Goal: Task Accomplishment & Management: Manage account settings

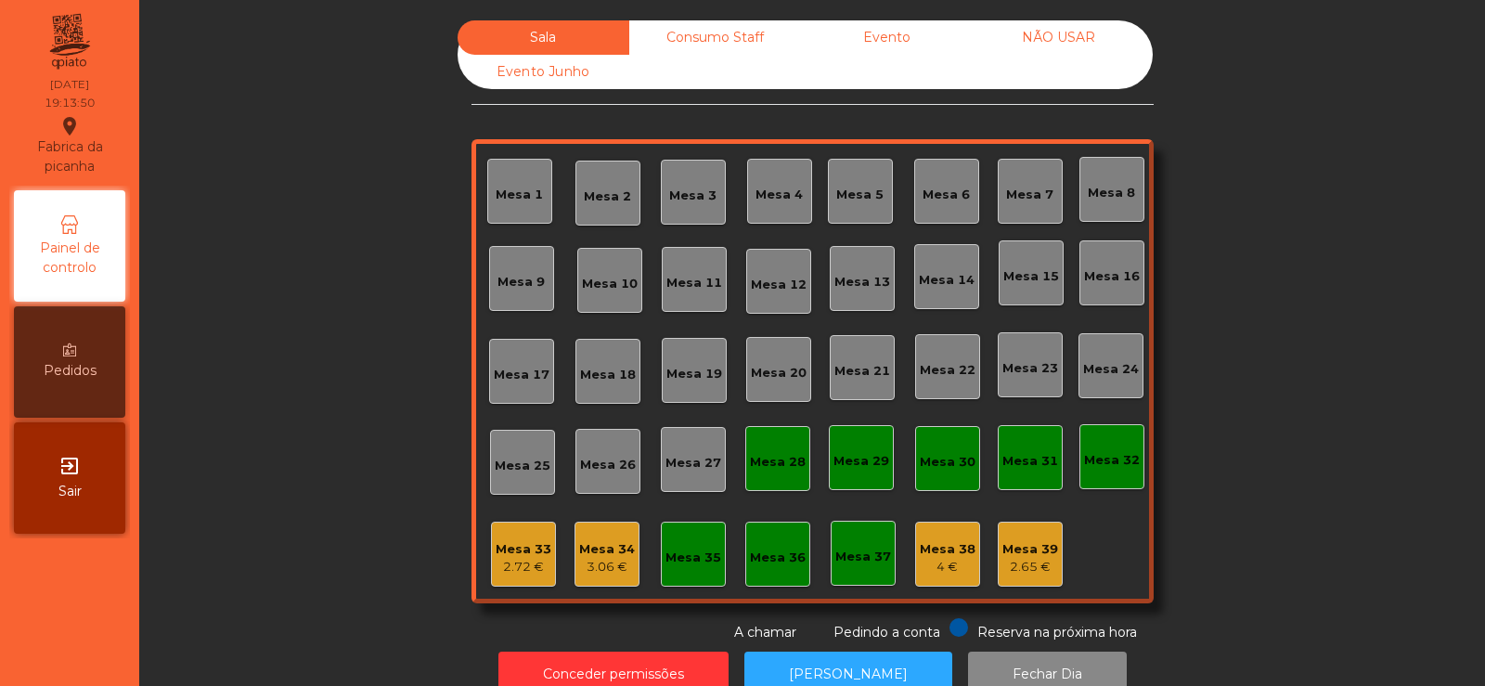
scroll to position [34, 0]
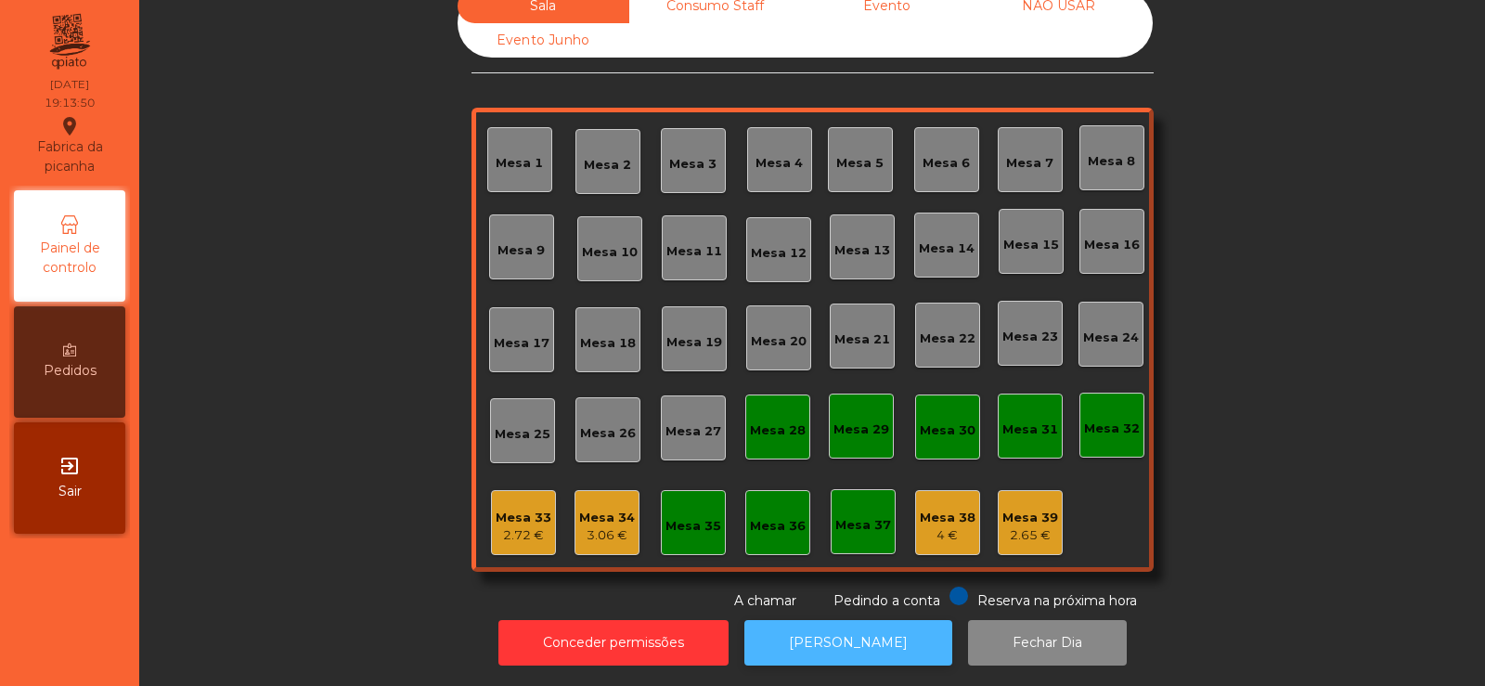
click at [854, 638] on button "[PERSON_NAME]" at bounding box center [848, 642] width 208 height 45
click at [844, 628] on button "[PERSON_NAME]" at bounding box center [848, 642] width 208 height 45
click at [1051, 498] on div "Mesa 39 2.65 €" at bounding box center [1030, 522] width 65 height 65
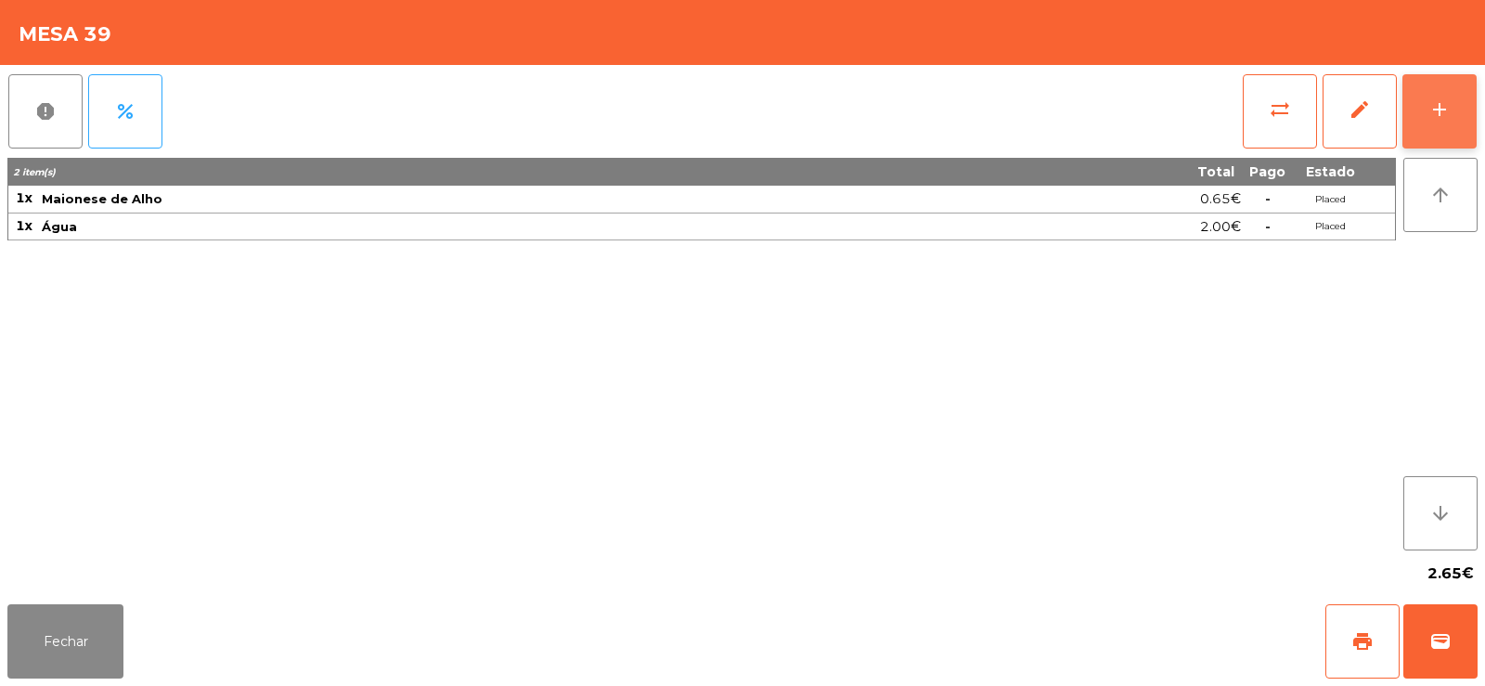
click at [1432, 99] on div "add" at bounding box center [1439, 109] width 22 height 22
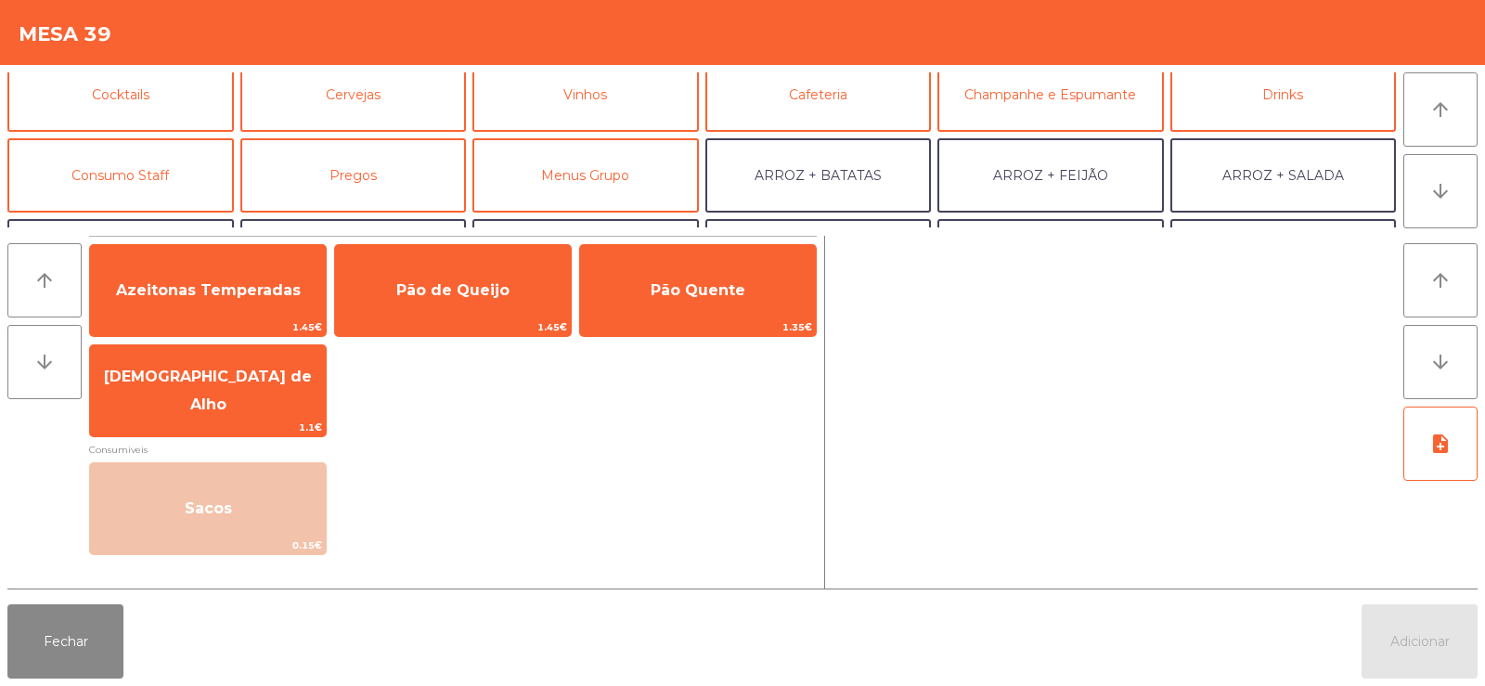
scroll to position [145, 0]
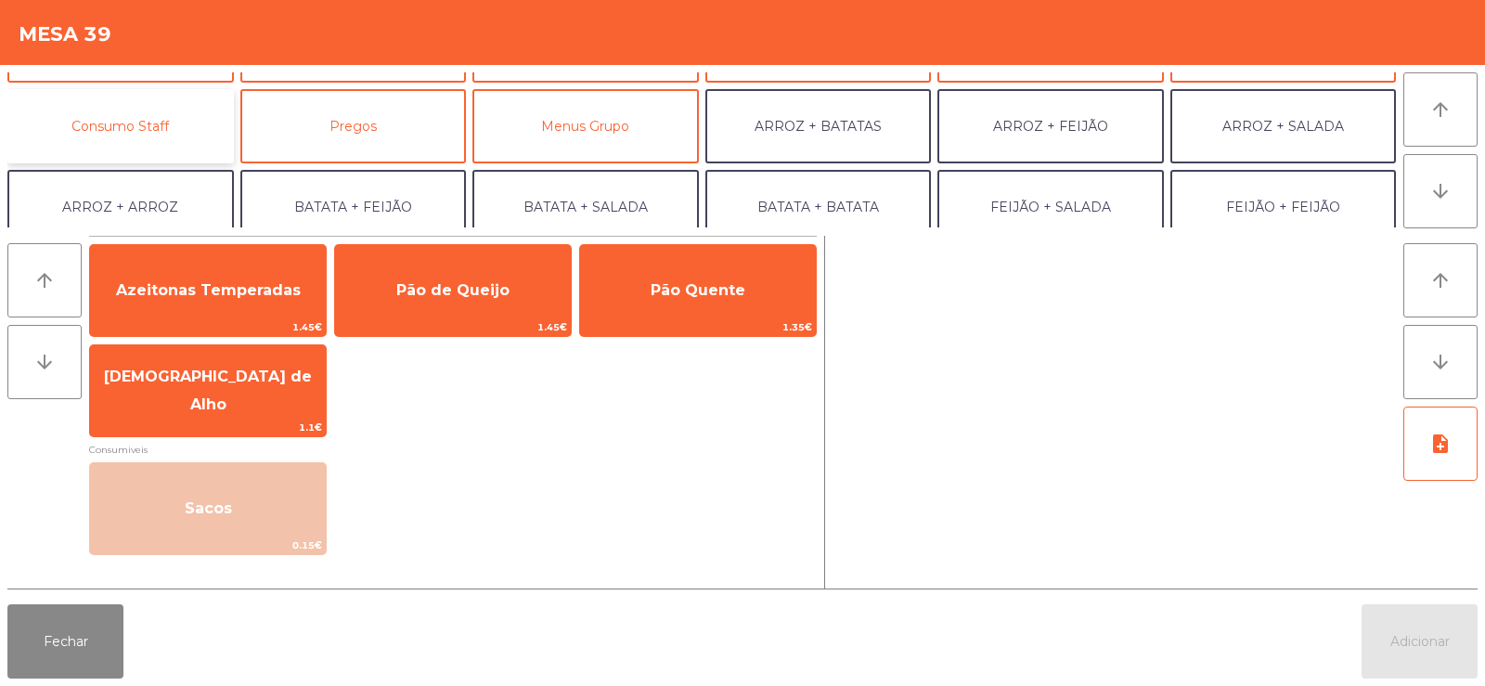
click at [178, 136] on button "Consumo Staff" at bounding box center [120, 126] width 226 height 74
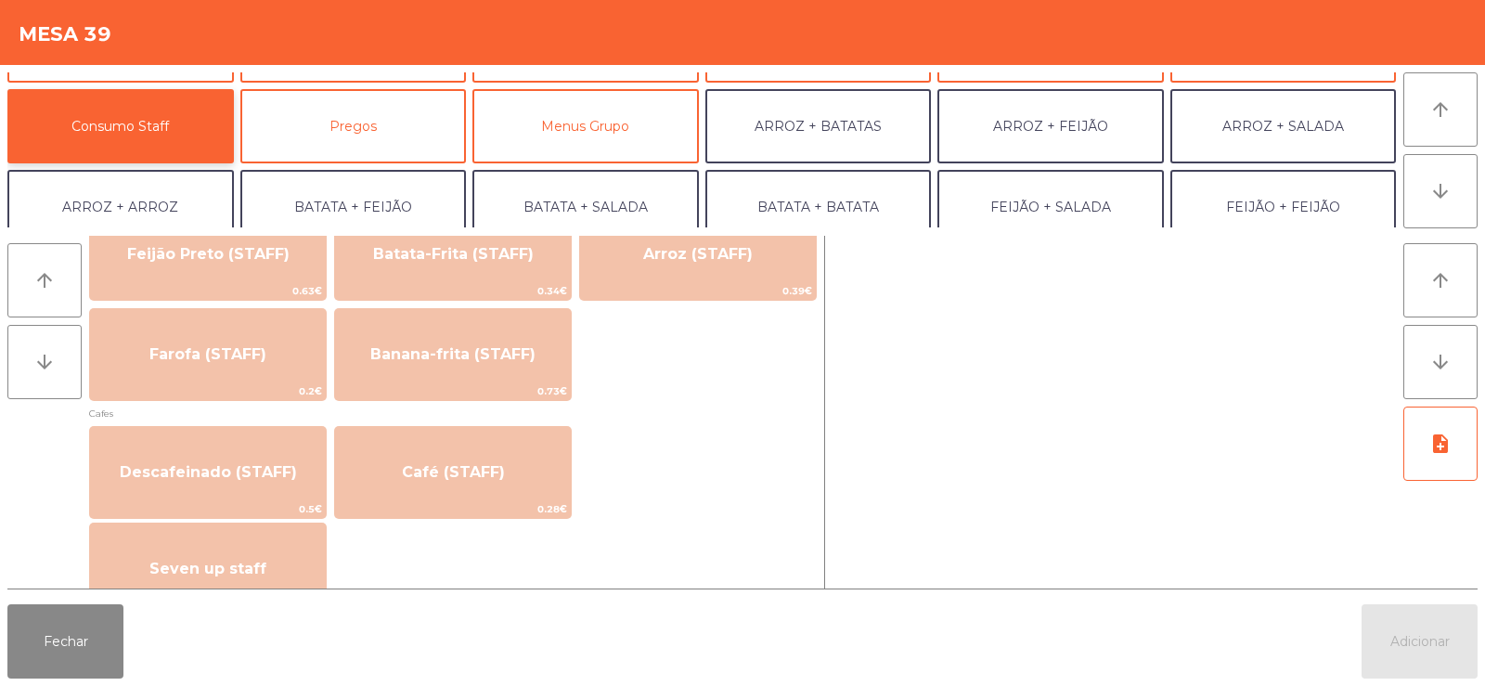
scroll to position [910, 0]
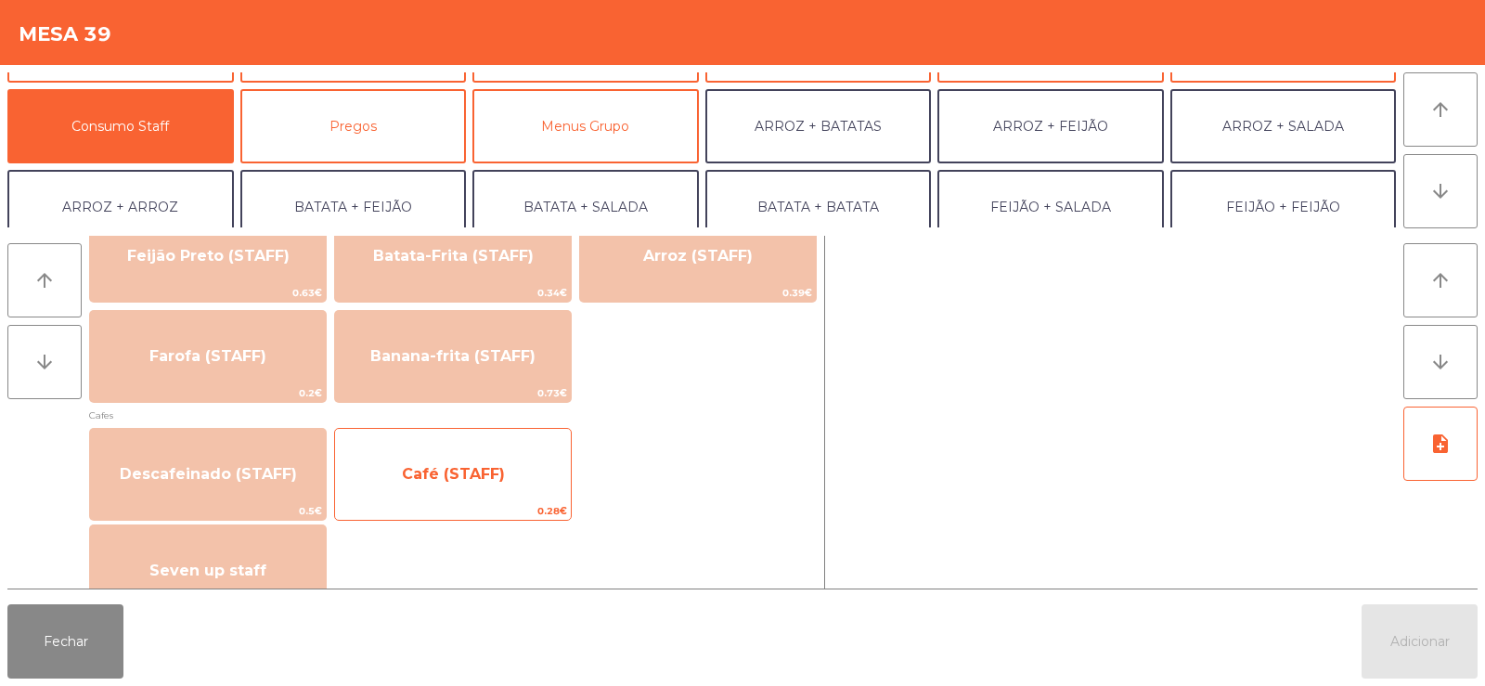
click at [459, 477] on span "Café (STAFF)" at bounding box center [453, 474] width 103 height 18
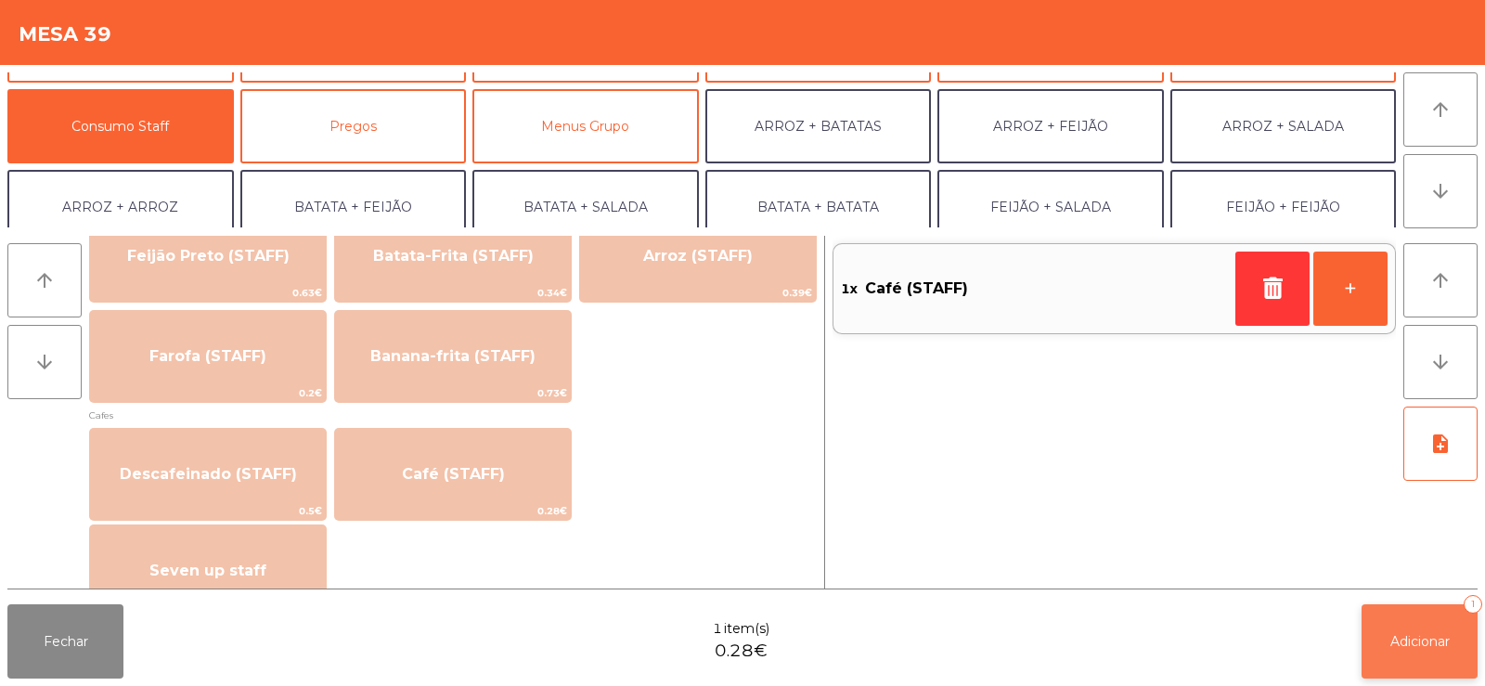
click at [1433, 640] on span "Adicionar" at bounding box center [1419, 641] width 59 height 17
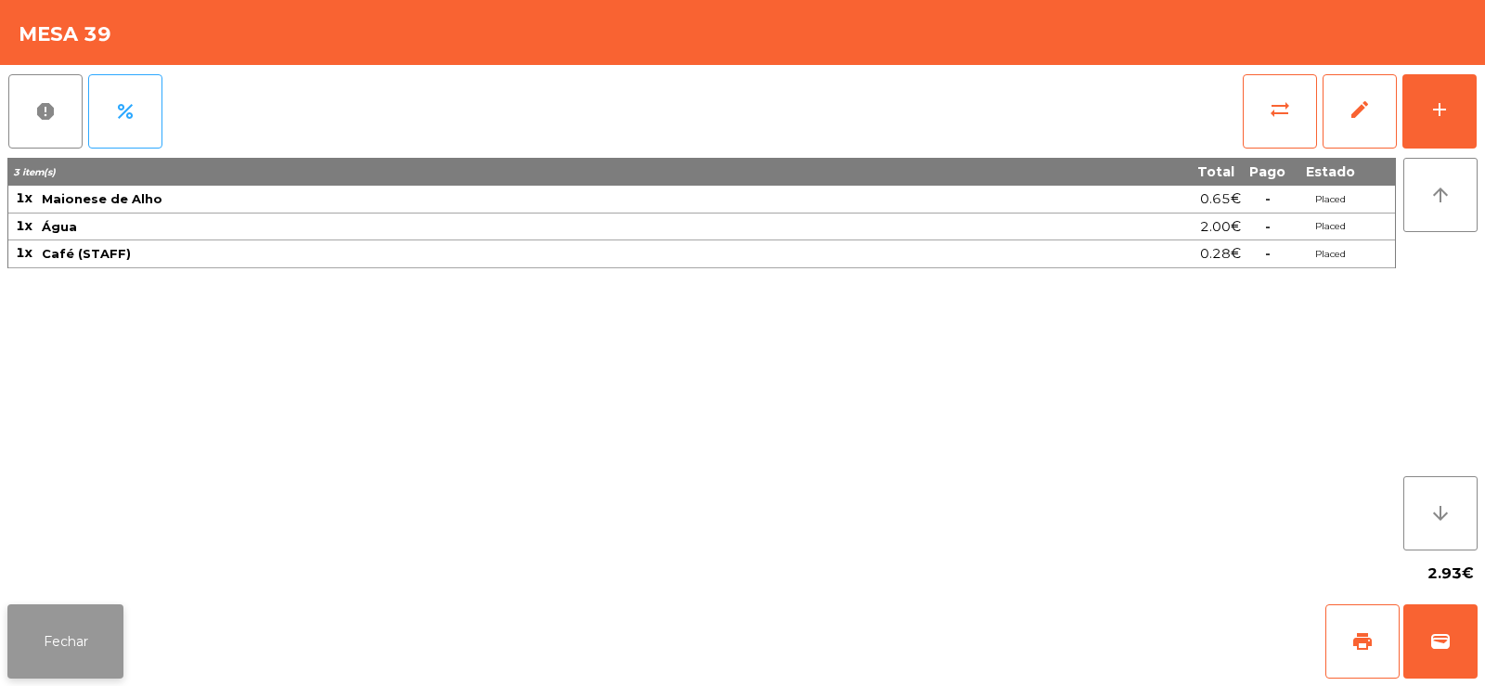
click at [82, 626] on button "Fechar" at bounding box center [65, 641] width 116 height 74
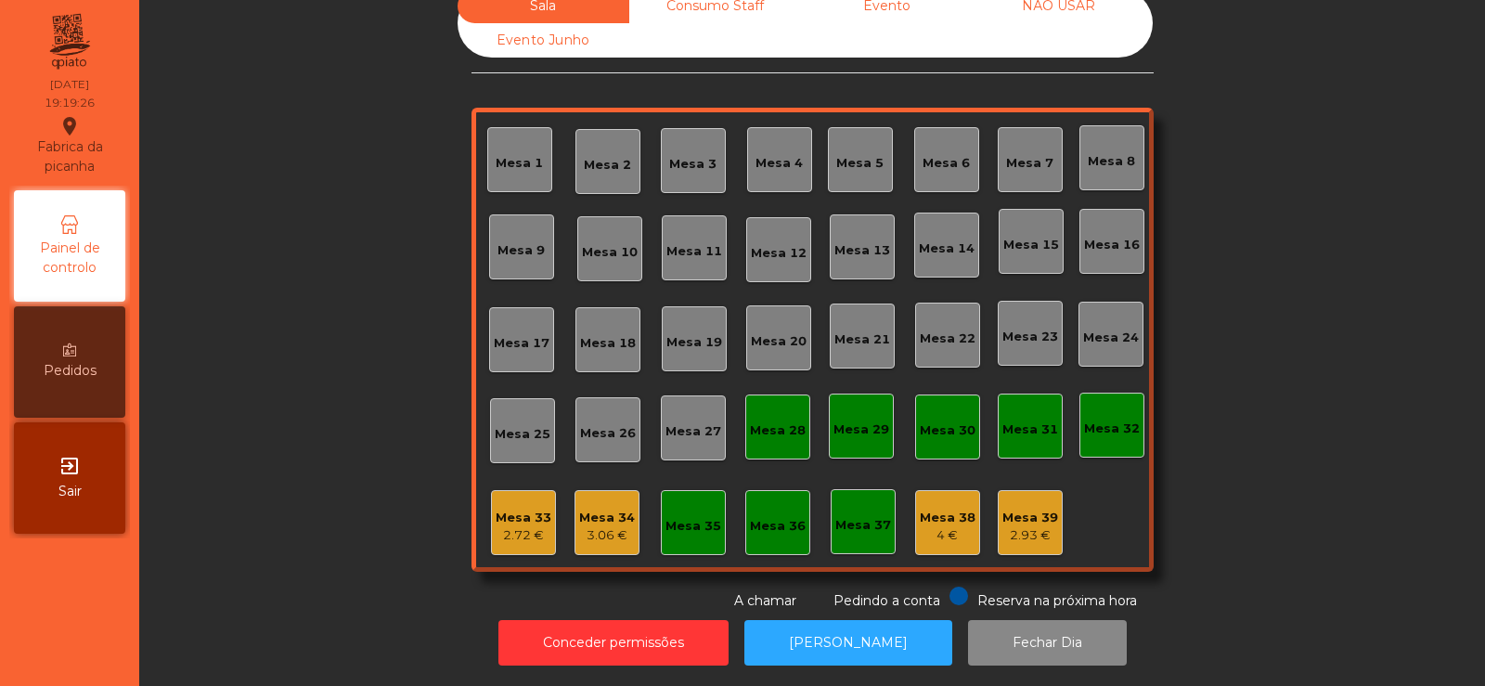
click at [1031, 536] on div "2.93 €" at bounding box center [1030, 535] width 56 height 19
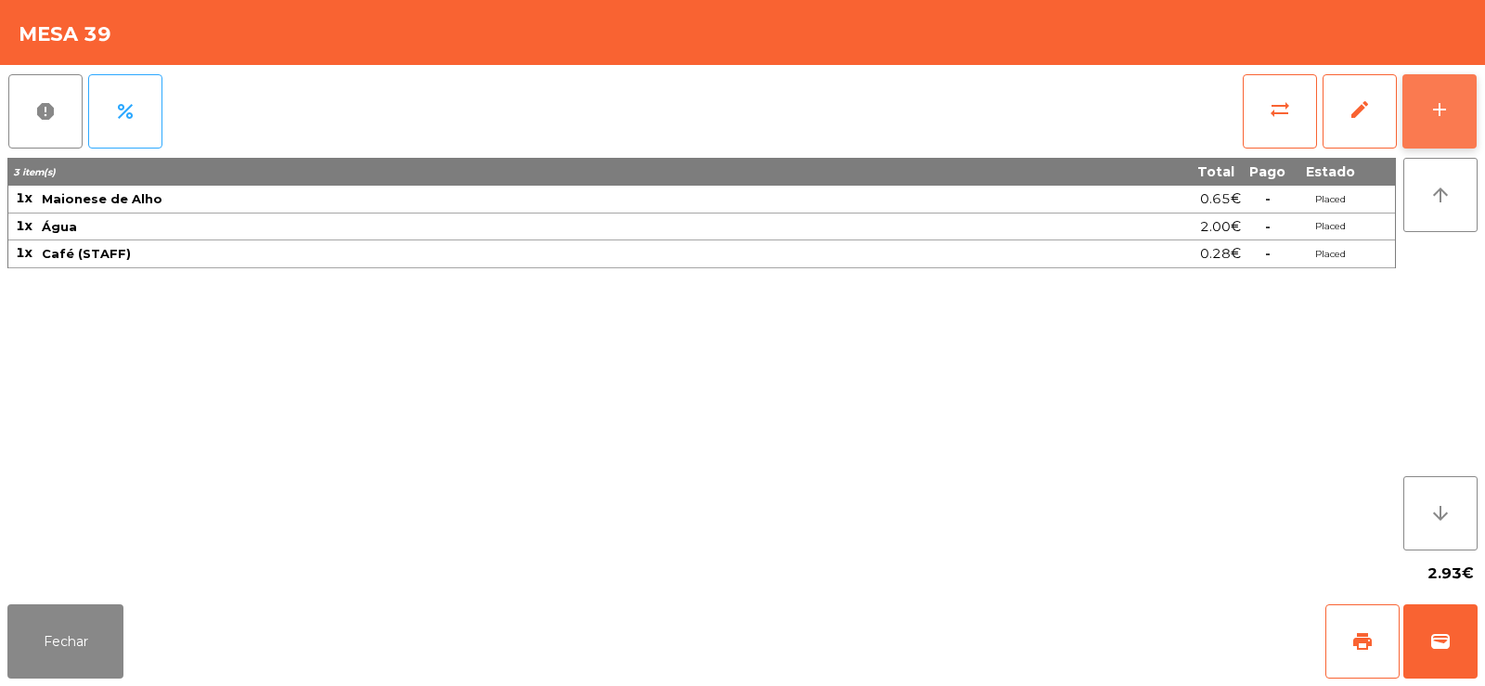
click at [1452, 120] on button "add" at bounding box center [1439, 111] width 74 height 74
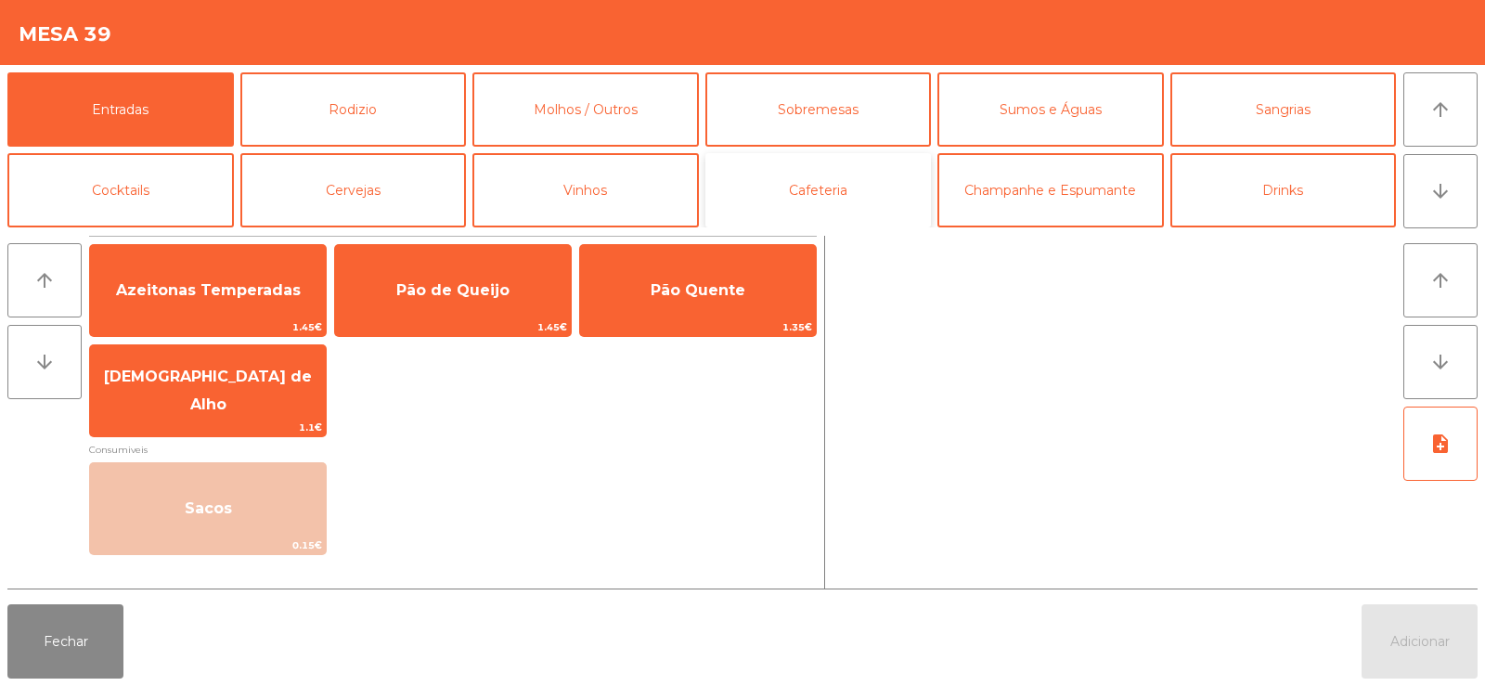
click at [869, 202] on button "Cafeteria" at bounding box center [818, 190] width 226 height 74
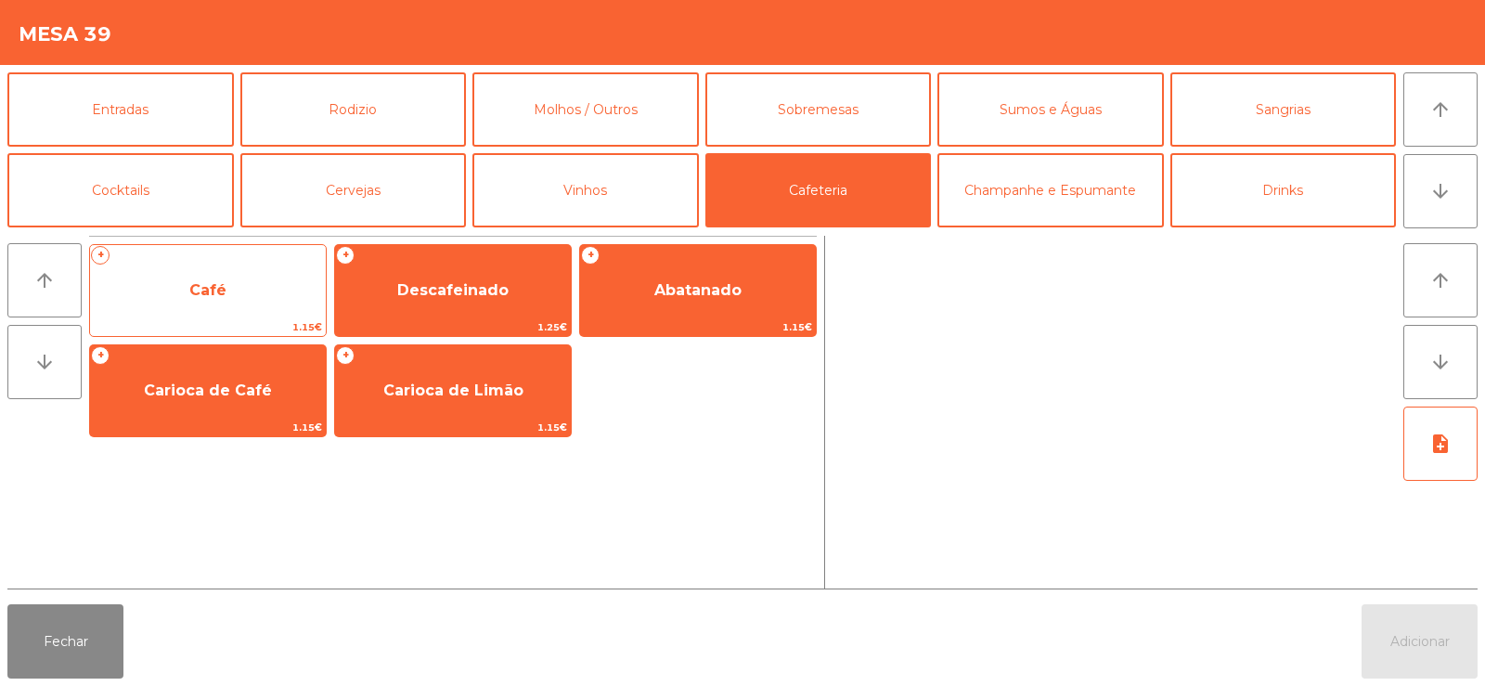
click at [242, 297] on span "Café" at bounding box center [208, 290] width 236 height 50
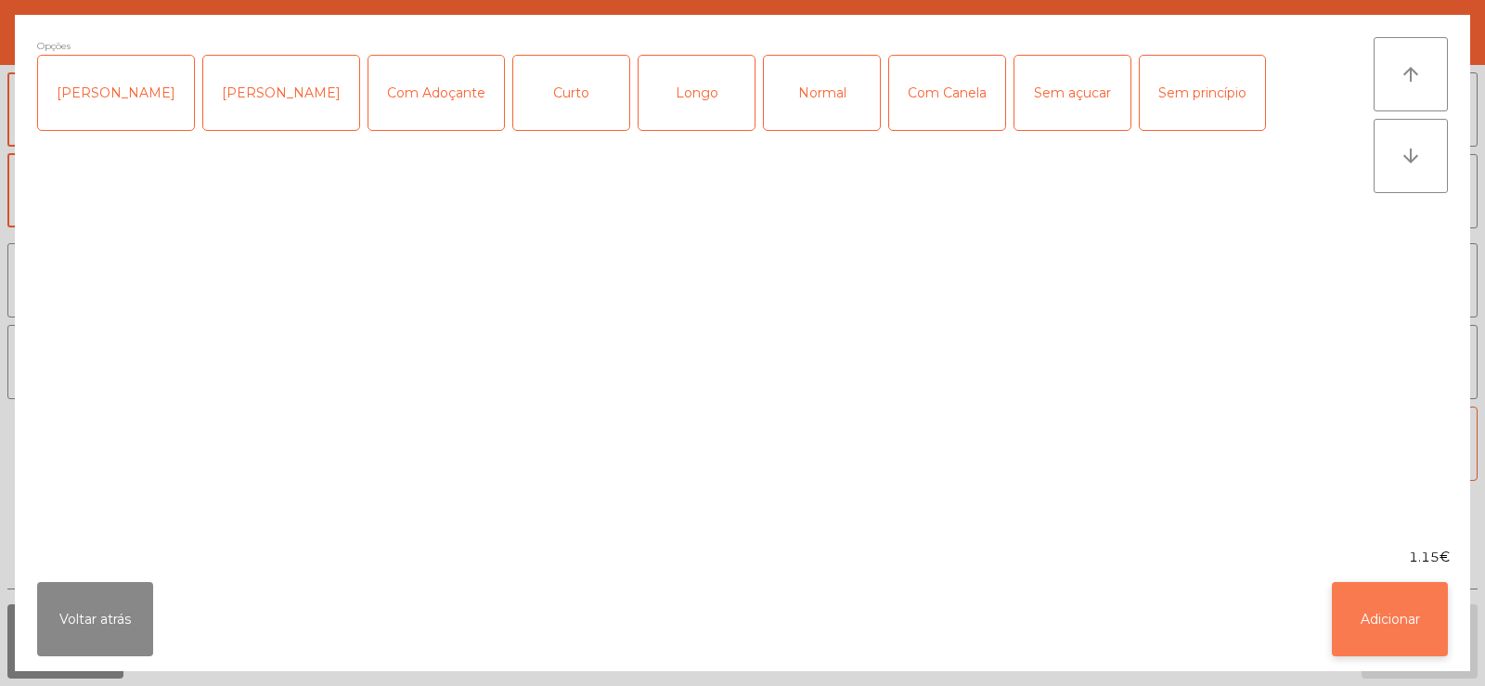
click at [1403, 627] on button "Adicionar" at bounding box center [1390, 619] width 116 height 74
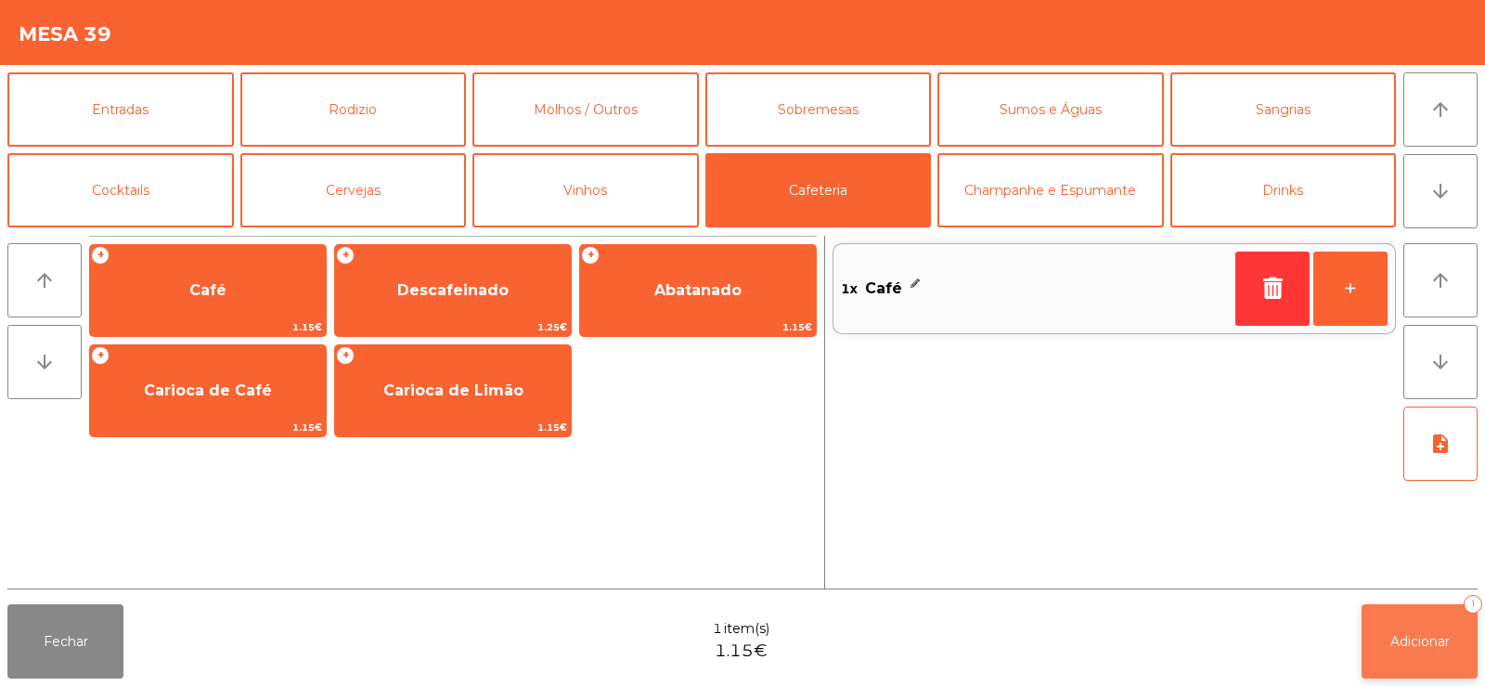
click at [1412, 658] on button "Adicionar 1" at bounding box center [1419, 641] width 116 height 74
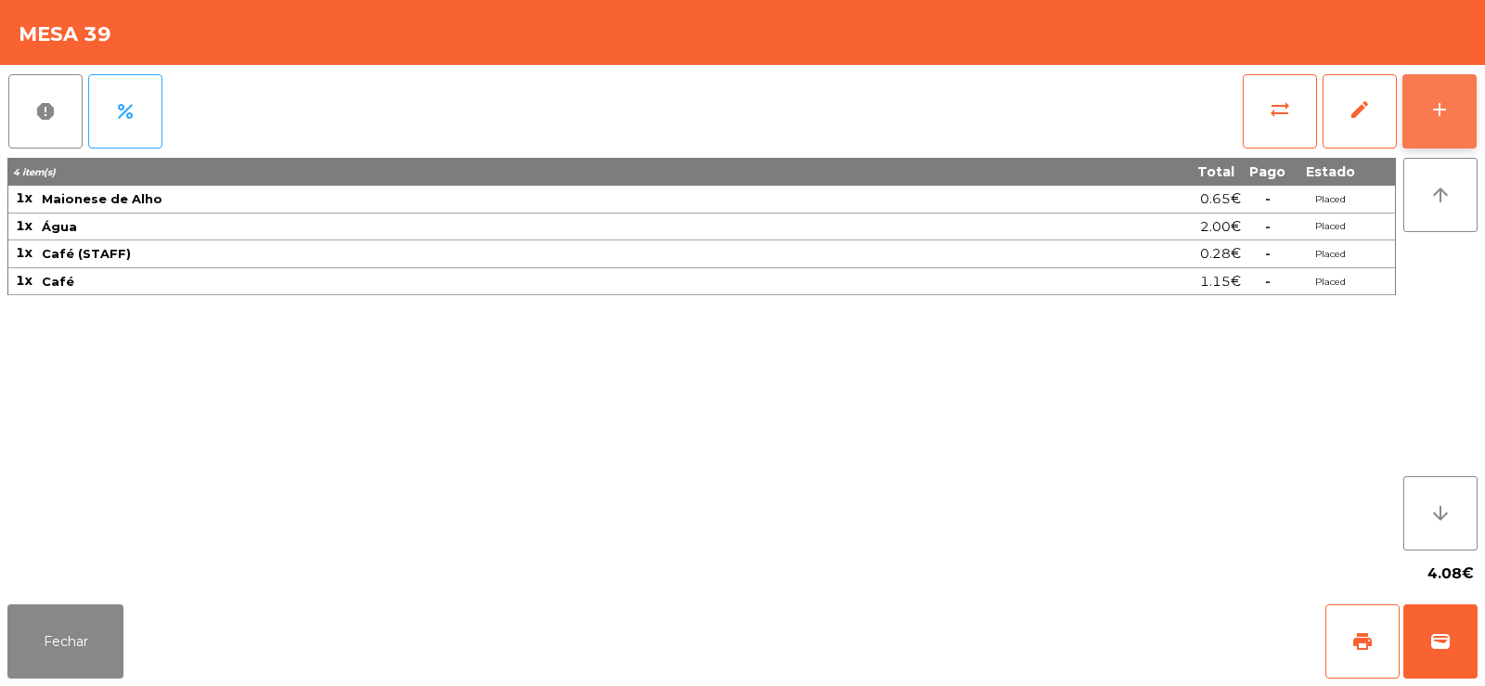
click at [1439, 110] on div "add" at bounding box center [1439, 109] width 22 height 22
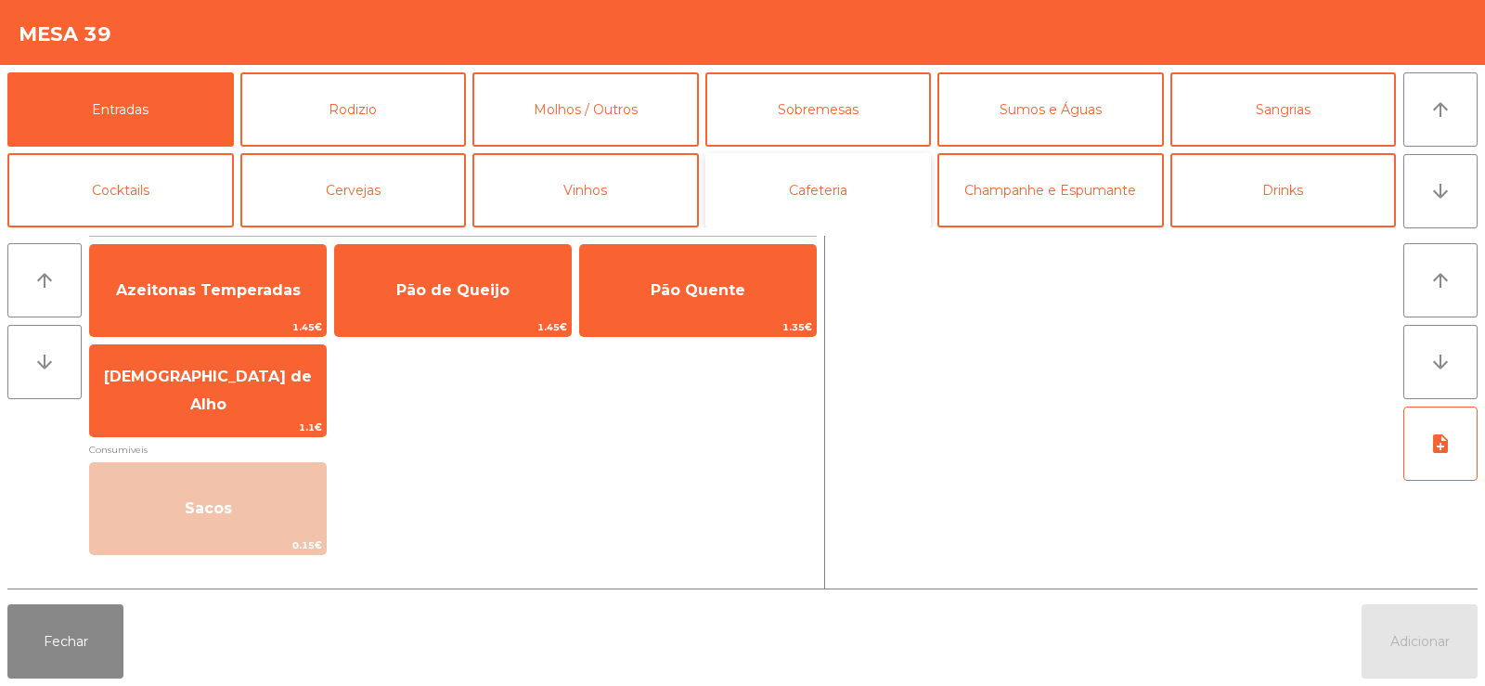
click at [843, 196] on button "Cafeteria" at bounding box center [818, 190] width 226 height 74
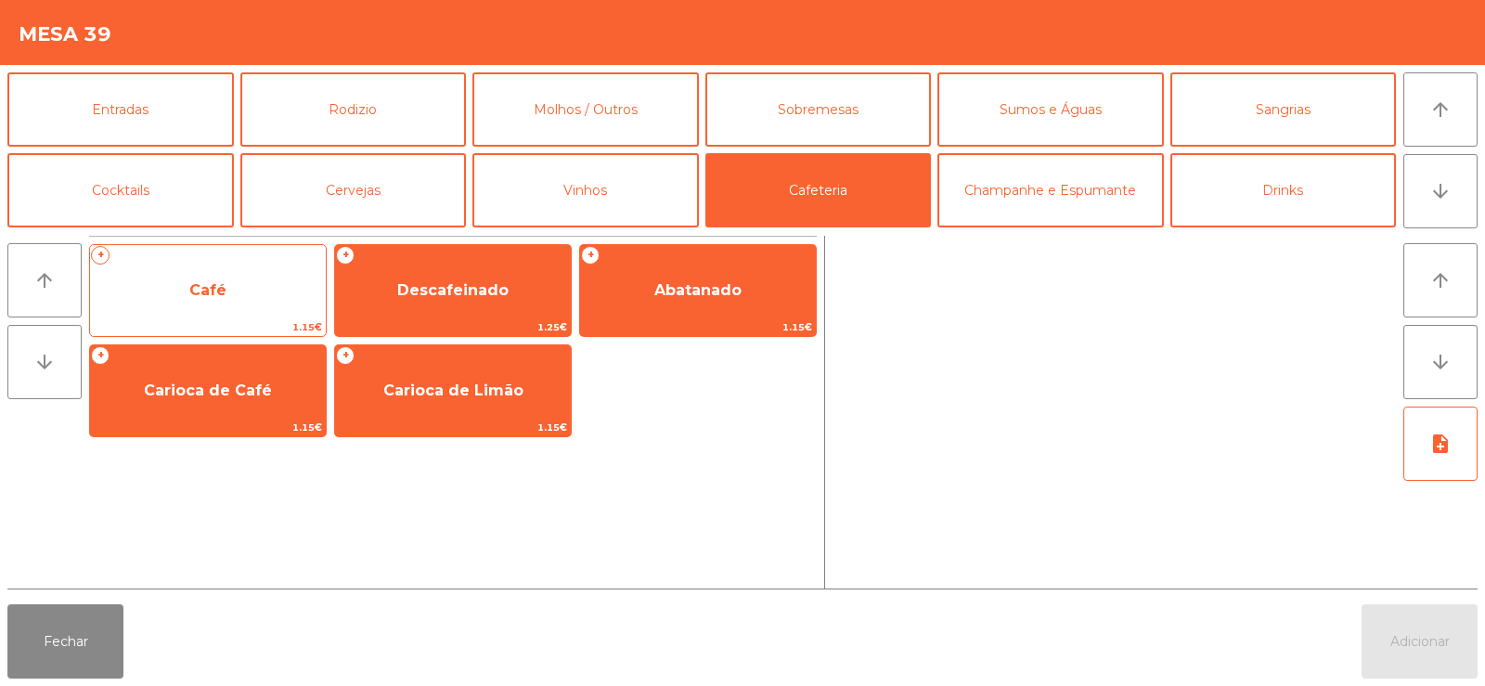
click at [264, 306] on span "Café" at bounding box center [208, 290] width 236 height 50
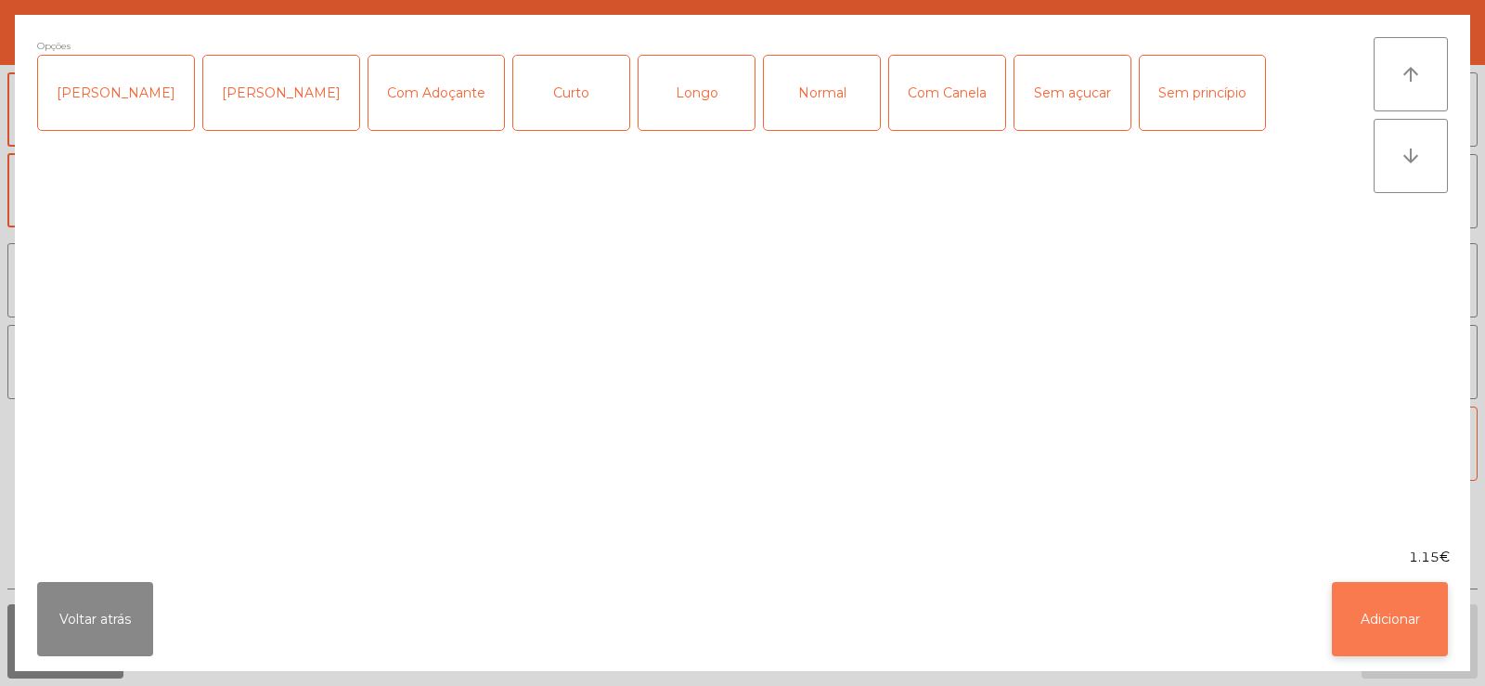
click at [1406, 626] on button "Adicionar" at bounding box center [1390, 619] width 116 height 74
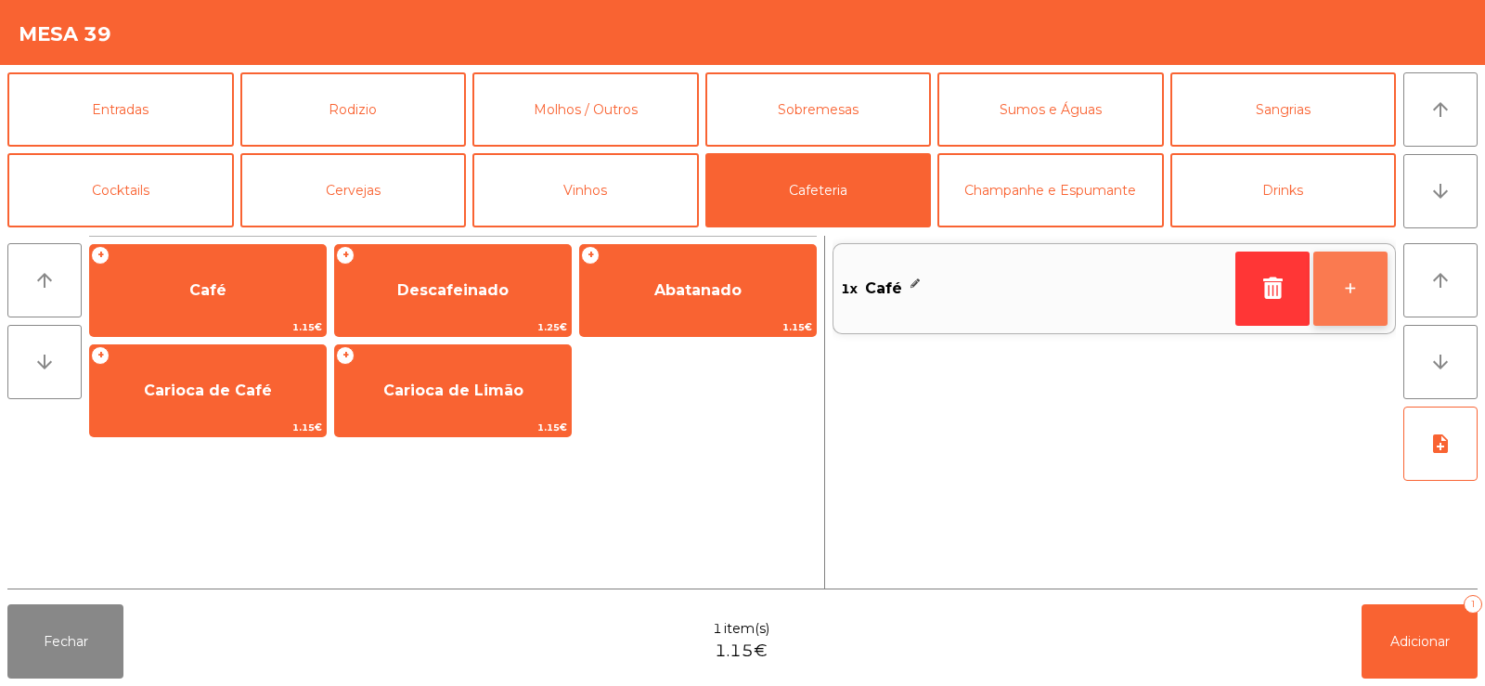
click at [1349, 305] on button "+" at bounding box center [1350, 289] width 74 height 74
click at [1361, 304] on button "+" at bounding box center [1350, 289] width 74 height 74
click at [1348, 301] on button "+" at bounding box center [1350, 289] width 74 height 74
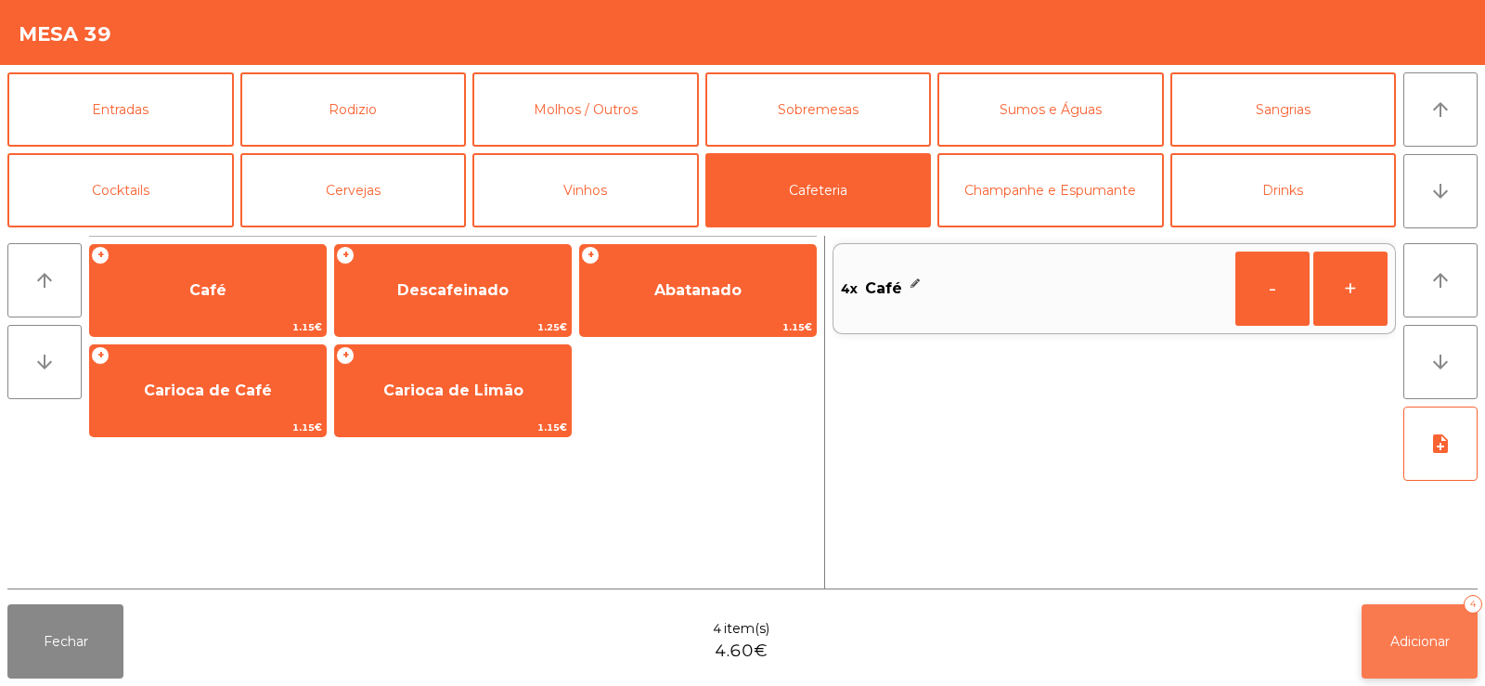
click at [1394, 640] on span "Adicionar" at bounding box center [1419, 641] width 59 height 17
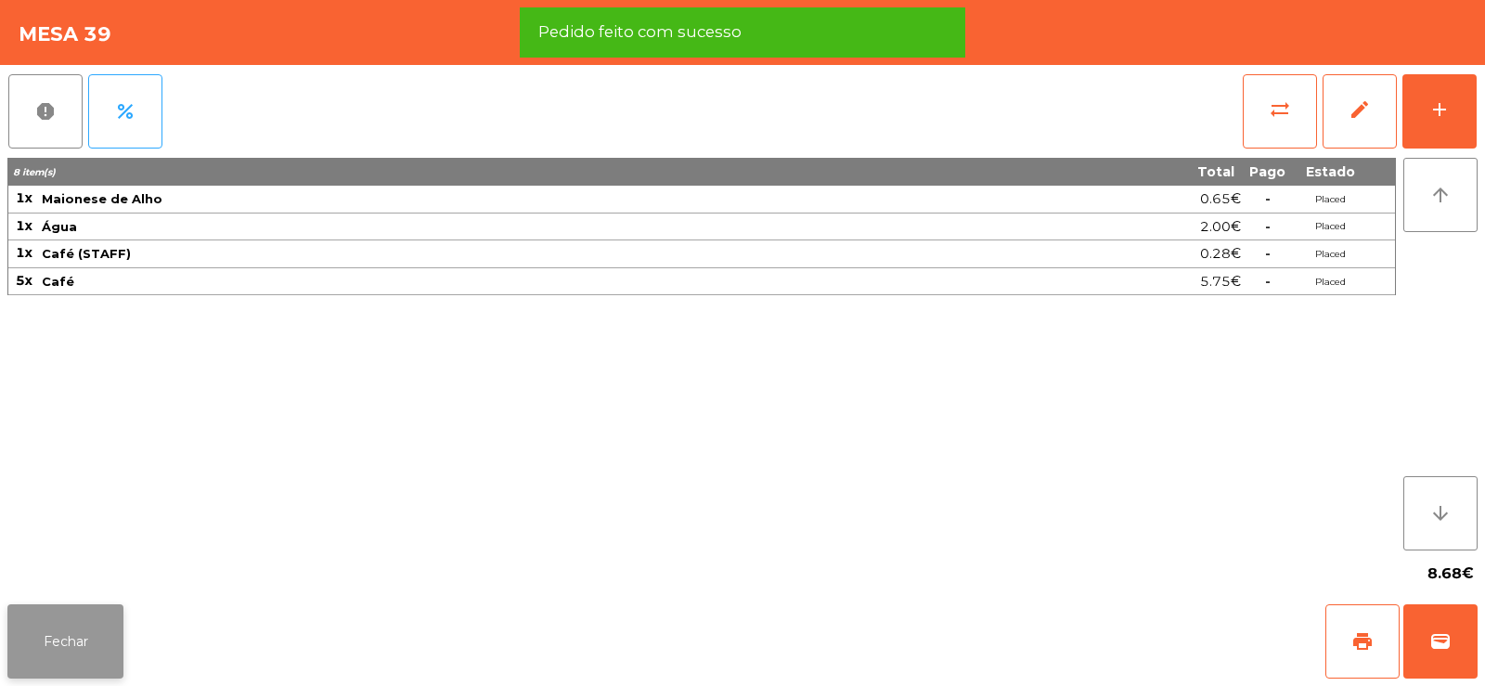
click at [71, 639] on button "Fechar" at bounding box center [65, 641] width 116 height 74
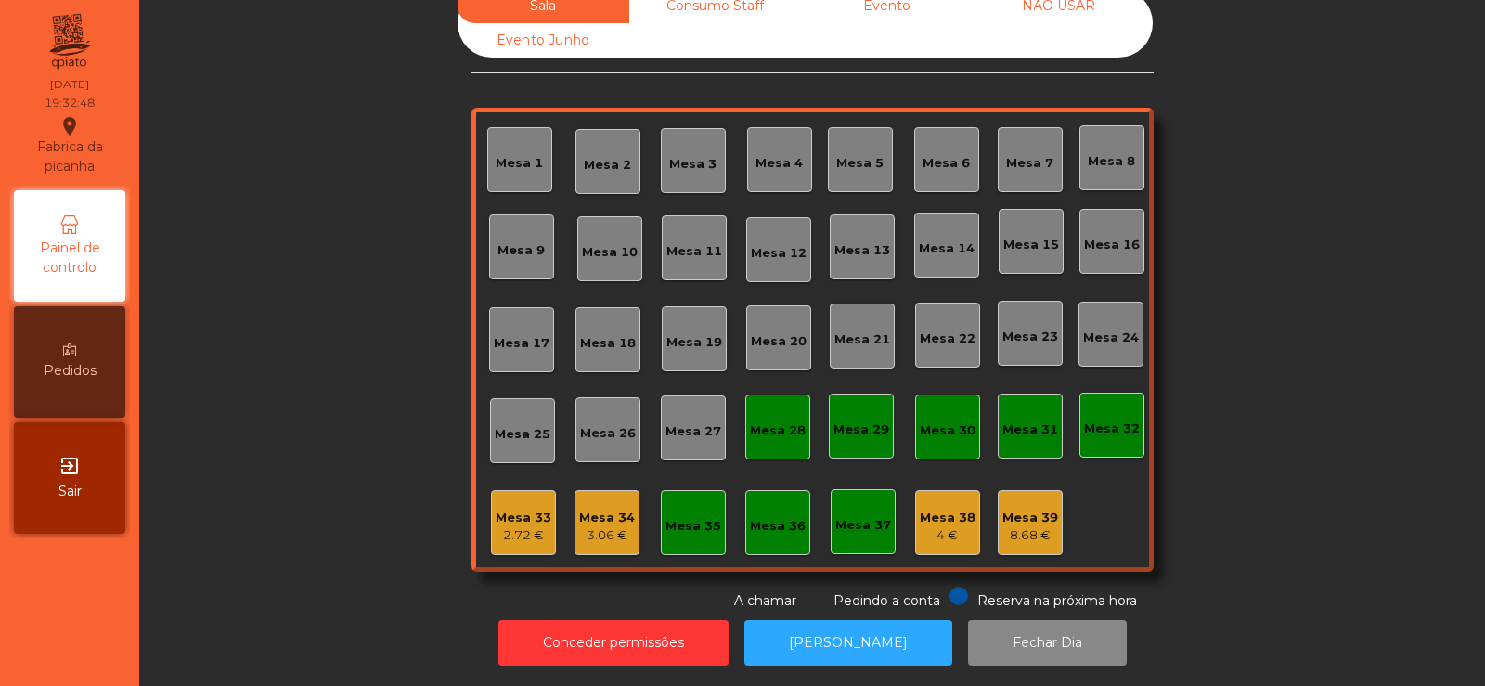
scroll to position [45, 0]
click at [821, 625] on button "[PERSON_NAME]" at bounding box center [848, 642] width 208 height 45
click at [823, 620] on button "[PERSON_NAME]" at bounding box center [848, 642] width 208 height 45
click at [1051, 531] on div "Mesa 39 8.68 €" at bounding box center [1030, 522] width 65 height 65
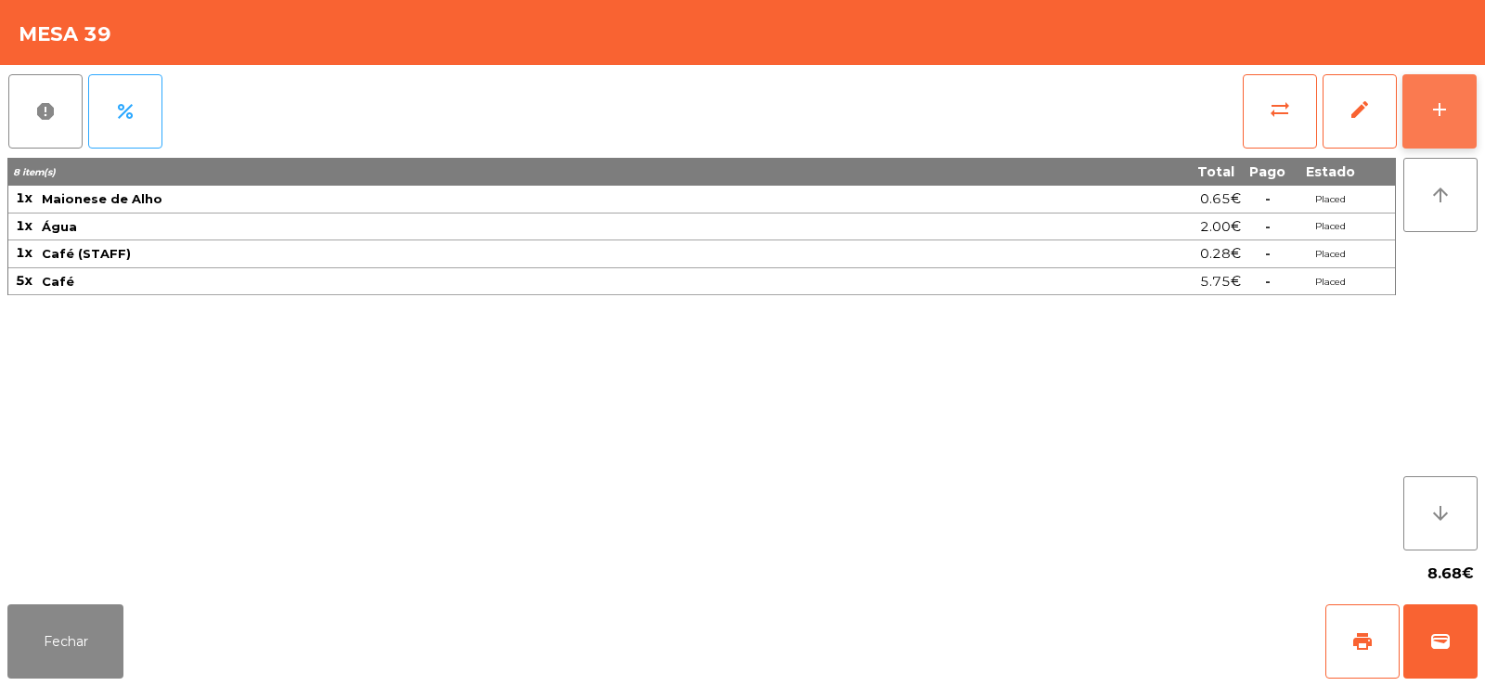
click at [1449, 130] on button "add" at bounding box center [1439, 111] width 74 height 74
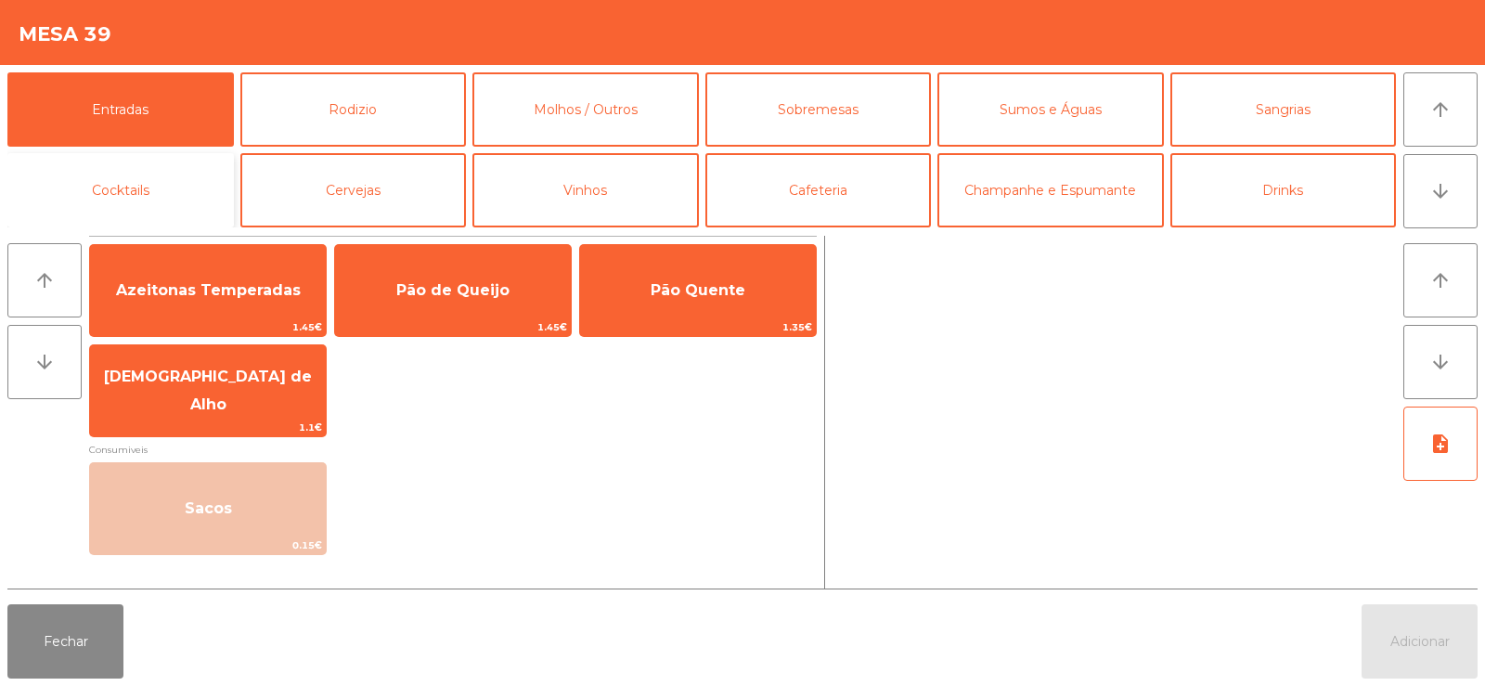
click at [150, 208] on button "Cocktails" at bounding box center [120, 190] width 226 height 74
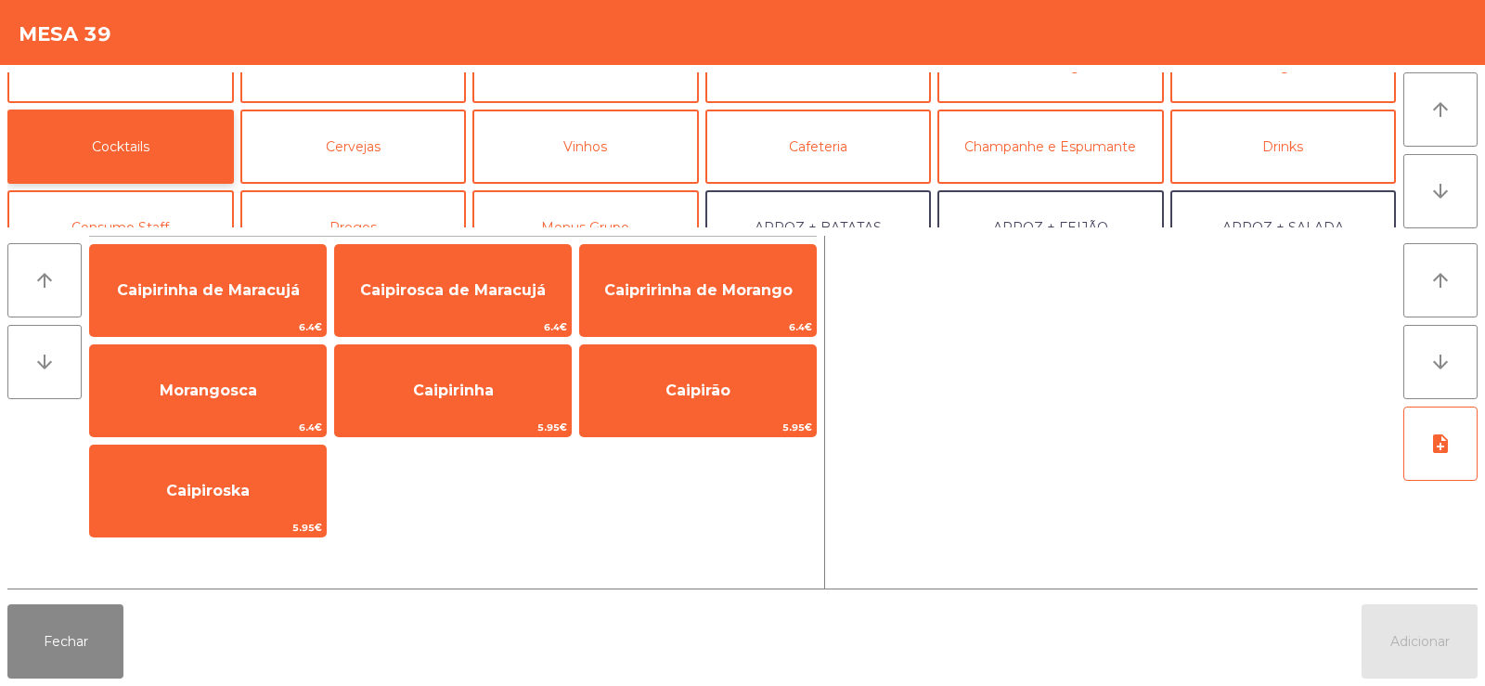
scroll to position [55, 0]
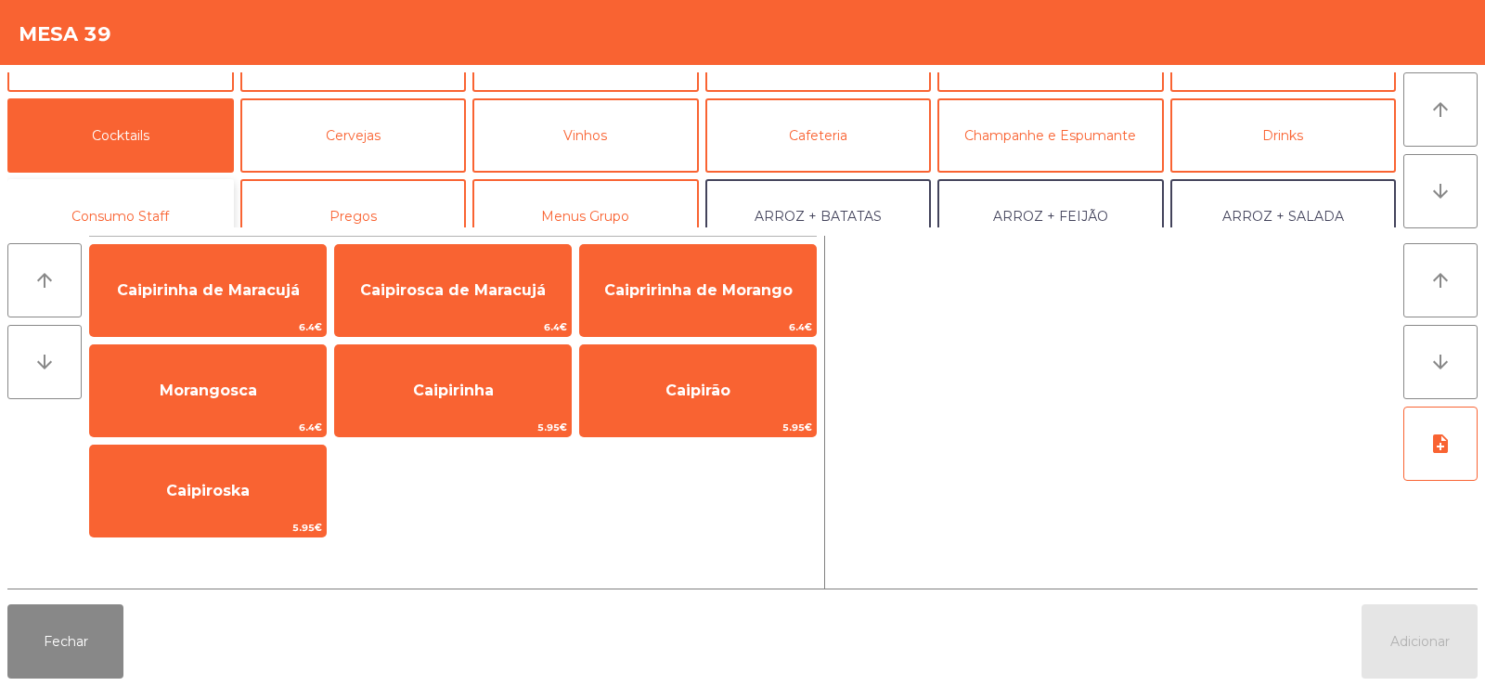
click at [156, 202] on button "Consumo Staff" at bounding box center [120, 216] width 226 height 74
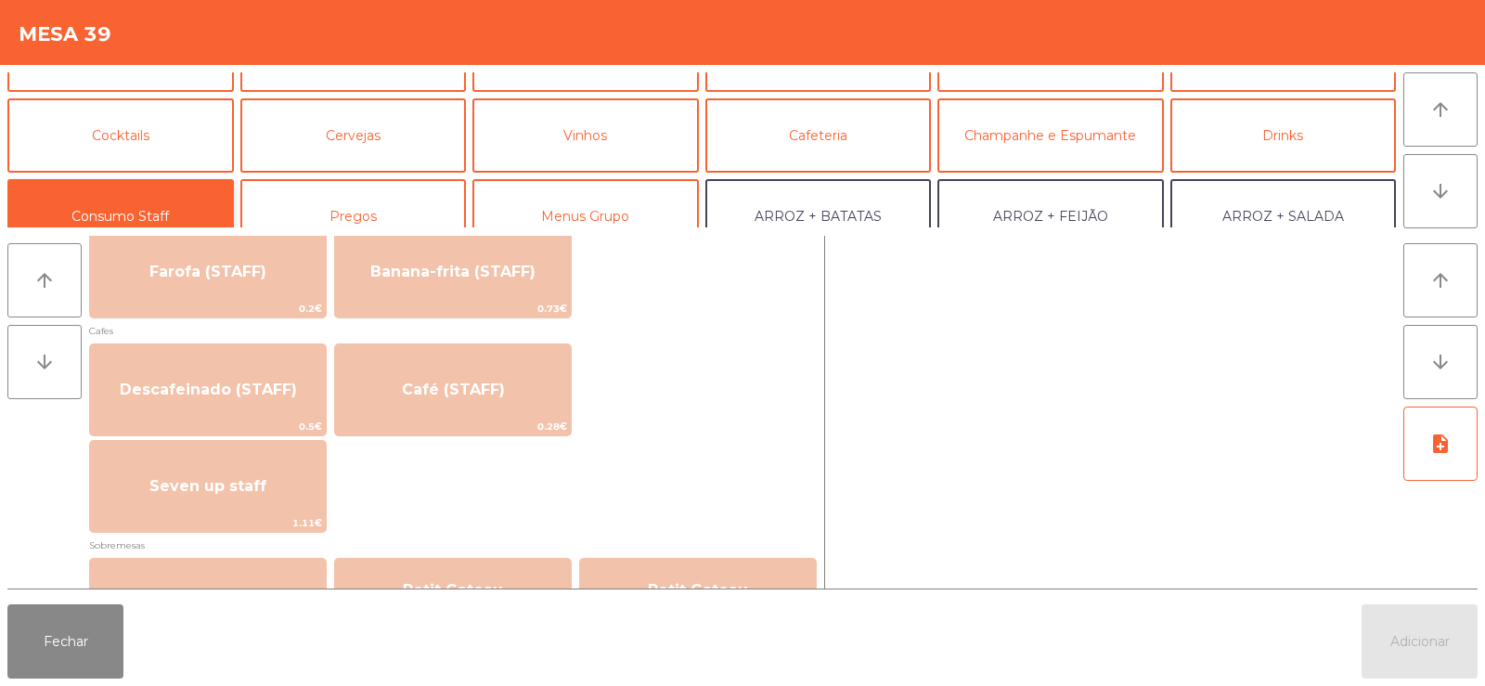
scroll to position [1005, 0]
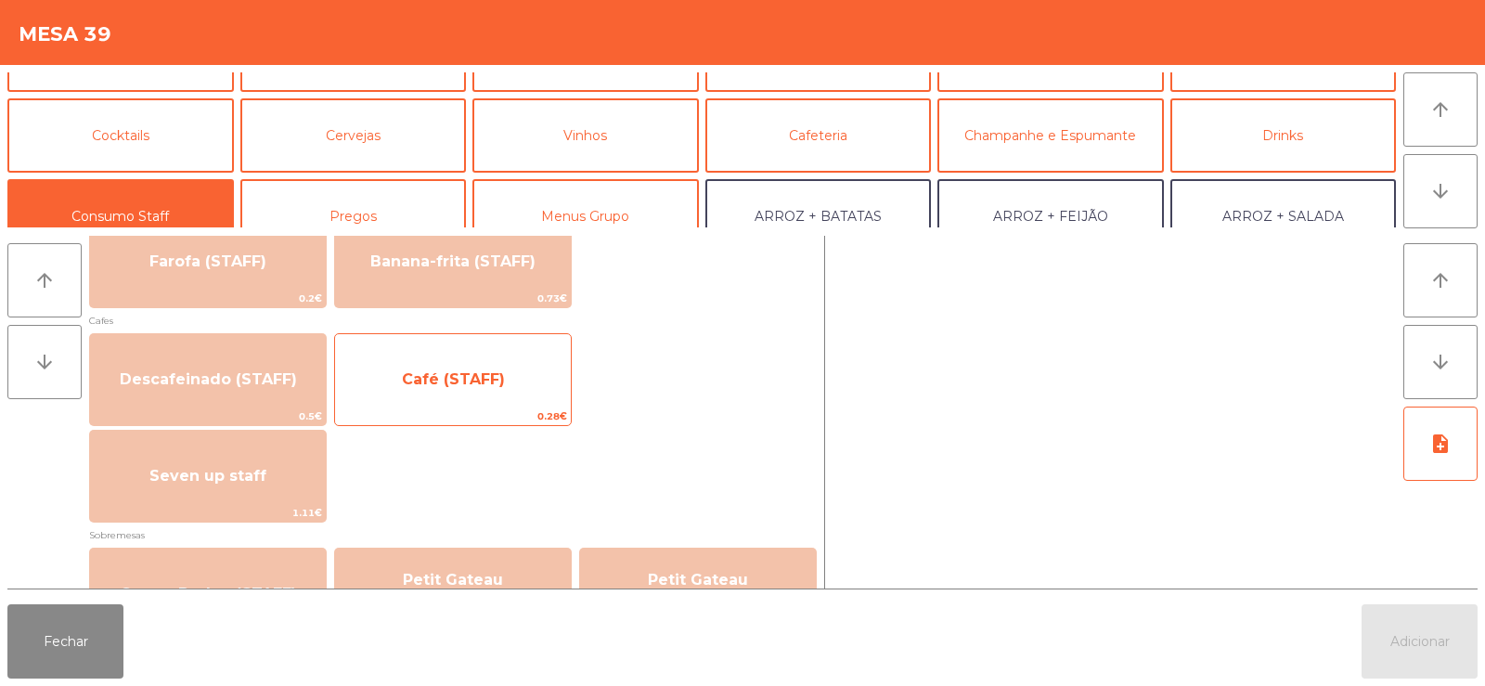
click at [459, 371] on span "Café (STAFF)" at bounding box center [453, 379] width 103 height 18
click at [469, 384] on span "Café (STAFF)" at bounding box center [453, 379] width 103 height 18
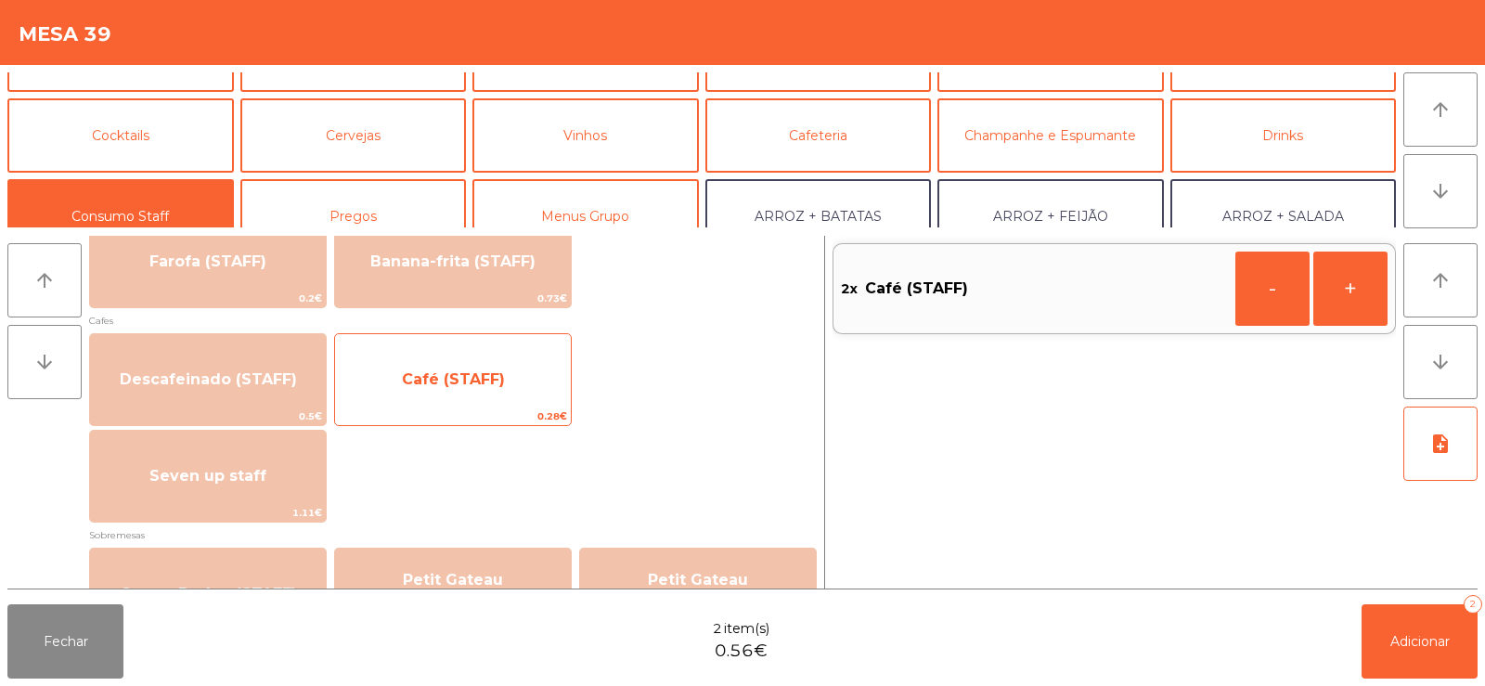
click at [454, 381] on span "Café (STAFF)" at bounding box center [453, 379] width 103 height 18
click at [464, 370] on span "Café (STAFF)" at bounding box center [453, 379] width 103 height 18
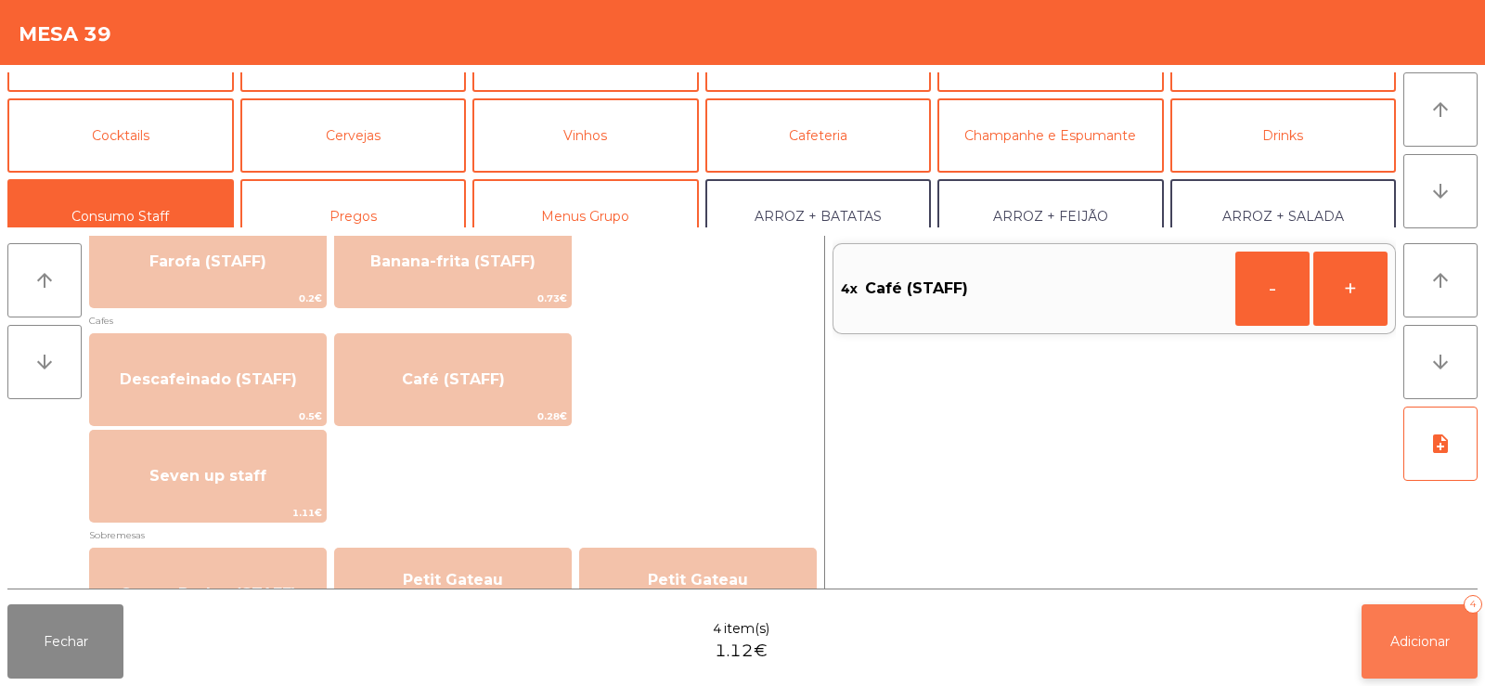
click at [1388, 614] on button "Adicionar 4" at bounding box center [1419, 641] width 116 height 74
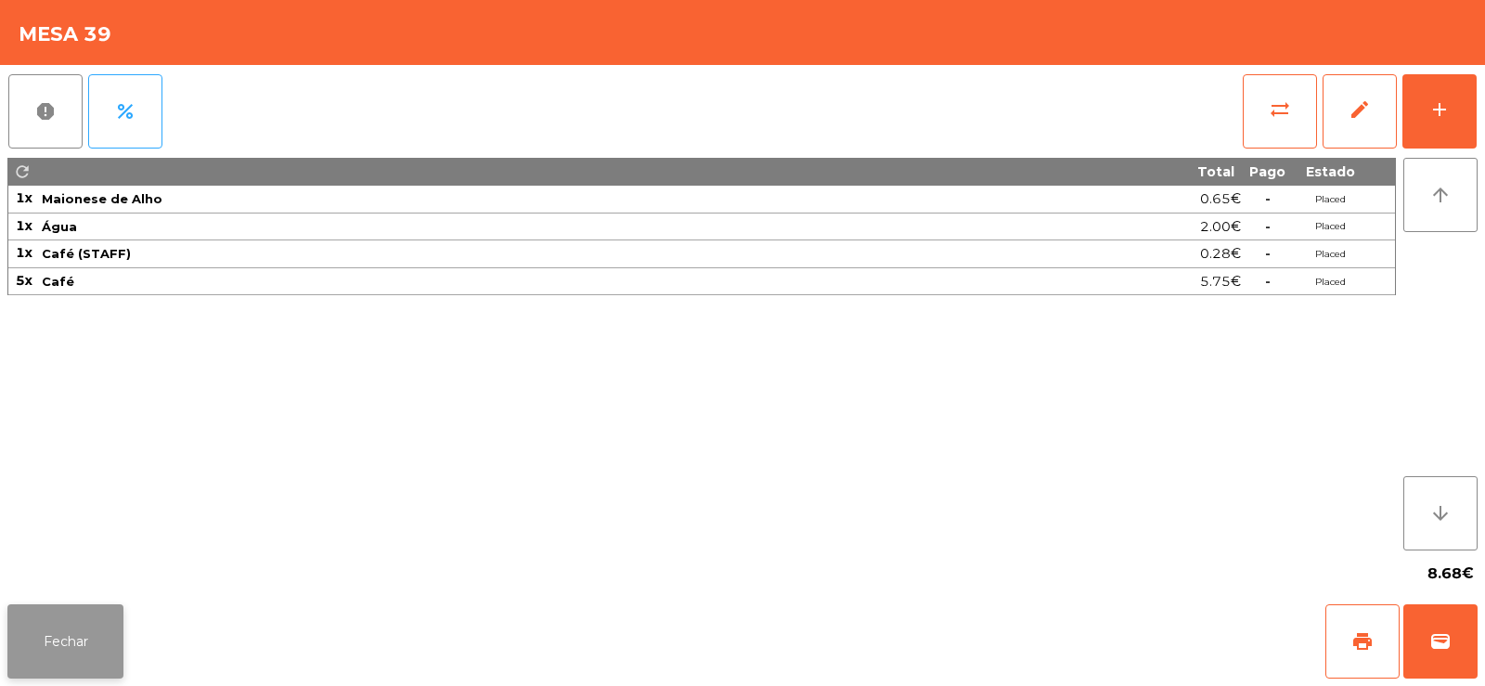
click at [105, 643] on button "Fechar" at bounding box center [65, 641] width 116 height 74
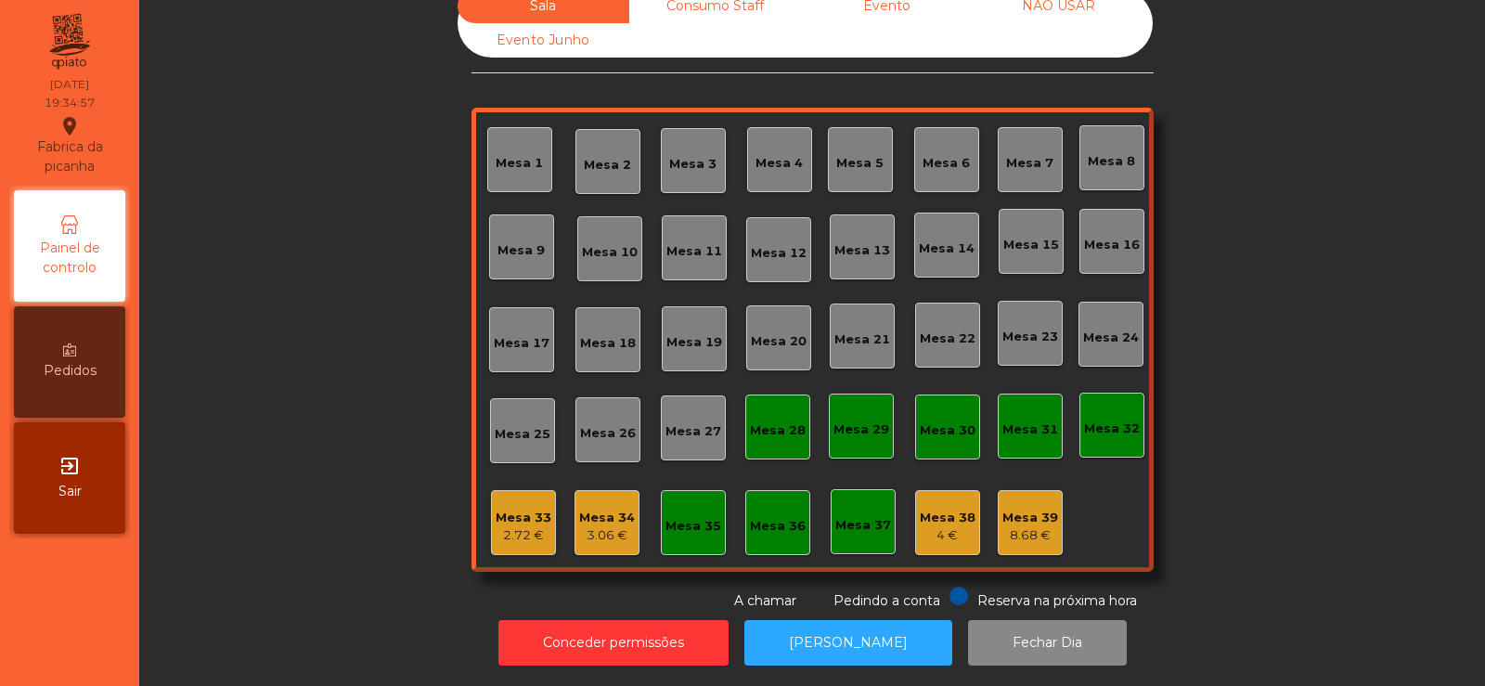
click at [508, 526] on div "2.72 €" at bounding box center [524, 535] width 56 height 19
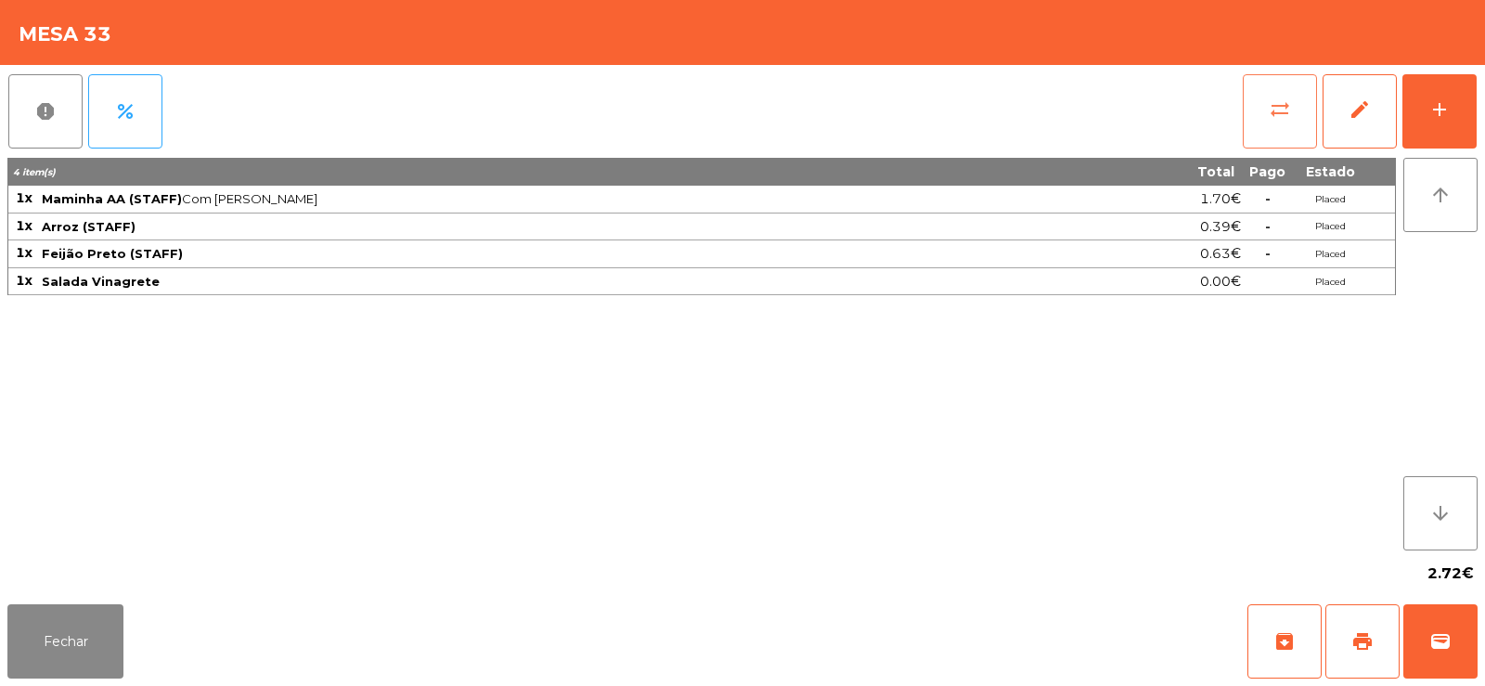
click at [1269, 104] on span "sync_alt" at bounding box center [1280, 109] width 22 height 22
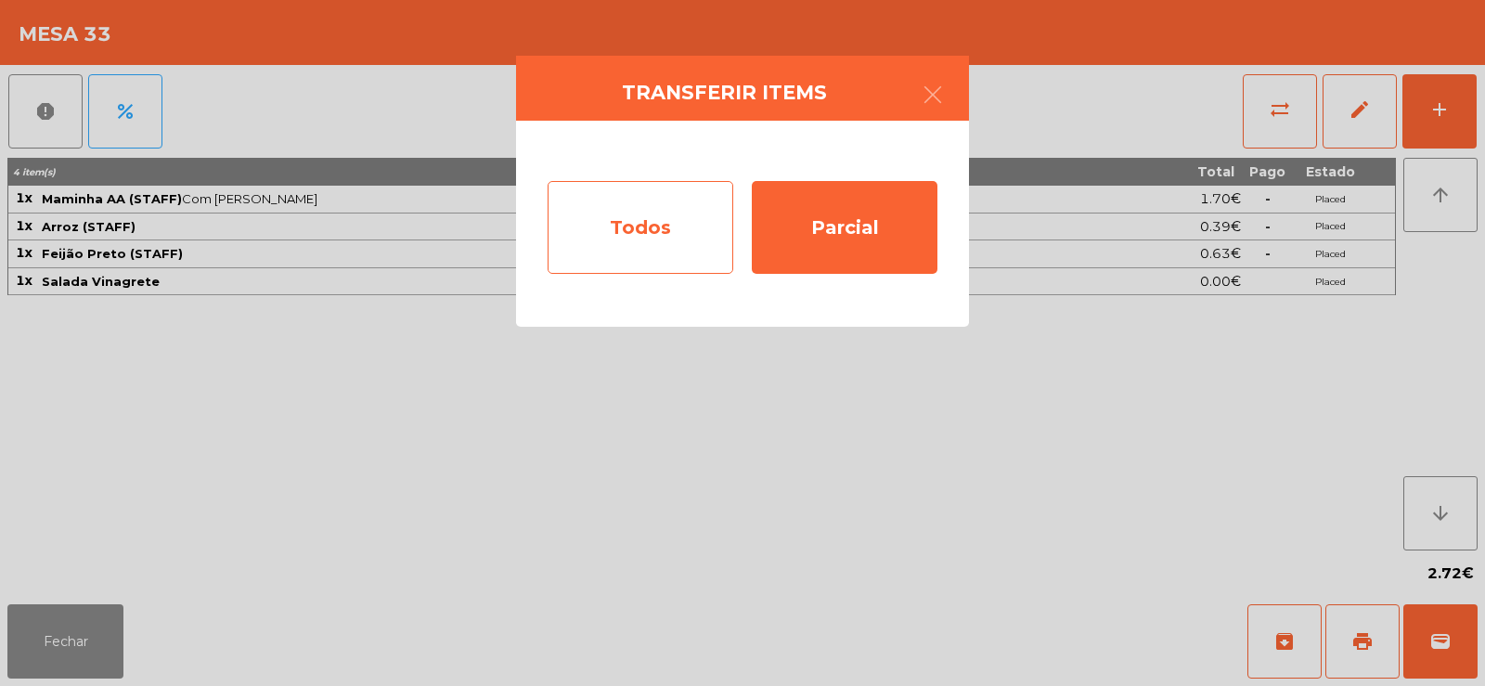
click at [564, 229] on div "Todos" at bounding box center [641, 227] width 186 height 93
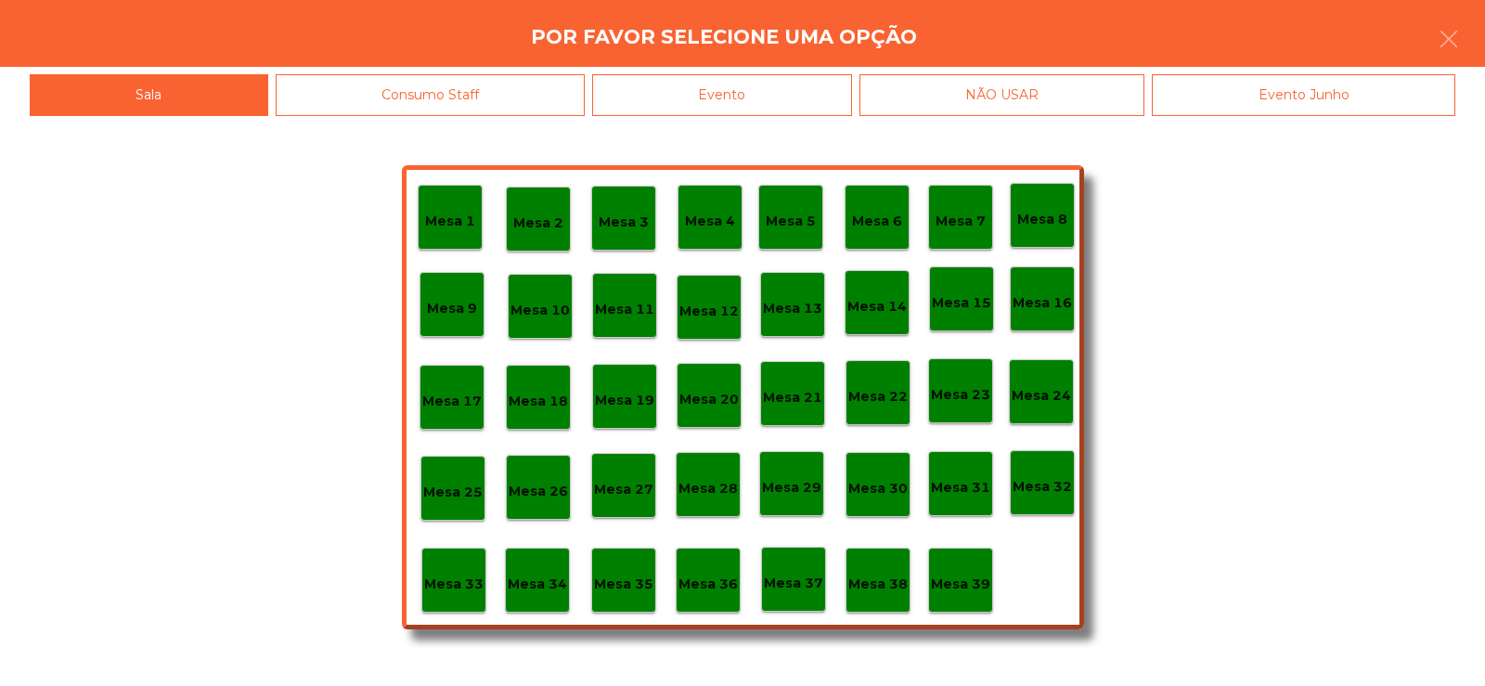
click at [682, 107] on div "Evento" at bounding box center [722, 95] width 260 height 42
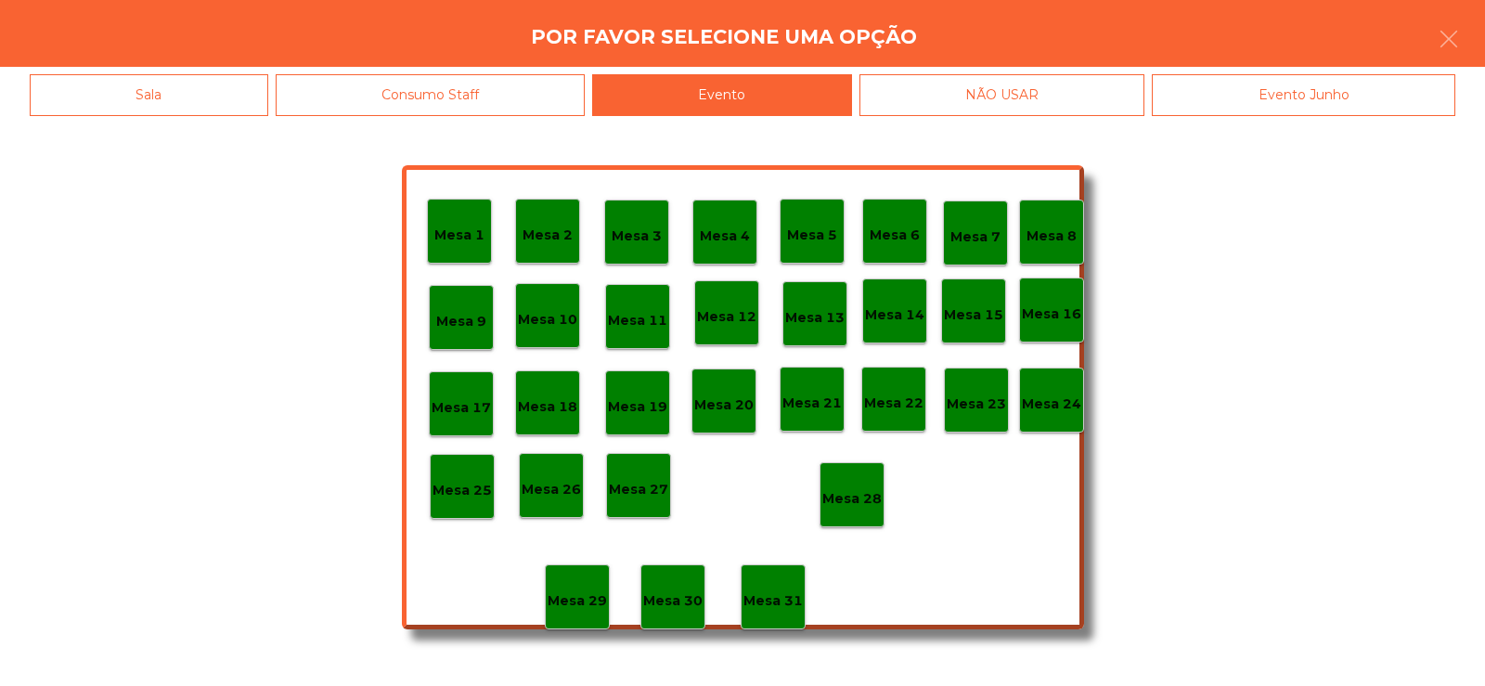
click at [527, 110] on div "Consumo Staff" at bounding box center [431, 95] width 310 height 42
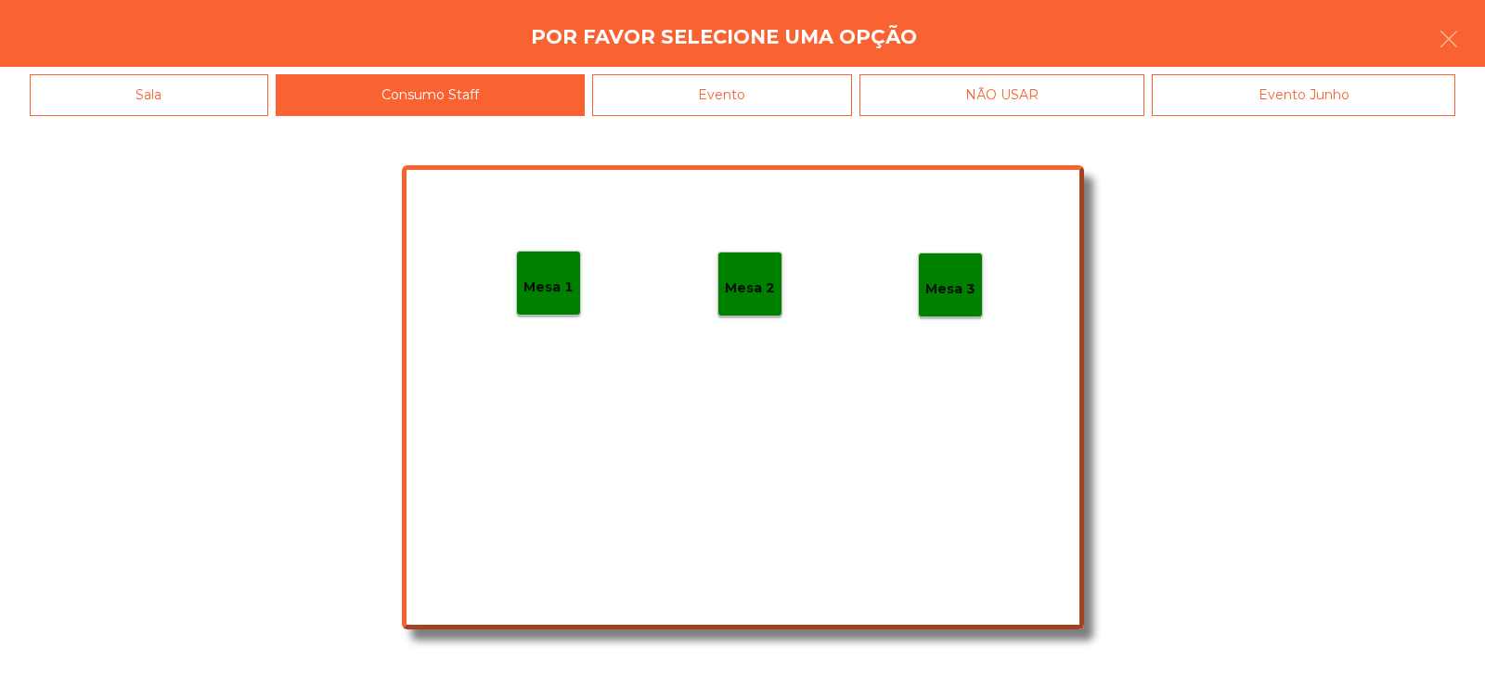
click at [556, 293] on p "Mesa 1" at bounding box center [548, 287] width 50 height 21
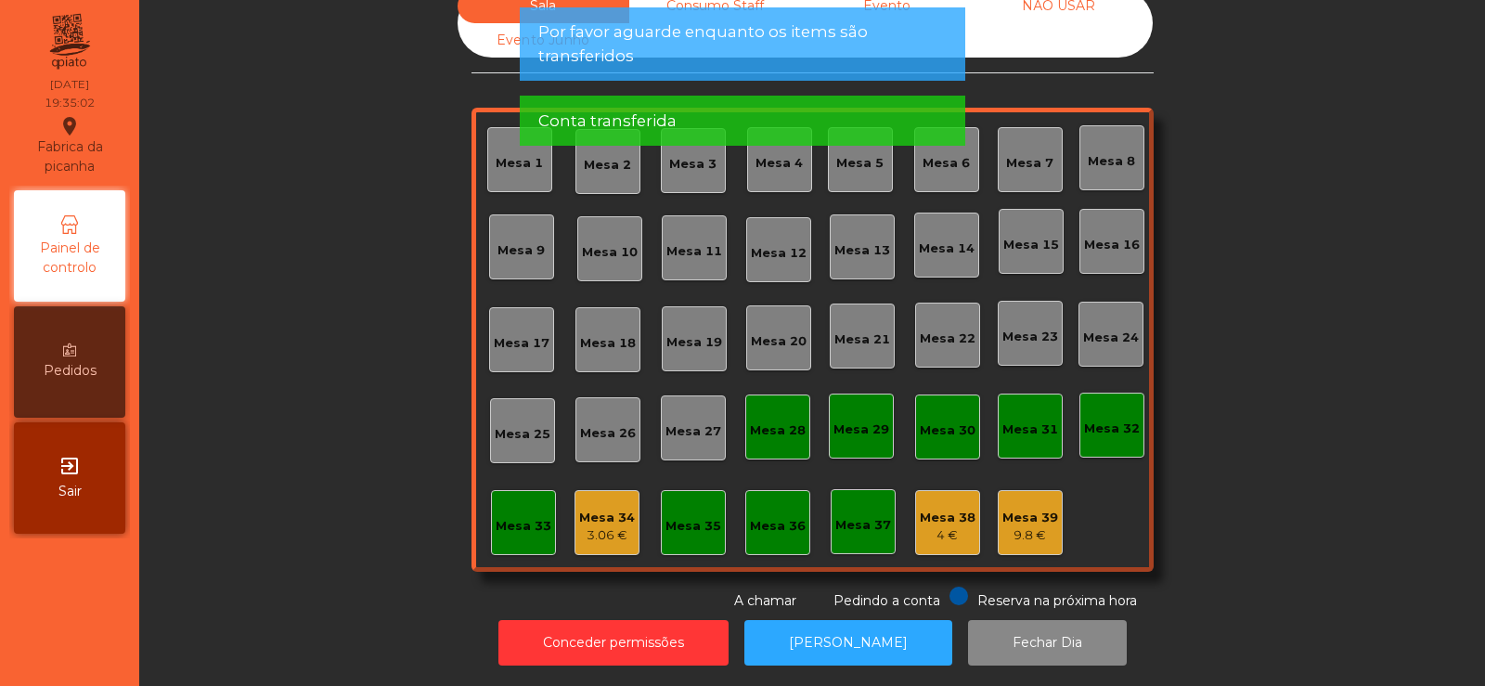
scroll to position [0, 0]
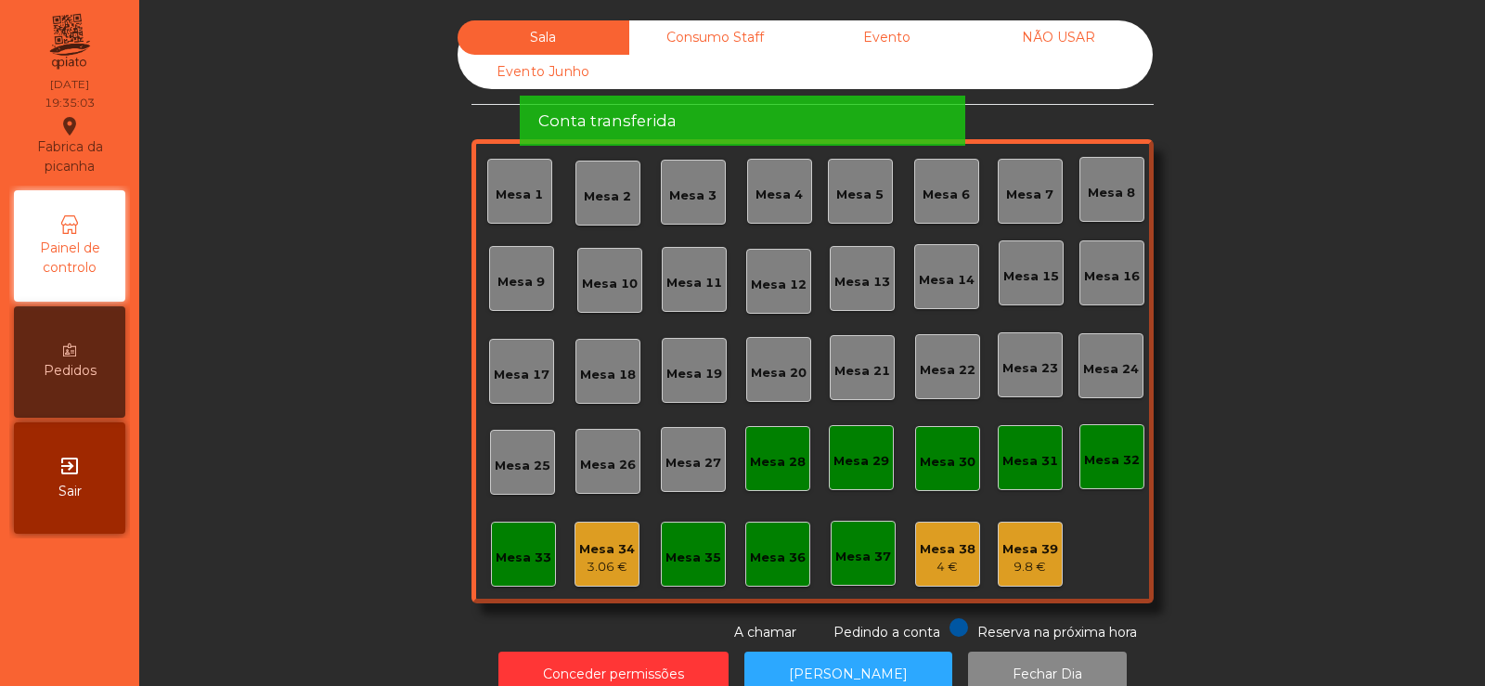
click at [787, 60] on app-alert "Por favor aguarde enquanto os items são transferidos Conta transferida" at bounding box center [742, 83] width 445 height 153
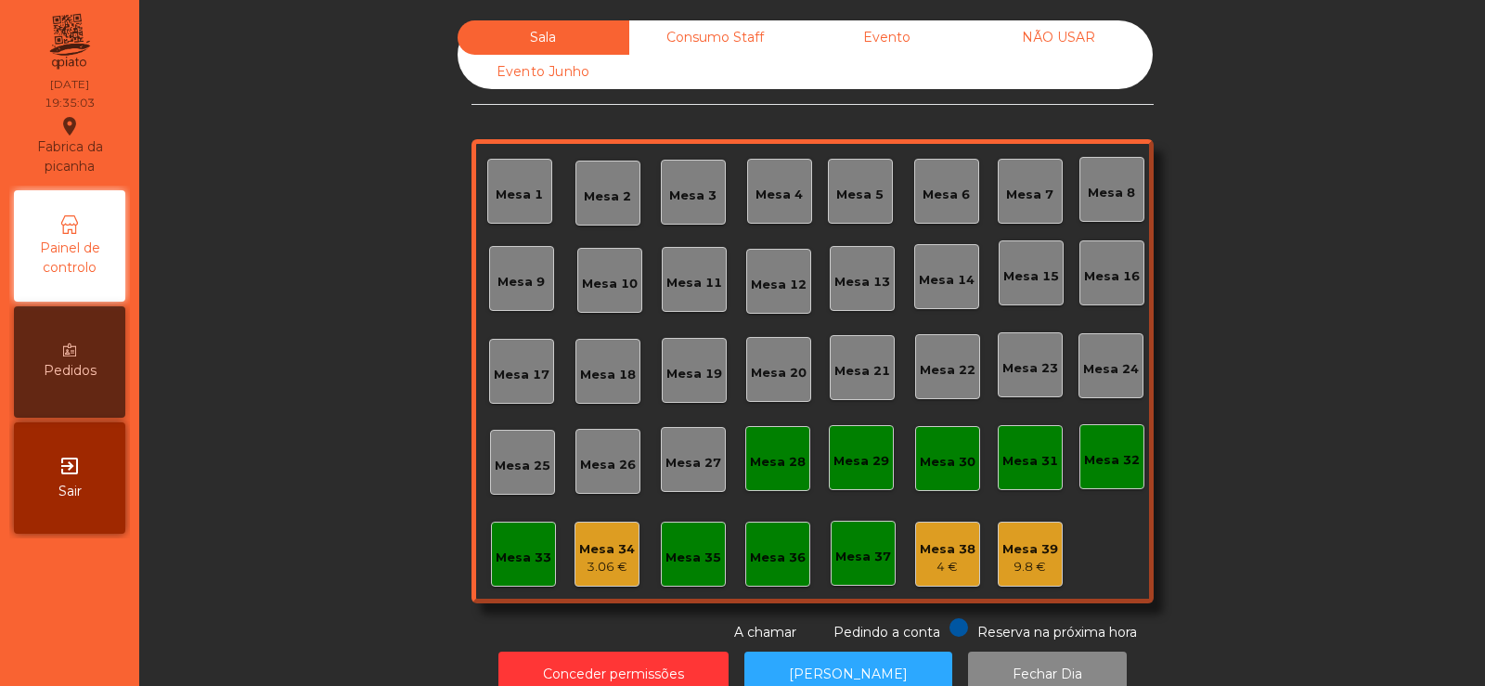
click at [726, 43] on div "Consumo Staff" at bounding box center [715, 37] width 172 height 34
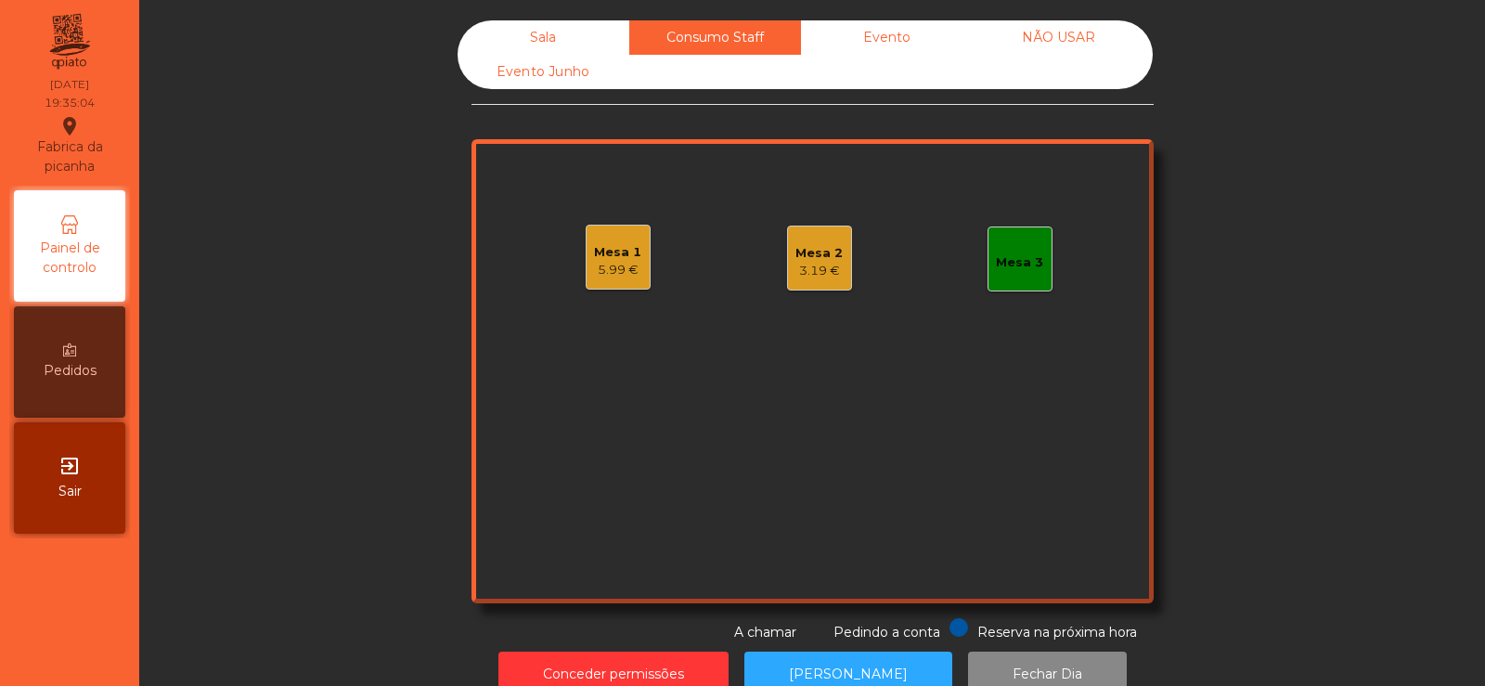
click at [823, 259] on div "Mesa 2" at bounding box center [818, 253] width 47 height 19
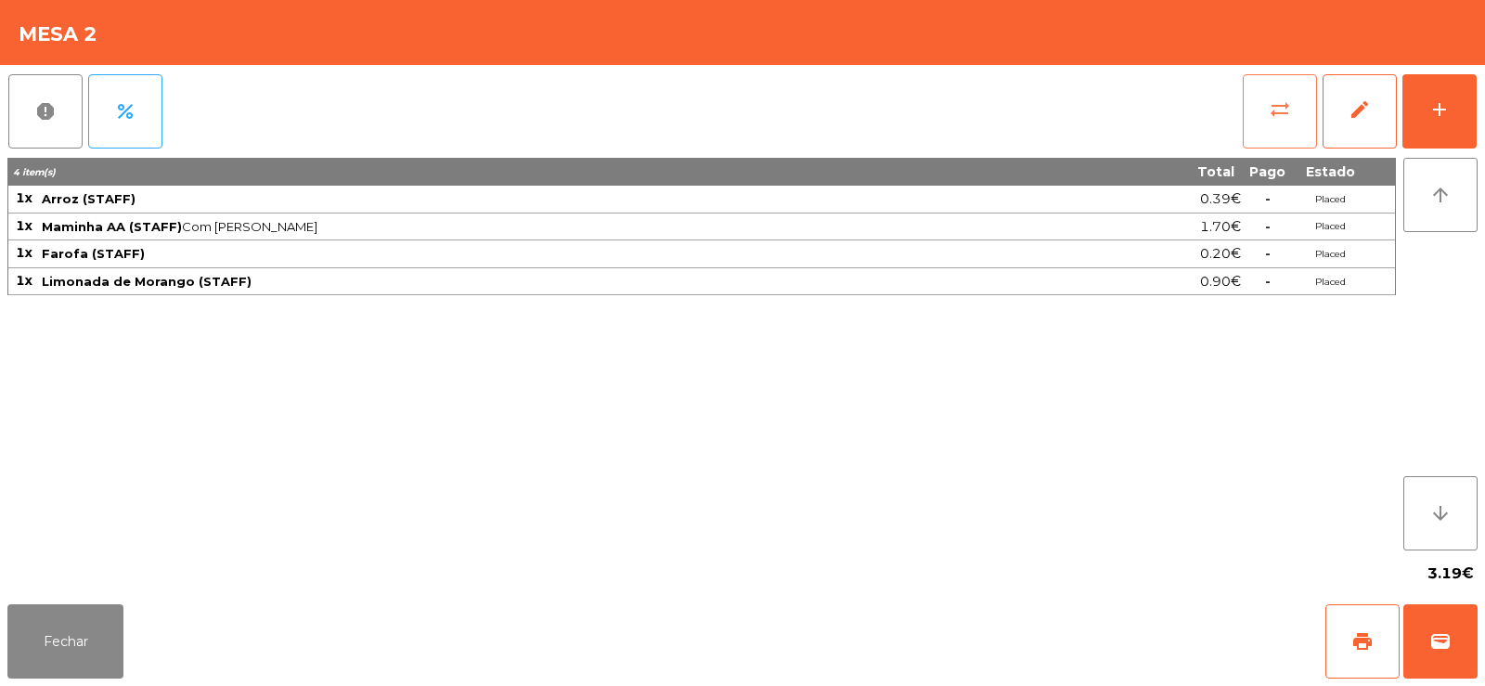
click at [1245, 124] on button "sync_alt" at bounding box center [1280, 111] width 74 height 74
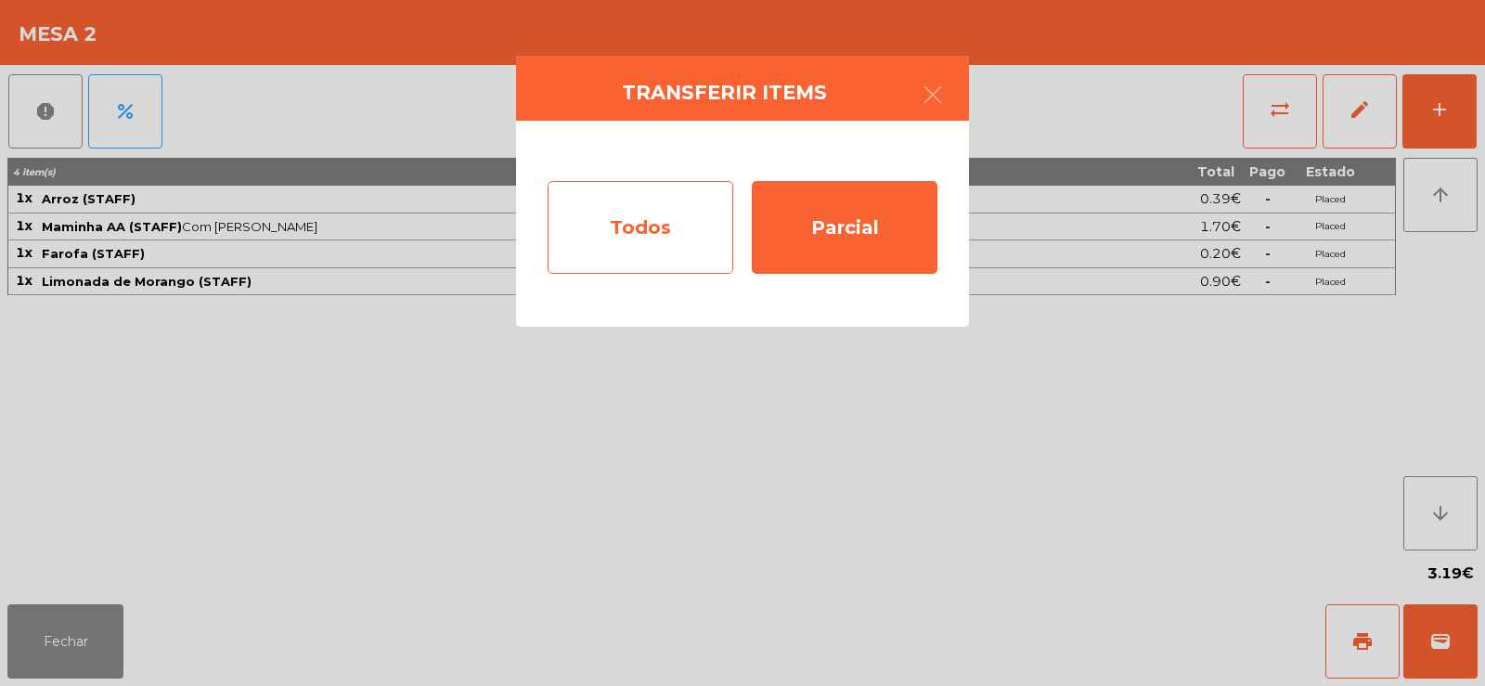
click at [679, 238] on div "Todos" at bounding box center [641, 227] width 186 height 93
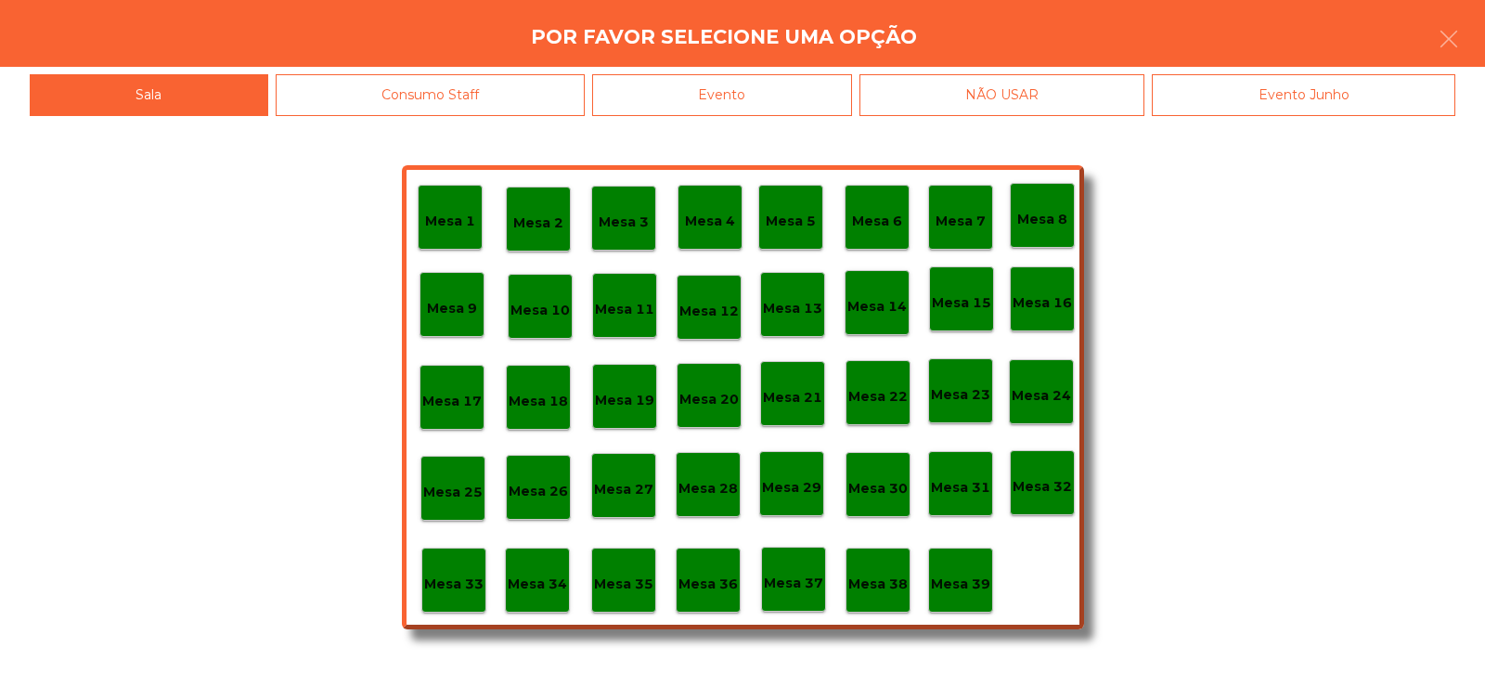
click at [510, 92] on div "Consumo Staff" at bounding box center [431, 95] width 310 height 42
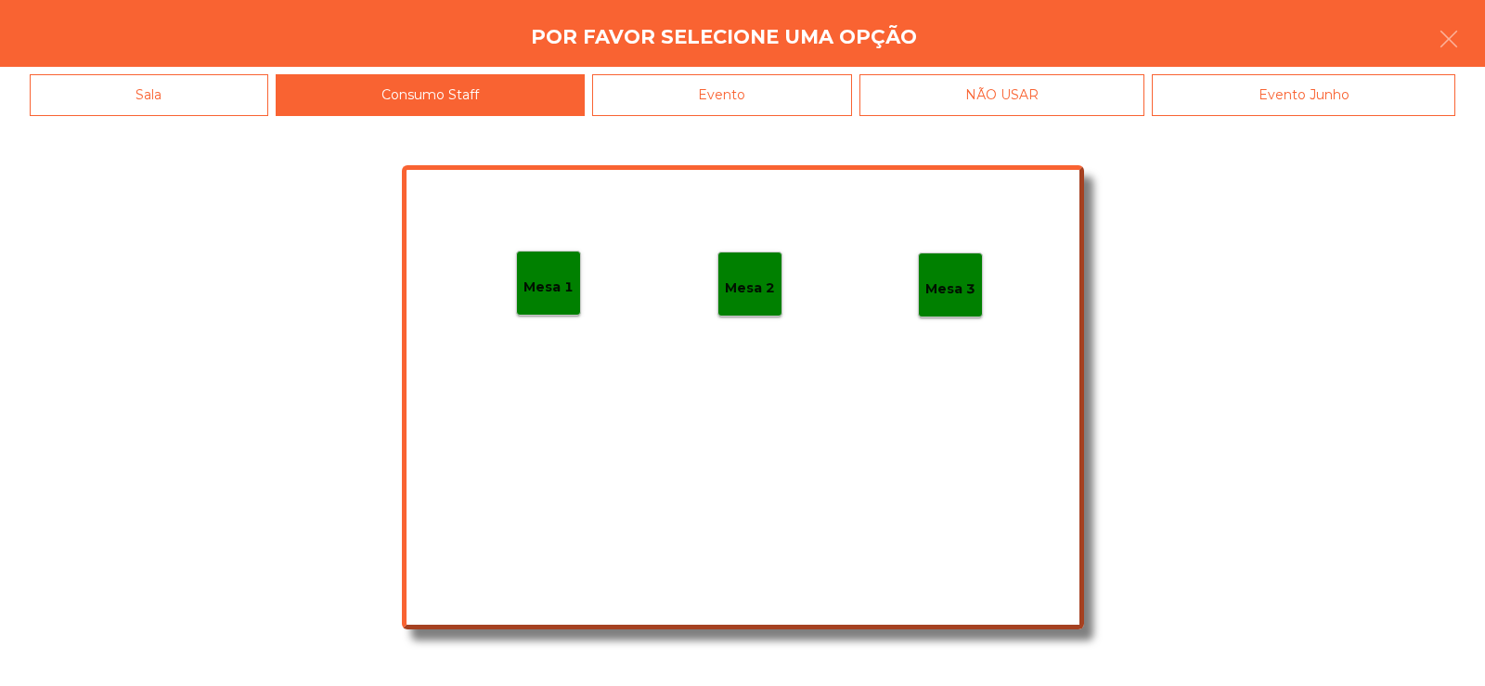
click at [561, 287] on p "Mesa 1" at bounding box center [548, 287] width 50 height 21
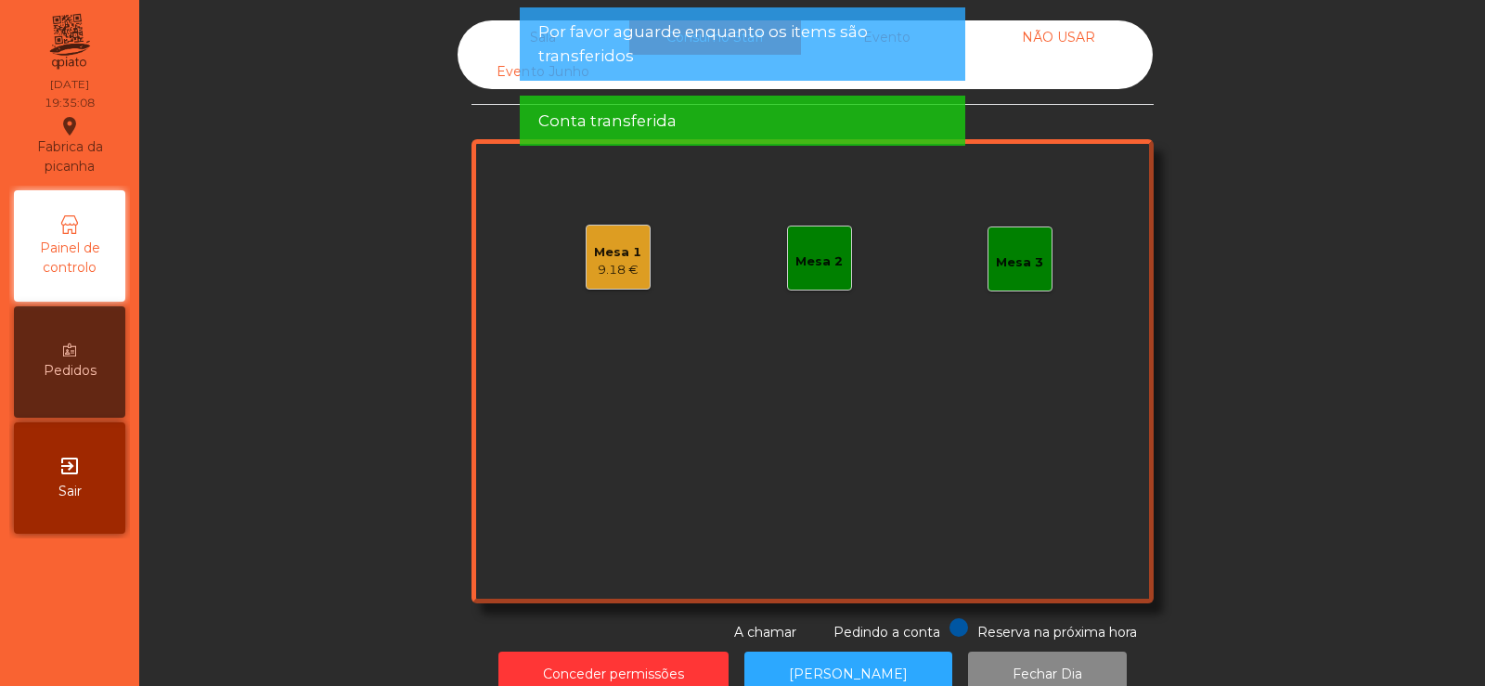
click at [612, 250] on div "Mesa 1" at bounding box center [617, 252] width 47 height 19
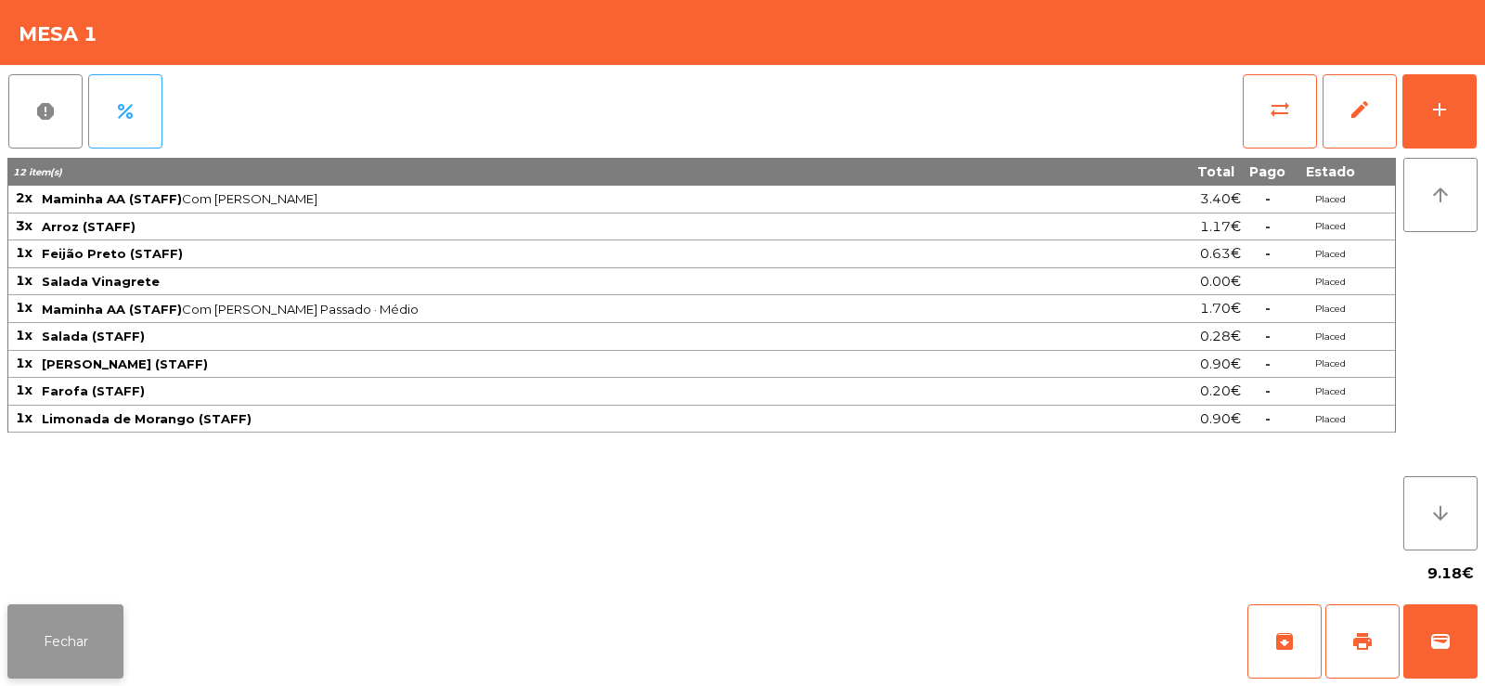
click at [58, 622] on button "Fechar" at bounding box center [65, 641] width 116 height 74
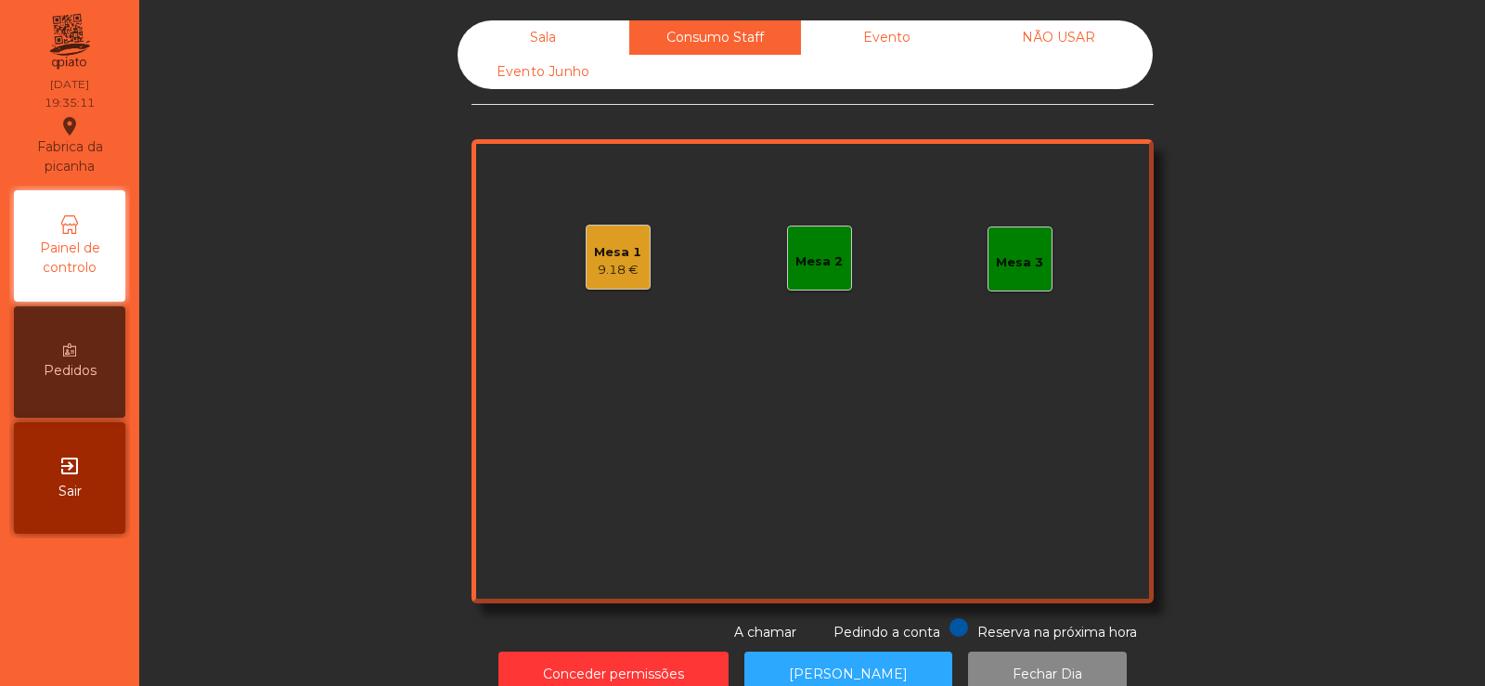
click at [561, 52] on div "Sala" at bounding box center [544, 37] width 172 height 34
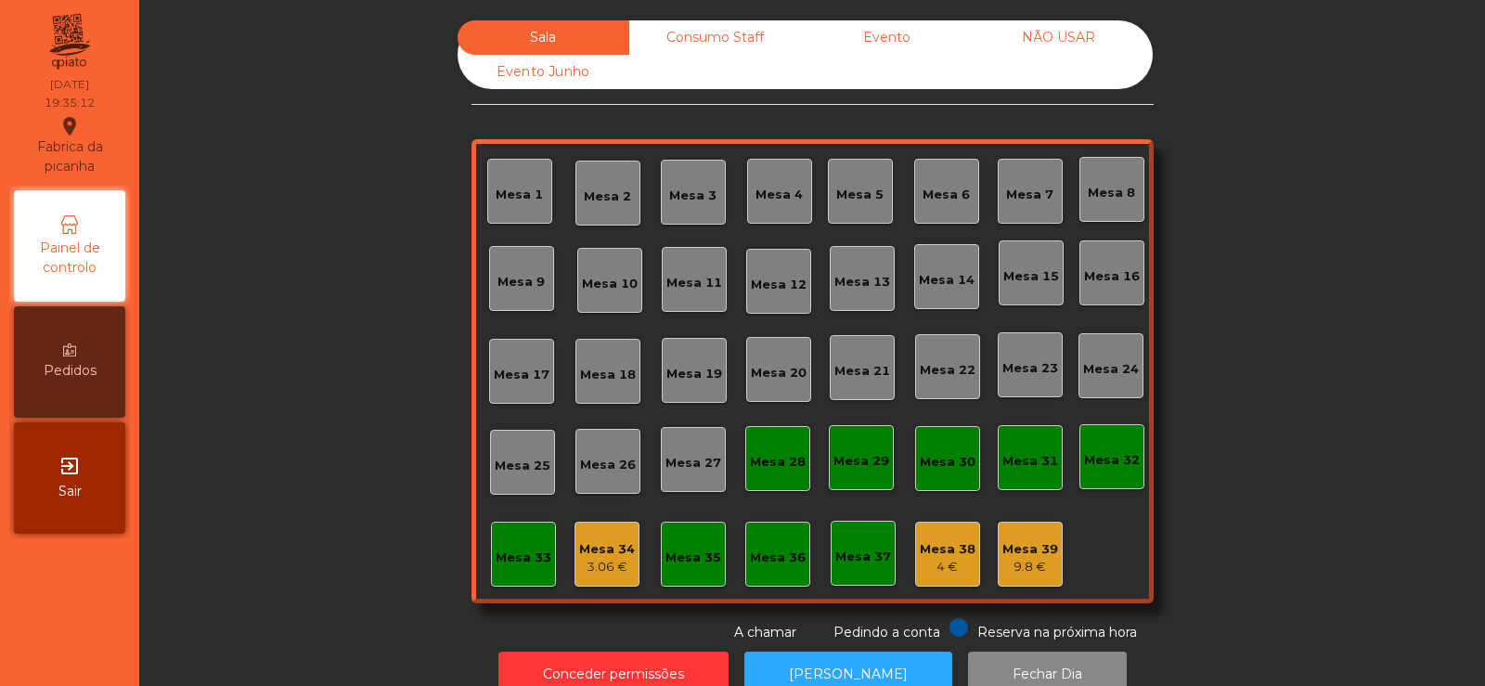
click at [601, 544] on div "Mesa 34" at bounding box center [607, 549] width 56 height 19
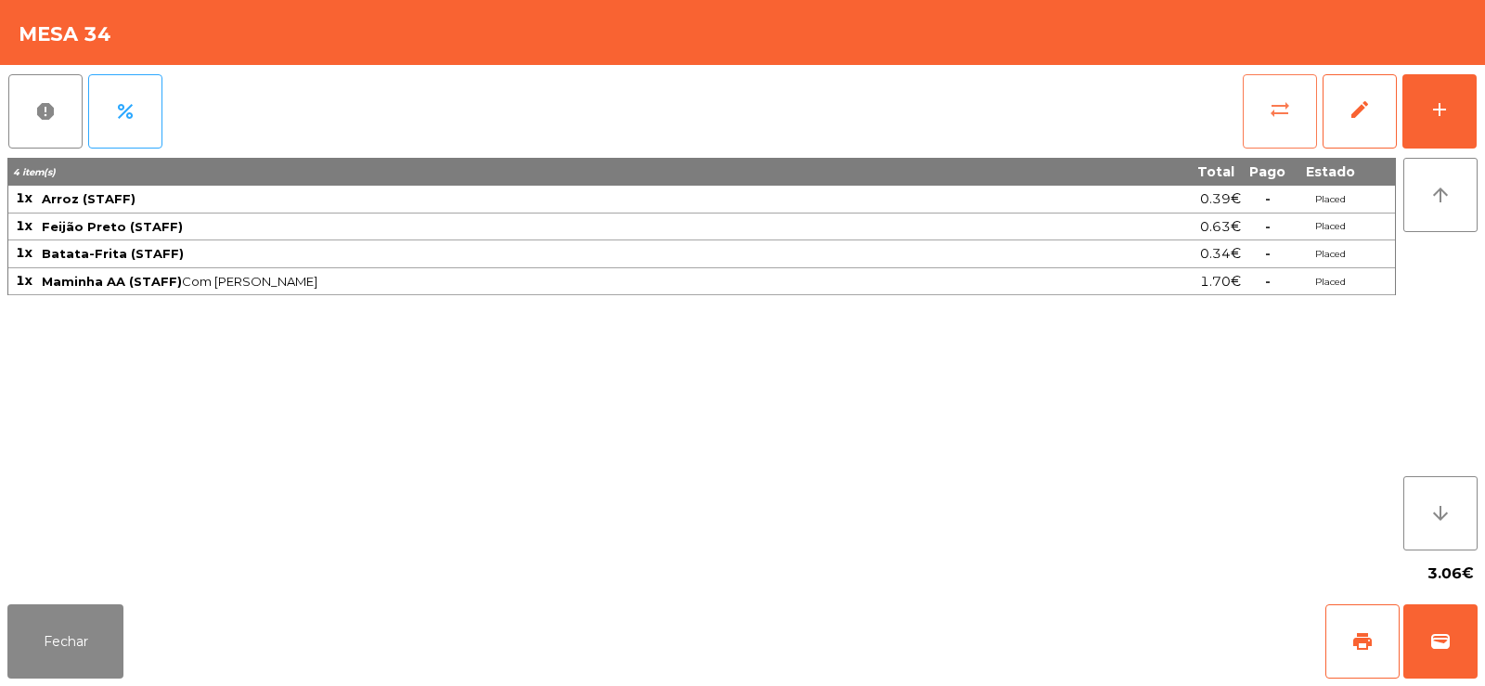
click at [1245, 121] on button "sync_alt" at bounding box center [1280, 111] width 74 height 74
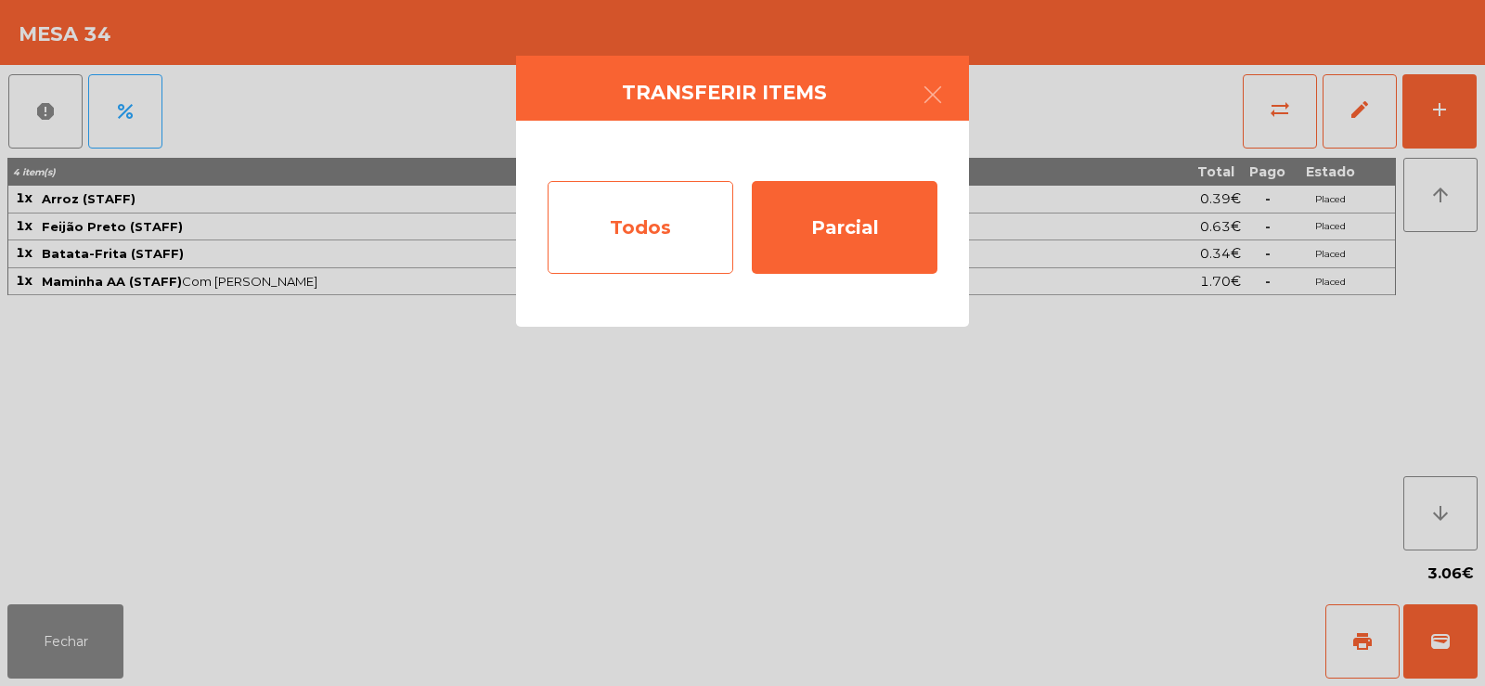
click at [680, 258] on div "Todos" at bounding box center [641, 227] width 186 height 93
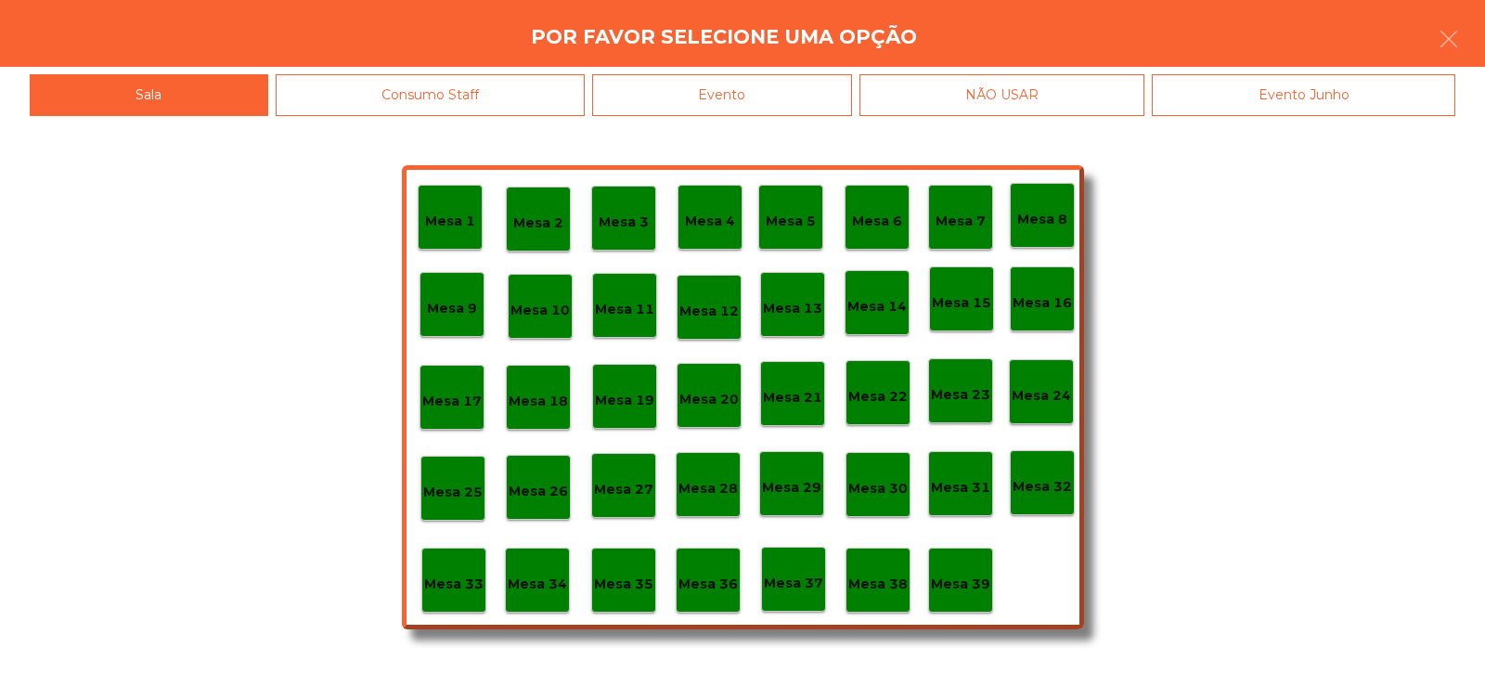
click at [691, 91] on div "Evento" at bounding box center [722, 95] width 260 height 42
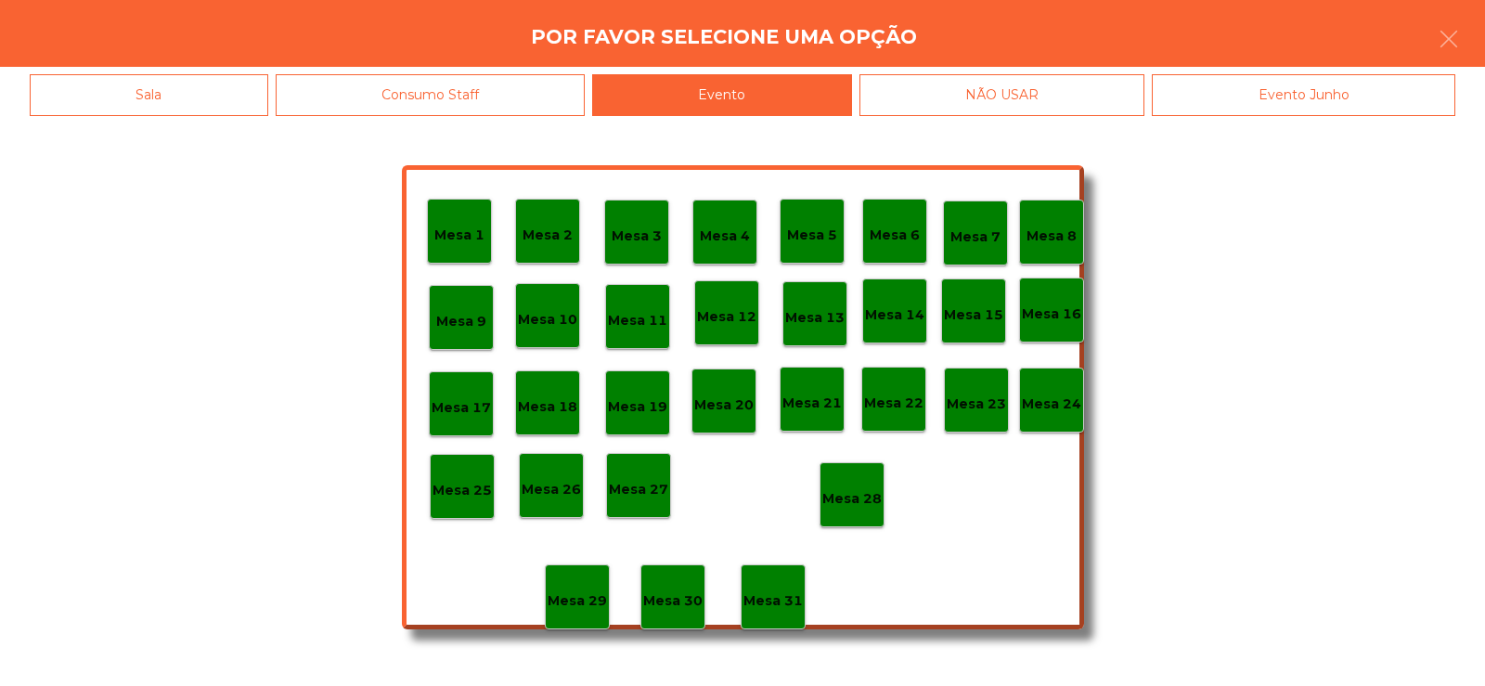
click at [496, 107] on div "Consumo Staff" at bounding box center [431, 95] width 310 height 42
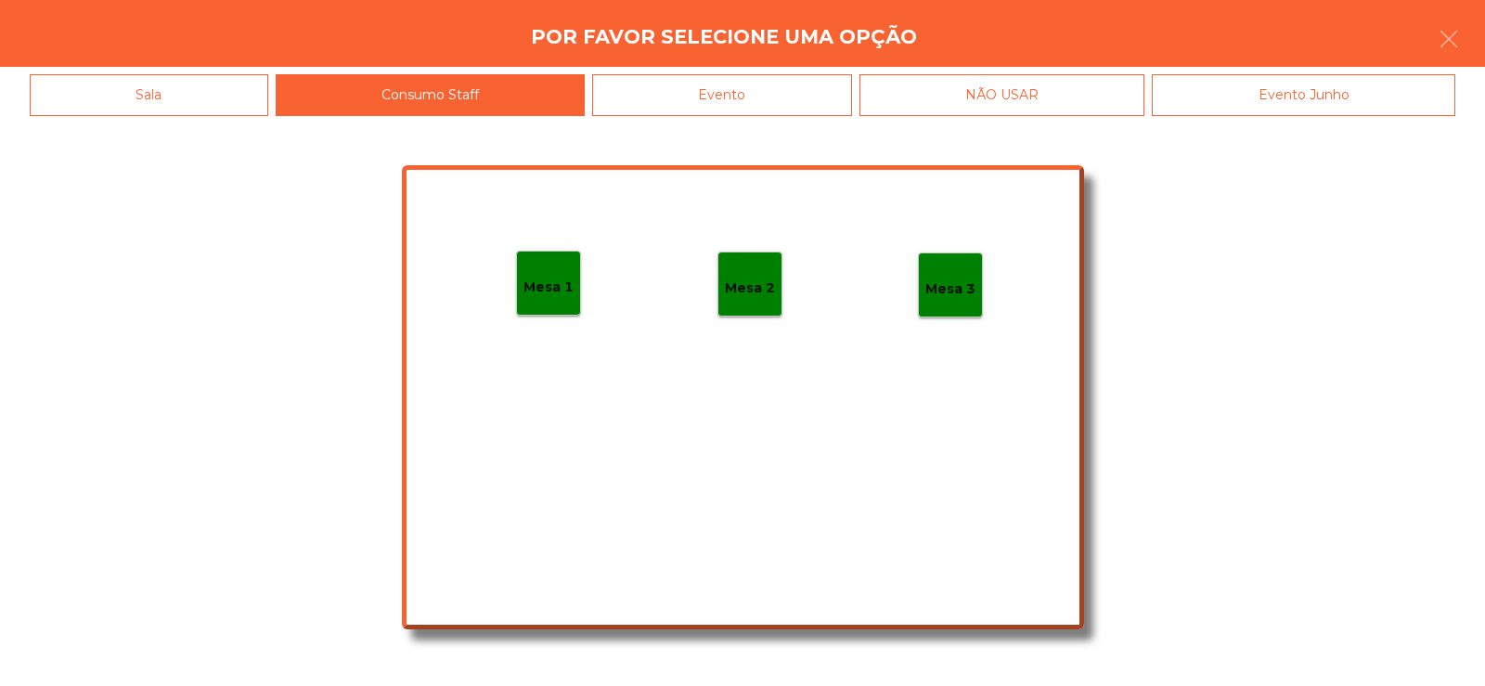
click at [560, 281] on p "Mesa 1" at bounding box center [548, 287] width 50 height 21
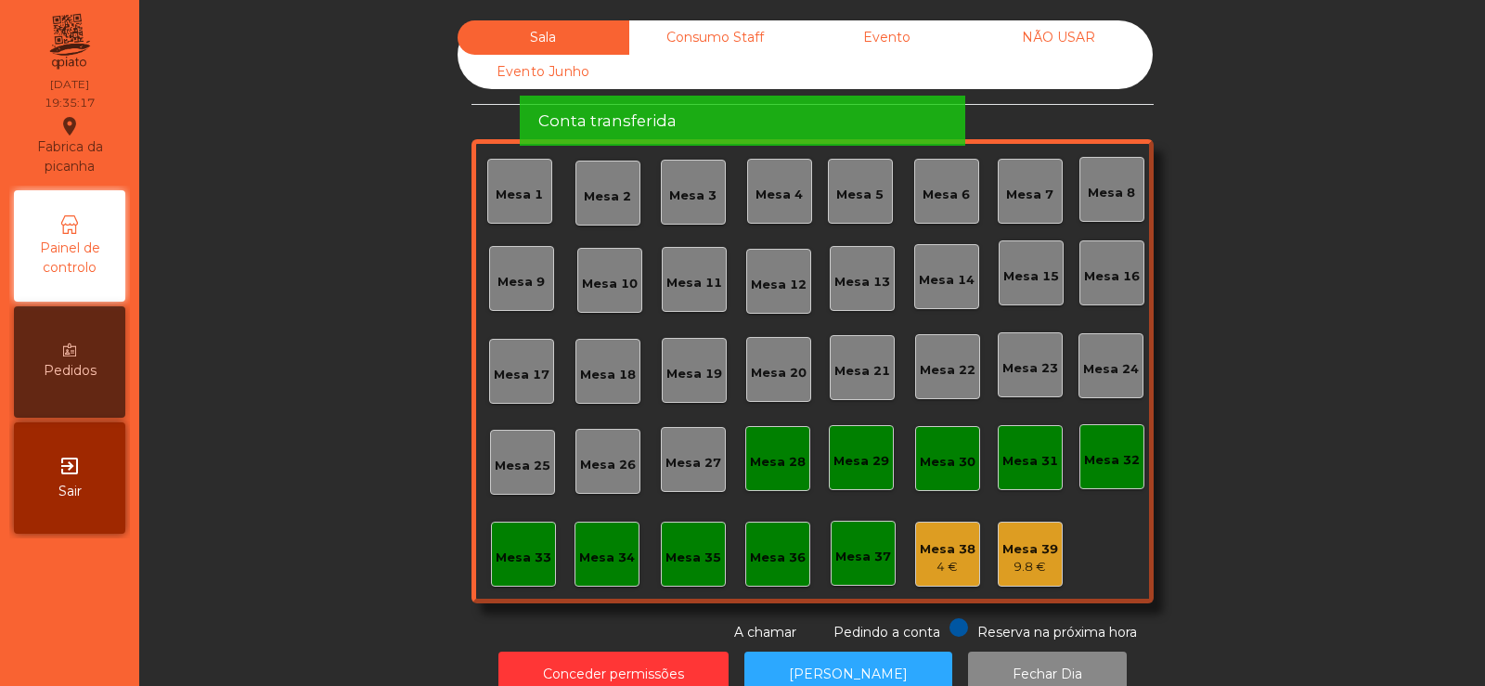
click at [630, 110] on span "Conta transferida" at bounding box center [607, 121] width 138 height 23
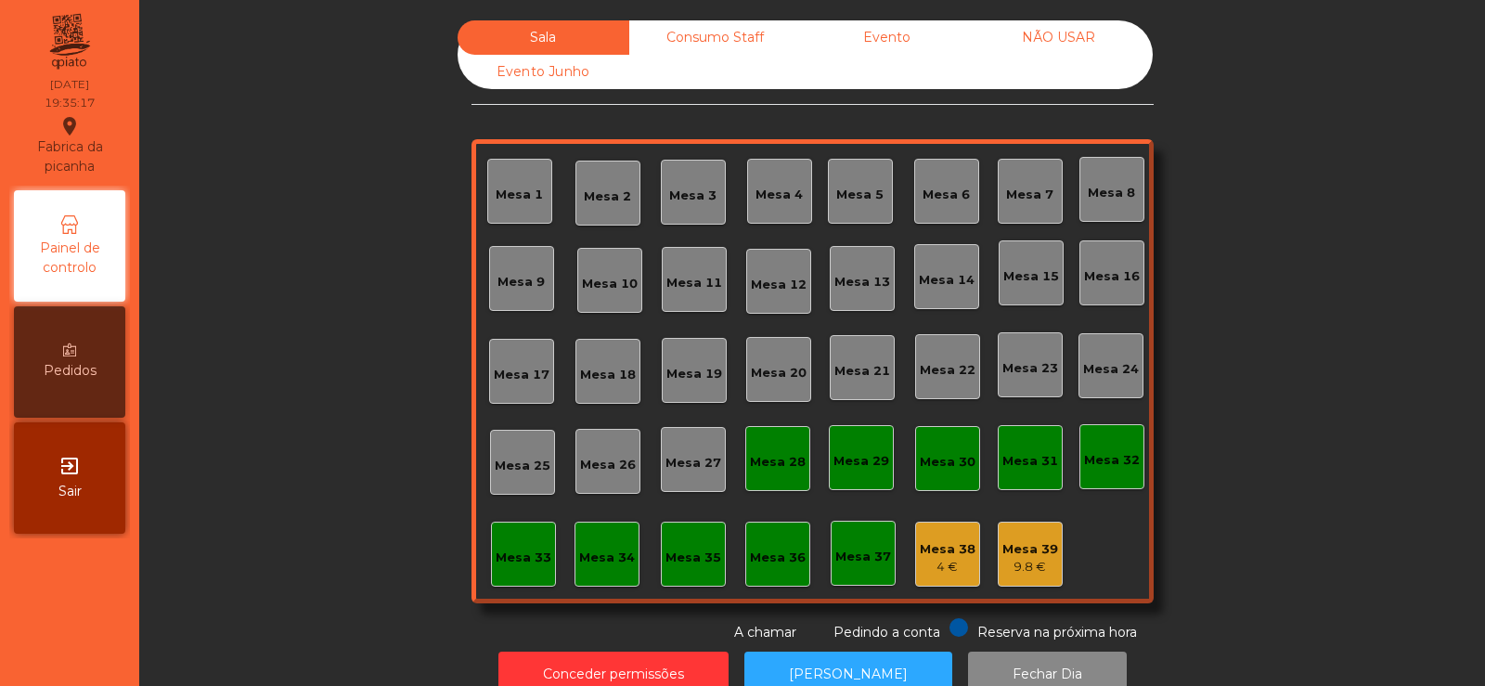
click at [692, 30] on div "Consumo Staff" at bounding box center [715, 37] width 172 height 34
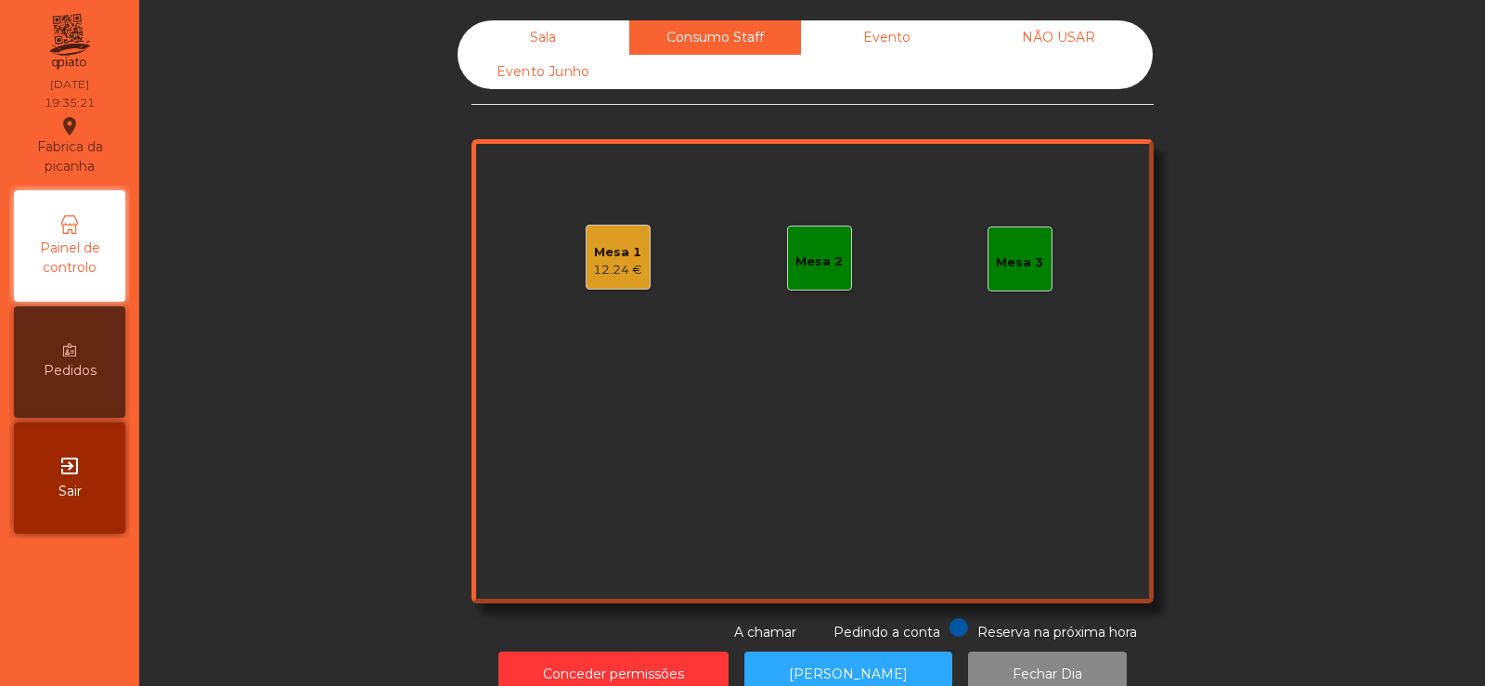
click at [606, 269] on div "12.24 €" at bounding box center [617, 270] width 49 height 19
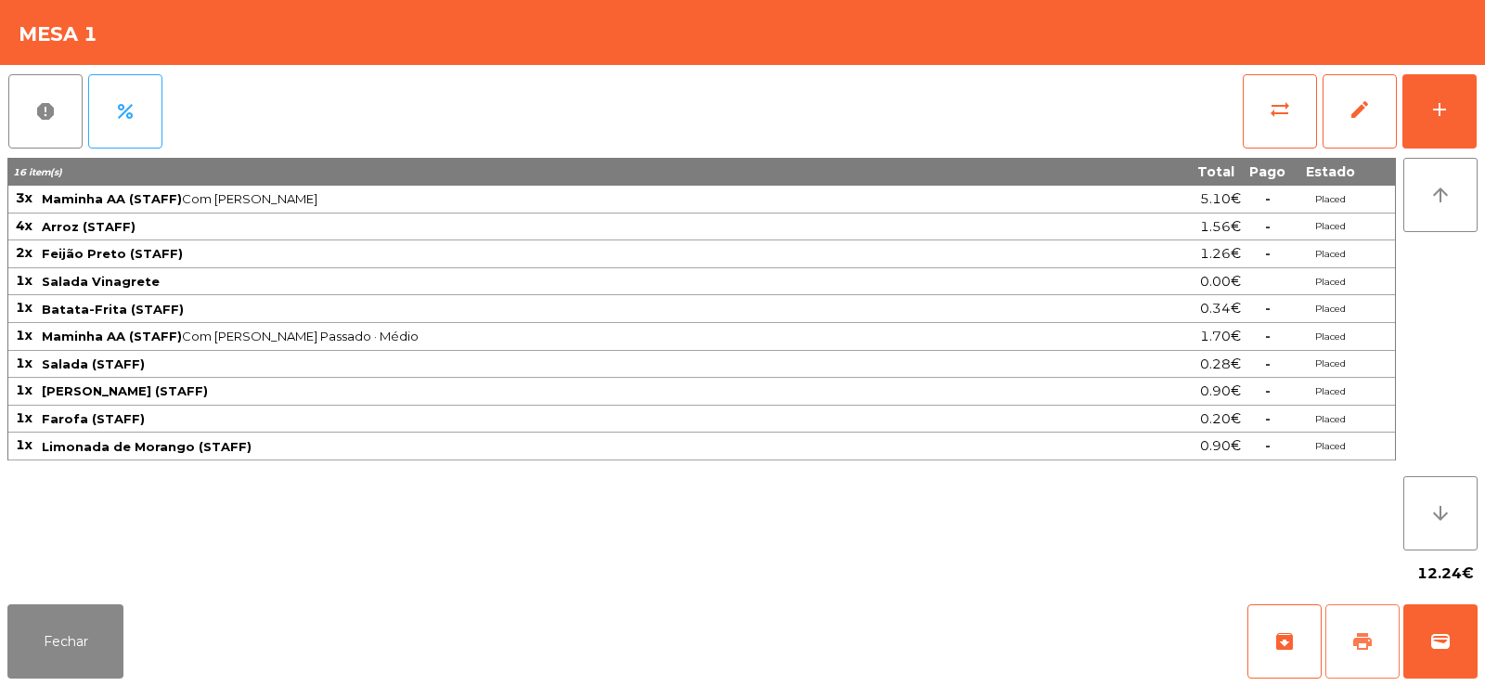
click at [1339, 656] on button "print" at bounding box center [1362, 641] width 74 height 74
click at [59, 629] on button "Fechar" at bounding box center [65, 641] width 116 height 74
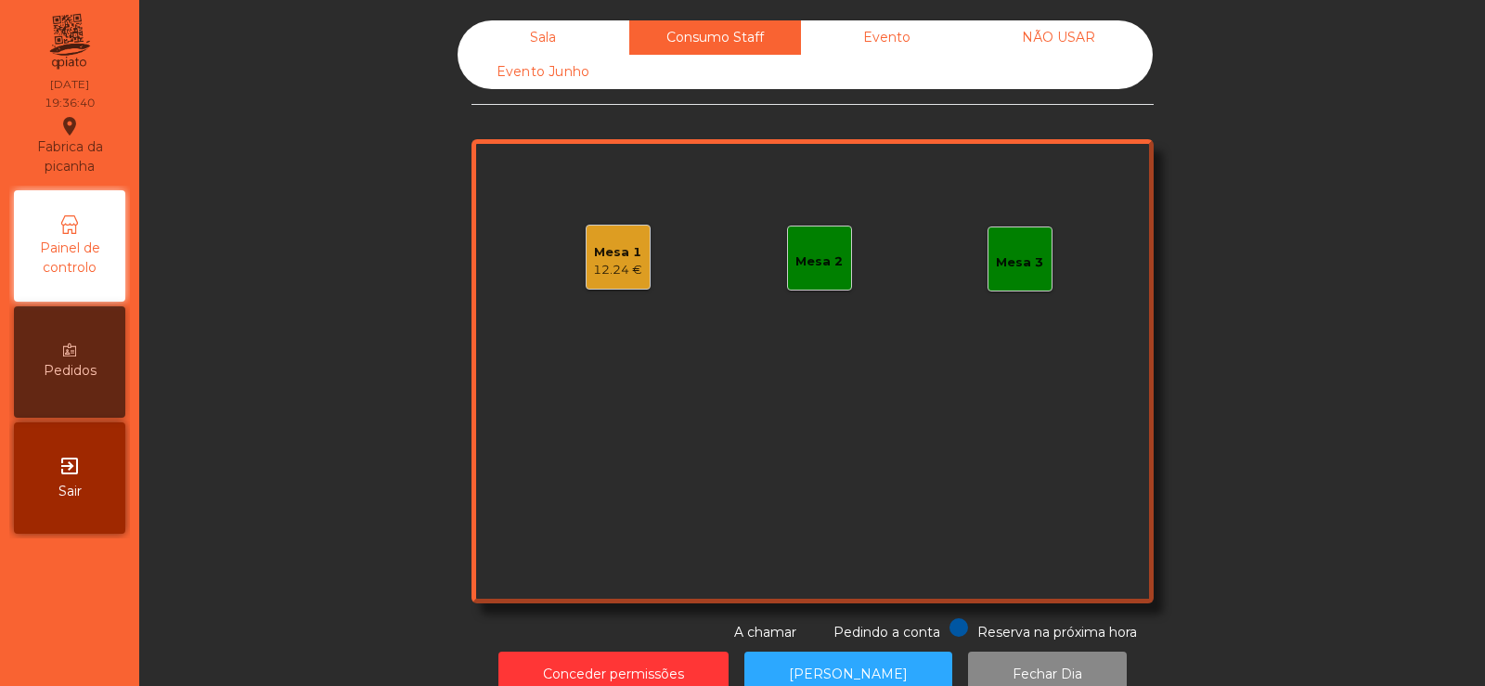
click at [535, 41] on div "Sala" at bounding box center [544, 37] width 172 height 34
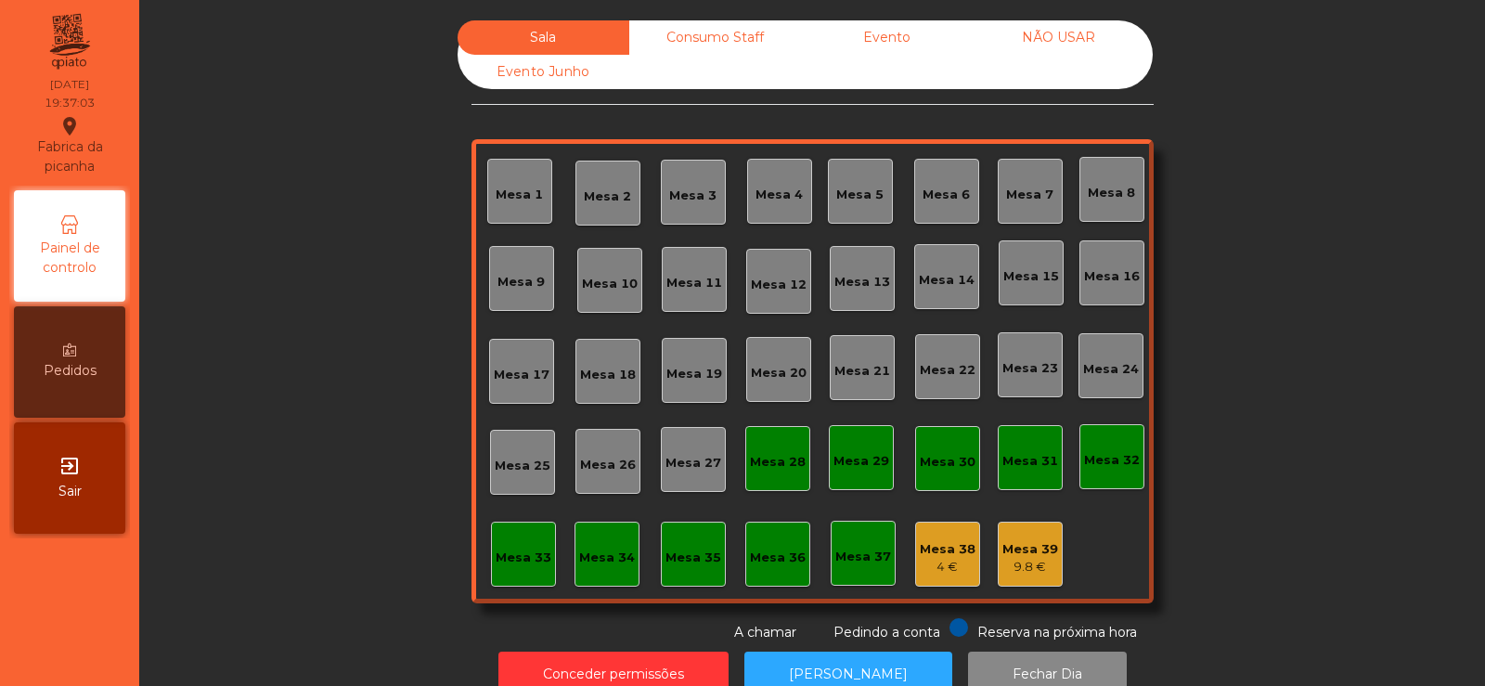
click at [1002, 550] on div "Mesa 39" at bounding box center [1030, 549] width 56 height 19
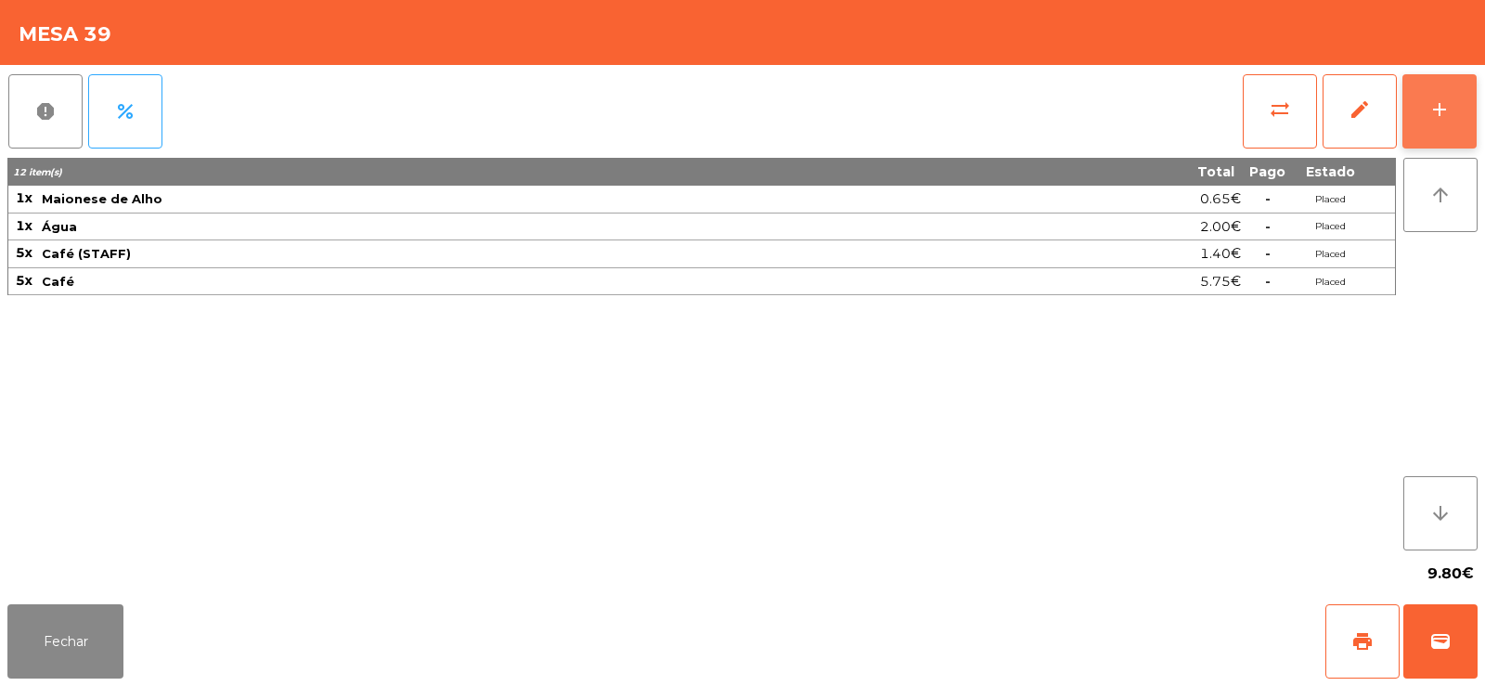
click at [1442, 127] on button "add" at bounding box center [1439, 111] width 74 height 74
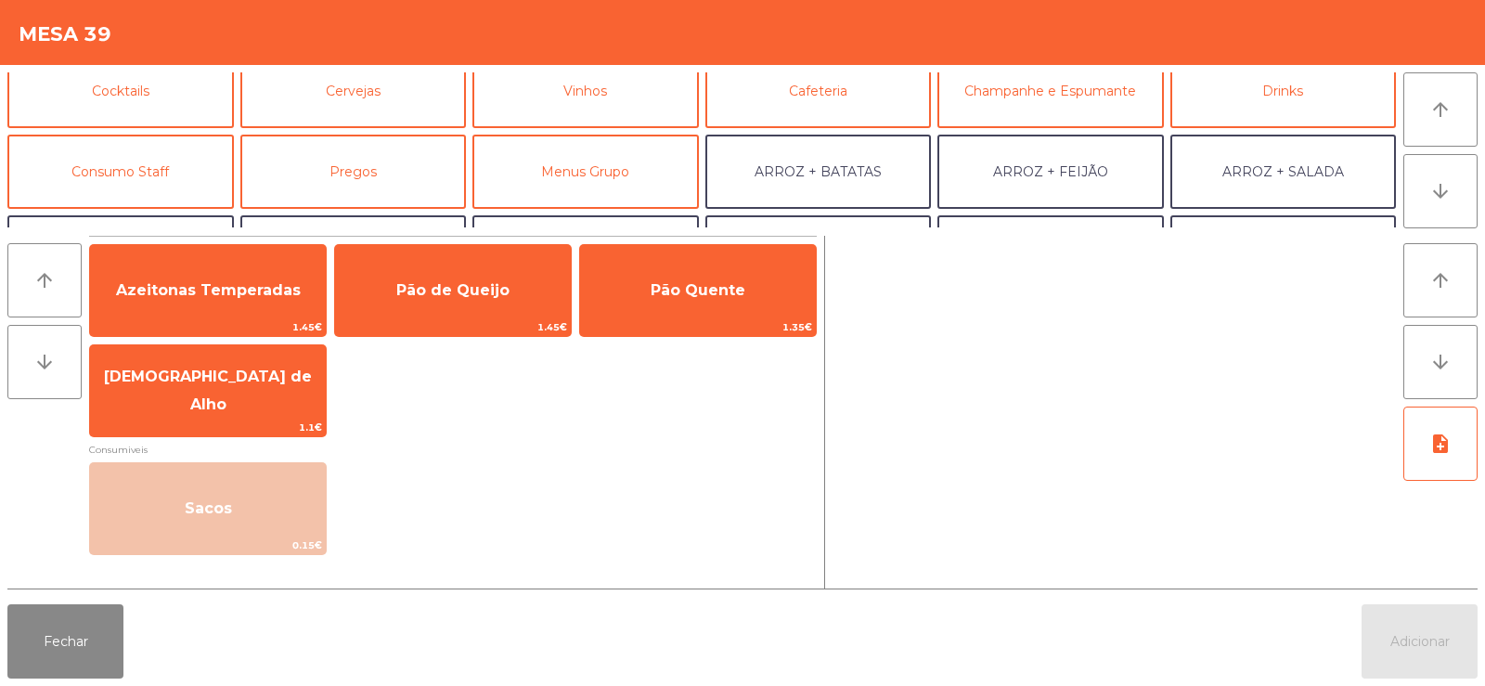
scroll to position [100, 0]
click at [156, 175] on button "Consumo Staff" at bounding box center [120, 171] width 226 height 74
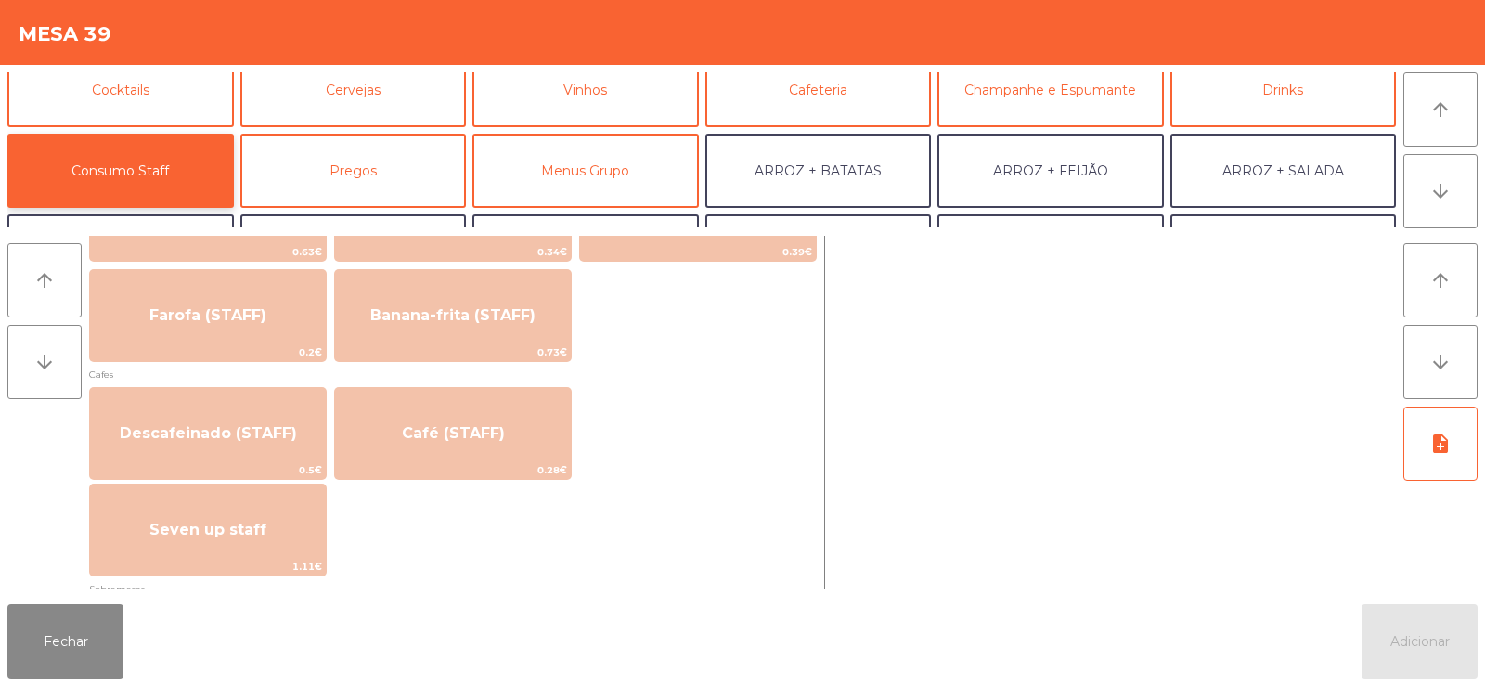
scroll to position [954, 0]
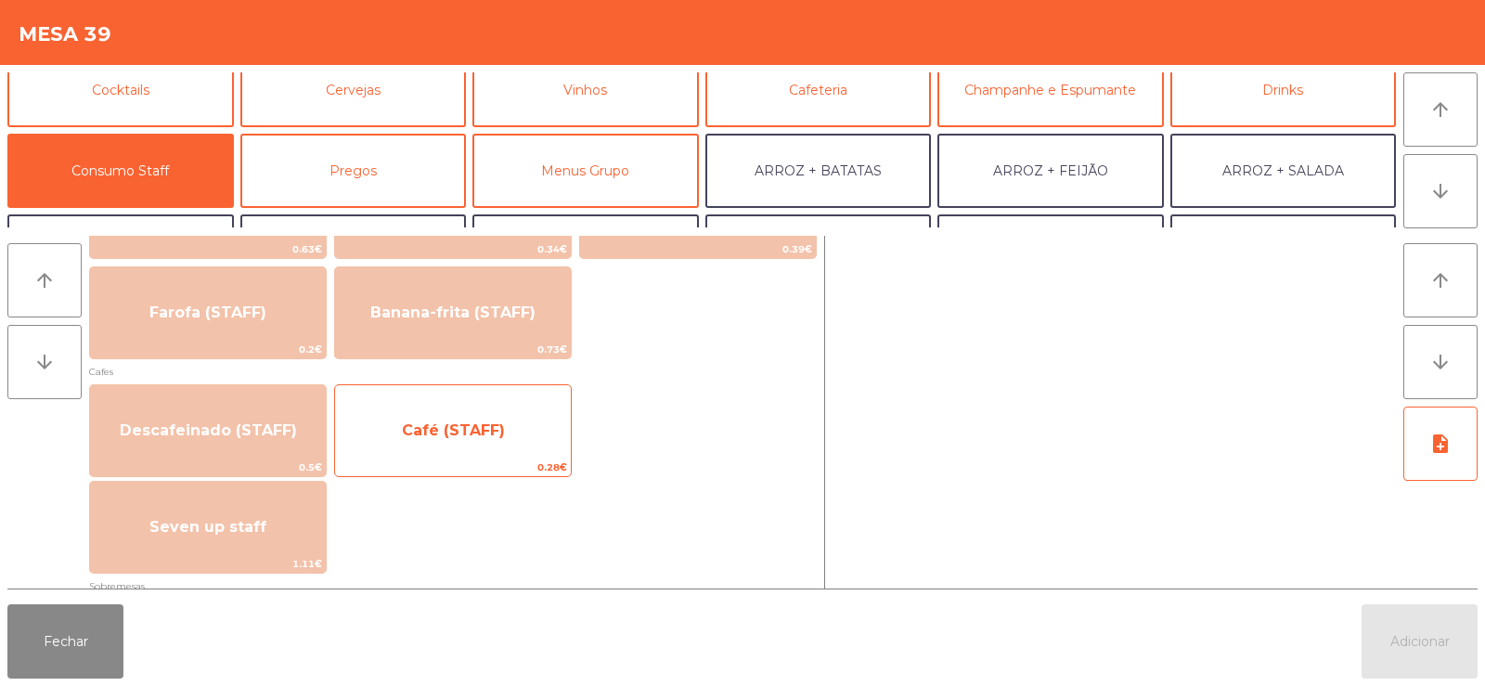
click at [508, 429] on span "Café (STAFF)" at bounding box center [453, 431] width 236 height 50
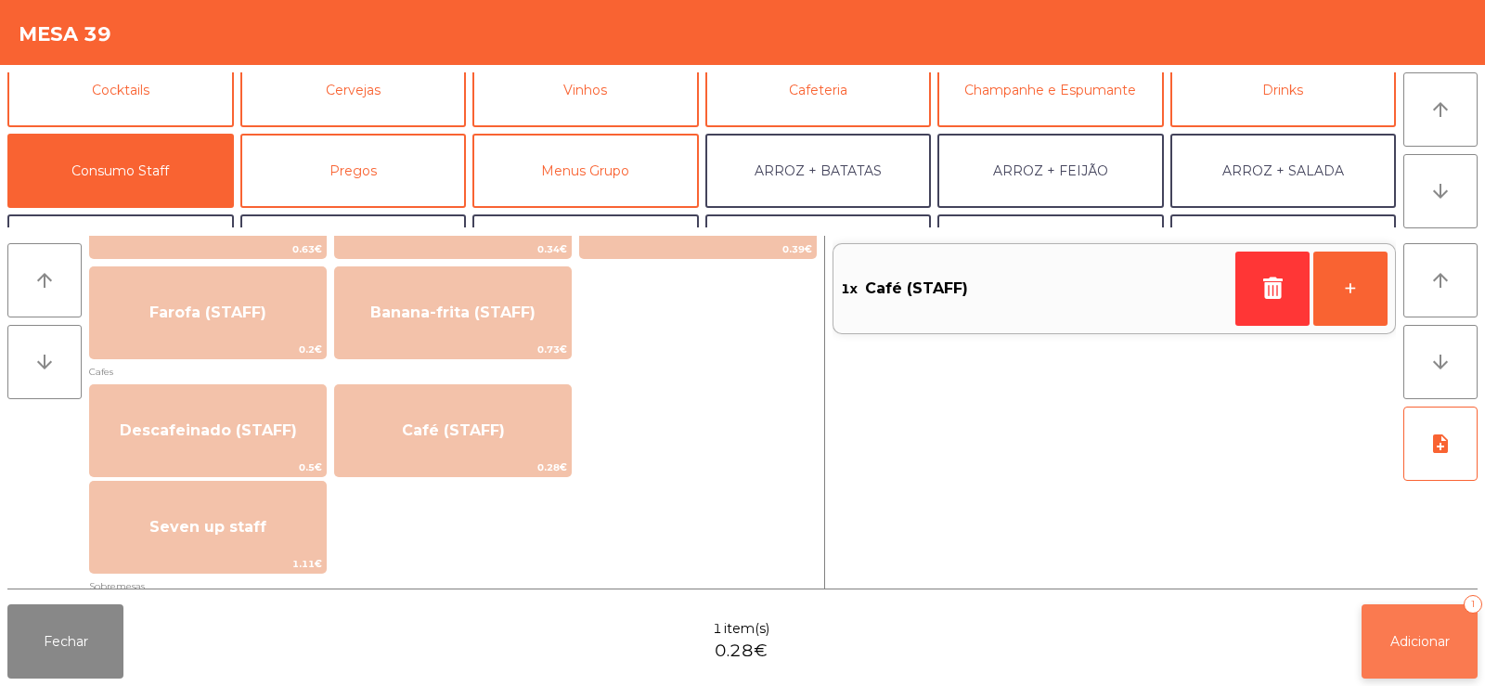
click at [1426, 639] on span "Adicionar" at bounding box center [1419, 641] width 59 height 17
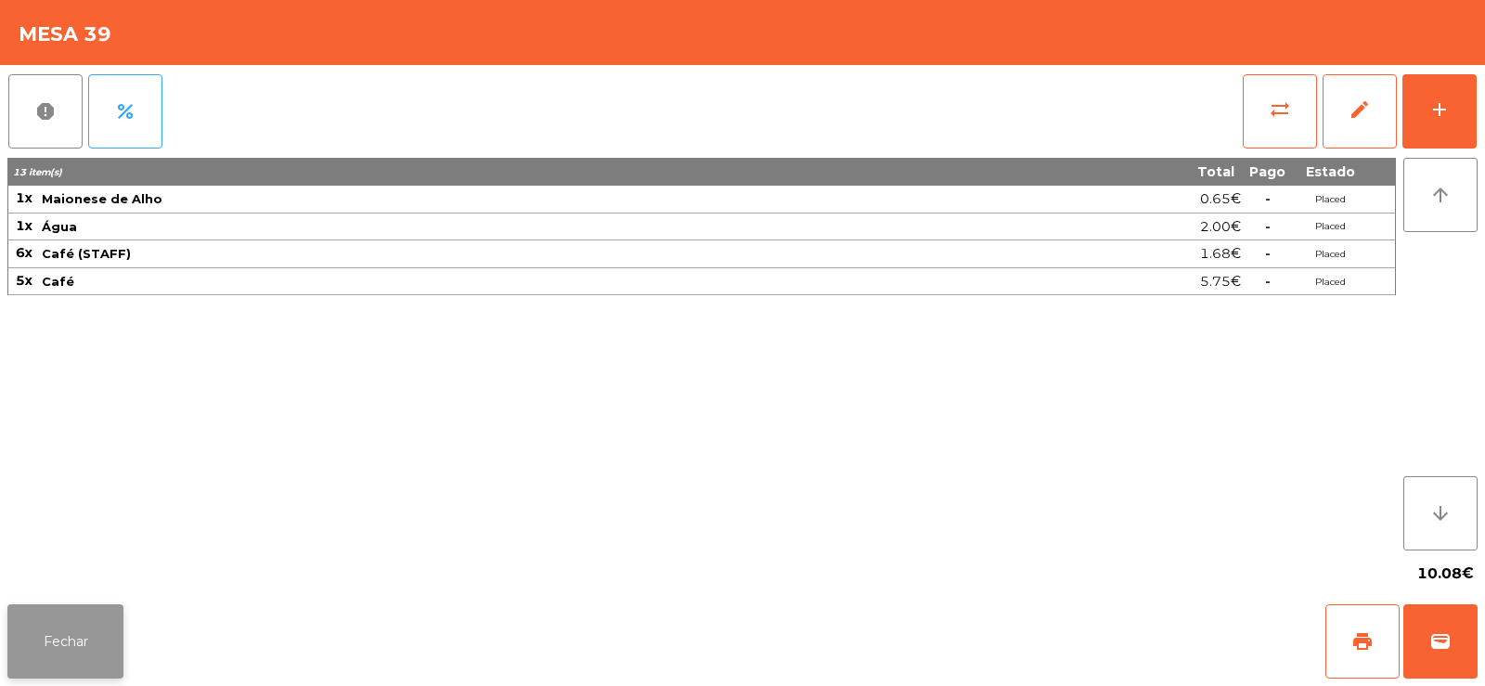
click at [78, 643] on button "Fechar" at bounding box center [65, 641] width 116 height 74
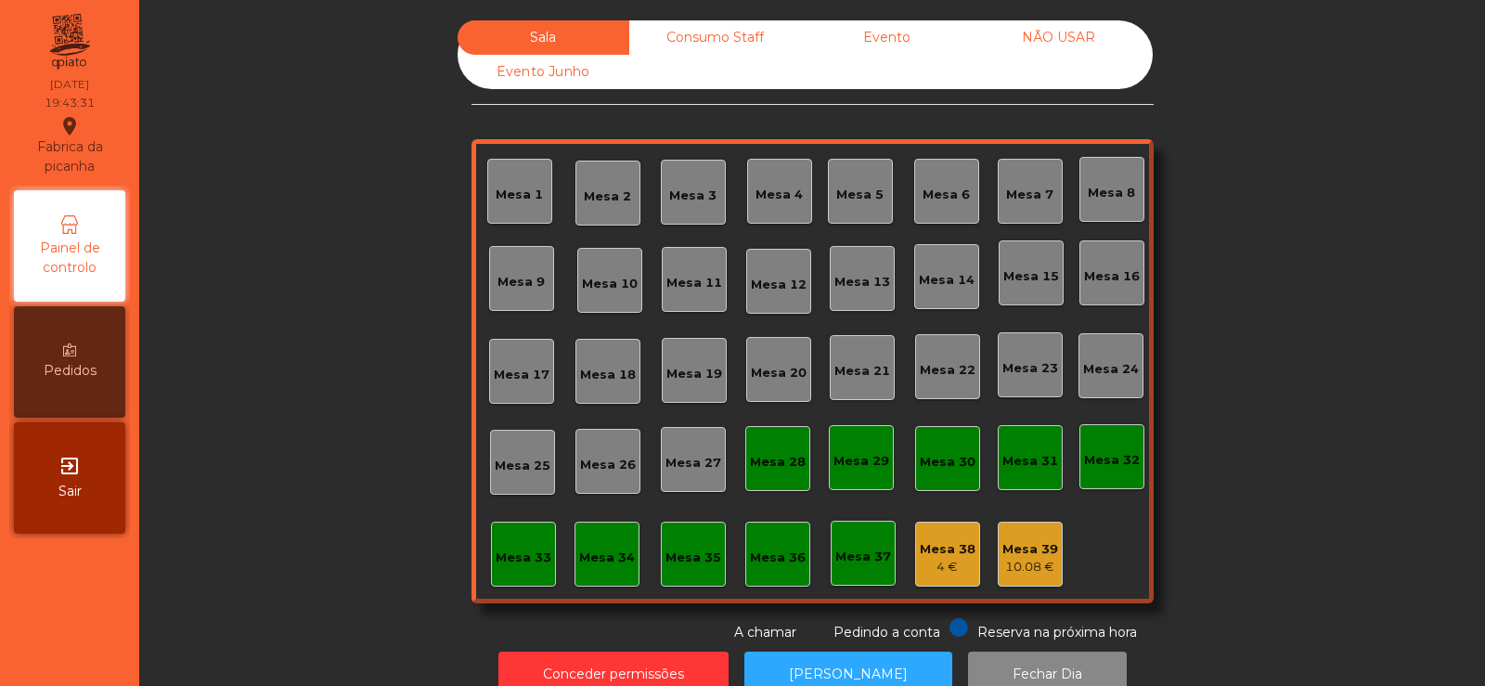
click at [768, 379] on div "Mesa 20" at bounding box center [779, 373] width 56 height 19
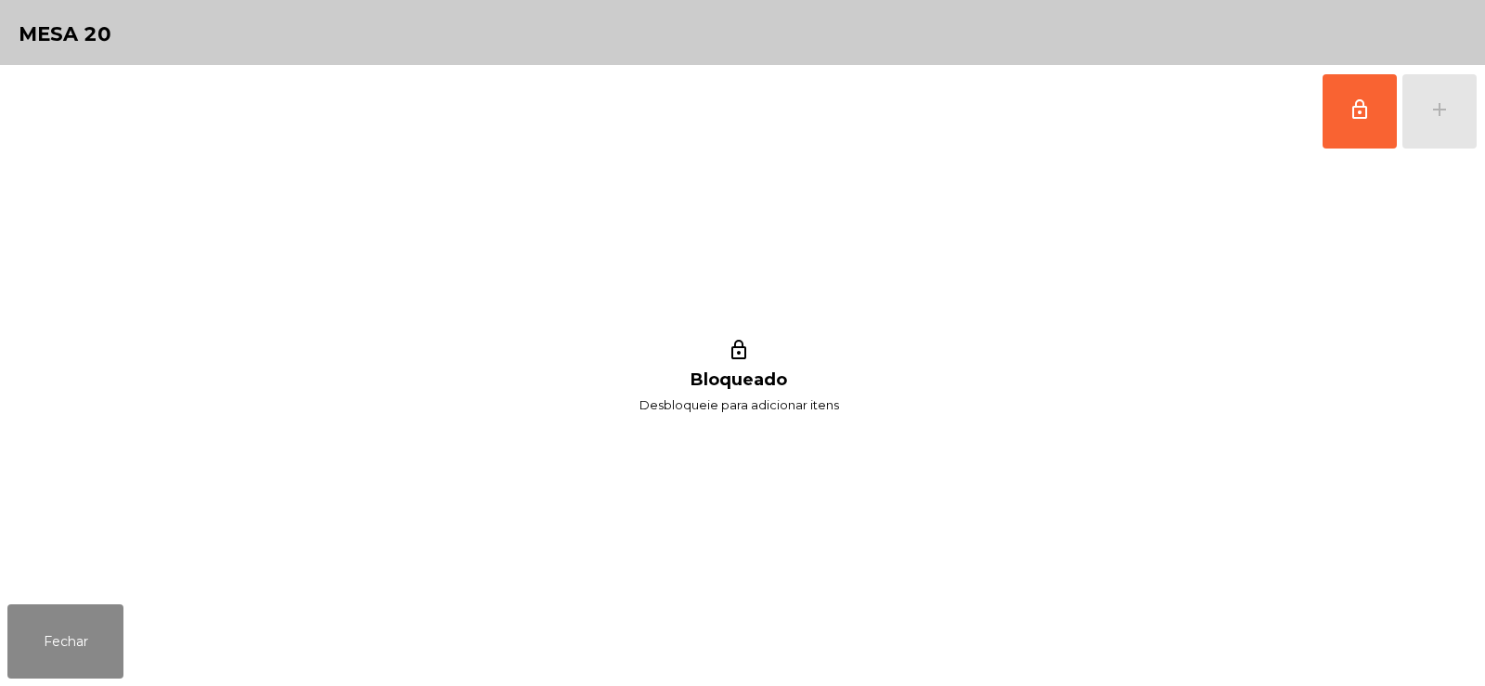
click at [1449, 101] on div "lock_outline add" at bounding box center [1400, 111] width 156 height 93
click at [1349, 102] on span "lock_outline" at bounding box center [1359, 109] width 22 height 22
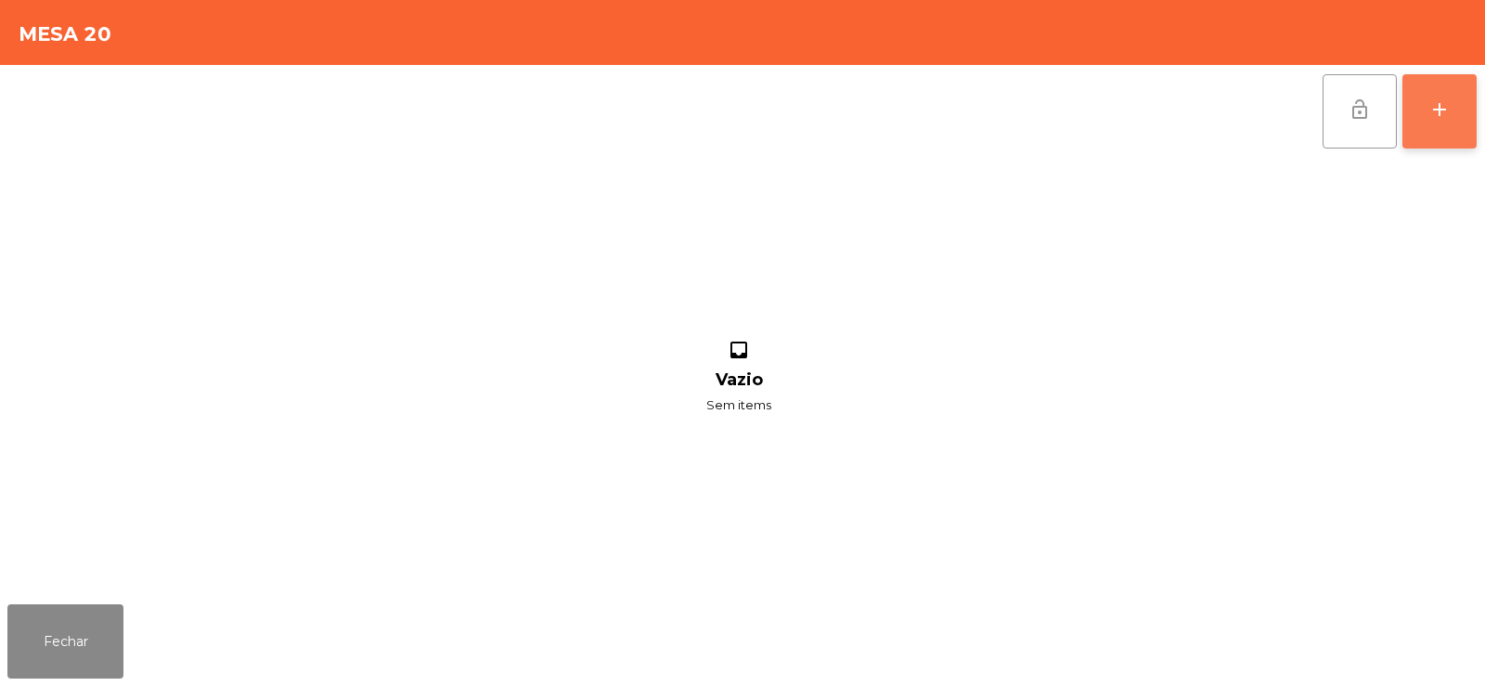
click at [1425, 106] on button "add" at bounding box center [1439, 111] width 74 height 74
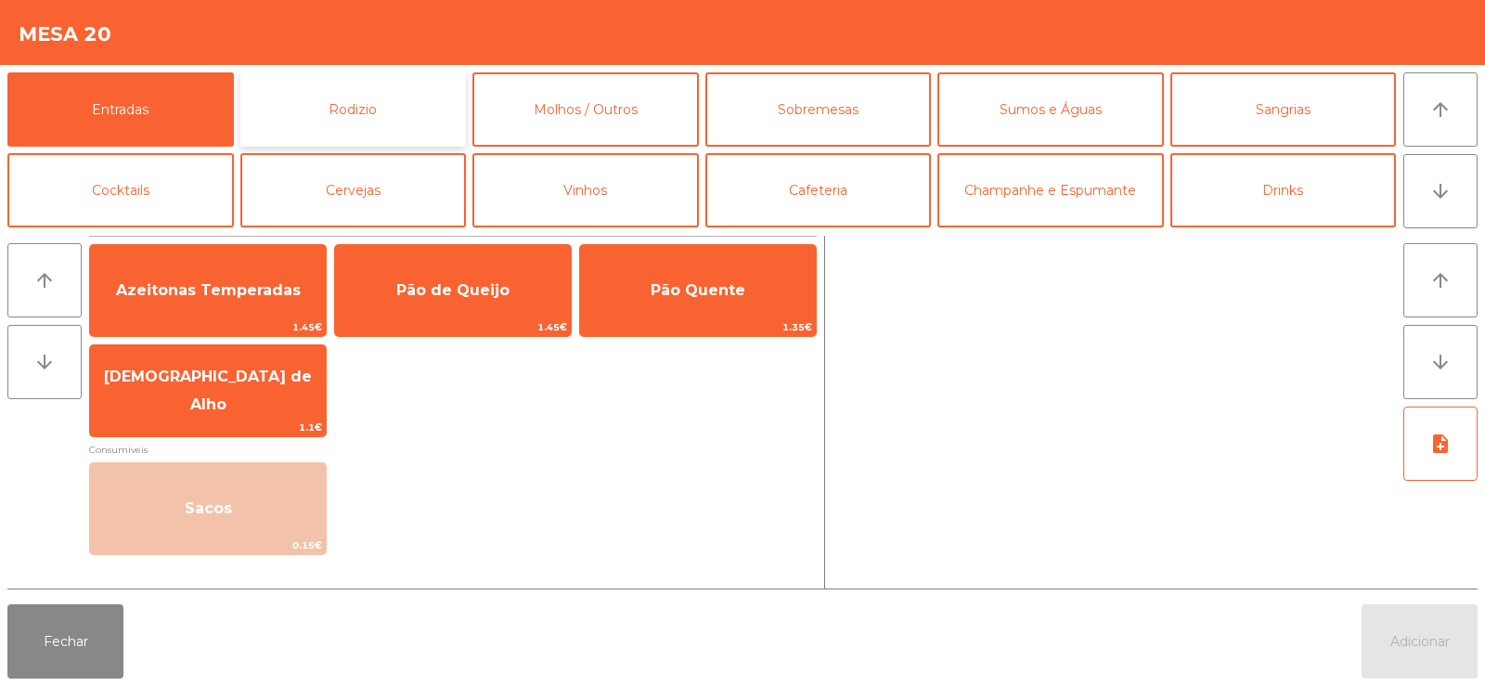
click at [389, 138] on button "Rodizio" at bounding box center [353, 109] width 226 height 74
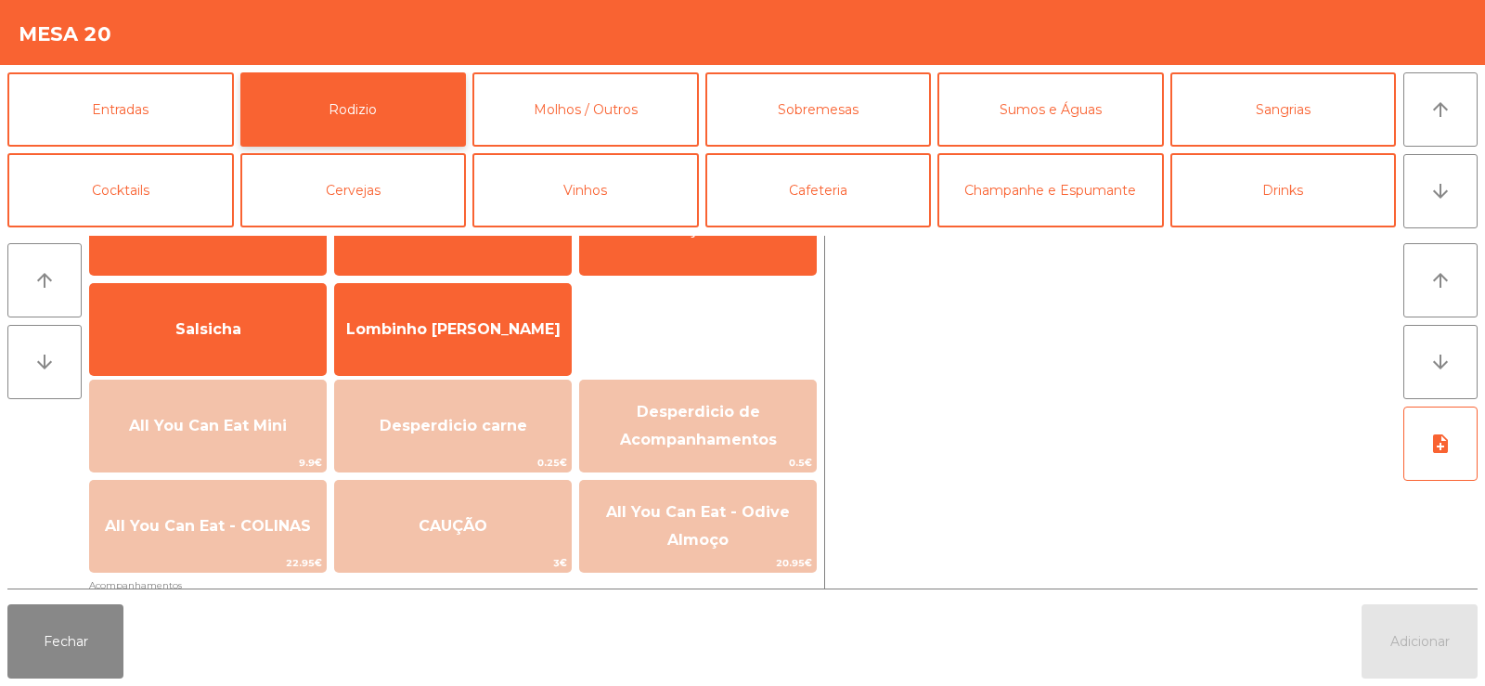
scroll to position [115, 0]
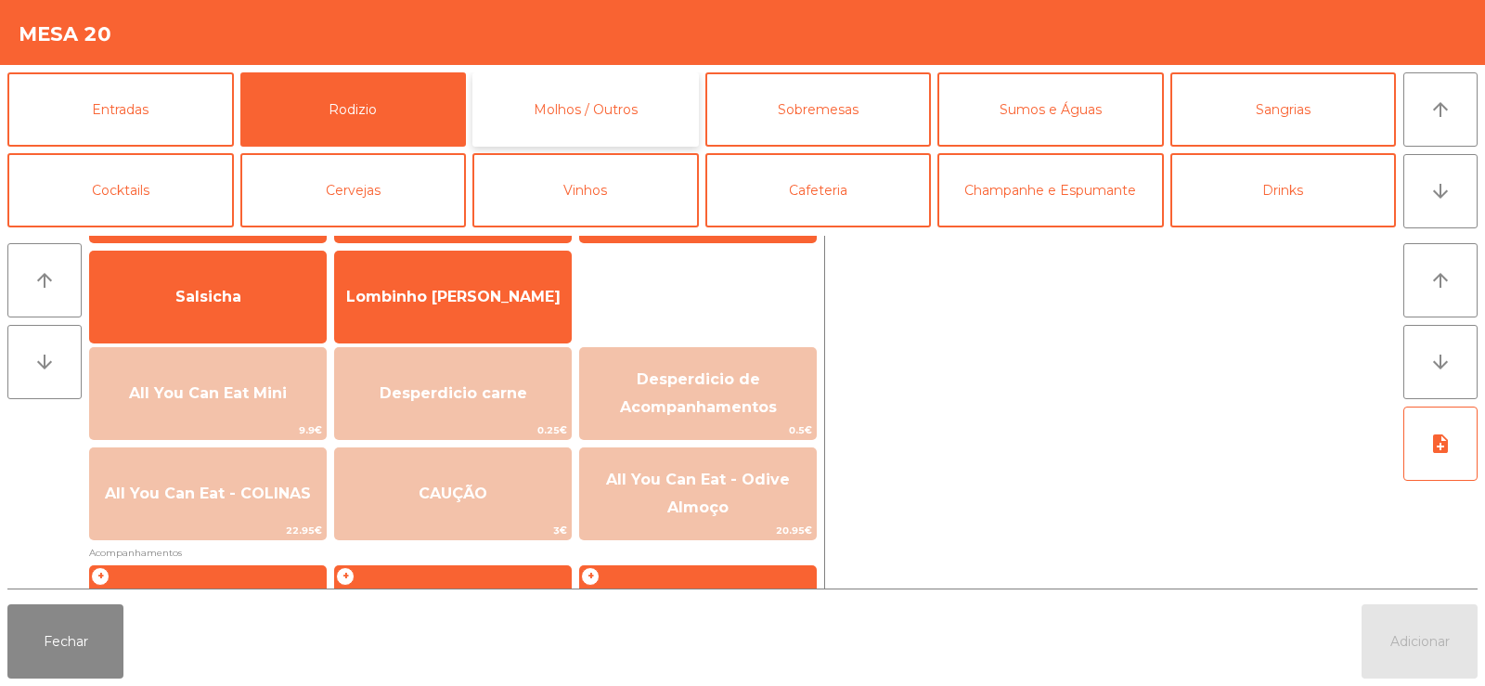
click at [628, 91] on button "Molhos / Outros" at bounding box center [585, 109] width 226 height 74
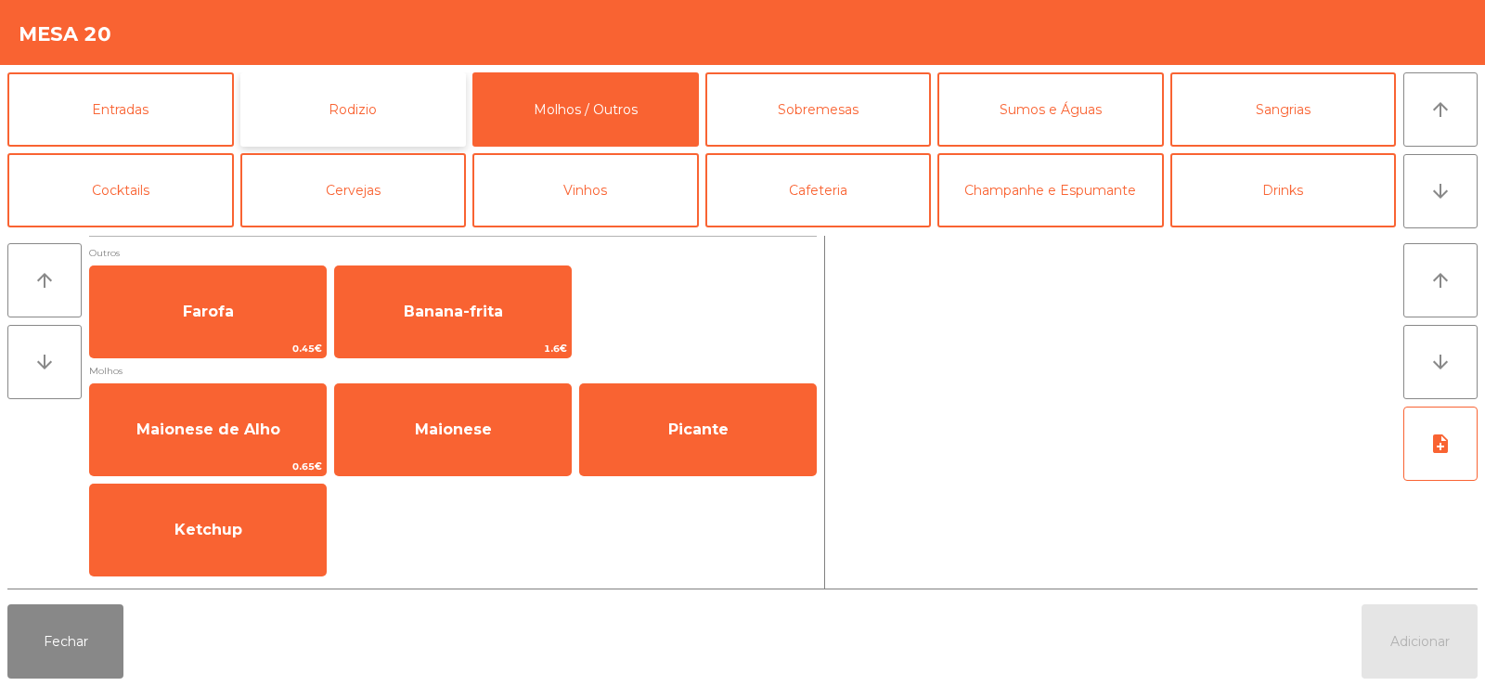
click at [411, 98] on button "Rodizio" at bounding box center [353, 109] width 226 height 74
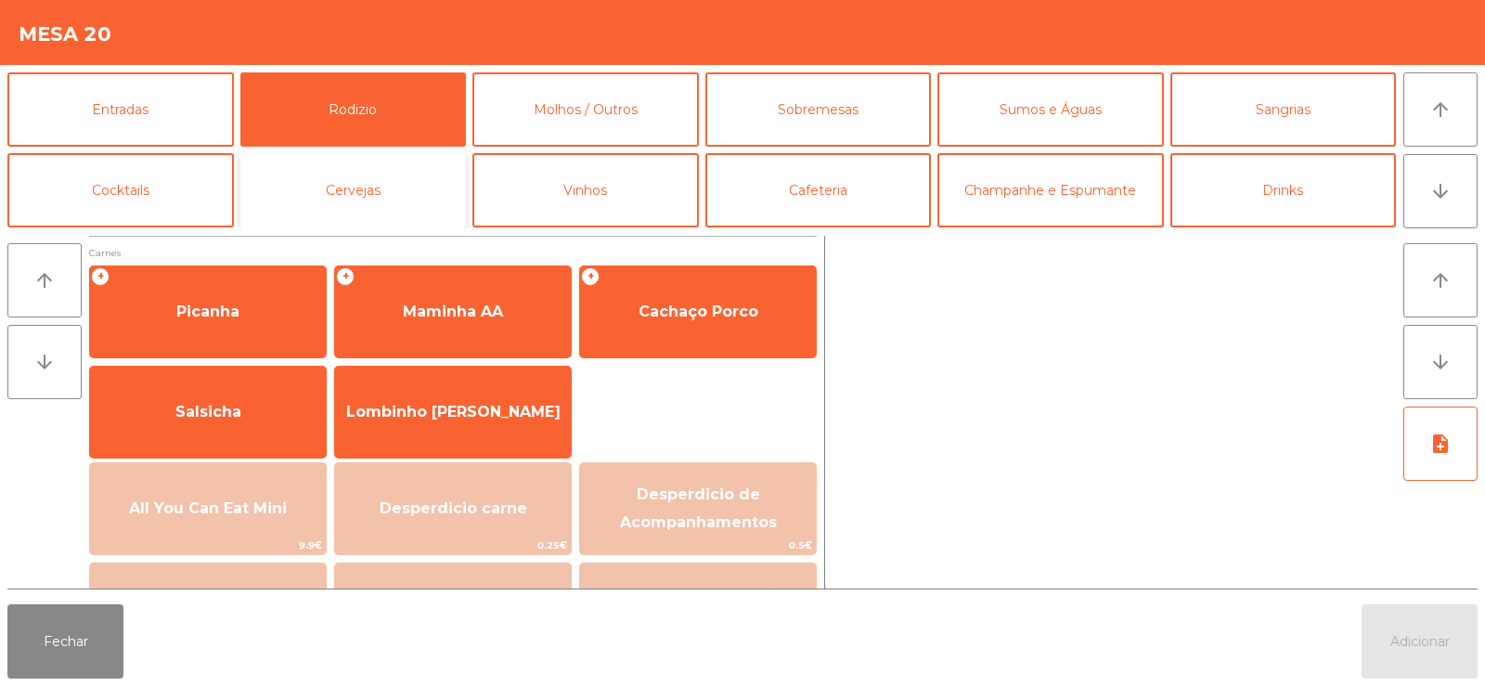
click at [276, 156] on button "Cervejas" at bounding box center [353, 190] width 226 height 74
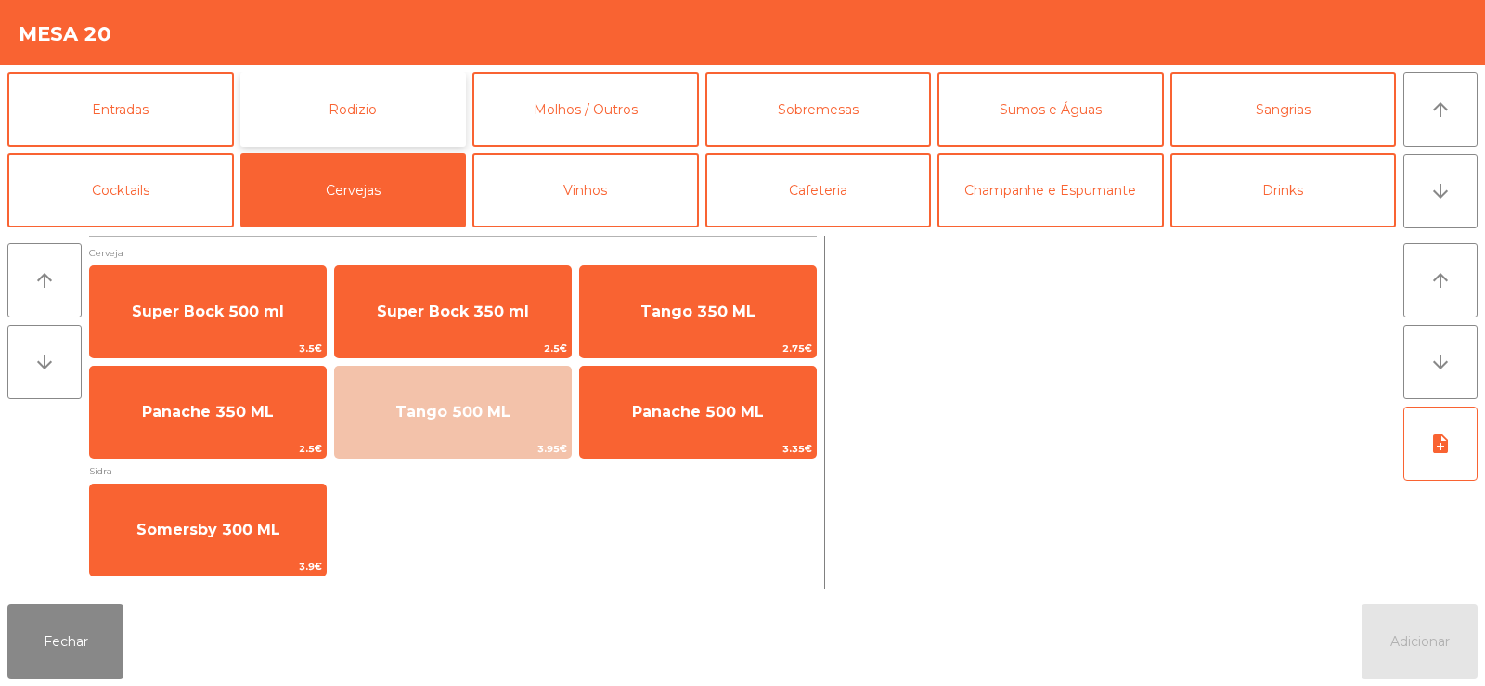
click at [393, 89] on button "Rodizio" at bounding box center [353, 109] width 226 height 74
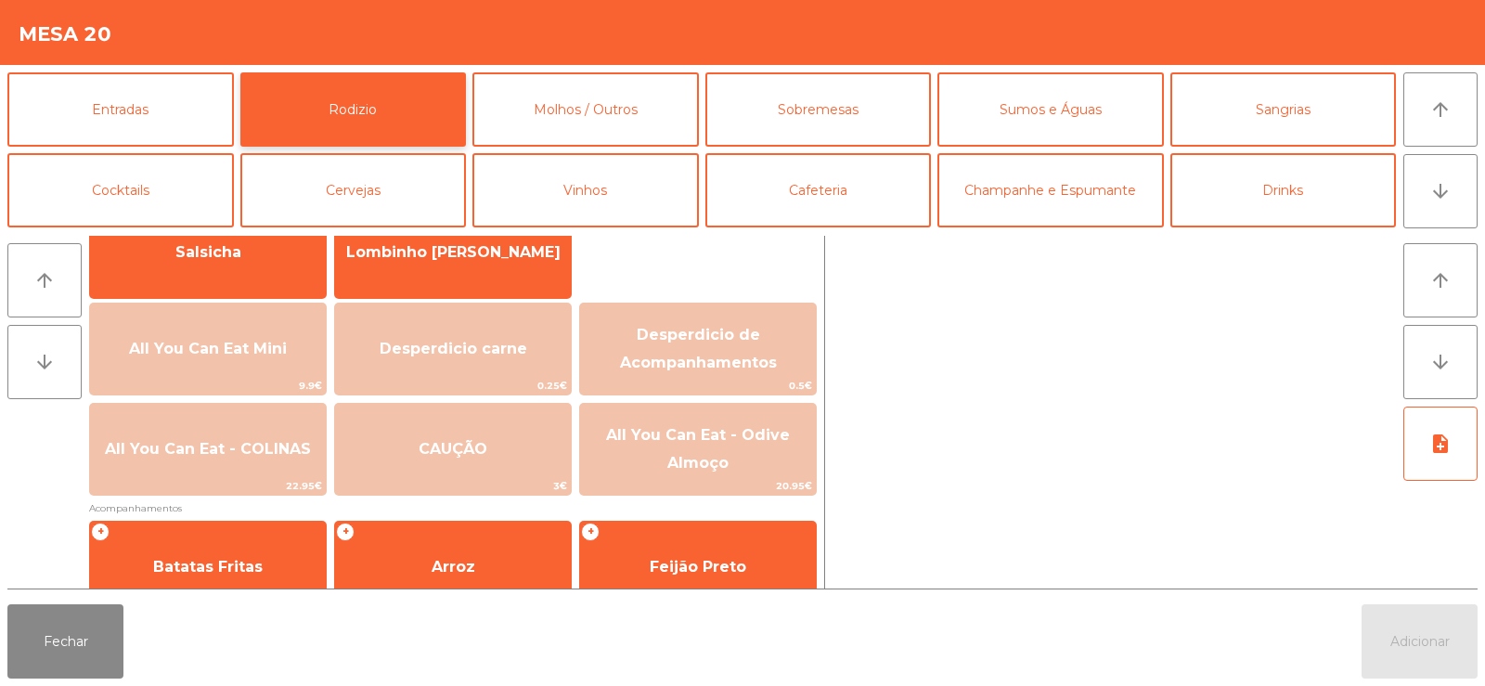
scroll to position [162, 0]
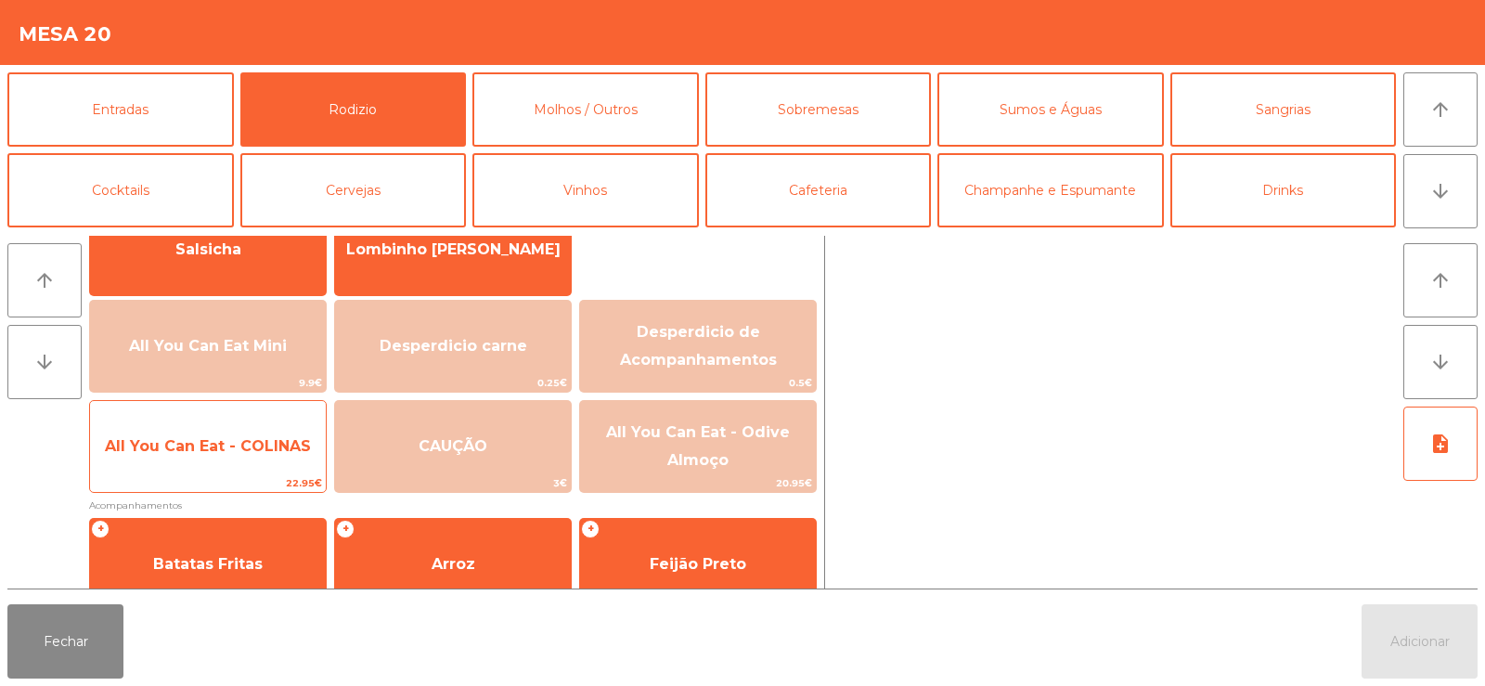
click at [227, 441] on span "All You Can Eat - COLINAS" at bounding box center [208, 446] width 206 height 18
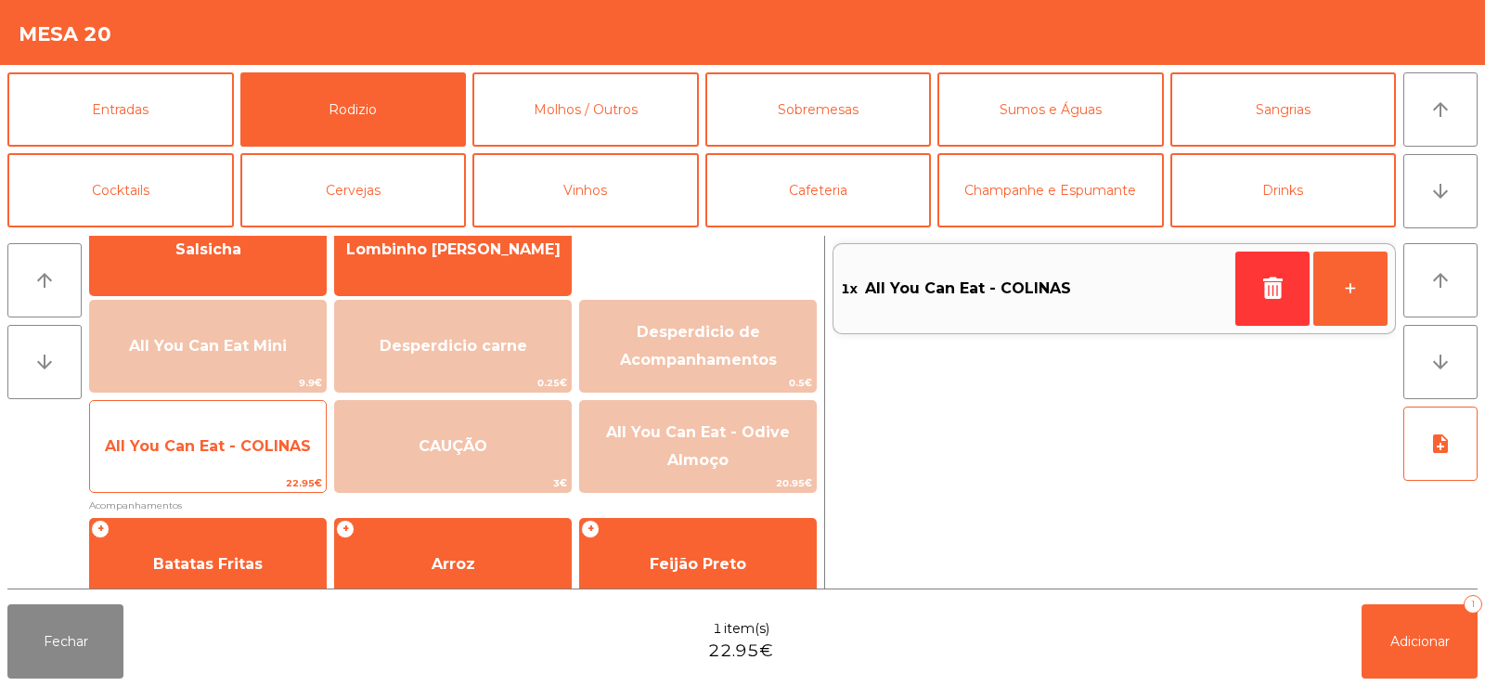
click at [242, 447] on span "All You Can Eat - COLINAS" at bounding box center [208, 446] width 206 height 18
click at [227, 452] on span "All You Can Eat - COLINAS" at bounding box center [208, 446] width 206 height 18
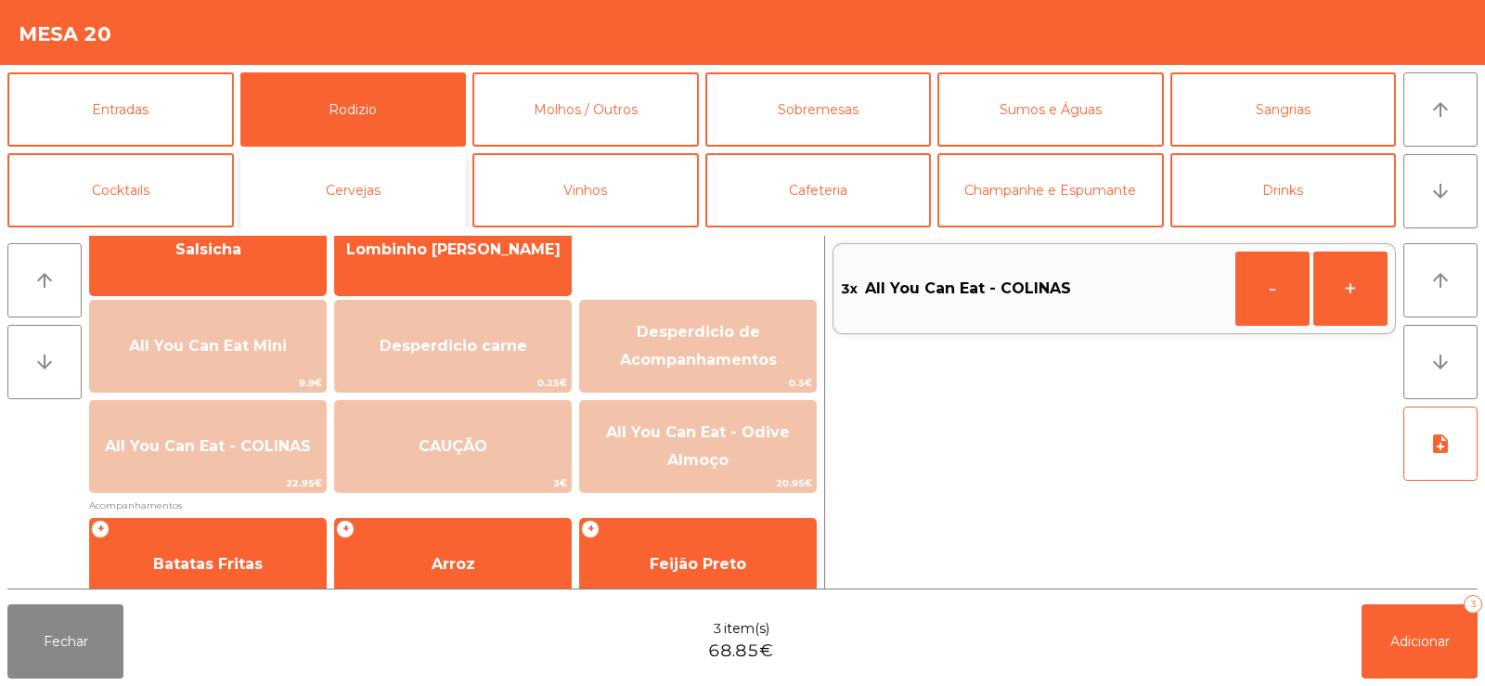
click at [383, 170] on button "Cervejas" at bounding box center [353, 190] width 226 height 74
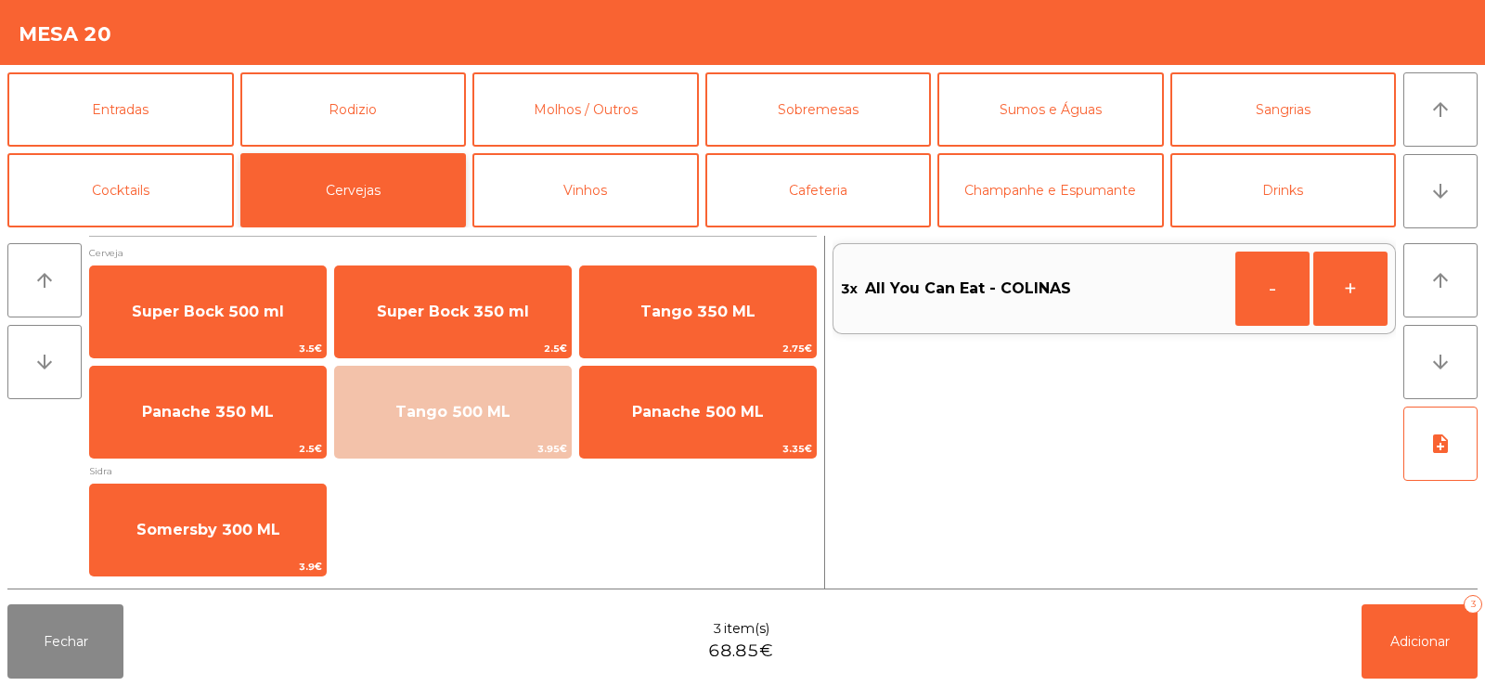
scroll to position [0, 0]
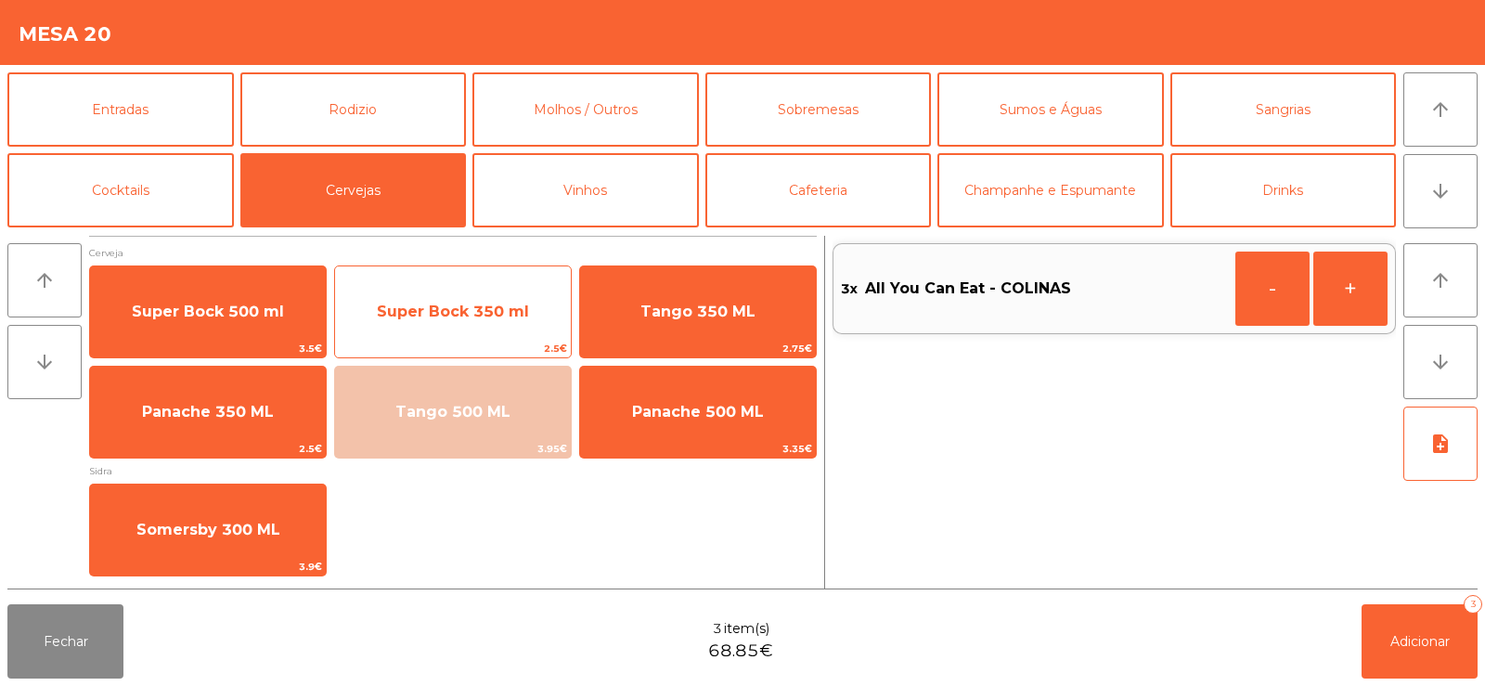
click at [472, 290] on span "Super Bock 350 ml" at bounding box center [453, 312] width 236 height 50
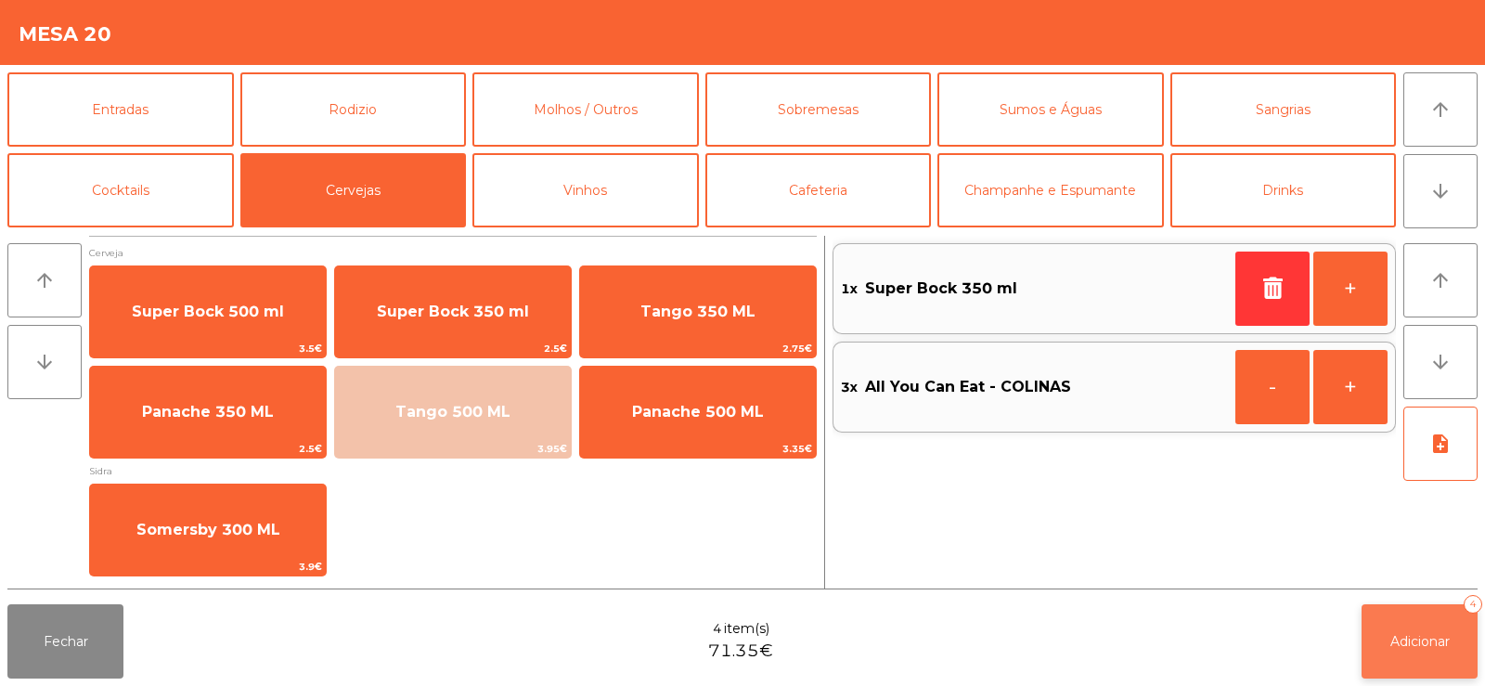
click at [1406, 638] on span "Adicionar" at bounding box center [1419, 641] width 59 height 17
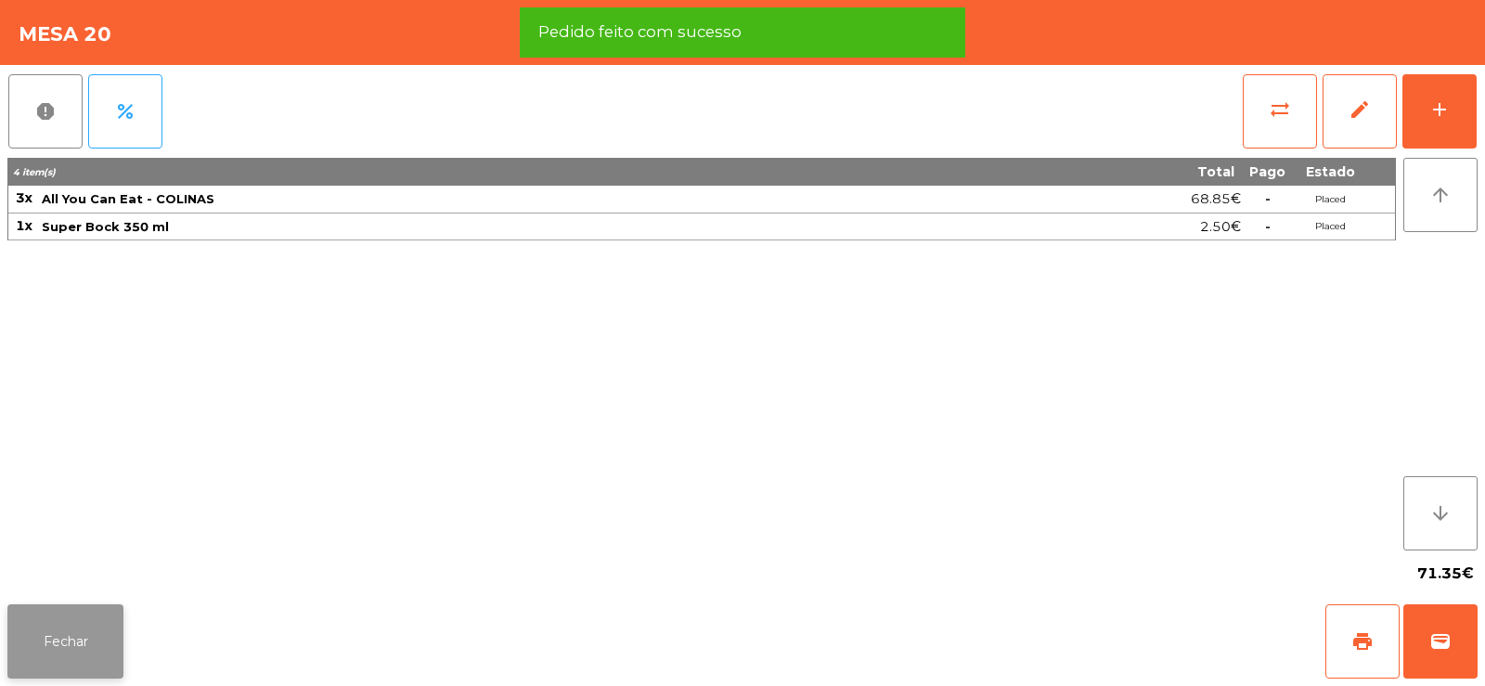
click at [14, 638] on button "Fechar" at bounding box center [65, 641] width 116 height 74
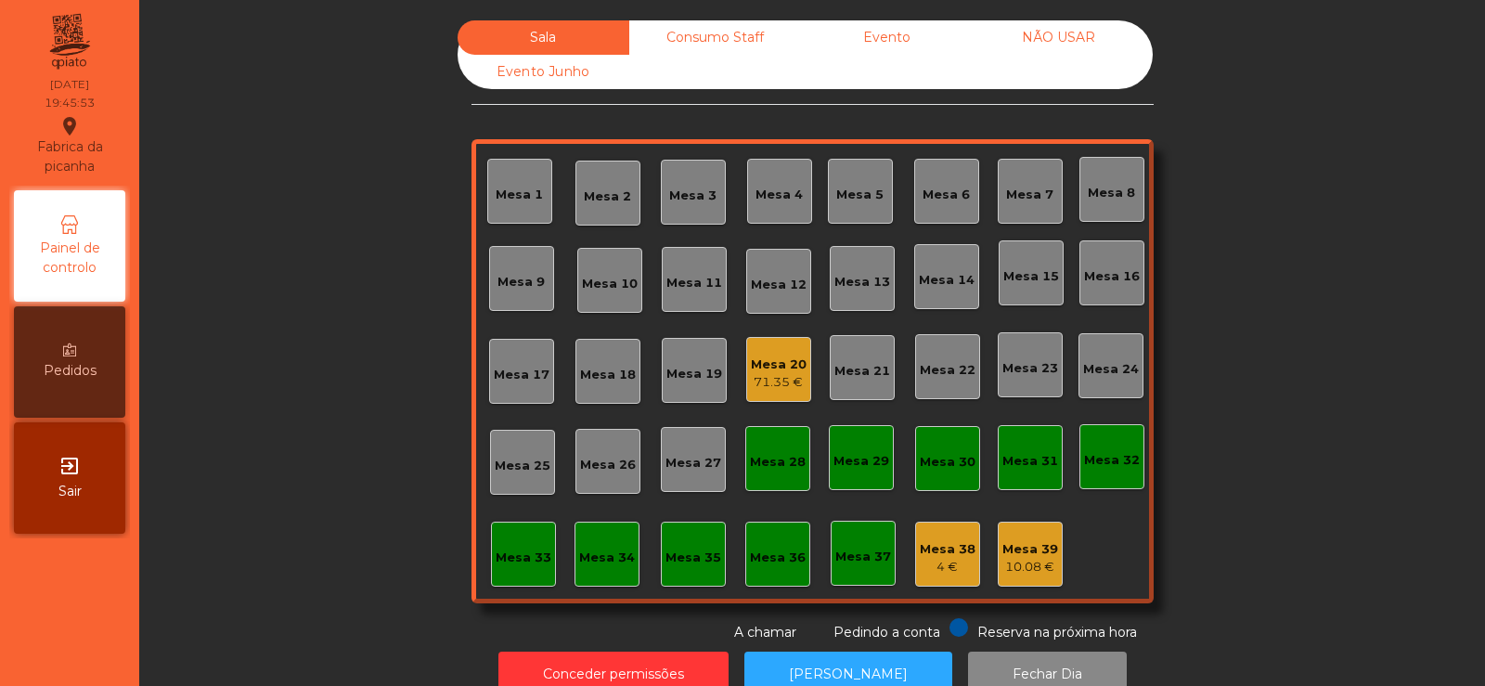
click at [781, 380] on div "71.35 €" at bounding box center [779, 382] width 56 height 19
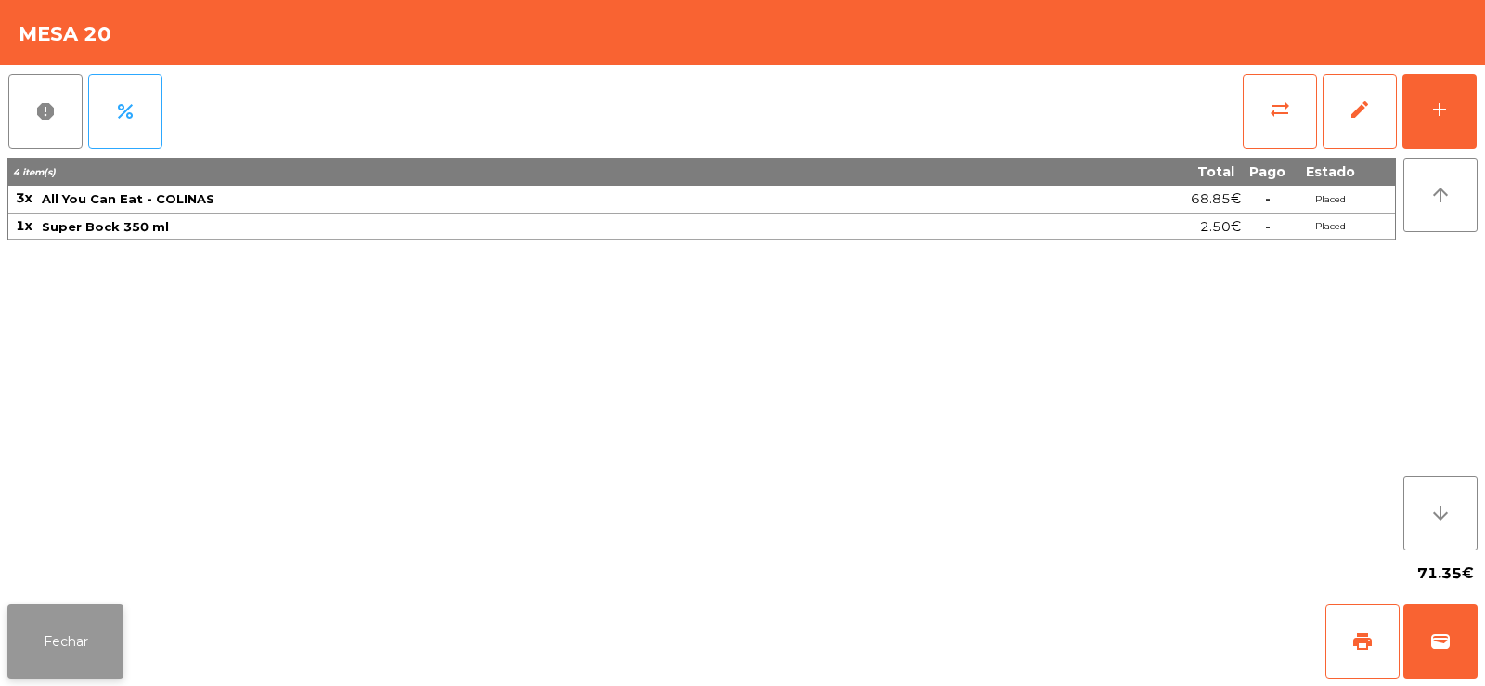
click at [75, 621] on button "Fechar" at bounding box center [65, 641] width 116 height 74
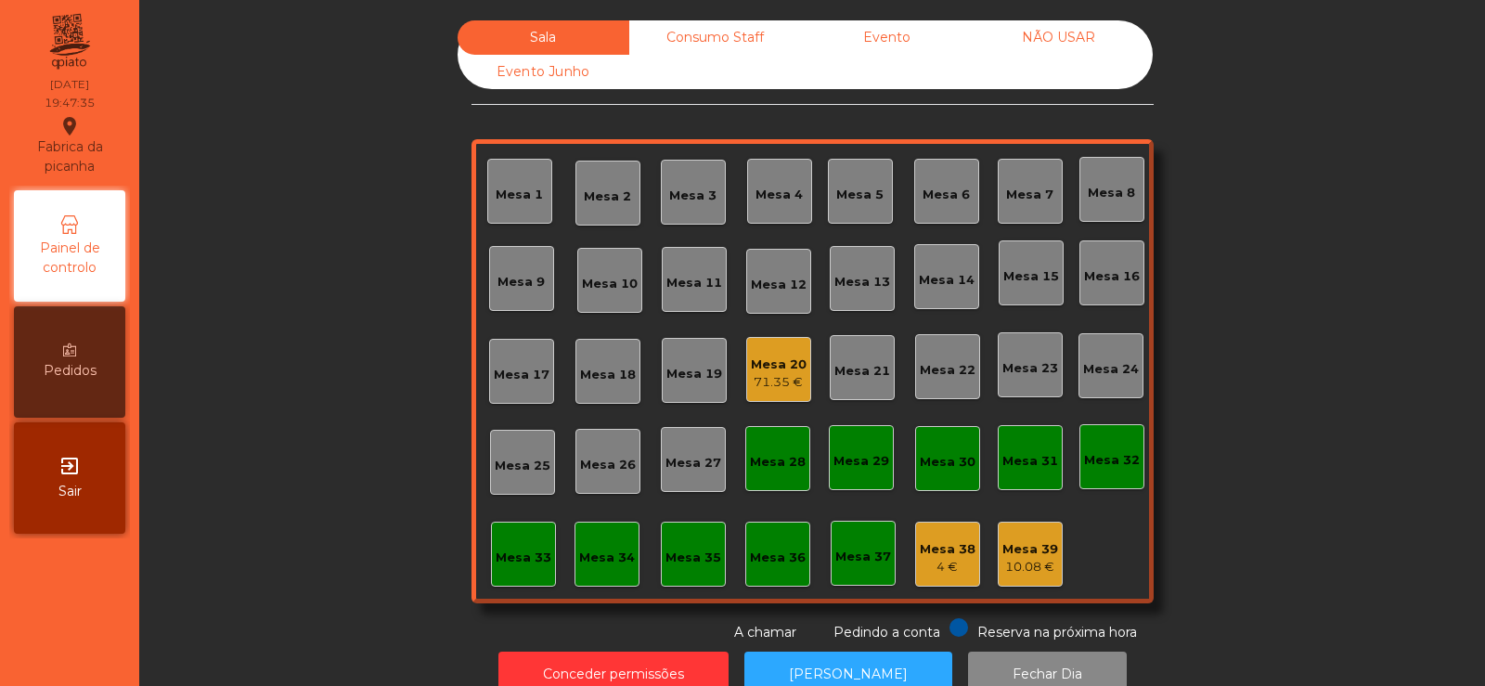
click at [878, 206] on div "Mesa 5" at bounding box center [860, 191] width 65 height 65
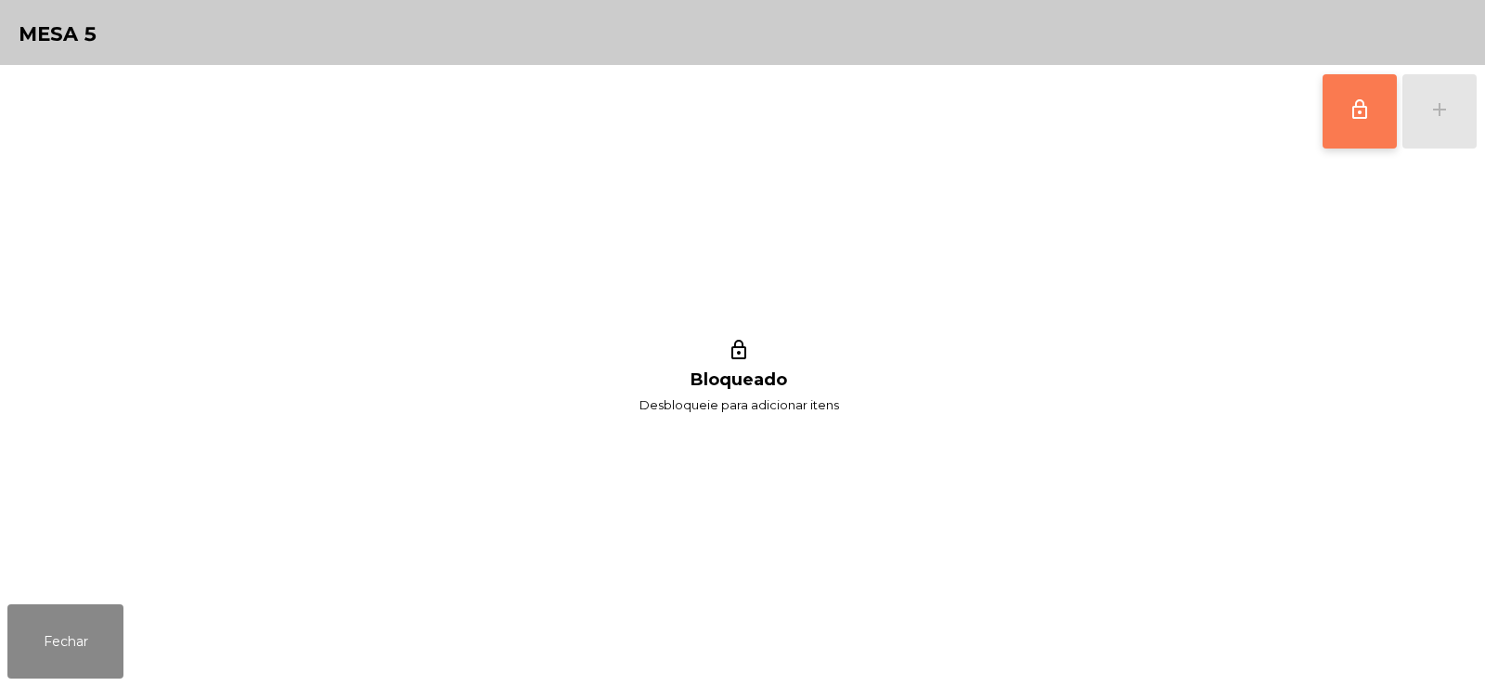
click at [1360, 135] on button "lock_outline" at bounding box center [1359, 111] width 74 height 74
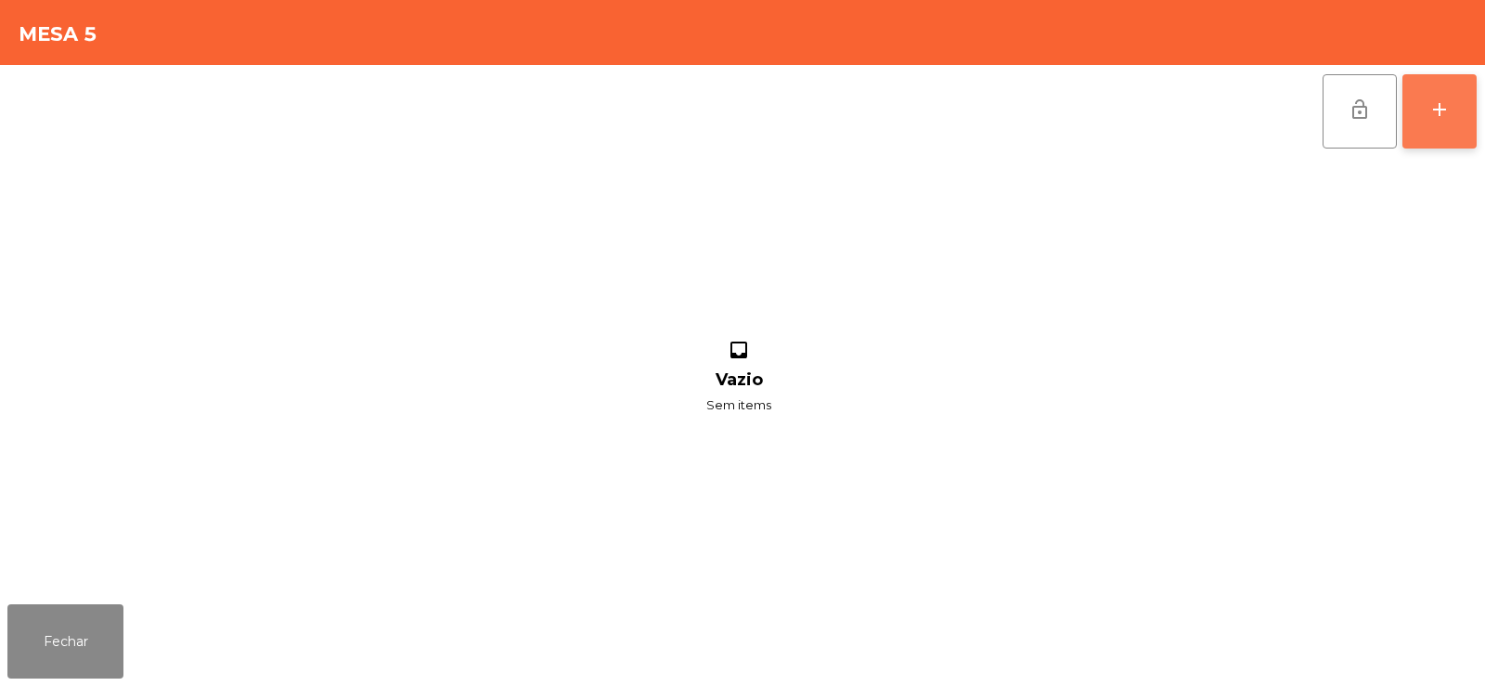
click at [1451, 113] on button "add" at bounding box center [1439, 111] width 74 height 74
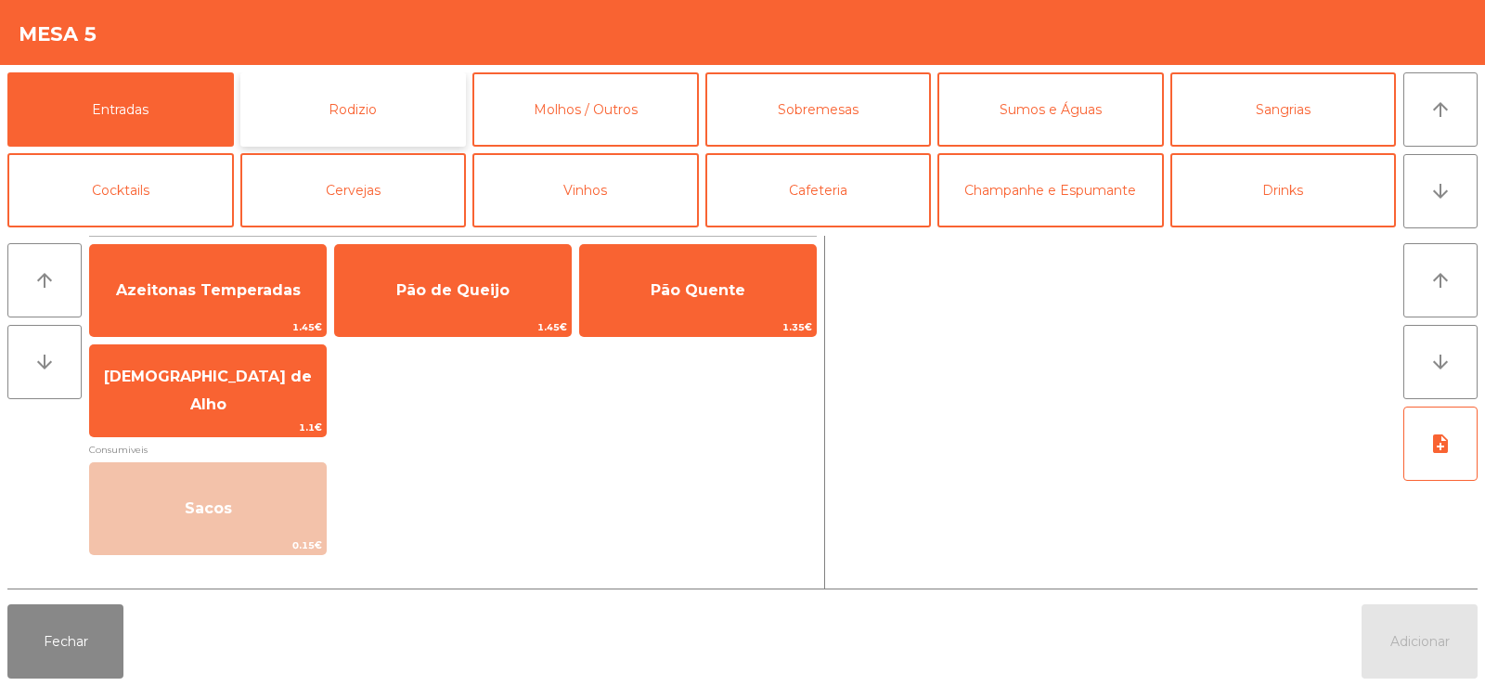
click at [391, 91] on button "Rodizio" at bounding box center [353, 109] width 226 height 74
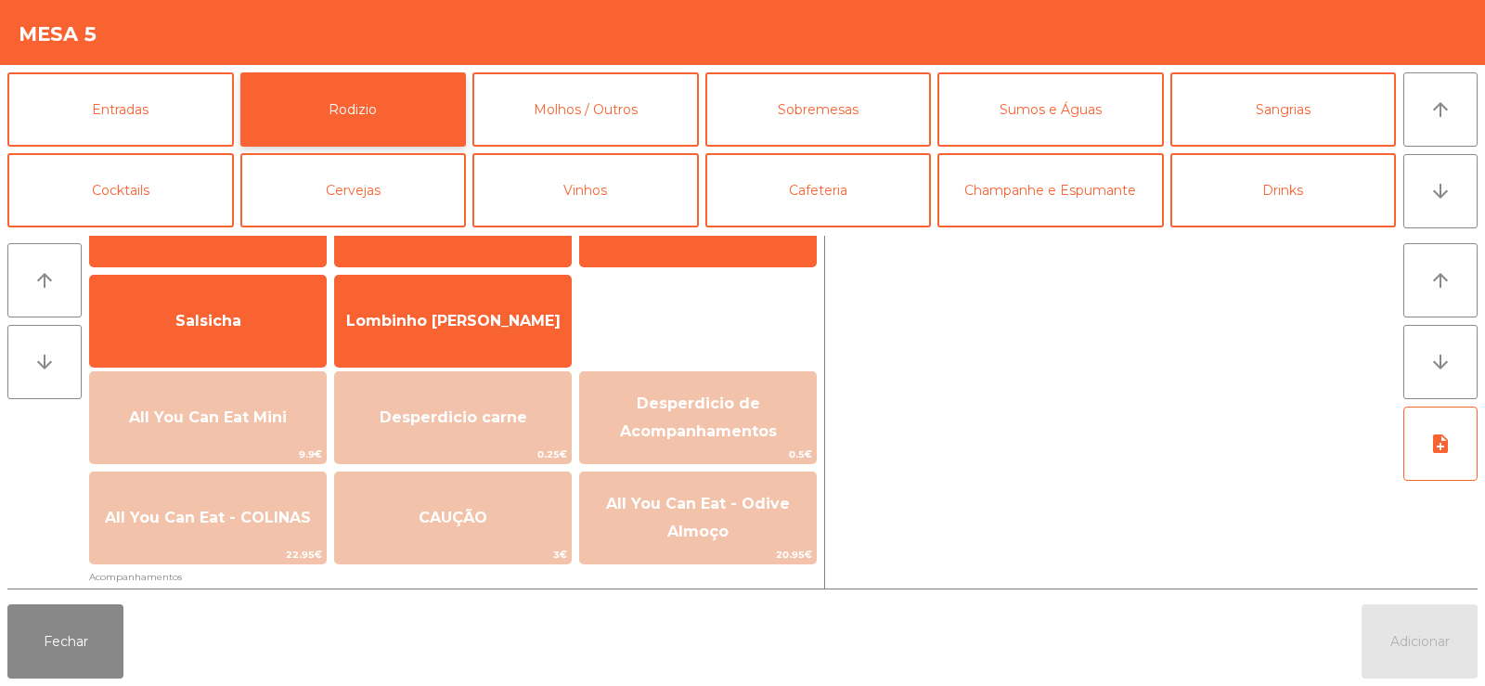
scroll to position [130, 0]
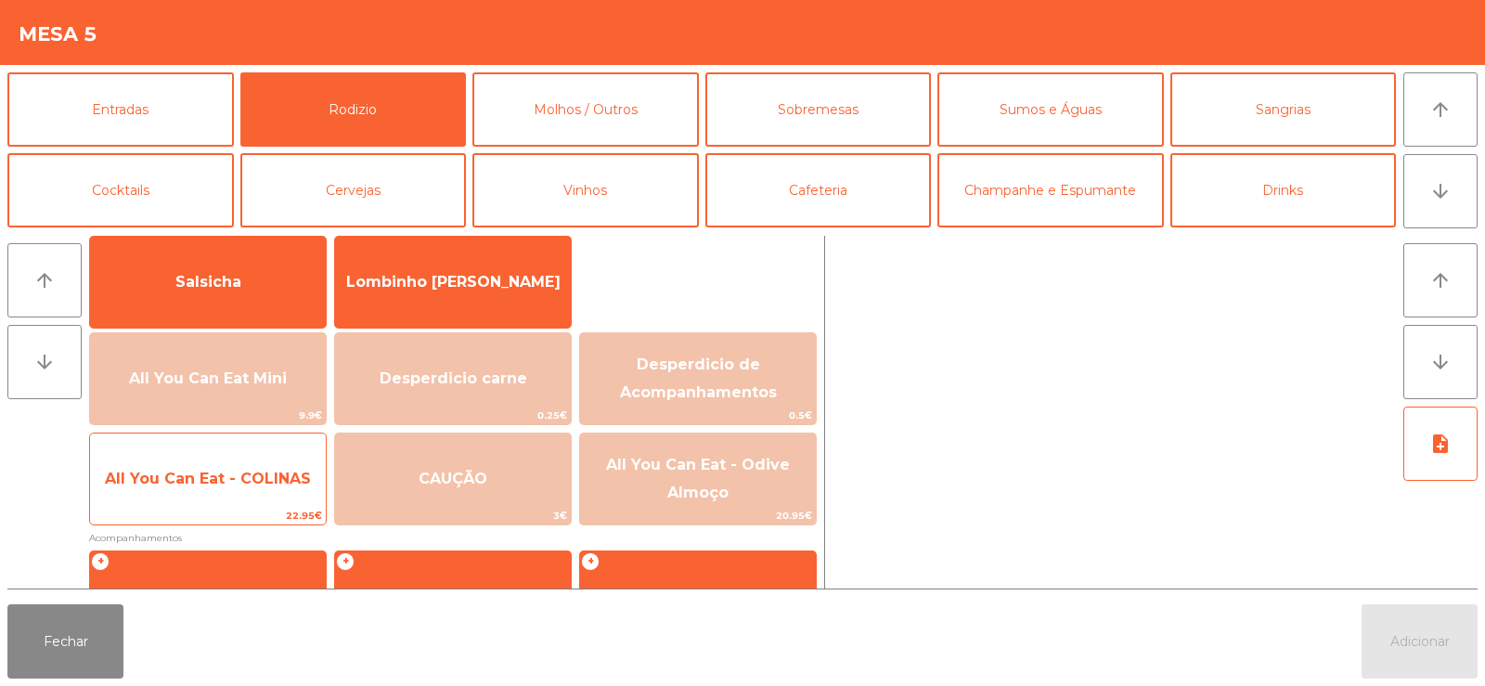
click at [204, 480] on span "All You Can Eat - COLINAS" at bounding box center [208, 479] width 206 height 18
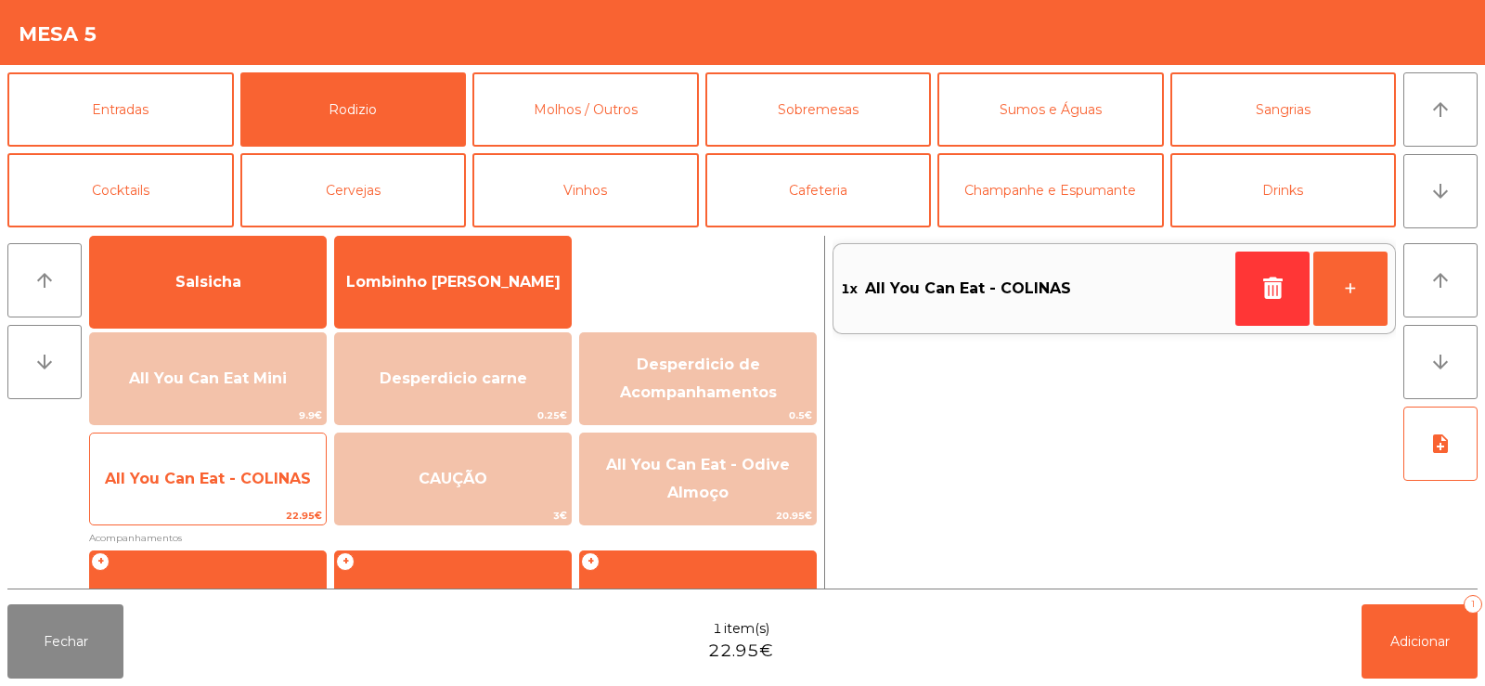
click at [207, 483] on span "All You Can Eat - COLINAS" at bounding box center [208, 479] width 206 height 18
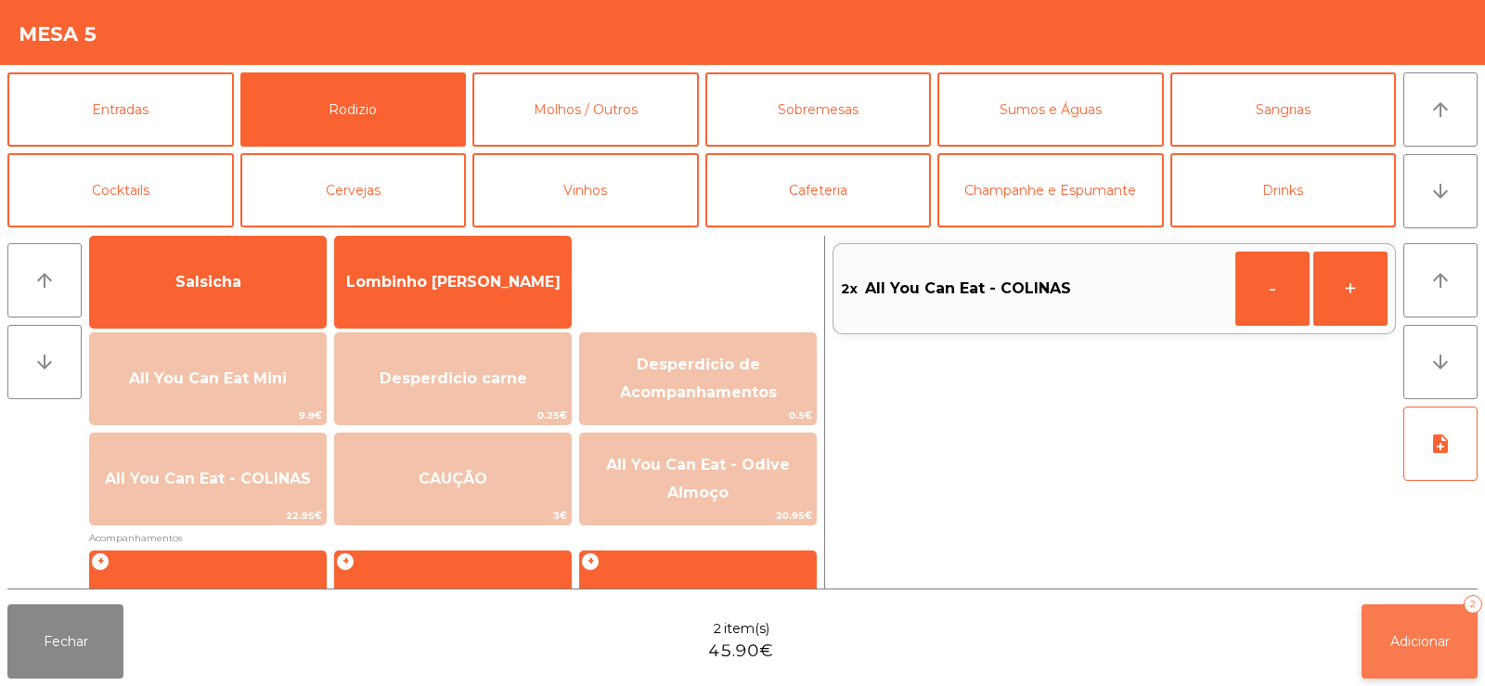
click at [1394, 649] on span "Adicionar" at bounding box center [1419, 641] width 59 height 17
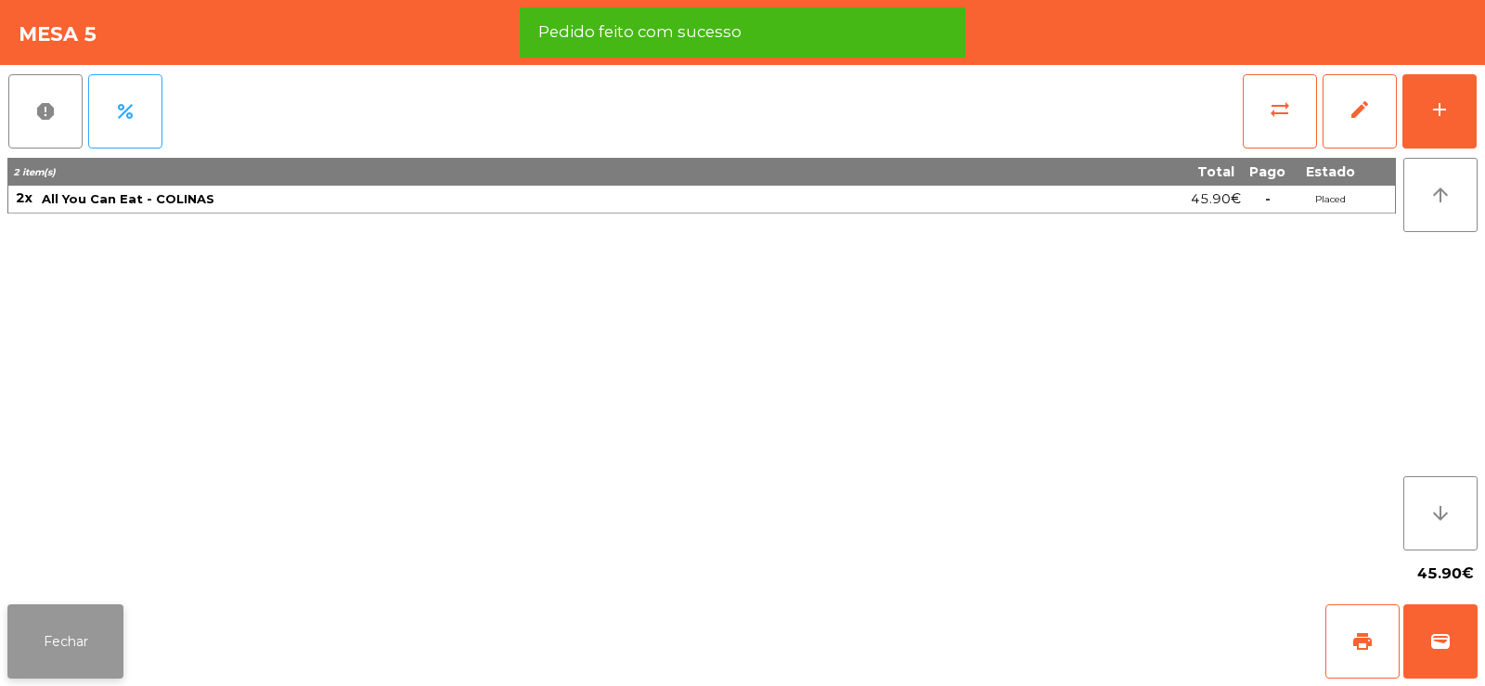
click at [73, 638] on button "Fechar" at bounding box center [65, 641] width 116 height 74
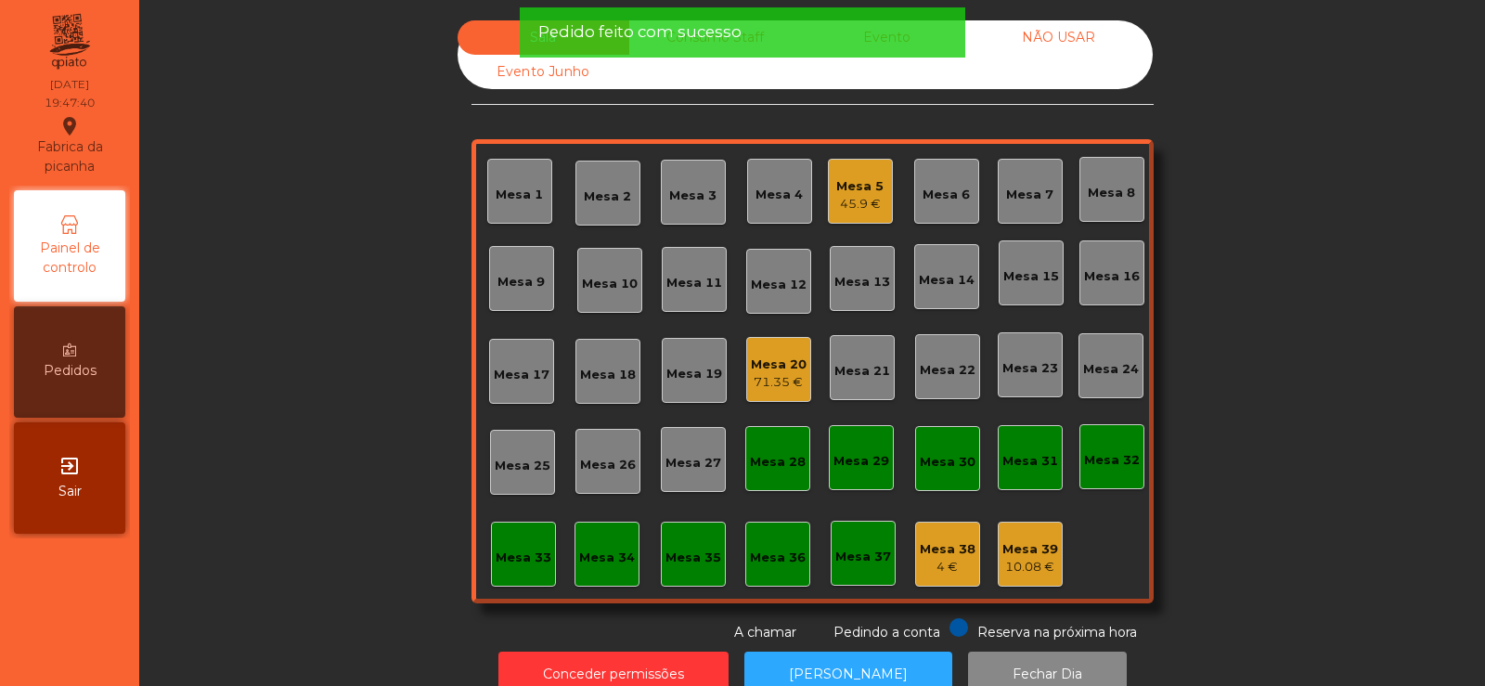
click at [858, 193] on div "Mesa 5" at bounding box center [859, 186] width 47 height 19
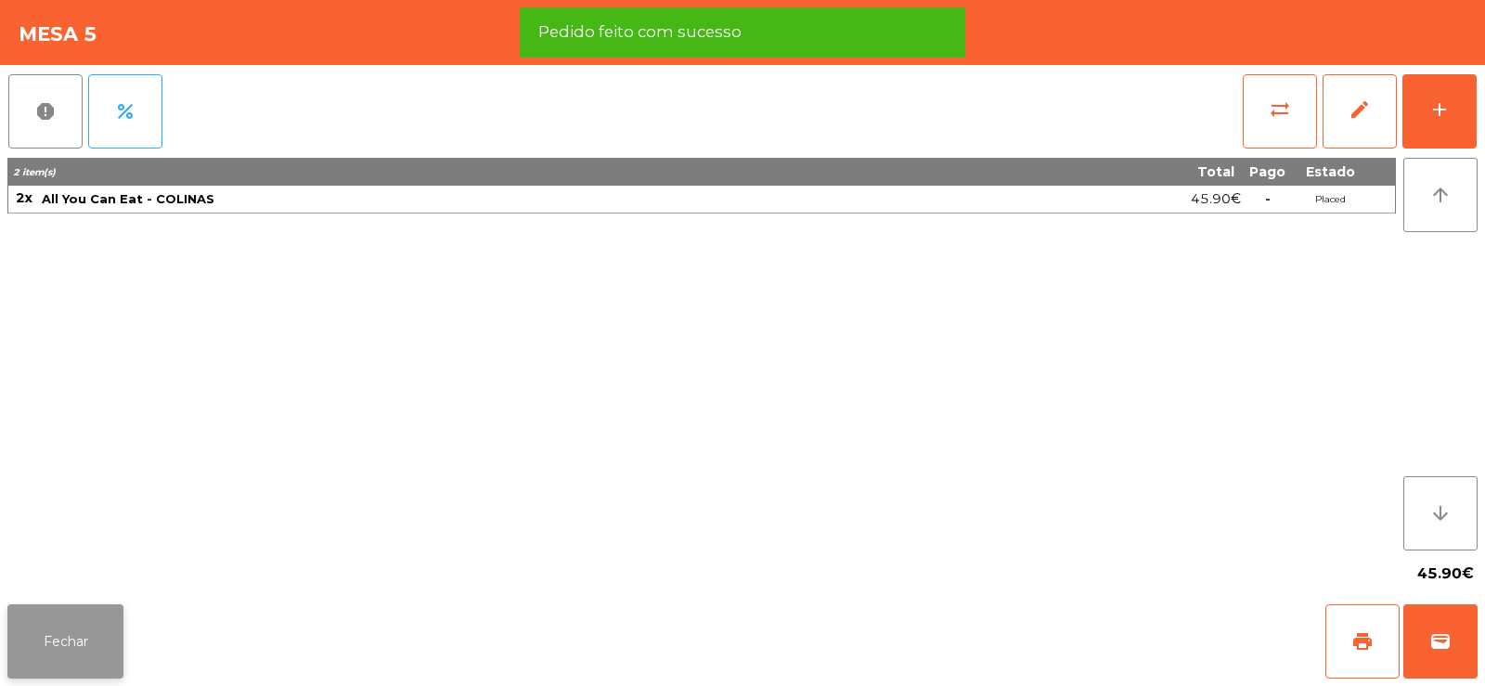
click at [71, 623] on button "Fechar" at bounding box center [65, 641] width 116 height 74
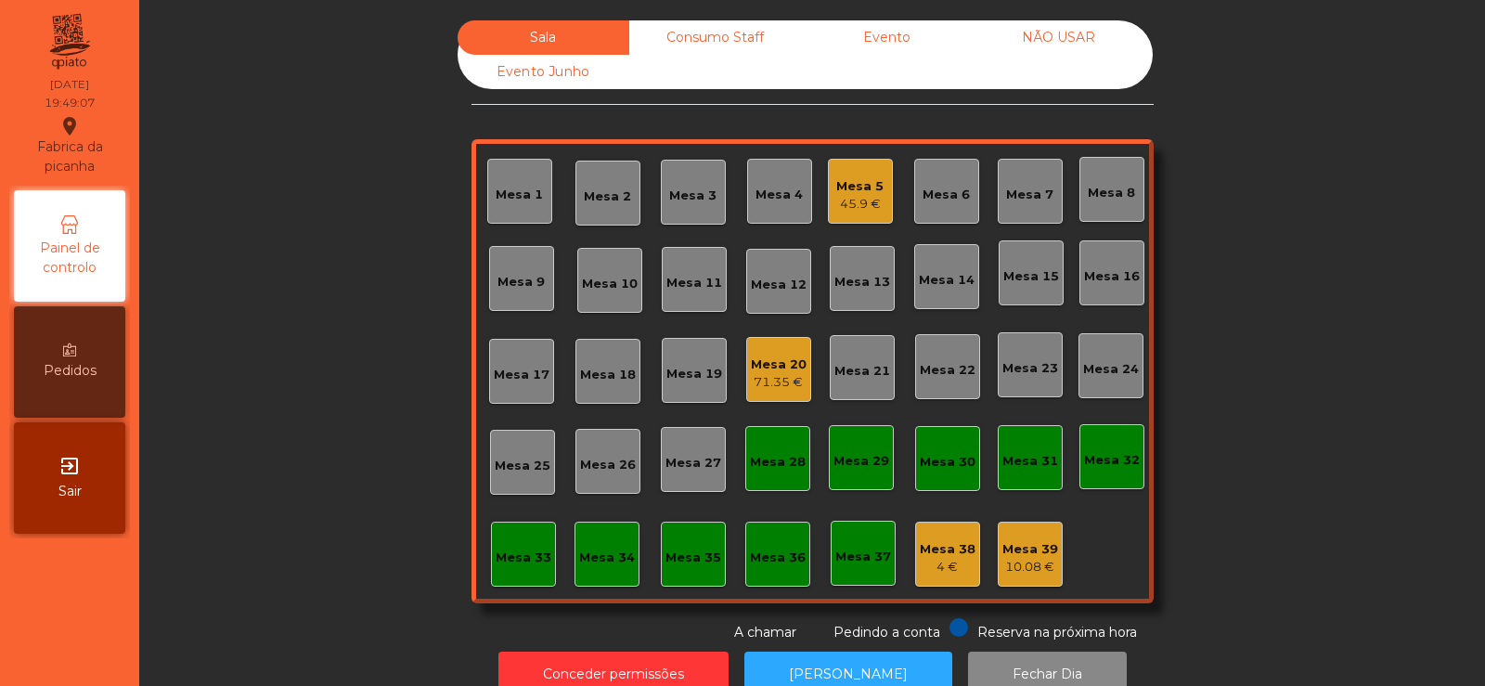
click at [535, 567] on div "Mesa 33" at bounding box center [523, 554] width 65 height 65
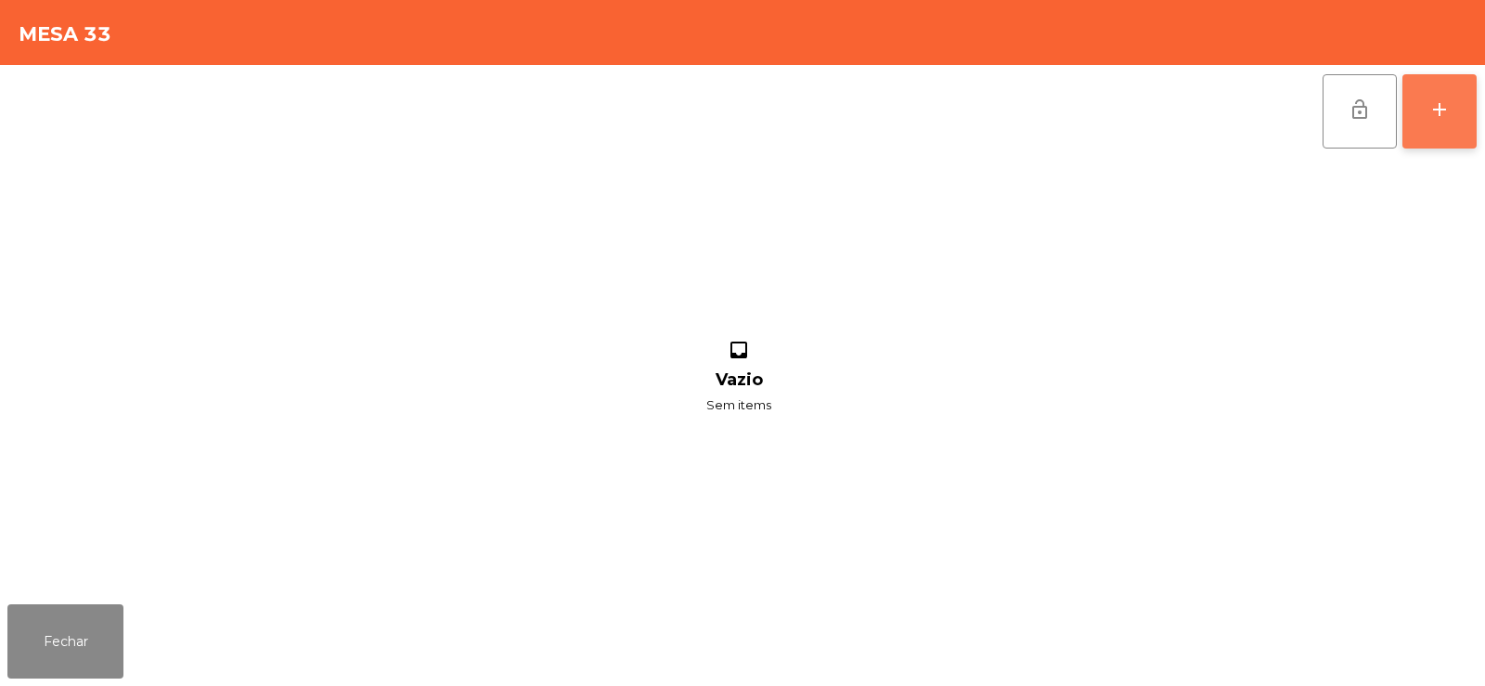
click at [1454, 116] on button "add" at bounding box center [1439, 111] width 74 height 74
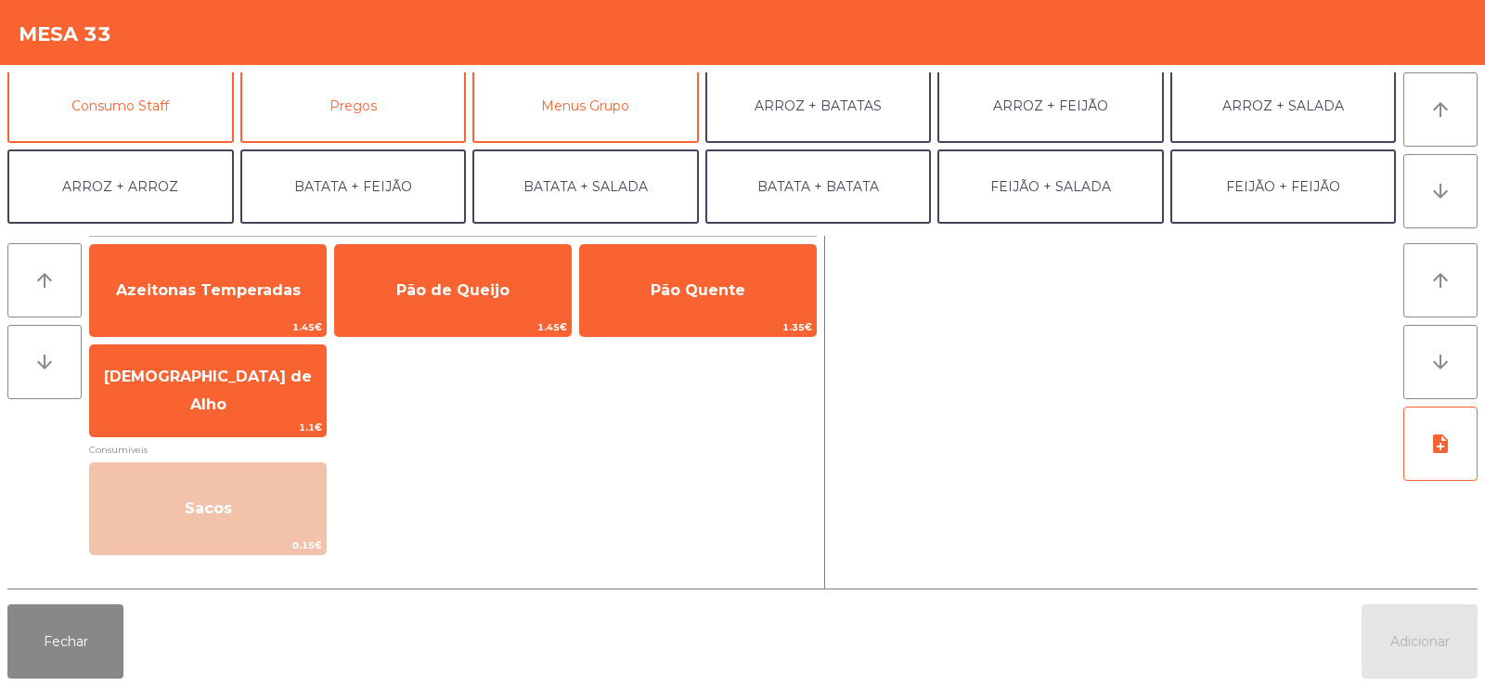
scroll to position [151, 0]
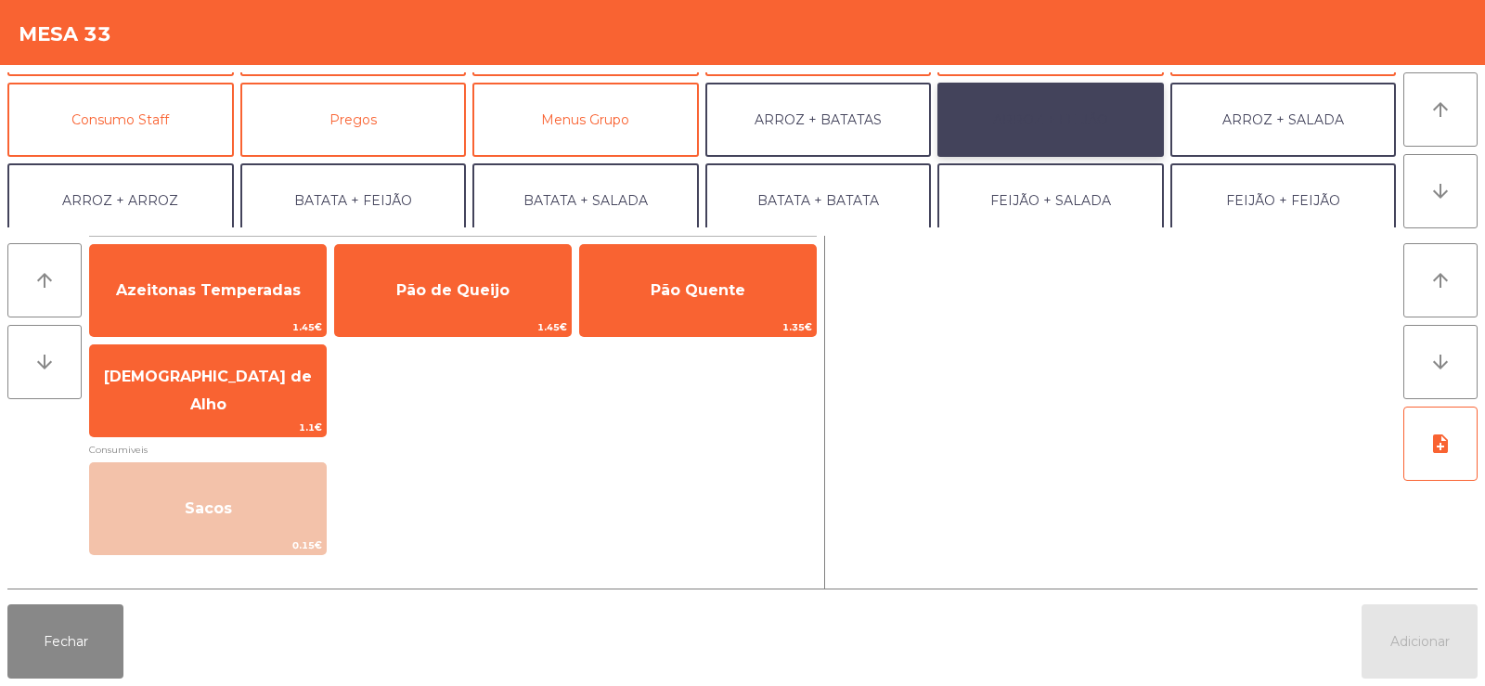
click at [1027, 115] on button "ARROZ + FEIJÃO" at bounding box center [1050, 120] width 226 height 74
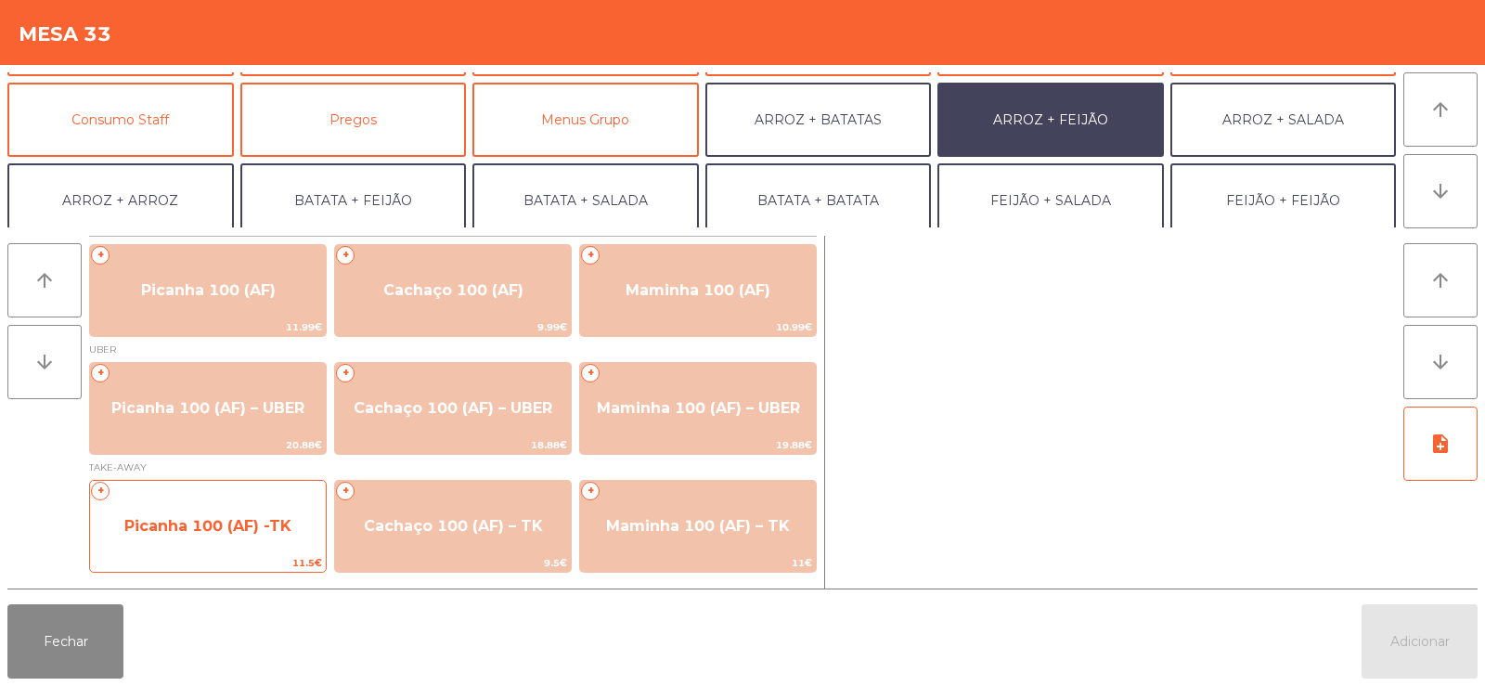
click at [186, 528] on span "Picanha 100 (AF) -TK" at bounding box center [207, 526] width 167 height 18
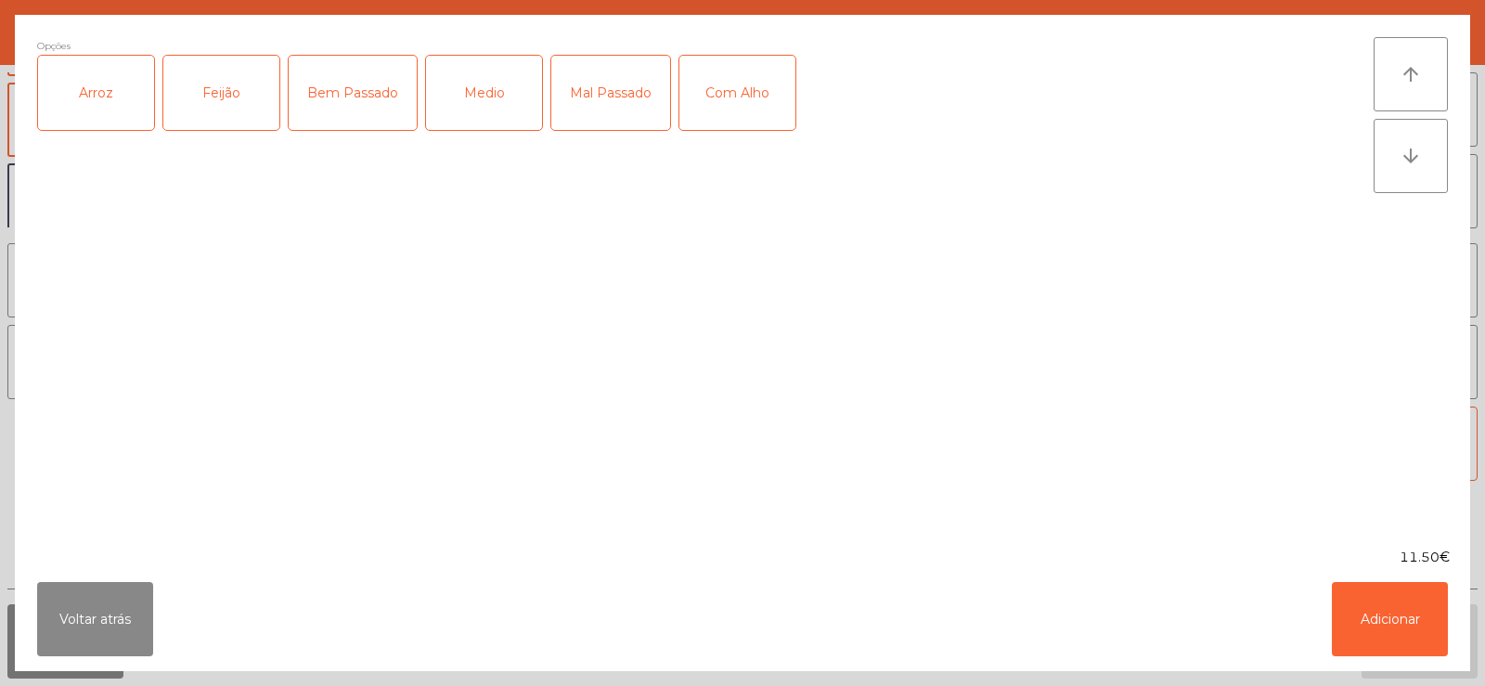
click at [89, 97] on div "Arroz" at bounding box center [96, 93] width 116 height 74
click at [231, 97] on div "Feijão" at bounding box center [221, 93] width 116 height 74
click at [476, 93] on div "Medio" at bounding box center [484, 93] width 116 height 74
click at [703, 99] on div "Com Alho" at bounding box center [737, 93] width 116 height 74
click at [1372, 615] on button "Adicionar" at bounding box center [1390, 619] width 116 height 74
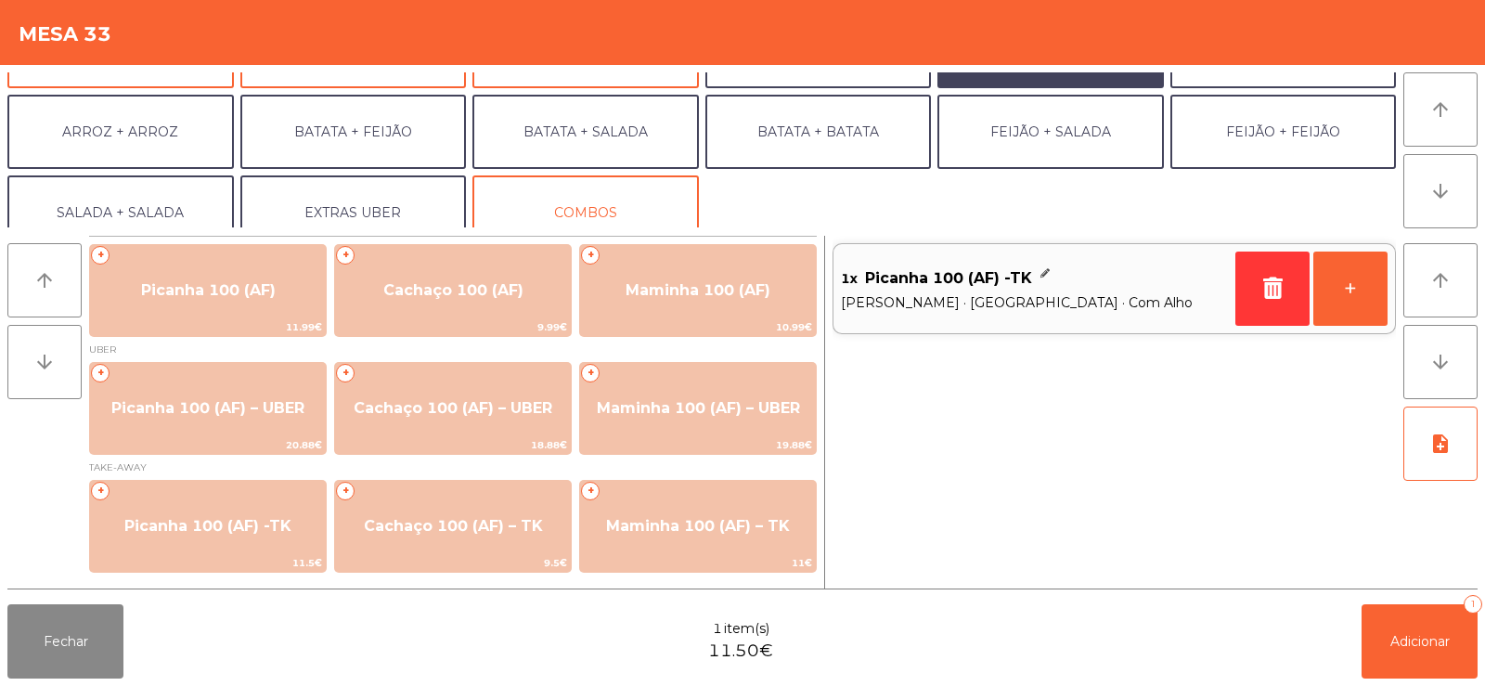
scroll to position [242, 0]
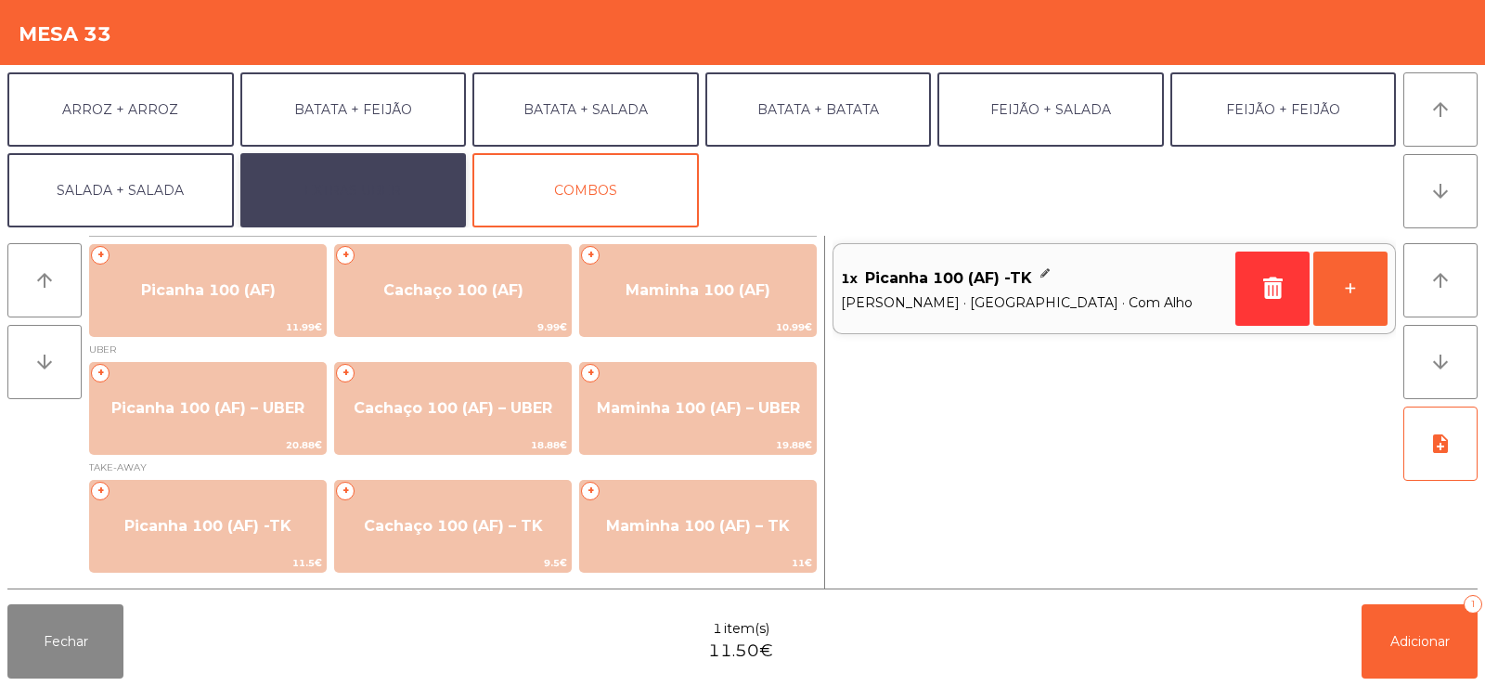
click at [346, 190] on button "EXTRAS UBER" at bounding box center [353, 190] width 226 height 74
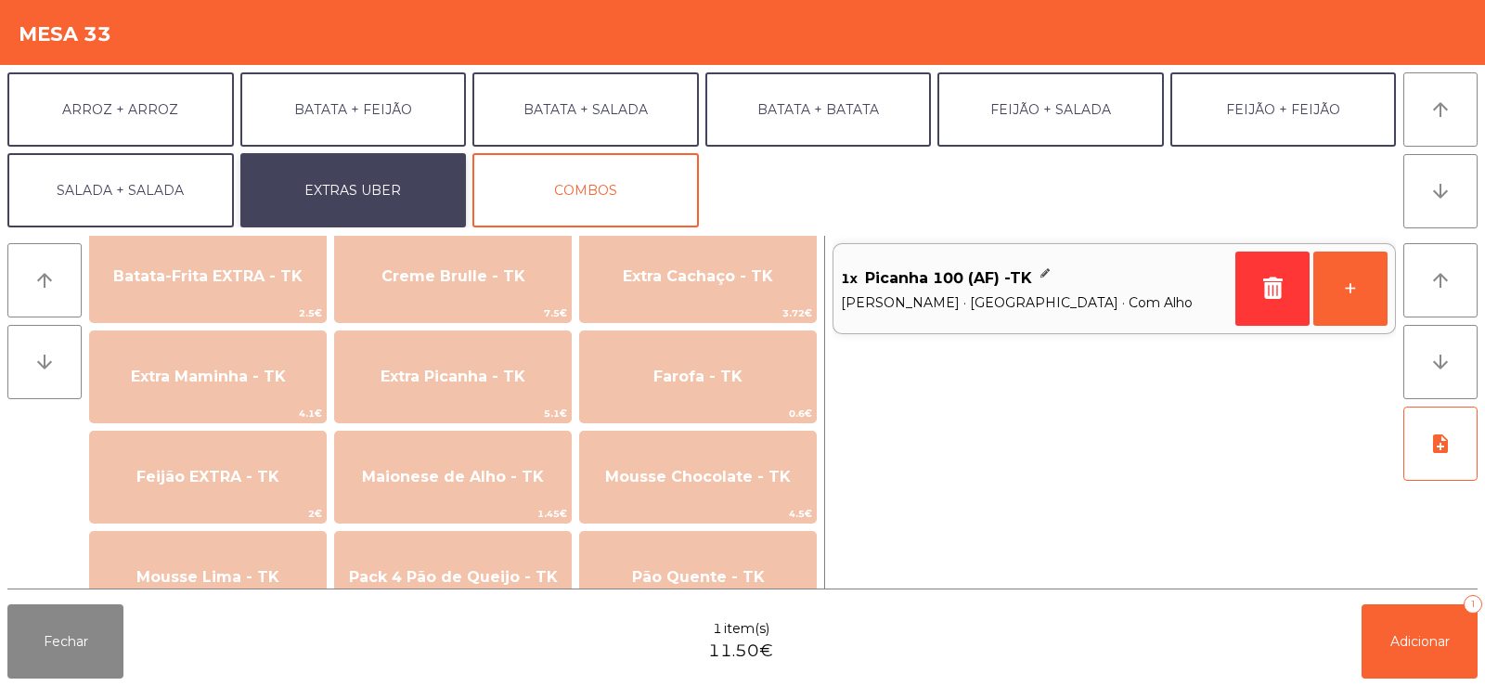
scroll to position [851, 0]
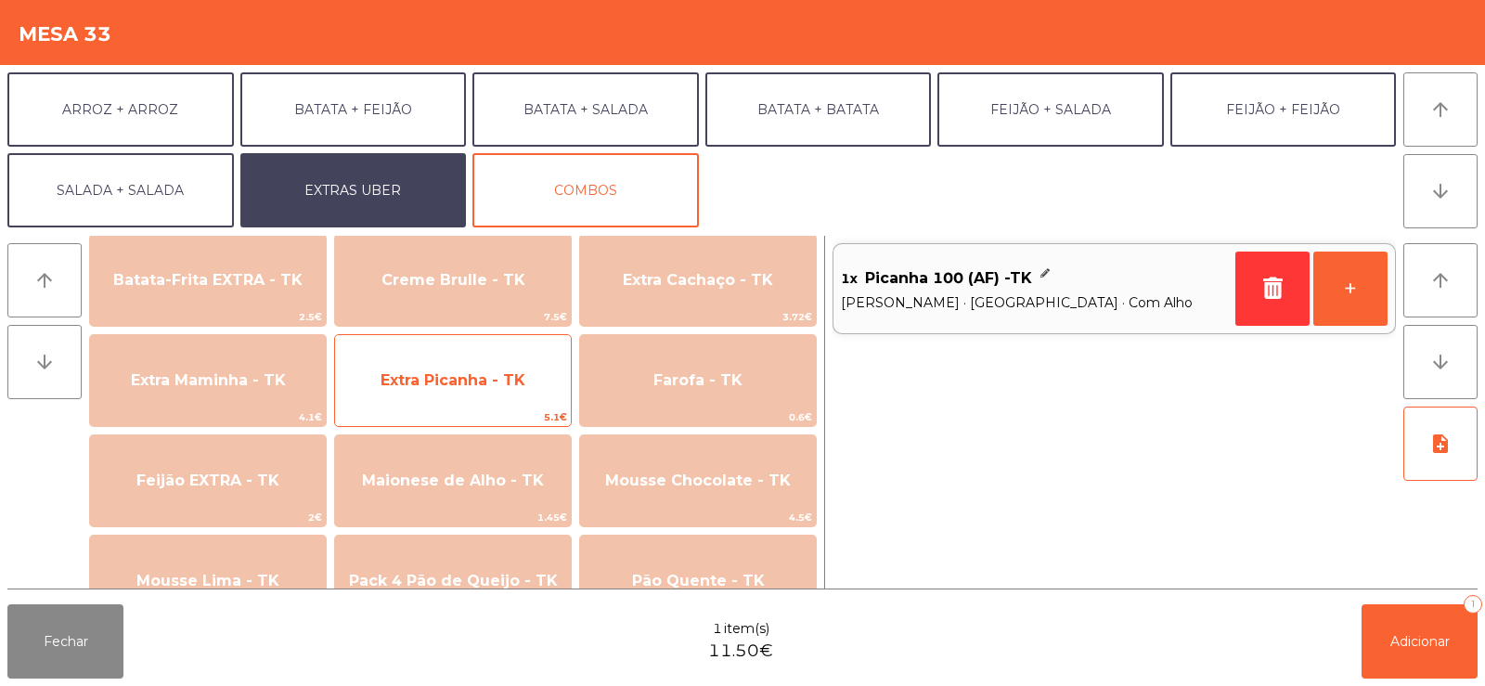
click at [413, 377] on span "Extra Picanha - TK" at bounding box center [453, 380] width 145 height 18
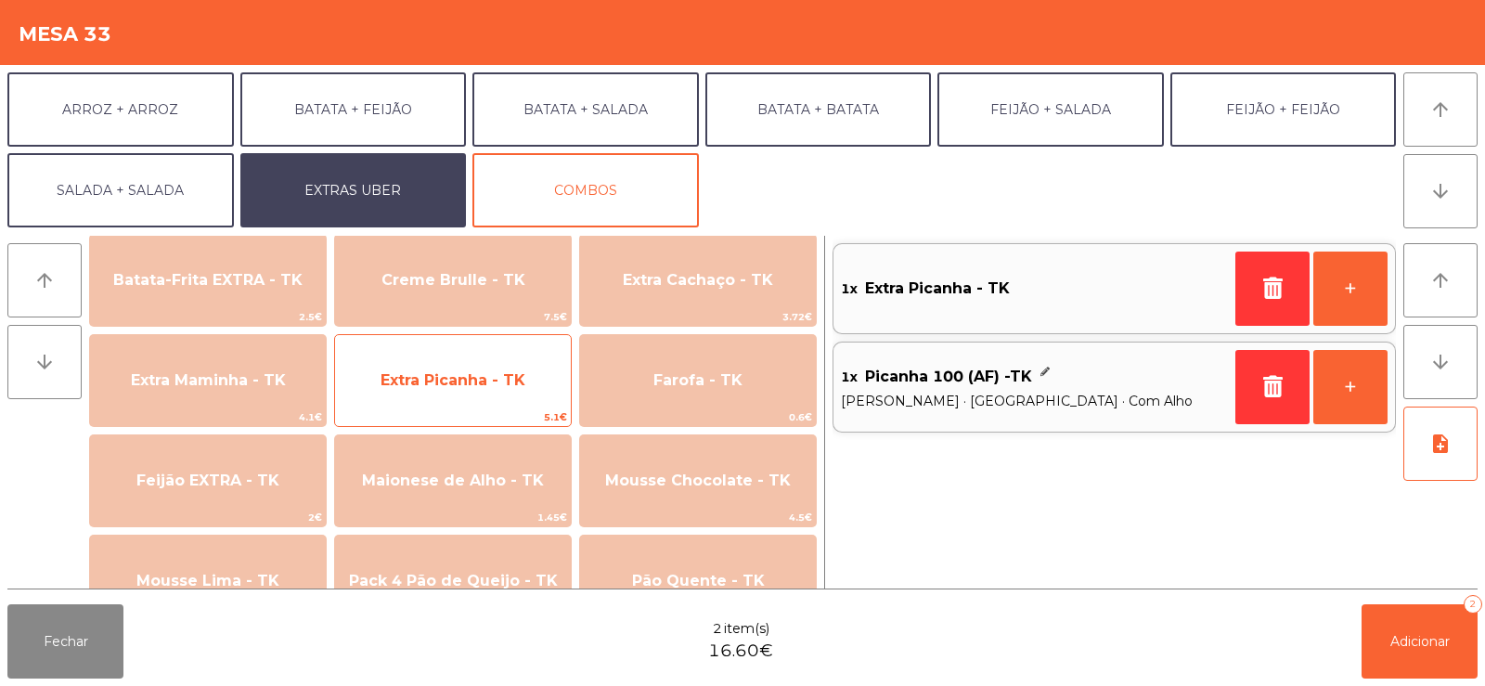
click at [471, 381] on span "Extra Picanha - TK" at bounding box center [453, 380] width 145 height 18
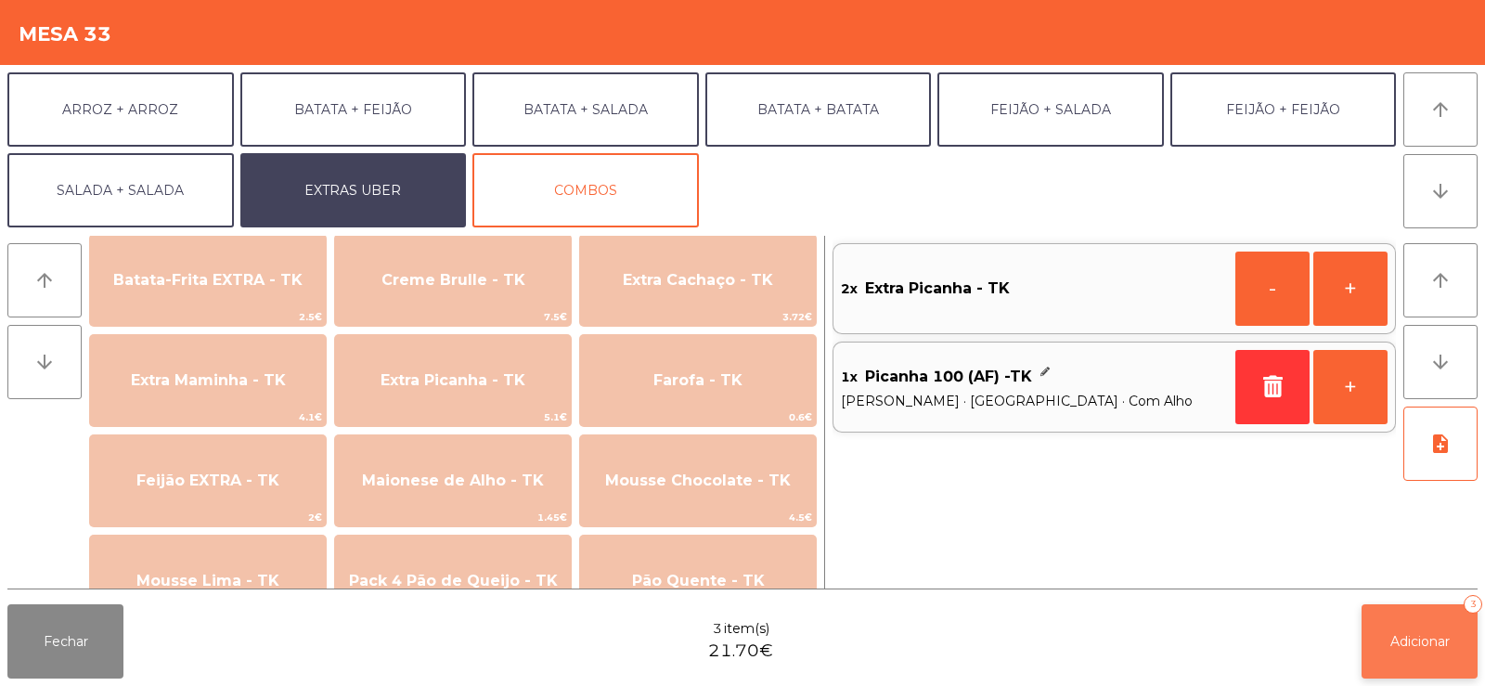
click at [1395, 638] on span "Adicionar" at bounding box center [1419, 641] width 59 height 17
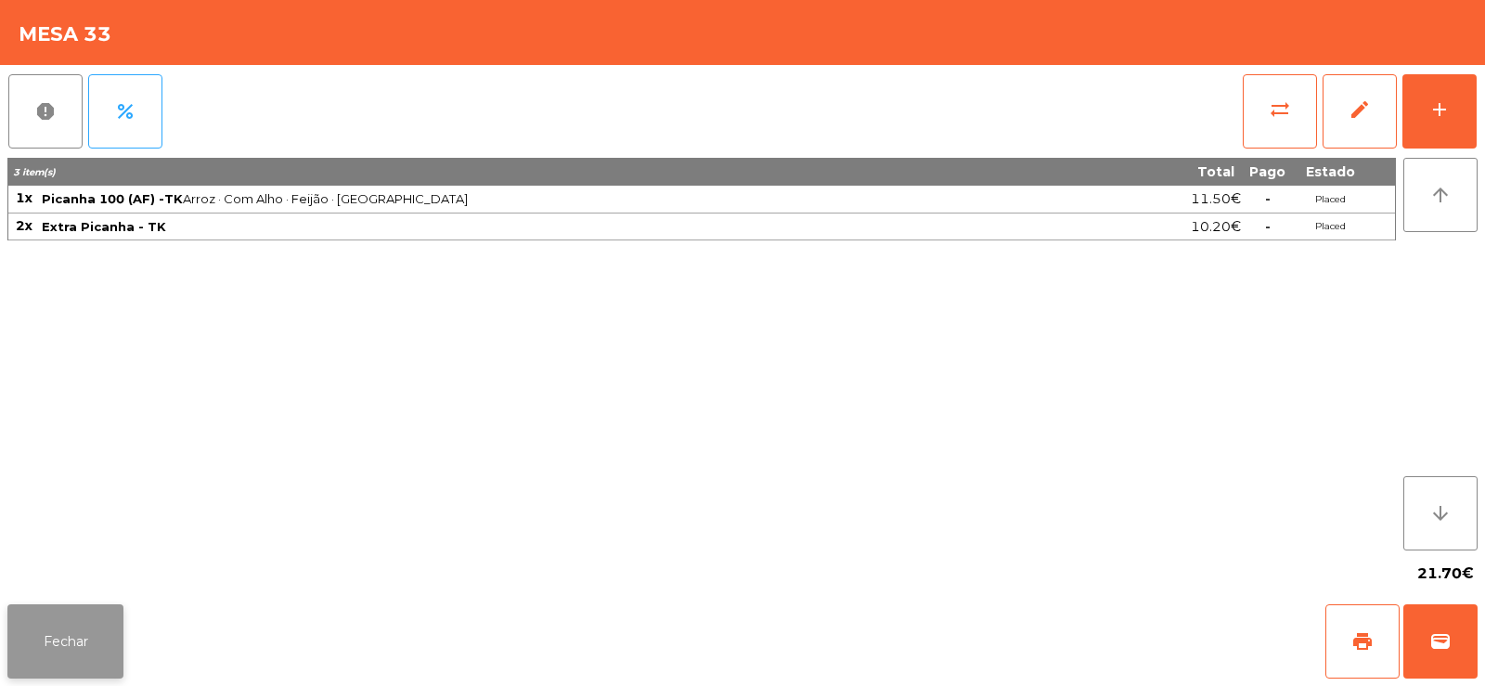
click at [54, 642] on button "Fechar" at bounding box center [65, 641] width 116 height 74
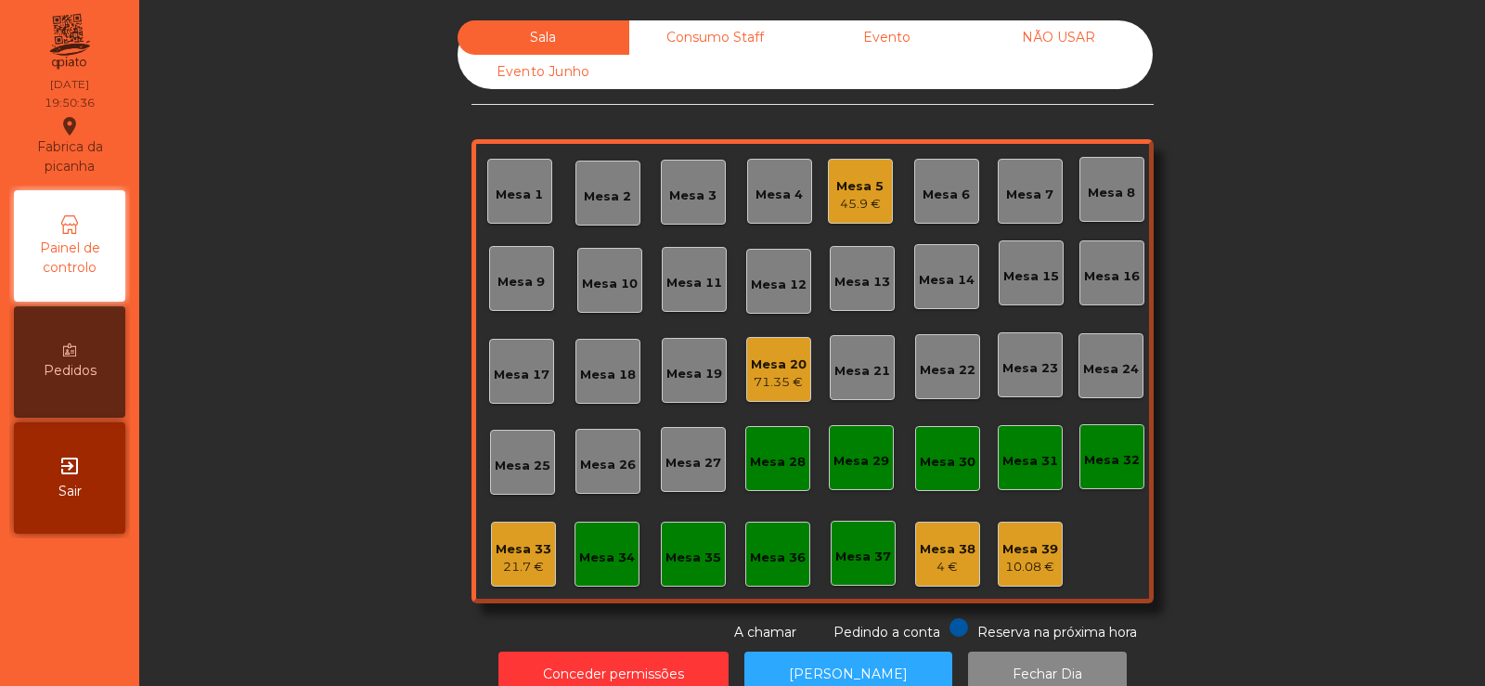
click at [499, 557] on div "Mesa 33" at bounding box center [524, 549] width 56 height 19
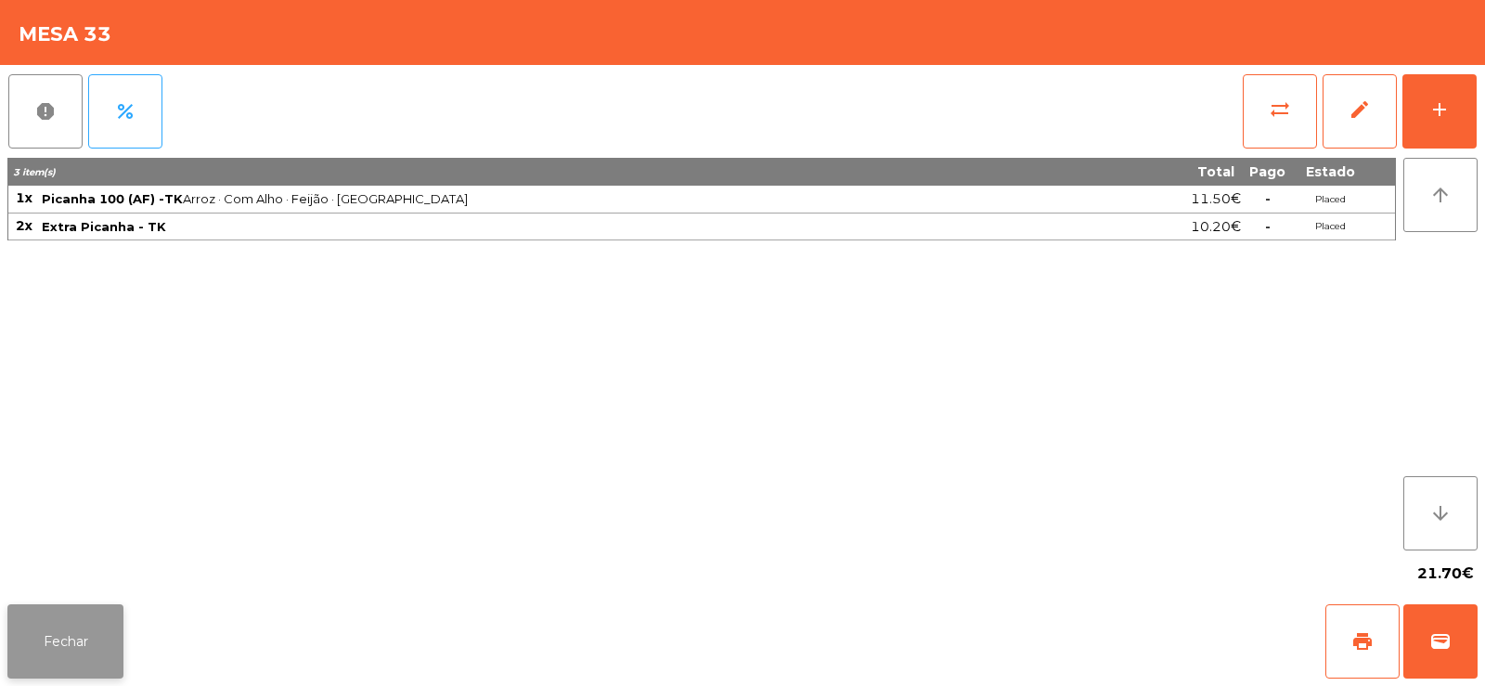
click at [62, 626] on button "Fechar" at bounding box center [65, 641] width 116 height 74
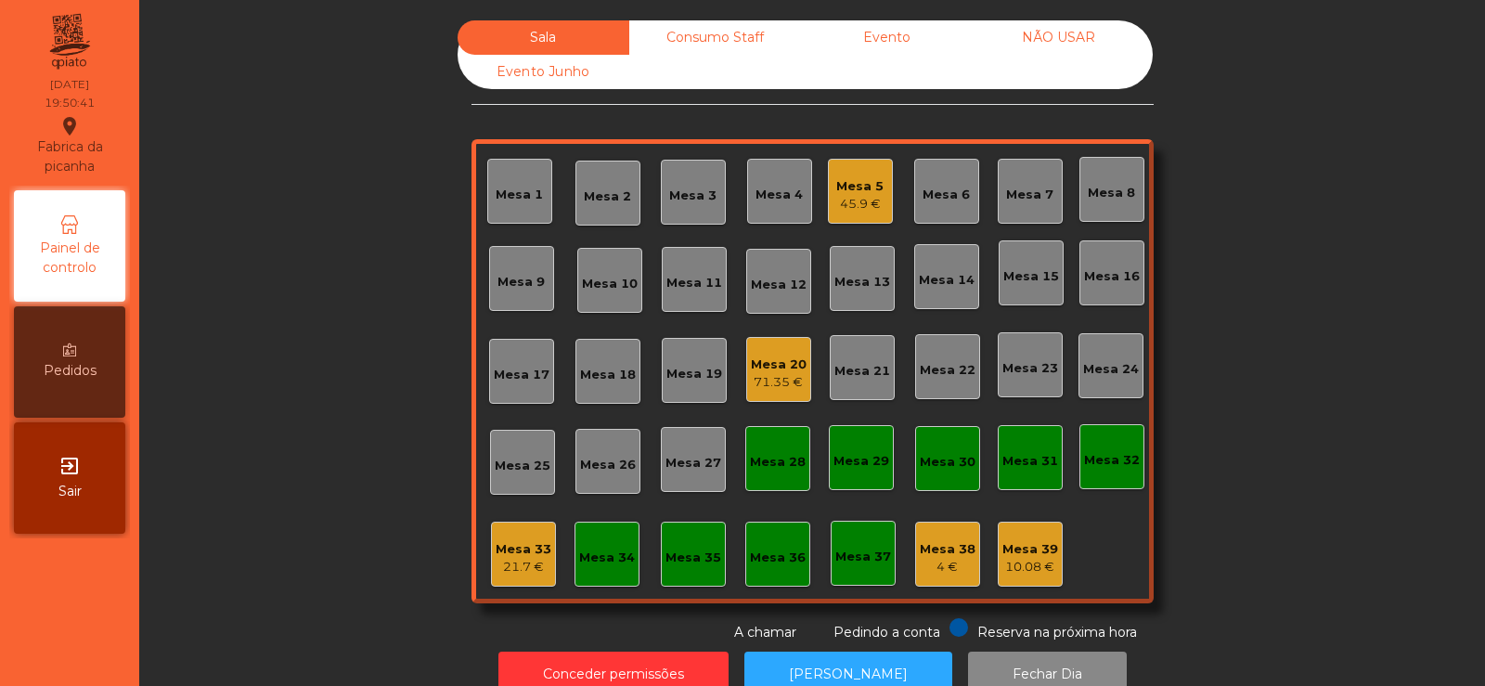
click at [520, 558] on div "21.7 €" at bounding box center [524, 567] width 56 height 19
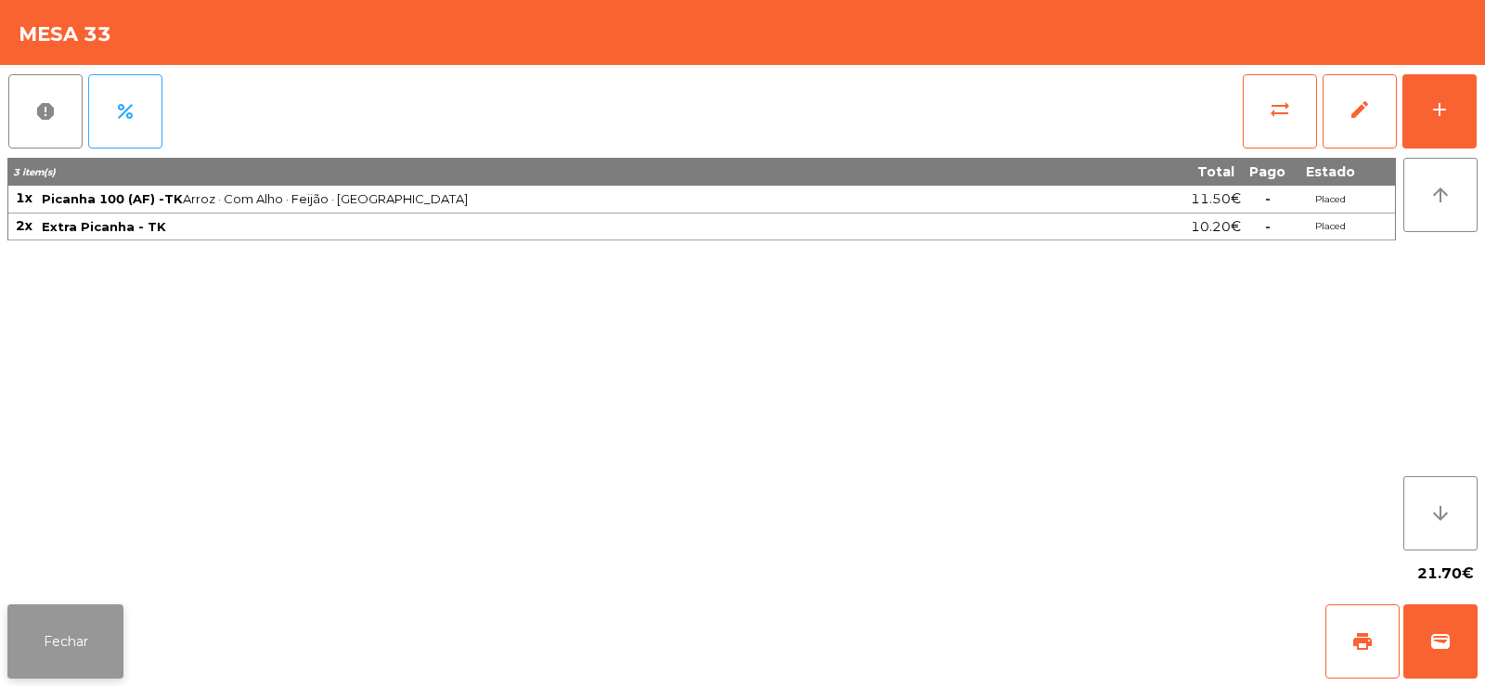
click at [62, 632] on button "Fechar" at bounding box center [65, 641] width 116 height 74
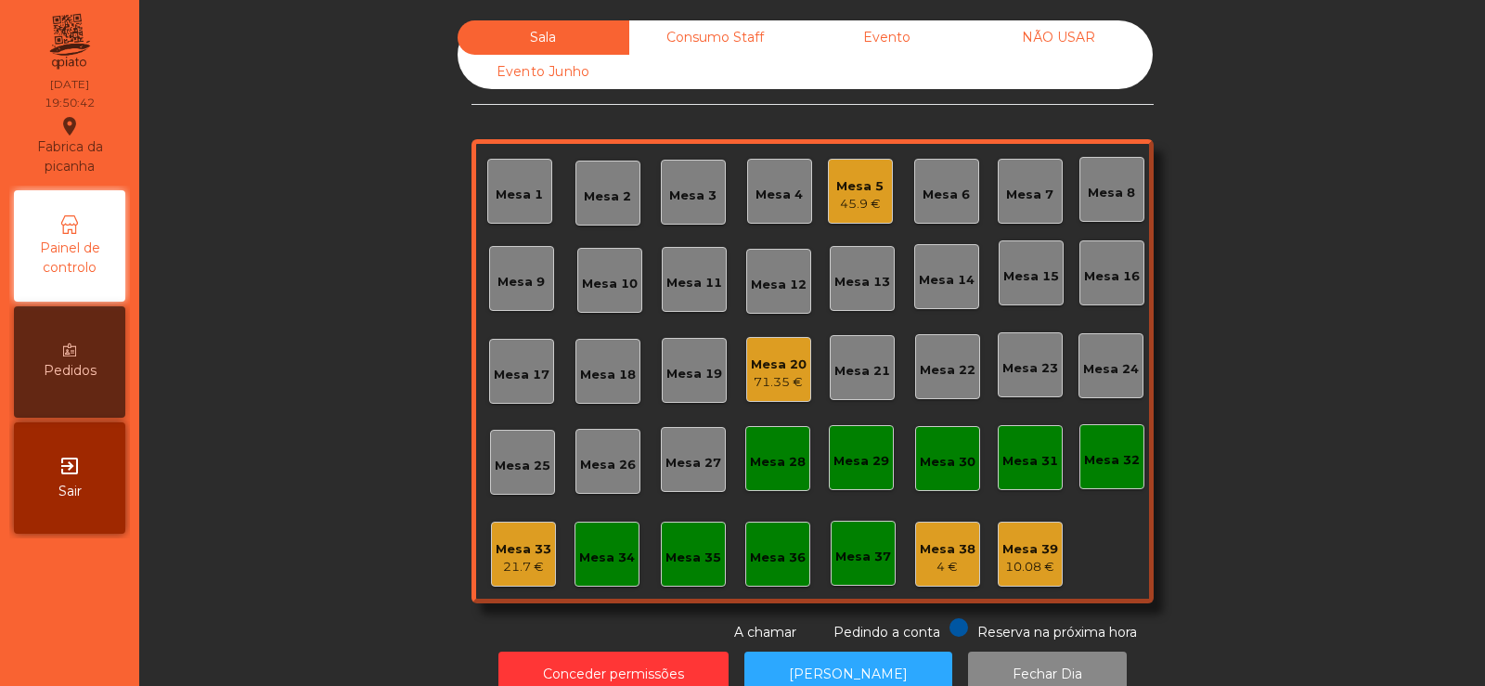
click at [507, 555] on div "Mesa 33" at bounding box center [524, 549] width 56 height 19
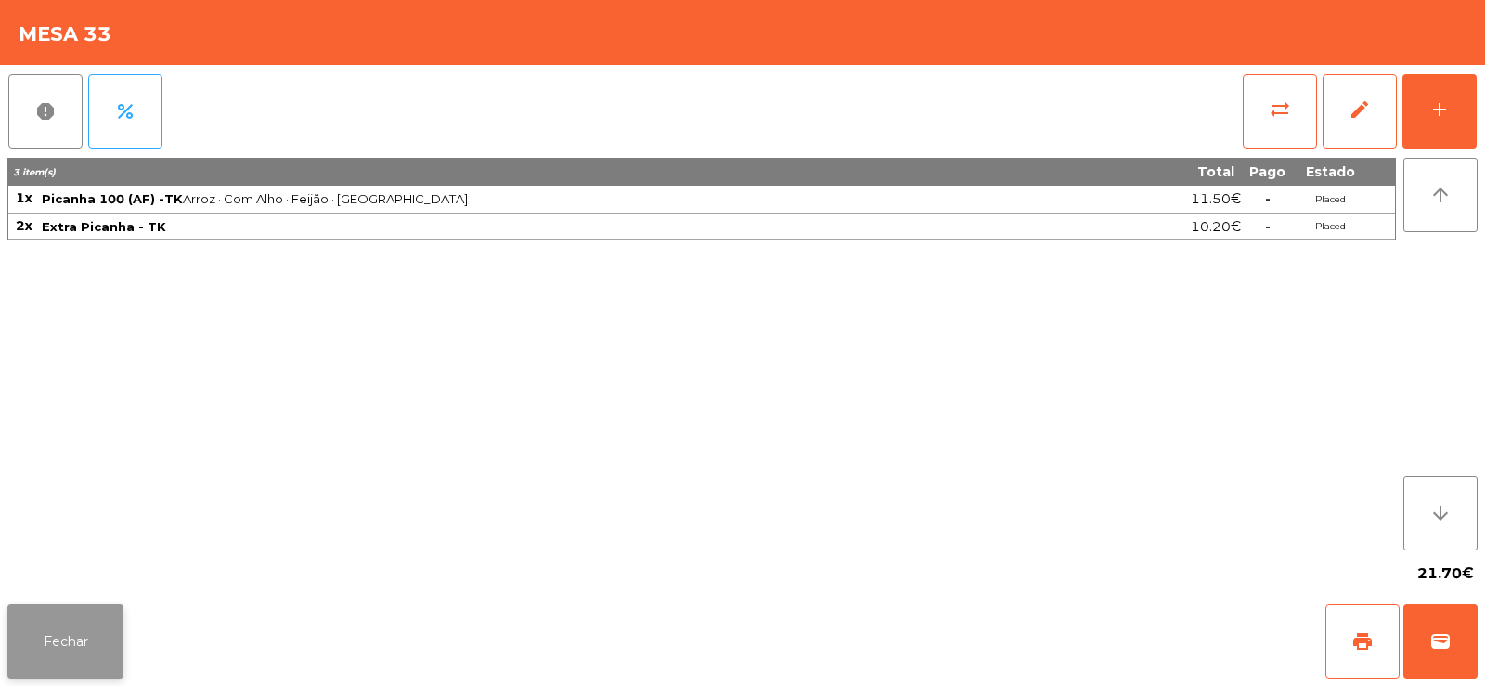
click at [71, 639] on button "Fechar" at bounding box center [65, 641] width 116 height 74
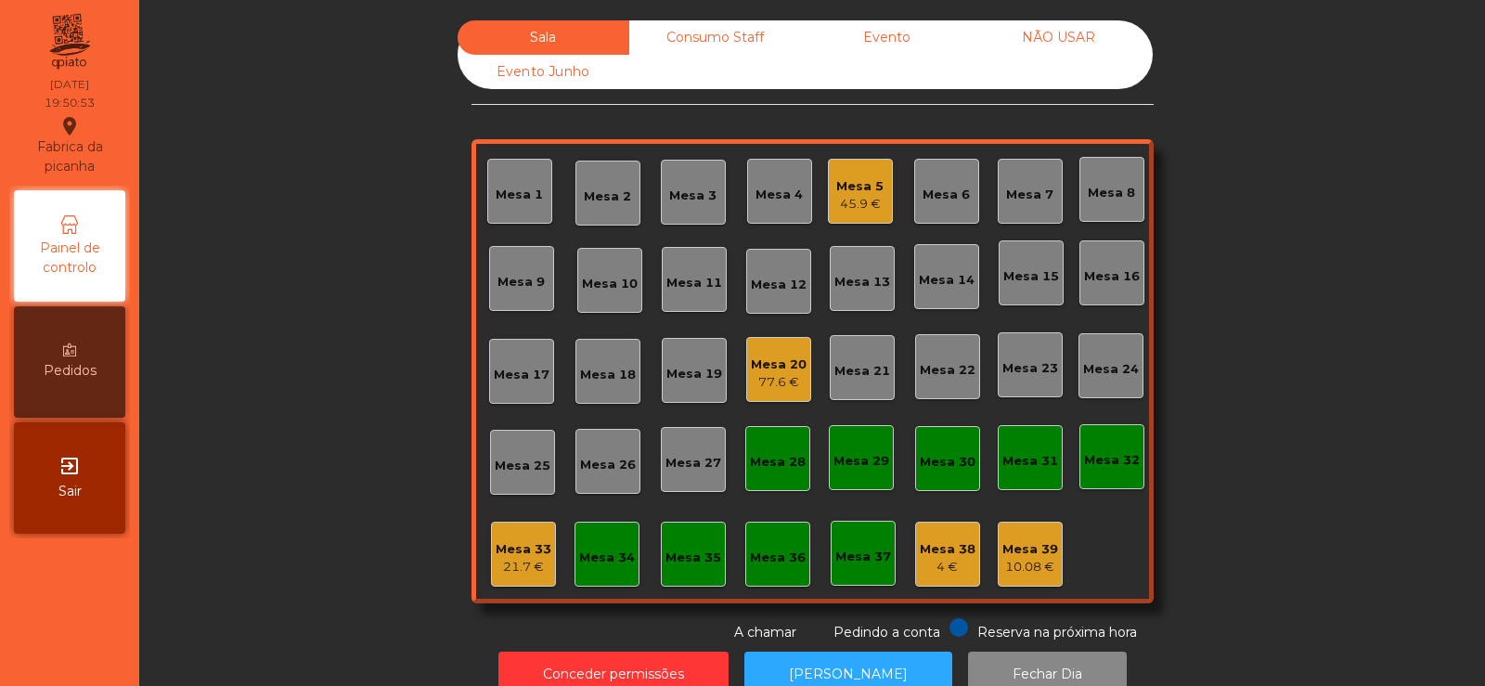
click at [523, 564] on div "21.7 €" at bounding box center [524, 567] width 56 height 19
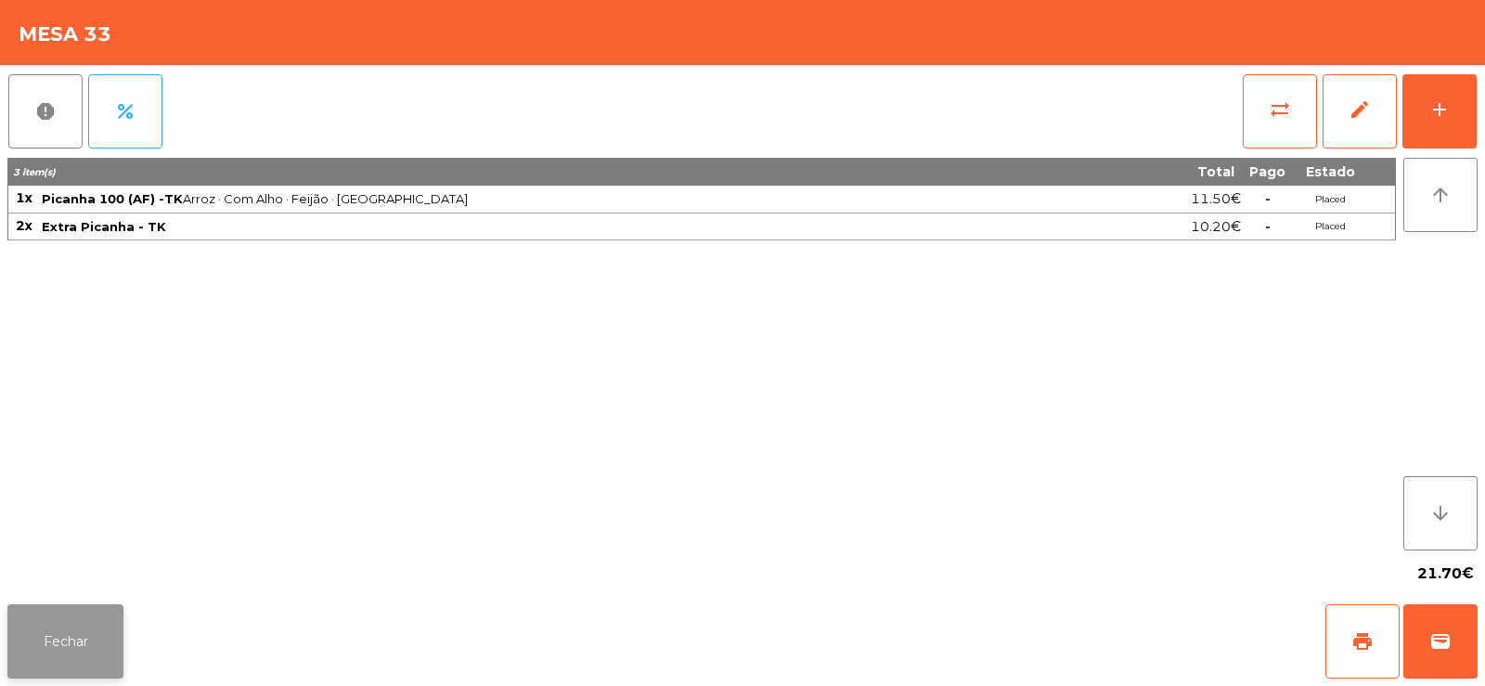
click at [58, 654] on button "Fechar" at bounding box center [65, 641] width 116 height 74
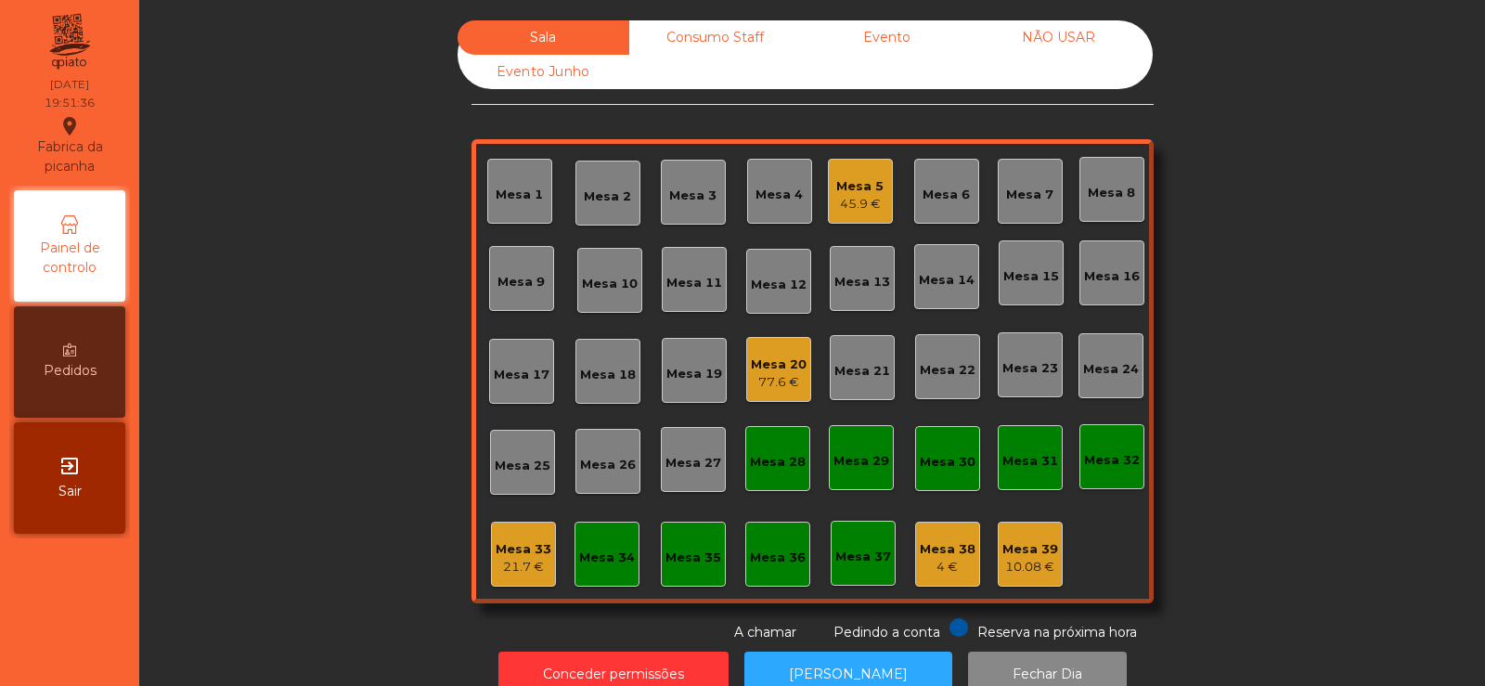
click at [517, 584] on div "Mesa 33 21.7 €" at bounding box center [523, 554] width 65 height 65
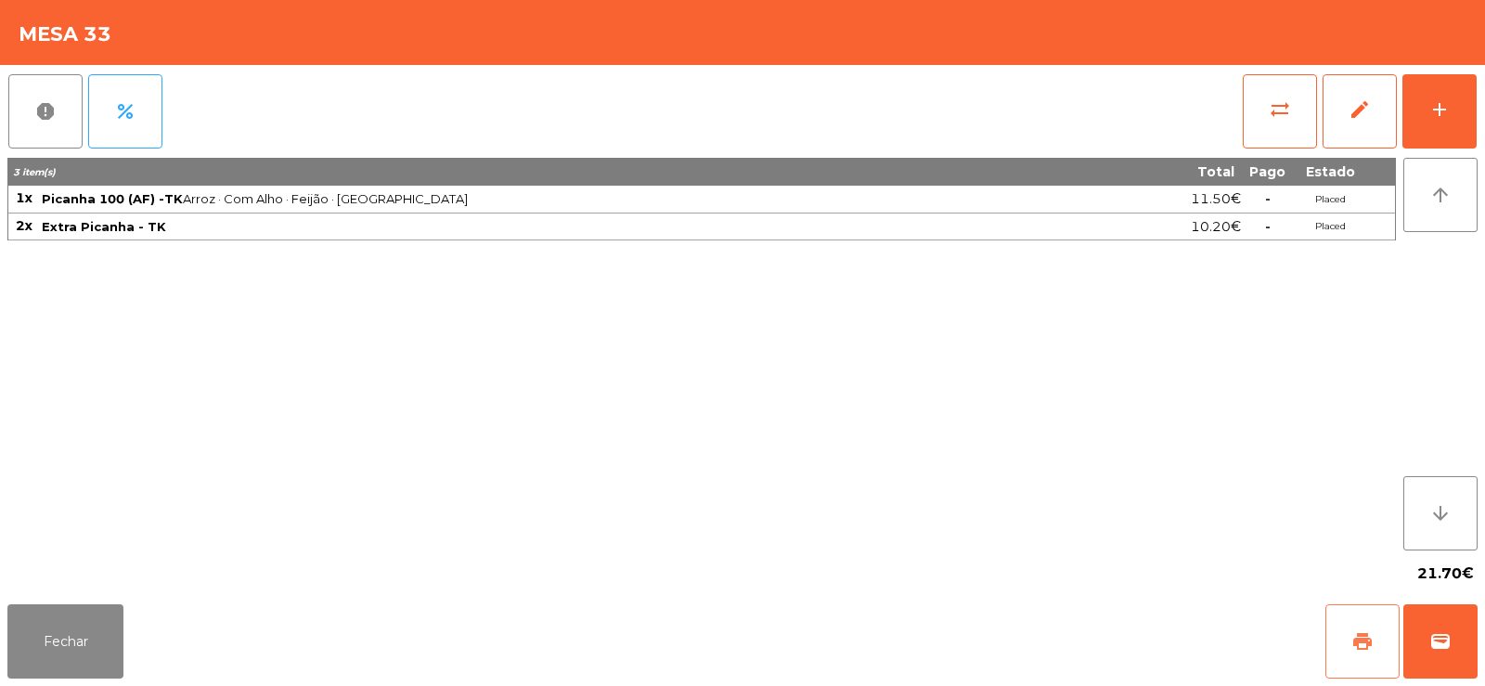
click at [1375, 652] on button "print" at bounding box center [1362, 641] width 74 height 74
click at [53, 638] on button "Fechar" at bounding box center [65, 641] width 116 height 74
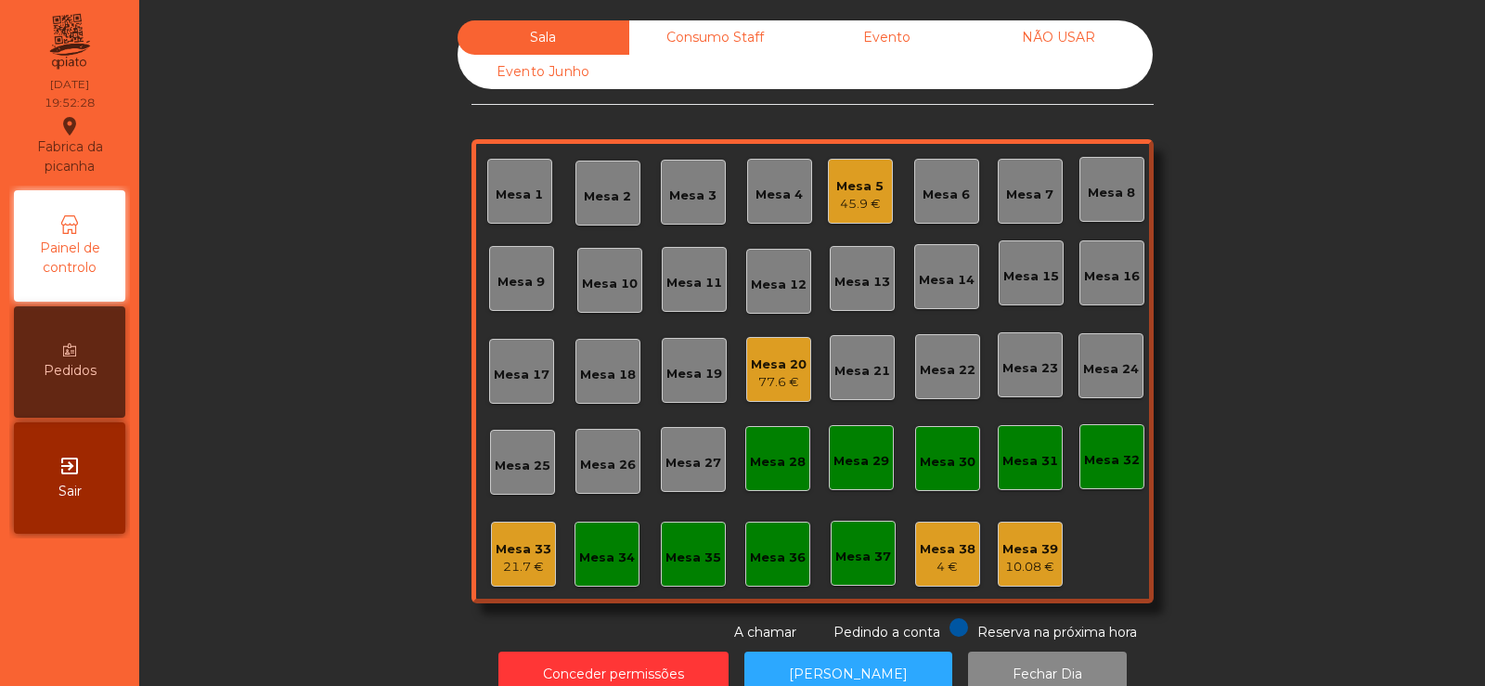
click at [499, 547] on div "Mesa 33" at bounding box center [524, 549] width 56 height 19
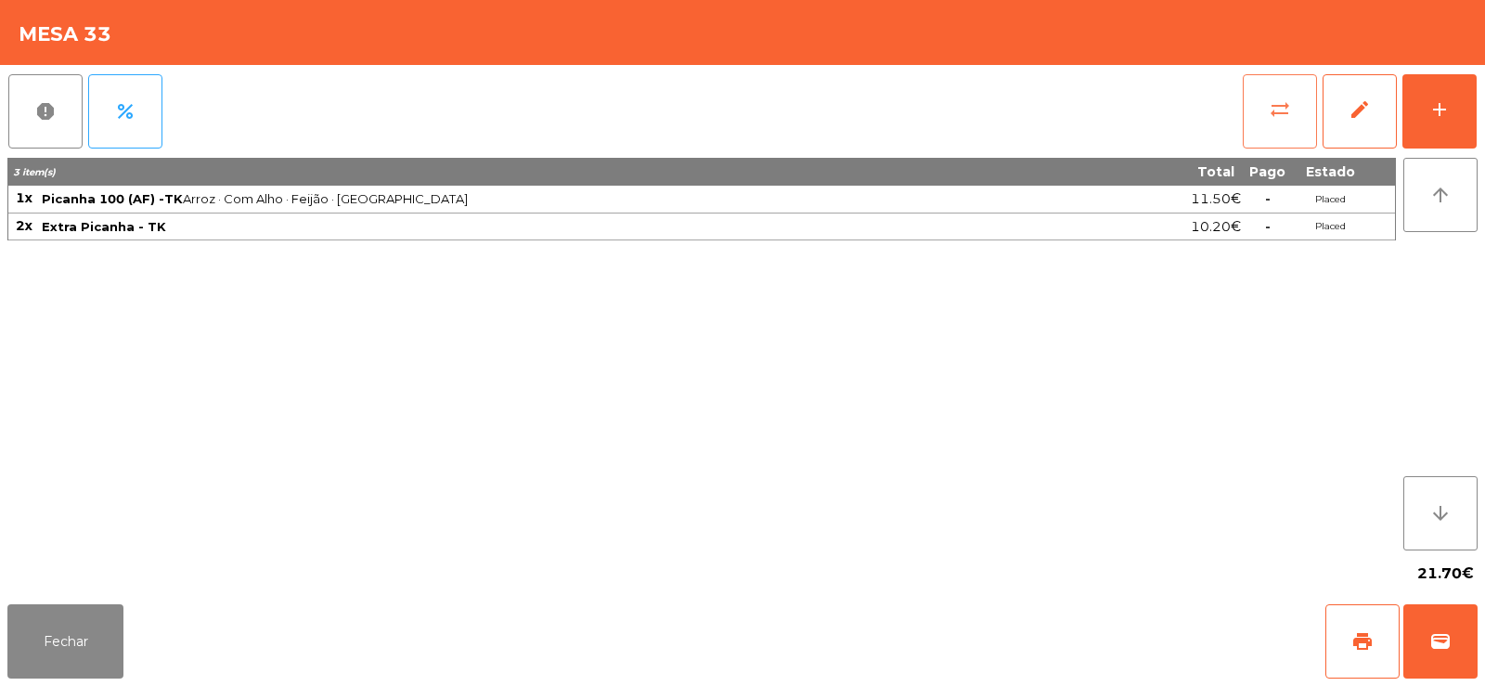
click at [1256, 120] on button "sync_alt" at bounding box center [1280, 111] width 74 height 74
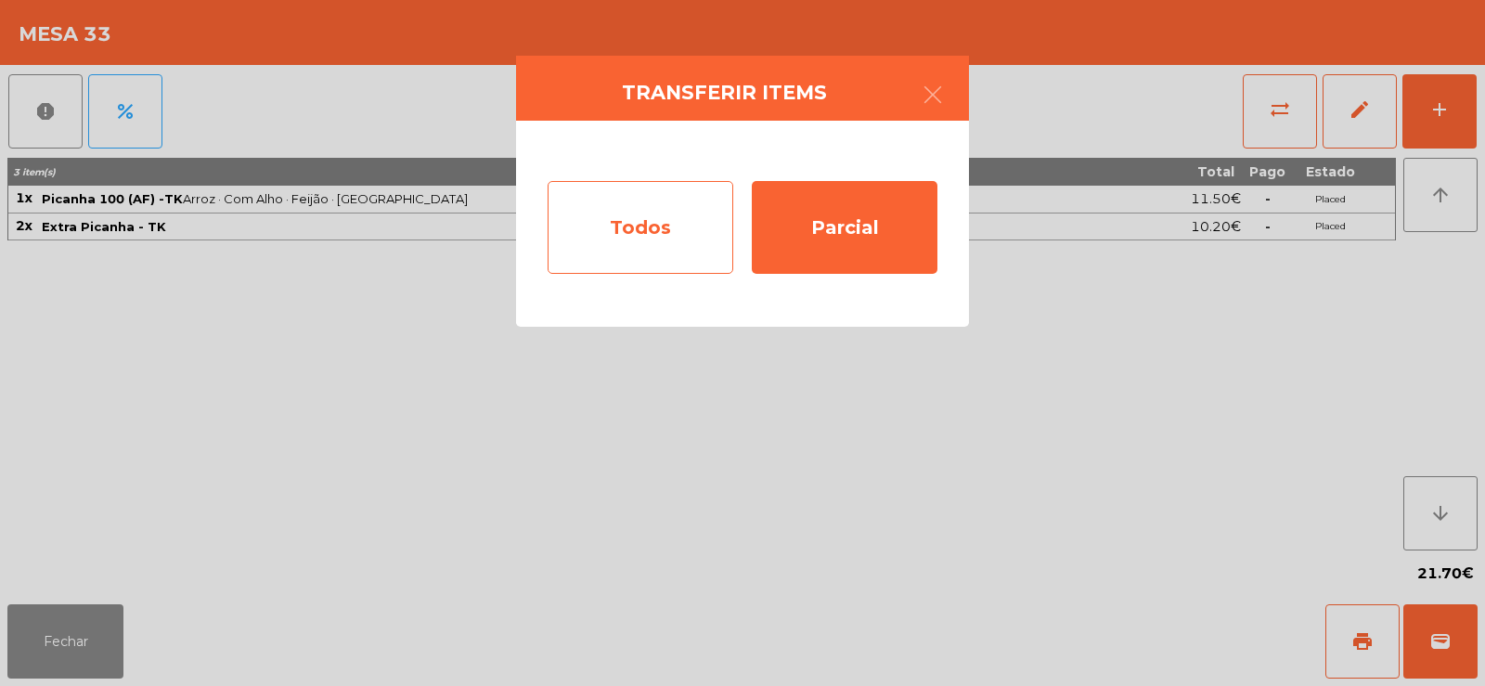
click at [554, 218] on div "Todos" at bounding box center [641, 227] width 186 height 93
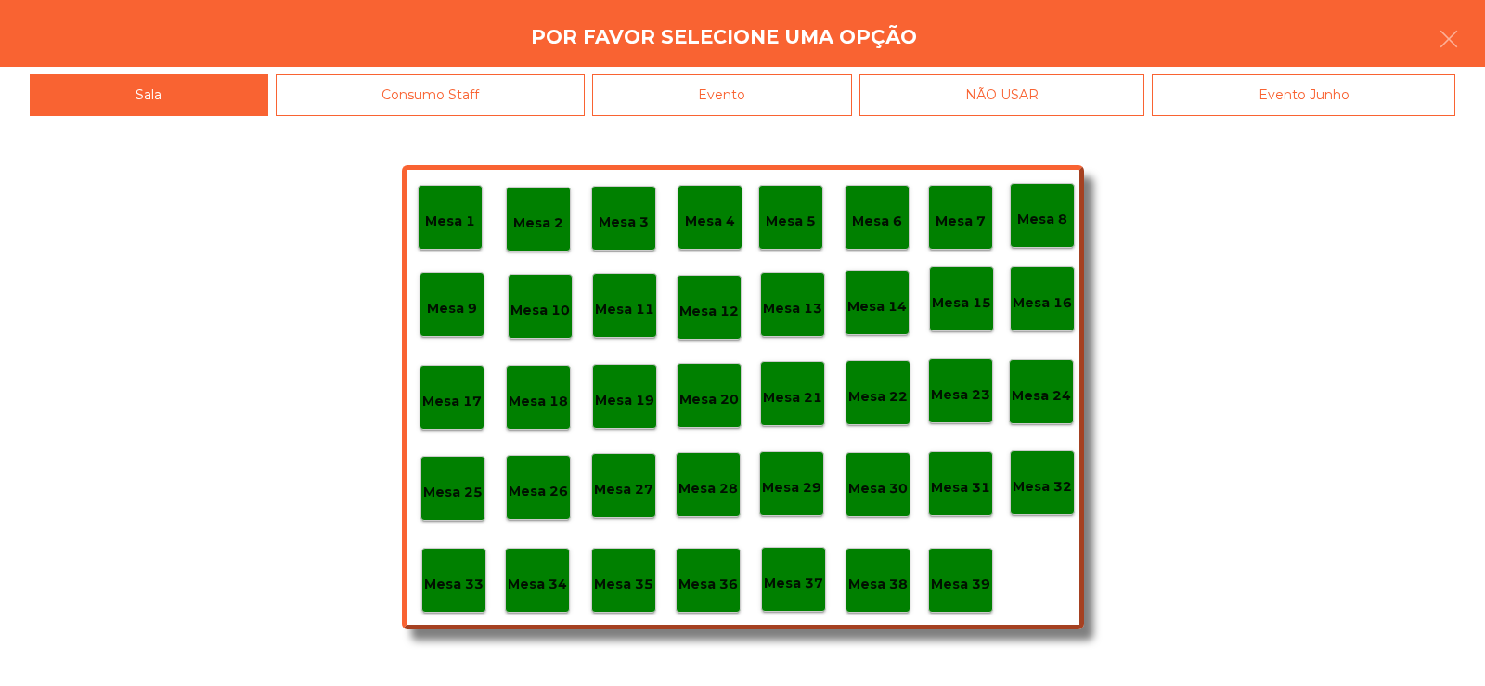
click at [736, 88] on div "Evento" at bounding box center [722, 95] width 260 height 42
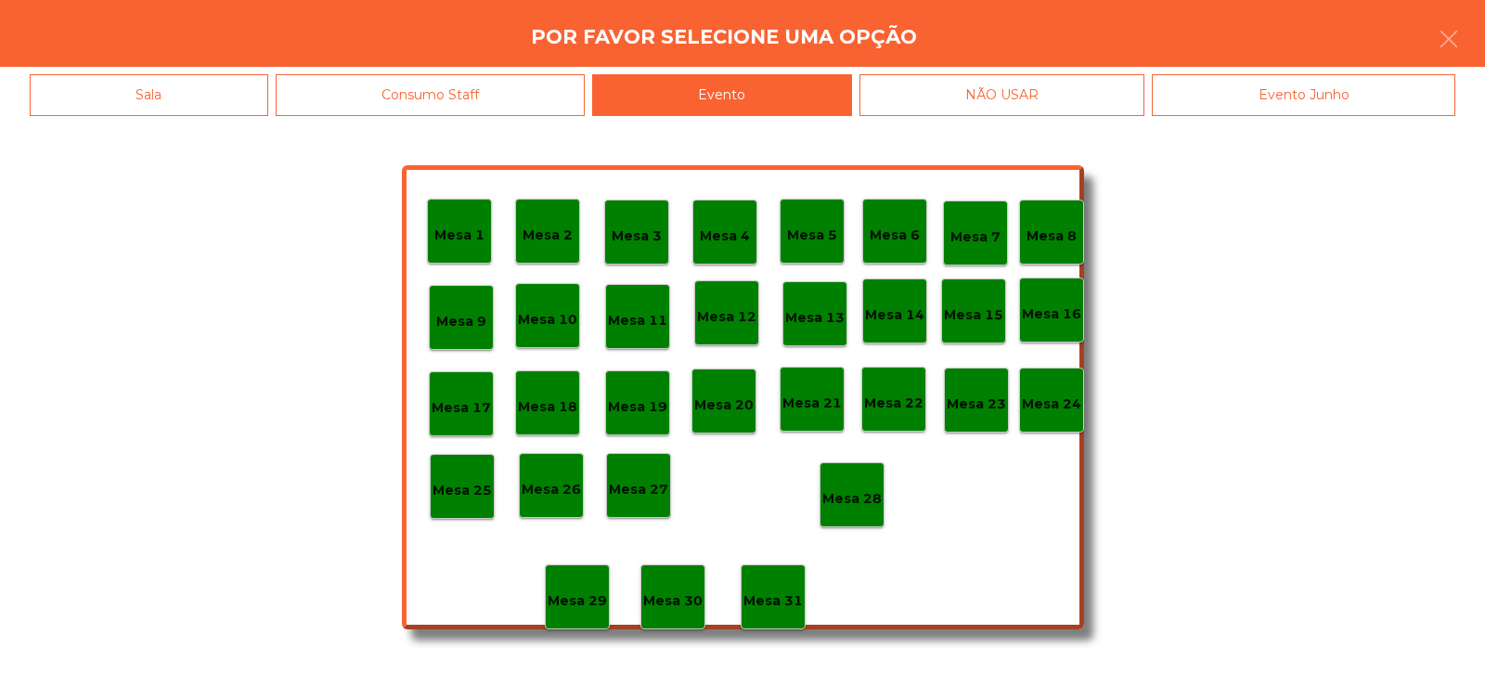
click at [859, 486] on div "Mesa 28" at bounding box center [851, 495] width 59 height 29
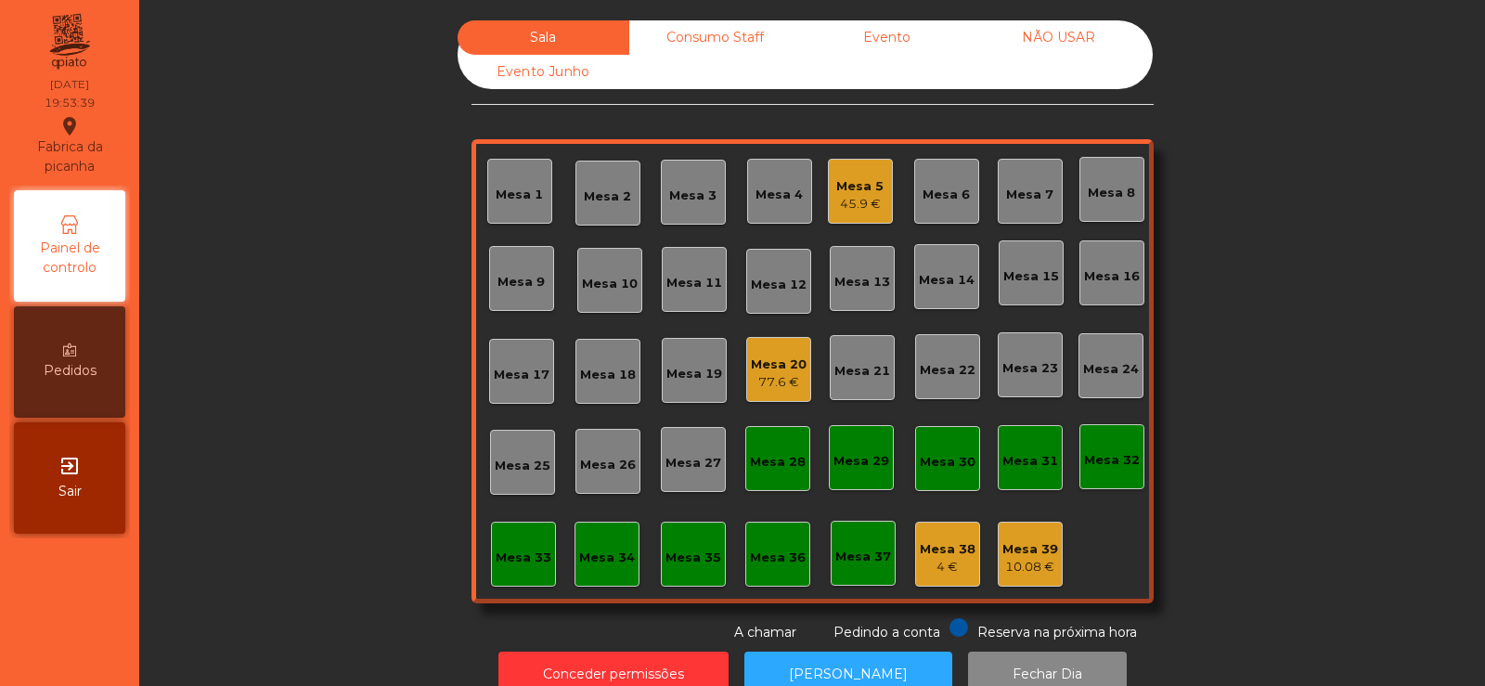
click at [791, 382] on div "77.6 €" at bounding box center [779, 382] width 56 height 19
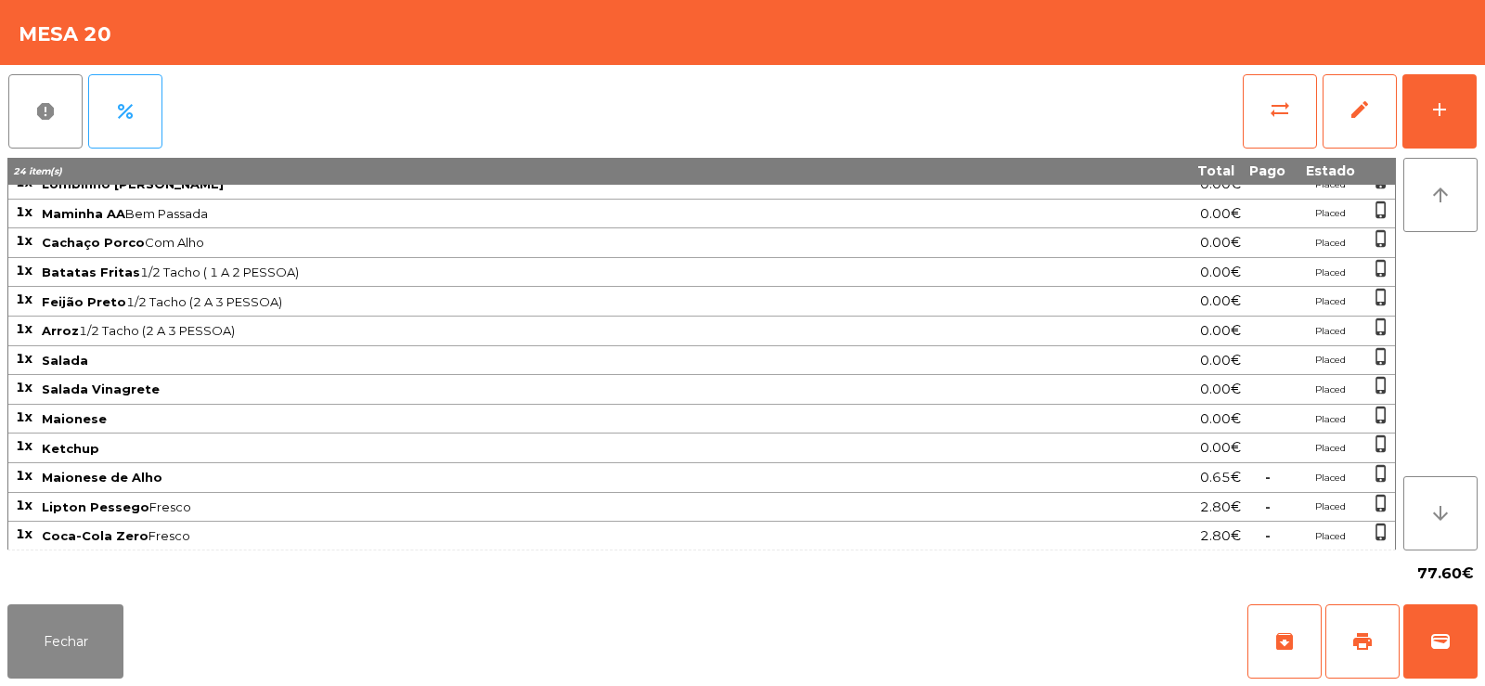
scroll to position [0, 0]
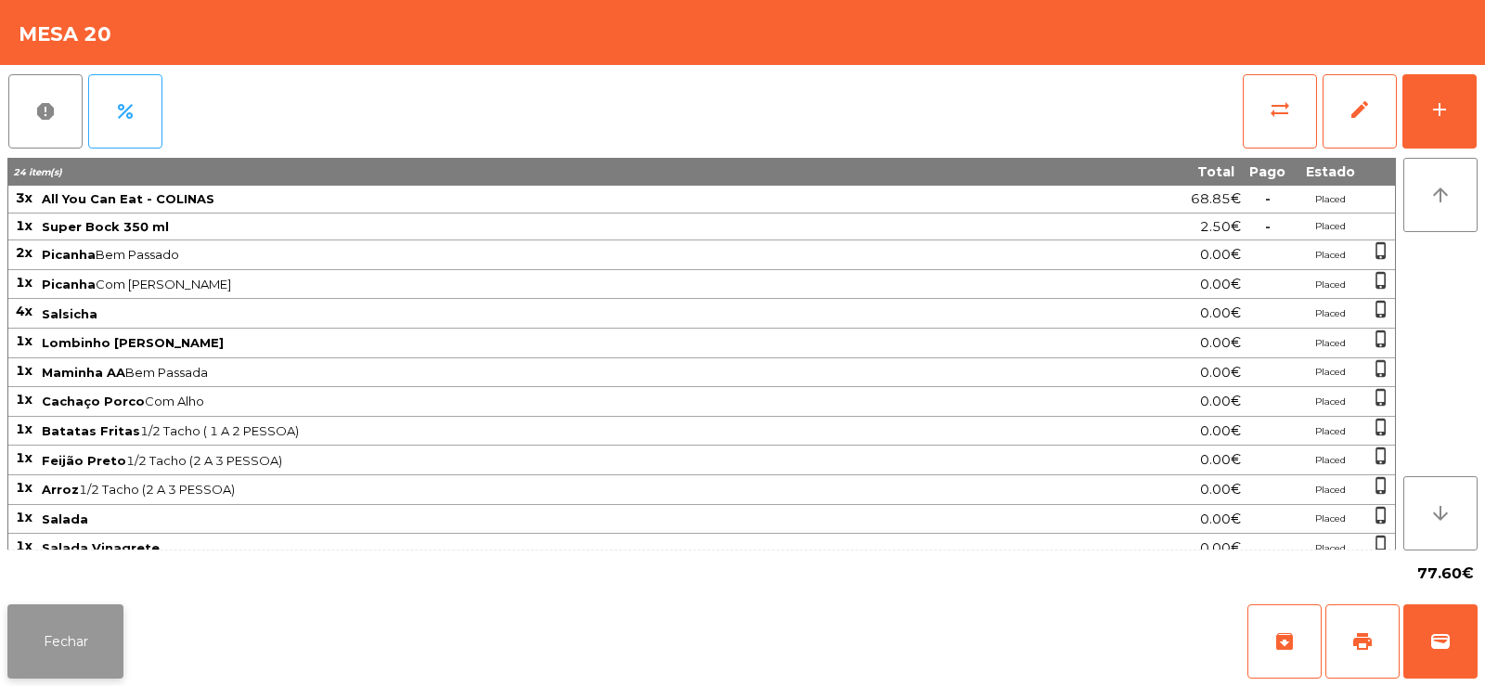
click at [59, 654] on button "Fechar" at bounding box center [65, 641] width 116 height 74
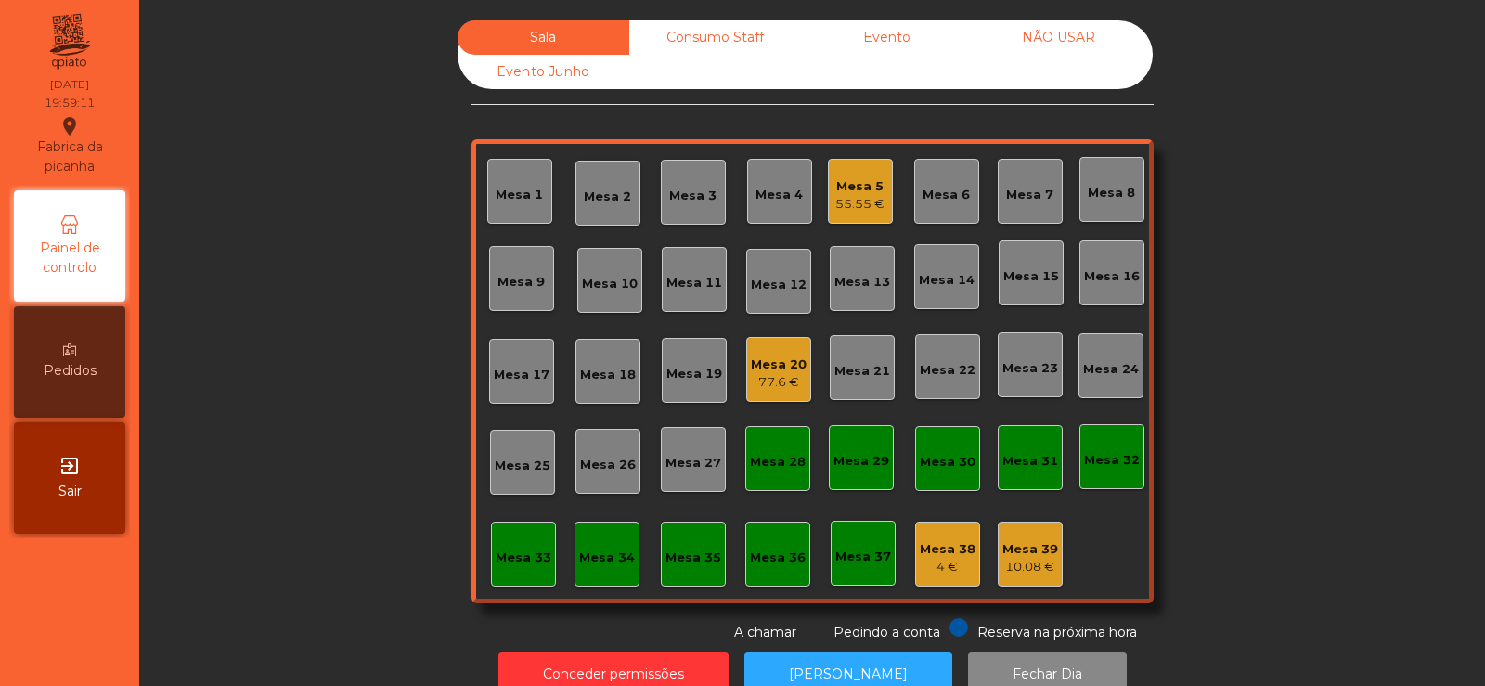
click at [858, 203] on div "55.55 €" at bounding box center [859, 204] width 49 height 19
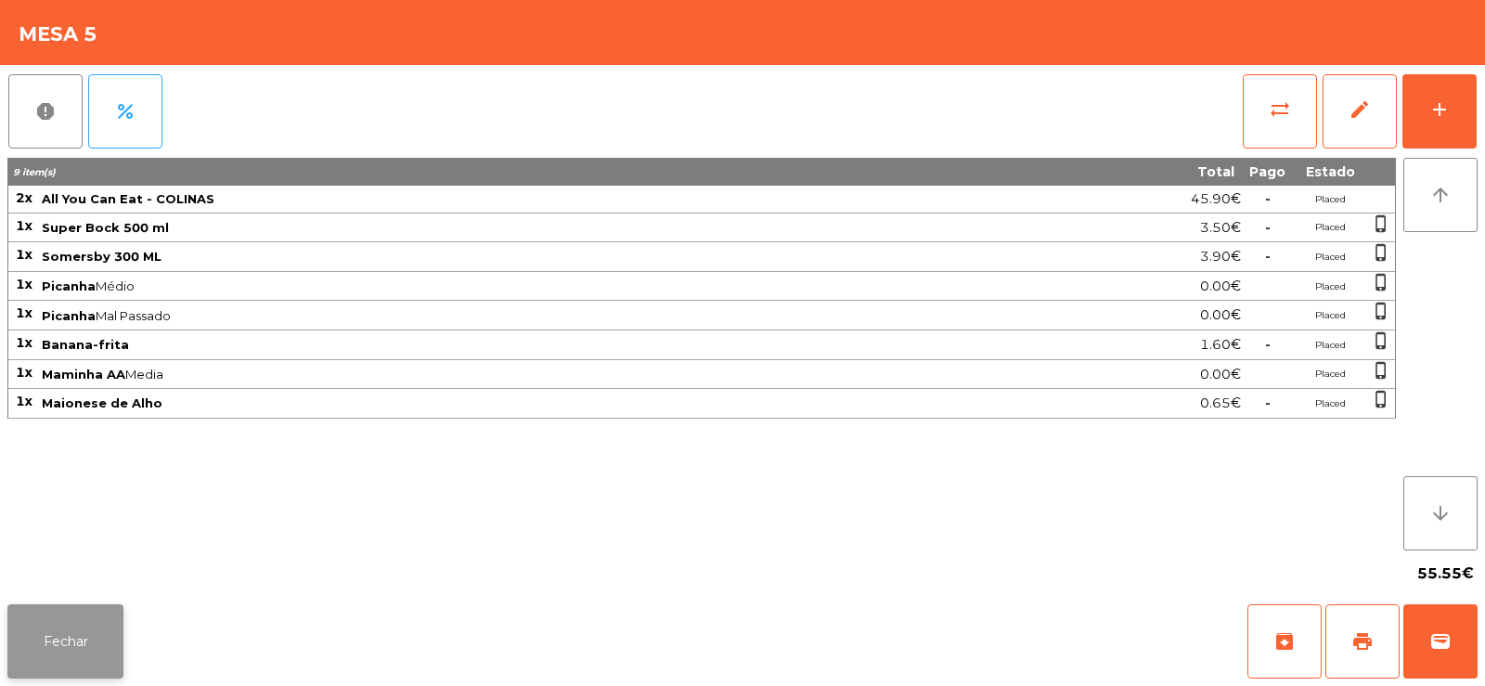
click at [84, 627] on button "Fechar" at bounding box center [65, 641] width 116 height 74
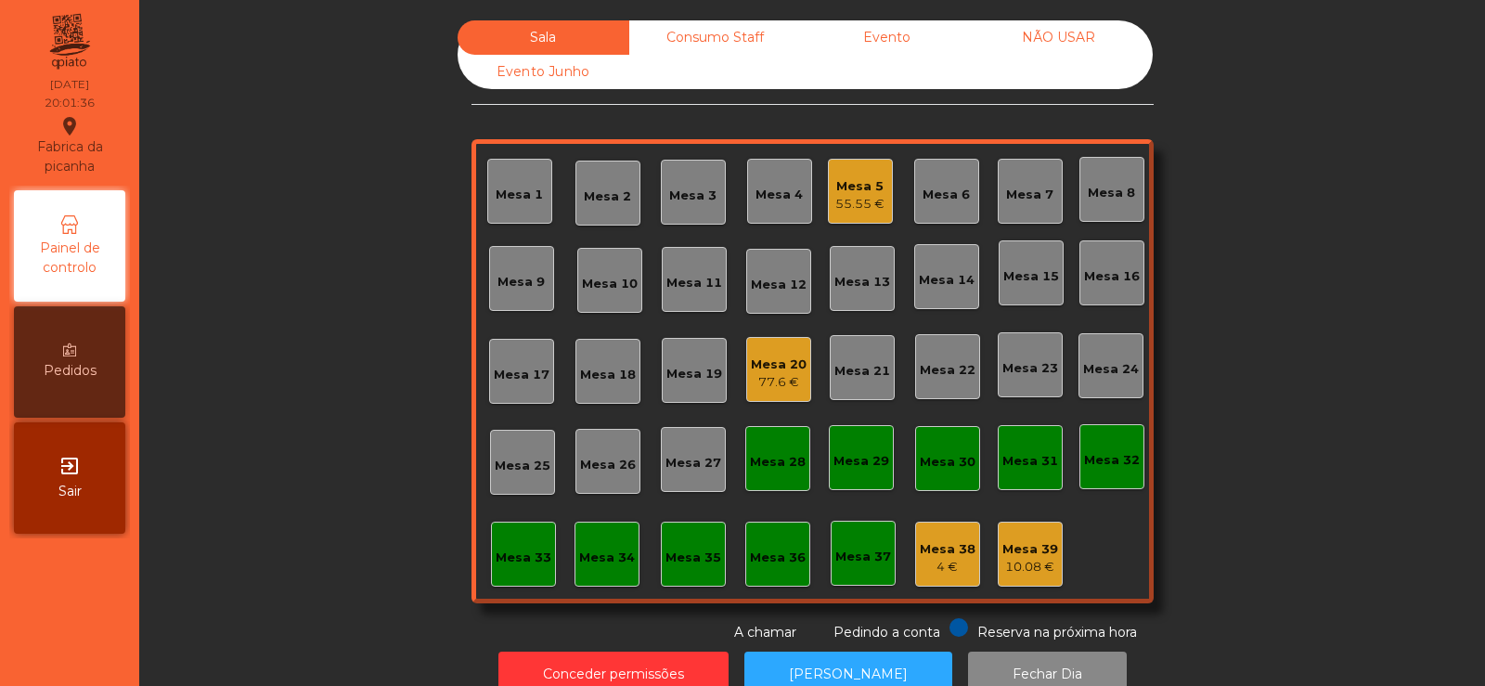
click at [522, 554] on div "Mesa 33" at bounding box center [524, 557] width 56 height 19
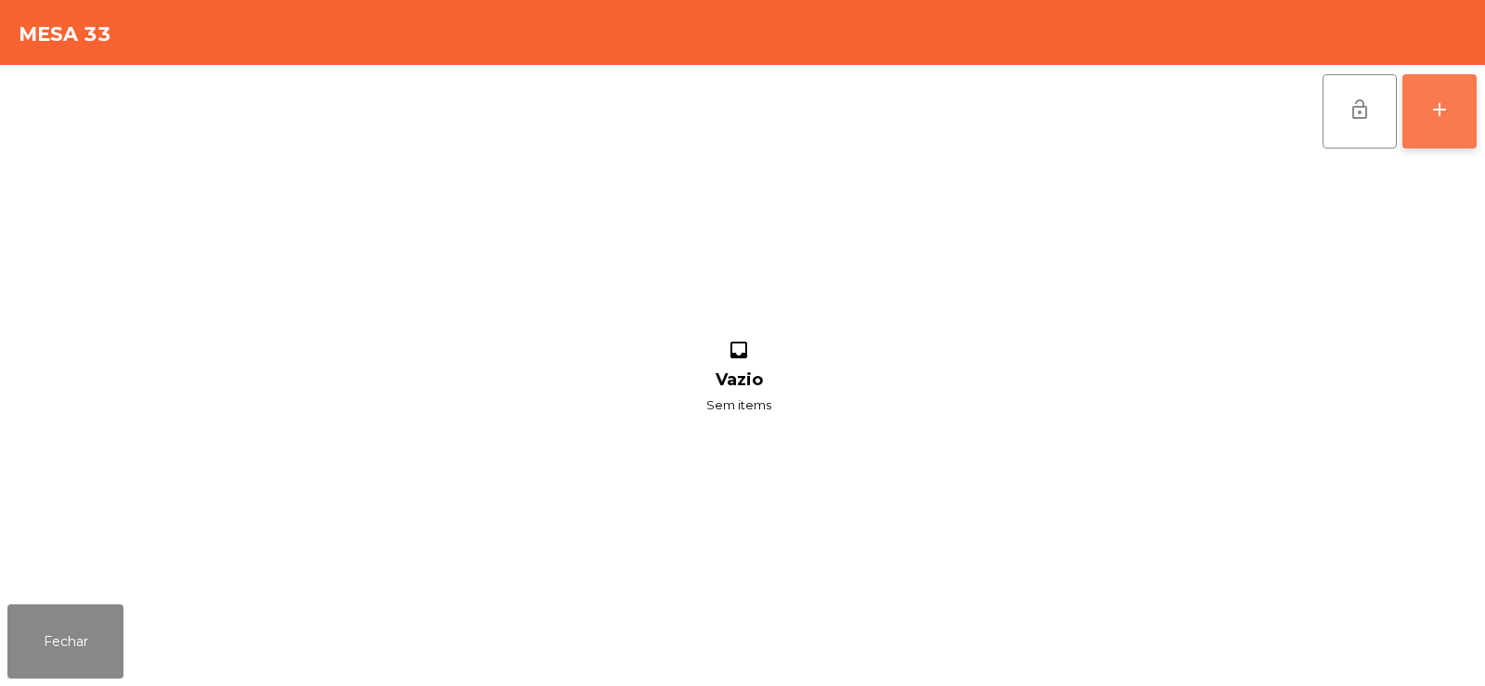
click at [1435, 104] on div "add" at bounding box center [1439, 109] width 22 height 22
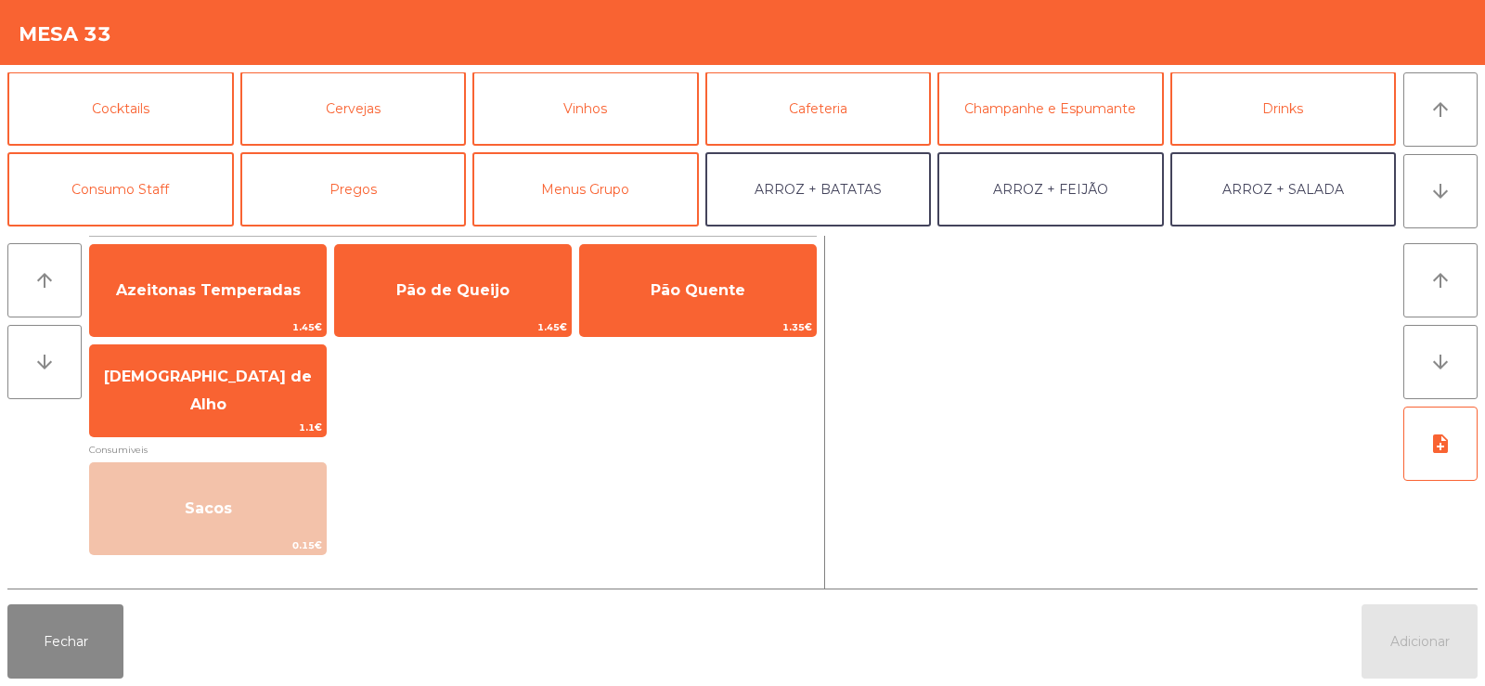
scroll to position [128, 0]
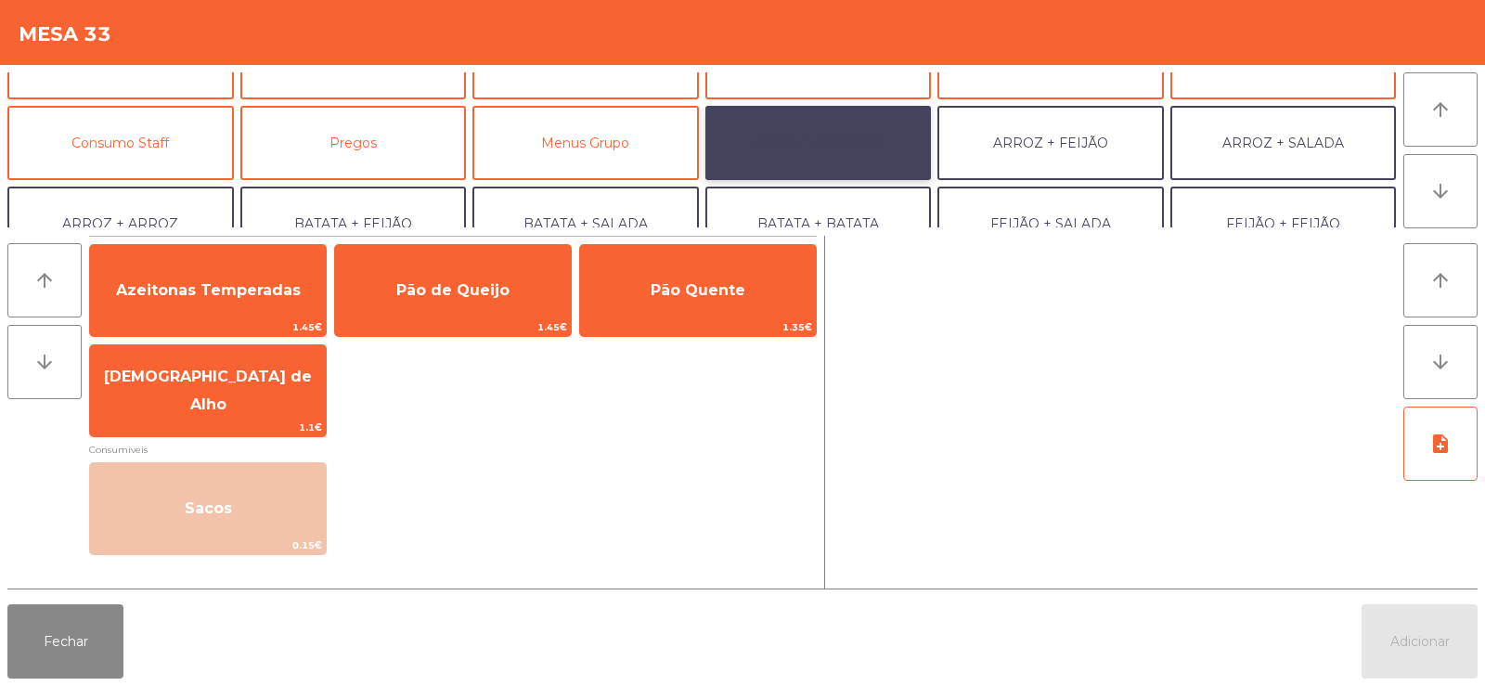
click at [863, 134] on button "ARROZ + BATATAS" at bounding box center [818, 143] width 226 height 74
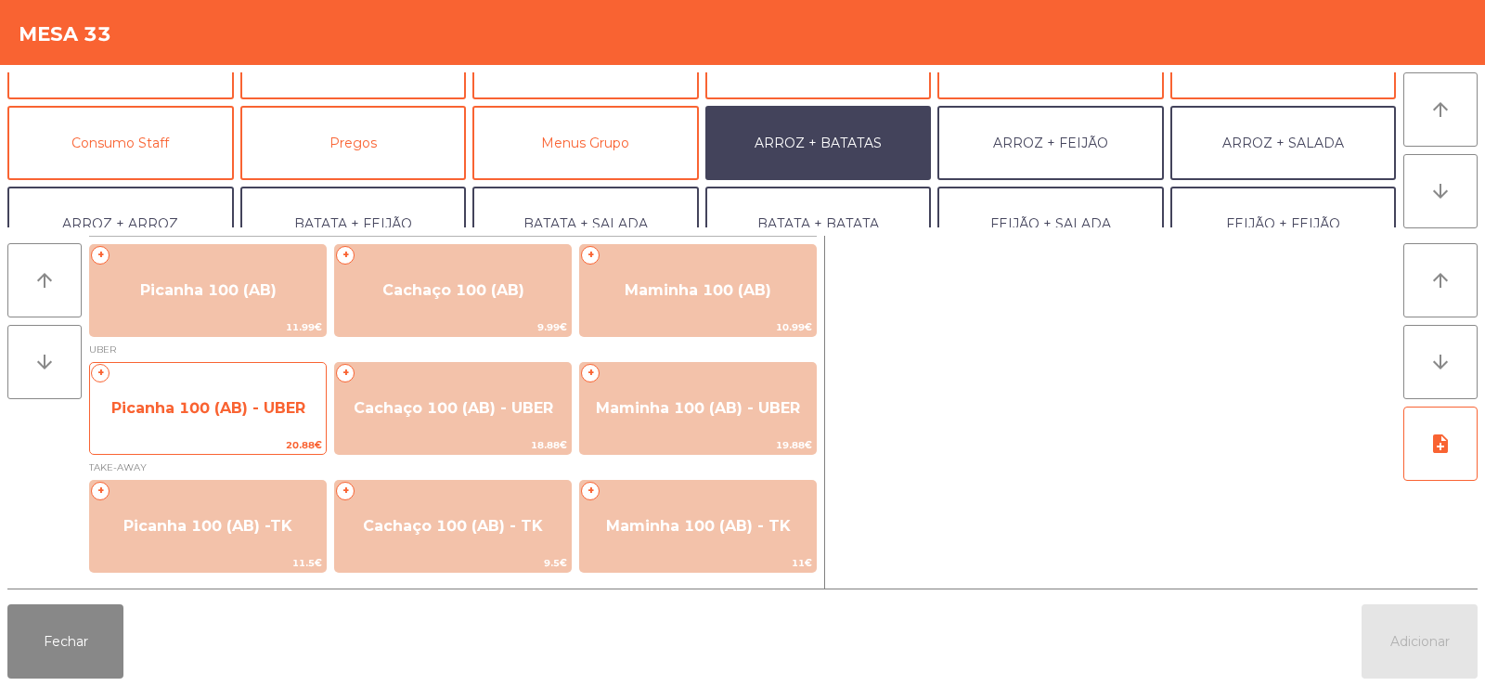
click at [228, 397] on span "Picanha 100 (AB) - UBER" at bounding box center [208, 408] width 236 height 50
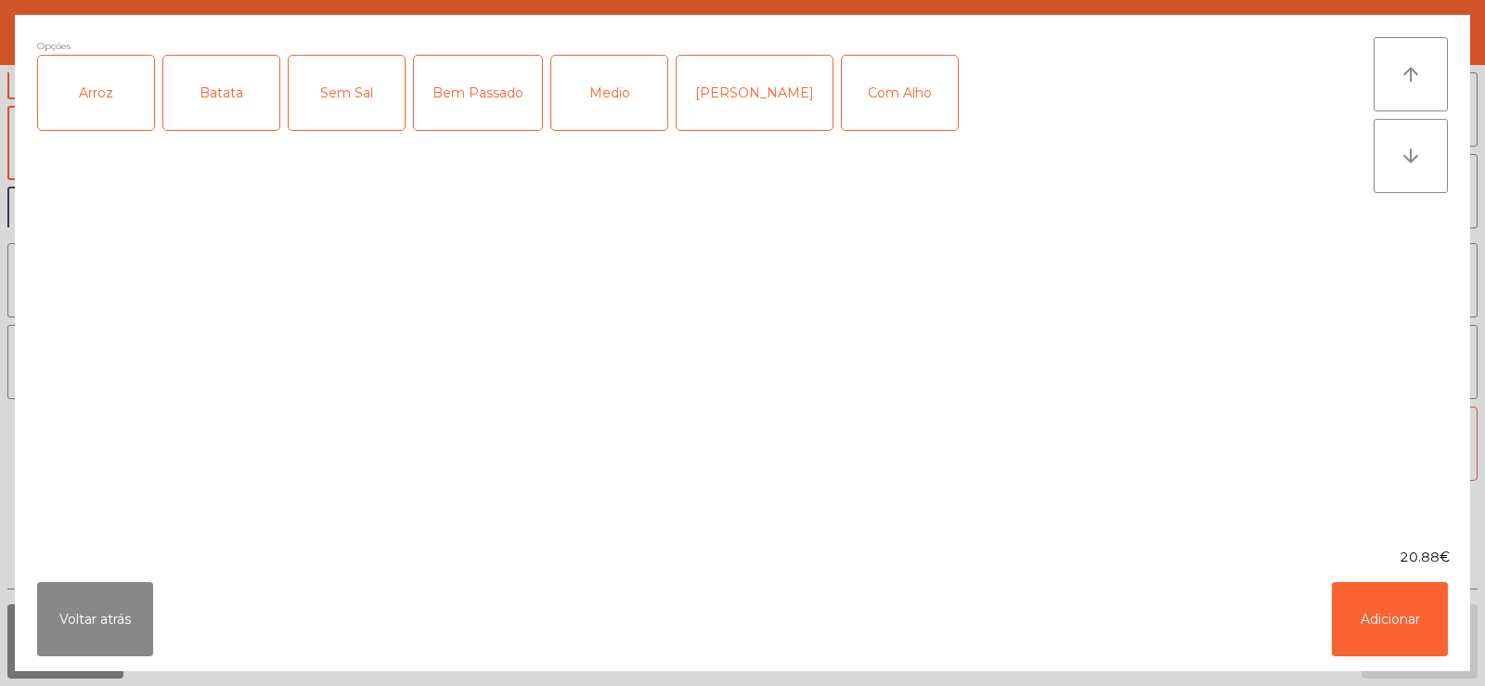
click at [103, 103] on div "Arroz" at bounding box center [96, 93] width 116 height 74
click at [222, 105] on div "Batata" at bounding box center [221, 93] width 116 height 74
click at [614, 104] on div "Medio" at bounding box center [609, 93] width 116 height 74
click at [855, 82] on div "Com Alho" at bounding box center [900, 93] width 116 height 74
click at [1399, 618] on button "Adicionar" at bounding box center [1390, 619] width 116 height 74
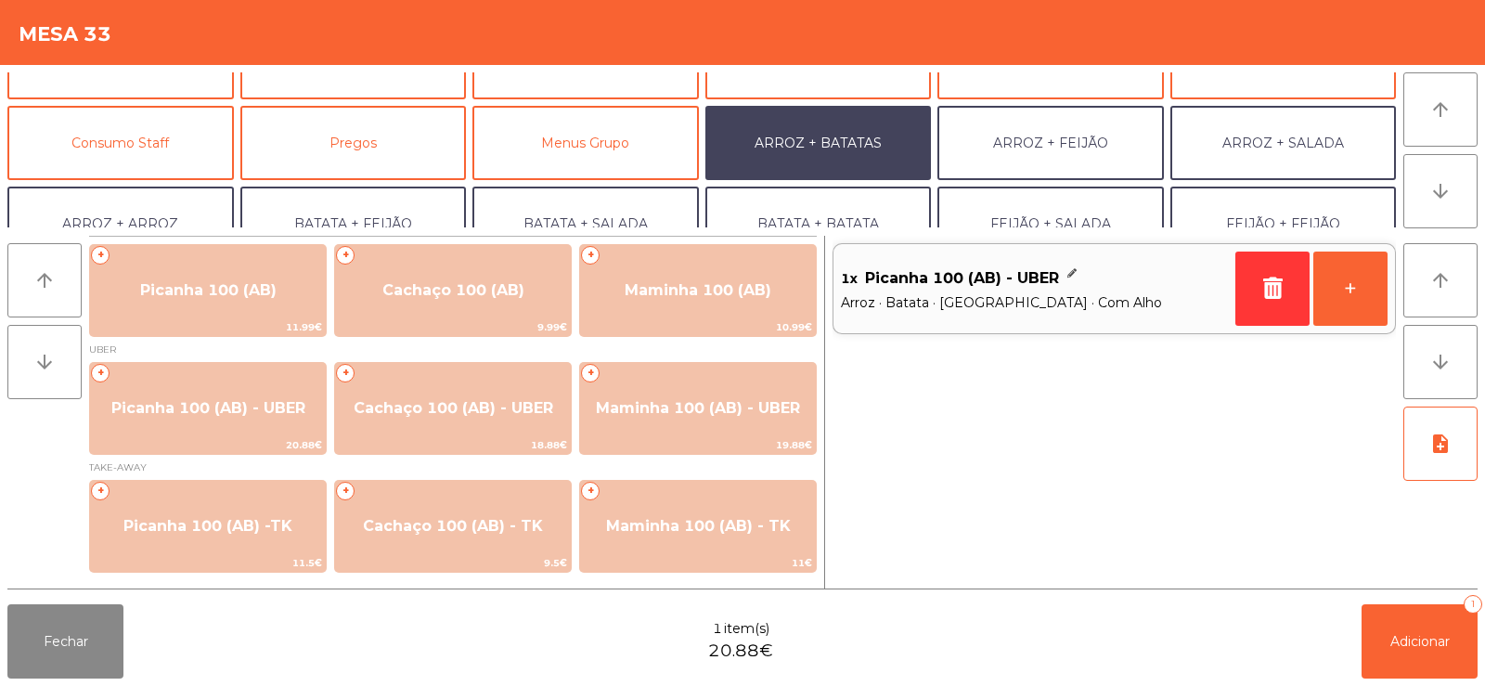
scroll to position [242, 0]
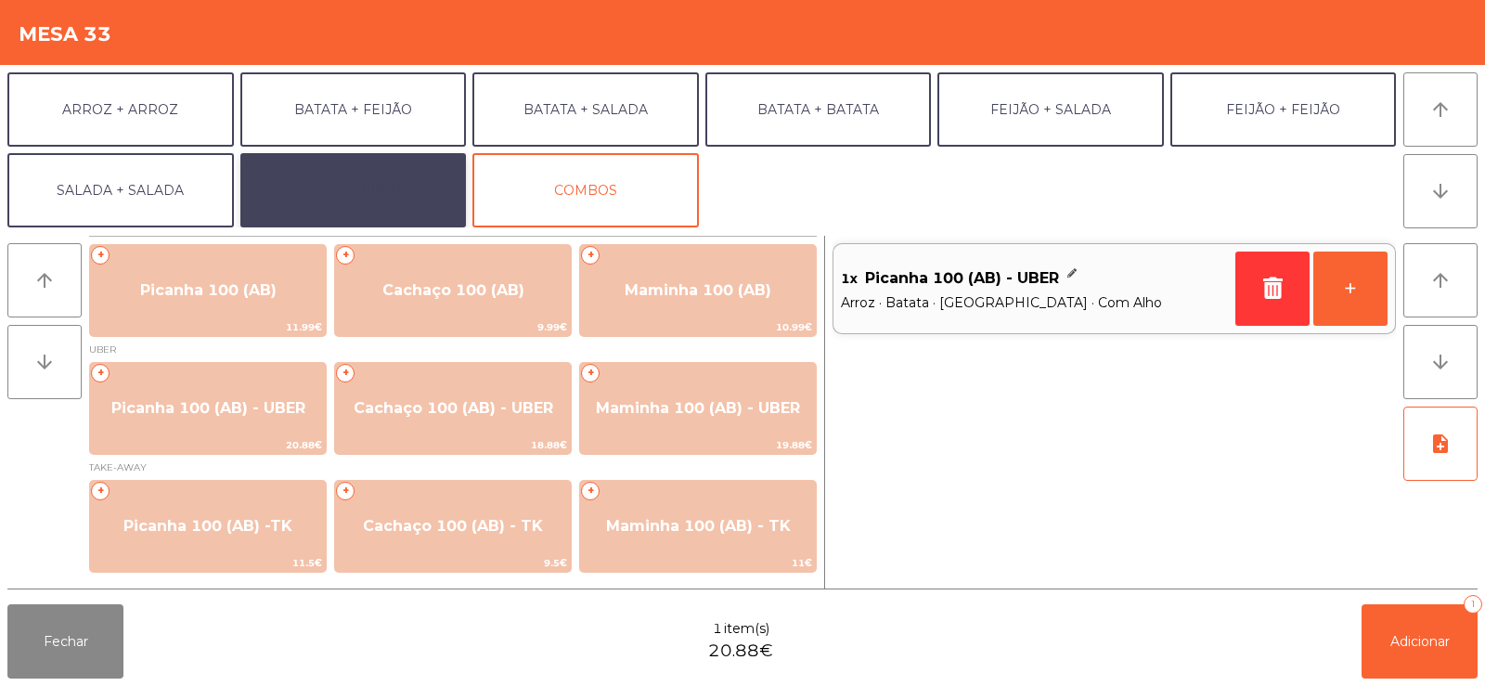
click at [379, 184] on button "EXTRAS UBER" at bounding box center [353, 190] width 226 height 74
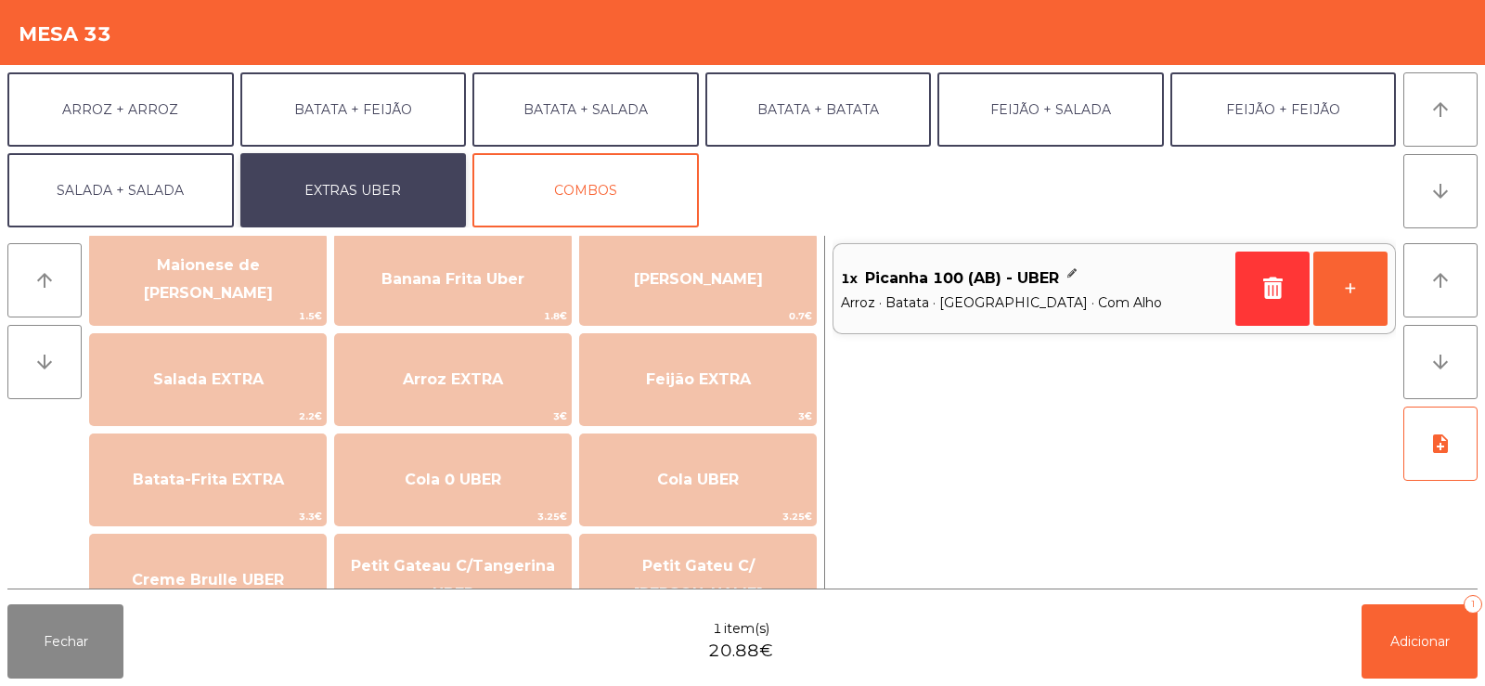
scroll to position [134, 0]
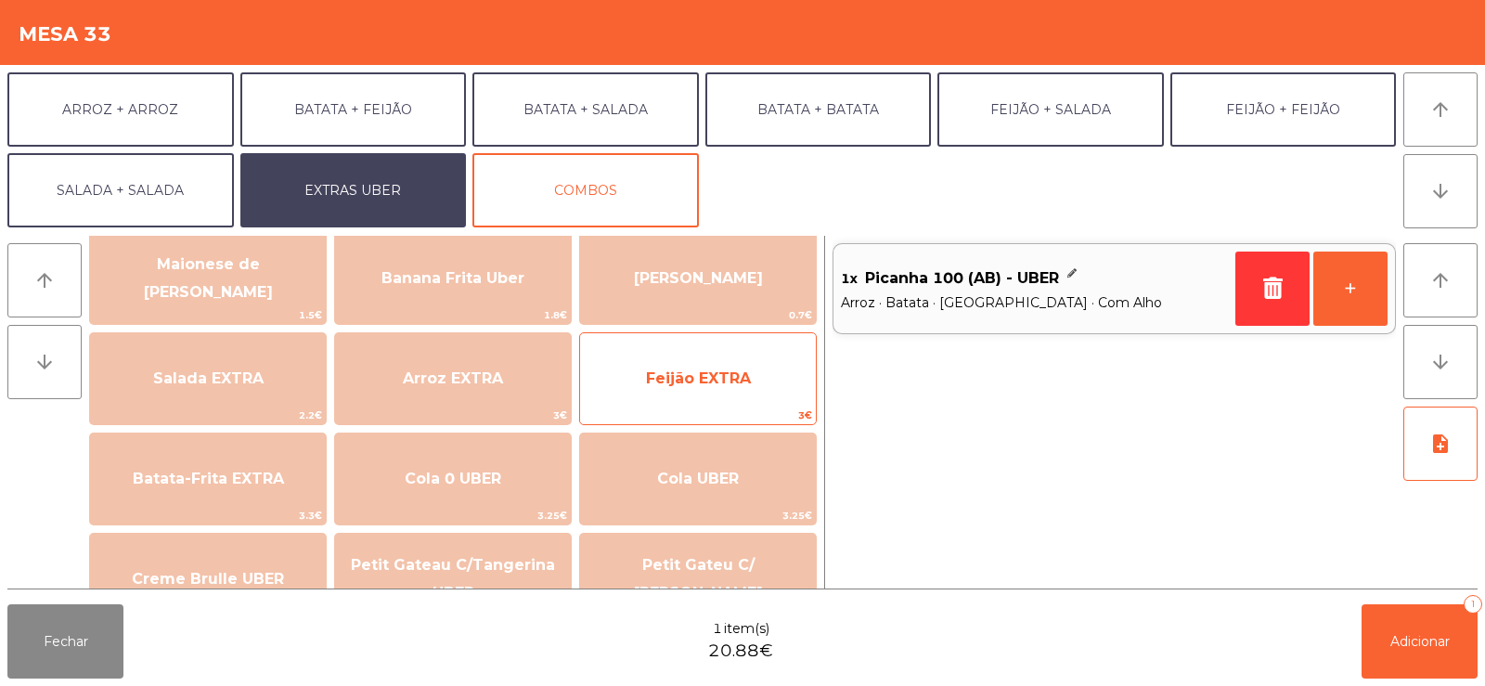
click at [669, 365] on span "Feijão EXTRA" at bounding box center [698, 379] width 236 height 50
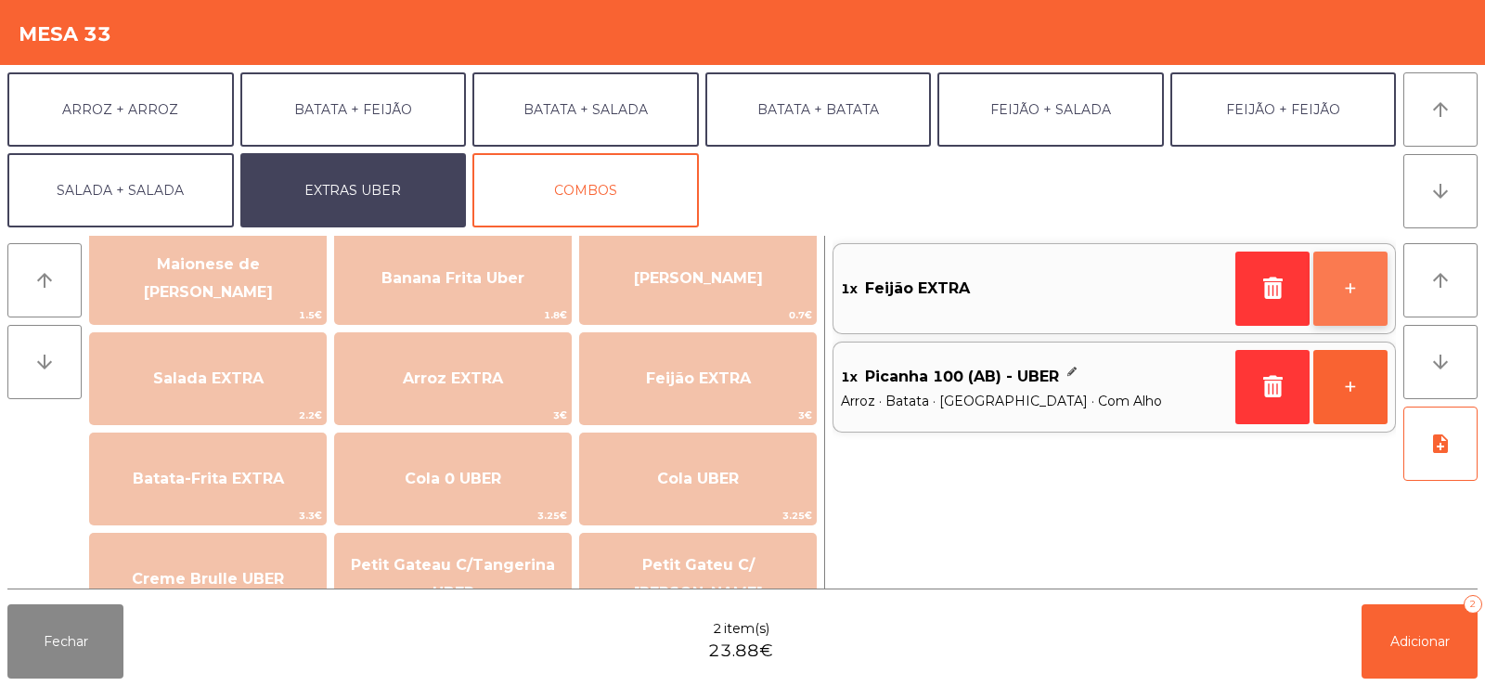
click at [1350, 282] on button "+" at bounding box center [1350, 289] width 74 height 74
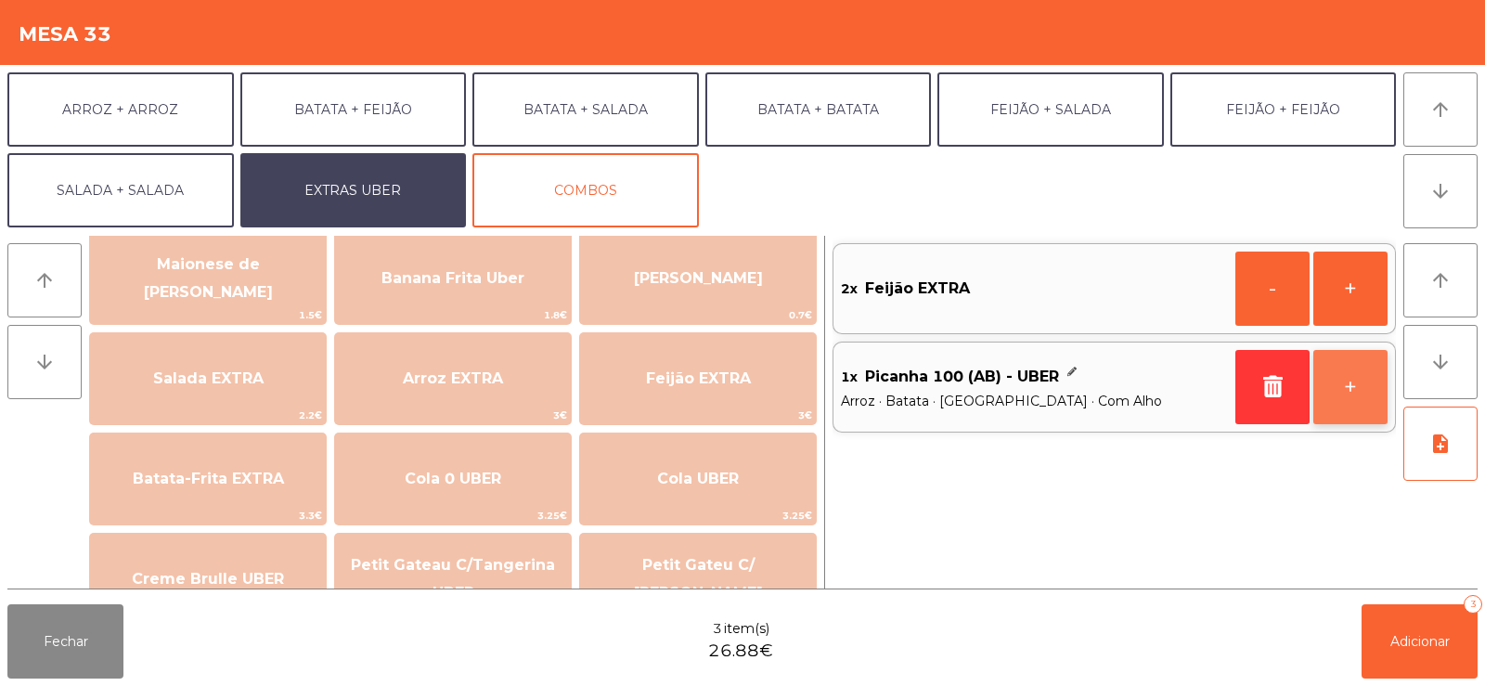
click at [1357, 391] on button "+" at bounding box center [1350, 387] width 74 height 74
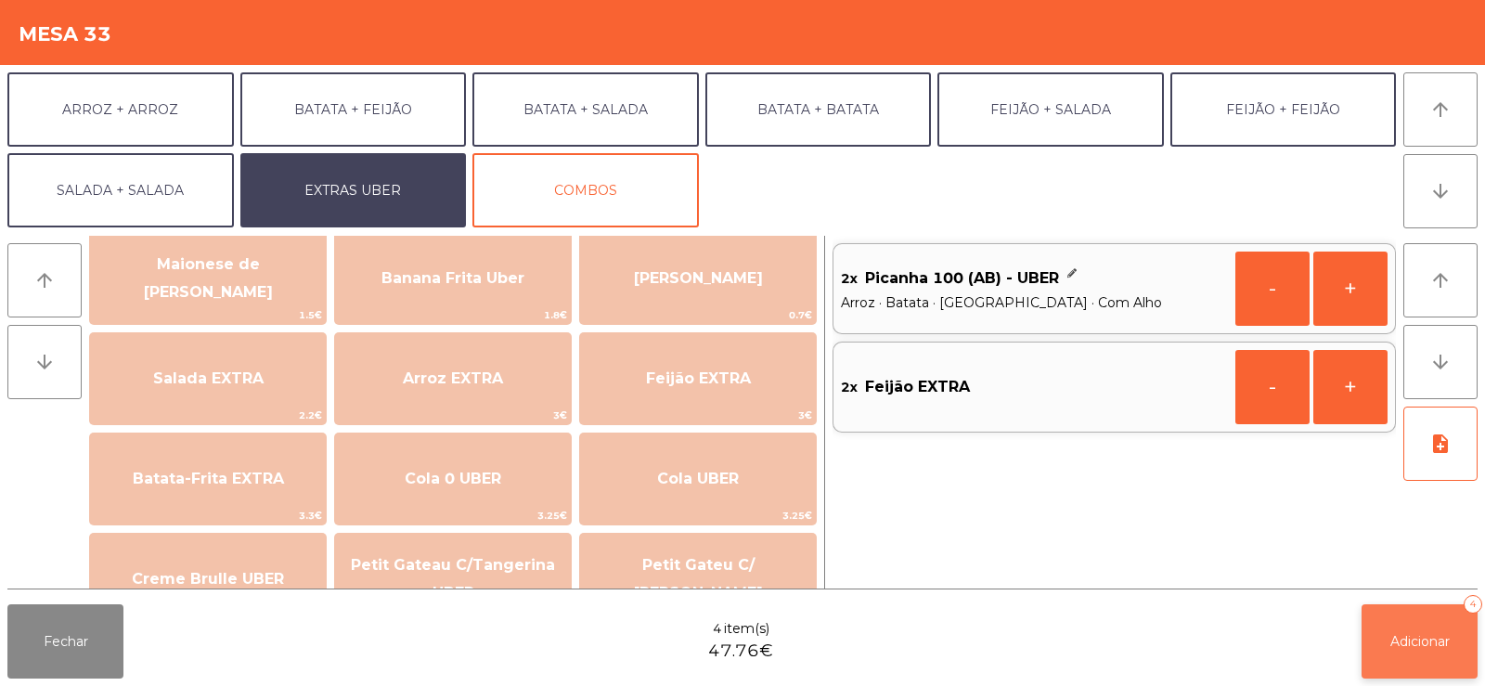
click at [1408, 629] on button "Adicionar 4" at bounding box center [1419, 641] width 116 height 74
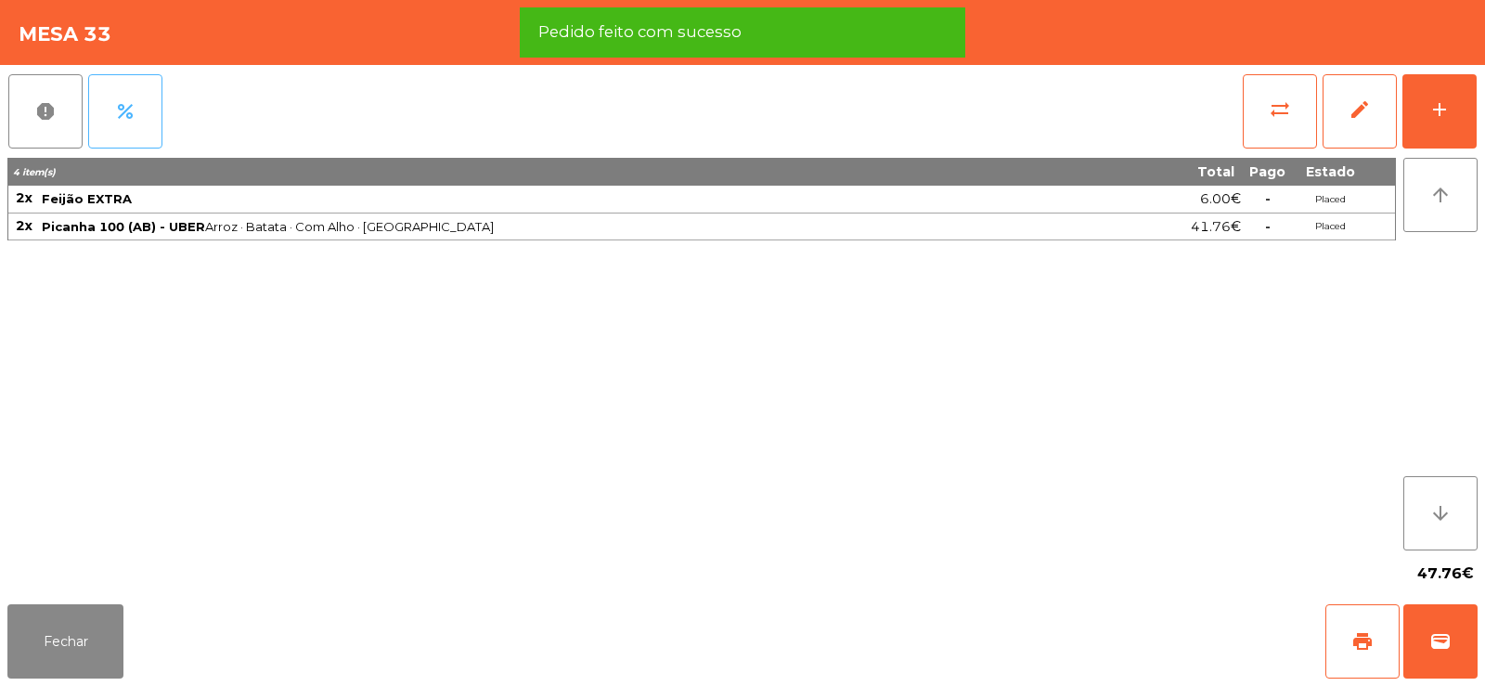
click at [126, 101] on span "percent" at bounding box center [125, 111] width 22 height 22
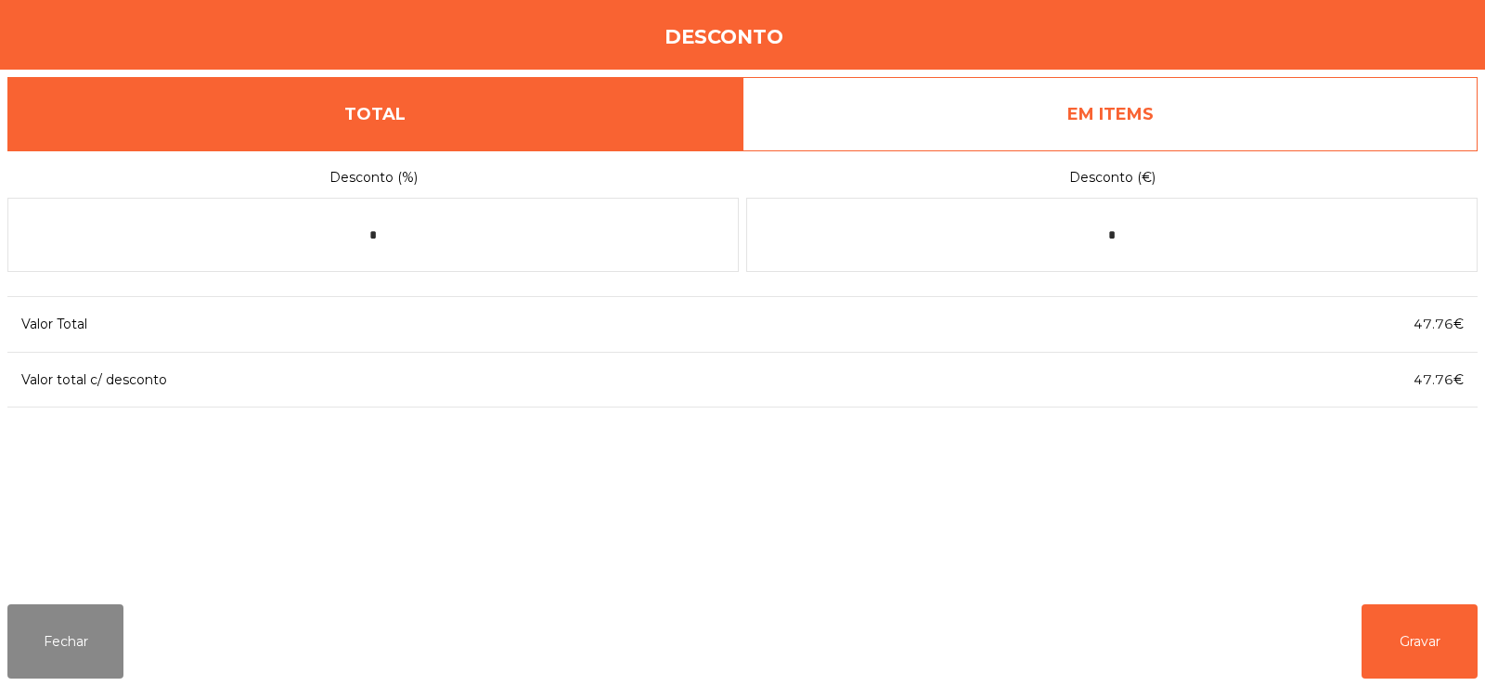
click at [1139, 99] on link "EM ITEMS" at bounding box center [1109, 114] width 735 height 74
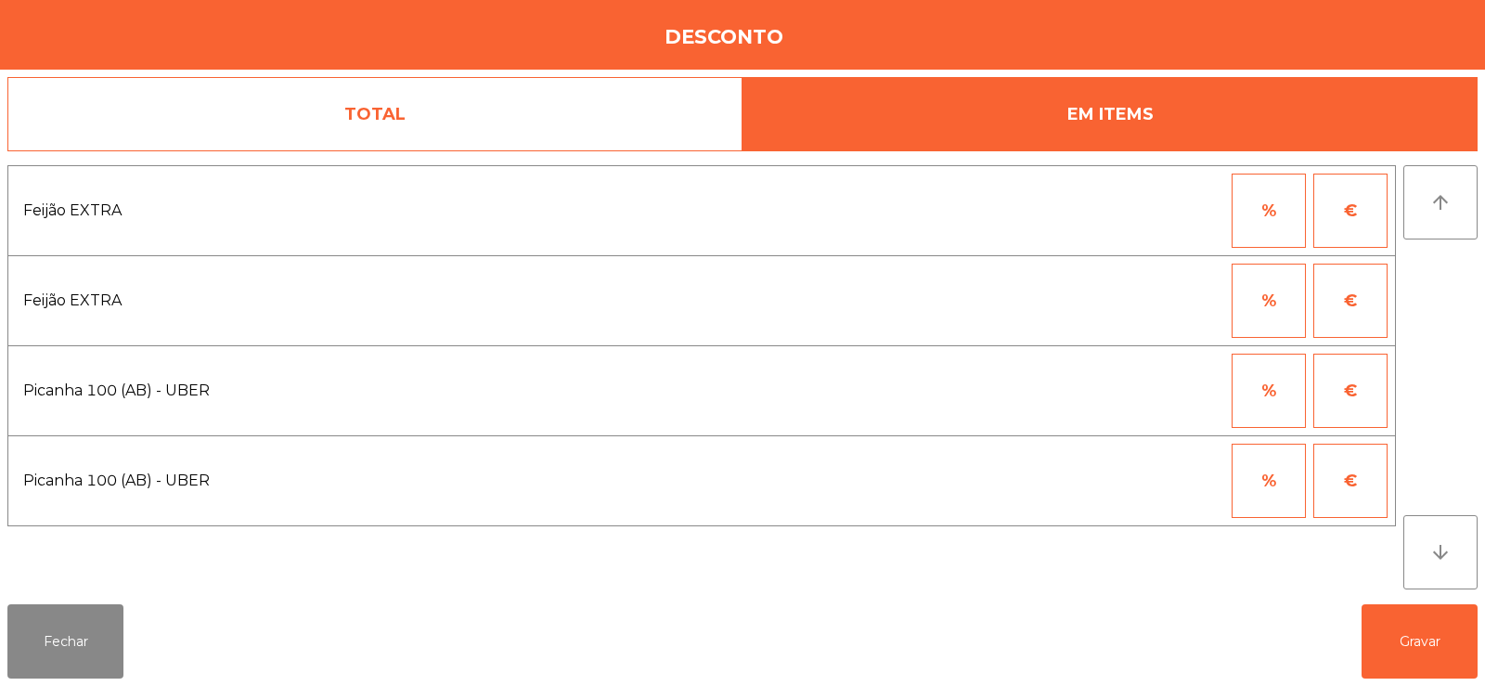
click at [1253, 403] on button "%" at bounding box center [1269, 391] width 74 height 74
click at [1192, 382] on input "*" at bounding box center [1177, 391] width 93 height 74
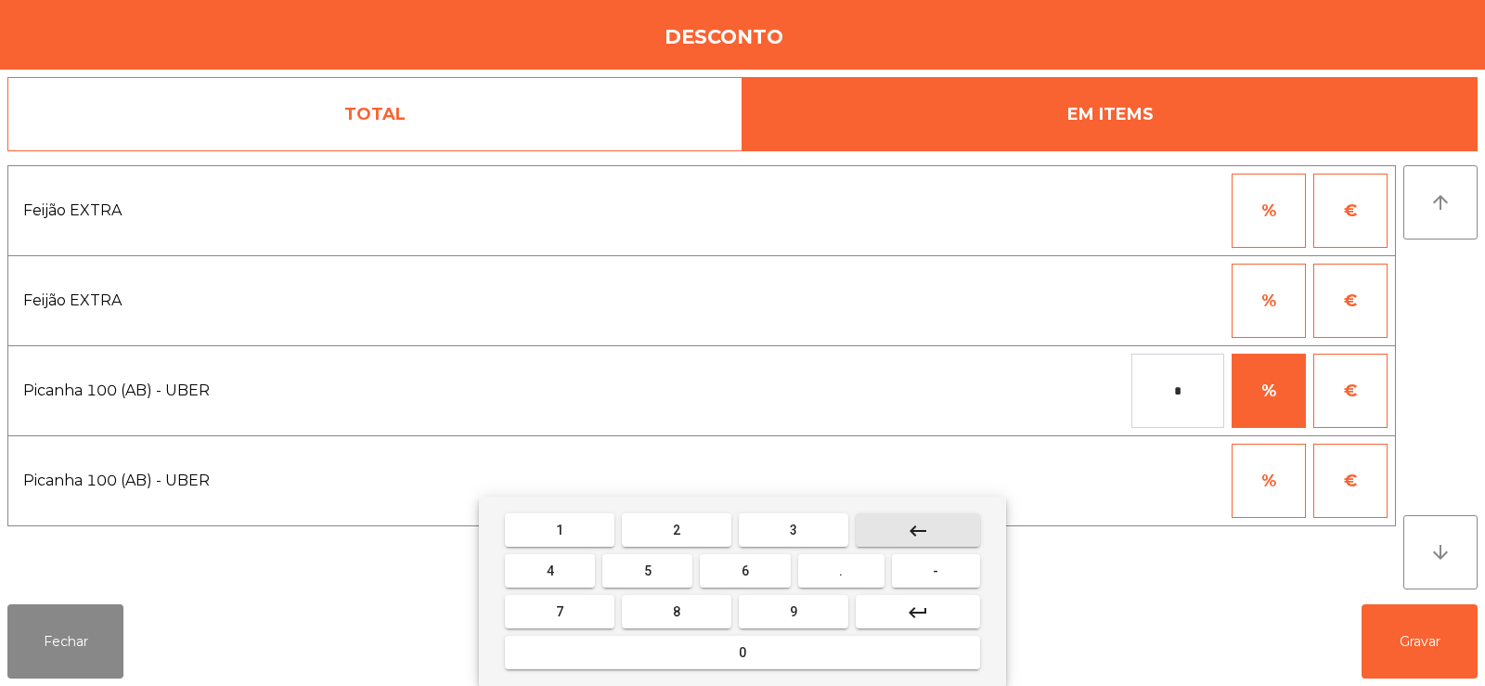
click at [916, 524] on mat-icon "keyboard_backspace" at bounding box center [918, 531] width 22 height 22
click at [569, 528] on button "1" at bounding box center [560, 529] width 110 height 33
click at [768, 650] on button "0" at bounding box center [742, 652] width 475 height 33
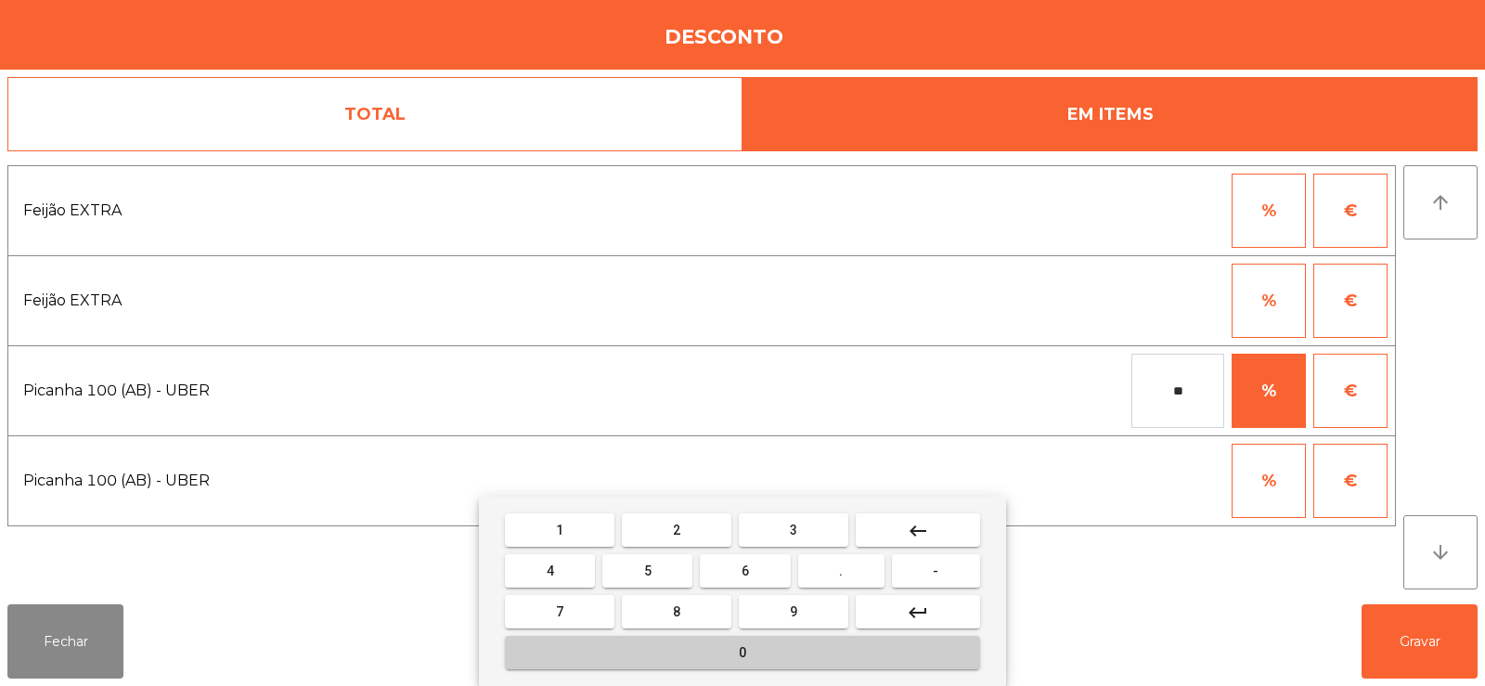
click at [766, 639] on button "0" at bounding box center [742, 652] width 475 height 33
type input "***"
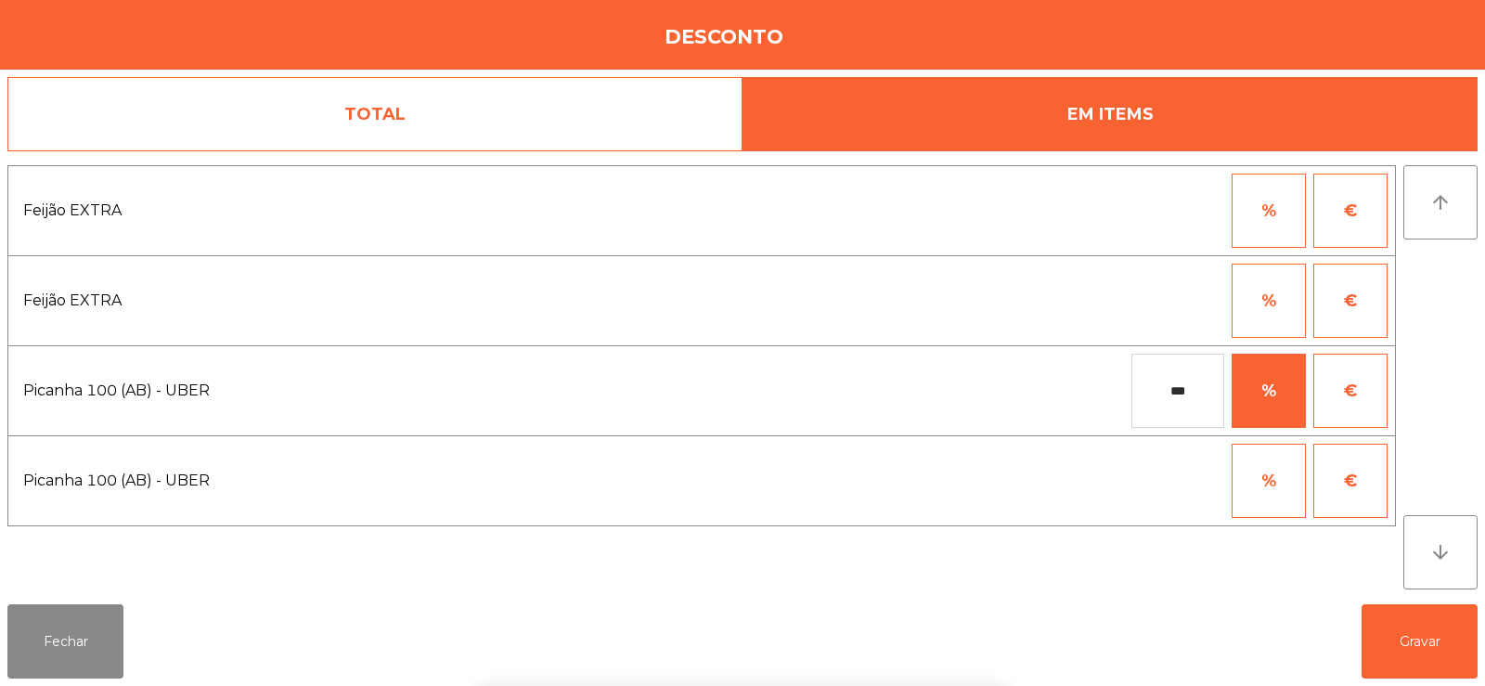
click at [1442, 392] on div "arrow_upward arrow_downward" at bounding box center [1440, 377] width 74 height 424
click at [1428, 640] on button "Gravar" at bounding box center [1419, 641] width 116 height 74
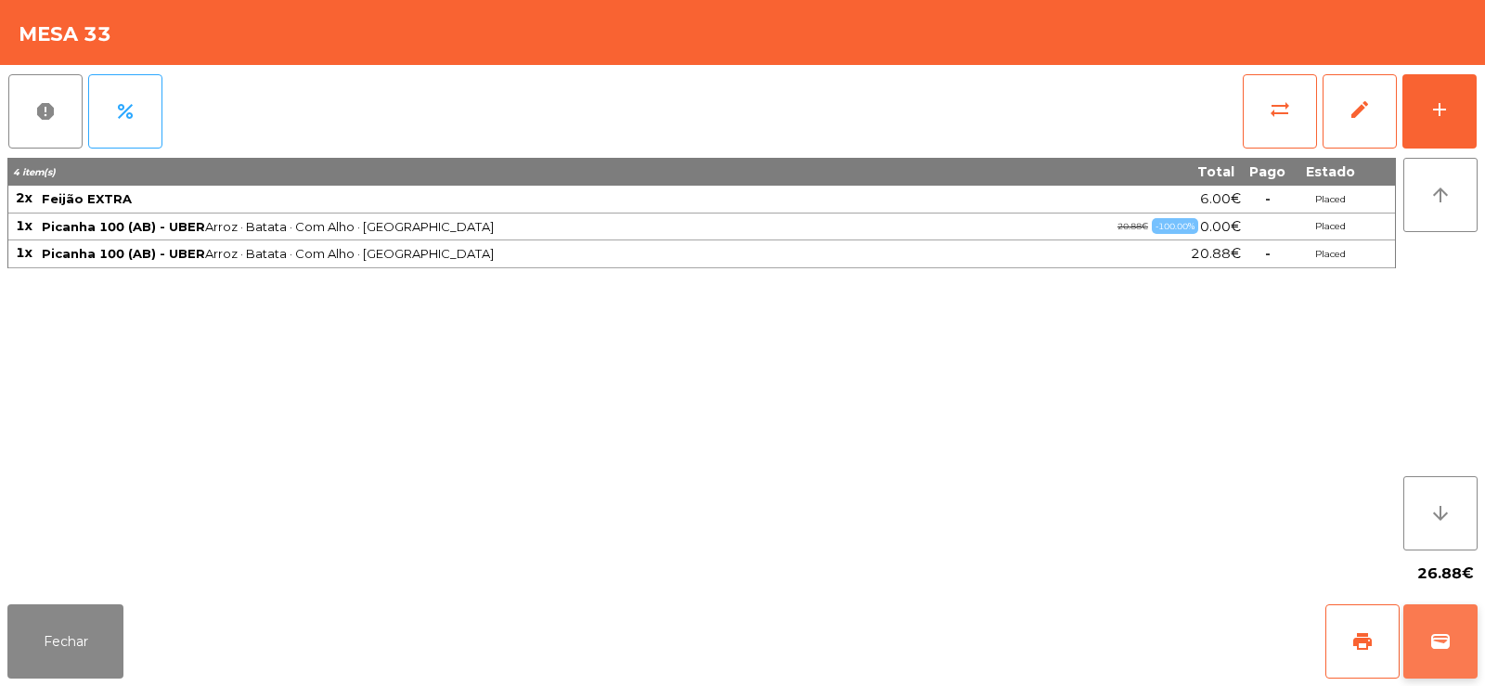
click at [1442, 647] on span "wallet" at bounding box center [1440, 641] width 22 height 22
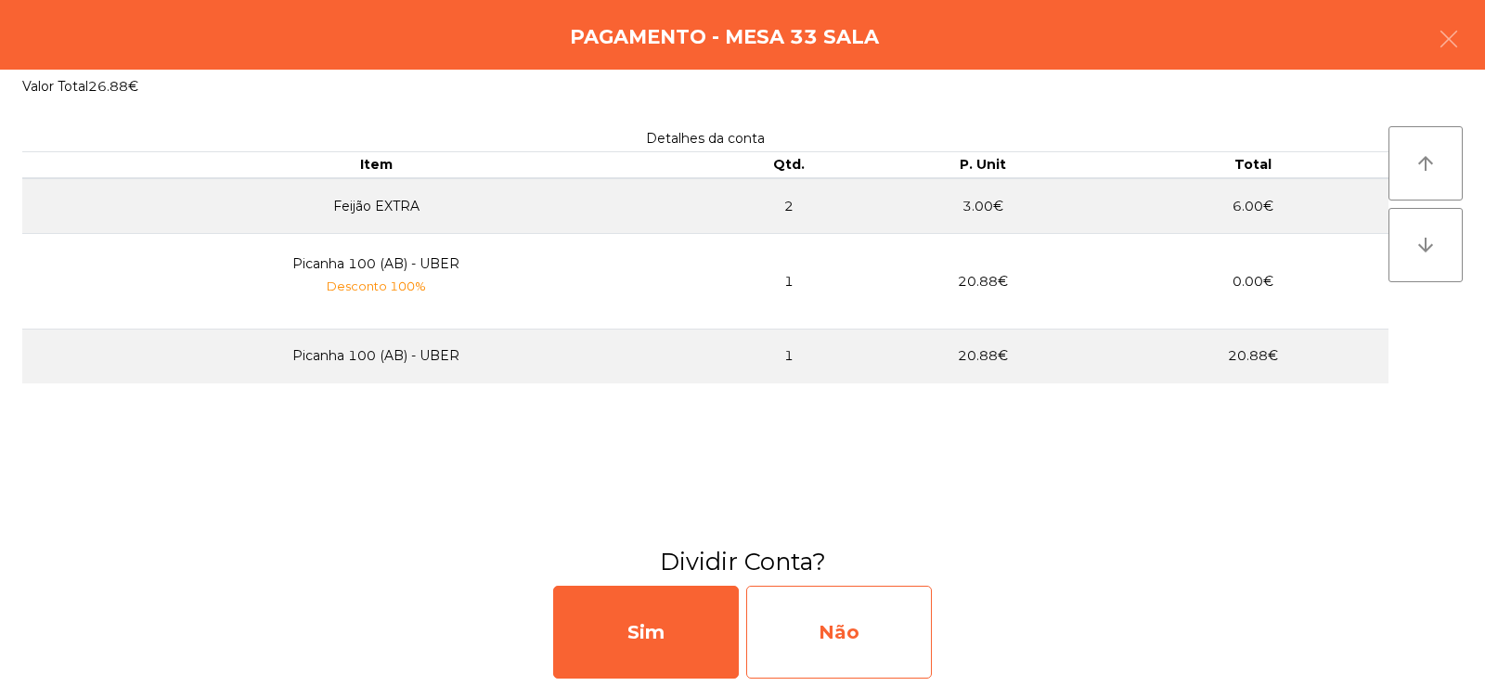
click at [809, 634] on div "Não" at bounding box center [839, 632] width 186 height 93
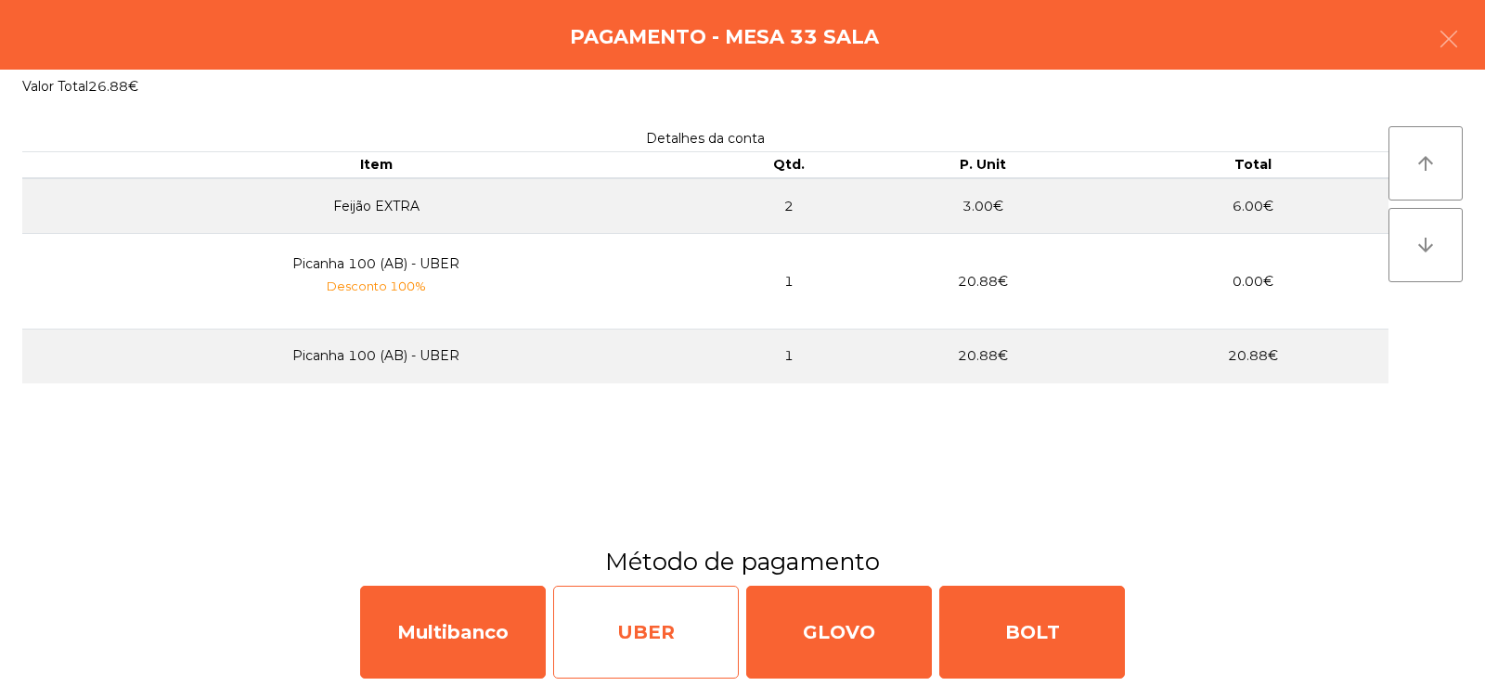
click at [629, 629] on div "UBER" at bounding box center [646, 632] width 186 height 93
select select "**"
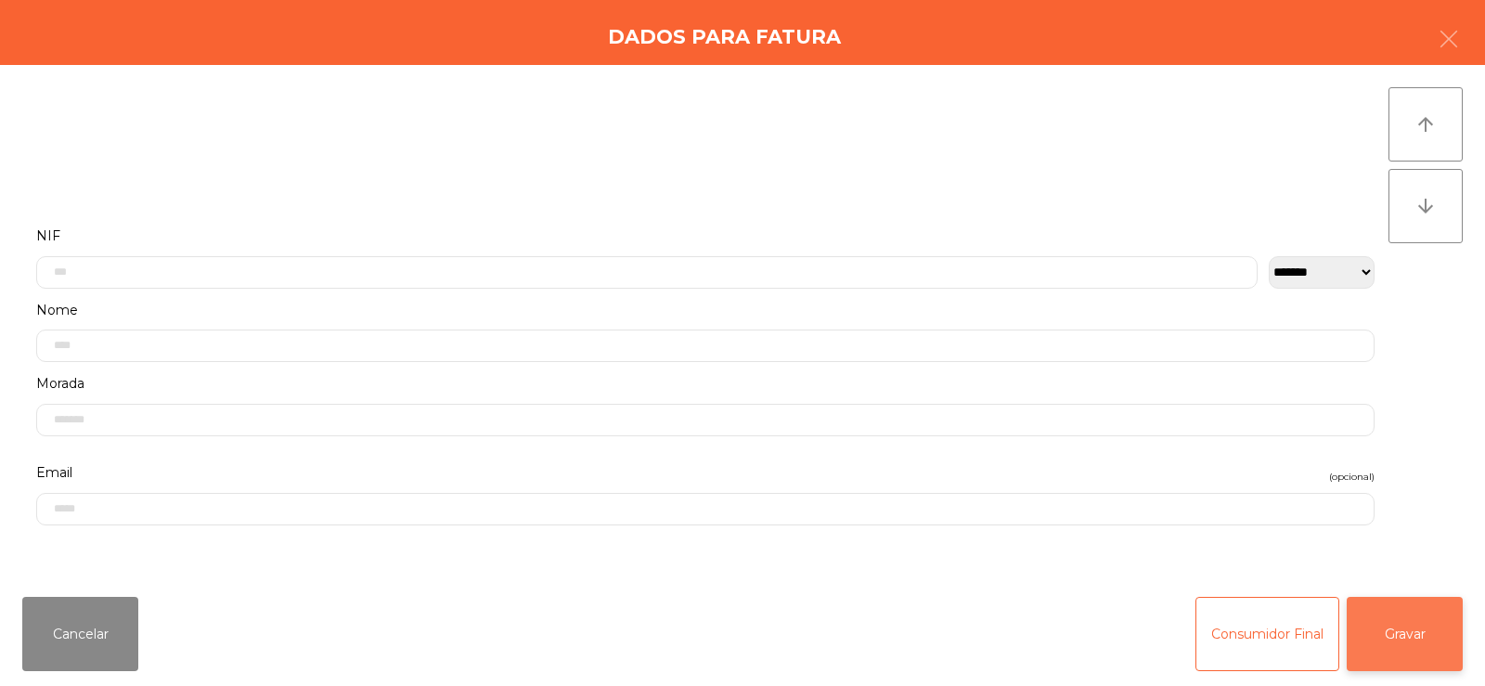
click at [1397, 635] on button "Gravar" at bounding box center [1405, 634] width 116 height 74
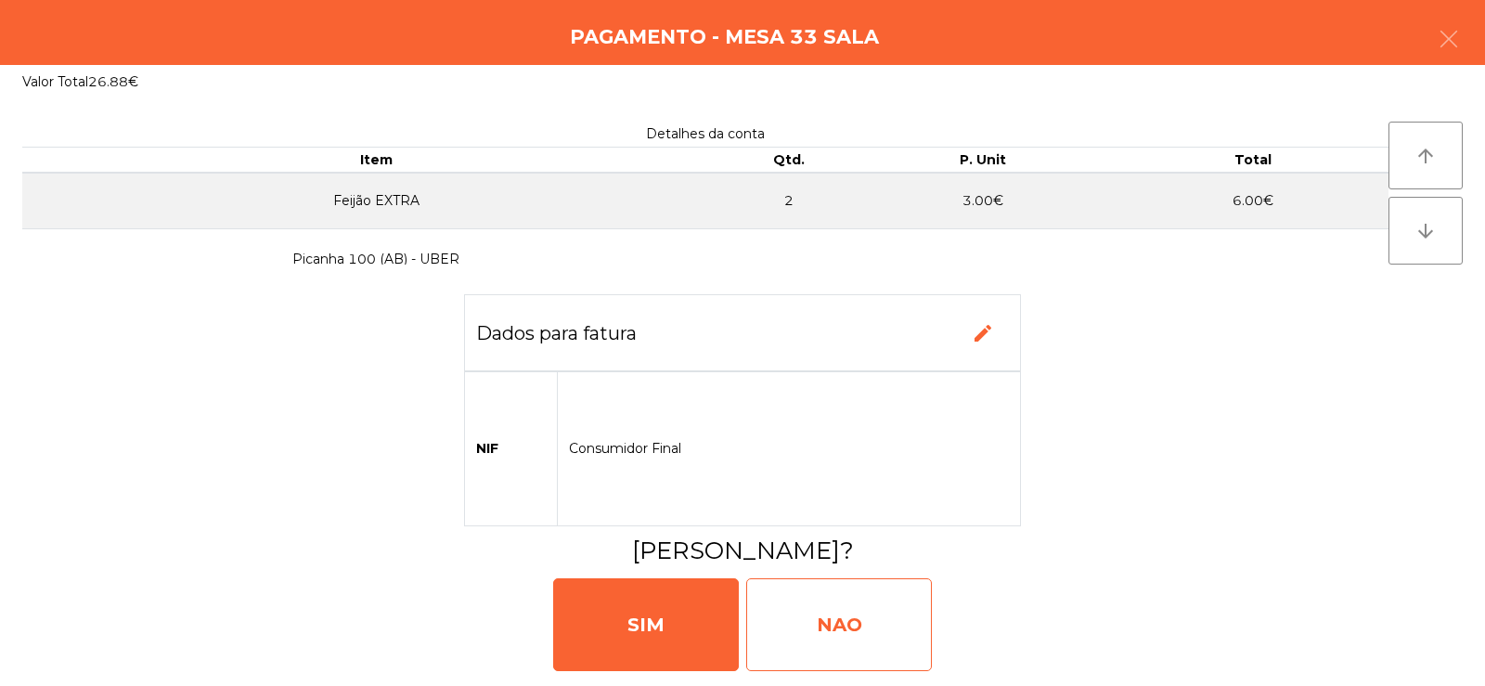
click at [831, 626] on div "NAO" at bounding box center [839, 624] width 186 height 93
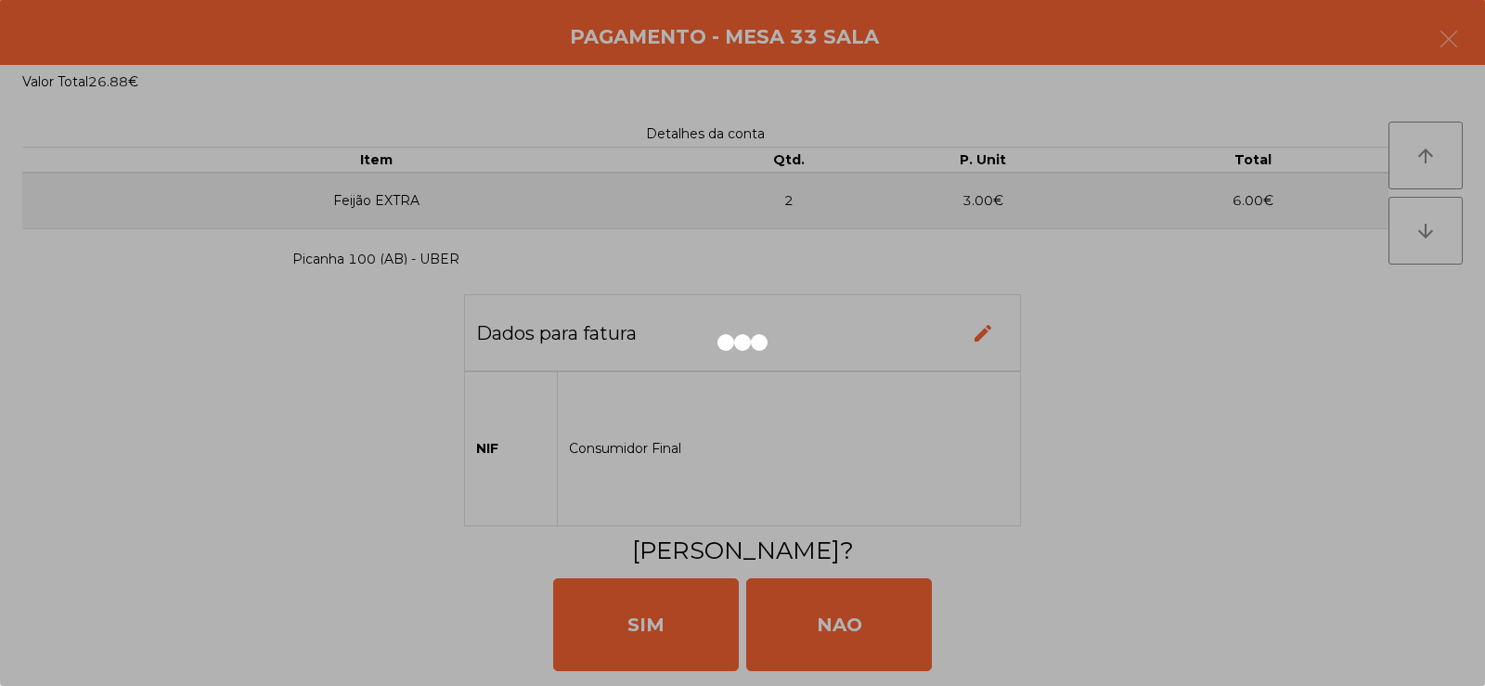
click at [1456, 28] on div at bounding box center [742, 343] width 1485 height 686
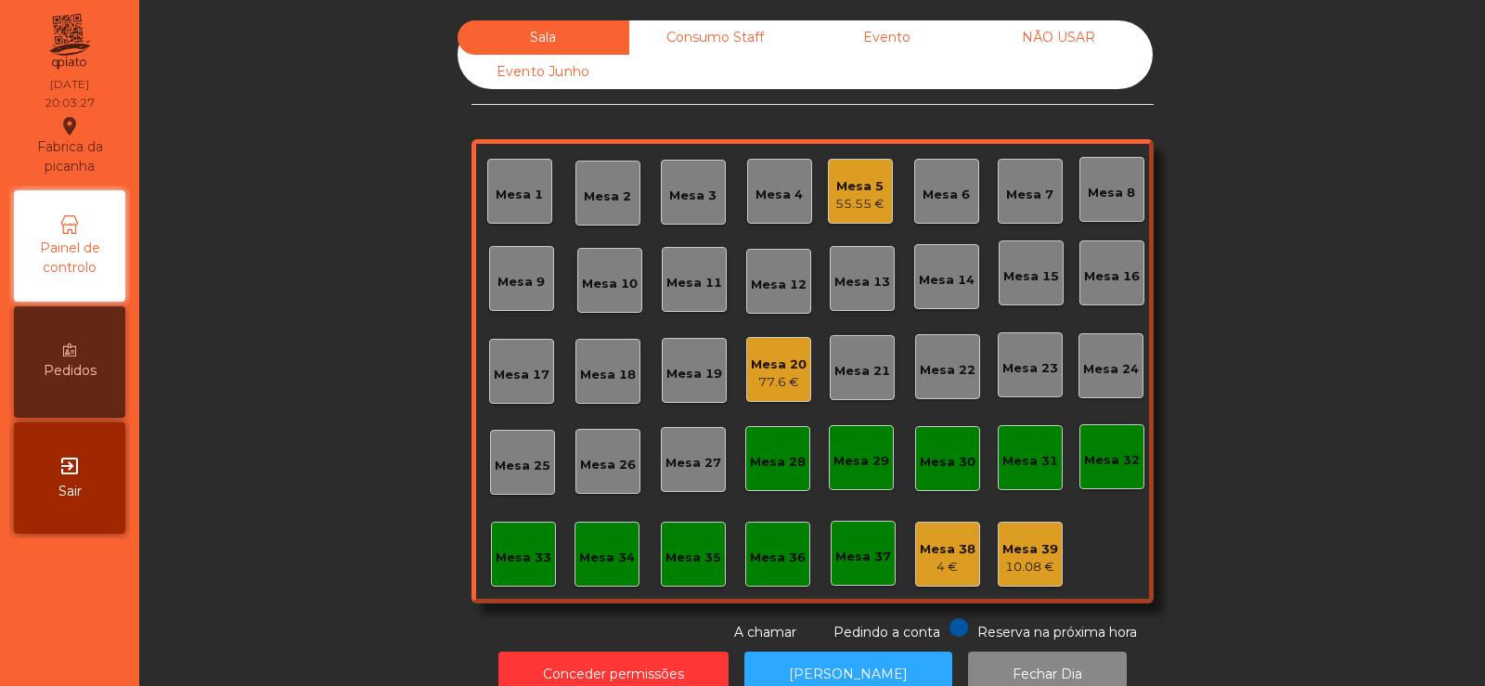
click at [523, 545] on div "Mesa 33" at bounding box center [524, 554] width 56 height 26
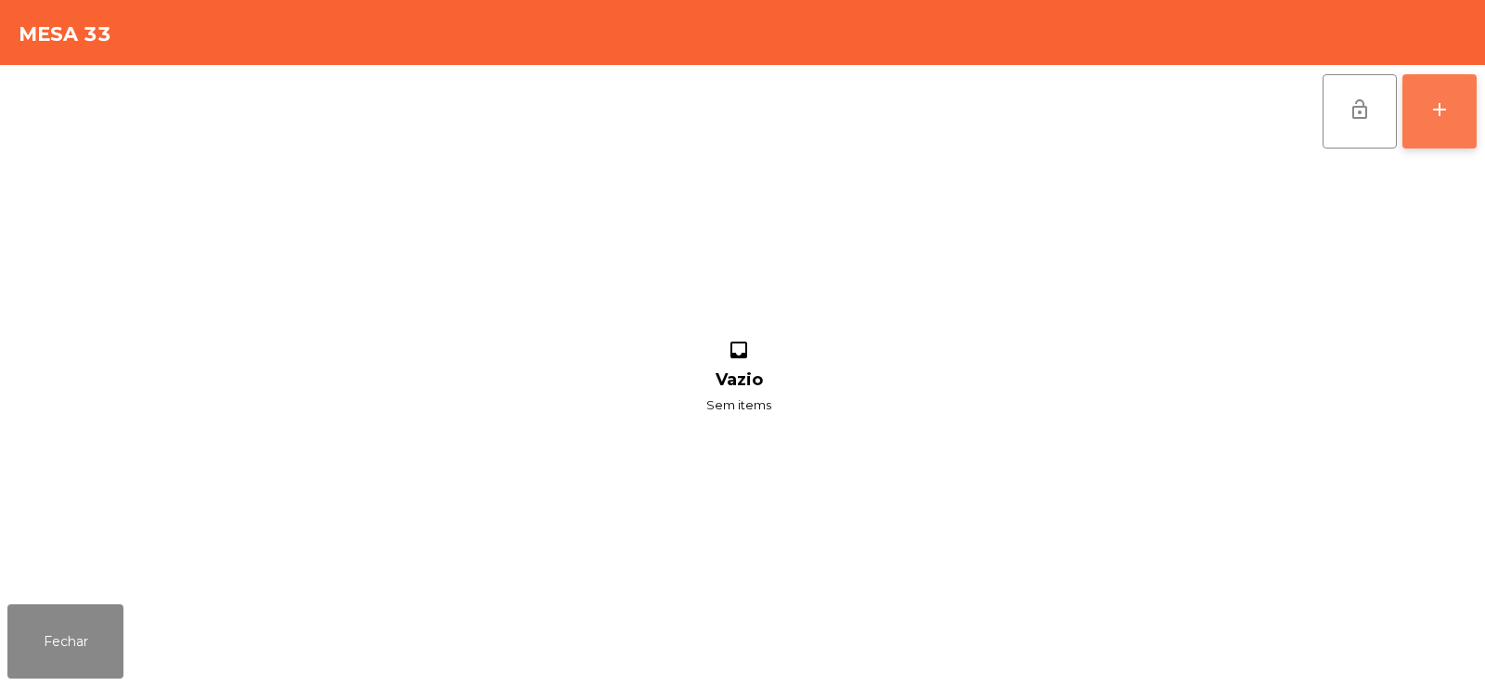
click at [1425, 116] on button "add" at bounding box center [1439, 111] width 74 height 74
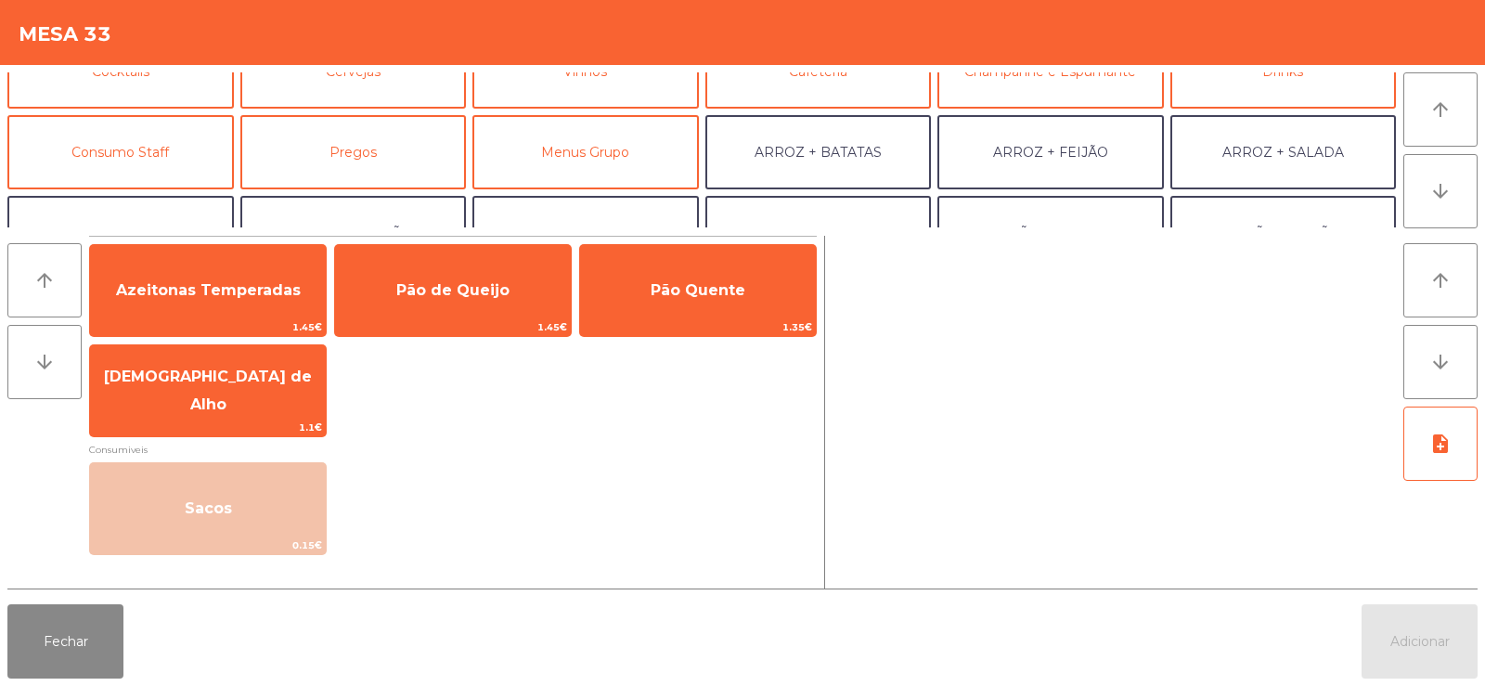
scroll to position [103, 0]
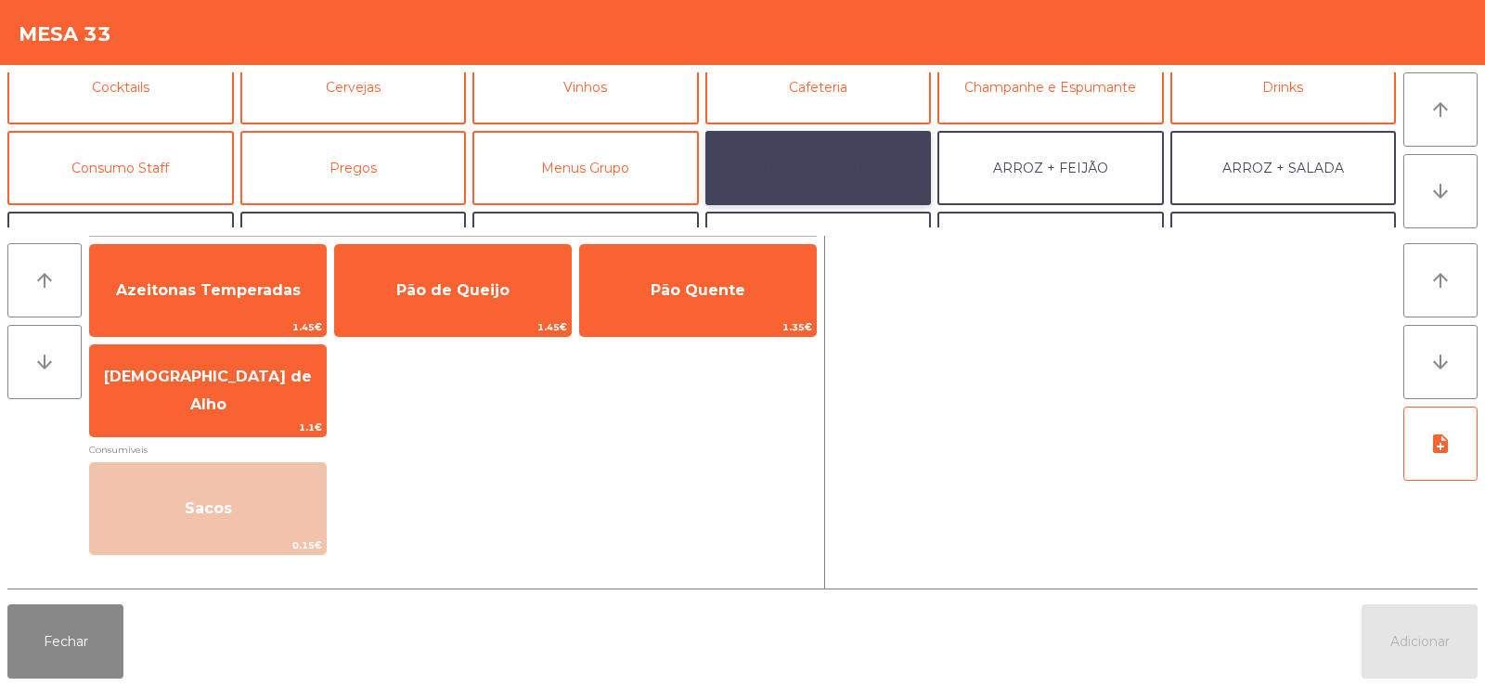
click at [817, 184] on button "ARROZ + BATATAS" at bounding box center [818, 168] width 226 height 74
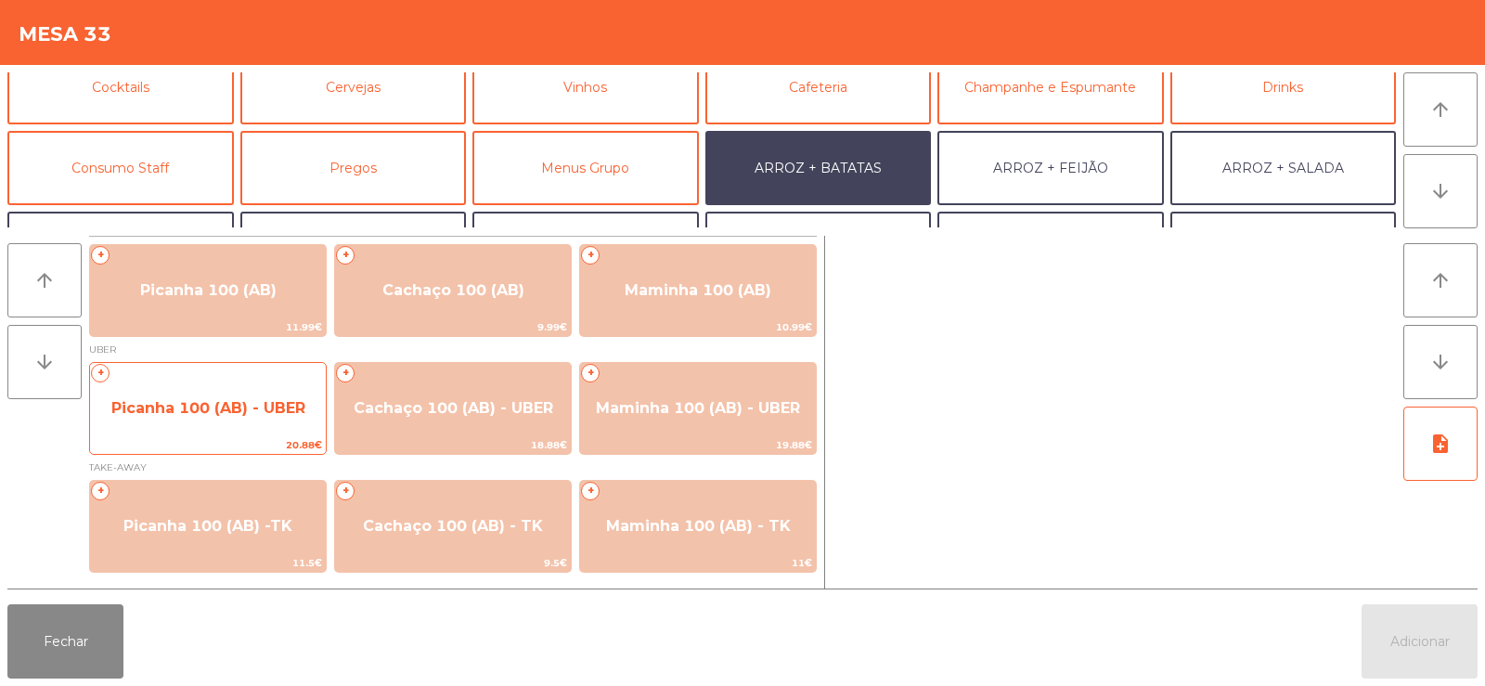
click at [227, 405] on span "Picanha 100 (AB) - UBER" at bounding box center [208, 408] width 194 height 18
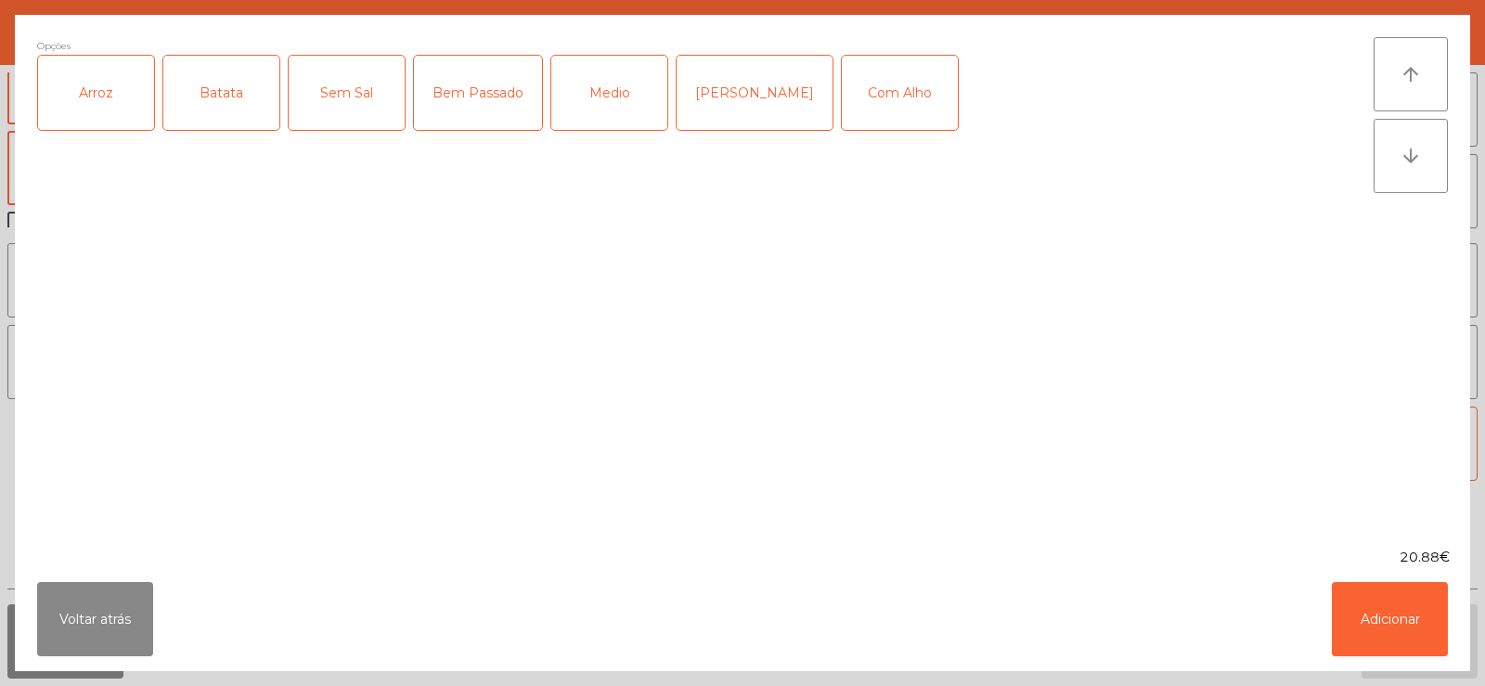
click at [105, 111] on div "Arroz" at bounding box center [96, 93] width 116 height 74
click at [240, 90] on div "Batata" at bounding box center [221, 93] width 116 height 74
click at [620, 91] on div "Medio" at bounding box center [609, 93] width 116 height 74
click at [852, 97] on div "Com Alho" at bounding box center [900, 93] width 116 height 74
click at [1385, 622] on button "Adicionar" at bounding box center [1390, 619] width 116 height 74
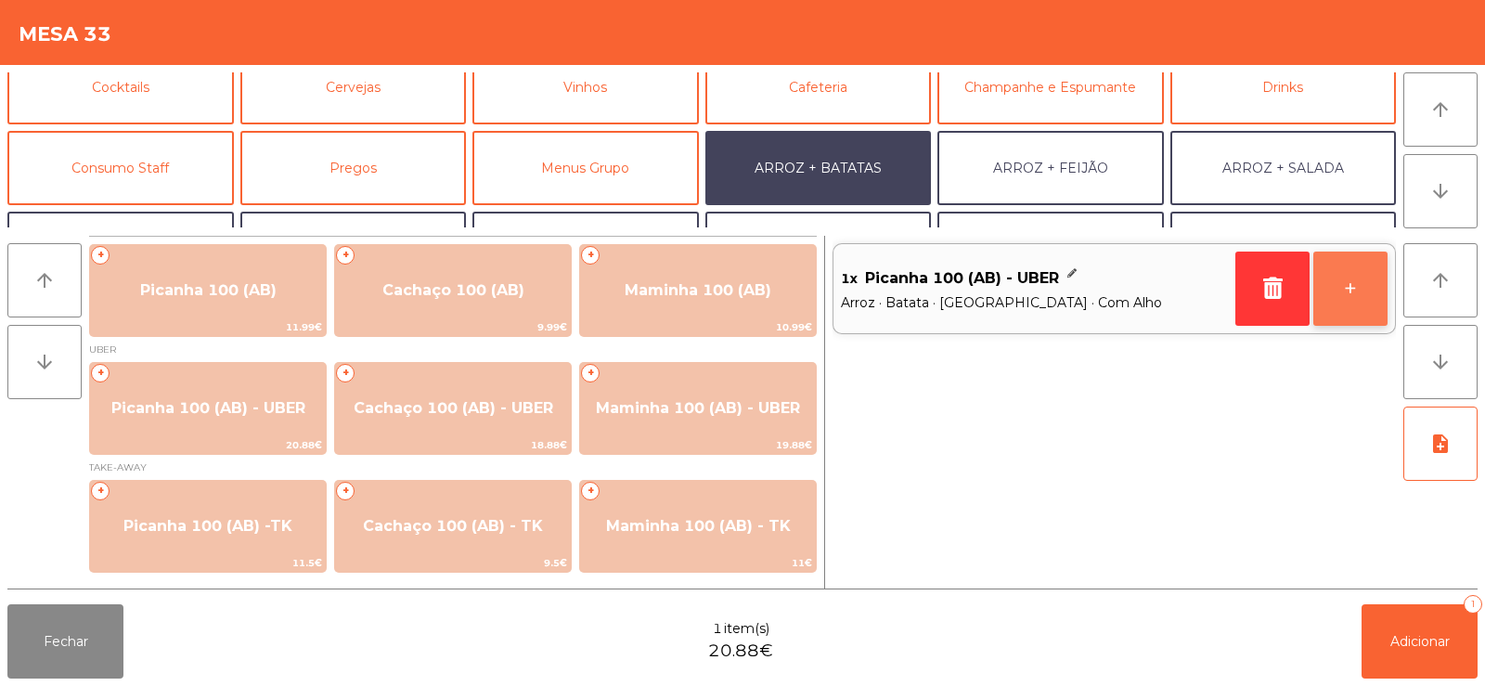
click at [1356, 296] on button "+" at bounding box center [1350, 289] width 74 height 74
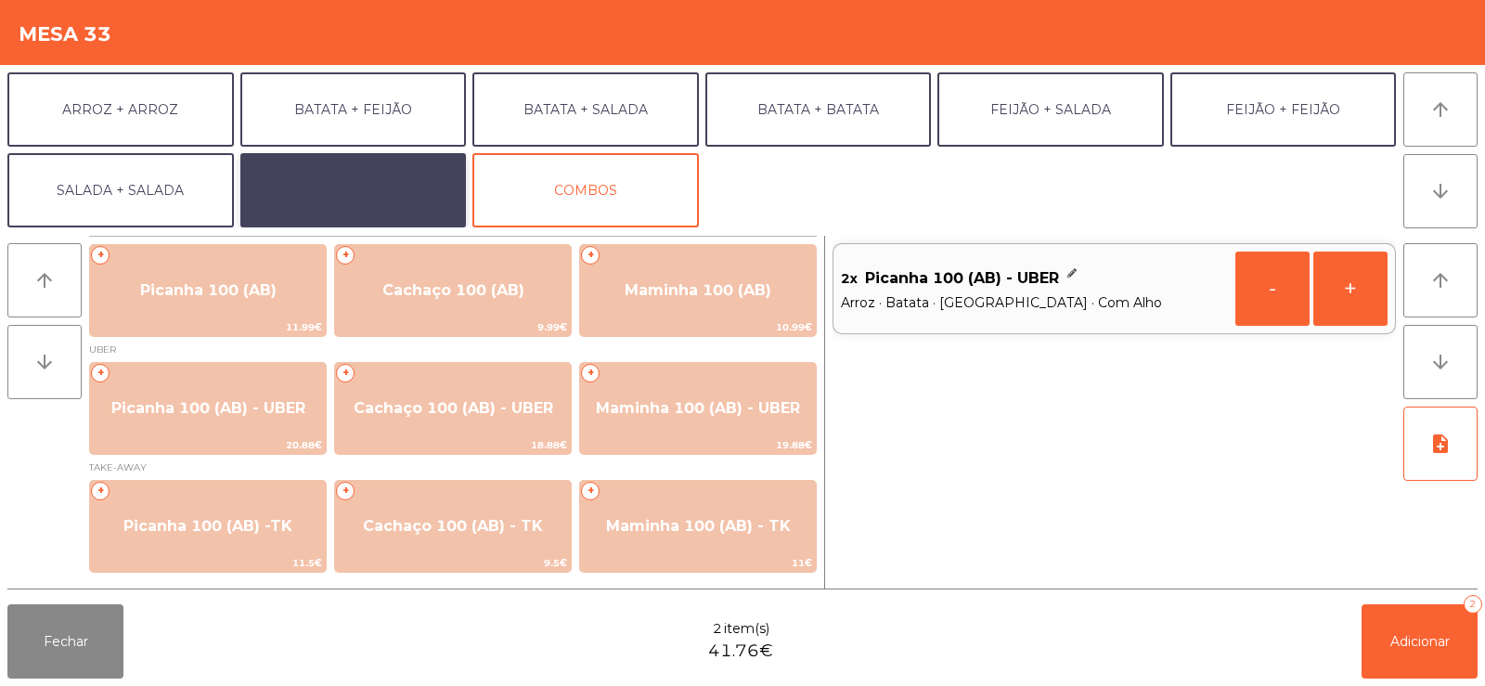
click at [394, 181] on button "EXTRAS UBER" at bounding box center [353, 190] width 226 height 74
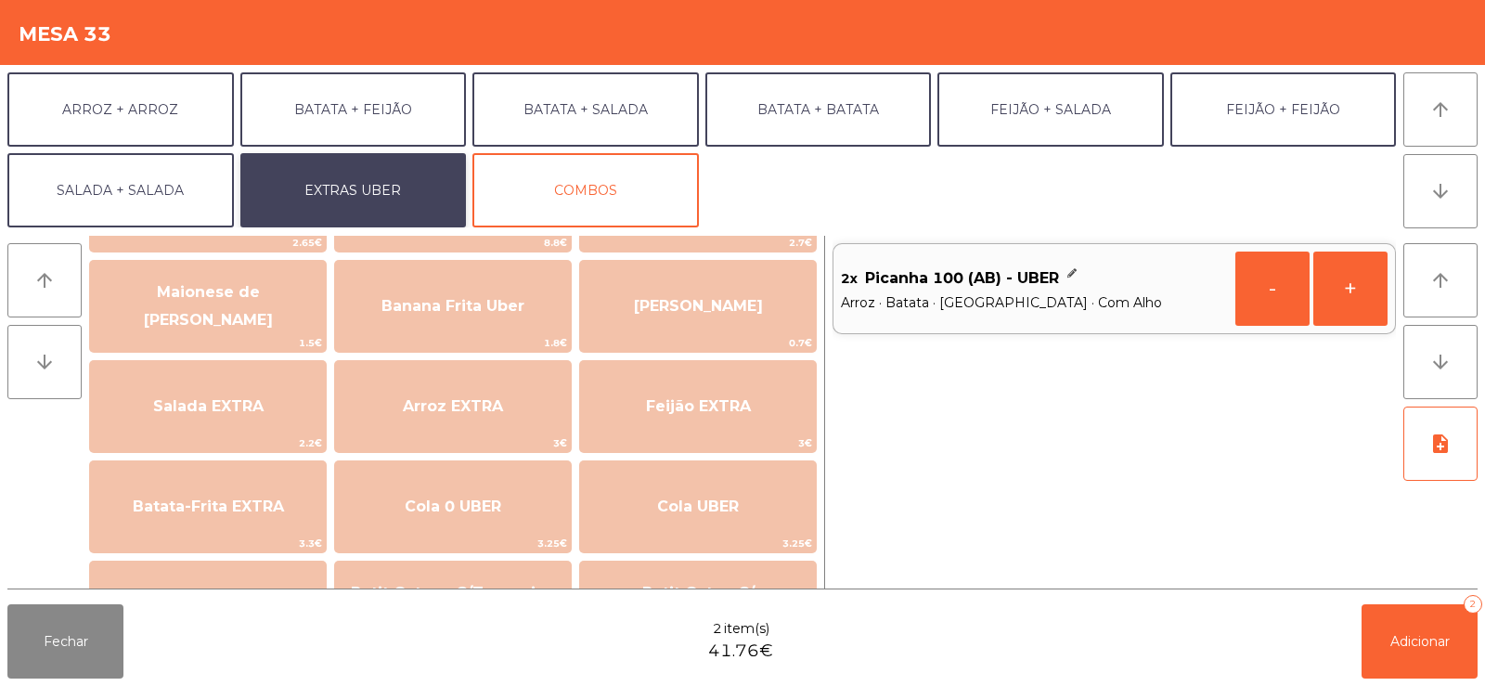
scroll to position [112, 0]
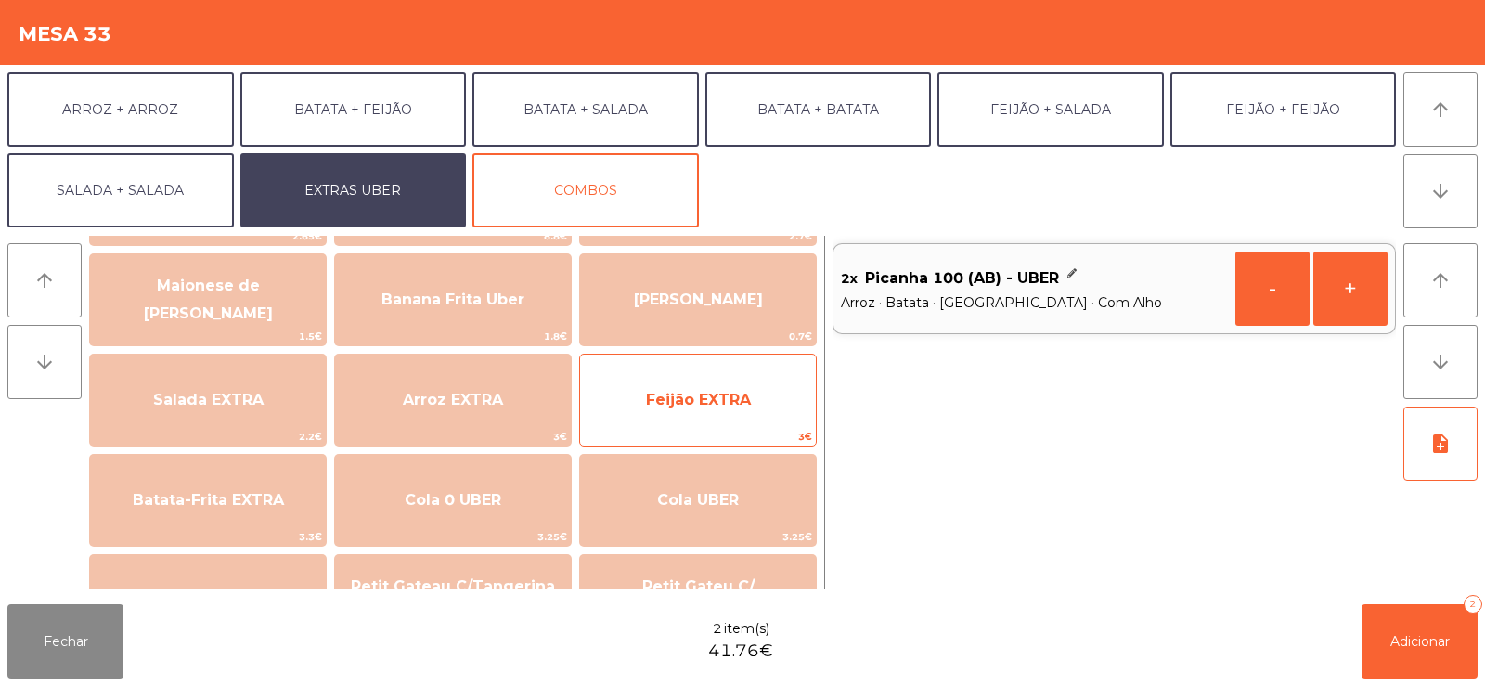
click at [701, 406] on span "Feijão EXTRA" at bounding box center [698, 400] width 105 height 18
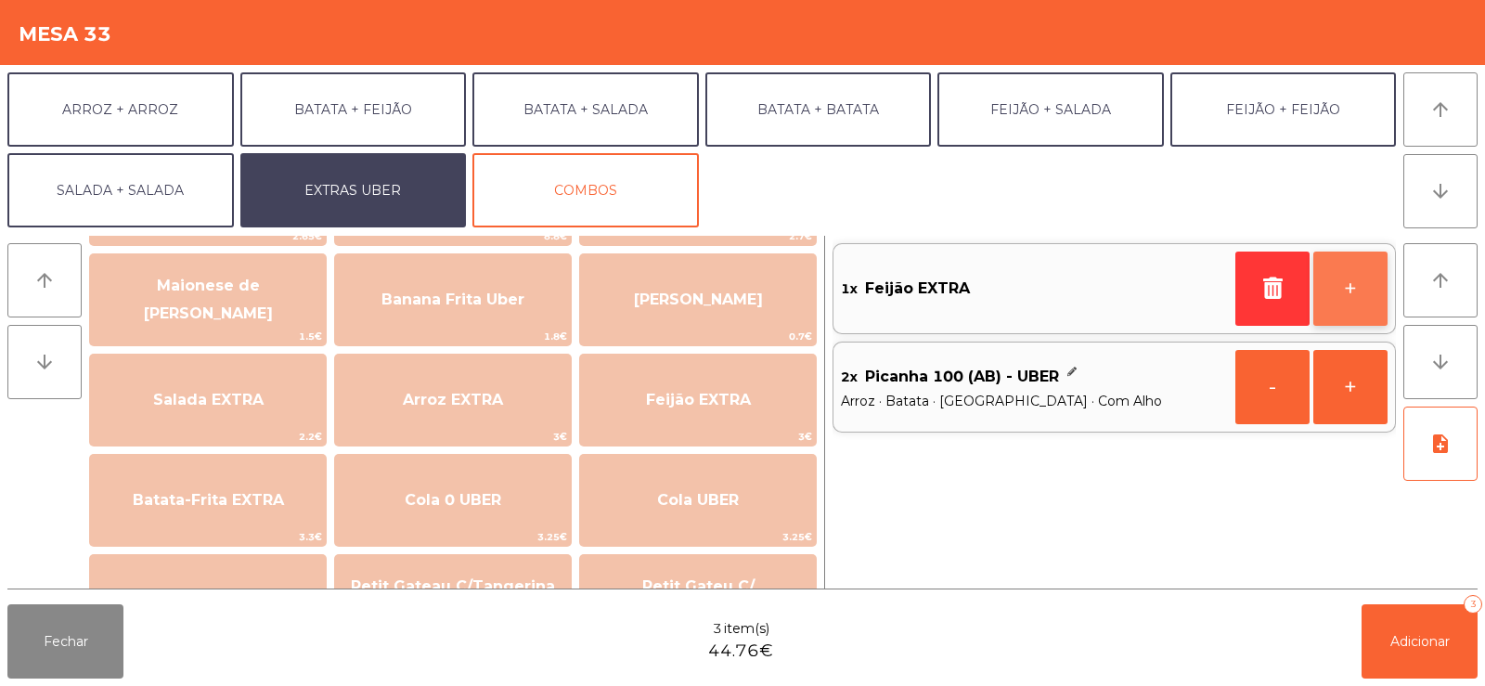
click at [1349, 292] on button "+" at bounding box center [1350, 289] width 74 height 74
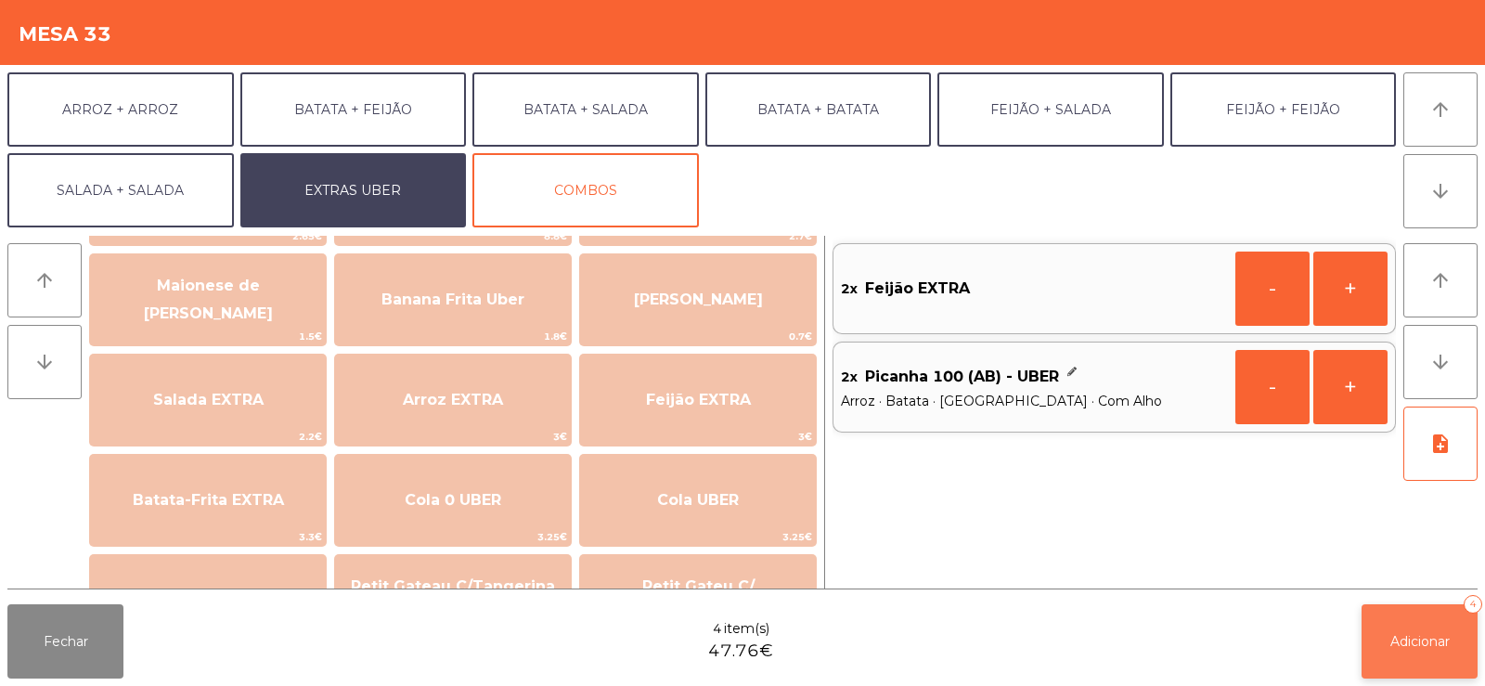
click at [1430, 661] on button "Adicionar 4" at bounding box center [1419, 641] width 116 height 74
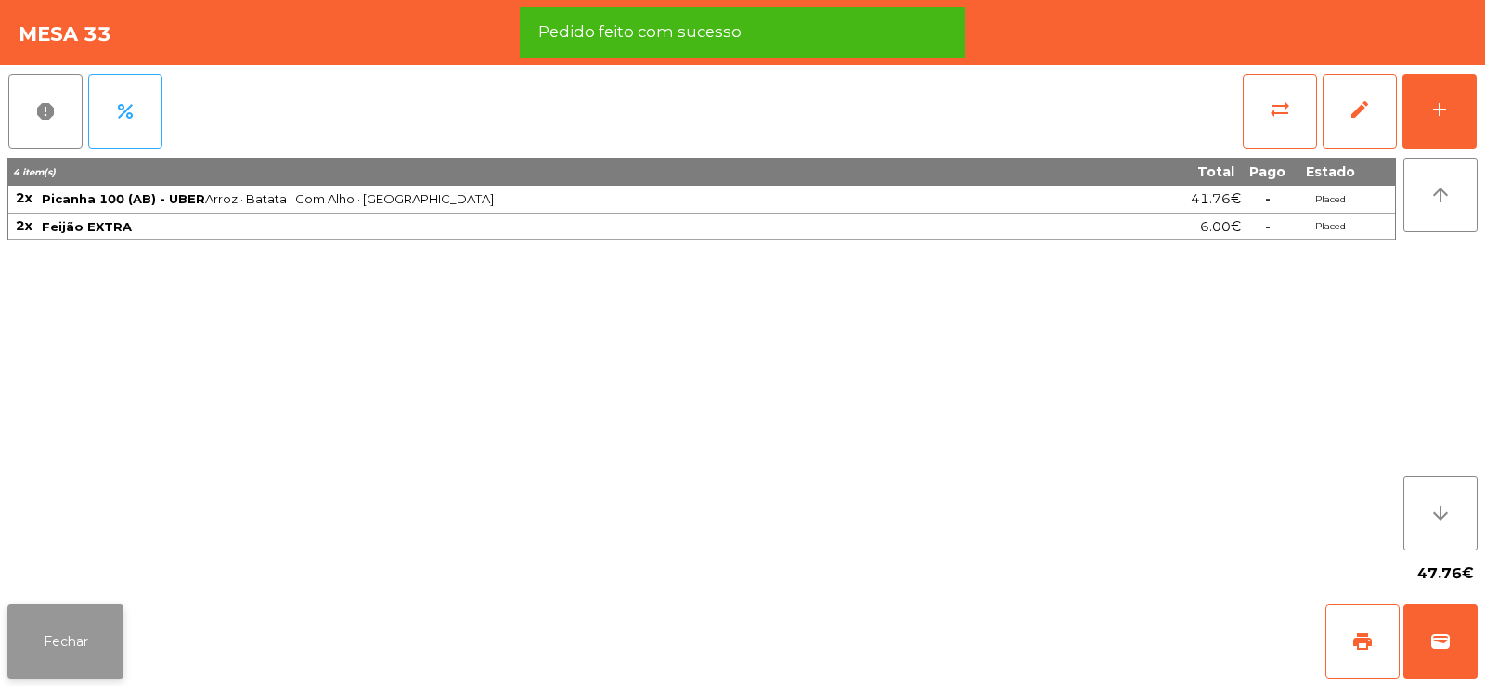
click at [90, 627] on button "Fechar" at bounding box center [65, 641] width 116 height 74
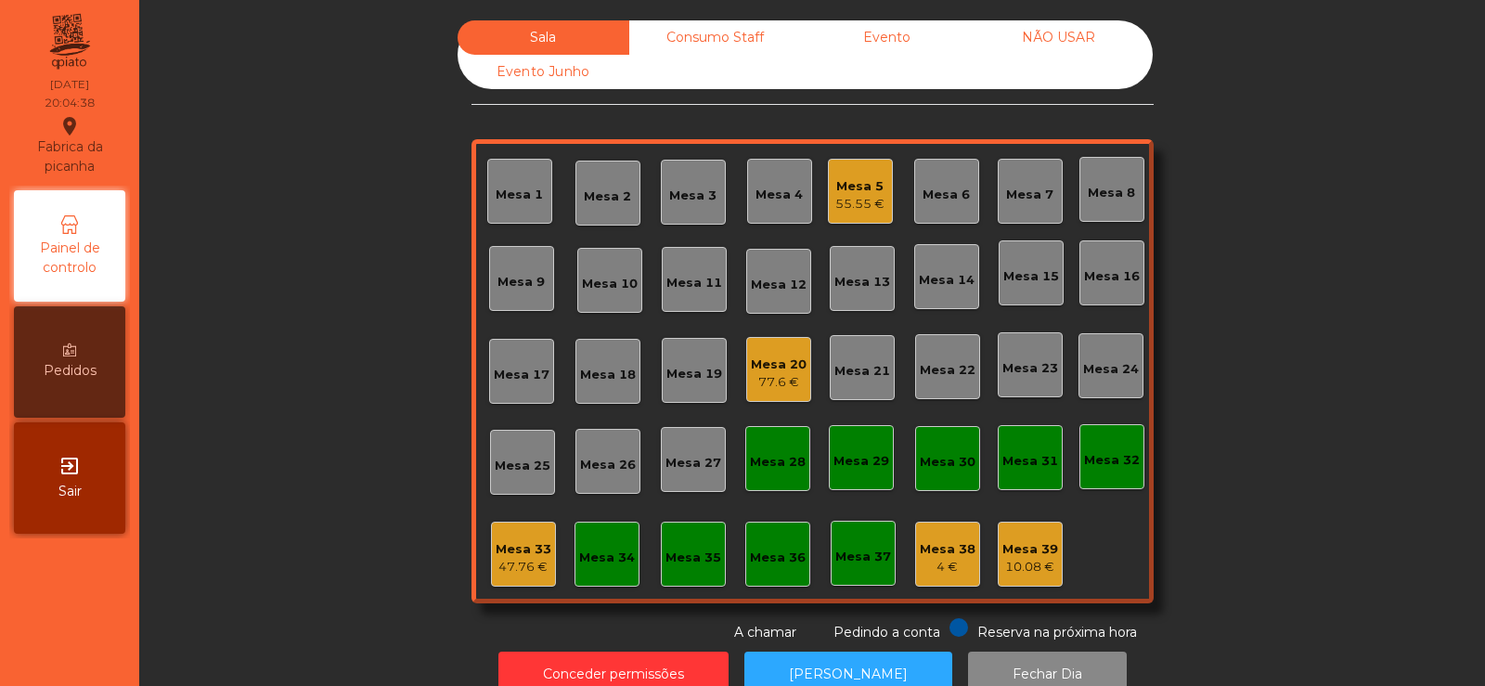
click at [531, 561] on div "47.76 €" at bounding box center [524, 567] width 56 height 19
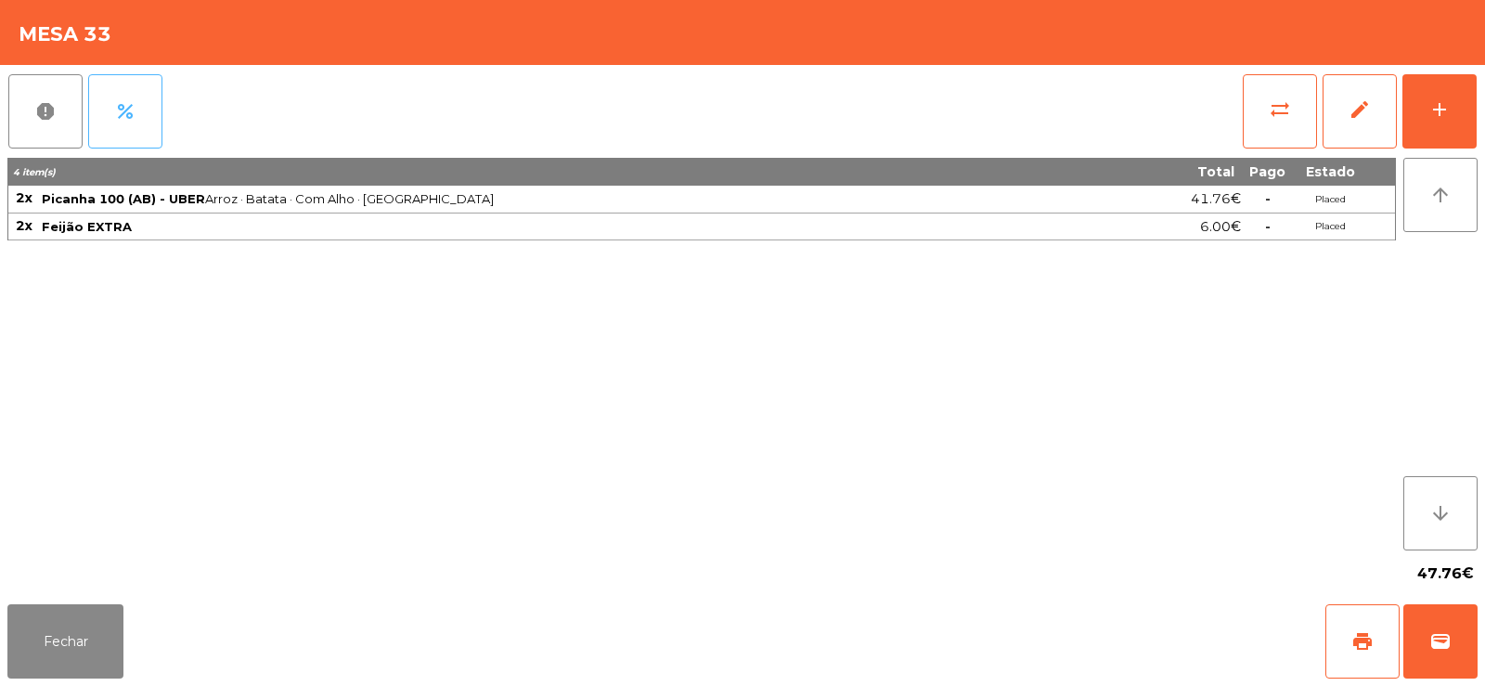
click at [131, 91] on button "percent" at bounding box center [125, 111] width 74 height 74
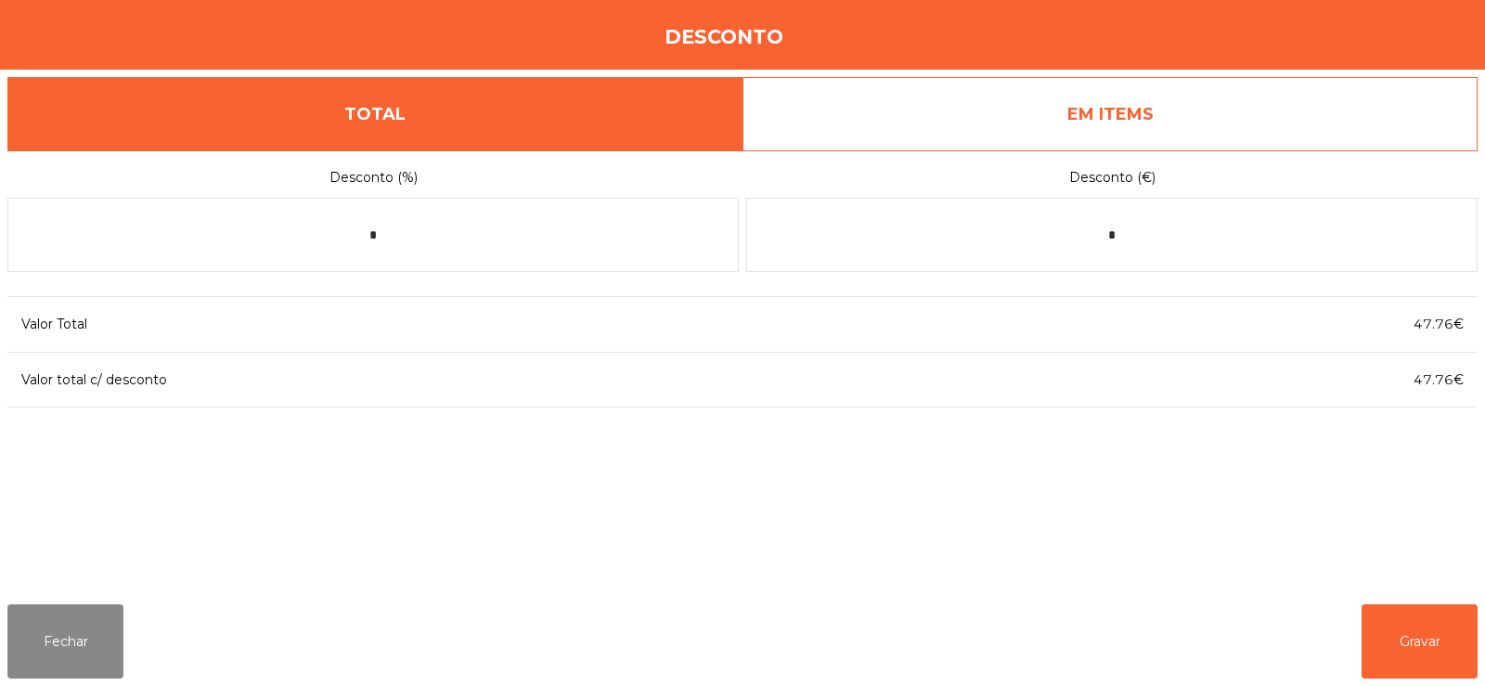
click at [1117, 126] on link "EM ITEMS" at bounding box center [1109, 114] width 735 height 74
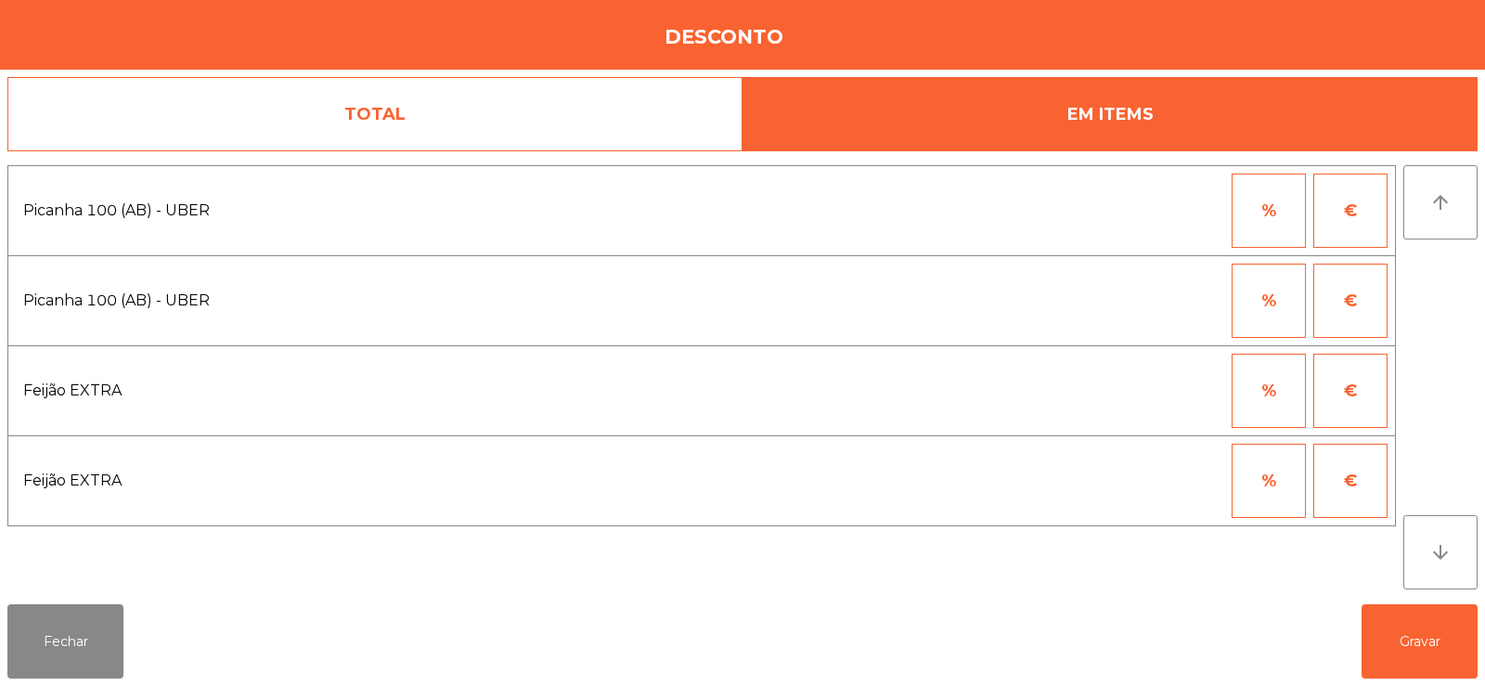
click at [1268, 216] on button "%" at bounding box center [1269, 211] width 74 height 74
click at [1175, 213] on input "*" at bounding box center [1177, 211] width 93 height 74
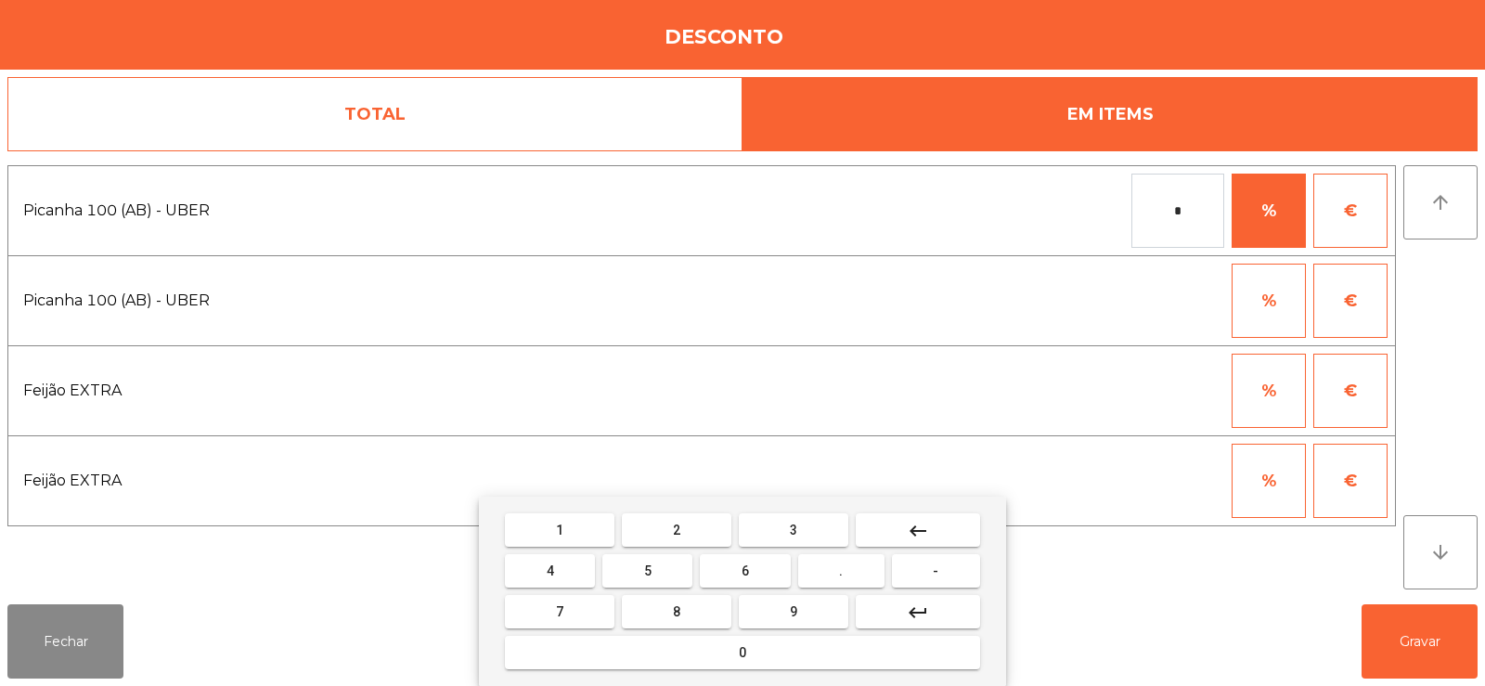
click at [1186, 202] on input "*" at bounding box center [1177, 211] width 93 height 74
click at [922, 517] on button "keyboard_backspace" at bounding box center [918, 529] width 124 height 33
click at [560, 529] on span "1" at bounding box center [559, 530] width 7 height 15
click at [756, 645] on button "0" at bounding box center [742, 652] width 475 height 33
click at [755, 662] on button "0" at bounding box center [742, 652] width 475 height 33
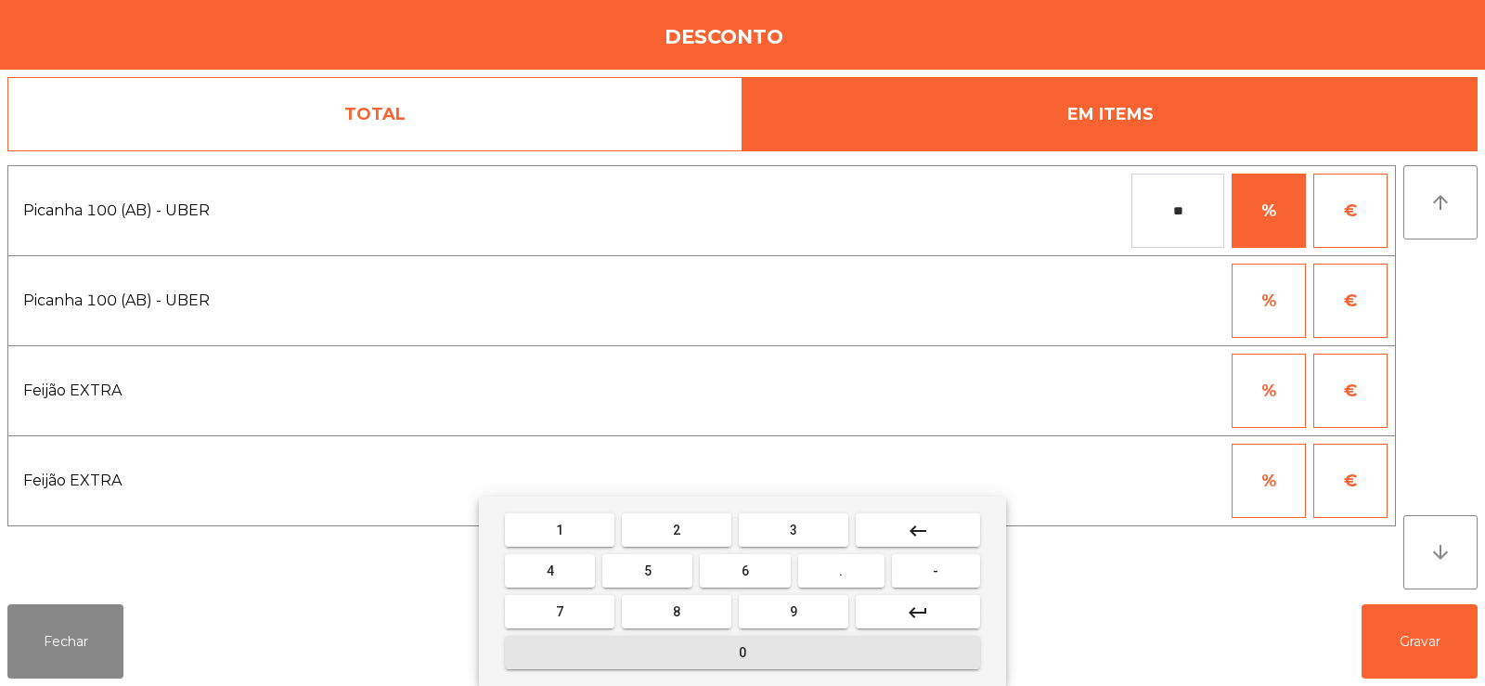
type input "***"
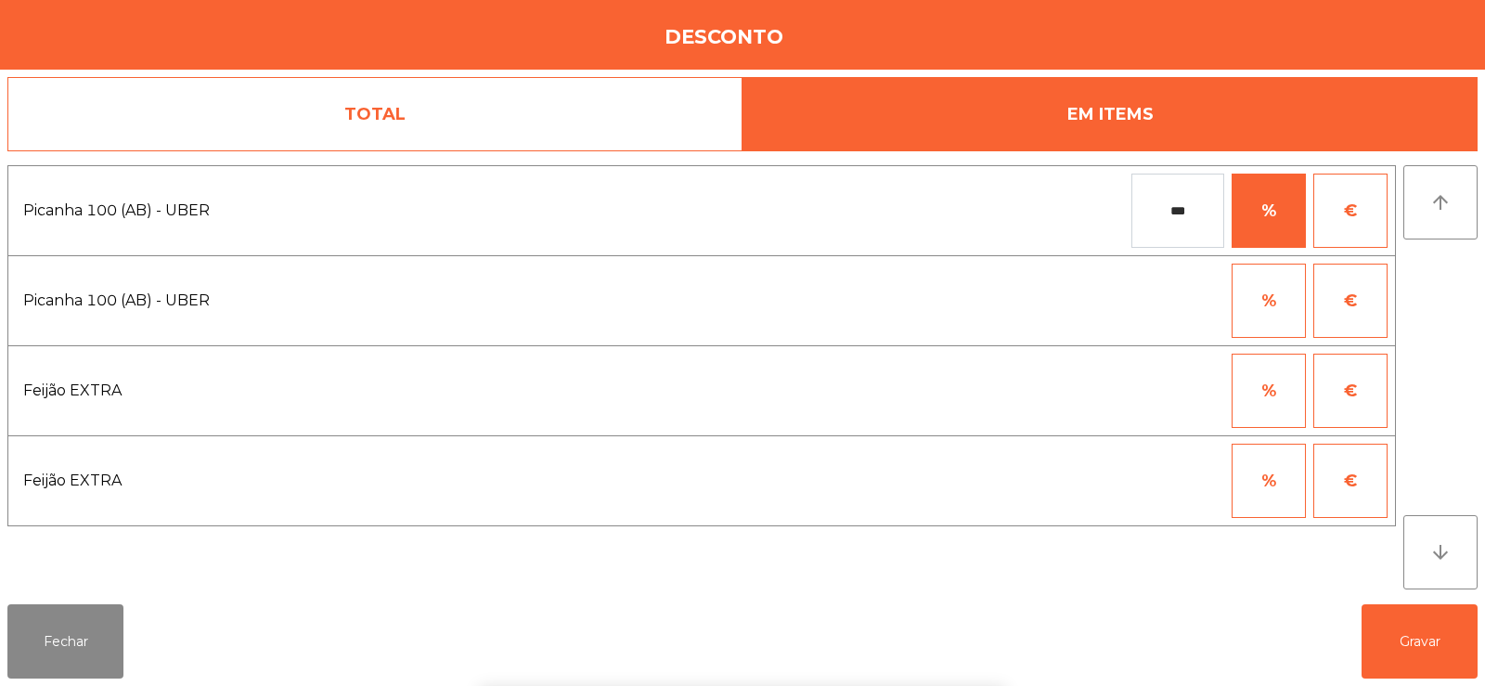
click at [1471, 319] on div "arrow_upward arrow_downward" at bounding box center [1440, 377] width 74 height 424
click at [1417, 638] on button "Gravar" at bounding box center [1419, 641] width 116 height 74
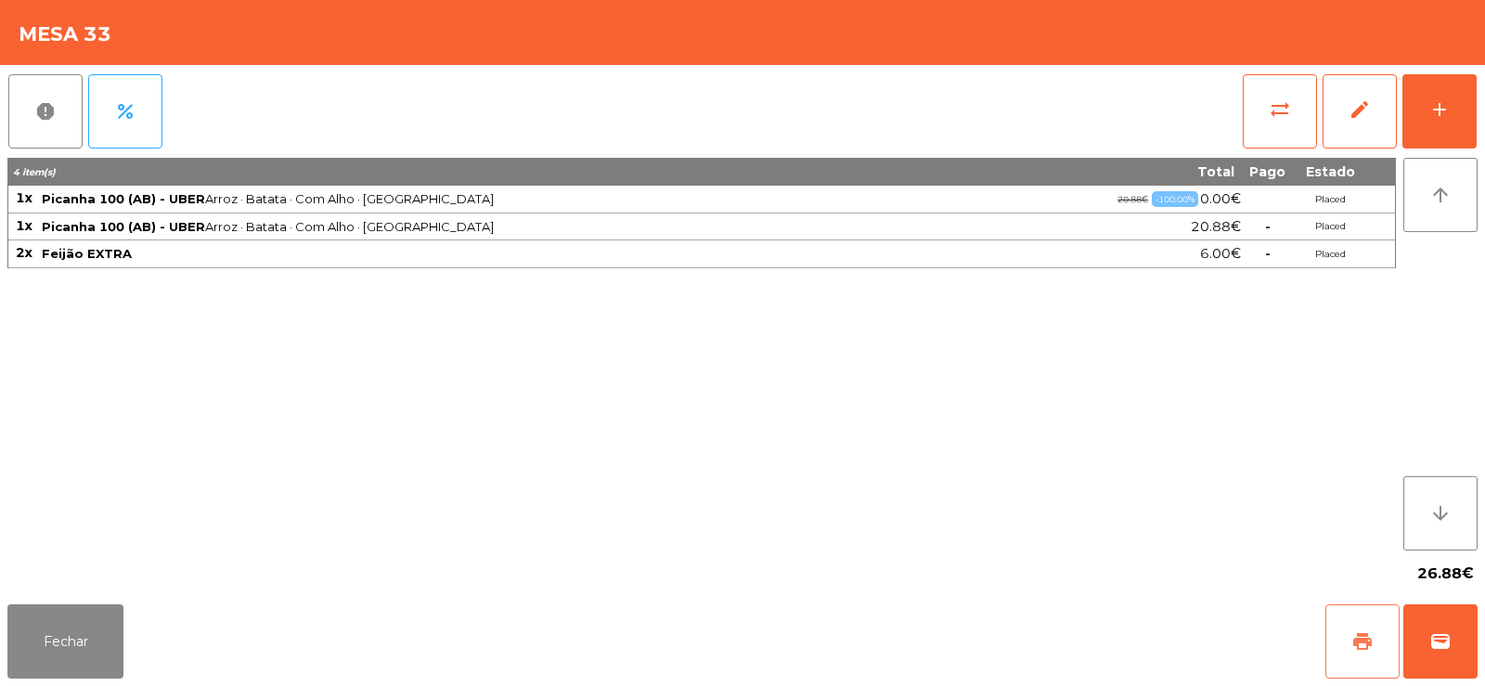
click at [1353, 633] on span "print" at bounding box center [1362, 641] width 22 height 22
click at [1448, 626] on button "wallet" at bounding box center [1440, 641] width 74 height 74
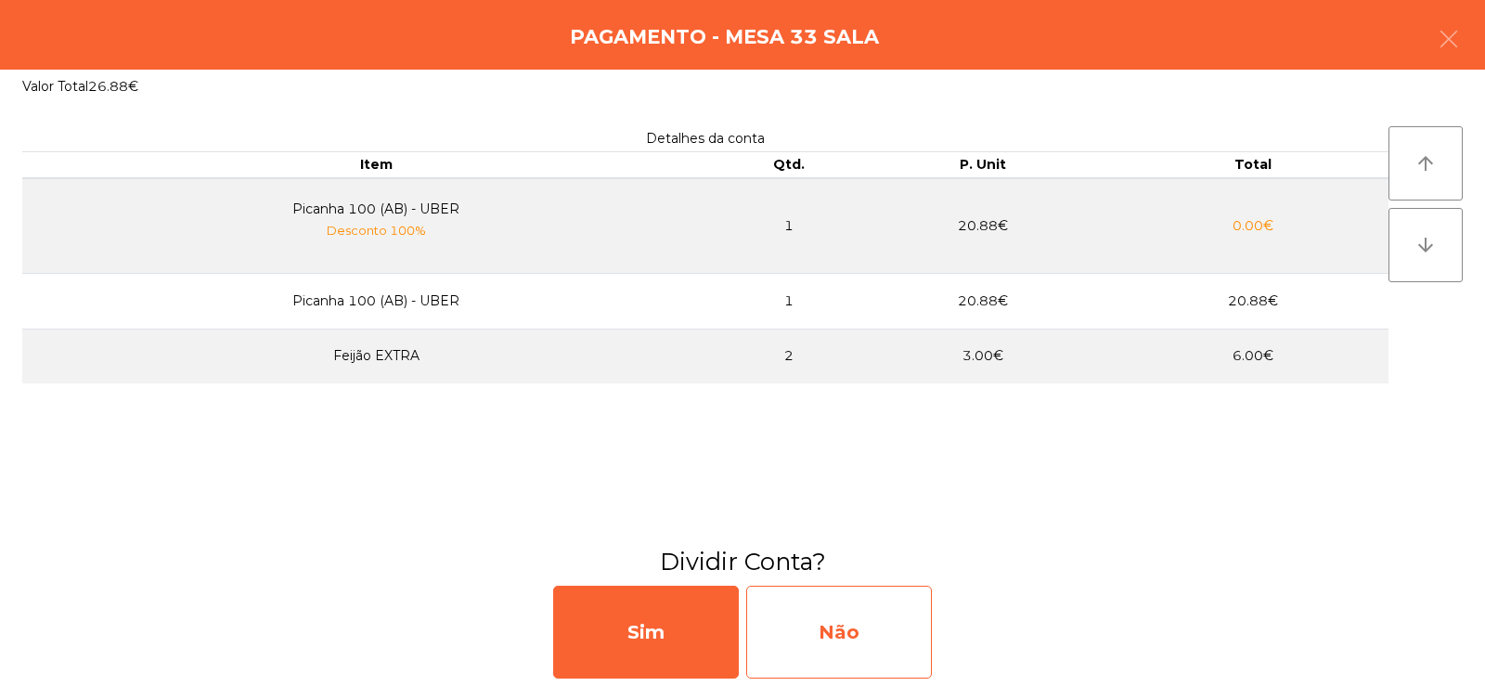
click at [847, 635] on div "Não" at bounding box center [839, 632] width 186 height 93
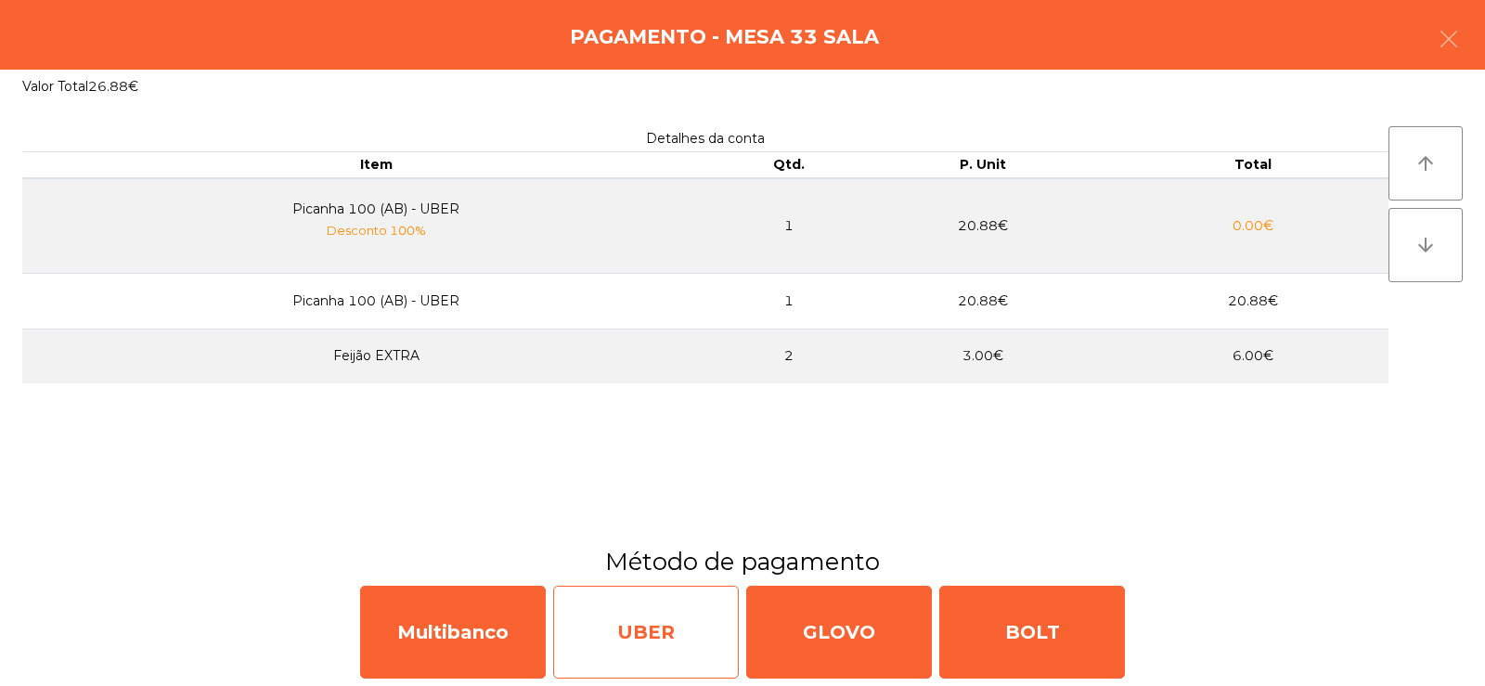
click at [661, 619] on div "UBER" at bounding box center [646, 632] width 186 height 93
select select "**"
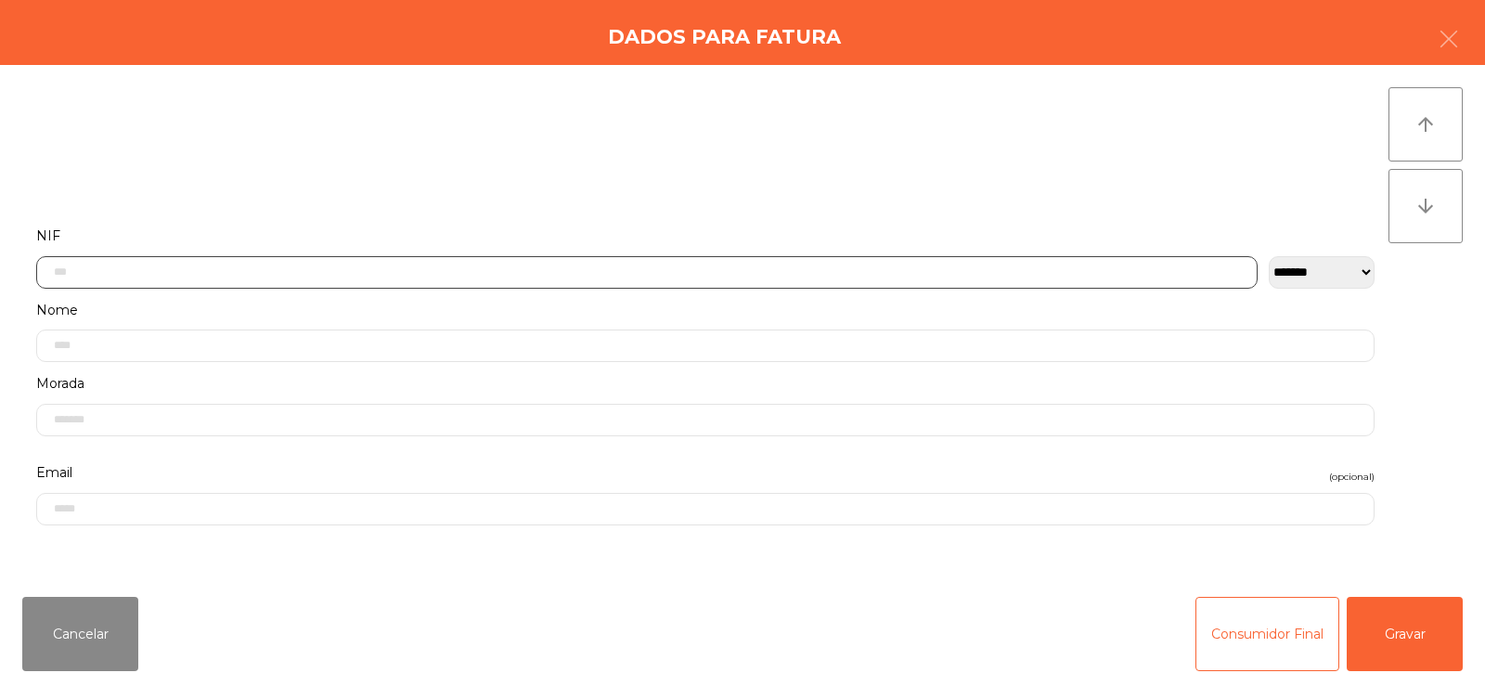
click at [288, 269] on input "text" at bounding box center [646, 272] width 1221 height 32
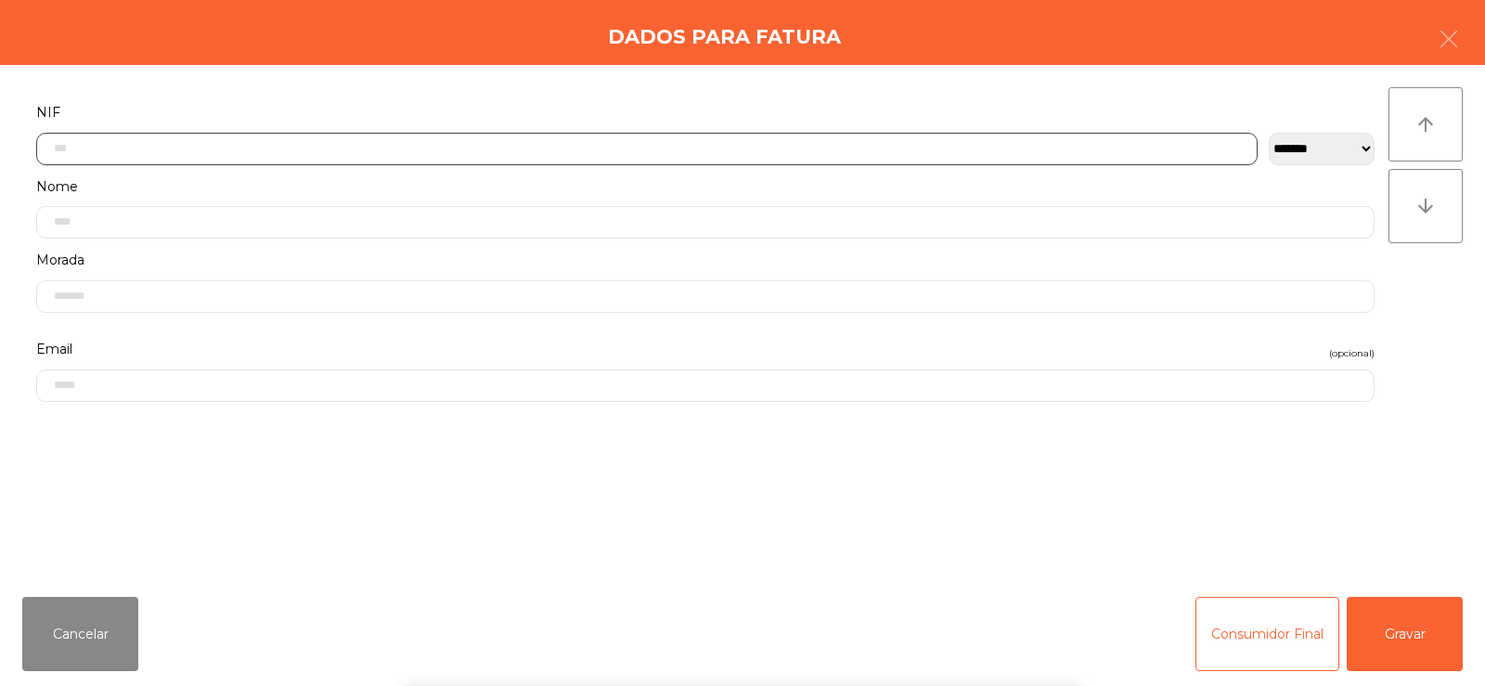
scroll to position [135, 0]
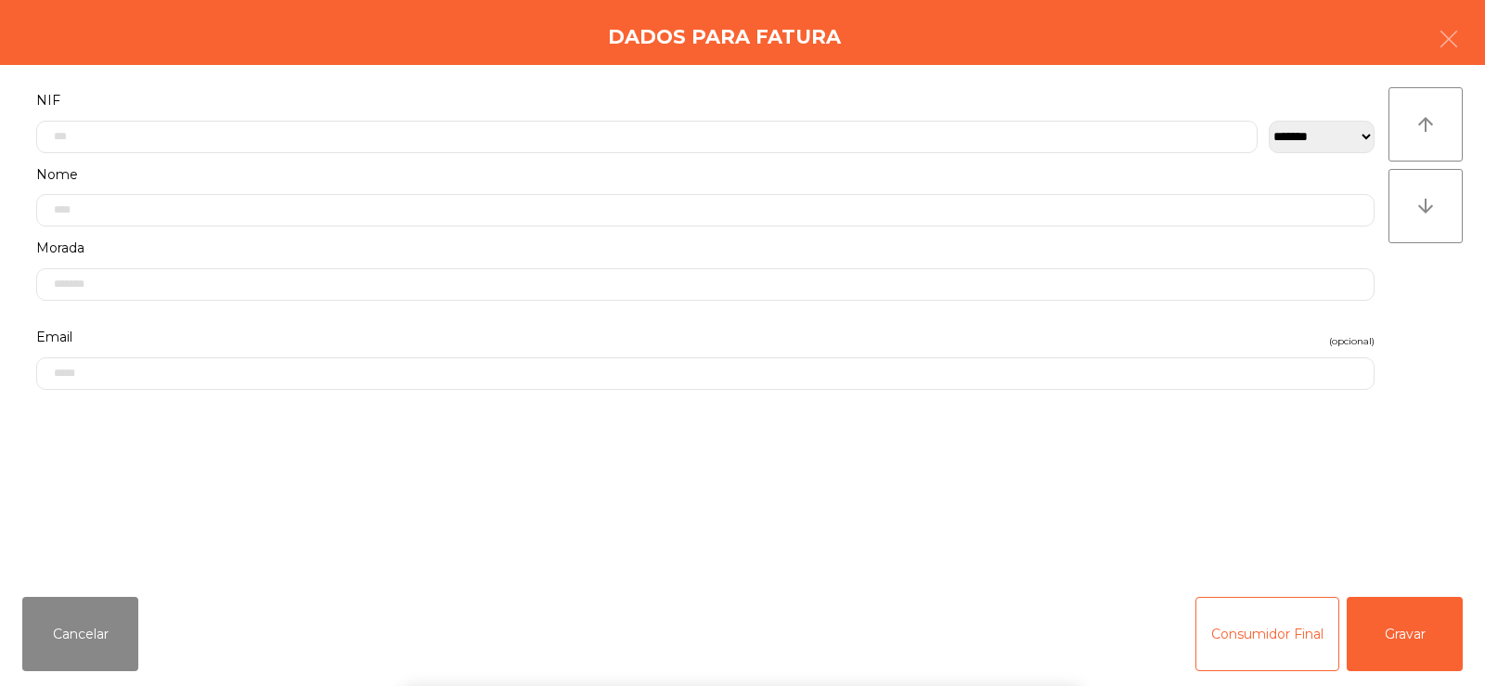
click at [1439, 356] on div "arrow_upward arrow_downward" at bounding box center [1425, 323] width 74 height 472
click at [1406, 634] on button "Gravar" at bounding box center [1405, 634] width 116 height 74
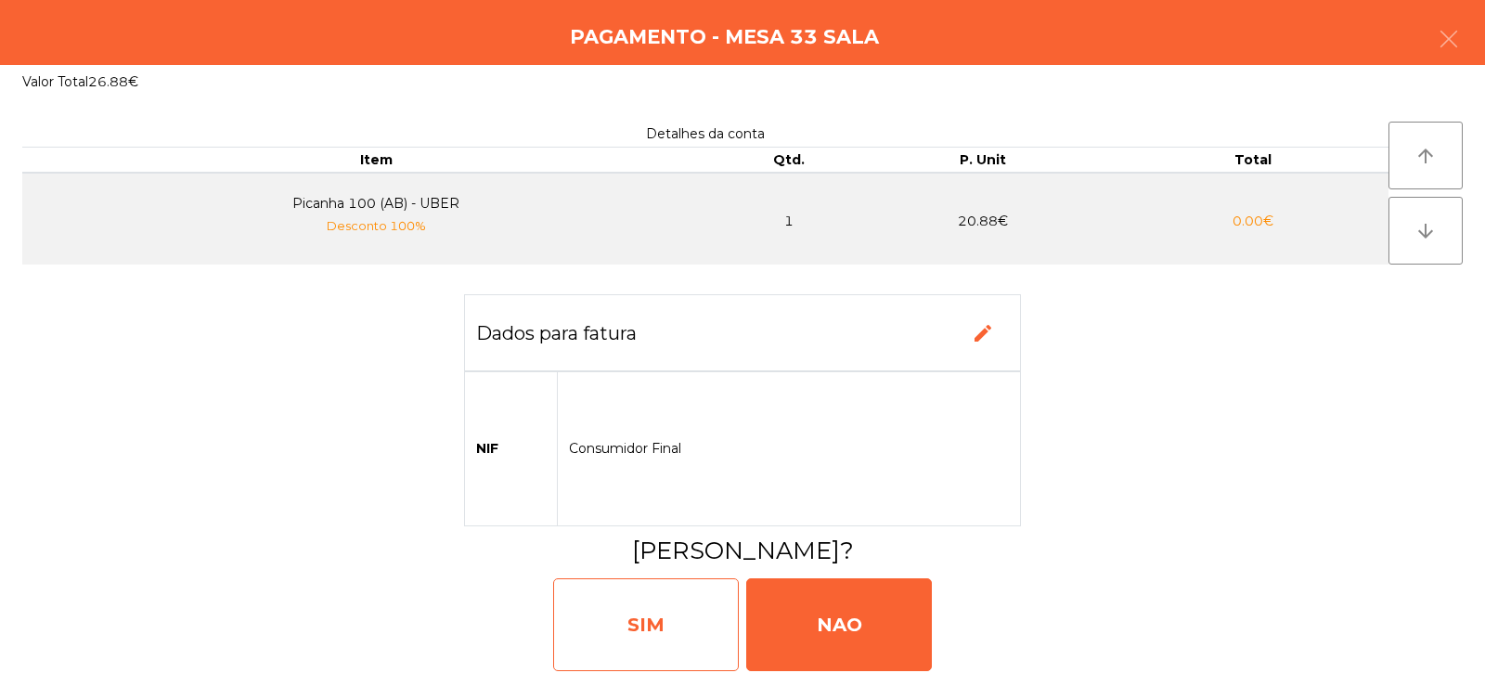
click at [654, 605] on div "SIM" at bounding box center [646, 624] width 186 height 93
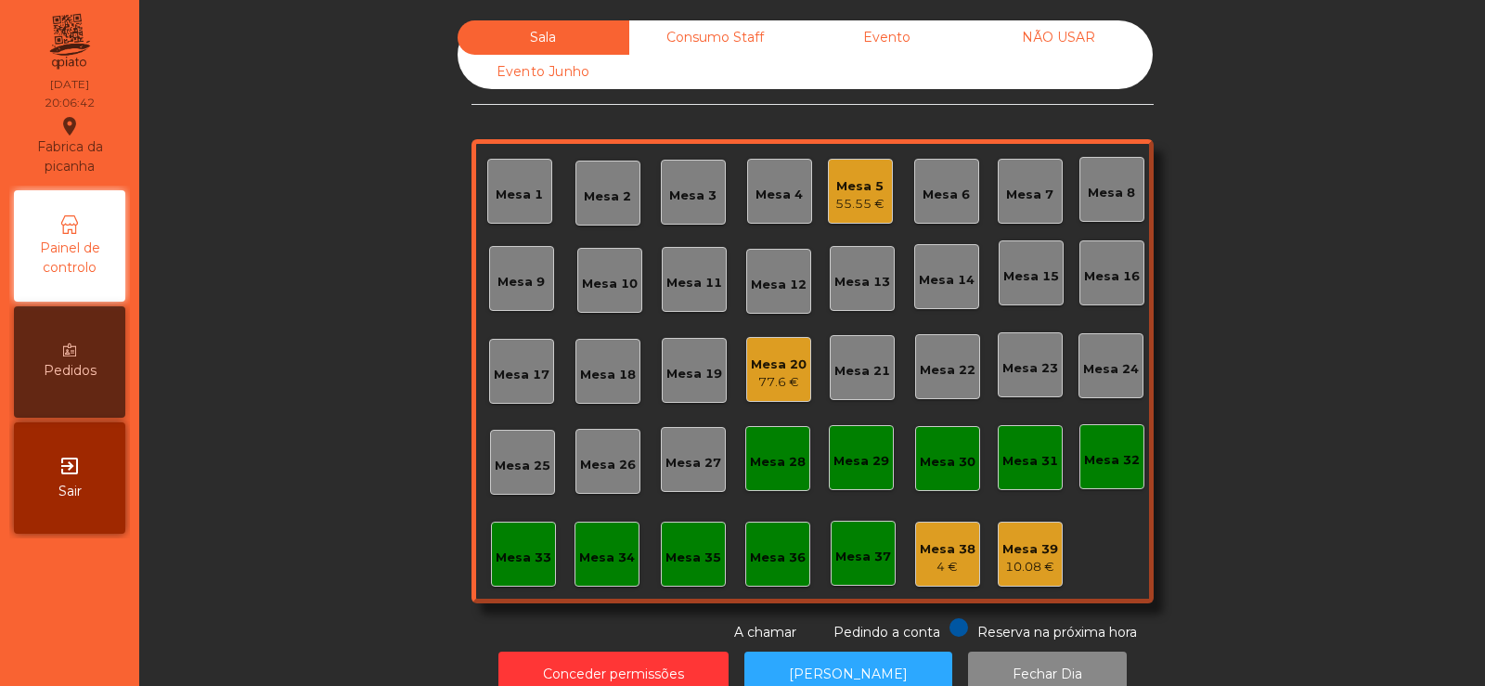
scroll to position [45, 0]
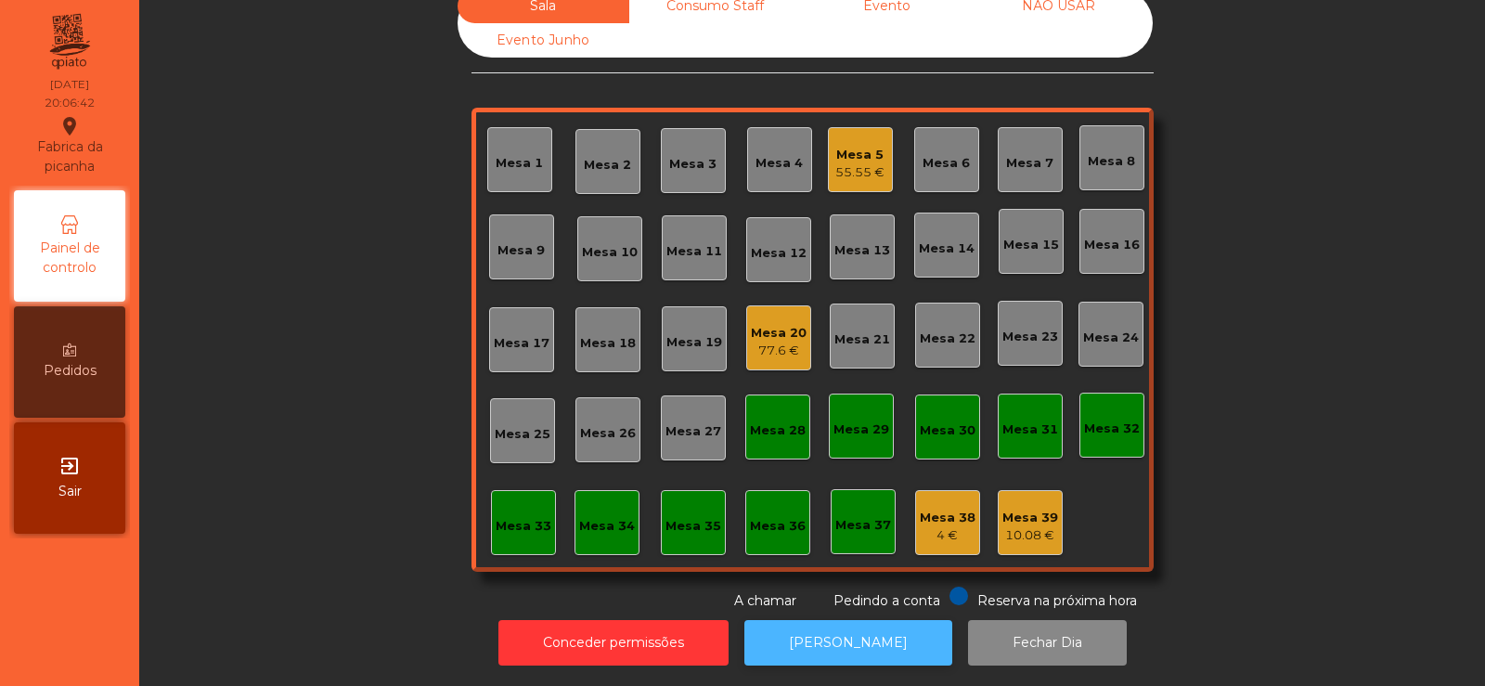
click at [832, 649] on button "[PERSON_NAME]" at bounding box center [848, 642] width 208 height 45
click at [1104, 175] on div "Mesa 8" at bounding box center [1111, 157] width 65 height 65
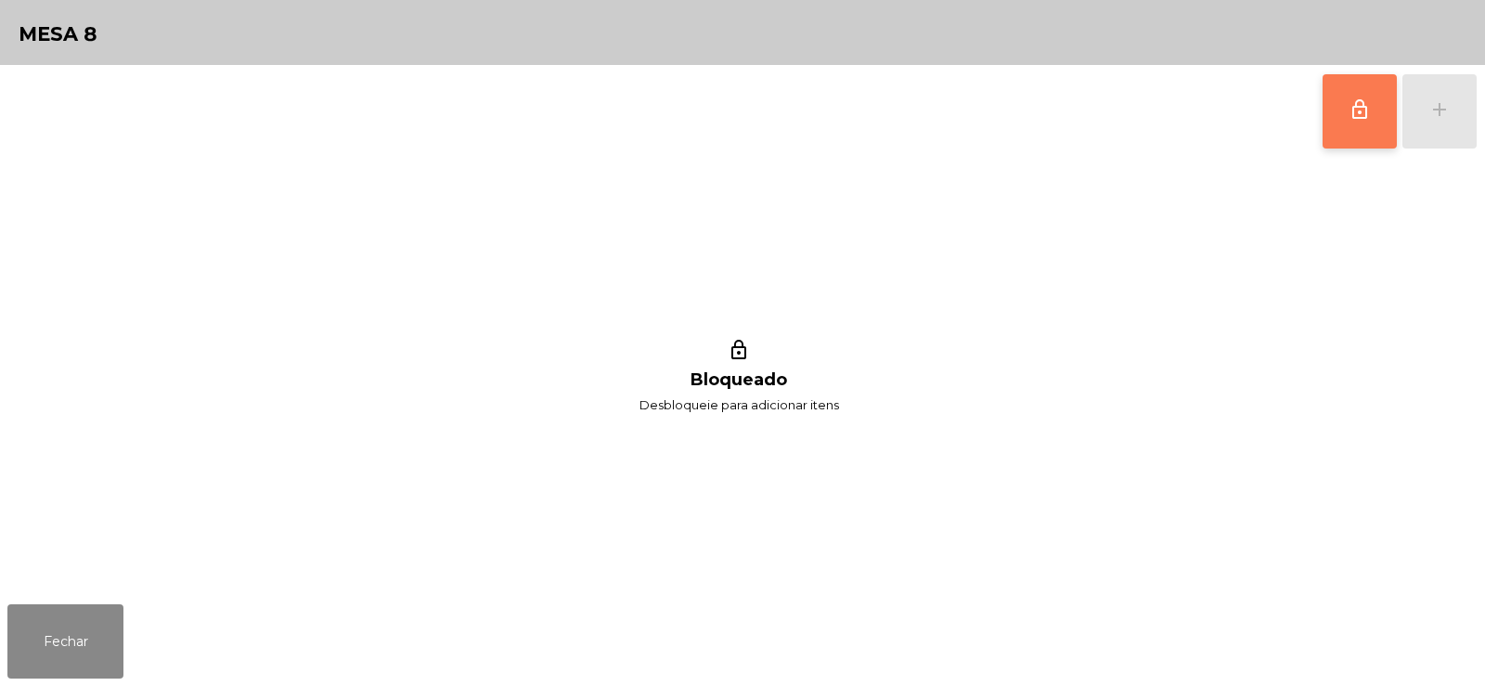
click at [1362, 111] on span "lock_outline" at bounding box center [1359, 109] width 22 height 22
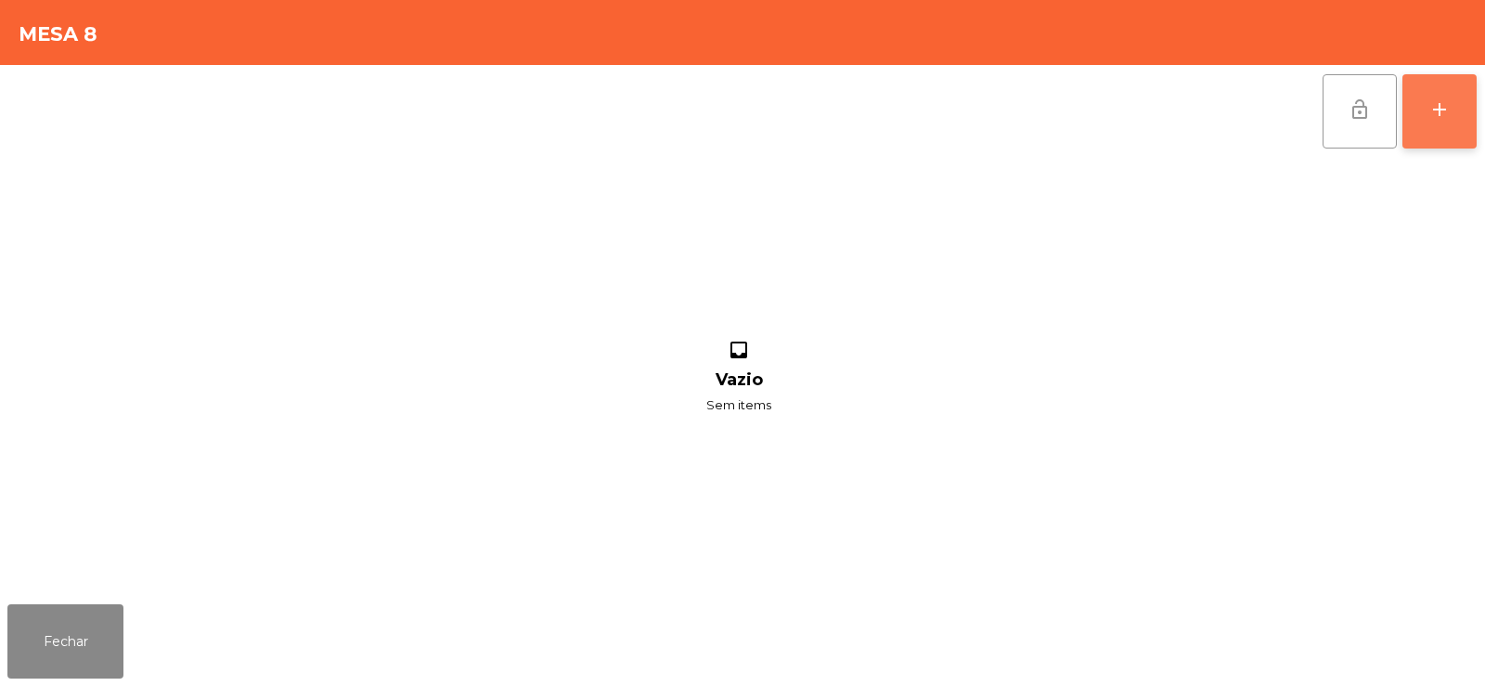
click at [1442, 114] on div "add" at bounding box center [1439, 109] width 22 height 22
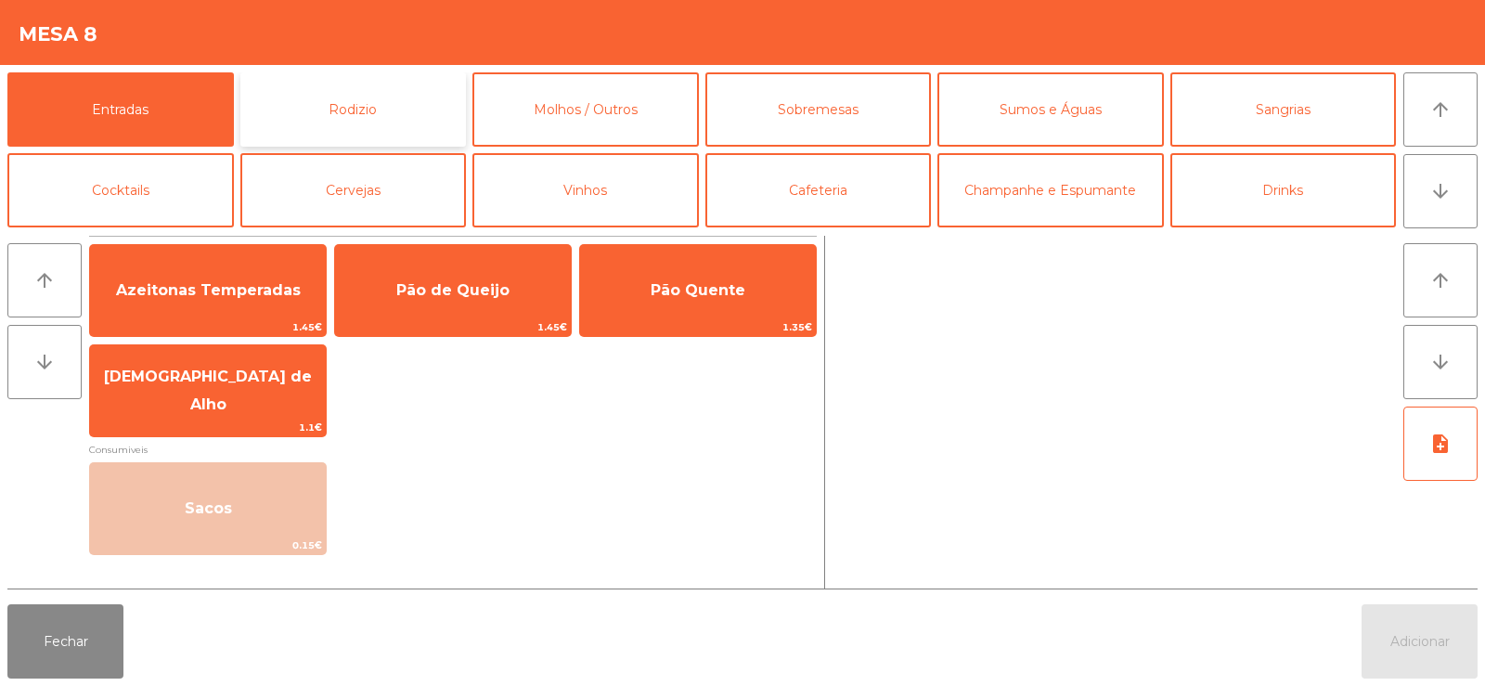
click at [353, 102] on button "Rodizio" at bounding box center [353, 109] width 226 height 74
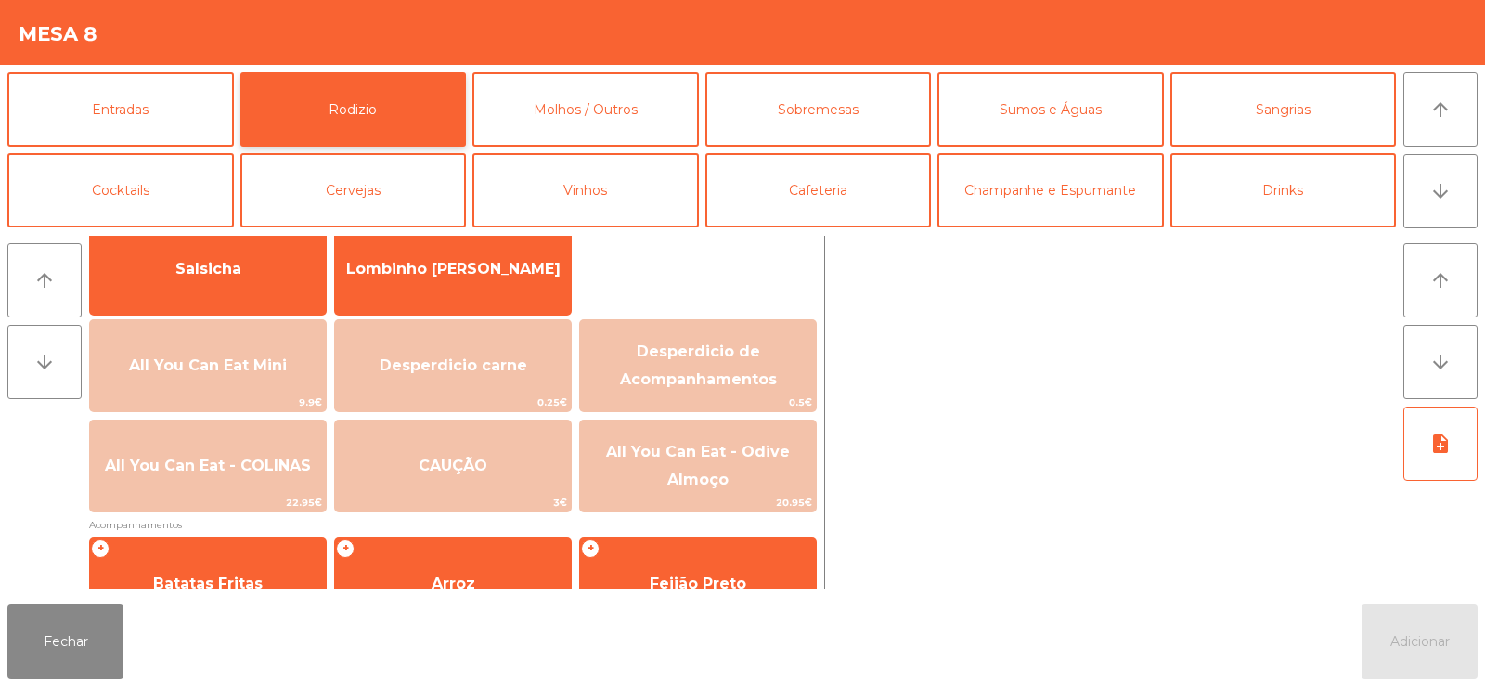
scroll to position [169, 0]
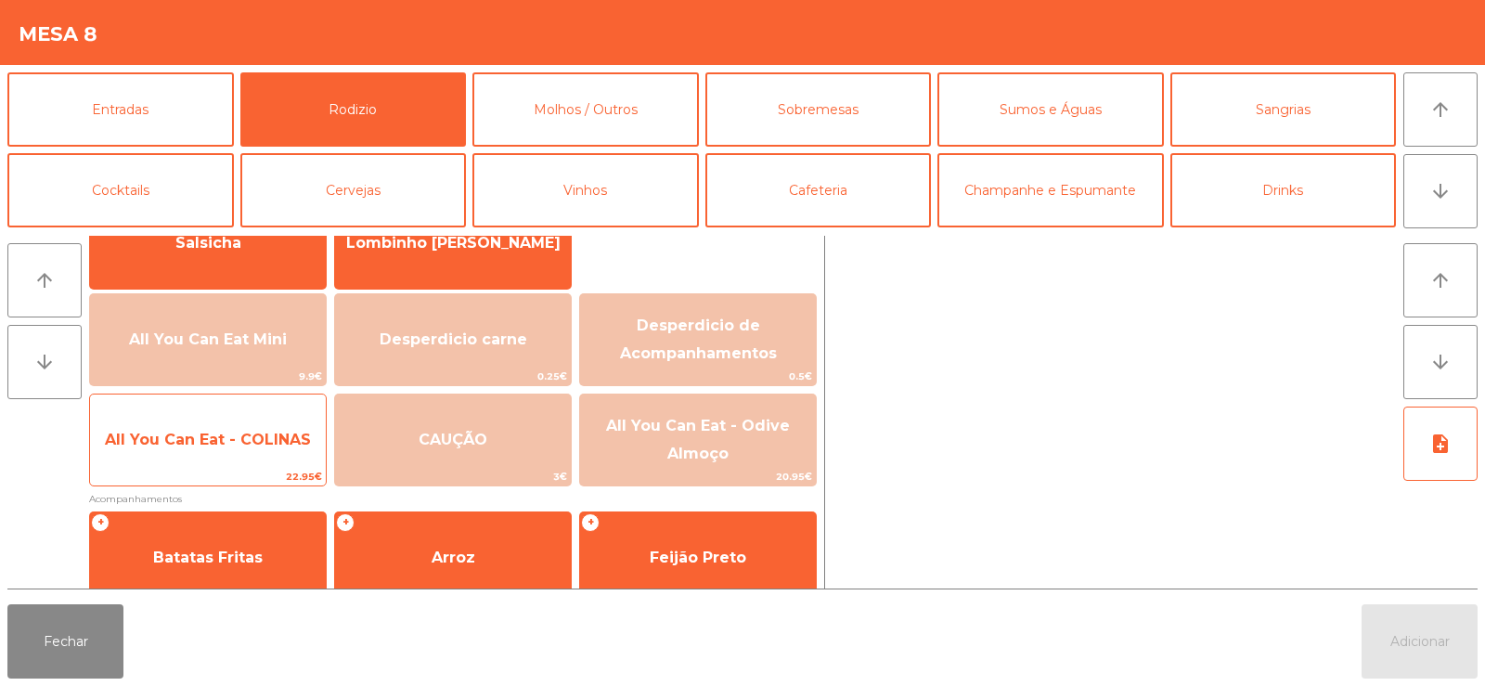
click at [153, 422] on span "All You Can Eat - COLINAS" at bounding box center [208, 440] width 236 height 50
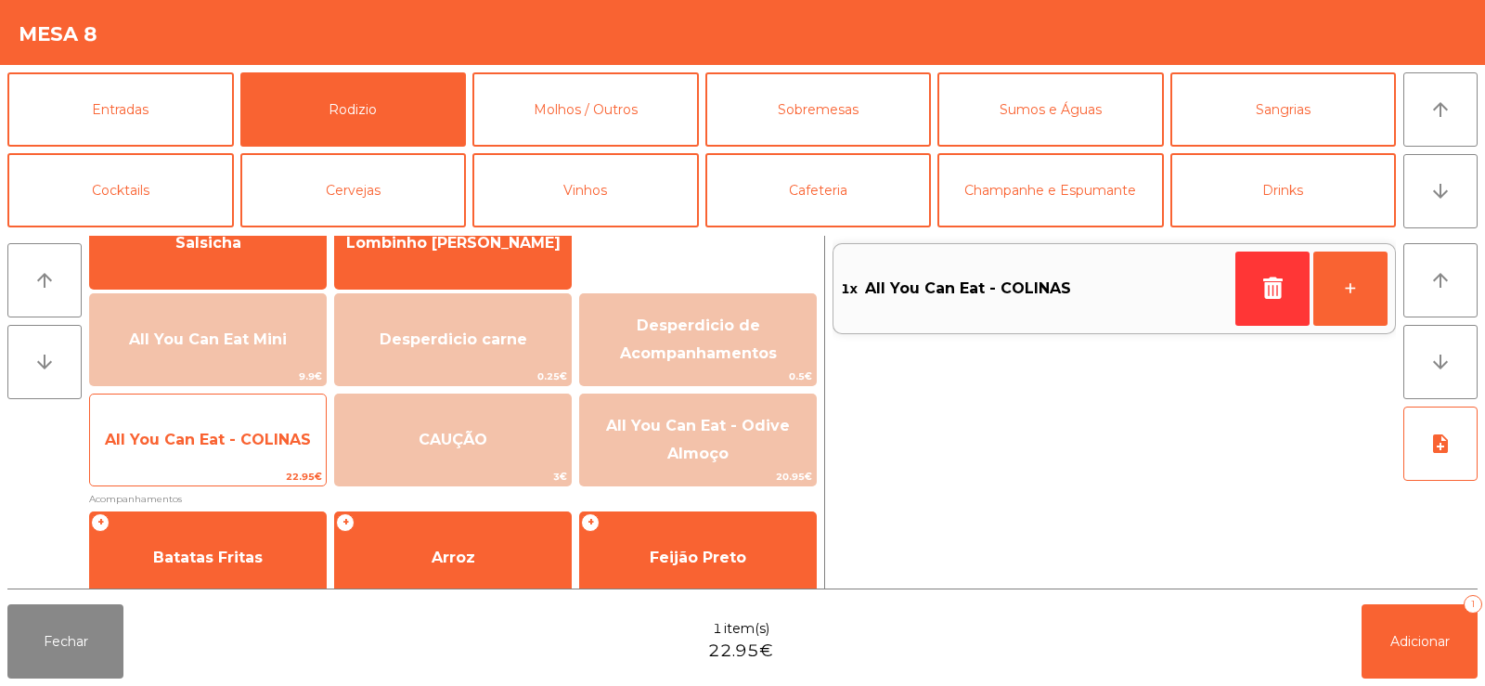
click at [169, 438] on span "All You Can Eat - COLINAS" at bounding box center [208, 440] width 206 height 18
click at [170, 444] on span "All You Can Eat - COLINAS" at bounding box center [208, 440] width 206 height 18
click at [169, 455] on span "All You Can Eat - COLINAS" at bounding box center [208, 440] width 236 height 50
click at [163, 443] on span "All You Can Eat - COLINAS" at bounding box center [208, 440] width 206 height 18
click at [166, 439] on span "All You Can Eat - COLINAS" at bounding box center [208, 440] width 206 height 18
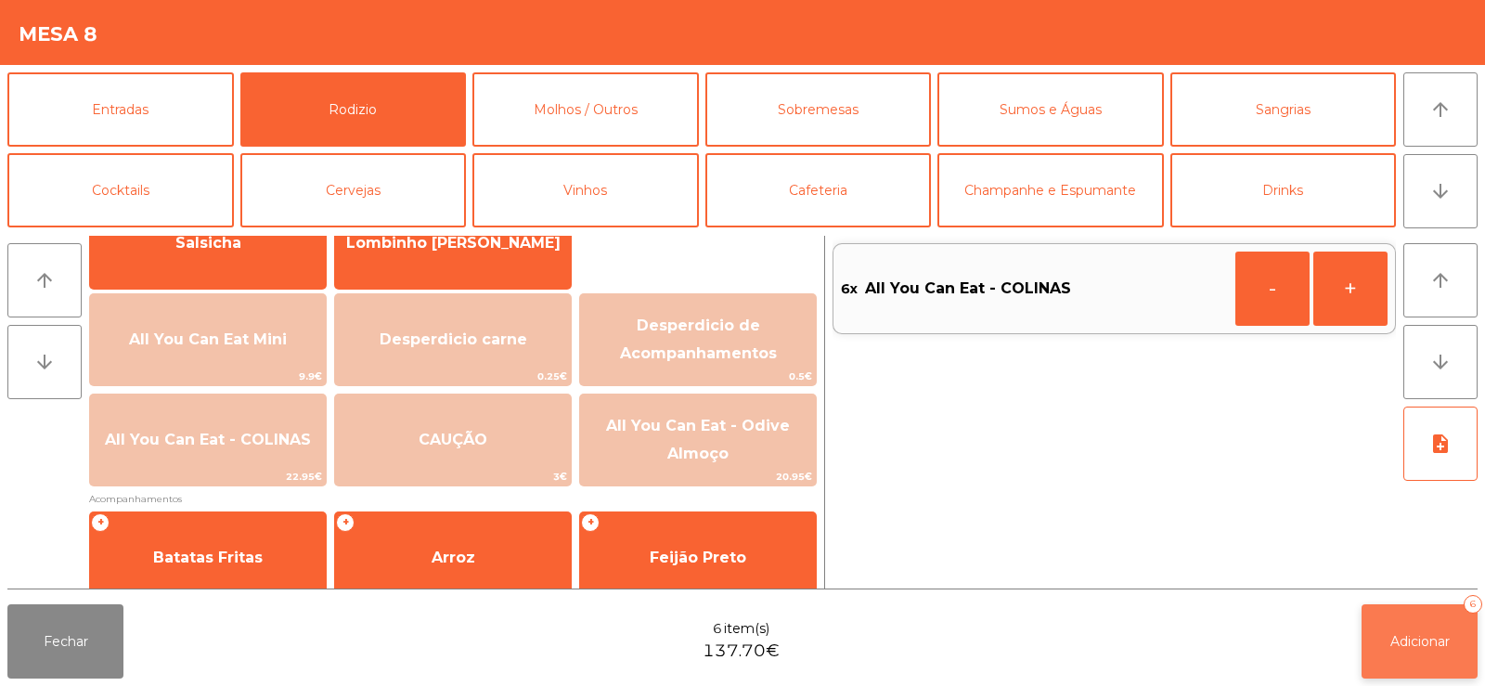
click at [1372, 625] on button "Adicionar 6" at bounding box center [1419, 641] width 116 height 74
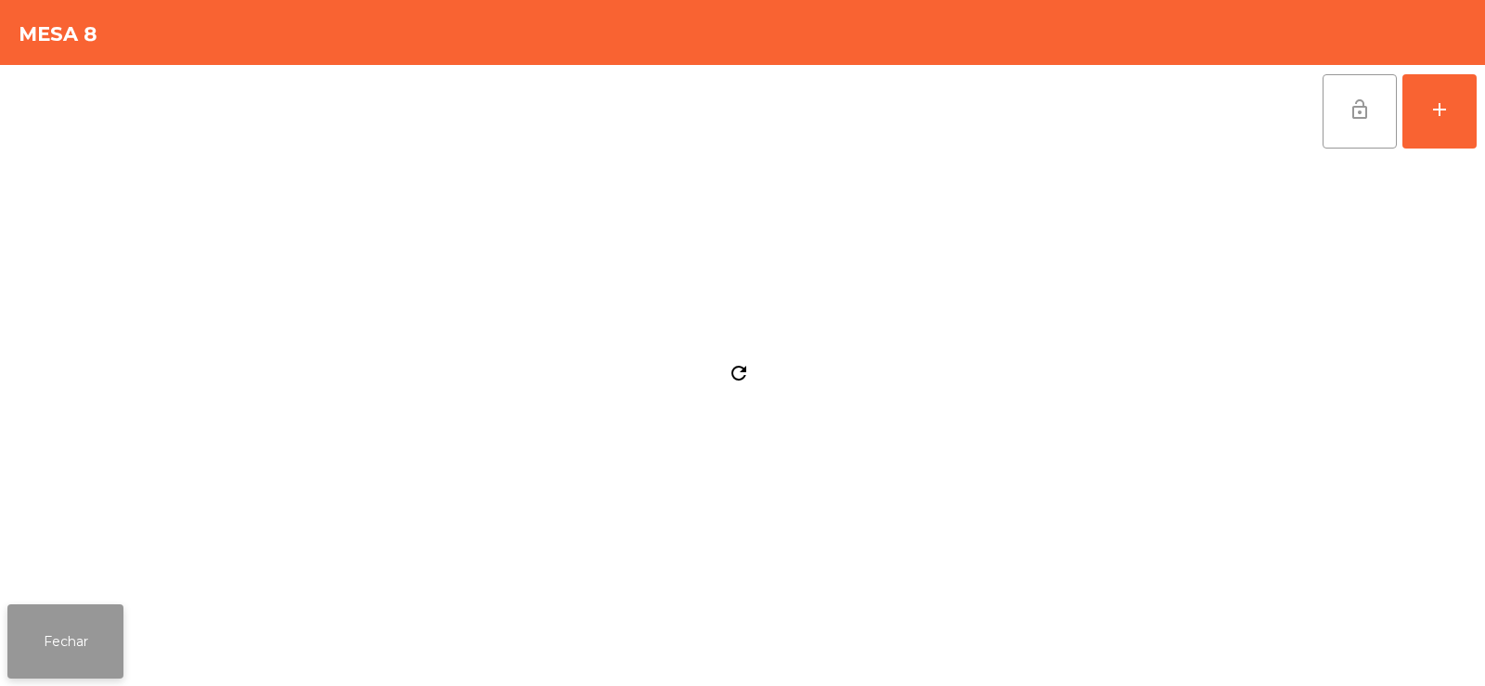
click at [32, 644] on button "Fechar" at bounding box center [65, 641] width 116 height 74
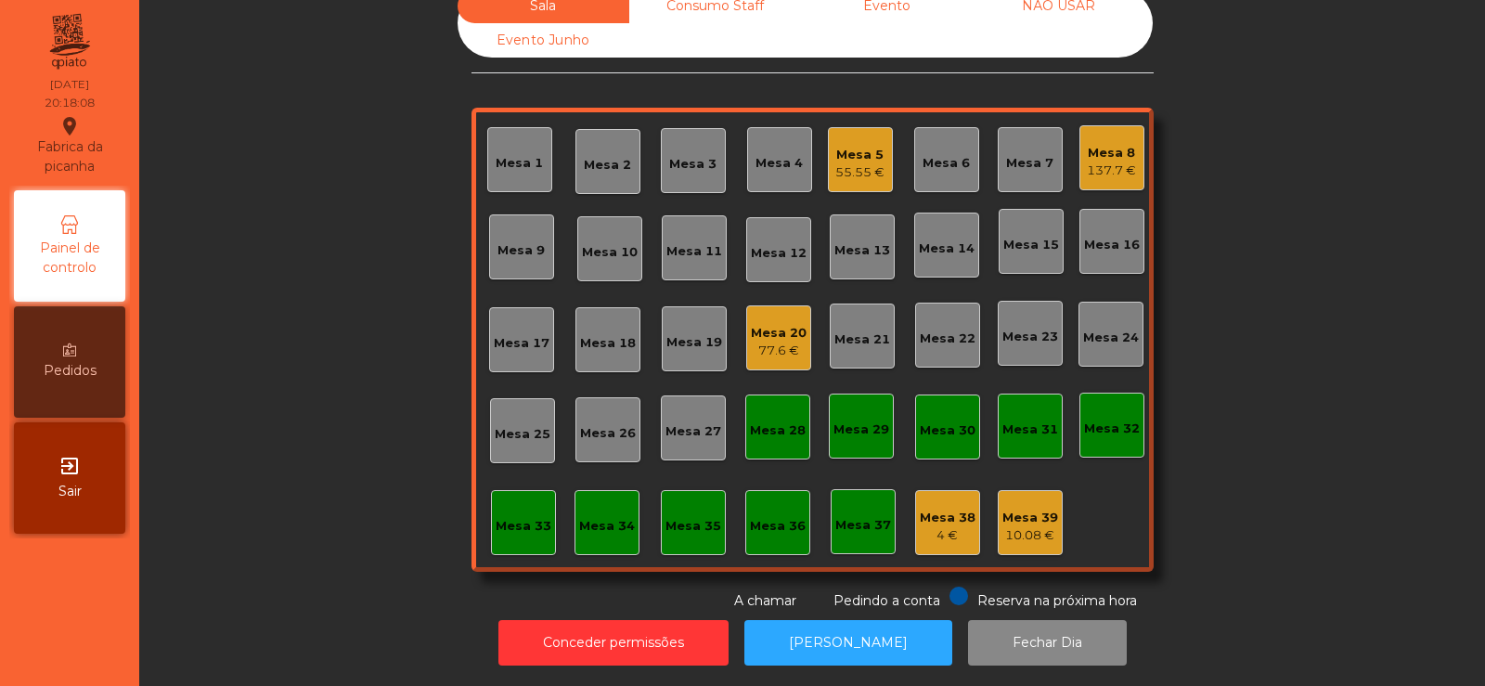
click at [1103, 161] on div "137.7 €" at bounding box center [1111, 170] width 49 height 19
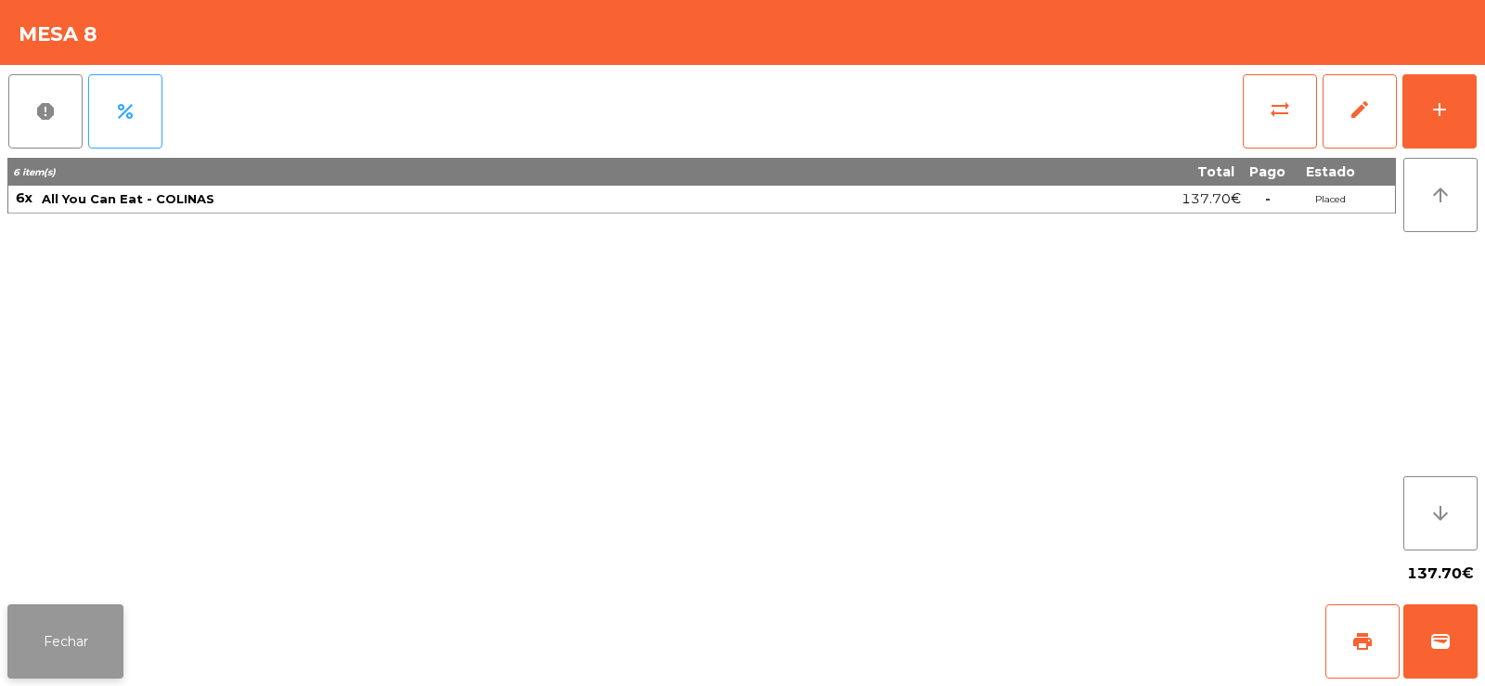
click at [84, 653] on button "Fechar" at bounding box center [65, 641] width 116 height 74
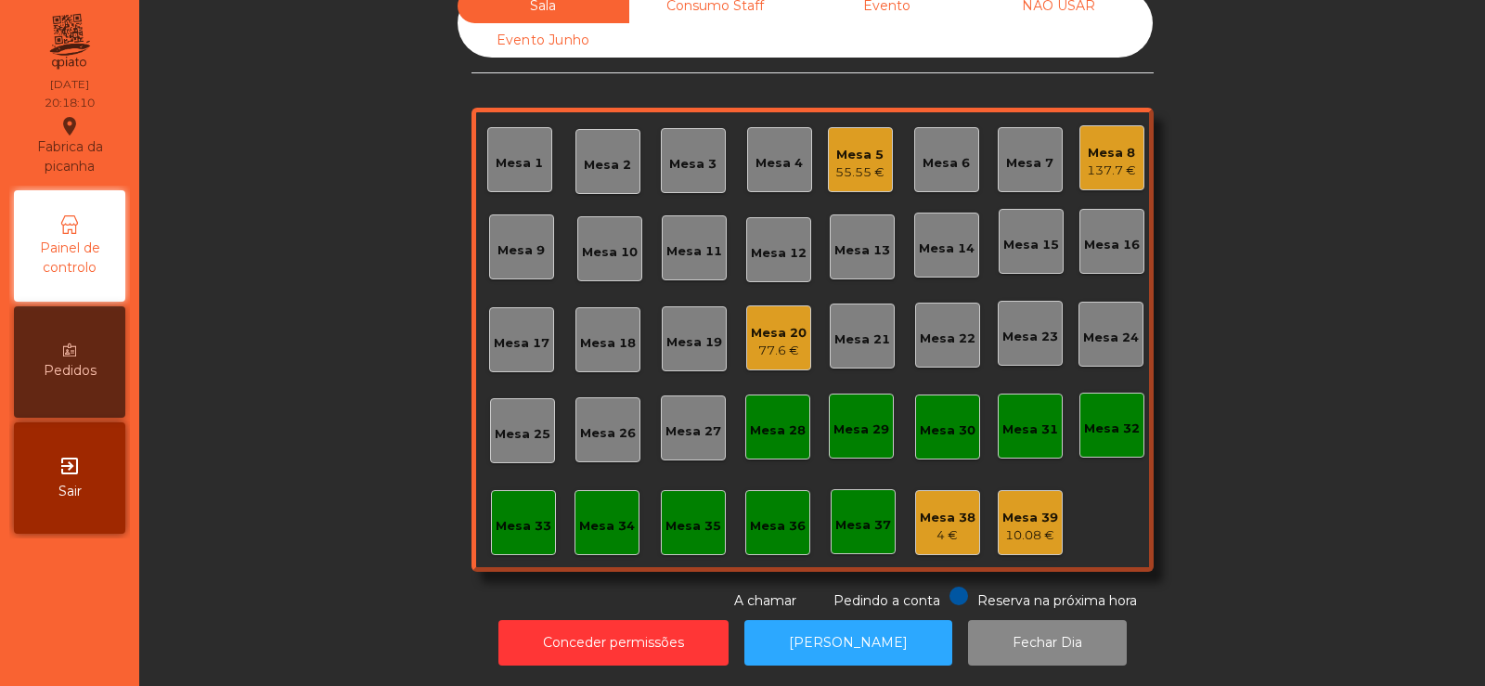
scroll to position [0, 0]
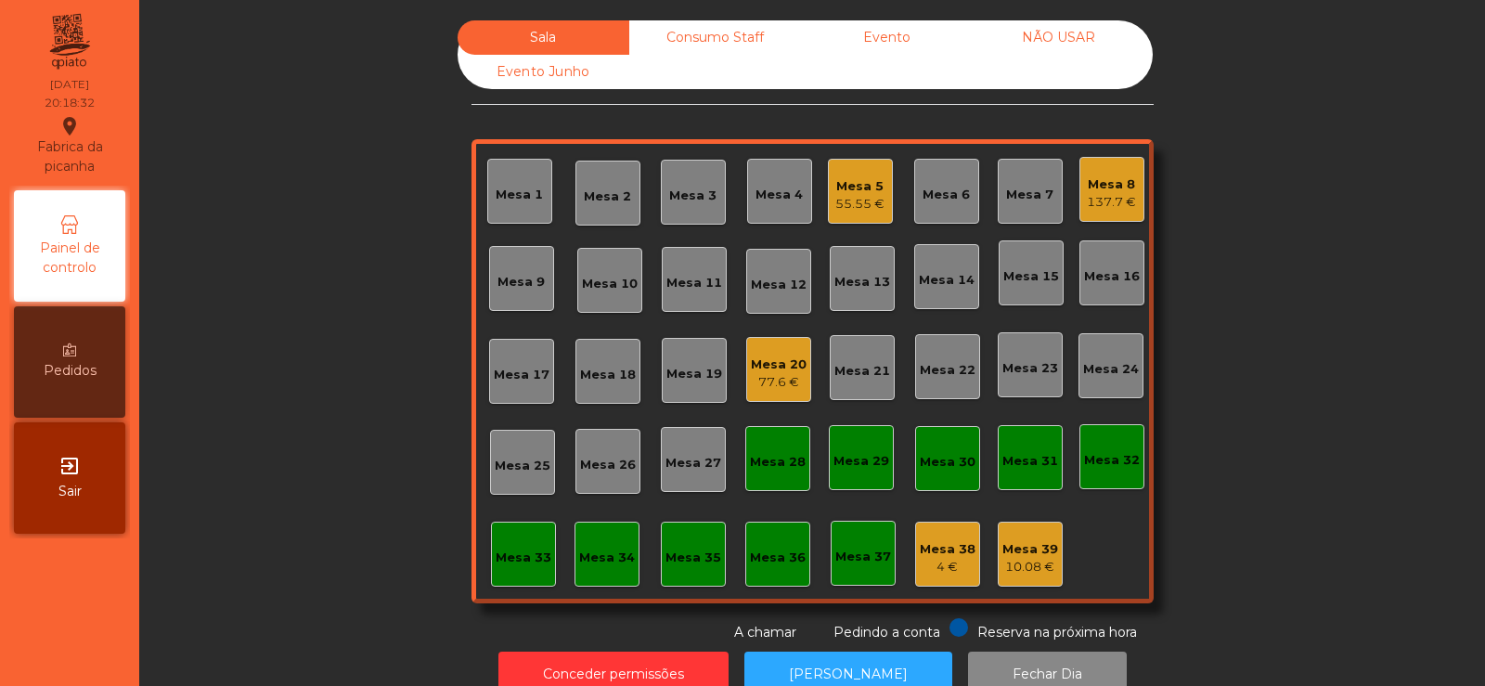
click at [1115, 199] on div "137.7 €" at bounding box center [1111, 202] width 49 height 19
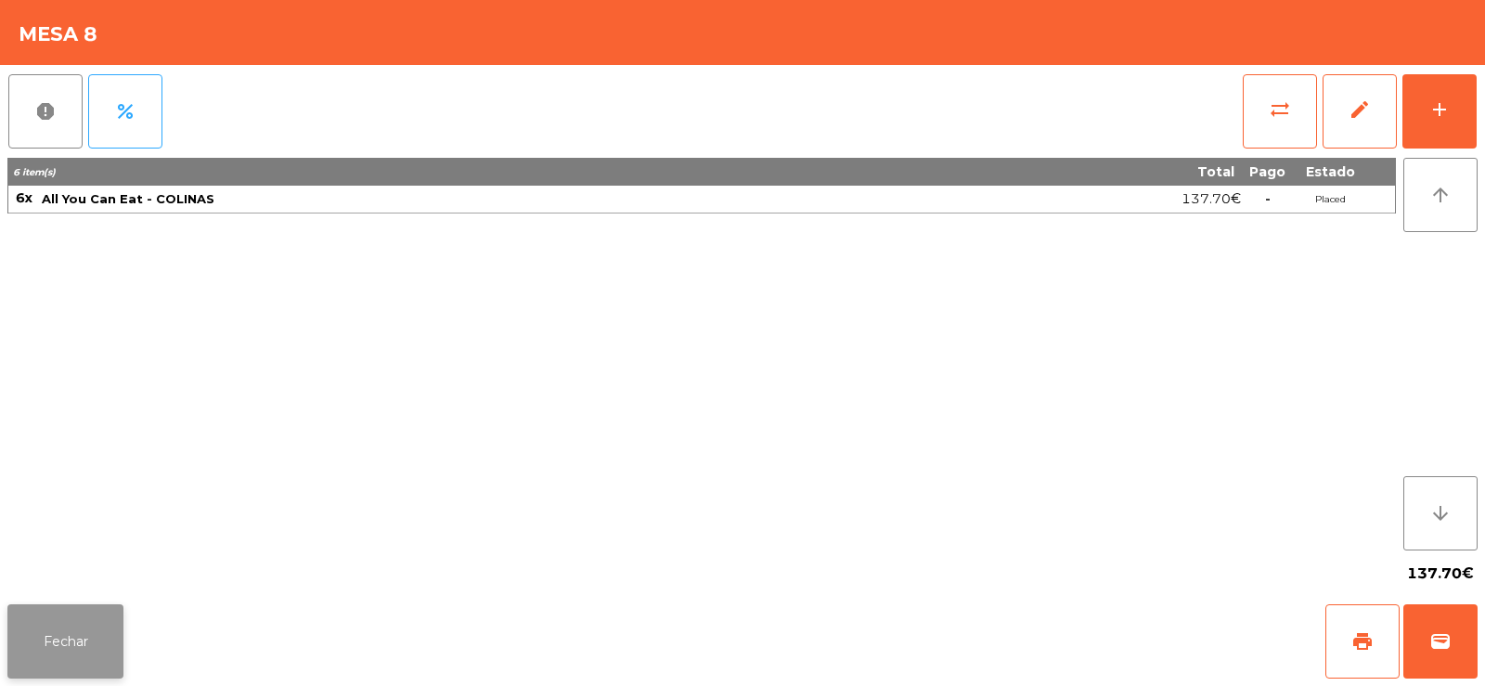
click at [59, 611] on button "Fechar" at bounding box center [65, 641] width 116 height 74
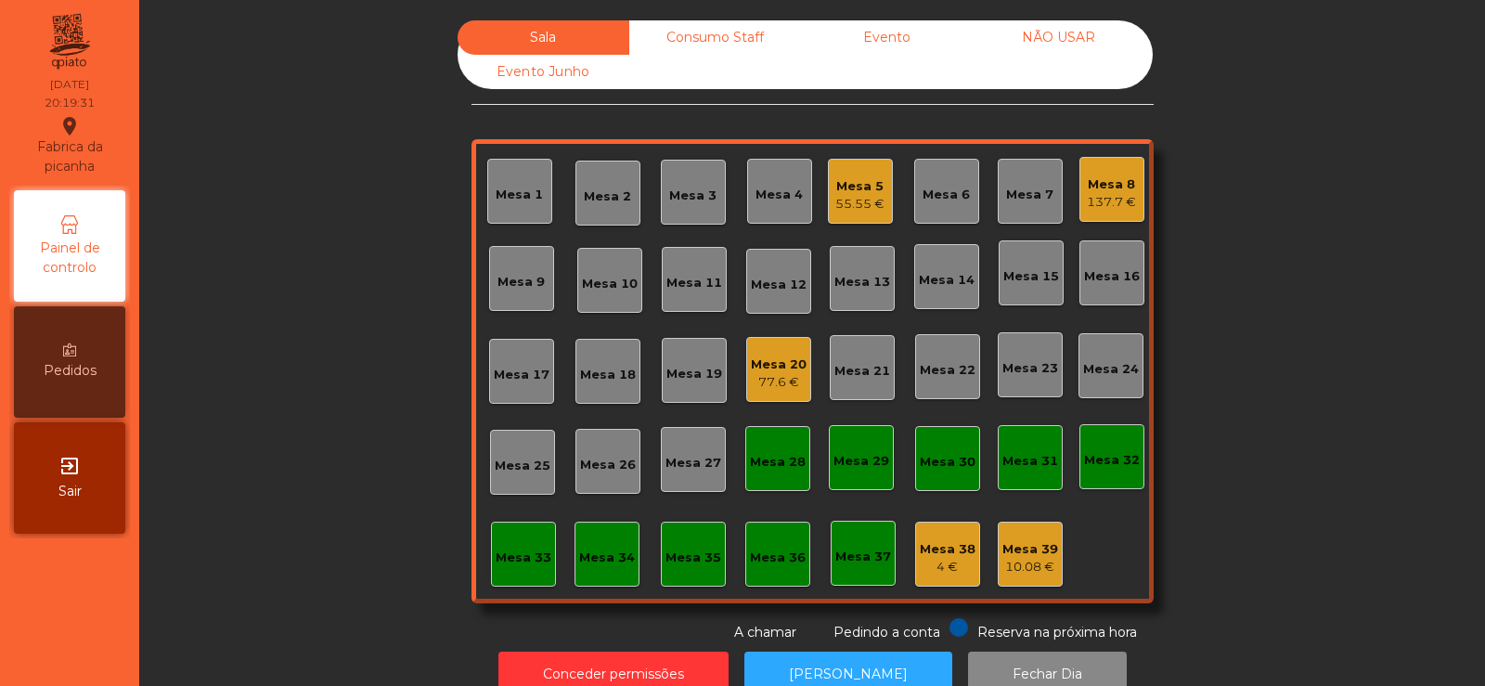
click at [515, 291] on div "Mesa 9" at bounding box center [521, 278] width 65 height 65
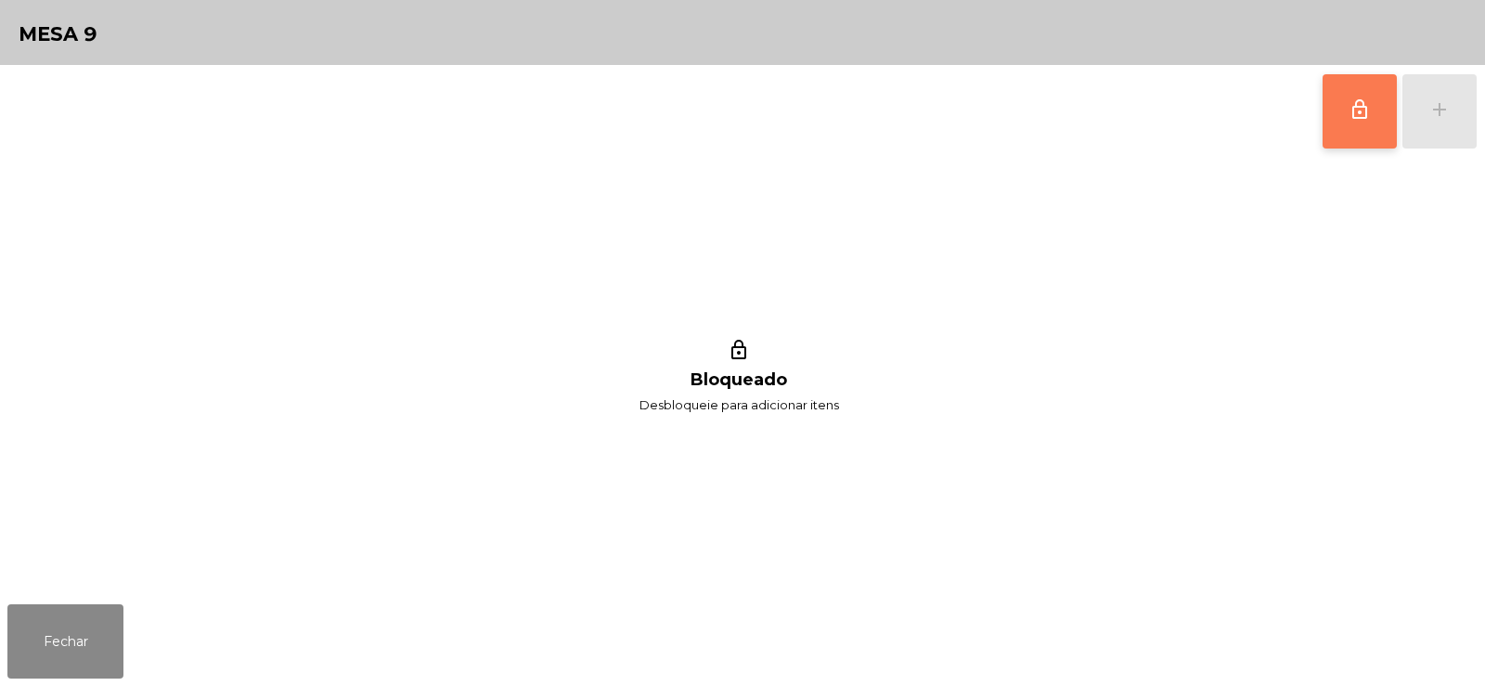
click at [1339, 131] on button "lock_outline" at bounding box center [1359, 111] width 74 height 74
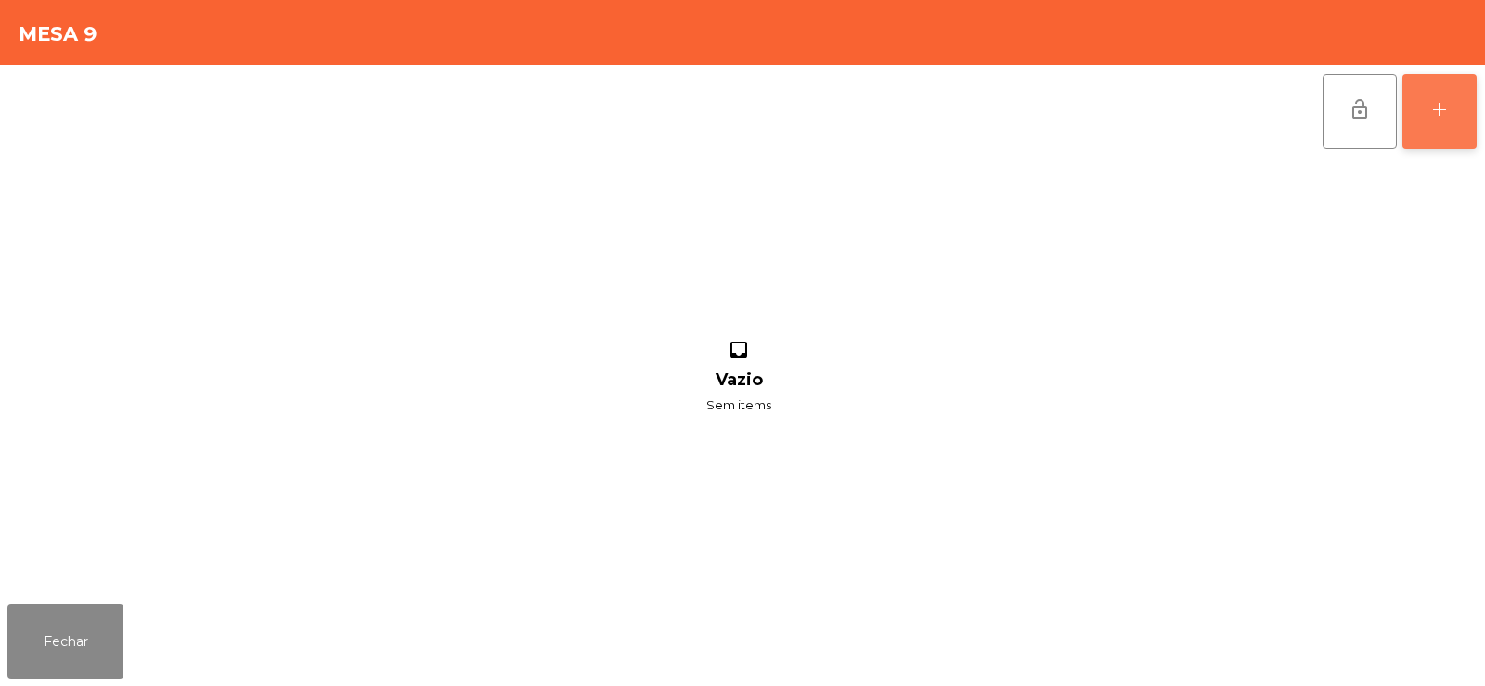
click at [1431, 118] on div "add" at bounding box center [1439, 109] width 22 height 22
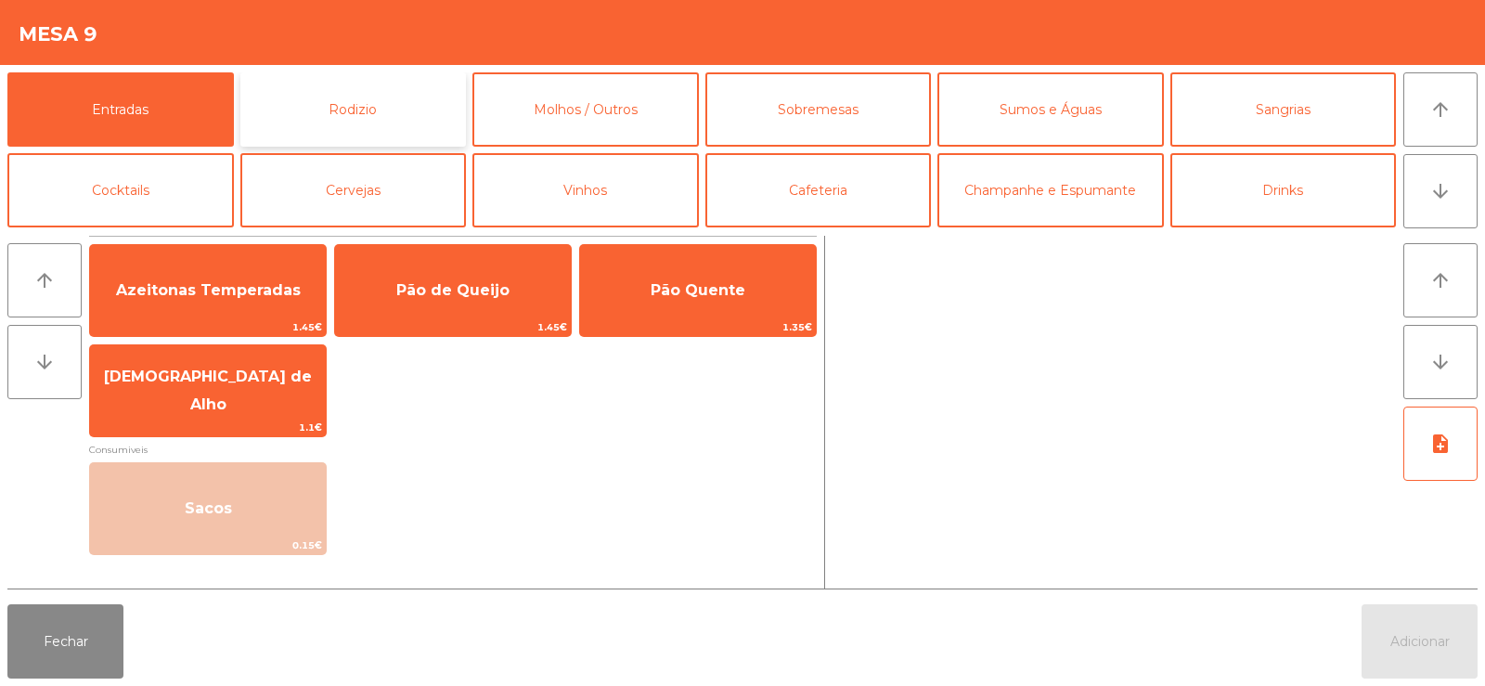
click at [277, 95] on button "Rodizio" at bounding box center [353, 109] width 226 height 74
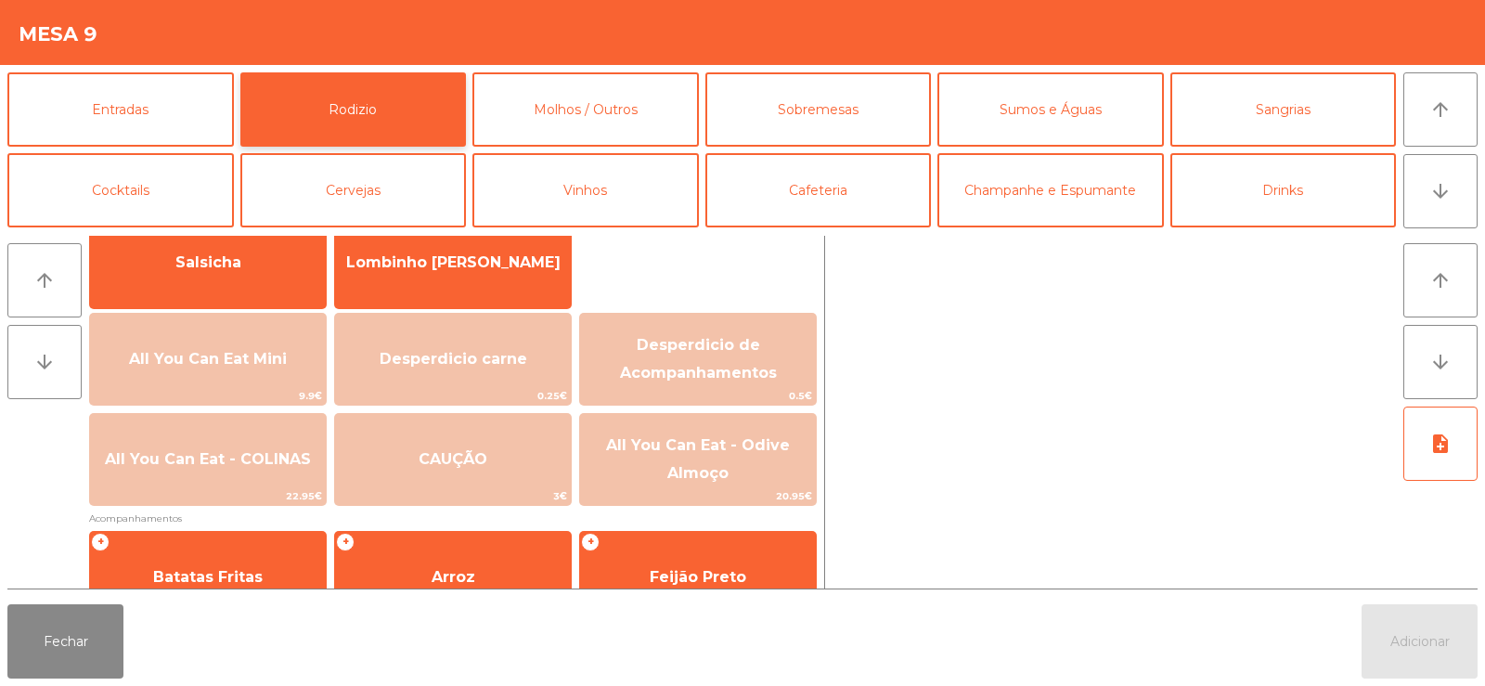
scroll to position [151, 0]
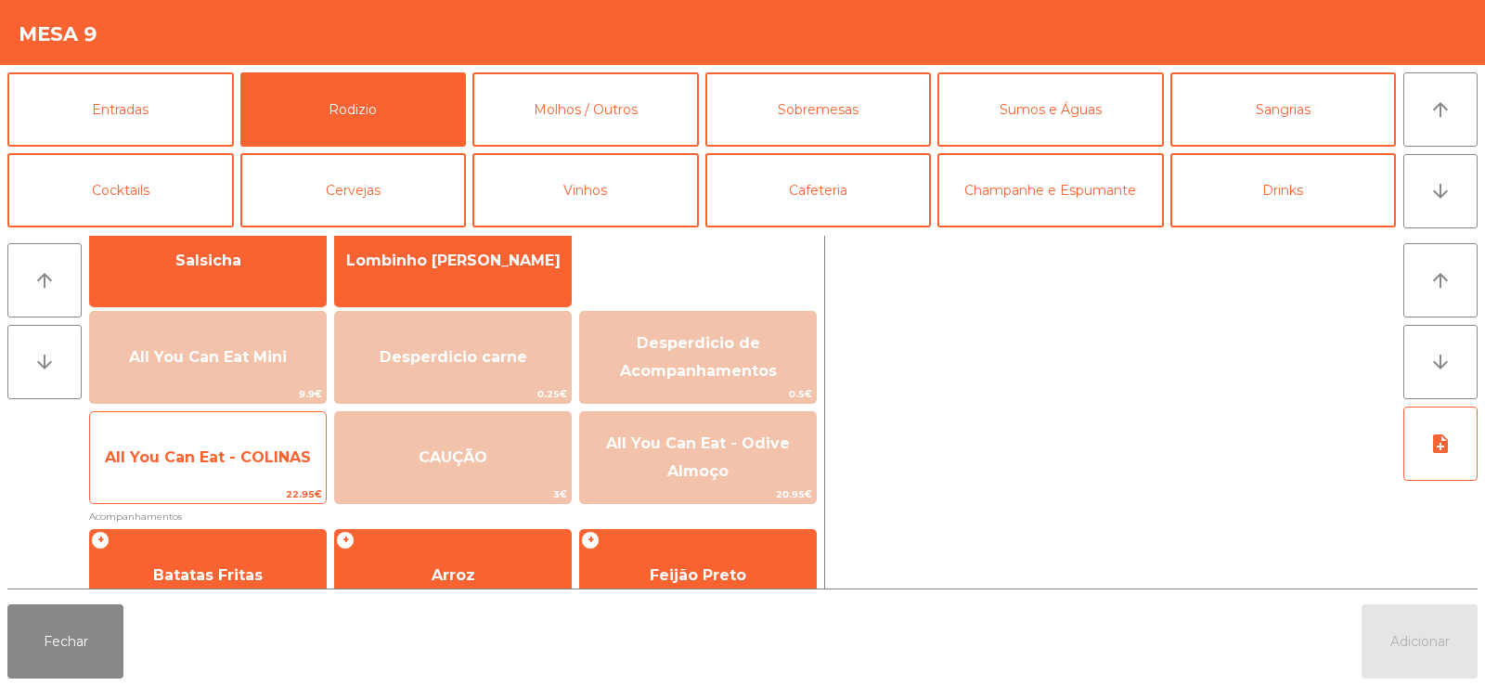
click at [196, 457] on span "All You Can Eat - COLINAS" at bounding box center [208, 457] width 206 height 18
click at [187, 448] on span "All You Can Eat - COLINAS" at bounding box center [208, 457] width 206 height 18
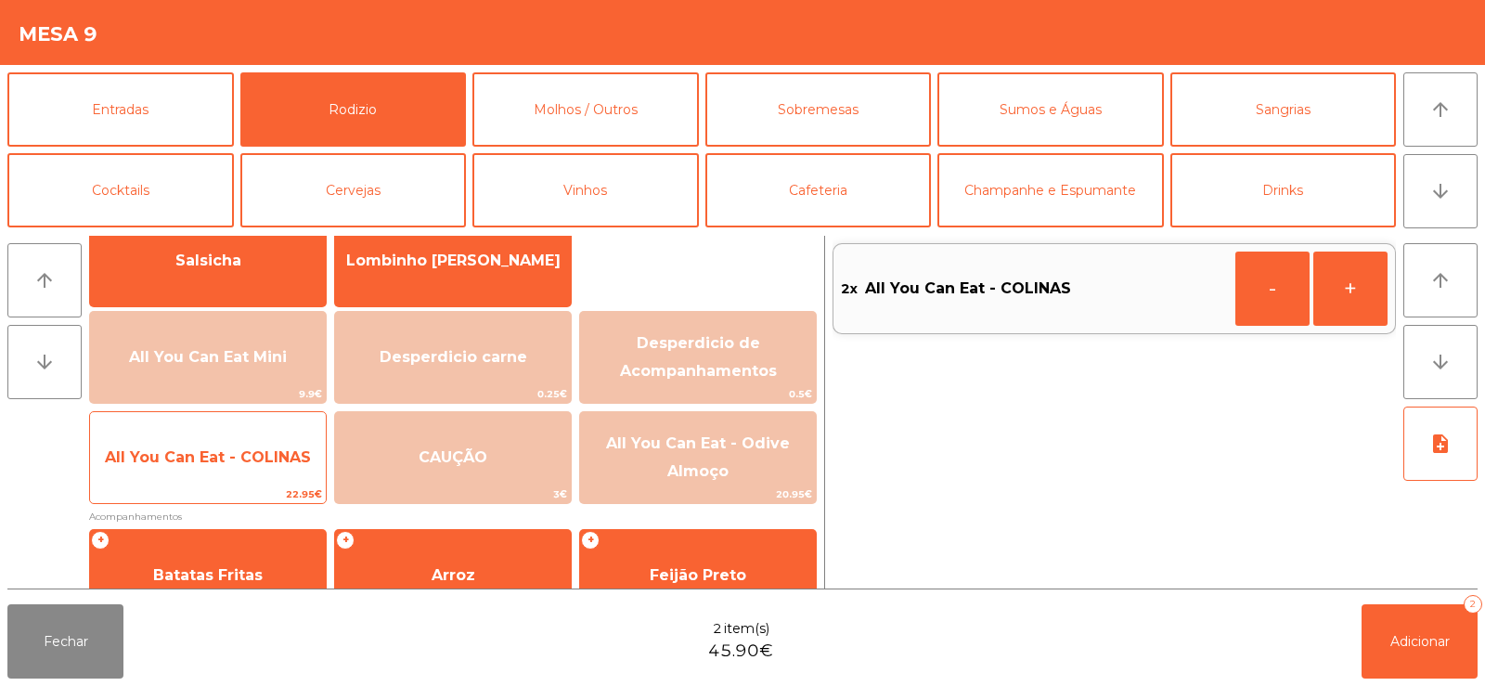
click at [191, 450] on span "All You Can Eat - COLINAS" at bounding box center [208, 457] width 206 height 18
click at [205, 467] on span "All You Can Eat - COLINAS" at bounding box center [208, 457] width 236 height 50
click at [209, 458] on span "All You Can Eat - COLINAS" at bounding box center [208, 457] width 206 height 18
click at [224, 471] on span "All You Can Eat - COLINAS" at bounding box center [208, 457] width 236 height 50
click at [229, 468] on span "All You Can Eat - COLINAS" at bounding box center [208, 457] width 236 height 50
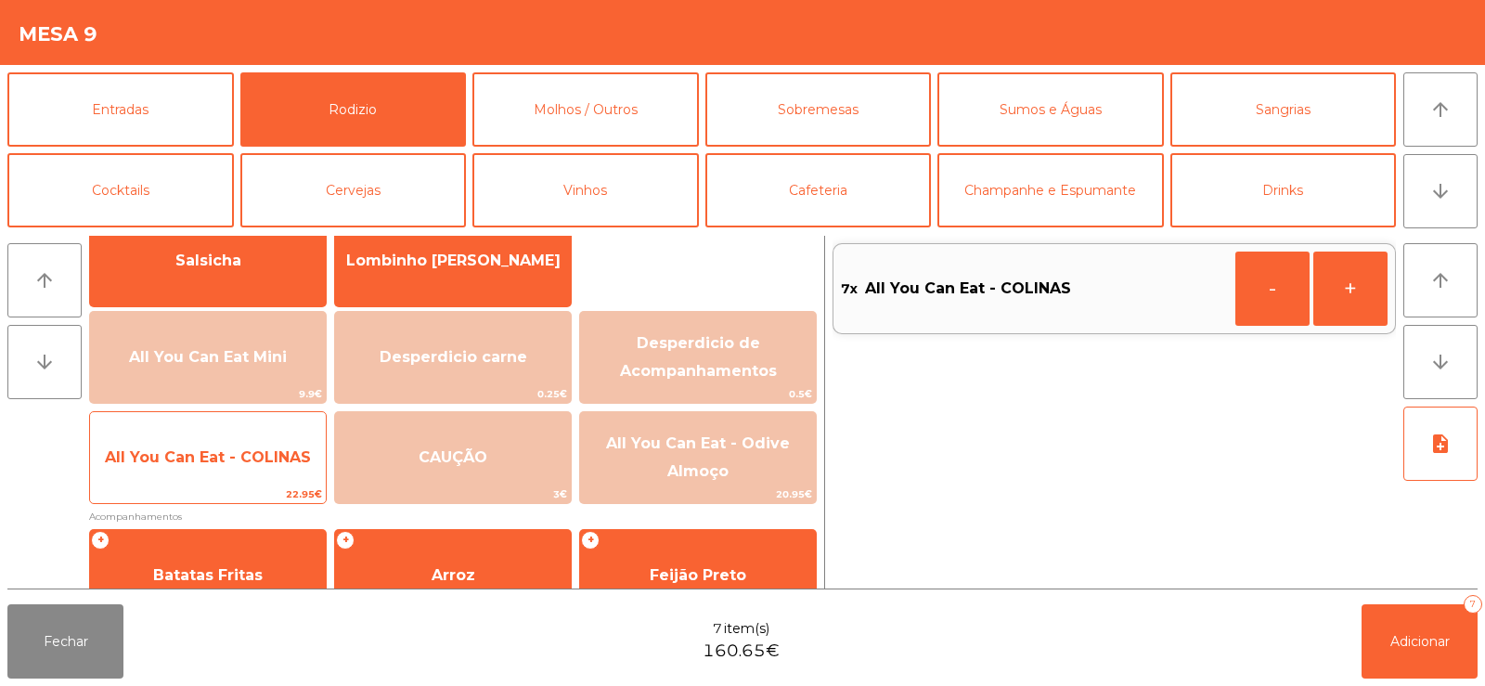
click at [224, 449] on span "All You Can Eat - COLINAS" at bounding box center [208, 457] width 206 height 18
click at [220, 457] on span "All You Can Eat - COLINAS" at bounding box center [208, 457] width 206 height 18
click at [213, 460] on span "All You Can Eat - COLINAS" at bounding box center [208, 457] width 206 height 18
click at [206, 445] on span "All You Can Eat - COLINAS" at bounding box center [208, 457] width 236 height 50
click at [203, 433] on span "All You Can Eat - COLINAS" at bounding box center [208, 457] width 236 height 50
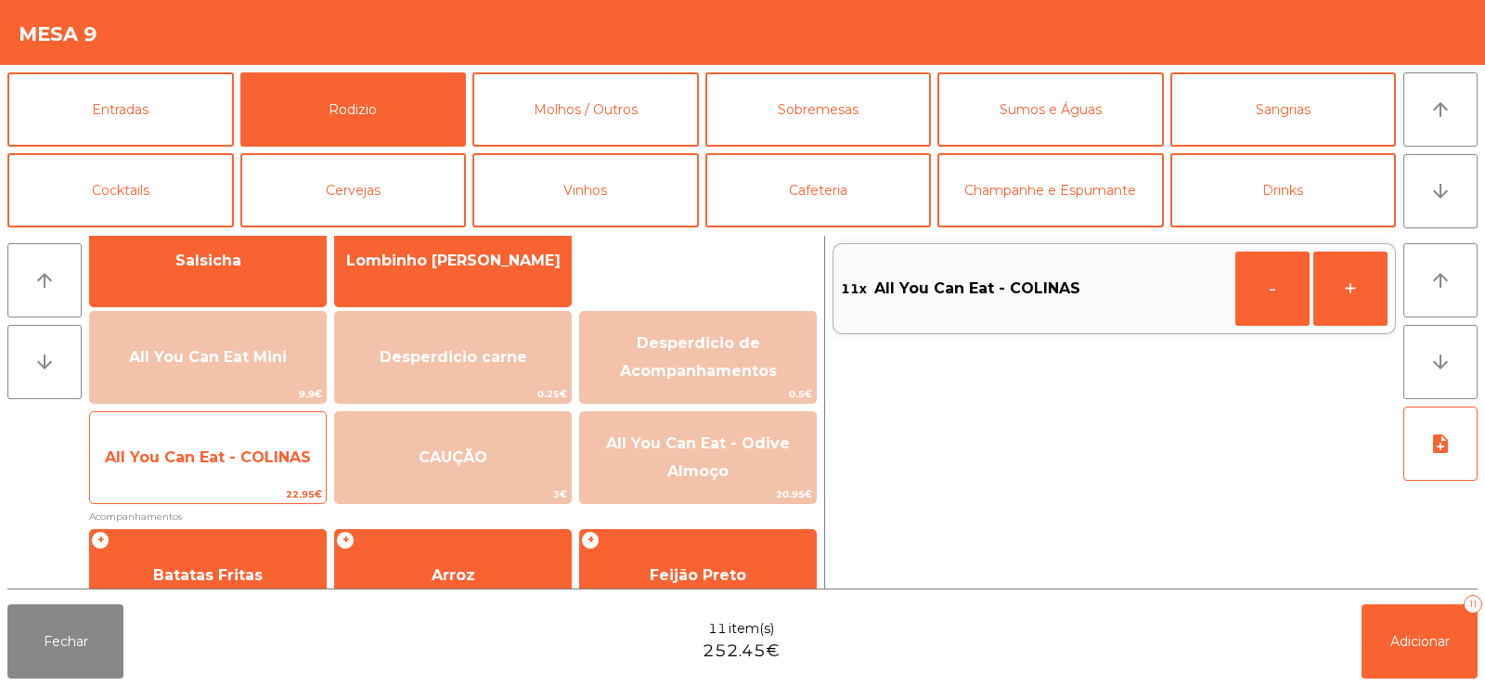
click at [226, 446] on span "All You Can Eat - COLINAS" at bounding box center [208, 457] width 236 height 50
click at [245, 471] on span "All You Can Eat - COLINAS" at bounding box center [208, 457] width 236 height 50
click at [208, 446] on span "All You Can Eat - COLINAS" at bounding box center [208, 457] width 236 height 50
click at [229, 454] on span "All You Can Eat - COLINAS" at bounding box center [208, 457] width 206 height 18
click at [226, 459] on span "All You Can Eat - COLINAS" at bounding box center [208, 457] width 206 height 18
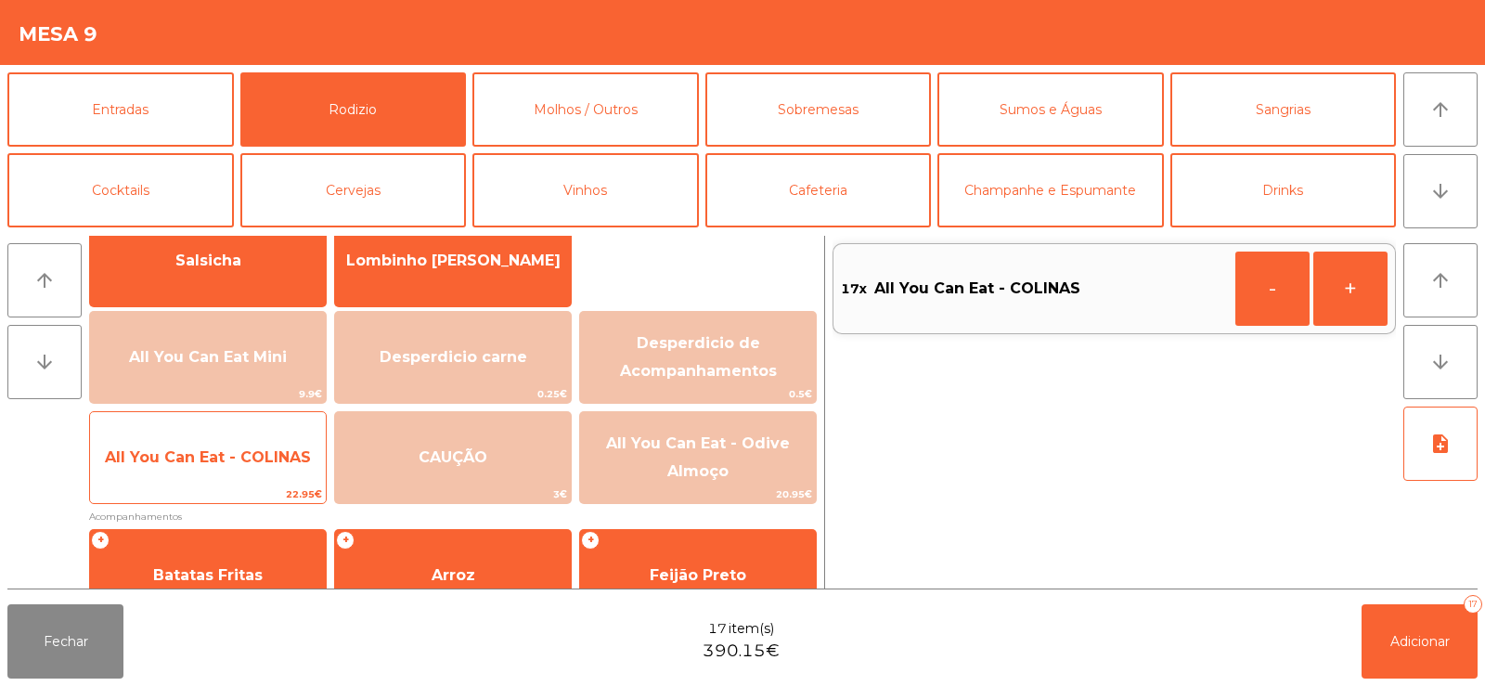
click at [236, 471] on span "All You Can Eat - COLINAS" at bounding box center [208, 457] width 236 height 50
click at [232, 461] on span "All You Can Eat - COLINAS" at bounding box center [208, 457] width 206 height 18
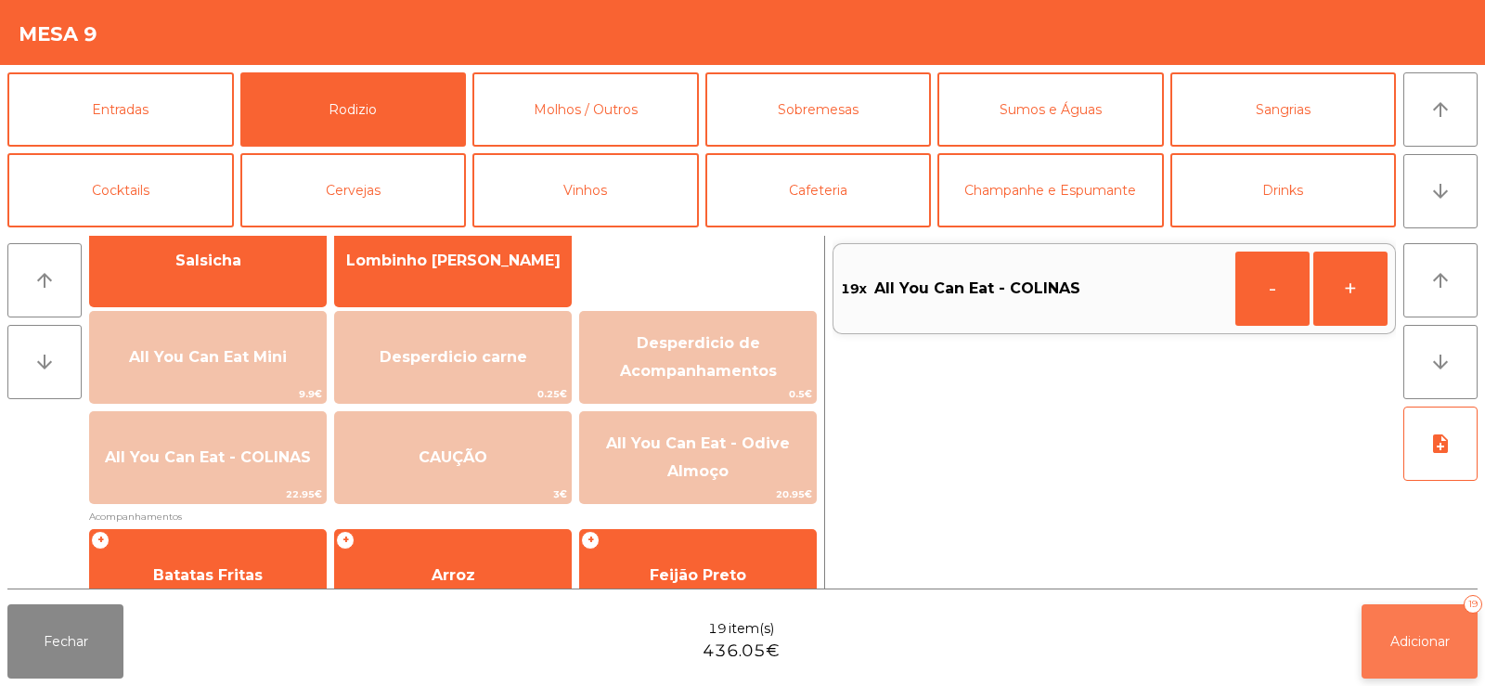
click at [1413, 642] on span "Adicionar" at bounding box center [1419, 641] width 59 height 17
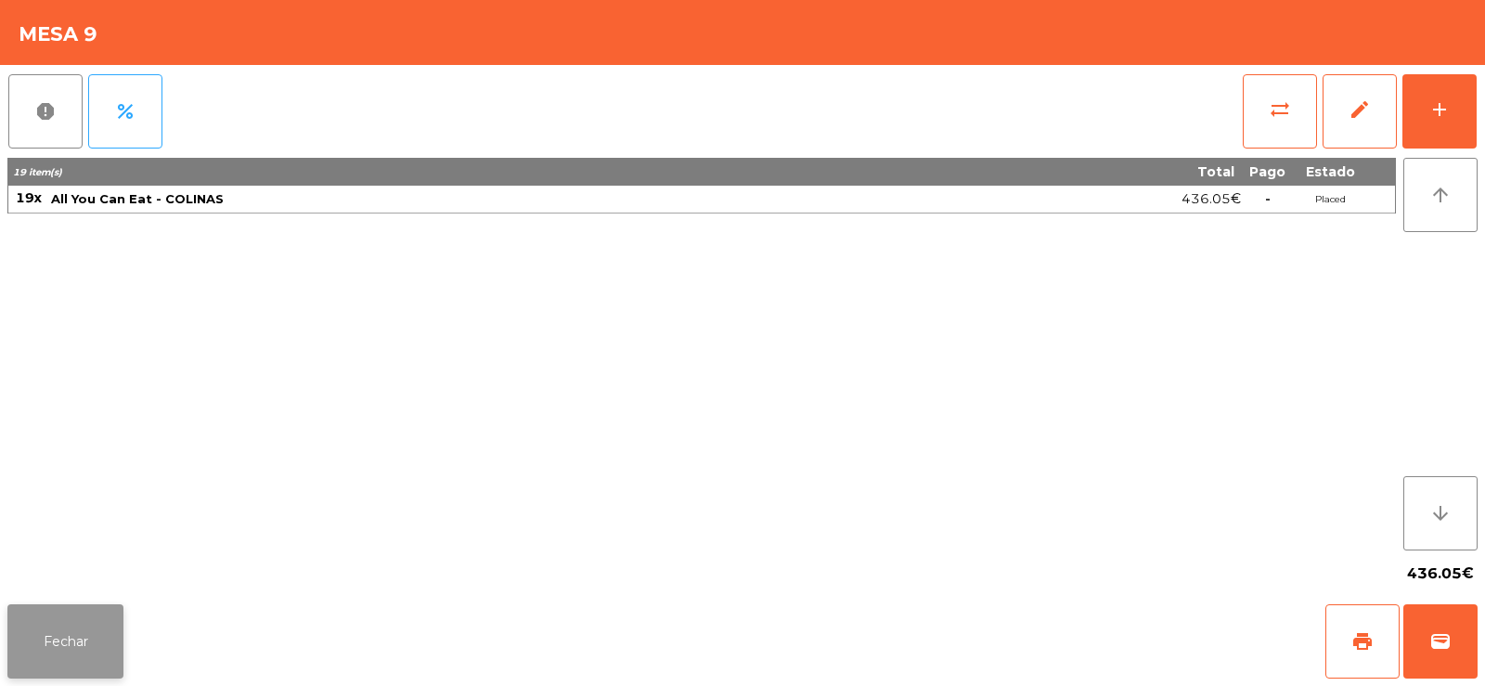
click at [50, 632] on button "Fechar" at bounding box center [65, 641] width 116 height 74
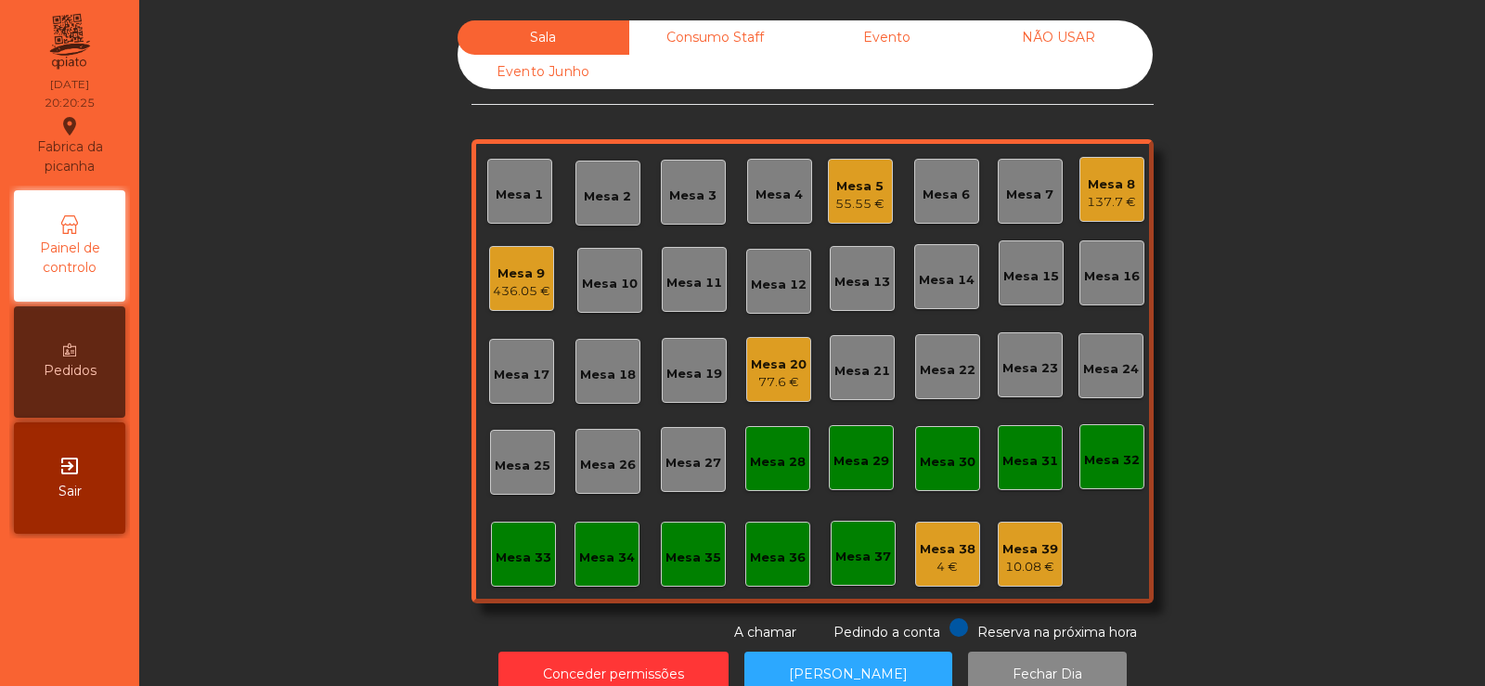
click at [1097, 184] on div "Mesa 8" at bounding box center [1111, 184] width 49 height 19
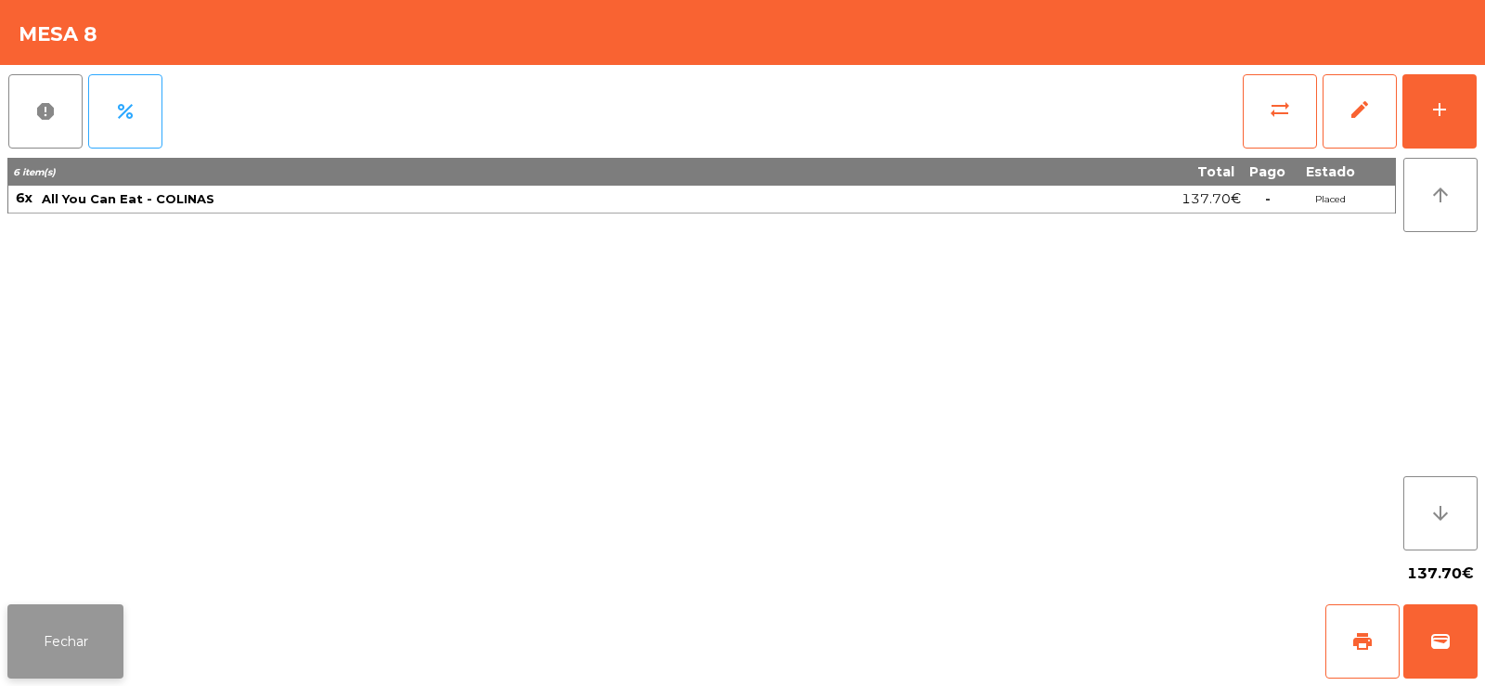
click at [71, 626] on button "Fechar" at bounding box center [65, 641] width 116 height 74
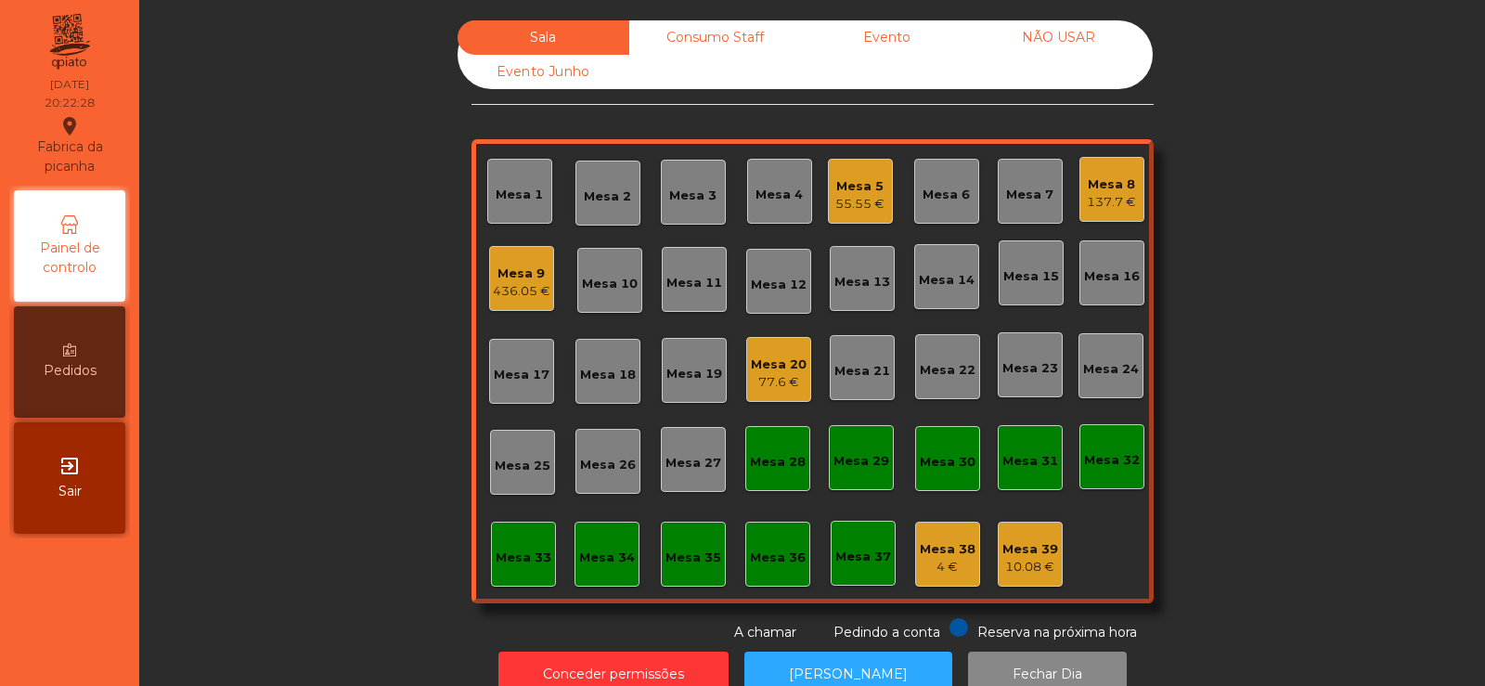
click at [1112, 201] on div "137.7 €" at bounding box center [1111, 202] width 49 height 19
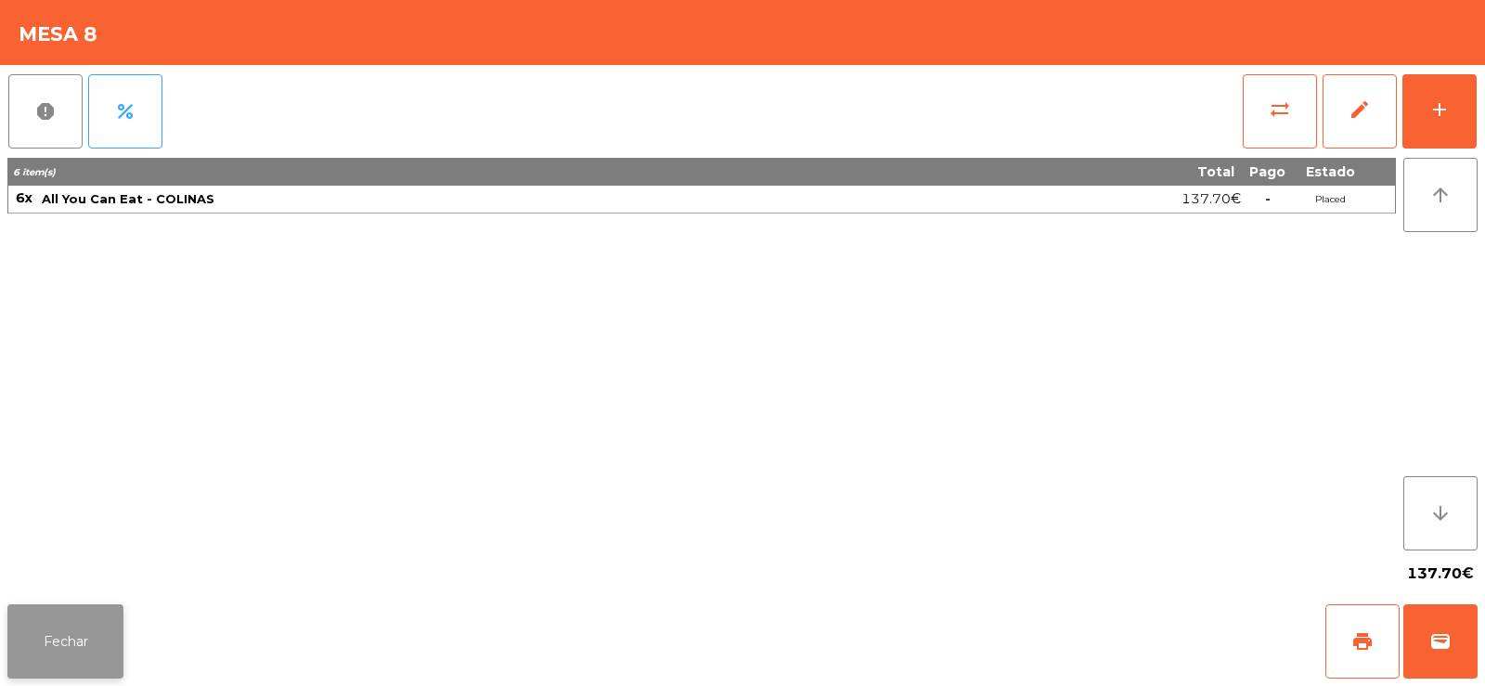
click at [112, 634] on button "Fechar" at bounding box center [65, 641] width 116 height 74
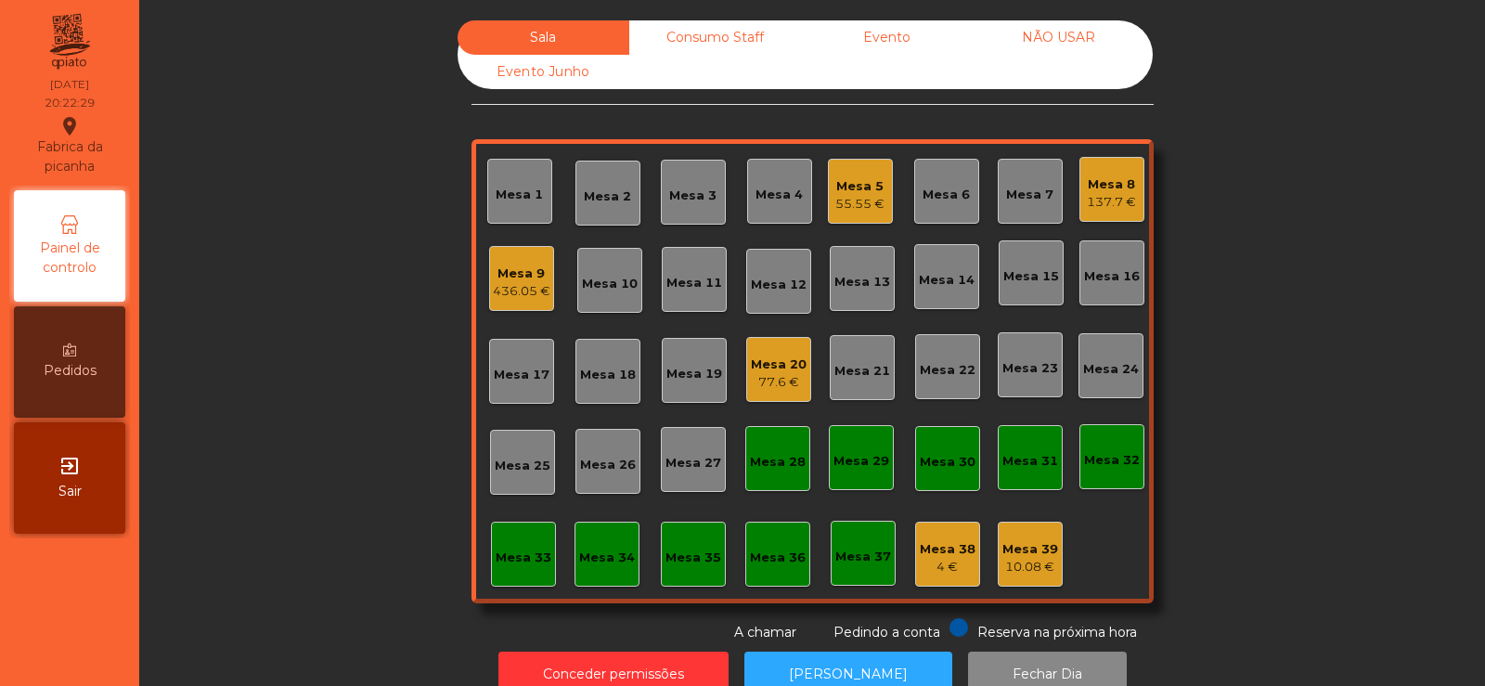
click at [538, 280] on div "Mesa 9" at bounding box center [522, 273] width 58 height 19
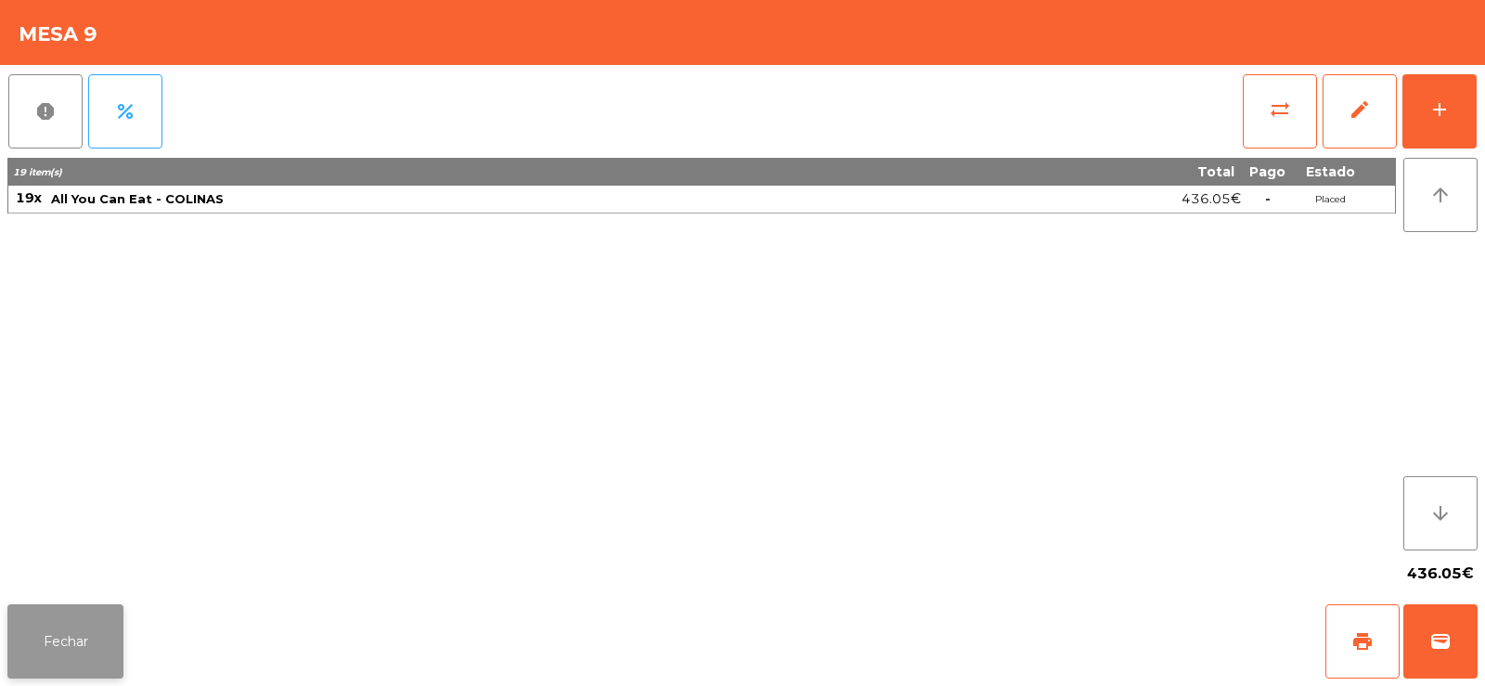
click at [76, 660] on button "Fechar" at bounding box center [65, 641] width 116 height 74
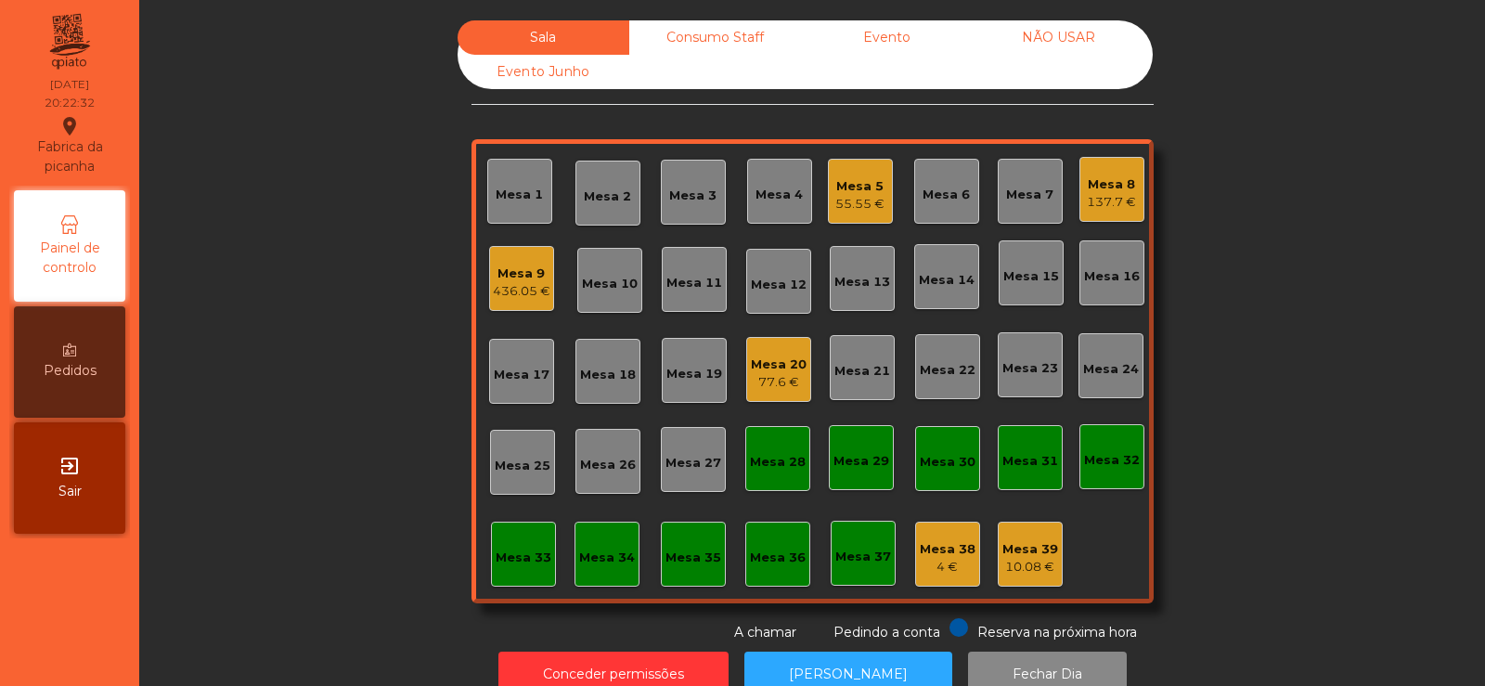
click at [1131, 183] on div "Mesa 8 137.7 €" at bounding box center [1111, 189] width 65 height 65
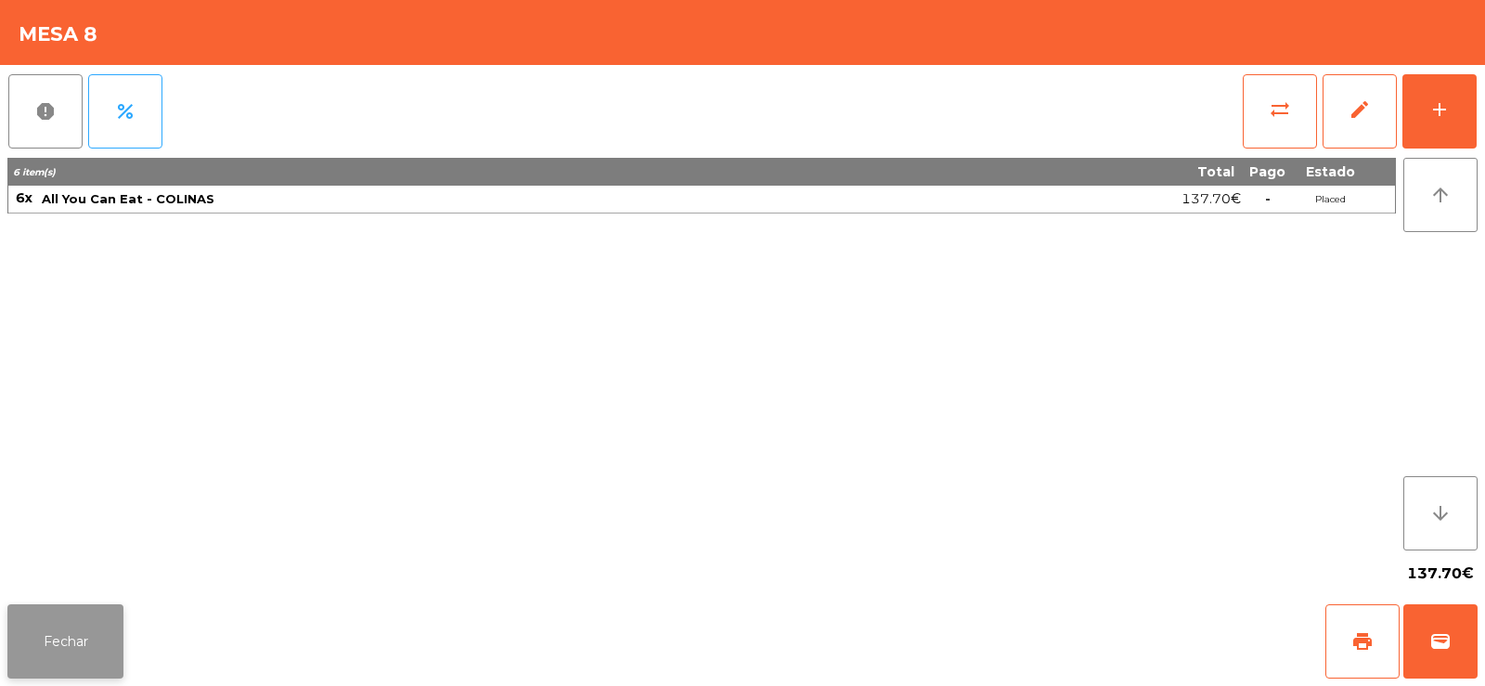
click at [70, 660] on button "Fechar" at bounding box center [65, 641] width 116 height 74
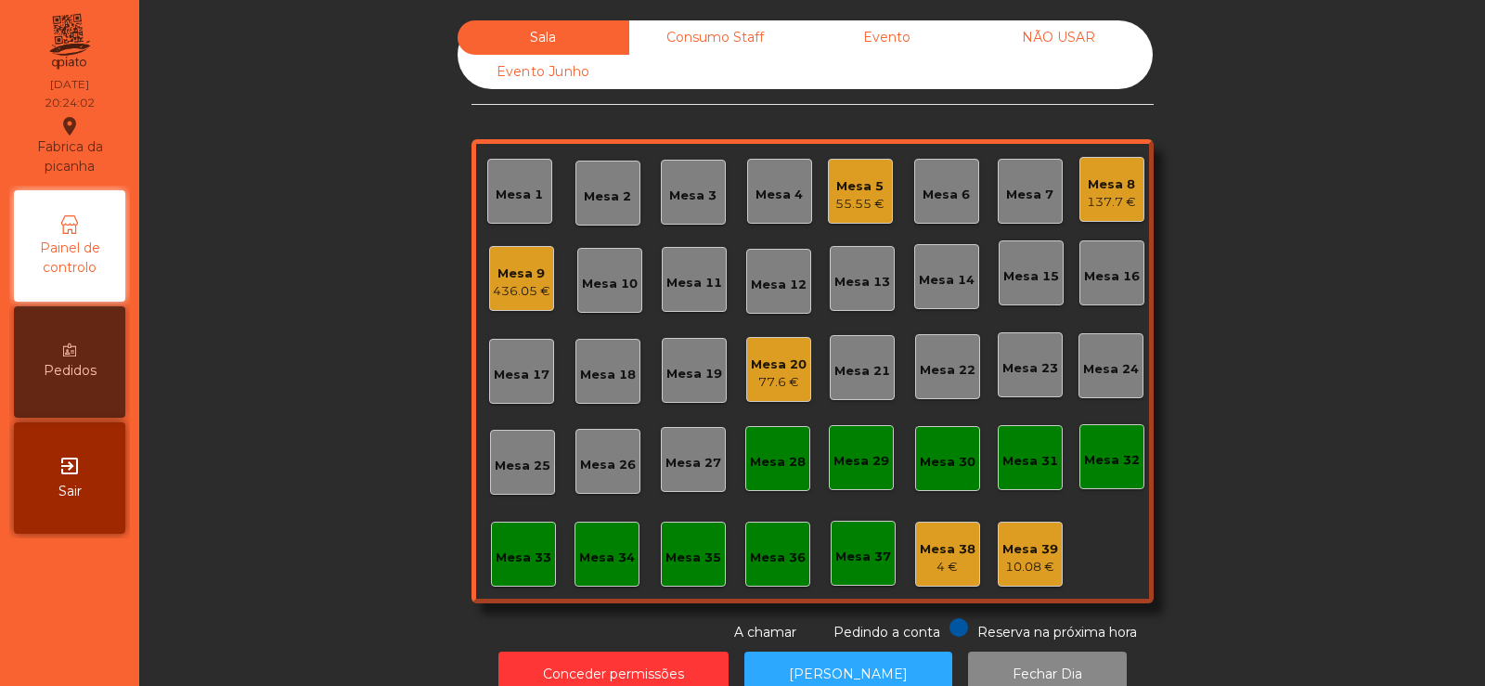
click at [527, 296] on div "436.05 €" at bounding box center [522, 291] width 58 height 19
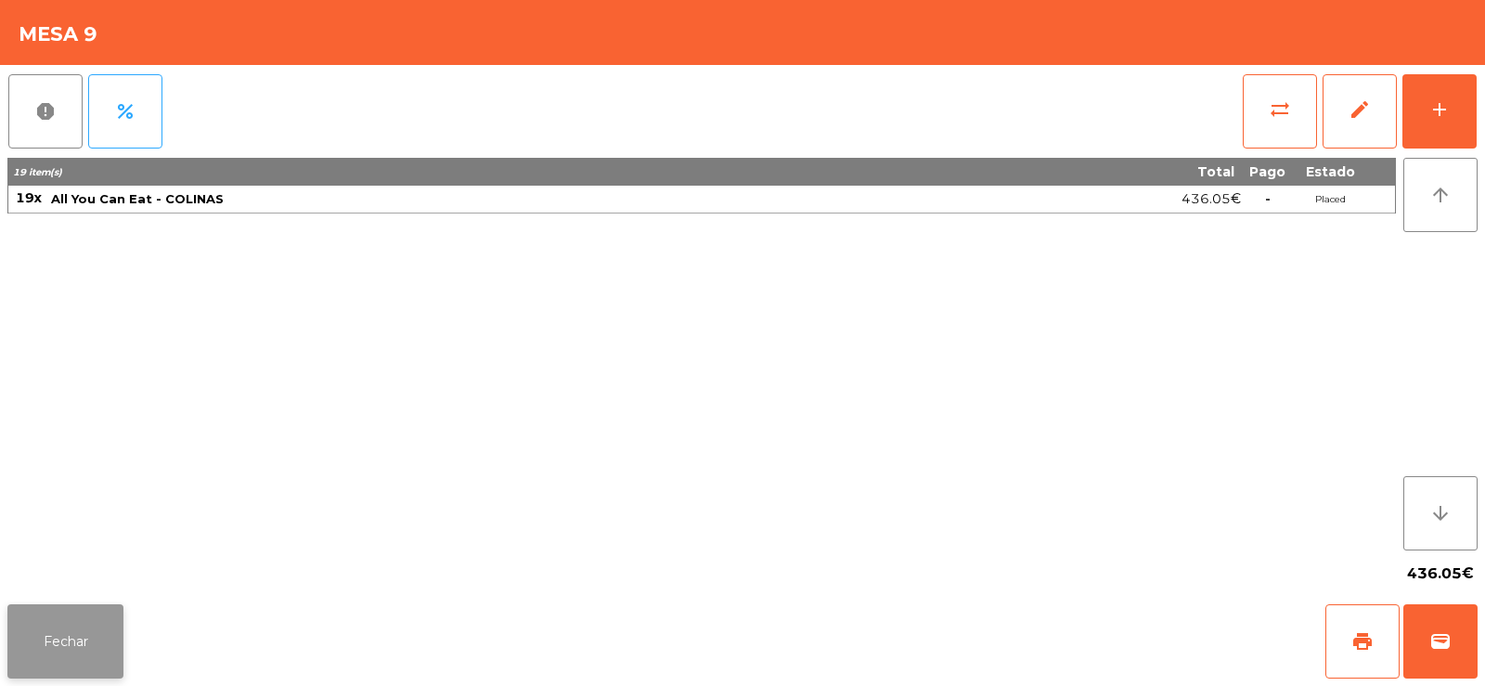
click at [111, 637] on button "Fechar" at bounding box center [65, 641] width 116 height 74
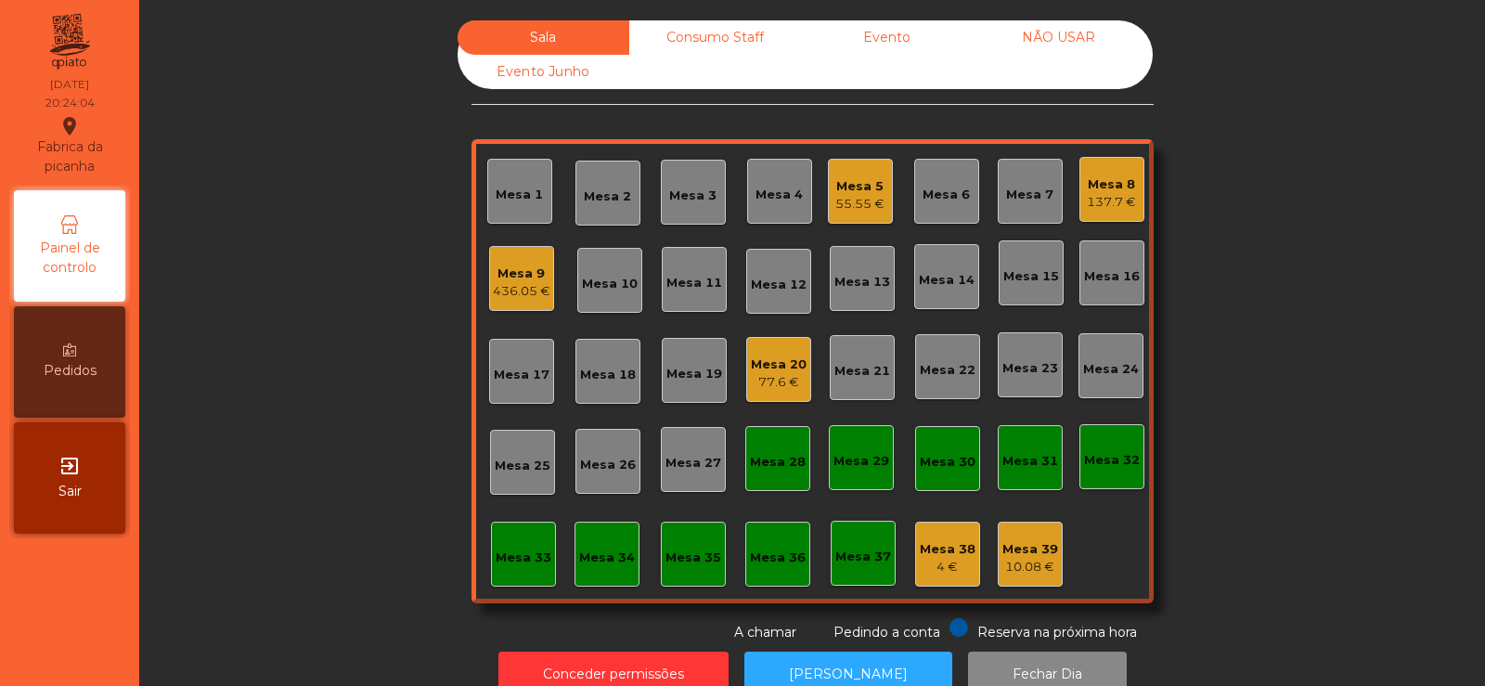
click at [1159, 175] on div "Sala Consumo Staff Evento NÃO USAR Evento Junho Mesa 1 Mesa 2 Mesa 3 Mesa 4 Mes…" at bounding box center [812, 331] width 1296 height 622
click at [1130, 179] on div "Mesa 8 137.7 €" at bounding box center [1111, 189] width 65 height 65
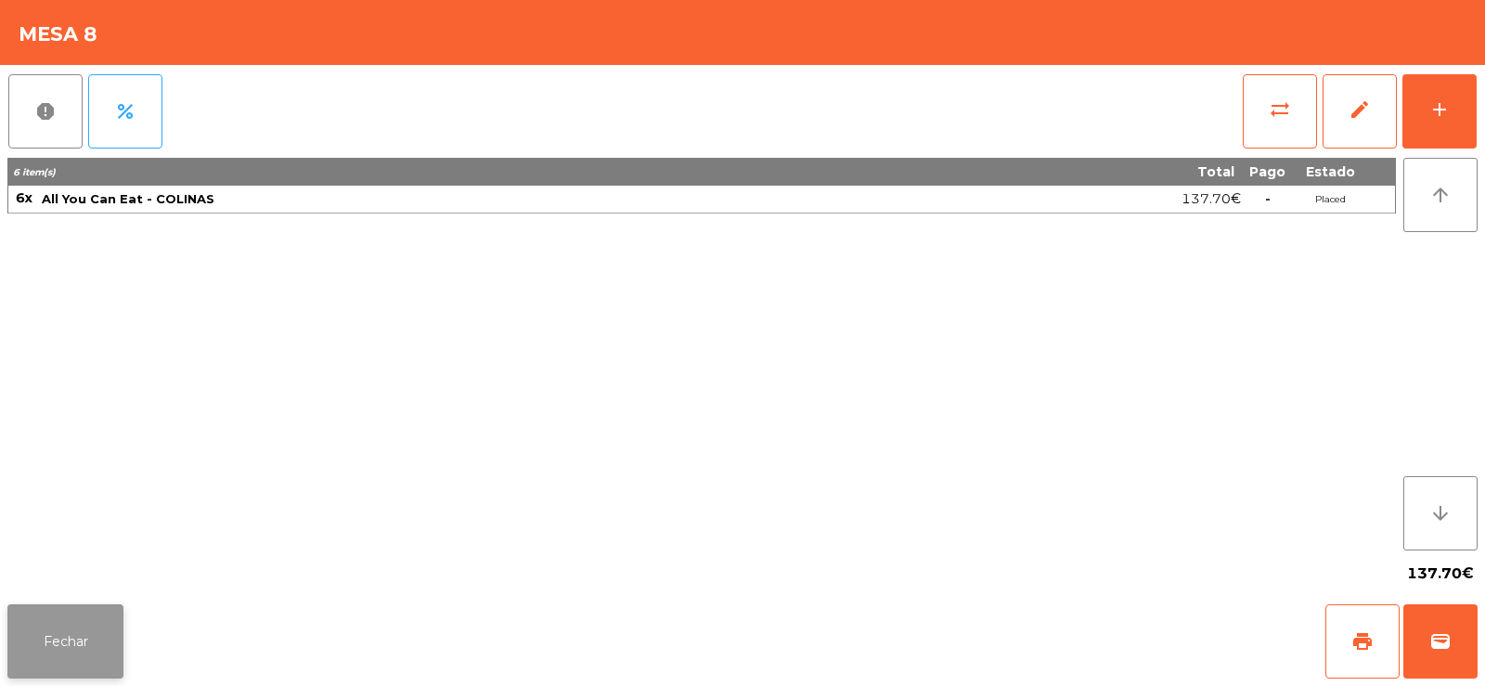
click at [80, 640] on button "Fechar" at bounding box center [65, 641] width 116 height 74
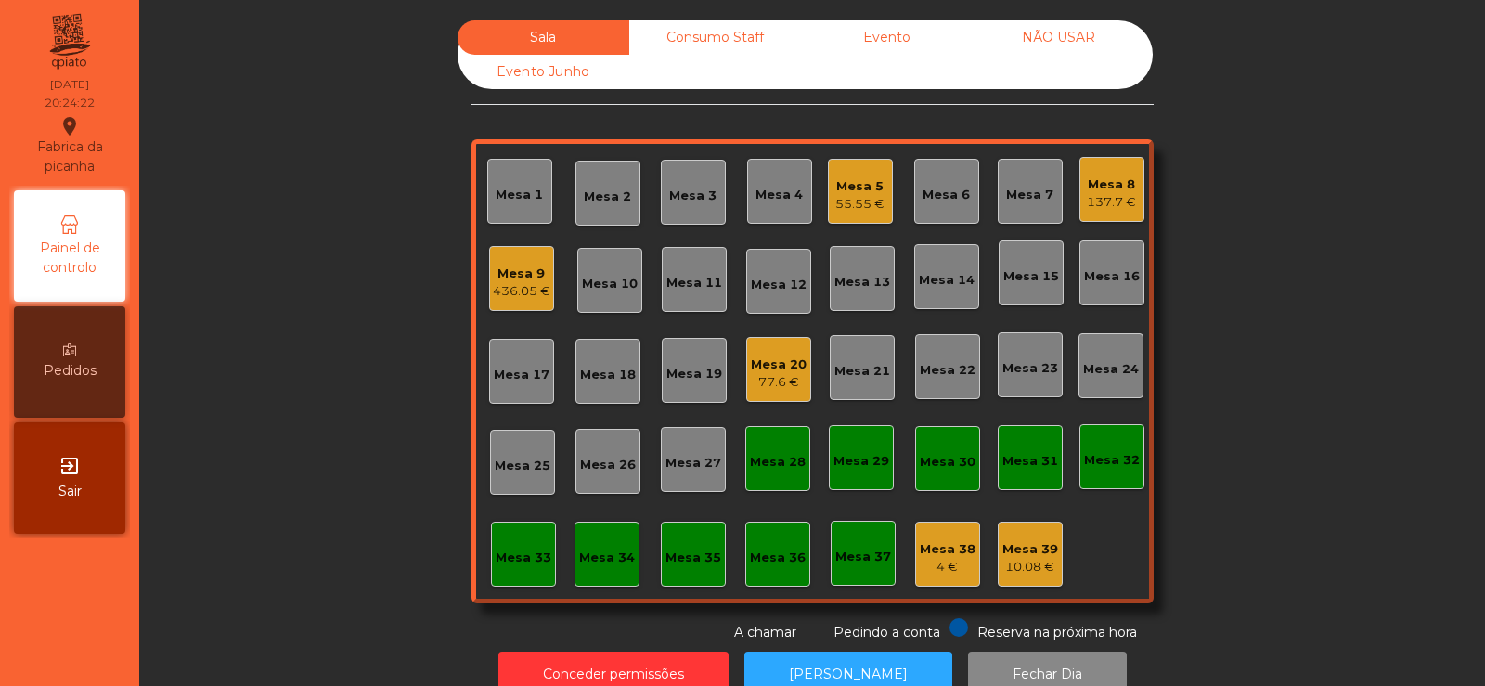
click at [504, 277] on div "Mesa 9" at bounding box center [522, 273] width 58 height 19
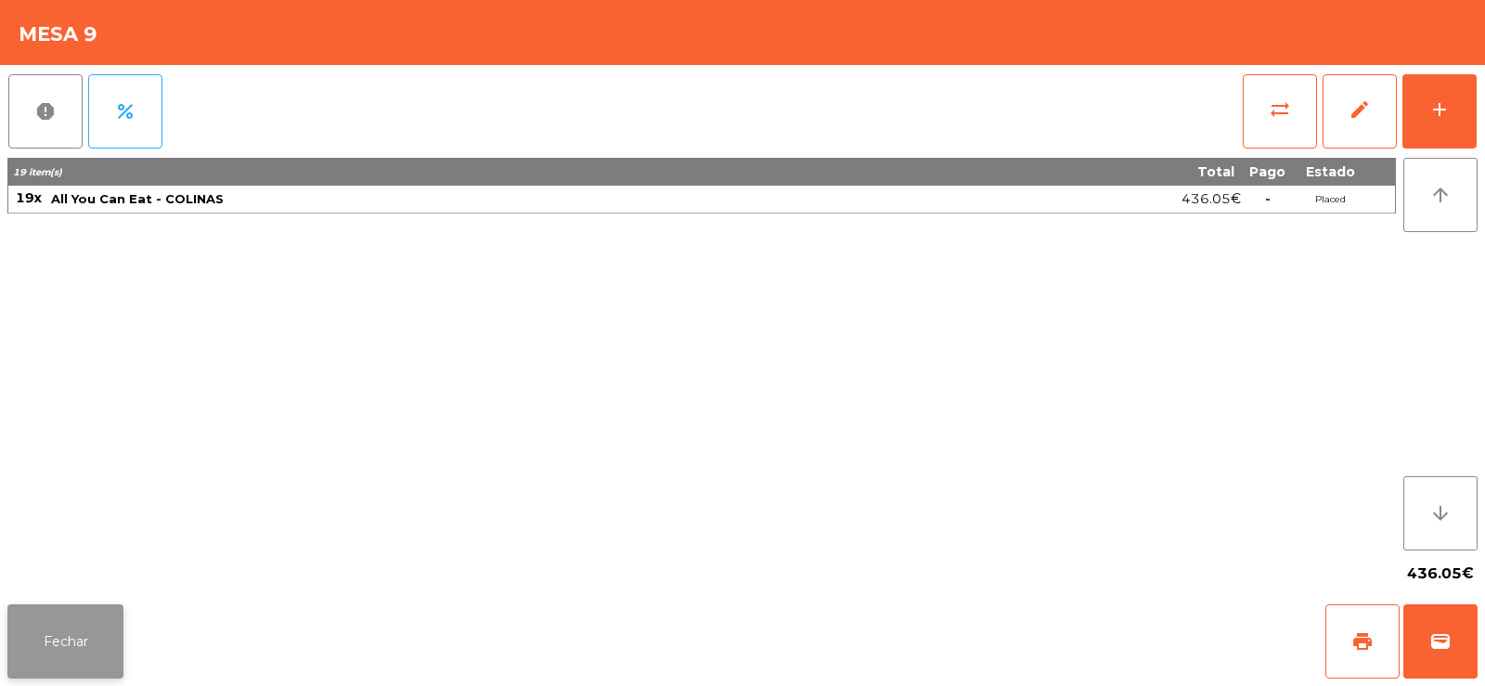
click at [89, 630] on button "Fechar" at bounding box center [65, 641] width 116 height 74
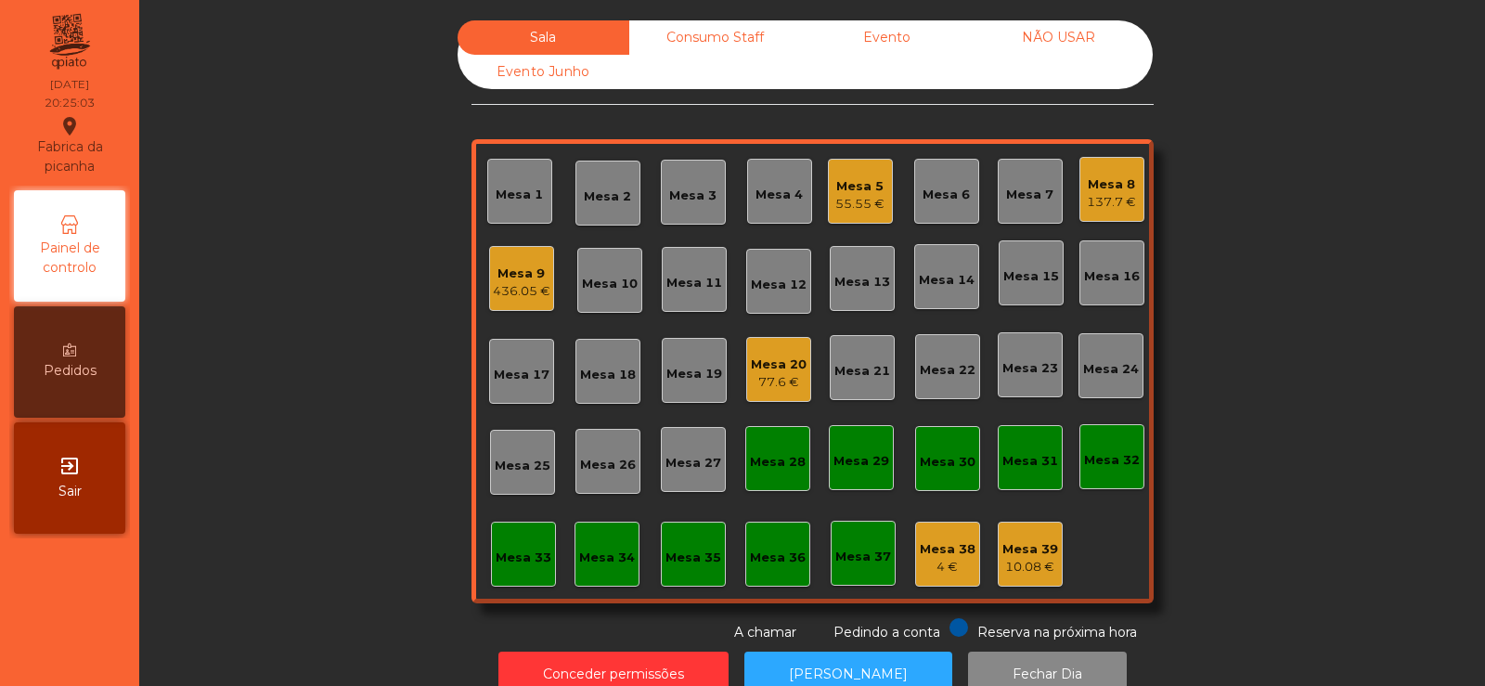
click at [513, 283] on div "436.05 €" at bounding box center [522, 291] width 58 height 19
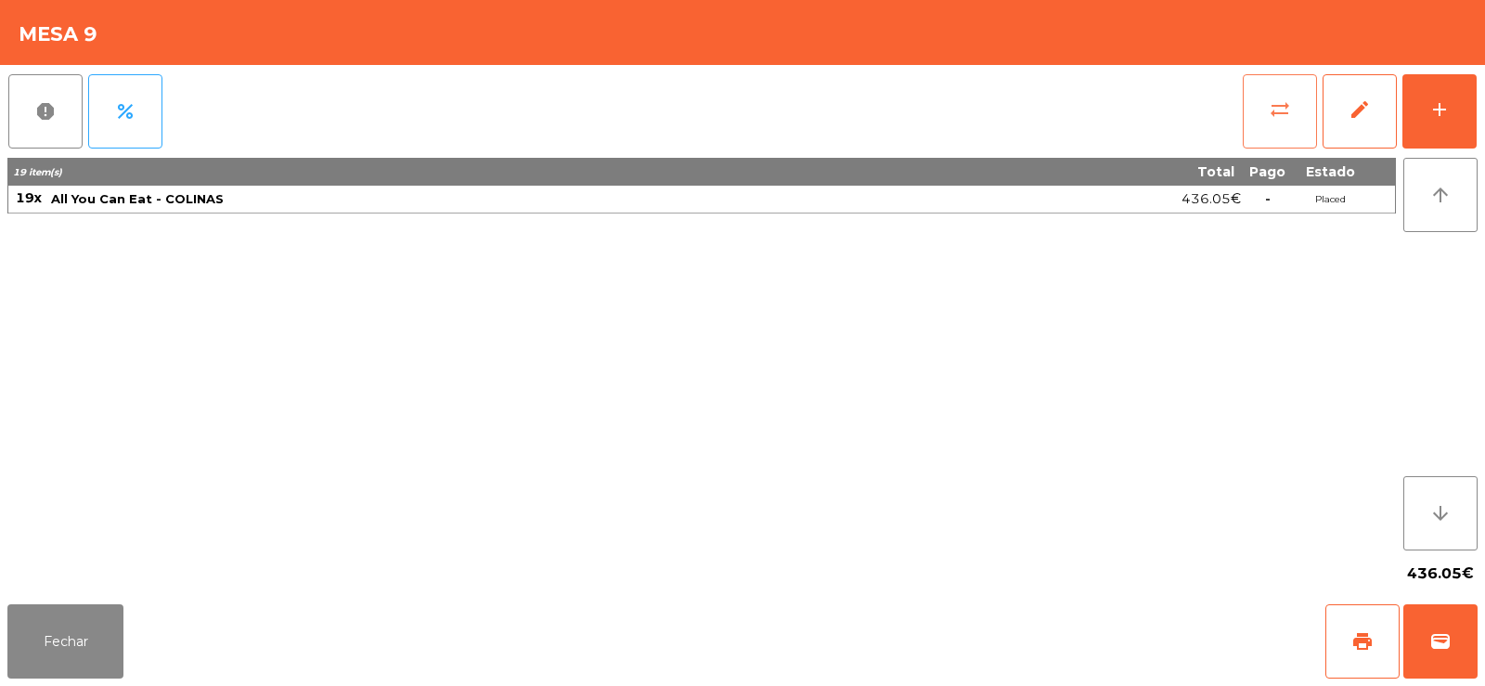
click at [1279, 110] on span "sync_alt" at bounding box center [1280, 109] width 22 height 22
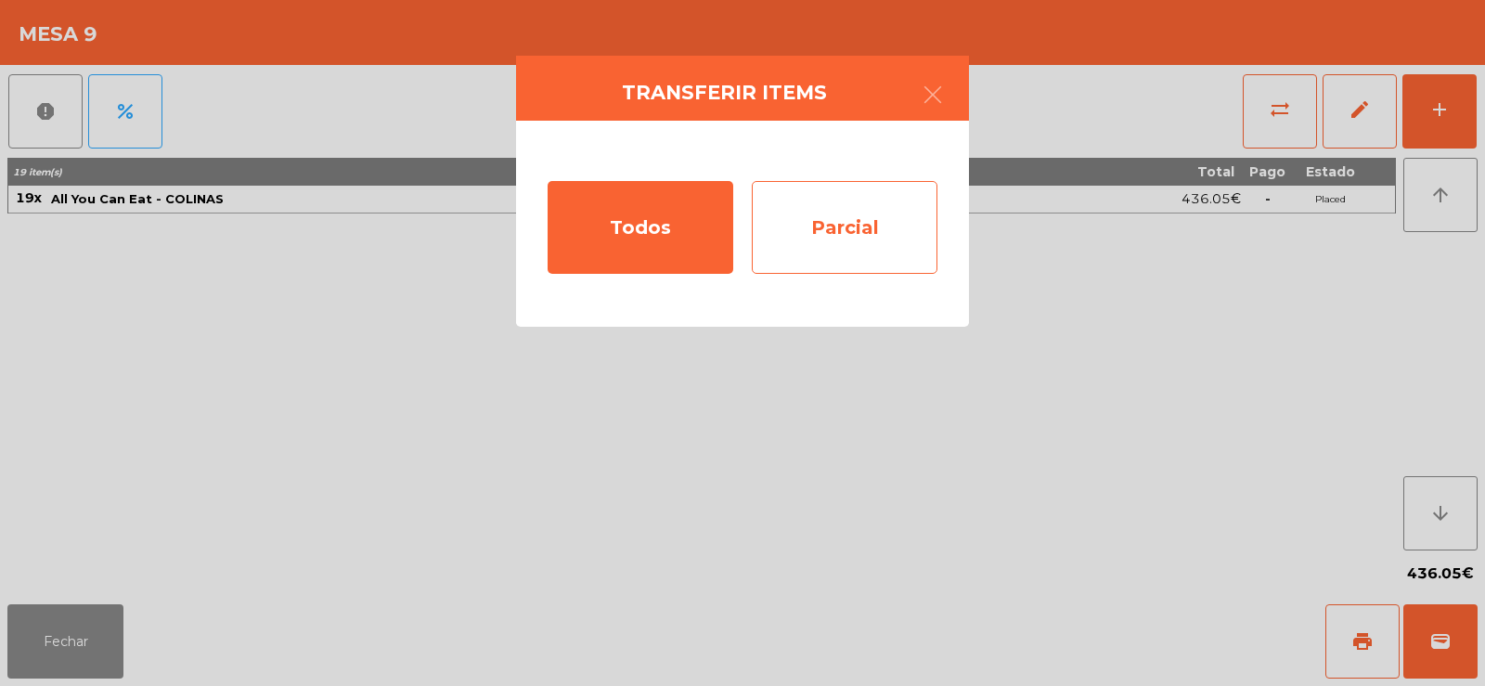
click at [853, 232] on div "Parcial" at bounding box center [845, 227] width 186 height 93
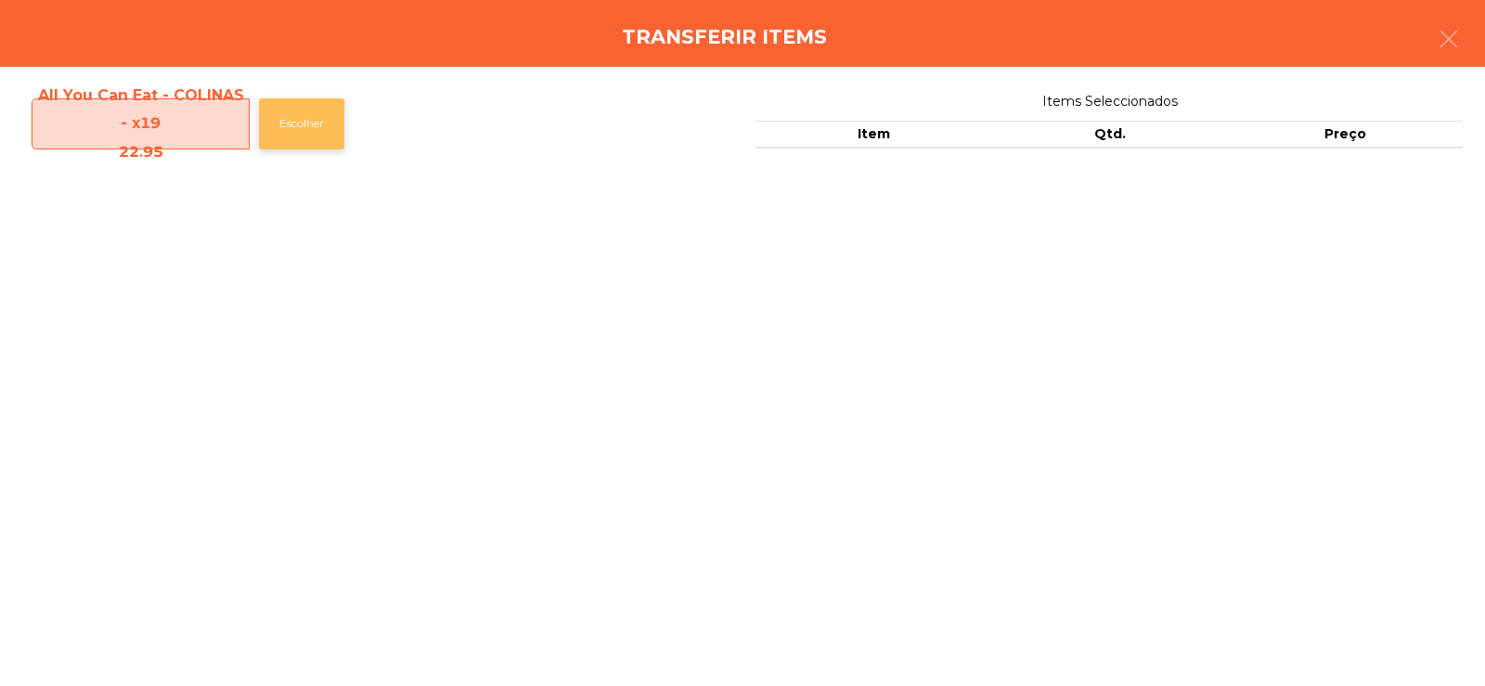
click at [307, 114] on button "Escolher" at bounding box center [301, 123] width 85 height 51
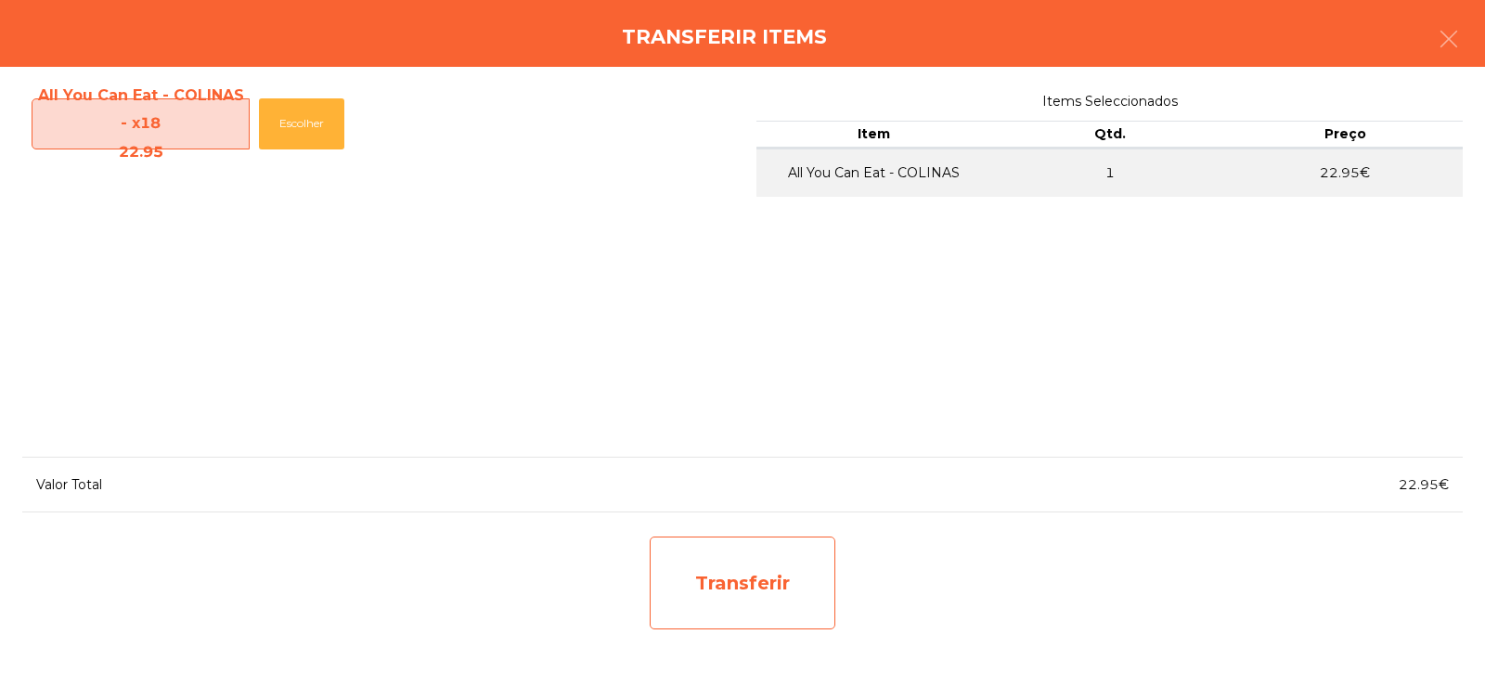
click at [774, 576] on div "Transferir" at bounding box center [743, 582] width 186 height 93
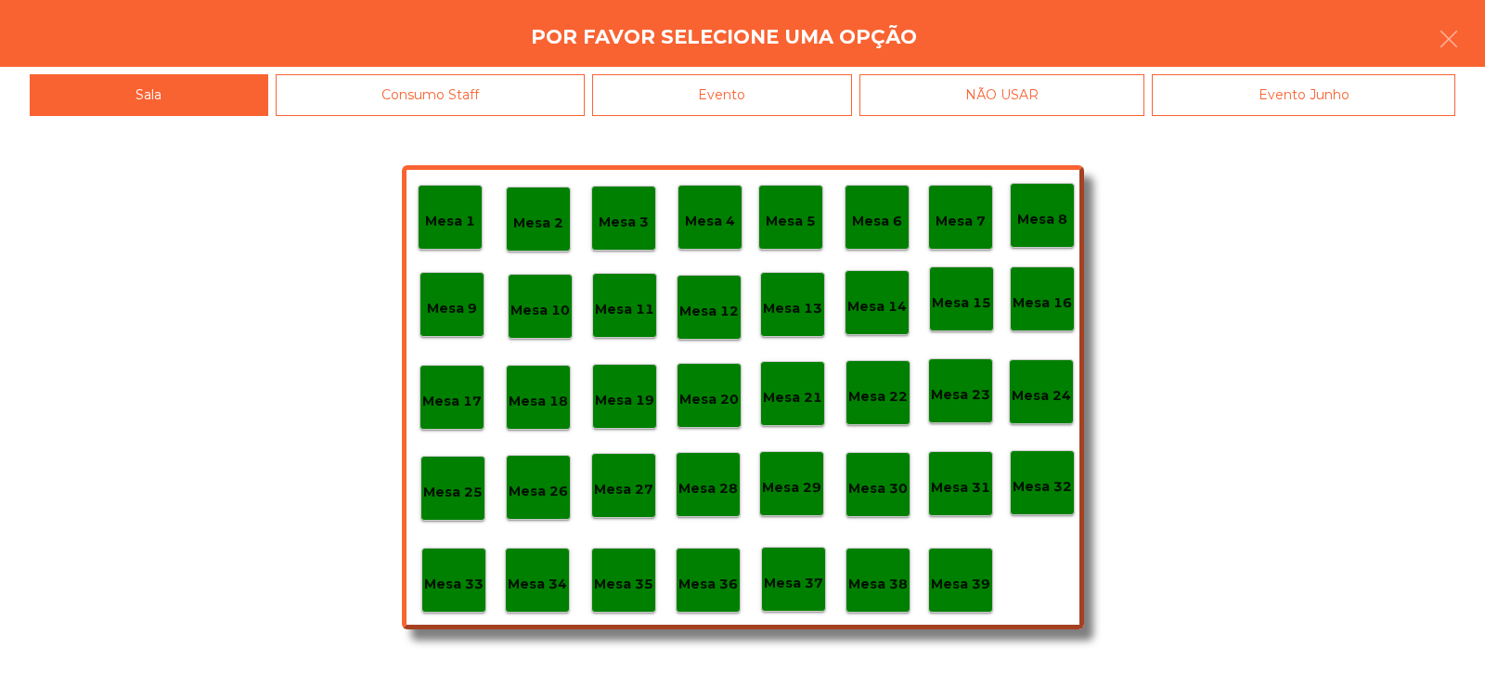
click at [802, 571] on div "Mesa 37" at bounding box center [793, 579] width 59 height 29
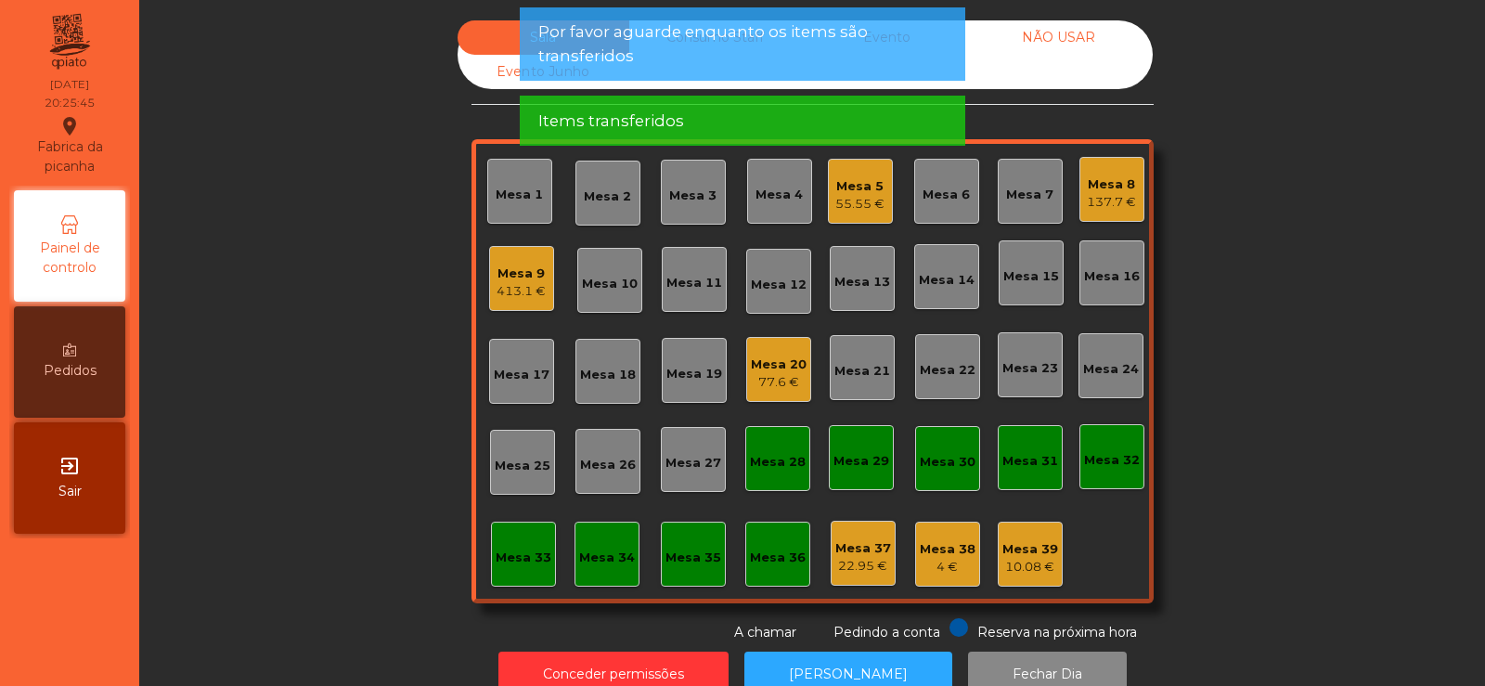
click at [525, 287] on div "413.1 €" at bounding box center [521, 291] width 49 height 19
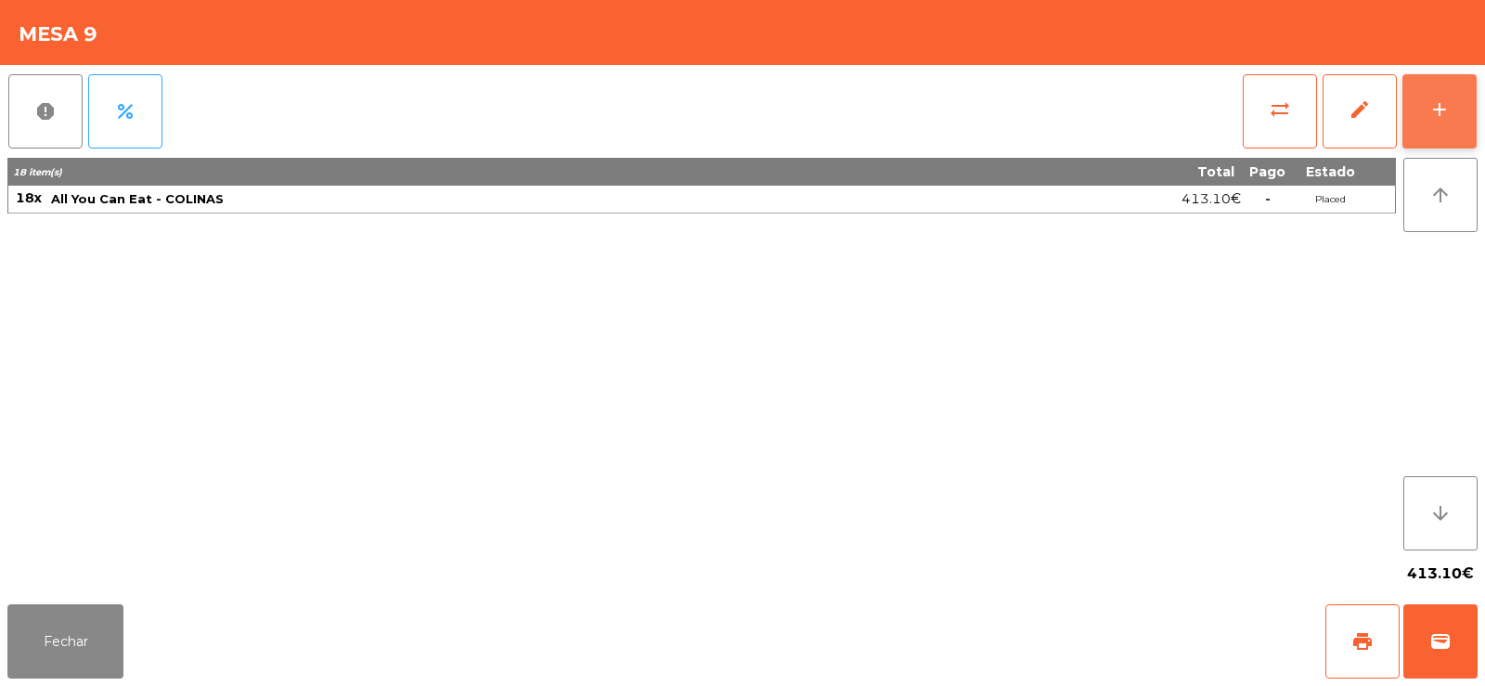
click at [1461, 110] on button "add" at bounding box center [1439, 111] width 74 height 74
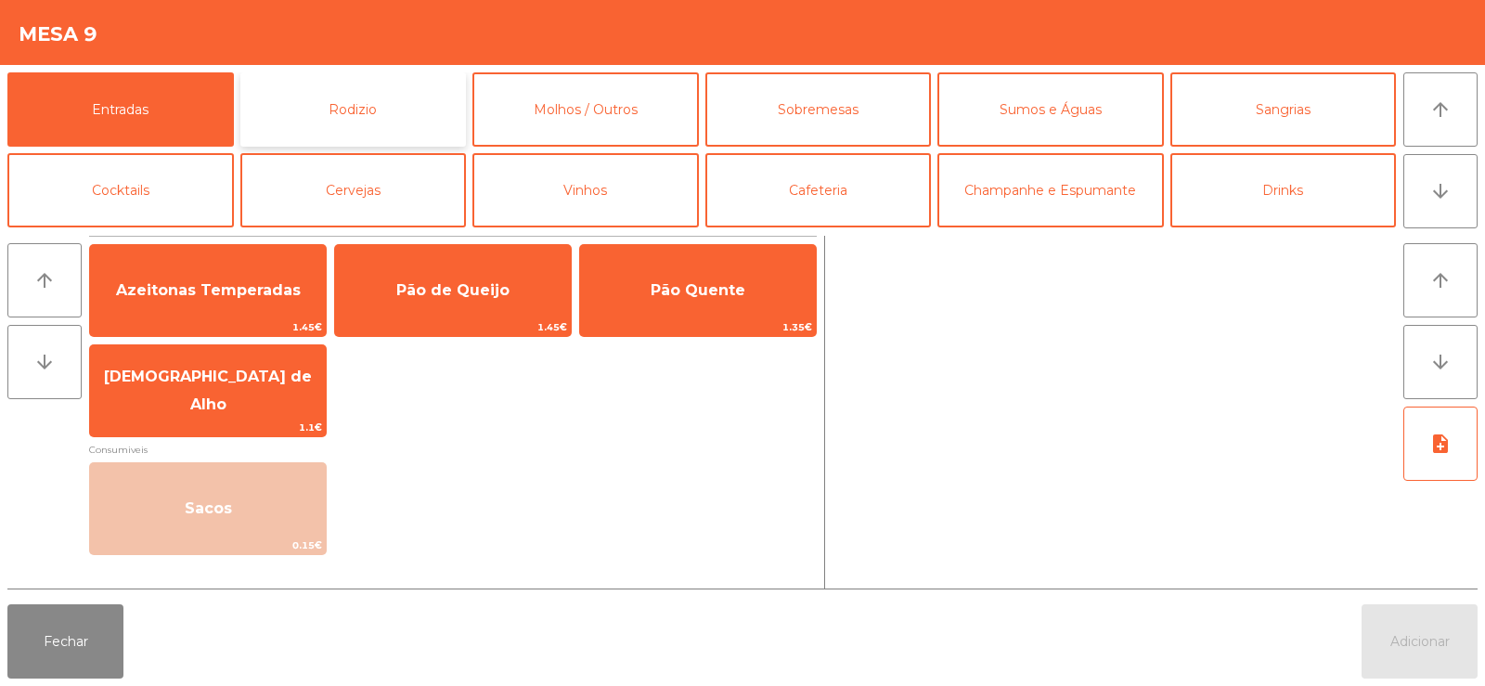
click at [361, 99] on button "Rodizio" at bounding box center [353, 109] width 226 height 74
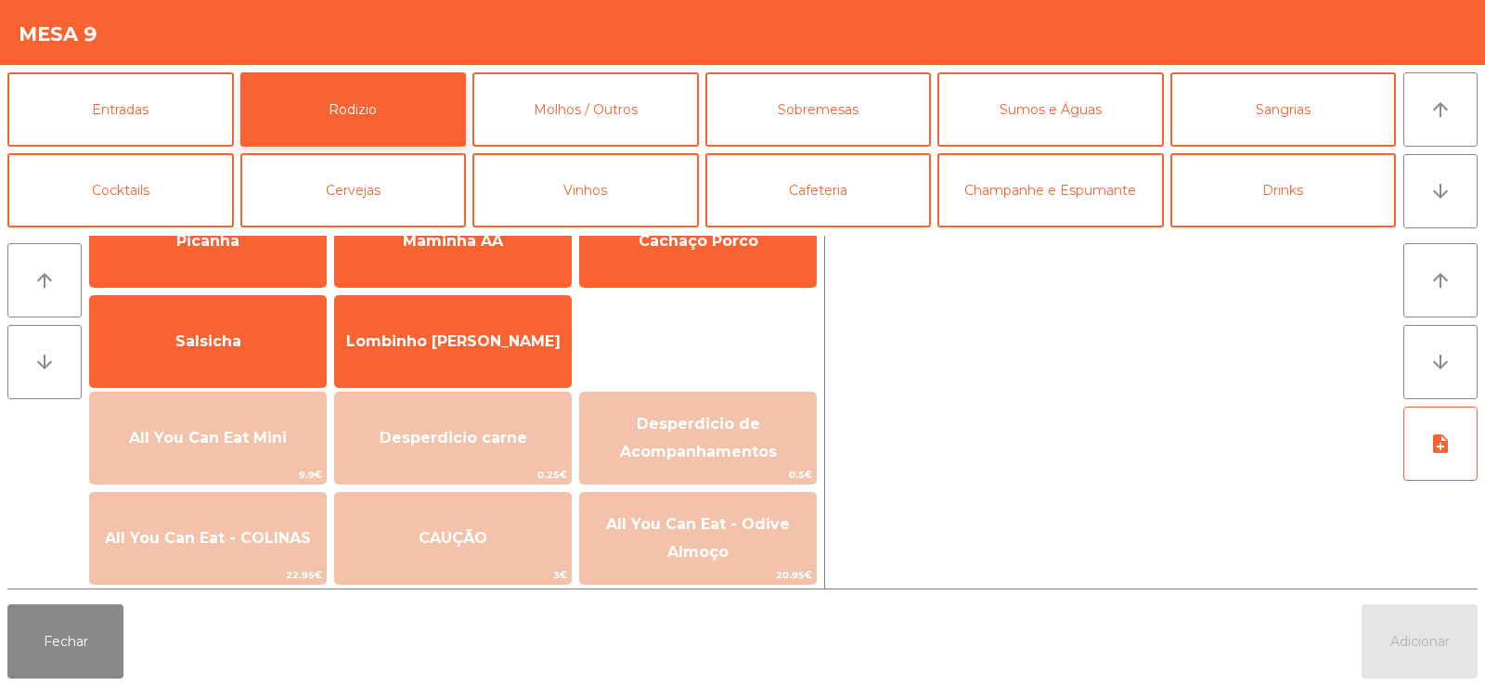
scroll to position [111, 0]
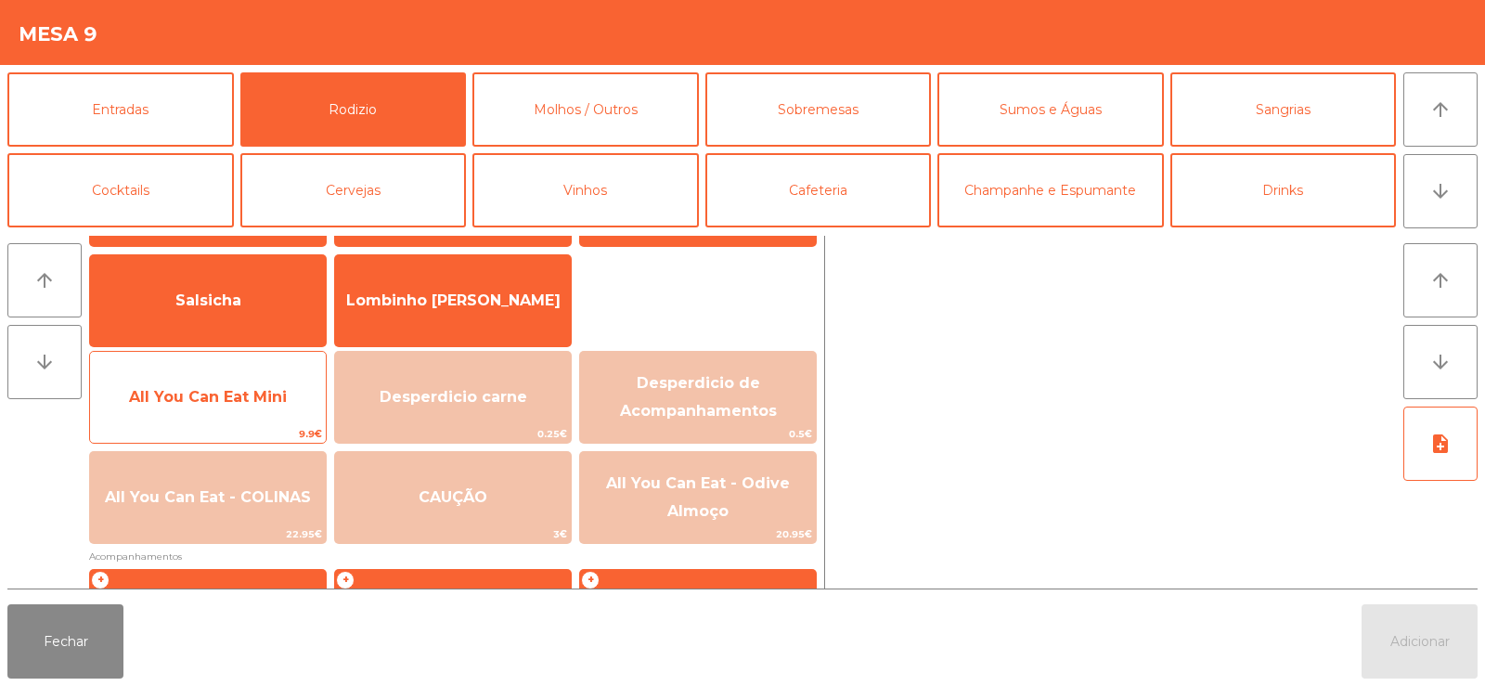
click at [239, 418] on span "All You Can Eat Mini" at bounding box center [208, 397] width 236 height 50
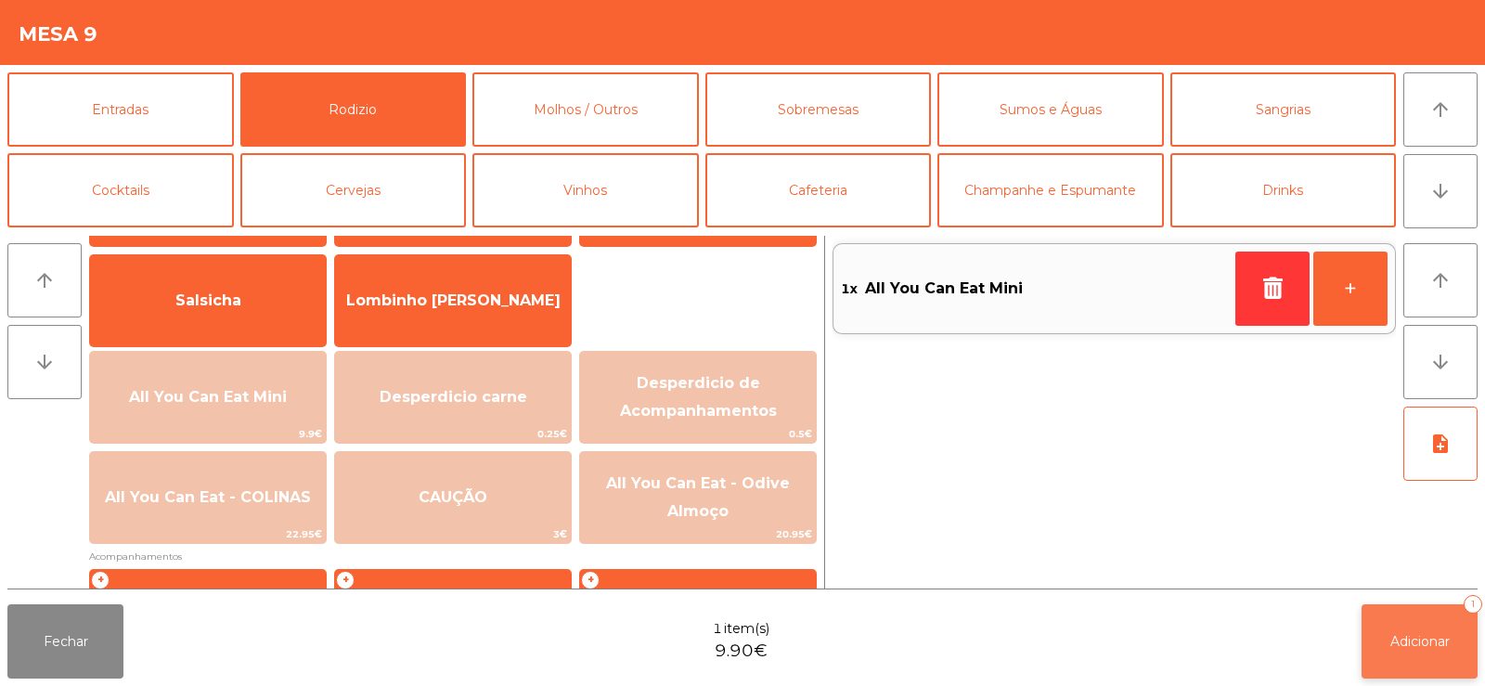
click at [1422, 626] on button "Adicionar 1" at bounding box center [1419, 641] width 116 height 74
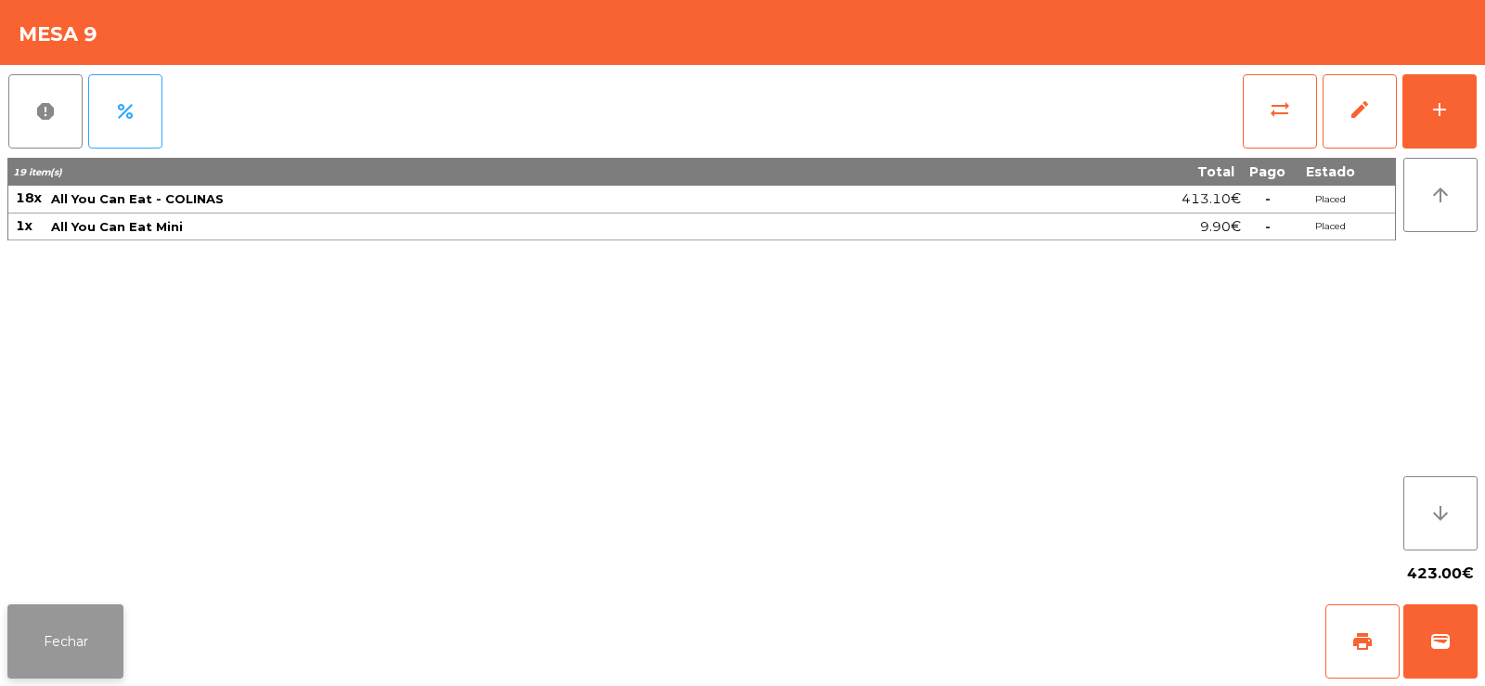
click at [54, 656] on button "Fechar" at bounding box center [65, 641] width 116 height 74
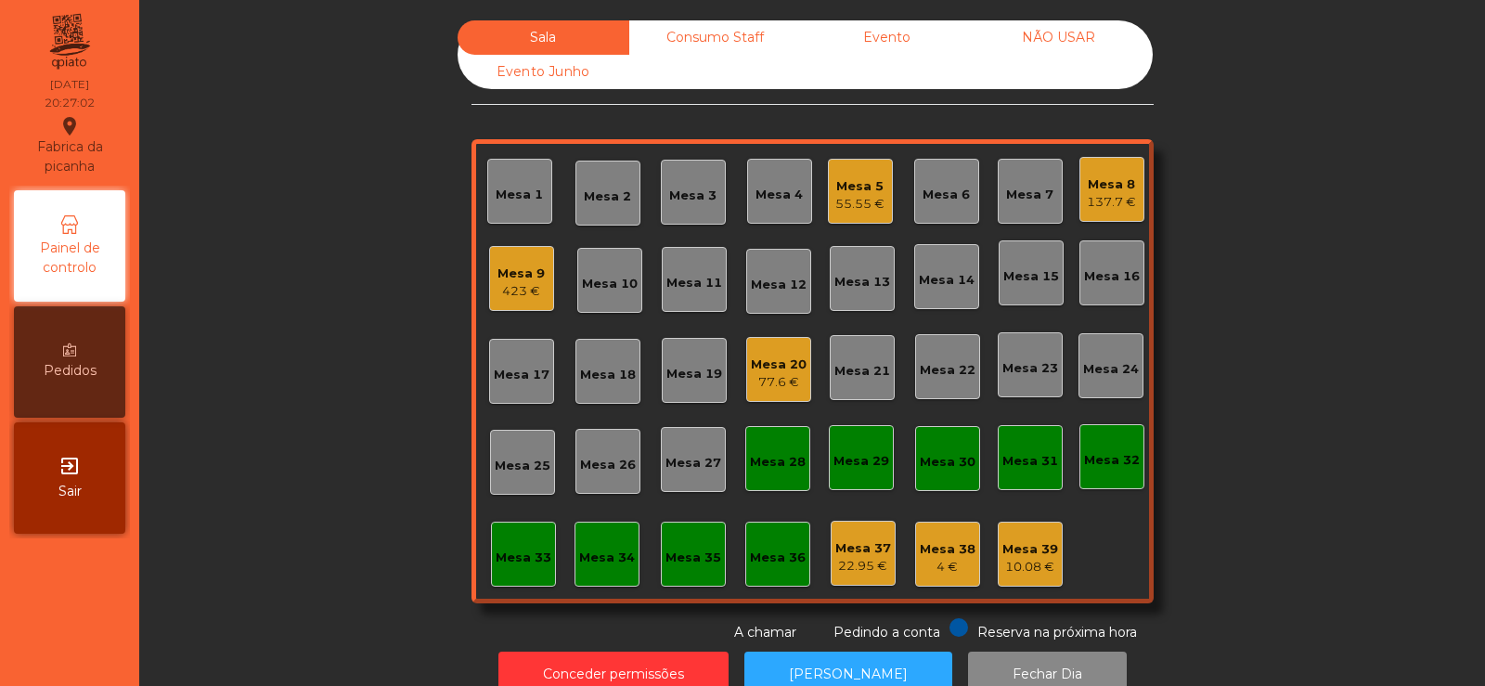
click at [1114, 213] on div "Mesa 8 137.7 €" at bounding box center [1111, 189] width 65 height 65
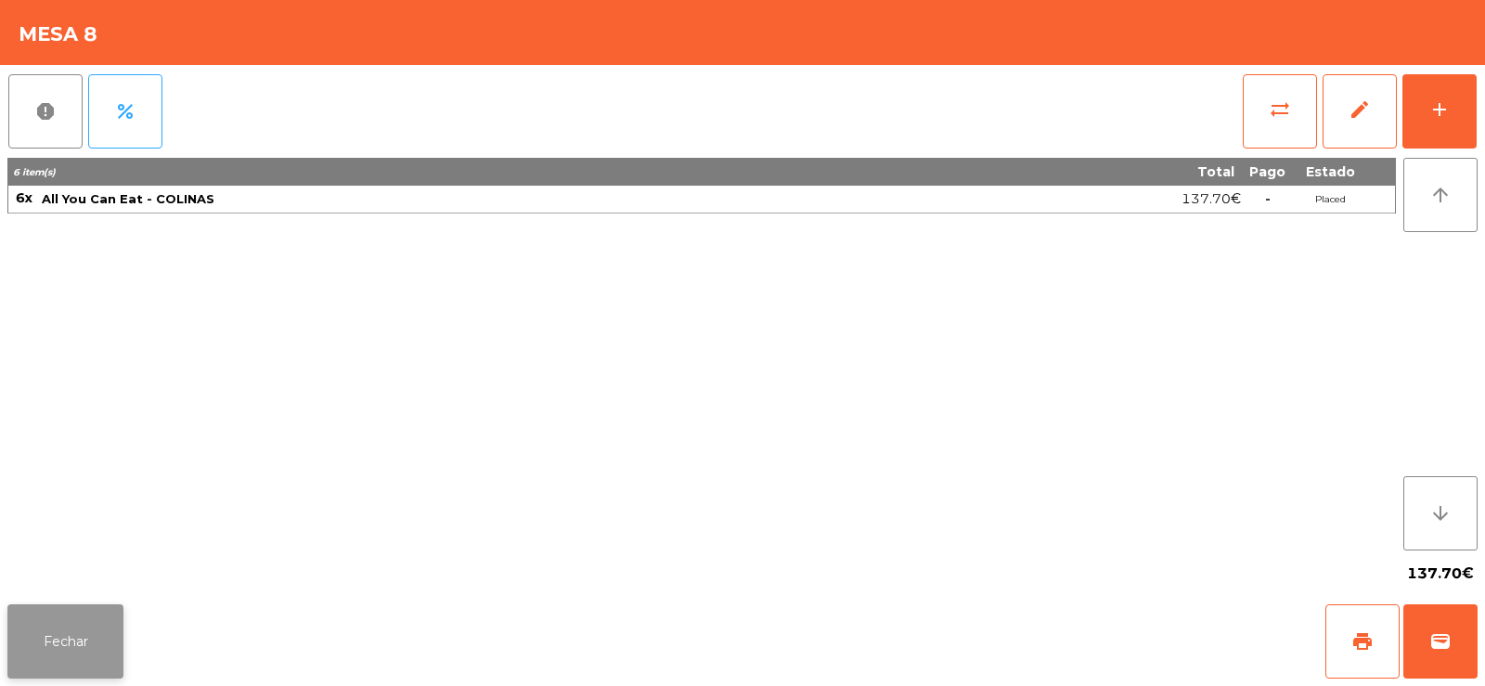
click at [100, 658] on button "Fechar" at bounding box center [65, 641] width 116 height 74
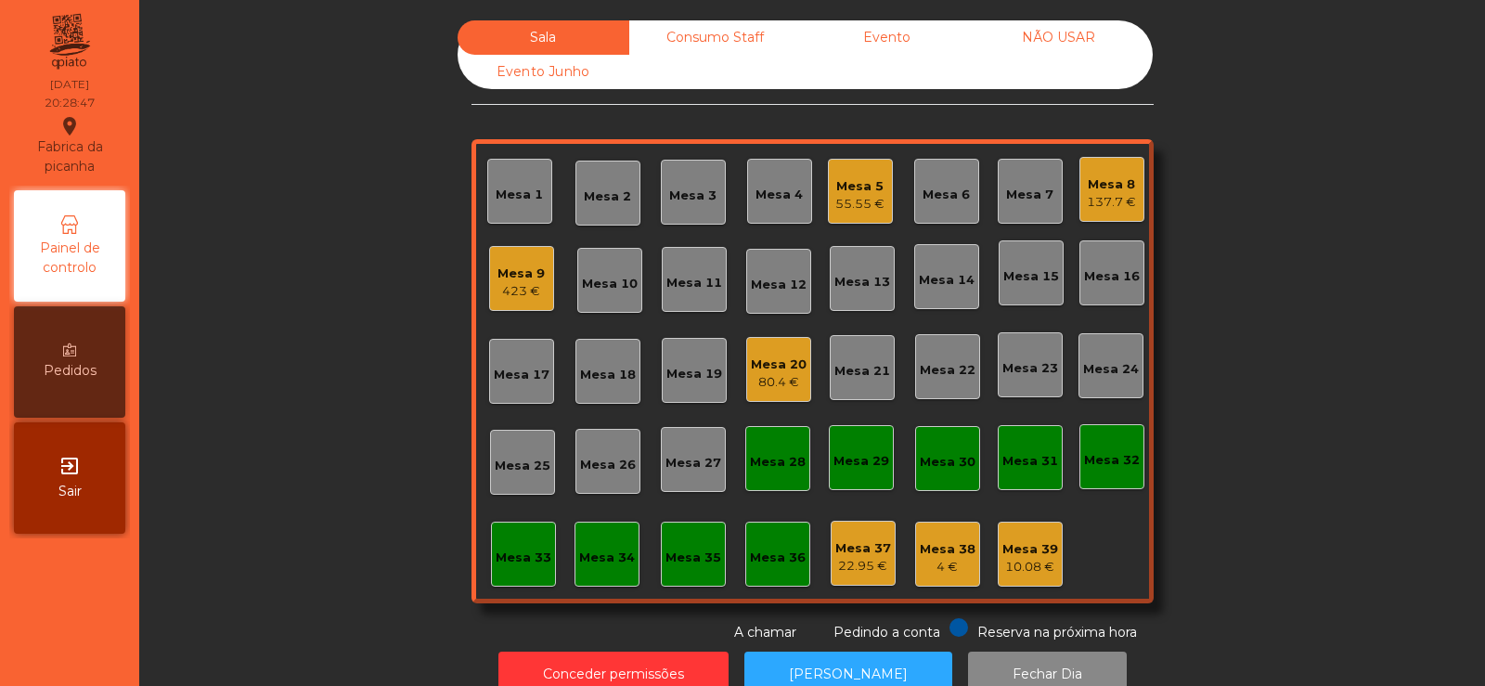
click at [960, 462] on div "Mesa 30" at bounding box center [948, 462] width 56 height 19
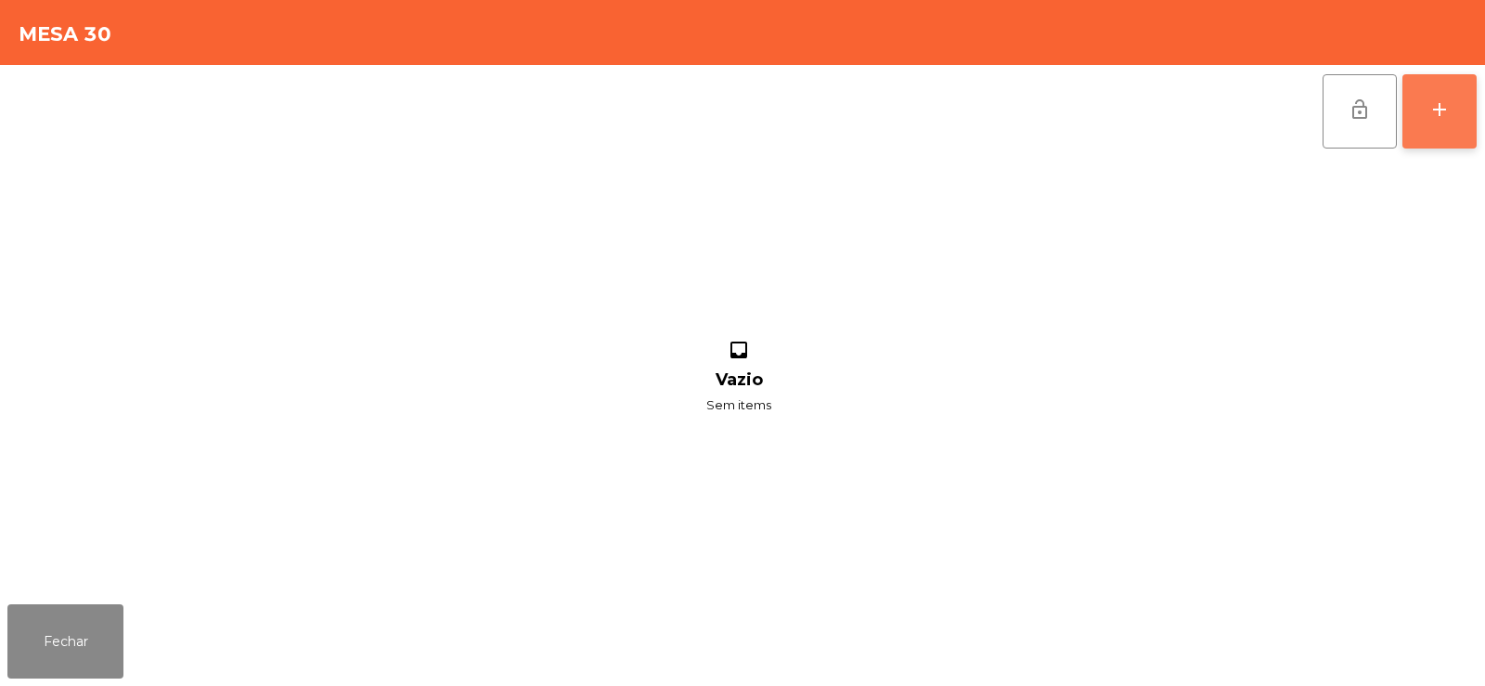
click at [1439, 131] on button "add" at bounding box center [1439, 111] width 74 height 74
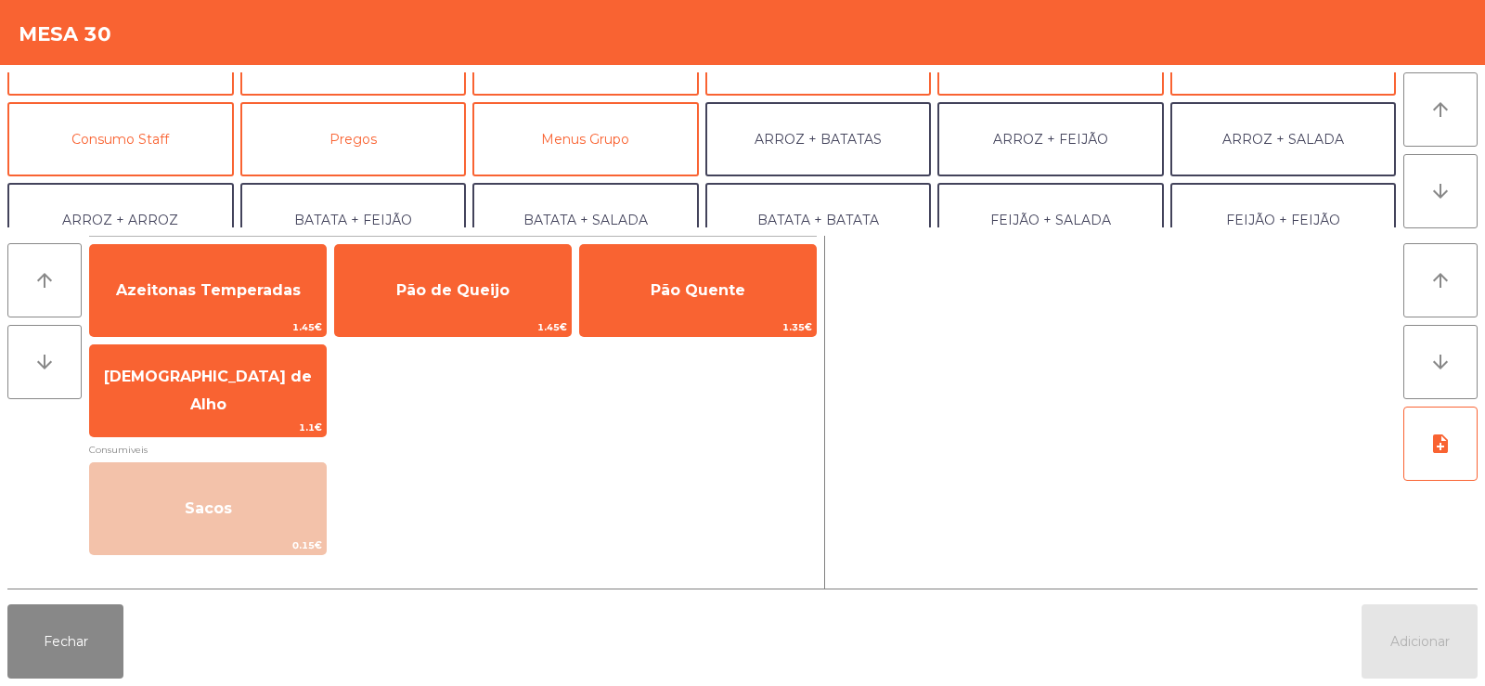
scroll to position [135, 0]
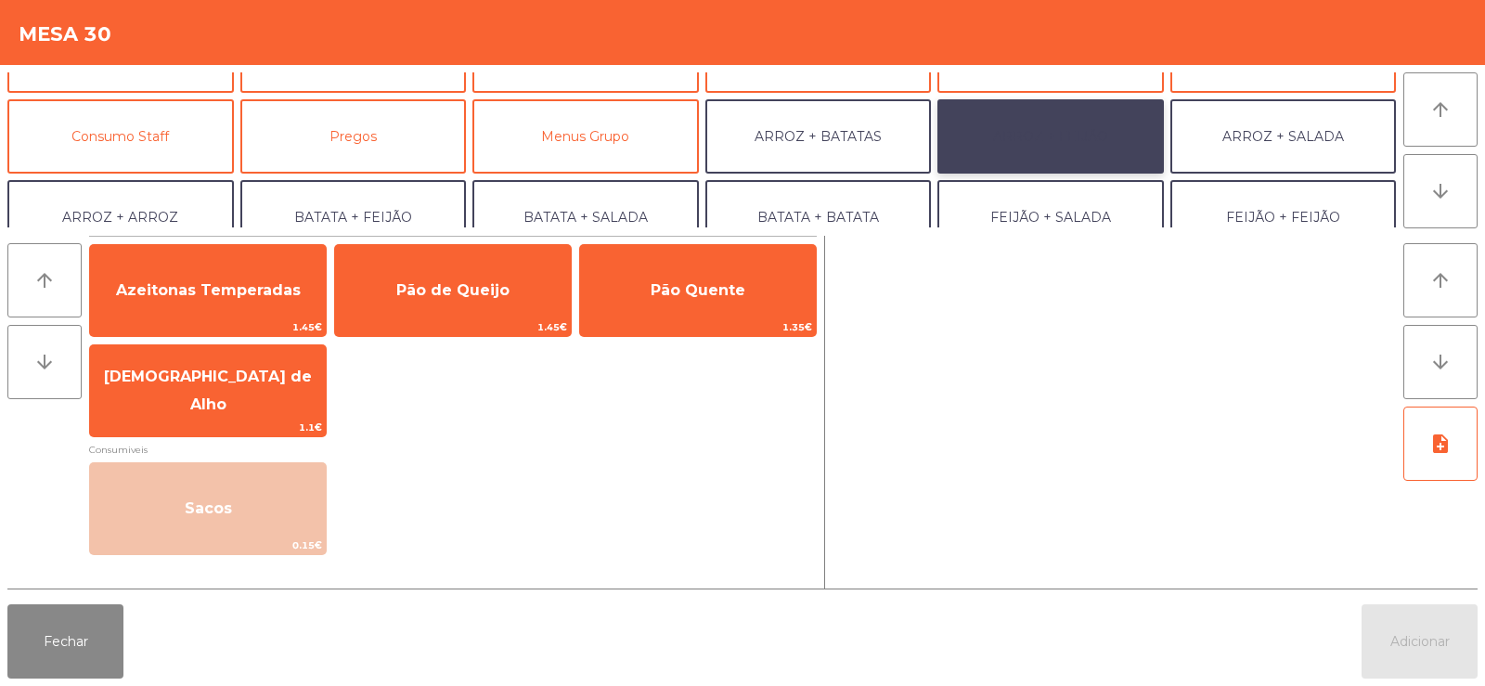
click at [1077, 135] on button "ARROZ + FEIJÃO" at bounding box center [1050, 136] width 226 height 74
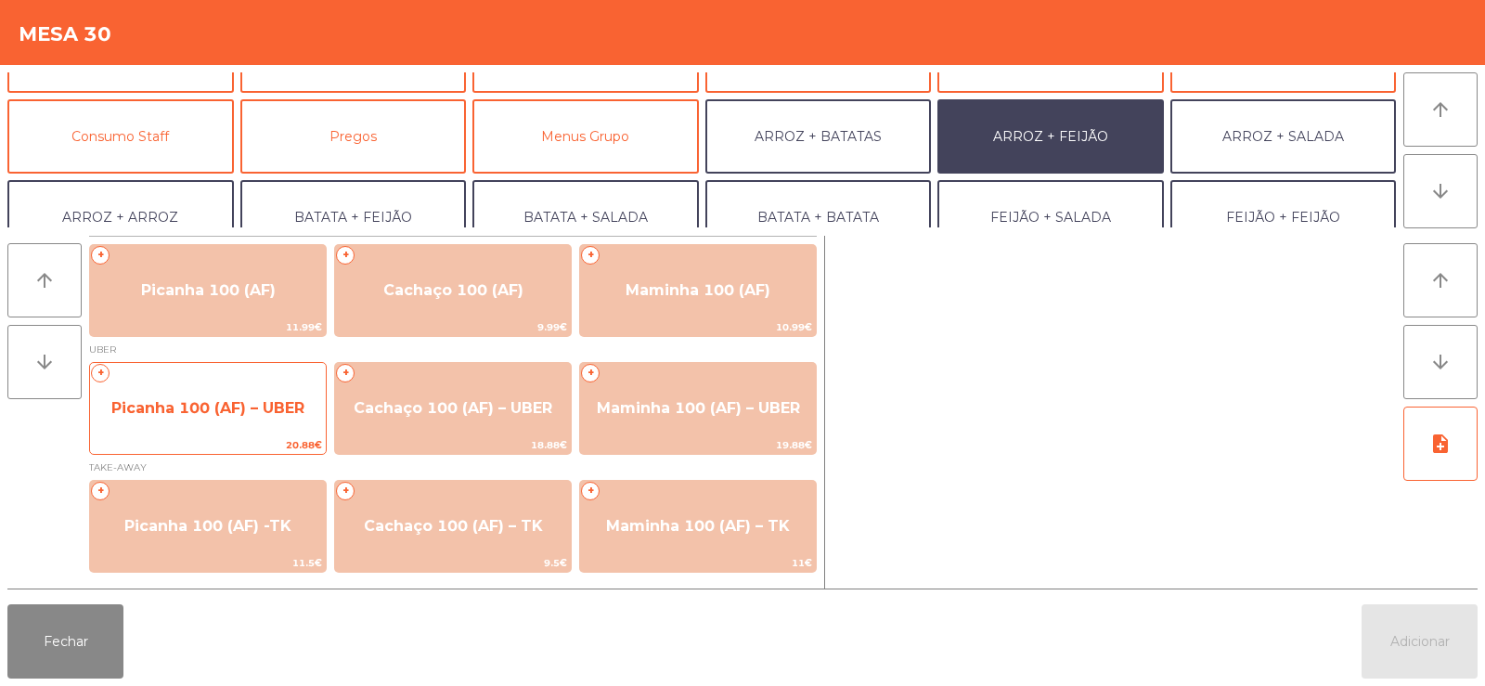
click at [223, 408] on span "Picanha 100 (AF) – UBER" at bounding box center [207, 408] width 193 height 18
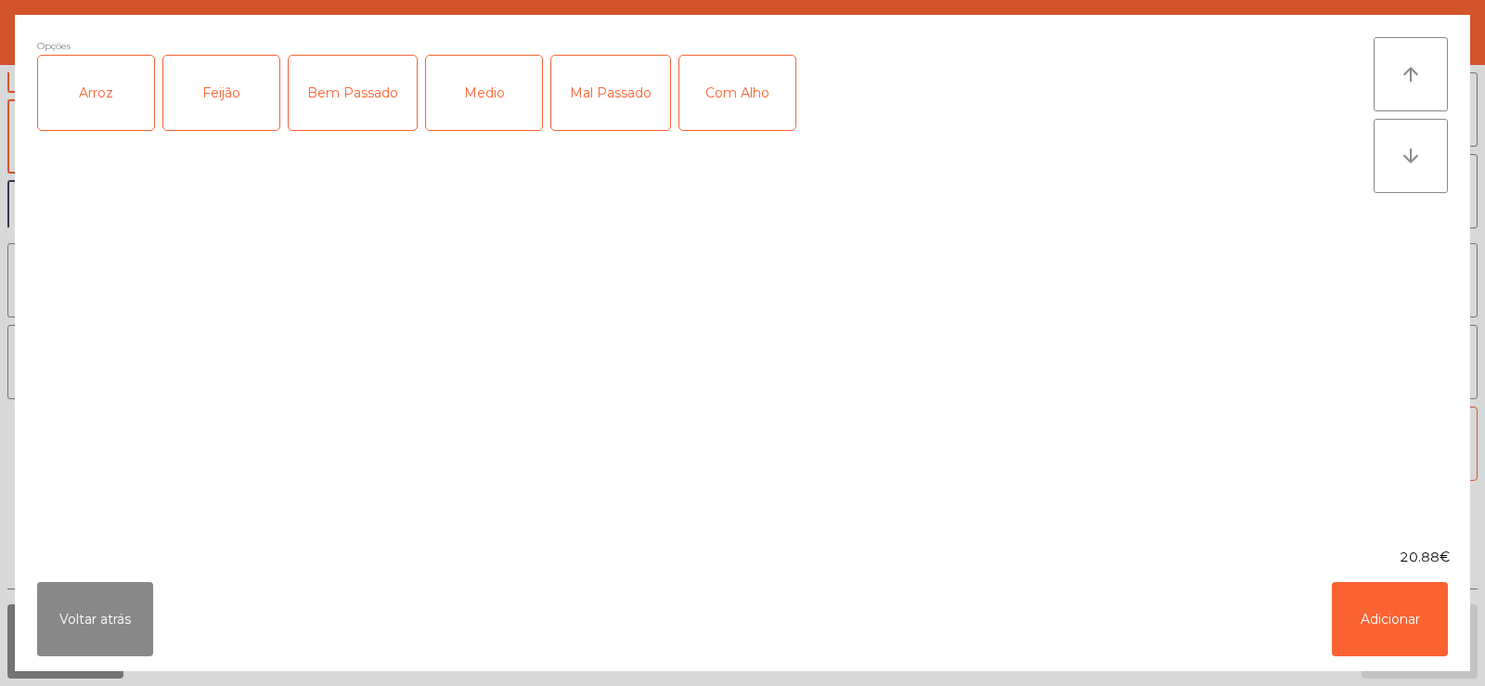
click at [106, 99] on div "Arroz" at bounding box center [96, 93] width 116 height 74
click at [236, 85] on div "Feijão" at bounding box center [221, 93] width 116 height 74
click at [510, 110] on div "Medio" at bounding box center [484, 93] width 116 height 74
click at [755, 82] on div "Com Alho" at bounding box center [737, 93] width 116 height 74
click at [1394, 626] on button "Adicionar" at bounding box center [1390, 619] width 116 height 74
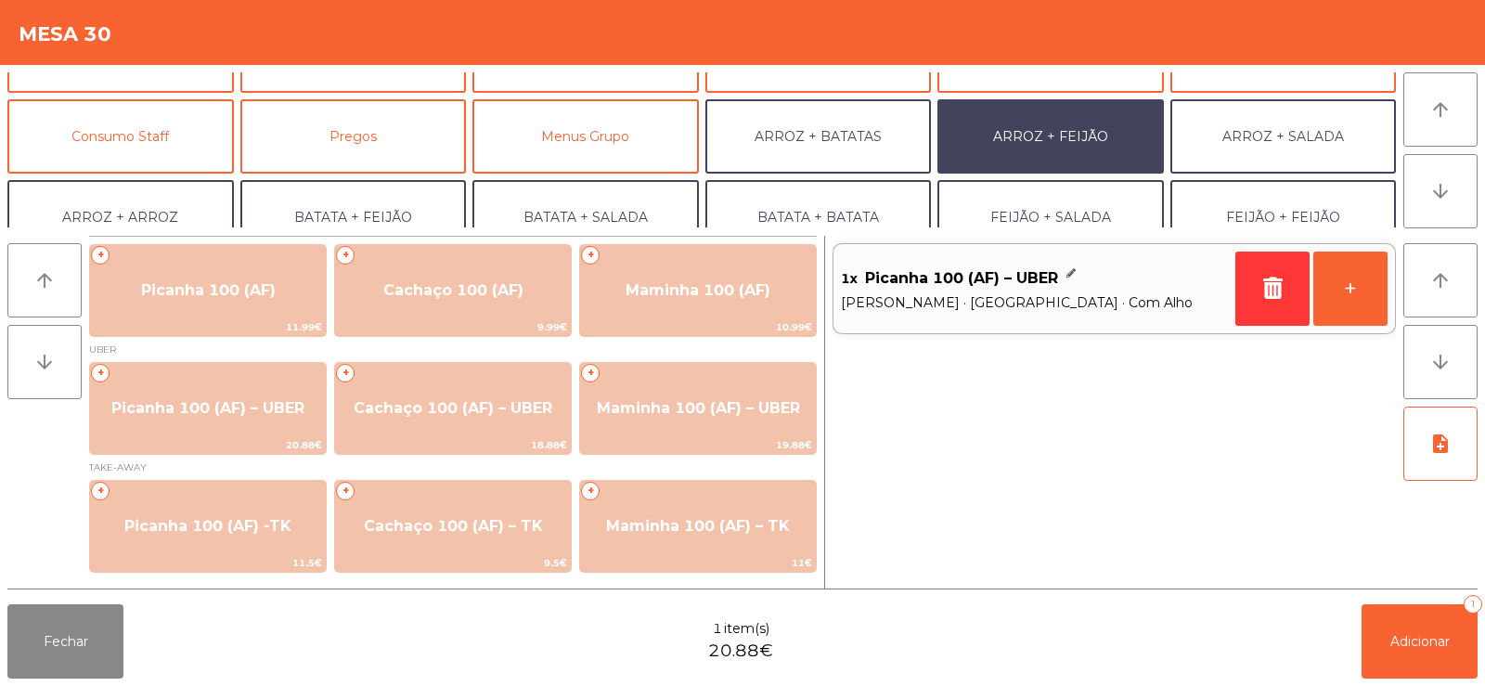
scroll to position [242, 0]
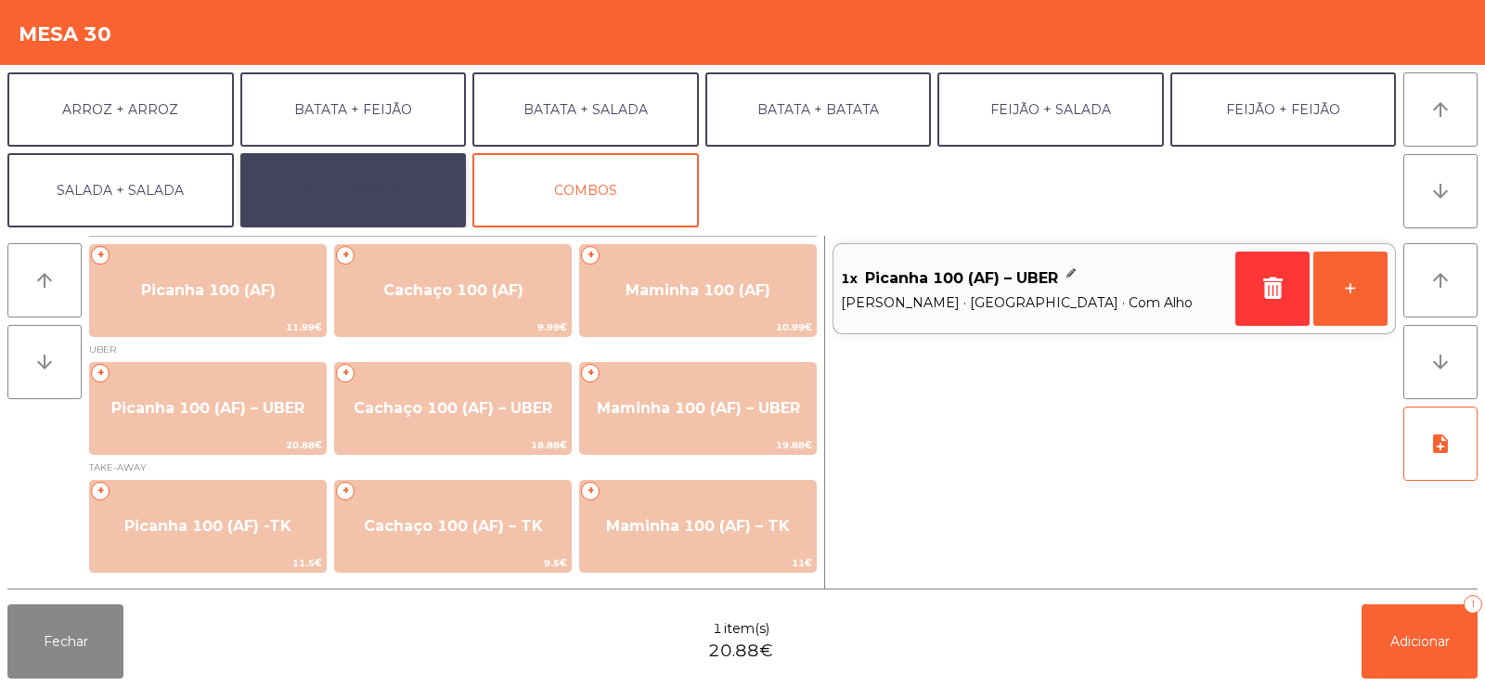
click at [388, 186] on button "EXTRAS UBER" at bounding box center [353, 190] width 226 height 74
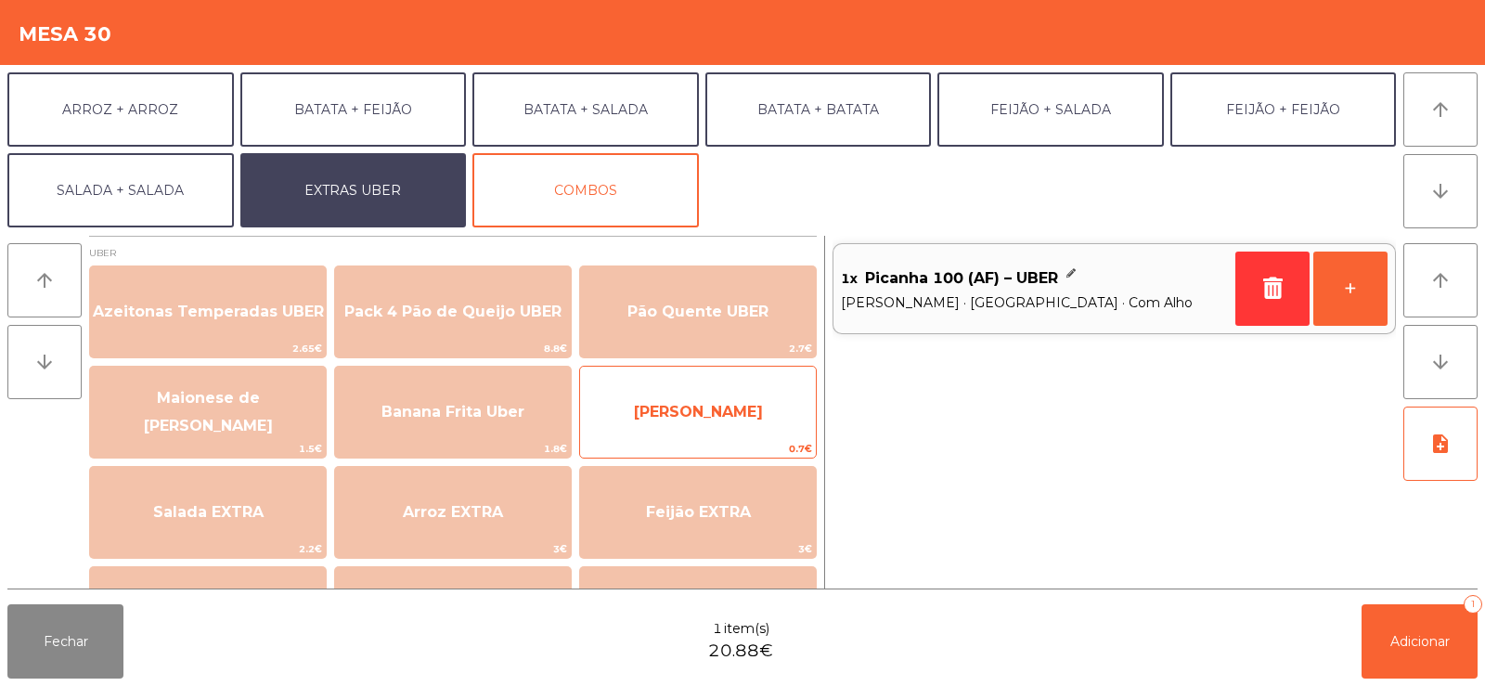
click at [723, 417] on span "[PERSON_NAME]" at bounding box center [698, 412] width 129 height 18
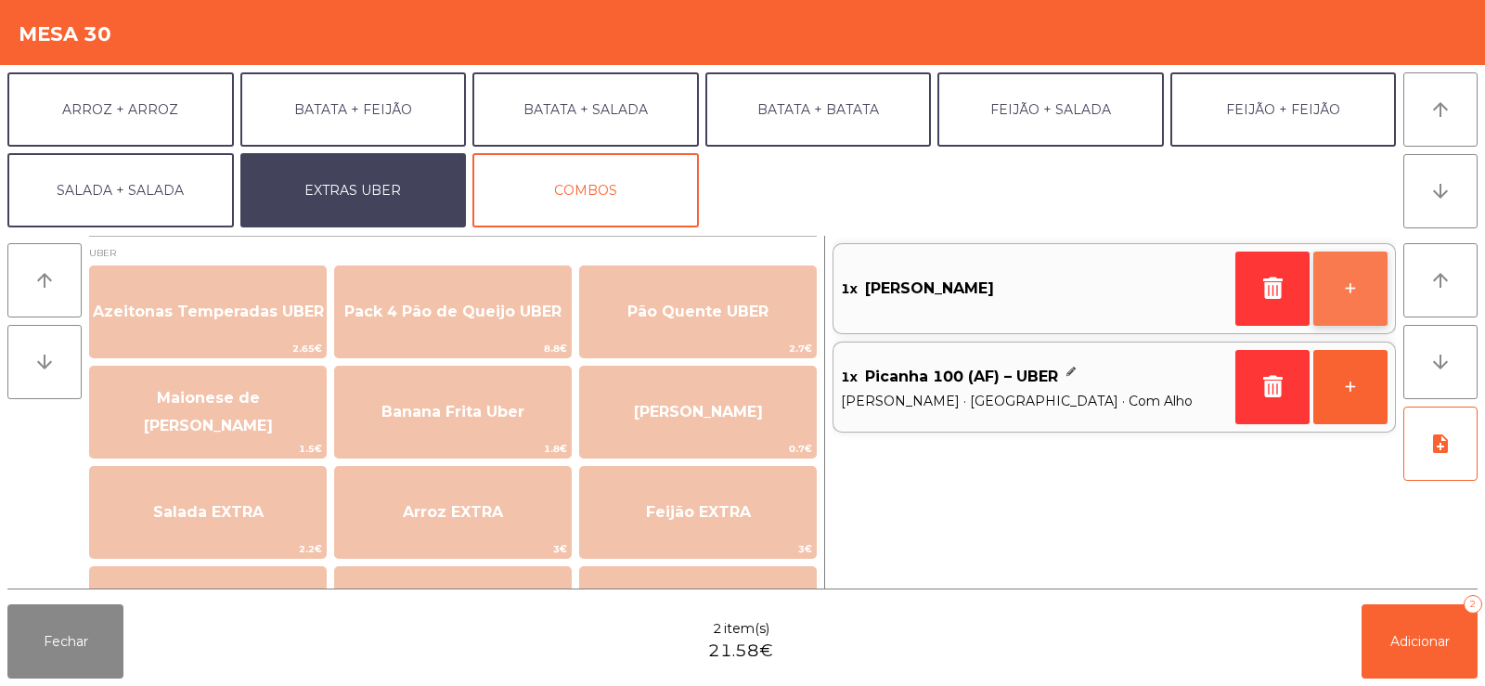
click at [1348, 276] on button "+" at bounding box center [1350, 289] width 74 height 74
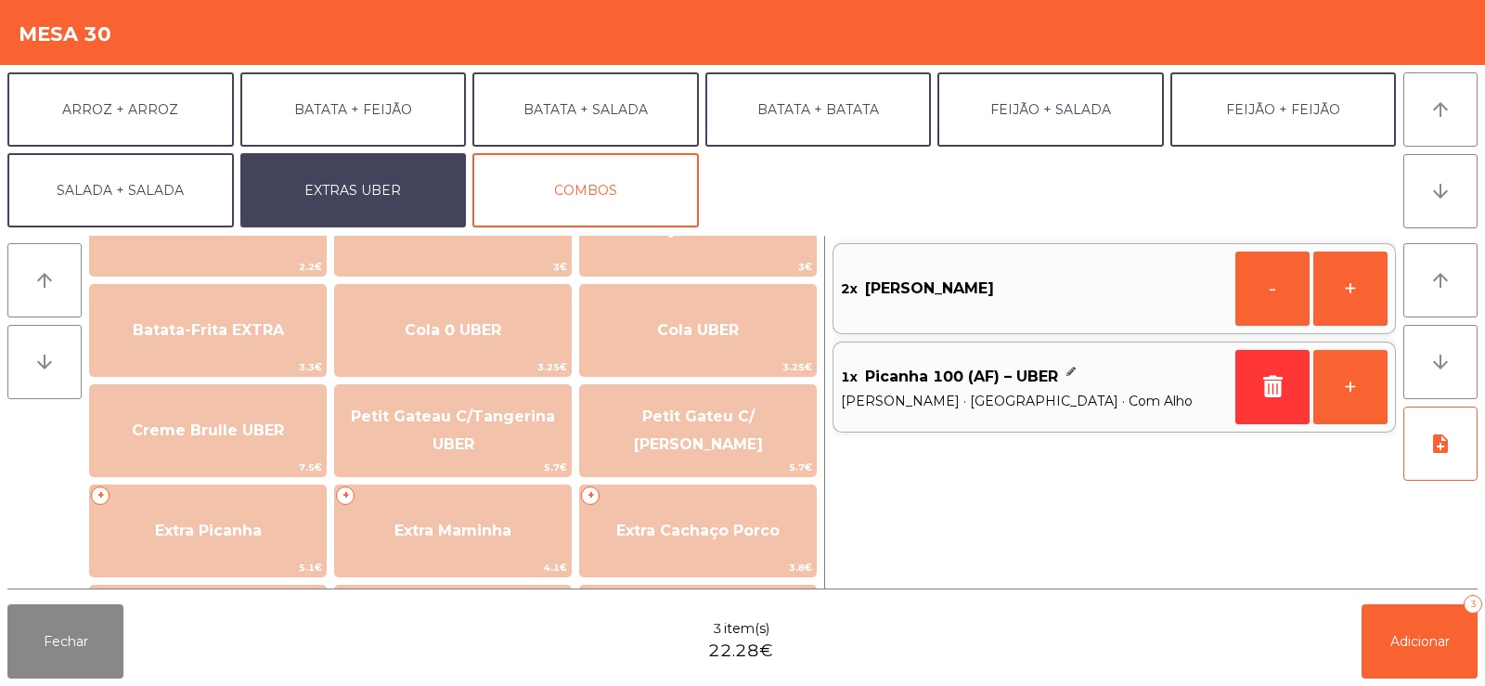
scroll to position [269, 0]
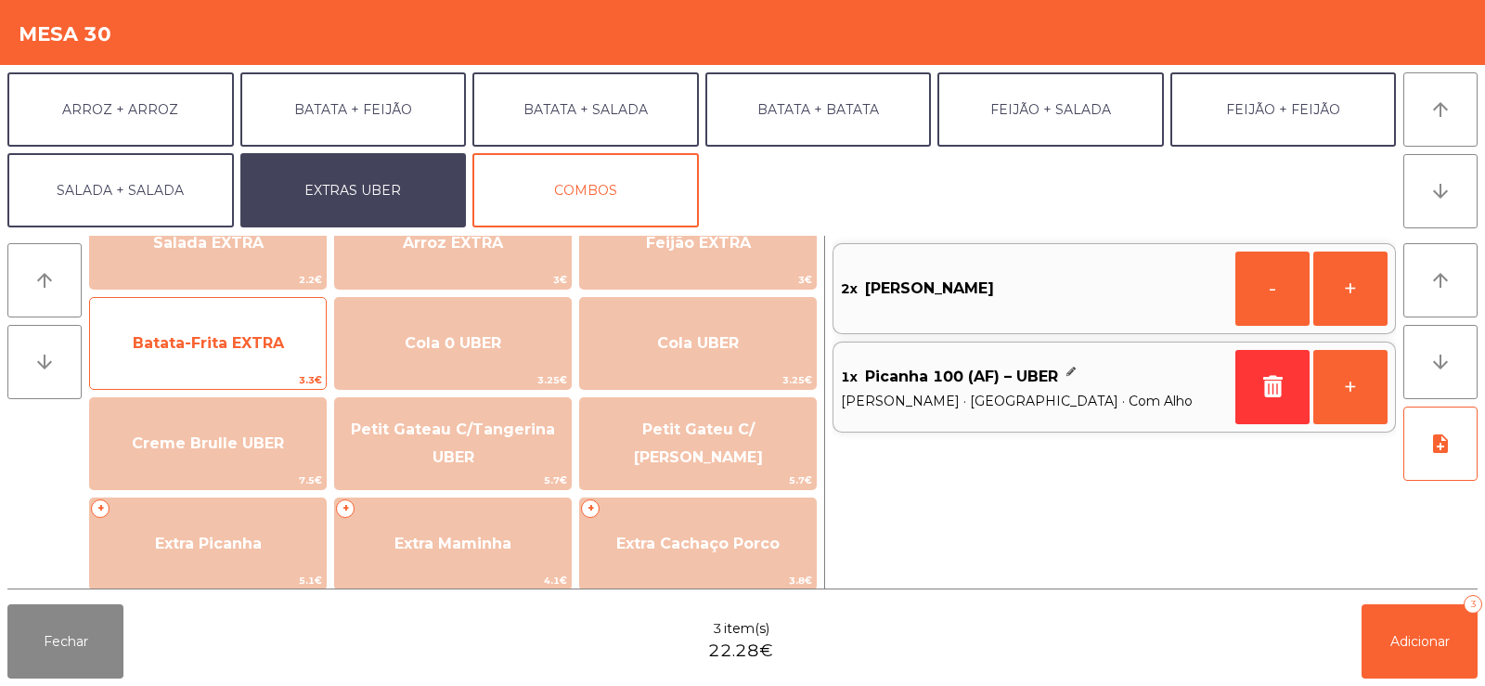
click at [250, 344] on span "Batata-Frita EXTRA" at bounding box center [208, 343] width 151 height 18
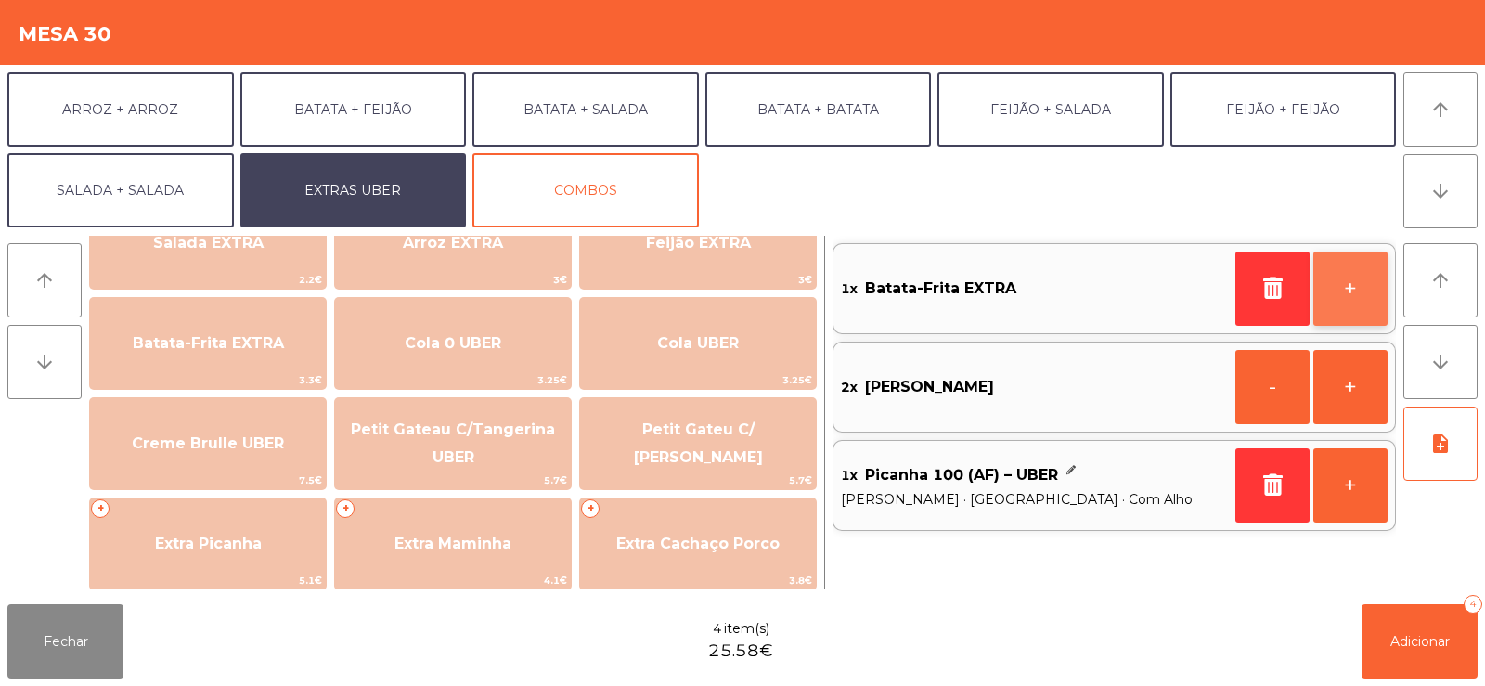
click at [1329, 277] on button "+" at bounding box center [1350, 289] width 74 height 74
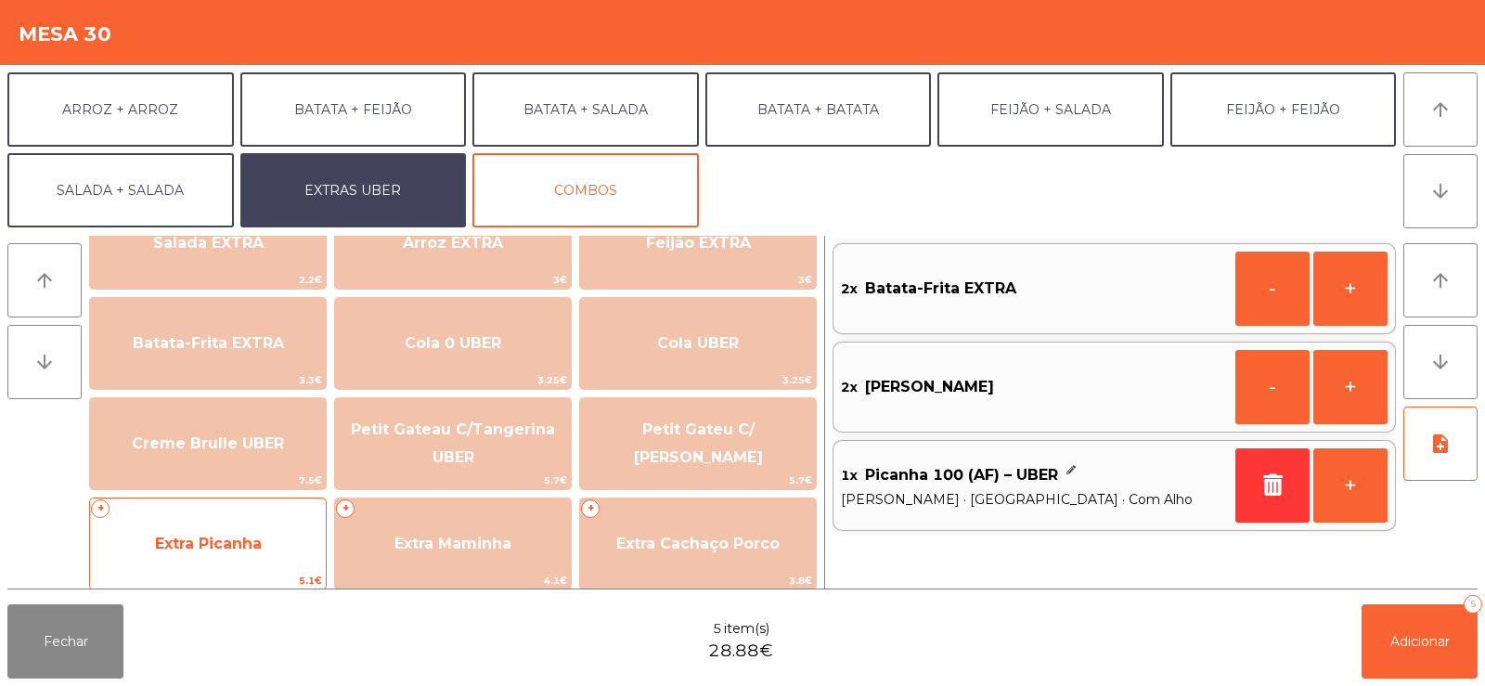
click at [204, 540] on span "Extra Picanha" at bounding box center [208, 544] width 107 height 18
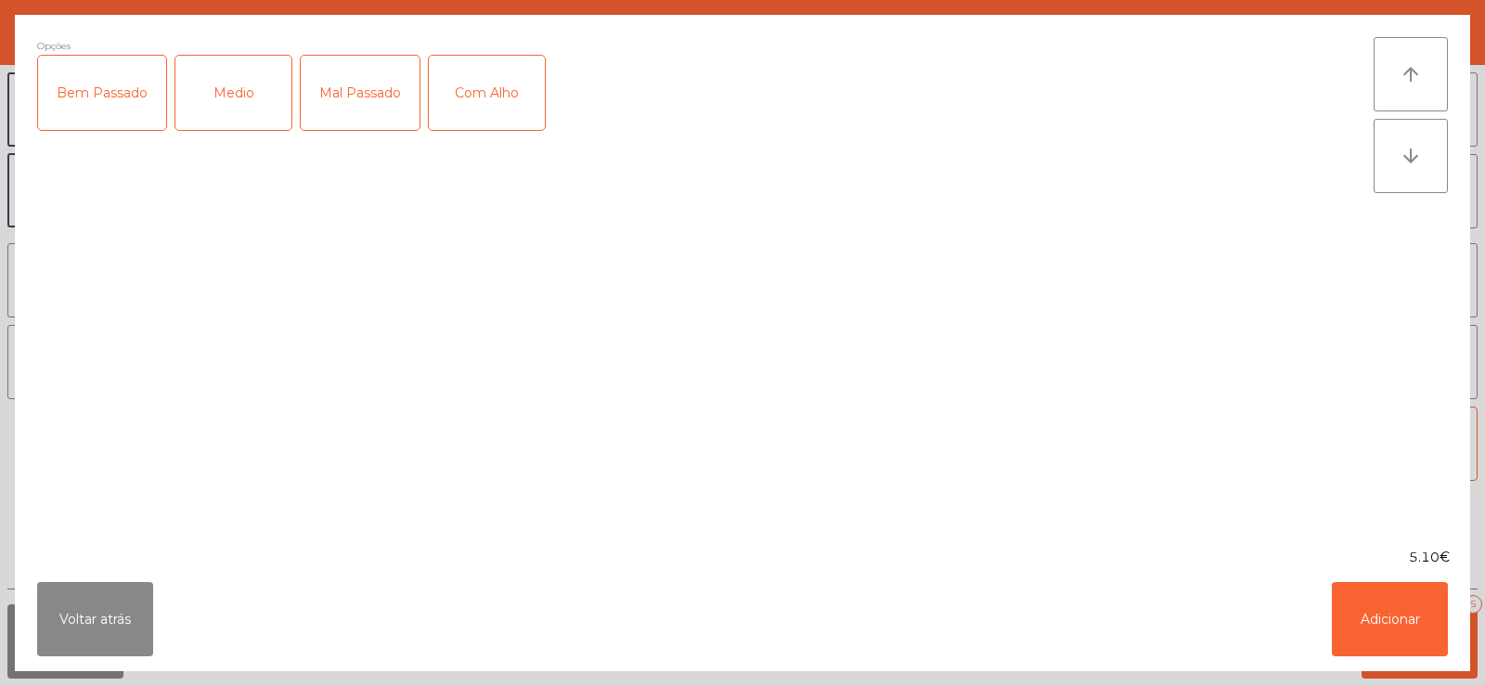
click at [247, 99] on div "Medio" at bounding box center [233, 93] width 116 height 74
click at [106, 613] on button "Voltar atrás" at bounding box center [95, 619] width 116 height 74
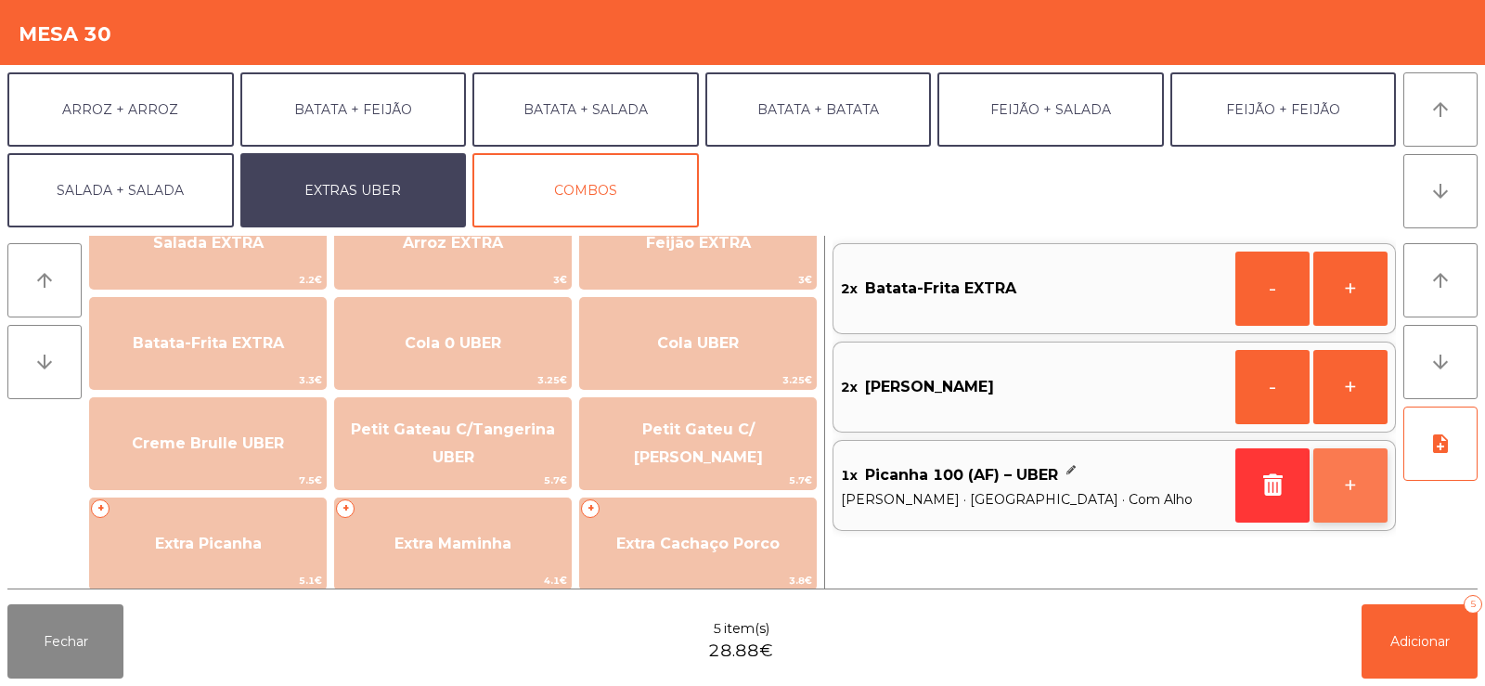
click at [1356, 490] on button "+" at bounding box center [1350, 485] width 74 height 74
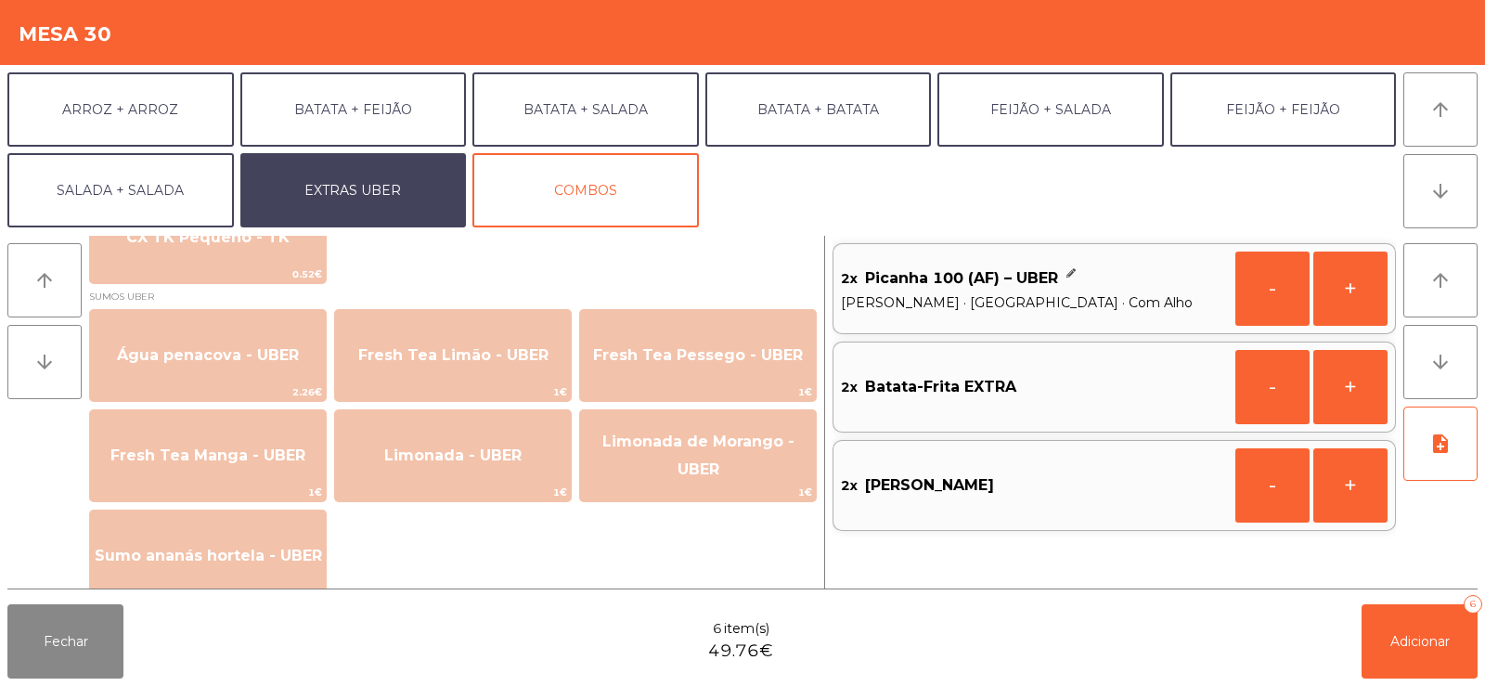
scroll to position [1515, 0]
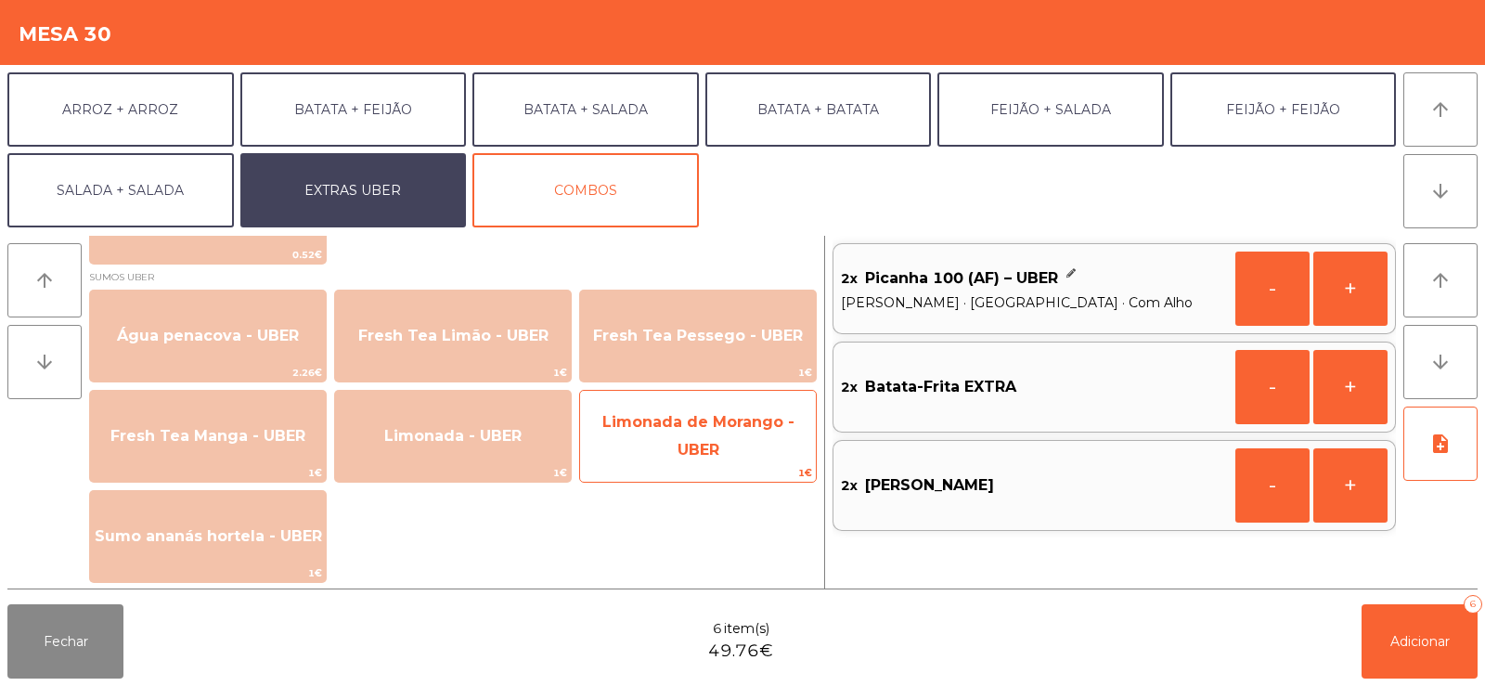
click at [705, 423] on span "Limonada de Morango - UBER" at bounding box center [698, 436] width 236 height 79
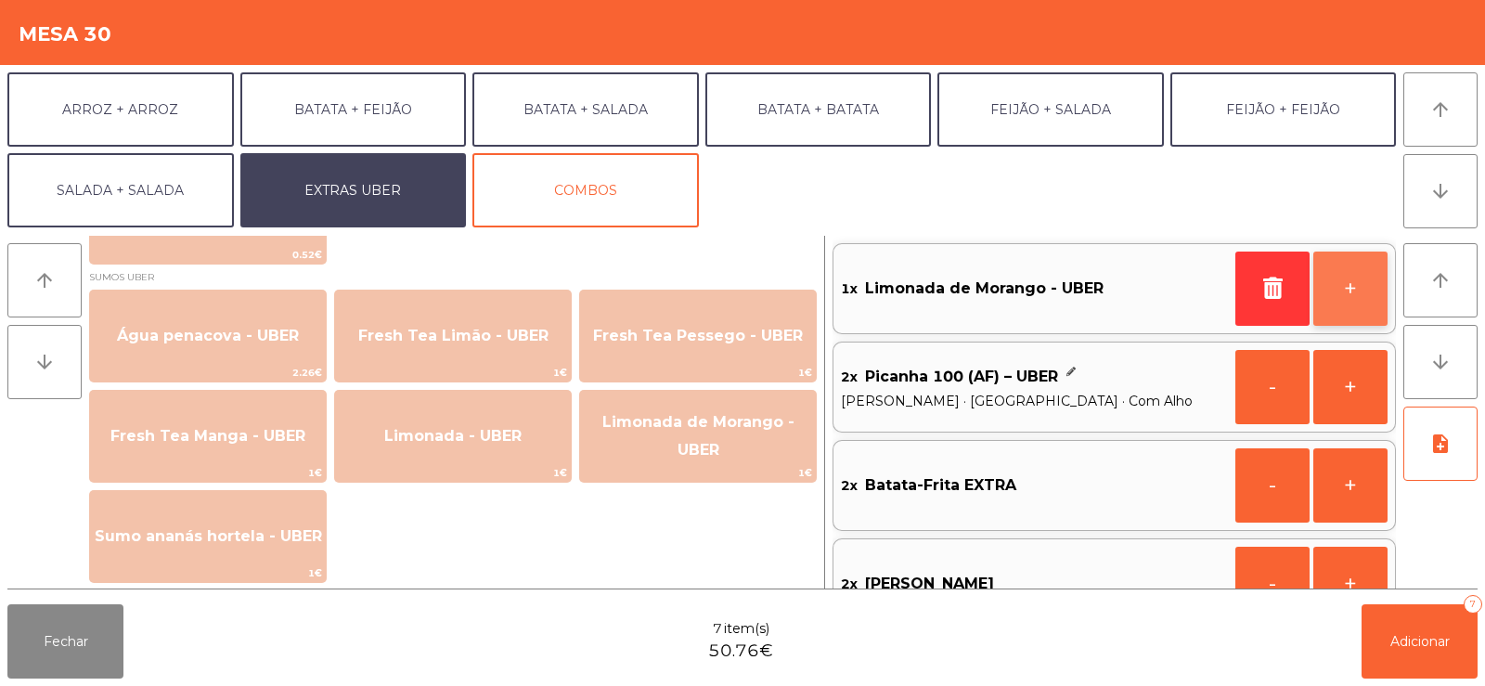
click at [1328, 284] on button "+" at bounding box center [1350, 289] width 74 height 74
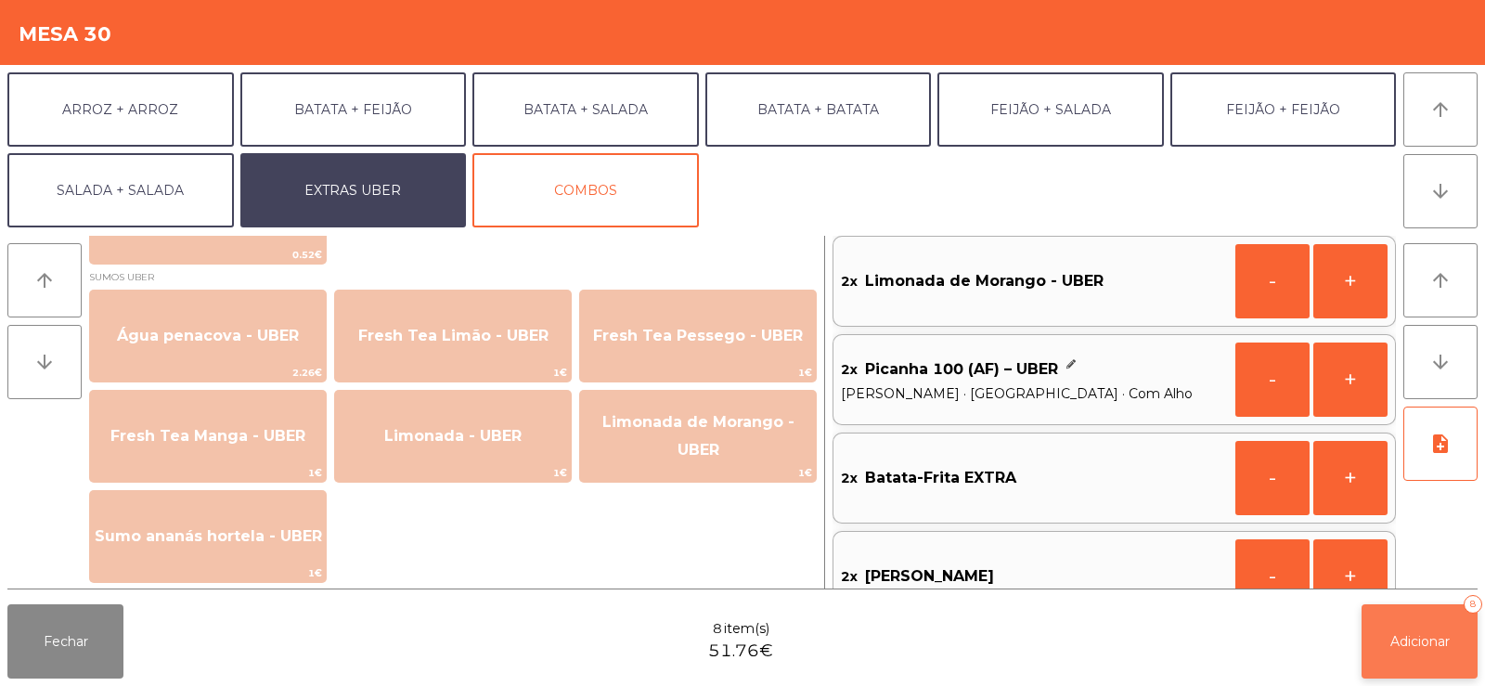
click at [1421, 643] on span "Adicionar" at bounding box center [1419, 641] width 59 height 17
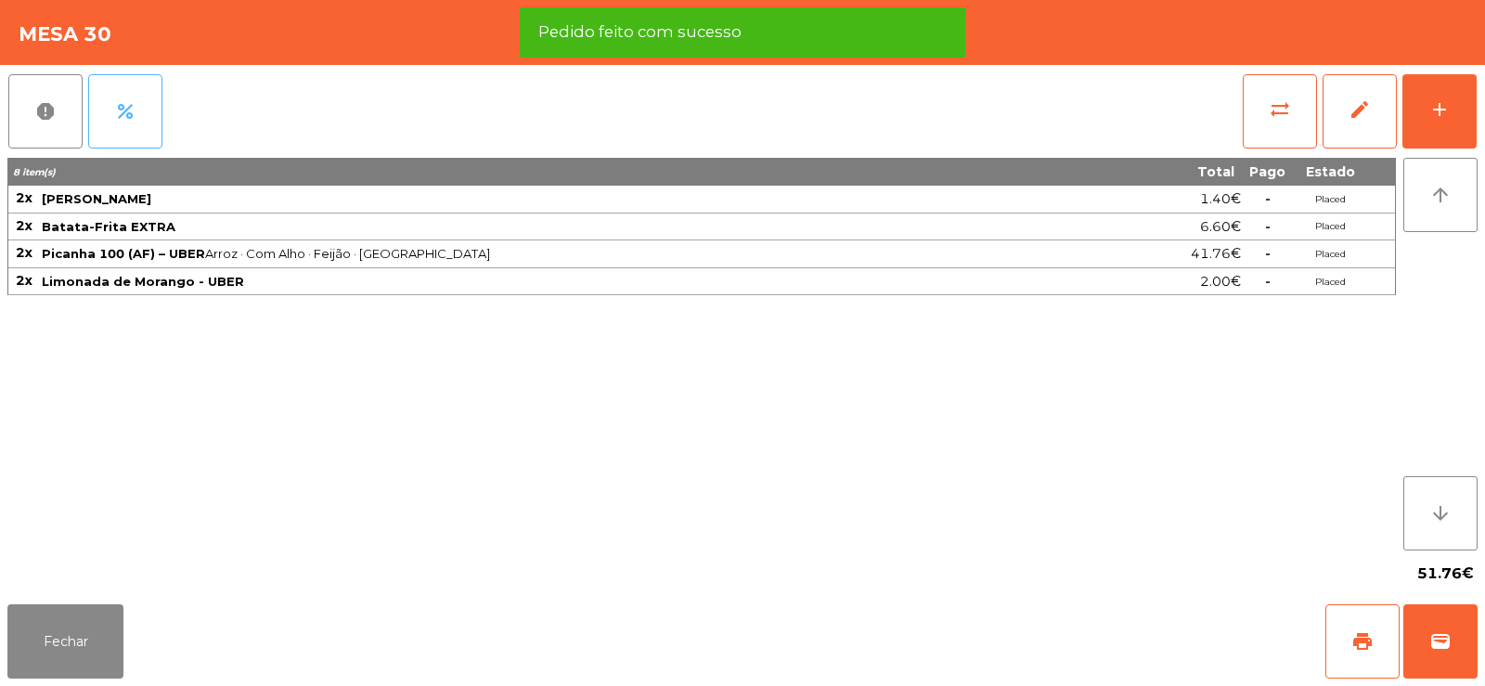
click at [142, 91] on button "percent" at bounding box center [125, 111] width 74 height 74
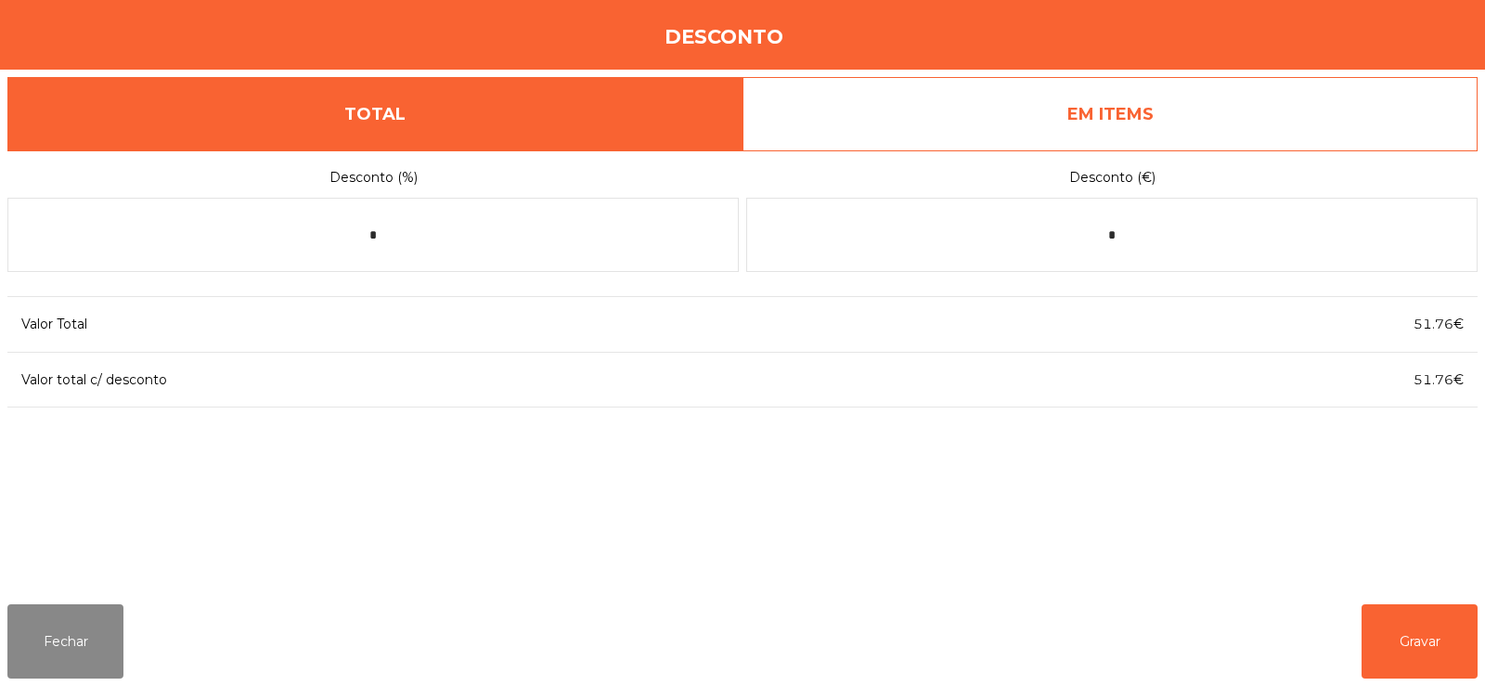
click at [1122, 124] on link "EM ITEMS" at bounding box center [1109, 114] width 735 height 74
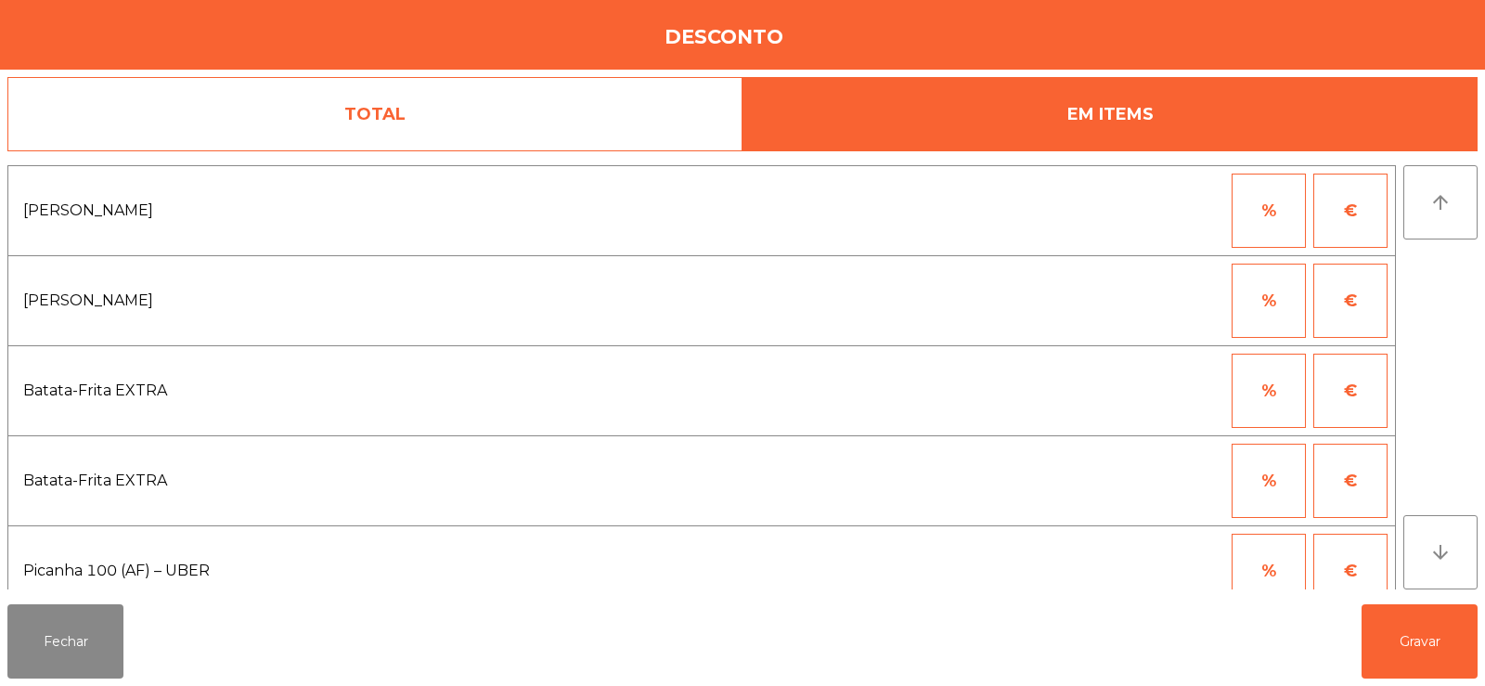
click at [1262, 218] on button "%" at bounding box center [1269, 211] width 74 height 74
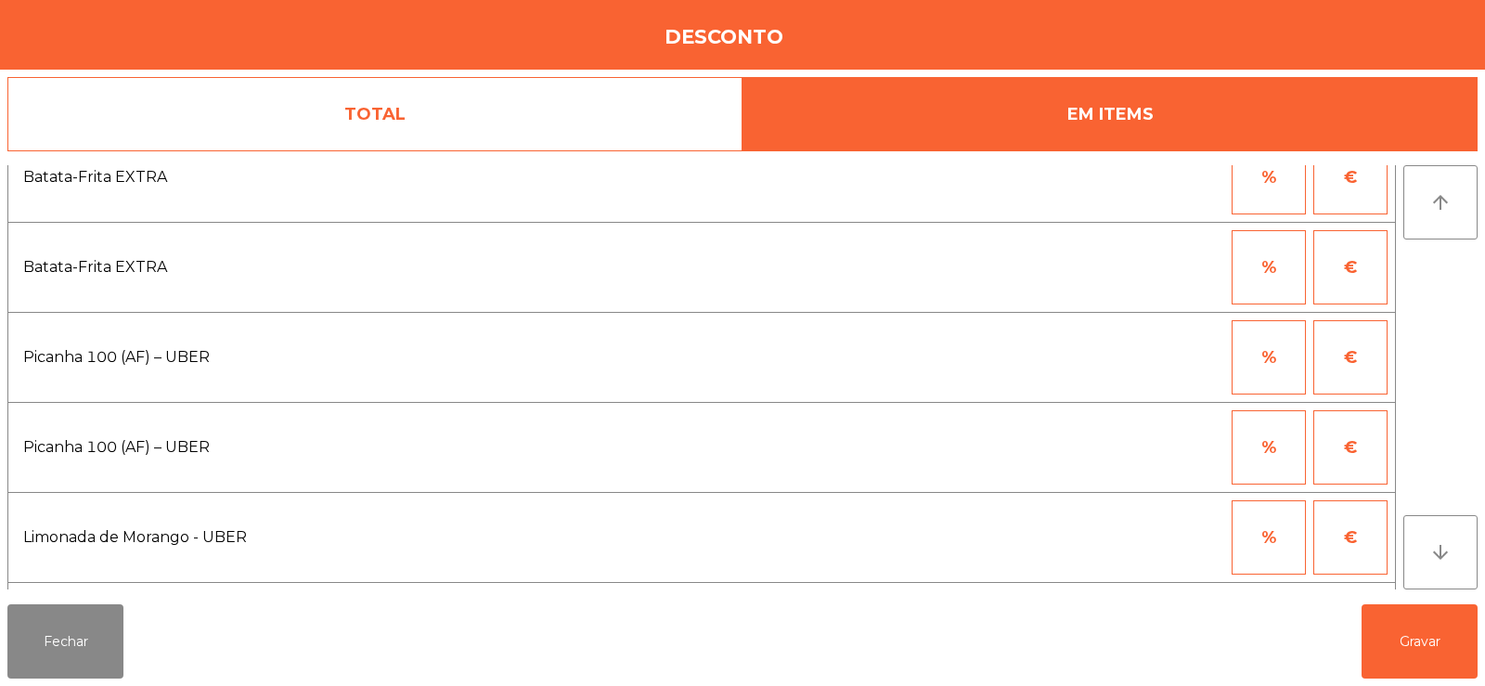
click at [1281, 365] on button "%" at bounding box center [1269, 357] width 74 height 74
click at [1197, 354] on input "*" at bounding box center [1177, 357] width 93 height 74
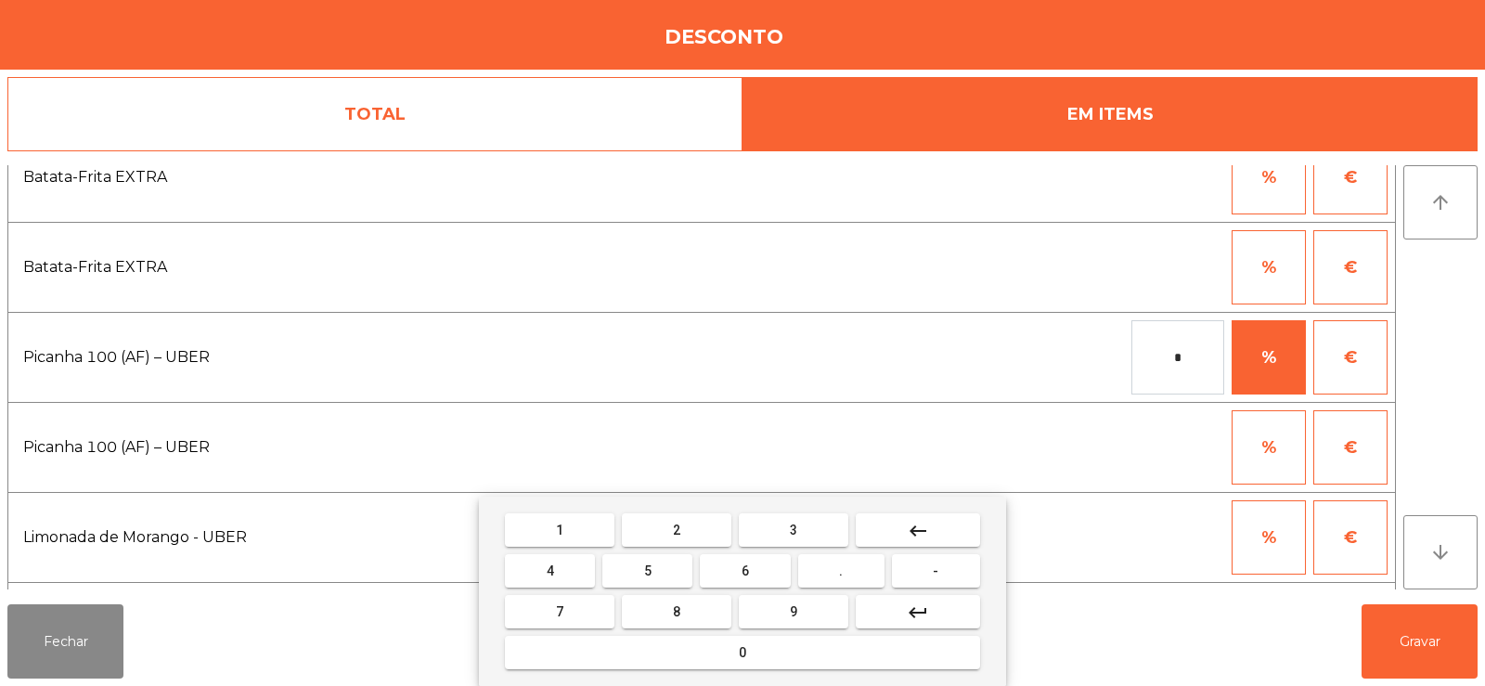
click at [926, 502] on div "1 2 3 keyboard_backspace 4 5 6 . - 7 8 9 keyboard_return 0" at bounding box center [742, 591] width 527 height 189
click at [928, 514] on button "keyboard_backspace" at bounding box center [918, 529] width 124 height 33
click at [572, 520] on button "1" at bounding box center [560, 529] width 110 height 33
click at [768, 657] on button "0" at bounding box center [742, 652] width 475 height 33
click at [756, 644] on button "0" at bounding box center [742, 652] width 475 height 33
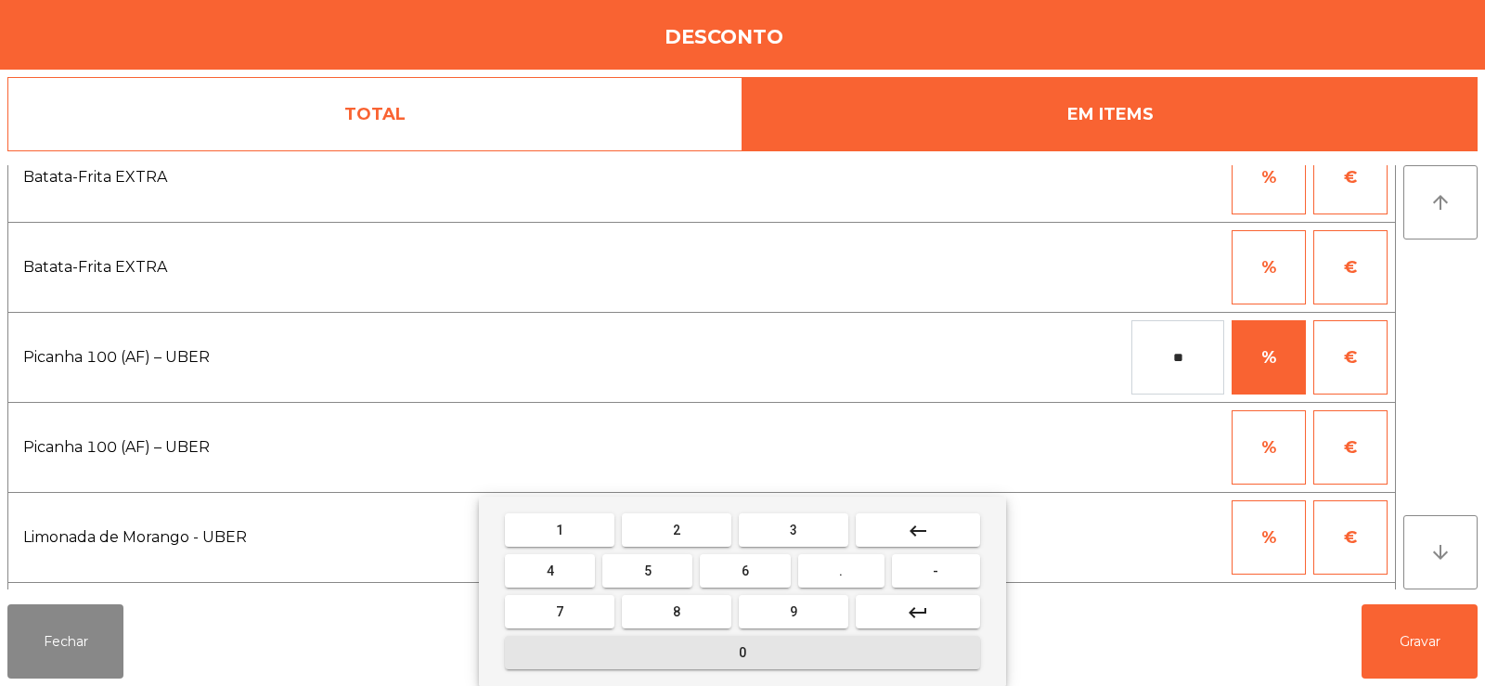
type input "***"
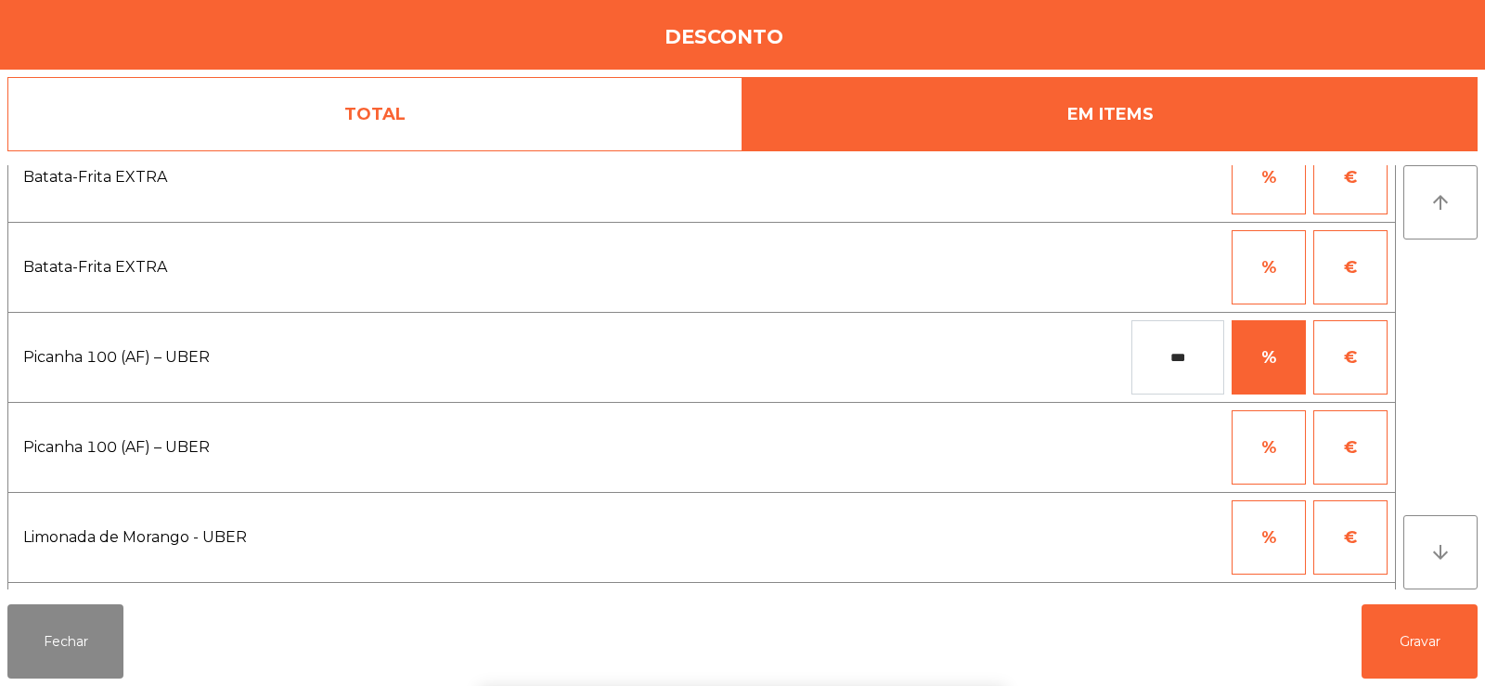
click at [1439, 361] on div "arrow_upward arrow_downward" at bounding box center [1440, 377] width 74 height 424
click at [1429, 645] on button "Gravar" at bounding box center [1419, 641] width 116 height 74
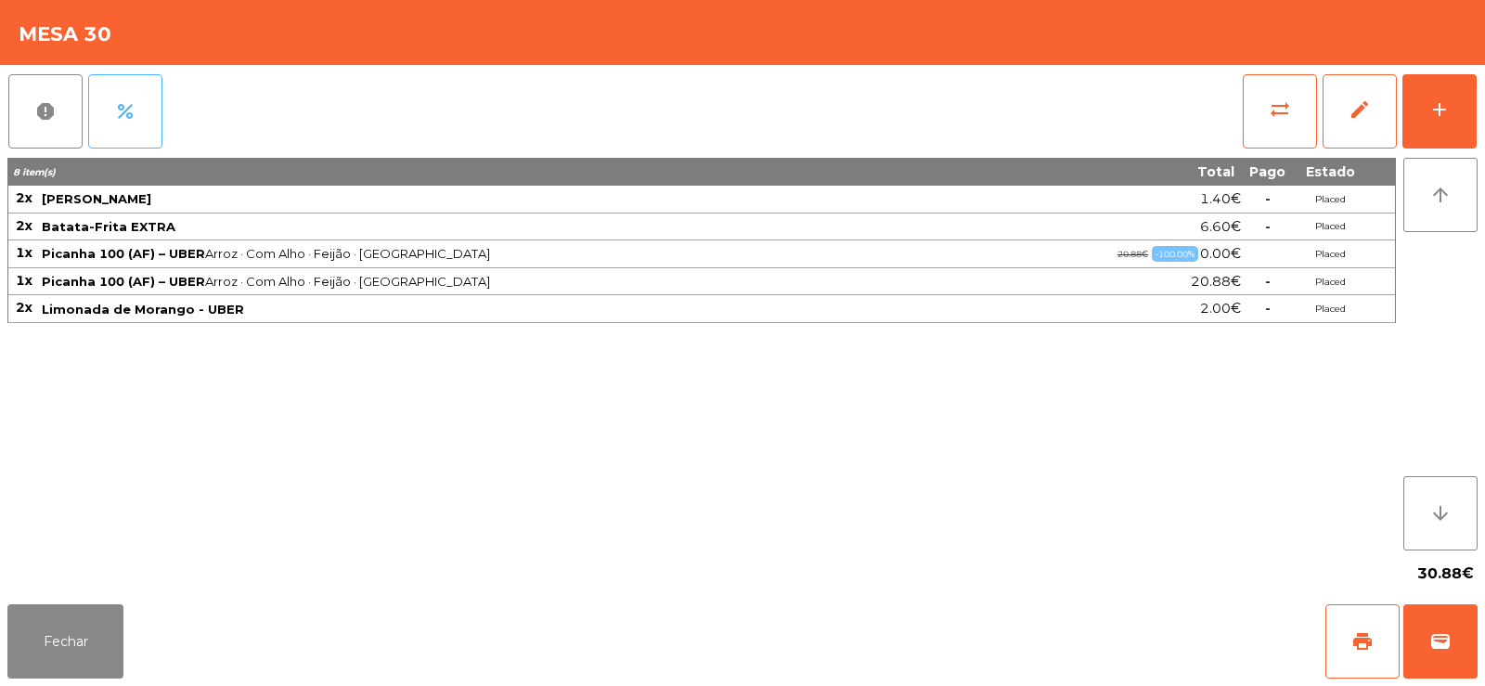
click at [121, 103] on span "percent" at bounding box center [125, 111] width 22 height 22
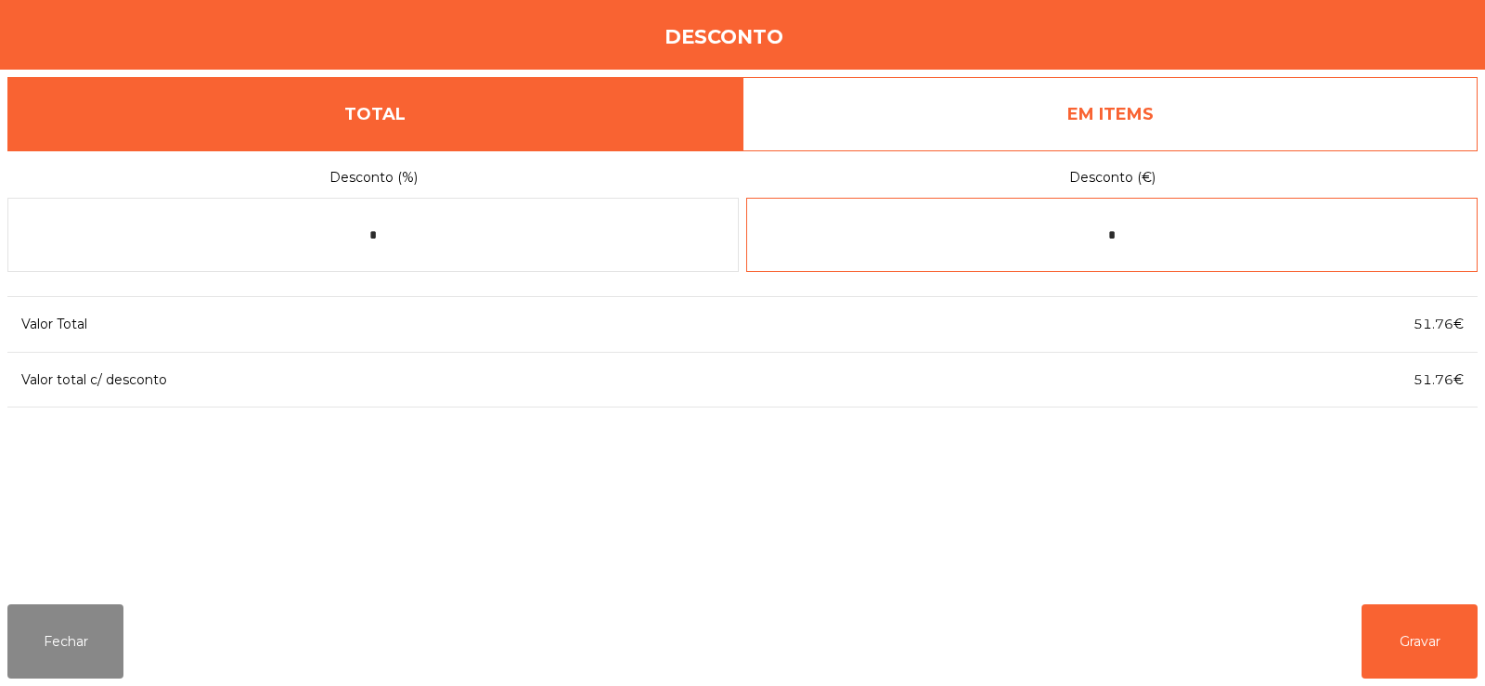
click at [1186, 233] on input "*" at bounding box center [1111, 235] width 731 height 74
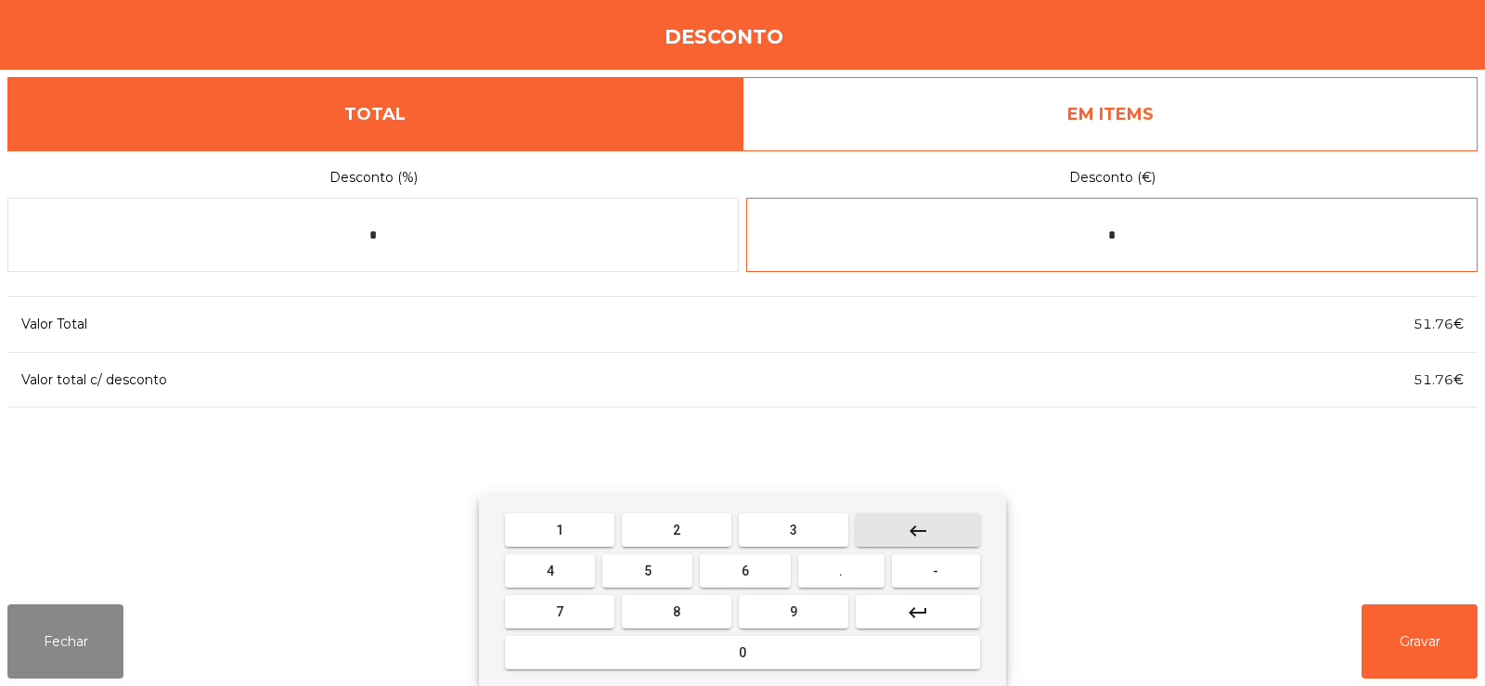
click at [922, 524] on mat-icon "keyboard_backspace" at bounding box center [918, 531] width 22 height 22
click at [560, 528] on span "1" at bounding box center [559, 530] width 7 height 15
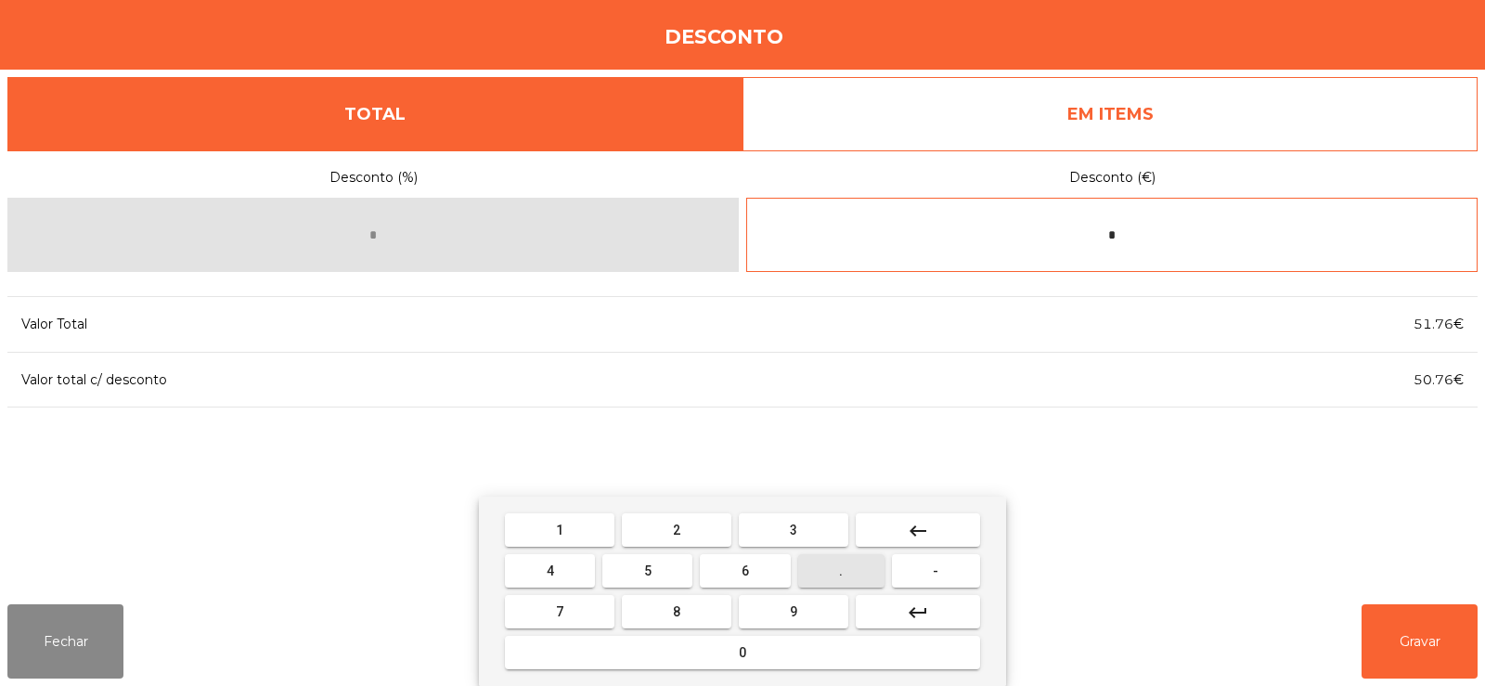
click at [842, 572] on span "." at bounding box center [841, 570] width 4 height 15
click at [702, 526] on button "2" at bounding box center [677, 529] width 110 height 33
type input "***"
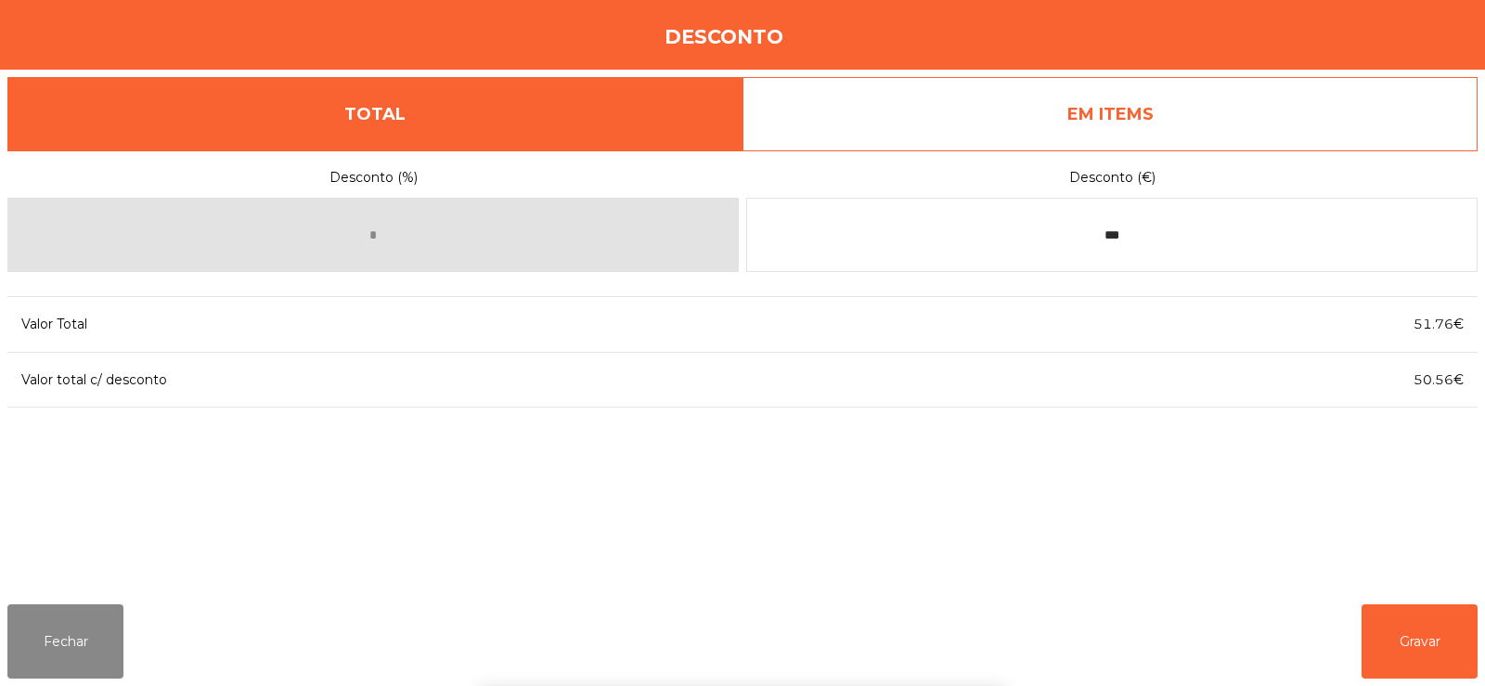
click at [1418, 628] on div "1 2 3 keyboard_backspace 4 5 6 . - 7 8 9 keyboard_return 0" at bounding box center [742, 591] width 1485 height 189
click at [1413, 639] on button "Gravar" at bounding box center [1419, 641] width 116 height 74
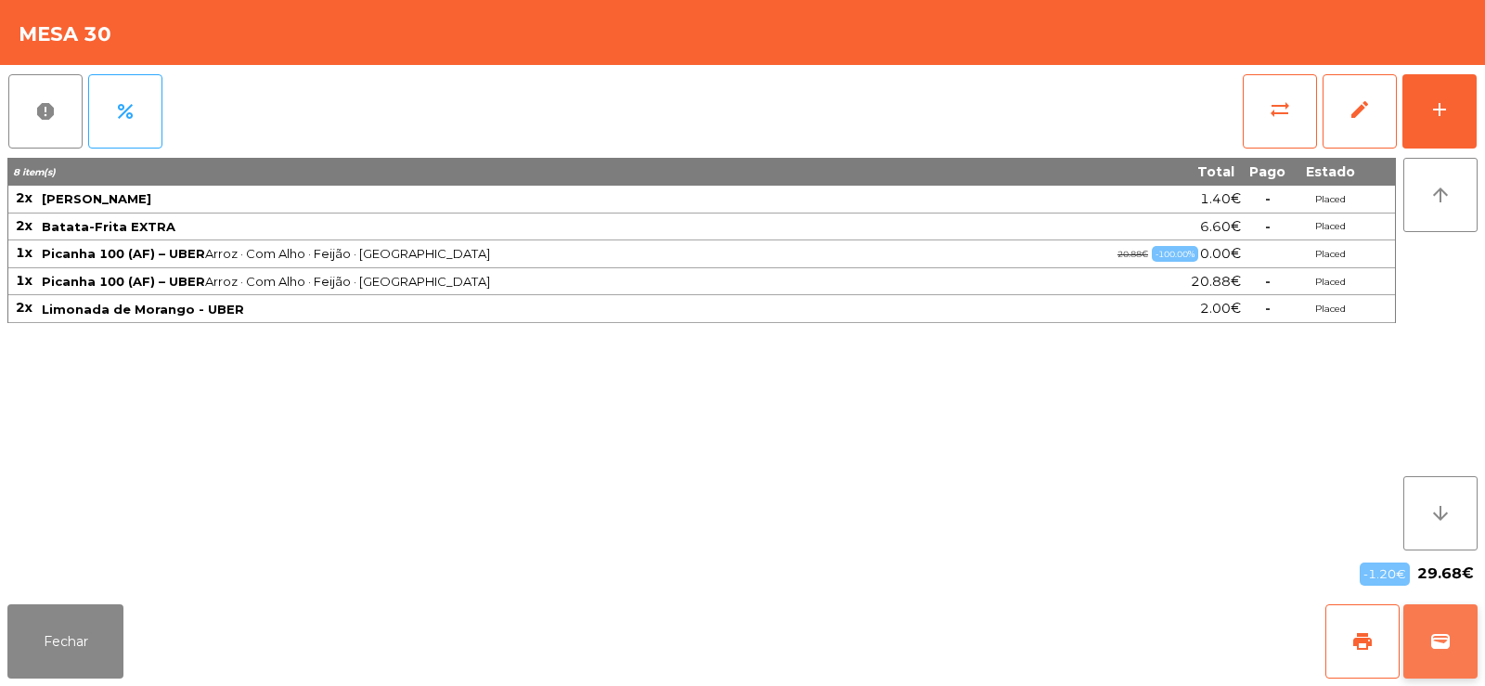
click at [1440, 648] on span "wallet" at bounding box center [1440, 641] width 22 height 22
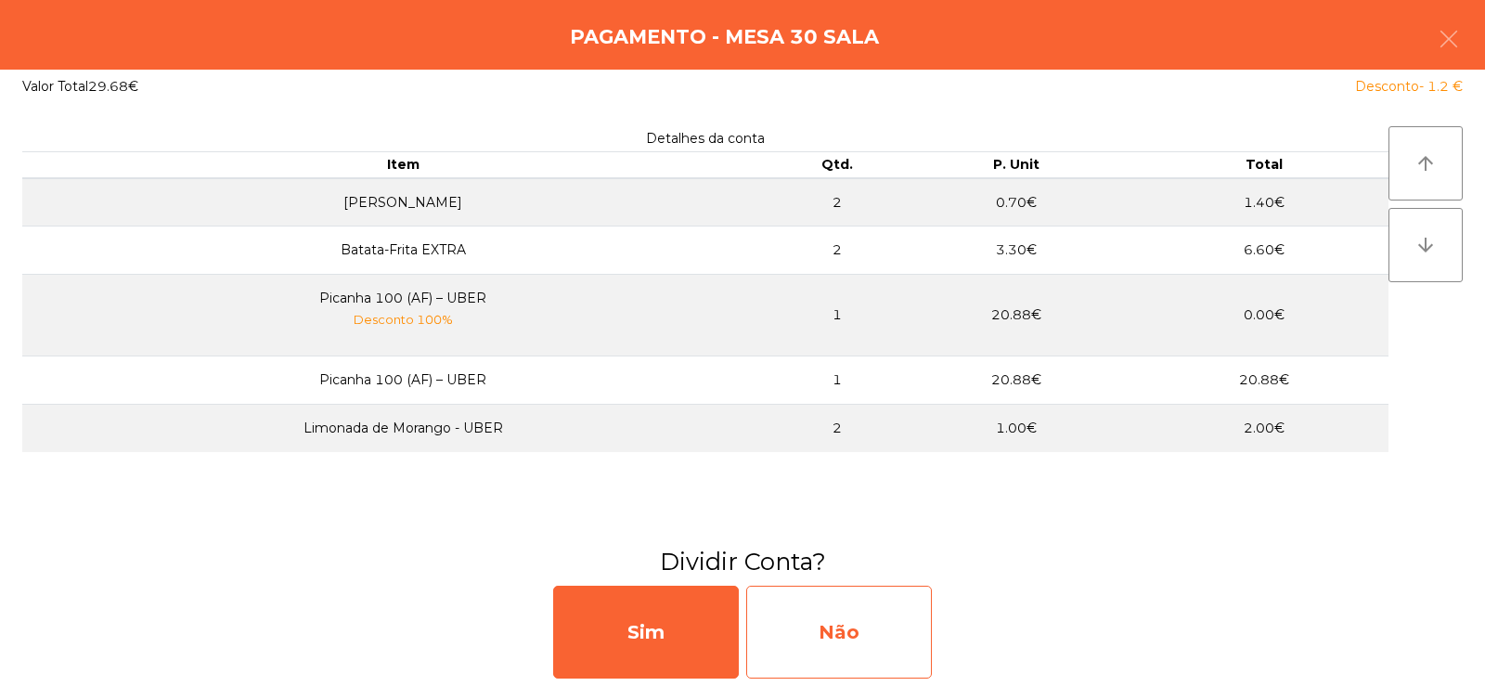
click at [864, 616] on div "Não" at bounding box center [839, 632] width 186 height 93
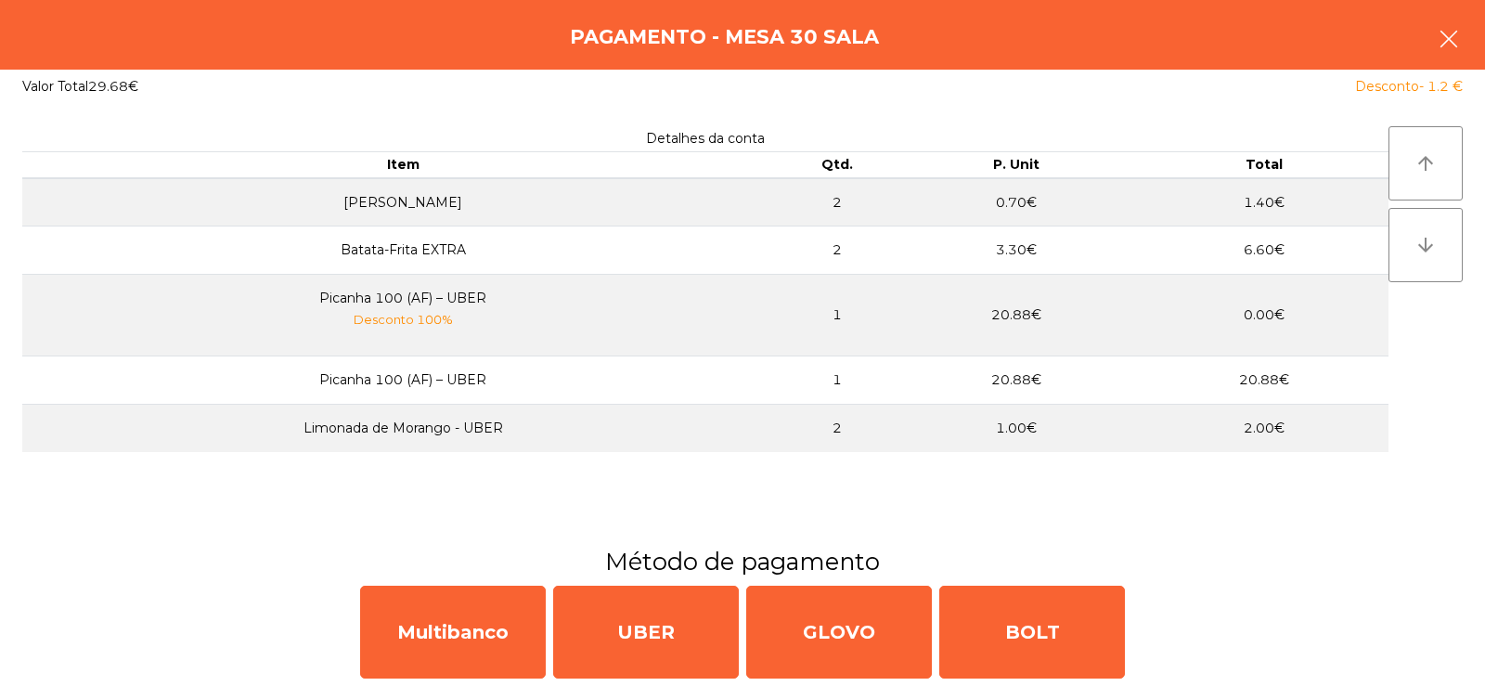
click at [1450, 53] on button "button" at bounding box center [1449, 41] width 52 height 56
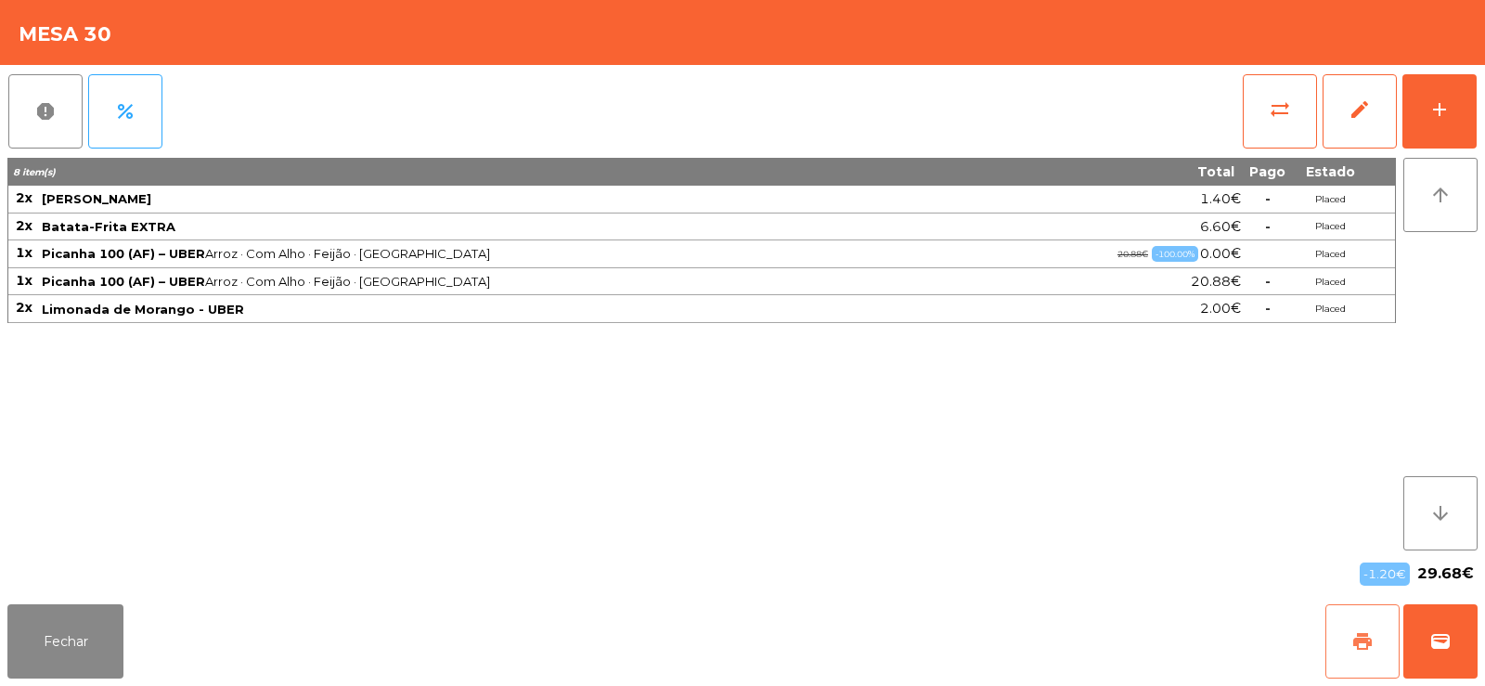
click at [1362, 635] on span "print" at bounding box center [1362, 641] width 22 height 22
click at [1447, 638] on span "wallet" at bounding box center [1440, 641] width 22 height 22
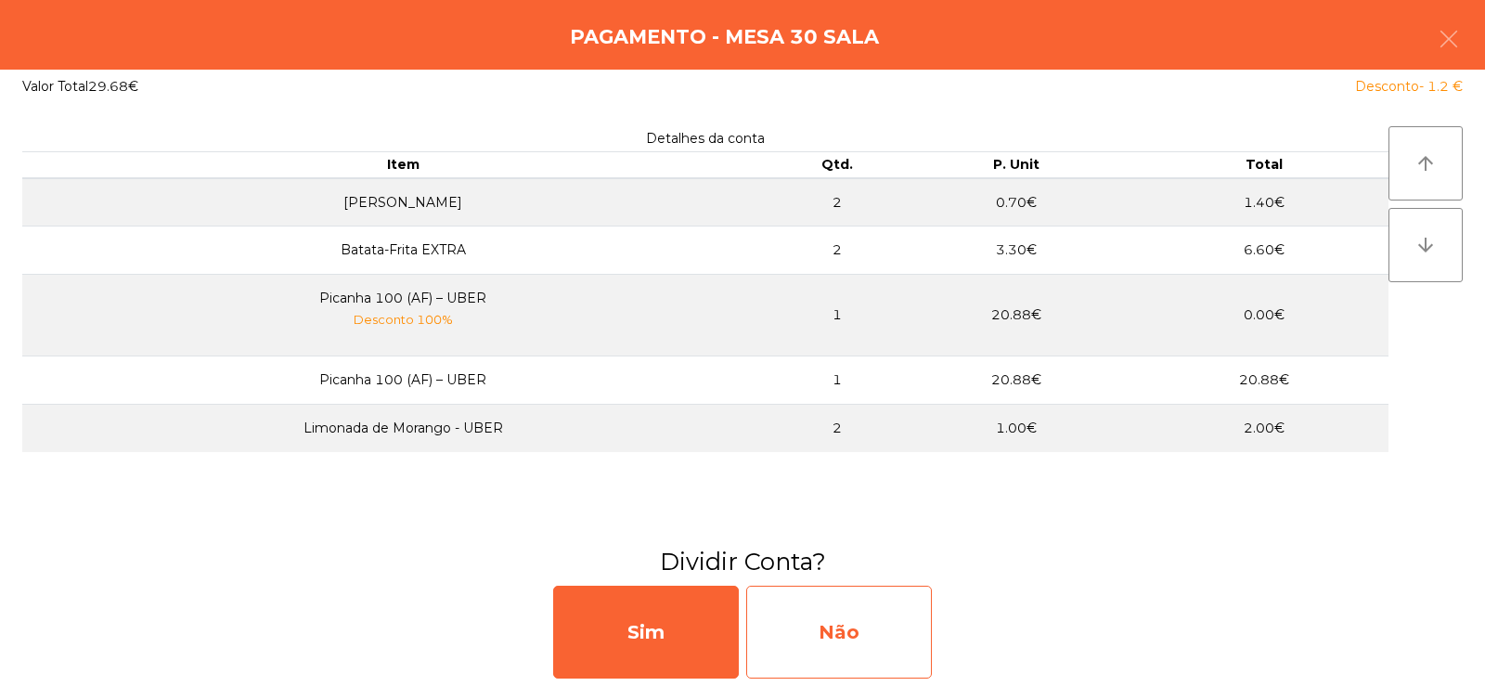
click at [854, 645] on div "Não" at bounding box center [839, 632] width 186 height 93
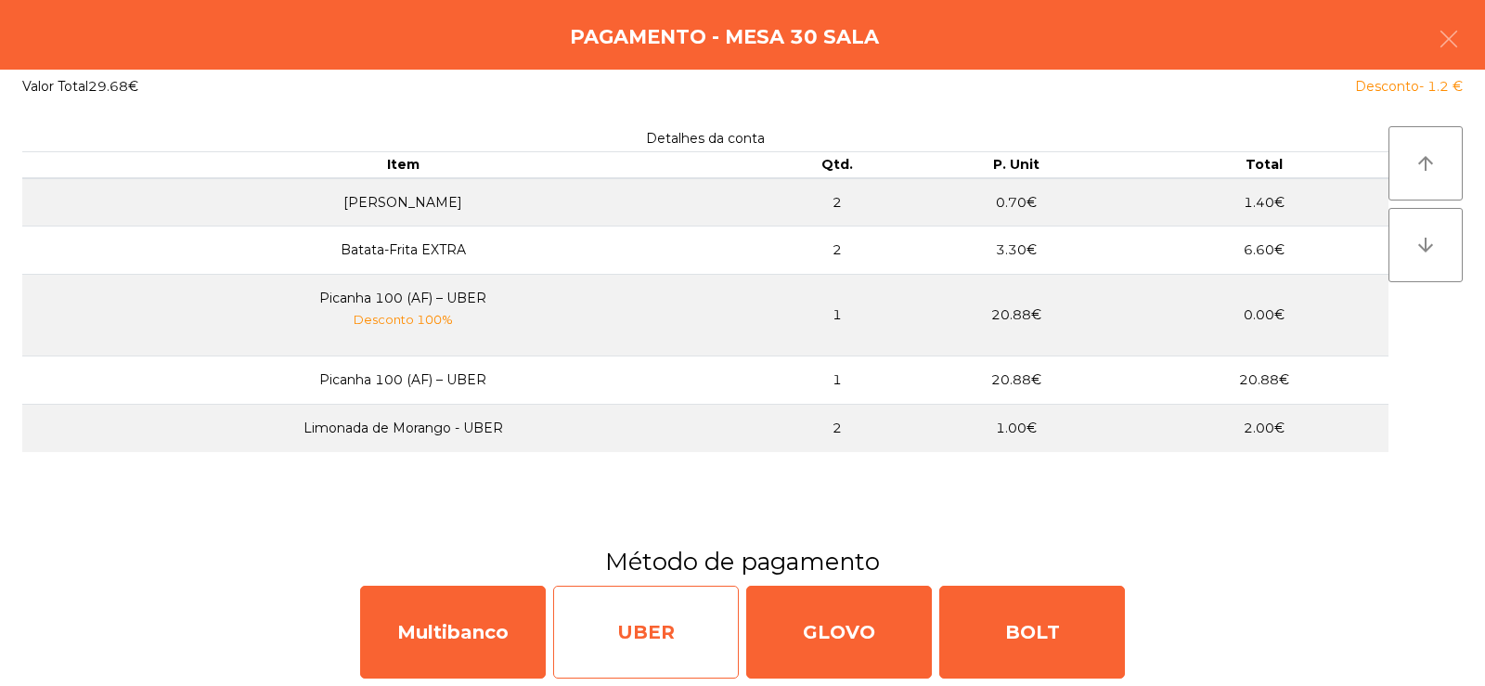
click at [660, 627] on div "UBER" at bounding box center [646, 632] width 186 height 93
select select "**"
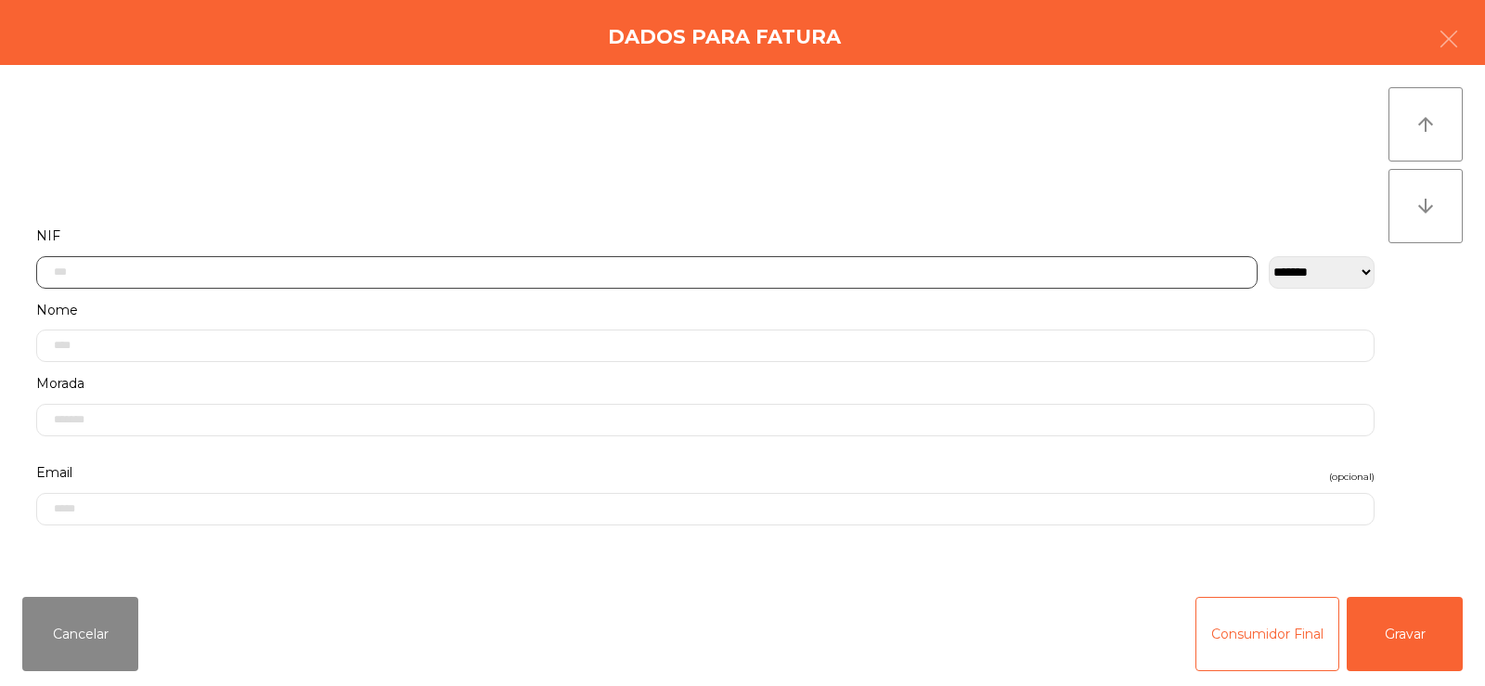
click at [778, 273] on input "text" at bounding box center [646, 272] width 1221 height 32
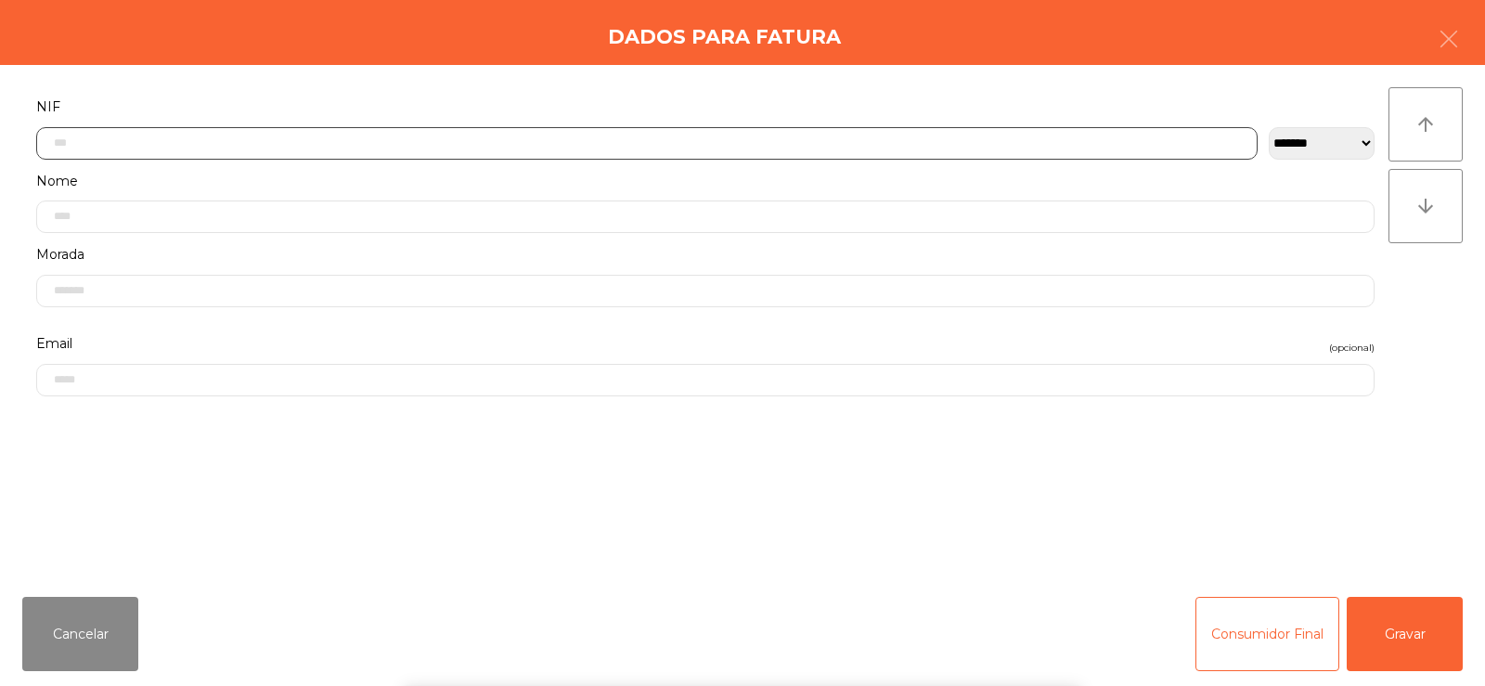
scroll to position [135, 0]
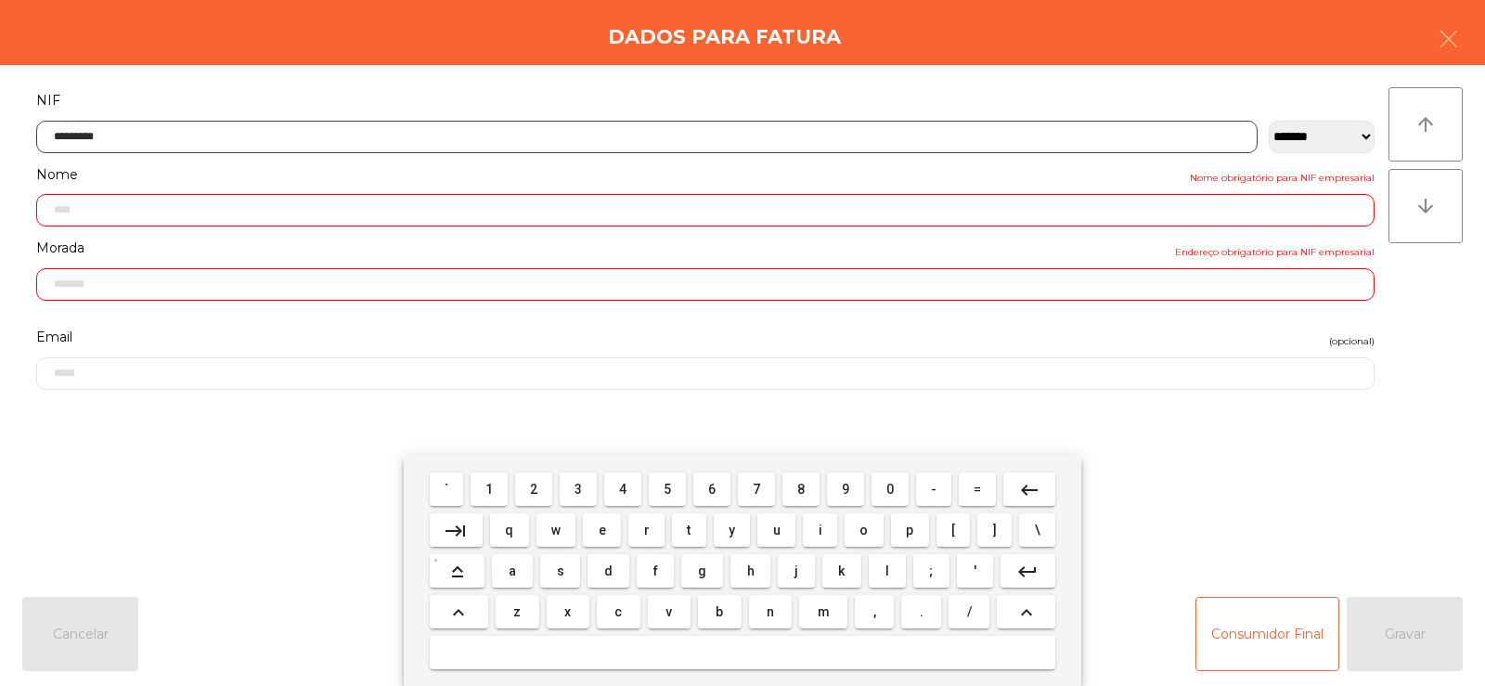
type input "*********"
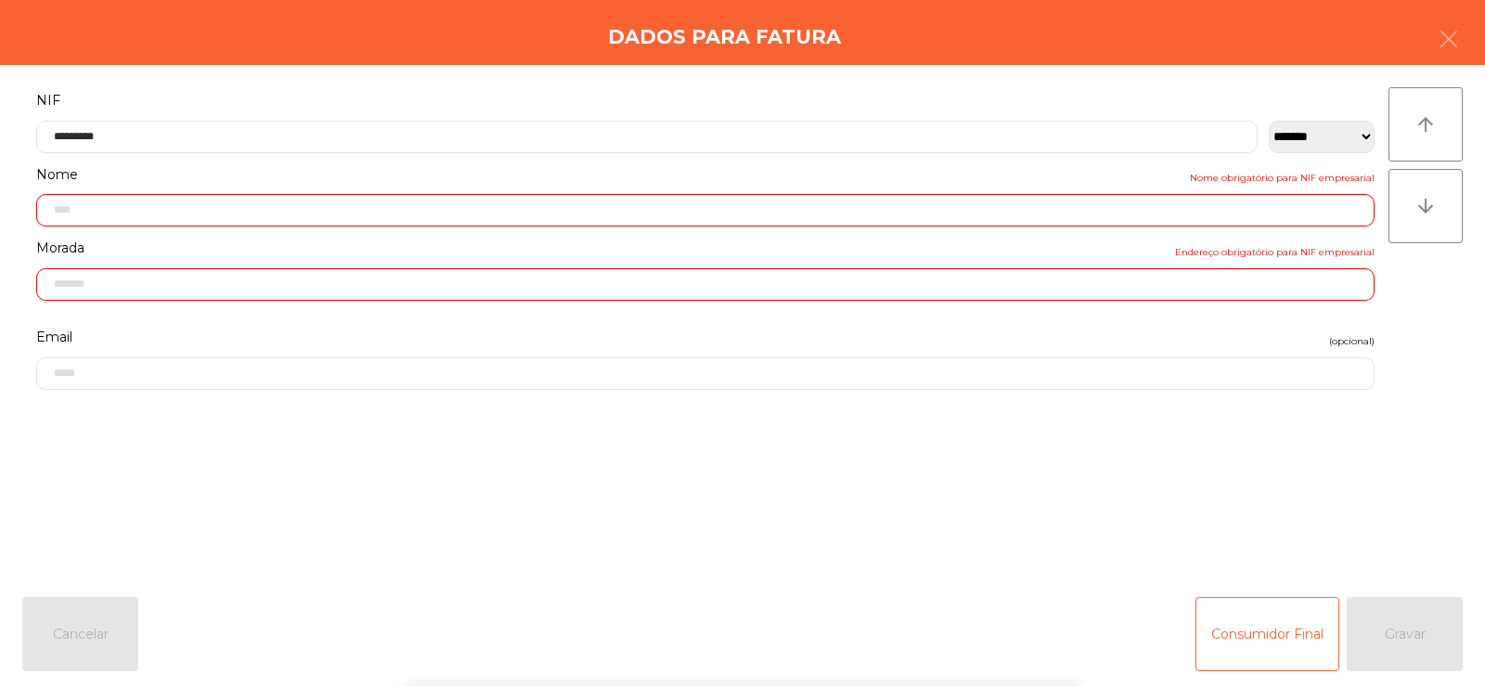
click at [1441, 336] on div "arrow_upward arrow_downward" at bounding box center [1425, 323] width 74 height 472
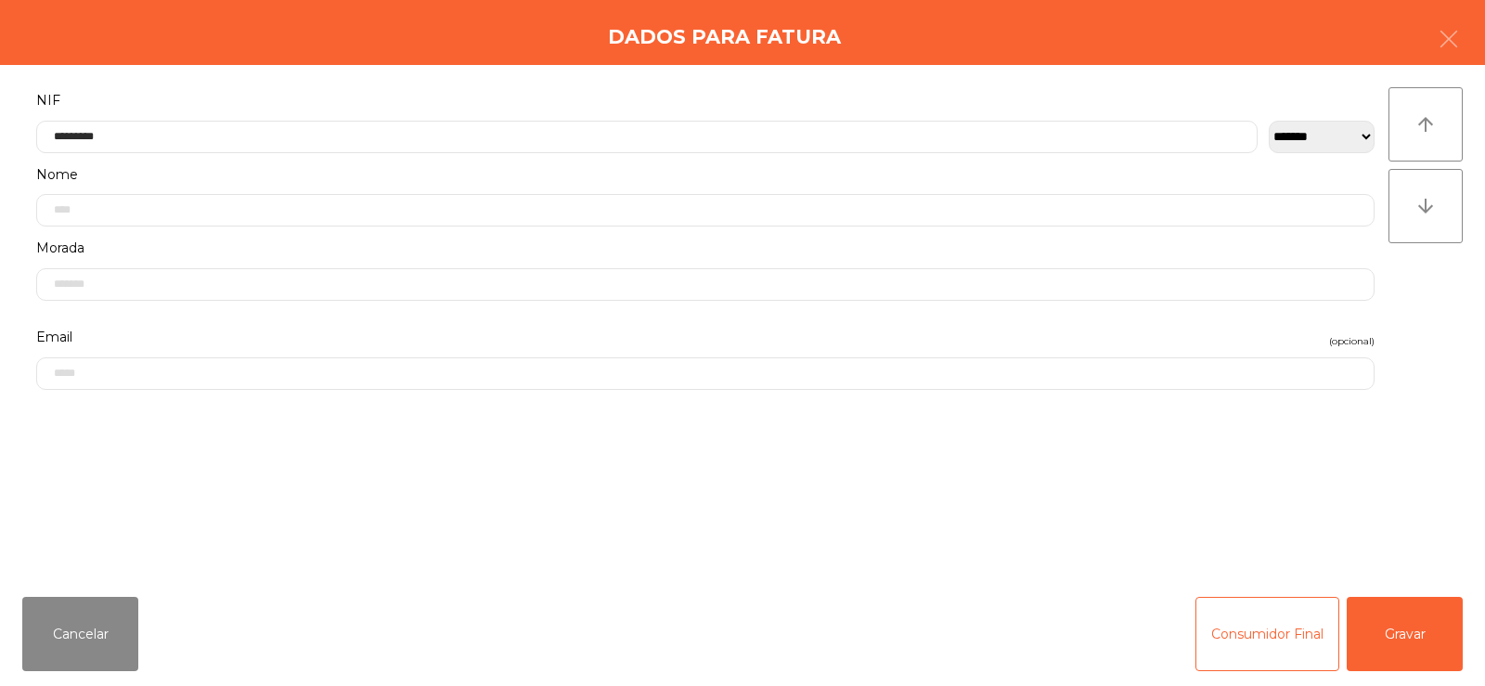
type input "**********"
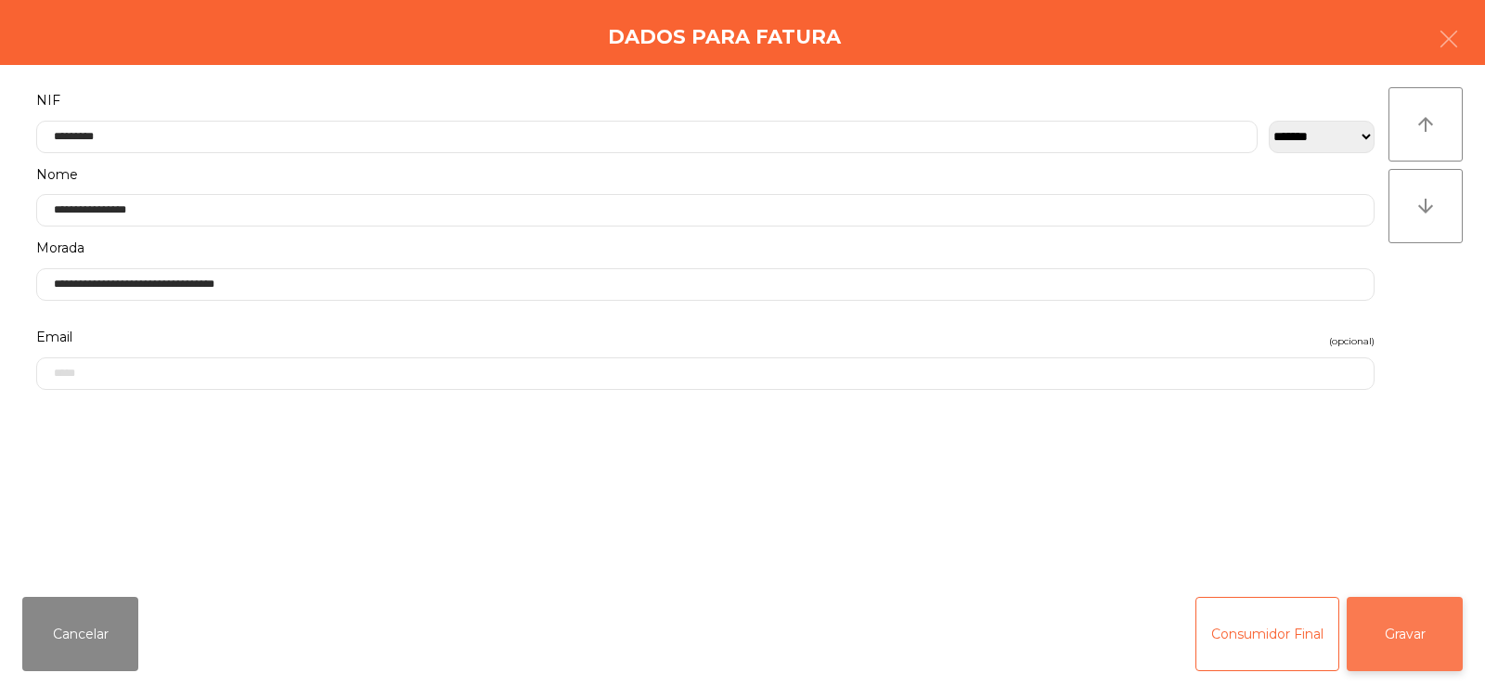
click at [1416, 627] on button "Gravar" at bounding box center [1405, 634] width 116 height 74
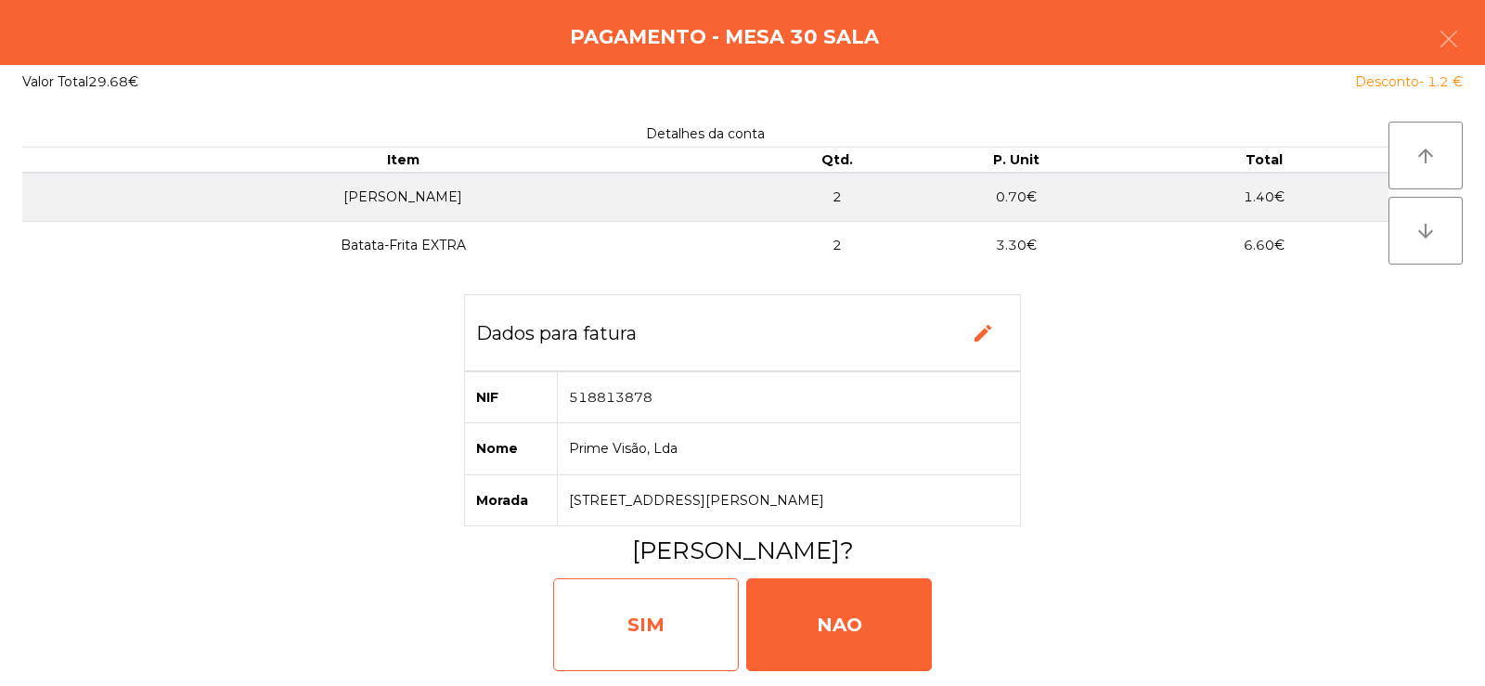
click at [647, 628] on div "SIM" at bounding box center [646, 624] width 186 height 93
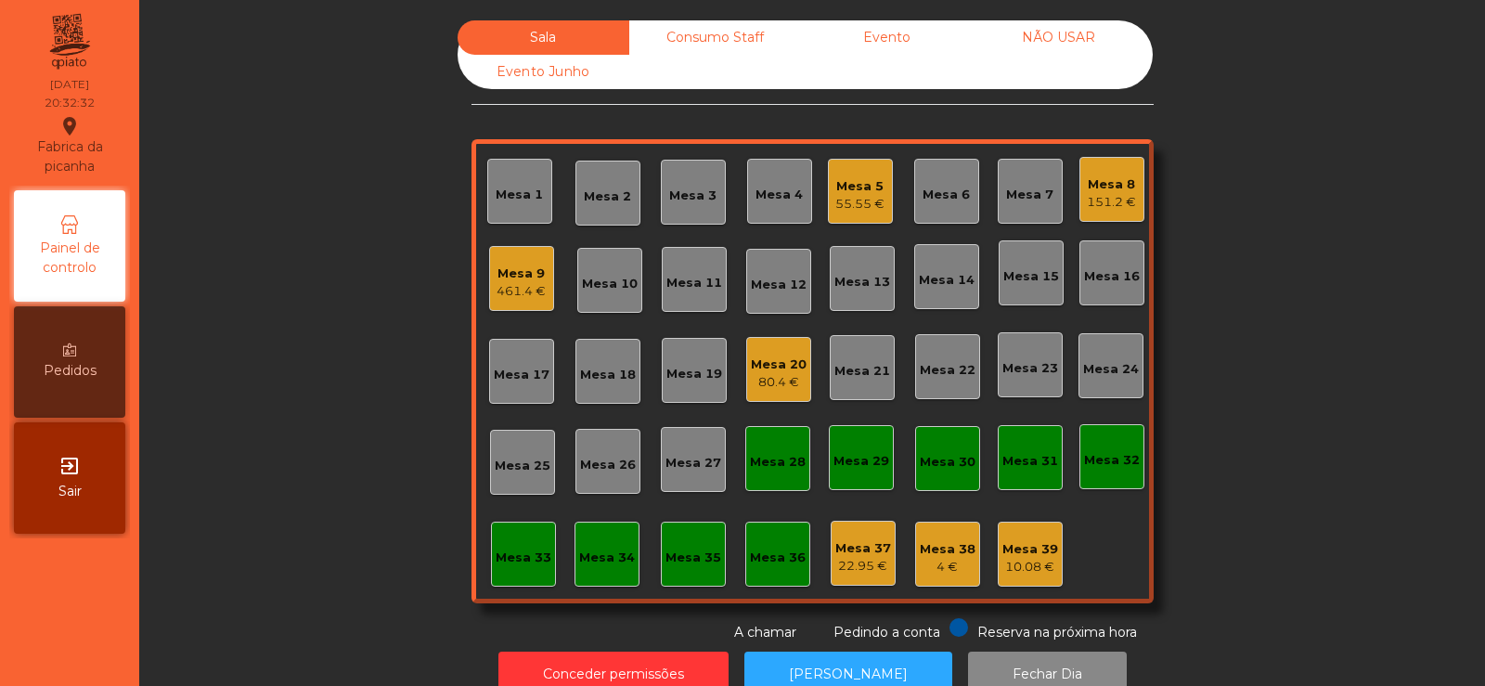
scroll to position [45, 0]
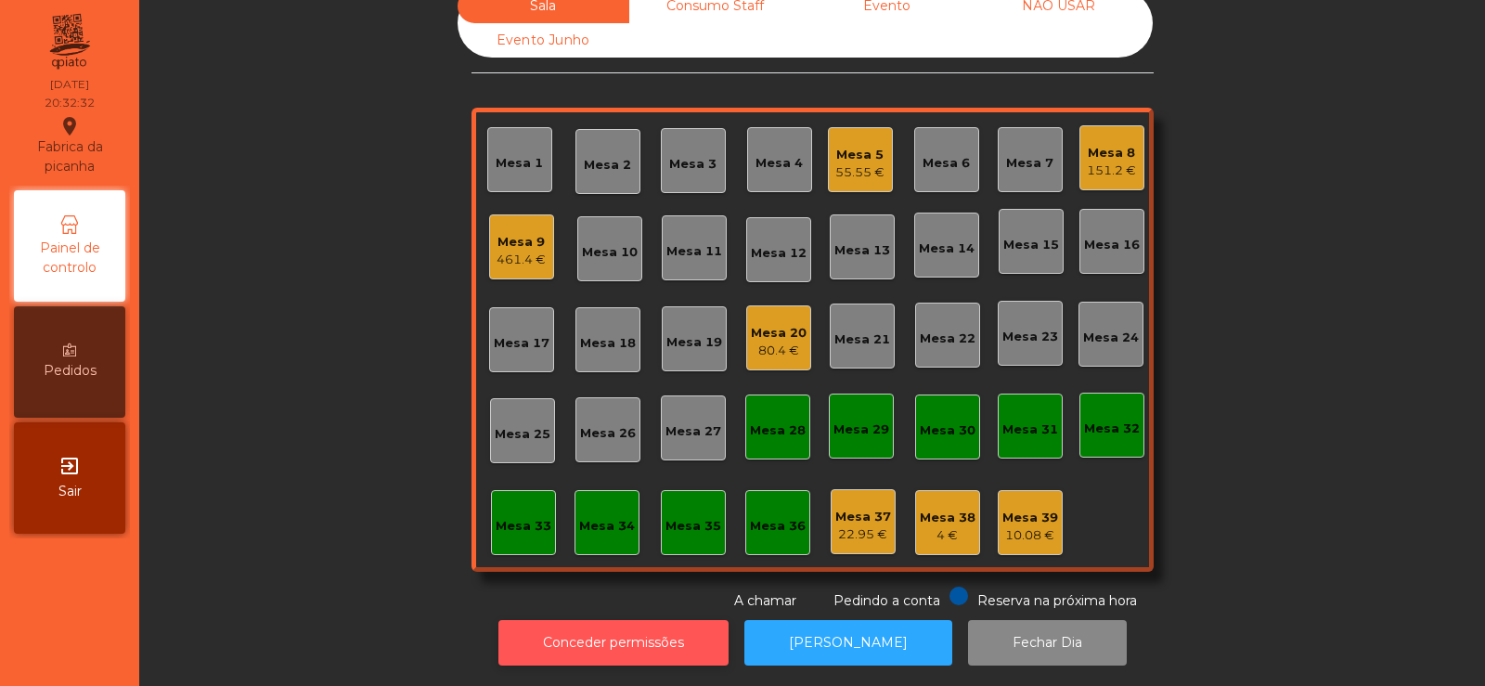
click at [569, 632] on button "Conceder permissões" at bounding box center [613, 642] width 230 height 45
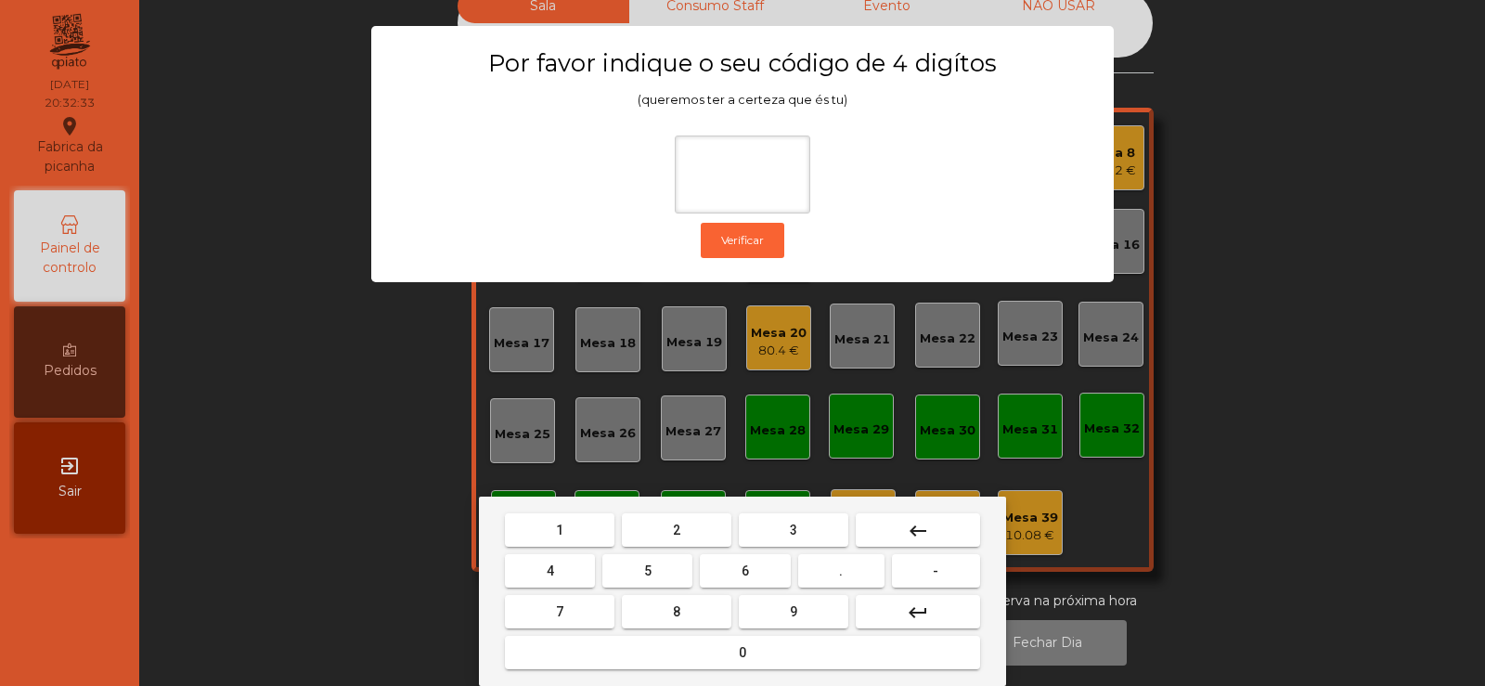
click at [677, 529] on span "2" at bounding box center [676, 530] width 7 height 15
click at [729, 570] on button "6" at bounding box center [745, 570] width 90 height 33
click at [583, 608] on button "7" at bounding box center [560, 611] width 110 height 33
click at [634, 574] on button "5" at bounding box center [647, 570] width 90 height 33
type input "****"
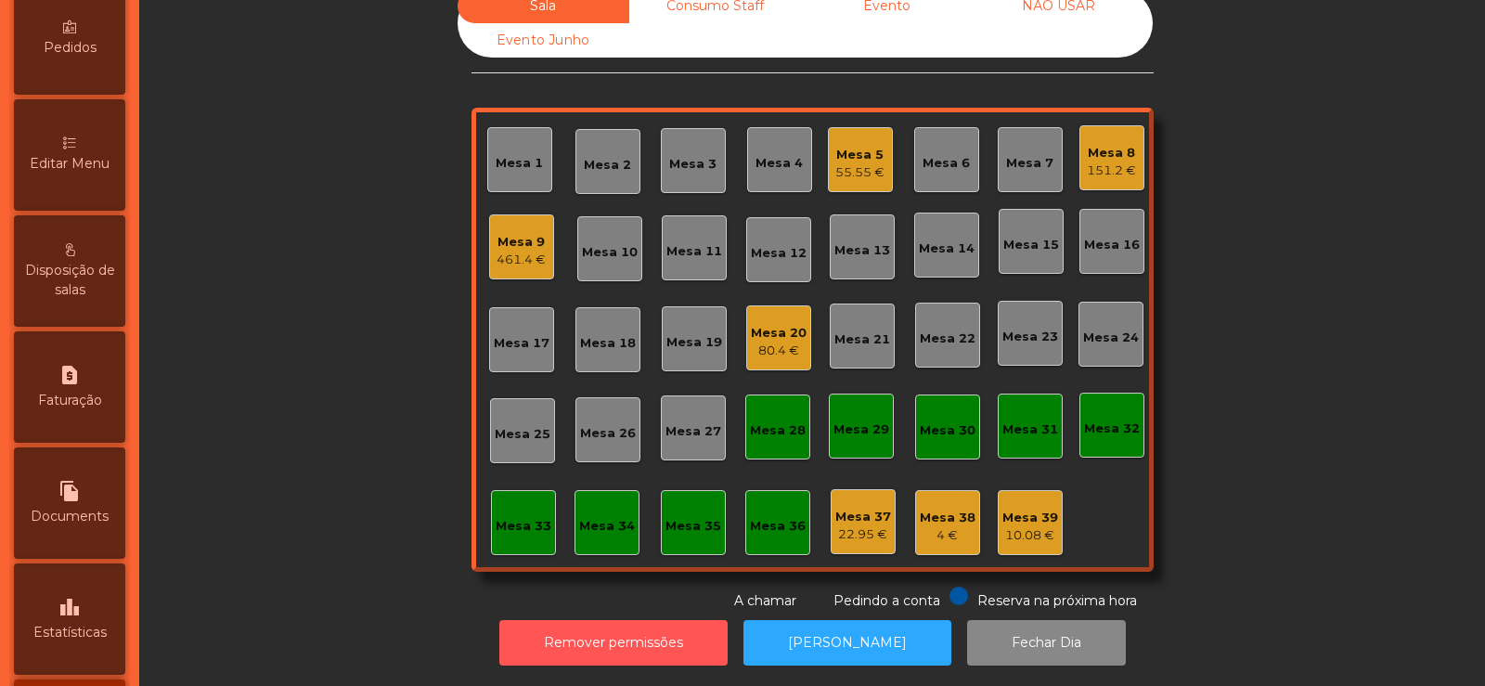
scroll to position [442, 0]
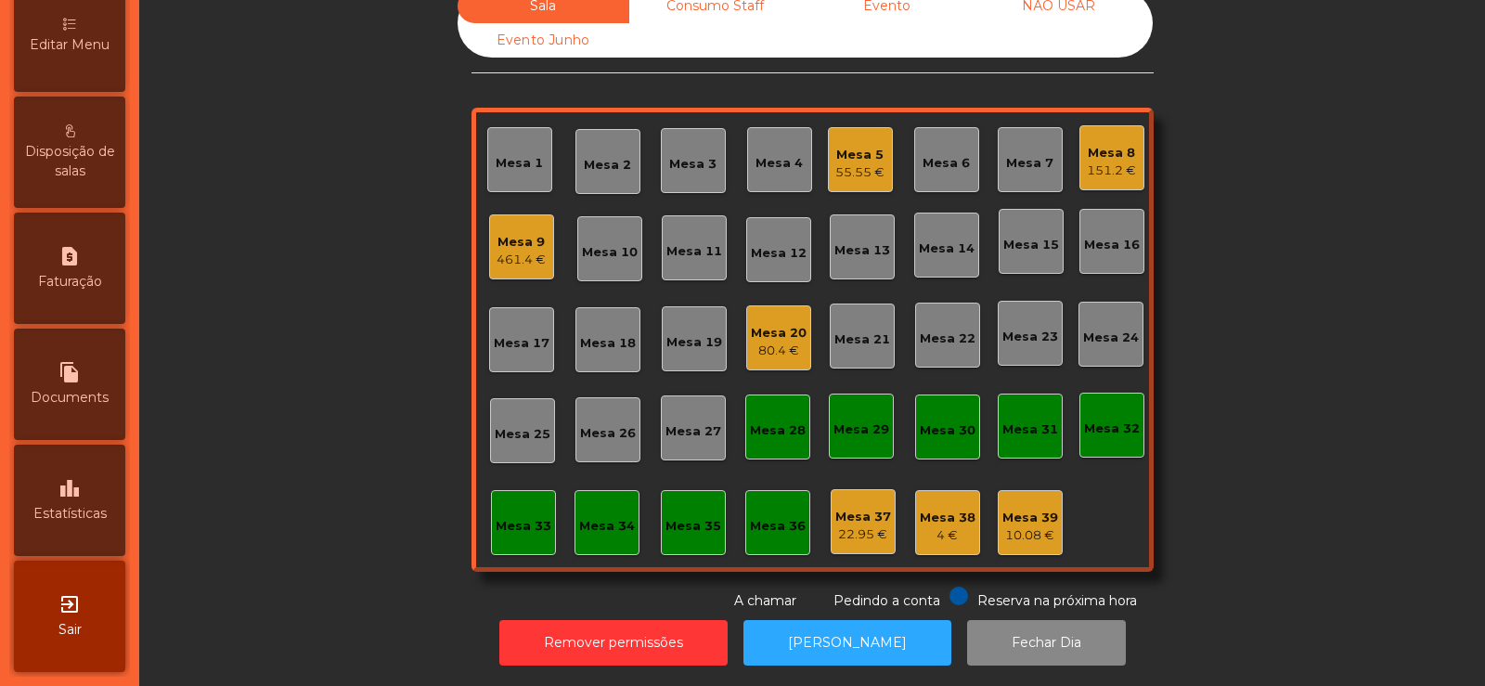
click at [61, 272] on span "Faturação" at bounding box center [70, 281] width 64 height 19
select select "**"
select select "****"
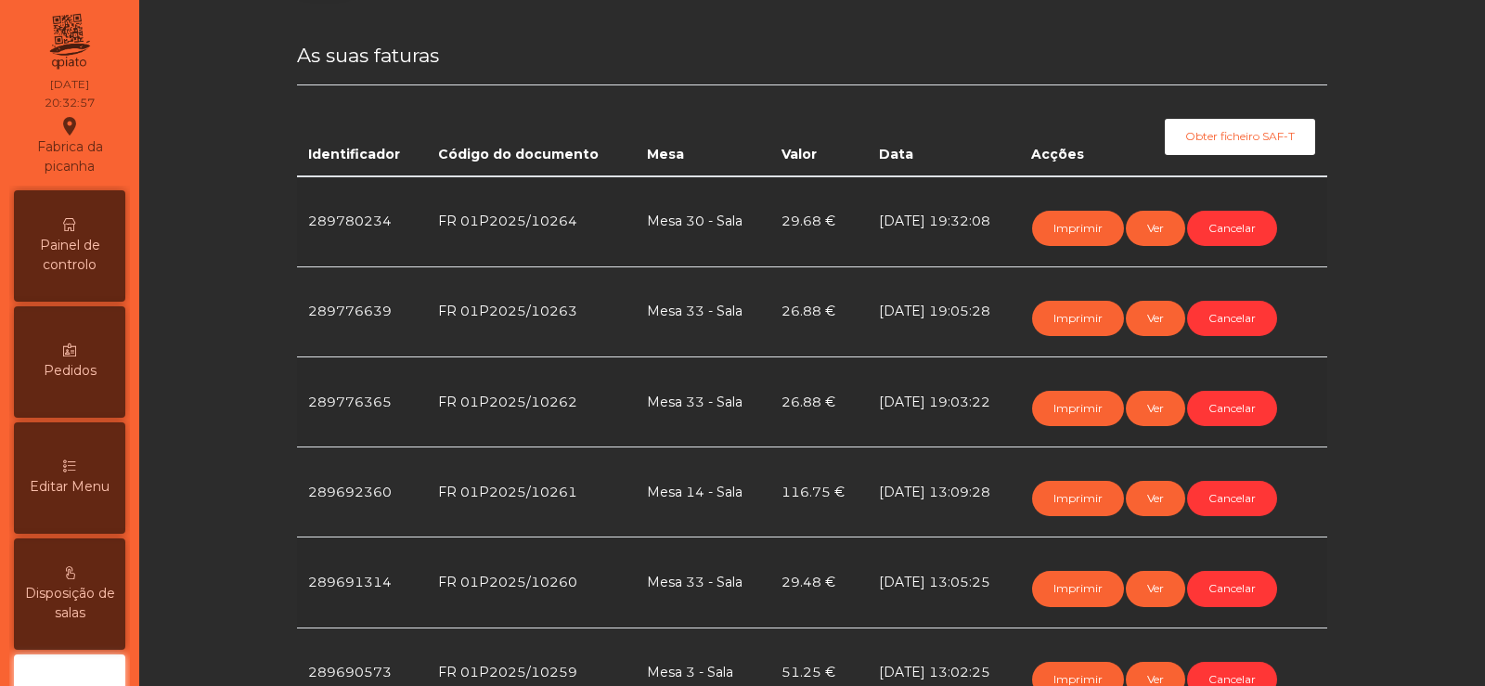
click at [74, 236] on span "Painel de controlo" at bounding box center [70, 255] width 102 height 39
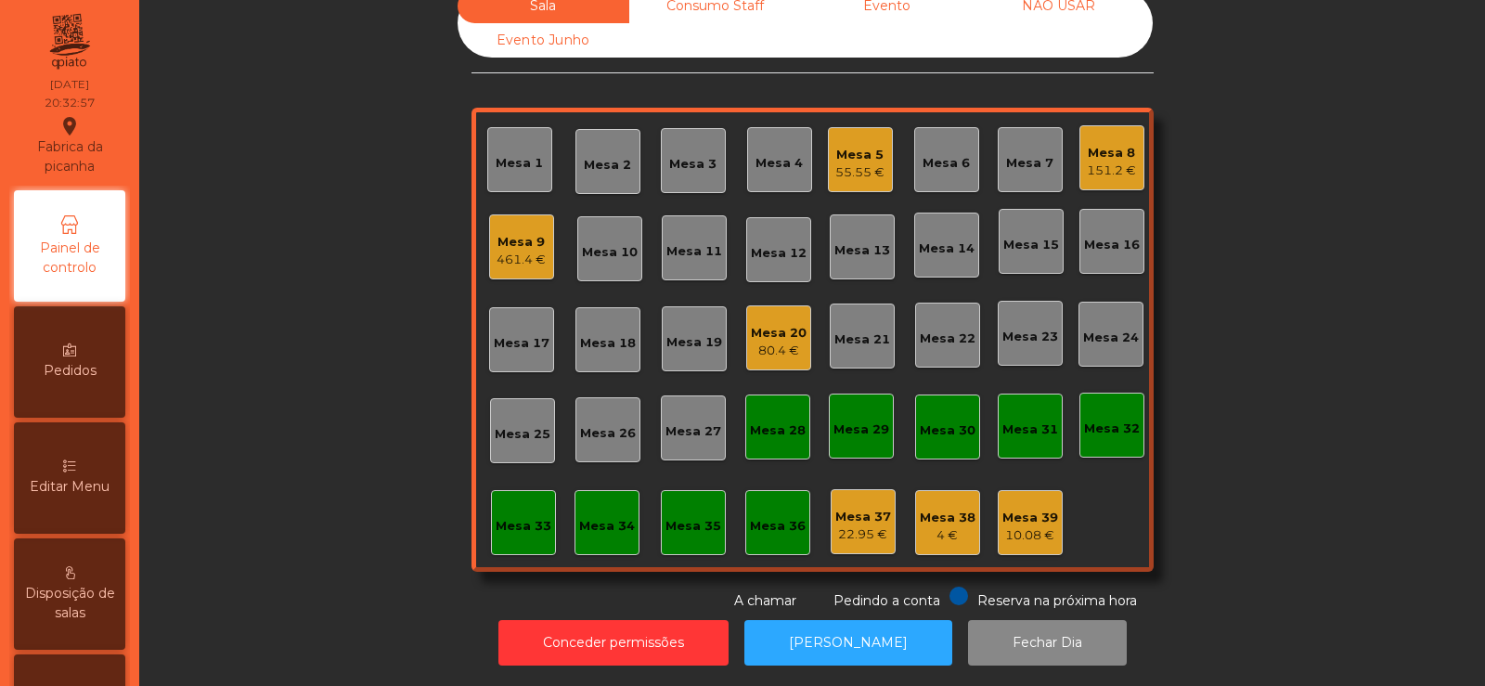
scroll to position [45, 0]
click at [839, 630] on button "[PERSON_NAME]" at bounding box center [848, 642] width 208 height 45
click at [840, 525] on div "22.95 €" at bounding box center [863, 534] width 56 height 19
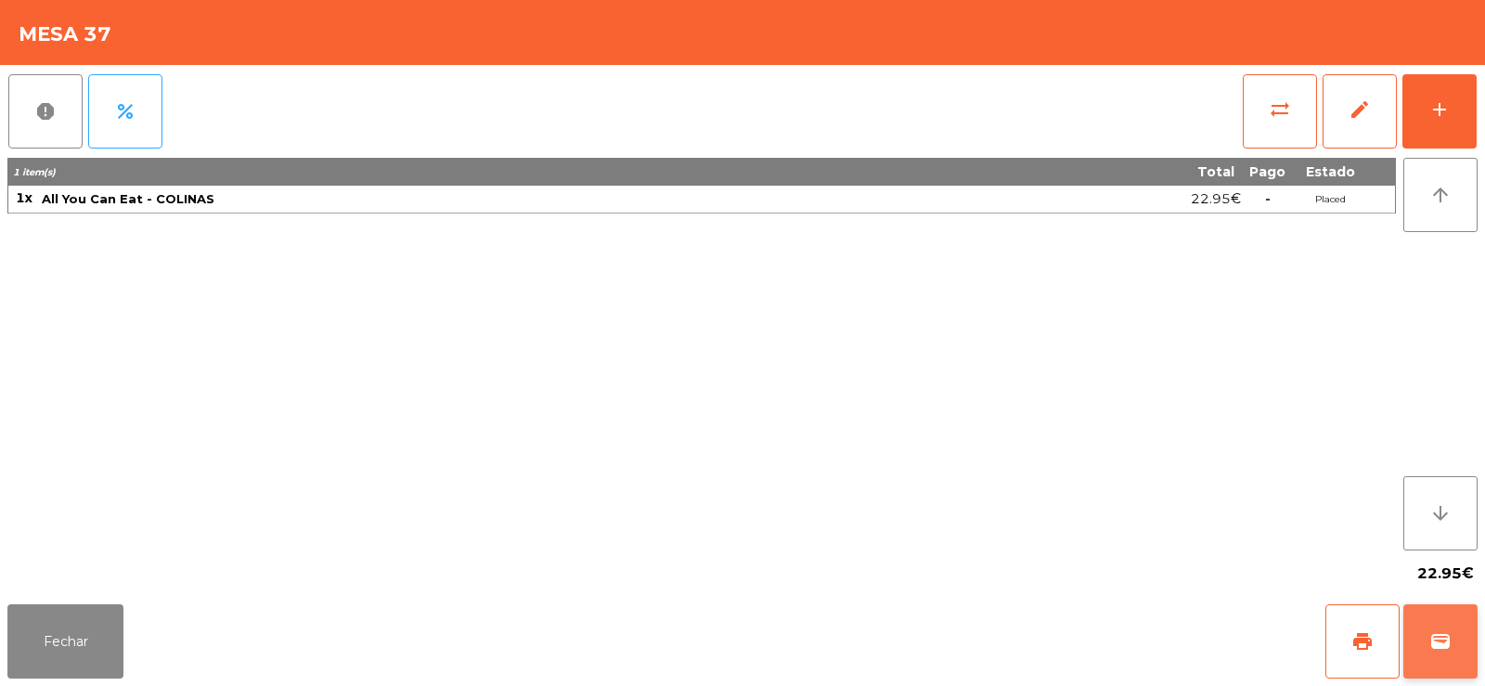
click at [1462, 629] on button "wallet" at bounding box center [1440, 641] width 74 height 74
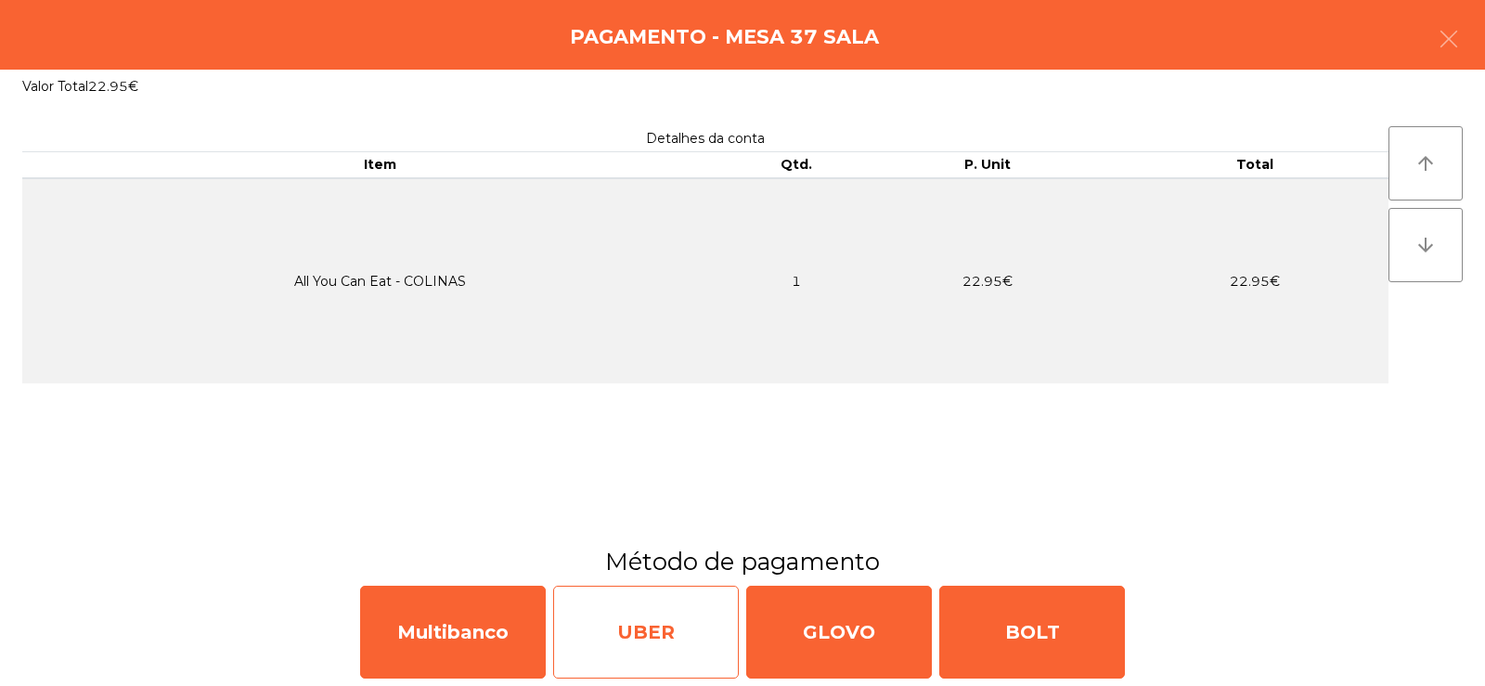
click at [614, 613] on div "UBER" at bounding box center [646, 632] width 186 height 93
select select "**"
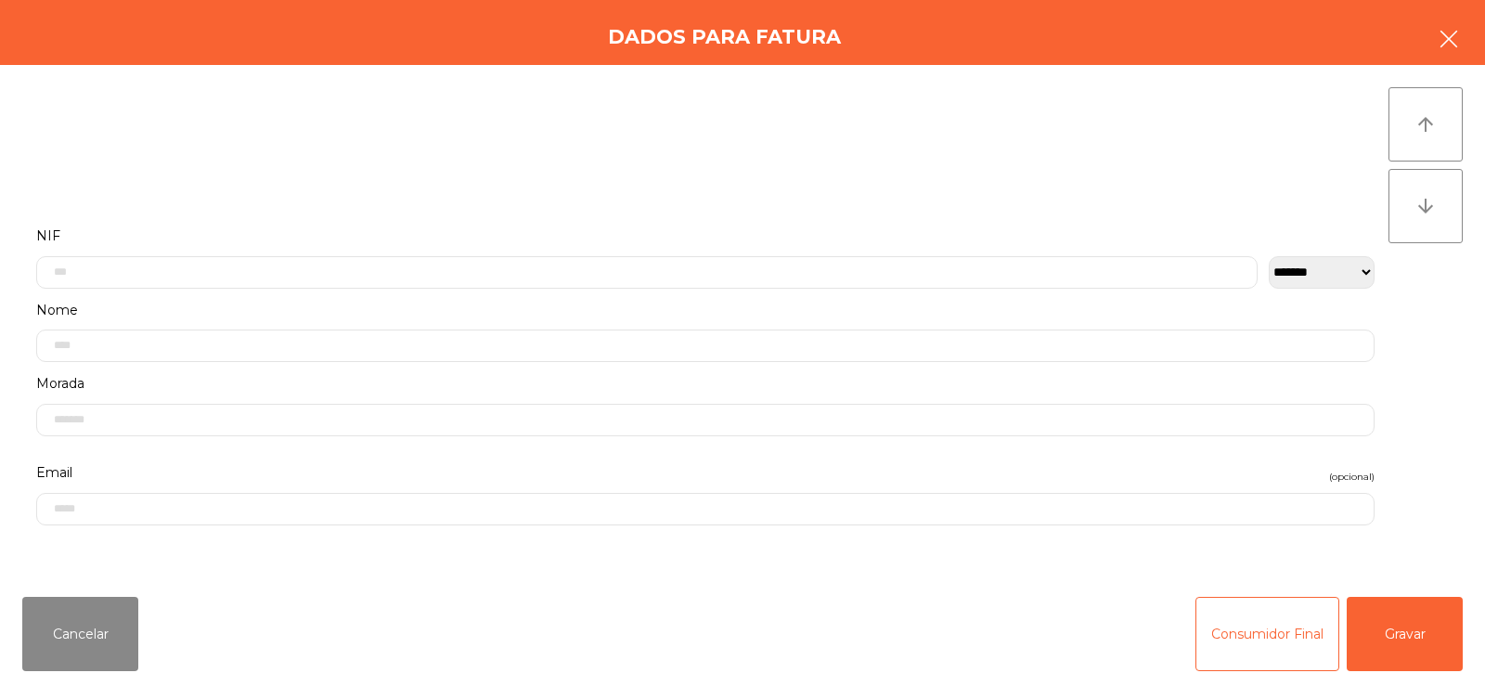
click at [1442, 27] on button "button" at bounding box center [1449, 41] width 52 height 56
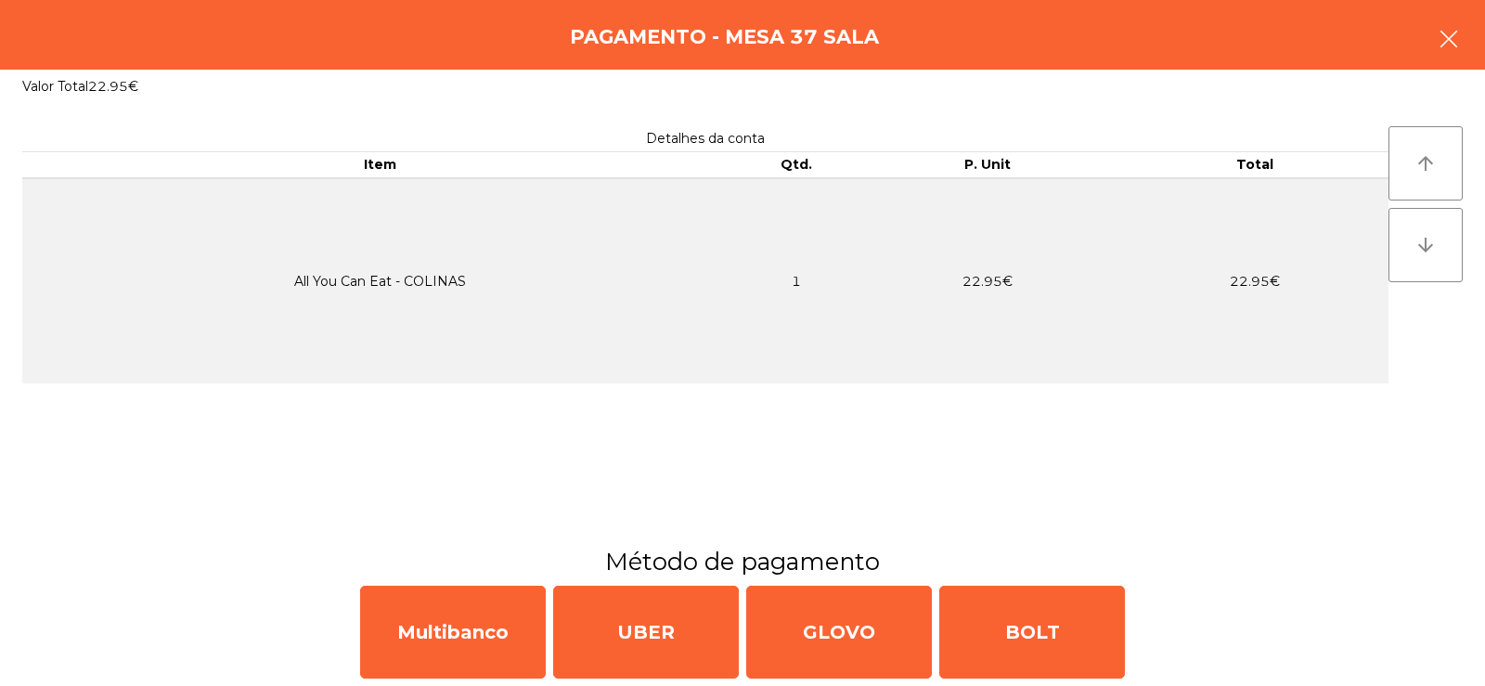
click at [1454, 51] on button "button" at bounding box center [1449, 41] width 52 height 56
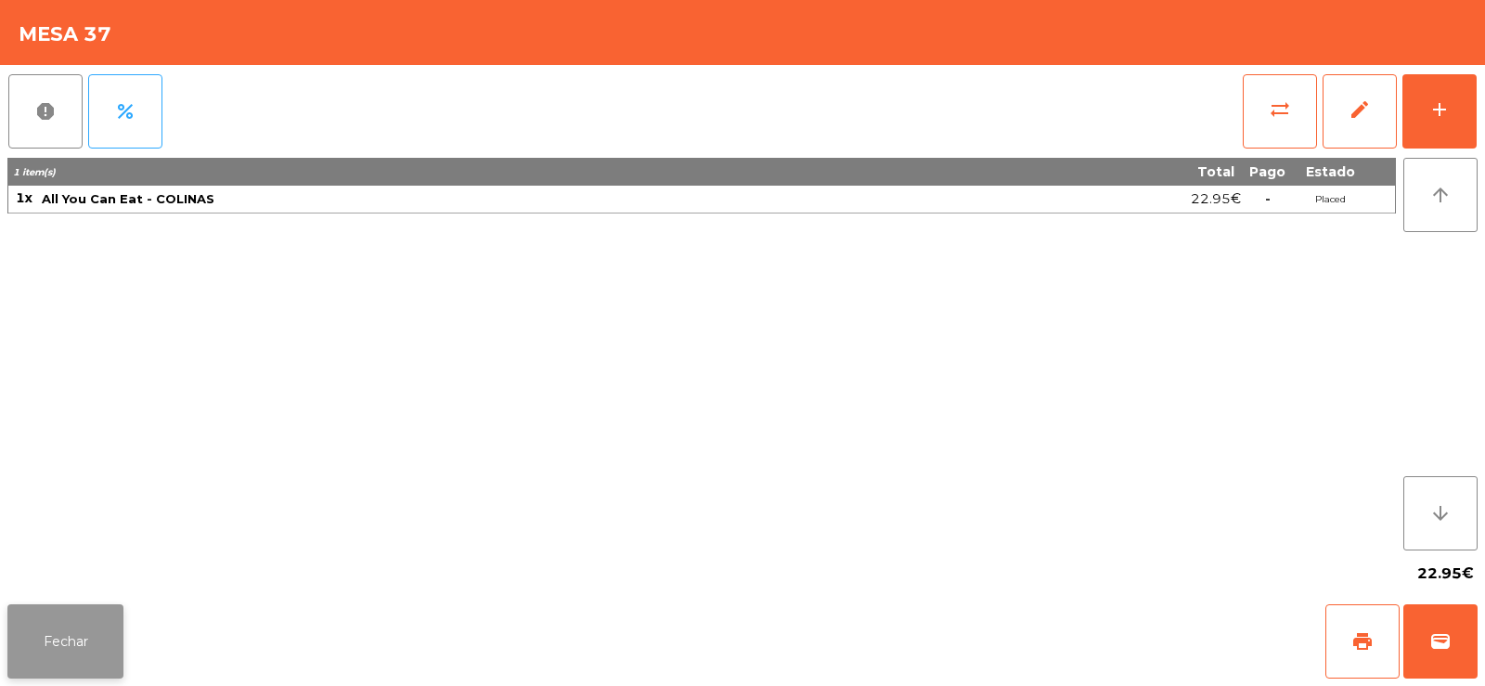
click at [34, 610] on button "Fechar" at bounding box center [65, 641] width 116 height 74
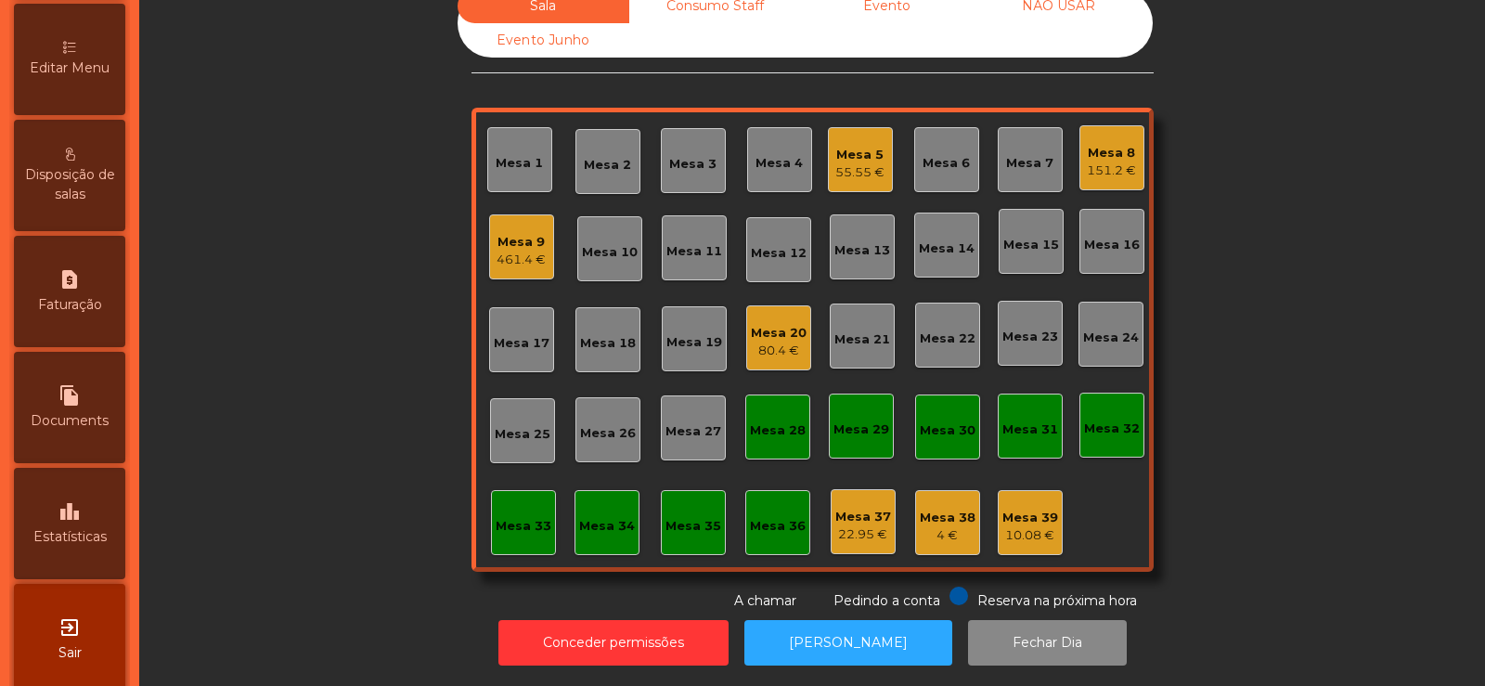
scroll to position [442, 0]
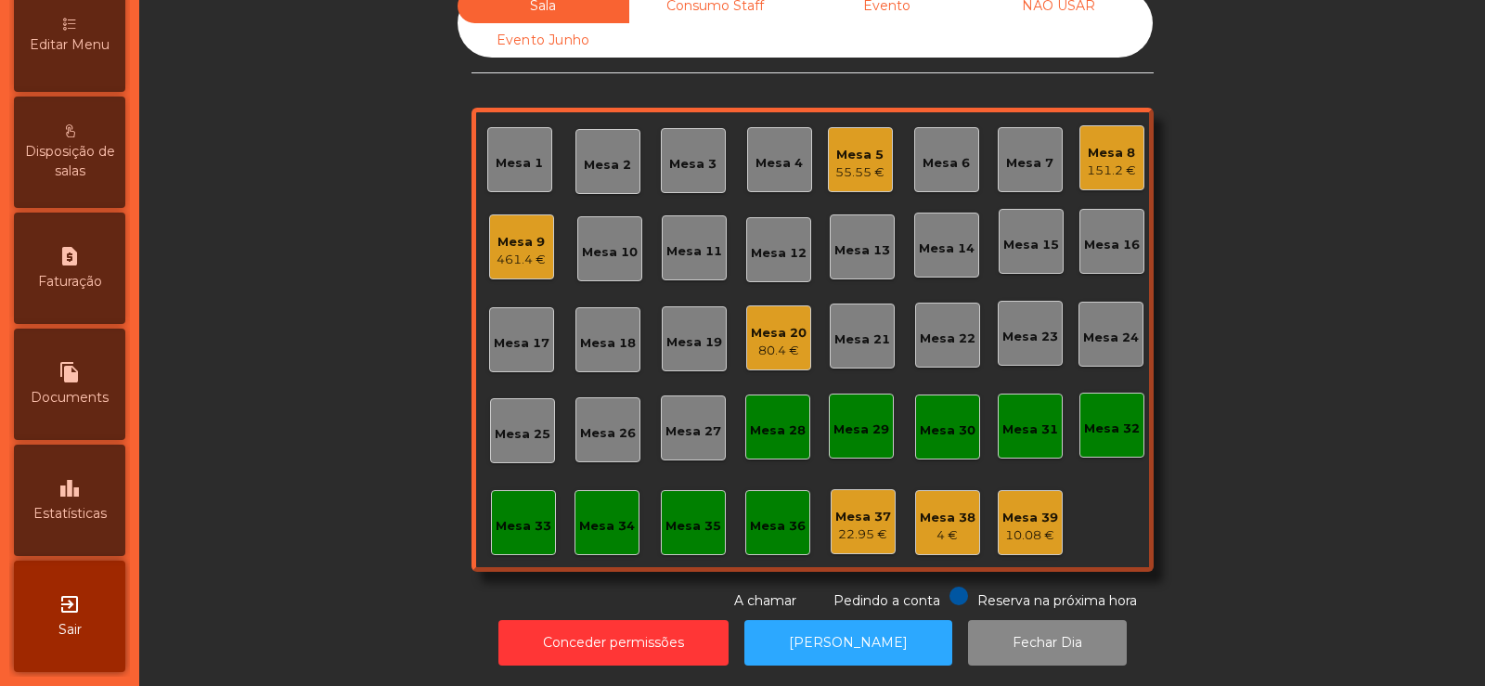
click at [71, 354] on div "file_copy Documents" at bounding box center [69, 384] width 111 height 111
select select "**"
select select "****"
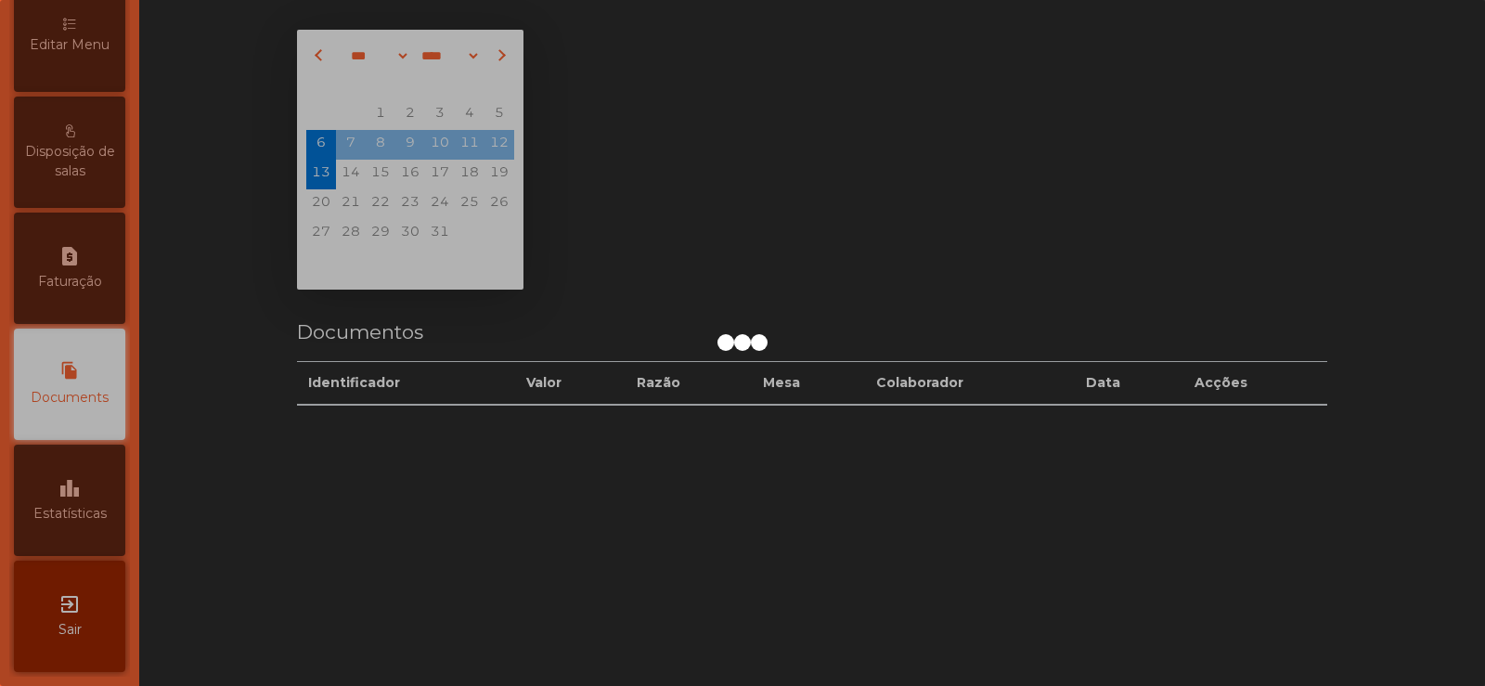
click at [71, 258] on div at bounding box center [742, 343] width 1485 height 686
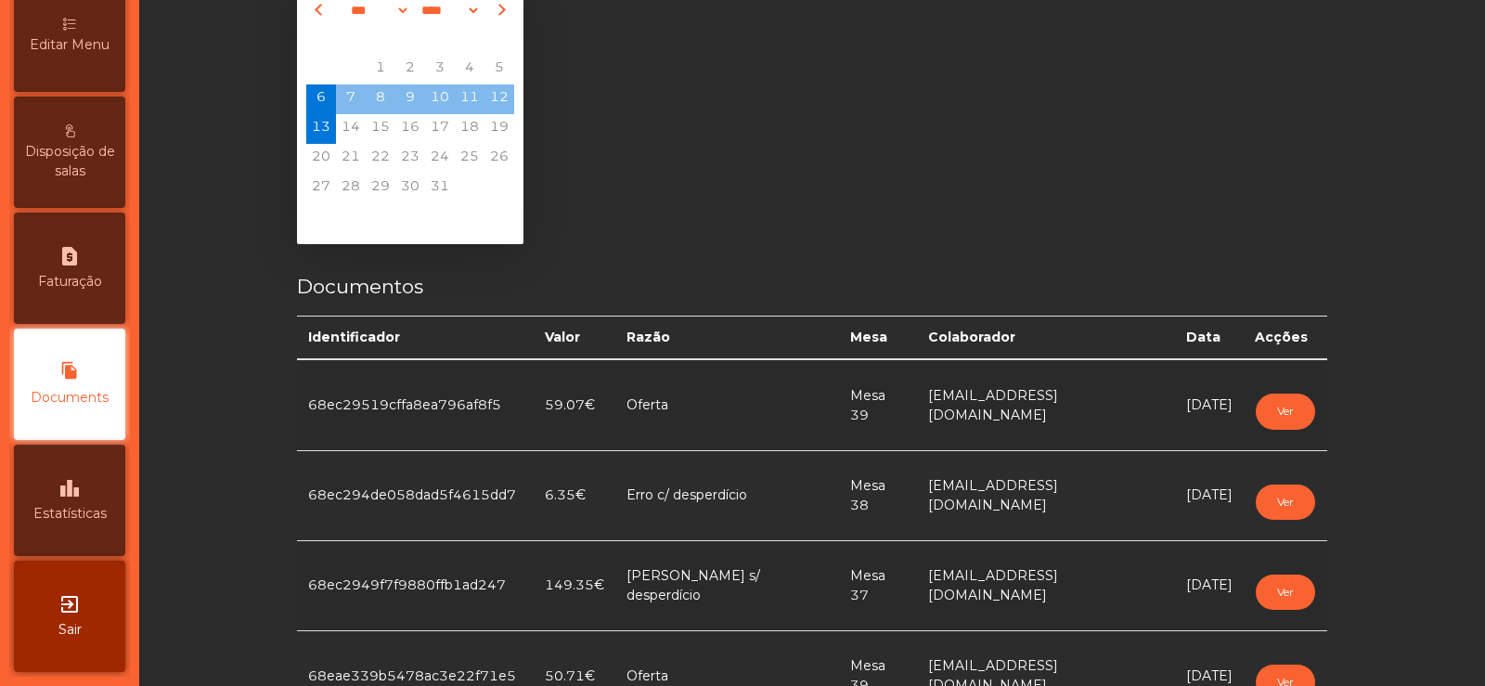
click at [80, 262] on icon "request_page" at bounding box center [69, 256] width 22 height 22
select select "**"
select select "****"
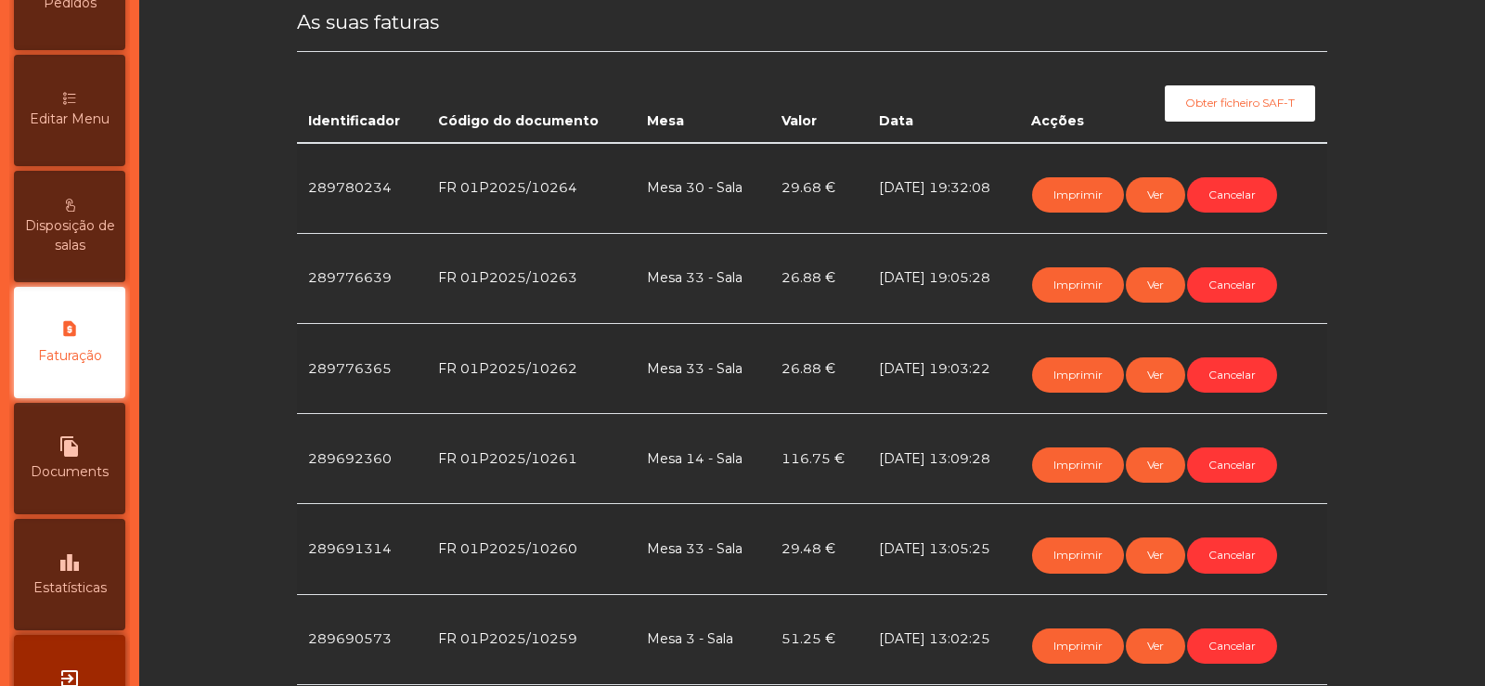
scroll to position [402, 0]
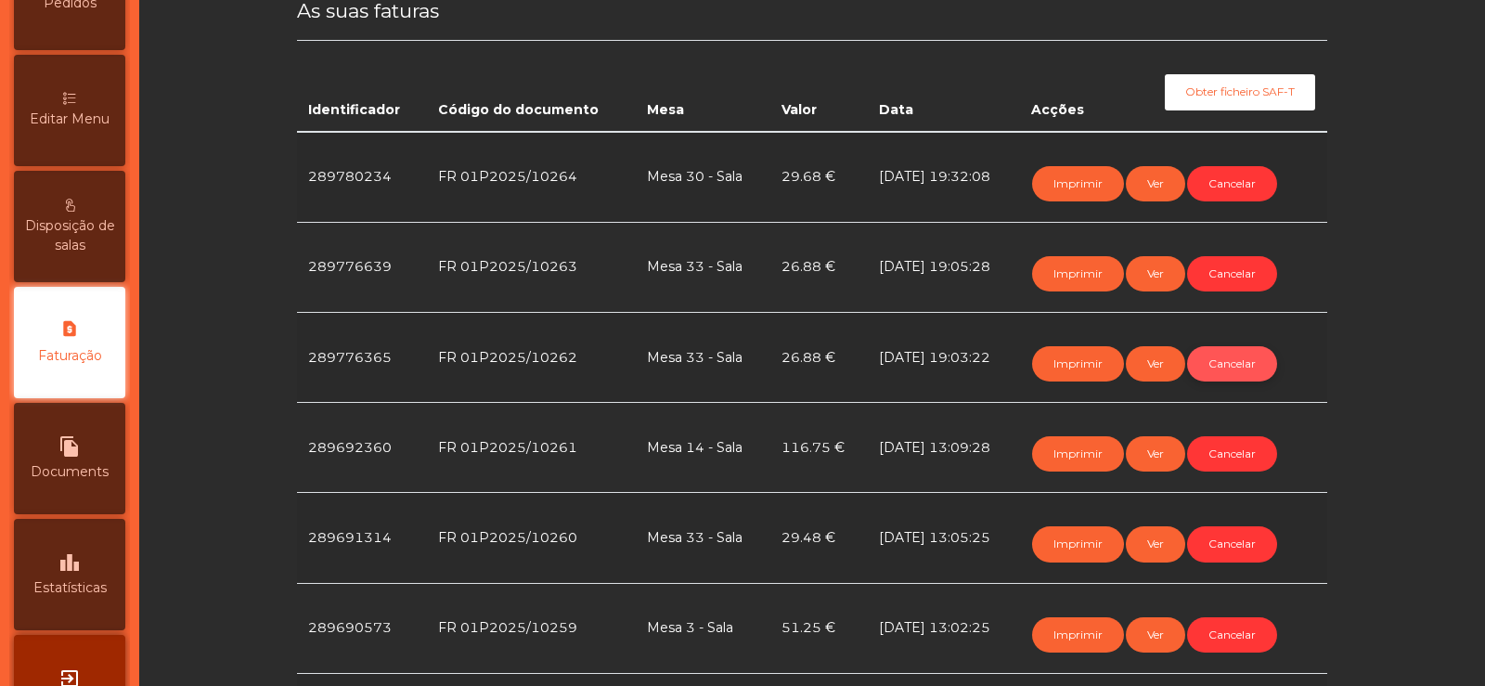
click at [1238, 364] on button "Cancelar" at bounding box center [1232, 363] width 90 height 35
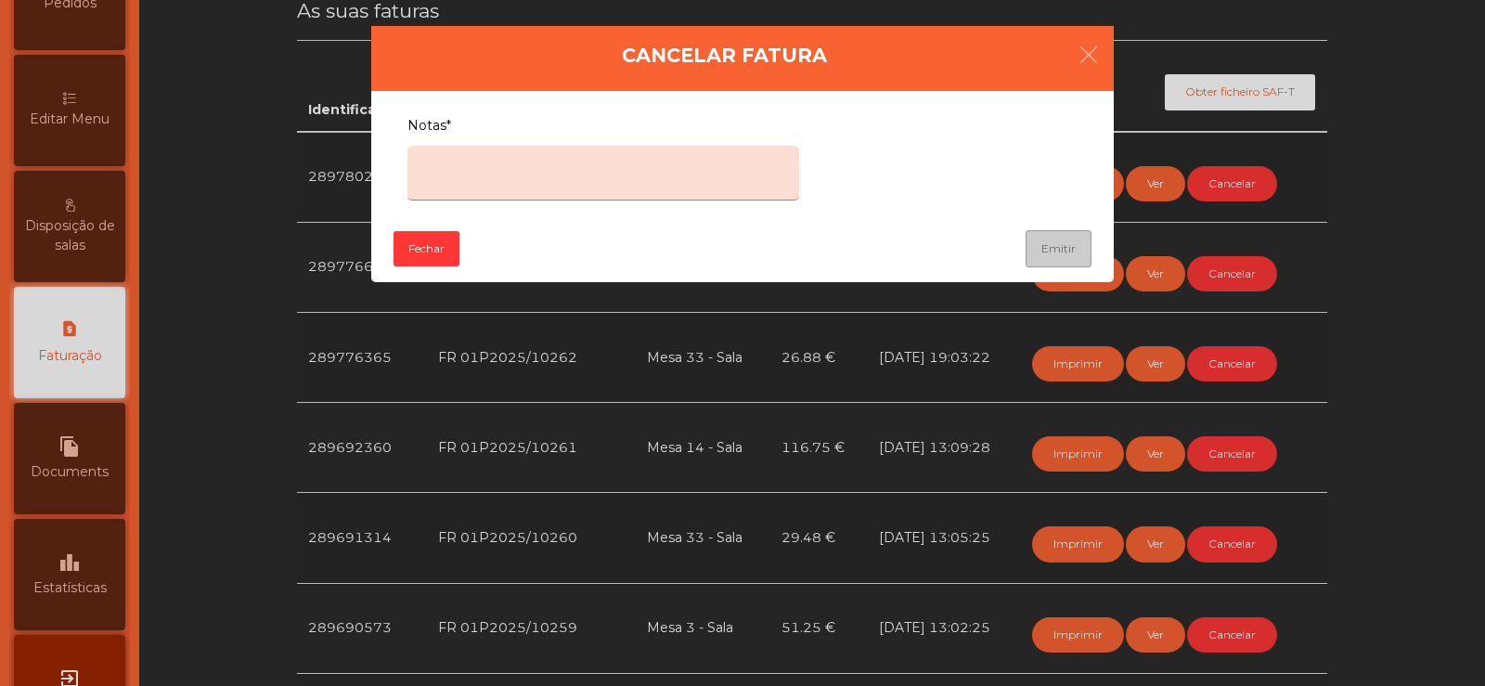
click at [639, 171] on textarea "Notas*" at bounding box center [603, 173] width 392 height 55
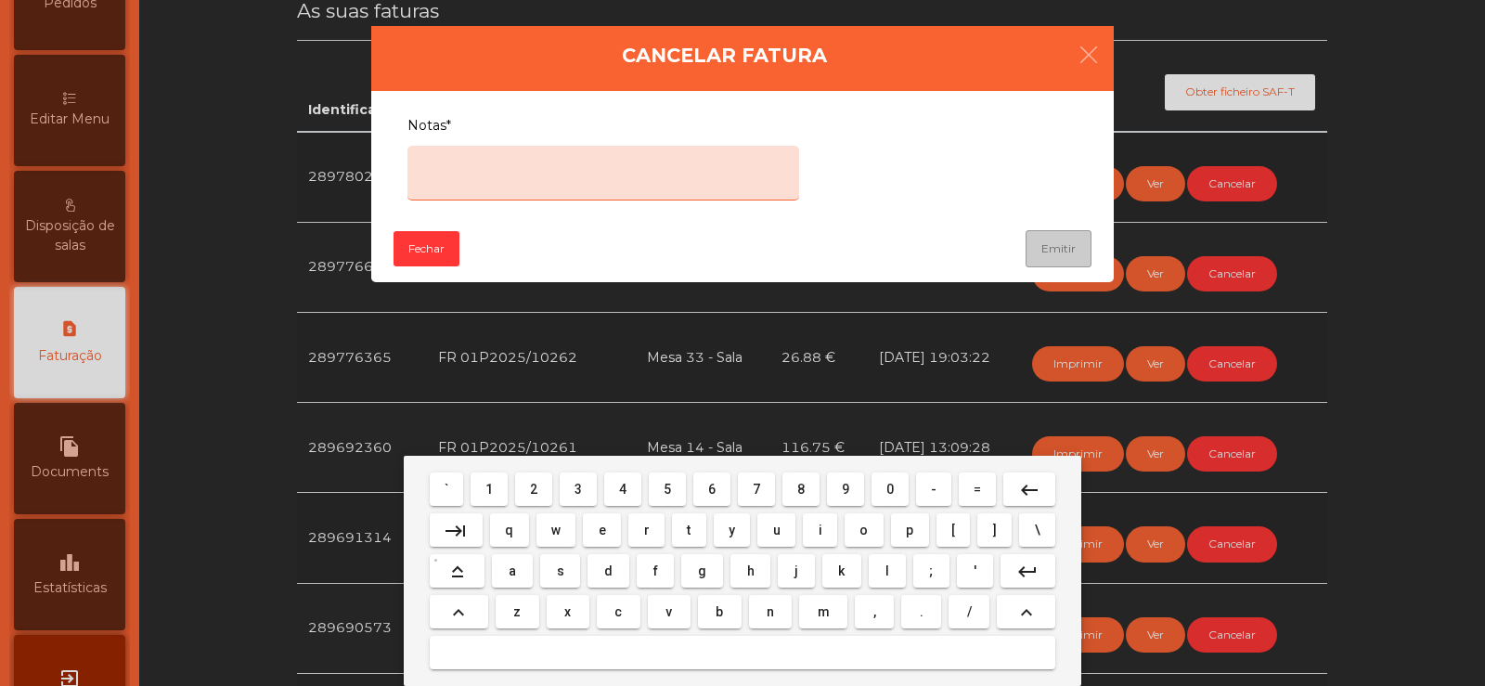
click at [587, 531] on button "e" at bounding box center [602, 529] width 38 height 33
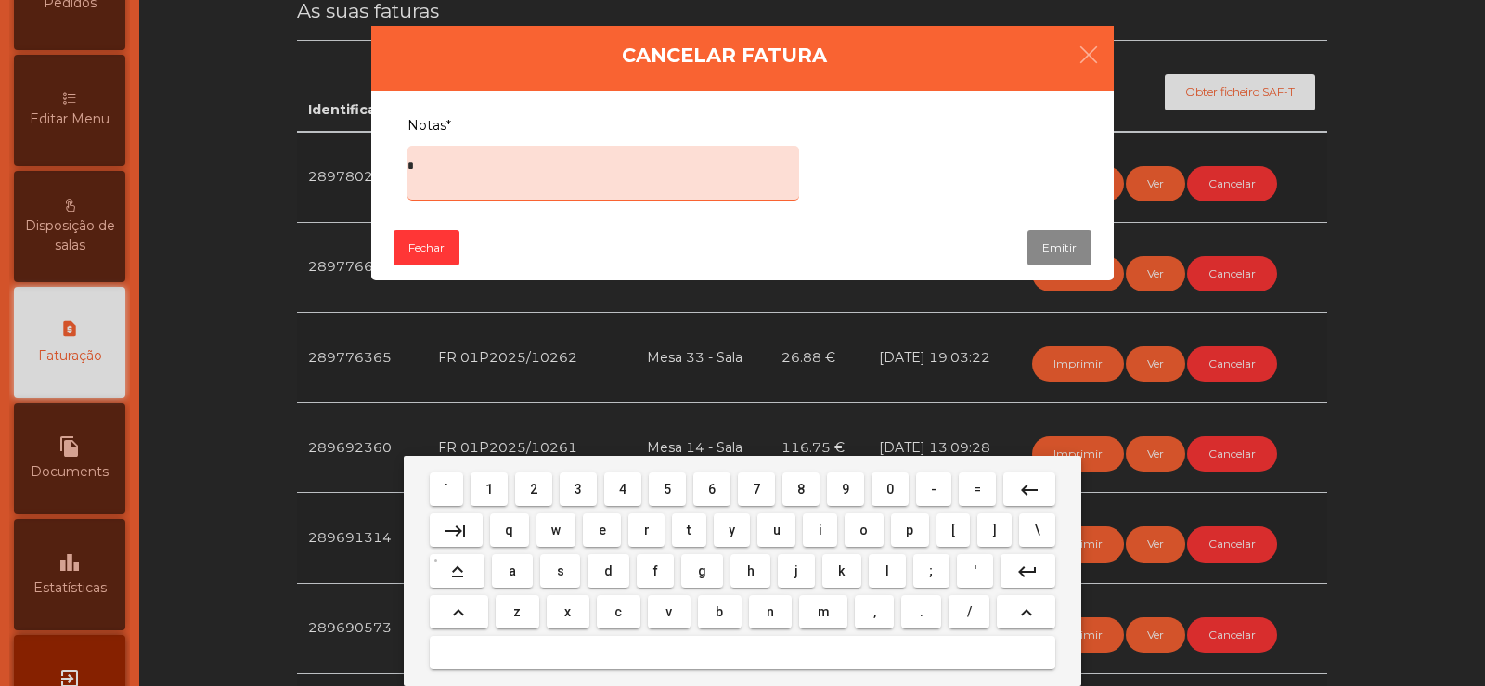
click at [646, 532] on span "r" at bounding box center [647, 530] width 6 height 15
click at [646, 529] on span "r" at bounding box center [647, 530] width 6 height 15
click at [863, 529] on span "o" at bounding box center [863, 530] width 8 height 15
type textarea "****"
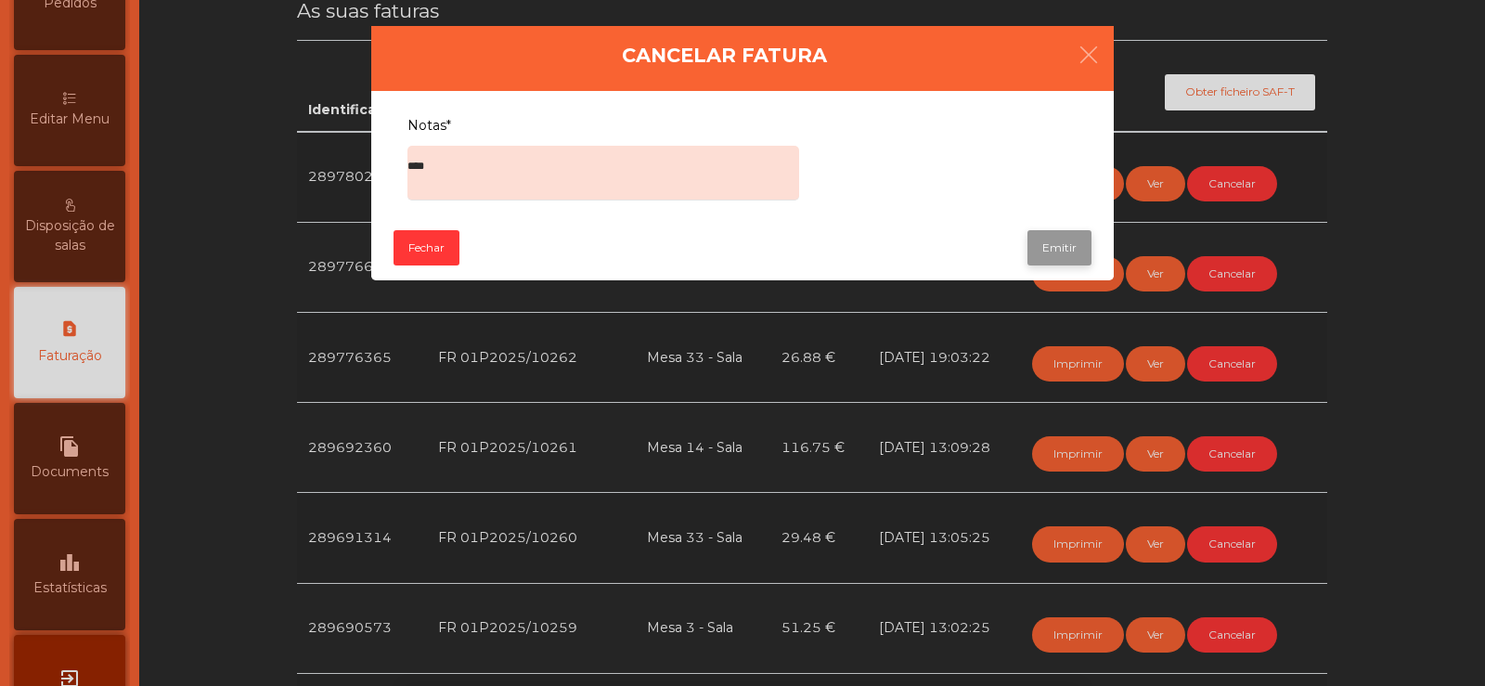
click at [1084, 253] on button "Emitir" at bounding box center [1059, 247] width 64 height 35
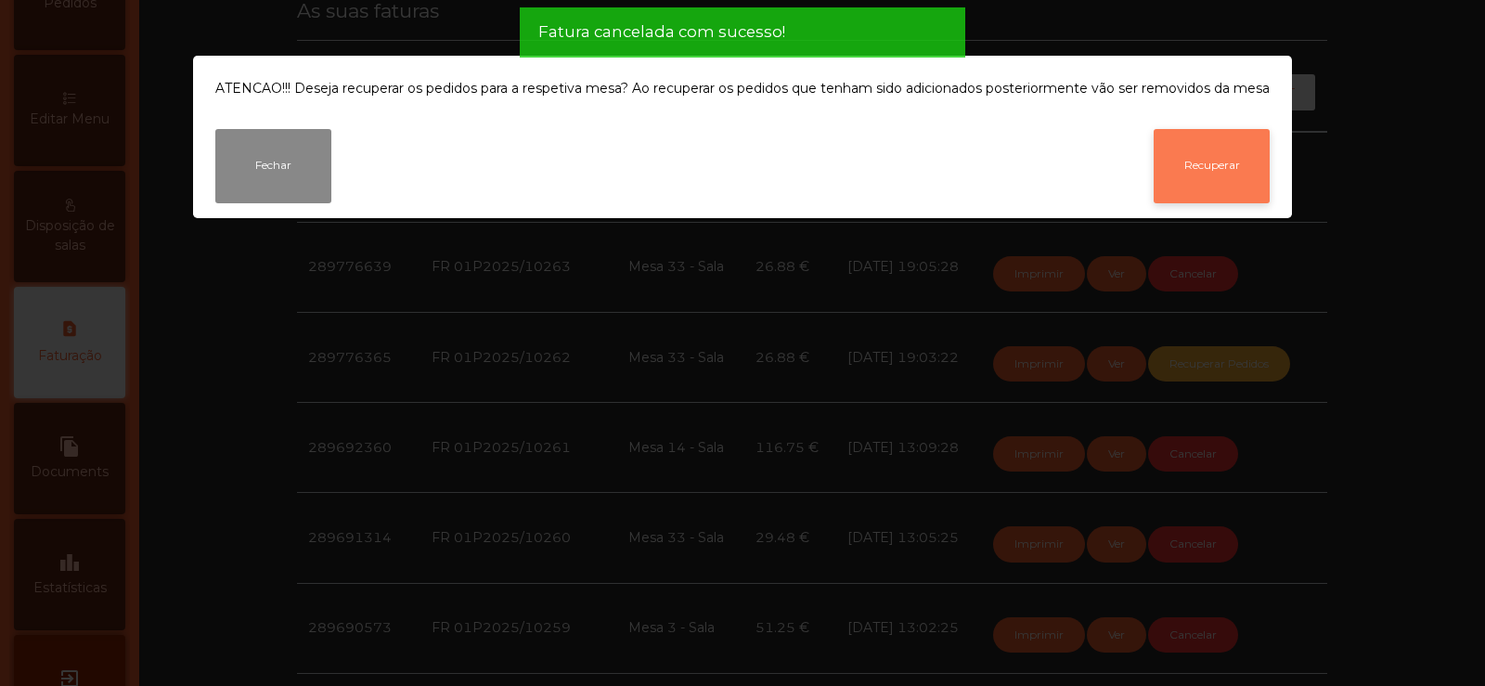
click at [1243, 147] on button "Recuperar" at bounding box center [1212, 166] width 116 height 74
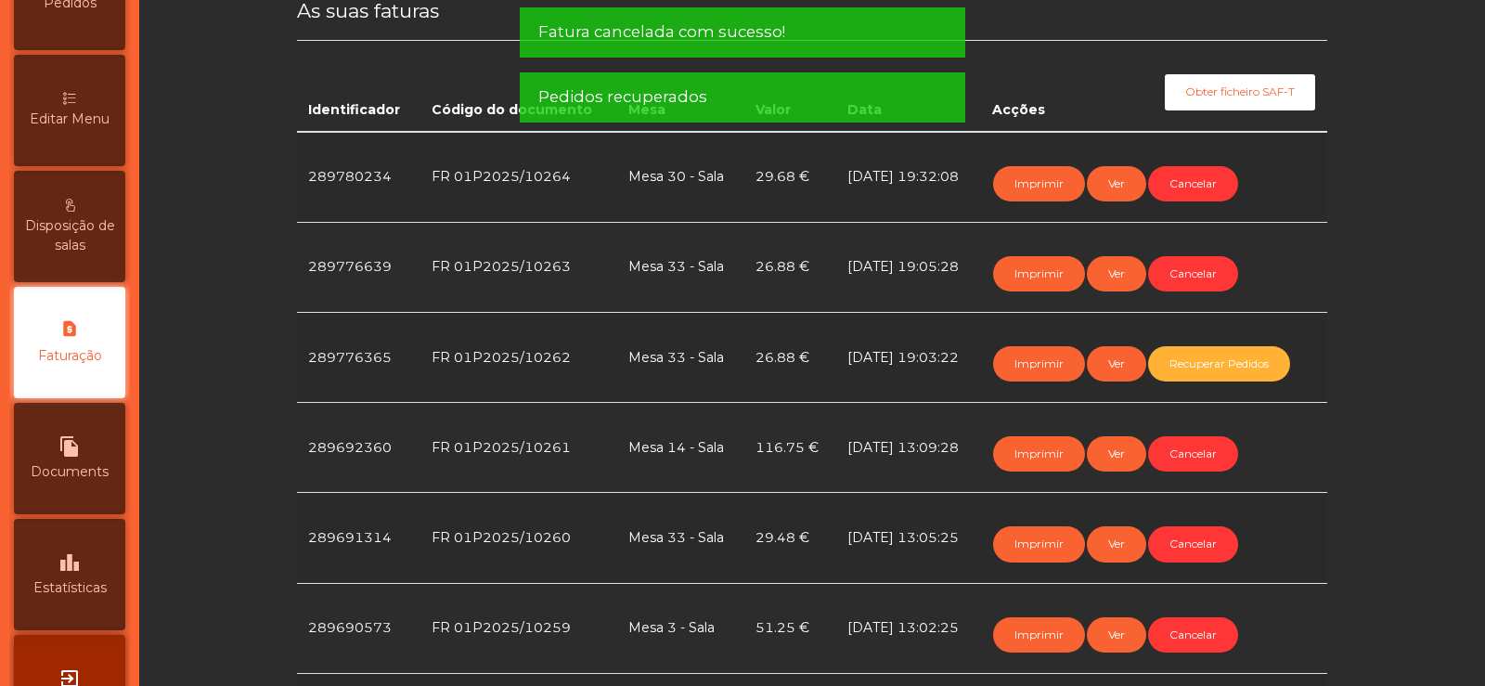
scroll to position [0, 0]
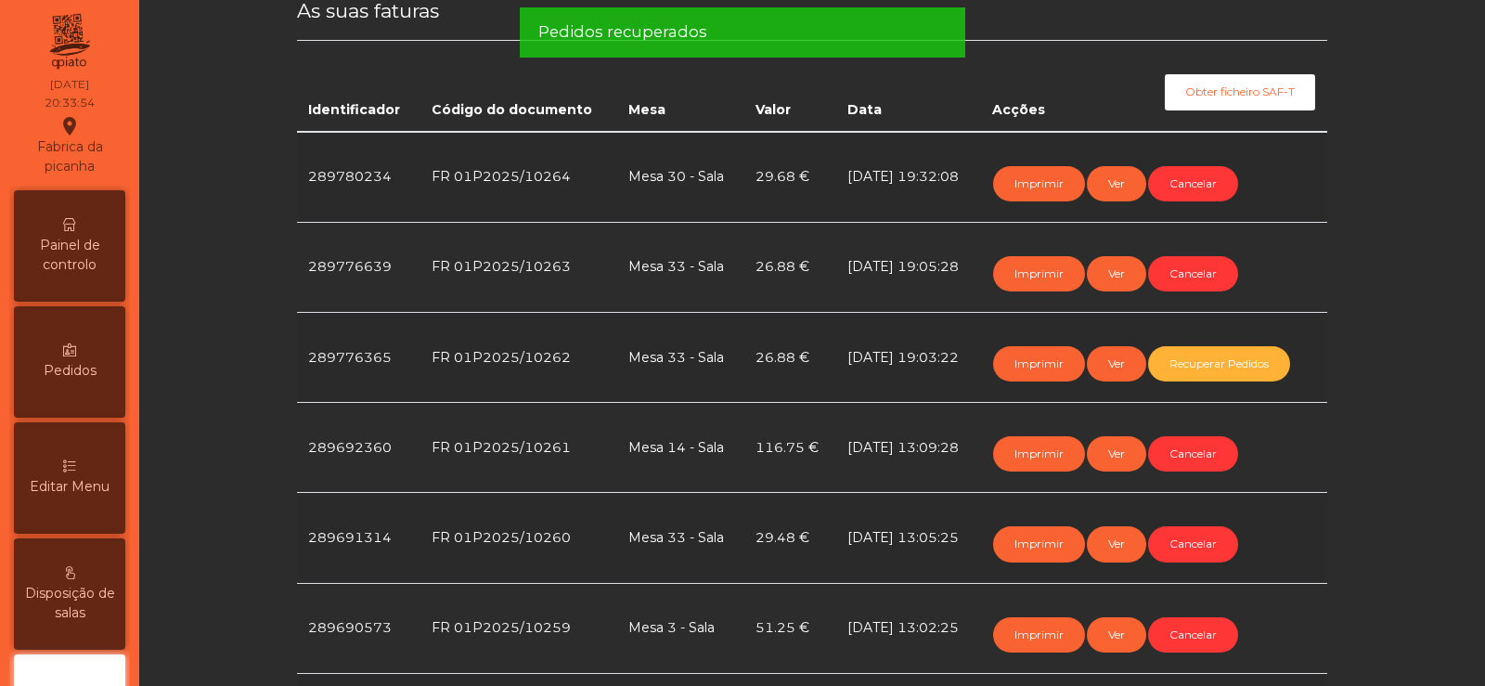
click at [77, 249] on span "Painel de controlo" at bounding box center [70, 255] width 102 height 39
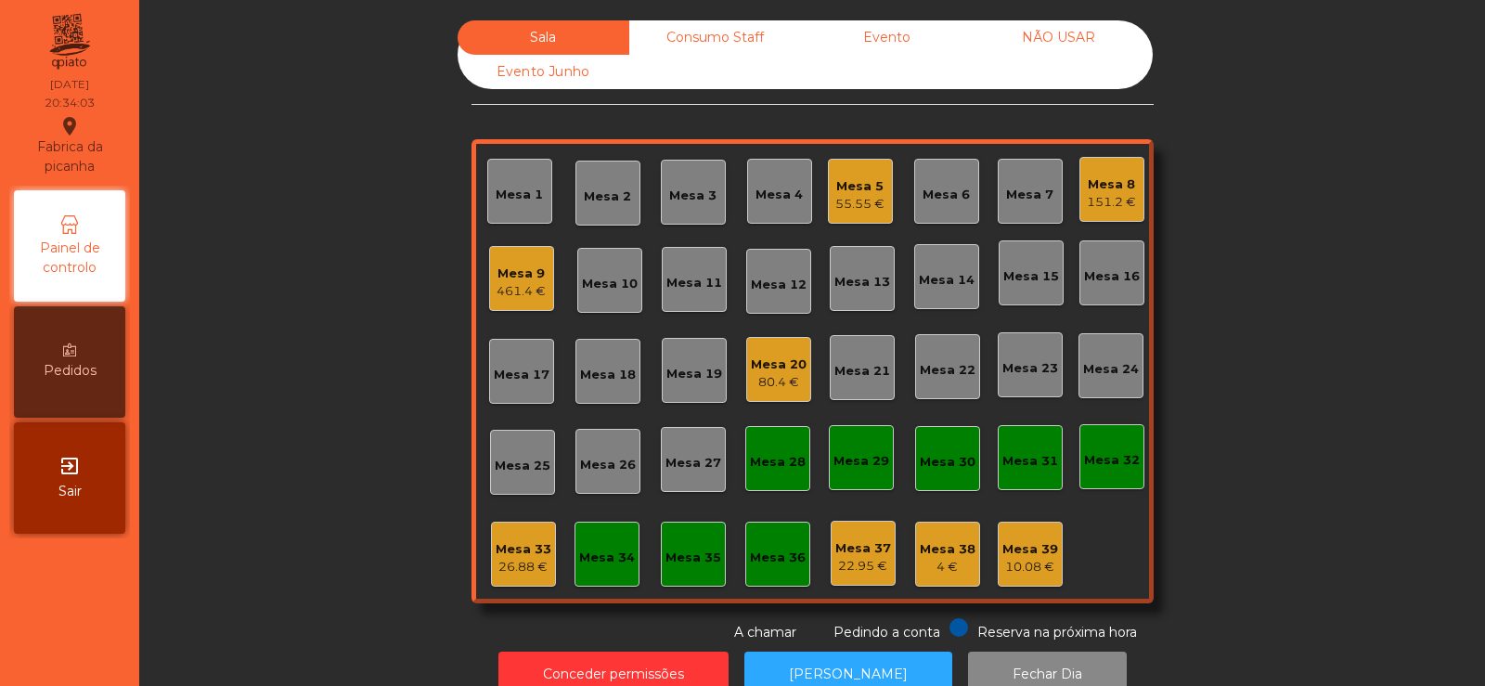
click at [499, 568] on div "26.88 €" at bounding box center [524, 567] width 56 height 19
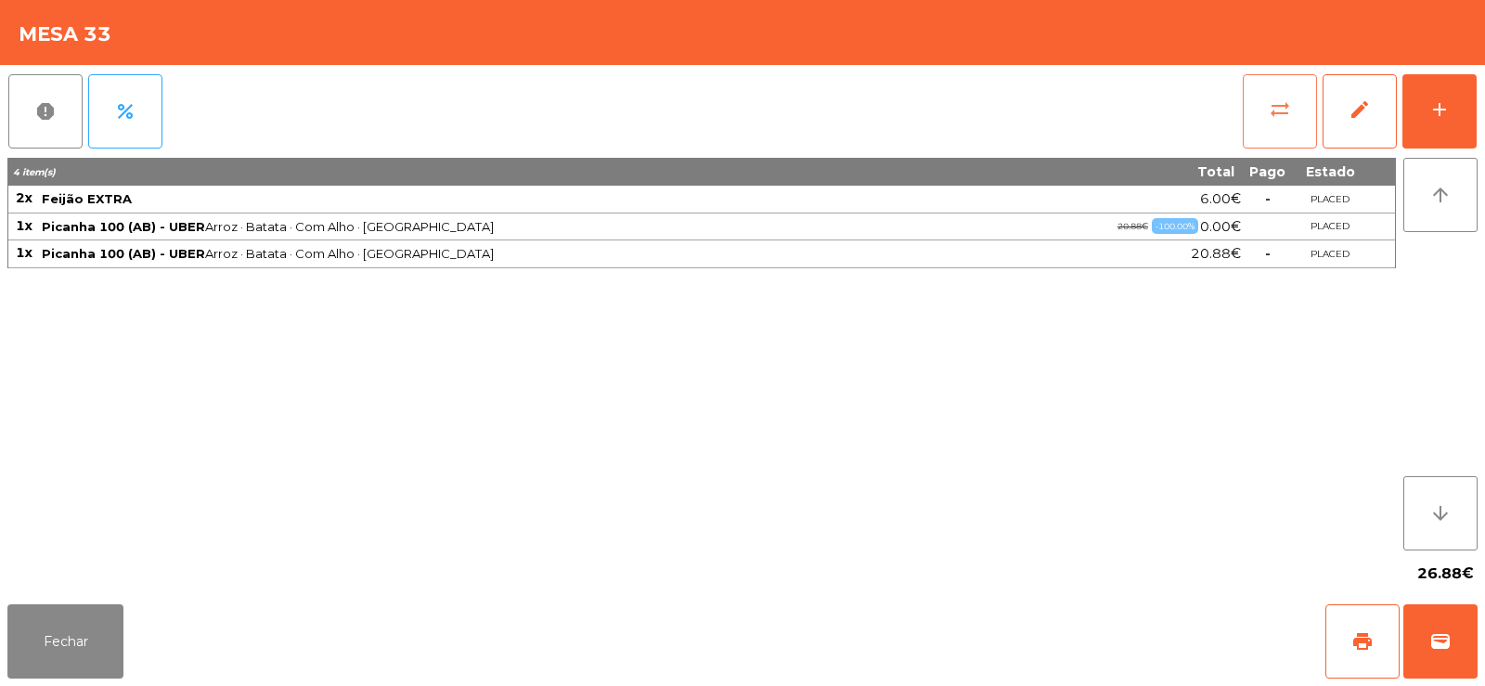
click at [1250, 112] on button "sync_alt" at bounding box center [1280, 111] width 74 height 74
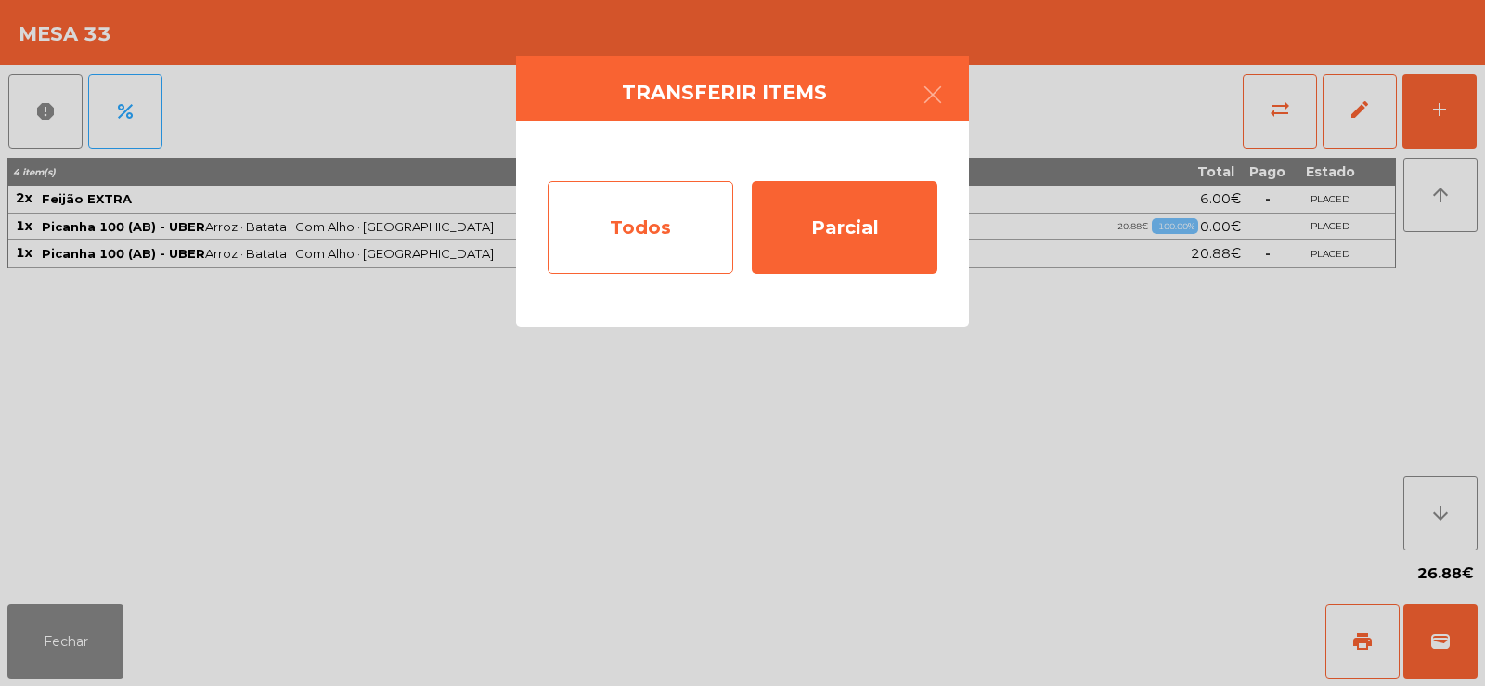
click at [649, 231] on div "Todos" at bounding box center [641, 227] width 186 height 93
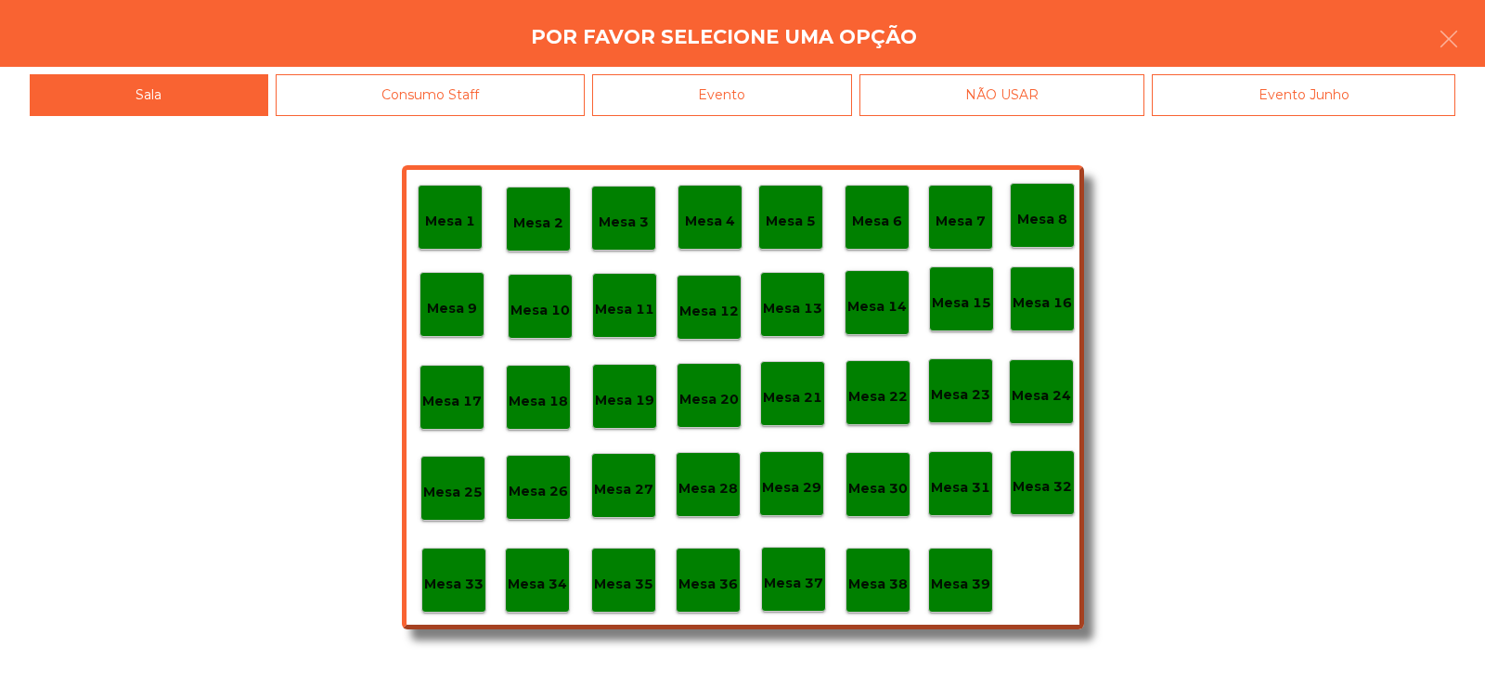
click at [793, 582] on p "Mesa 37" at bounding box center [793, 583] width 59 height 21
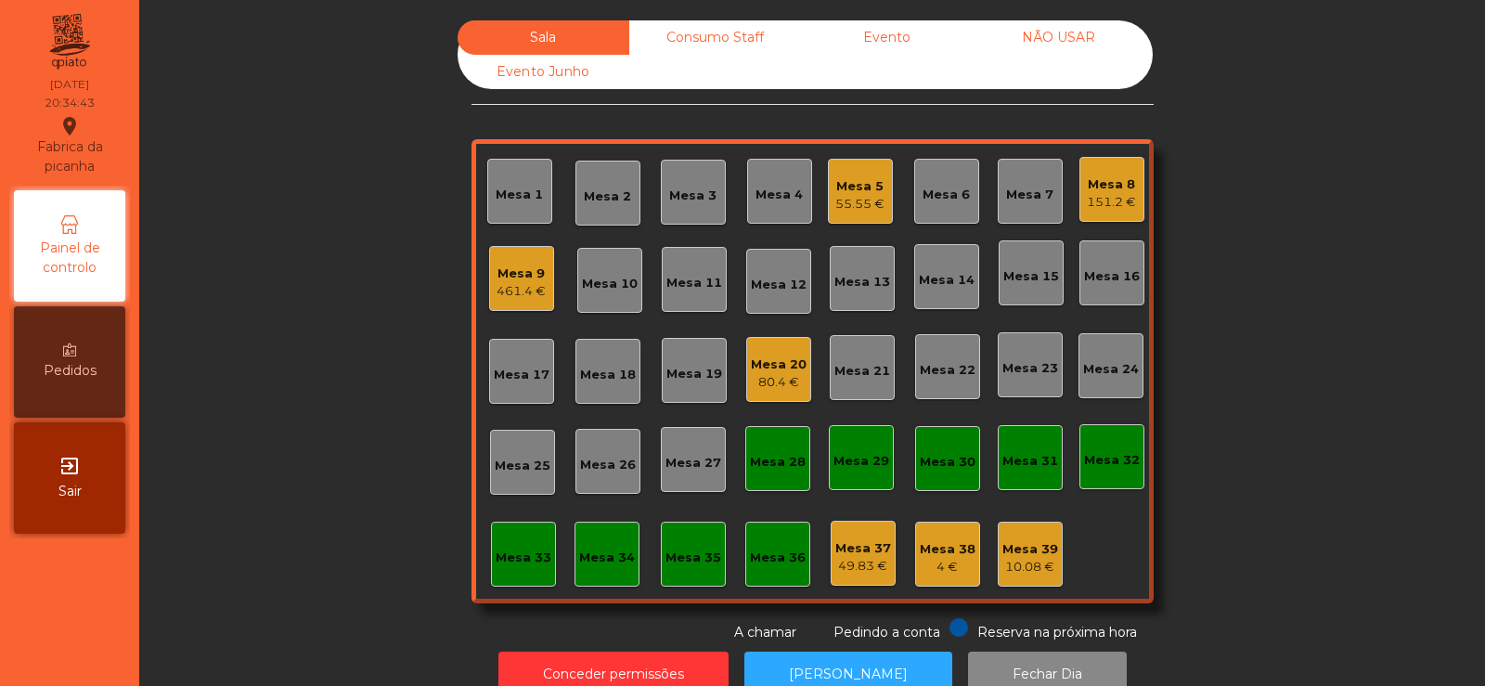
click at [523, 282] on div "461.4 €" at bounding box center [521, 291] width 49 height 19
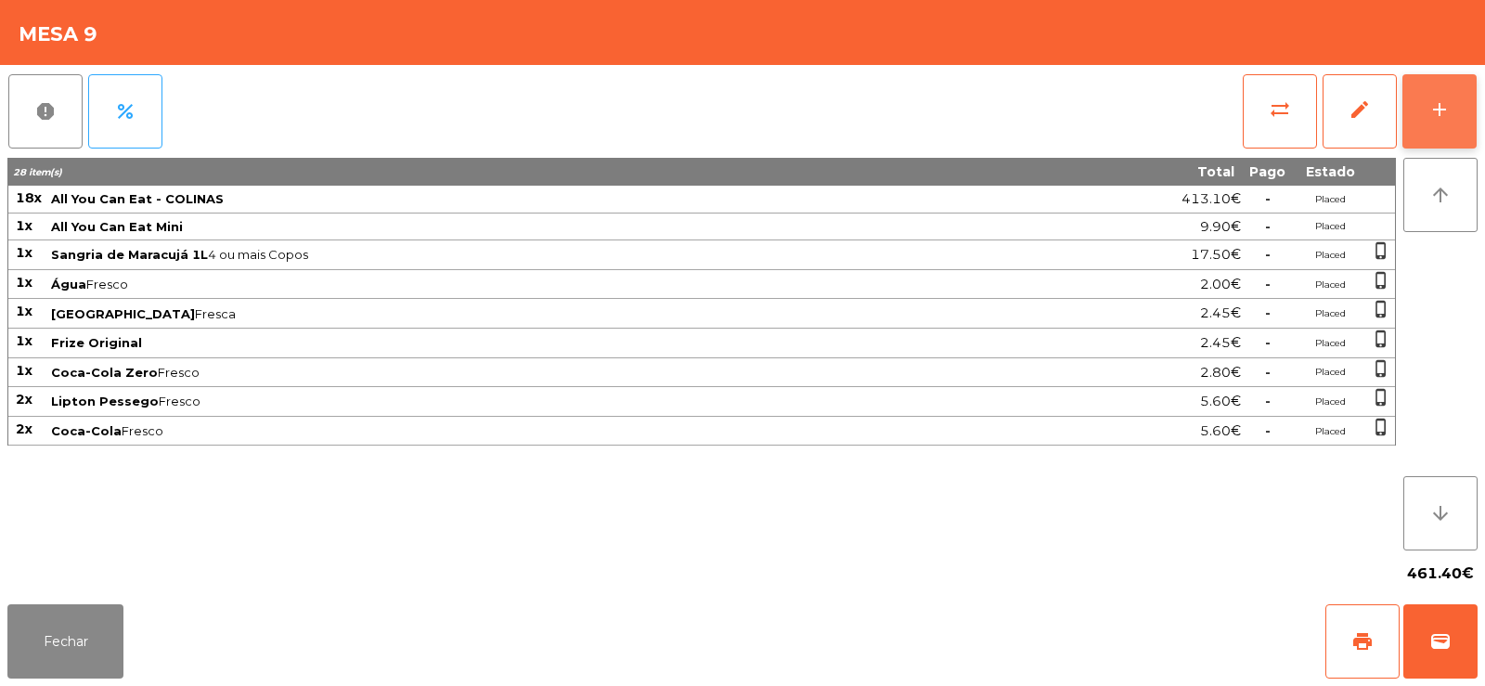
click at [1433, 130] on button "add" at bounding box center [1439, 111] width 74 height 74
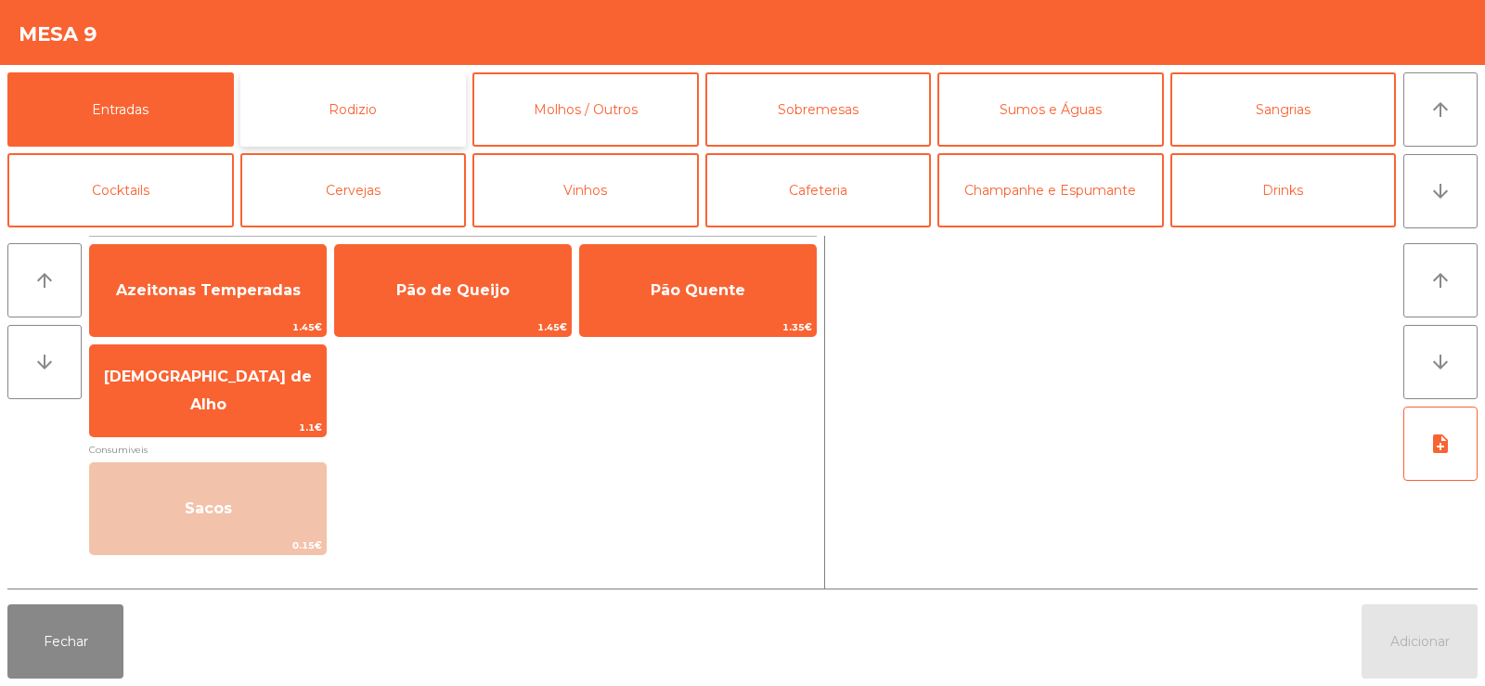
click at [375, 107] on button "Rodizio" at bounding box center [353, 109] width 226 height 74
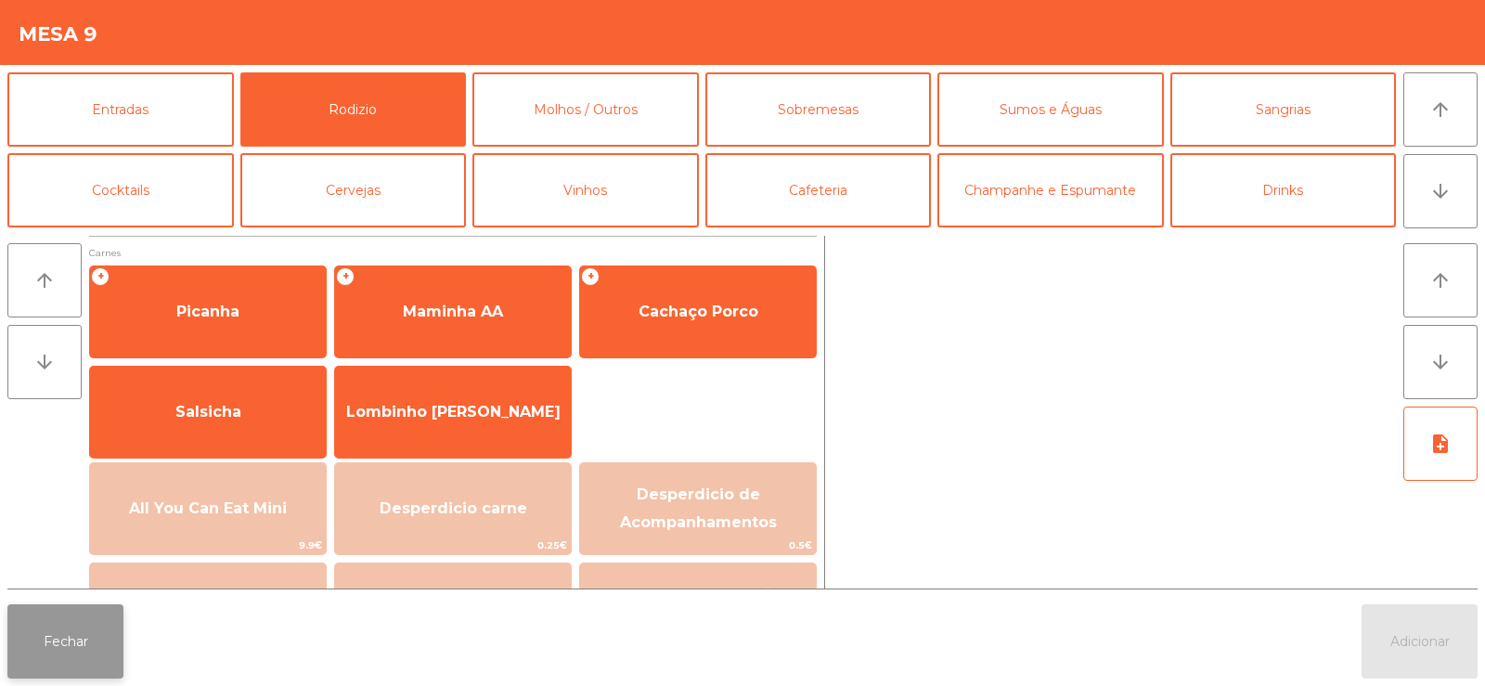
click at [82, 657] on button "Fechar" at bounding box center [65, 641] width 116 height 74
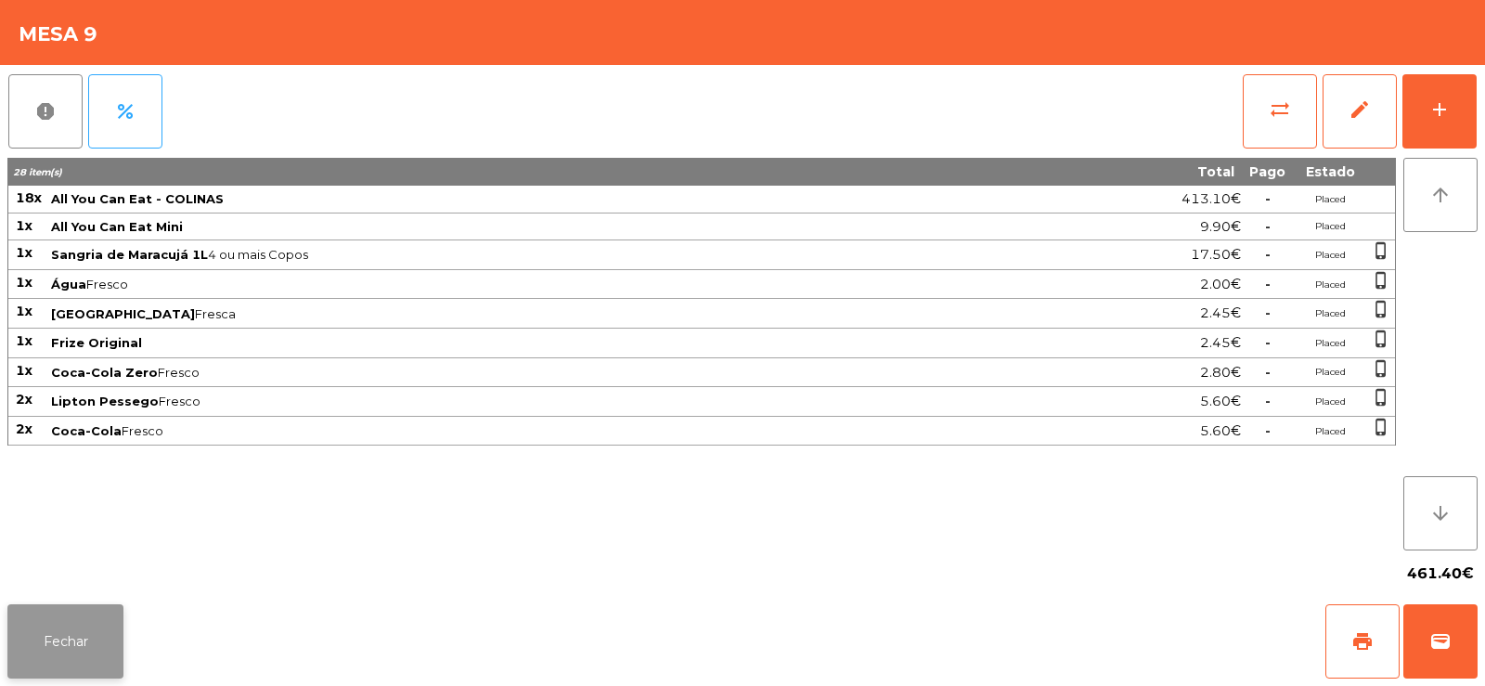
click at [55, 639] on button "Fechar" at bounding box center [65, 641] width 116 height 74
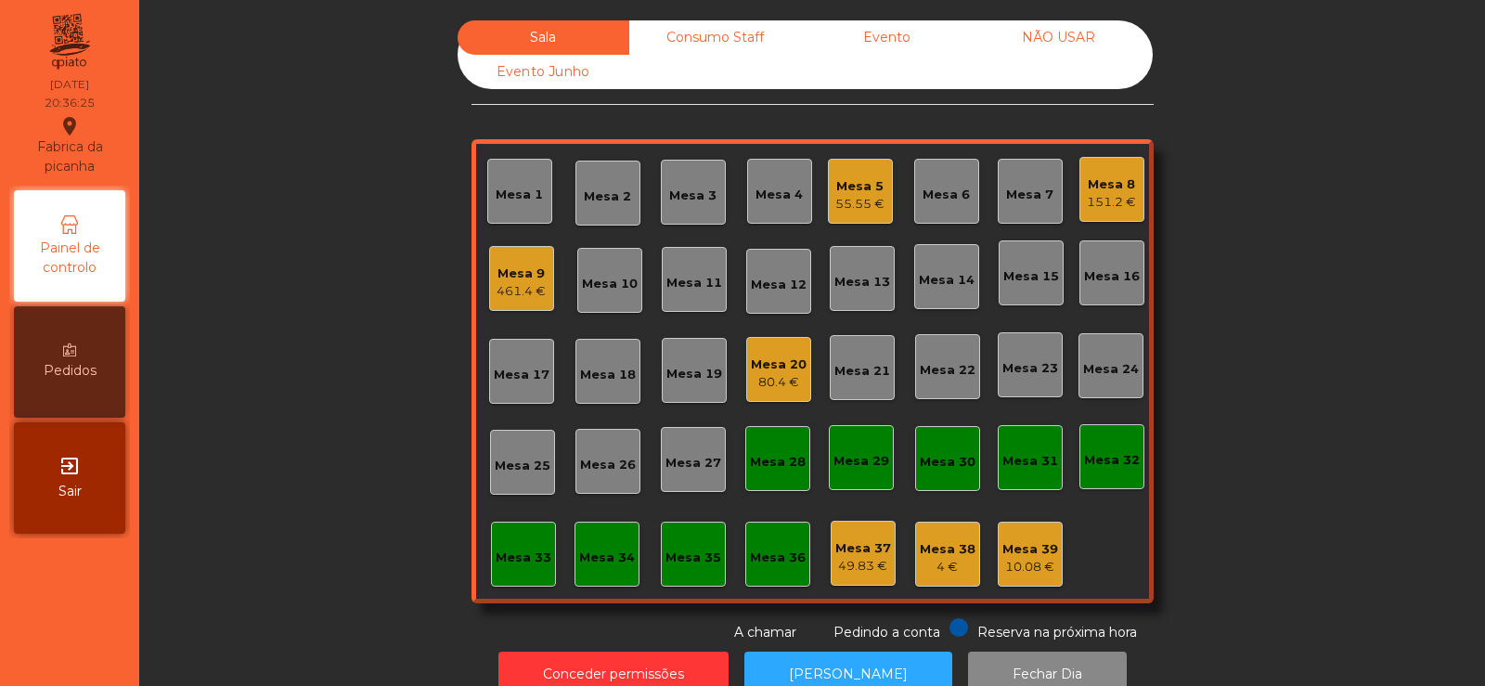
click at [509, 280] on div "Mesa 9" at bounding box center [521, 273] width 49 height 19
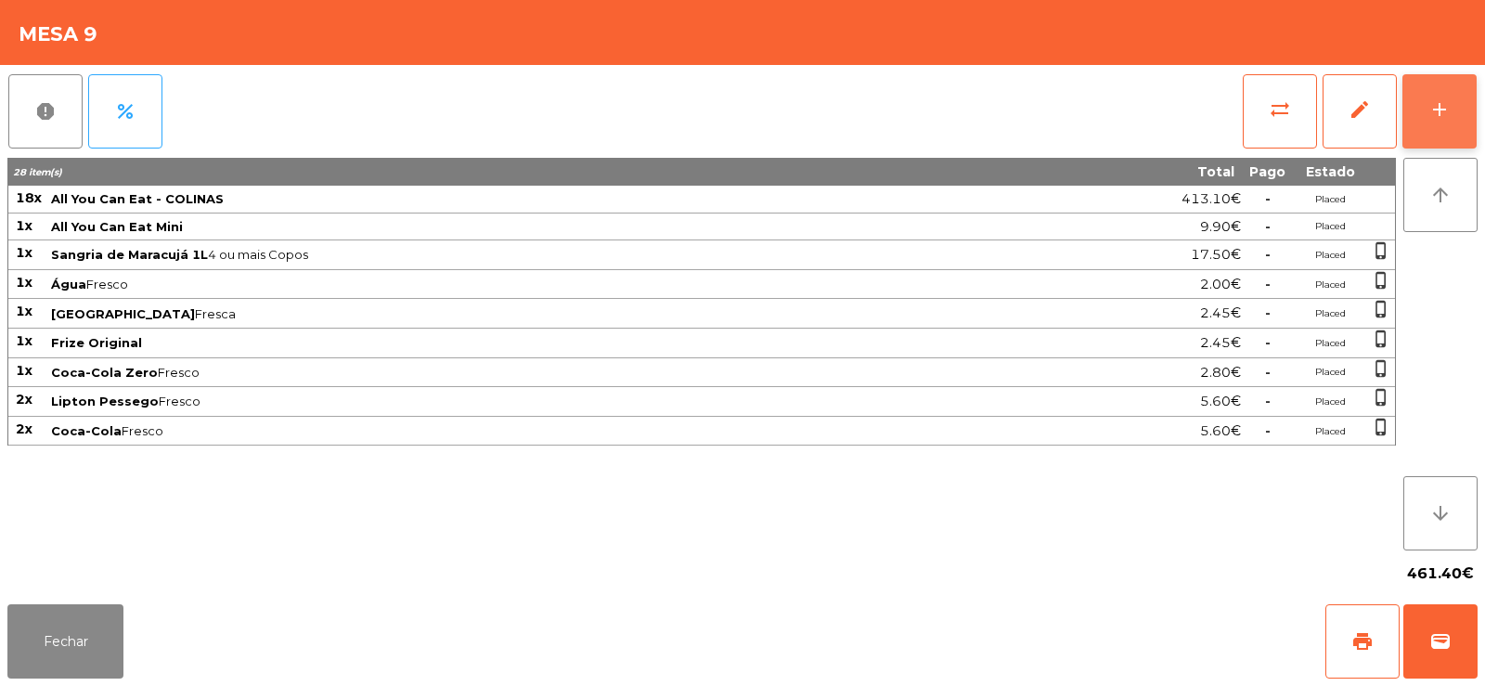
click at [1455, 104] on button "add" at bounding box center [1439, 111] width 74 height 74
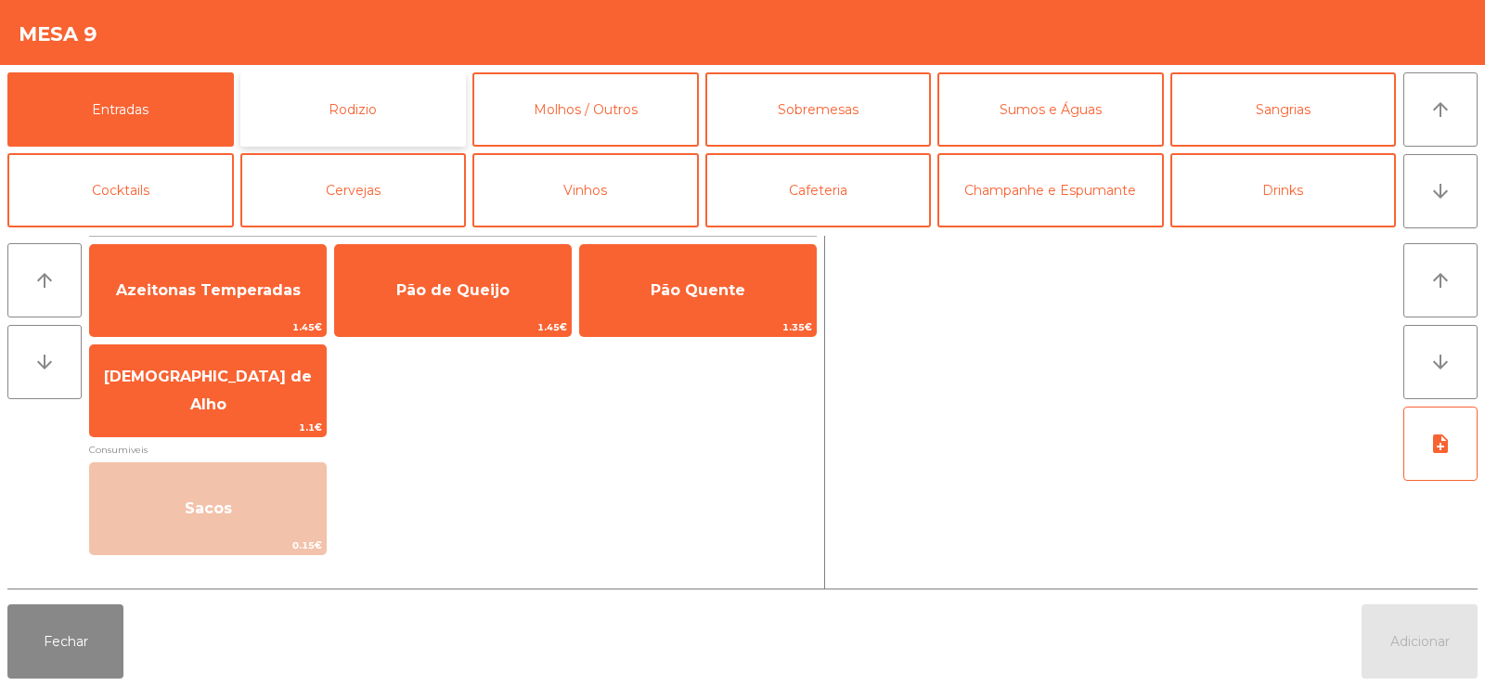
click at [378, 97] on button "Rodizio" at bounding box center [353, 109] width 226 height 74
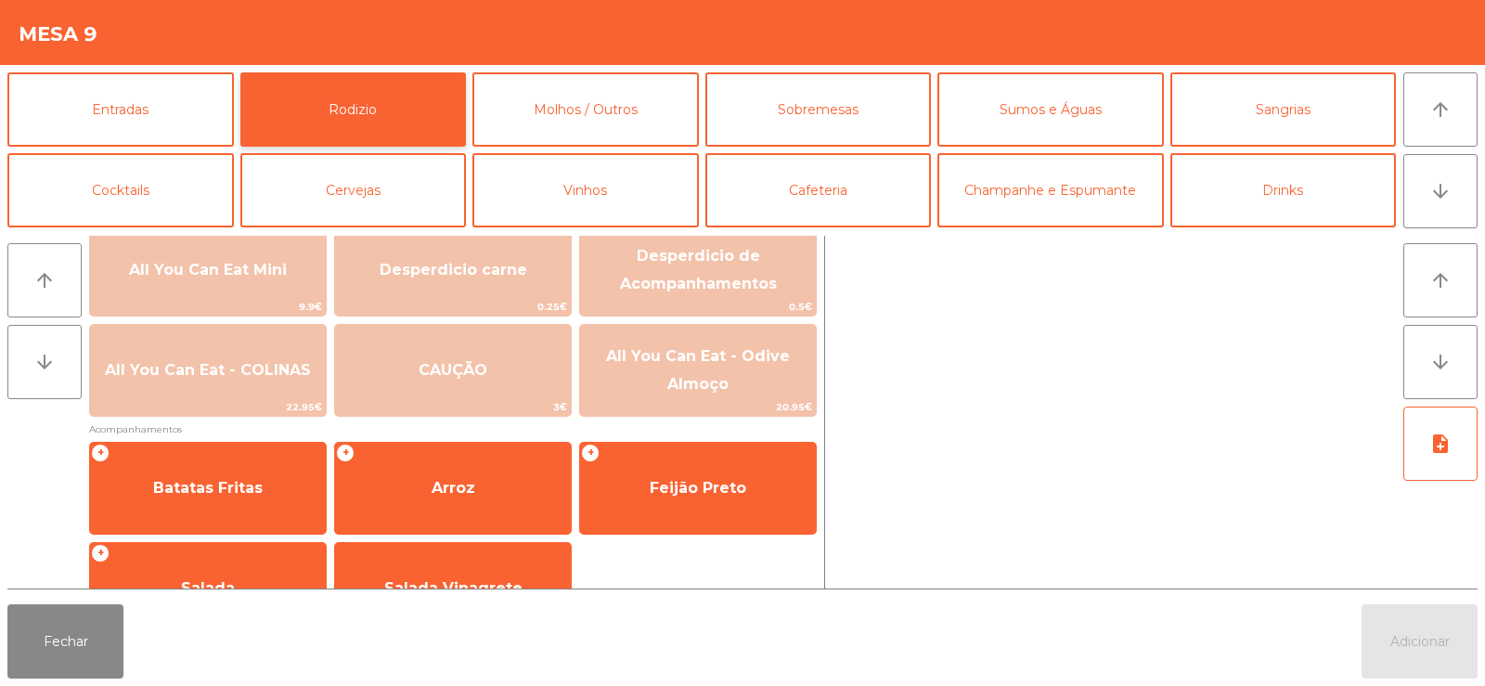
scroll to position [292, 0]
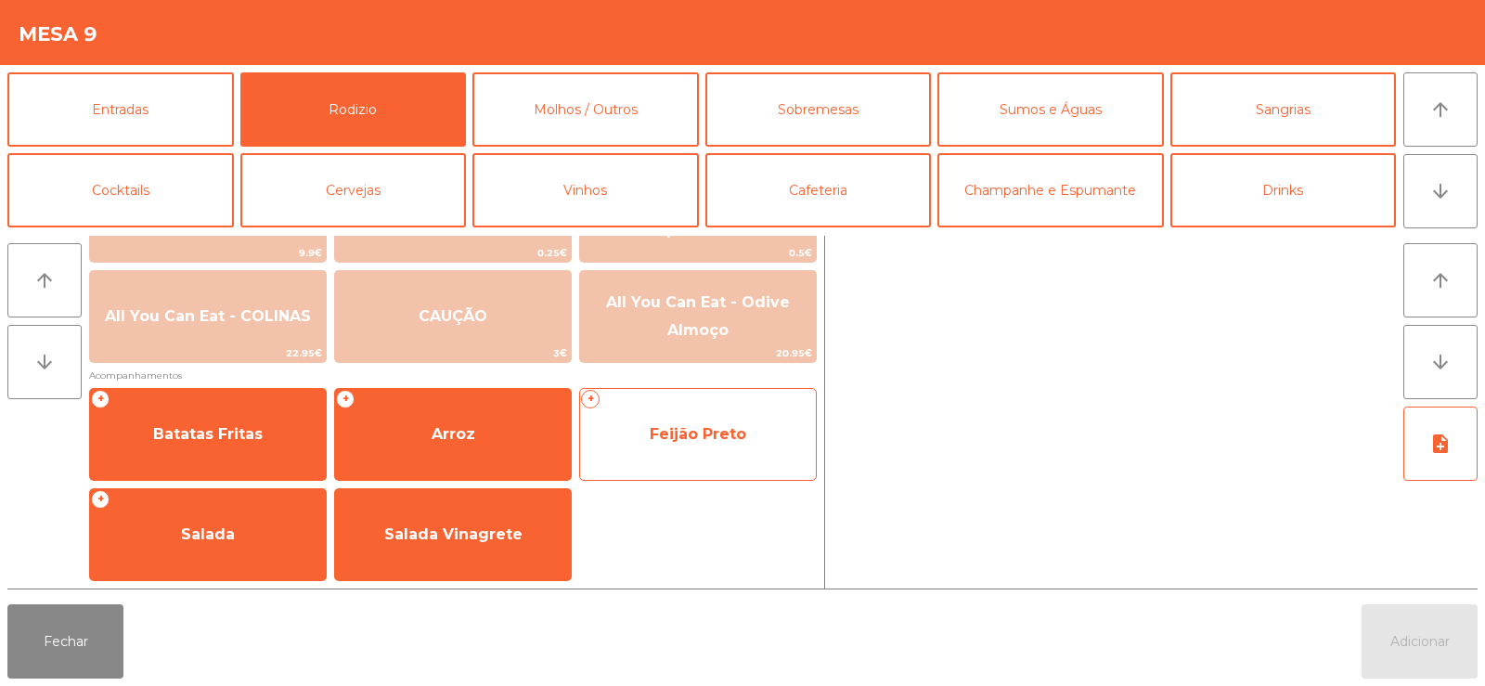
click at [656, 420] on span "Feijão Preto" at bounding box center [698, 434] width 236 height 50
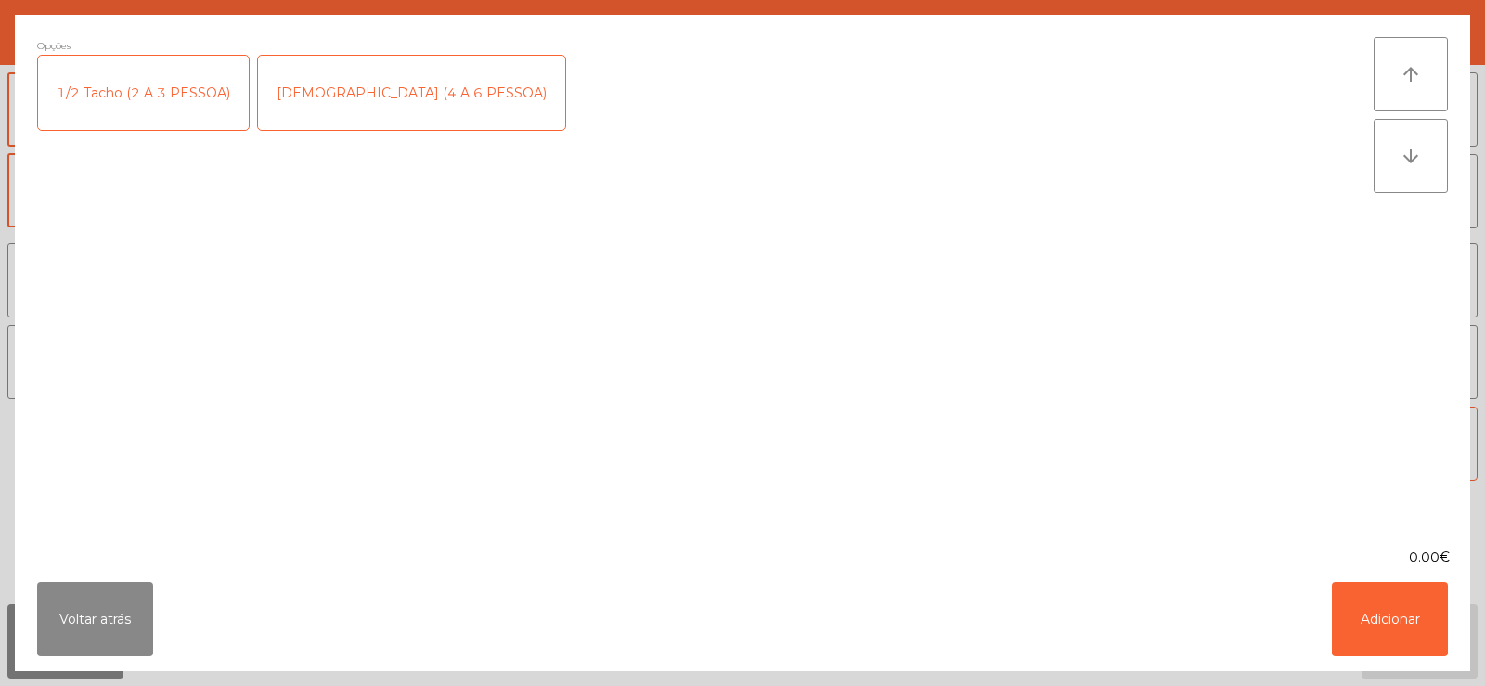
click at [291, 107] on div "[DEMOGRAPHIC_DATA] (4 A 6 PESSOA)" at bounding box center [411, 93] width 307 height 74
click at [1406, 621] on button "Adicionar" at bounding box center [1390, 619] width 116 height 74
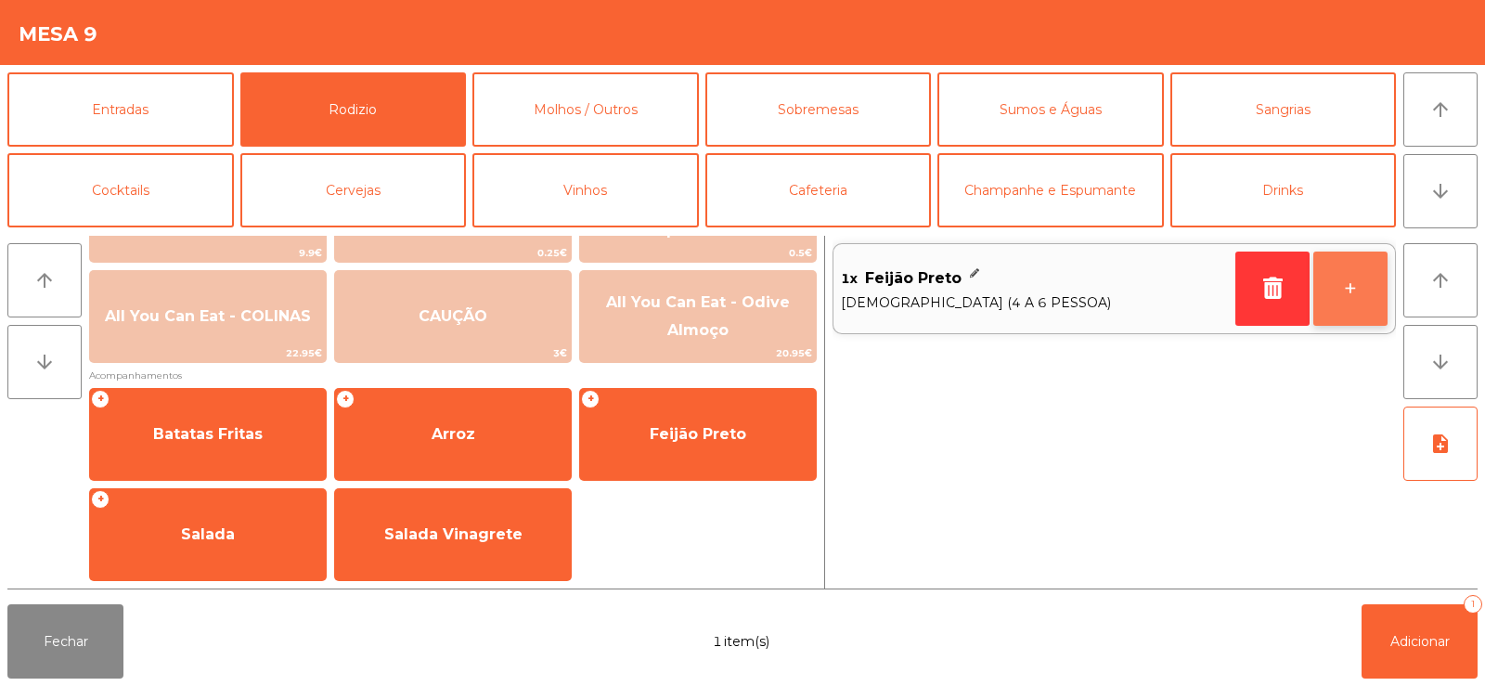
click at [1356, 299] on button "+" at bounding box center [1350, 289] width 74 height 74
click at [1363, 299] on button "+" at bounding box center [1350, 289] width 74 height 74
click at [1361, 291] on button "+" at bounding box center [1350, 289] width 74 height 74
click at [1351, 291] on button "+" at bounding box center [1350, 289] width 74 height 74
click at [1355, 294] on button "+" at bounding box center [1350, 289] width 74 height 74
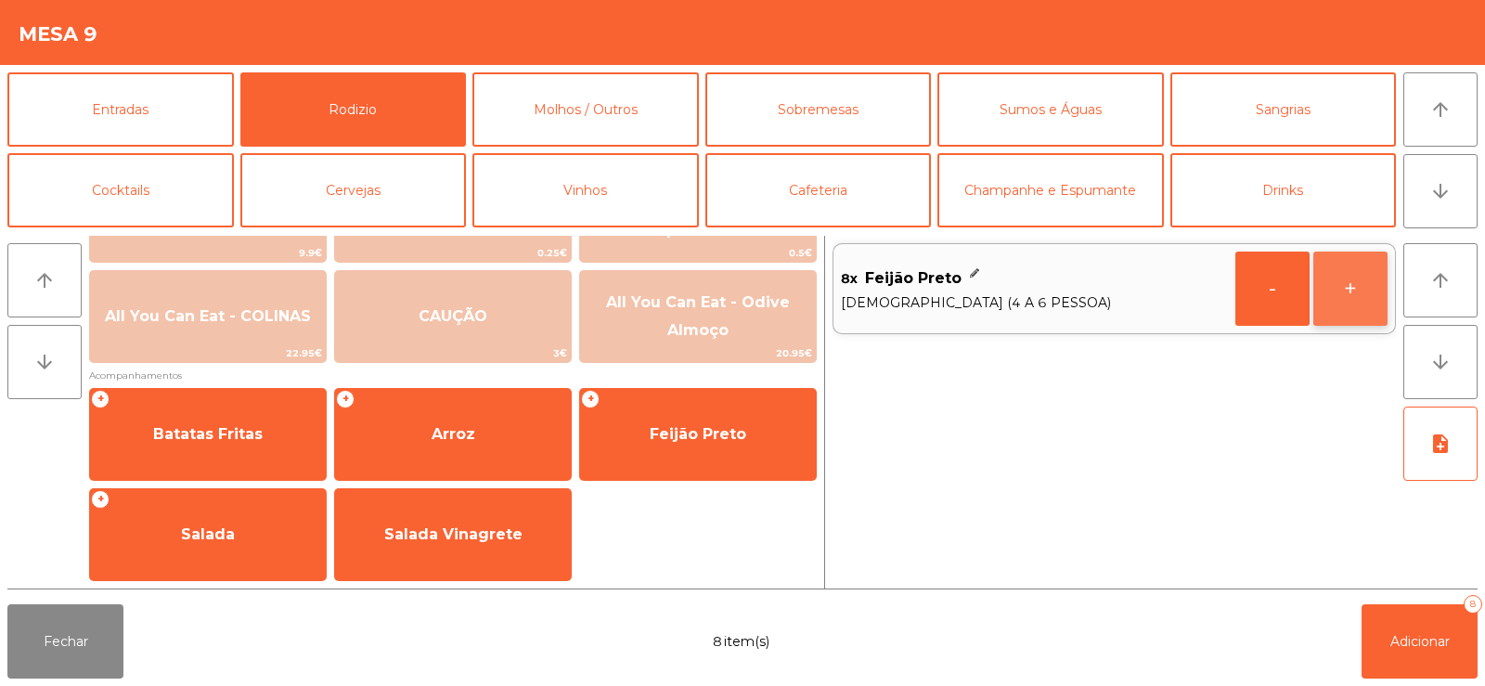
click at [1356, 295] on button "+" at bounding box center [1350, 289] width 74 height 74
click at [1358, 296] on button "+" at bounding box center [1350, 289] width 74 height 74
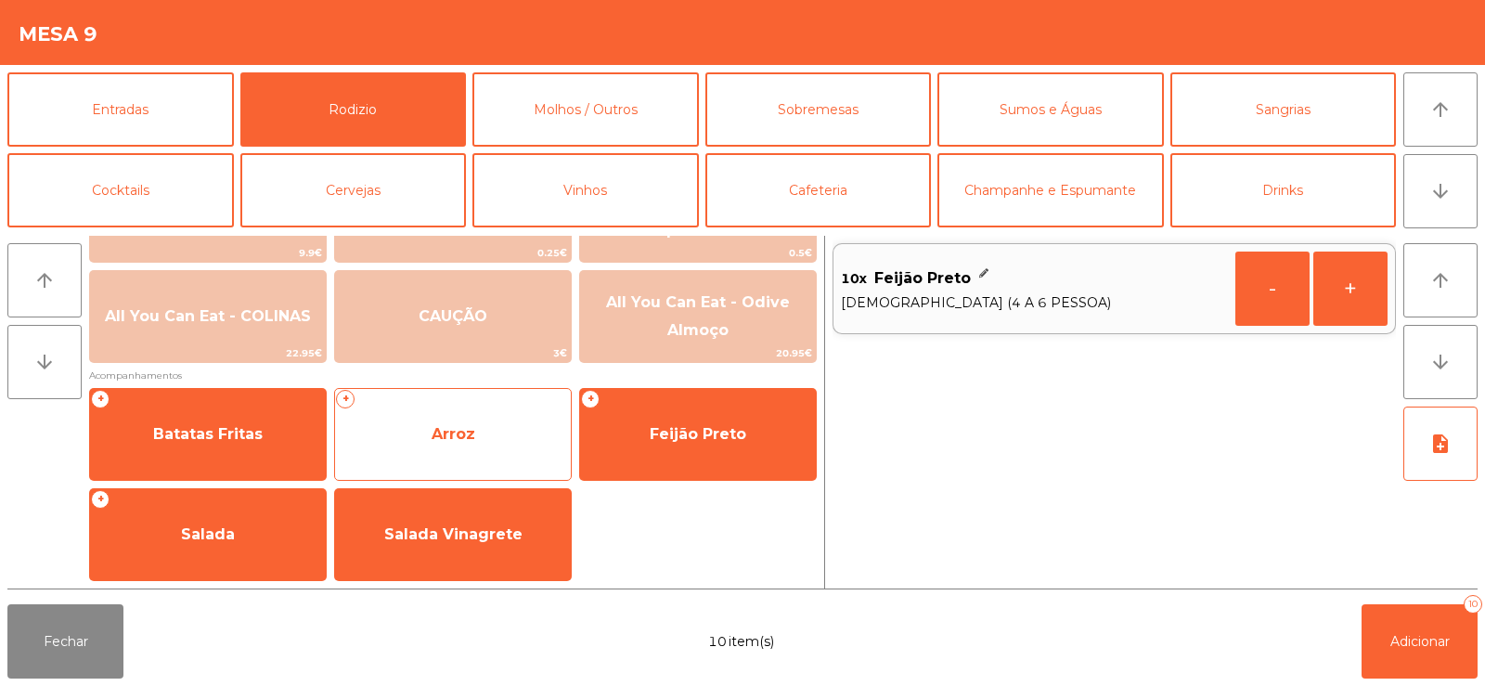
click at [459, 435] on span "Arroz" at bounding box center [454, 434] width 44 height 18
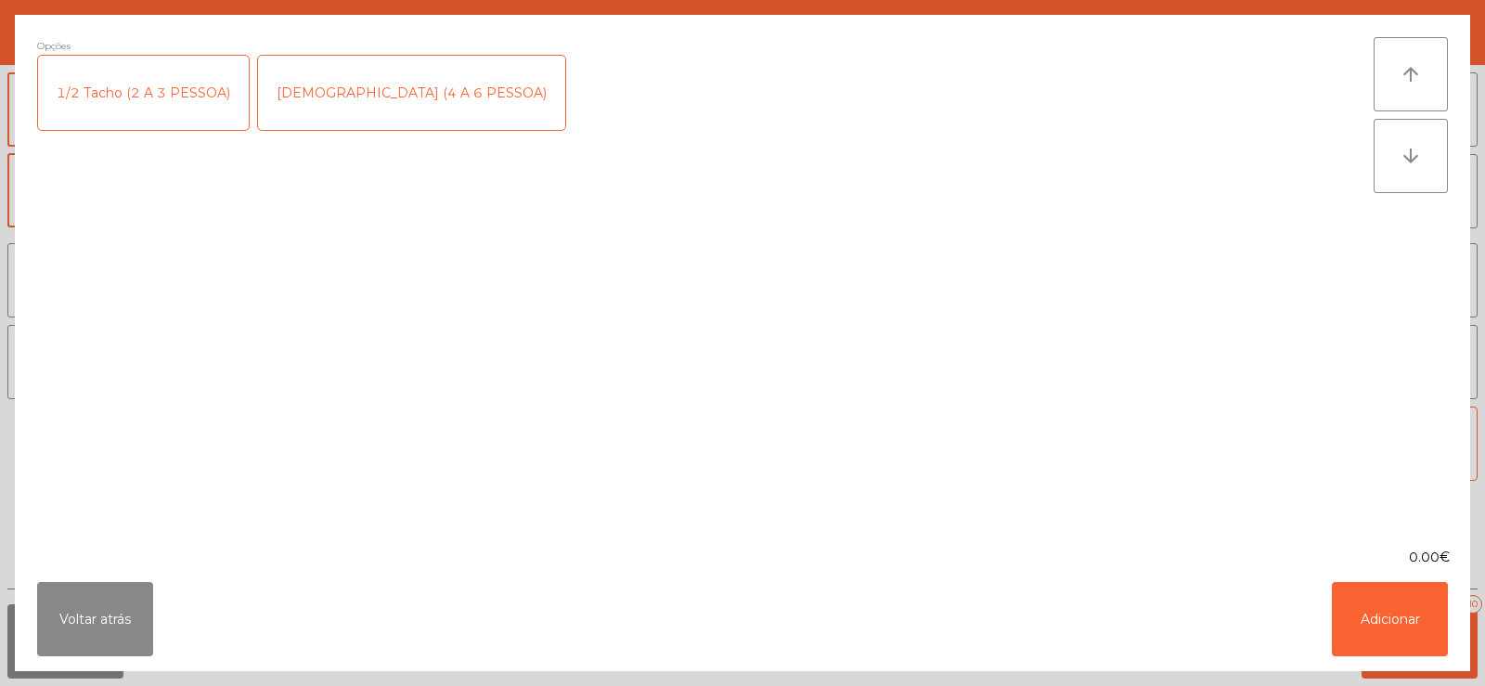
click at [320, 90] on div "[DEMOGRAPHIC_DATA] (4 A 6 PESSOA)" at bounding box center [411, 93] width 307 height 74
click at [1385, 600] on button "Adicionar" at bounding box center [1390, 619] width 116 height 74
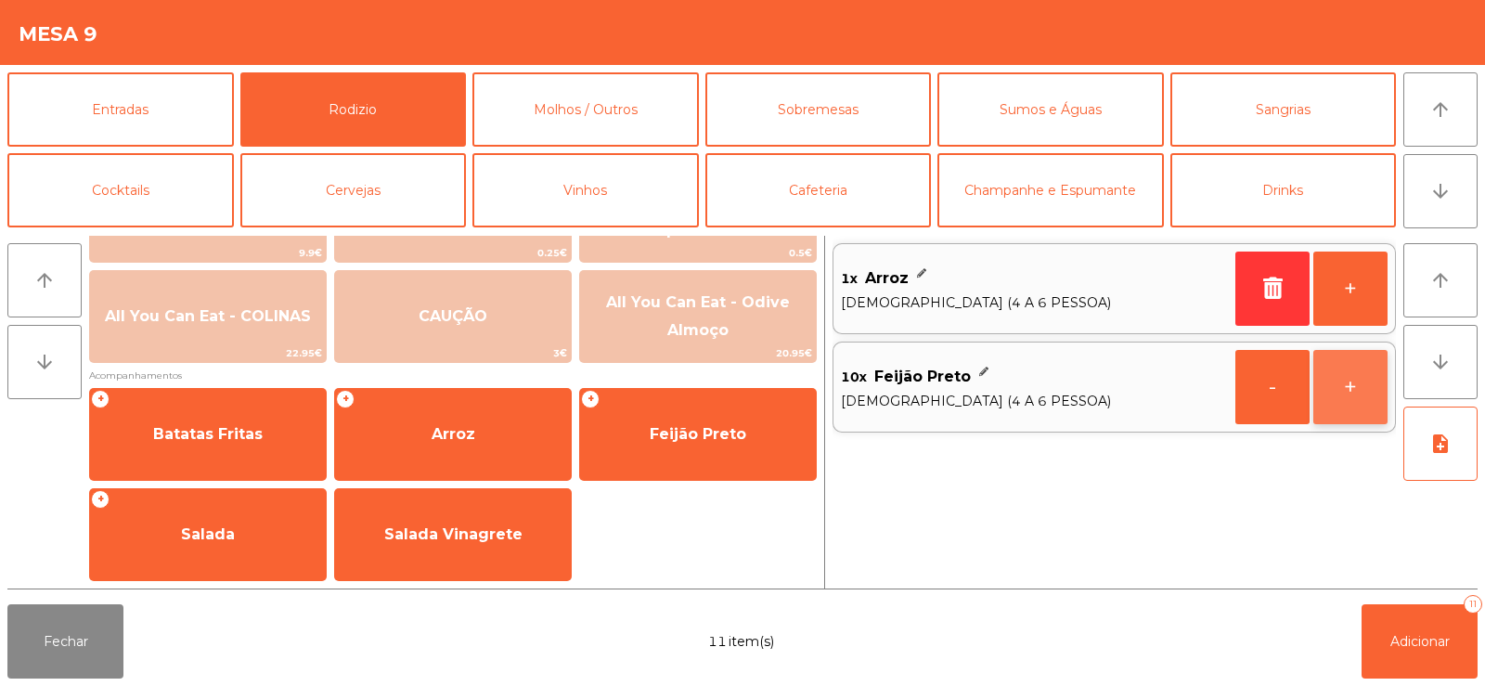
click at [1359, 366] on button "+" at bounding box center [1350, 387] width 74 height 74
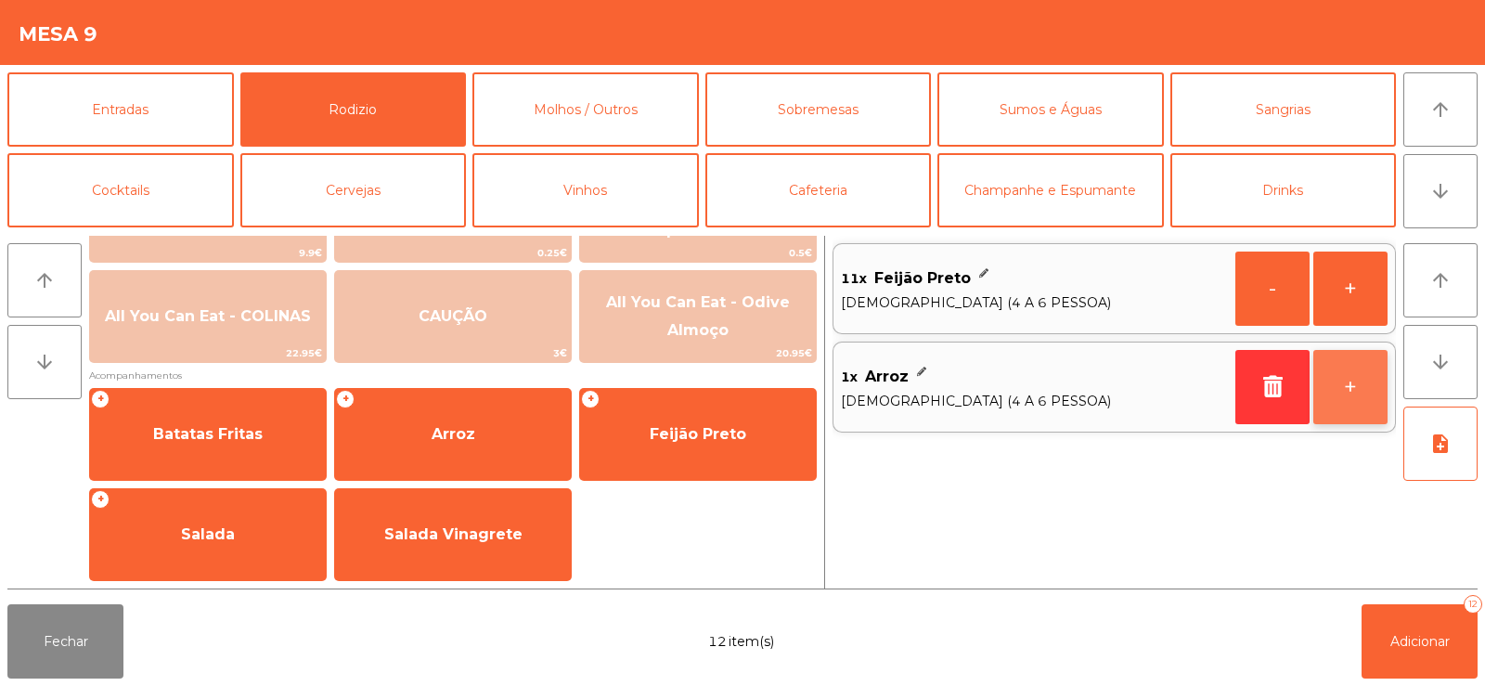
click at [1356, 381] on button "+" at bounding box center [1350, 387] width 74 height 74
click at [1353, 390] on button "+" at bounding box center [1350, 387] width 74 height 74
click at [1368, 397] on button "+" at bounding box center [1350, 387] width 74 height 74
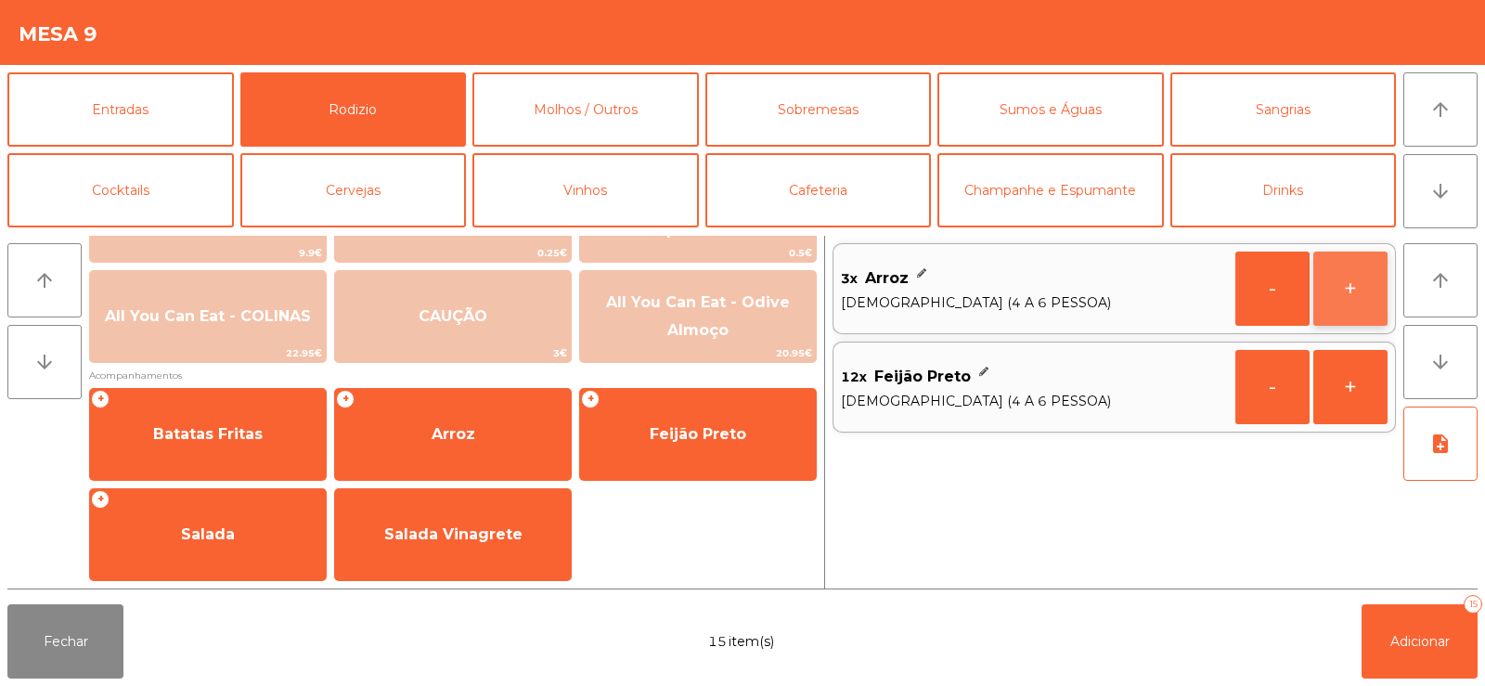
click at [1358, 296] on button "+" at bounding box center [1350, 289] width 74 height 74
click at [1368, 307] on button "+" at bounding box center [1350, 289] width 74 height 74
click at [1366, 305] on button "+" at bounding box center [1350, 289] width 74 height 74
click at [1381, 307] on button "+" at bounding box center [1350, 289] width 74 height 74
click at [1409, 297] on button "arrow_upward" at bounding box center [1440, 280] width 74 height 74
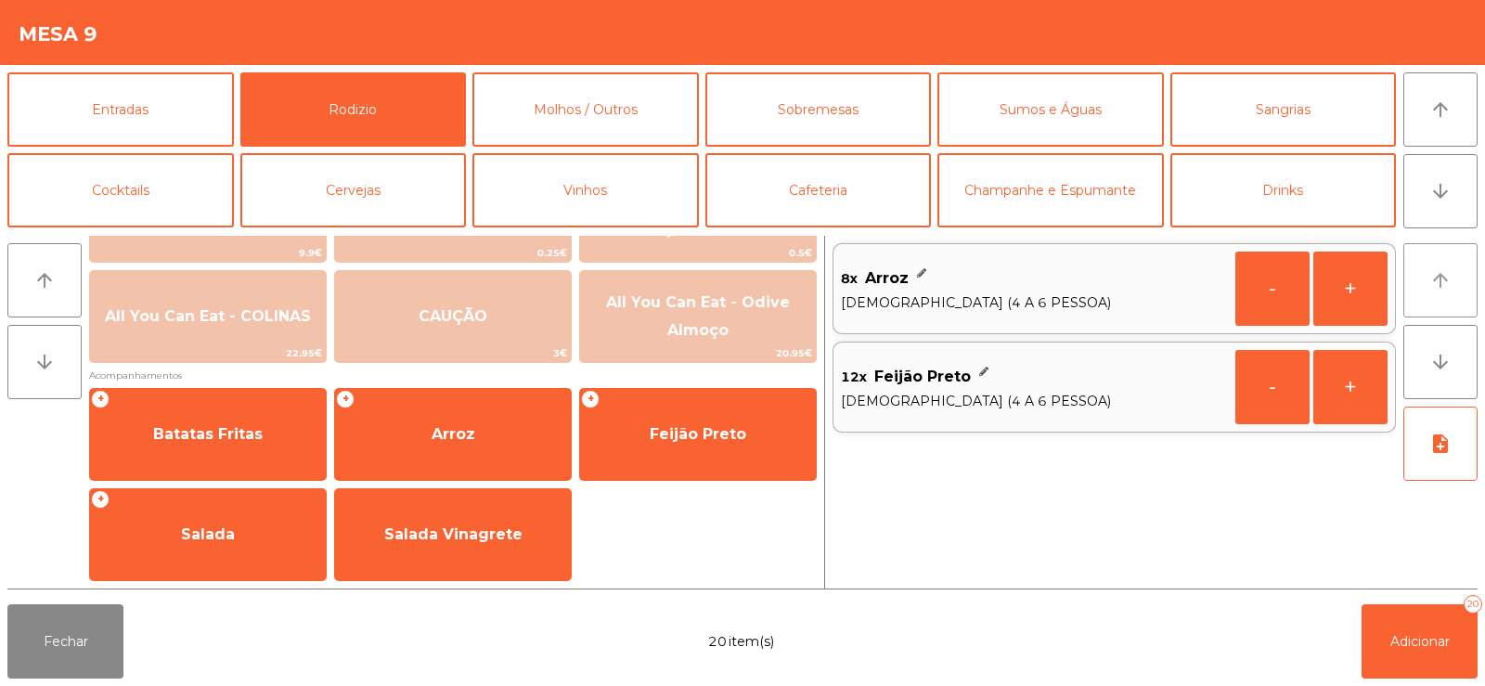
click at [1404, 286] on button "arrow_upward" at bounding box center [1440, 280] width 74 height 74
click at [1349, 283] on button "+" at bounding box center [1350, 289] width 74 height 74
click at [1335, 304] on button "+" at bounding box center [1350, 289] width 74 height 74
click at [1261, 405] on button "-" at bounding box center [1272, 387] width 74 height 74
click at [1263, 293] on button "-" at bounding box center [1272, 289] width 74 height 74
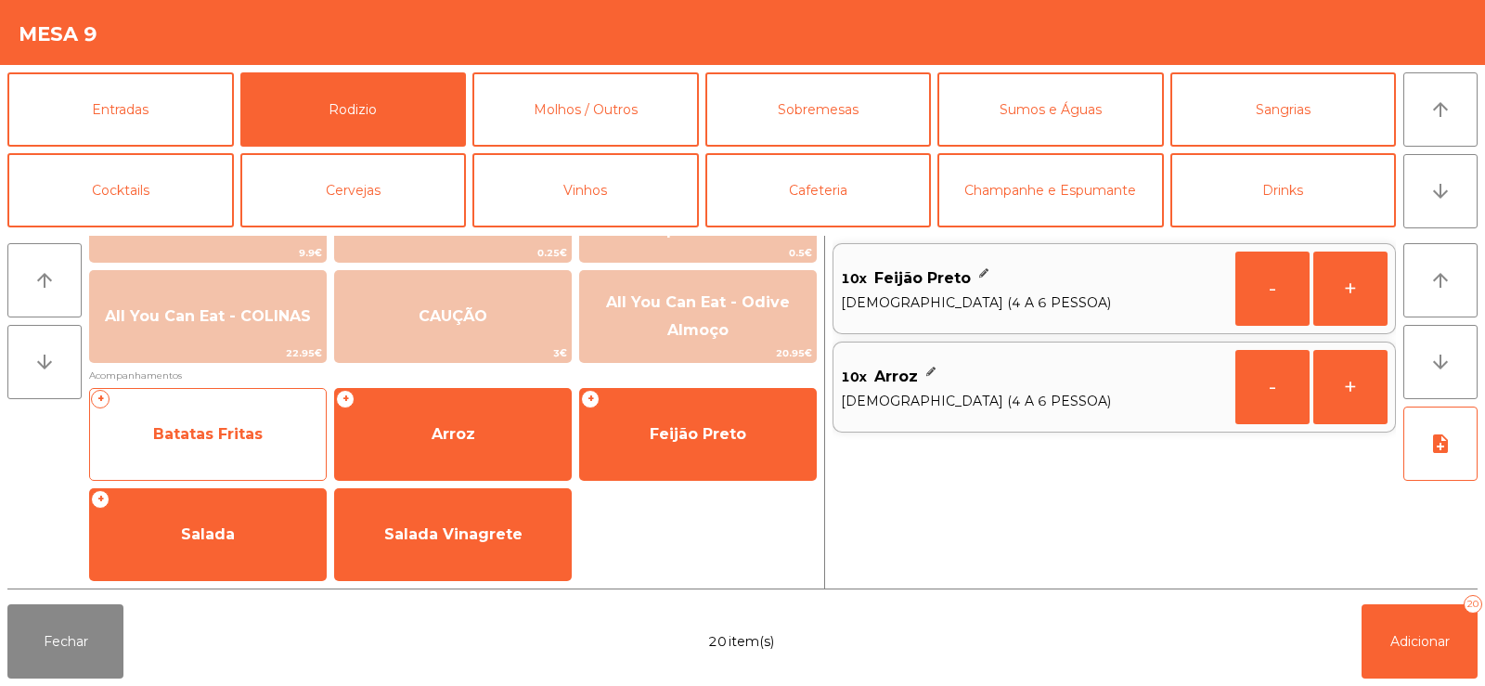
click at [205, 447] on span "Batatas Fritas" at bounding box center [208, 434] width 236 height 50
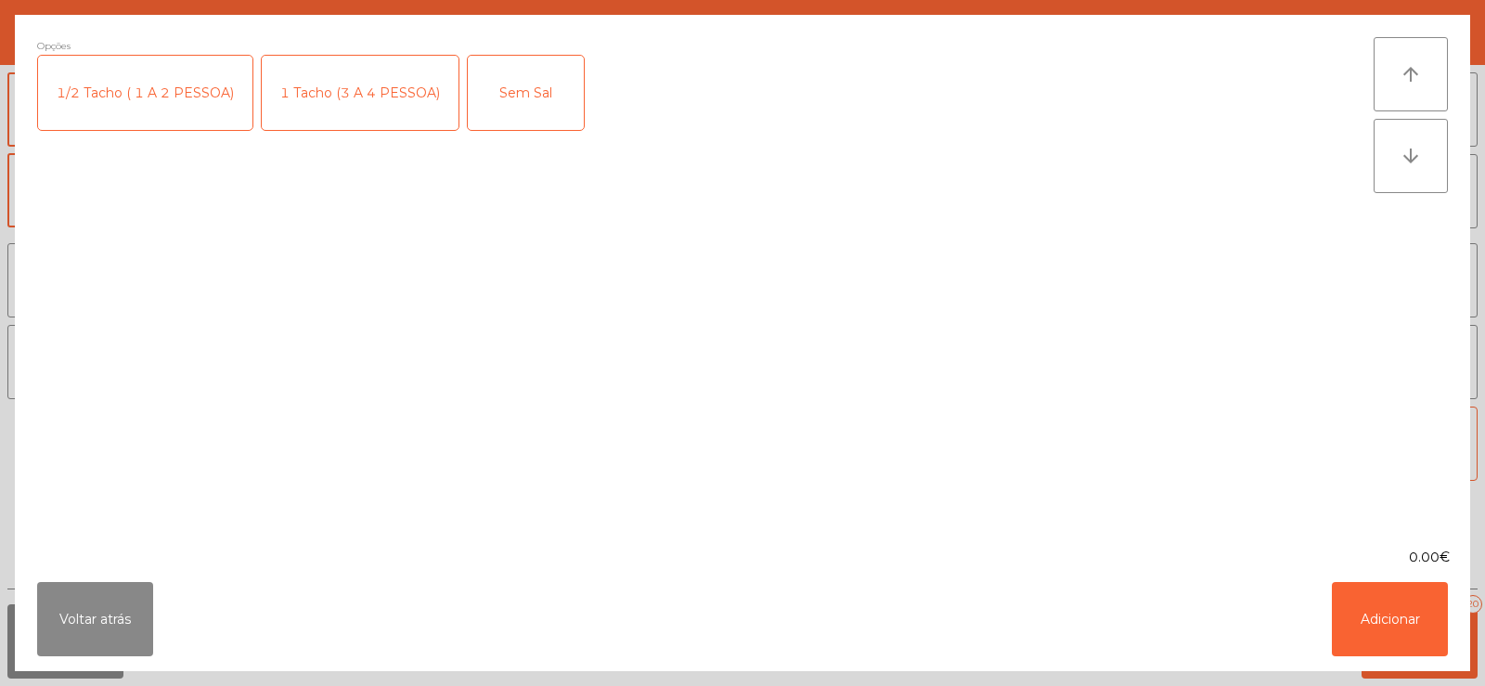
click at [321, 71] on div "1 Tacho (3 A 4 PESSOA)" at bounding box center [360, 93] width 197 height 74
click at [1374, 604] on button "Adicionar" at bounding box center [1390, 619] width 116 height 74
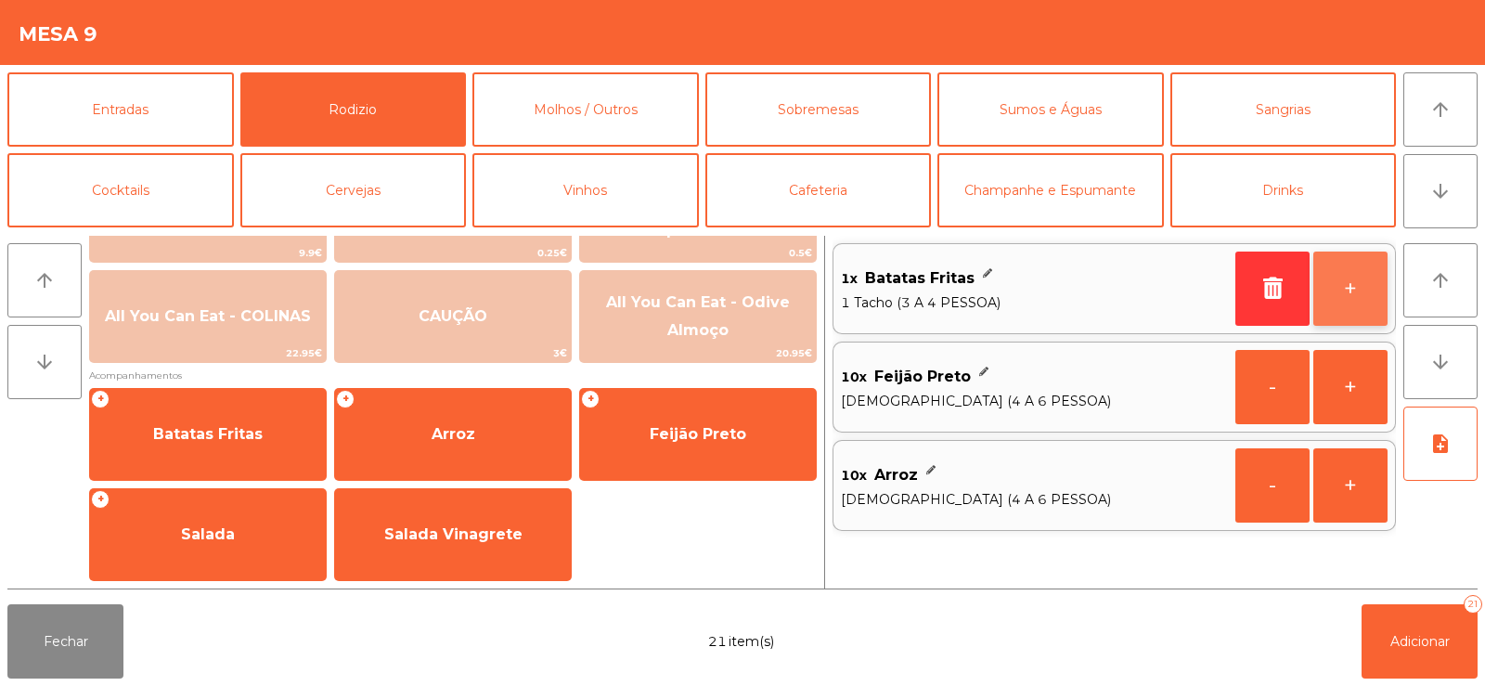
click at [1361, 307] on button "+" at bounding box center [1350, 289] width 74 height 74
click at [1353, 296] on button "+" at bounding box center [1350, 289] width 74 height 74
click at [1352, 298] on button "+" at bounding box center [1350, 289] width 74 height 74
click at [1348, 295] on button "+" at bounding box center [1350, 289] width 74 height 74
click at [1338, 309] on button "+" at bounding box center [1350, 289] width 74 height 74
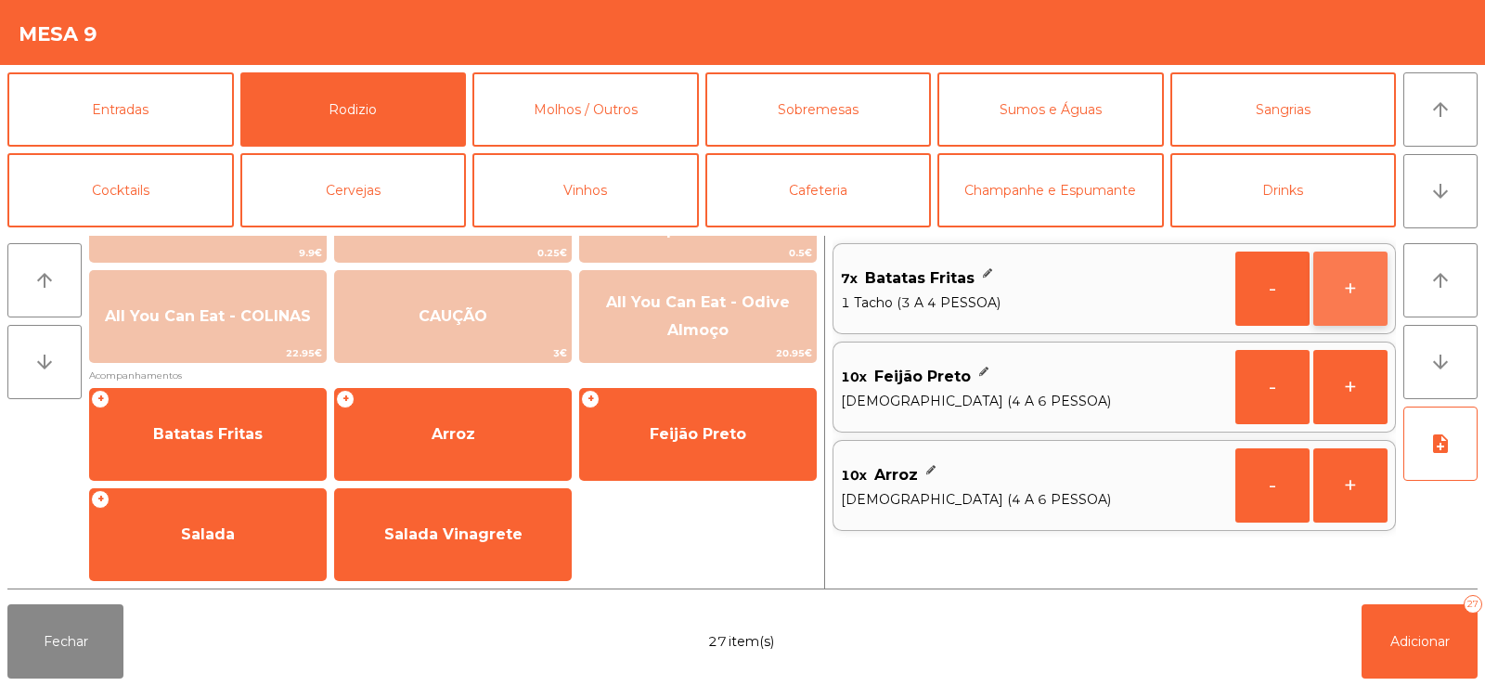
click at [1364, 299] on button "+" at bounding box center [1350, 289] width 74 height 74
click at [1333, 307] on button "+" at bounding box center [1350, 289] width 74 height 74
click at [1357, 303] on button "+" at bounding box center [1350, 289] width 74 height 74
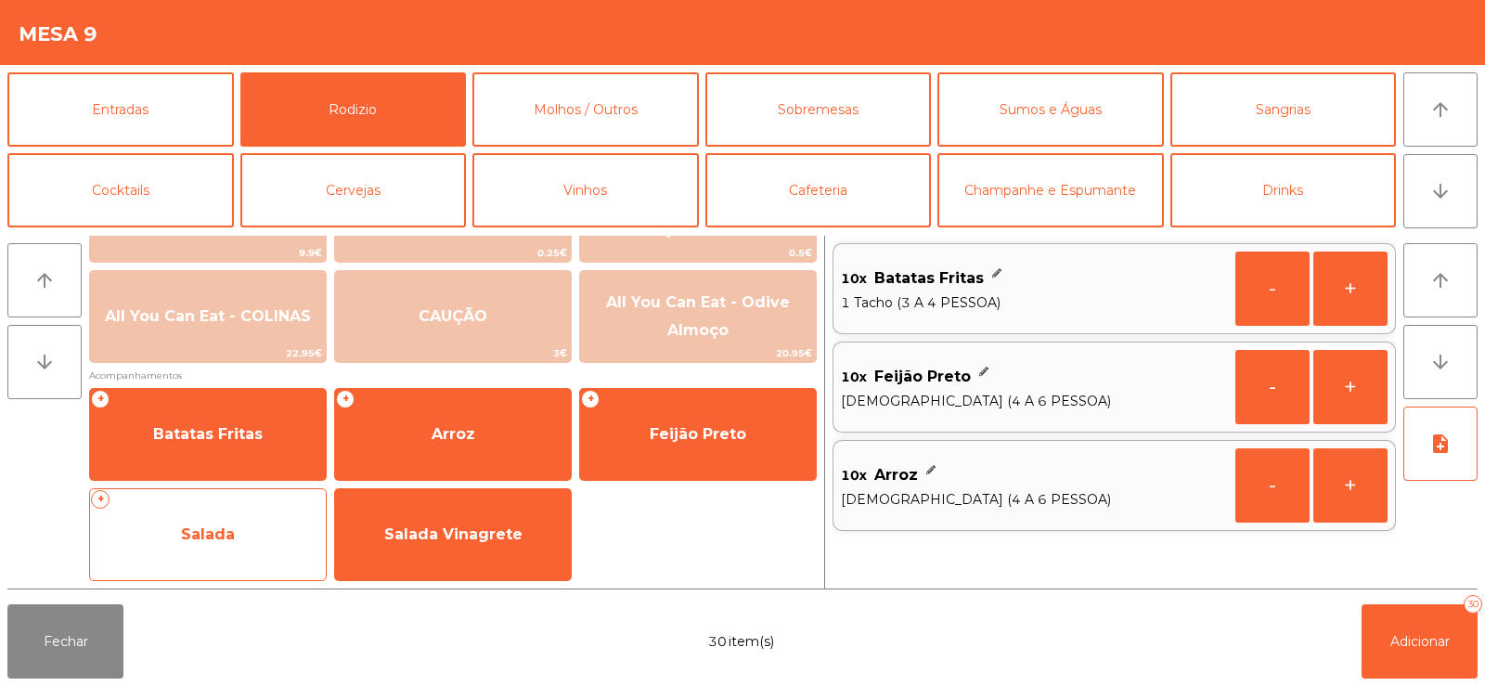
click at [198, 553] on span "Salada" at bounding box center [208, 535] width 236 height 50
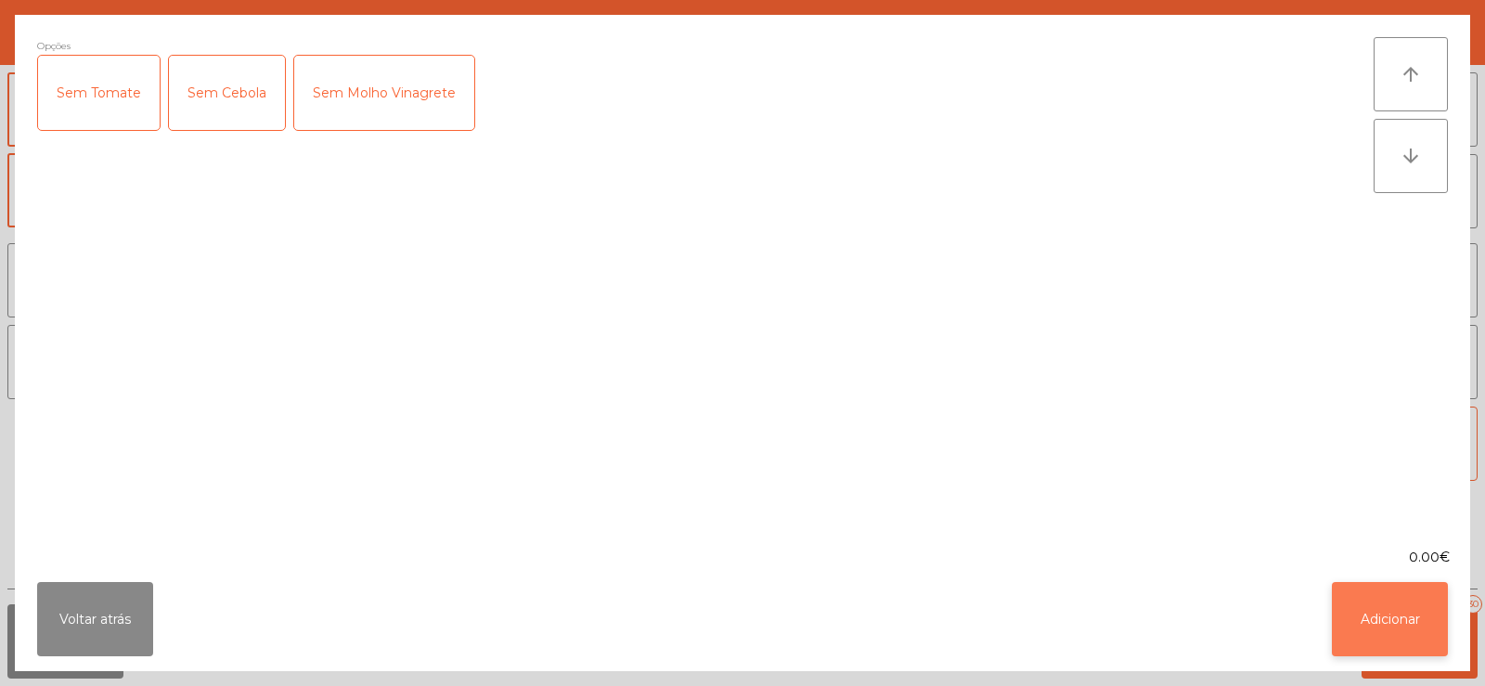
click at [1392, 632] on button "Adicionar" at bounding box center [1390, 619] width 116 height 74
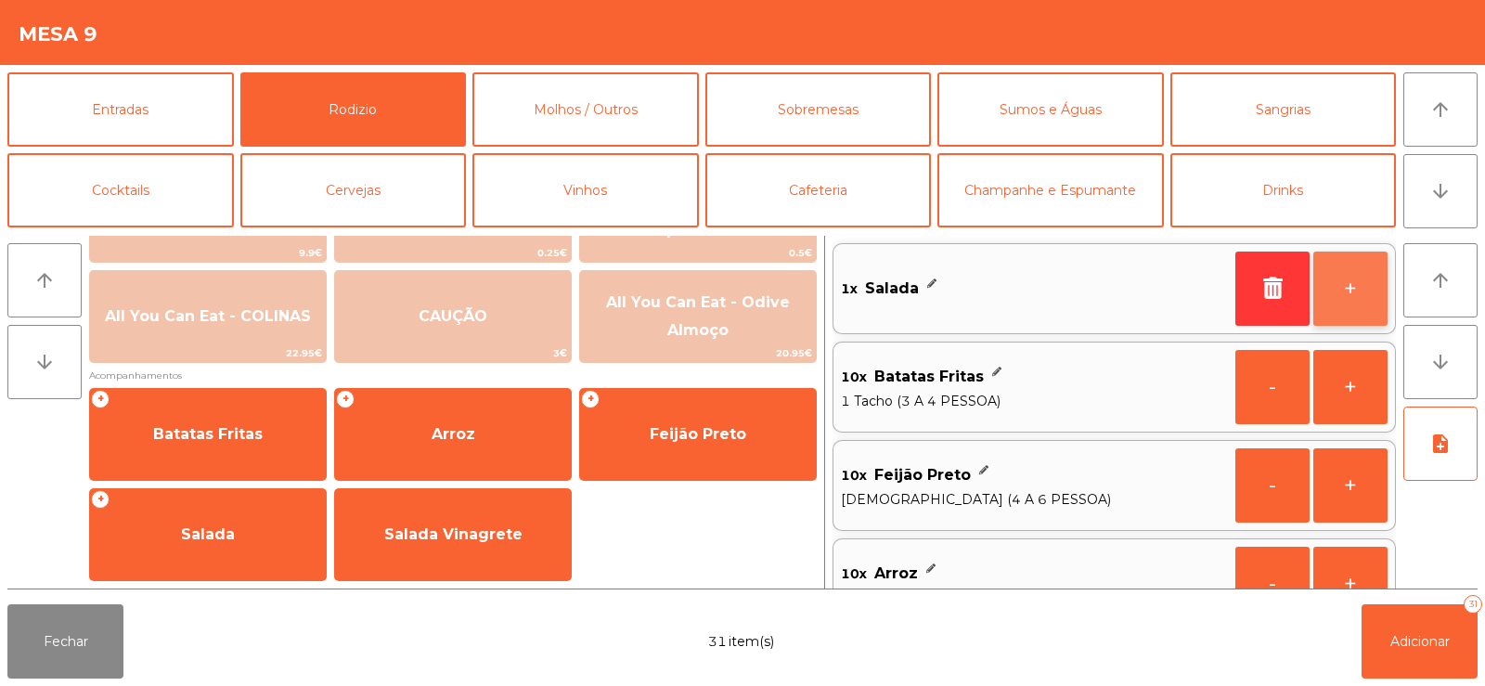
click at [1365, 301] on button "+" at bounding box center [1350, 289] width 74 height 74
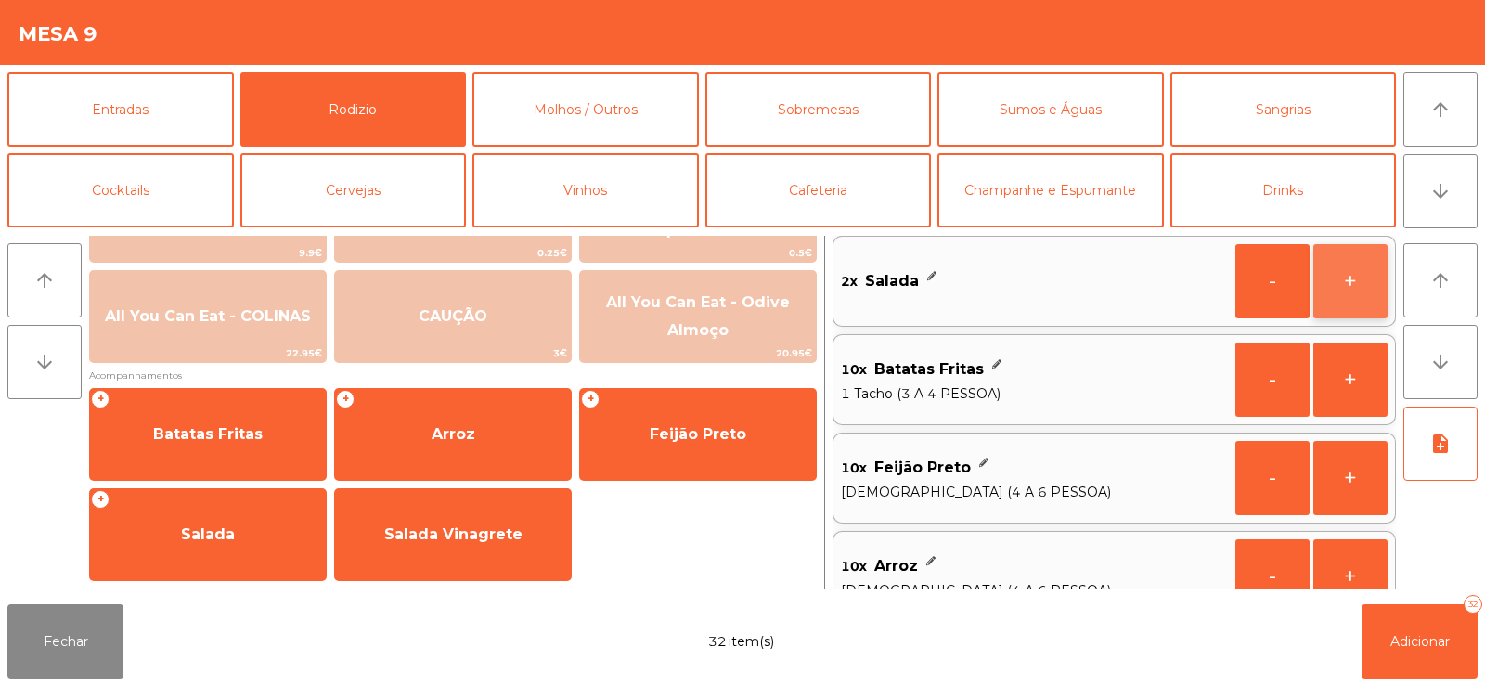
click at [1358, 293] on button "+" at bounding box center [1350, 281] width 74 height 74
click at [1359, 291] on button "+" at bounding box center [1350, 281] width 74 height 74
click at [1355, 286] on button "+" at bounding box center [1350, 281] width 74 height 74
click at [1350, 287] on button "+" at bounding box center [1350, 281] width 74 height 74
click at [1362, 284] on button "+" at bounding box center [1350, 281] width 74 height 74
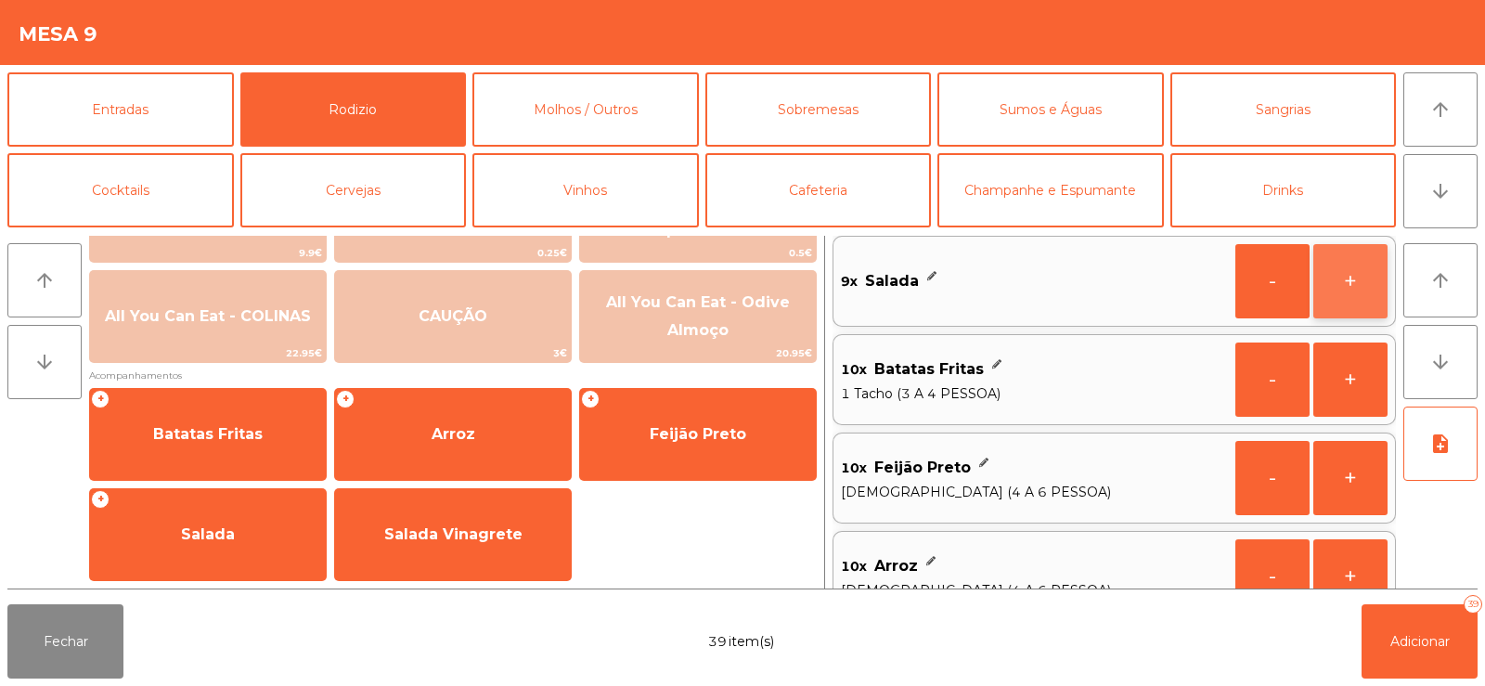
click at [1358, 277] on button "+" at bounding box center [1350, 281] width 74 height 74
click at [1350, 280] on button "+" at bounding box center [1350, 281] width 74 height 74
click at [1278, 275] on button "-" at bounding box center [1272, 281] width 74 height 74
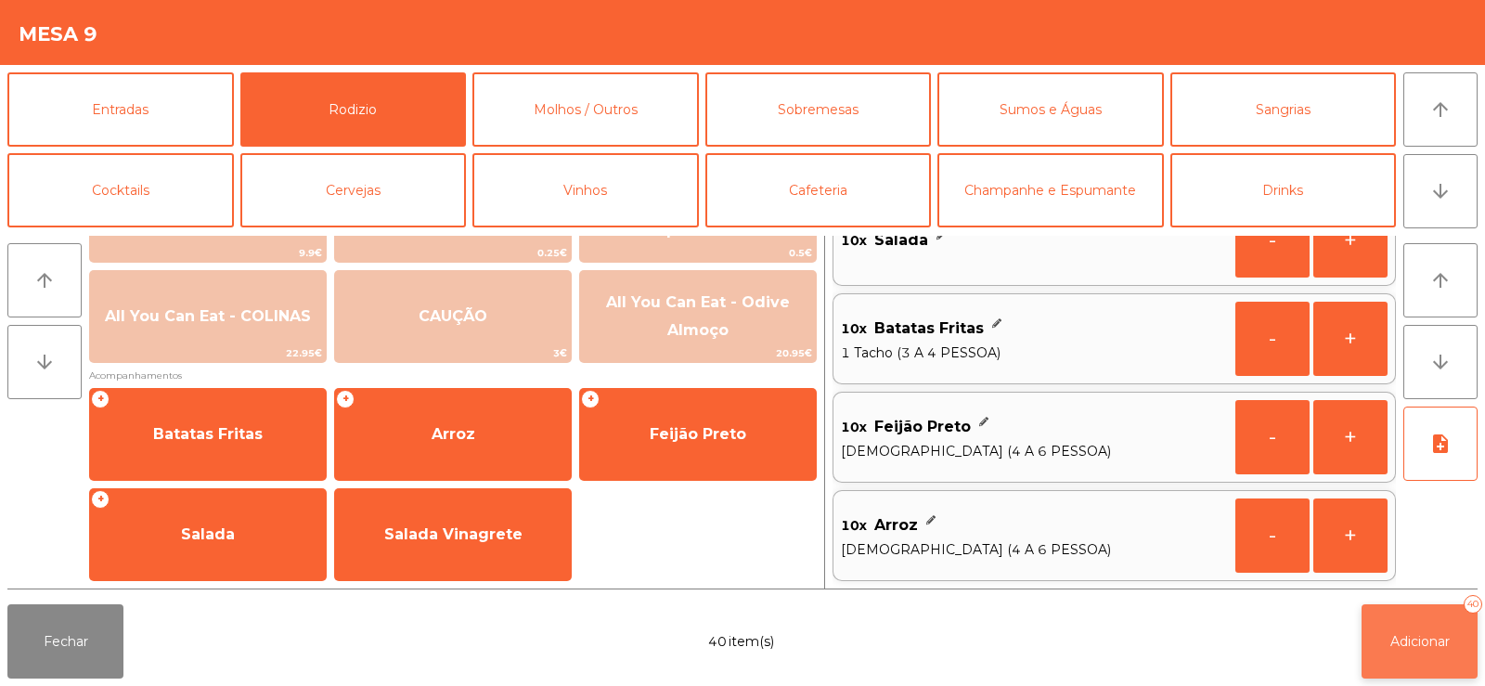
click at [1409, 639] on span "Adicionar" at bounding box center [1419, 641] width 59 height 17
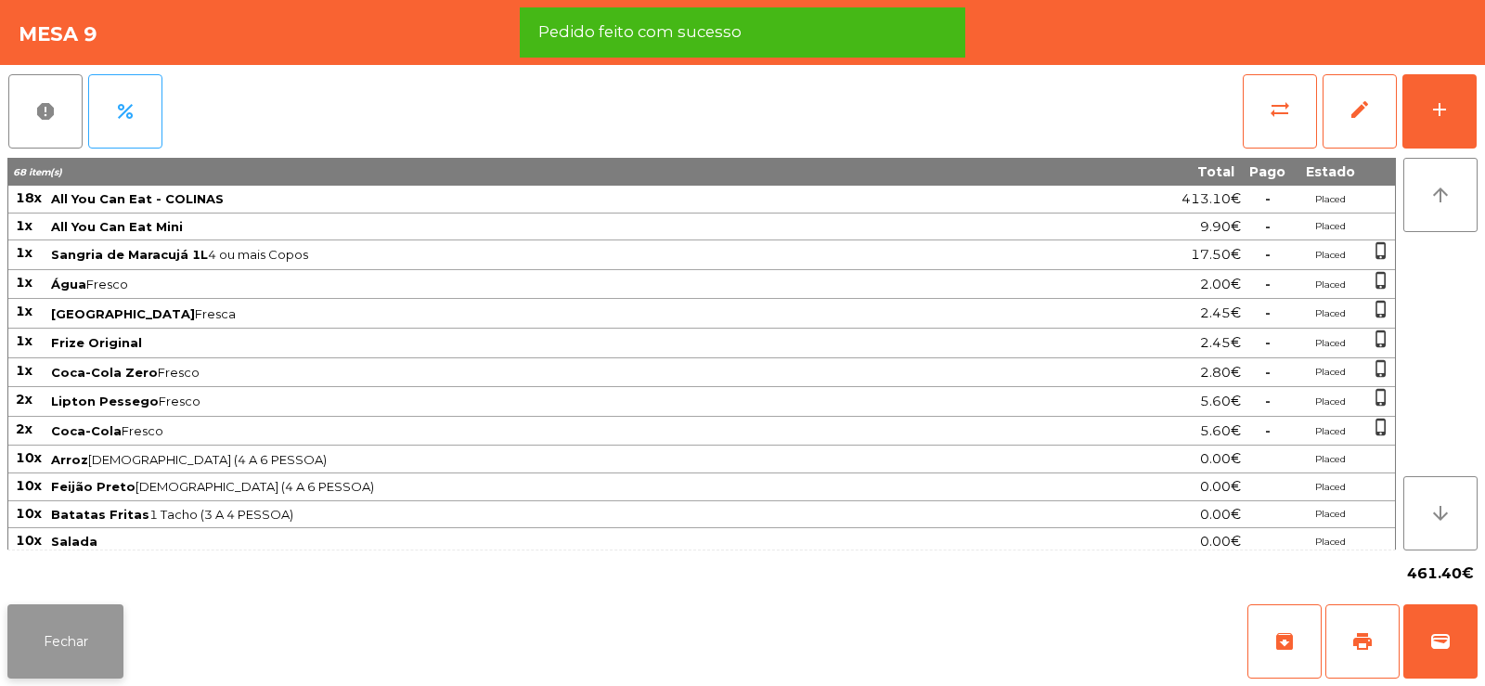
click at [61, 644] on button "Fechar" at bounding box center [65, 641] width 116 height 74
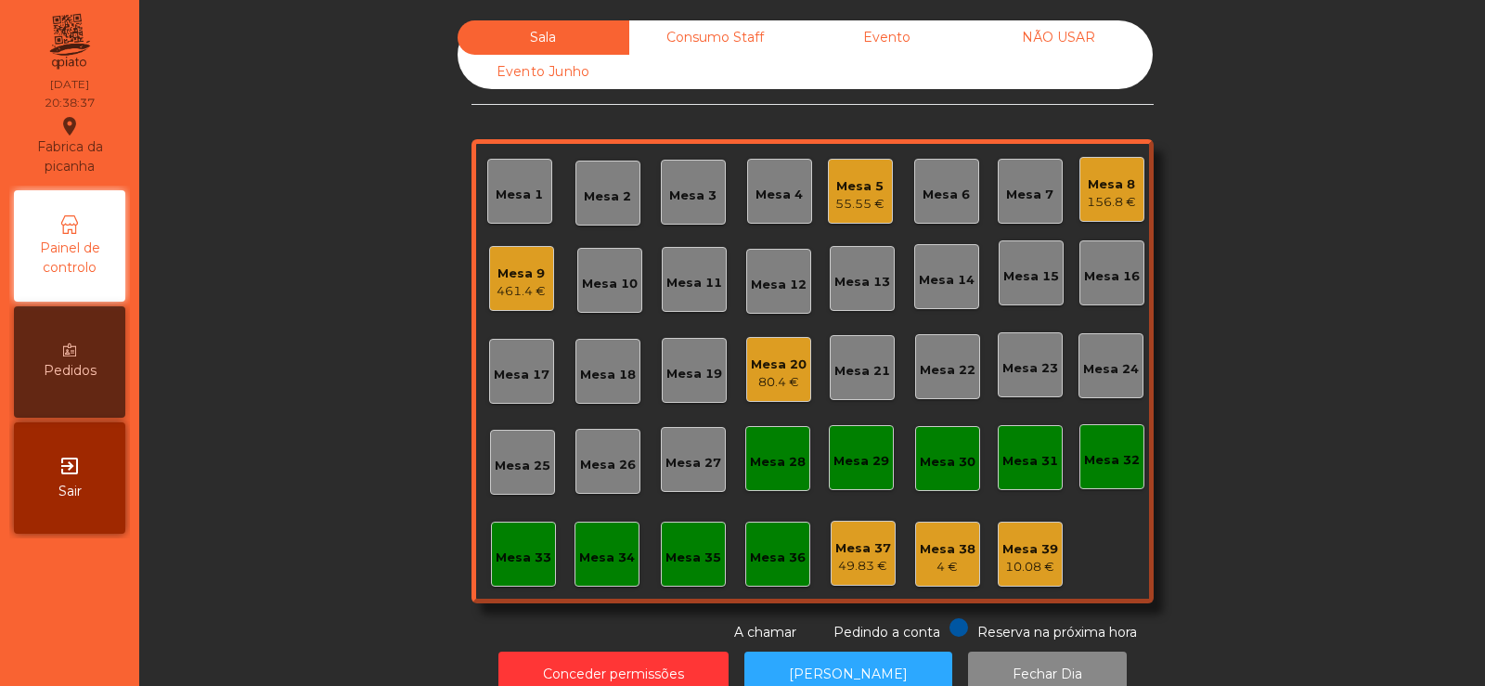
click at [951, 378] on div "Mesa 22" at bounding box center [948, 370] width 56 height 19
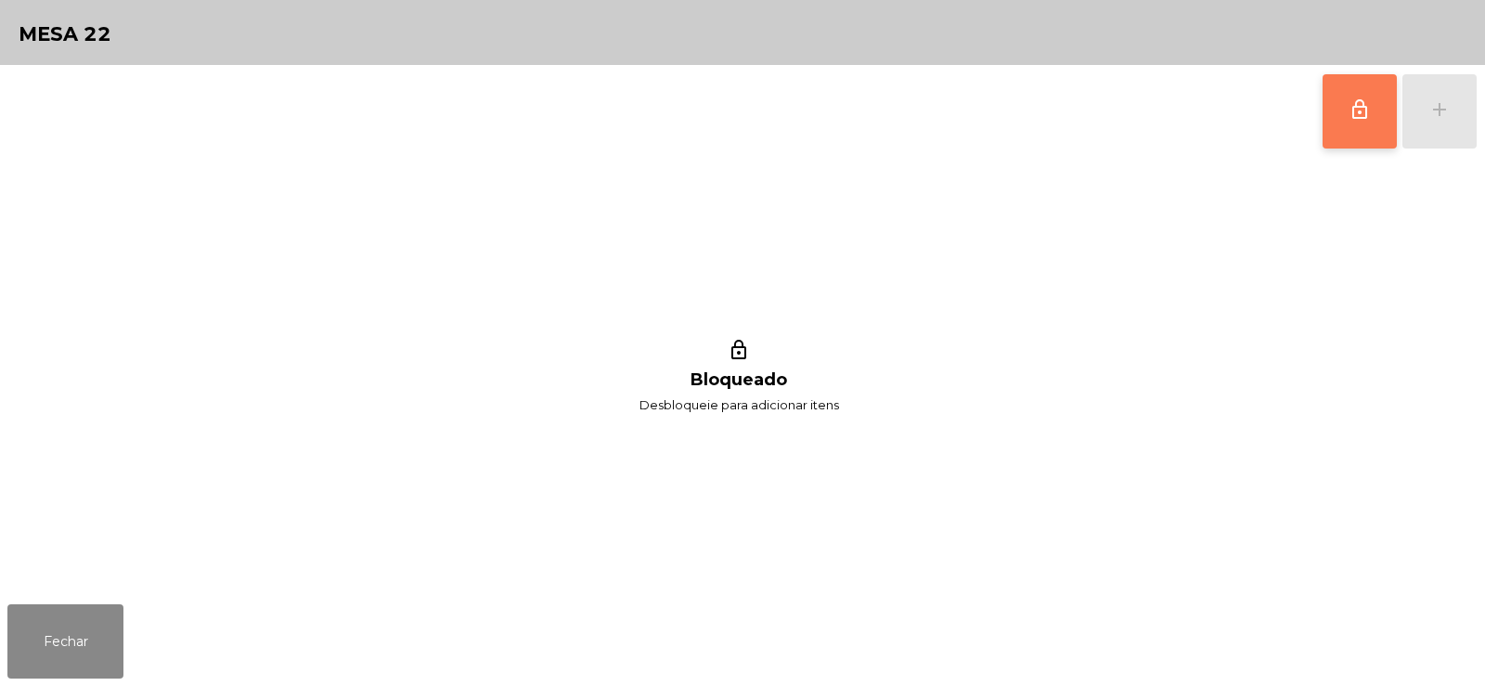
click at [1352, 131] on button "lock_outline" at bounding box center [1359, 111] width 74 height 74
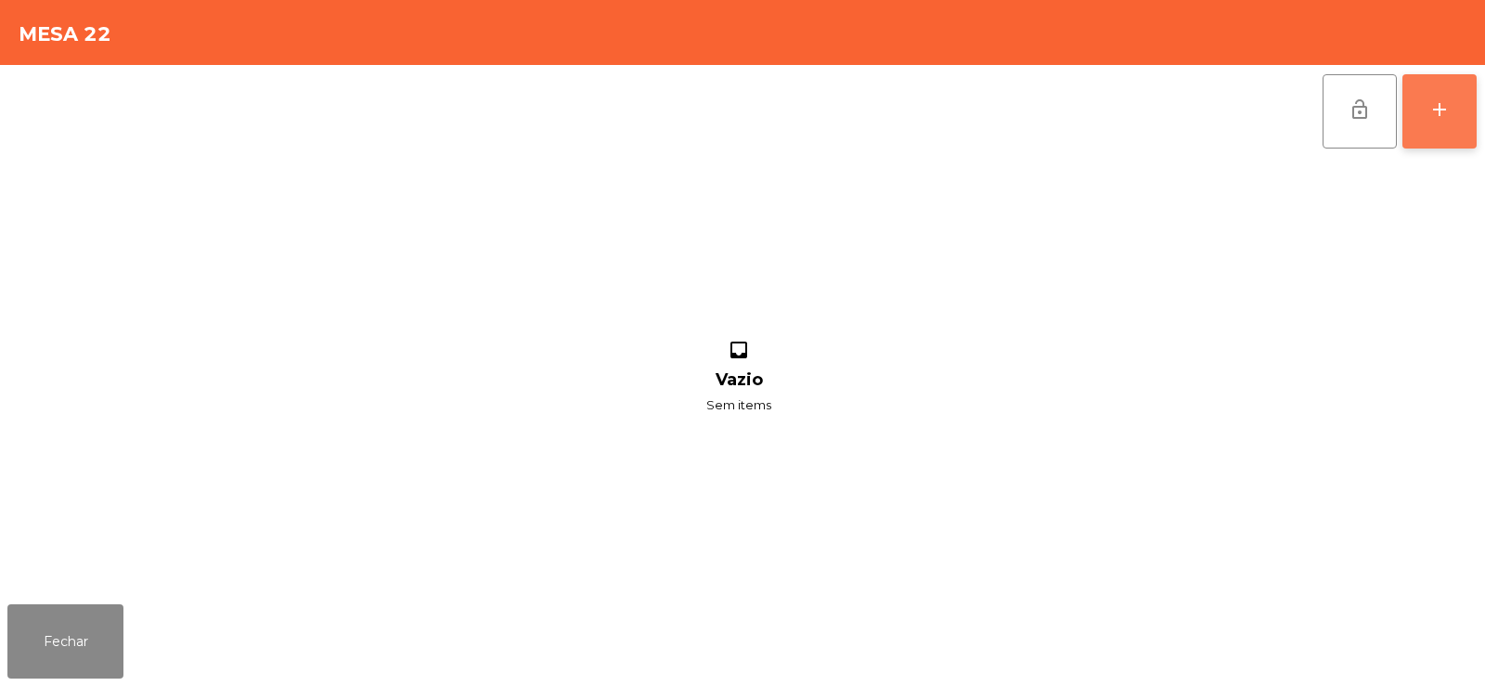
click at [1434, 117] on div "add" at bounding box center [1439, 109] width 22 height 22
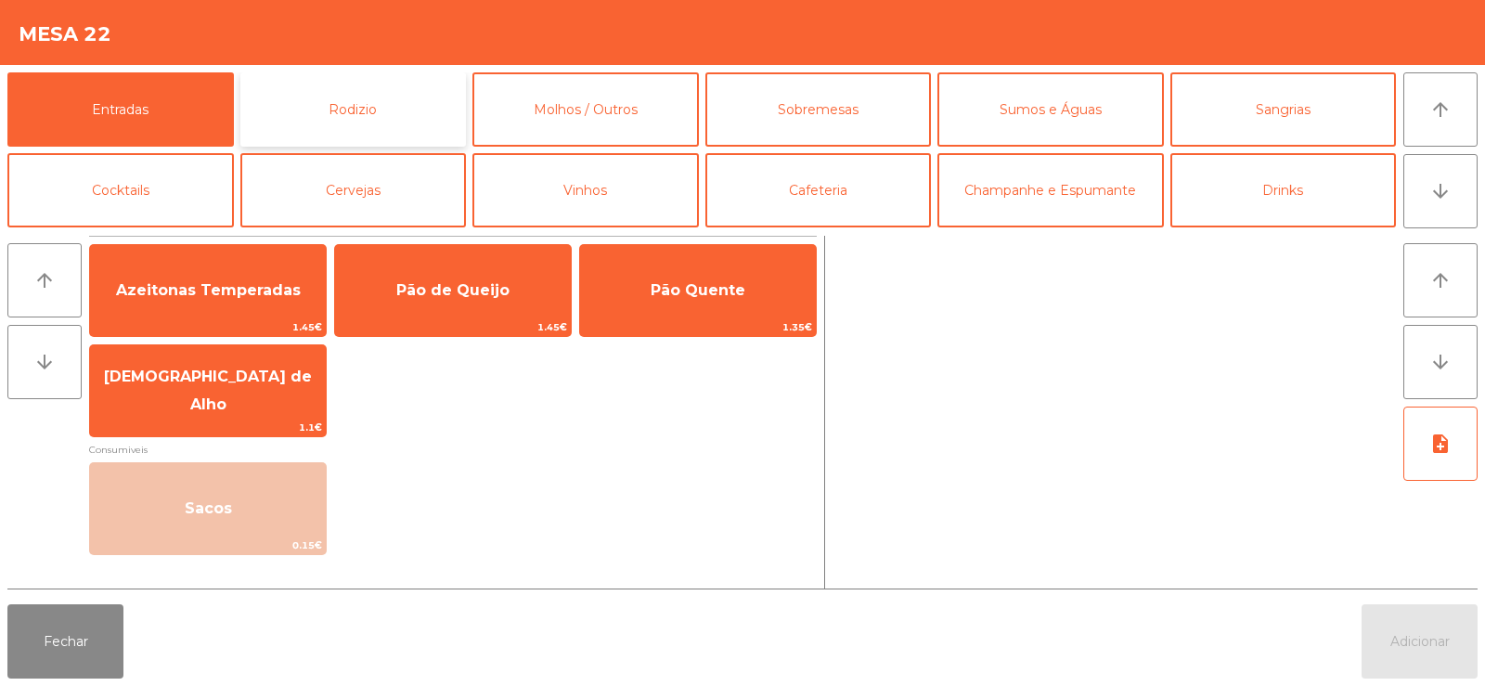
click at [370, 101] on button "Rodizio" at bounding box center [353, 109] width 226 height 74
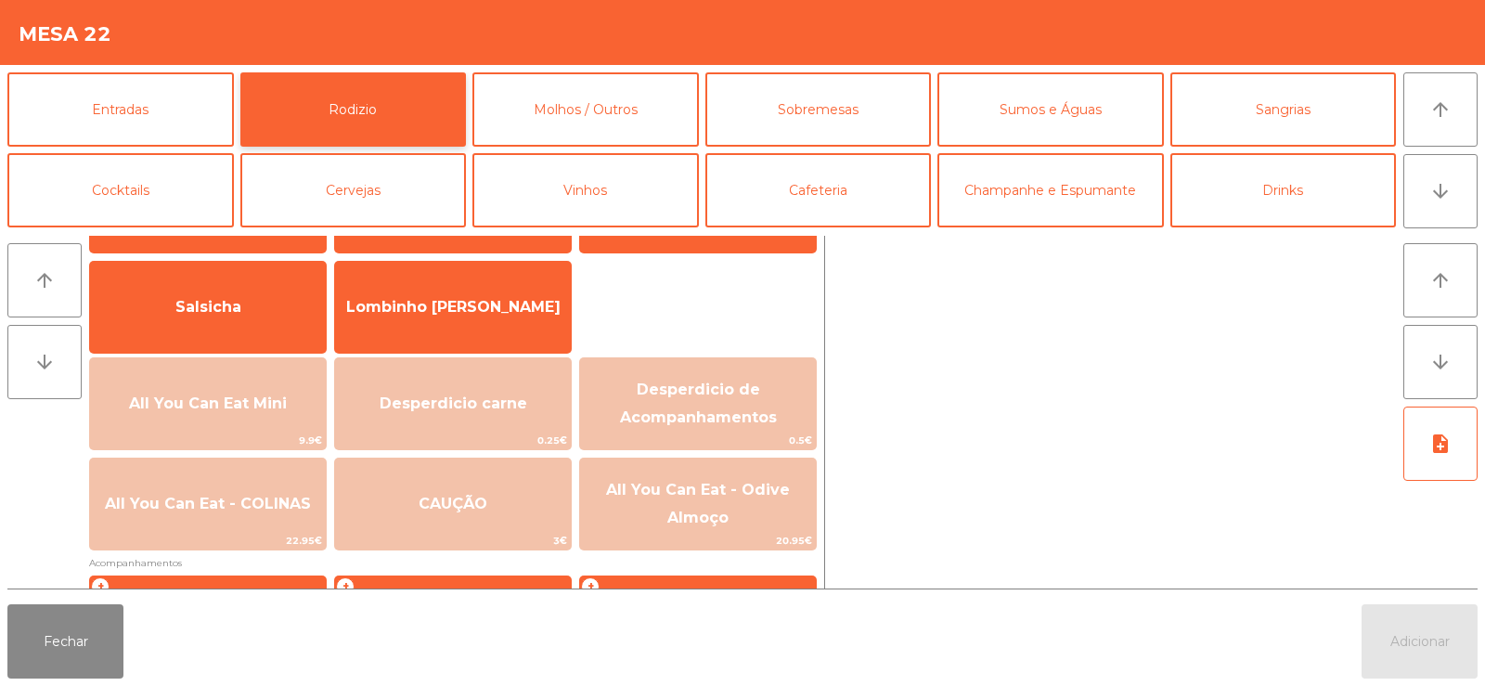
scroll to position [133, 0]
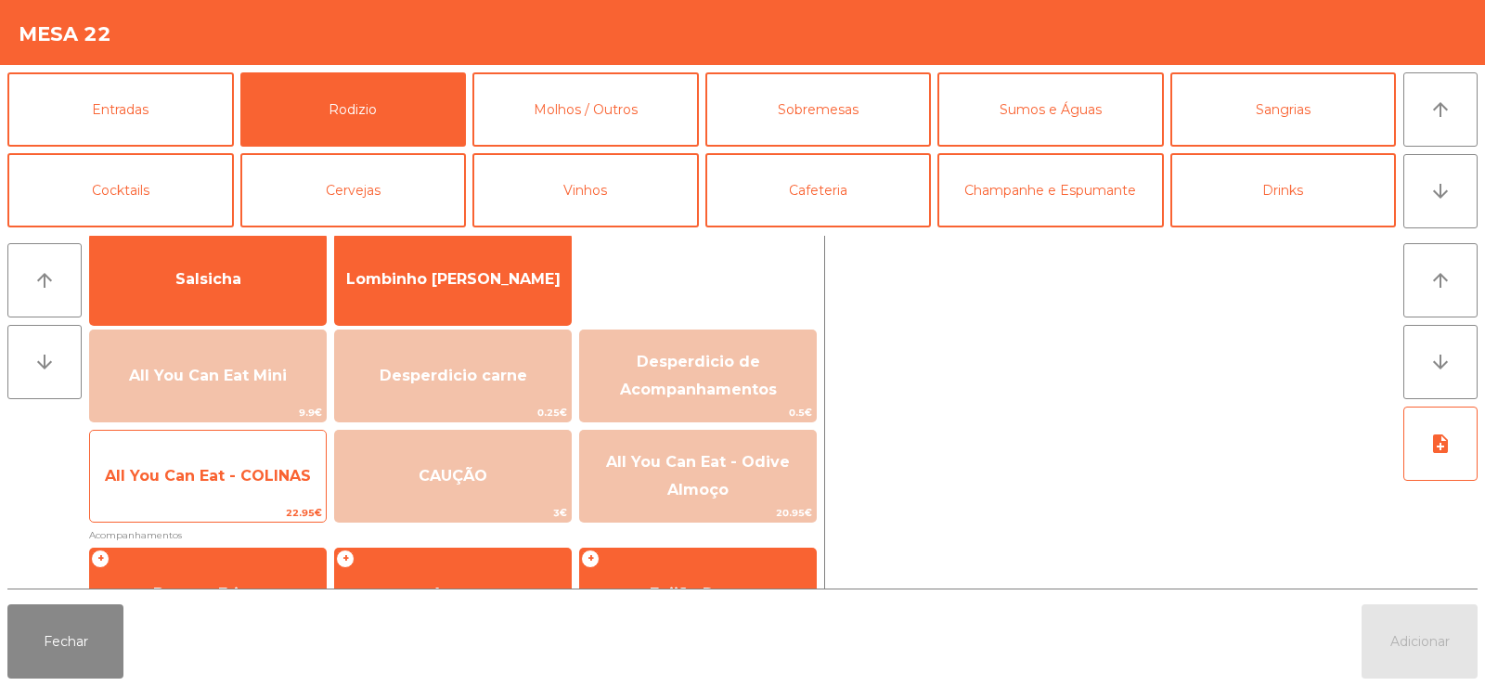
click at [238, 478] on span "All You Can Eat - COLINAS" at bounding box center [208, 476] width 206 height 18
click at [227, 483] on span "All You Can Eat - COLINAS" at bounding box center [208, 476] width 206 height 18
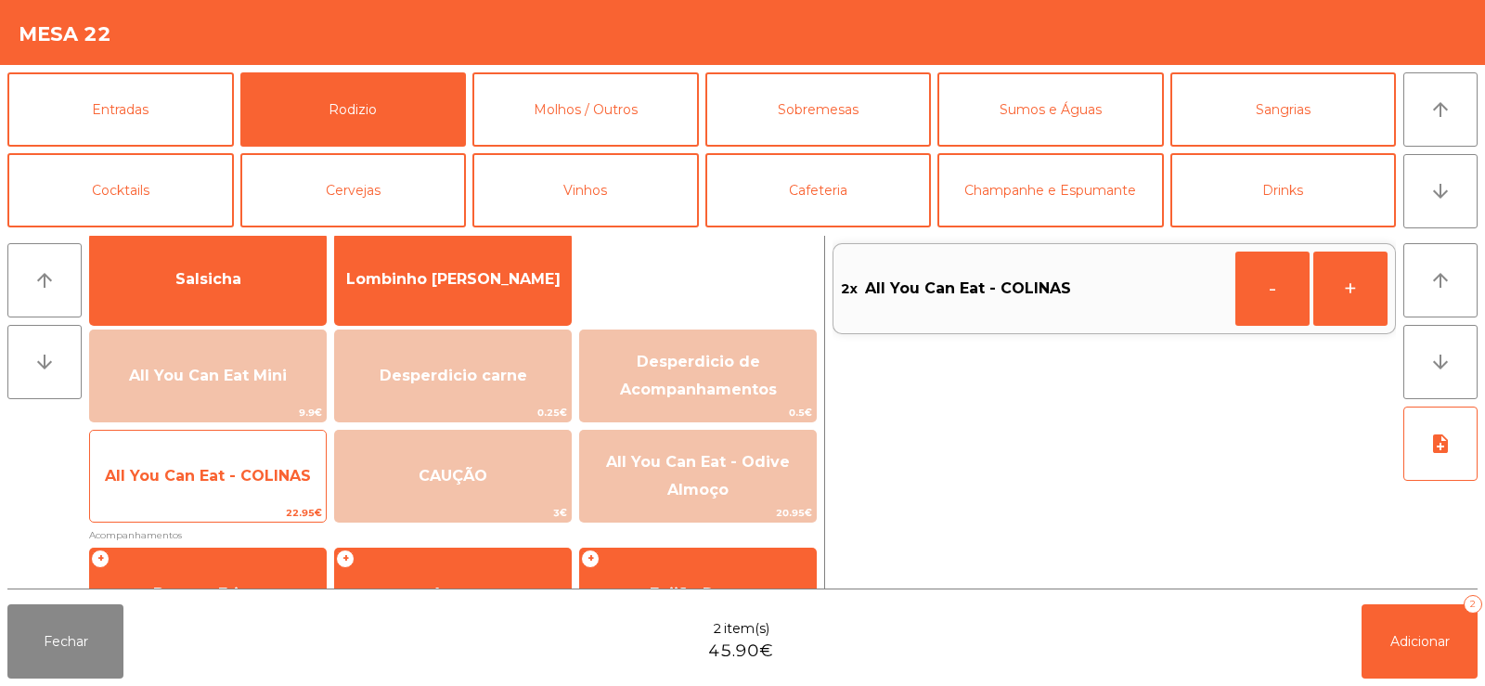
click at [226, 475] on span "All You Can Eat - COLINAS" at bounding box center [208, 476] width 206 height 18
click at [219, 467] on span "All You Can Eat - COLINAS" at bounding box center [208, 476] width 206 height 18
click at [238, 457] on span "All You Can Eat - COLINAS" at bounding box center [208, 476] width 236 height 50
click at [240, 454] on span "All You Can Eat - COLINAS" at bounding box center [208, 476] width 236 height 50
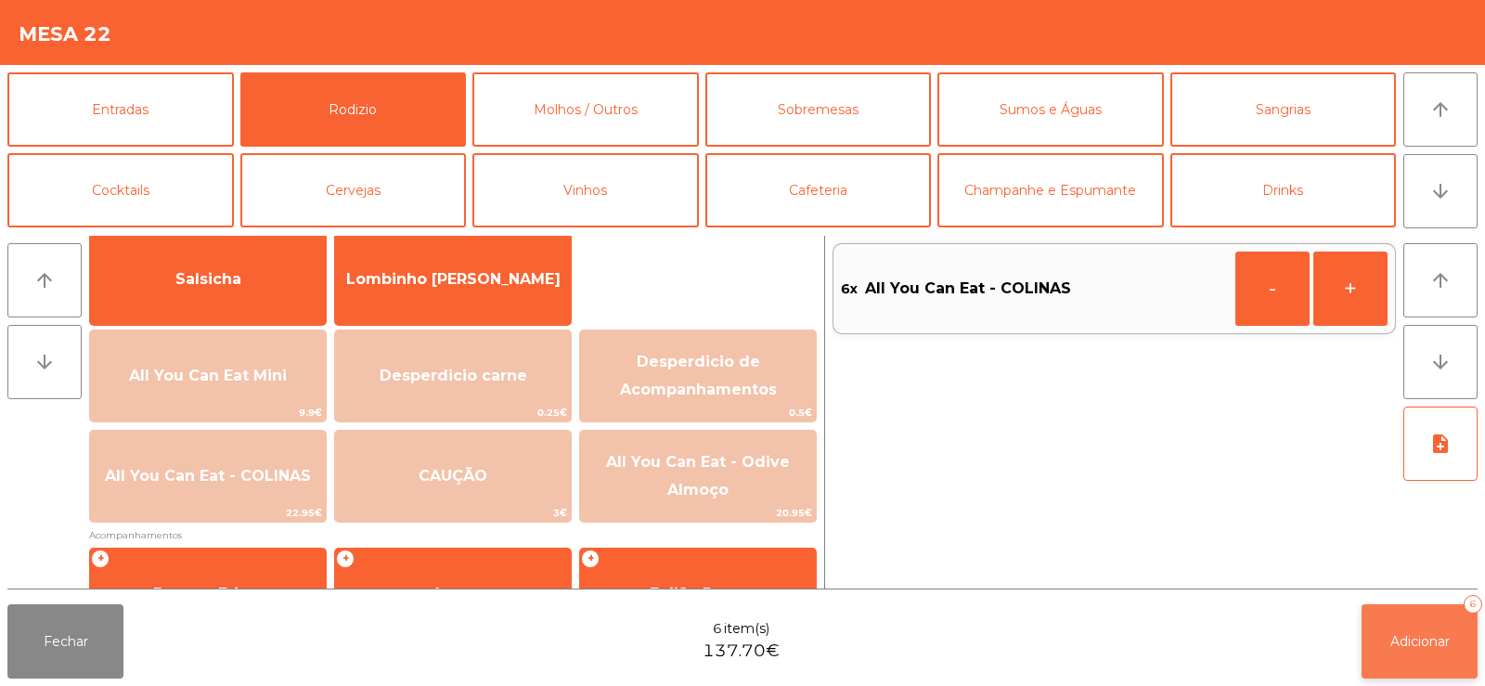
click at [1409, 649] on span "Adicionar" at bounding box center [1419, 641] width 59 height 17
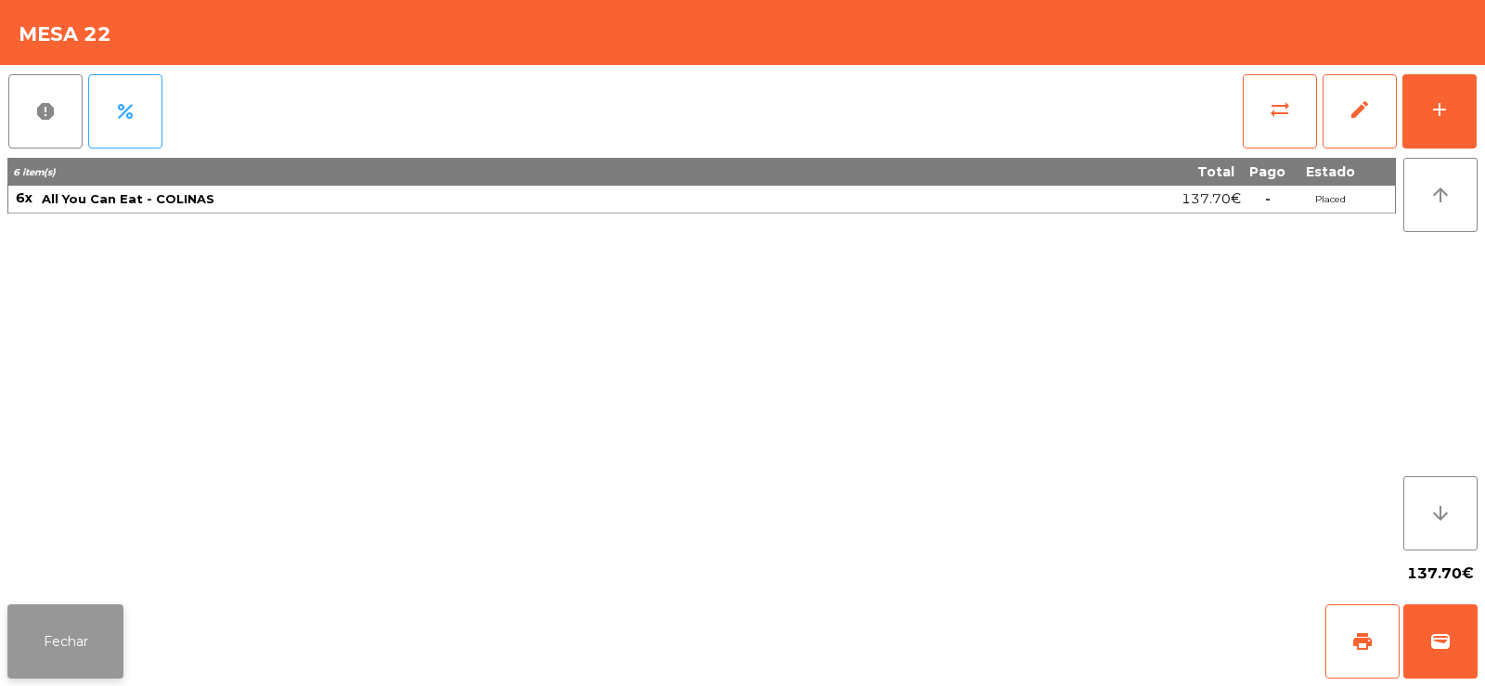
click at [59, 632] on button "Fechar" at bounding box center [65, 641] width 116 height 74
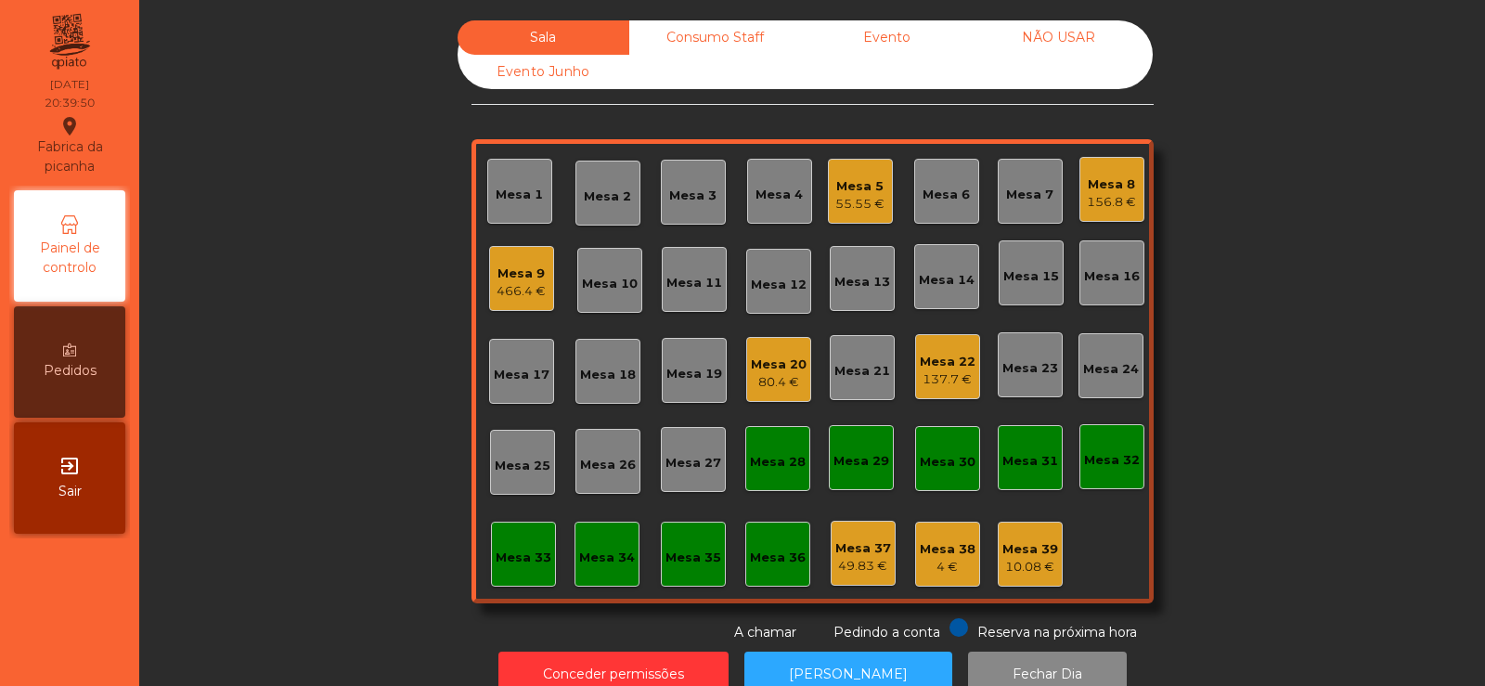
click at [1132, 175] on div "Mesa 8 156.8 €" at bounding box center [1111, 189] width 65 height 65
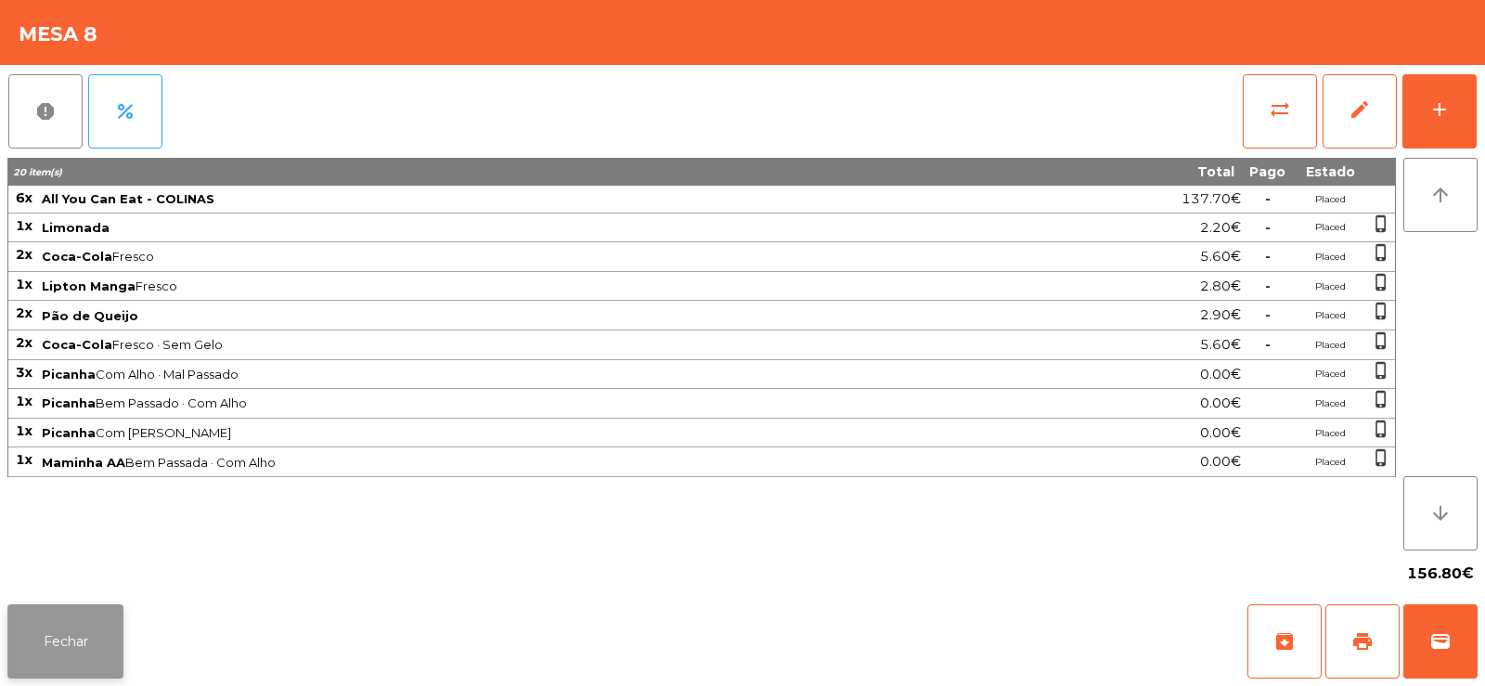
click at [65, 644] on button "Fechar" at bounding box center [65, 641] width 116 height 74
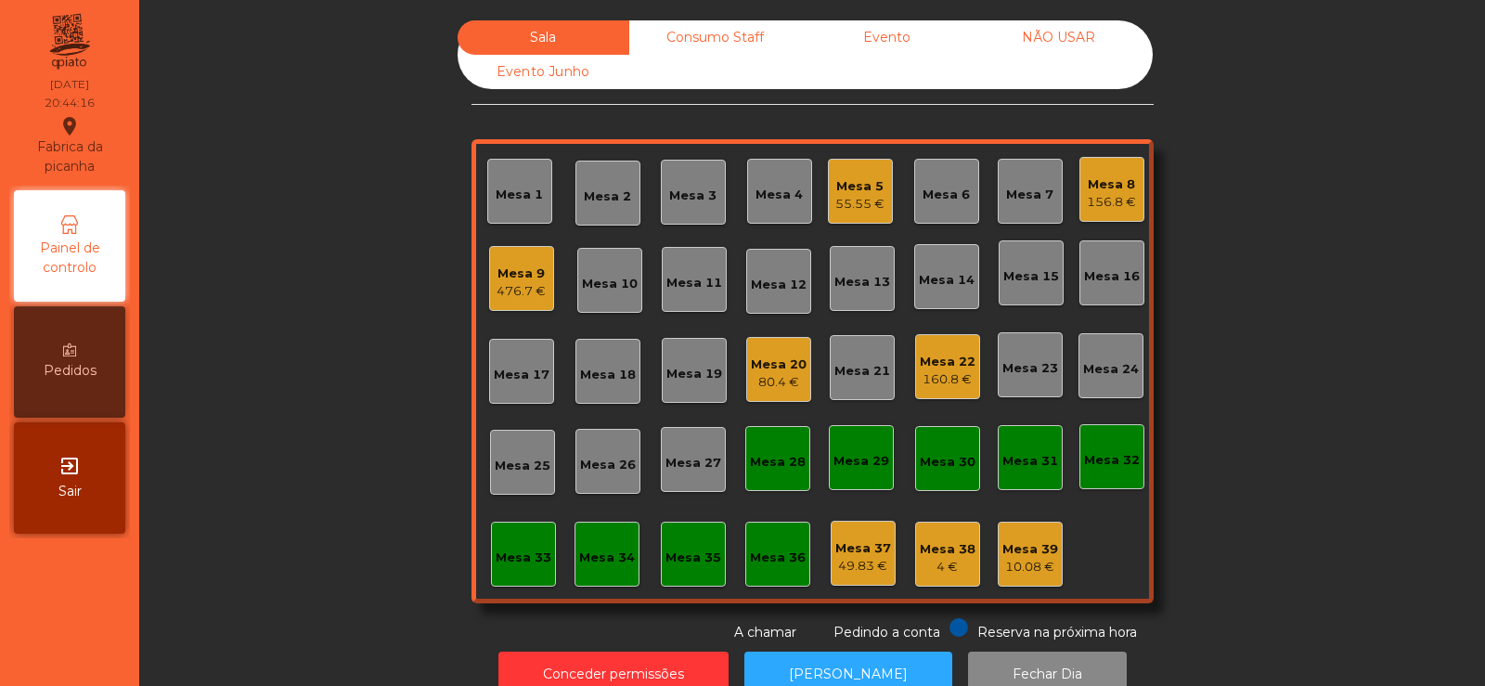
click at [958, 378] on div "160.8 €" at bounding box center [948, 379] width 56 height 19
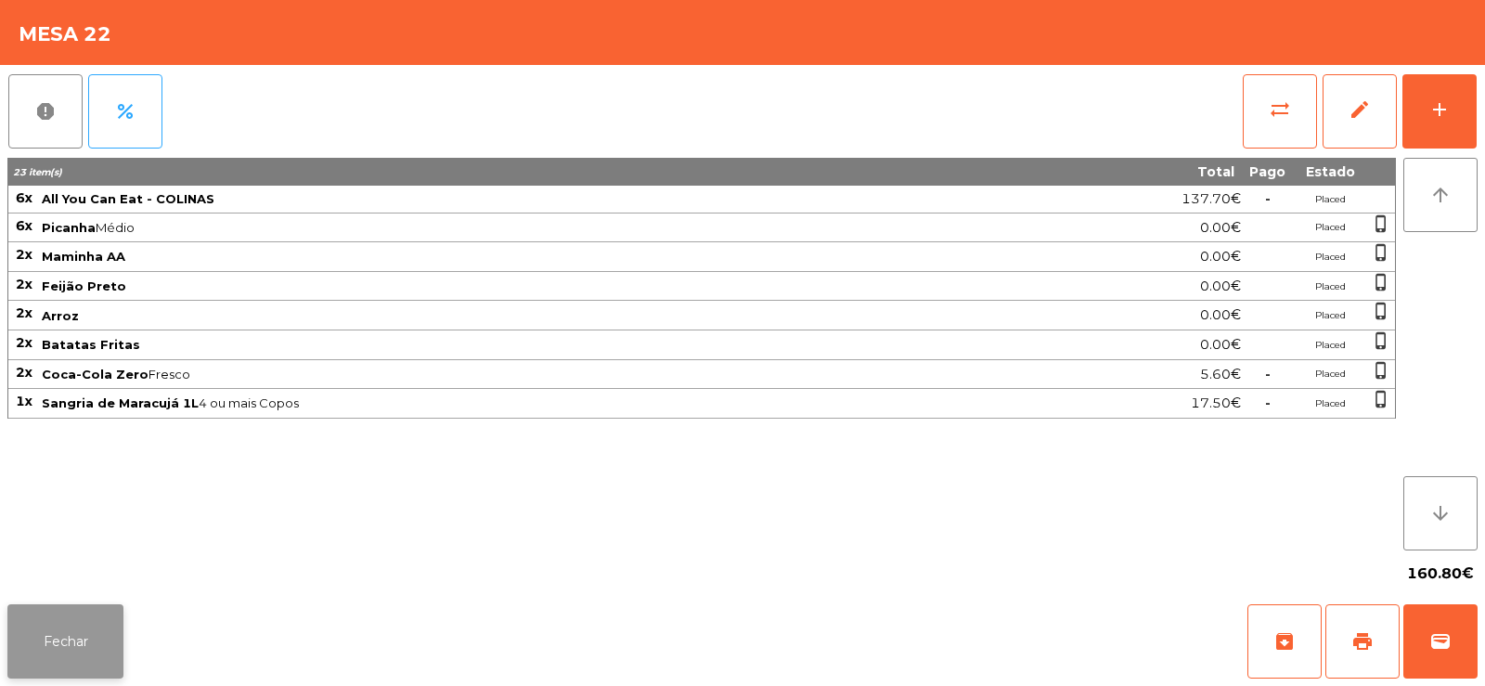
click at [45, 637] on button "Fechar" at bounding box center [65, 641] width 116 height 74
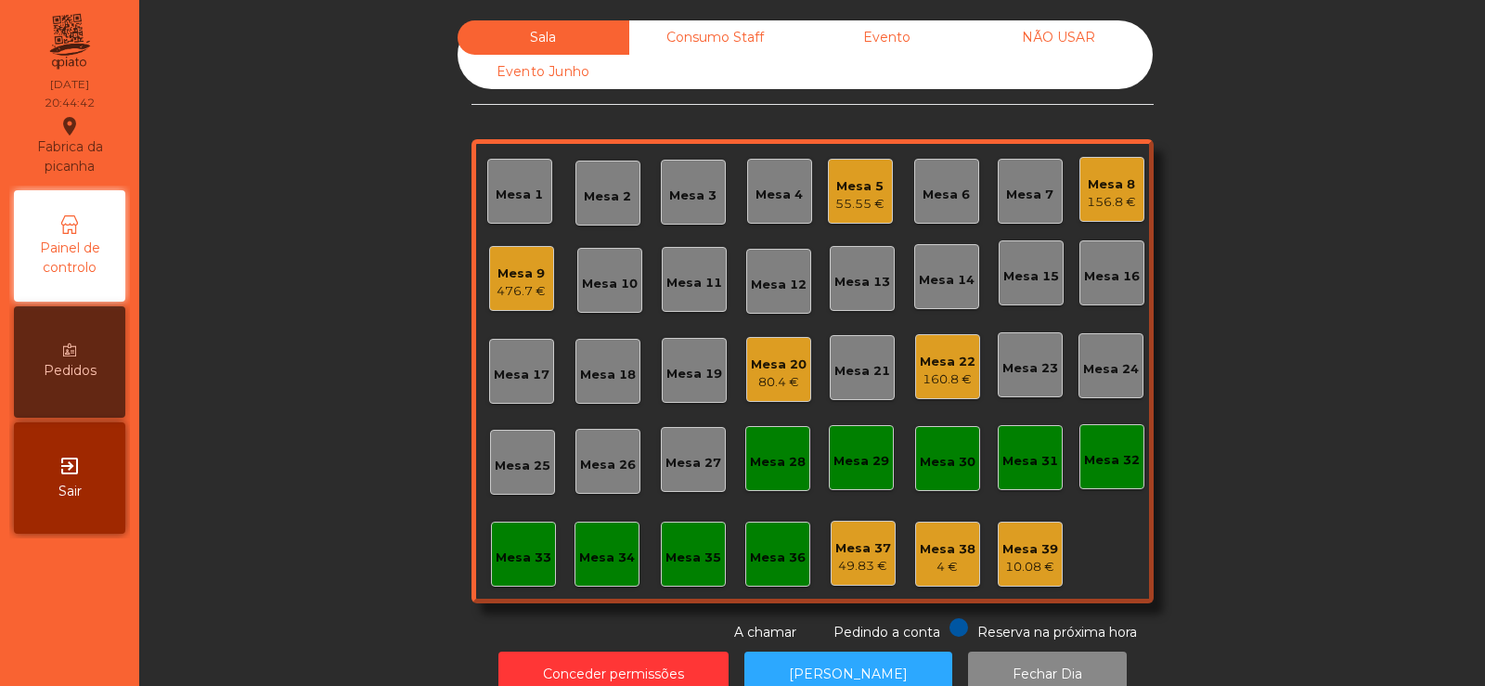
click at [691, 196] on div "Mesa 3" at bounding box center [692, 196] width 47 height 19
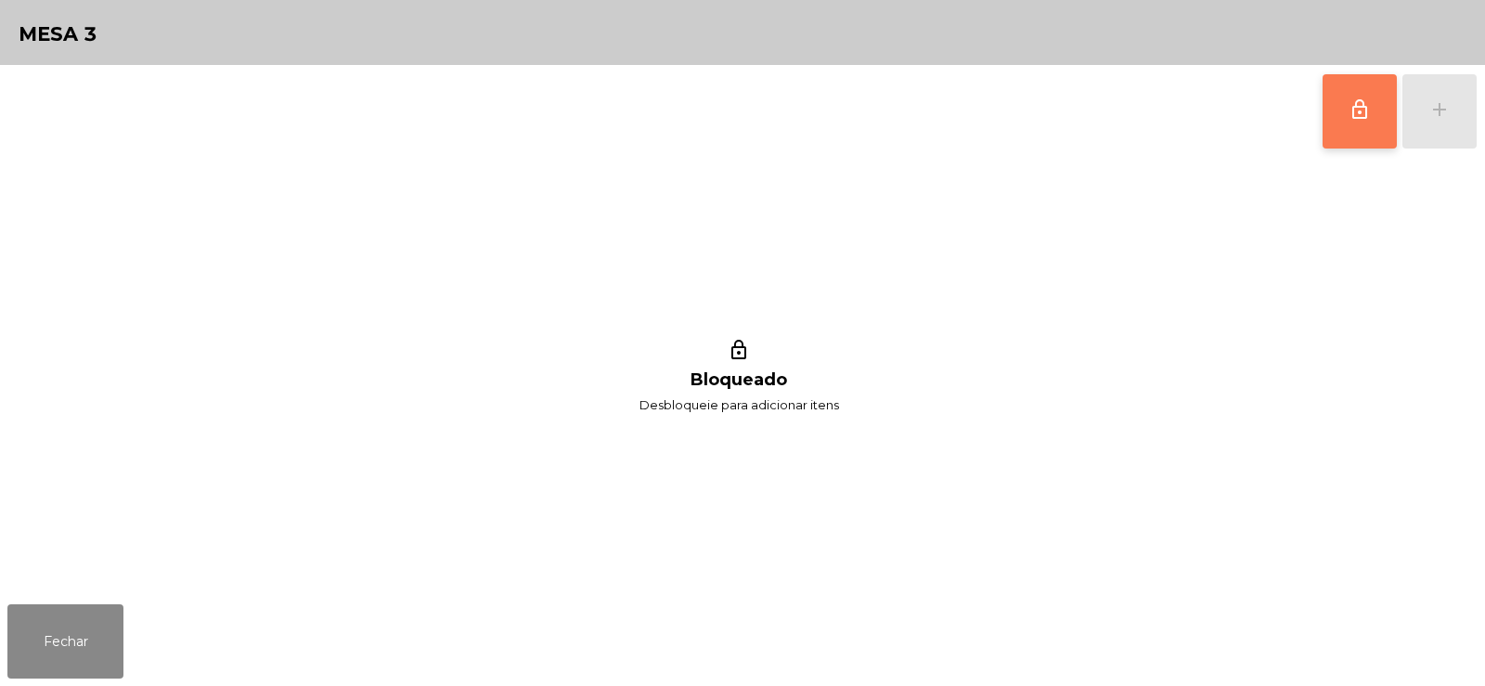
click at [1356, 123] on button "lock_outline" at bounding box center [1359, 111] width 74 height 74
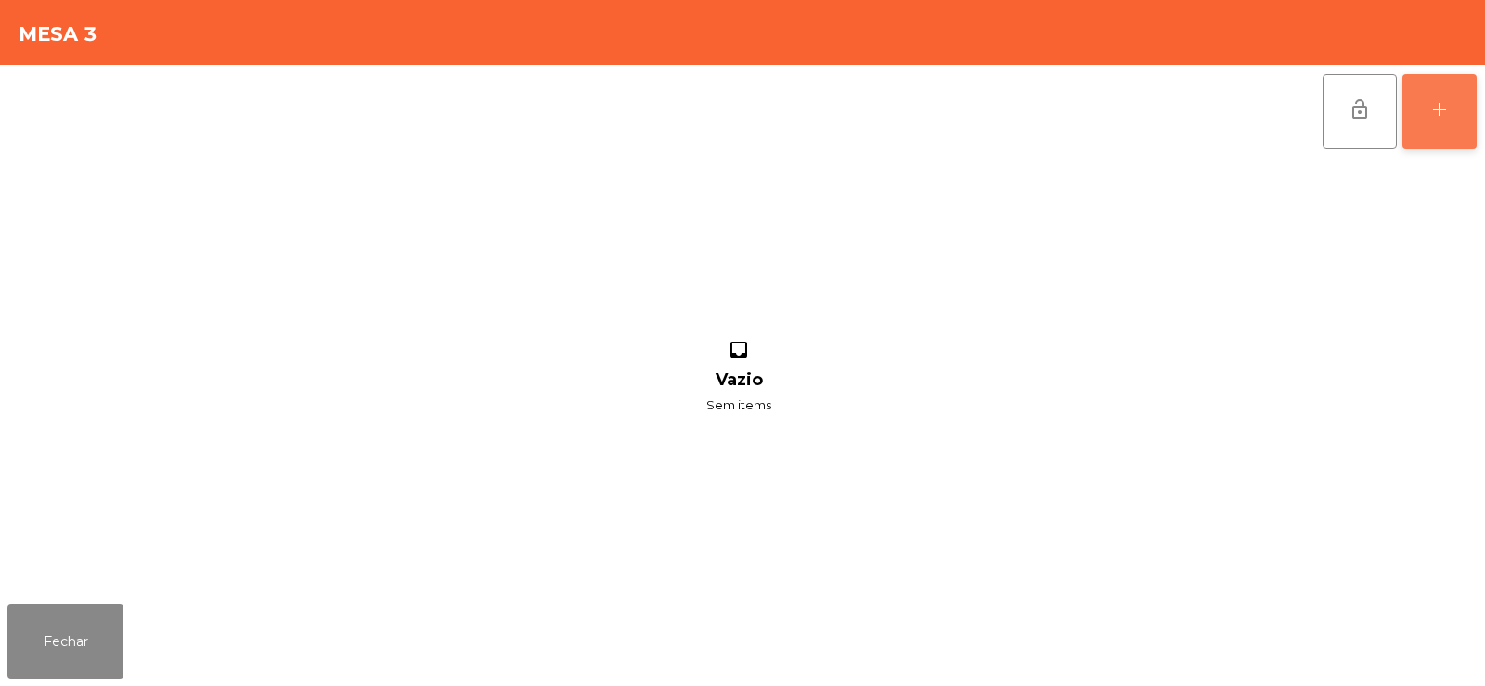
click at [1443, 107] on div "add" at bounding box center [1439, 109] width 22 height 22
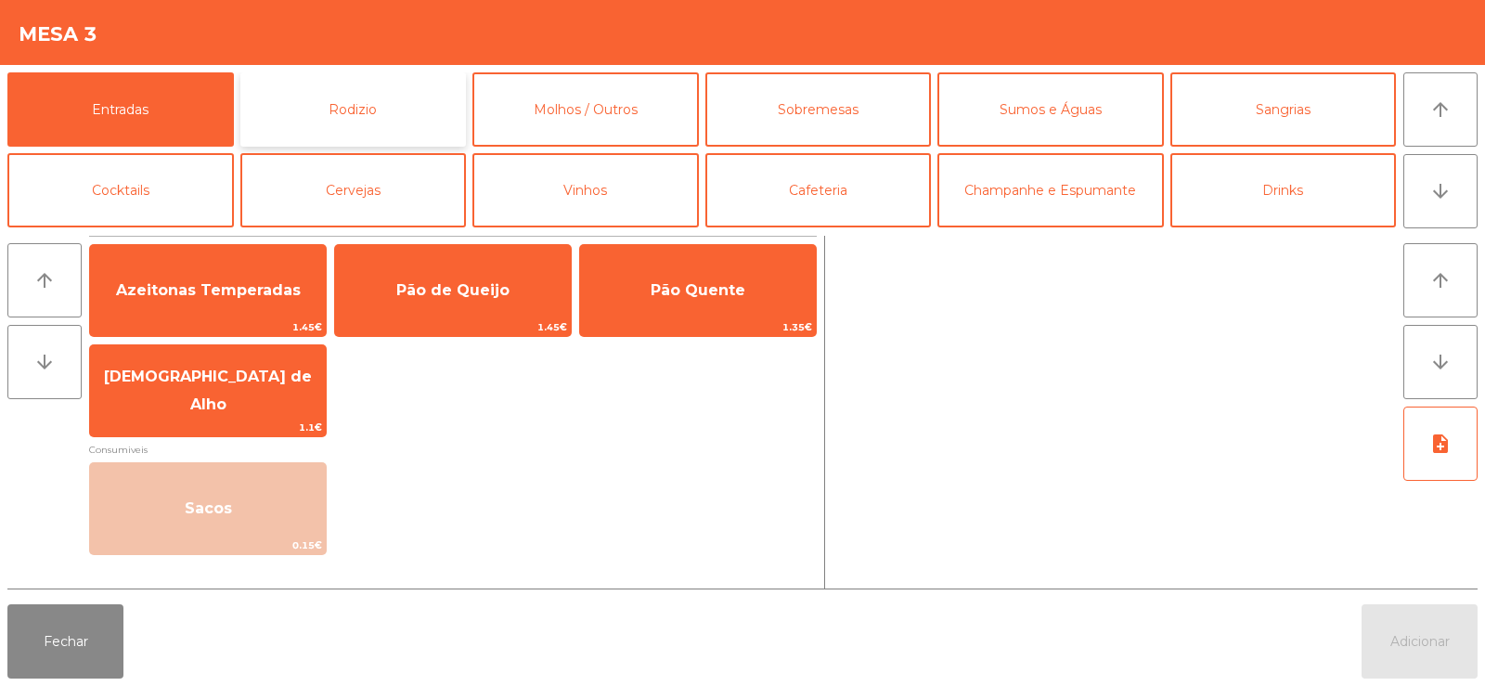
click at [316, 122] on button "Rodizio" at bounding box center [353, 109] width 226 height 74
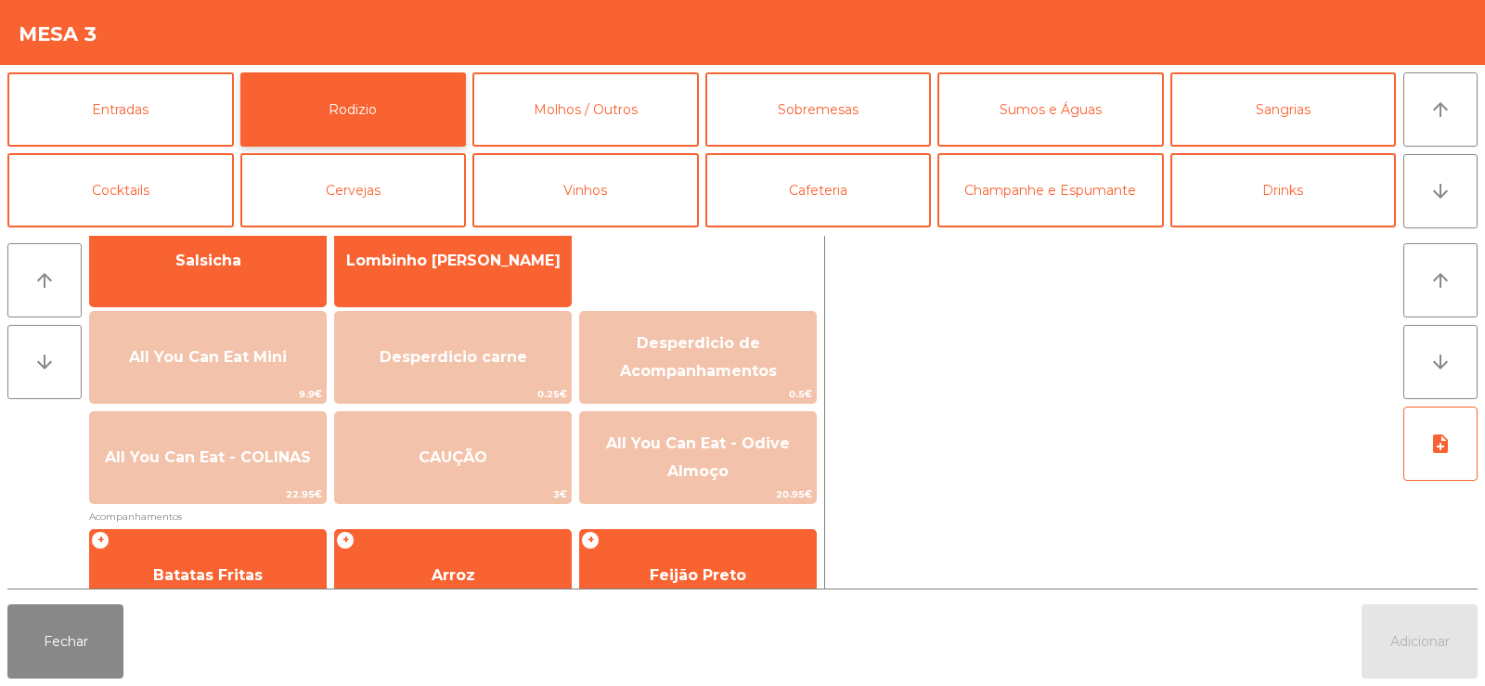
scroll to position [177, 0]
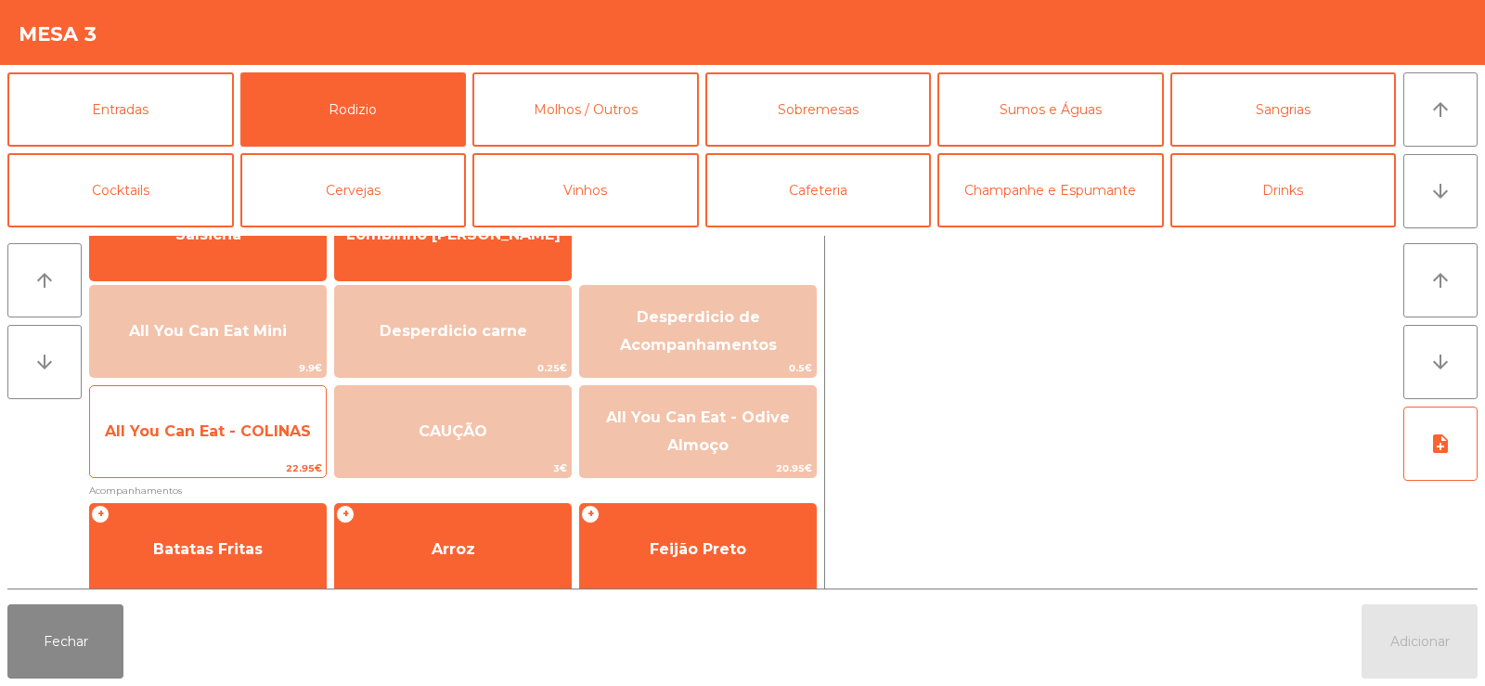
click at [175, 442] on span "All You Can Eat - COLINAS" at bounding box center [208, 431] width 236 height 50
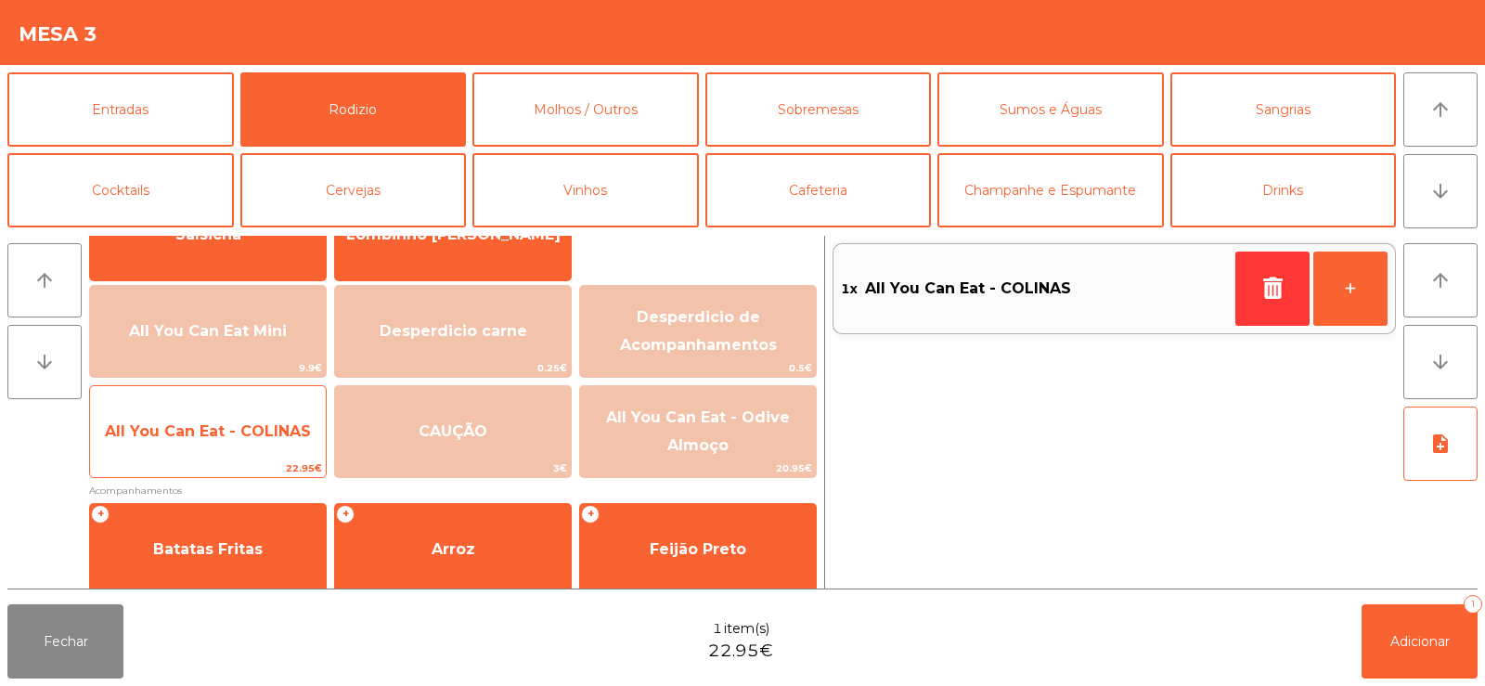
click at [188, 438] on span "All You Can Eat - COLINAS" at bounding box center [208, 431] width 206 height 18
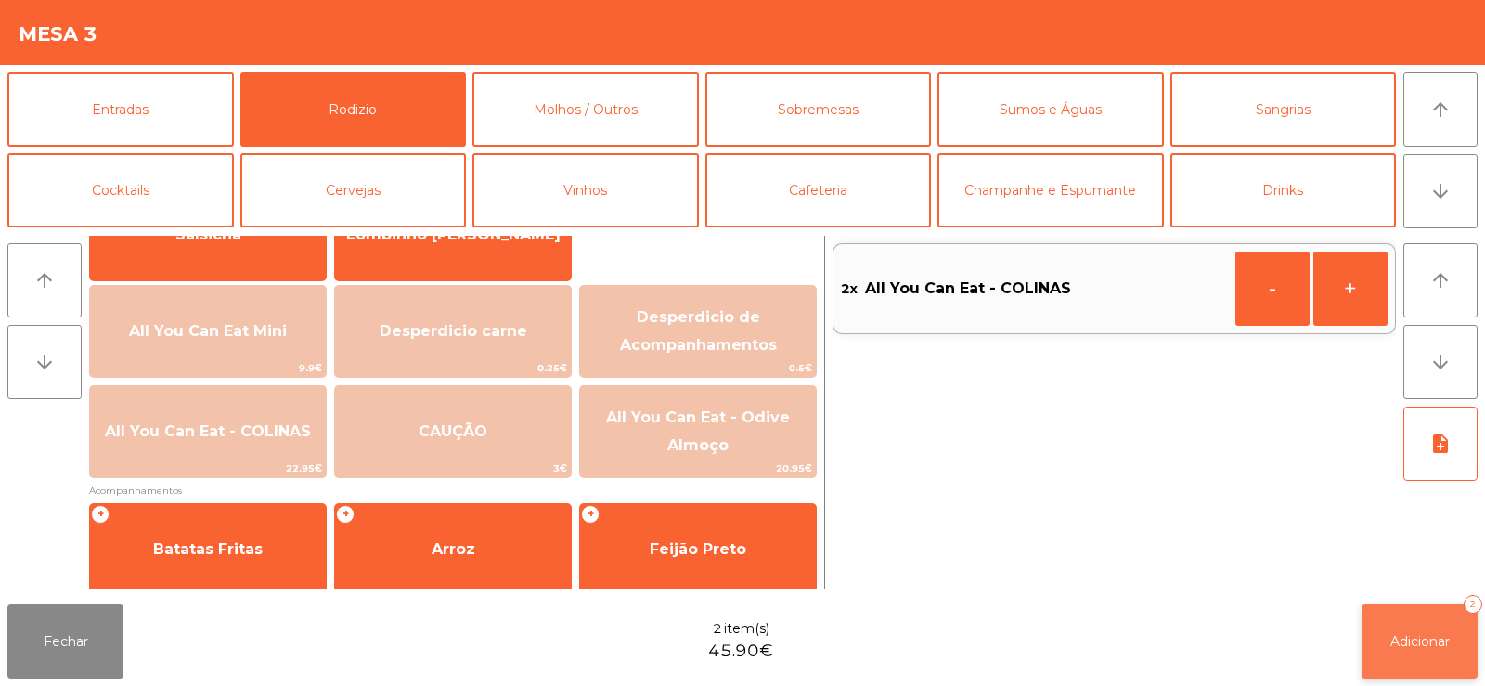
click at [1400, 646] on span "Adicionar" at bounding box center [1419, 641] width 59 height 17
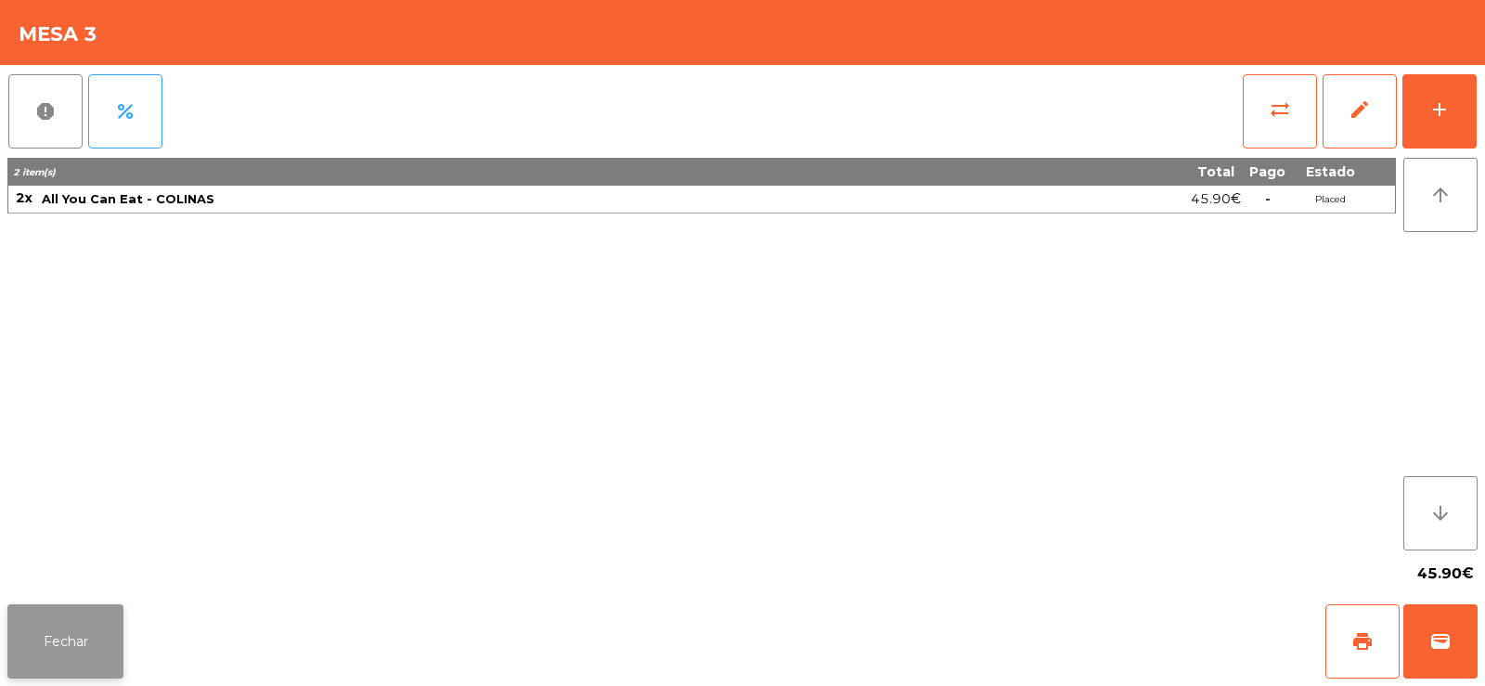
click at [45, 639] on button "Fechar" at bounding box center [65, 641] width 116 height 74
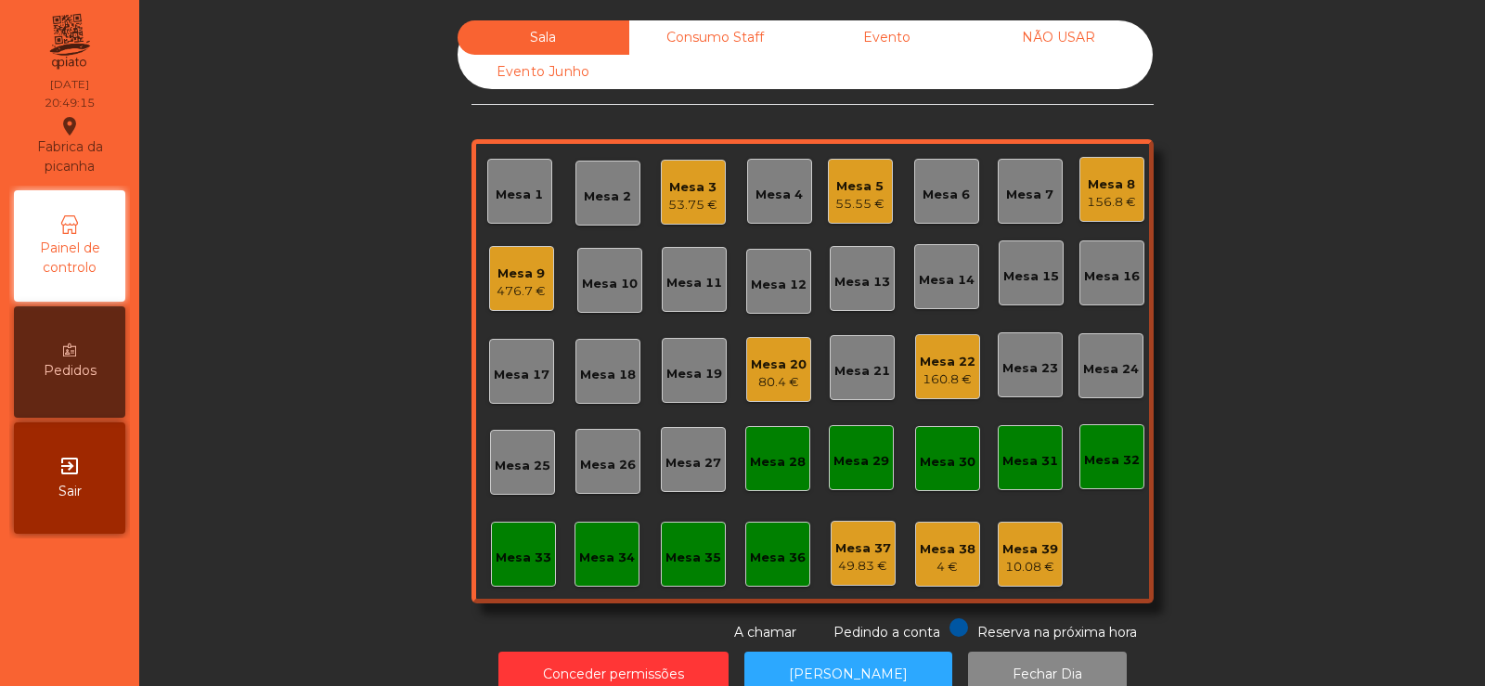
click at [938, 361] on div "Mesa 22" at bounding box center [948, 362] width 56 height 19
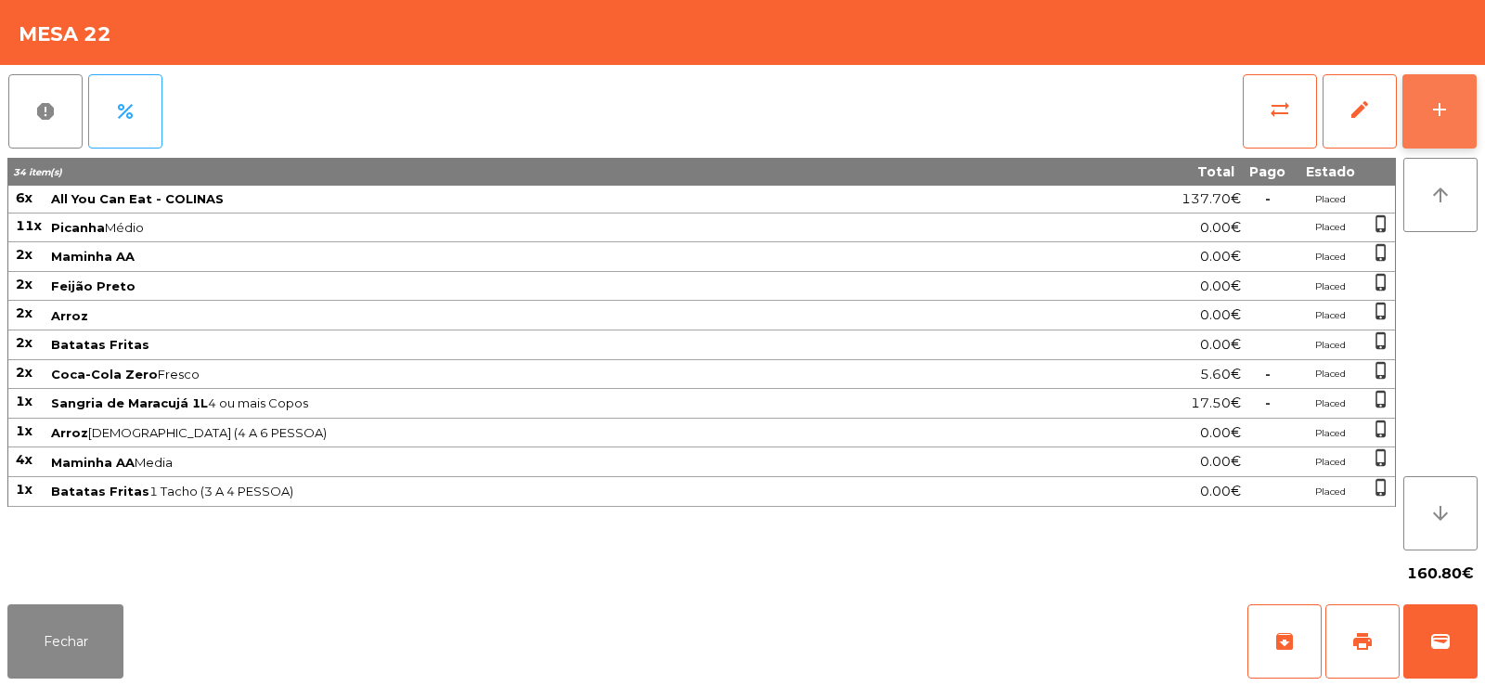
click at [1438, 110] on div "add" at bounding box center [1439, 109] width 22 height 22
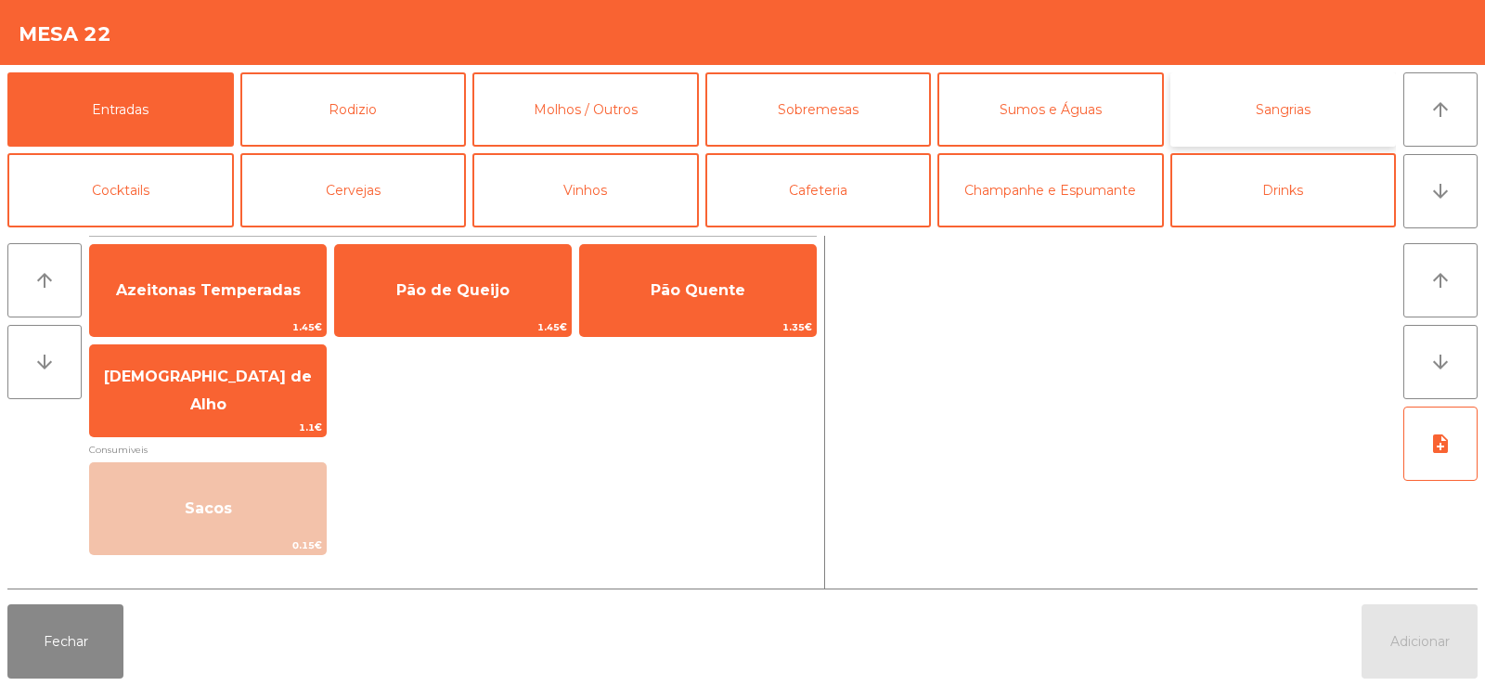
click at [1262, 125] on button "Sangrias" at bounding box center [1283, 109] width 226 height 74
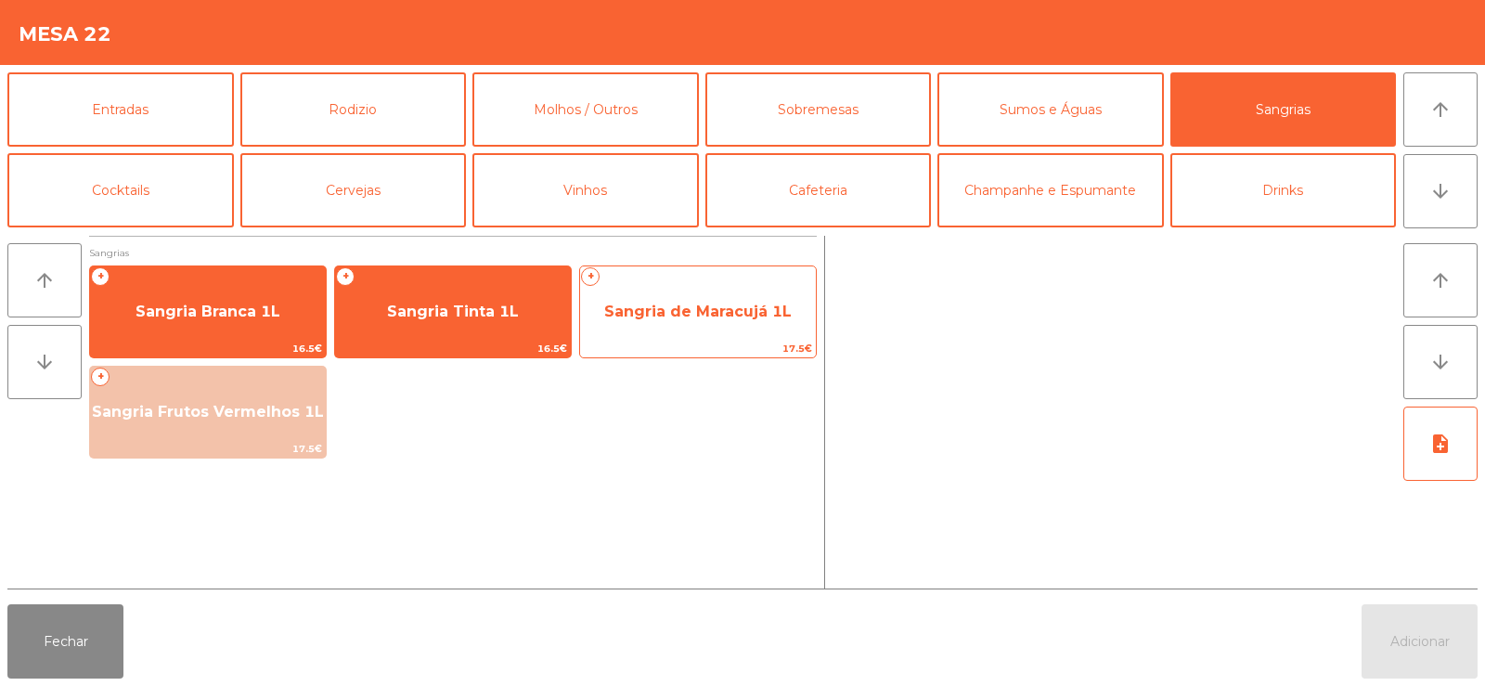
click at [716, 318] on span "Sangria de Maracujá 1L" at bounding box center [697, 312] width 187 height 18
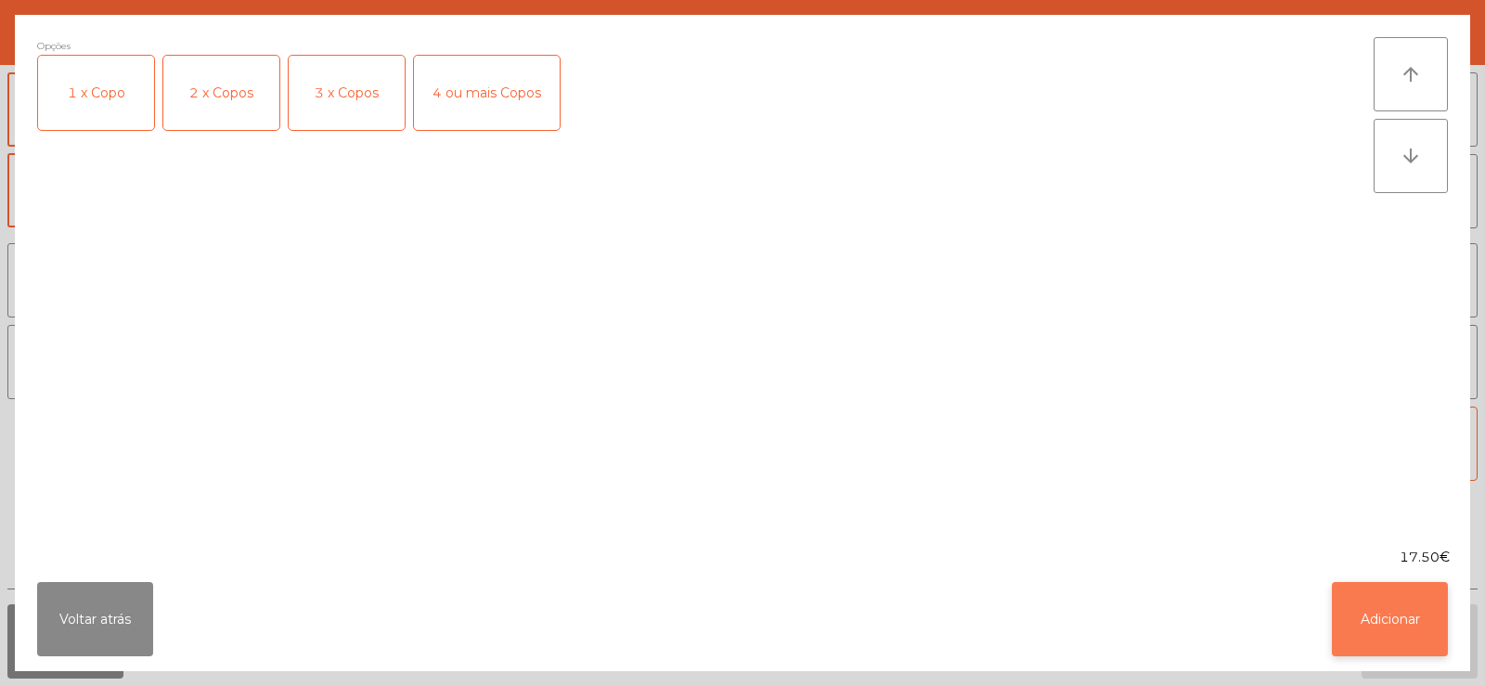
click at [1392, 626] on button "Adicionar" at bounding box center [1390, 619] width 116 height 74
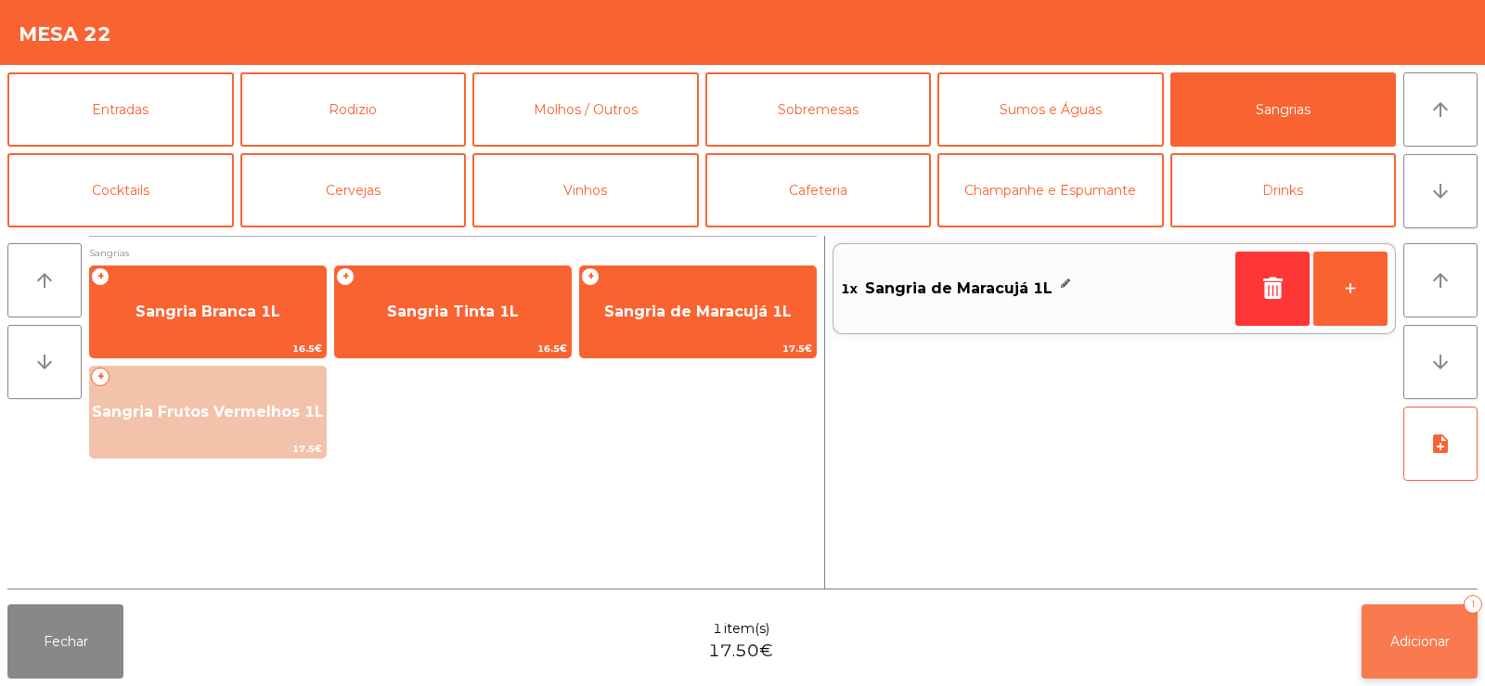
click at [1417, 639] on span "Adicionar" at bounding box center [1419, 641] width 59 height 17
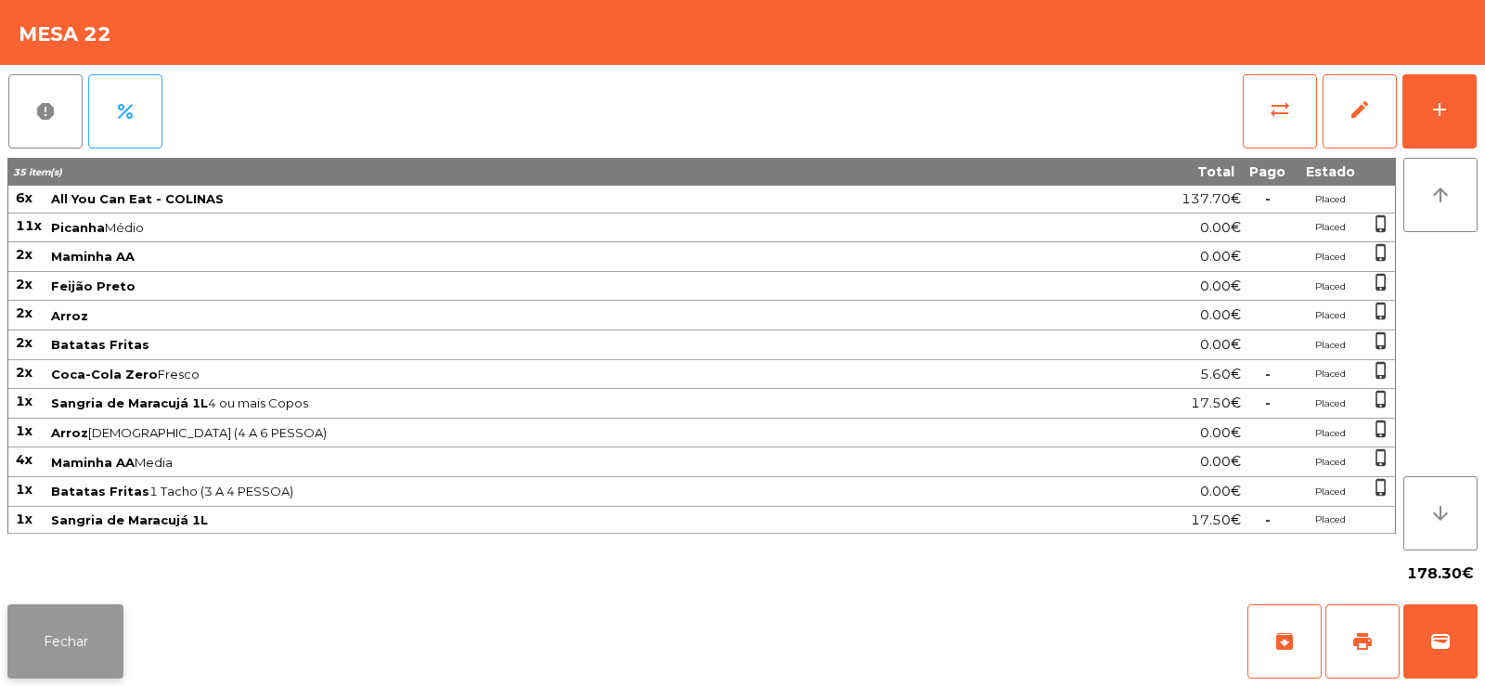
click at [50, 623] on button "Fechar" at bounding box center [65, 641] width 116 height 74
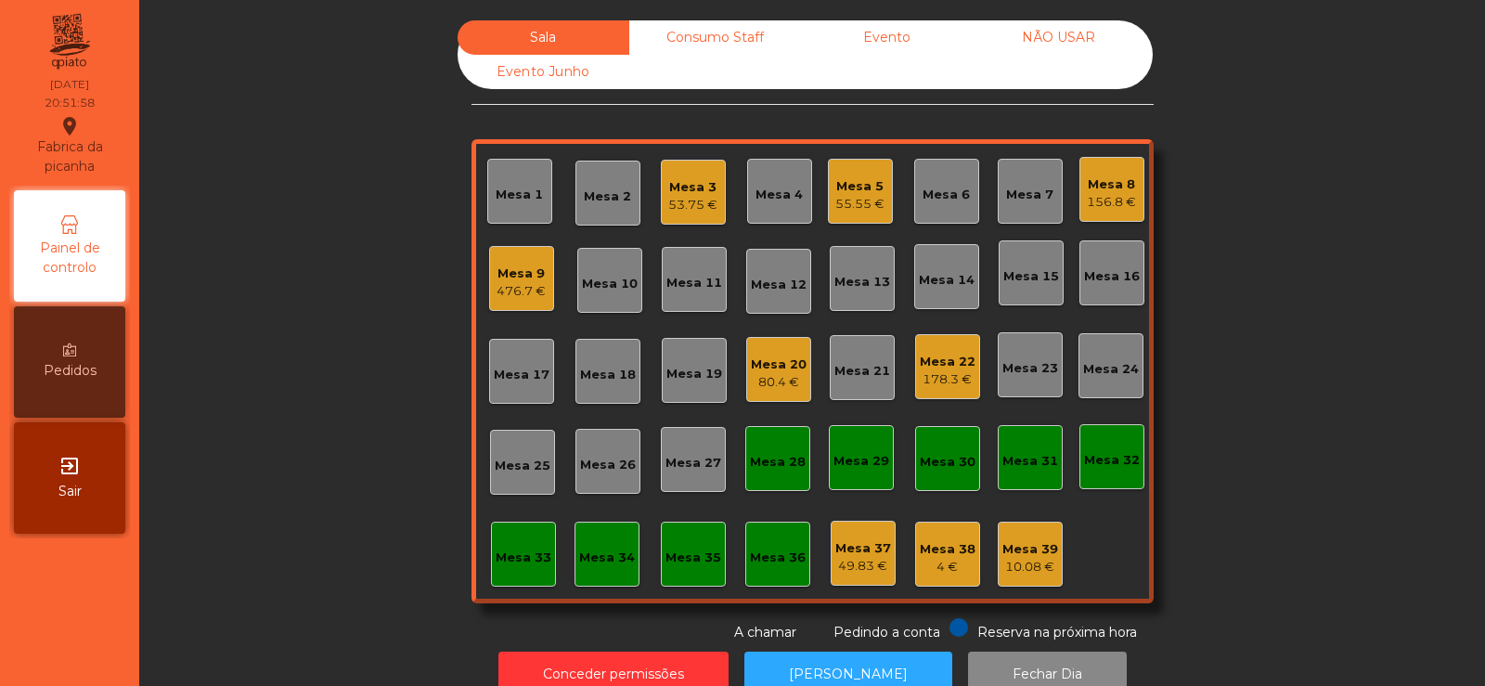
click at [673, 200] on div "53.75 €" at bounding box center [692, 205] width 49 height 19
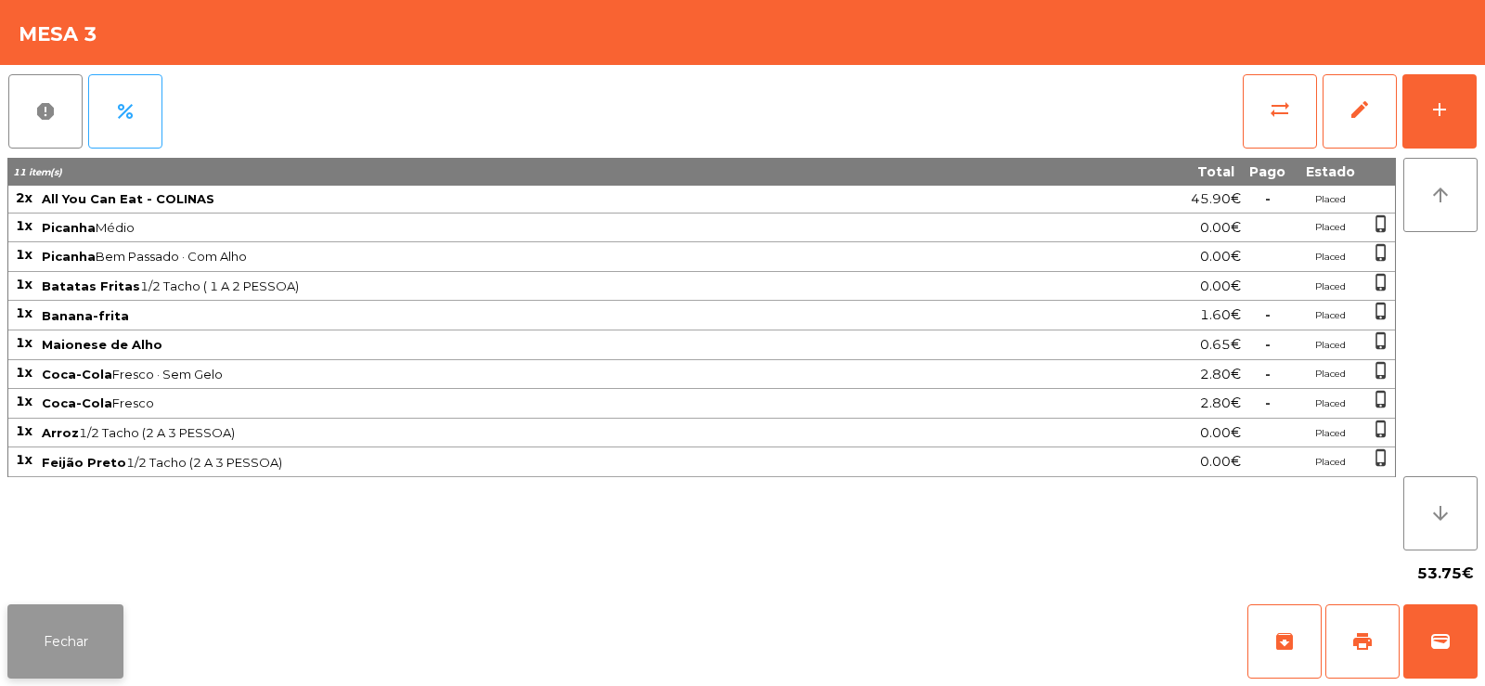
click at [37, 643] on button "Fechar" at bounding box center [65, 641] width 116 height 74
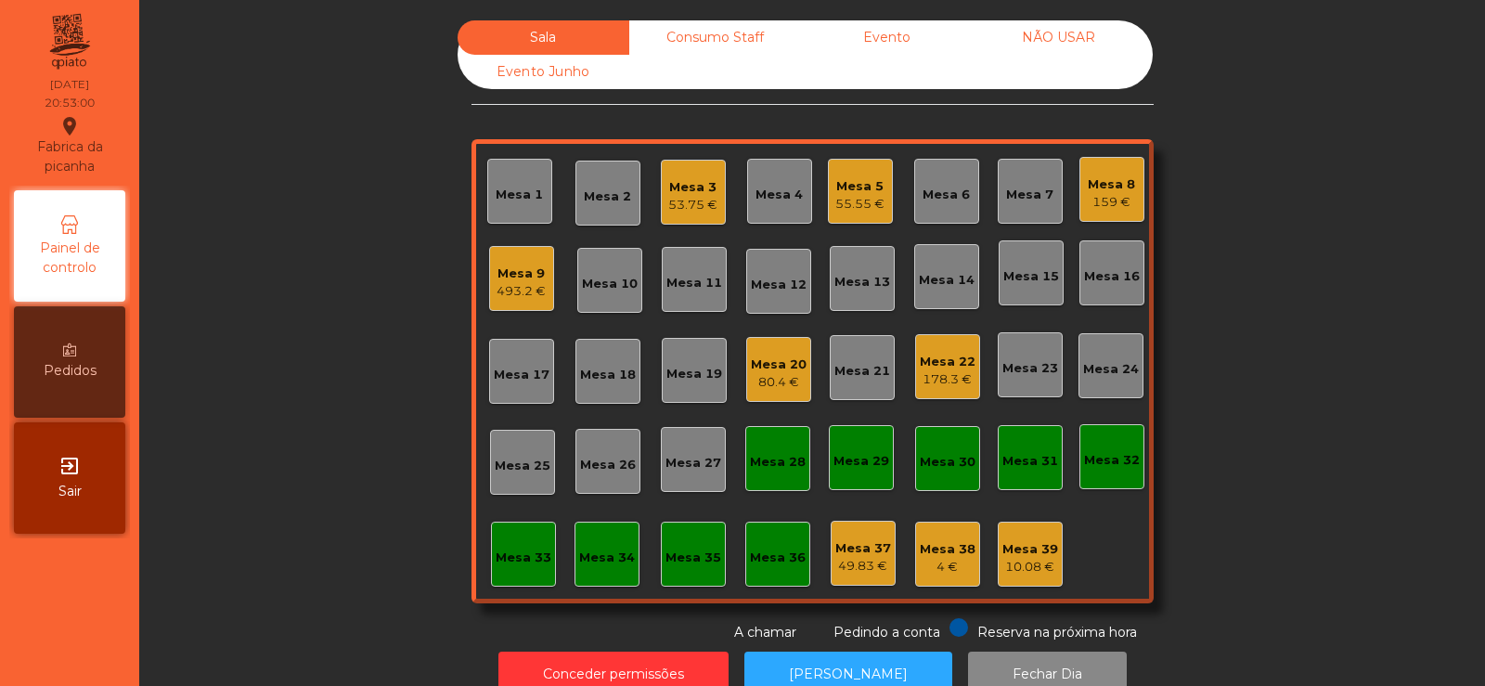
click at [1103, 187] on div "Mesa 8" at bounding box center [1111, 184] width 47 height 19
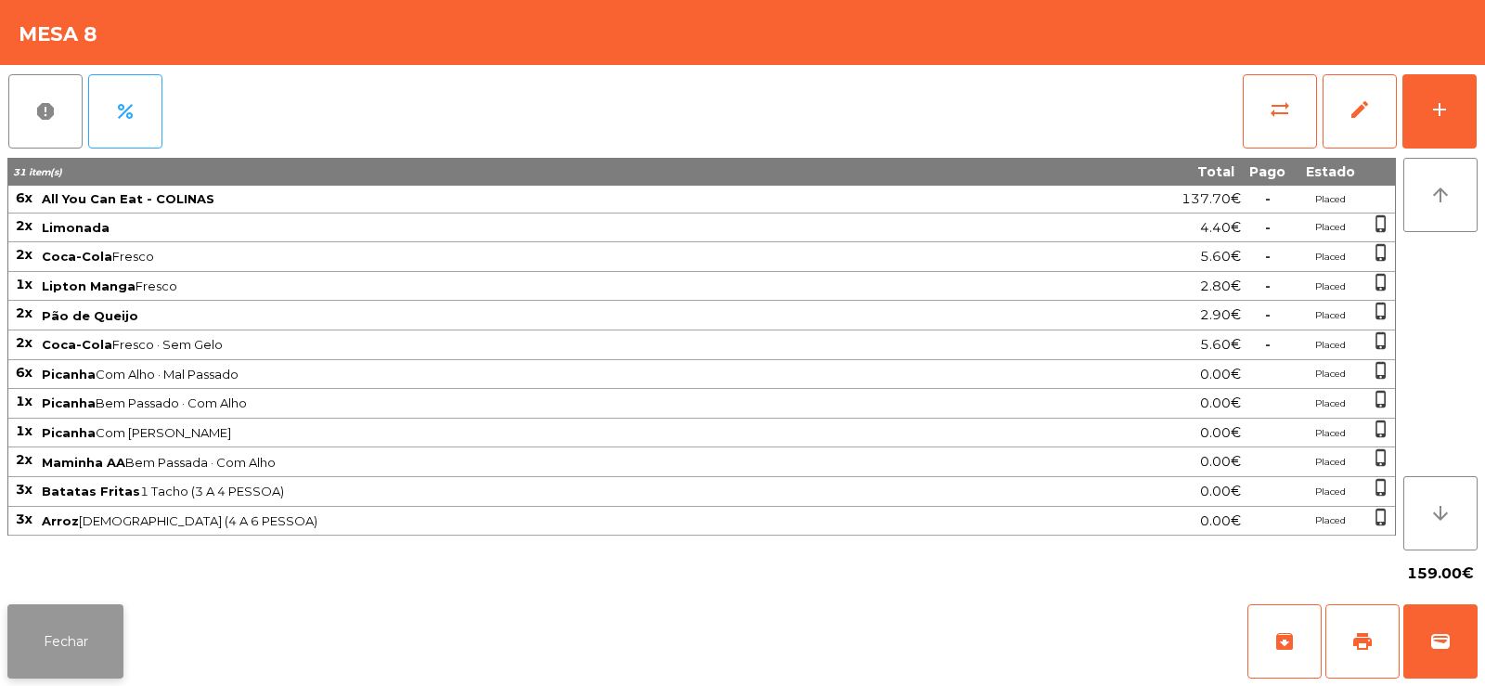
click at [66, 652] on button "Fechar" at bounding box center [65, 641] width 116 height 74
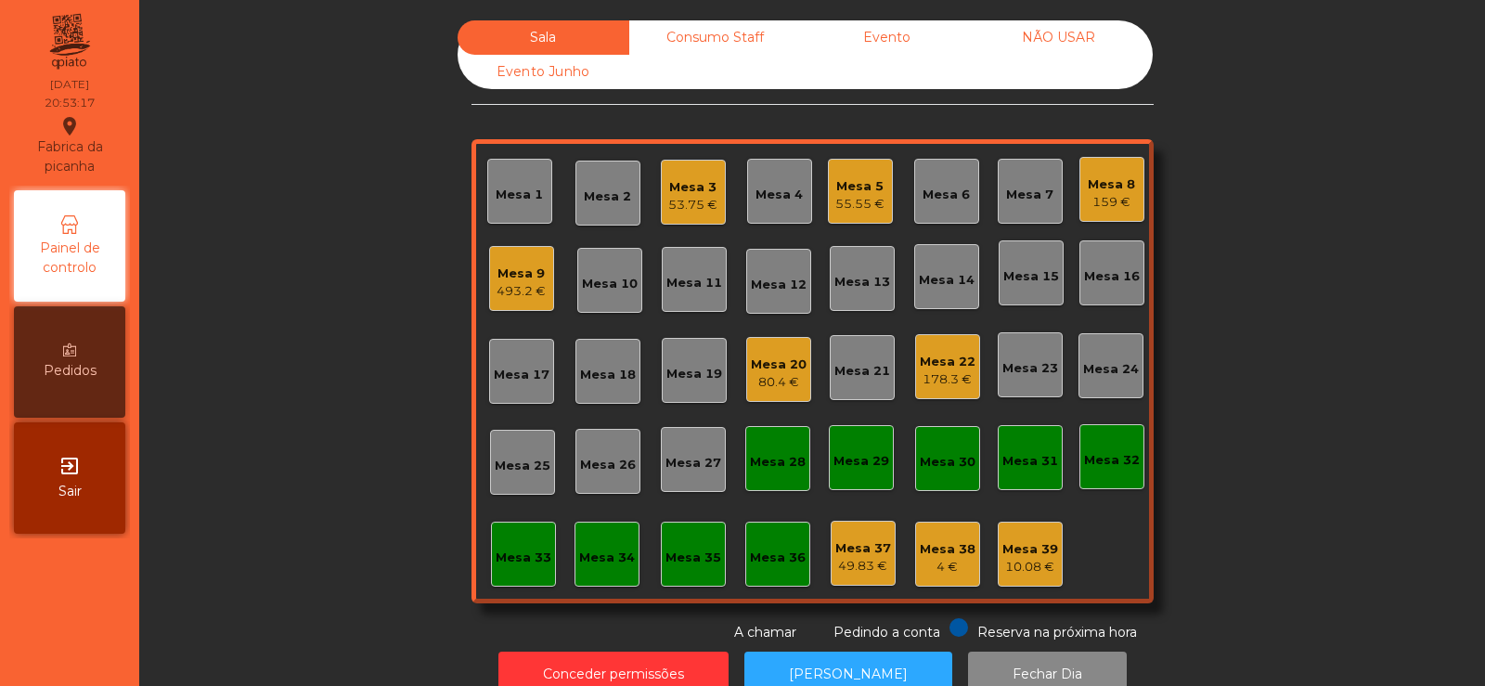
click at [532, 262] on div "Mesa 9 493.2 €" at bounding box center [521, 279] width 49 height 44
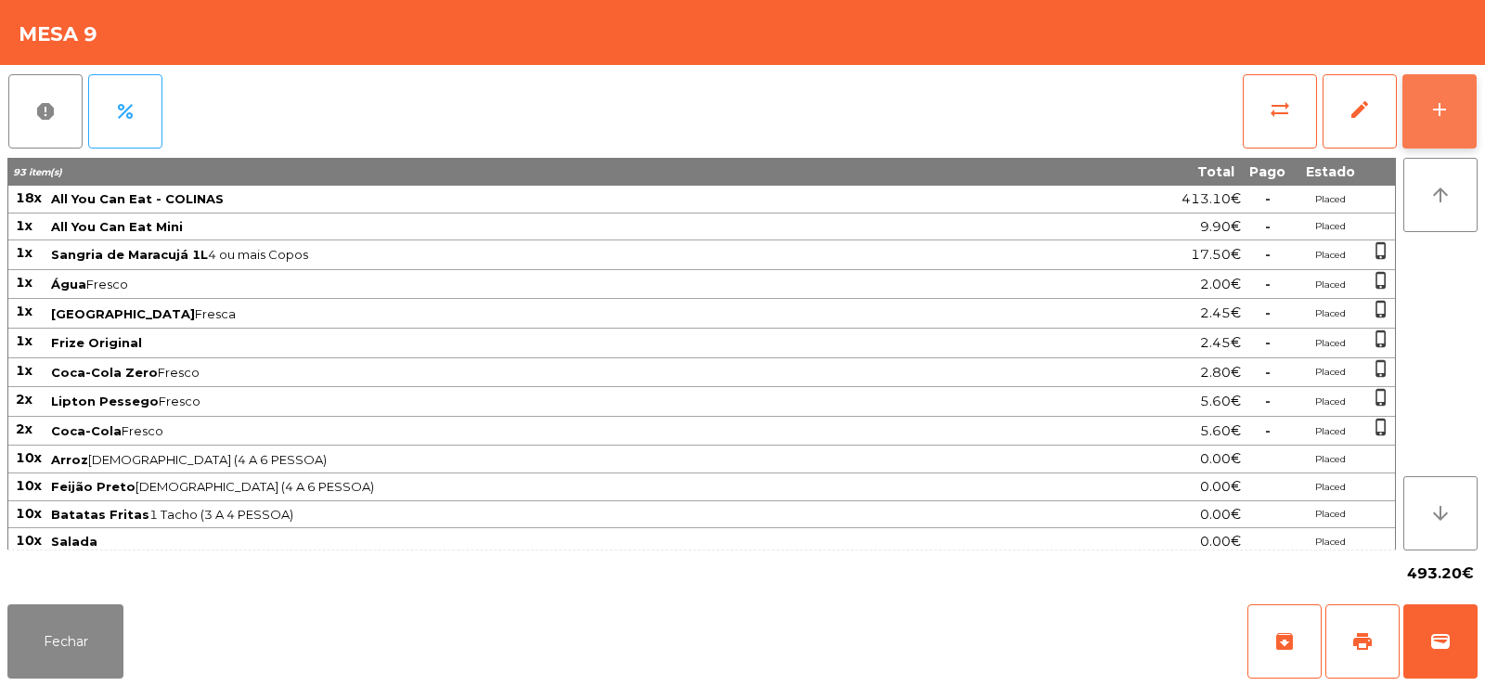
click at [1408, 97] on button "add" at bounding box center [1439, 111] width 74 height 74
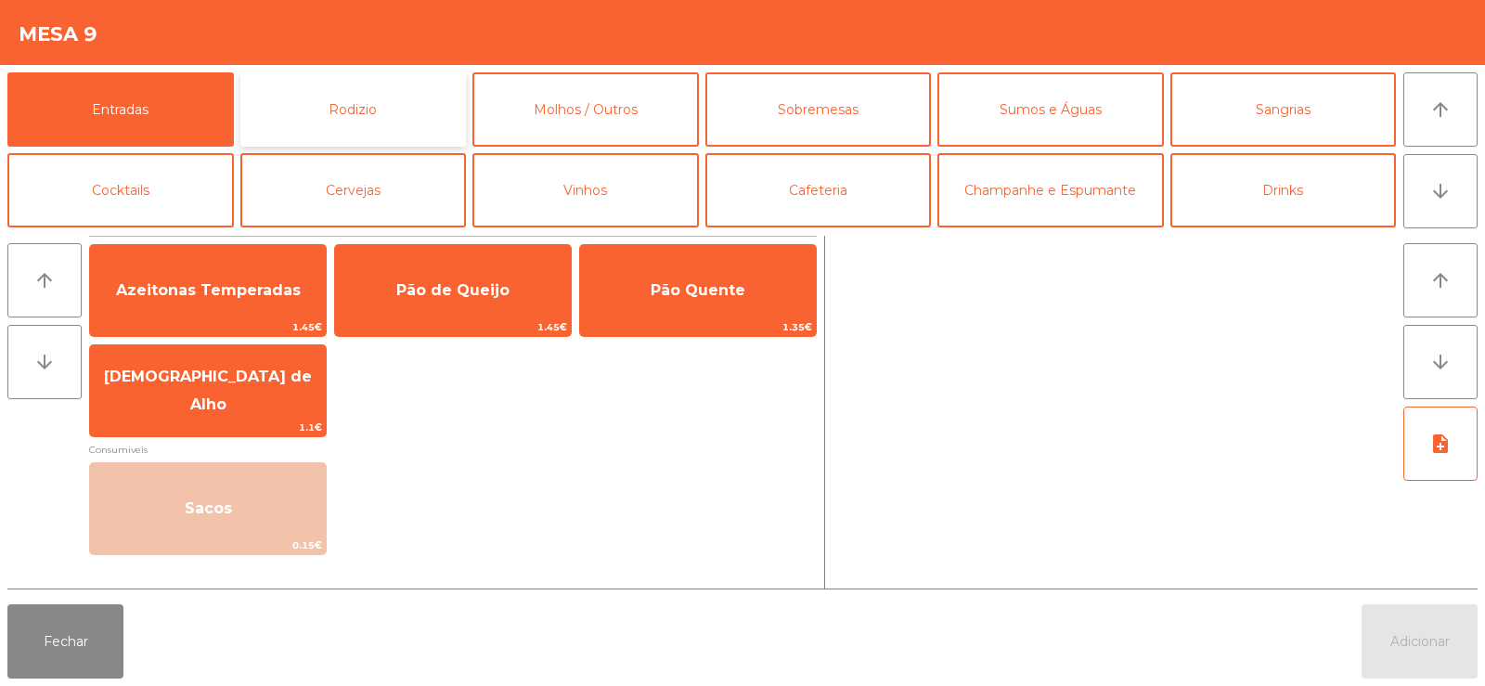
click at [355, 116] on button "Rodizio" at bounding box center [353, 109] width 226 height 74
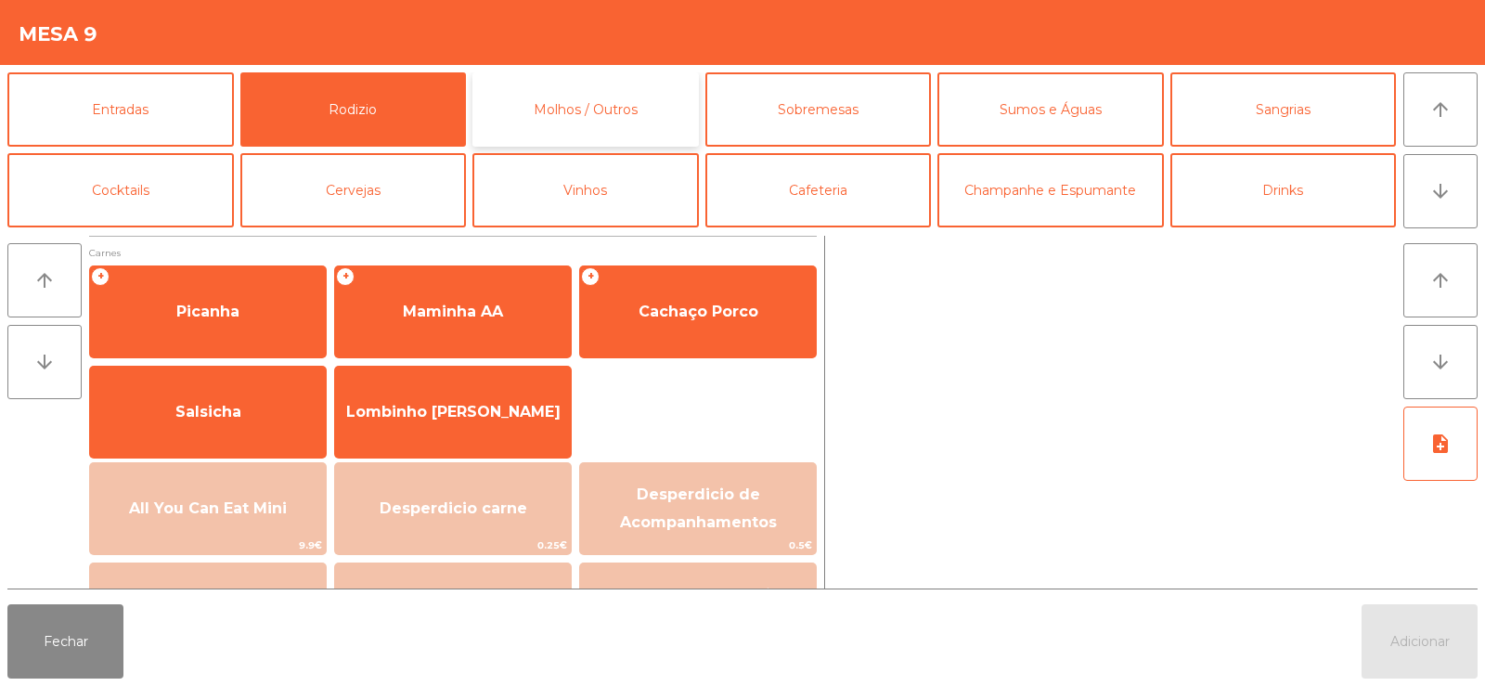
click at [587, 110] on button "Molhos / Outros" at bounding box center [585, 109] width 226 height 74
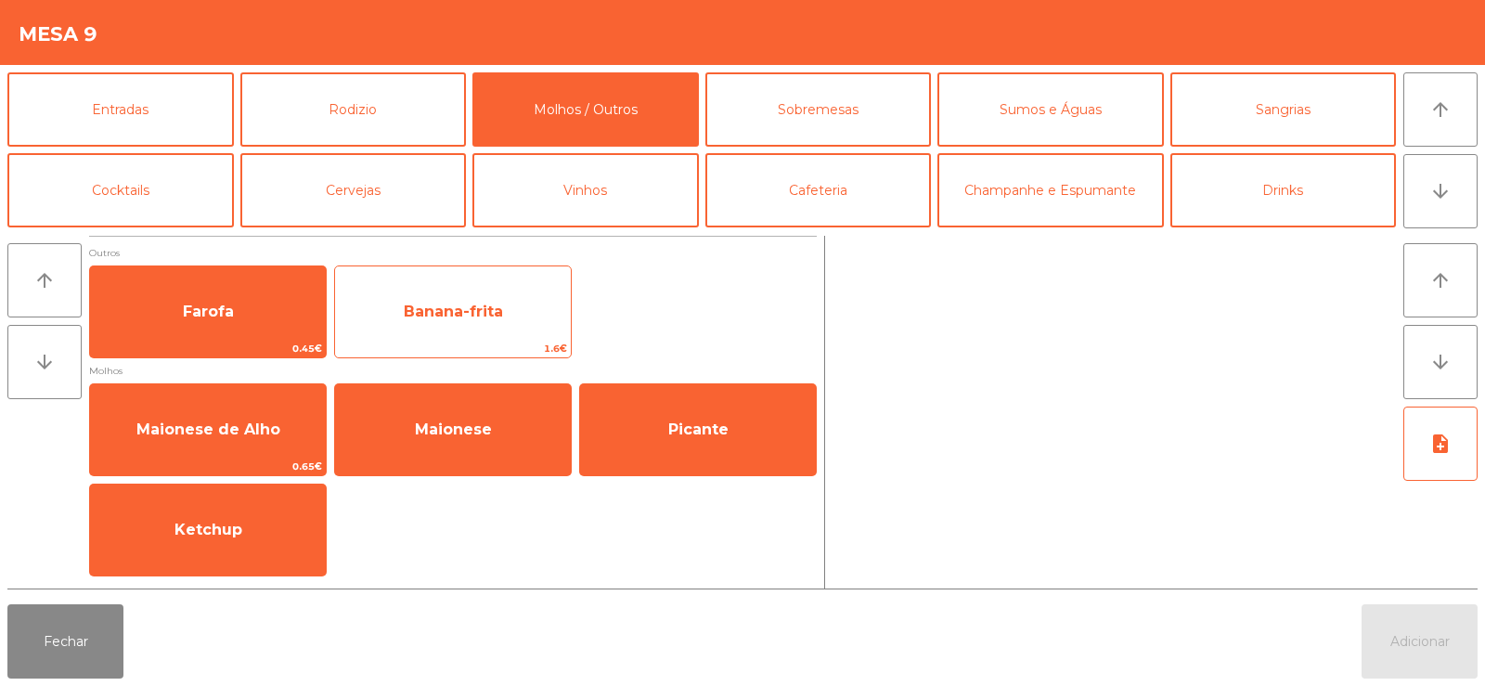
click at [465, 304] on span "Banana-frita" at bounding box center [453, 312] width 99 height 18
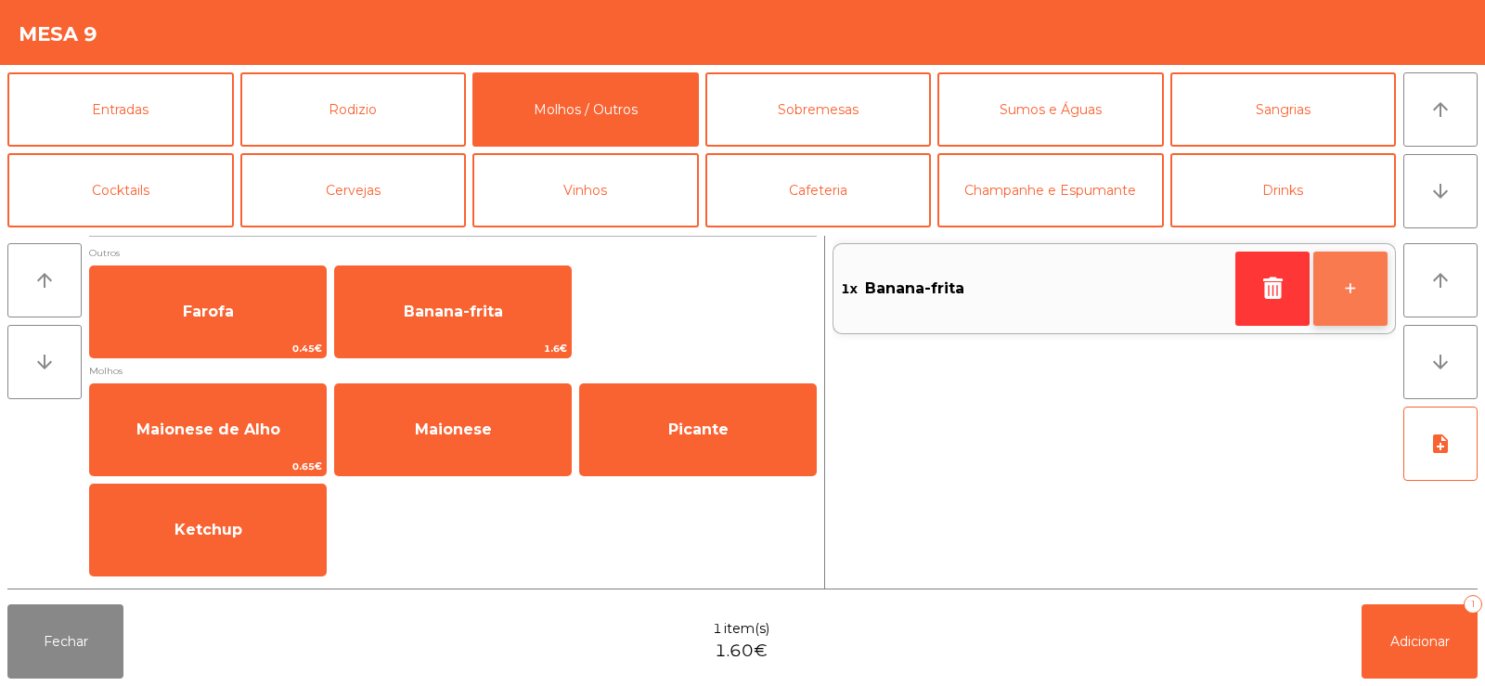
click at [1373, 297] on button "+" at bounding box center [1350, 289] width 74 height 74
click at [1367, 291] on button "+" at bounding box center [1350, 289] width 74 height 74
click at [1350, 286] on button "+" at bounding box center [1350, 289] width 74 height 74
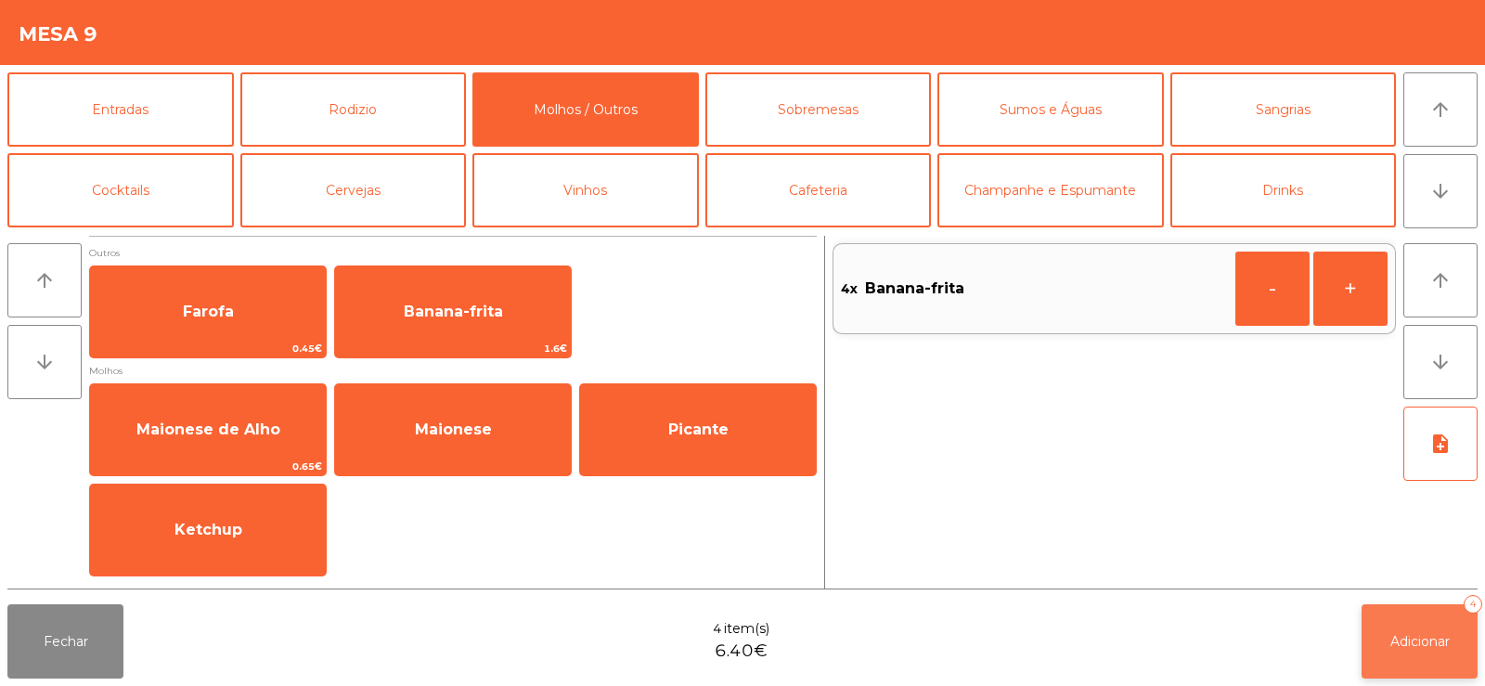
click at [1413, 646] on span "Adicionar" at bounding box center [1419, 641] width 59 height 17
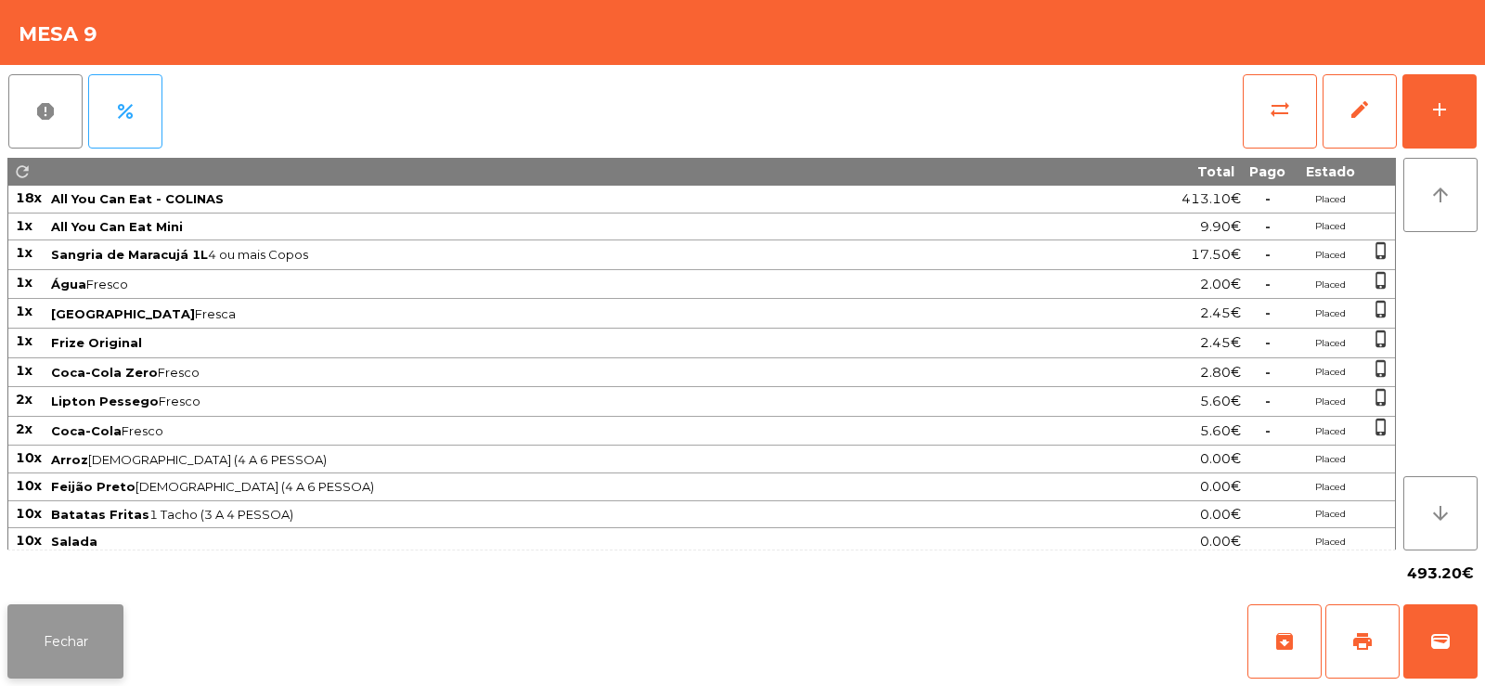
click at [97, 646] on button "Fechar" at bounding box center [65, 641] width 116 height 74
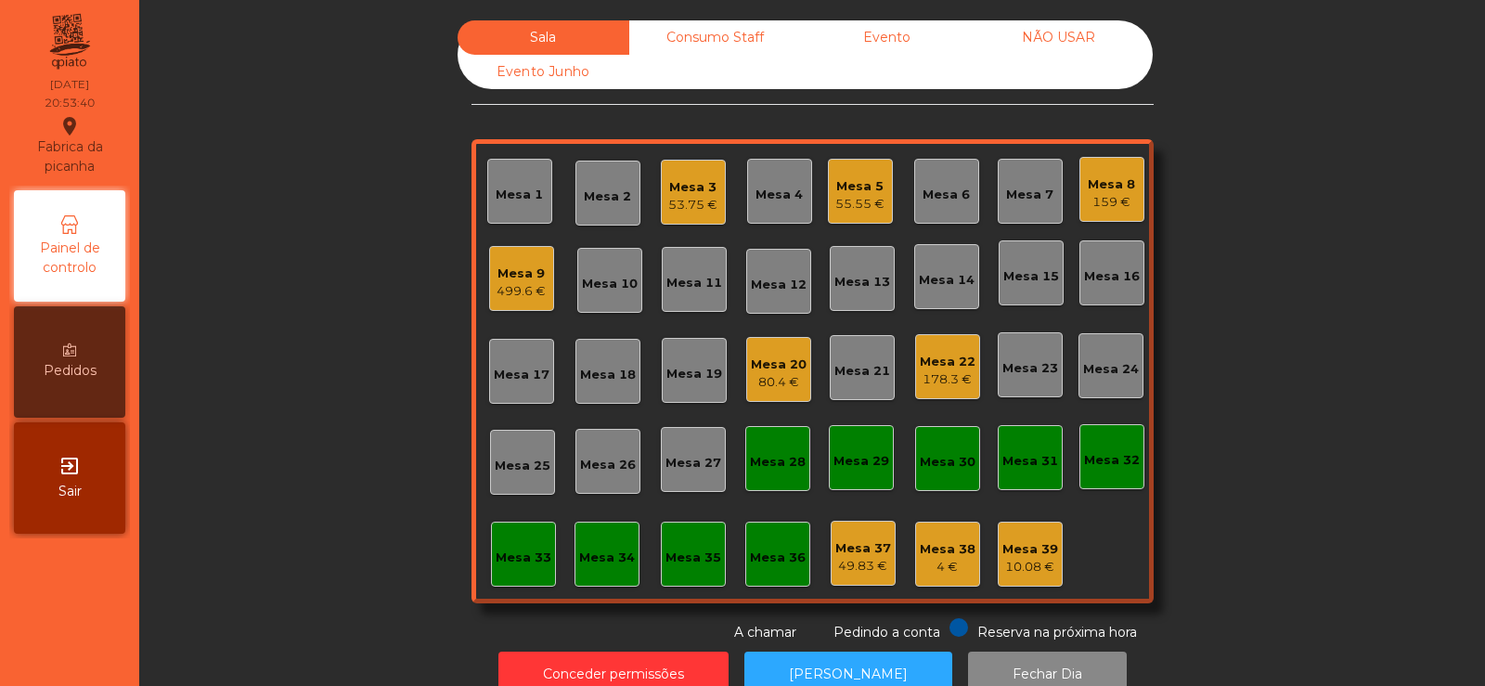
click at [512, 290] on div "499.6 €" at bounding box center [521, 291] width 49 height 19
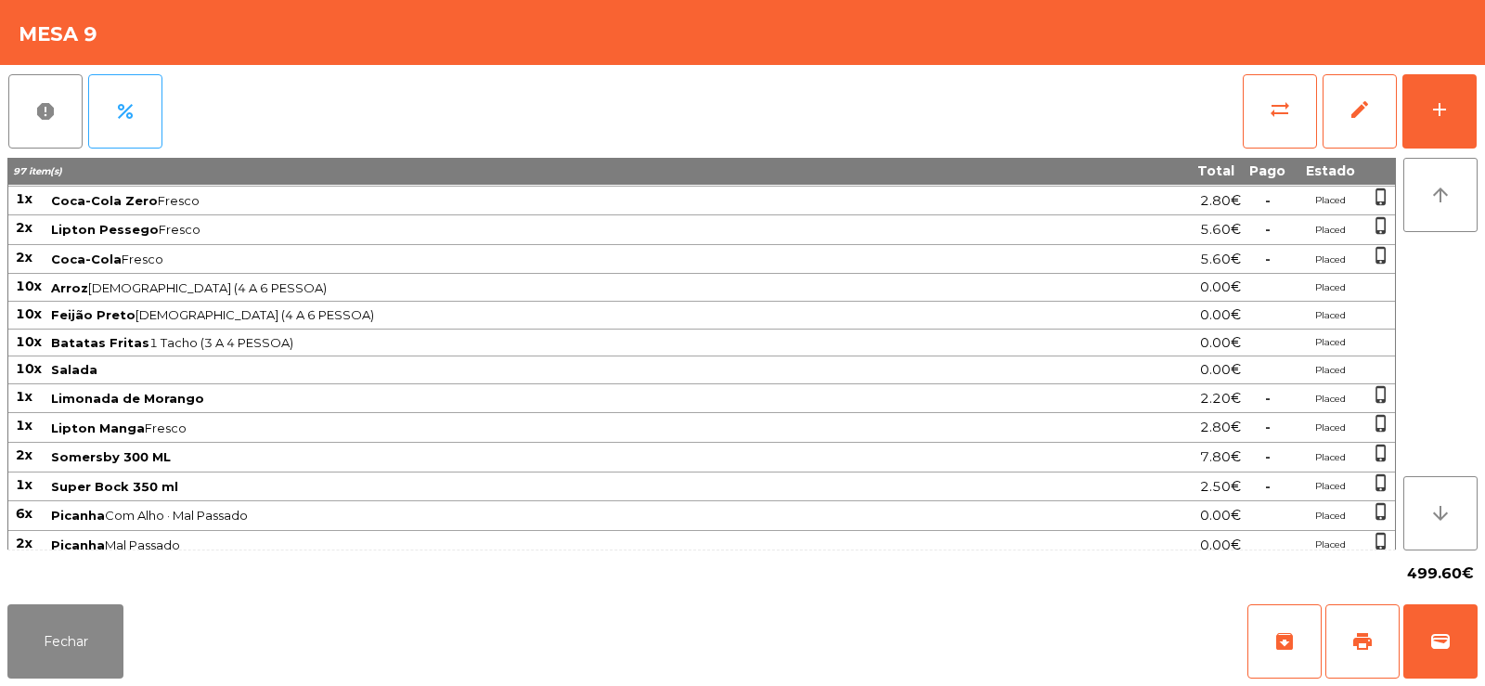
scroll to position [327, 0]
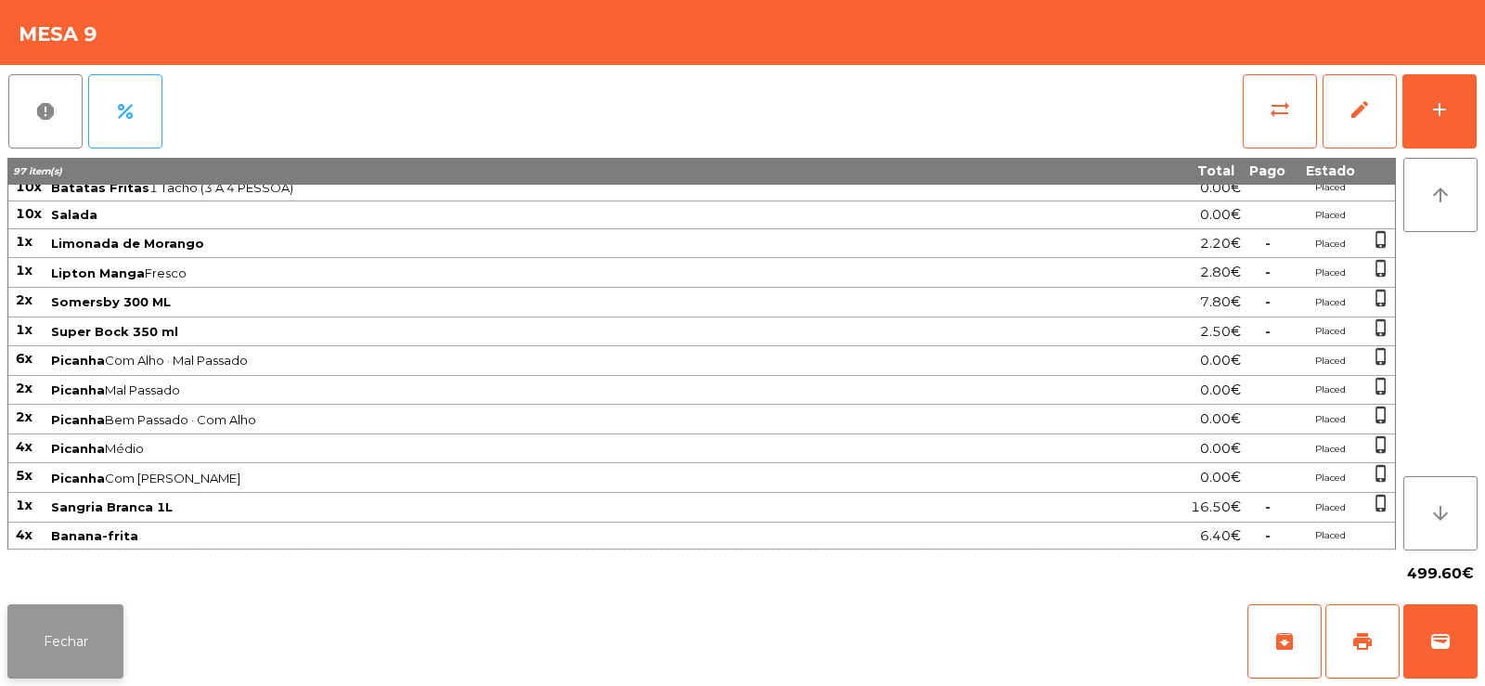
click at [66, 639] on button "Fechar" at bounding box center [65, 641] width 116 height 74
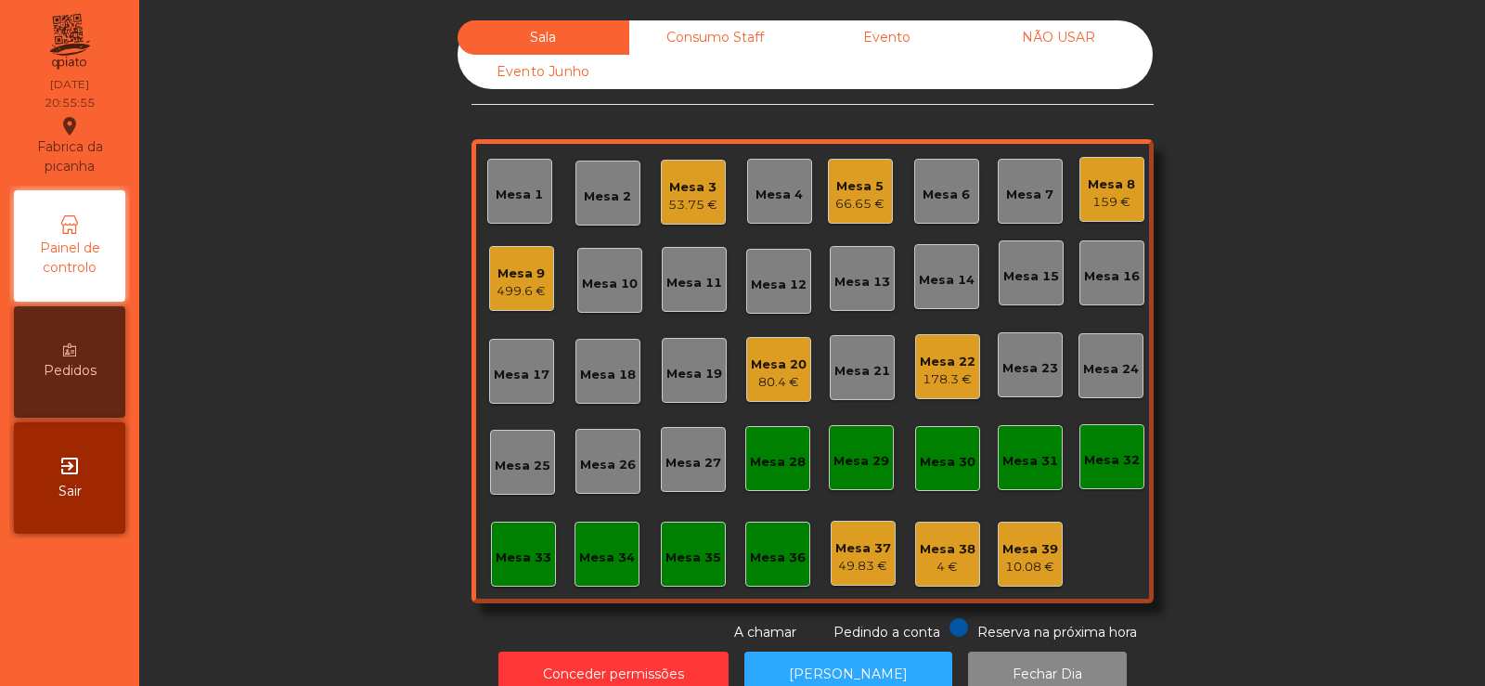
click at [352, 349] on div "Sala Consumo Staff Evento NÃO USAR Evento Junho Mesa 1 Mesa 2 Mesa 3 53.75 € Me…" at bounding box center [812, 331] width 1296 height 622
click at [504, 276] on div "Mesa 9" at bounding box center [521, 273] width 49 height 19
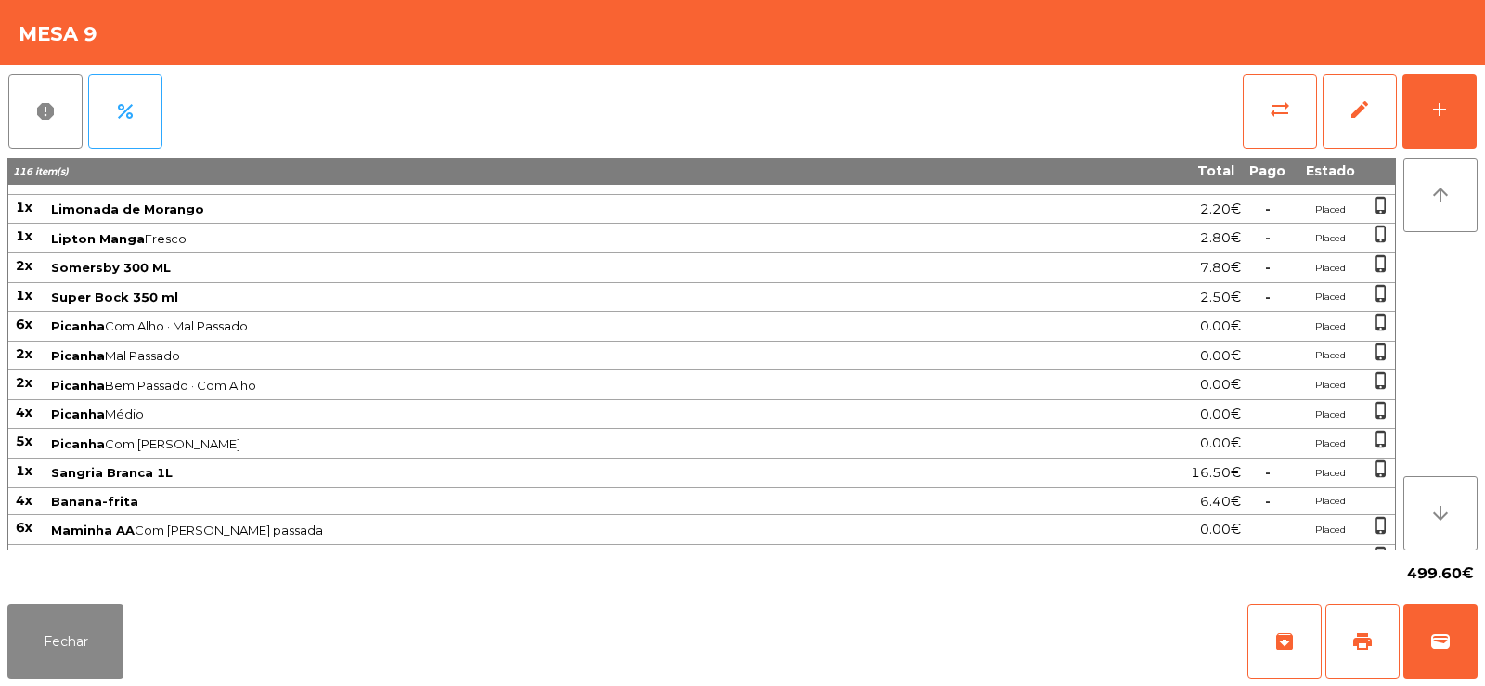
scroll to position [444, 0]
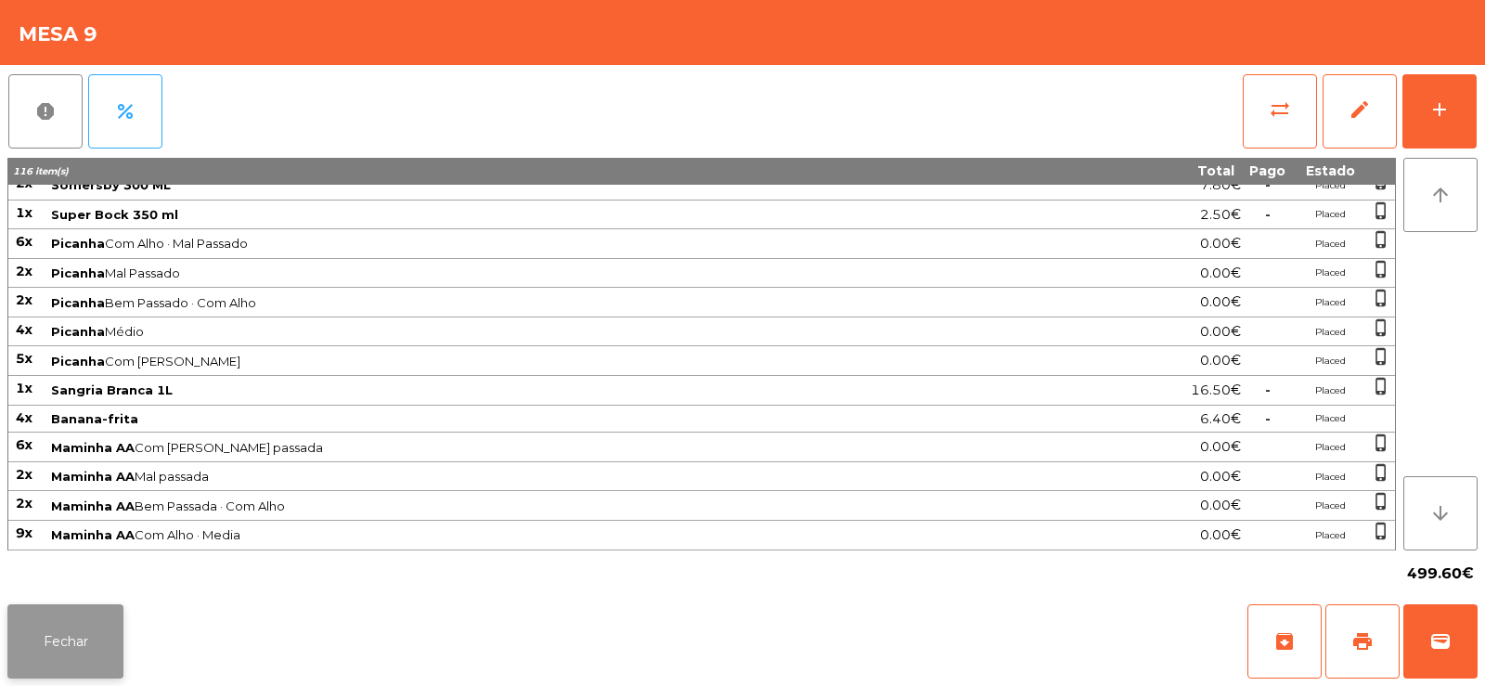
click at [70, 631] on button "Fechar" at bounding box center [65, 641] width 116 height 74
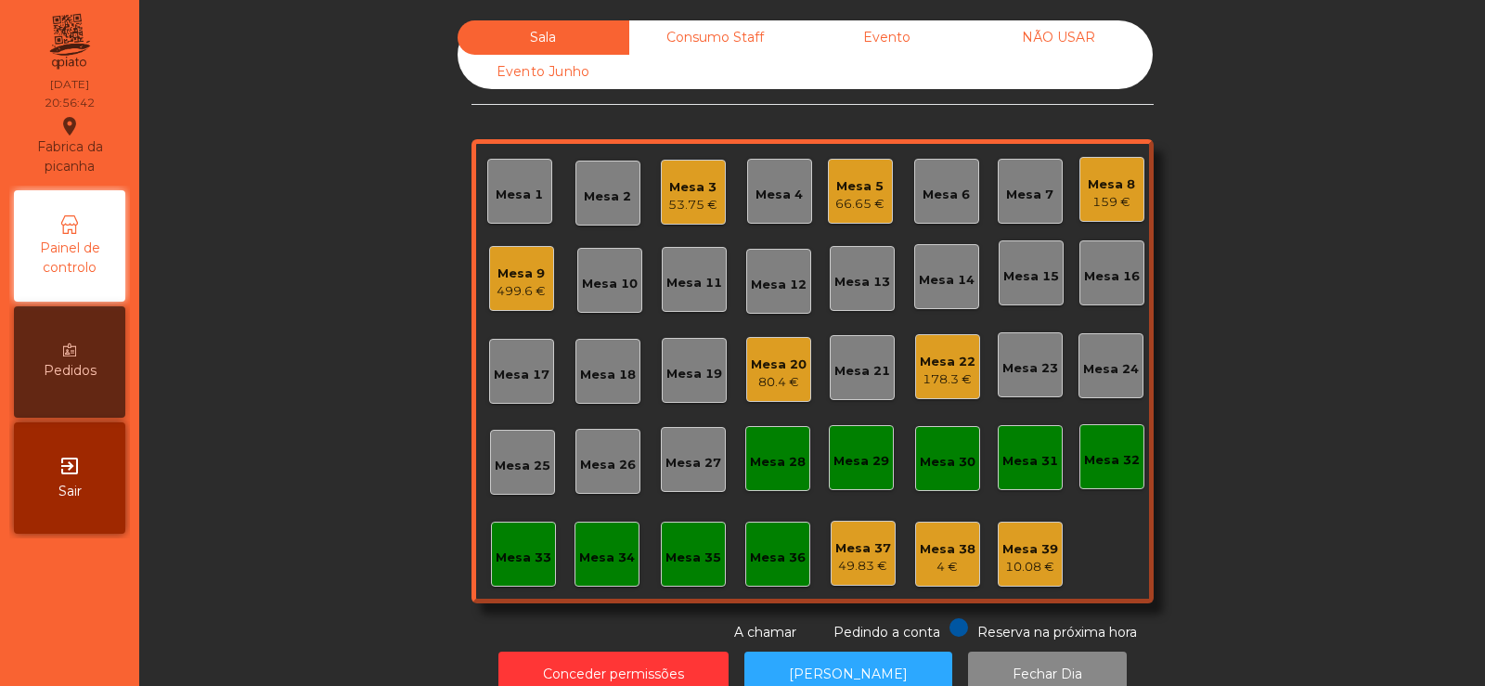
click at [510, 284] on div "499.6 €" at bounding box center [521, 291] width 49 height 19
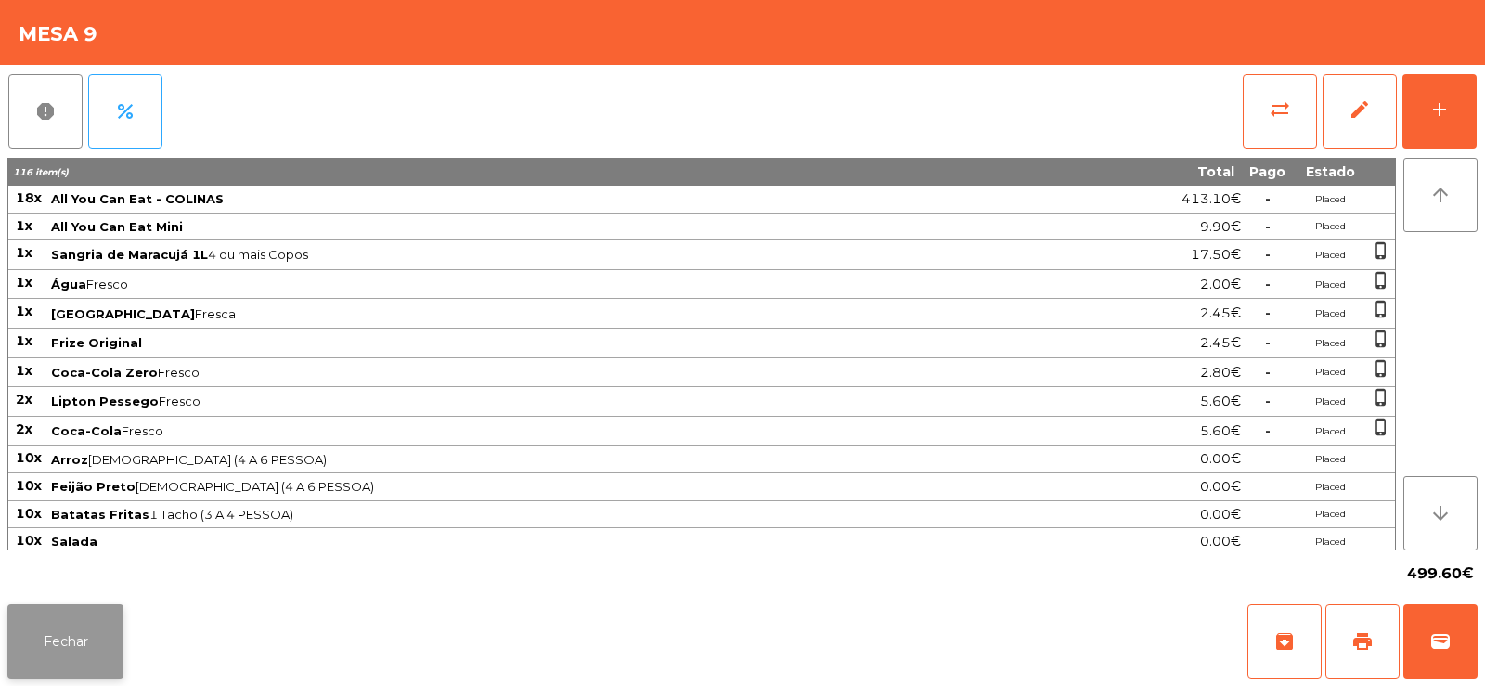
click at [62, 671] on button "Fechar" at bounding box center [65, 641] width 116 height 74
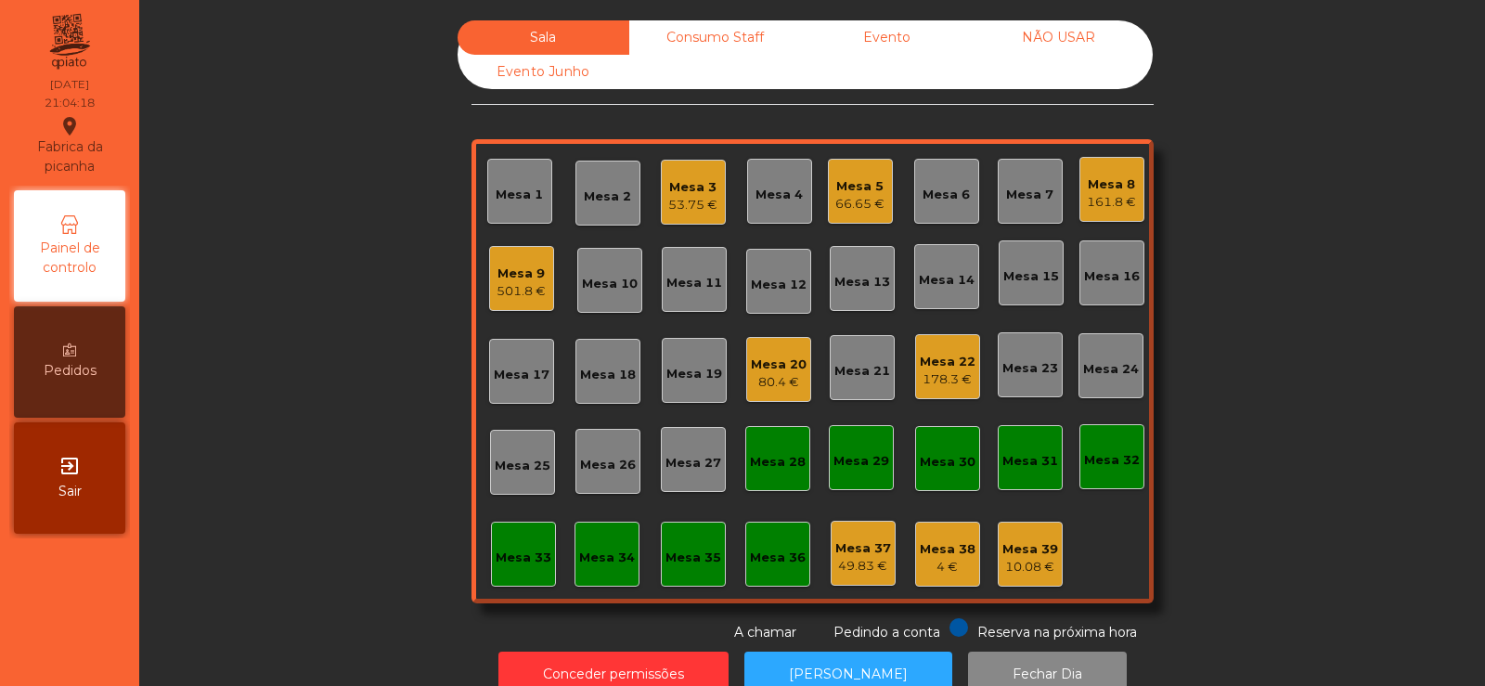
click at [532, 381] on div "Mesa 17" at bounding box center [522, 375] width 56 height 19
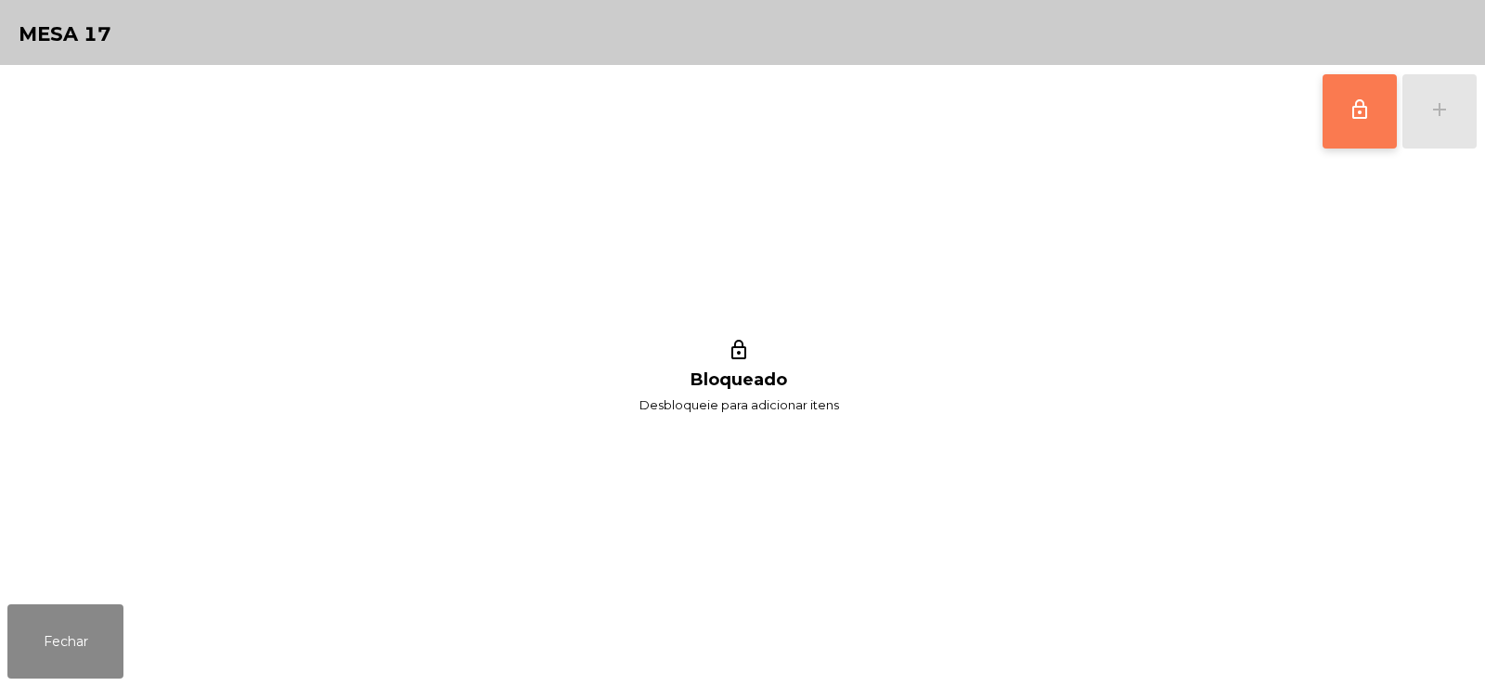
click at [1357, 110] on span "lock_outline" at bounding box center [1359, 109] width 22 height 22
click at [1442, 125] on button "add" at bounding box center [1439, 111] width 74 height 74
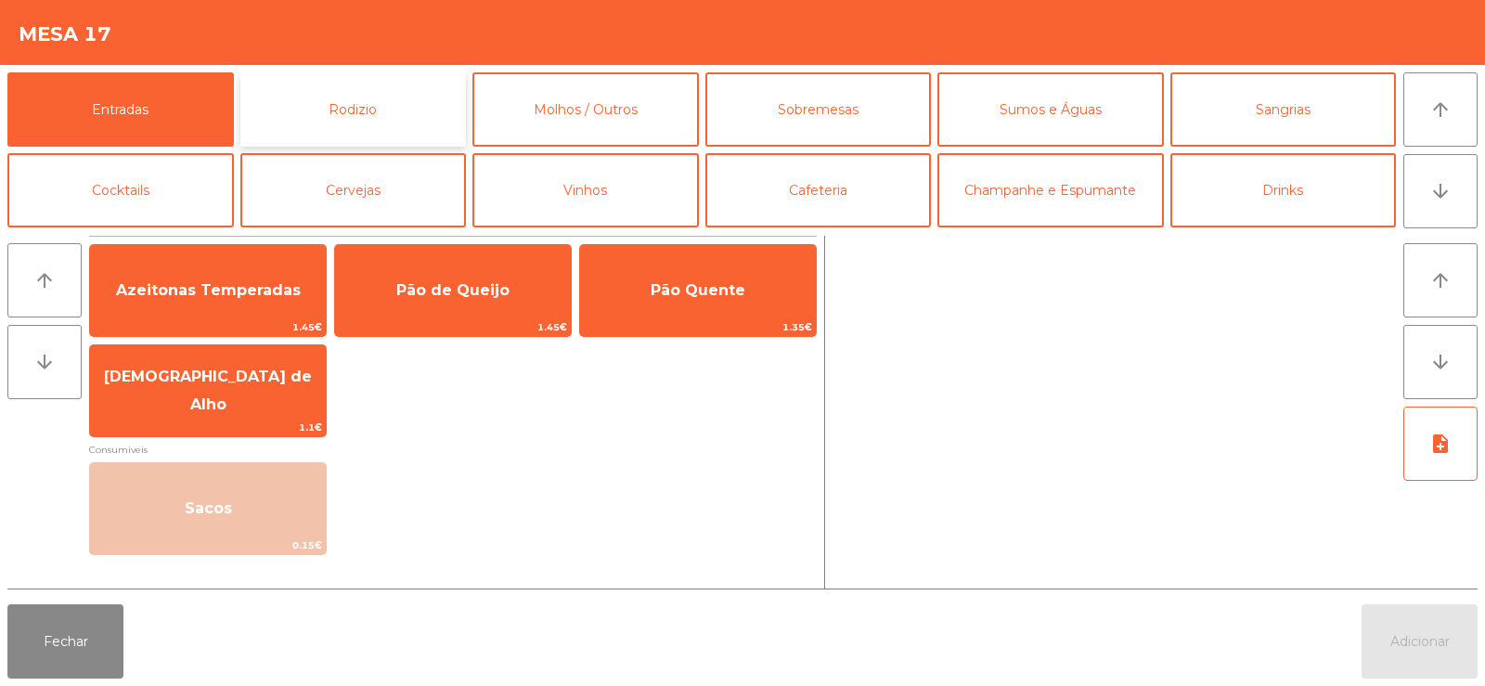
click at [382, 119] on button "Rodizio" at bounding box center [353, 109] width 226 height 74
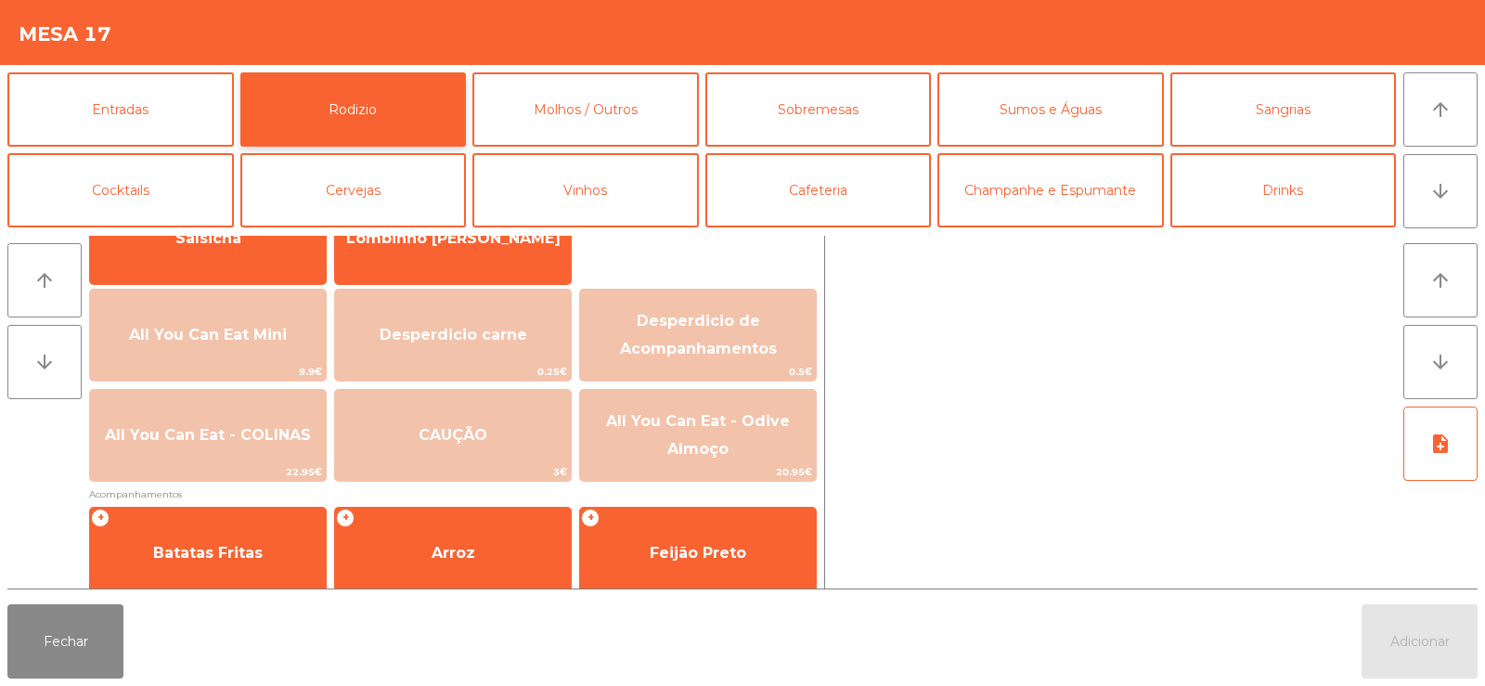
scroll to position [174, 0]
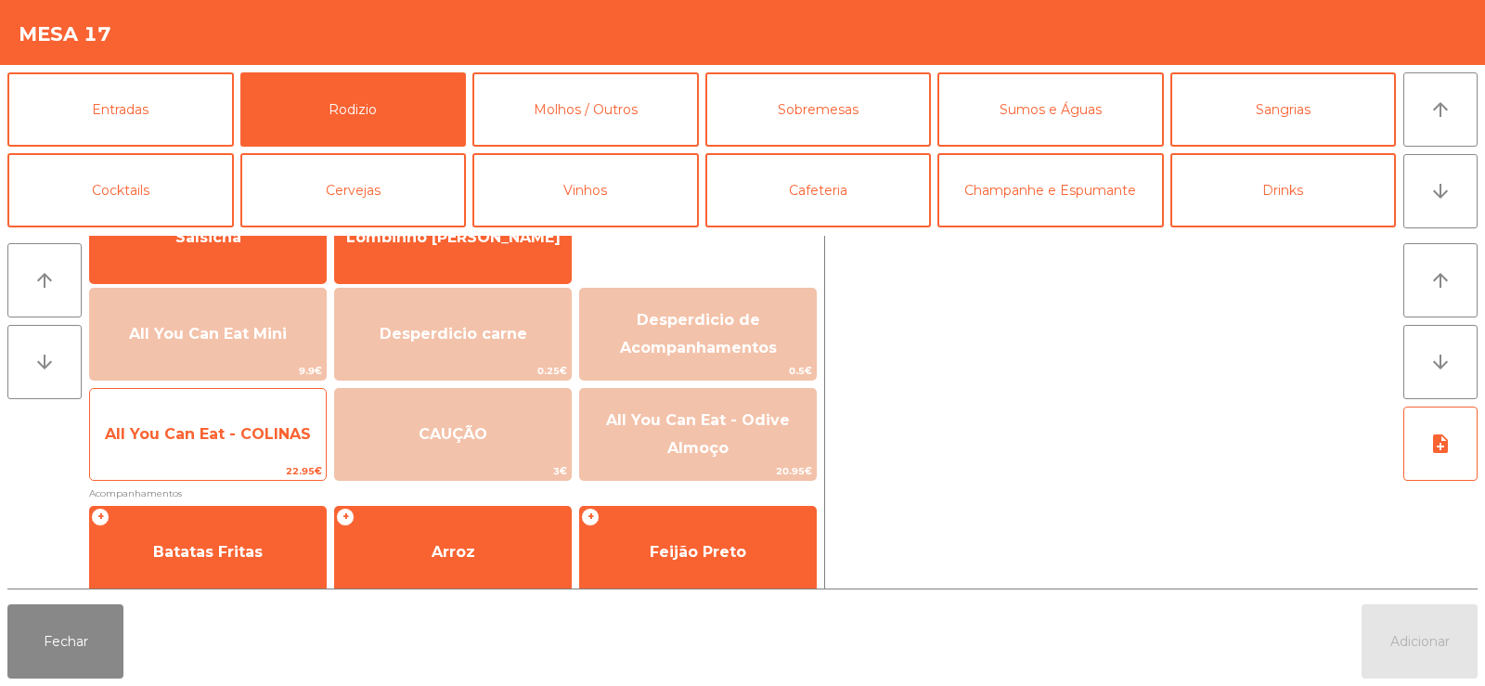
click at [232, 439] on span "All You Can Eat - COLINAS" at bounding box center [208, 434] width 206 height 18
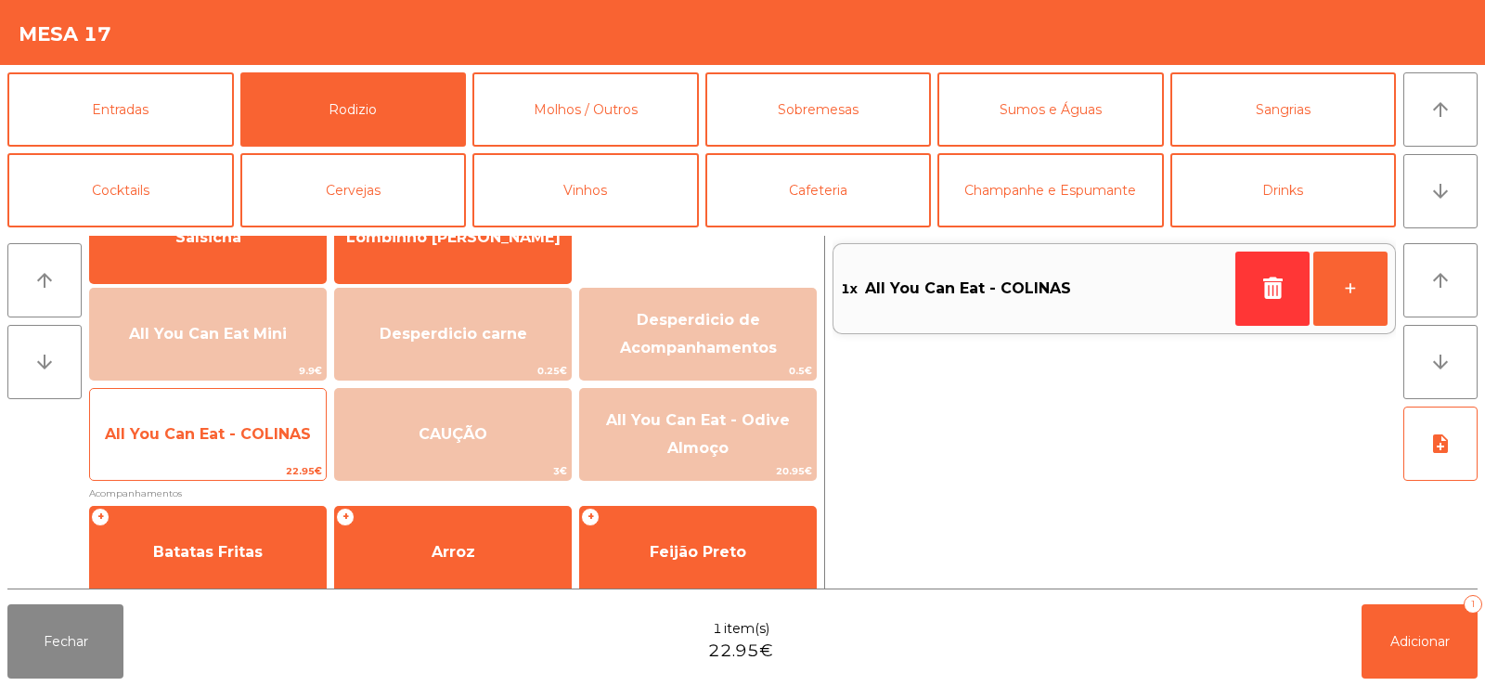
click at [239, 429] on span "All You Can Eat - COLINAS" at bounding box center [208, 434] width 206 height 18
click at [226, 445] on span "All You Can Eat - COLINAS" at bounding box center [208, 434] width 236 height 50
click at [227, 440] on span "All You Can Eat - COLINAS" at bounding box center [208, 434] width 206 height 18
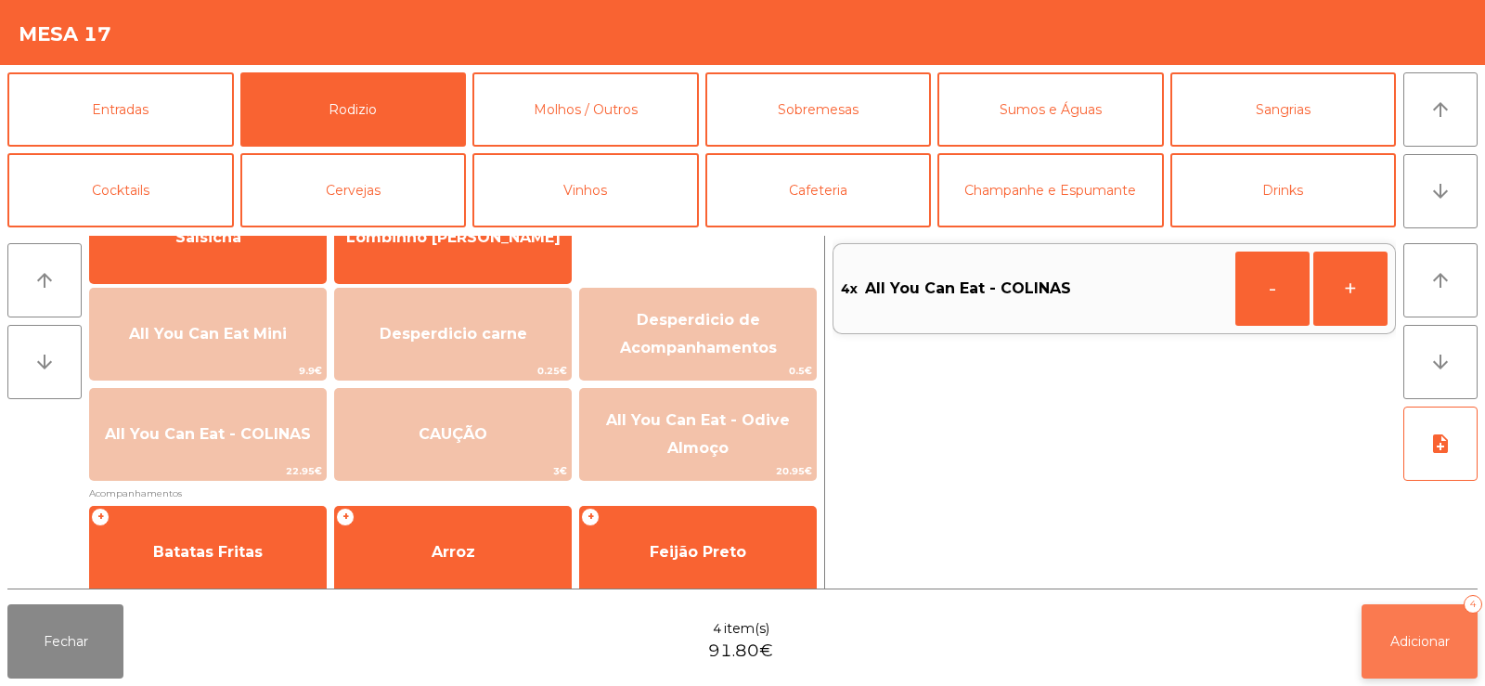
click at [1380, 644] on button "Adicionar 4" at bounding box center [1419, 641] width 116 height 74
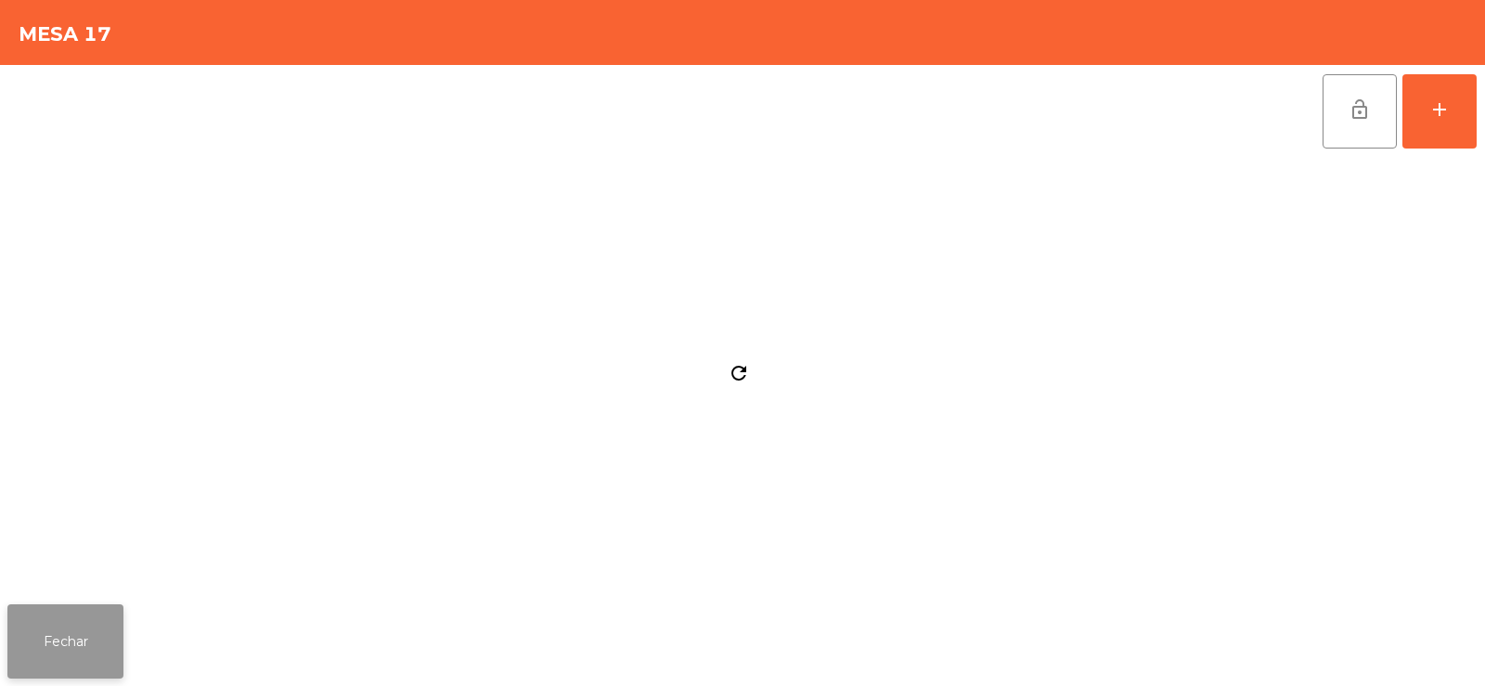
click at [85, 652] on button "Fechar" at bounding box center [65, 641] width 116 height 74
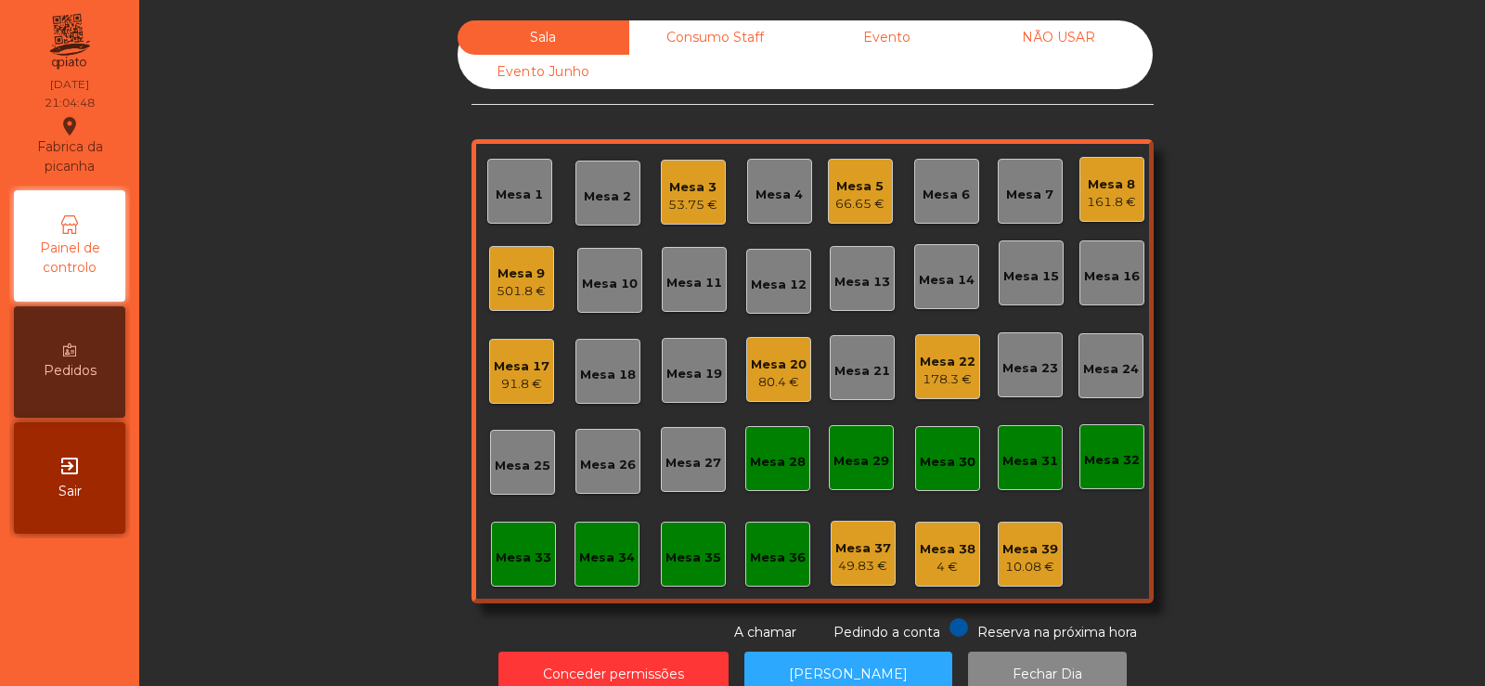
click at [501, 277] on div "Mesa 9" at bounding box center [521, 273] width 49 height 19
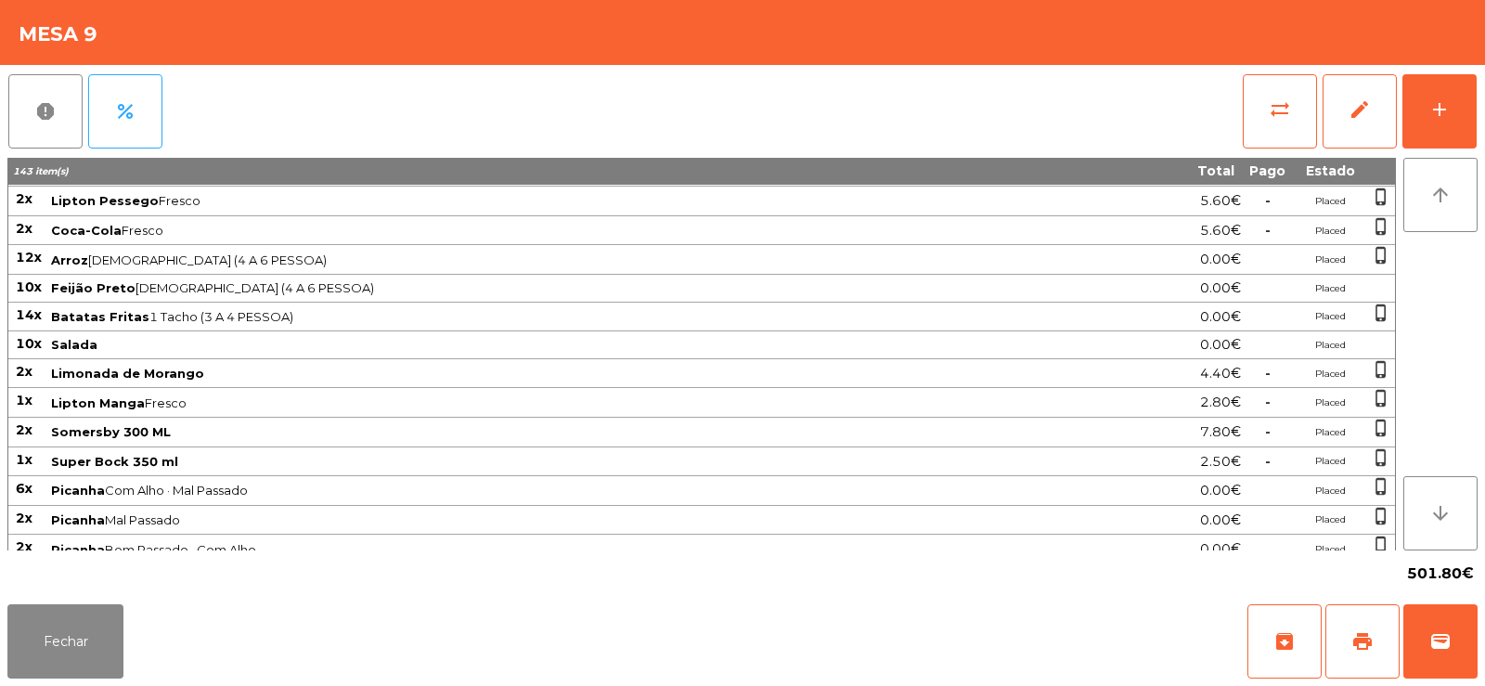
scroll to position [0, 0]
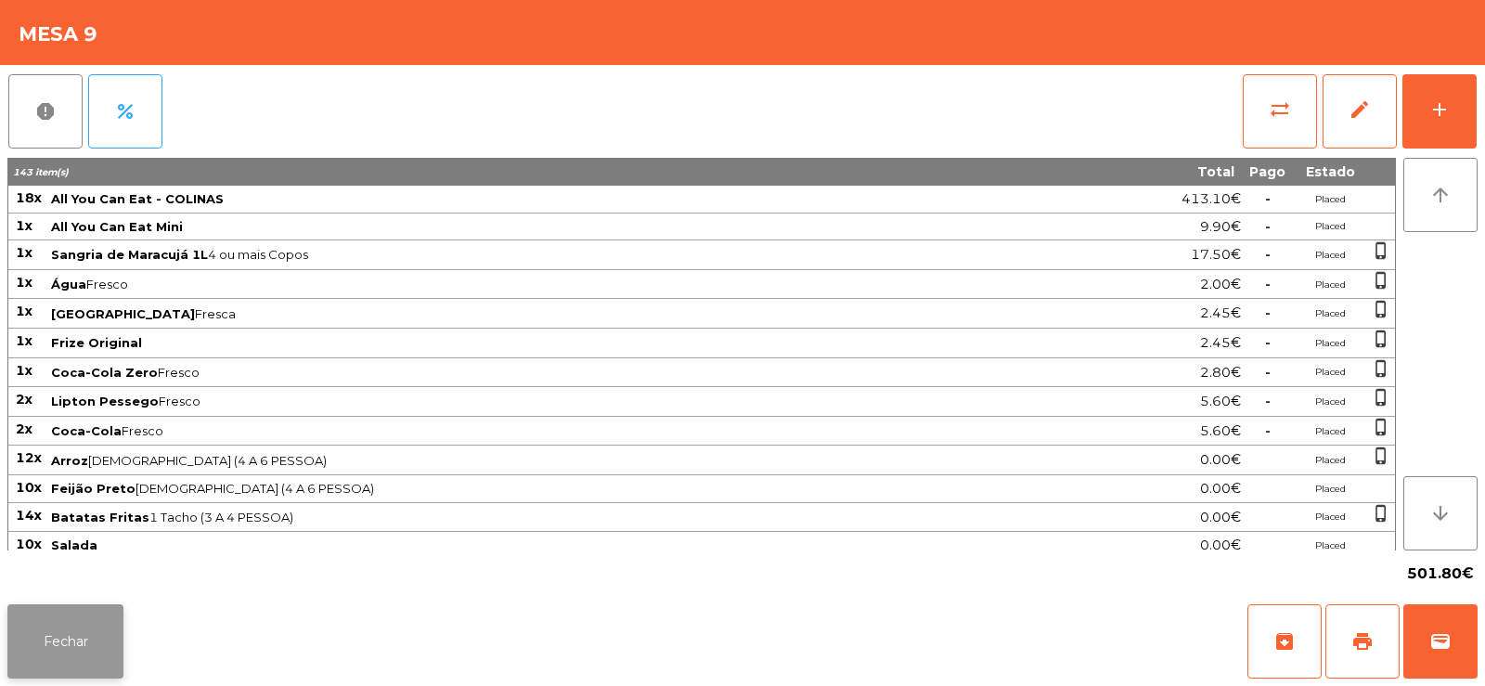
click at [64, 640] on button "Fechar" at bounding box center [65, 641] width 116 height 74
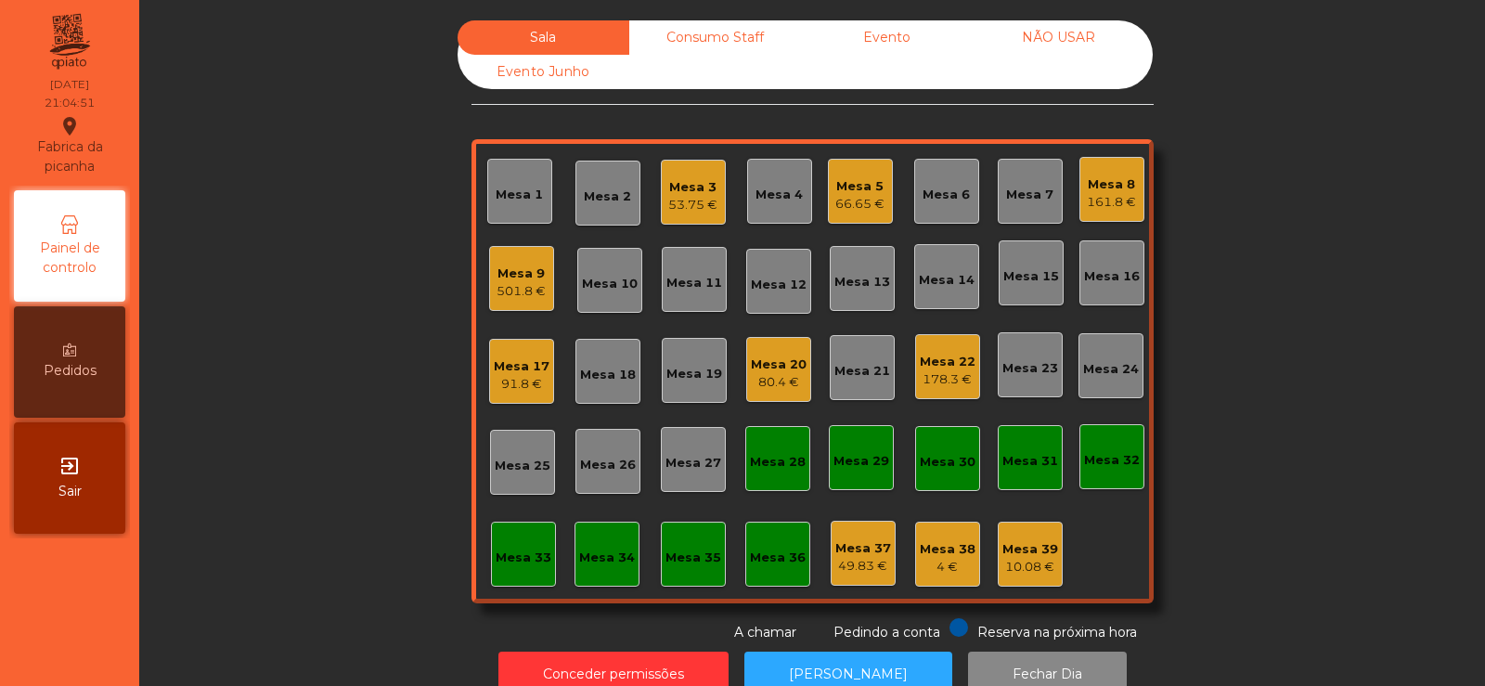
click at [696, 362] on div "Mesa 19" at bounding box center [694, 370] width 56 height 26
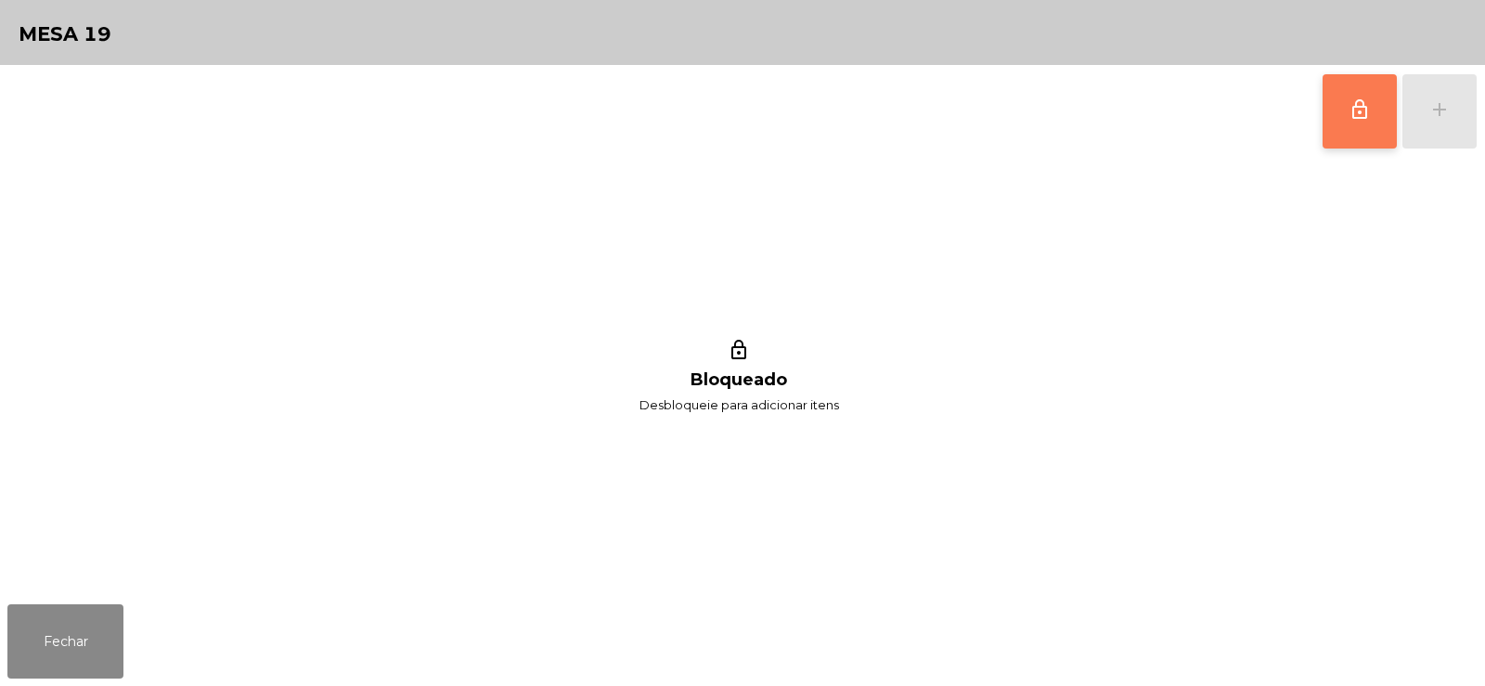
click at [1349, 115] on span "lock_outline" at bounding box center [1359, 109] width 22 height 22
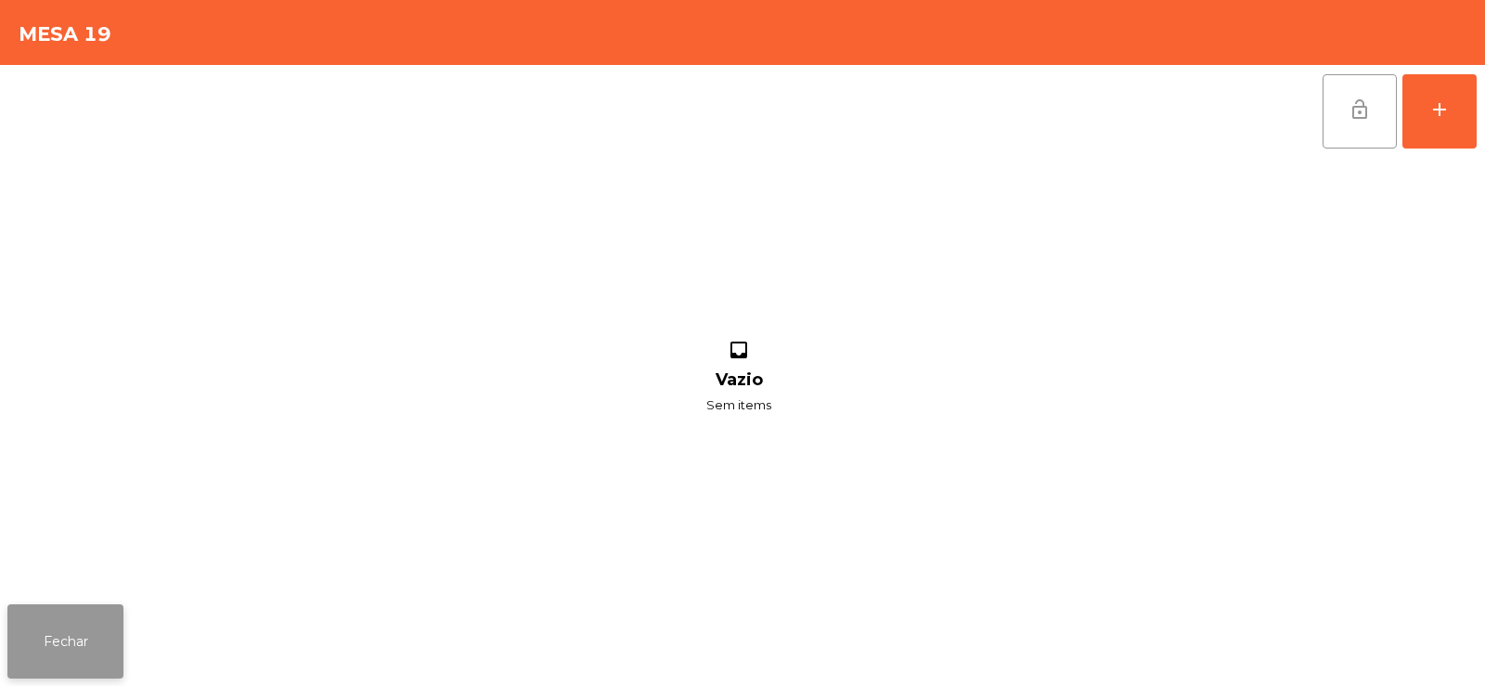
click at [61, 655] on button "Fechar" at bounding box center [65, 641] width 116 height 74
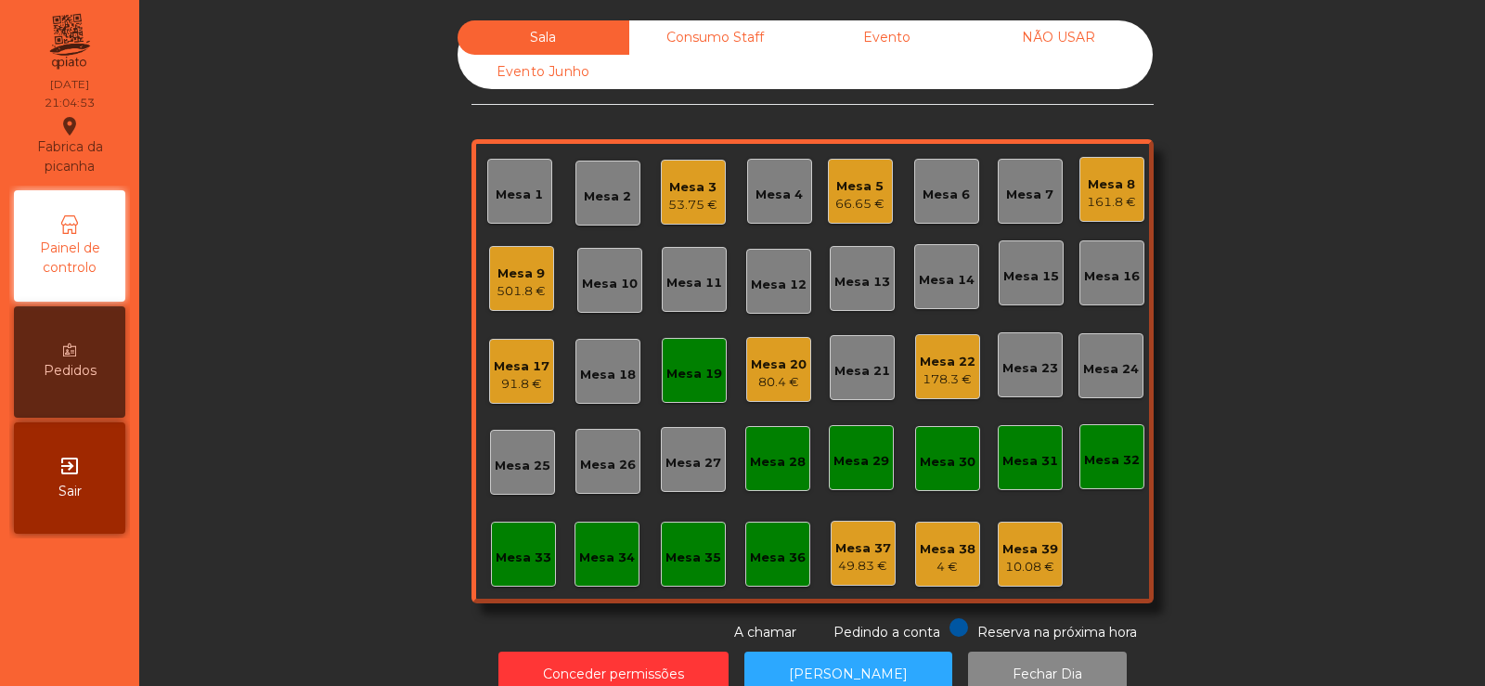
click at [513, 373] on div "Mesa 17" at bounding box center [522, 366] width 56 height 19
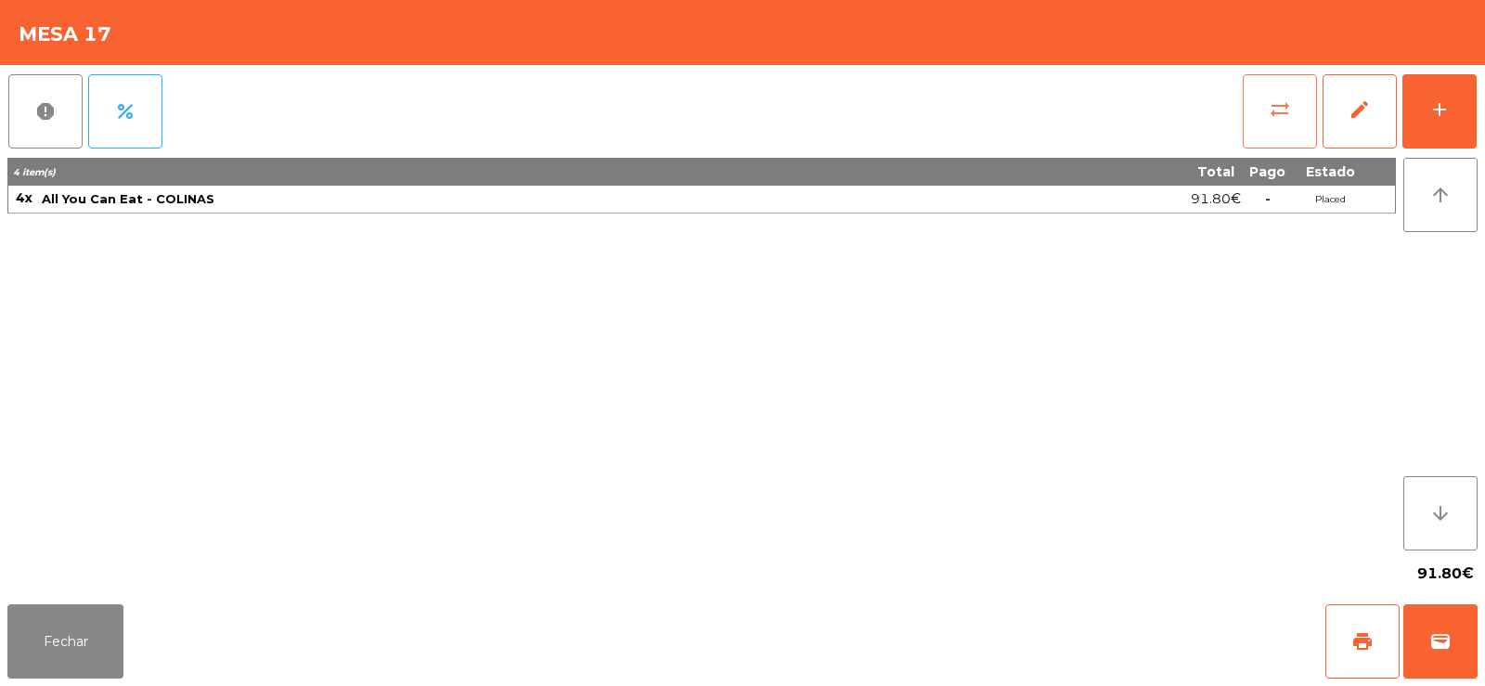
click at [1269, 118] on span "sync_alt" at bounding box center [1280, 109] width 22 height 22
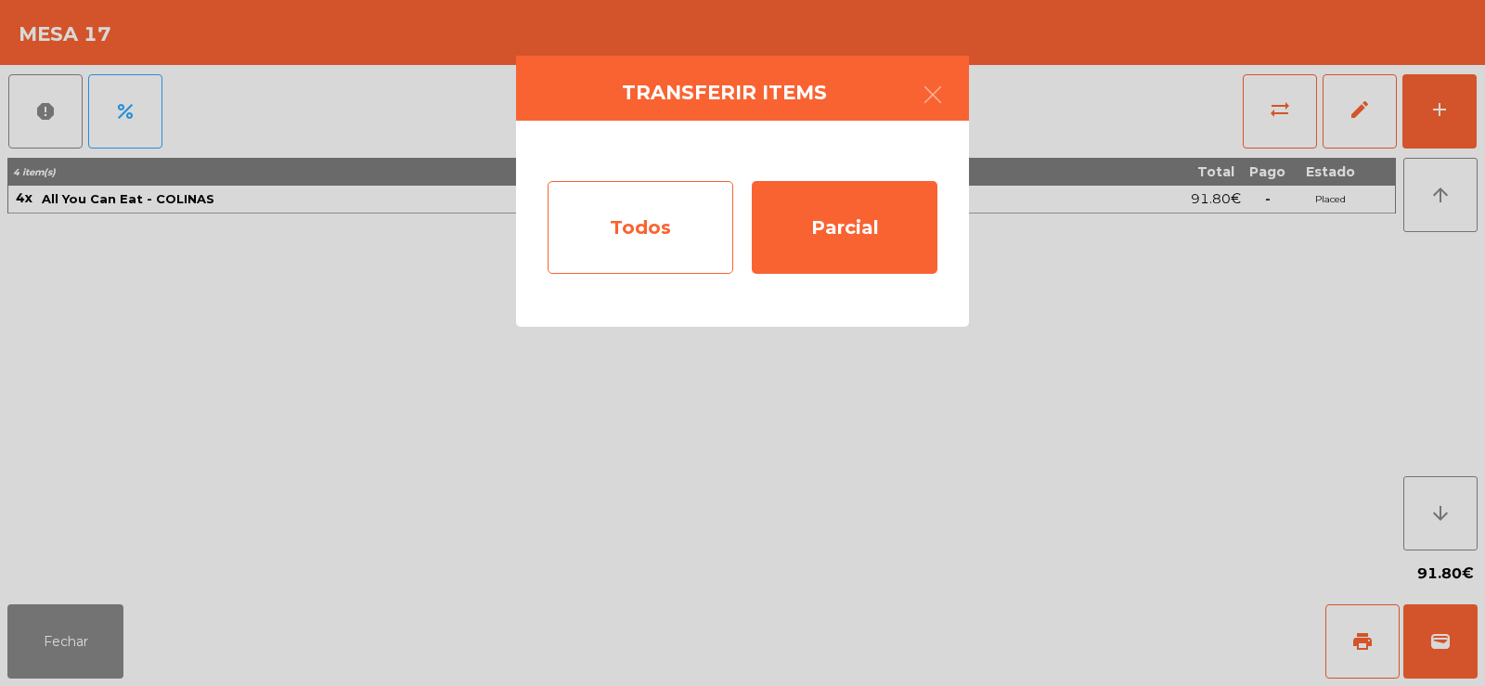
click at [627, 245] on div "Todos" at bounding box center [641, 227] width 186 height 93
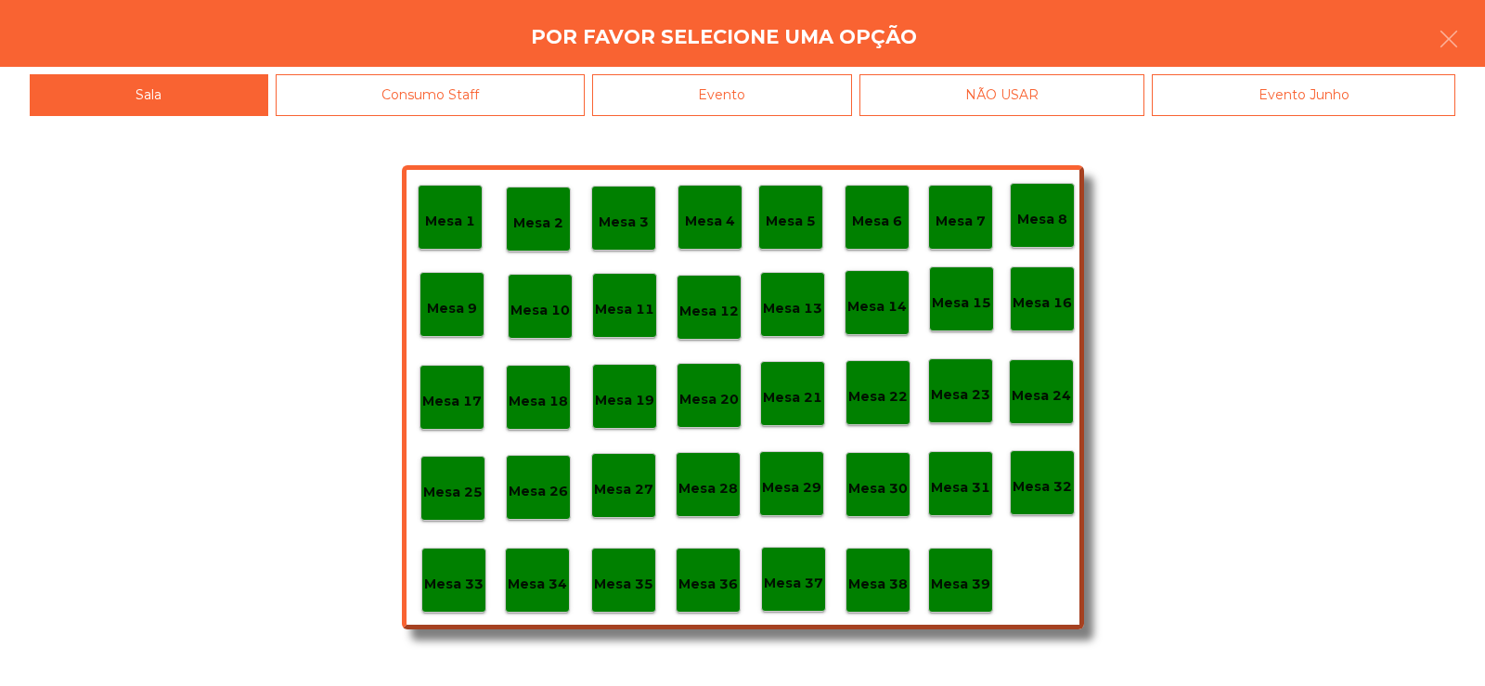
click at [624, 400] on p "Mesa 19" at bounding box center [624, 400] width 59 height 21
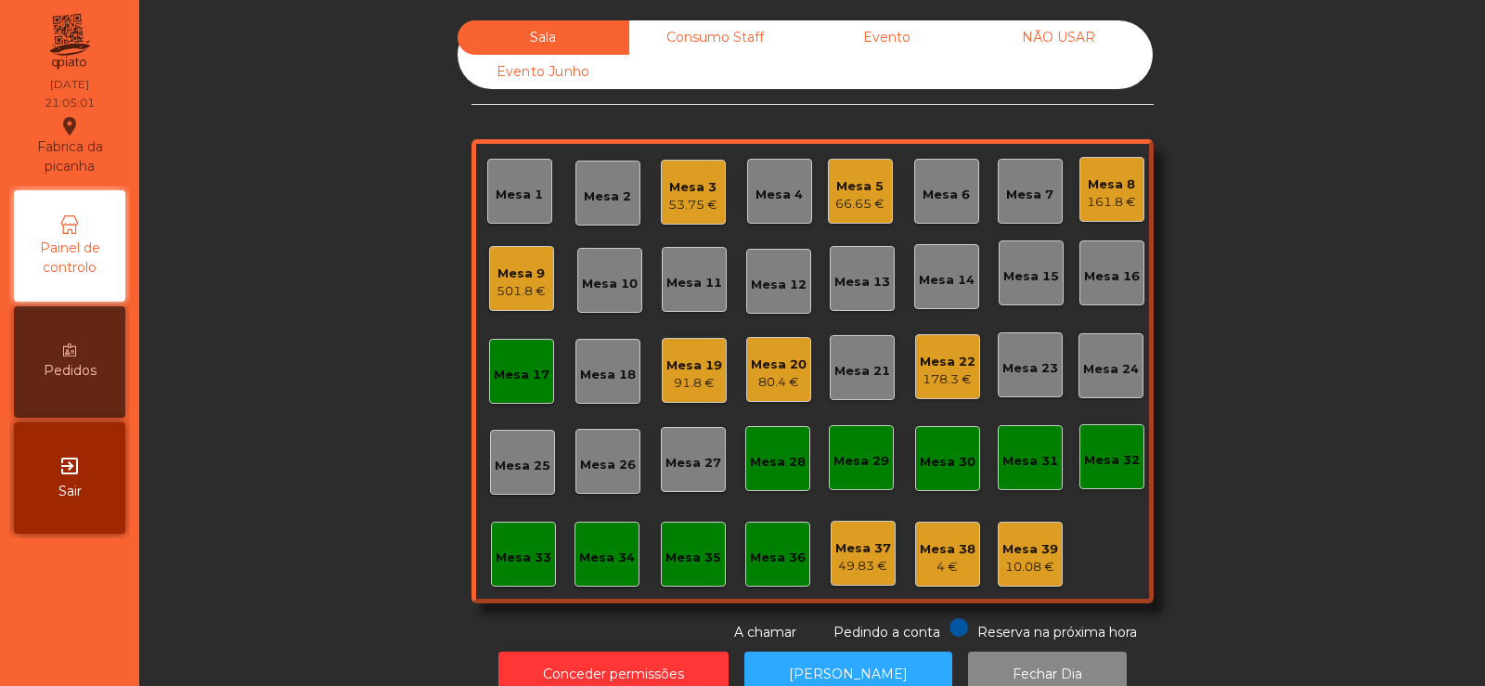
click at [512, 357] on div "Mesa 17" at bounding box center [521, 371] width 65 height 65
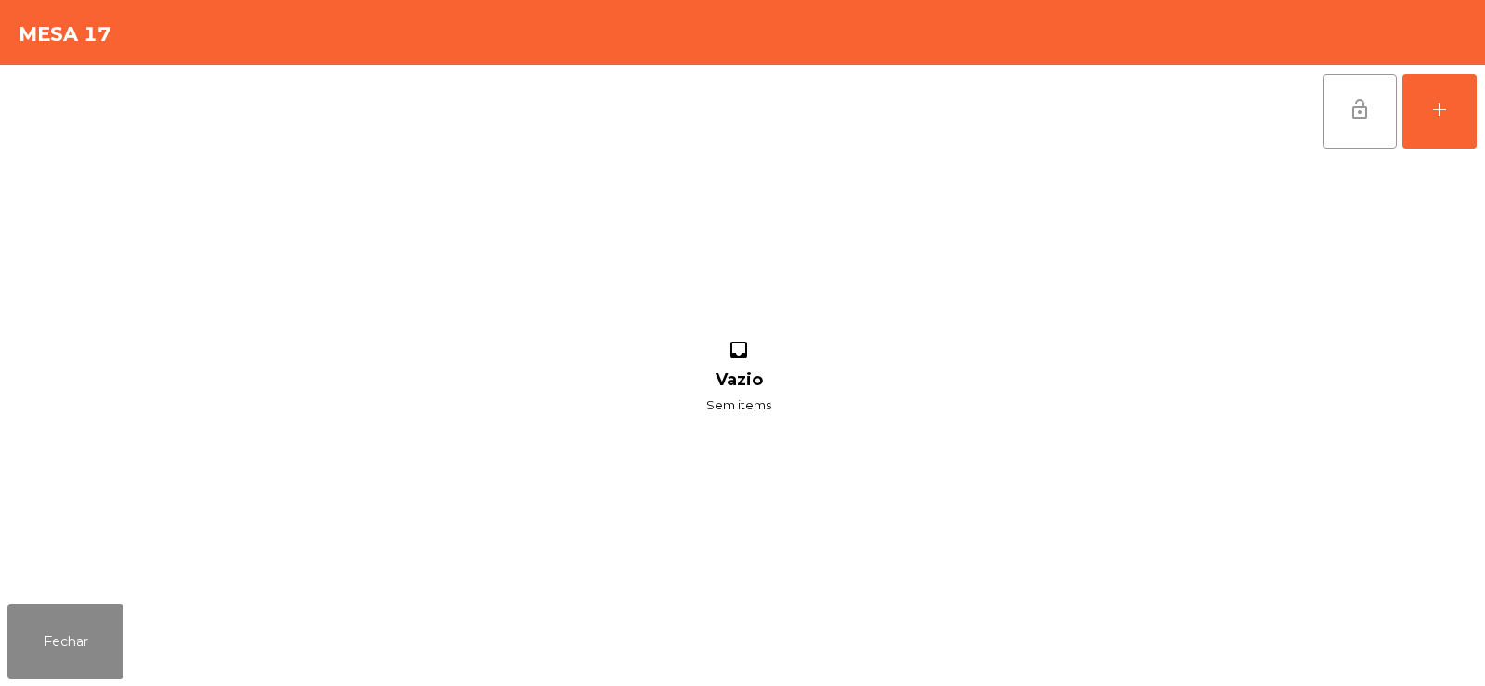
click at [1378, 112] on button "lock_open" at bounding box center [1359, 111] width 74 height 74
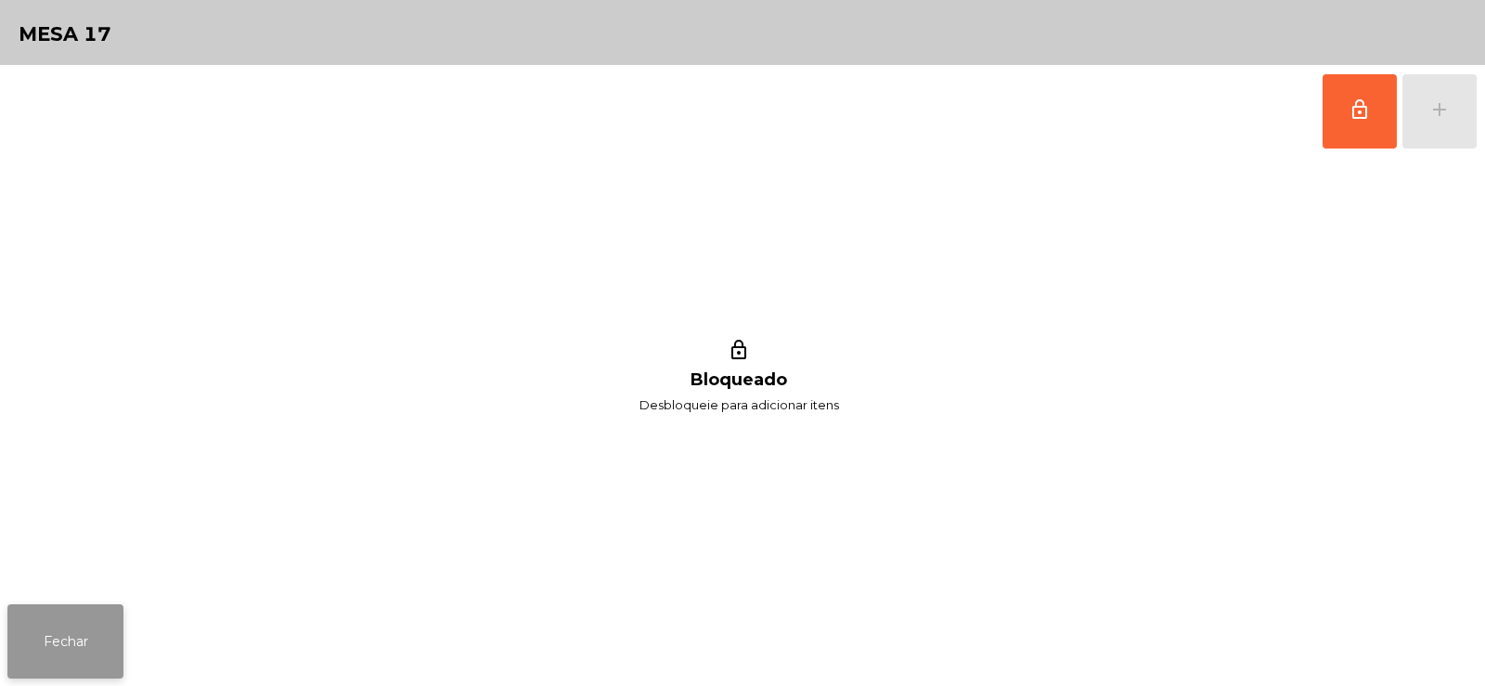
click at [77, 640] on button "Fechar" at bounding box center [65, 641] width 116 height 74
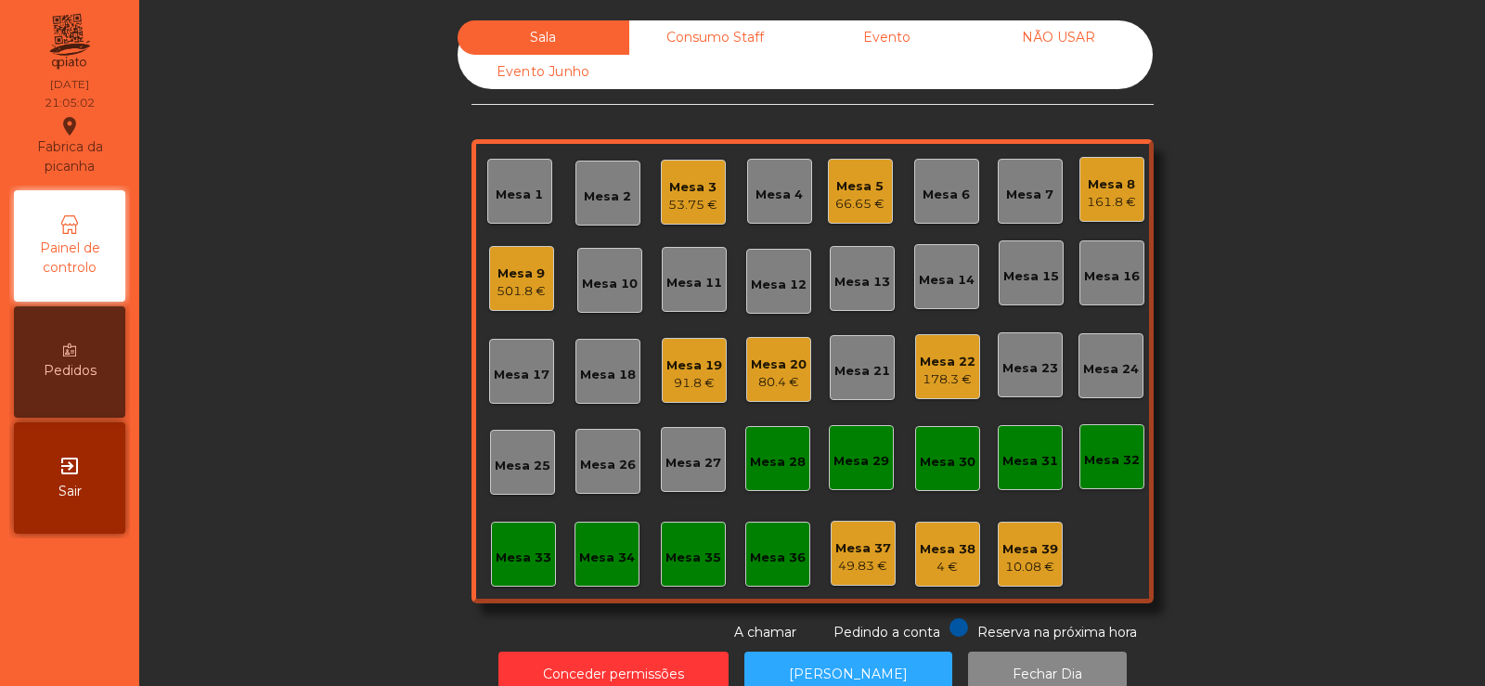
click at [682, 368] on div "Mesa 19" at bounding box center [694, 365] width 56 height 19
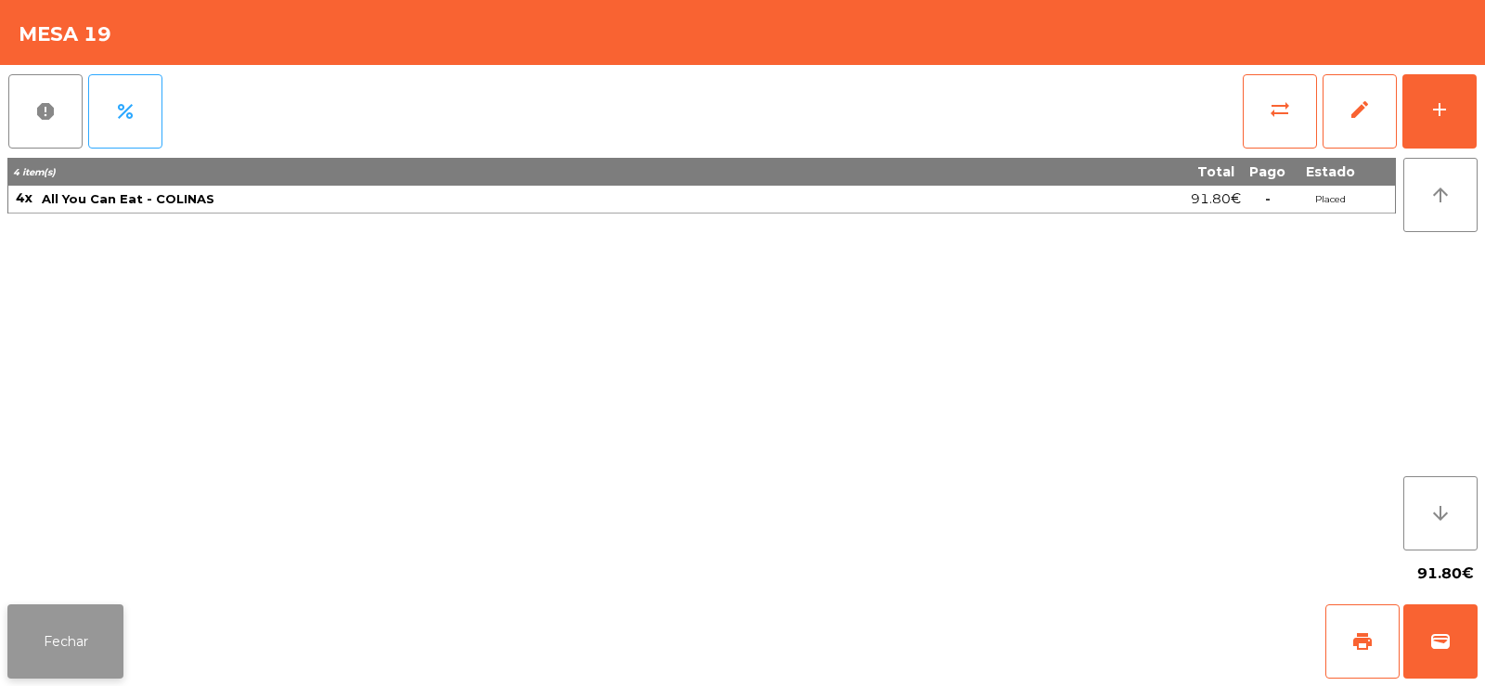
click at [83, 615] on button "Fechar" at bounding box center [65, 641] width 116 height 74
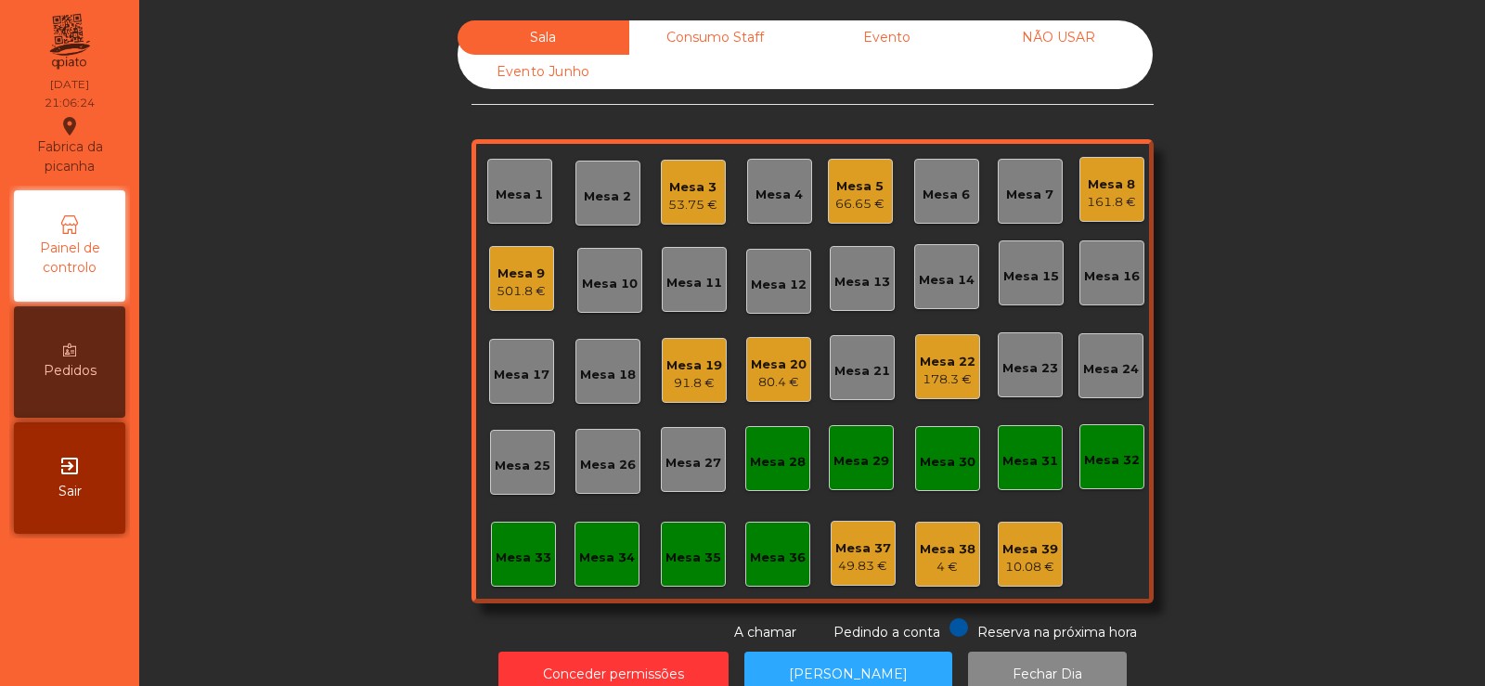
click at [778, 394] on div "Mesa 20 80.4 €" at bounding box center [778, 369] width 65 height 65
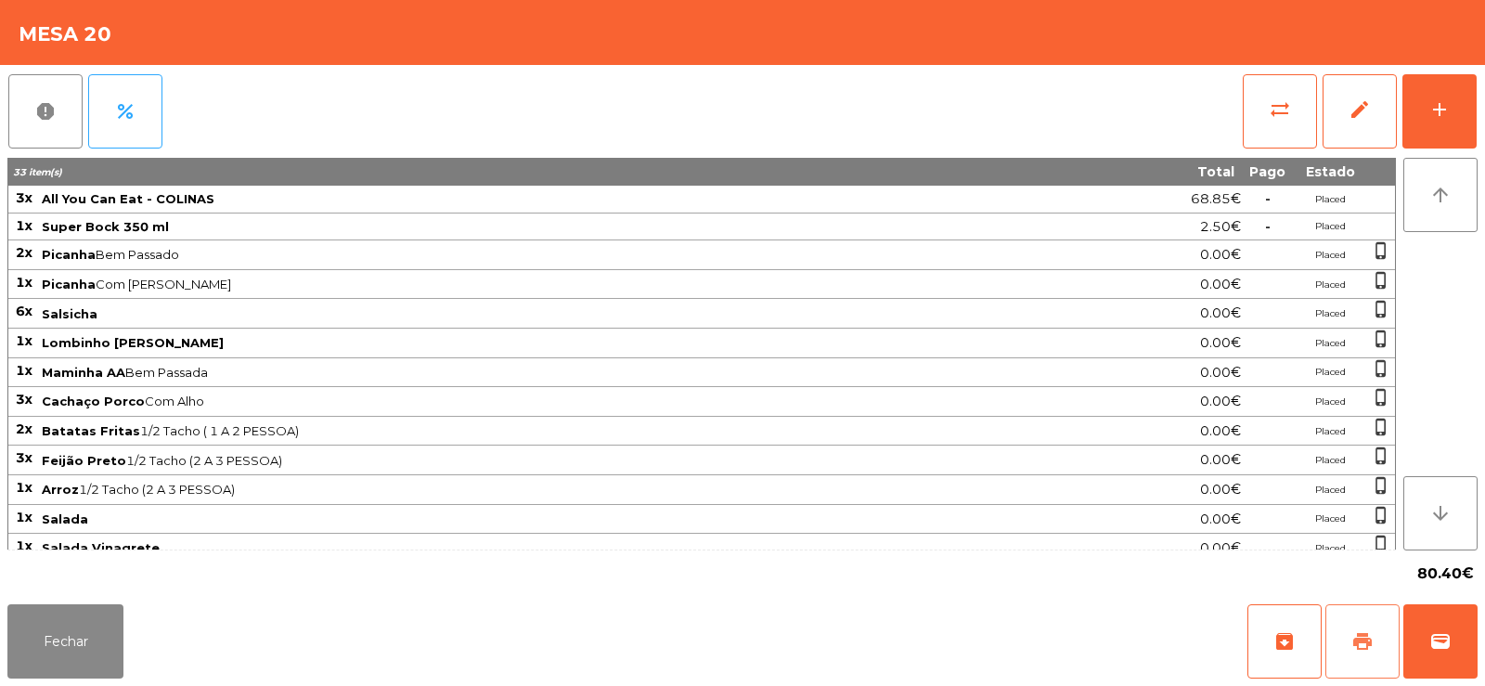
click at [1353, 639] on span "print" at bounding box center [1362, 641] width 22 height 22
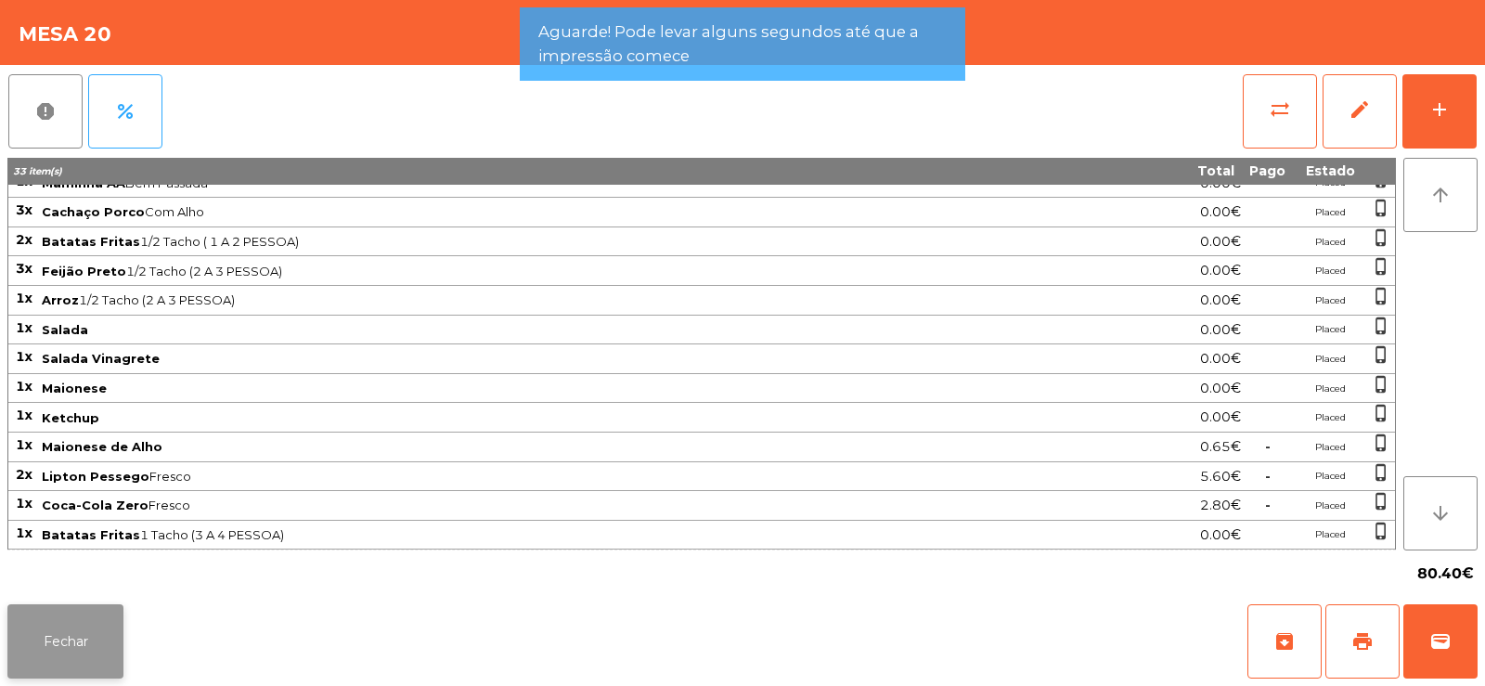
click at [55, 654] on button "Fechar" at bounding box center [65, 641] width 116 height 74
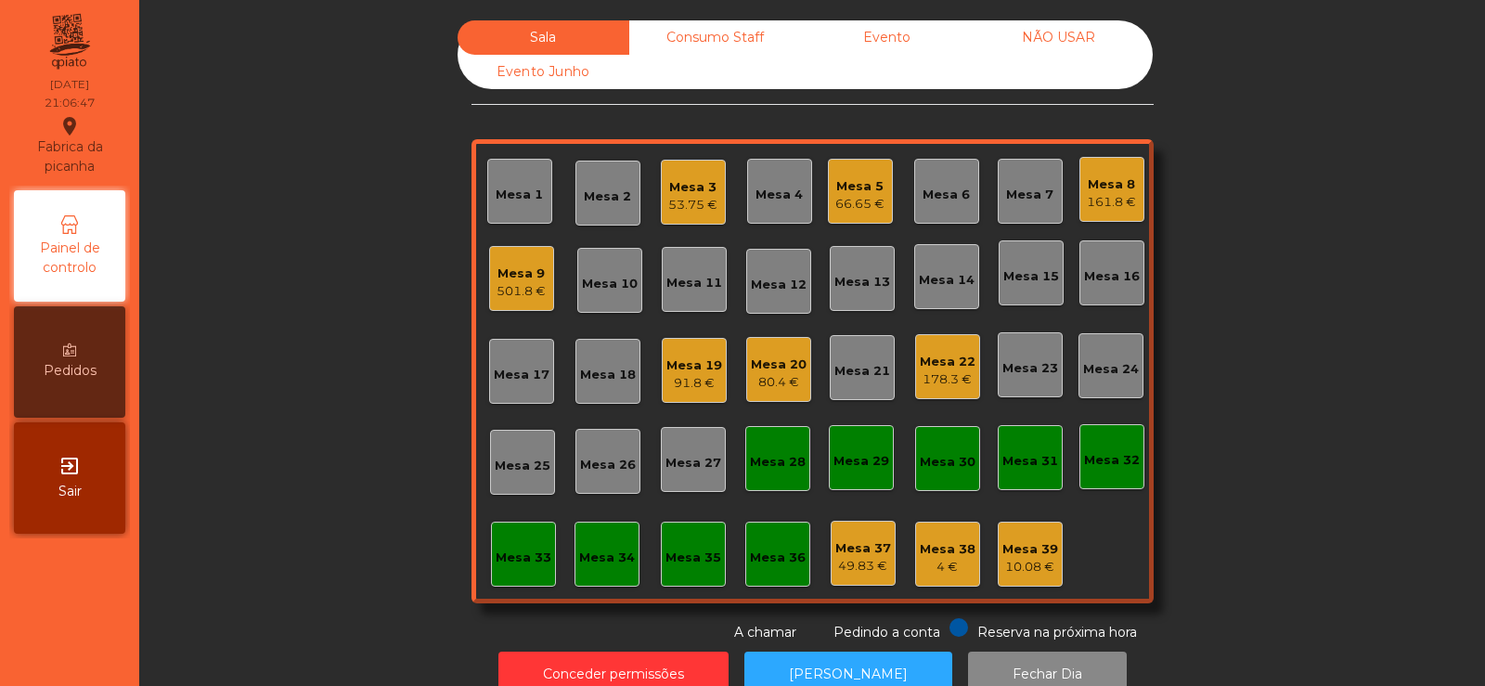
click at [764, 356] on div "Mesa 20" at bounding box center [779, 364] width 56 height 19
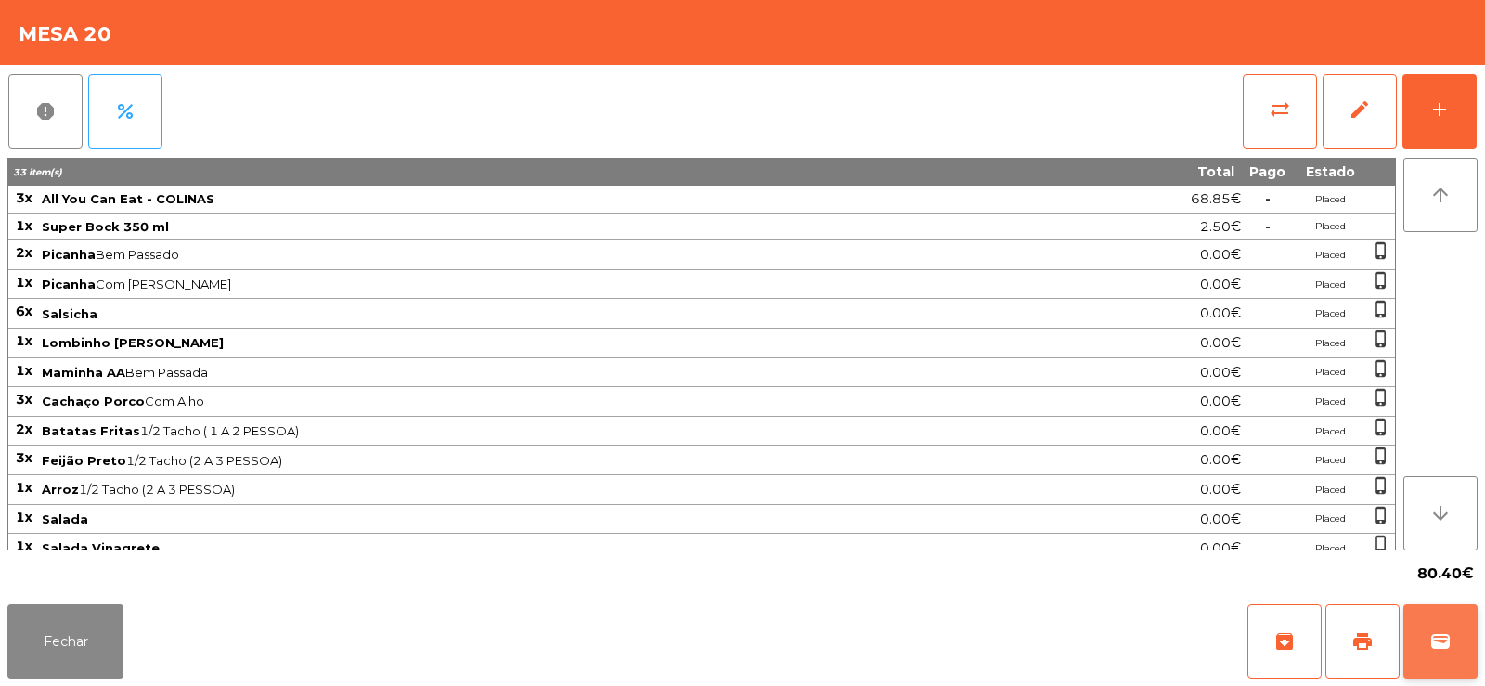
click at [1444, 626] on button "wallet" at bounding box center [1440, 641] width 74 height 74
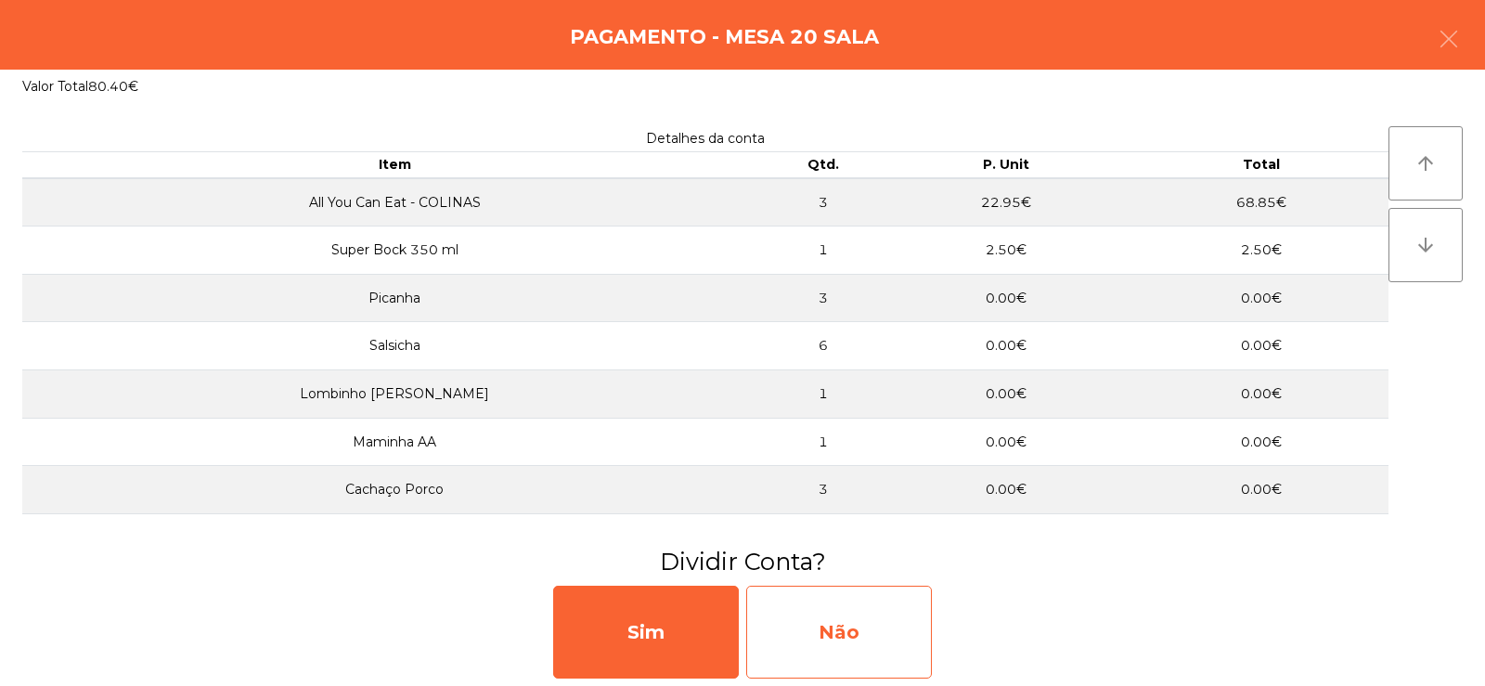
click at [848, 598] on div "Não" at bounding box center [839, 632] width 186 height 93
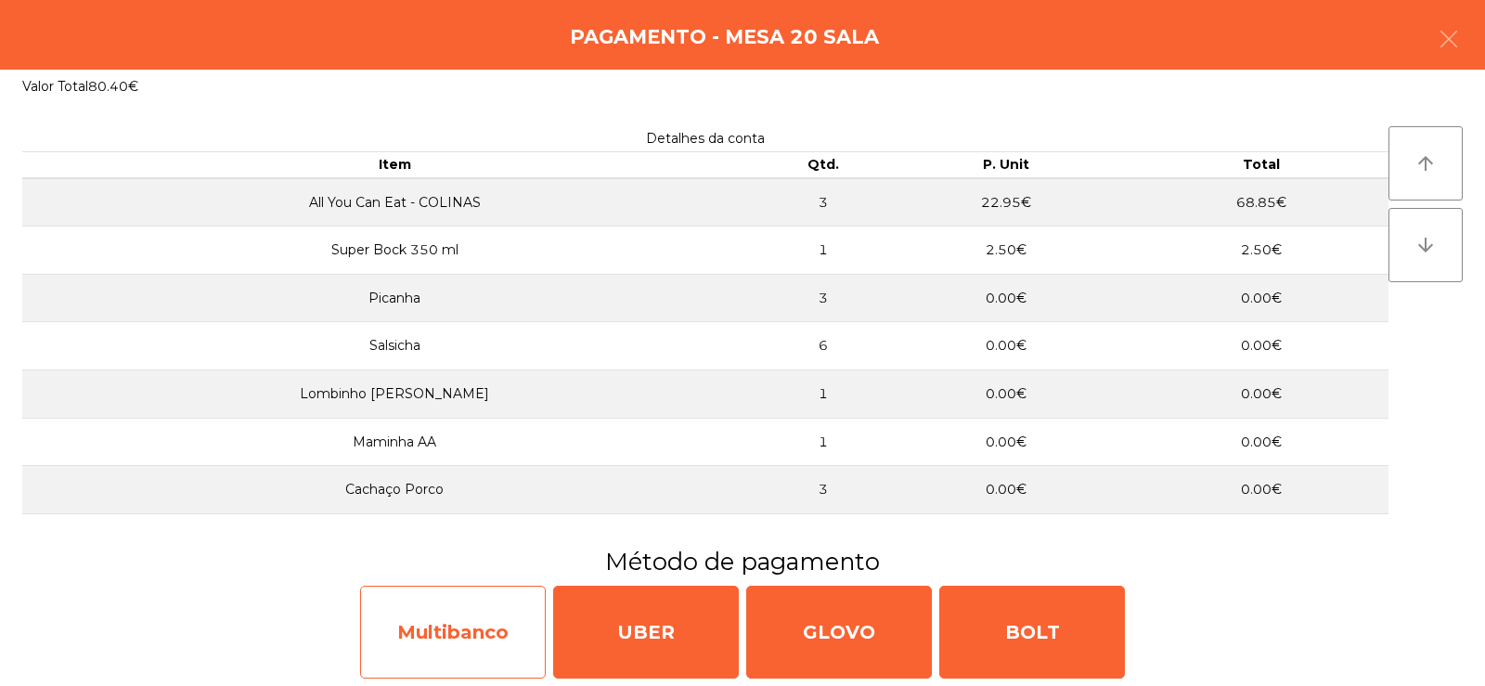
click at [462, 626] on div "Multibanco" at bounding box center [453, 632] width 186 height 93
select select "**"
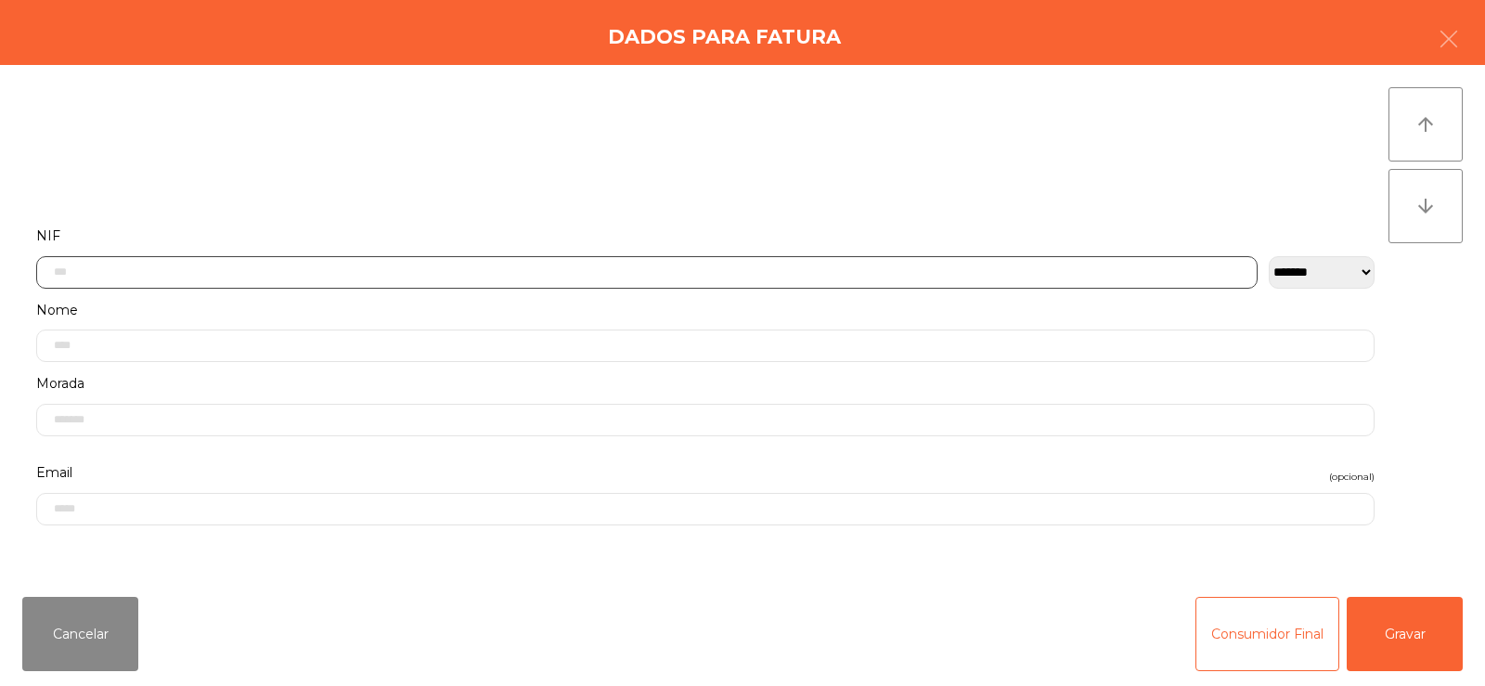
click at [663, 278] on input "text" at bounding box center [646, 272] width 1221 height 32
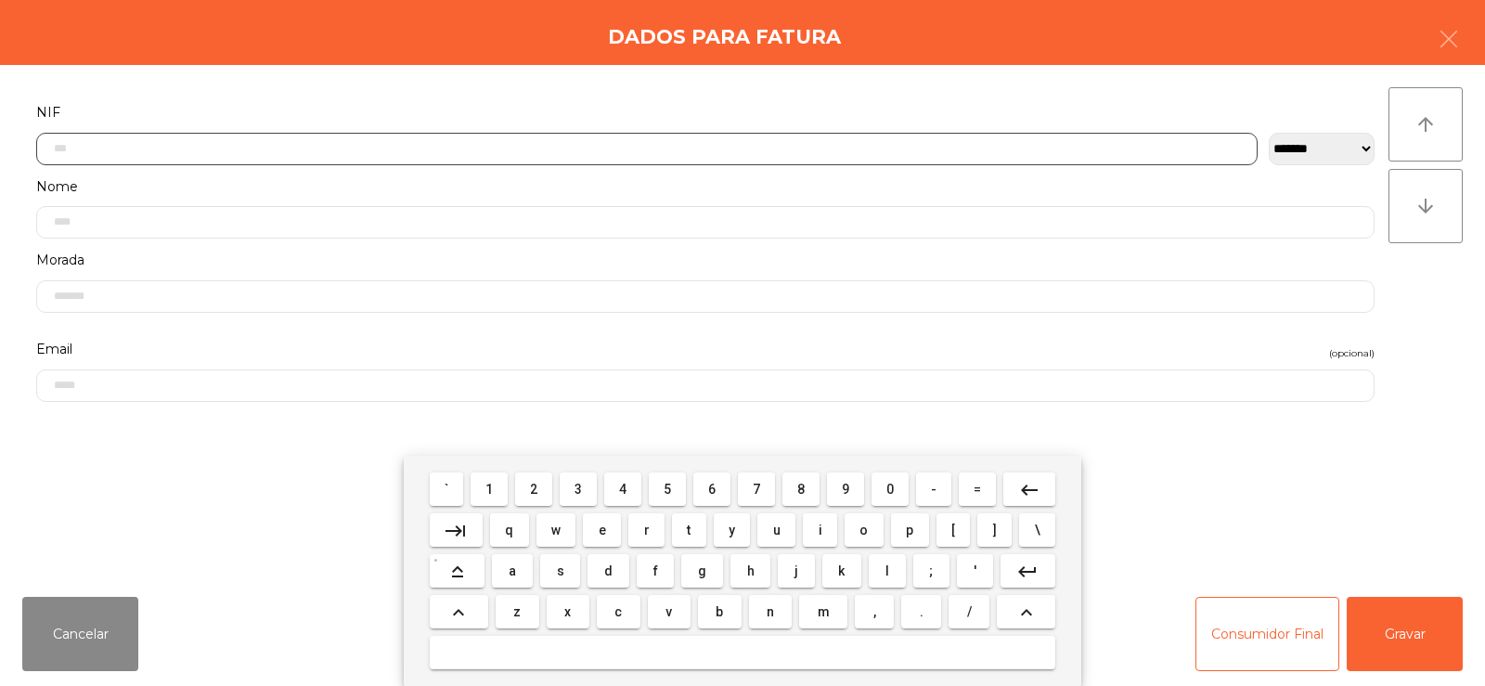
scroll to position [135, 0]
click at [535, 488] on span "2" at bounding box center [533, 489] width 7 height 15
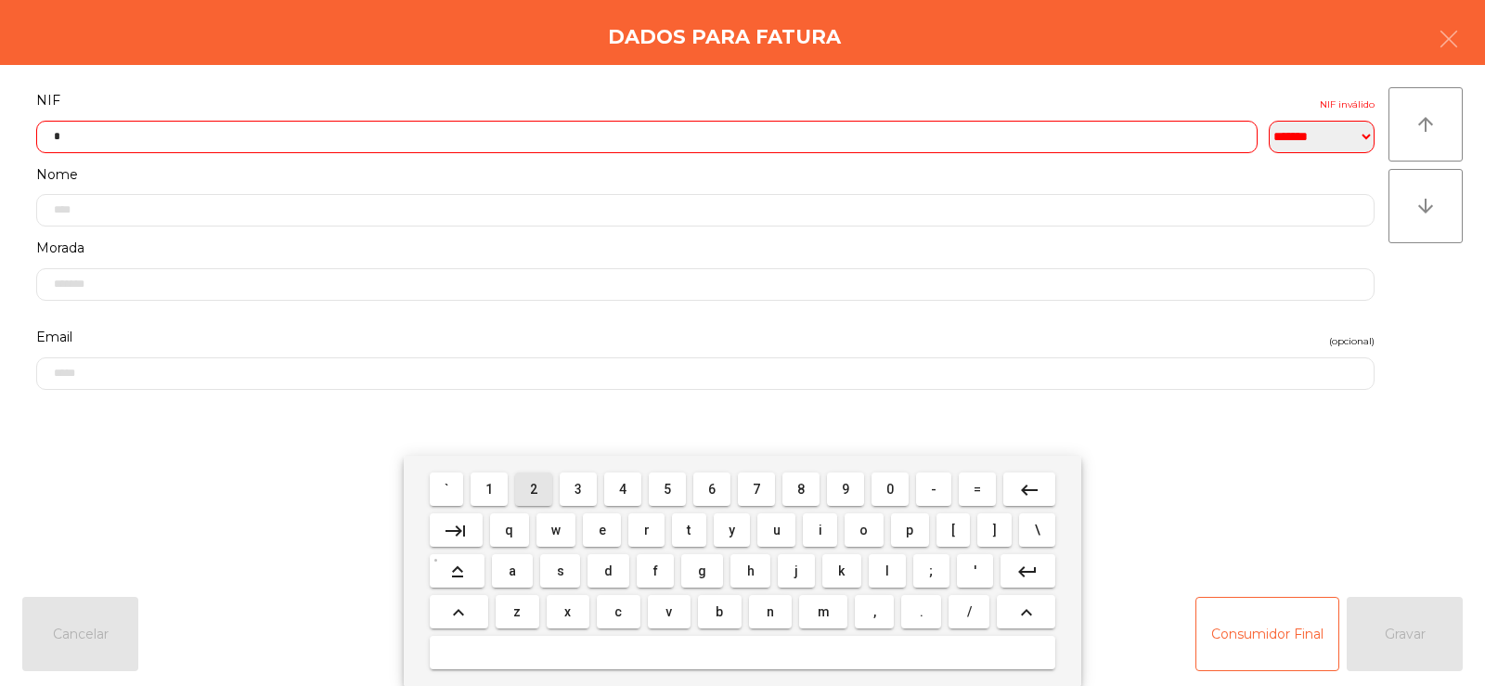
click at [581, 491] on span "3" at bounding box center [577, 489] width 7 height 15
click at [667, 488] on span "5" at bounding box center [667, 489] width 7 height 15
click at [534, 485] on span "2" at bounding box center [533, 489] width 7 height 15
click at [886, 487] on span "0" at bounding box center [889, 489] width 7 height 15
click at [833, 484] on button "9" at bounding box center [845, 488] width 37 height 33
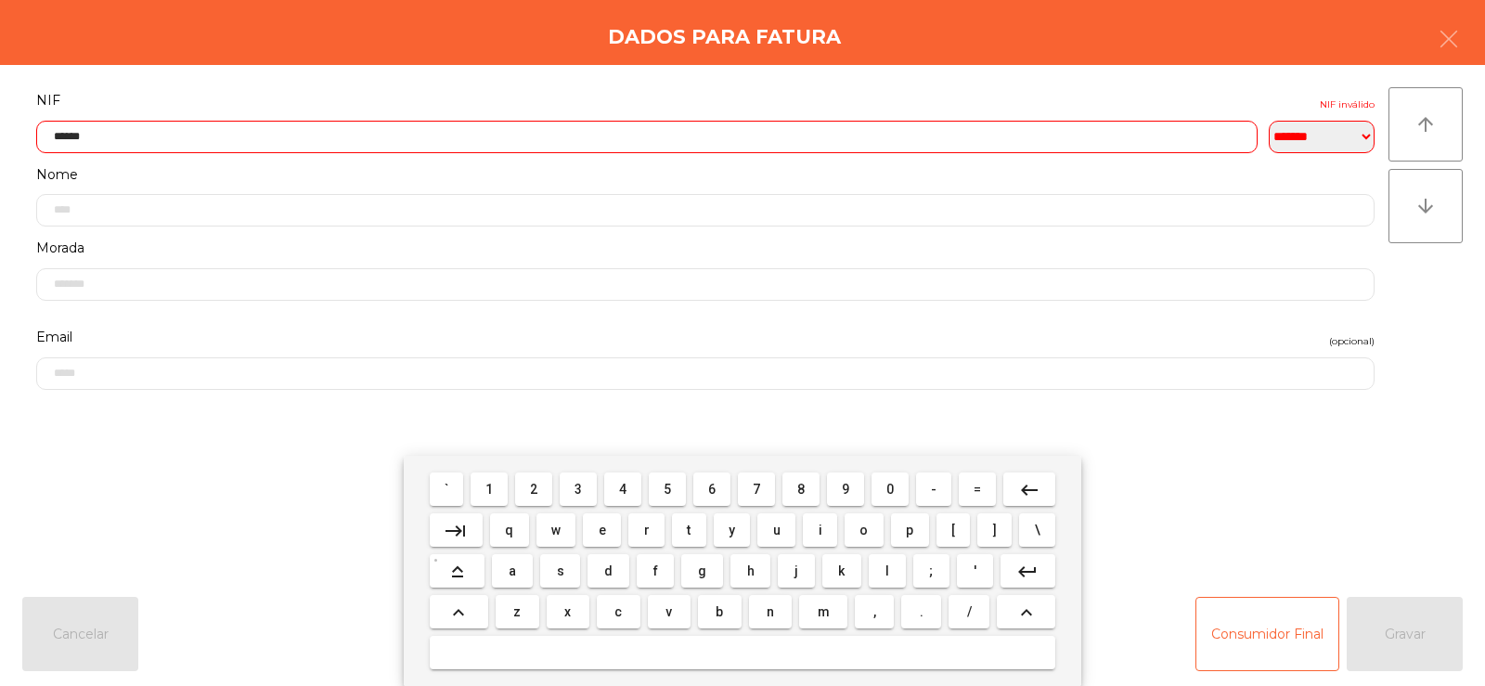
click at [756, 487] on span "7" at bounding box center [756, 489] width 7 height 15
click at [535, 489] on span "2" at bounding box center [533, 489] width 7 height 15
click at [623, 488] on span "4" at bounding box center [622, 489] width 7 height 15
type input "*********"
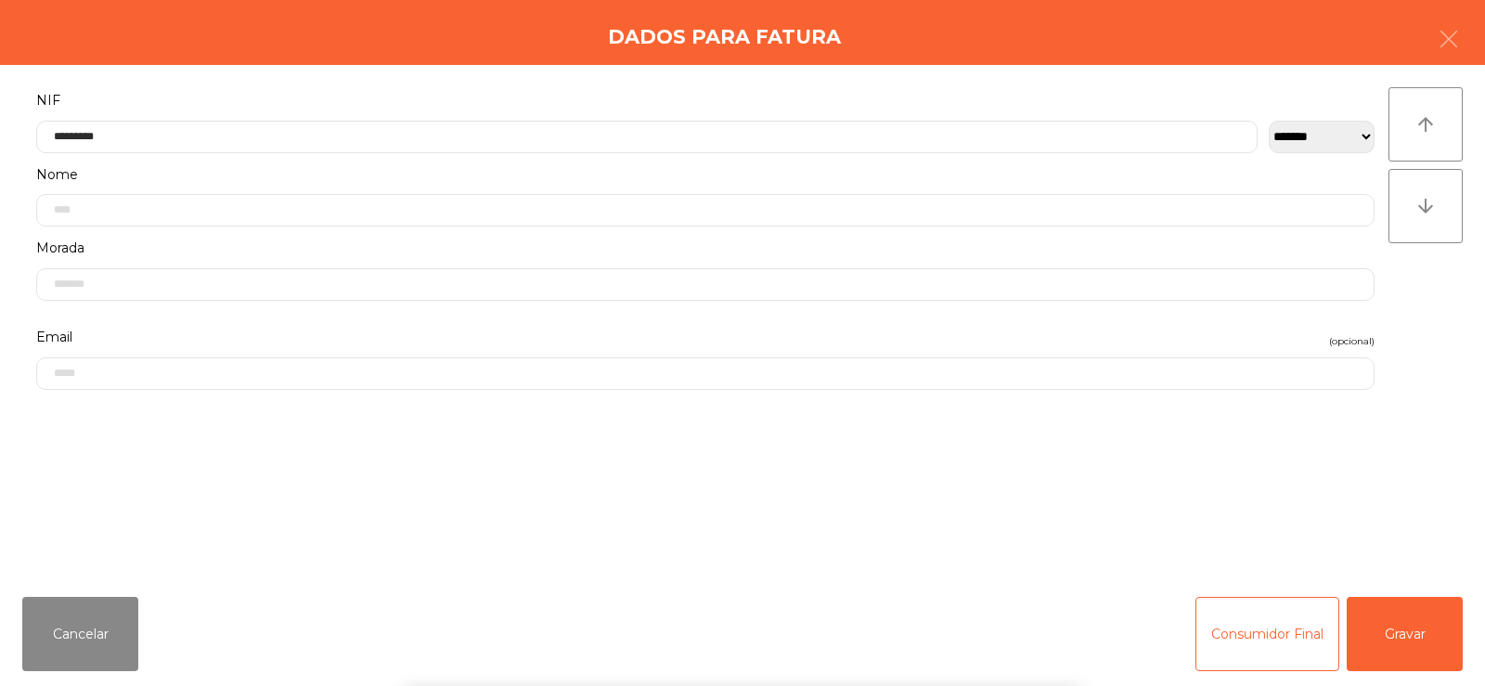
click at [1314, 495] on div "` 1 2 3 4 5 6 7 8 9 0 - = keyboard_backspace keyboard_tab q w e r t y u i o p […" at bounding box center [742, 571] width 1485 height 230
click at [1411, 630] on button "Gravar" at bounding box center [1405, 634] width 116 height 74
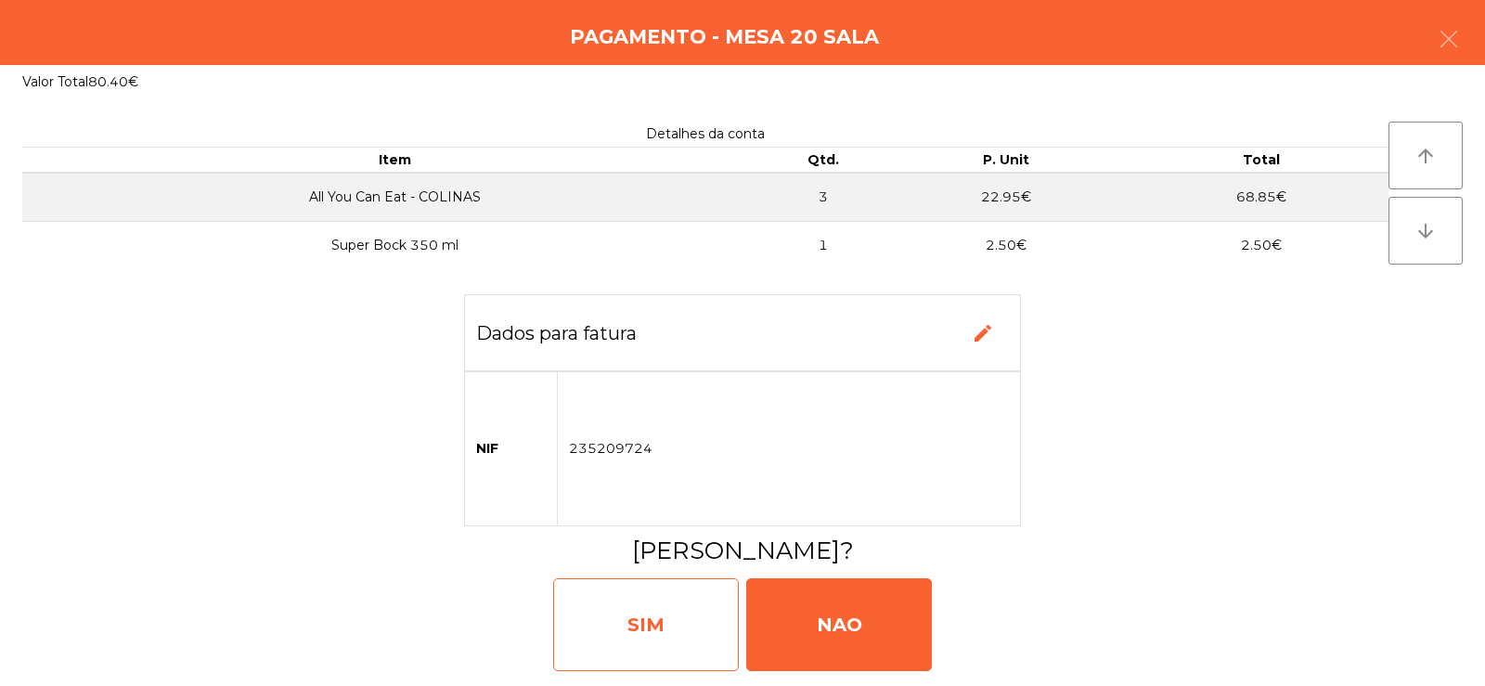
click at [661, 613] on div "SIM" at bounding box center [646, 624] width 186 height 93
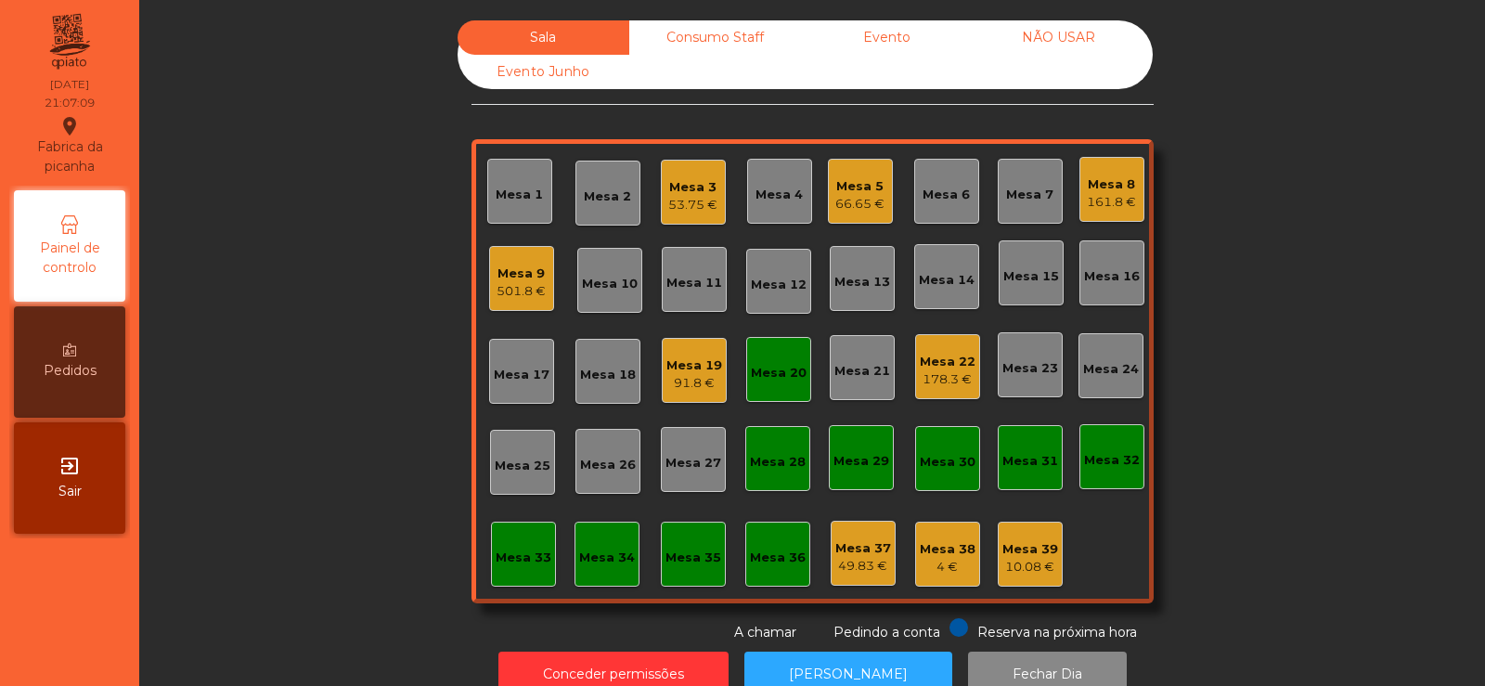
click at [768, 391] on div "Mesa 20" at bounding box center [778, 369] width 65 height 65
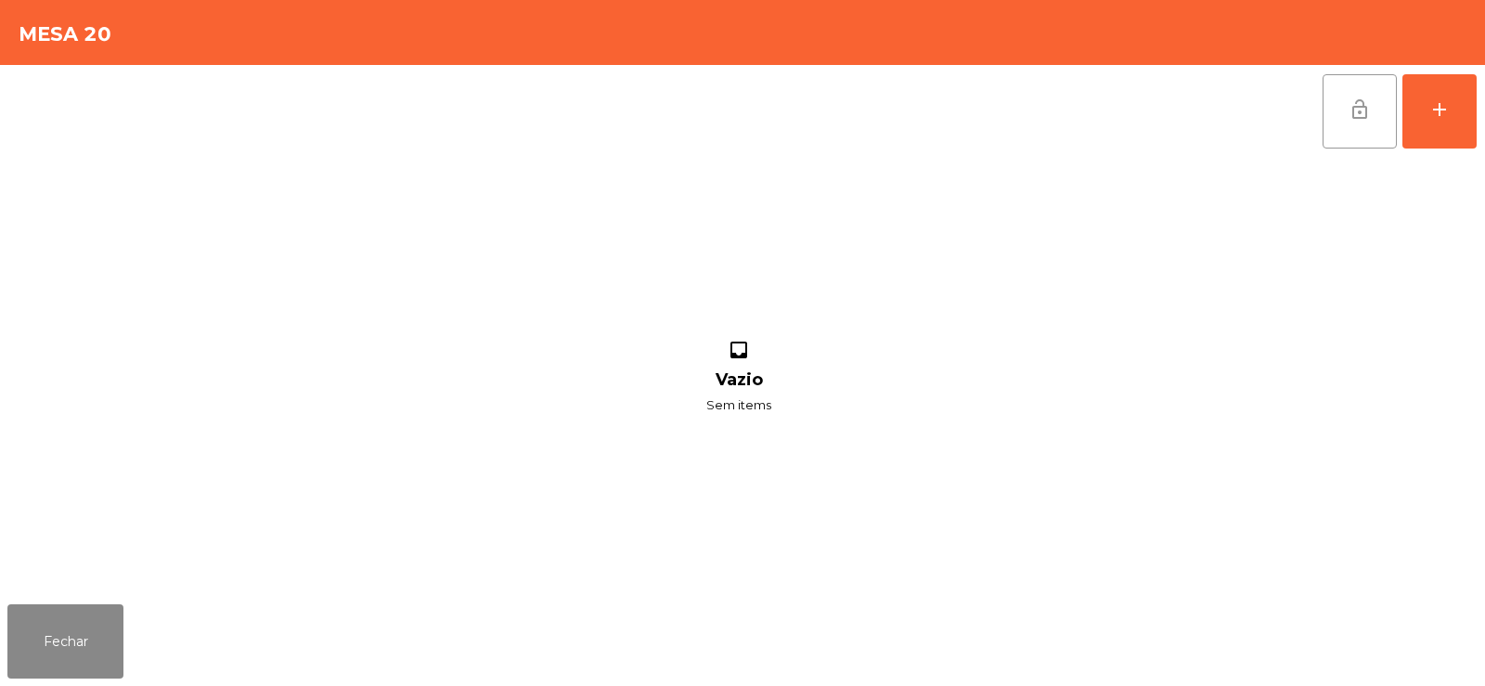
click at [1341, 135] on button "lock_open" at bounding box center [1359, 111] width 74 height 74
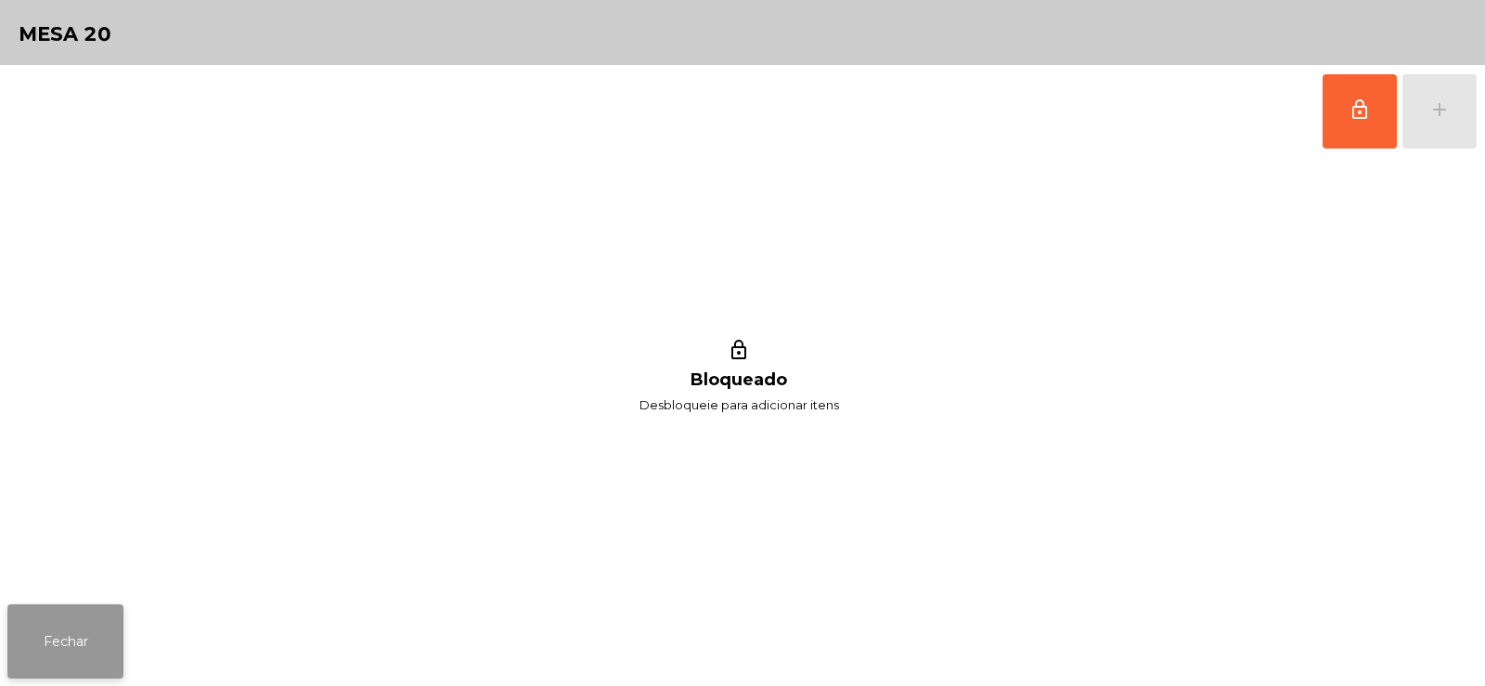
click at [25, 607] on button "Fechar" at bounding box center [65, 641] width 116 height 74
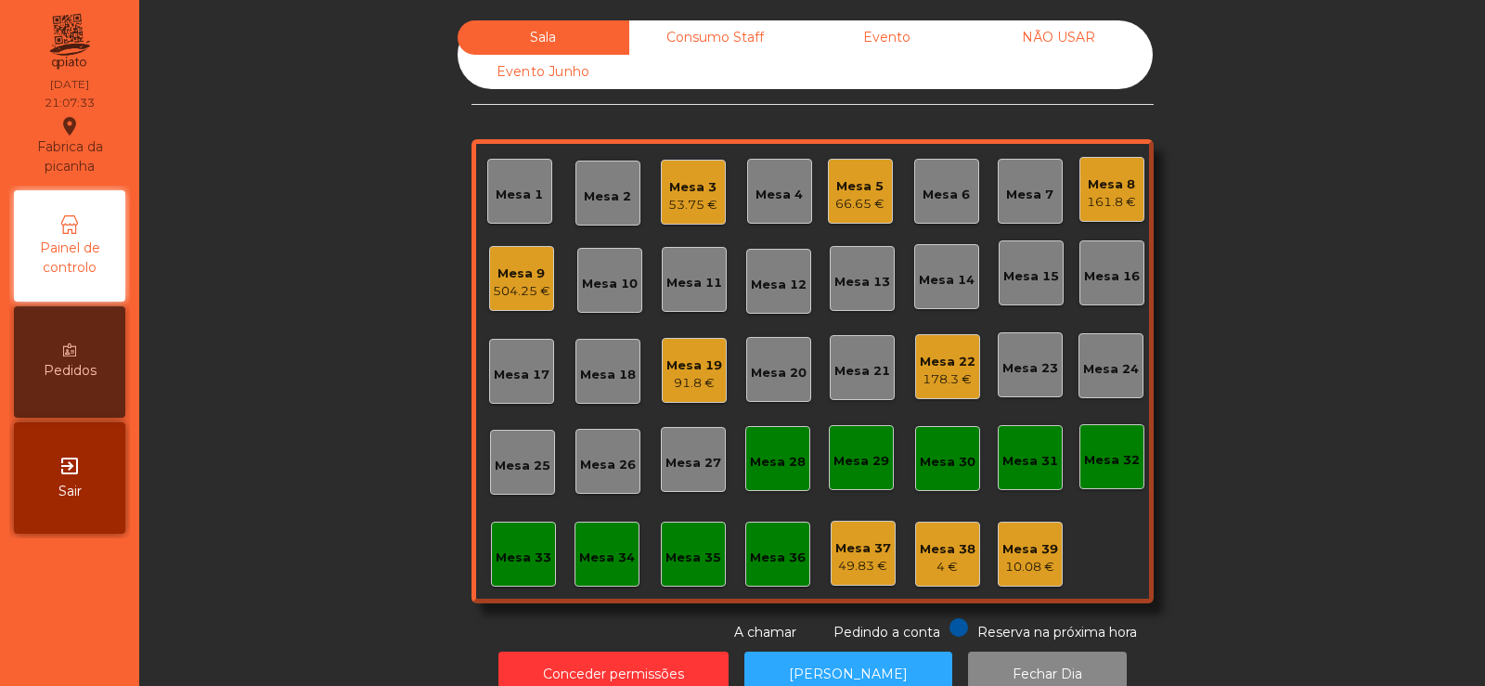
click at [920, 381] on div "178.3 €" at bounding box center [948, 379] width 56 height 19
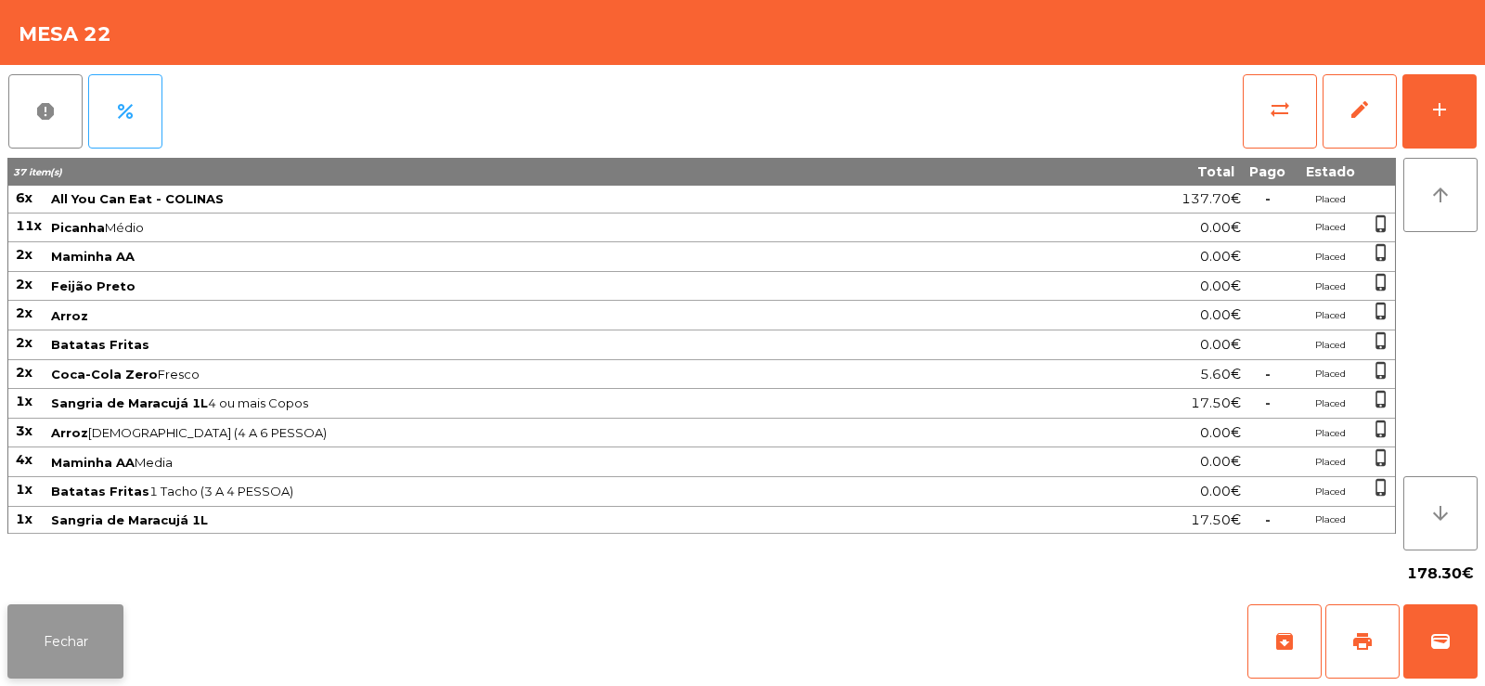
click at [77, 642] on button "Fechar" at bounding box center [65, 641] width 116 height 74
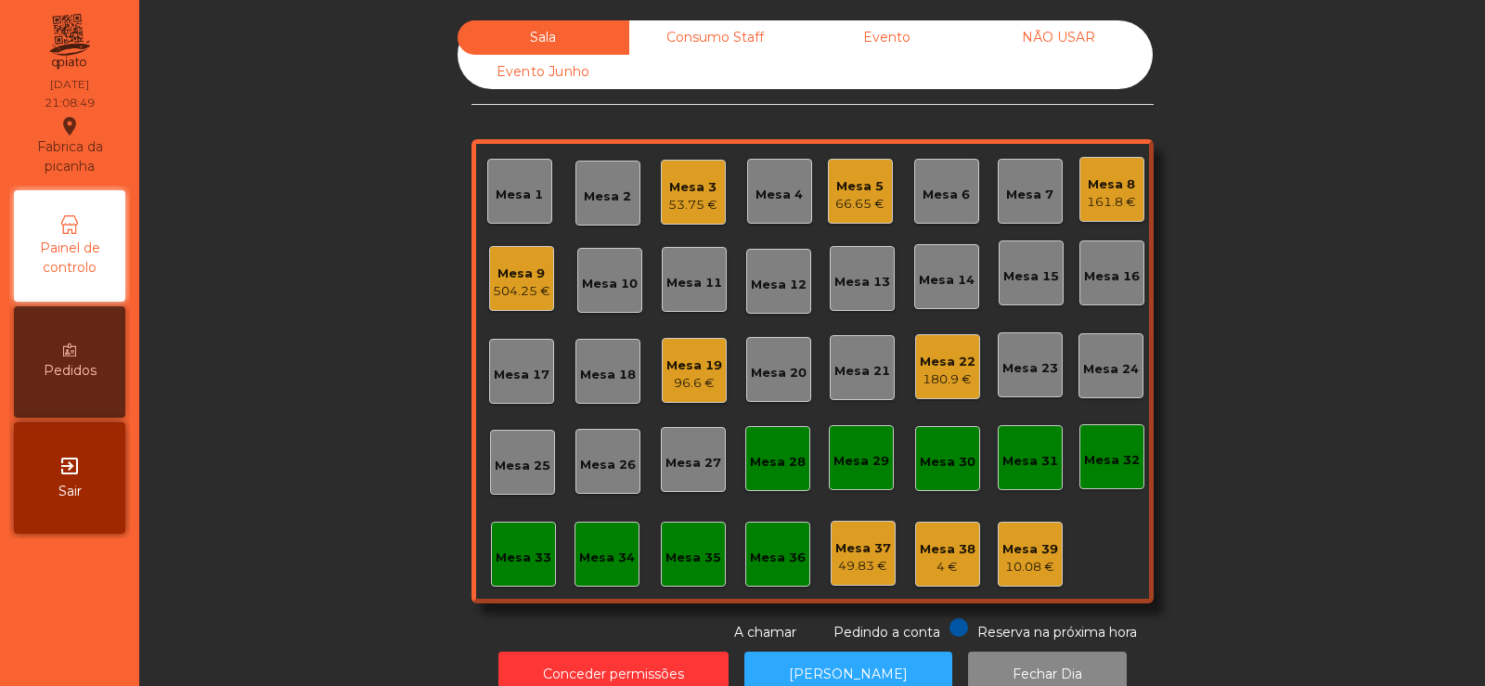
click at [1021, 560] on div "10.08 €" at bounding box center [1030, 567] width 56 height 19
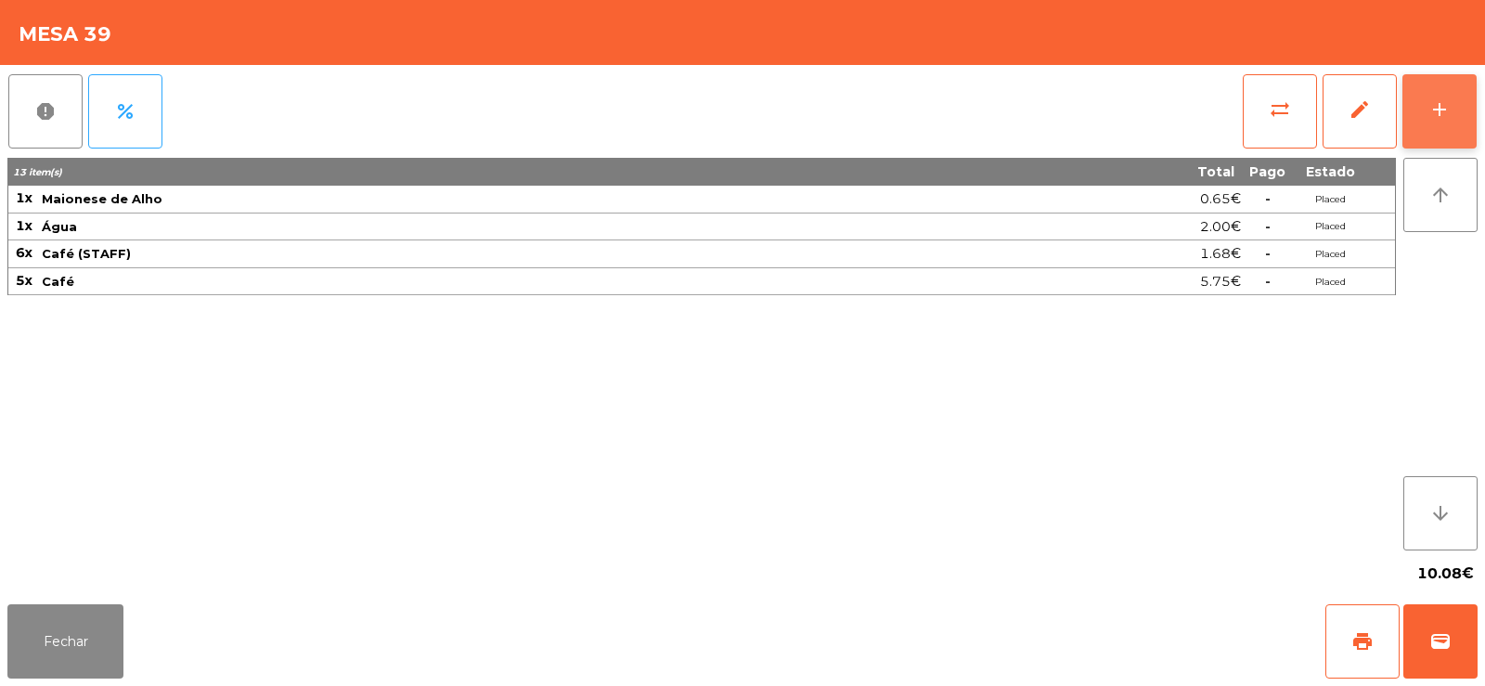
click at [1434, 115] on div "add" at bounding box center [1439, 109] width 22 height 22
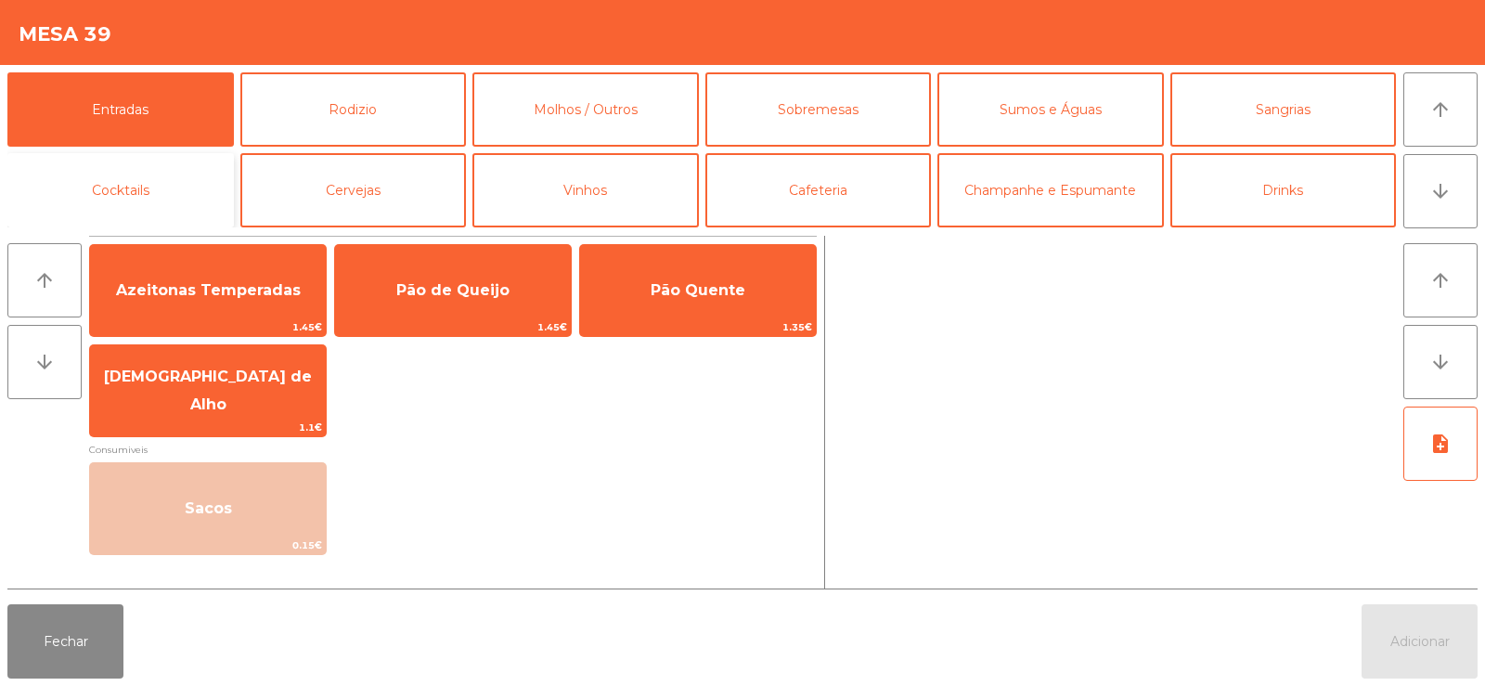
click at [135, 182] on button "Cocktails" at bounding box center [120, 190] width 226 height 74
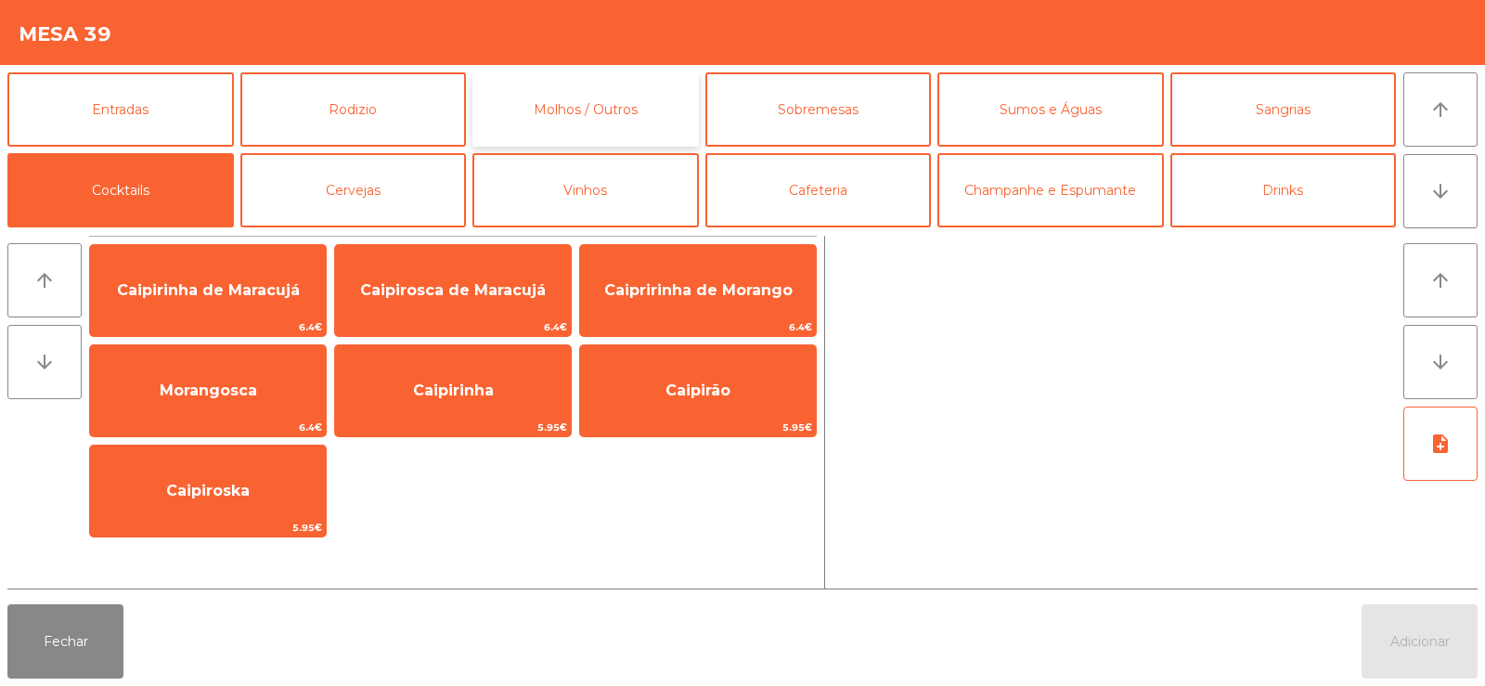
click at [633, 118] on button "Molhos / Outros" at bounding box center [585, 109] width 226 height 74
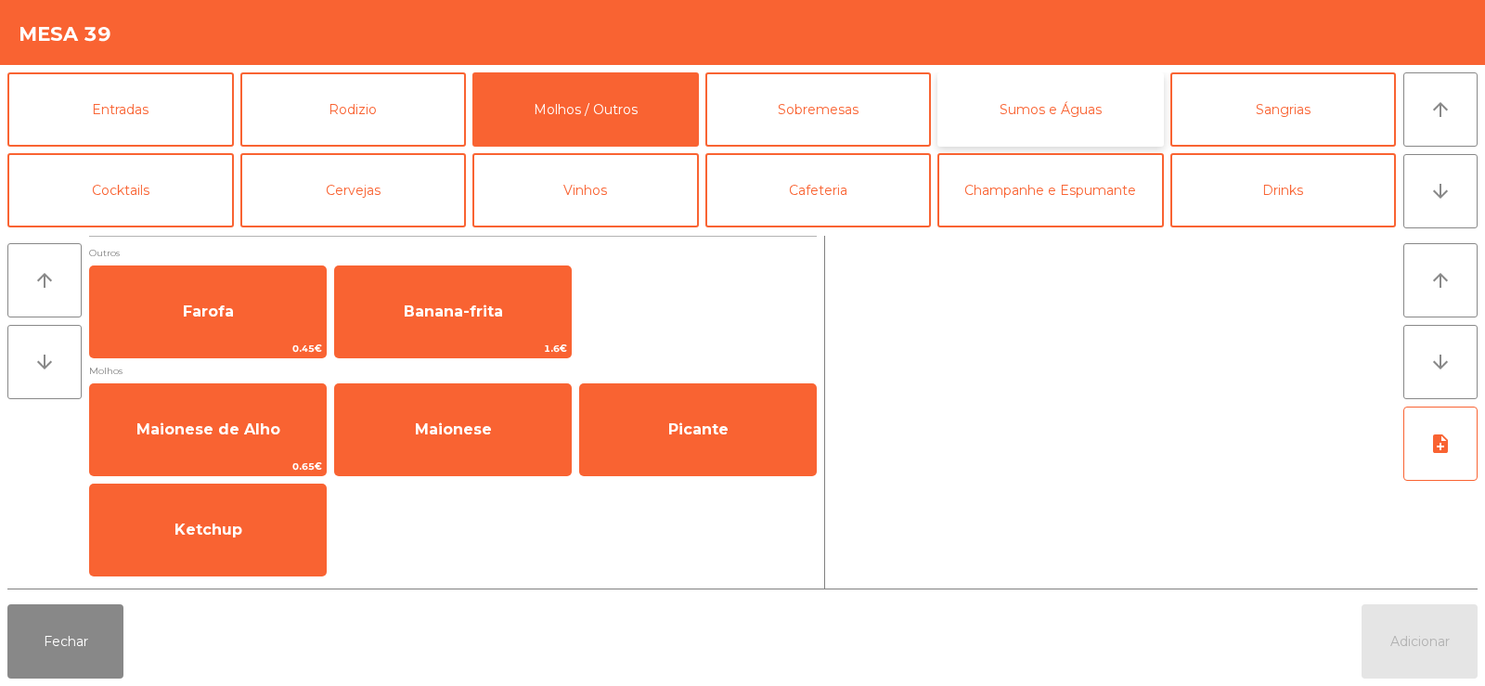
click at [1030, 112] on button "Sumos e Águas" at bounding box center [1050, 109] width 226 height 74
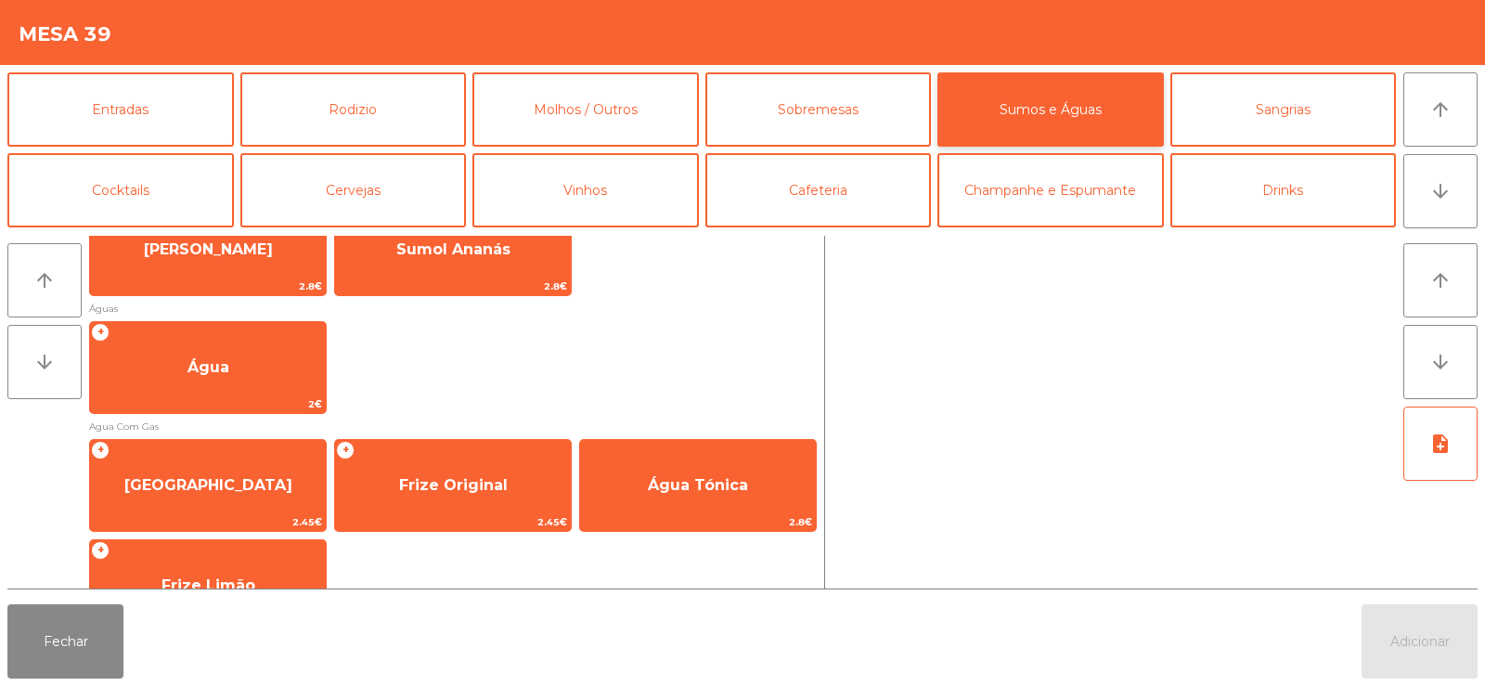
scroll to position [561, 0]
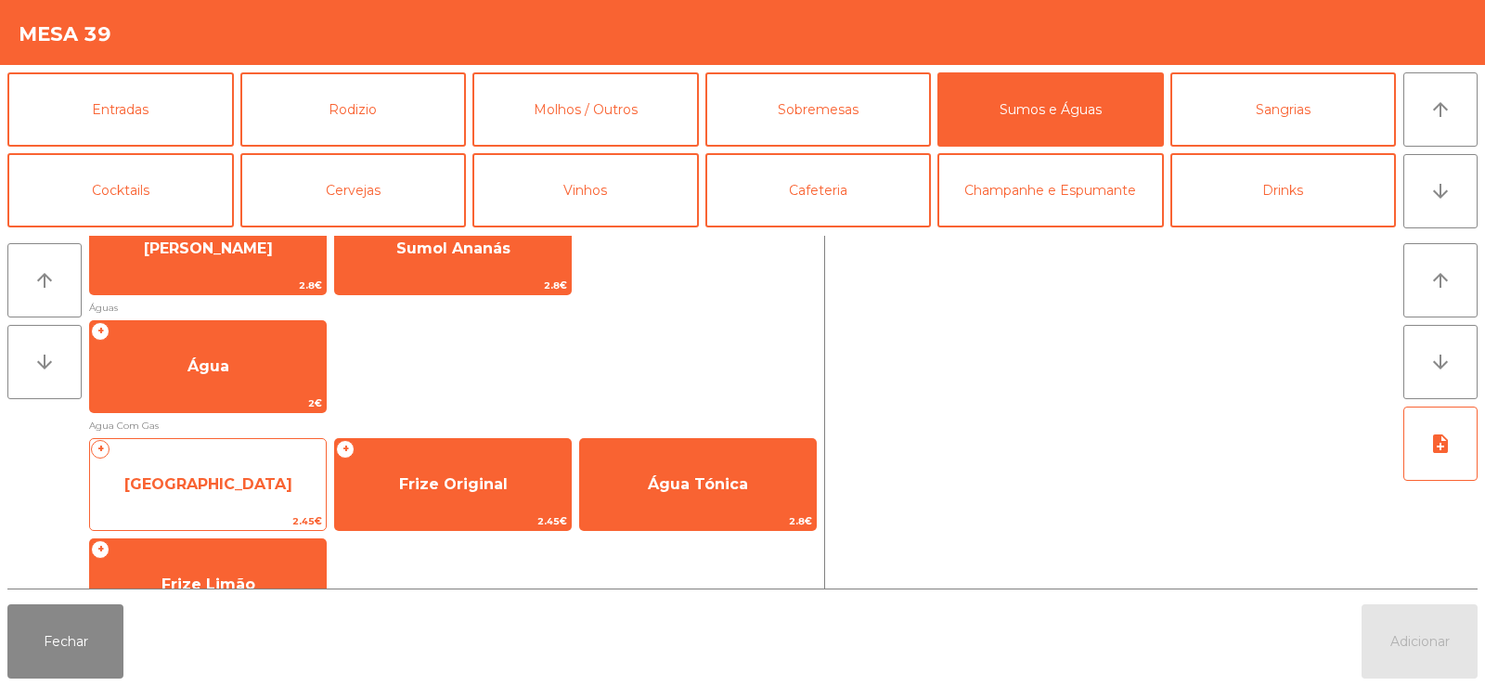
click at [202, 483] on span "[GEOGRAPHIC_DATA]" at bounding box center [208, 484] width 168 height 18
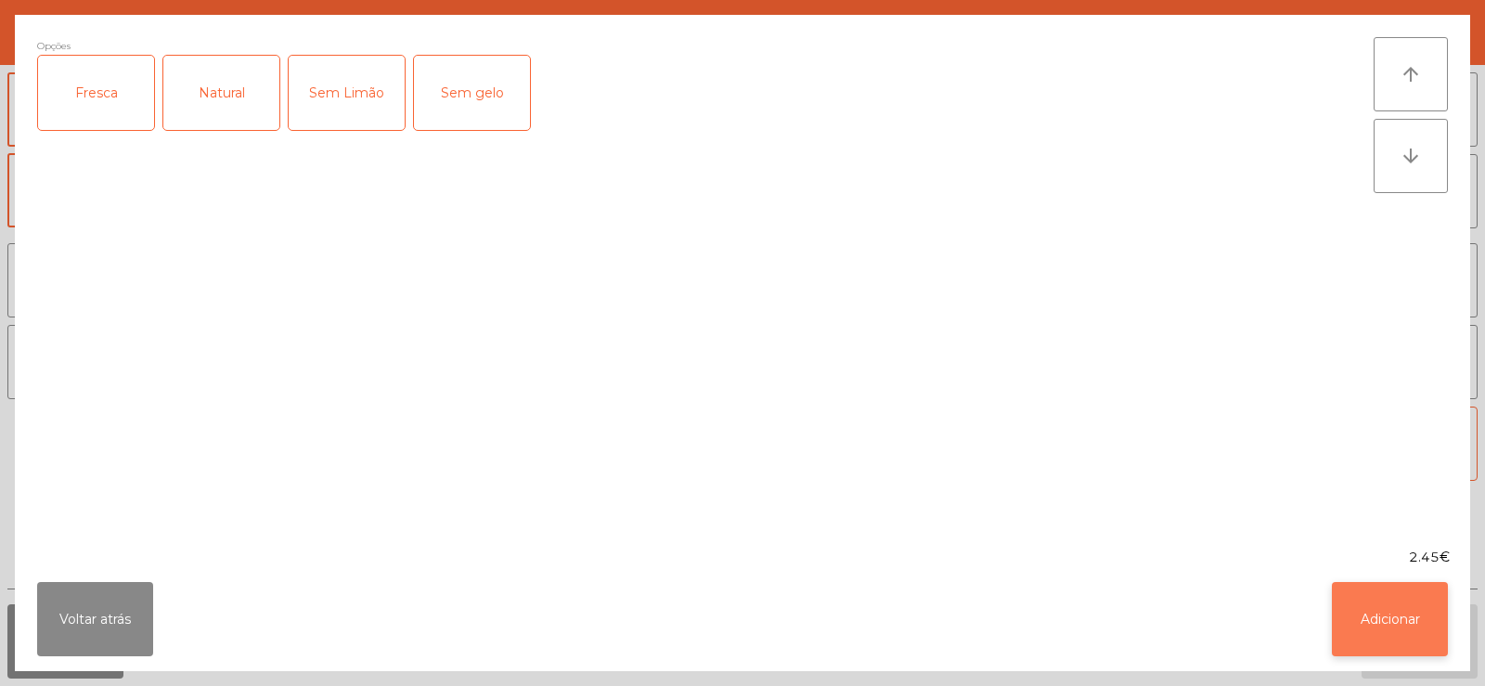
click at [1409, 616] on button "Adicionar" at bounding box center [1390, 619] width 116 height 74
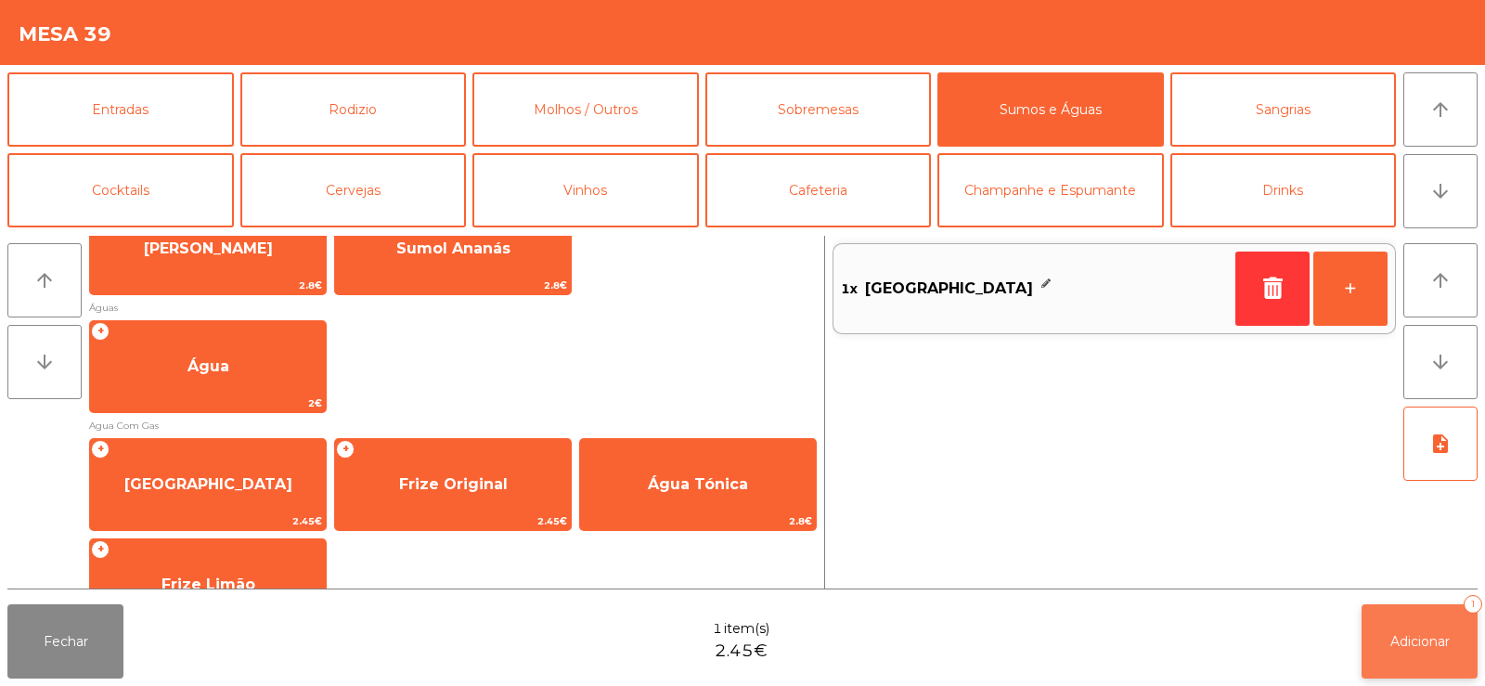
click at [1435, 635] on span "Adicionar" at bounding box center [1419, 641] width 59 height 17
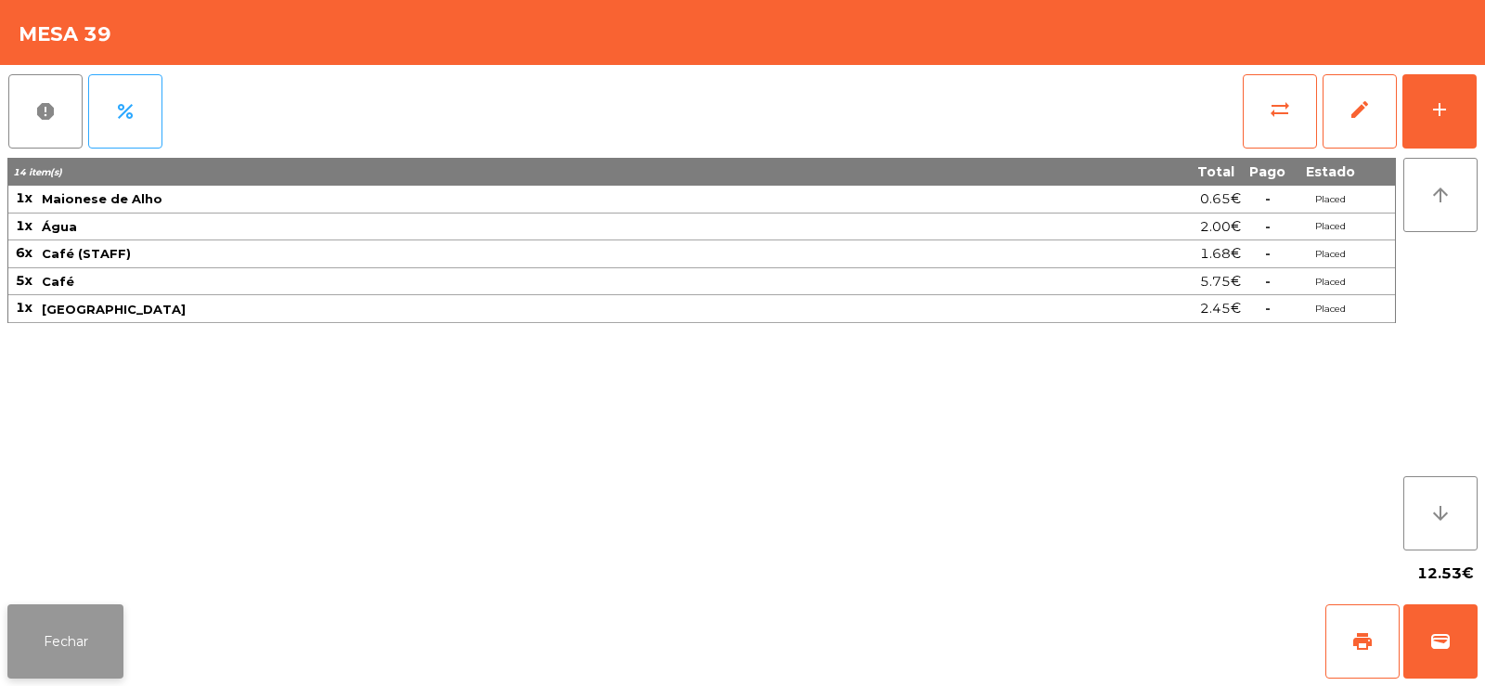
click at [76, 652] on button "Fechar" at bounding box center [65, 641] width 116 height 74
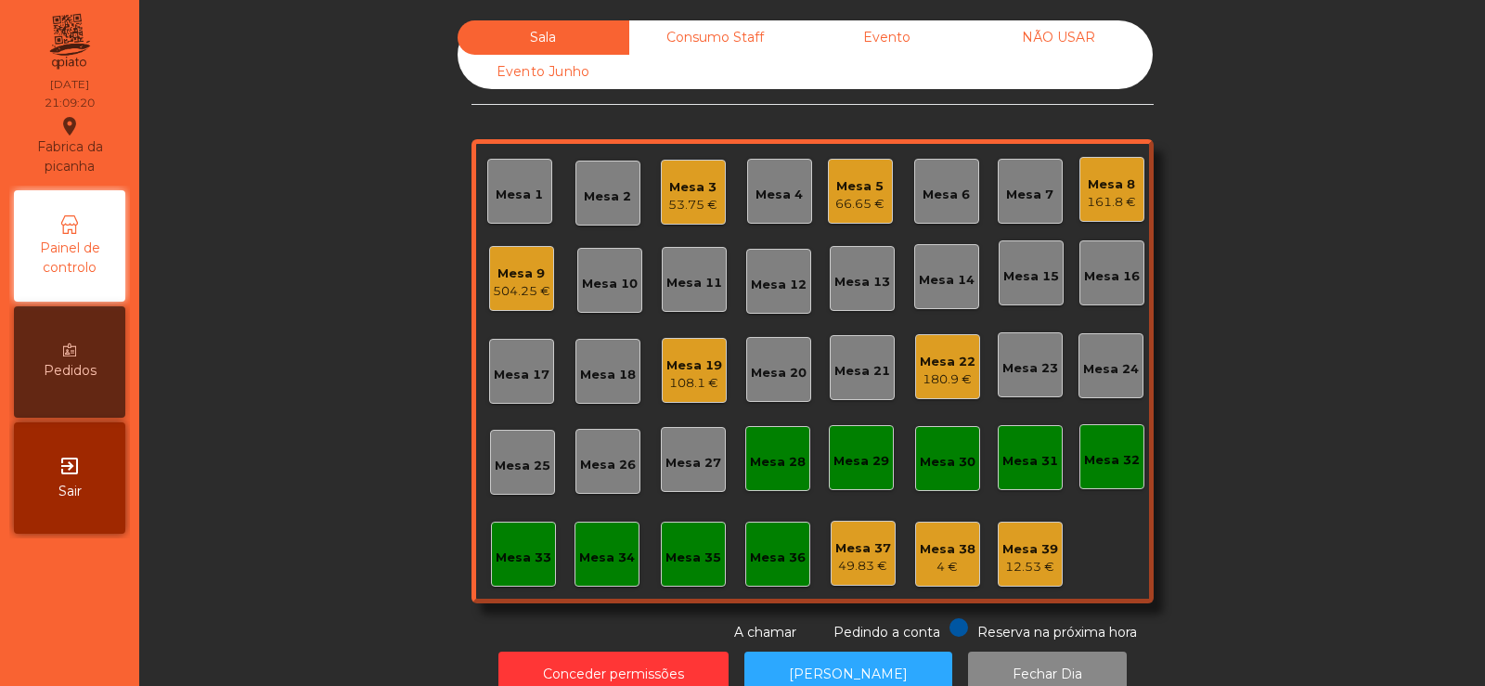
click at [703, 375] on div "108.1 €" at bounding box center [694, 383] width 56 height 19
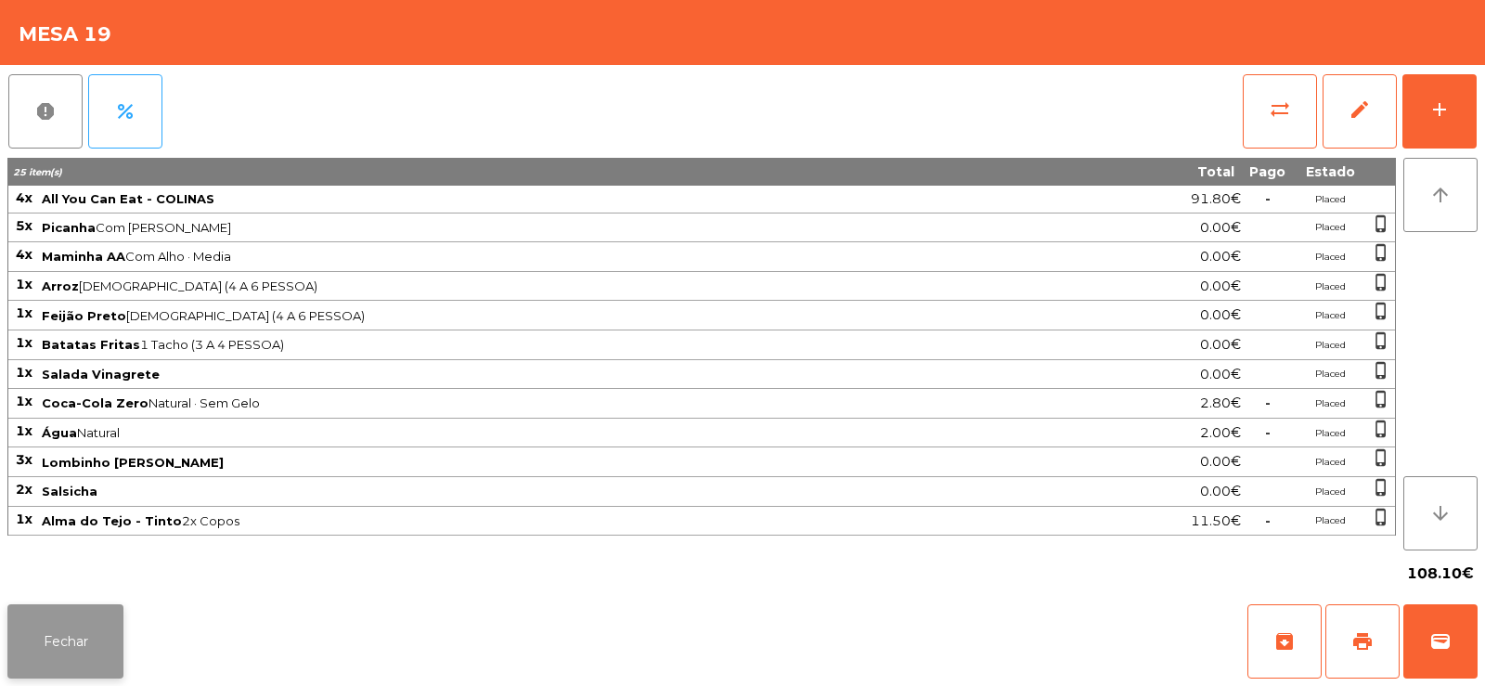
click at [51, 674] on button "Fechar" at bounding box center [65, 641] width 116 height 74
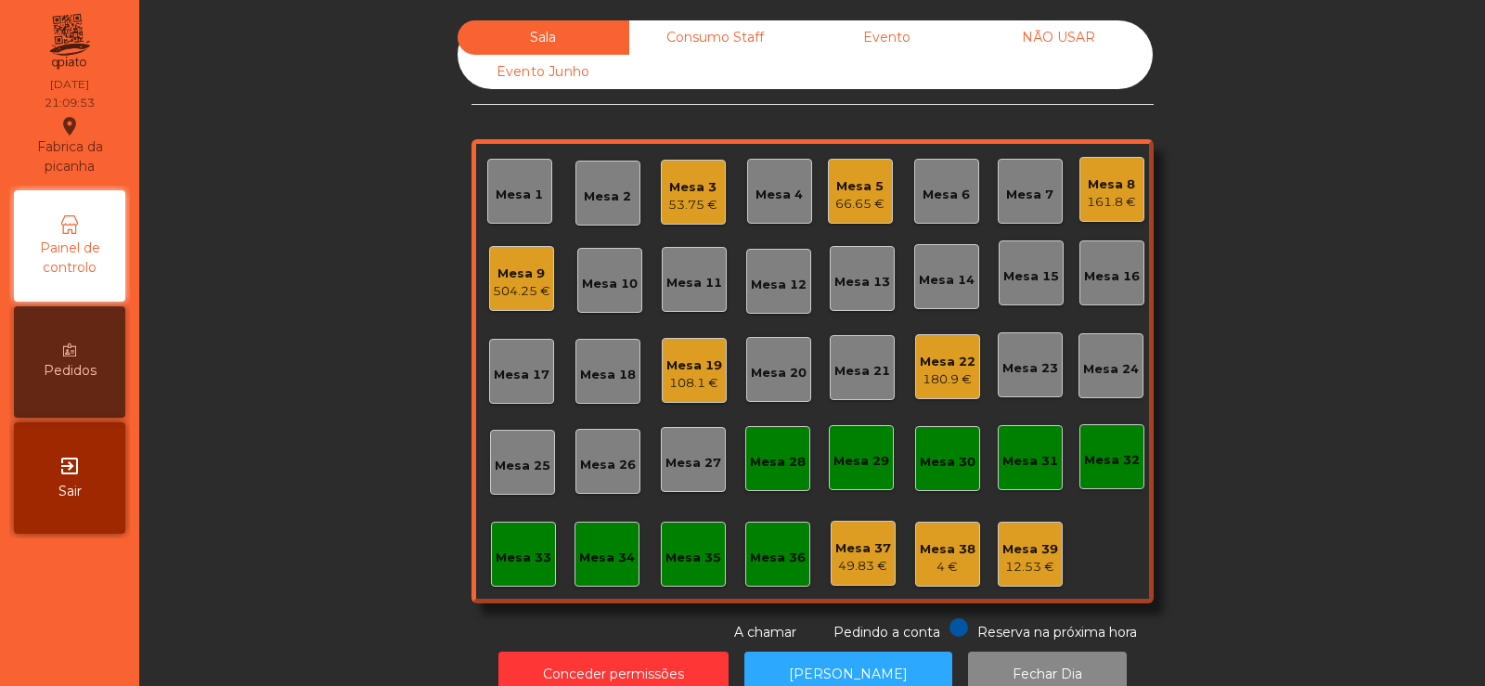
click at [520, 556] on div "Mesa 33" at bounding box center [524, 557] width 56 height 19
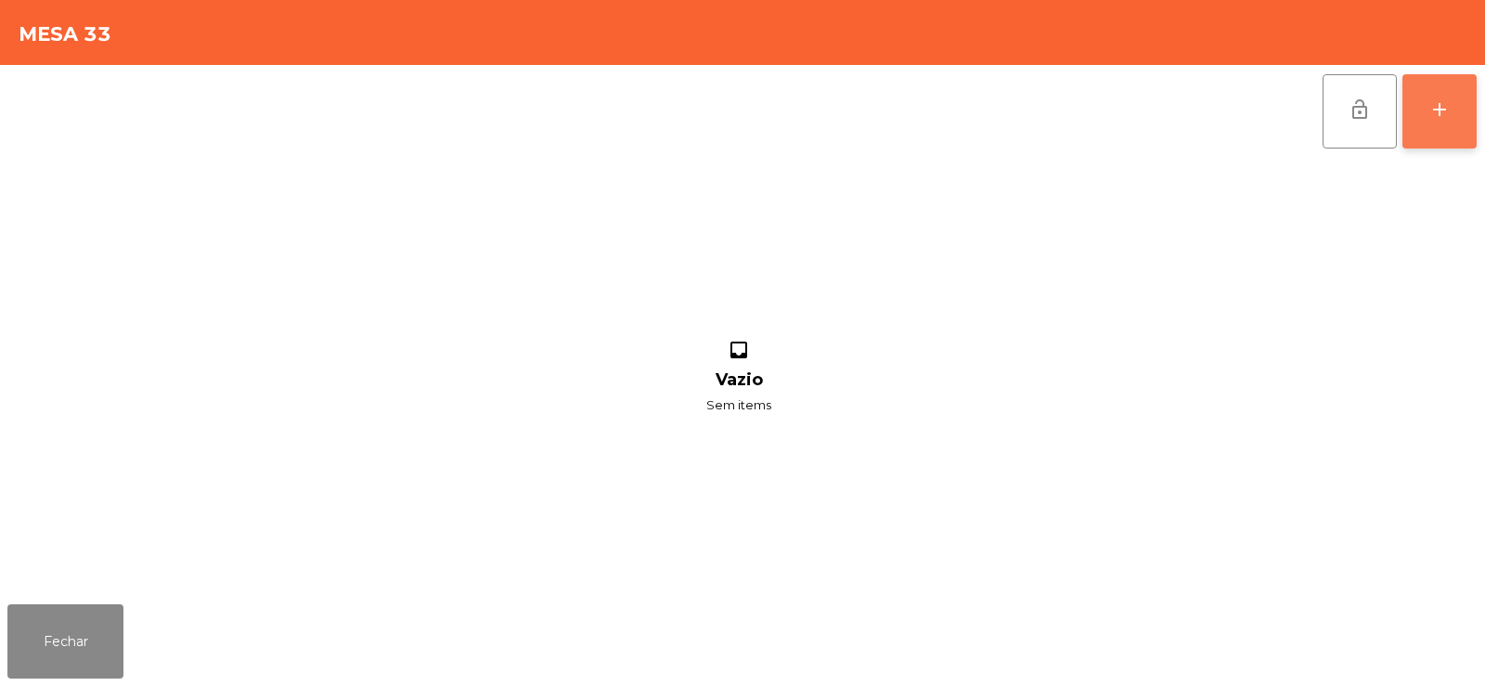
click at [1442, 106] on div "add" at bounding box center [1439, 109] width 22 height 22
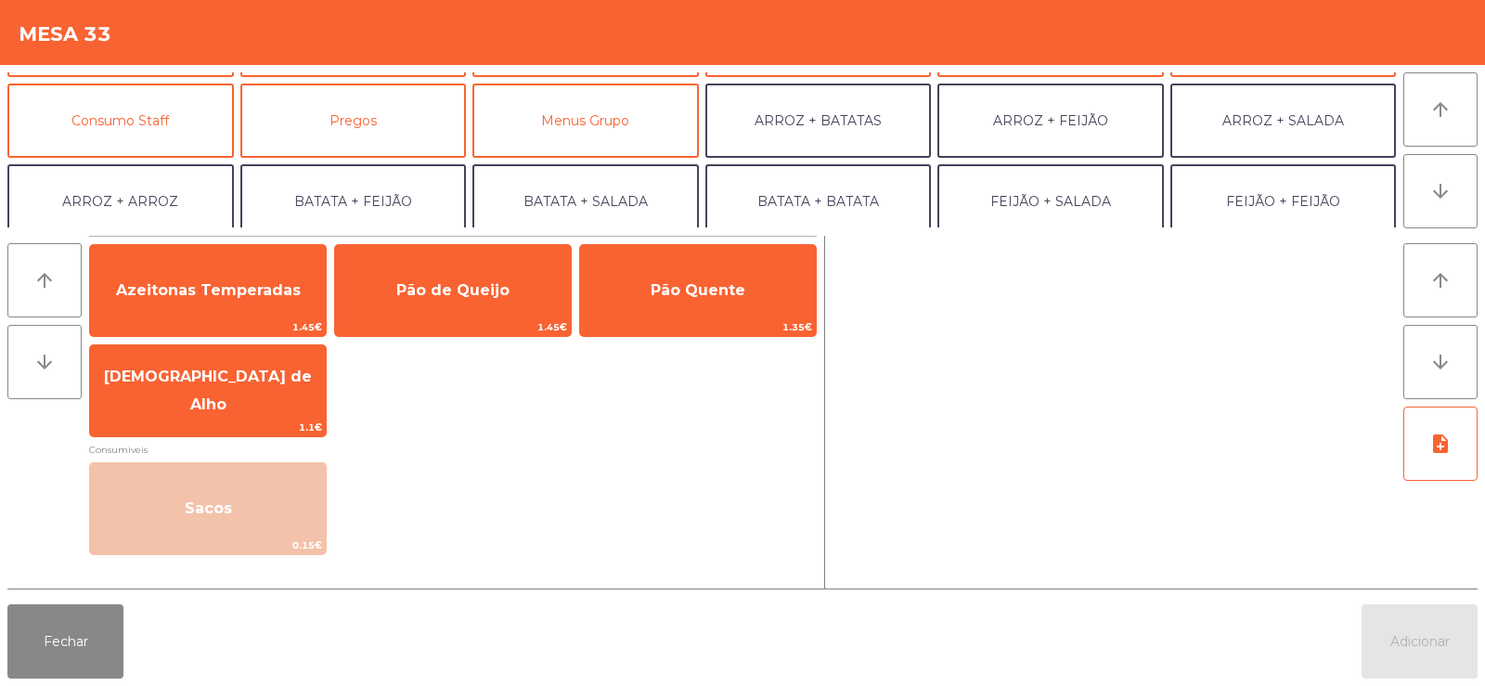
scroll to position [131, 0]
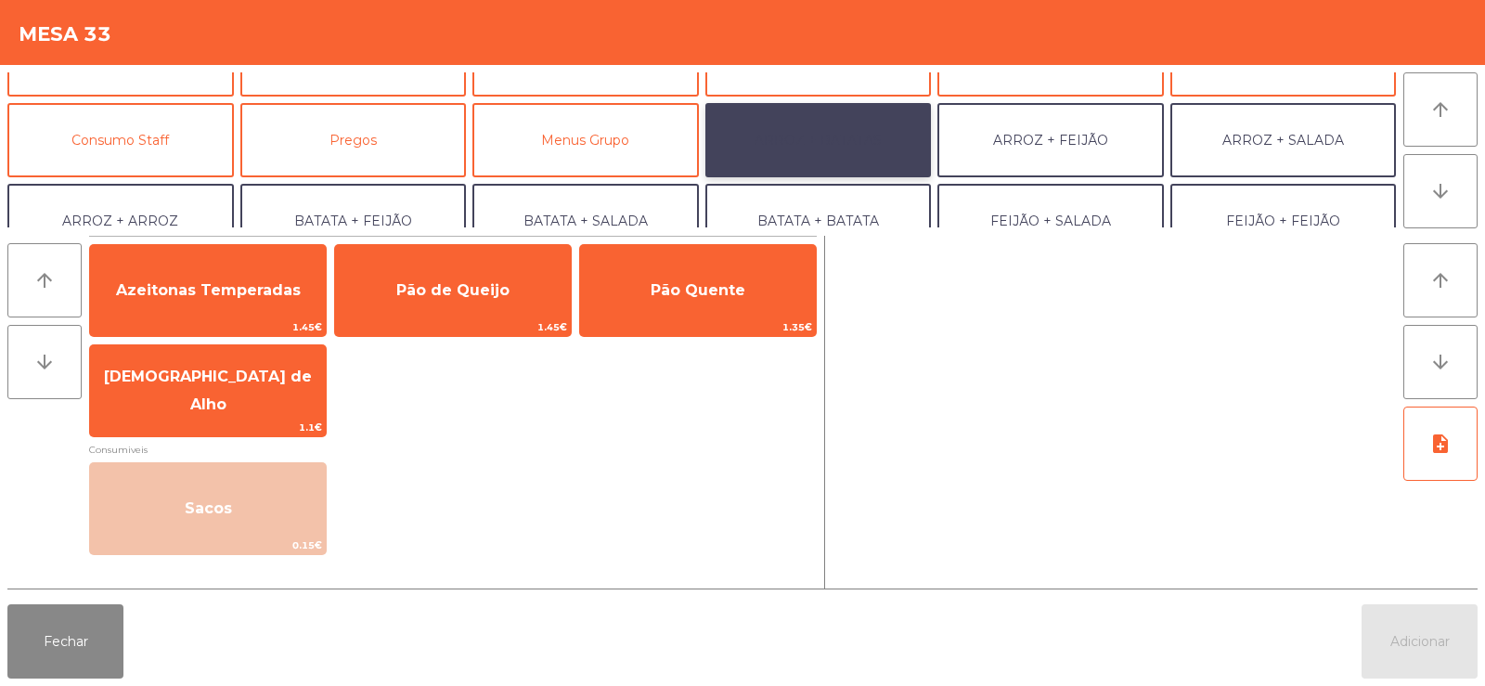
click at [870, 146] on button "ARROZ + BATATAS" at bounding box center [818, 140] width 226 height 74
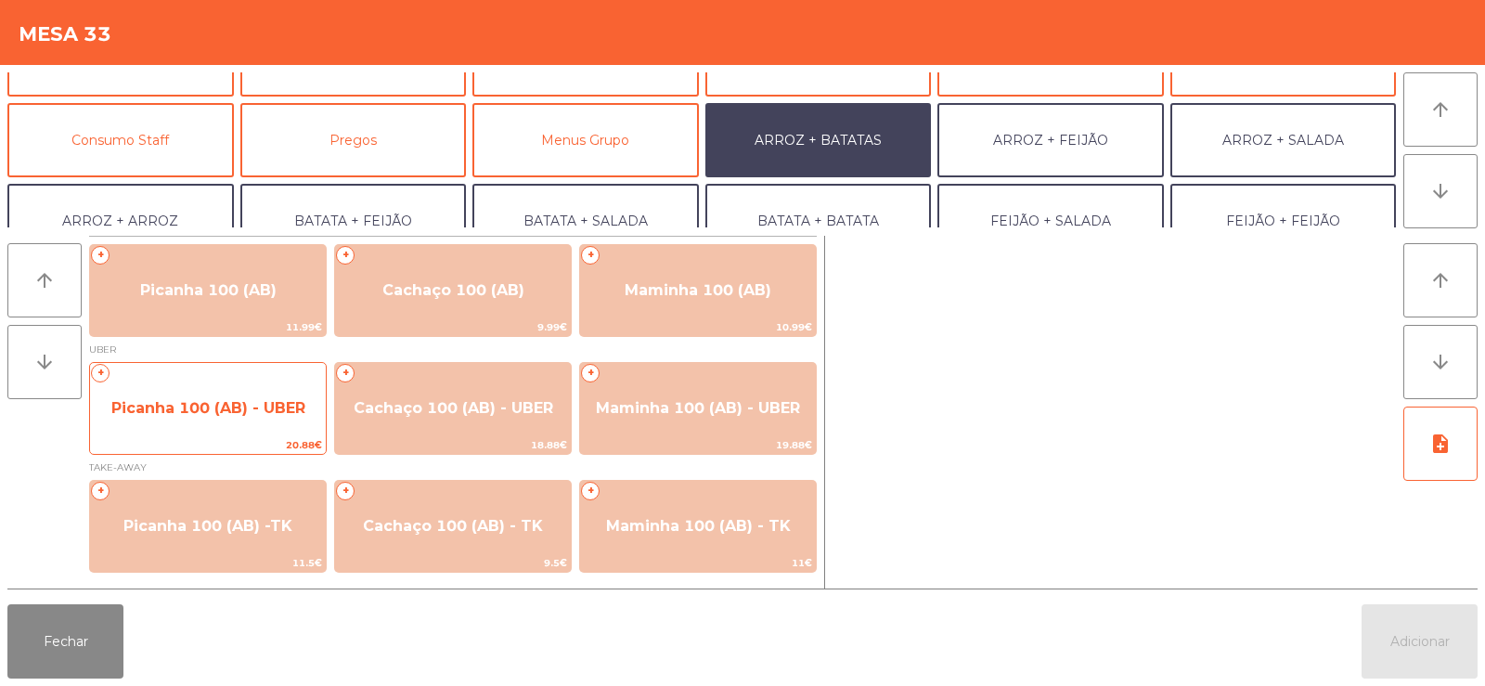
click at [196, 411] on span "Picanha 100 (AB) - UBER" at bounding box center [208, 408] width 194 height 18
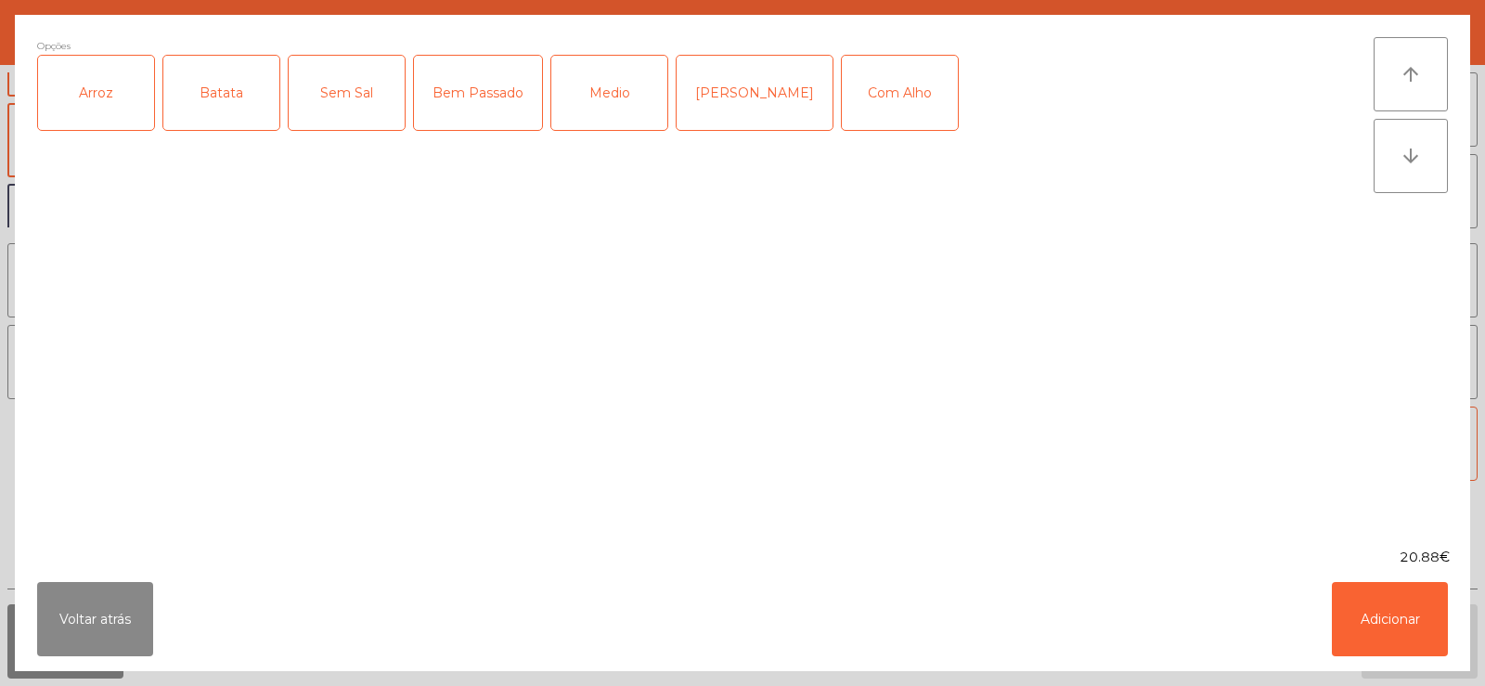
click at [100, 81] on div "Arroz" at bounding box center [96, 93] width 116 height 74
click at [211, 96] on div "Batata" at bounding box center [221, 93] width 116 height 74
click at [487, 86] on div "Bem Passado" at bounding box center [478, 93] width 128 height 74
click at [1399, 617] on button "Adicionar" at bounding box center [1390, 619] width 116 height 74
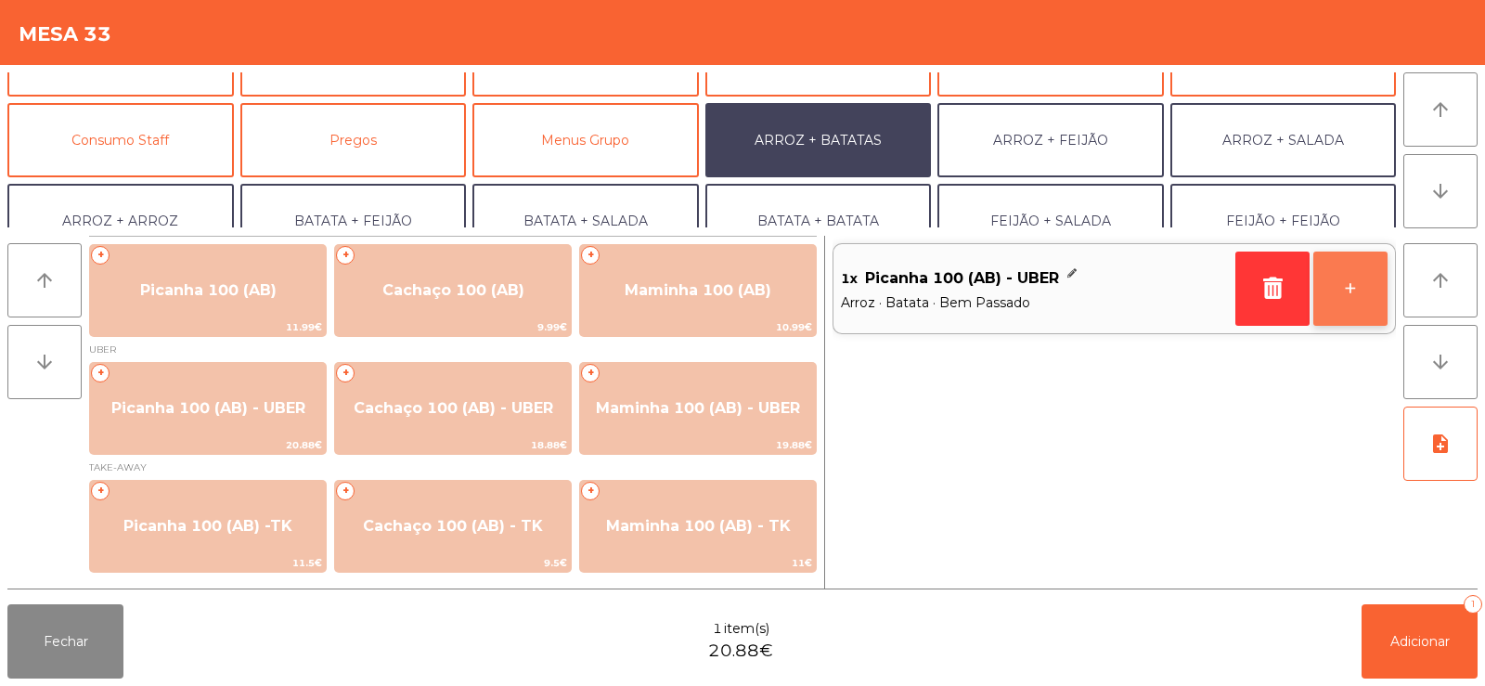
click at [1361, 298] on button "+" at bounding box center [1350, 289] width 74 height 74
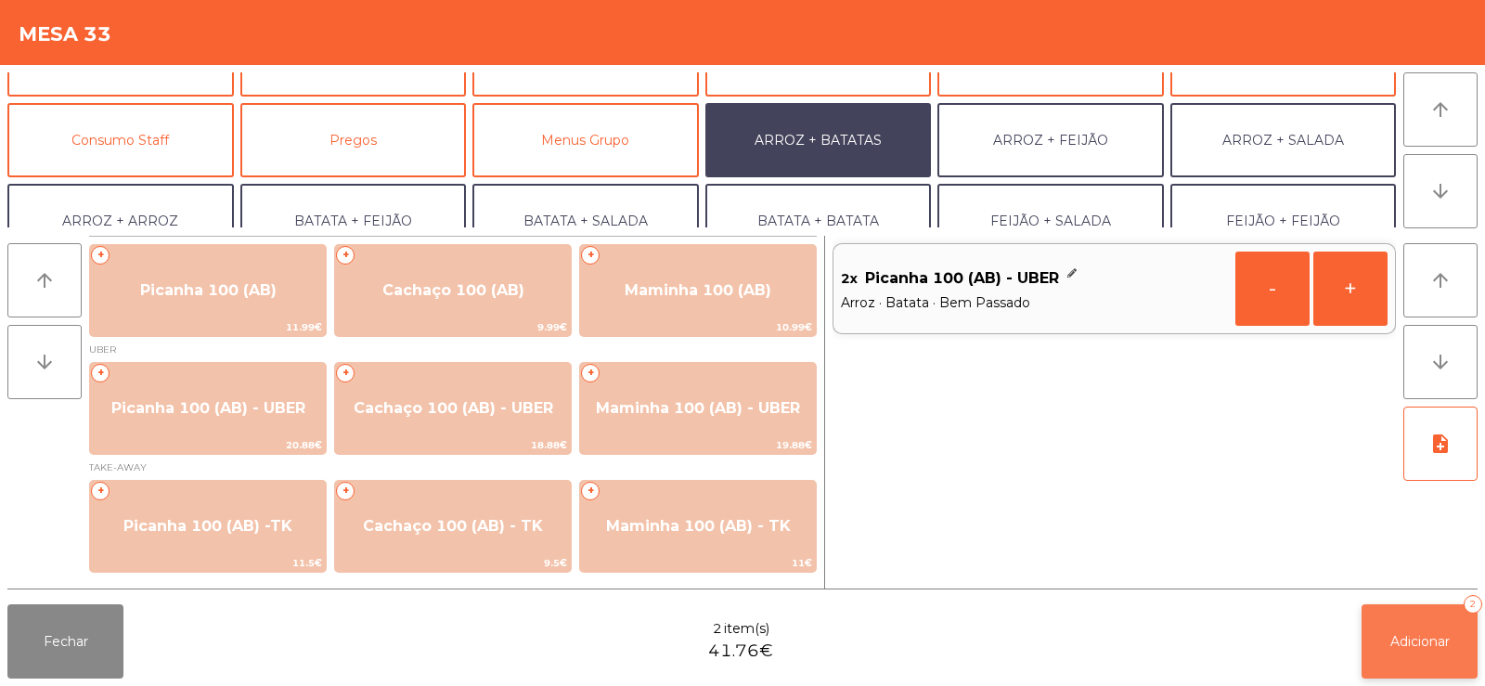
click at [1434, 633] on span "Adicionar" at bounding box center [1419, 641] width 59 height 17
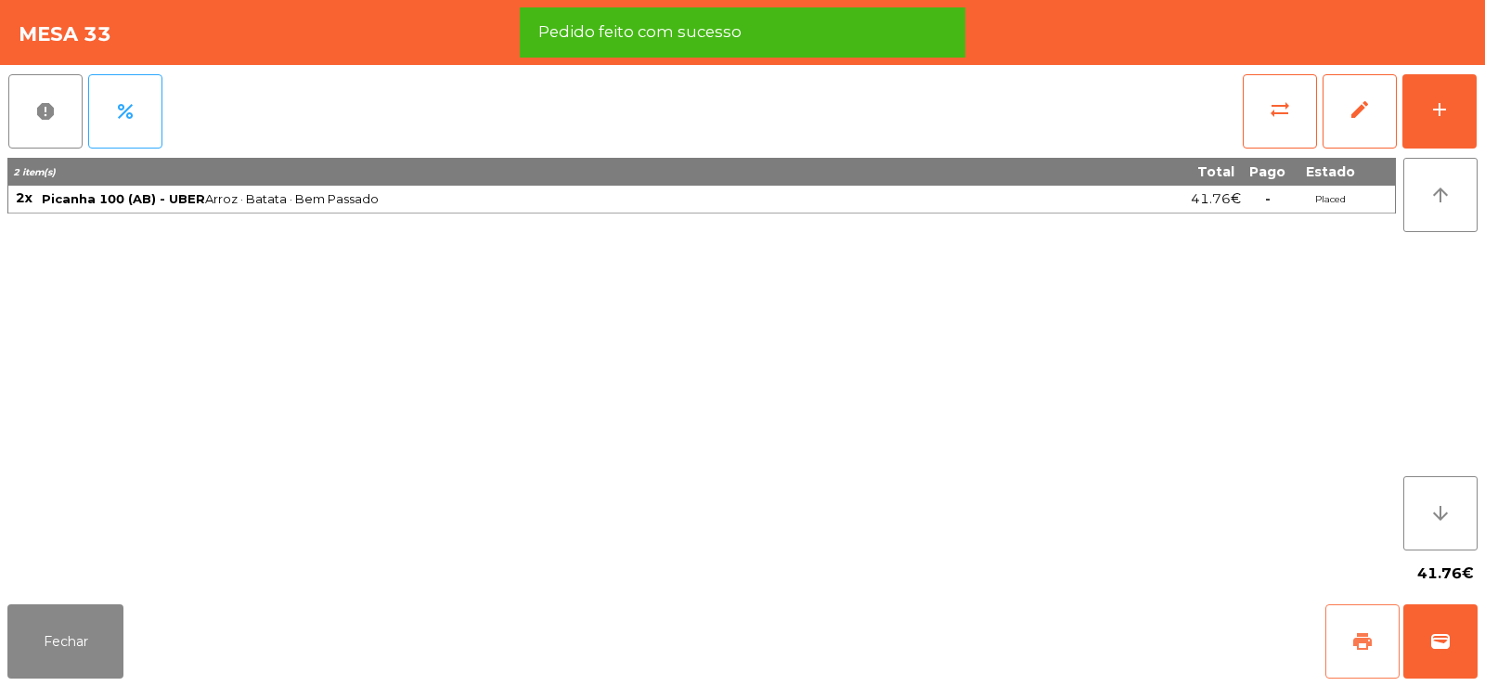
click at [1370, 636] on span "print" at bounding box center [1362, 641] width 22 height 22
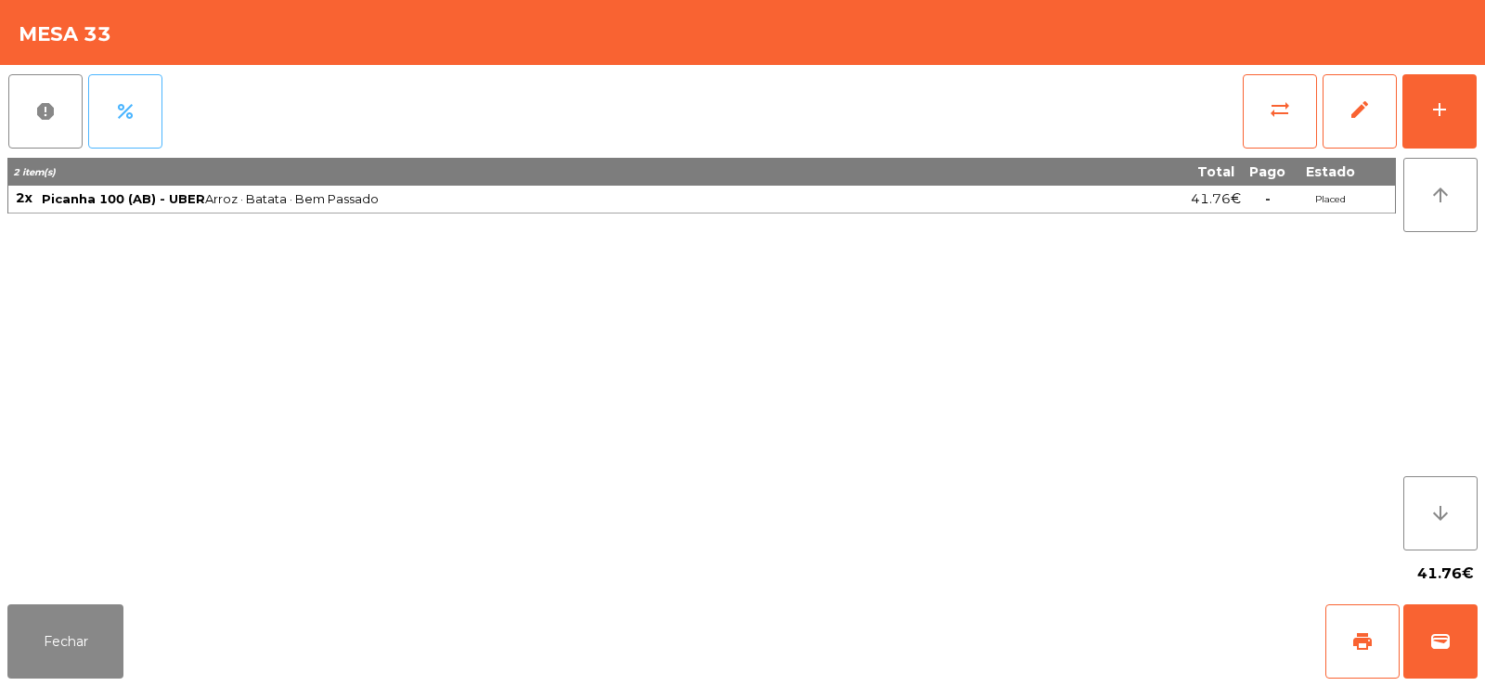
click at [130, 118] on span "percent" at bounding box center [125, 111] width 22 height 22
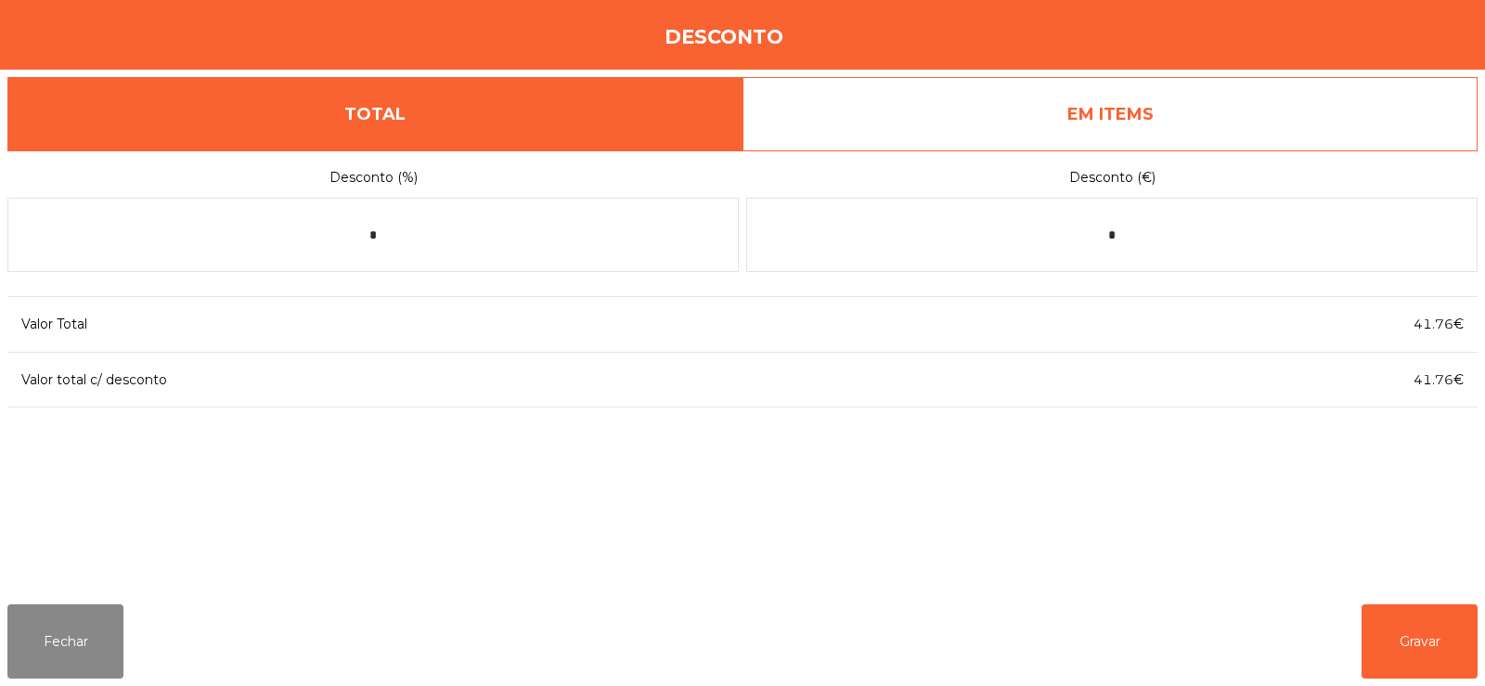
click at [1146, 131] on link "EM ITEMS" at bounding box center [1109, 114] width 735 height 74
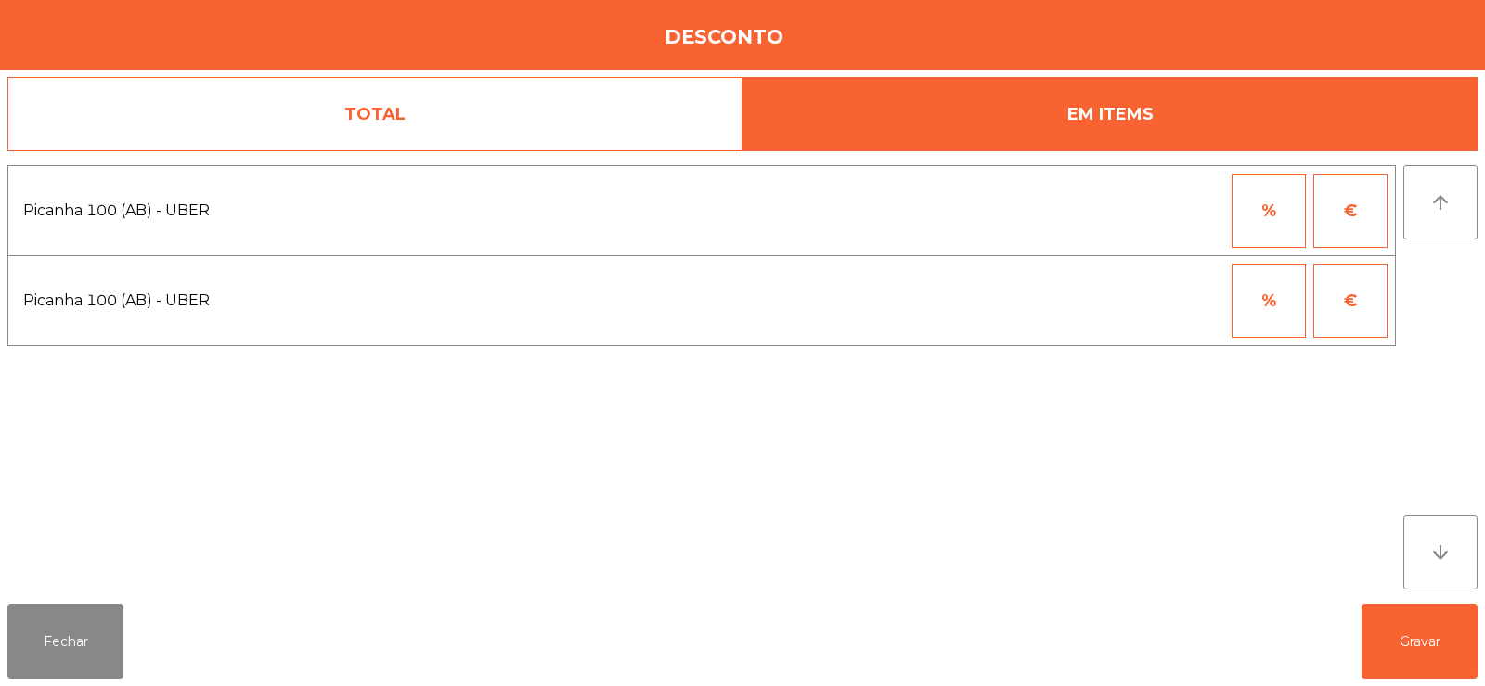
click at [1269, 211] on button "%" at bounding box center [1269, 211] width 74 height 74
click at [1185, 207] on input "*" at bounding box center [1177, 211] width 93 height 74
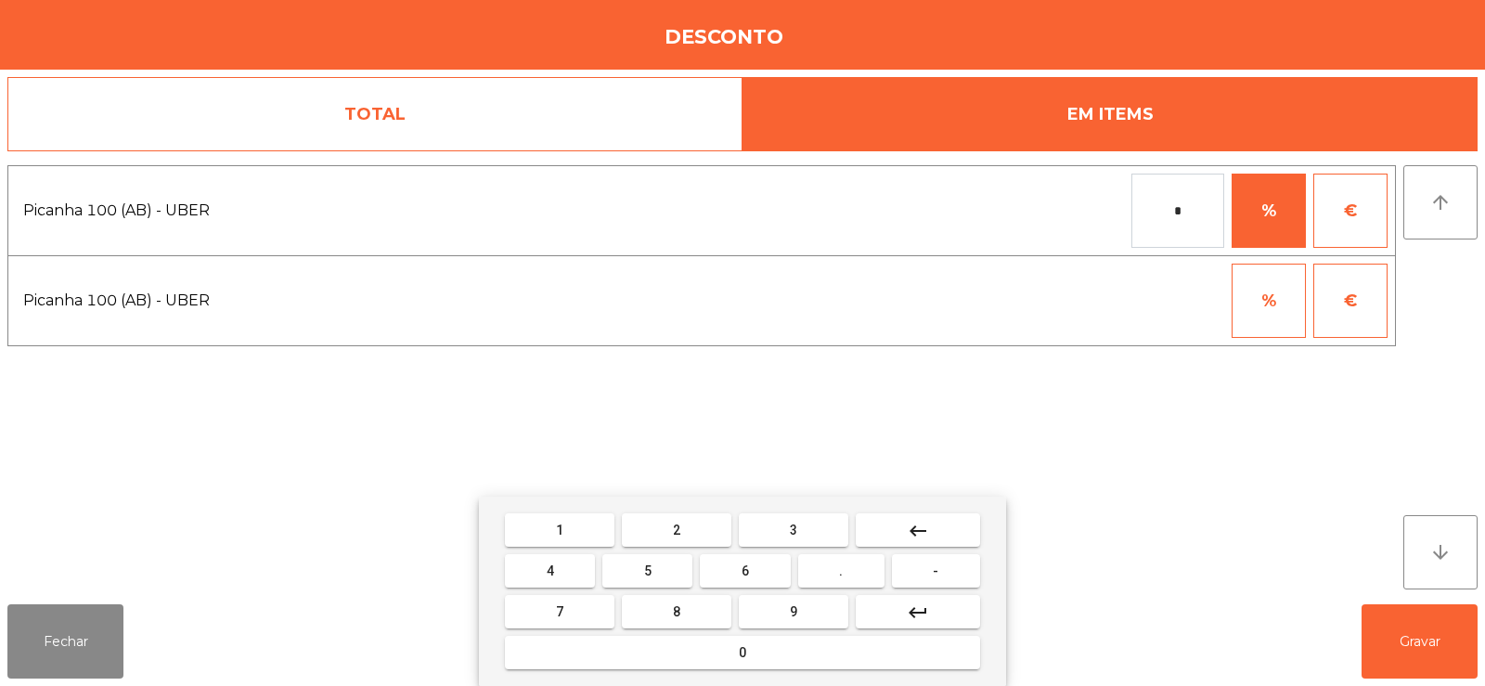
click at [923, 523] on mat-icon "keyboard_backspace" at bounding box center [918, 531] width 22 height 22
click at [560, 536] on span "1" at bounding box center [559, 530] width 7 height 15
click at [776, 651] on button "0" at bounding box center [742, 652] width 475 height 33
click at [782, 655] on button "0" at bounding box center [742, 652] width 475 height 33
type input "***"
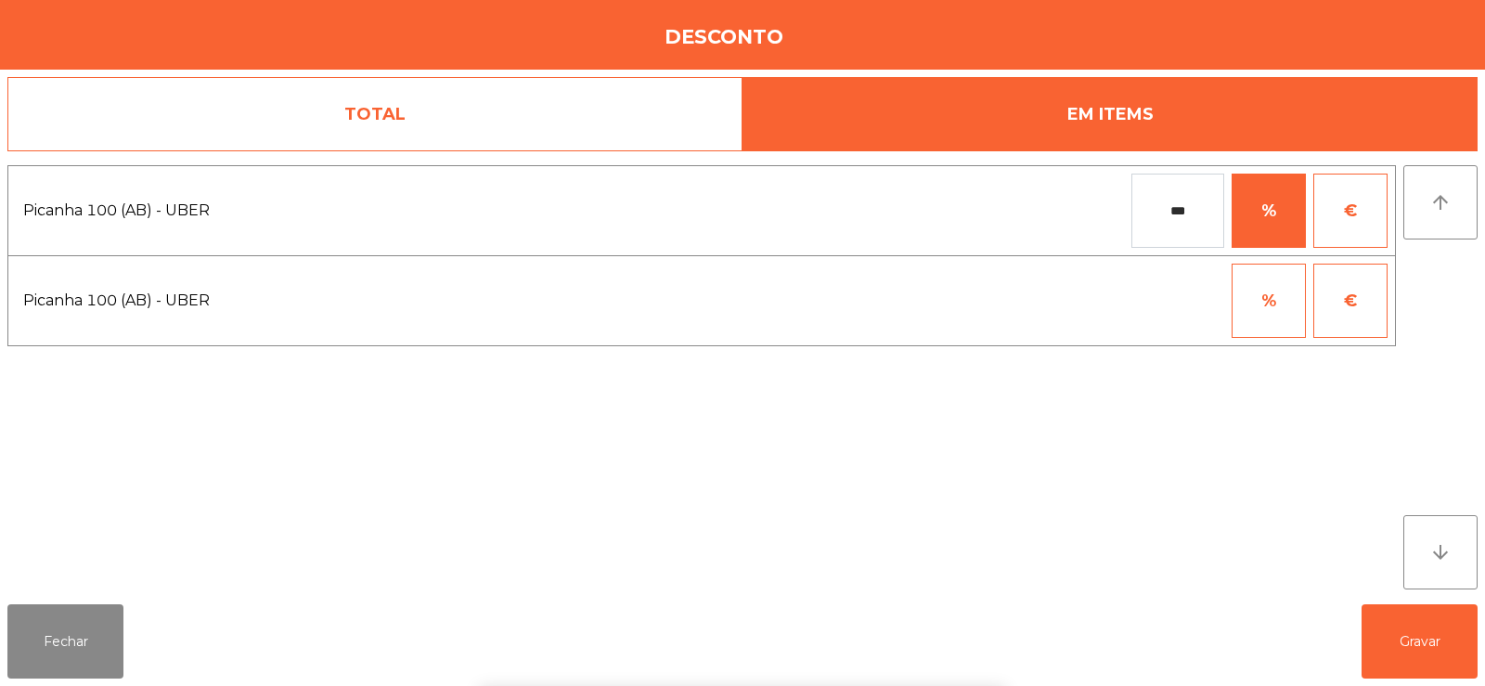
click at [1453, 299] on div "arrow_upward arrow_downward" at bounding box center [1440, 377] width 74 height 424
click at [1428, 646] on button "Gravar" at bounding box center [1419, 641] width 116 height 74
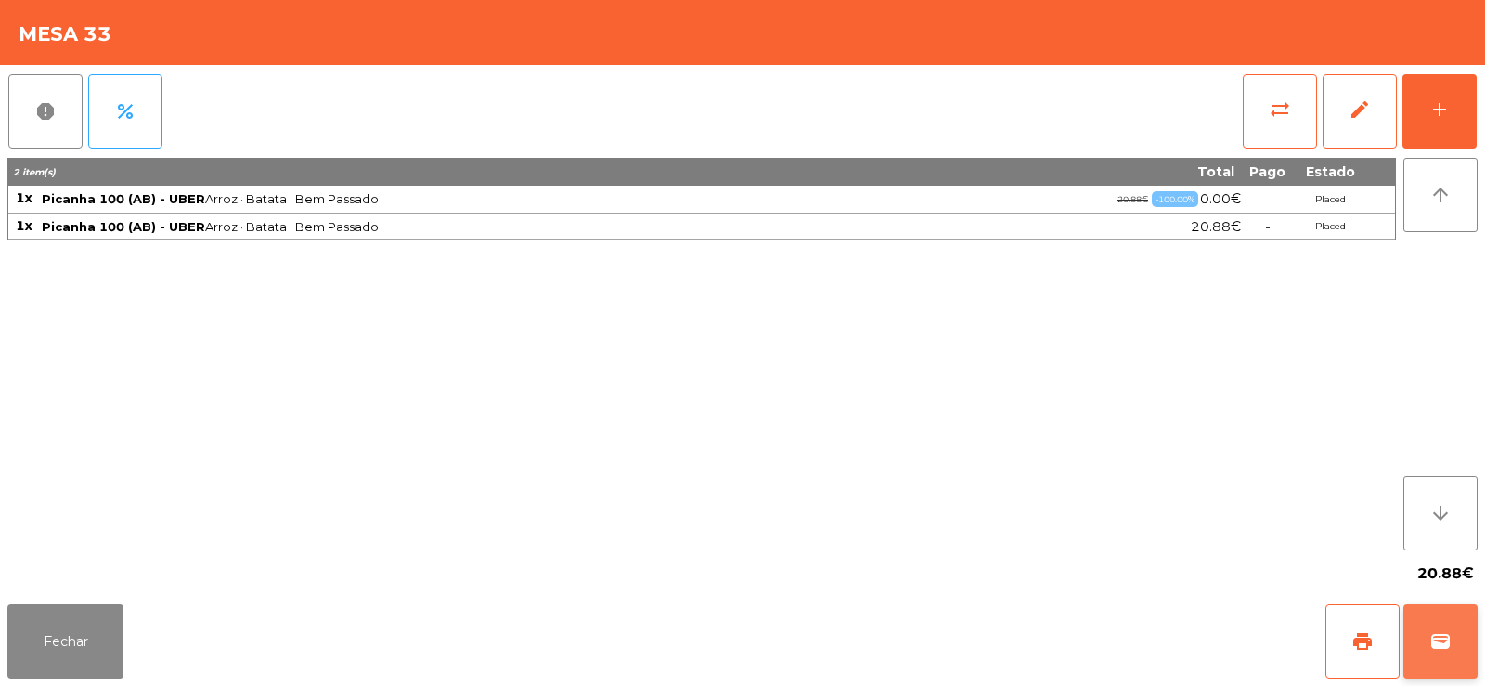
click at [1446, 657] on button "wallet" at bounding box center [1440, 641] width 74 height 74
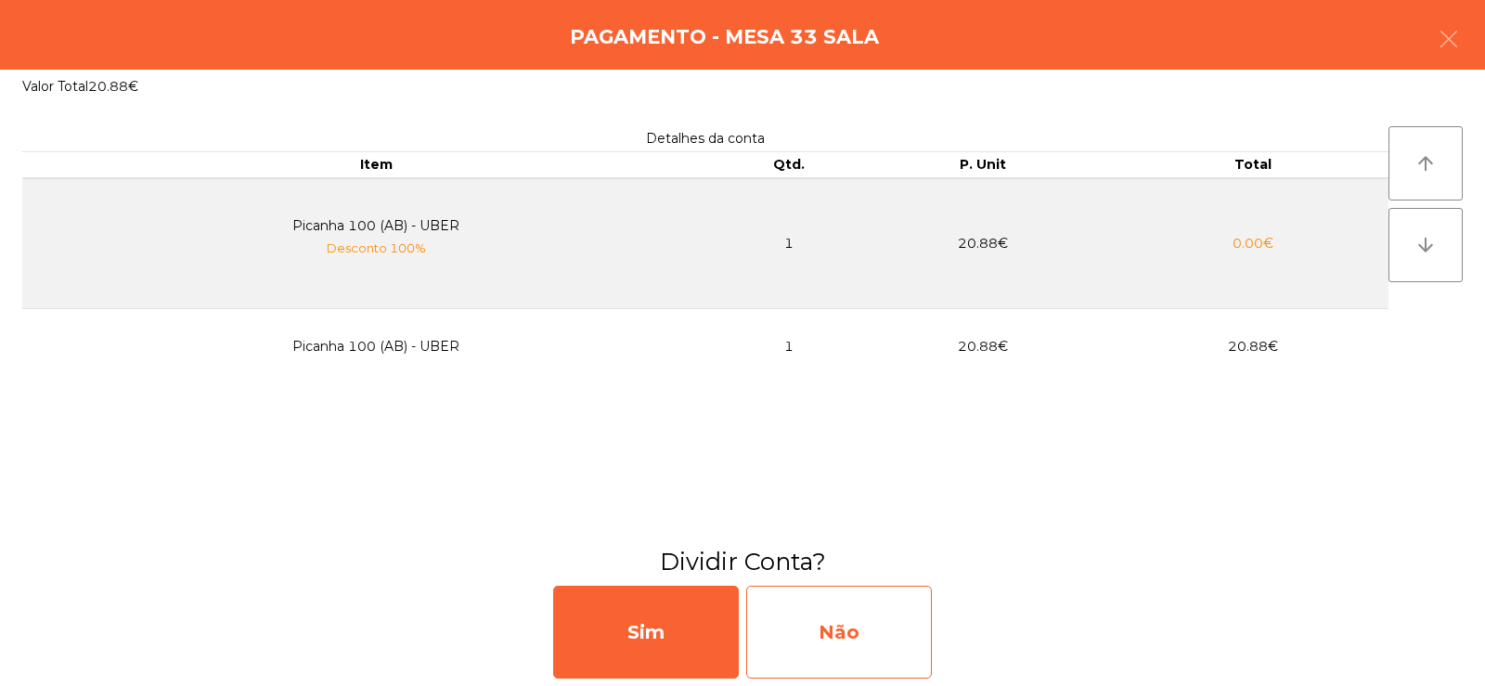
click at [833, 634] on div "Não" at bounding box center [839, 632] width 186 height 93
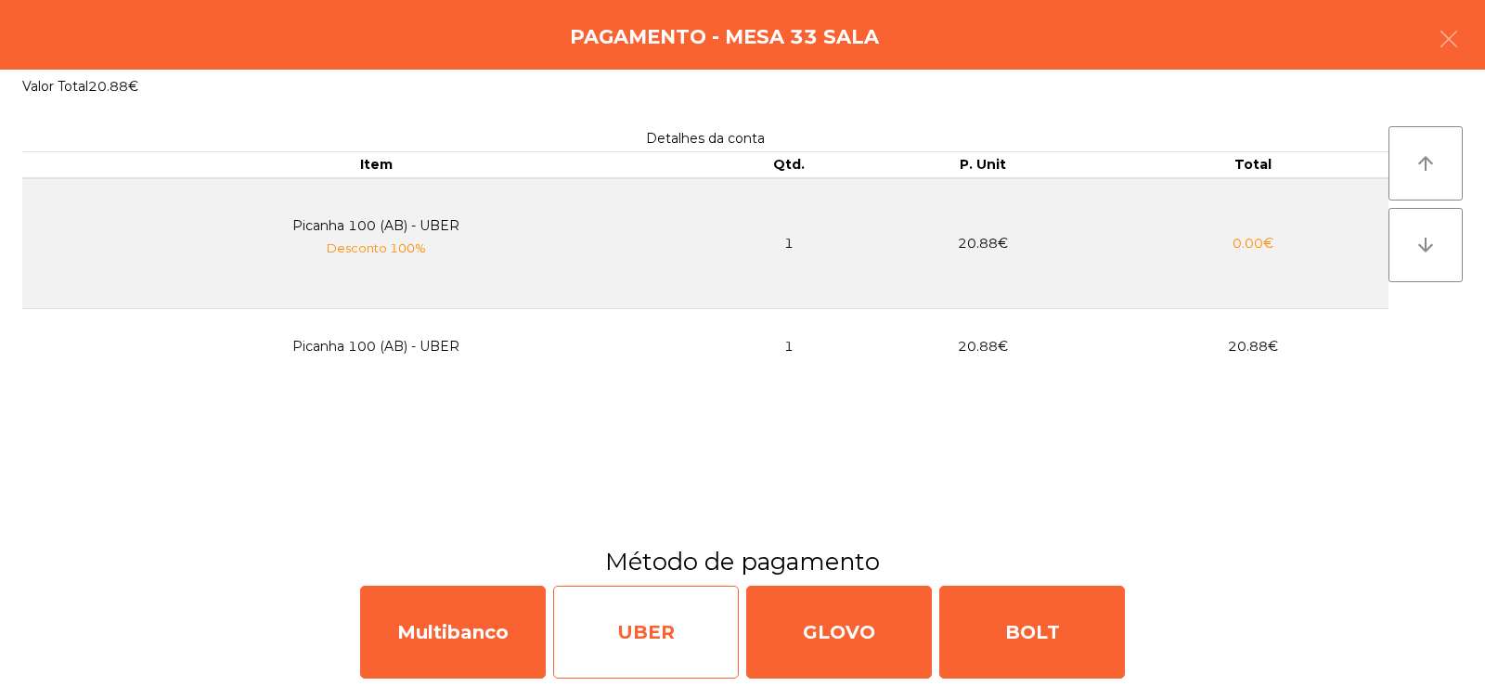
click at [658, 628] on div "UBER" at bounding box center [646, 632] width 186 height 93
select select "**"
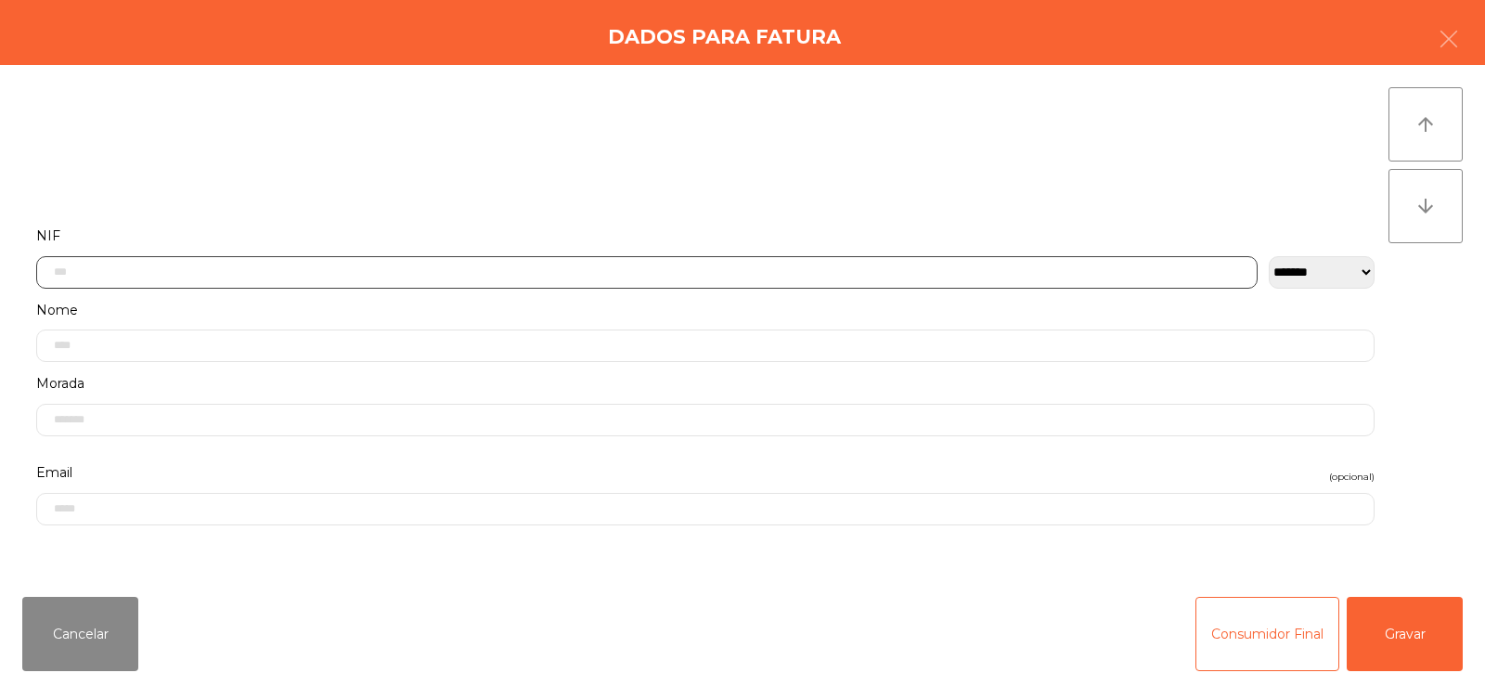
click at [213, 265] on input "text" at bounding box center [646, 272] width 1221 height 32
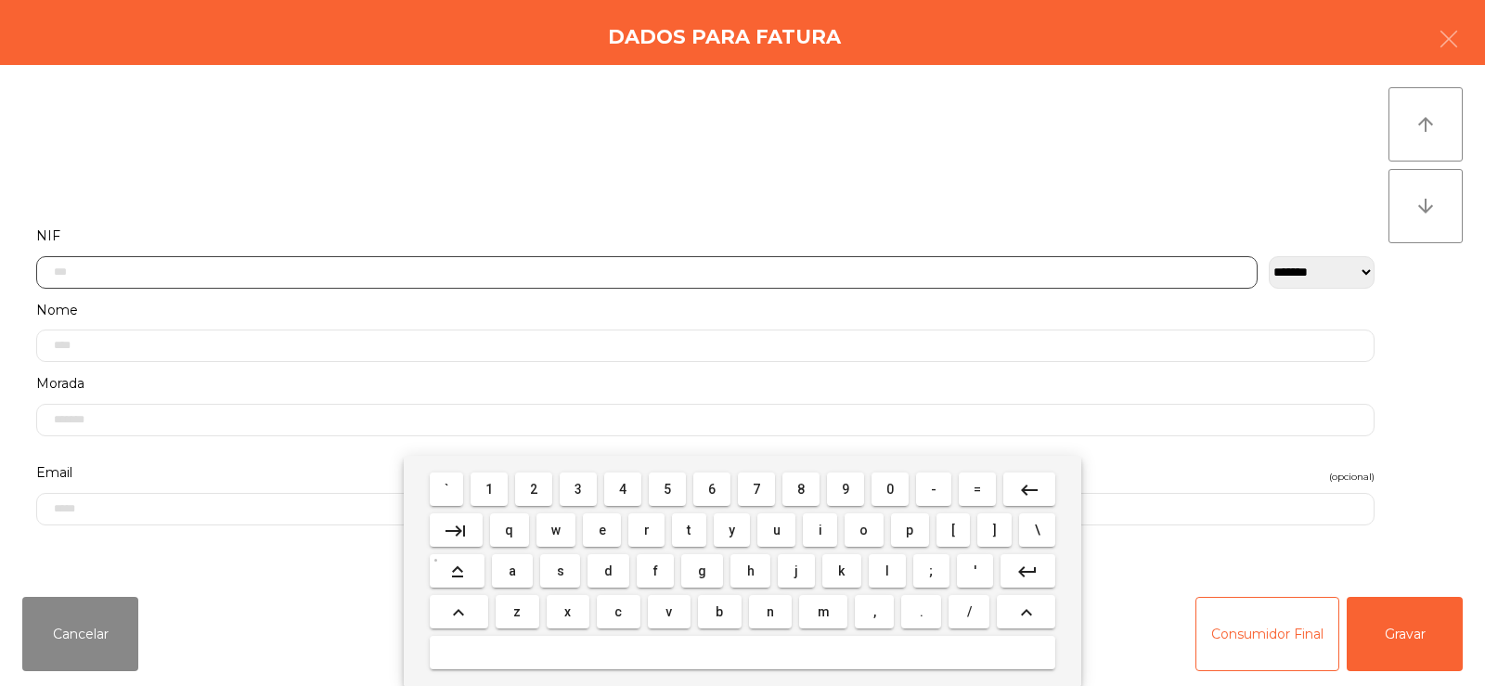
scroll to position [135, 0]
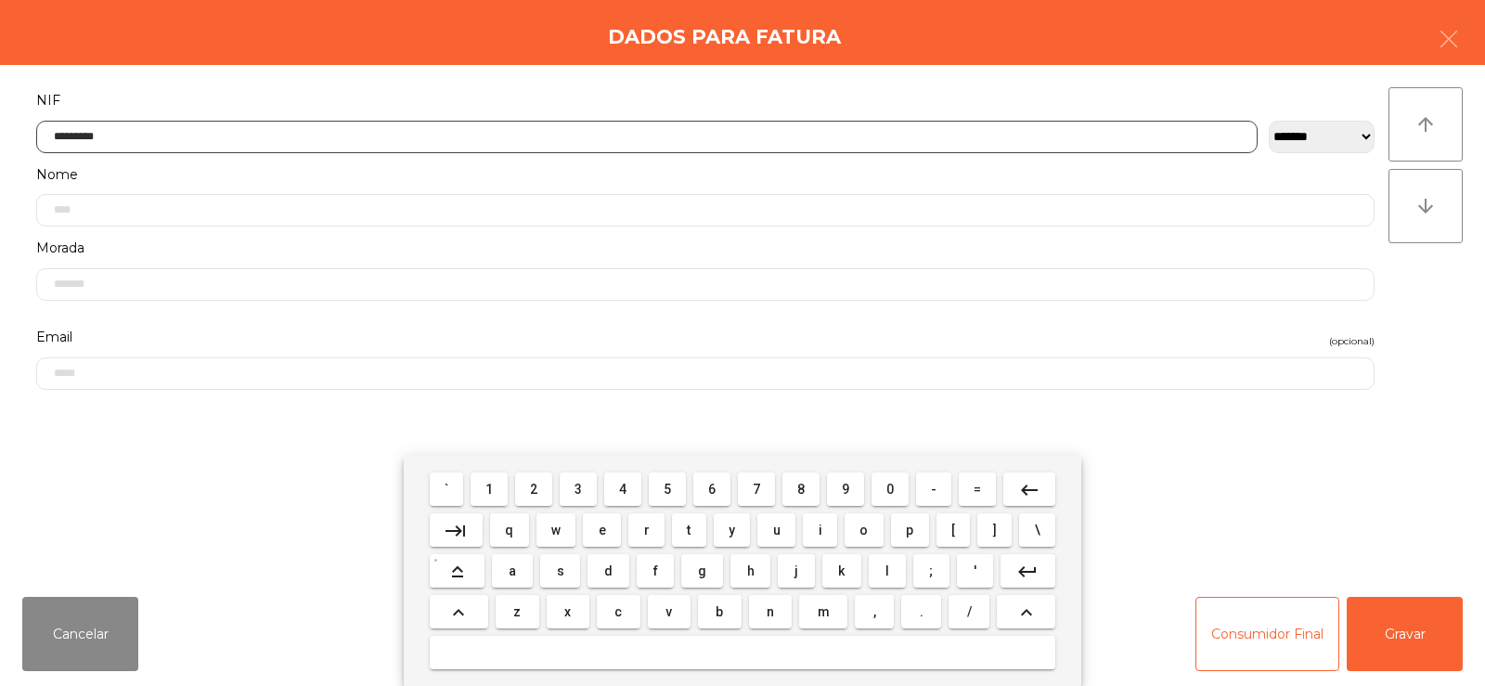
type input "*********"
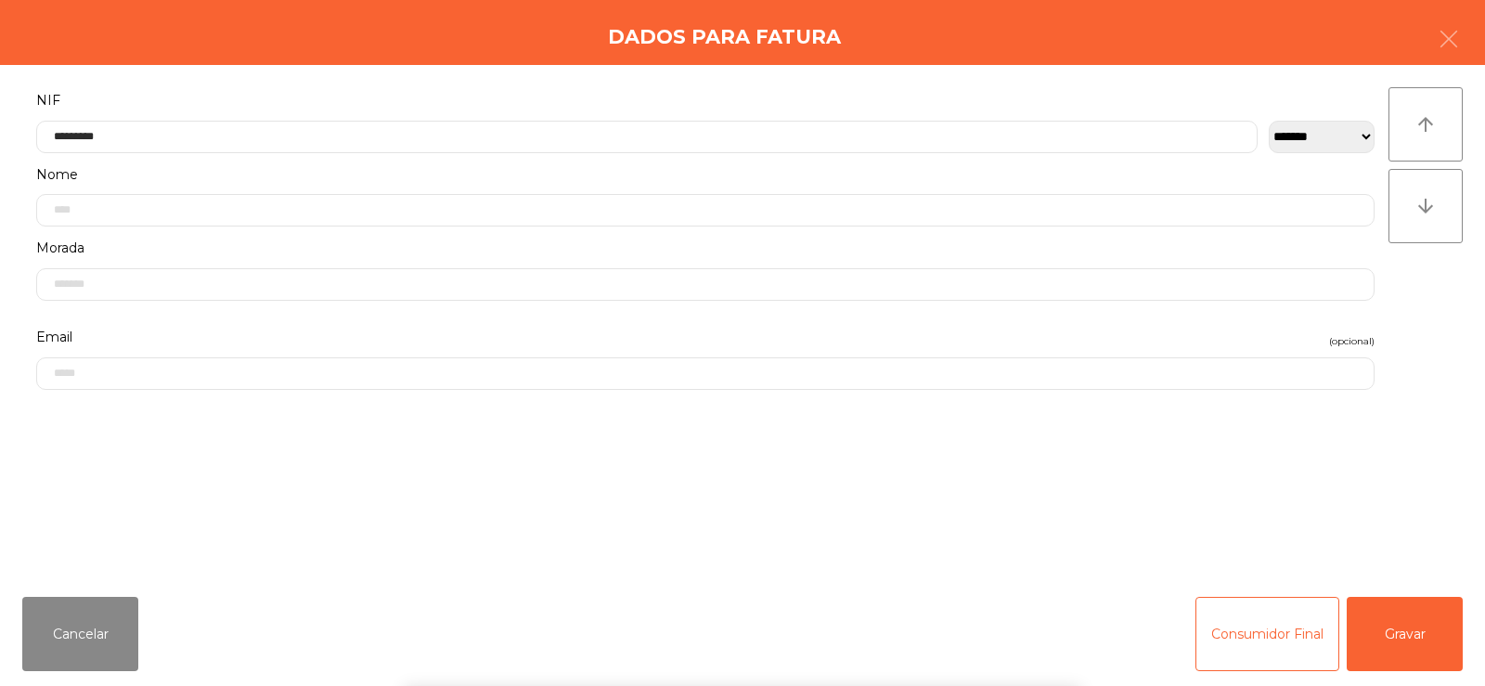
click at [1424, 298] on div "arrow_upward arrow_downward" at bounding box center [1425, 323] width 74 height 472
click at [1412, 627] on button "Gravar" at bounding box center [1405, 634] width 116 height 74
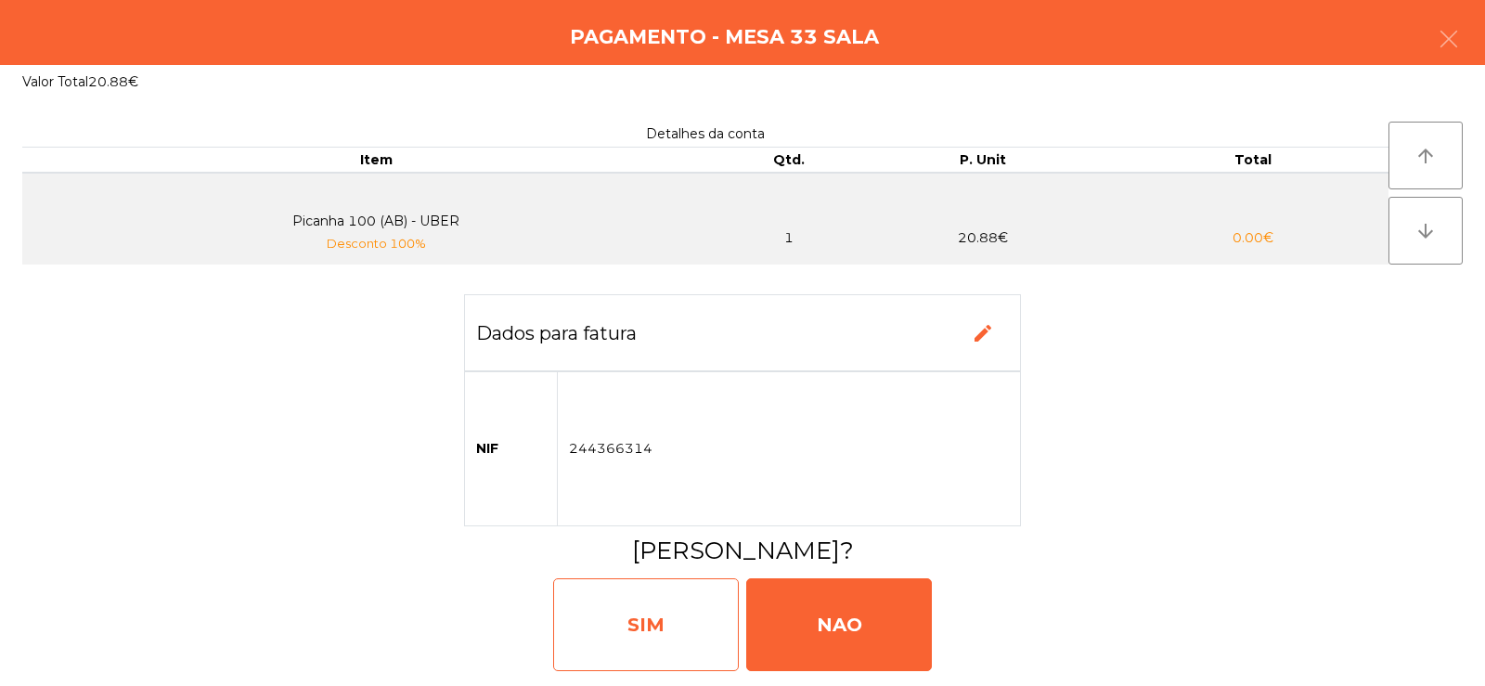
click at [652, 622] on div "SIM" at bounding box center [646, 624] width 186 height 93
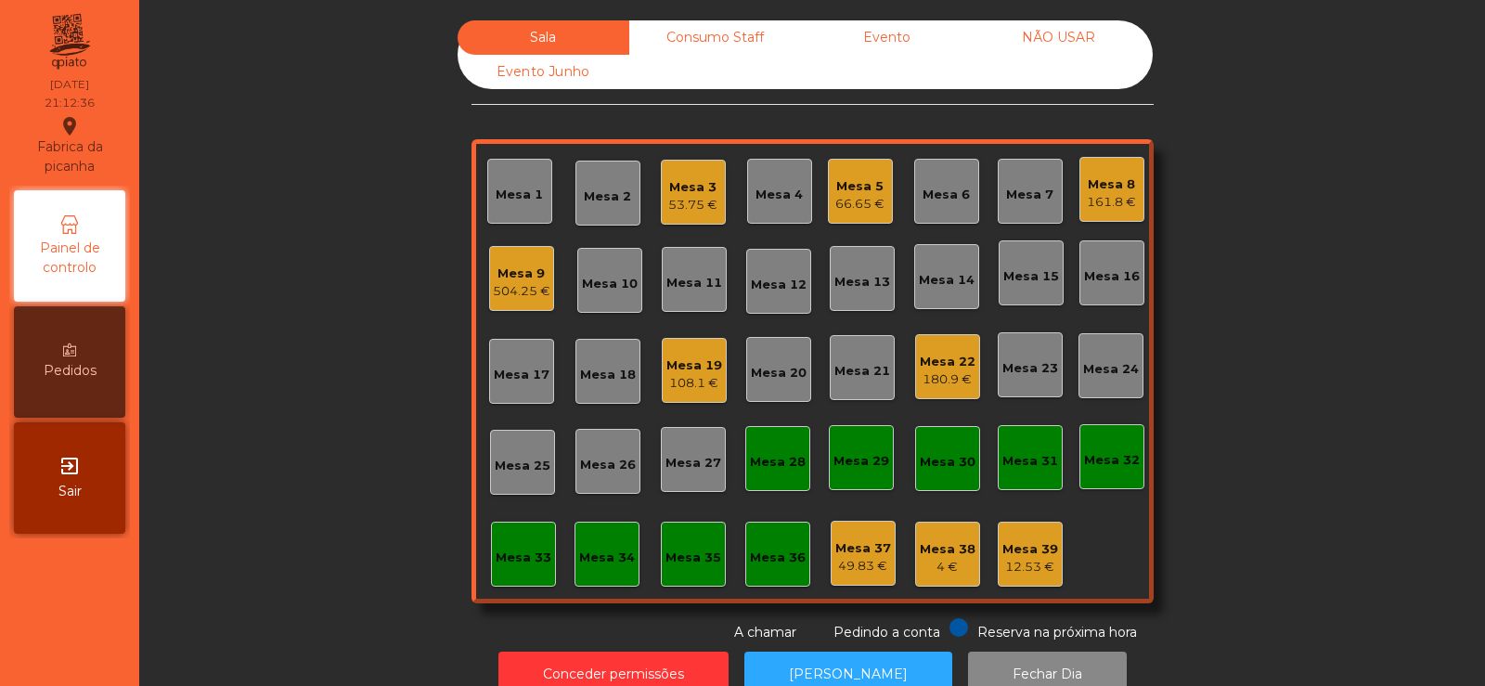
click at [510, 542] on div "Mesa 33" at bounding box center [524, 554] width 56 height 26
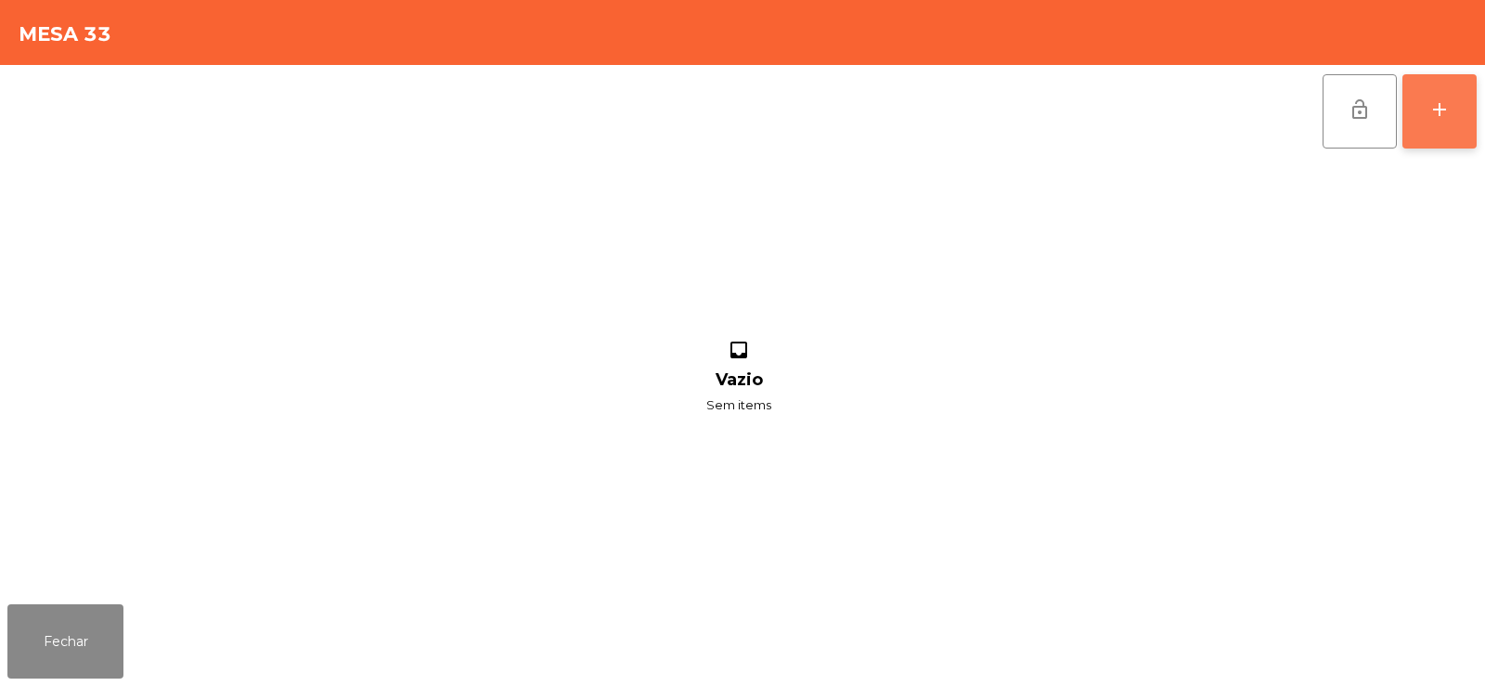
click at [1436, 106] on div "add" at bounding box center [1439, 109] width 22 height 22
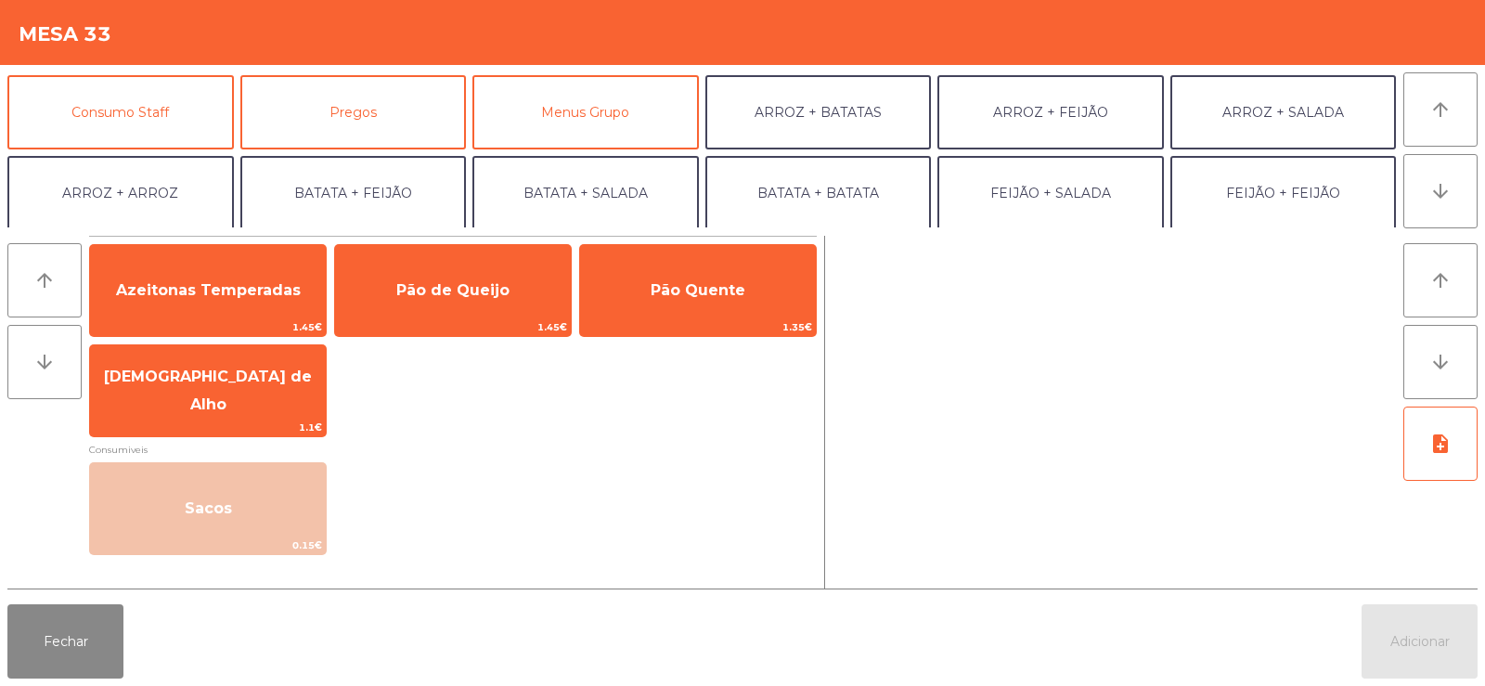
scroll to position [165, 0]
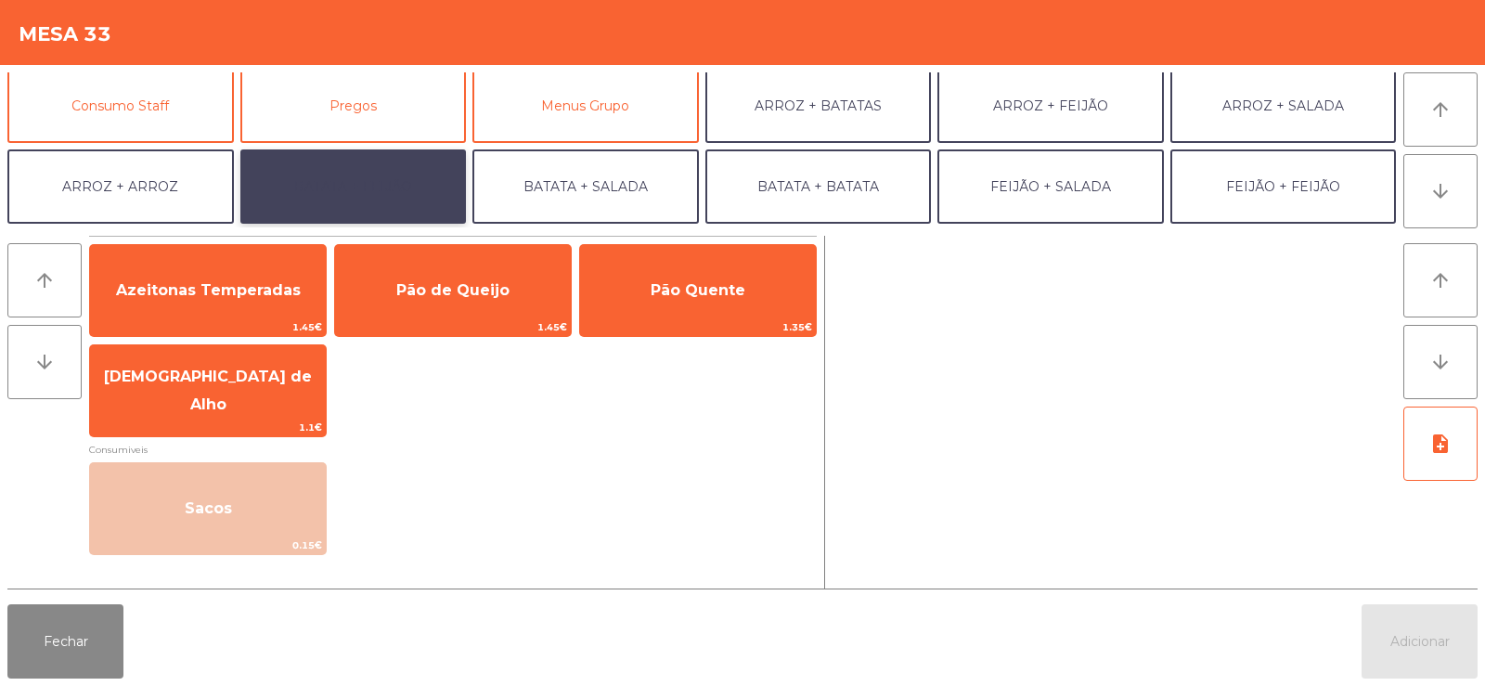
click at [360, 197] on button "BATATA + FEIJÃO" at bounding box center [353, 186] width 226 height 74
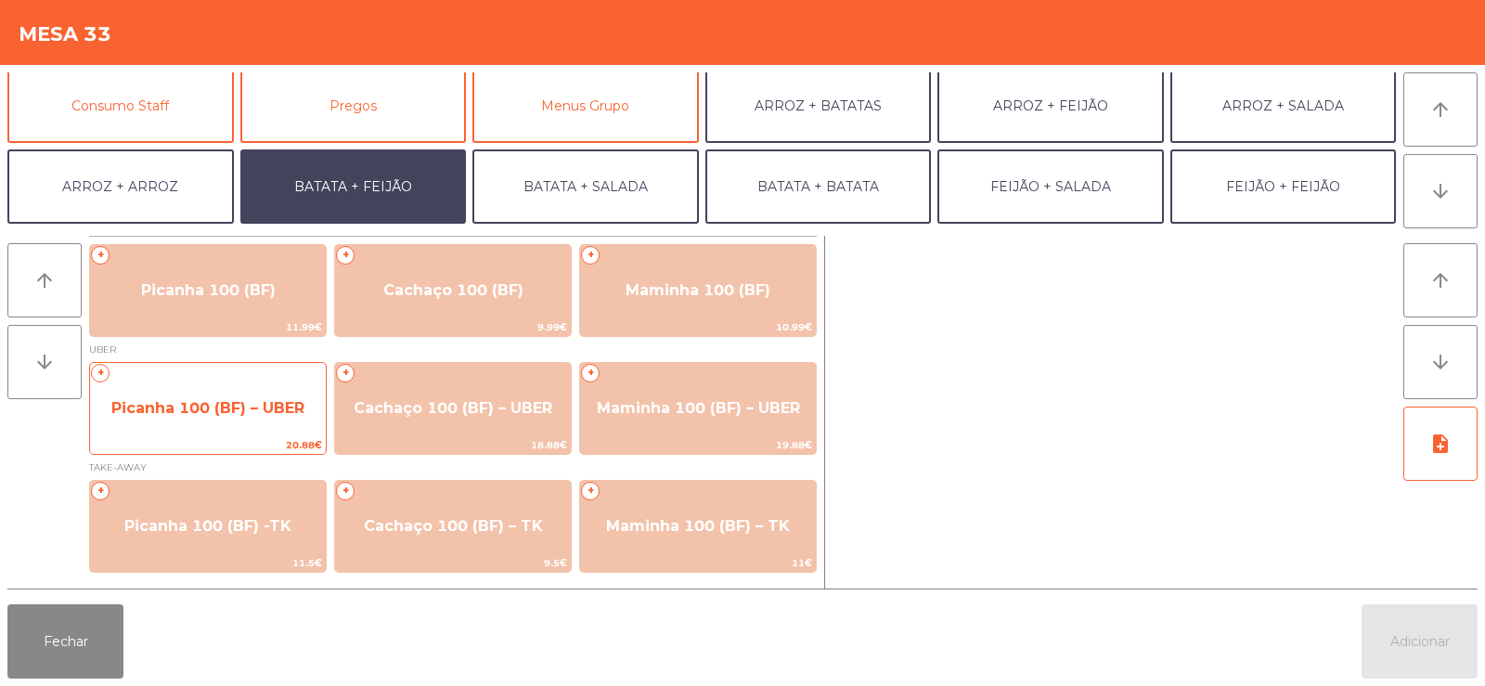
click at [195, 394] on span "Picanha 100 (BF) – UBER" at bounding box center [208, 408] width 236 height 50
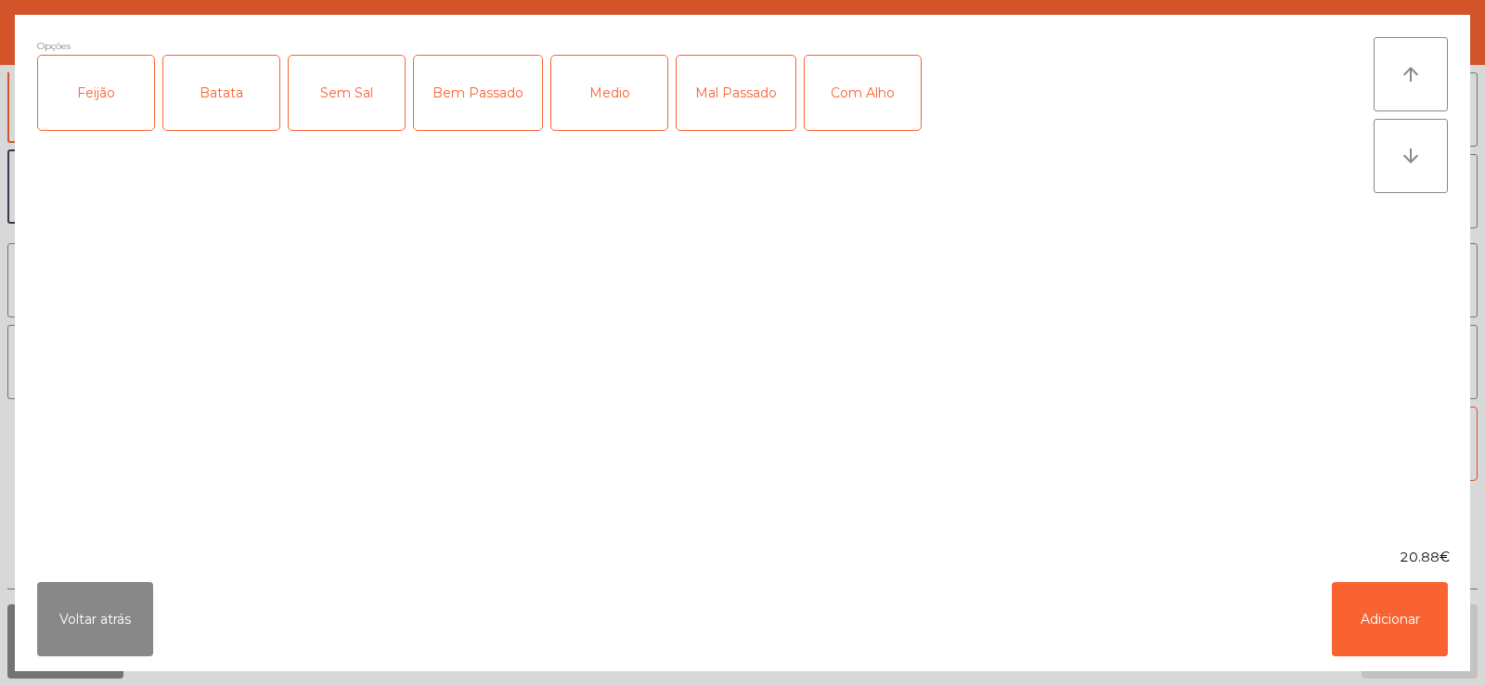
click at [95, 105] on div "Feijão" at bounding box center [96, 93] width 116 height 74
click at [230, 104] on div "Batata" at bounding box center [221, 93] width 116 height 74
click at [732, 86] on div "Mal Passado" at bounding box center [736, 93] width 119 height 74
click at [875, 106] on div "Com Alho" at bounding box center [863, 93] width 116 height 74
click at [1396, 606] on button "Adicionar" at bounding box center [1390, 619] width 116 height 74
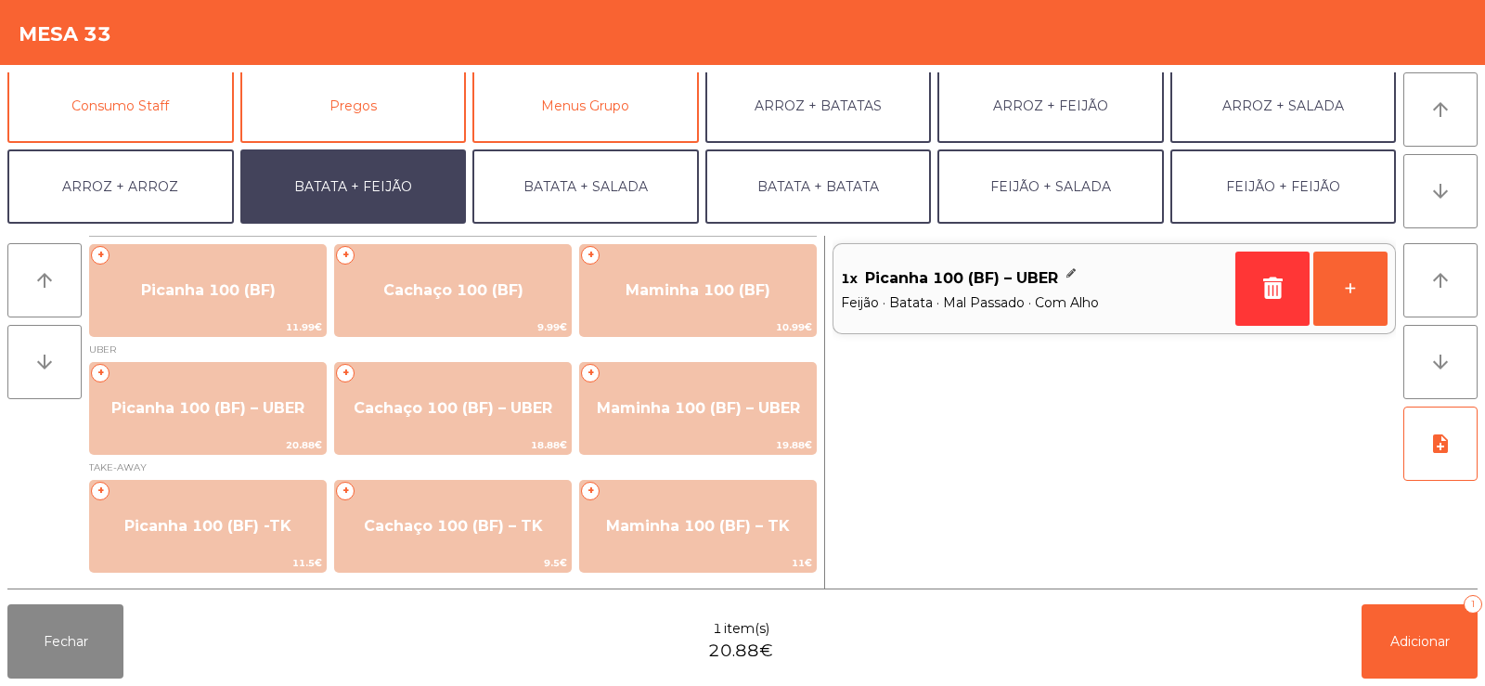
scroll to position [242, 0]
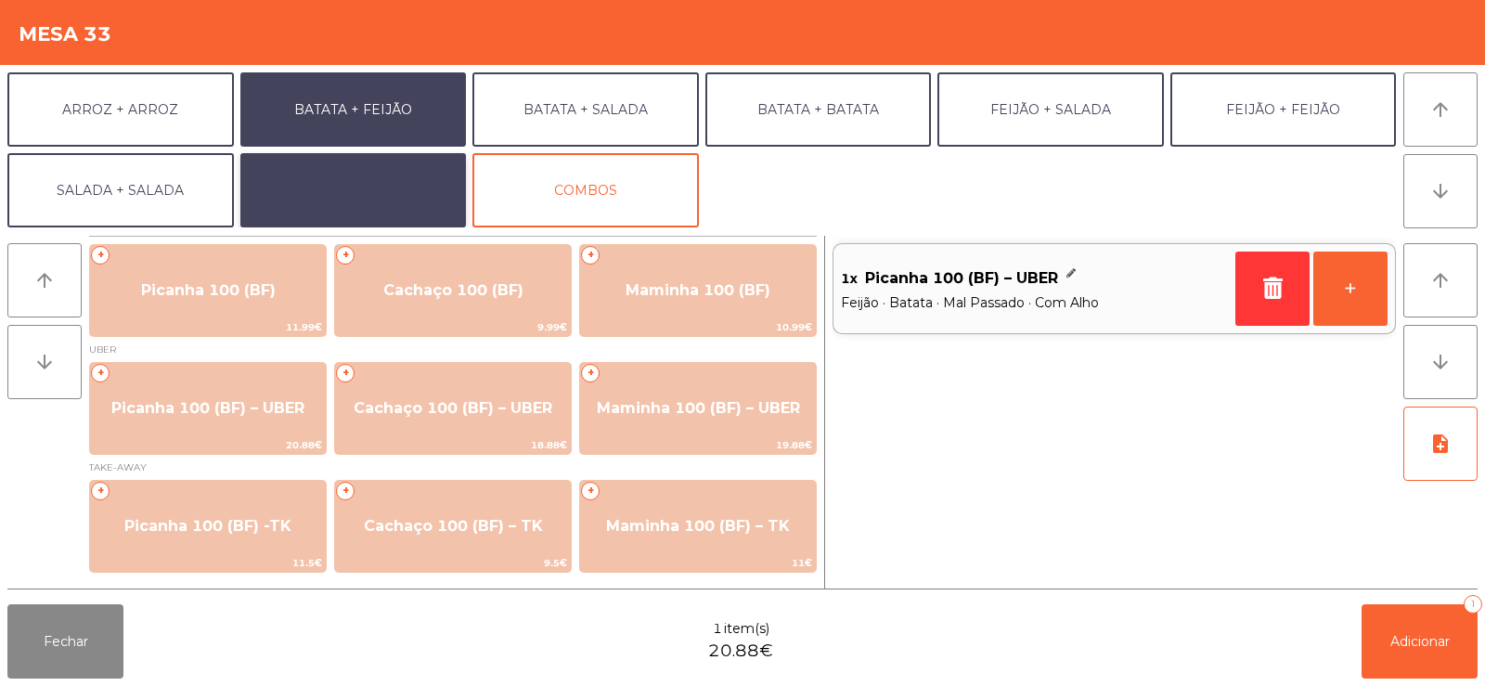
click at [416, 194] on button "EXTRAS UBER" at bounding box center [353, 190] width 226 height 74
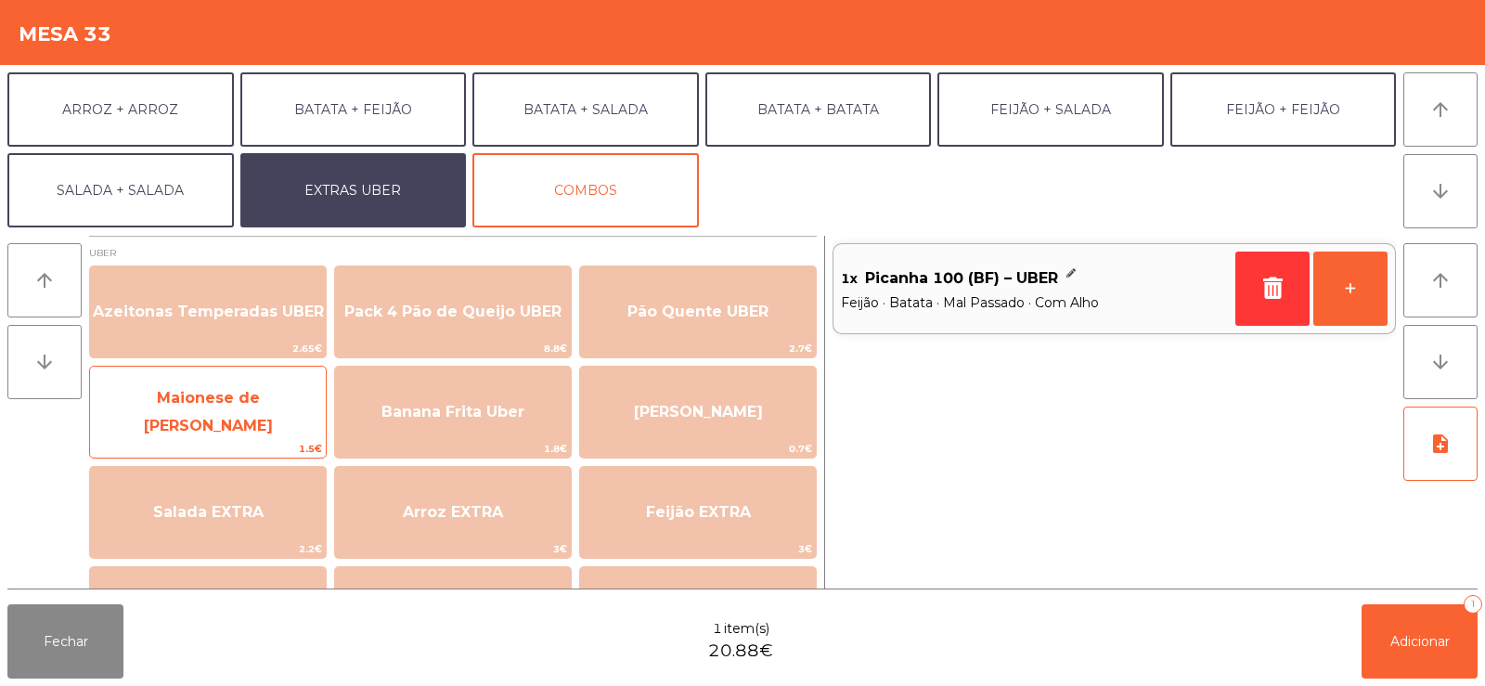
click at [264, 415] on span "Maionese de [PERSON_NAME]" at bounding box center [208, 411] width 129 height 45
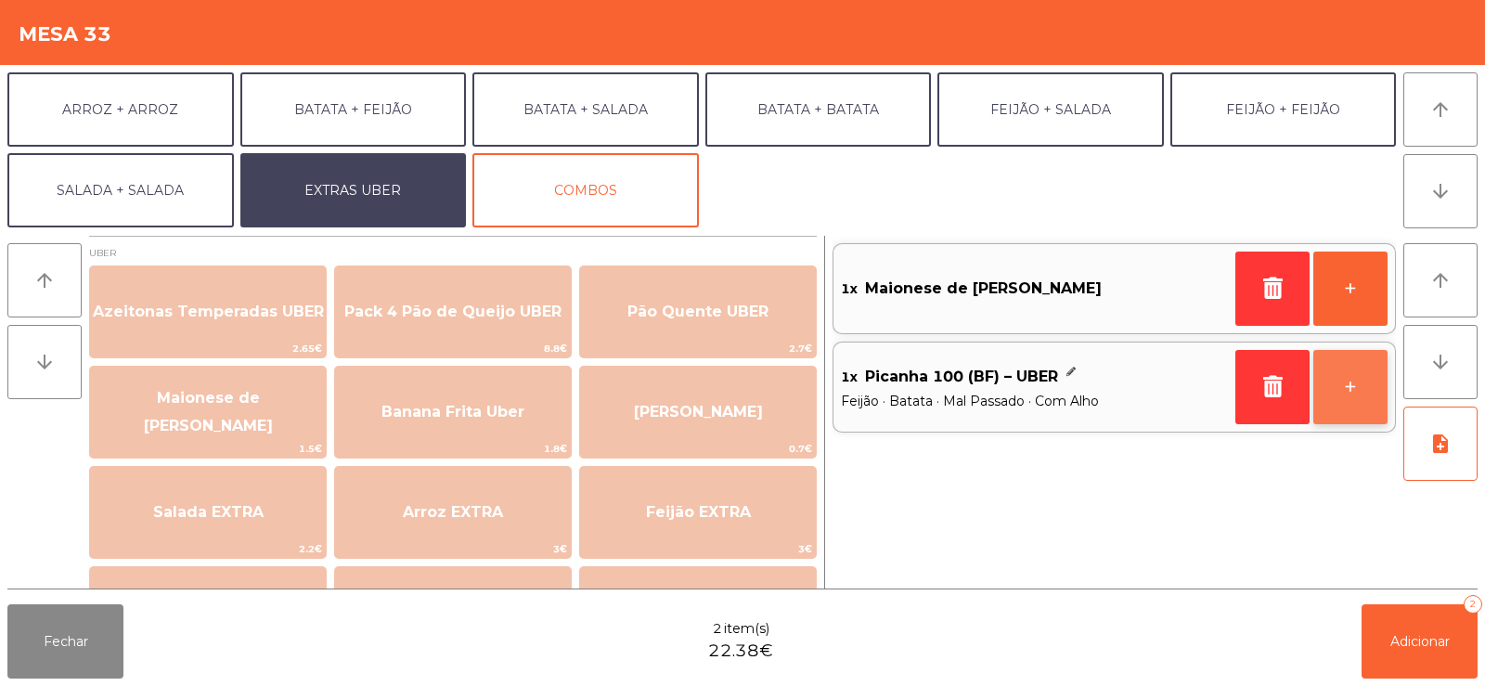
click at [1361, 380] on button "+" at bounding box center [1350, 387] width 74 height 74
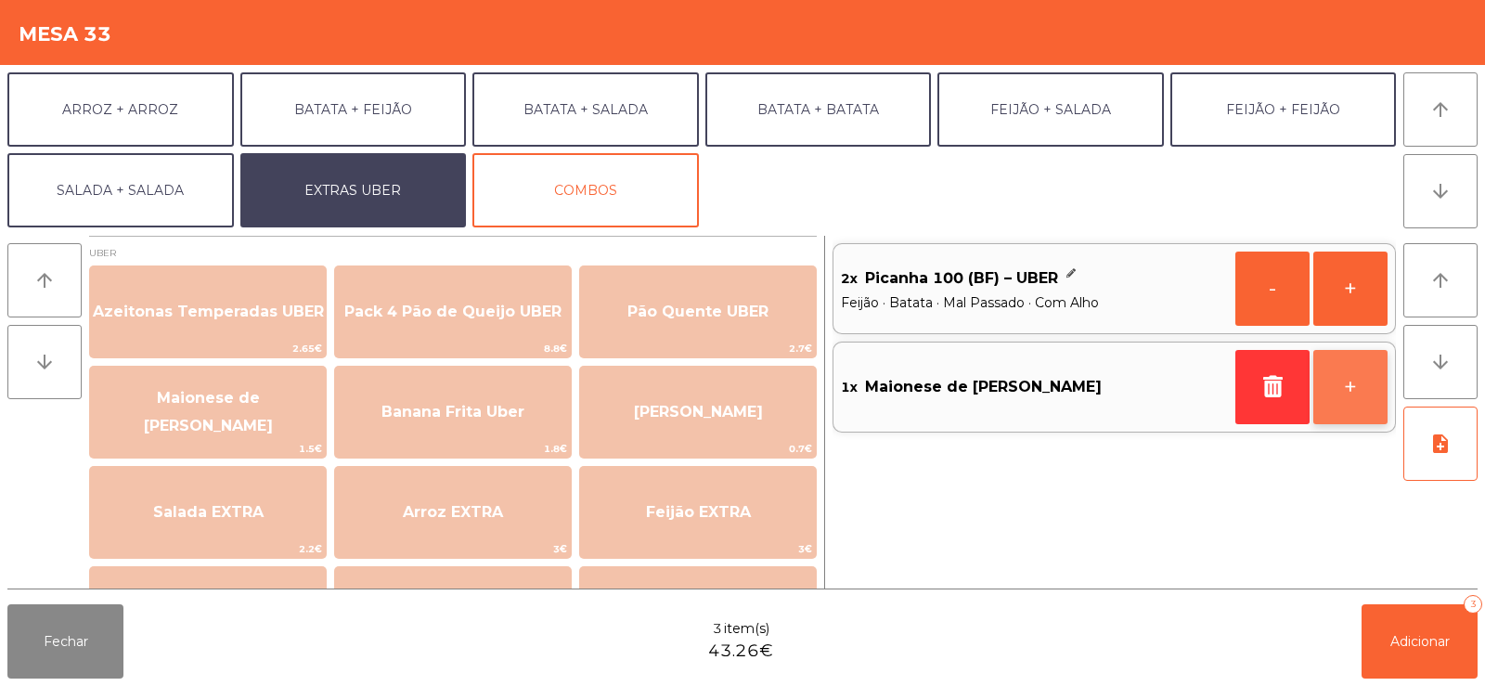
click at [1354, 374] on button "+" at bounding box center [1350, 387] width 74 height 74
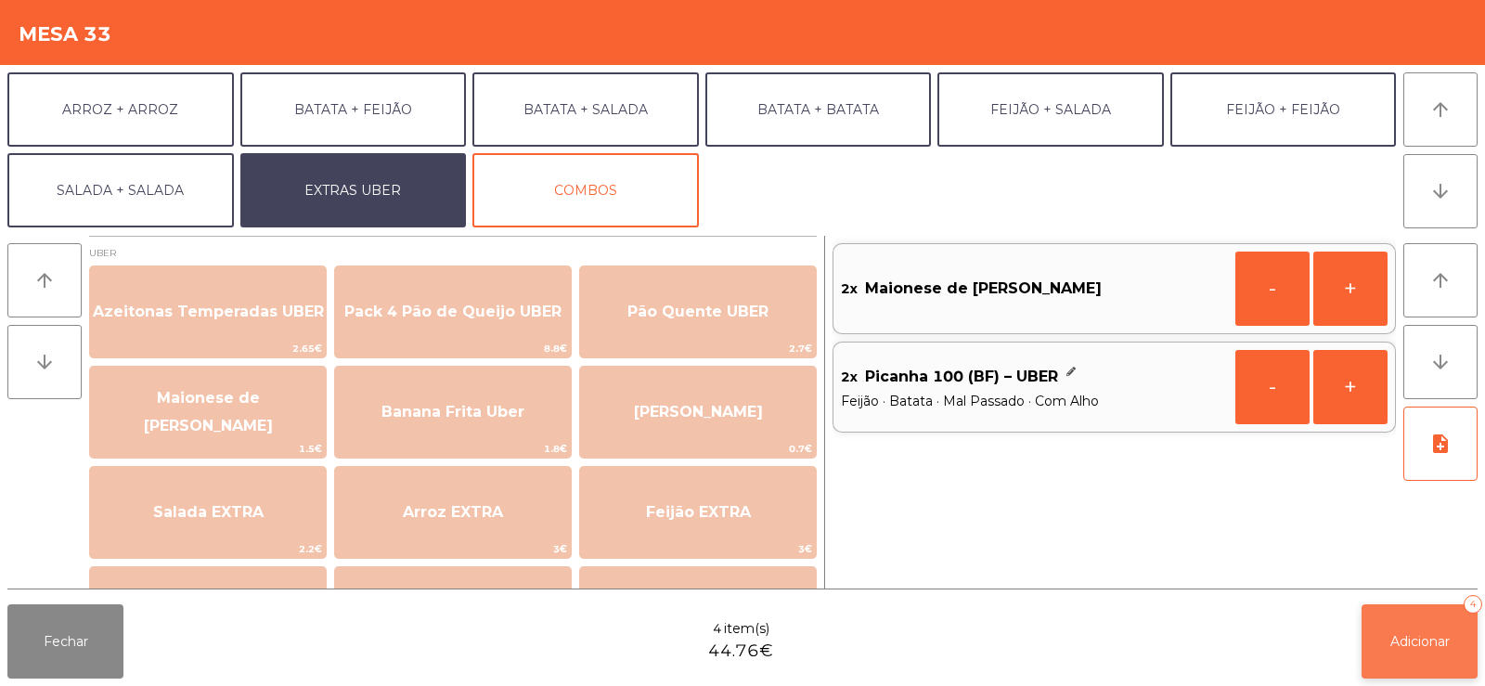
click at [1432, 646] on span "Adicionar" at bounding box center [1419, 641] width 59 height 17
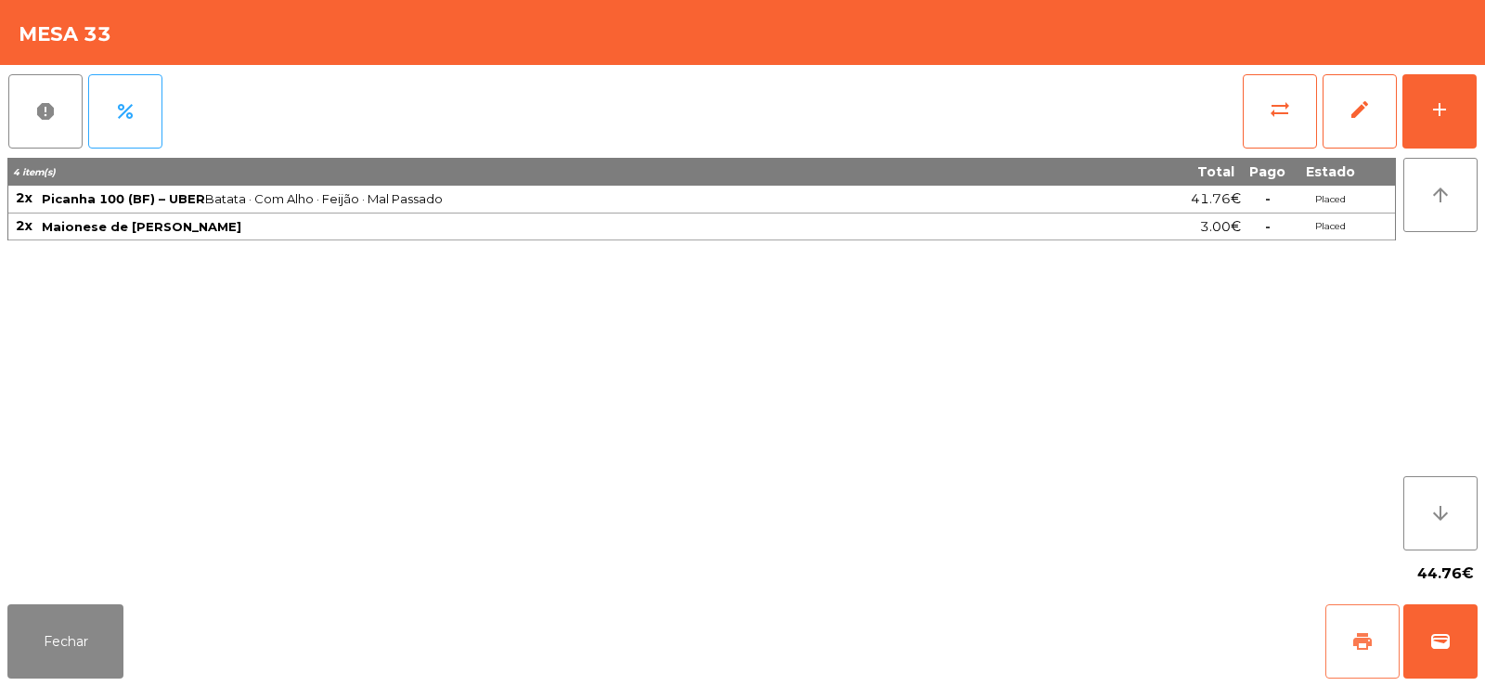
click at [1362, 642] on span "print" at bounding box center [1362, 641] width 22 height 22
click at [1430, 649] on span "wallet" at bounding box center [1440, 641] width 22 height 22
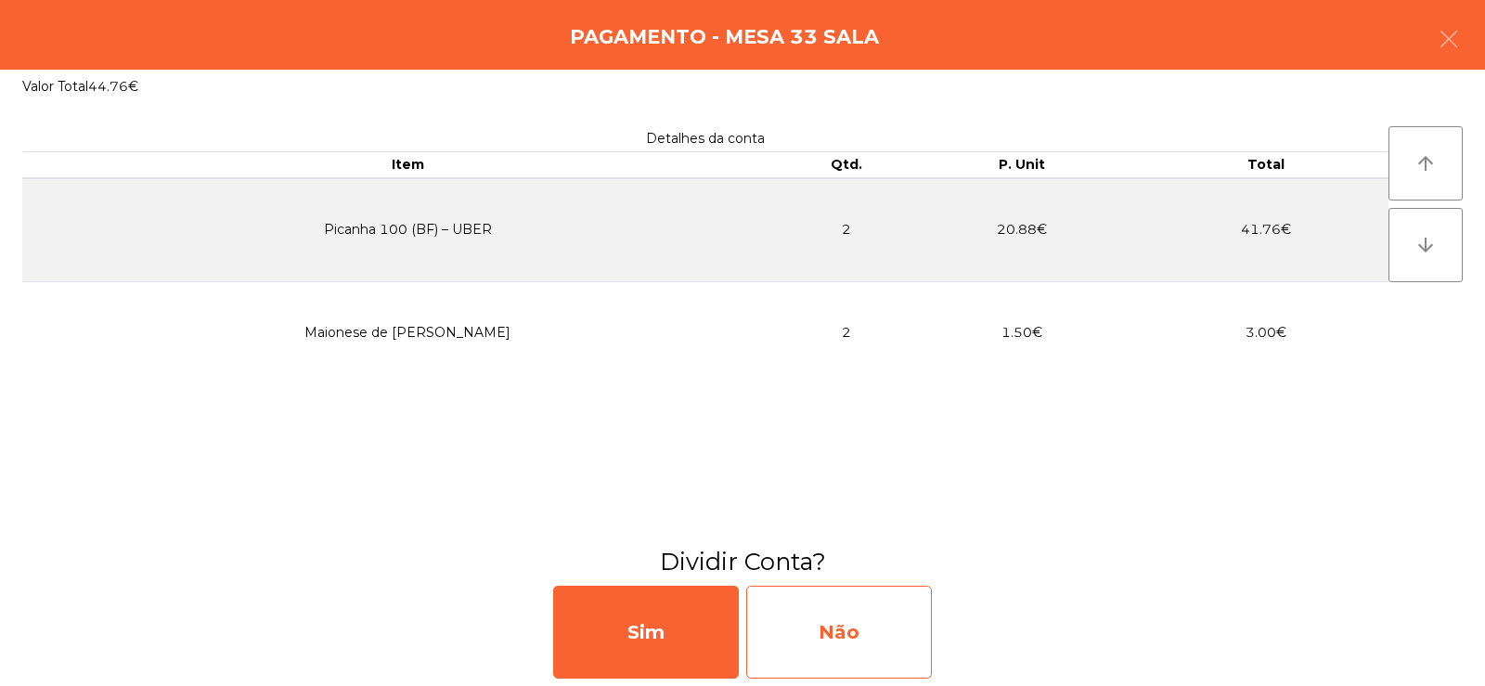
click at [847, 613] on div "Não" at bounding box center [839, 632] width 186 height 93
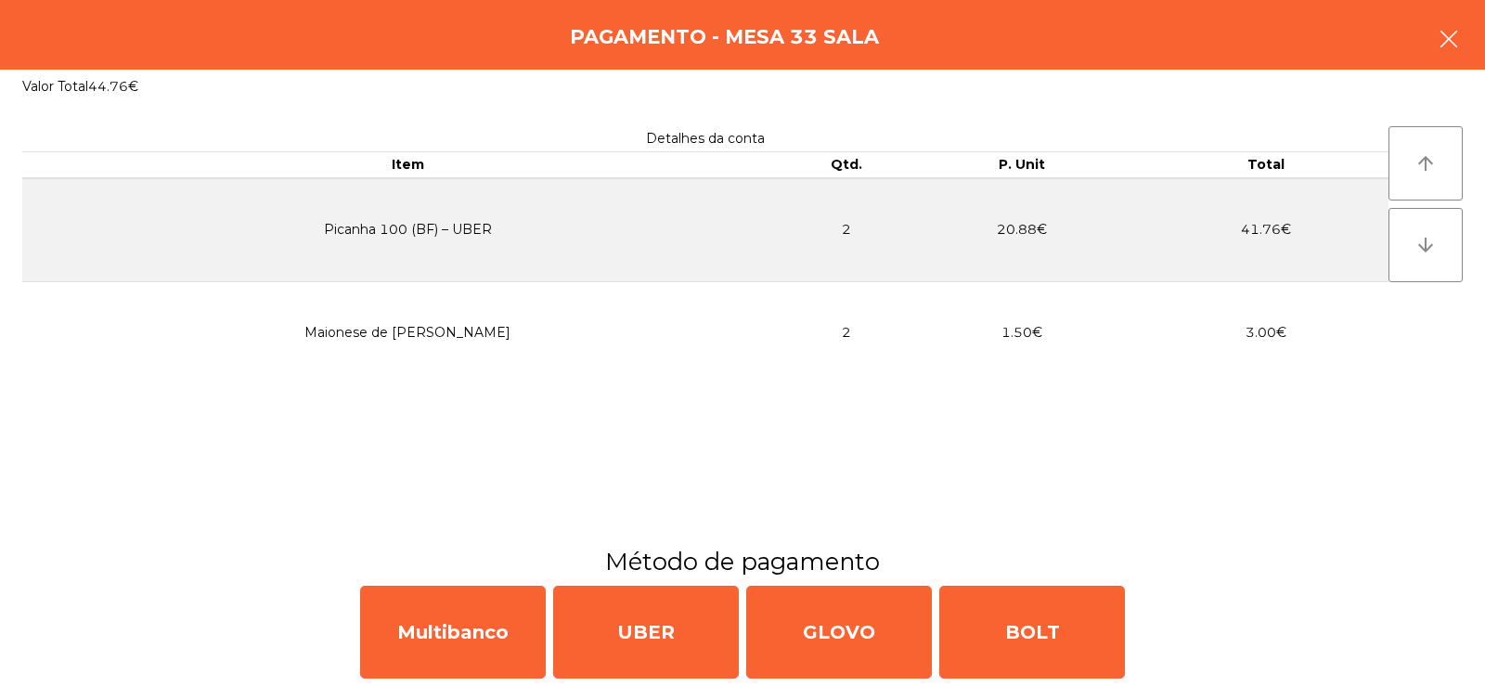
click at [1451, 35] on icon "button" at bounding box center [1449, 39] width 22 height 22
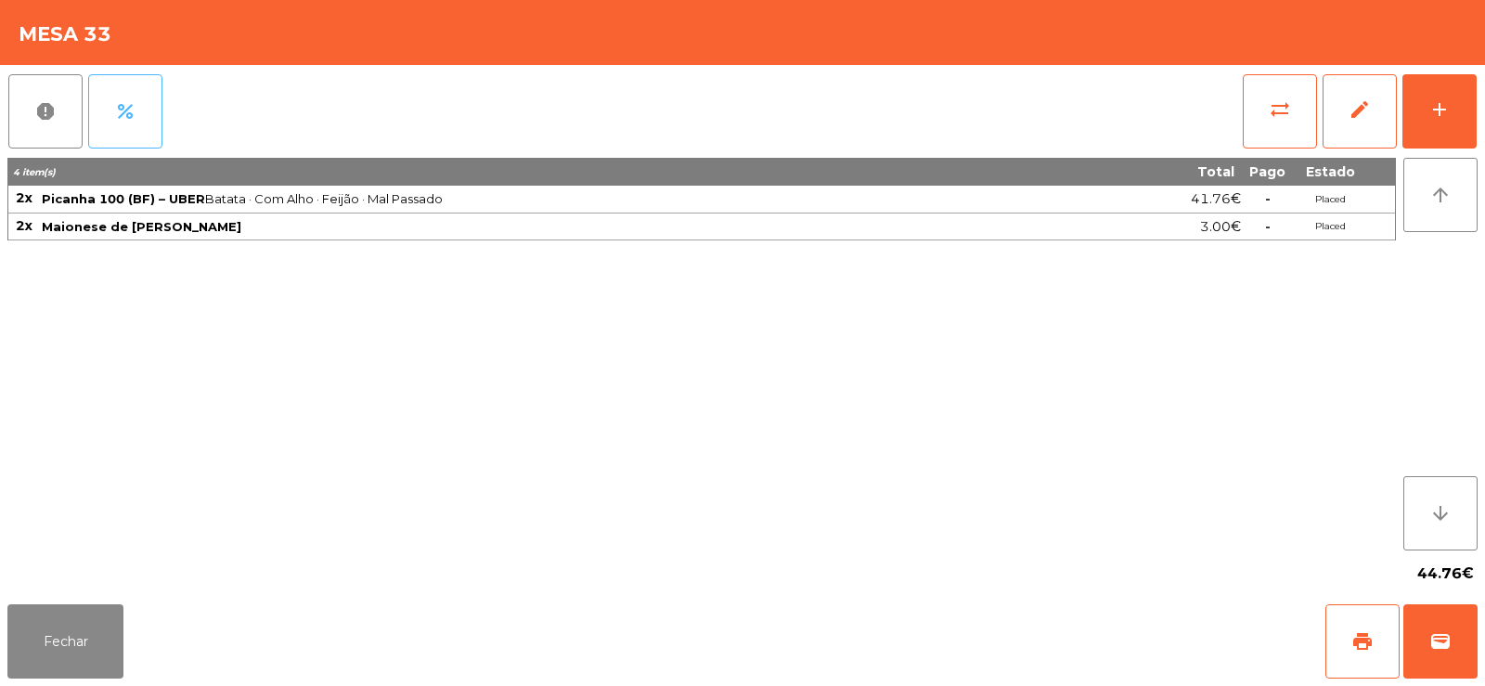
click at [139, 97] on button "percent" at bounding box center [125, 111] width 74 height 74
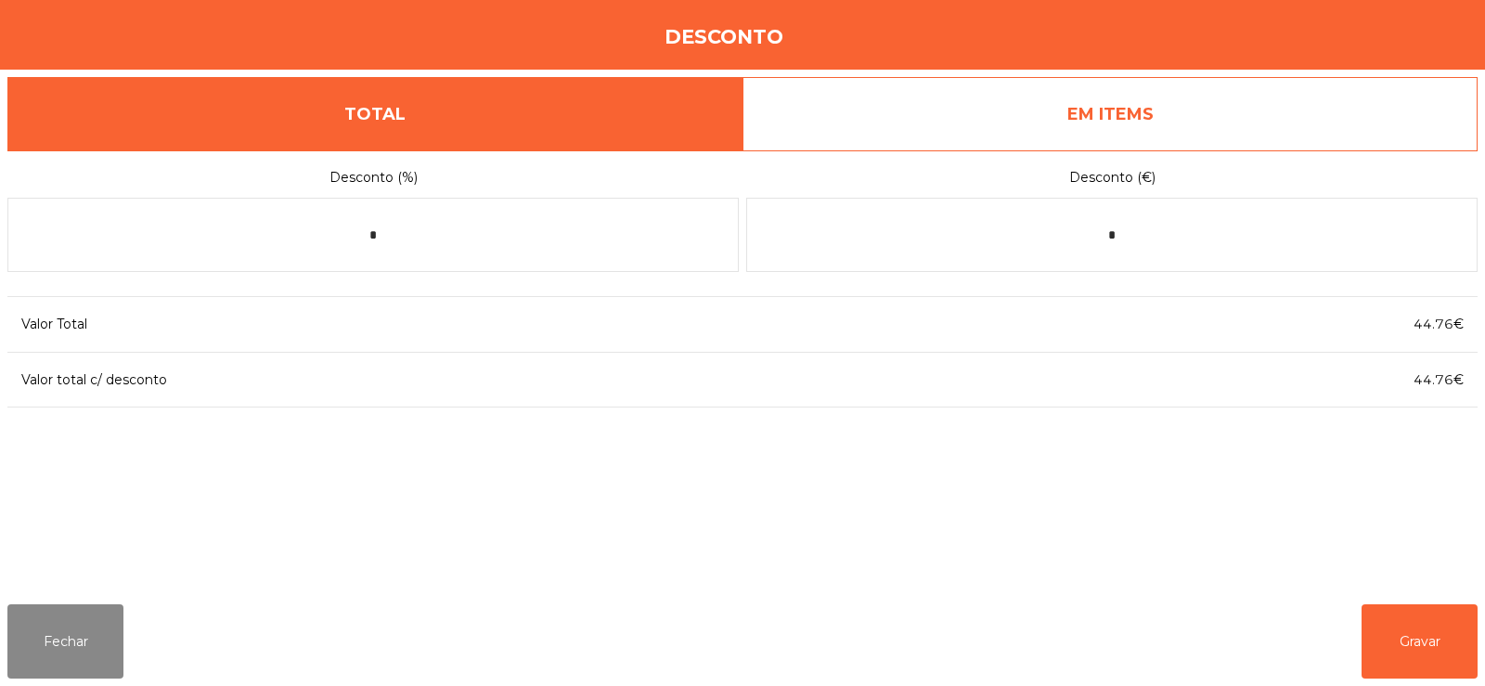
click at [1118, 97] on link "EM ITEMS" at bounding box center [1109, 114] width 735 height 74
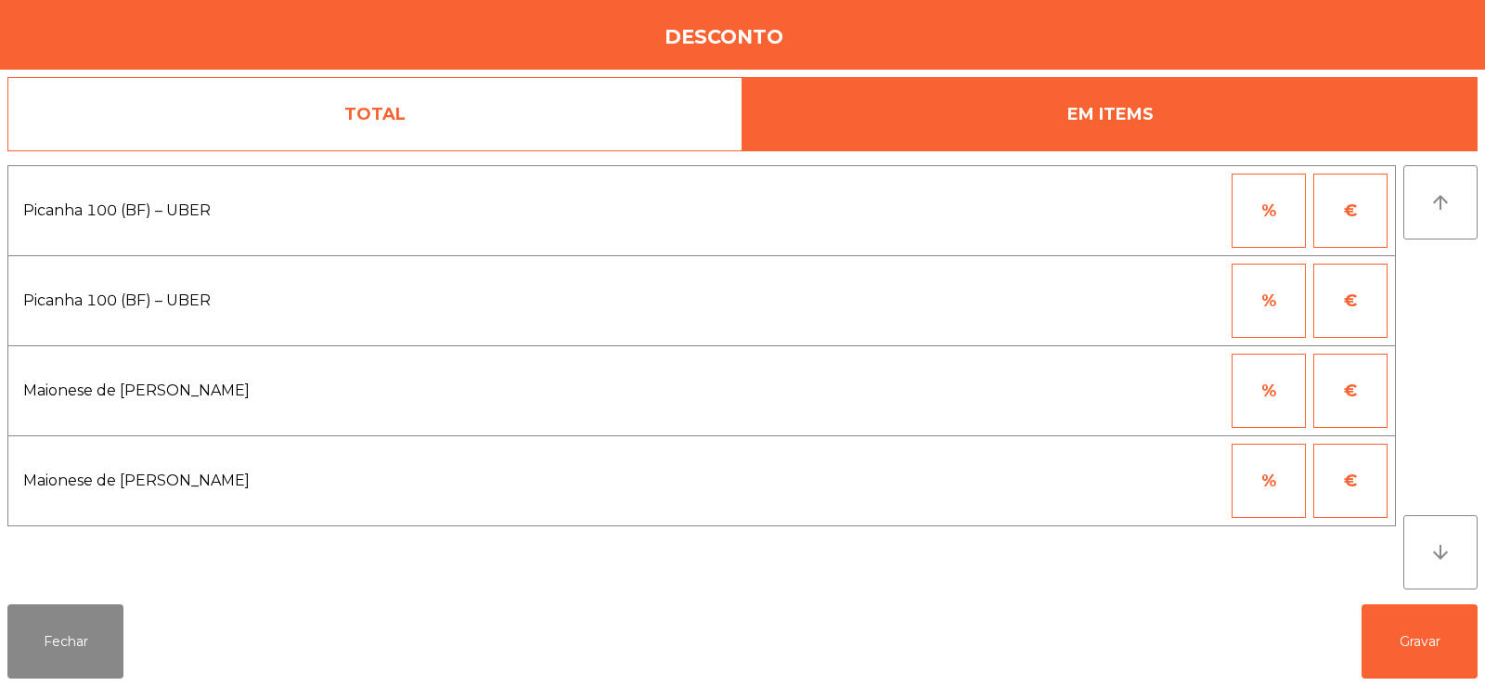
click at [1268, 239] on button "%" at bounding box center [1269, 211] width 74 height 74
click at [1205, 216] on input "*" at bounding box center [1177, 211] width 93 height 74
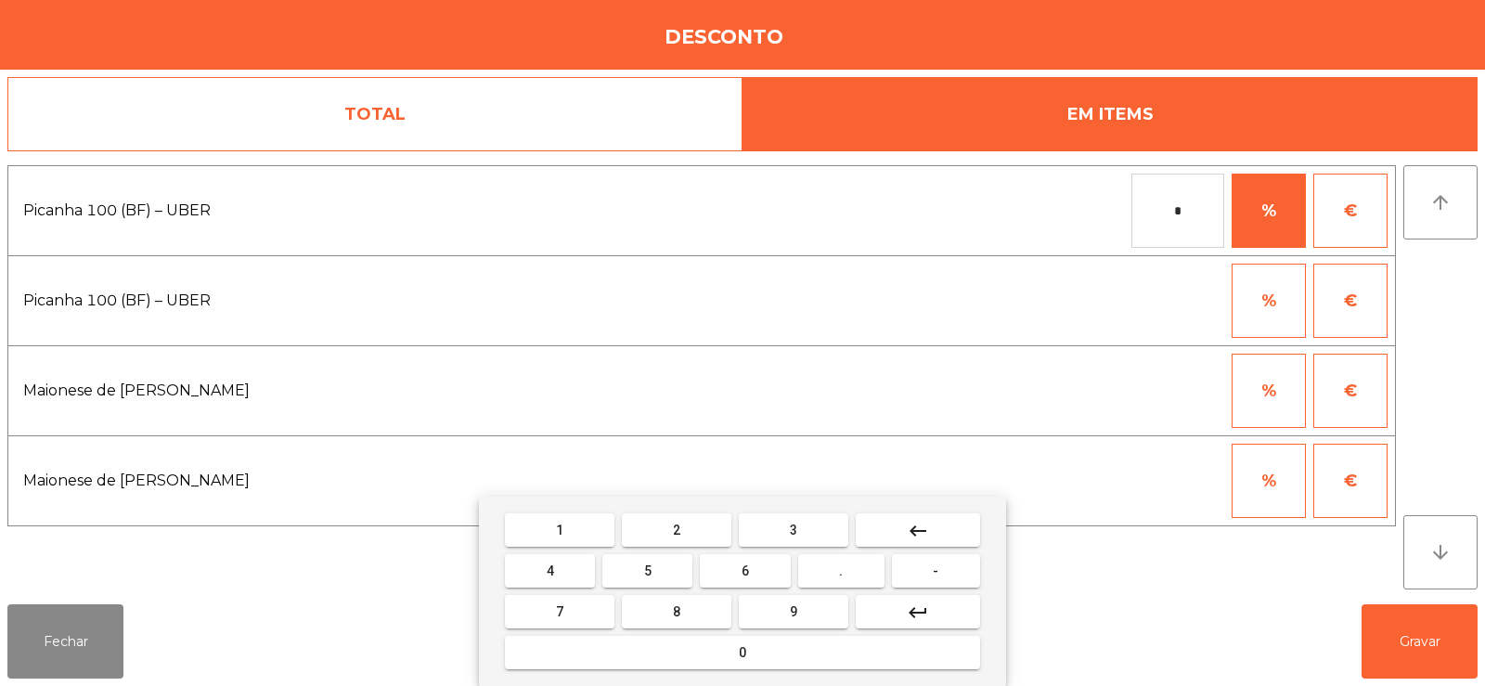
click at [926, 537] on mat-icon "keyboard_backspace" at bounding box center [918, 531] width 22 height 22
click at [572, 533] on button "1" at bounding box center [560, 529] width 110 height 33
click at [789, 655] on button "0" at bounding box center [742, 652] width 475 height 33
click at [770, 652] on button "0" at bounding box center [742, 652] width 475 height 33
type input "***"
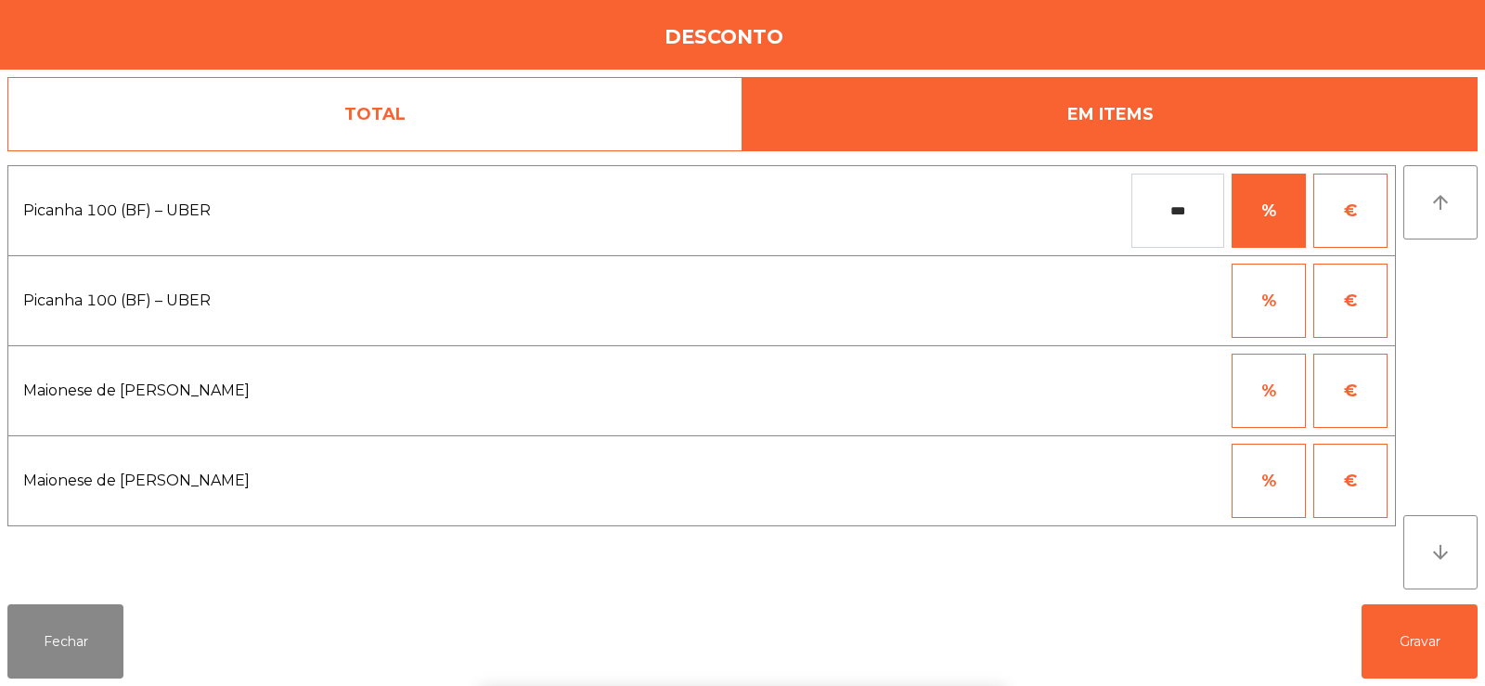
click at [1450, 329] on div "arrow_upward arrow_downward" at bounding box center [1440, 377] width 74 height 424
click at [1425, 639] on button "Gravar" at bounding box center [1419, 641] width 116 height 74
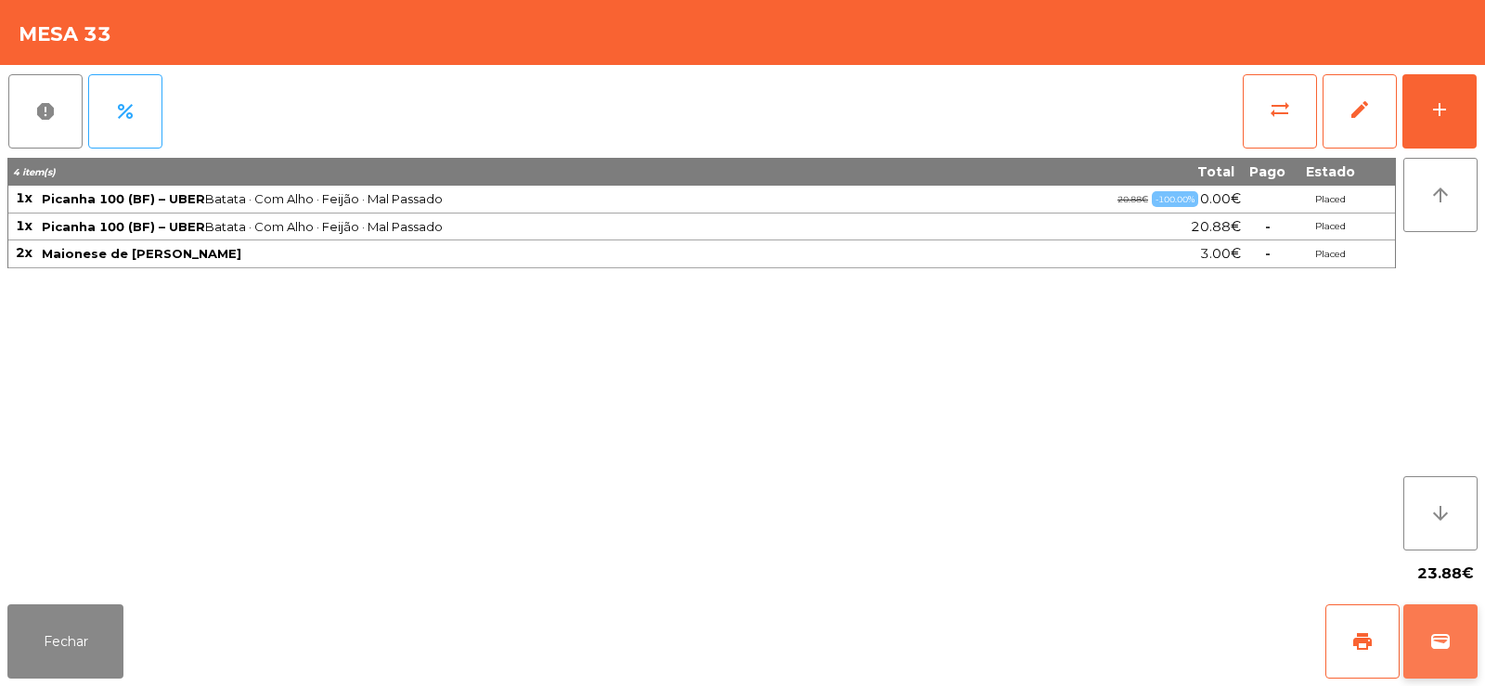
click at [1452, 650] on button "wallet" at bounding box center [1440, 641] width 74 height 74
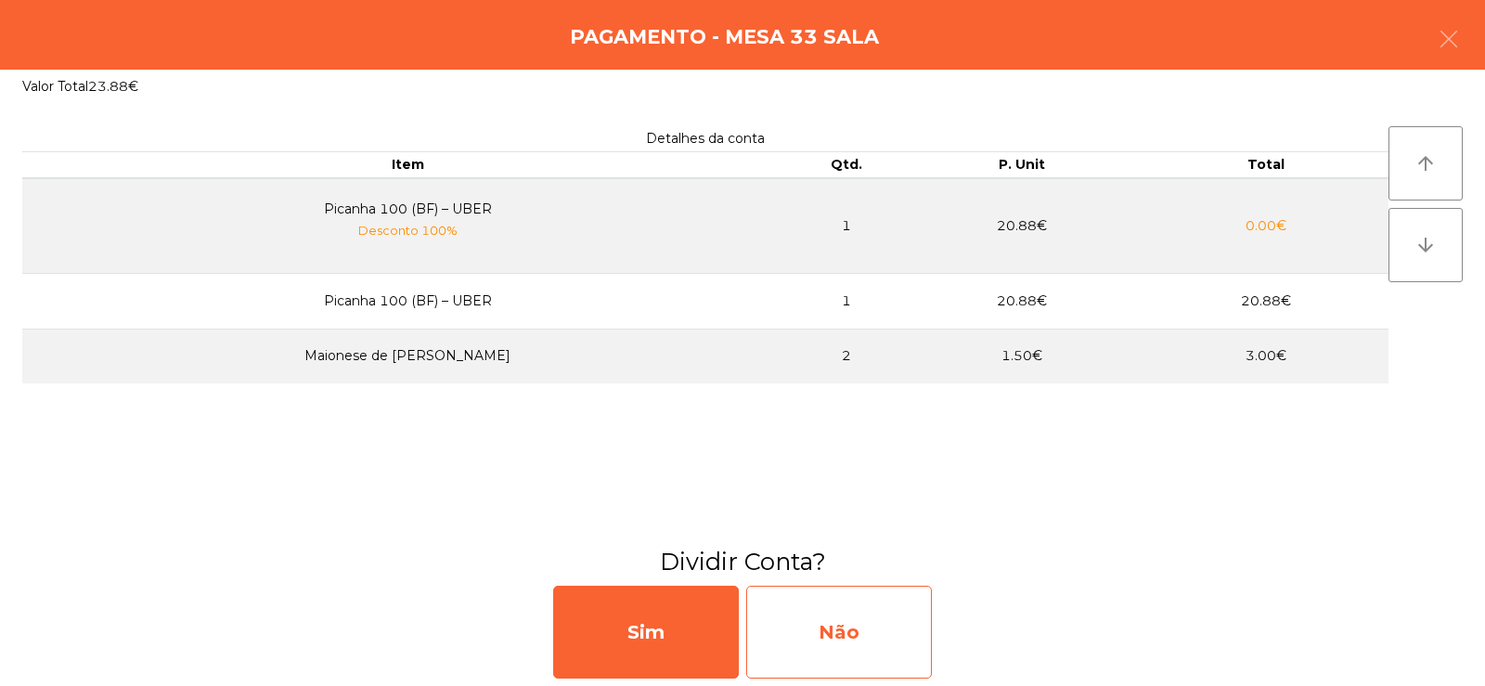
click at [813, 645] on div "Não" at bounding box center [839, 632] width 186 height 93
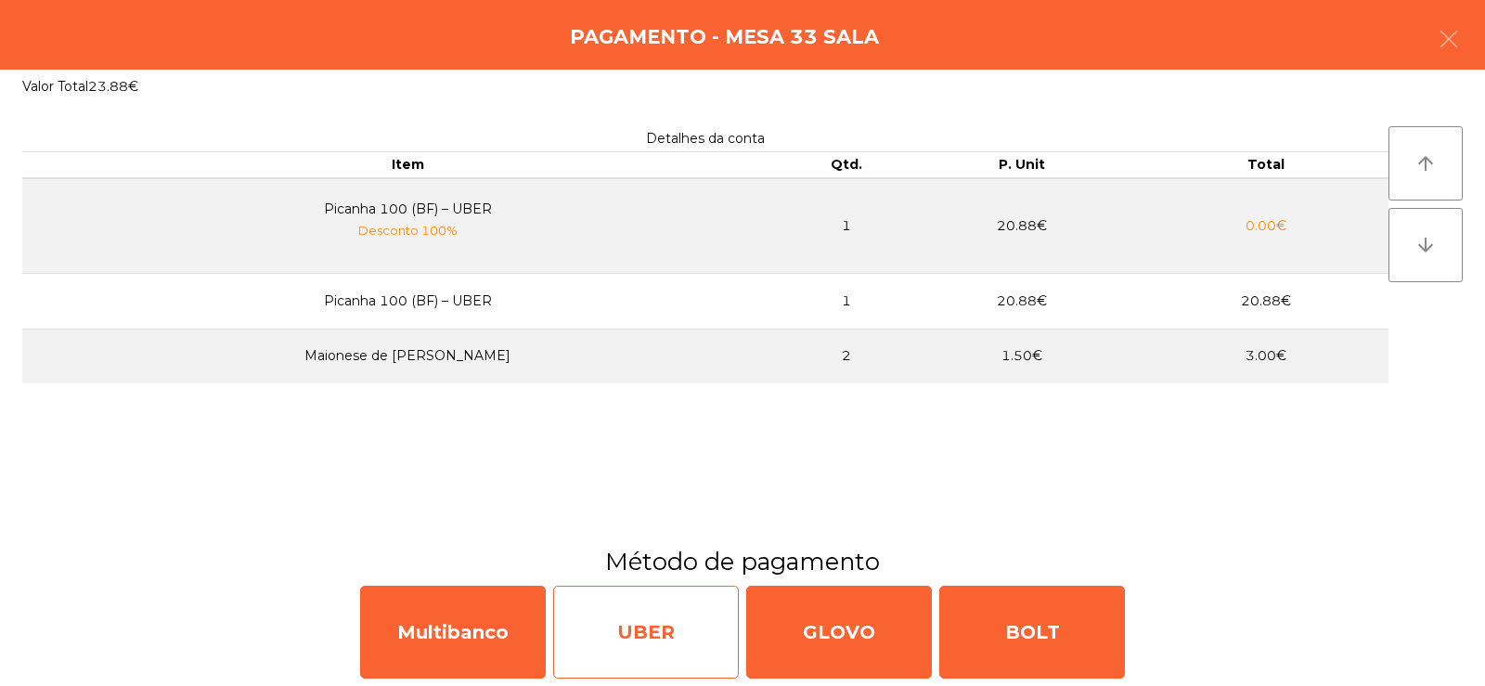
click at [639, 631] on div "UBER" at bounding box center [646, 632] width 186 height 93
select select "**"
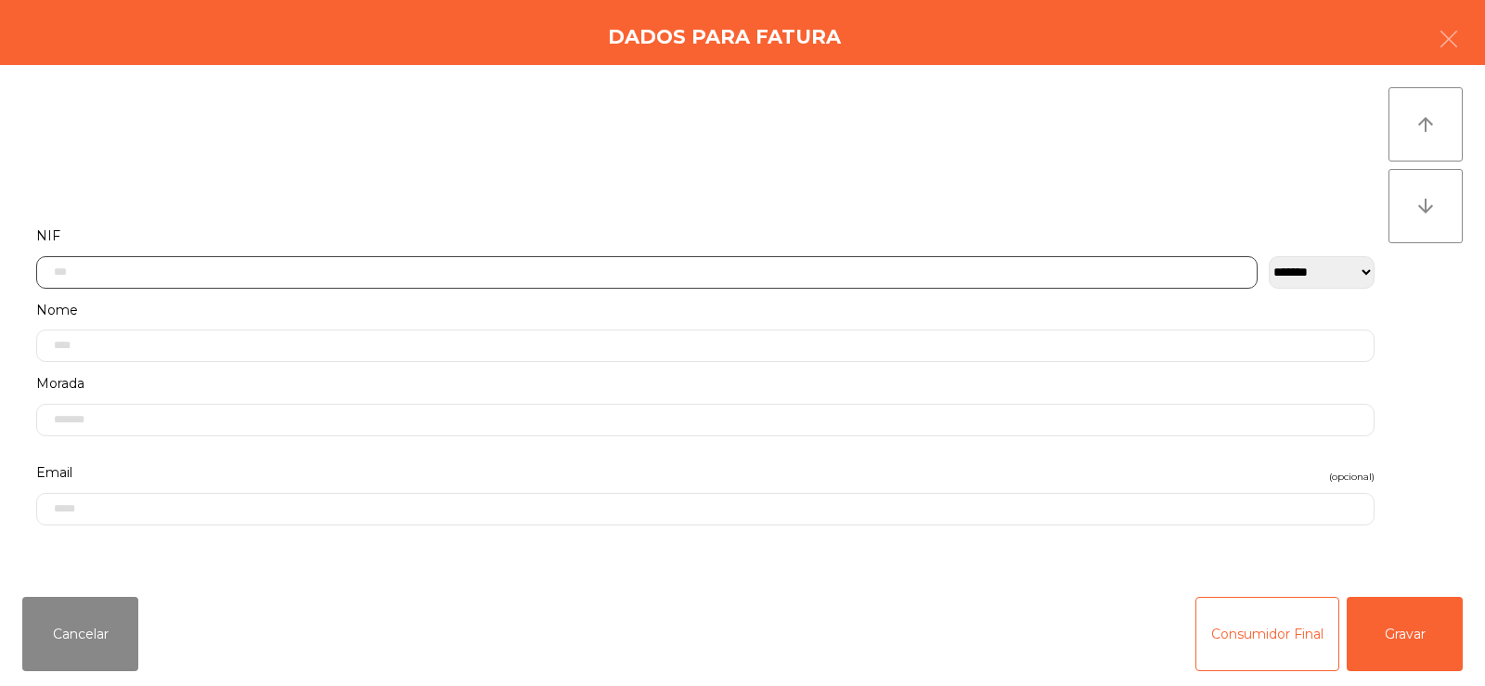
click at [305, 269] on input "text" at bounding box center [646, 272] width 1221 height 32
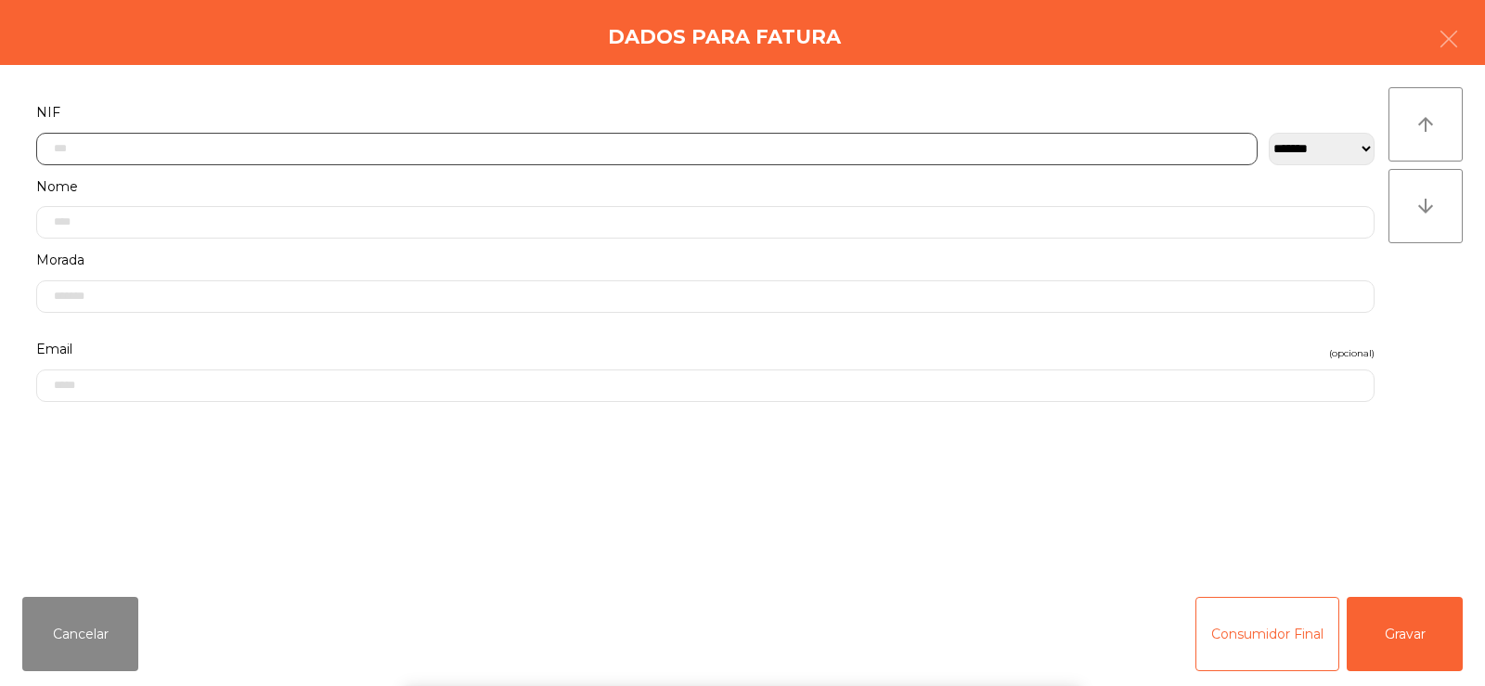
scroll to position [135, 0]
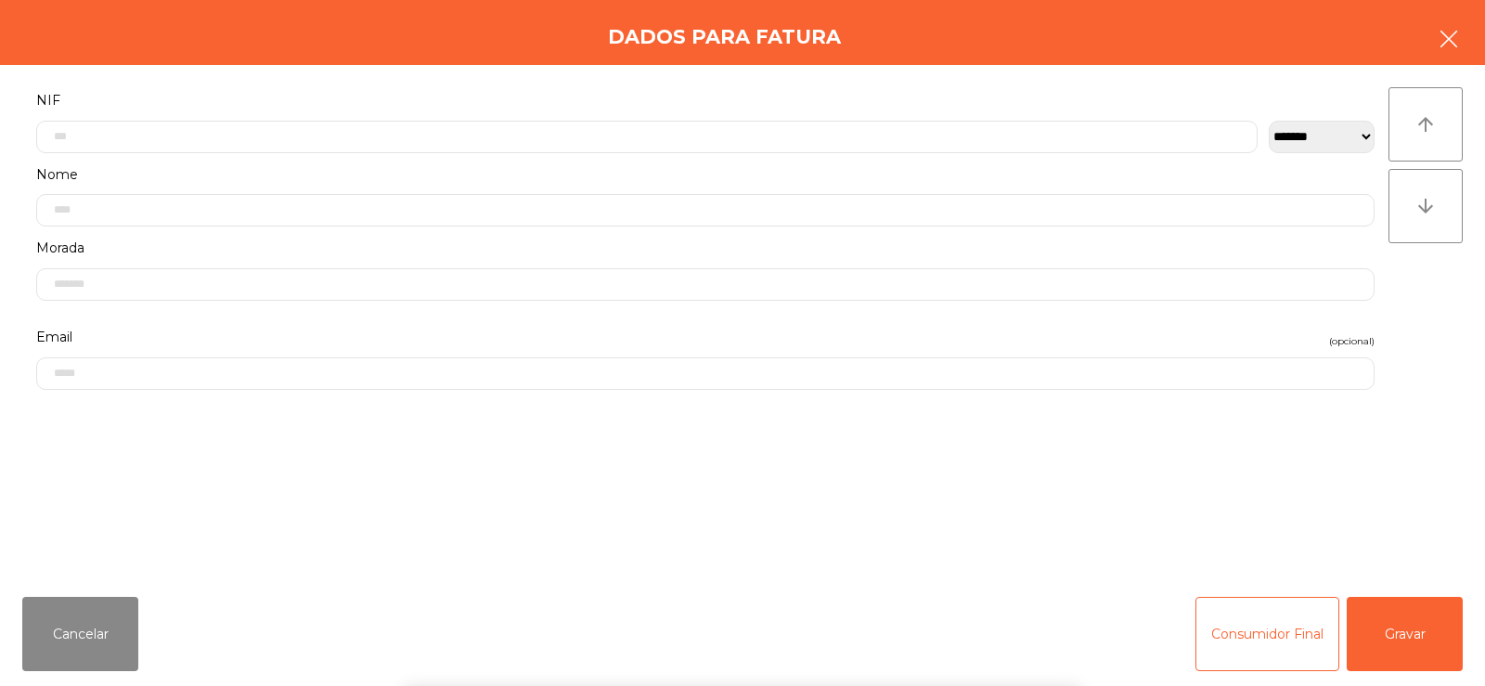
click at [1451, 33] on icon "button" at bounding box center [1449, 39] width 22 height 22
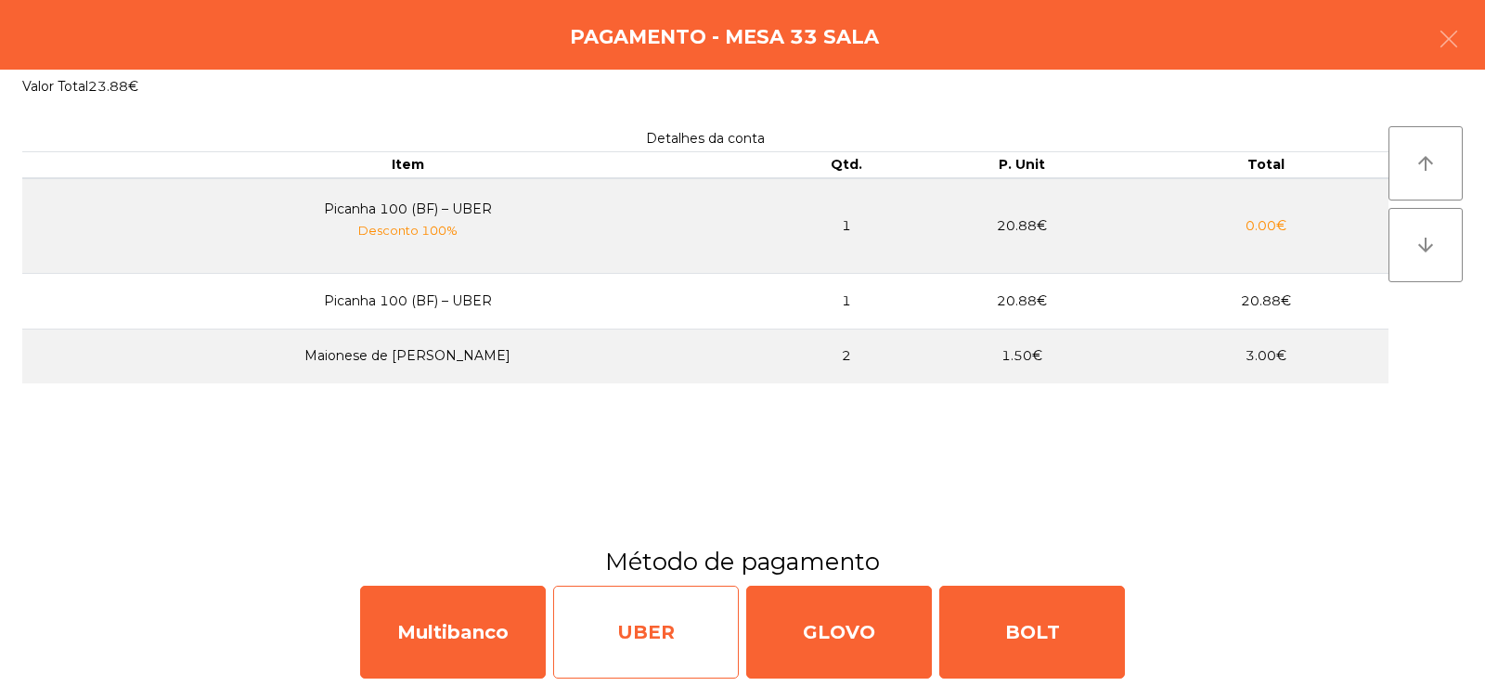
click at [684, 649] on div "UBER" at bounding box center [646, 632] width 186 height 93
select select "**"
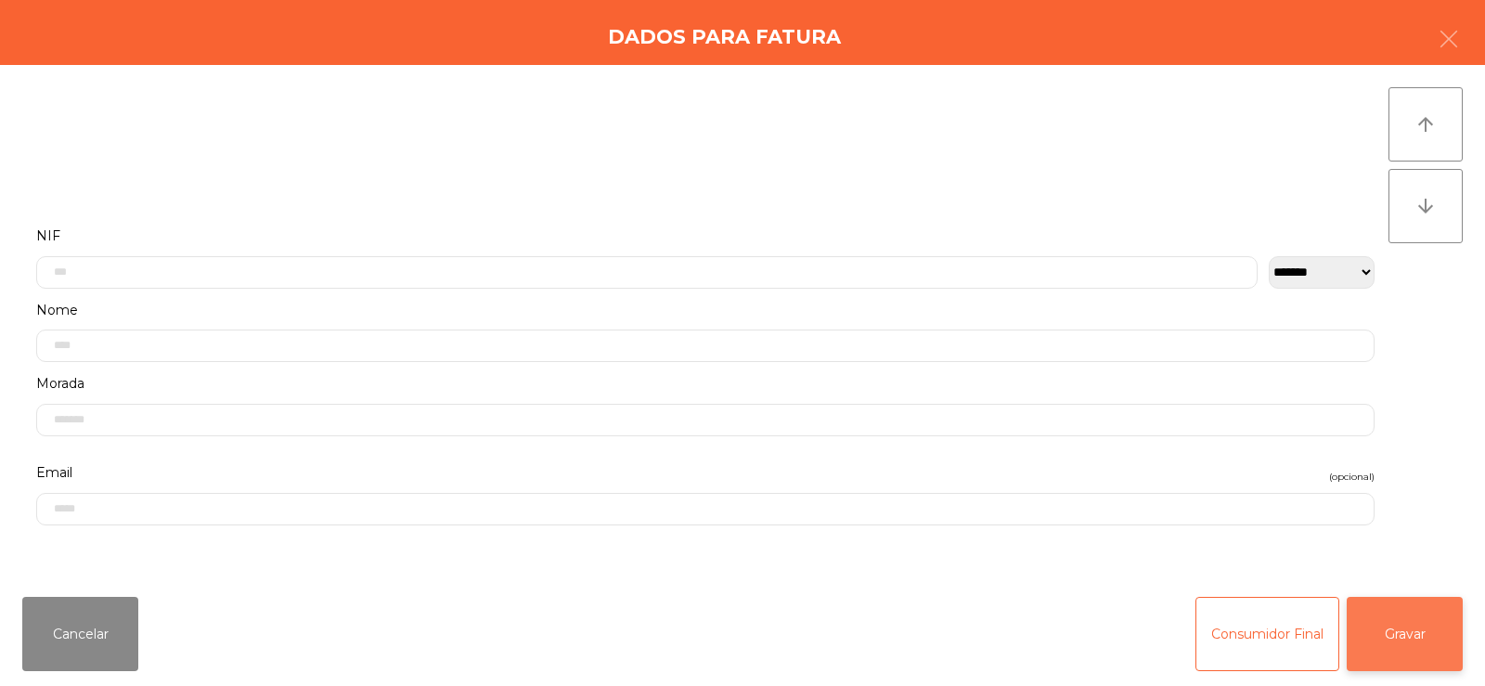
click at [1407, 631] on button "Gravar" at bounding box center [1405, 634] width 116 height 74
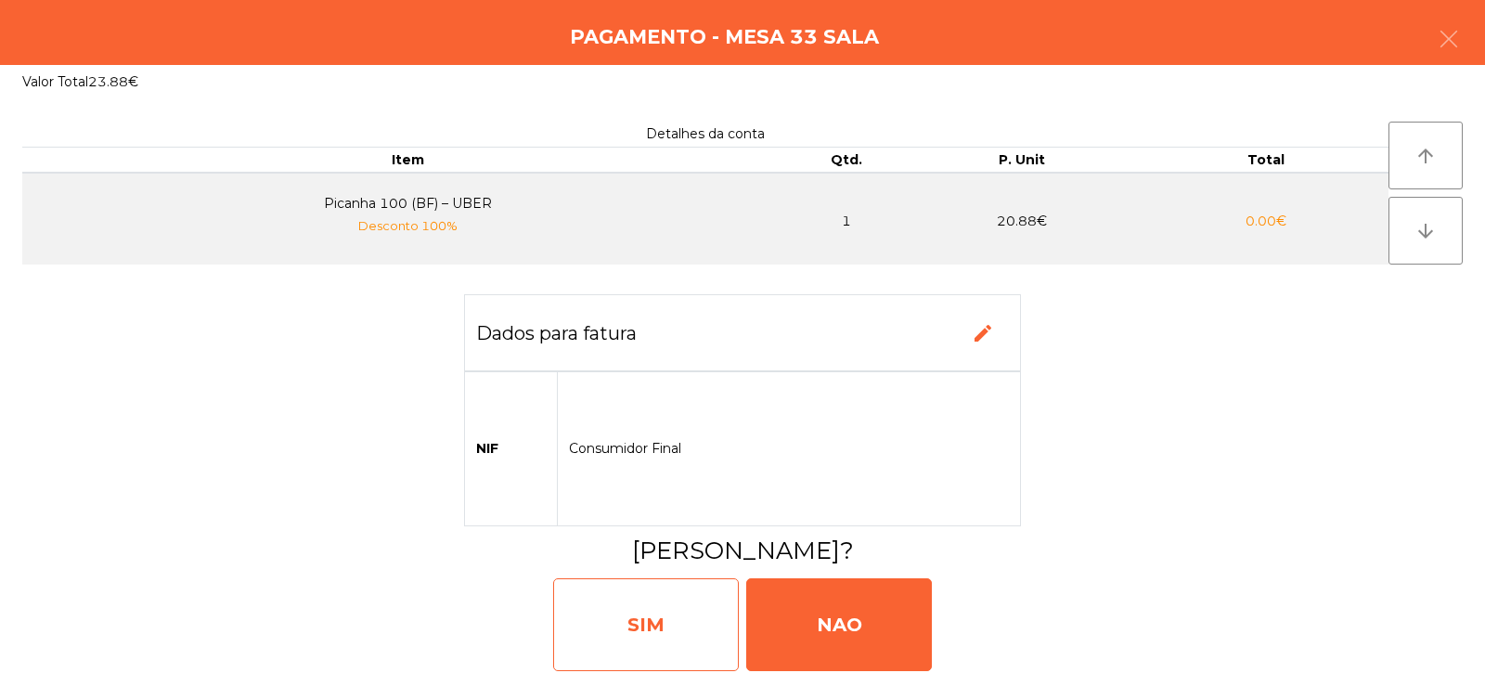
click at [660, 631] on div "SIM" at bounding box center [646, 624] width 186 height 93
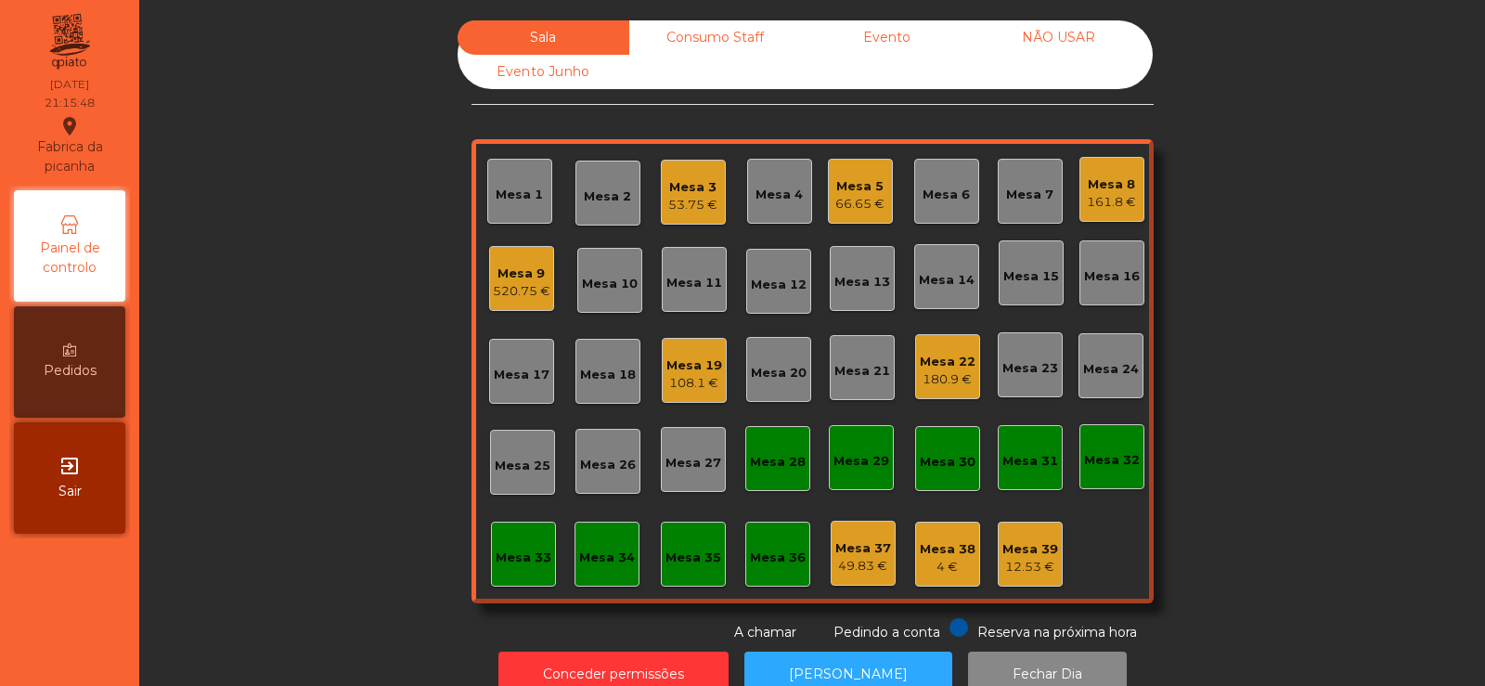
click at [858, 216] on div "Mesa 5 66.65 €" at bounding box center [860, 191] width 65 height 65
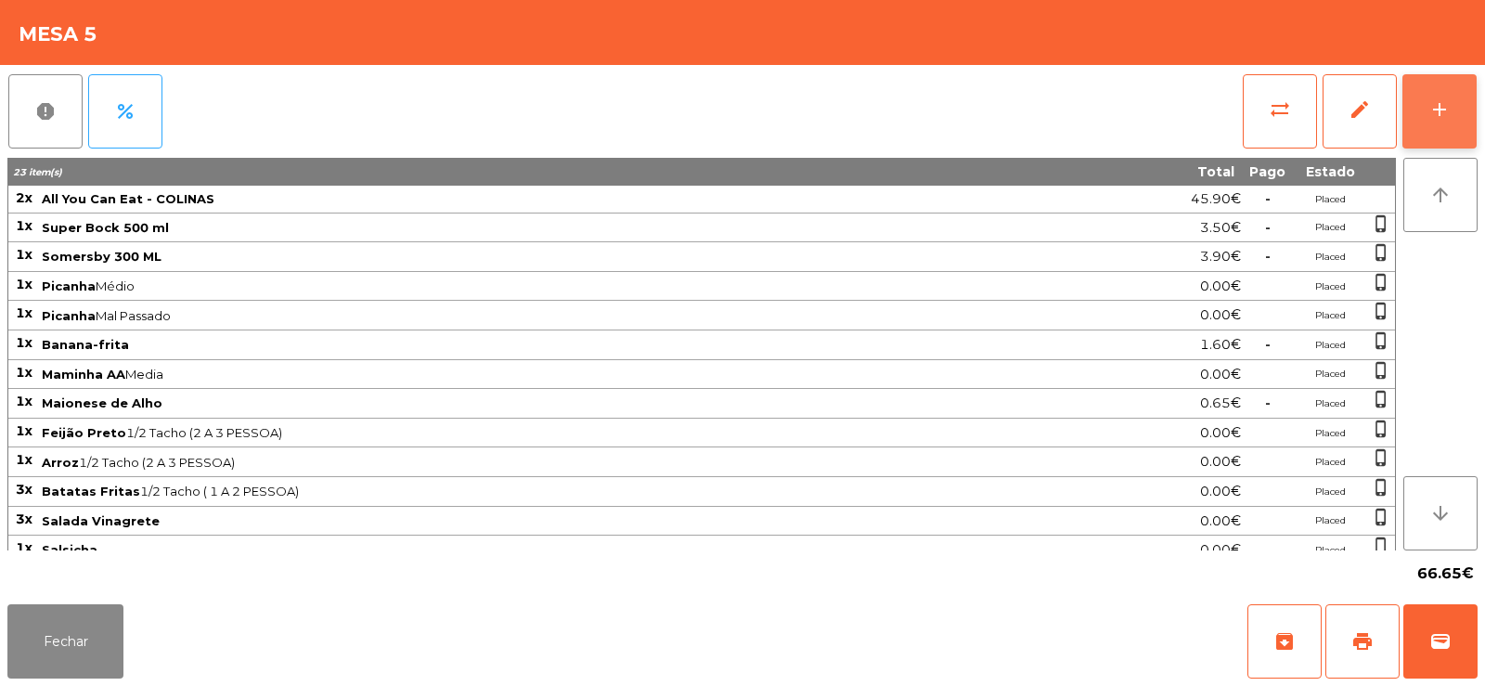
click at [1441, 124] on button "add" at bounding box center [1439, 111] width 74 height 74
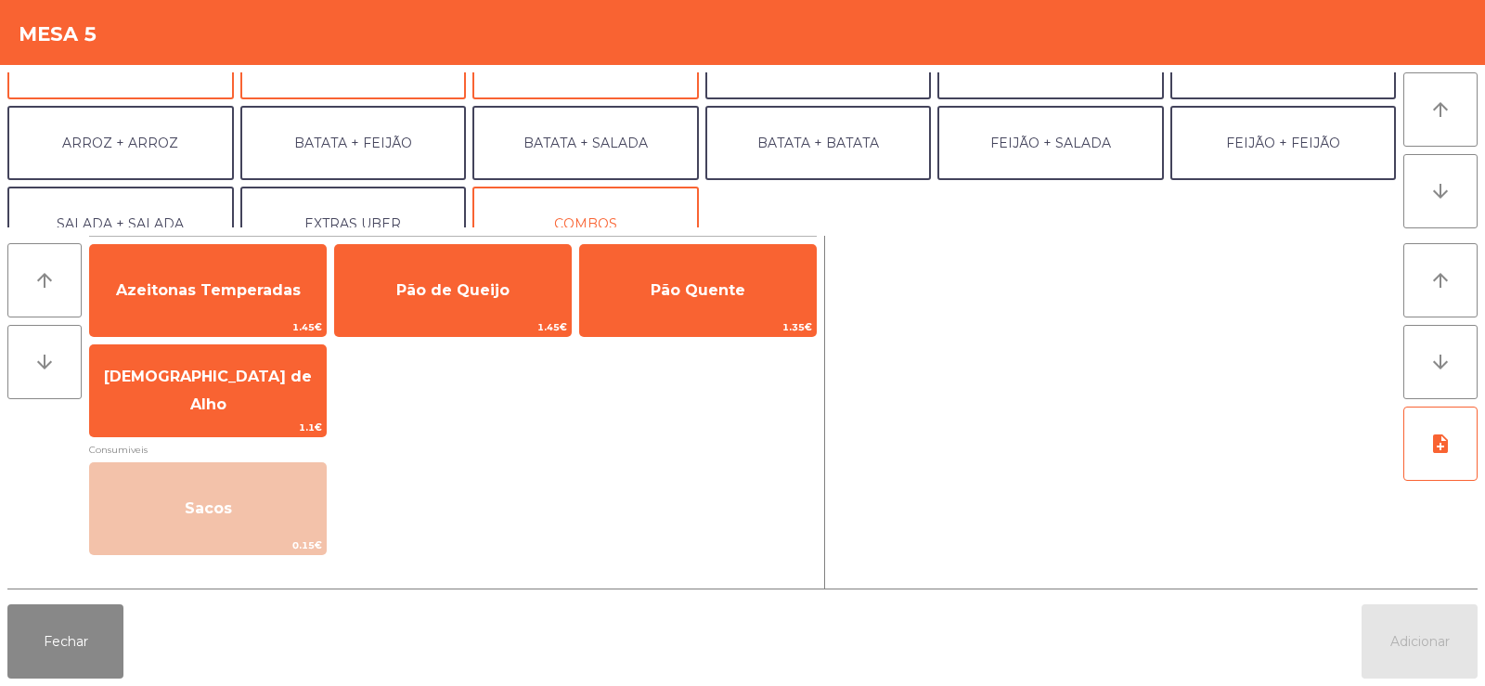
scroll to position [242, 0]
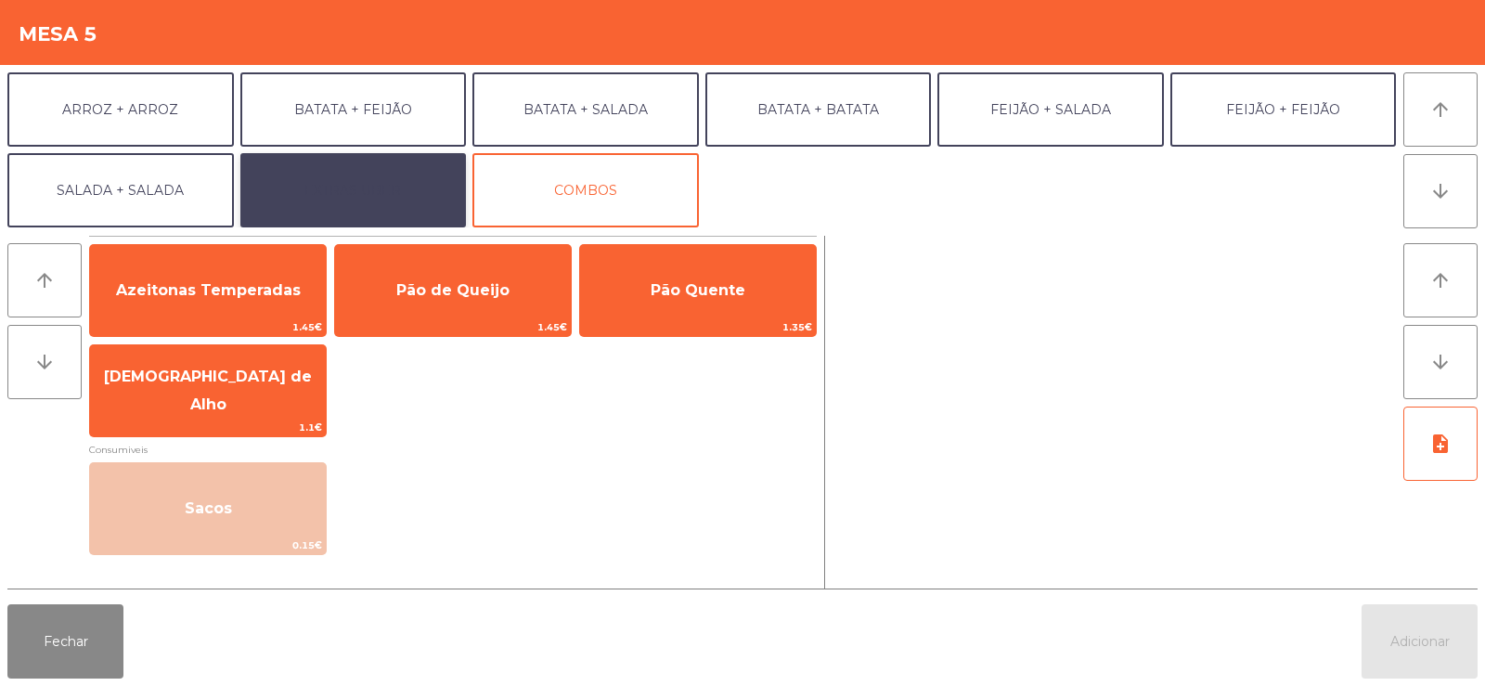
click at [419, 198] on button "EXTRAS UBER" at bounding box center [353, 190] width 226 height 74
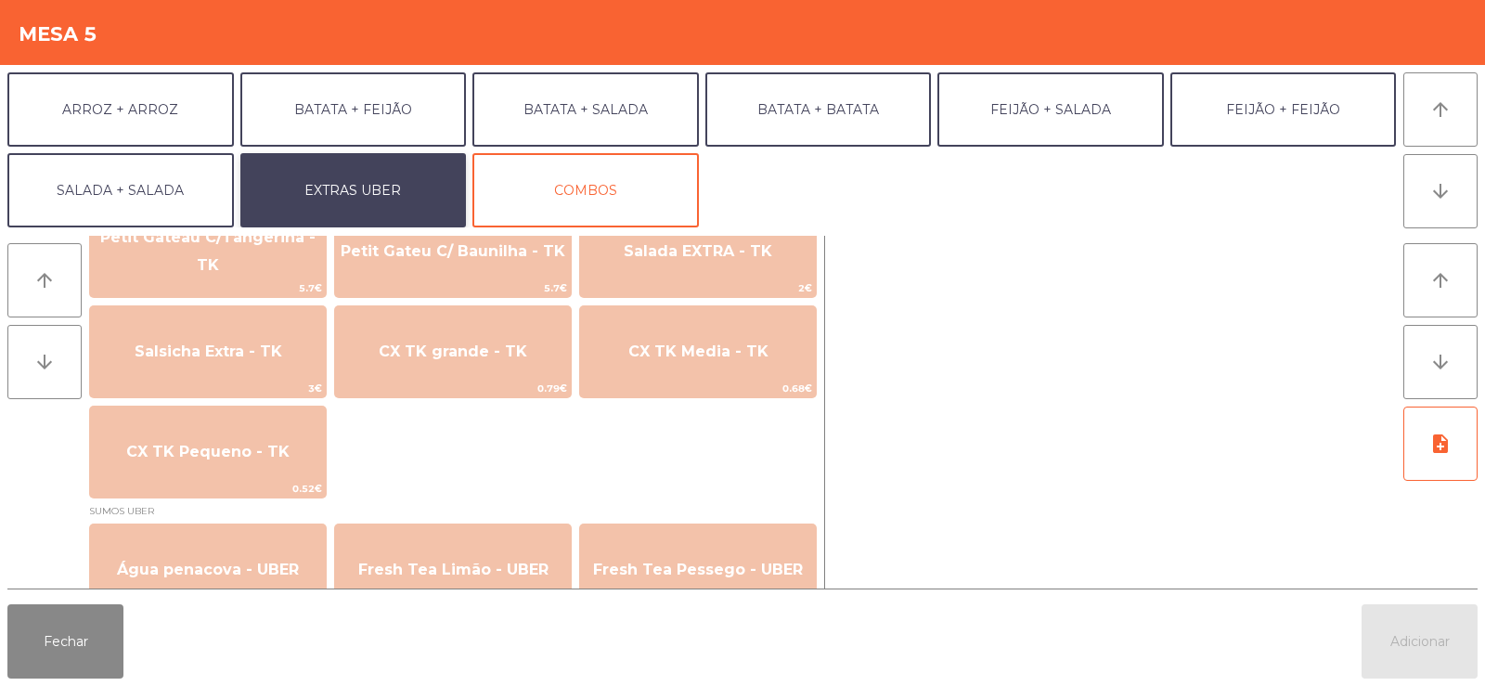
scroll to position [1280, 0]
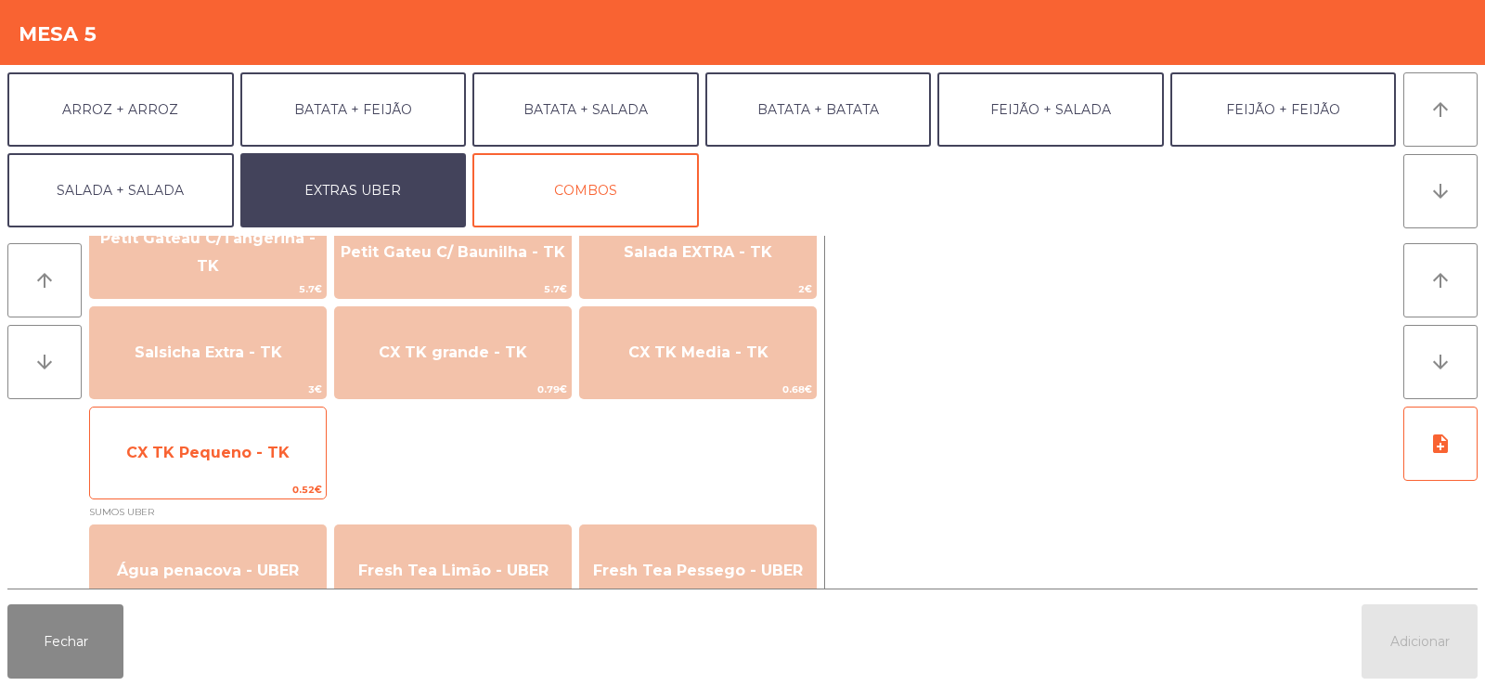
click at [272, 468] on span "CX TK Pequeno - TK" at bounding box center [208, 453] width 236 height 50
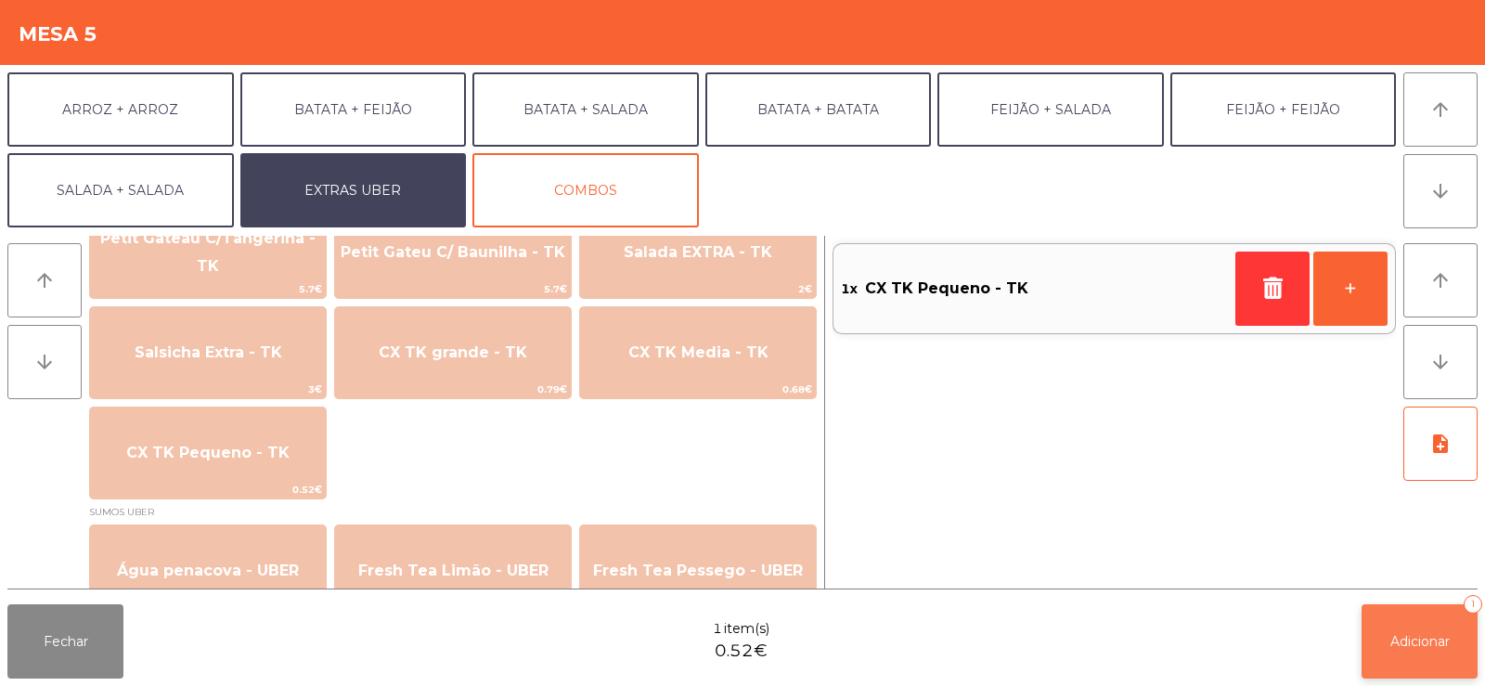
click at [1429, 648] on span "Adicionar" at bounding box center [1419, 641] width 59 height 17
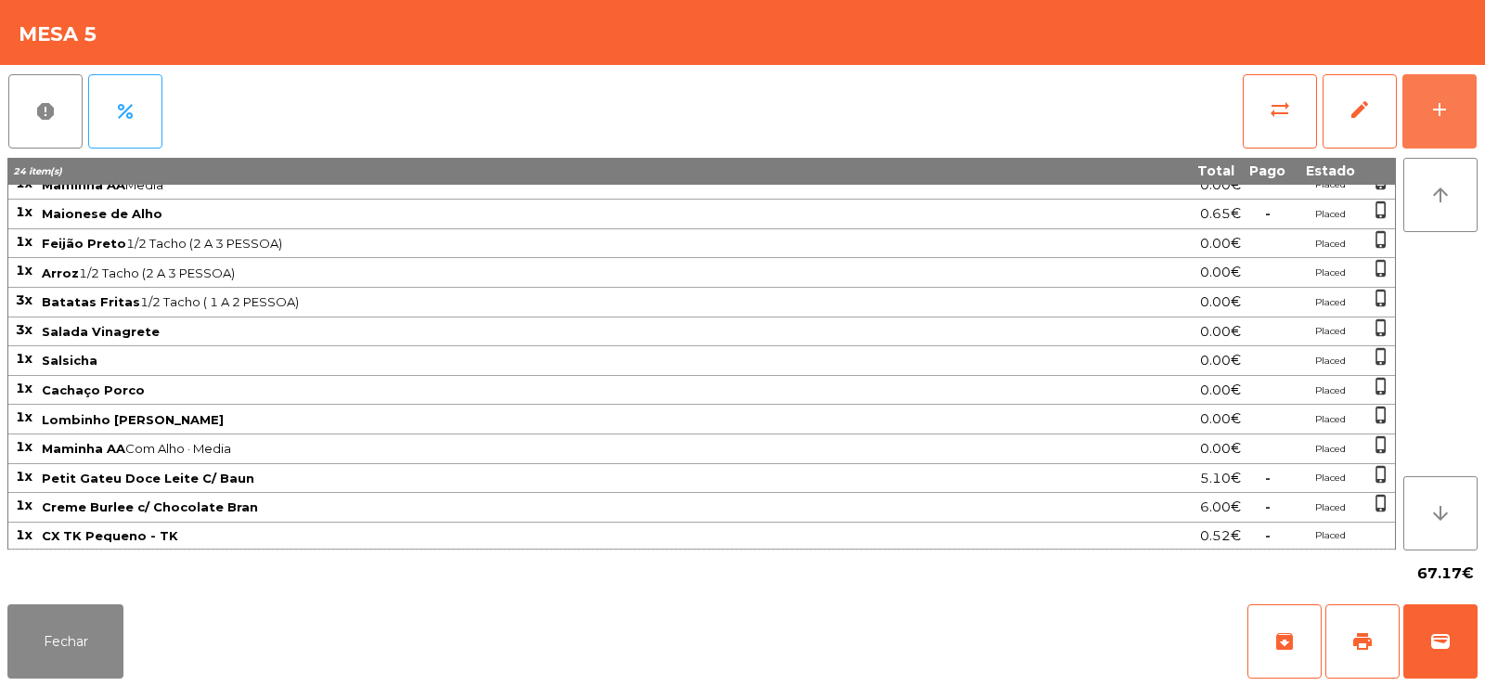
scroll to position [0, 0]
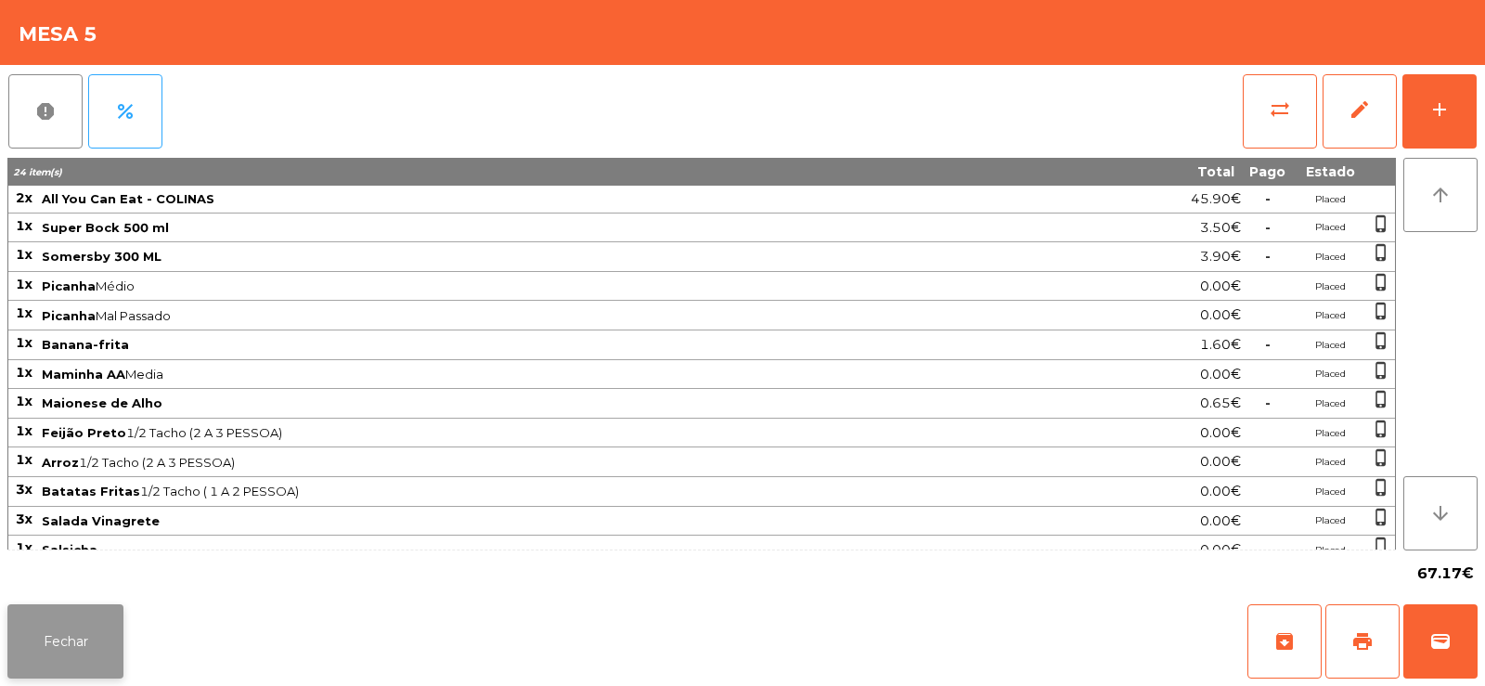
click at [90, 640] on button "Fechar" at bounding box center [65, 641] width 116 height 74
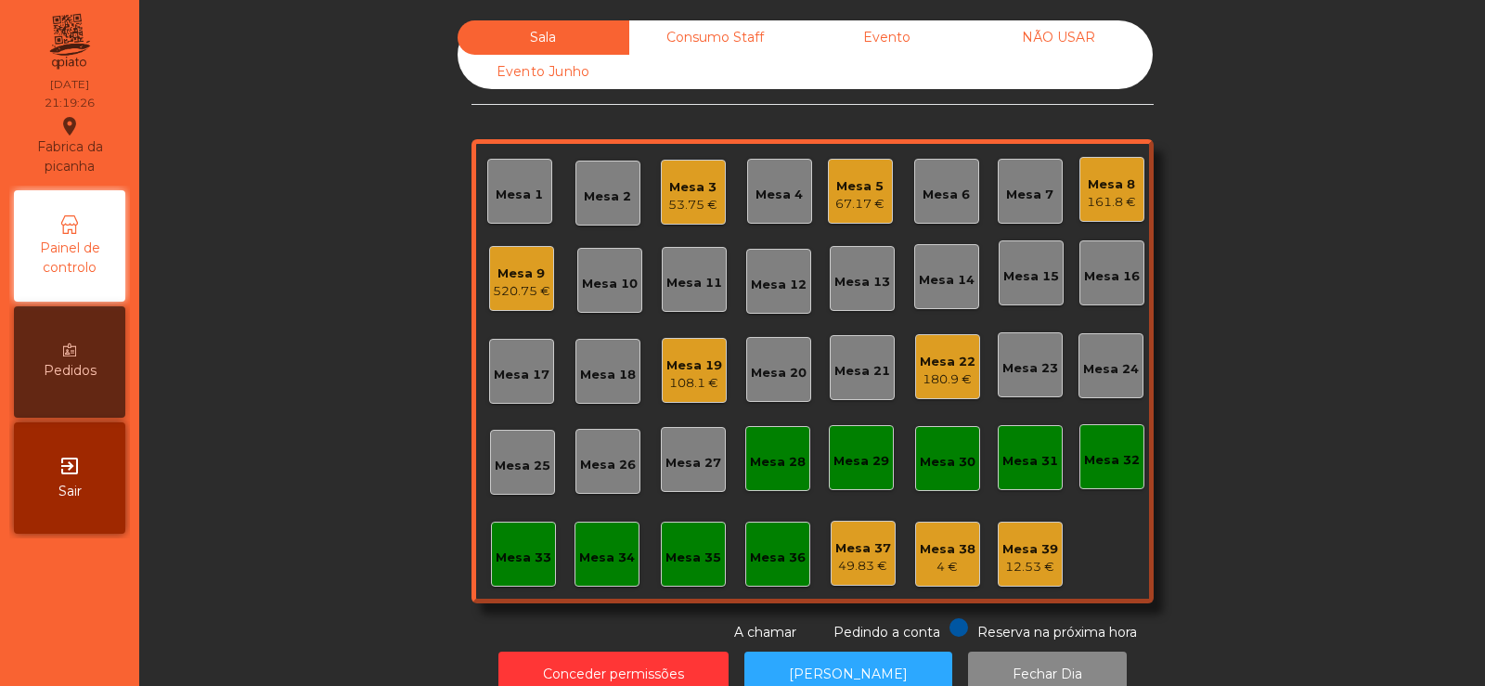
click at [845, 198] on div "67.17 €" at bounding box center [859, 204] width 49 height 19
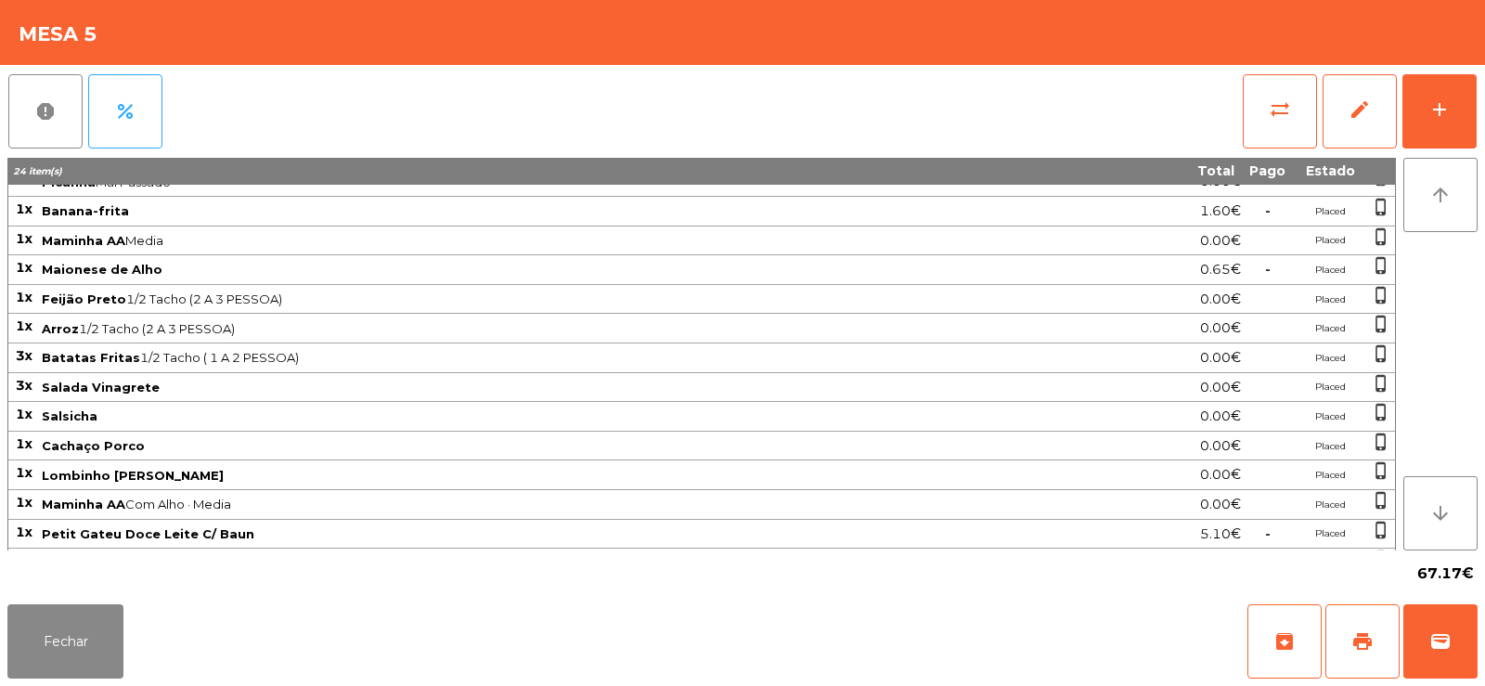
scroll to position [188, 0]
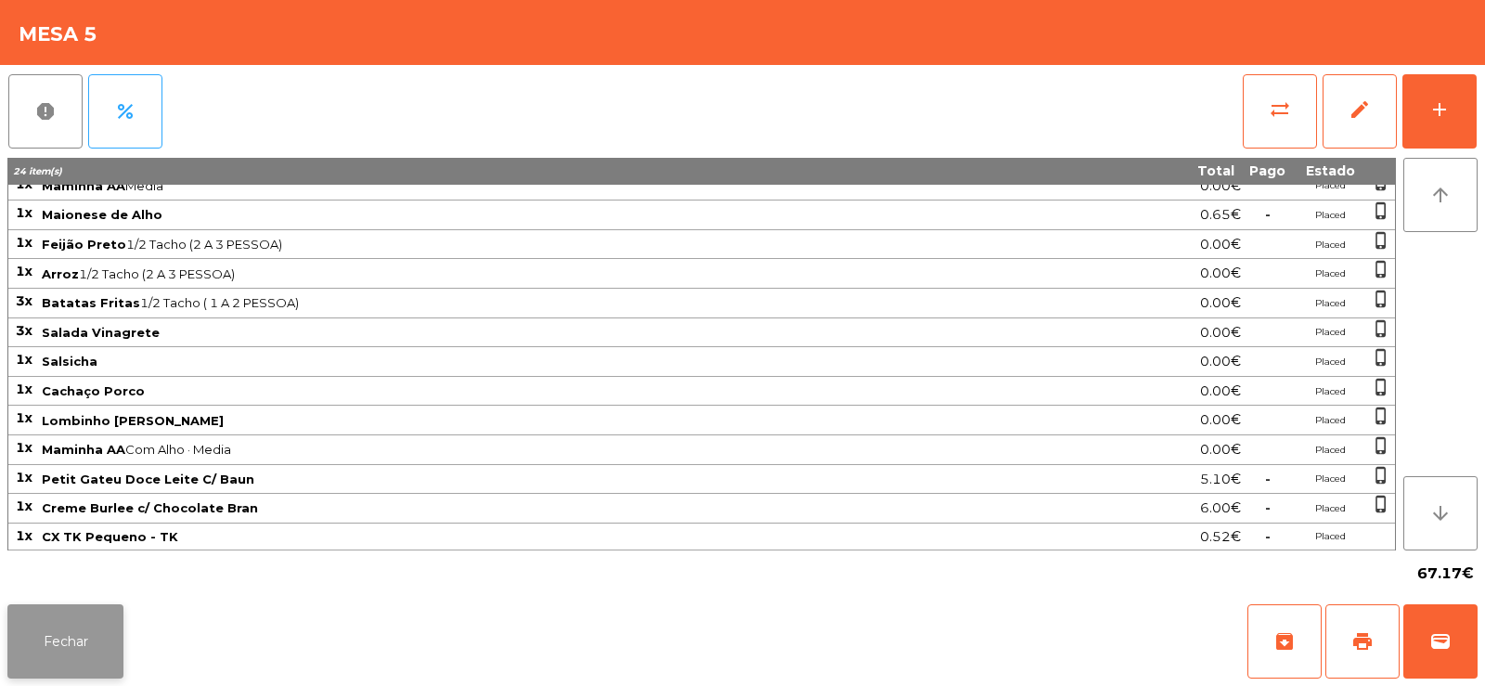
click at [80, 672] on button "Fechar" at bounding box center [65, 641] width 116 height 74
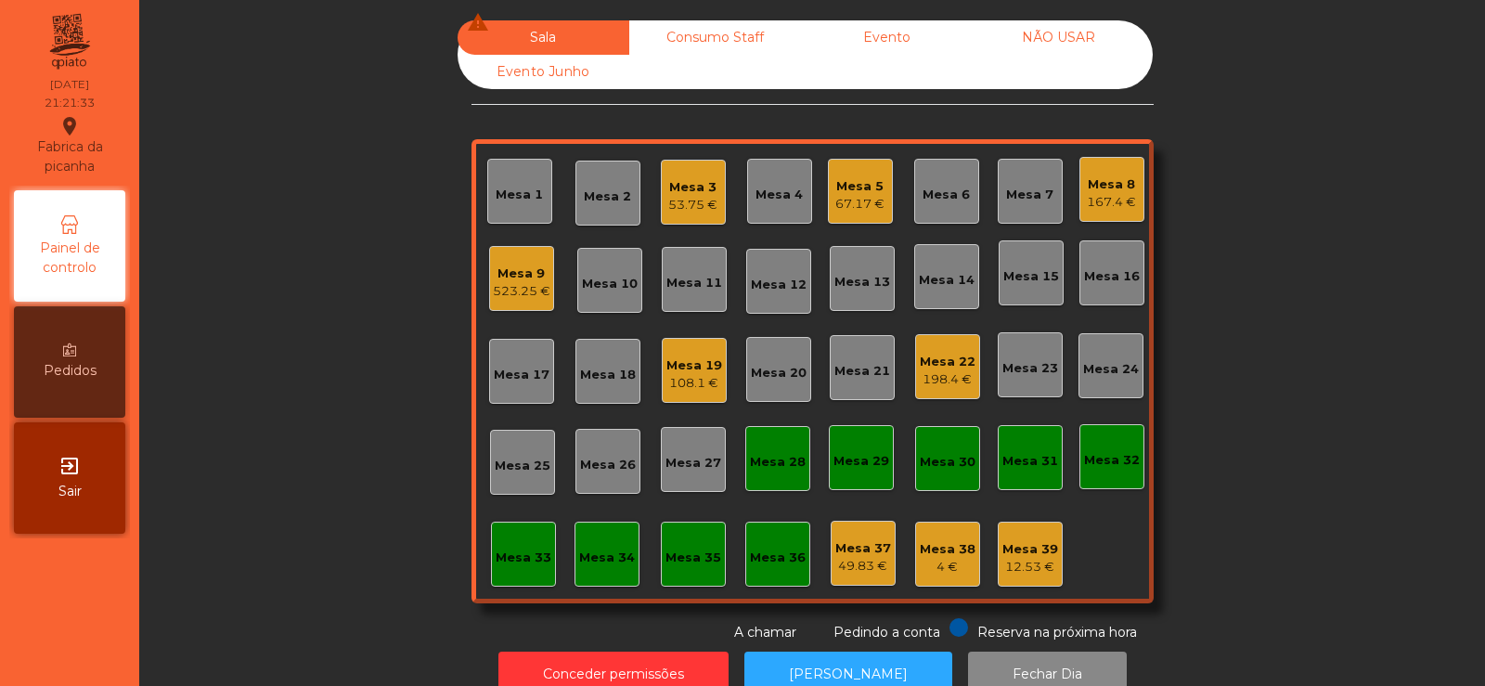
click at [848, 194] on div "Mesa 5" at bounding box center [859, 186] width 49 height 19
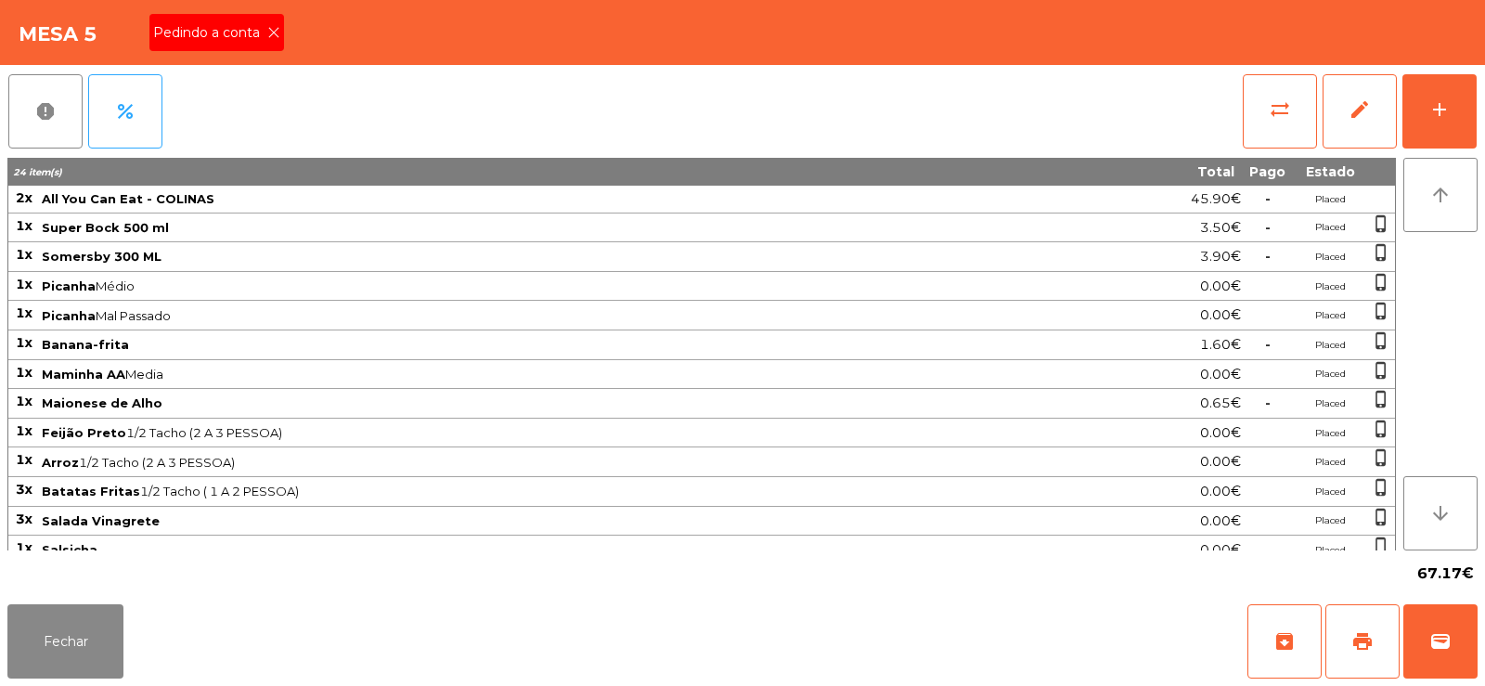
click at [258, 45] on div "Pedindo a conta" at bounding box center [216, 32] width 135 height 37
click at [1343, 640] on button "print" at bounding box center [1362, 641] width 74 height 74
click at [1453, 642] on button "wallet" at bounding box center [1440, 641] width 74 height 74
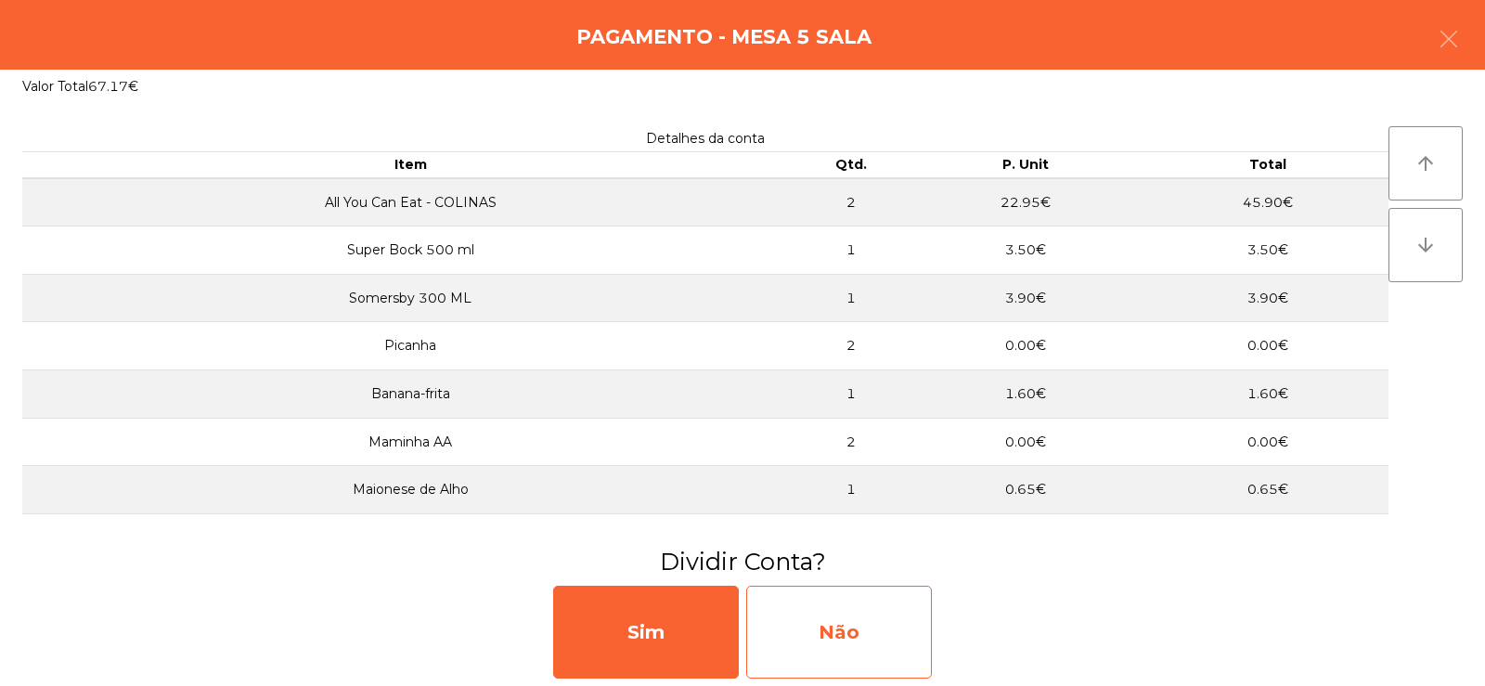
click at [854, 621] on div "Não" at bounding box center [839, 632] width 186 height 93
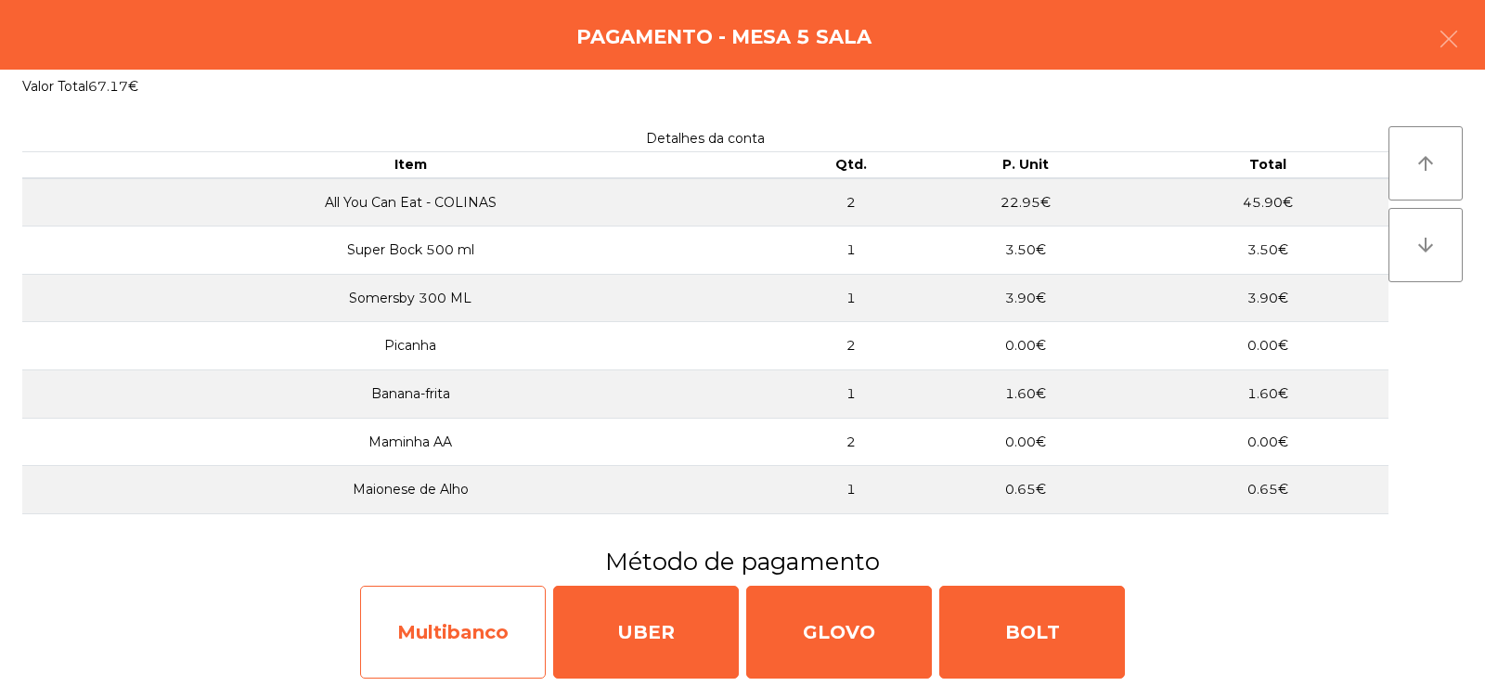
click at [462, 636] on div "Multibanco" at bounding box center [453, 632] width 186 height 93
select select "**"
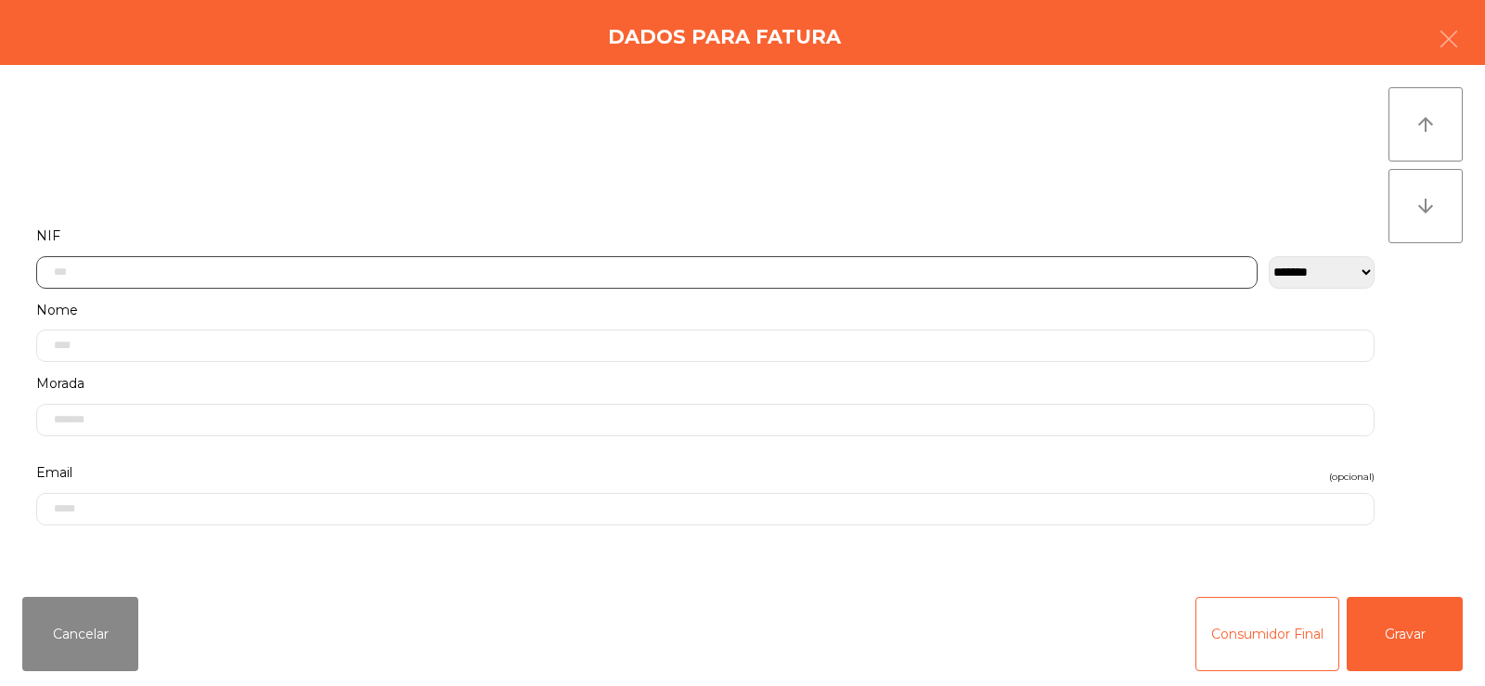
click at [584, 265] on input "text" at bounding box center [646, 272] width 1221 height 32
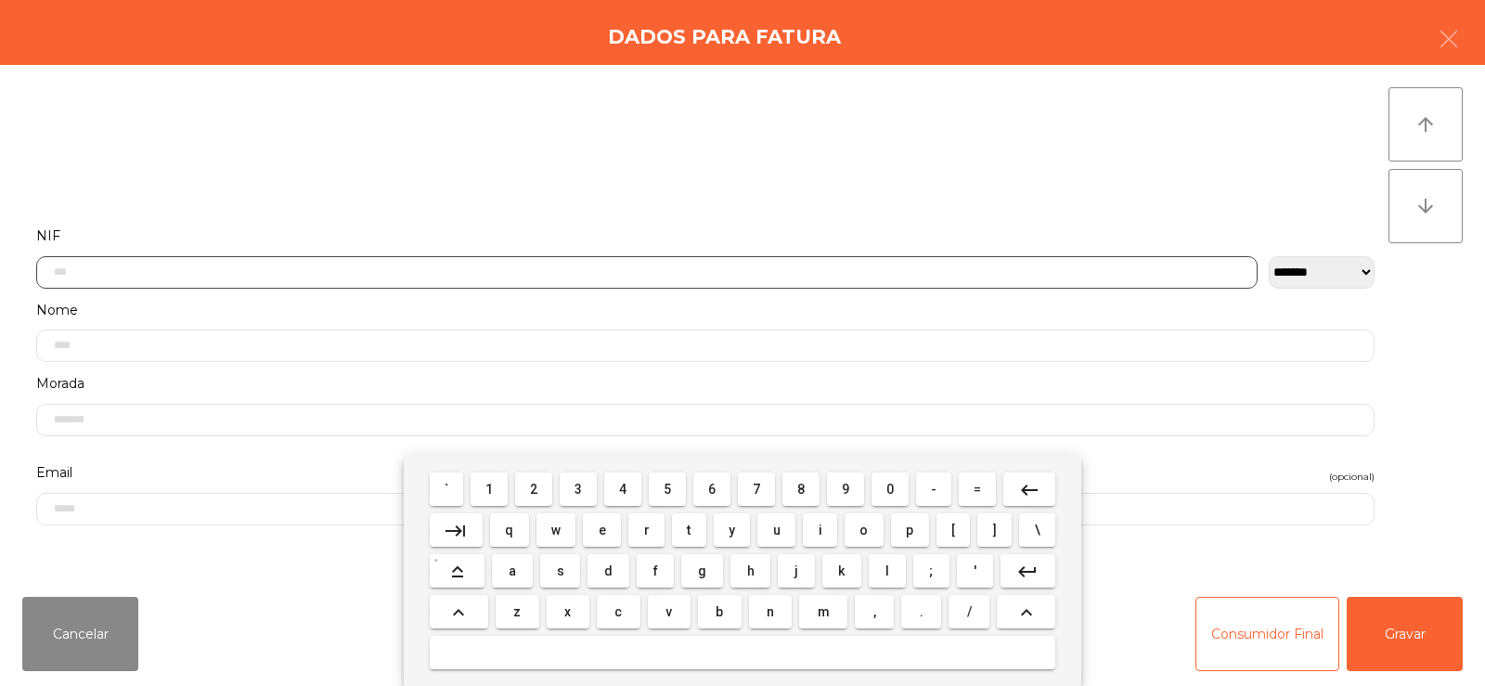
scroll to position [135, 0]
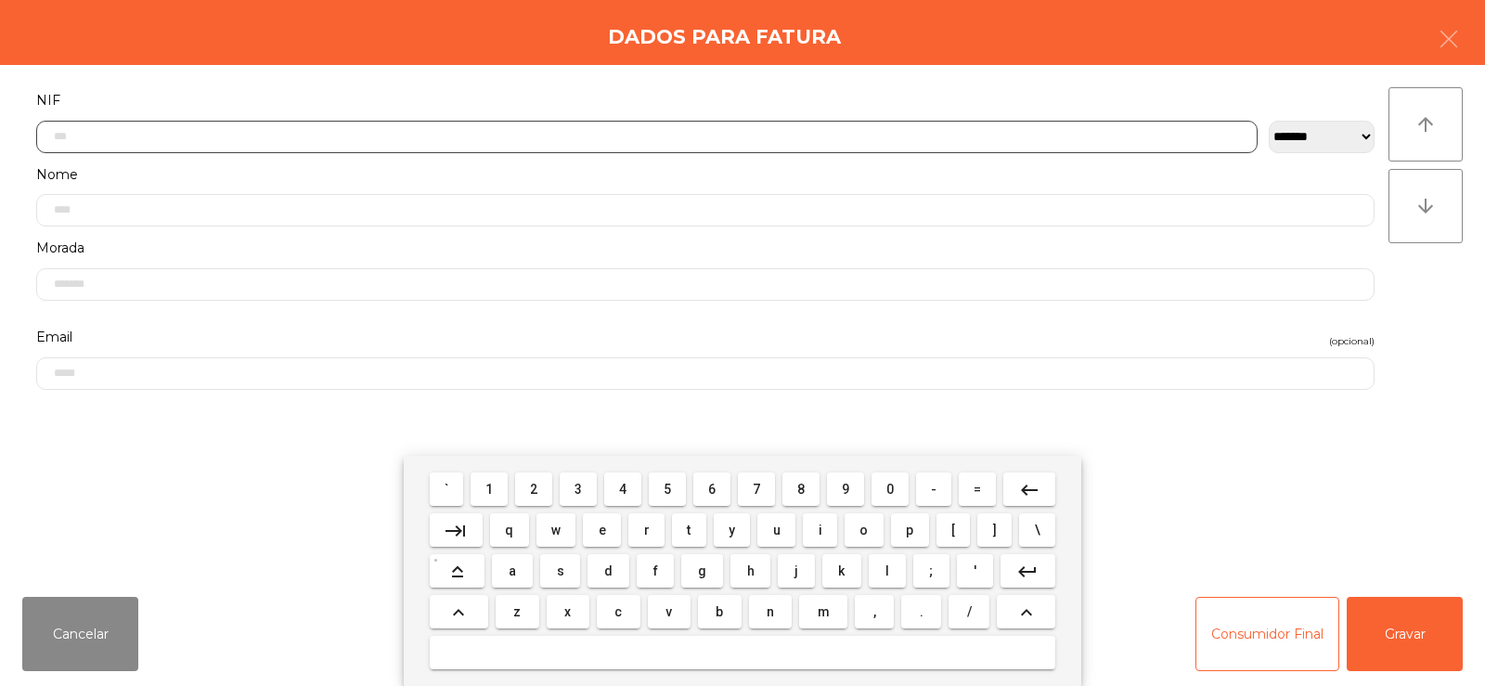
click at [535, 488] on span "2" at bounding box center [533, 489] width 7 height 15
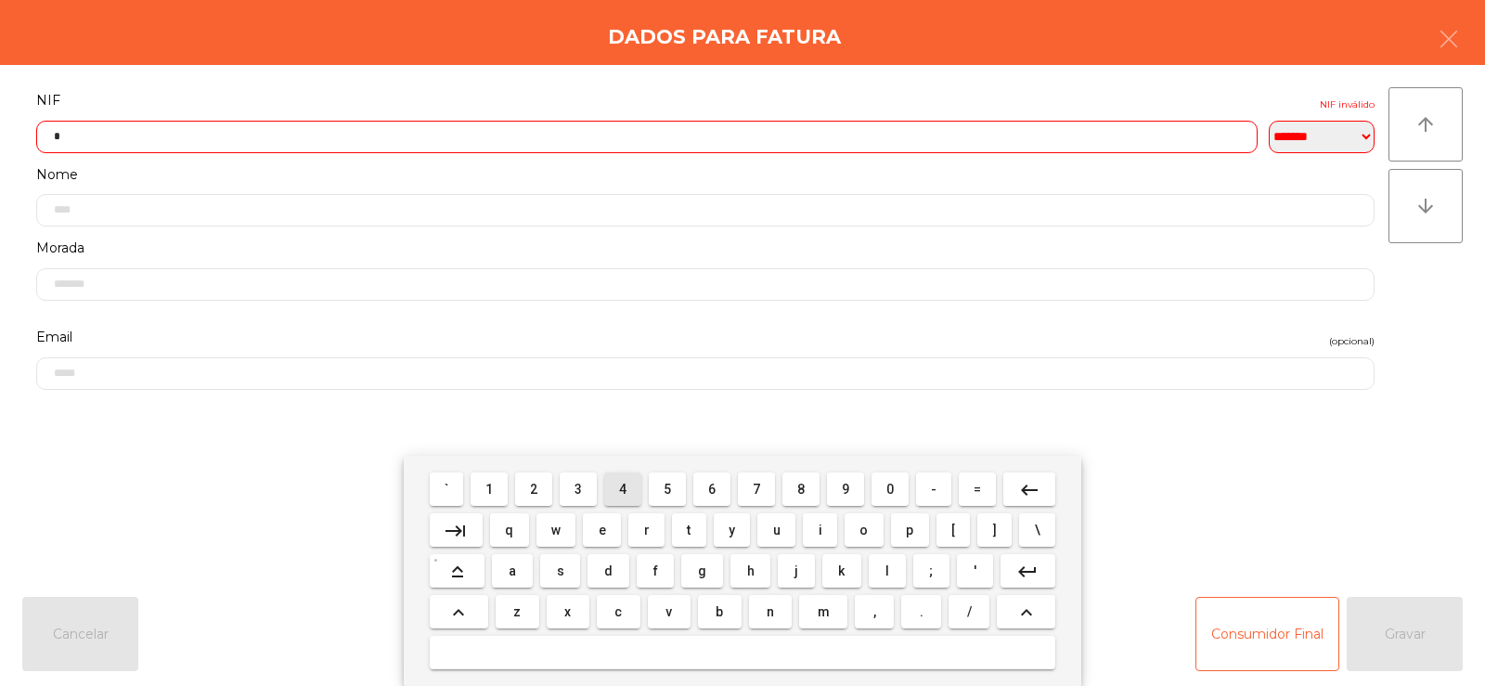
click at [623, 488] on span "4" at bounding box center [622, 489] width 7 height 15
click at [490, 488] on span "1" at bounding box center [488, 489] width 7 height 15
click at [712, 488] on span "6" at bounding box center [711, 489] width 7 height 15
click at [801, 488] on span "8" at bounding box center [800, 489] width 7 height 15
click at [628, 498] on button "4" at bounding box center [622, 488] width 37 height 33
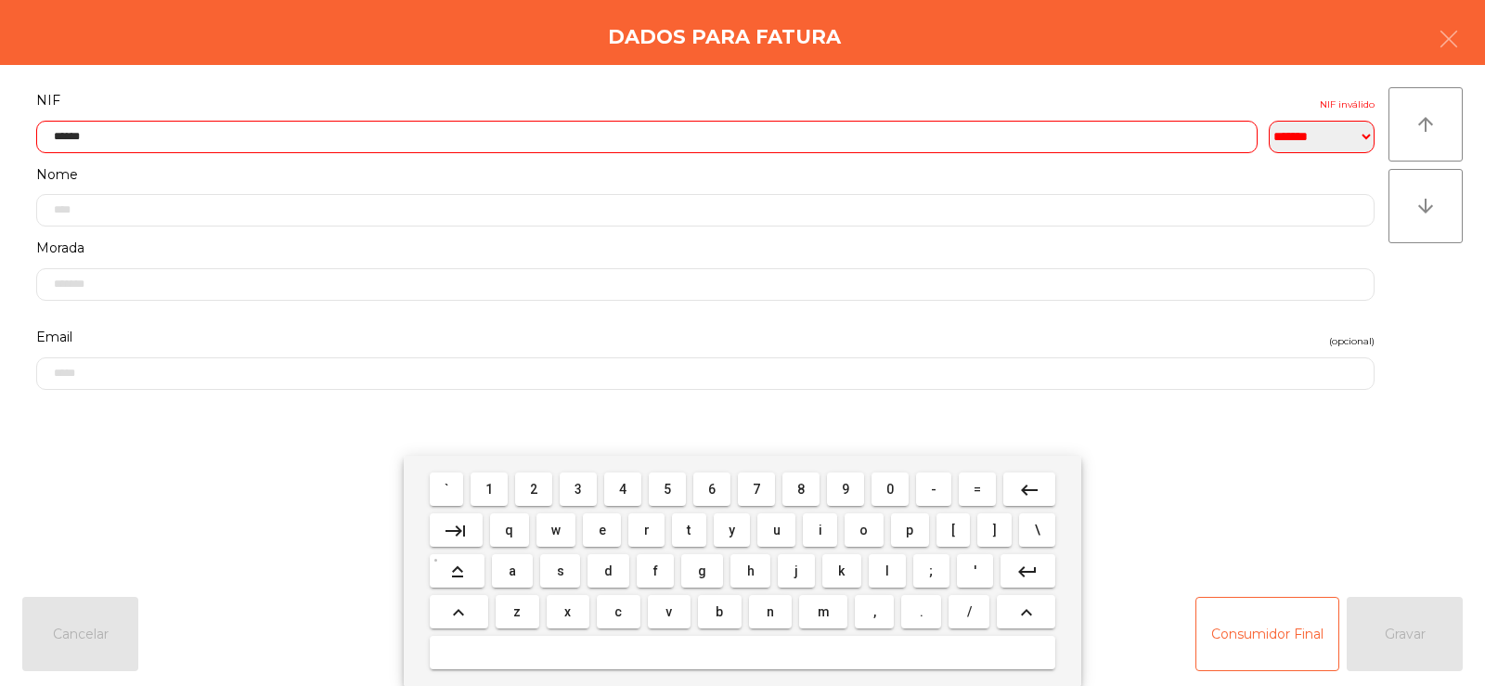
click at [845, 487] on span "9" at bounding box center [845, 489] width 7 height 15
click at [755, 493] on span "7" at bounding box center [756, 489] width 7 height 15
click at [800, 491] on span "8" at bounding box center [800, 489] width 7 height 15
type input "*********"
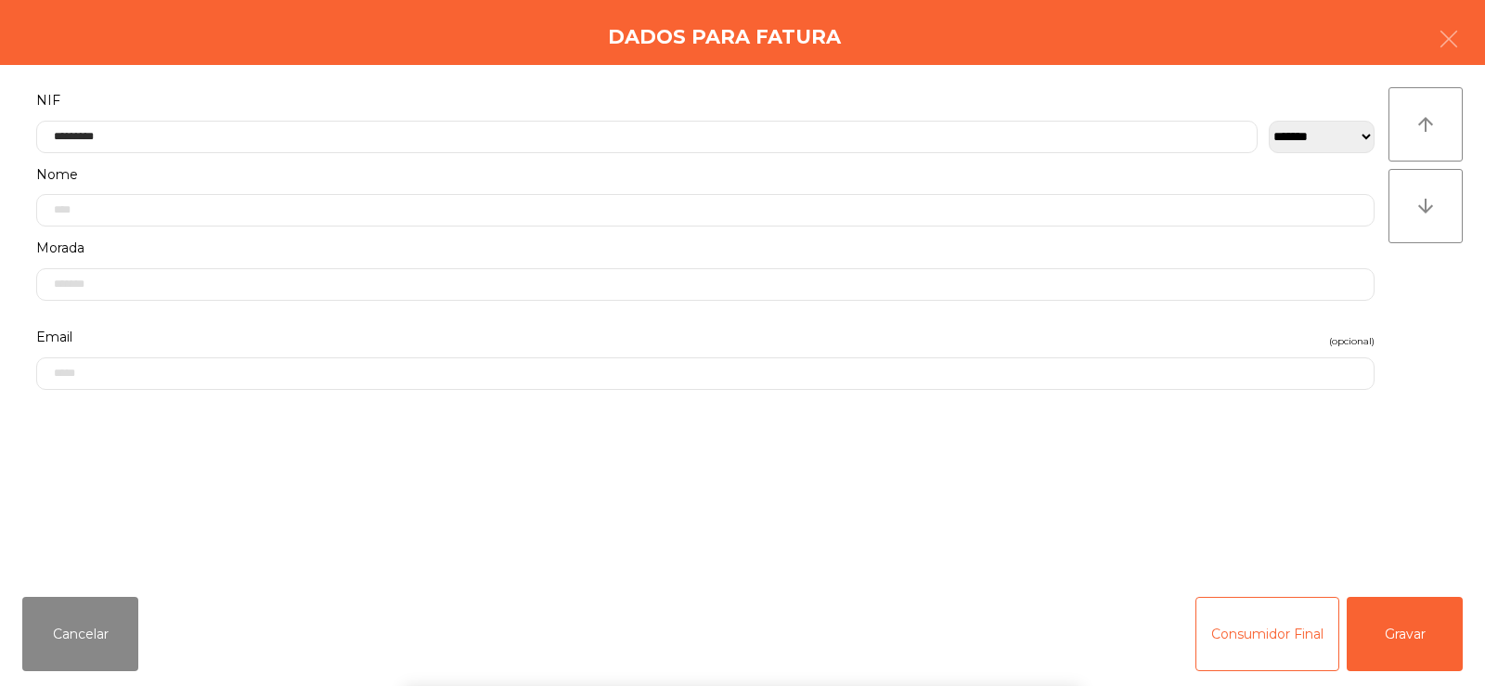
click at [1426, 621] on div "` 1 2 3 4 5 6 7 8 9 0 - = keyboard_backspace keyboard_tab q w e r t y u i o p […" at bounding box center [742, 571] width 1485 height 230
click at [1397, 651] on button "Gravar" at bounding box center [1405, 634] width 116 height 74
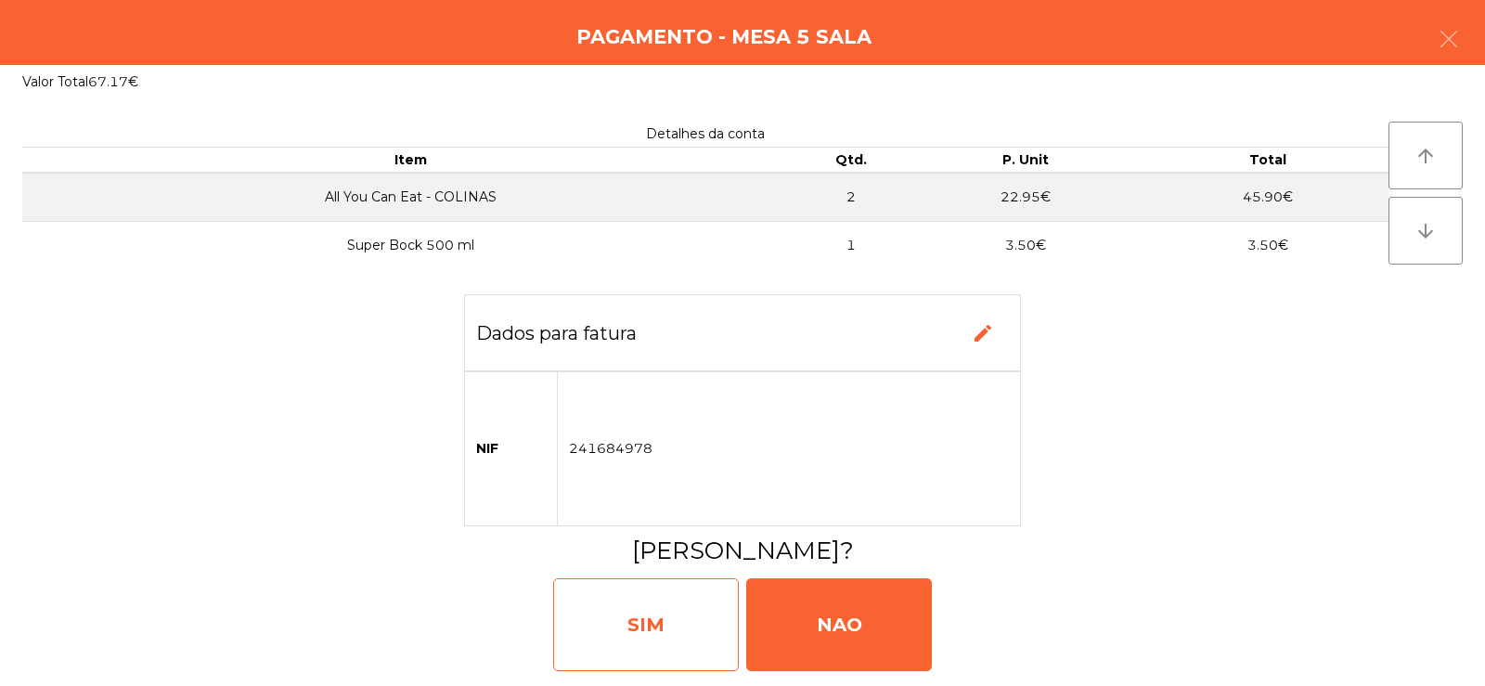
click at [628, 628] on div "SIM" at bounding box center [646, 624] width 186 height 93
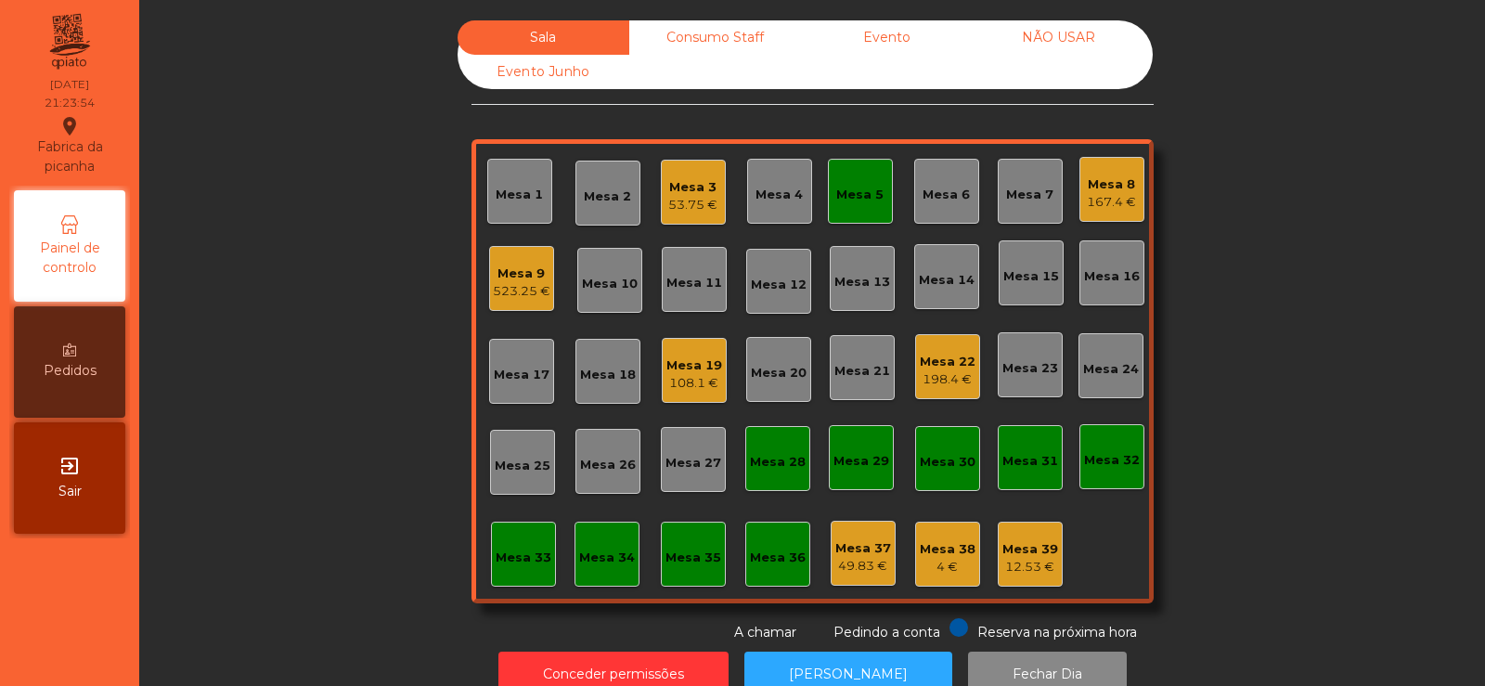
click at [884, 178] on div "Mesa 5" at bounding box center [860, 191] width 65 height 65
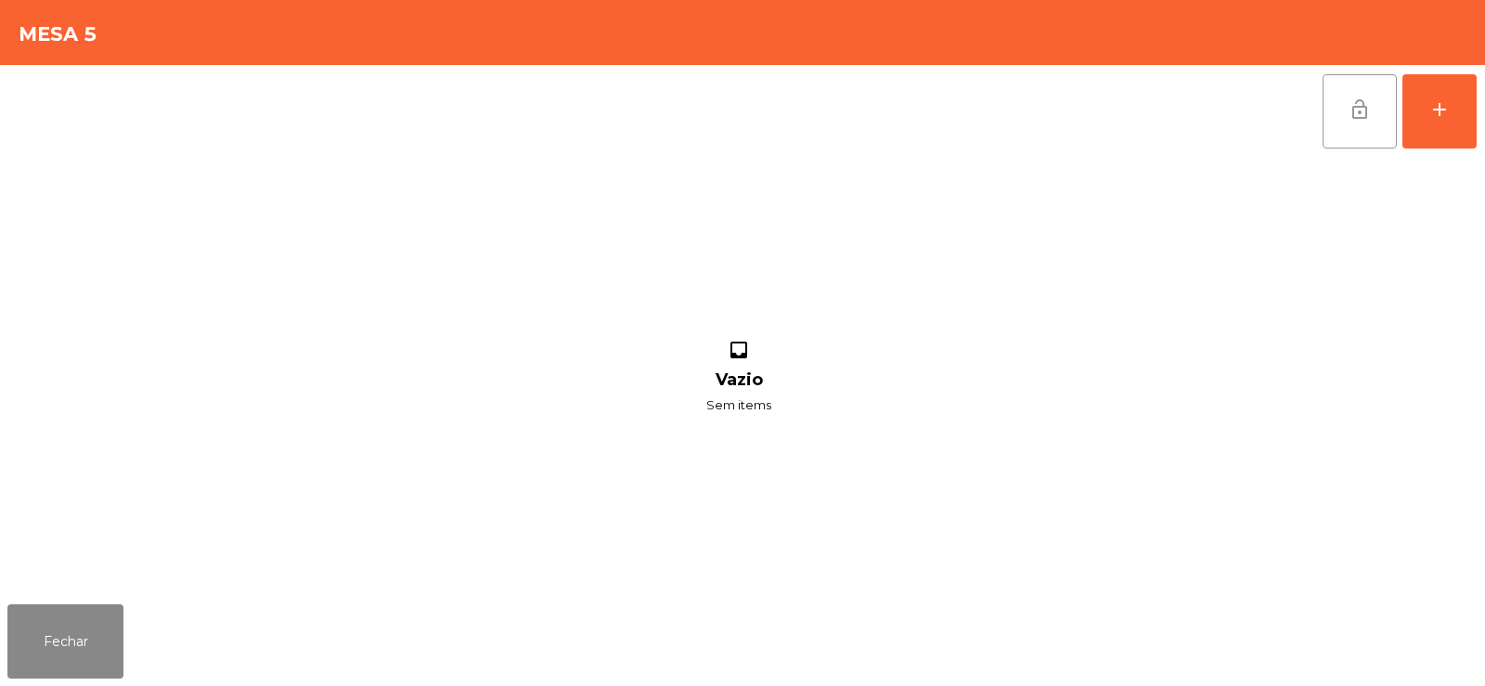
click at [1358, 120] on span "lock_open" at bounding box center [1359, 109] width 22 height 22
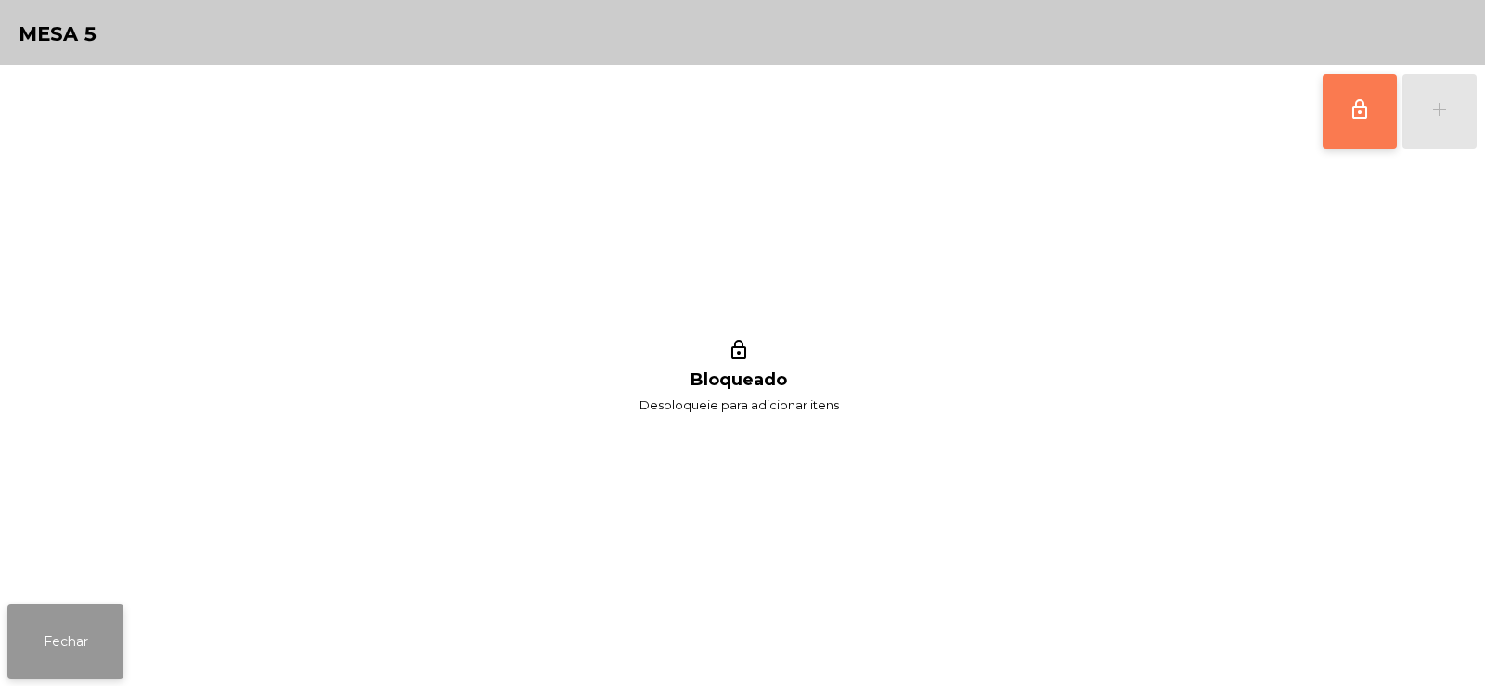
click at [91, 607] on button "Fechar" at bounding box center [65, 641] width 116 height 74
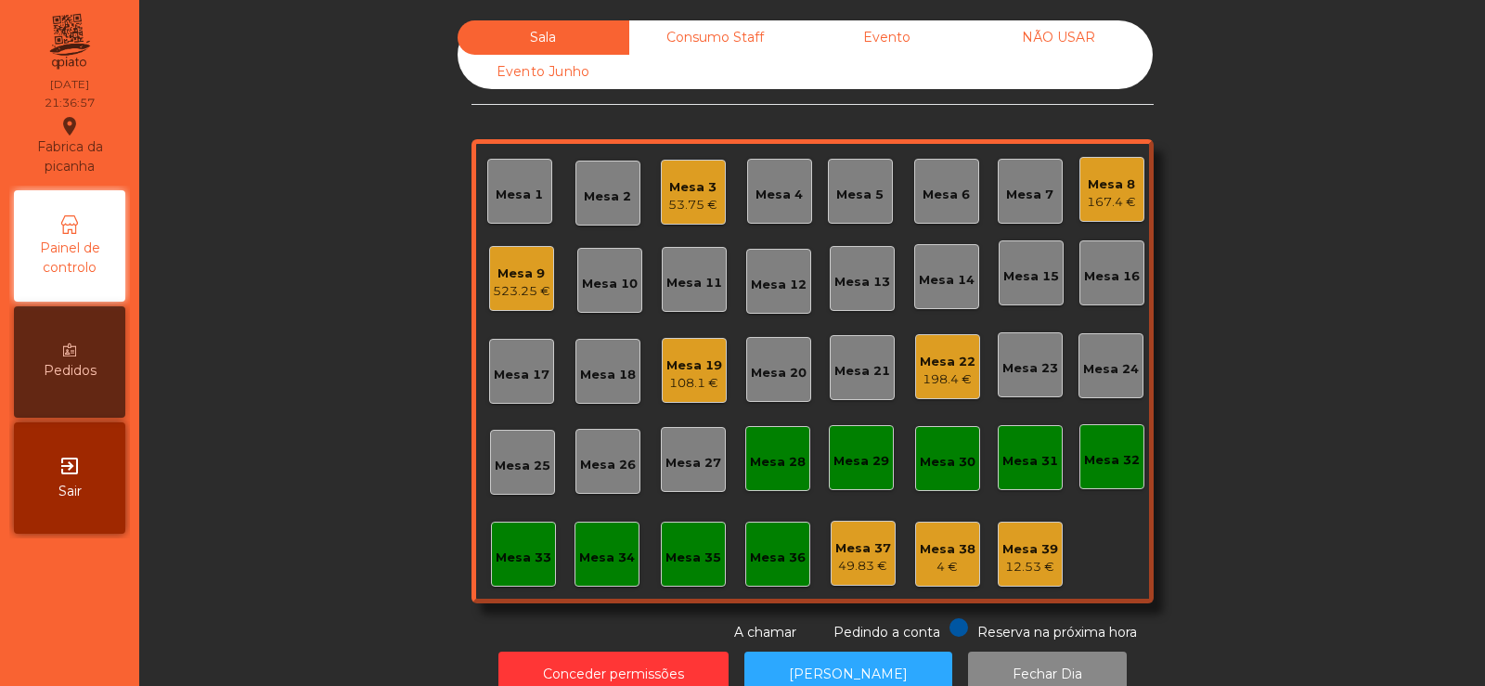
click at [522, 301] on div "Mesa 9 523.25 €" at bounding box center [521, 278] width 65 height 65
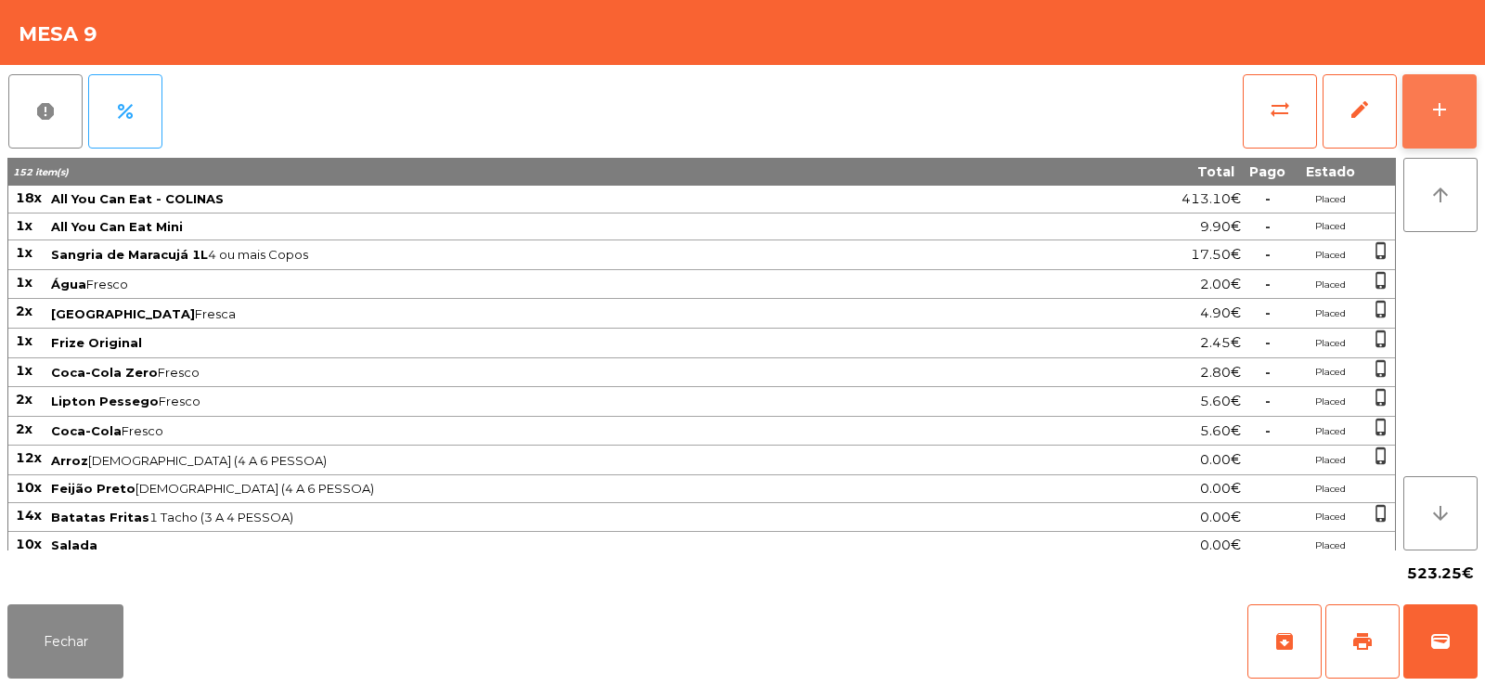
click at [1415, 104] on button "add" at bounding box center [1439, 111] width 74 height 74
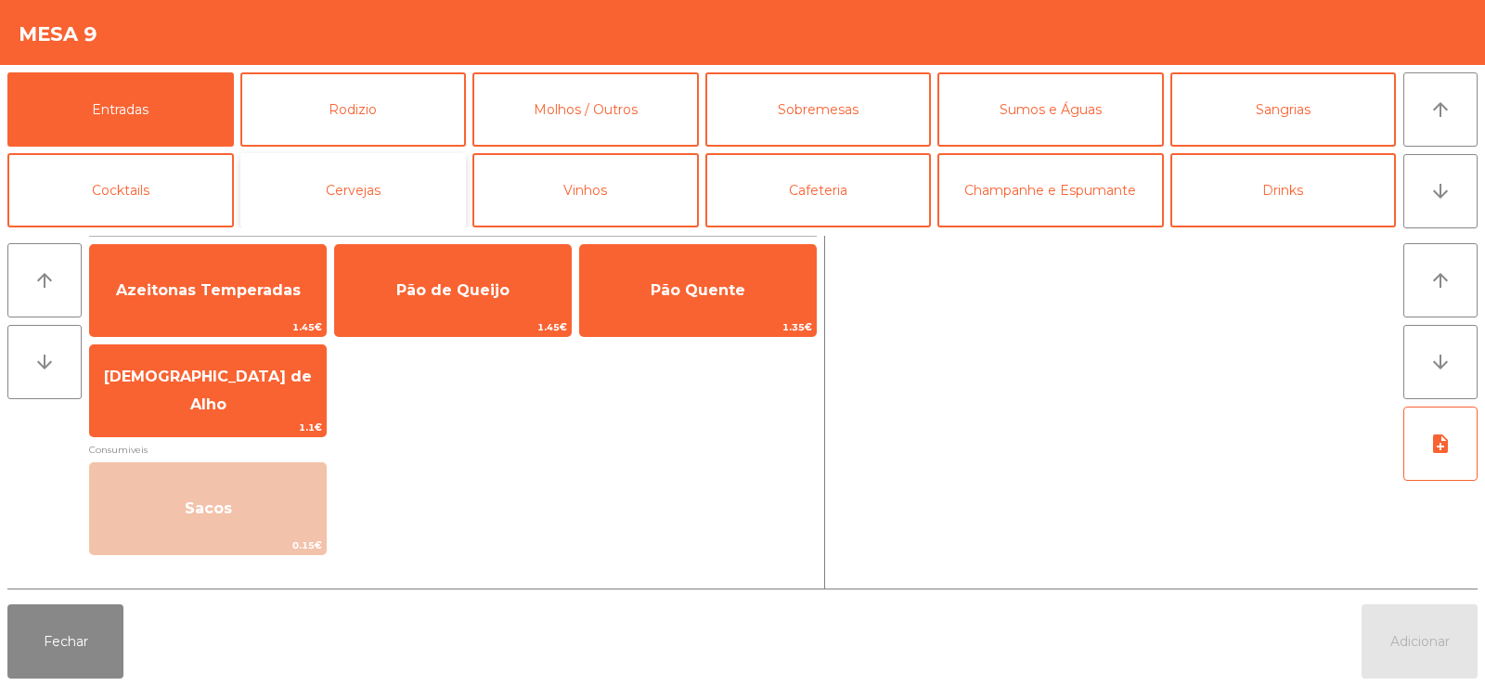
click at [368, 211] on button "Cervejas" at bounding box center [353, 190] width 226 height 74
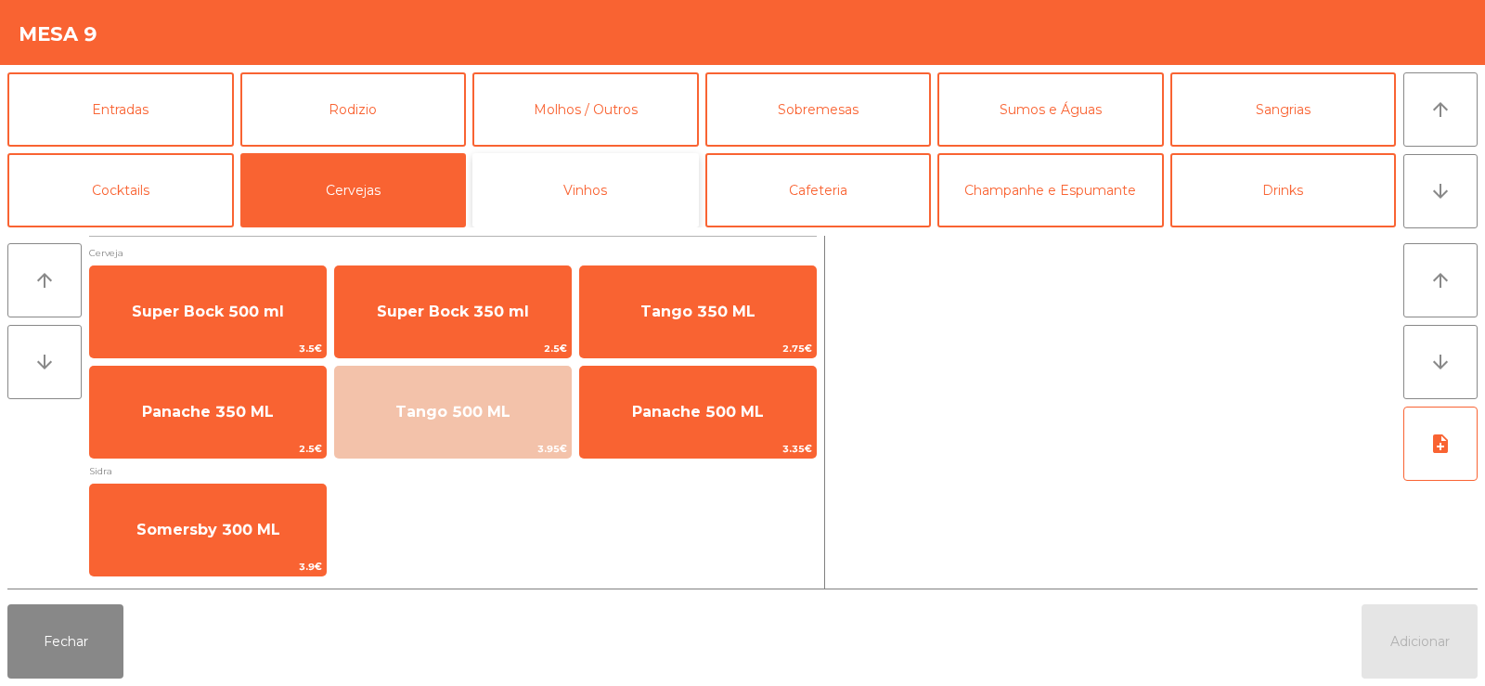
click at [599, 205] on button "Vinhos" at bounding box center [585, 190] width 226 height 74
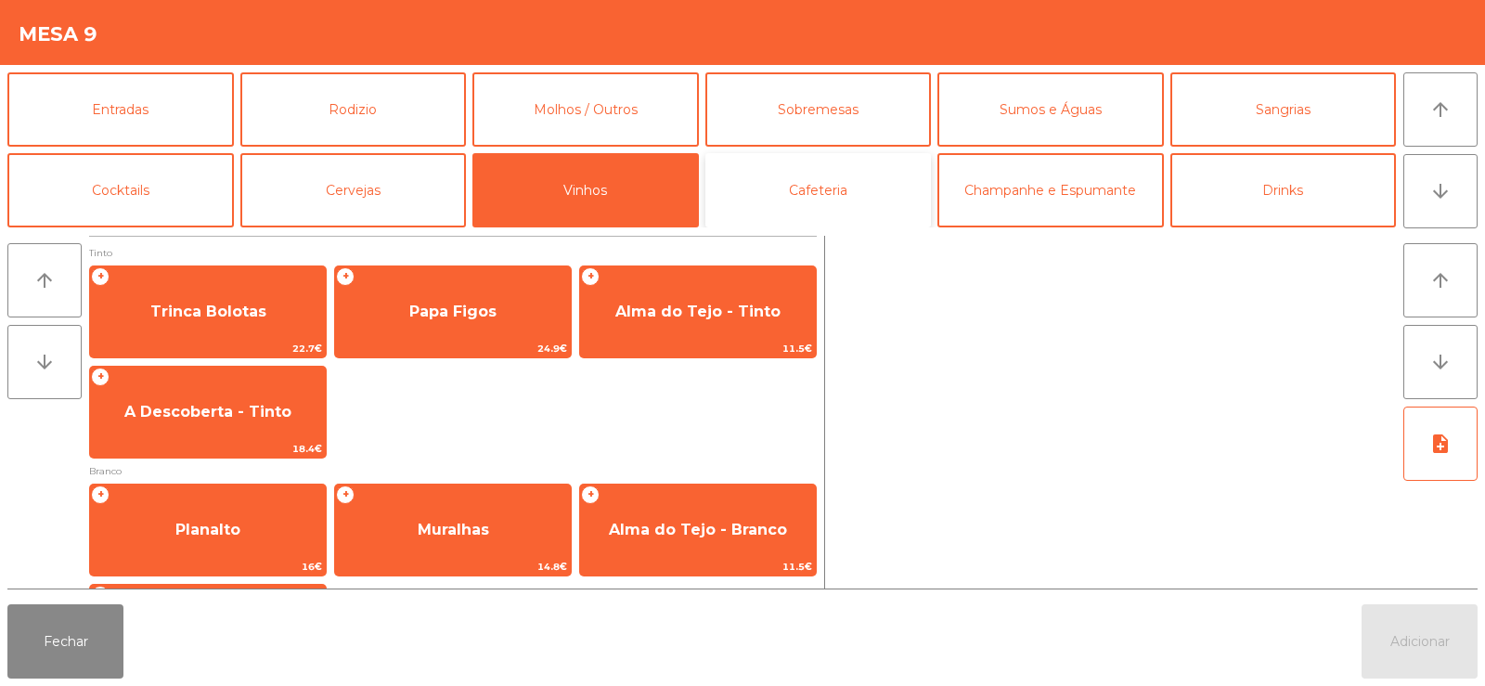
click at [804, 211] on button "Cafeteria" at bounding box center [818, 190] width 226 height 74
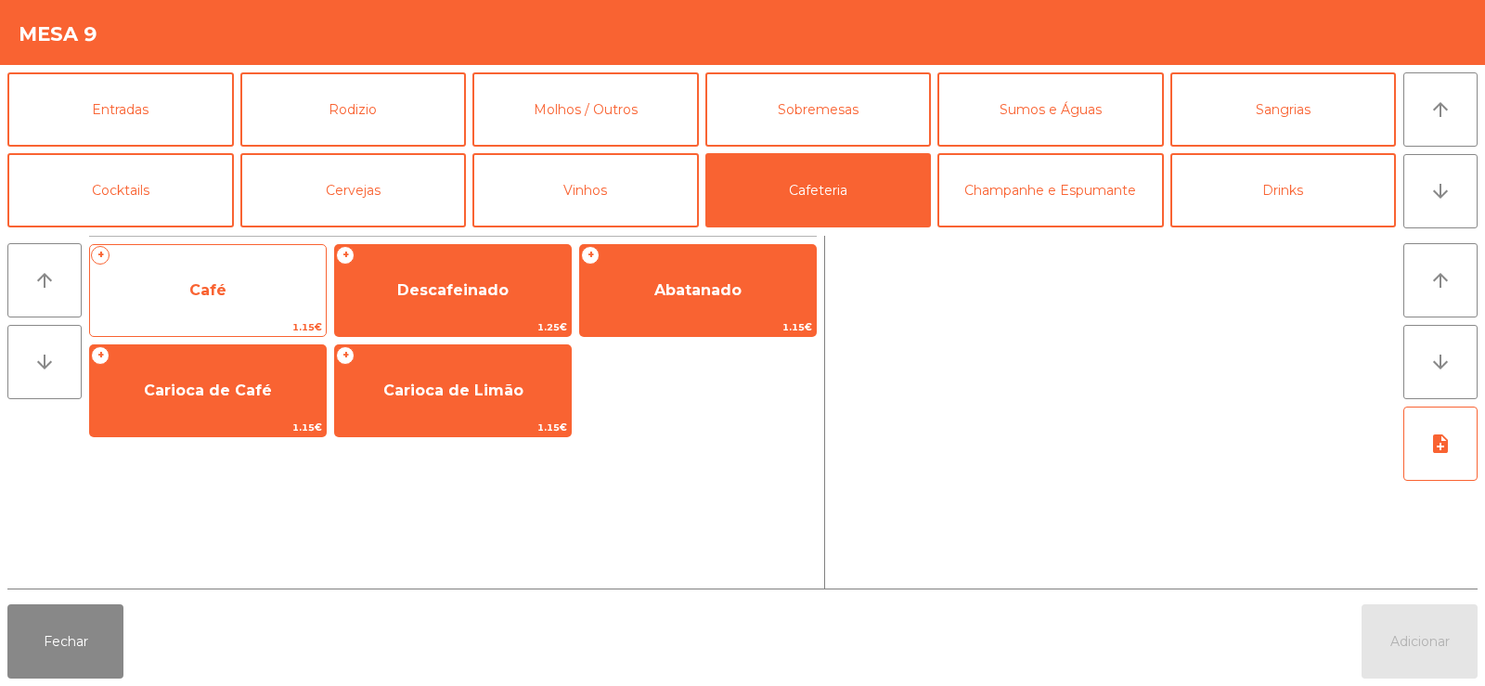
click at [223, 324] on span "1.15€" at bounding box center [208, 327] width 236 height 18
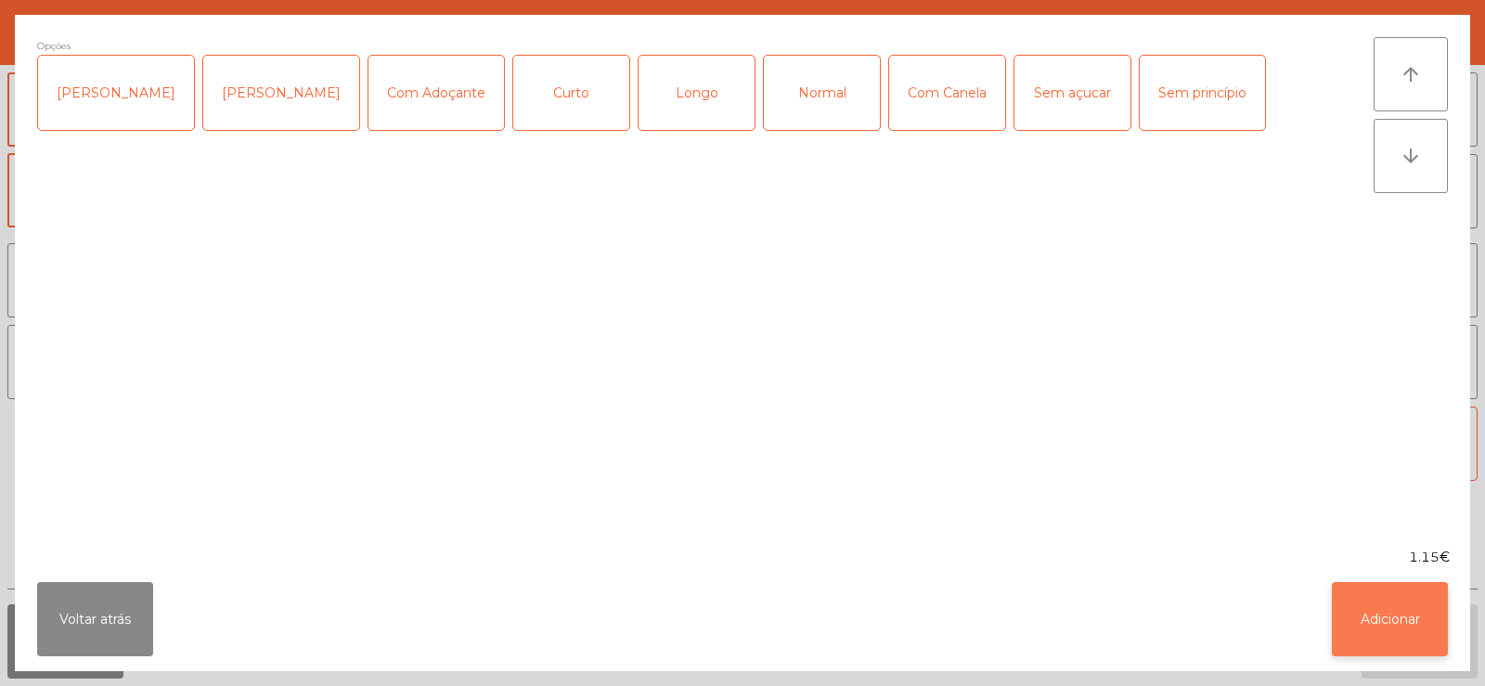
click at [1375, 611] on button "Adicionar" at bounding box center [1390, 619] width 116 height 74
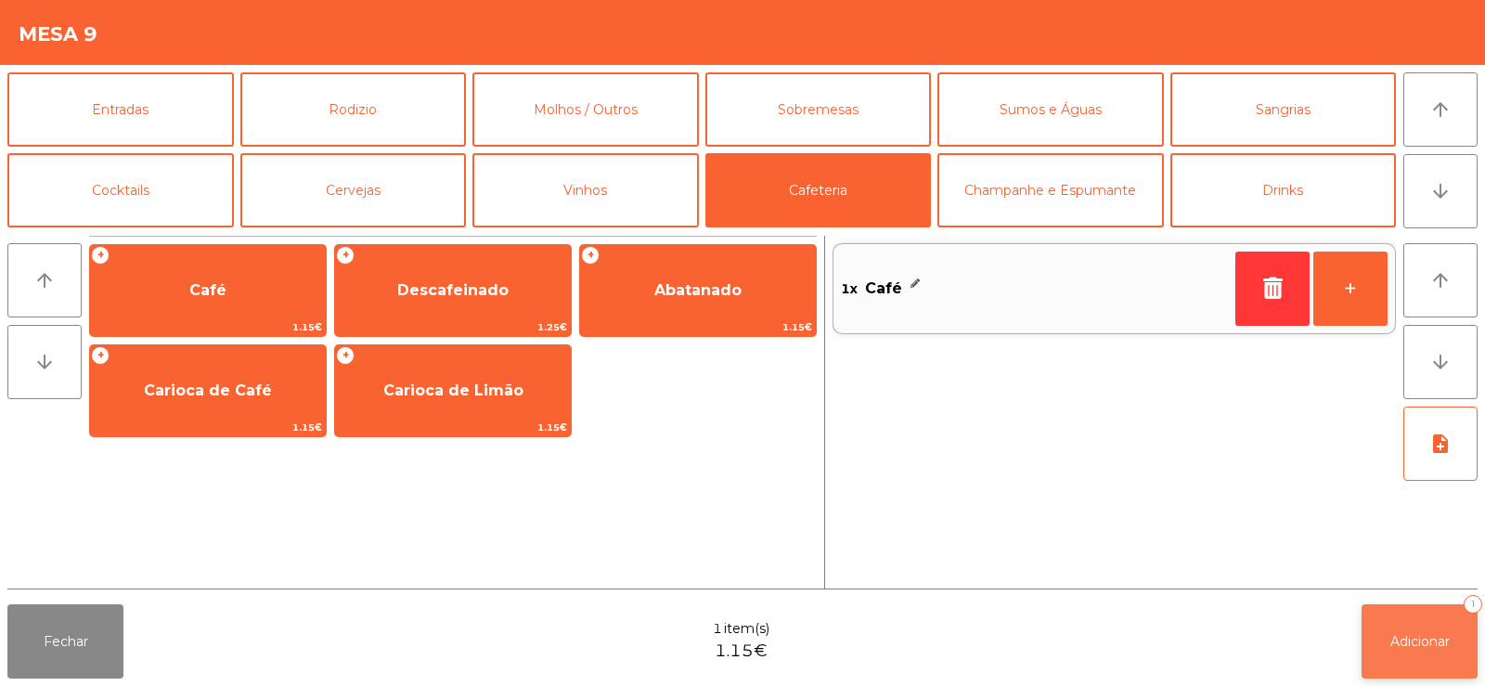
click at [1412, 639] on span "Adicionar" at bounding box center [1419, 641] width 59 height 17
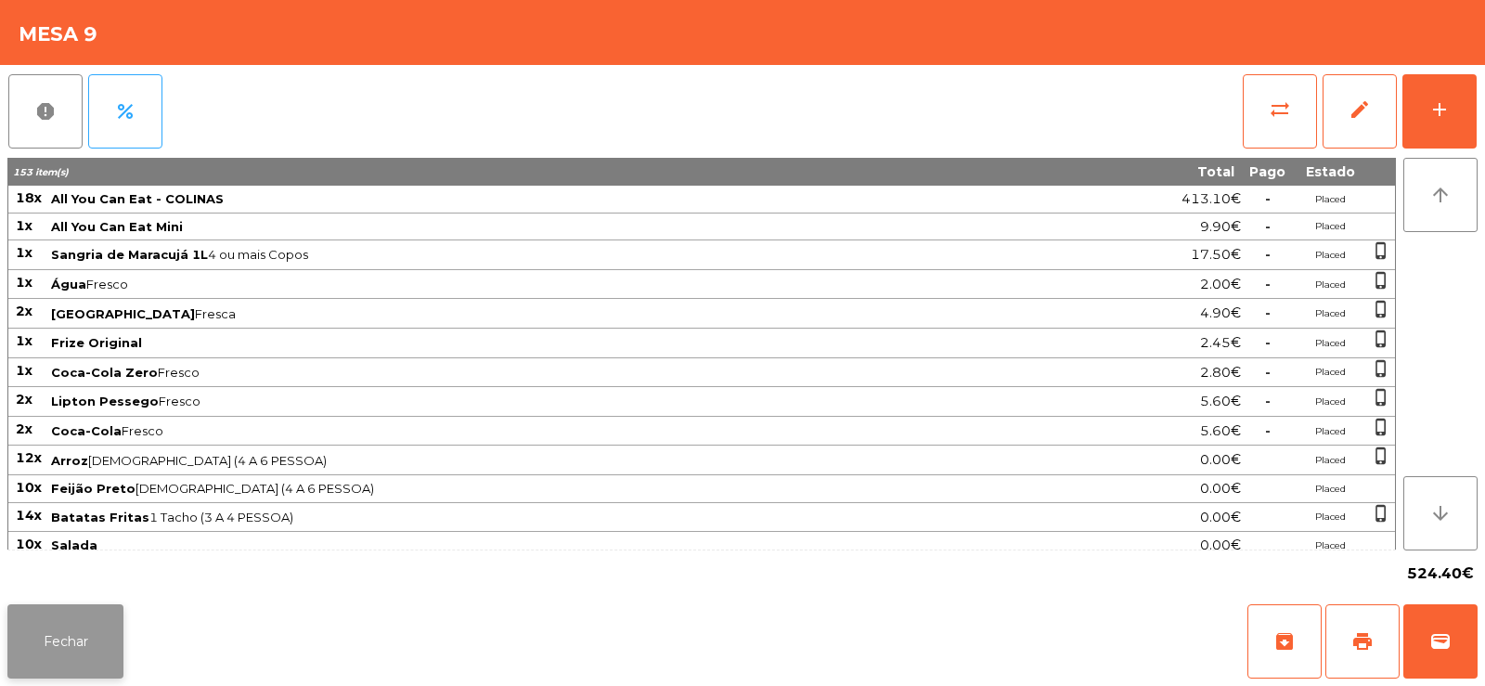
click at [73, 627] on button "Fechar" at bounding box center [65, 641] width 116 height 74
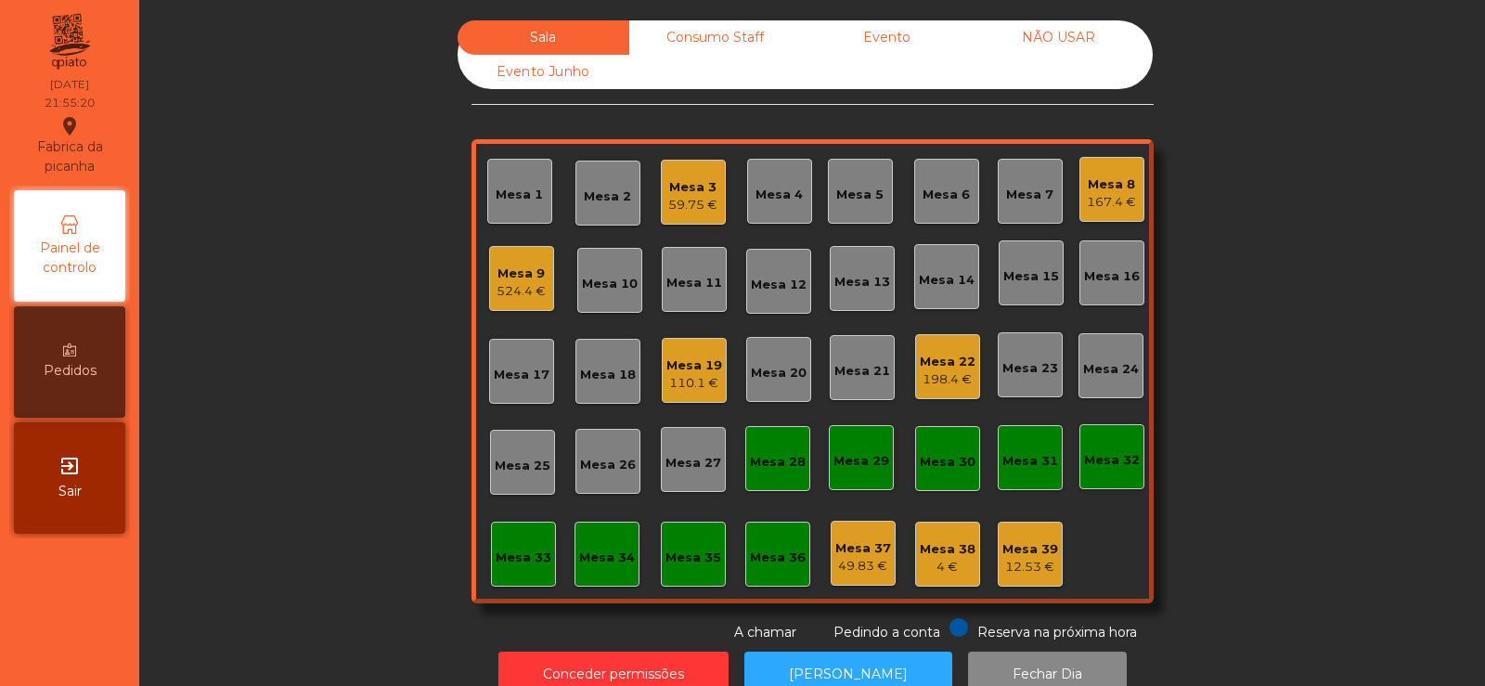
click at [786, 368] on div "Mesa 20" at bounding box center [779, 373] width 56 height 19
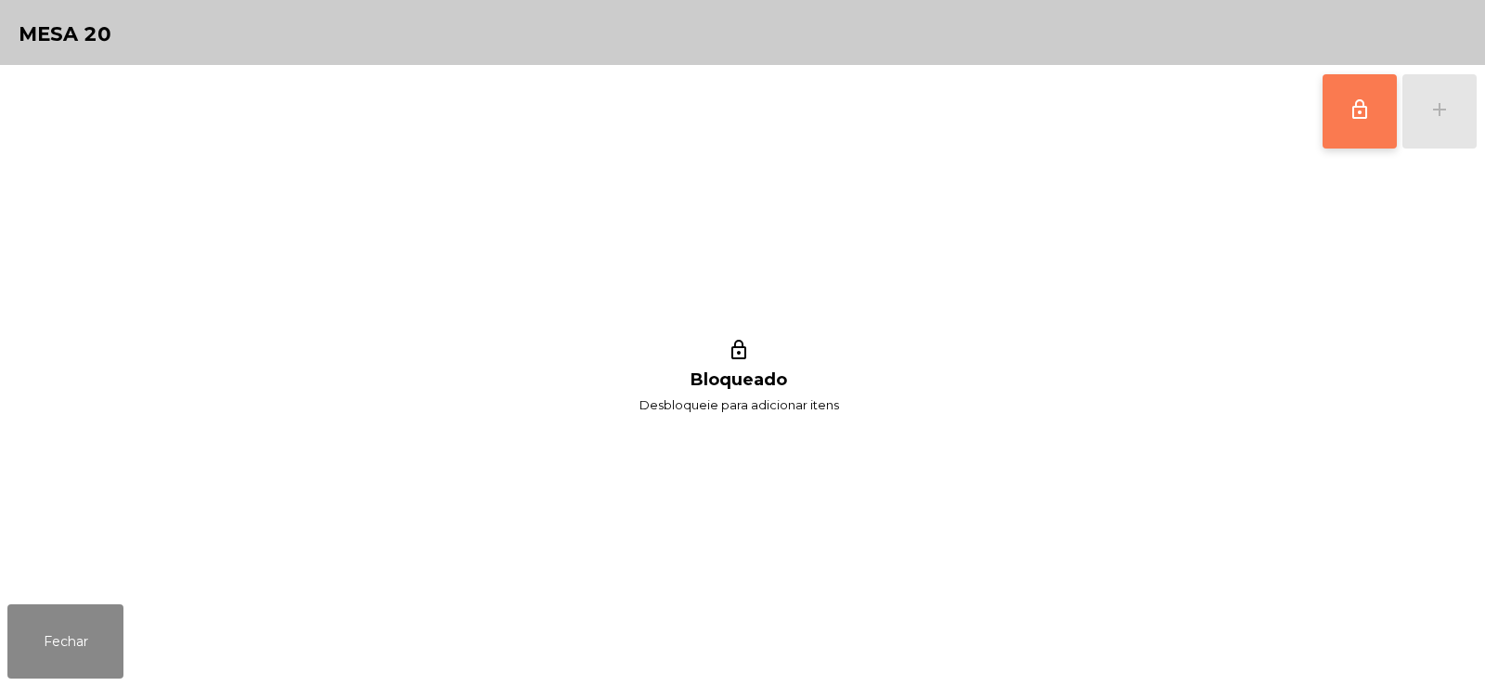
click at [1369, 110] on span "lock_outline" at bounding box center [1359, 109] width 22 height 22
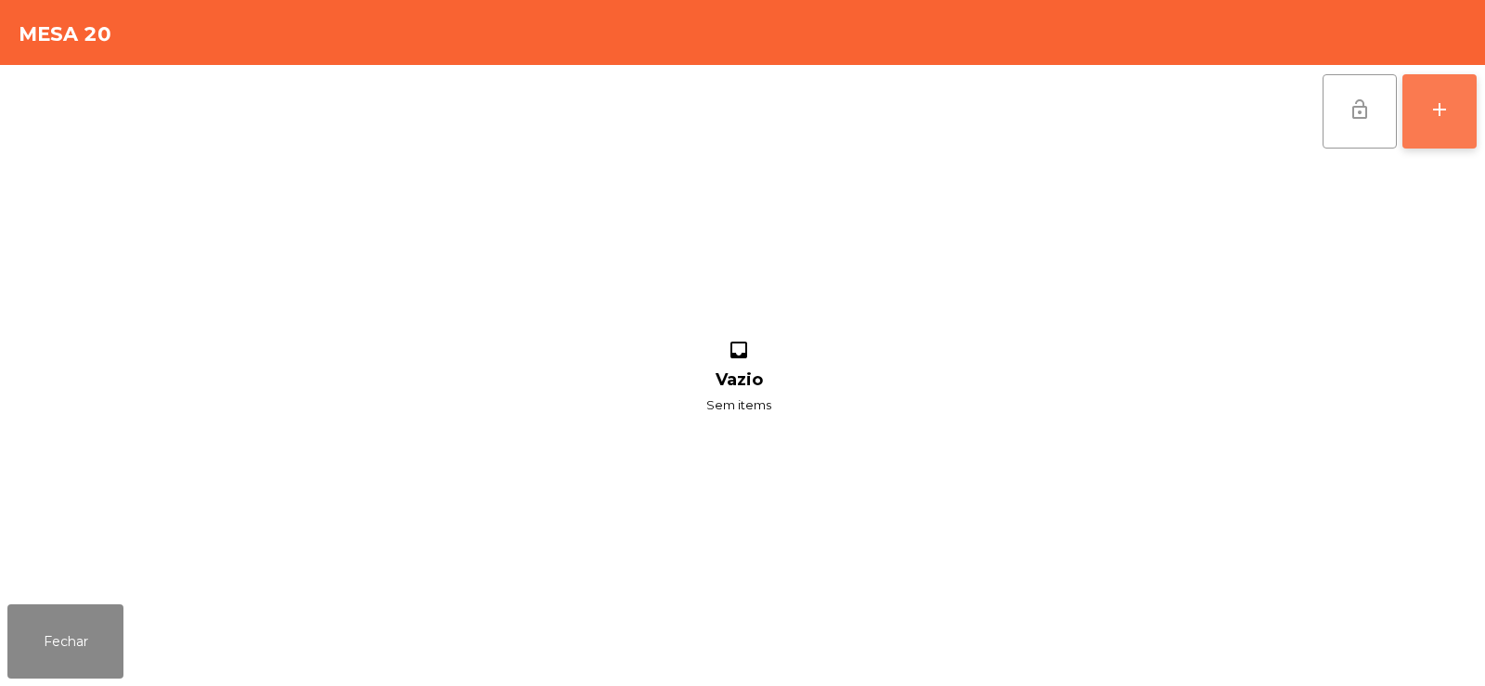
click at [1440, 113] on div "add" at bounding box center [1439, 109] width 22 height 22
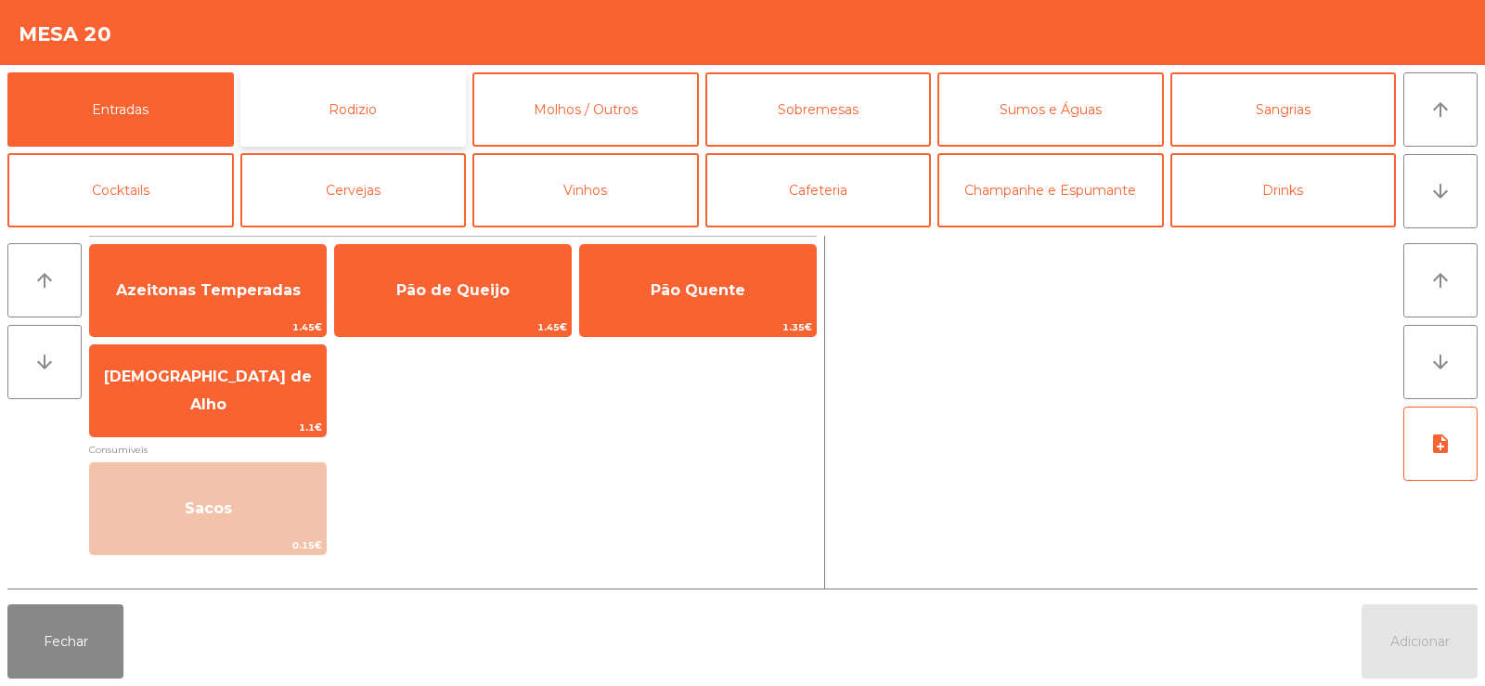
click at [381, 121] on button "Rodizio" at bounding box center [353, 109] width 226 height 74
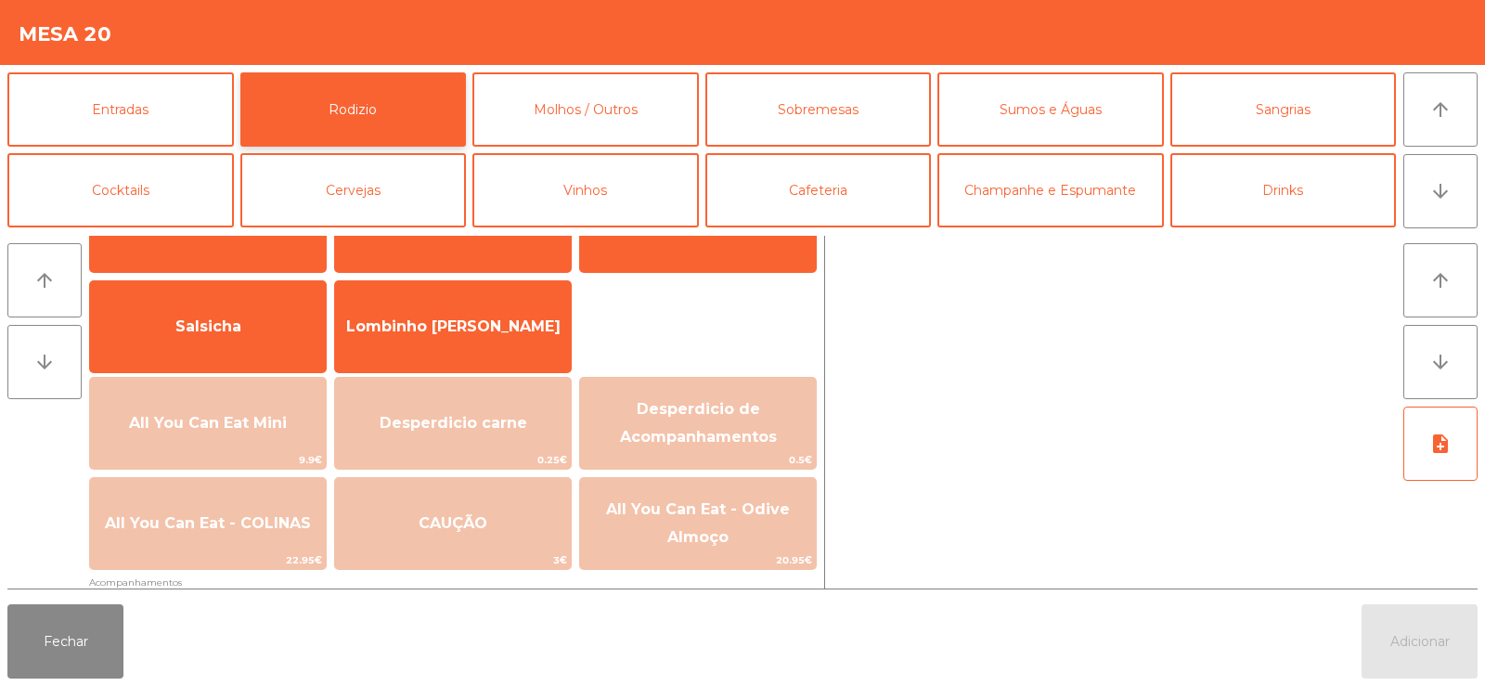
scroll to position [104, 0]
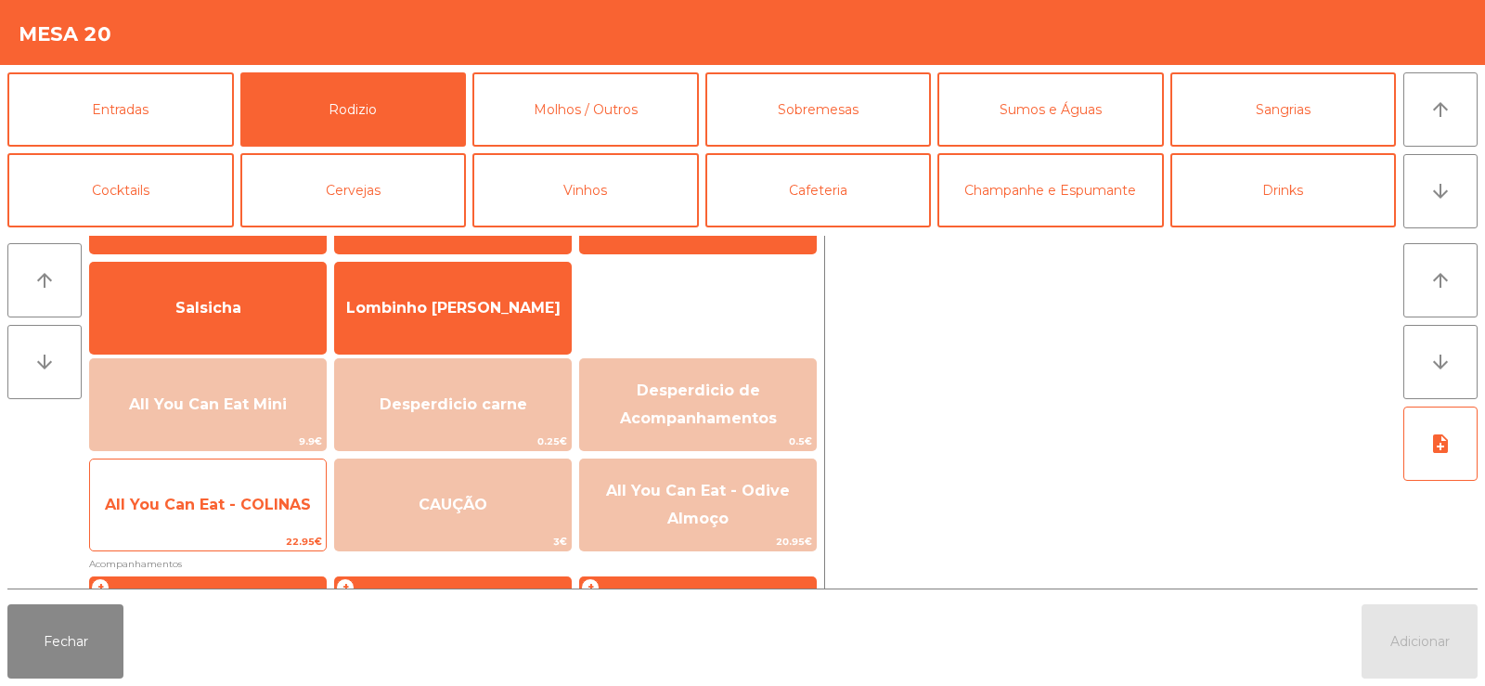
click at [228, 490] on span "All You Can Eat - COLINAS" at bounding box center [208, 505] width 236 height 50
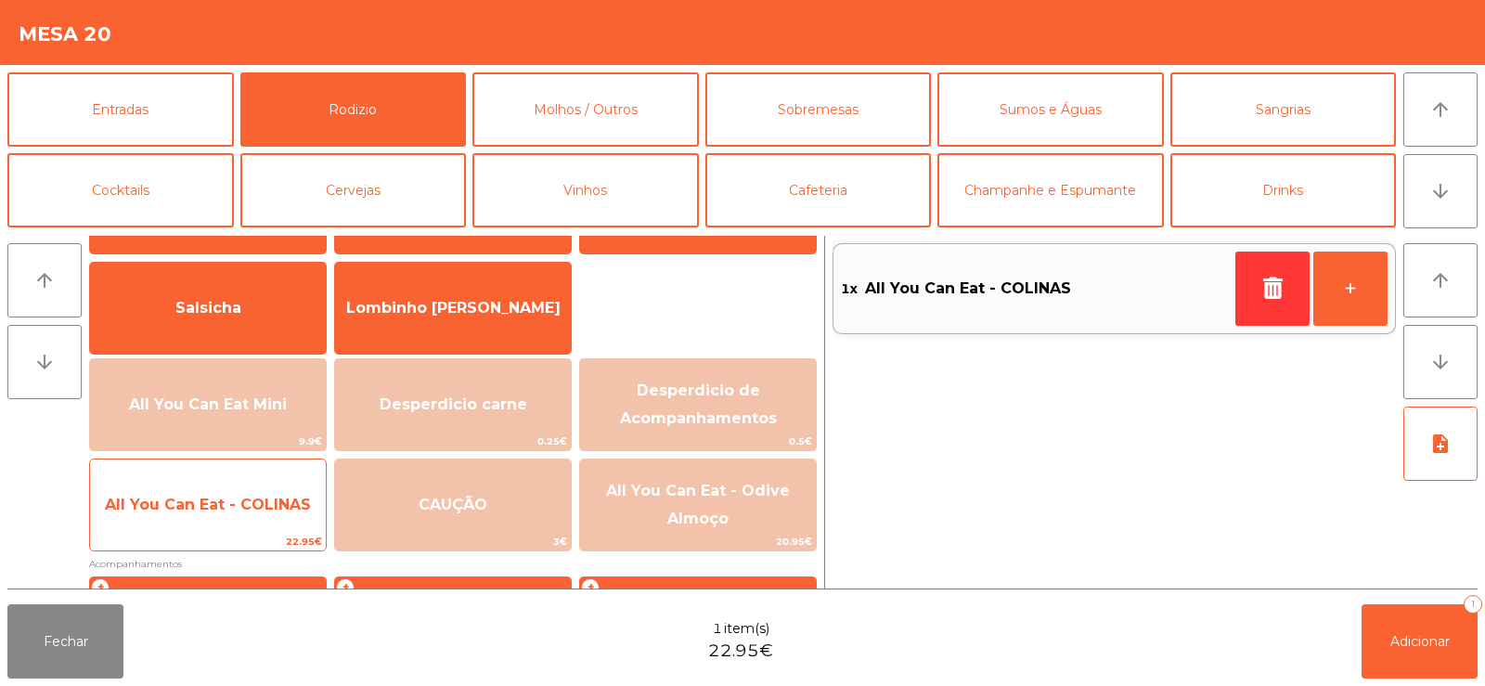
click at [178, 508] on span "All You Can Eat - COLINAS" at bounding box center [208, 505] width 206 height 18
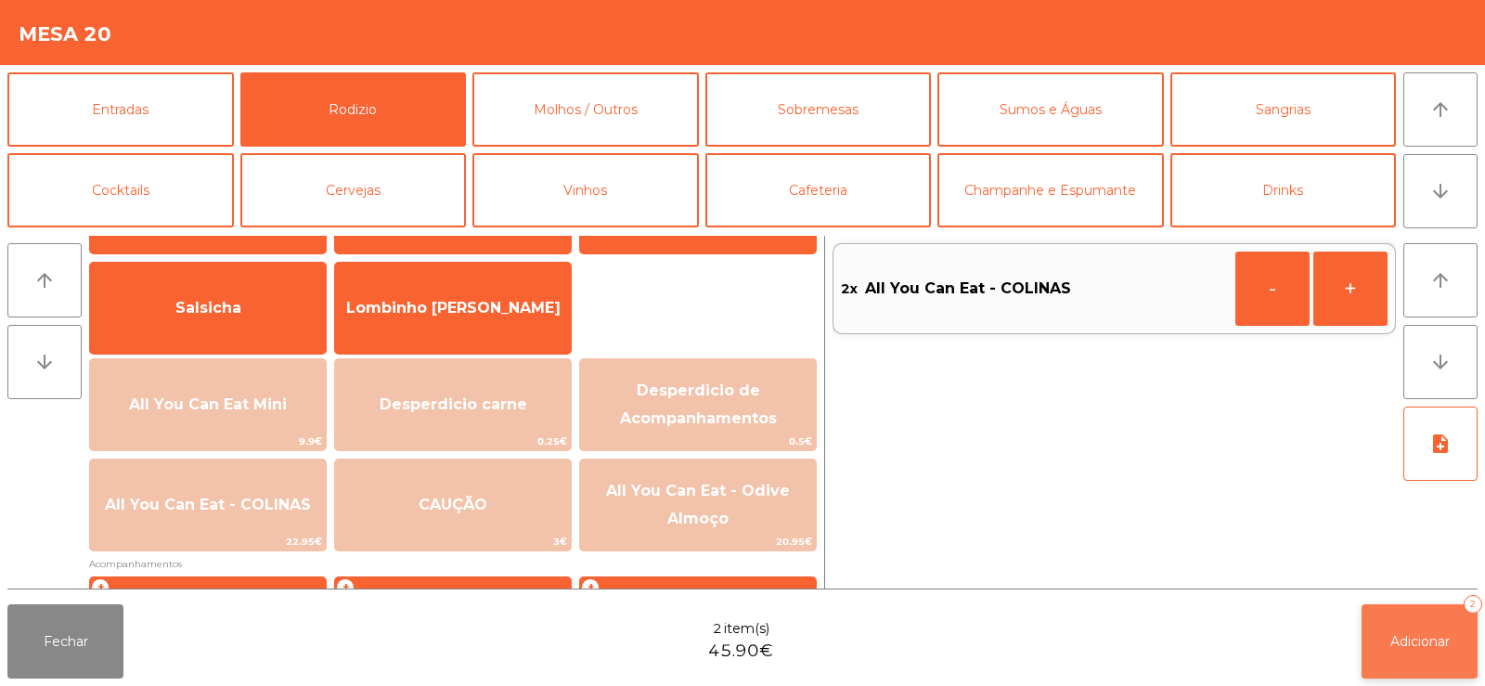
click at [1417, 628] on button "Adicionar 2" at bounding box center [1419, 641] width 116 height 74
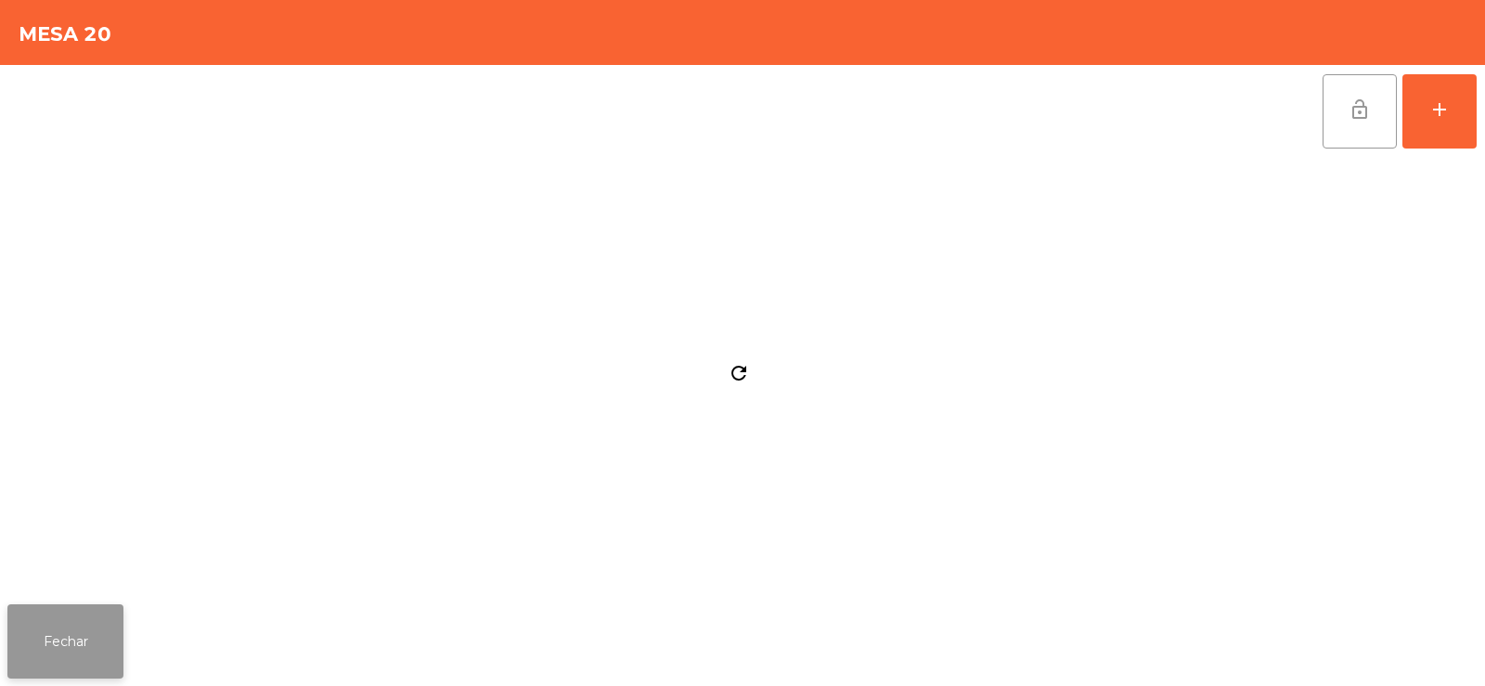
click at [100, 638] on button "Fechar" at bounding box center [65, 641] width 116 height 74
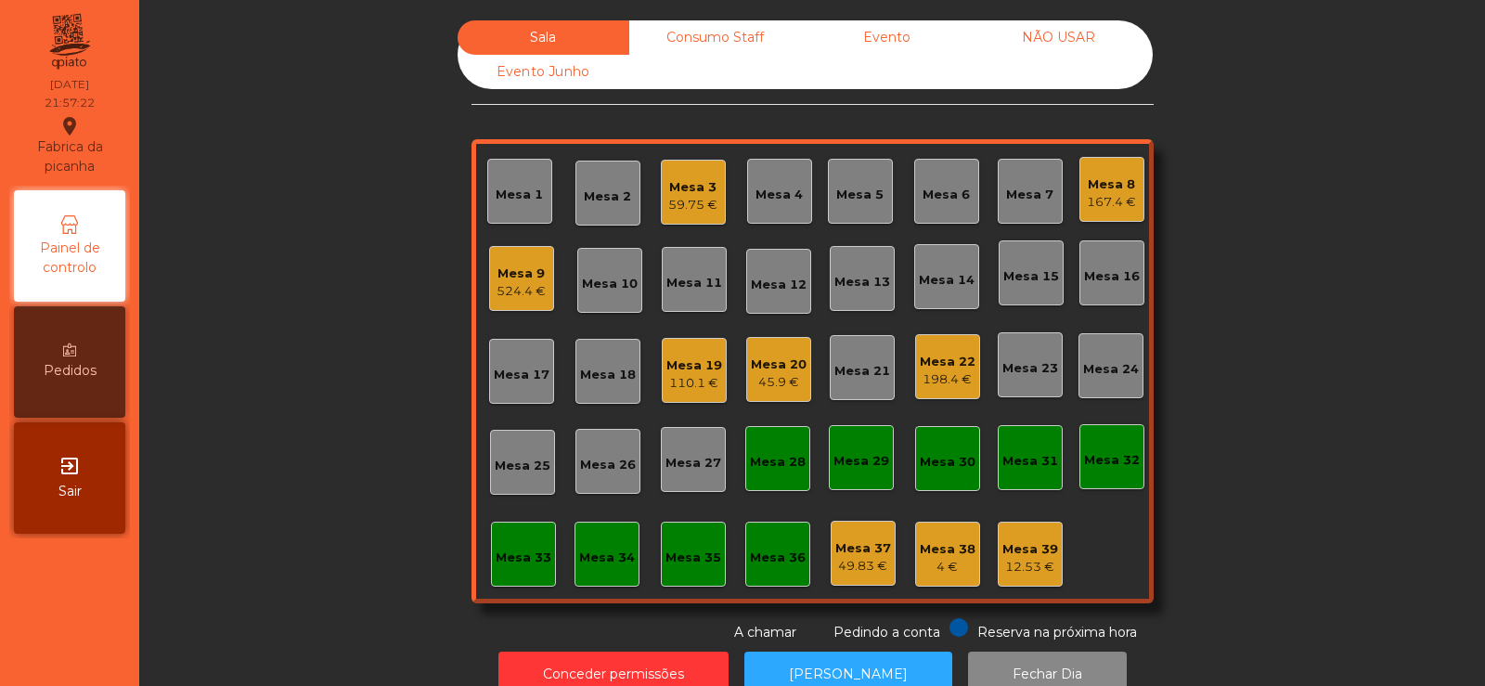
click at [516, 292] on div "524.4 €" at bounding box center [521, 291] width 49 height 19
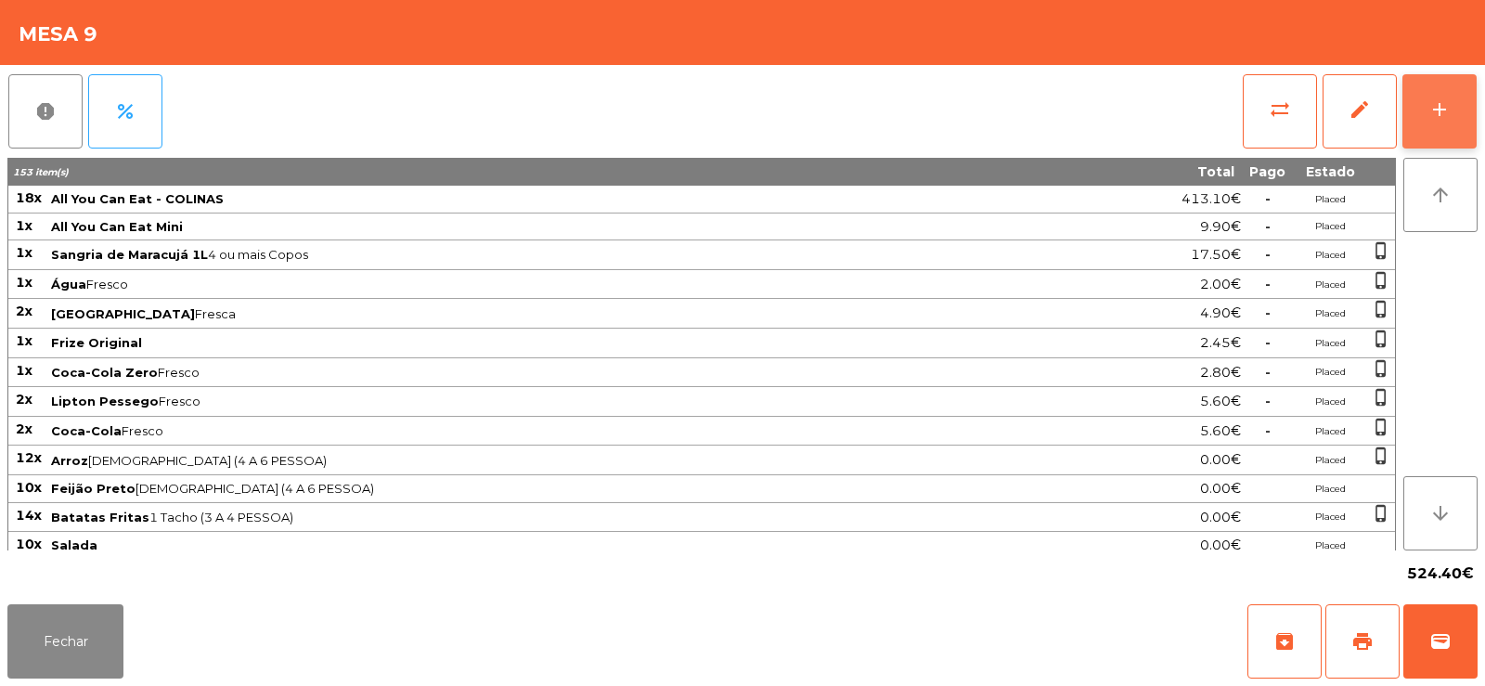
click at [1419, 84] on button "add" at bounding box center [1439, 111] width 74 height 74
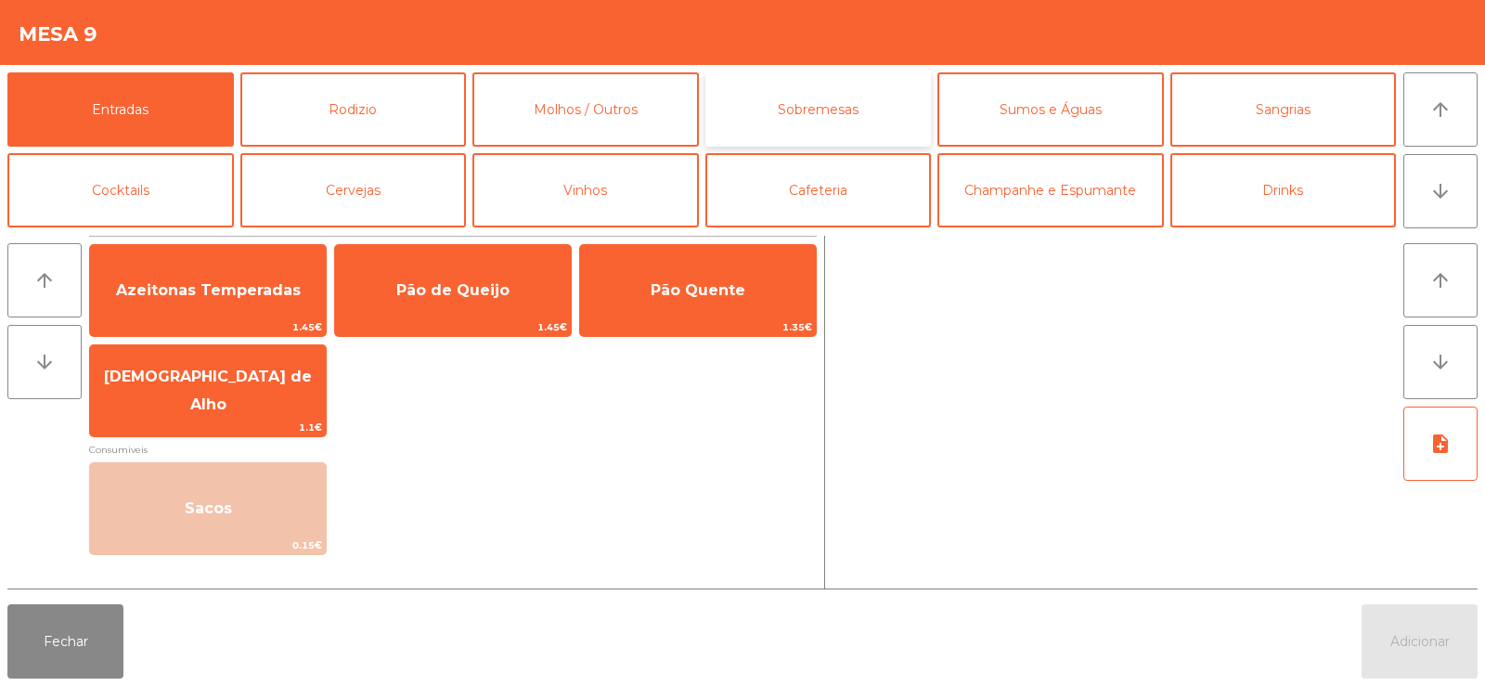
click at [803, 102] on button "Sobremesas" at bounding box center [818, 109] width 226 height 74
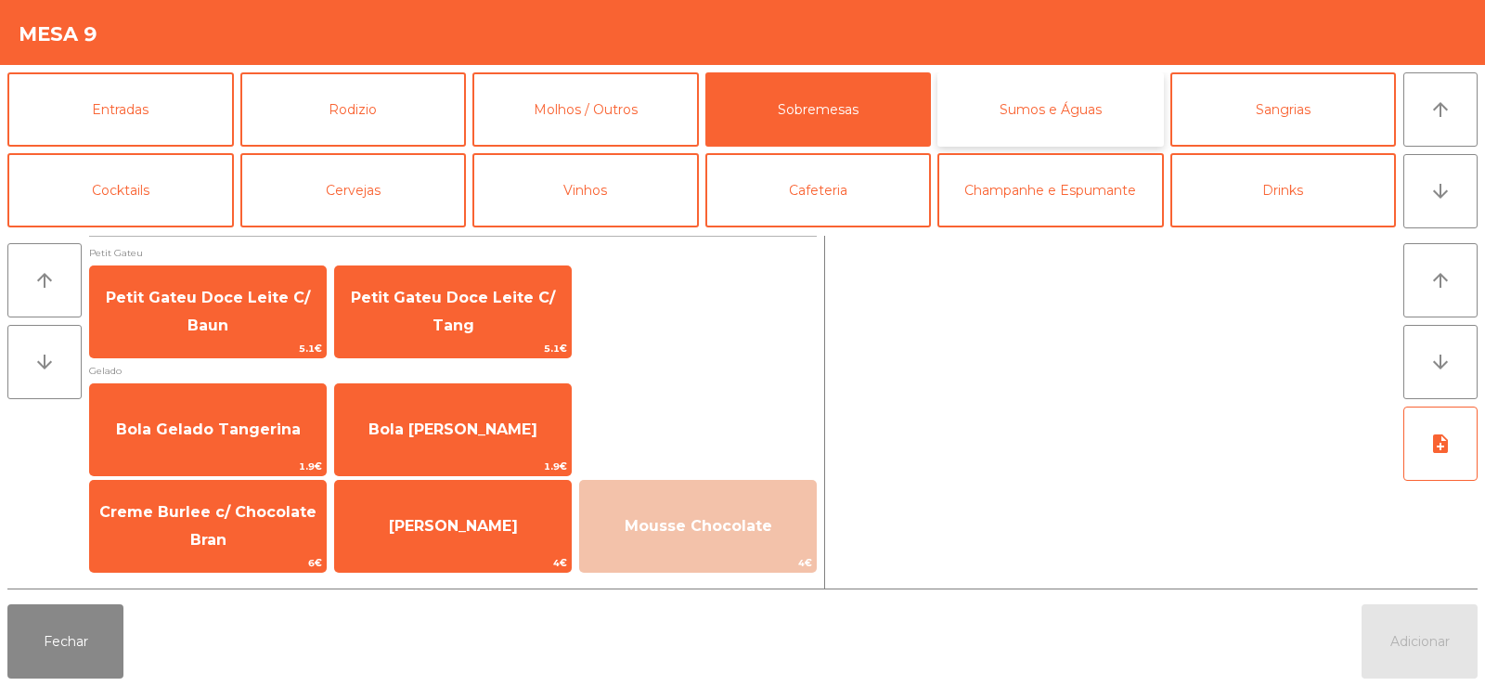
click at [1027, 110] on button "Sumos e Águas" at bounding box center [1050, 109] width 226 height 74
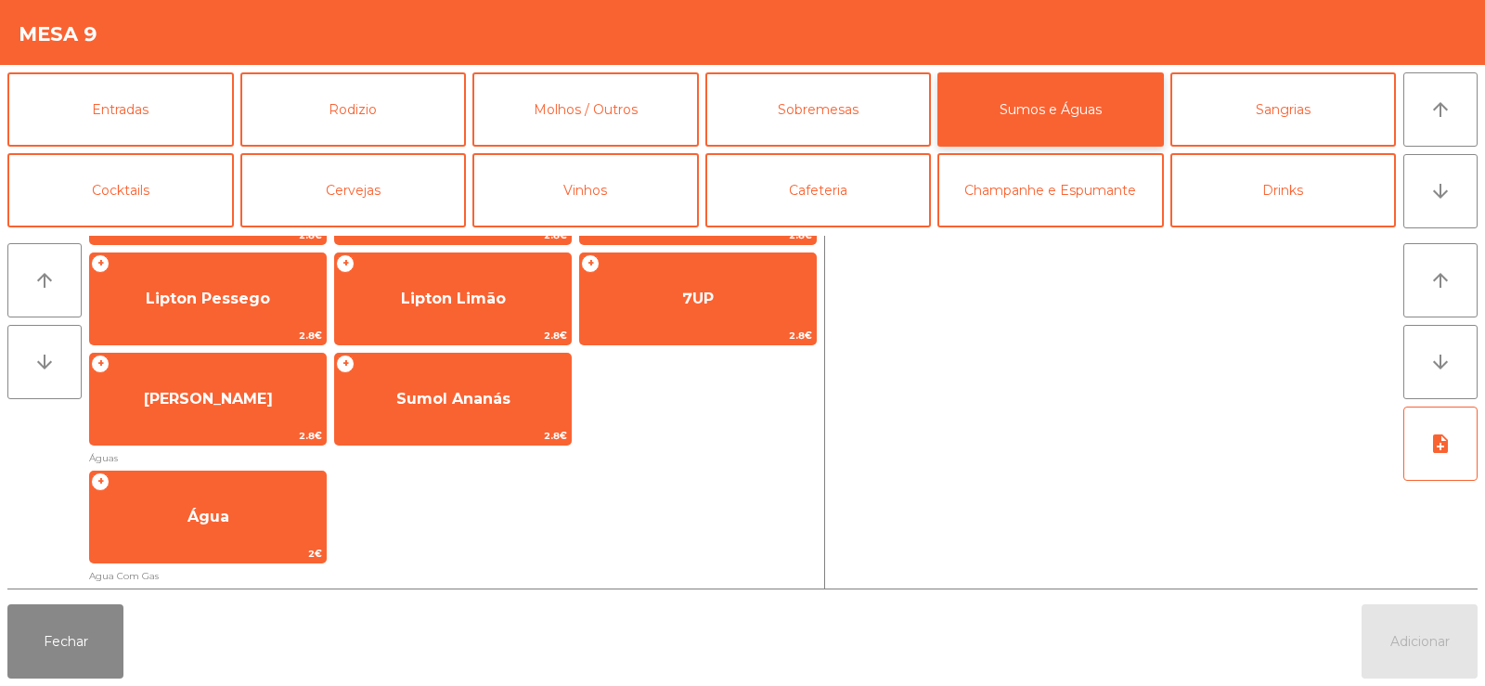
scroll to position [611, 0]
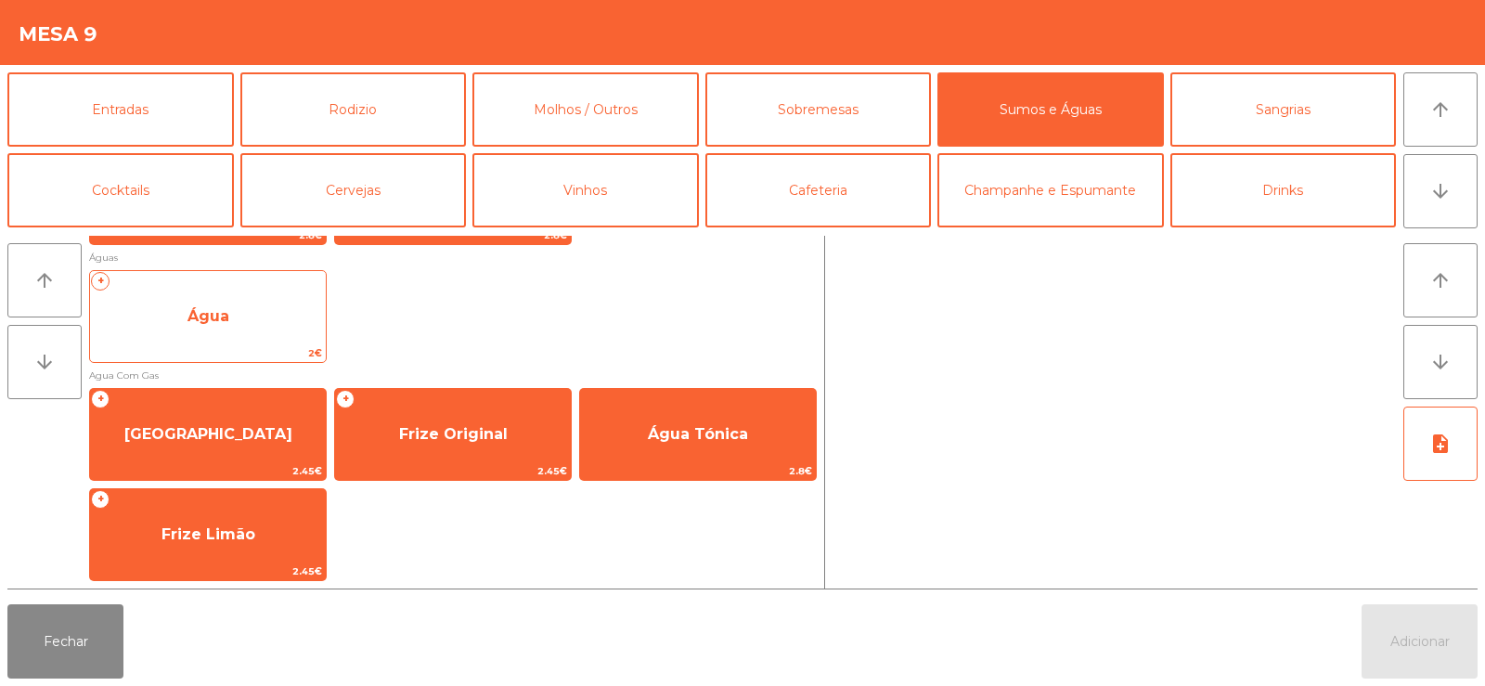
click at [228, 318] on span "Água" at bounding box center [208, 316] width 42 height 18
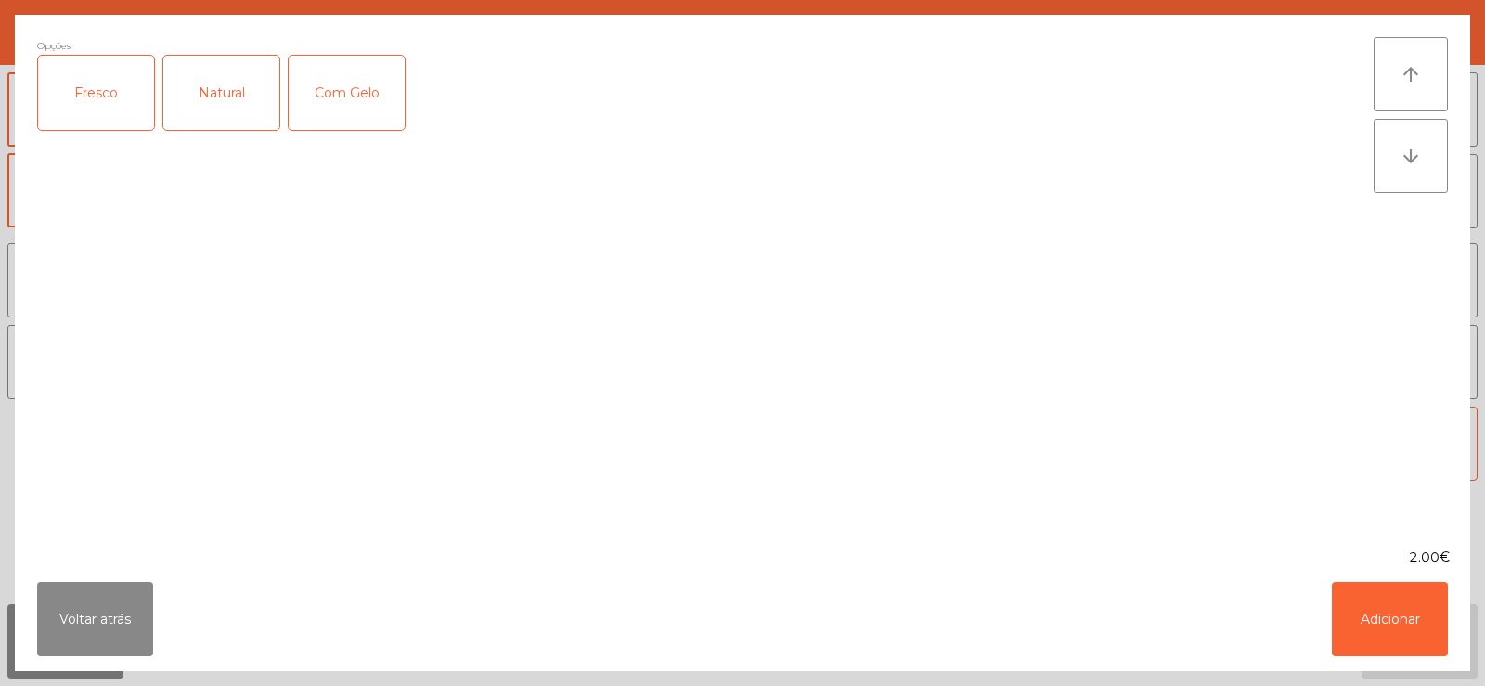
click at [103, 99] on div "Fresco" at bounding box center [96, 93] width 116 height 74
click at [1407, 597] on button "Adicionar" at bounding box center [1390, 619] width 116 height 74
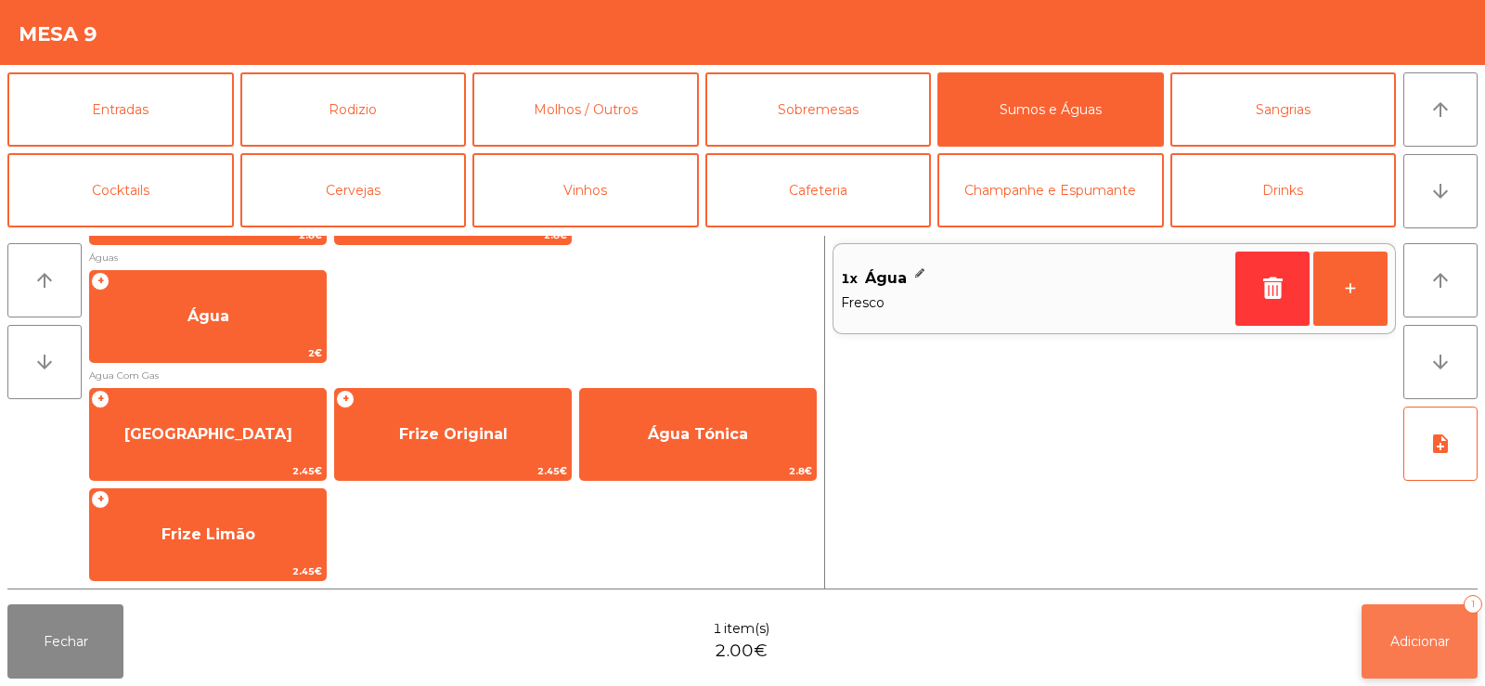
click at [1423, 626] on button "Adicionar 1" at bounding box center [1419, 641] width 116 height 74
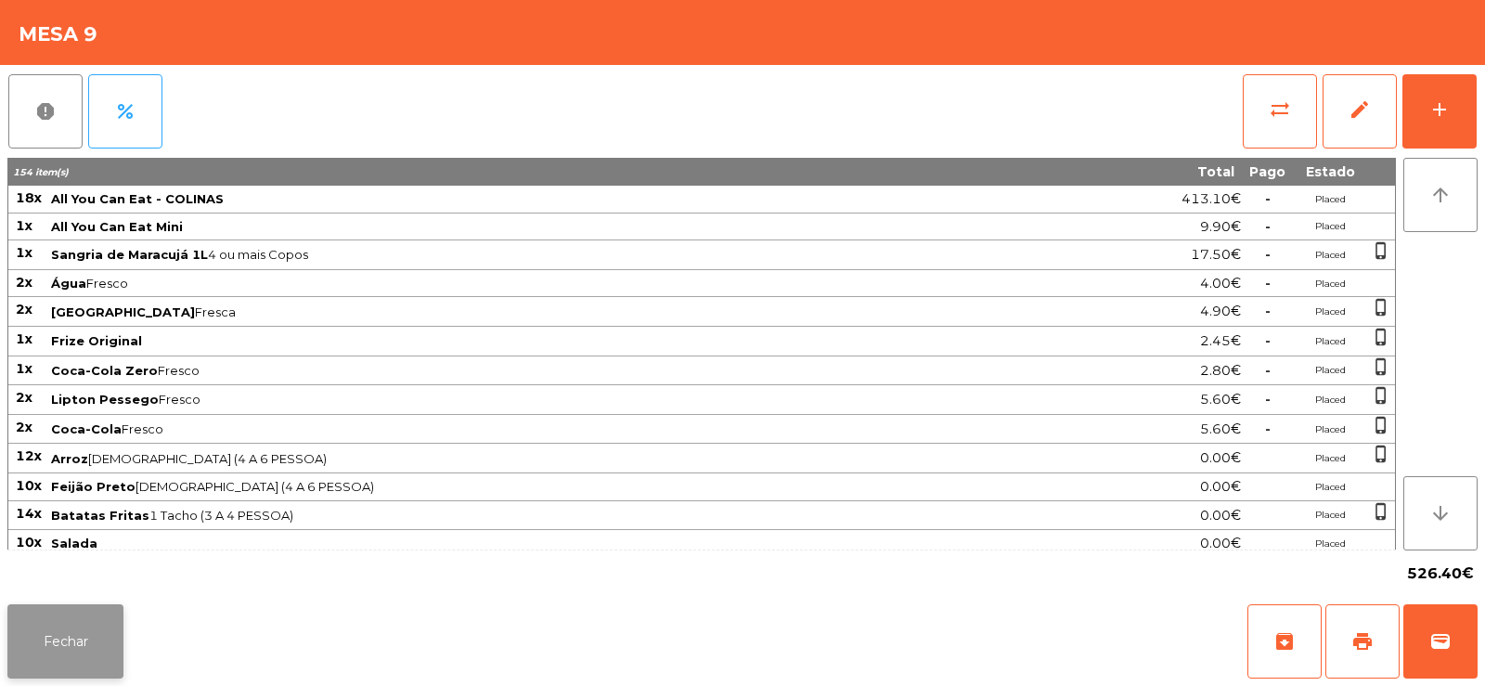
click at [71, 642] on button "Fechar" at bounding box center [65, 641] width 116 height 74
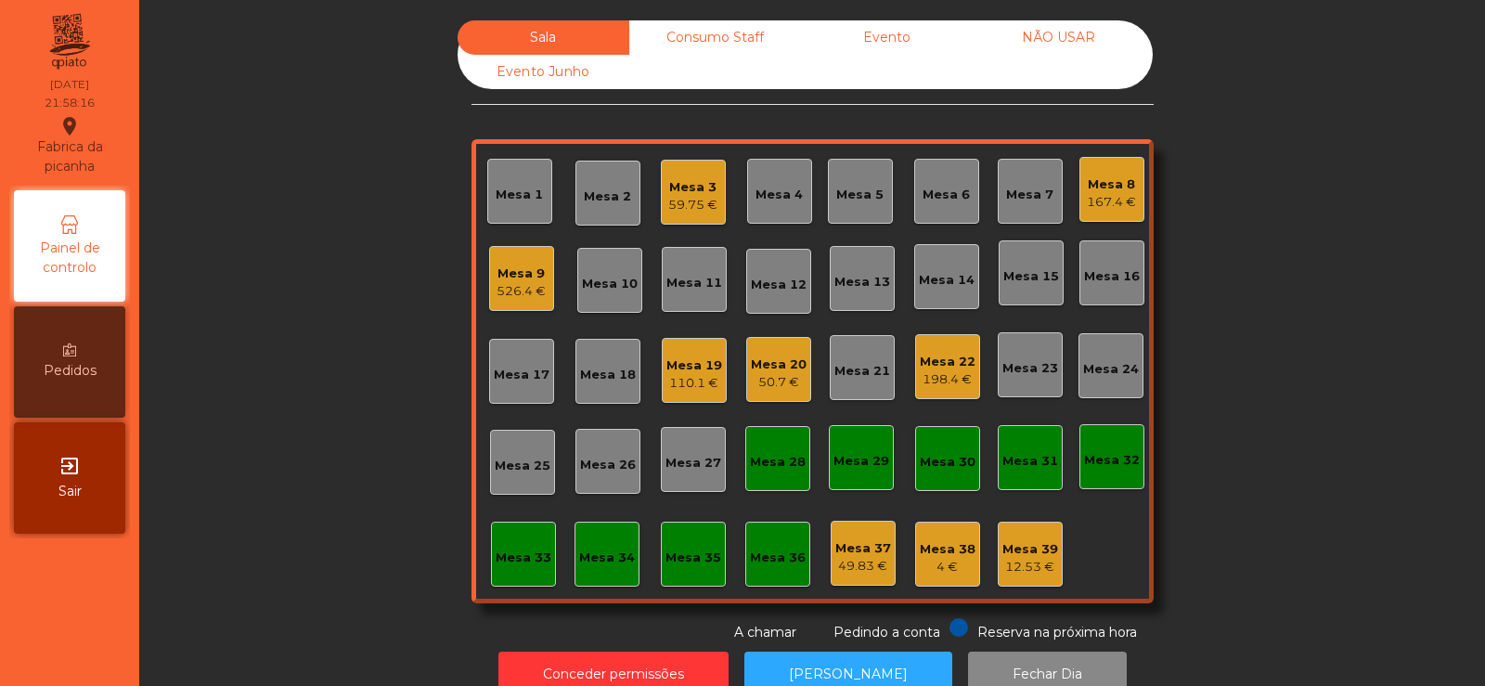
click at [507, 290] on div "526.4 €" at bounding box center [521, 291] width 49 height 19
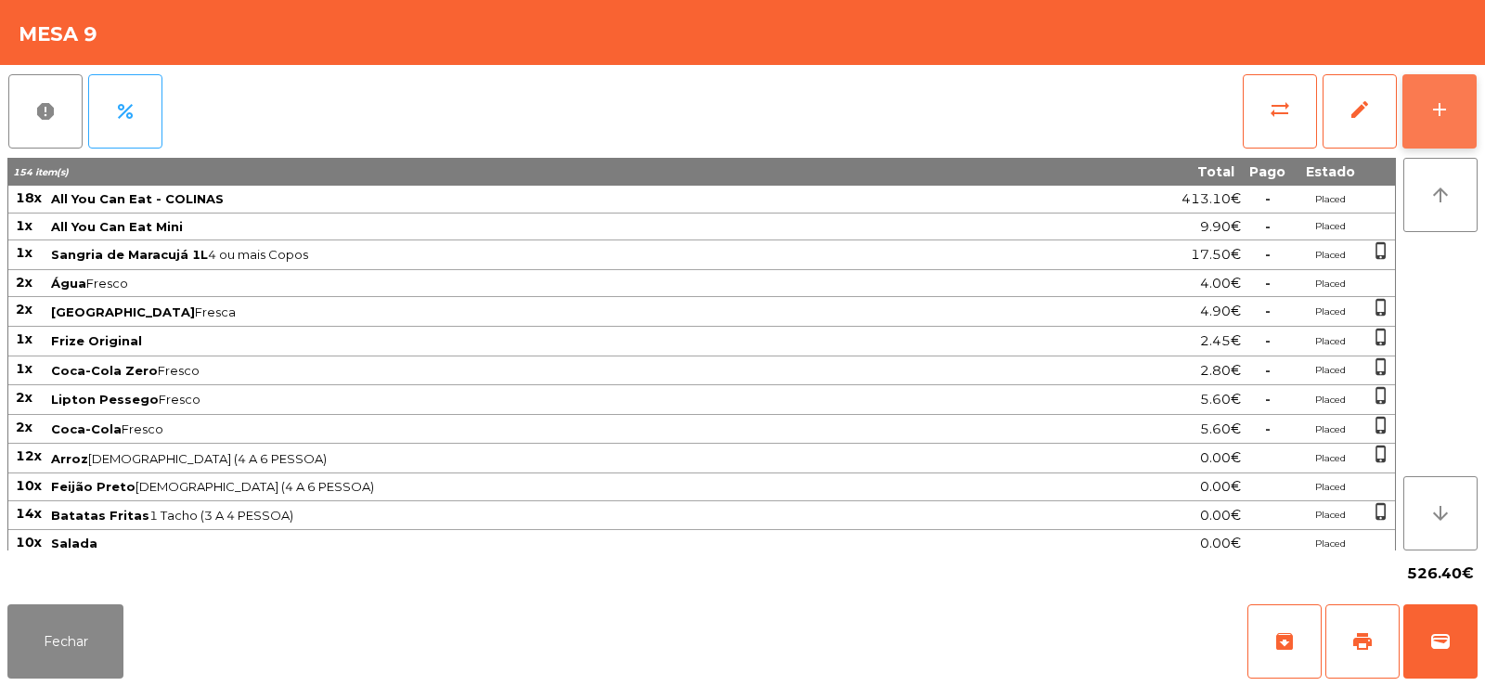
click at [1437, 123] on button "add" at bounding box center [1439, 111] width 74 height 74
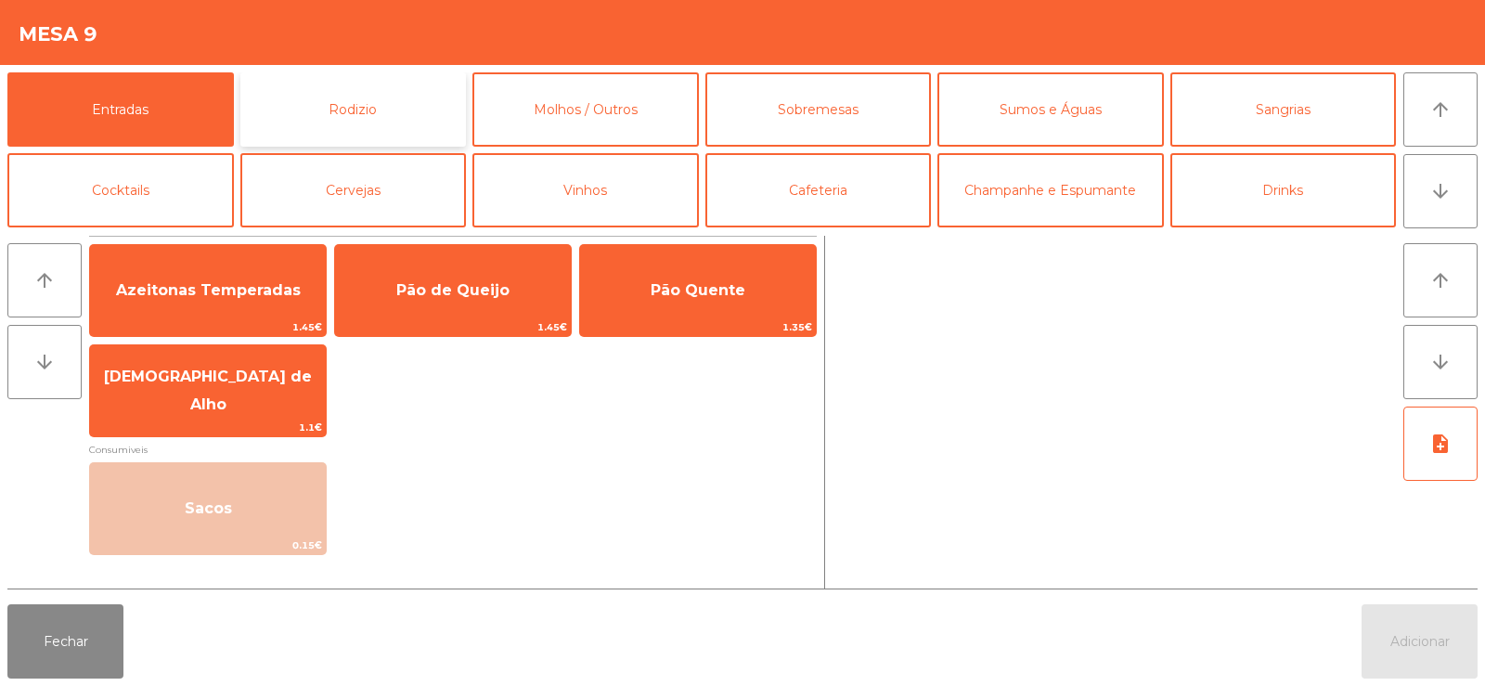
click at [353, 109] on button "Rodizio" at bounding box center [353, 109] width 226 height 74
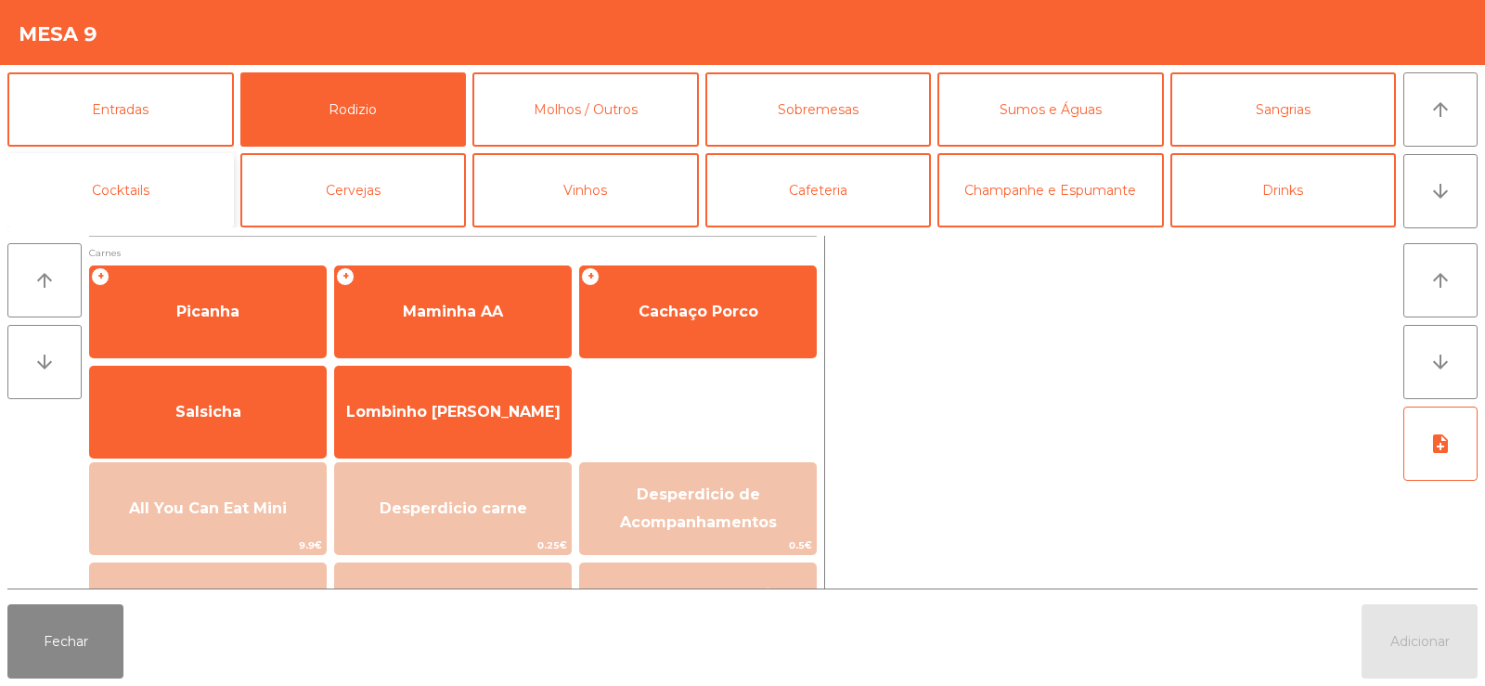
click at [159, 173] on button "Cocktails" at bounding box center [120, 190] width 226 height 74
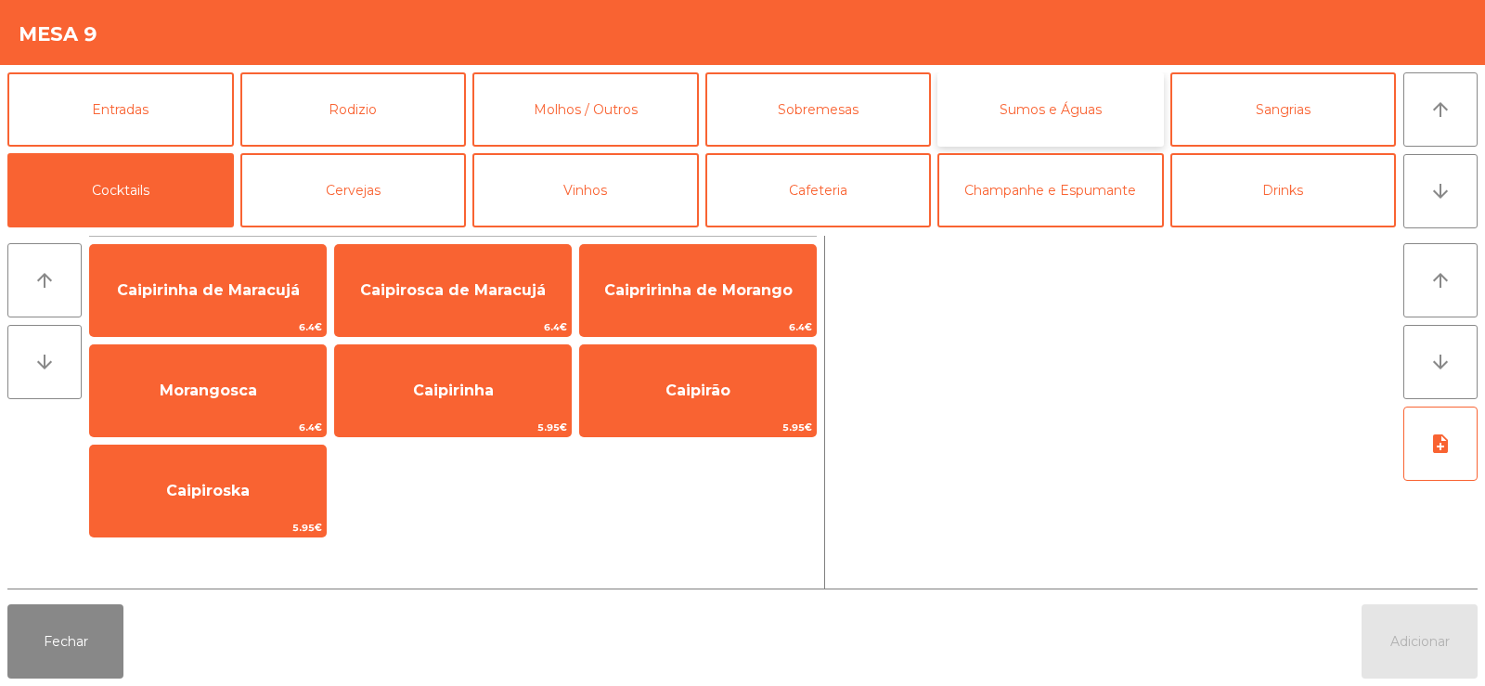
click at [1064, 99] on button "Sumos e Águas" at bounding box center [1050, 109] width 226 height 74
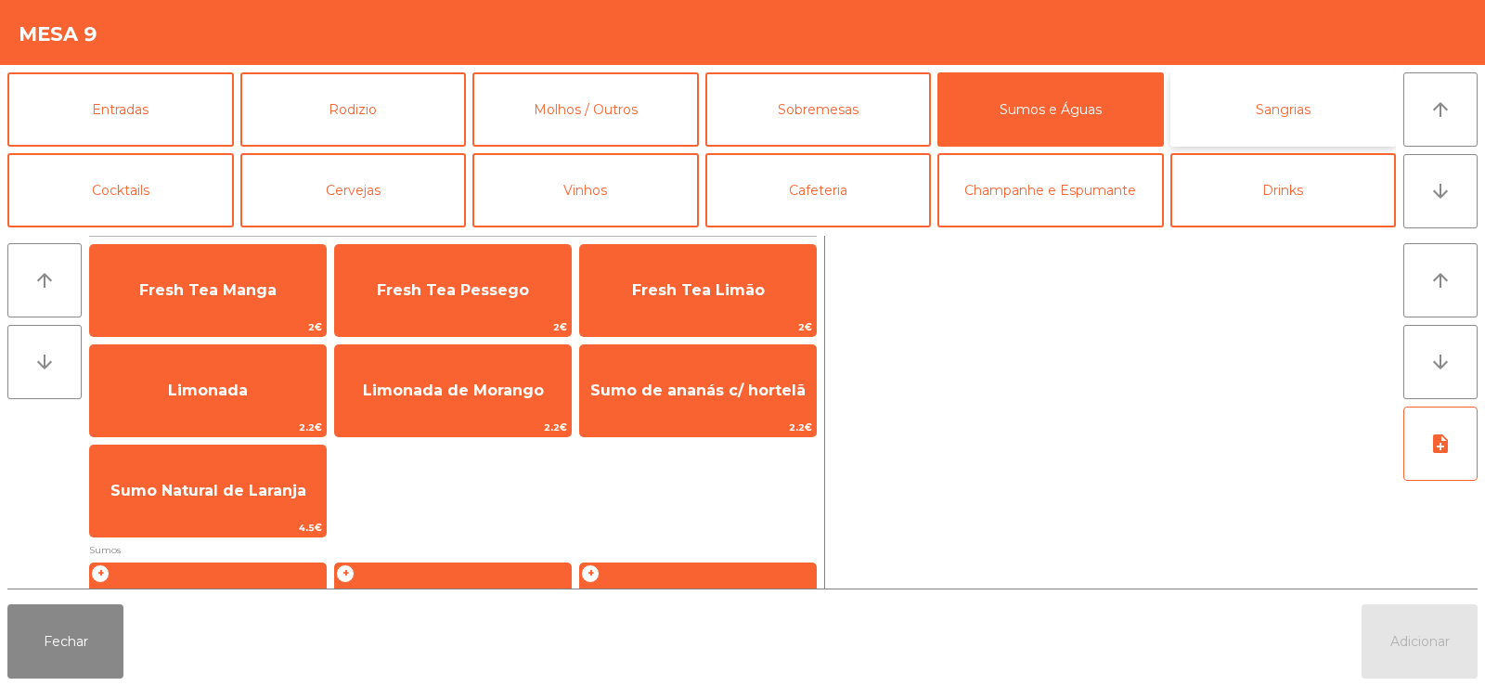
click at [1302, 105] on button "Sangrias" at bounding box center [1283, 109] width 226 height 74
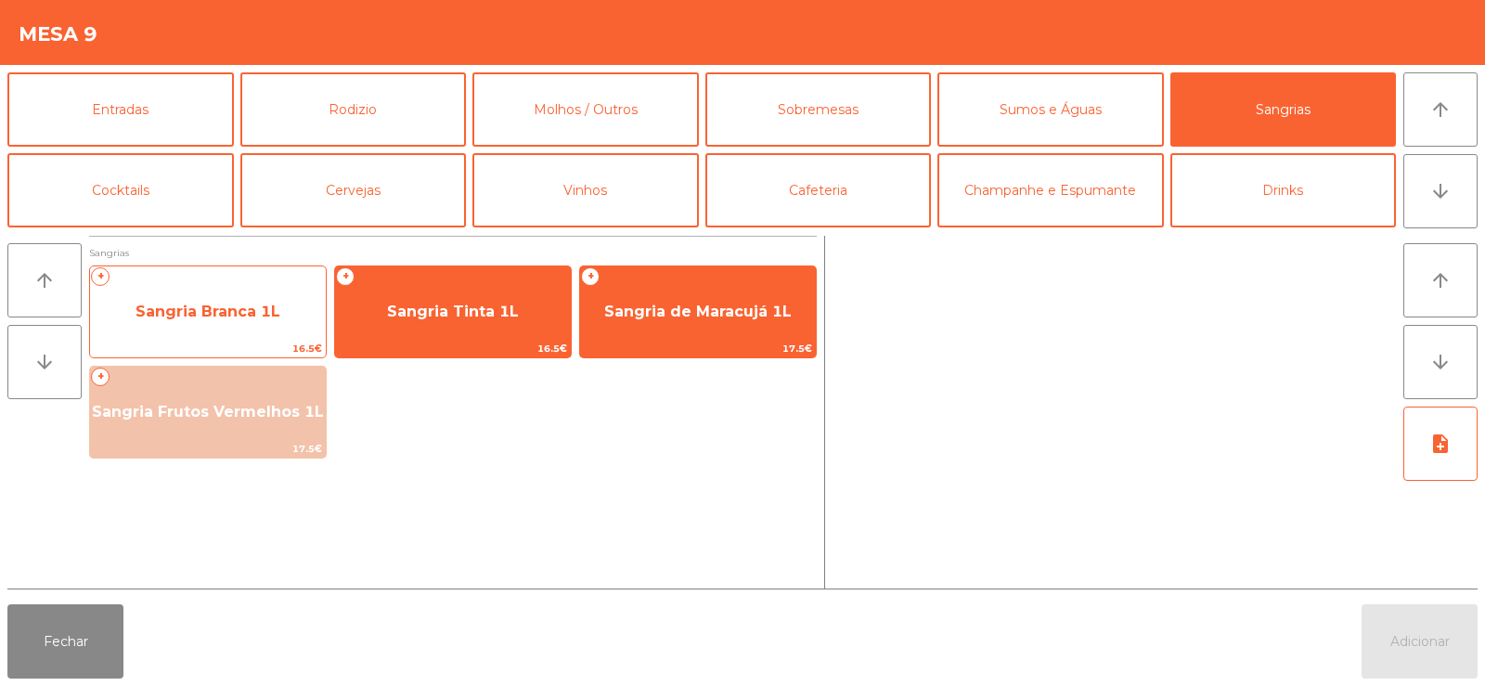
click at [181, 321] on span "Sangria Branca 1L" at bounding box center [208, 312] width 236 height 50
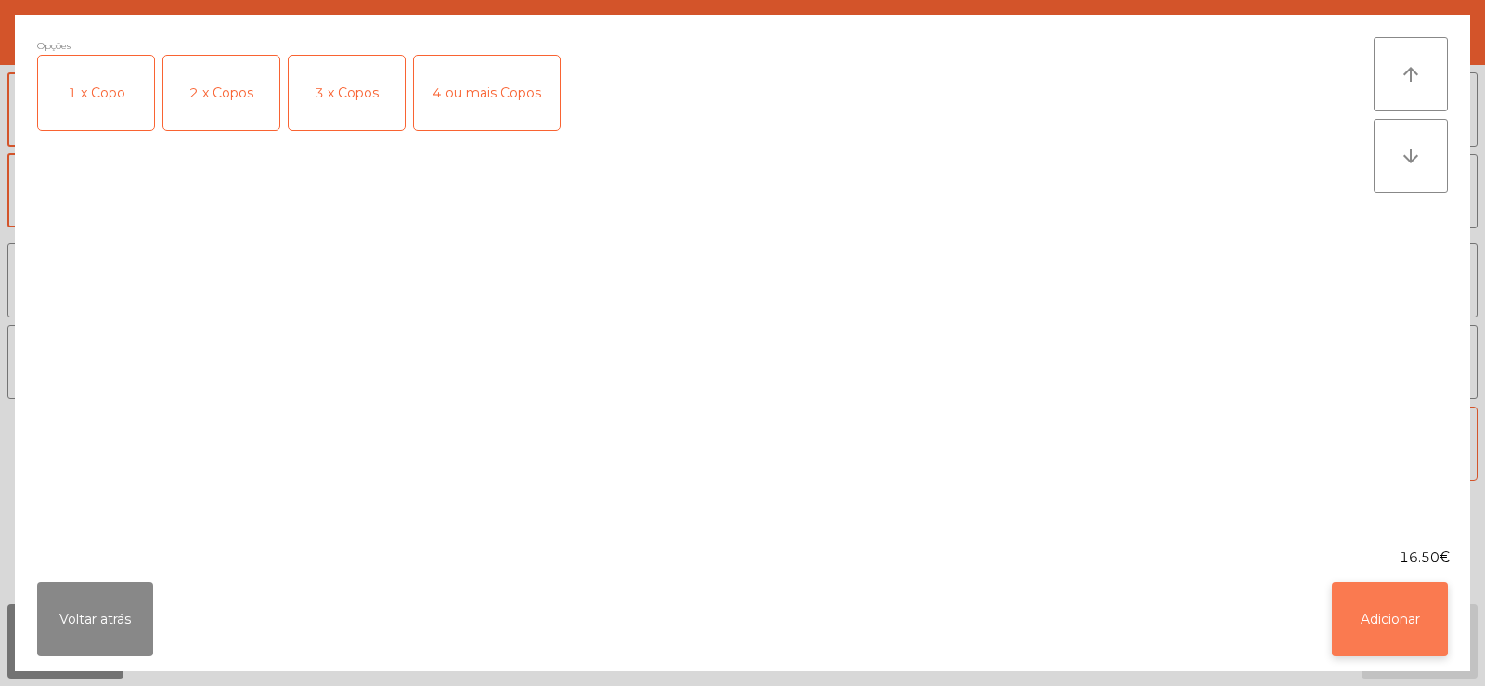
click at [1402, 594] on button "Adicionar" at bounding box center [1390, 619] width 116 height 74
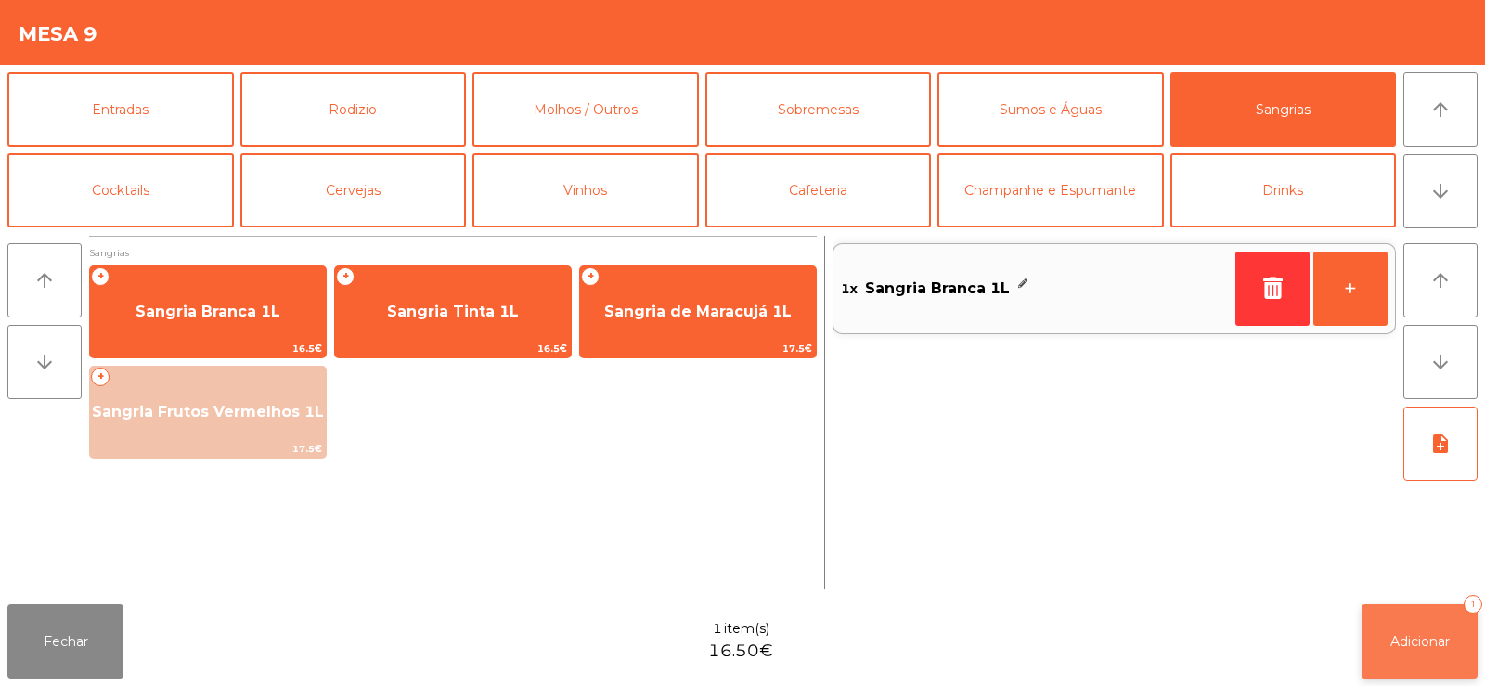
click at [1416, 633] on span "Adicionar" at bounding box center [1419, 641] width 59 height 17
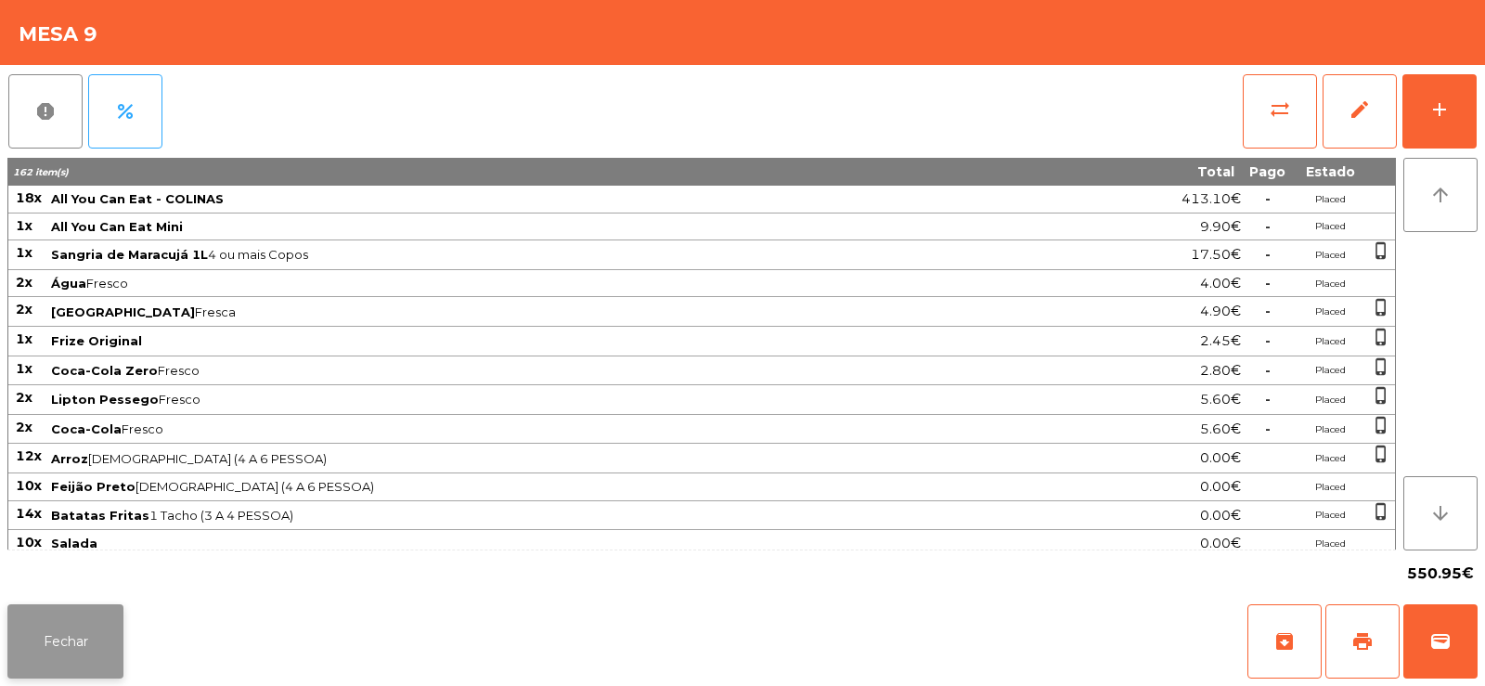
click at [42, 637] on button "Fechar" at bounding box center [65, 641] width 116 height 74
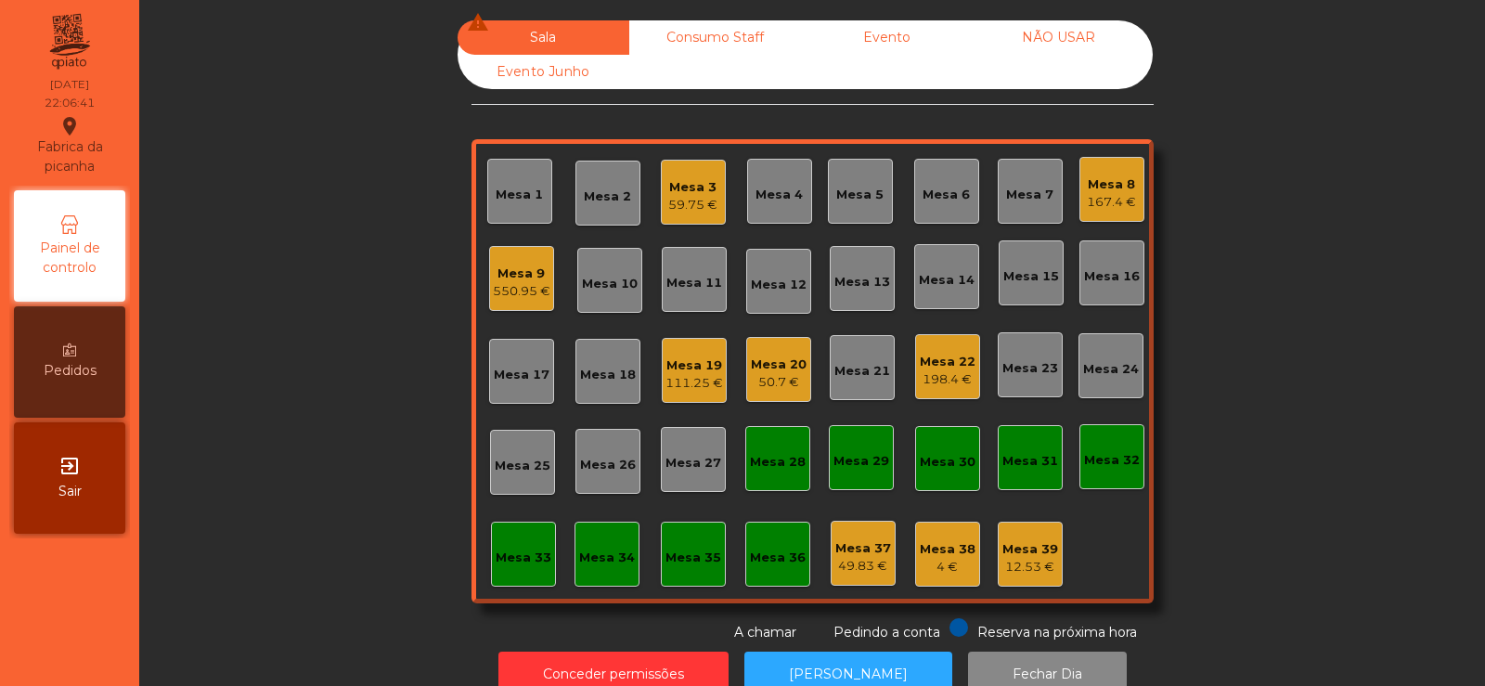
click at [705, 195] on div "Mesa 3" at bounding box center [692, 187] width 49 height 19
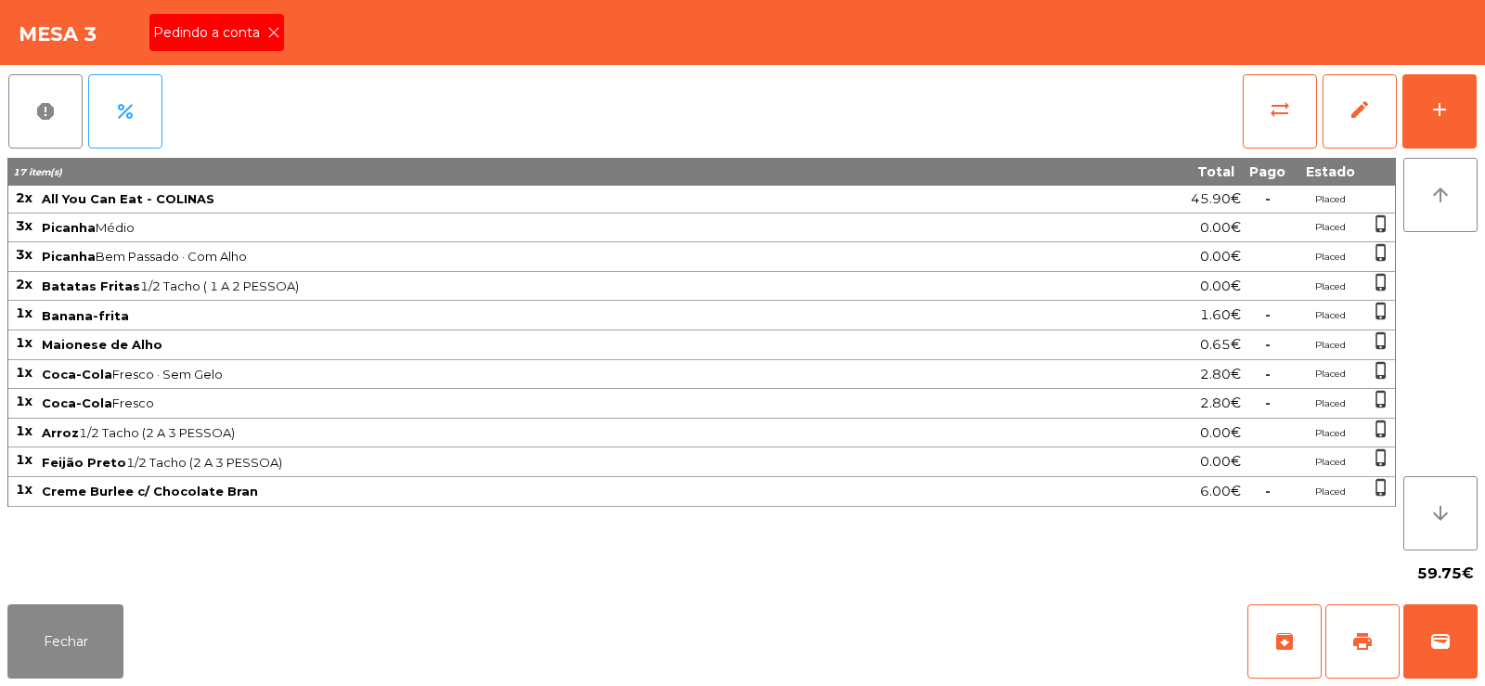
click at [272, 32] on icon at bounding box center [273, 32] width 13 height 13
click at [1344, 626] on button "print" at bounding box center [1362, 641] width 74 height 74
click at [1287, 107] on span "sync_alt" at bounding box center [1280, 109] width 22 height 22
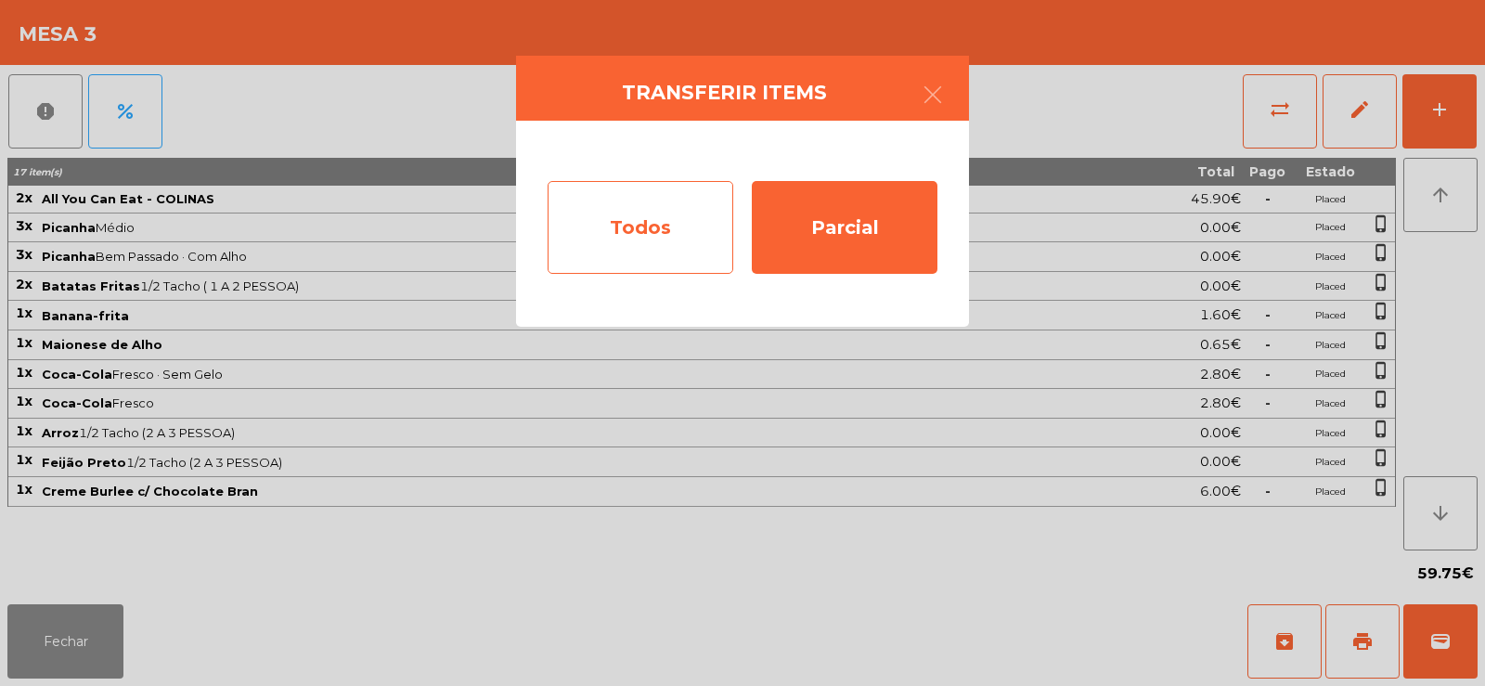
click at [656, 233] on div "Todos" at bounding box center [641, 227] width 186 height 93
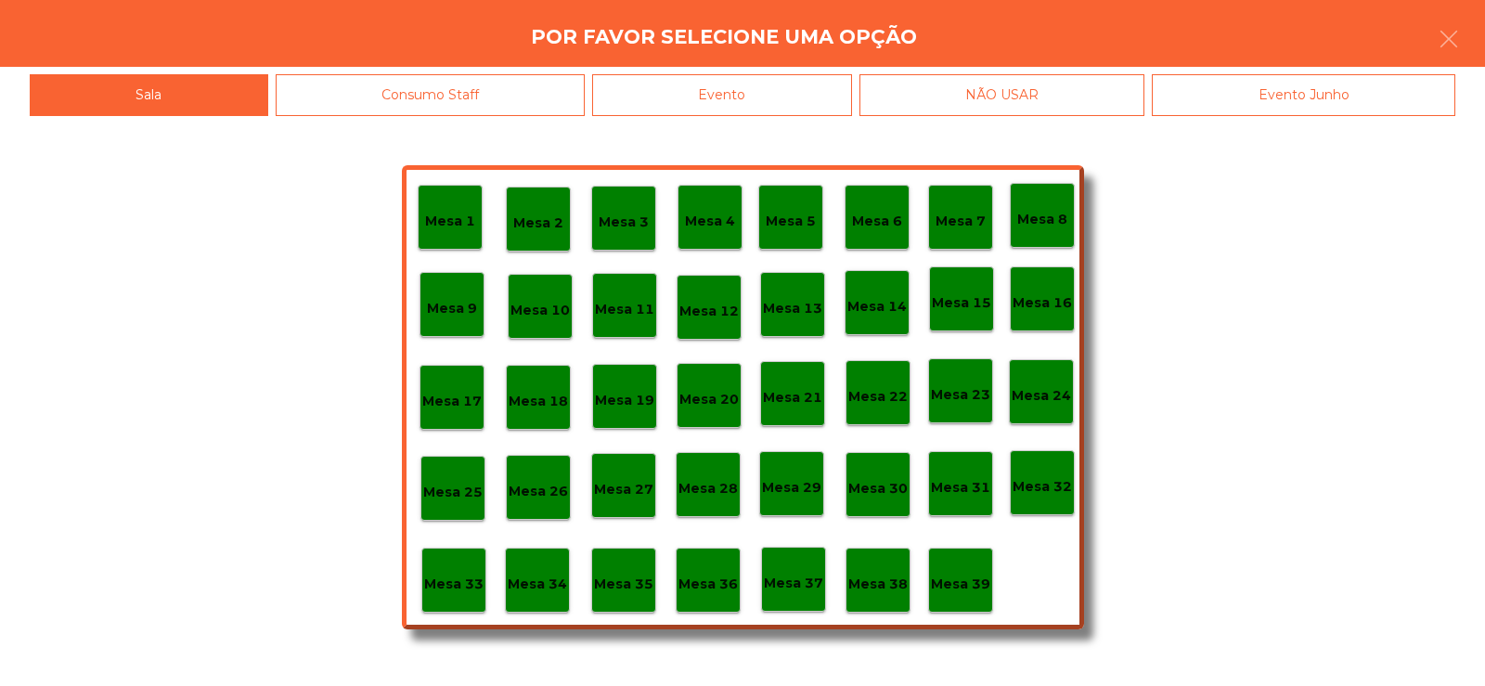
click at [758, 96] on div "Evento" at bounding box center [722, 95] width 260 height 42
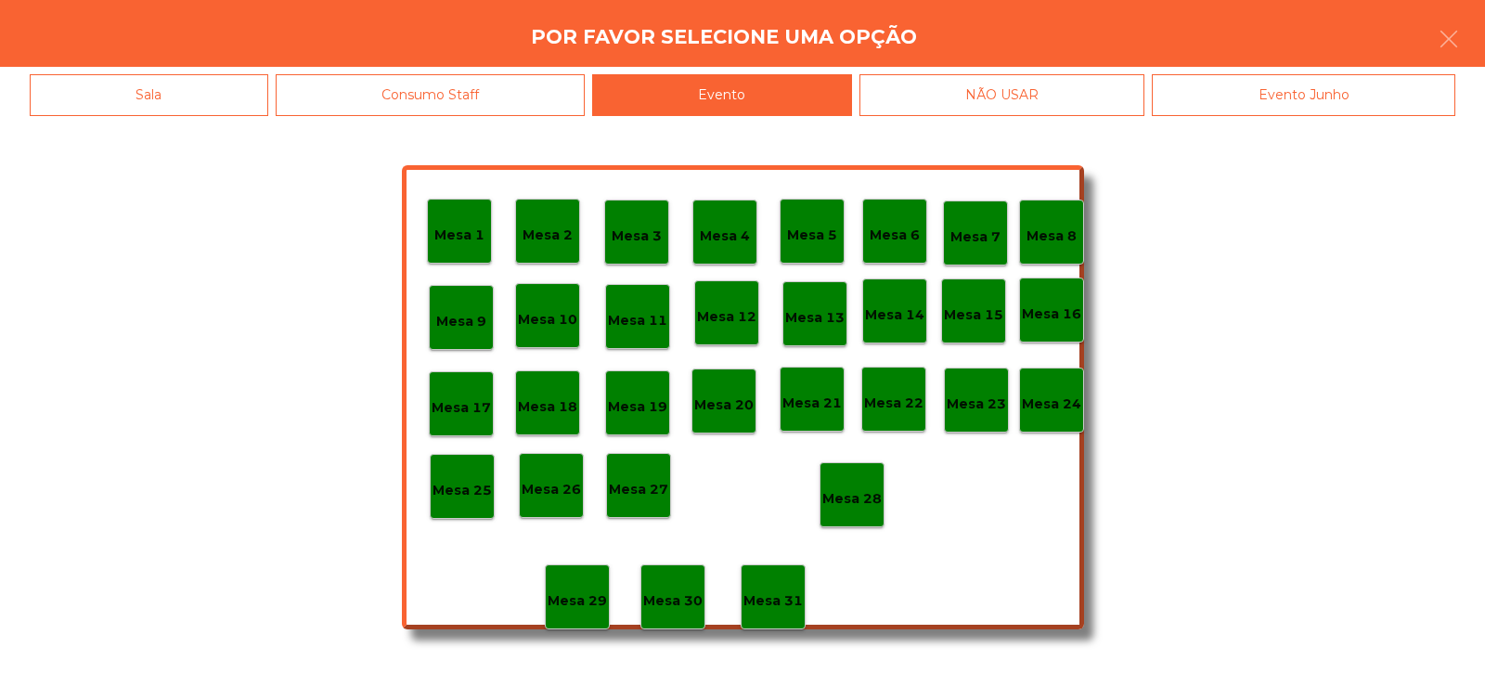
click at [852, 496] on p "Mesa 28" at bounding box center [851, 498] width 59 height 21
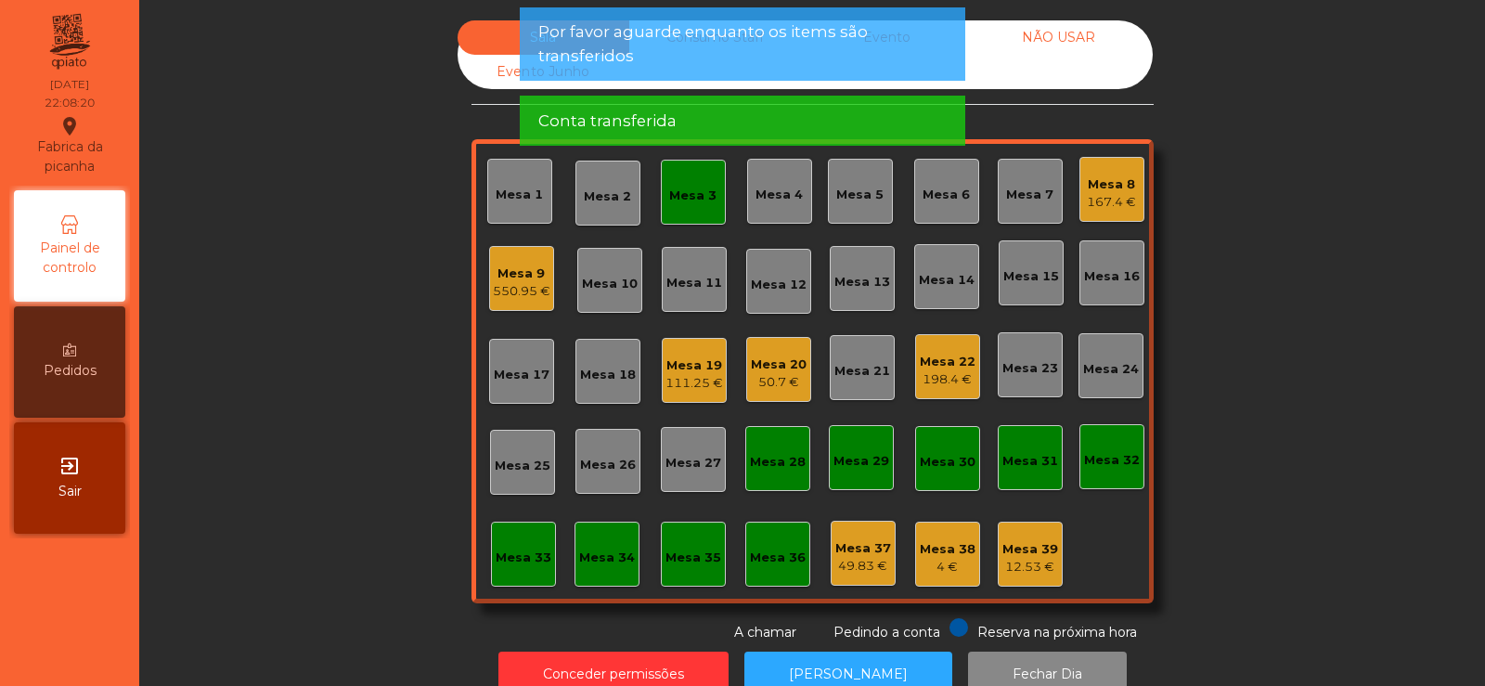
click at [699, 187] on div "Mesa 3" at bounding box center [692, 196] width 47 height 19
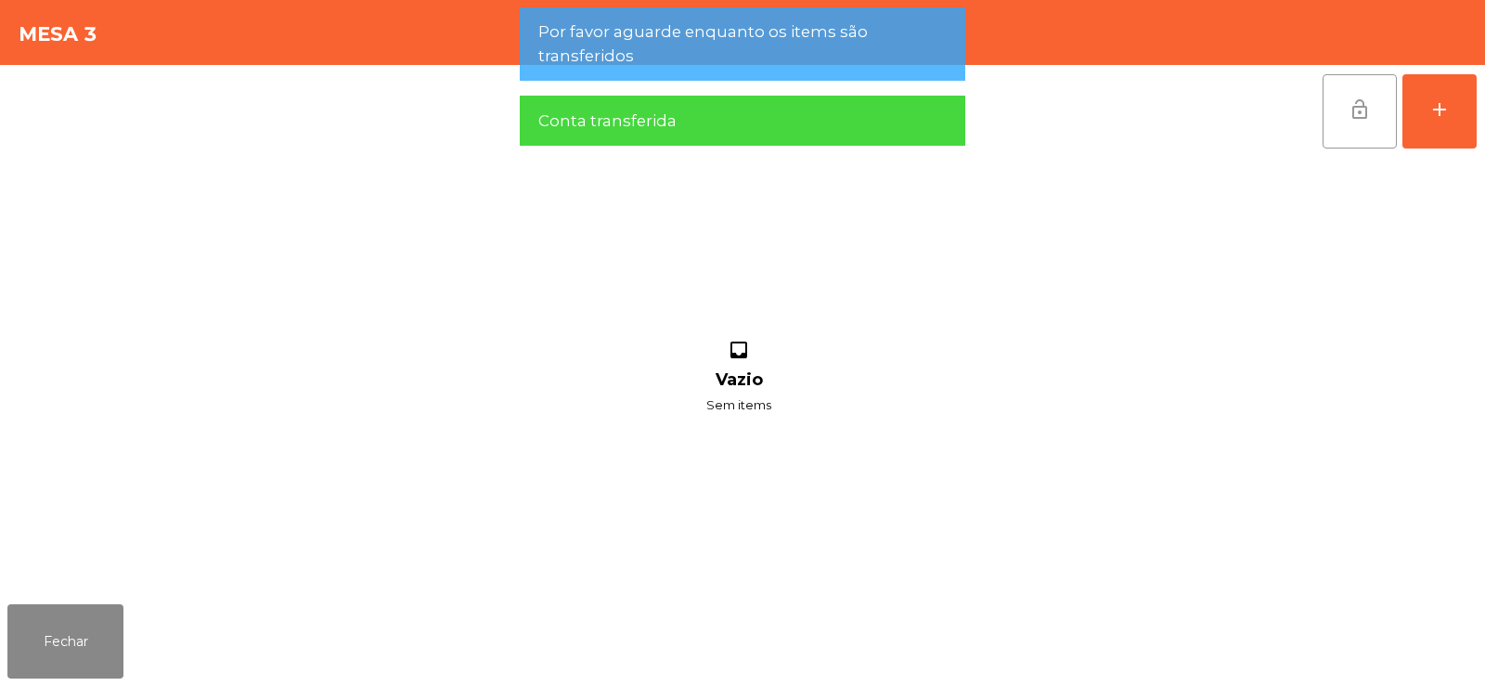
click at [1379, 136] on button "lock_open" at bounding box center [1359, 111] width 74 height 74
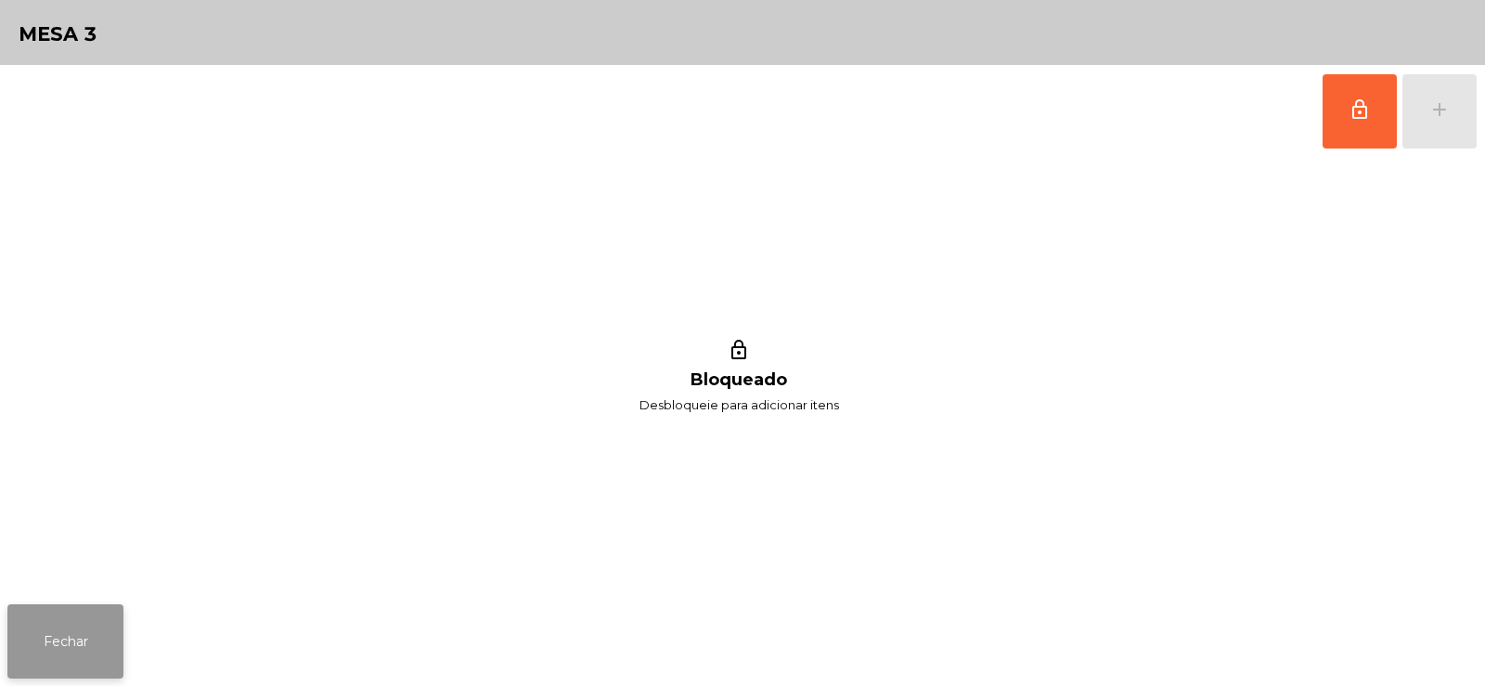
click at [104, 605] on button "Fechar" at bounding box center [65, 641] width 116 height 74
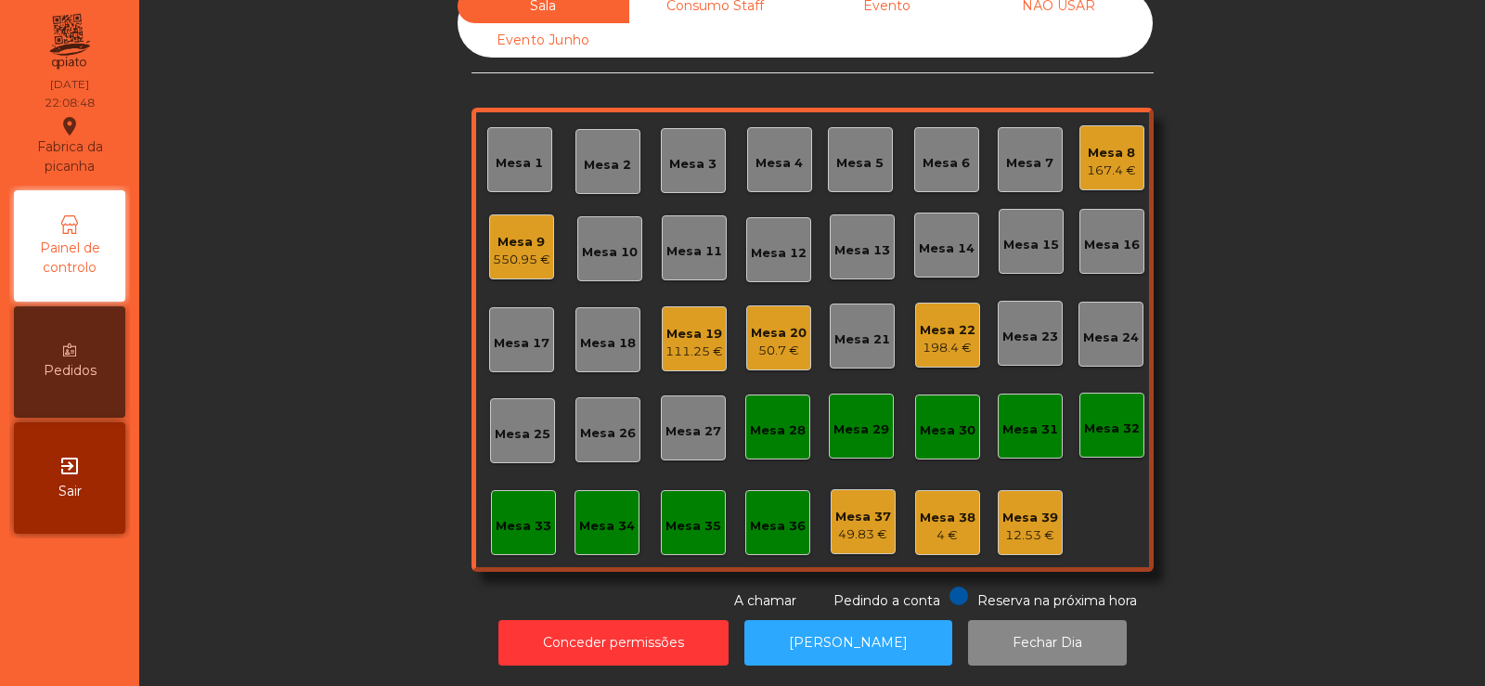
scroll to position [0, 0]
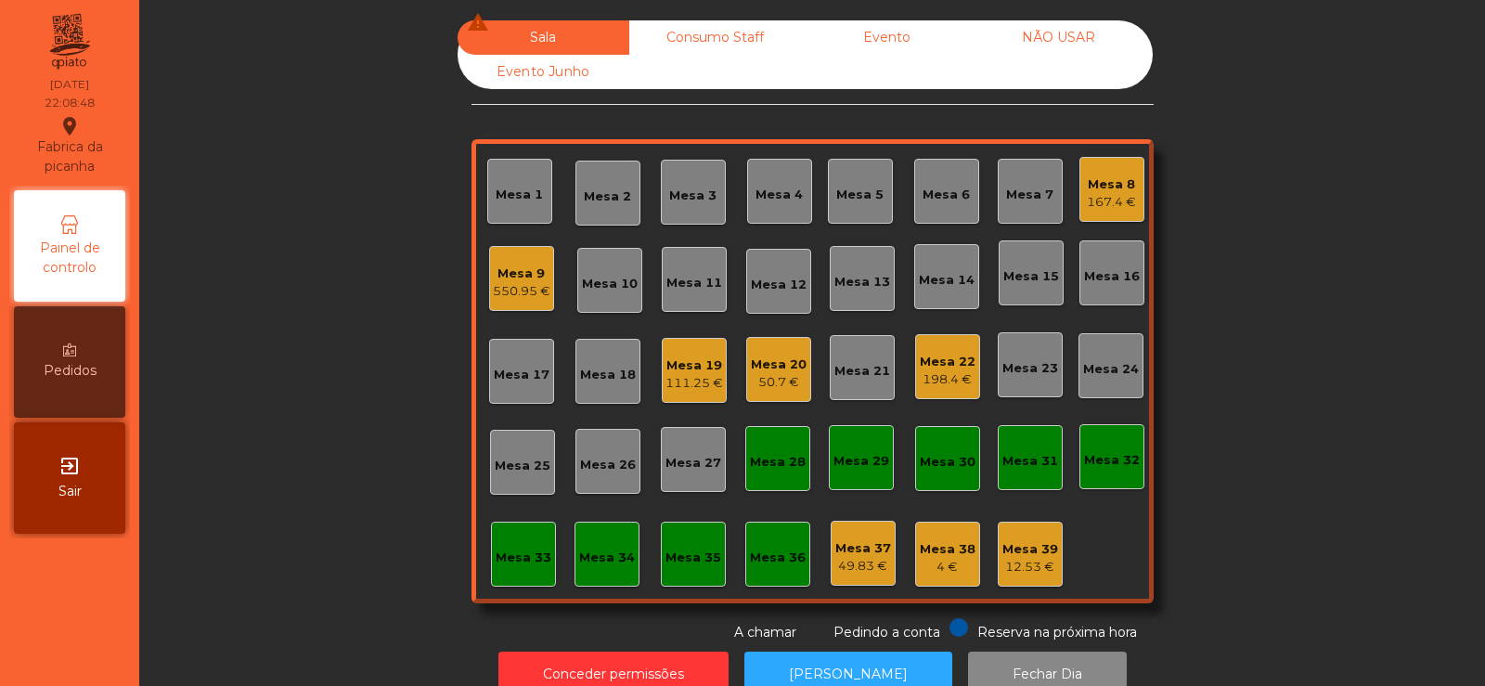
click at [716, 371] on div "Mesa 19 111.25 €" at bounding box center [694, 370] width 65 height 65
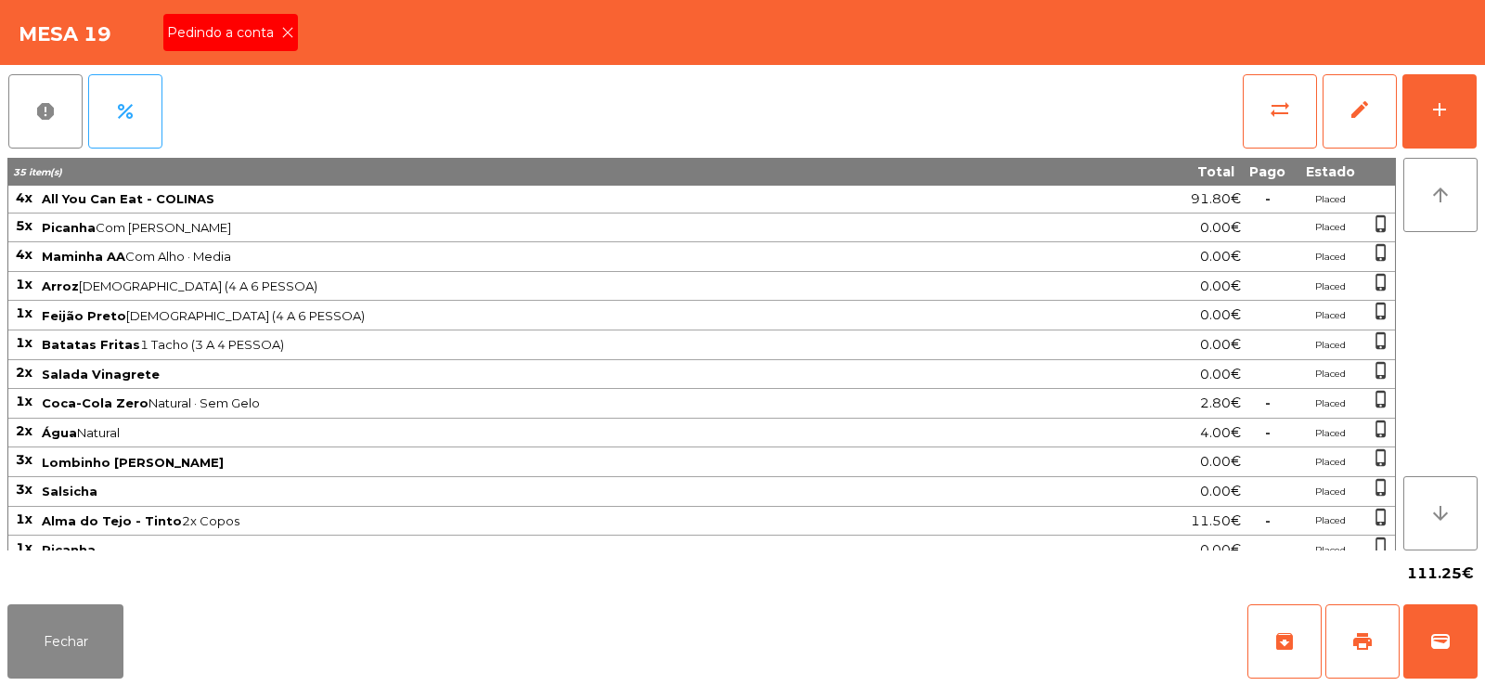
click at [291, 40] on div "Pedindo a conta" at bounding box center [230, 32] width 135 height 37
click at [1361, 635] on span "print" at bounding box center [1362, 641] width 22 height 22
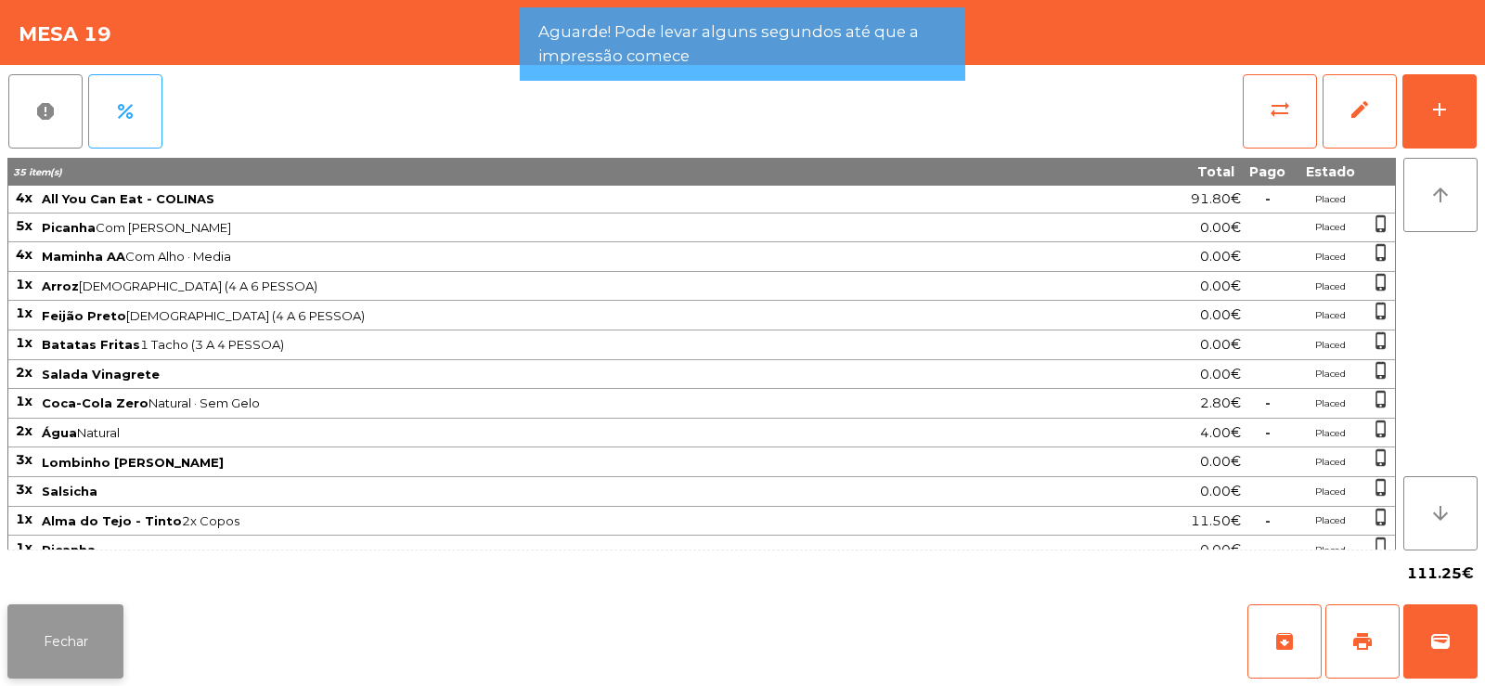
click at [61, 614] on button "Fechar" at bounding box center [65, 641] width 116 height 74
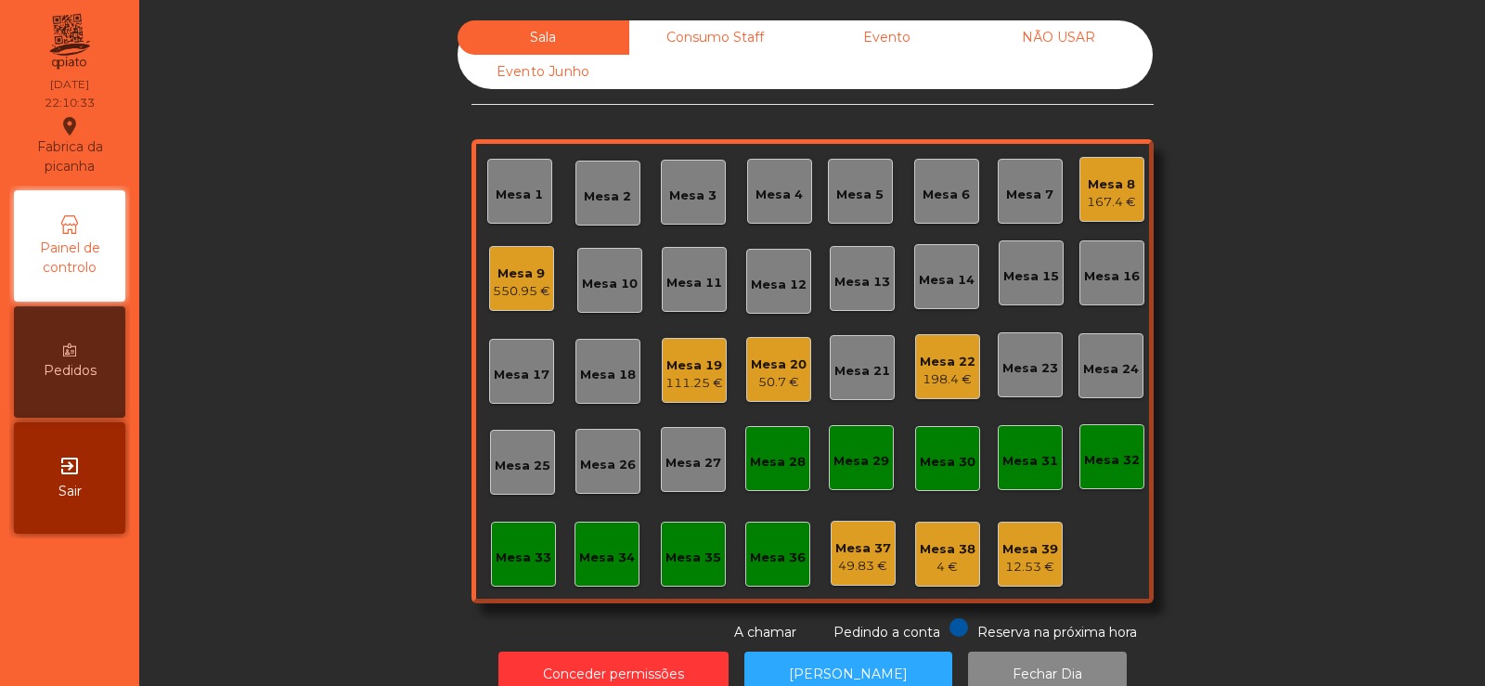
click at [684, 373] on div "Mesa 19" at bounding box center [694, 365] width 58 height 19
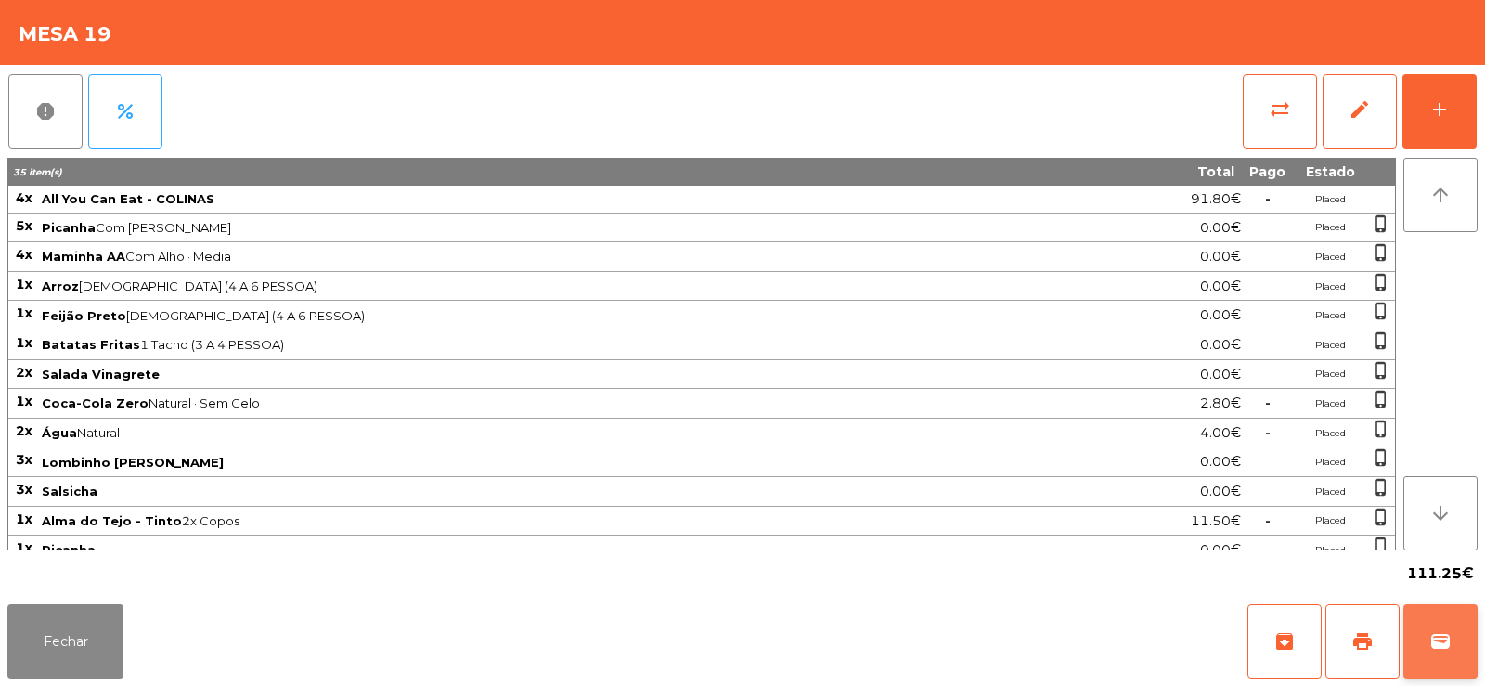
click at [1412, 655] on button "wallet" at bounding box center [1440, 641] width 74 height 74
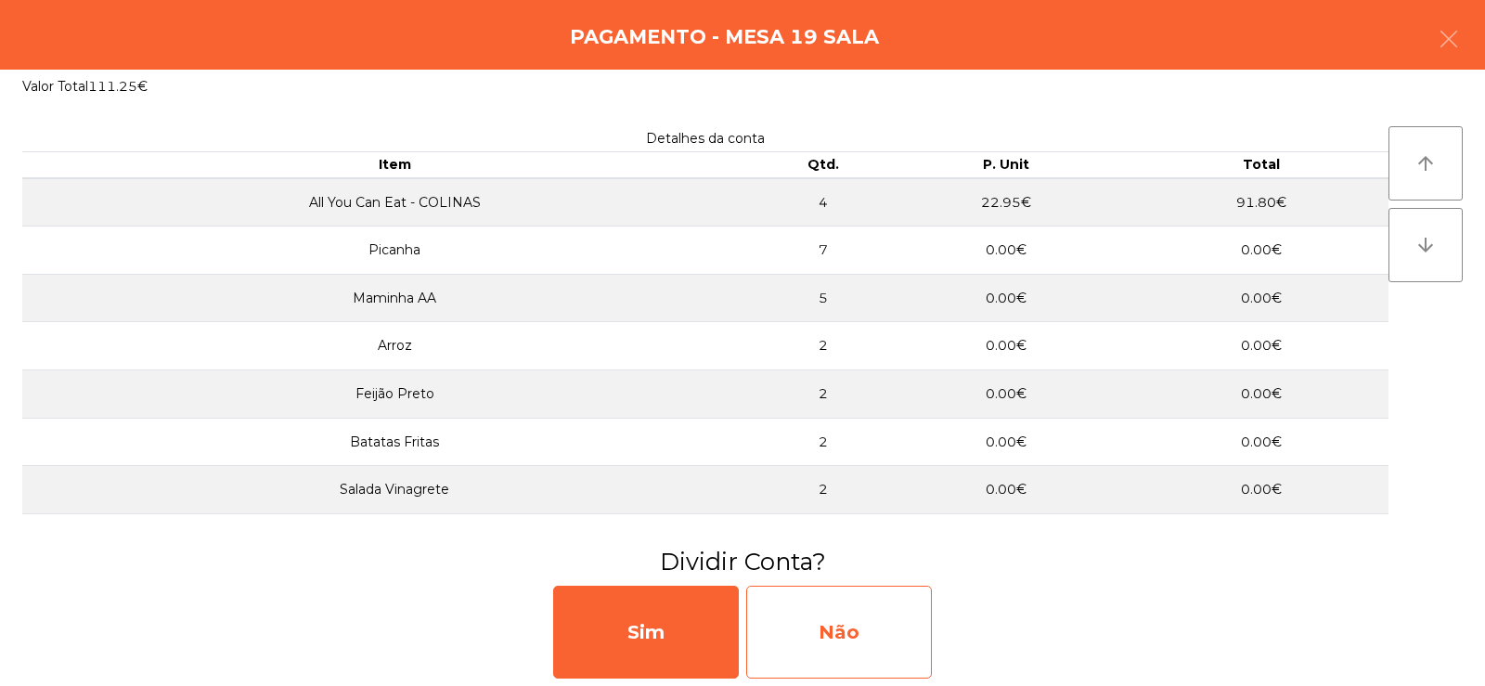
click at [795, 604] on div "Não" at bounding box center [839, 632] width 186 height 93
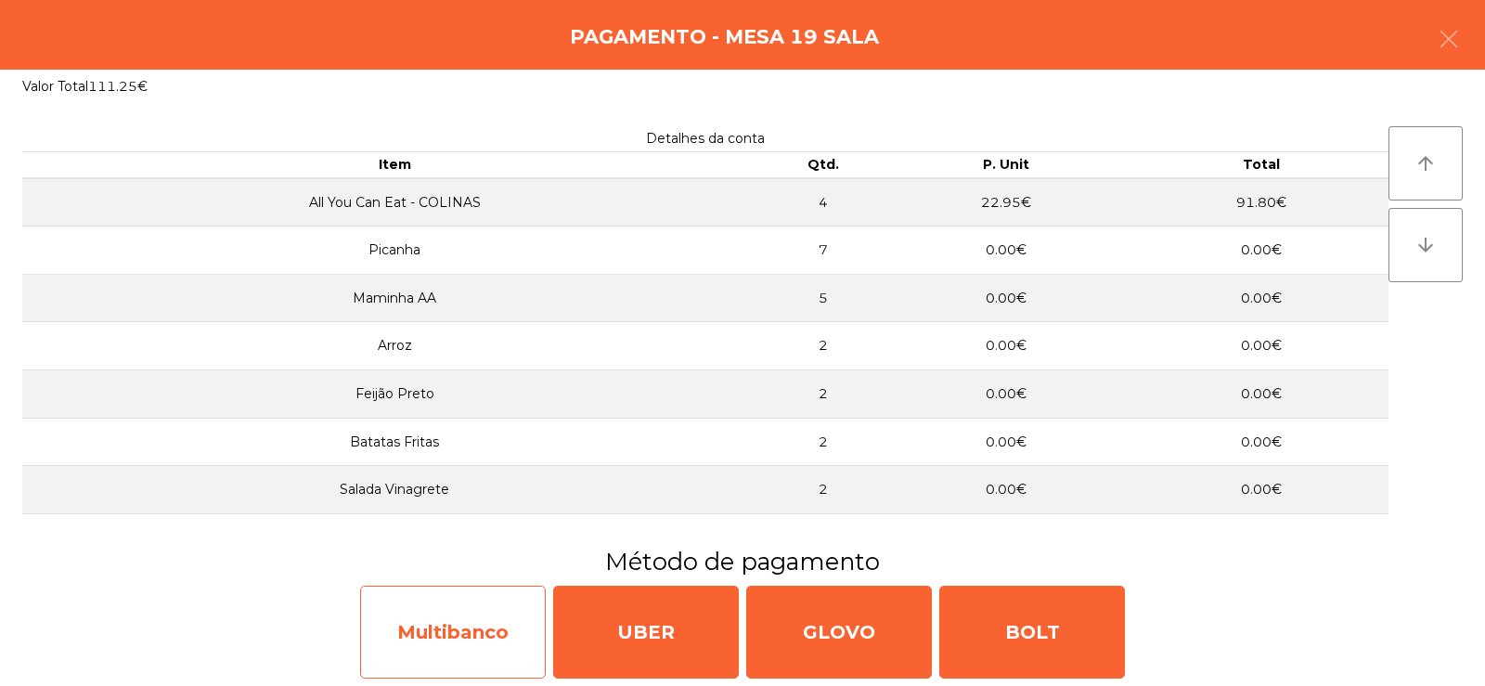
click at [442, 647] on div "Multibanco" at bounding box center [453, 632] width 186 height 93
select select "**"
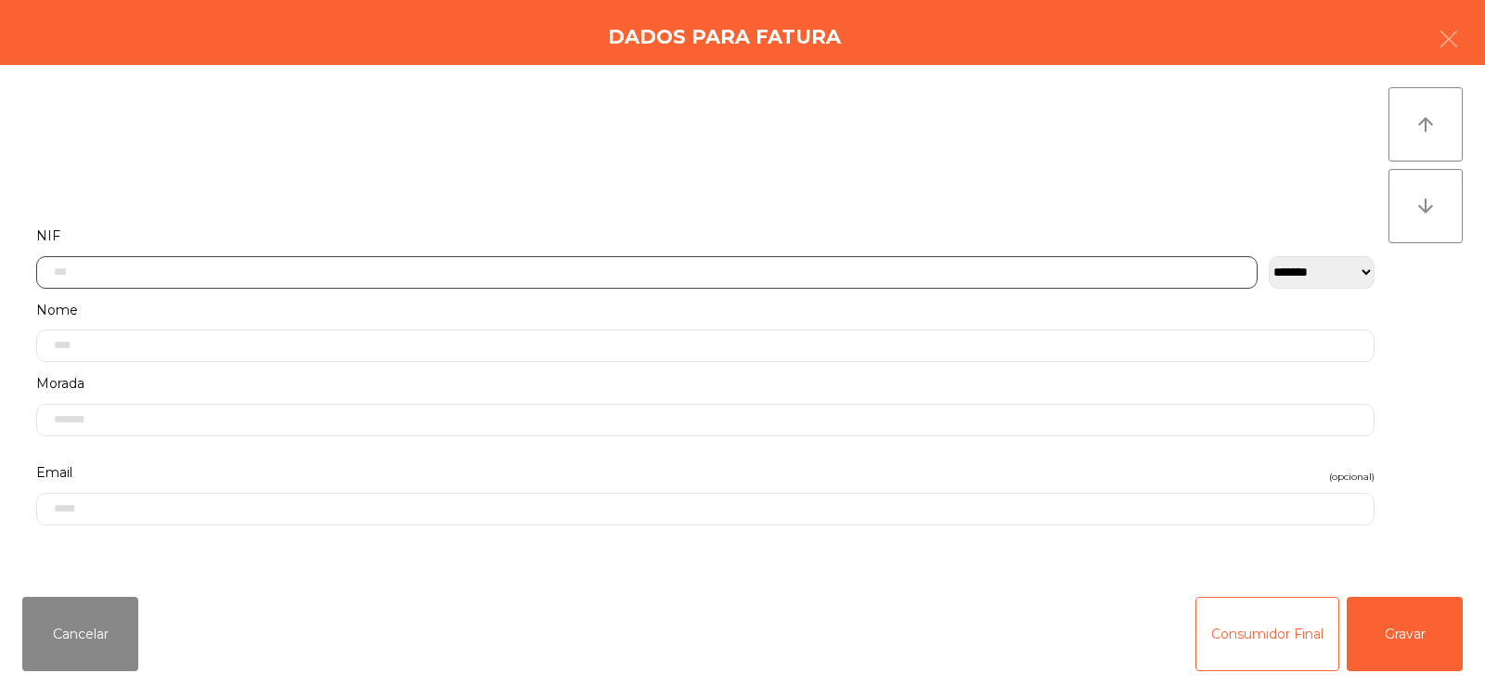
click at [525, 273] on input "text" at bounding box center [646, 272] width 1221 height 32
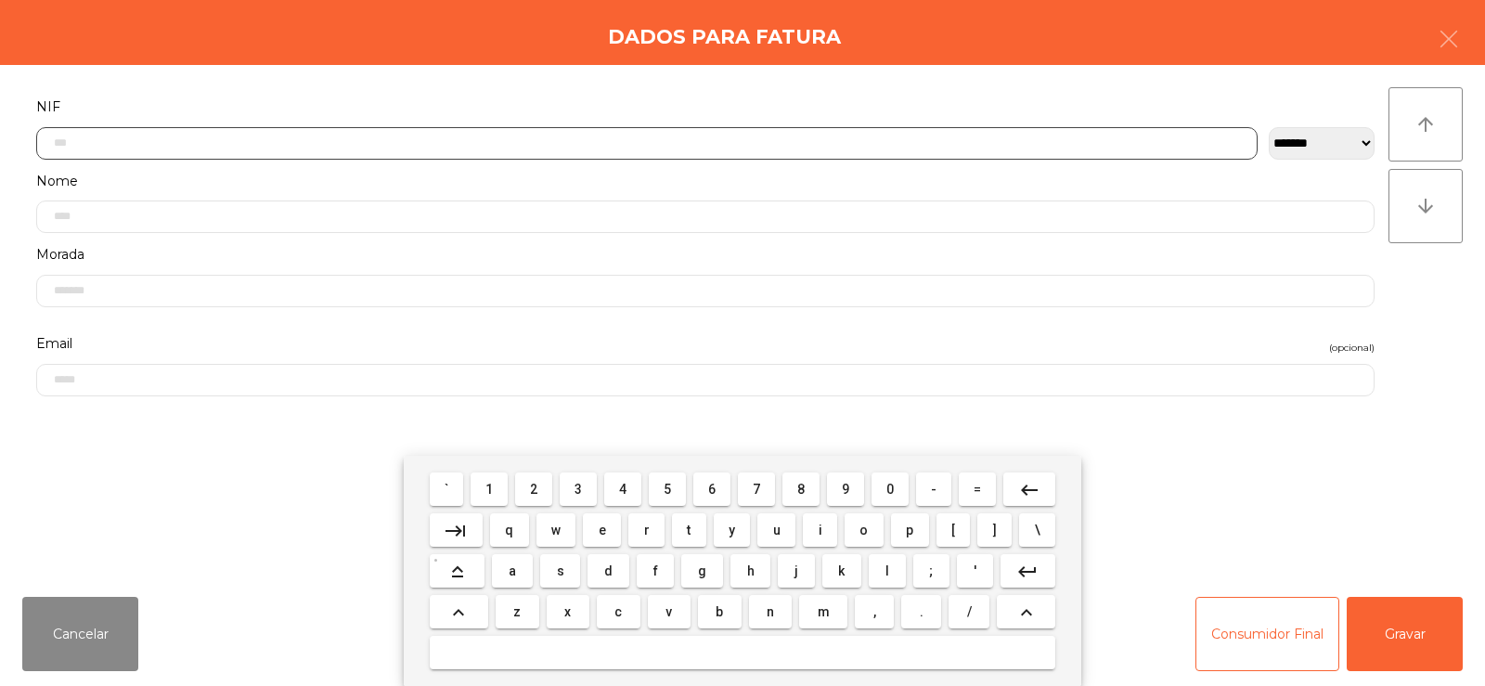
scroll to position [135, 0]
click at [533, 491] on span "2" at bounding box center [533, 489] width 7 height 15
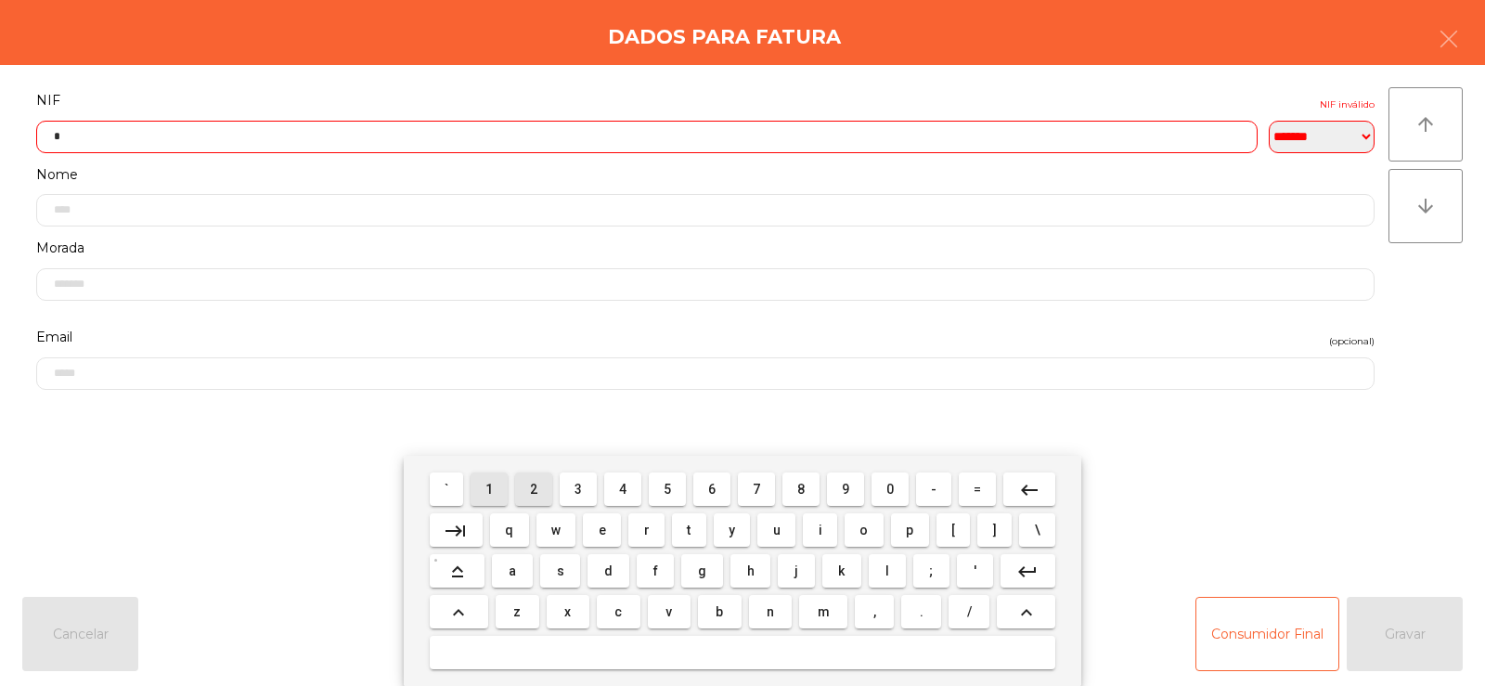
click at [491, 496] on span "1" at bounding box center [488, 489] width 7 height 15
click at [799, 490] on span "8" at bounding box center [800, 489] width 7 height 15
click at [756, 488] on span "7" at bounding box center [756, 489] width 7 height 15
click at [537, 490] on span "2" at bounding box center [533, 489] width 7 height 15
click at [535, 488] on span "2" at bounding box center [533, 489] width 7 height 15
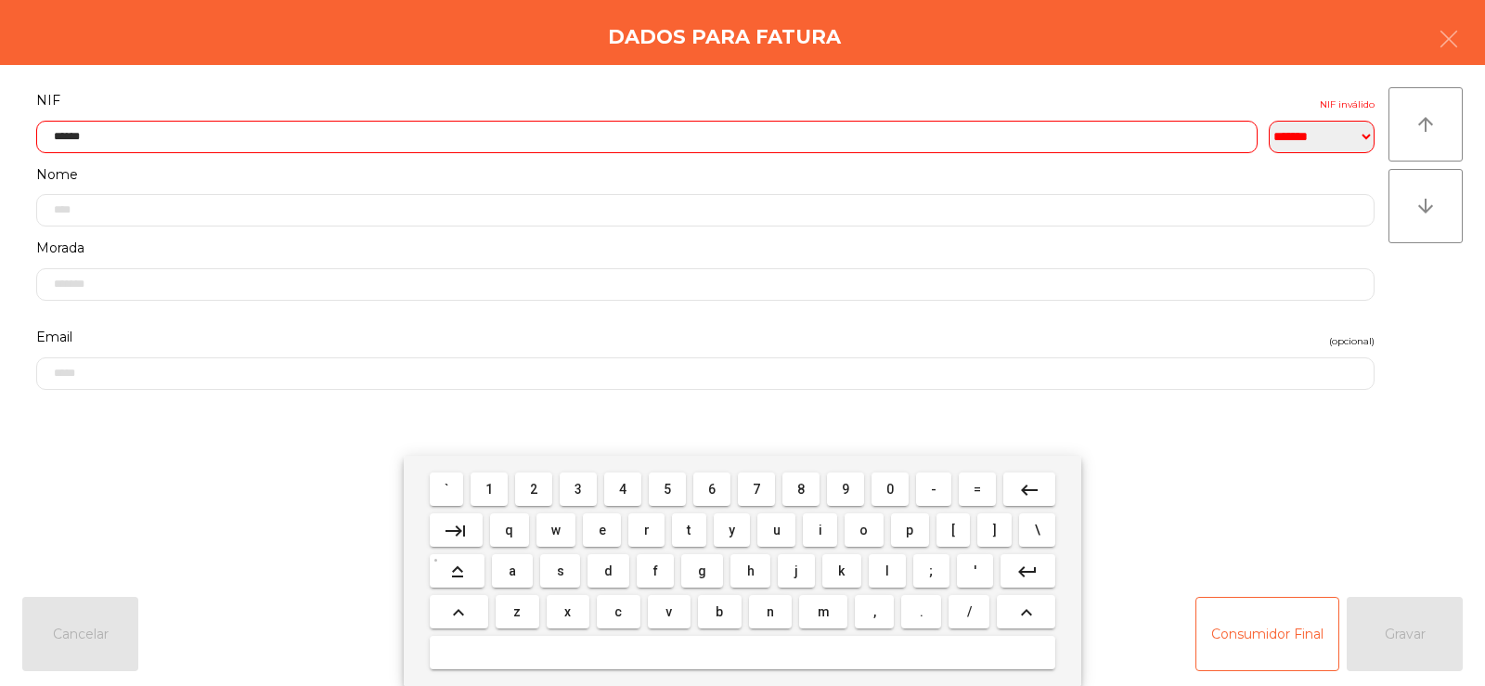
click at [623, 488] on span "4" at bounding box center [622, 489] width 7 height 15
click at [535, 488] on span "2" at bounding box center [533, 489] width 7 height 15
click at [760, 488] on span "7" at bounding box center [756, 489] width 7 height 15
type input "*********"
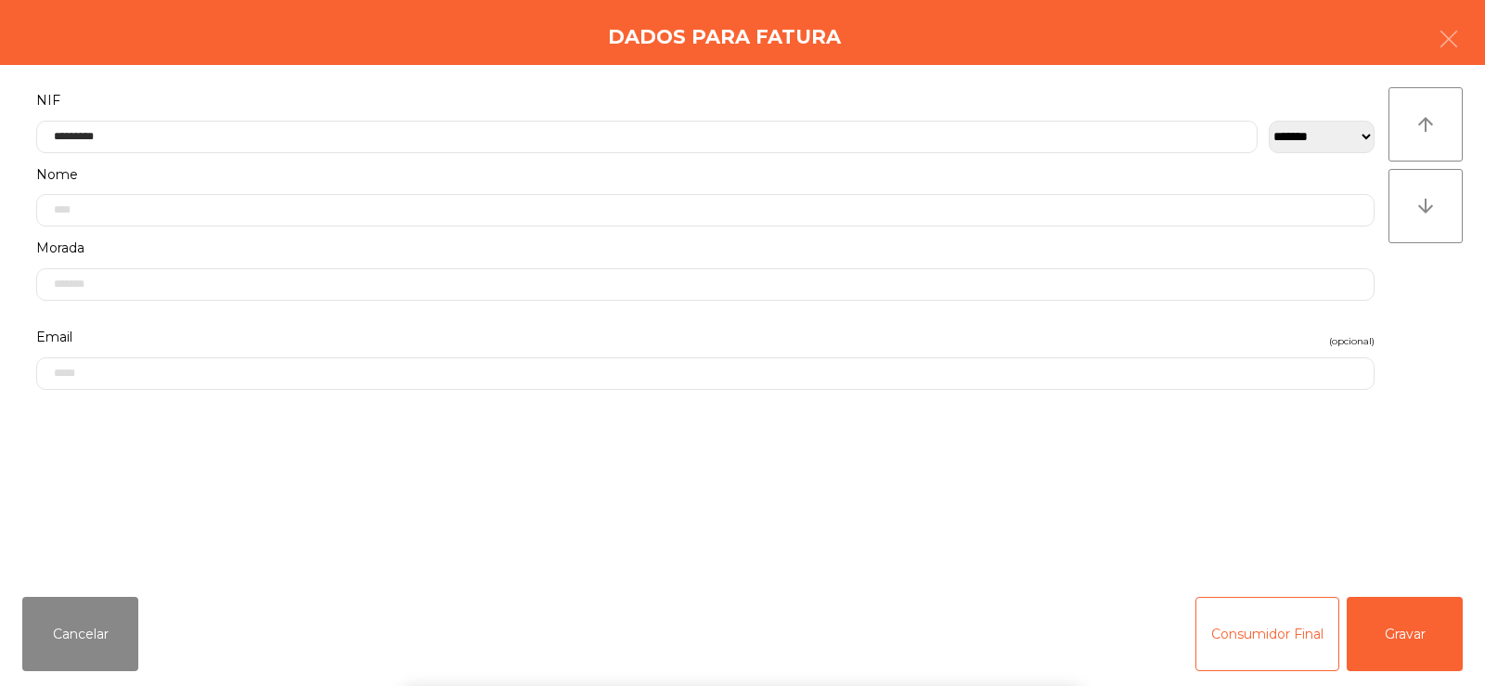
click at [1400, 497] on div "` 1 2 3 4 5 6 7 8 9 0 - = keyboard_backspace keyboard_tab q w e r t y u i o p […" at bounding box center [742, 571] width 1485 height 230
click at [1402, 642] on button "Gravar" at bounding box center [1405, 634] width 116 height 74
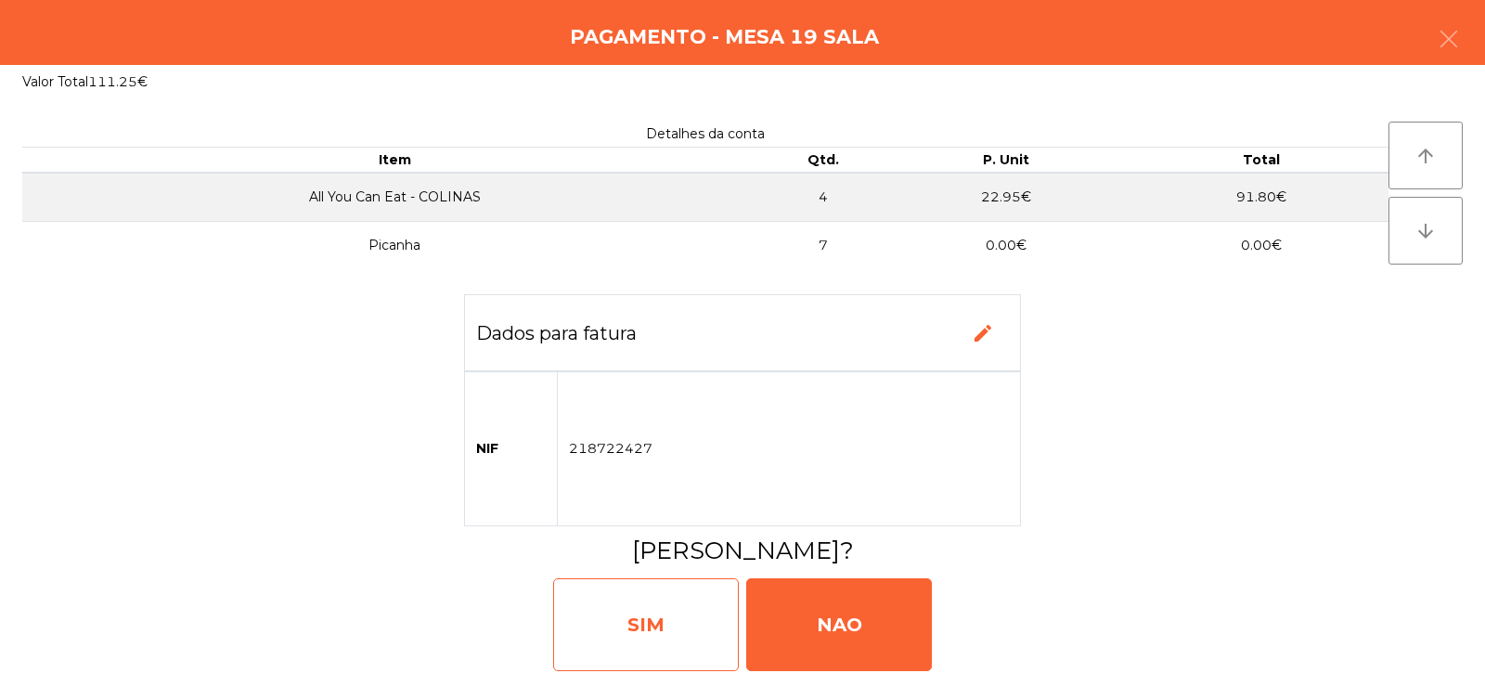
click at [666, 616] on div "SIM" at bounding box center [646, 624] width 186 height 93
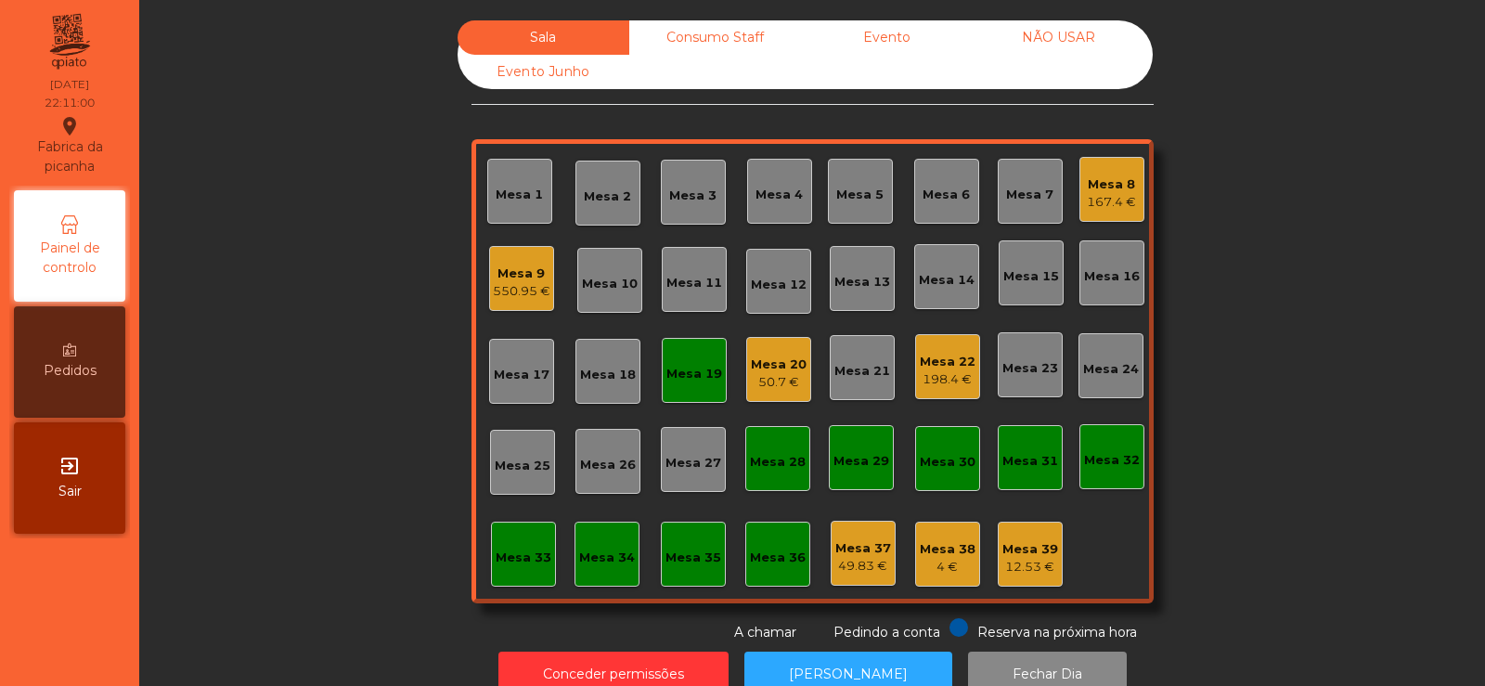
click at [687, 390] on div "Mesa 19" at bounding box center [694, 370] width 65 height 65
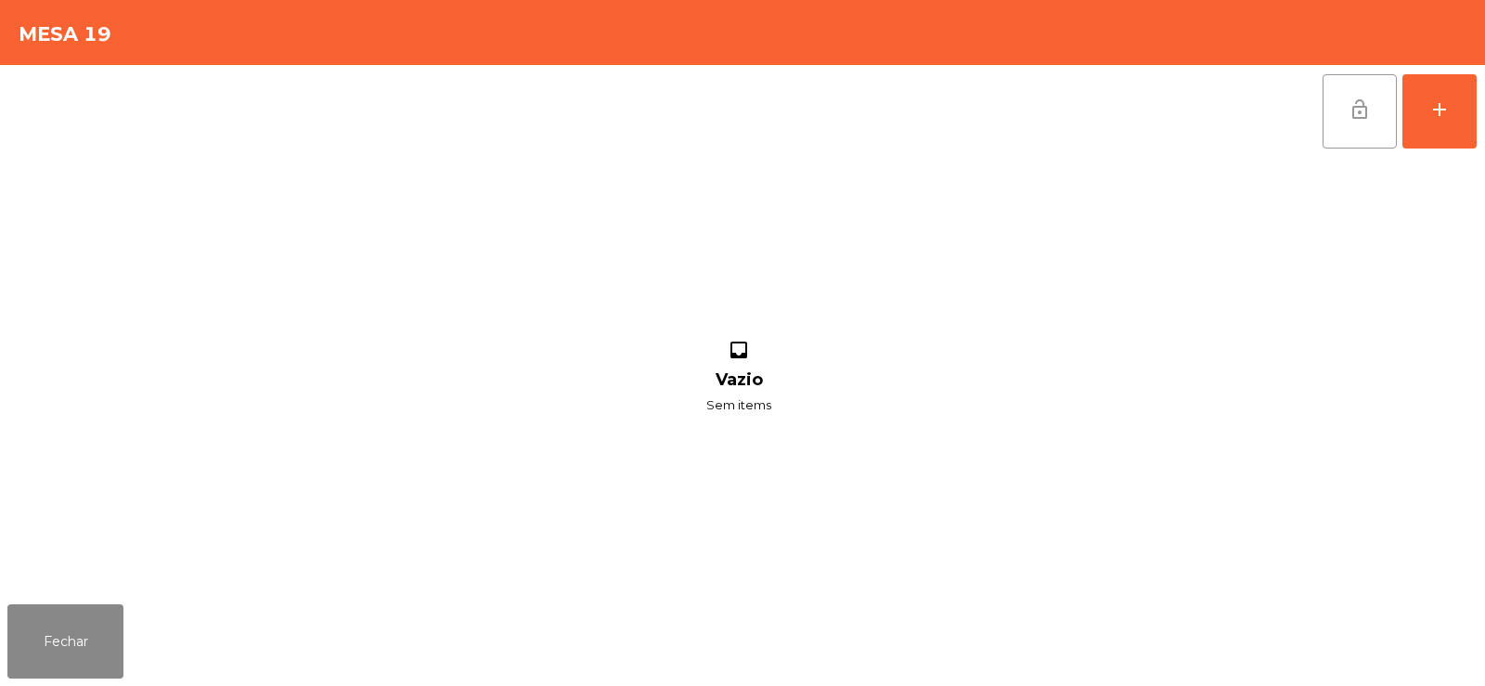
click at [1351, 137] on button "lock_open" at bounding box center [1359, 111] width 74 height 74
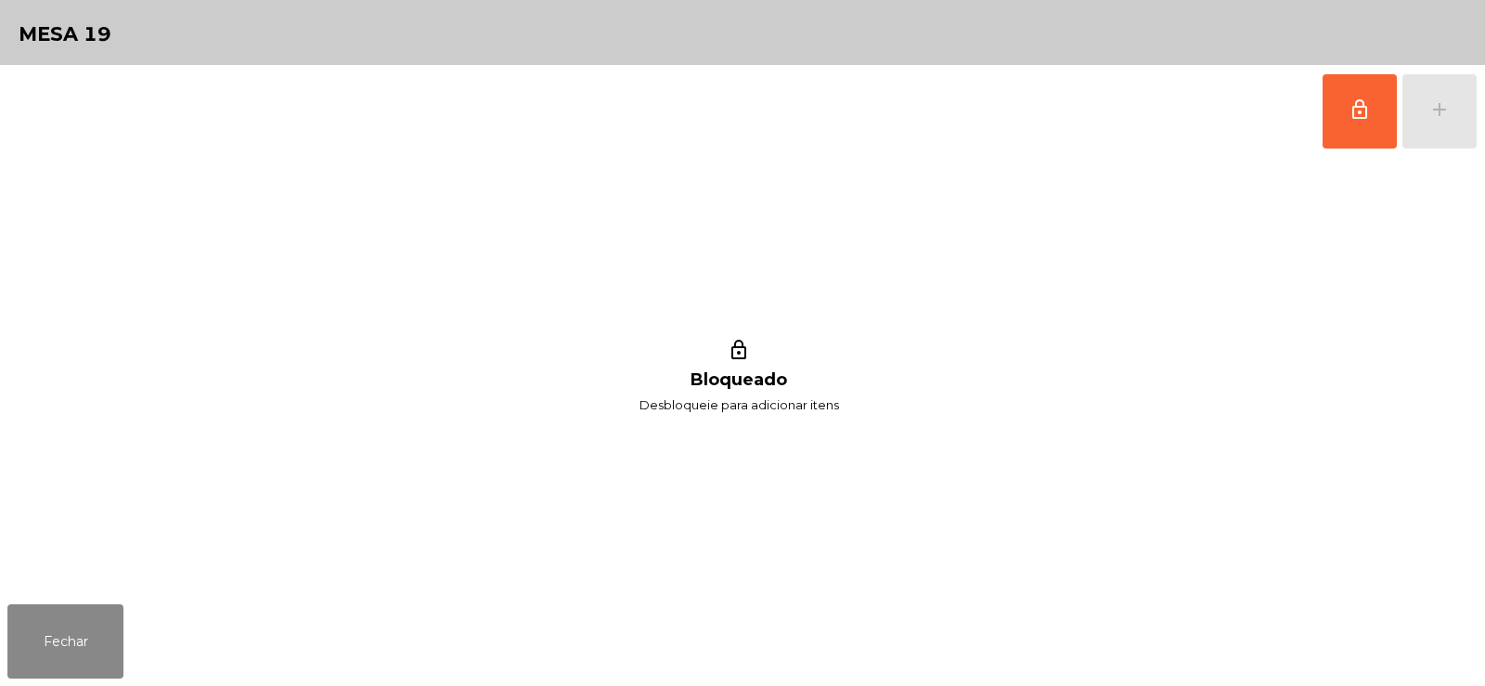
click at [114, 580] on div "lock_outline Bloqueado Desbloqueie para adicionar itens" at bounding box center [738, 377] width 1463 height 439
click at [90, 626] on button "Fechar" at bounding box center [65, 641] width 116 height 74
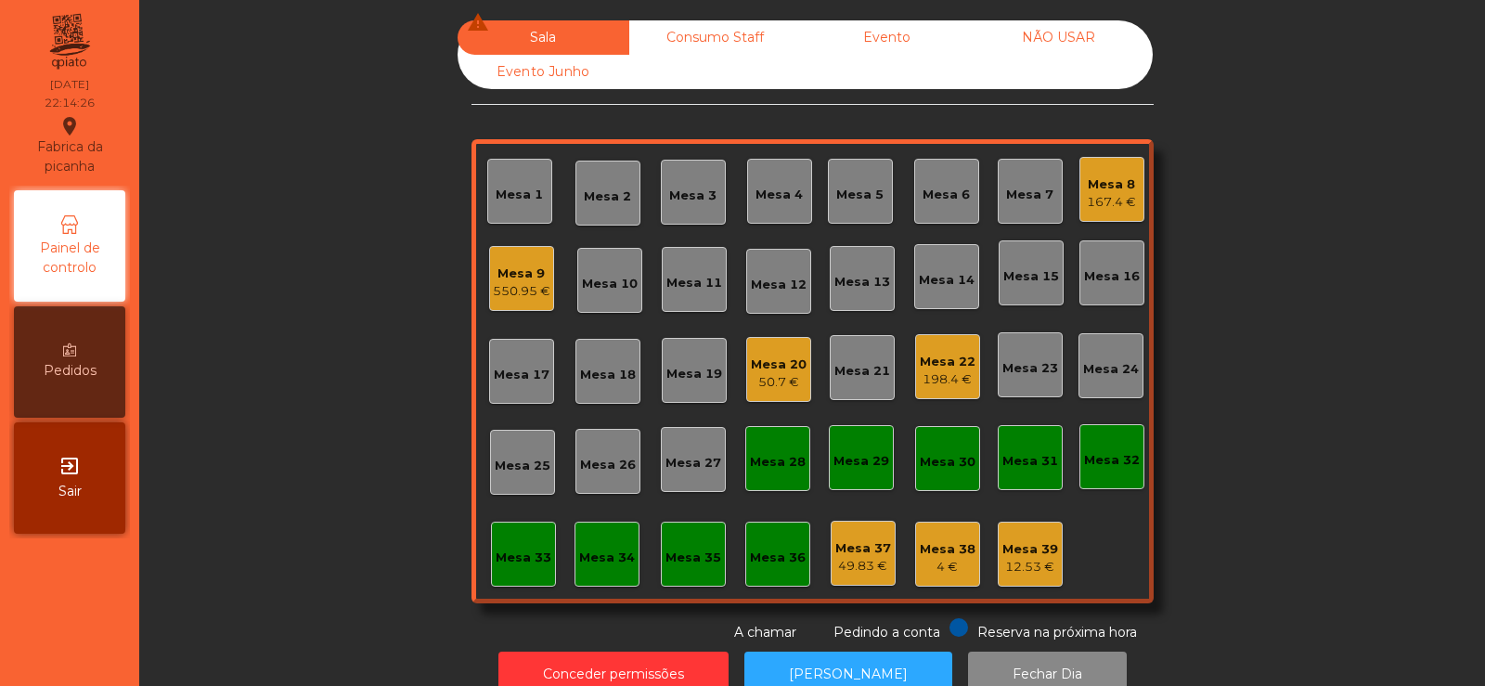
click at [1113, 194] on div "167.4 €" at bounding box center [1111, 202] width 49 height 19
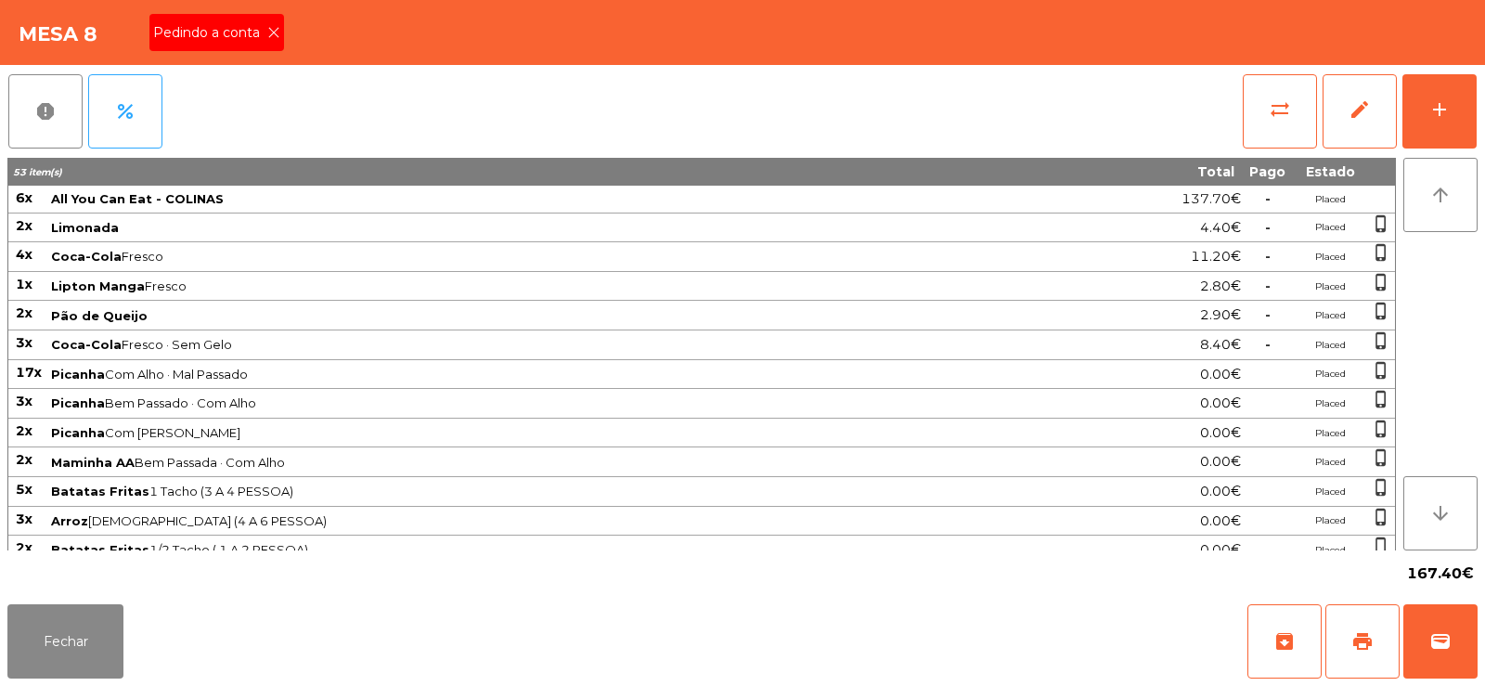
click at [272, 32] on icon at bounding box center [273, 32] width 13 height 13
click at [1376, 645] on button "print" at bounding box center [1362, 641] width 74 height 74
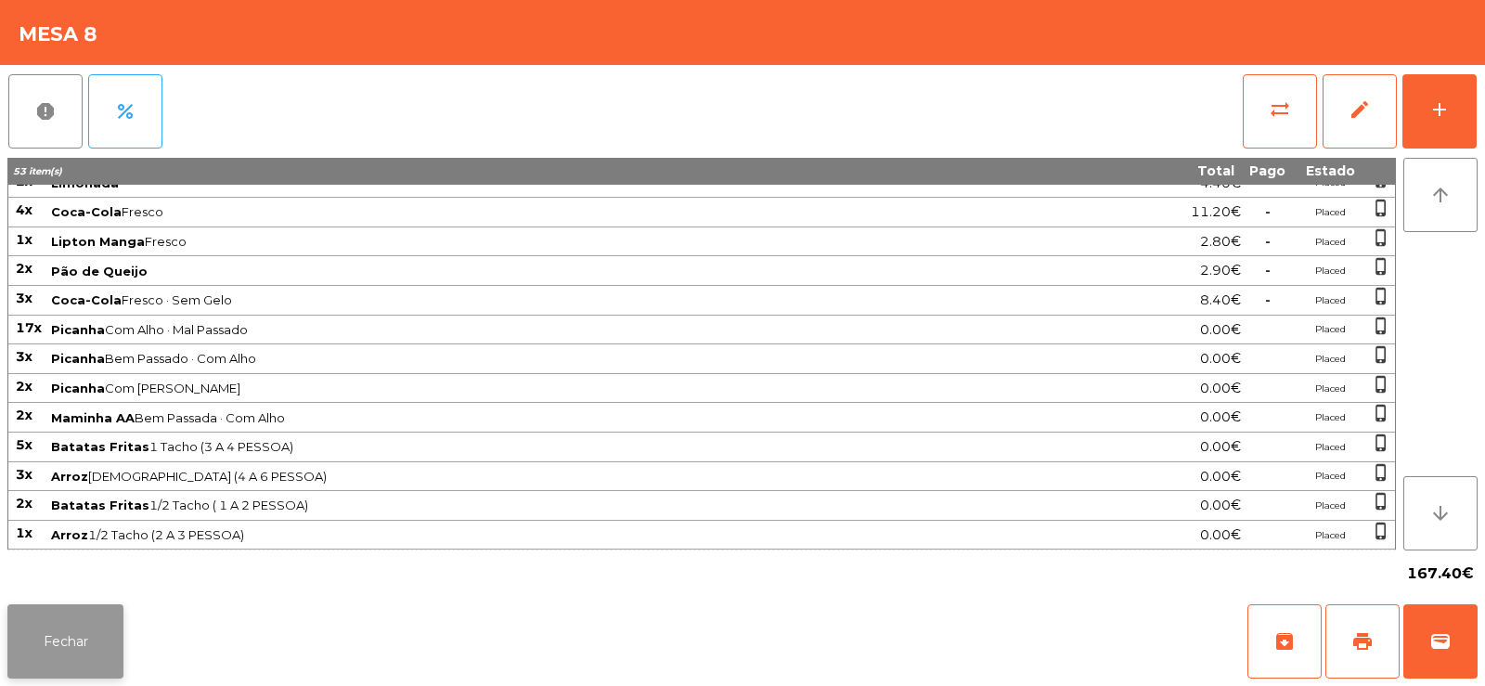
click at [38, 644] on button "Fechar" at bounding box center [65, 641] width 116 height 74
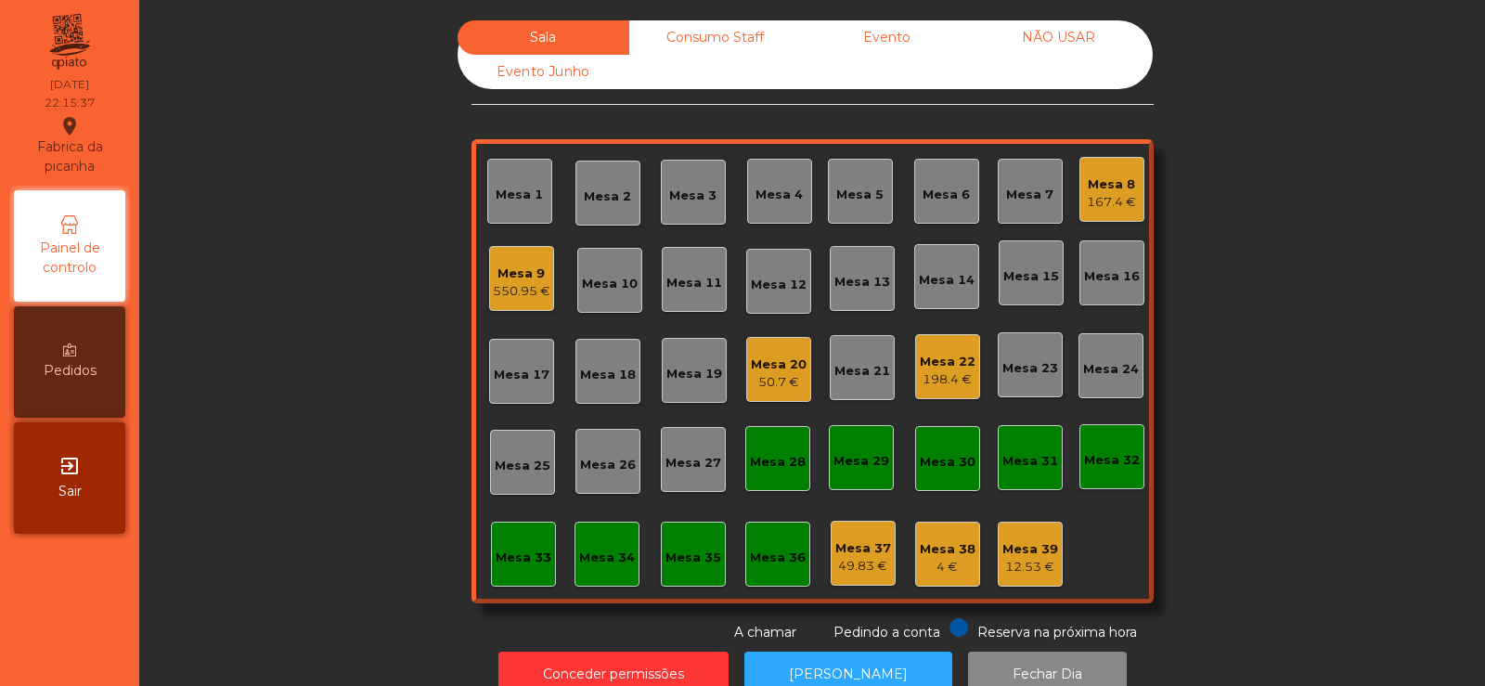
click at [1110, 193] on div "167.4 €" at bounding box center [1111, 202] width 49 height 19
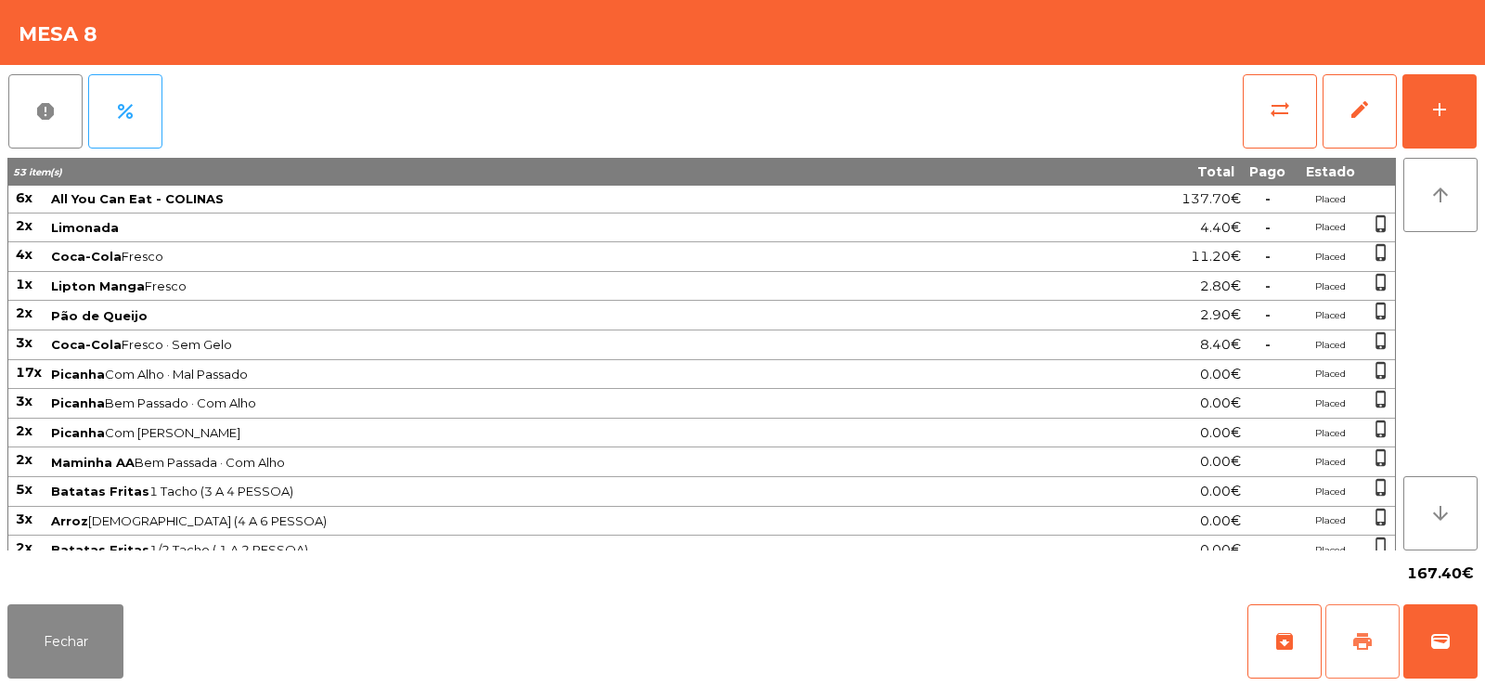
click at [1332, 636] on button "print" at bounding box center [1362, 641] width 74 height 74
click at [28, 643] on button "Fechar" at bounding box center [65, 641] width 116 height 74
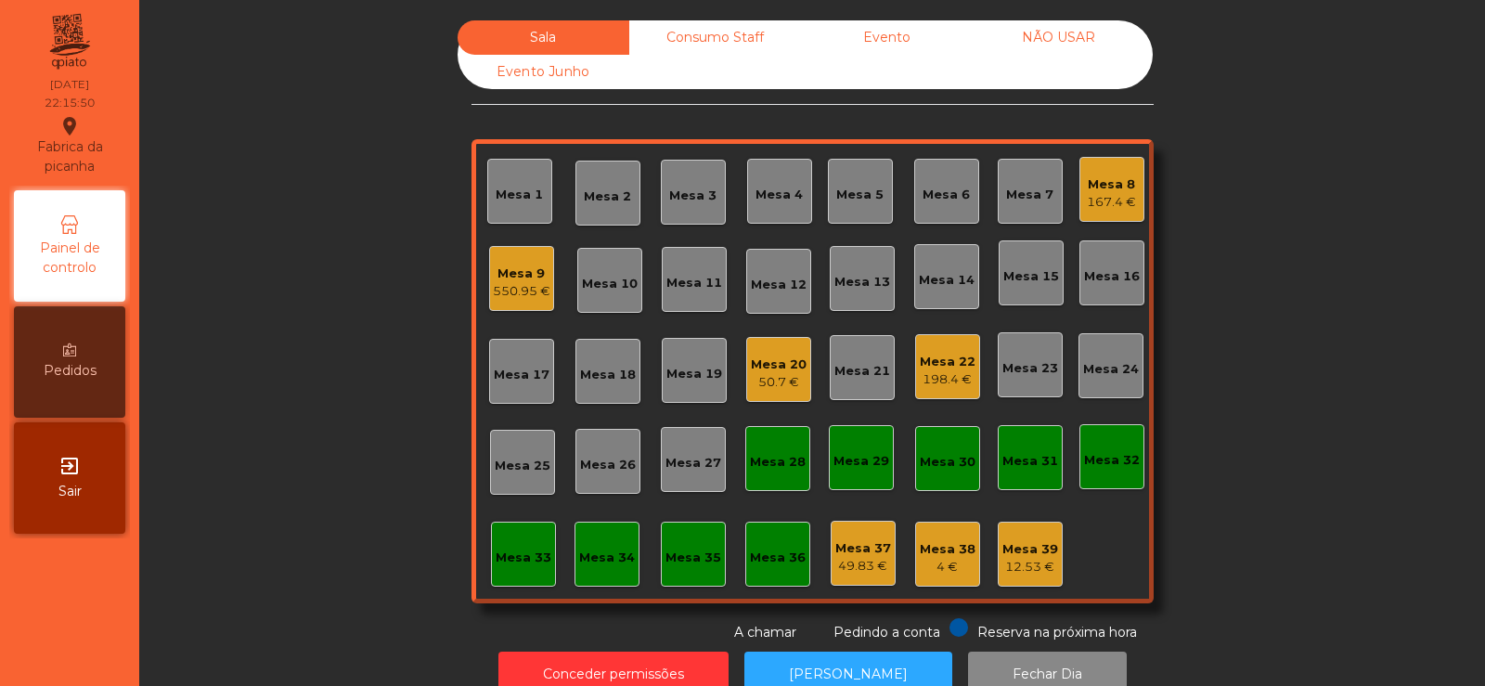
click at [1102, 221] on div "Mesa 8 167.4 €" at bounding box center [1111, 189] width 65 height 65
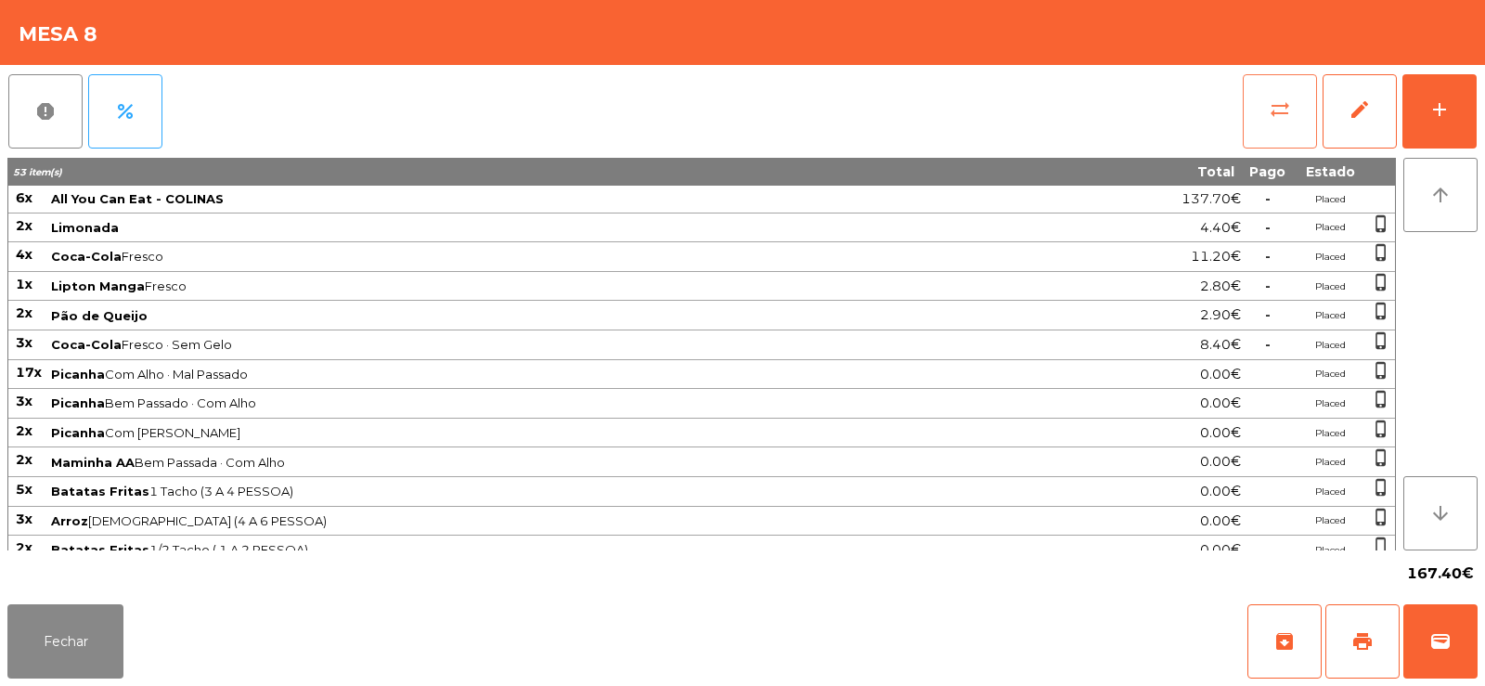
click at [1255, 116] on button "sync_alt" at bounding box center [1280, 111] width 74 height 74
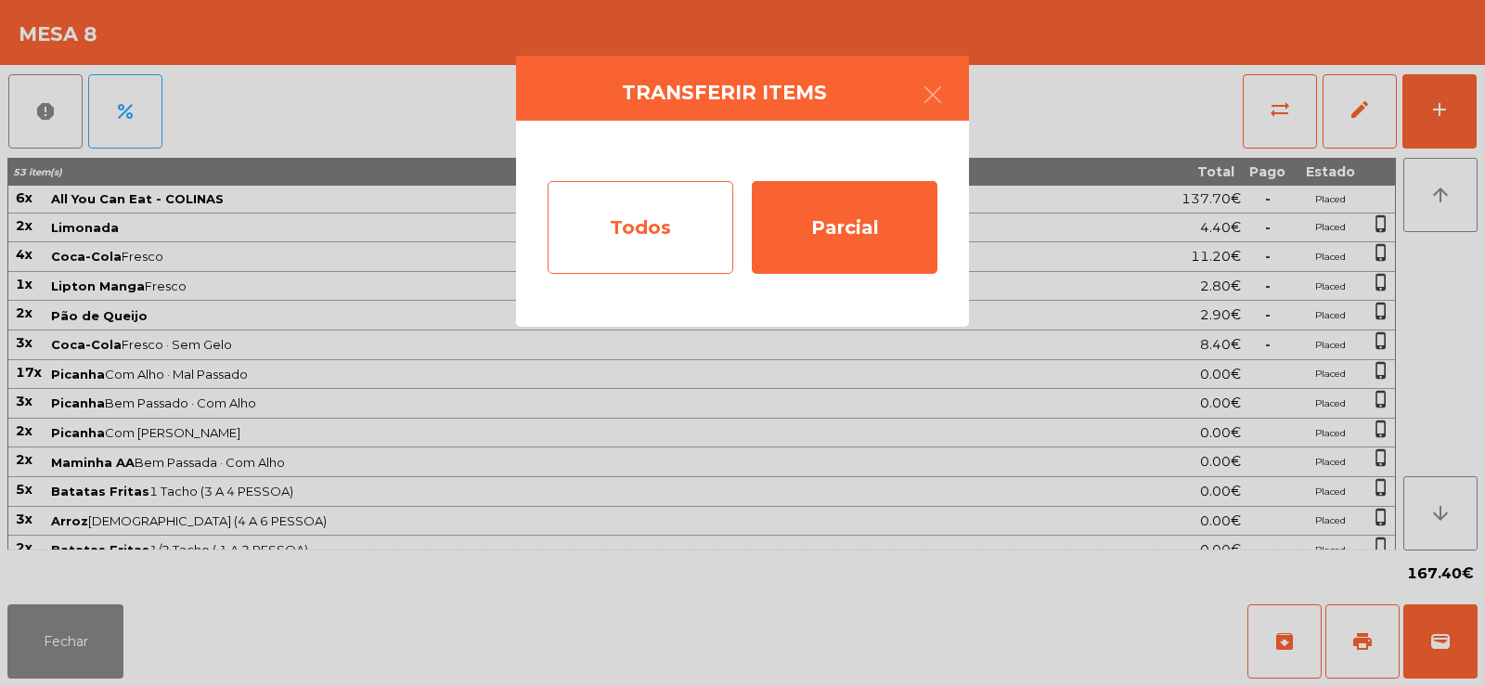
click at [624, 228] on div "Todos" at bounding box center [641, 227] width 186 height 93
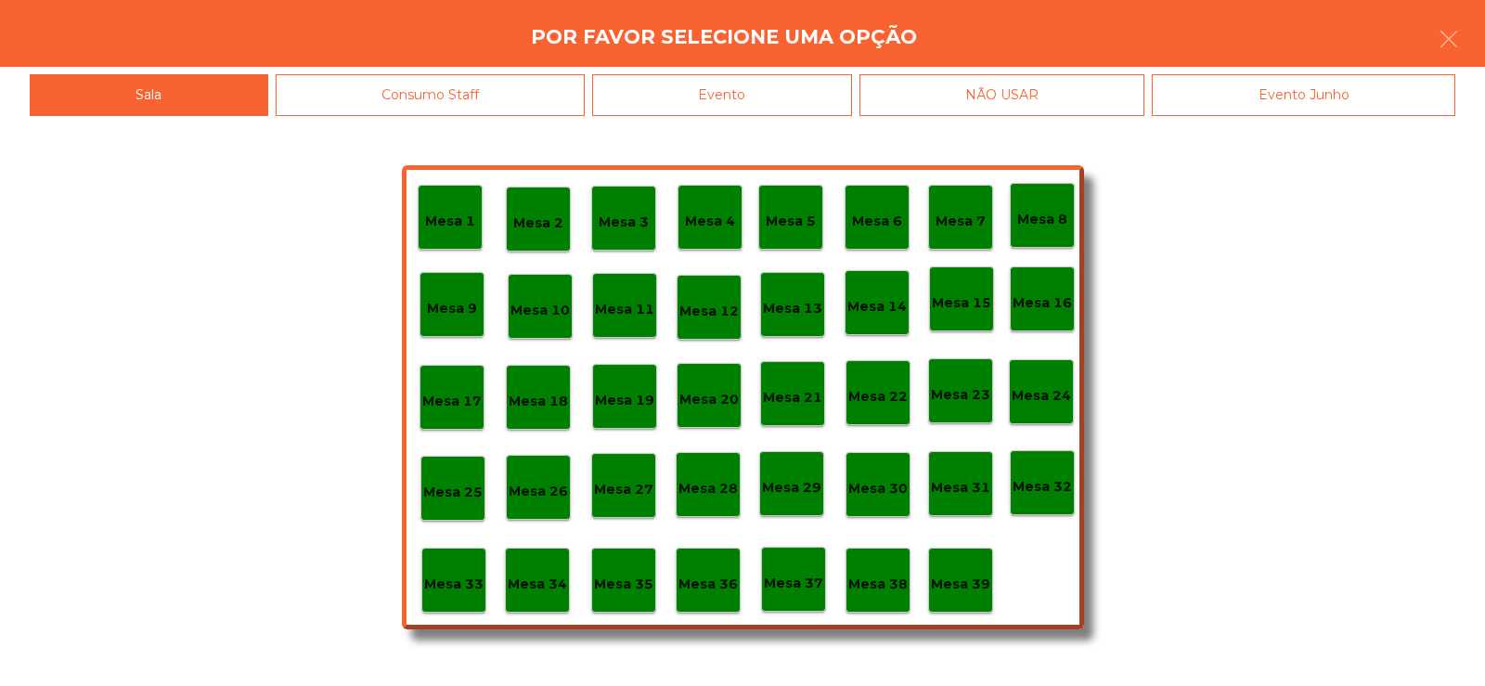
click at [732, 110] on div "Evento" at bounding box center [722, 95] width 260 height 42
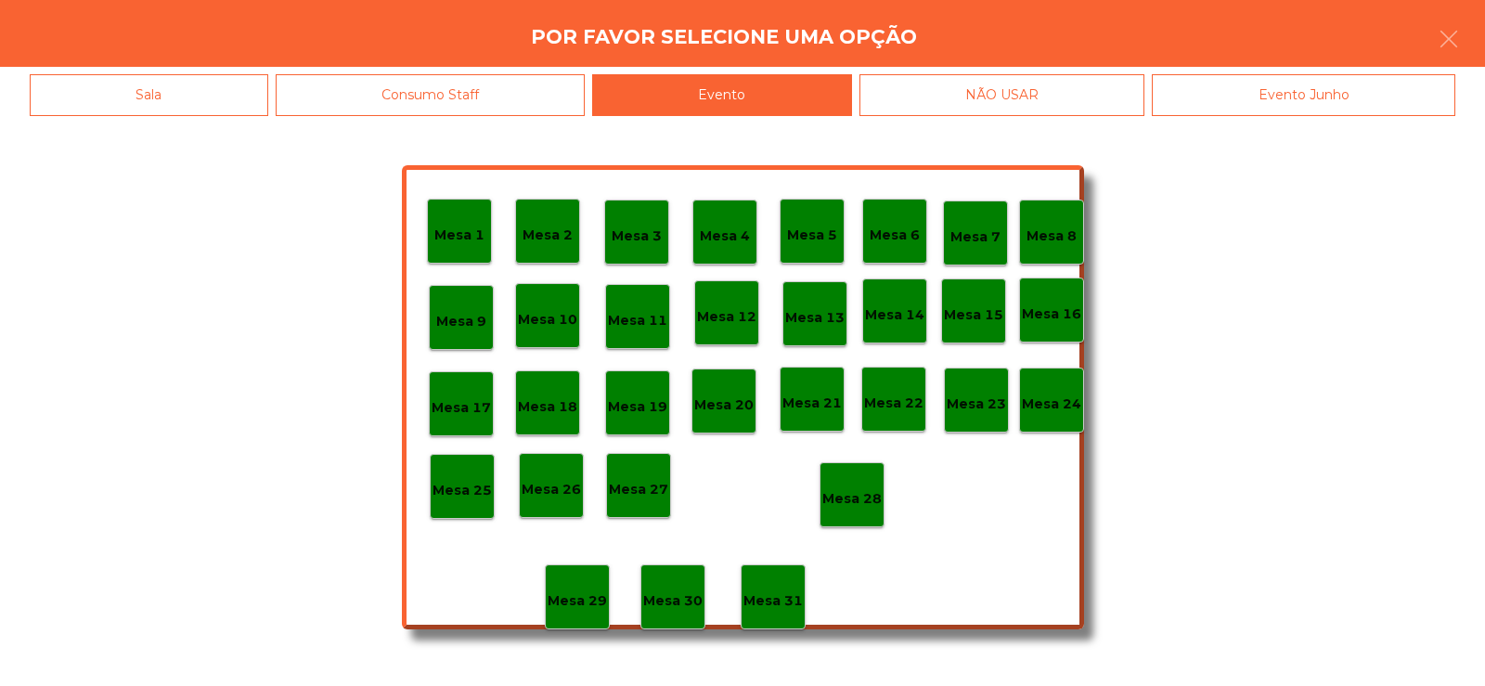
click at [1055, 231] on p "Mesa 8" at bounding box center [1051, 236] width 50 height 21
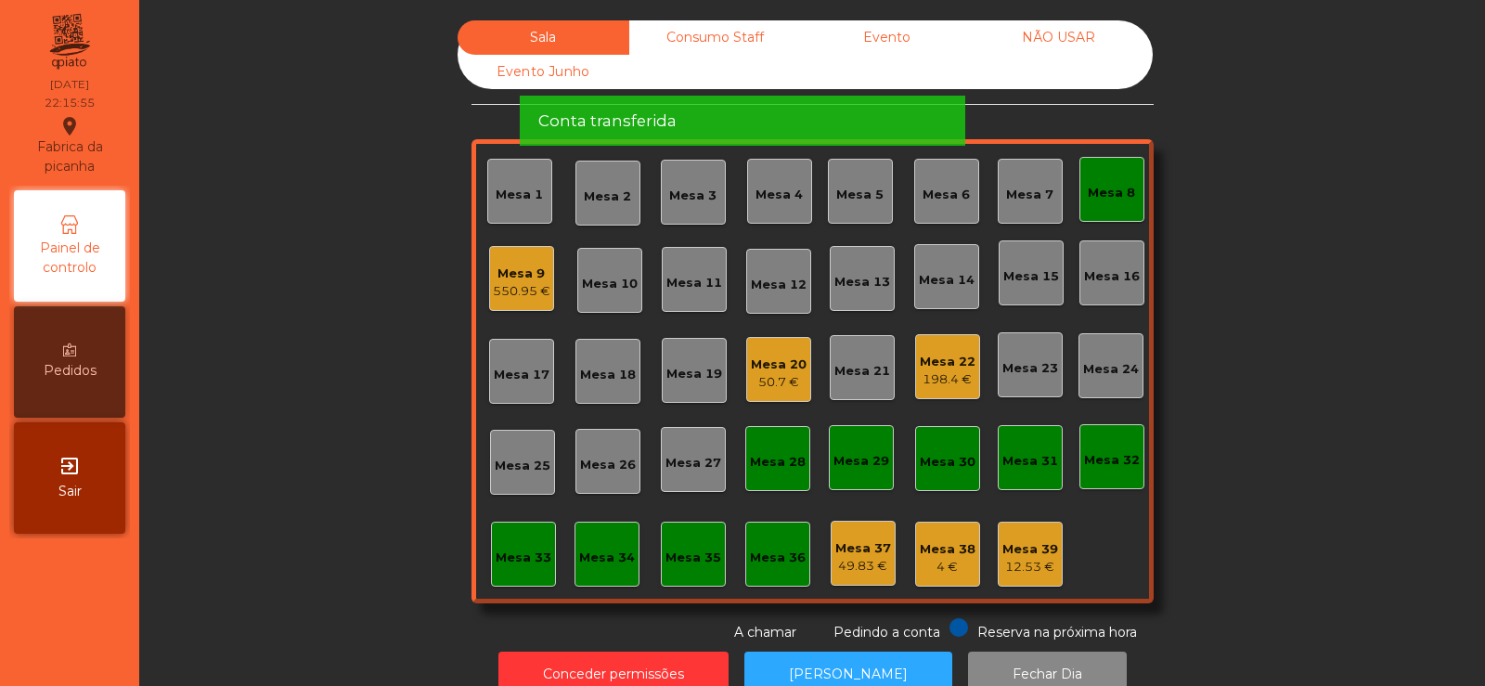
click at [506, 284] on div "550.95 €" at bounding box center [522, 291] width 58 height 19
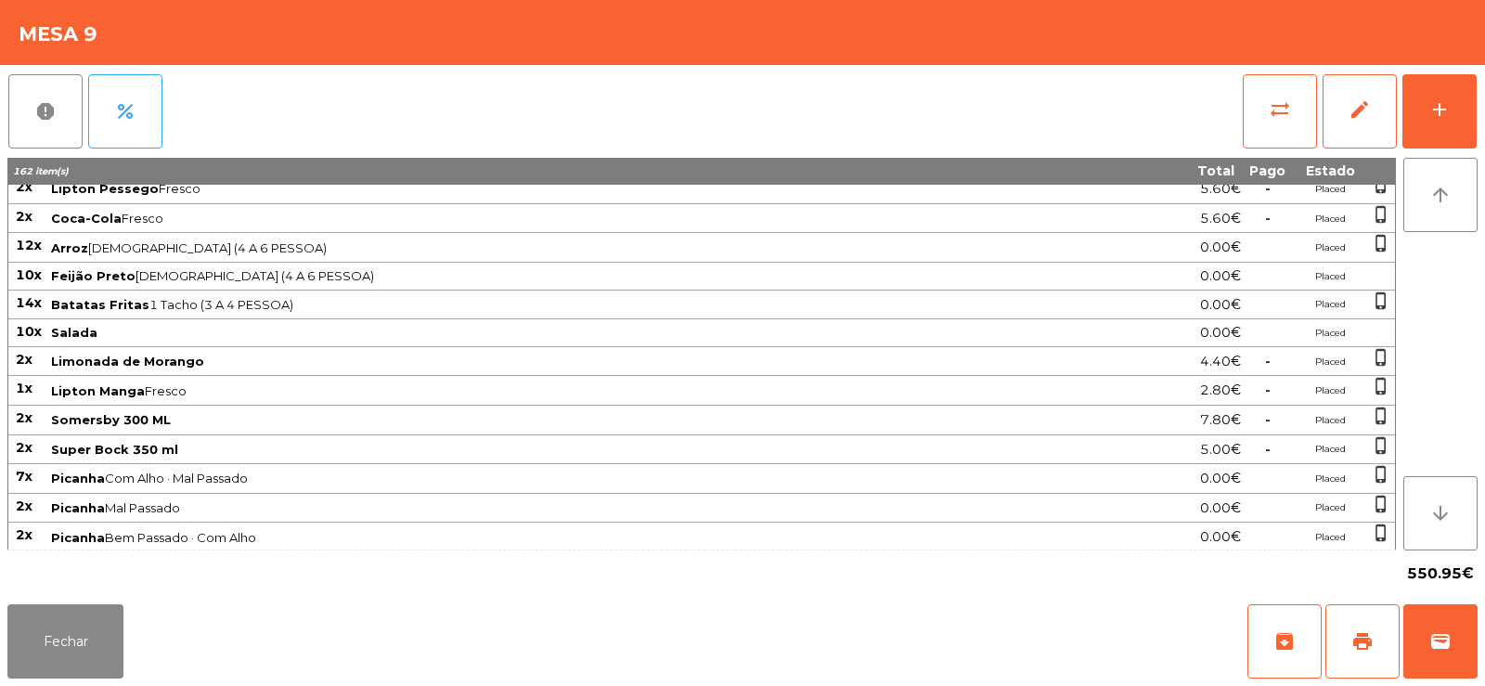
scroll to position [0, 0]
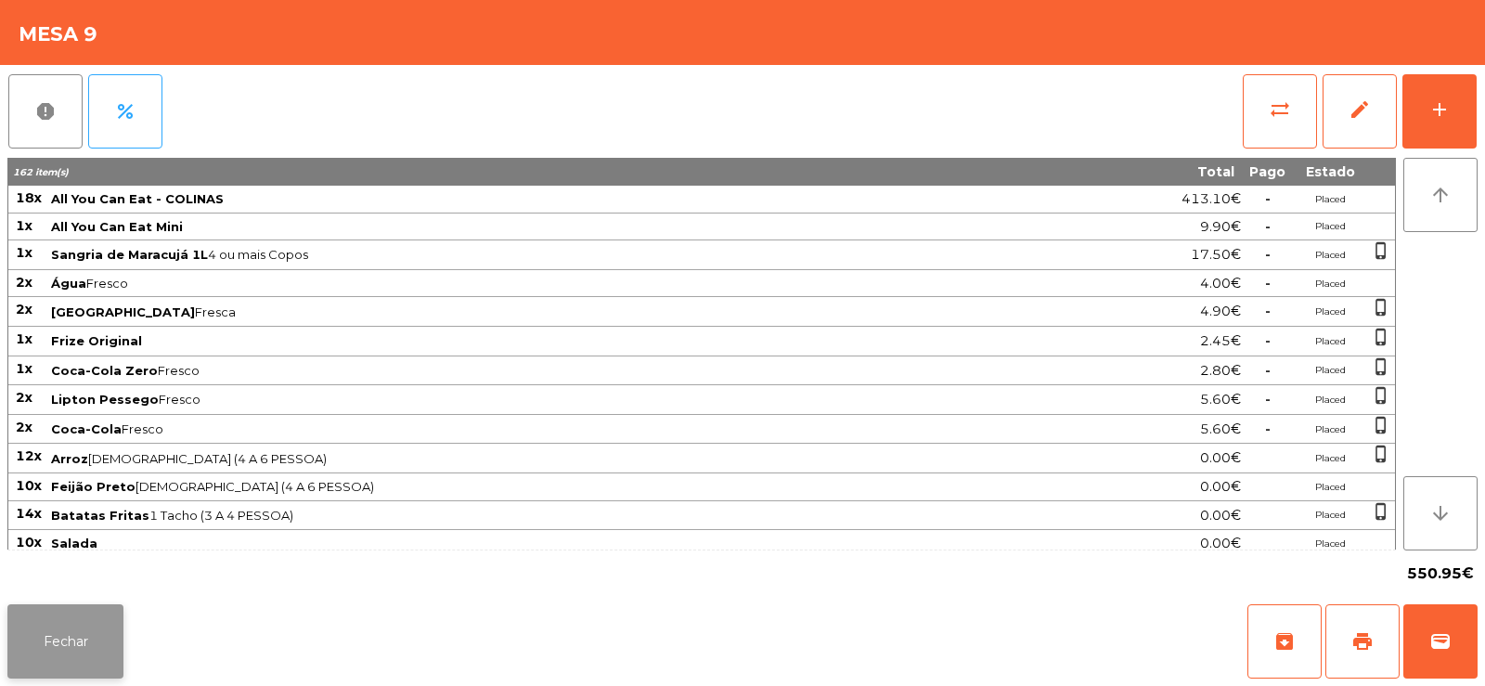
click at [57, 633] on button "Fechar" at bounding box center [65, 641] width 116 height 74
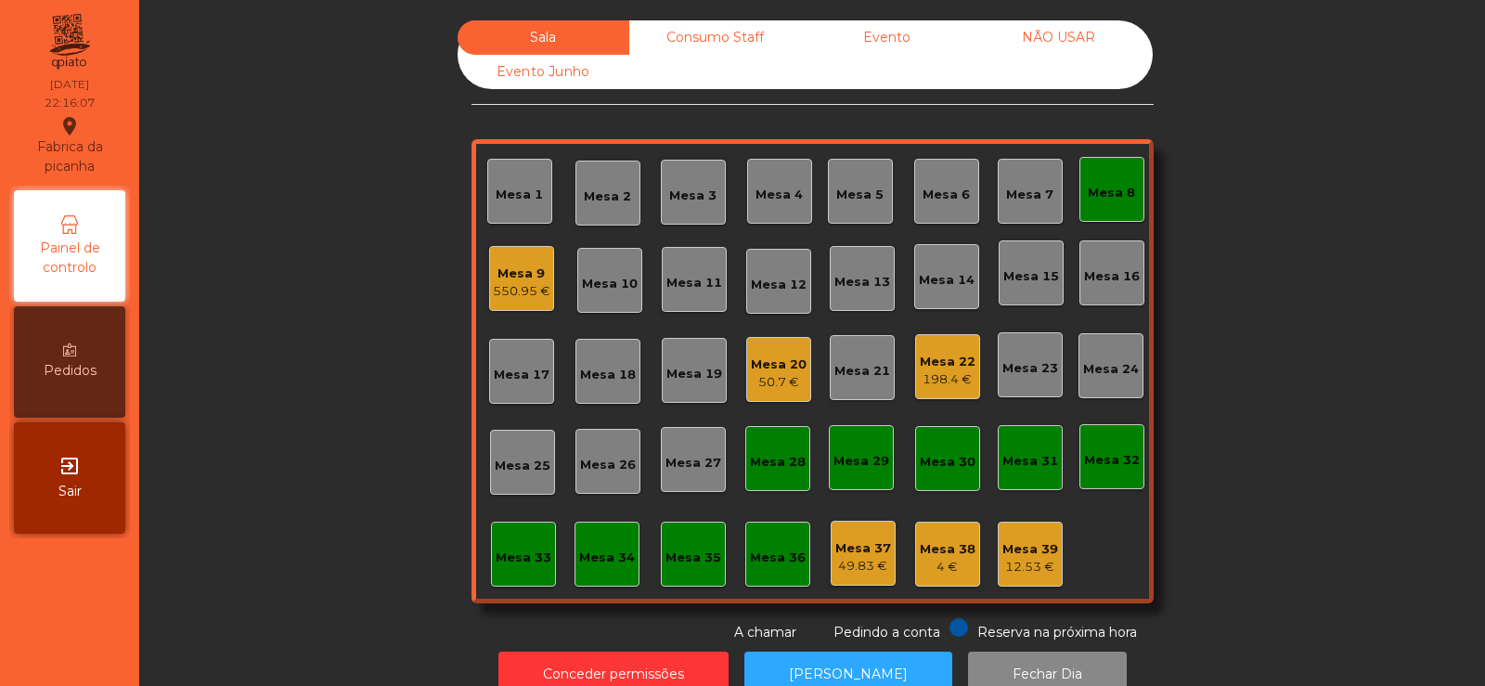
click at [1118, 187] on div "Mesa 8" at bounding box center [1111, 193] width 47 height 19
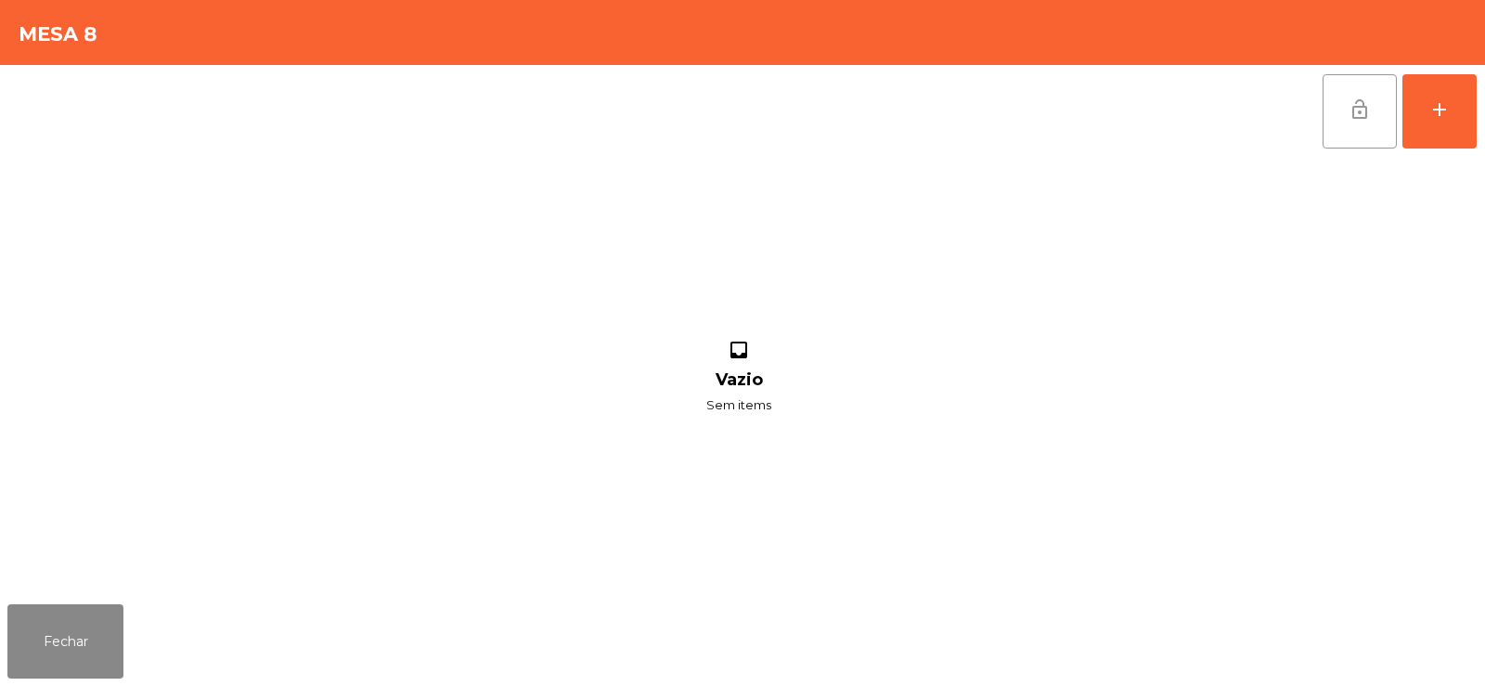
click at [1367, 104] on span "lock_open" at bounding box center [1359, 109] width 22 height 22
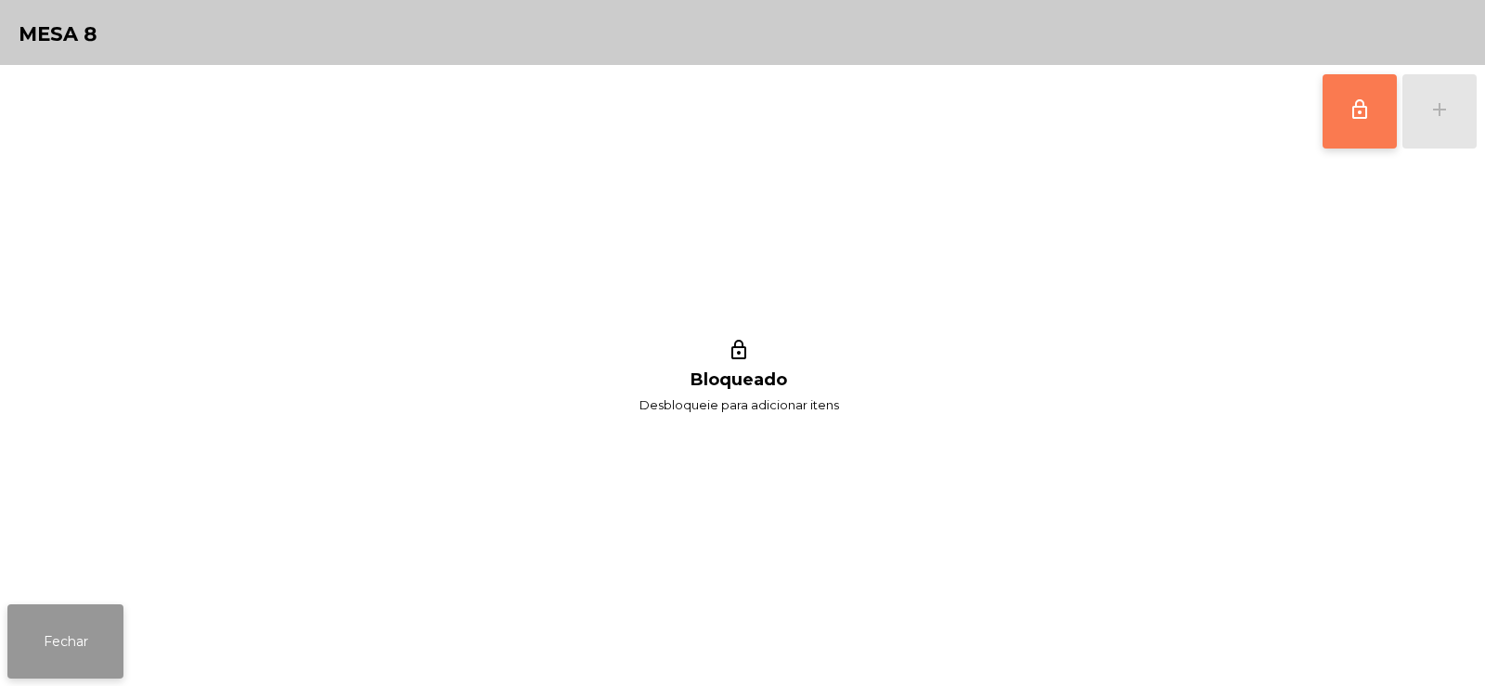
click at [50, 624] on button "Fechar" at bounding box center [65, 641] width 116 height 74
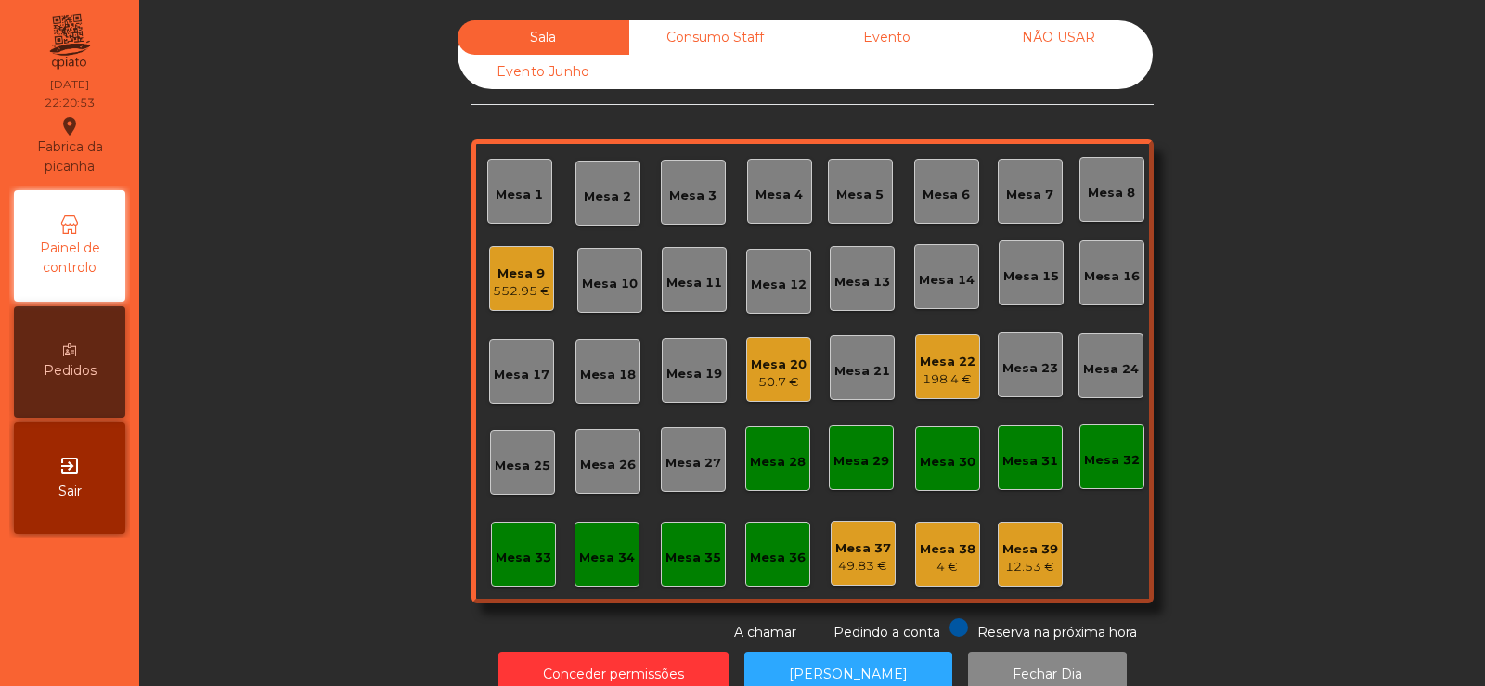
click at [540, 550] on div "Mesa 33" at bounding box center [524, 557] width 56 height 19
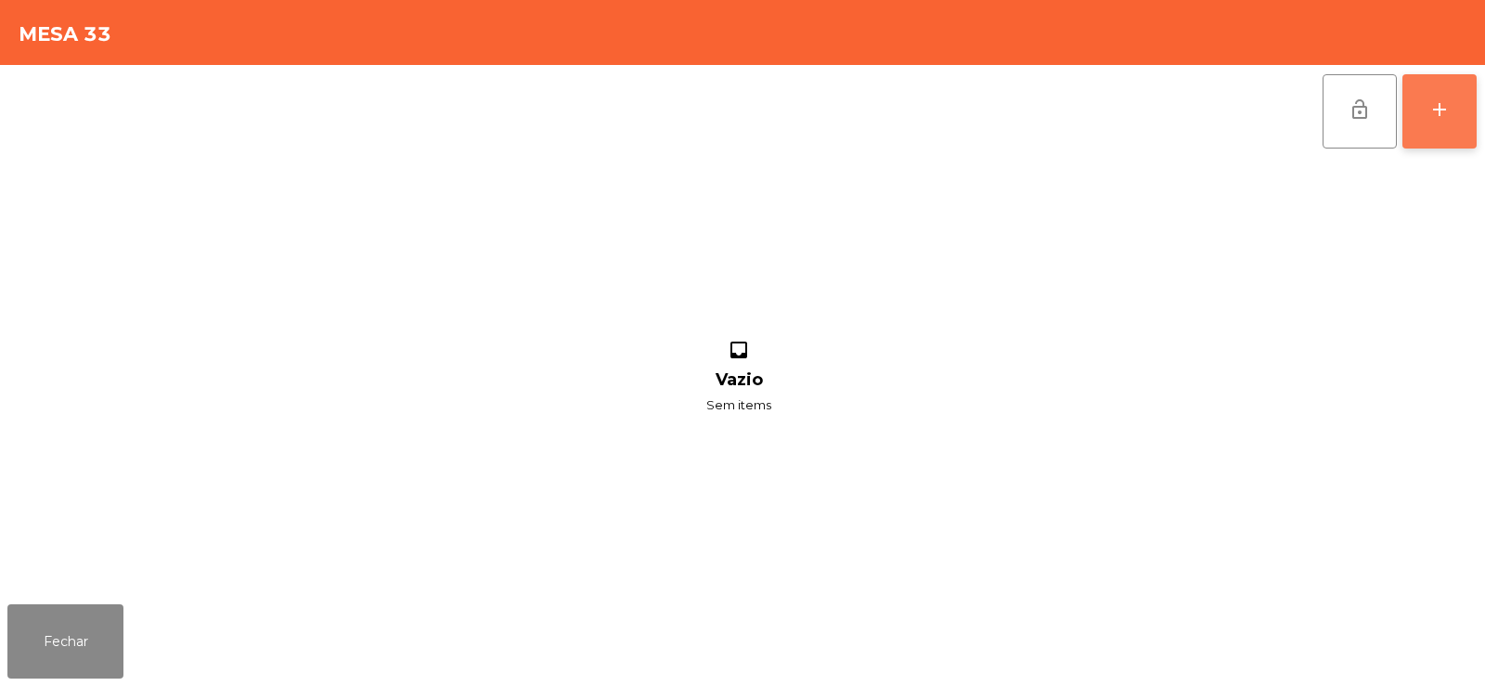
click at [1433, 107] on div "add" at bounding box center [1439, 109] width 22 height 22
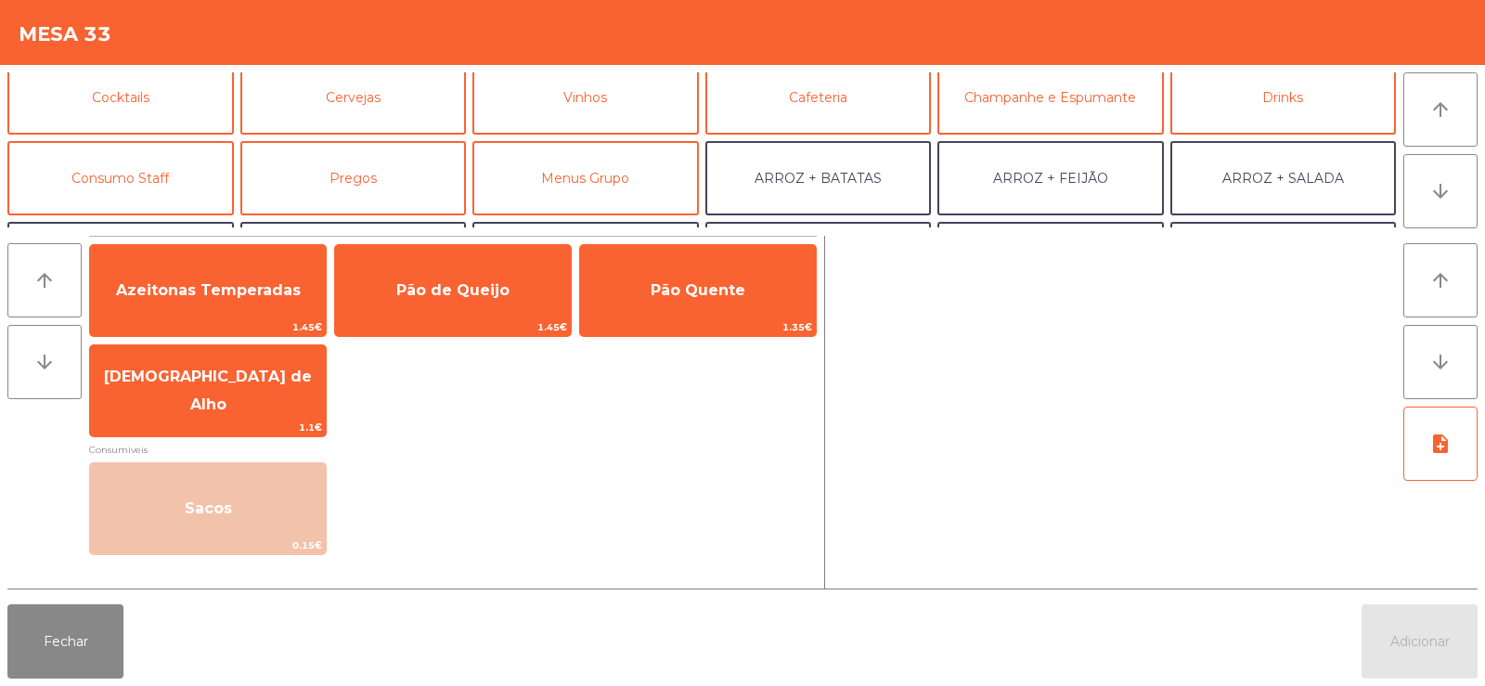
scroll to position [145, 0]
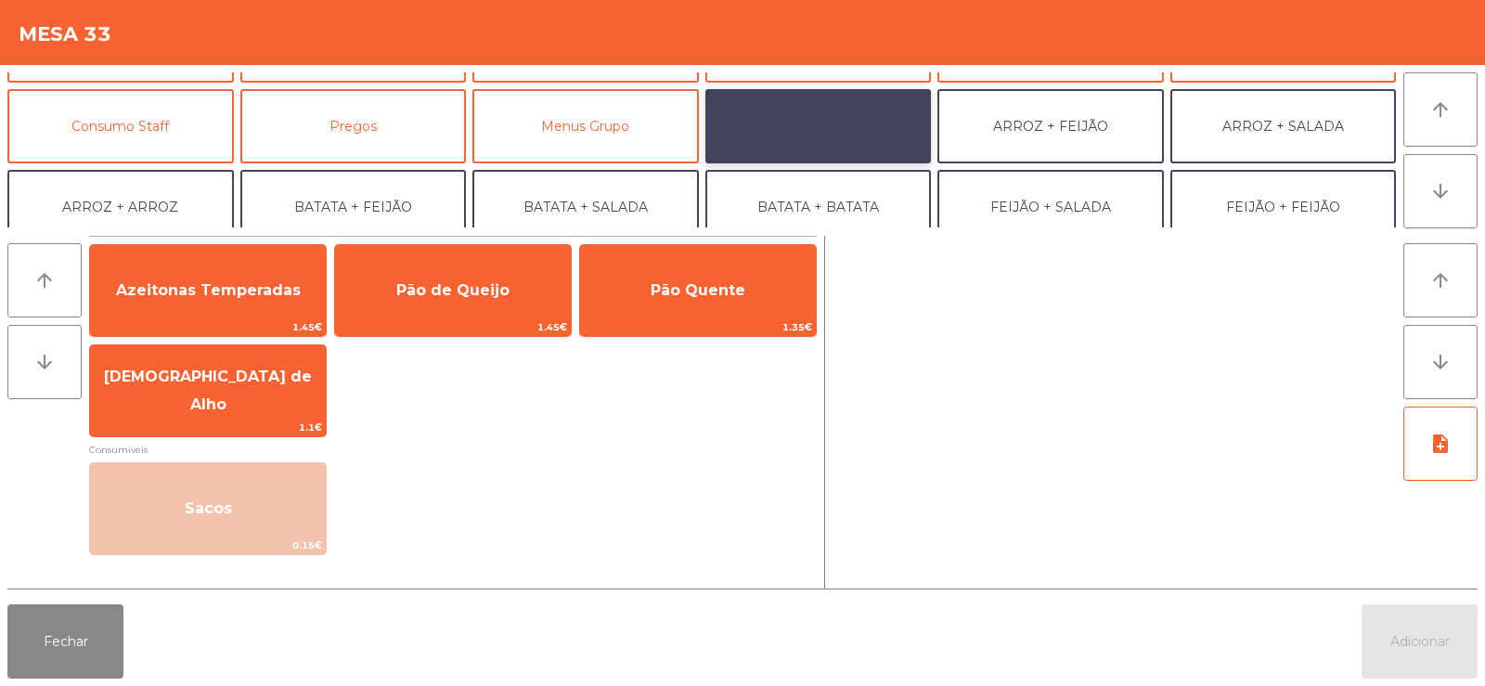
click at [806, 130] on button "ARROZ + BATATAS" at bounding box center [818, 126] width 226 height 74
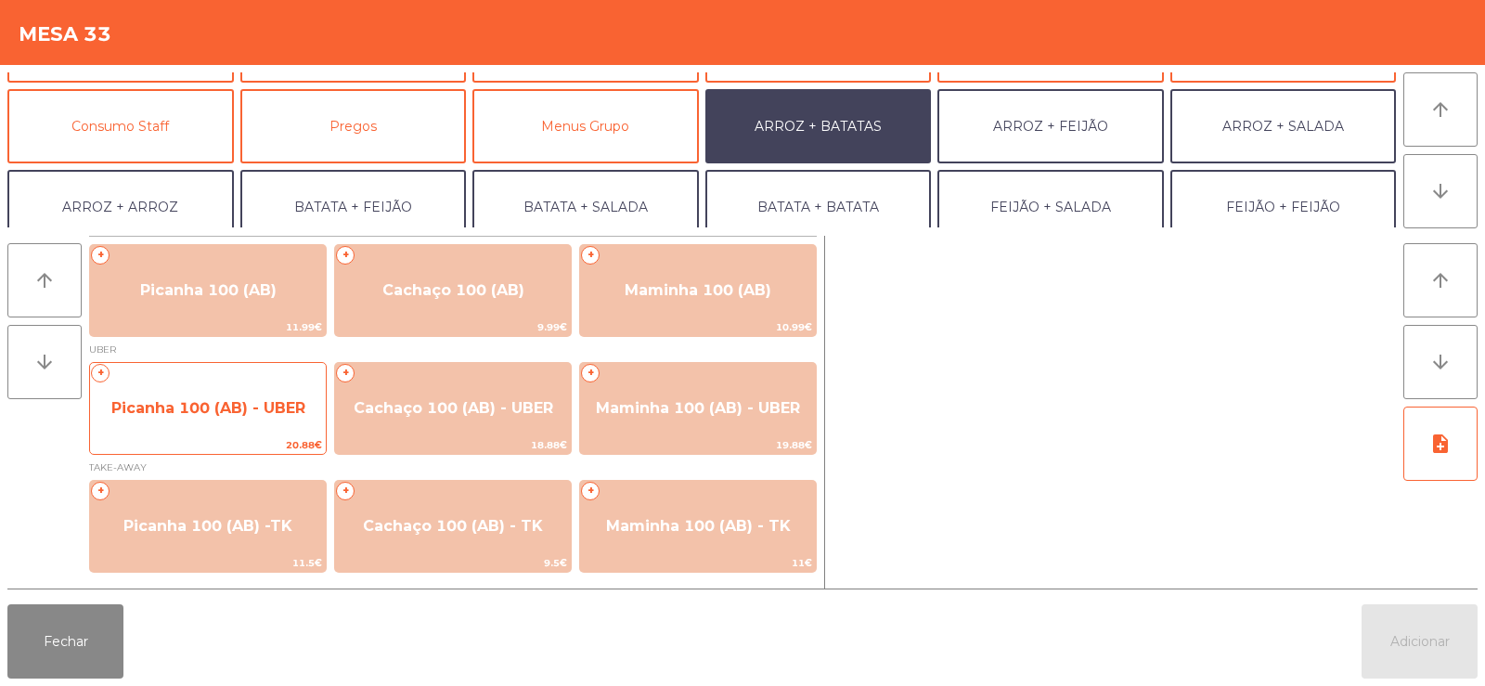
click at [196, 405] on span "Picanha 100 (AB) - UBER" at bounding box center [208, 408] width 194 height 18
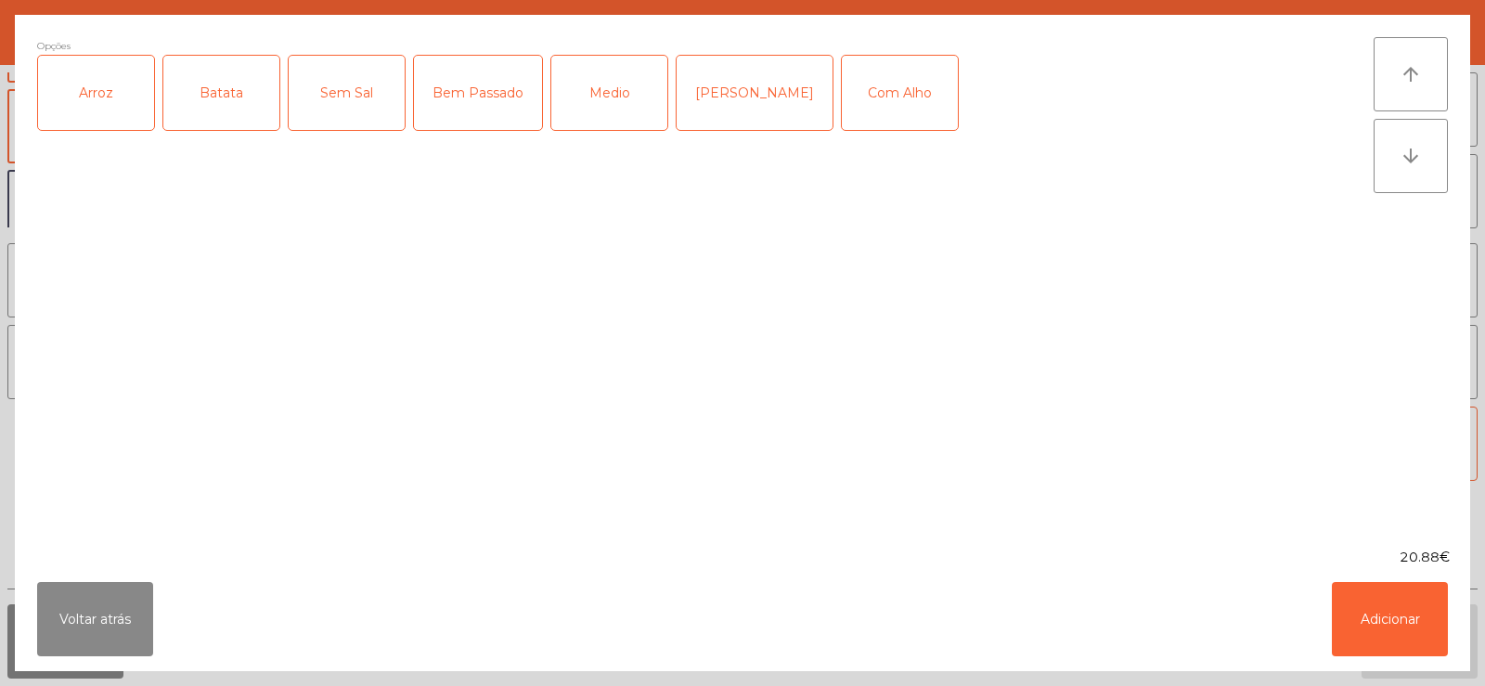
click at [91, 77] on div "Arroz" at bounding box center [96, 93] width 116 height 74
click at [206, 102] on div "Batata" at bounding box center [221, 93] width 116 height 74
click at [610, 91] on div "Medio" at bounding box center [609, 93] width 116 height 74
click at [1412, 629] on button "Adicionar" at bounding box center [1390, 619] width 116 height 74
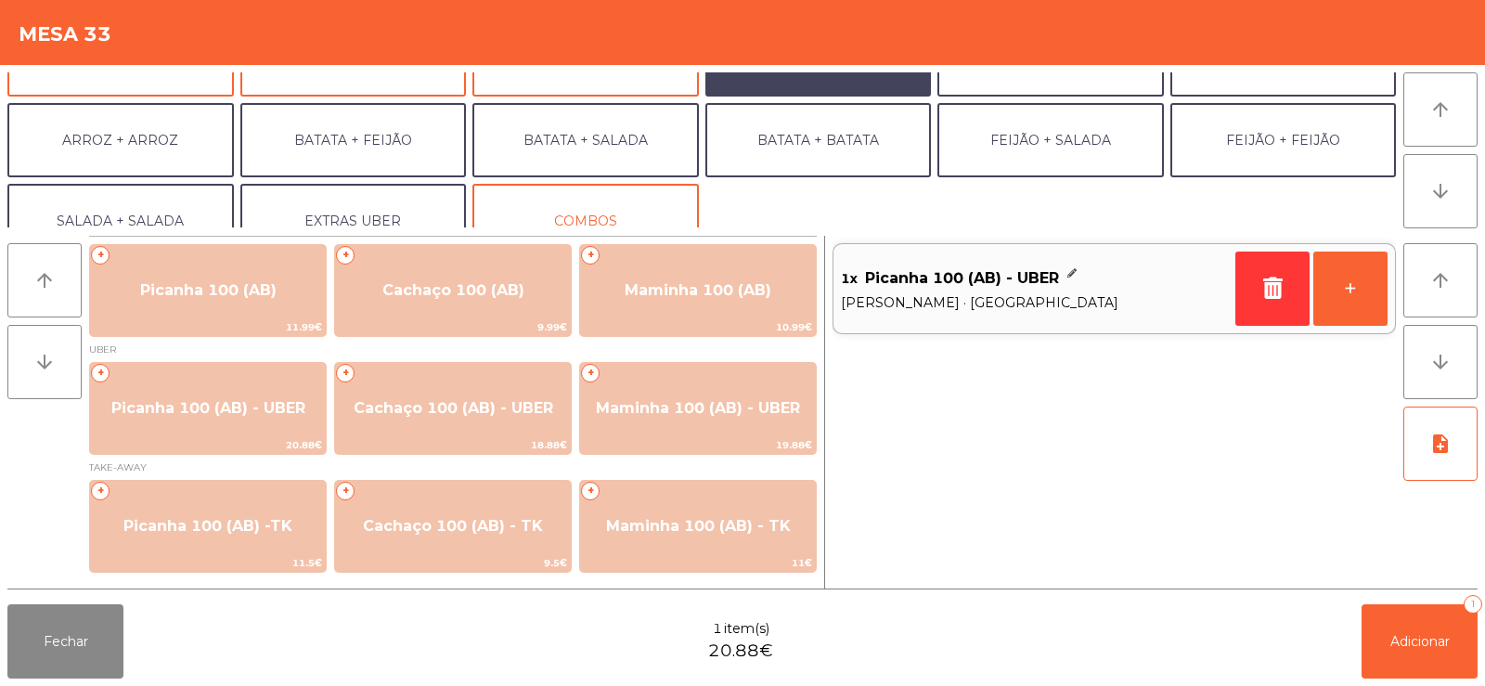
scroll to position [242, 0]
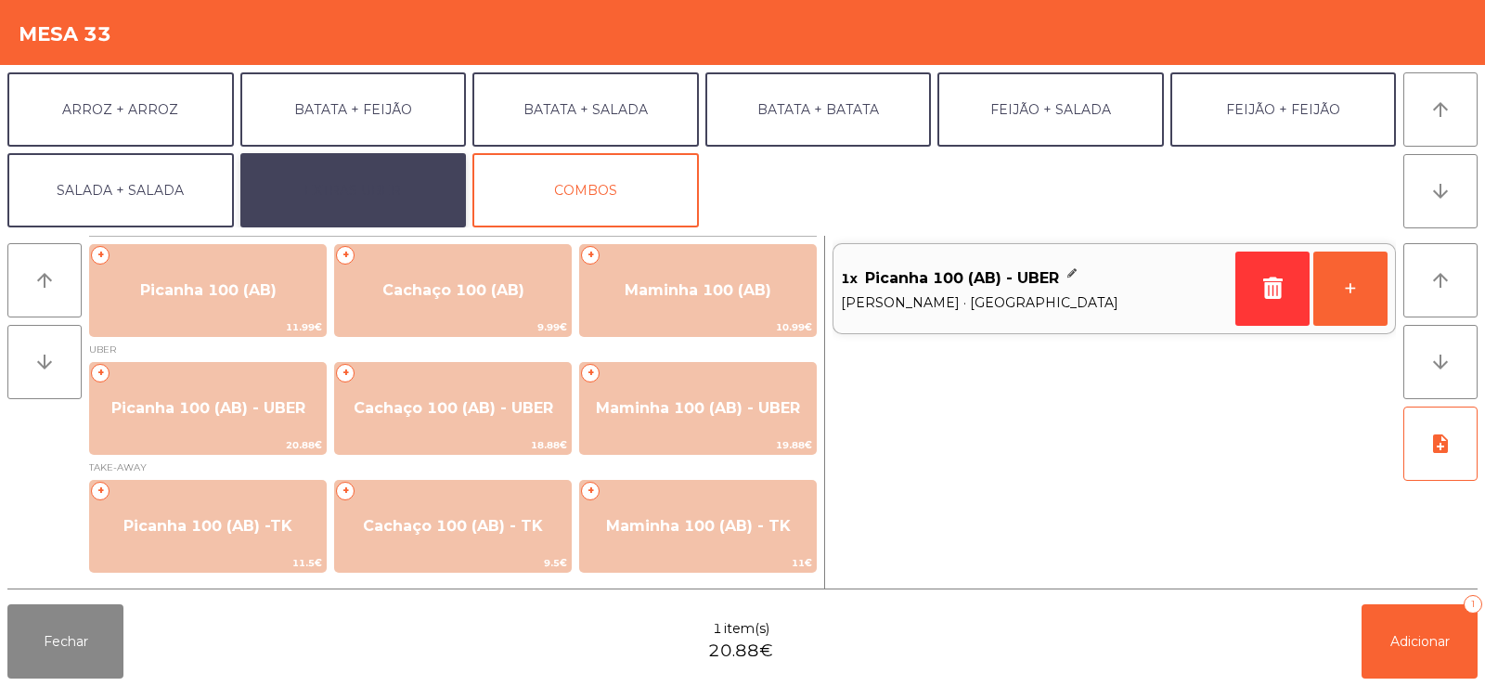
click at [364, 187] on button "EXTRAS UBER" at bounding box center [353, 190] width 226 height 74
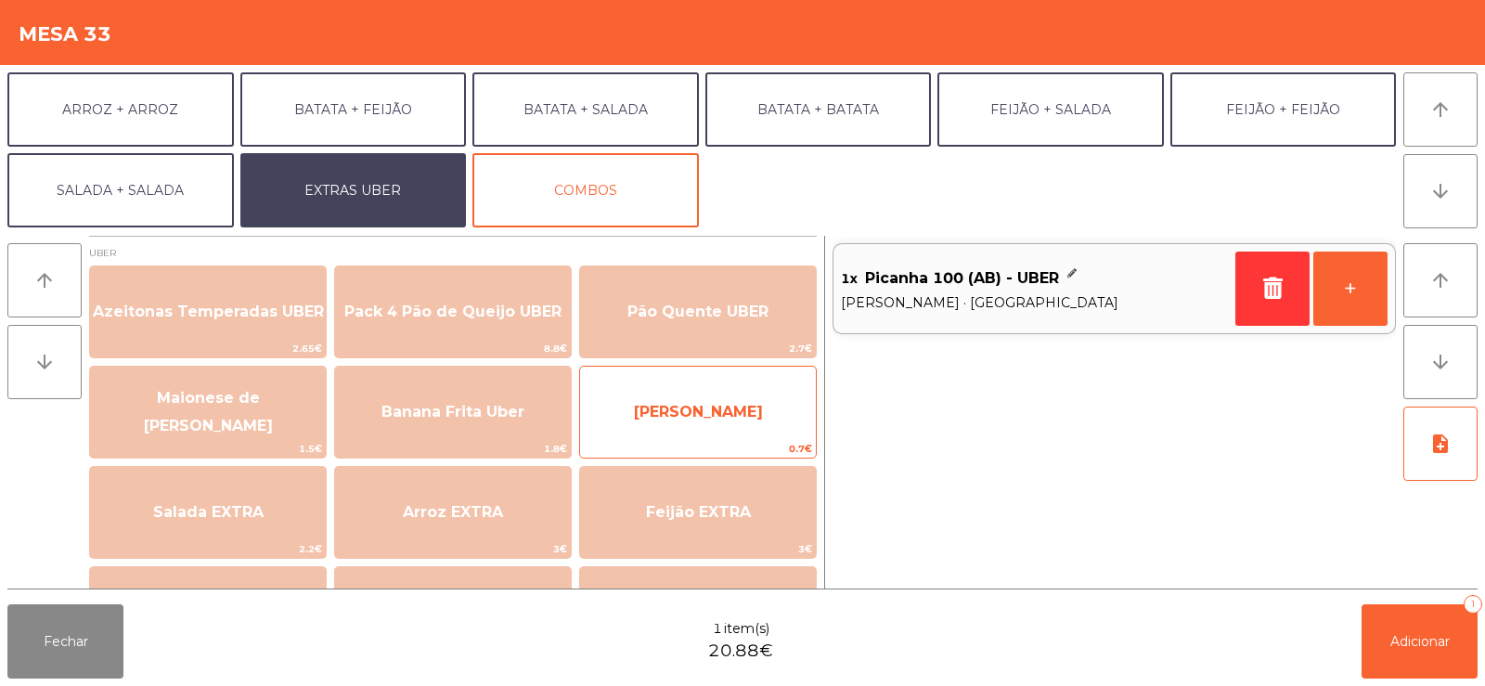
click at [683, 419] on span "[PERSON_NAME]" at bounding box center [698, 412] width 129 height 18
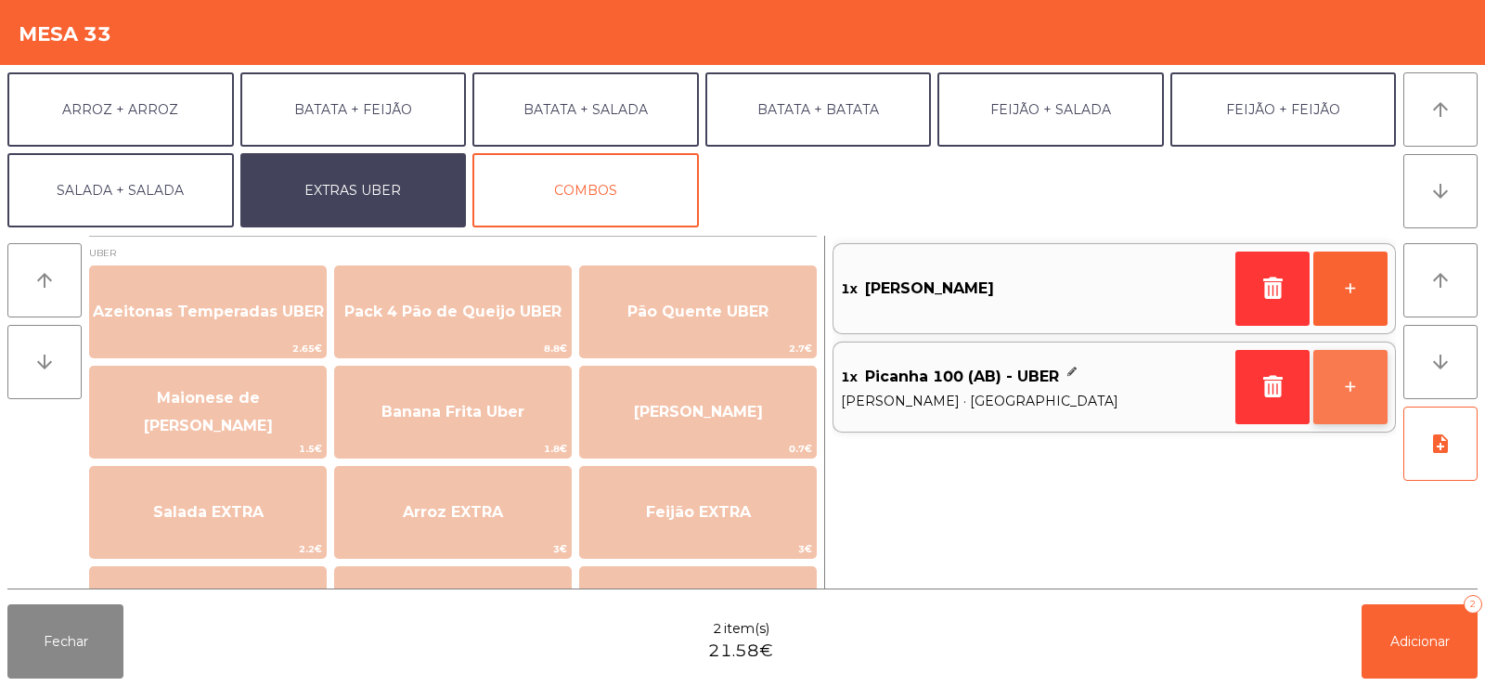
click at [1362, 377] on button "+" at bounding box center [1350, 387] width 74 height 74
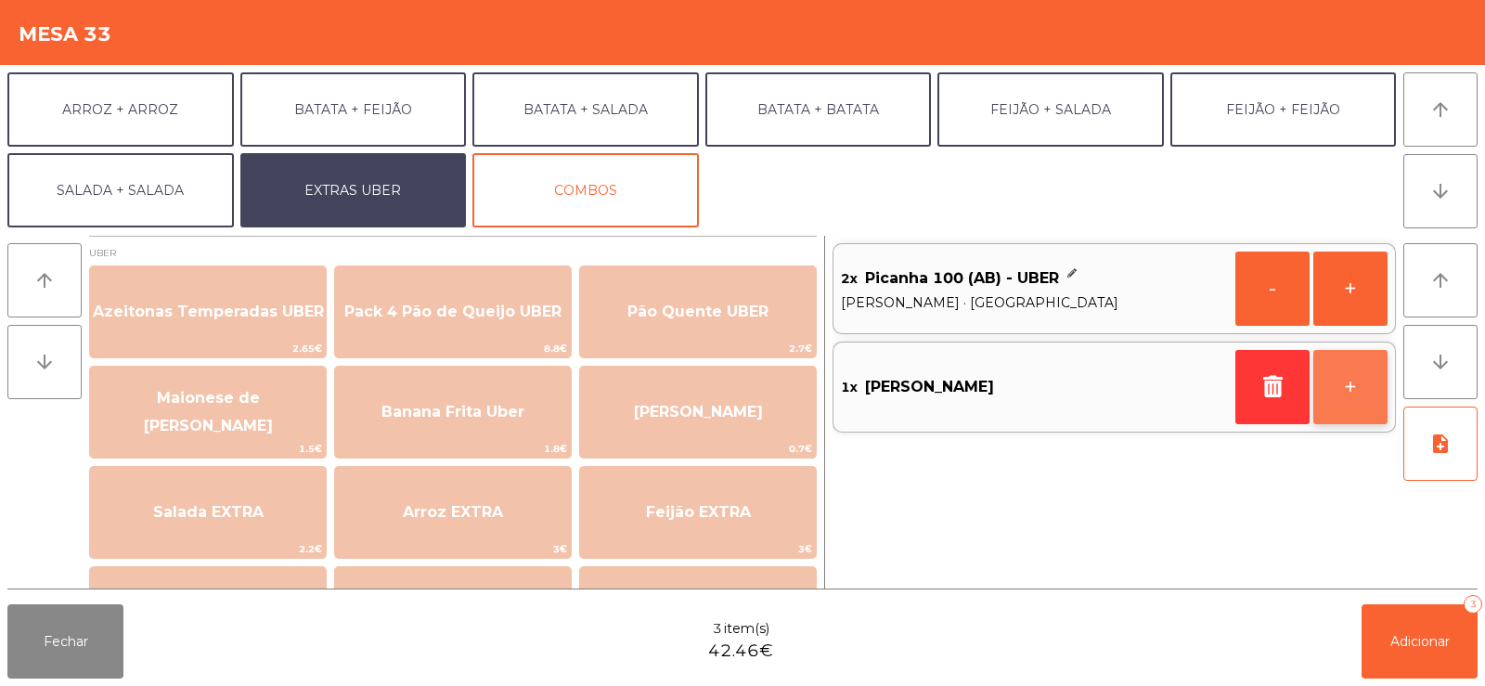
click at [1330, 389] on button "+" at bounding box center [1350, 387] width 74 height 74
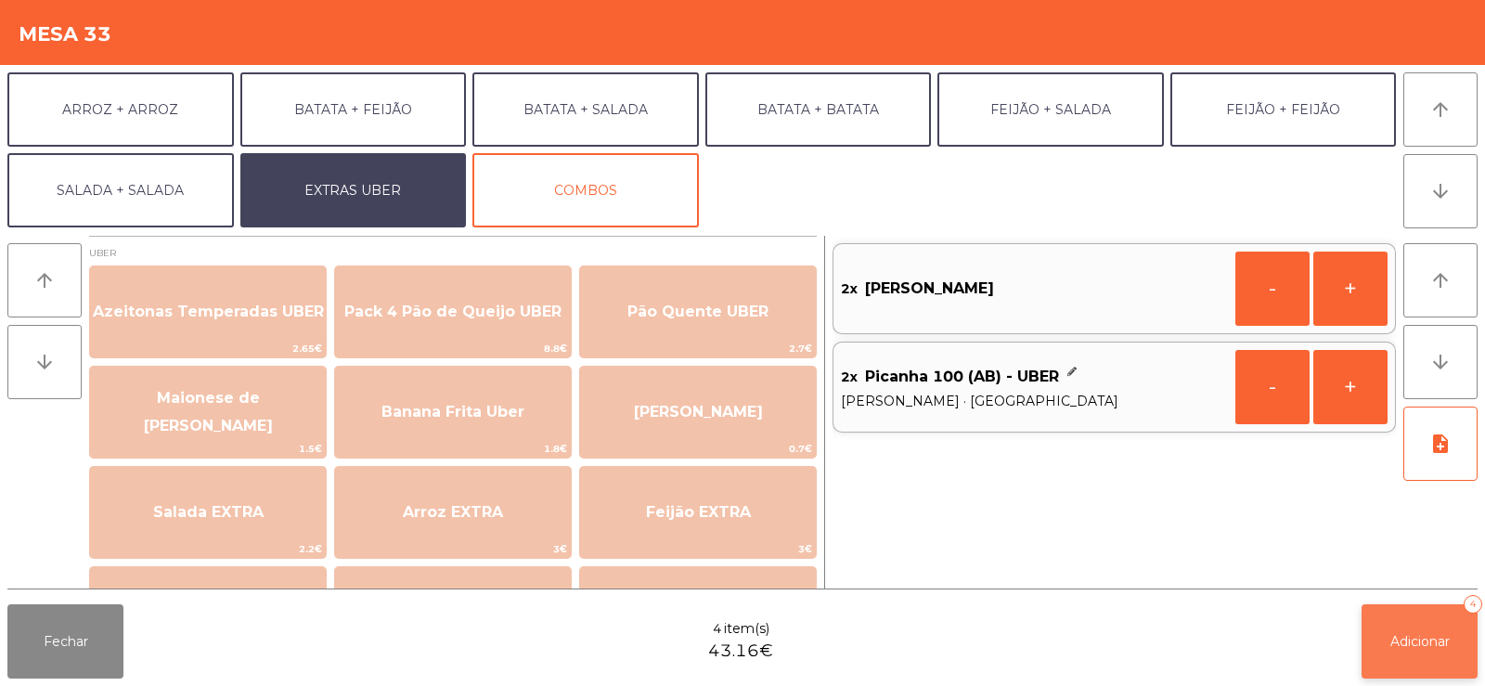
click at [1397, 633] on span "Adicionar" at bounding box center [1419, 641] width 59 height 17
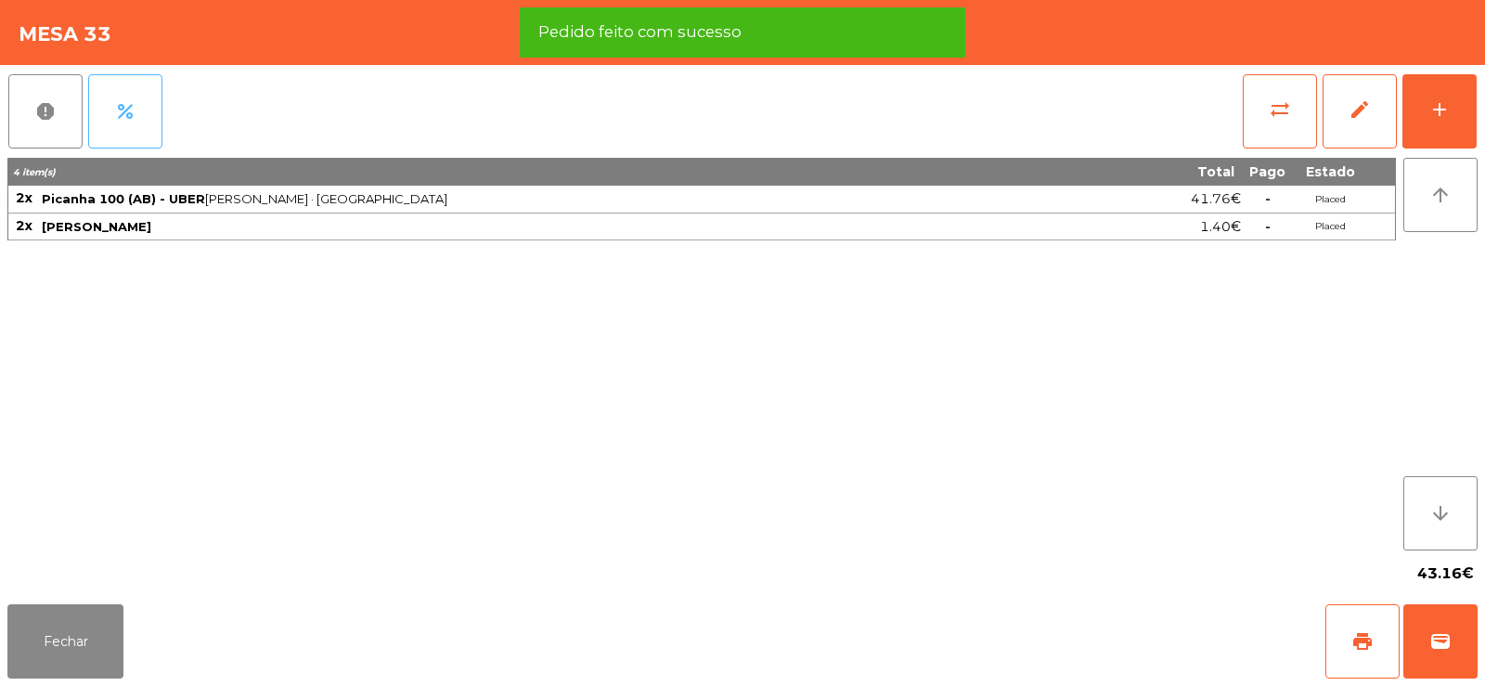
click at [154, 123] on button "percent" at bounding box center [125, 111] width 74 height 74
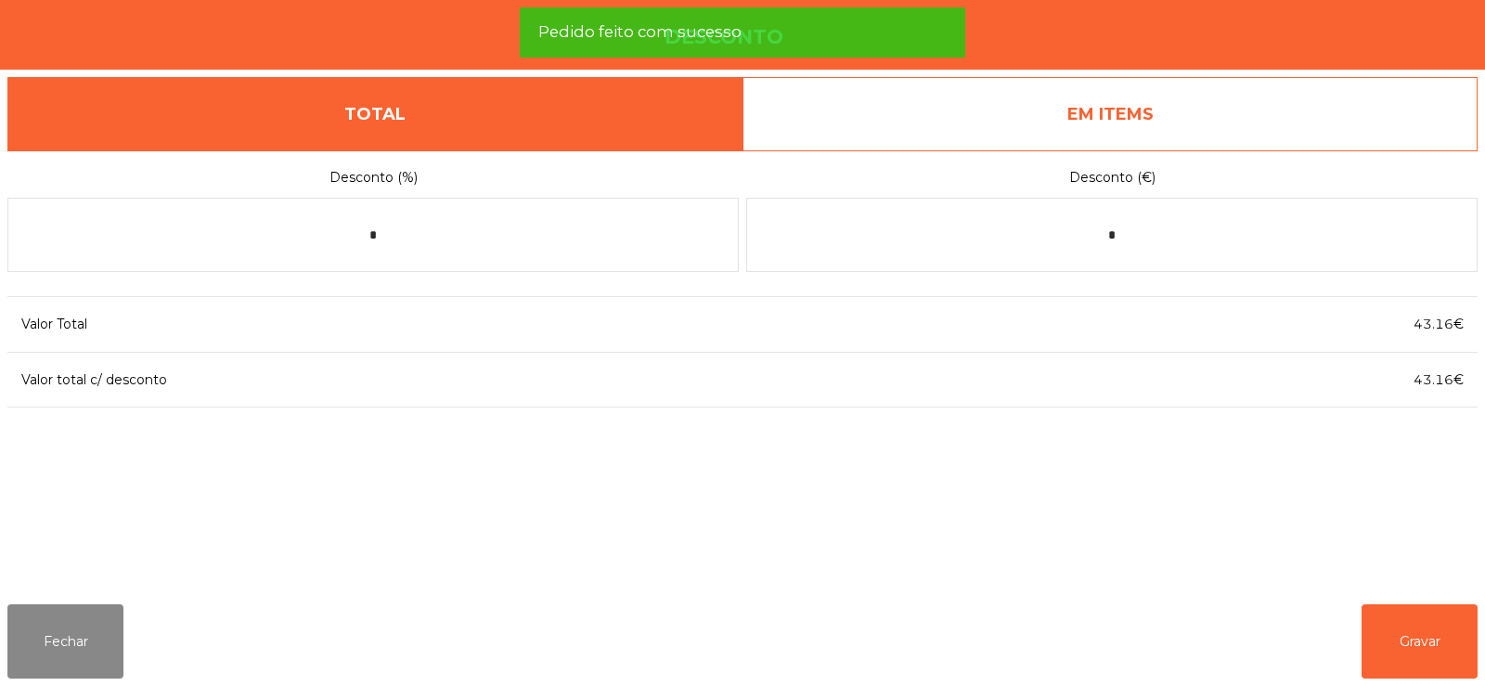
click at [1228, 114] on link "EM ITEMS" at bounding box center [1109, 114] width 735 height 74
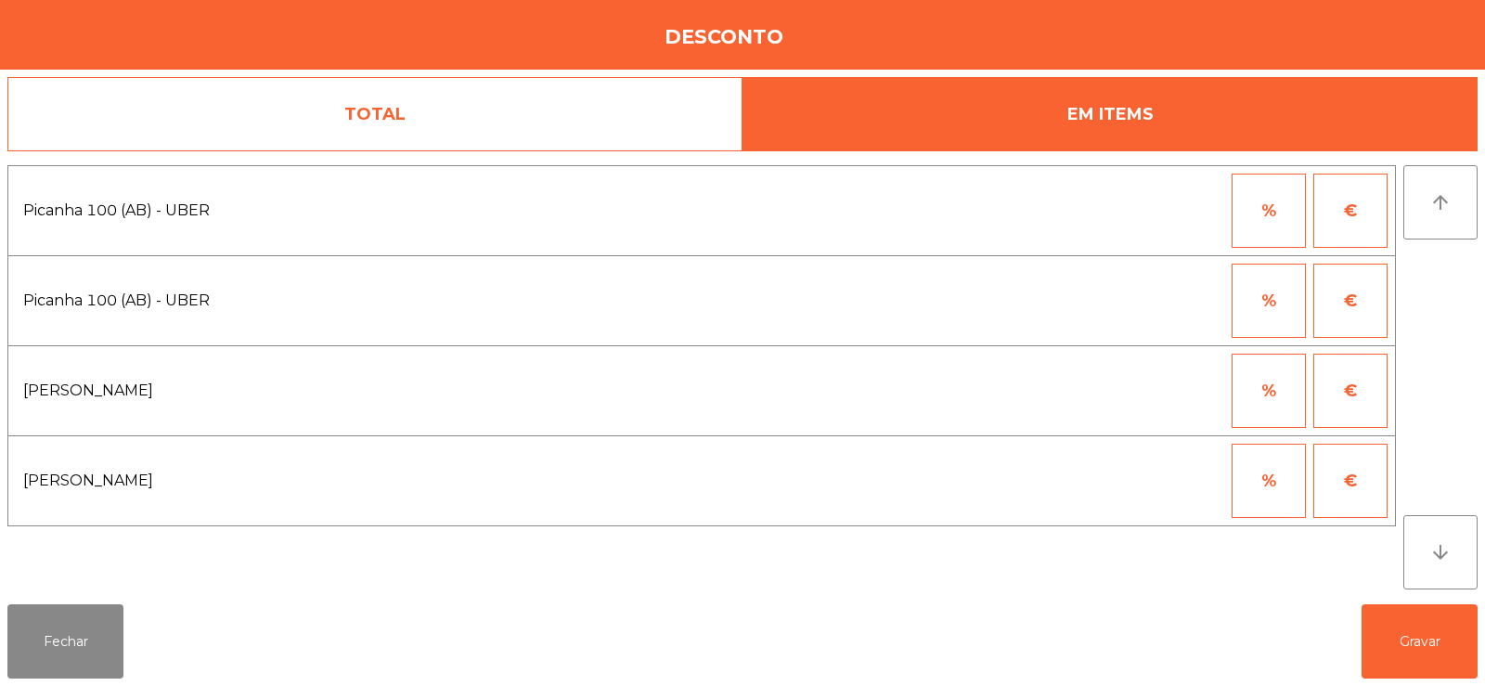
click at [1265, 293] on button "%" at bounding box center [1269, 301] width 74 height 74
click at [1161, 303] on input "*" at bounding box center [1177, 301] width 93 height 74
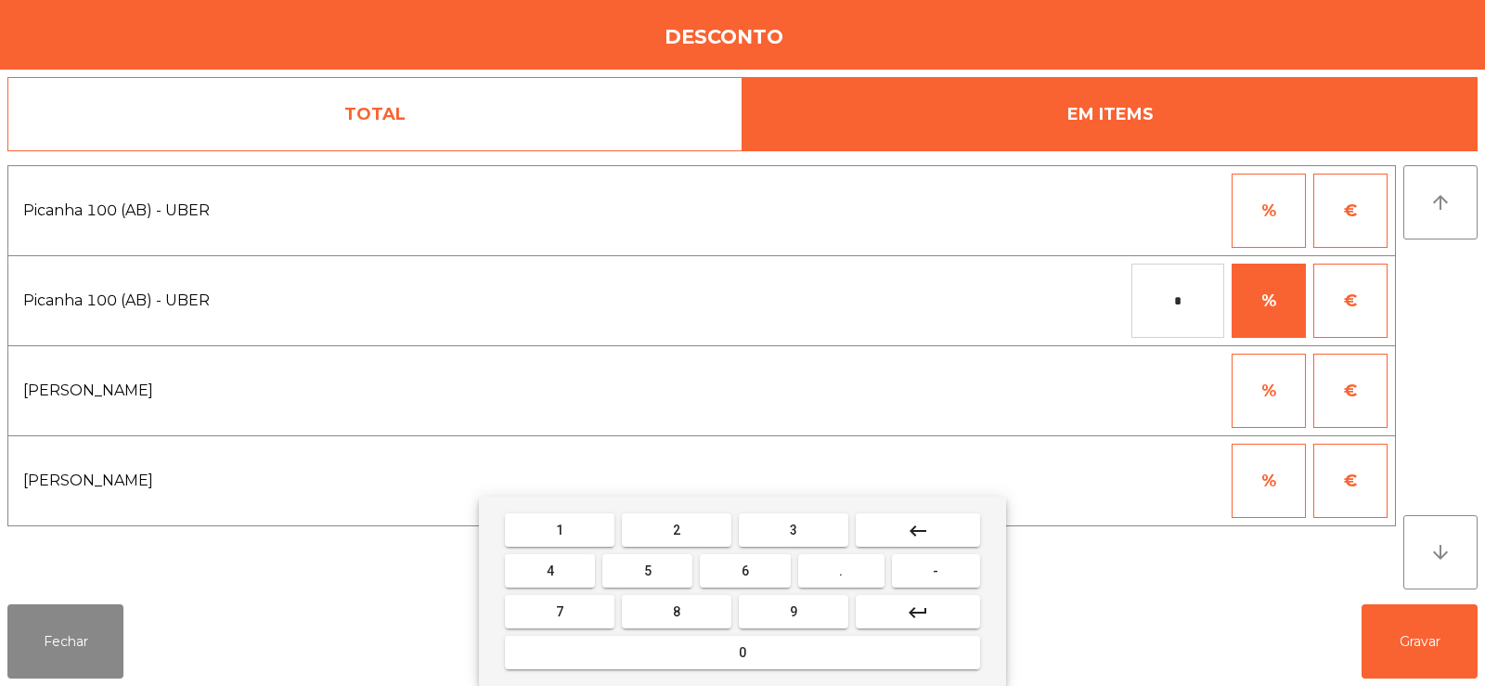
click at [579, 533] on button "1" at bounding box center [560, 529] width 110 height 33
click at [703, 655] on button "0" at bounding box center [742, 652] width 475 height 33
type input "***"
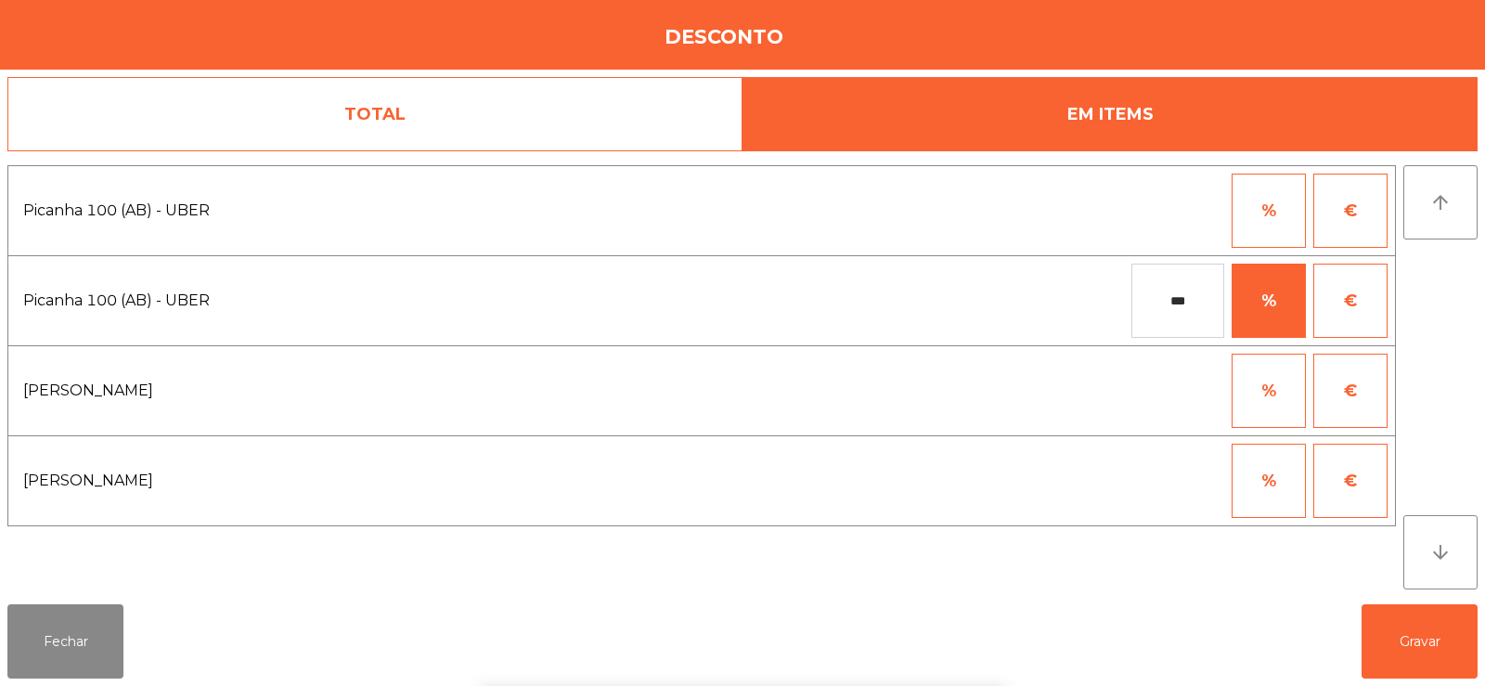
click at [449, 125] on link "TOTAL" at bounding box center [374, 114] width 735 height 74
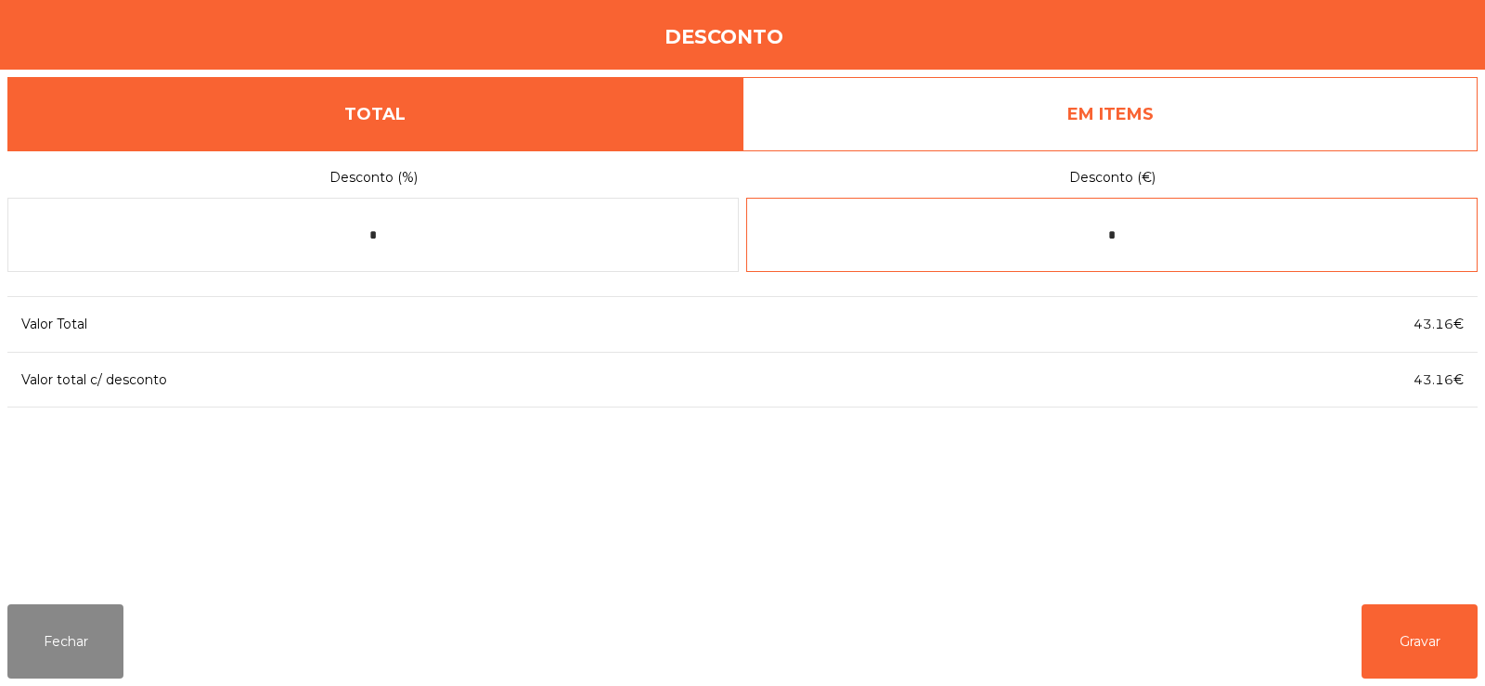
click at [1193, 233] on input "*" at bounding box center [1111, 235] width 731 height 74
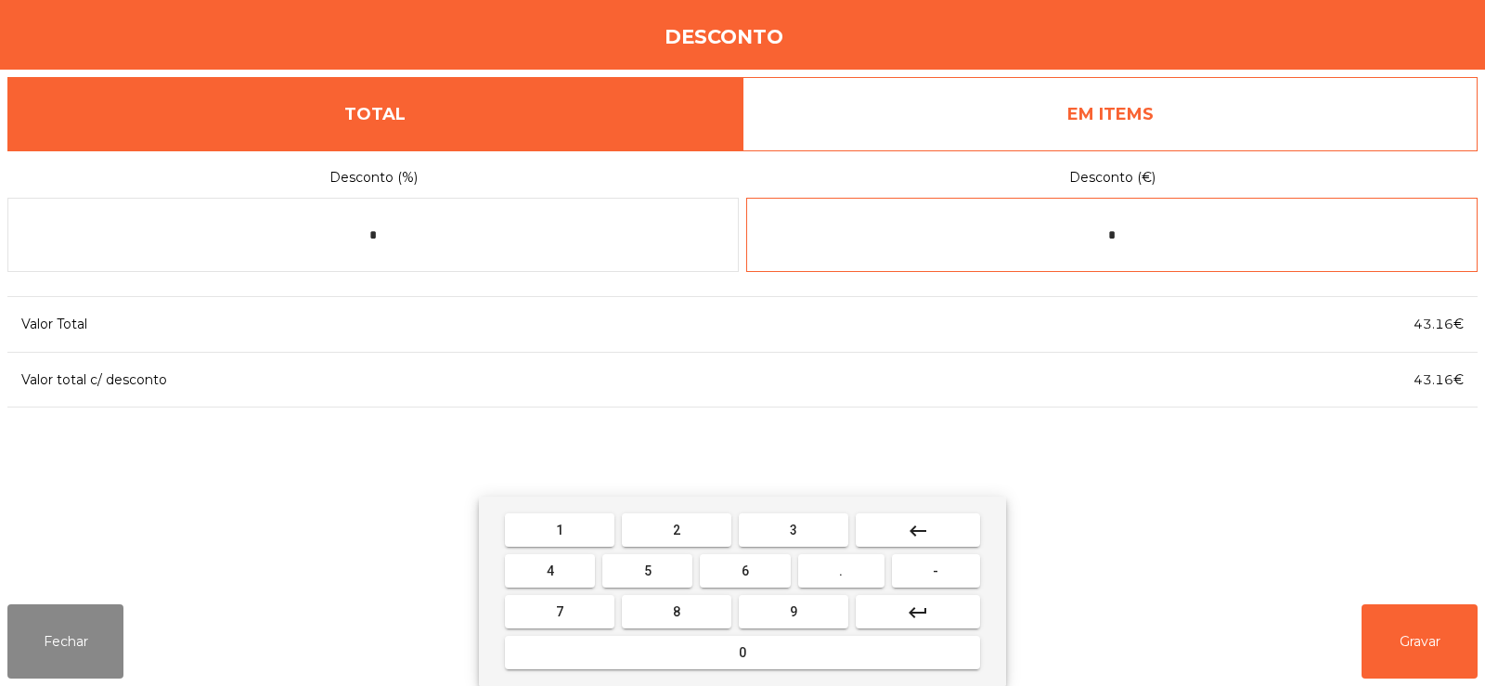
click at [842, 570] on span "." at bounding box center [841, 570] width 4 height 15
click at [651, 535] on button "2" at bounding box center [677, 529] width 110 height 33
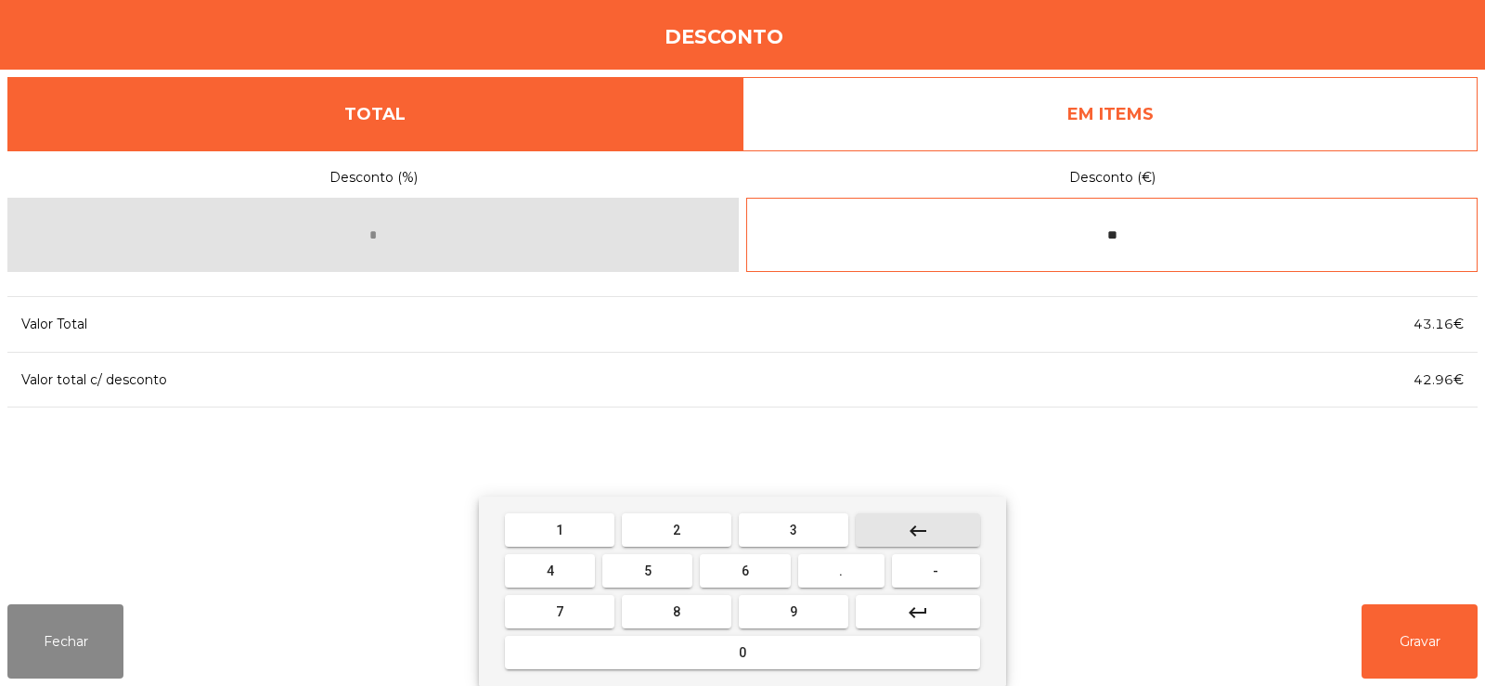
click at [941, 536] on button "keyboard_backspace" at bounding box center [918, 529] width 124 height 33
type input "*"
click at [936, 530] on button "keyboard_backspace" at bounding box center [918, 529] width 124 height 33
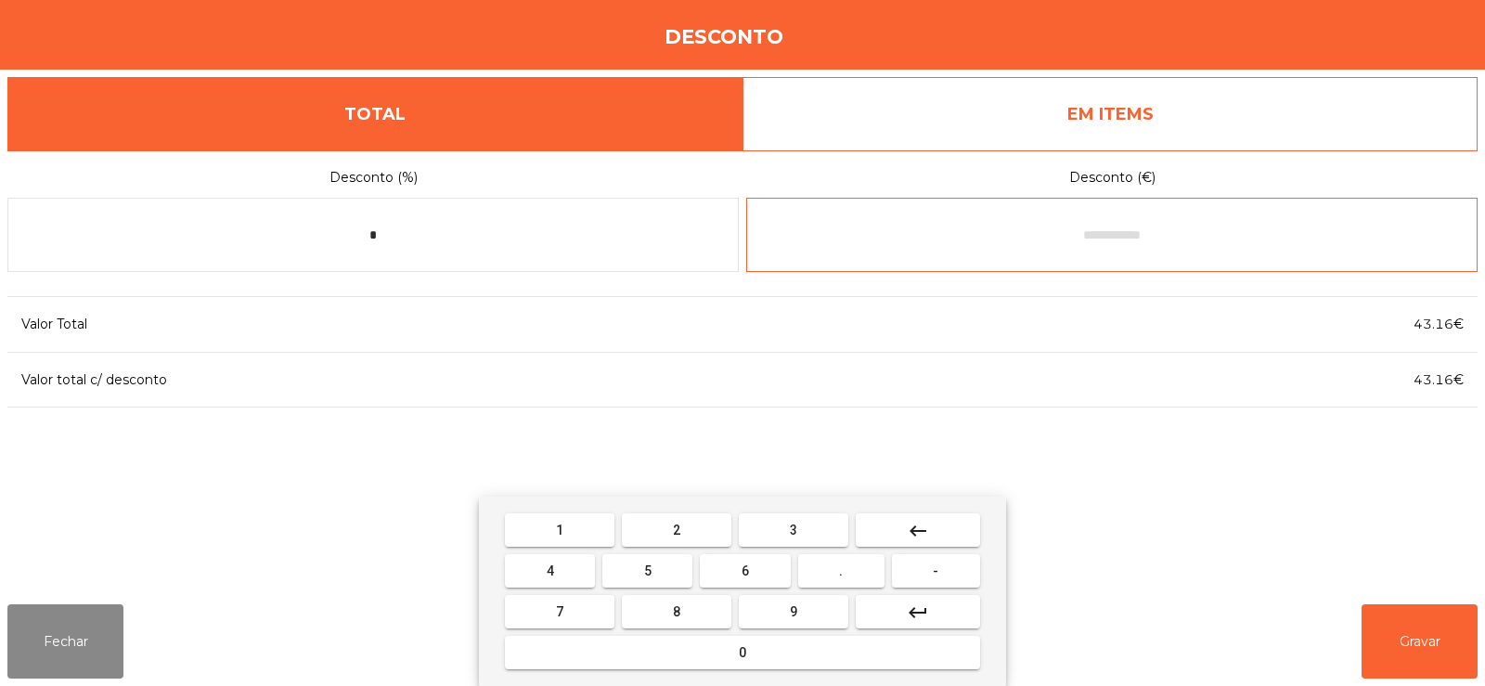
click at [742, 652] on span "0" at bounding box center [742, 652] width 7 height 15
click at [842, 572] on span "." at bounding box center [841, 570] width 4 height 15
click at [691, 528] on button "2" at bounding box center [677, 529] width 110 height 33
type input "***"
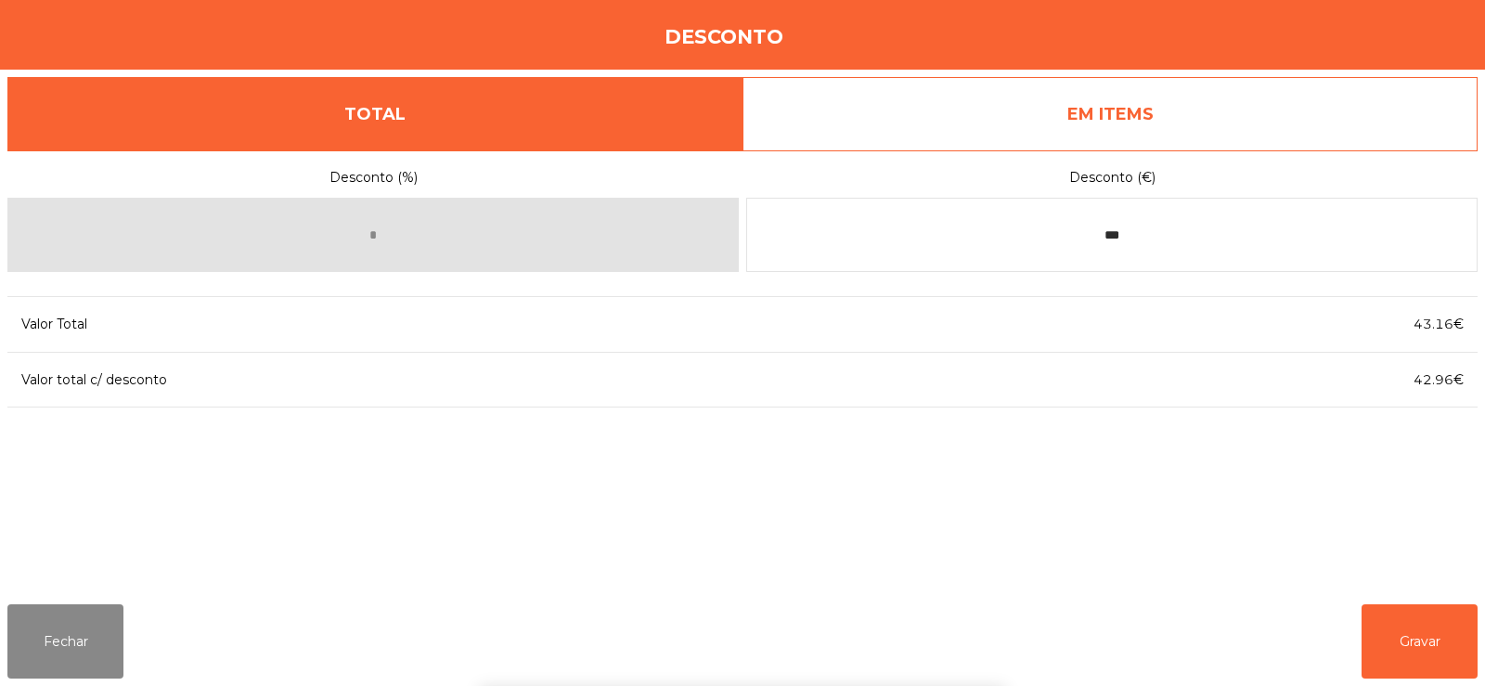
click at [1439, 633] on div "1 2 3 keyboard_backspace 4 5 6 . - 7 8 9 keyboard_return 0" at bounding box center [742, 591] width 1485 height 189
click at [1410, 631] on button "Gravar" at bounding box center [1419, 641] width 116 height 74
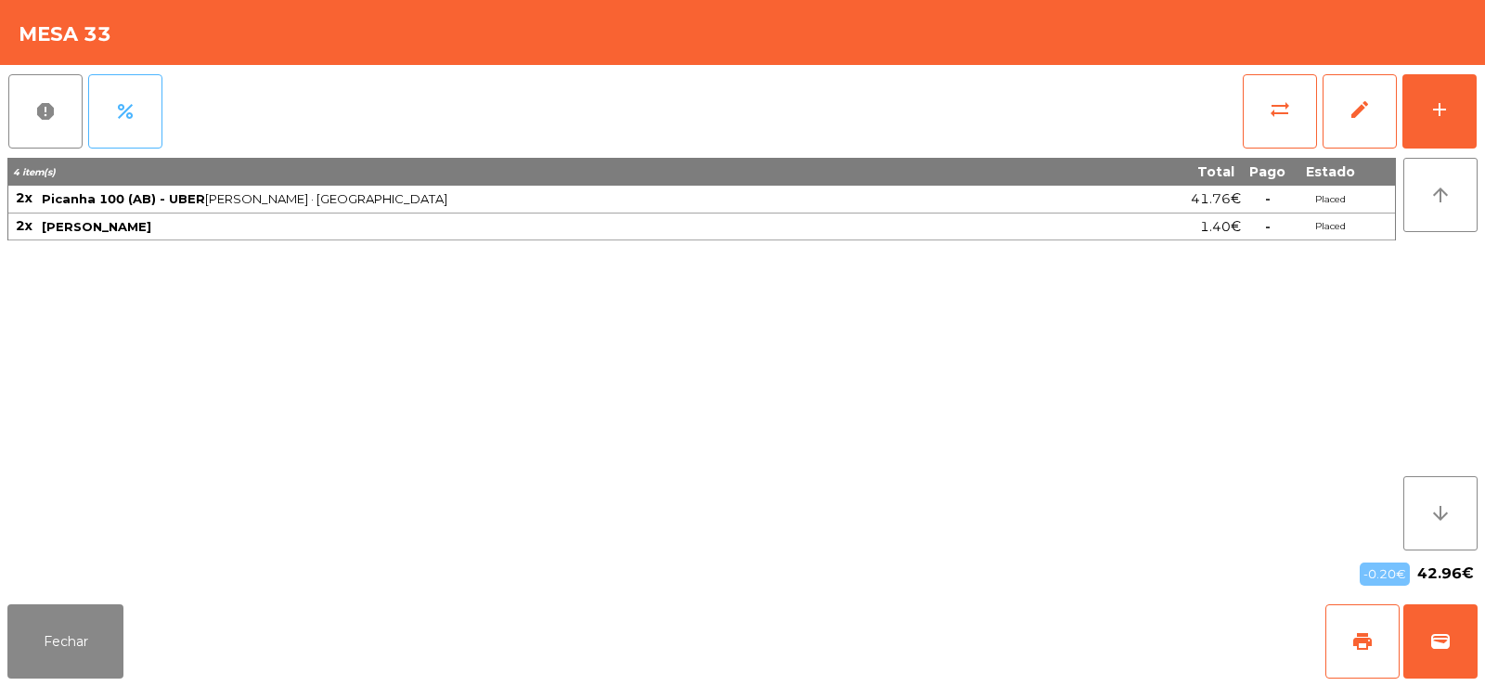
click at [133, 83] on button "percent" at bounding box center [125, 111] width 74 height 74
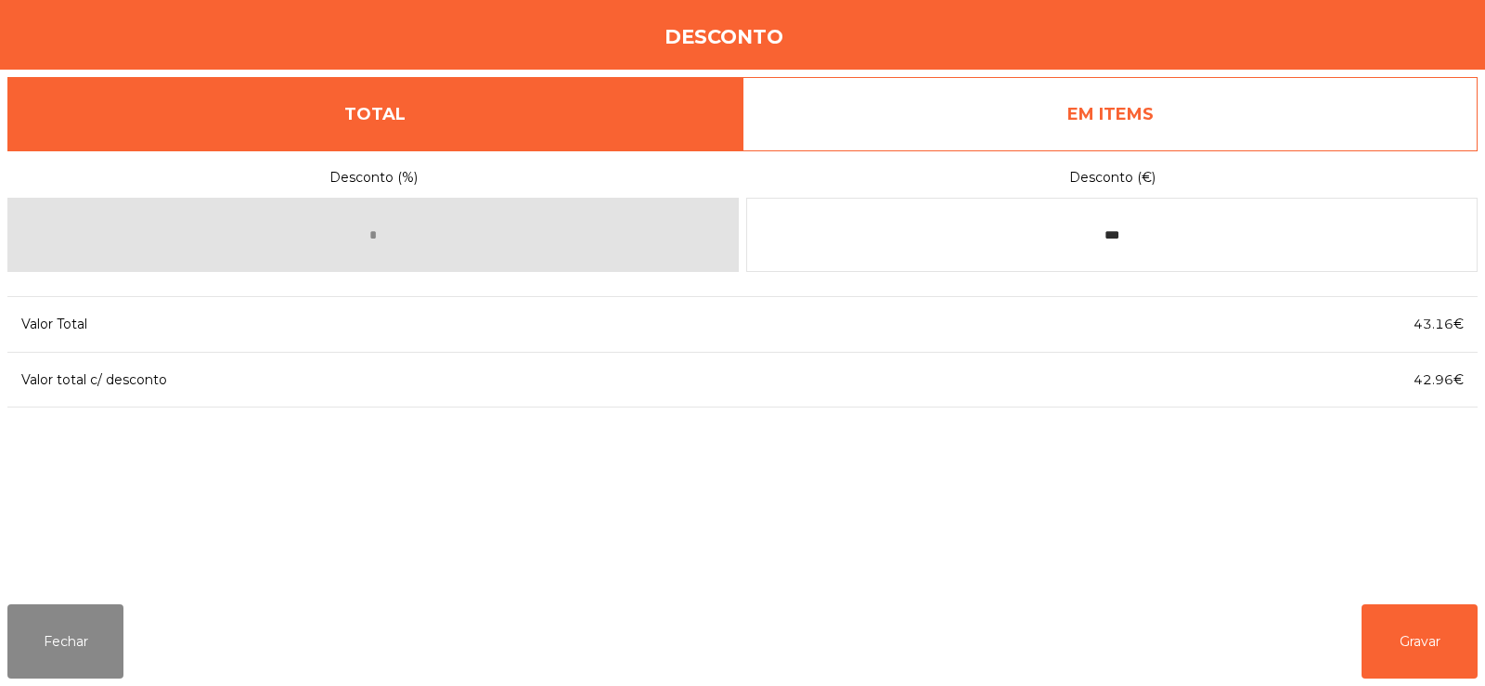
click at [1095, 119] on link "EM ITEMS" at bounding box center [1109, 114] width 735 height 74
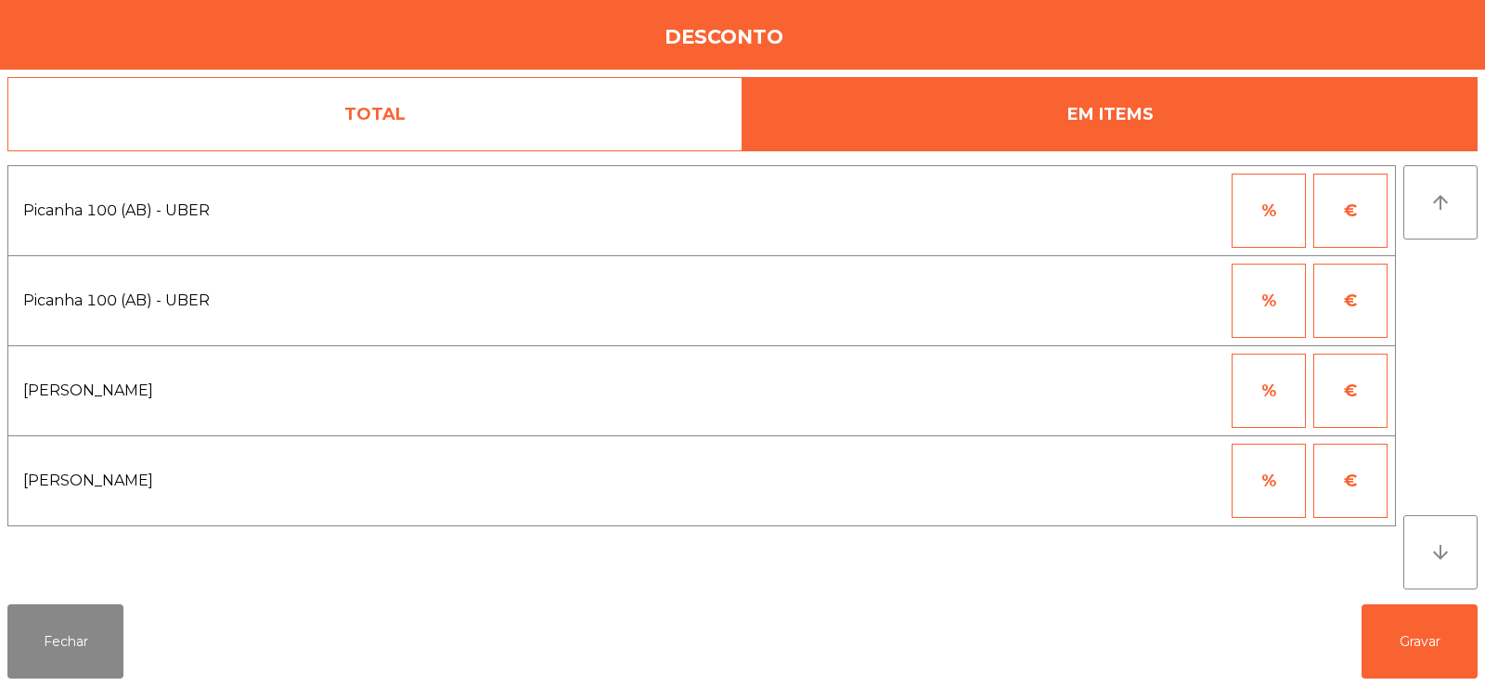
click at [1262, 235] on button "%" at bounding box center [1269, 211] width 74 height 74
click at [1174, 217] on input "*" at bounding box center [1177, 211] width 93 height 74
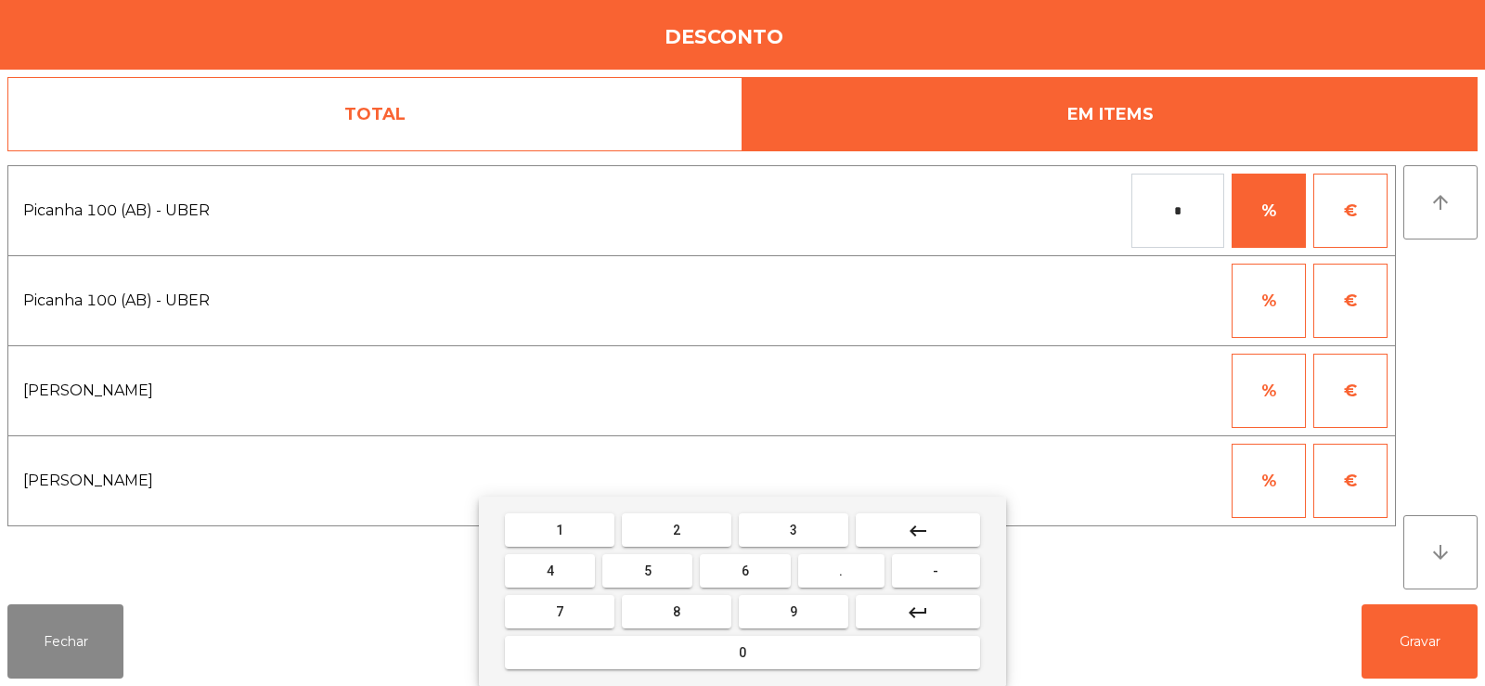
click at [585, 536] on button "1" at bounding box center [560, 529] width 110 height 33
click at [663, 659] on button "0" at bounding box center [742, 652] width 475 height 33
type input "***"
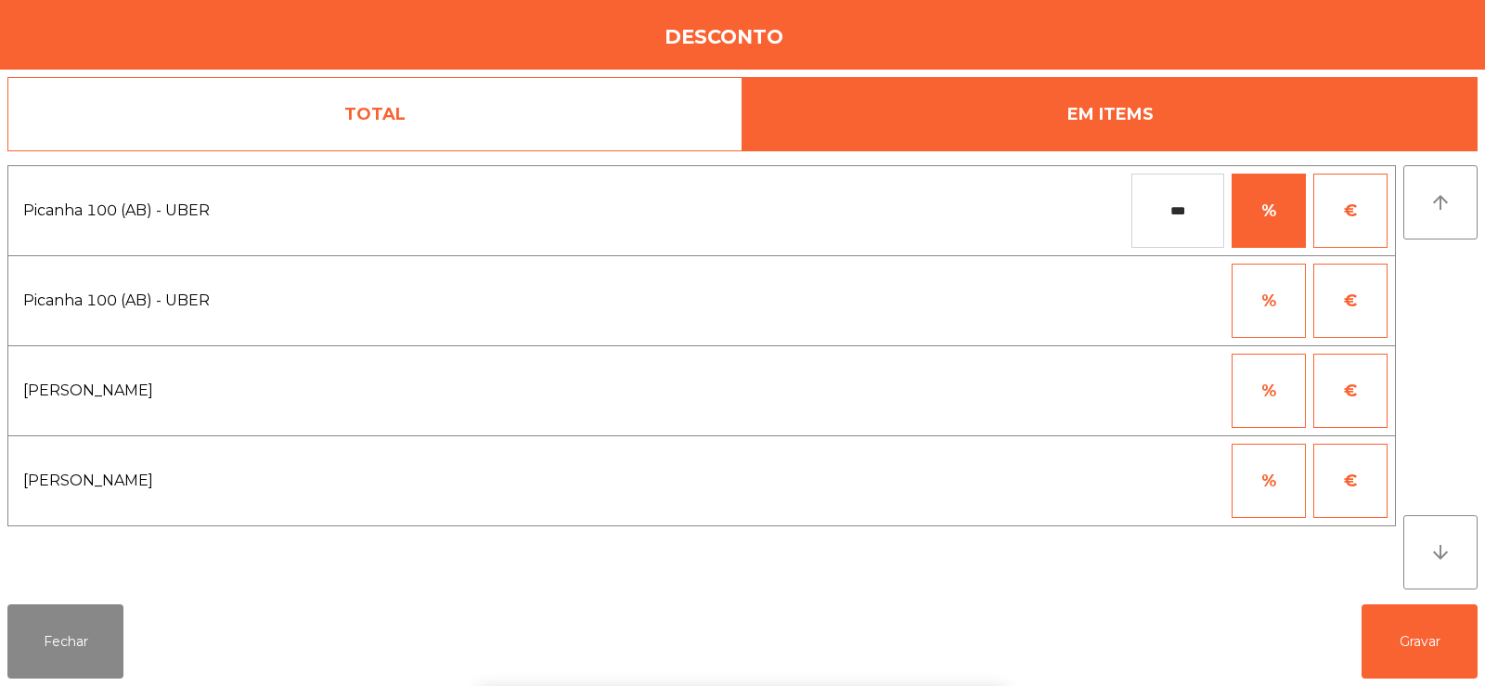
click at [1401, 638] on div "1 2 3 keyboard_backspace 4 5 6 . - 7 8 9 keyboard_return 0" at bounding box center [742, 591] width 1485 height 189
click at [1431, 655] on button "Gravar" at bounding box center [1419, 641] width 116 height 74
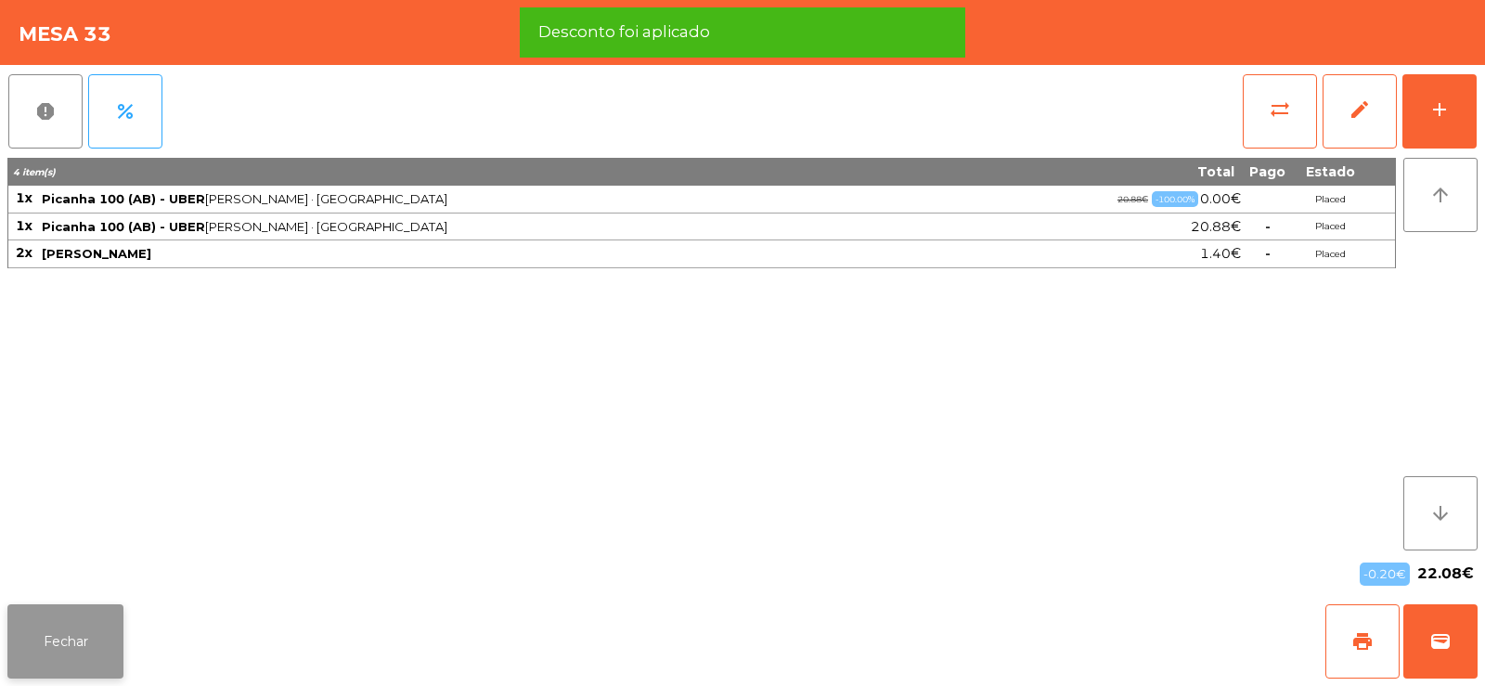
click at [58, 652] on button "Fechar" at bounding box center [65, 641] width 116 height 74
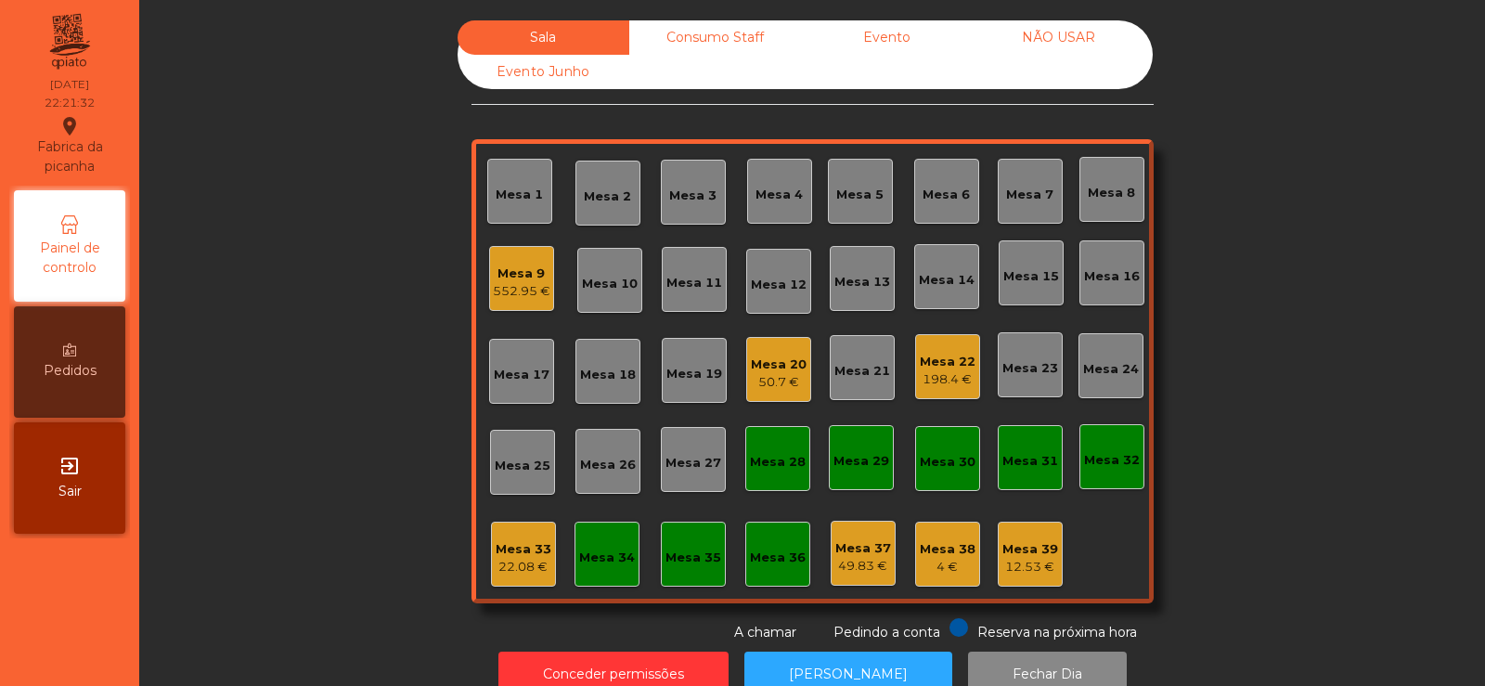
click at [513, 280] on div "Mesa 9" at bounding box center [522, 273] width 58 height 19
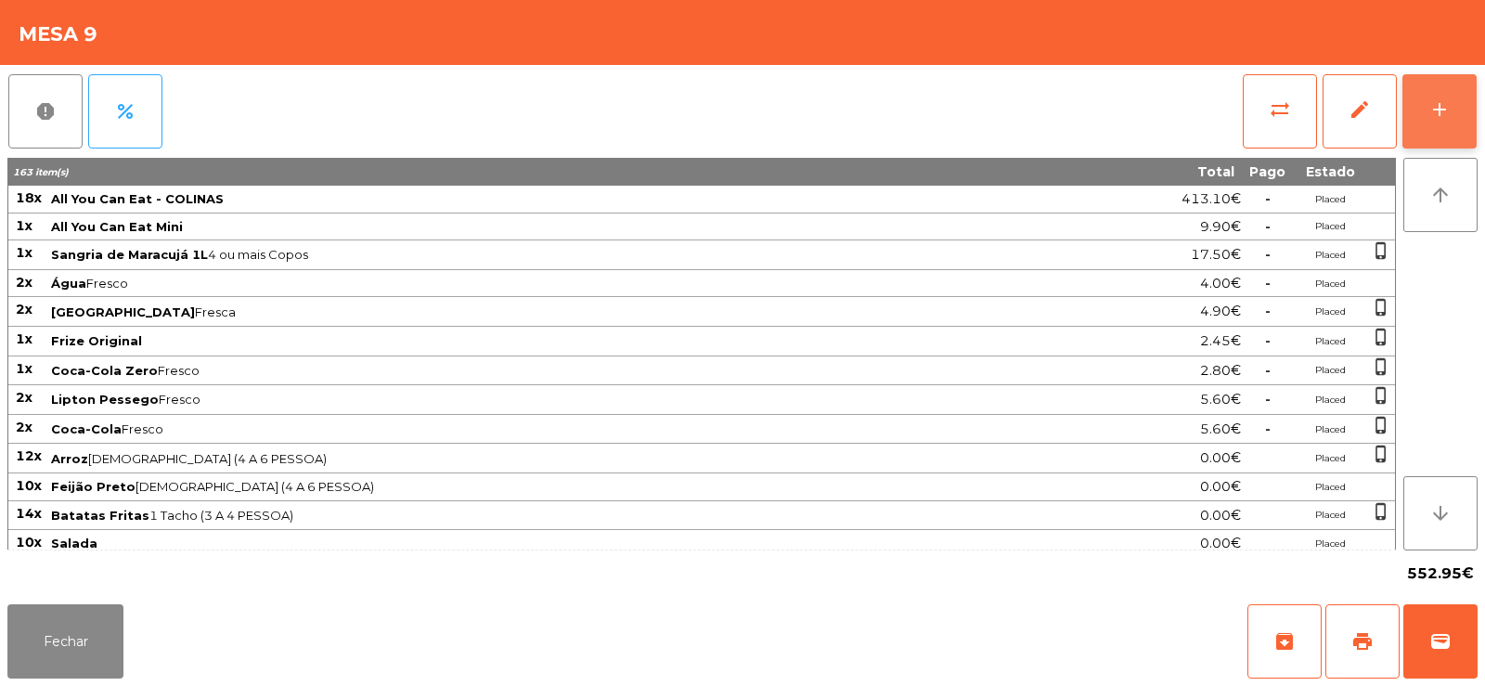
click at [1450, 117] on div "add" at bounding box center [1439, 109] width 22 height 22
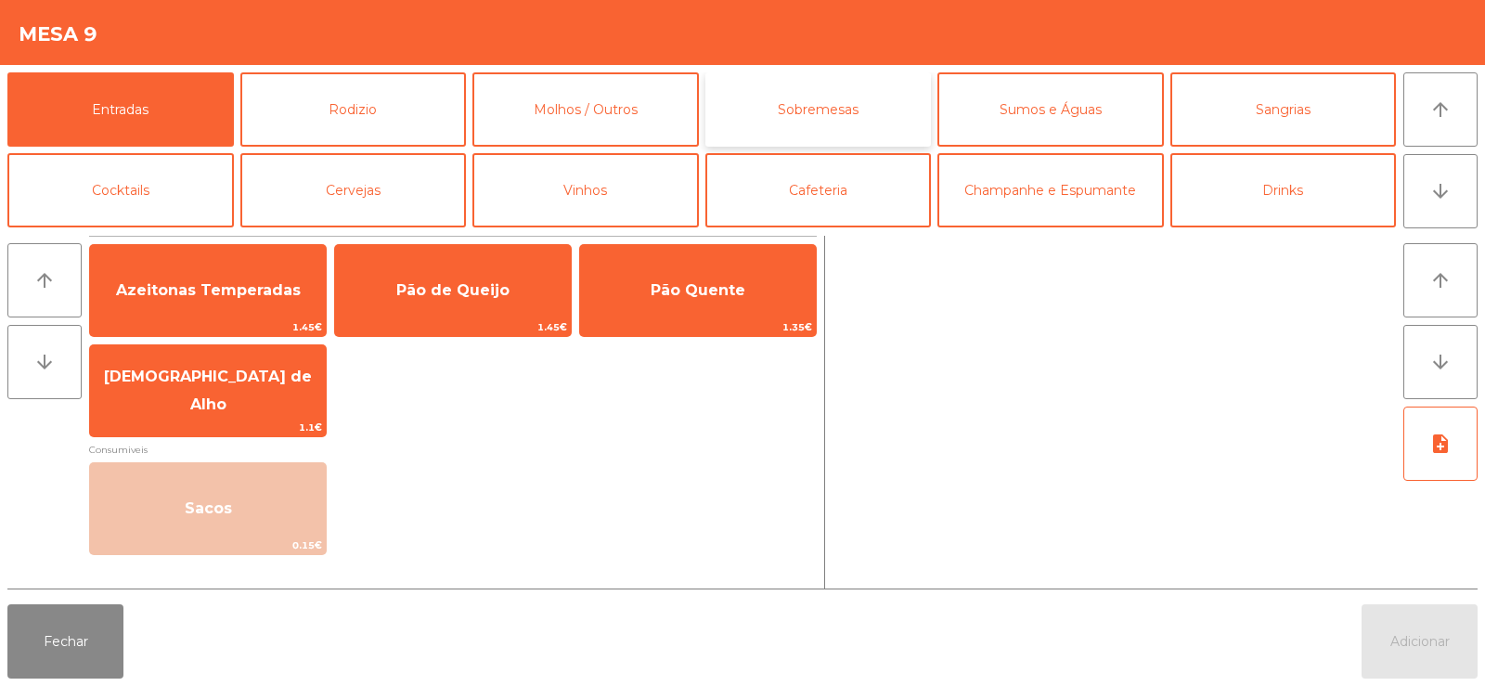
click at [863, 117] on button "Sobremesas" at bounding box center [818, 109] width 226 height 74
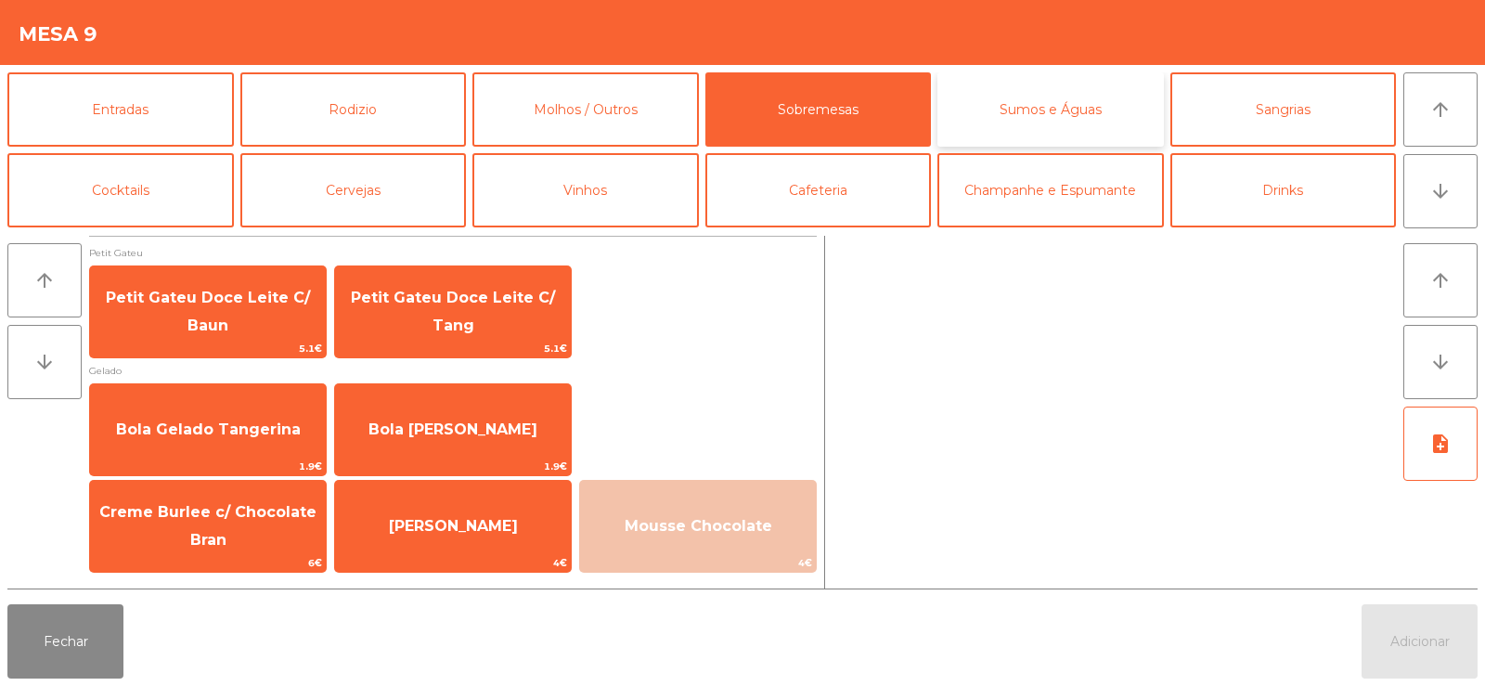
click at [1005, 110] on button "Sumos e Águas" at bounding box center [1050, 109] width 226 height 74
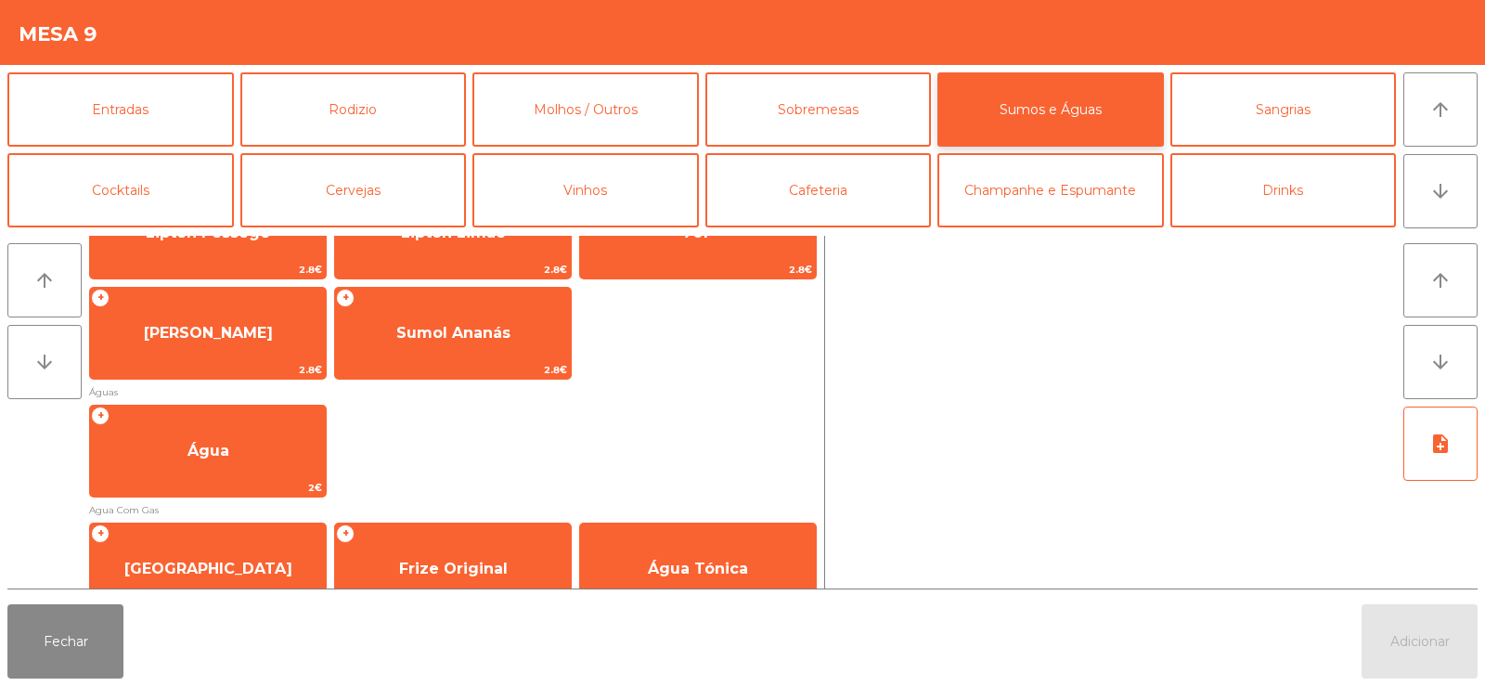
scroll to position [584, 0]
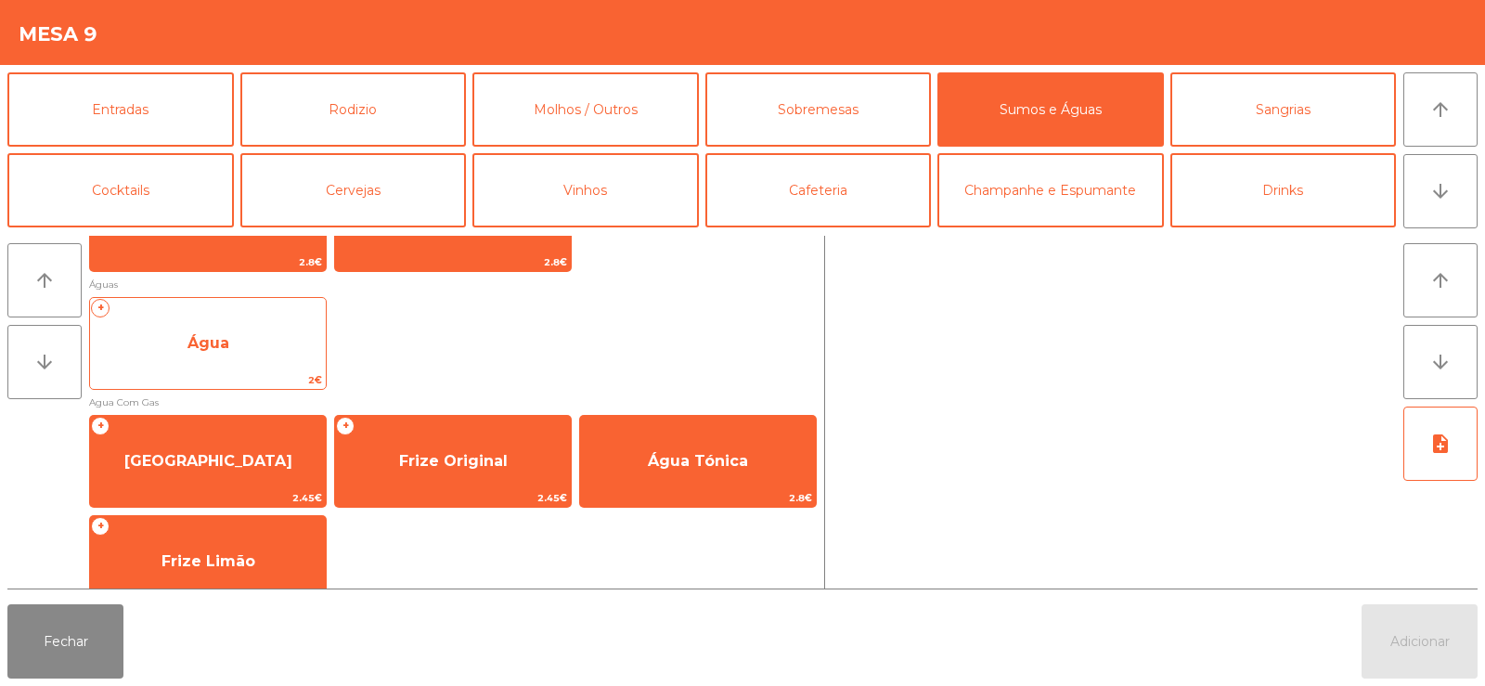
click at [155, 349] on span "Água" at bounding box center [208, 343] width 236 height 50
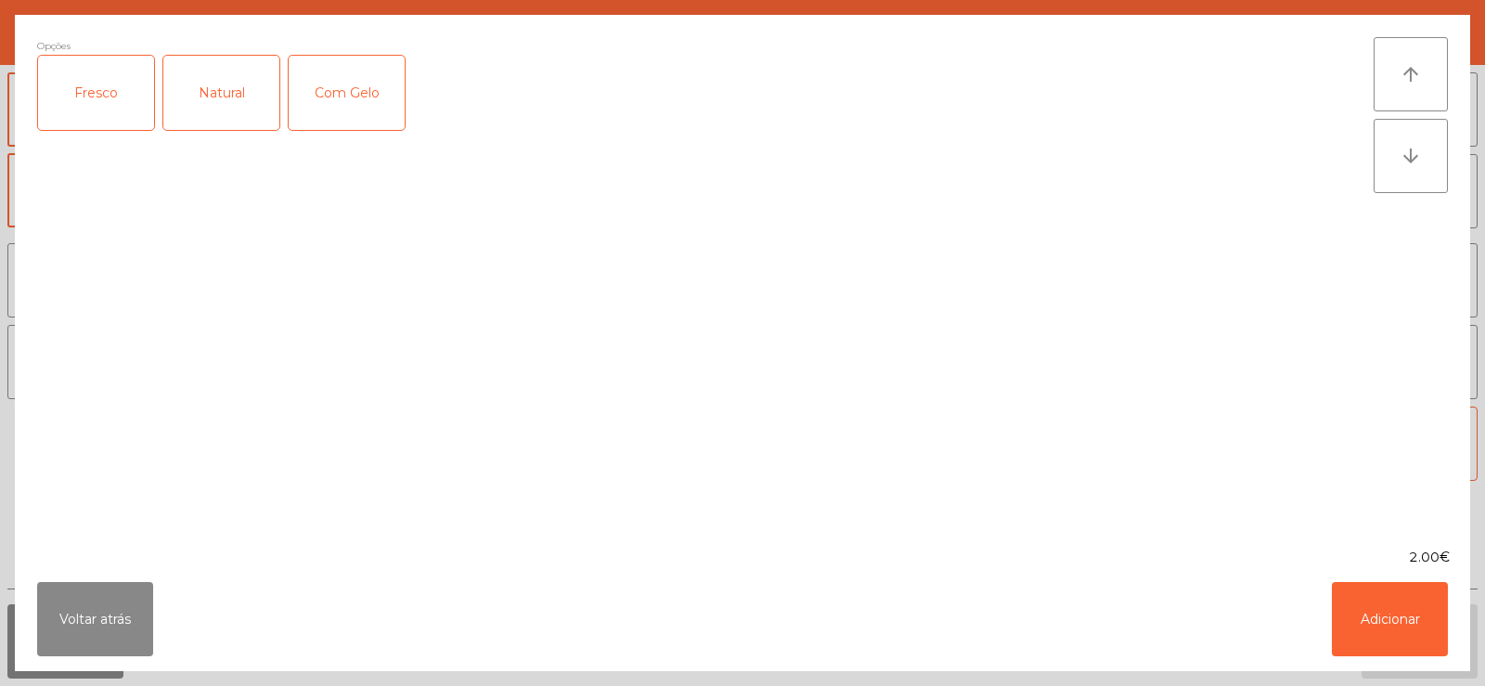
click at [84, 112] on div "Fresco" at bounding box center [96, 93] width 116 height 74
click at [1397, 639] on button "Adicionar" at bounding box center [1390, 619] width 116 height 74
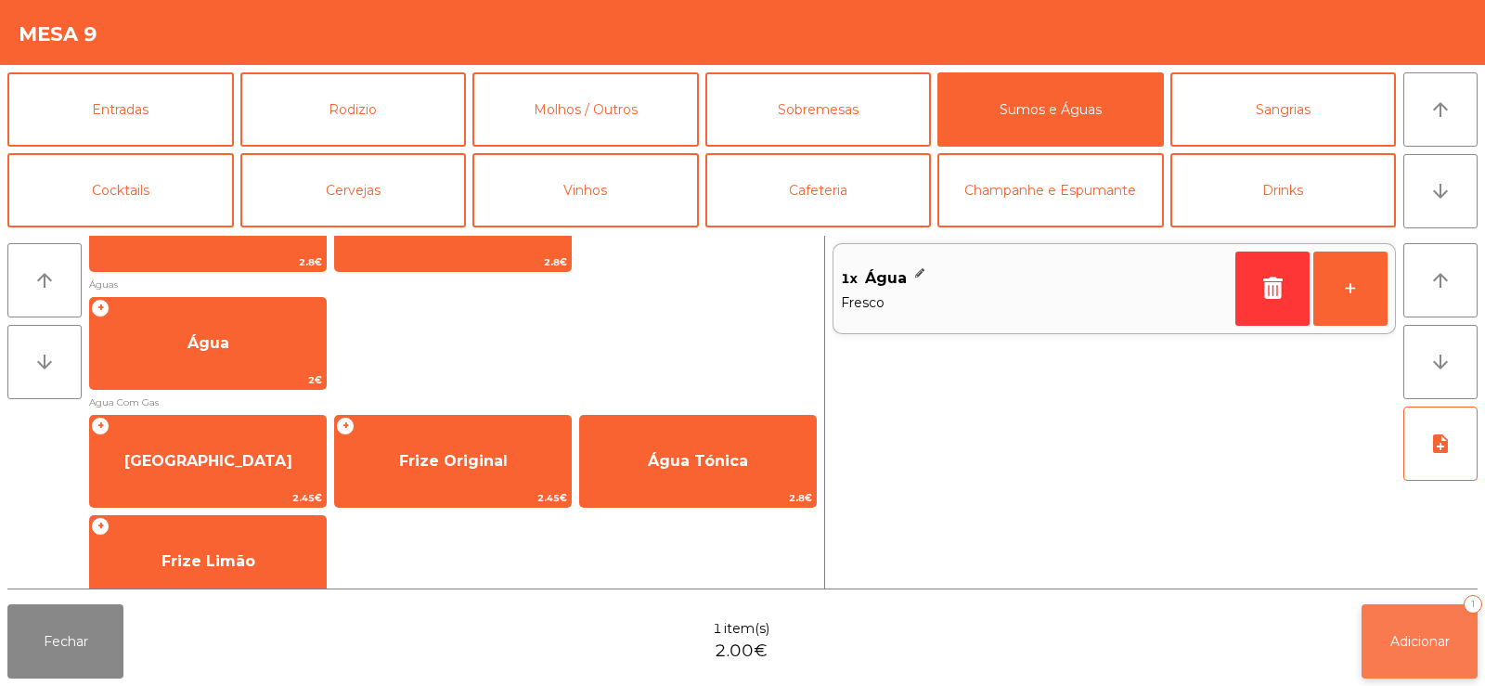
click at [1424, 642] on span "Adicionar" at bounding box center [1419, 641] width 59 height 17
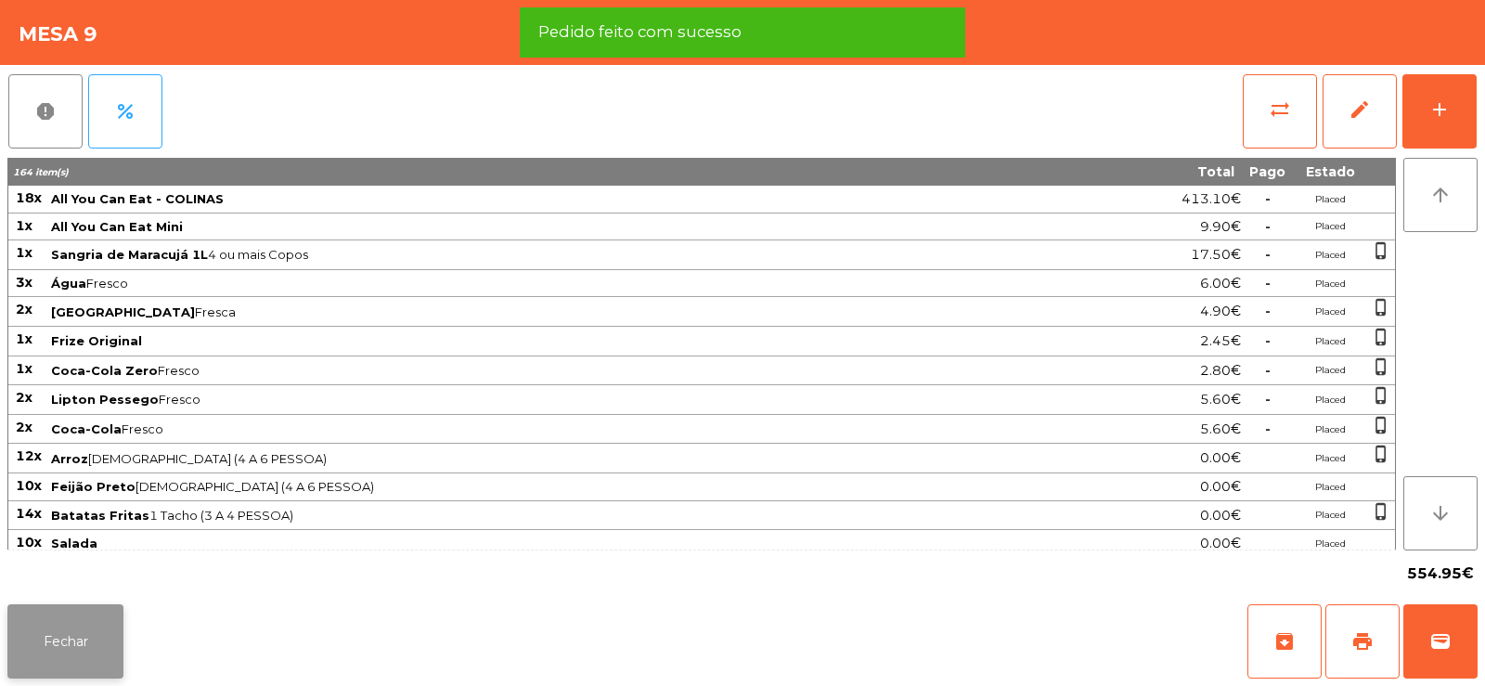
click at [97, 639] on button "Fechar" at bounding box center [65, 641] width 116 height 74
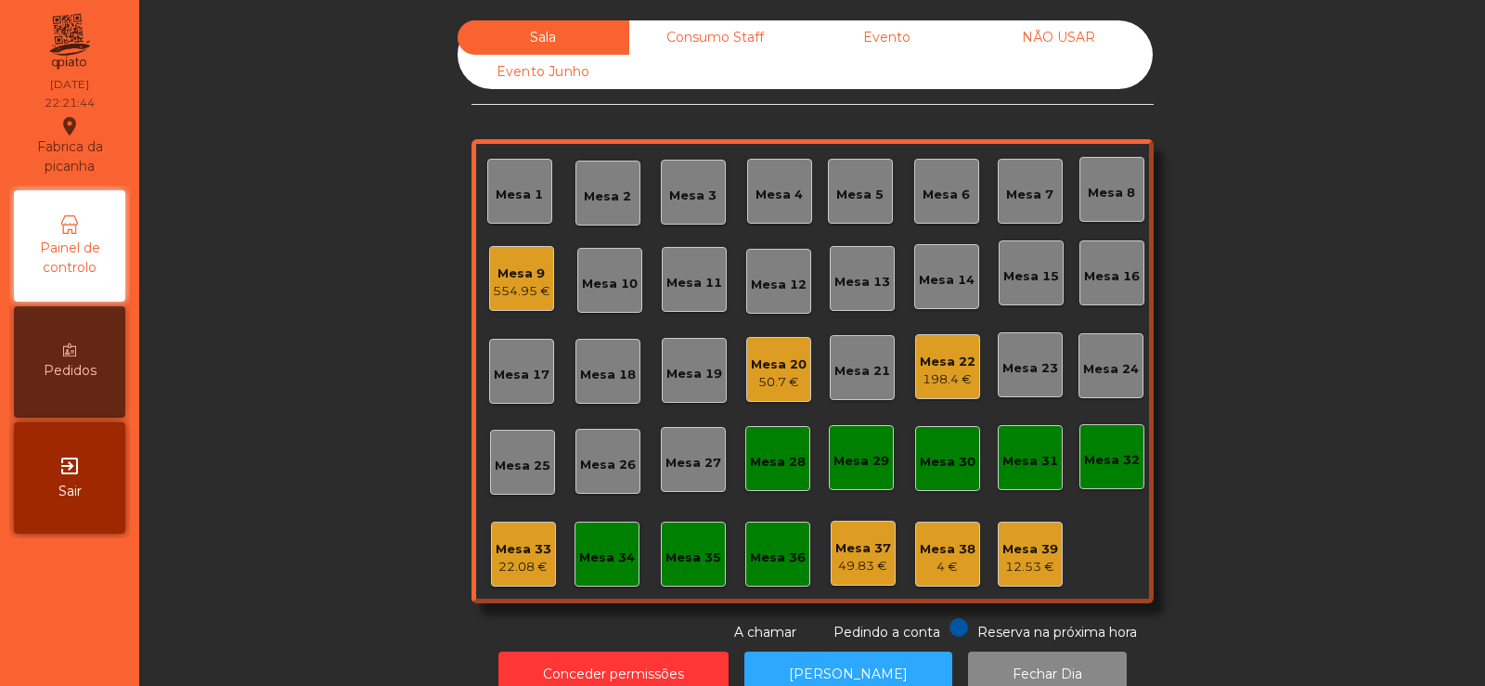
click at [528, 552] on div "Mesa 33" at bounding box center [524, 549] width 56 height 19
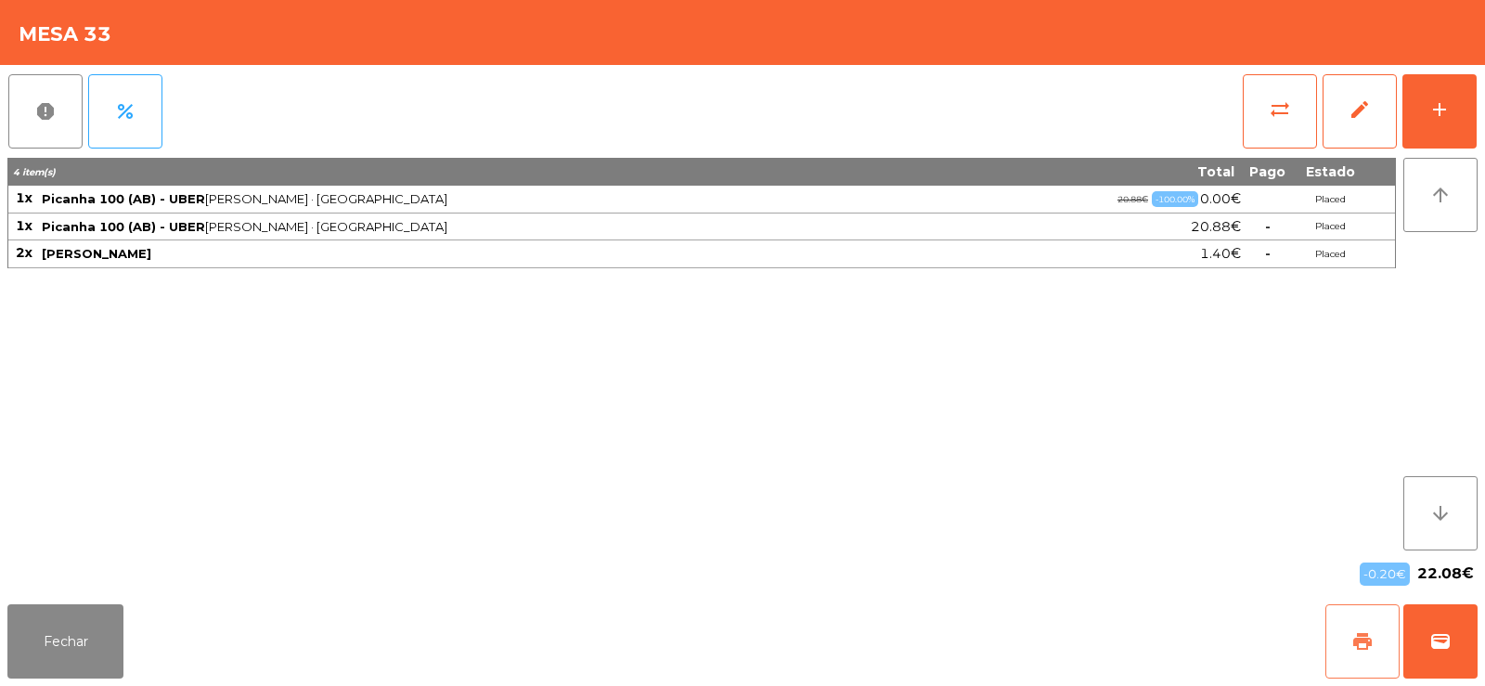
click at [1367, 647] on span "print" at bounding box center [1362, 641] width 22 height 22
click at [1464, 637] on button "wallet" at bounding box center [1440, 641] width 74 height 74
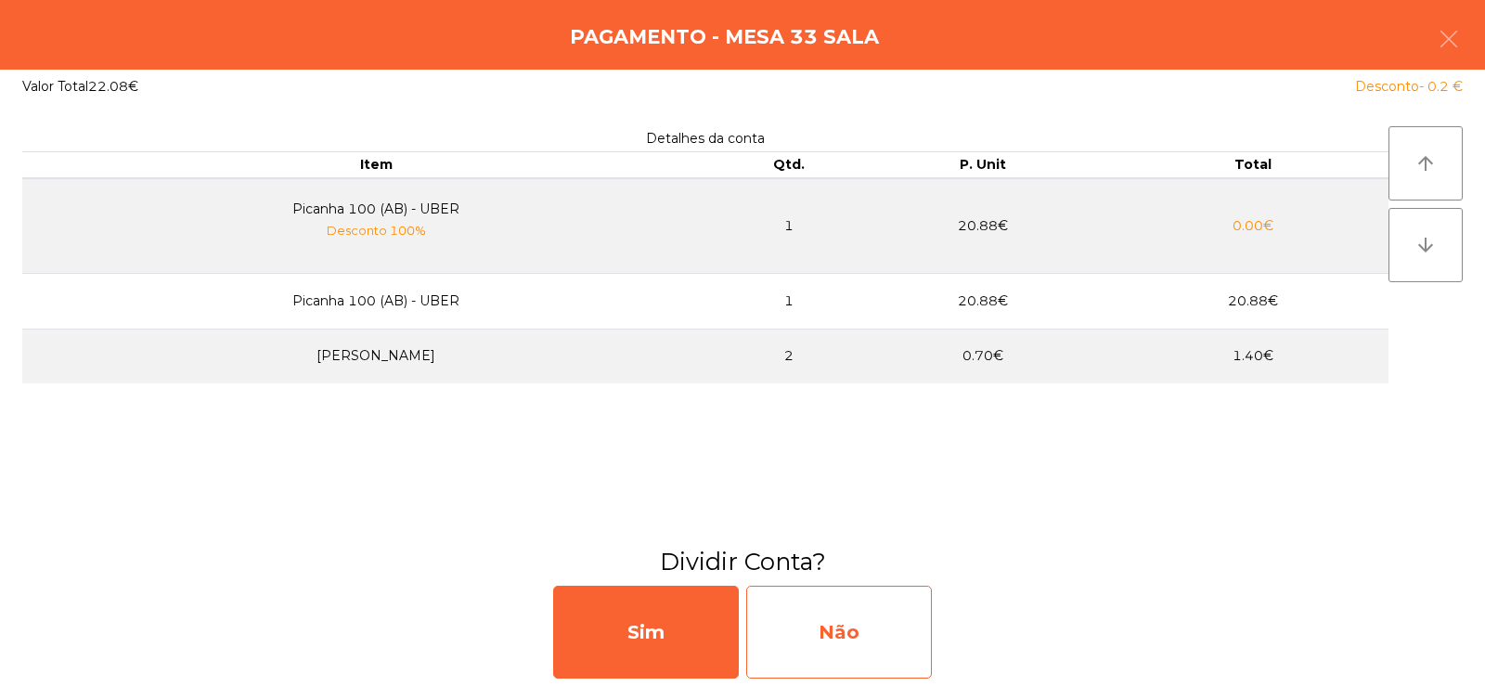
click at [820, 612] on div "Não" at bounding box center [839, 632] width 186 height 93
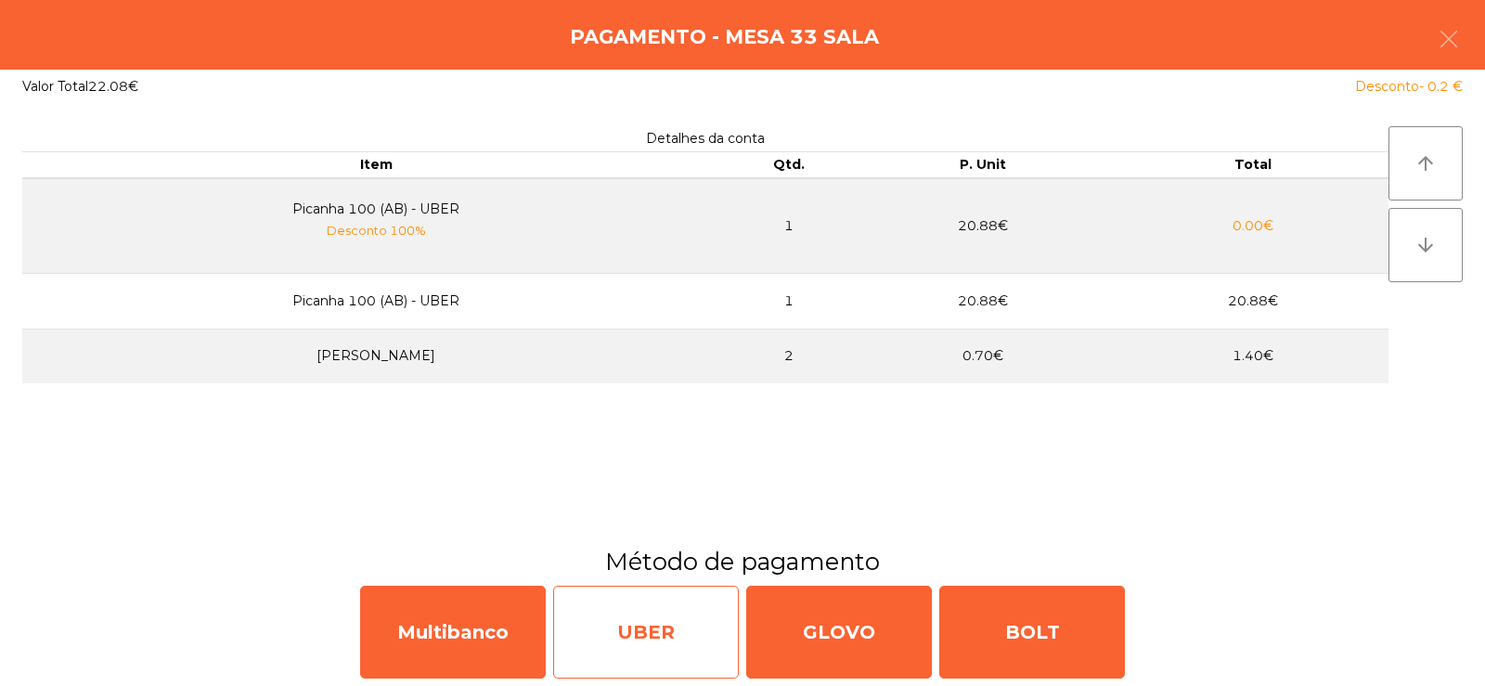
click at [630, 630] on div "UBER" at bounding box center [646, 632] width 186 height 93
select select "**"
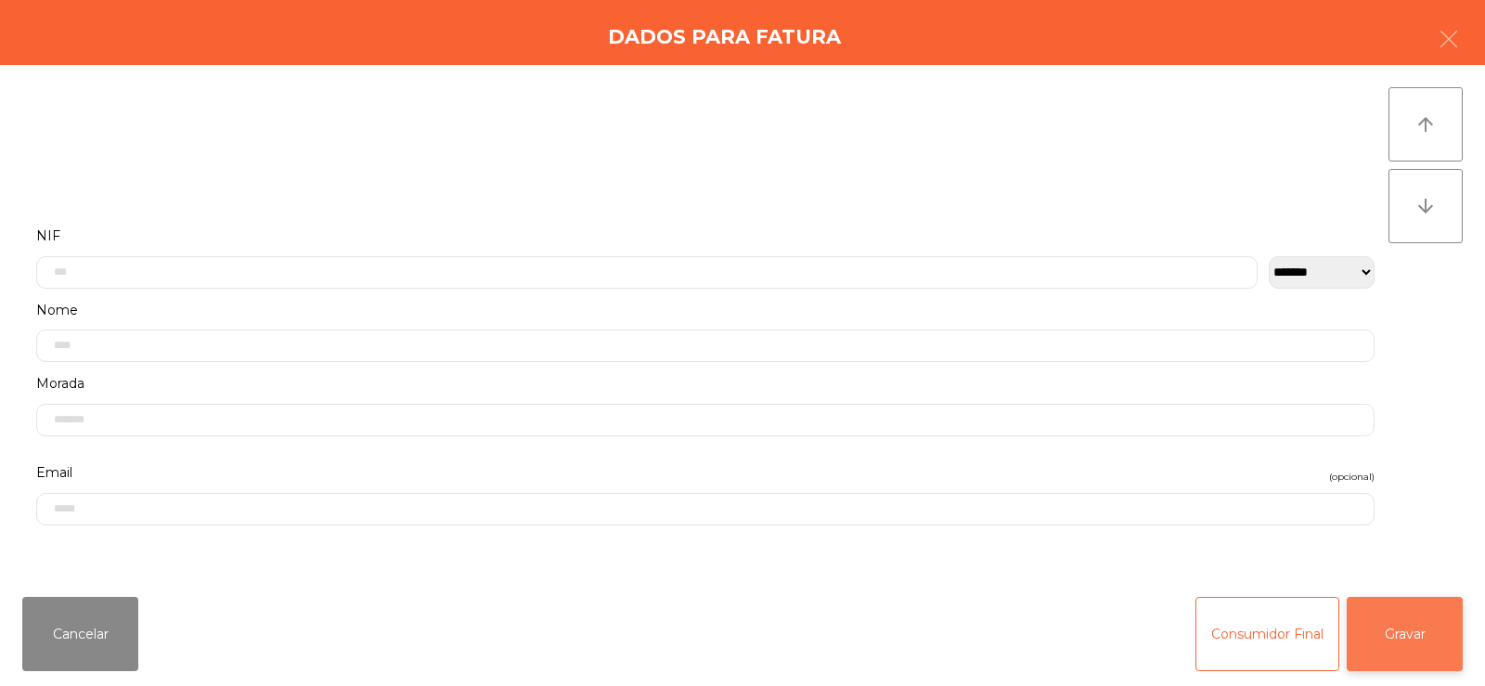
click at [1420, 633] on button "Gravar" at bounding box center [1405, 634] width 116 height 74
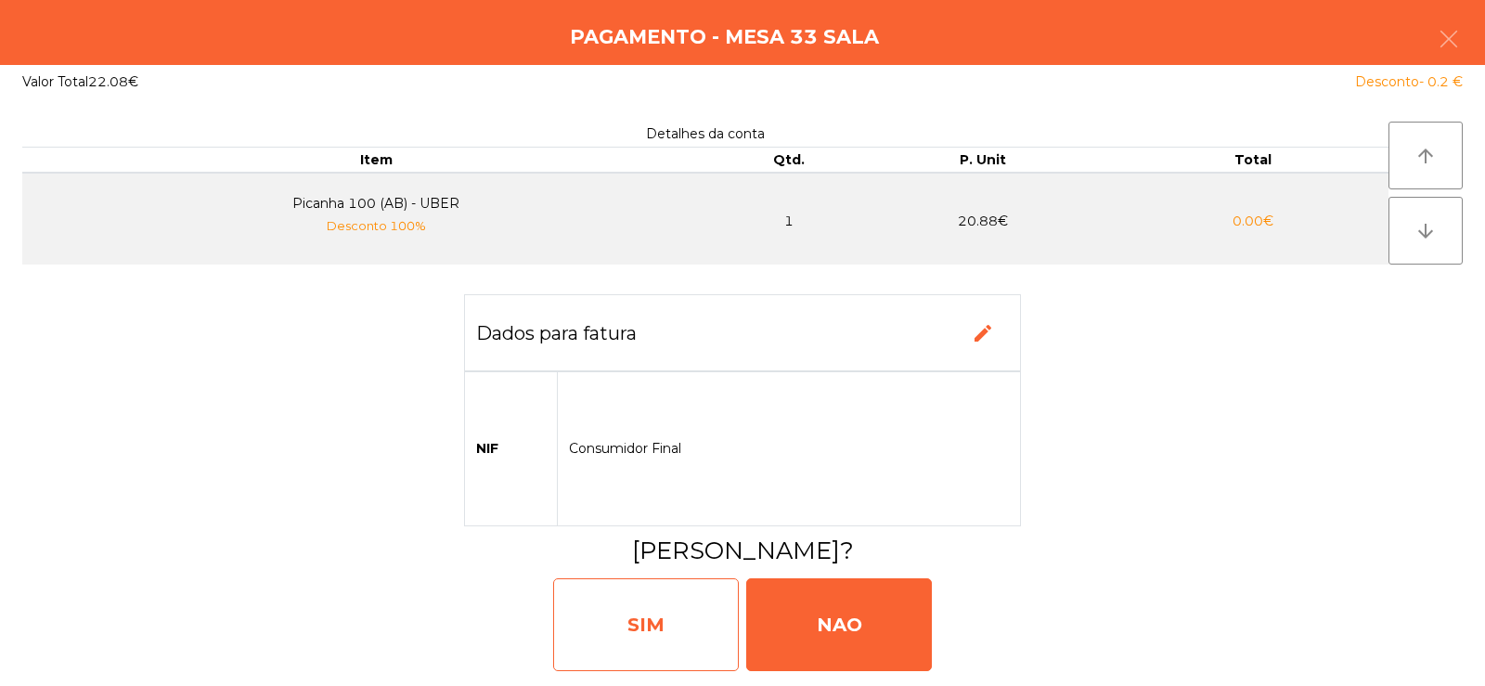
click at [648, 635] on div "SIM" at bounding box center [646, 624] width 186 height 93
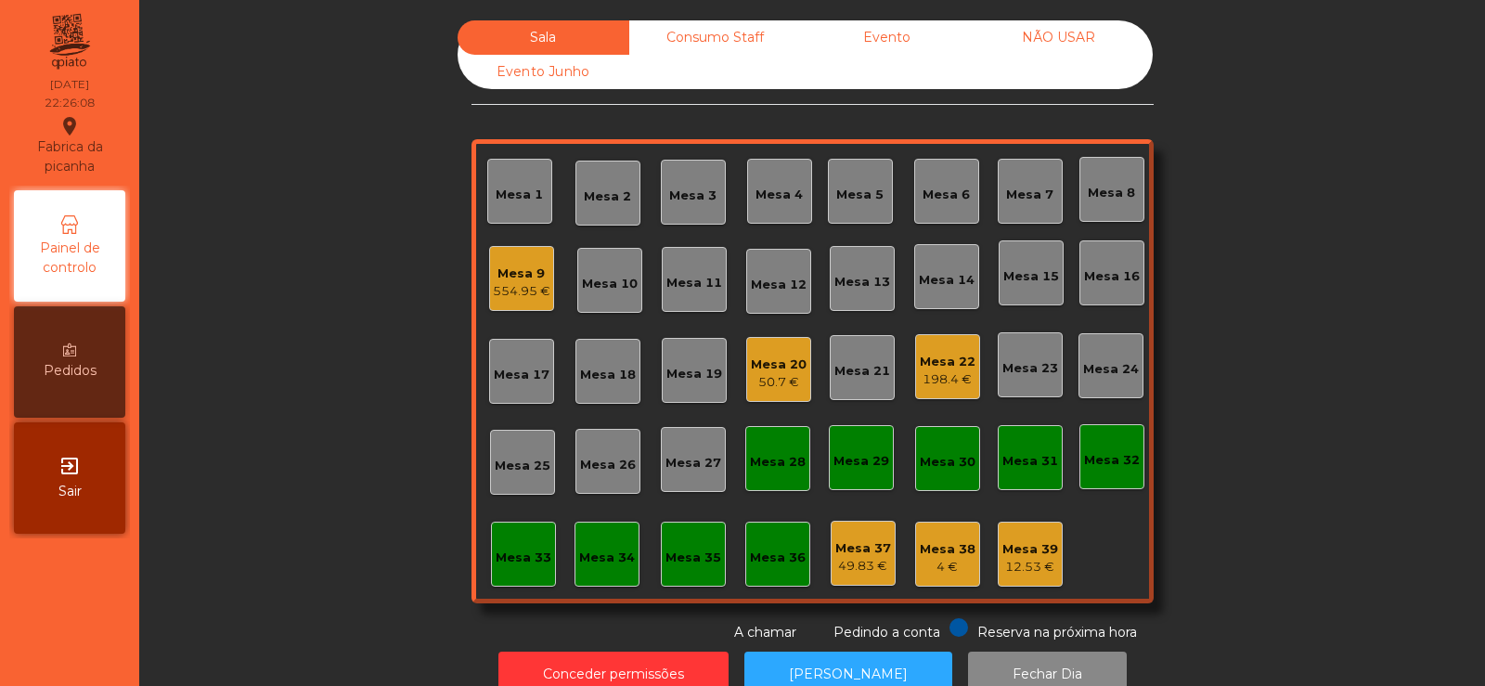
click at [493, 286] on div "554.95 €" at bounding box center [522, 291] width 58 height 19
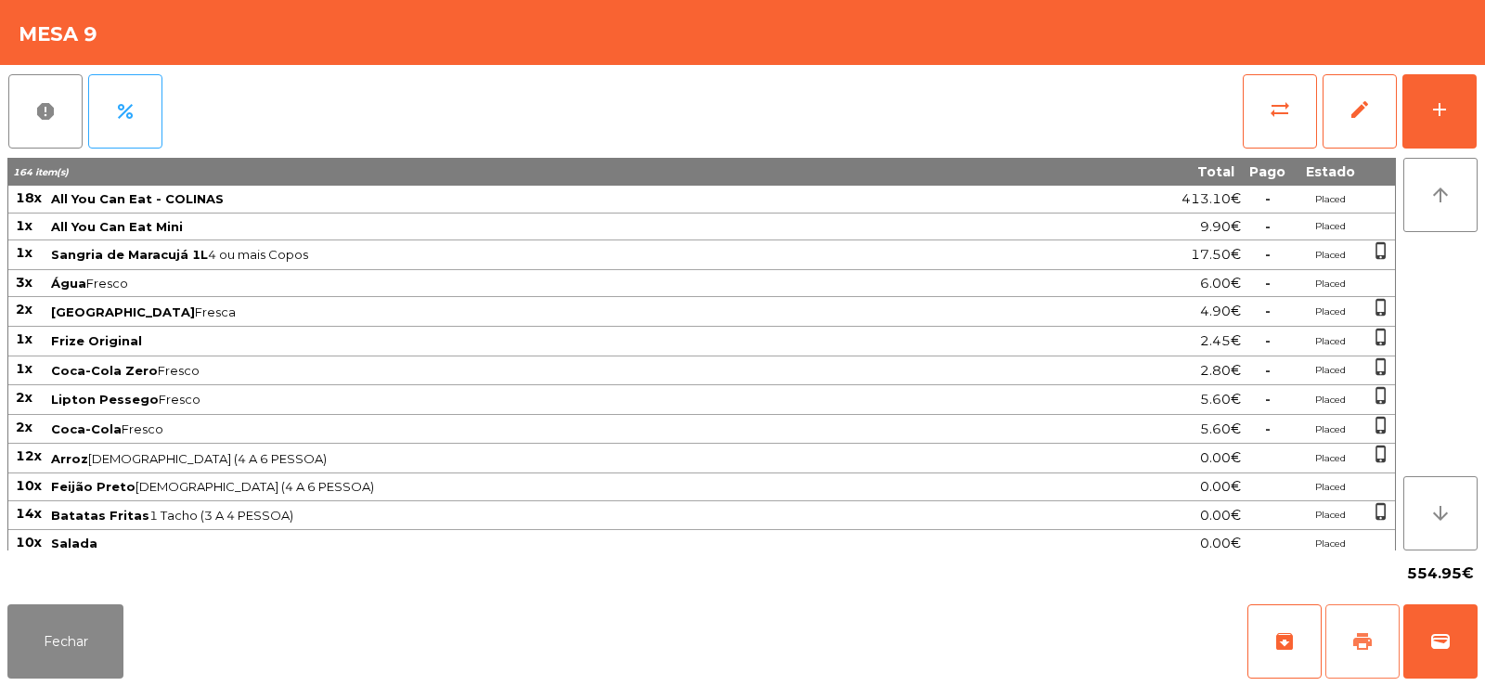
click at [1364, 626] on button "print" at bounding box center [1362, 641] width 74 height 74
click at [1252, 108] on button "sync_alt" at bounding box center [1280, 111] width 74 height 74
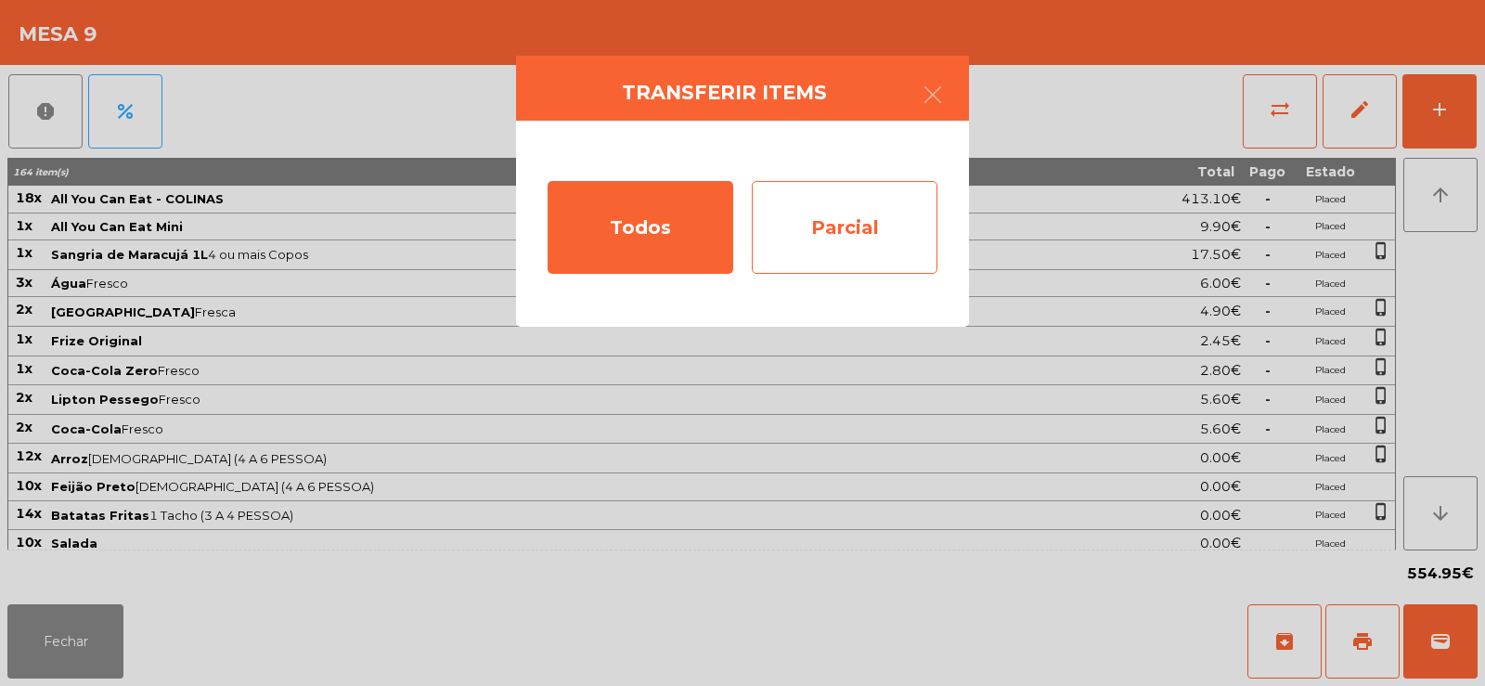
click at [864, 239] on div "Parcial" at bounding box center [845, 227] width 186 height 93
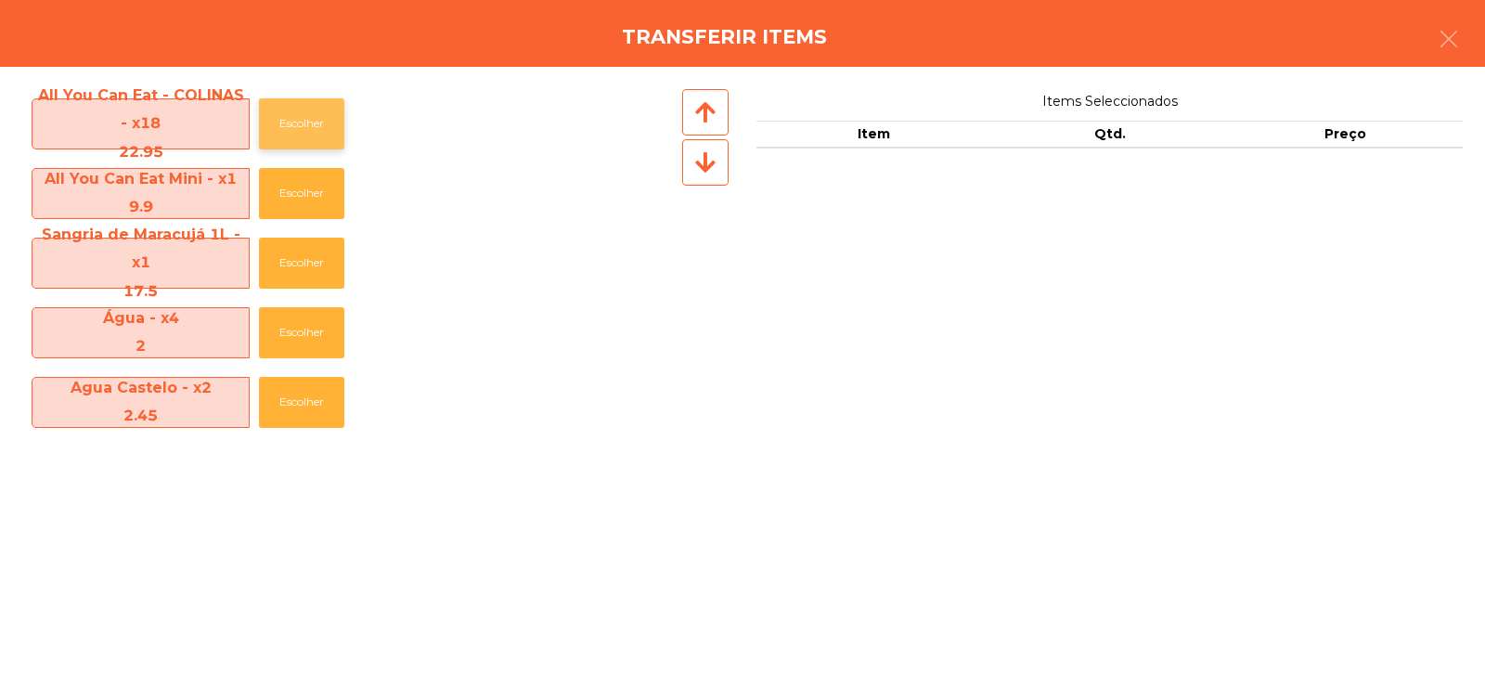
click at [293, 120] on button "Escolher" at bounding box center [301, 123] width 85 height 51
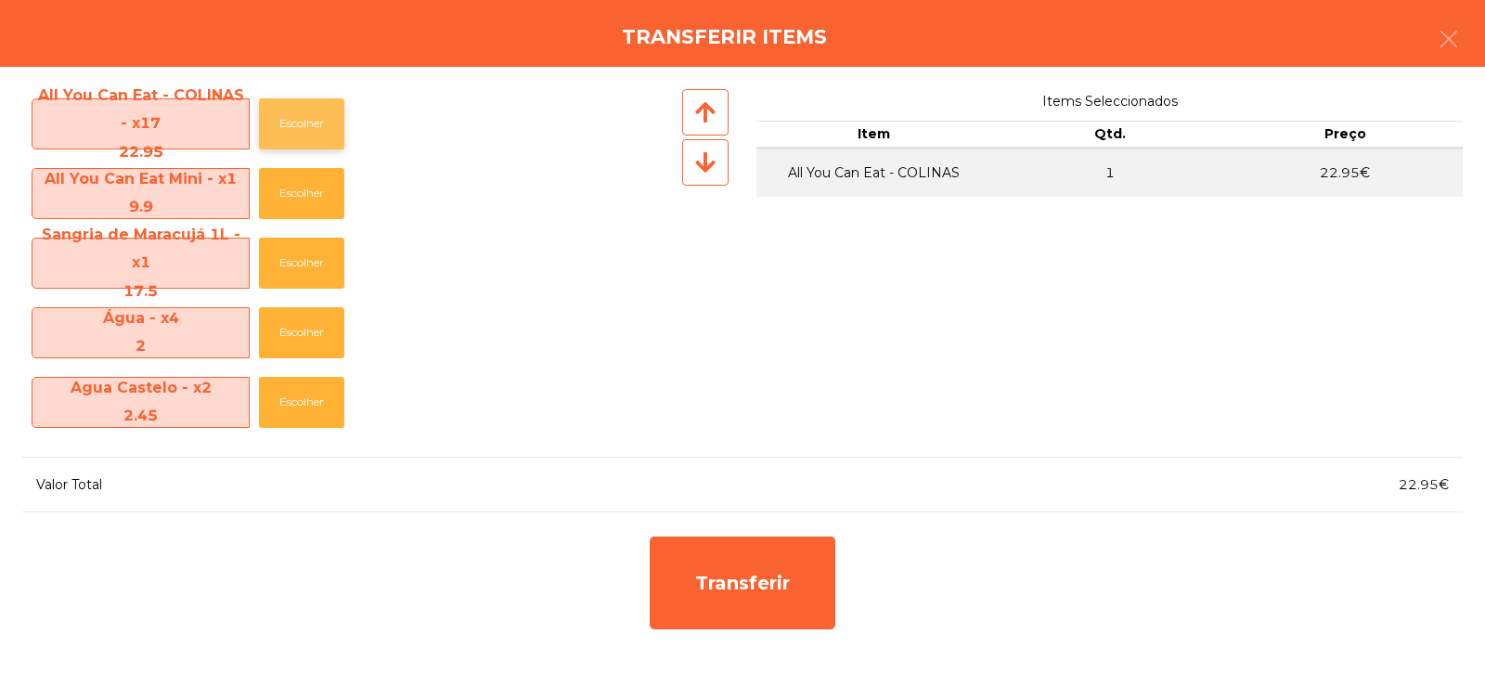
click at [295, 110] on button "Escolher" at bounding box center [301, 123] width 85 height 51
click at [300, 118] on button "Escolher" at bounding box center [301, 123] width 85 height 51
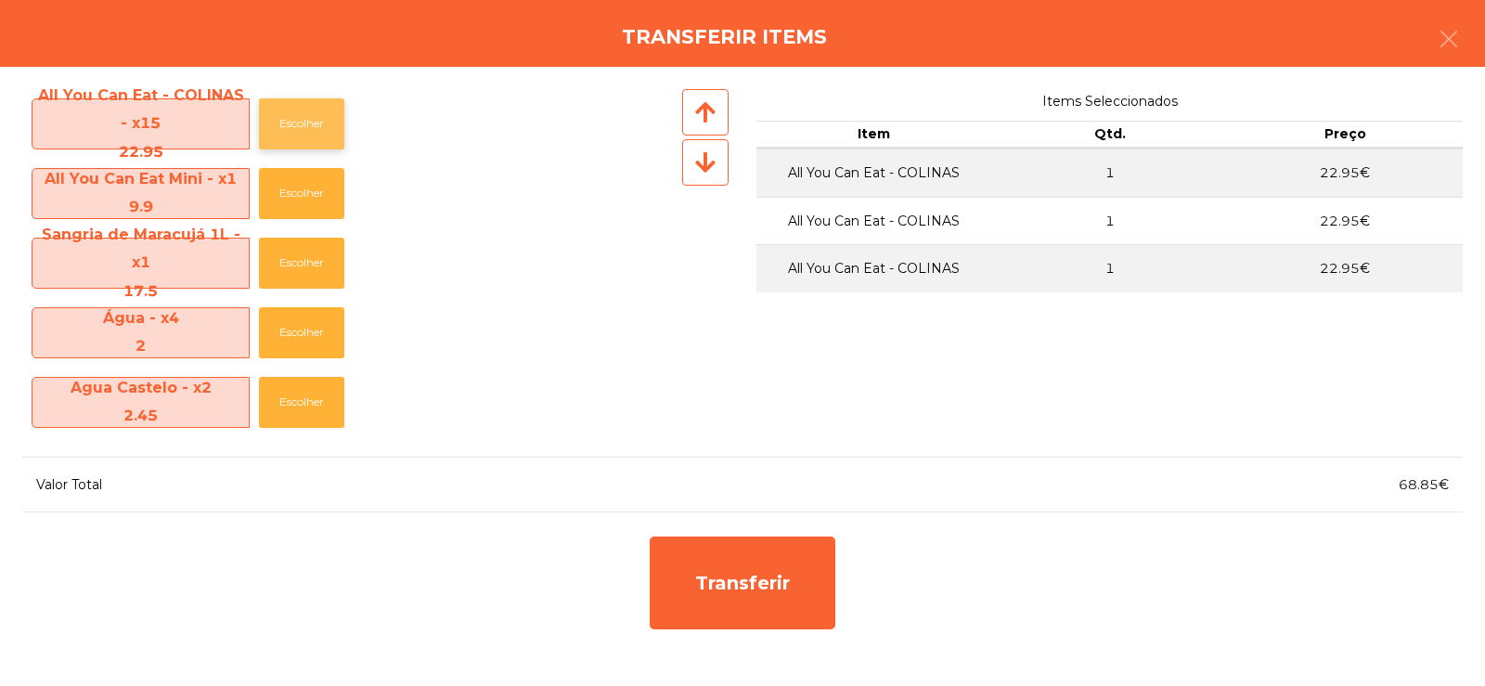
click at [297, 124] on button "Escolher" at bounding box center [301, 123] width 85 height 51
click at [294, 121] on button "Escolher" at bounding box center [301, 123] width 85 height 51
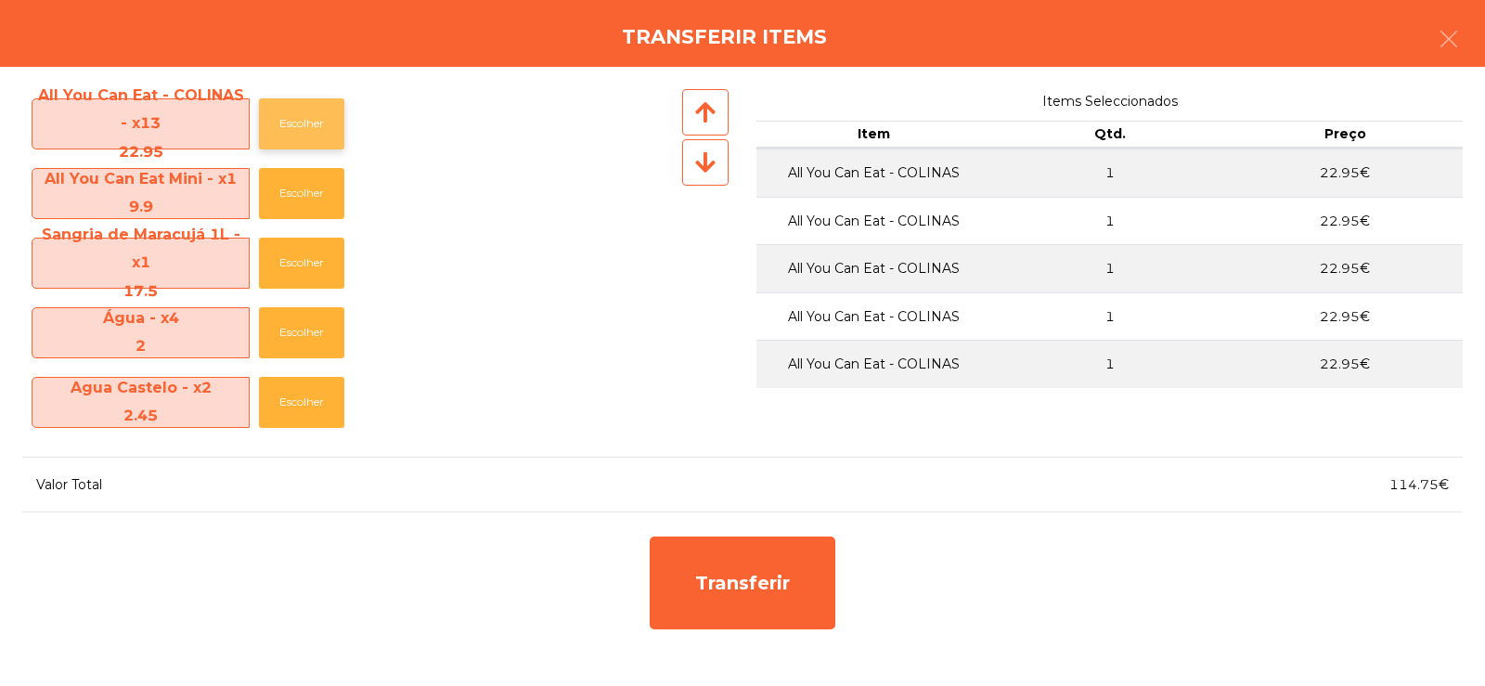
click at [299, 121] on button "Escolher" at bounding box center [301, 123] width 85 height 51
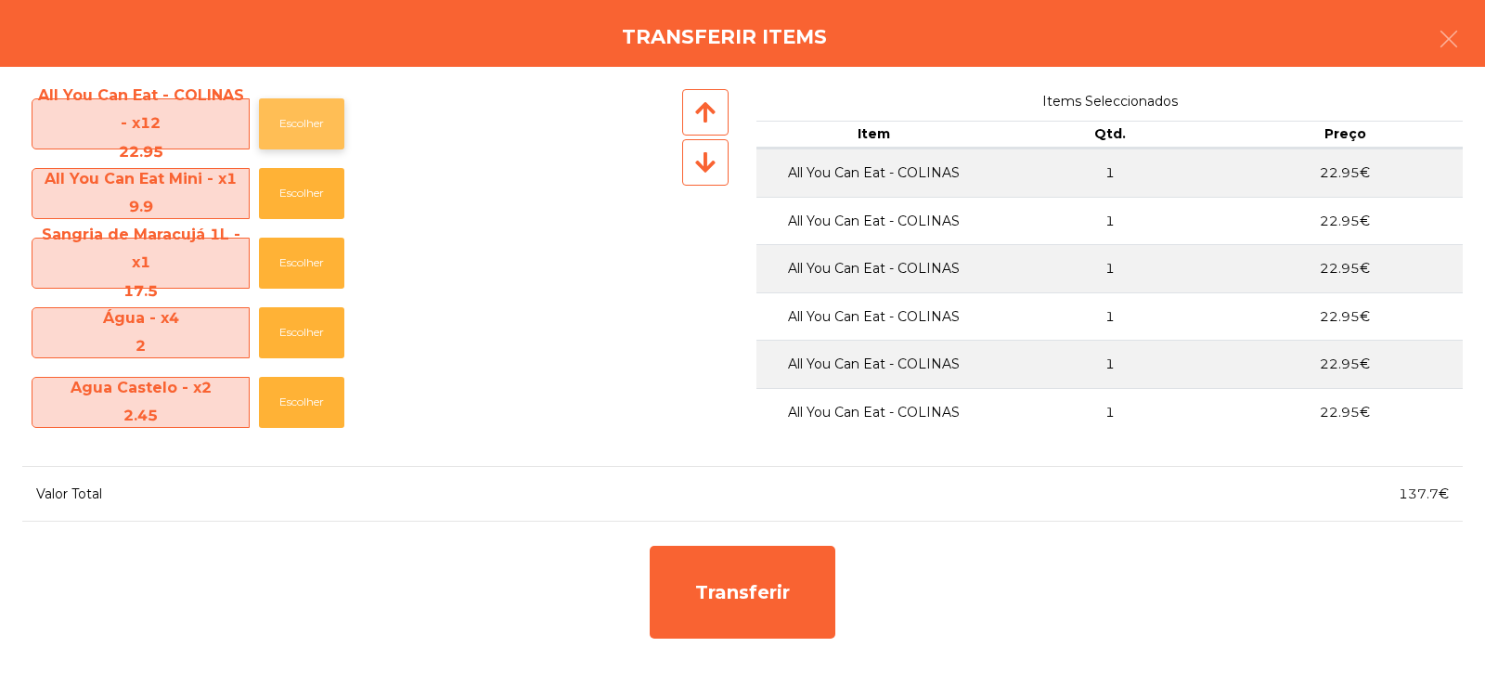
click at [300, 119] on button "Escolher" at bounding box center [301, 123] width 85 height 51
click at [311, 115] on button "Escolher" at bounding box center [301, 123] width 85 height 51
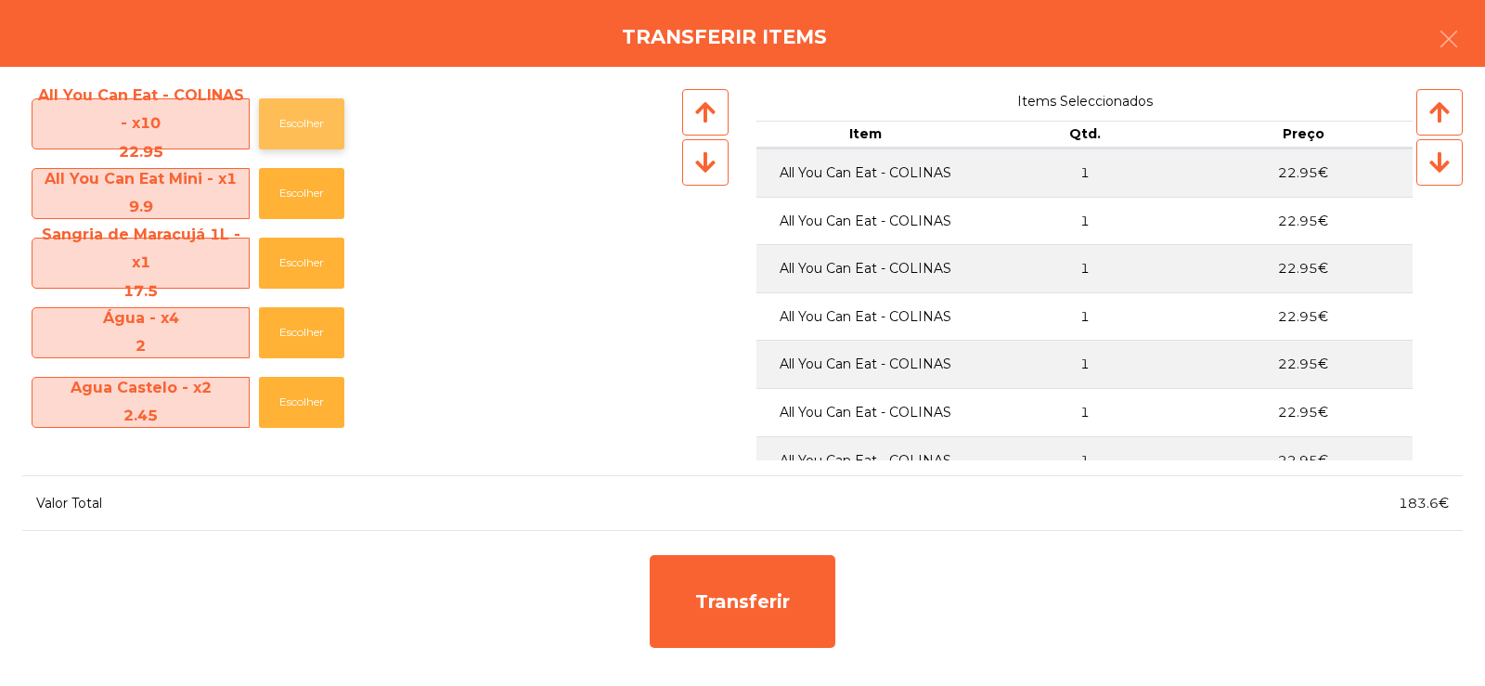
click at [305, 119] on button "Escolher" at bounding box center [301, 123] width 85 height 51
click at [304, 117] on button "Escolher" at bounding box center [301, 123] width 85 height 51
click at [308, 119] on button "Escolher" at bounding box center [301, 123] width 85 height 51
click at [303, 119] on button "Escolher" at bounding box center [301, 123] width 85 height 51
click at [309, 109] on button "Escolher" at bounding box center [301, 123] width 85 height 51
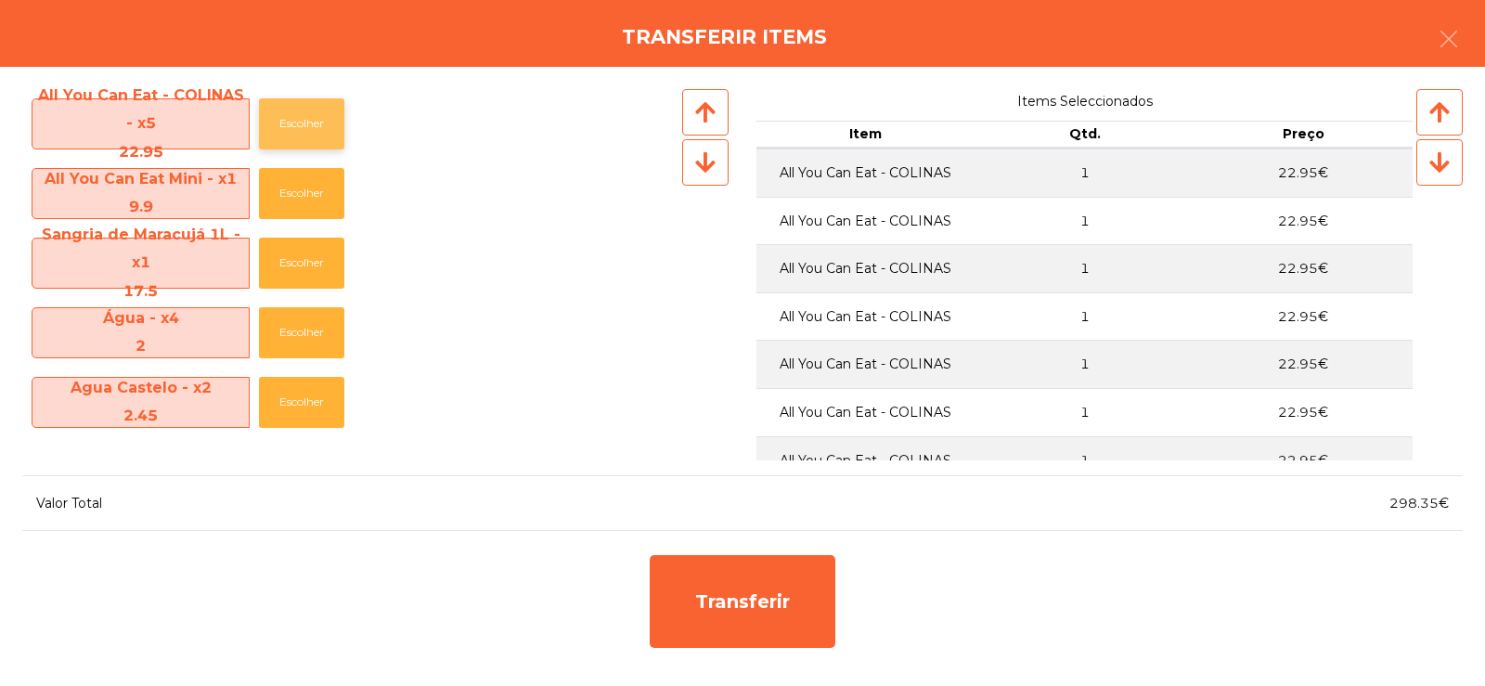
click at [304, 112] on button "Escolher" at bounding box center [301, 123] width 85 height 51
click at [297, 119] on button "Escolher" at bounding box center [301, 123] width 85 height 51
click at [305, 114] on button "Escolher" at bounding box center [301, 123] width 85 height 51
click at [297, 120] on button "Escolher" at bounding box center [301, 123] width 85 height 51
click at [290, 191] on button "Escolher" at bounding box center [301, 193] width 85 height 51
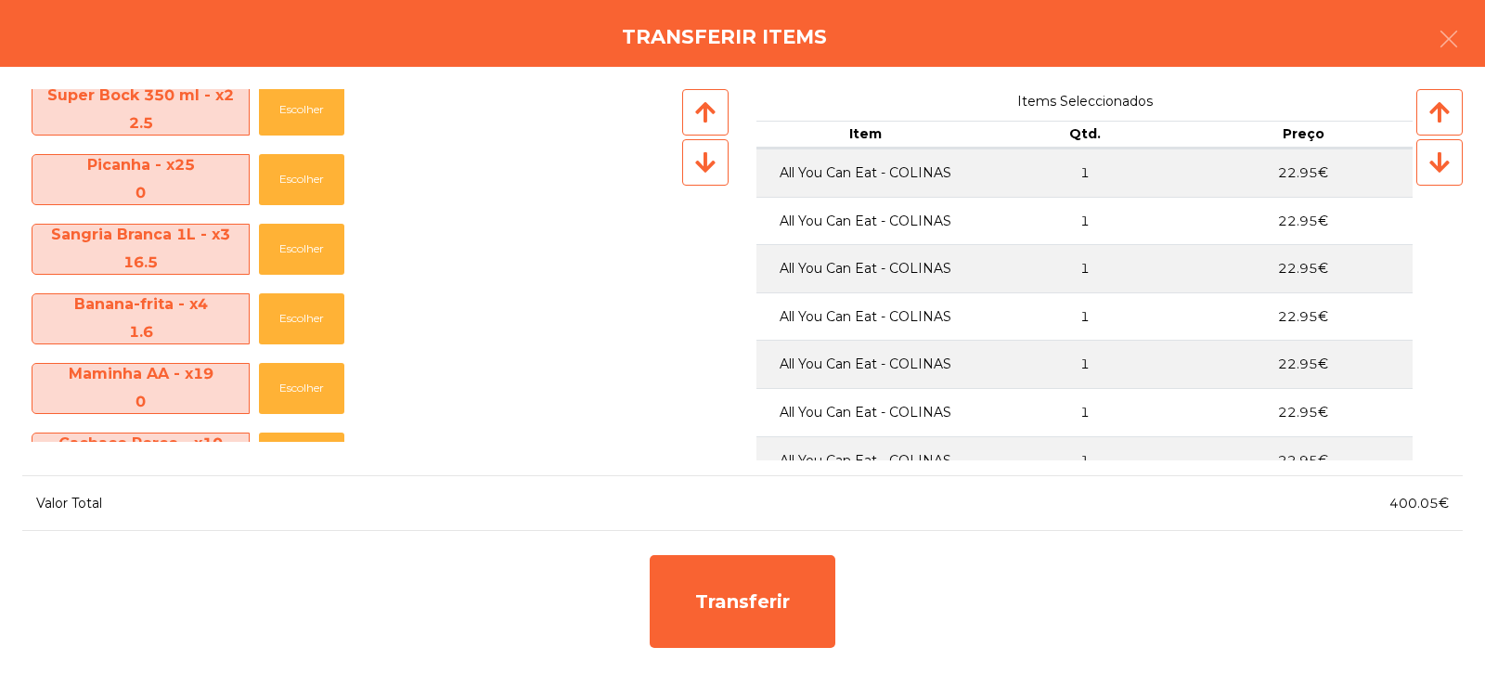
scroll to position [1248, 0]
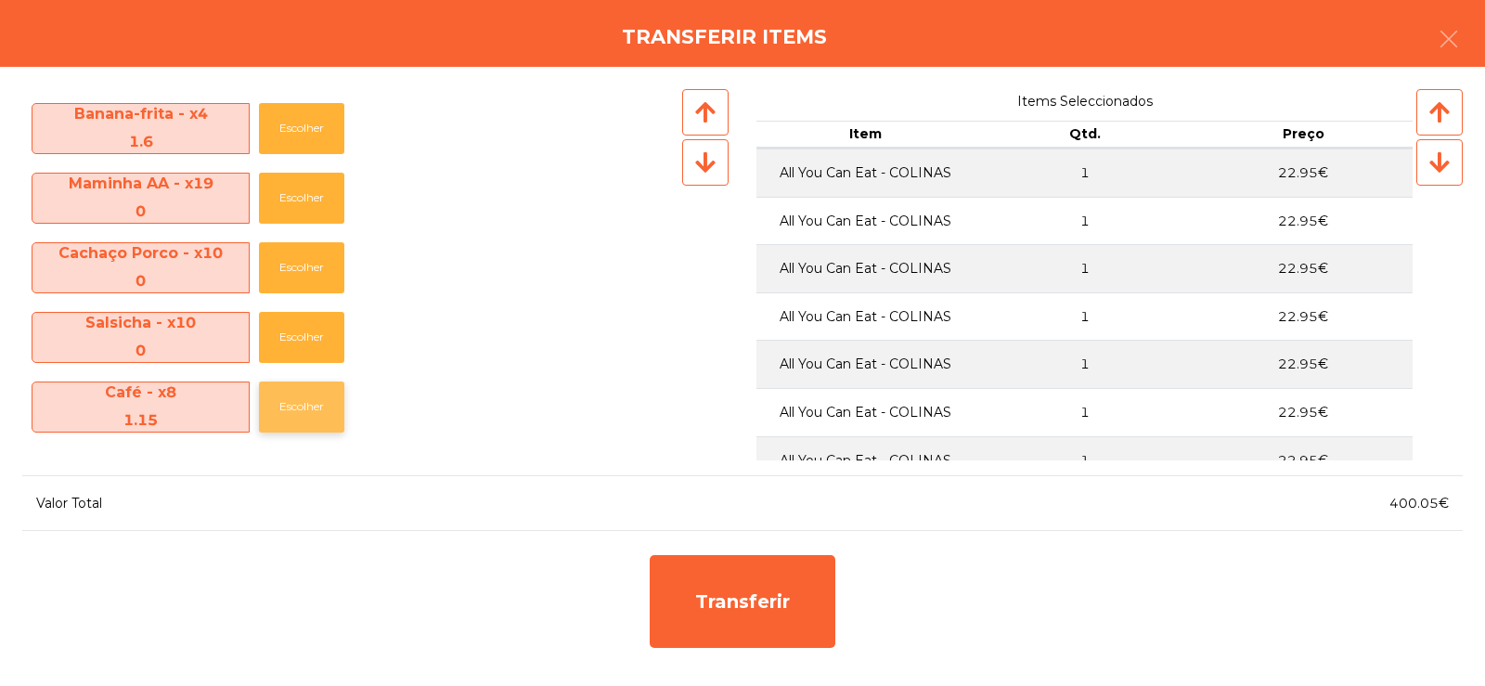
click at [294, 407] on button "Escolher" at bounding box center [301, 406] width 85 height 51
click at [309, 404] on button "Escolher" at bounding box center [301, 406] width 85 height 51
click at [325, 396] on button "Escolher" at bounding box center [301, 406] width 85 height 51
click at [319, 396] on button "Escolher" at bounding box center [301, 406] width 85 height 51
click at [319, 391] on button "Escolher" at bounding box center [301, 406] width 85 height 51
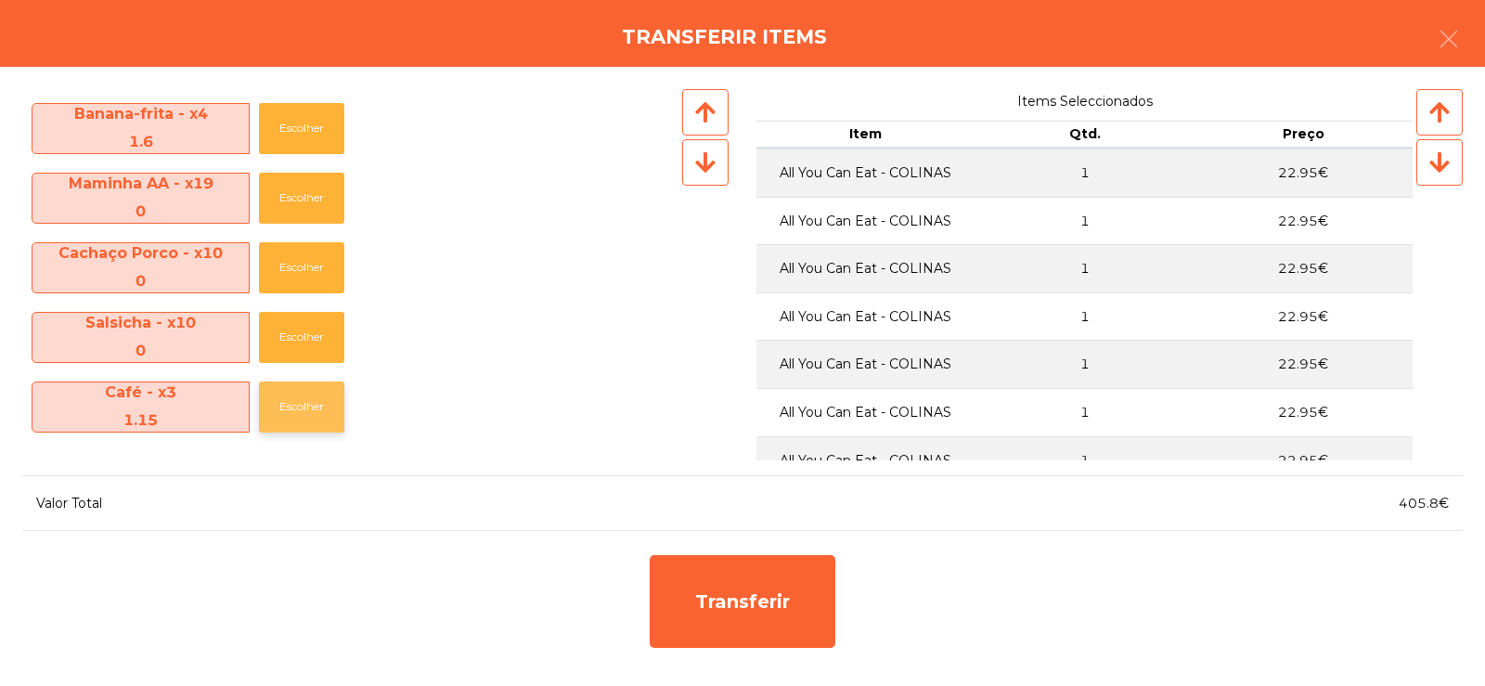
click at [315, 393] on button "Escolher" at bounding box center [301, 406] width 85 height 51
click at [312, 410] on button "Escolher" at bounding box center [301, 406] width 85 height 51
click at [312, 405] on button "Escolher" at bounding box center [301, 406] width 85 height 51
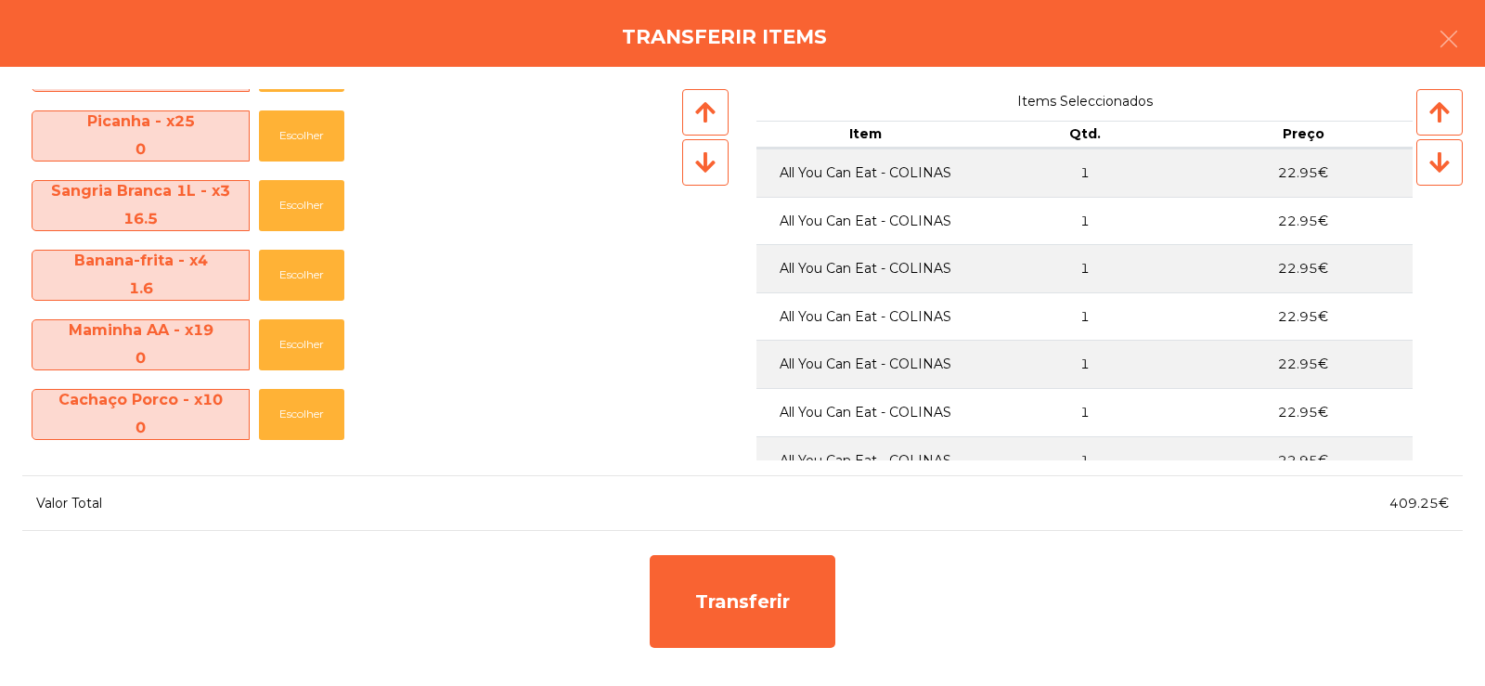
scroll to position [1092, 0]
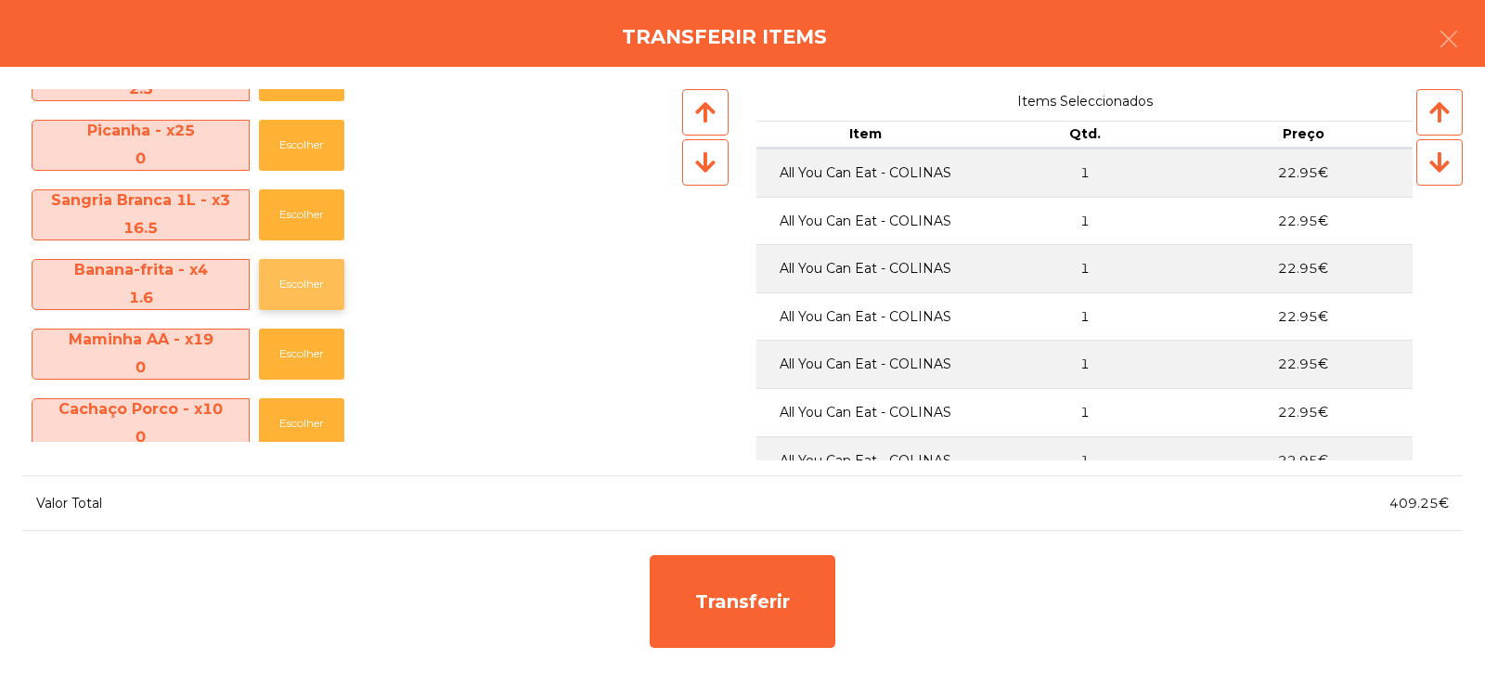
click at [298, 277] on button "Escolher" at bounding box center [301, 284] width 85 height 51
click at [312, 286] on button "Escolher" at bounding box center [301, 284] width 85 height 51
click at [302, 286] on button "Escolher" at bounding box center [301, 284] width 85 height 51
click at [305, 289] on button "Escolher" at bounding box center [301, 284] width 85 height 51
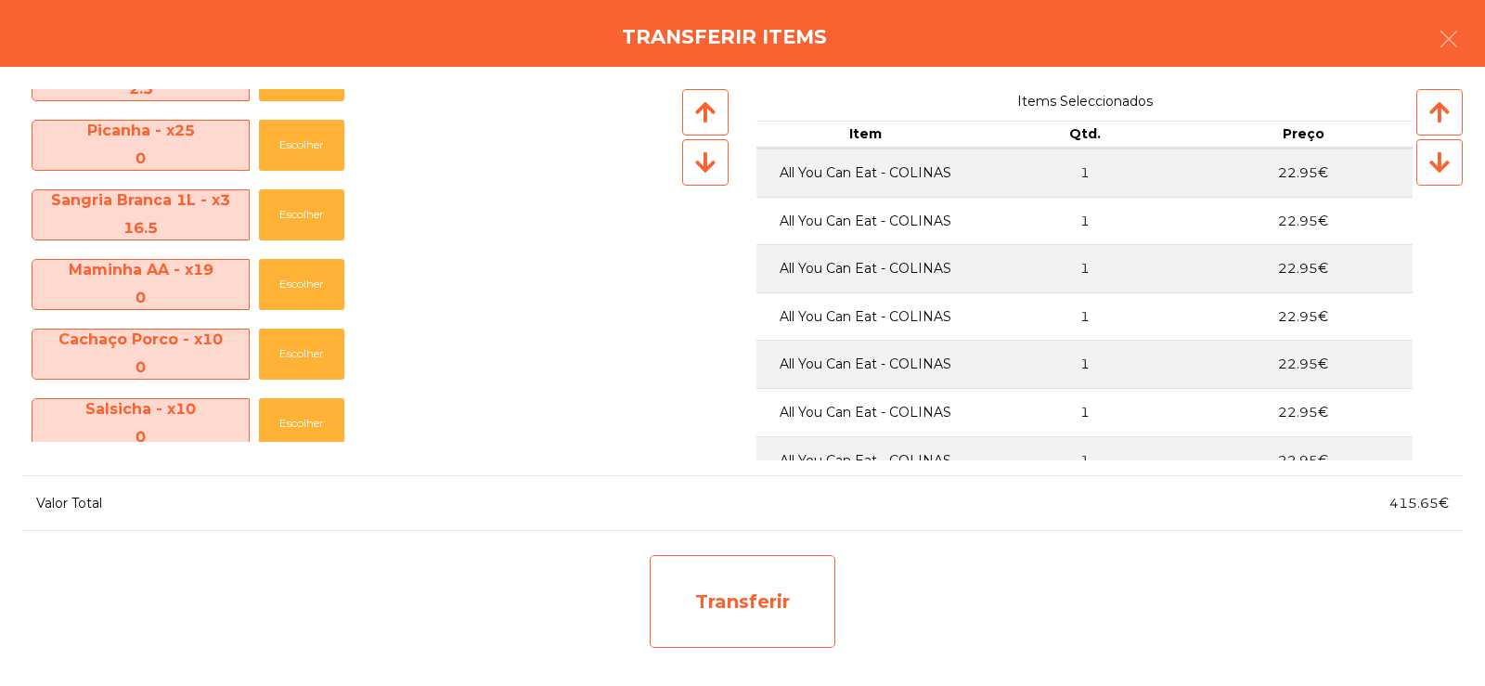
click at [755, 593] on div "Transferir" at bounding box center [743, 601] width 186 height 93
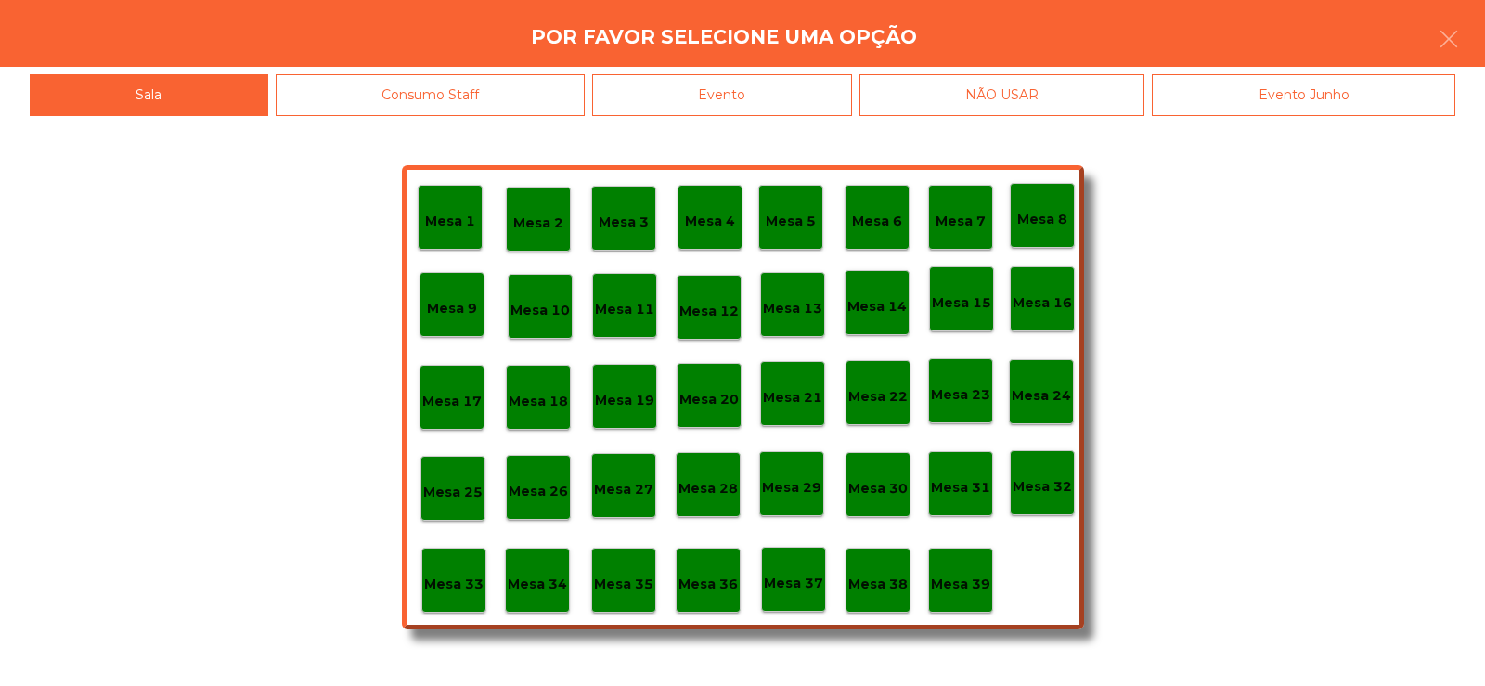
click at [1047, 497] on div "Mesa 32" at bounding box center [1042, 482] width 65 height 65
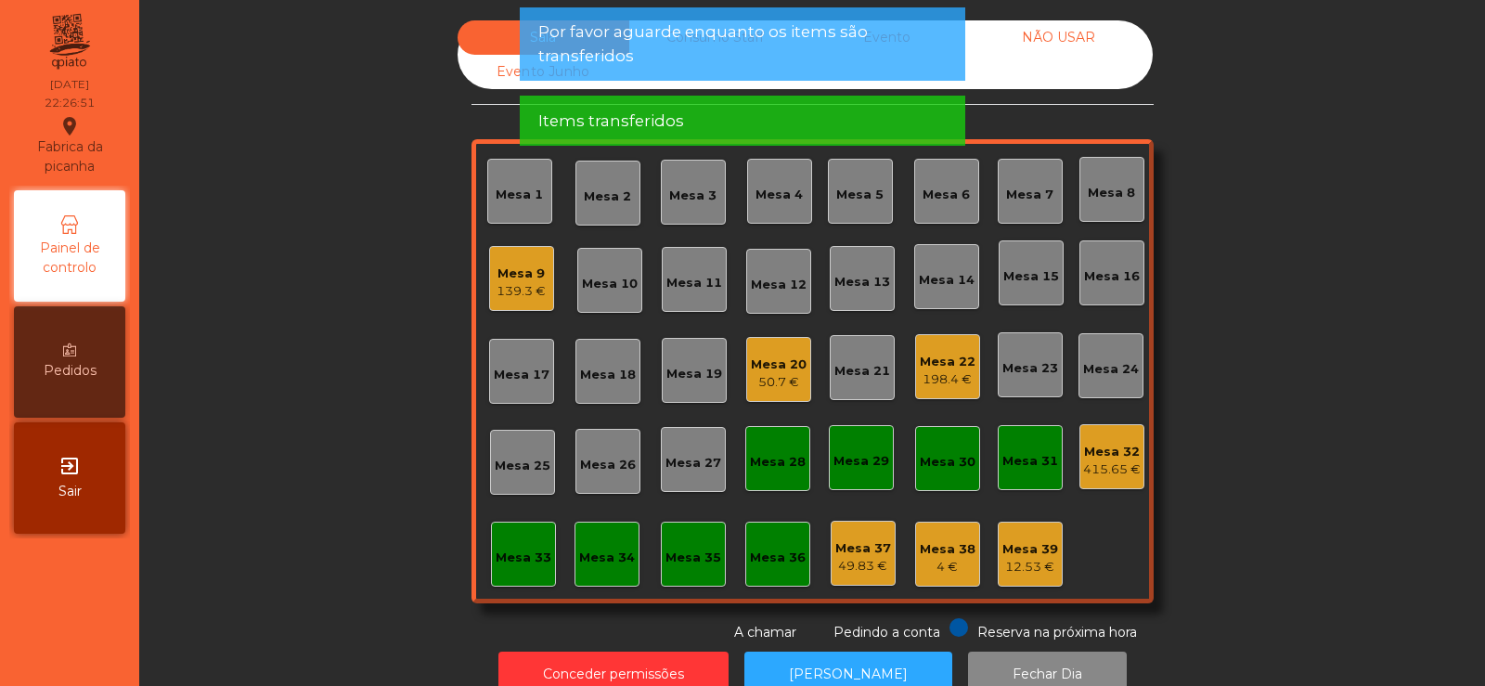
click at [514, 295] on div "139.3 €" at bounding box center [521, 291] width 49 height 19
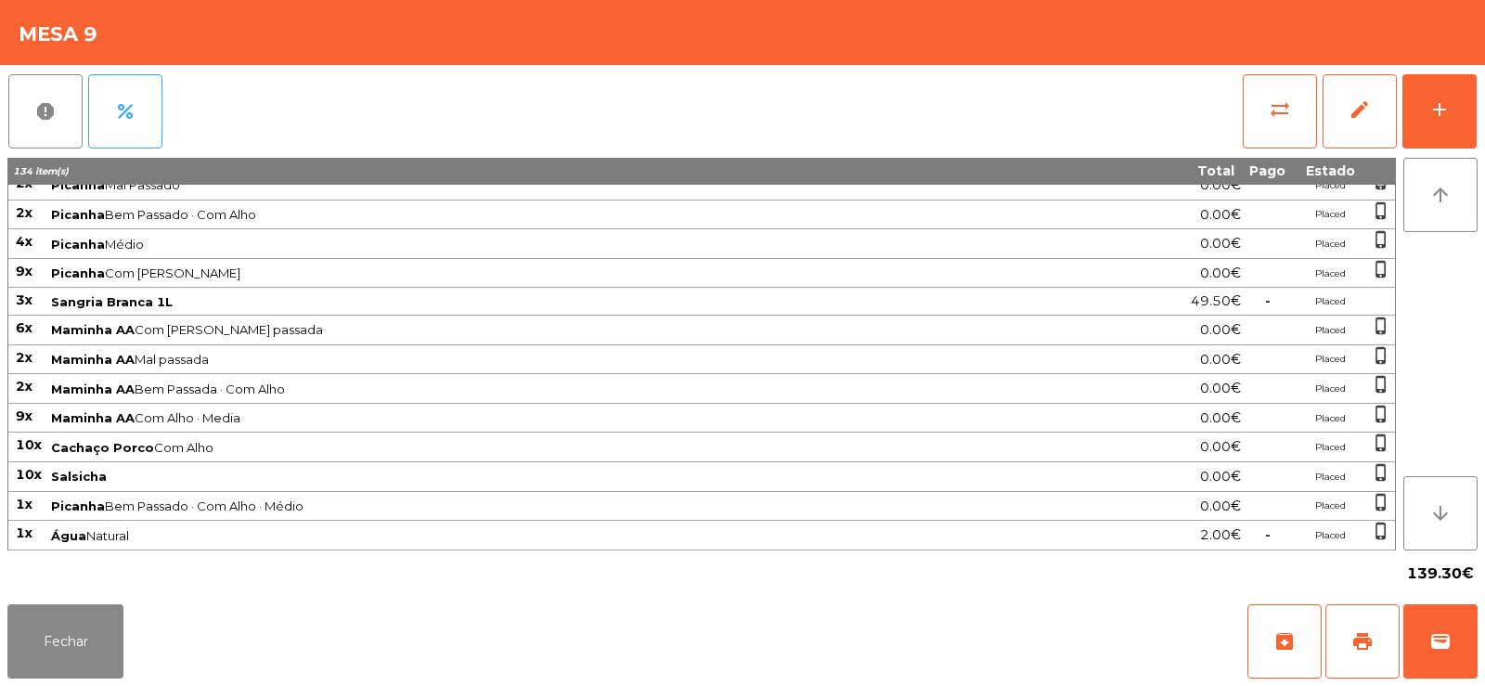
scroll to position [0, 0]
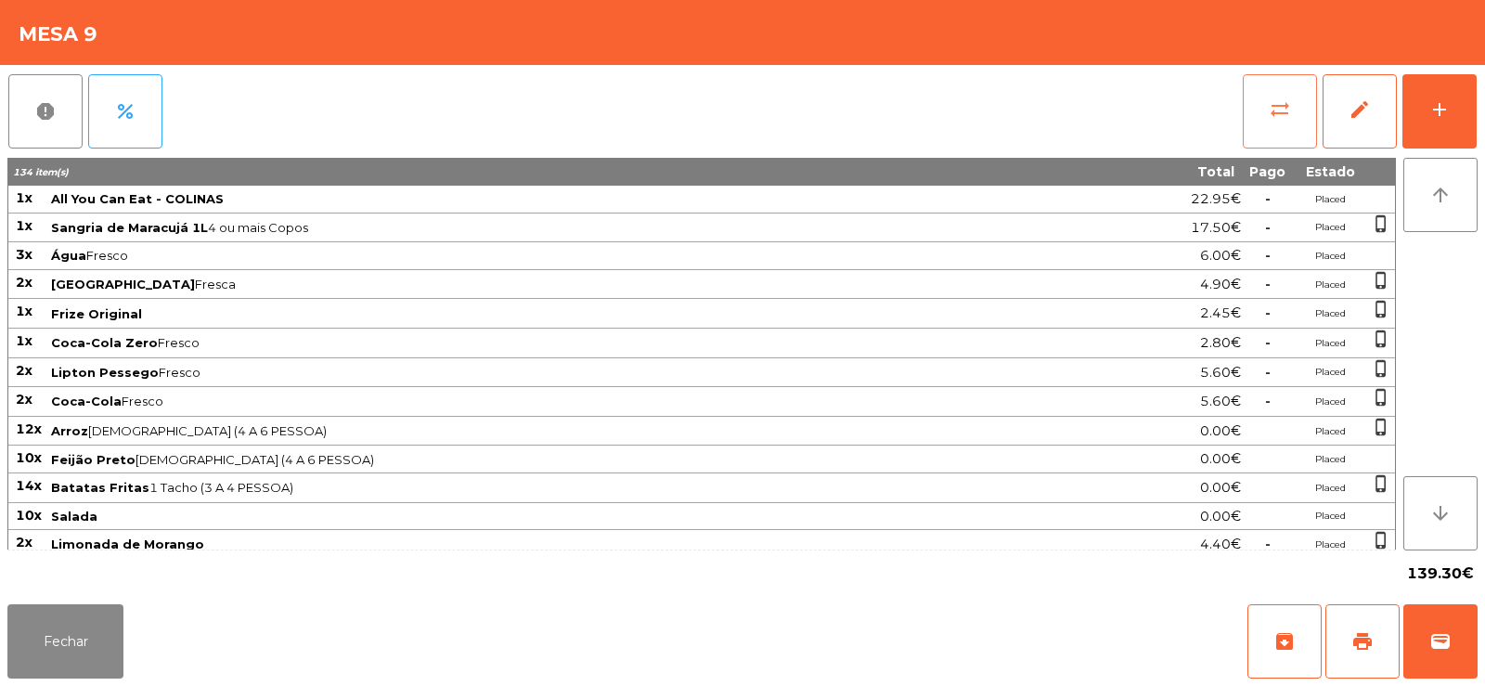
click at [1256, 105] on button "sync_alt" at bounding box center [1280, 111] width 74 height 74
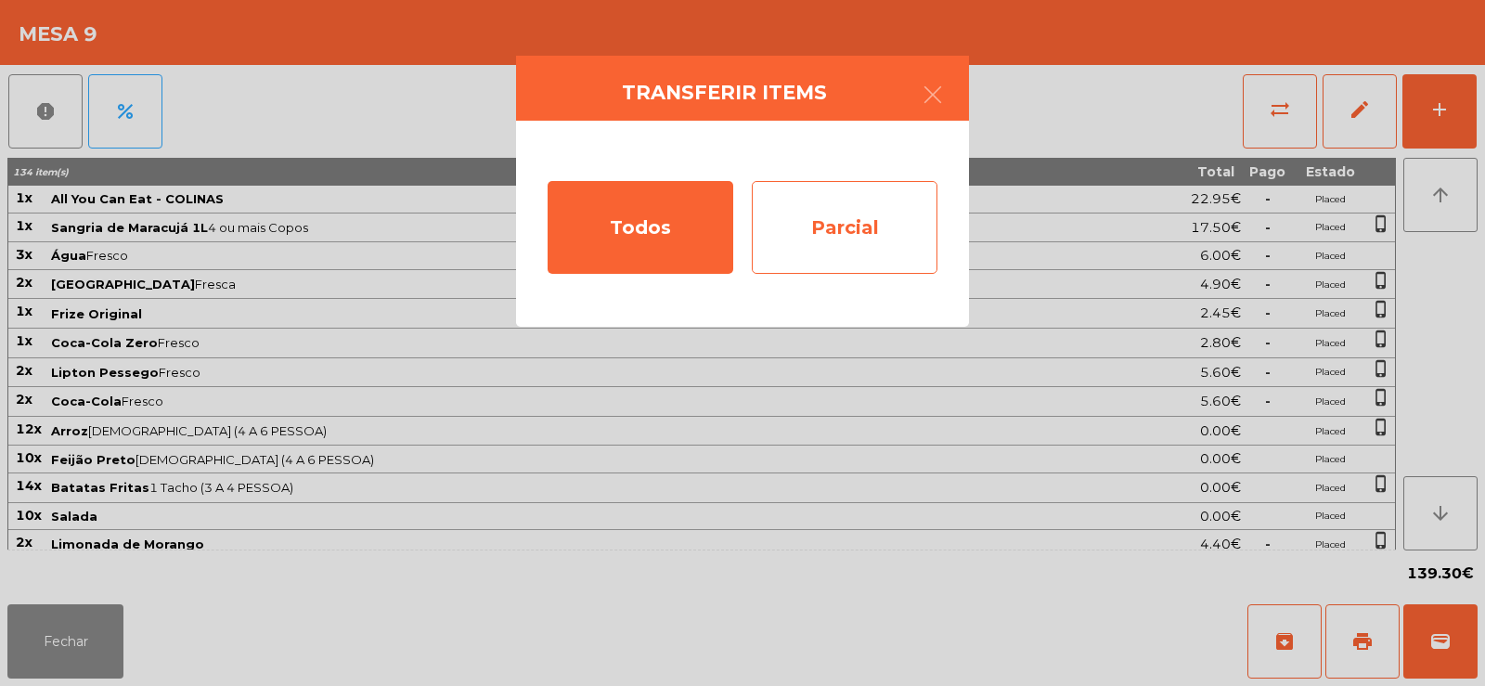
click at [844, 226] on div "Parcial" at bounding box center [845, 227] width 186 height 93
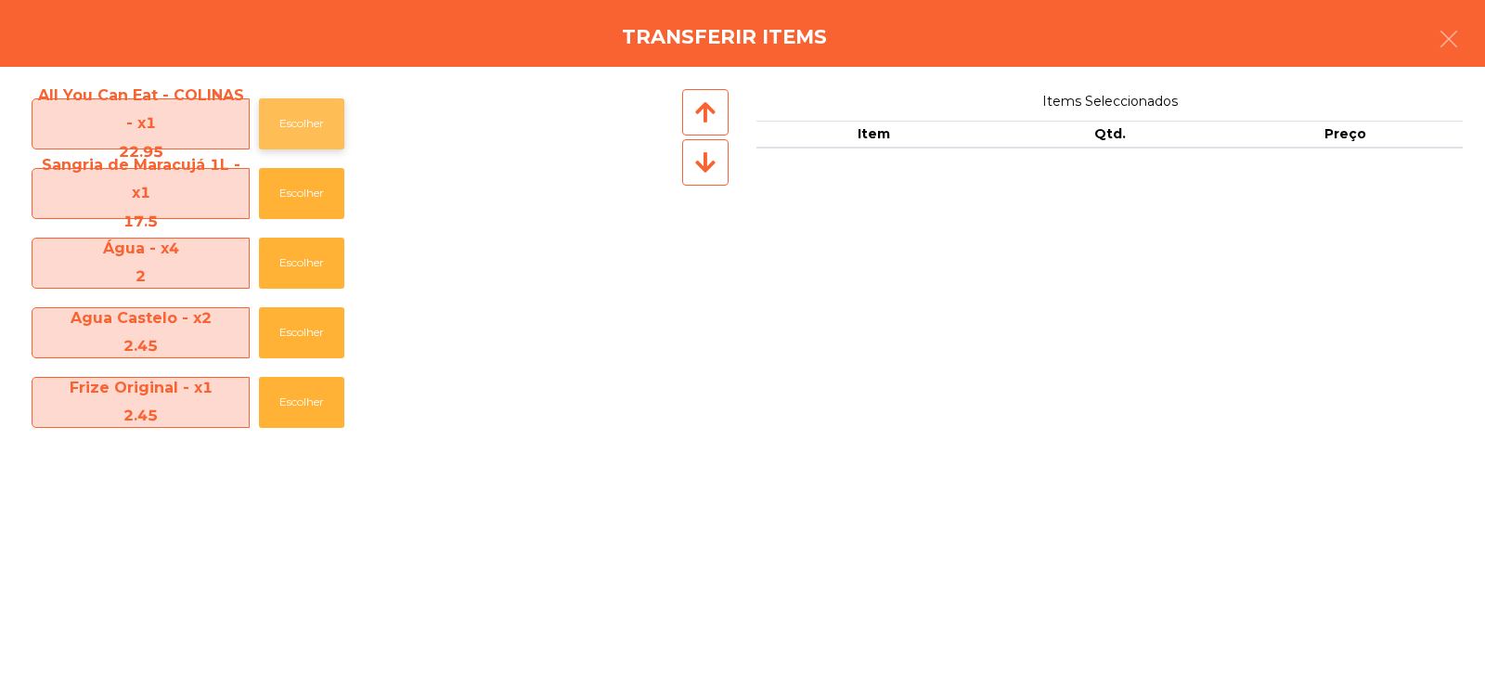
click at [294, 125] on button "Escolher" at bounding box center [301, 123] width 85 height 51
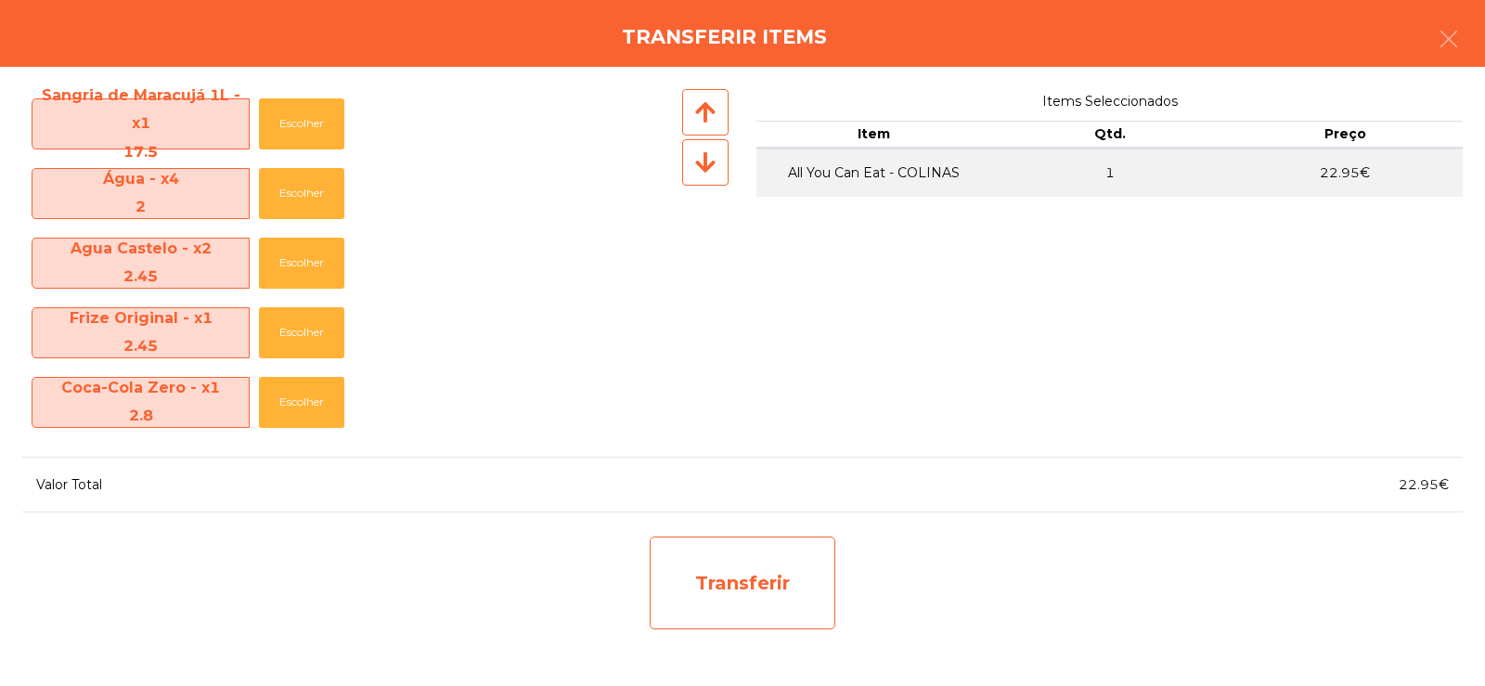
click at [742, 575] on div "Transferir" at bounding box center [743, 582] width 186 height 93
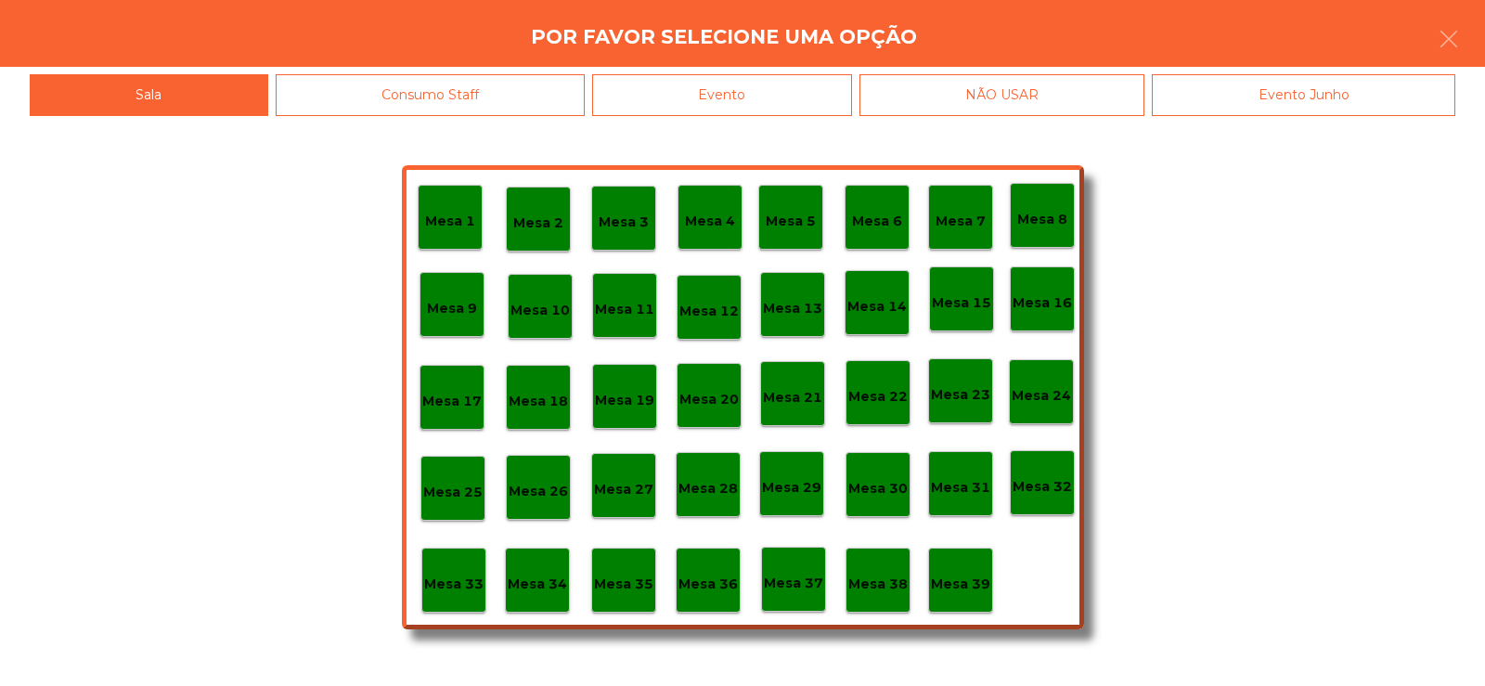
click at [1048, 505] on div "Mesa 32" at bounding box center [1042, 482] width 65 height 65
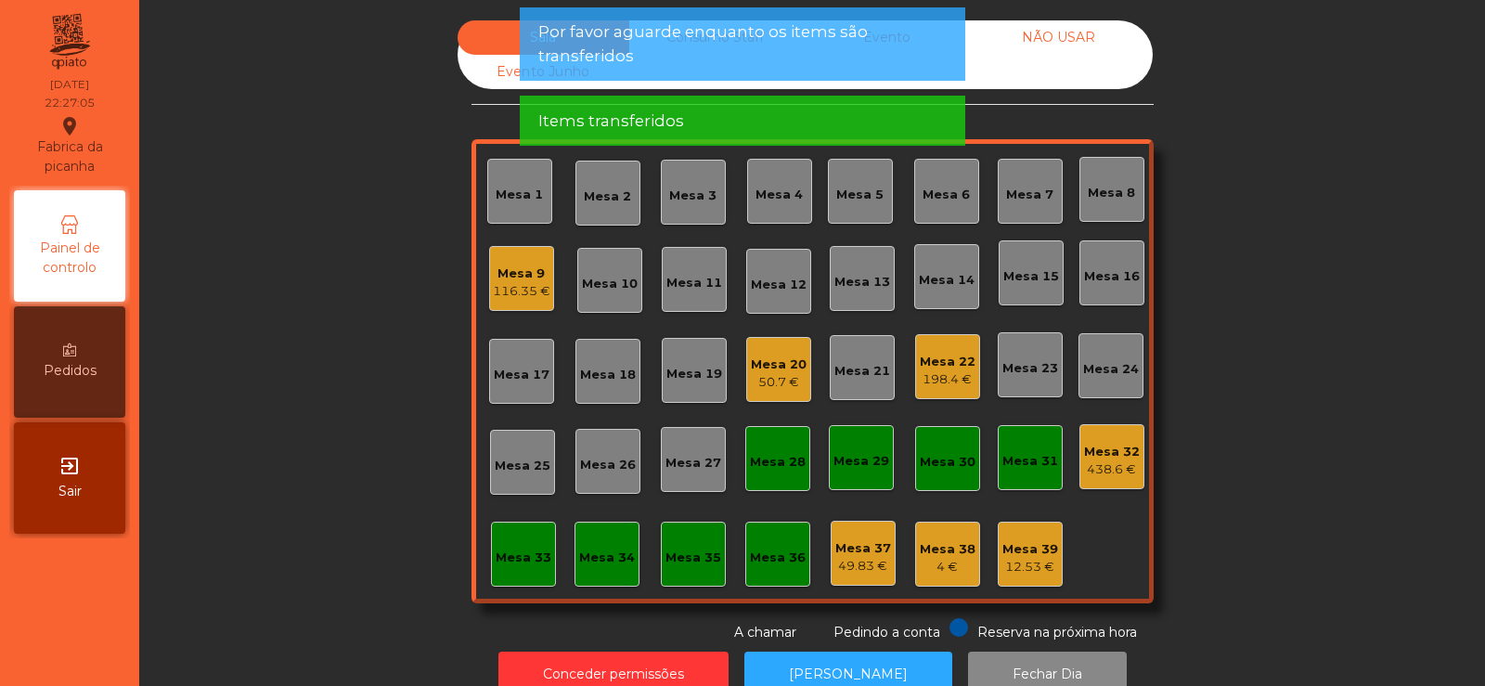
click at [522, 283] on div "116.35 €" at bounding box center [522, 291] width 58 height 19
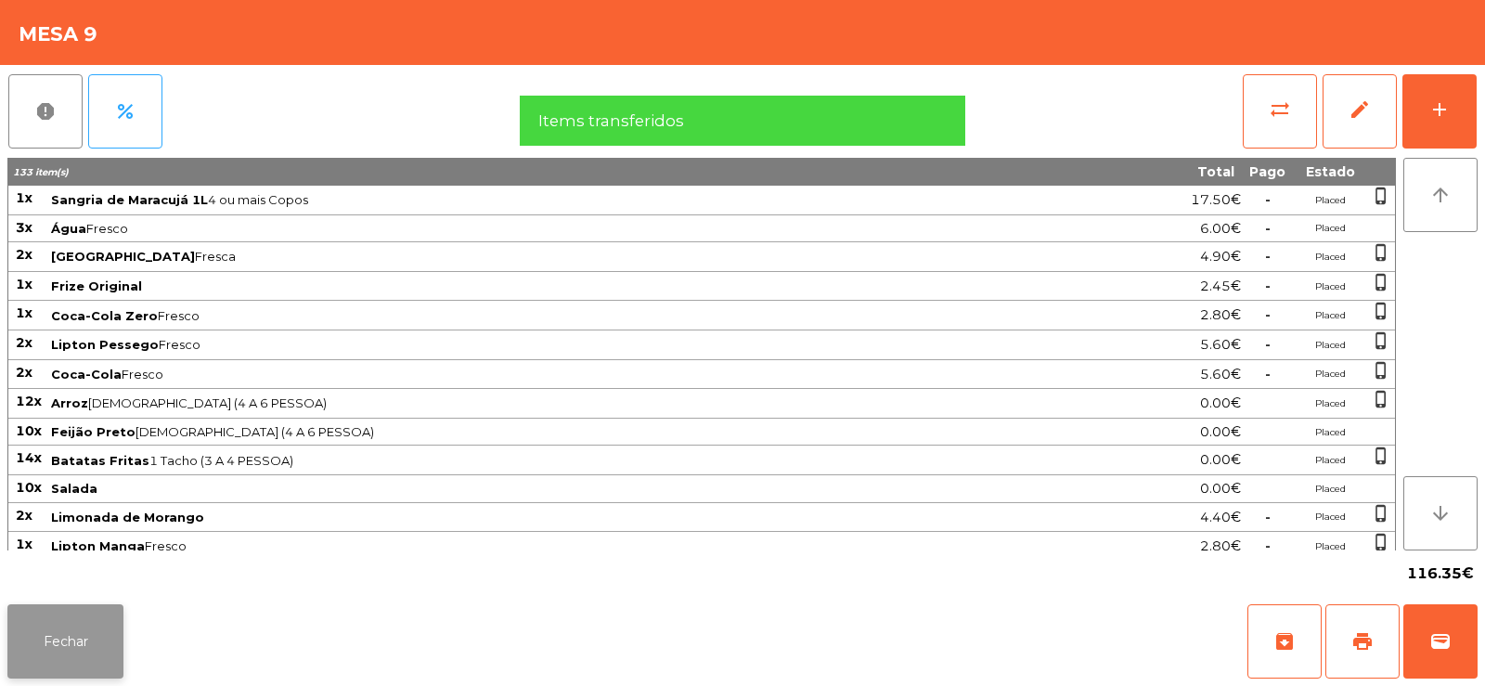
click at [80, 654] on button "Fechar" at bounding box center [65, 641] width 116 height 74
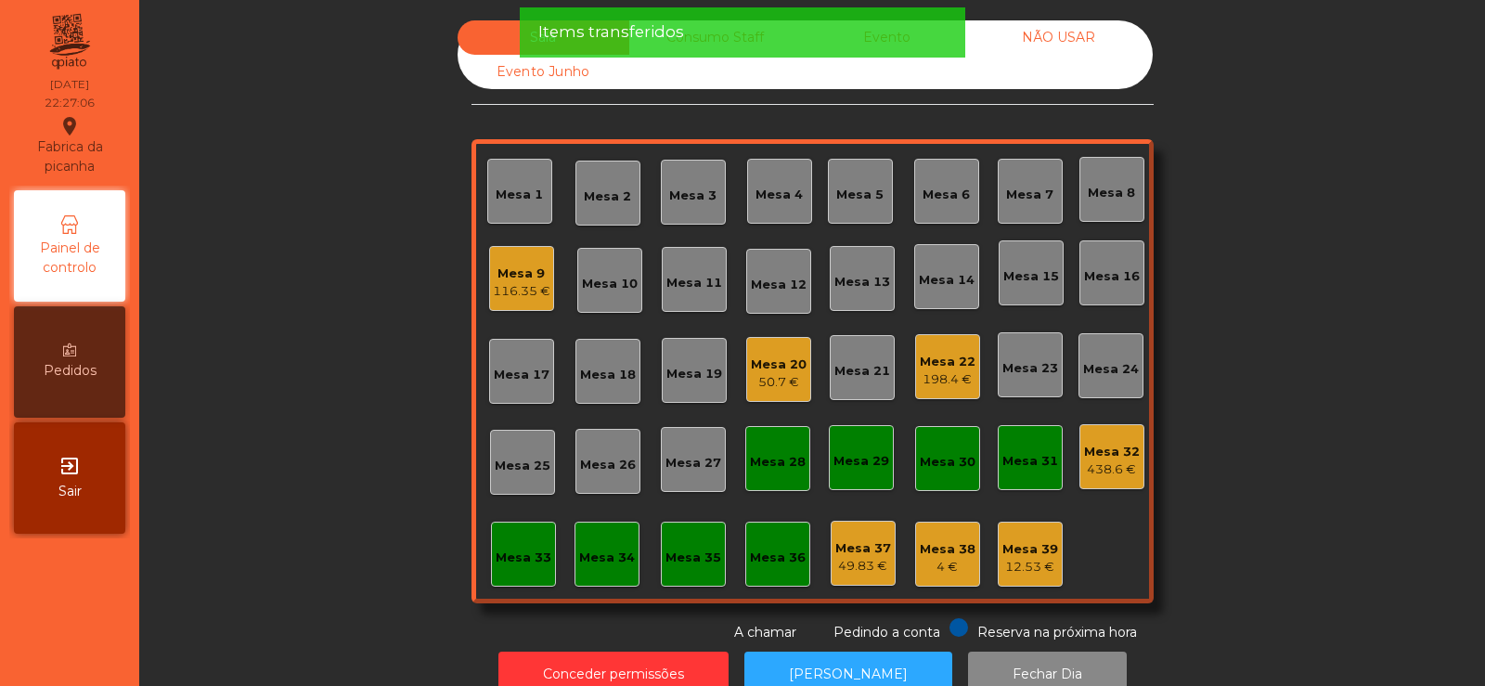
click at [1118, 463] on div "438.6 €" at bounding box center [1112, 469] width 56 height 19
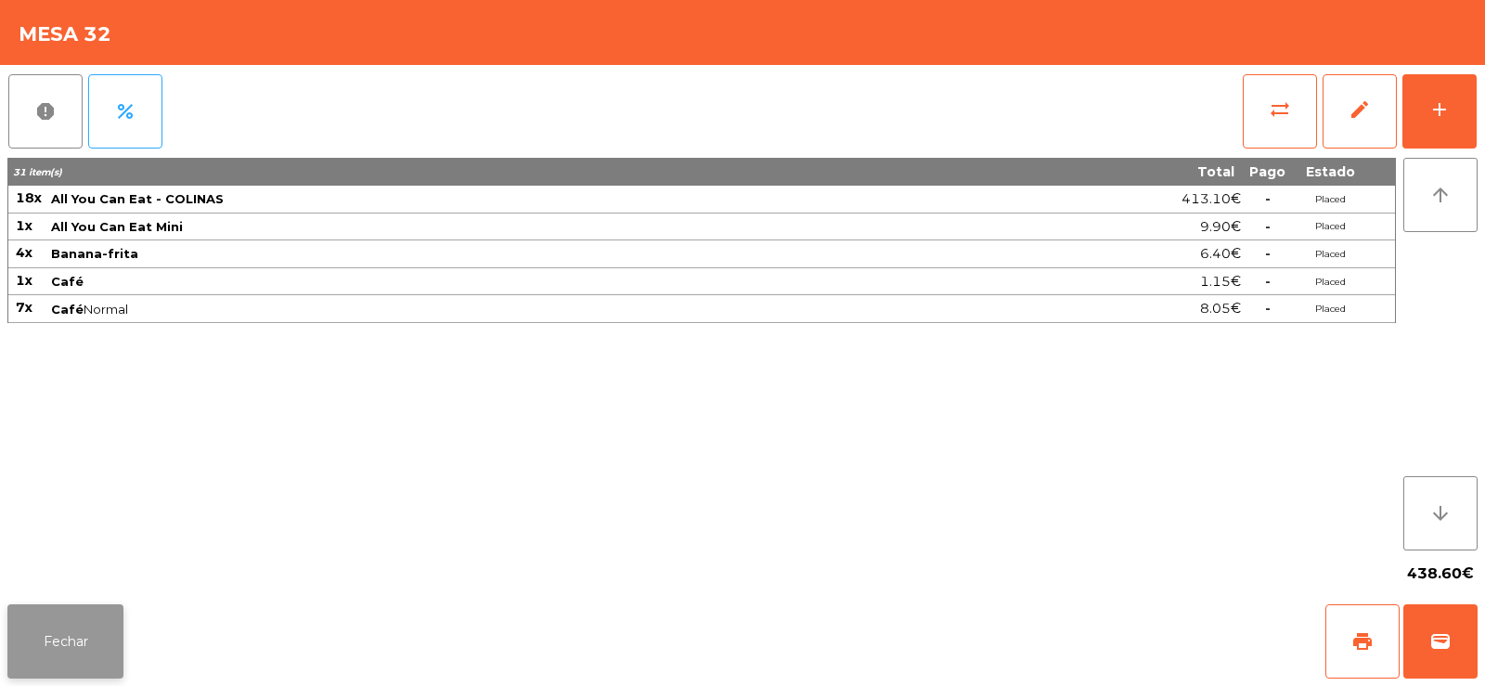
click at [71, 644] on button "Fechar" at bounding box center [65, 641] width 116 height 74
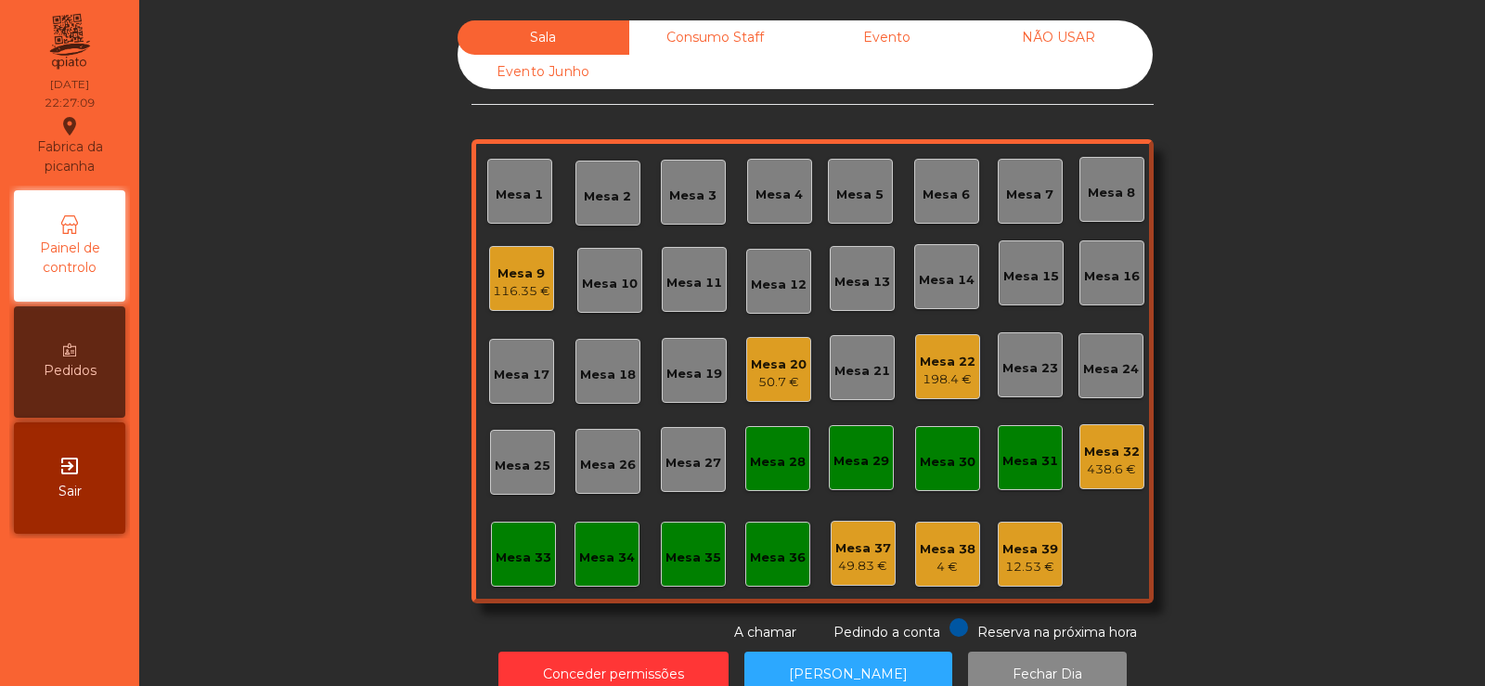
click at [522, 283] on div "116.35 €" at bounding box center [522, 291] width 58 height 19
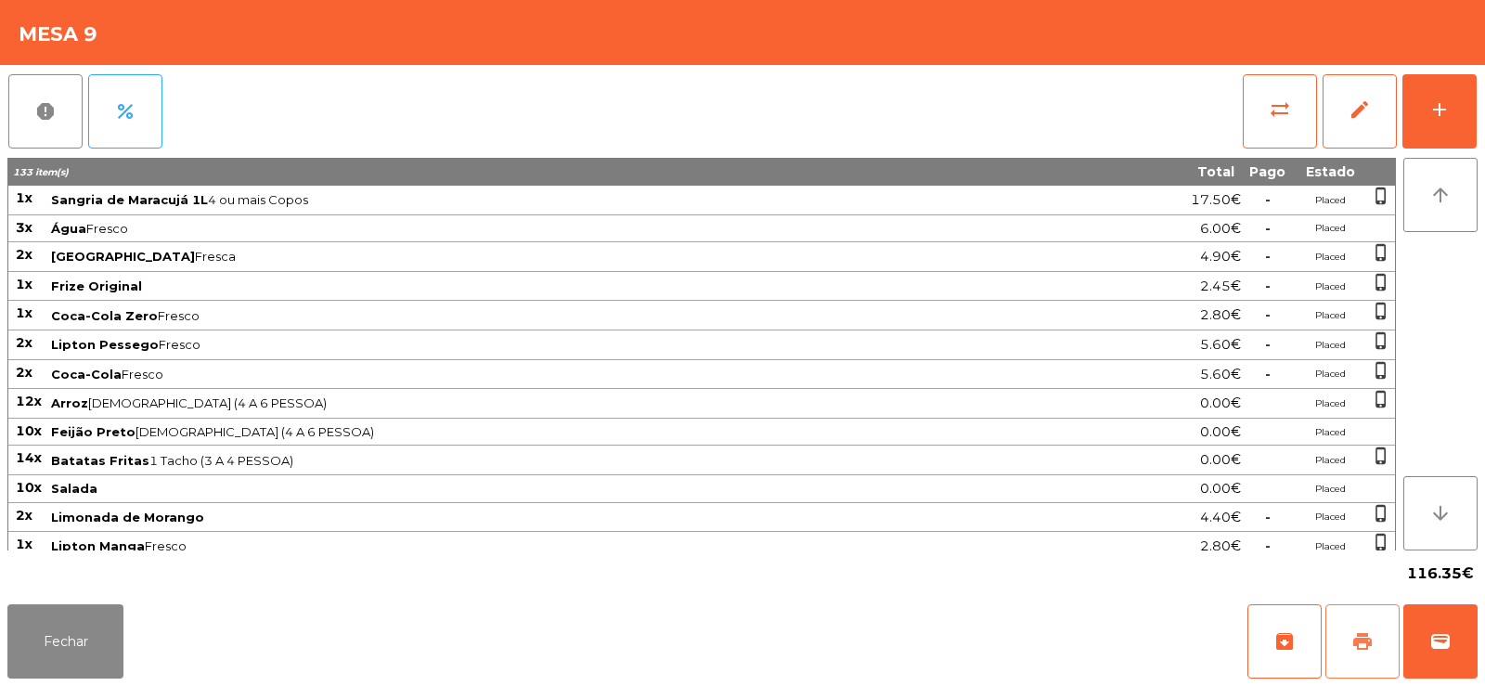
click at [1359, 625] on button "print" at bounding box center [1362, 641] width 74 height 74
click at [1434, 647] on span "wallet" at bounding box center [1440, 641] width 22 height 22
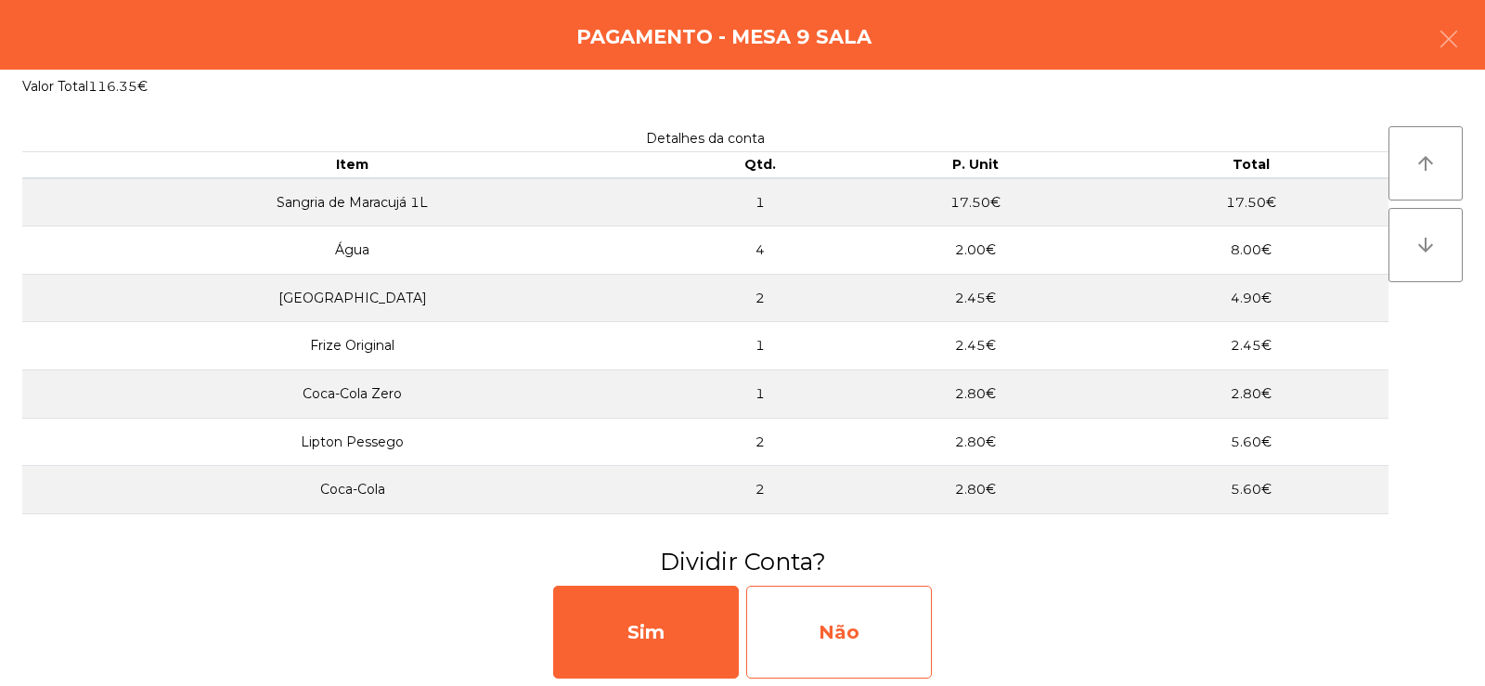
click at [840, 630] on div "Não" at bounding box center [839, 632] width 186 height 93
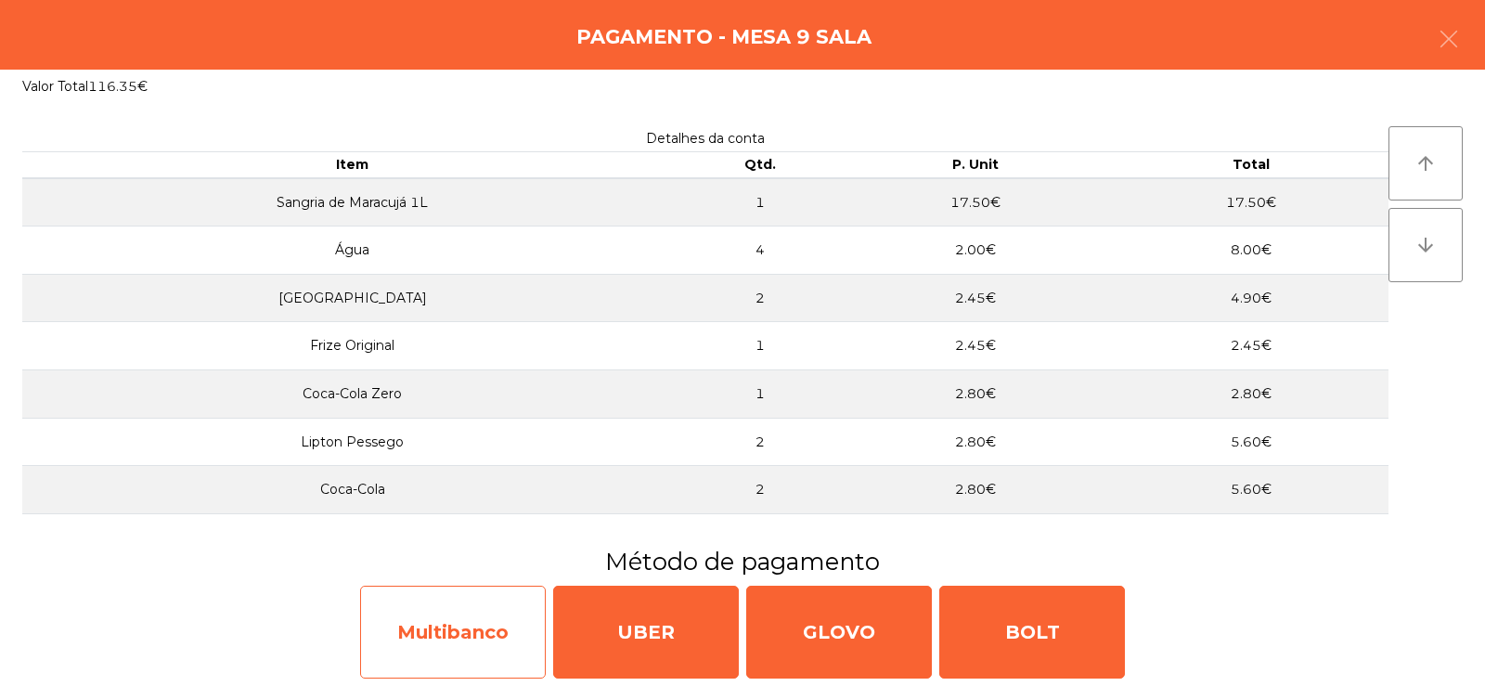
click at [449, 641] on div "Multibanco" at bounding box center [453, 632] width 186 height 93
select select "**"
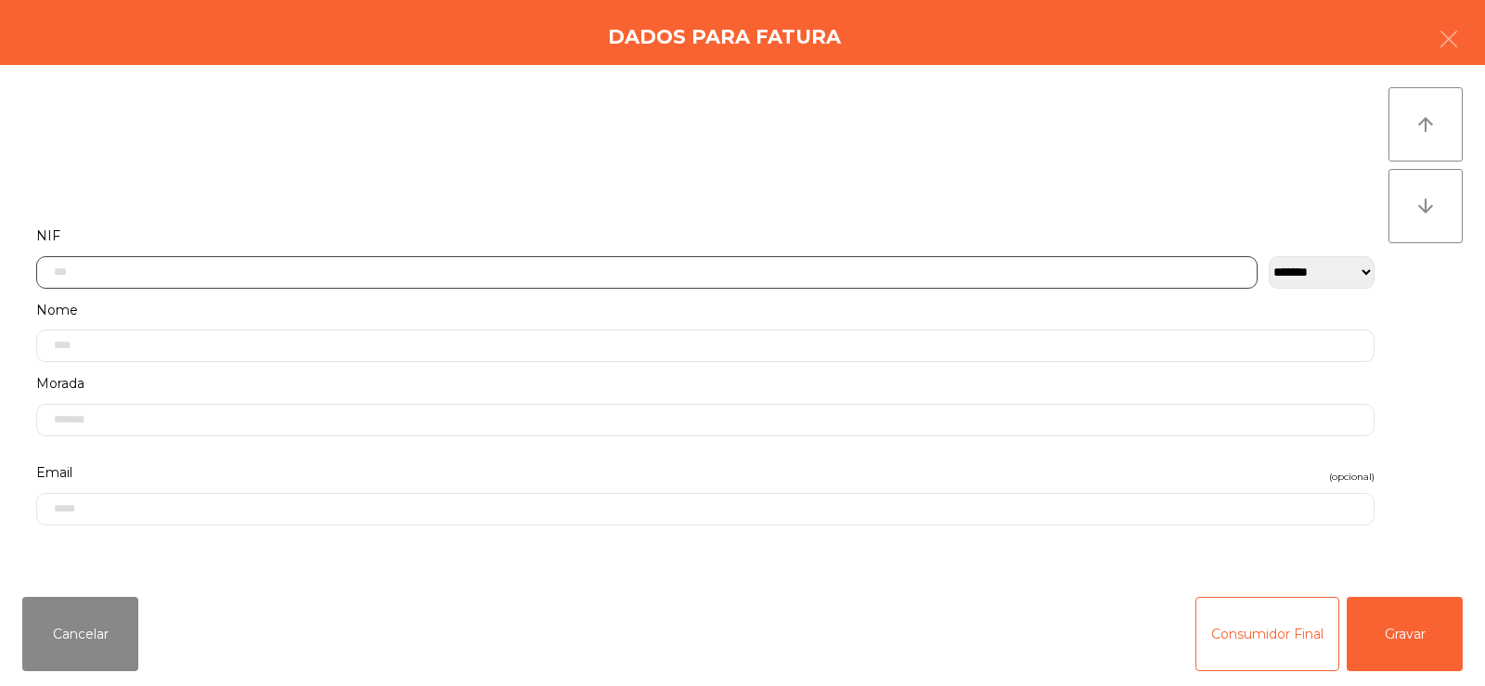
click at [653, 270] on input "text" at bounding box center [646, 272] width 1221 height 32
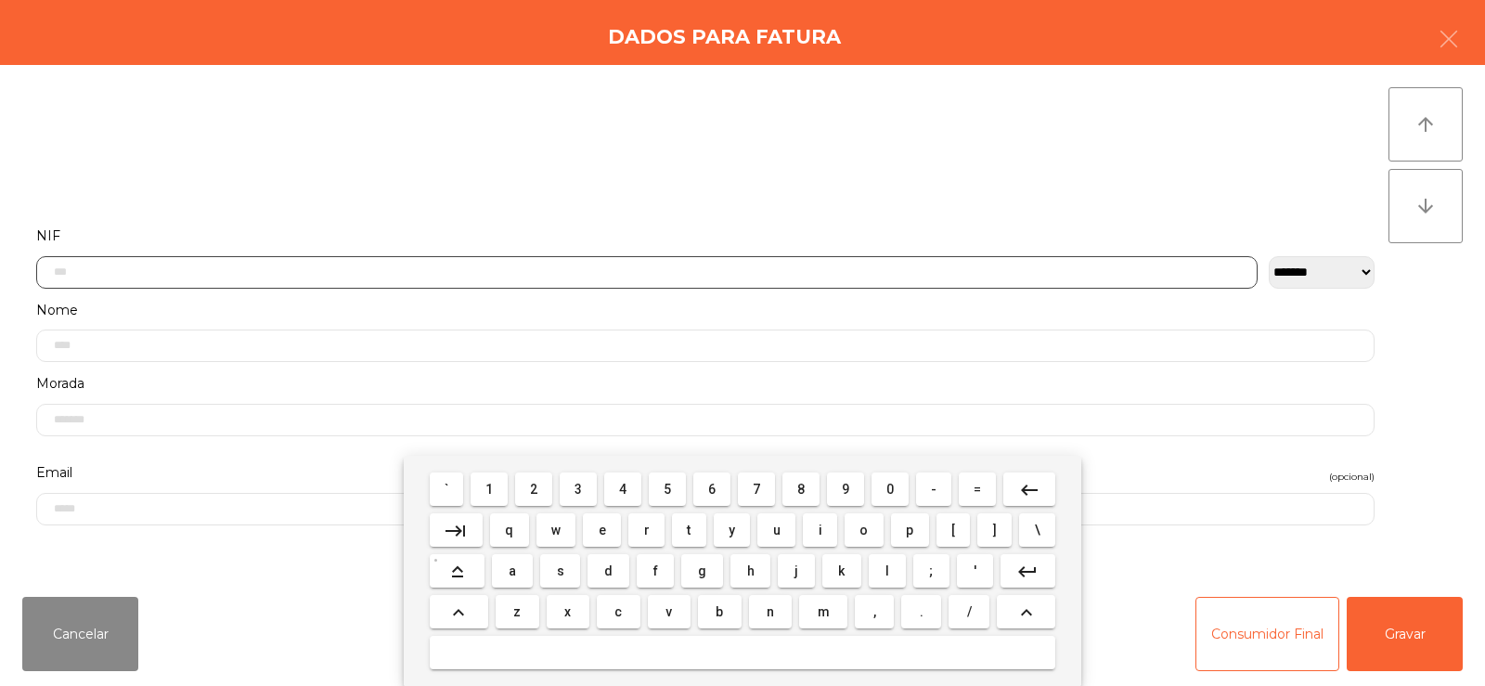
scroll to position [135, 0]
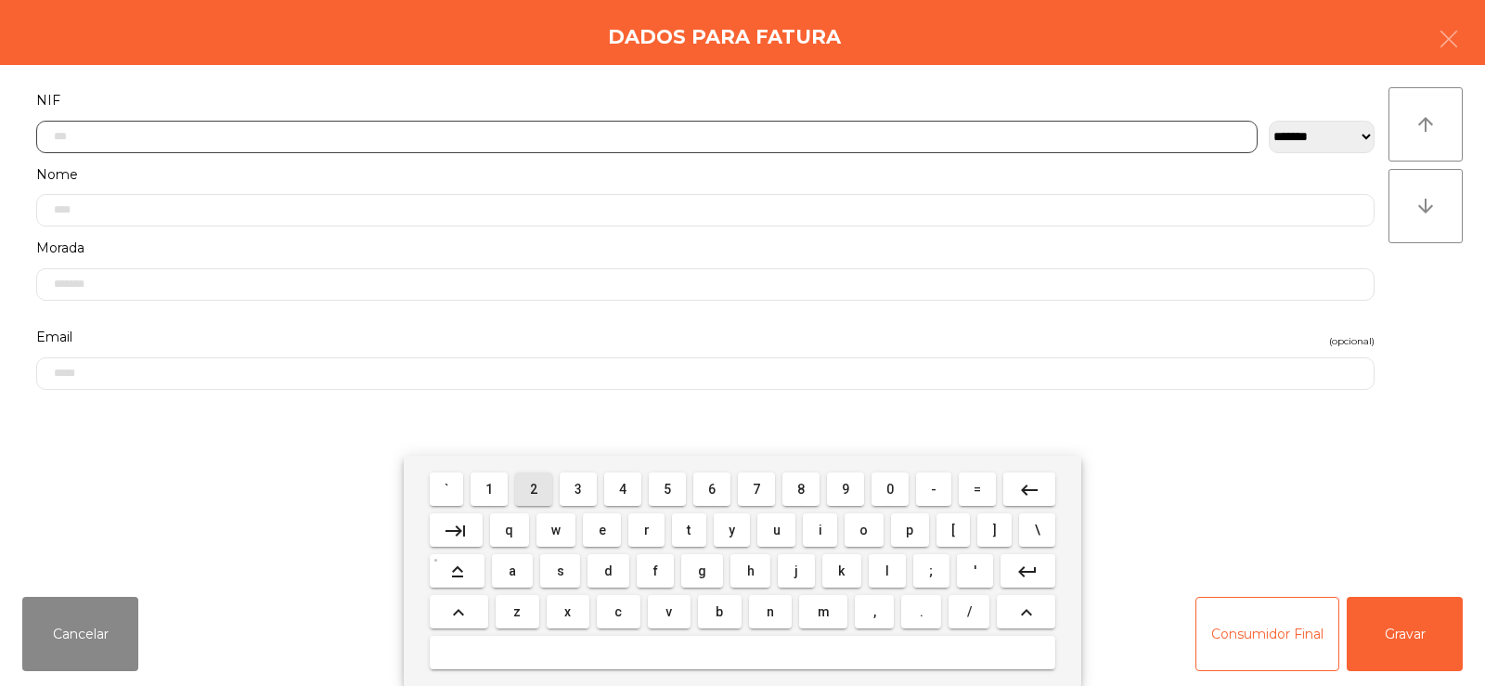
click at [535, 488] on span "2" at bounding box center [533, 489] width 7 height 15
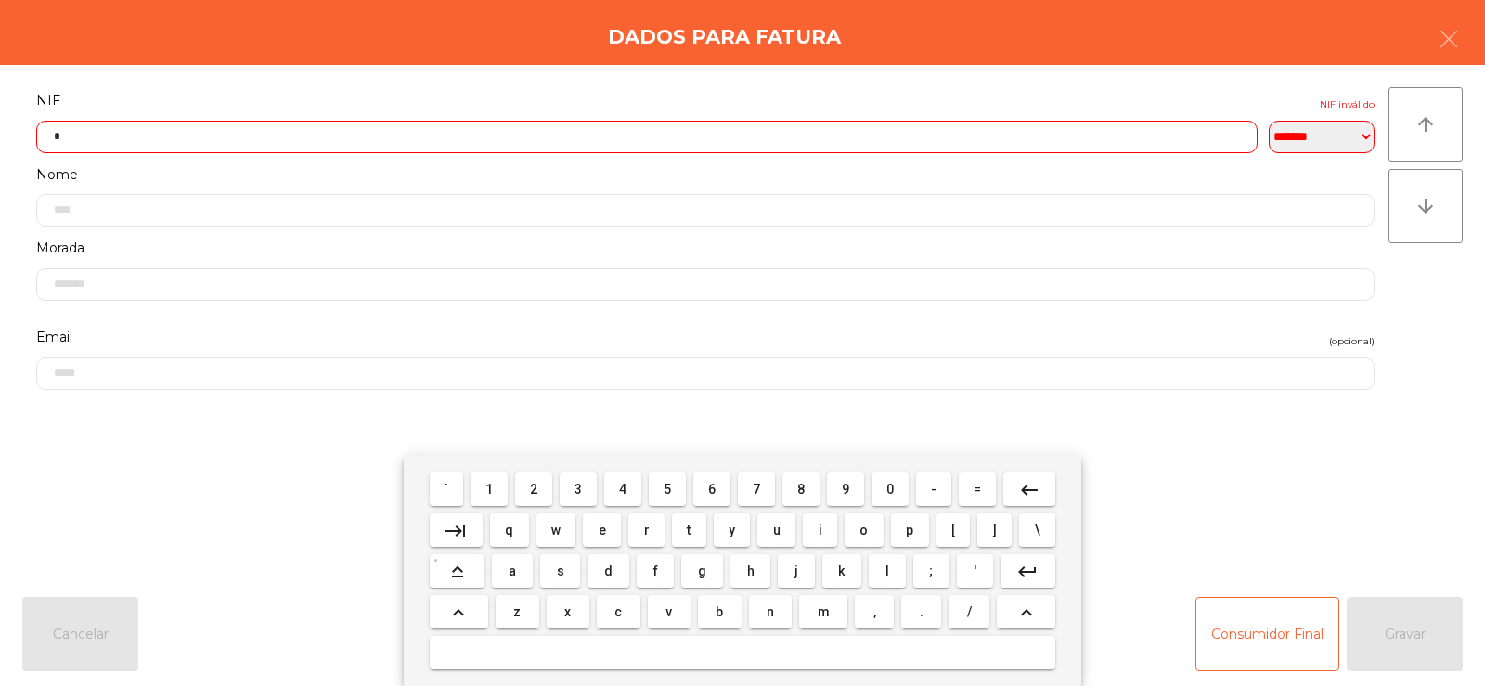
click at [666, 489] on span "5" at bounding box center [667, 489] width 7 height 15
click at [894, 484] on span "0" at bounding box center [889, 489] width 7 height 15
click at [670, 489] on span "5" at bounding box center [667, 489] width 7 height 15
click at [890, 488] on span "0" at bounding box center [889, 489] width 7 height 15
click at [712, 491] on span "6" at bounding box center [711, 489] width 7 height 15
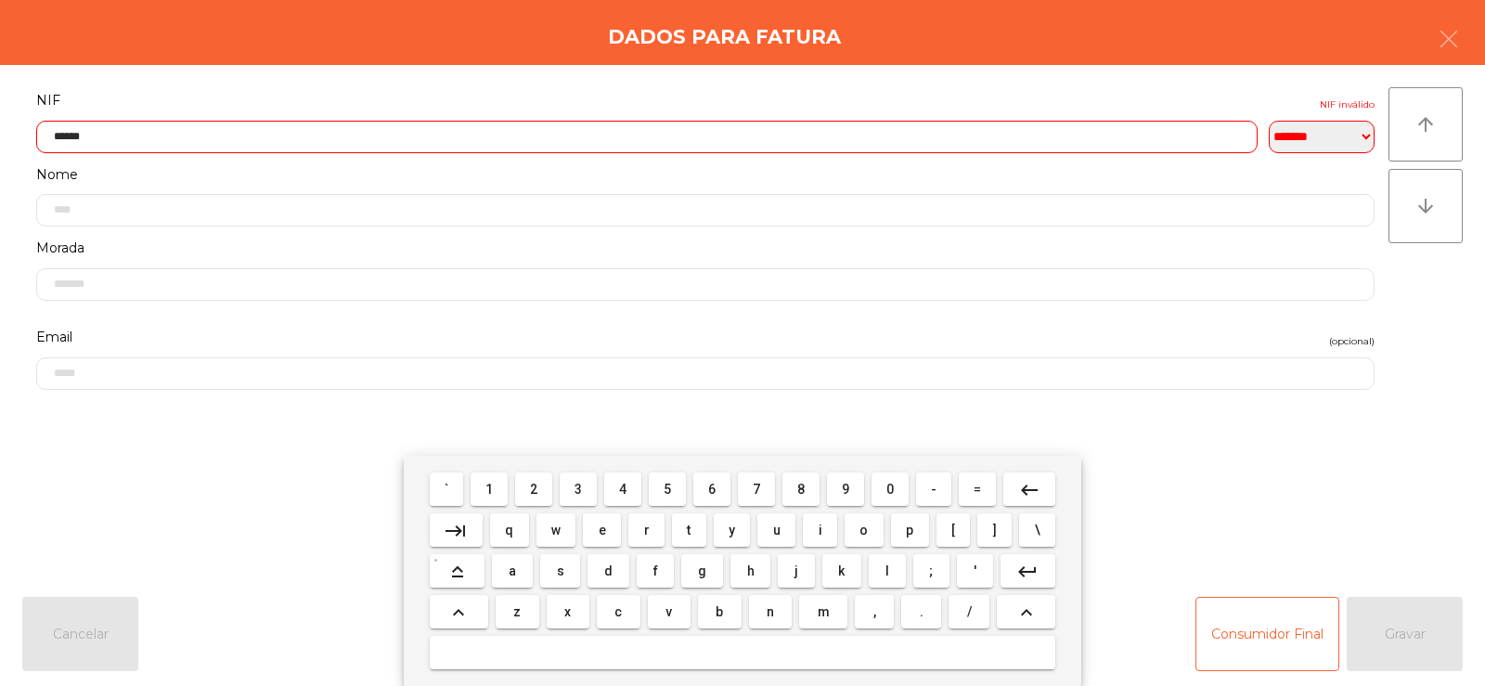
click at [487, 493] on span "1" at bounding box center [488, 489] width 7 height 15
click at [890, 489] on span "0" at bounding box center [889, 489] width 7 height 15
click at [712, 491] on span "6" at bounding box center [711, 489] width 7 height 15
type input "*********"
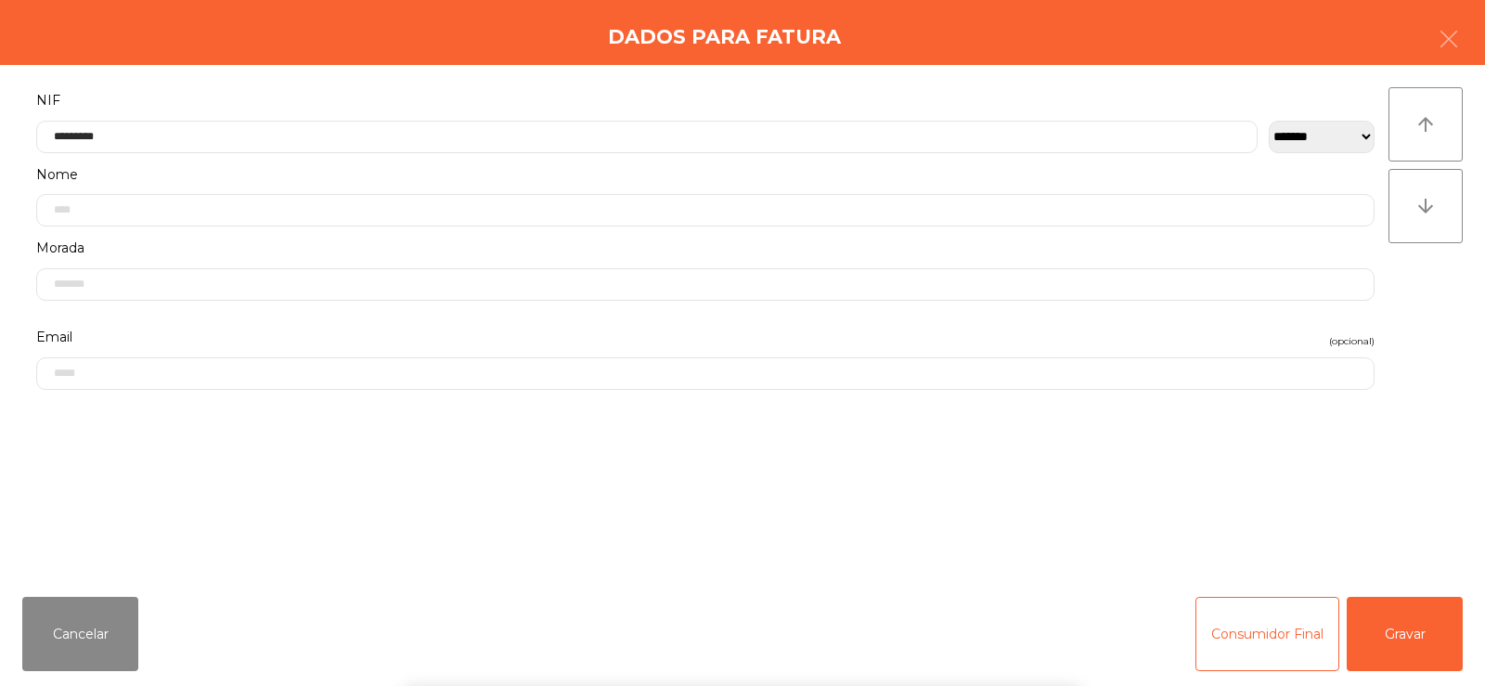
click at [1388, 557] on div "` 1 2 3 4 5 6 7 8 9 0 - = keyboard_backspace keyboard_tab q w e r t y u i o p […" at bounding box center [742, 571] width 1485 height 230
click at [1397, 644] on button "Gravar" at bounding box center [1405, 634] width 116 height 74
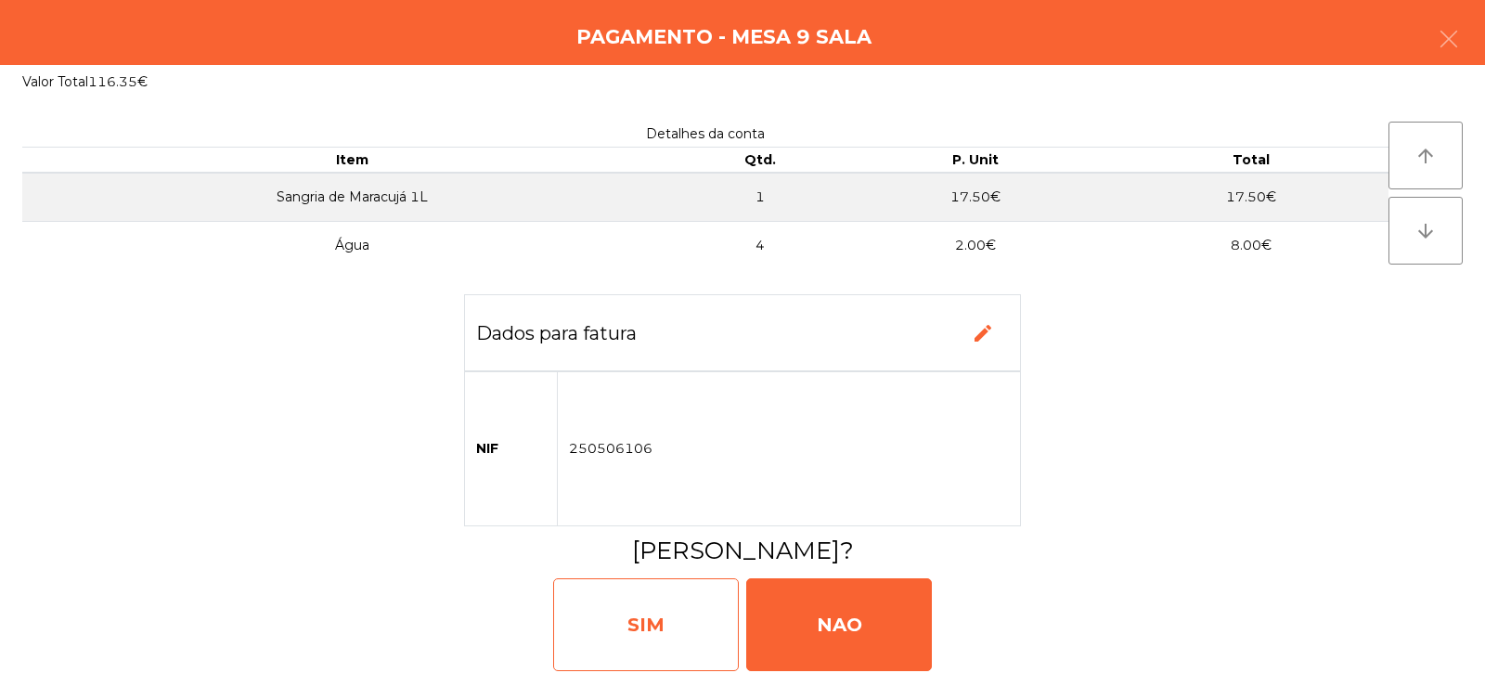
click at [665, 652] on div "SIM" at bounding box center [646, 624] width 186 height 93
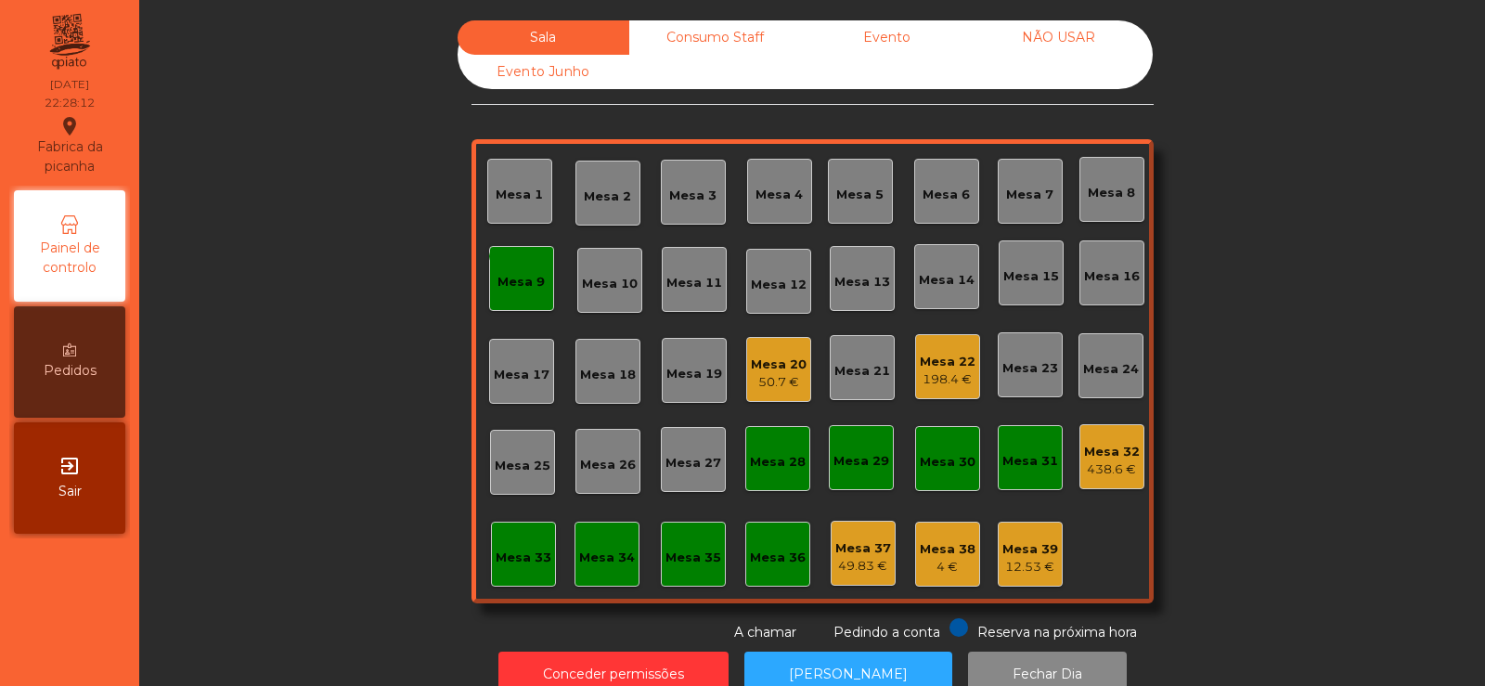
click at [489, 294] on div "monetization_on done Mesa 9" at bounding box center [521, 278] width 65 height 65
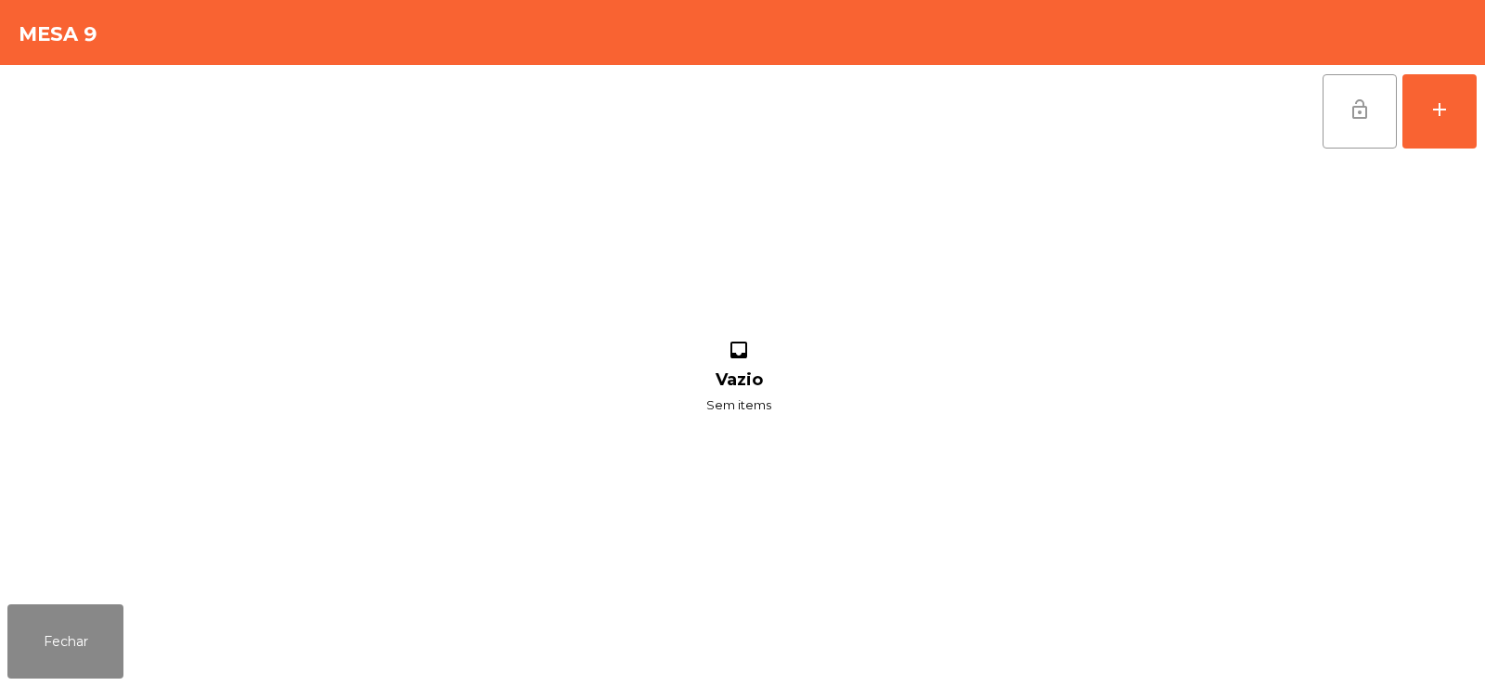
click at [1354, 120] on span "lock_open" at bounding box center [1359, 109] width 22 height 22
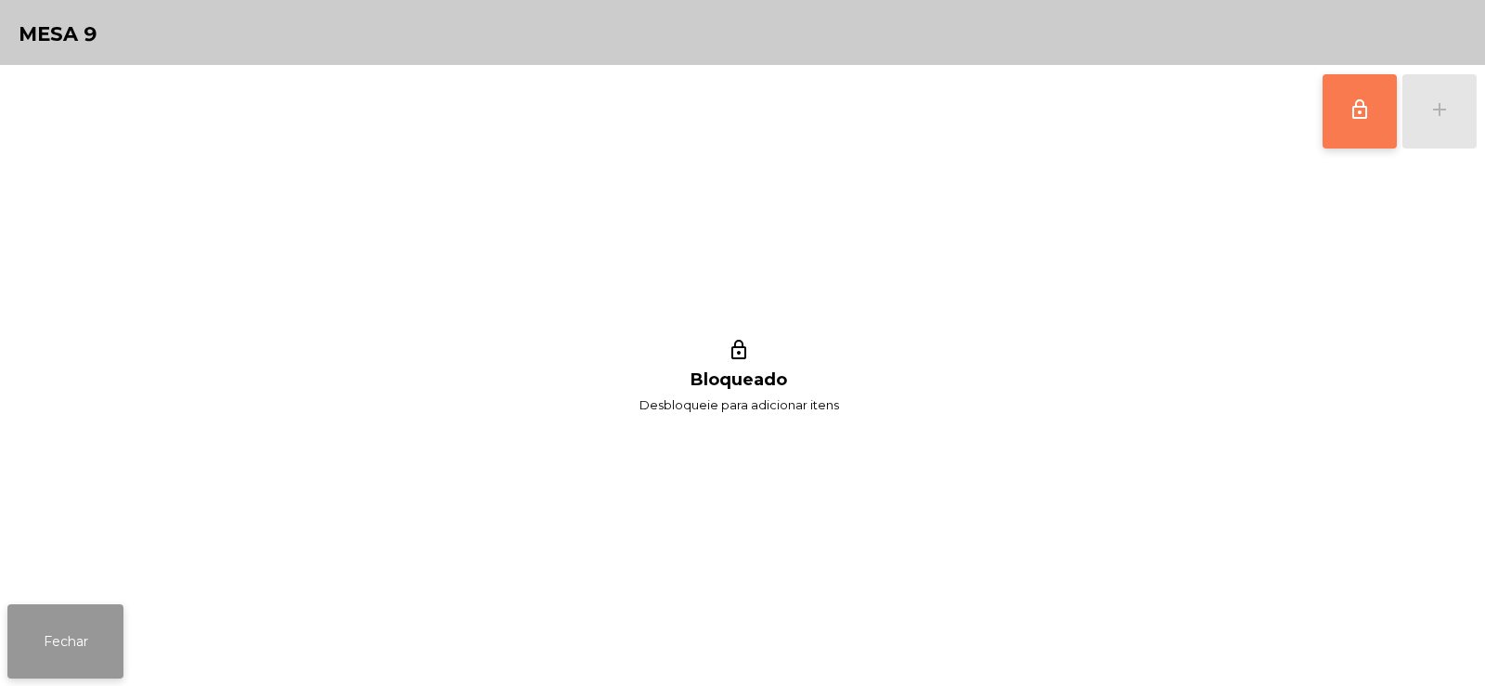
click at [17, 652] on button "Fechar" at bounding box center [65, 641] width 116 height 74
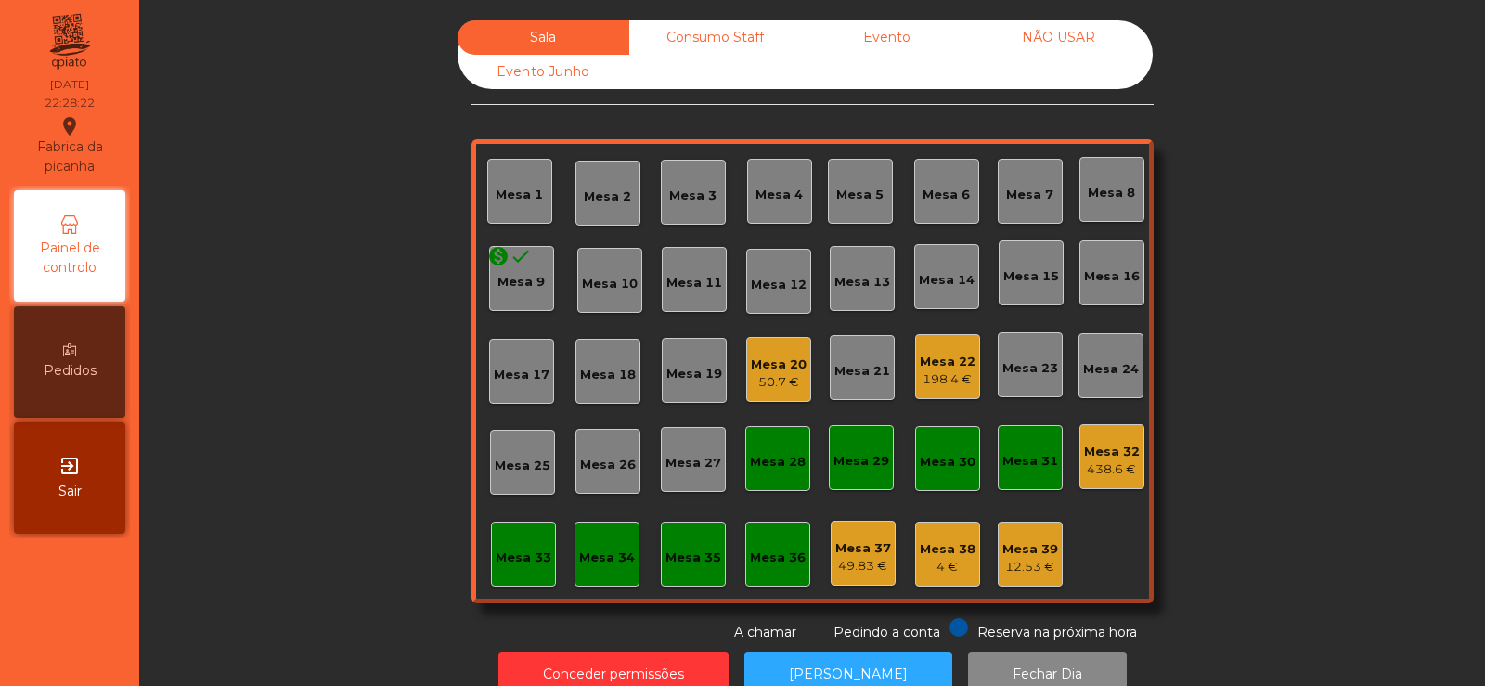
click at [1111, 465] on div "438.6 €" at bounding box center [1112, 469] width 56 height 19
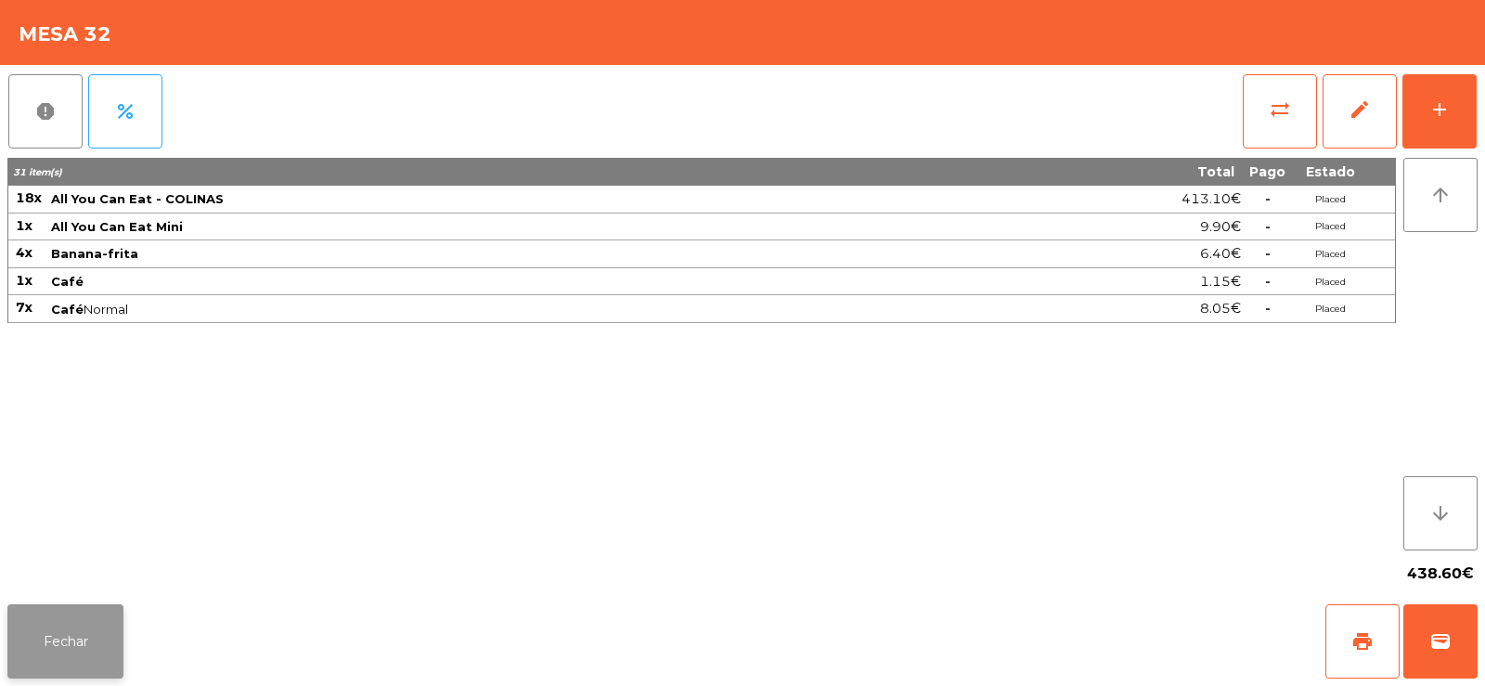
click at [61, 668] on button "Fechar" at bounding box center [65, 641] width 116 height 74
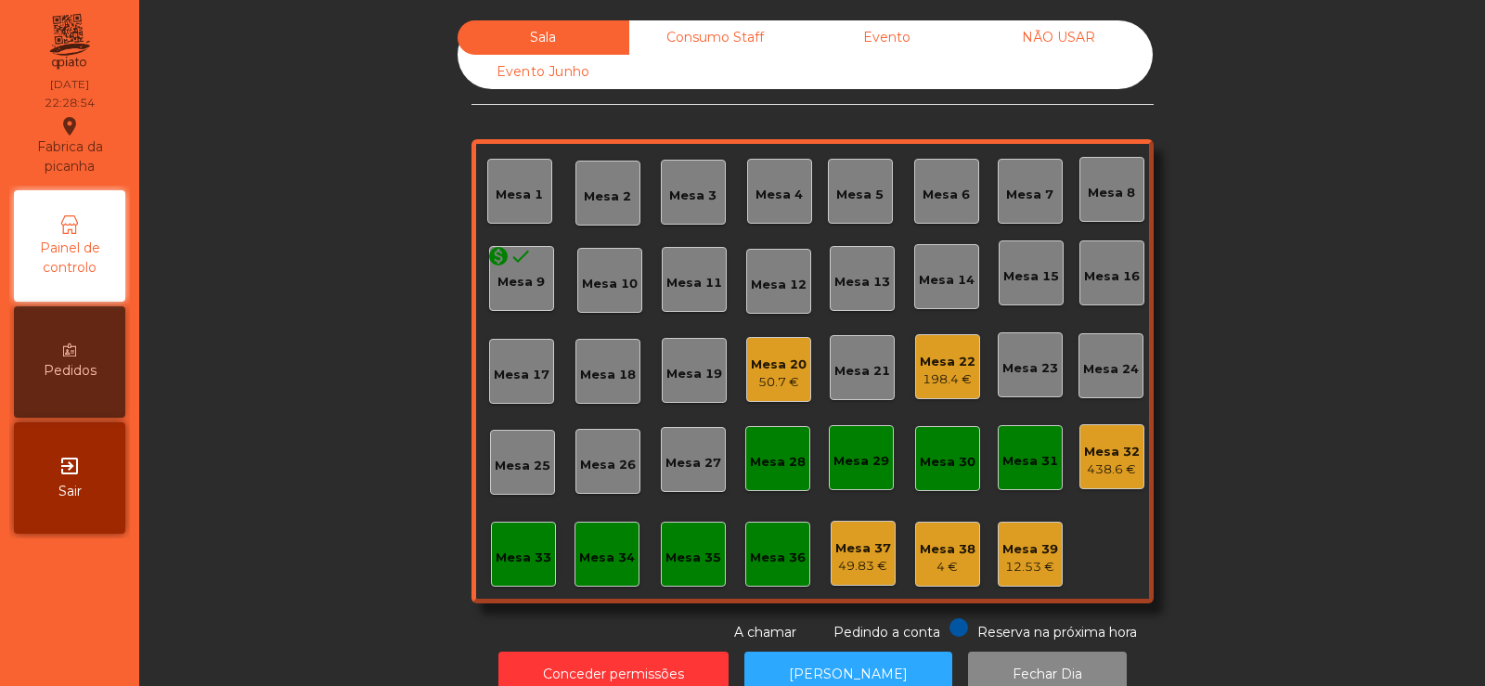
click at [1097, 439] on div "Mesa 32 438.6 €" at bounding box center [1112, 457] width 56 height 44
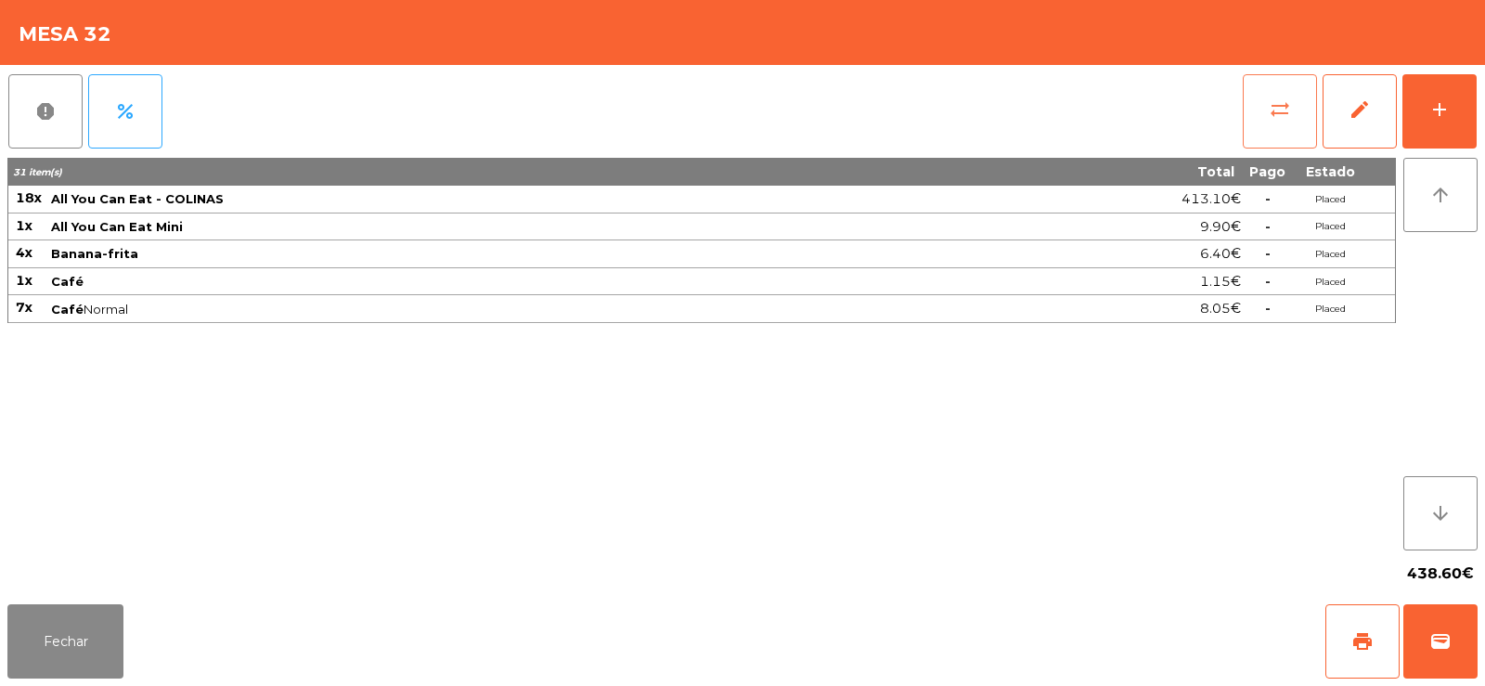
click at [1277, 134] on button "sync_alt" at bounding box center [1280, 111] width 74 height 74
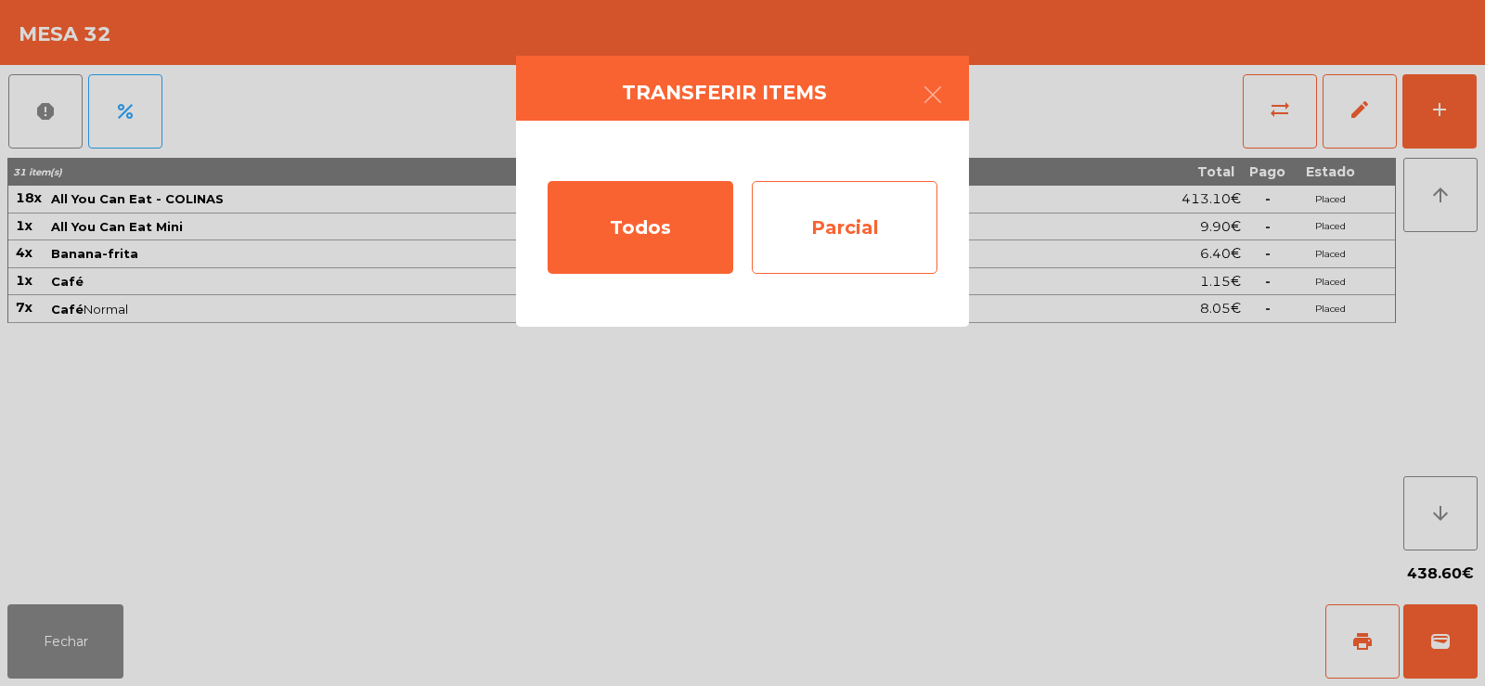
click at [888, 235] on div "Parcial" at bounding box center [845, 227] width 186 height 93
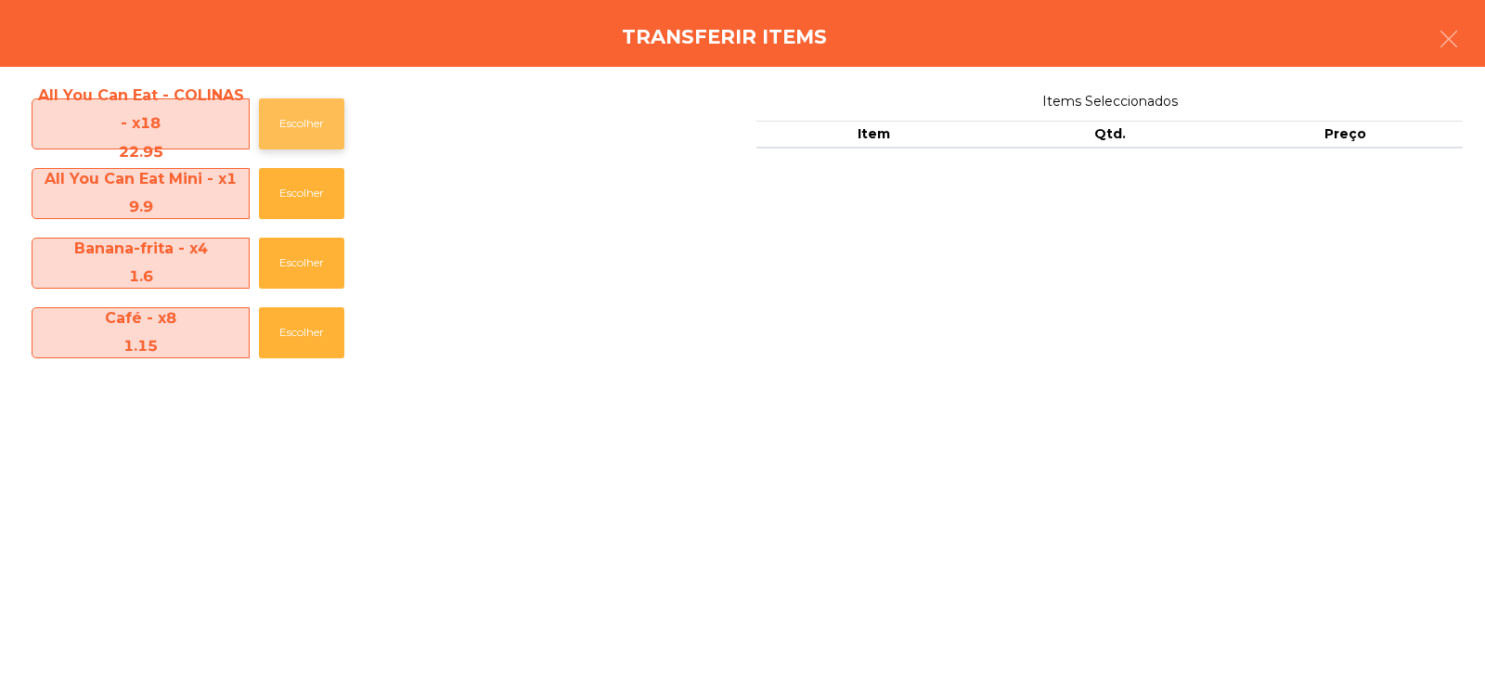
click at [294, 123] on button "Escolher" at bounding box center [301, 123] width 85 height 51
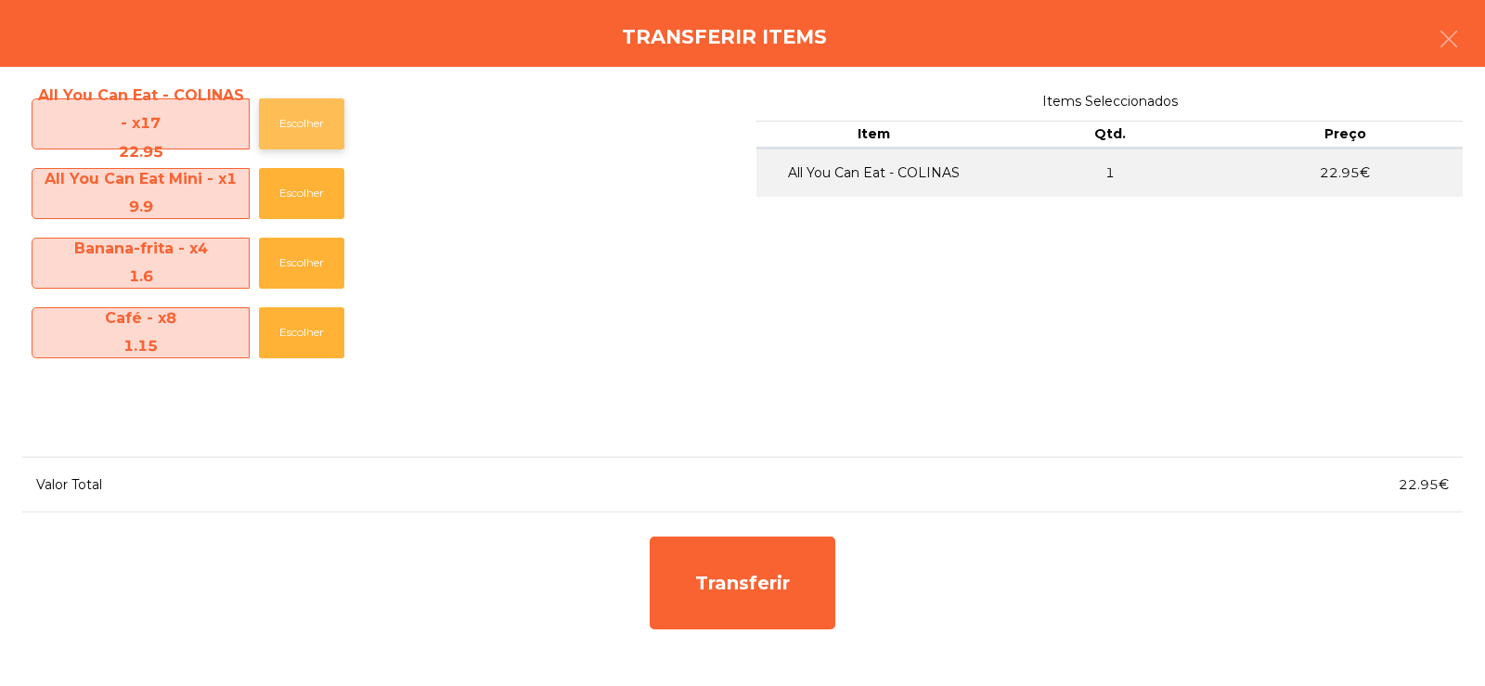
click at [302, 122] on button "Escolher" at bounding box center [301, 123] width 85 height 51
click at [304, 126] on button "Escolher" at bounding box center [301, 123] width 85 height 51
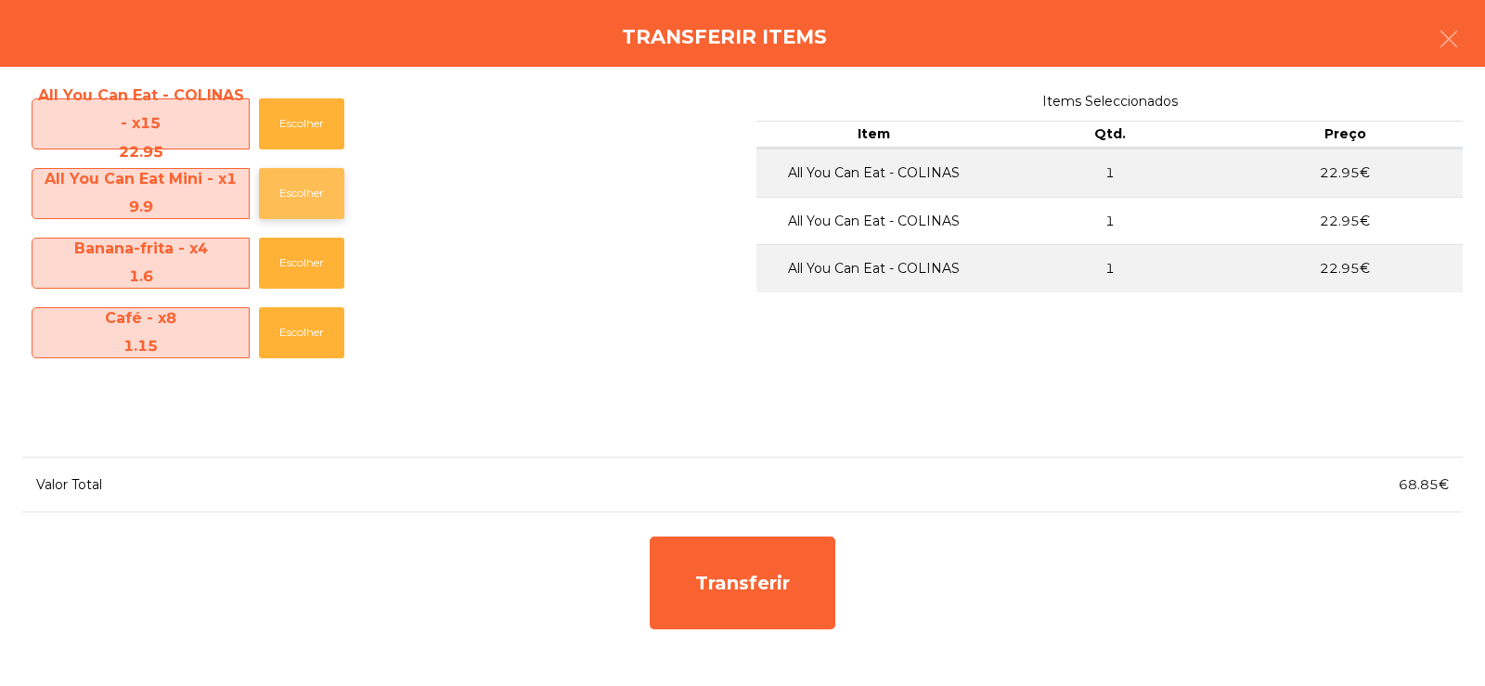
click at [287, 180] on button "Escolher" at bounding box center [301, 193] width 85 height 51
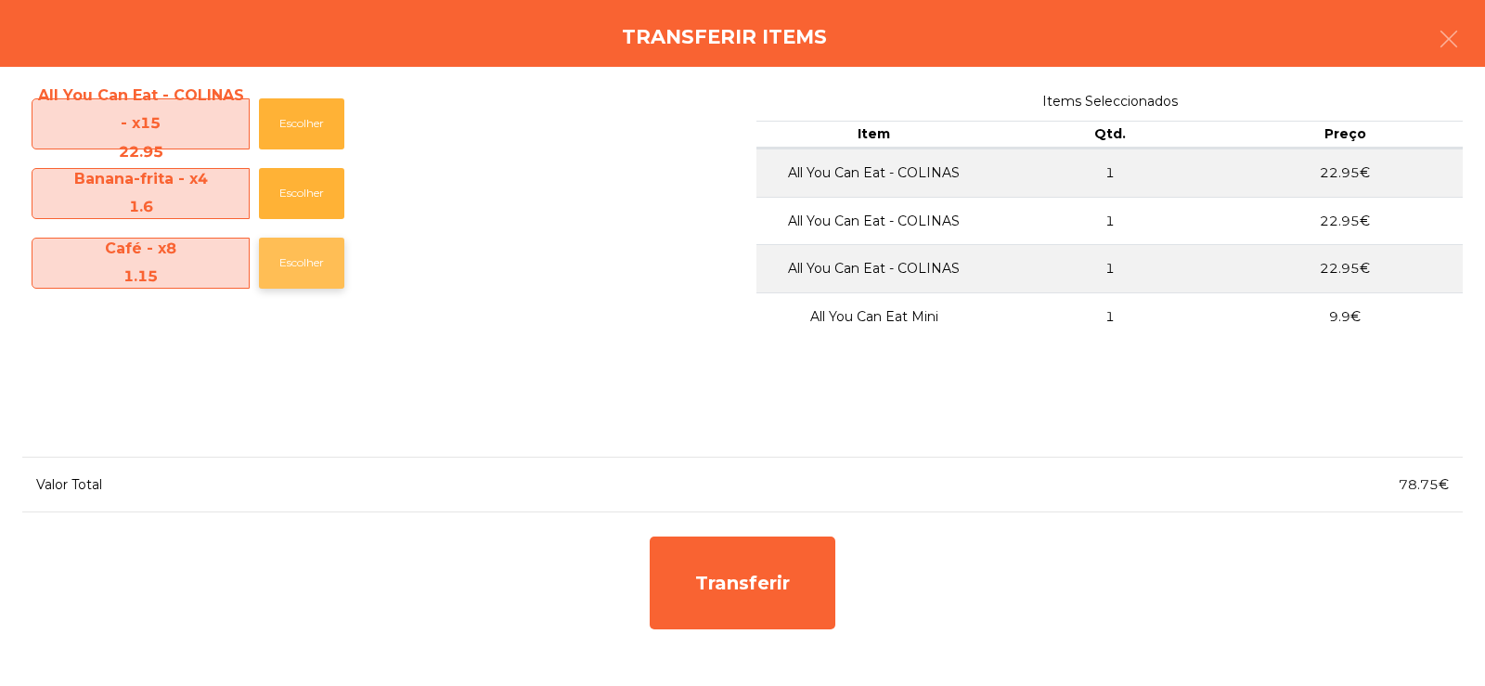
click at [302, 274] on button "Escolher" at bounding box center [301, 263] width 85 height 51
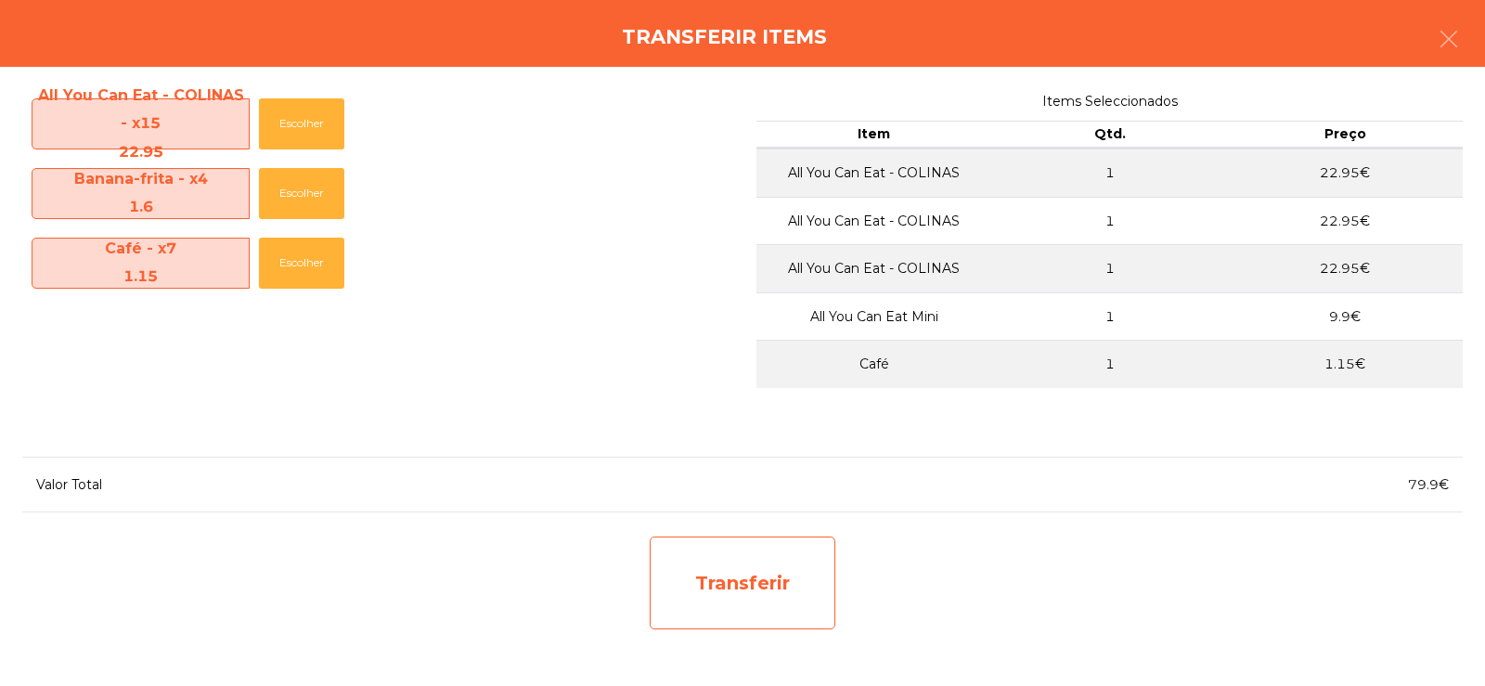
click at [759, 596] on div "Transferir" at bounding box center [743, 582] width 186 height 93
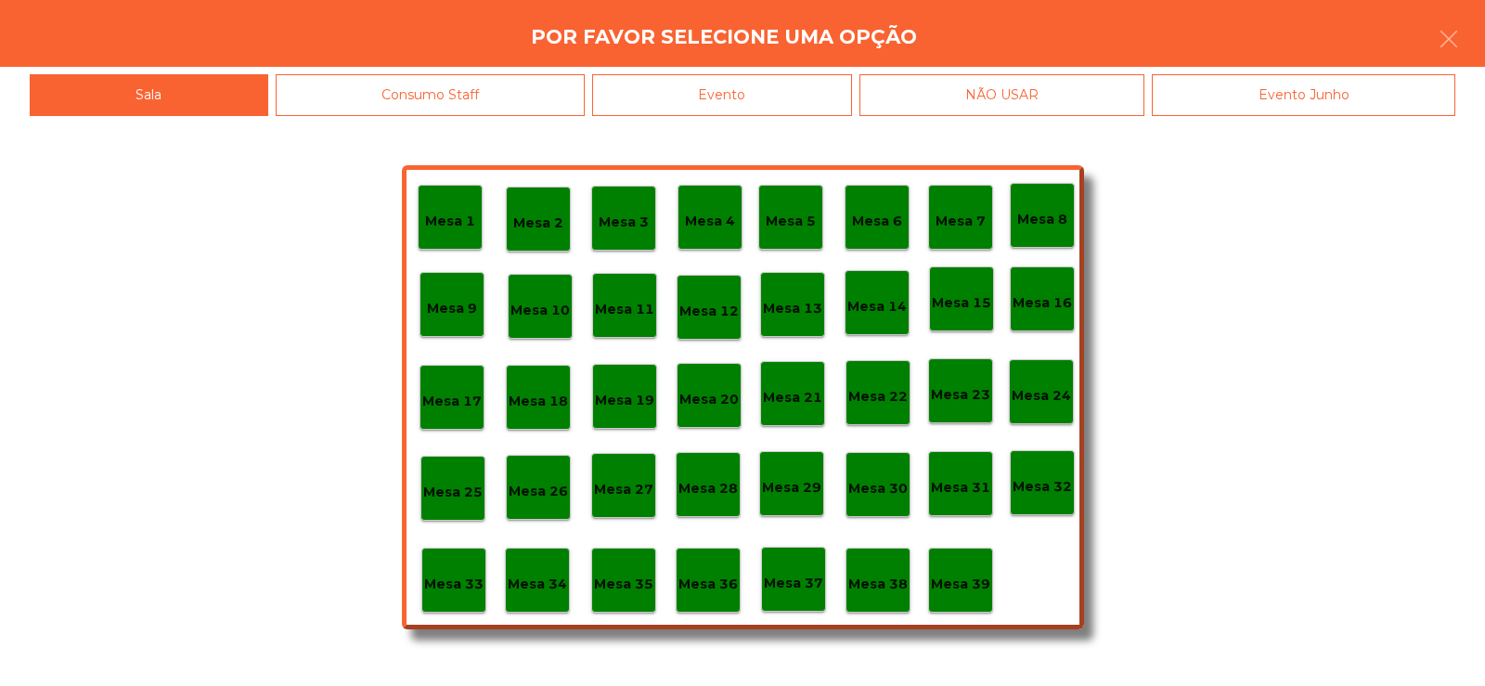
click at [450, 587] on p "Mesa 33" at bounding box center [453, 584] width 59 height 21
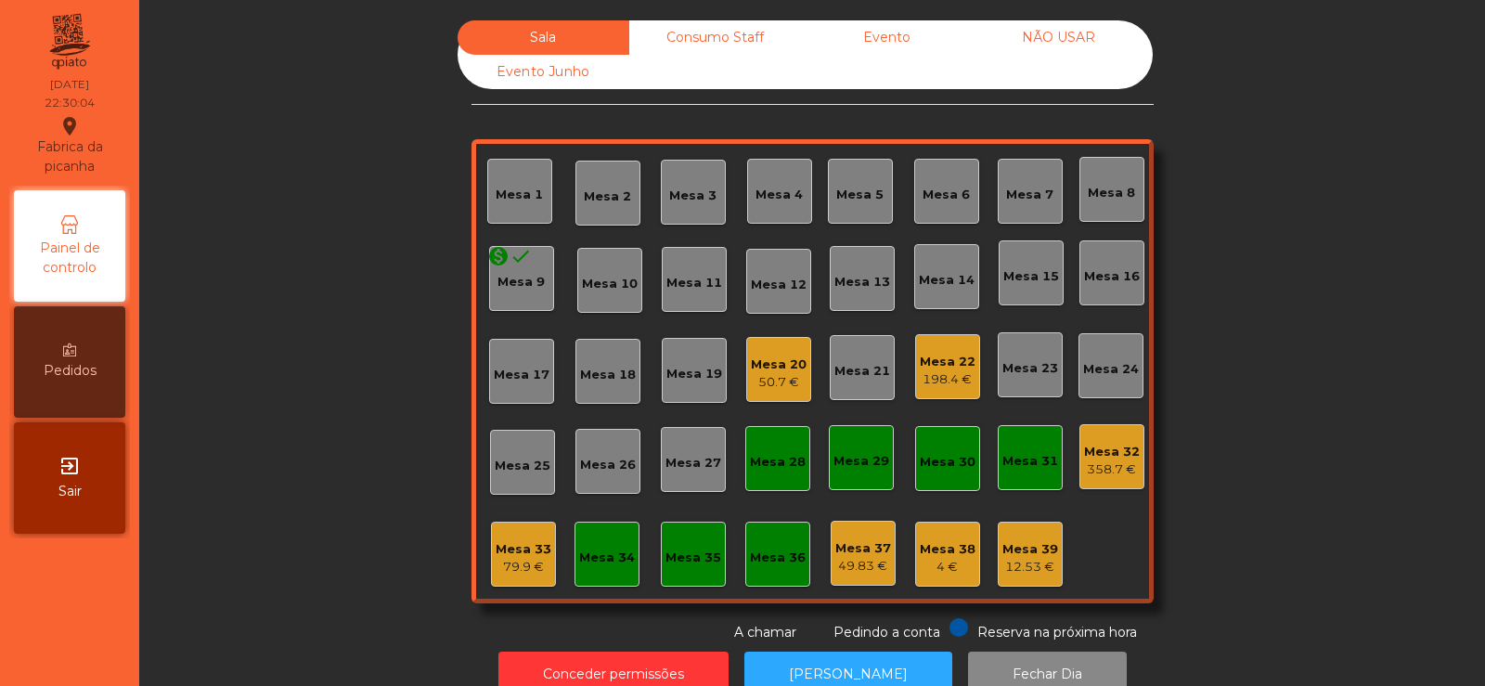
click at [1102, 459] on div "Mesa 32" at bounding box center [1112, 452] width 56 height 19
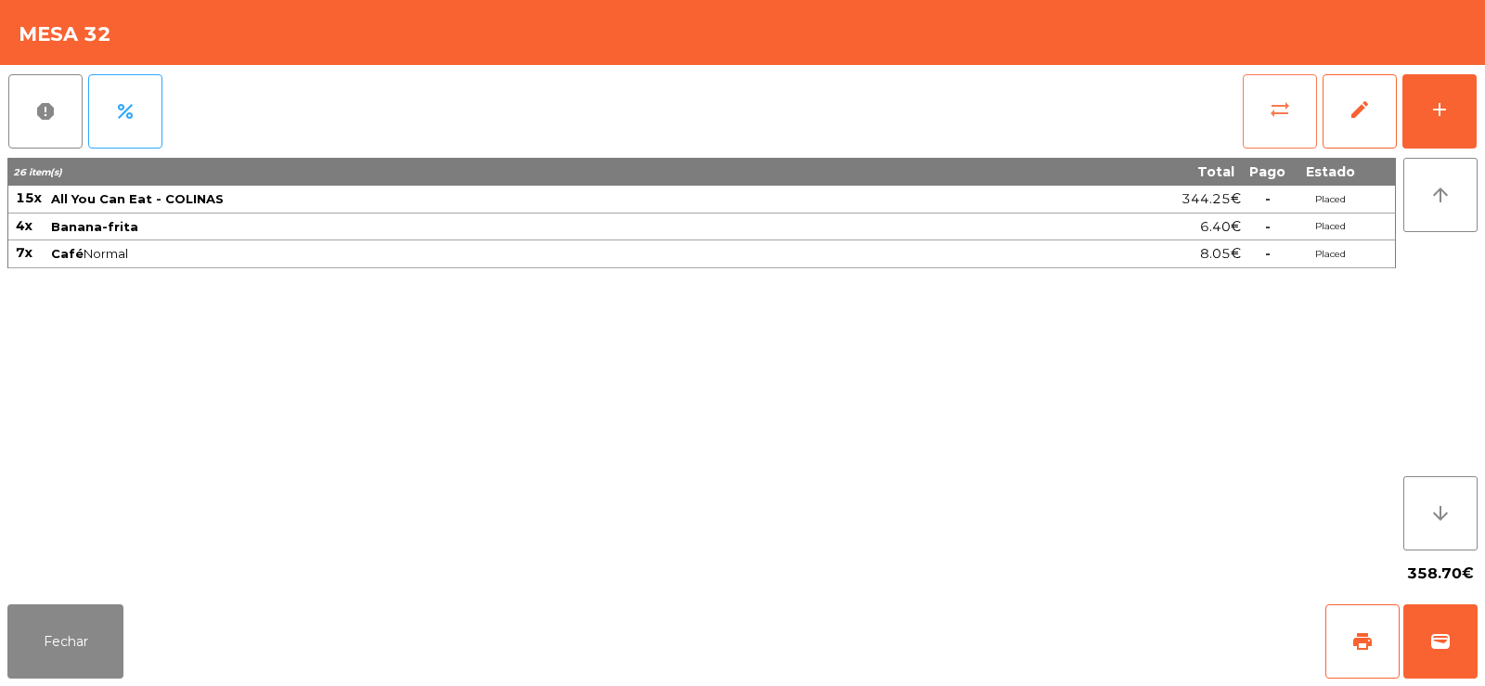
click at [1247, 135] on button "sync_alt" at bounding box center [1280, 111] width 74 height 74
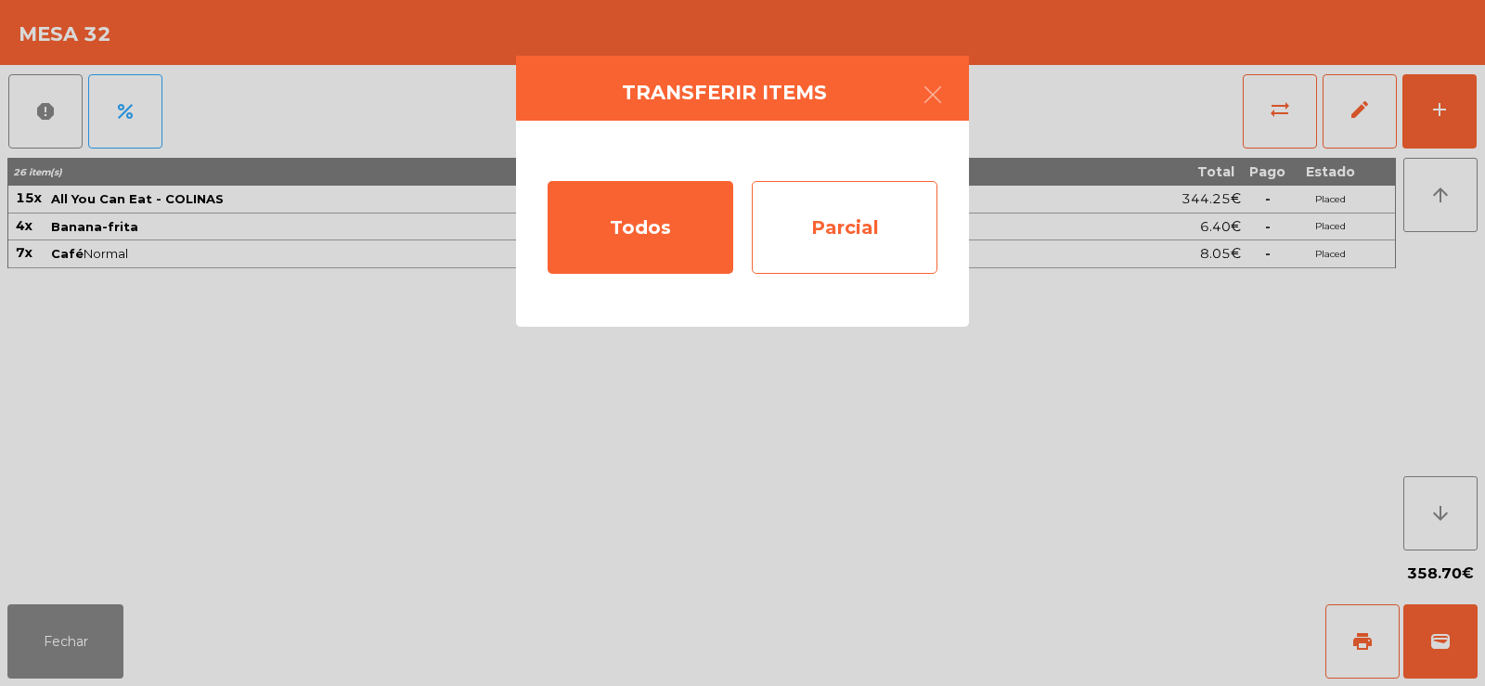
click at [873, 241] on div "Parcial" at bounding box center [845, 227] width 186 height 93
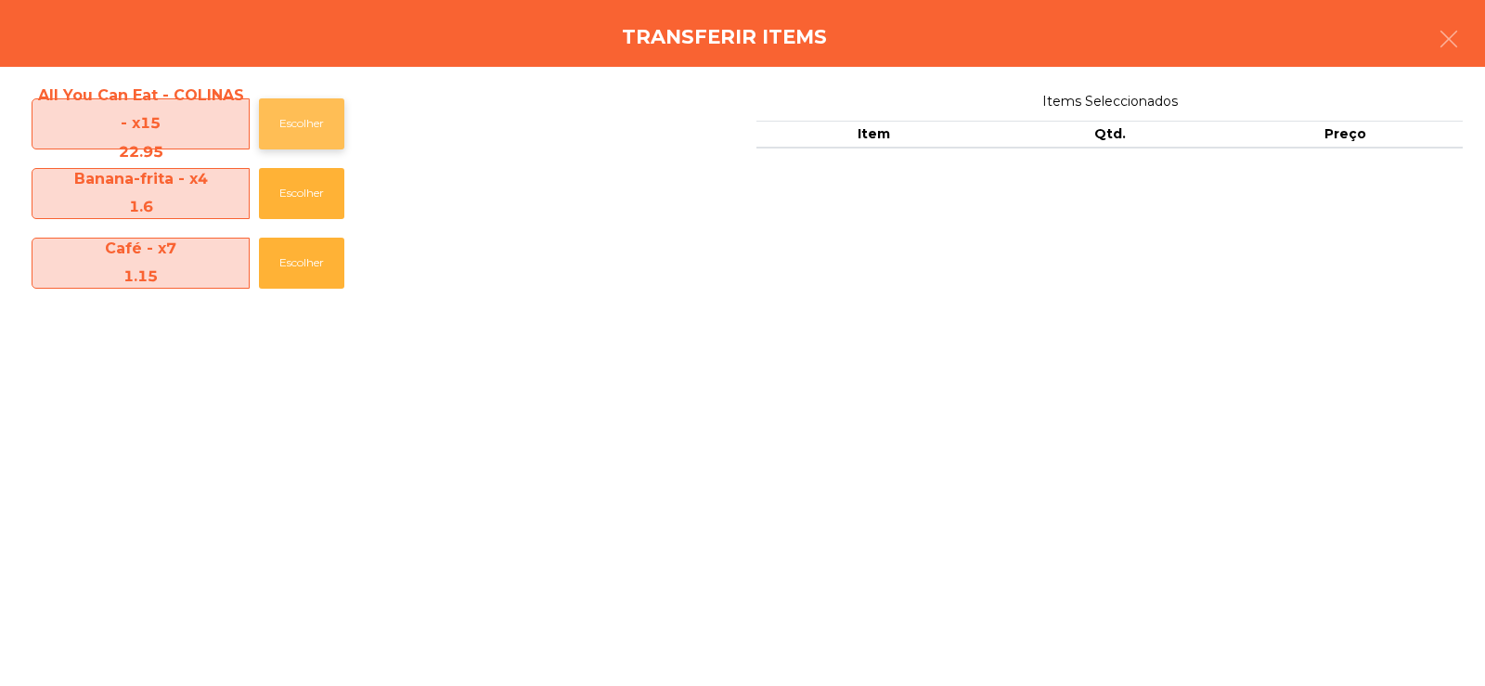
click at [307, 122] on button "Escolher" at bounding box center [301, 123] width 85 height 51
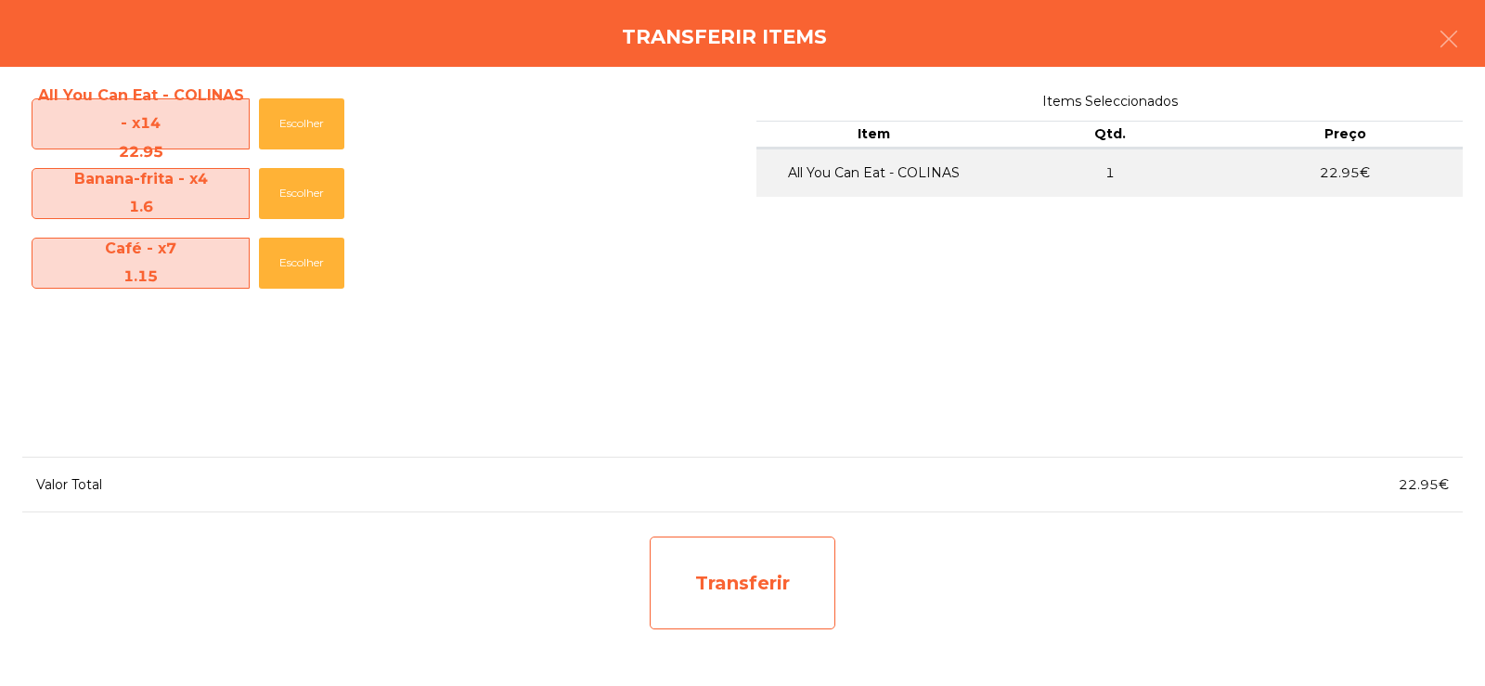
click at [778, 602] on div "Transferir" at bounding box center [743, 582] width 186 height 93
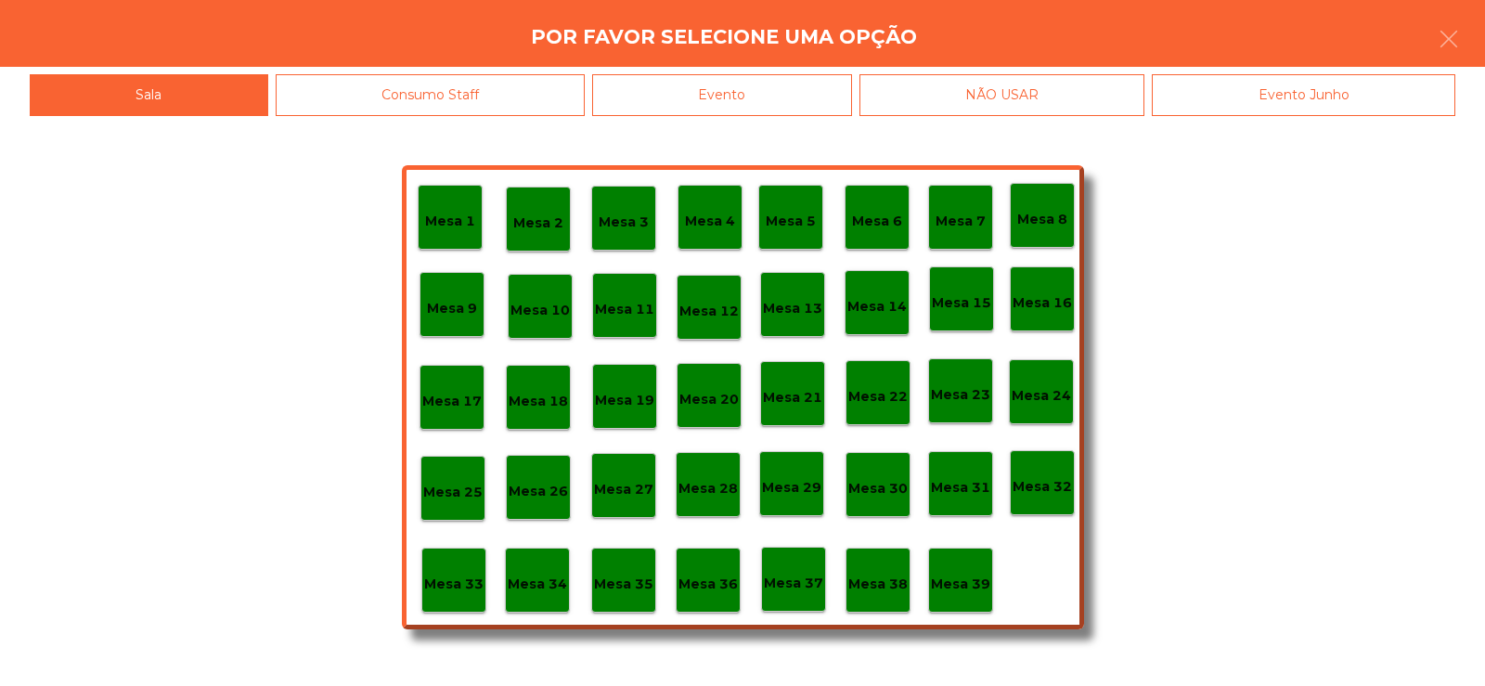
click at [461, 609] on div "Mesa 33" at bounding box center [453, 580] width 65 height 65
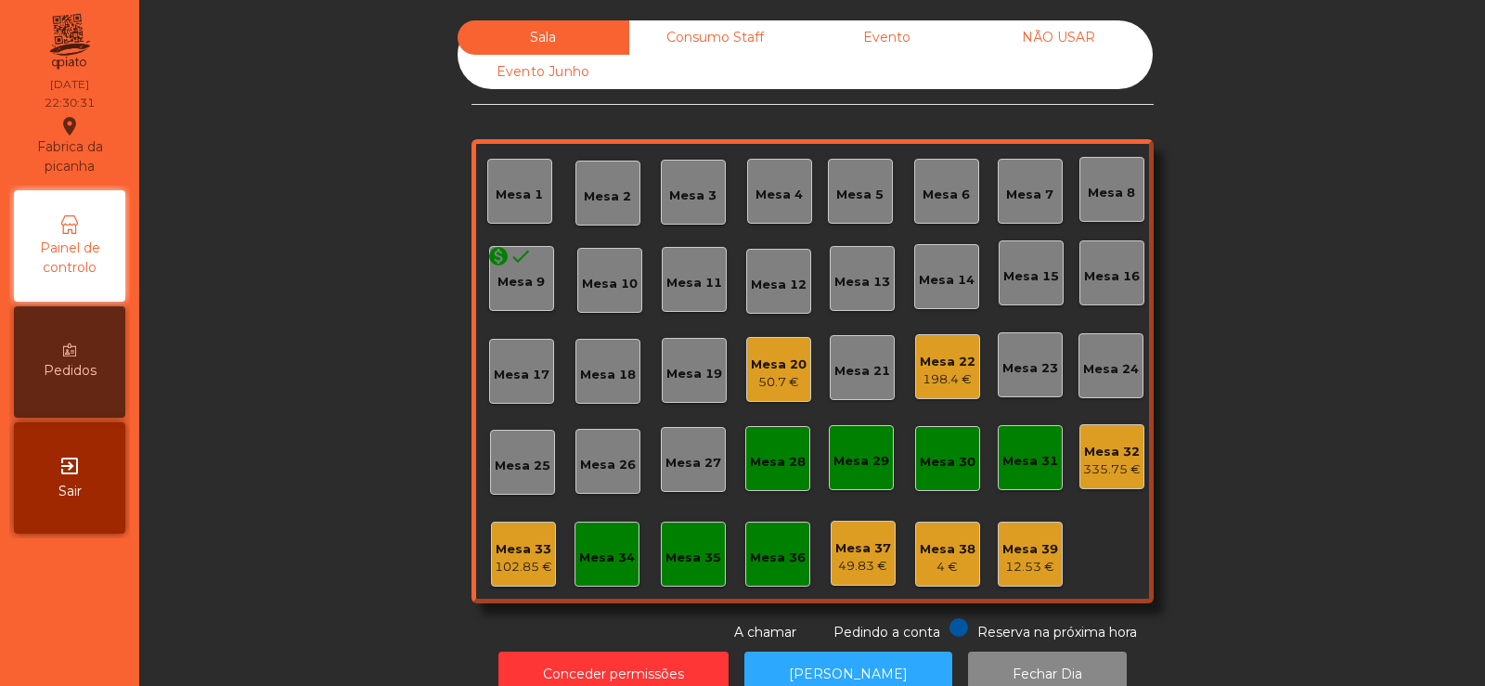
click at [1112, 458] on div "Mesa 32" at bounding box center [1112, 452] width 58 height 19
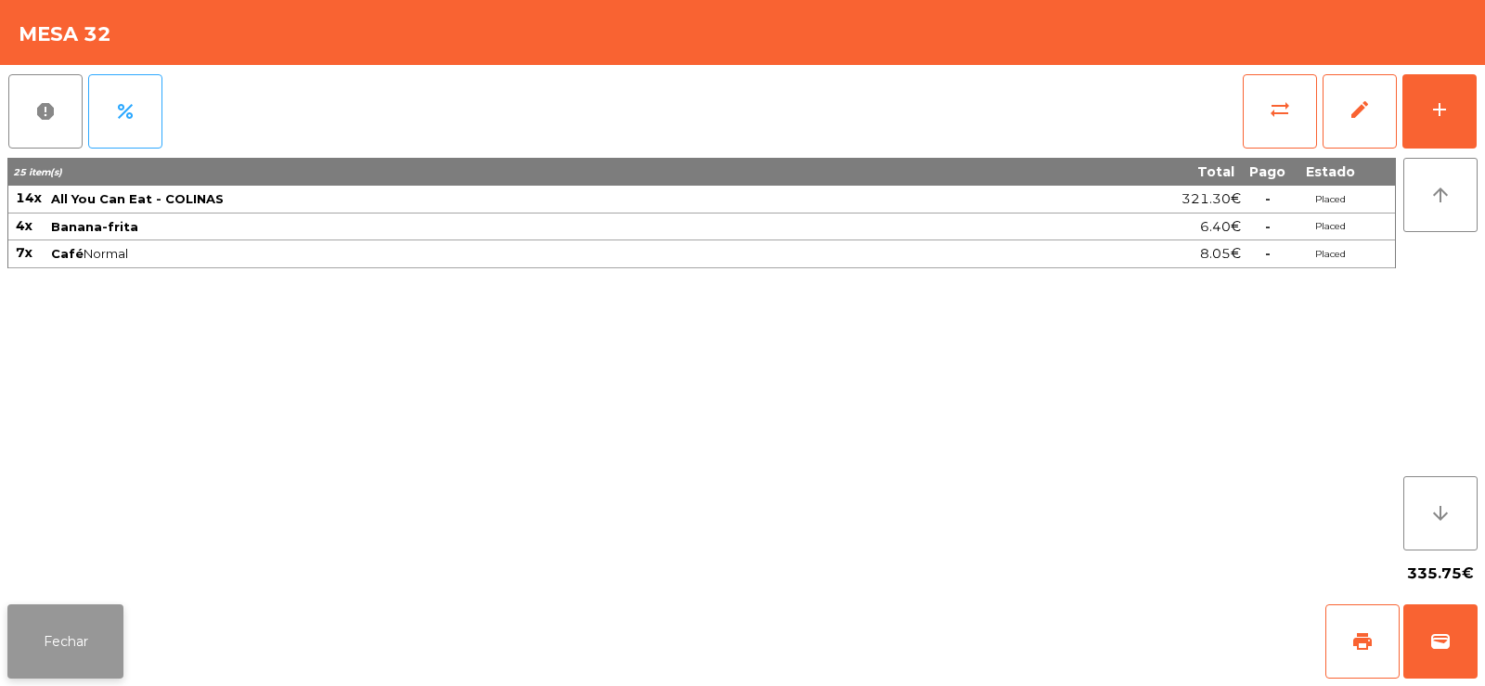
click at [48, 667] on button "Fechar" at bounding box center [65, 641] width 116 height 74
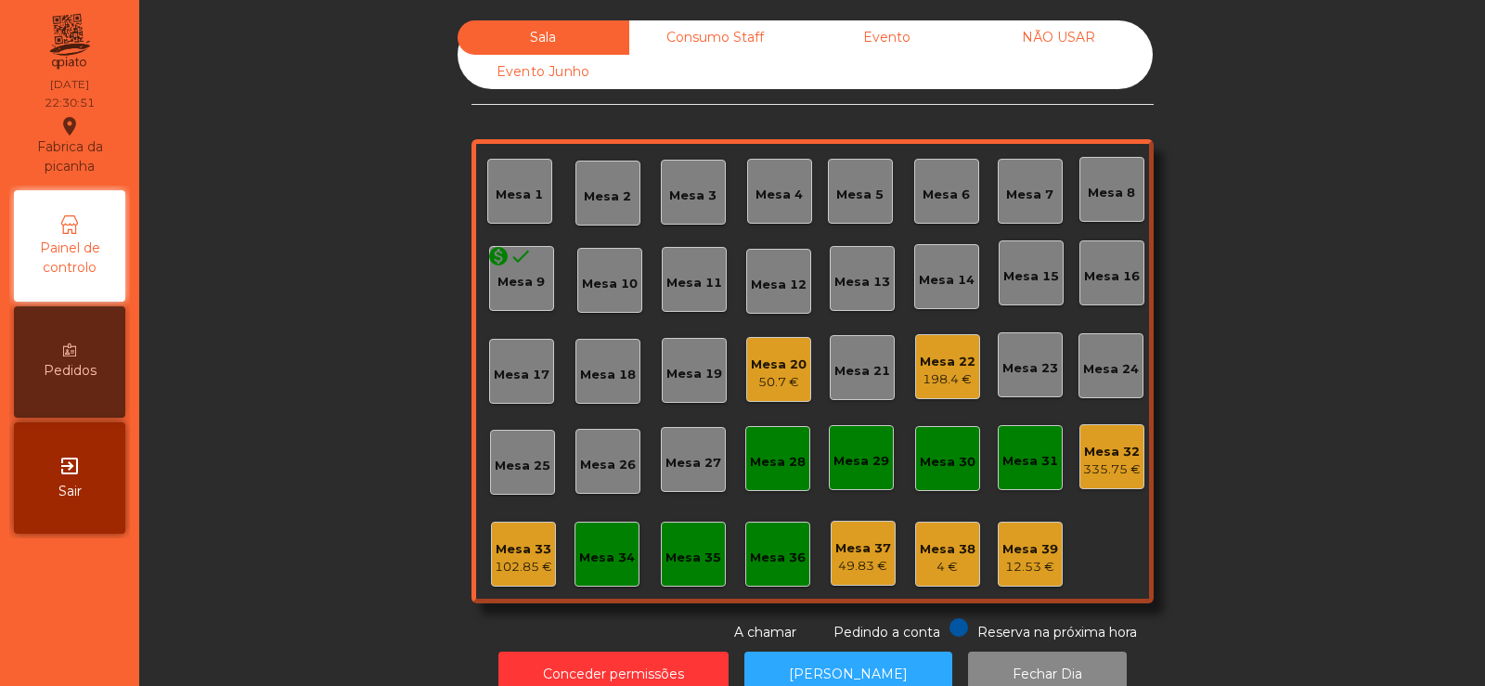
click at [1084, 471] on div "335.75 €" at bounding box center [1112, 469] width 58 height 19
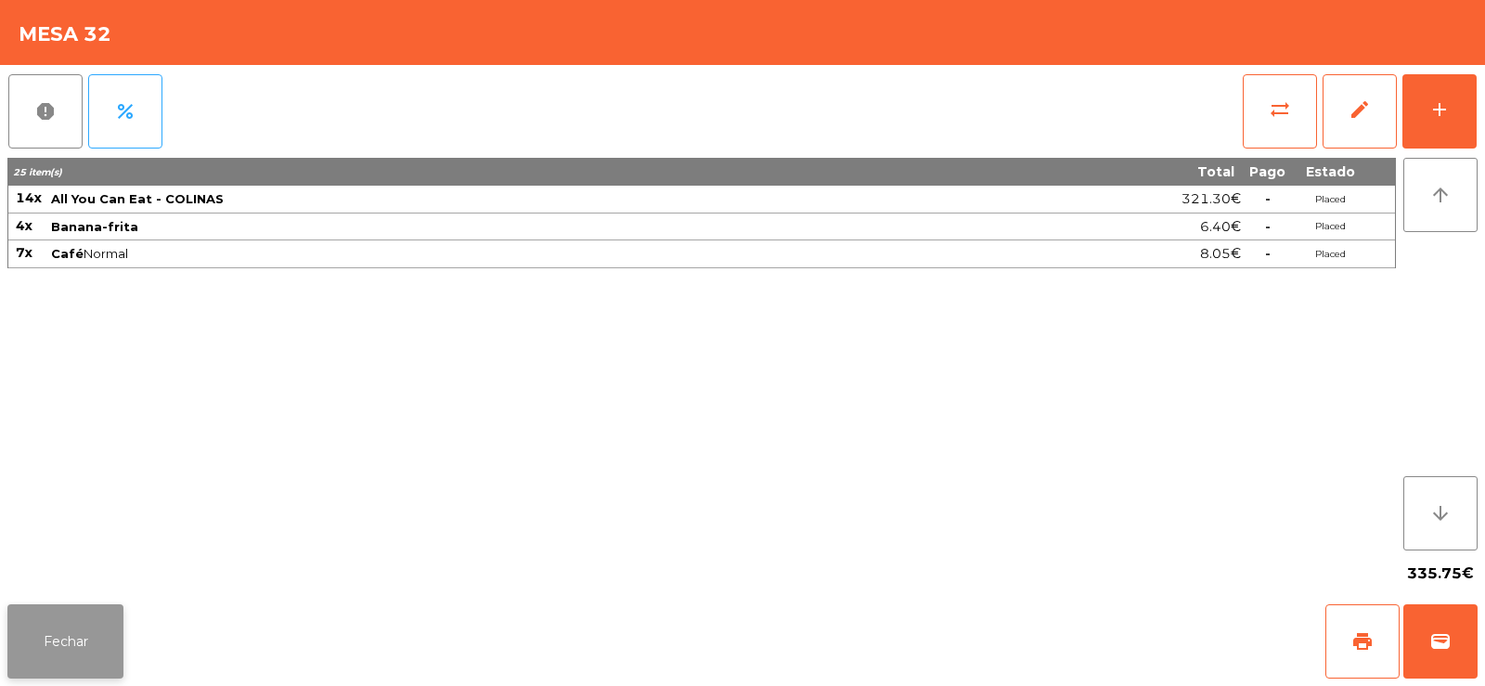
click at [57, 632] on button "Fechar" at bounding box center [65, 641] width 116 height 74
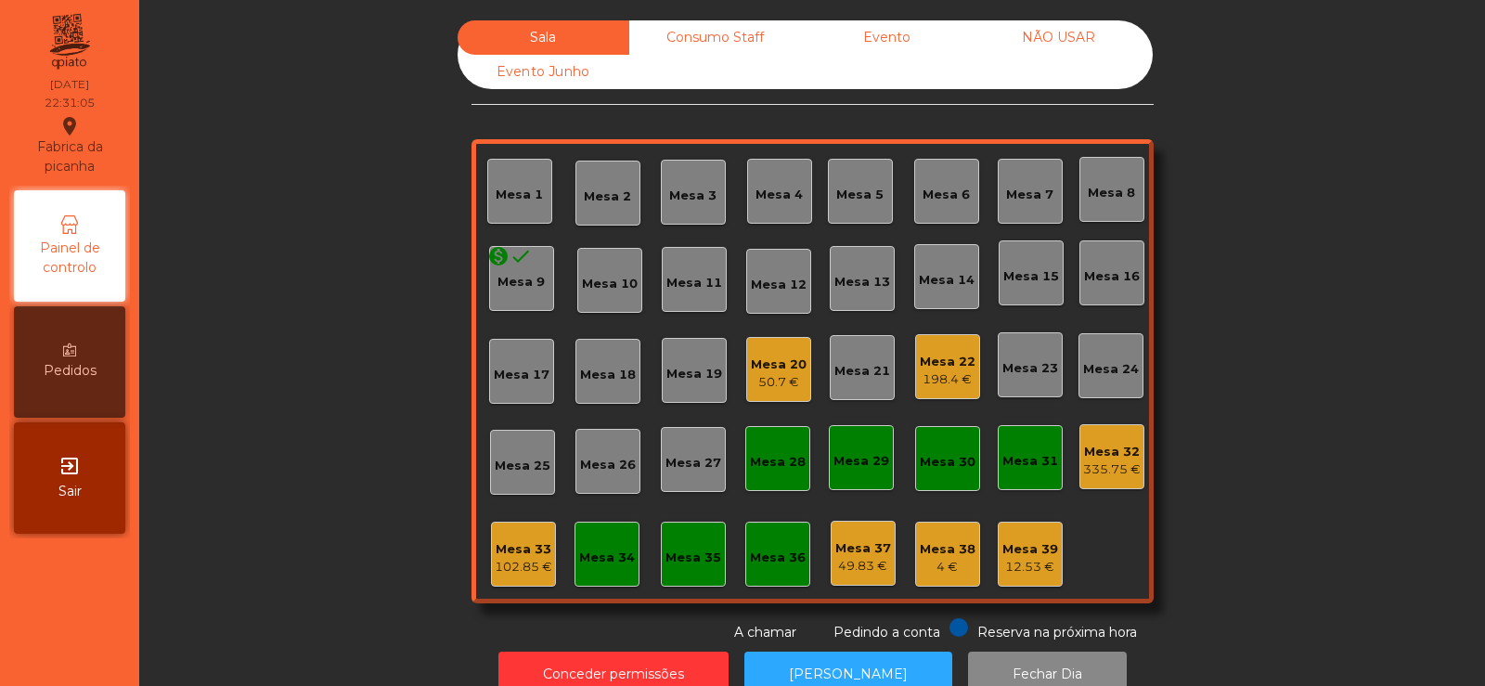
click at [1109, 466] on div "335.75 €" at bounding box center [1112, 469] width 58 height 19
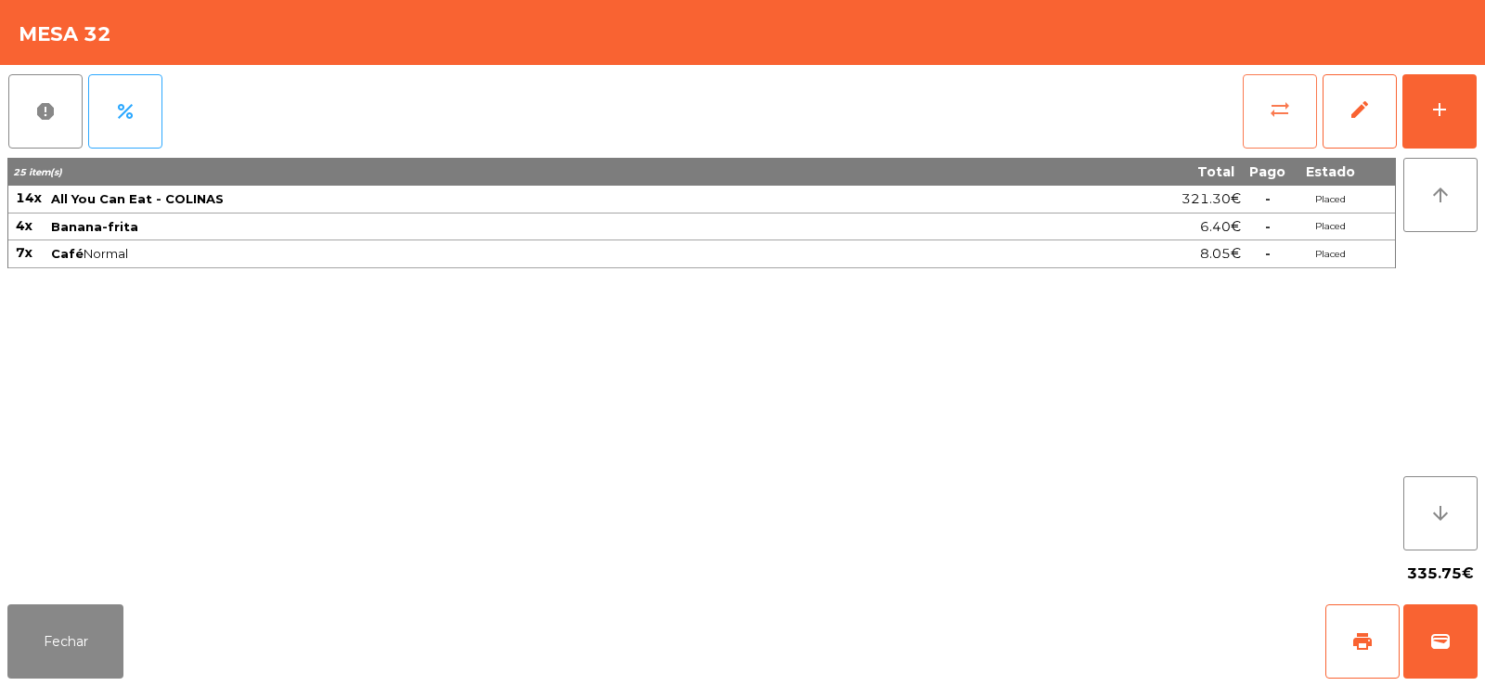
click at [1286, 124] on button "sync_alt" at bounding box center [1280, 111] width 74 height 74
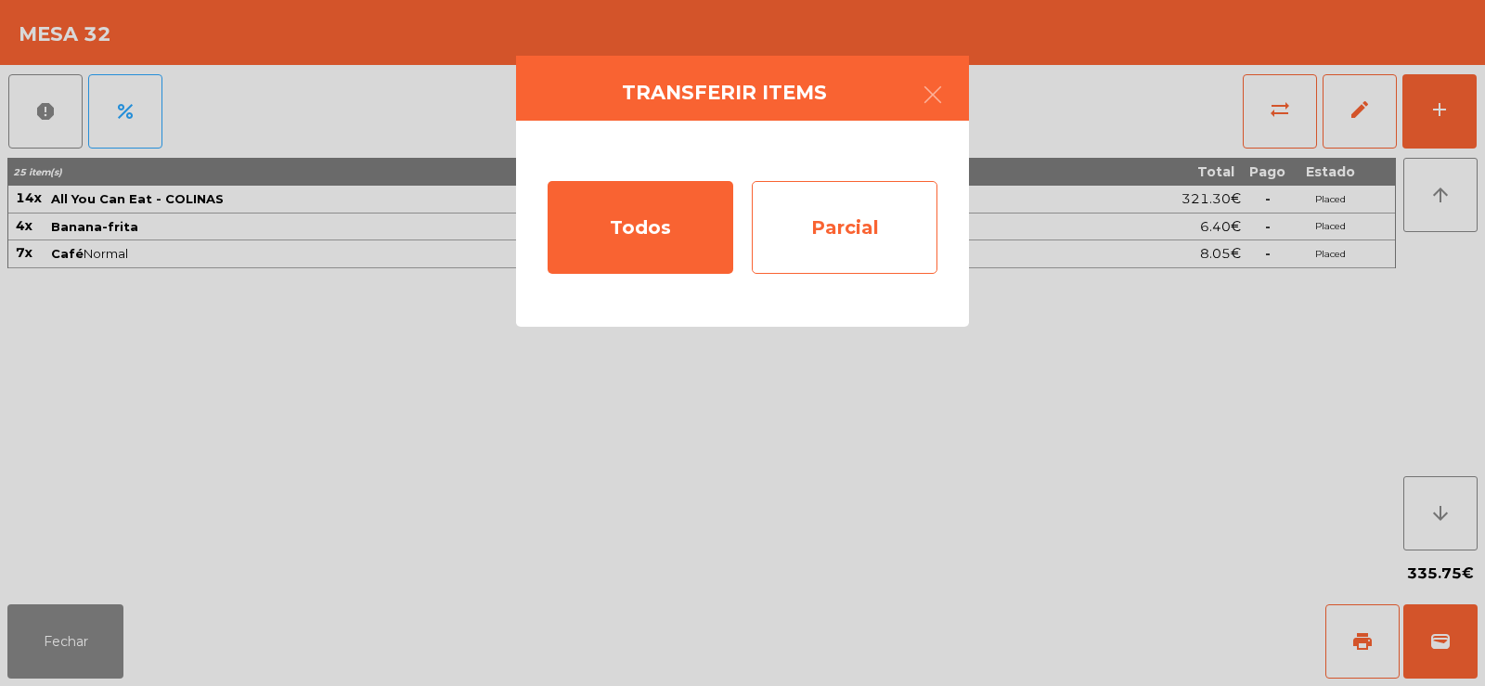
click at [855, 234] on div "Parcial" at bounding box center [845, 227] width 186 height 93
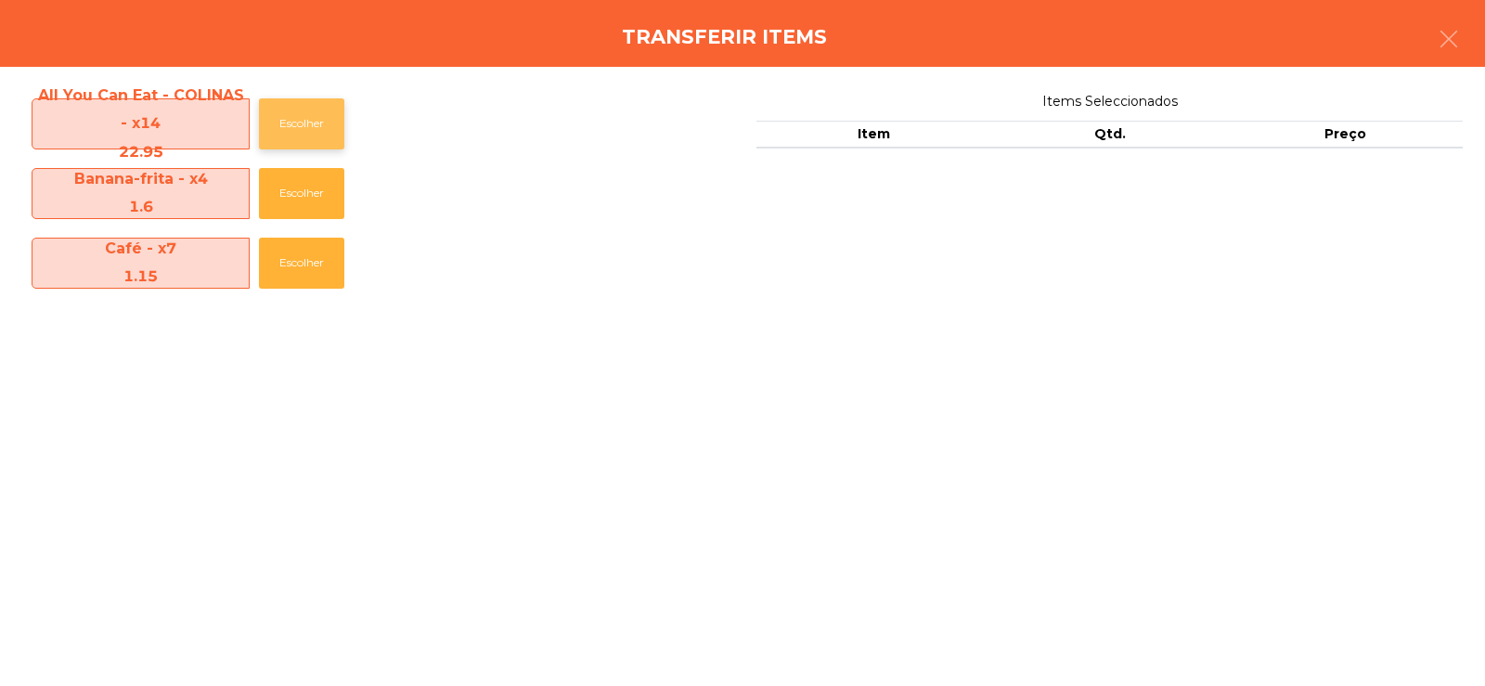
click at [290, 111] on button "Escolher" at bounding box center [301, 123] width 85 height 51
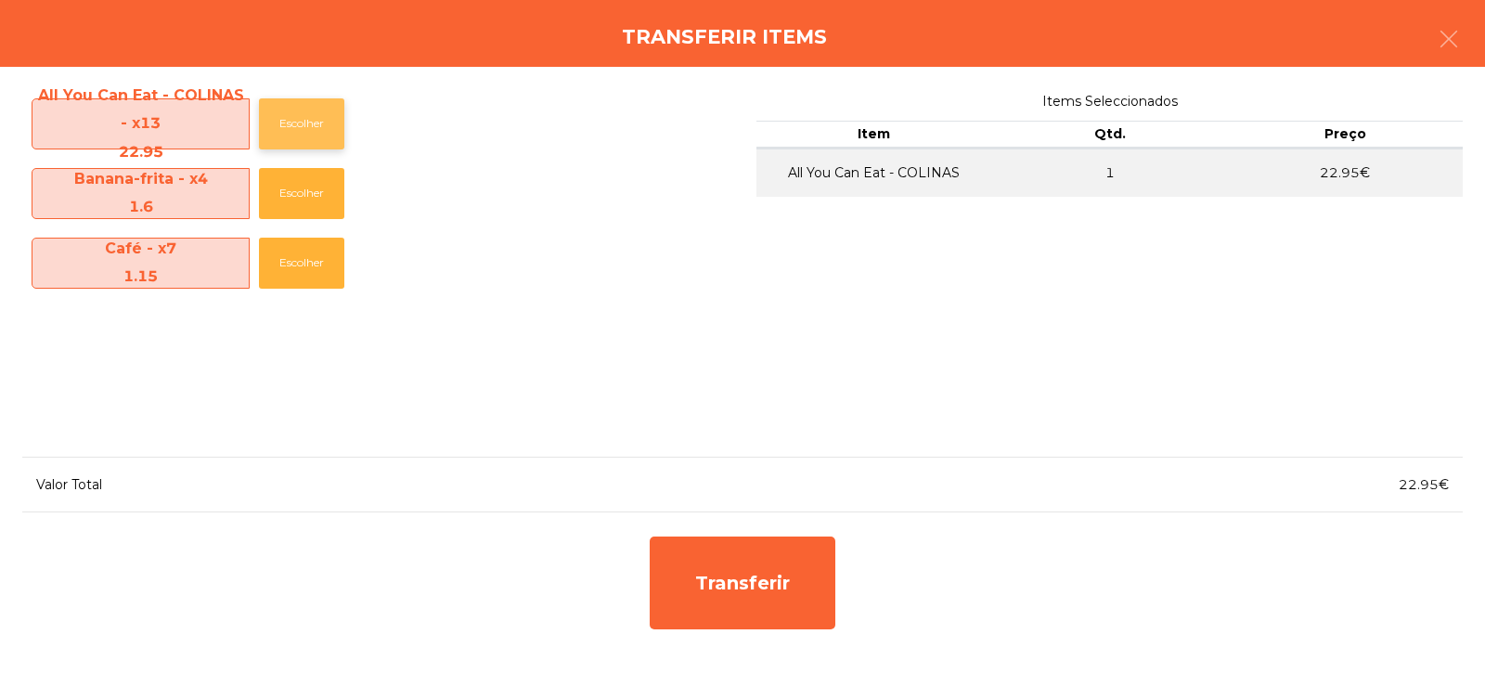
click at [324, 116] on button "Escolher" at bounding box center [301, 123] width 85 height 51
click at [314, 114] on button "Escolher" at bounding box center [301, 123] width 85 height 51
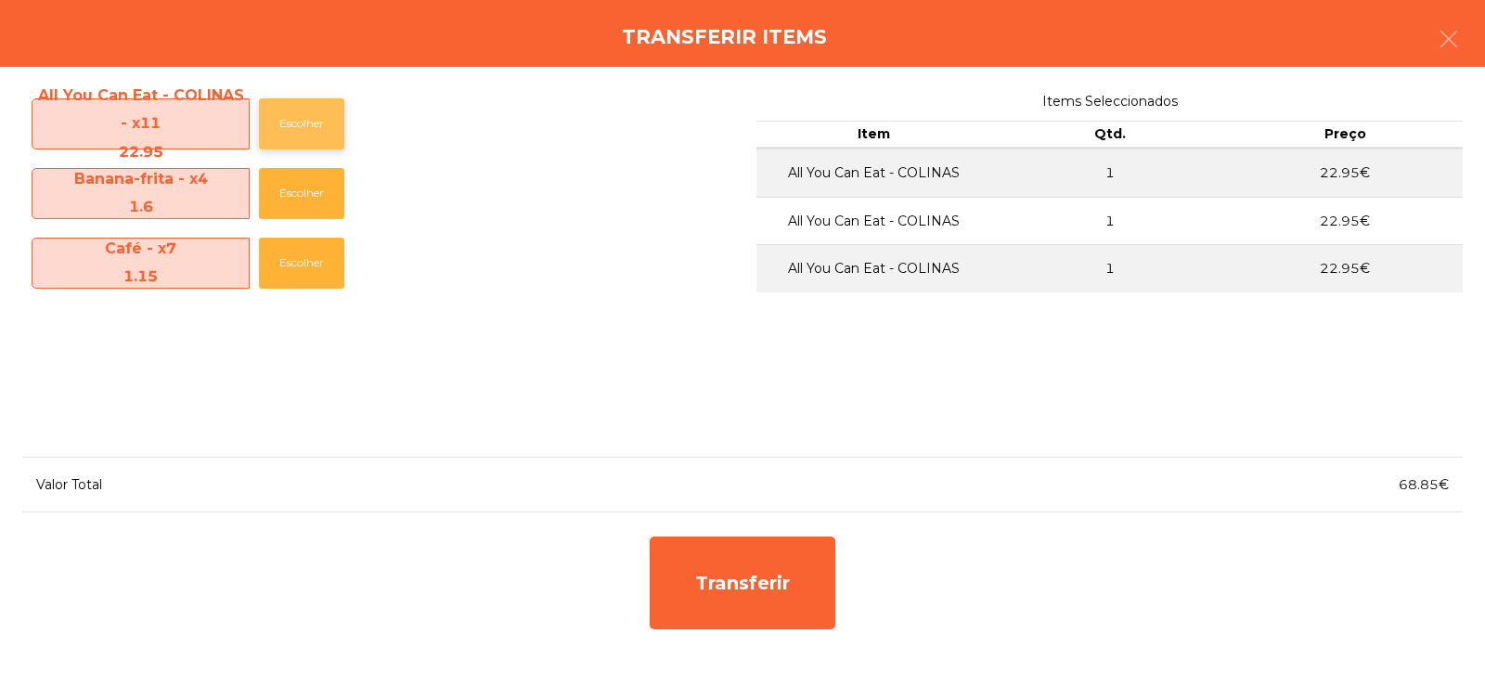
click at [313, 120] on button "Escolher" at bounding box center [301, 123] width 85 height 51
click at [318, 129] on button "Escolher" at bounding box center [301, 123] width 85 height 51
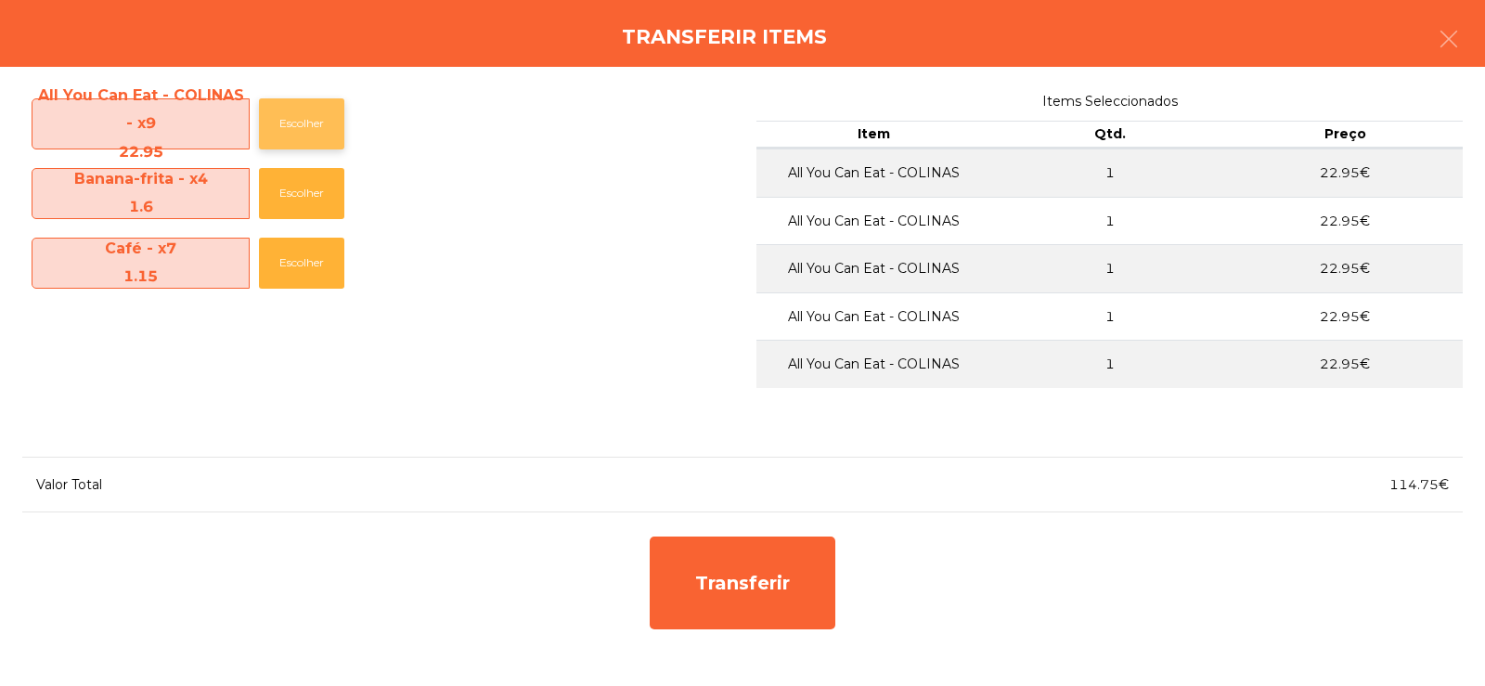
click at [292, 122] on button "Escolher" at bounding box center [301, 123] width 85 height 51
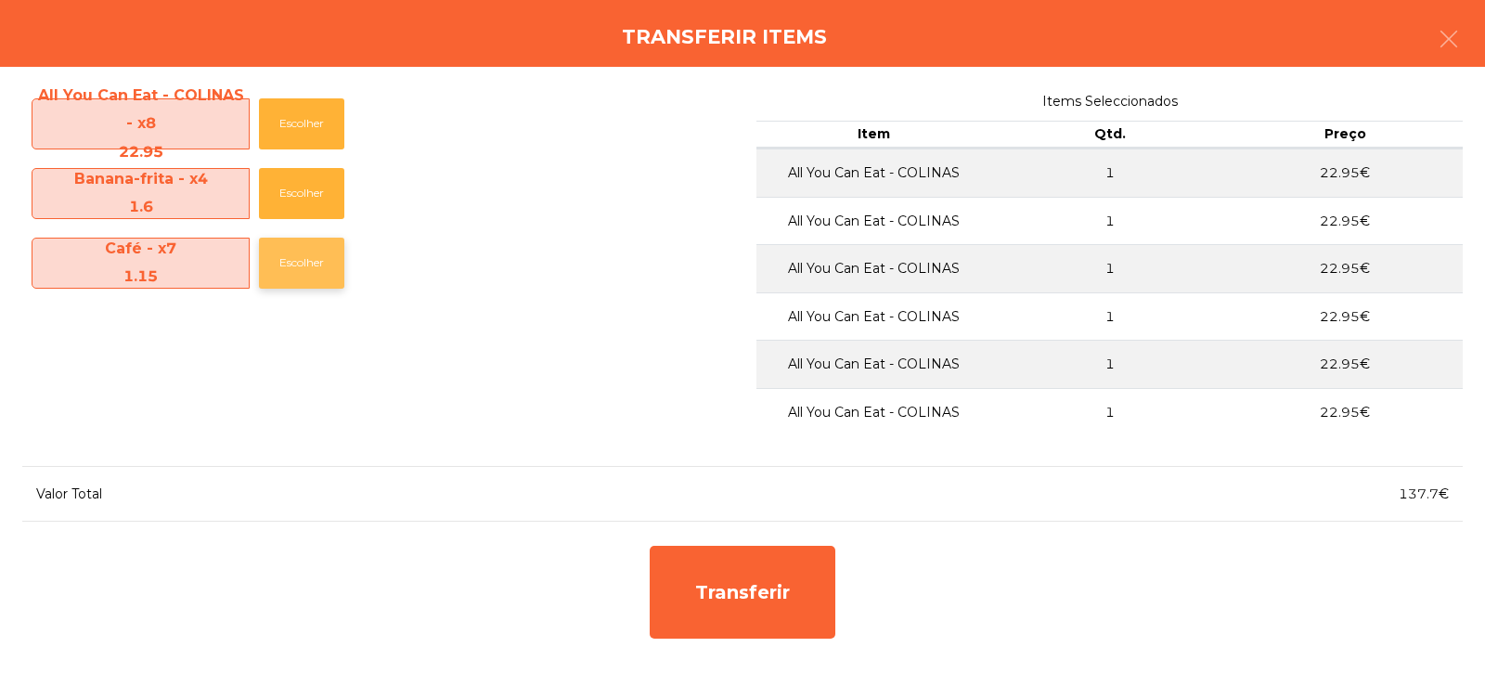
click at [311, 268] on button "Escolher" at bounding box center [301, 263] width 85 height 51
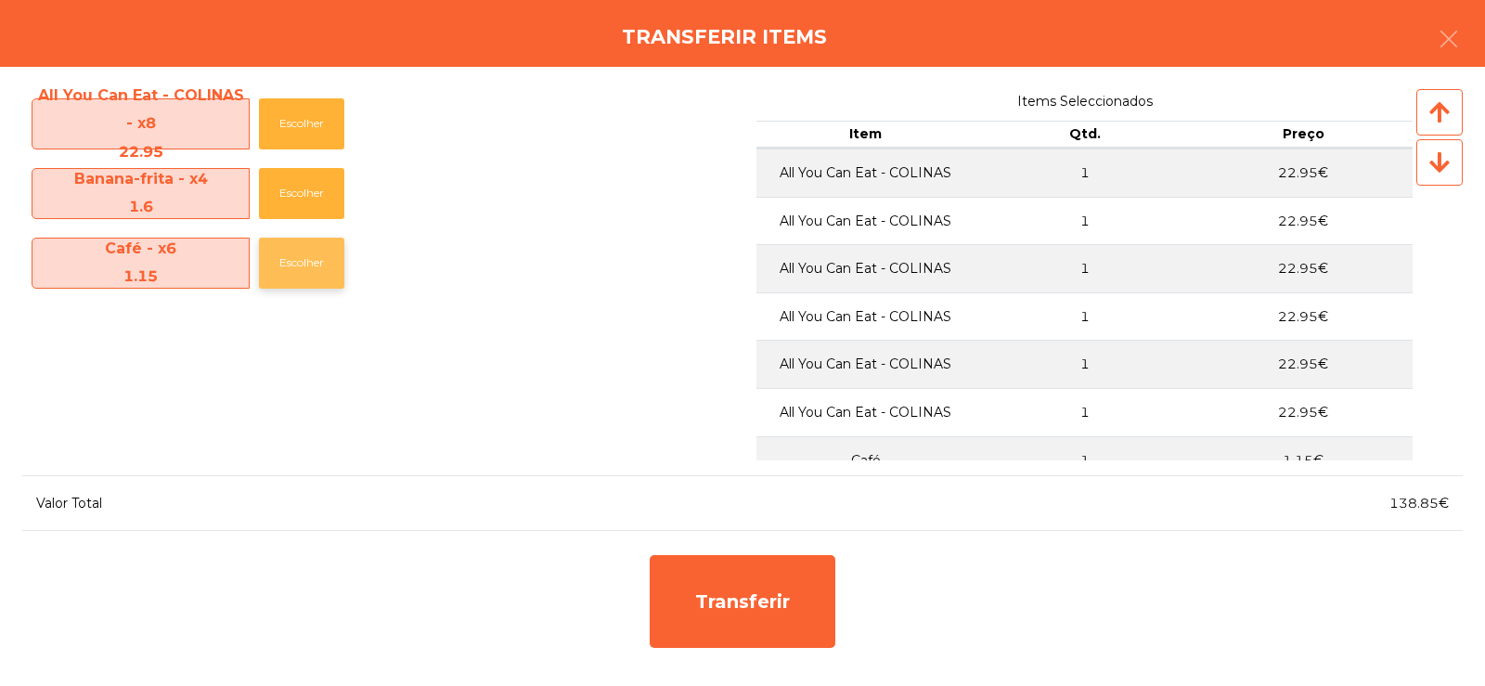
scroll to position [38, 0]
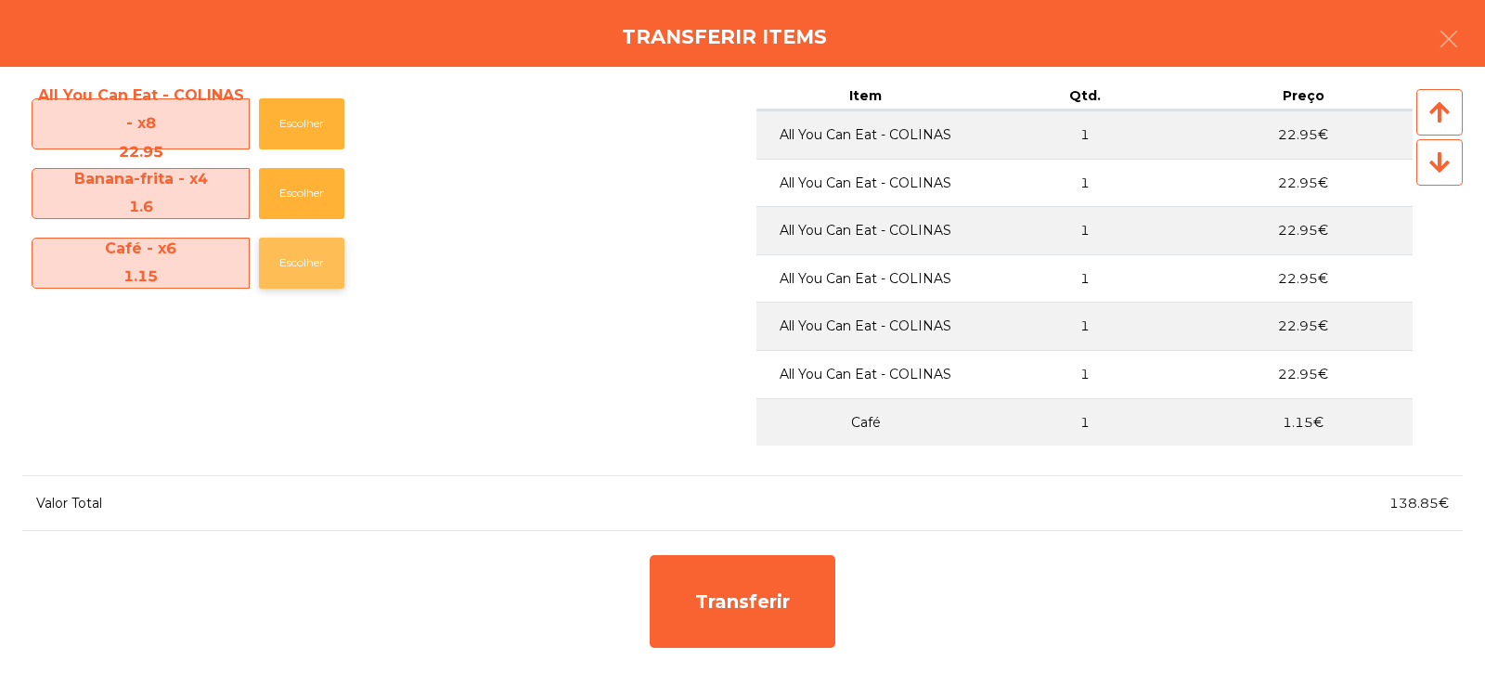
click at [310, 268] on button "Escolher" at bounding box center [301, 263] width 85 height 51
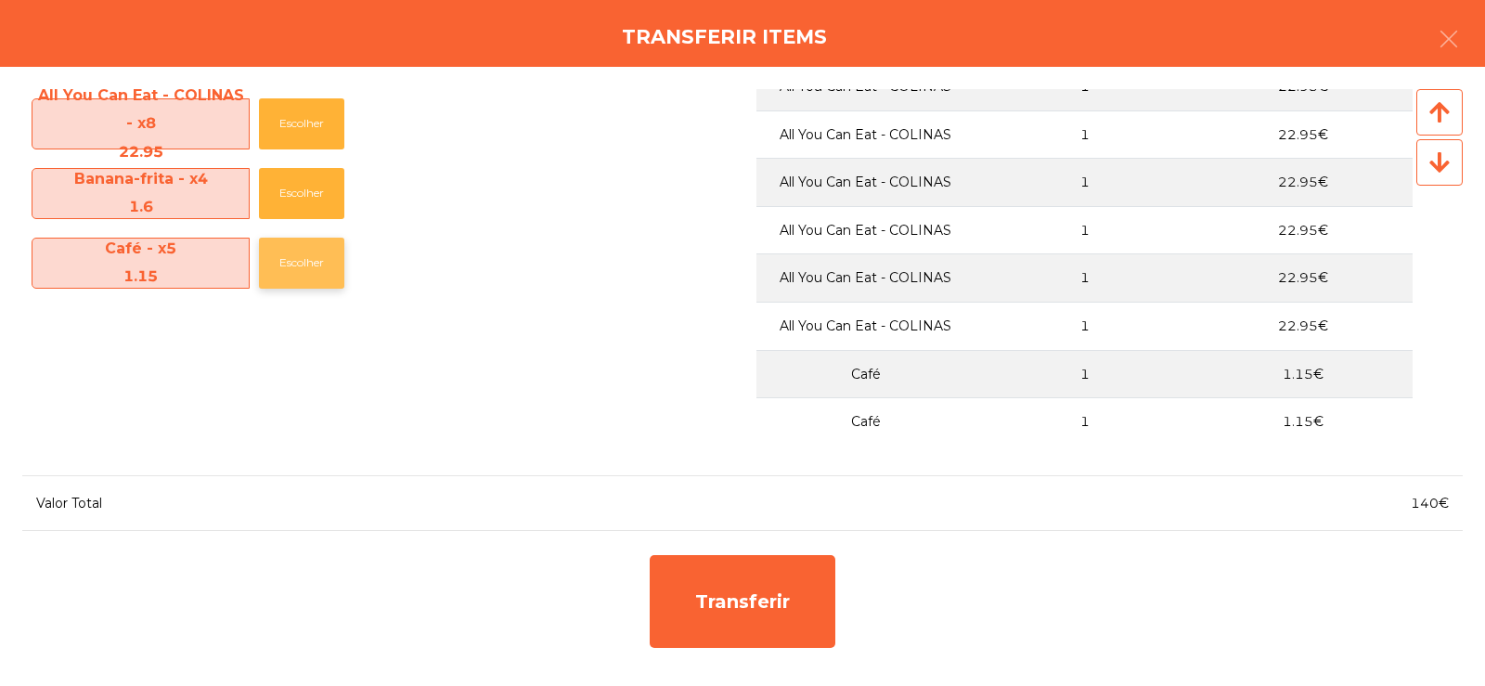
click at [302, 275] on button "Escolher" at bounding box center [301, 263] width 85 height 51
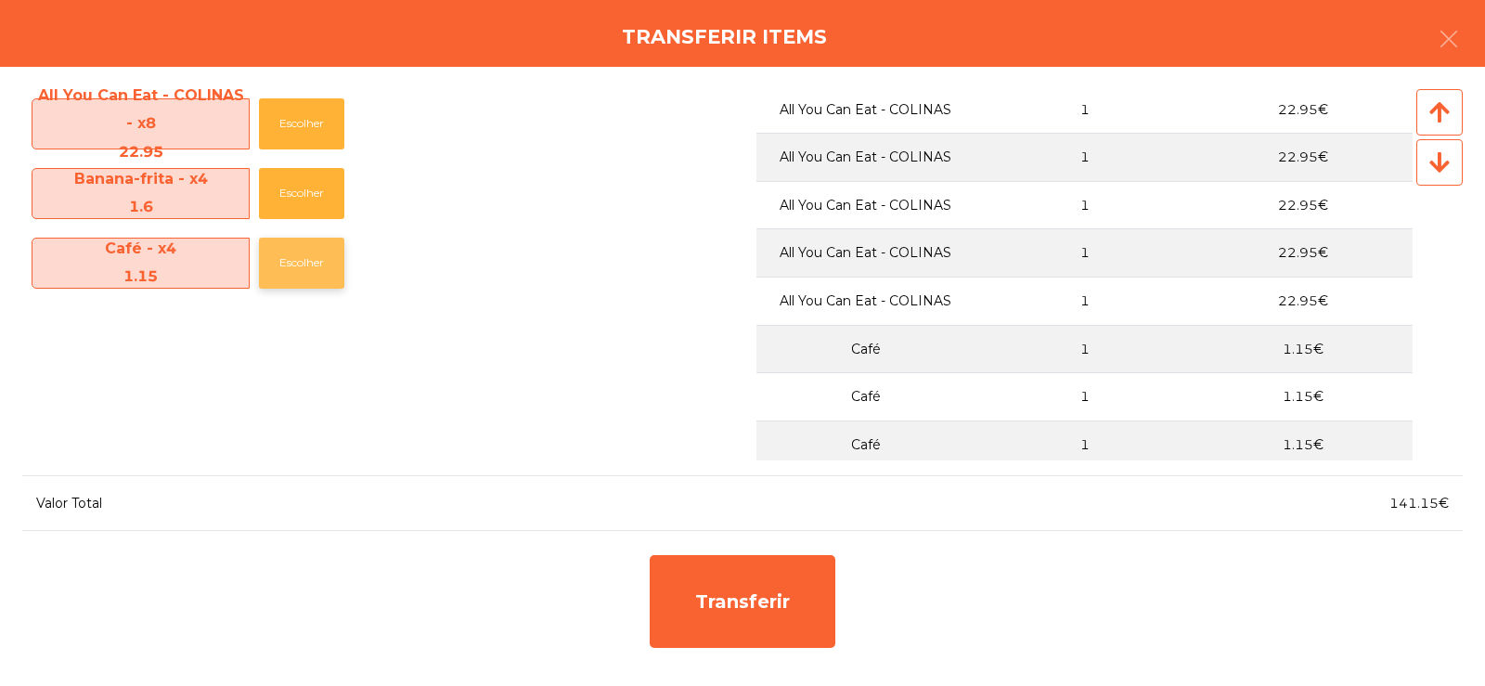
scroll to position [134, 0]
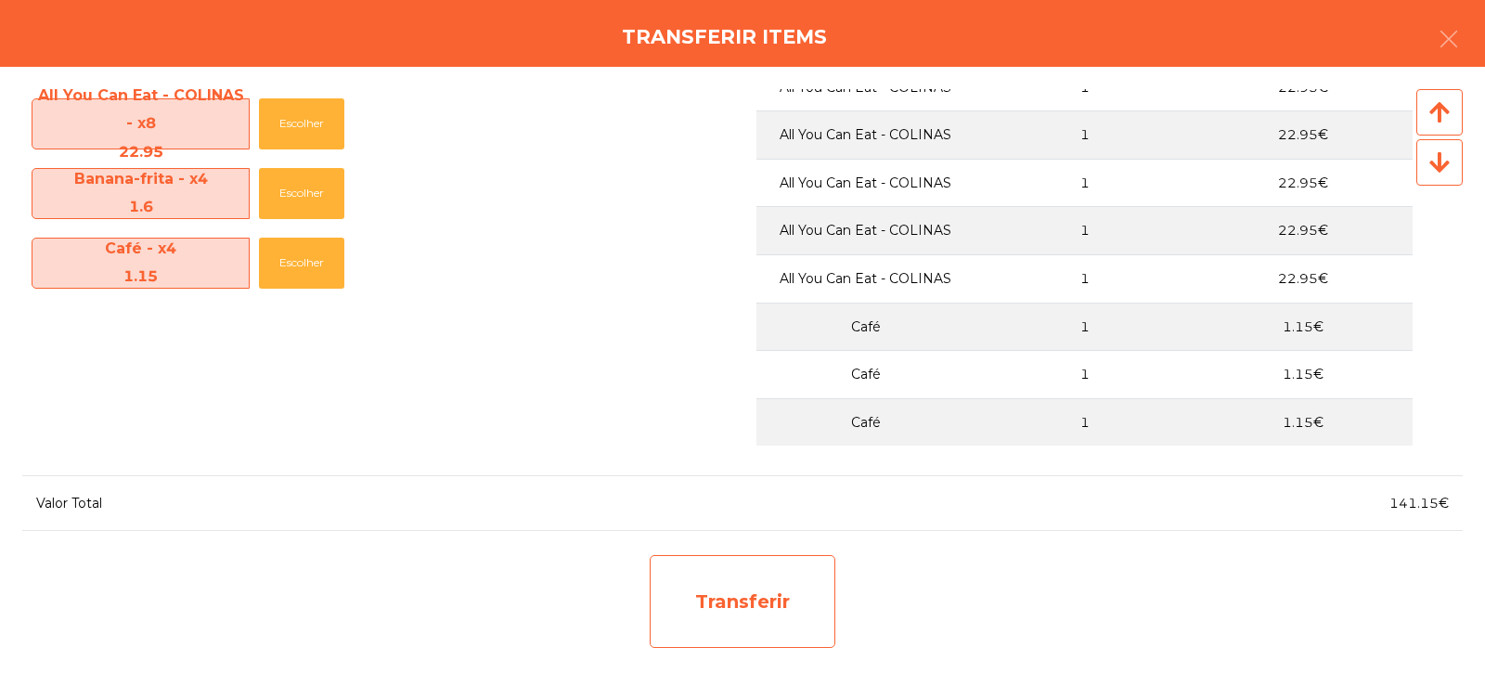
click at [745, 628] on div "Transferir" at bounding box center [743, 601] width 186 height 93
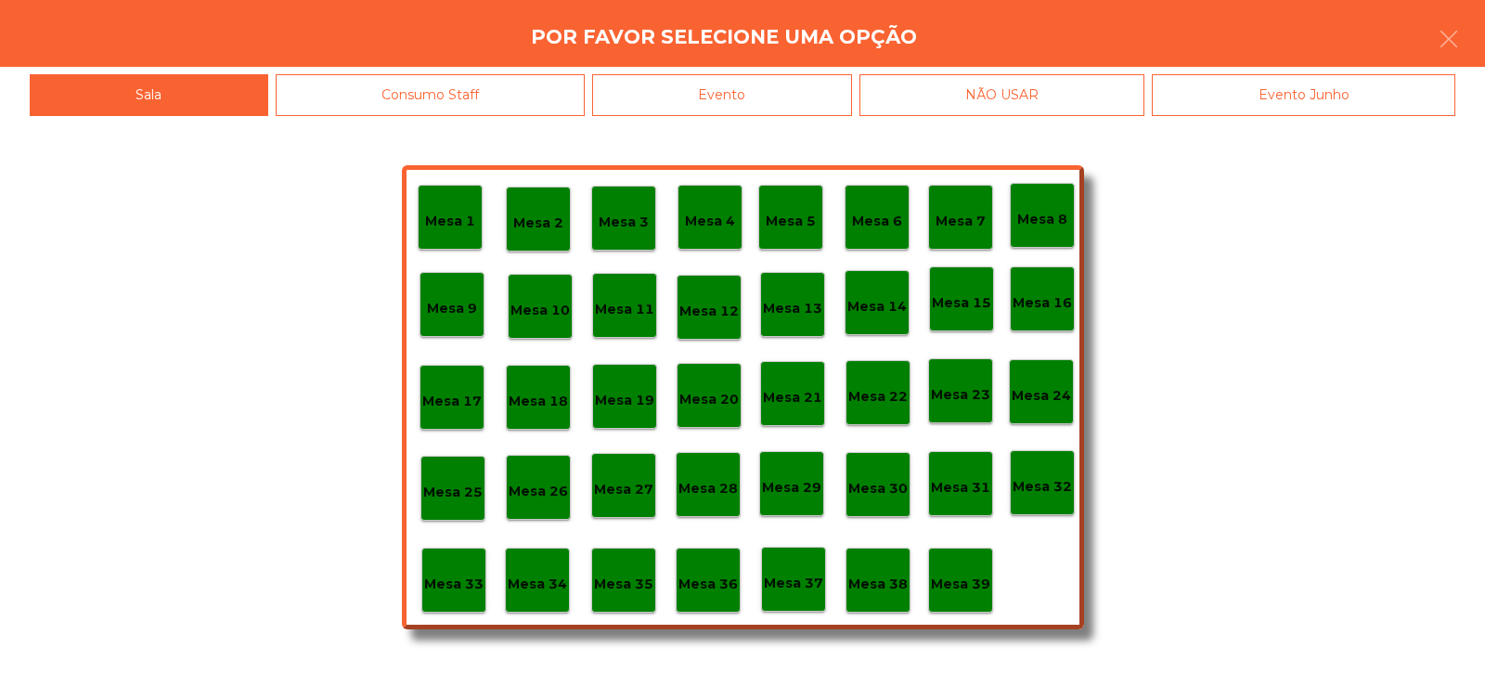
click at [547, 585] on p "Mesa 34" at bounding box center [537, 584] width 59 height 21
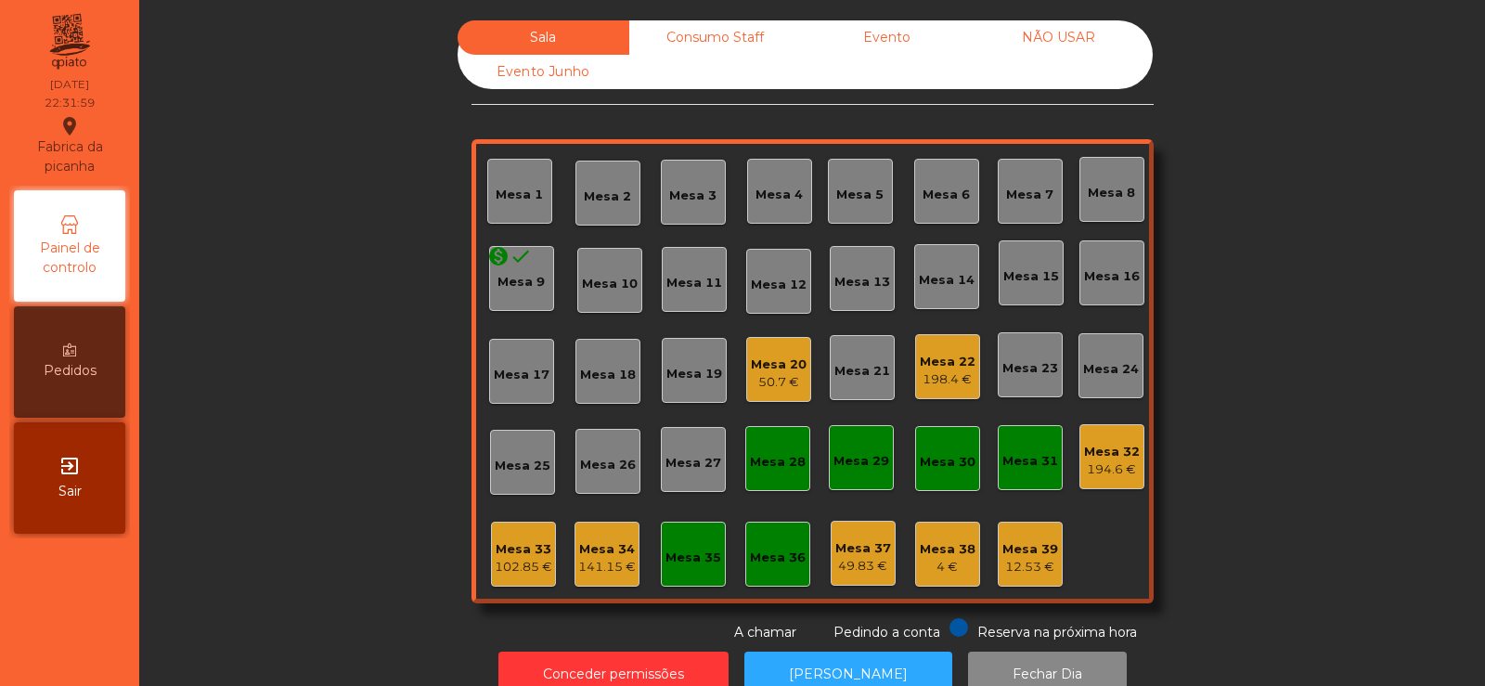
click at [1102, 457] on div "Mesa 32" at bounding box center [1112, 452] width 56 height 19
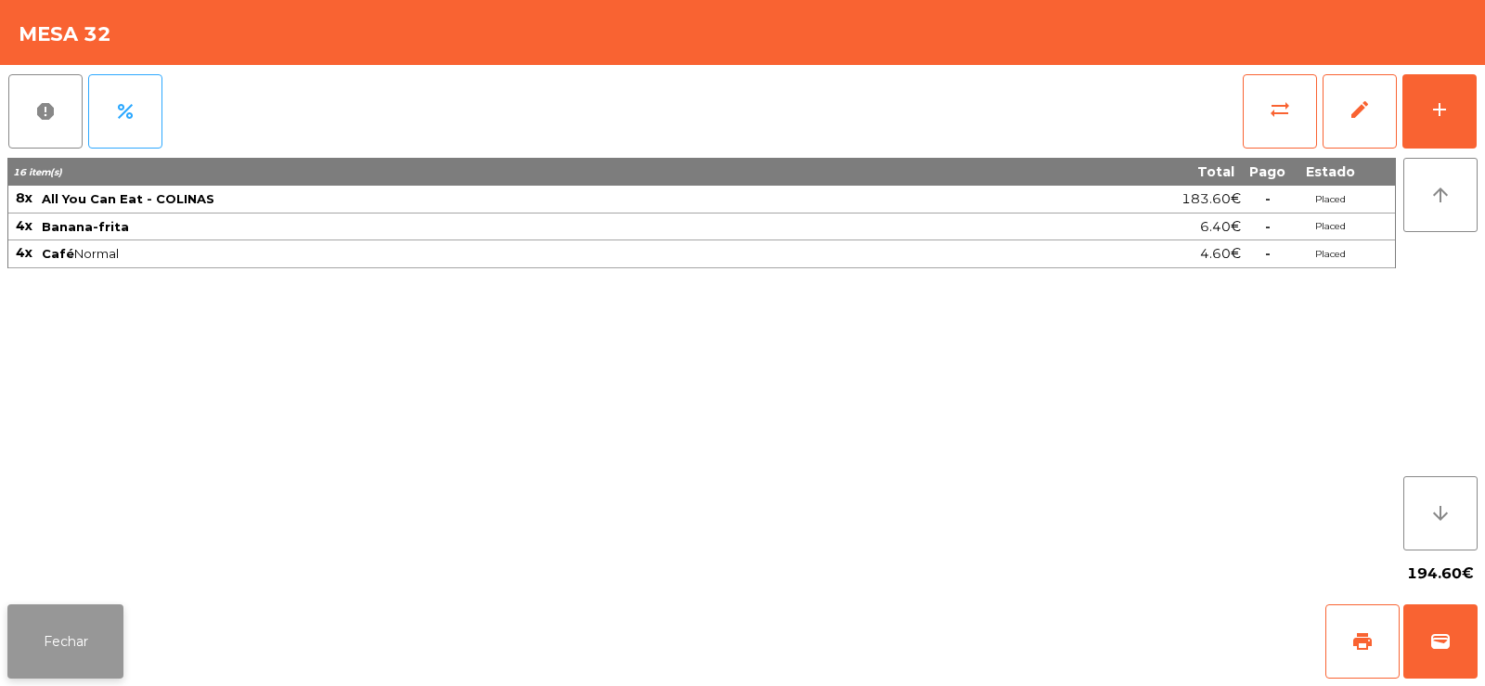
click at [66, 642] on button "Fechar" at bounding box center [65, 641] width 116 height 74
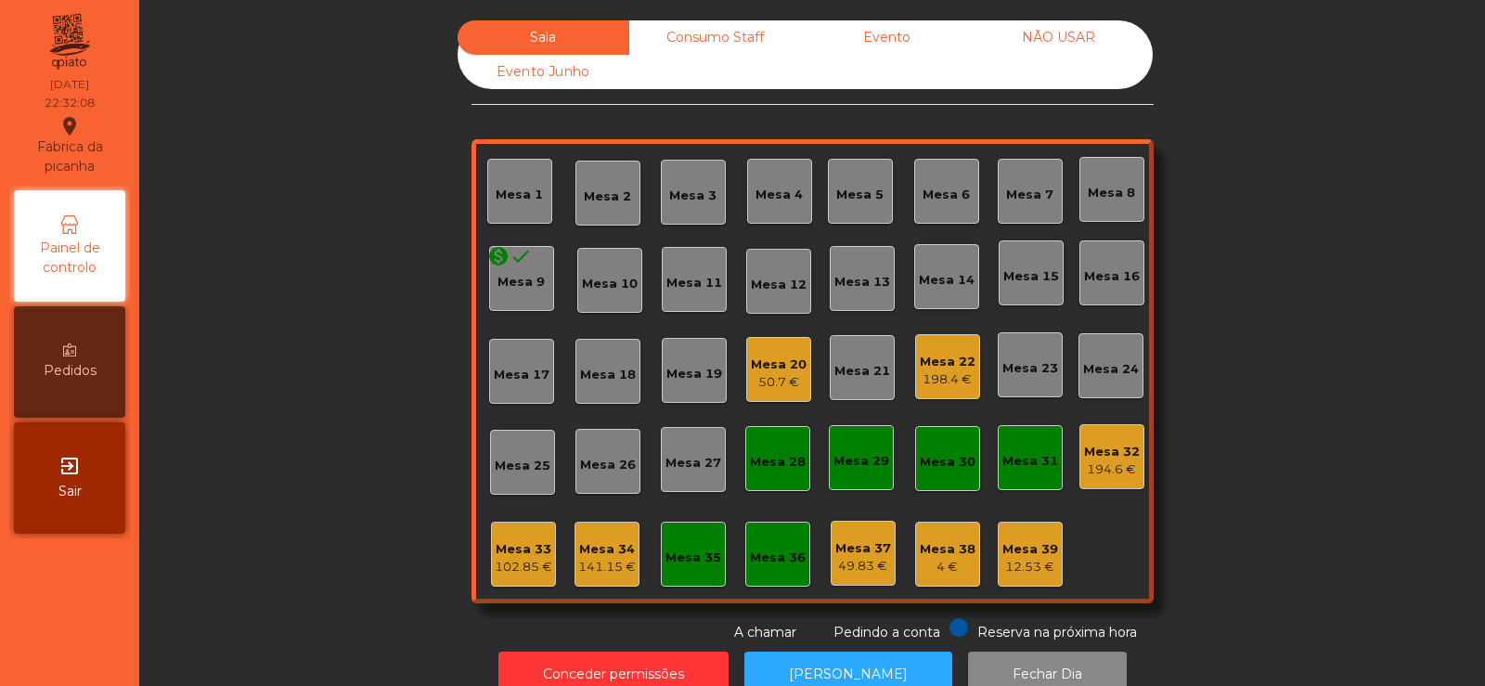
click at [936, 371] on div "198.4 €" at bounding box center [948, 379] width 56 height 19
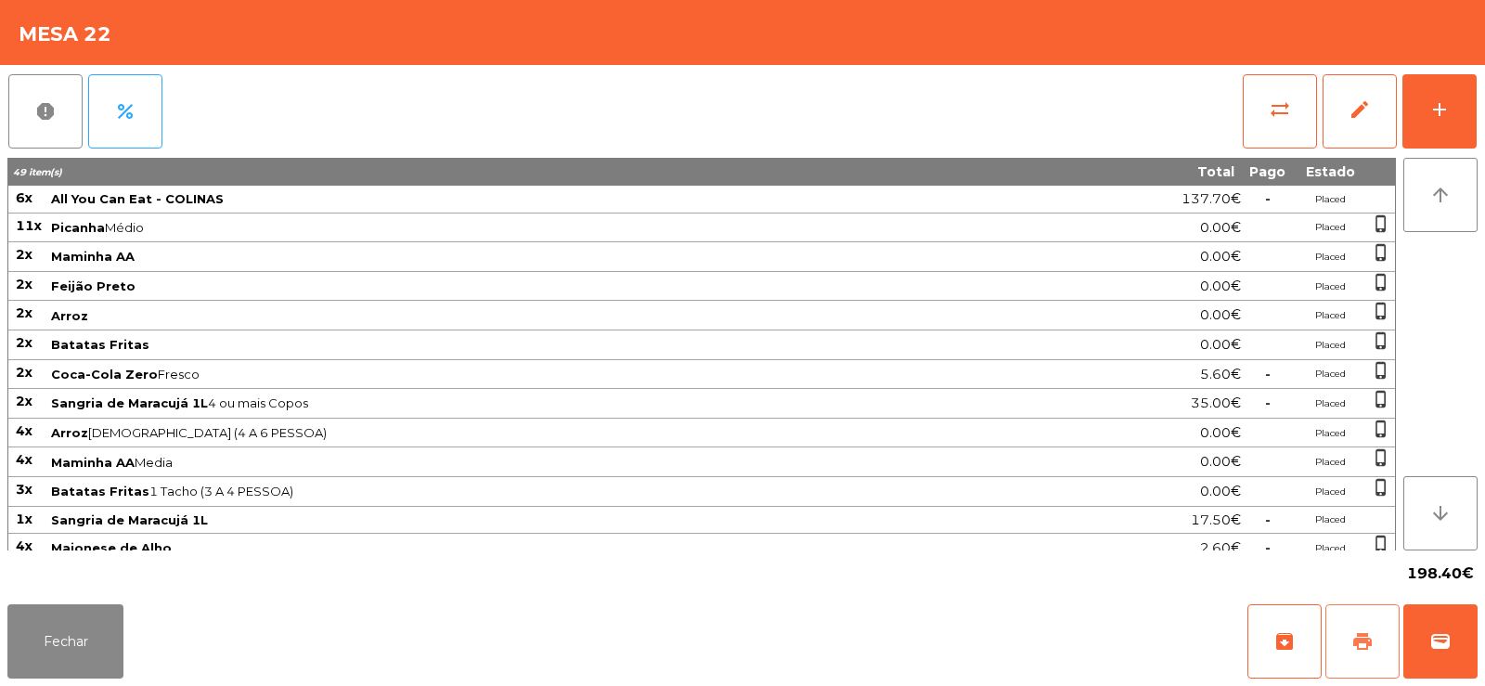
click at [1364, 640] on span "print" at bounding box center [1362, 641] width 22 height 22
click at [1435, 659] on button "wallet" at bounding box center [1440, 641] width 74 height 74
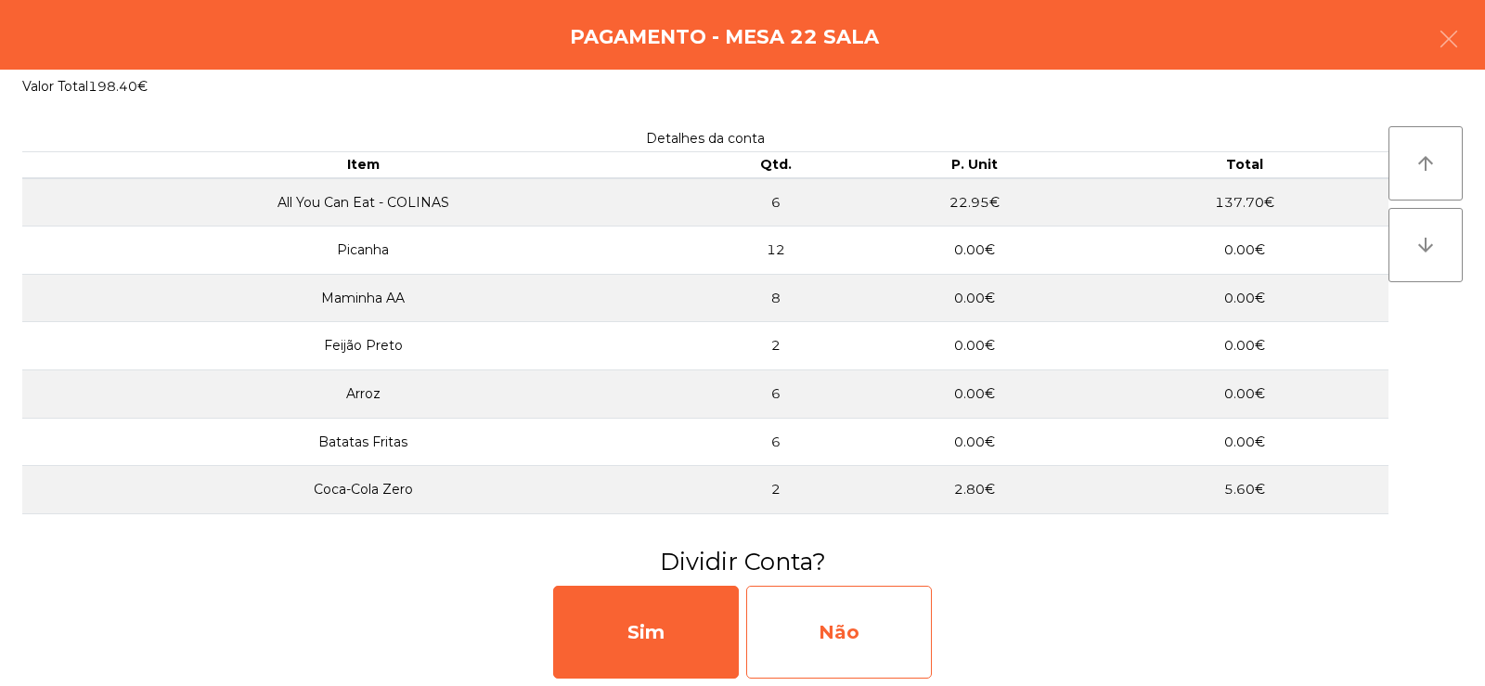
click at [793, 634] on div "Não" at bounding box center [839, 632] width 186 height 93
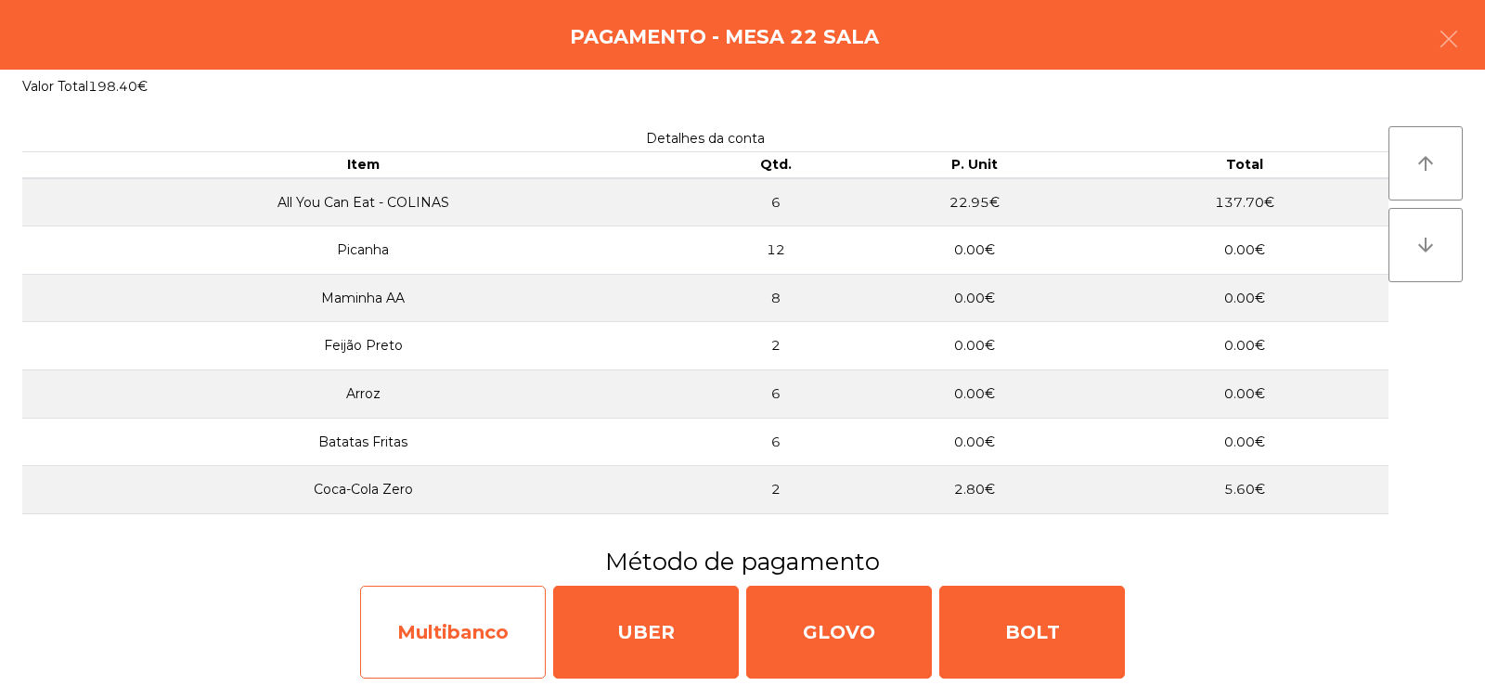
click at [431, 629] on div "Multibanco" at bounding box center [453, 632] width 186 height 93
select select "**"
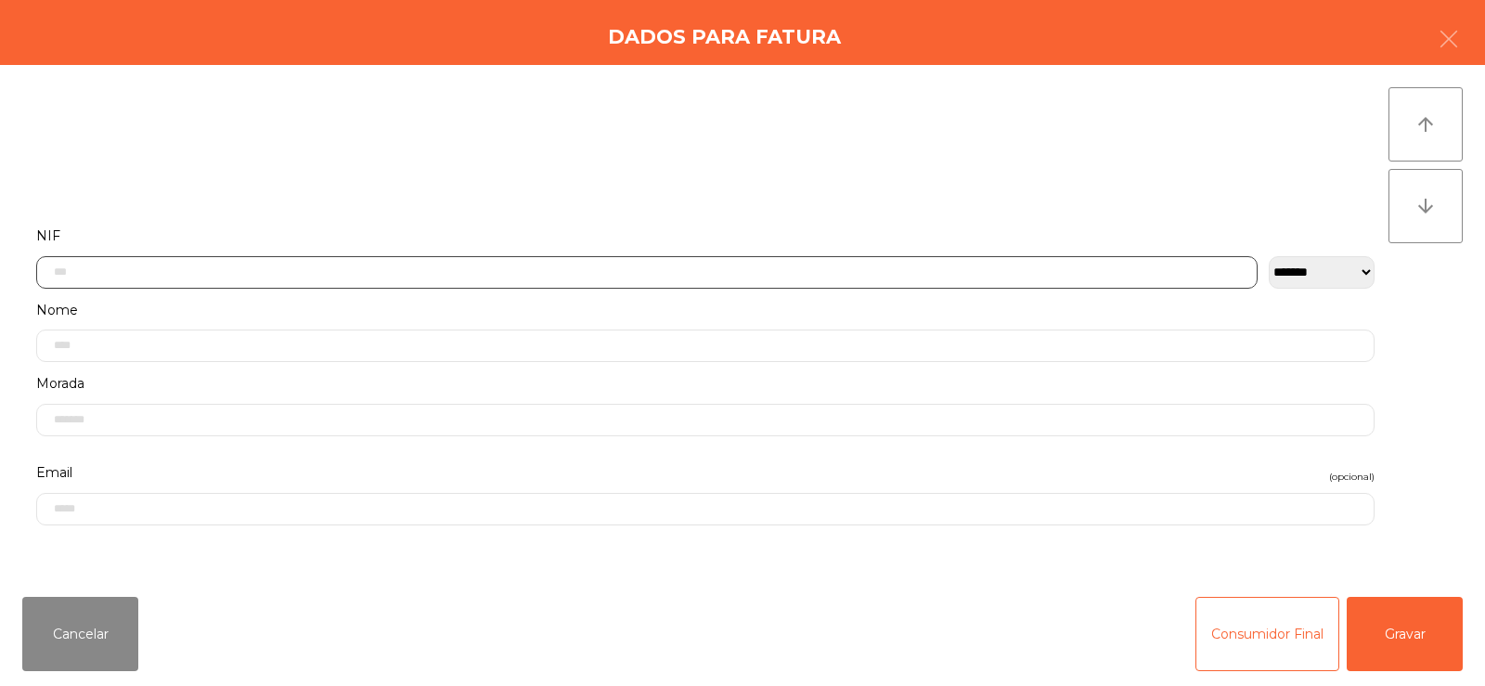
click at [668, 275] on input "text" at bounding box center [646, 272] width 1221 height 32
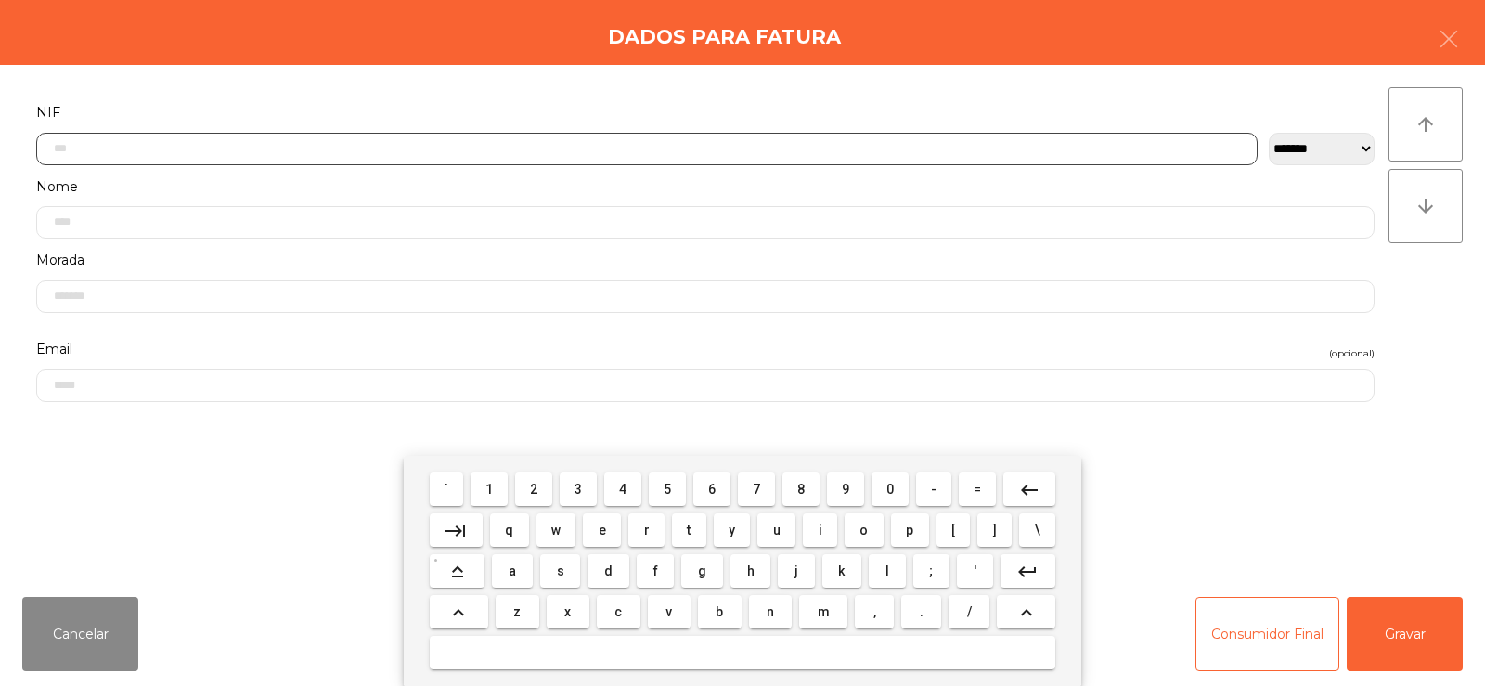
scroll to position [135, 0]
click at [522, 493] on button "2" at bounding box center [533, 488] width 37 height 33
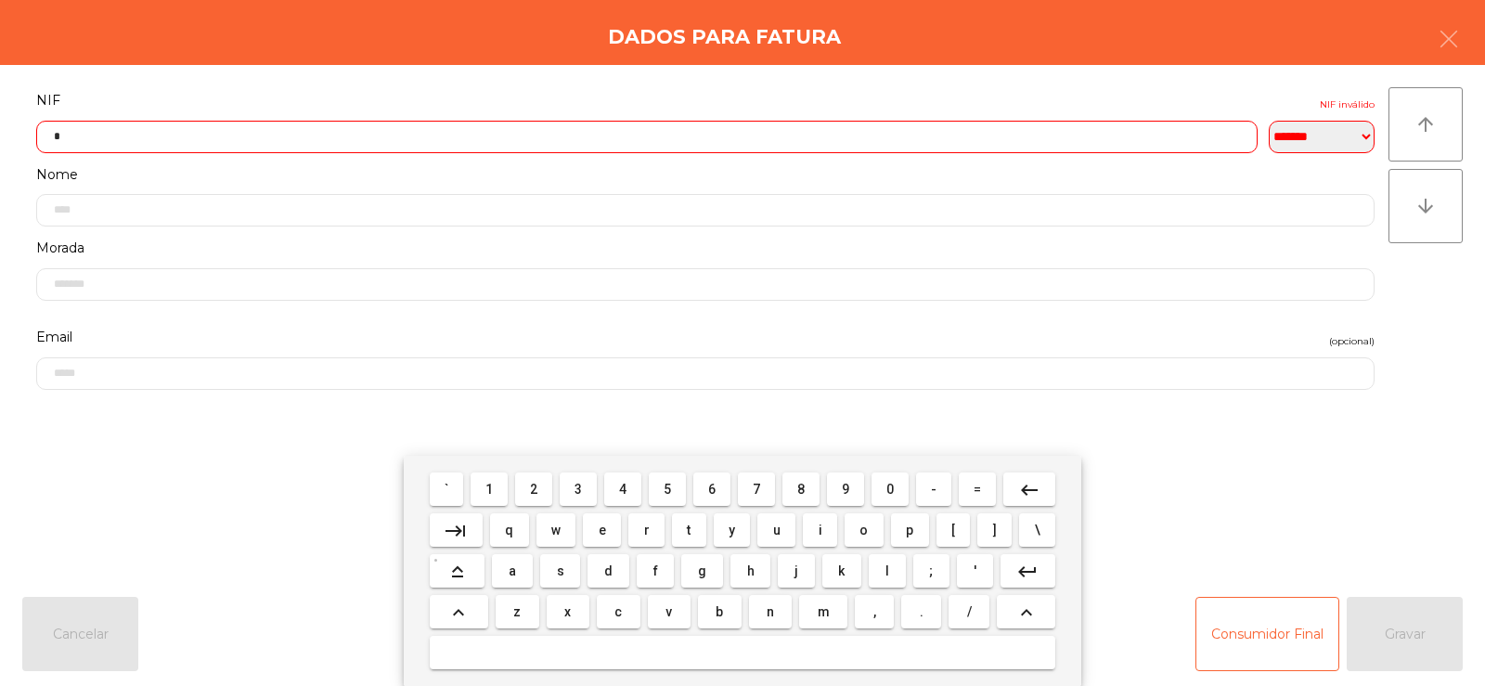
click at [712, 494] on span "6" at bounding box center [711, 489] width 7 height 15
click at [716, 493] on span "6" at bounding box center [711, 489] width 7 height 15
click at [622, 490] on span "4" at bounding box center [622, 489] width 7 height 15
click at [713, 491] on span "6" at bounding box center [711, 489] width 7 height 15
click at [888, 484] on span "0" at bounding box center [889, 489] width 7 height 15
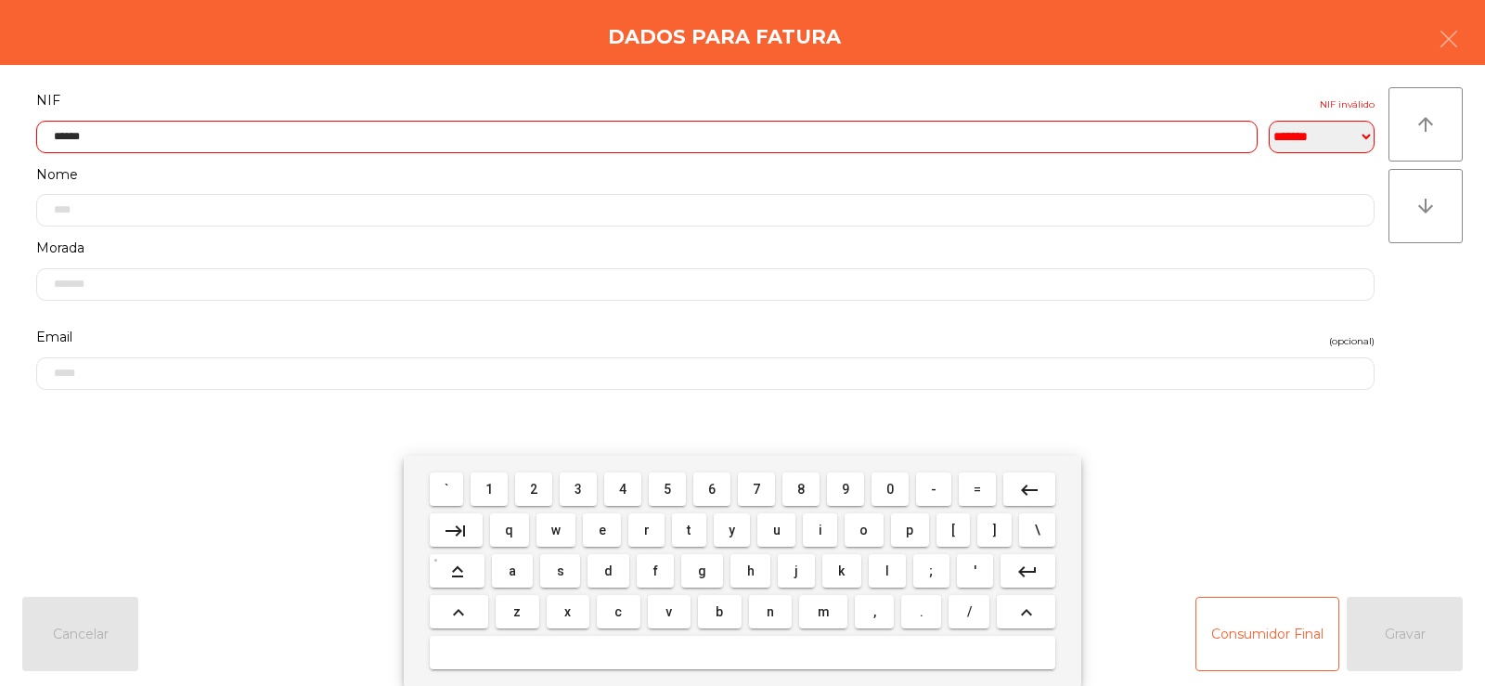
click at [623, 490] on span "4" at bounding box center [622, 489] width 7 height 15
click at [579, 488] on span "3" at bounding box center [577, 489] width 7 height 15
click at [754, 489] on span "7" at bounding box center [756, 489] width 7 height 15
type input "*********"
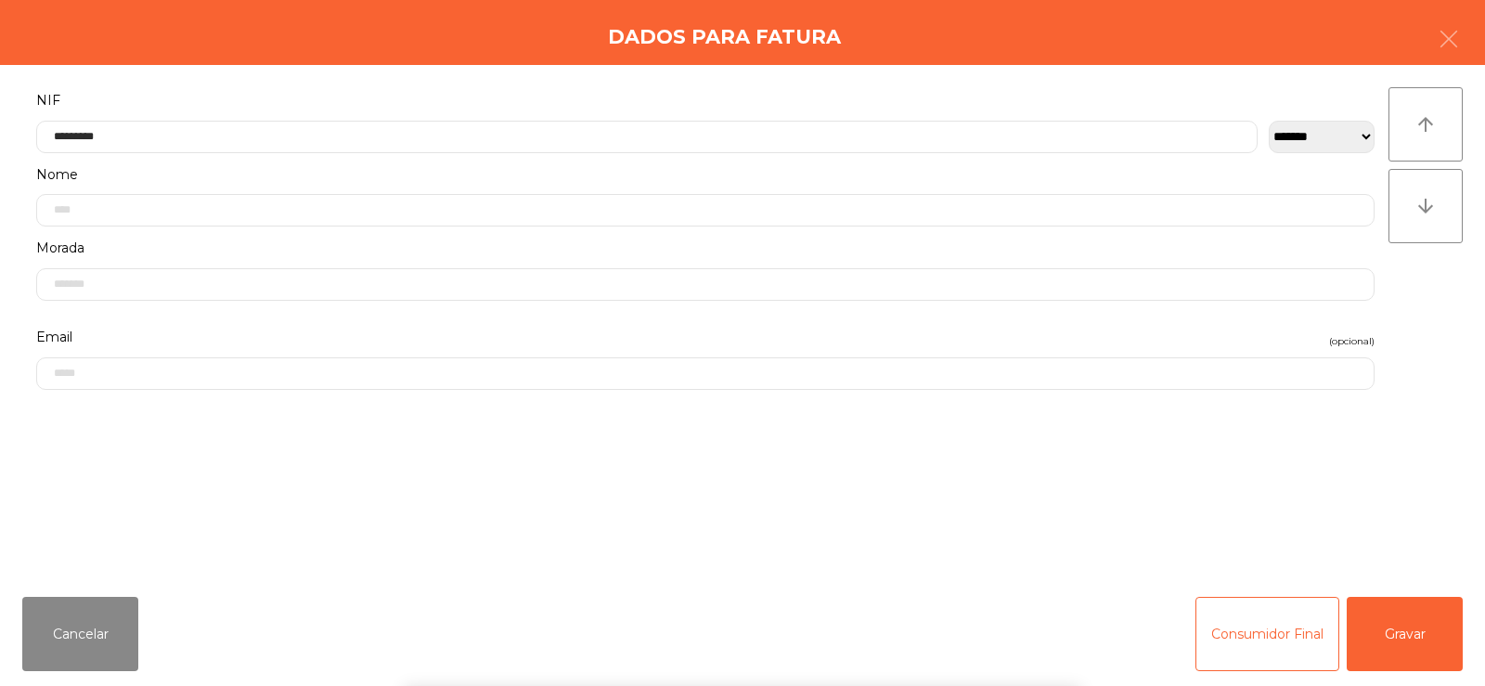
click at [1439, 503] on div "` 1 2 3 4 5 6 7 8 9 0 - = keyboard_backspace keyboard_tab q w e r t y u i o p […" at bounding box center [742, 571] width 1485 height 230
click at [1413, 650] on button "Gravar" at bounding box center [1405, 634] width 116 height 74
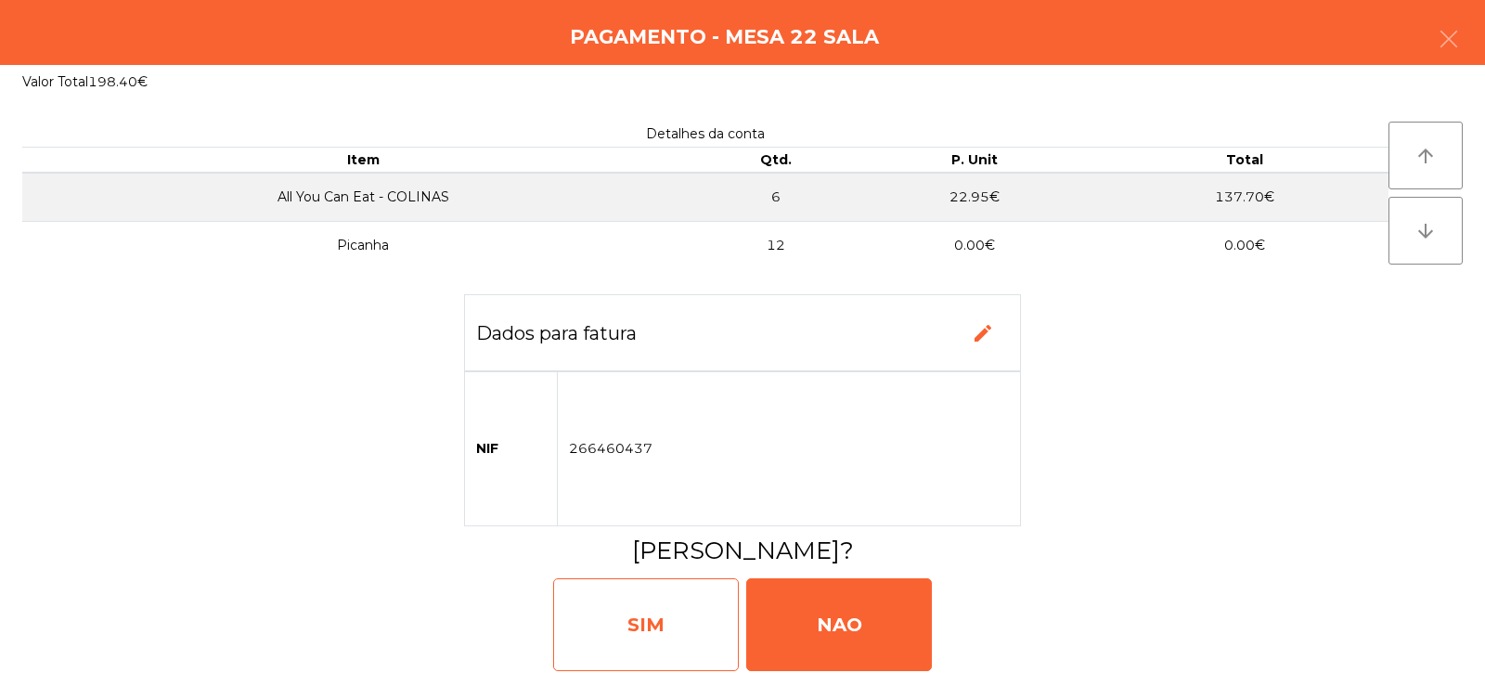
click at [690, 625] on div "SIM" at bounding box center [646, 624] width 186 height 93
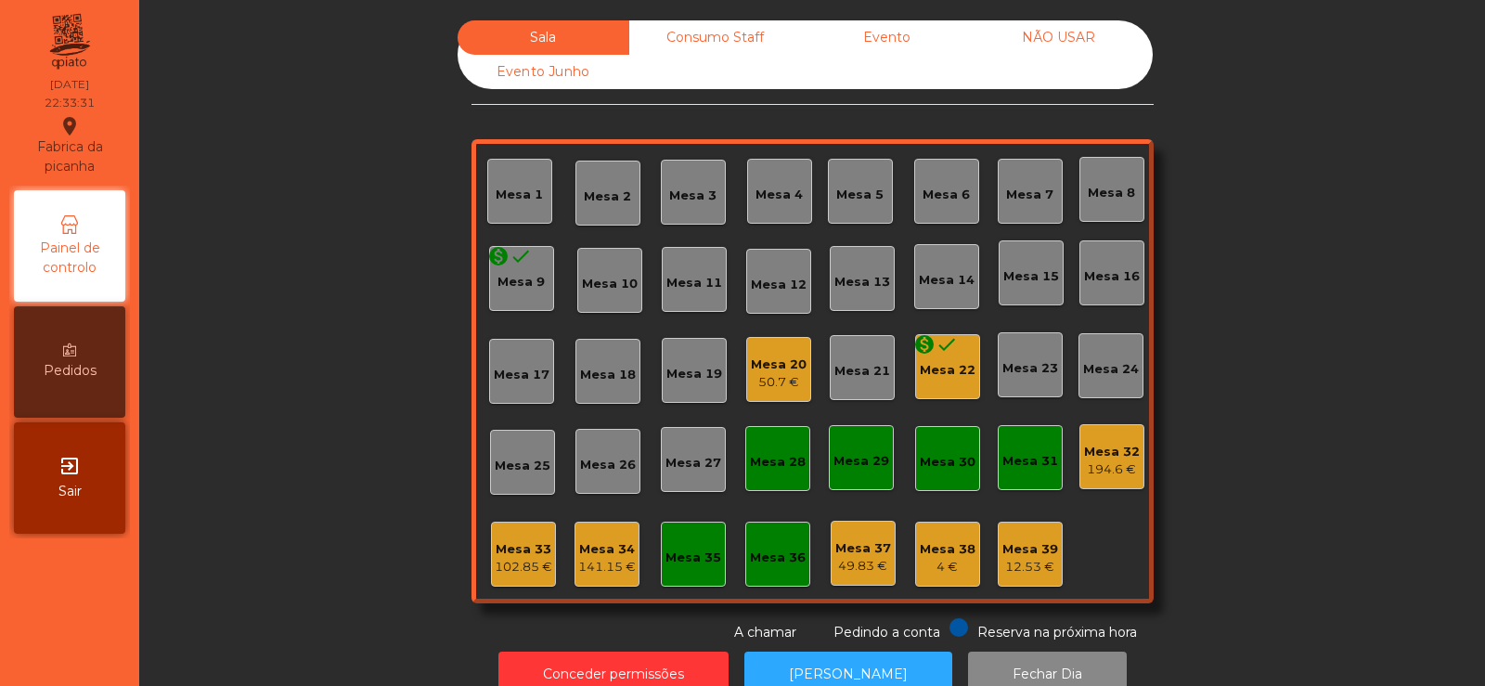
click at [943, 358] on div "monetization_on done" at bounding box center [935, 347] width 45 height 28
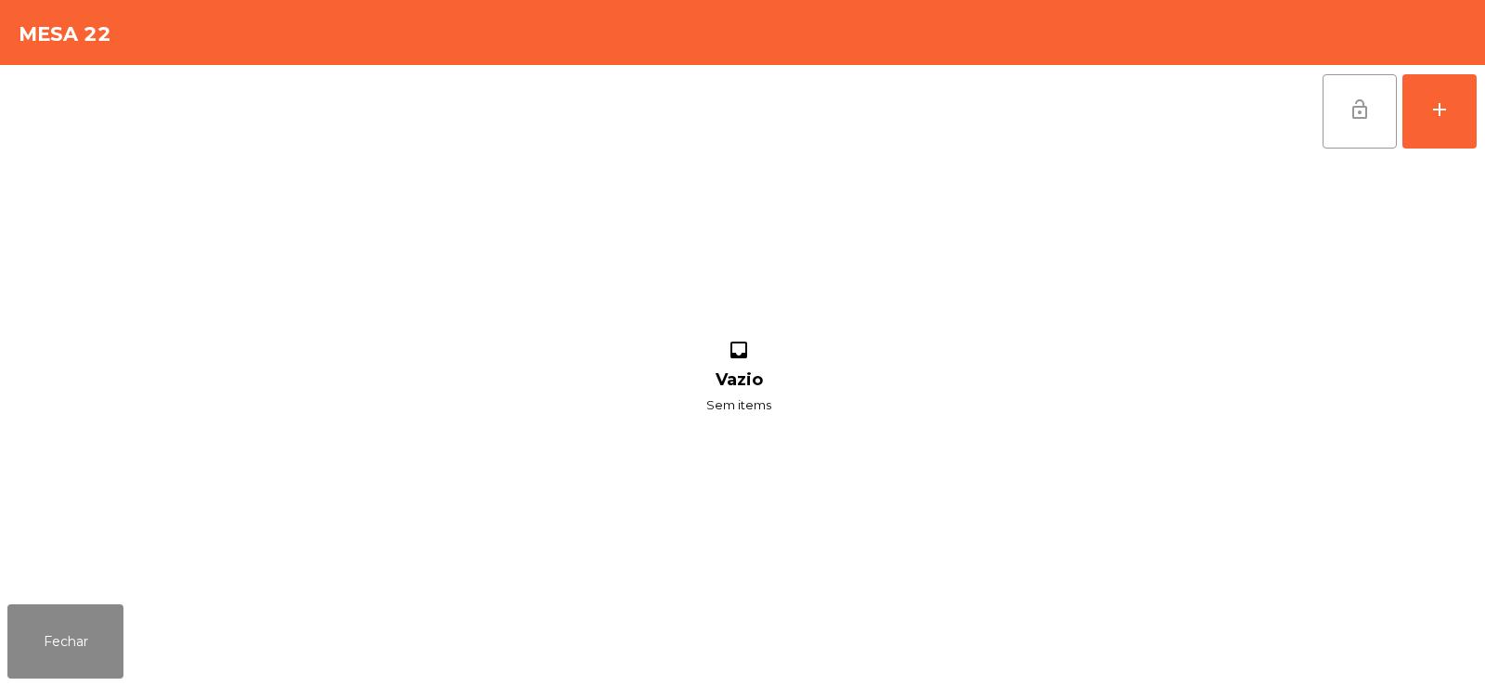
click at [1353, 107] on span "lock_open" at bounding box center [1359, 109] width 22 height 22
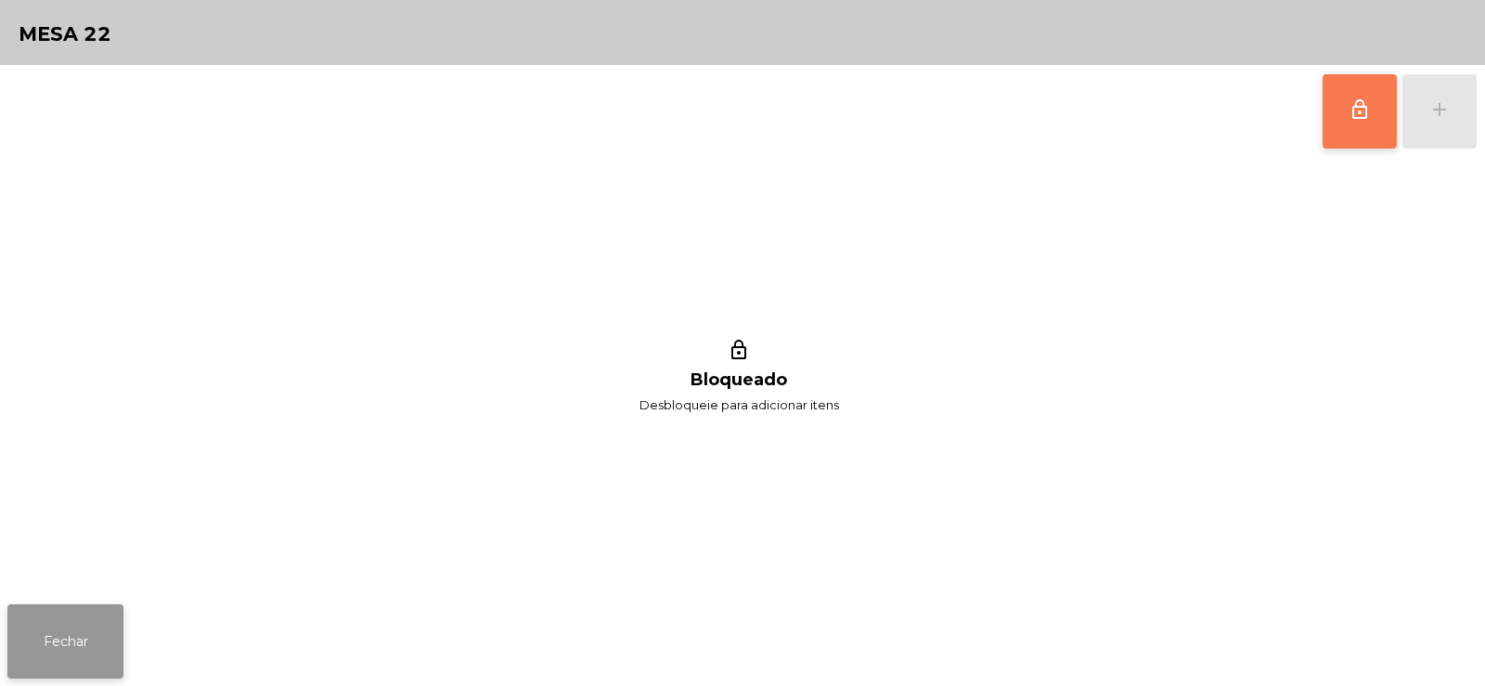
click at [86, 651] on button "Fechar" at bounding box center [65, 641] width 116 height 74
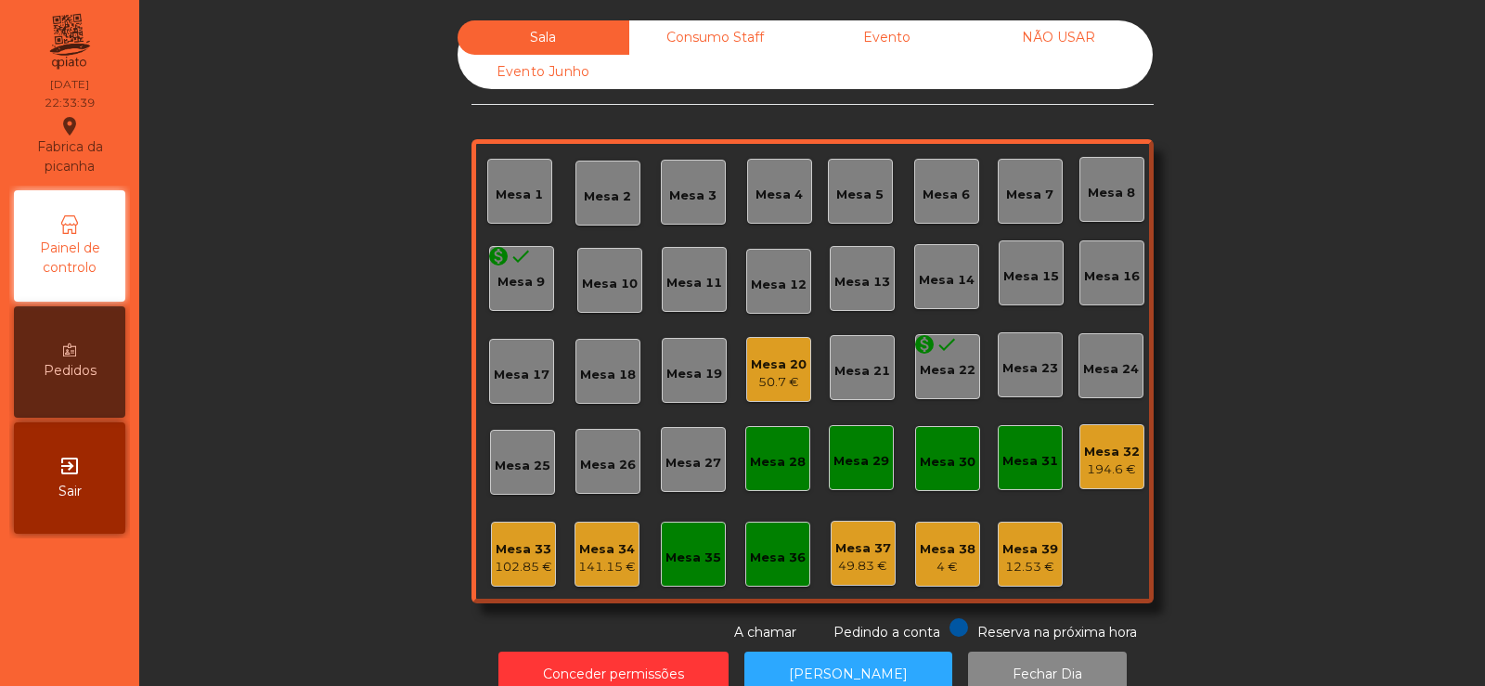
click at [1106, 445] on div "Mesa 32" at bounding box center [1112, 452] width 56 height 19
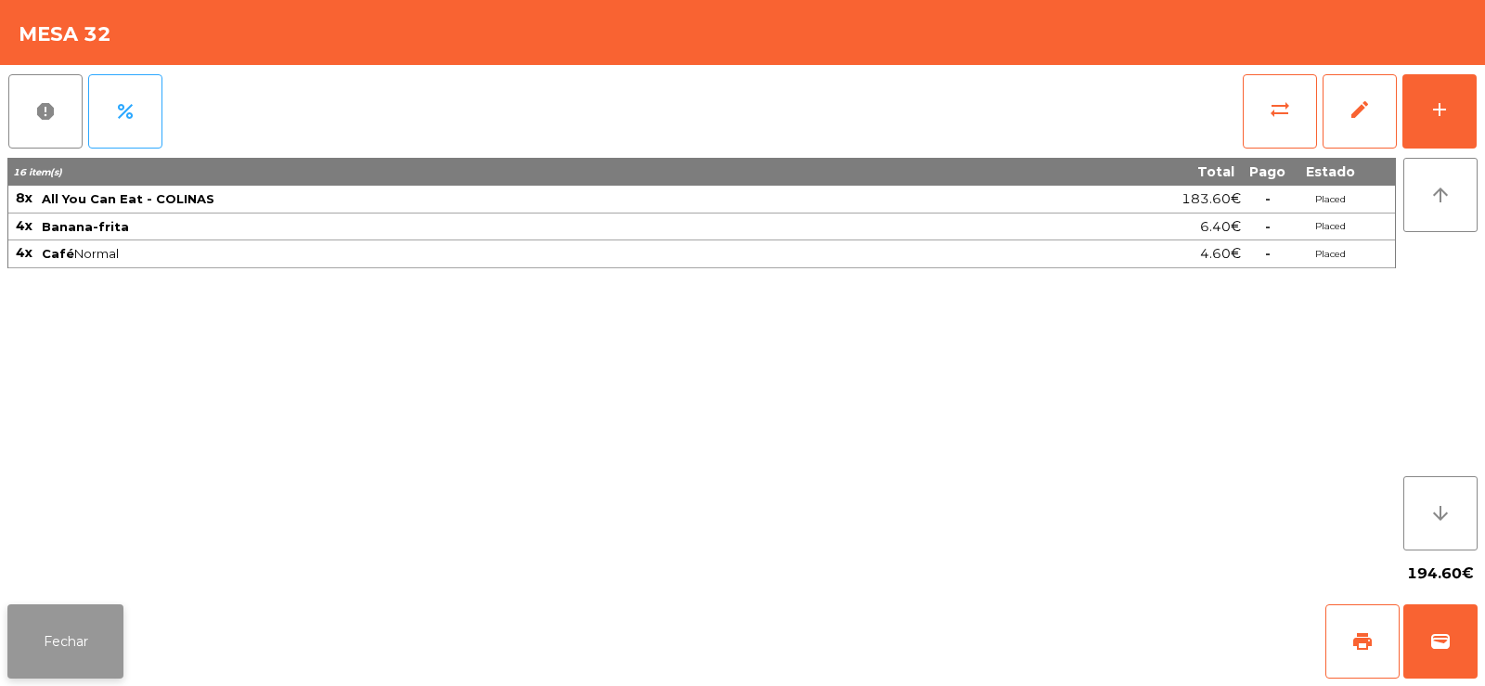
click at [42, 615] on button "Fechar" at bounding box center [65, 641] width 116 height 74
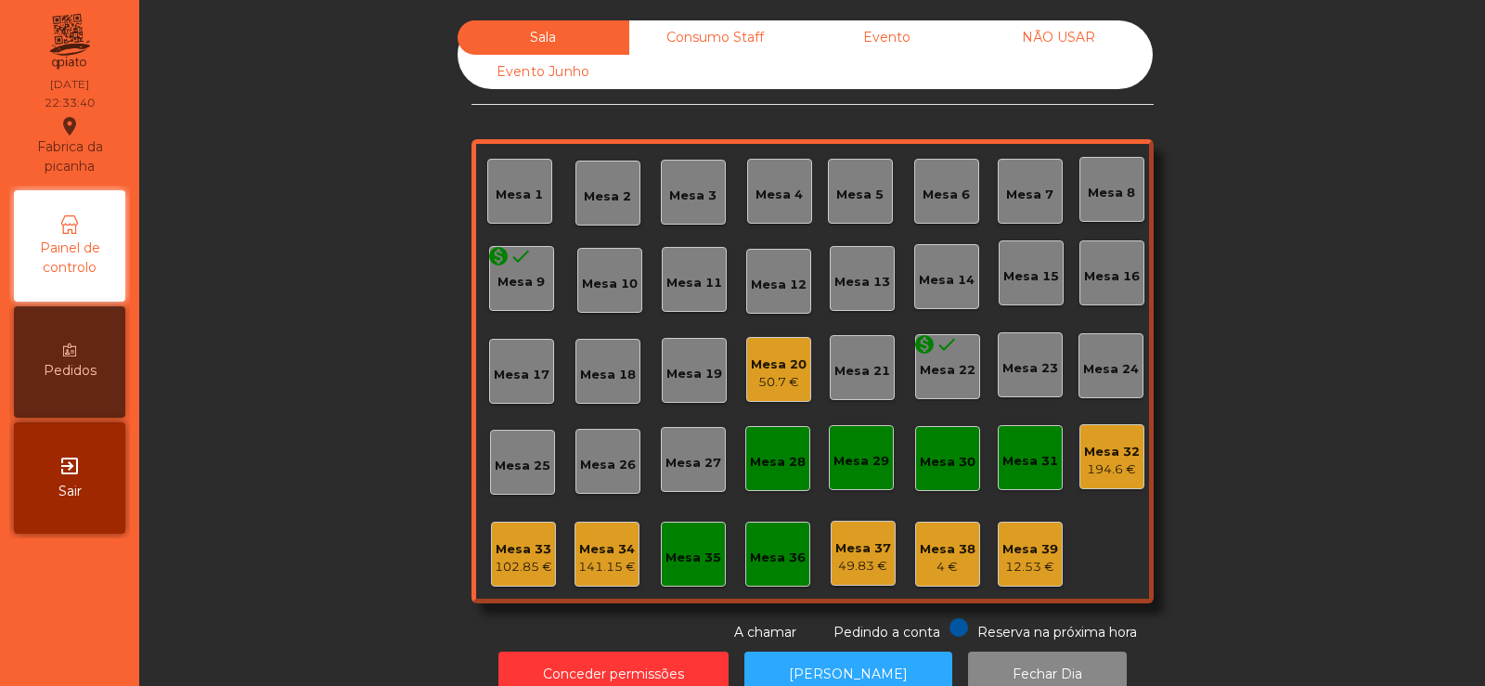
click at [697, 29] on div "Consumo Staff" at bounding box center [715, 37] width 172 height 34
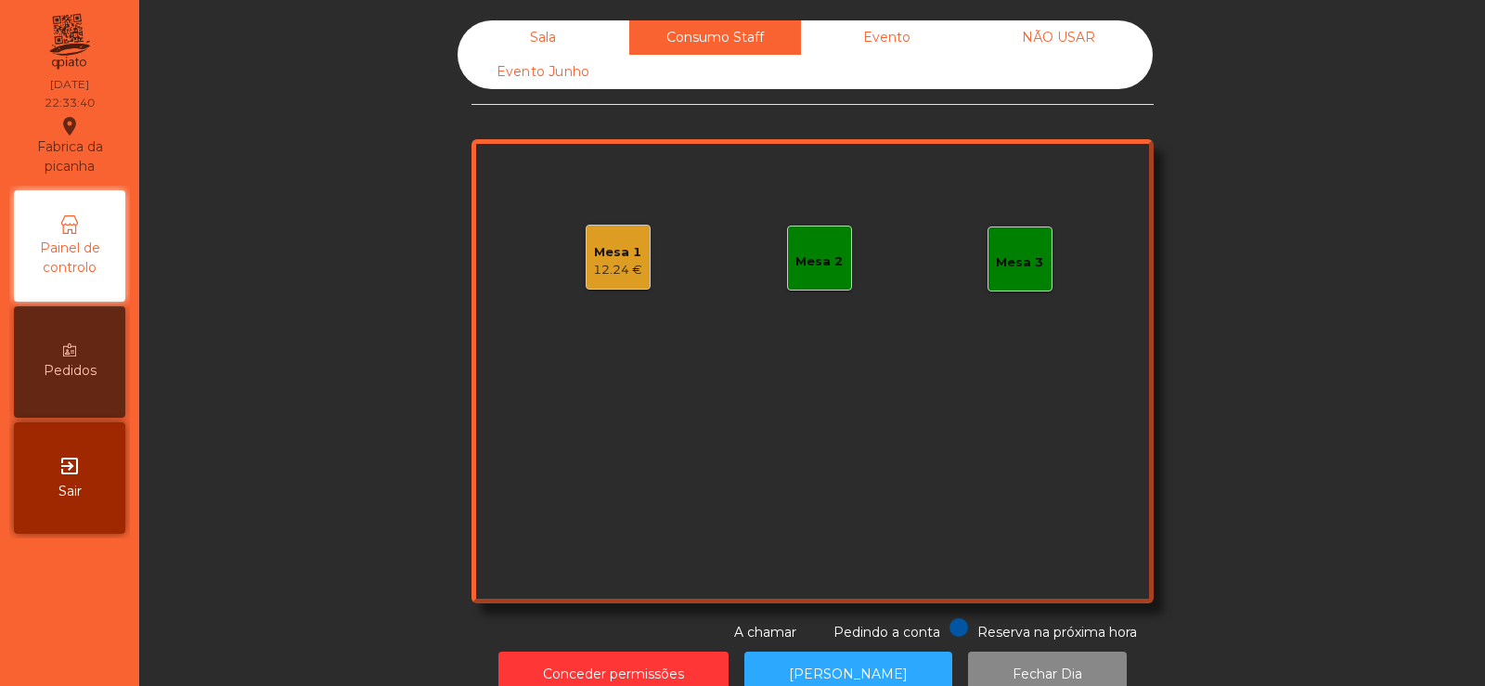
click at [942, 35] on div "Evento" at bounding box center [887, 37] width 172 height 34
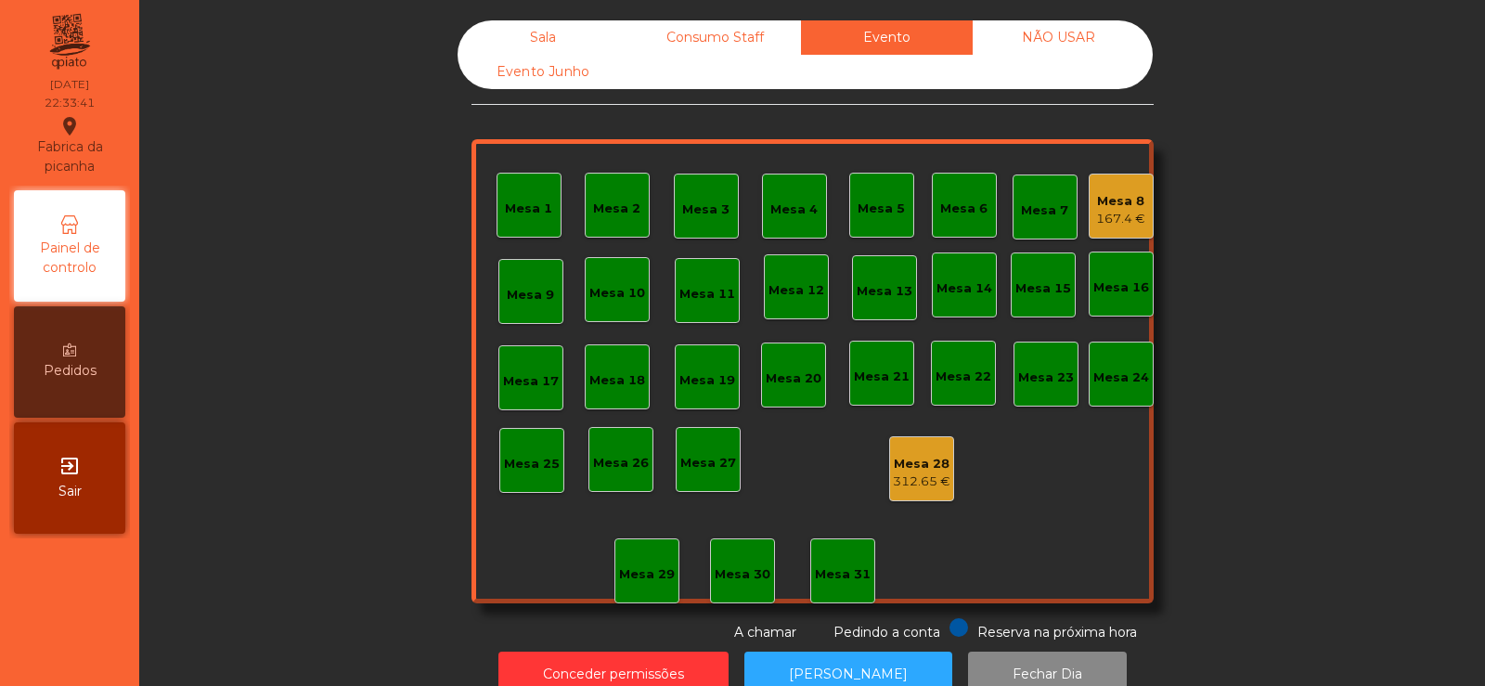
click at [741, 32] on div "Consumo Staff" at bounding box center [715, 37] width 172 height 34
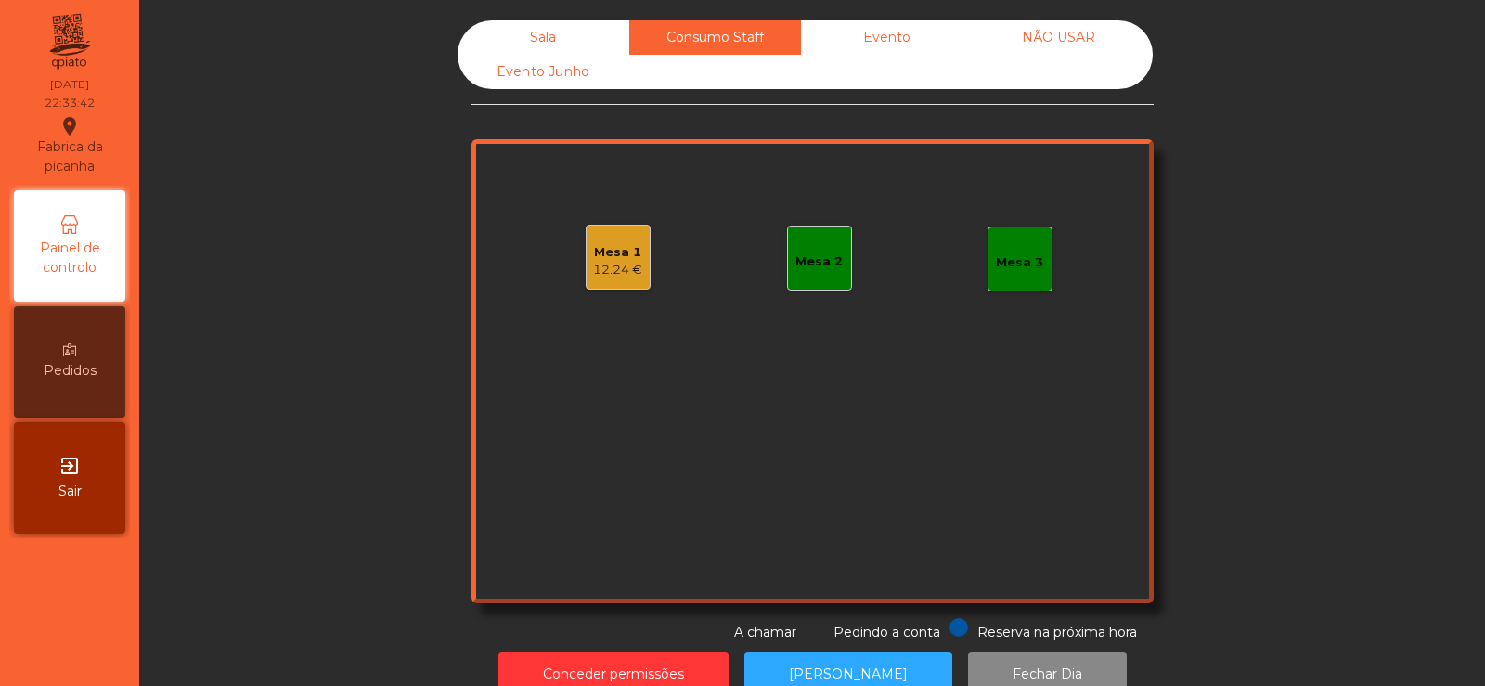
click at [901, 47] on div "Evento" at bounding box center [887, 37] width 172 height 34
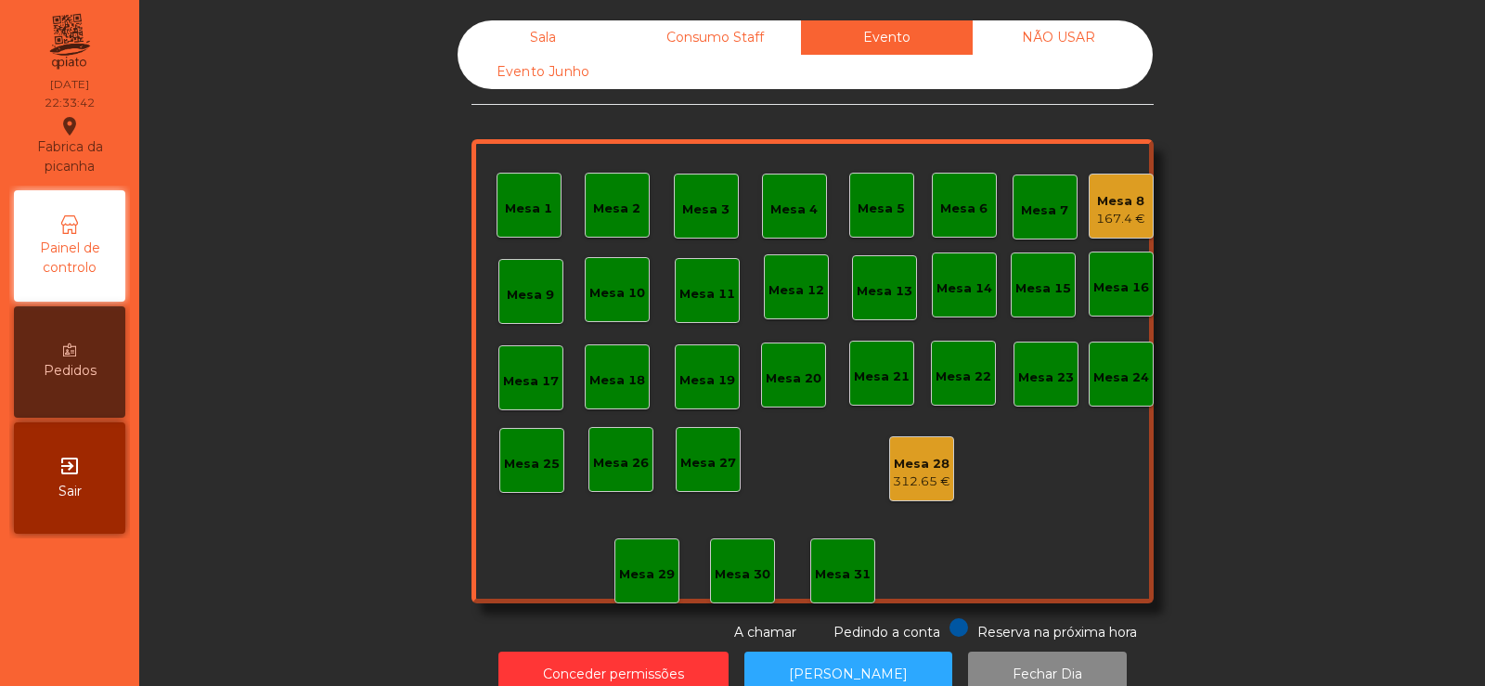
click at [744, 39] on div "Consumo Staff" at bounding box center [715, 37] width 172 height 34
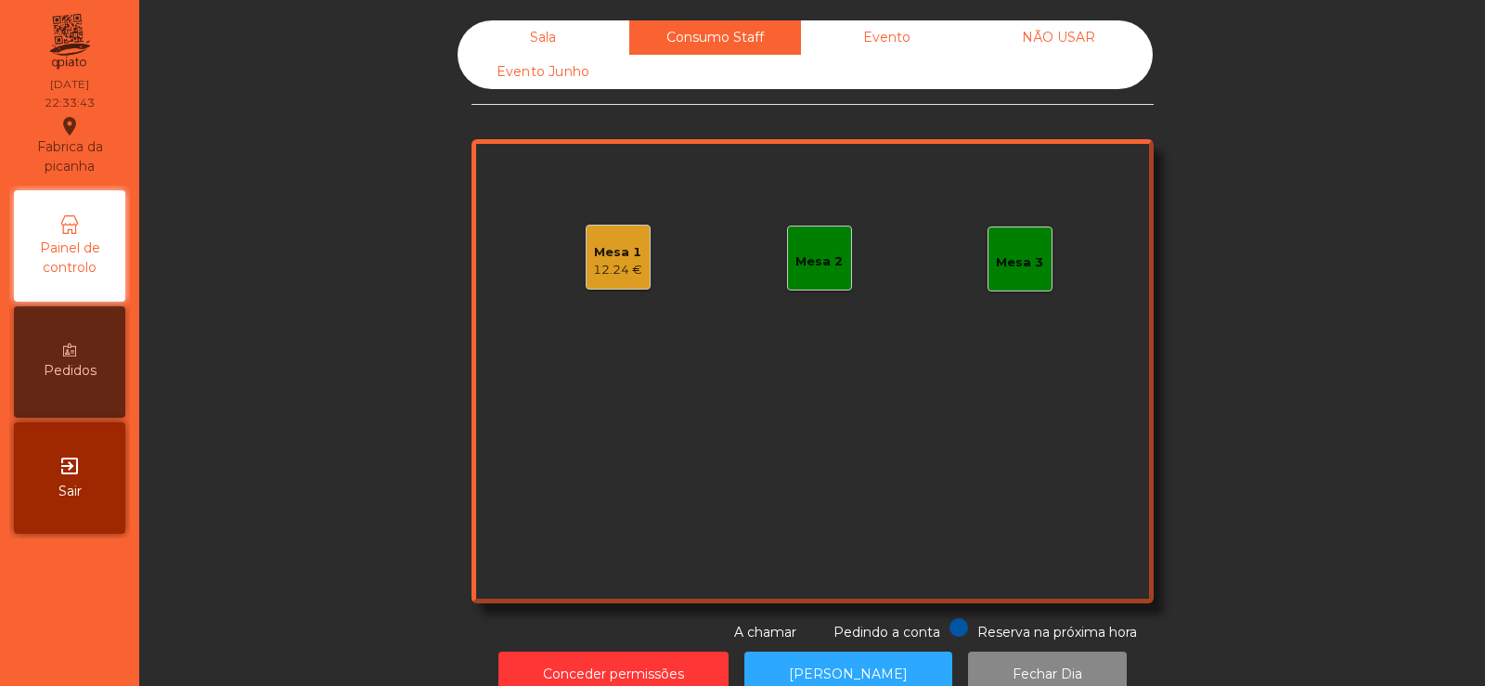
click at [907, 50] on div "Evento" at bounding box center [887, 37] width 172 height 34
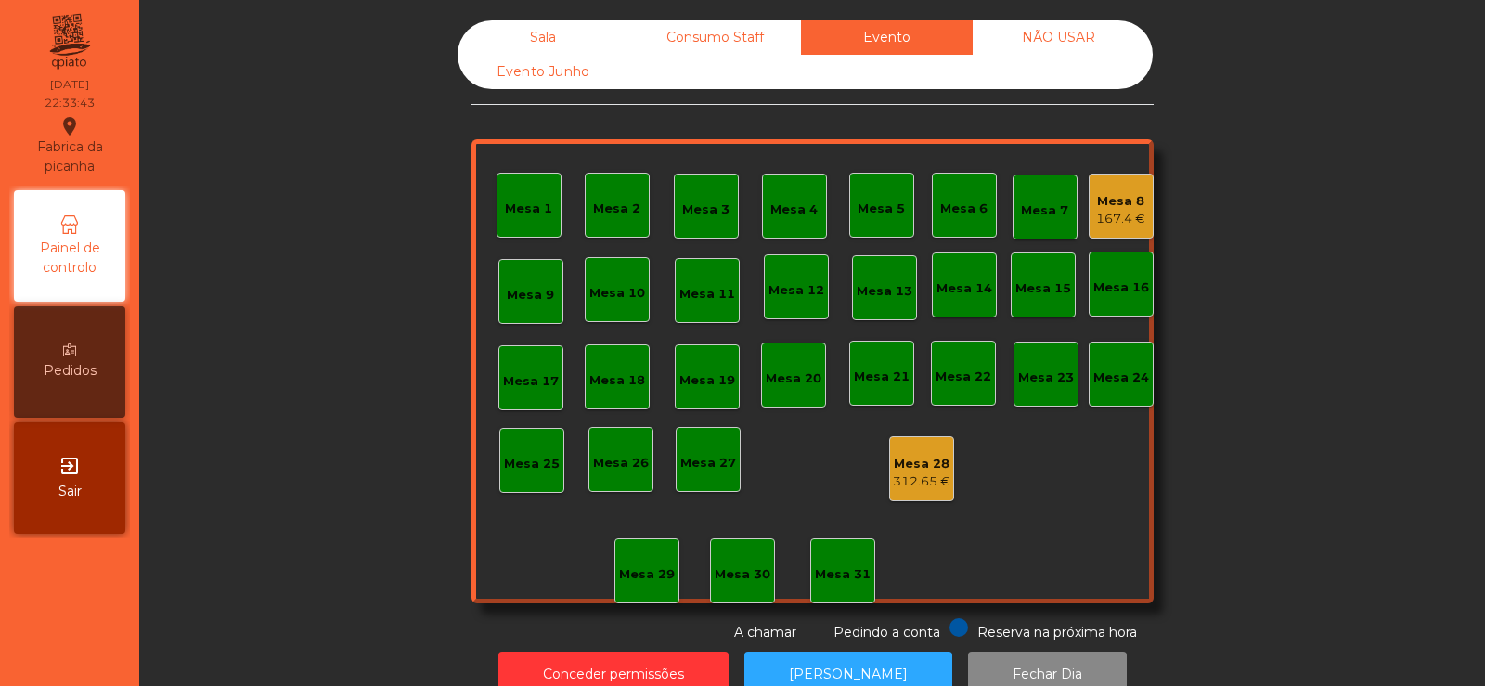
click at [1129, 206] on div "Mesa 8" at bounding box center [1120, 201] width 49 height 19
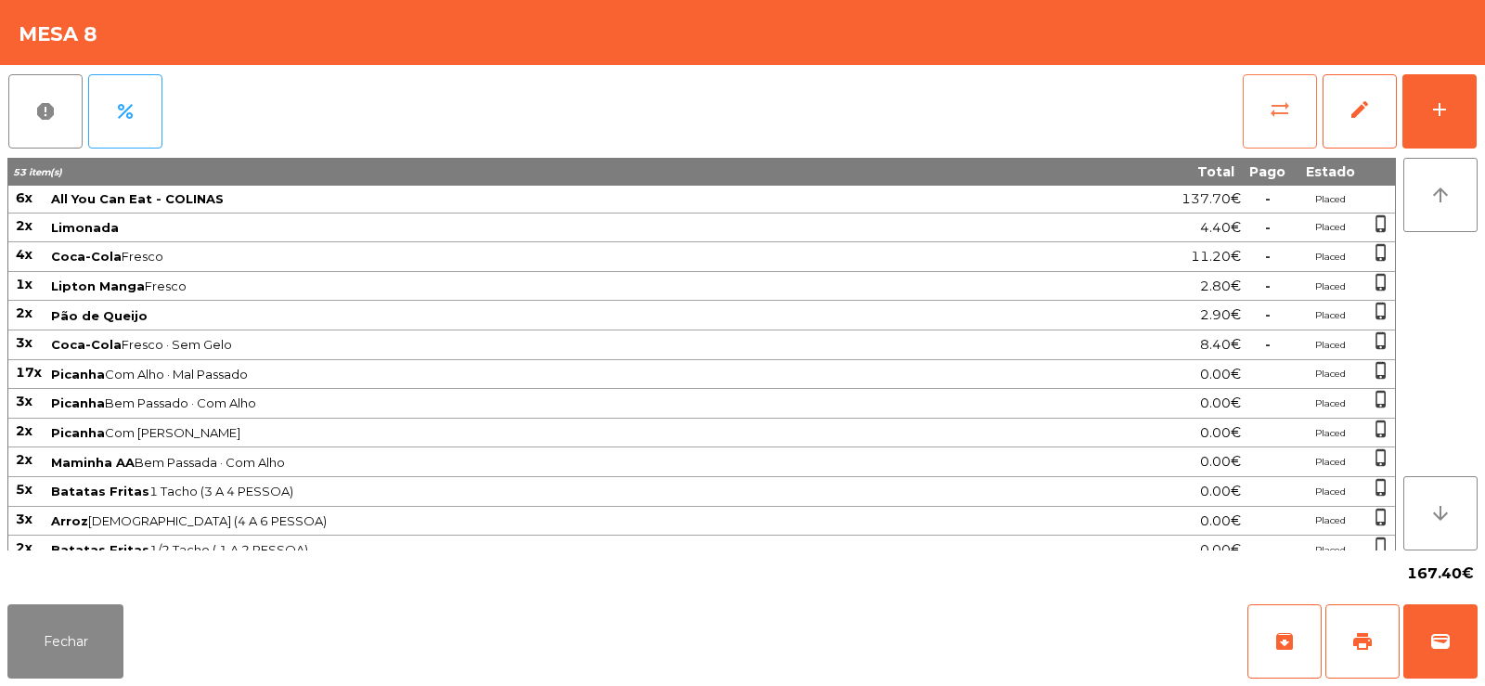
click at [1275, 110] on span "sync_alt" at bounding box center [1280, 109] width 22 height 22
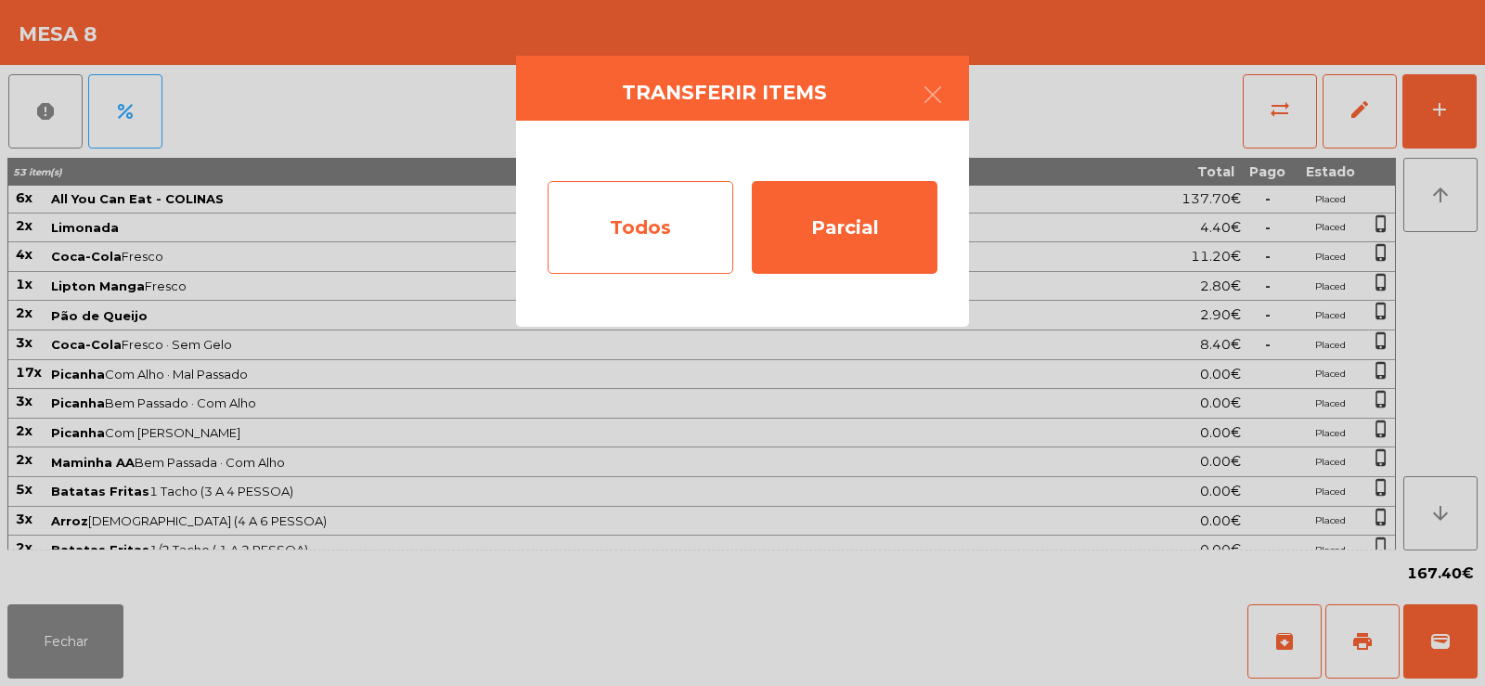
click at [608, 212] on div "Todos" at bounding box center [641, 227] width 186 height 93
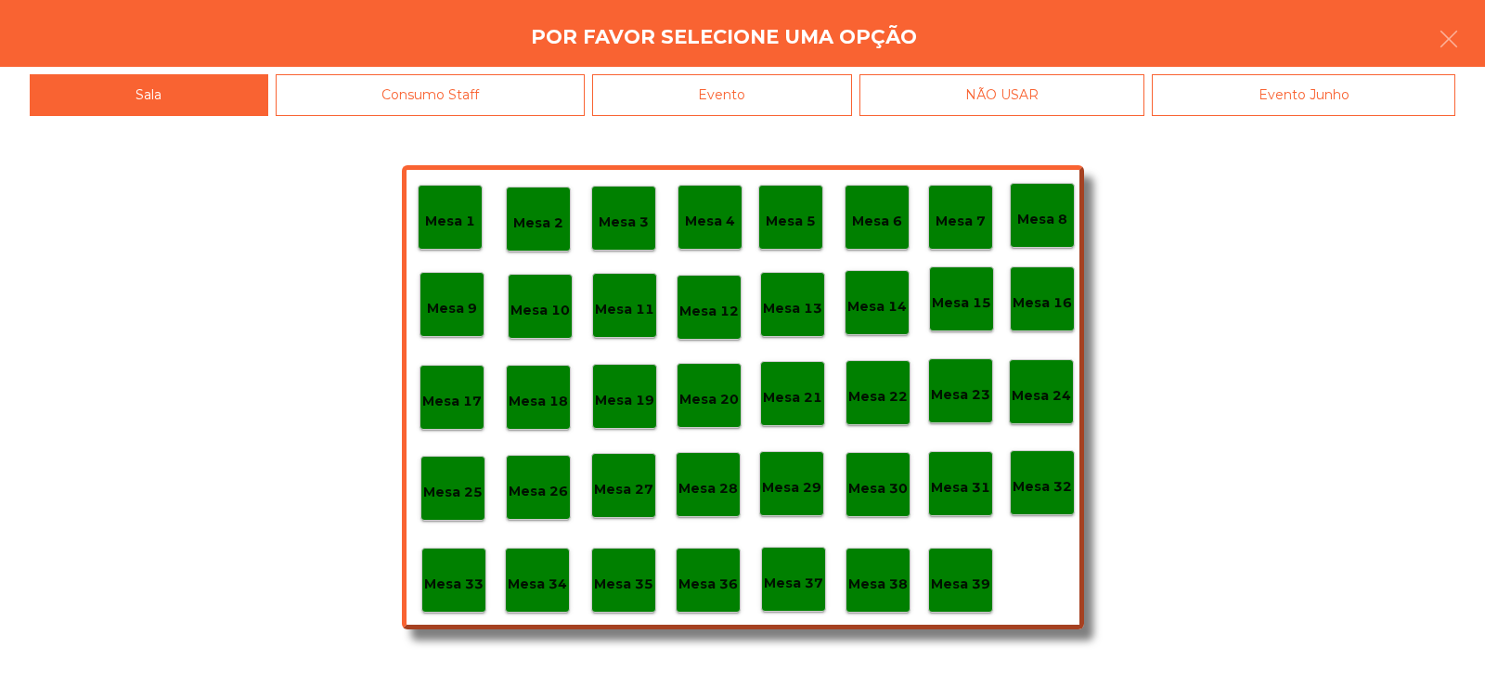
click at [793, 101] on div "Evento" at bounding box center [722, 95] width 260 height 42
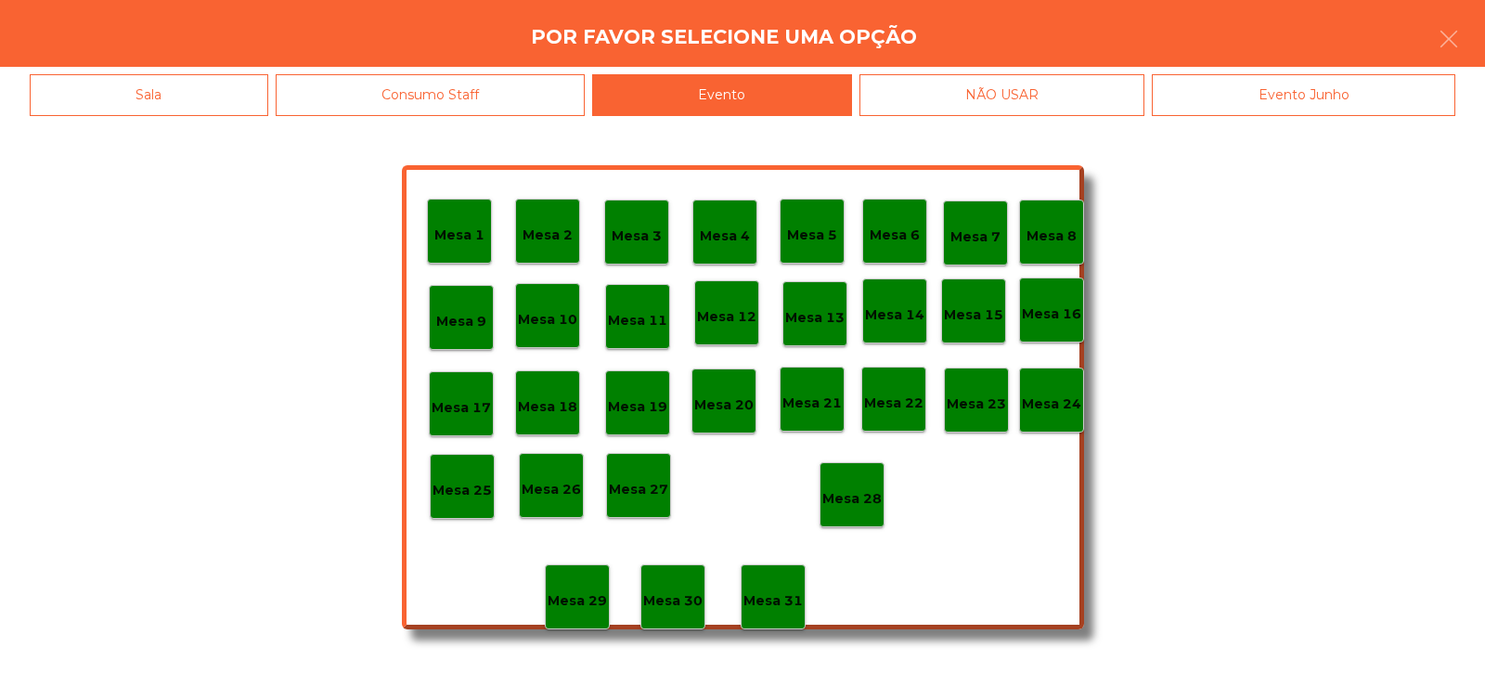
click at [853, 501] on p "Mesa 28" at bounding box center [851, 498] width 59 height 21
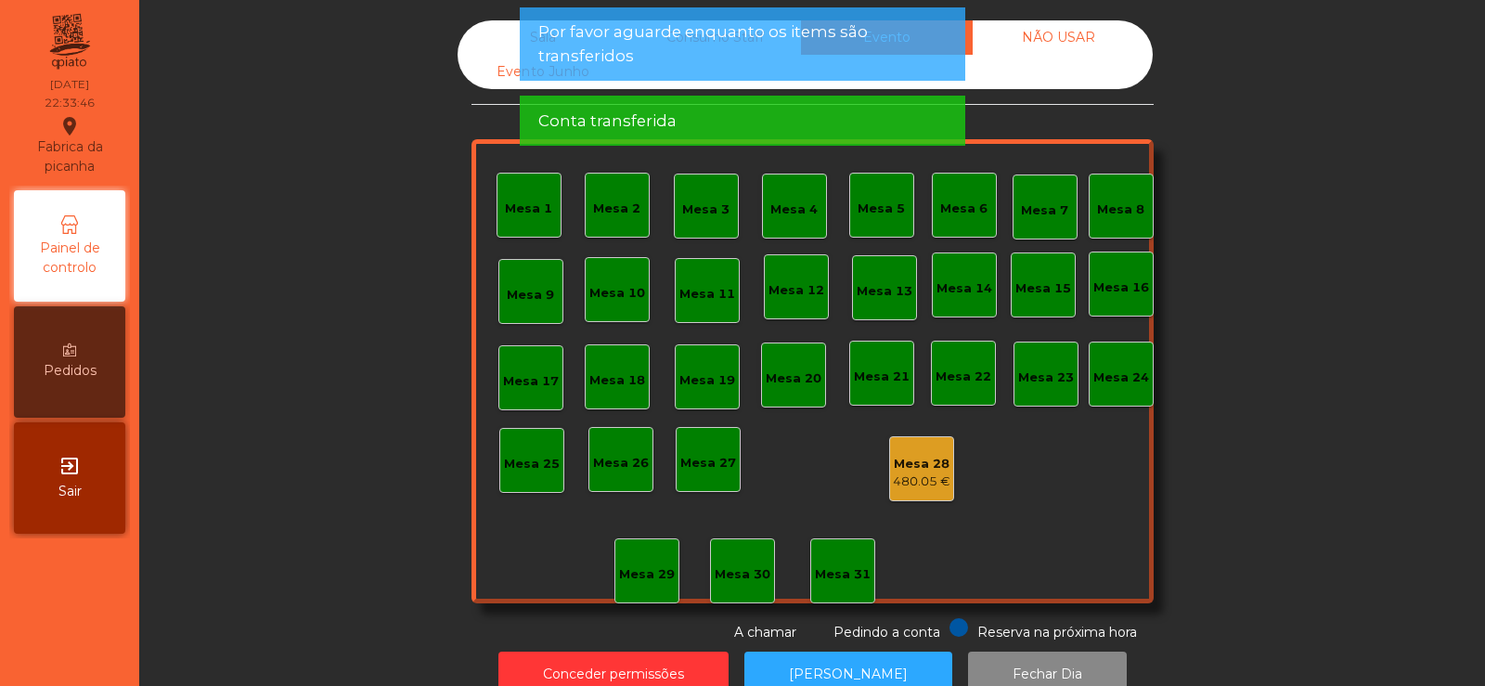
click at [707, 54] on span "Por favor aguarde enquanto os items são transferidos" at bounding box center [742, 43] width 408 height 46
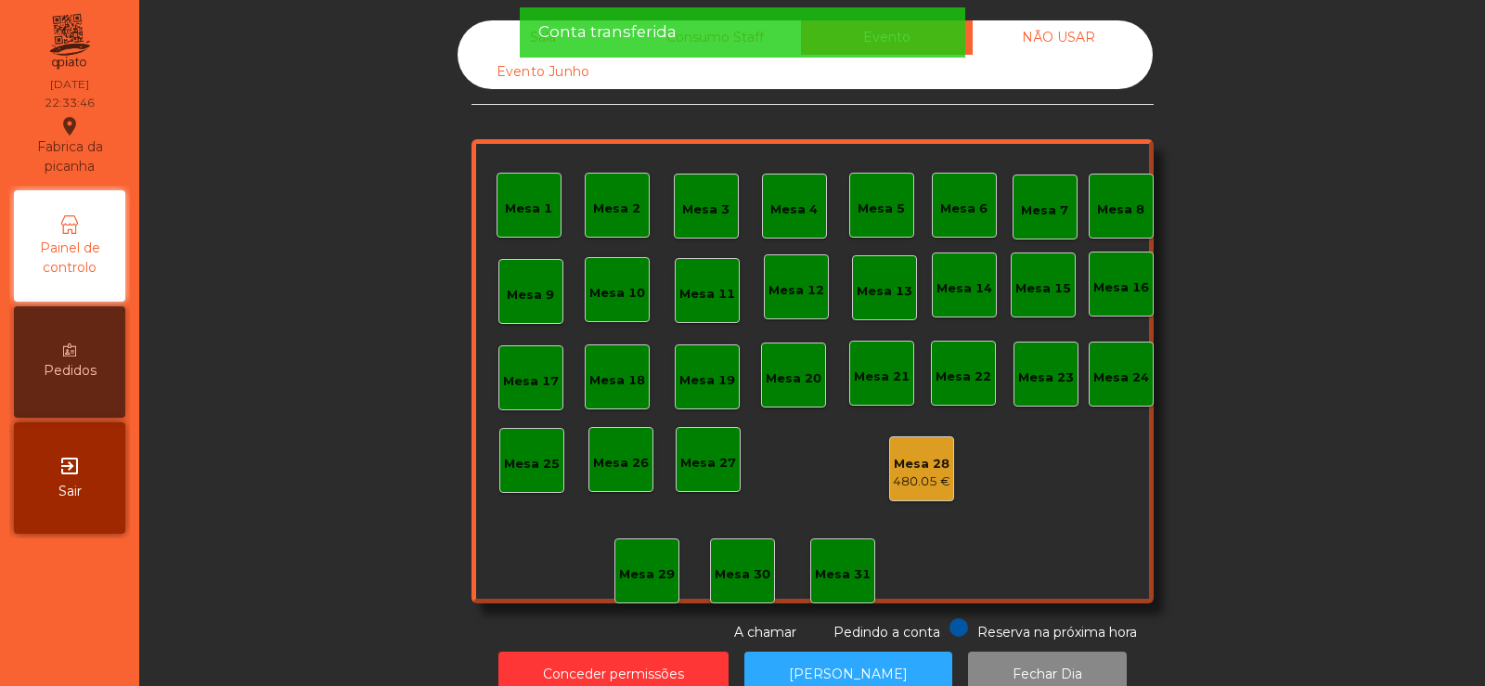
click at [724, 41] on div "Conta transferida" at bounding box center [742, 31] width 408 height 23
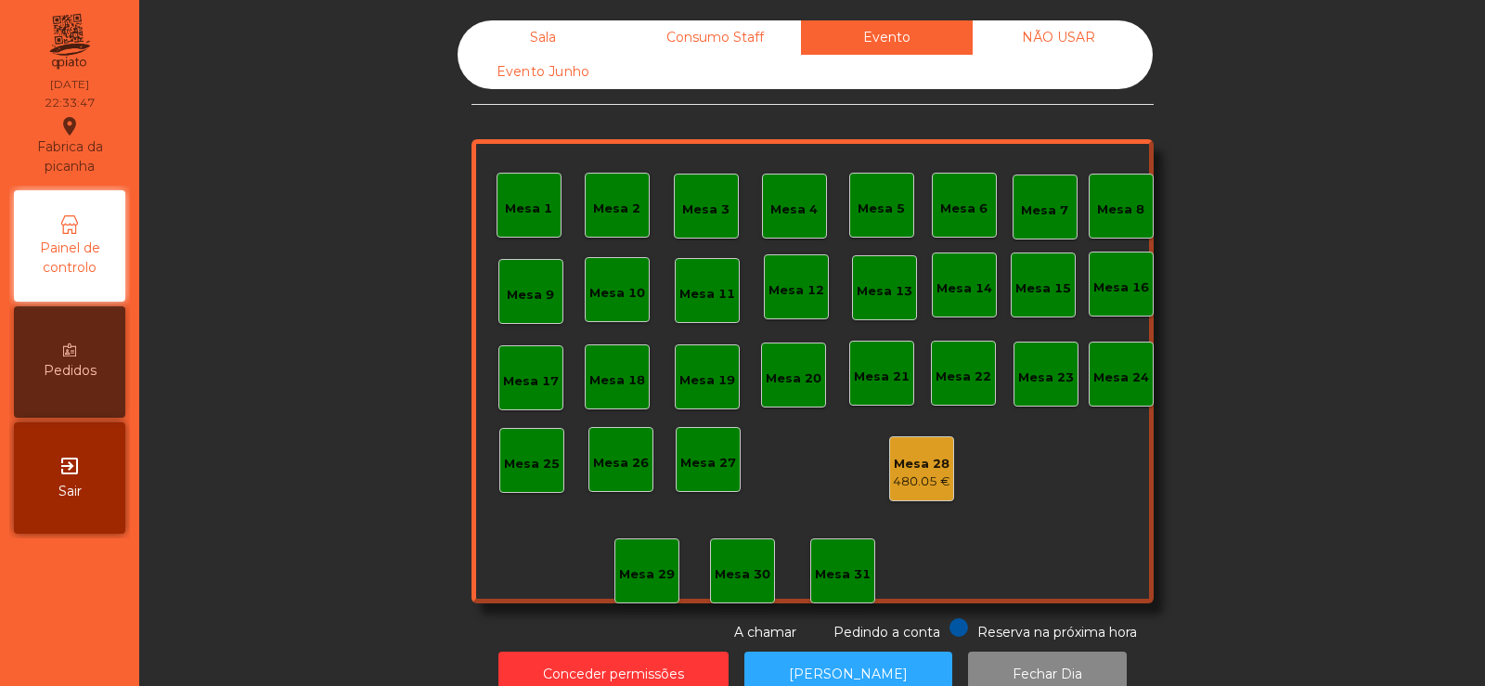
click at [548, 36] on div "Sala" at bounding box center [544, 37] width 172 height 34
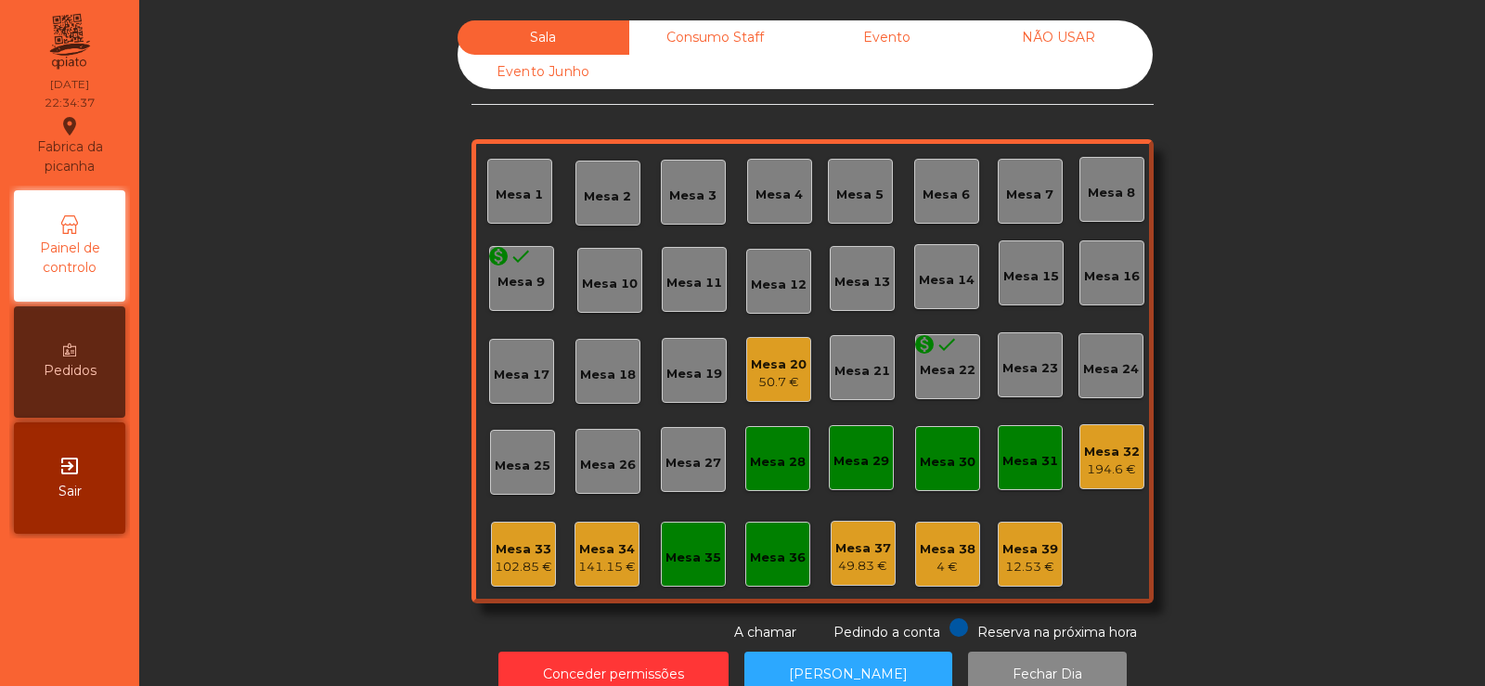
click at [776, 371] on div "Mesa 20" at bounding box center [779, 364] width 56 height 19
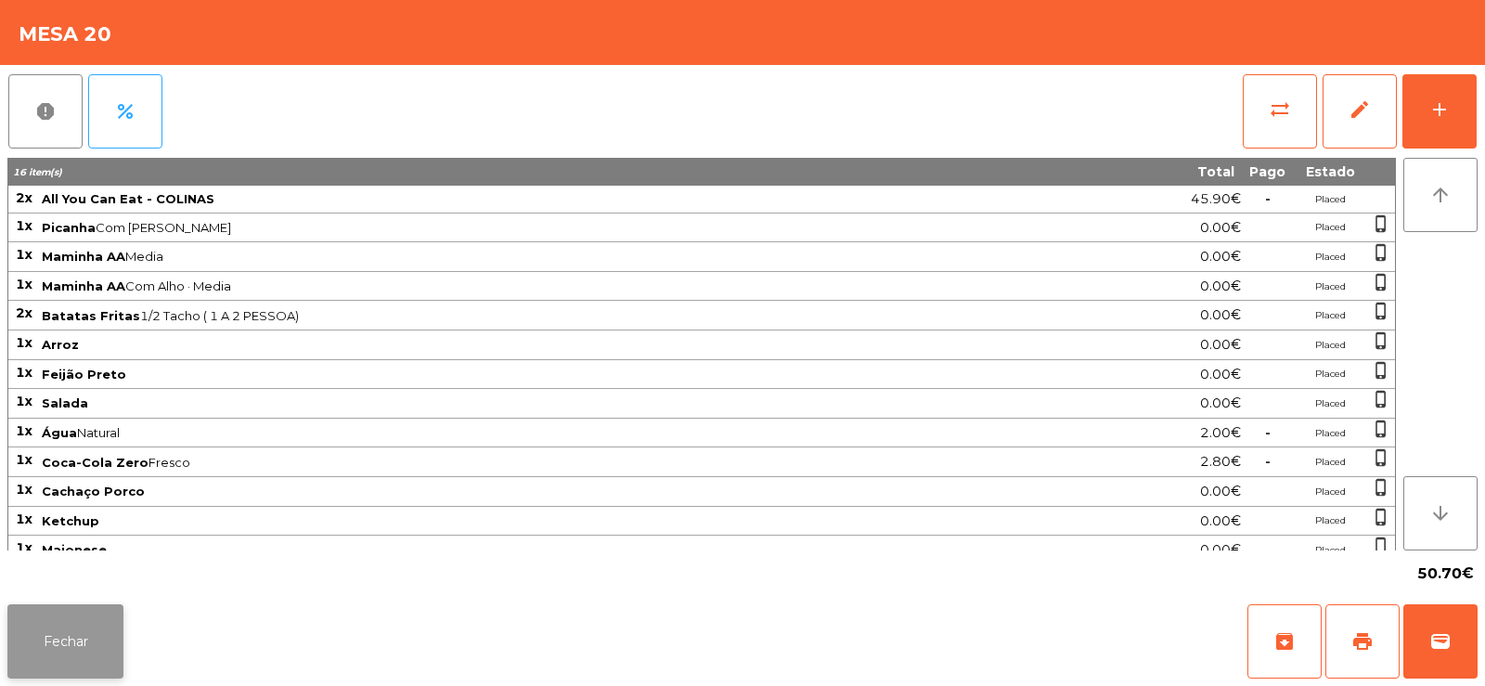
click at [99, 642] on button "Fechar" at bounding box center [65, 641] width 116 height 74
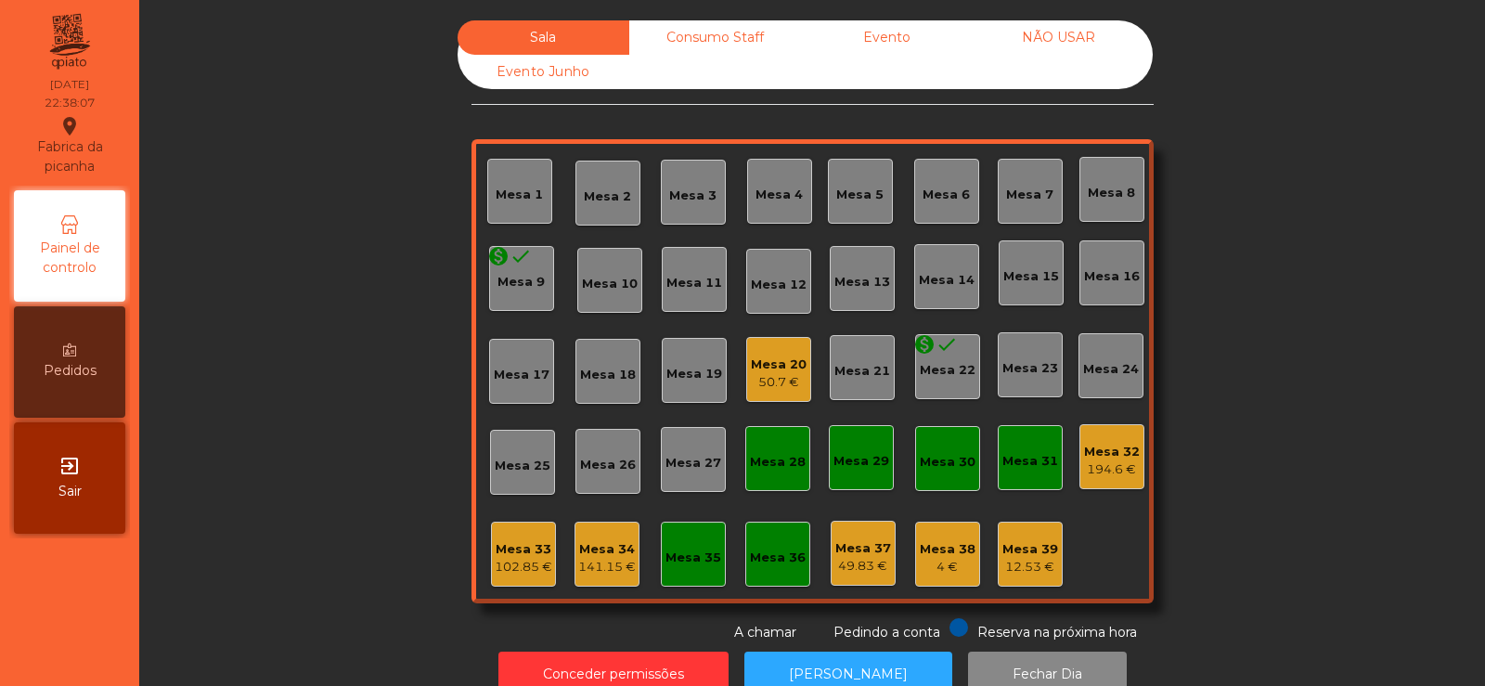
click at [578, 555] on div "Mesa 34" at bounding box center [607, 549] width 58 height 19
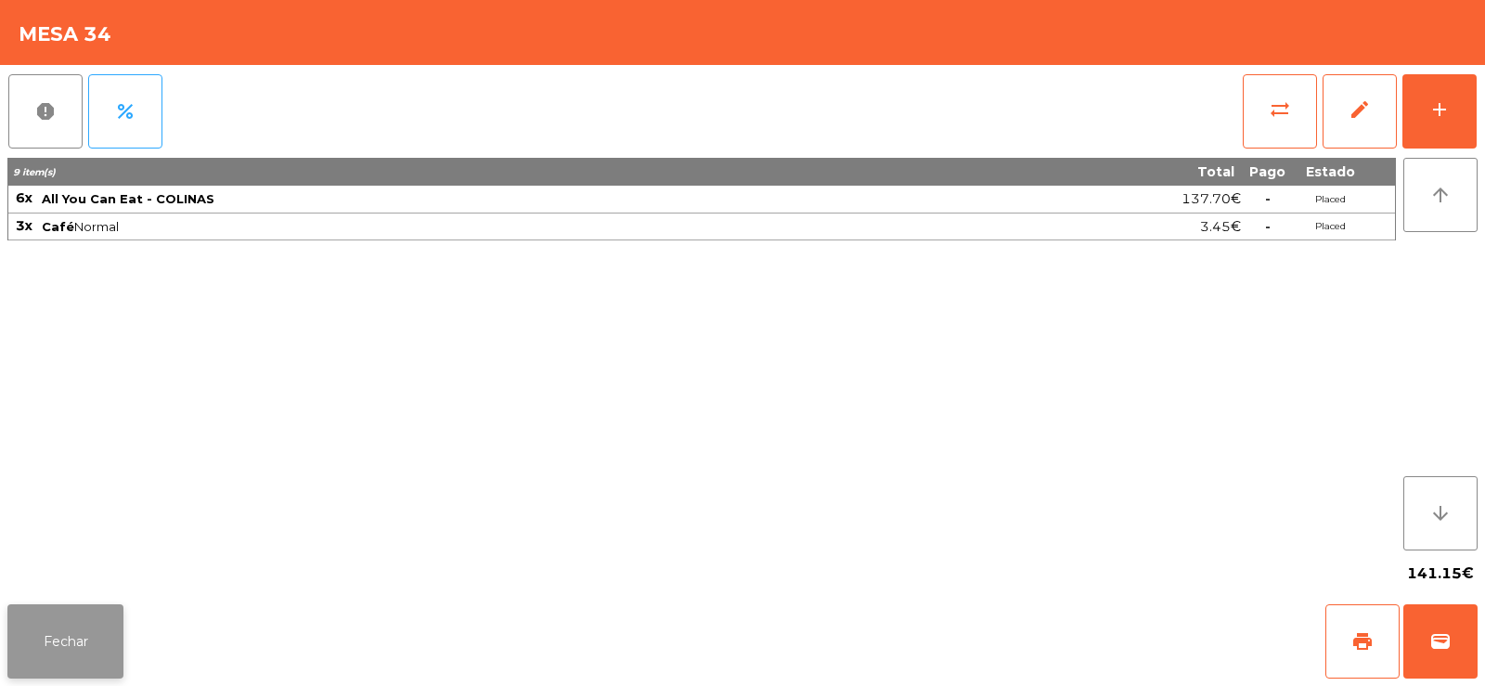
click at [47, 641] on button "Fechar" at bounding box center [65, 641] width 116 height 74
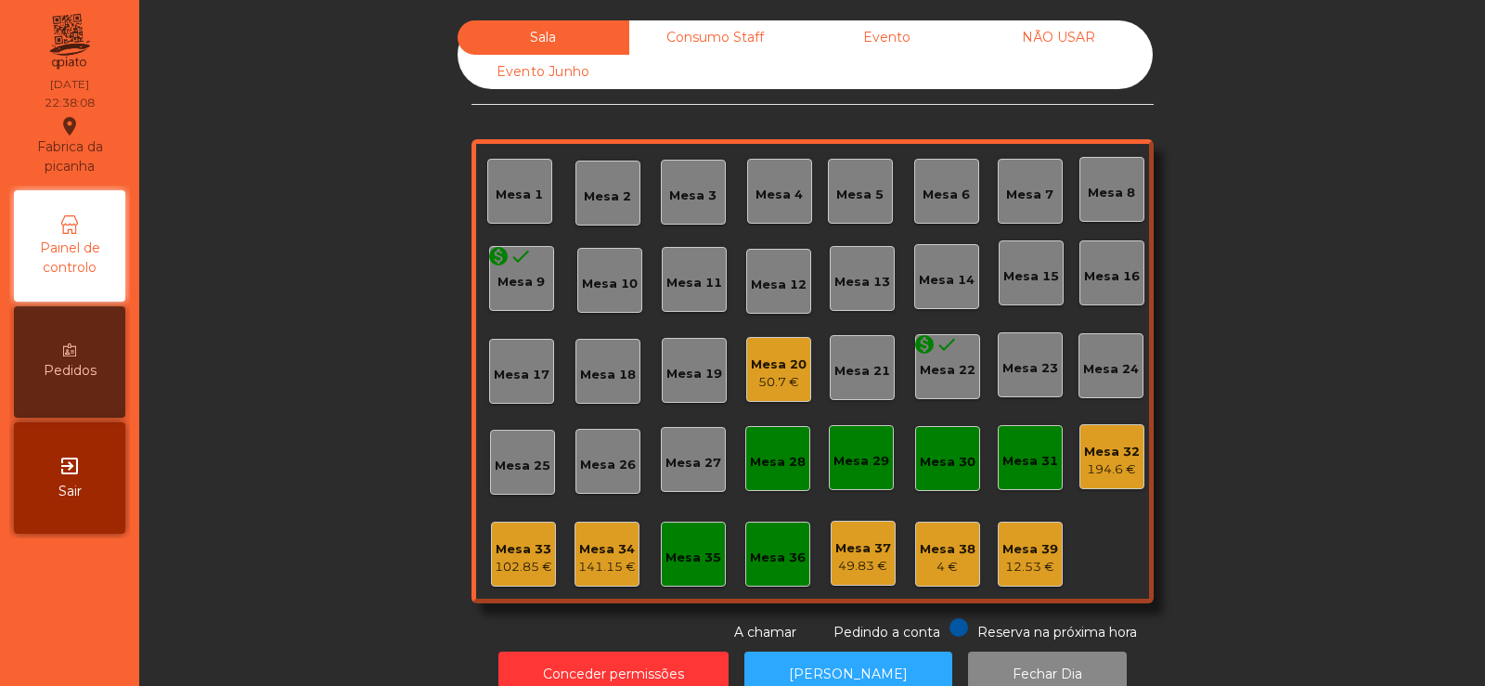
click at [508, 561] on div "102.85 €" at bounding box center [524, 567] width 58 height 19
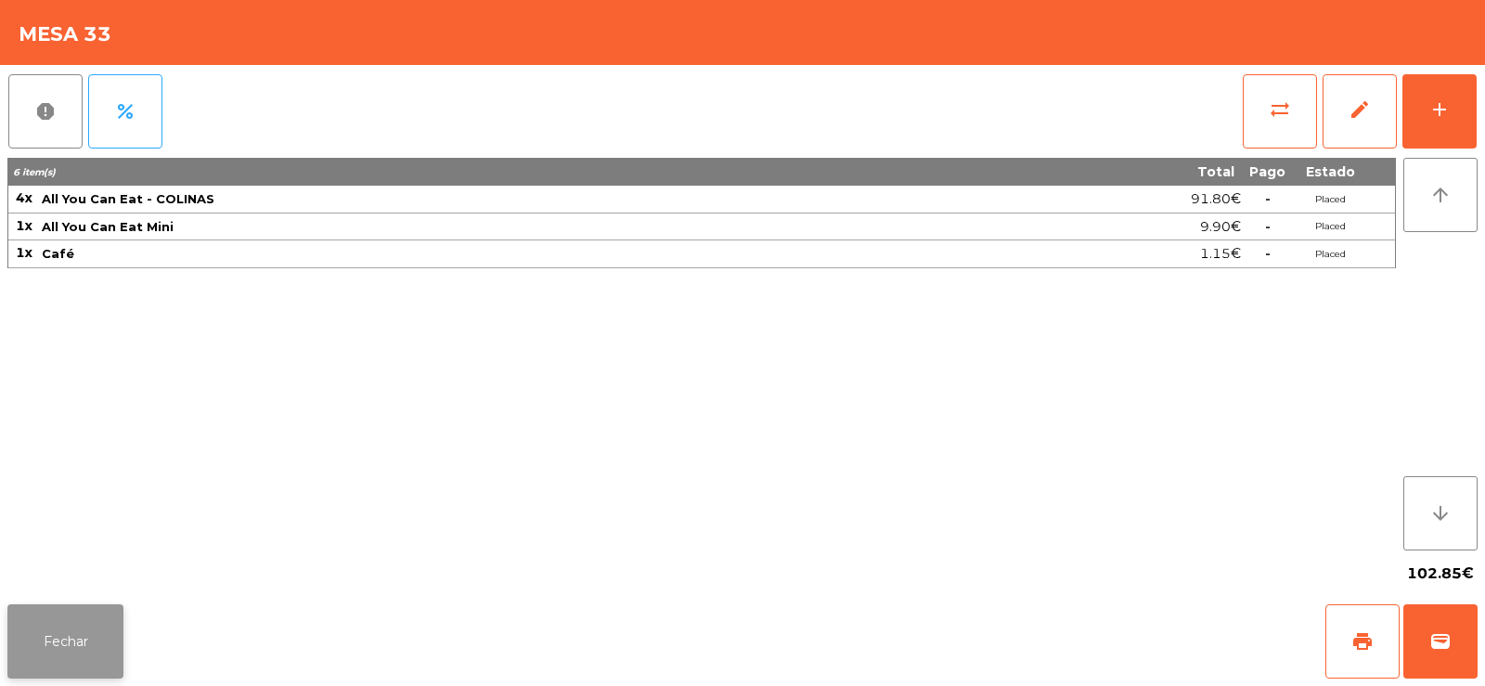
click at [43, 657] on button "Fechar" at bounding box center [65, 641] width 116 height 74
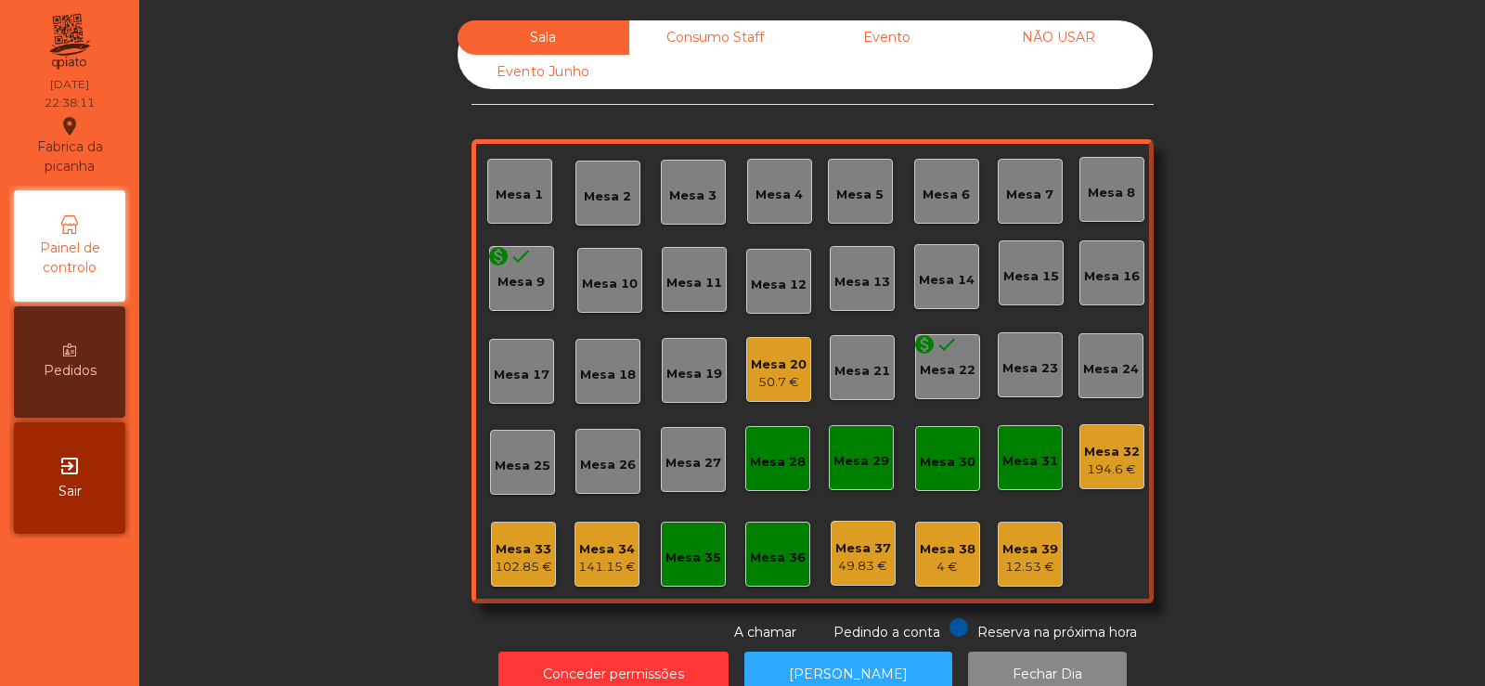
click at [1107, 456] on div "Mesa 32" at bounding box center [1112, 452] width 56 height 19
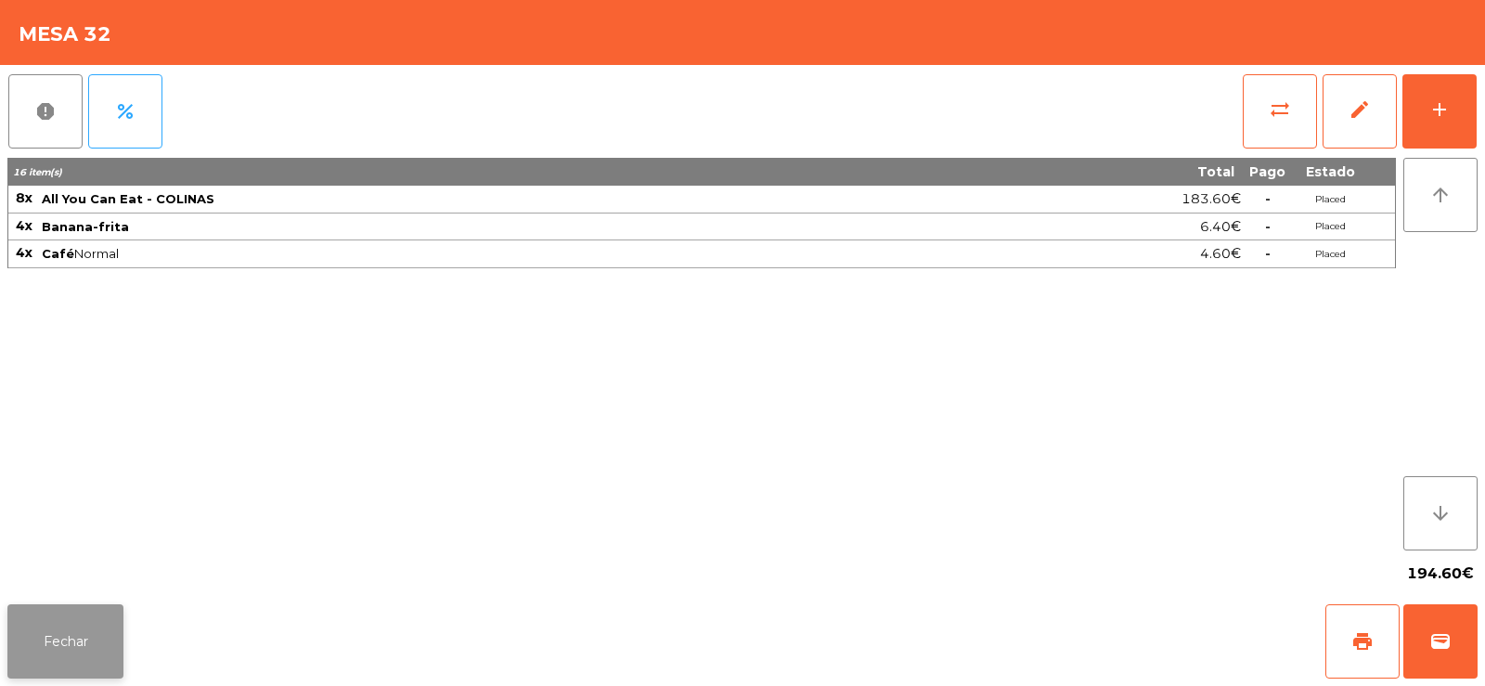
click at [71, 670] on button "Fechar" at bounding box center [65, 641] width 116 height 74
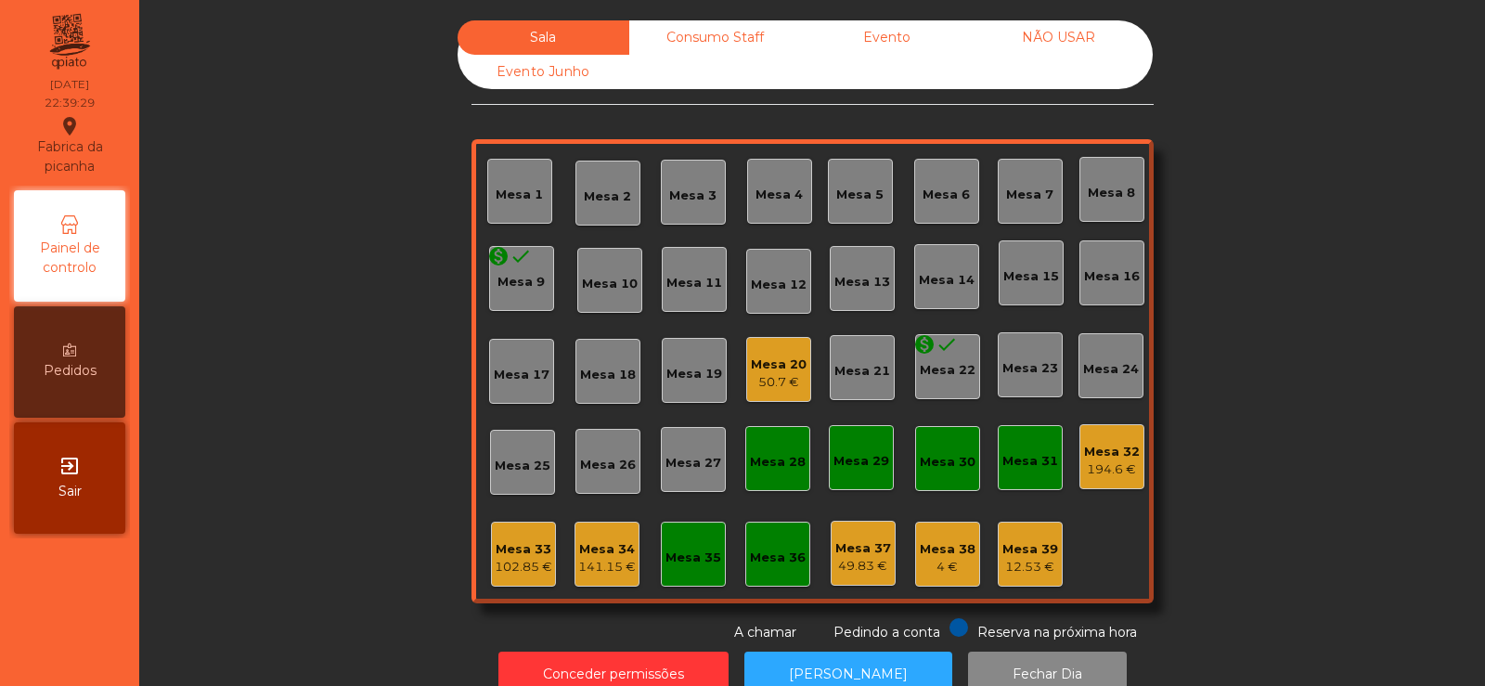
click at [1116, 475] on div "194.6 €" at bounding box center [1112, 469] width 56 height 19
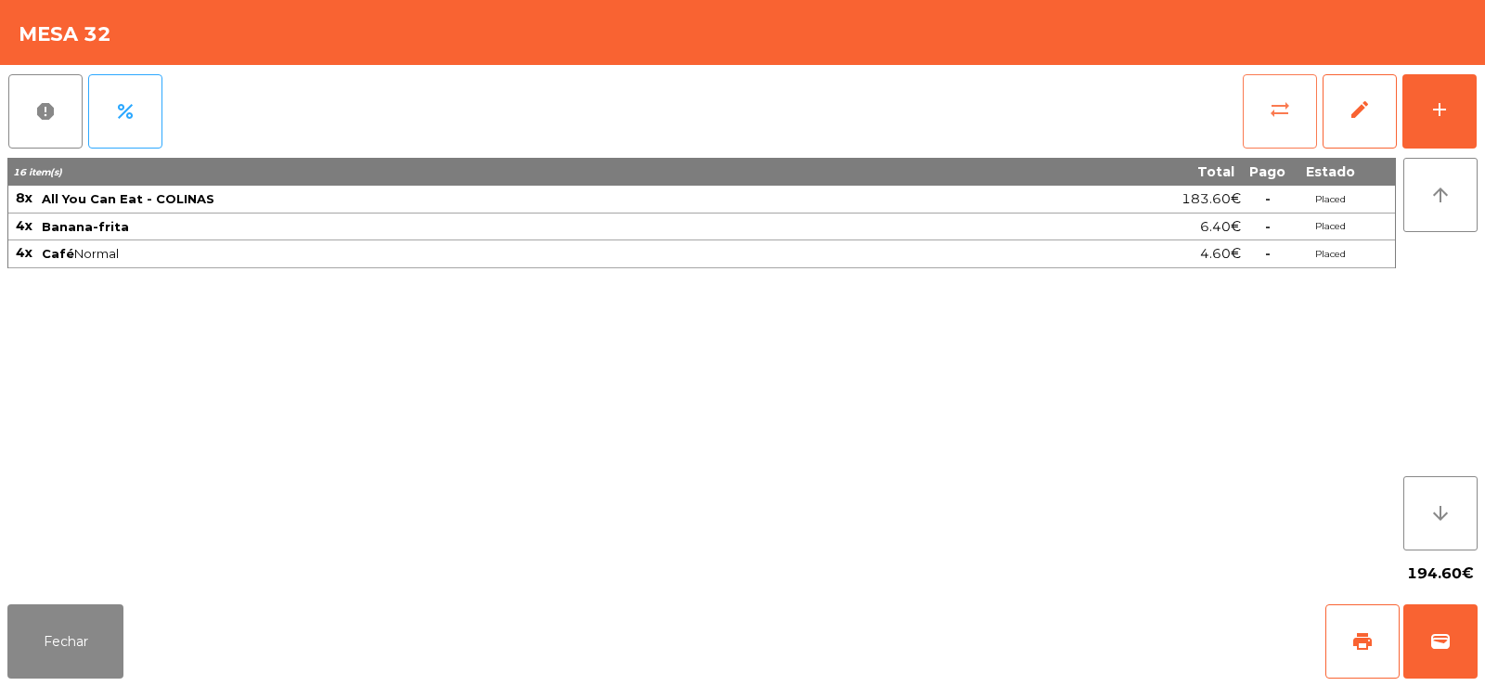
click at [1261, 103] on button "sync_alt" at bounding box center [1280, 111] width 74 height 74
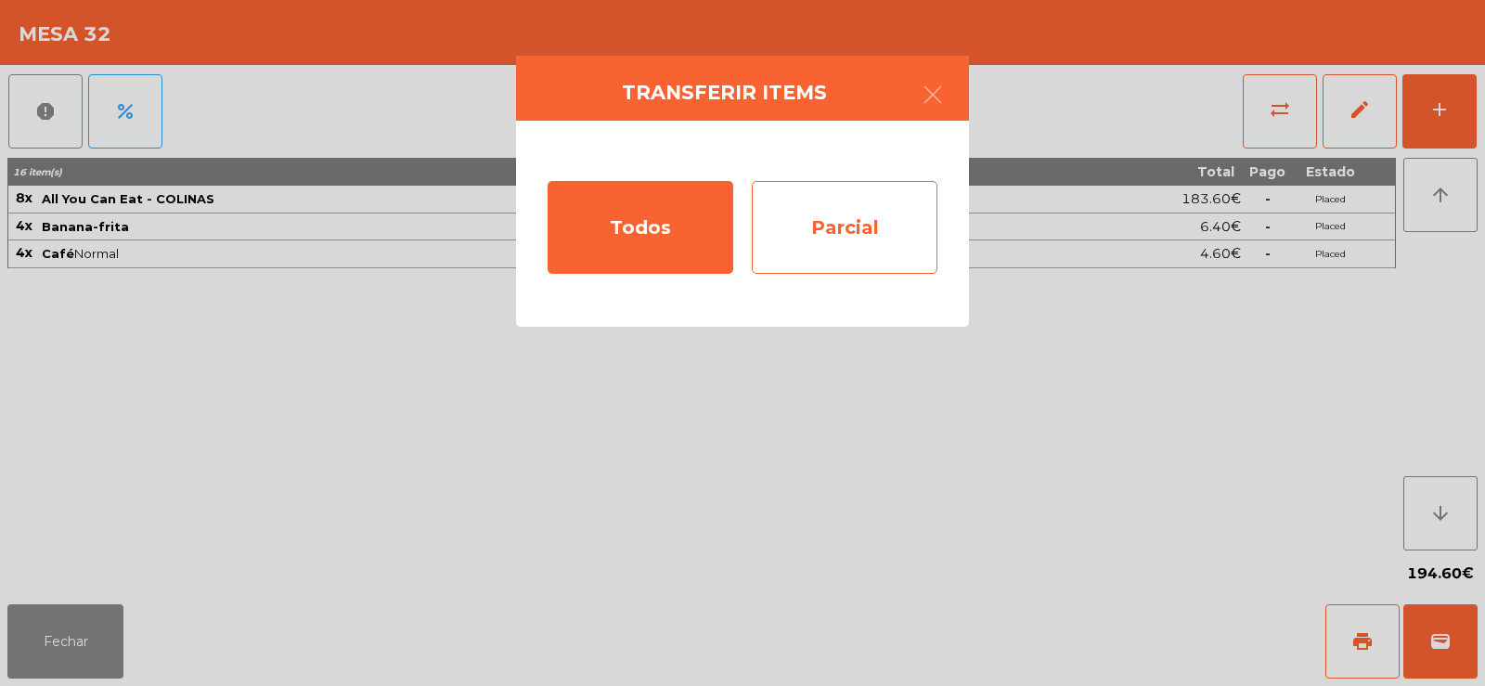
click at [845, 225] on div "Parcial" at bounding box center [845, 227] width 186 height 93
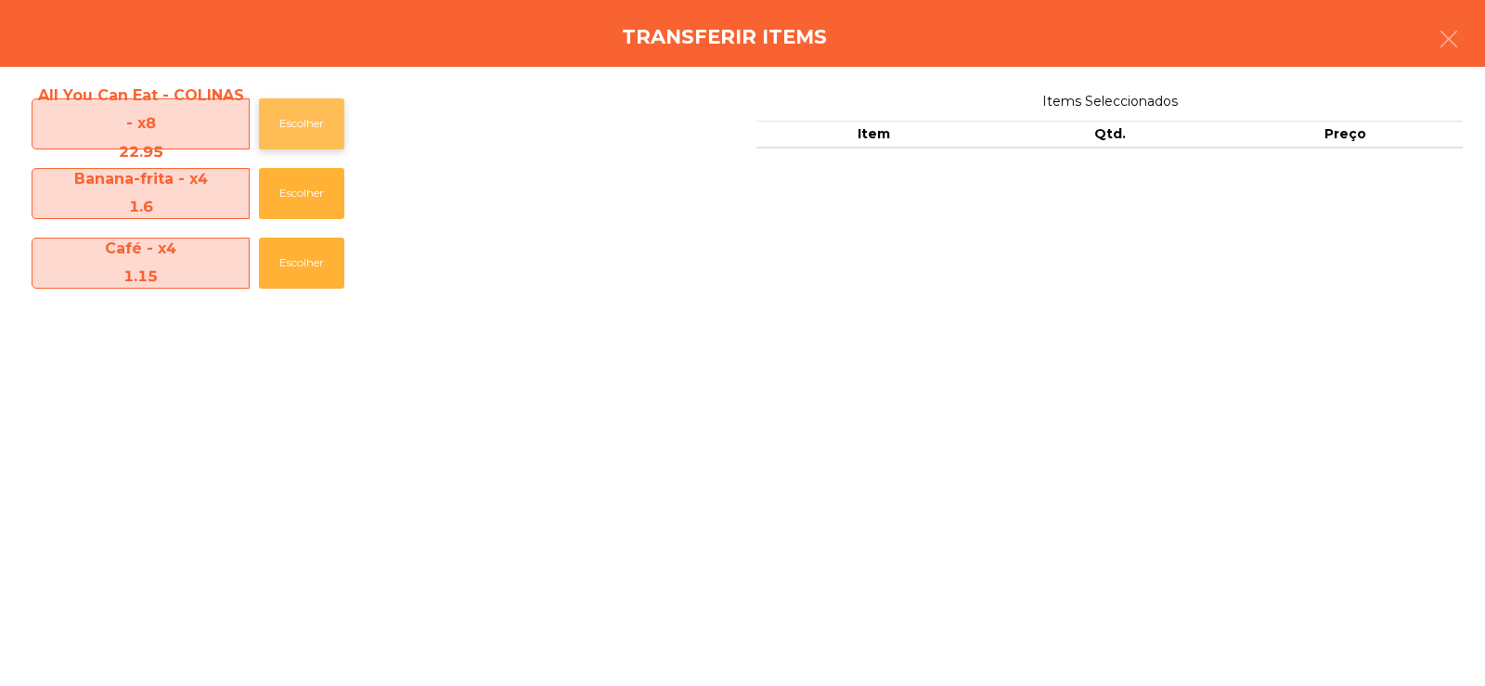
click at [296, 116] on button "Escolher" at bounding box center [301, 123] width 85 height 51
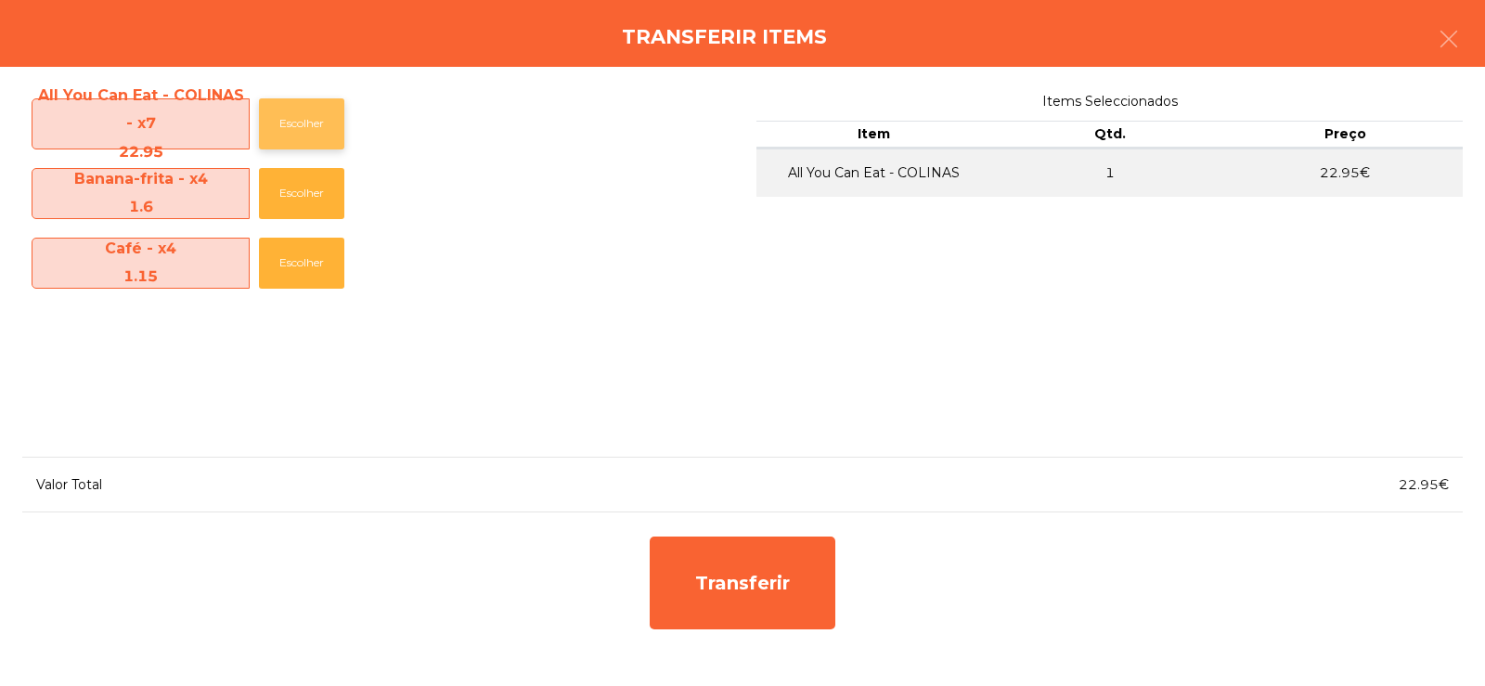
click at [298, 111] on button "Escolher" at bounding box center [301, 123] width 85 height 51
click at [1450, 51] on button "button" at bounding box center [1449, 41] width 52 height 56
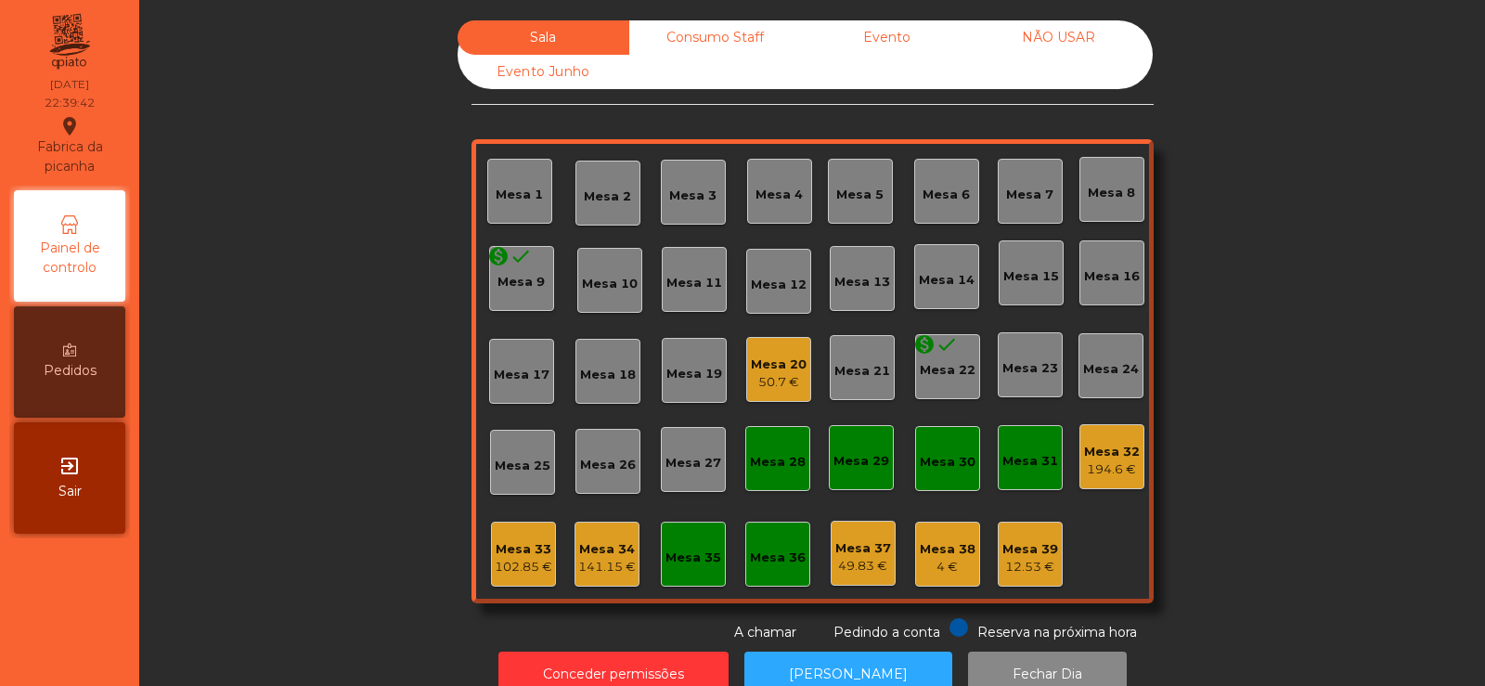
click at [1116, 484] on div "Mesa 32 194.6 €" at bounding box center [1111, 456] width 65 height 65
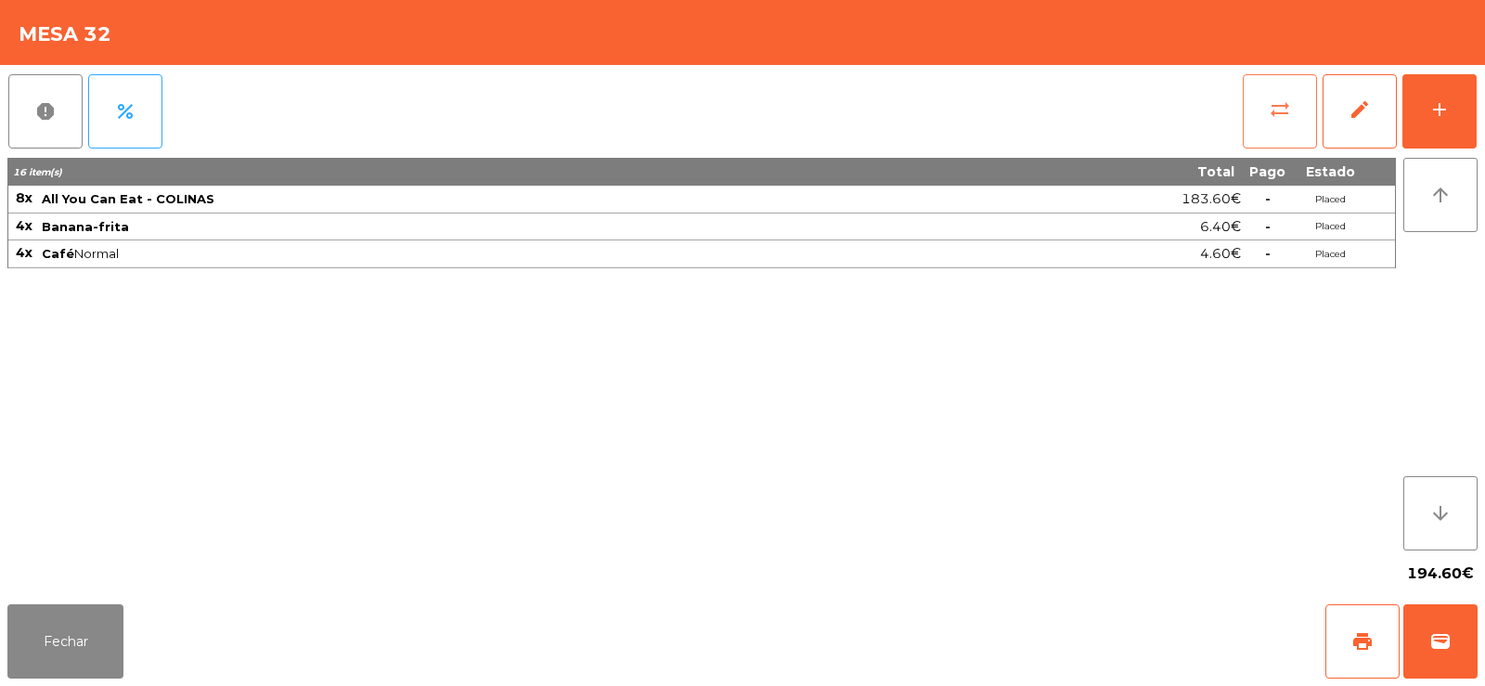
click at [1259, 126] on button "sync_alt" at bounding box center [1280, 111] width 74 height 74
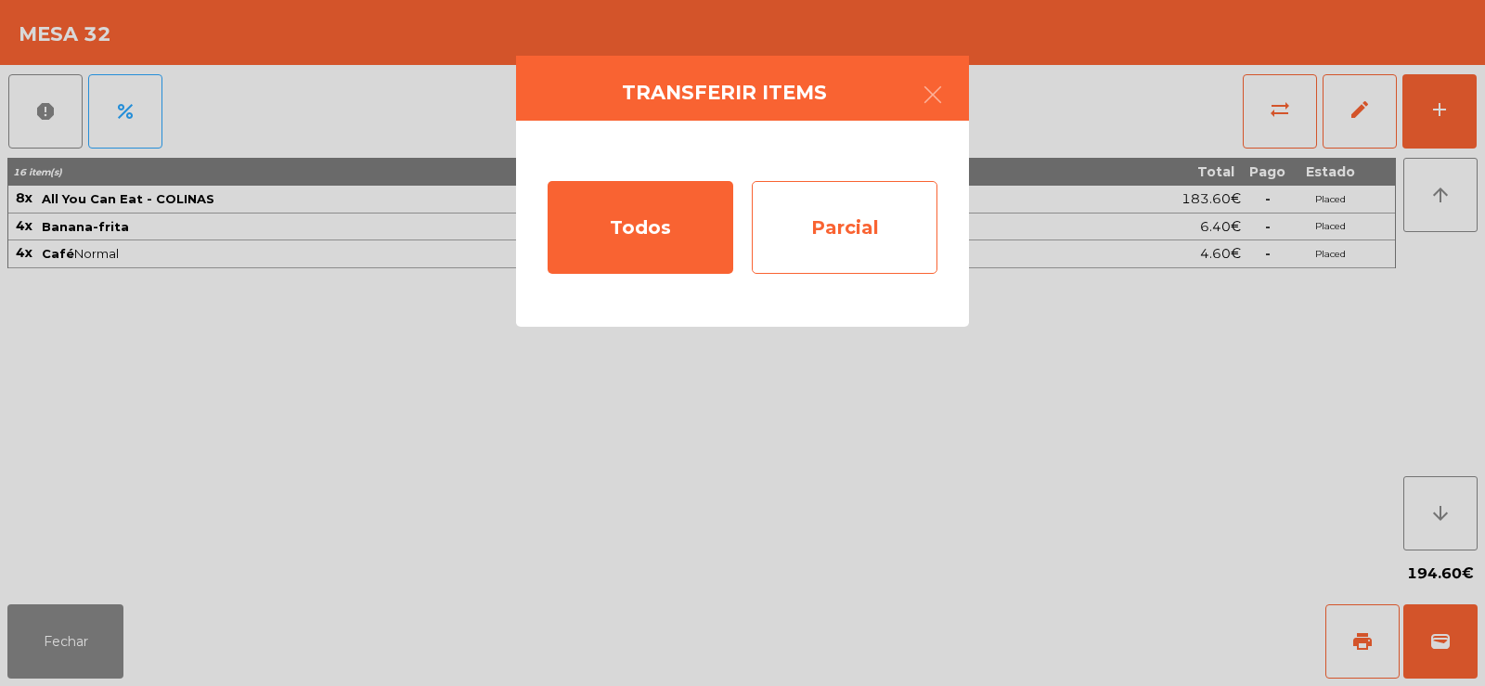
click at [861, 232] on div "Parcial" at bounding box center [845, 227] width 186 height 93
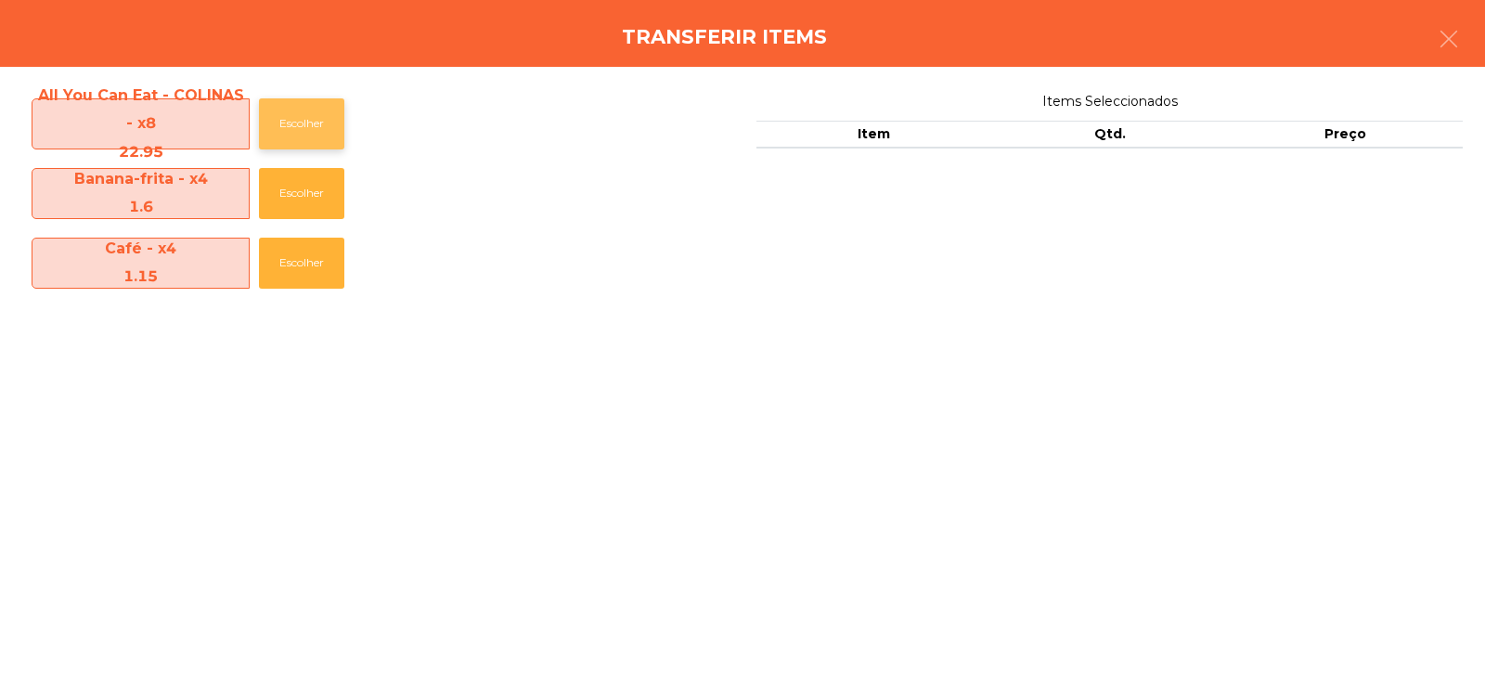
click at [298, 109] on button "Escolher" at bounding box center [301, 123] width 85 height 51
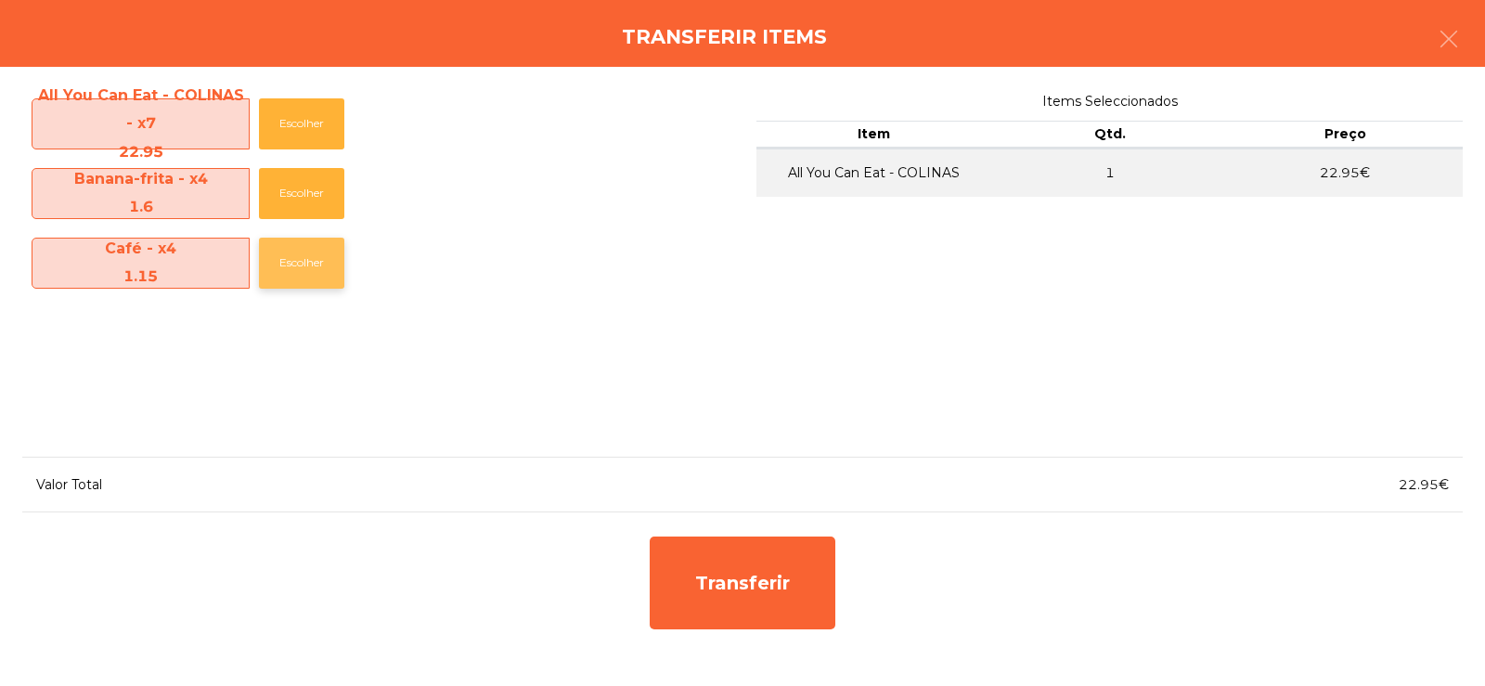
click at [308, 258] on button "Escolher" at bounding box center [301, 263] width 85 height 51
click at [293, 185] on button "Escolher" at bounding box center [301, 193] width 85 height 51
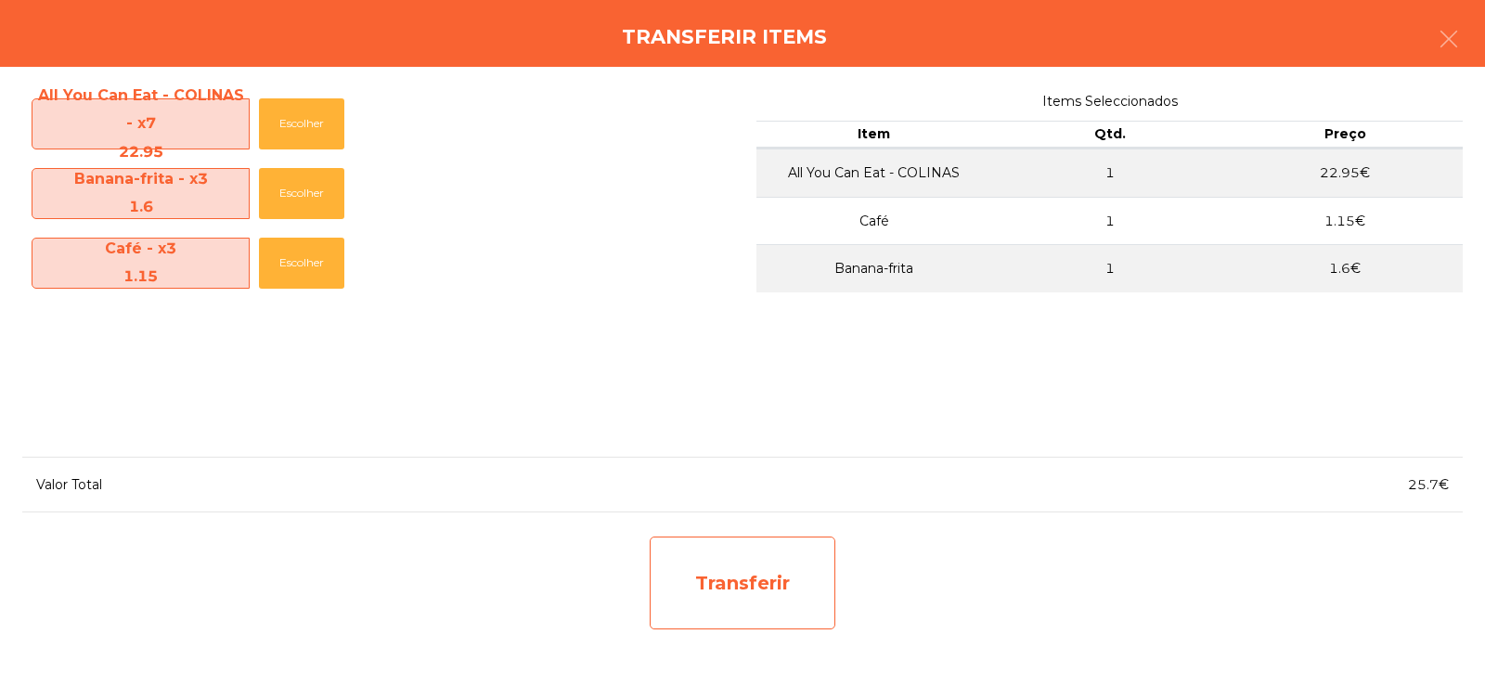
click at [724, 595] on div "Transferir" at bounding box center [743, 582] width 186 height 93
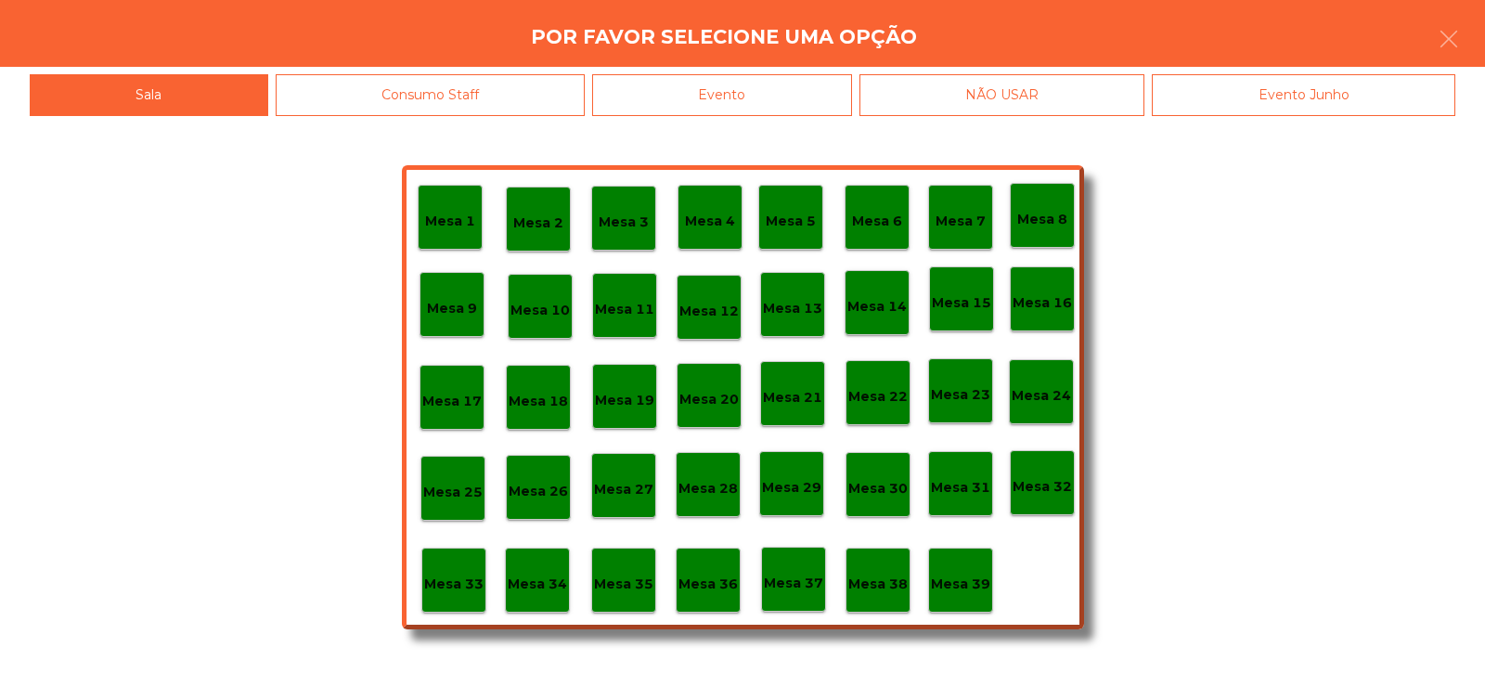
click at [787, 485] on p "Mesa 29" at bounding box center [791, 487] width 59 height 21
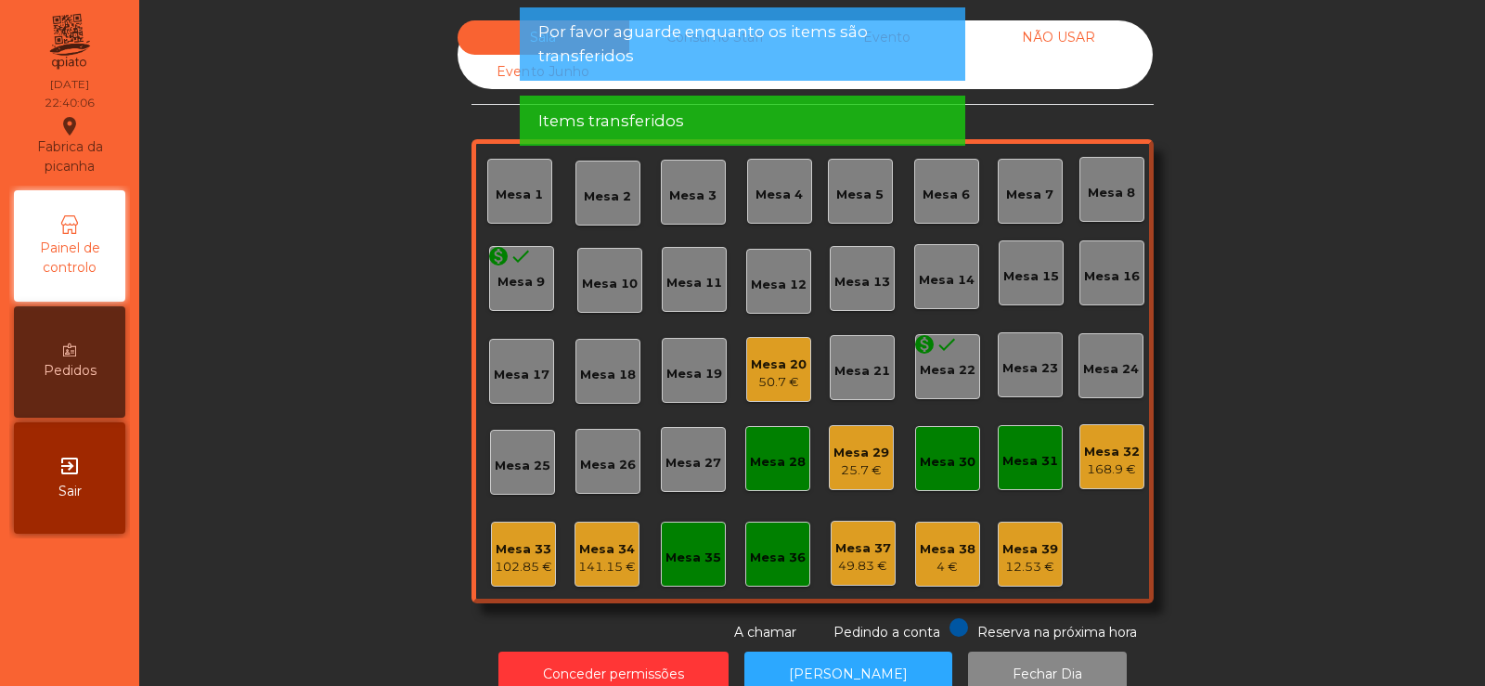
click at [1107, 457] on div "Mesa 32" at bounding box center [1112, 452] width 56 height 19
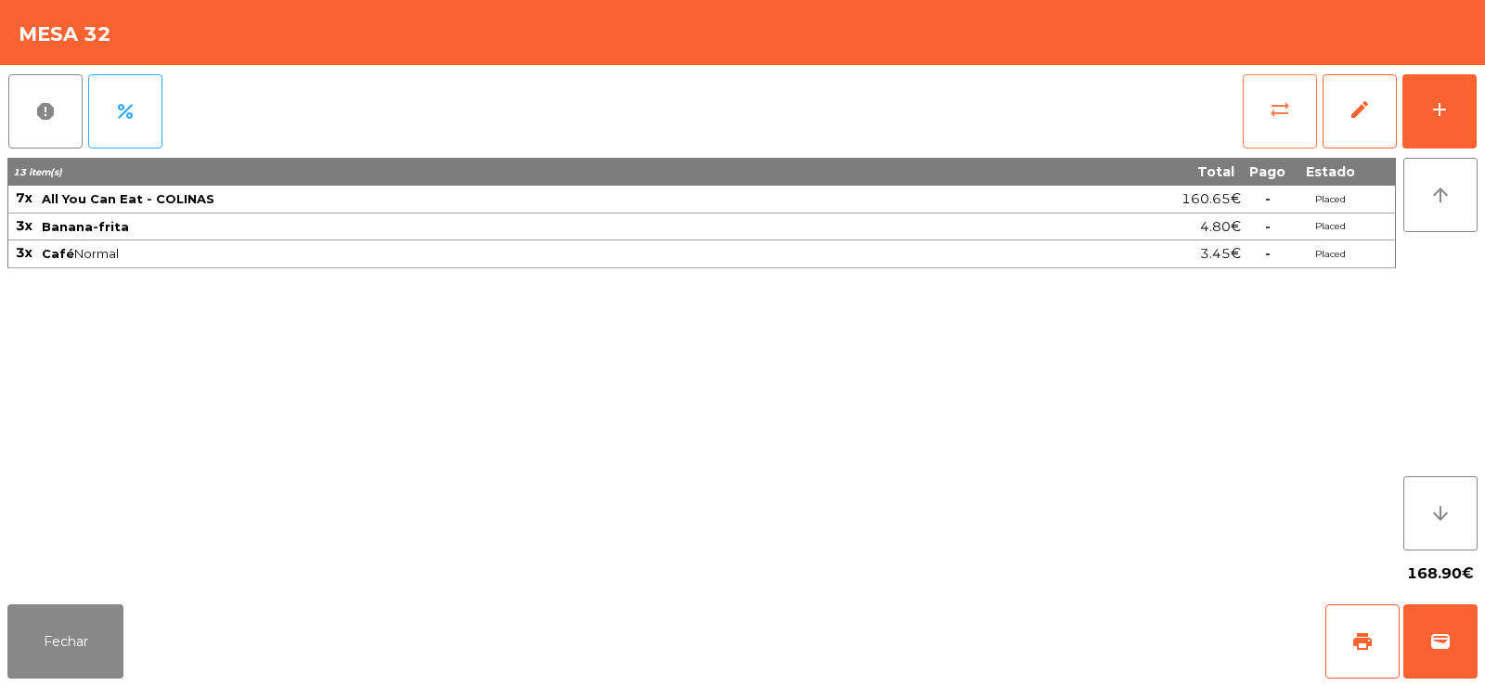
click at [1248, 103] on button "sync_alt" at bounding box center [1280, 111] width 74 height 74
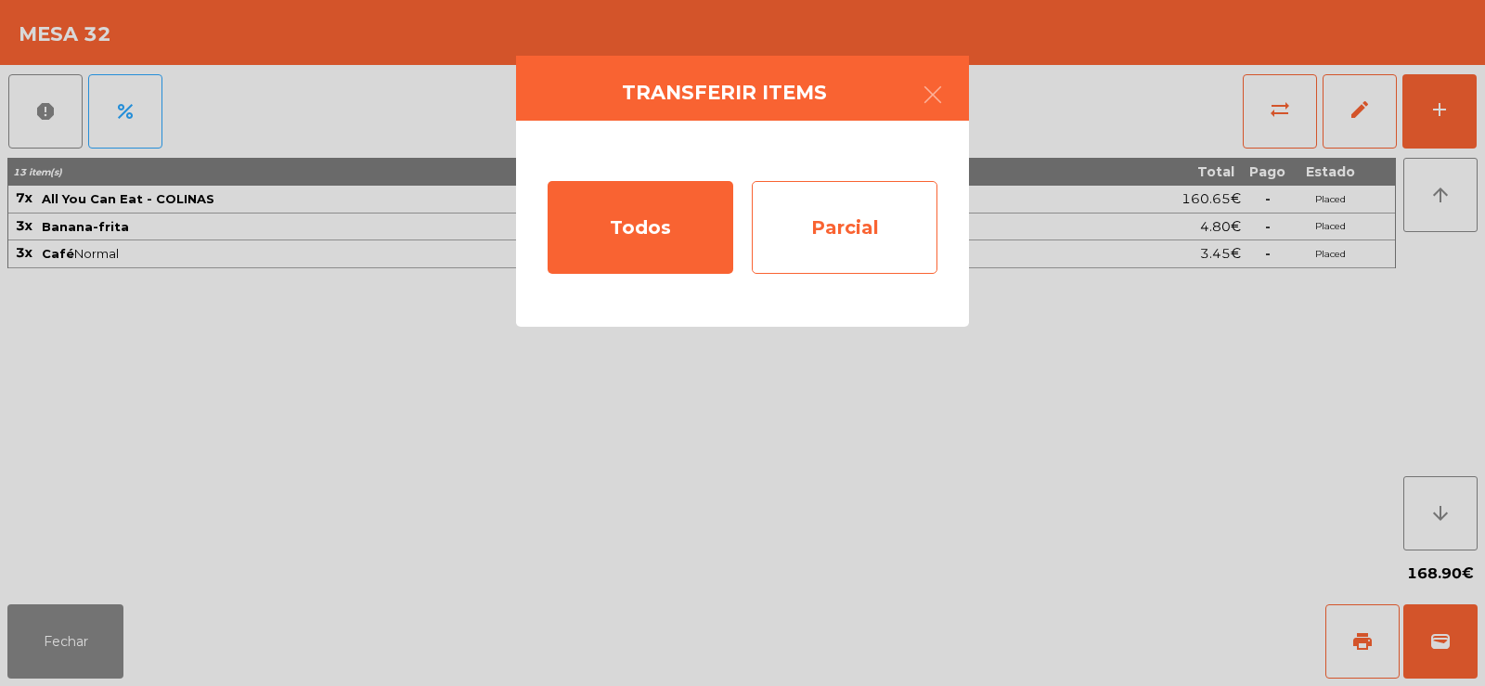
click at [828, 224] on div "Parcial" at bounding box center [845, 227] width 186 height 93
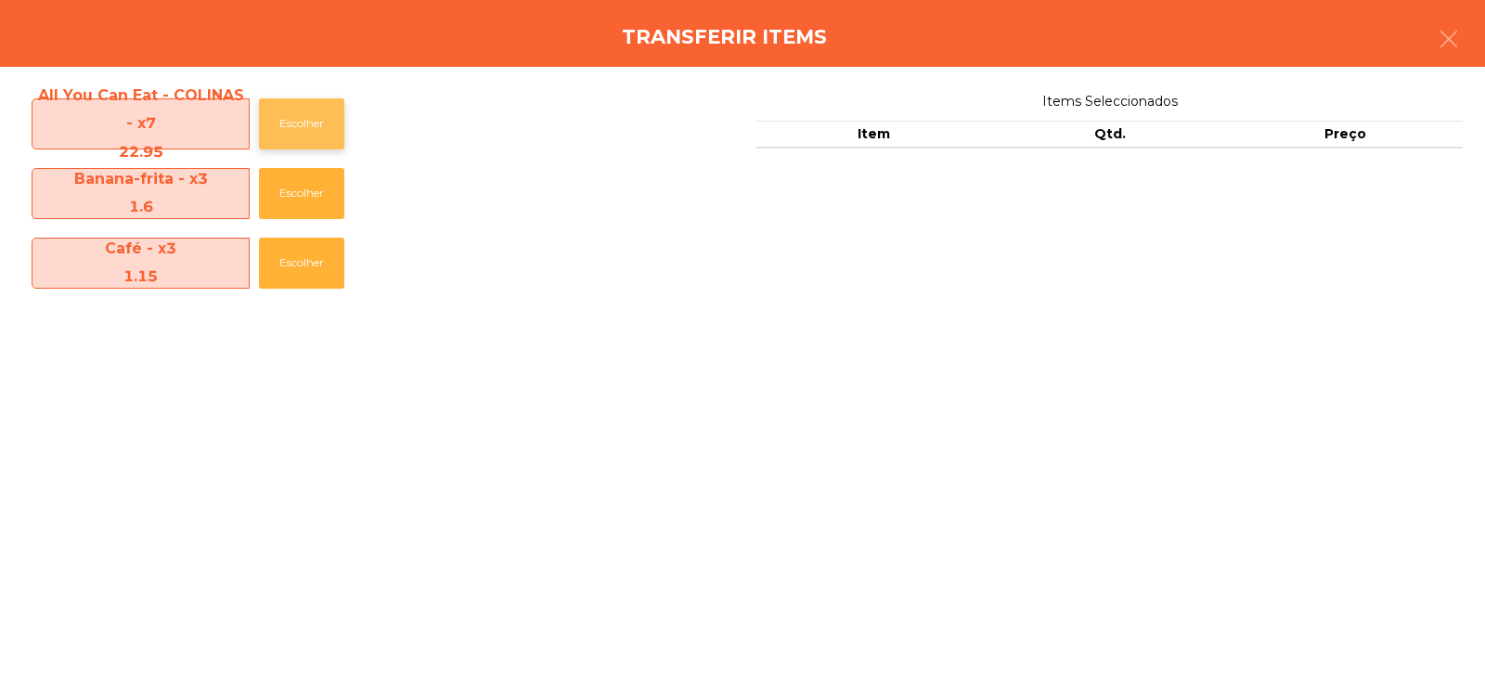
click at [284, 139] on button "Escolher" at bounding box center [301, 123] width 85 height 51
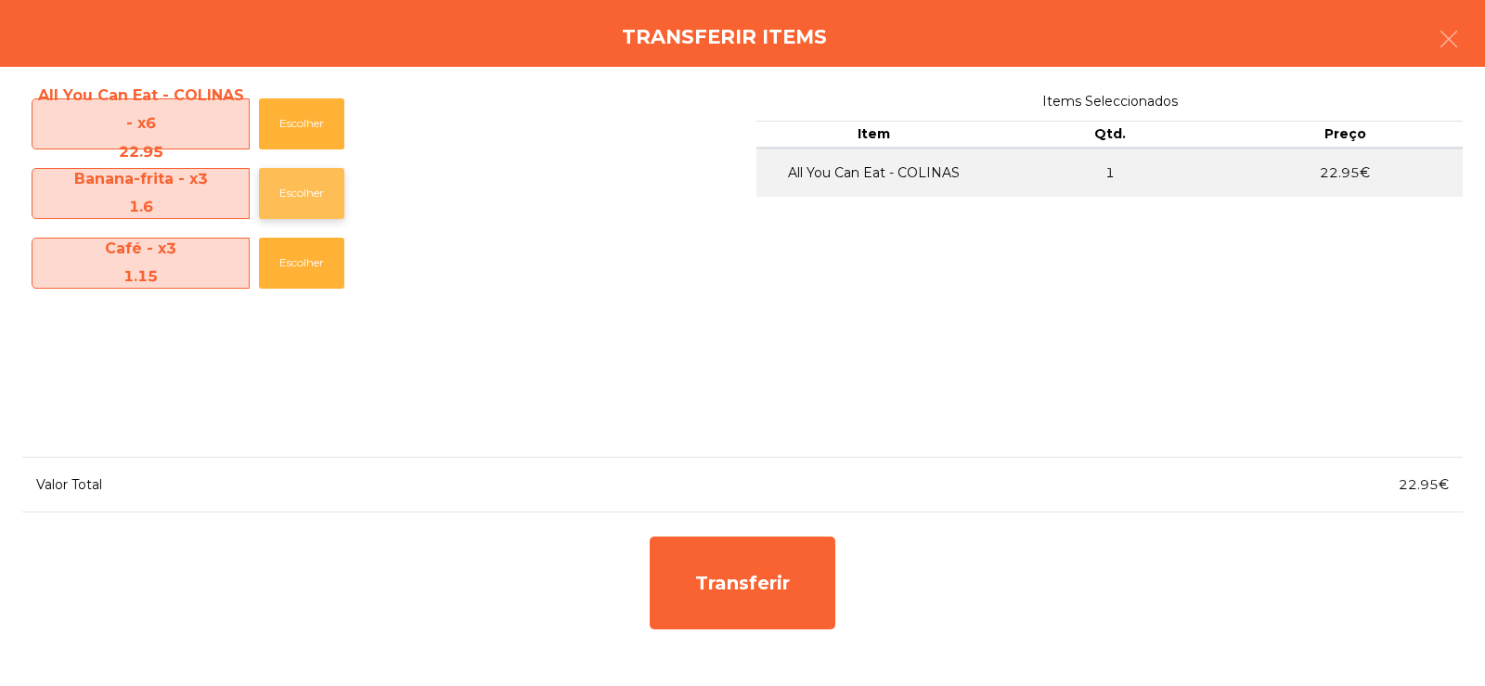
click at [299, 187] on button "Escolher" at bounding box center [301, 193] width 85 height 51
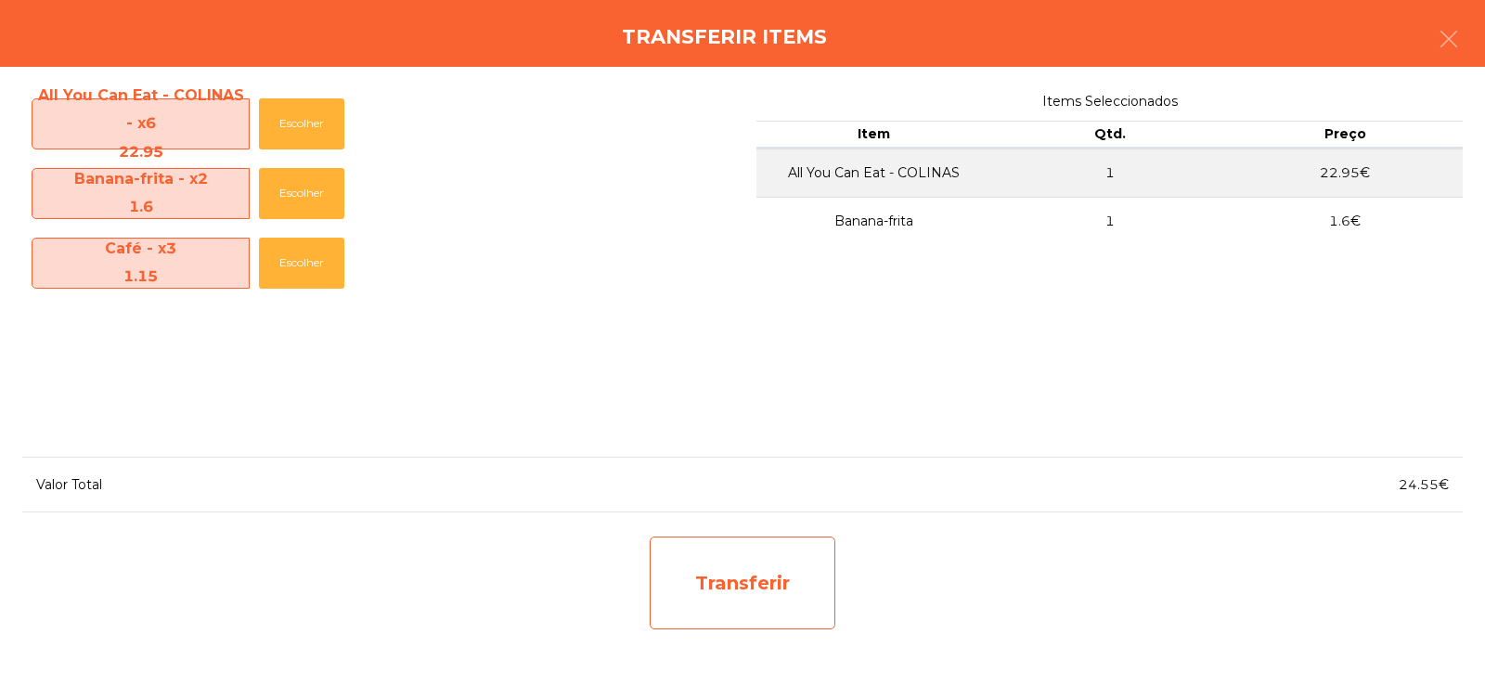
click at [730, 578] on div "Transferir" at bounding box center [743, 582] width 186 height 93
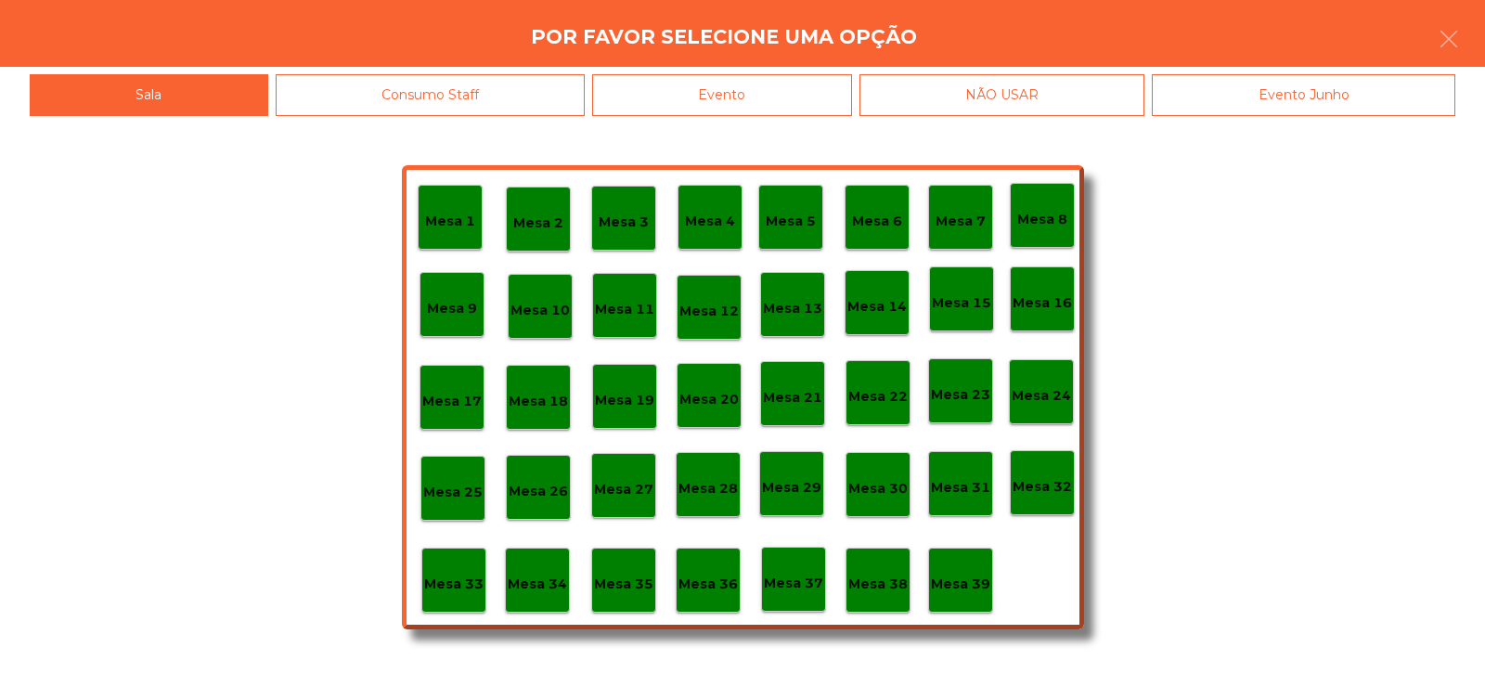
click at [801, 478] on p "Mesa 29" at bounding box center [791, 487] width 59 height 21
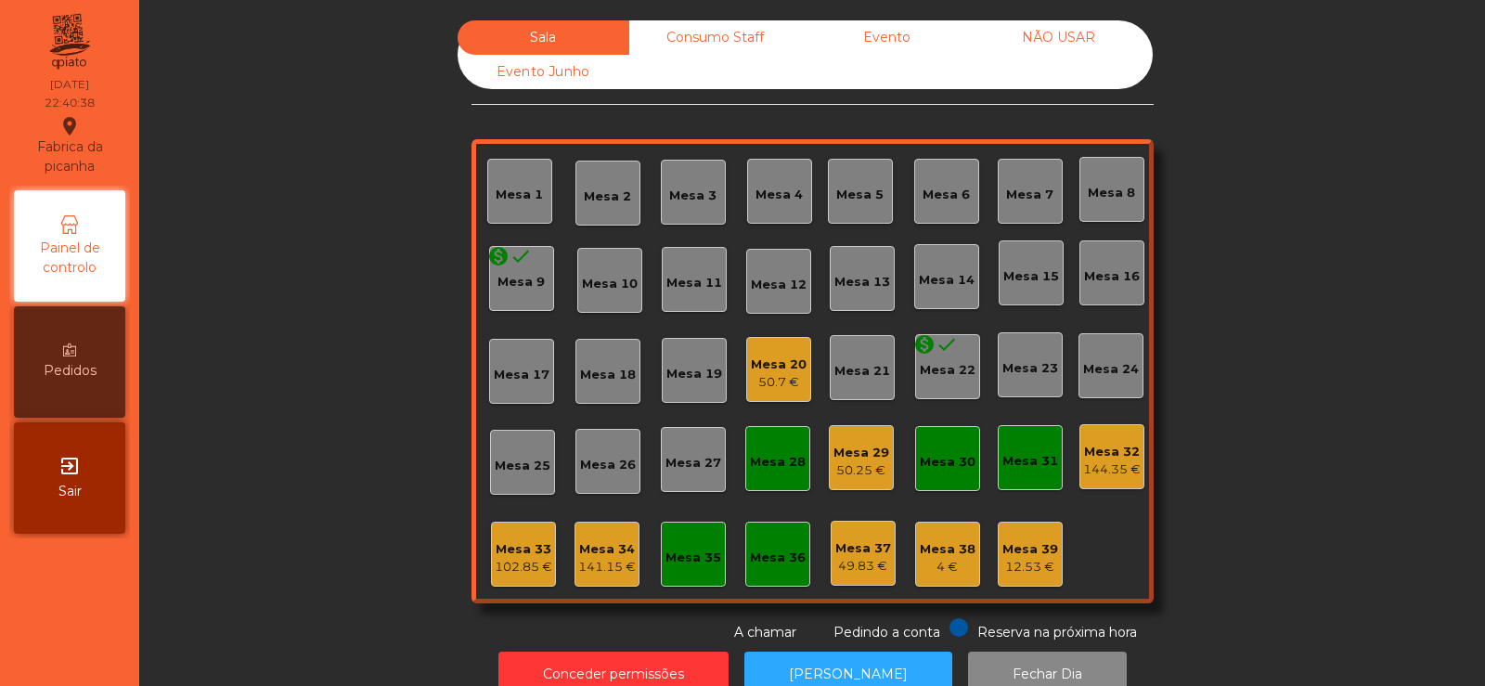
click at [1105, 484] on div "Mesa 32 144.35 €" at bounding box center [1111, 456] width 65 height 65
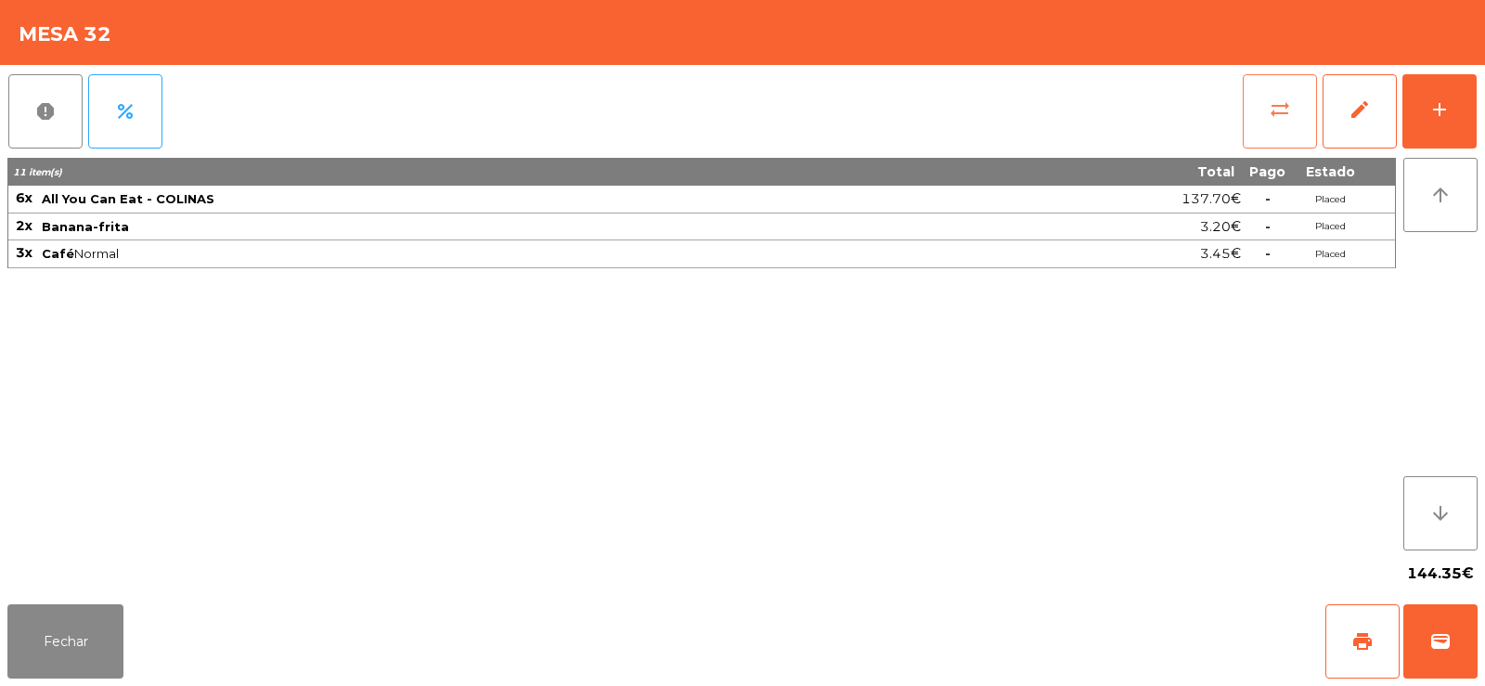
click at [1281, 111] on span "sync_alt" at bounding box center [1280, 109] width 22 height 22
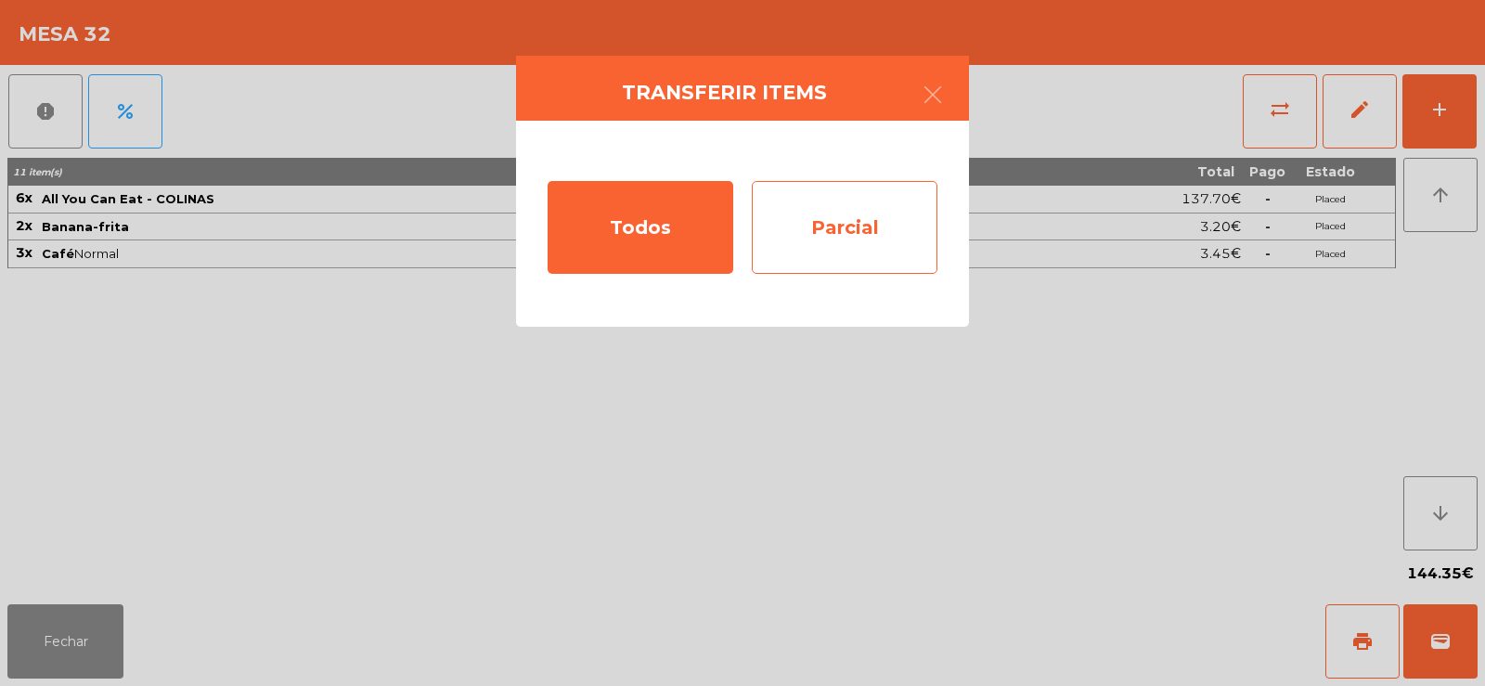
click at [873, 248] on div "Parcial" at bounding box center [845, 227] width 186 height 93
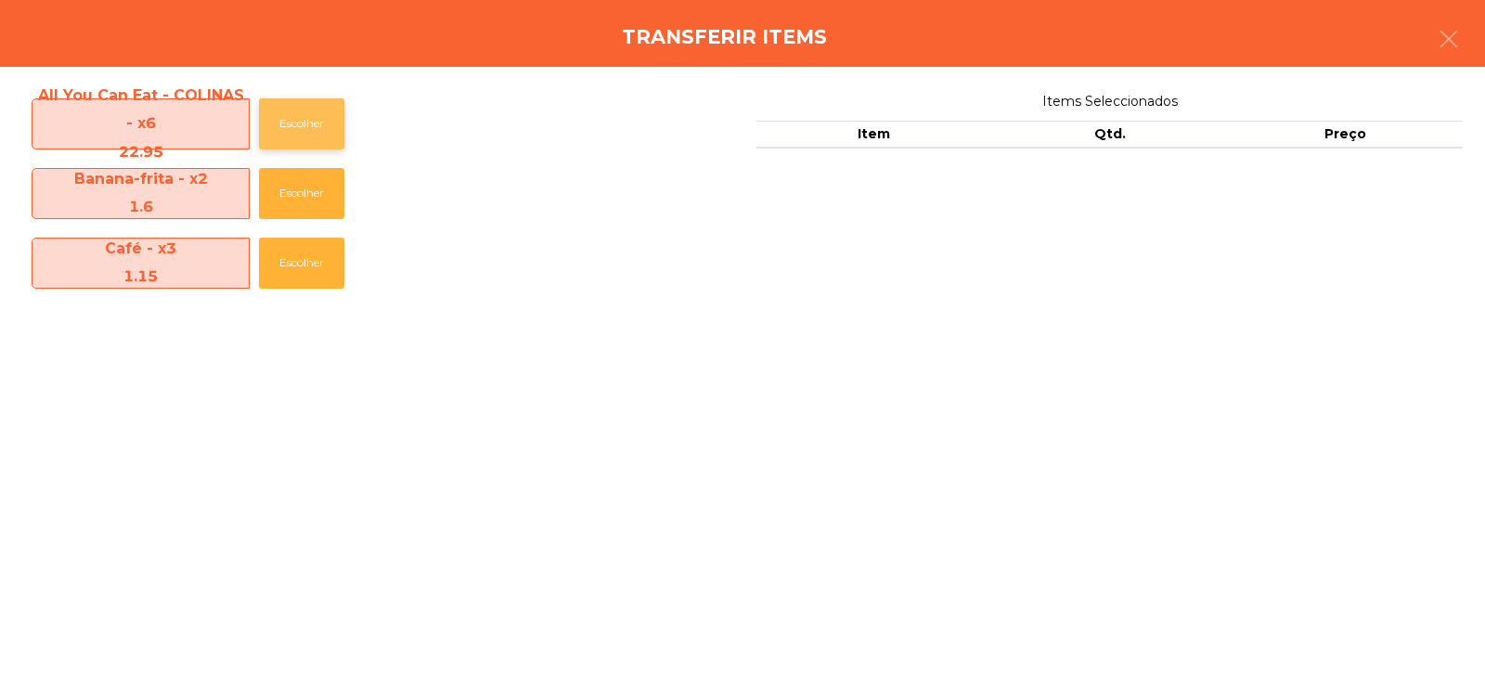
click at [302, 102] on button "Escolher" at bounding box center [301, 123] width 85 height 51
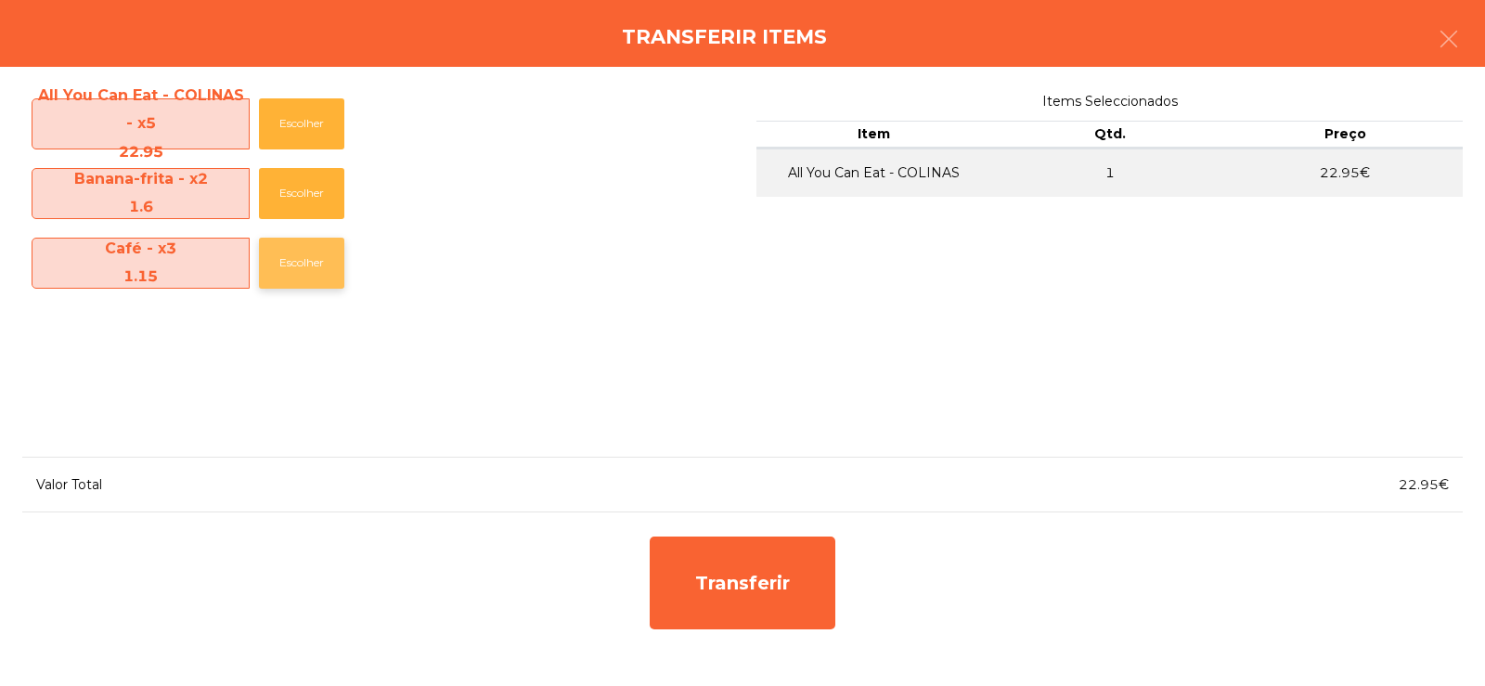
click at [303, 265] on button "Escolher" at bounding box center [301, 263] width 85 height 51
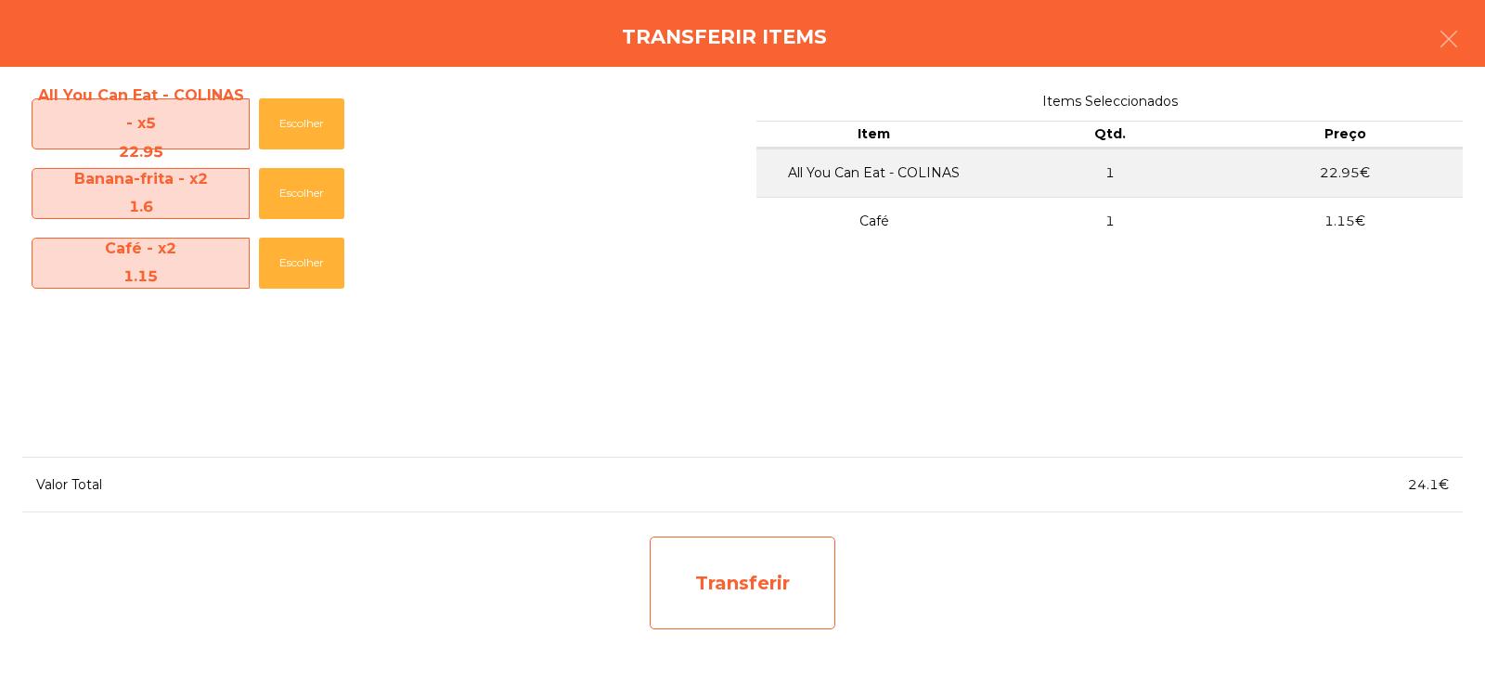
click at [748, 600] on div "Transferir" at bounding box center [743, 582] width 186 height 93
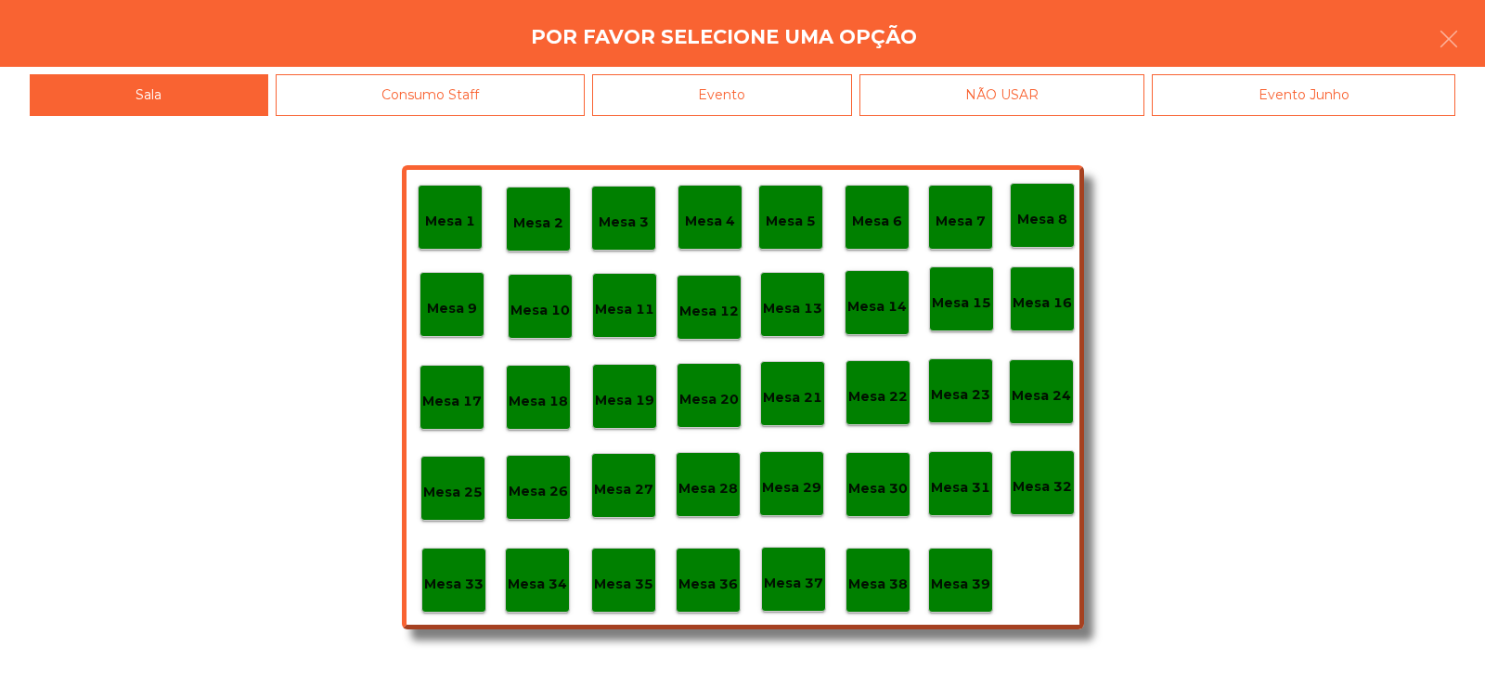
click at [886, 482] on p "Mesa 30" at bounding box center [877, 488] width 59 height 21
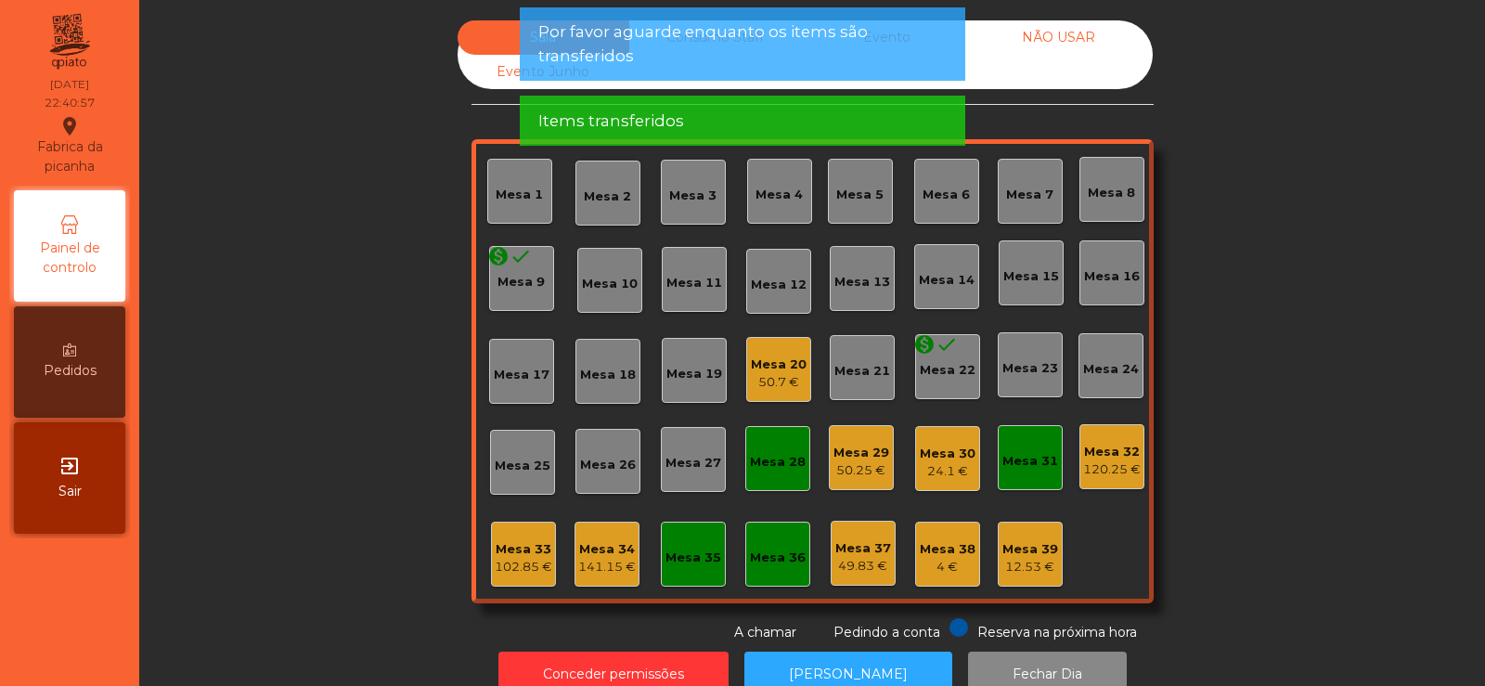
click at [937, 464] on div "24.1 €" at bounding box center [948, 471] width 56 height 19
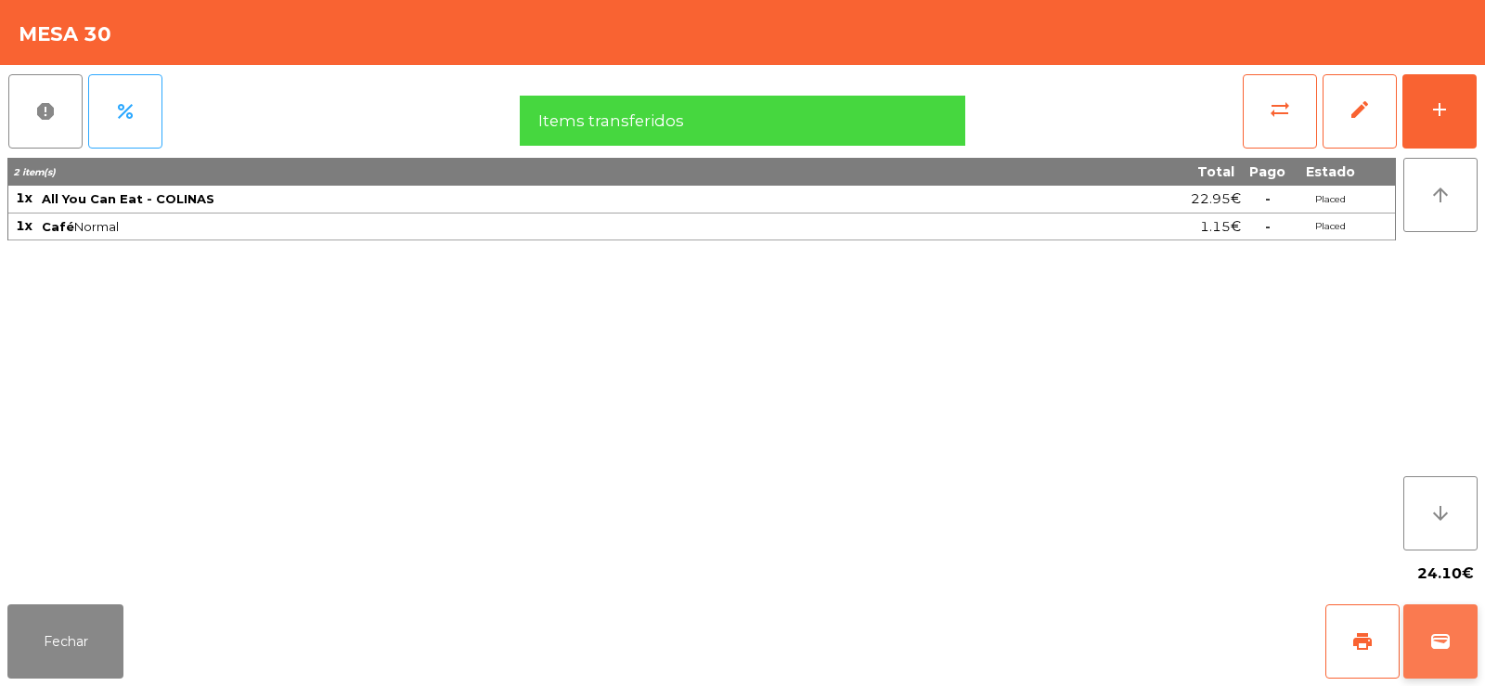
click at [1440, 657] on button "wallet" at bounding box center [1440, 641] width 74 height 74
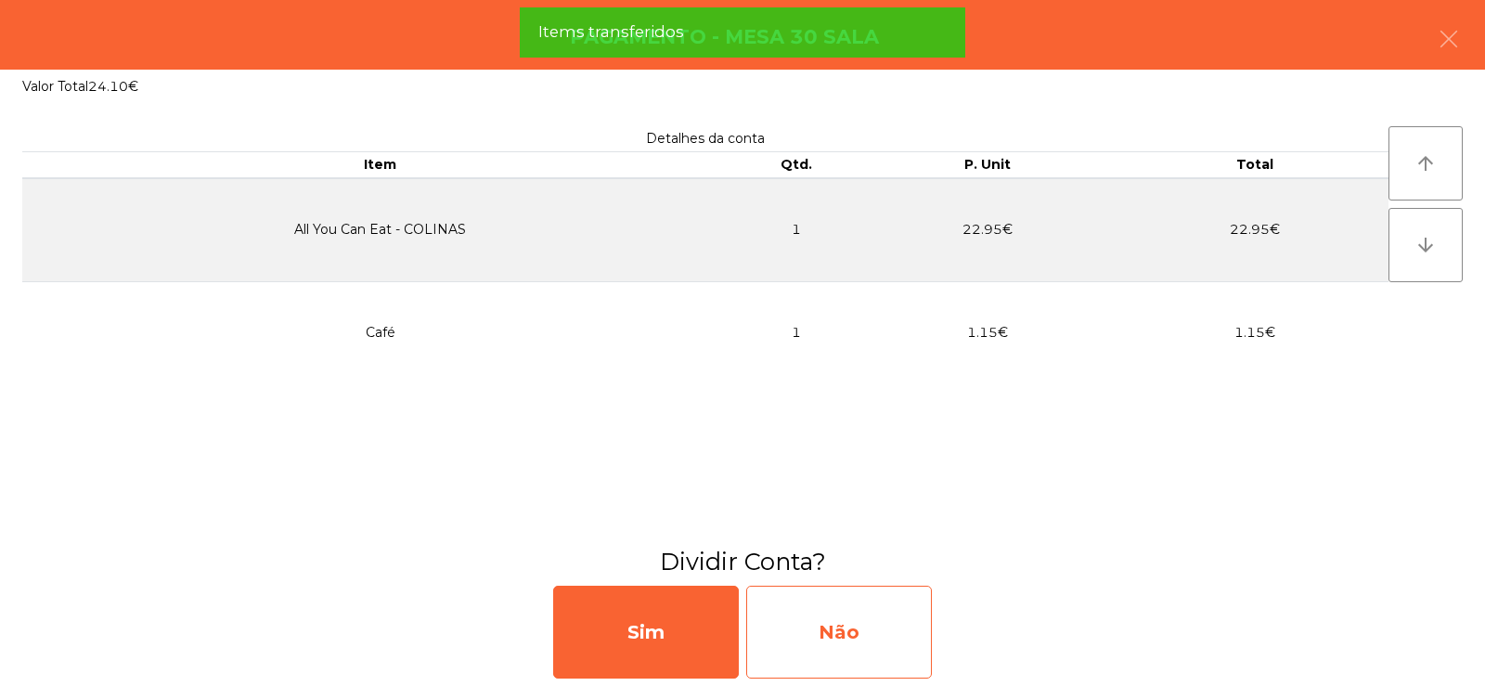
click at [822, 627] on div "Não" at bounding box center [839, 632] width 186 height 93
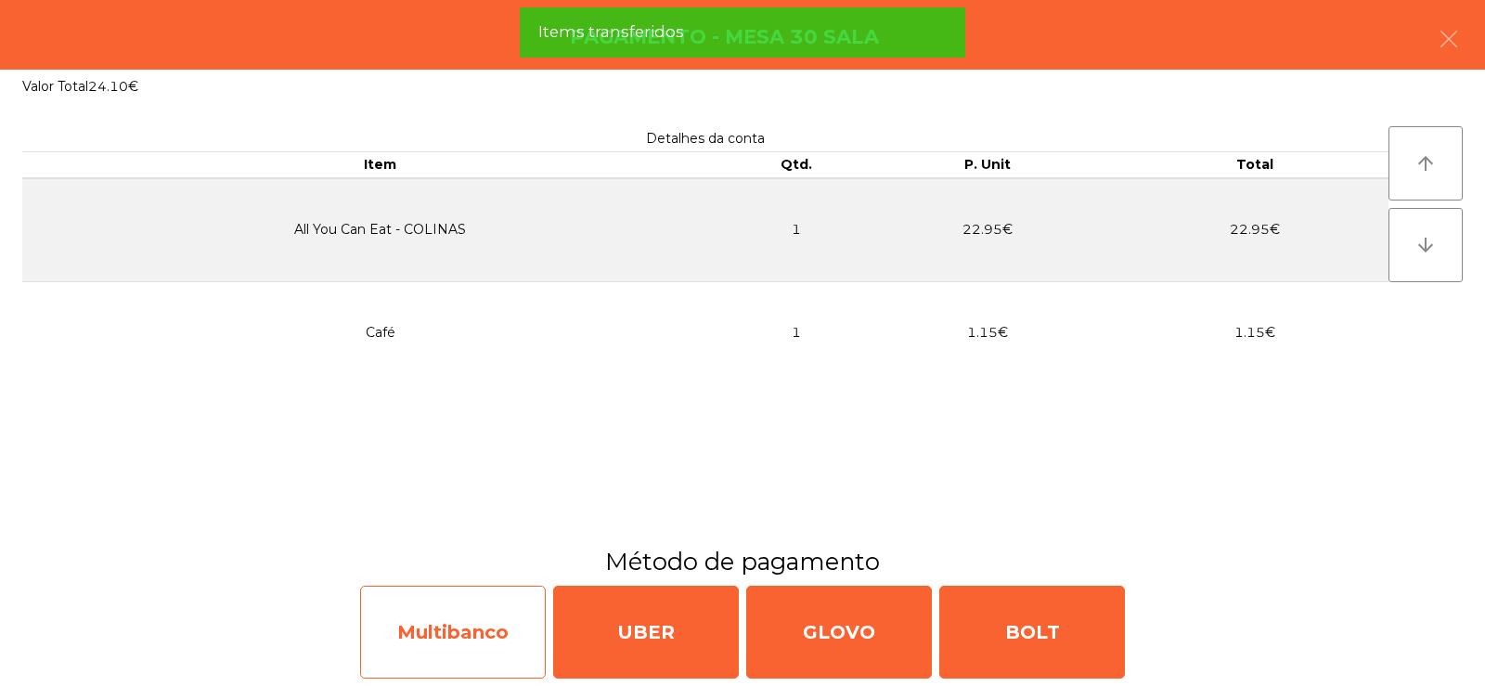
click at [455, 632] on div "Multibanco" at bounding box center [453, 632] width 186 height 93
select select "**"
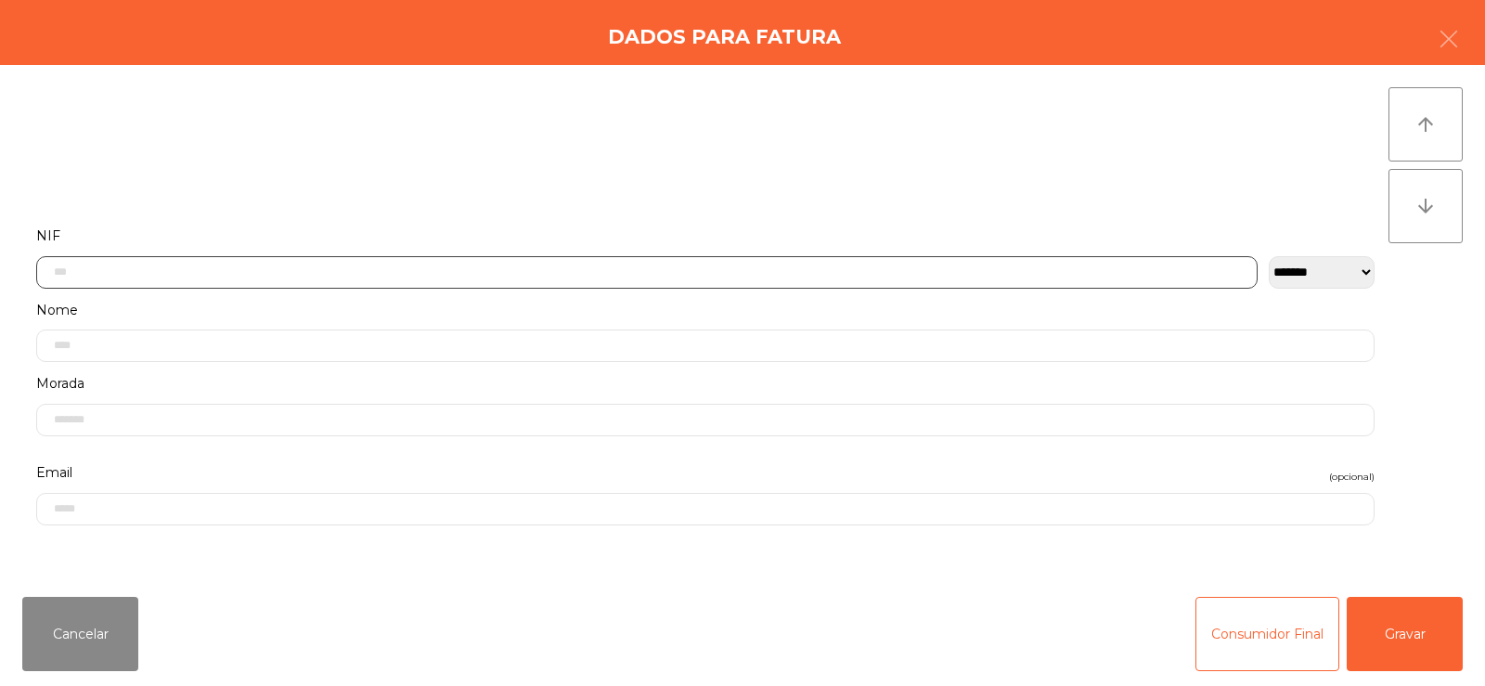
click at [652, 274] on input "text" at bounding box center [646, 272] width 1221 height 32
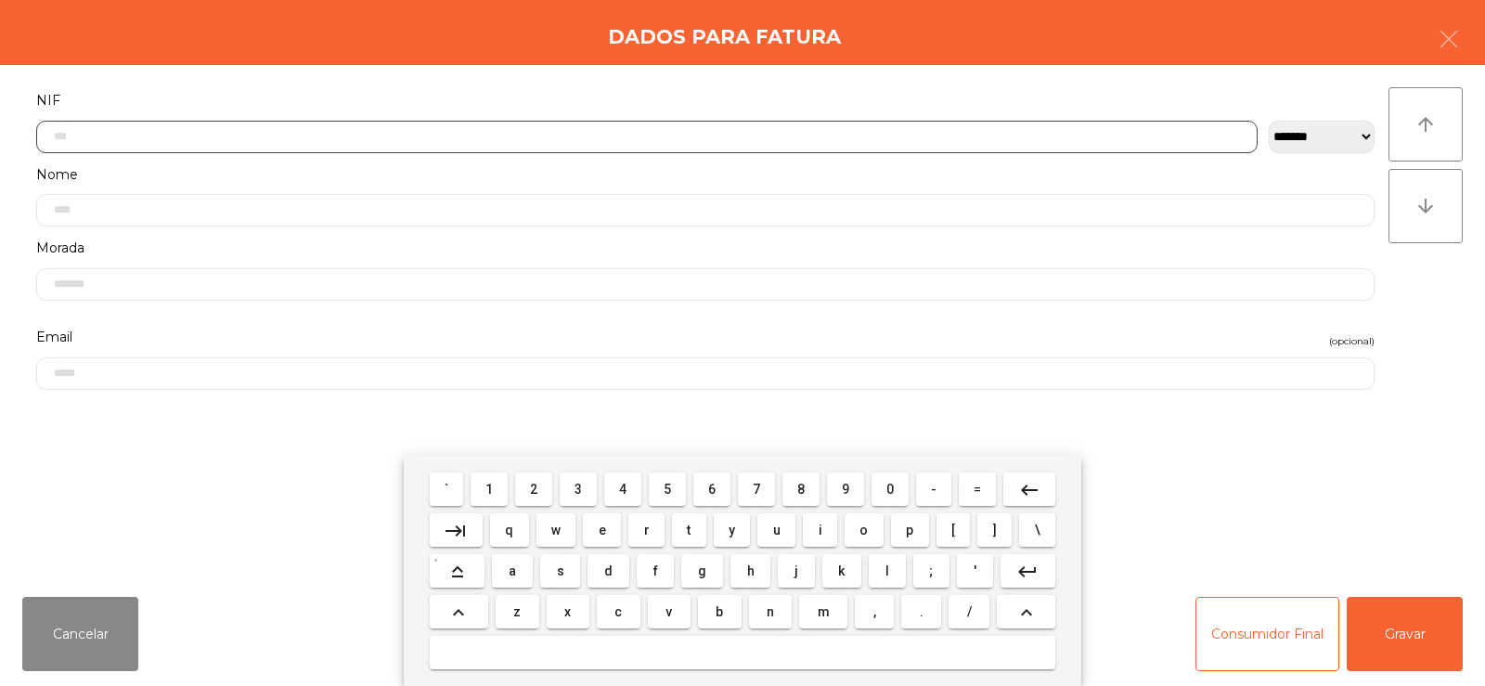
click at [535, 490] on span "2" at bounding box center [533, 489] width 7 height 15
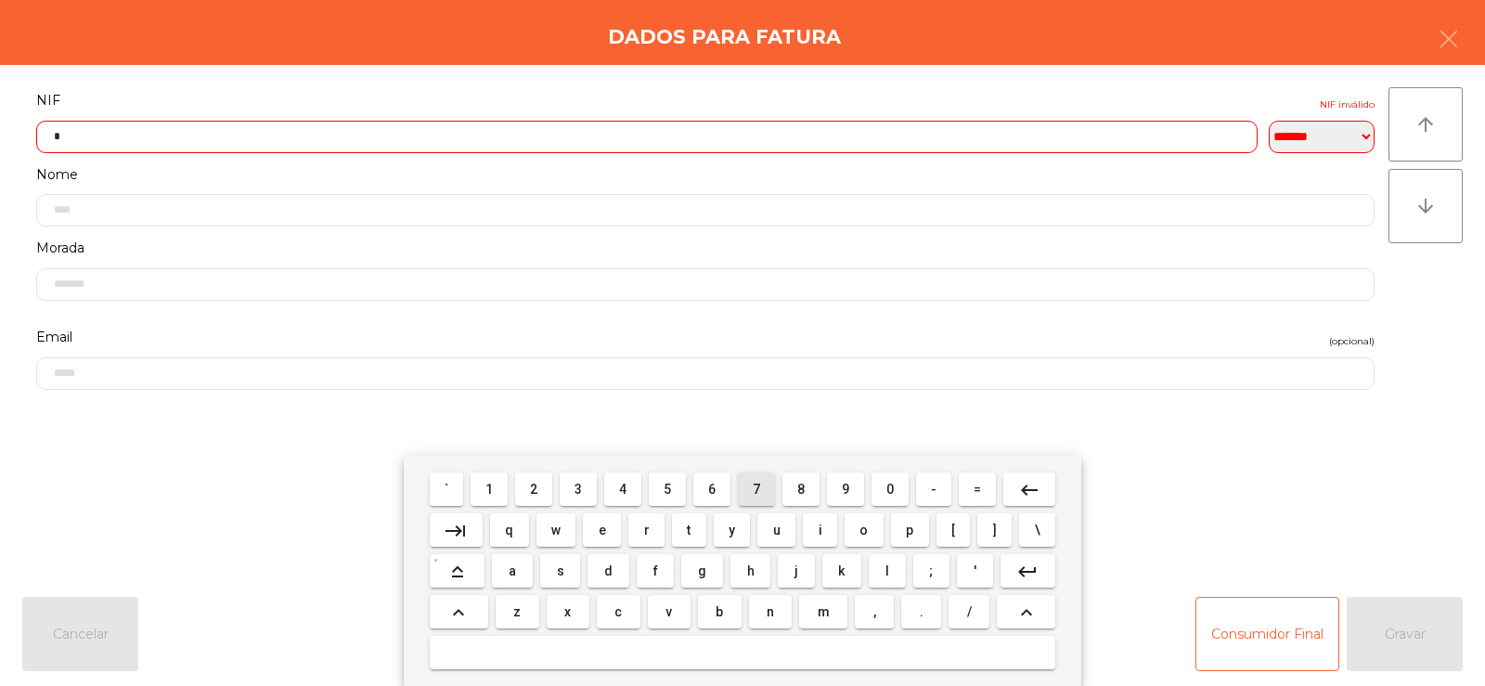
click at [760, 487] on span "7" at bounding box center [756, 489] width 7 height 15
click at [624, 491] on span "4" at bounding box center [622, 489] width 7 height 15
click at [755, 489] on span "7" at bounding box center [756, 489] width 7 height 15
click at [801, 492] on span "8" at bounding box center [800, 489] width 7 height 15
click at [664, 484] on span "5" at bounding box center [667, 489] width 7 height 15
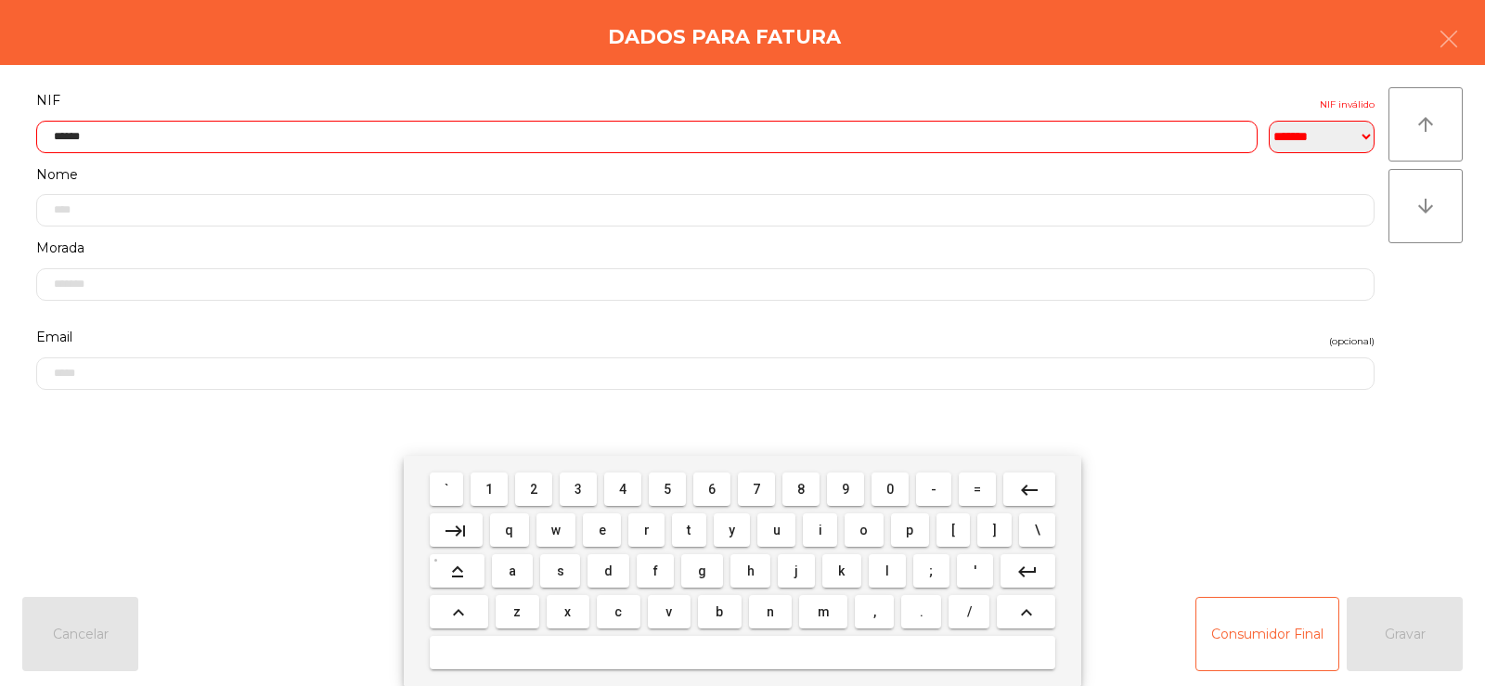
click at [1032, 484] on mat-icon "keyboard_backspace" at bounding box center [1029, 490] width 22 height 22
click at [623, 488] on span "4" at bounding box center [622, 489] width 7 height 15
click at [667, 489] on span "5" at bounding box center [667, 489] width 7 height 15
click at [890, 488] on span "0" at bounding box center [889, 489] width 7 height 15
click at [667, 488] on span "5" at bounding box center [667, 489] width 7 height 15
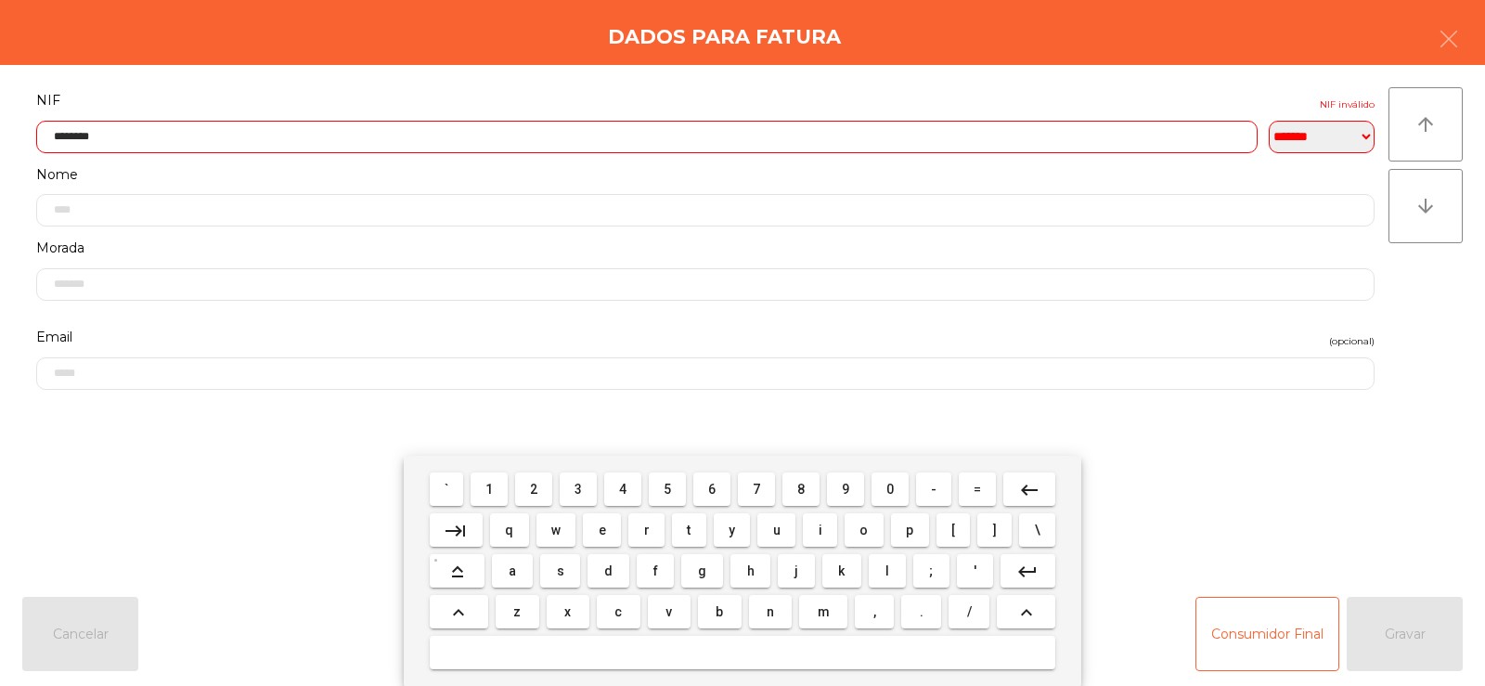
type input "*********"
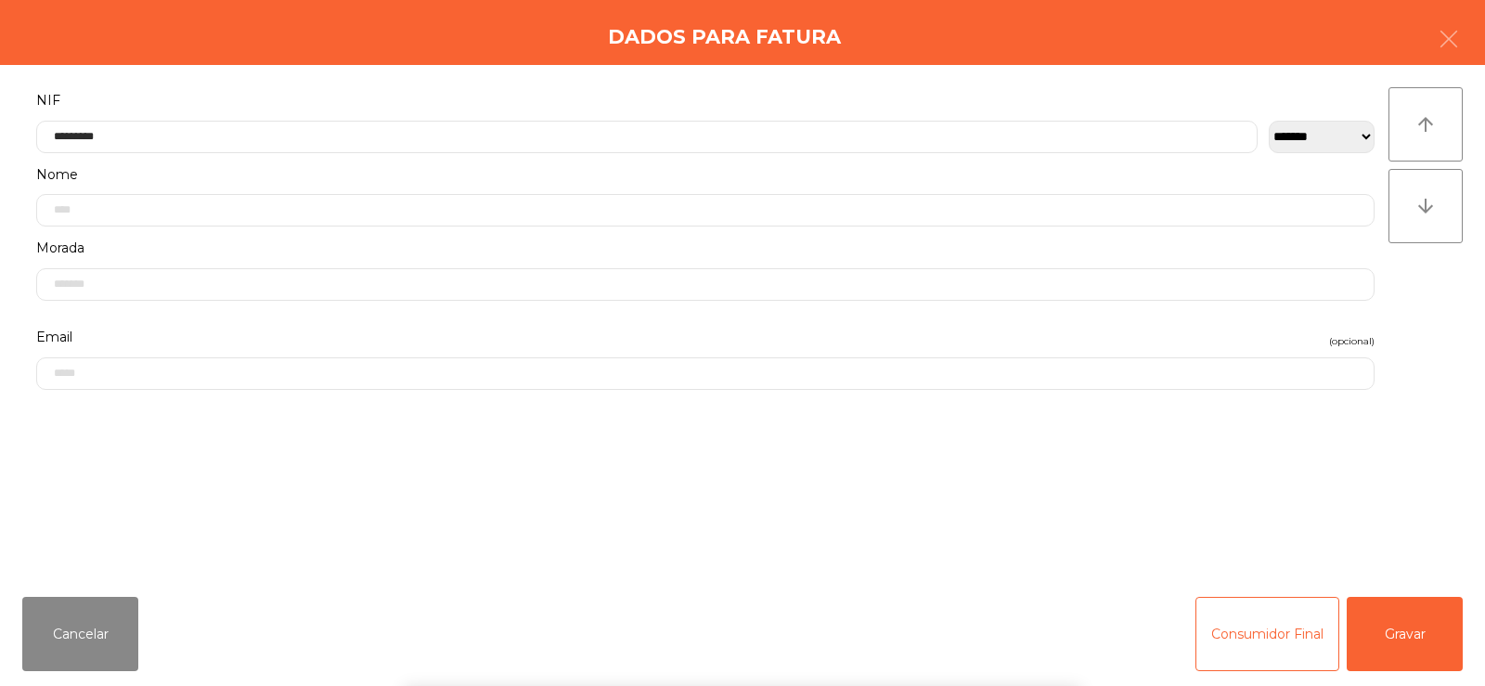
click at [1331, 469] on div "` 1 2 3 4 5 6 7 8 9 0 - = keyboard_backspace keyboard_tab q w e r t y u i o p […" at bounding box center [742, 571] width 1485 height 230
click at [1413, 626] on button "Gravar" at bounding box center [1405, 634] width 116 height 74
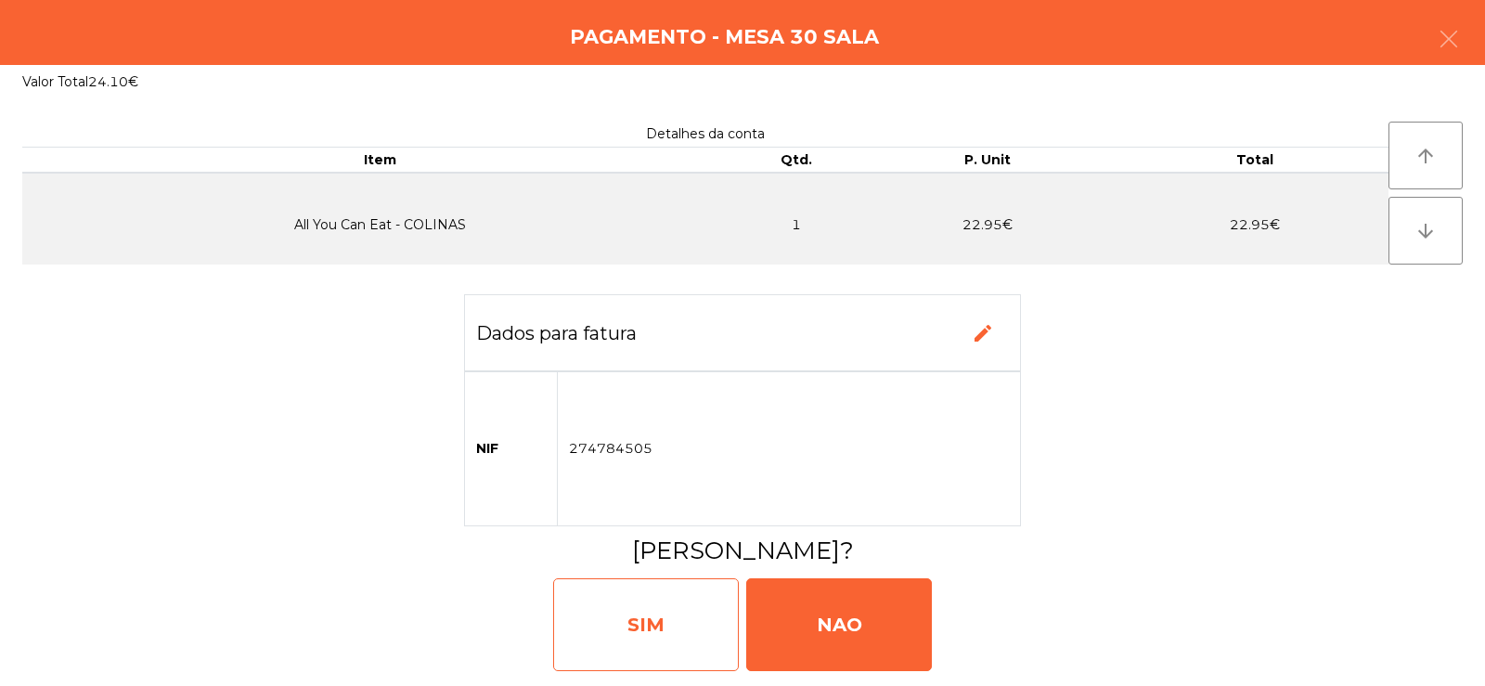
click at [626, 593] on div "SIM" at bounding box center [646, 624] width 186 height 93
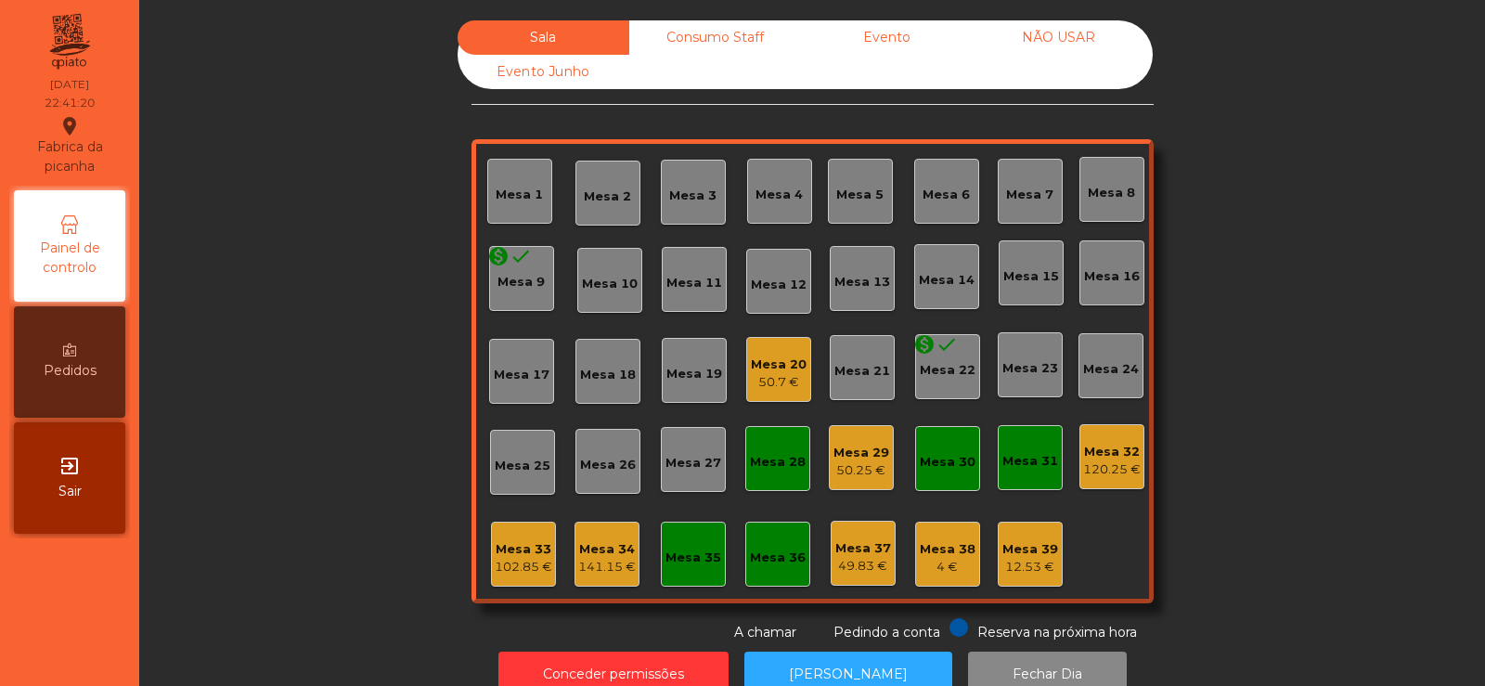
click at [1117, 457] on div "Mesa 32" at bounding box center [1112, 452] width 58 height 19
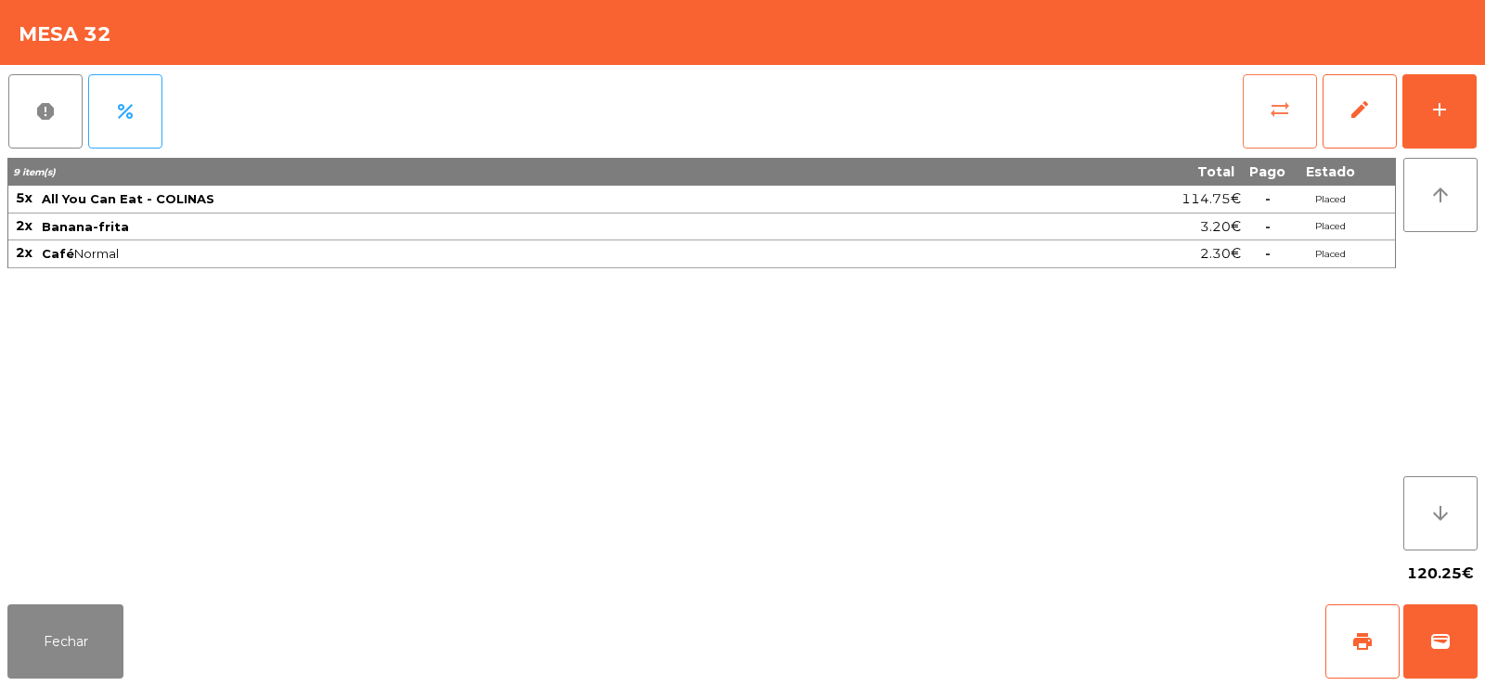
click at [1264, 107] on button "sync_alt" at bounding box center [1280, 111] width 74 height 74
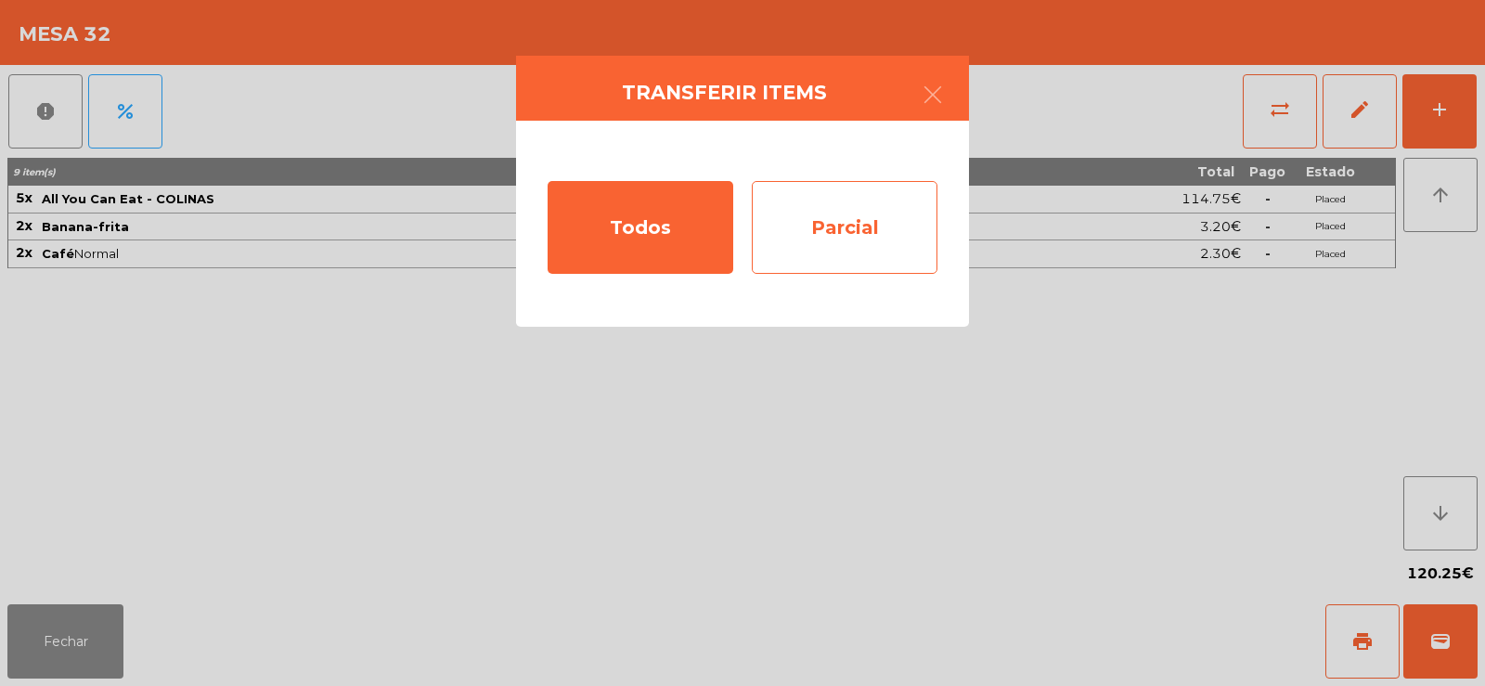
click at [858, 239] on div "Parcial" at bounding box center [845, 227] width 186 height 93
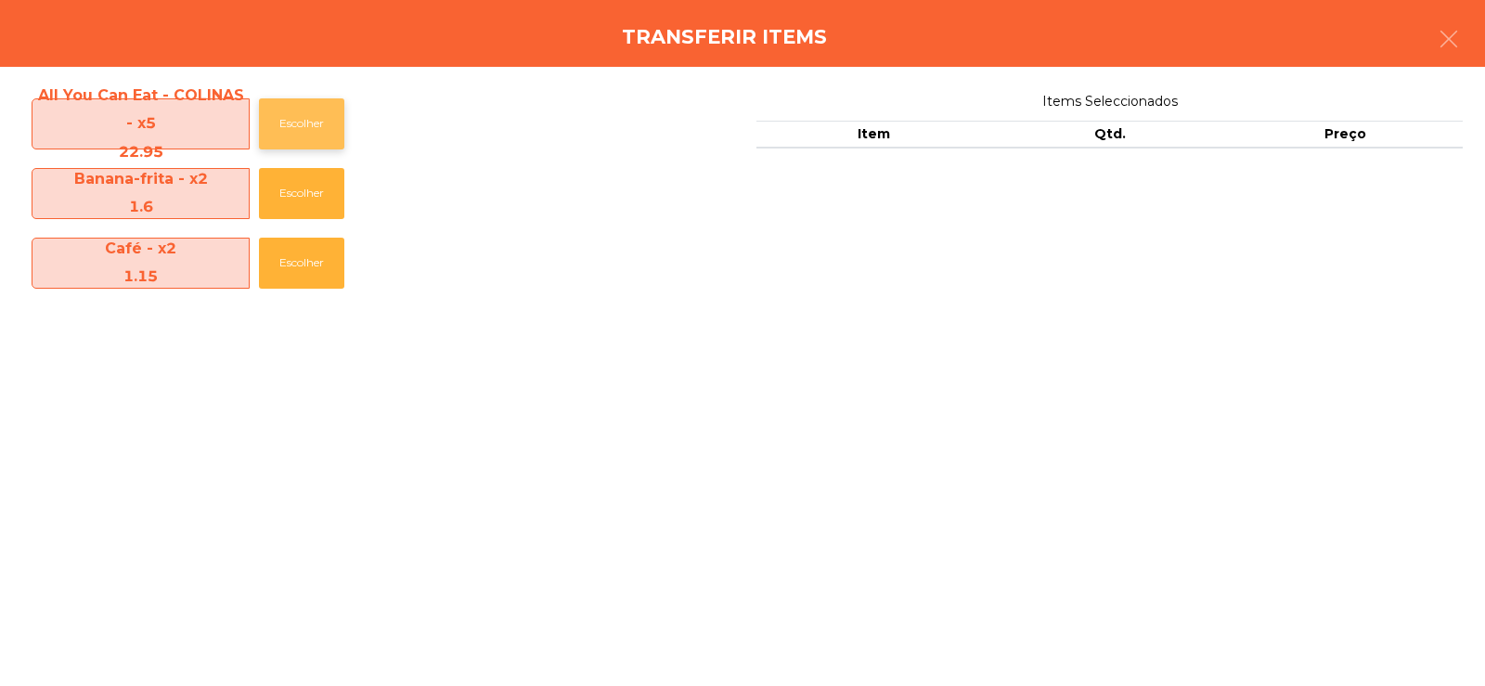
click at [303, 118] on button "Escolher" at bounding box center [301, 123] width 85 height 51
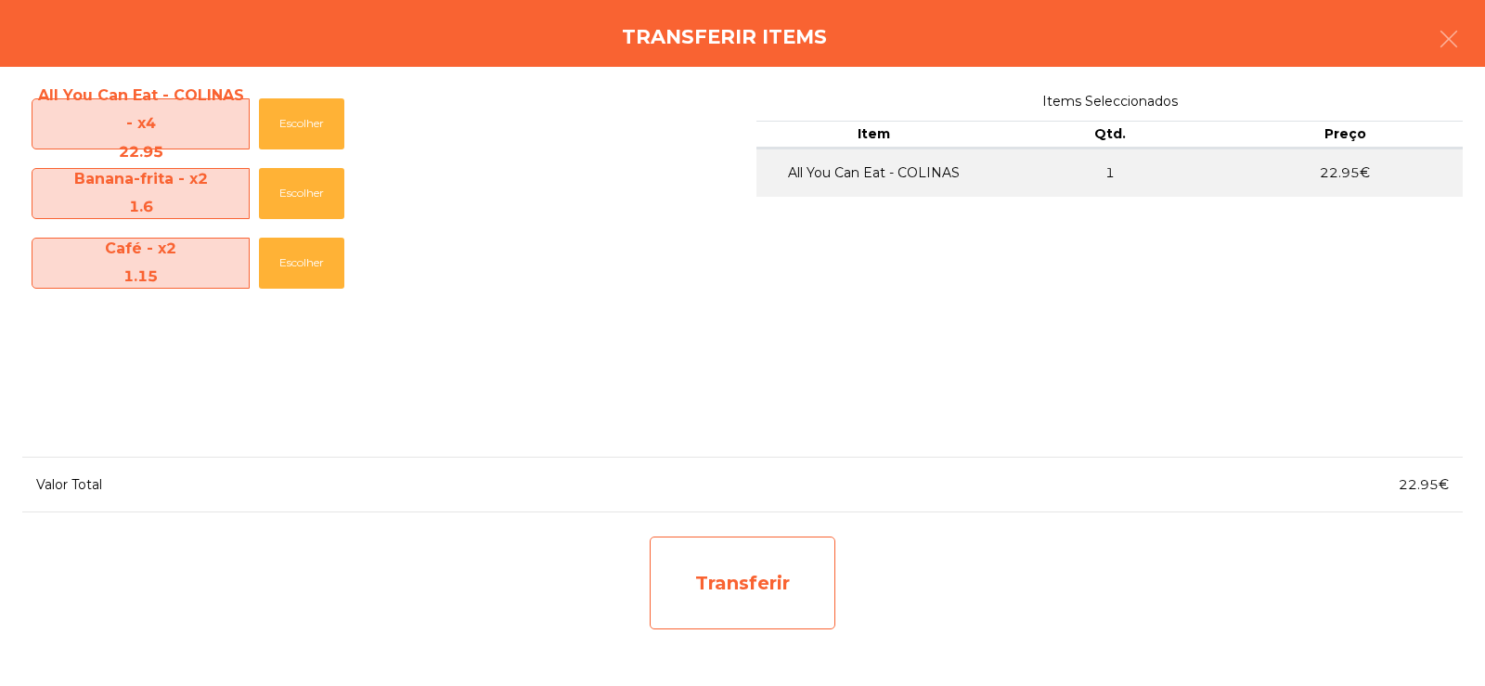
click at [743, 608] on div "Transferir" at bounding box center [743, 582] width 186 height 93
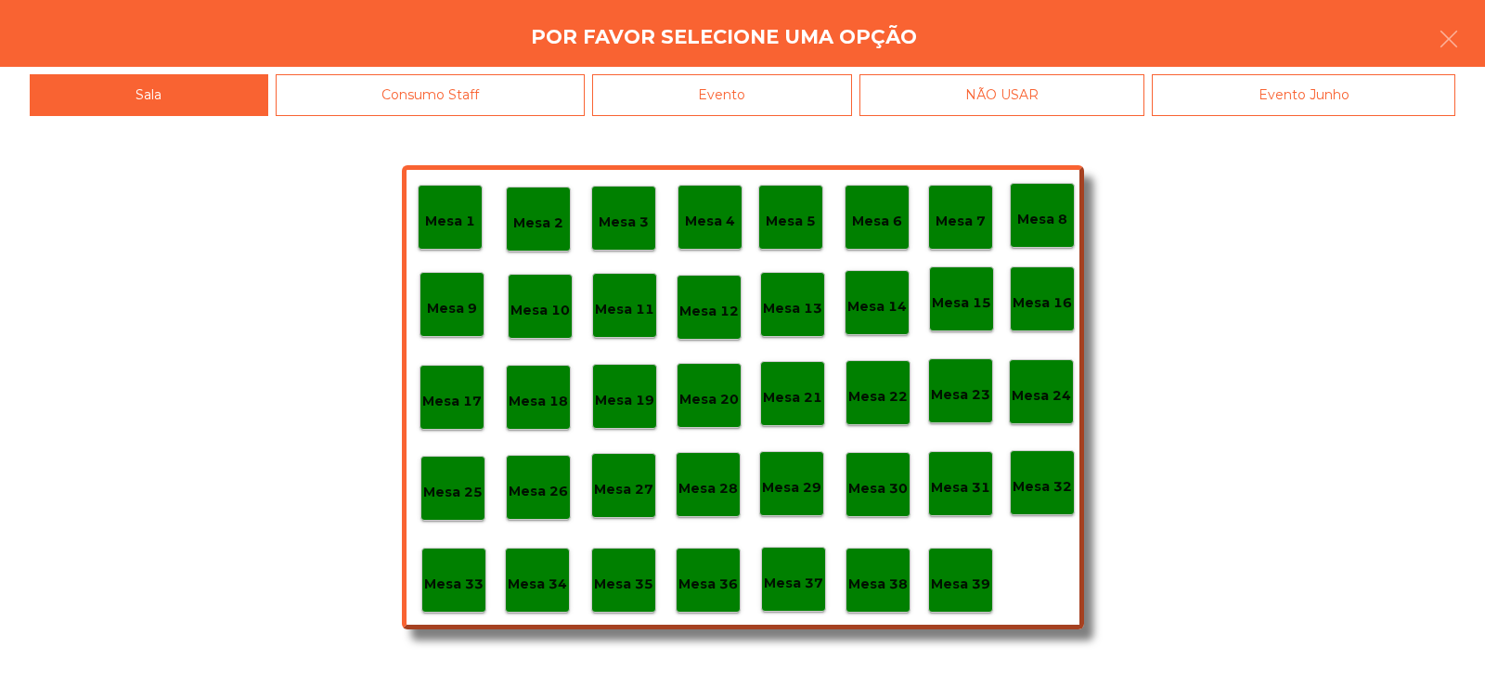
click at [793, 484] on p "Mesa 29" at bounding box center [791, 487] width 59 height 21
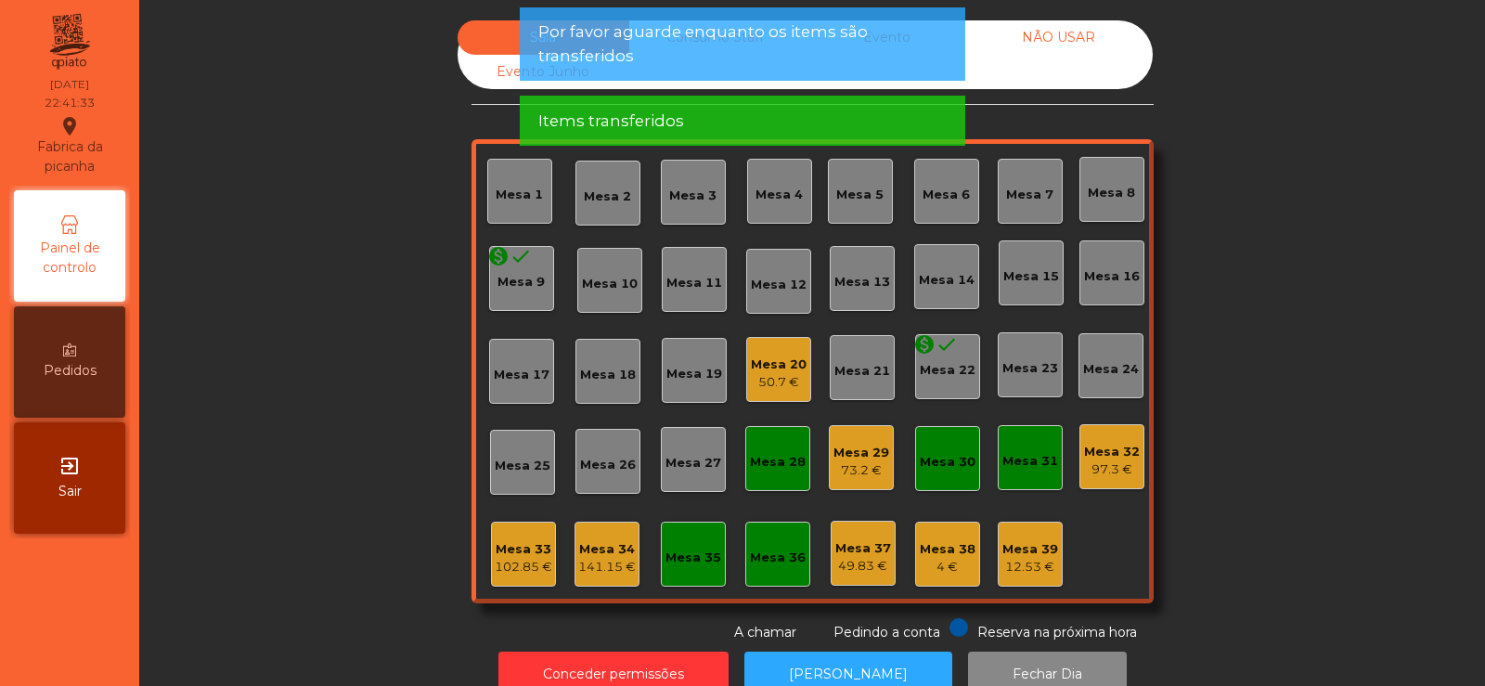
click at [1107, 455] on div "Mesa 32" at bounding box center [1112, 452] width 56 height 19
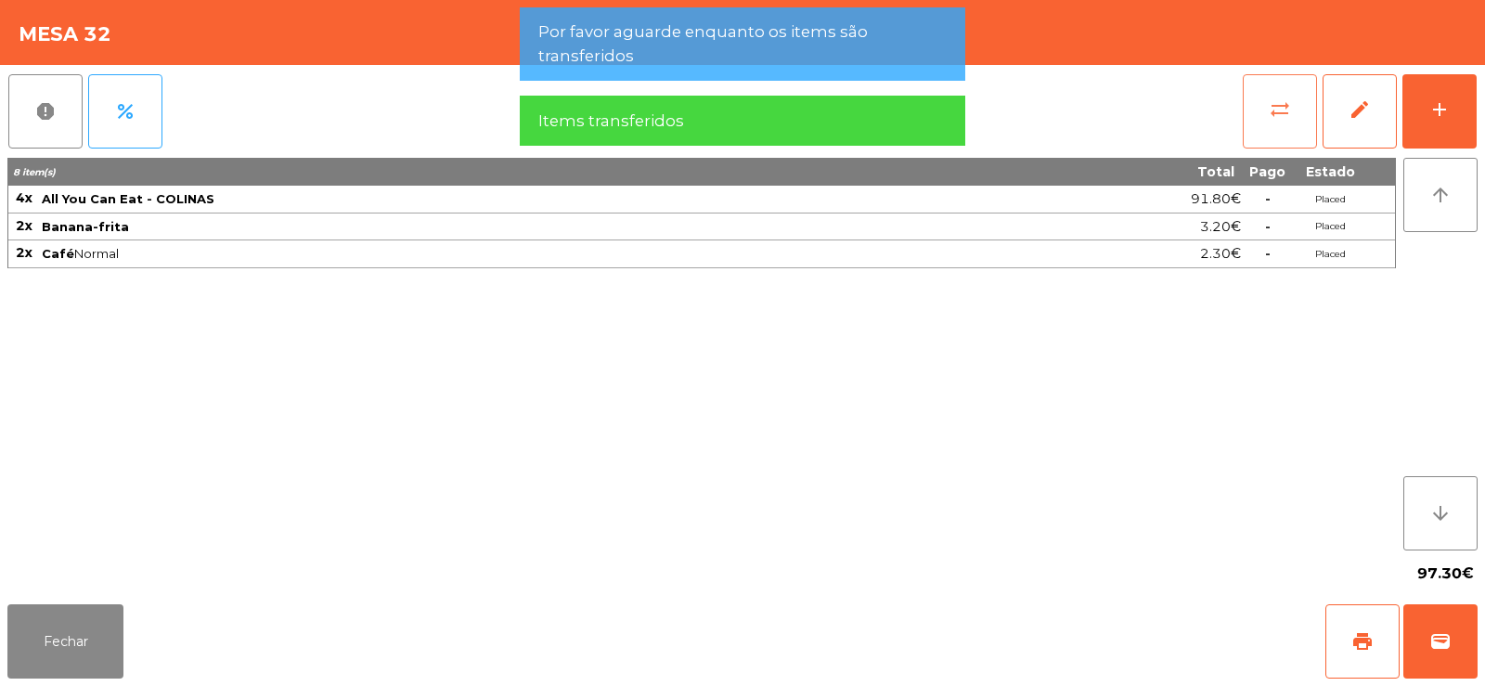
click at [1261, 128] on button "sync_alt" at bounding box center [1280, 111] width 74 height 74
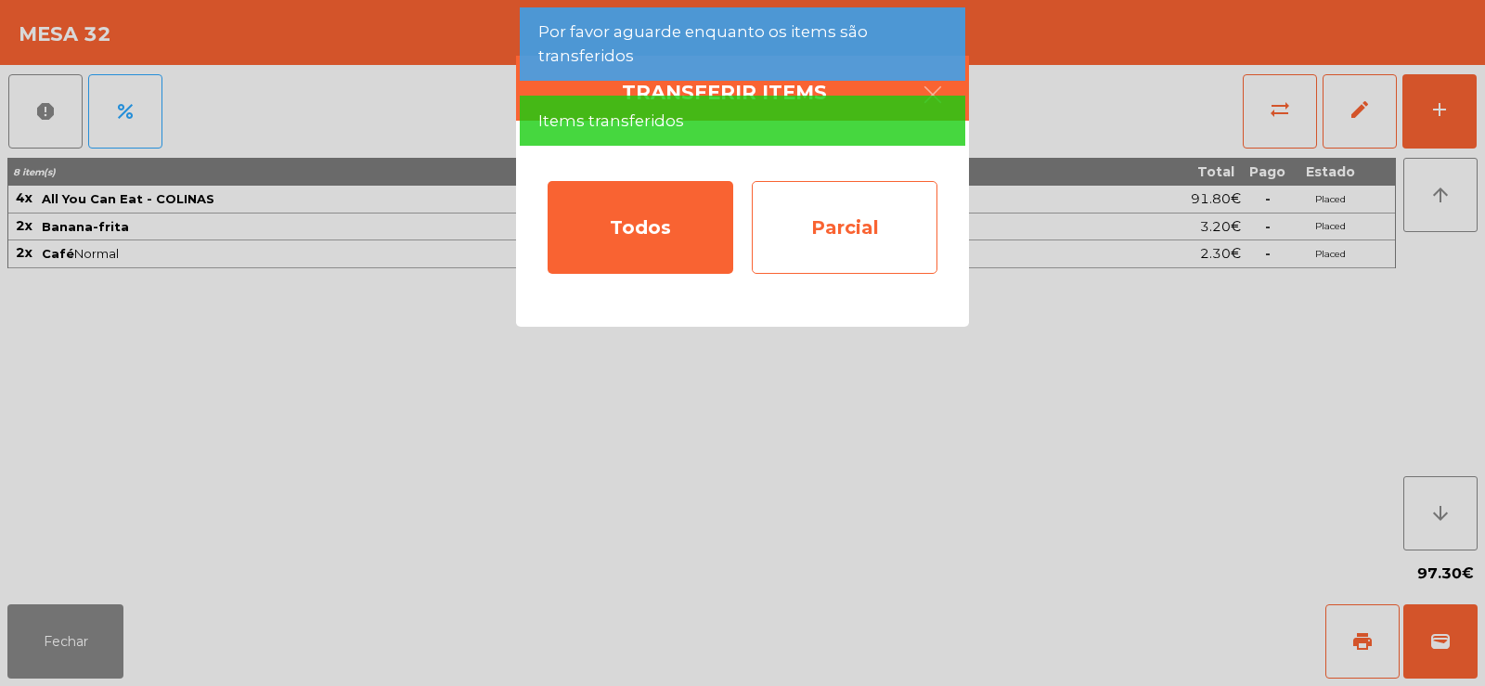
click at [845, 245] on div "Parcial" at bounding box center [845, 227] width 186 height 93
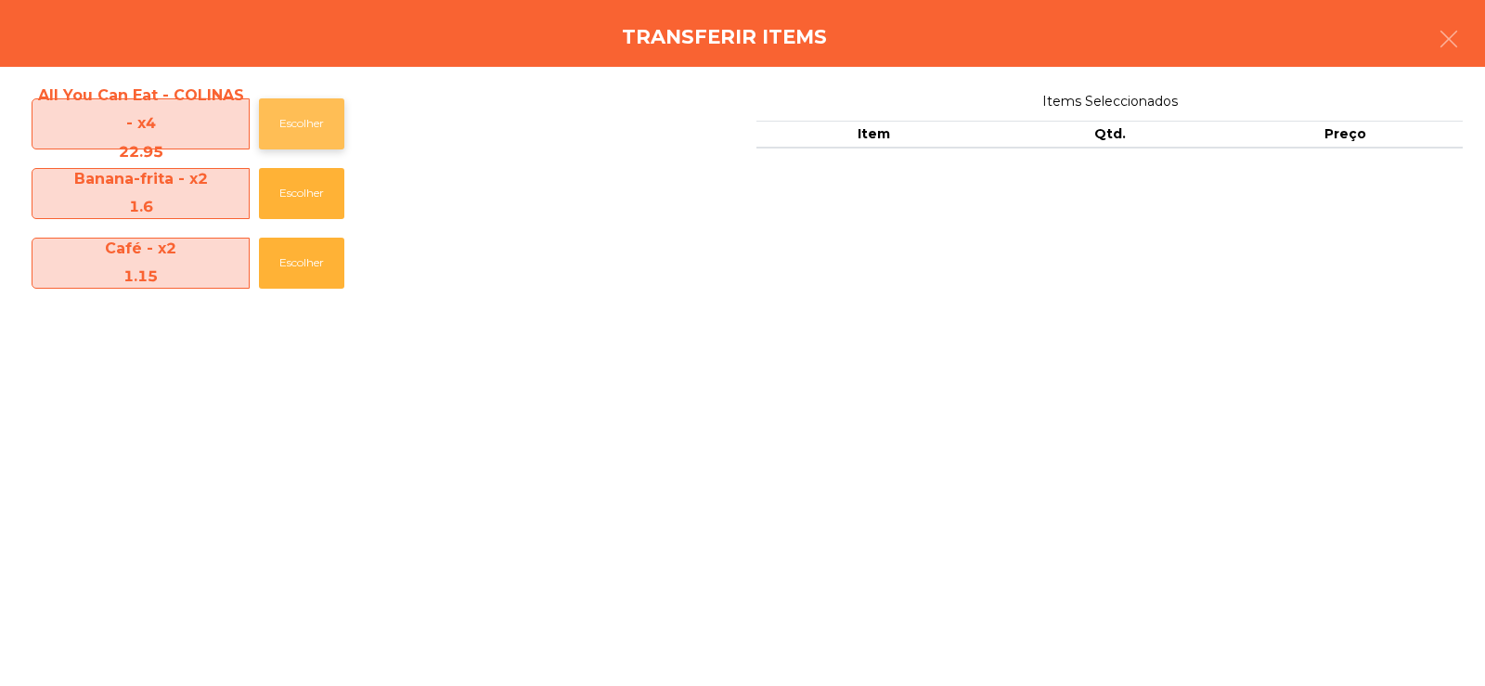
click at [293, 129] on button "Escolher" at bounding box center [301, 123] width 85 height 51
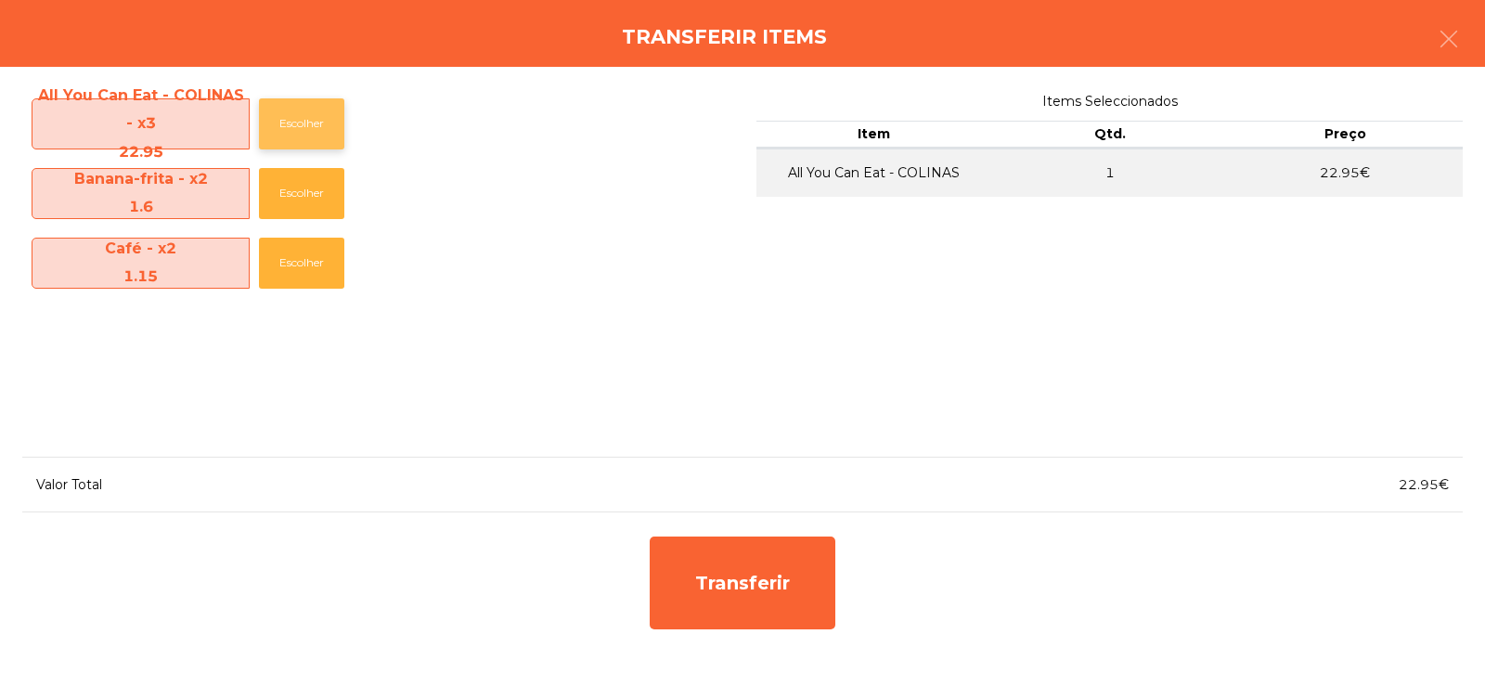
click at [318, 116] on button "Escolher" at bounding box center [301, 123] width 85 height 51
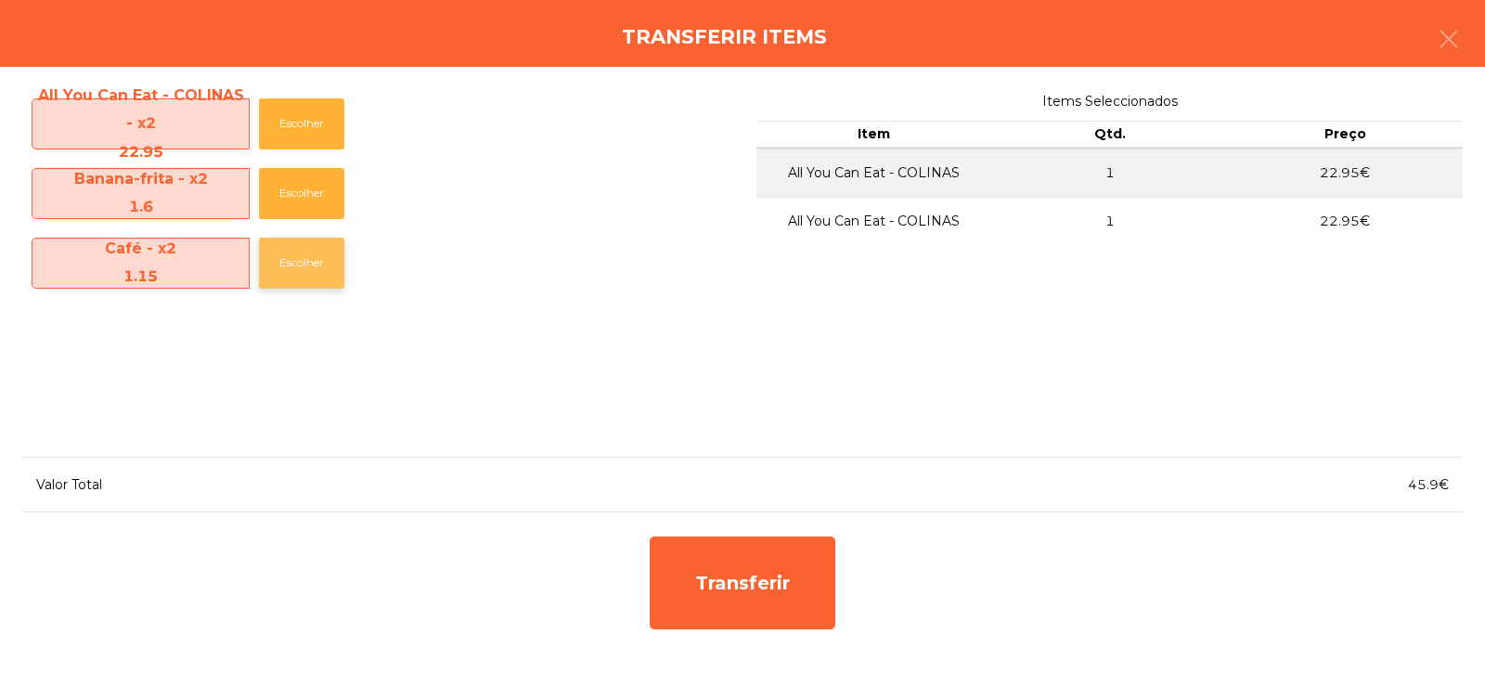
click at [300, 263] on button "Escolher" at bounding box center [301, 263] width 85 height 51
click at [307, 264] on button "Escolher" at bounding box center [301, 263] width 85 height 51
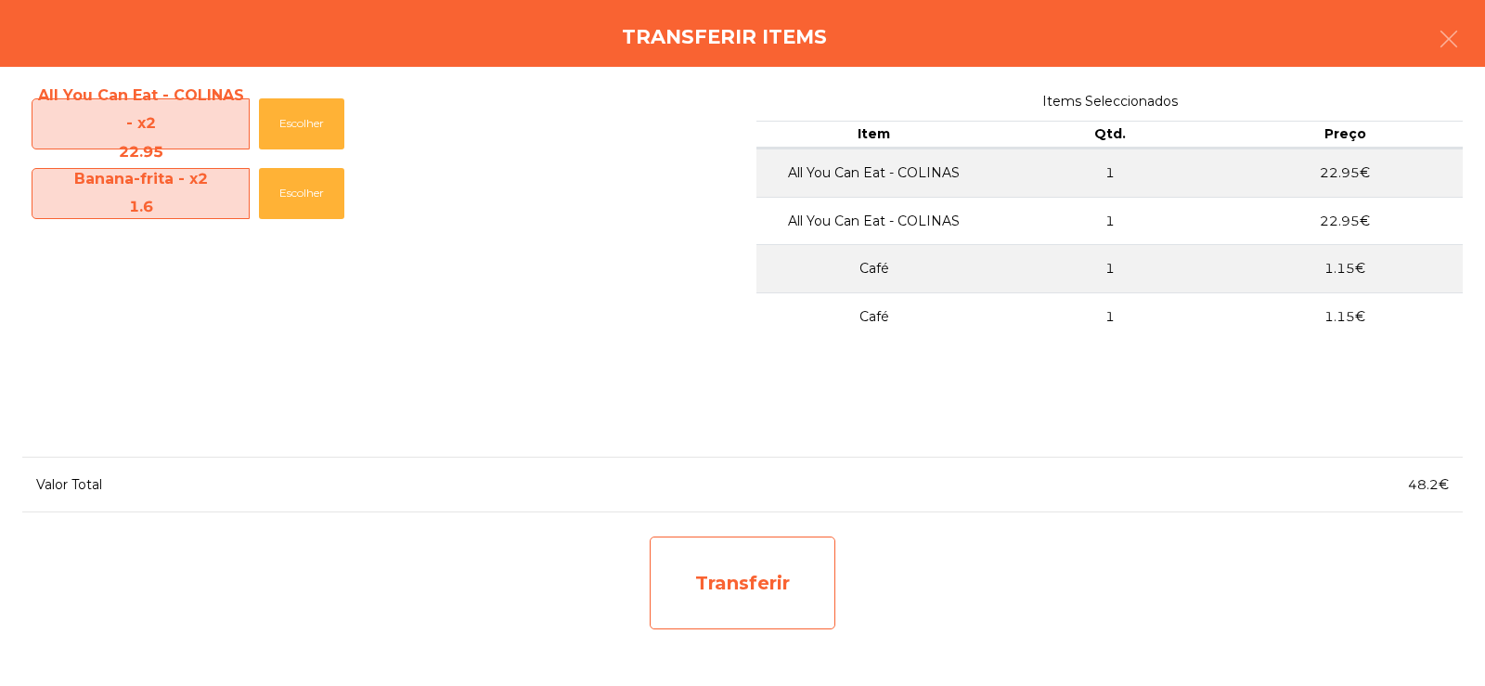
click at [714, 589] on div "Transferir" at bounding box center [743, 582] width 186 height 93
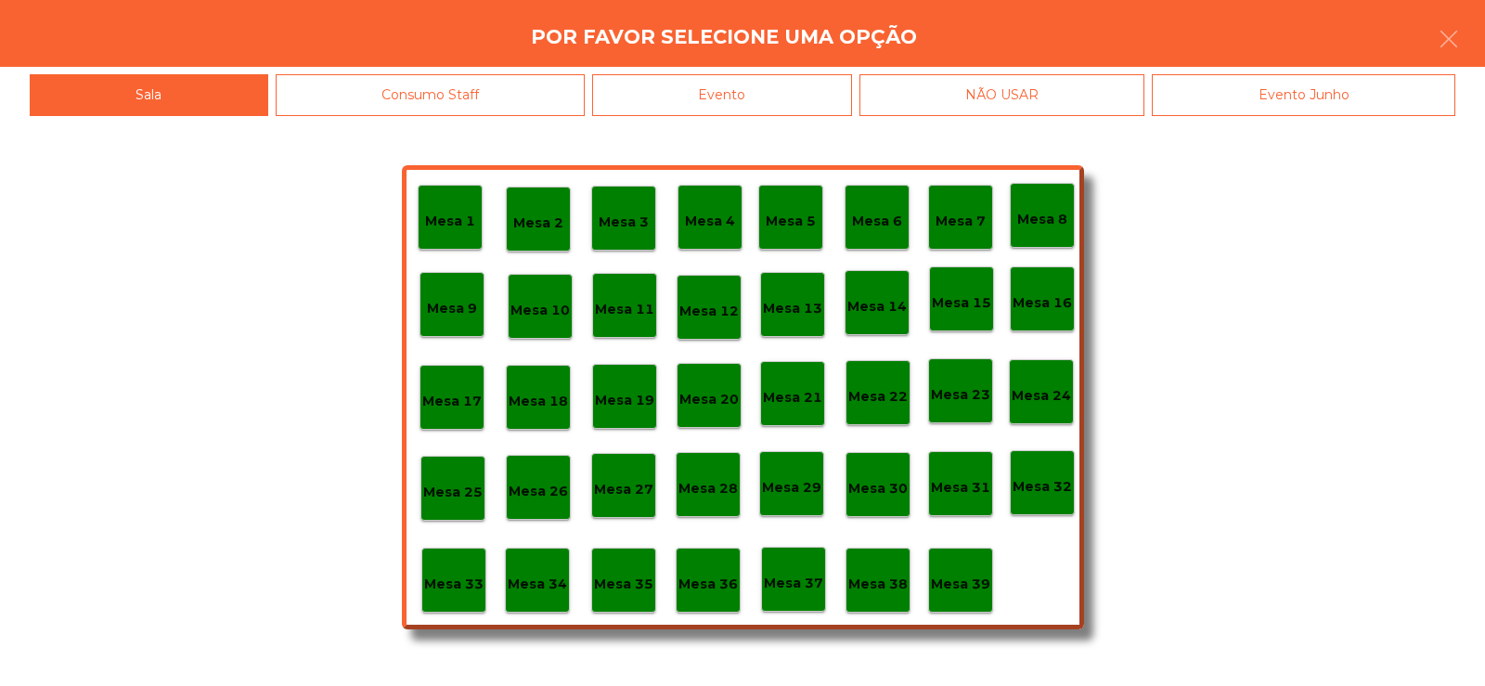
click at [882, 499] on div "Mesa 30" at bounding box center [877, 484] width 65 height 65
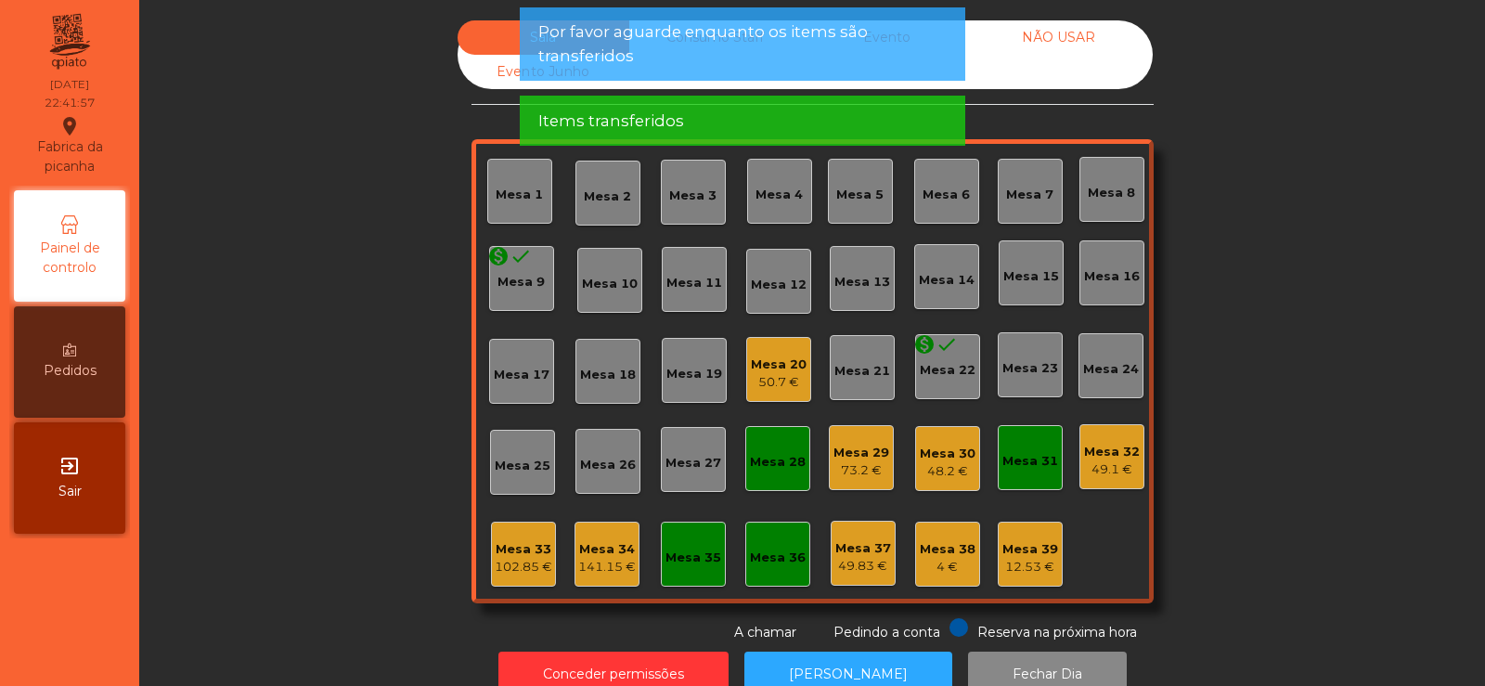
click at [937, 472] on div "48.2 €" at bounding box center [948, 471] width 56 height 19
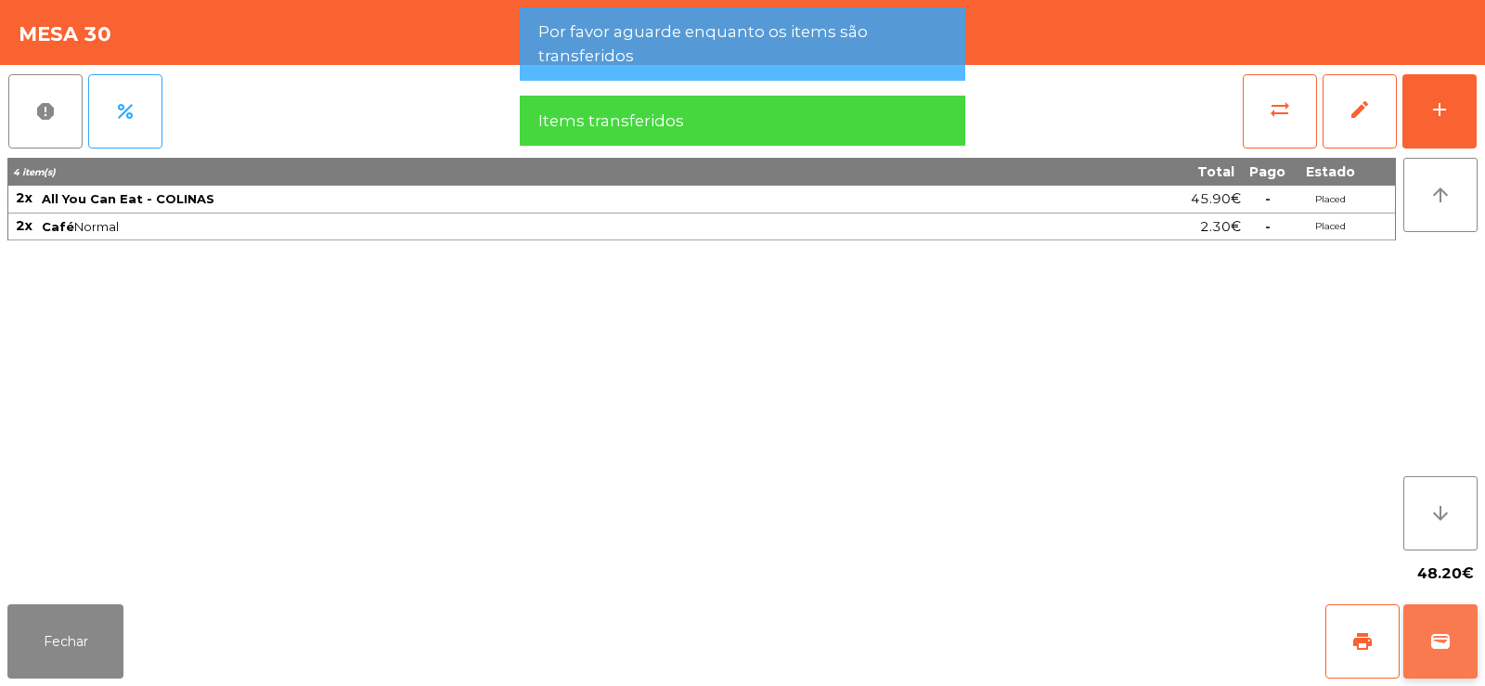
click at [1434, 659] on button "wallet" at bounding box center [1440, 641] width 74 height 74
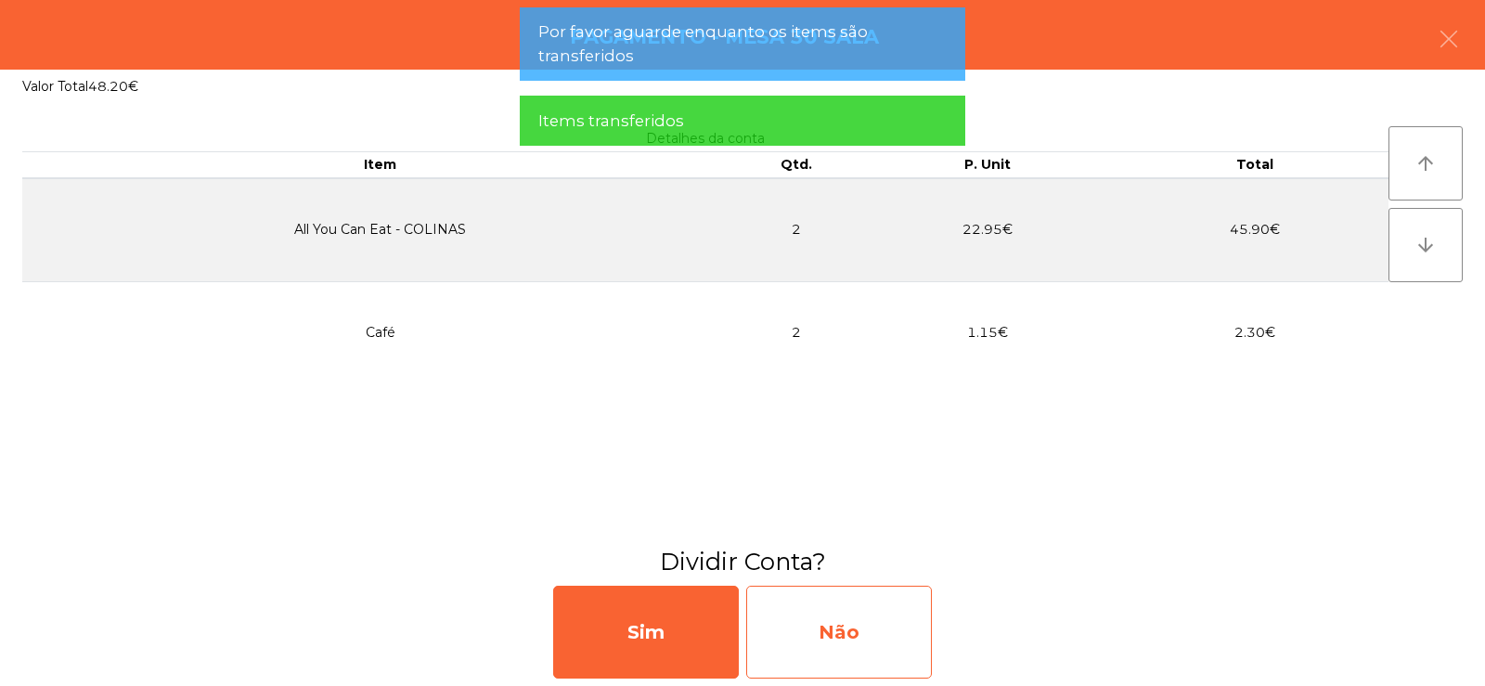
click at [871, 631] on div "Não" at bounding box center [839, 632] width 186 height 93
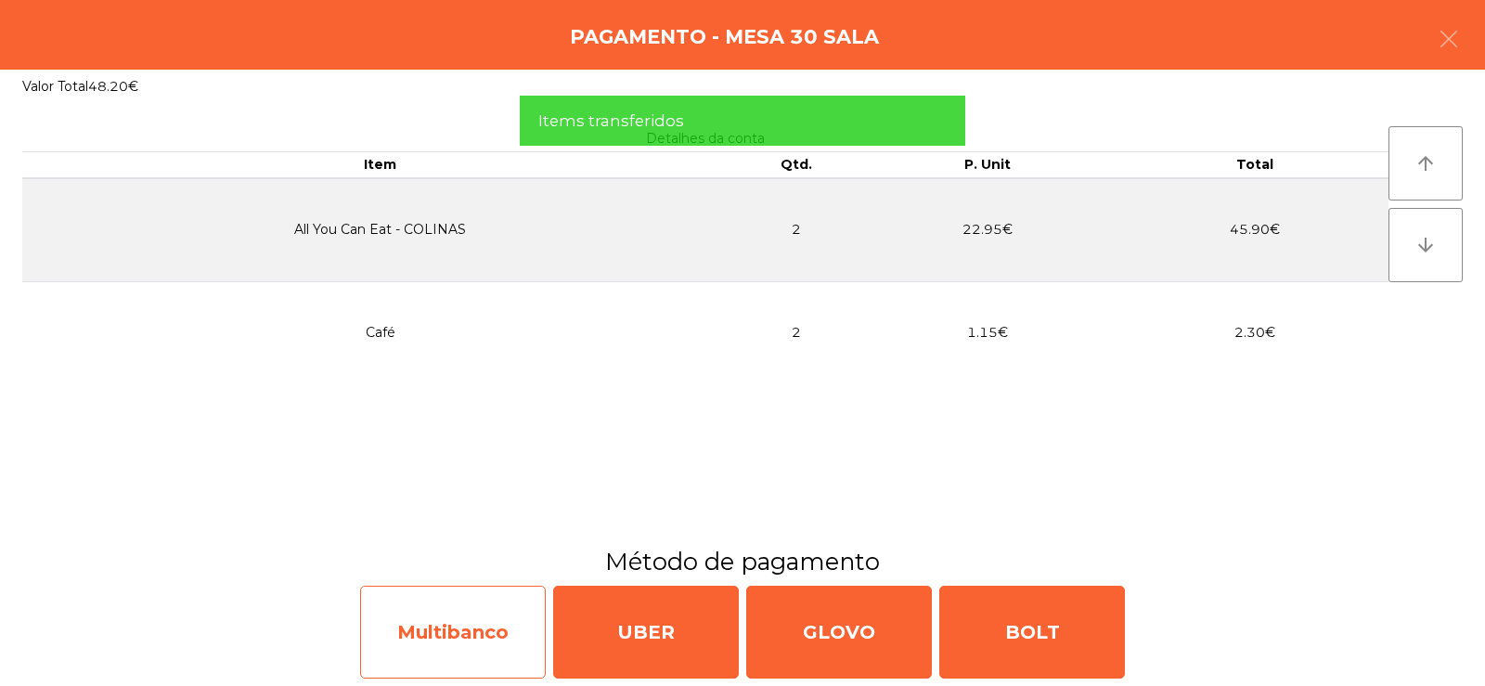
click at [474, 628] on div "Multibanco" at bounding box center [453, 632] width 186 height 93
select select "**"
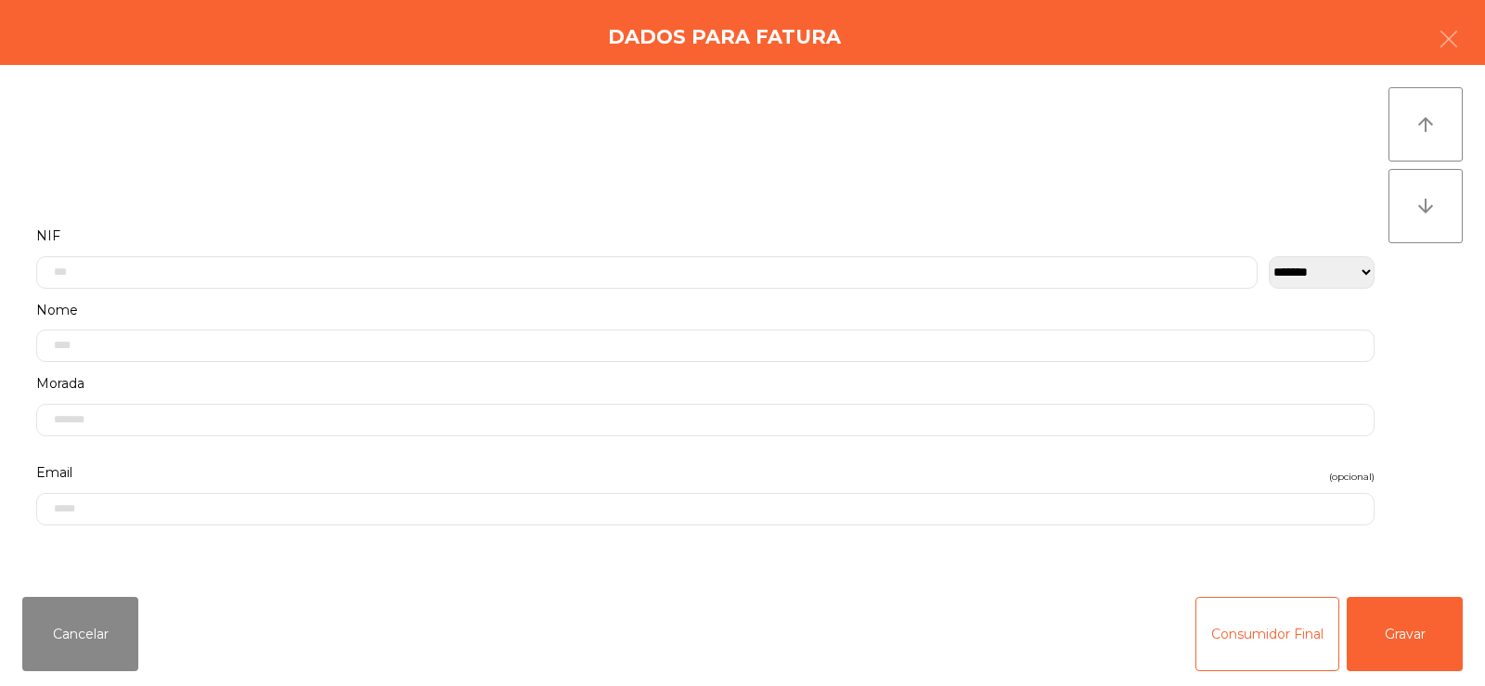
click at [706, 302] on label "Nome" at bounding box center [705, 310] width 1338 height 25
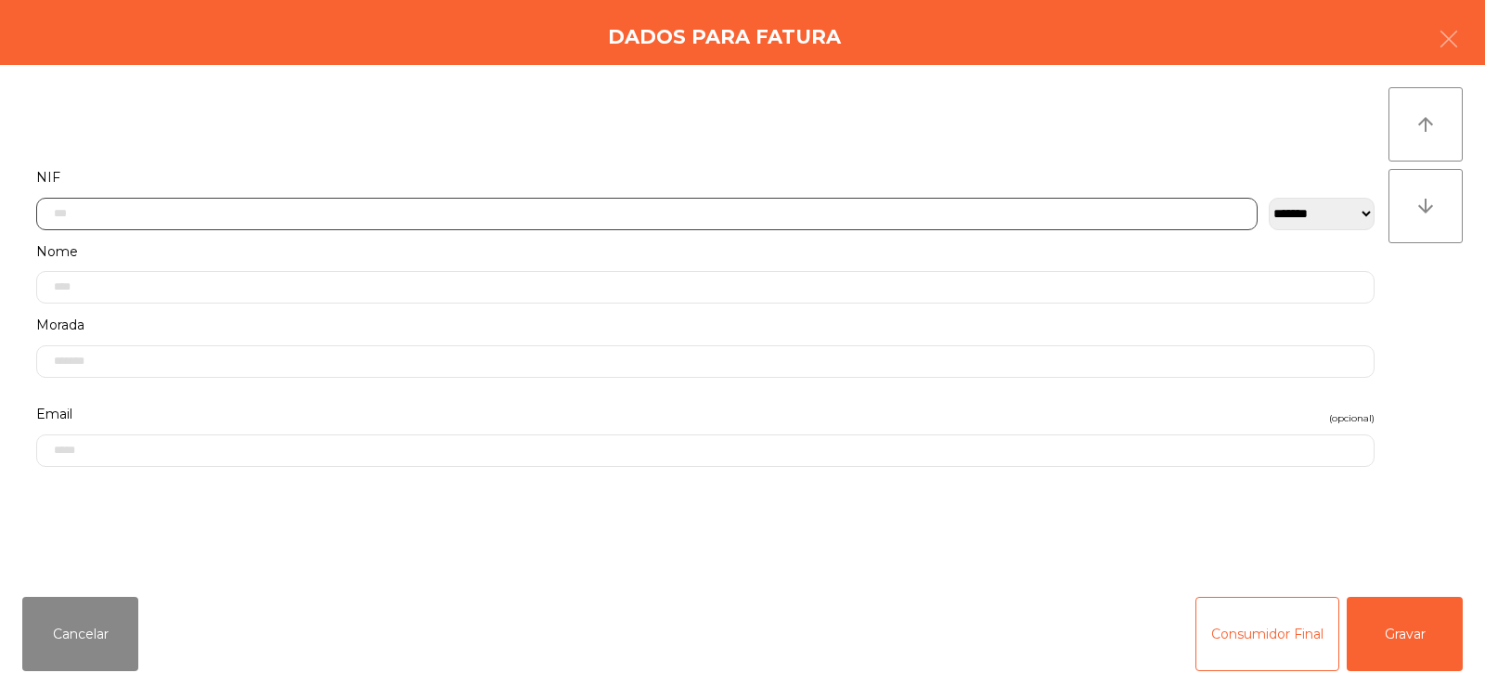
click at [458, 218] on input "text" at bounding box center [646, 214] width 1221 height 32
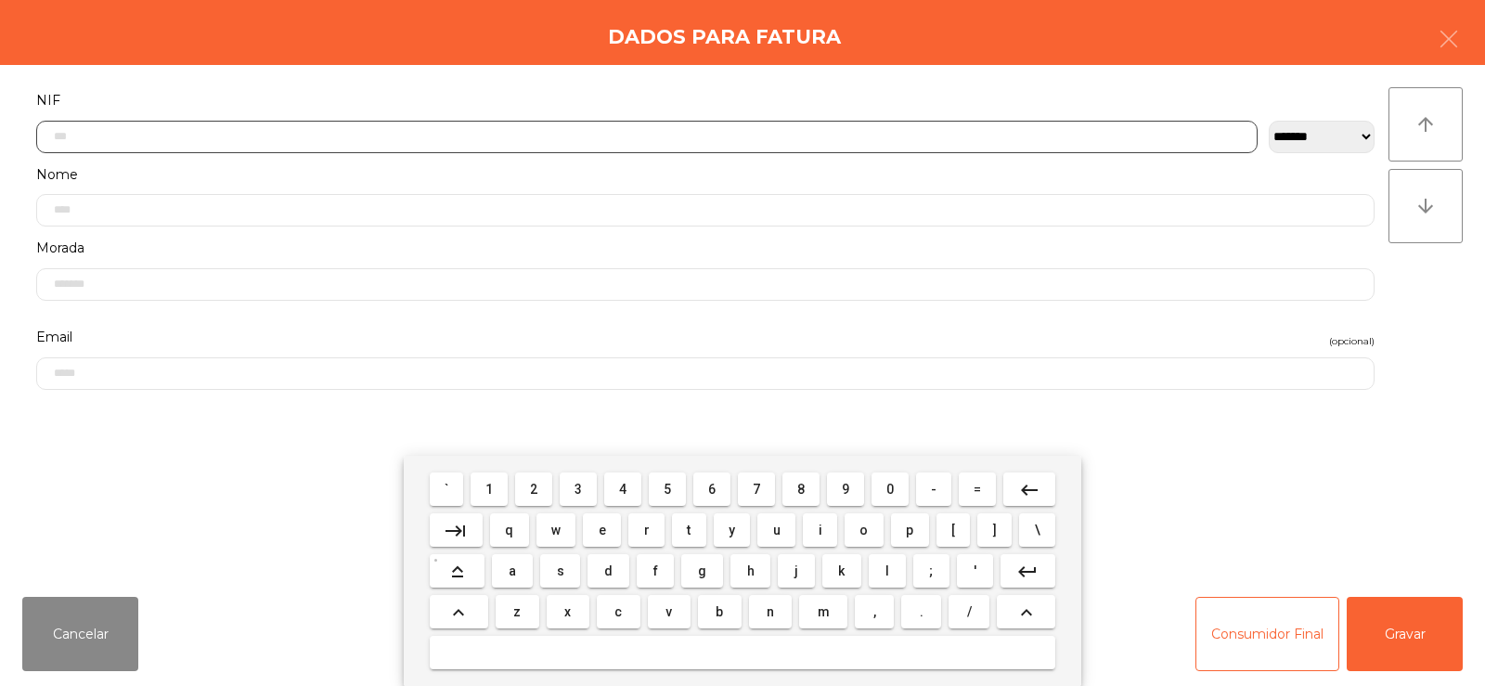
click at [534, 487] on span "2" at bounding box center [533, 489] width 7 height 15
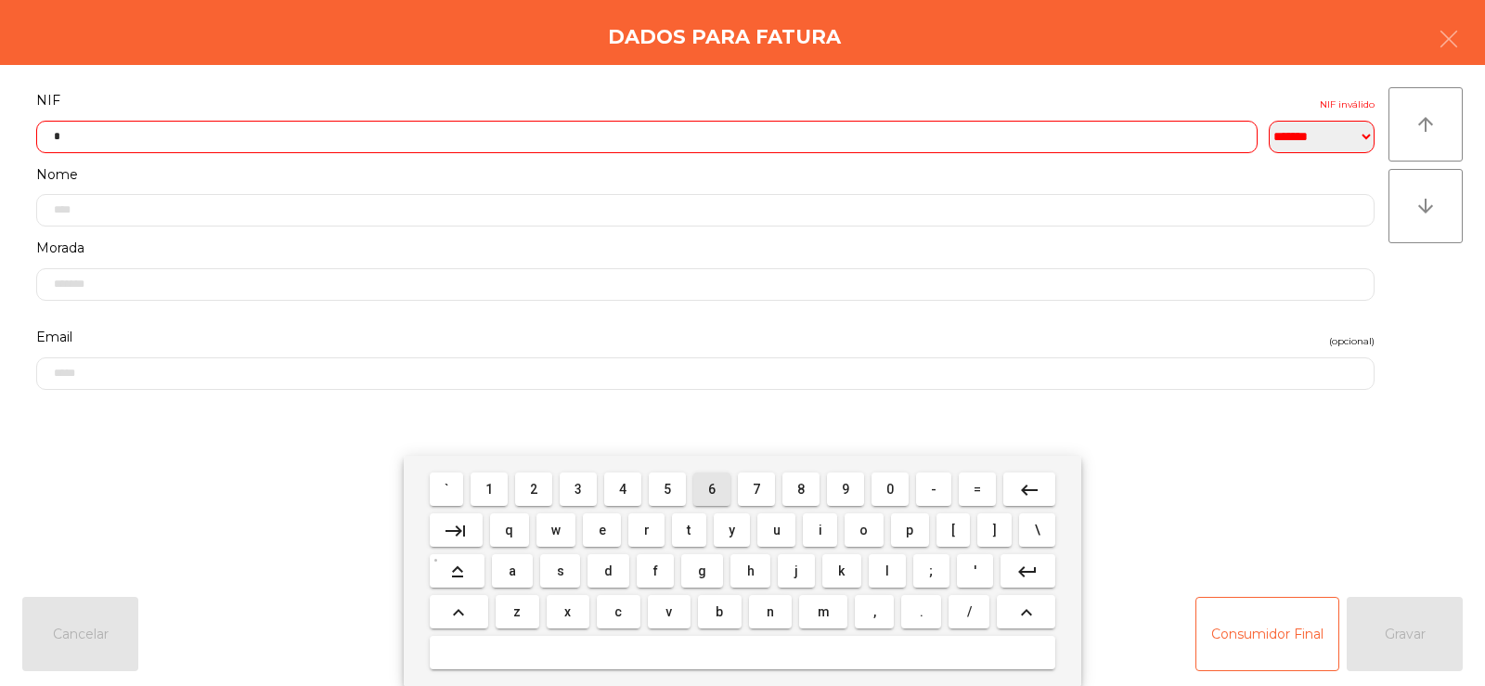
click at [708, 487] on span "6" at bounding box center [711, 489] width 7 height 15
click at [755, 482] on span "7" at bounding box center [756, 489] width 7 height 15
click at [623, 488] on span "4" at bounding box center [622, 489] width 7 height 15
click at [890, 487] on span "0" at bounding box center [889, 489] width 7 height 15
click at [686, 491] on button "5" at bounding box center [667, 488] width 37 height 33
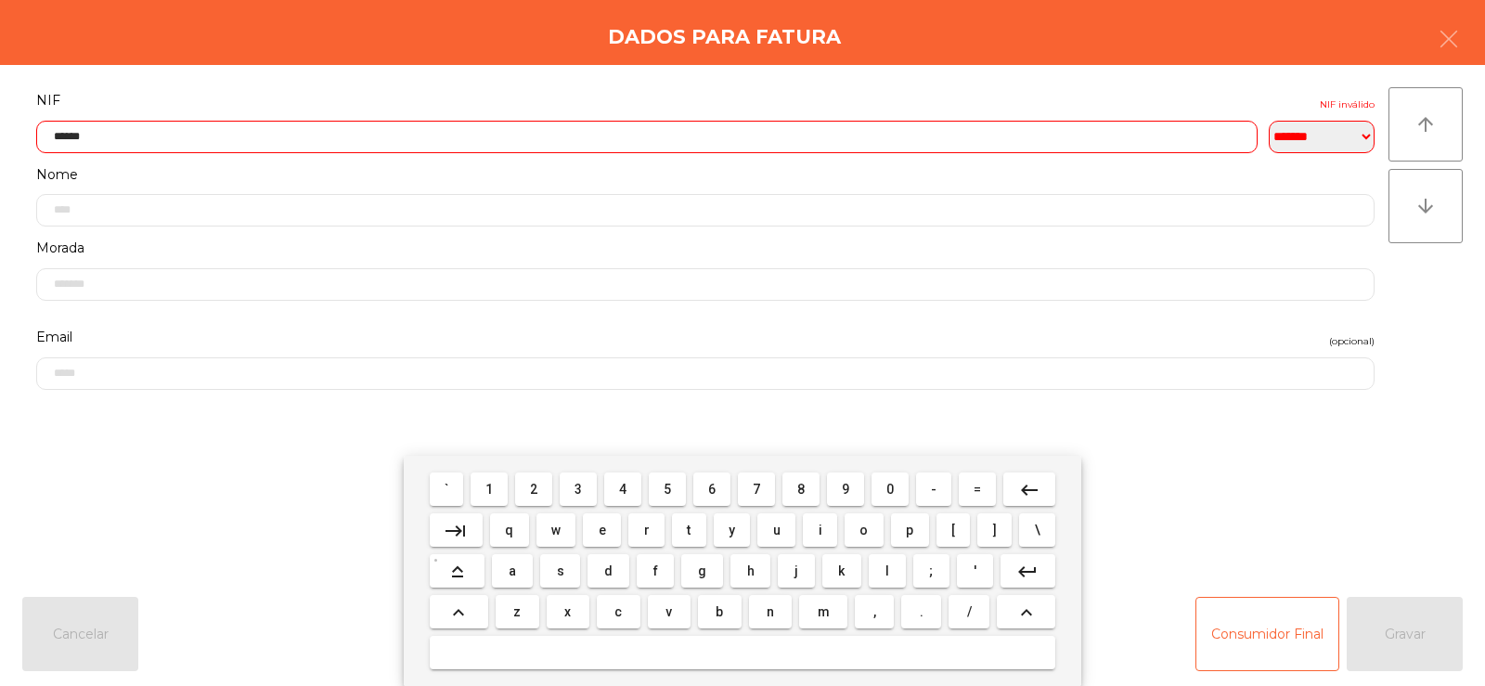
click at [535, 484] on span "2" at bounding box center [533, 489] width 7 height 15
click at [537, 487] on span "2" at bounding box center [533, 489] width 7 height 15
click at [759, 485] on span "7" at bounding box center [756, 489] width 7 height 15
type input "*********"
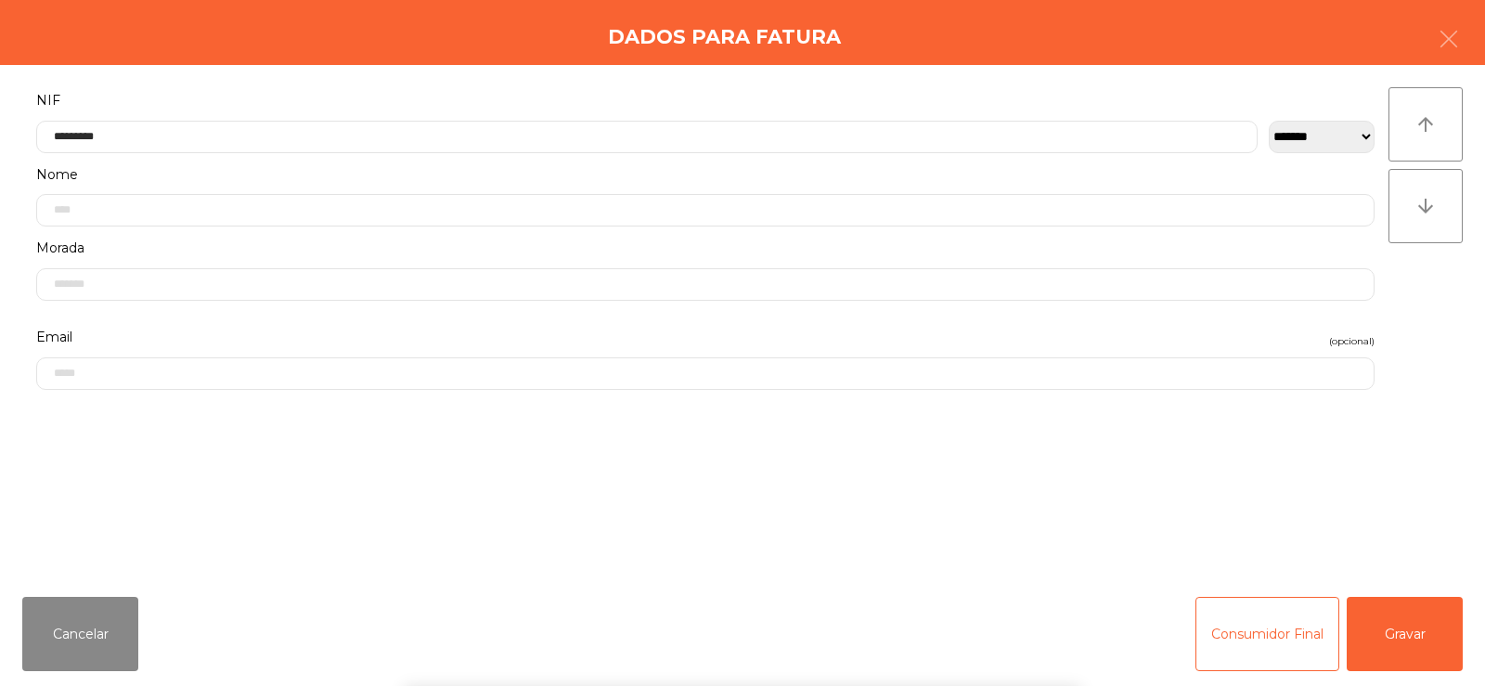
click at [1321, 502] on div "` 1 2 3 4 5 6 7 8 9 0 - = keyboard_backspace keyboard_tab q w e r t y u i o p […" at bounding box center [742, 571] width 1485 height 230
click at [1404, 626] on button "Gravar" at bounding box center [1405, 634] width 116 height 74
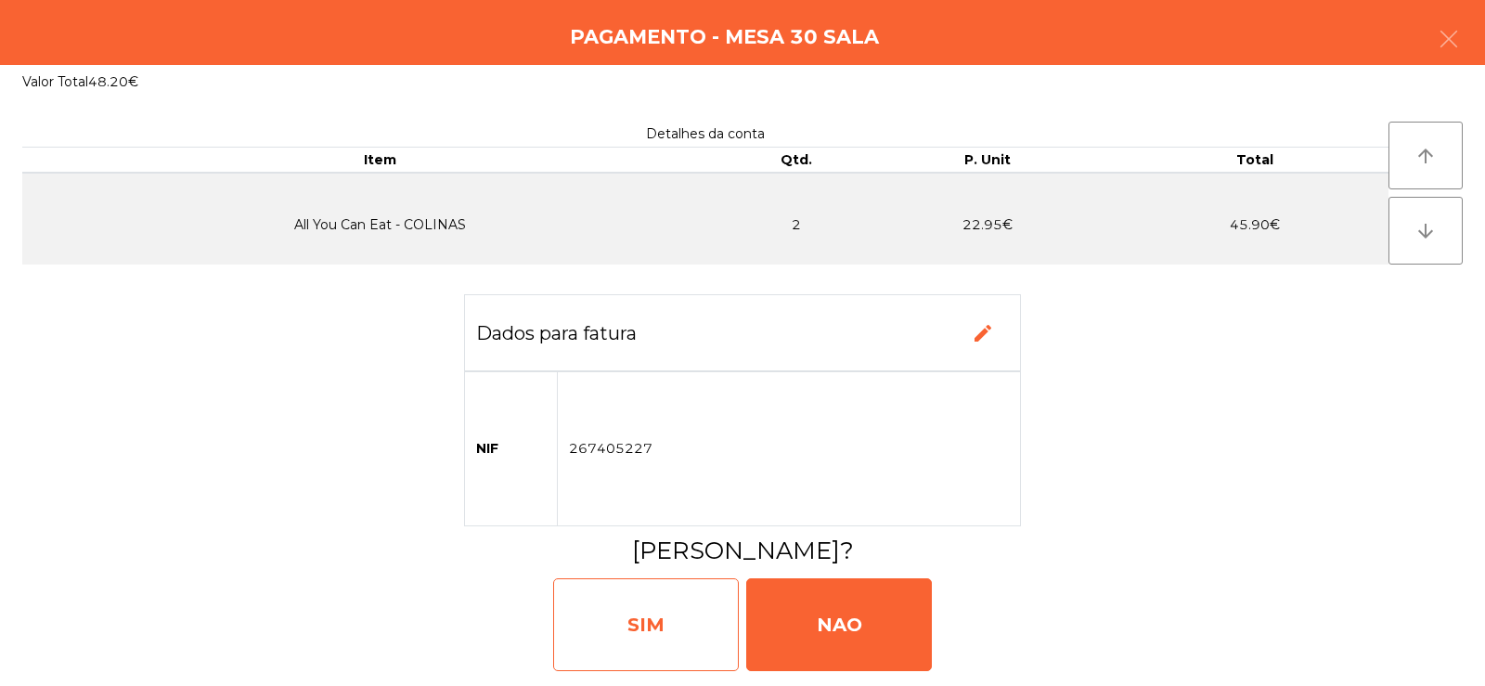
click at [677, 600] on div "SIM" at bounding box center [646, 624] width 186 height 93
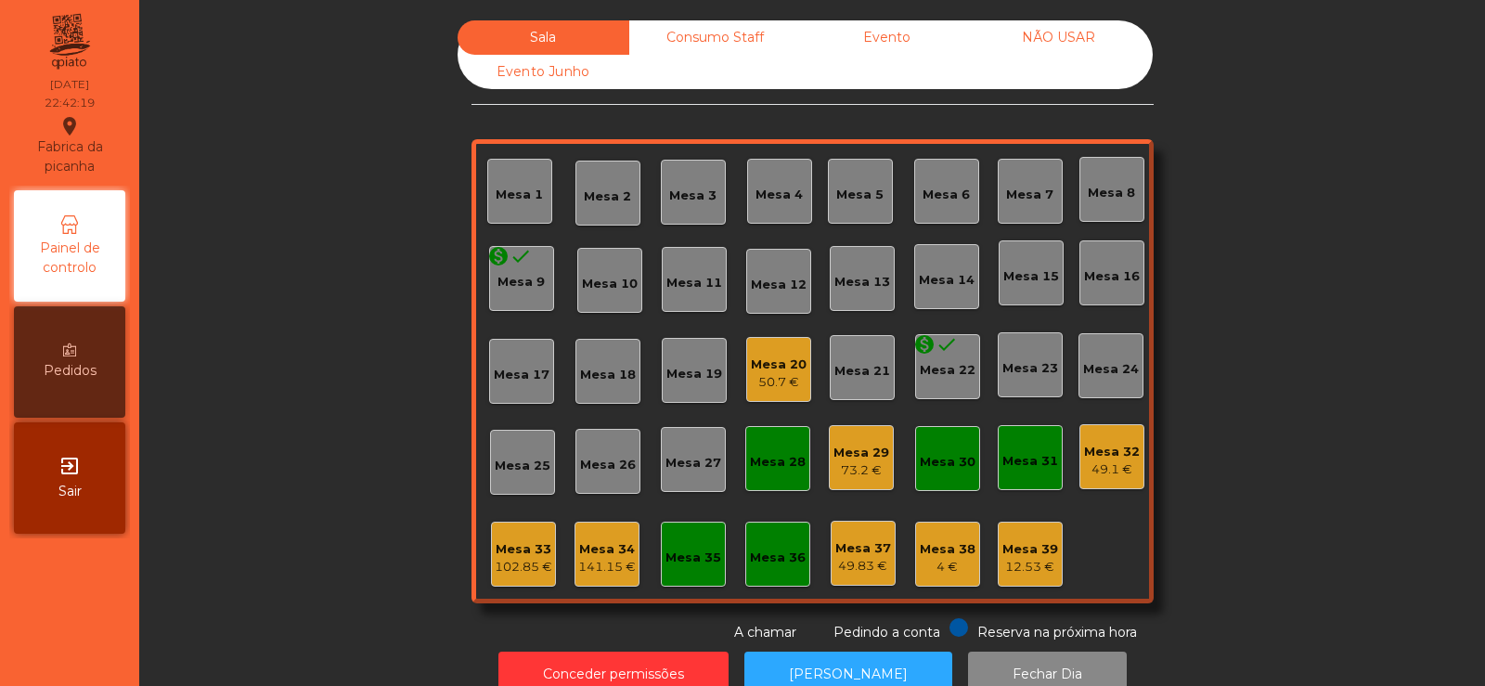
click at [1096, 454] on div "Mesa 32" at bounding box center [1112, 452] width 56 height 19
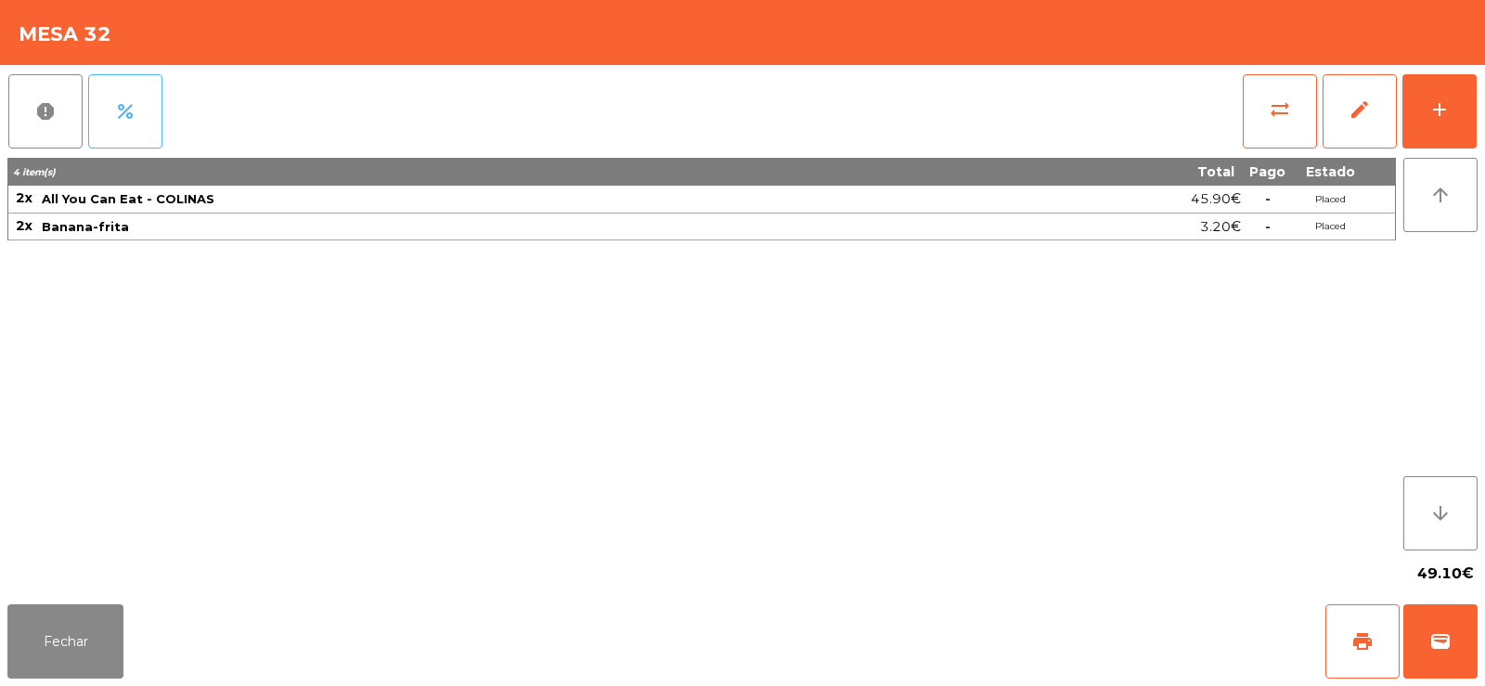
click at [138, 116] on button "percent" at bounding box center [125, 111] width 74 height 74
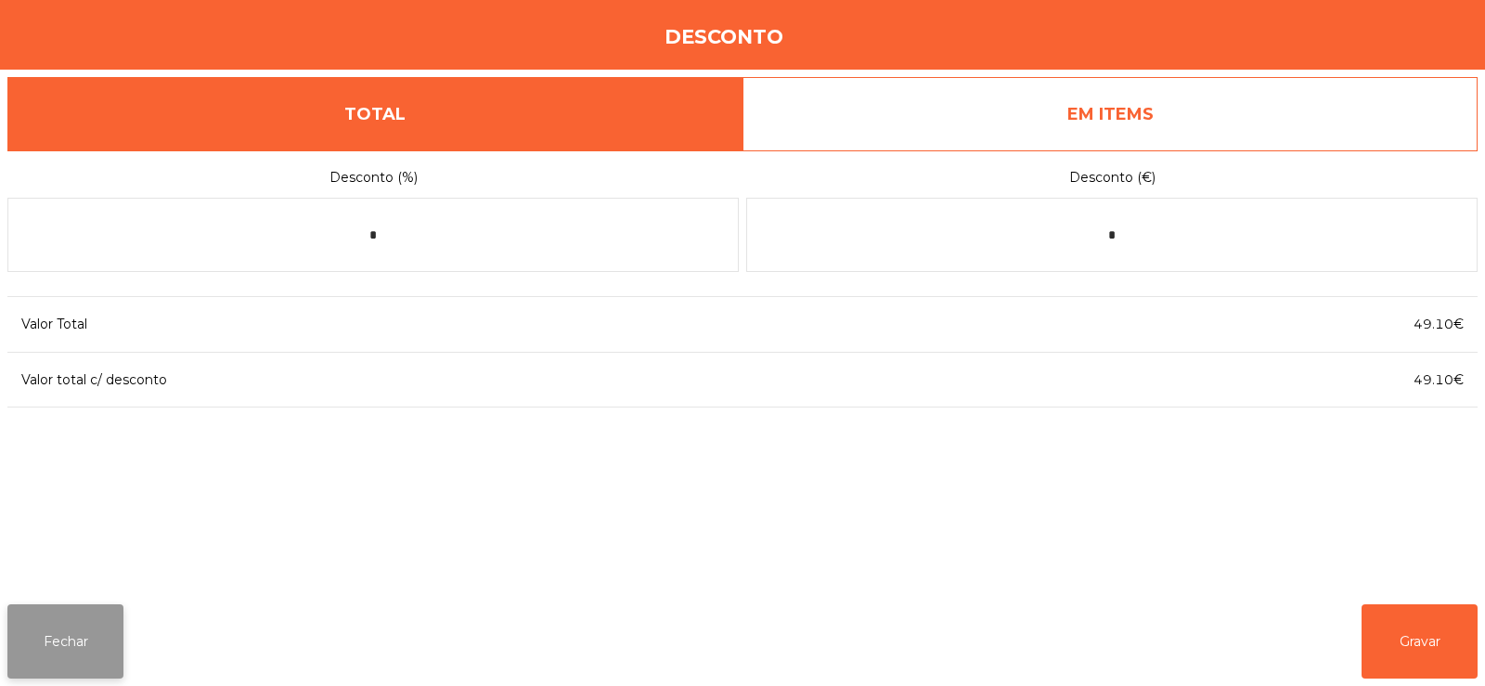
click at [58, 666] on button "Fechar" at bounding box center [65, 641] width 116 height 74
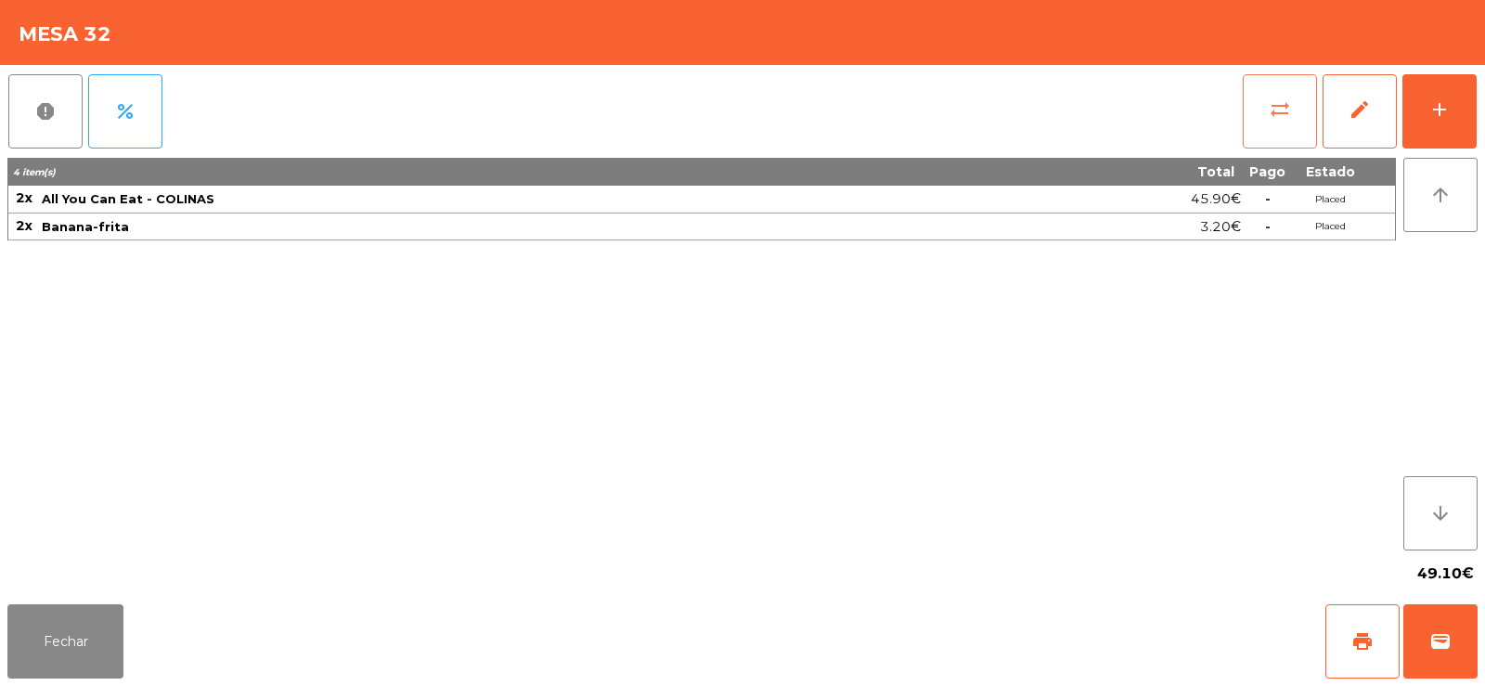
click at [1251, 103] on button "sync_alt" at bounding box center [1280, 111] width 74 height 74
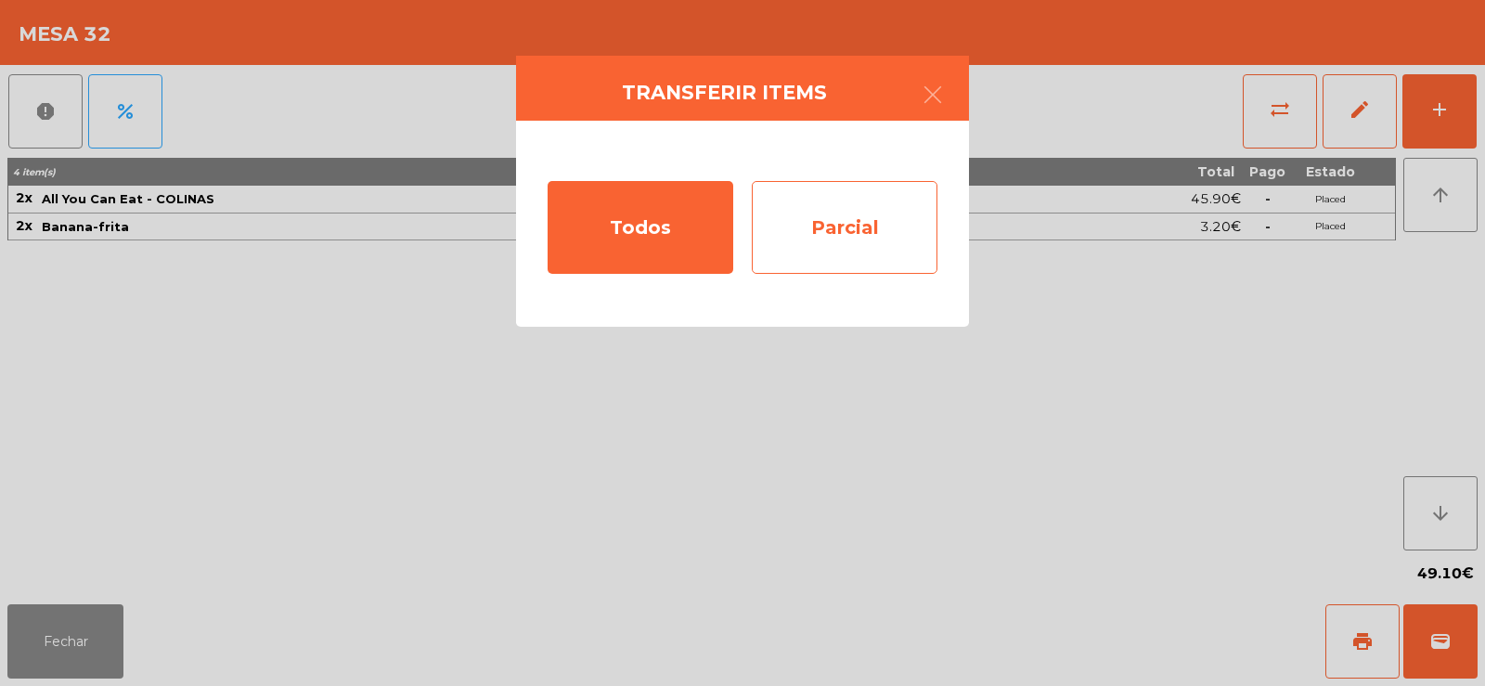
click at [824, 223] on div "Parcial" at bounding box center [845, 227] width 186 height 93
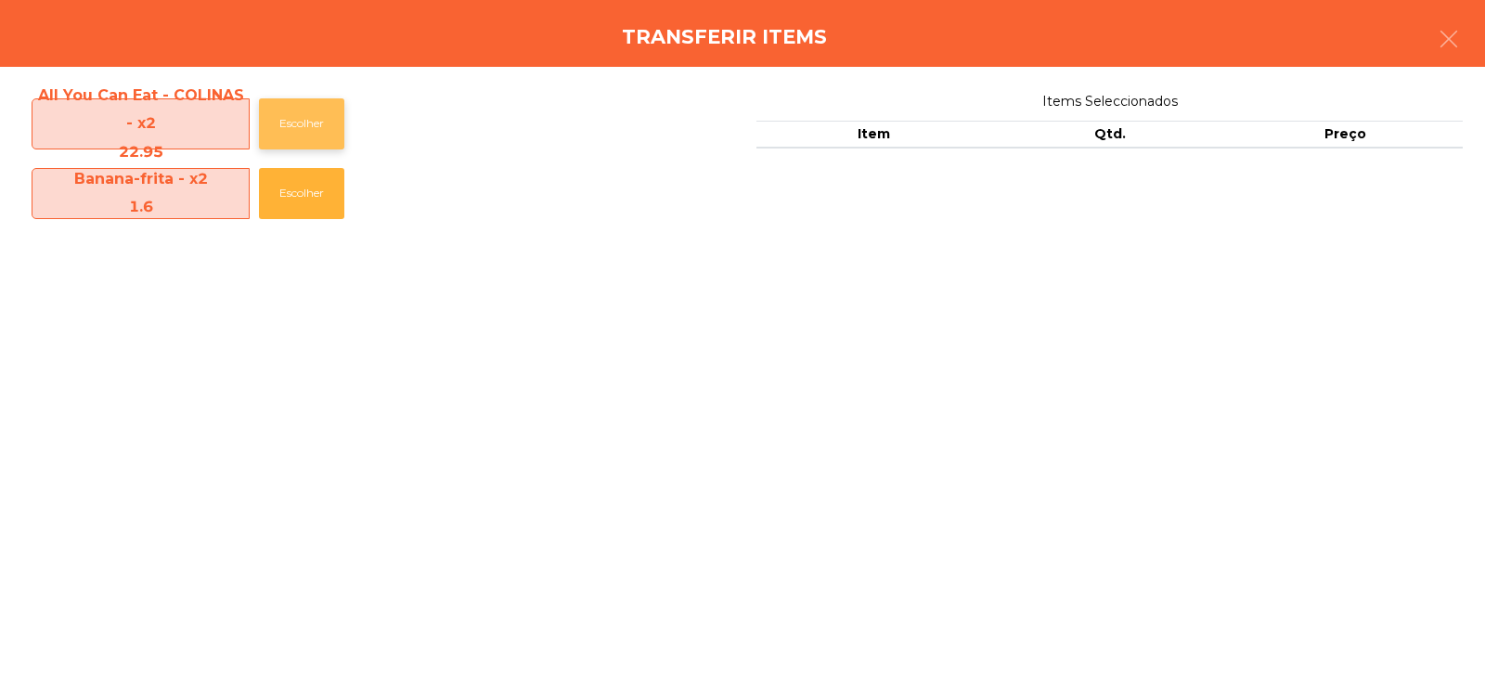
click at [302, 108] on button "Escolher" at bounding box center [301, 123] width 85 height 51
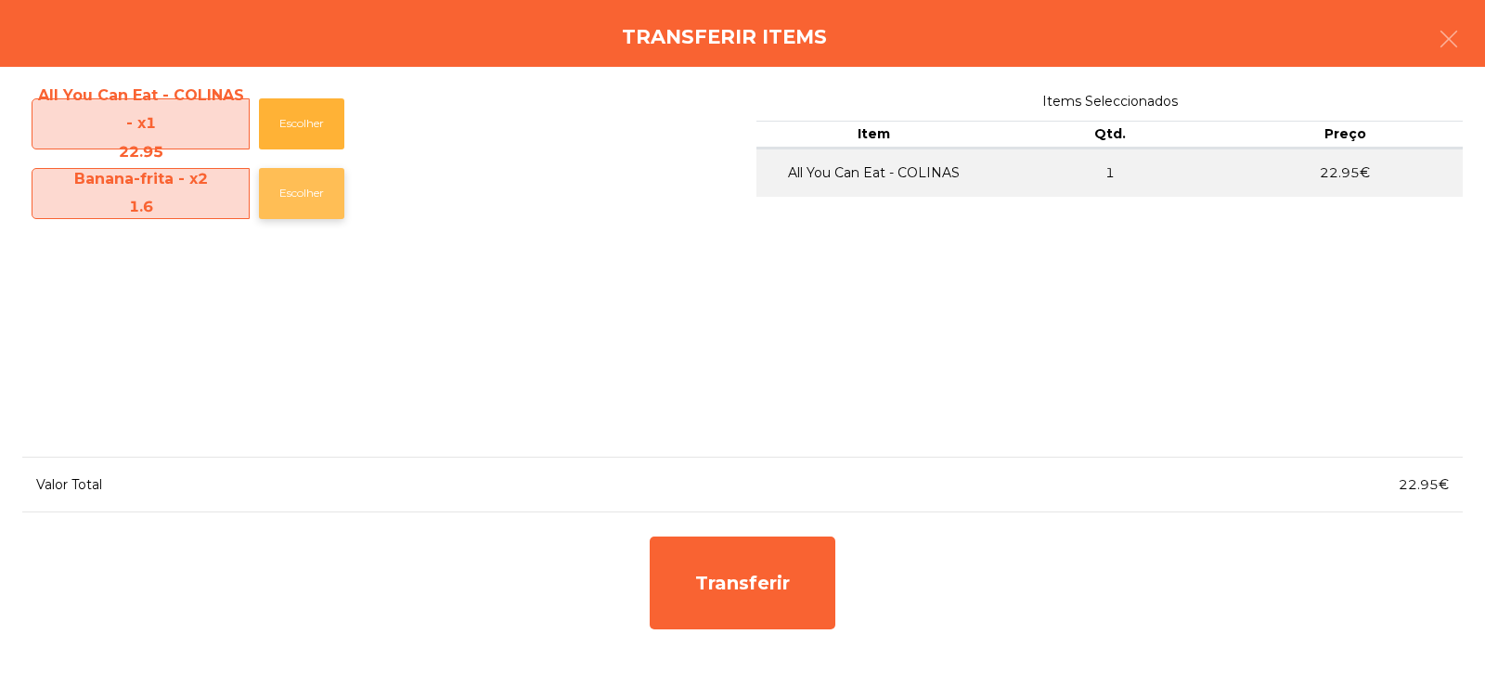
click at [306, 178] on button "Escolher" at bounding box center [301, 193] width 85 height 51
click at [1454, 32] on icon "button" at bounding box center [1449, 39] width 22 height 22
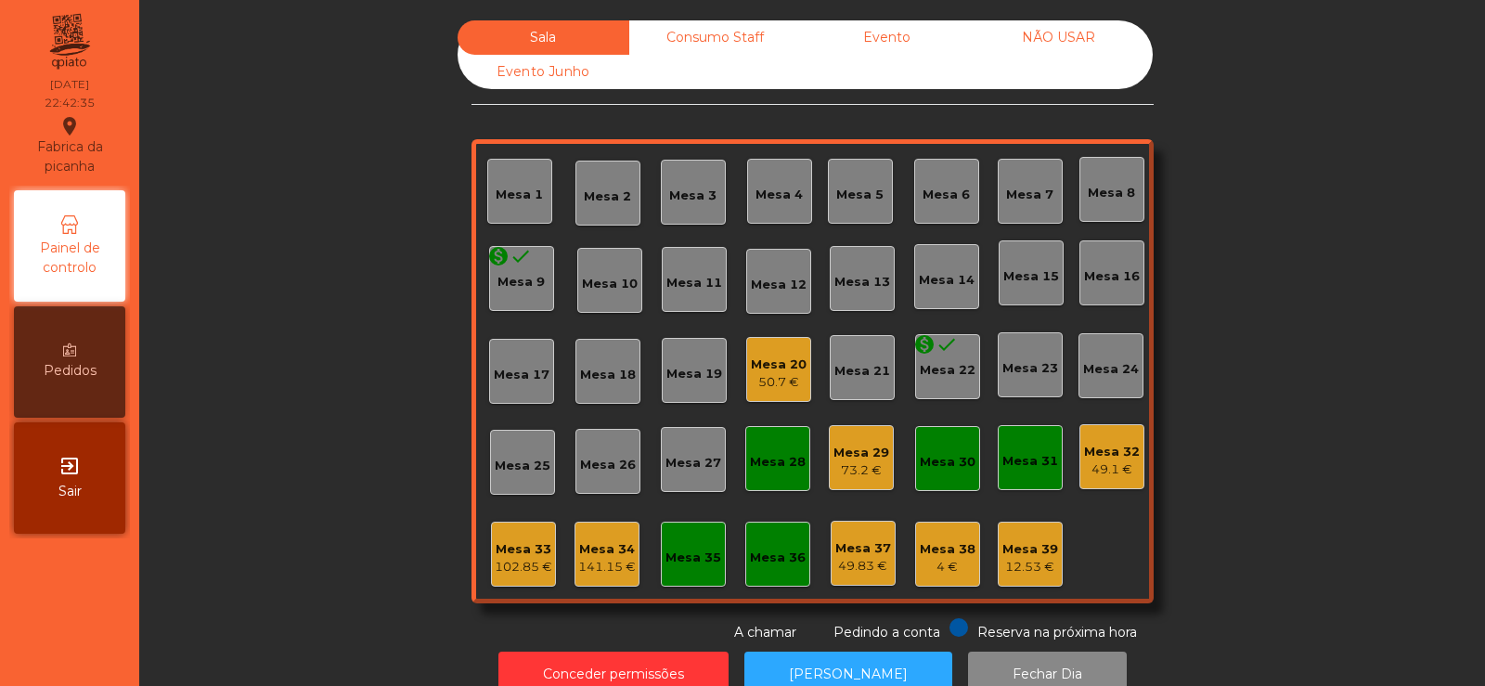
click at [1112, 458] on div "Mesa 32" at bounding box center [1112, 452] width 56 height 19
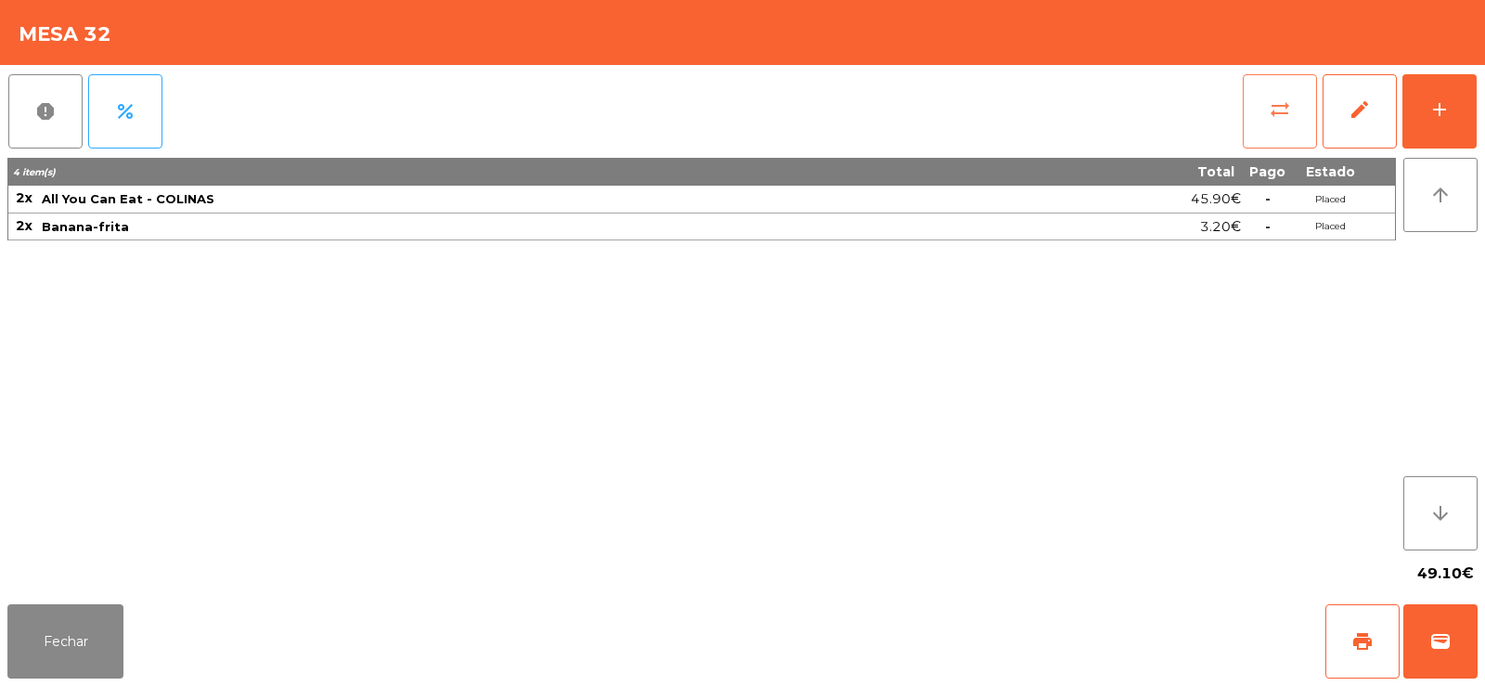
click at [1259, 109] on button "sync_alt" at bounding box center [1280, 111] width 74 height 74
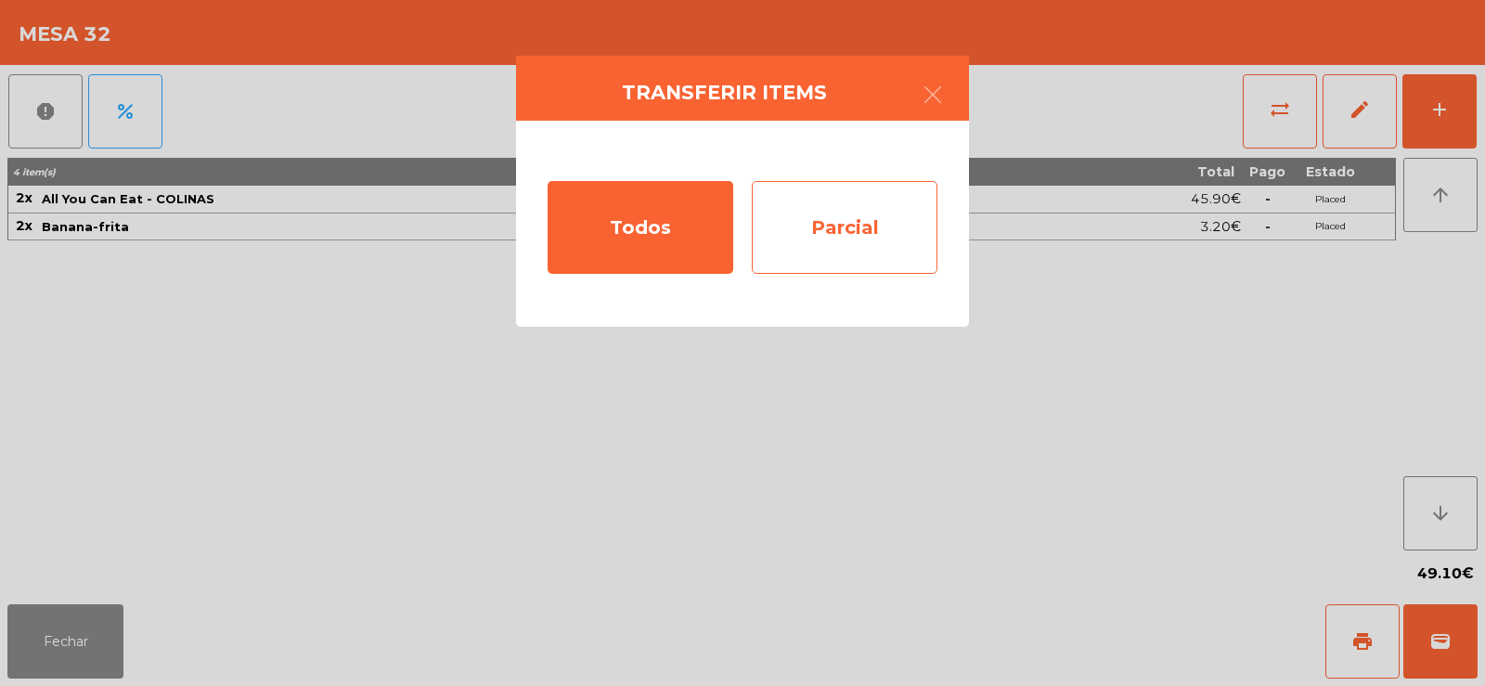
click at [855, 225] on div "Parcial" at bounding box center [845, 227] width 186 height 93
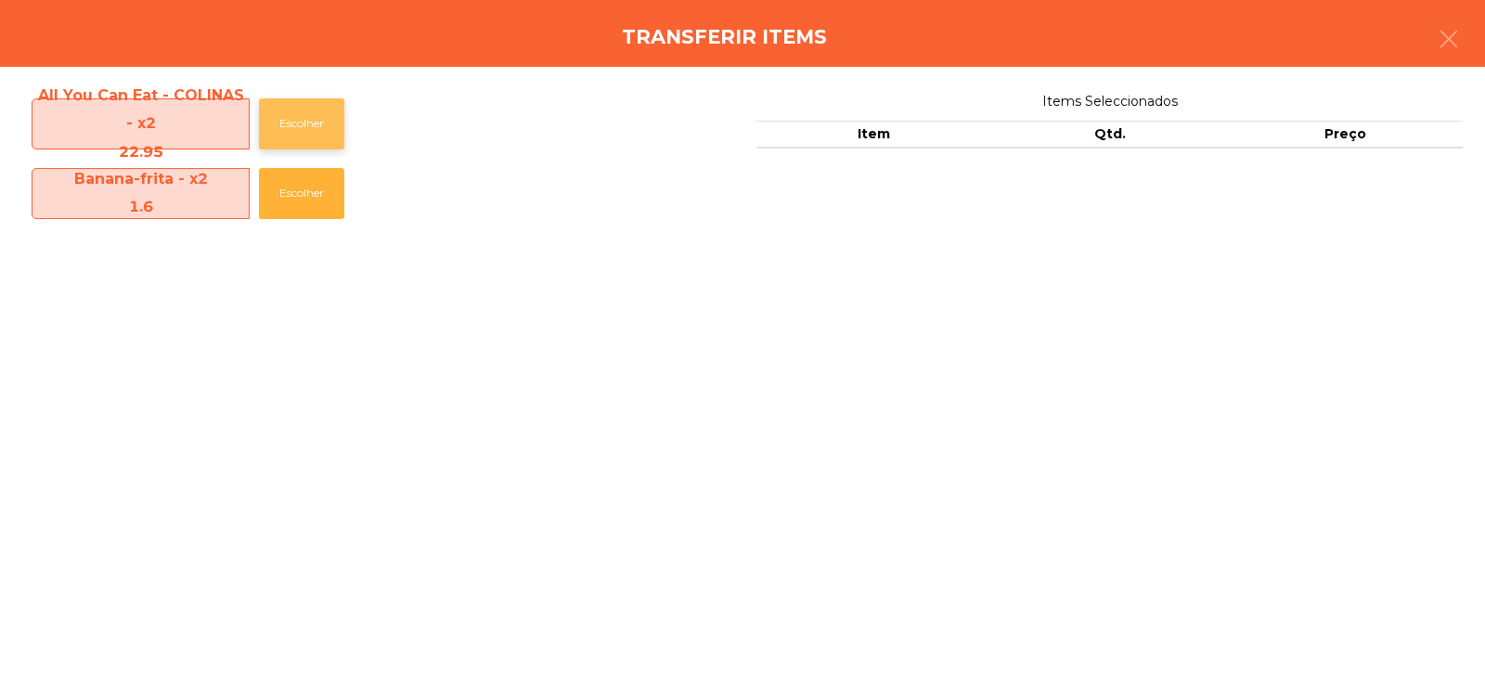
click at [308, 109] on button "Escolher" at bounding box center [301, 123] width 85 height 51
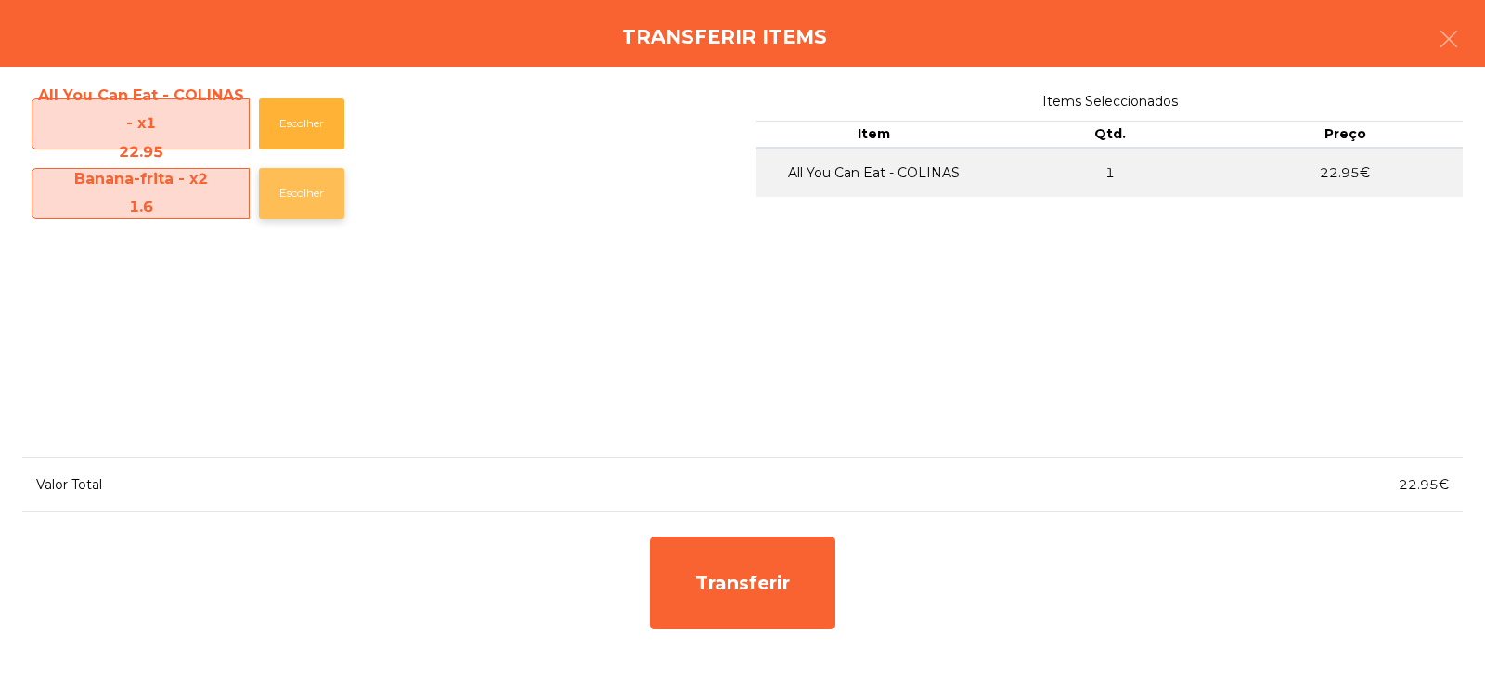
click at [307, 189] on button "Escolher" at bounding box center [301, 193] width 85 height 51
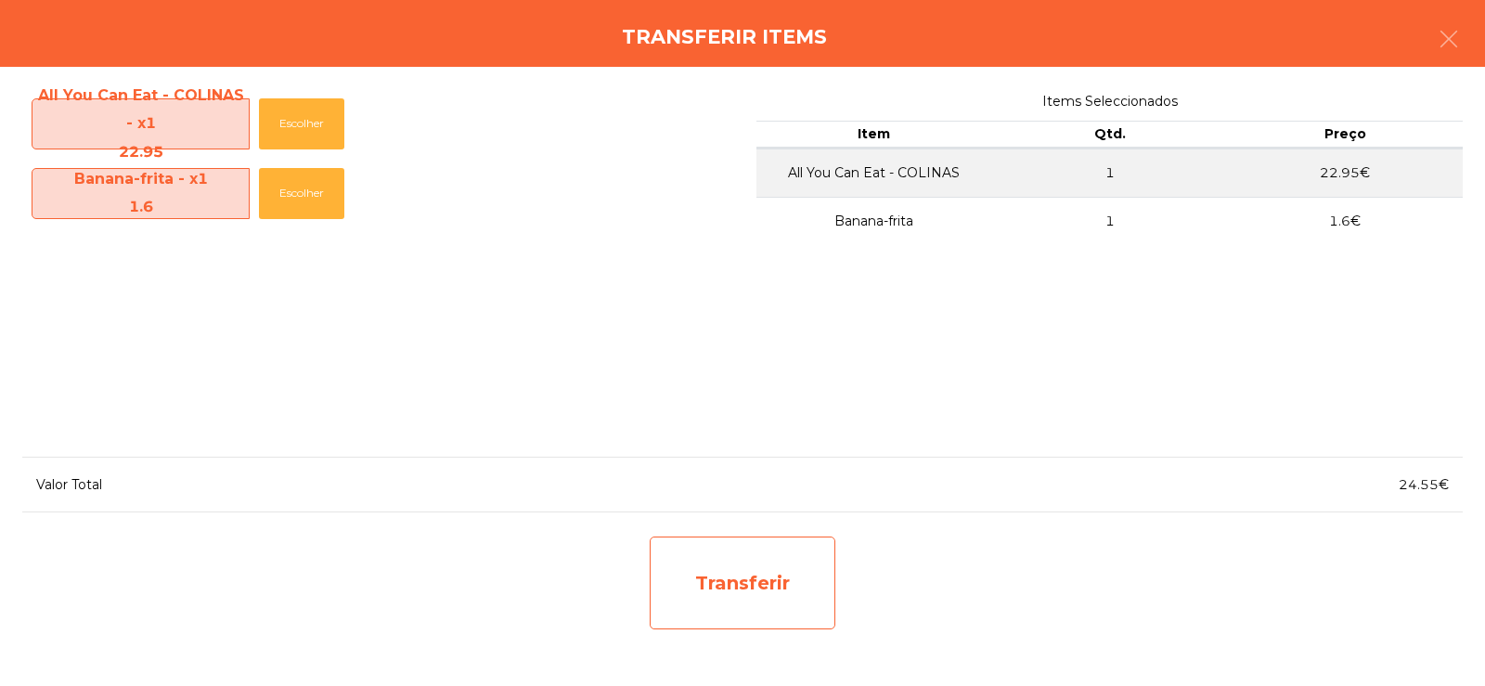
click at [741, 567] on div "Transferir" at bounding box center [743, 582] width 186 height 93
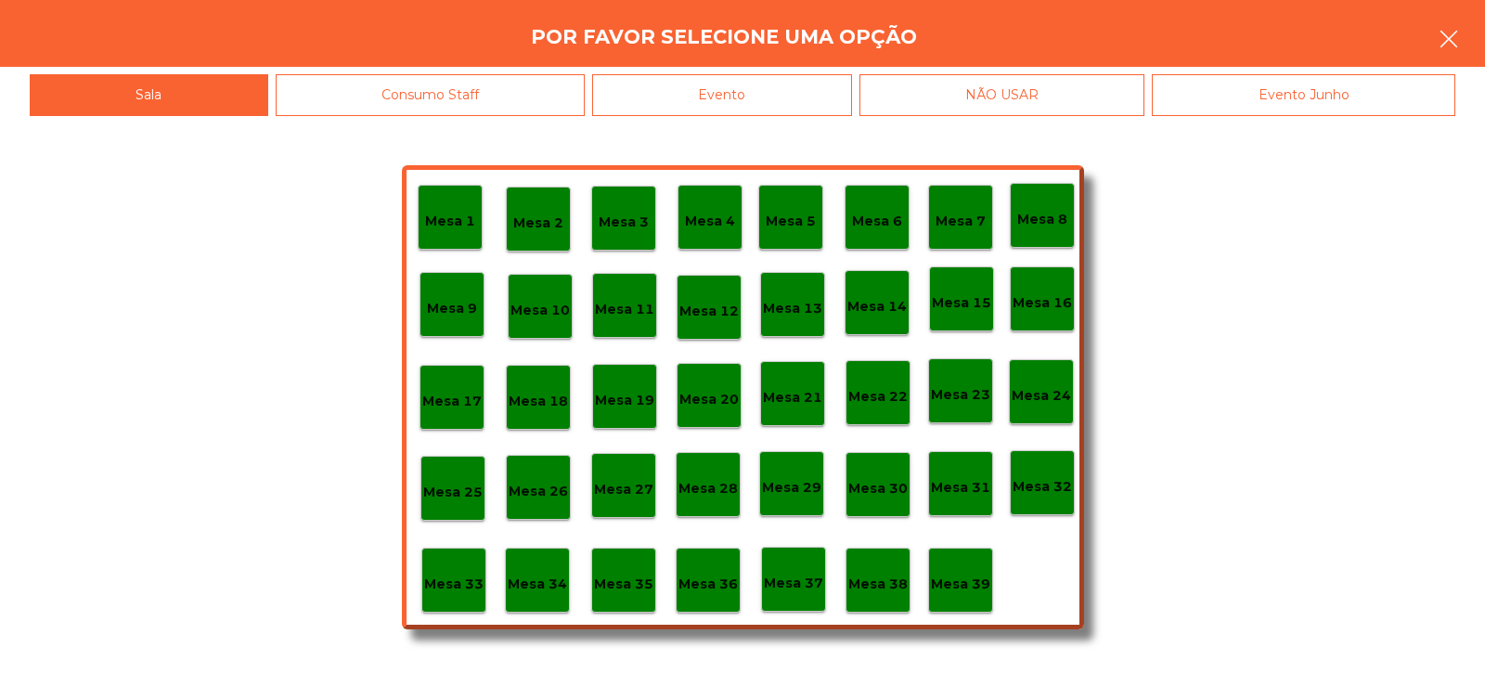
click at [1468, 36] on button "button" at bounding box center [1449, 41] width 52 height 56
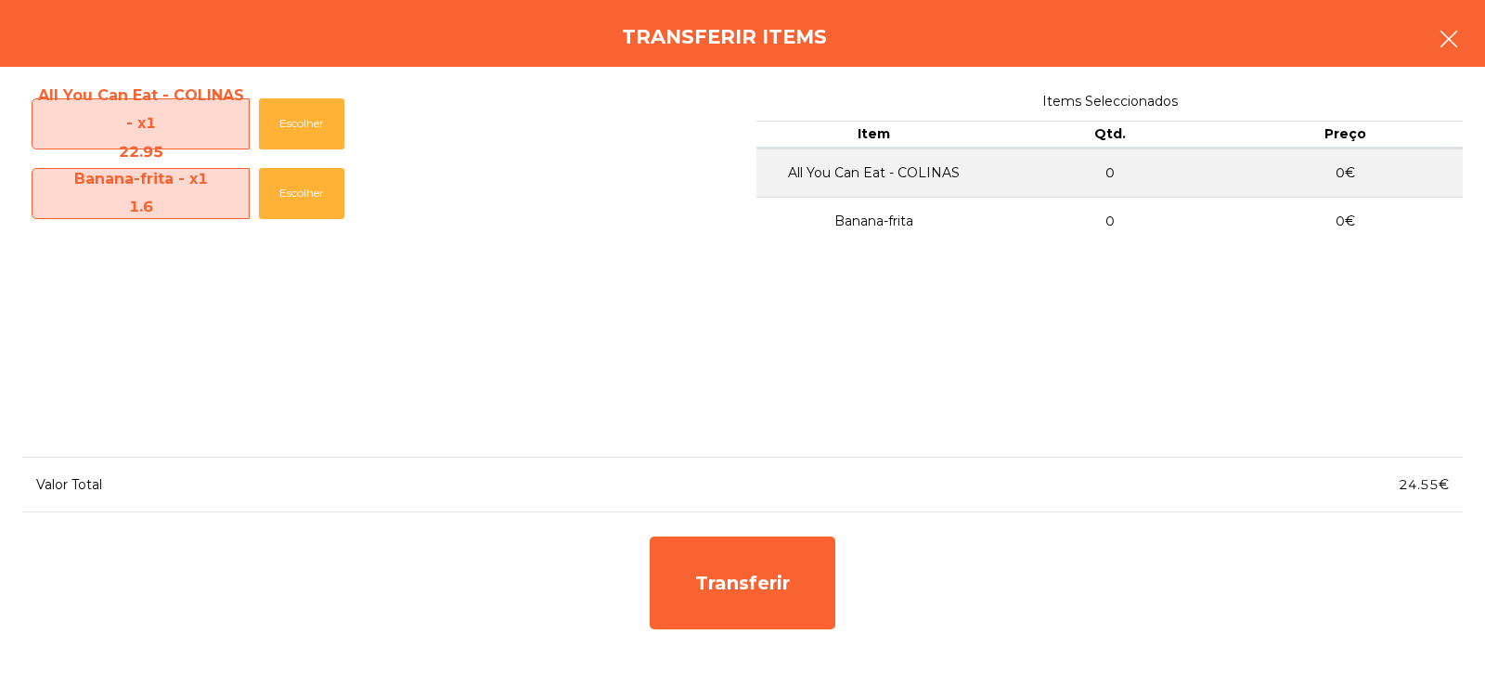
click at [1440, 30] on icon "button" at bounding box center [1449, 39] width 22 height 22
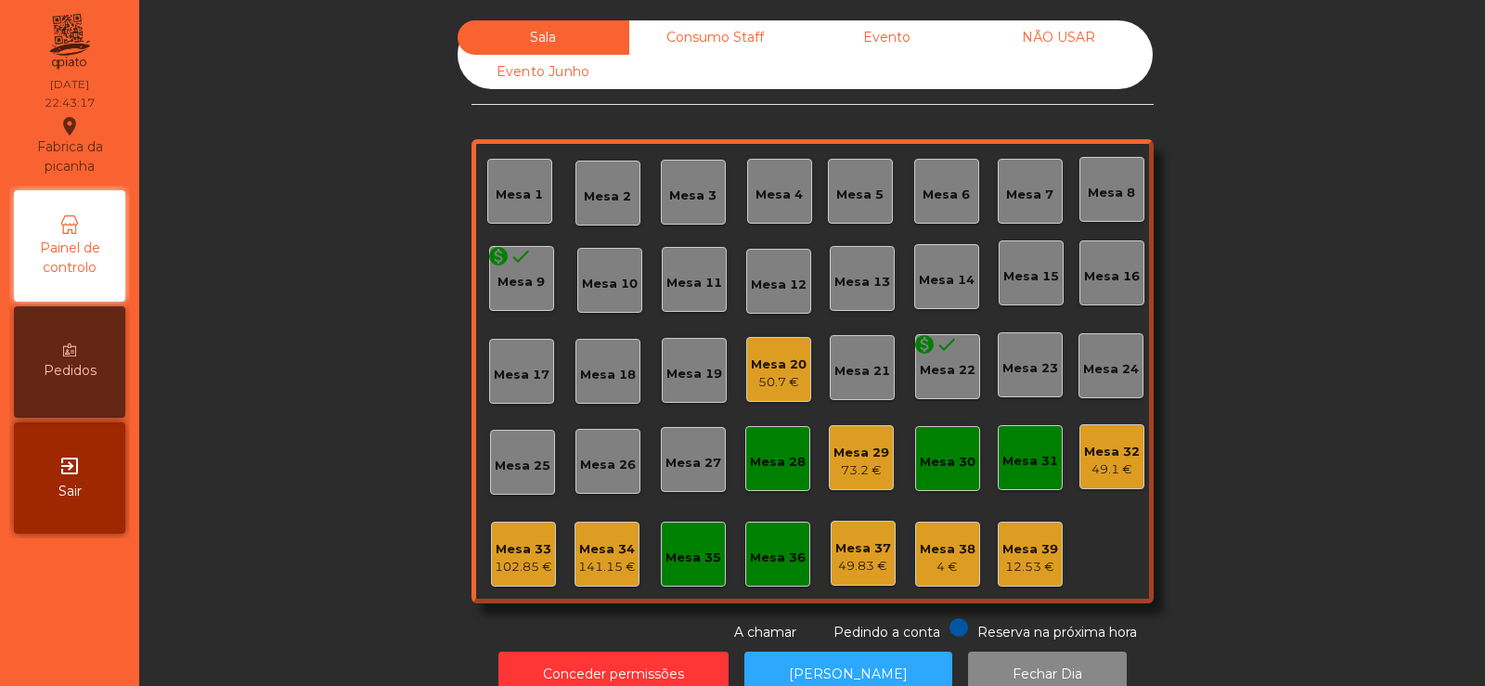
click at [1095, 450] on div "Mesa 32" at bounding box center [1112, 452] width 56 height 19
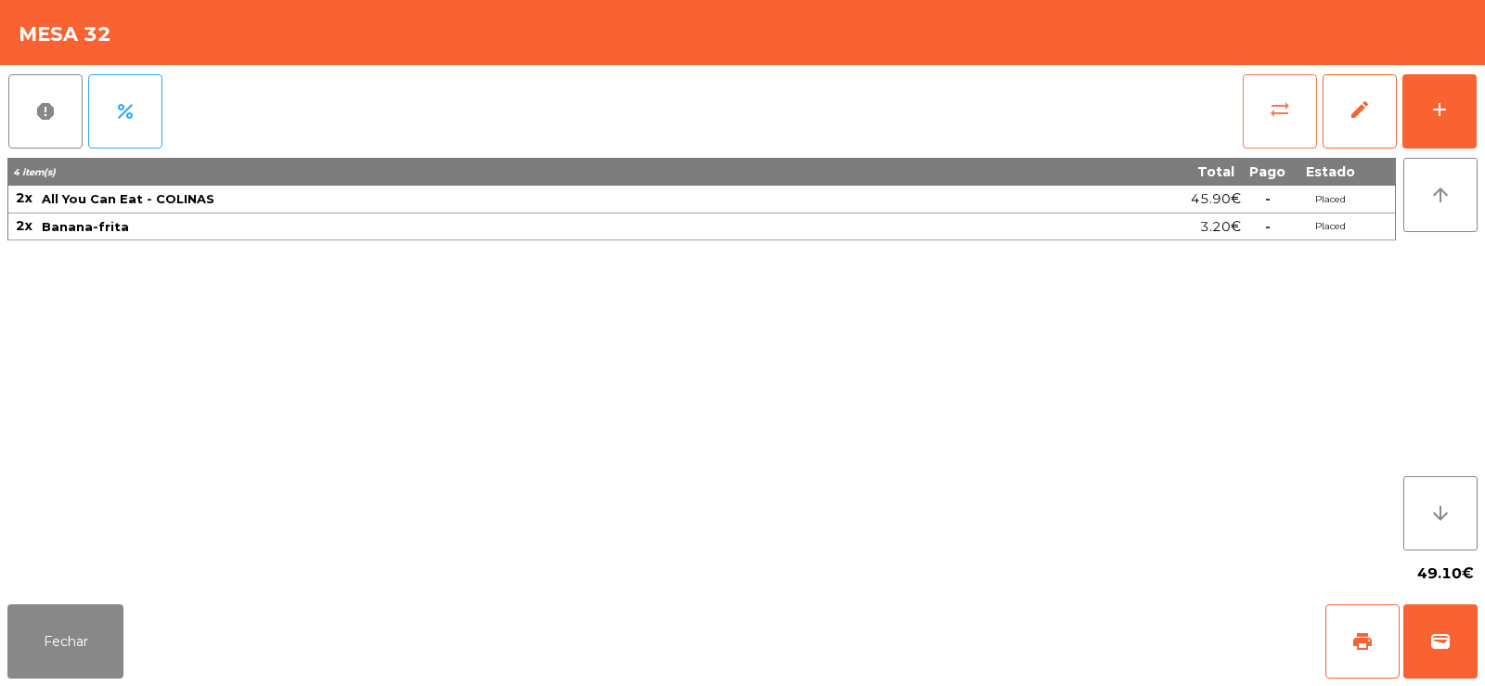
click at [1264, 110] on button "sync_alt" at bounding box center [1280, 111] width 74 height 74
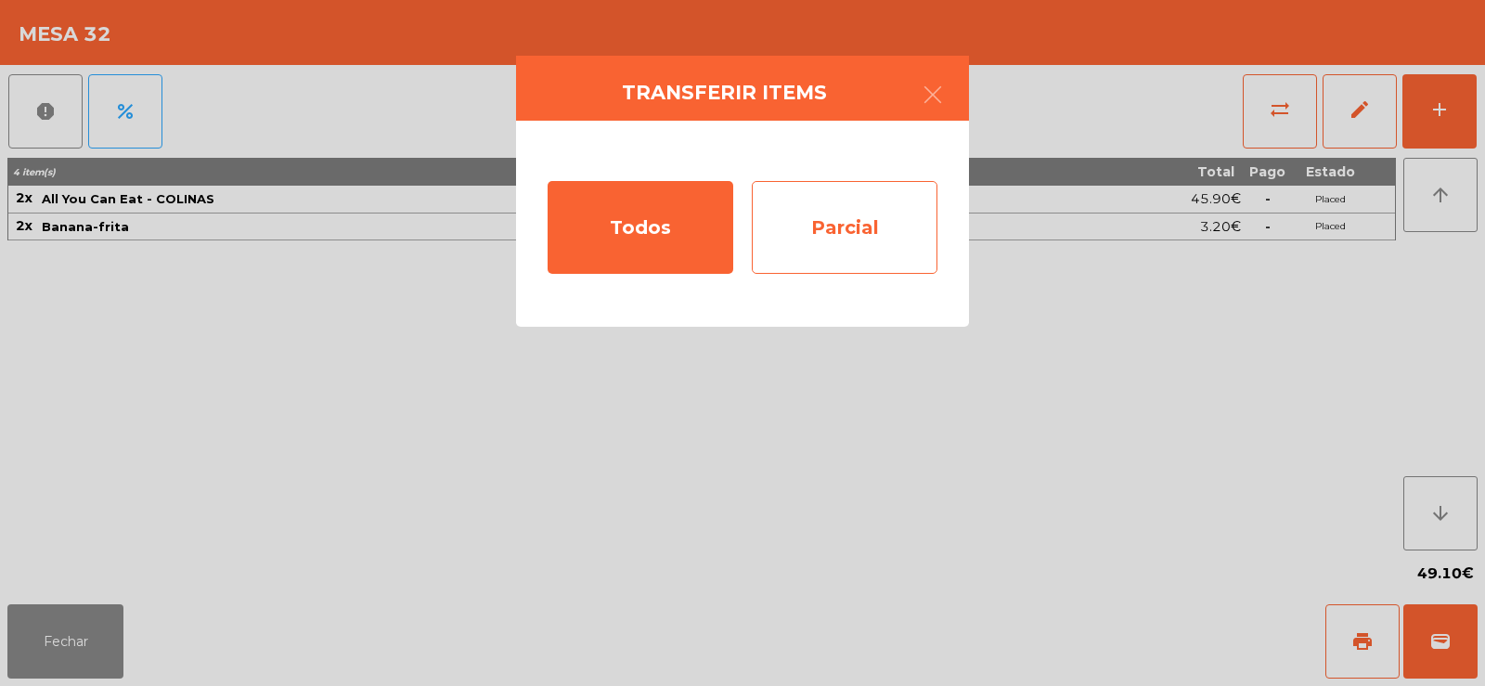
click at [883, 238] on div "Parcial" at bounding box center [845, 227] width 186 height 93
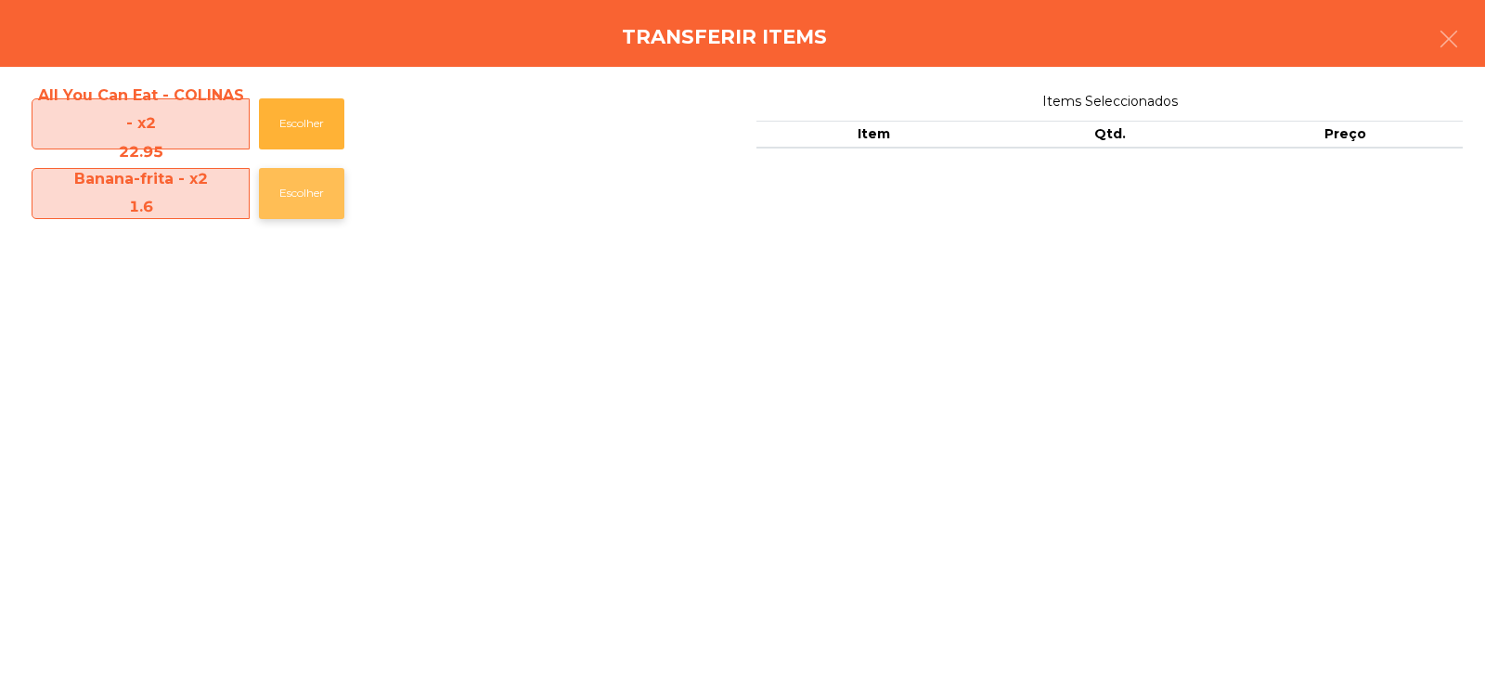
click at [312, 189] on button "Escolher" at bounding box center [301, 193] width 85 height 51
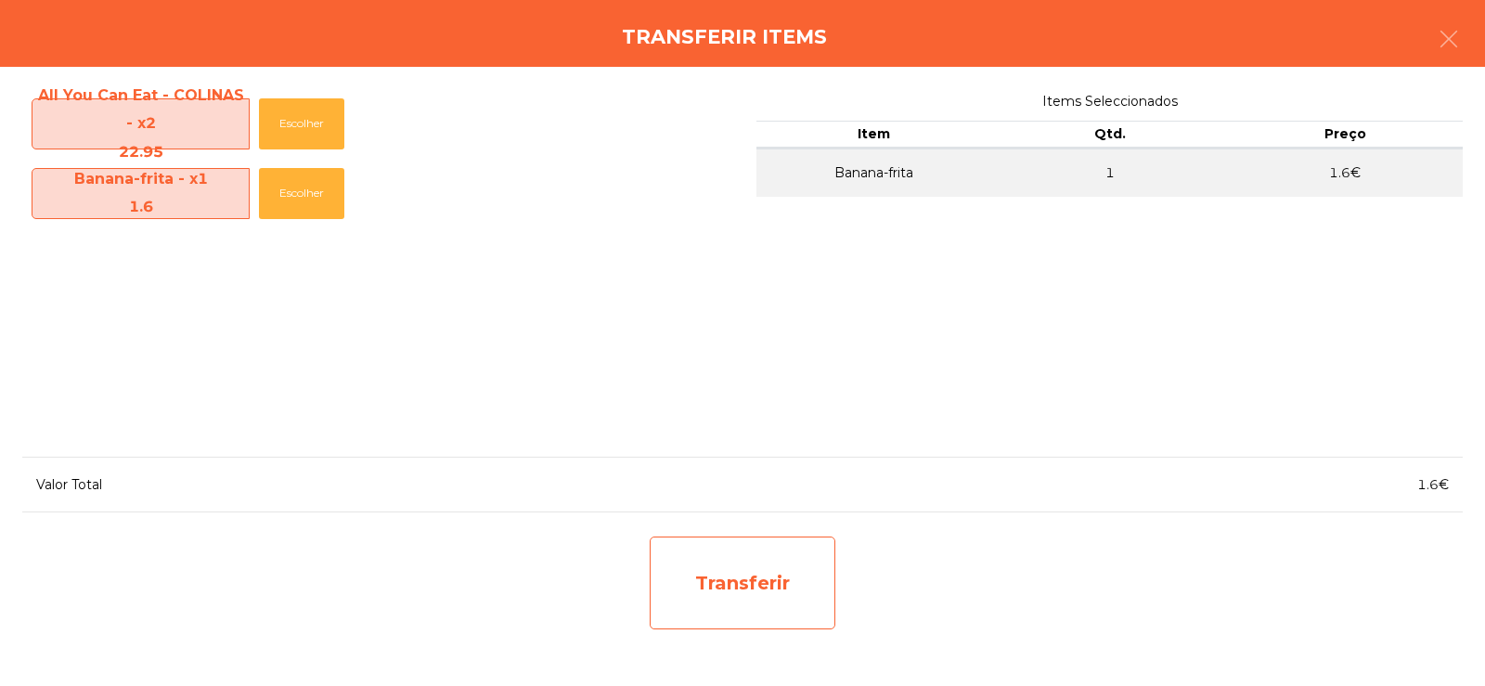
click at [698, 576] on div "Transferir" at bounding box center [743, 582] width 186 height 93
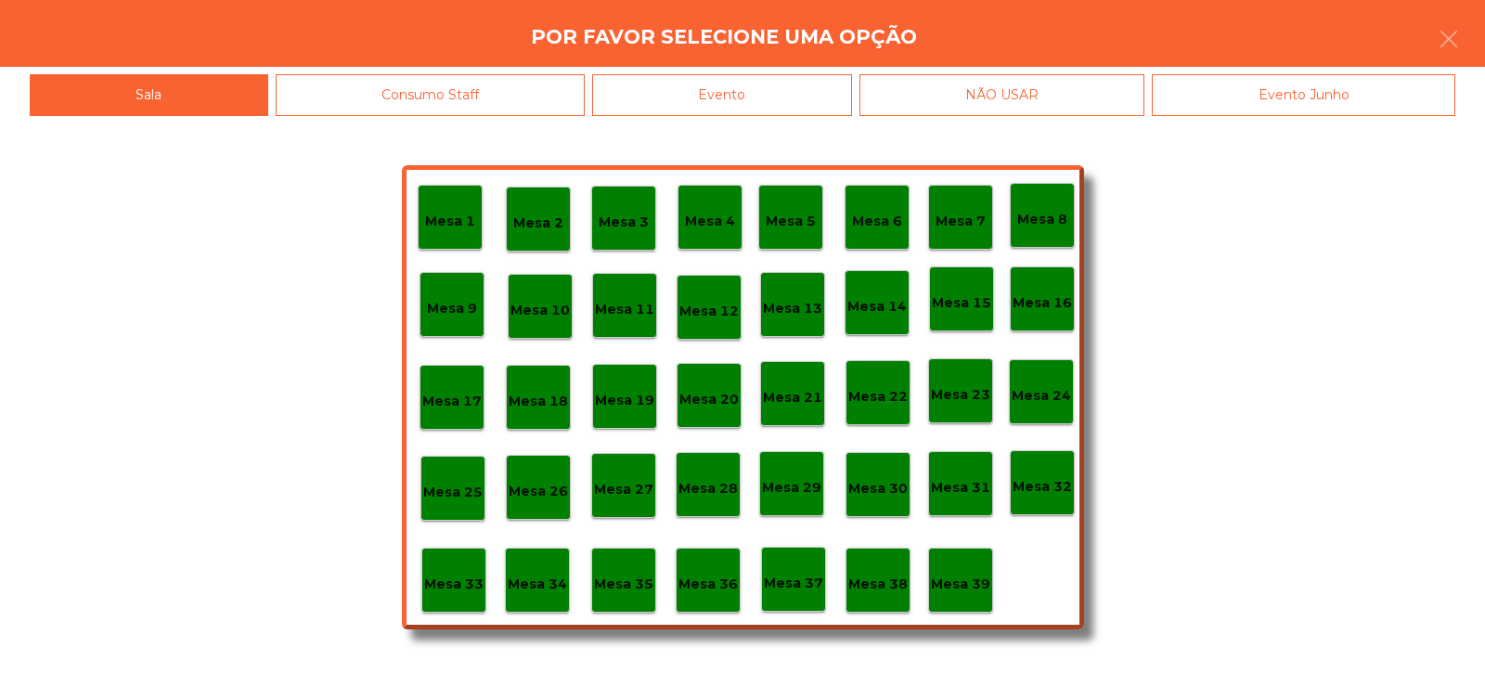
click at [530, 583] on p "Mesa 34" at bounding box center [537, 584] width 59 height 21
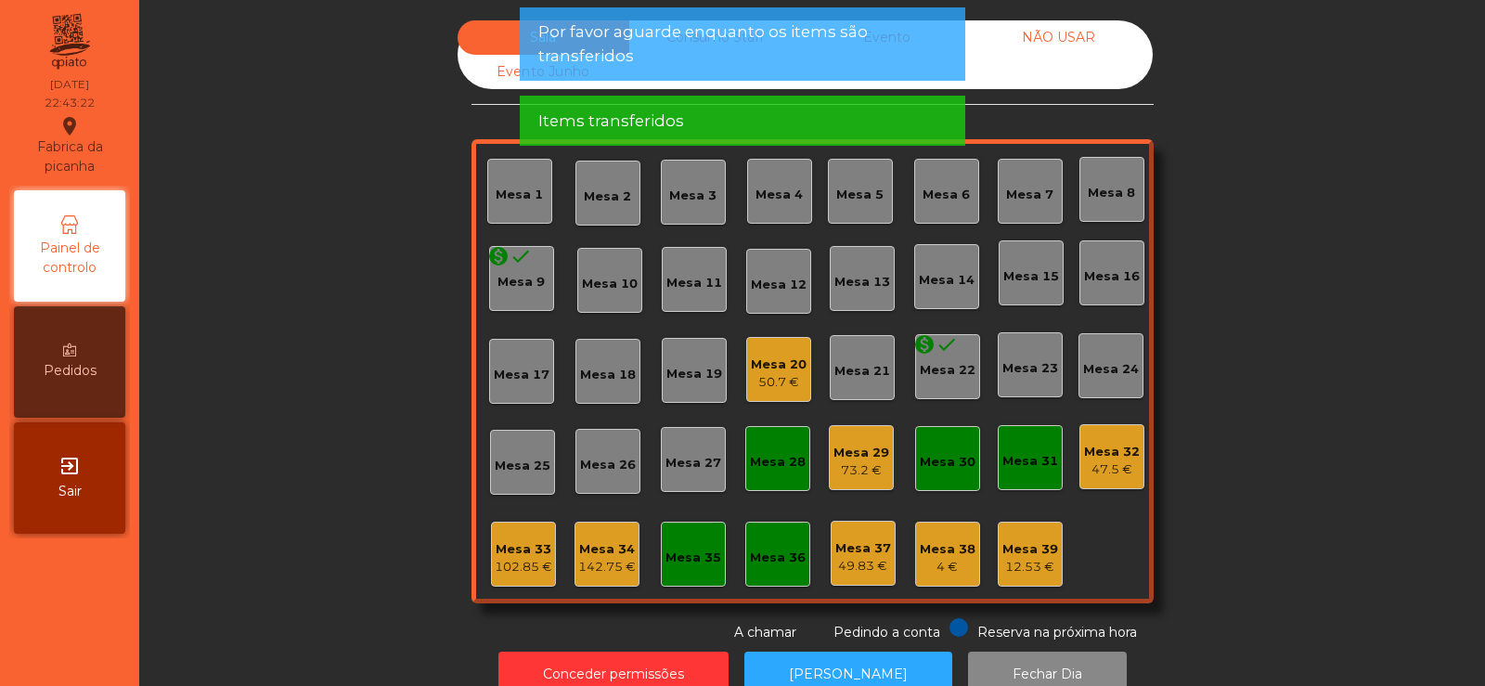
click at [1106, 460] on div "47.5 €" at bounding box center [1112, 469] width 56 height 19
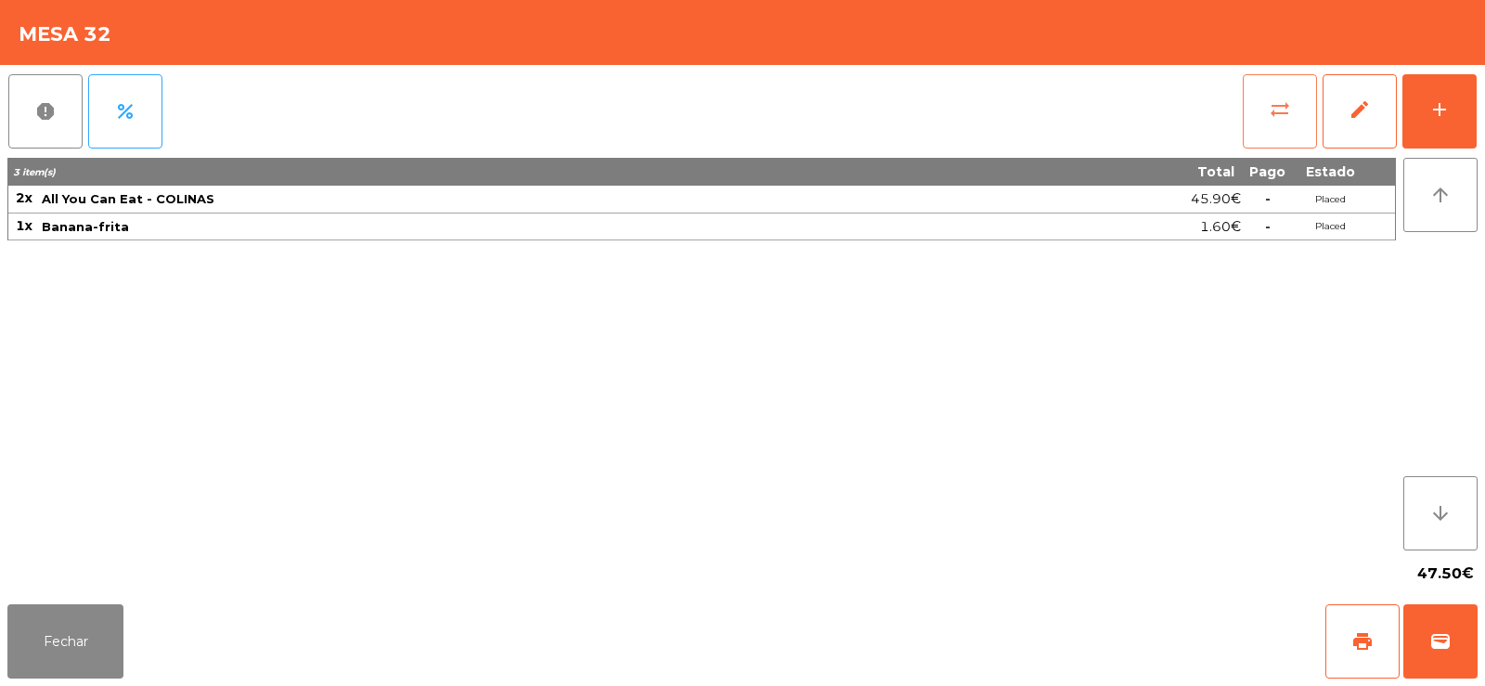
click at [1245, 128] on button "sync_alt" at bounding box center [1280, 111] width 74 height 74
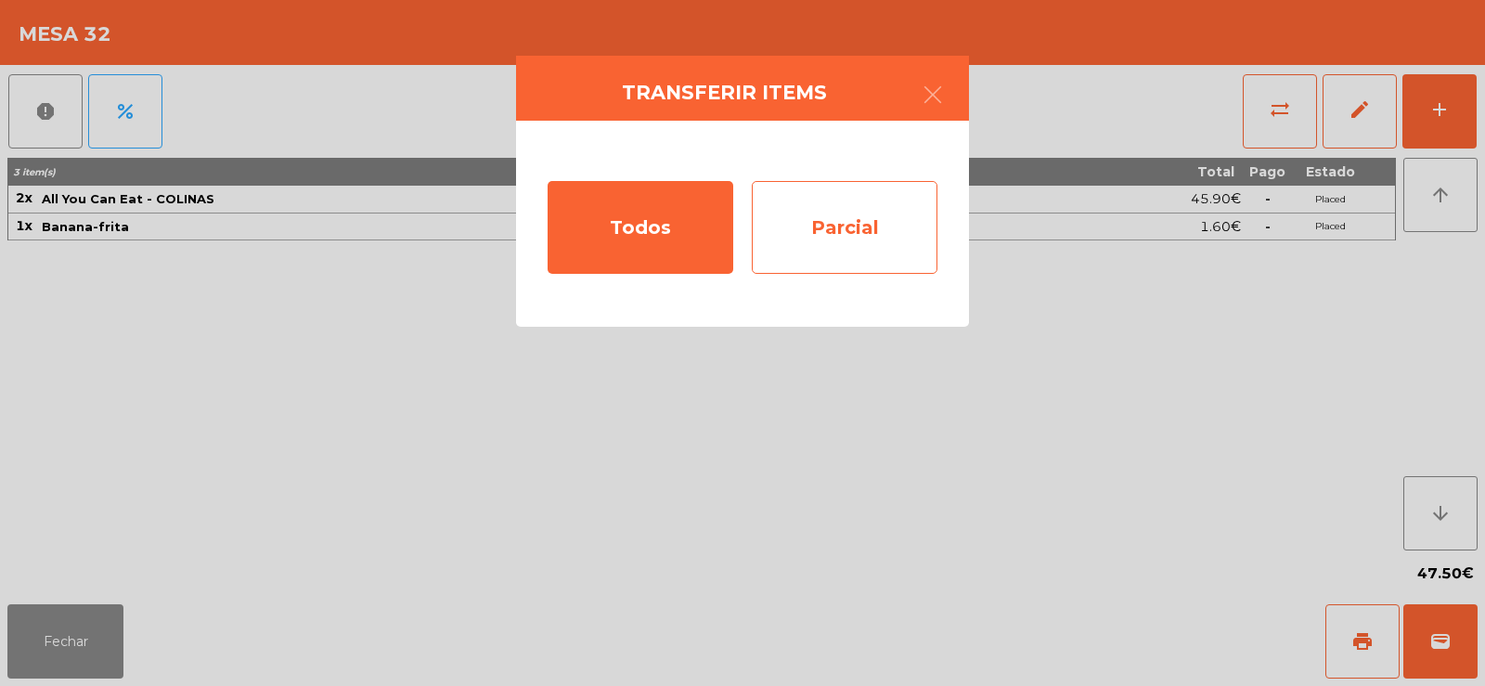
click at [836, 229] on div "Parcial" at bounding box center [845, 227] width 186 height 93
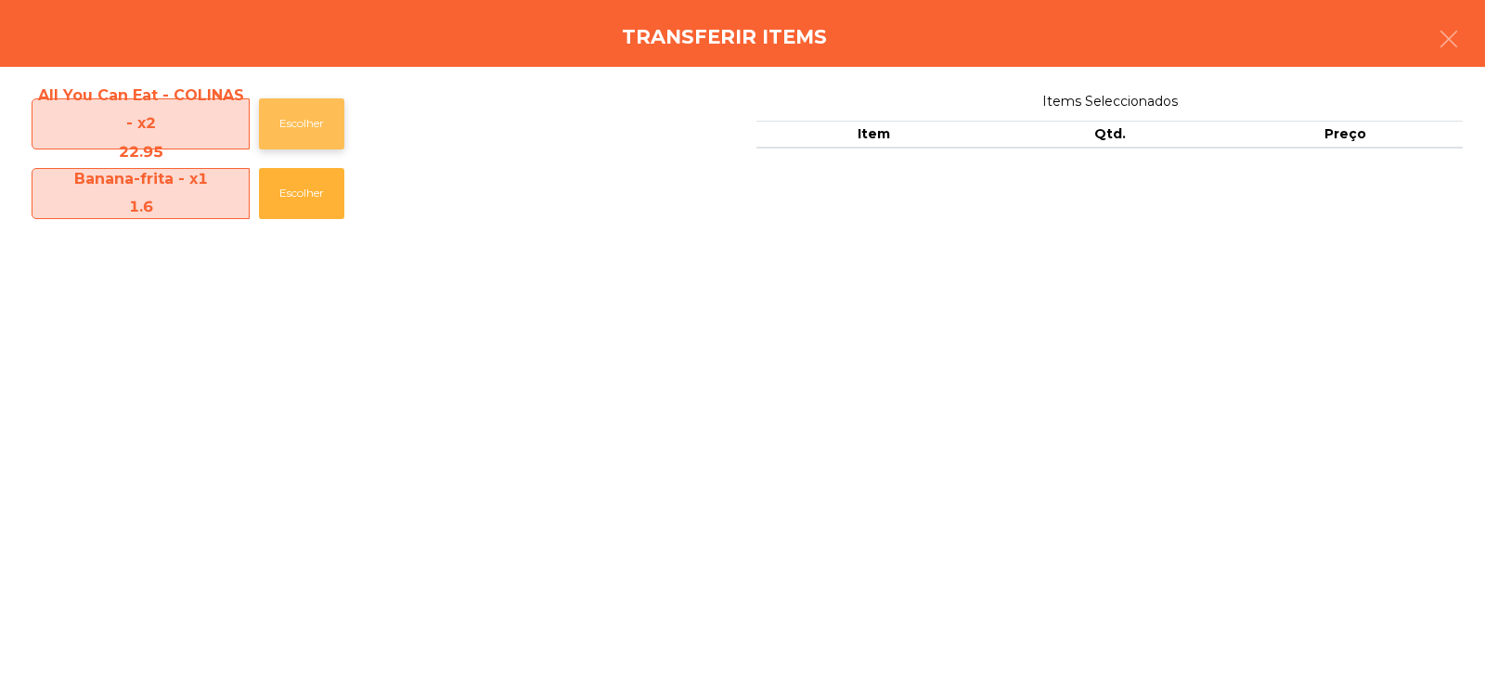
click at [287, 123] on button "Escolher" at bounding box center [301, 123] width 85 height 51
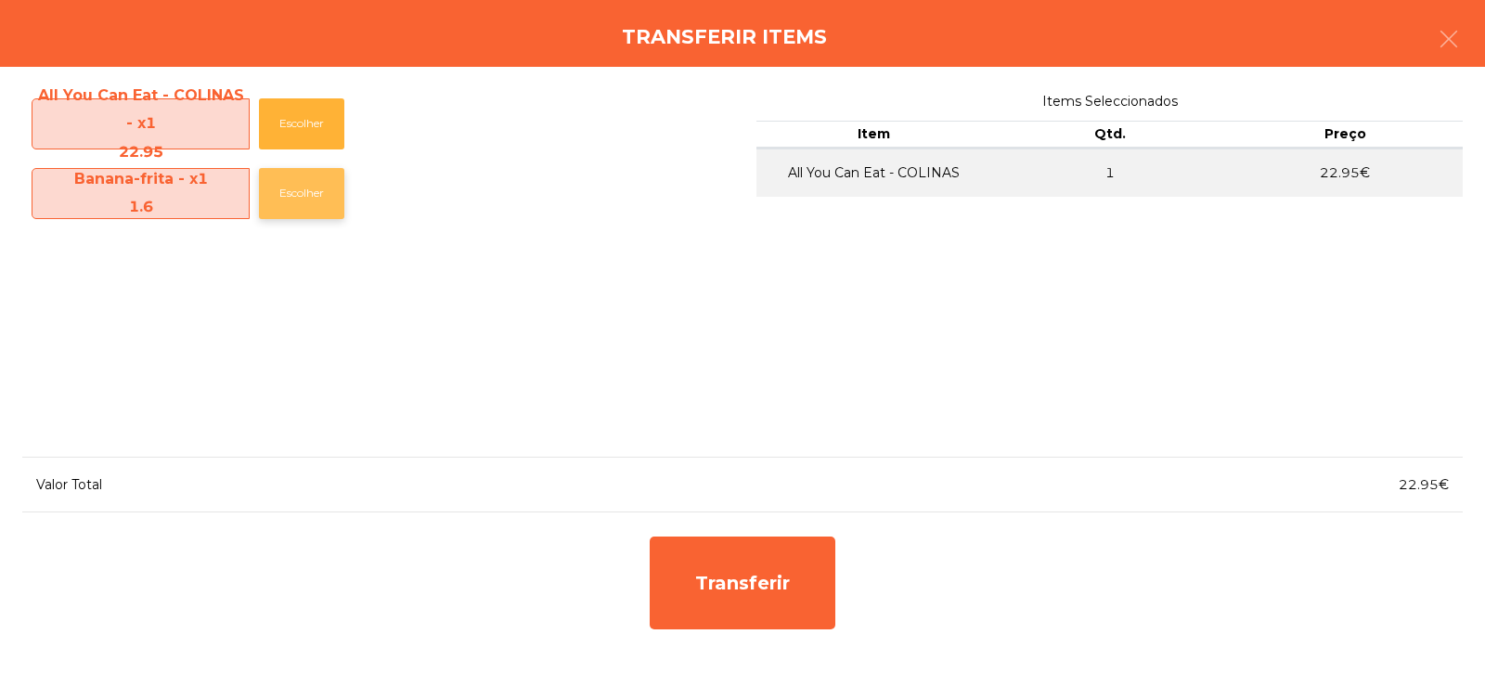
click at [315, 191] on button "Escolher" at bounding box center [301, 193] width 85 height 51
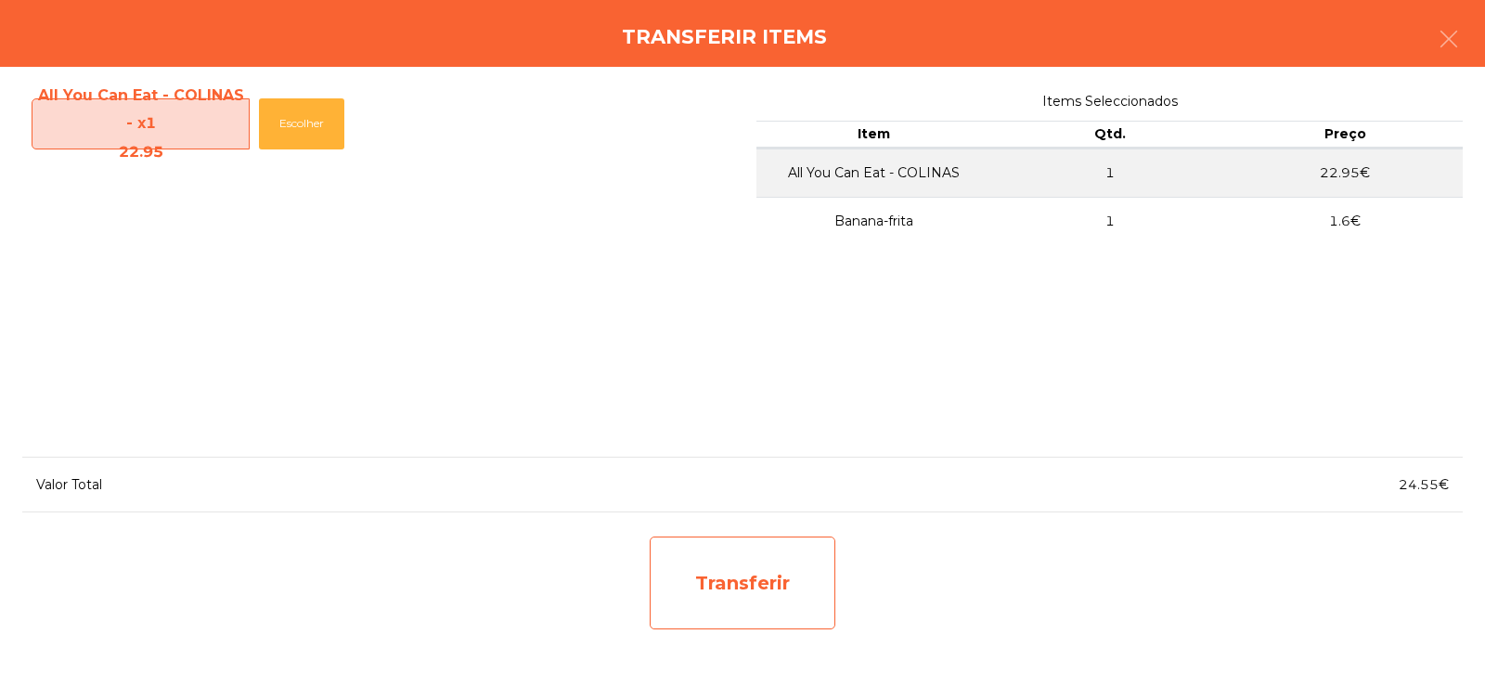
click at [730, 582] on div "Transferir" at bounding box center [743, 582] width 186 height 93
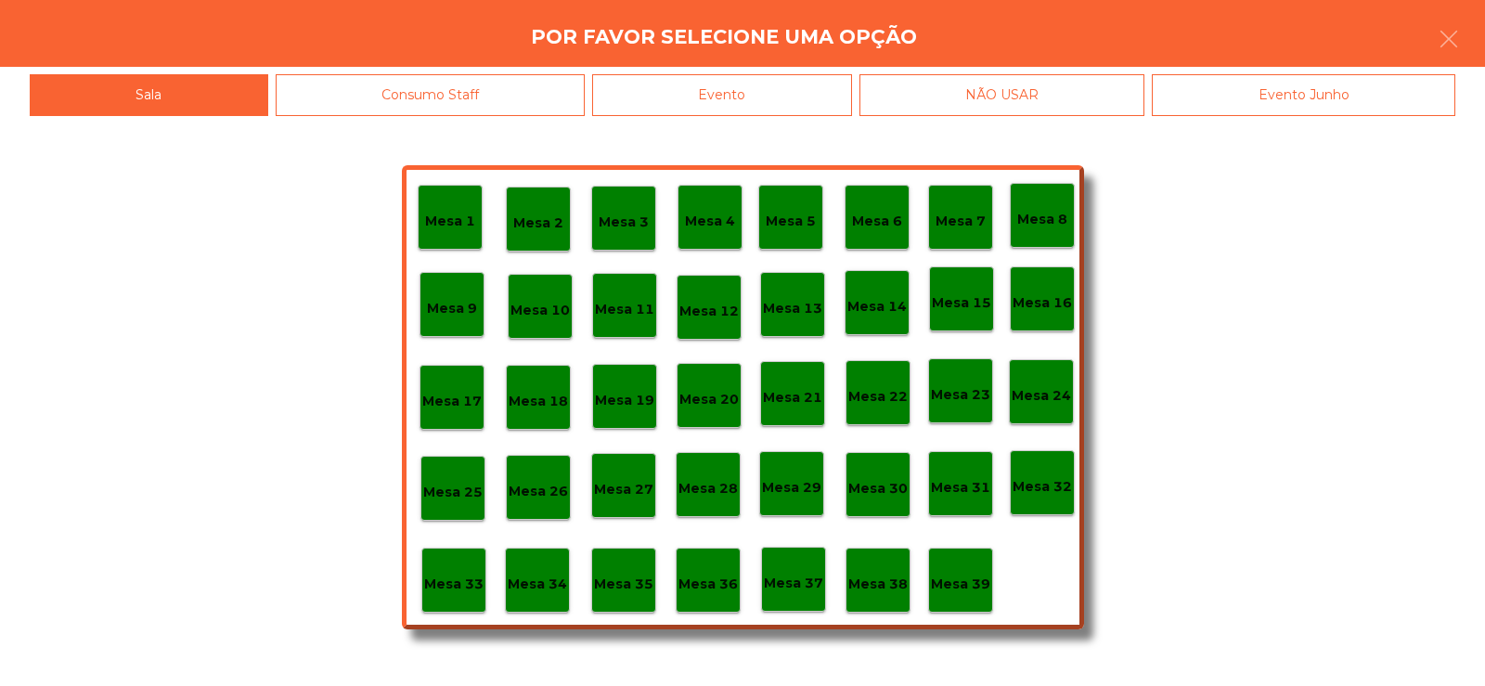
click at [540, 585] on p "Mesa 34" at bounding box center [537, 584] width 59 height 21
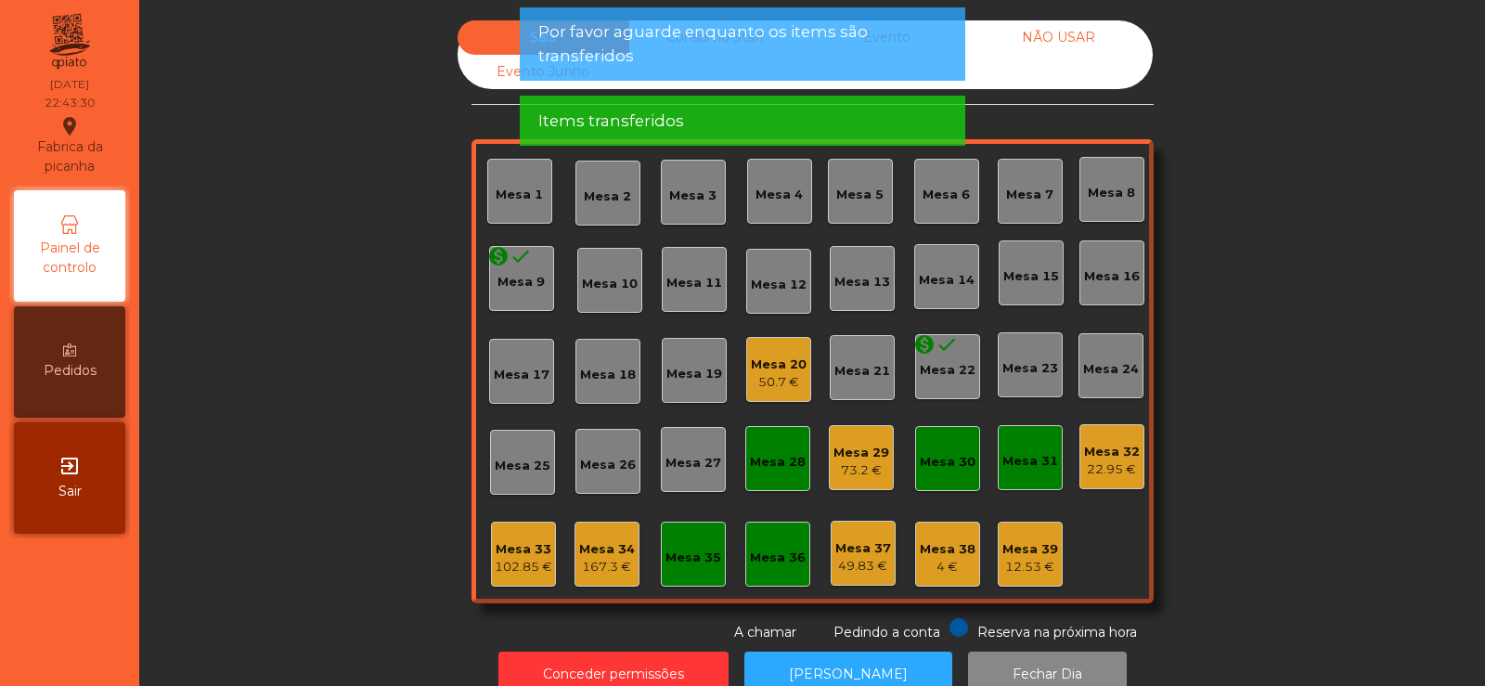
click at [592, 556] on div "Mesa 34" at bounding box center [607, 549] width 56 height 19
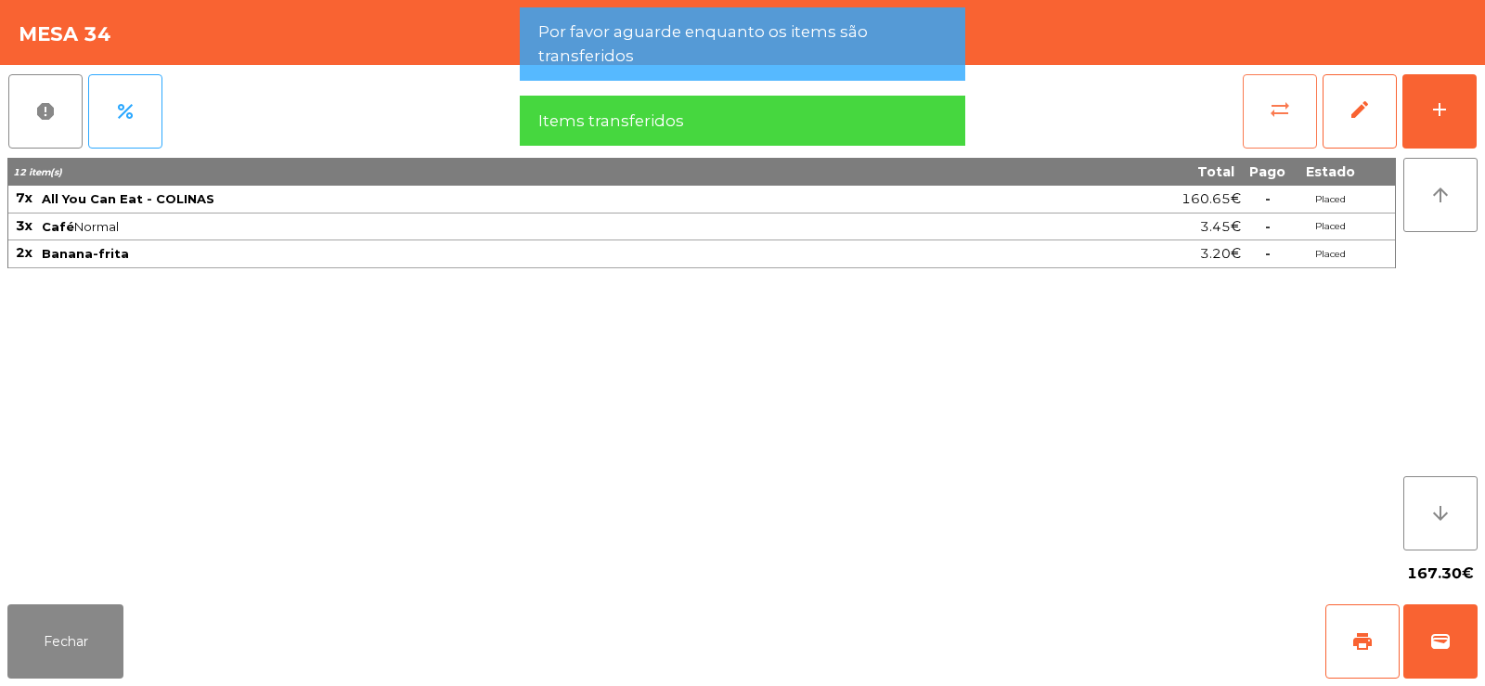
click at [1246, 117] on button "sync_alt" at bounding box center [1280, 111] width 74 height 74
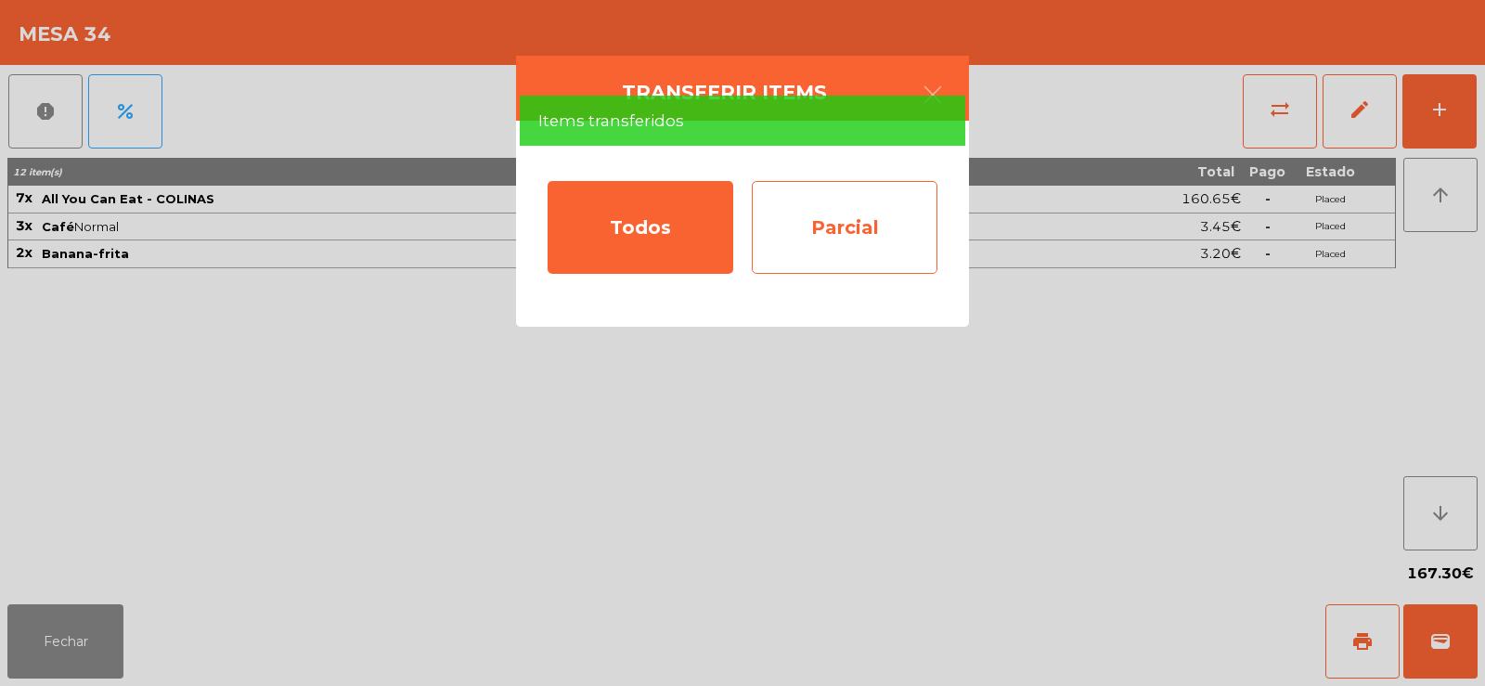
click at [883, 223] on div "Parcial" at bounding box center [845, 227] width 186 height 93
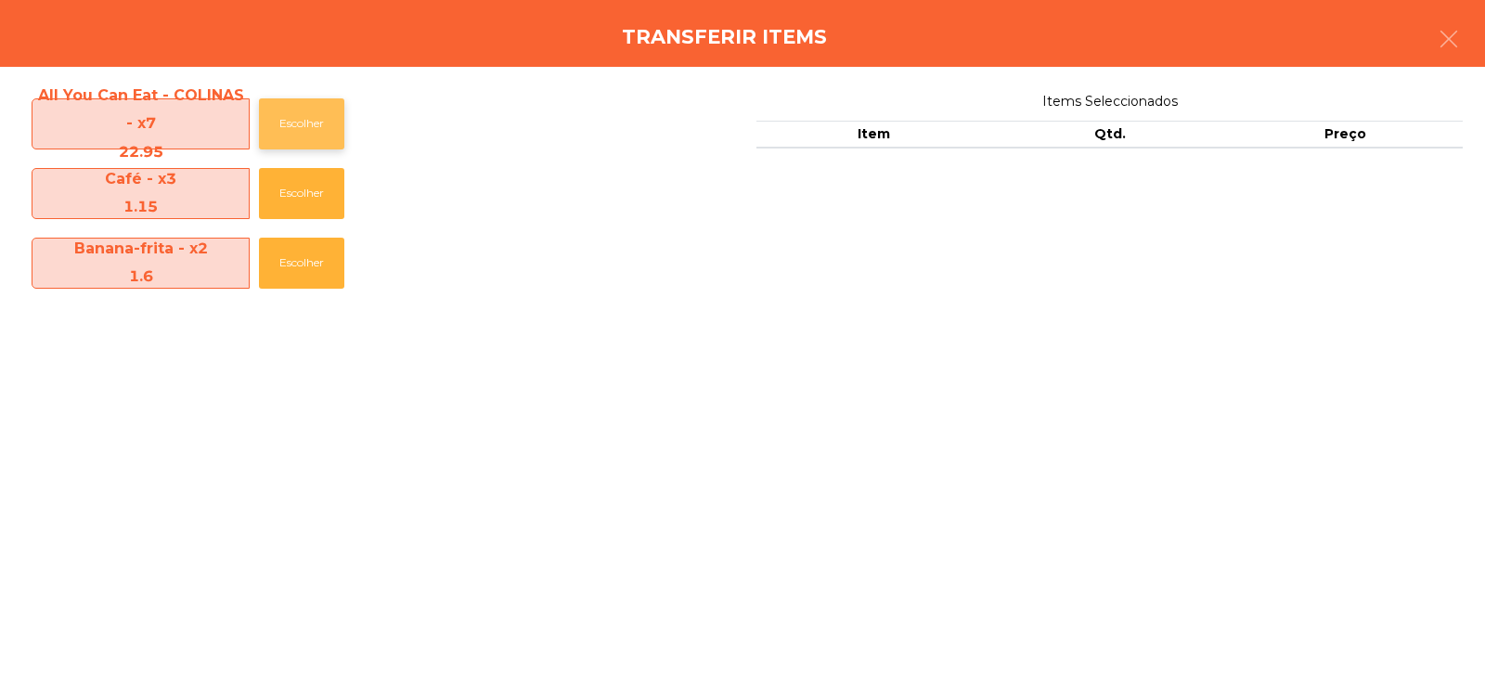
click at [295, 115] on button "Escolher" at bounding box center [301, 123] width 85 height 51
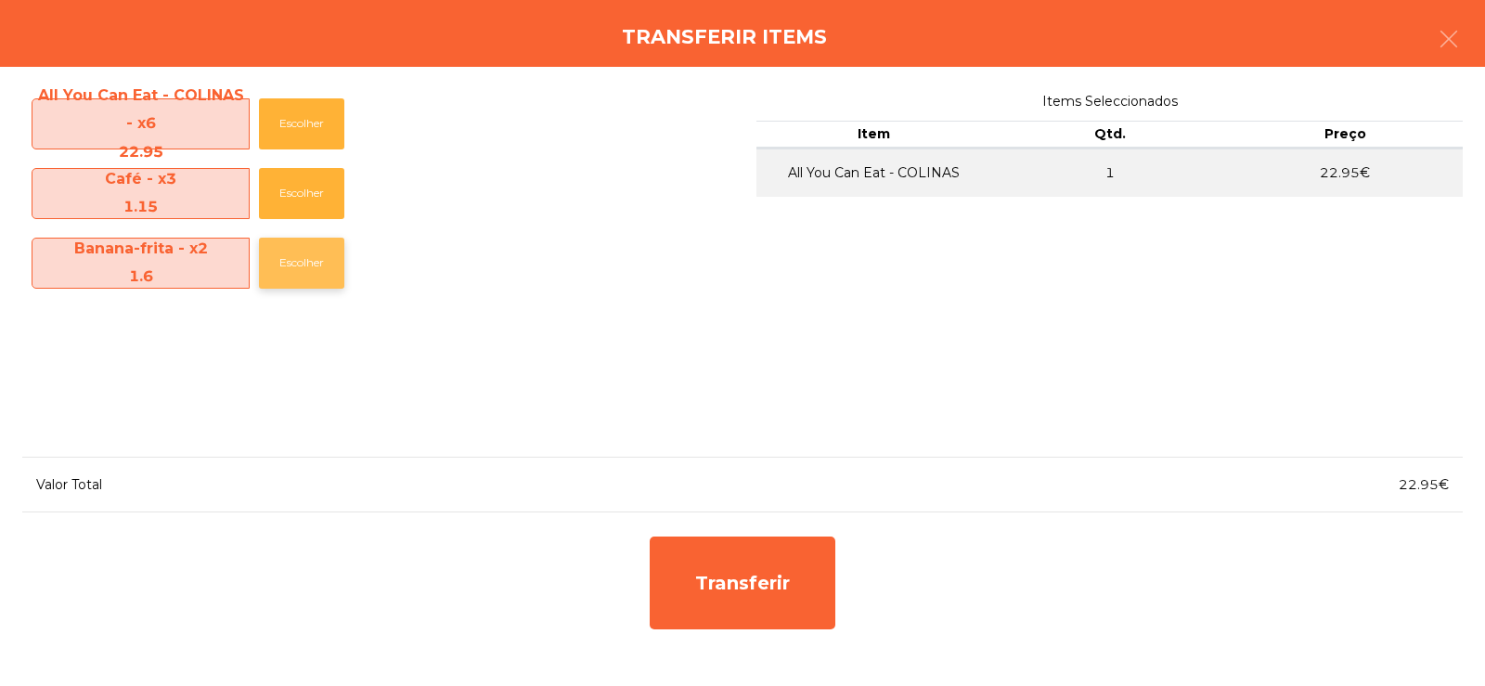
click at [305, 274] on button "Escolher" at bounding box center [301, 263] width 85 height 51
click at [318, 262] on button "Escolher" at bounding box center [301, 263] width 85 height 51
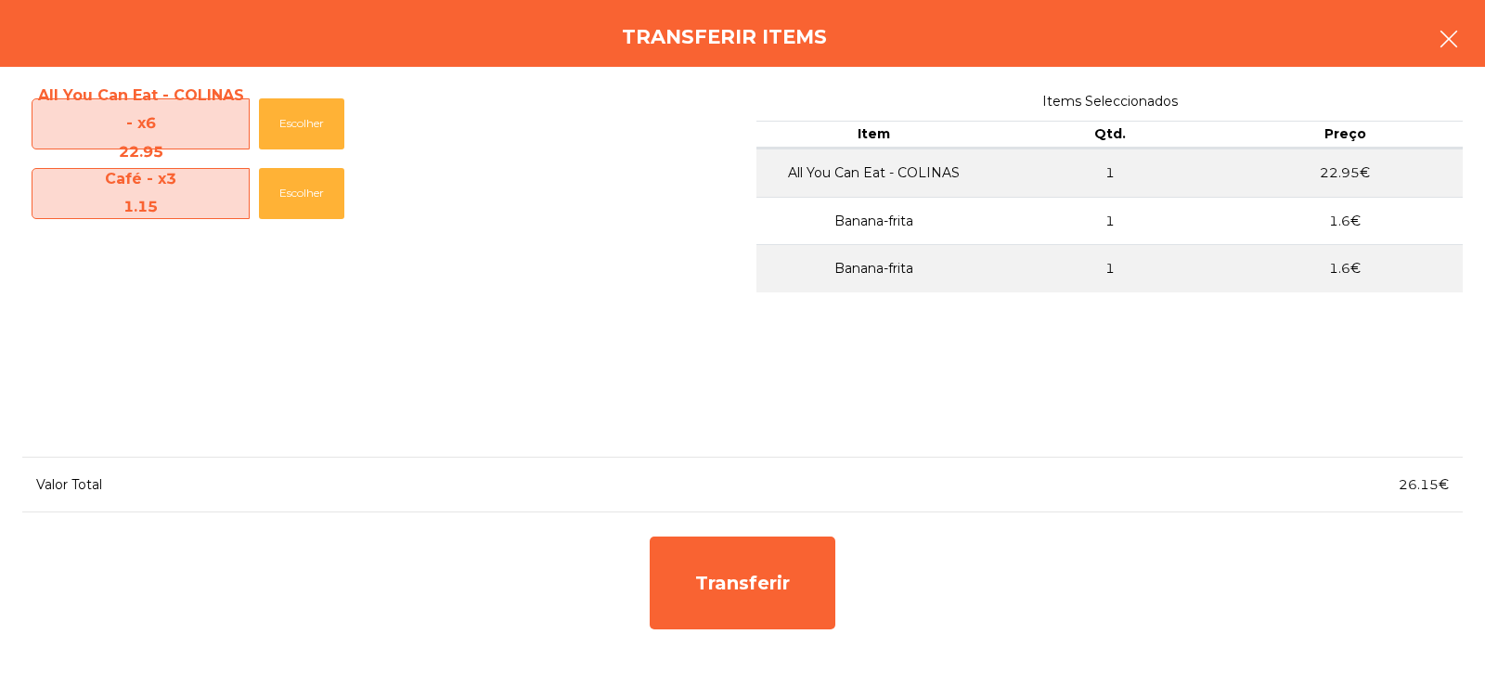
click at [1439, 55] on button "button" at bounding box center [1449, 41] width 52 height 56
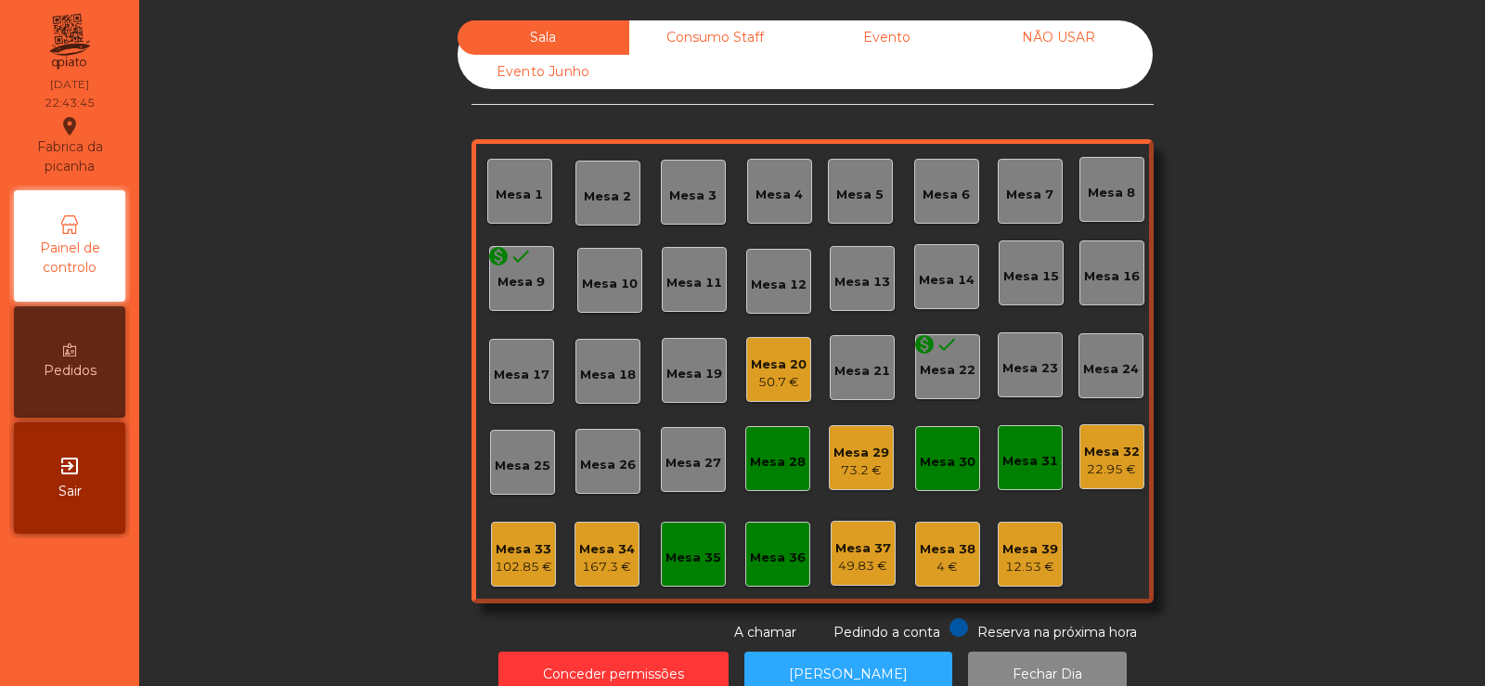
scroll to position [45, 0]
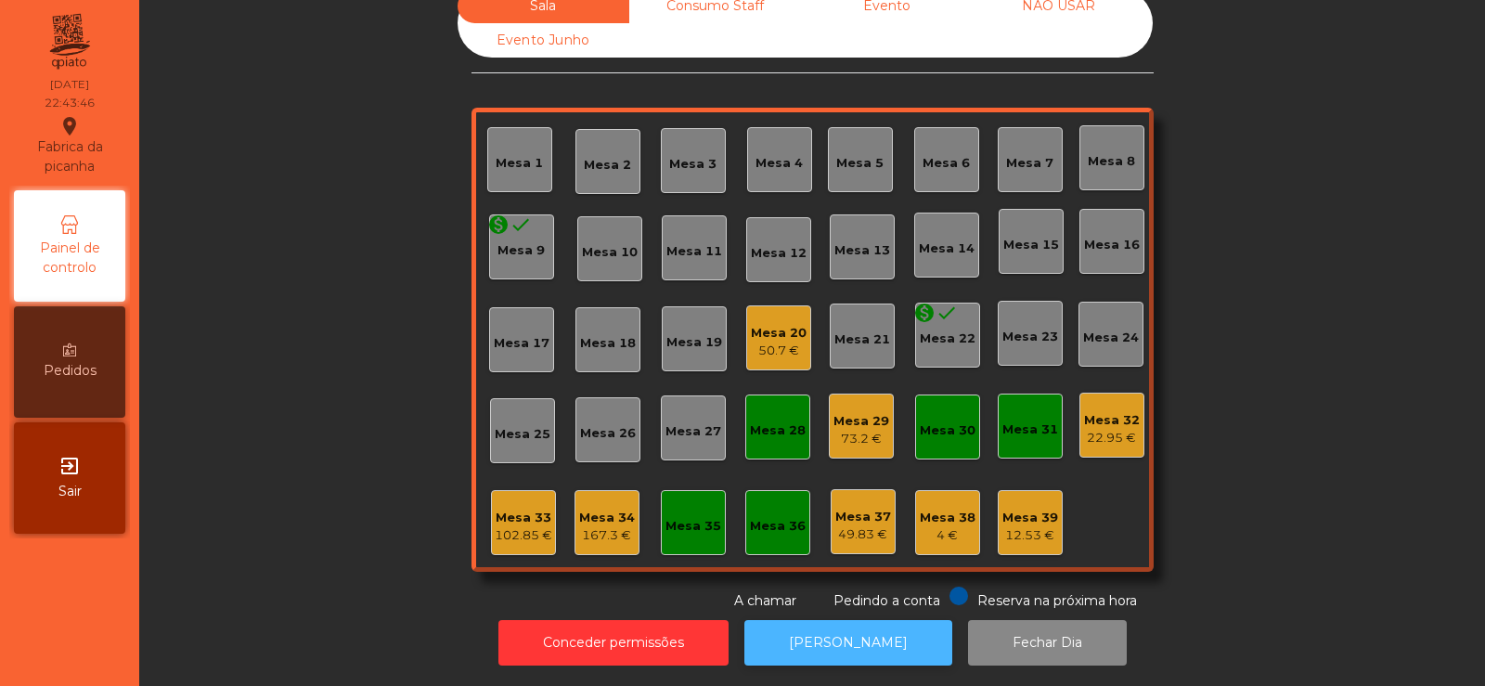
click at [819, 640] on button "[PERSON_NAME]" at bounding box center [848, 642] width 208 height 45
click at [854, 430] on div "73.2 €" at bounding box center [861, 439] width 56 height 19
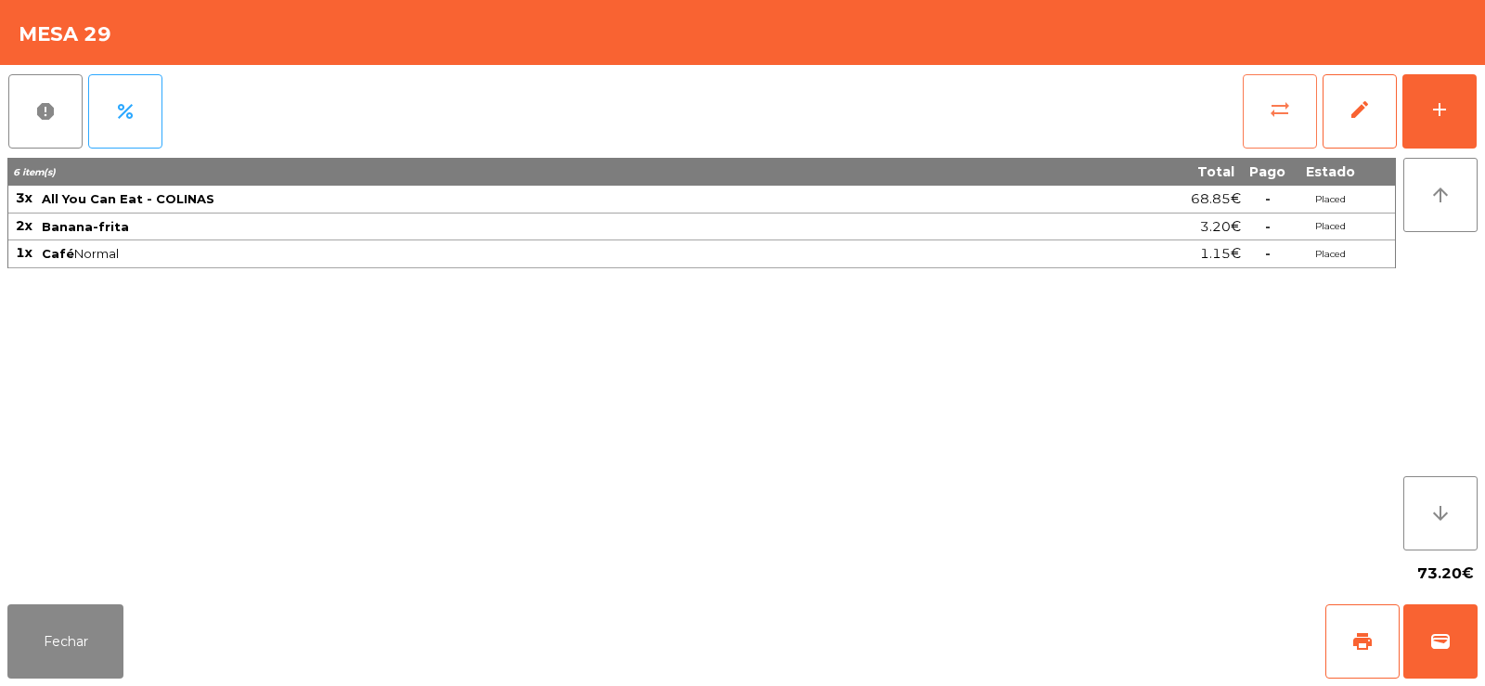
click at [1277, 134] on button "sync_alt" at bounding box center [1280, 111] width 74 height 74
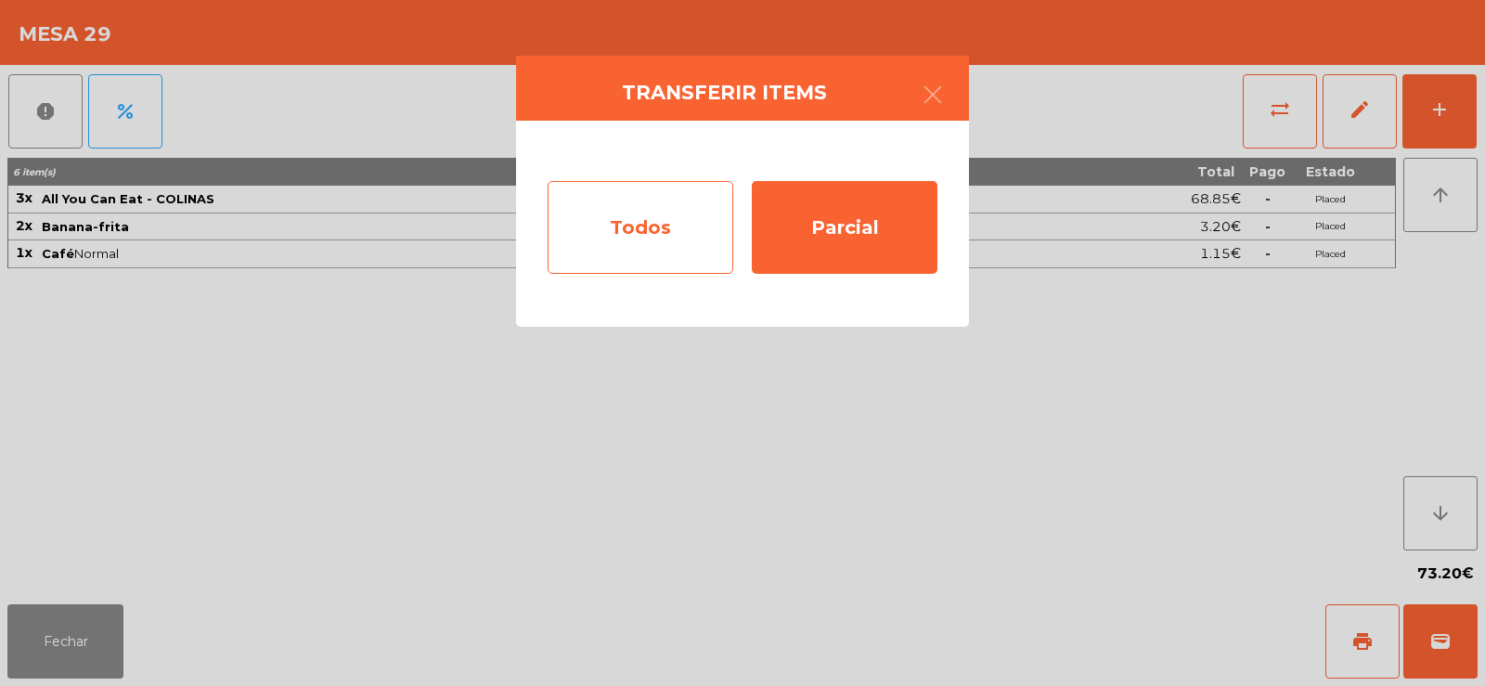
click at [646, 228] on div "Todos" at bounding box center [641, 227] width 186 height 93
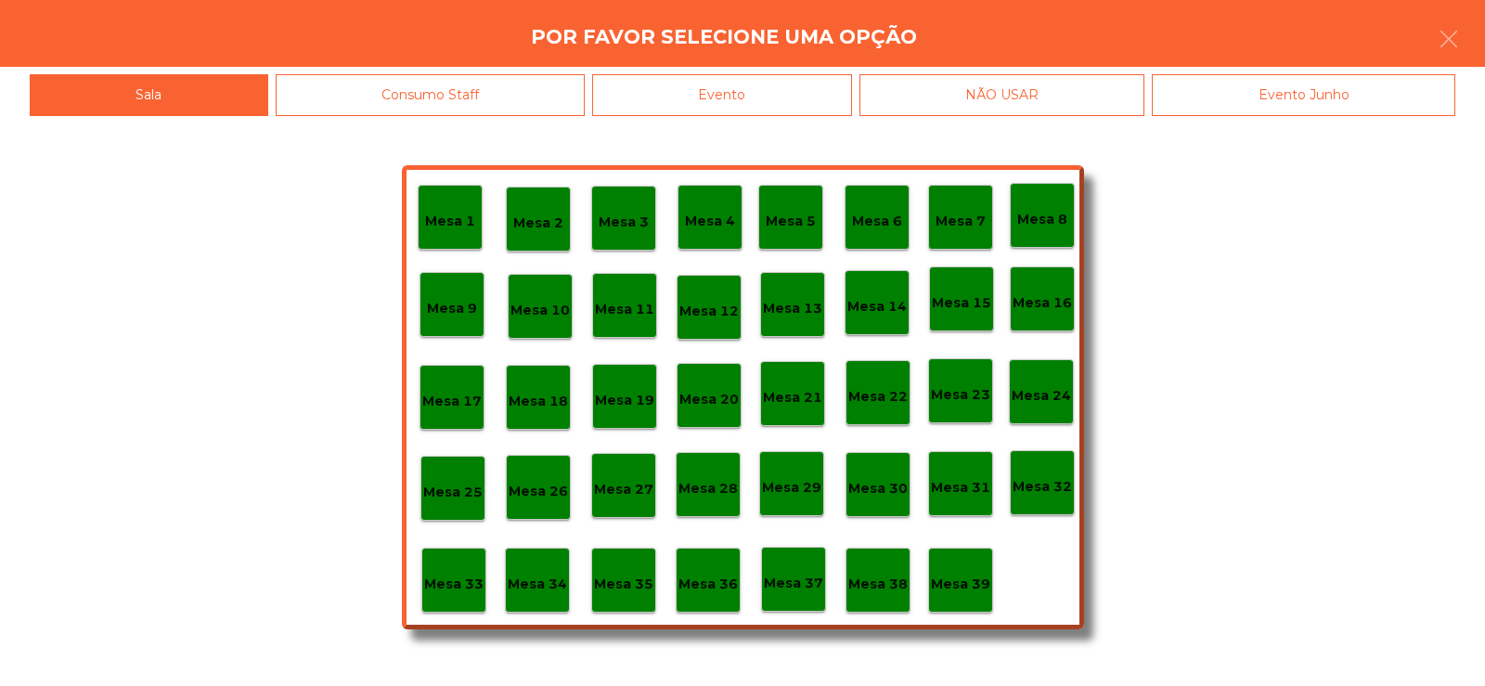
click at [771, 93] on div "Evento" at bounding box center [722, 95] width 260 height 42
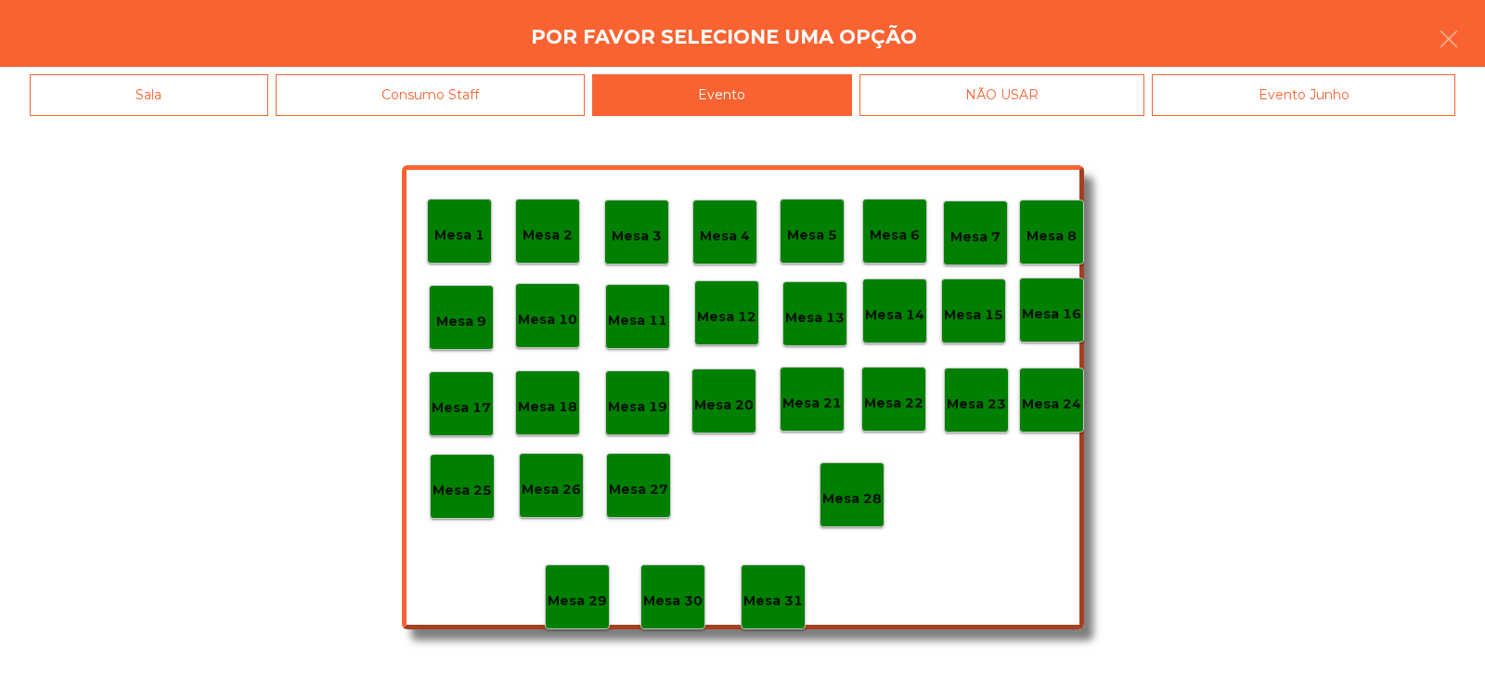
click at [858, 503] on p "Mesa 28" at bounding box center [851, 498] width 59 height 21
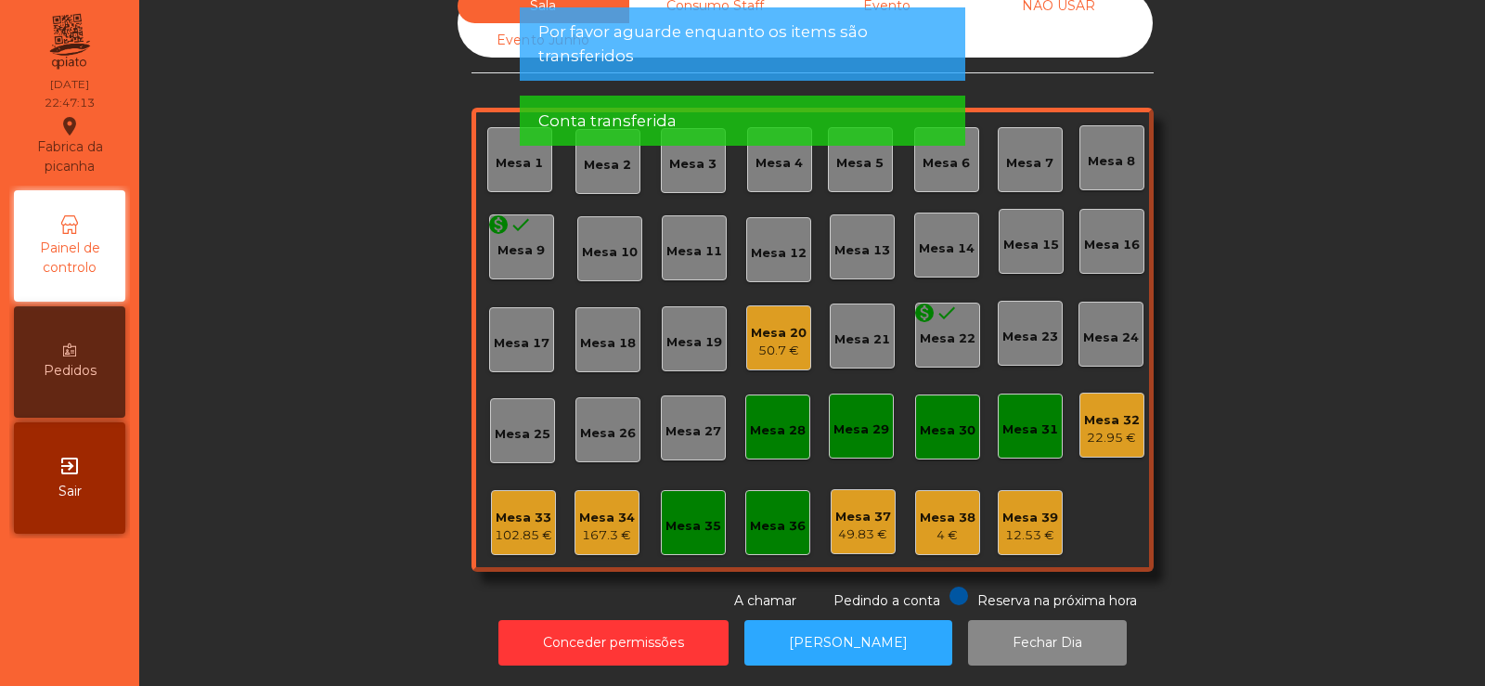
click at [603, 526] on div "167.3 €" at bounding box center [607, 535] width 56 height 19
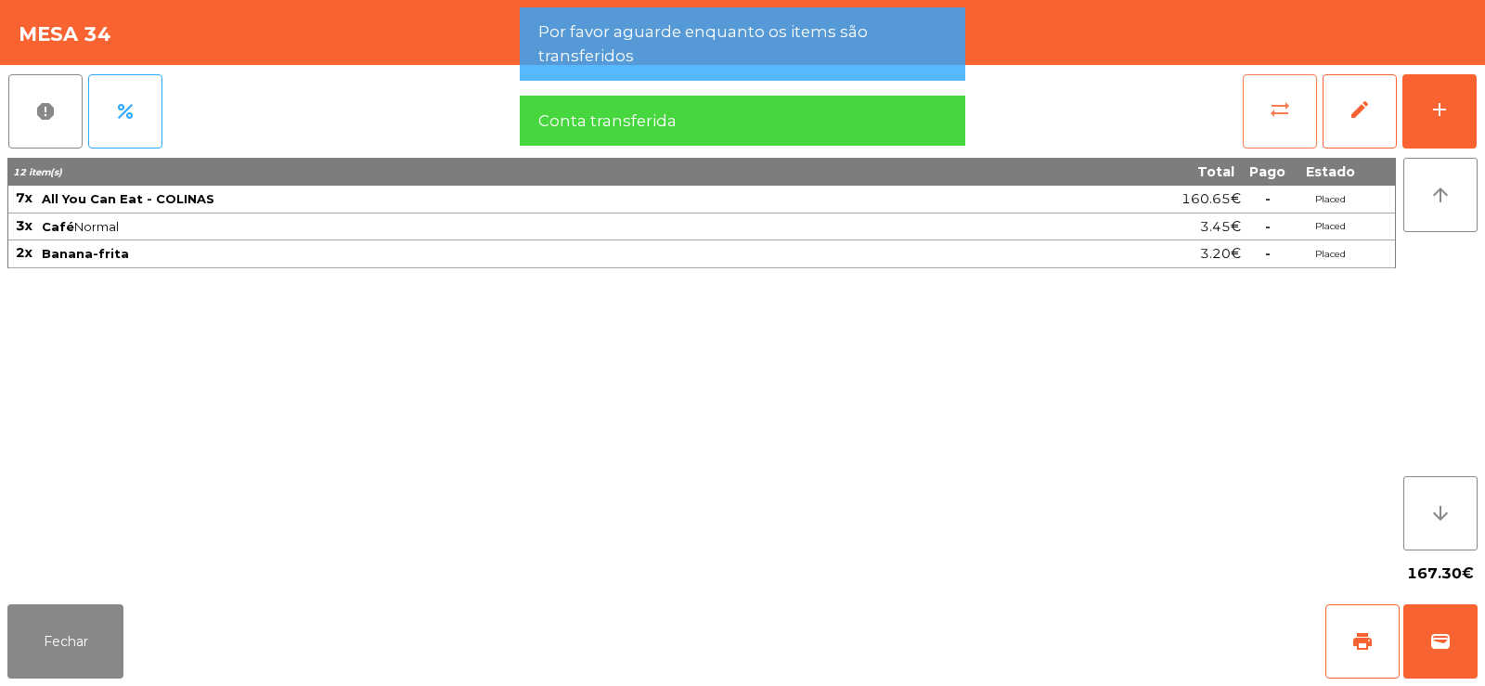
click at [1277, 110] on span "sync_alt" at bounding box center [1280, 109] width 22 height 22
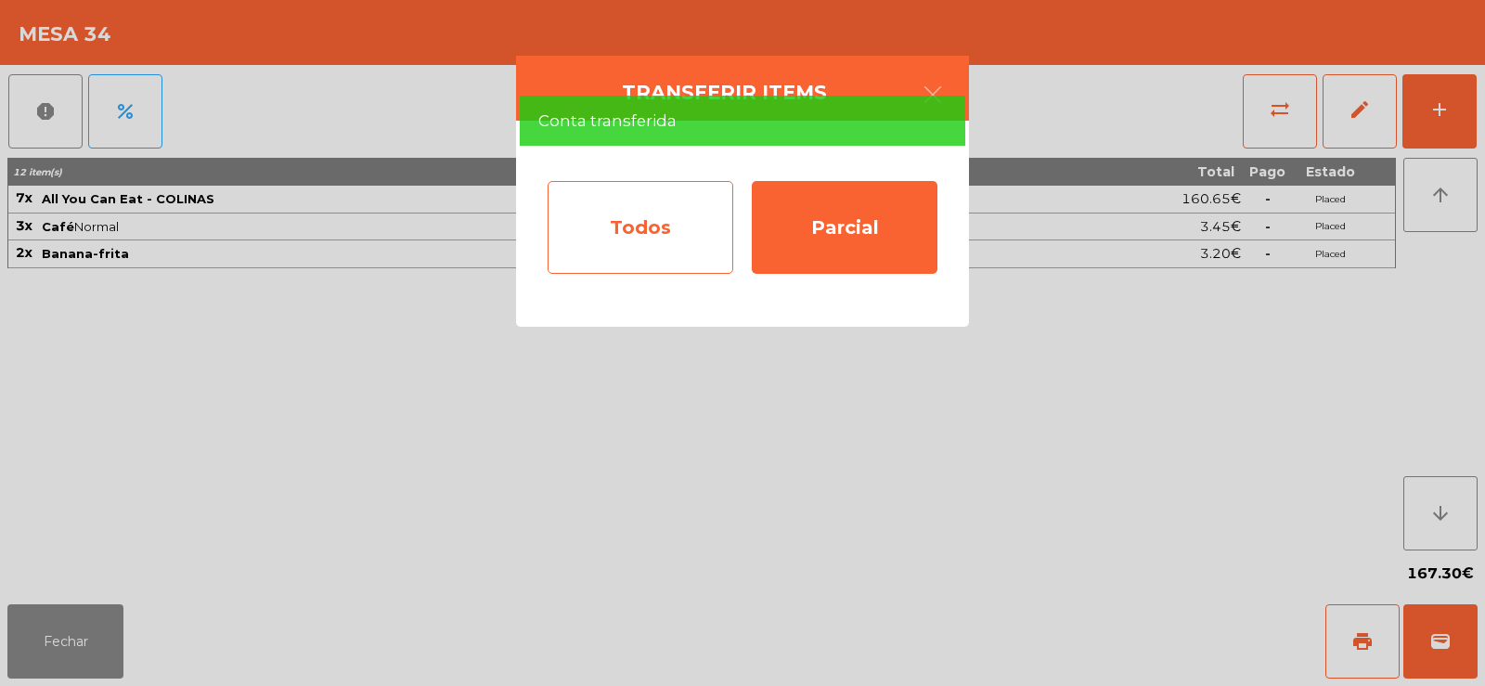
click at [655, 239] on div "Todos" at bounding box center [641, 227] width 186 height 93
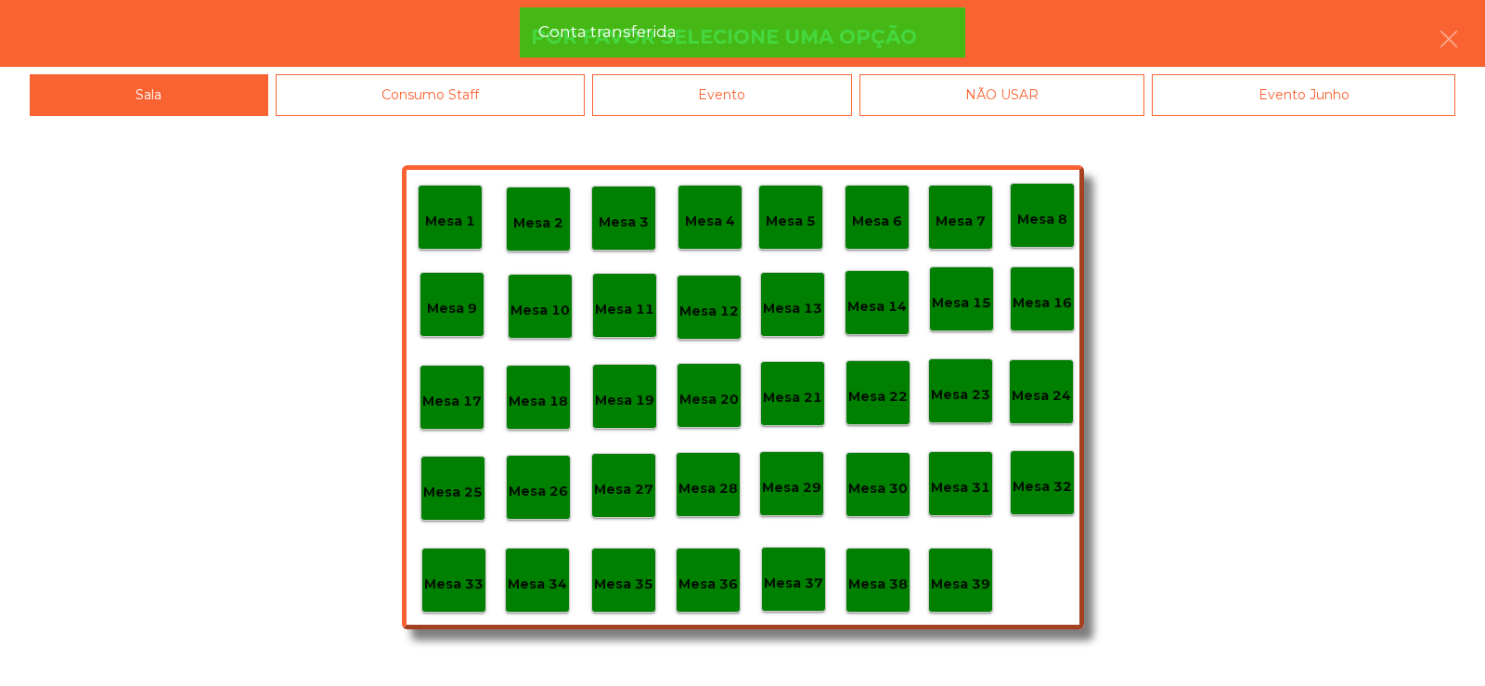
click at [759, 89] on div "Evento" at bounding box center [722, 95] width 260 height 42
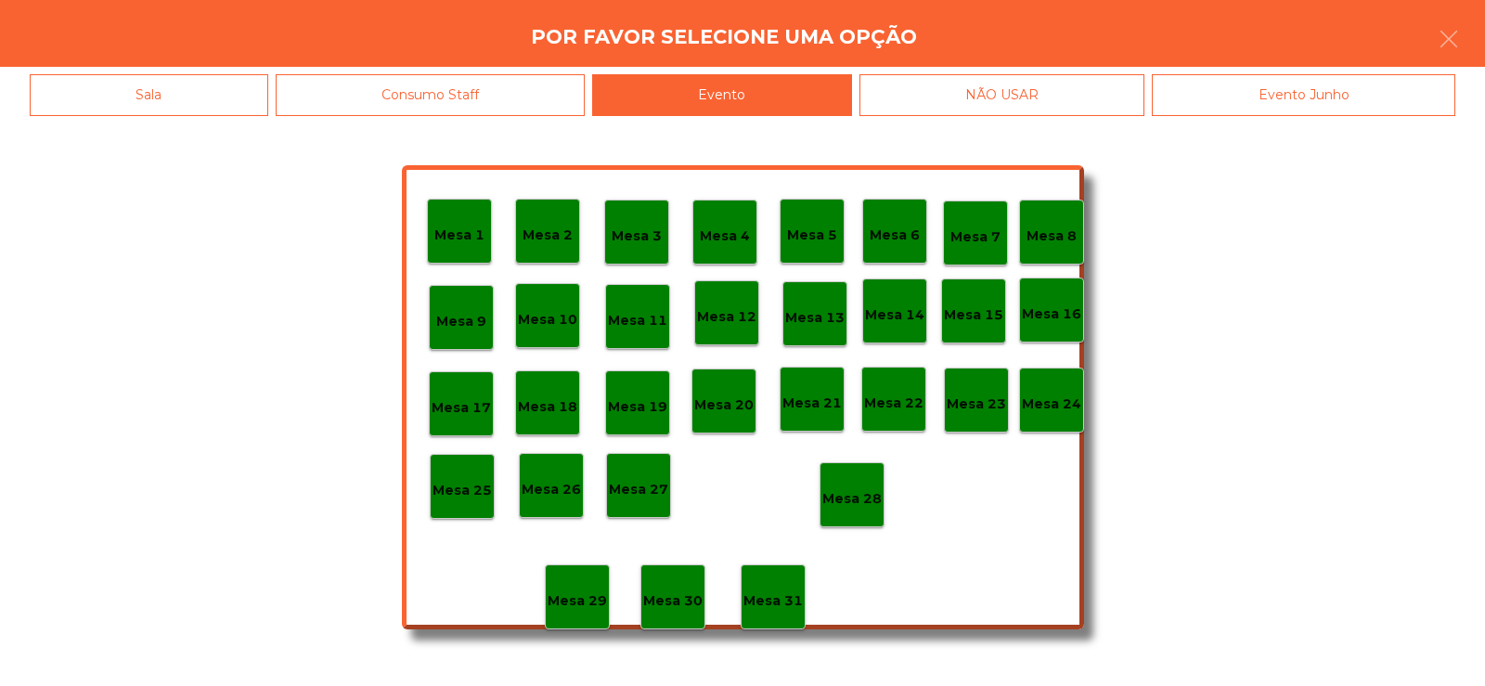
click at [859, 506] on p "Mesa 28" at bounding box center [851, 498] width 59 height 21
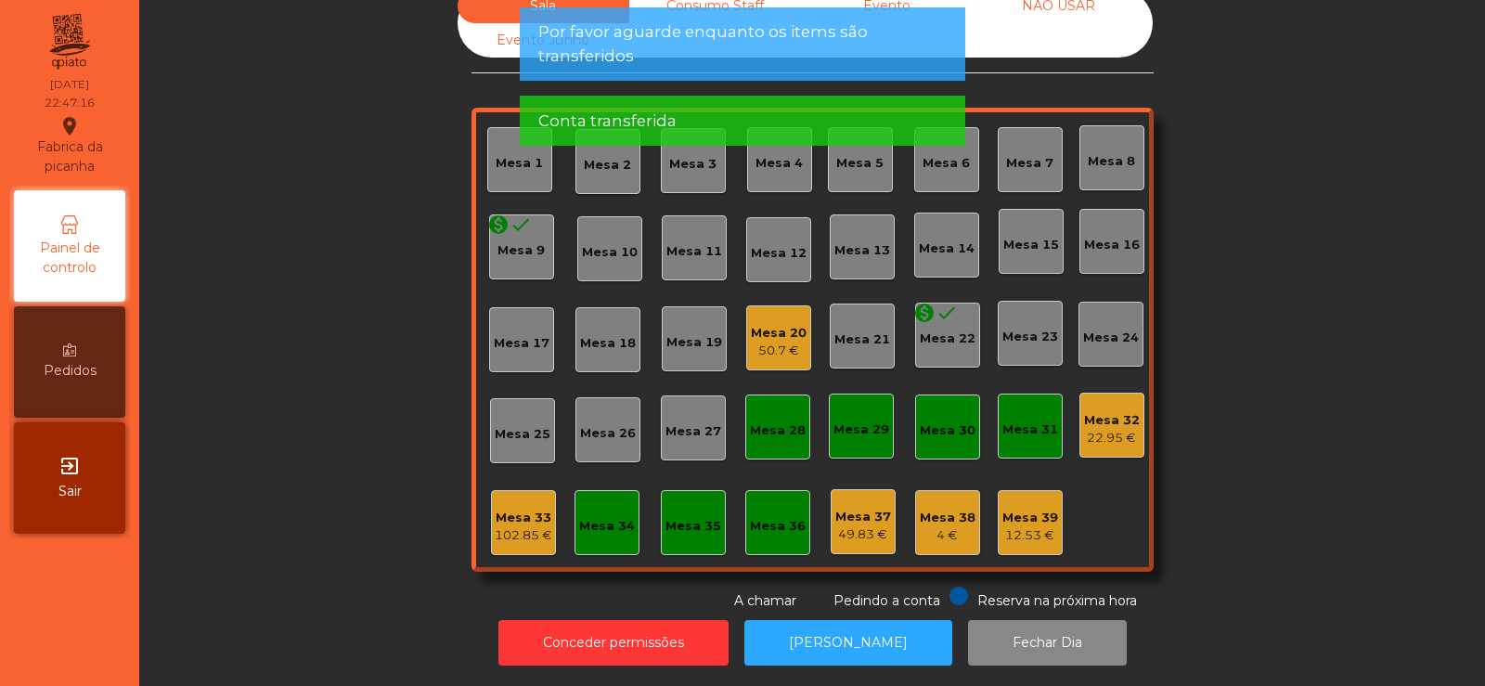
click at [1103, 429] on div "22.95 €" at bounding box center [1112, 438] width 56 height 19
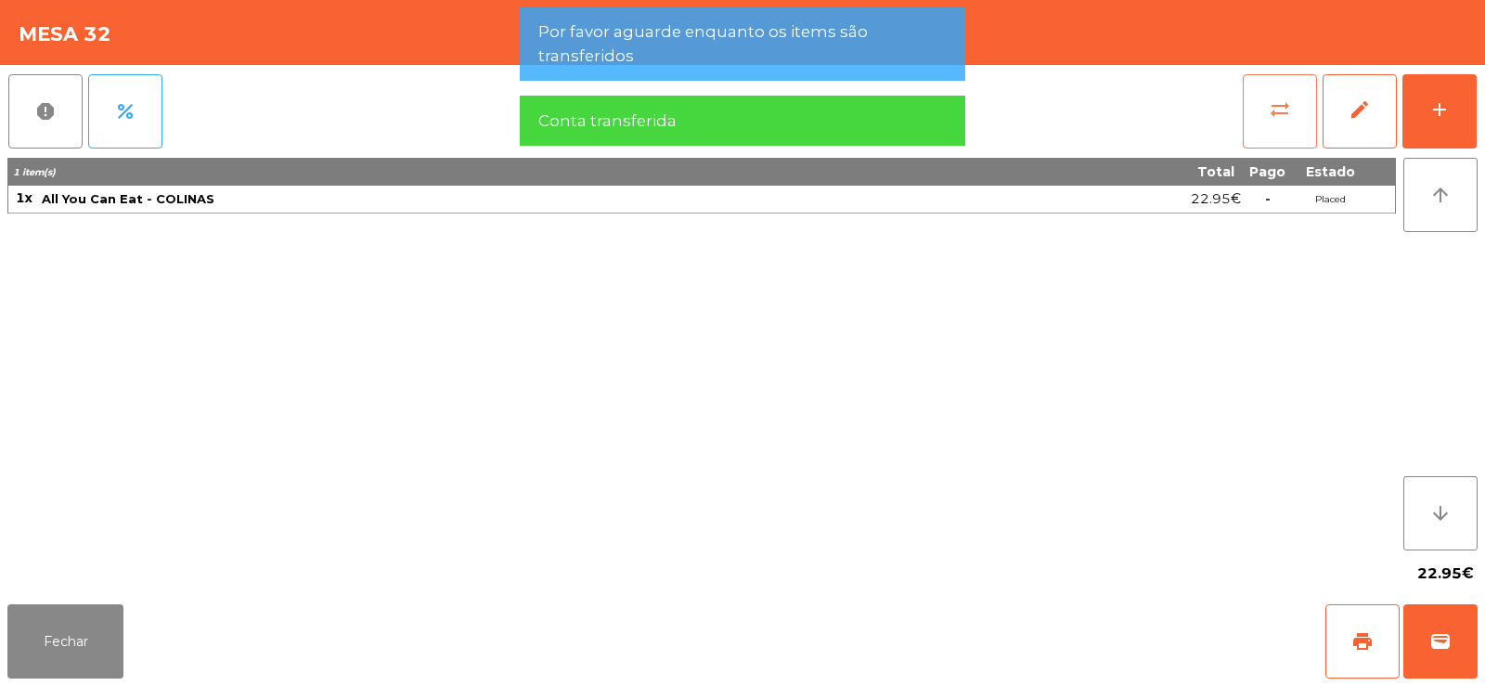
click at [1281, 112] on span "sync_alt" at bounding box center [1280, 109] width 22 height 22
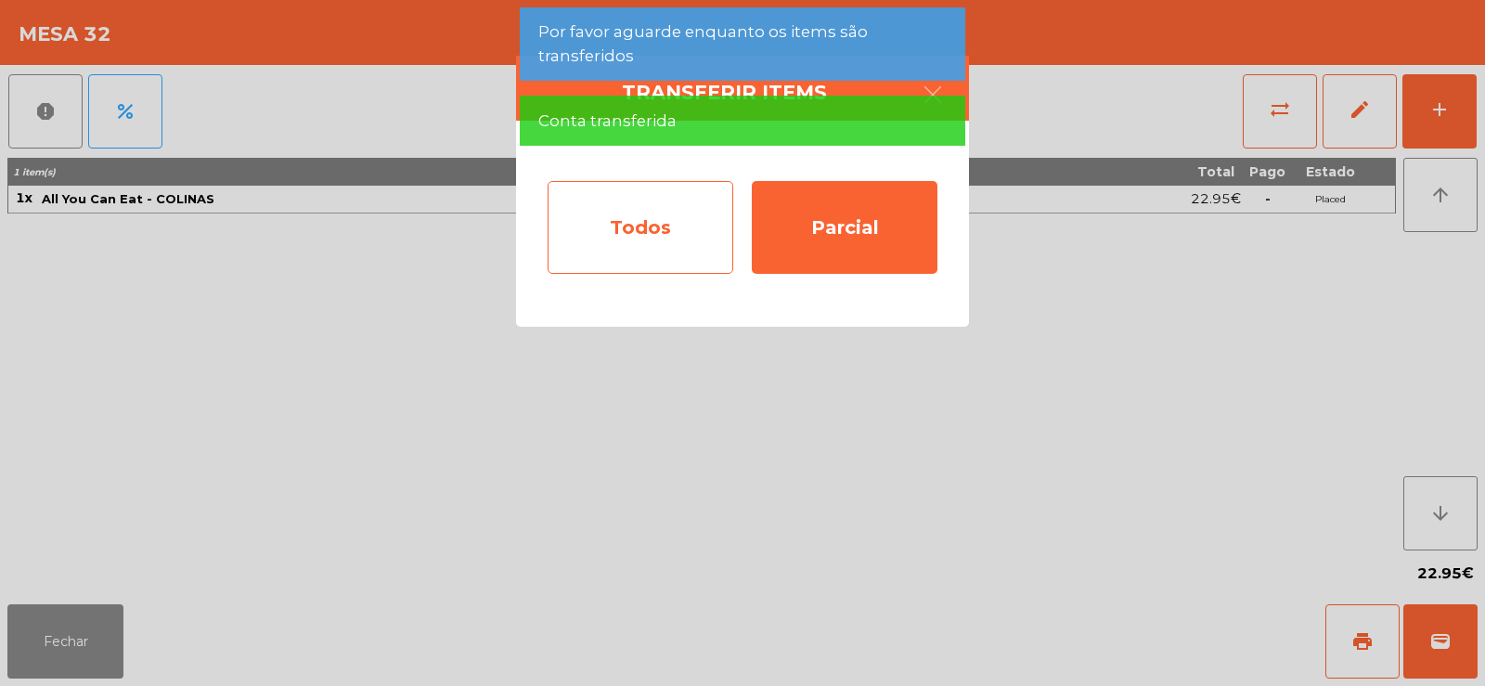
click at [666, 229] on div "Todos" at bounding box center [641, 227] width 186 height 93
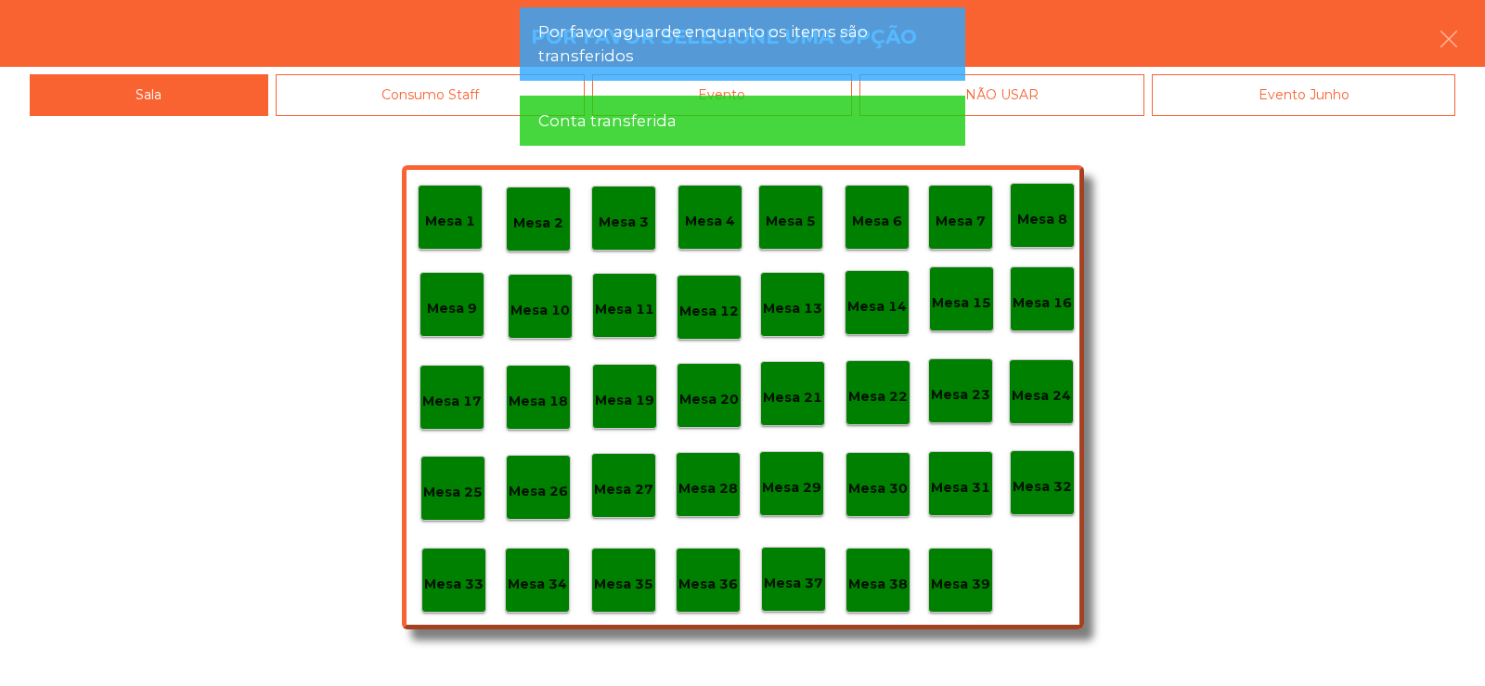
click at [728, 88] on app-alert "Por favor aguarde enquanto os items são transferidos Conta transferida" at bounding box center [742, 83] width 445 height 153
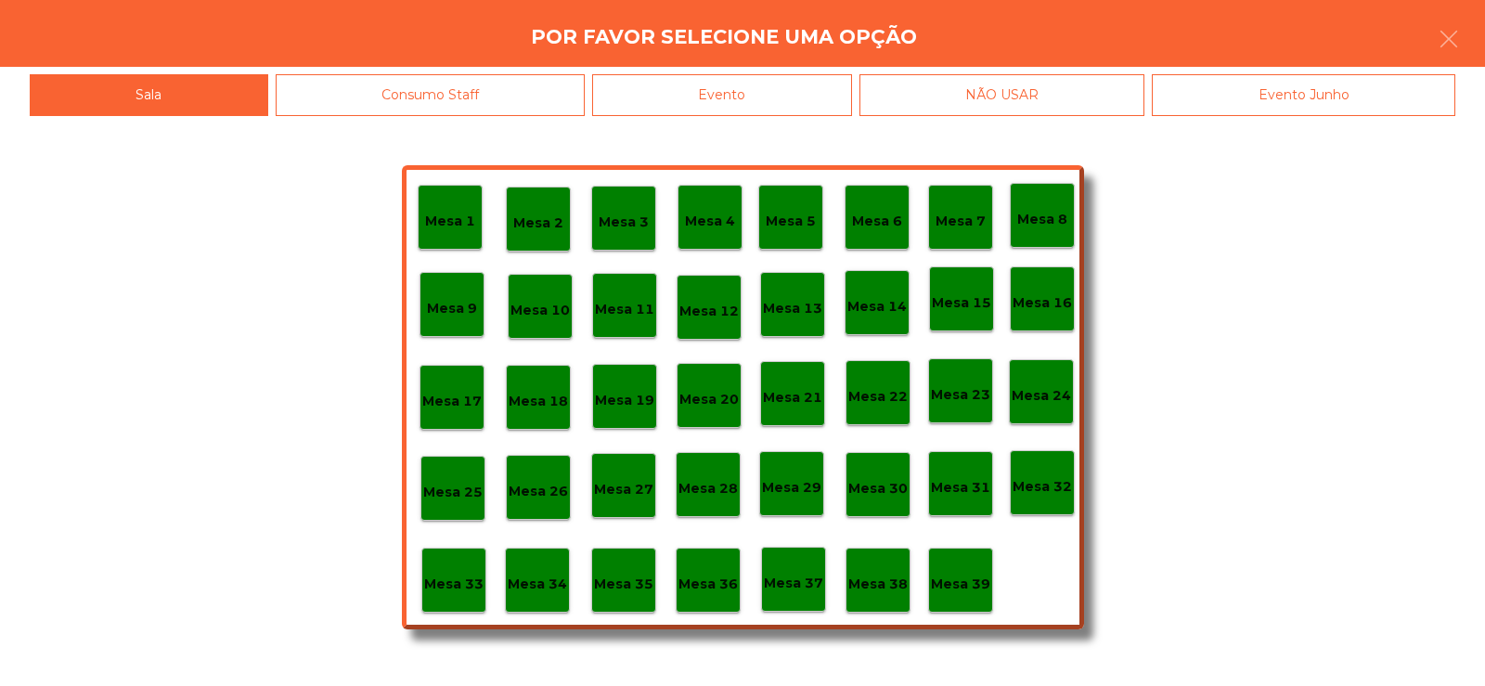
click at [780, 103] on div "Evento" at bounding box center [722, 95] width 260 height 42
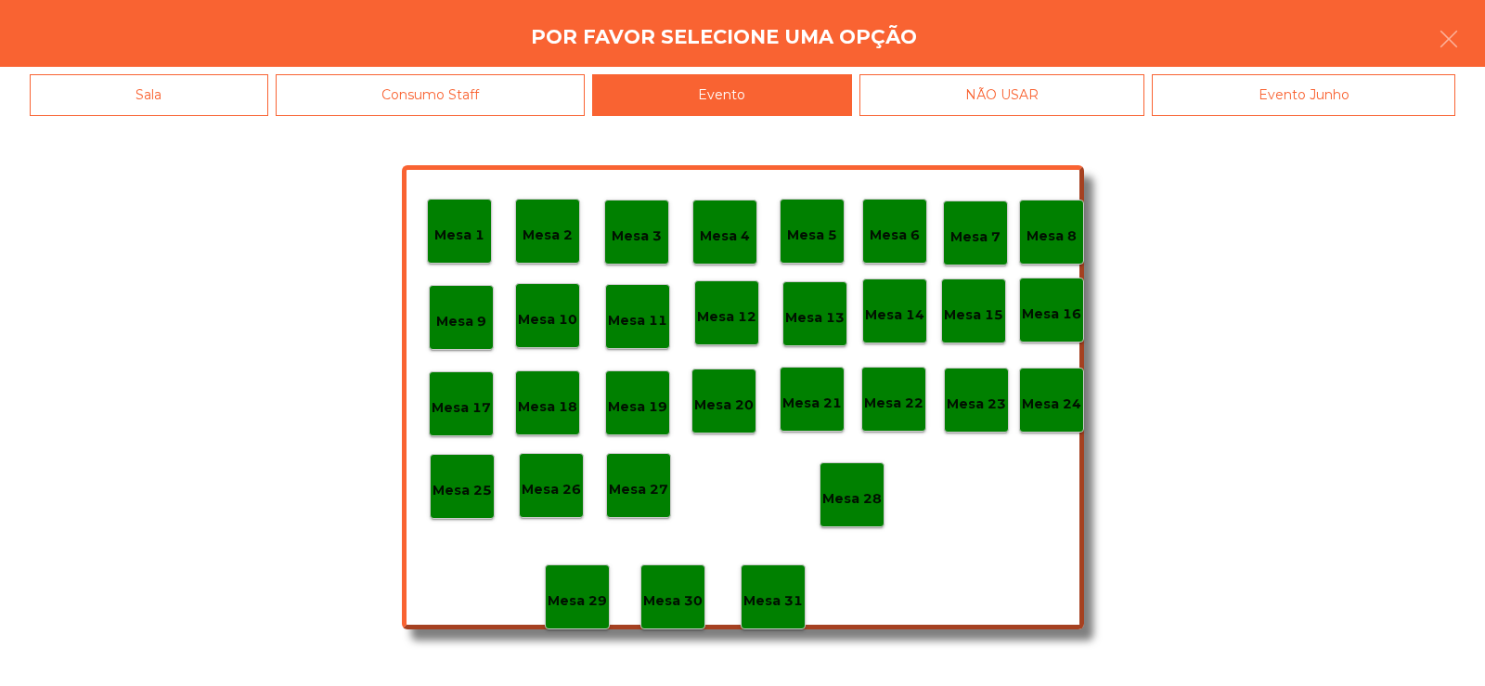
click at [854, 488] on p "Mesa 28" at bounding box center [851, 498] width 59 height 21
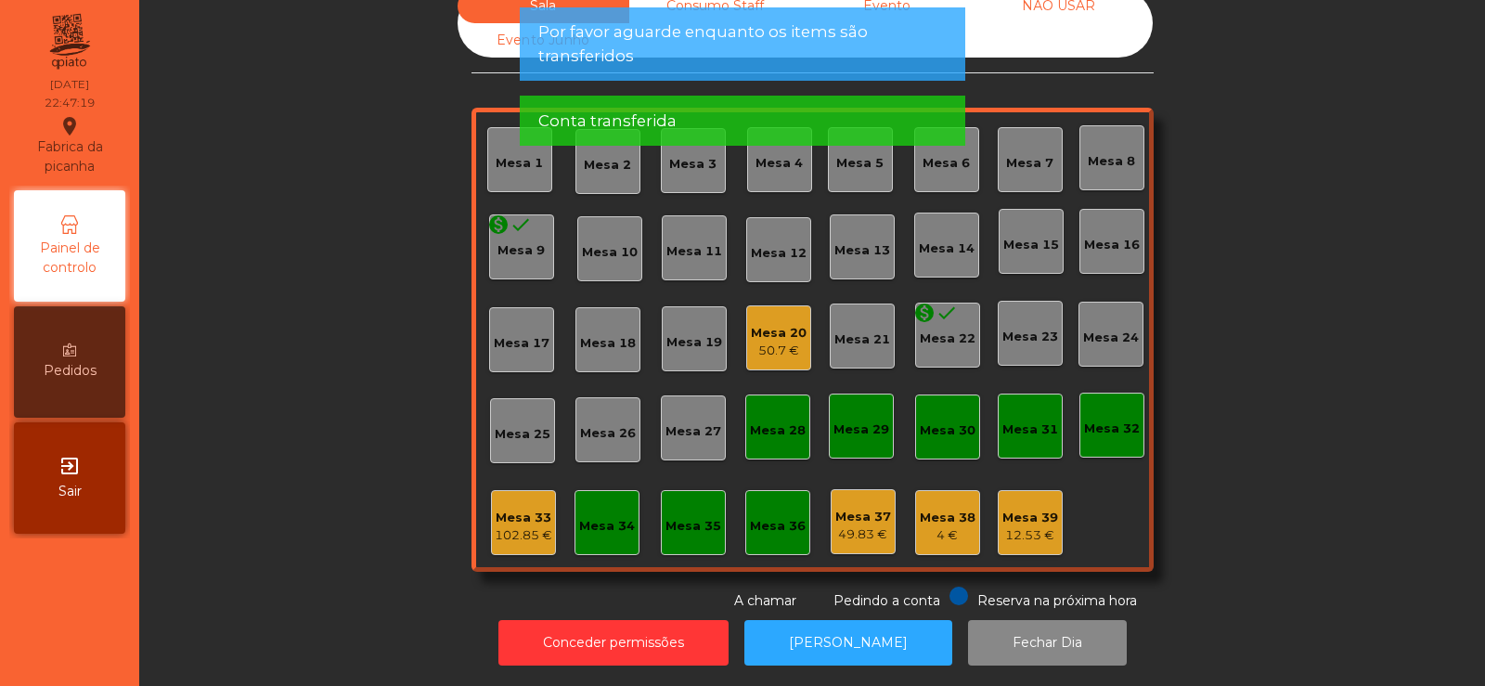
click at [521, 526] on div "102.85 €" at bounding box center [524, 535] width 58 height 19
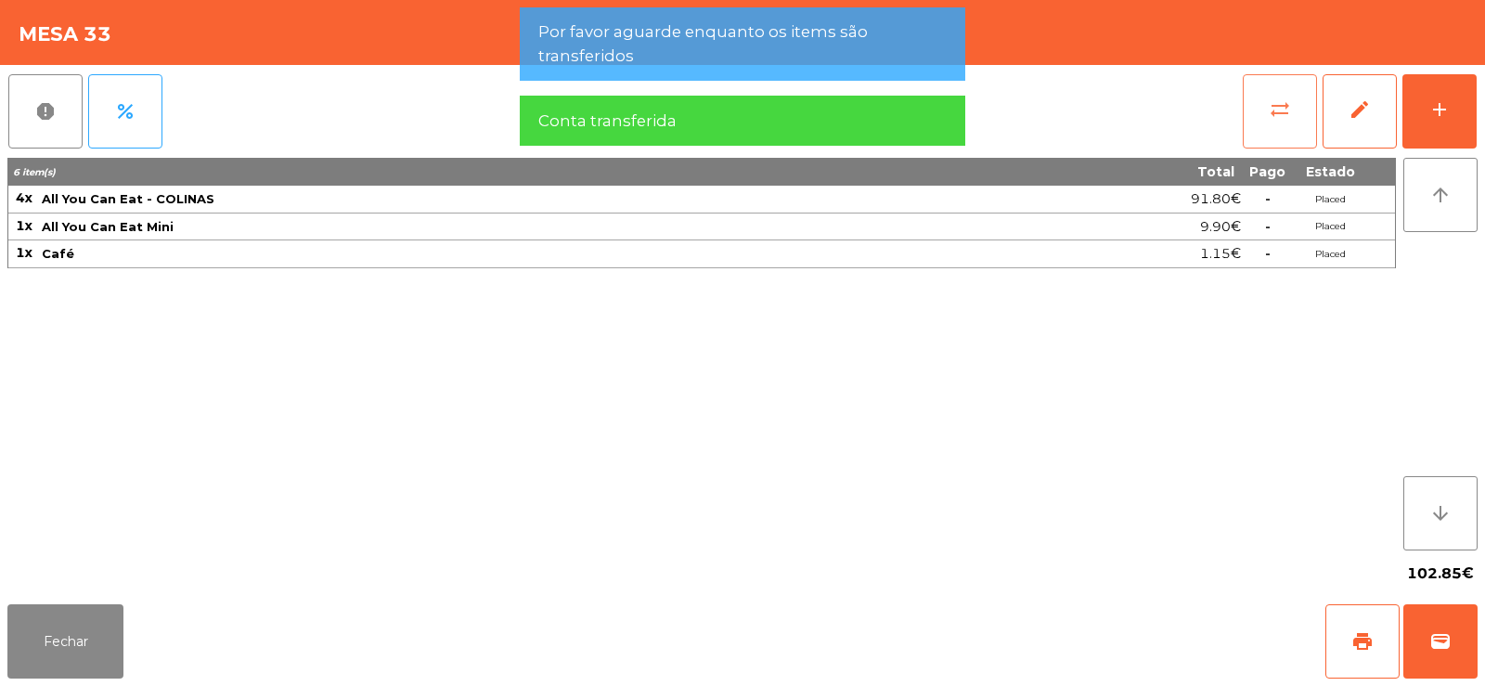
click at [1266, 115] on button "sync_alt" at bounding box center [1280, 111] width 74 height 74
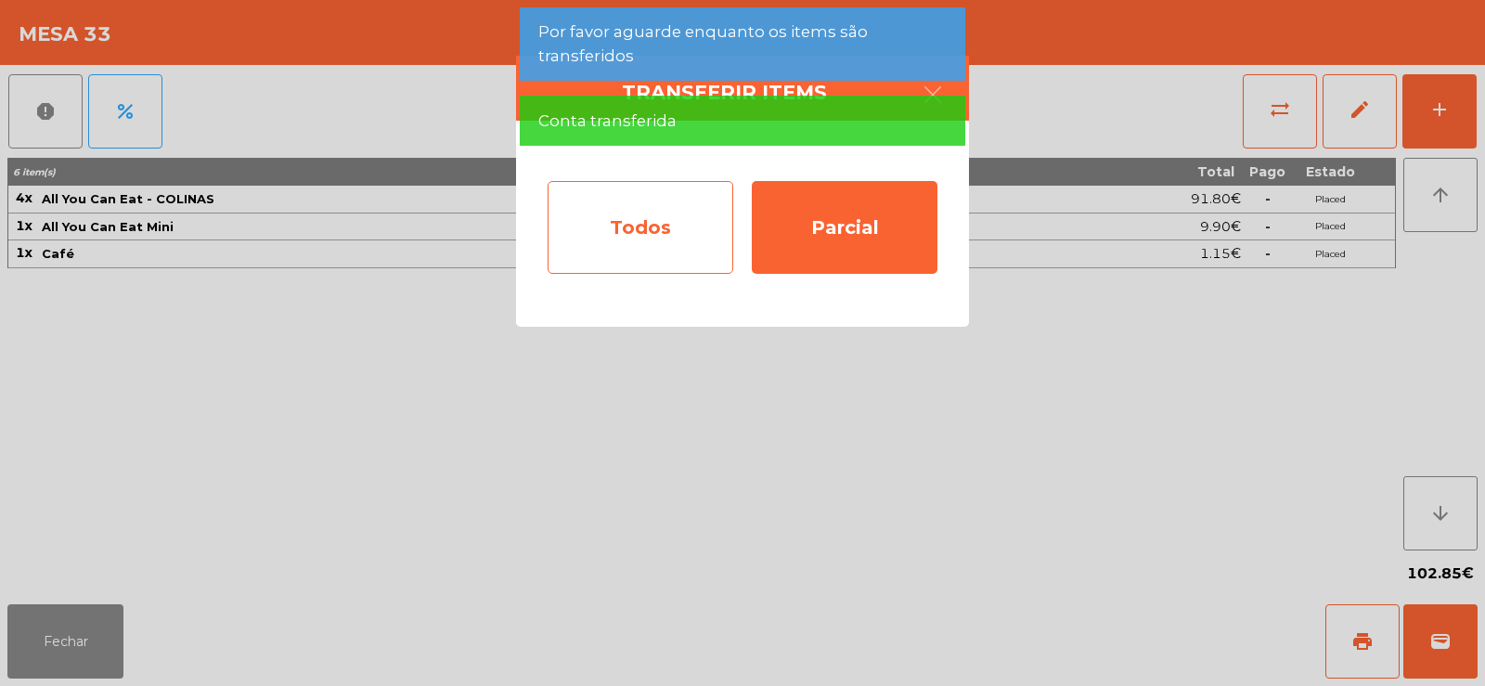
click at [704, 225] on div "Todos" at bounding box center [641, 227] width 186 height 93
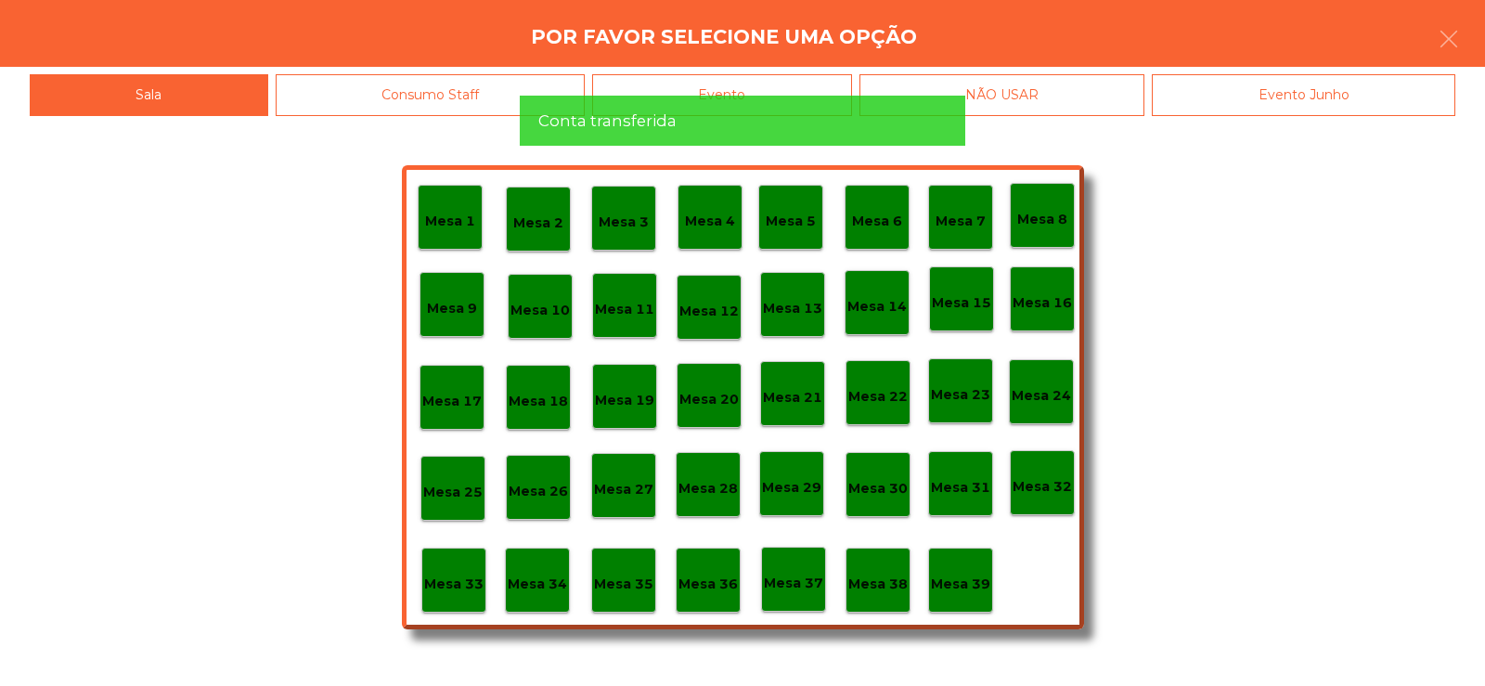
click at [743, 65] on app-alert "Por favor aguarde enquanto os items são transferidos Conta transferida" at bounding box center [742, 83] width 445 height 153
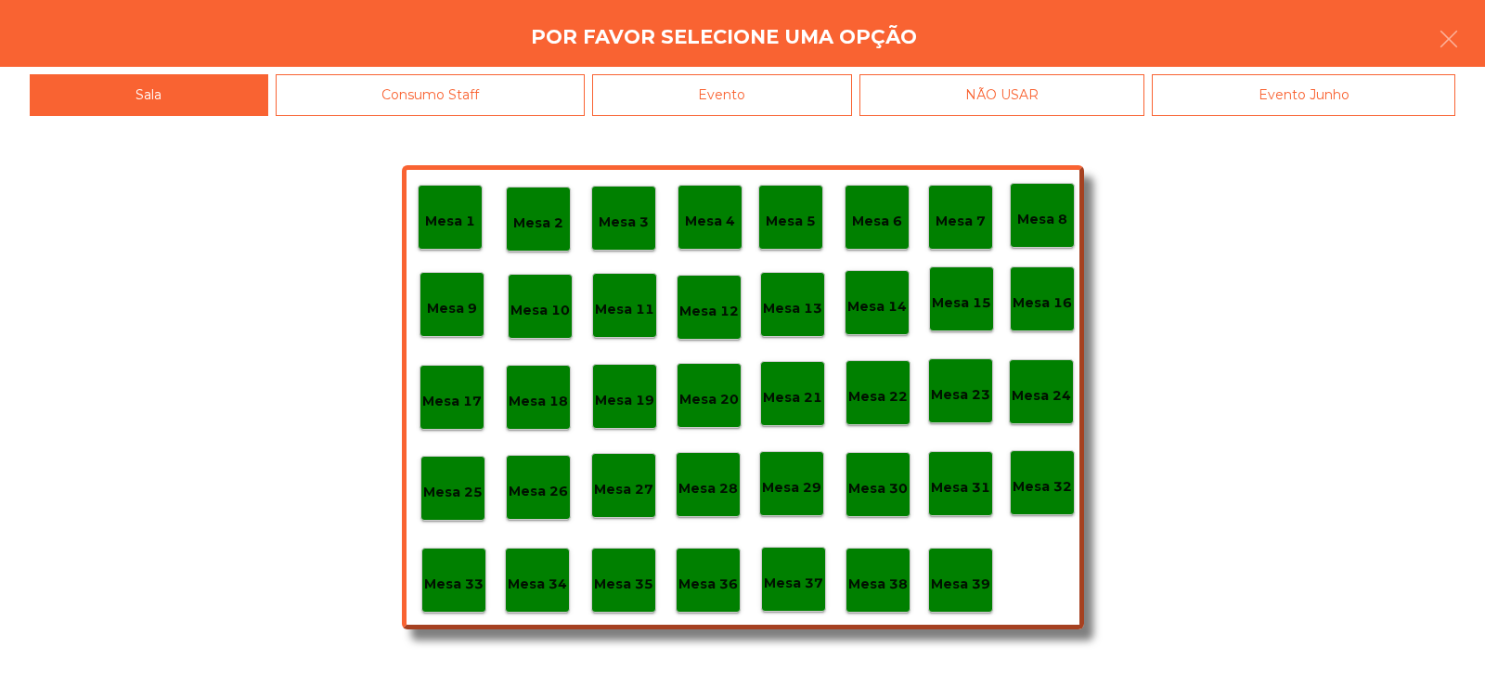
click at [784, 104] on div "Evento" at bounding box center [722, 95] width 260 height 42
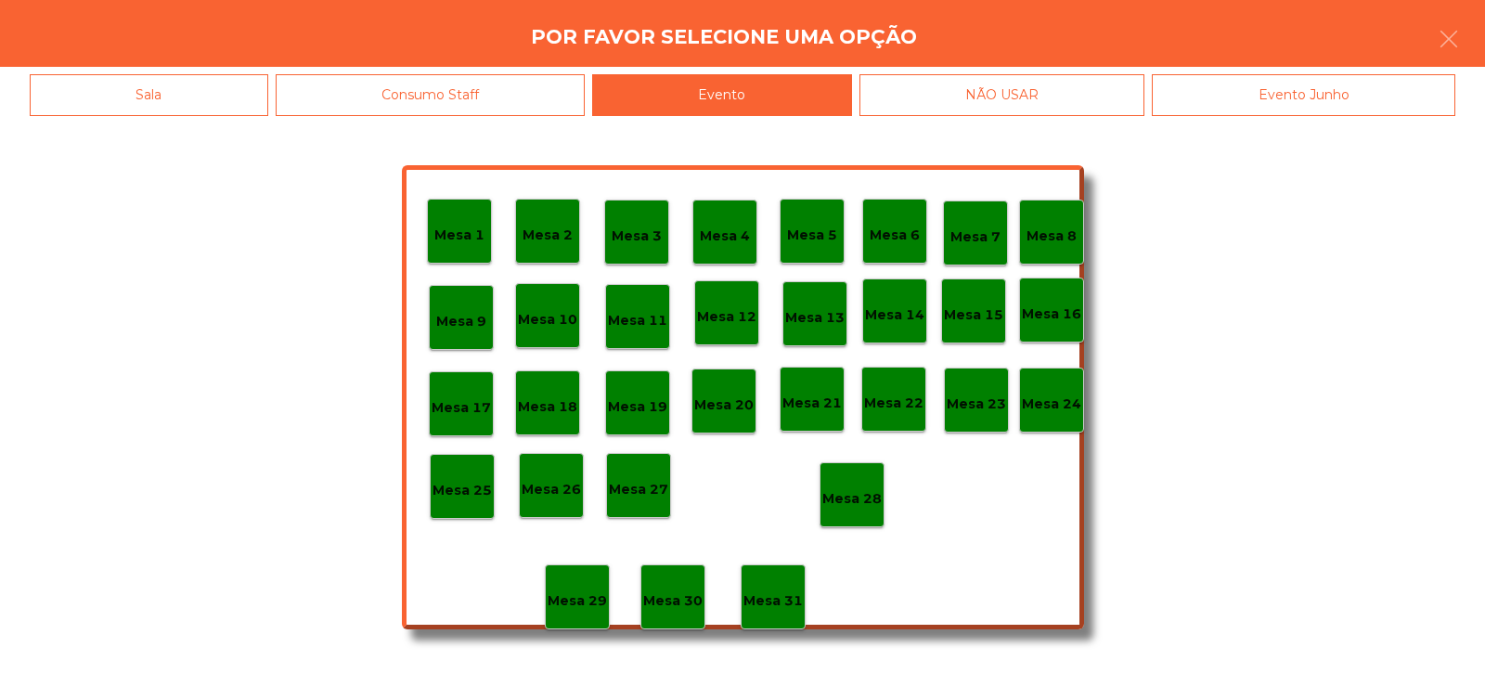
click at [838, 487] on div "Mesa 28" at bounding box center [851, 495] width 59 height 29
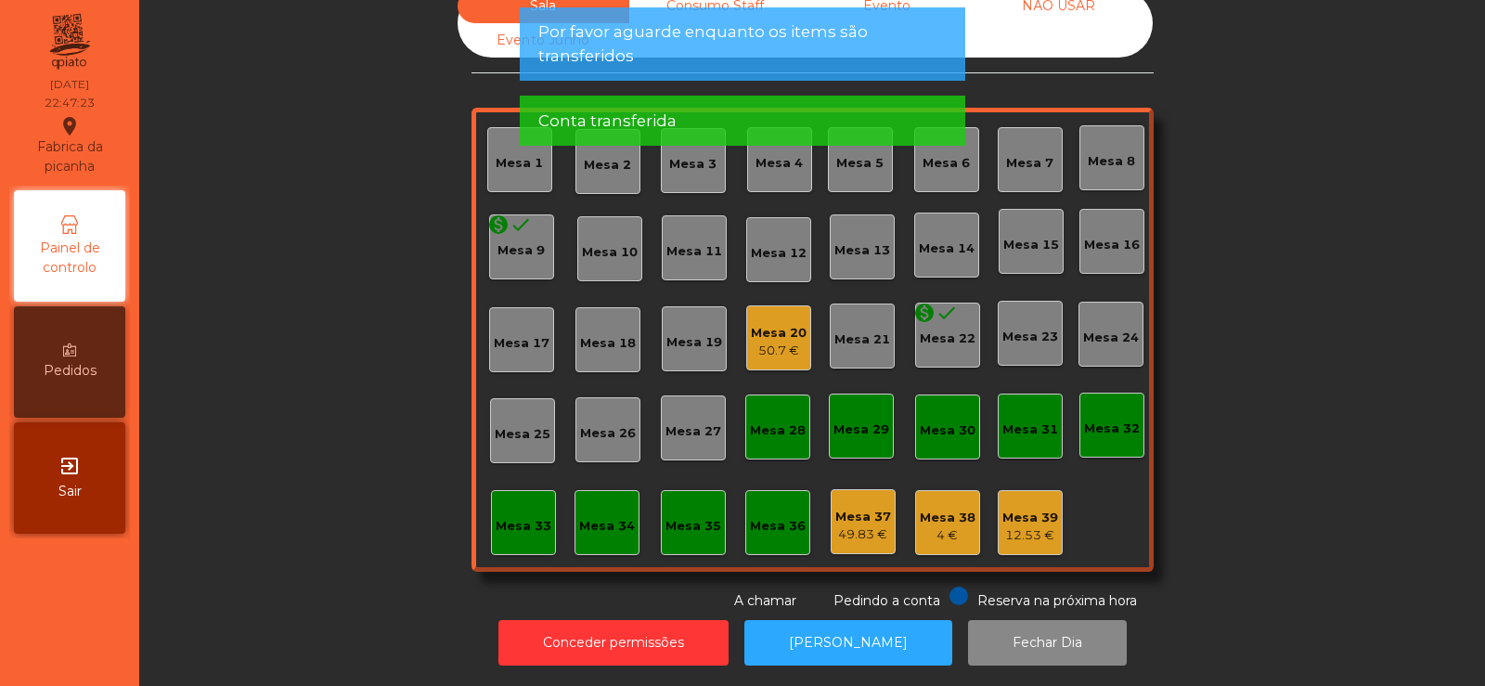
click at [777, 342] on div "50.7 €" at bounding box center [779, 351] width 56 height 19
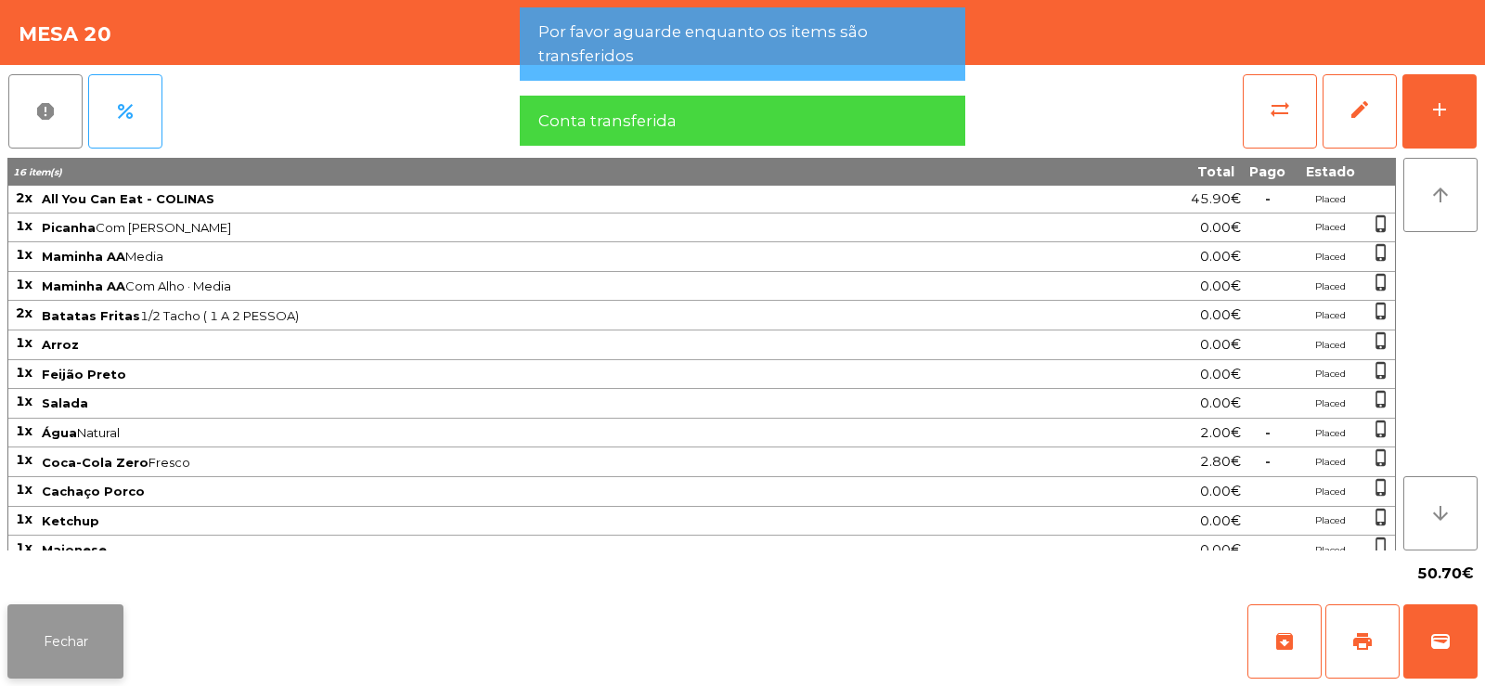
click at [46, 650] on button "Fechar" at bounding box center [65, 641] width 116 height 74
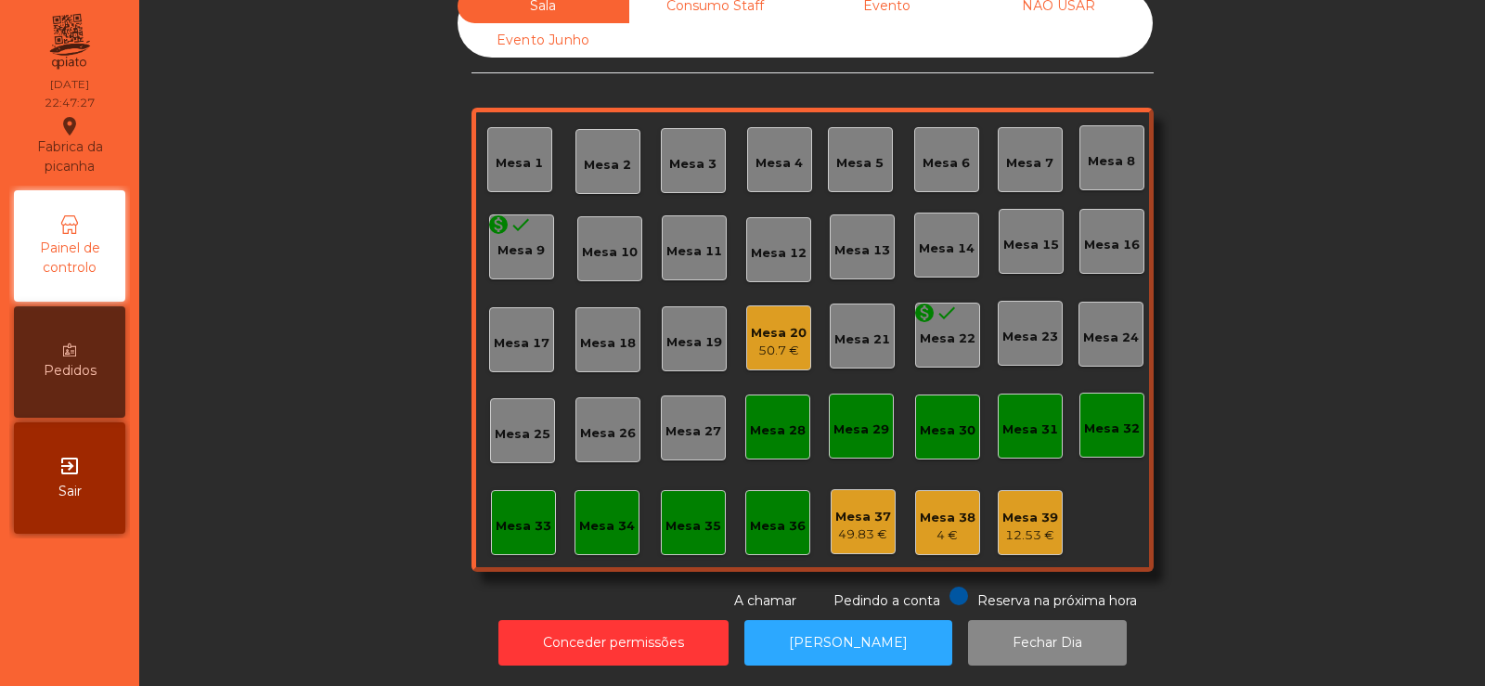
scroll to position [0, 0]
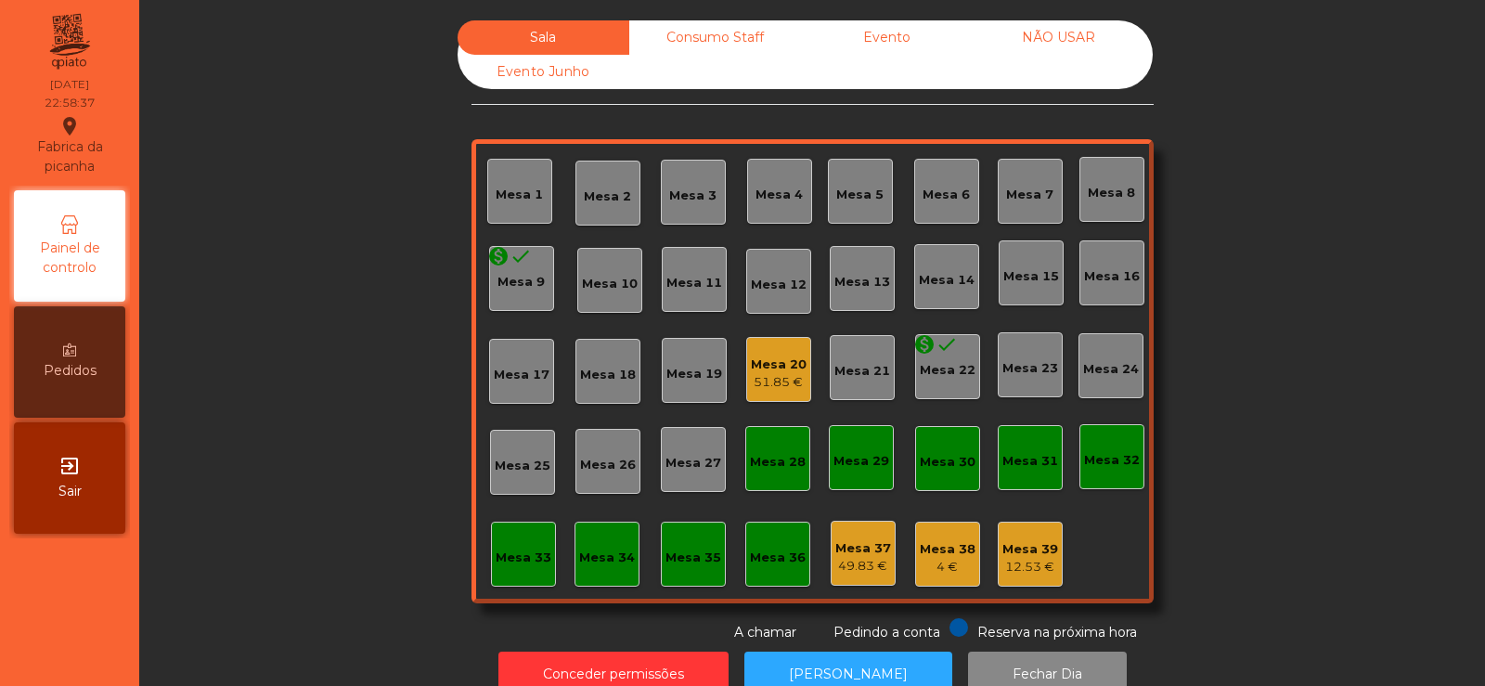
click at [521, 571] on div "Mesa 33" at bounding box center [523, 554] width 65 height 65
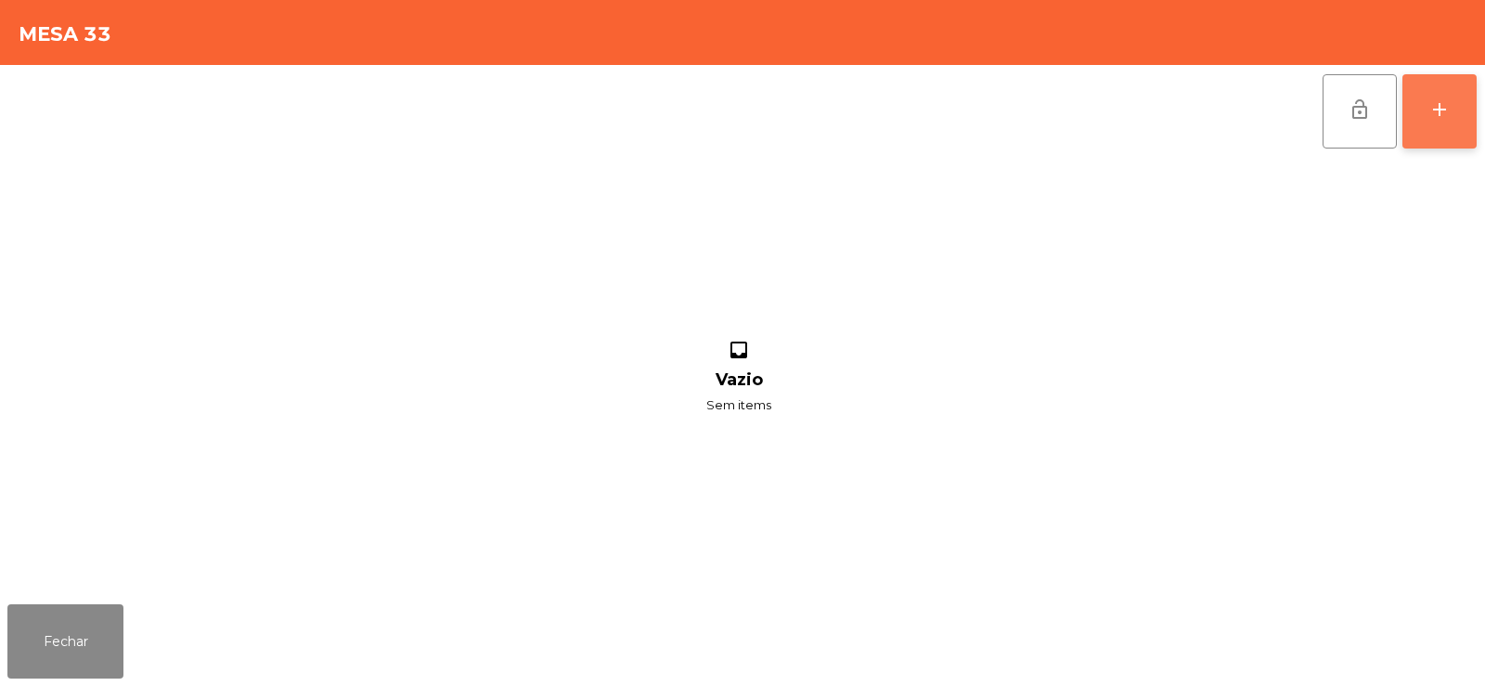
click at [1468, 120] on button "add" at bounding box center [1439, 111] width 74 height 74
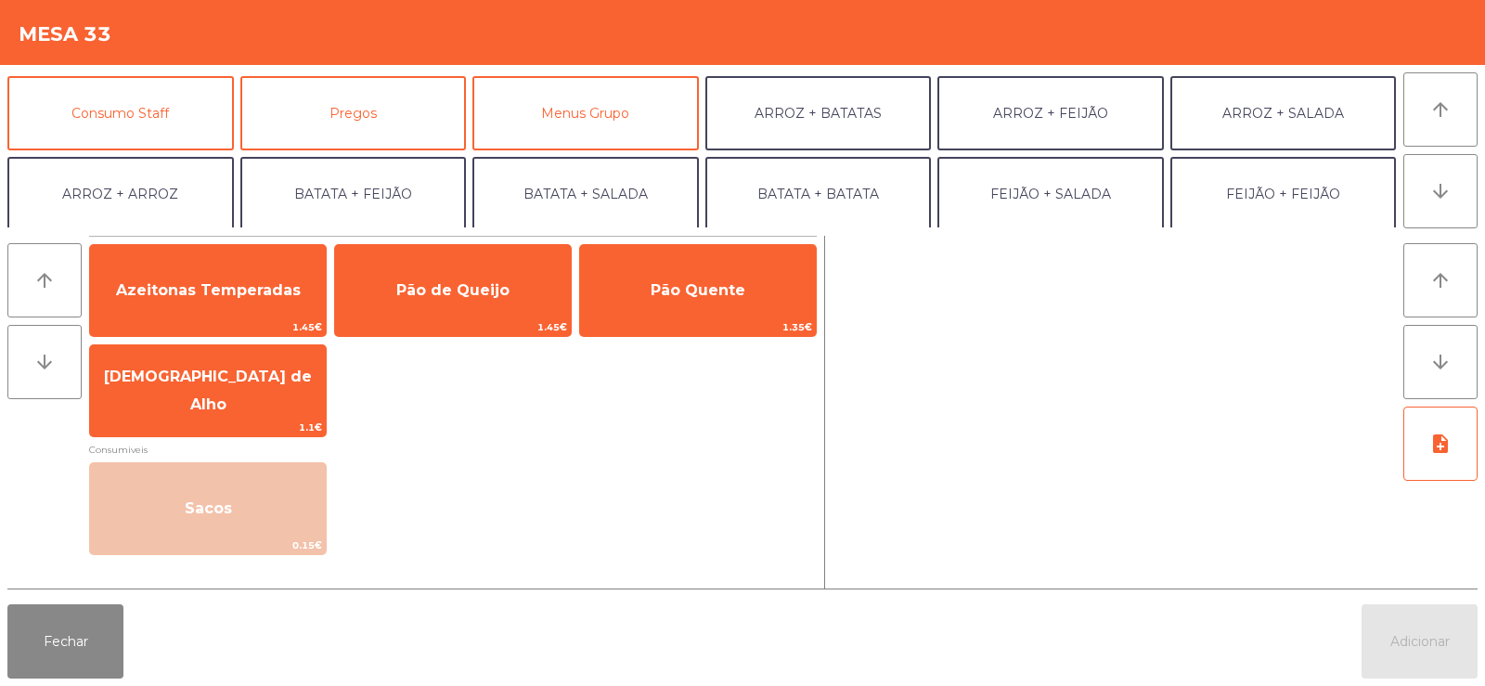
scroll to position [163, 0]
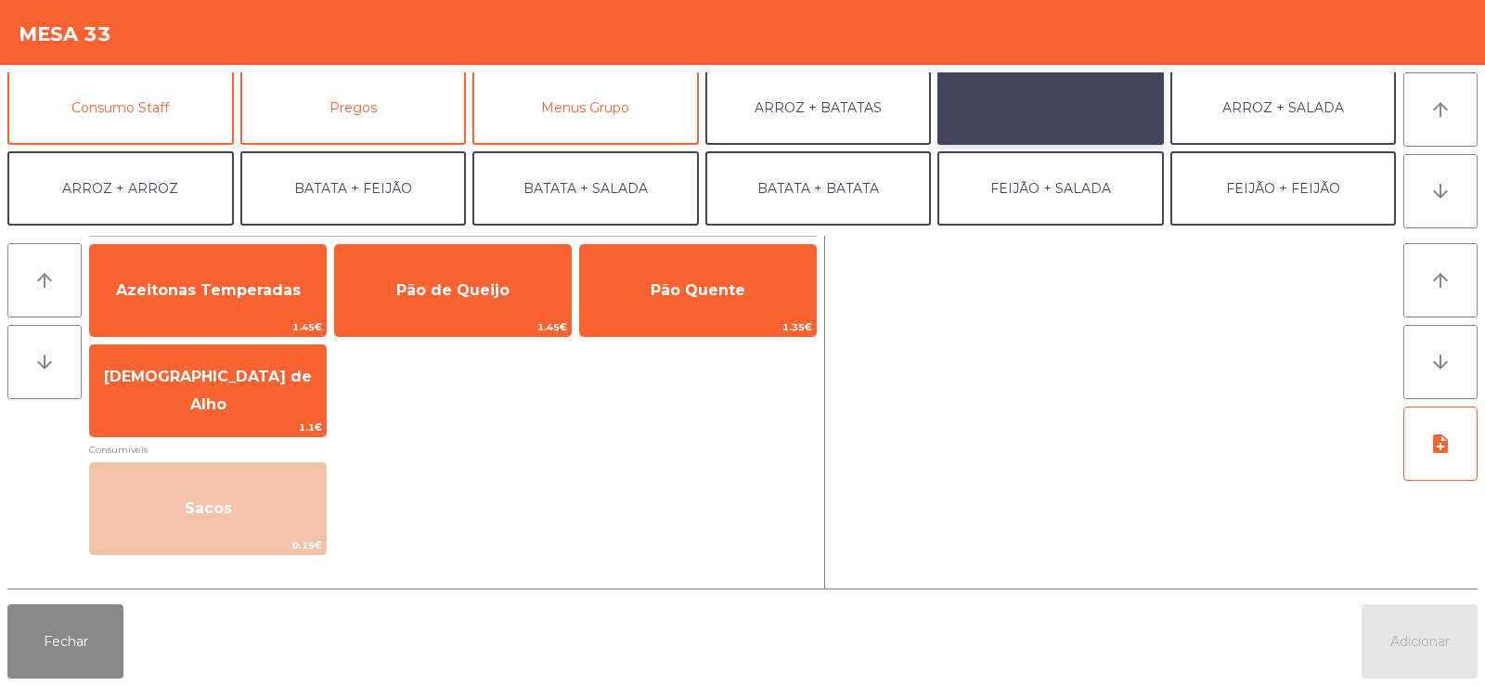
click at [1082, 81] on button "ARROZ + FEIJÃO" at bounding box center [1050, 108] width 226 height 74
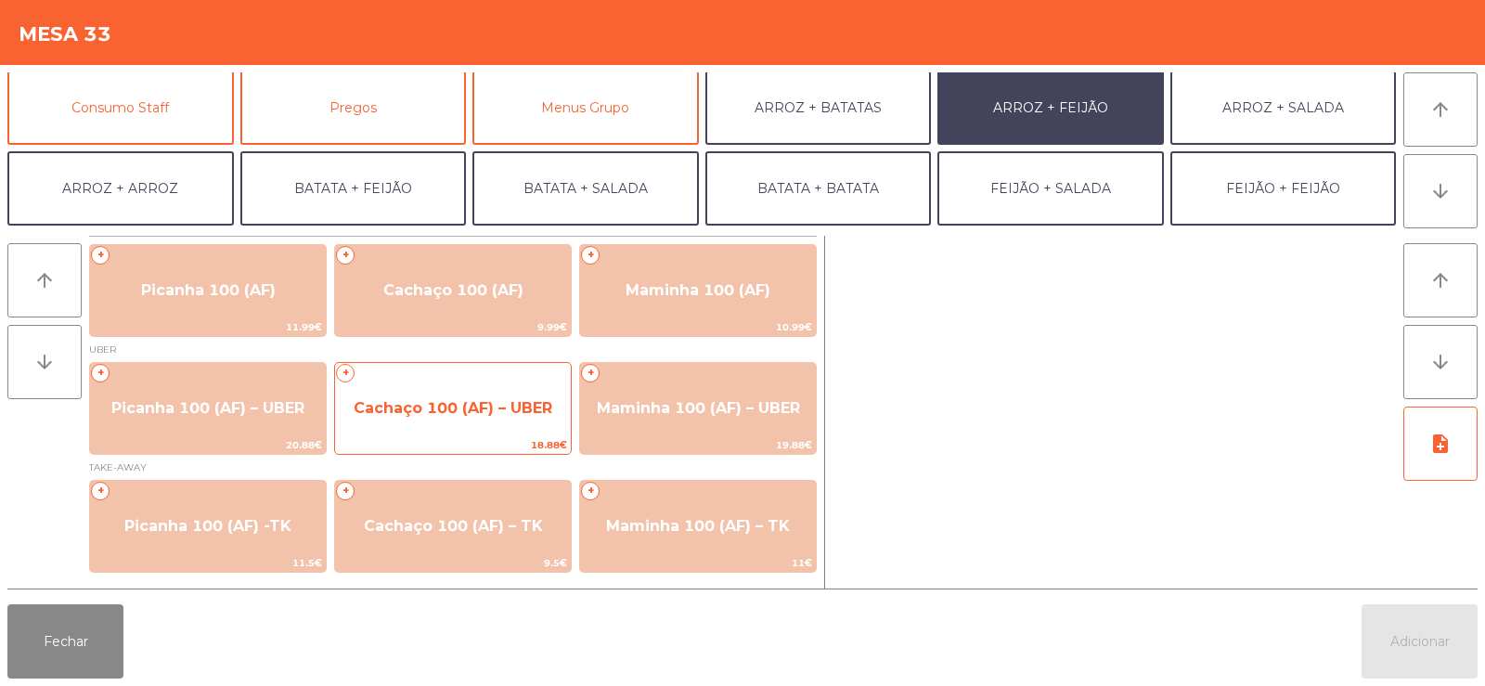
click at [483, 413] on span "Cachaço 100 (AF) – UBER" at bounding box center [453, 408] width 199 height 18
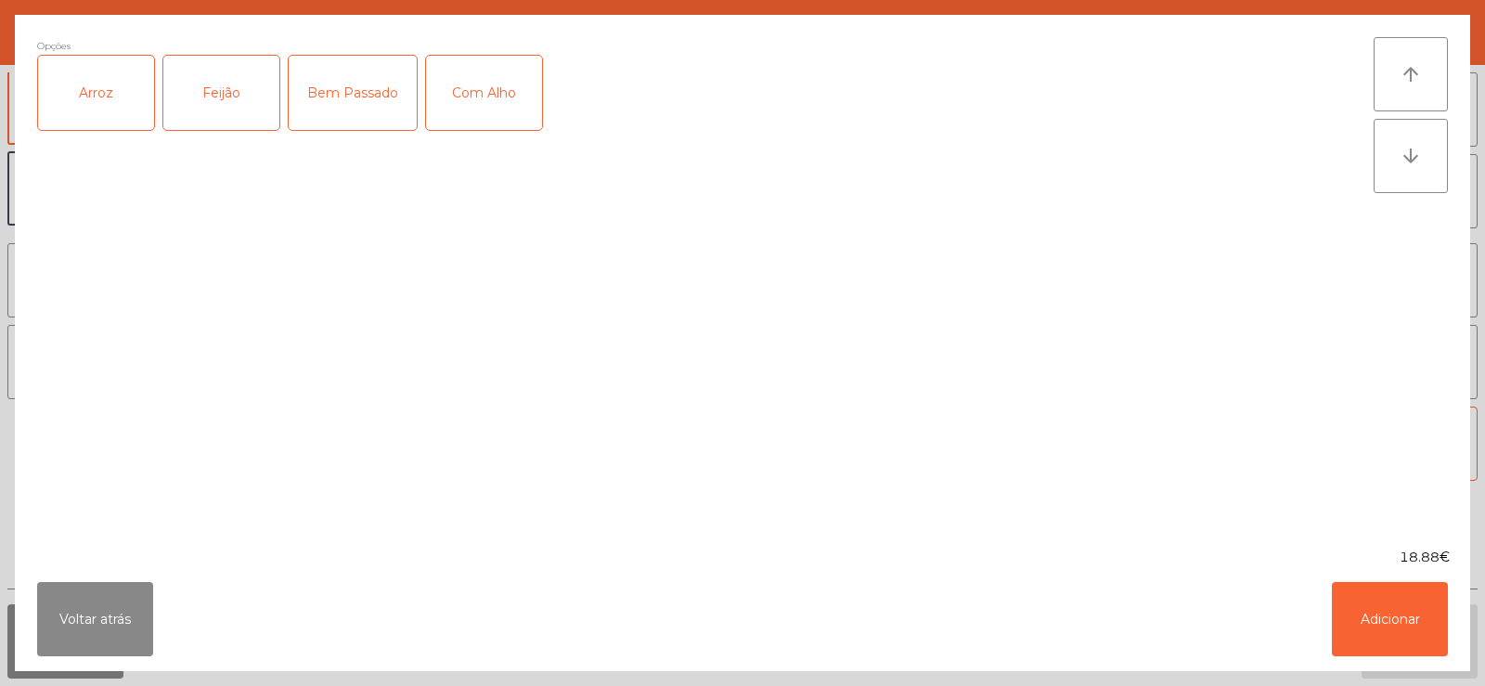
click at [103, 106] on div "Arroz" at bounding box center [96, 93] width 116 height 74
click at [231, 92] on div "Feijão" at bounding box center [221, 93] width 116 height 74
click at [491, 86] on div "Com Alho" at bounding box center [484, 93] width 116 height 74
click at [1386, 616] on button "Adicionar" at bounding box center [1390, 619] width 116 height 74
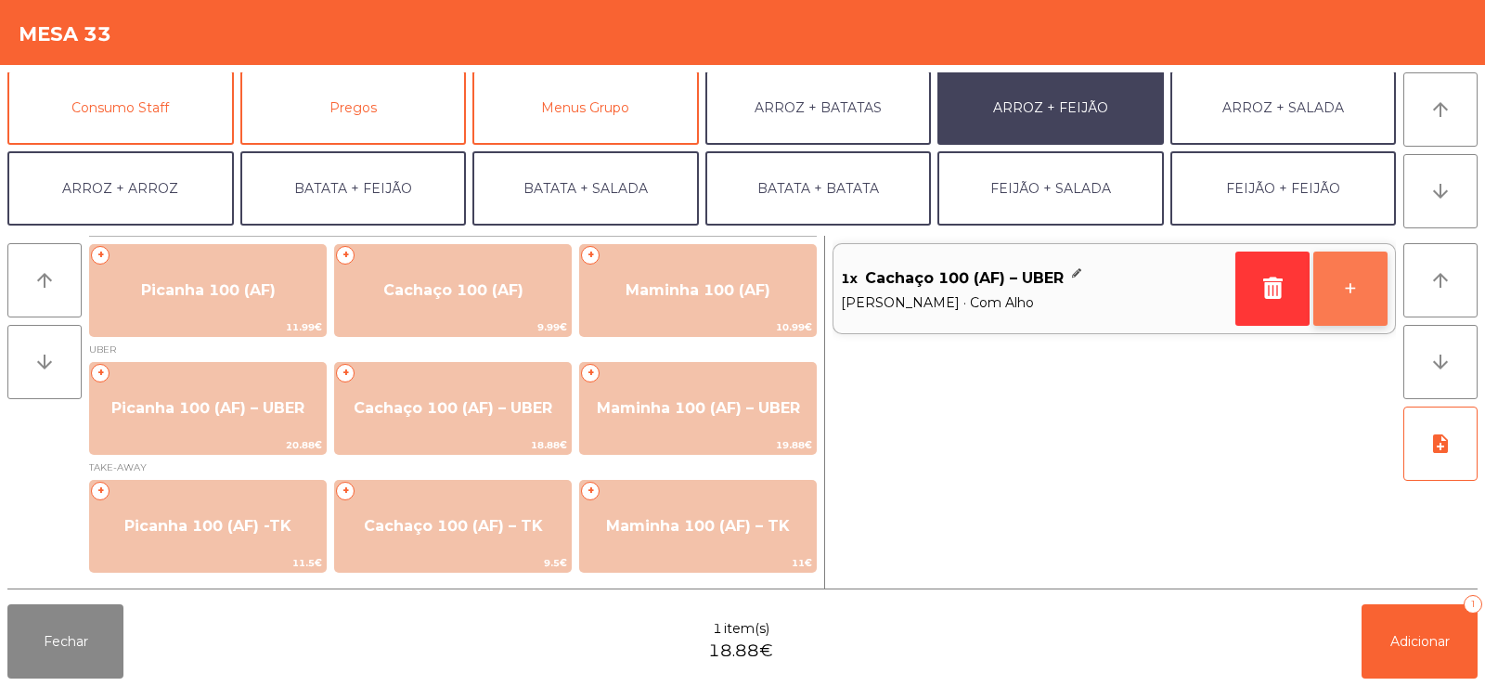
click at [1357, 280] on button "+" at bounding box center [1350, 289] width 74 height 74
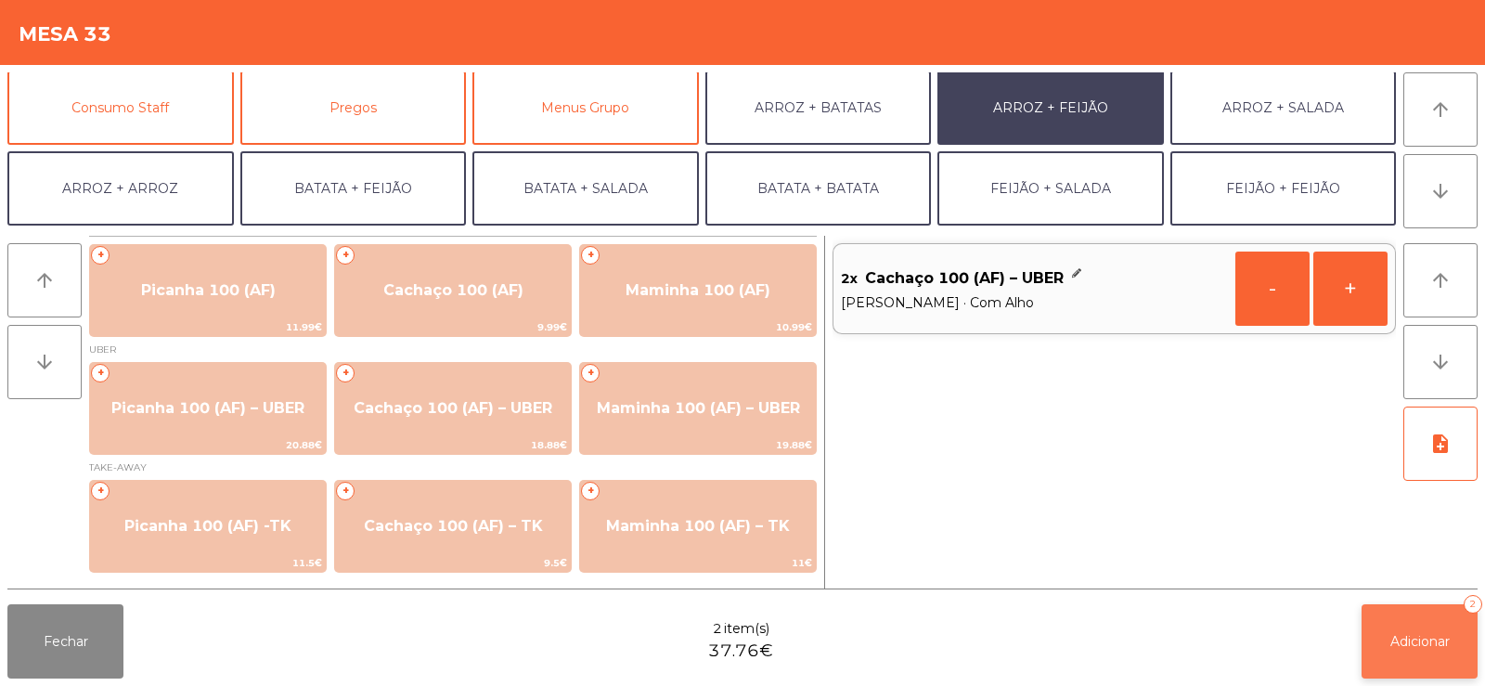
click at [1407, 633] on span "Adicionar" at bounding box center [1419, 641] width 59 height 17
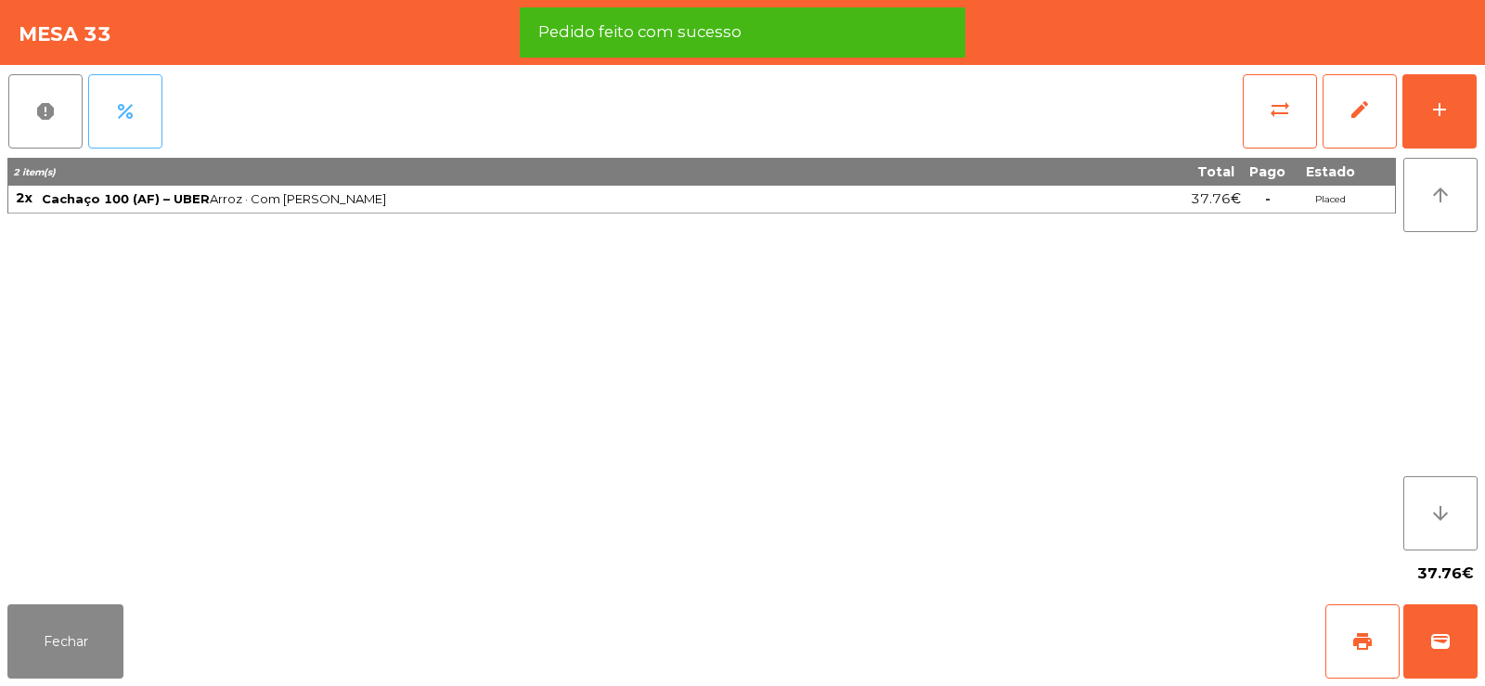
click at [134, 110] on span "percent" at bounding box center [125, 111] width 22 height 22
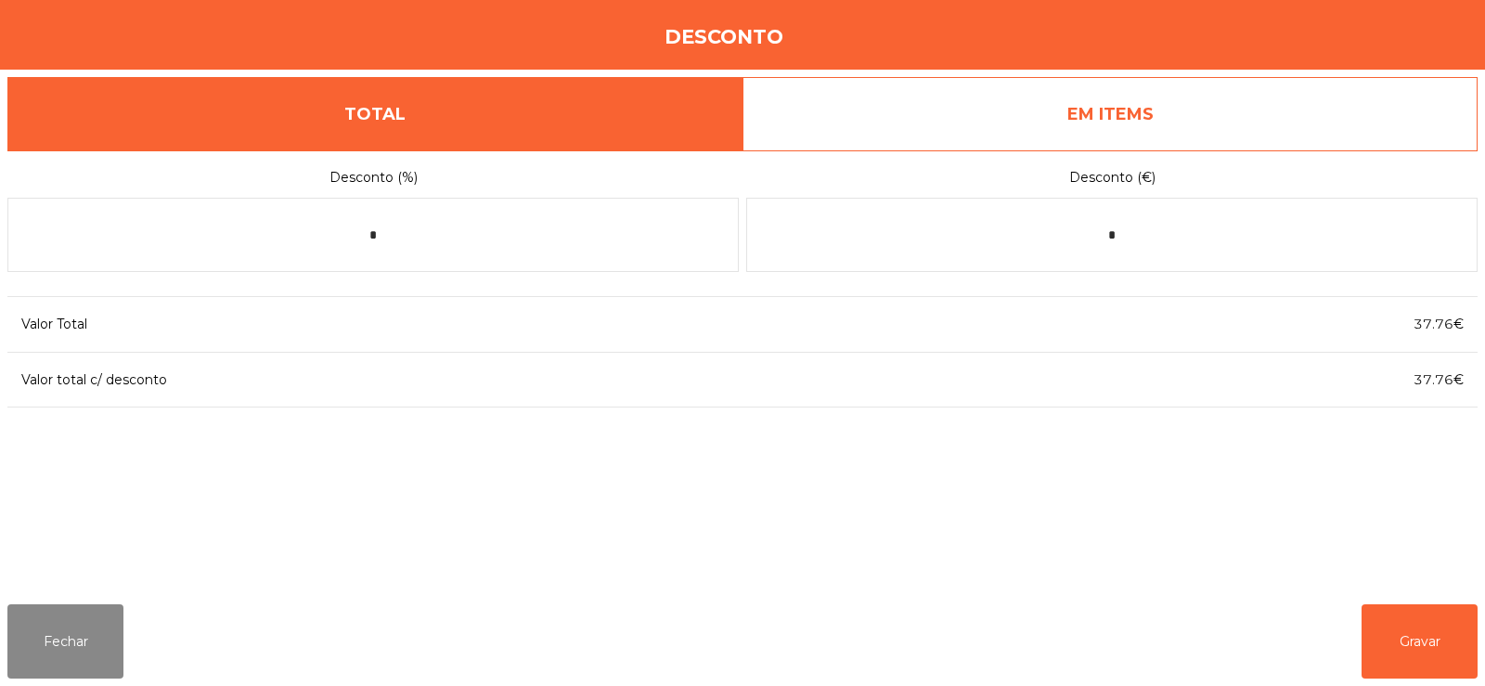
click at [1134, 121] on link "EM ITEMS" at bounding box center [1109, 114] width 735 height 74
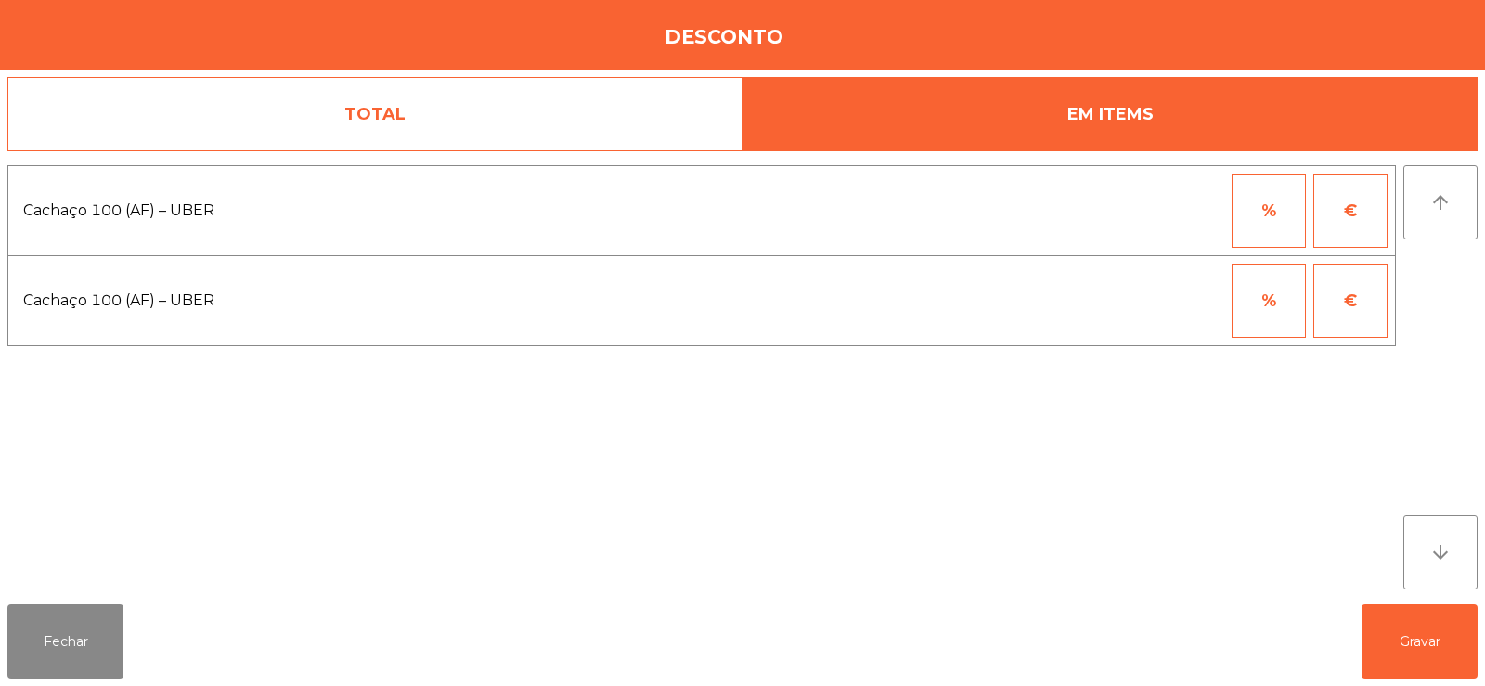
click at [1286, 212] on button "%" at bounding box center [1269, 211] width 74 height 74
click at [1205, 210] on input "*" at bounding box center [1177, 211] width 93 height 74
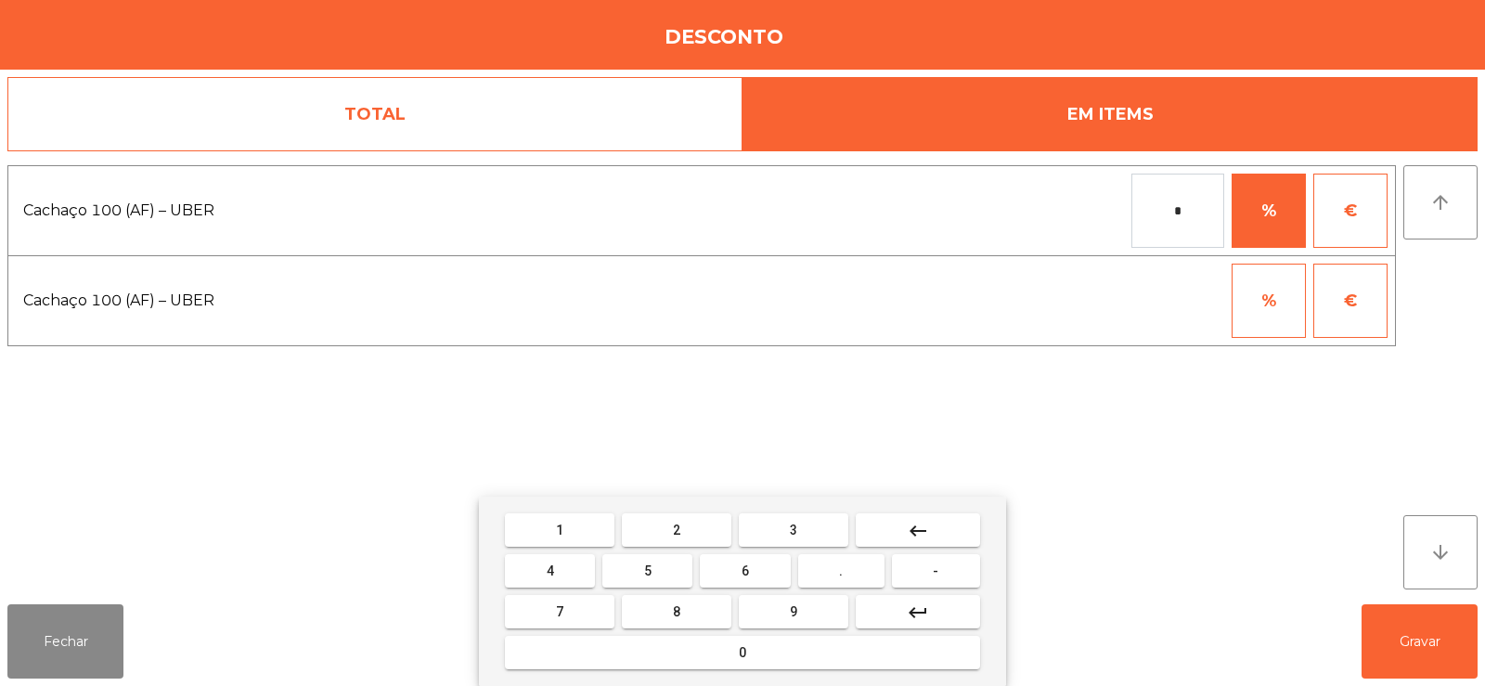
click at [922, 529] on mat-icon "keyboard_backspace" at bounding box center [918, 531] width 22 height 22
click at [560, 529] on span "1" at bounding box center [559, 530] width 7 height 15
click at [757, 636] on button "0" at bounding box center [742, 652] width 475 height 33
click at [744, 662] on button "0" at bounding box center [742, 652] width 475 height 33
type input "***"
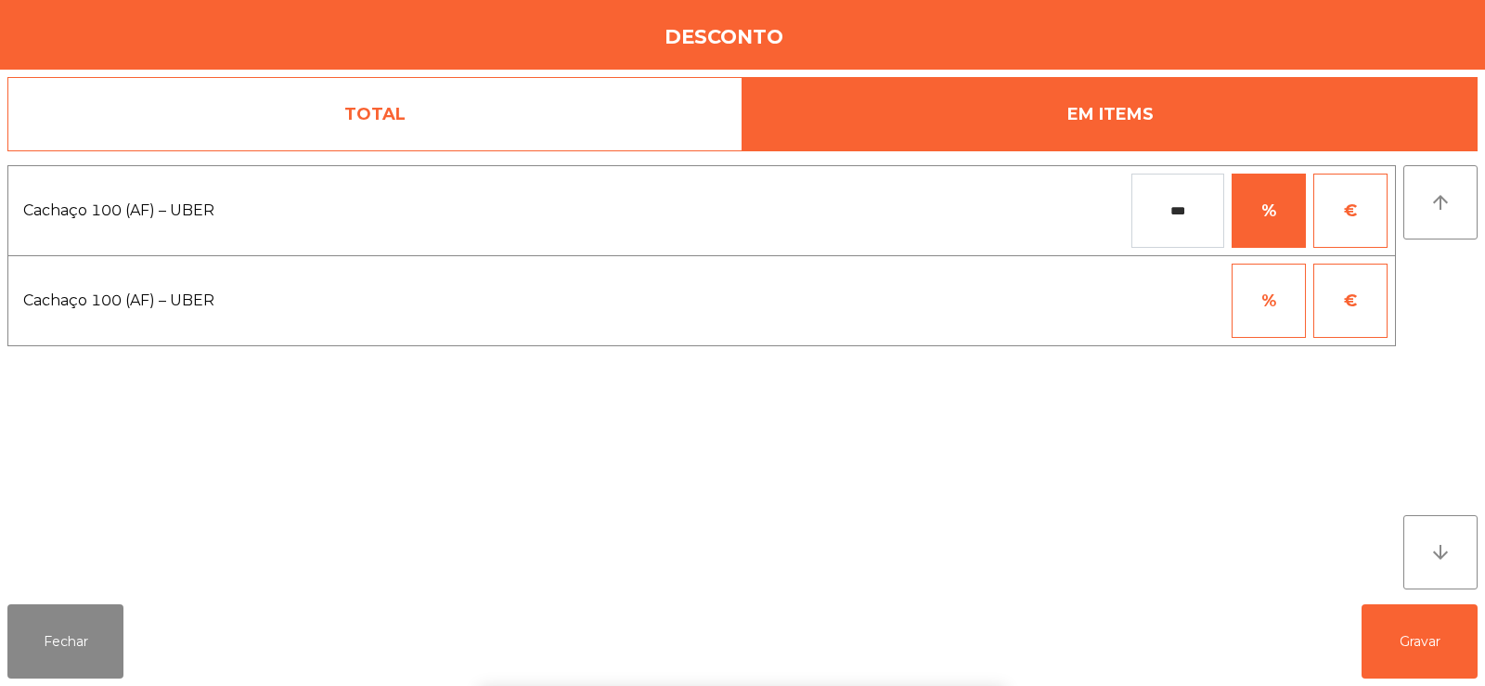
click at [1443, 290] on div "arrow_upward arrow_downward" at bounding box center [1440, 377] width 74 height 424
click at [1430, 632] on button "Gravar" at bounding box center [1419, 641] width 116 height 74
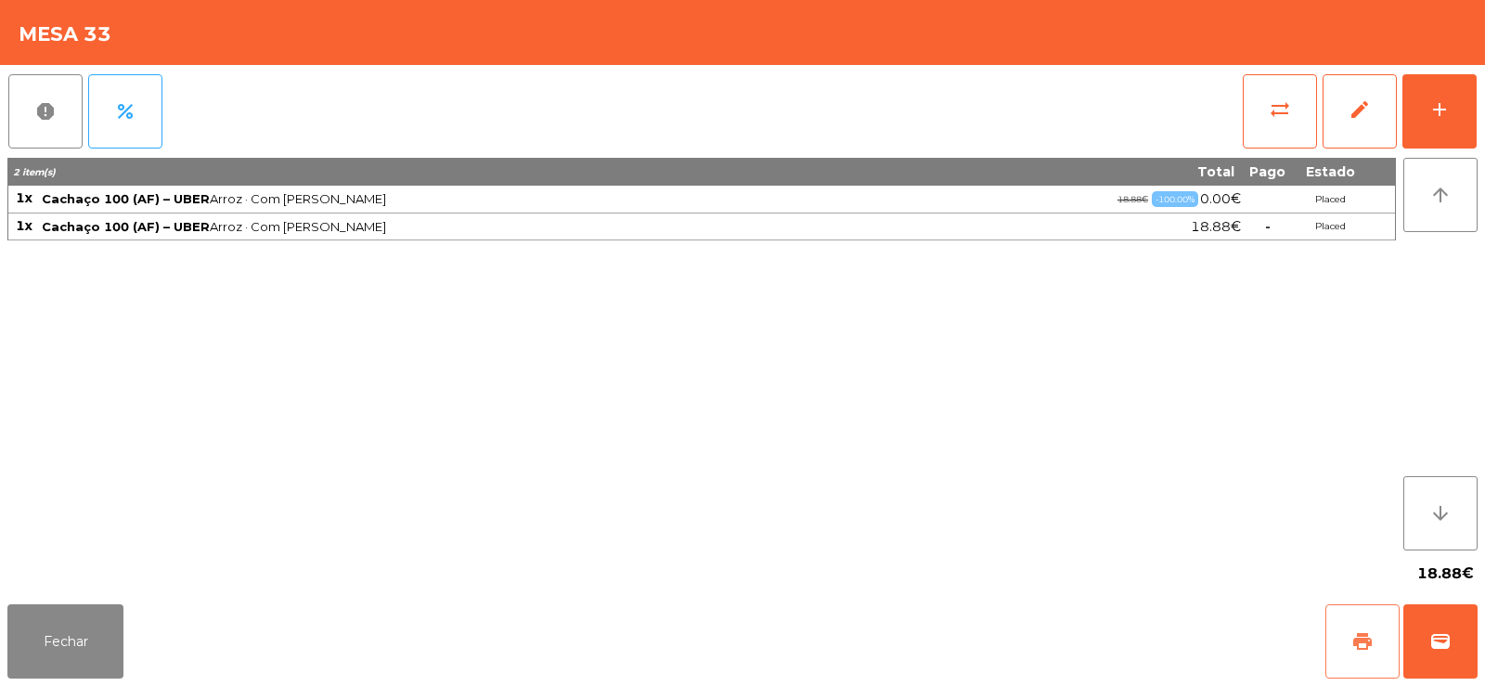
click at [1348, 632] on button "print" at bounding box center [1362, 641] width 74 height 74
click at [1432, 646] on span "wallet" at bounding box center [1440, 641] width 22 height 22
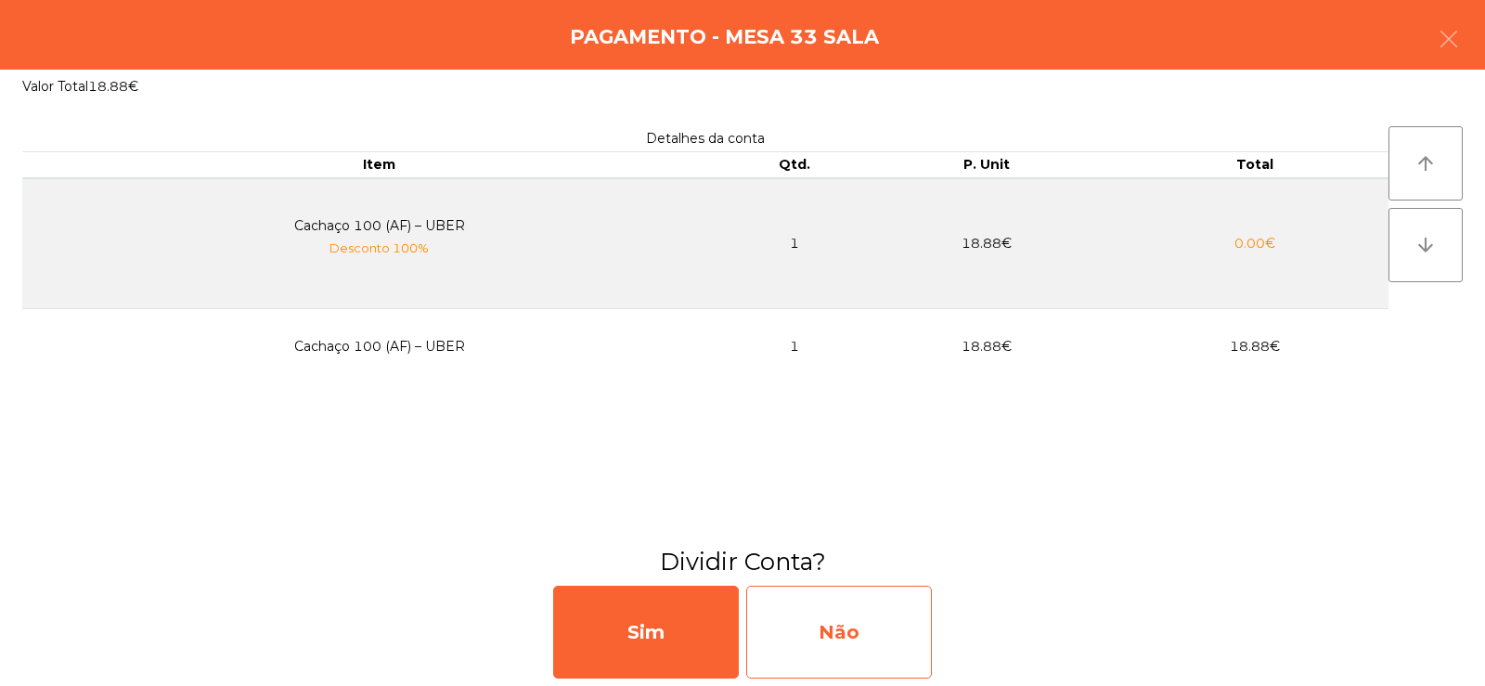
click at [824, 637] on div "Não" at bounding box center [839, 632] width 186 height 93
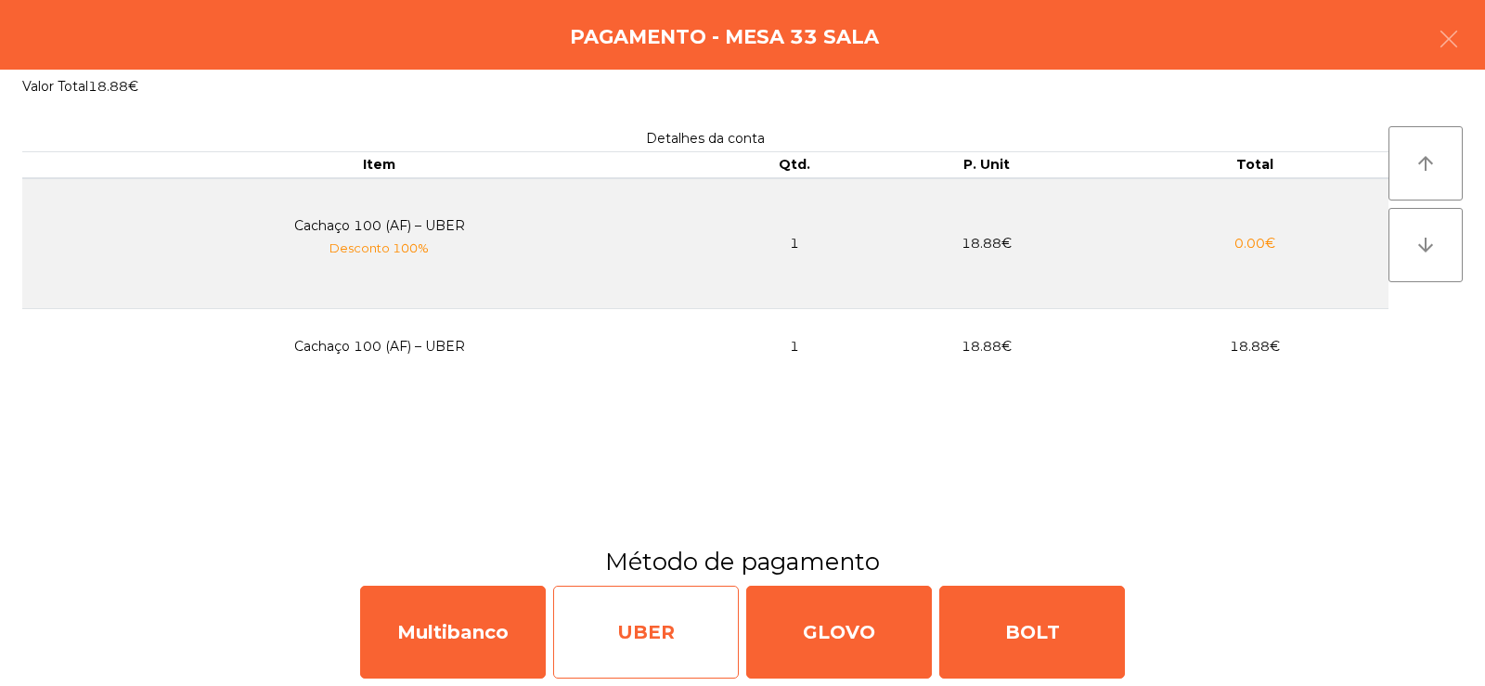
click at [651, 632] on div "UBER" at bounding box center [646, 632] width 186 height 93
select select "**"
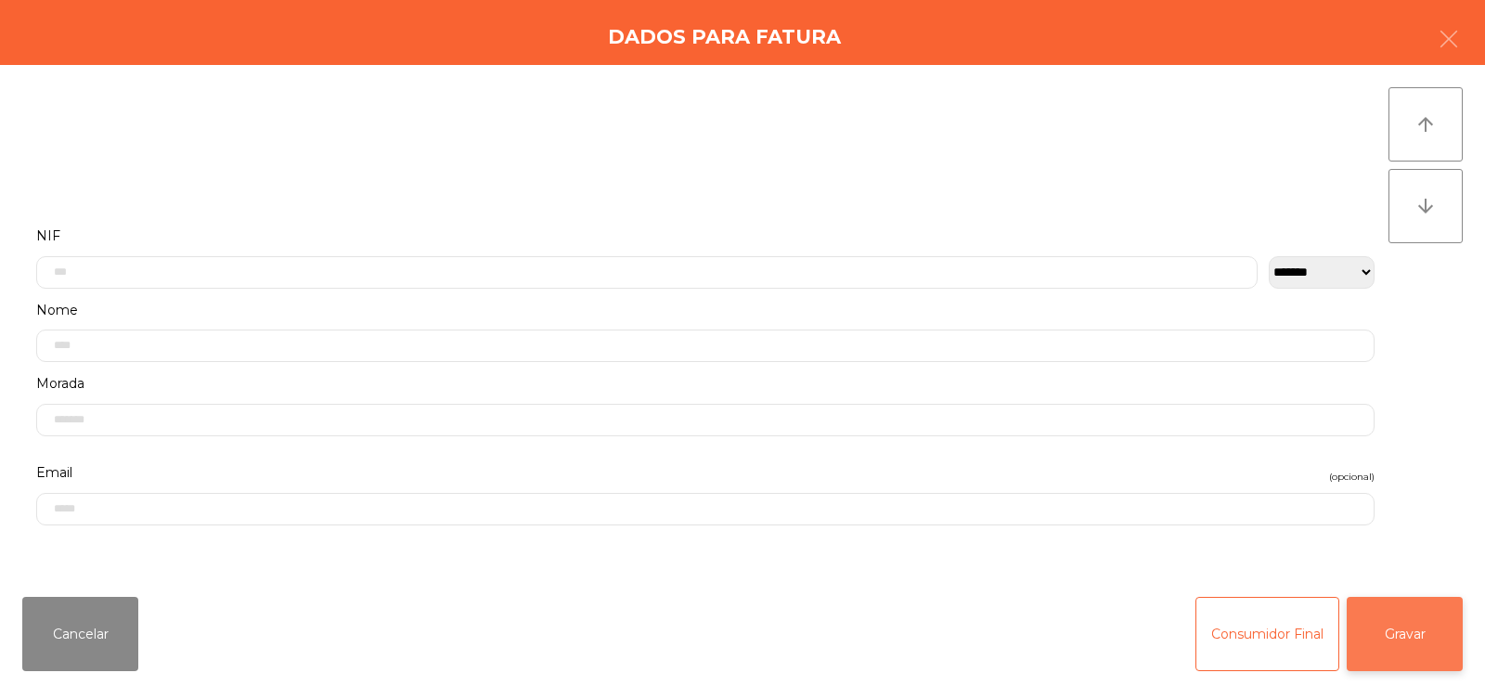
click at [1408, 639] on button "Gravar" at bounding box center [1405, 634] width 116 height 74
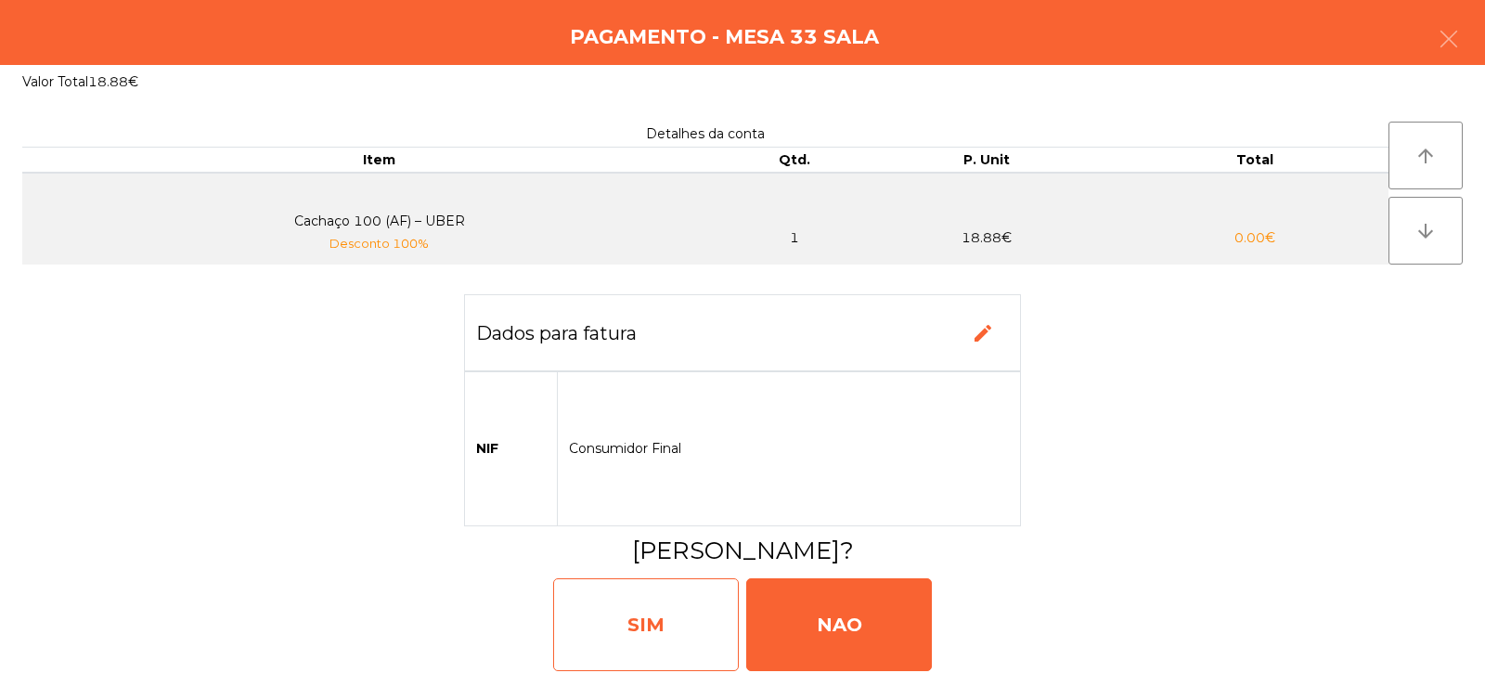
click at [642, 622] on div "SIM" at bounding box center [646, 624] width 186 height 93
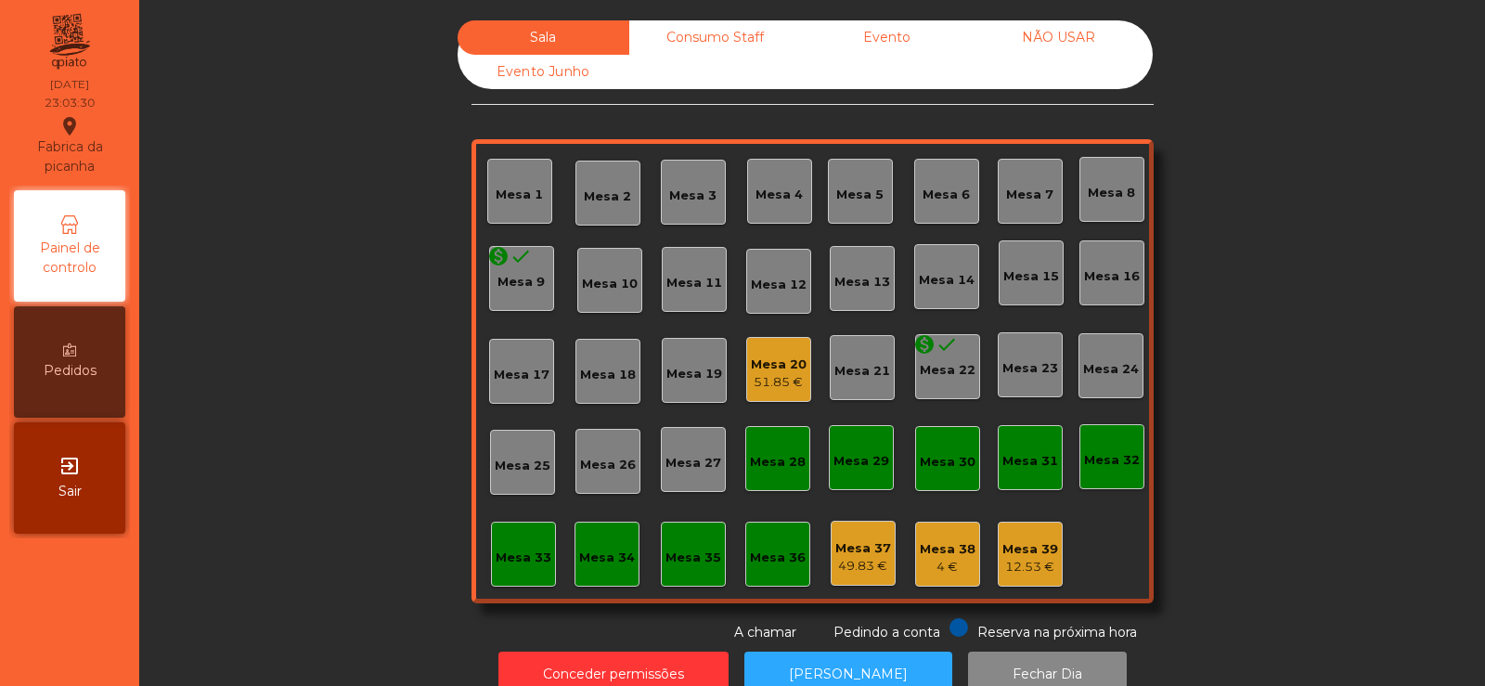
scroll to position [45, 0]
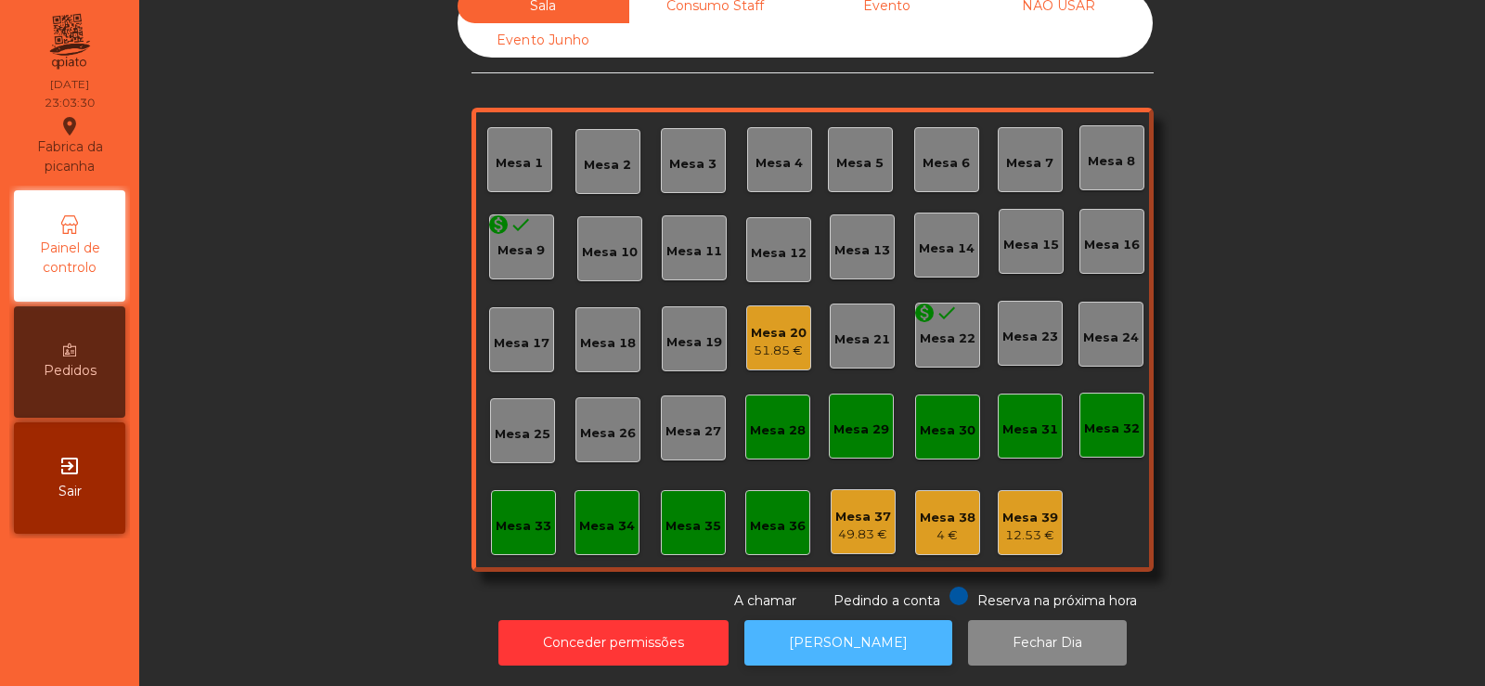
click at [887, 637] on button "[PERSON_NAME]" at bounding box center [848, 642] width 208 height 45
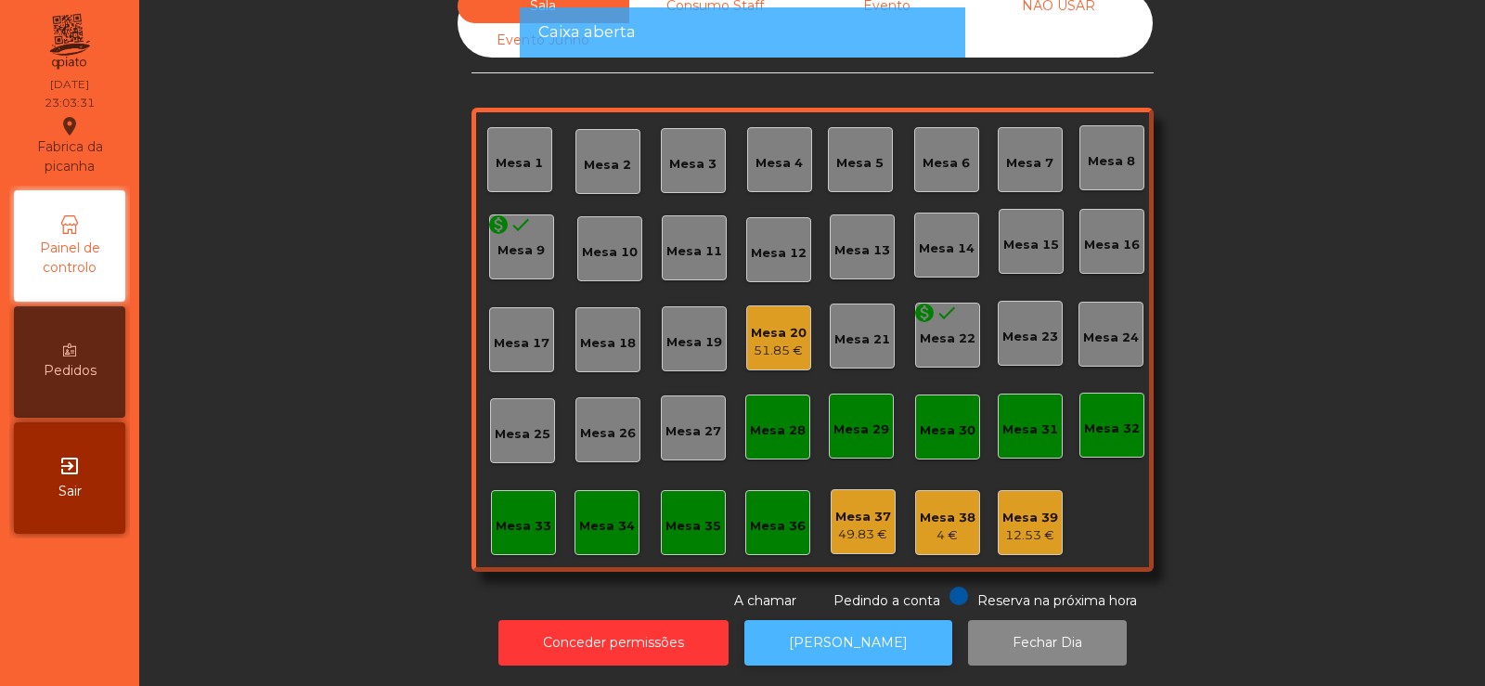
scroll to position [0, 0]
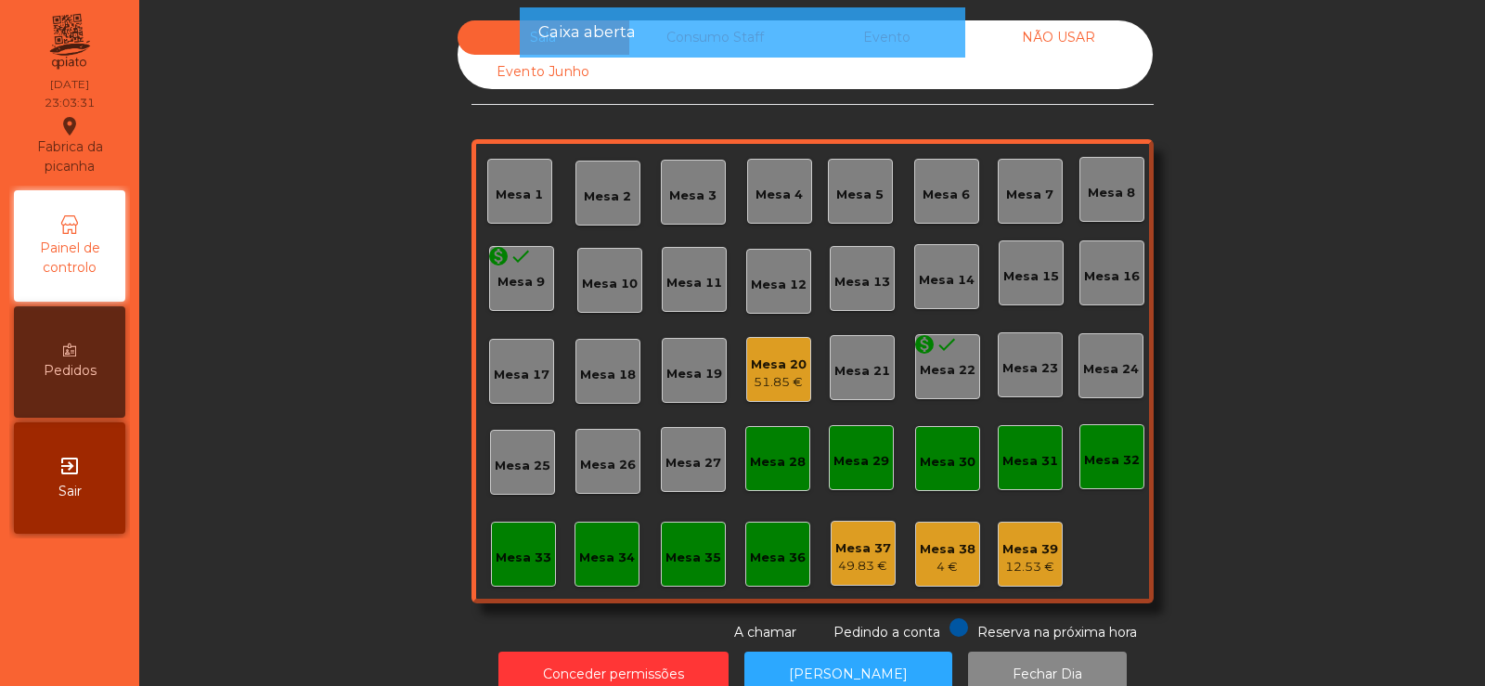
click at [767, 43] on div "Caixa aberta" at bounding box center [742, 31] width 408 height 23
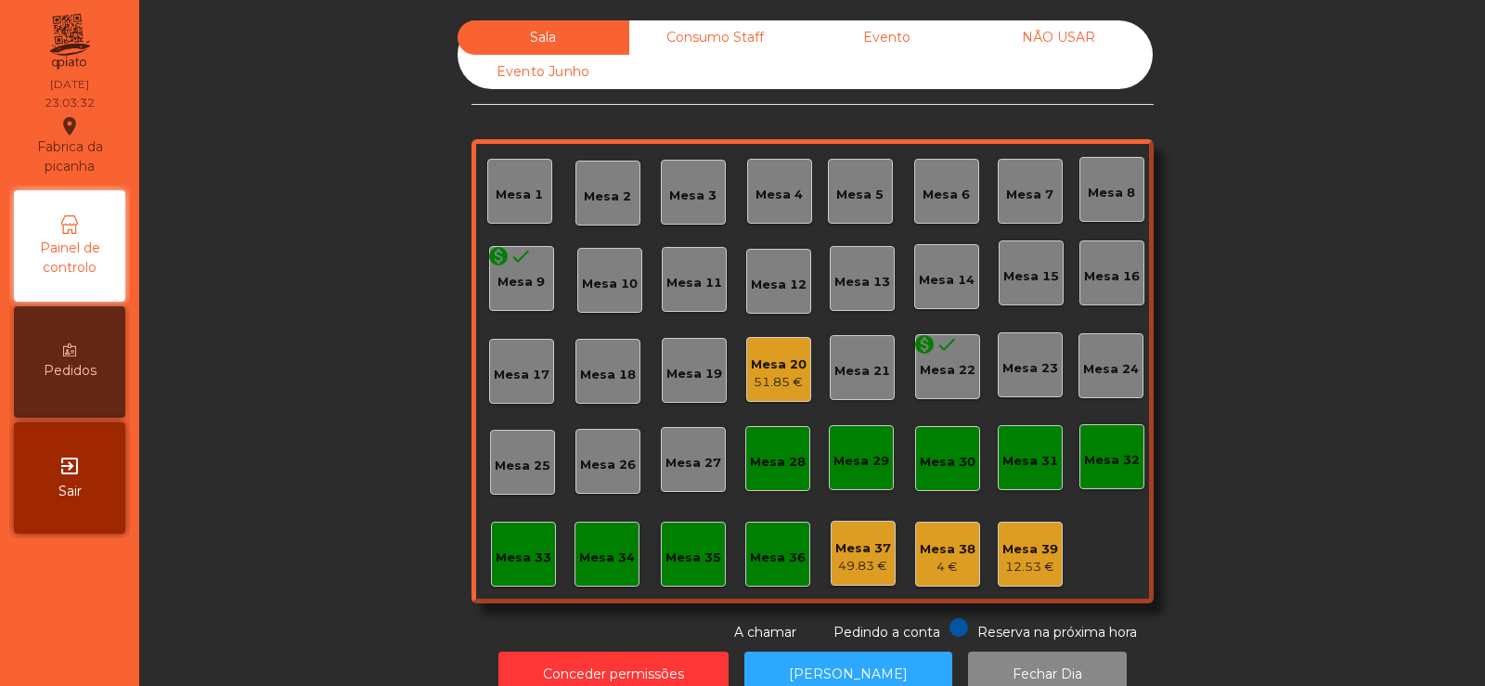
click at [729, 47] on div "Consumo Staff" at bounding box center [715, 37] width 172 height 34
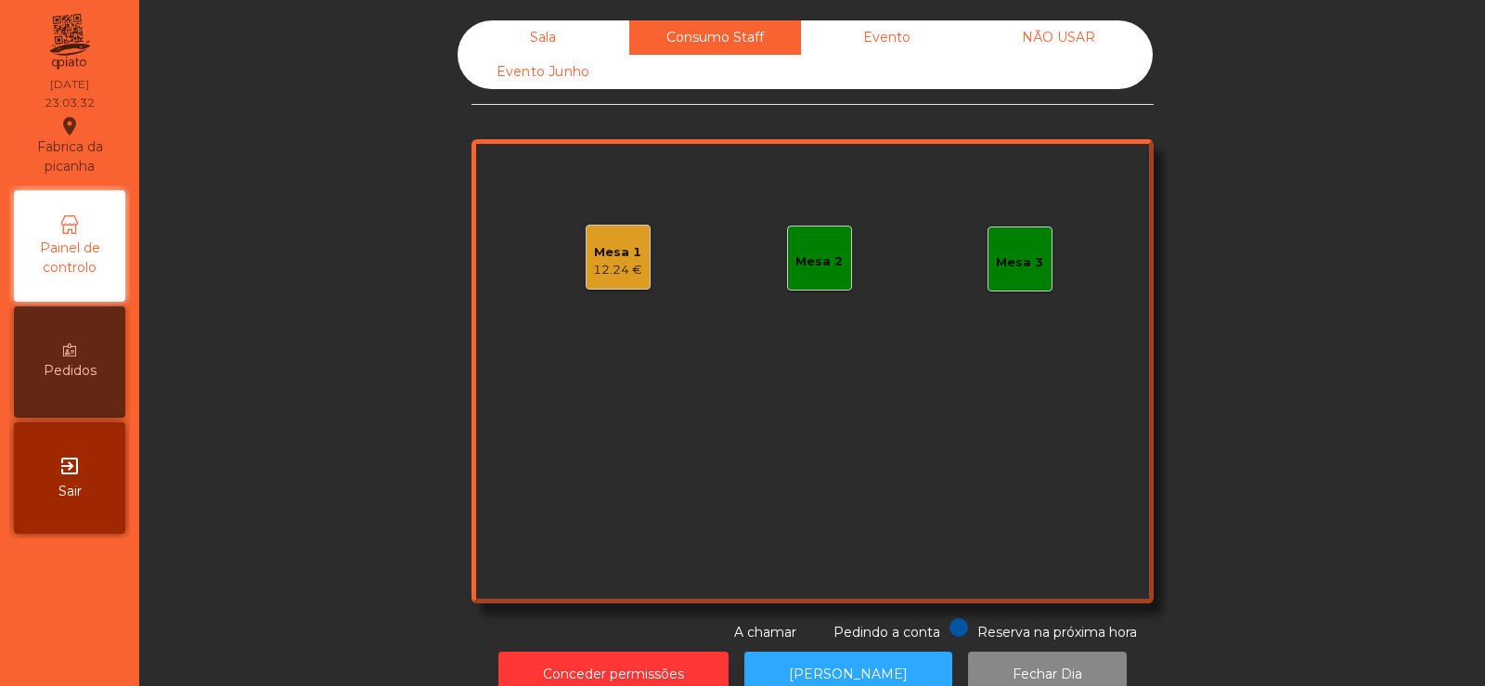
click at [888, 43] on div "Evento" at bounding box center [887, 37] width 172 height 34
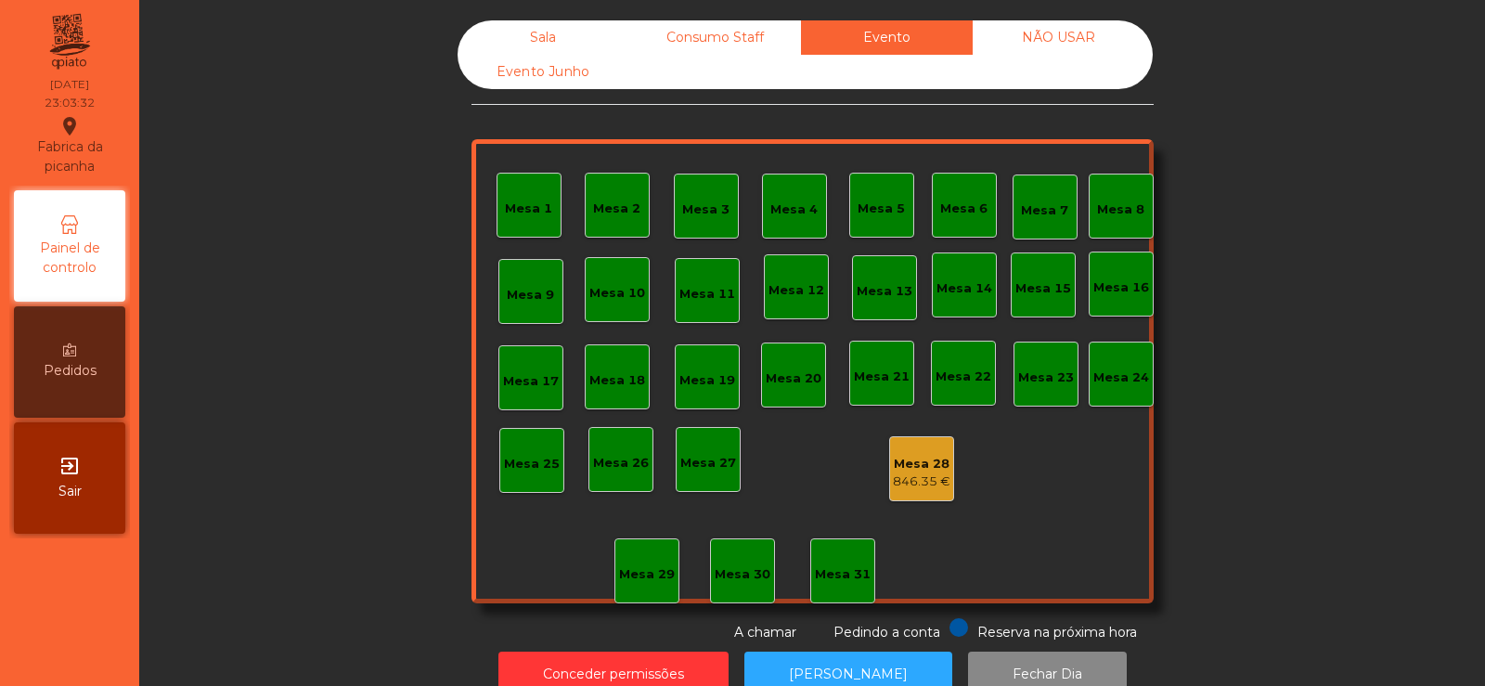
click at [1043, 39] on div "NÃO USAR" at bounding box center [1059, 37] width 172 height 34
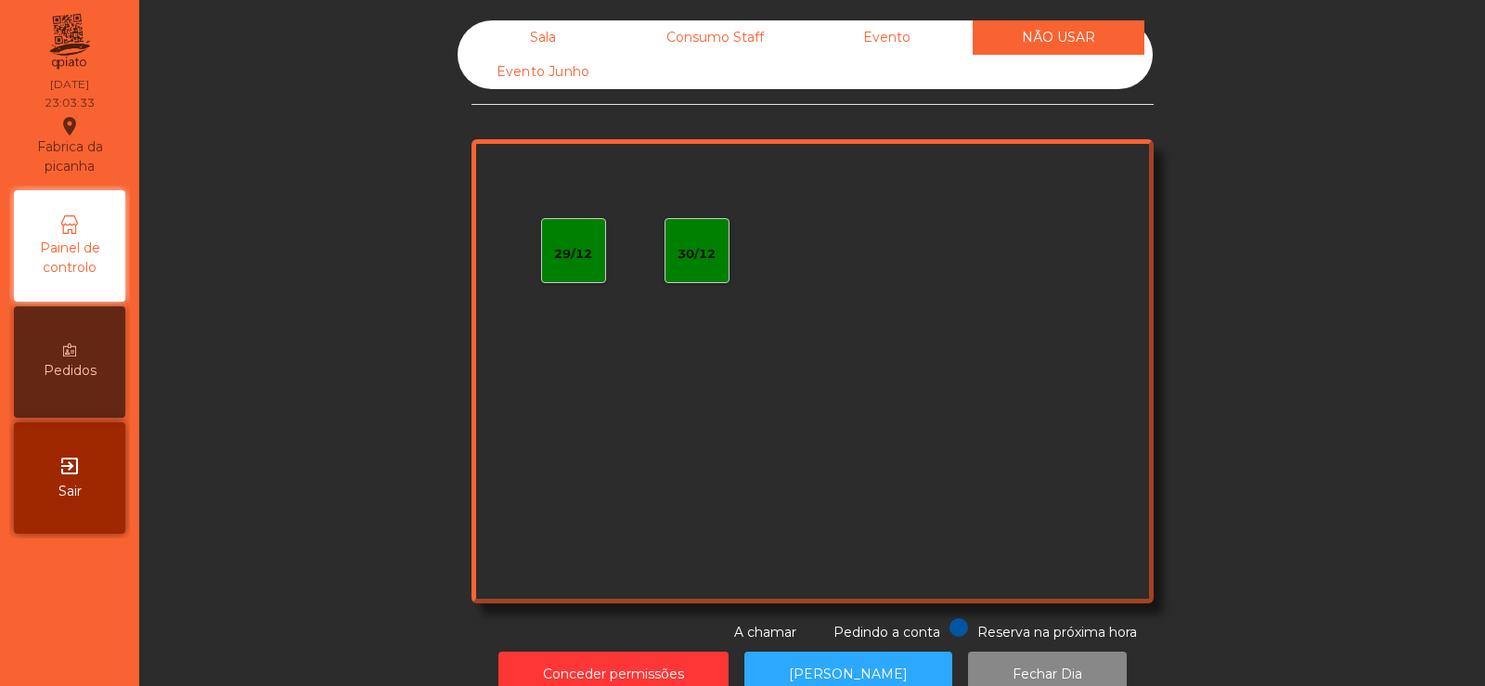
click at [553, 37] on div "Sala" at bounding box center [544, 37] width 172 height 34
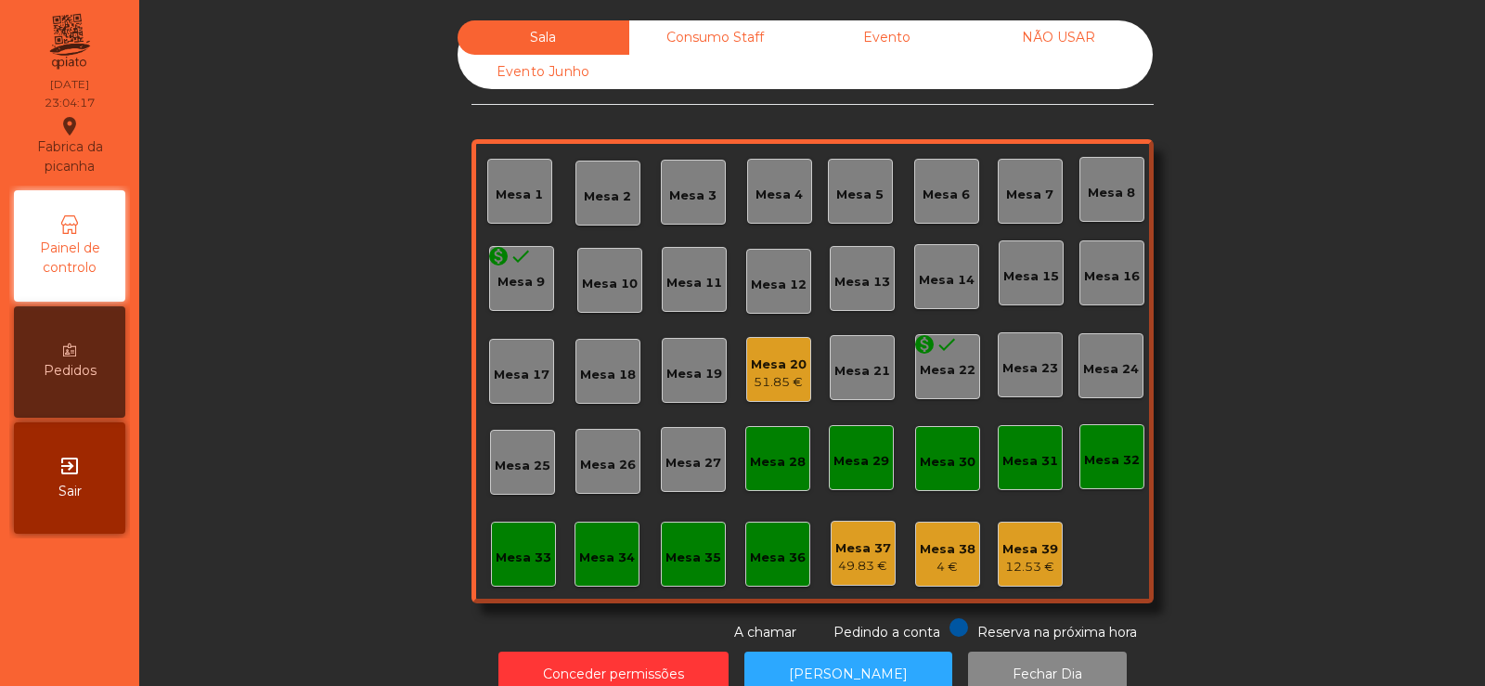
click at [774, 385] on div "51.85 €" at bounding box center [779, 382] width 56 height 19
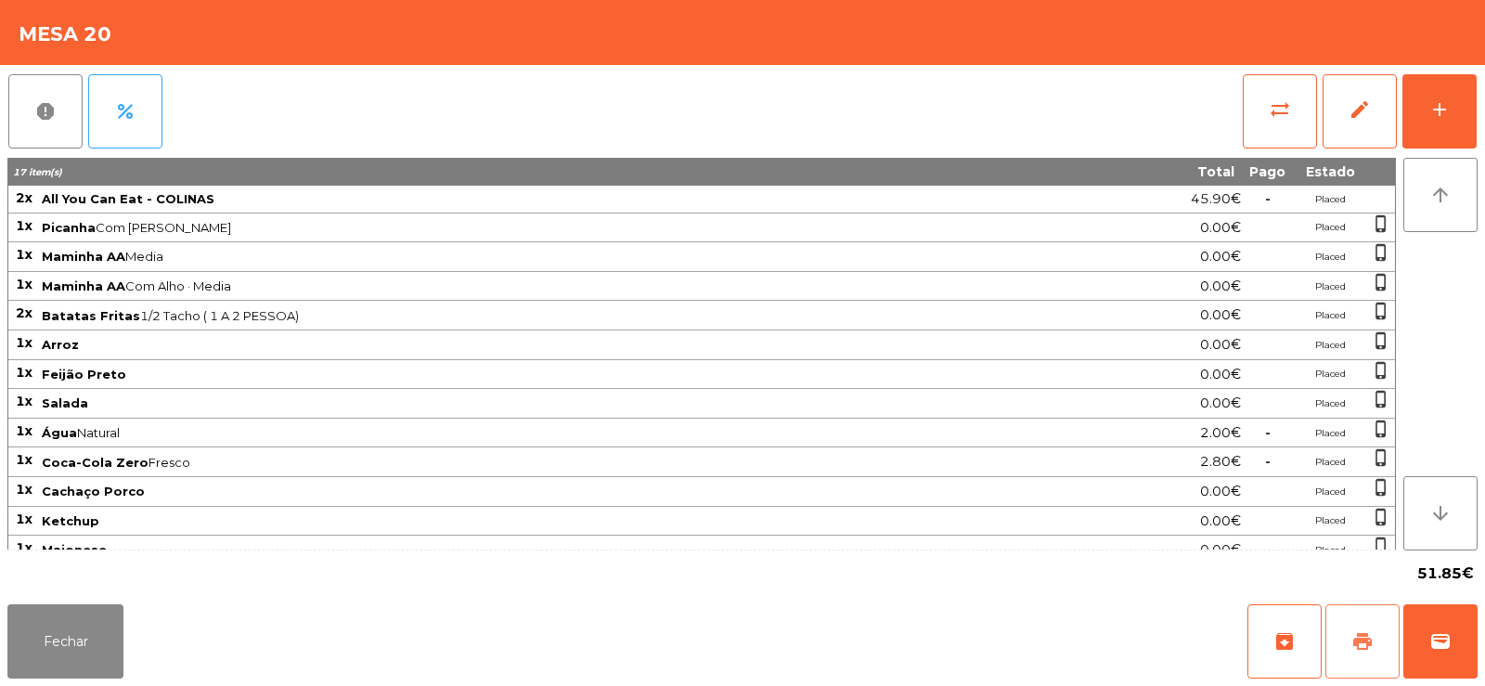
click at [1353, 652] on button "print" at bounding box center [1362, 641] width 74 height 74
click at [84, 636] on button "Fechar" at bounding box center [65, 641] width 116 height 74
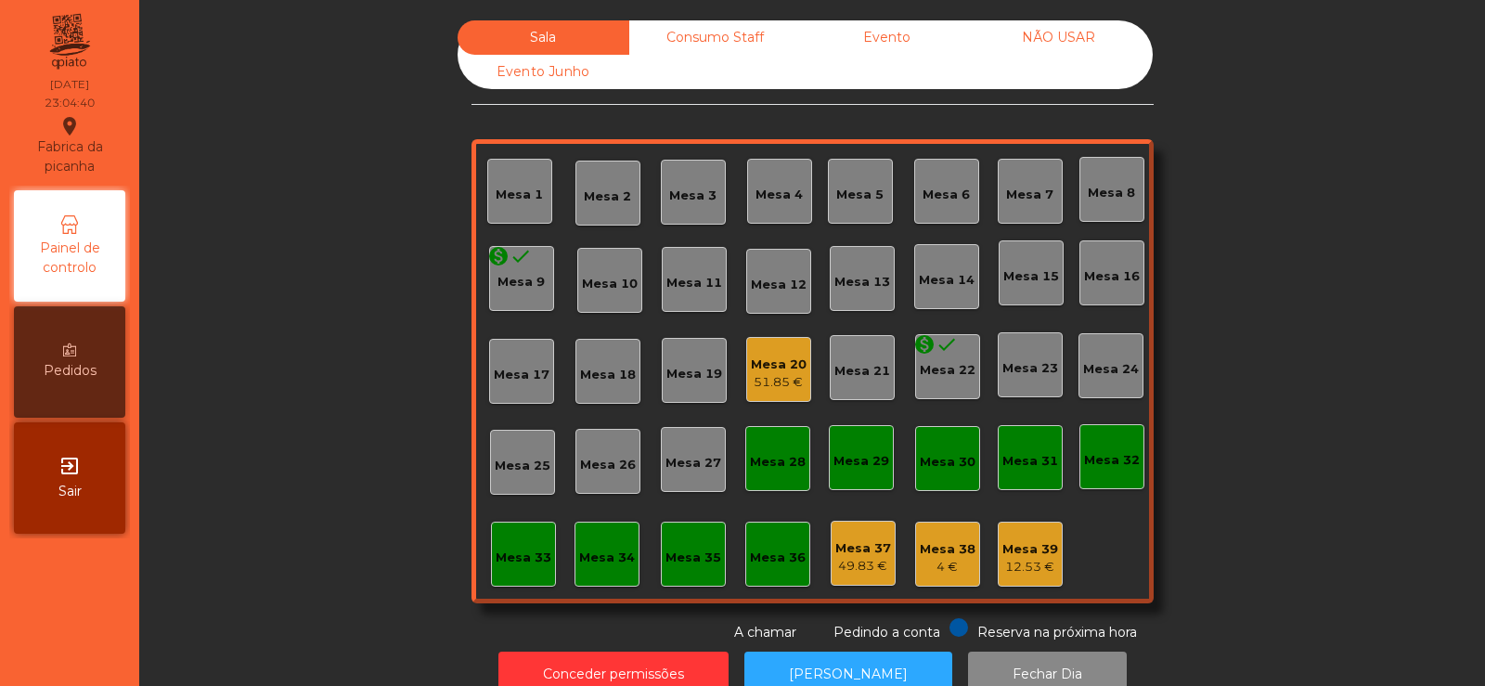
scroll to position [45, 0]
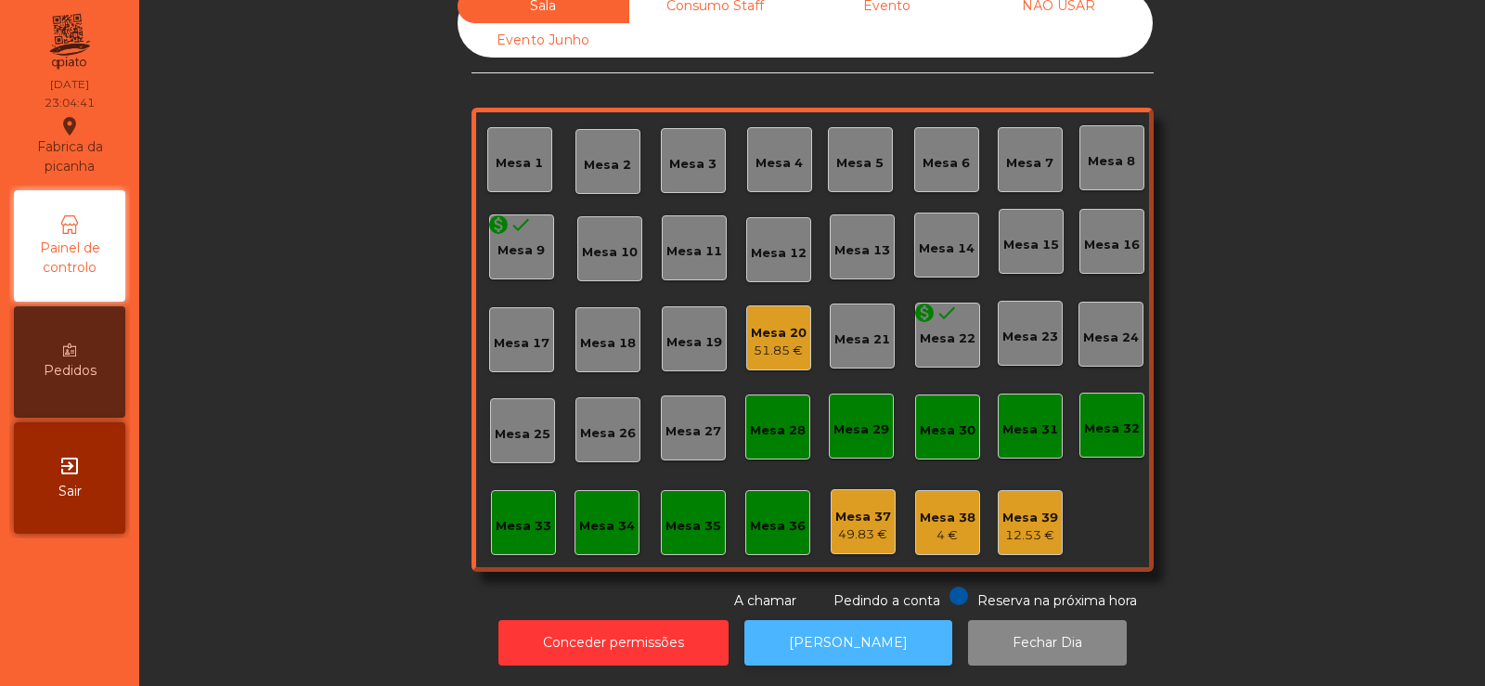
click at [839, 641] on button "[PERSON_NAME]" at bounding box center [848, 642] width 208 height 45
click at [860, 650] on button "[PERSON_NAME]" at bounding box center [848, 642] width 208 height 45
click at [533, 517] on div "Mesa 33" at bounding box center [524, 526] width 56 height 19
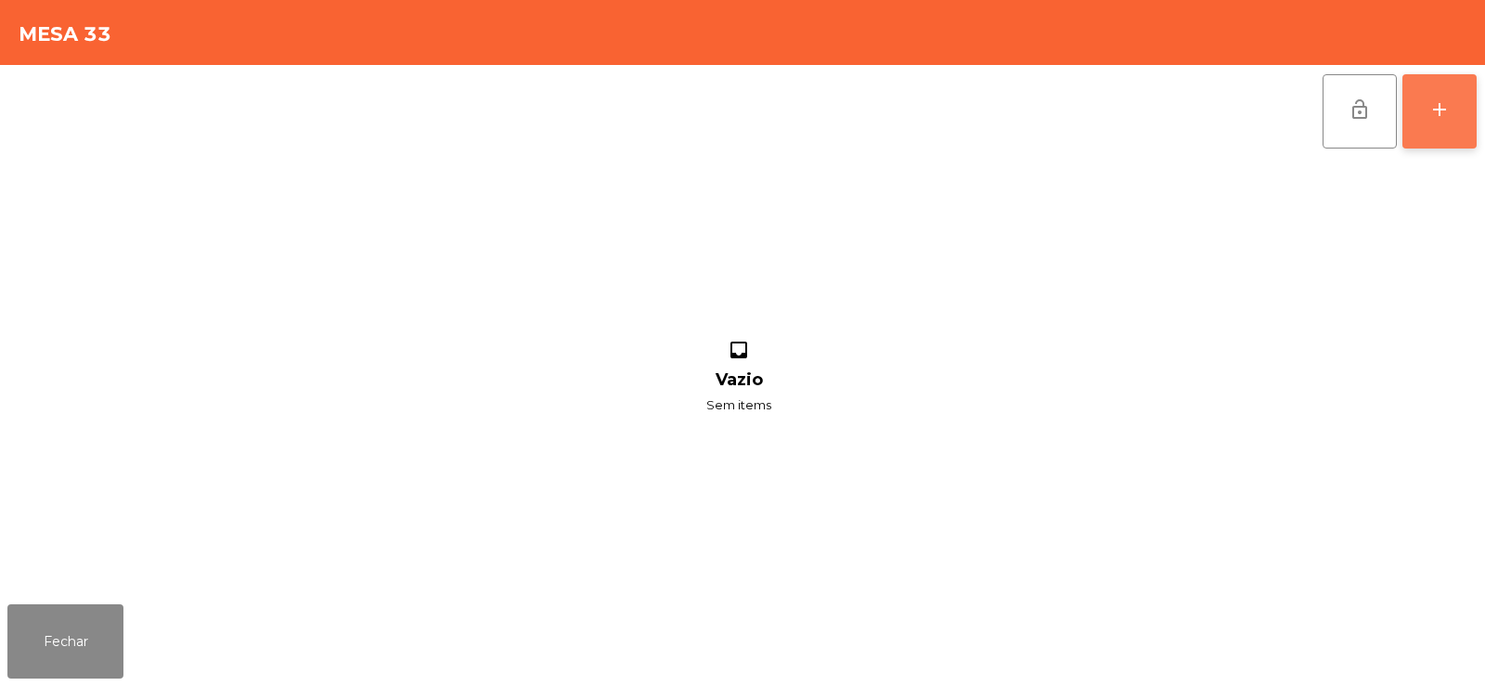
click at [1432, 107] on div "add" at bounding box center [1439, 109] width 22 height 22
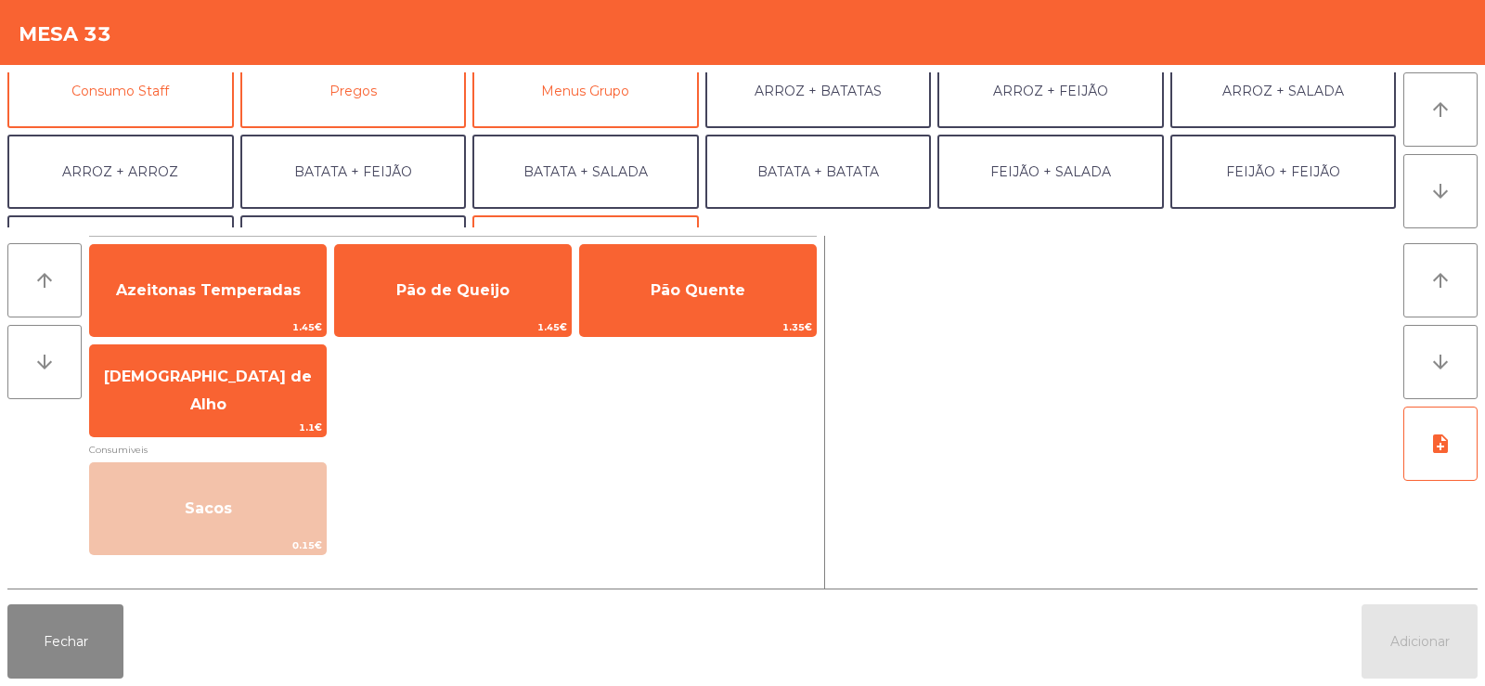
scroll to position [190, 0]
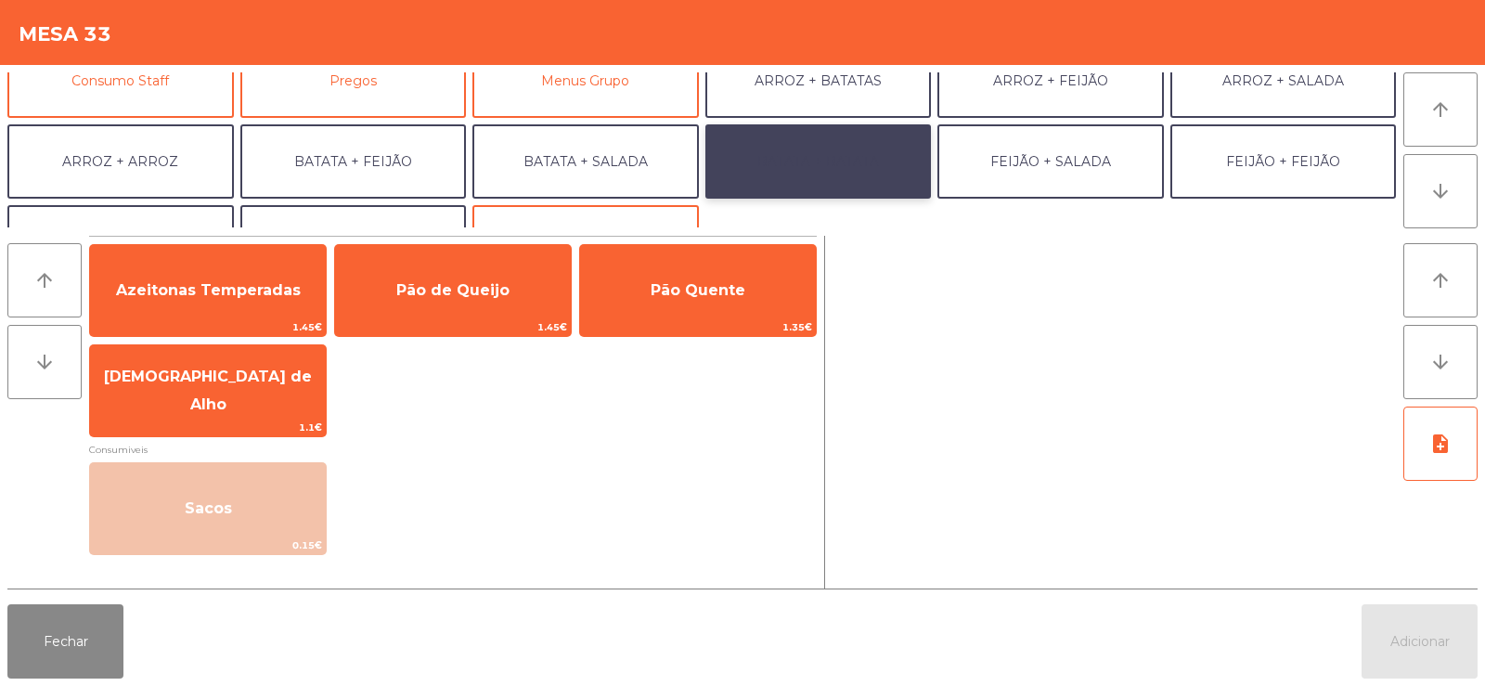
click at [819, 174] on button "BATATA + BATATA" at bounding box center [818, 161] width 226 height 74
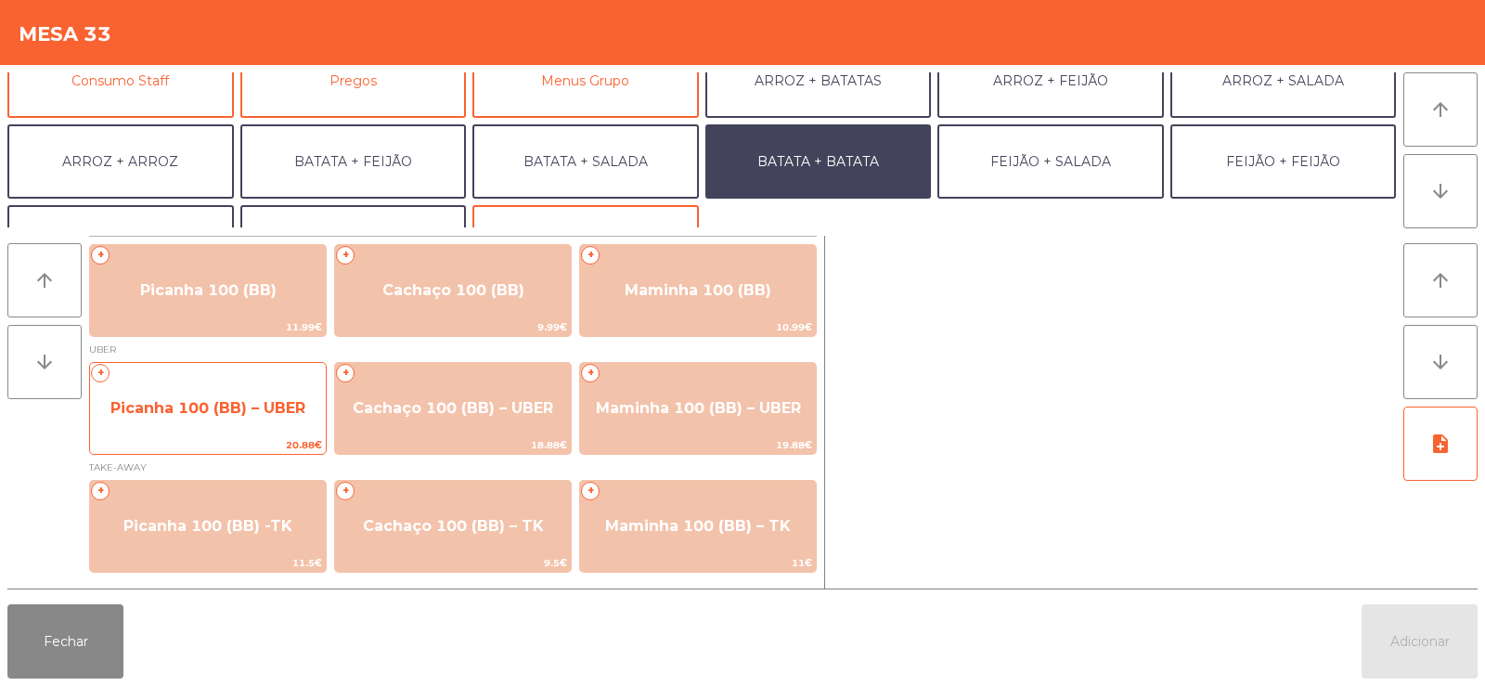
click at [239, 423] on span "Picanha 100 (BB) – UBER" at bounding box center [208, 408] width 236 height 50
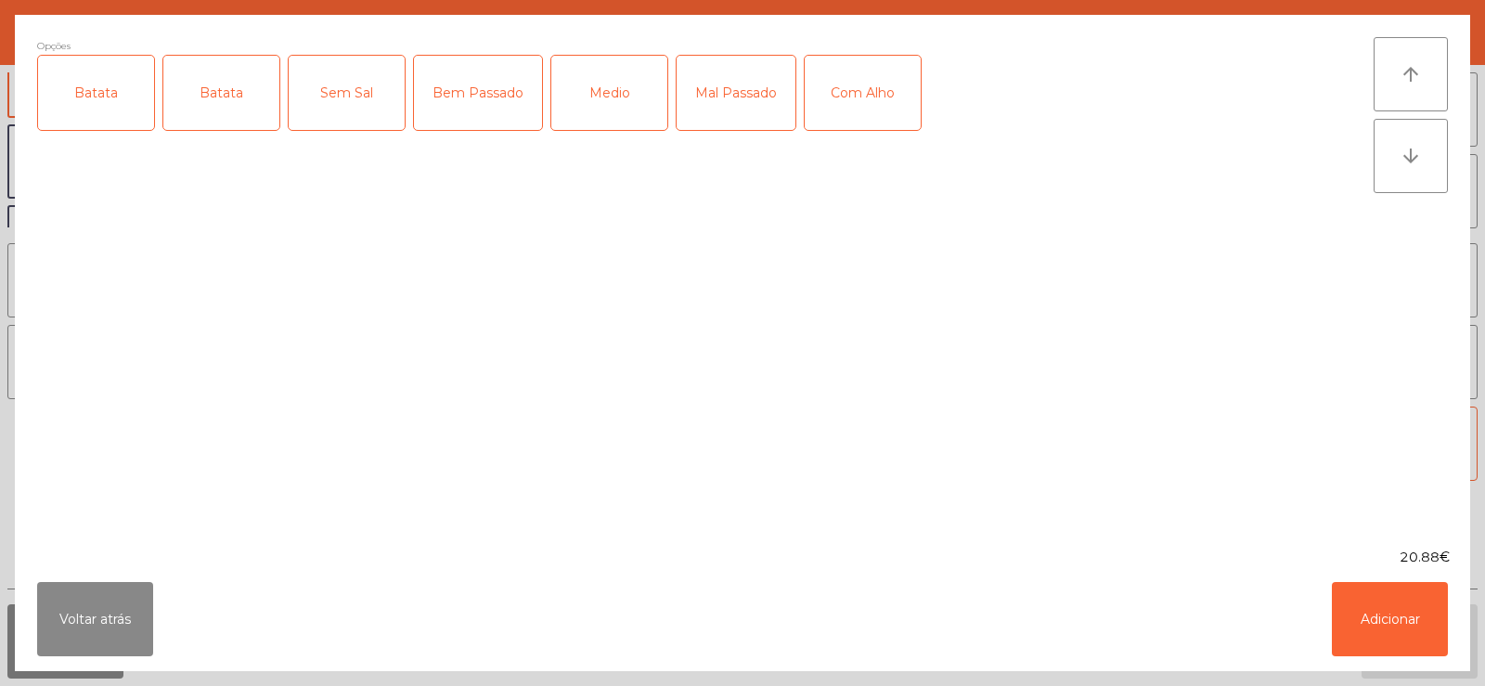
click at [116, 106] on div "Batata" at bounding box center [96, 93] width 116 height 74
click at [234, 91] on div "Batata" at bounding box center [221, 93] width 116 height 74
click at [254, 94] on div "Batata" at bounding box center [221, 93] width 116 height 74
click at [741, 105] on div "Mal Passado" at bounding box center [736, 93] width 119 height 74
click at [847, 102] on div "Com Alho" at bounding box center [863, 93] width 116 height 74
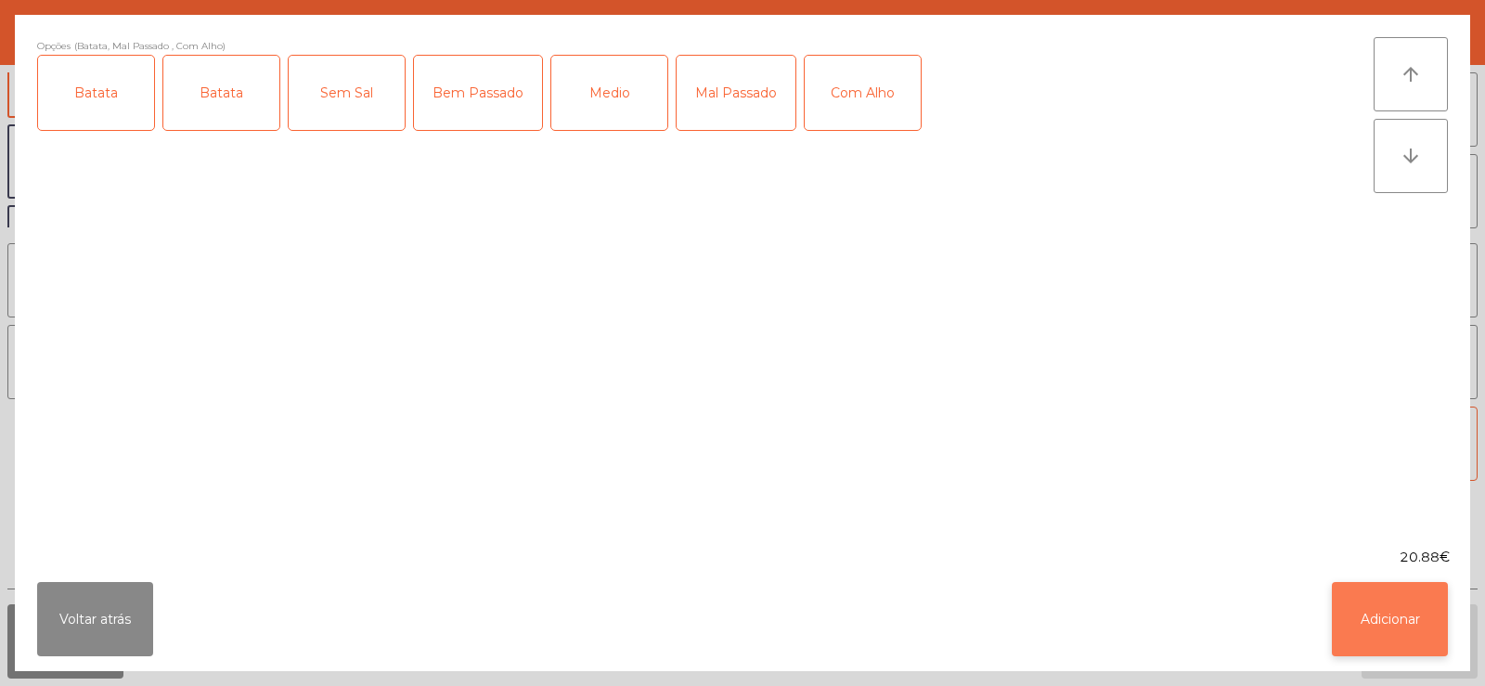
click at [1373, 604] on button "Adicionar" at bounding box center [1390, 619] width 116 height 74
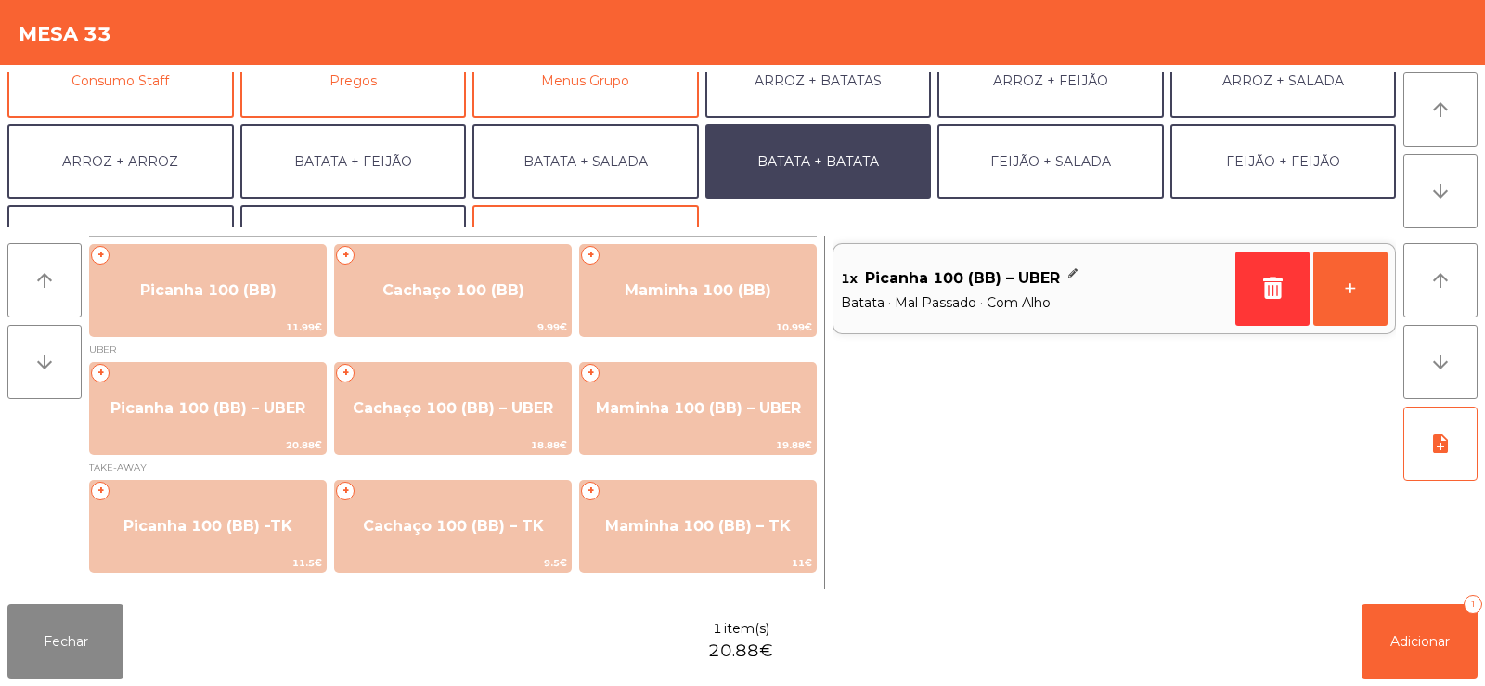
scroll to position [242, 0]
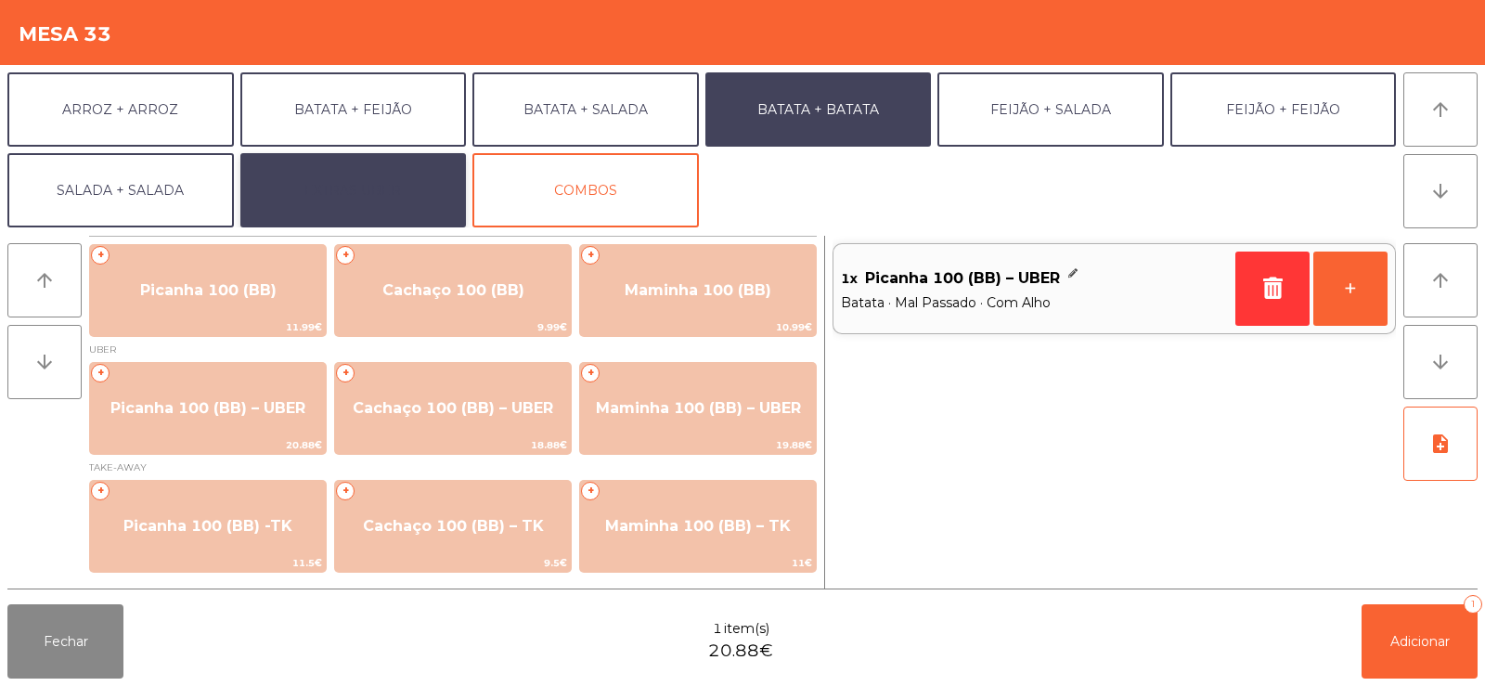
click at [358, 187] on button "EXTRAS UBER" at bounding box center [353, 190] width 226 height 74
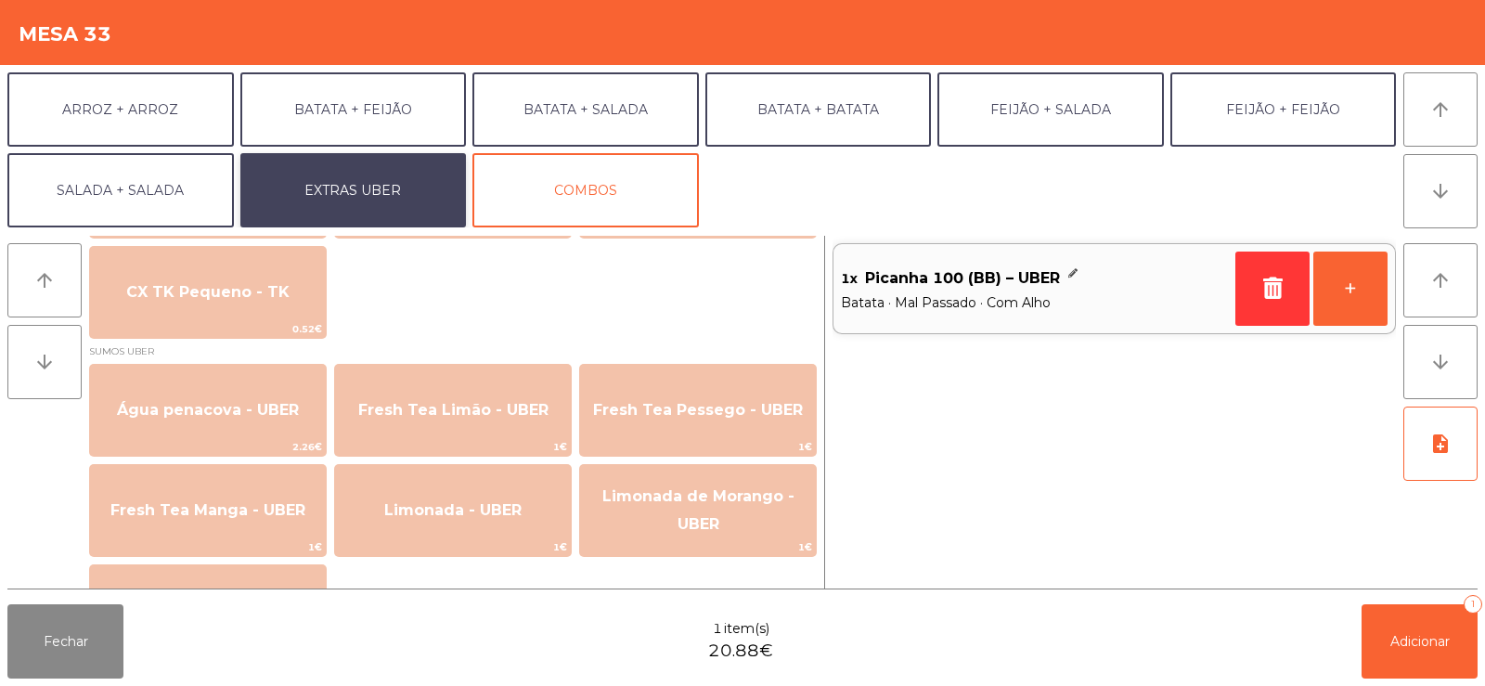
scroll to position [1516, 0]
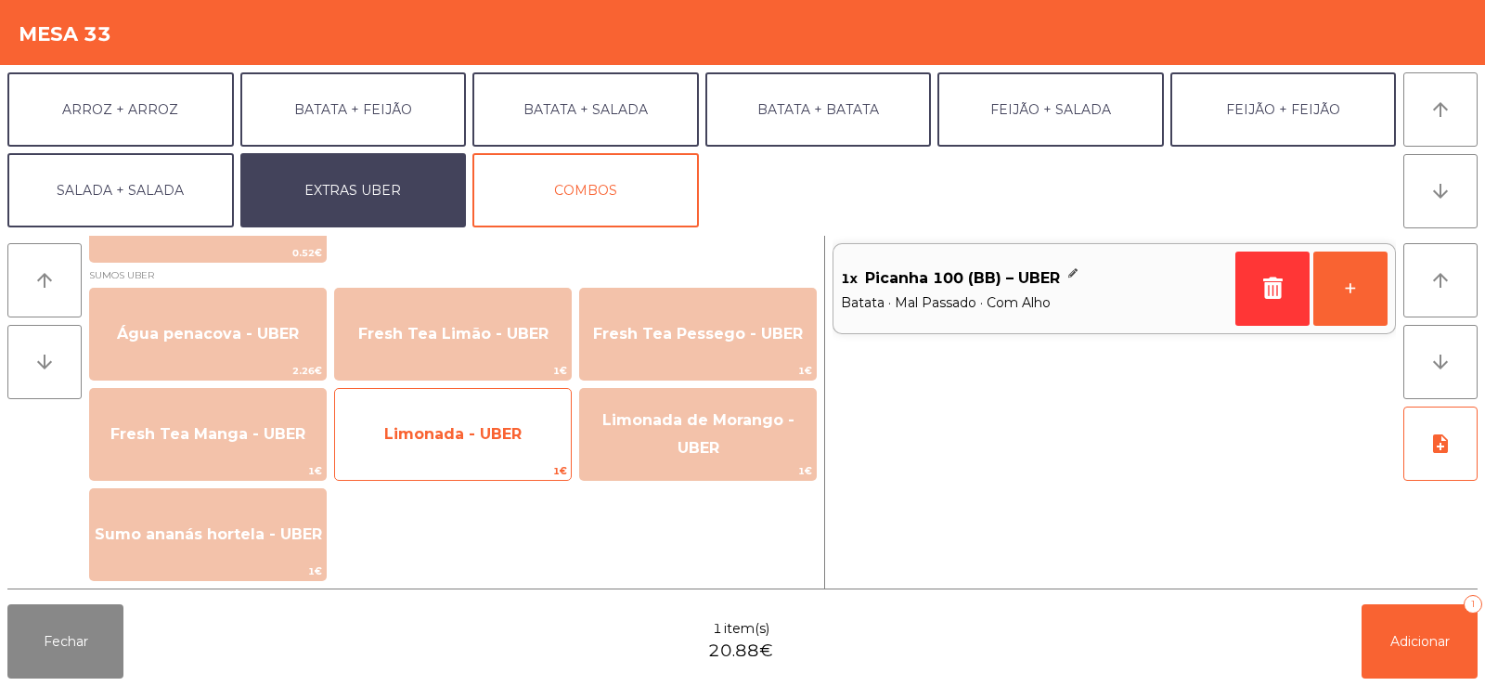
click at [471, 439] on span "Limonada - UBER" at bounding box center [452, 434] width 137 height 18
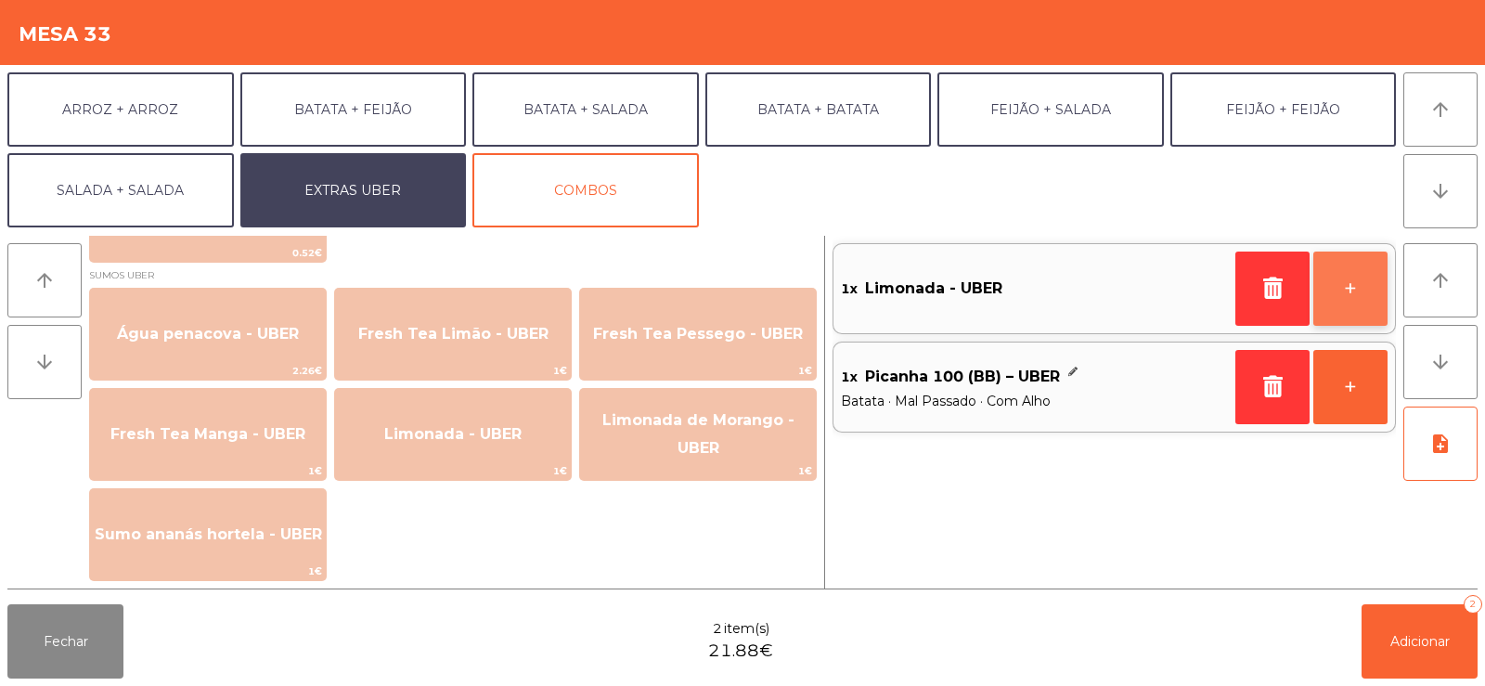
click at [1354, 303] on button "+" at bounding box center [1350, 289] width 74 height 74
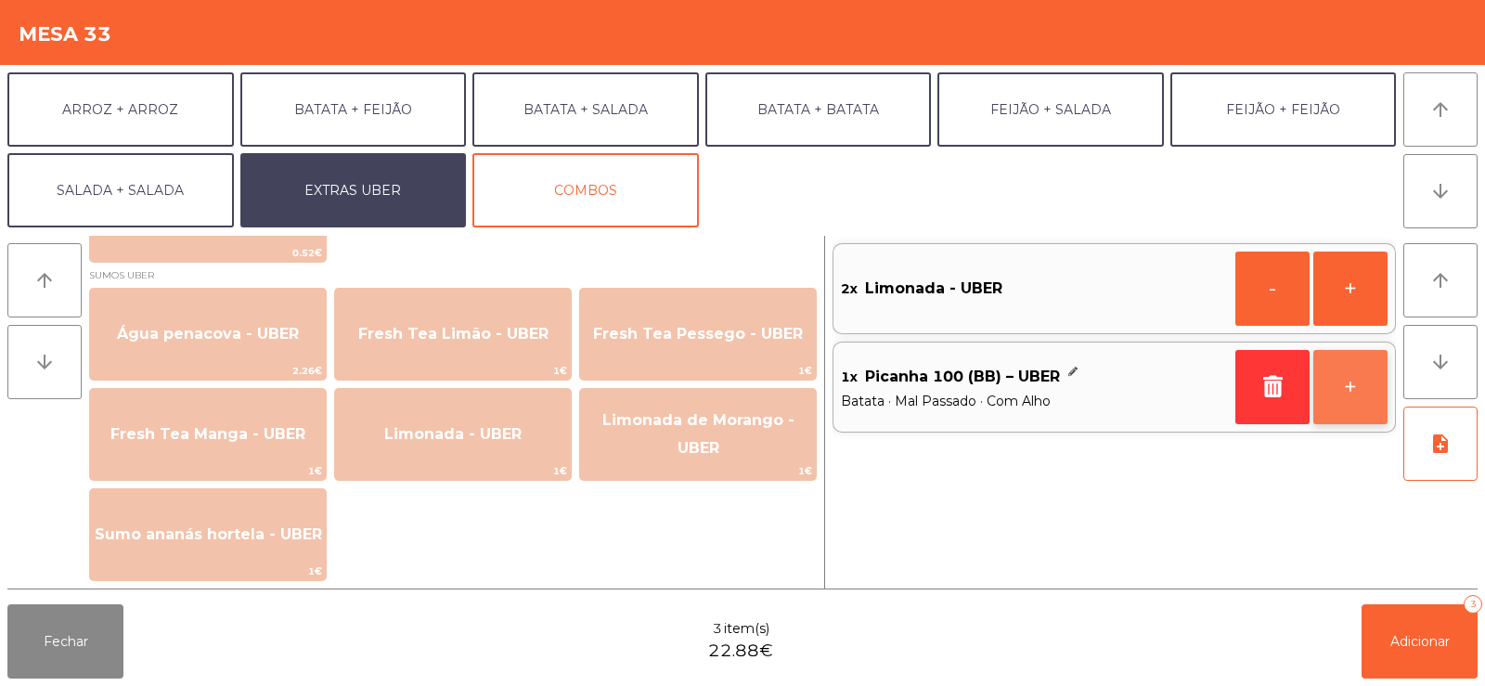
click at [1355, 386] on button "+" at bounding box center [1350, 387] width 74 height 74
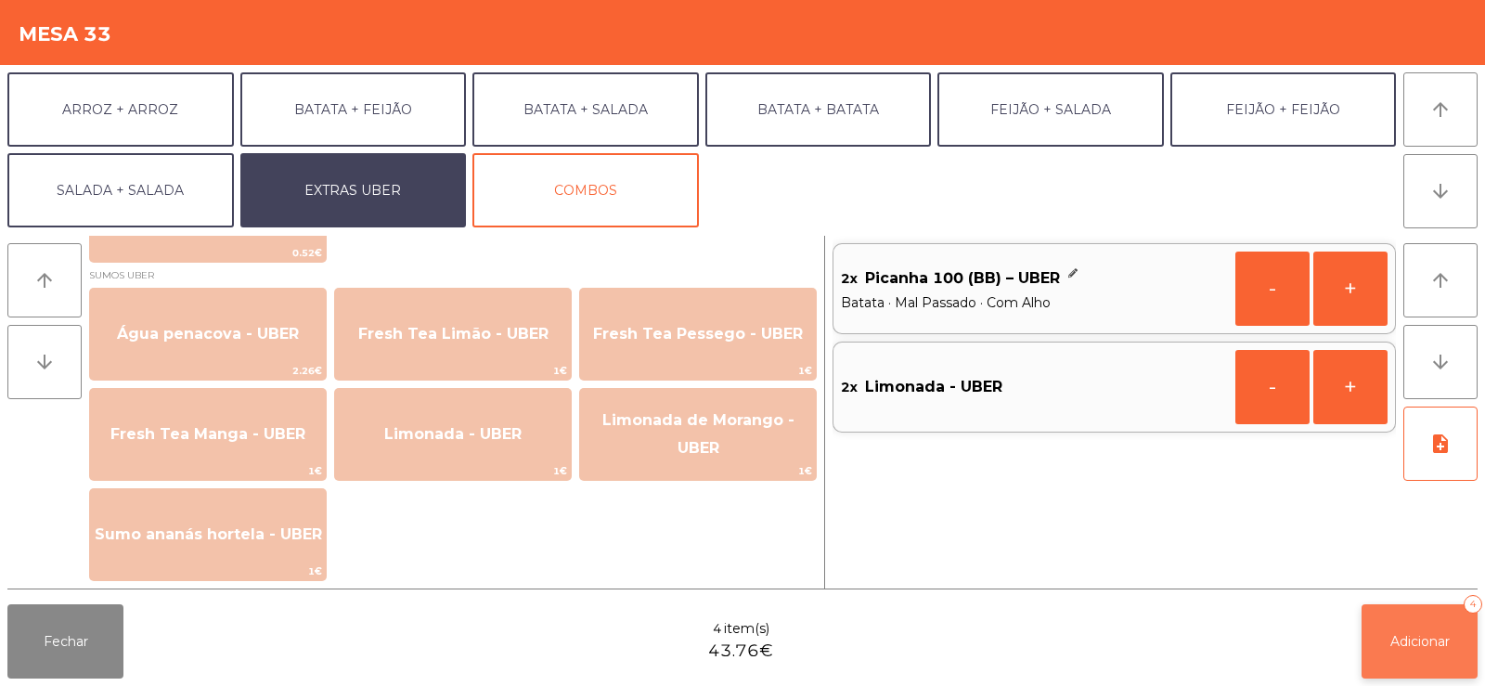
click at [1407, 658] on button "Adicionar 4" at bounding box center [1419, 641] width 116 height 74
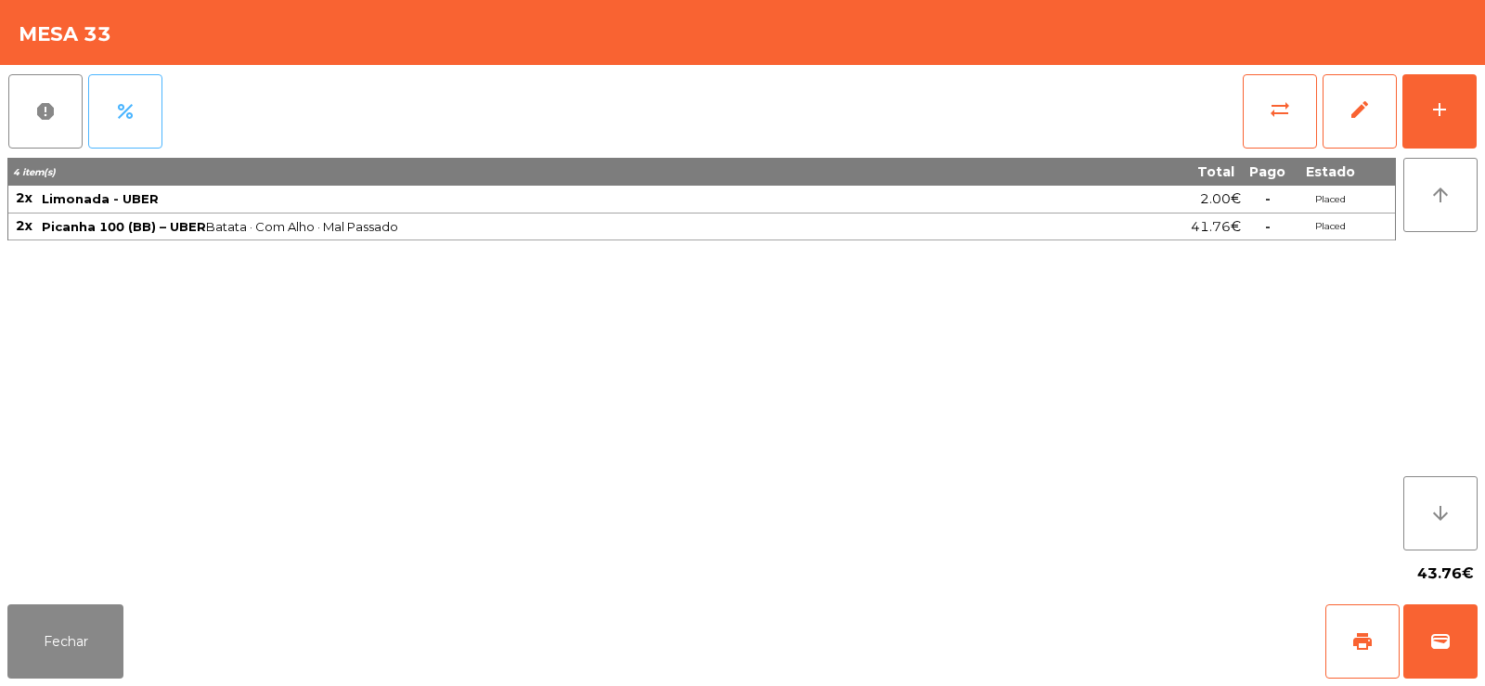
click at [108, 114] on button "percent" at bounding box center [125, 111] width 74 height 74
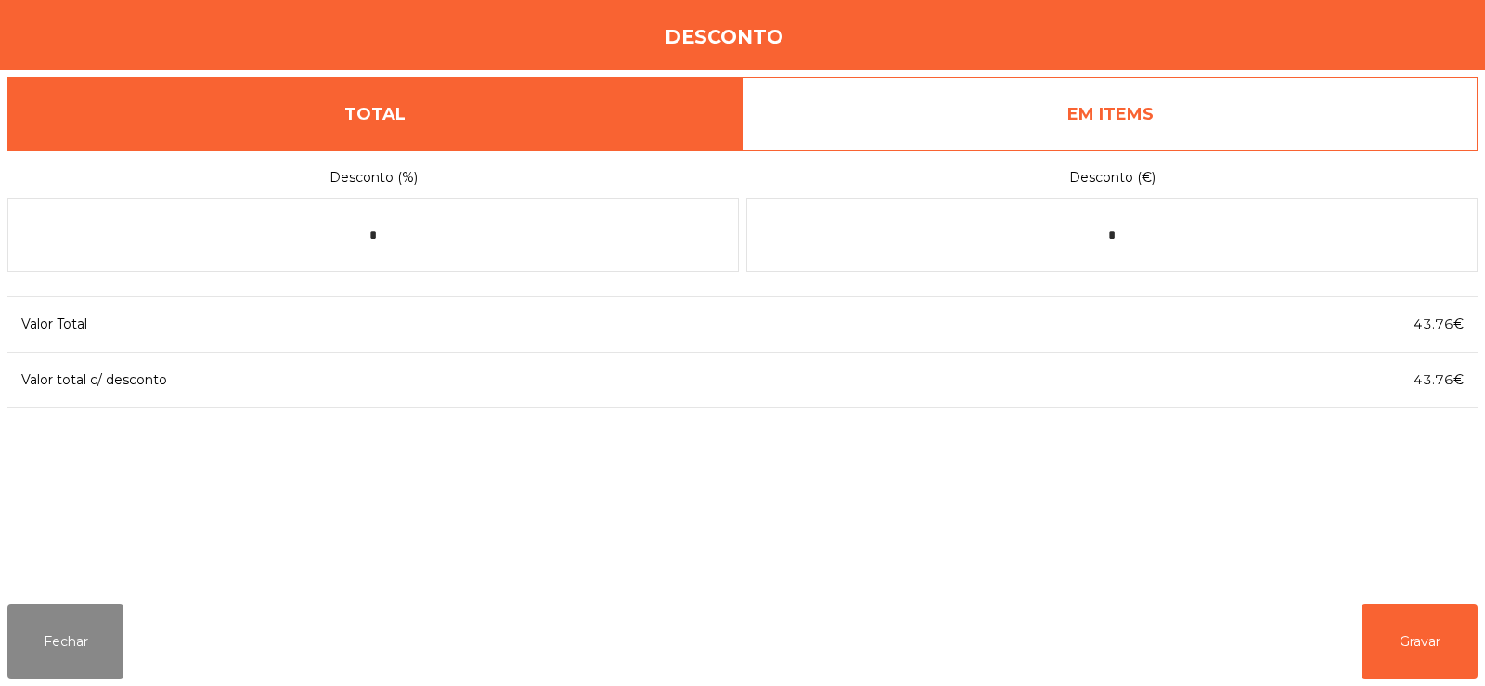
click at [1170, 134] on link "EM ITEMS" at bounding box center [1109, 114] width 735 height 74
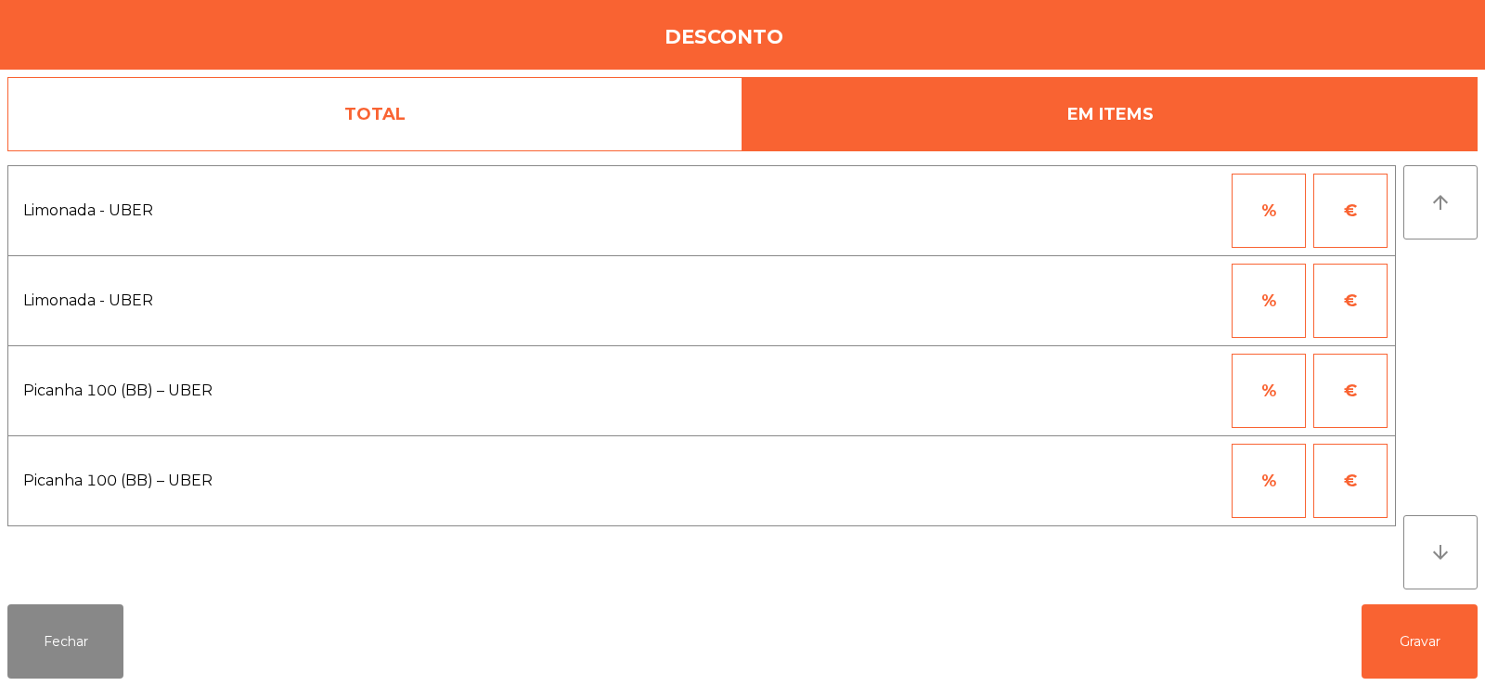
click at [1232, 212] on button "%" at bounding box center [1269, 211] width 74 height 74
click at [1286, 398] on button "%" at bounding box center [1269, 391] width 74 height 74
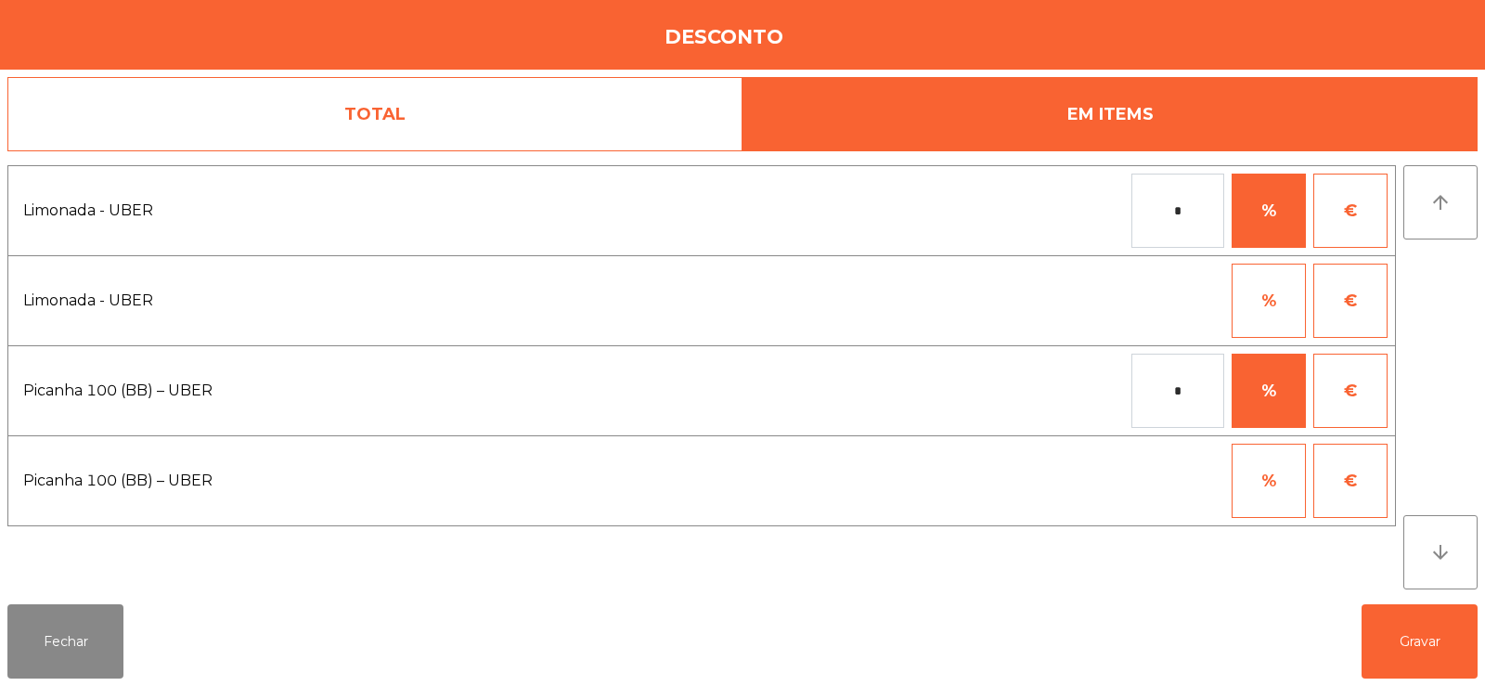
click at [1139, 415] on input "*" at bounding box center [1177, 391] width 93 height 74
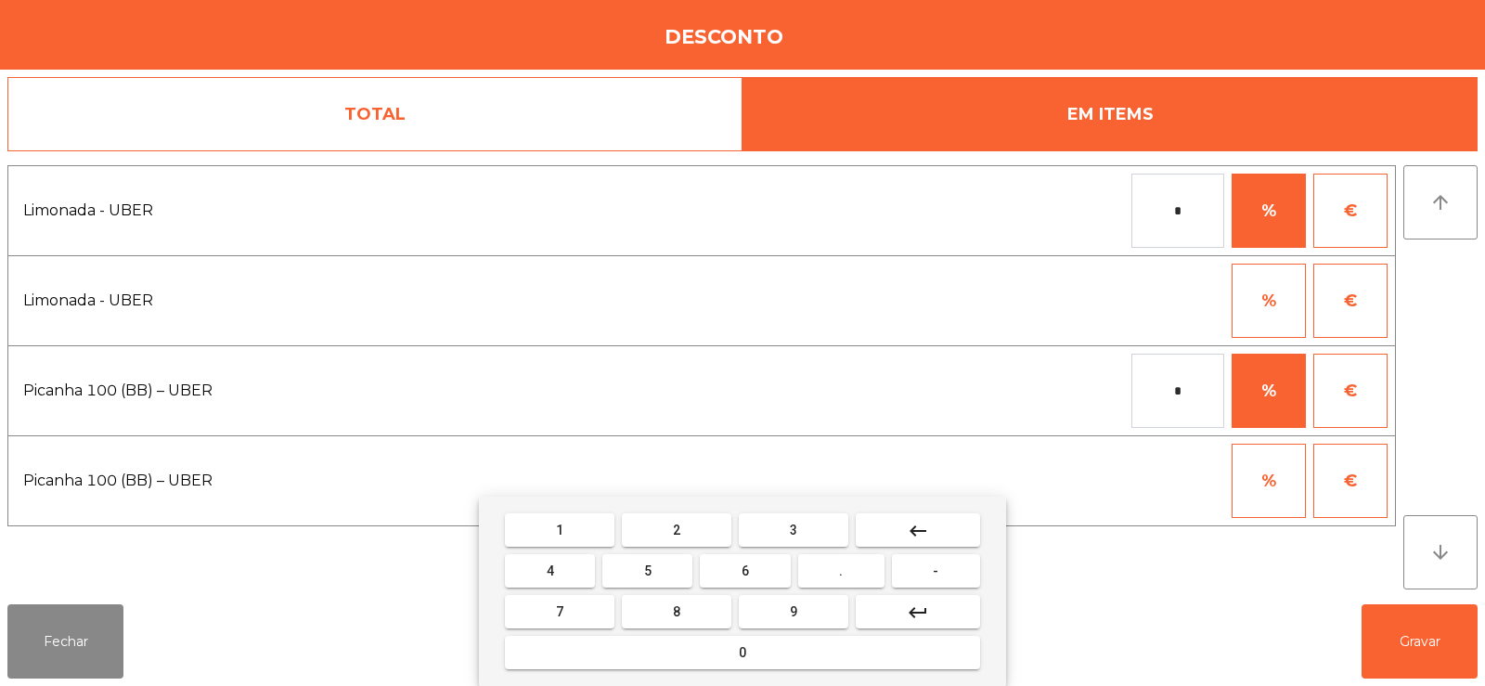
click at [560, 527] on span "1" at bounding box center [559, 530] width 7 height 15
click at [701, 639] on button "0" at bounding box center [742, 652] width 475 height 33
type input "***"
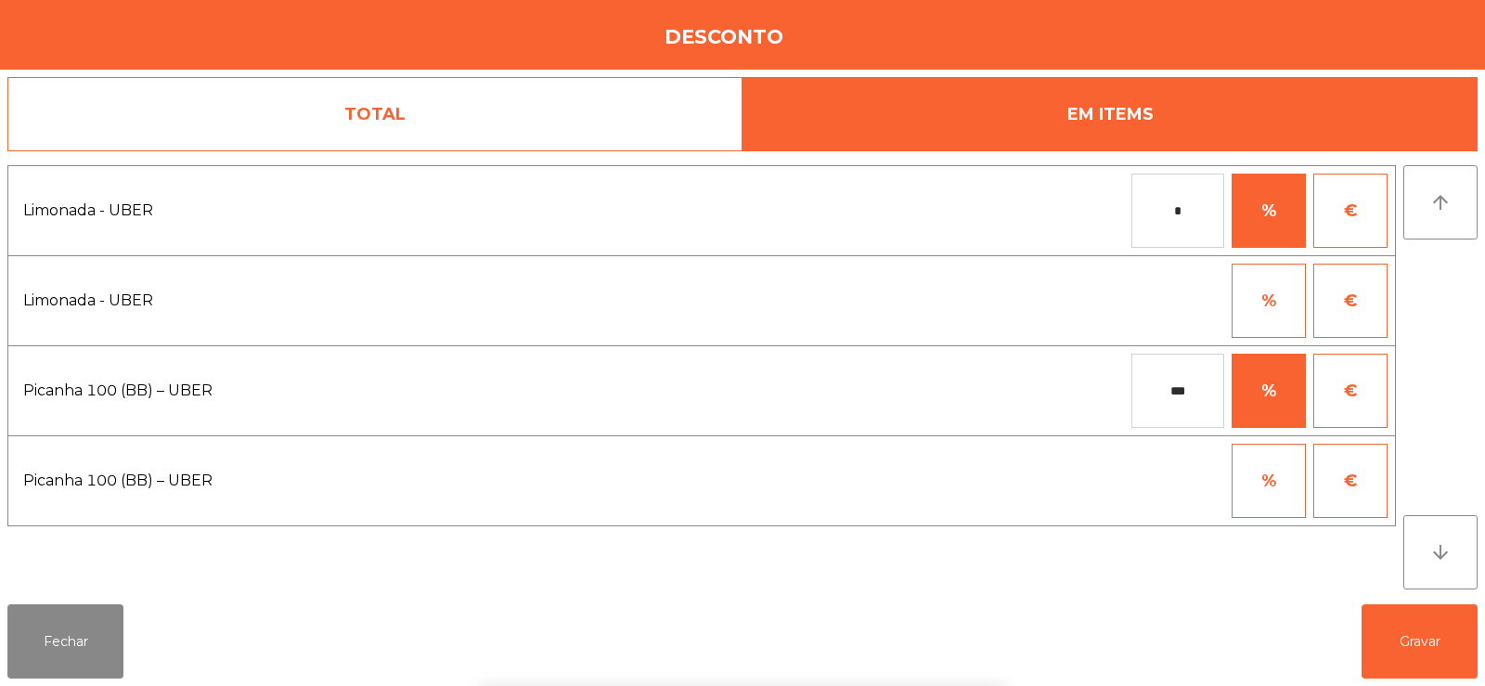
click at [1411, 639] on div "1 2 3 keyboard_backspace 4 5 6 . - 7 8 9 keyboard_return 0" at bounding box center [742, 591] width 1485 height 189
click at [1387, 628] on button "Gravar" at bounding box center [1419, 641] width 116 height 74
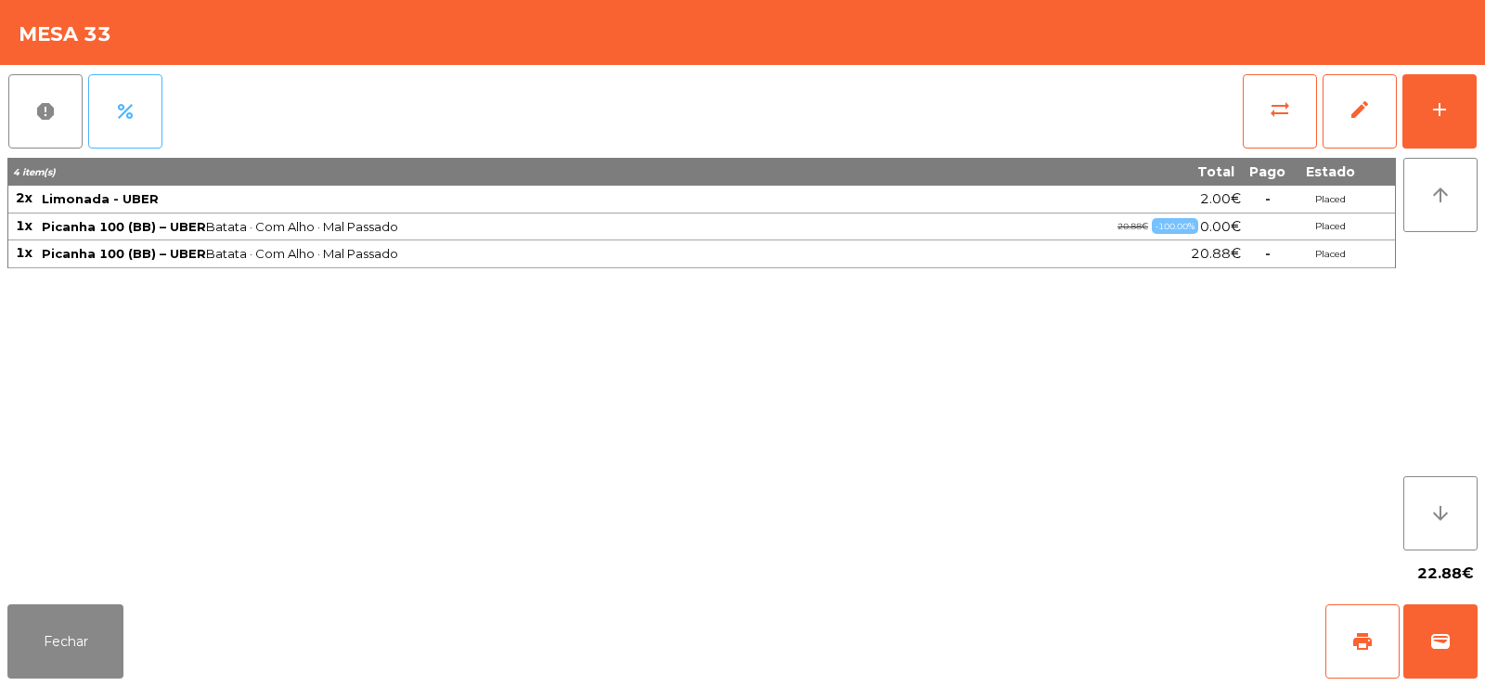
click at [136, 105] on button "percent" at bounding box center [125, 111] width 74 height 74
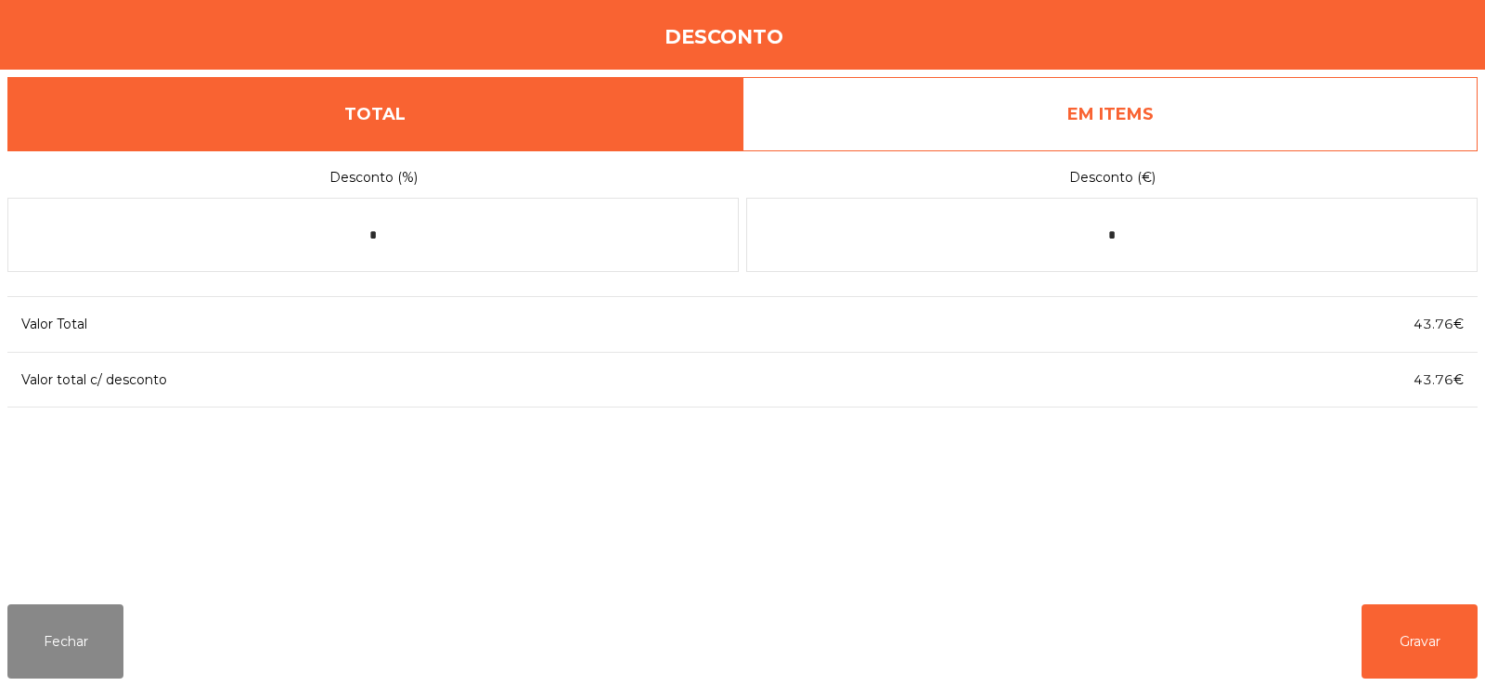
click at [1166, 122] on link "EM ITEMS" at bounding box center [1109, 114] width 735 height 74
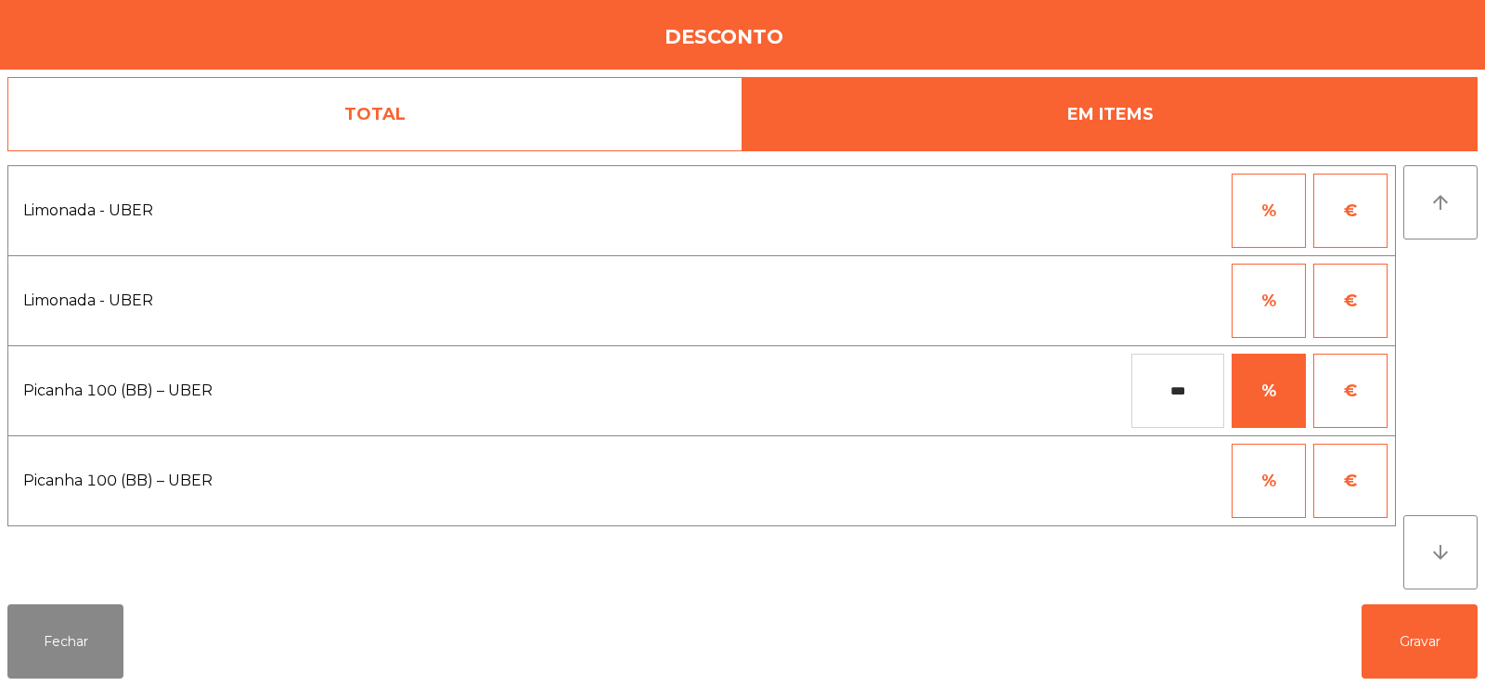
click at [613, 128] on link "TOTAL" at bounding box center [374, 114] width 735 height 74
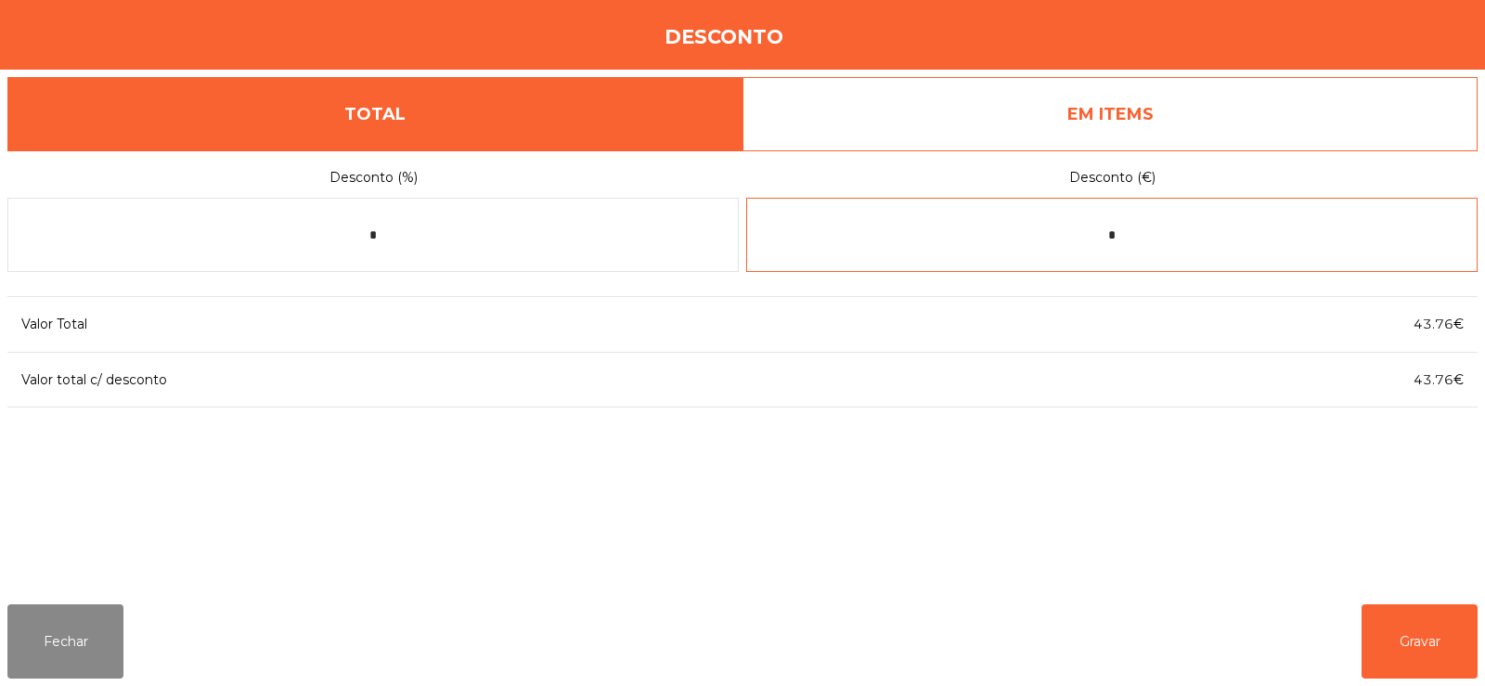
click at [1210, 202] on input "*" at bounding box center [1111, 235] width 731 height 74
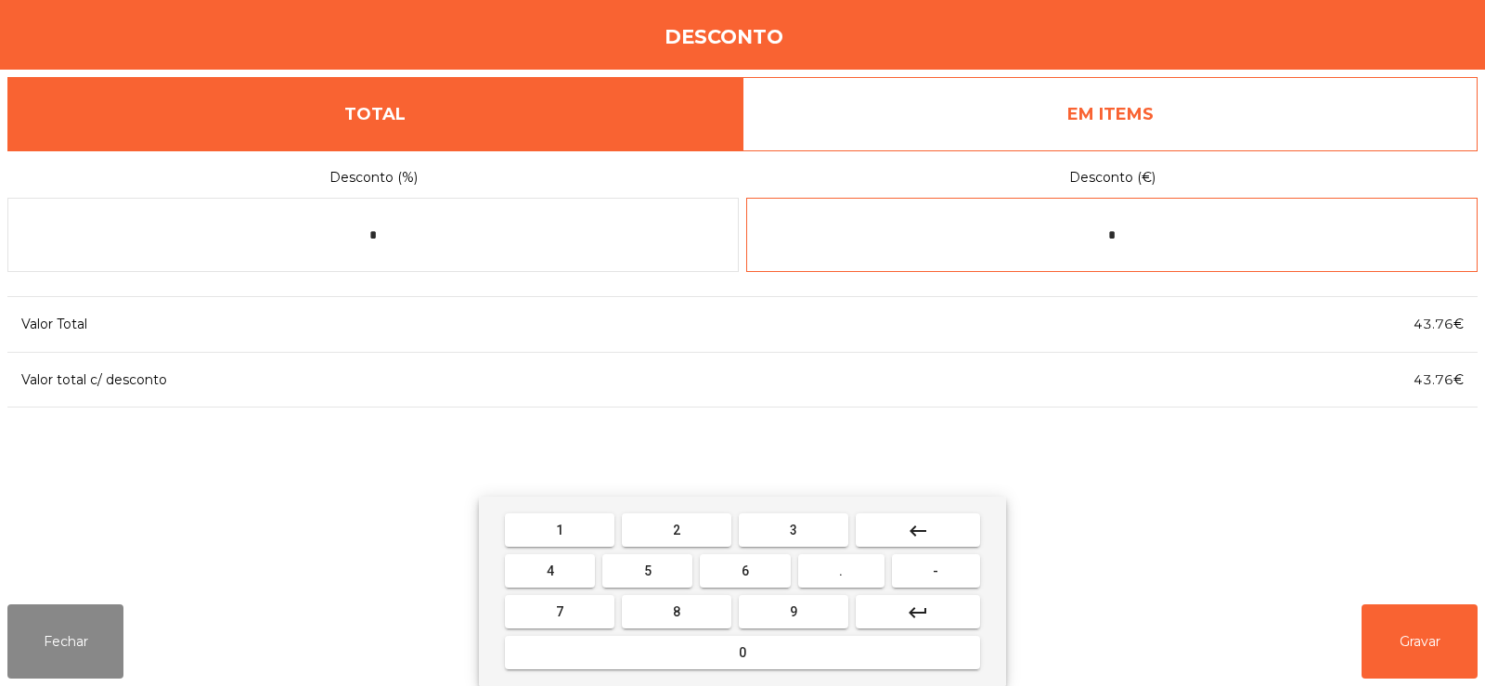
click at [939, 529] on button "keyboard_backspace" at bounding box center [918, 529] width 124 height 33
click at [559, 535] on span "1" at bounding box center [559, 530] width 7 height 15
type input "*"
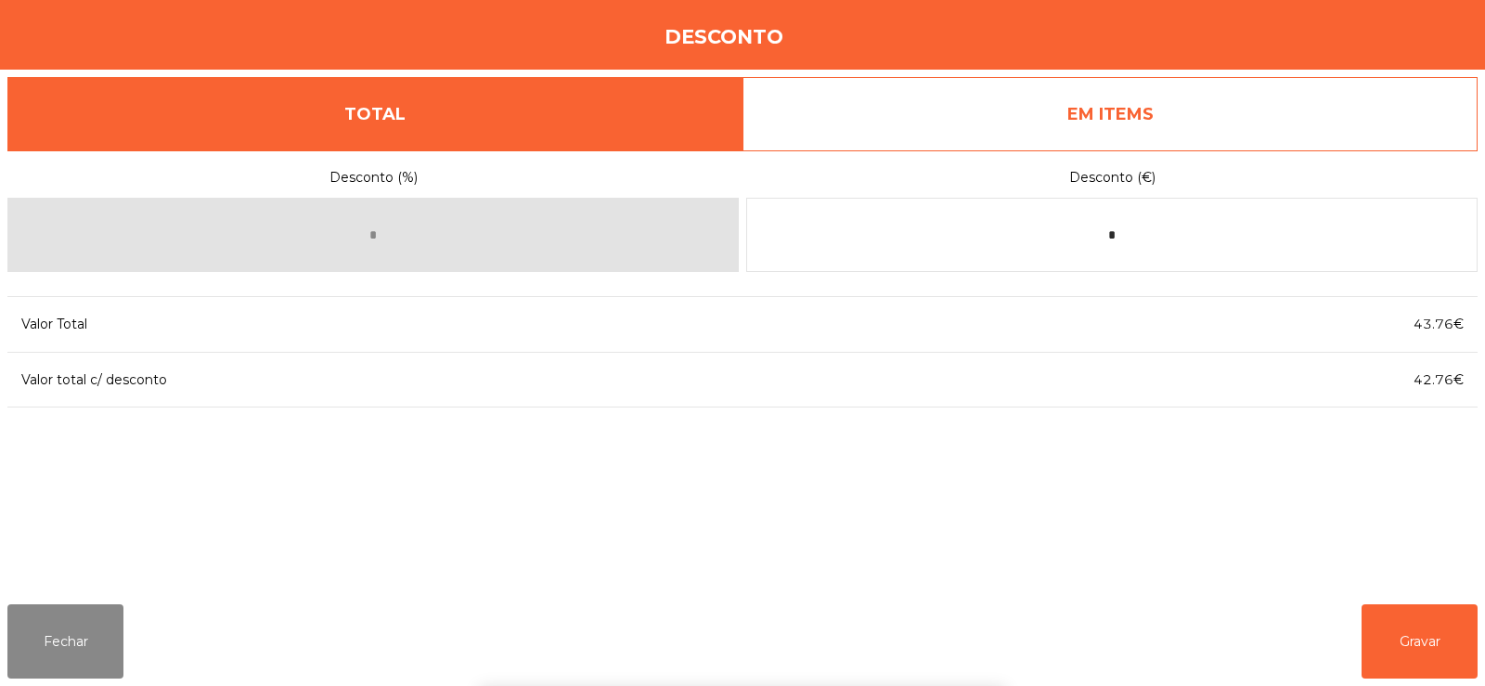
click at [1427, 619] on div "1 2 3 keyboard_backspace 4 5 6 . - 7 8 9 keyboard_return 0" at bounding box center [742, 591] width 1485 height 189
click at [1420, 638] on button "Gravar" at bounding box center [1419, 641] width 116 height 74
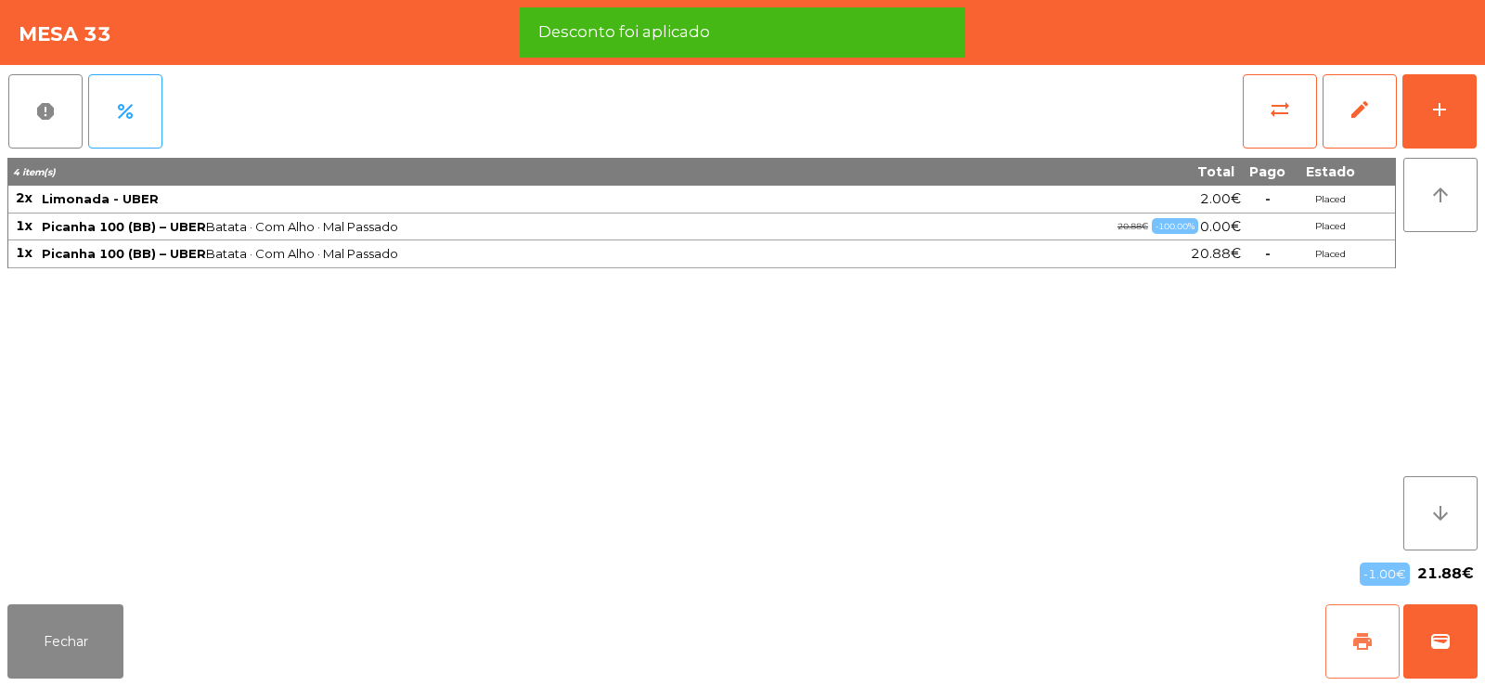
click at [1362, 650] on span "print" at bounding box center [1362, 641] width 22 height 22
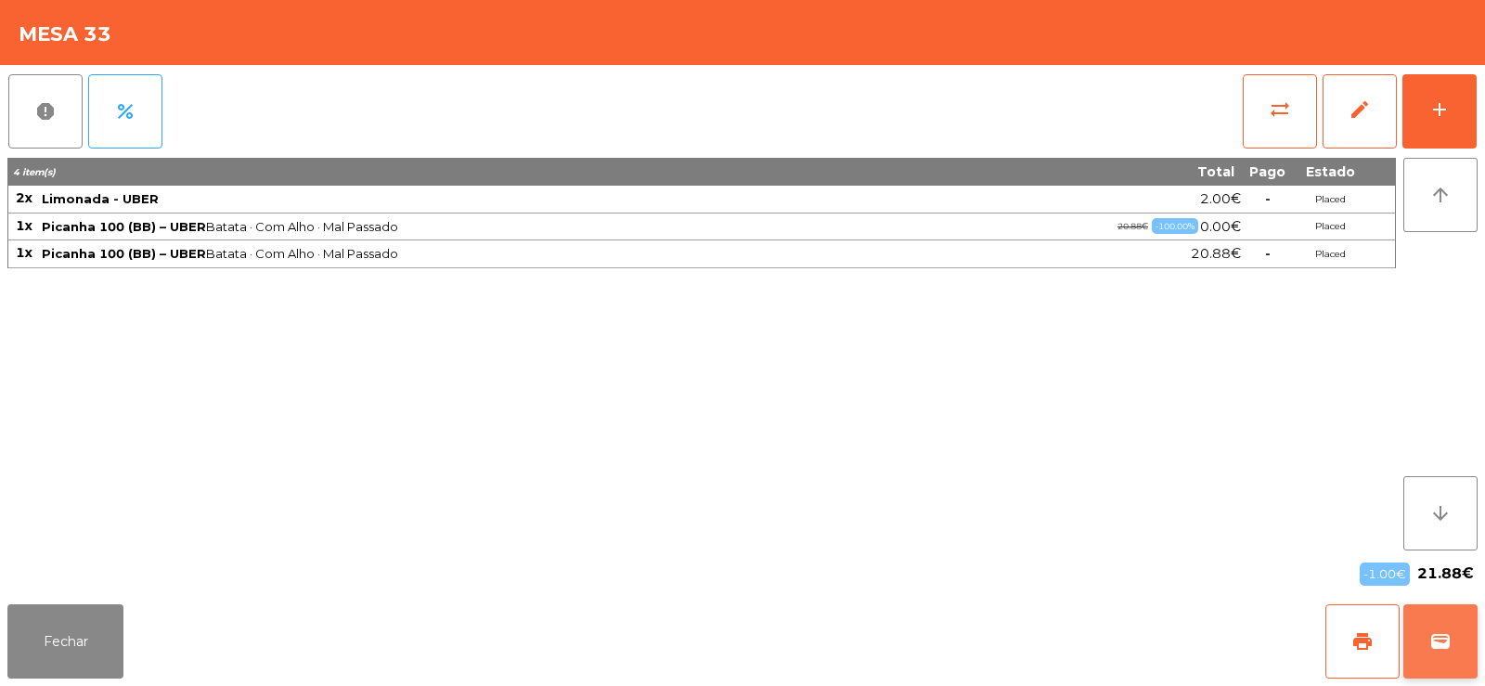
click at [1442, 627] on button "wallet" at bounding box center [1440, 641] width 74 height 74
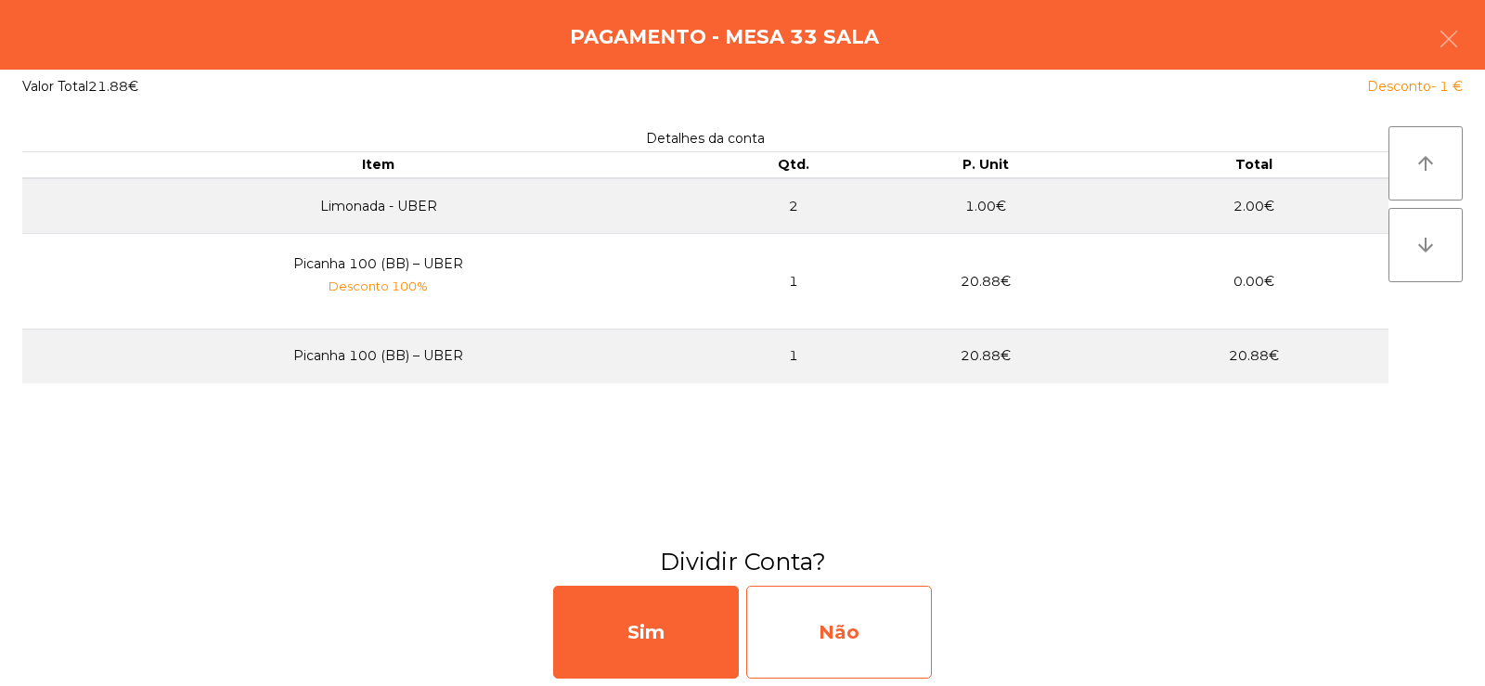
click at [839, 641] on div "Não" at bounding box center [839, 632] width 186 height 93
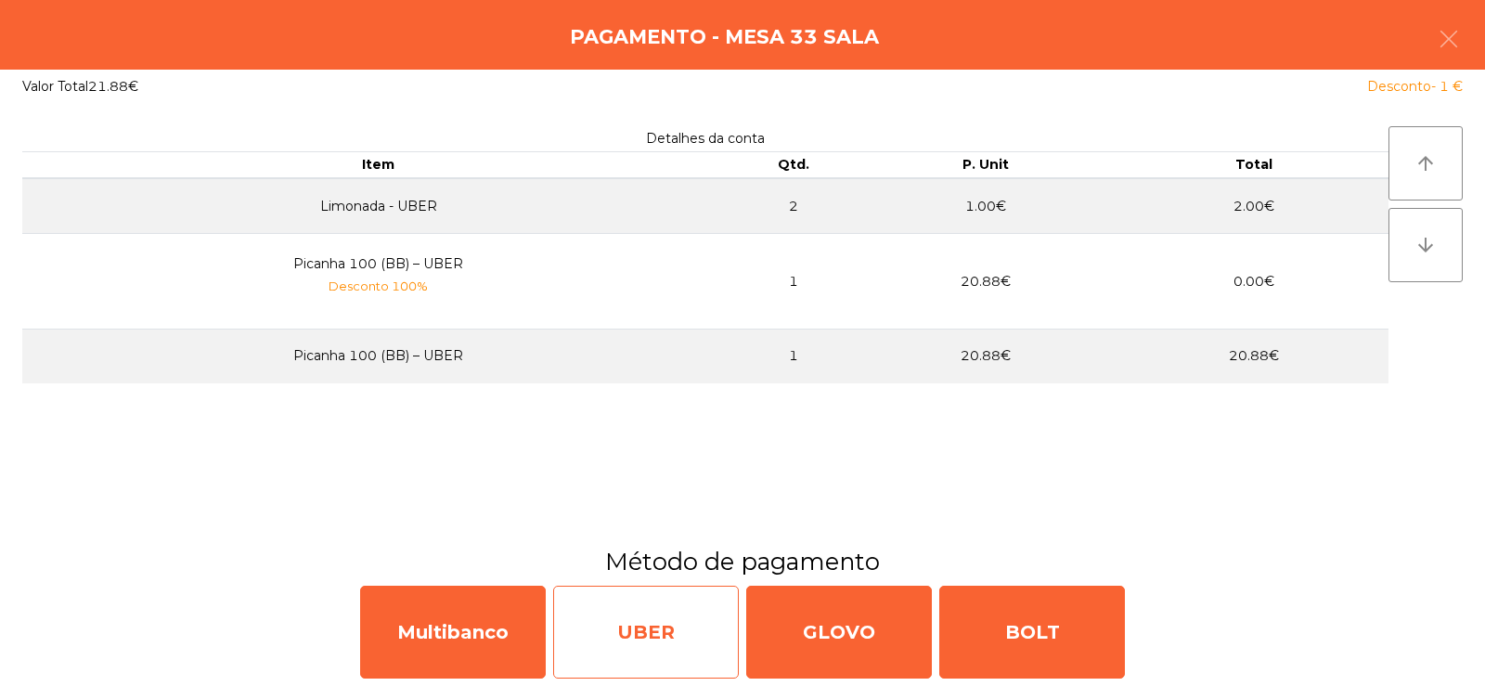
click at [647, 639] on div "UBER" at bounding box center [646, 632] width 186 height 93
select select "**"
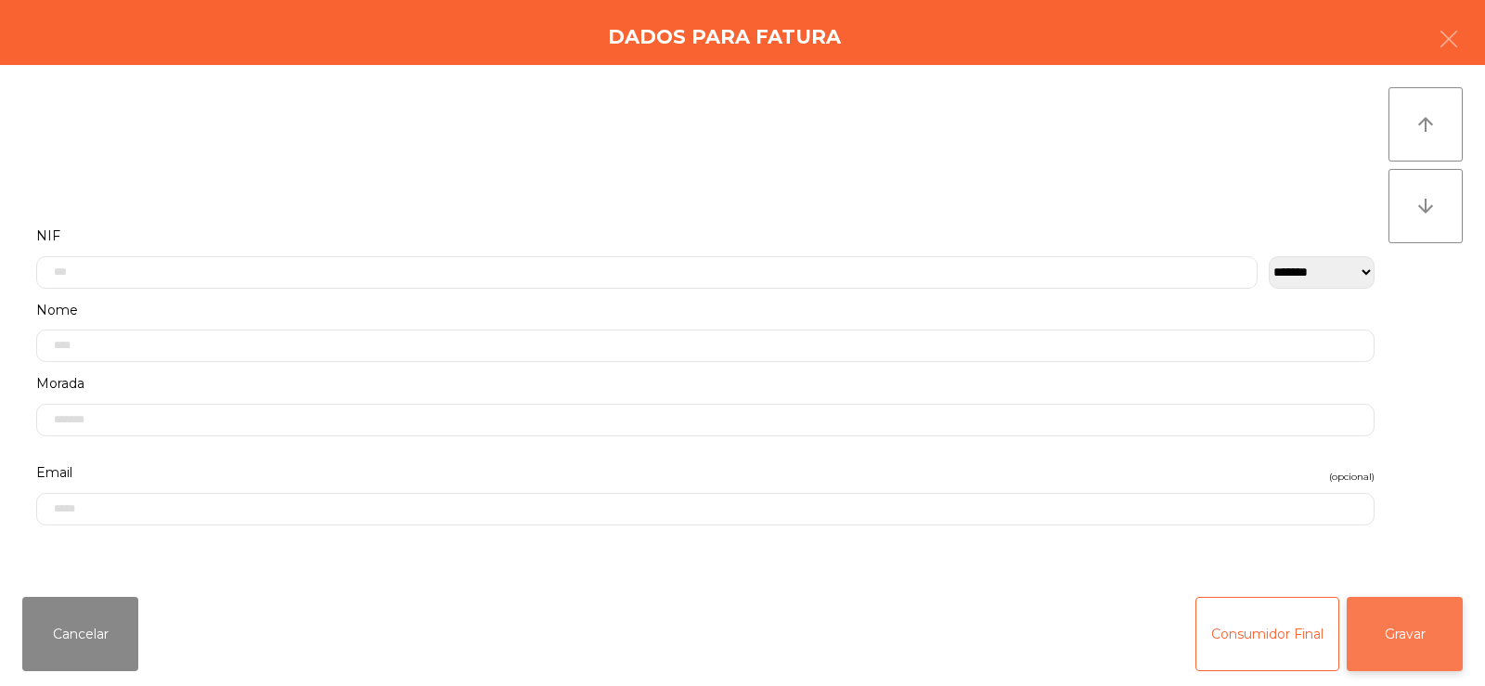
click at [1392, 611] on button "Gravar" at bounding box center [1405, 634] width 116 height 74
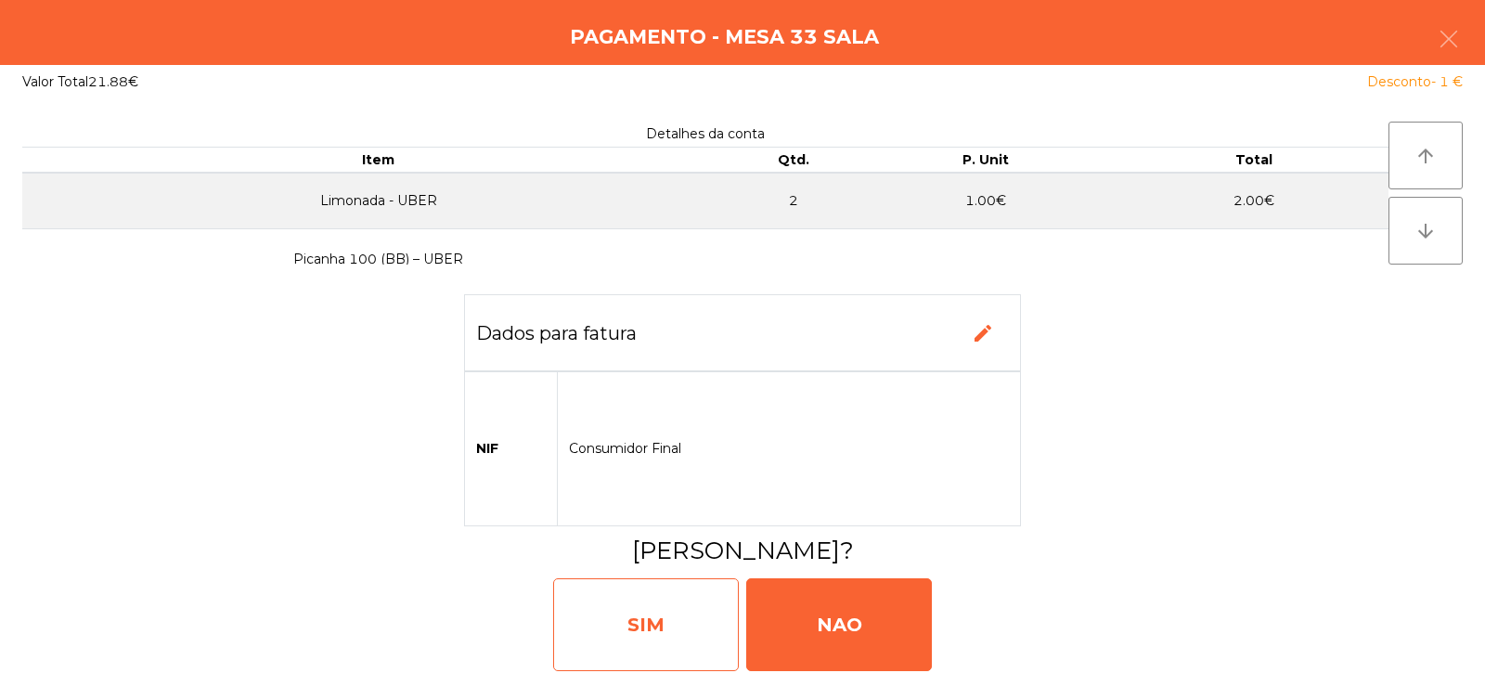
click at [667, 631] on div "SIM" at bounding box center [646, 624] width 186 height 93
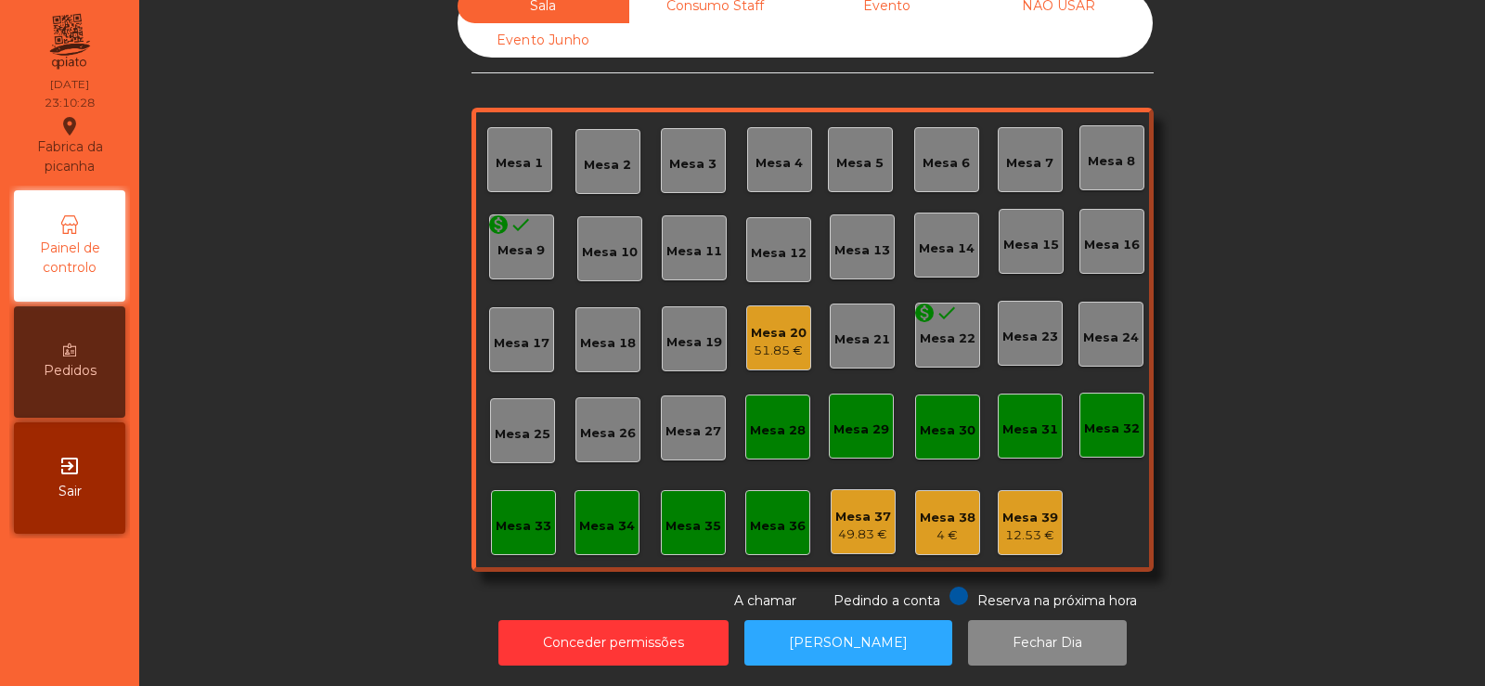
click at [518, 517] on div "Mesa 33" at bounding box center [524, 526] width 56 height 19
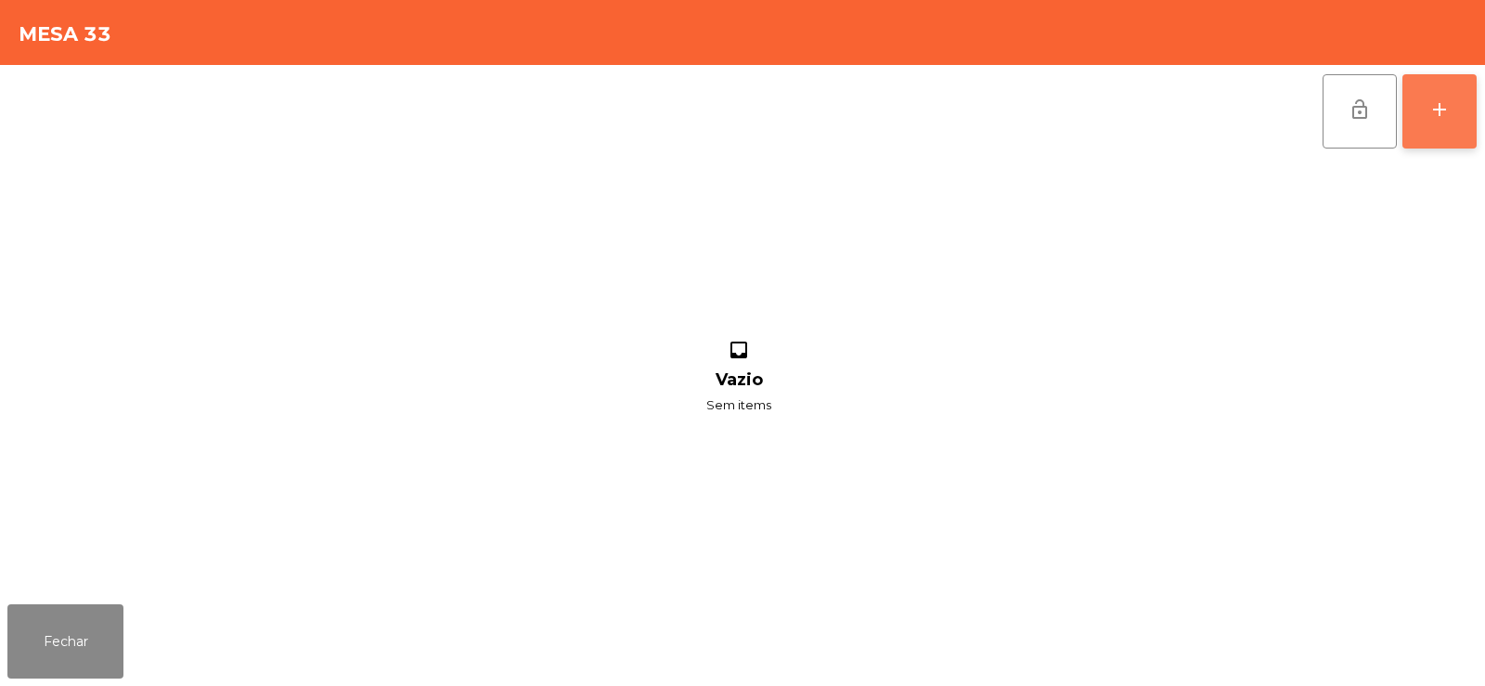
click at [1438, 88] on button "add" at bounding box center [1439, 111] width 74 height 74
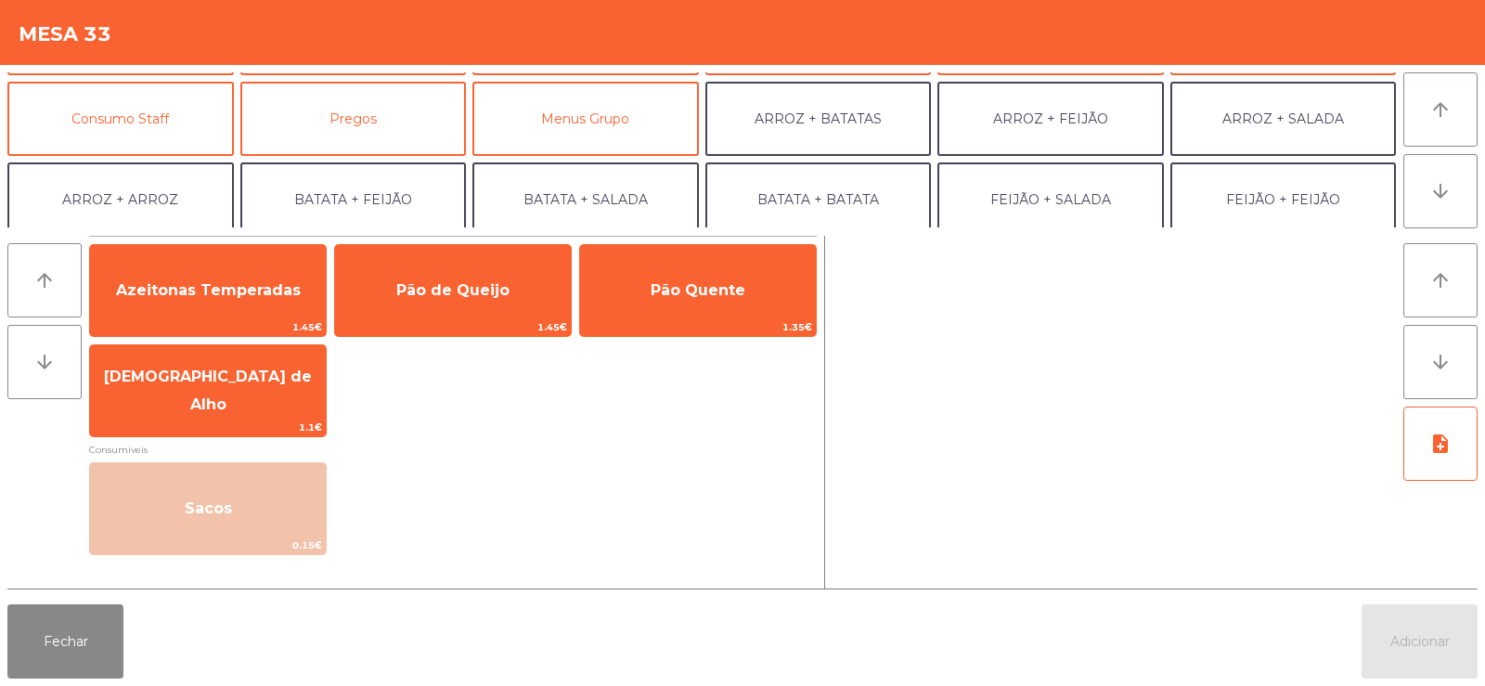
scroll to position [161, 0]
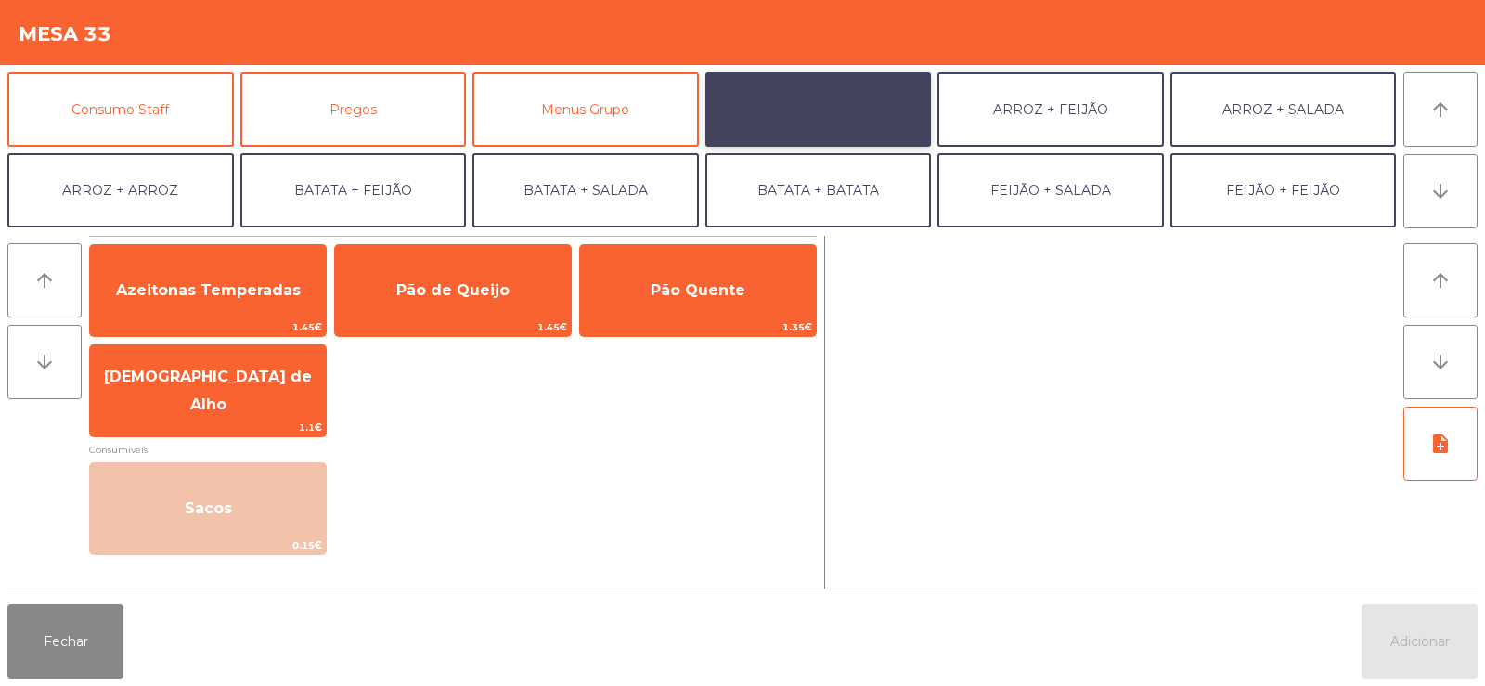
click at [840, 111] on button "ARROZ + BATATAS" at bounding box center [818, 109] width 226 height 74
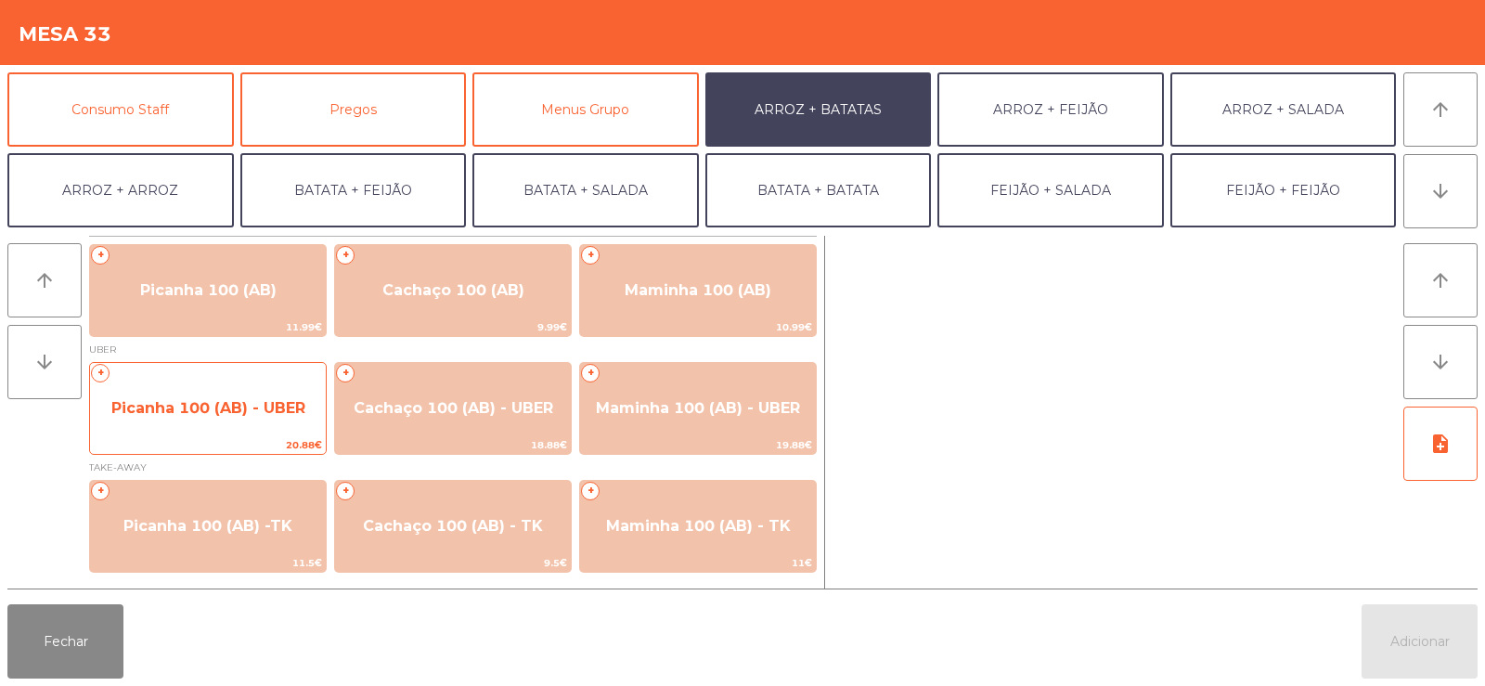
click at [211, 409] on span "Picanha 100 (AB) - UBER" at bounding box center [208, 408] width 194 height 18
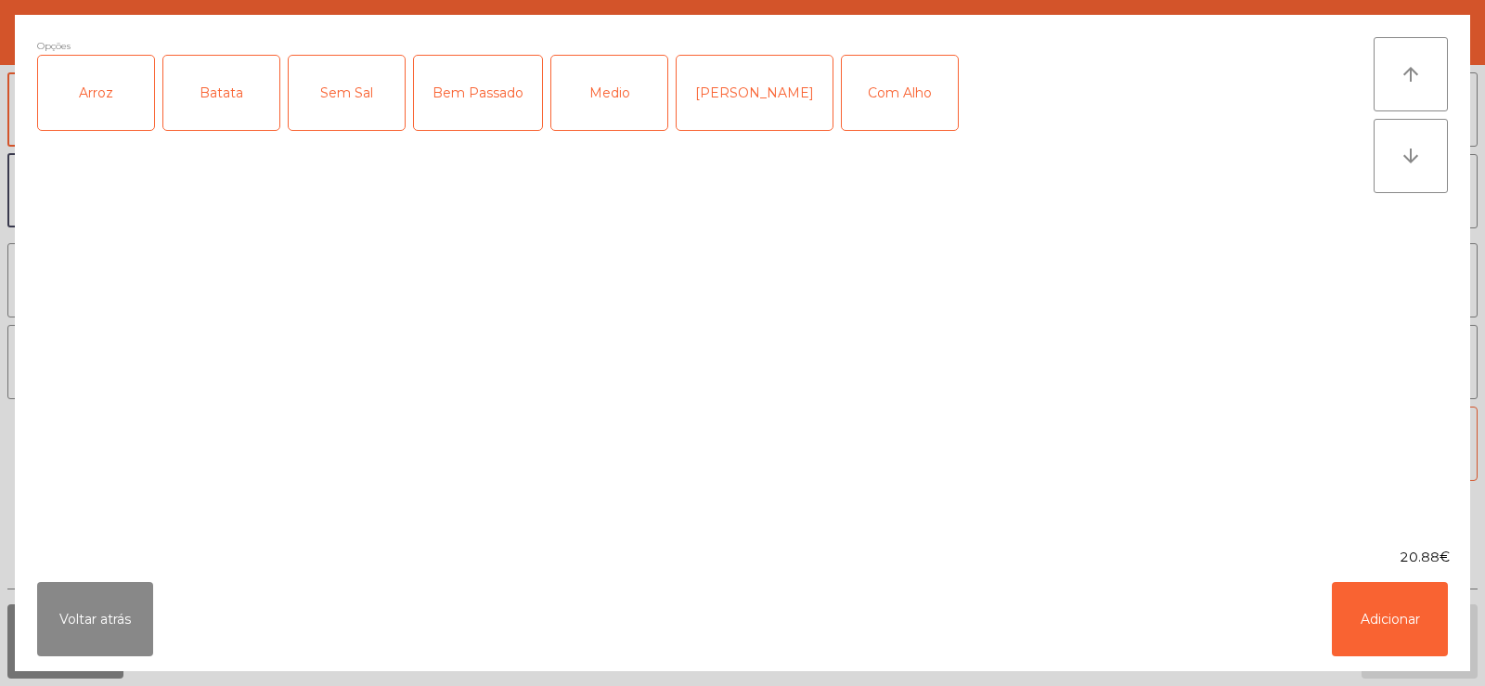
click at [84, 97] on div "Arroz" at bounding box center [96, 93] width 116 height 74
click at [239, 86] on div "Batata" at bounding box center [221, 93] width 116 height 74
click at [611, 116] on div "Medio" at bounding box center [609, 93] width 116 height 74
click at [1376, 605] on button "Adicionar" at bounding box center [1390, 619] width 116 height 74
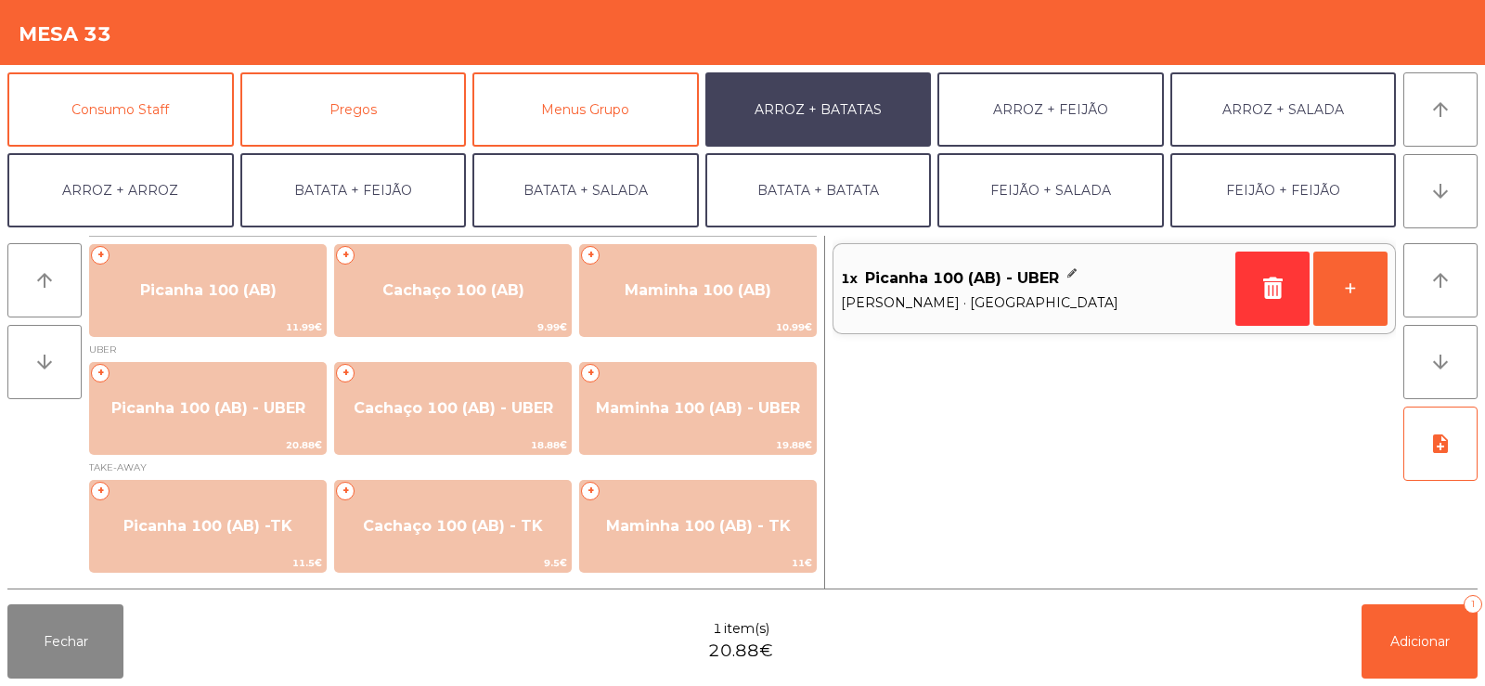
scroll to position [242, 0]
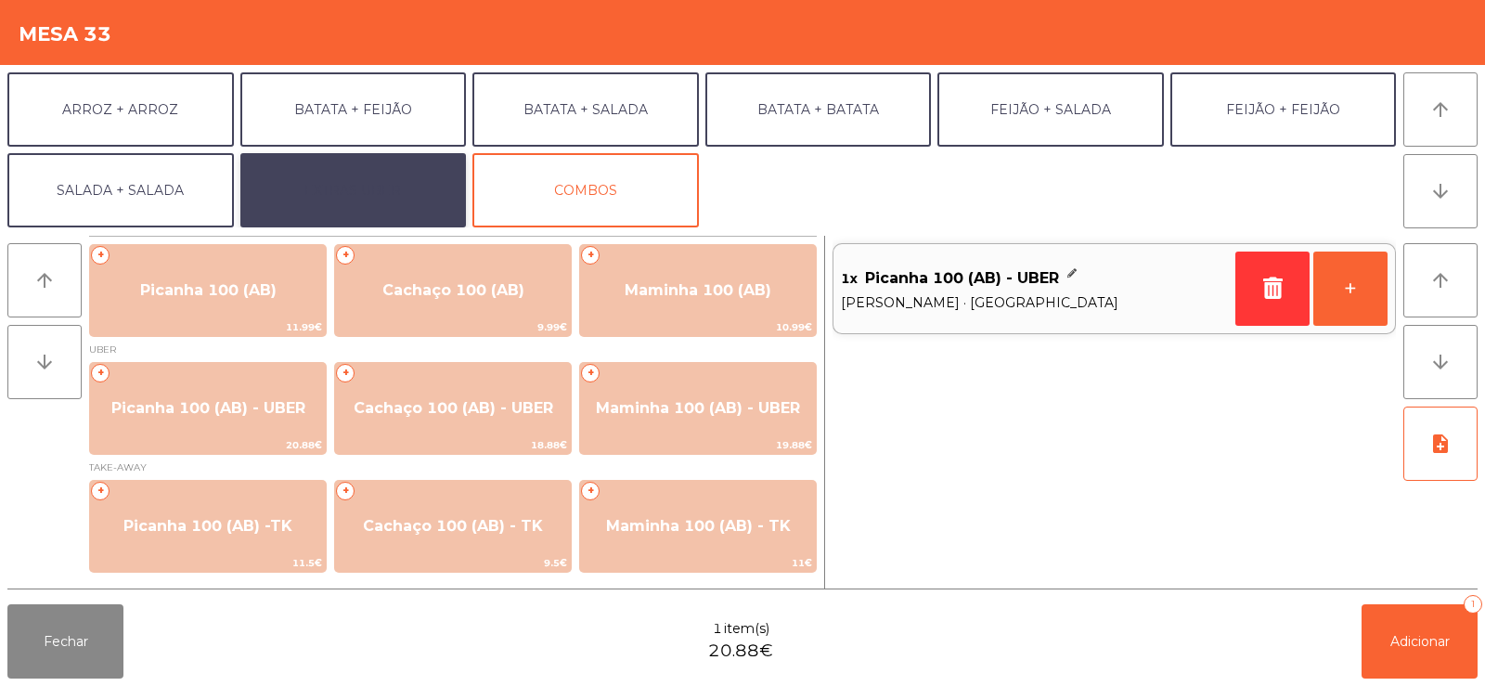
click at [376, 194] on button "EXTRAS UBER" at bounding box center [353, 190] width 226 height 74
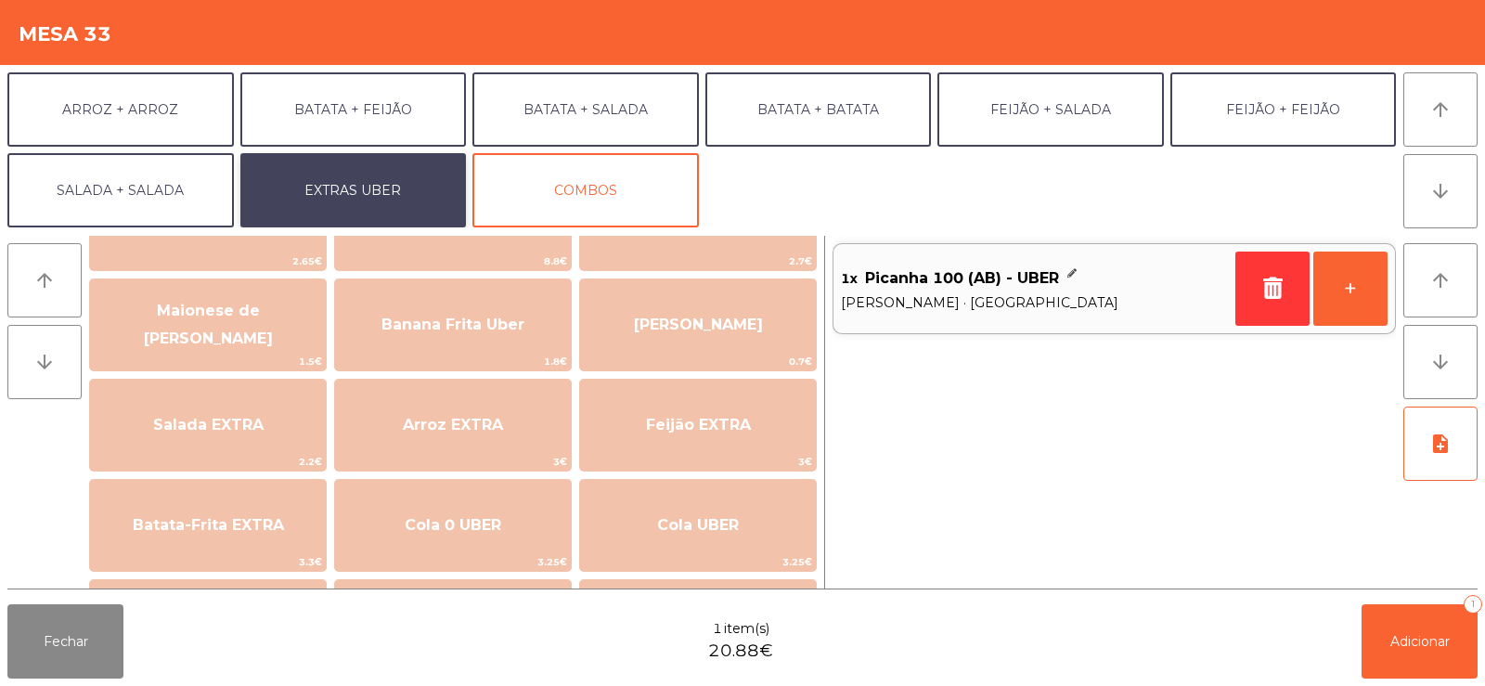
scroll to position [99, 0]
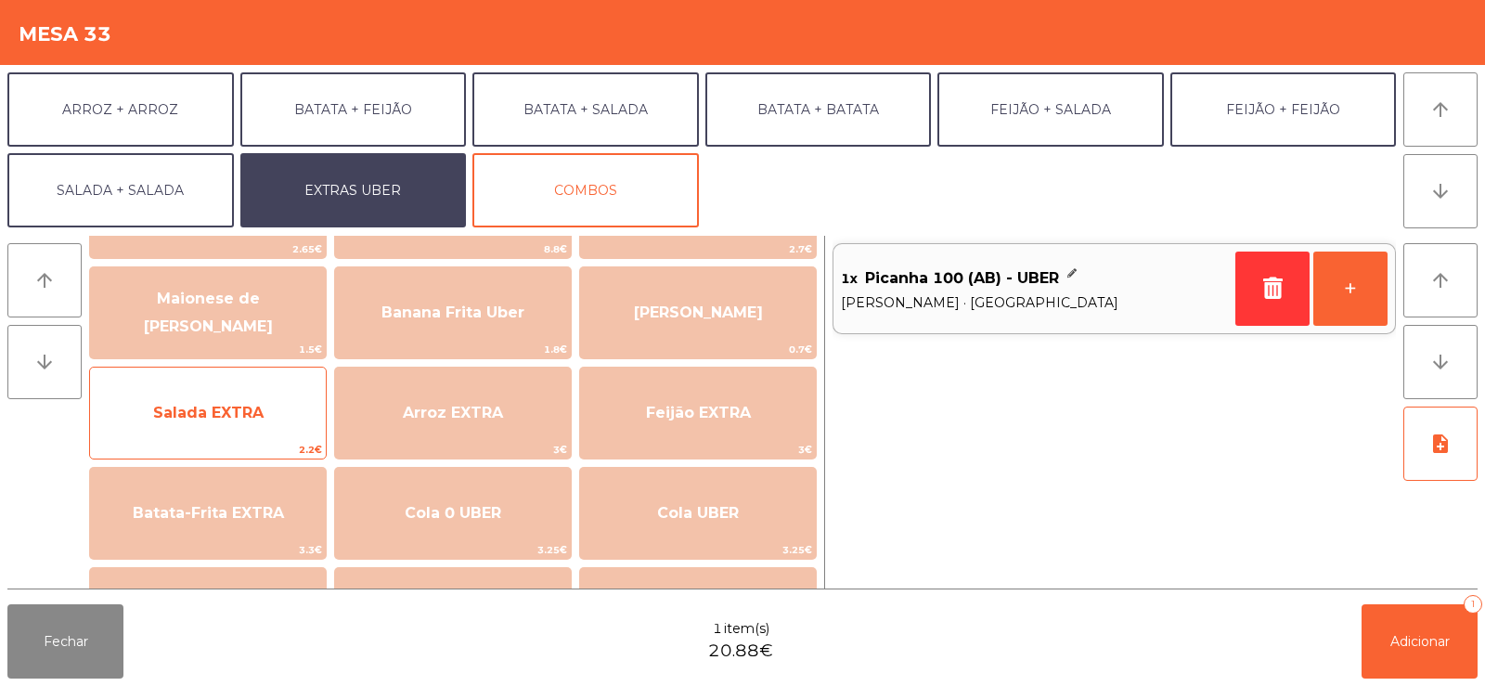
click at [254, 423] on span "Salada EXTRA" at bounding box center [208, 413] width 236 height 50
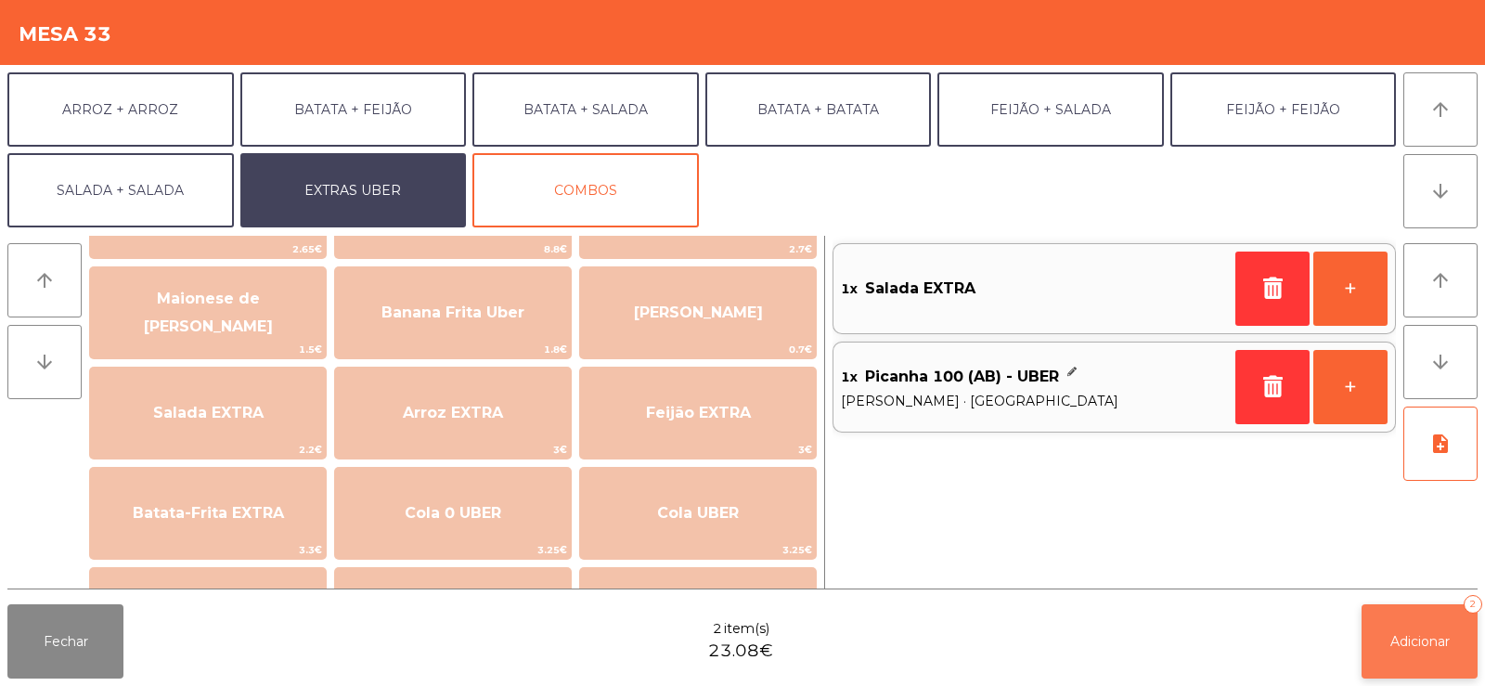
click at [1392, 639] on span "Adicionar" at bounding box center [1419, 641] width 59 height 17
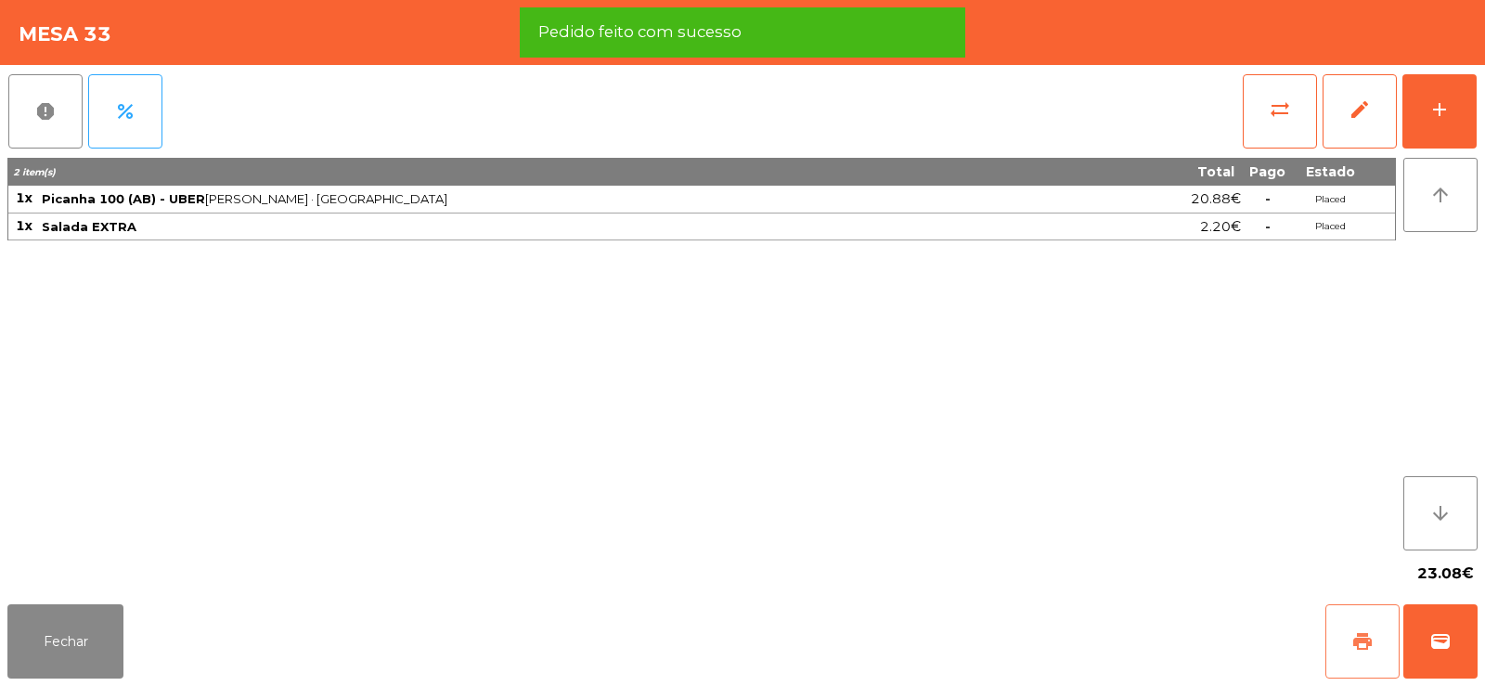
click at [1369, 641] on span "print" at bounding box center [1362, 641] width 22 height 22
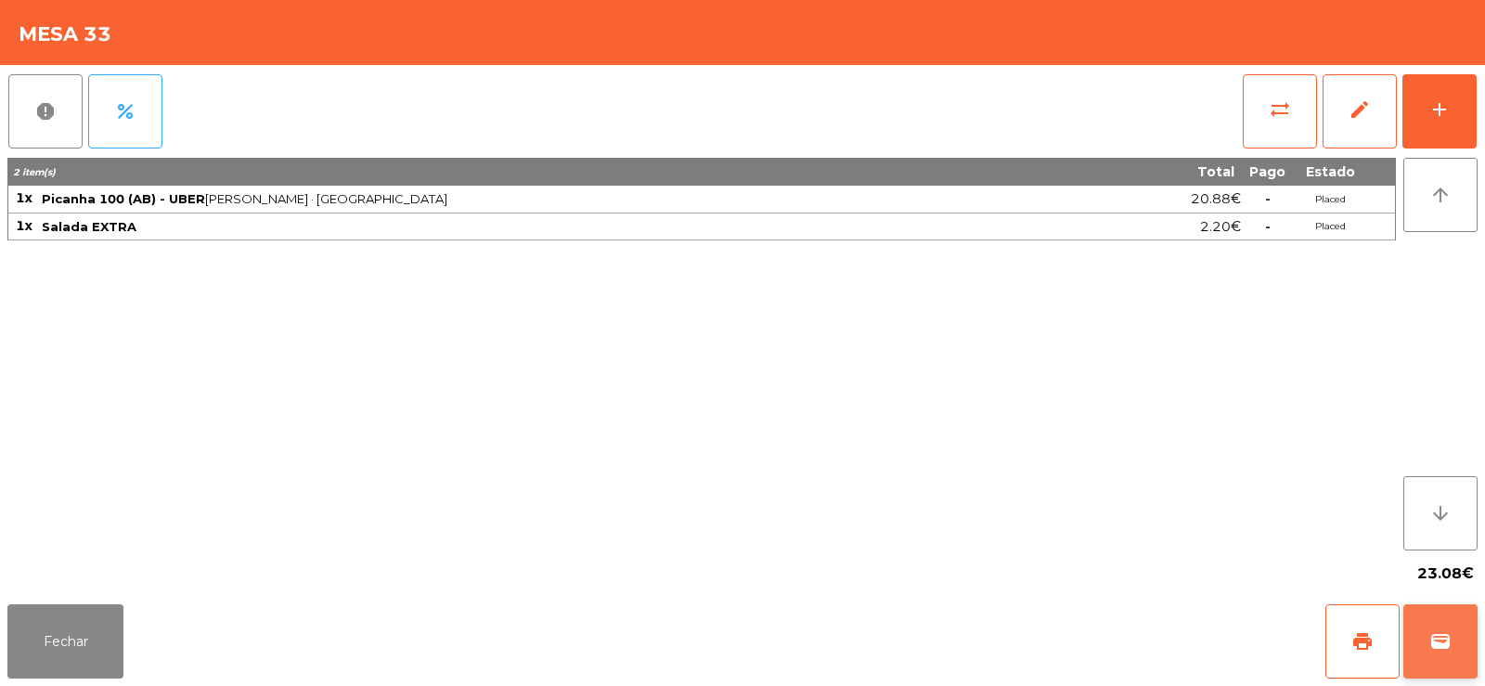
click at [1470, 653] on button "wallet" at bounding box center [1440, 641] width 74 height 74
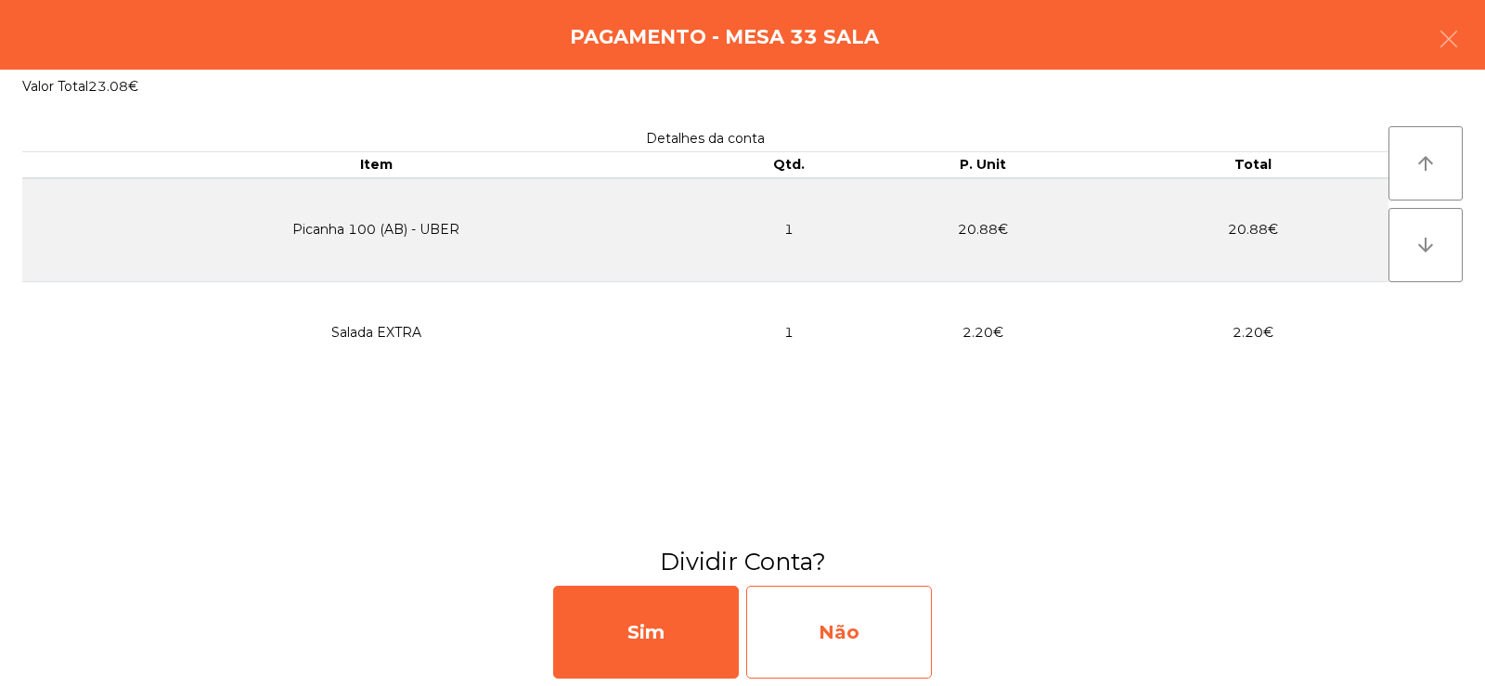
click at [832, 631] on div "Não" at bounding box center [839, 632] width 186 height 93
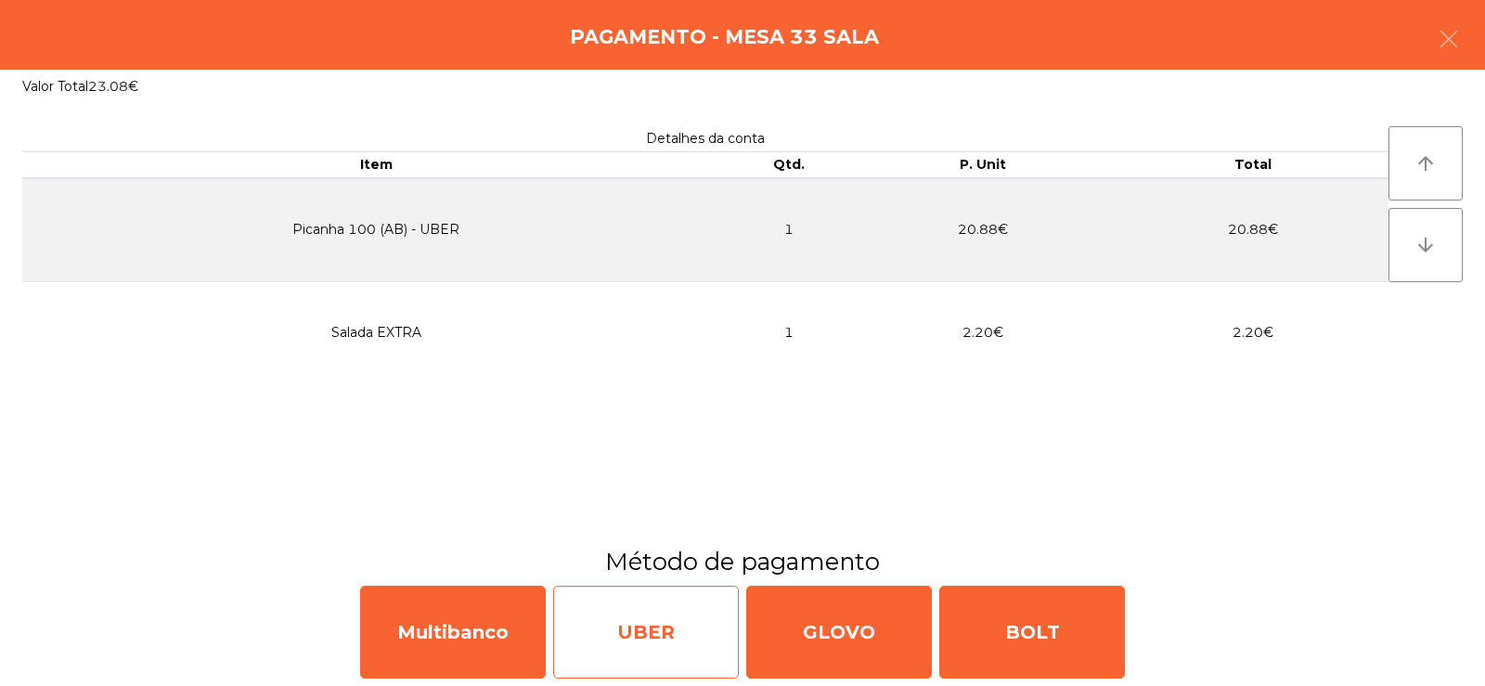
click at [621, 640] on div "UBER" at bounding box center [646, 632] width 186 height 93
select select "**"
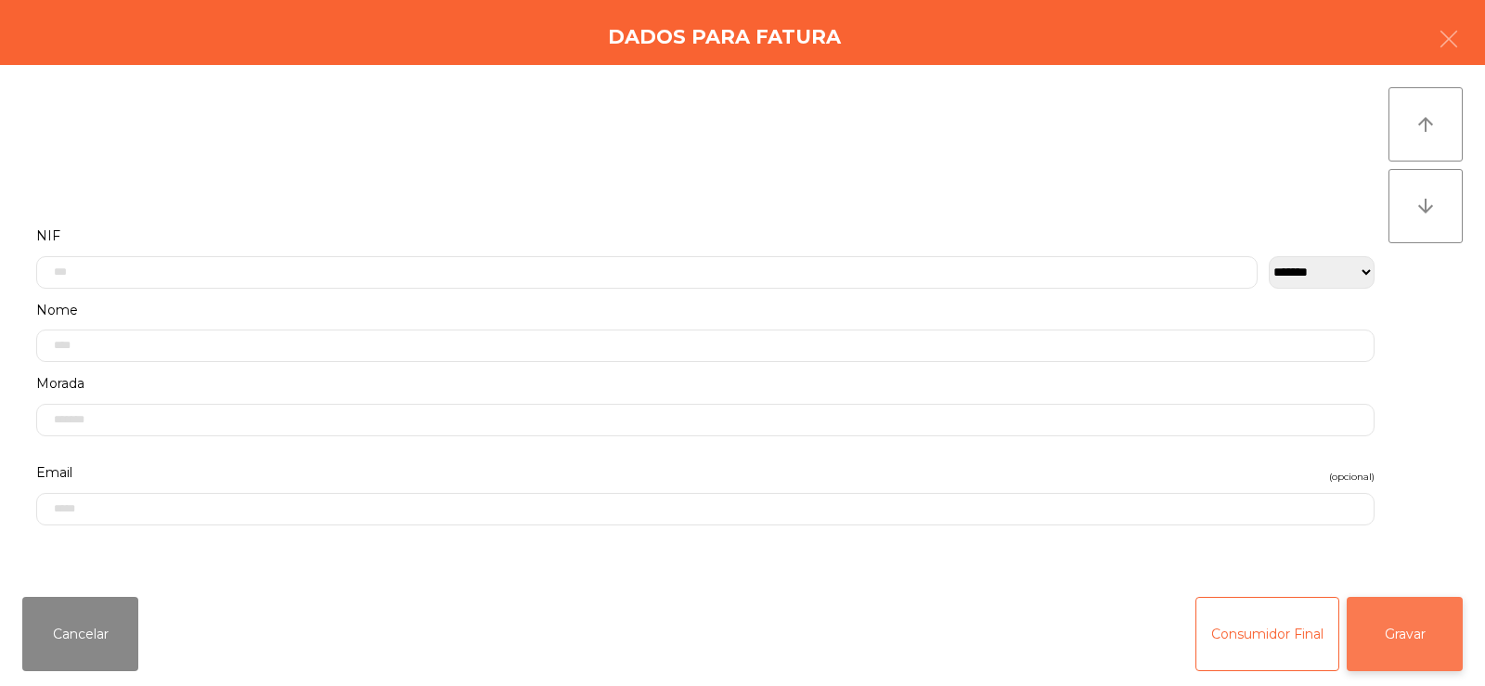
click at [1399, 615] on button "Gravar" at bounding box center [1405, 634] width 116 height 74
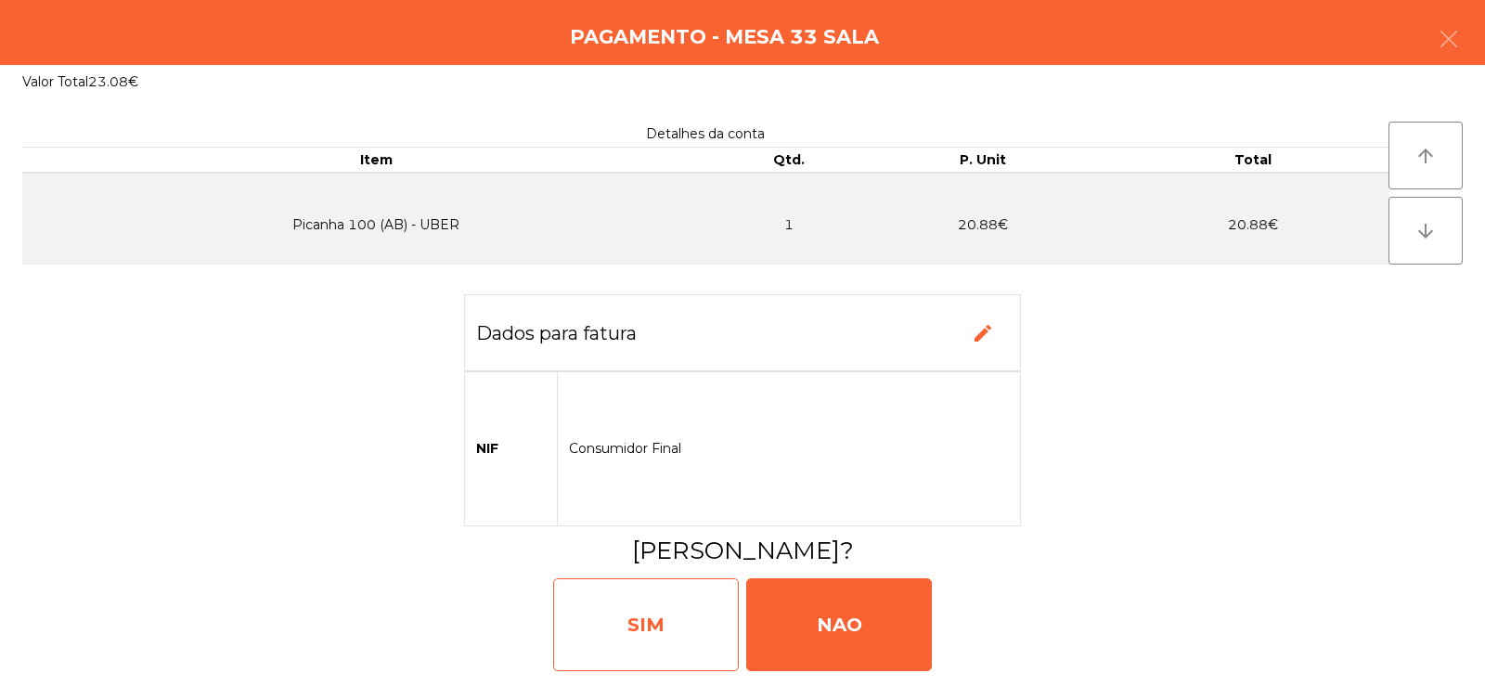
click at [652, 629] on div "SIM" at bounding box center [646, 624] width 186 height 93
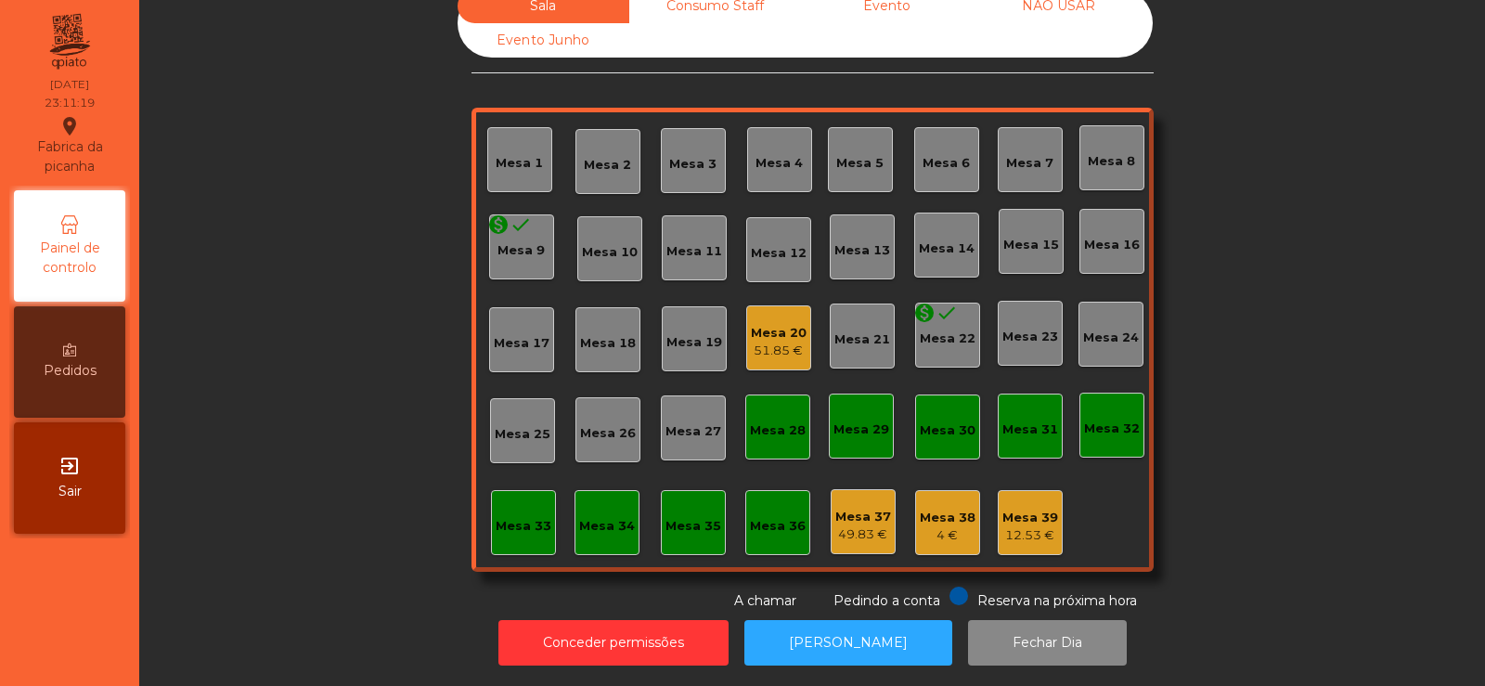
click at [535, 523] on div "Mesa 33" at bounding box center [523, 522] width 65 height 65
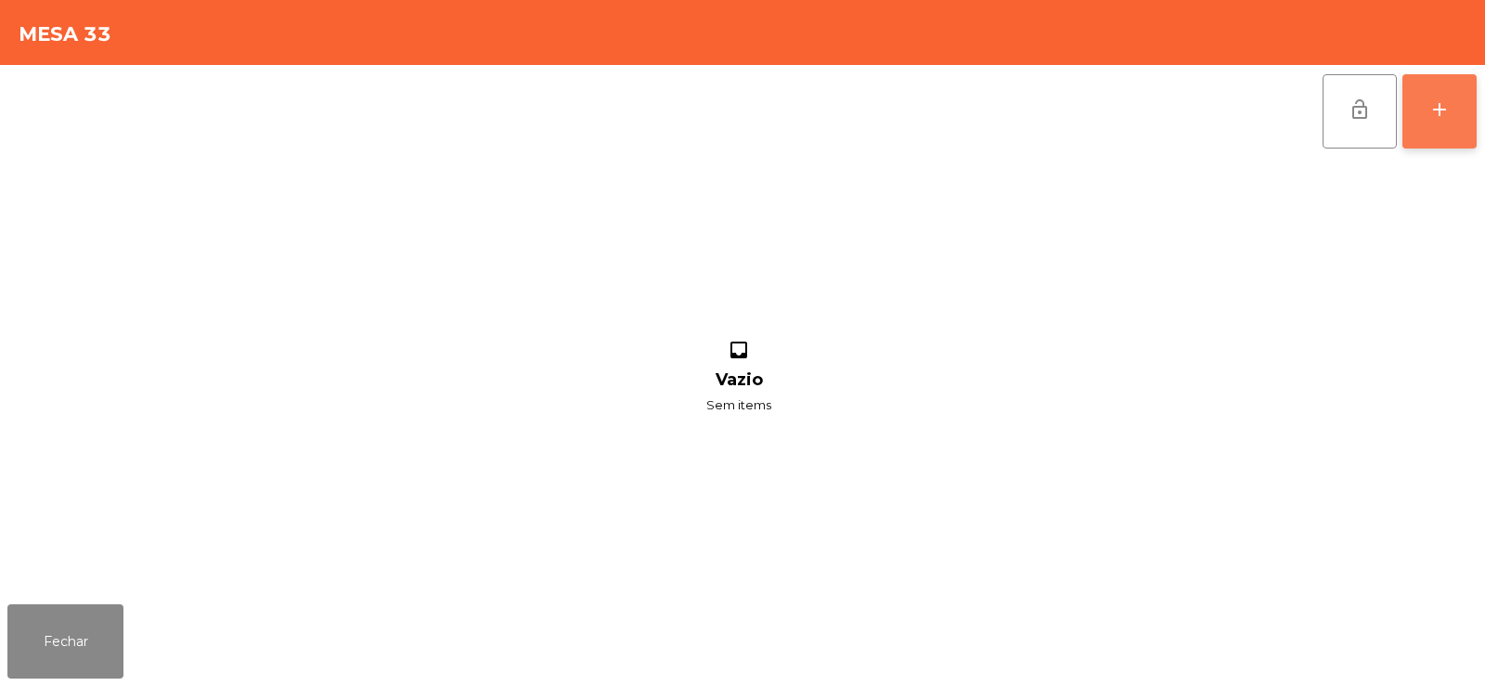
click at [1468, 129] on button "add" at bounding box center [1439, 111] width 74 height 74
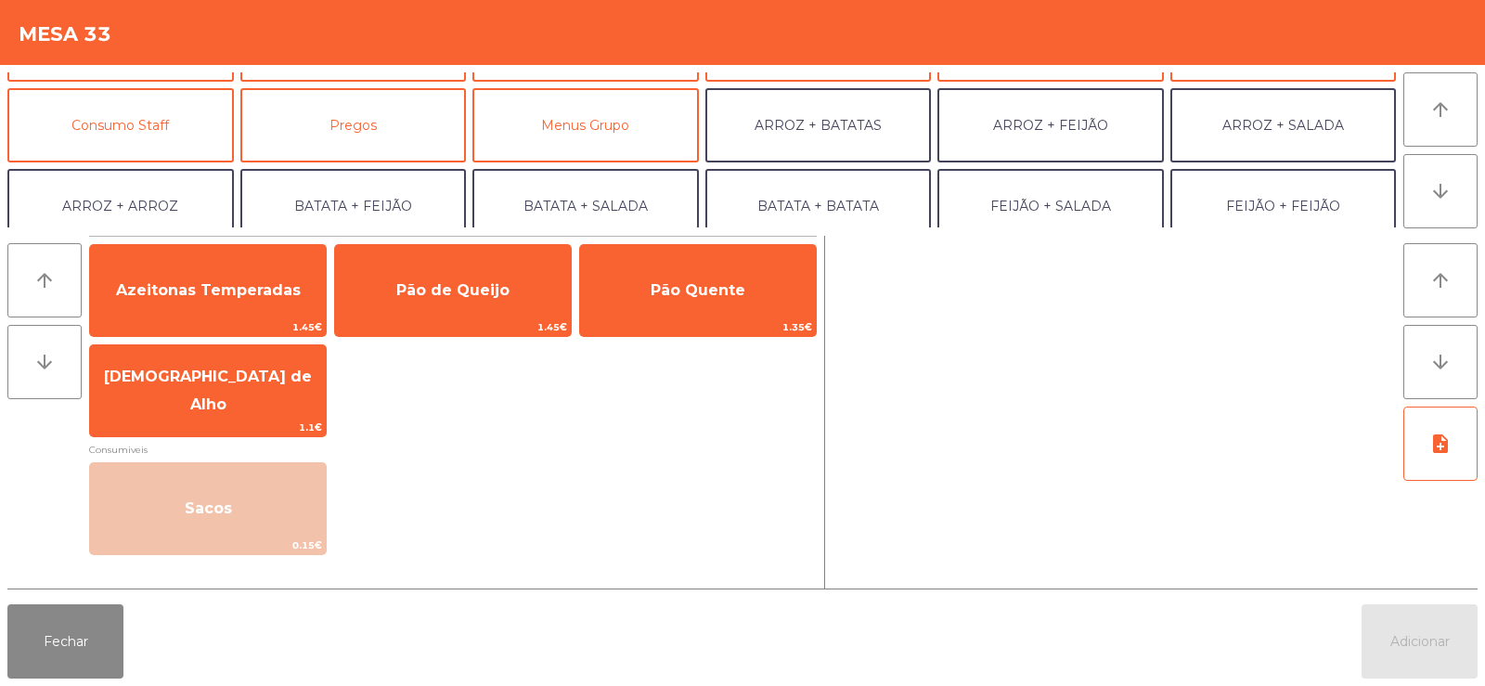
scroll to position [153, 0]
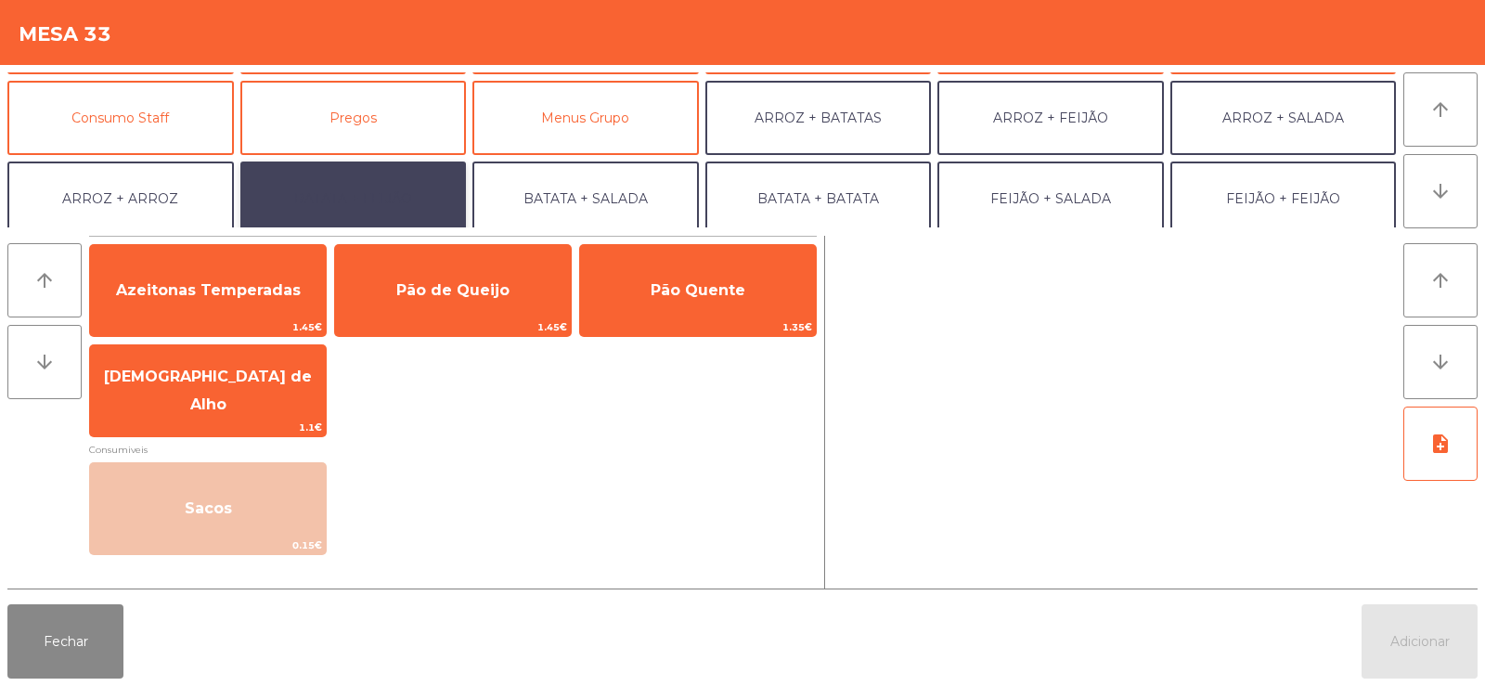
click at [376, 200] on button "BATATA + FEIJÃO" at bounding box center [353, 198] width 226 height 74
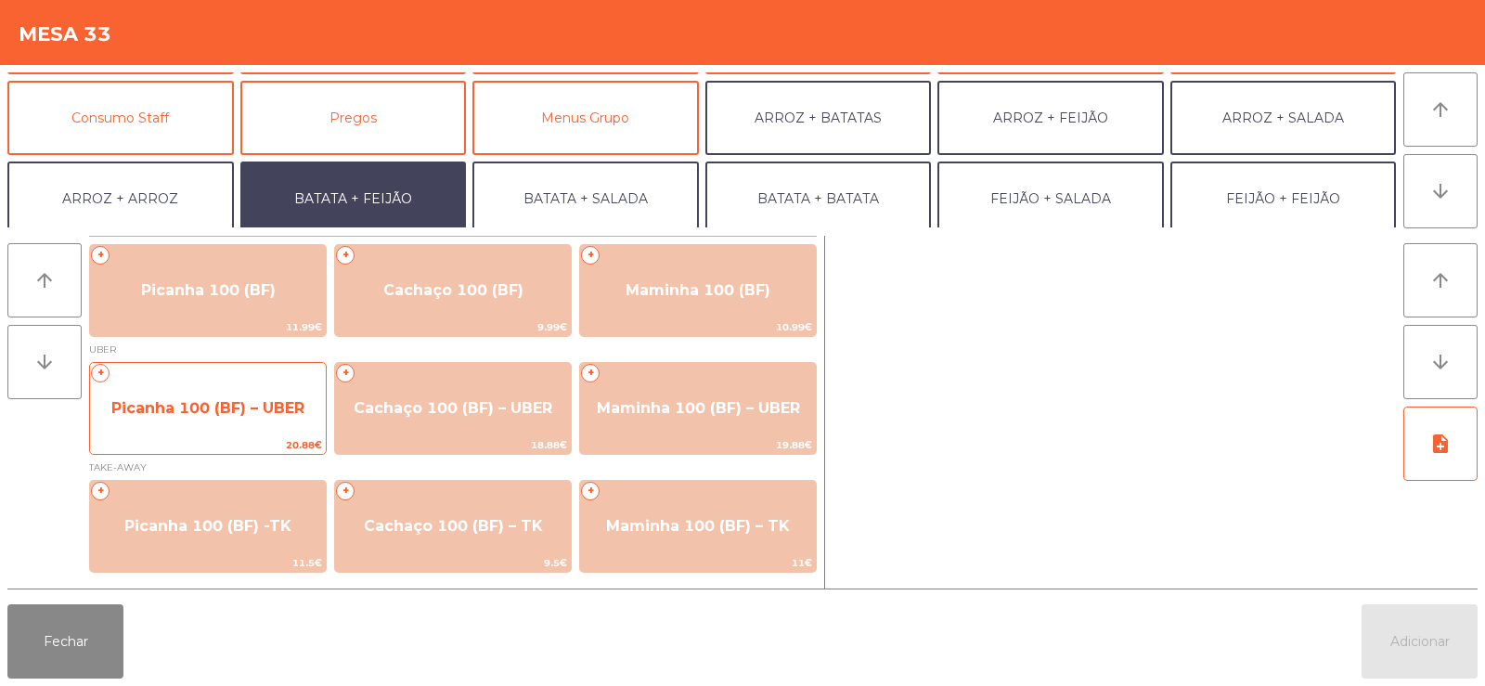
click at [213, 411] on span "Picanha 100 (BF) – UBER" at bounding box center [207, 408] width 193 height 18
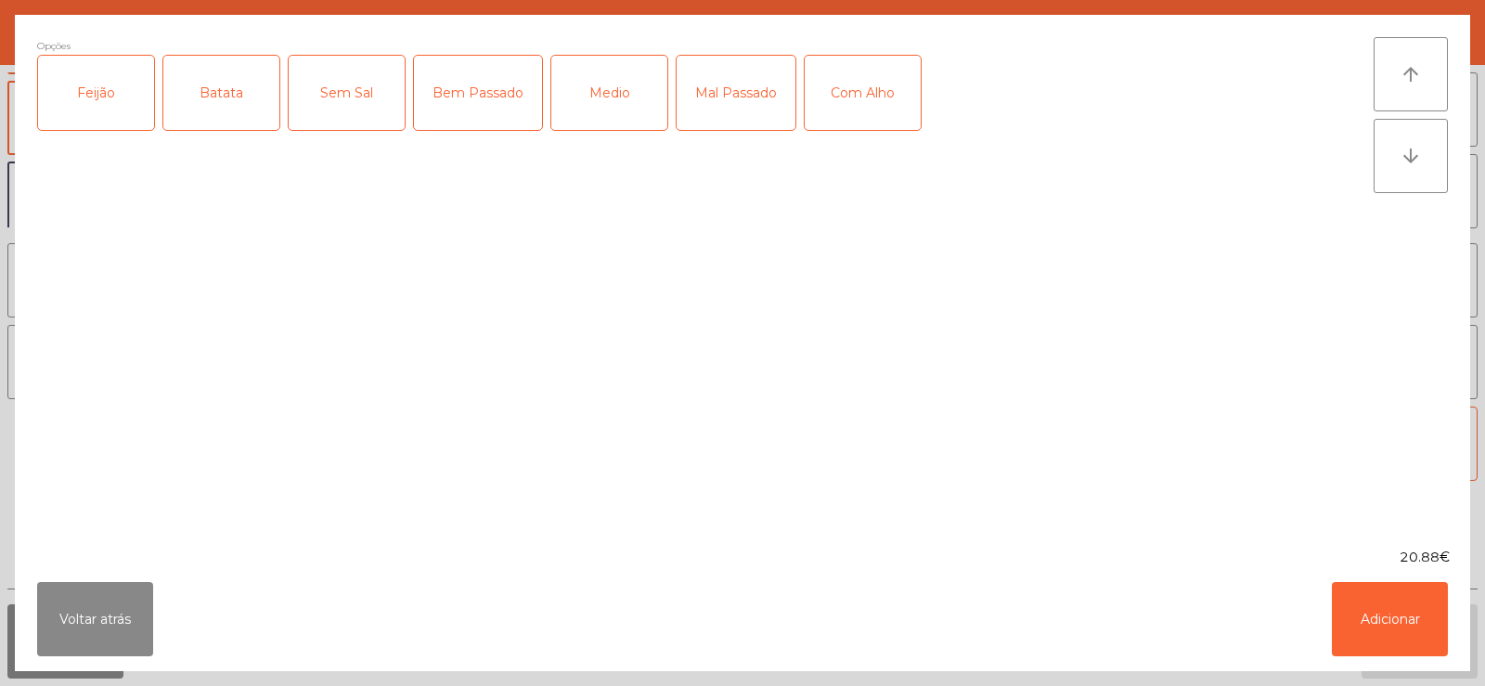
click at [256, 105] on div "Batata" at bounding box center [221, 93] width 116 height 74
click at [104, 99] on div "Feijão" at bounding box center [96, 93] width 116 height 74
click at [728, 90] on div "Mal Passado" at bounding box center [736, 93] width 119 height 74
click at [1377, 592] on button "Adicionar" at bounding box center [1390, 619] width 116 height 74
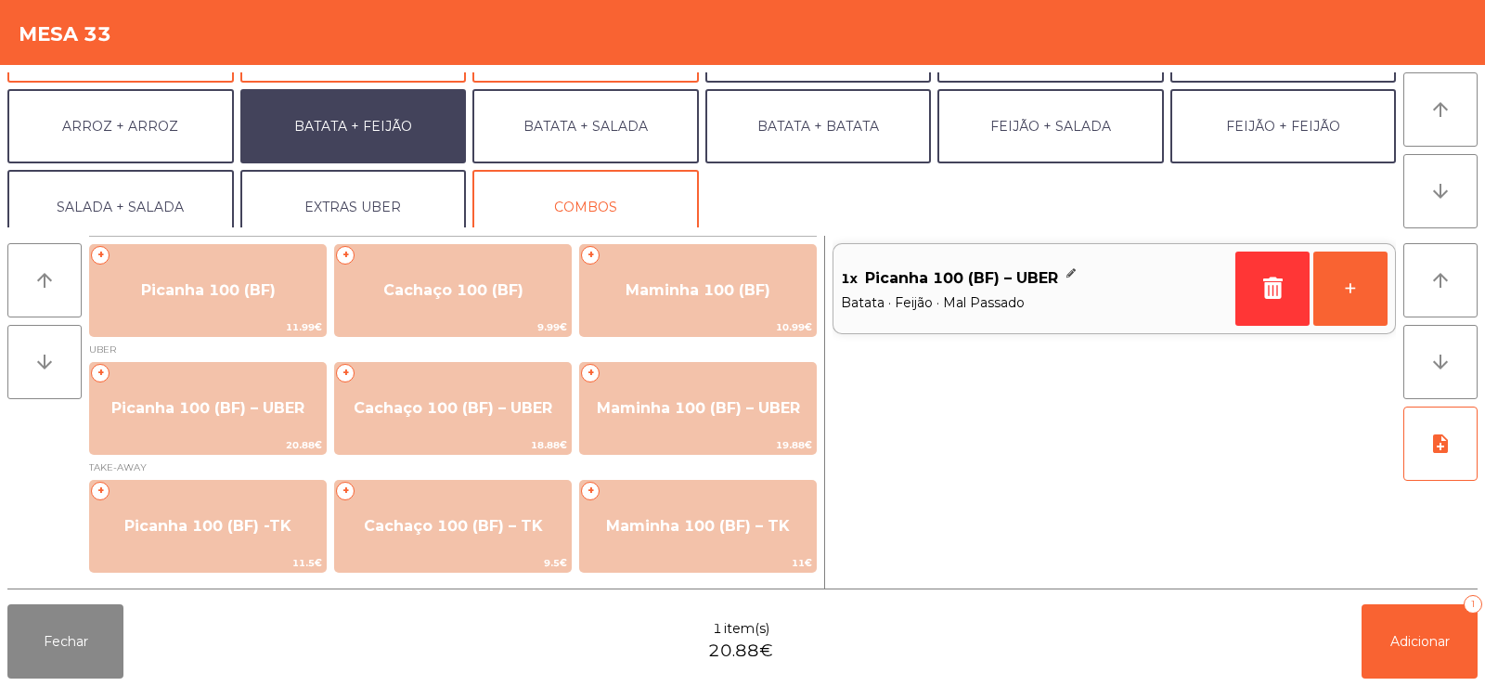
scroll to position [242, 0]
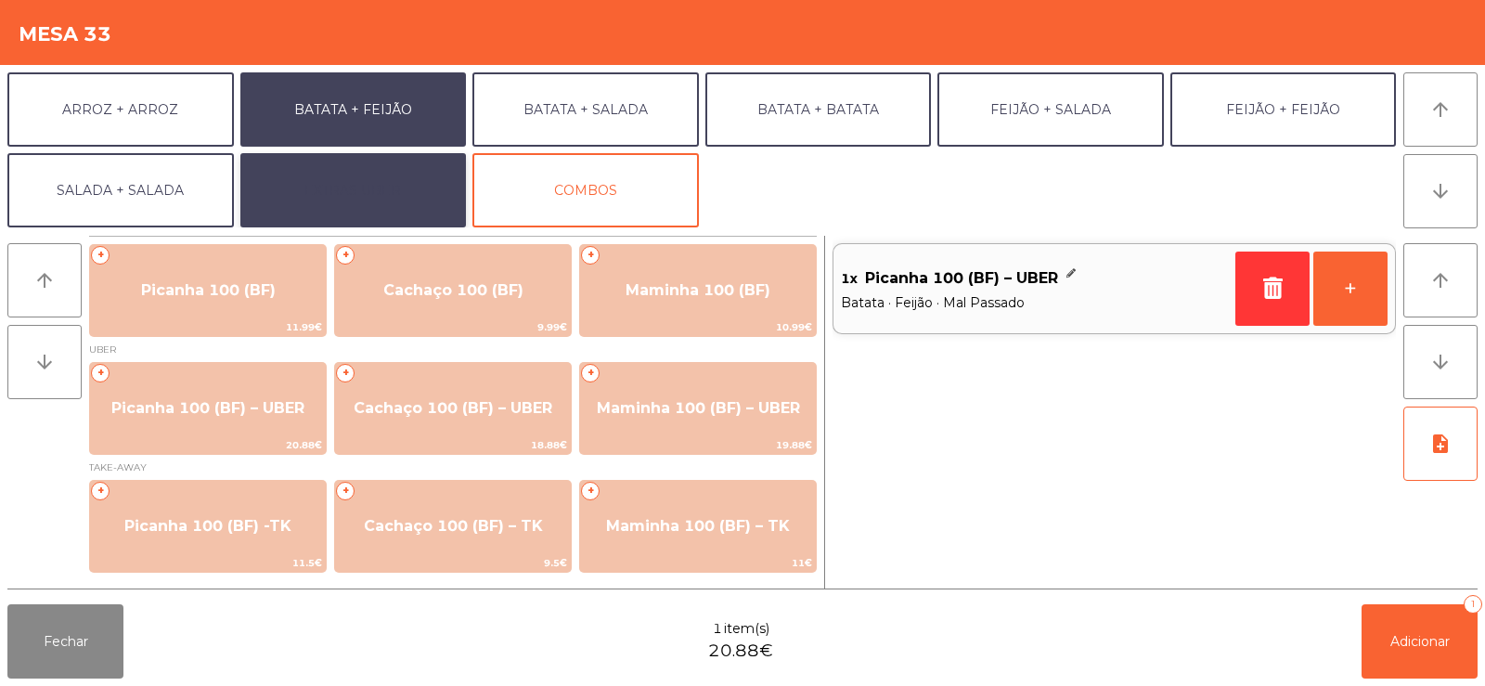
click at [397, 181] on button "EXTRAS UBER" at bounding box center [353, 190] width 226 height 74
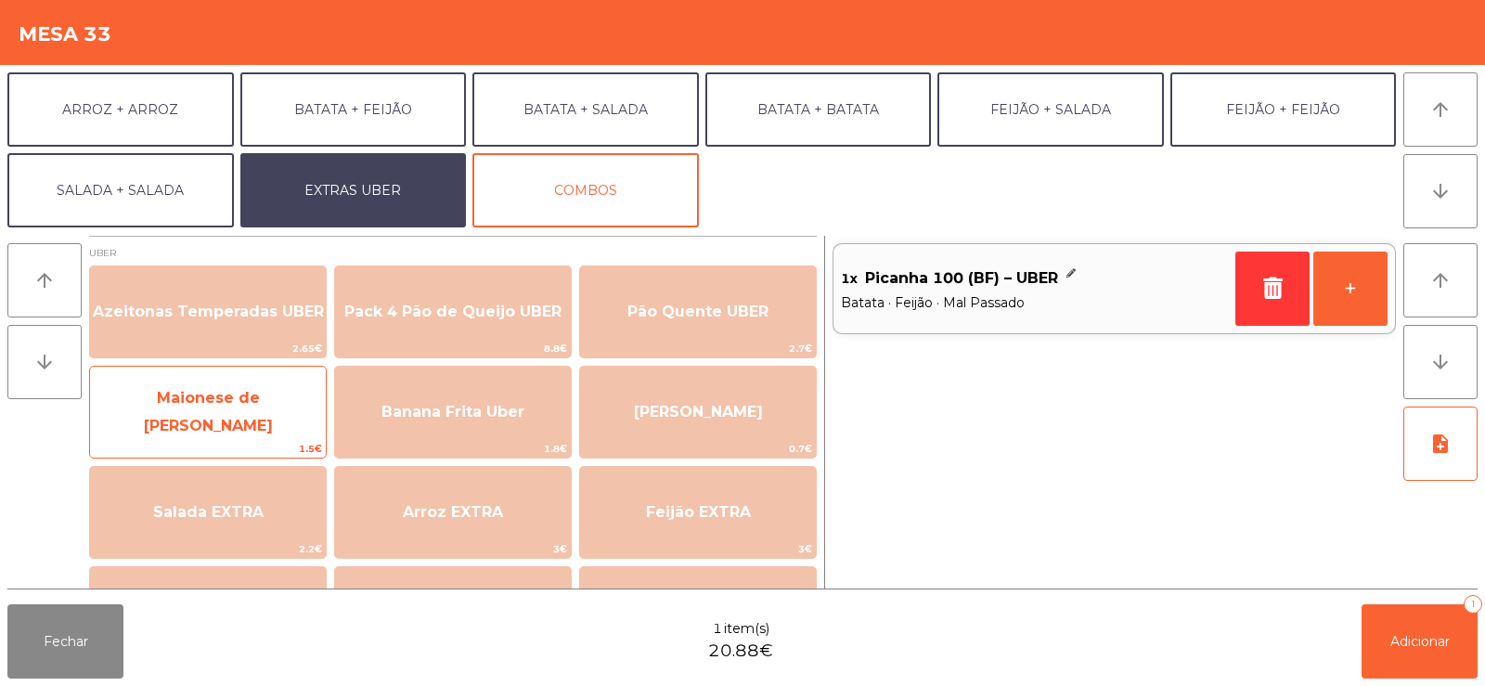
click at [215, 402] on span "Maionese de [PERSON_NAME]" at bounding box center [208, 411] width 129 height 45
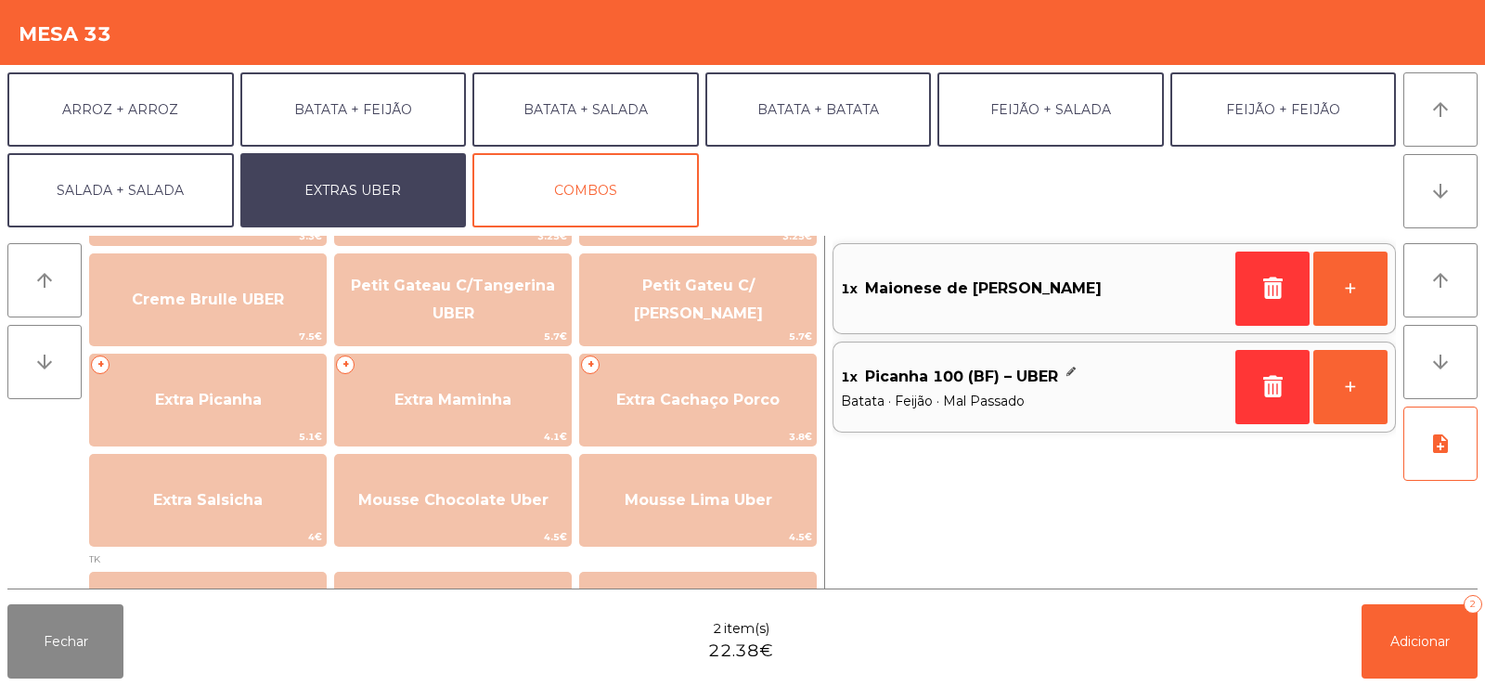
scroll to position [419, 0]
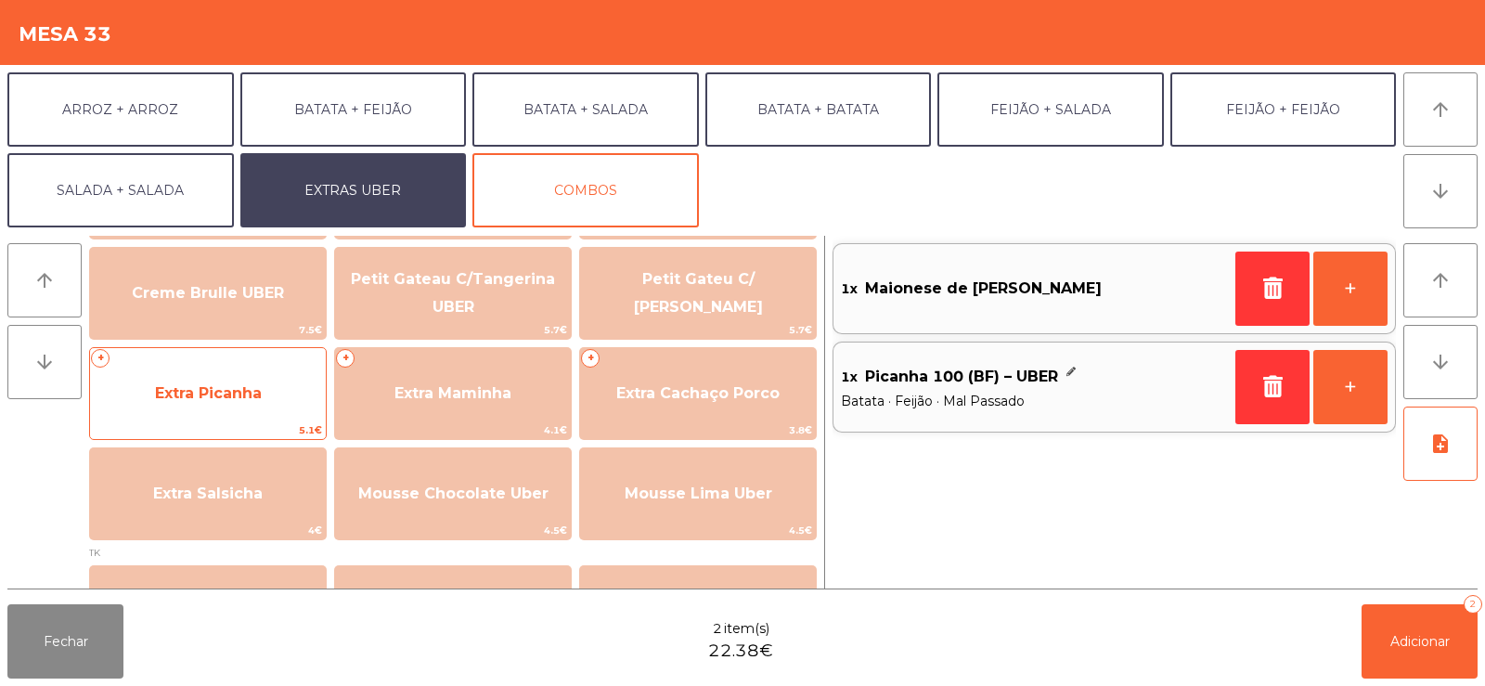
click at [153, 405] on span "Extra Picanha" at bounding box center [208, 393] width 236 height 50
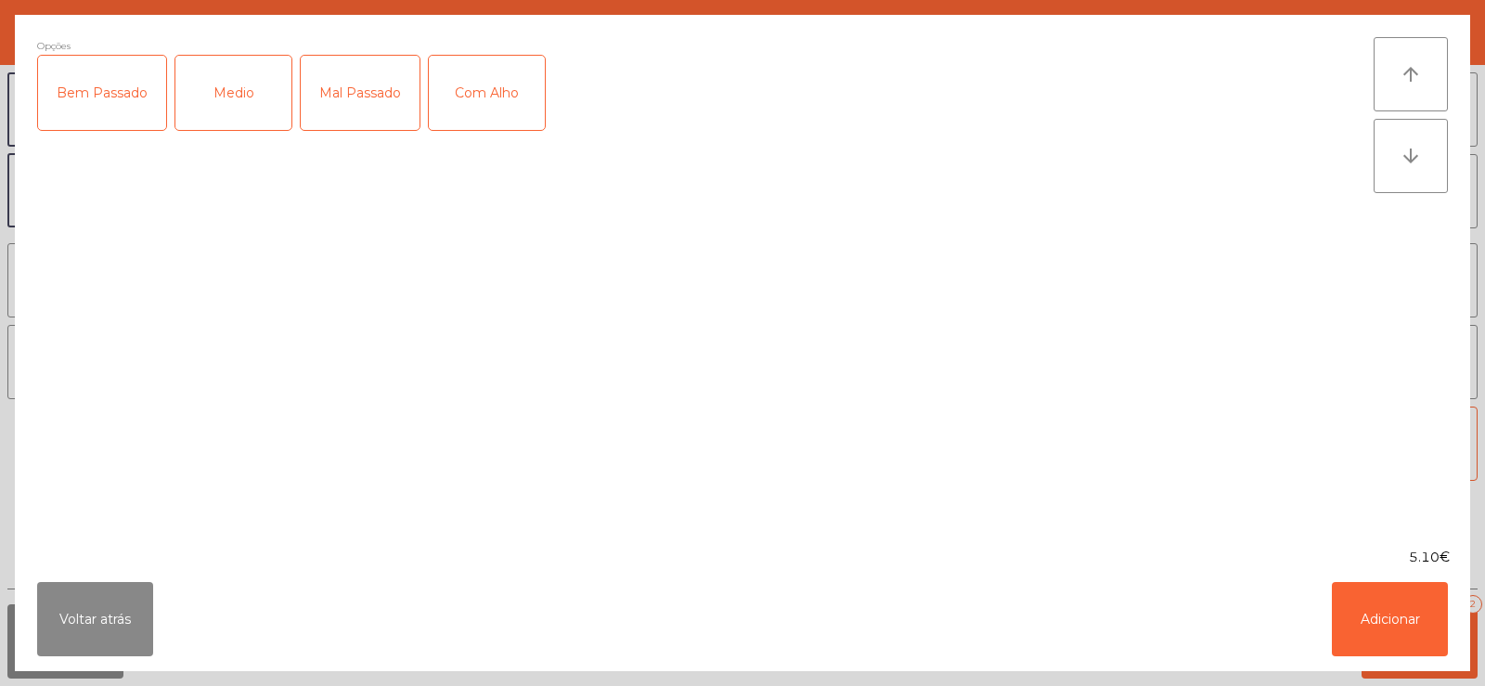
click at [359, 106] on div "Mal Passado" at bounding box center [360, 93] width 119 height 74
click at [1406, 598] on button "Adicionar" at bounding box center [1390, 619] width 116 height 74
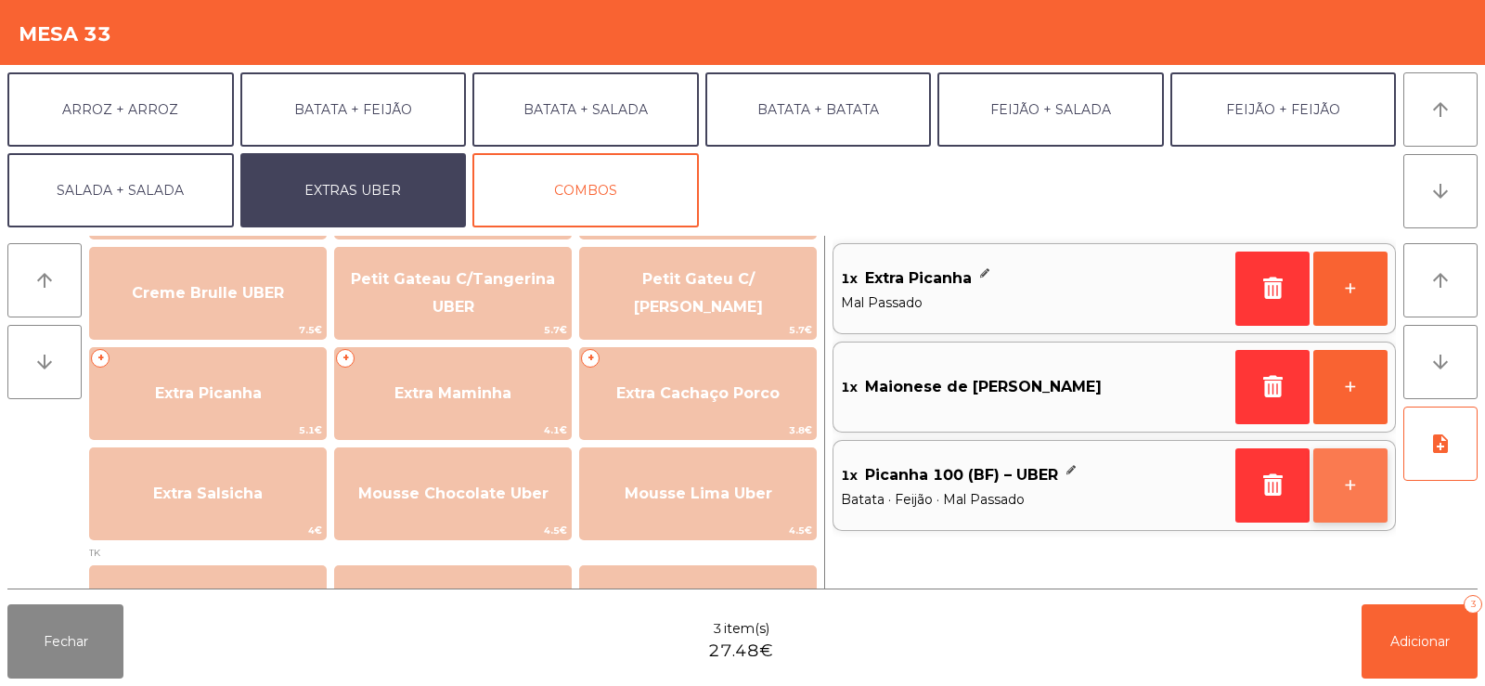
click at [1360, 497] on button "+" at bounding box center [1350, 485] width 74 height 74
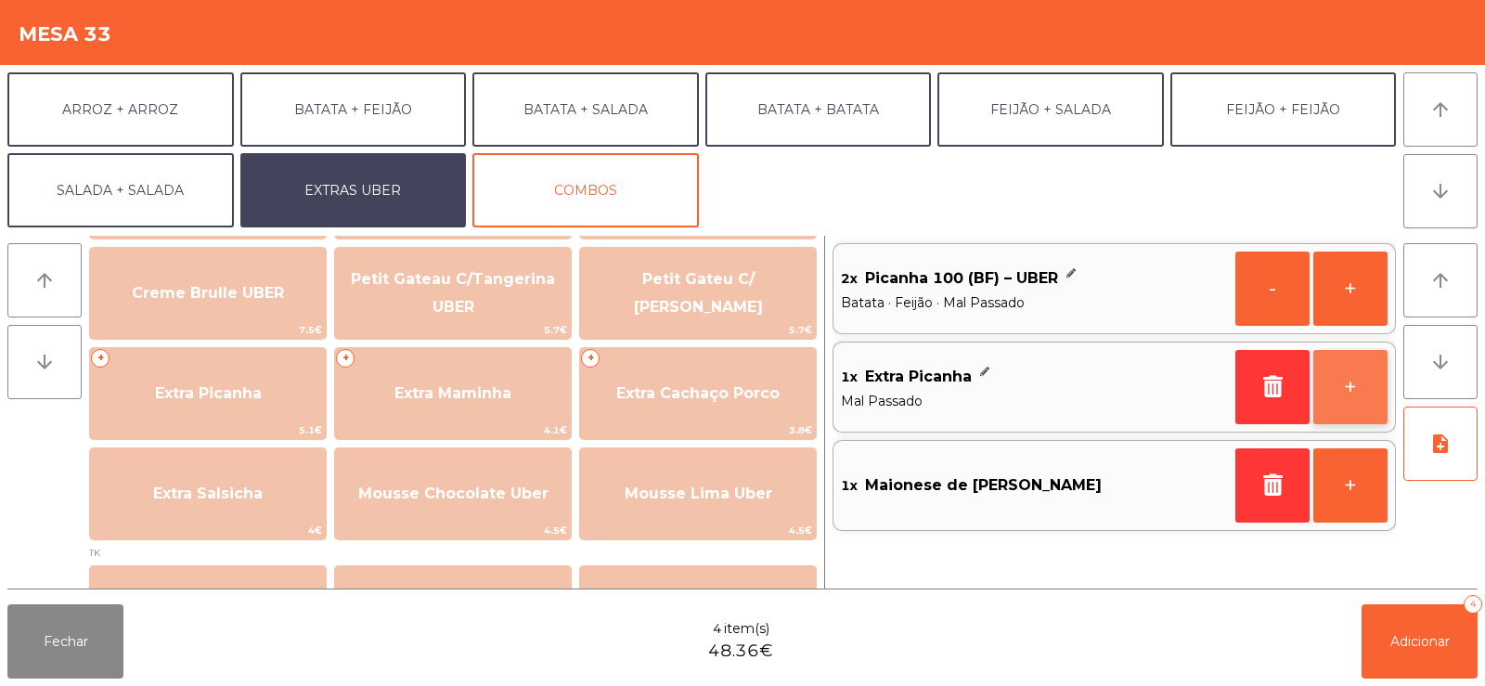
click at [1349, 398] on button "+" at bounding box center [1350, 387] width 74 height 74
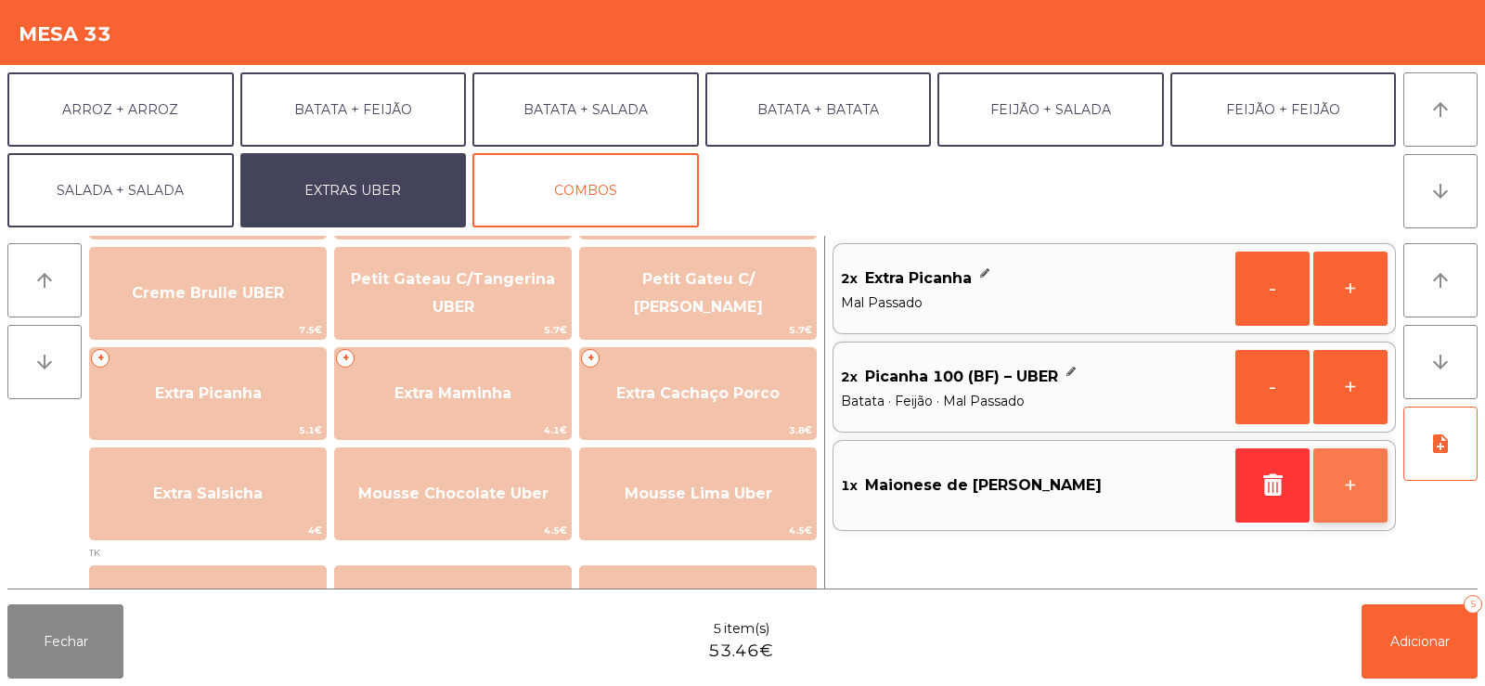
click at [1355, 498] on button "+" at bounding box center [1350, 485] width 74 height 74
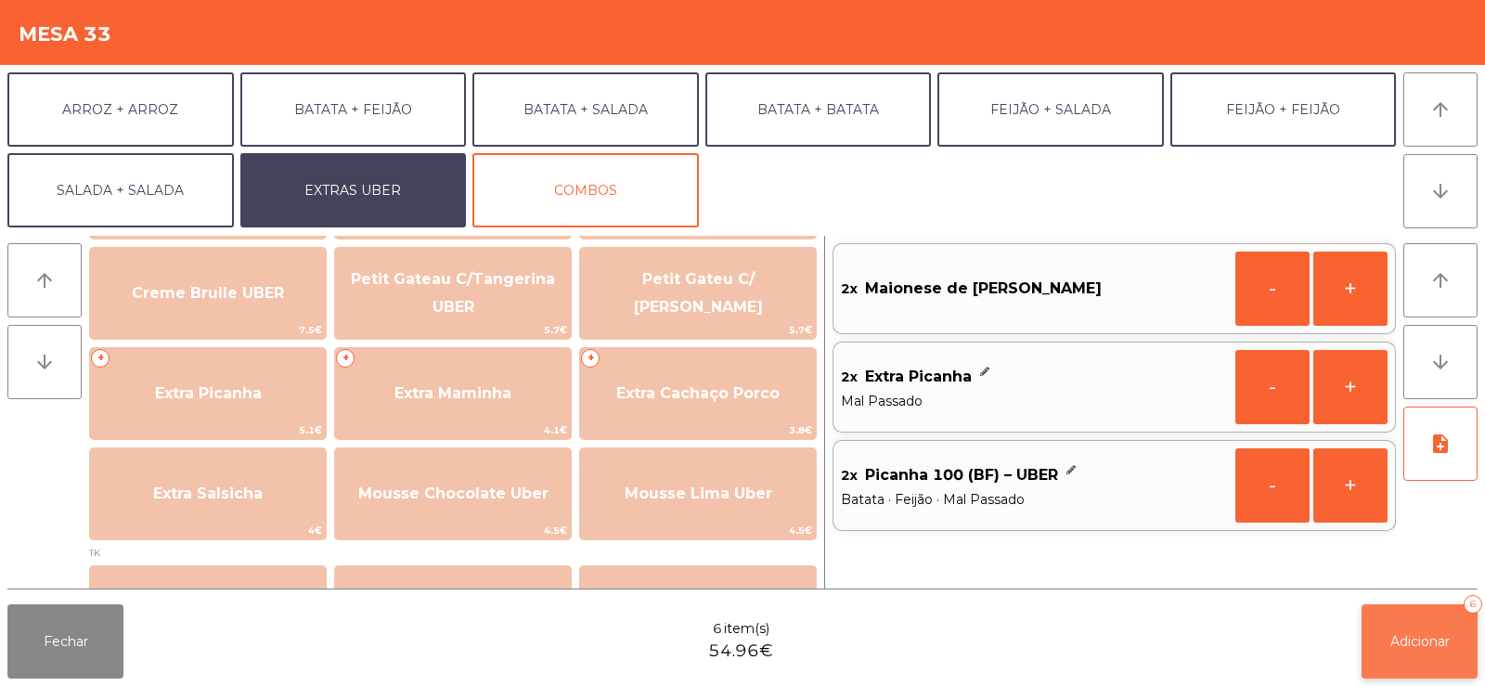
click at [1413, 636] on span "Adicionar" at bounding box center [1419, 641] width 59 height 17
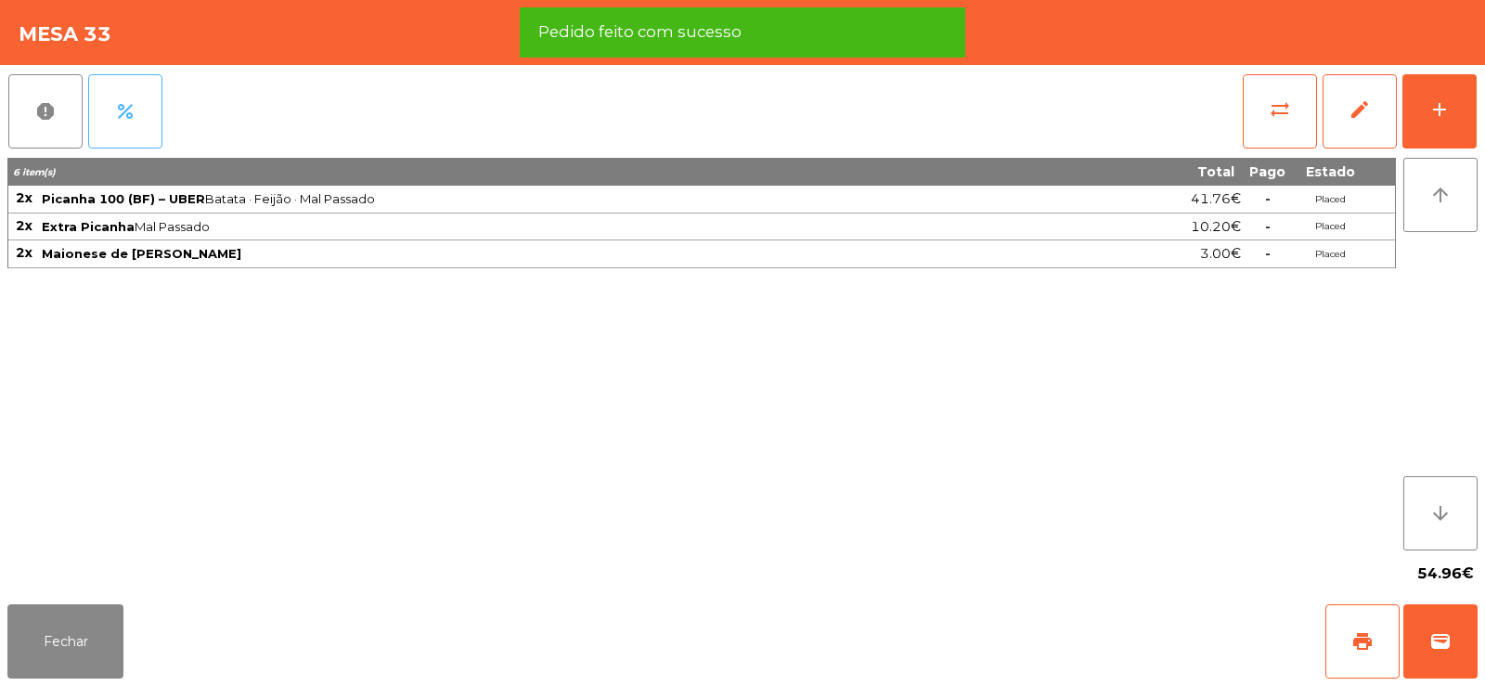
click at [135, 112] on span "percent" at bounding box center [125, 111] width 22 height 22
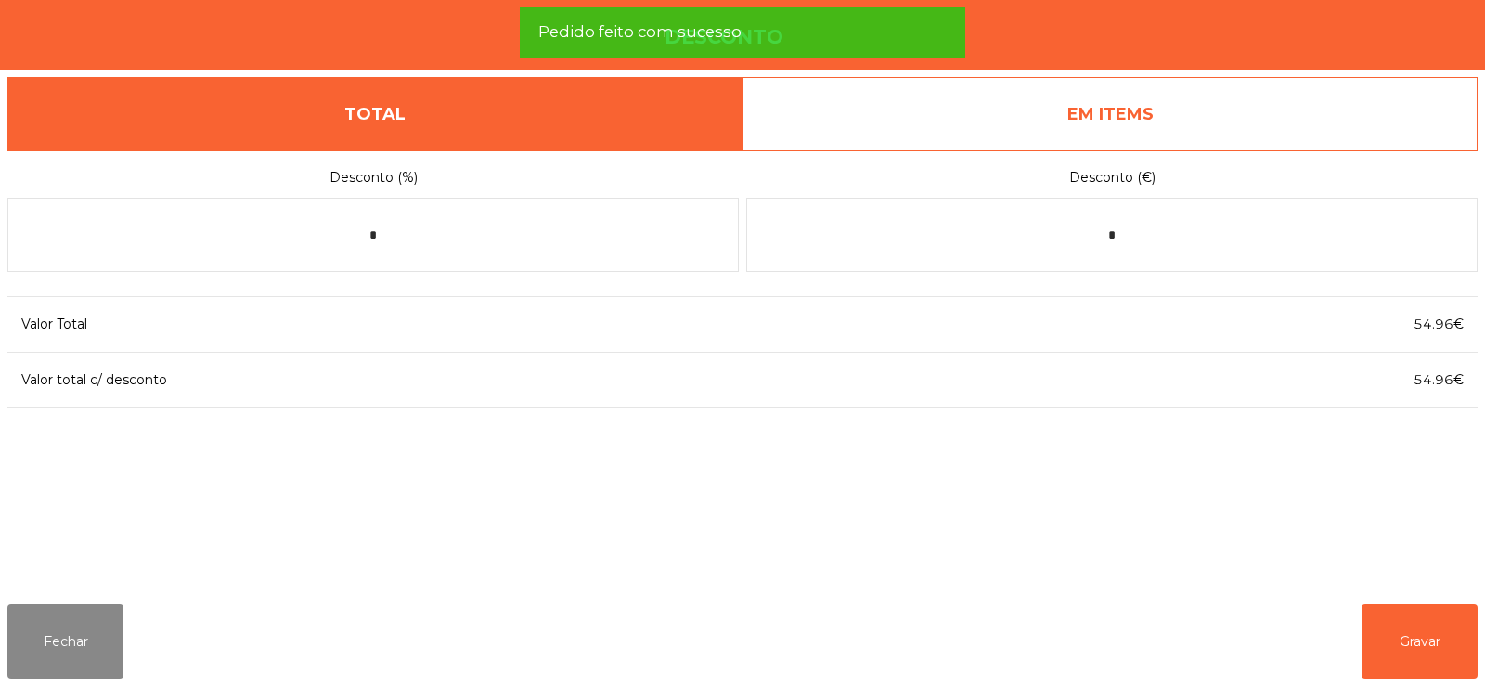
click at [1226, 113] on link "EM ITEMS" at bounding box center [1109, 114] width 735 height 74
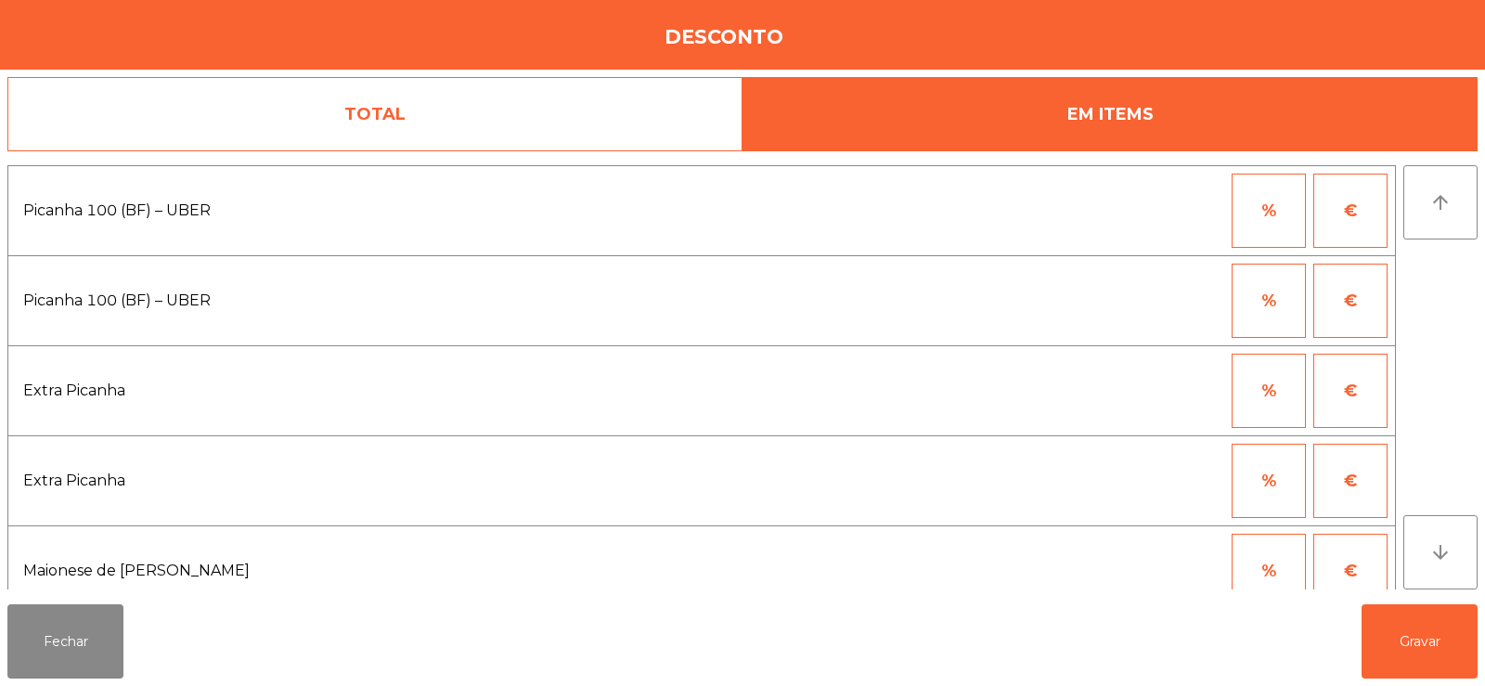
click at [1266, 215] on button "%" at bounding box center [1269, 211] width 74 height 74
click at [1163, 213] on input "*" at bounding box center [1177, 211] width 93 height 74
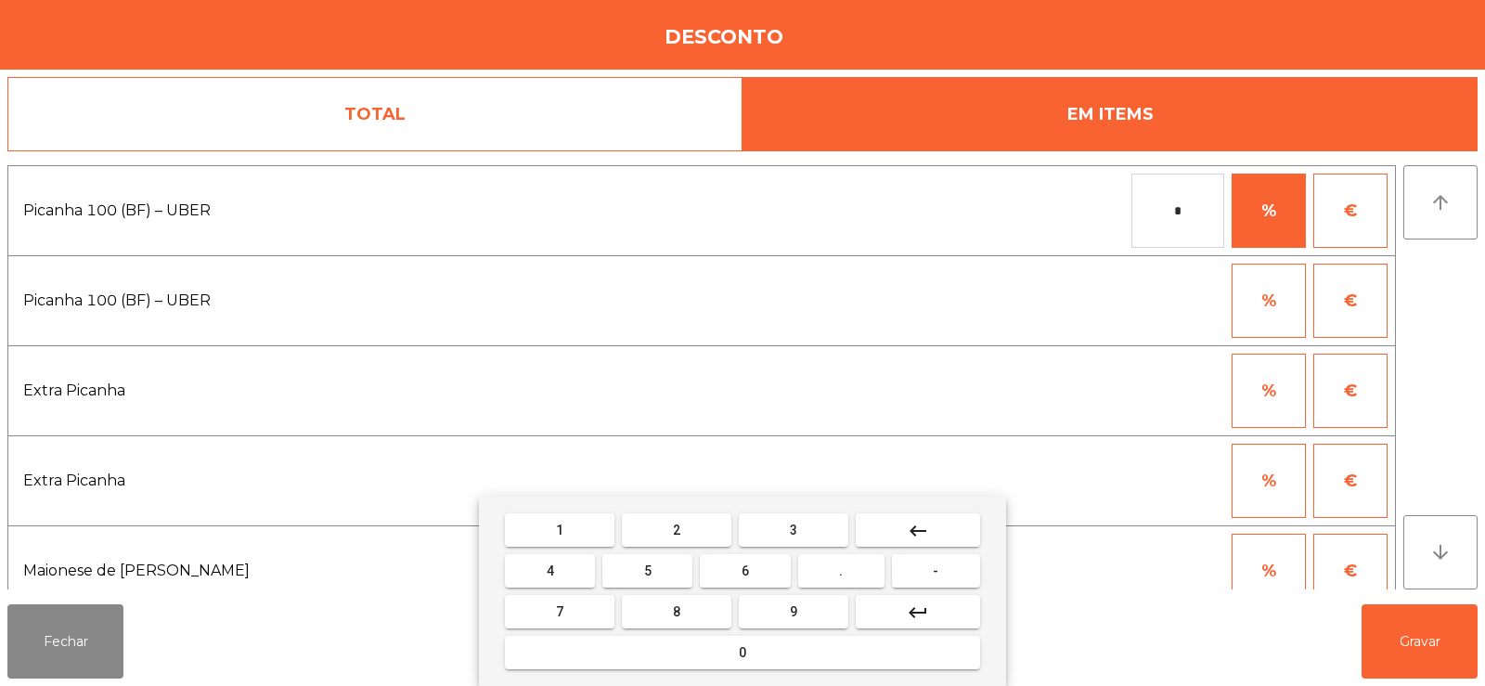
click at [560, 529] on span "1" at bounding box center [559, 530] width 7 height 15
click at [819, 657] on button "0" at bounding box center [742, 652] width 475 height 33
type input "***"
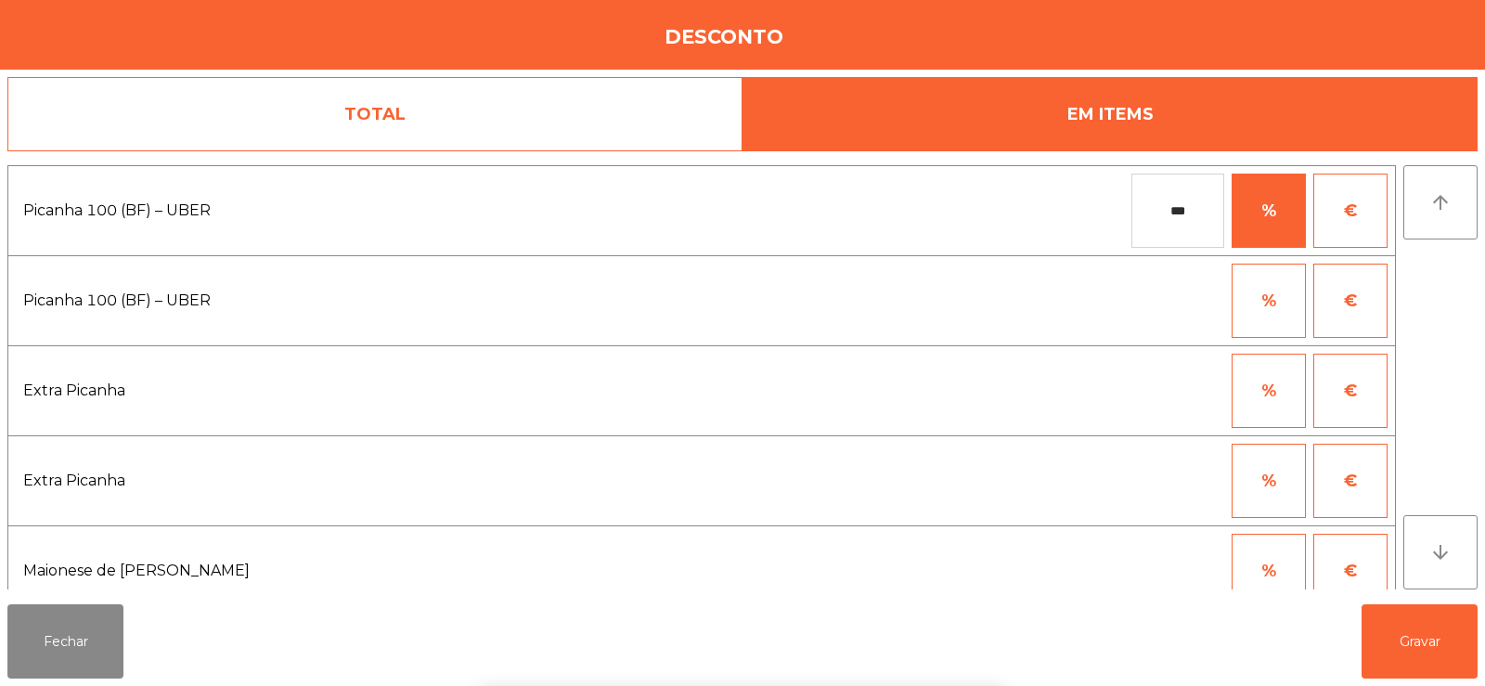
click at [1383, 626] on div "1 2 3 keyboard_backspace 4 5 6 . - 7 8 9 keyboard_return 0" at bounding box center [742, 591] width 1485 height 189
click at [1412, 651] on button "Gravar" at bounding box center [1419, 641] width 116 height 74
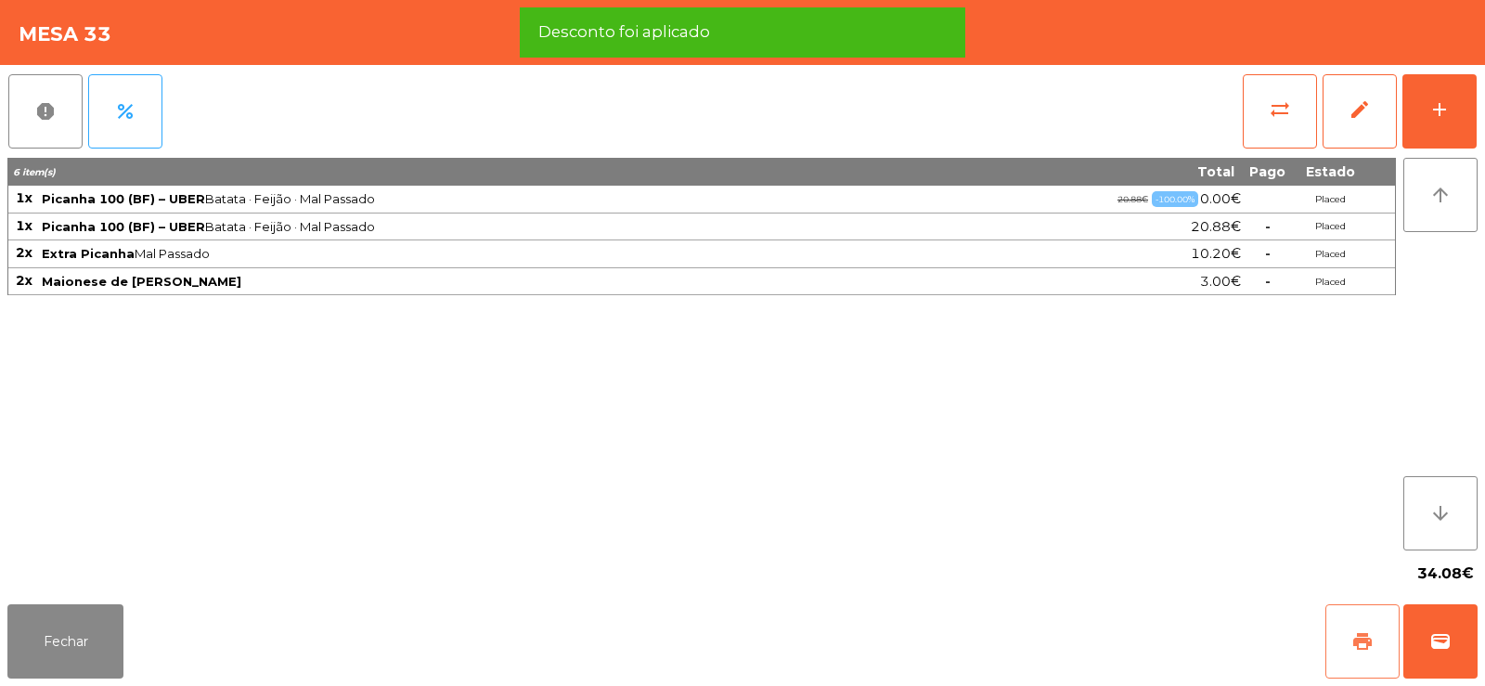
click at [1342, 647] on button "print" at bounding box center [1362, 641] width 74 height 74
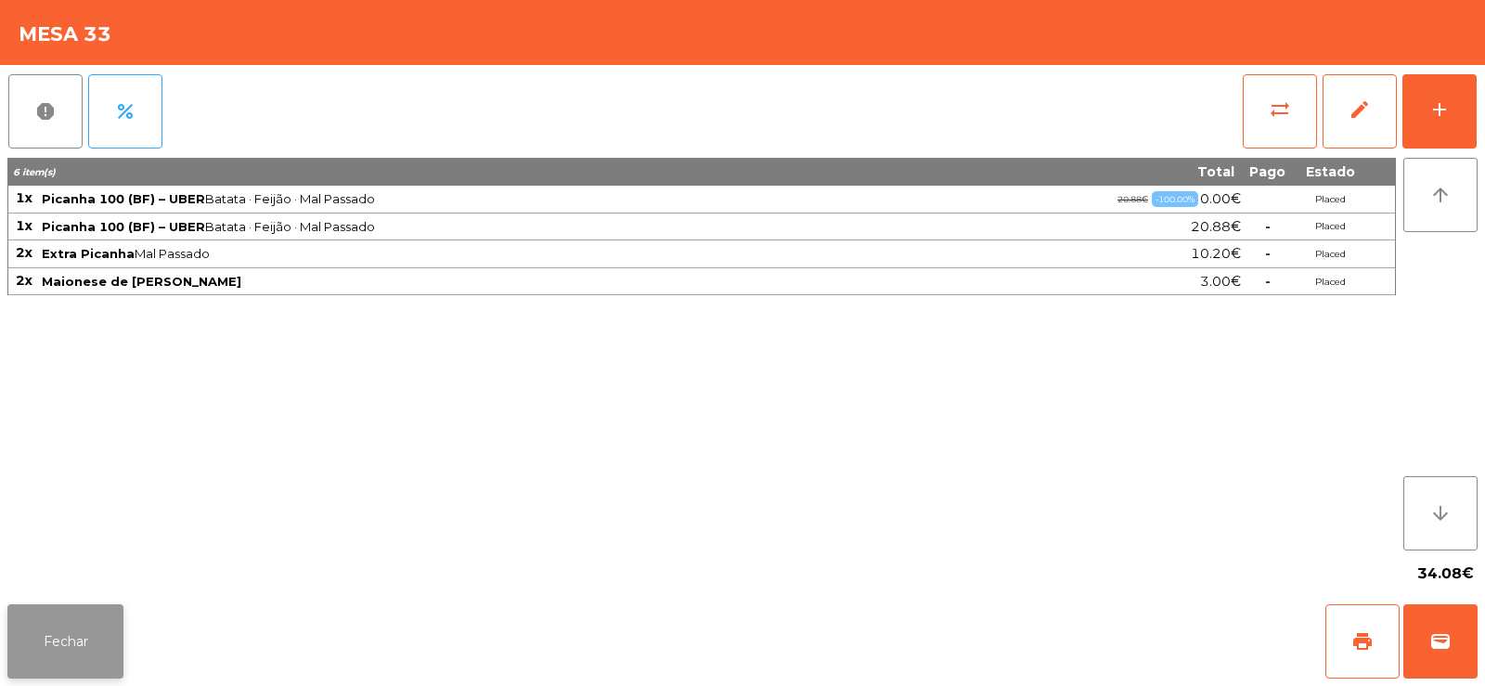
click at [78, 643] on button "Fechar" at bounding box center [65, 641] width 116 height 74
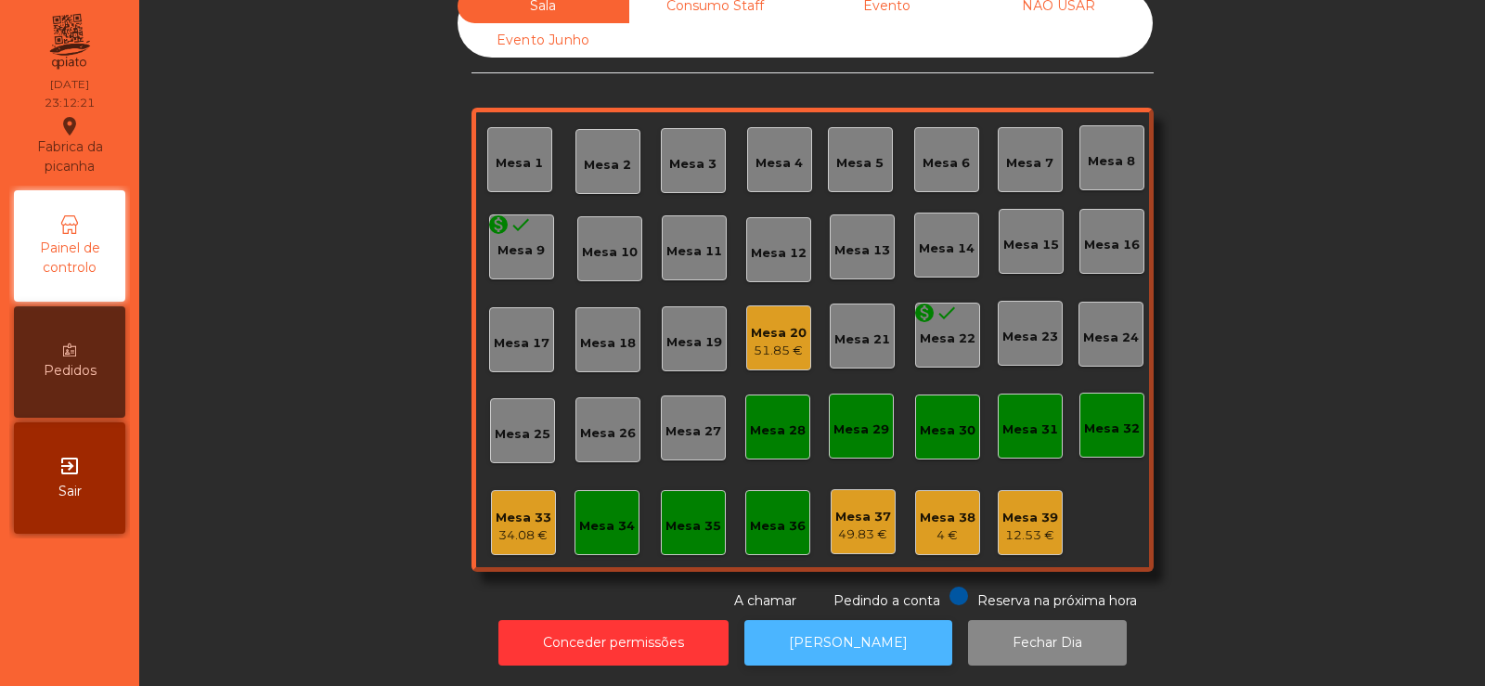
click at [837, 623] on button "[PERSON_NAME]" at bounding box center [848, 642] width 208 height 45
click at [539, 526] on div "34.08 €" at bounding box center [524, 535] width 56 height 19
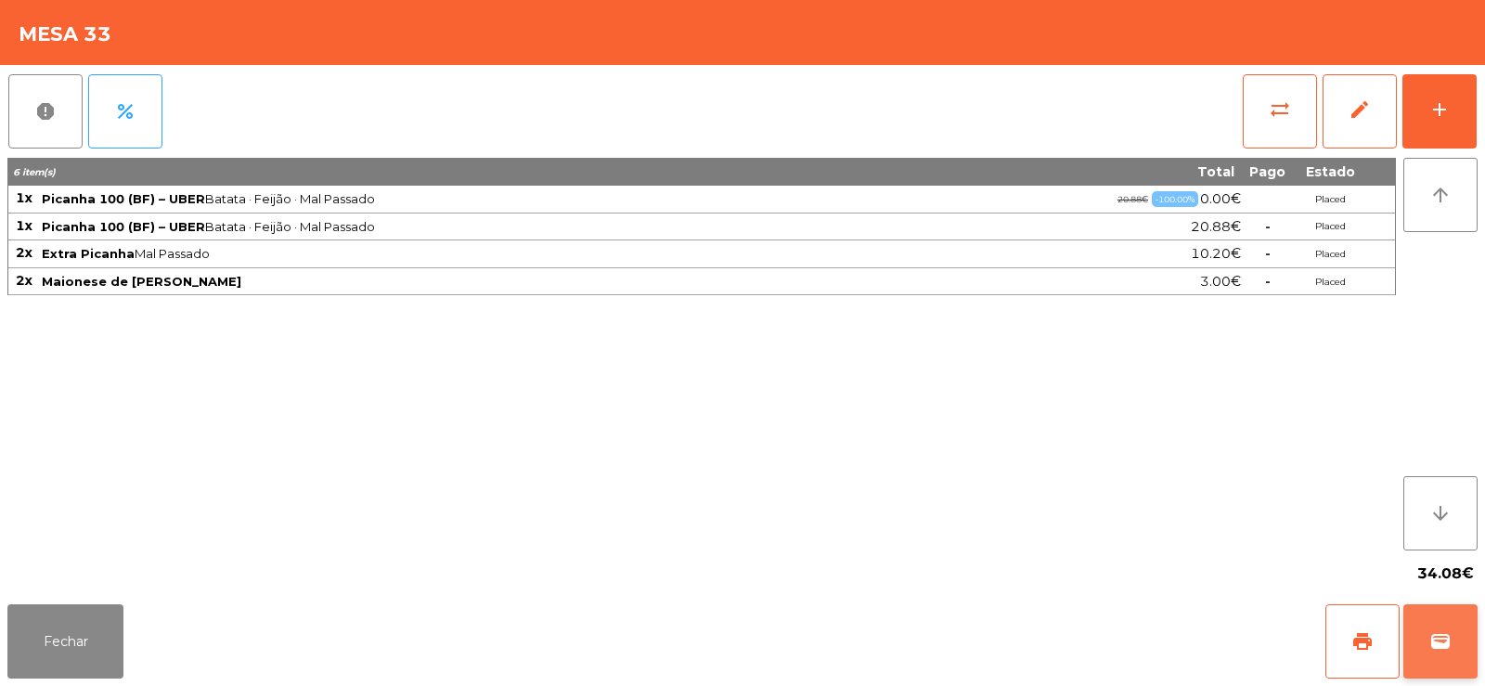
click at [1464, 643] on button "wallet" at bounding box center [1440, 641] width 74 height 74
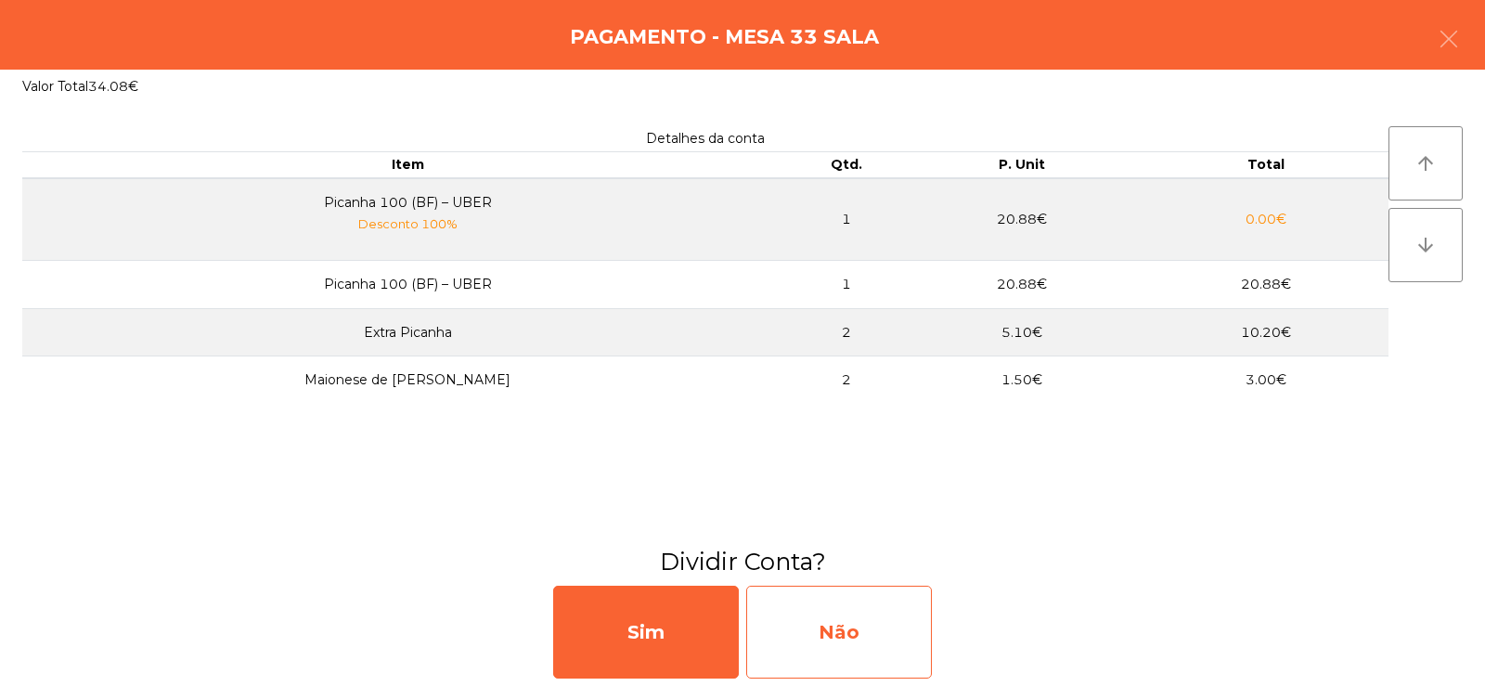
click at [859, 639] on div "Não" at bounding box center [839, 632] width 186 height 93
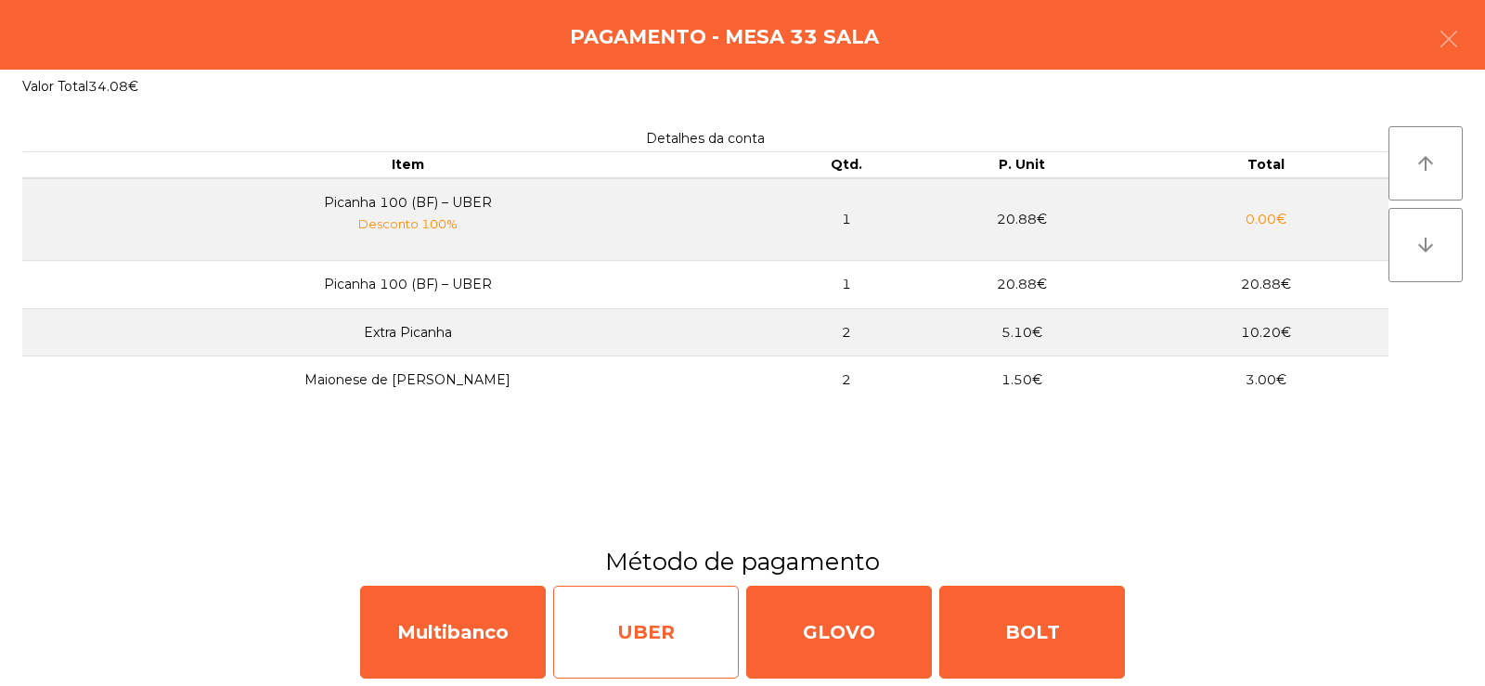
click at [651, 639] on div "UBER" at bounding box center [646, 632] width 186 height 93
select select "**"
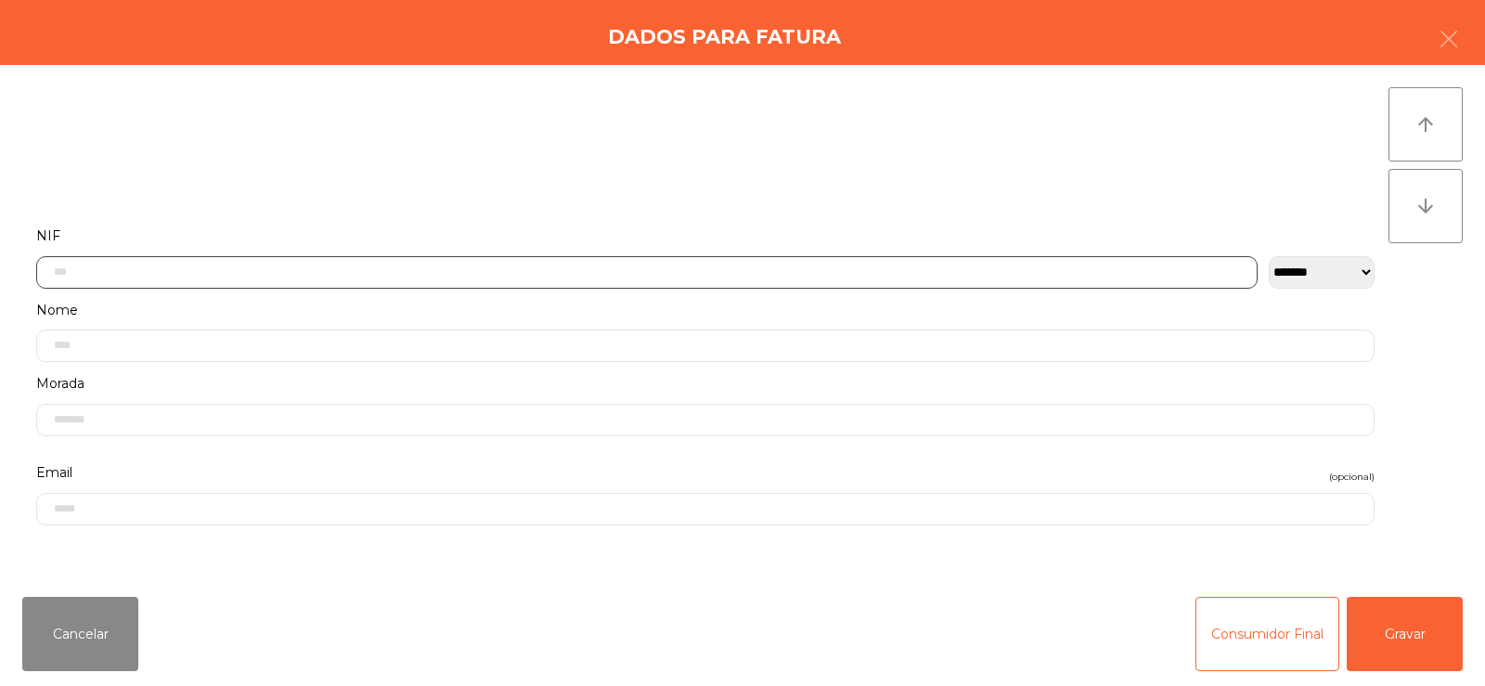
click at [547, 271] on input "text" at bounding box center [646, 272] width 1221 height 32
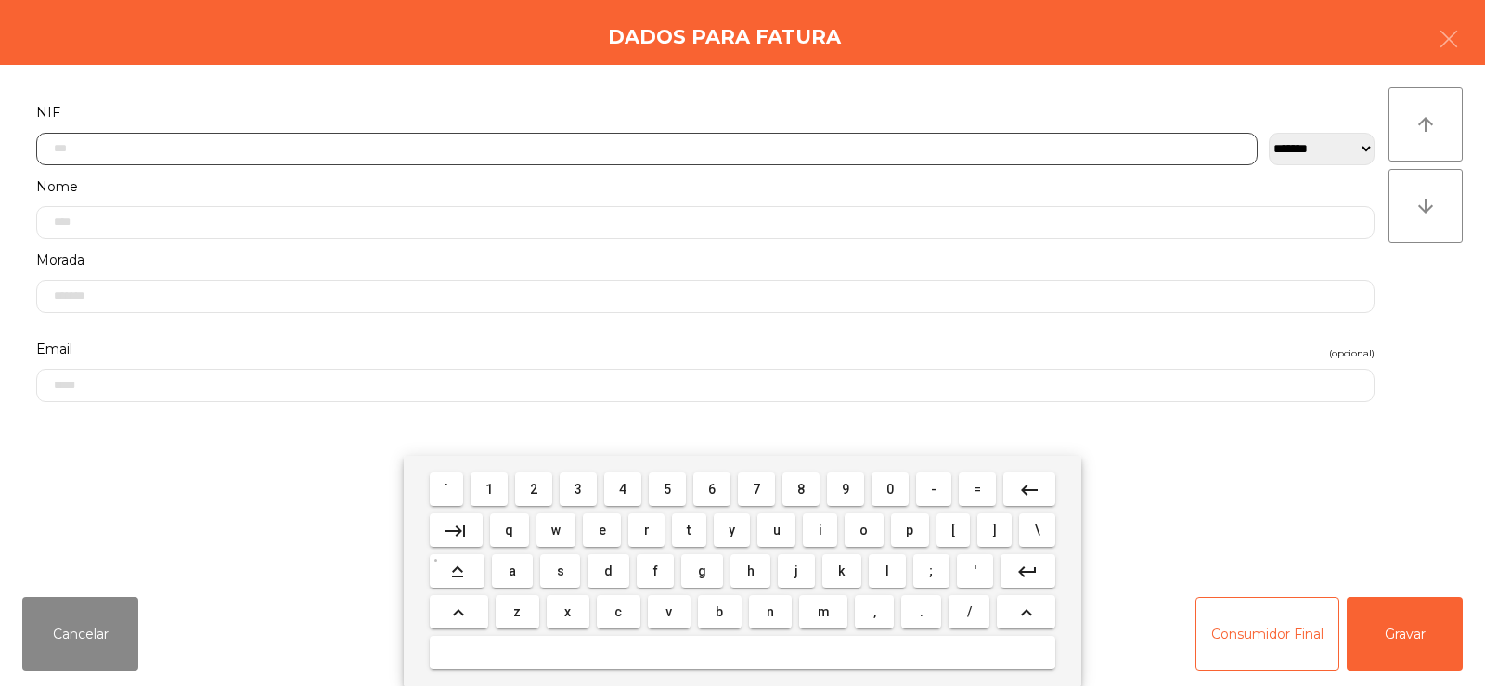
scroll to position [135, 0]
click at [534, 490] on span "2" at bounding box center [533, 489] width 7 height 15
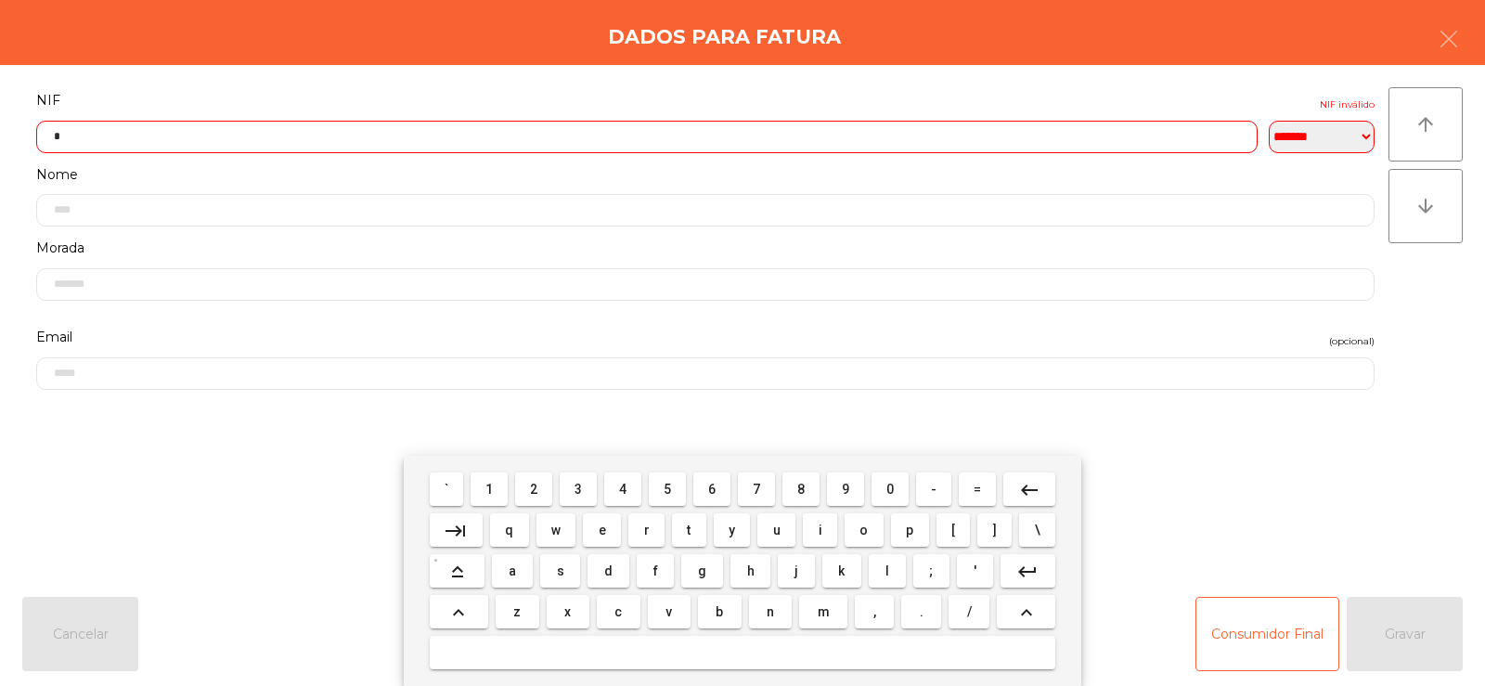
click at [664, 494] on span "5" at bounding box center [667, 489] width 7 height 15
click at [725, 491] on button "6" at bounding box center [711, 488] width 37 height 33
click at [712, 488] on span "6" at bounding box center [711, 489] width 7 height 15
click at [890, 488] on span "0" at bounding box center [889, 489] width 7 height 15
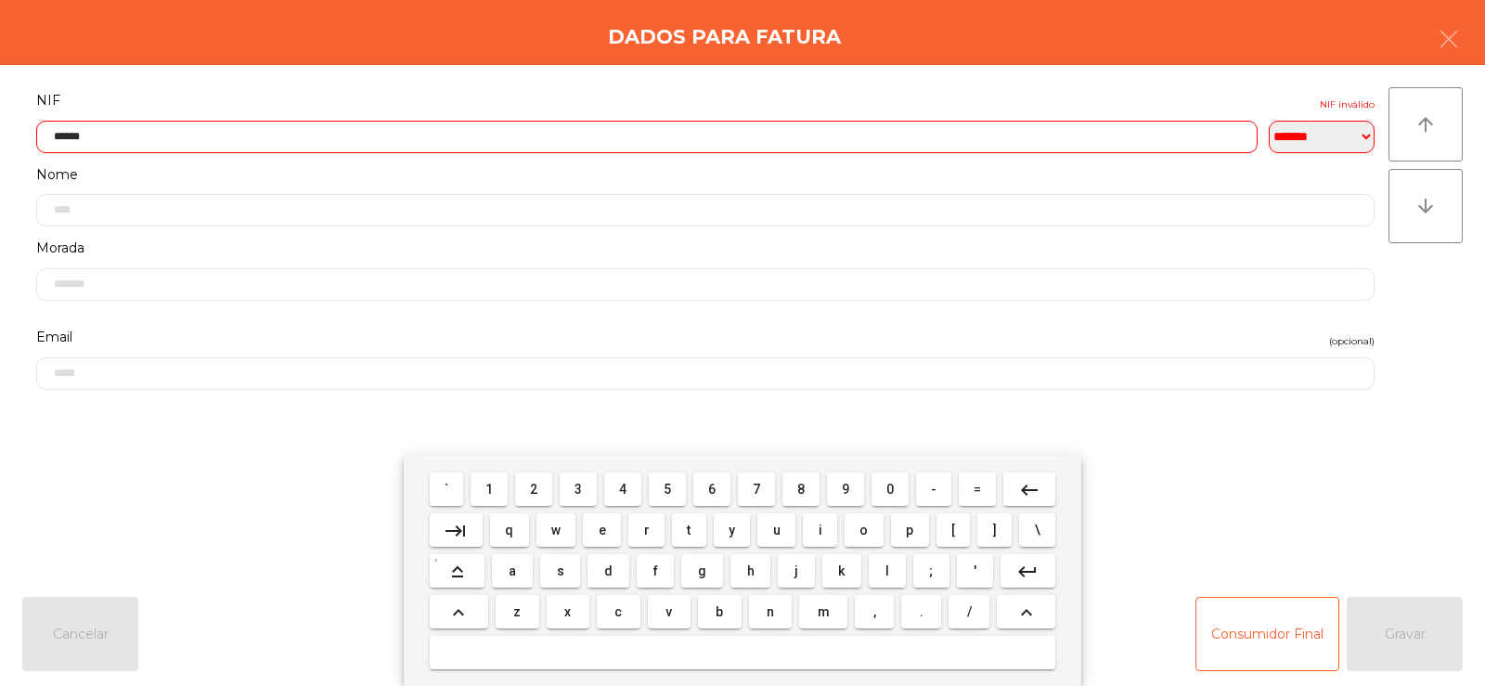
click at [506, 484] on button "1" at bounding box center [489, 488] width 37 height 33
click at [500, 501] on button "1" at bounding box center [489, 488] width 37 height 33
click at [534, 493] on span "2" at bounding box center [533, 489] width 7 height 15
type input "*********"
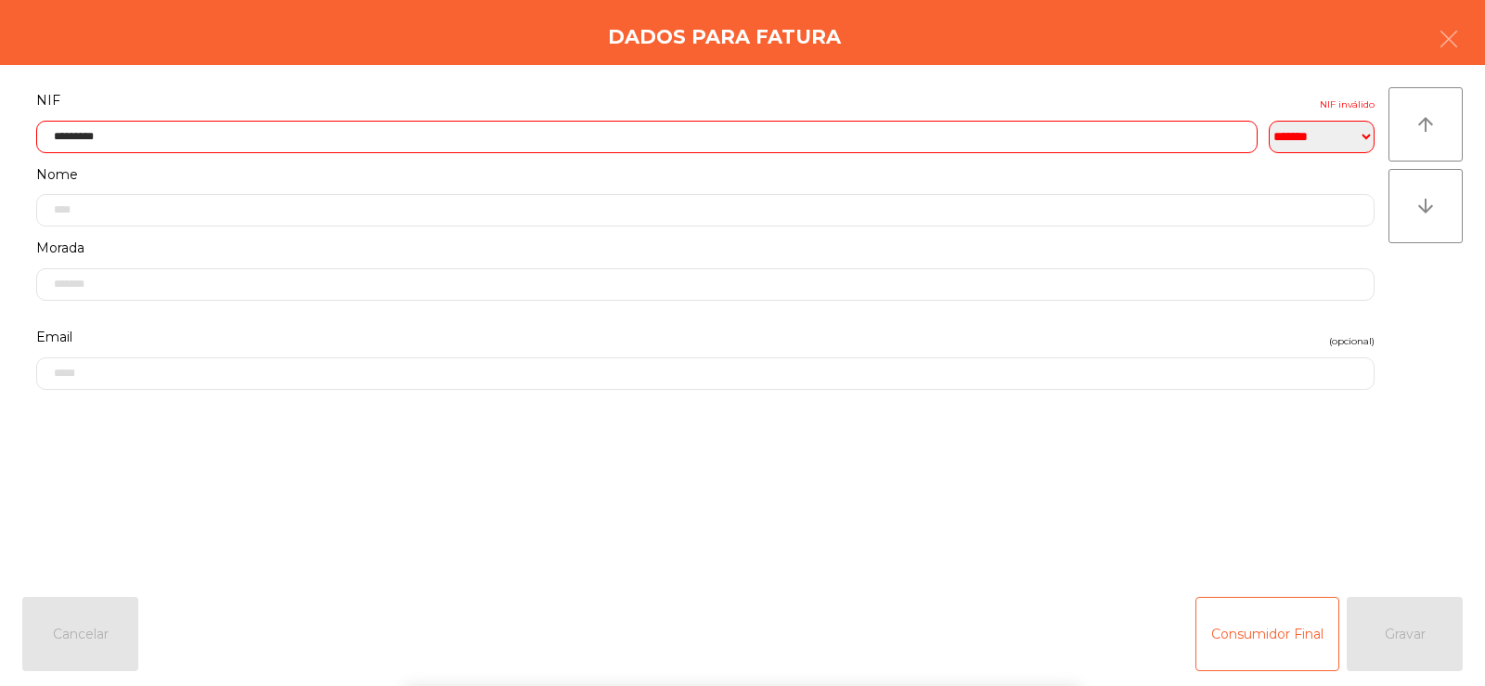
click at [1386, 631] on div "` 1 2 3 4 5 6 7 8 9 0 - = keyboard_backspace keyboard_tab q w e r t y u i o p […" at bounding box center [742, 571] width 1485 height 230
click at [1402, 623] on div "Consumidor Final Gravar" at bounding box center [1328, 634] width 267 height 74
click at [1405, 627] on div "Consumidor Final Gravar" at bounding box center [1328, 634] width 267 height 74
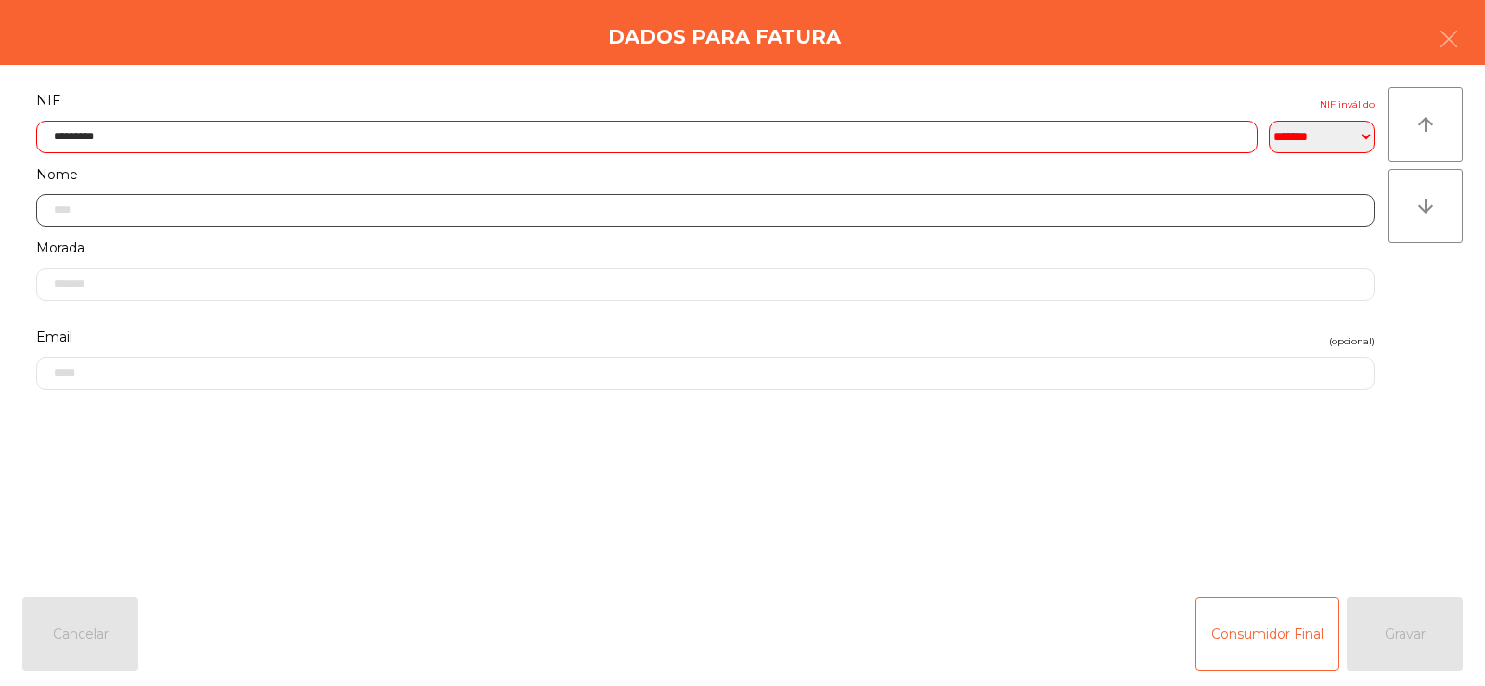
click at [337, 209] on input "text" at bounding box center [705, 210] width 1338 height 32
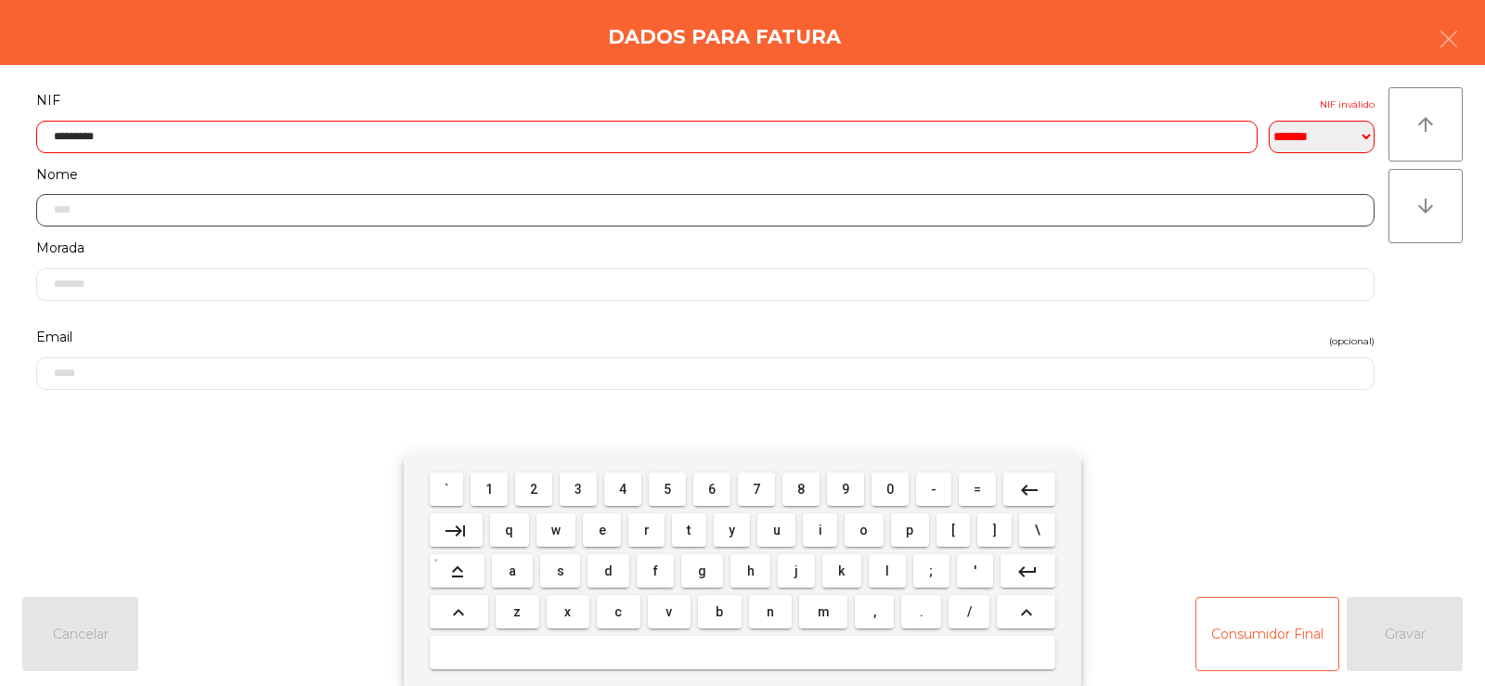
scroll to position [211, 0]
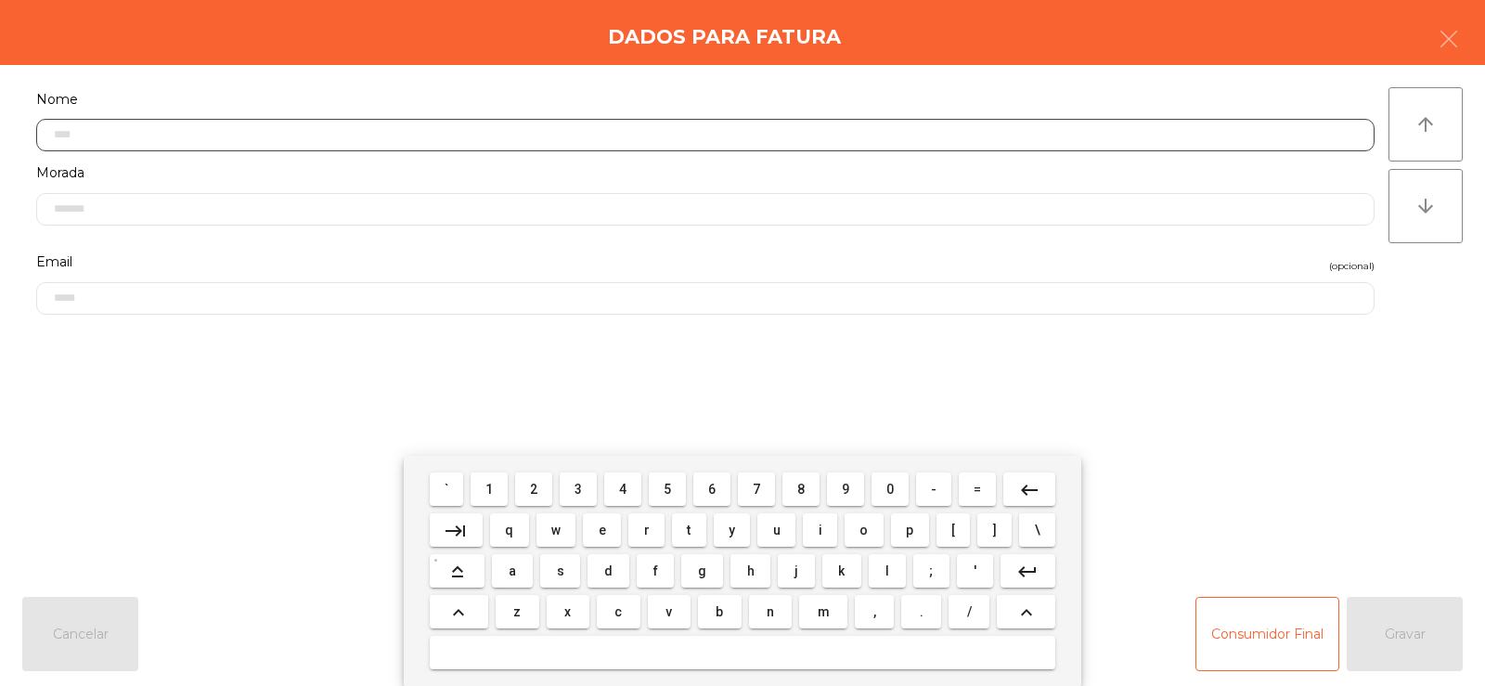
click at [517, 612] on span "z" at bounding box center [516, 611] width 7 height 15
type input "*"
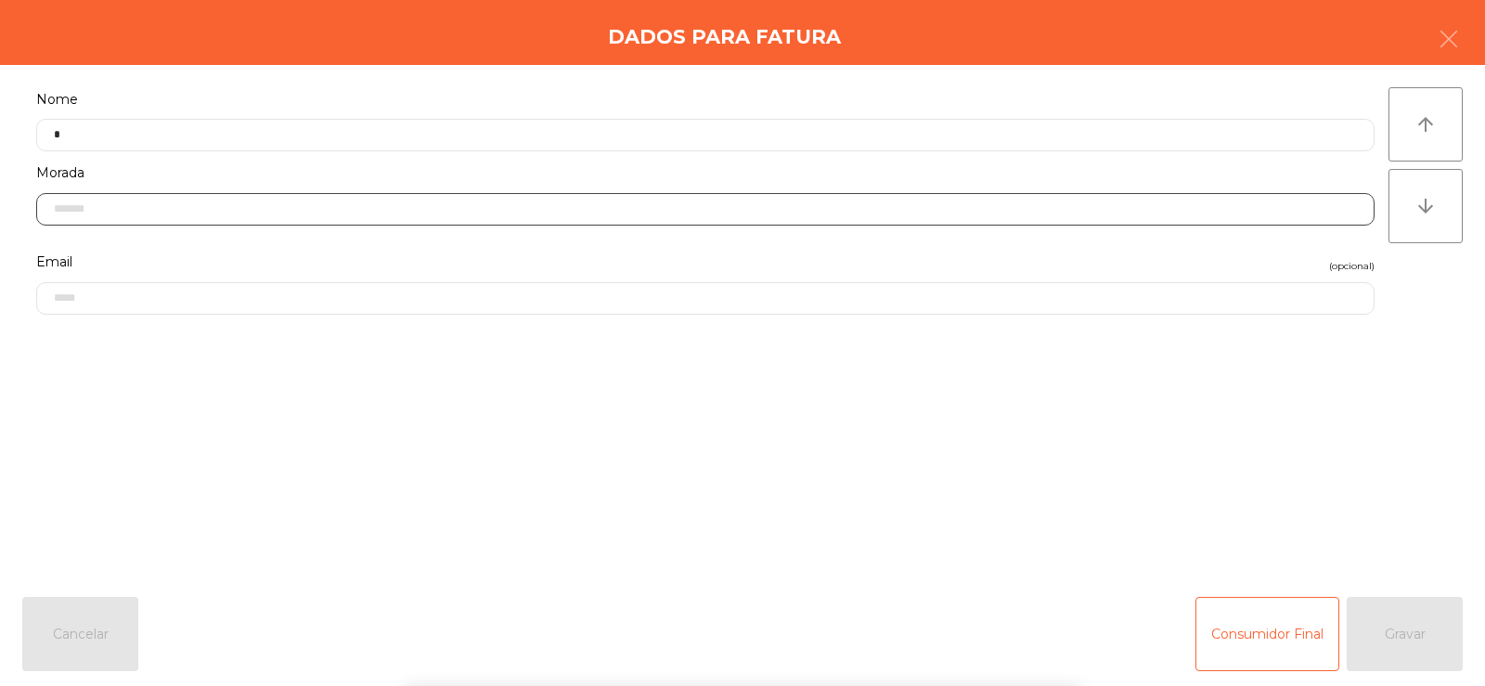
click at [492, 209] on input "text" at bounding box center [705, 209] width 1338 height 32
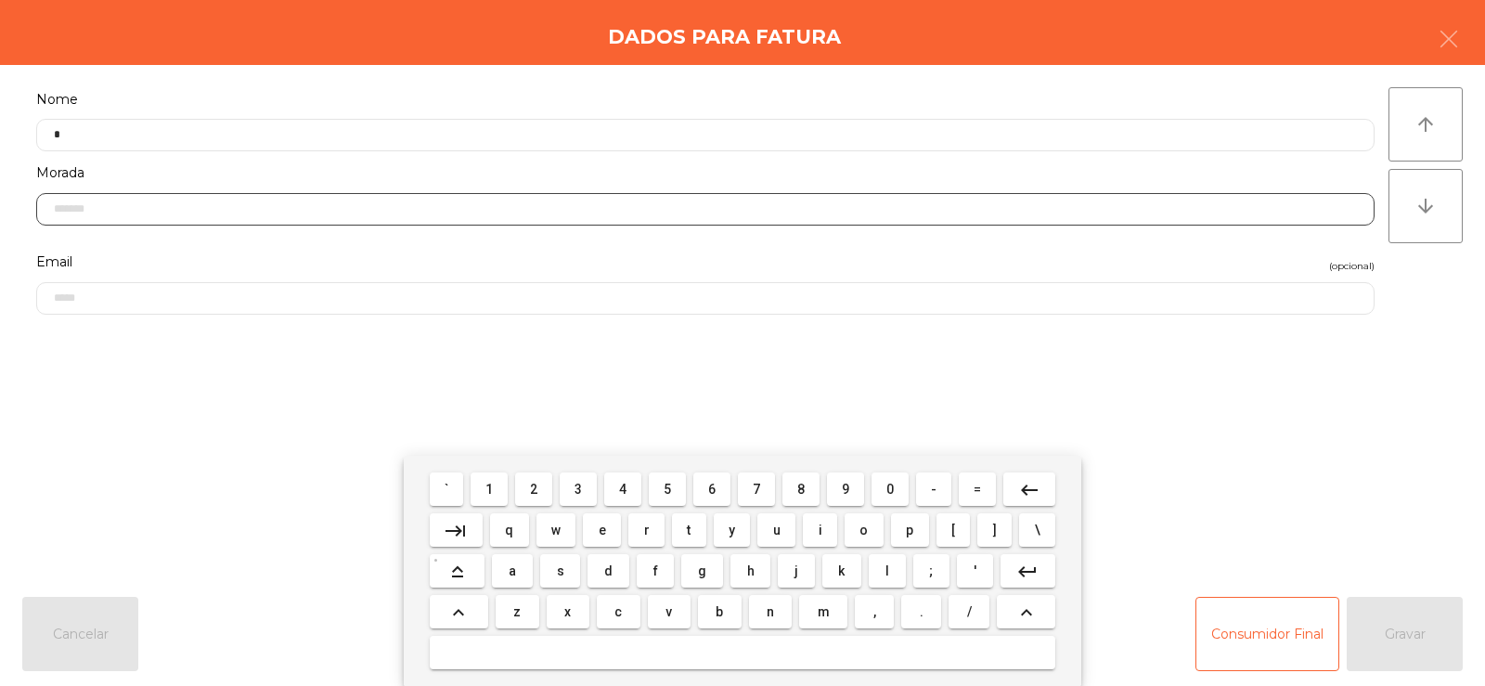
scroll to position [287, 0]
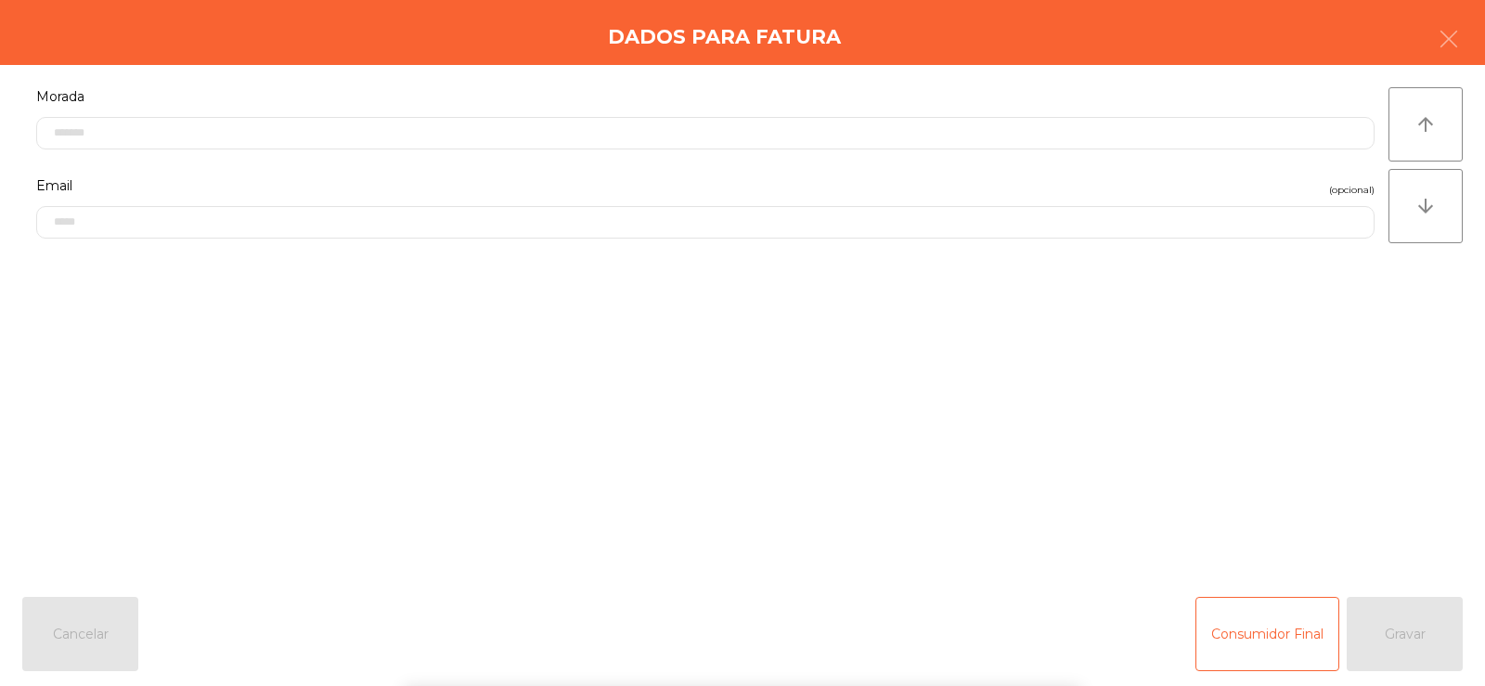
click at [1383, 478] on div "` 1 2 3 4 5 6 7 8 9 0 - = keyboard_backspace keyboard_tab q w e r t y u i o p […" at bounding box center [742, 571] width 1485 height 230
click at [1388, 470] on div "arrow_upward arrow_downward" at bounding box center [1425, 323] width 74 height 472
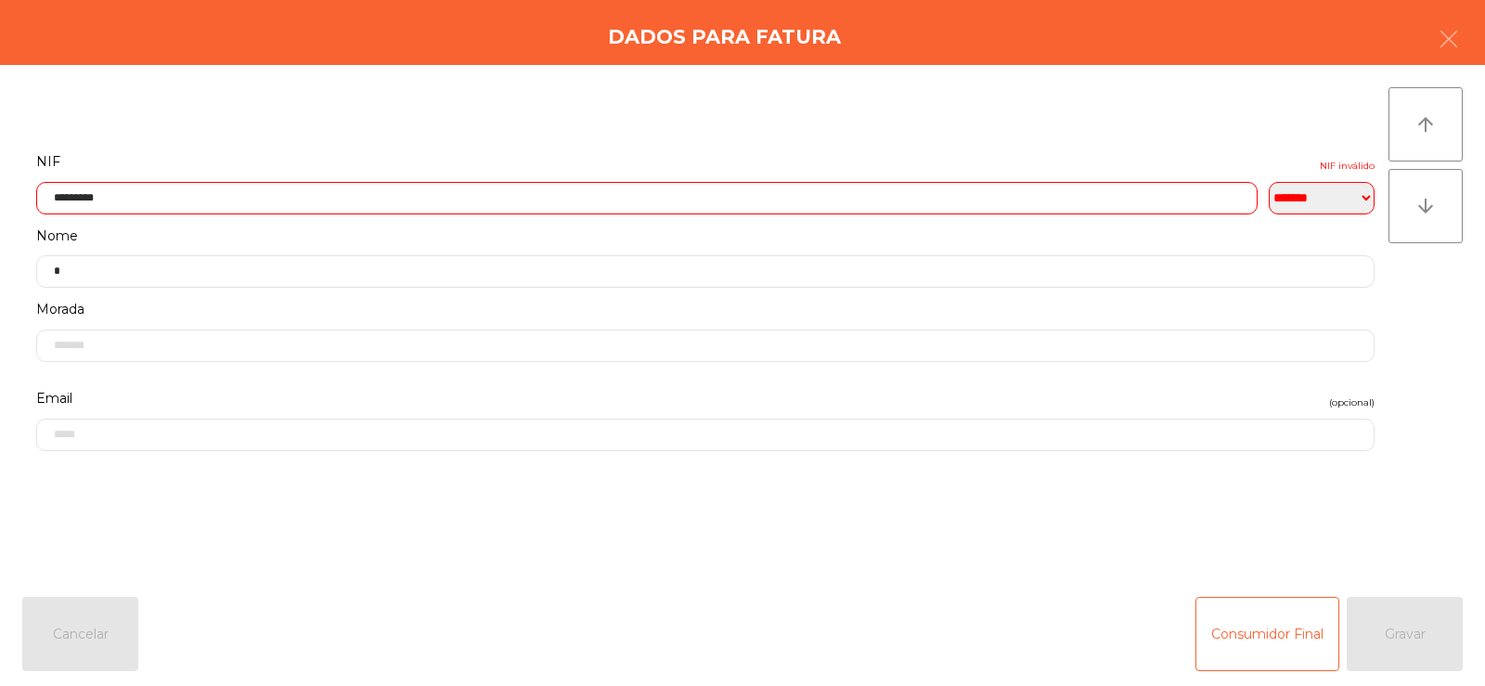
scroll to position [0, 0]
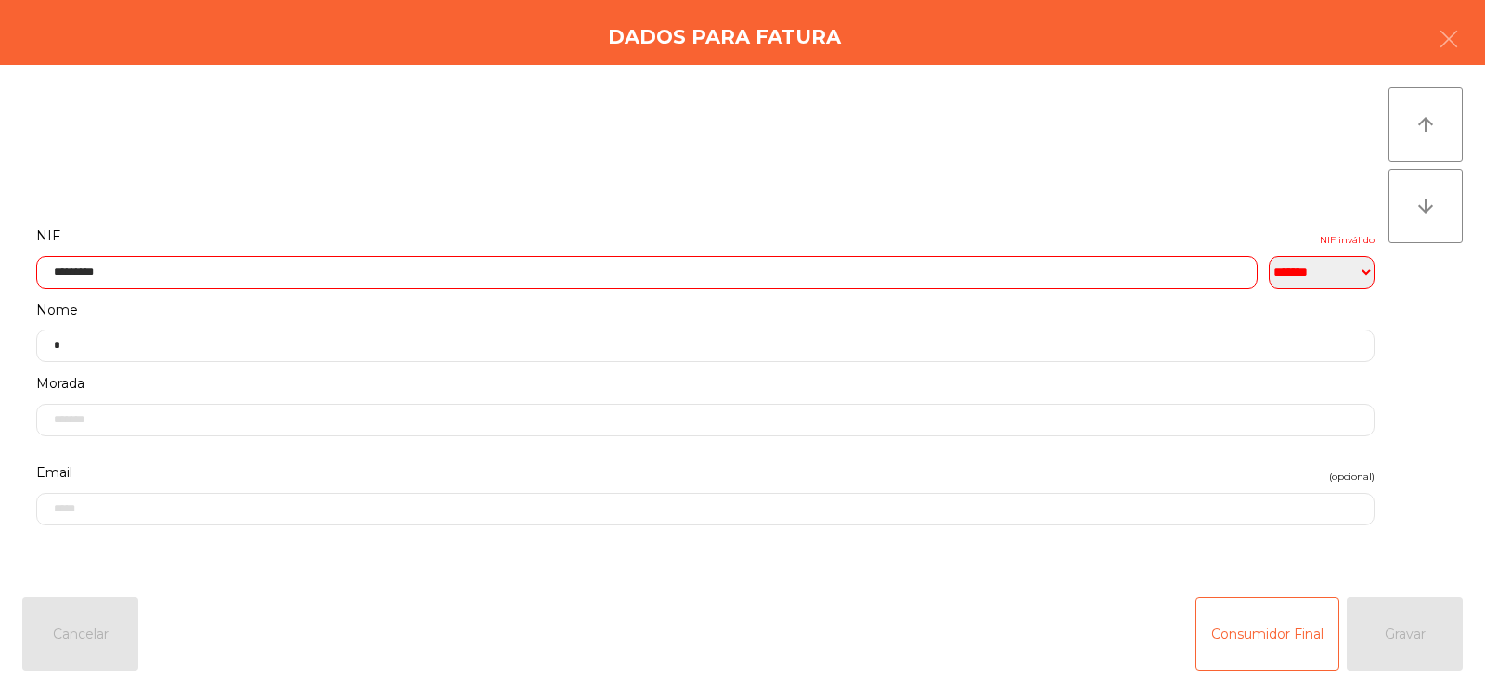
click at [497, 270] on input "*********" at bounding box center [646, 272] width 1221 height 32
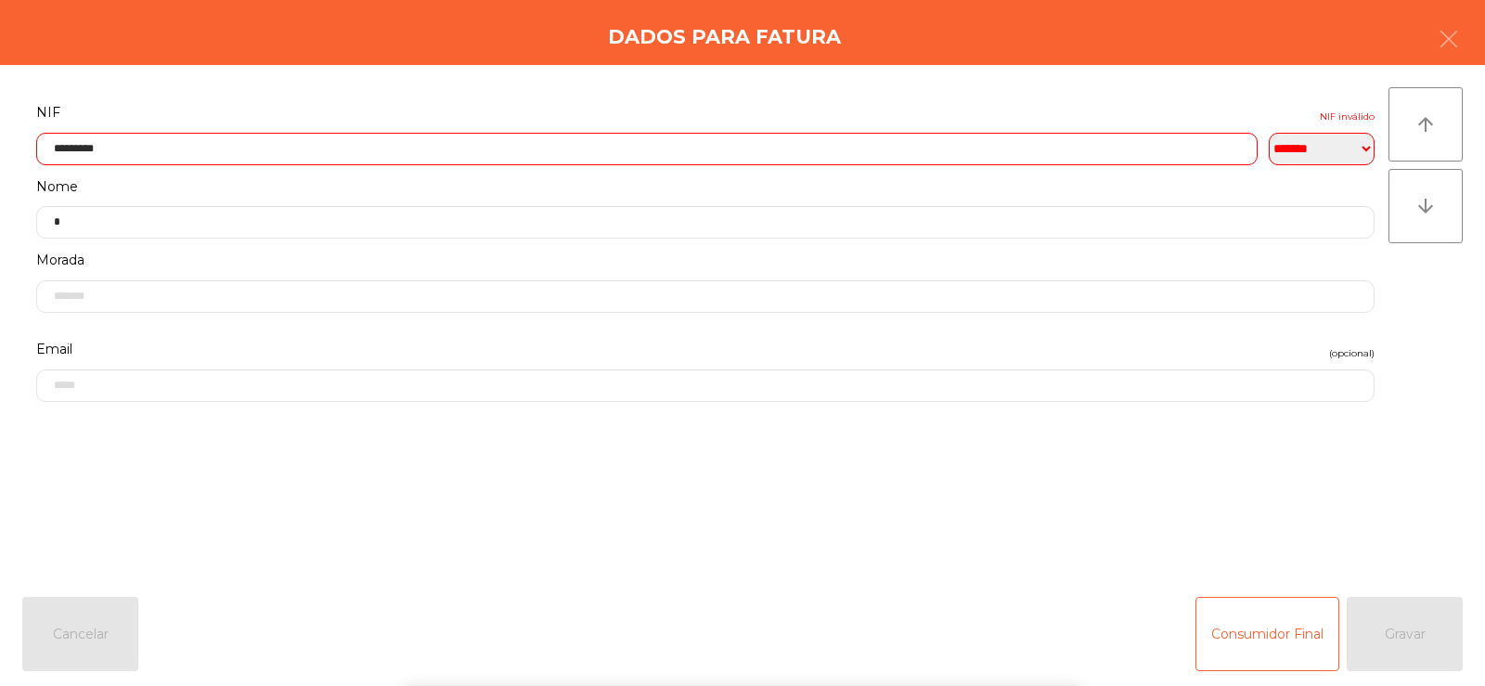
scroll to position [135, 0]
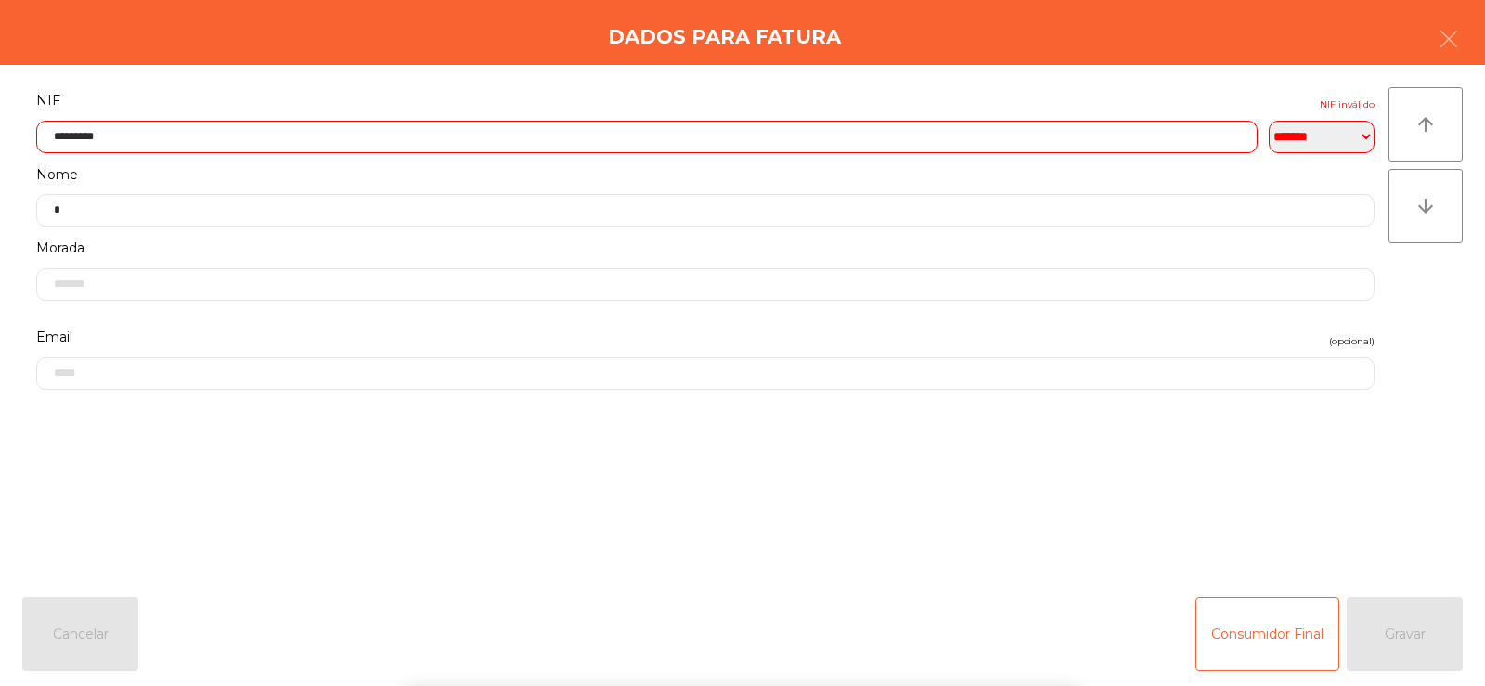
click at [1218, 520] on div "` 1 2 3 4 5 6 7 8 9 0 - = keyboard_backspace keyboard_tab q w e r t y u i o p […" at bounding box center [742, 571] width 1485 height 230
click at [1192, 499] on form "**********" at bounding box center [705, 324] width 1366 height 472
click at [1448, 27] on button "button" at bounding box center [1449, 41] width 52 height 56
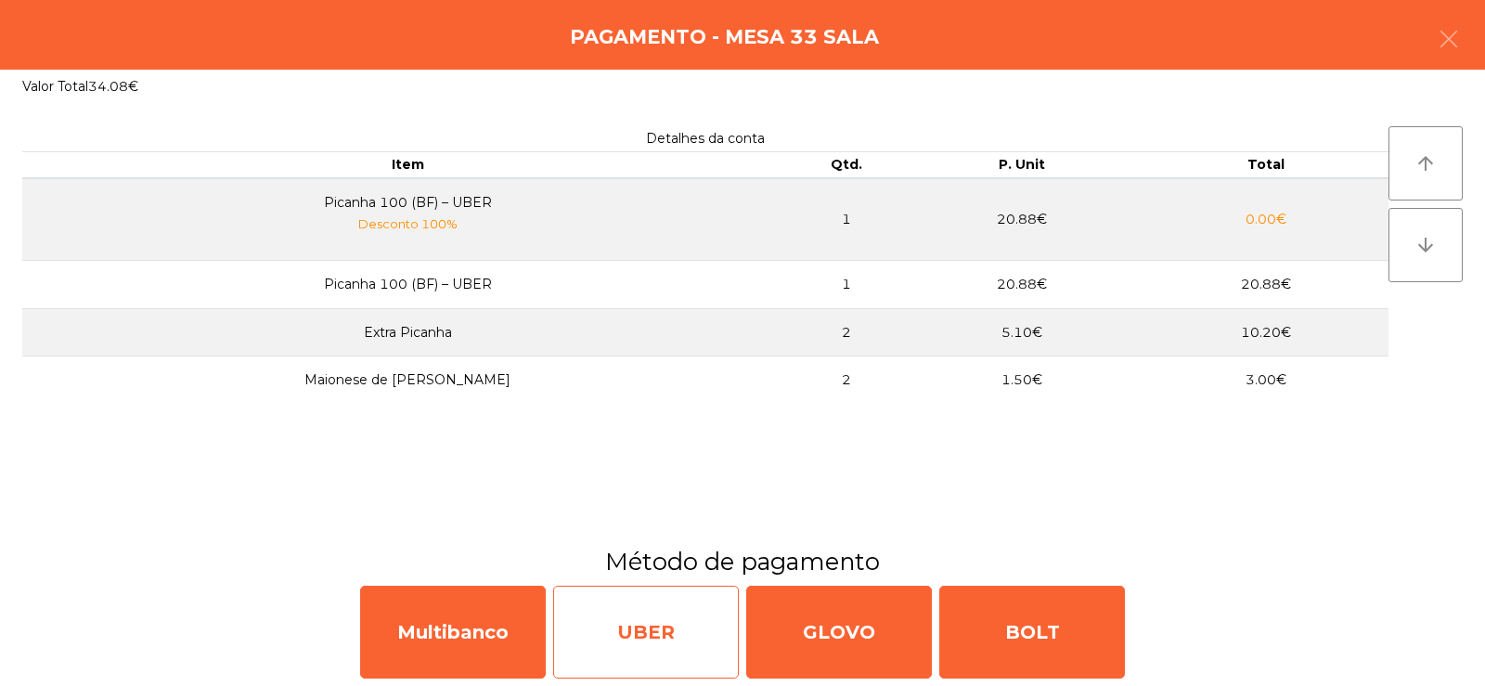
click at [653, 638] on div "UBER" at bounding box center [646, 632] width 186 height 93
select select "**"
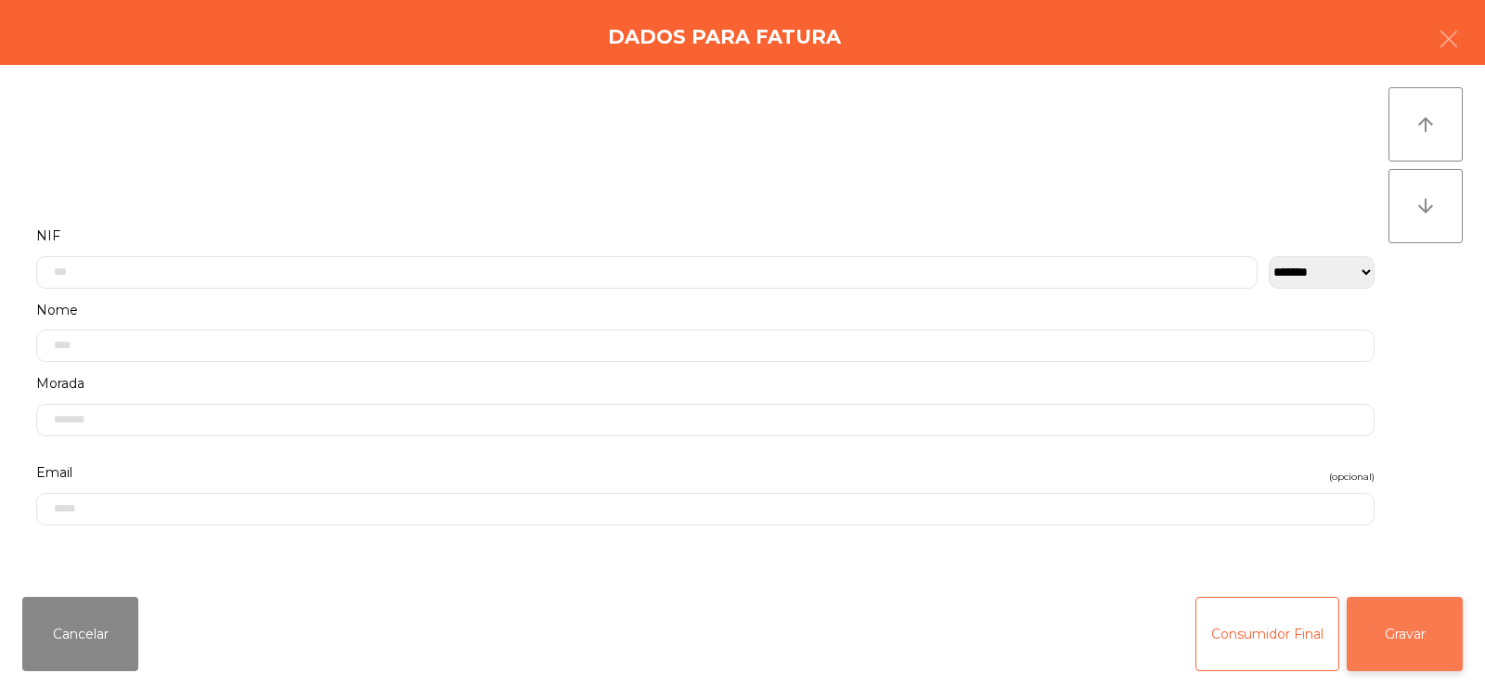
click at [1412, 635] on button "Gravar" at bounding box center [1405, 634] width 116 height 74
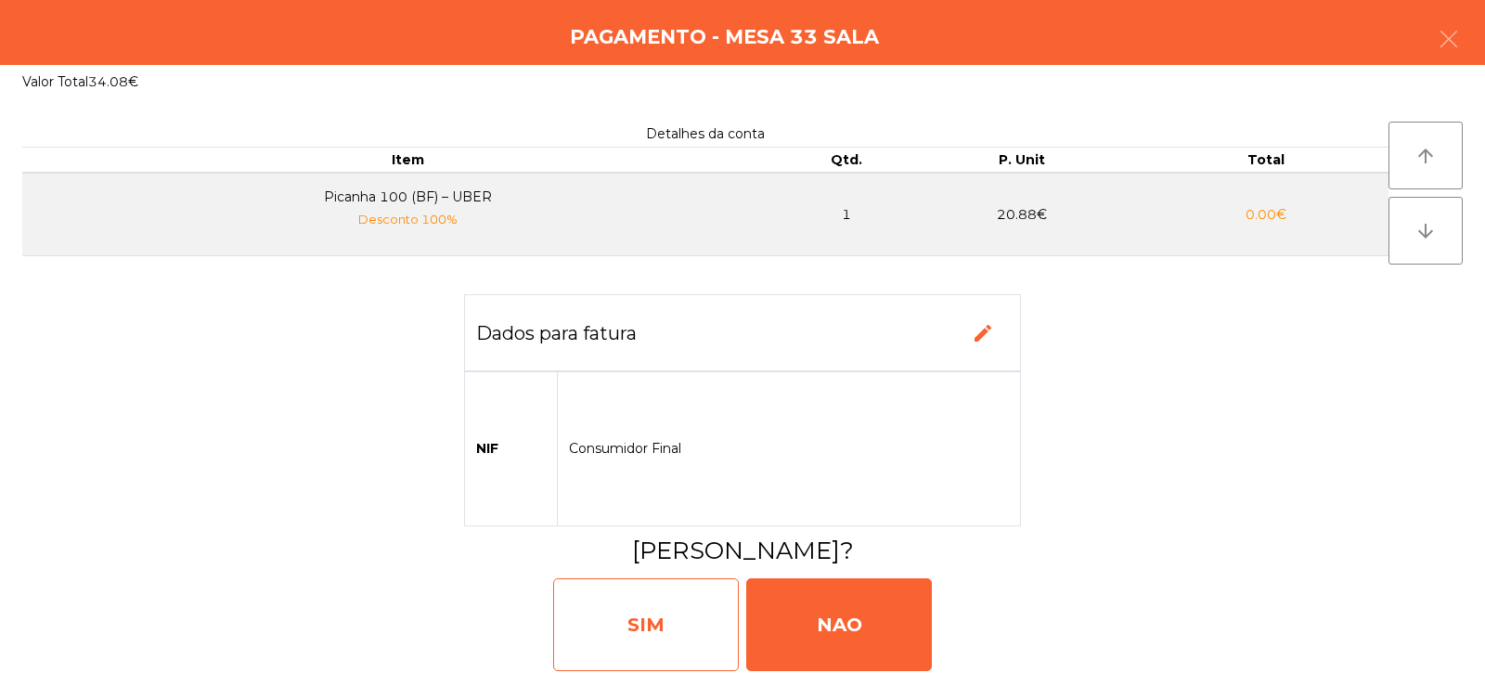
click at [637, 634] on div "SIM" at bounding box center [646, 624] width 186 height 93
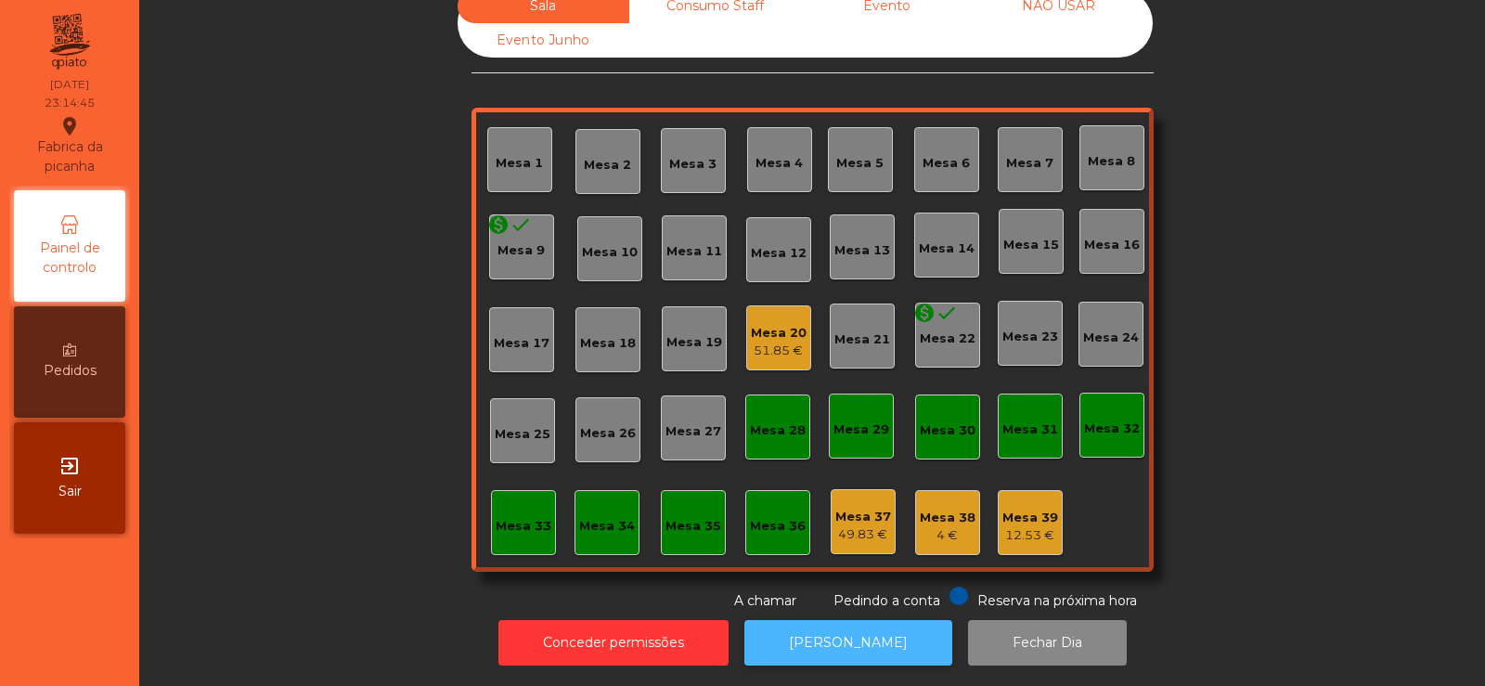
click at [840, 639] on button "[PERSON_NAME]" at bounding box center [848, 642] width 208 height 45
click at [762, 342] on div "51.85 €" at bounding box center [779, 351] width 56 height 19
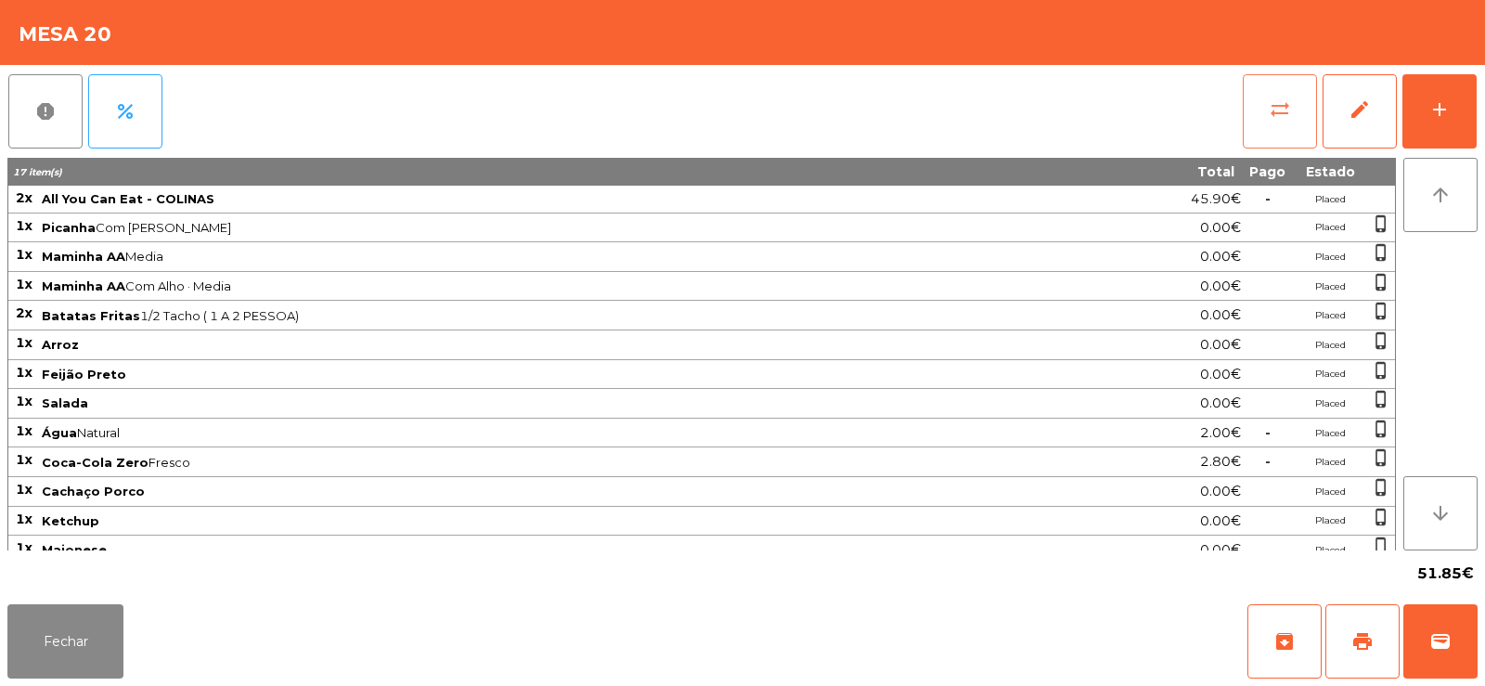
click at [1258, 84] on button "sync_alt" at bounding box center [1280, 111] width 74 height 74
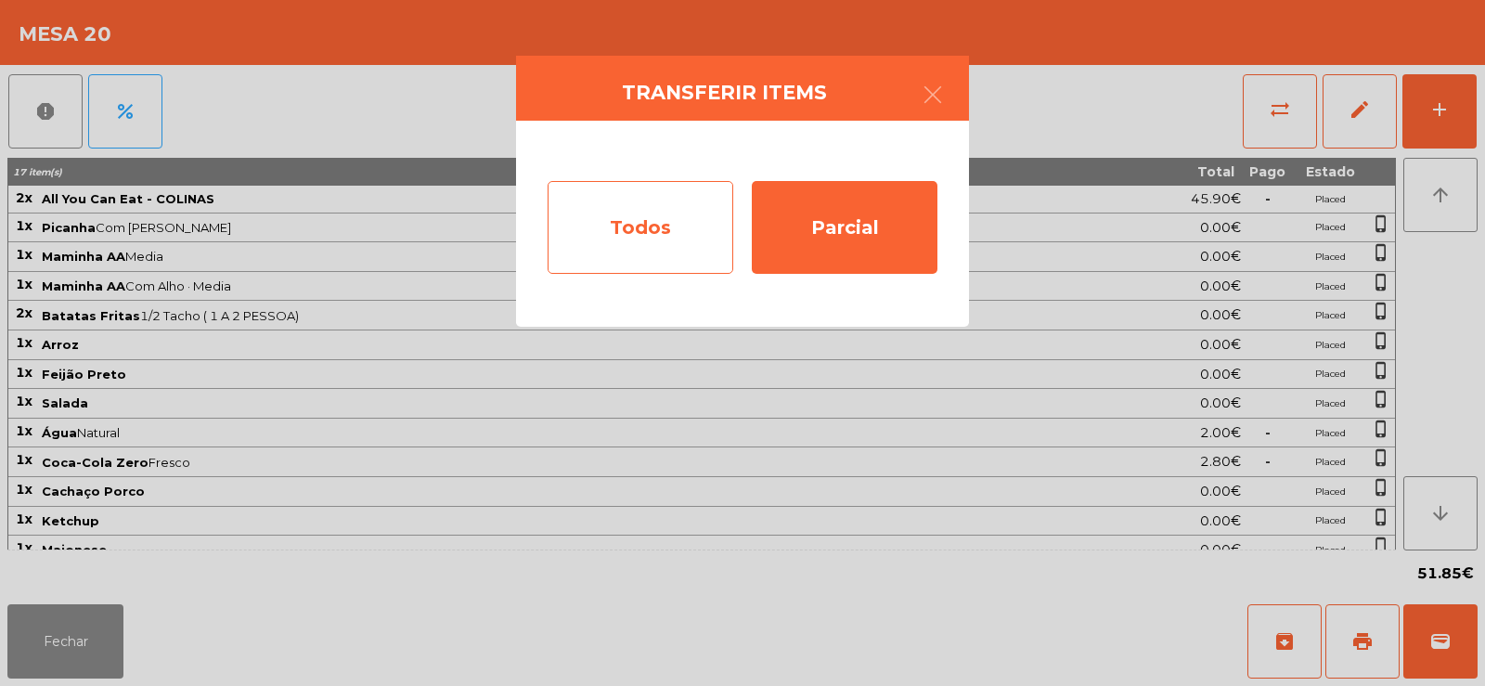
click at [595, 239] on div "Todos" at bounding box center [641, 227] width 186 height 93
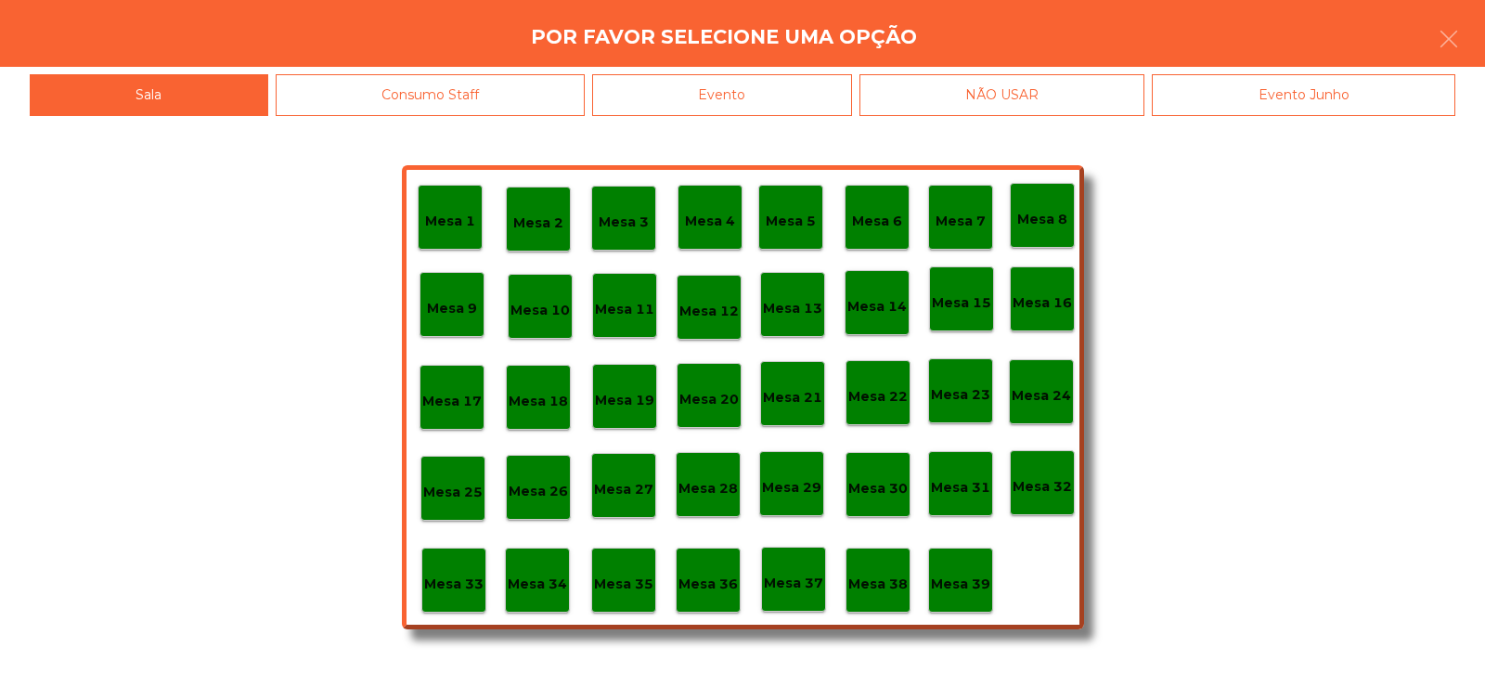
click at [729, 99] on div "Evento" at bounding box center [722, 95] width 260 height 42
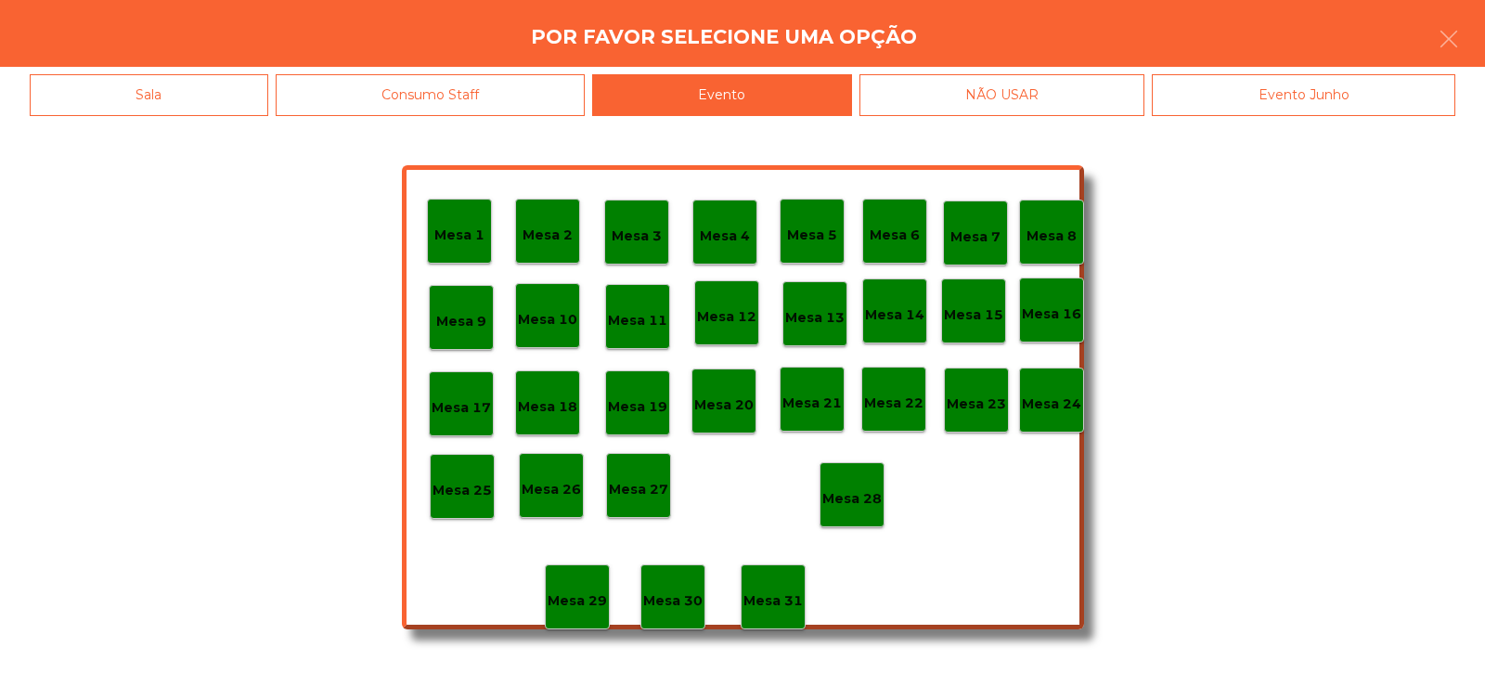
click at [862, 507] on p "Mesa 28" at bounding box center [851, 498] width 59 height 21
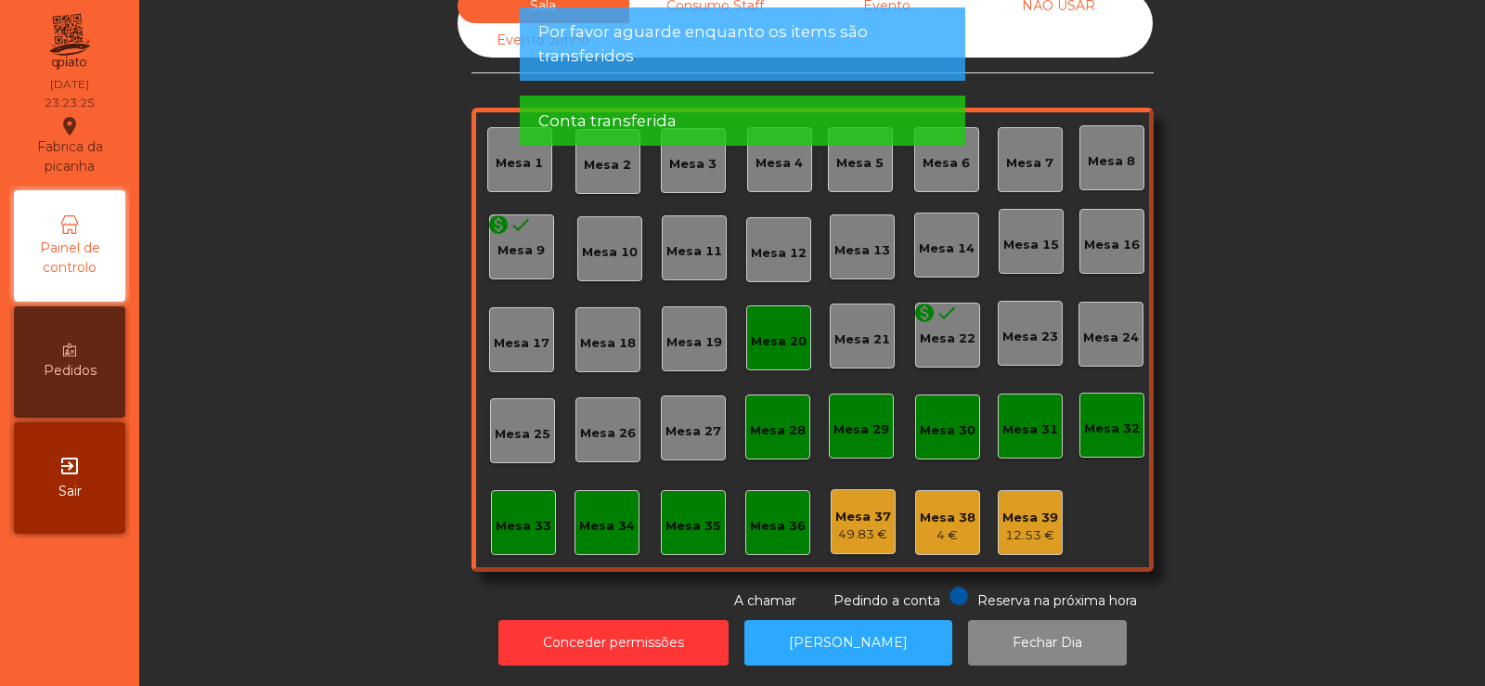
click at [768, 25] on span "Por favor aguarde enquanto os items são transferidos" at bounding box center [742, 43] width 408 height 46
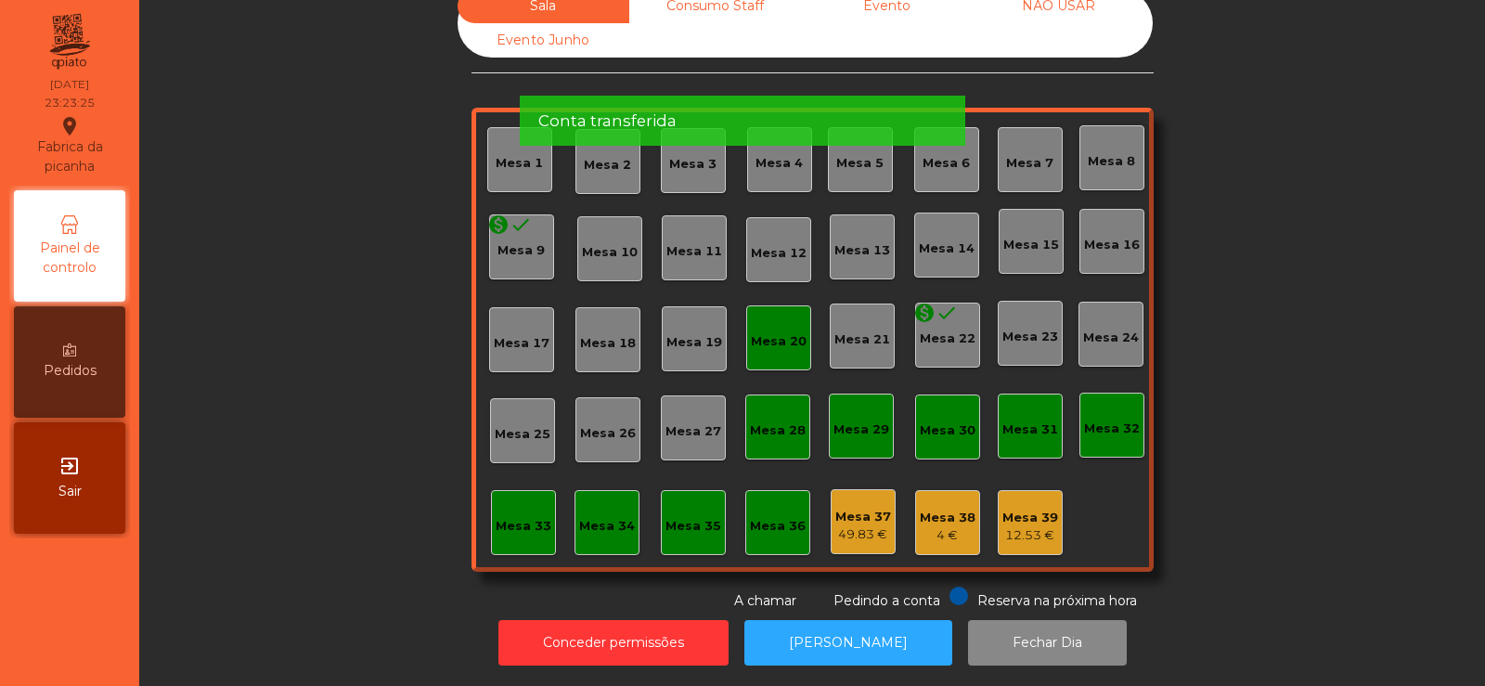
click at [738, 110] on div "Conta transferida" at bounding box center [742, 121] width 408 height 23
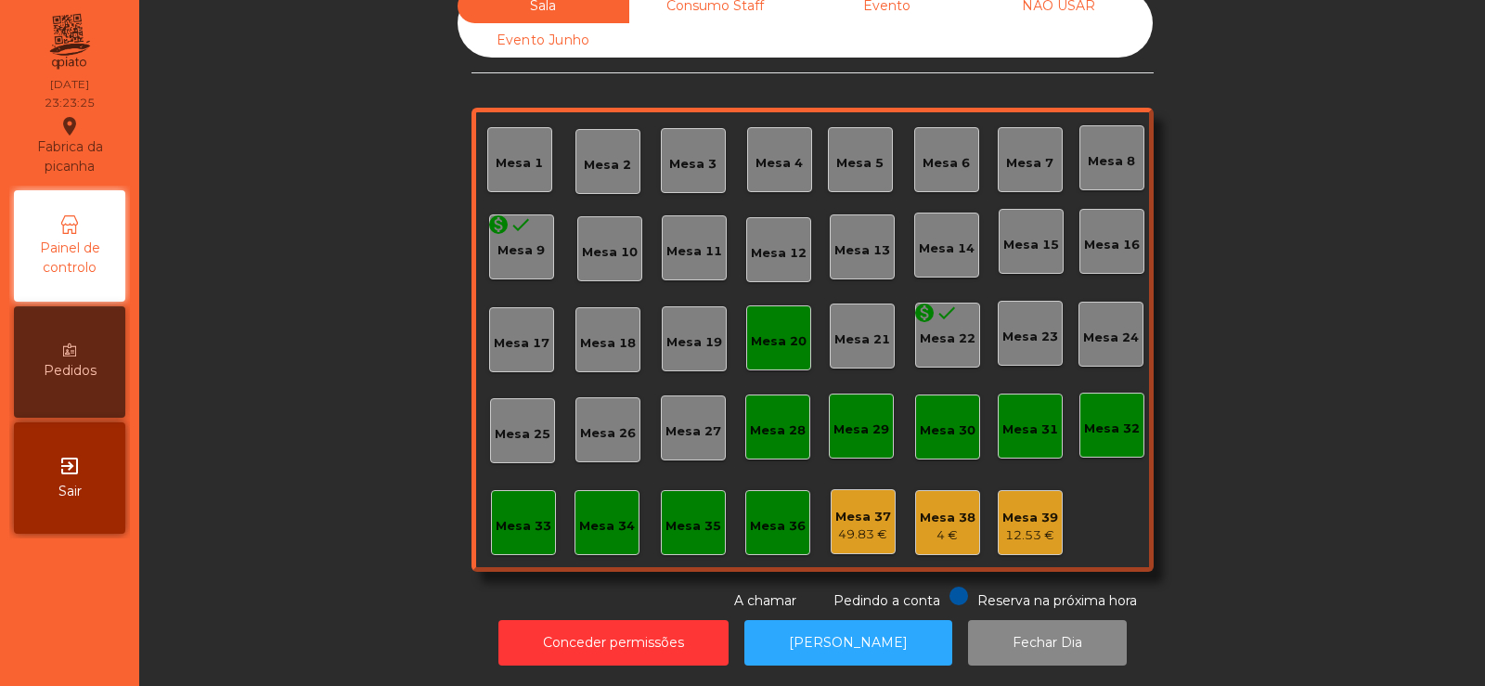
scroll to position [0, 0]
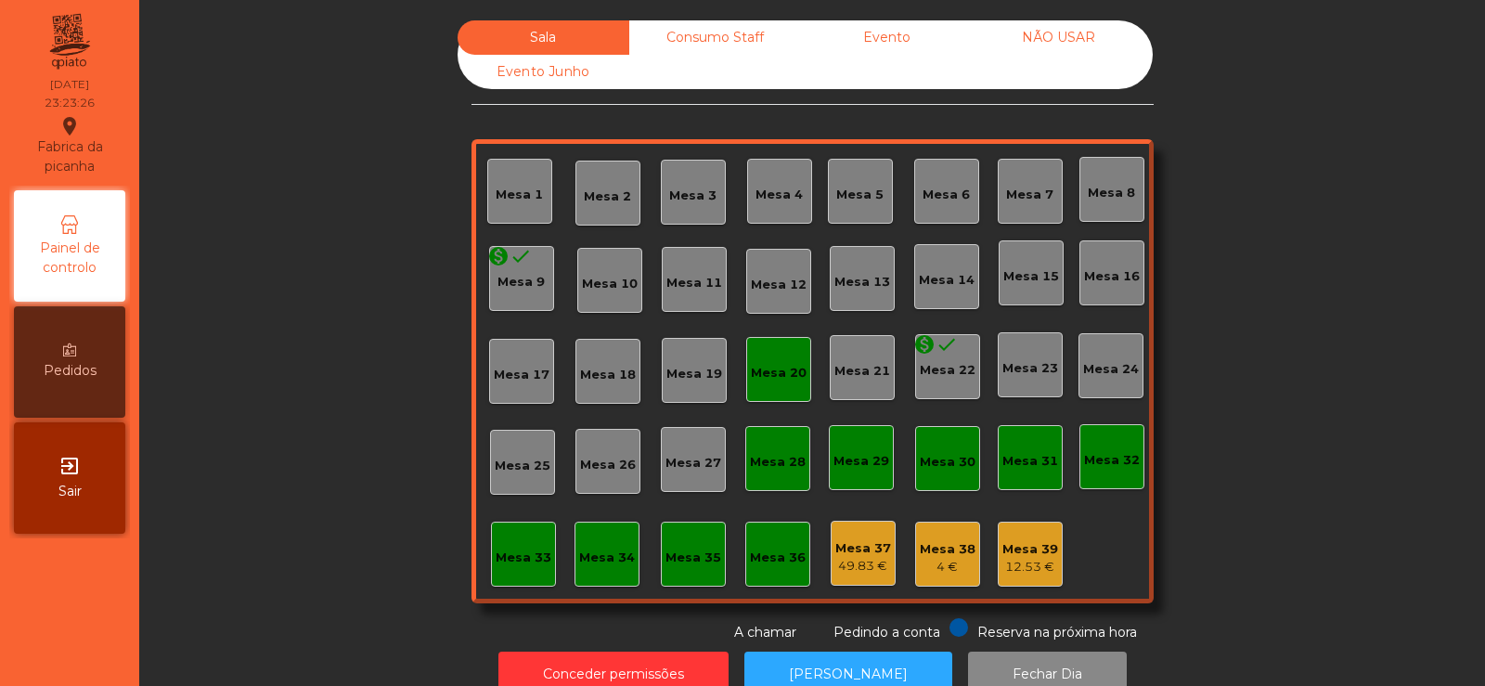
click at [725, 41] on div "Consumo Staff" at bounding box center [715, 37] width 172 height 34
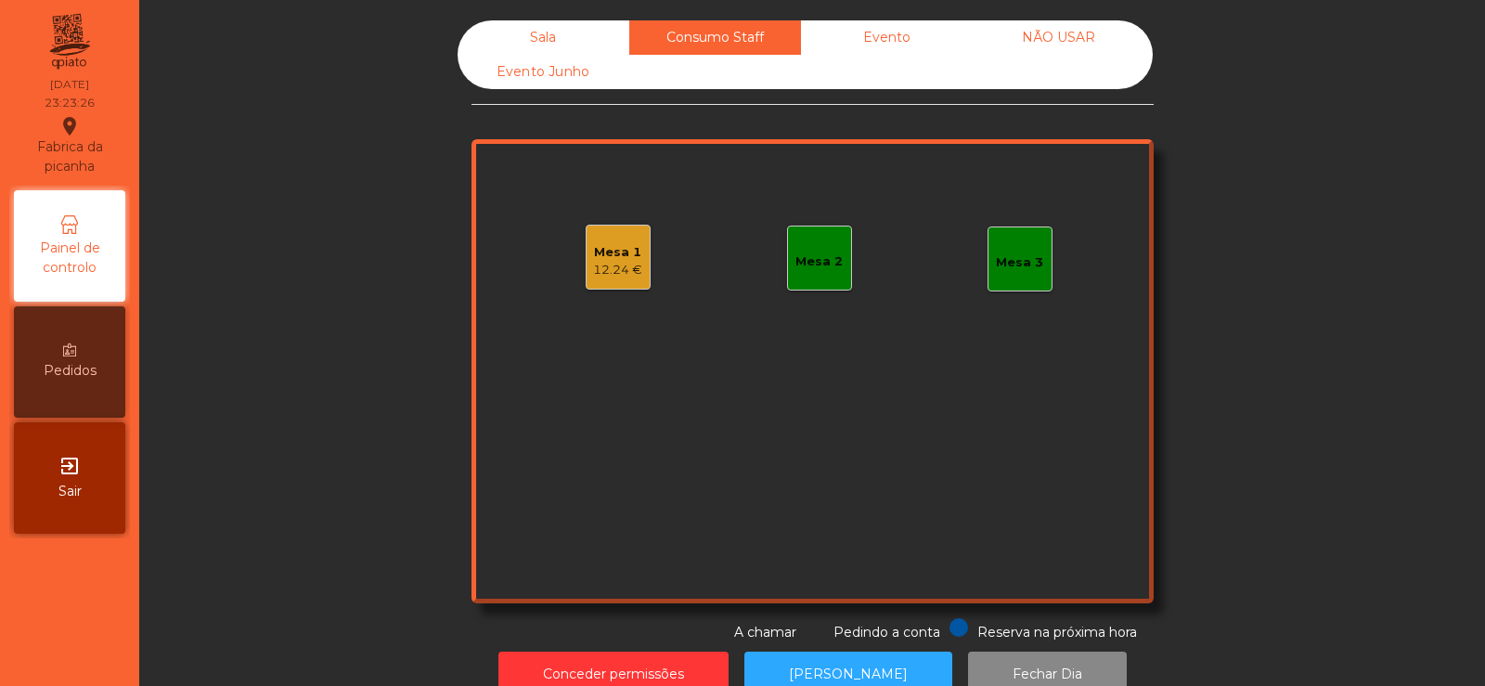
click at [615, 273] on div "12.24 €" at bounding box center [617, 270] width 49 height 19
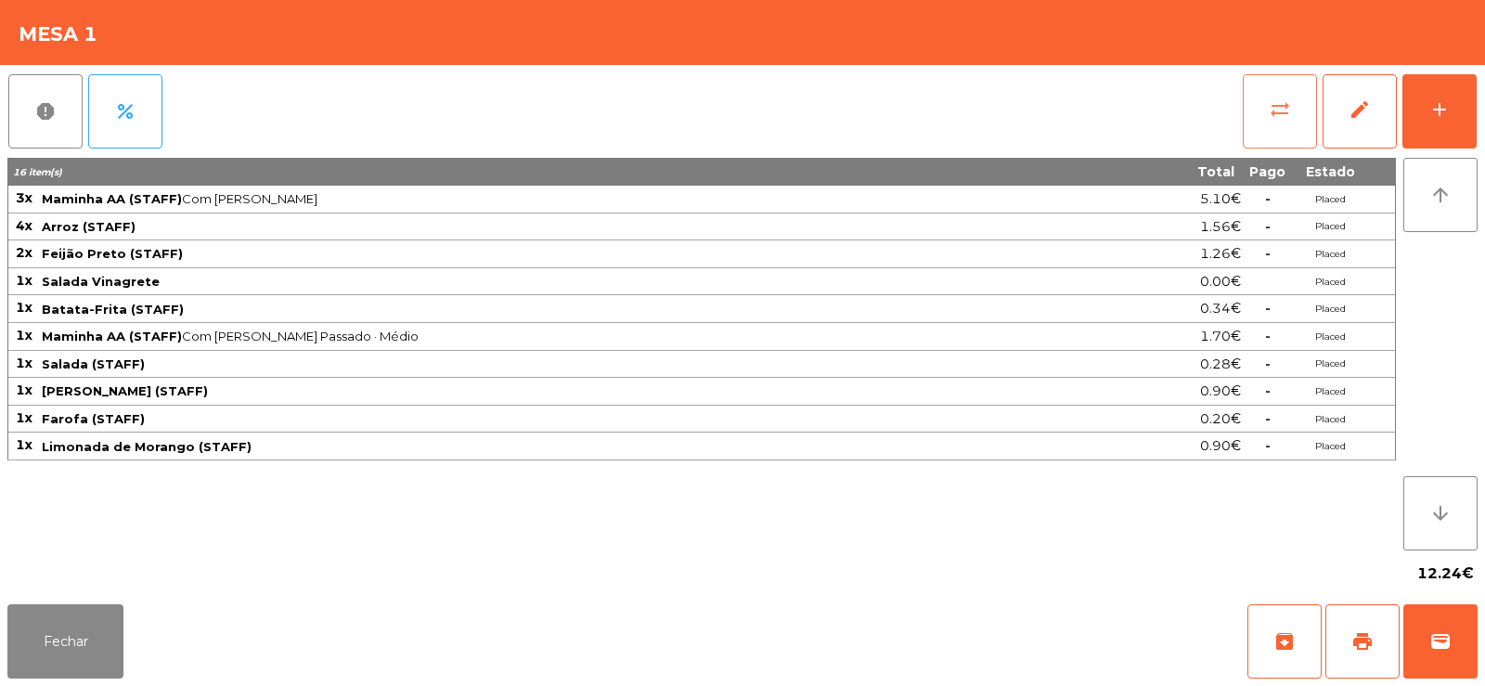
click at [1266, 113] on button "sync_alt" at bounding box center [1280, 111] width 74 height 74
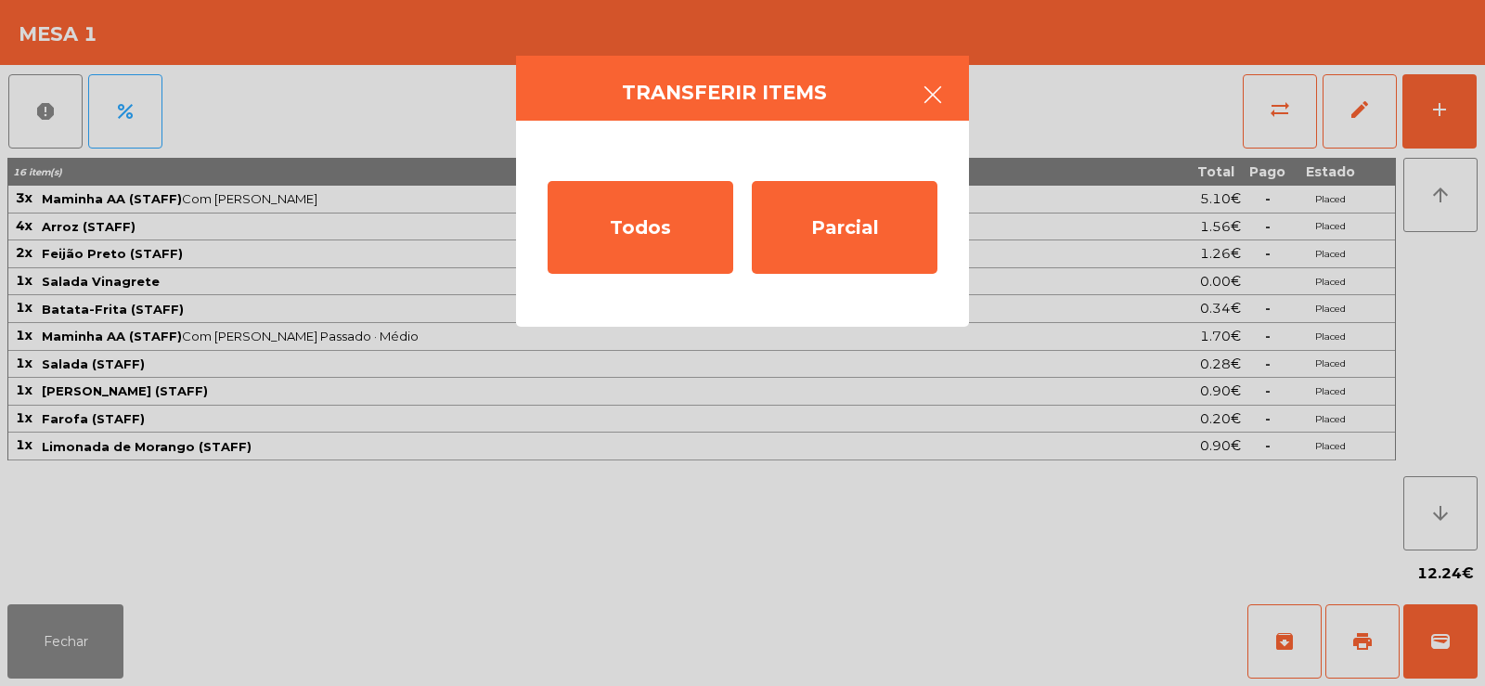
click at [954, 76] on button "button" at bounding box center [933, 97] width 52 height 56
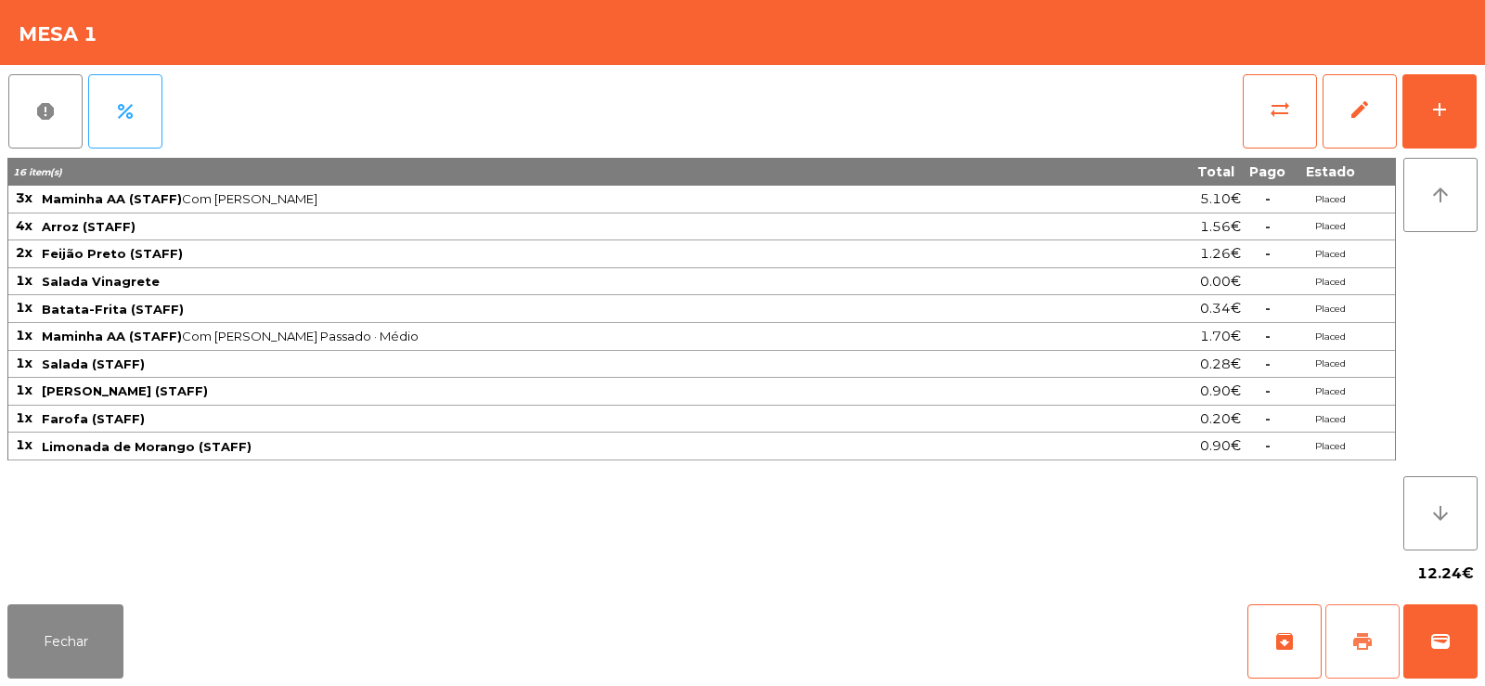
click at [1331, 639] on button "print" at bounding box center [1362, 641] width 74 height 74
click at [1271, 133] on button "sync_alt" at bounding box center [1280, 111] width 74 height 74
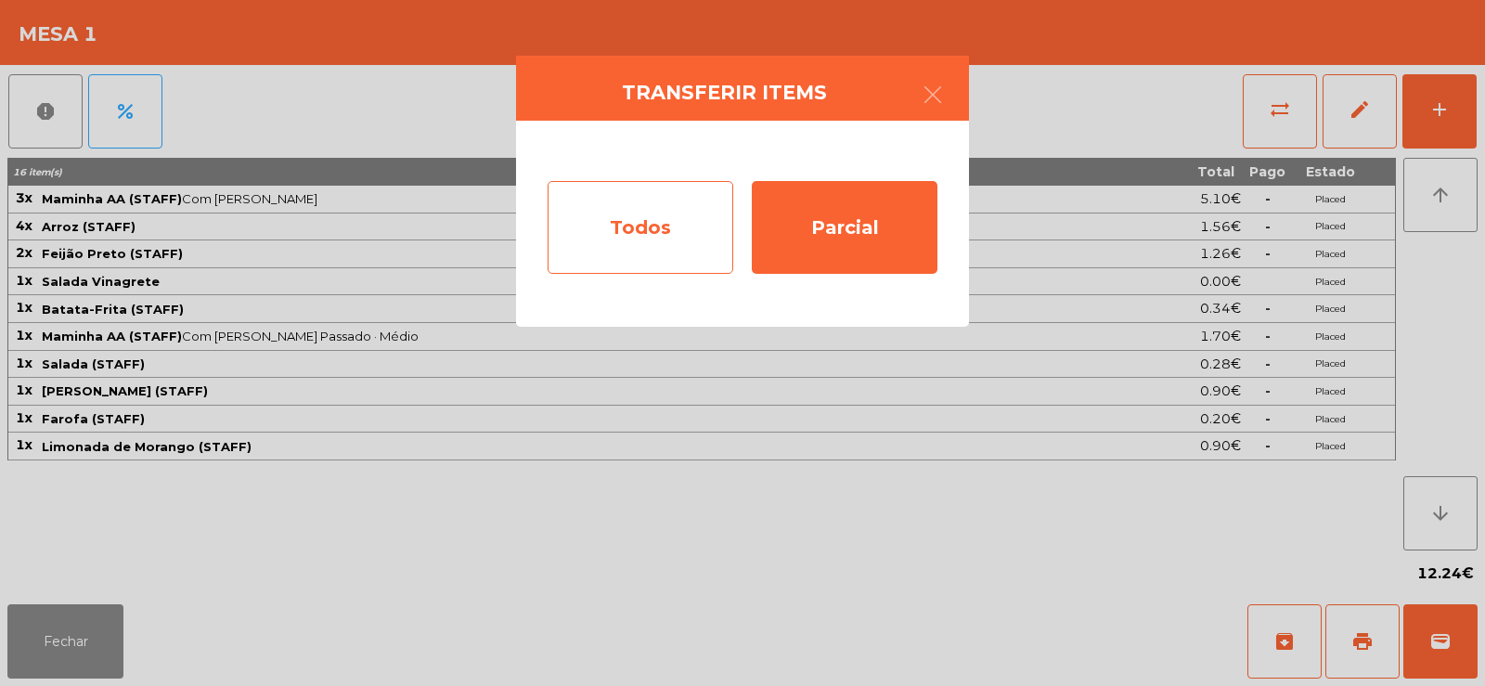
click at [608, 225] on div "Todos" at bounding box center [641, 227] width 186 height 93
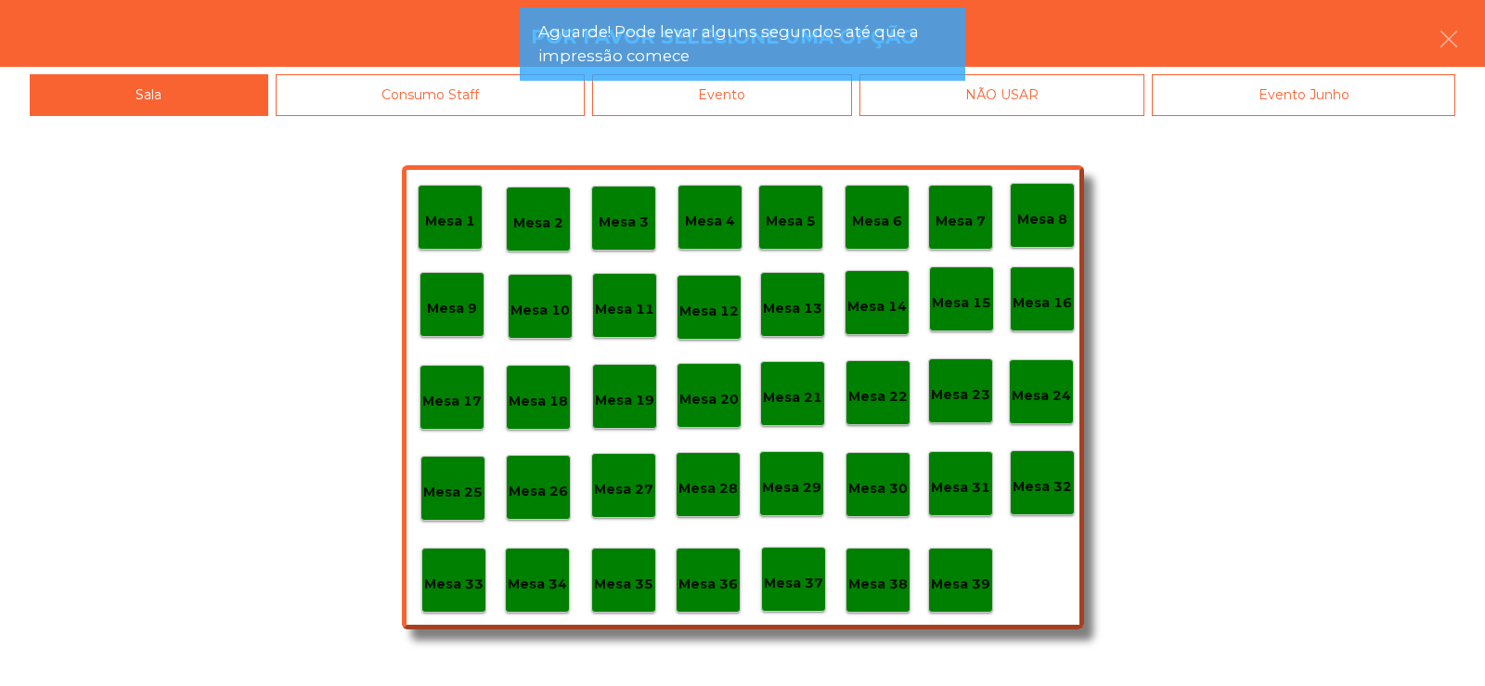
click at [743, 90] on app-alert "Aguarde! Pode levar alguns segundos até que a impressão comece" at bounding box center [742, 51] width 445 height 88
click at [761, 101] on div "Evento" at bounding box center [722, 95] width 260 height 42
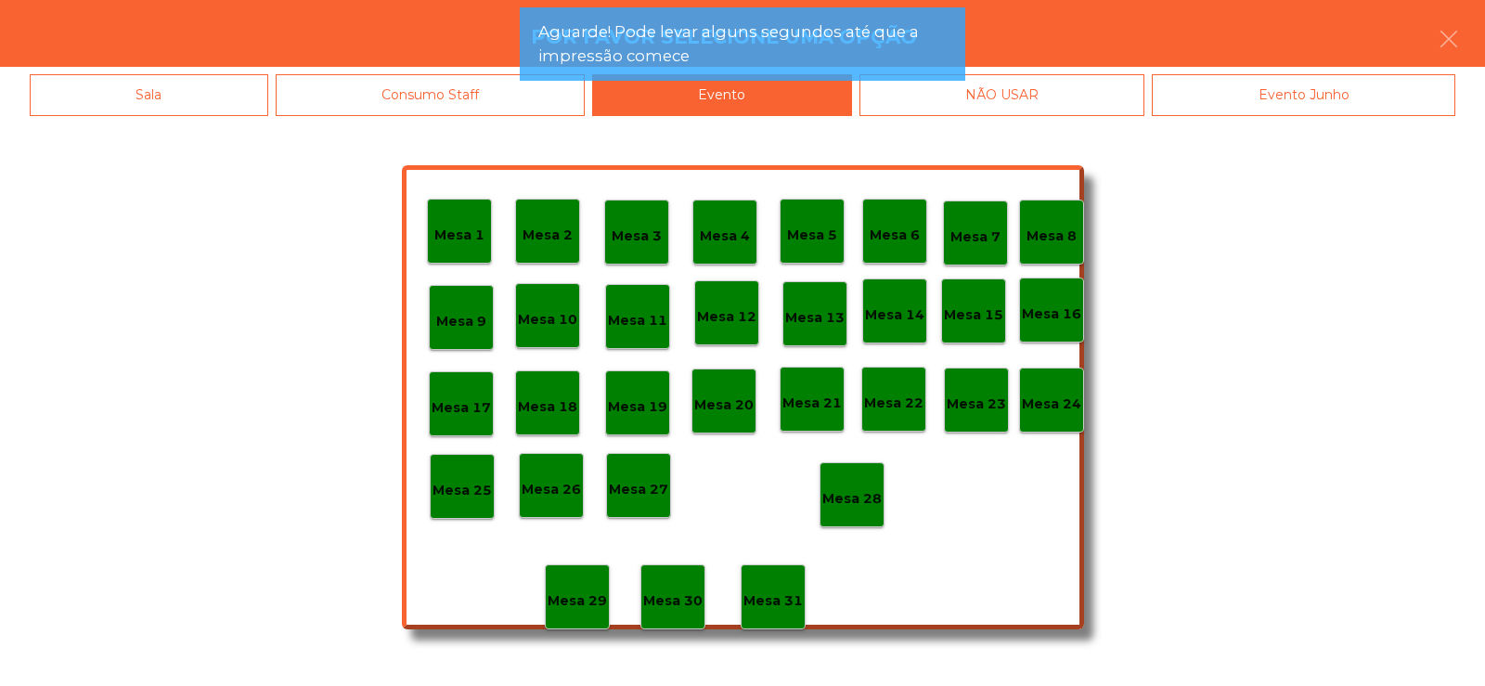
click at [852, 497] on p "Mesa 28" at bounding box center [851, 498] width 59 height 21
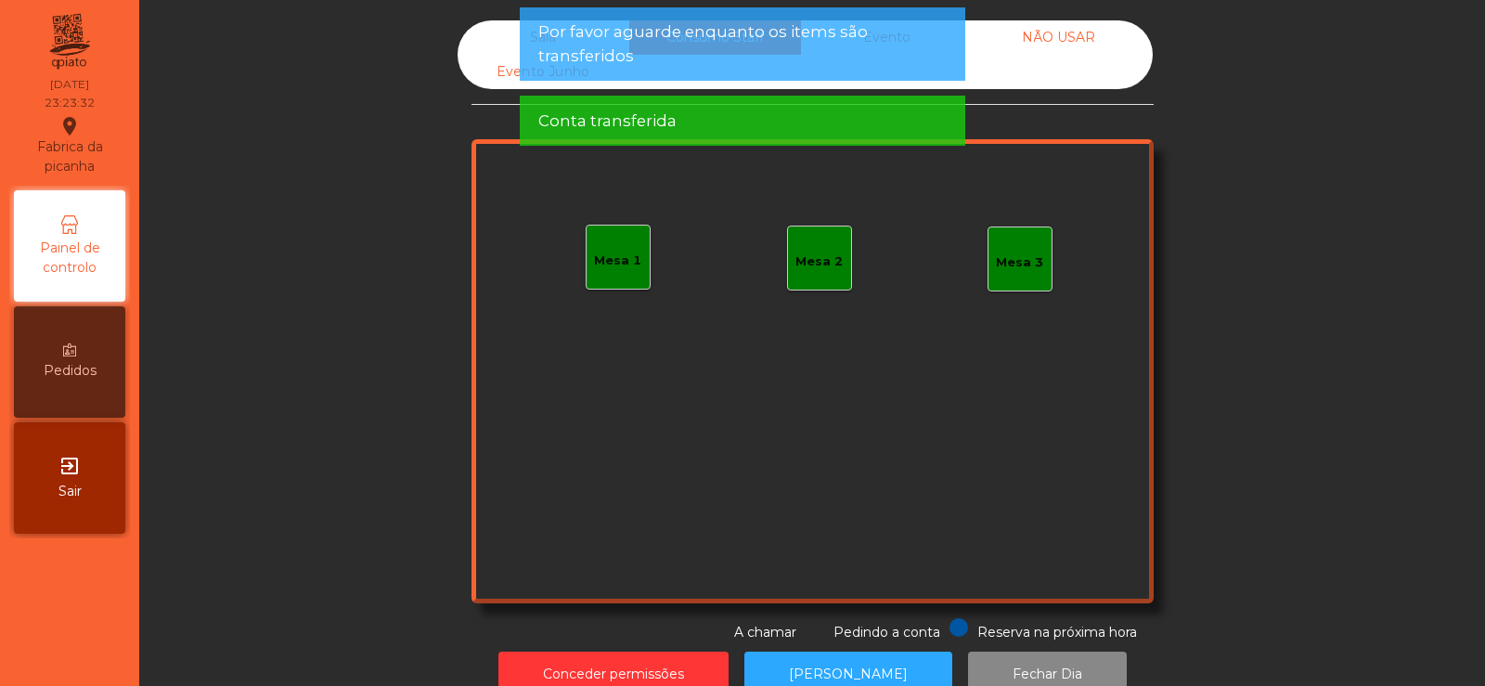
click at [810, 57] on span "Por favor aguarde enquanto os items são transferidos" at bounding box center [742, 43] width 408 height 46
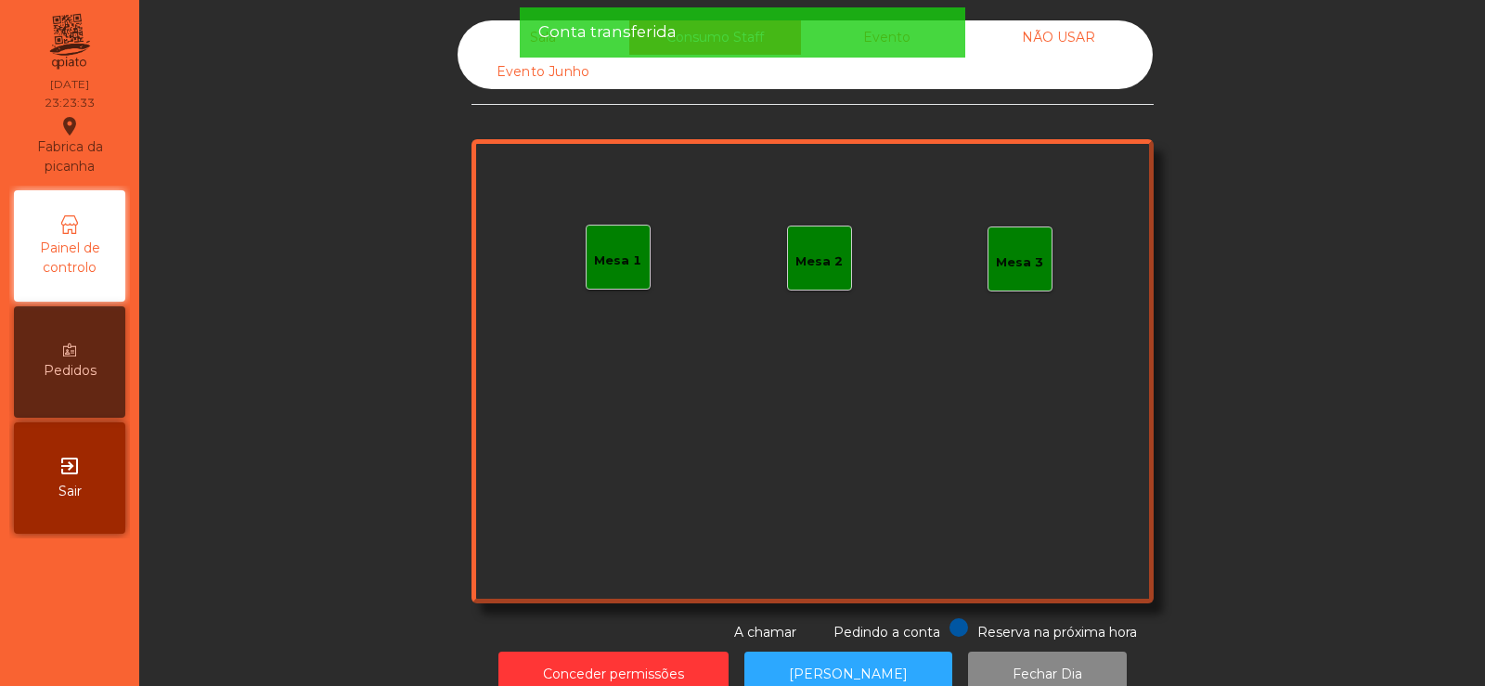
click at [860, 40] on div "Conta transferida" at bounding box center [742, 31] width 408 height 23
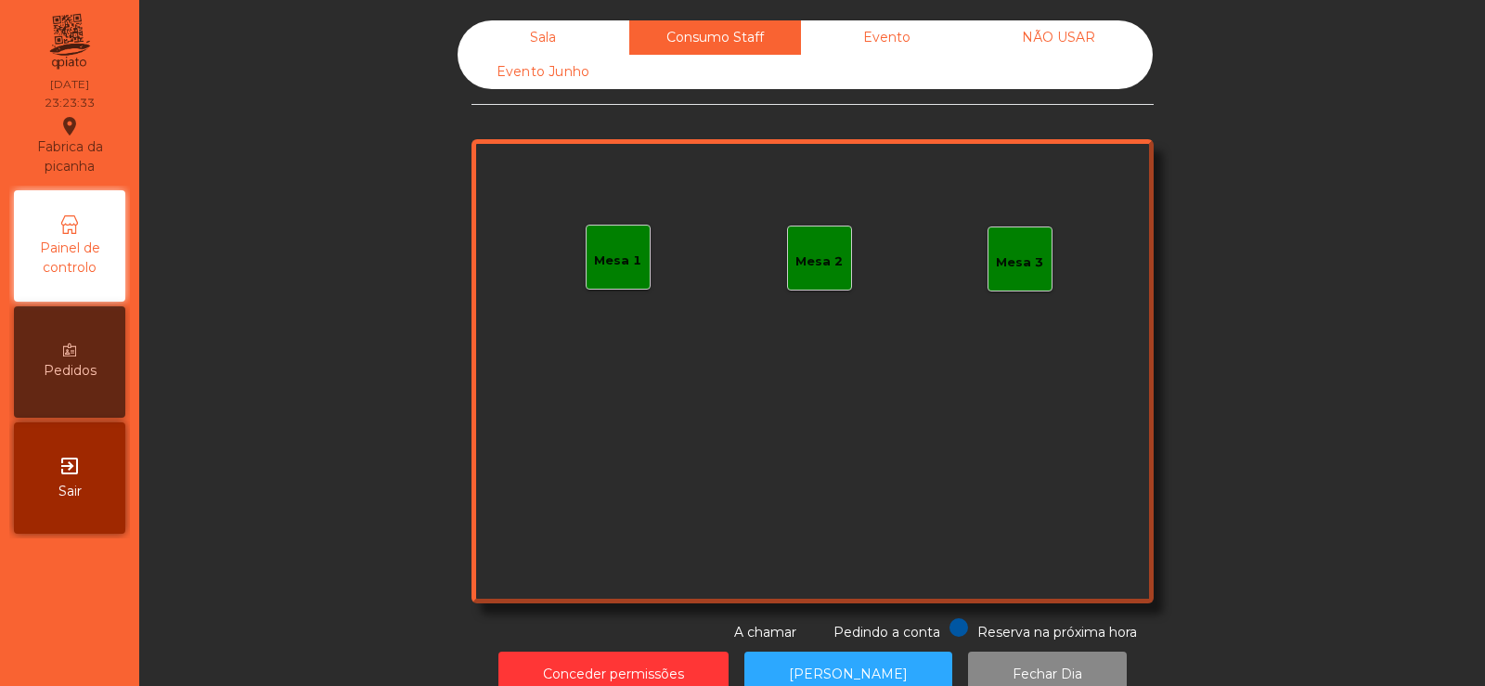
click at [900, 41] on div "Evento" at bounding box center [887, 37] width 172 height 34
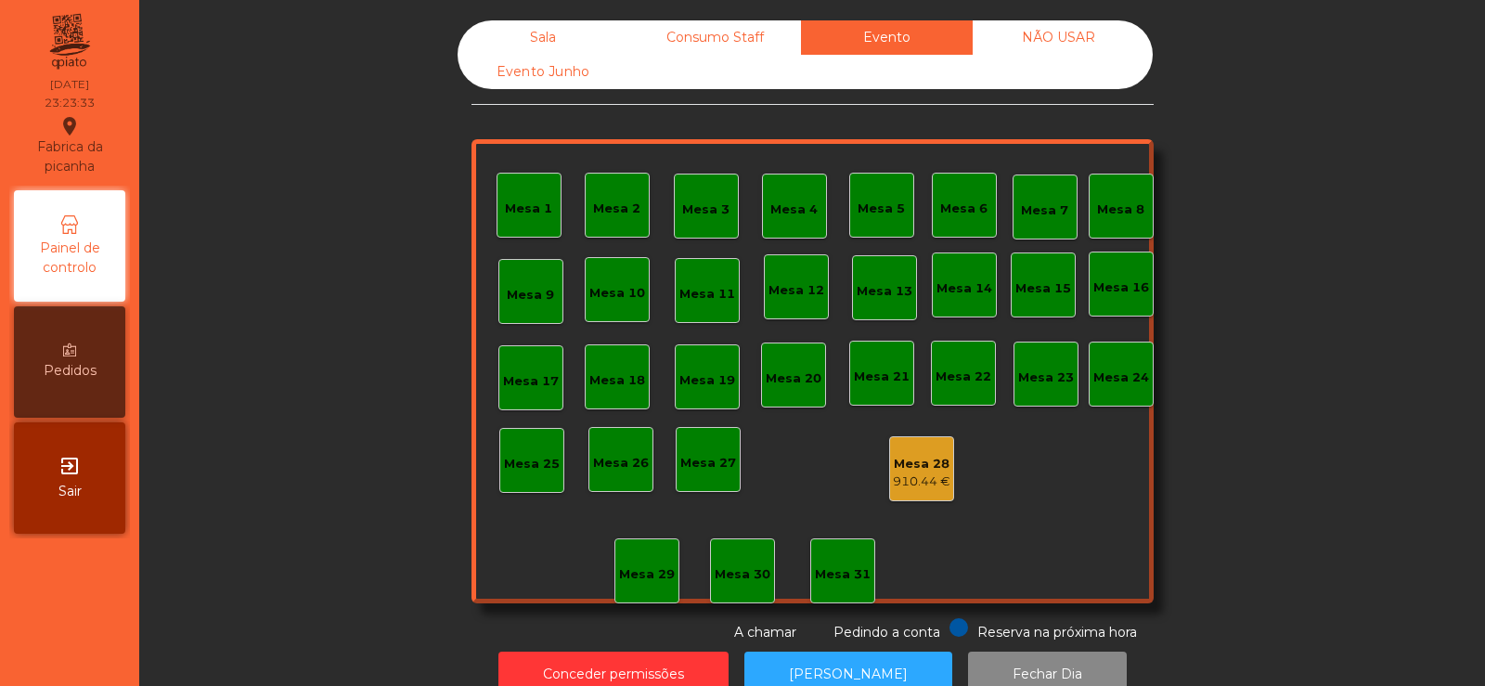
click at [1026, 42] on div "NÃO USAR" at bounding box center [1059, 37] width 172 height 34
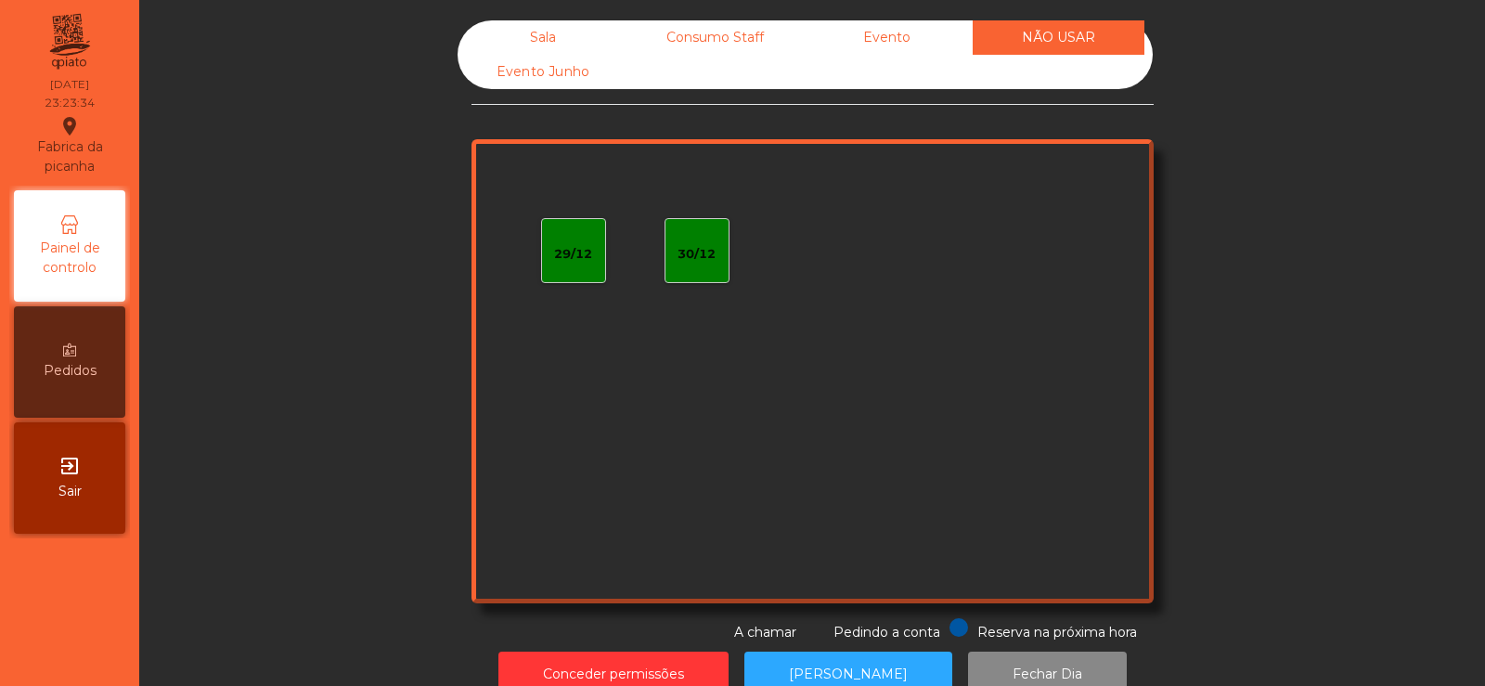
click at [893, 47] on div "Evento" at bounding box center [887, 37] width 172 height 34
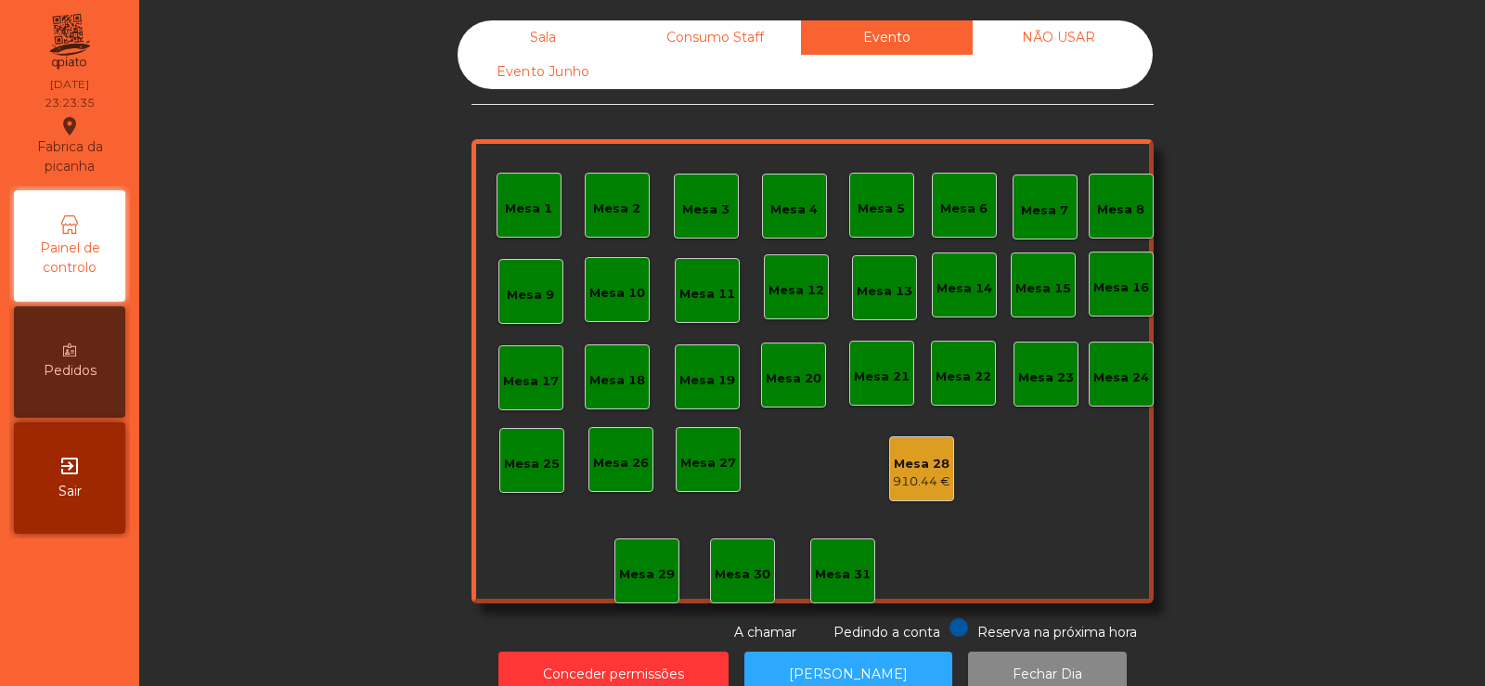
click at [711, 32] on div "Consumo Staff" at bounding box center [715, 37] width 172 height 34
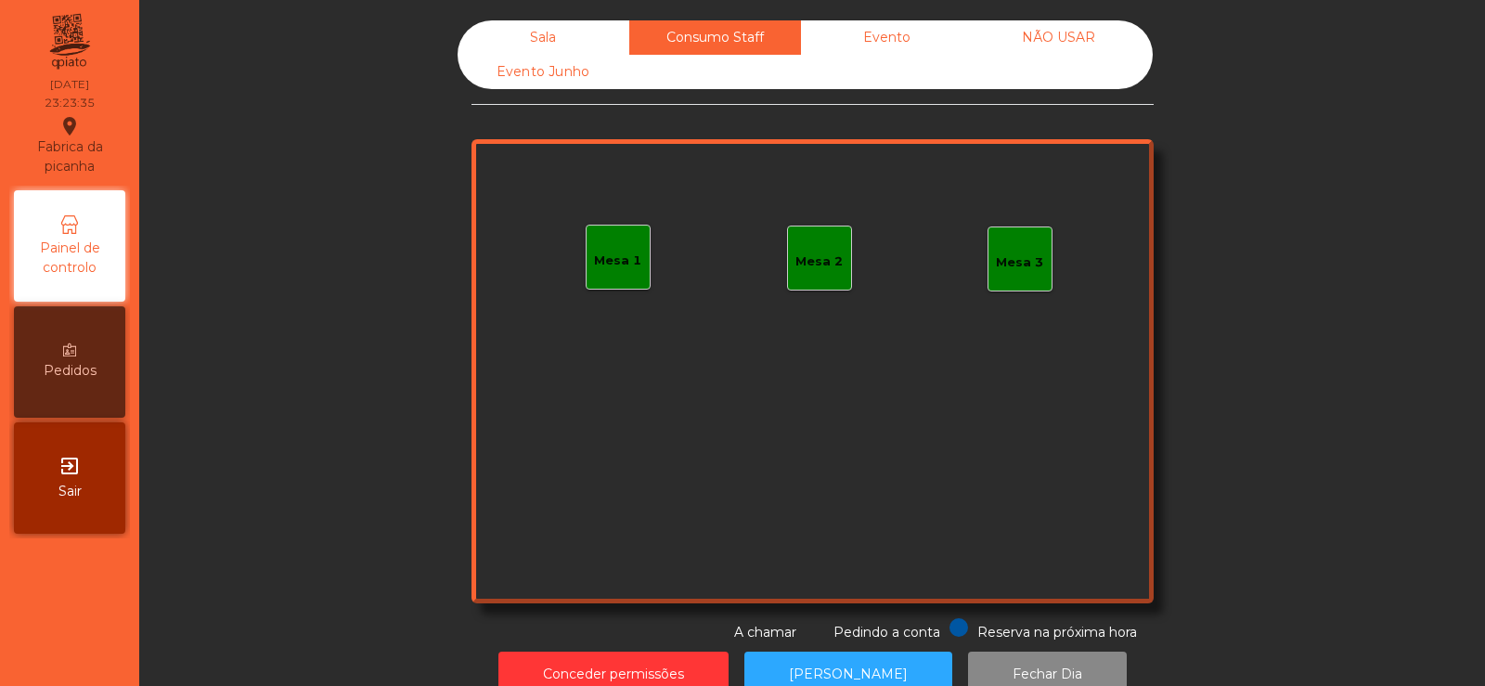
click at [535, 41] on div "Sala" at bounding box center [544, 37] width 172 height 34
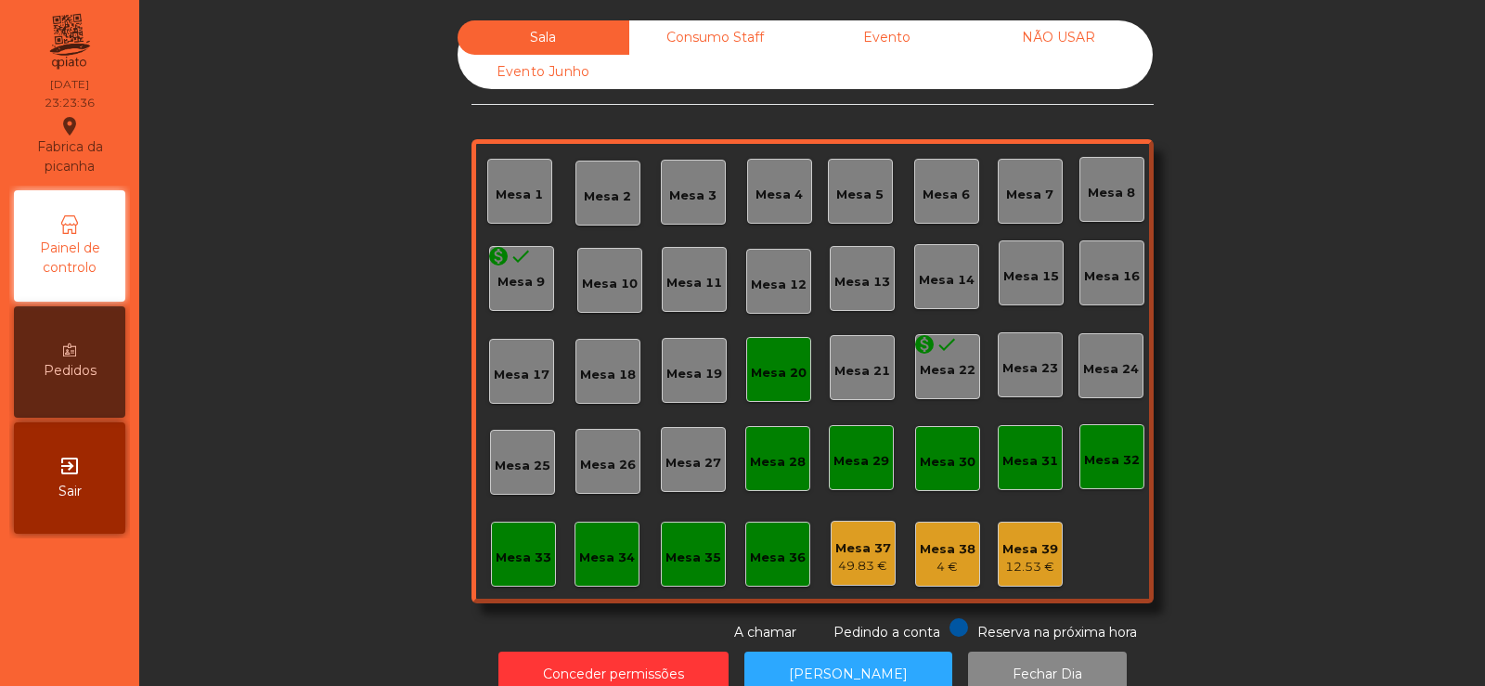
click at [776, 368] on div "Mesa 20" at bounding box center [779, 373] width 56 height 19
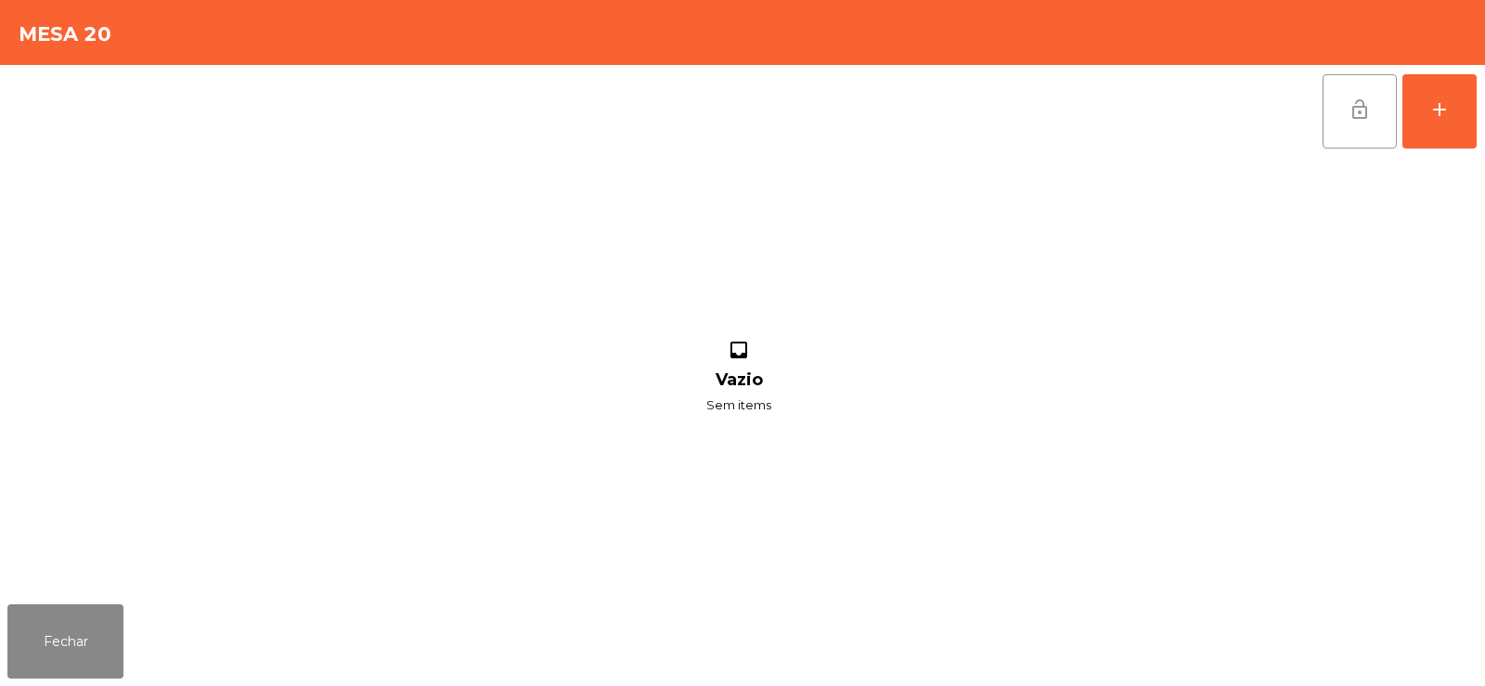
click at [1356, 116] on span "lock_open" at bounding box center [1359, 109] width 22 height 22
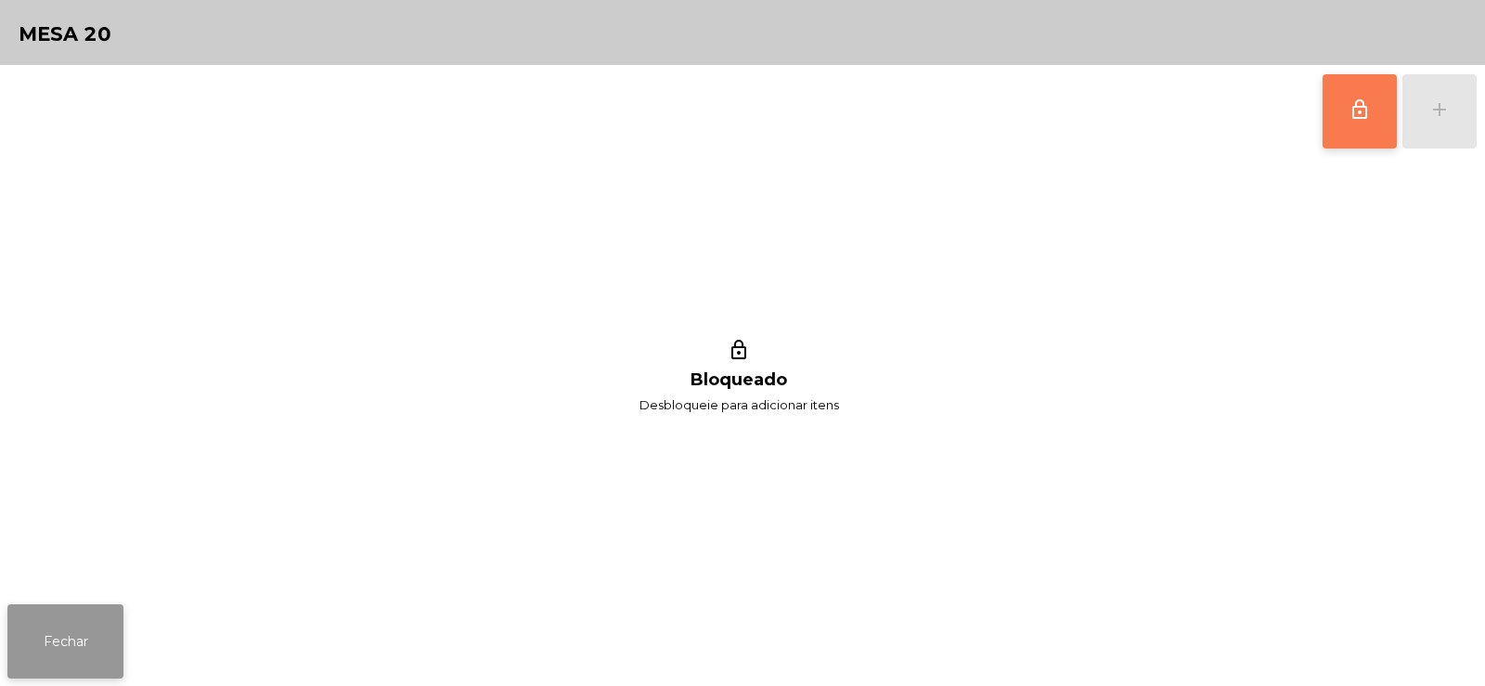
click at [69, 644] on button "Fechar" at bounding box center [65, 641] width 116 height 74
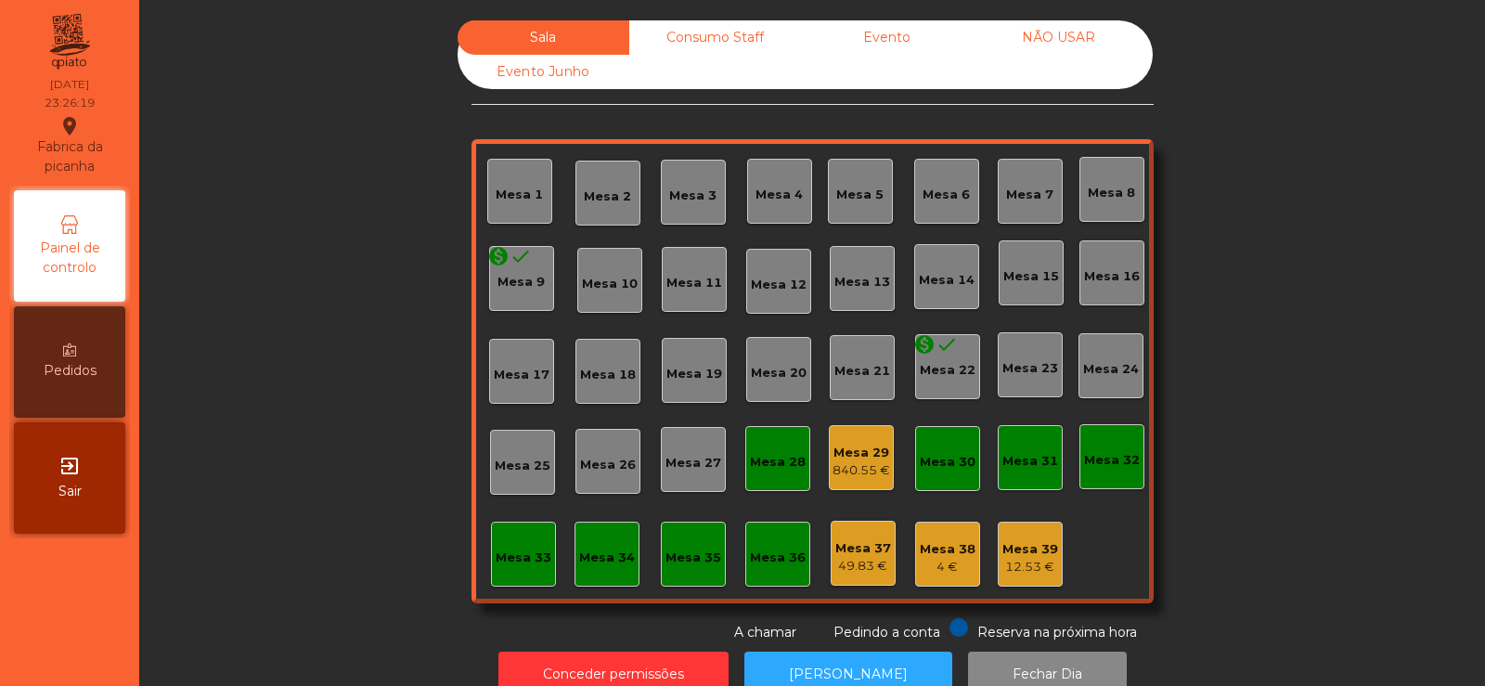
scroll to position [45, 0]
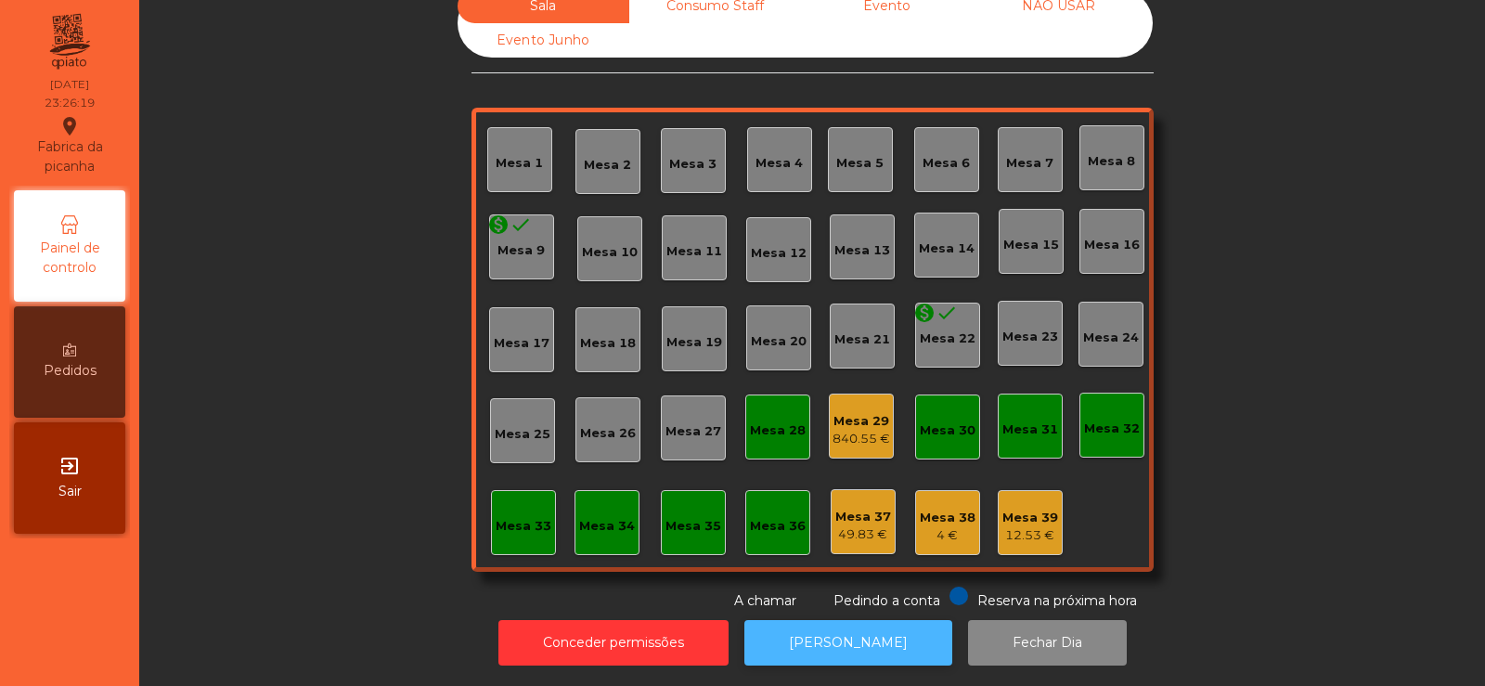
click at [824, 639] on button "[PERSON_NAME]" at bounding box center [848, 642] width 208 height 45
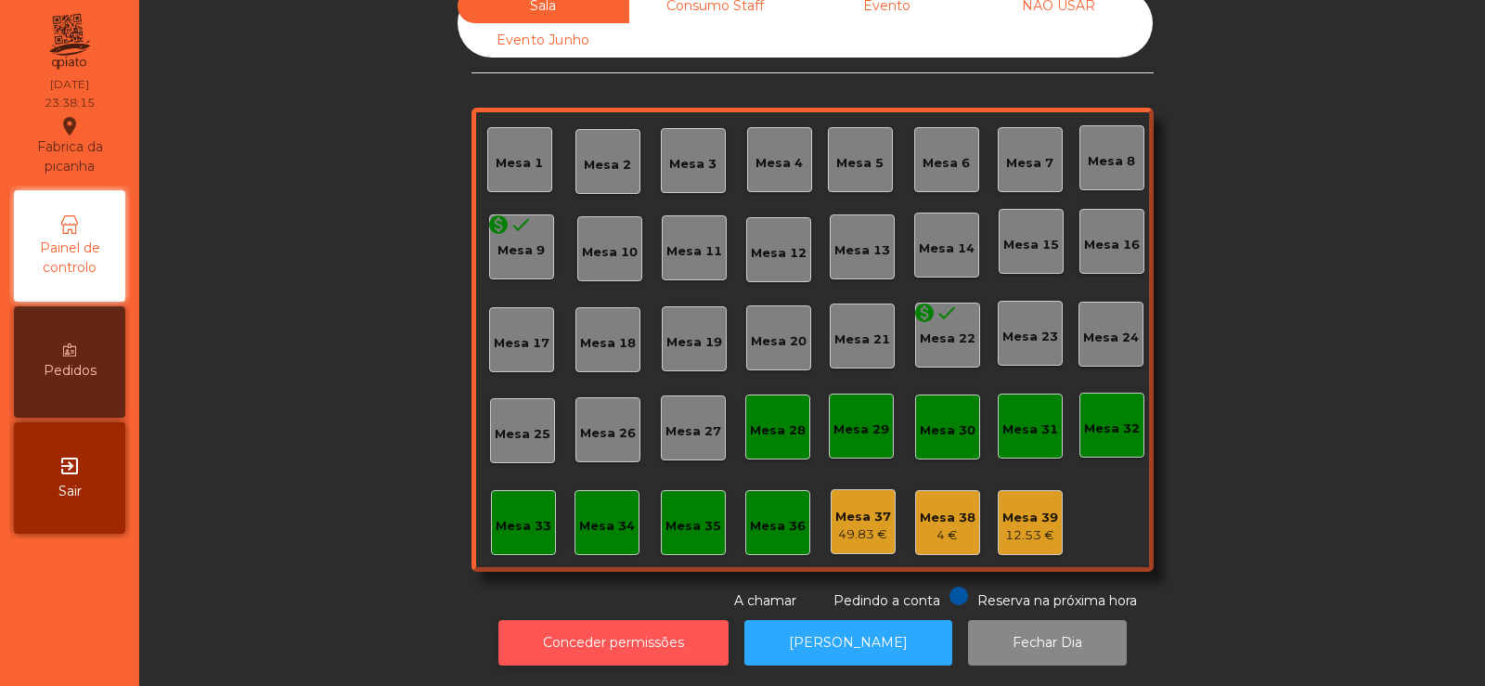
click at [639, 627] on button "Conceder permissões" at bounding box center [613, 642] width 230 height 45
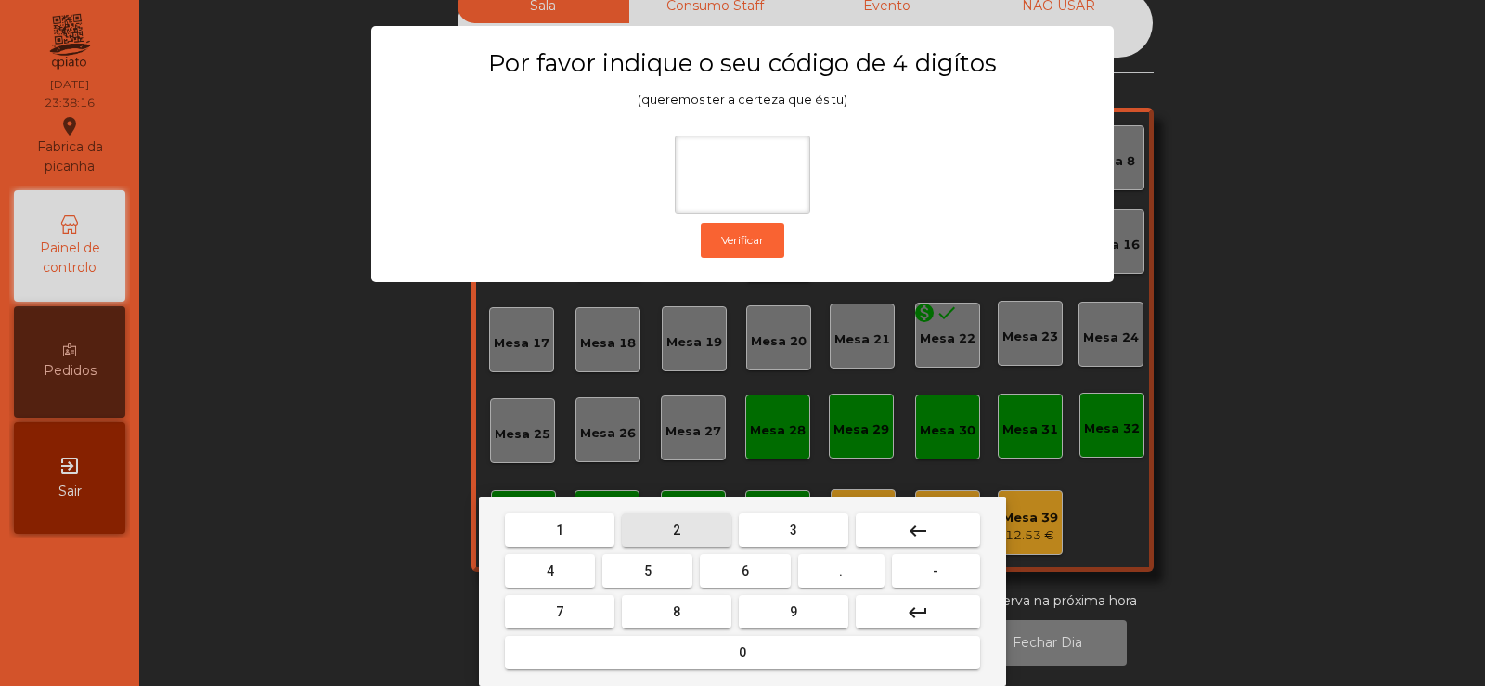
click at [678, 531] on span "2" at bounding box center [676, 530] width 7 height 15
click at [750, 583] on button "6" at bounding box center [745, 570] width 90 height 33
click at [574, 601] on button "7" at bounding box center [560, 611] width 110 height 33
click at [649, 577] on span "5" at bounding box center [647, 570] width 7 height 15
type input "****"
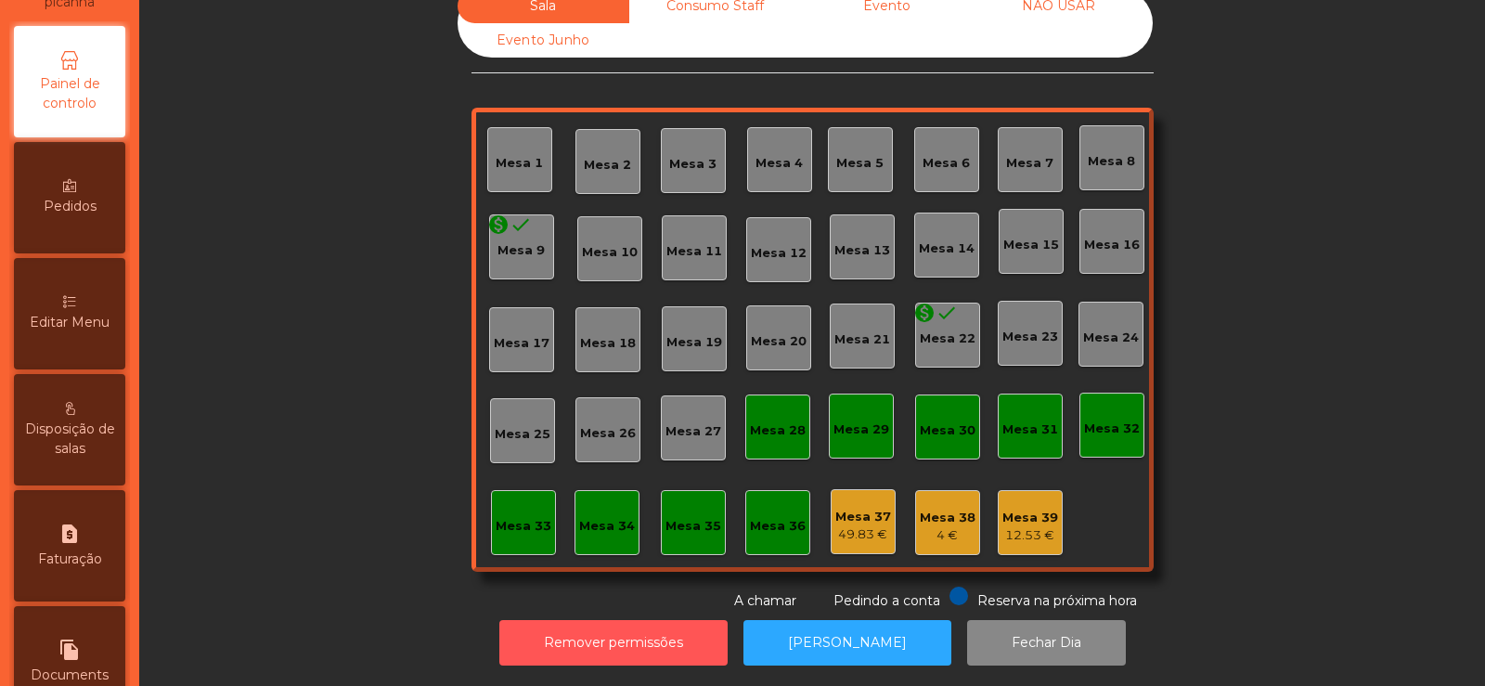
scroll to position [419, 0]
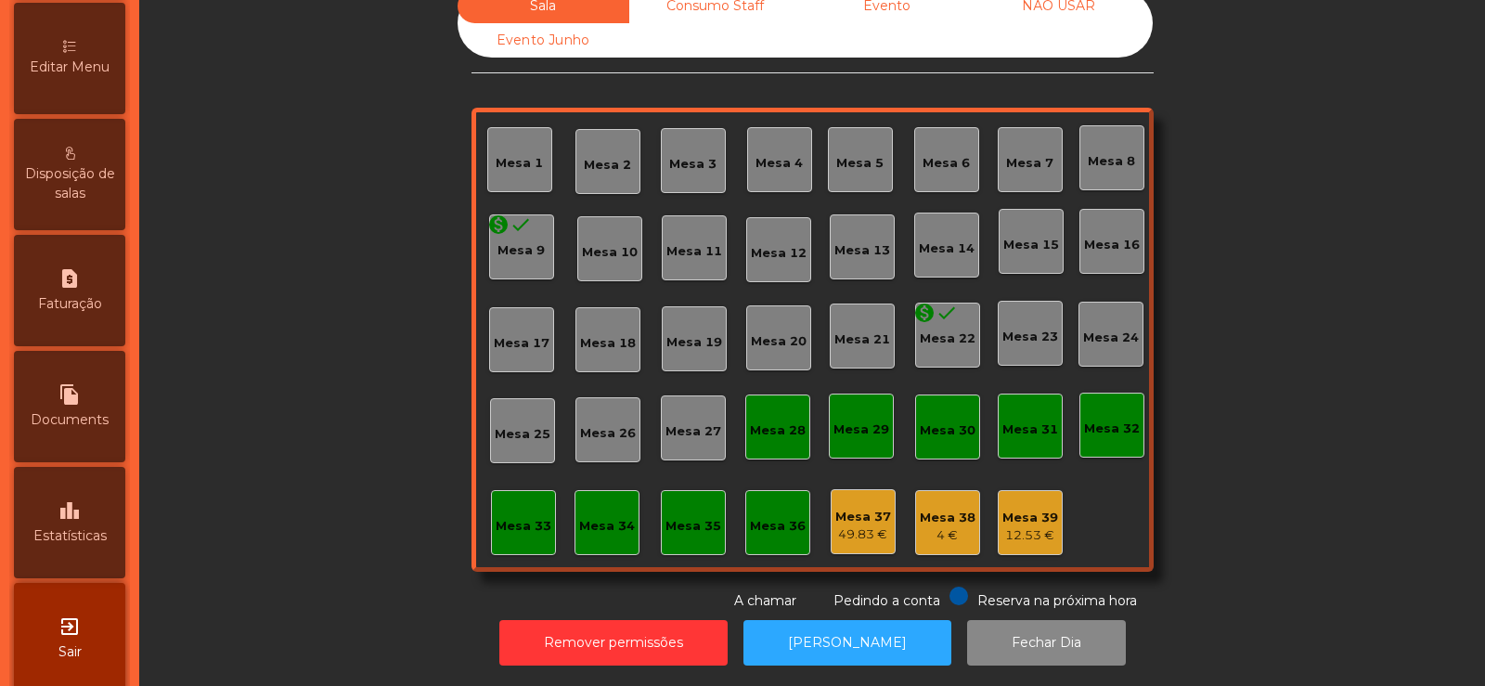
click at [64, 399] on div "file_copy Documents" at bounding box center [69, 406] width 111 height 111
select select "**"
select select "****"
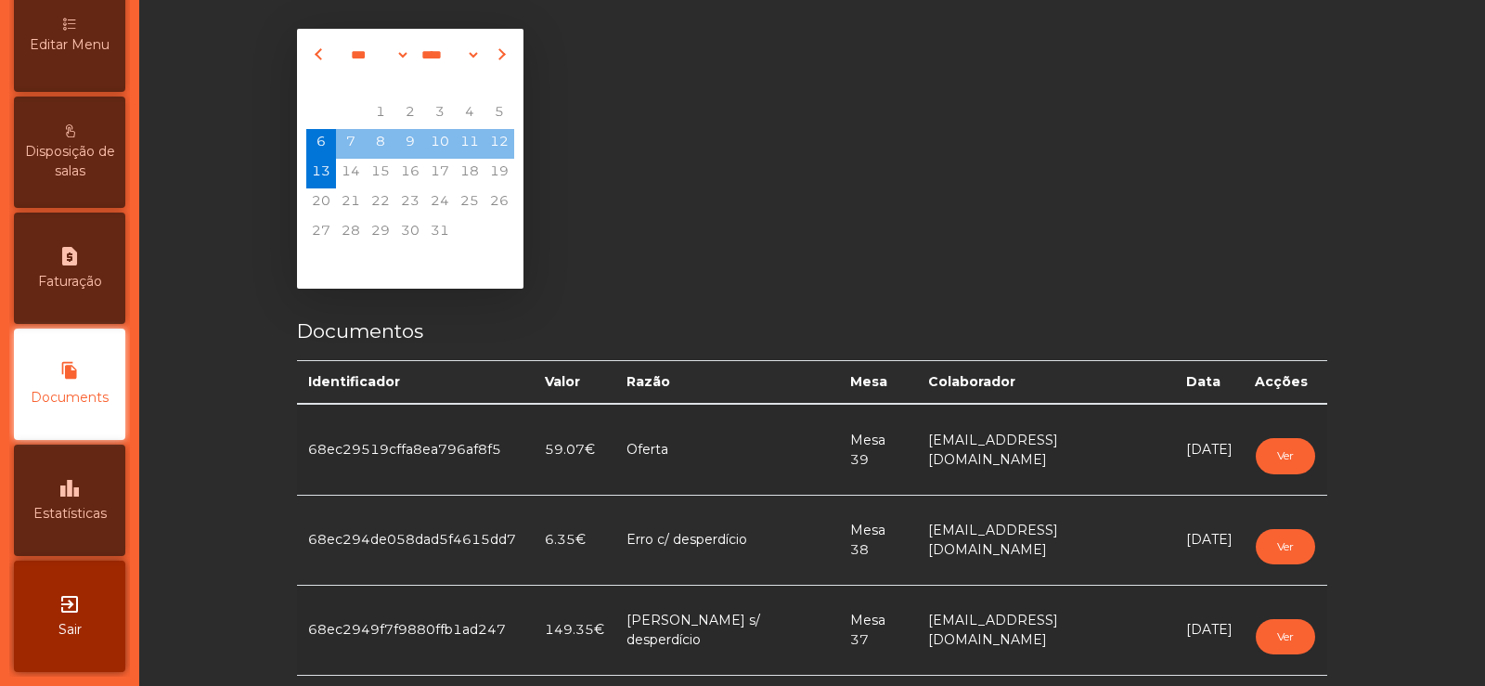
scroll to position [45, 0]
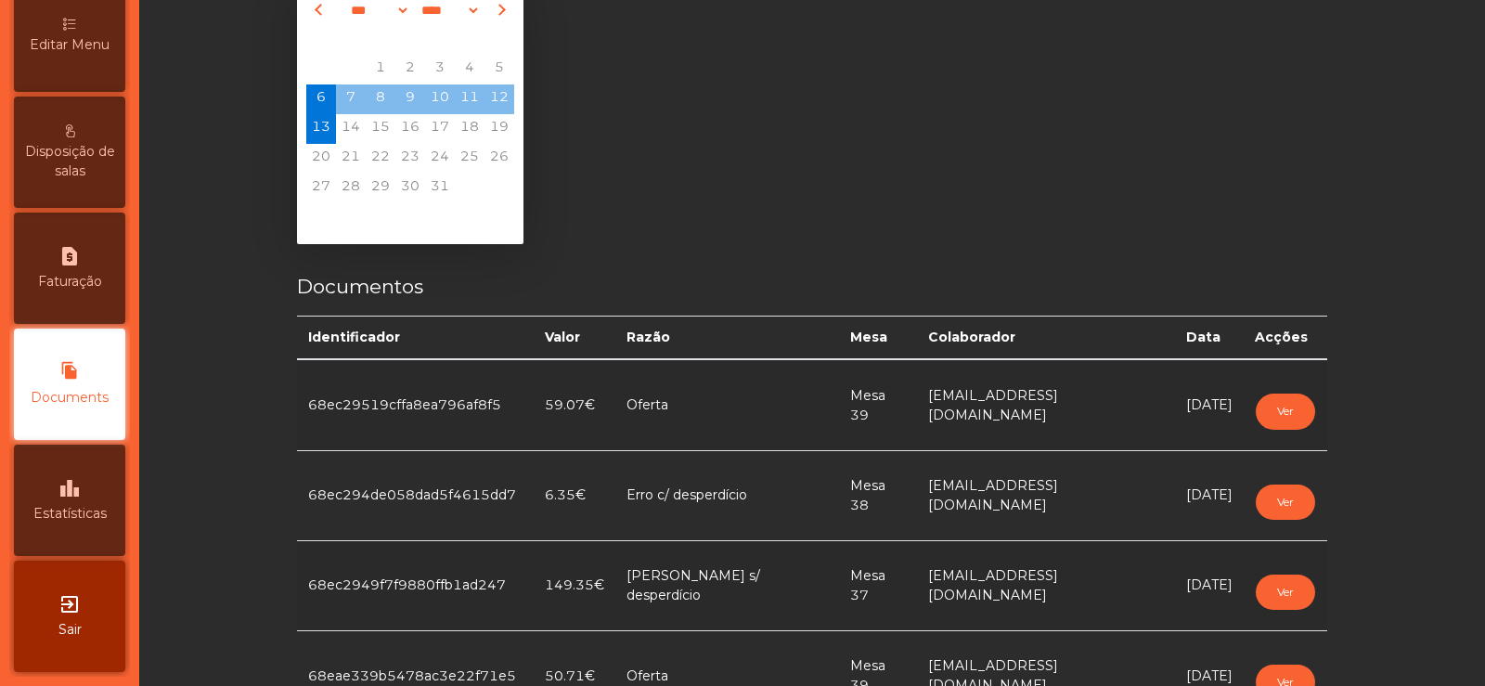
click at [68, 474] on div "leaderboard Estatísticas" at bounding box center [69, 500] width 111 height 111
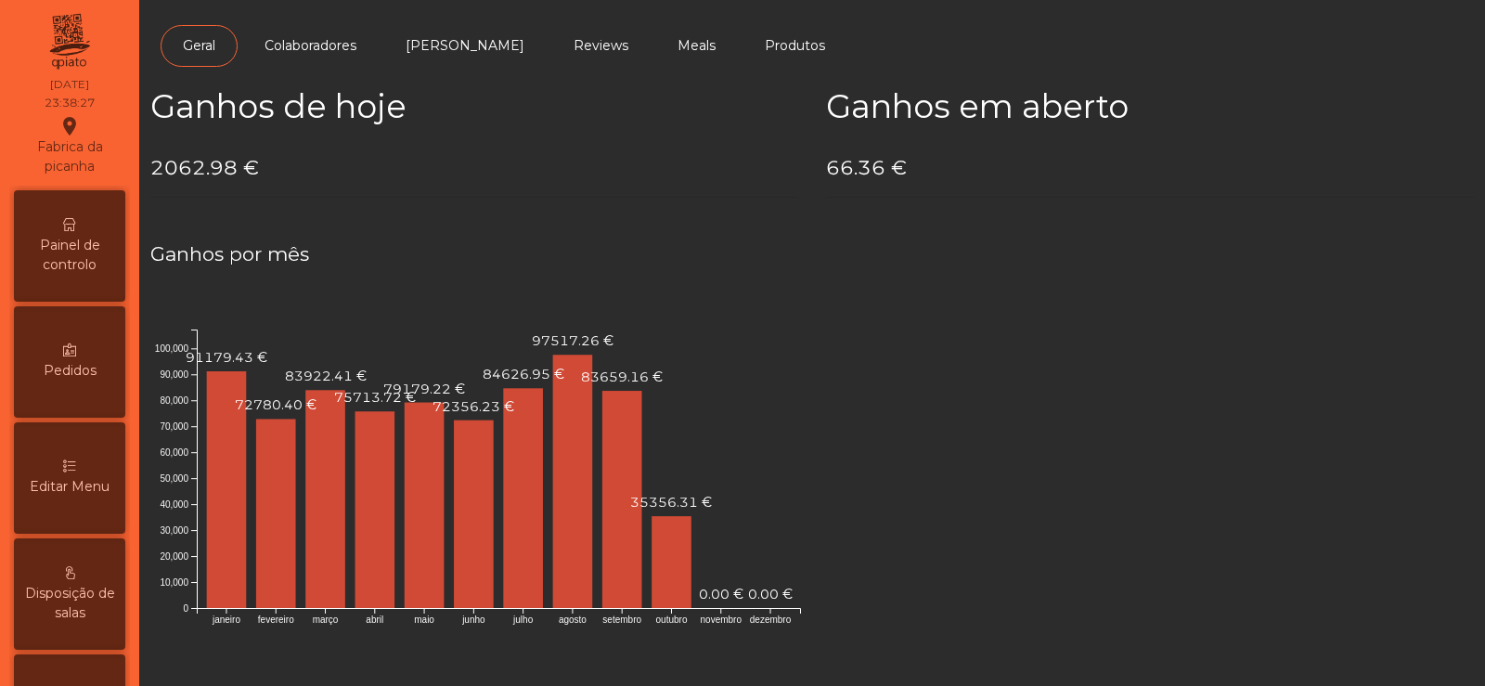
click at [77, 246] on span "Painel de controlo" at bounding box center [70, 255] width 102 height 39
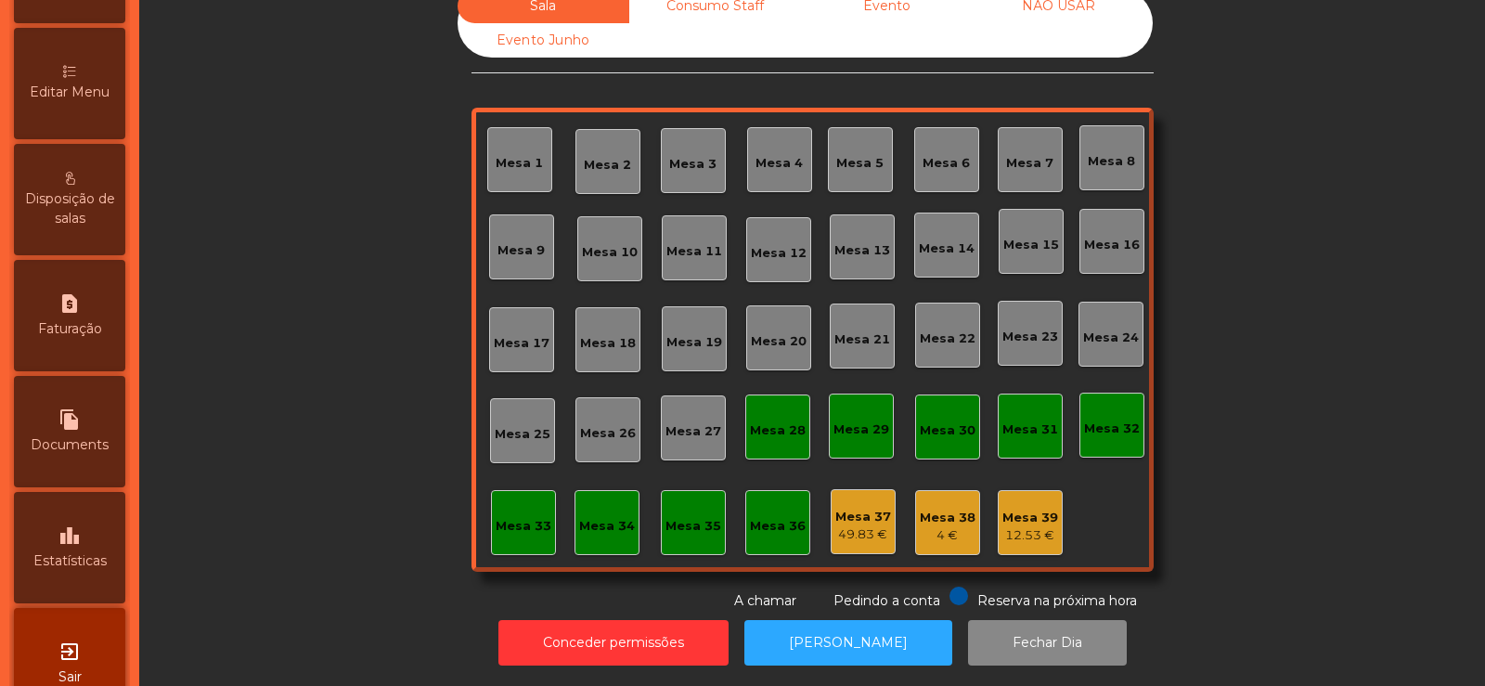
scroll to position [434, 0]
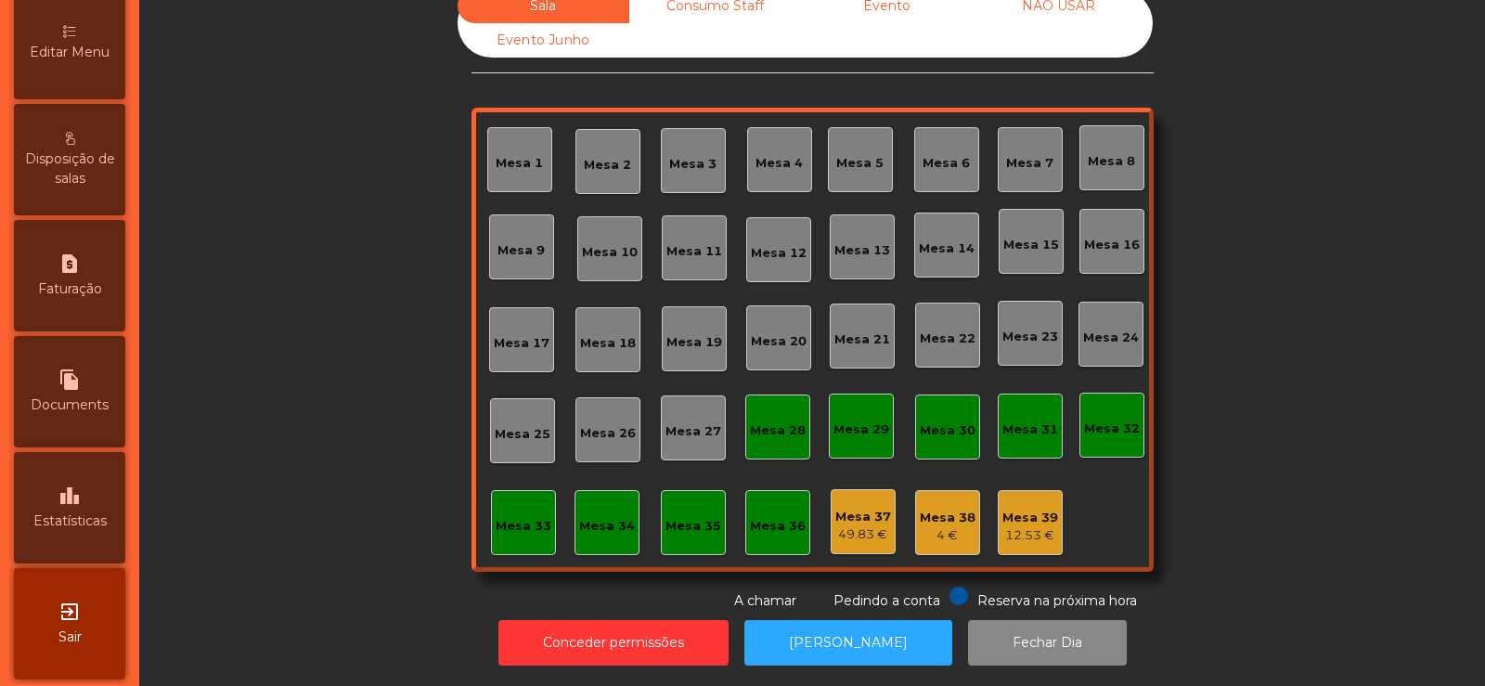
click at [71, 401] on span "Documents" at bounding box center [70, 404] width 78 height 19
select select "**"
select select "****"
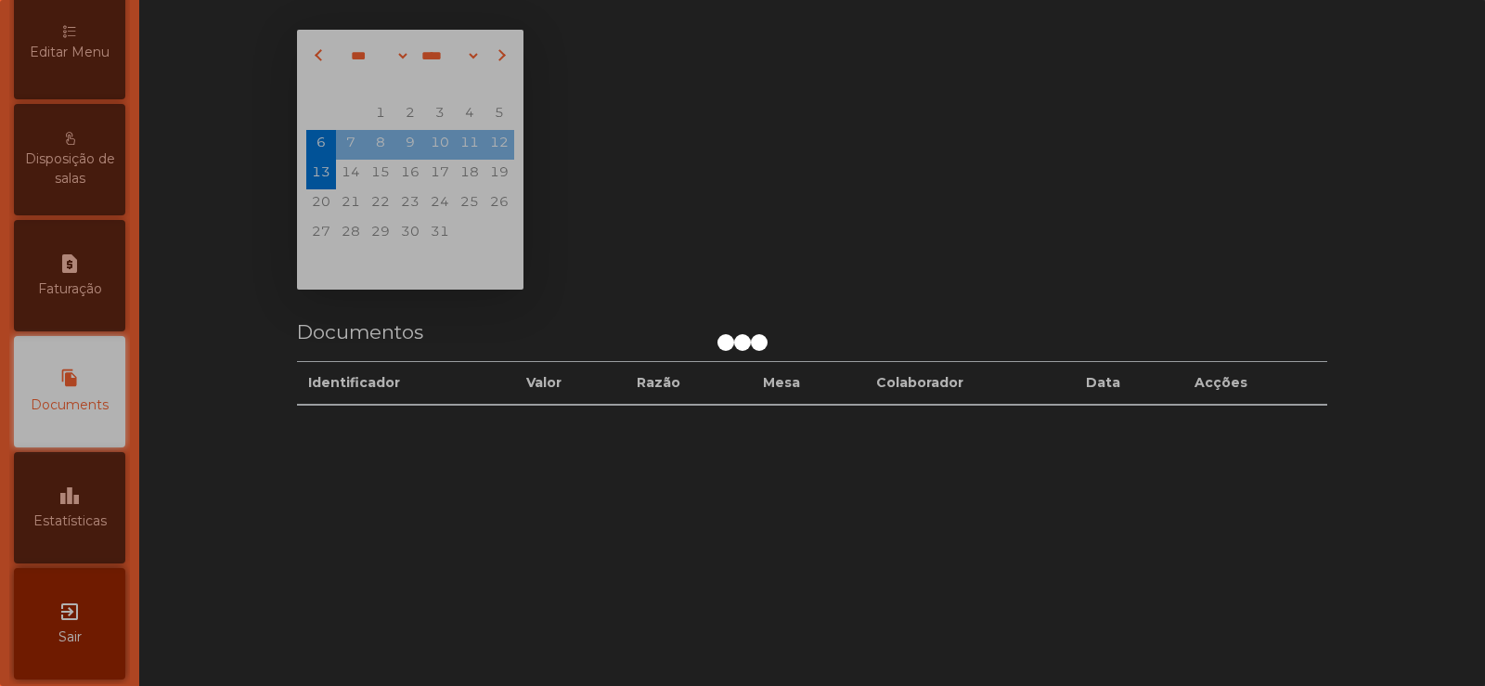
scroll to position [442, 0]
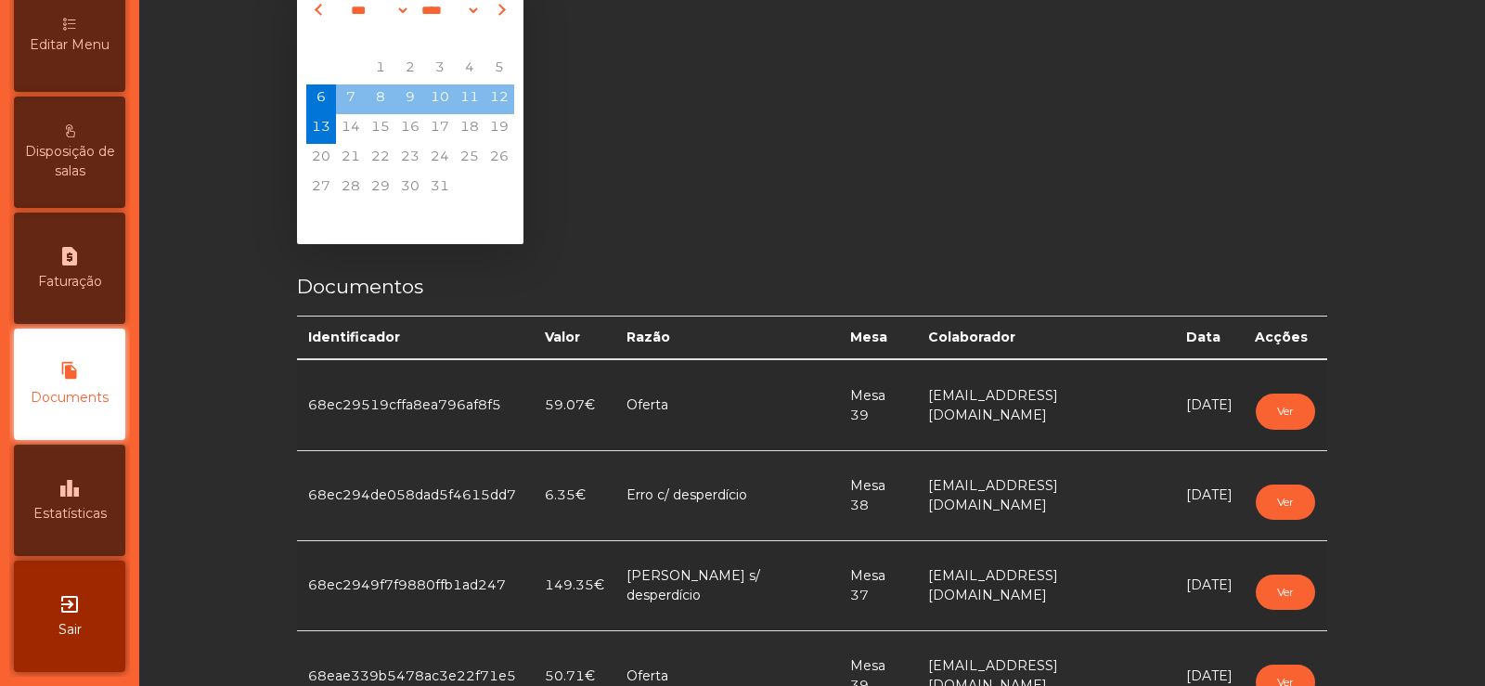
click at [77, 279] on span "Faturação" at bounding box center [70, 281] width 64 height 19
select select "**"
select select "****"
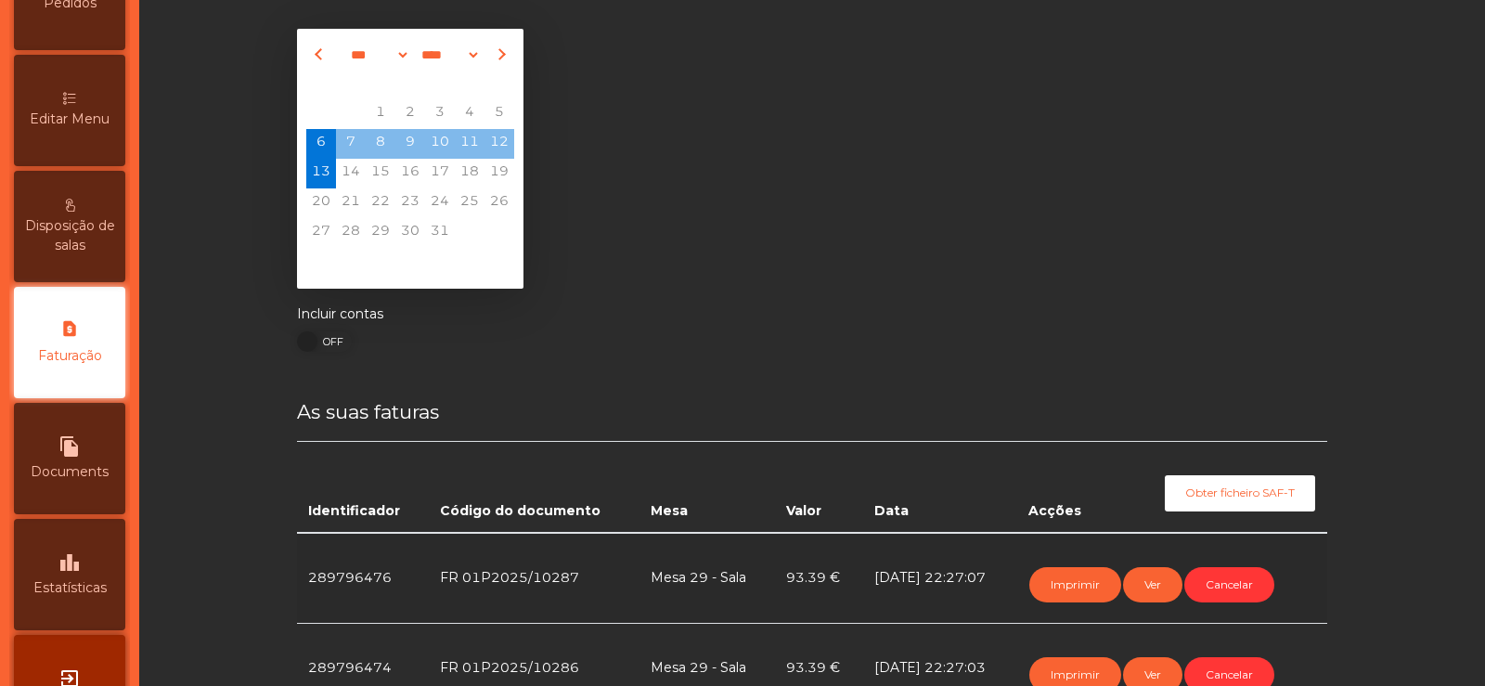
scroll to position [45, 0]
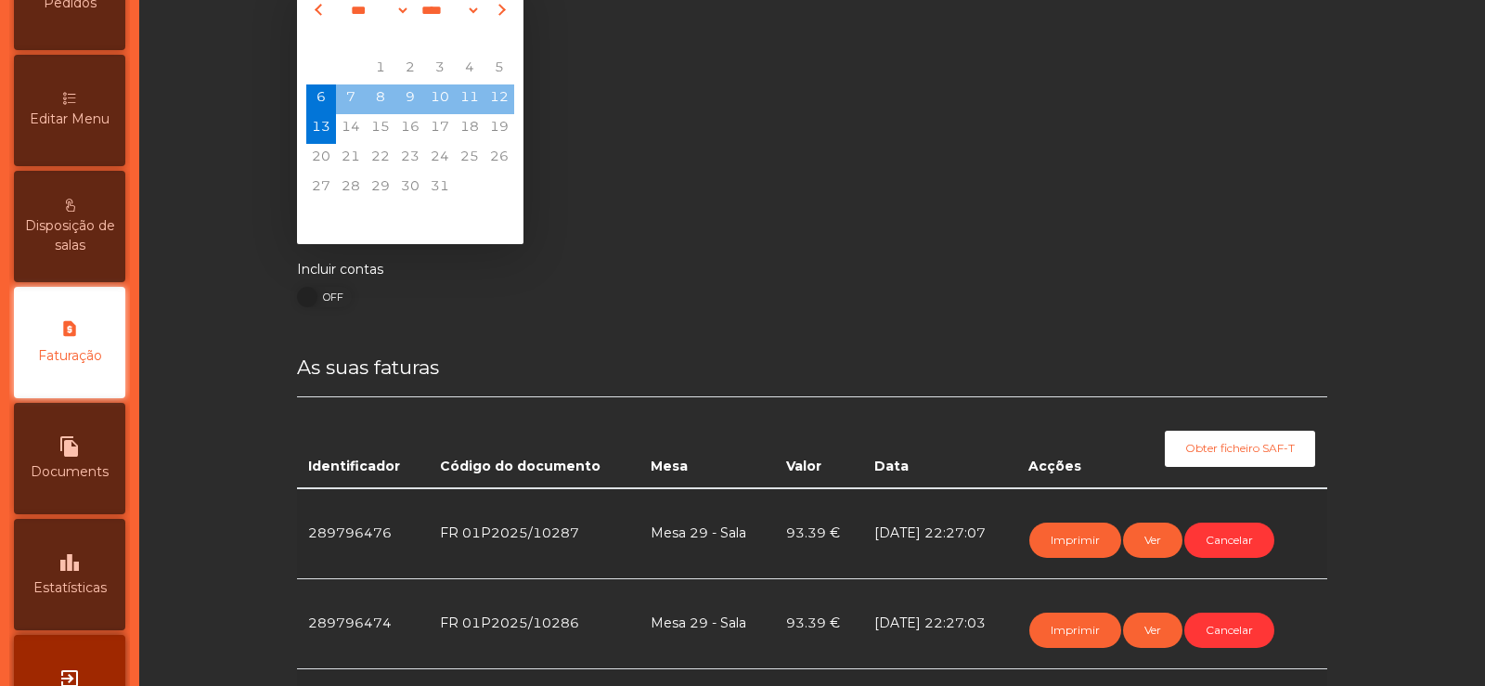
click at [81, 445] on icon "file_copy" at bounding box center [69, 446] width 22 height 22
select select "**"
select select "****"
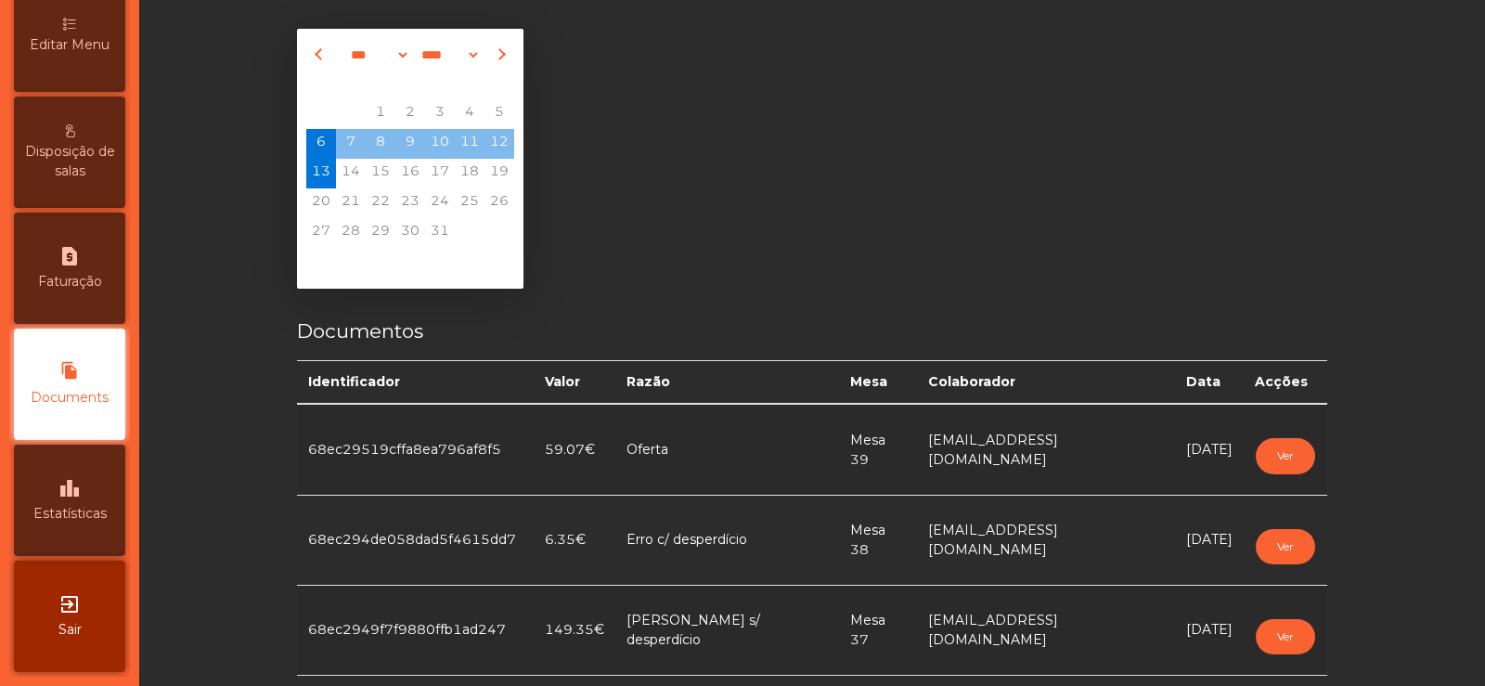
scroll to position [45, 0]
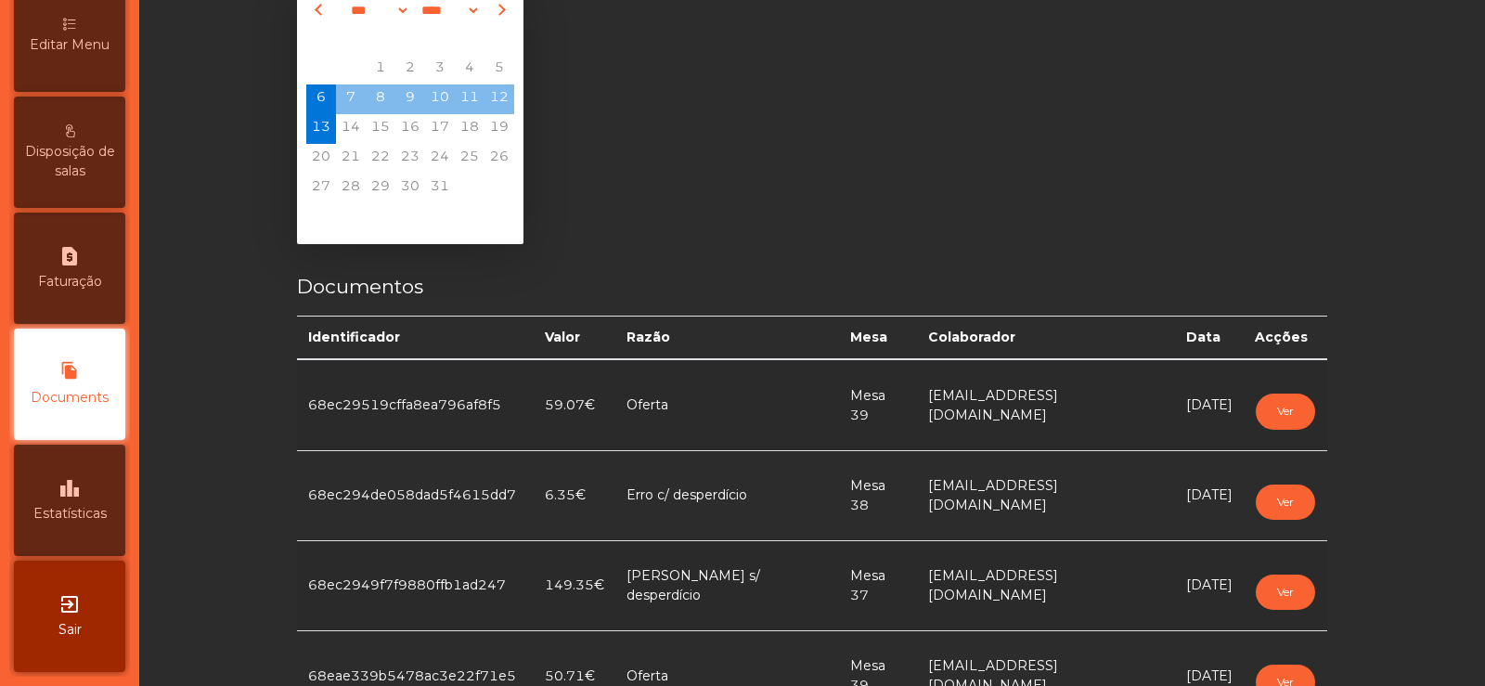
click at [58, 271] on div "request_page Faturação" at bounding box center [69, 268] width 111 height 111
select select "**"
select select "****"
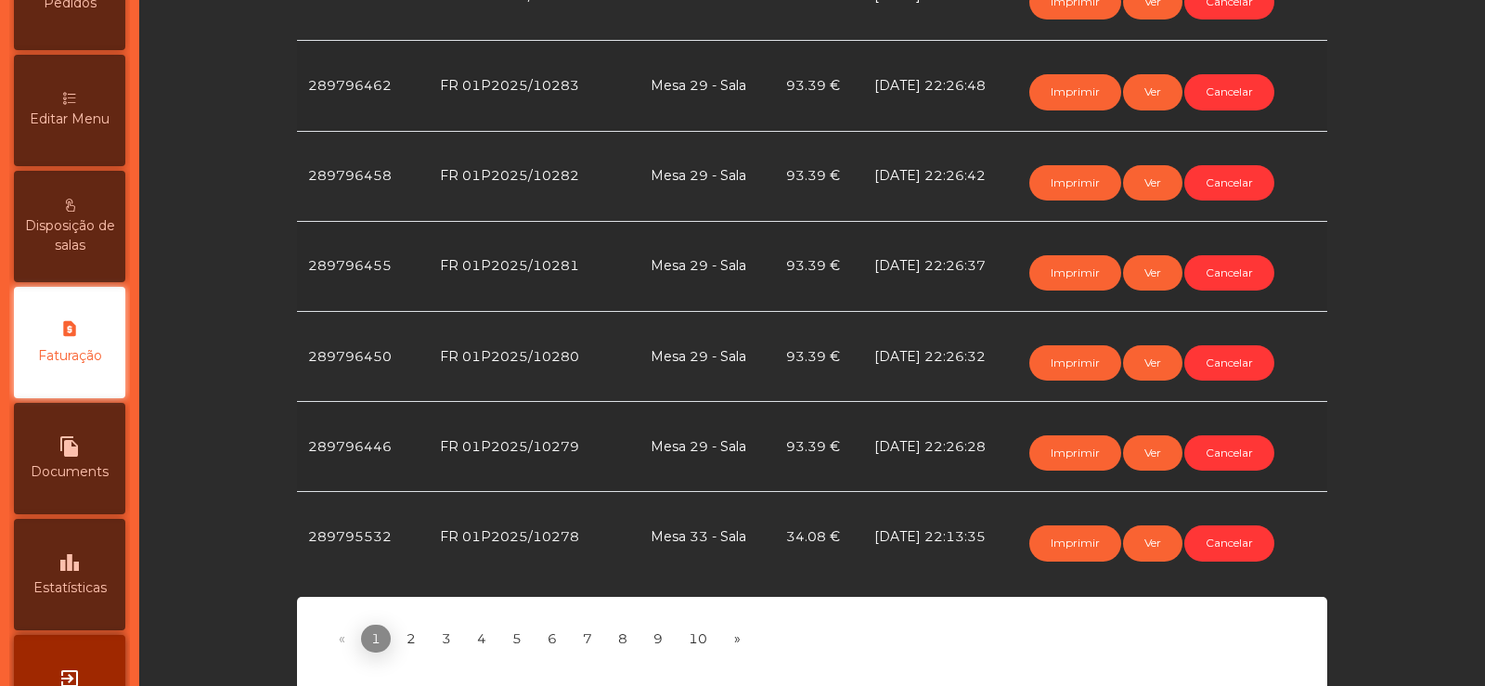
scroll to position [888, 0]
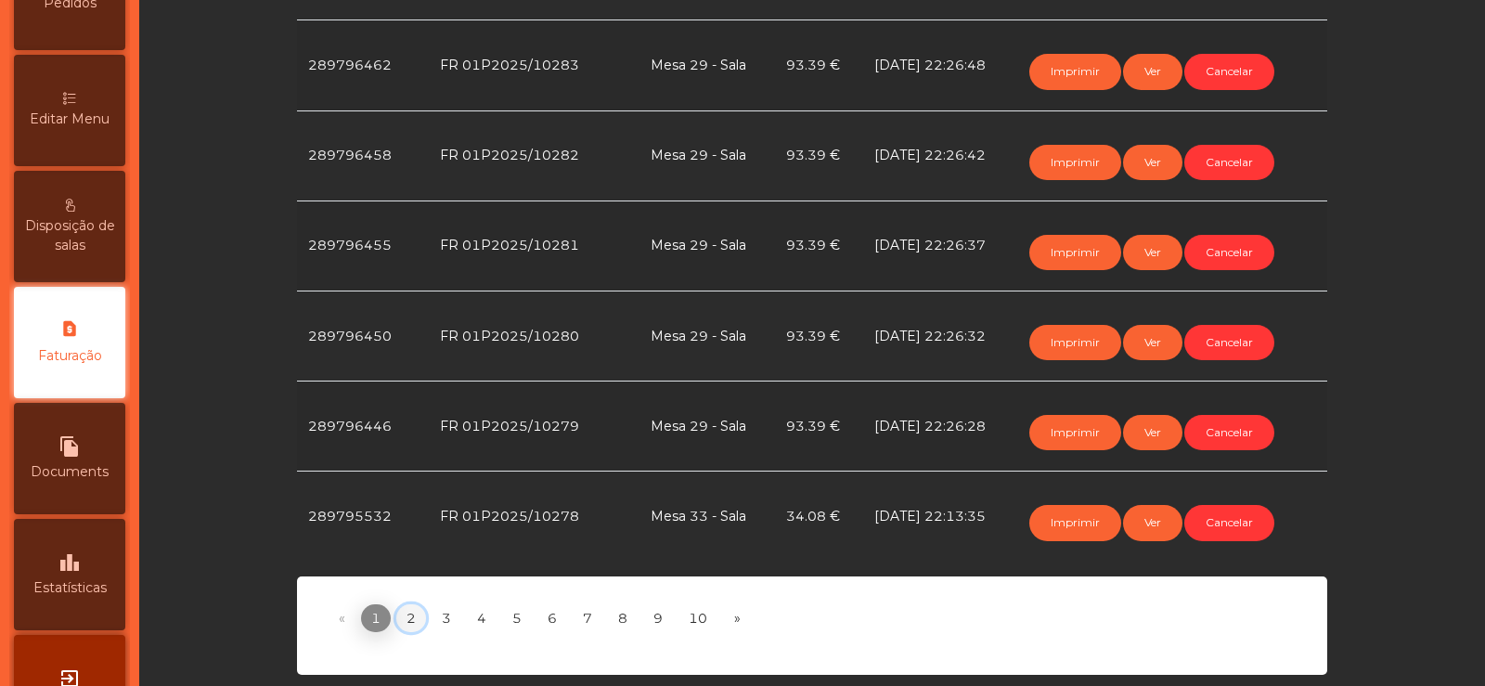
click at [406, 606] on link "2" at bounding box center [411, 618] width 30 height 28
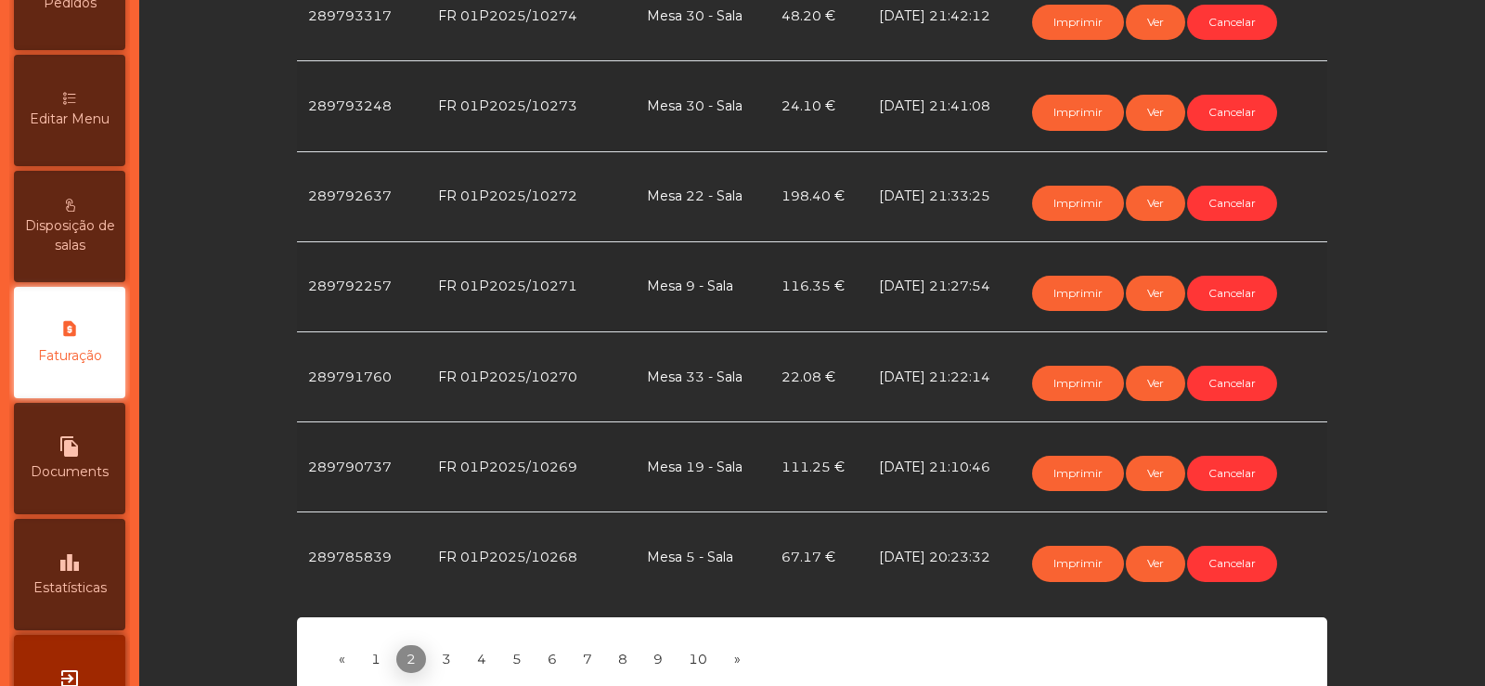
scroll to position [807, 0]
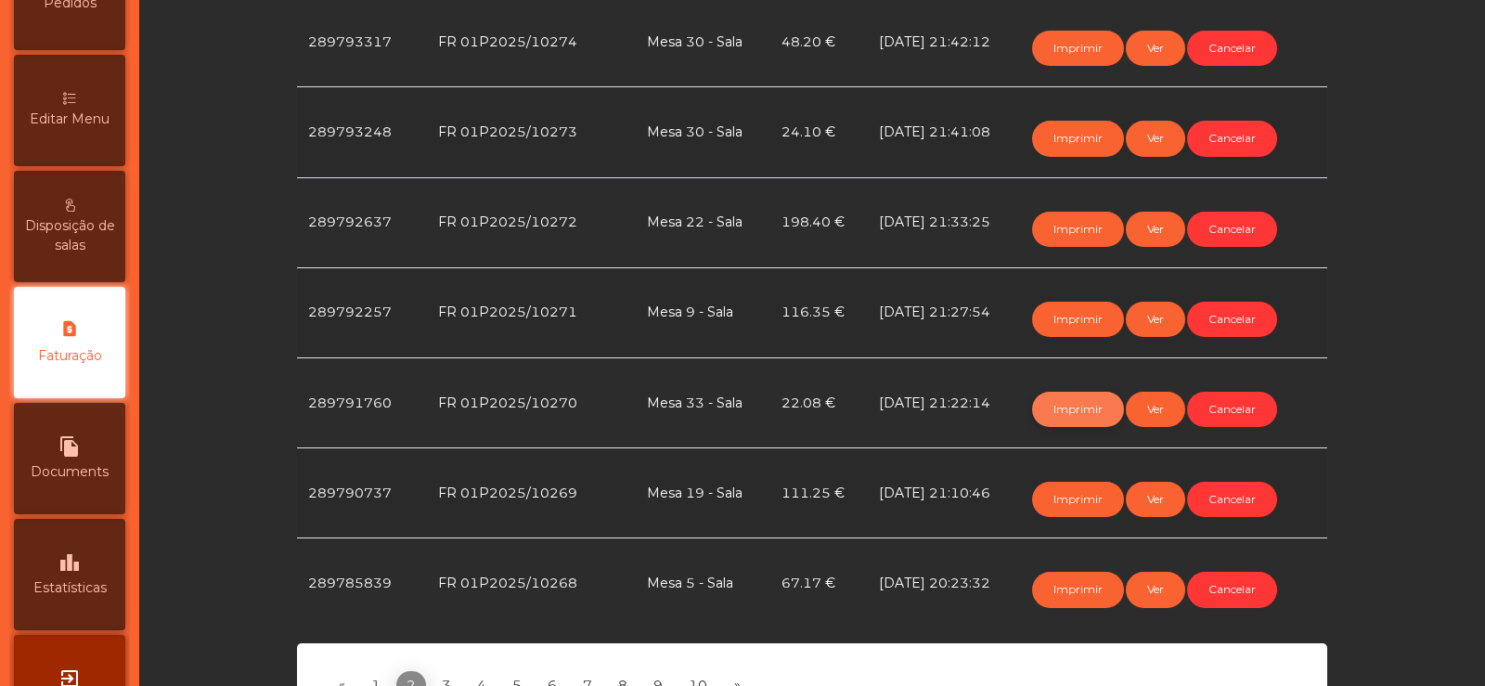
click at [1064, 420] on button "Imprimir" at bounding box center [1078, 409] width 92 height 35
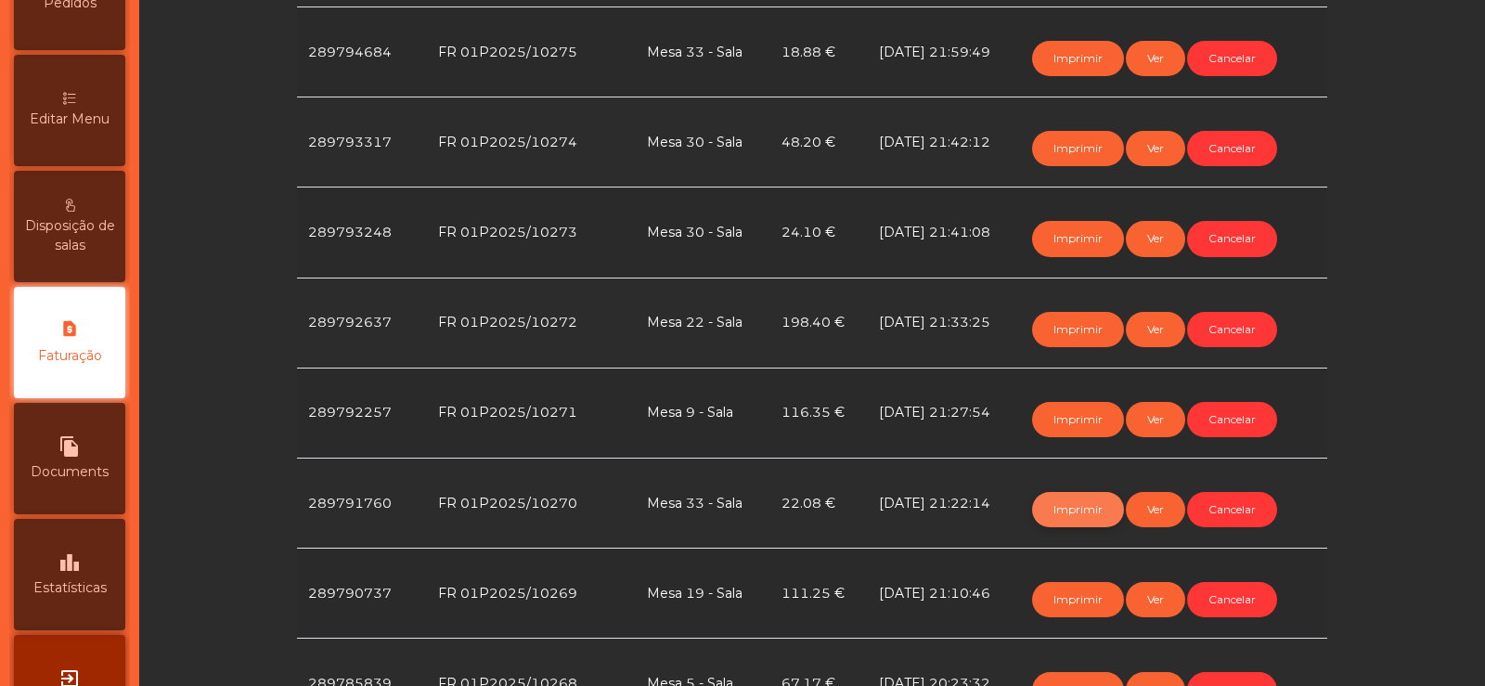
scroll to position [888, 0]
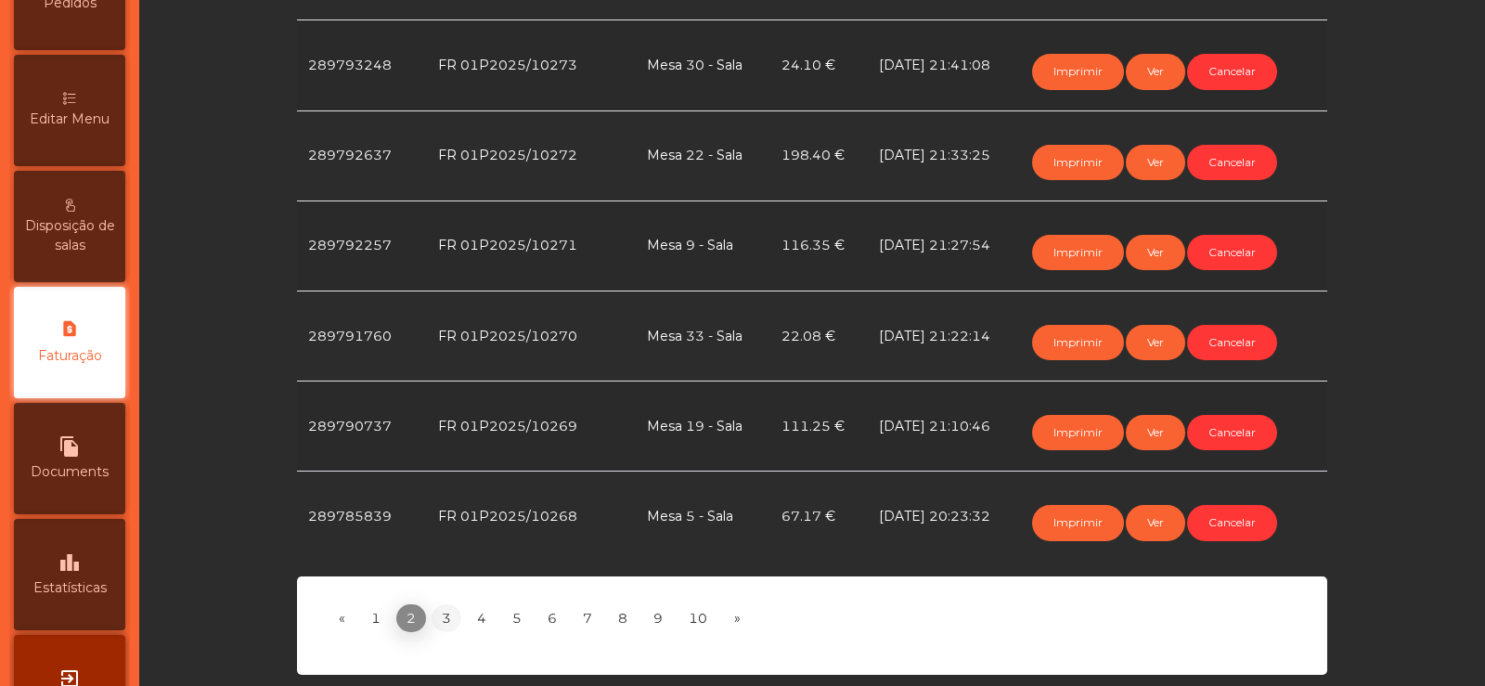
click at [434, 606] on link "3" at bounding box center [447, 618] width 30 height 28
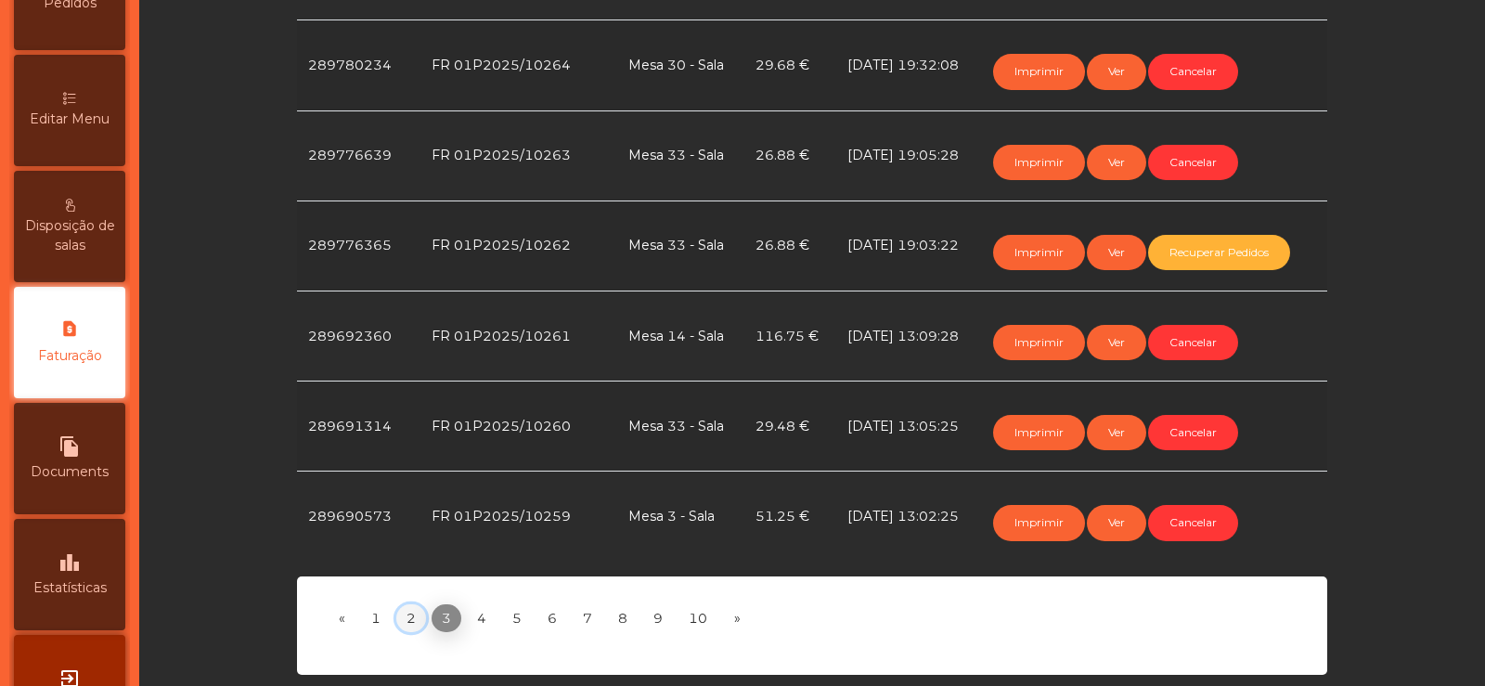
click at [405, 608] on link "2" at bounding box center [411, 618] width 30 height 28
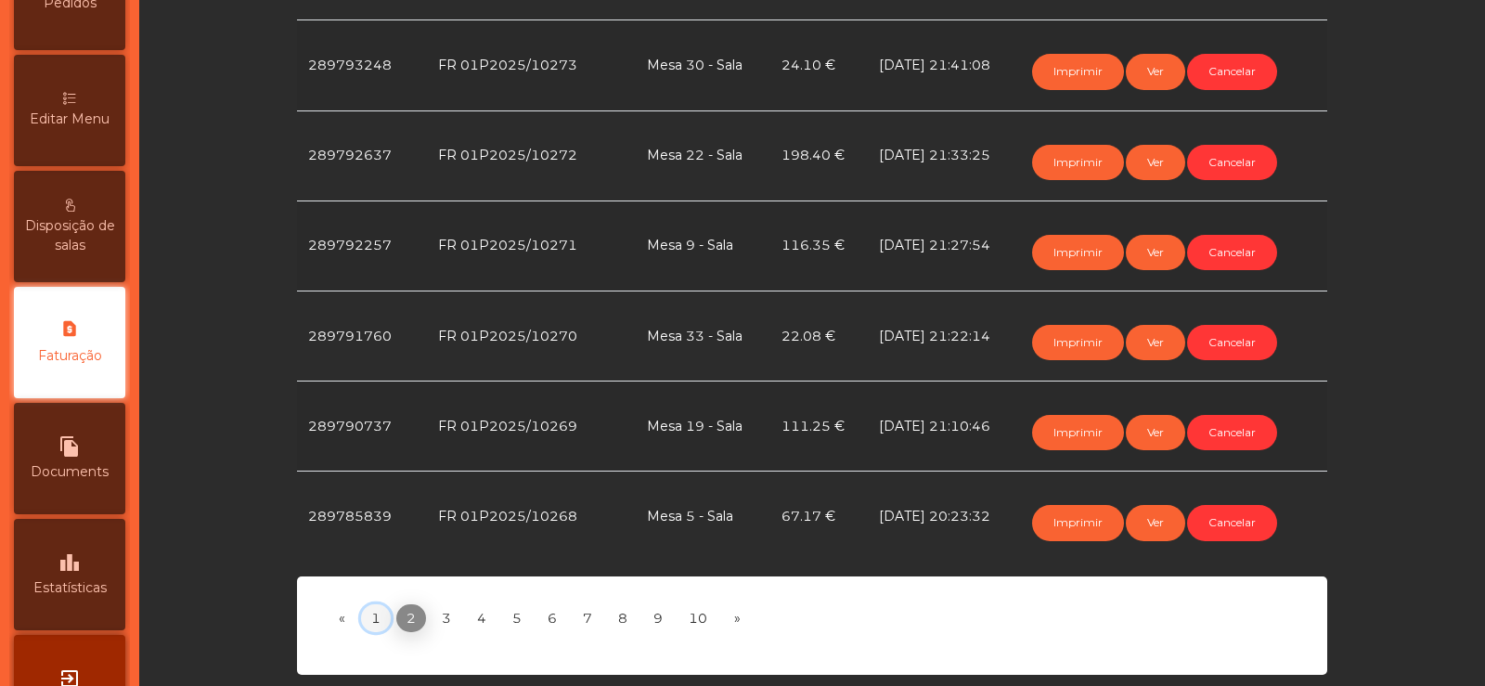
click at [372, 607] on link "1" at bounding box center [376, 618] width 30 height 28
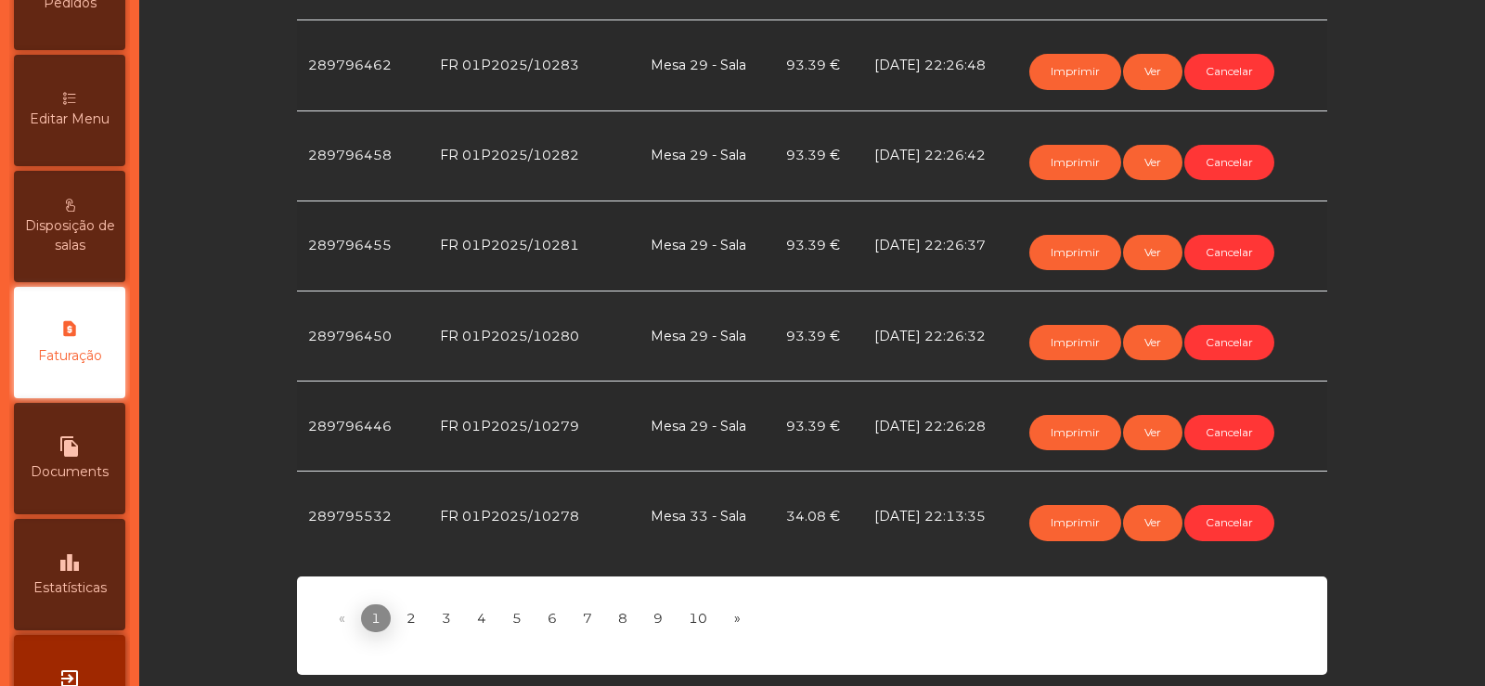
click at [336, 604] on li "«" at bounding box center [341, 618] width 33 height 28
click at [474, 609] on link "4" at bounding box center [482, 618] width 30 height 28
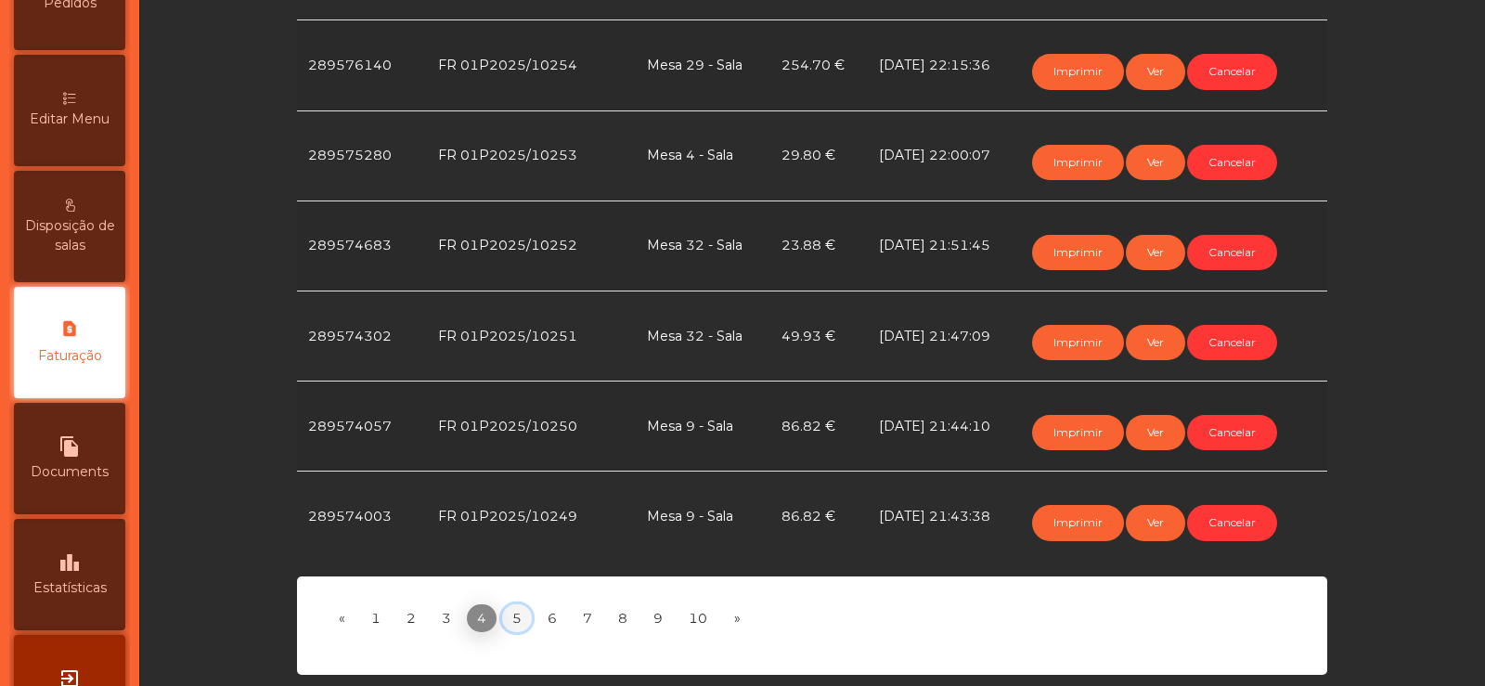
click at [509, 604] on link "5" at bounding box center [517, 618] width 30 height 28
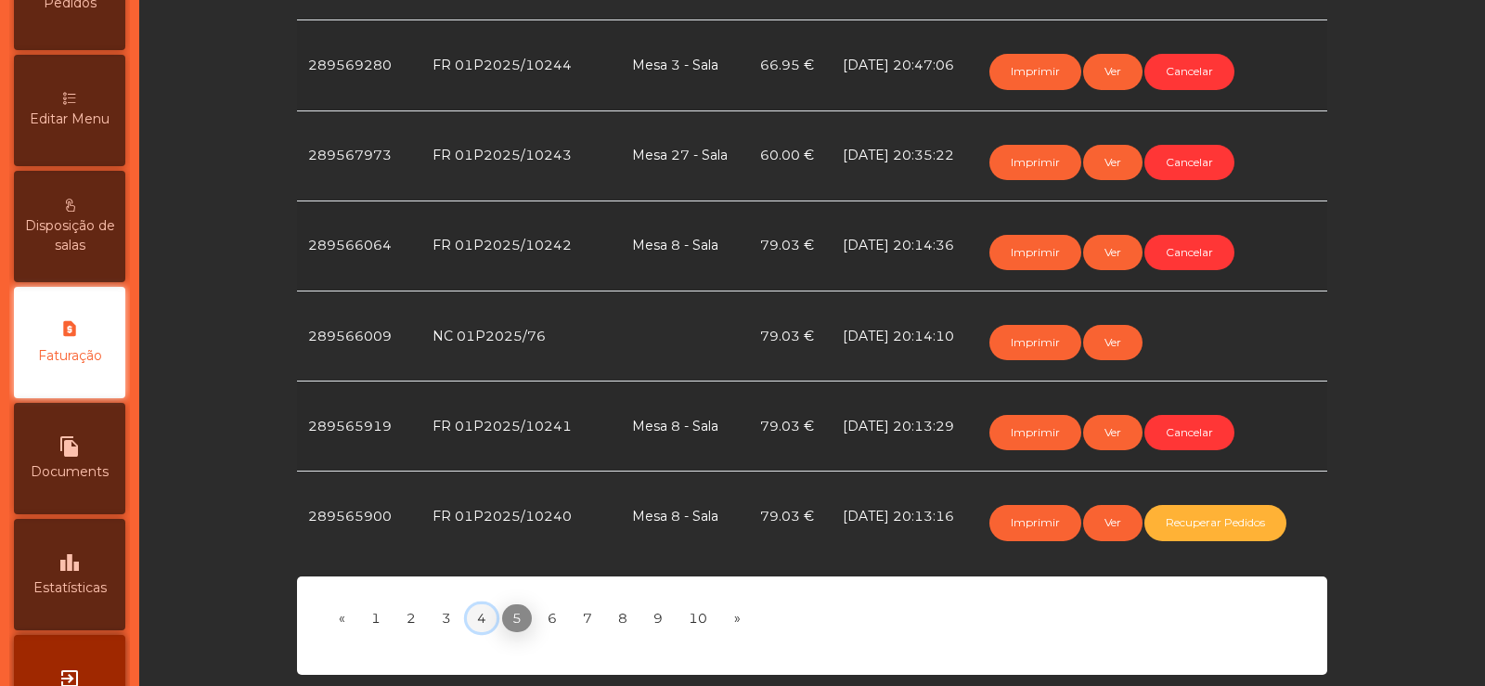
click at [474, 604] on link "4" at bounding box center [482, 618] width 30 height 28
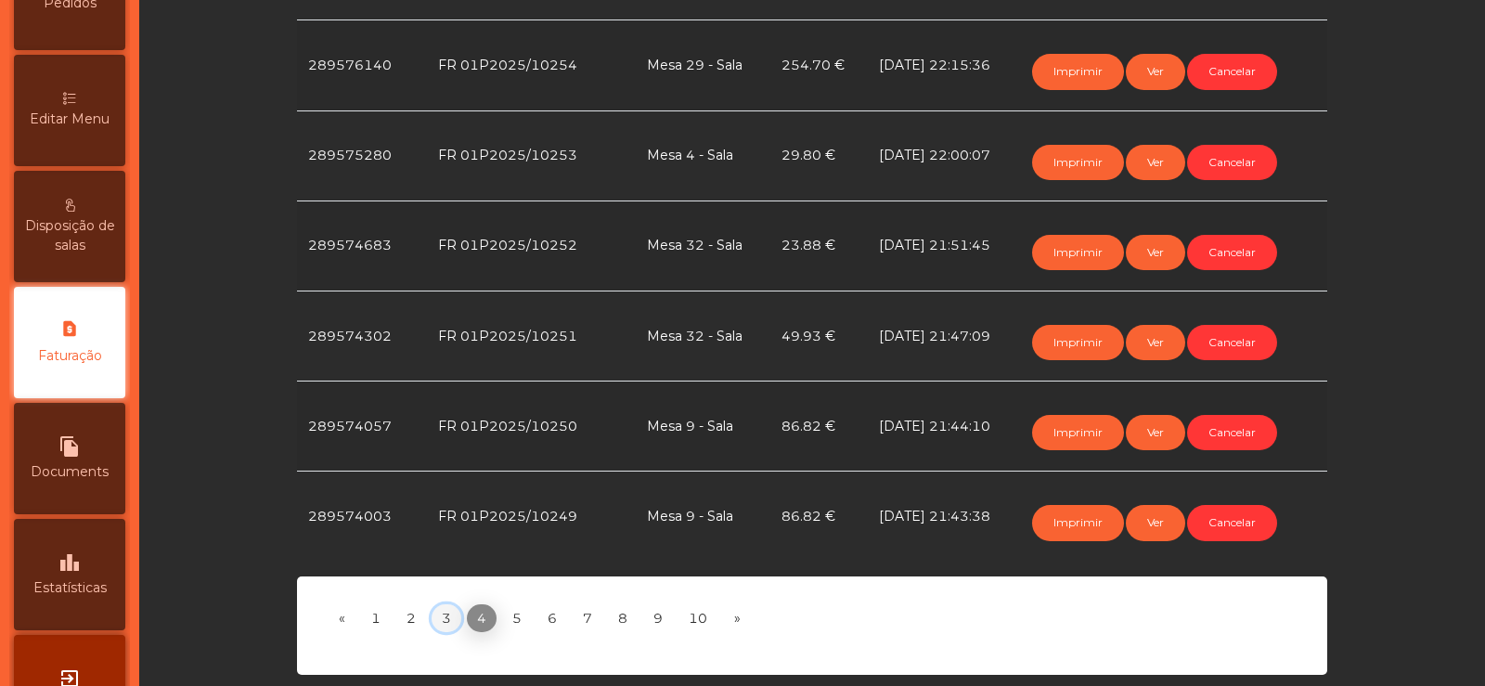
click at [443, 608] on link "3" at bounding box center [447, 618] width 30 height 28
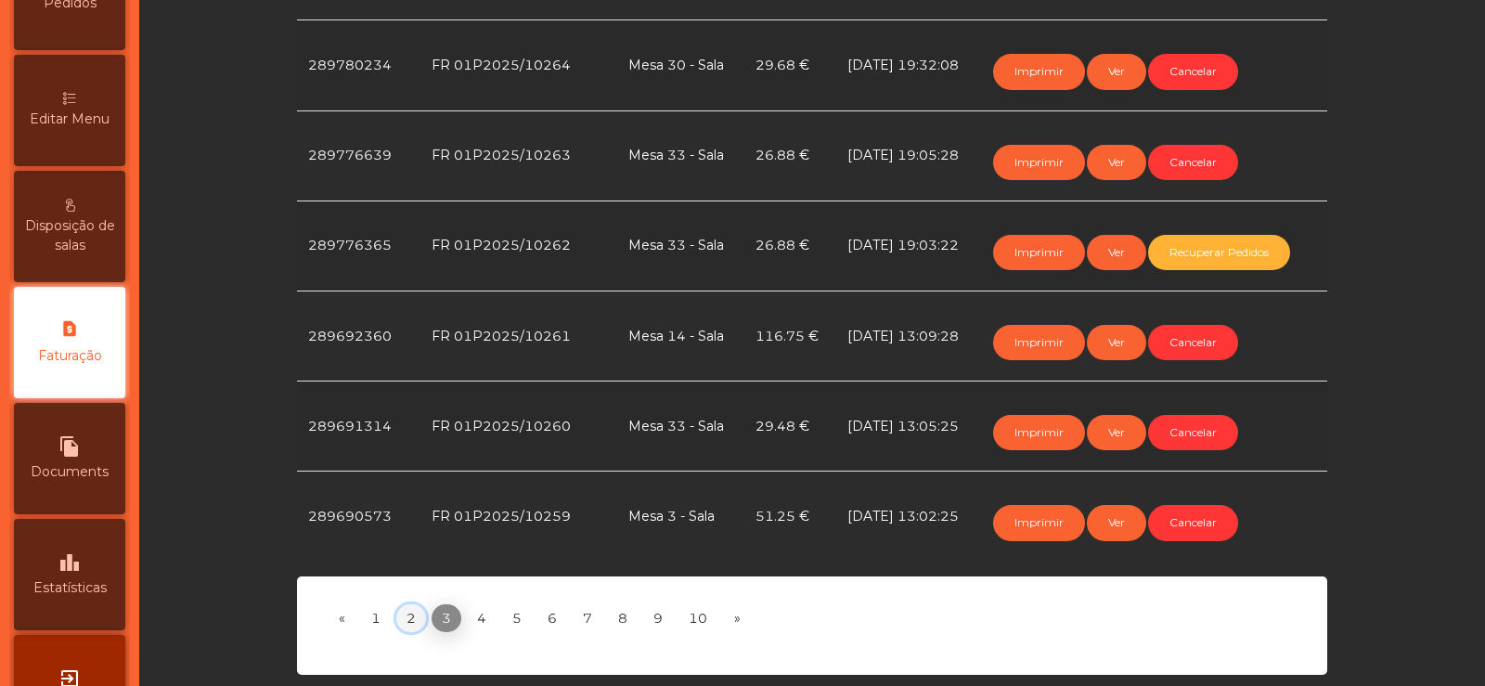
click at [406, 604] on link "2" at bounding box center [411, 618] width 30 height 28
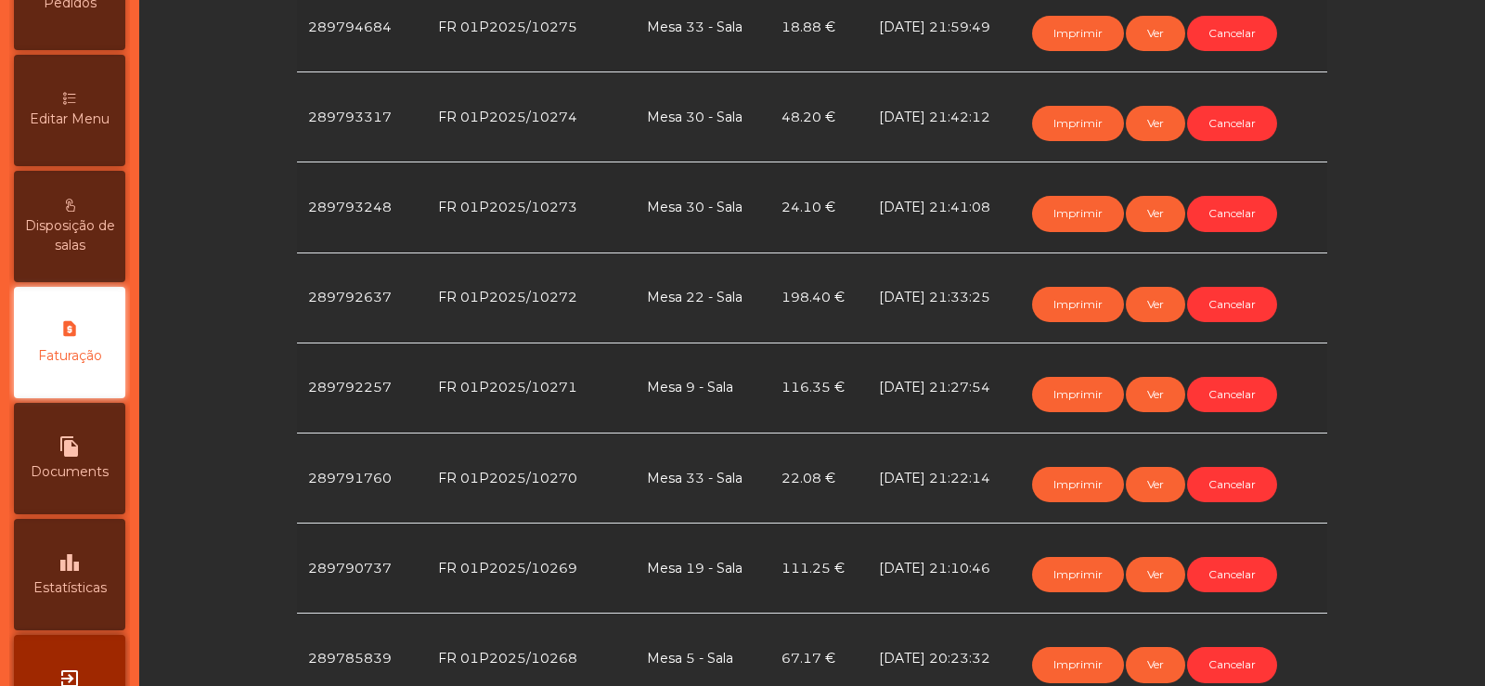
scroll to position [0, 0]
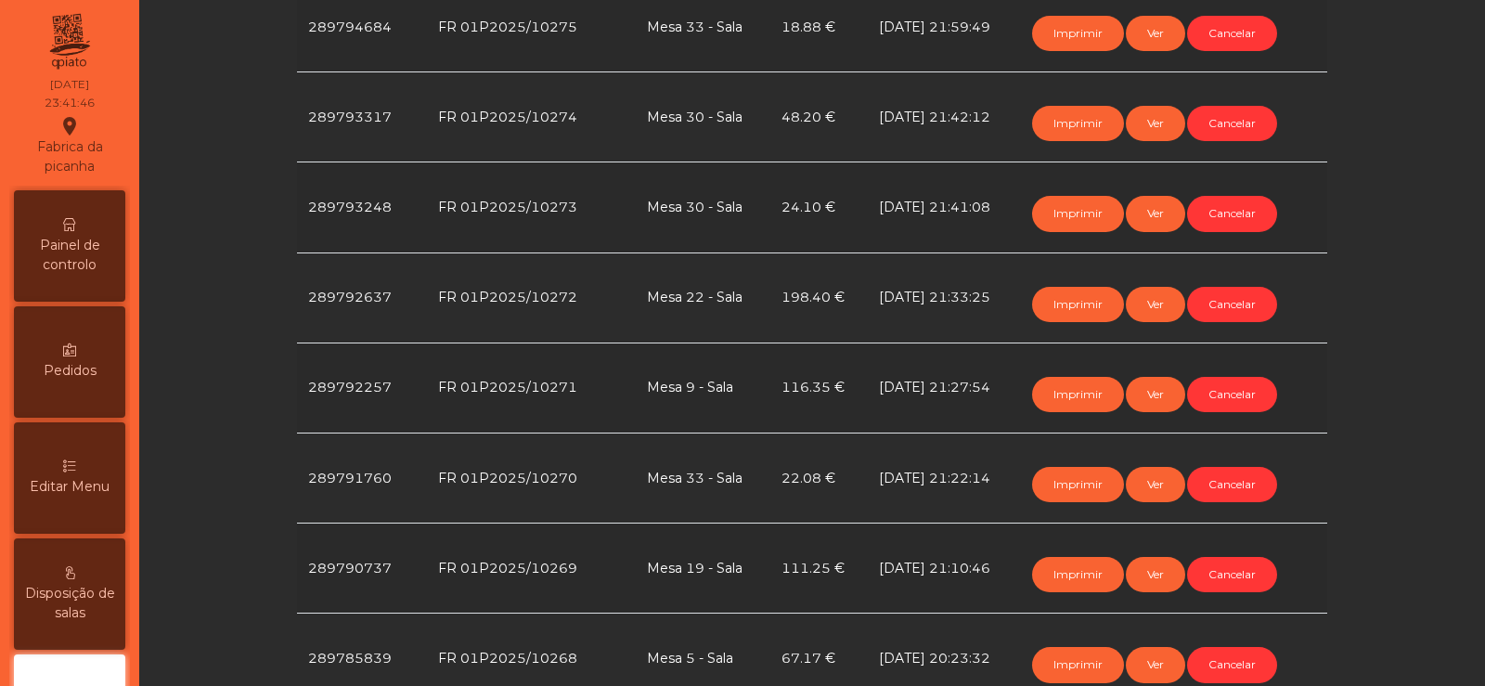
click at [74, 239] on span "Painel de controlo" at bounding box center [70, 255] width 102 height 39
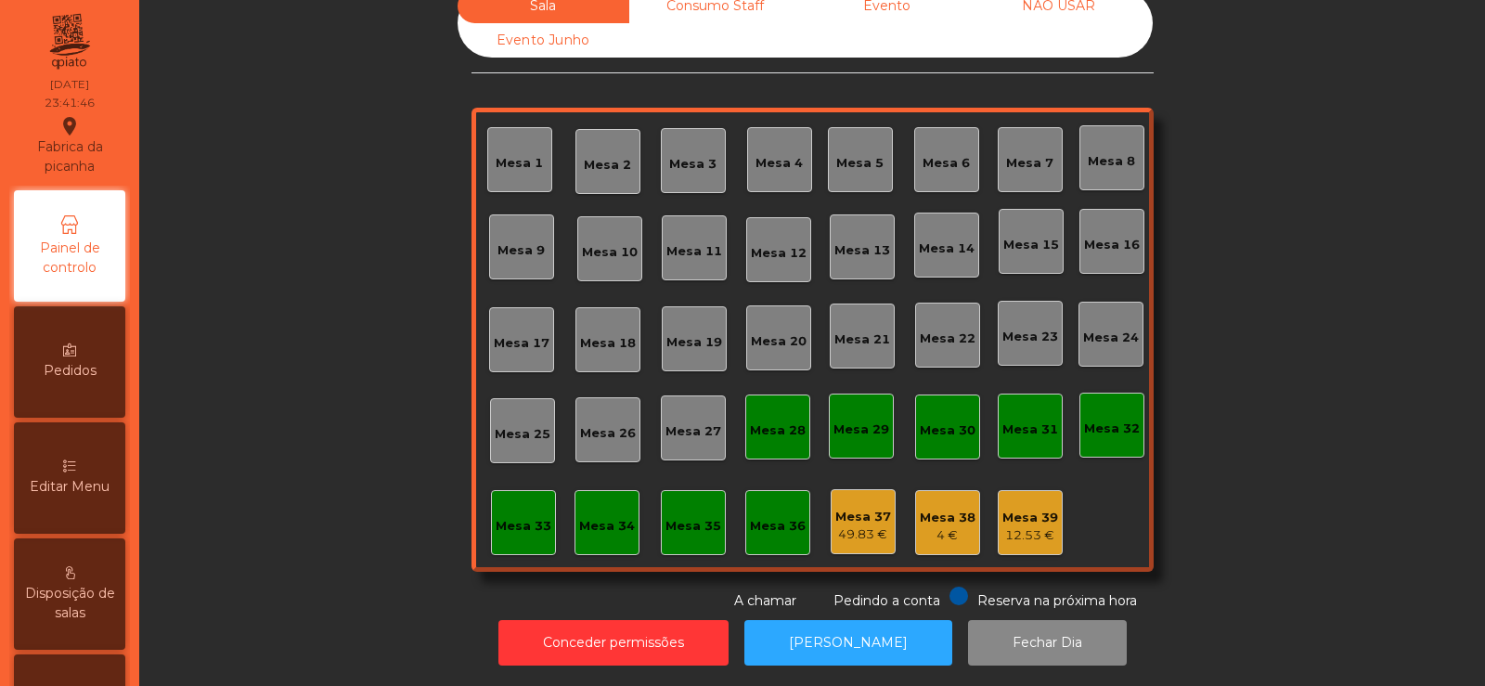
scroll to position [45, 0]
click at [867, 525] on div "49.83 €" at bounding box center [863, 534] width 56 height 19
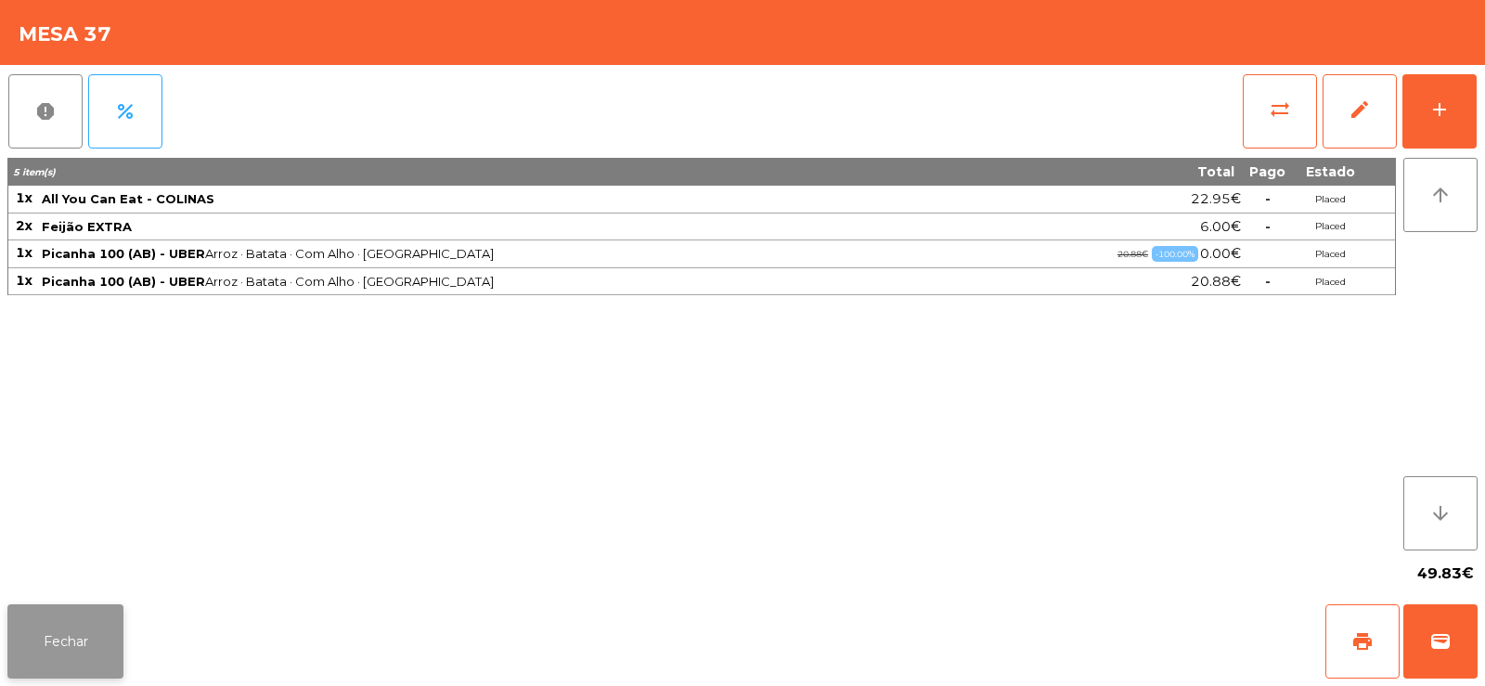
click at [65, 651] on button "Fechar" at bounding box center [65, 641] width 116 height 74
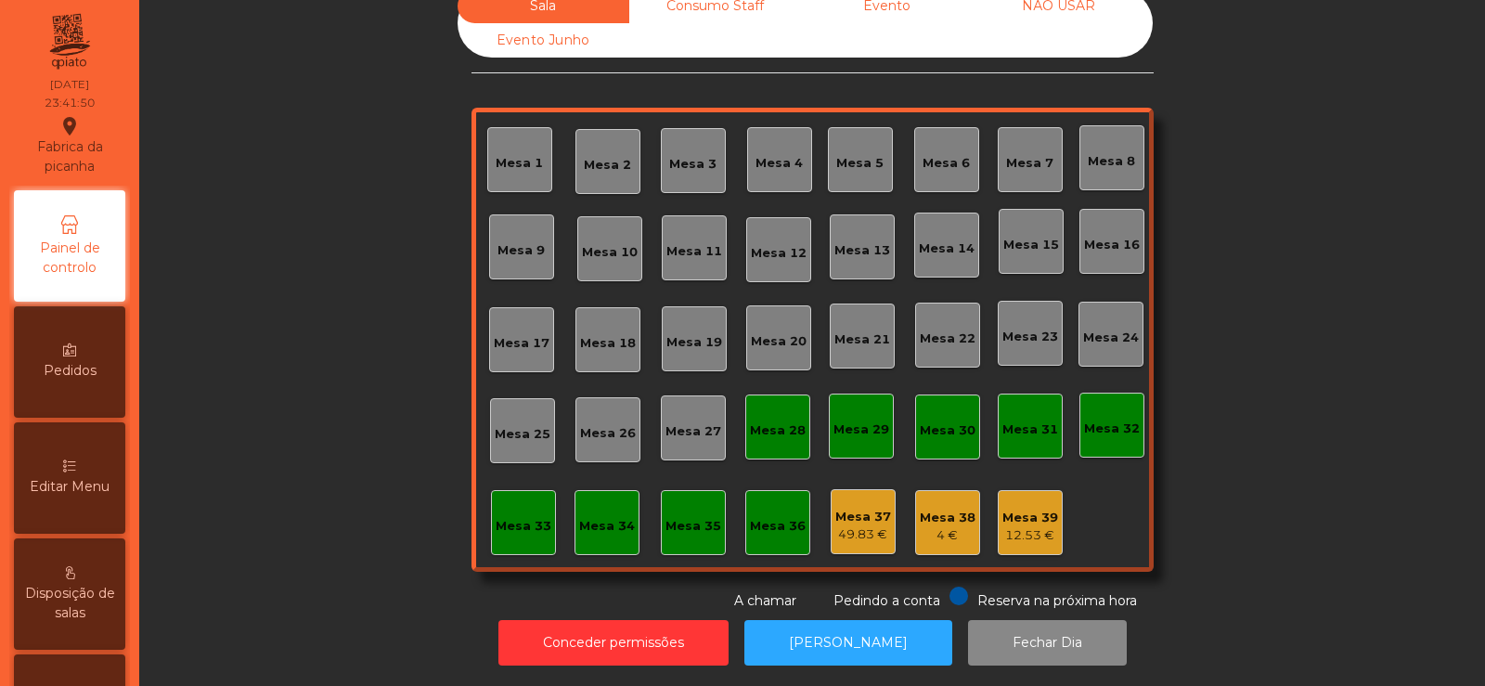
click at [1026, 509] on div "Mesa 39" at bounding box center [1030, 518] width 56 height 19
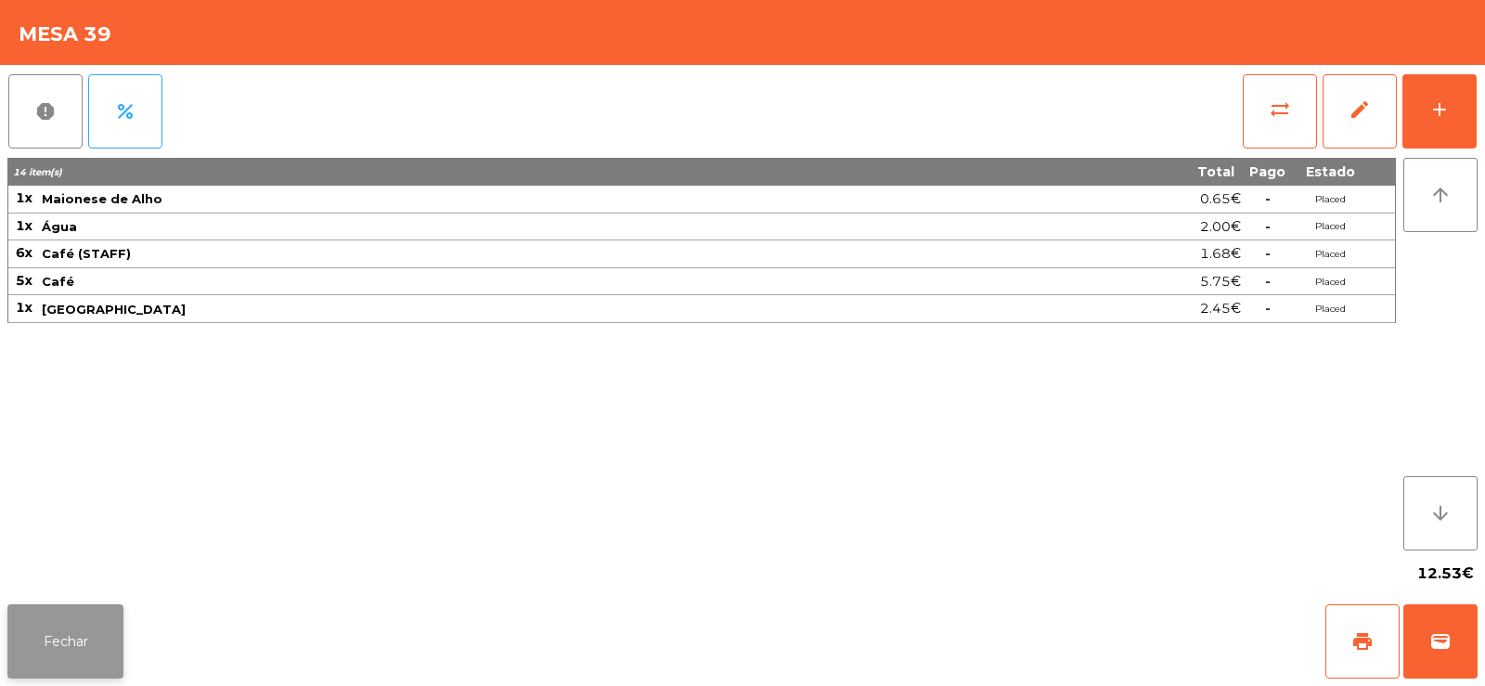
click at [82, 657] on button "Fechar" at bounding box center [65, 641] width 116 height 74
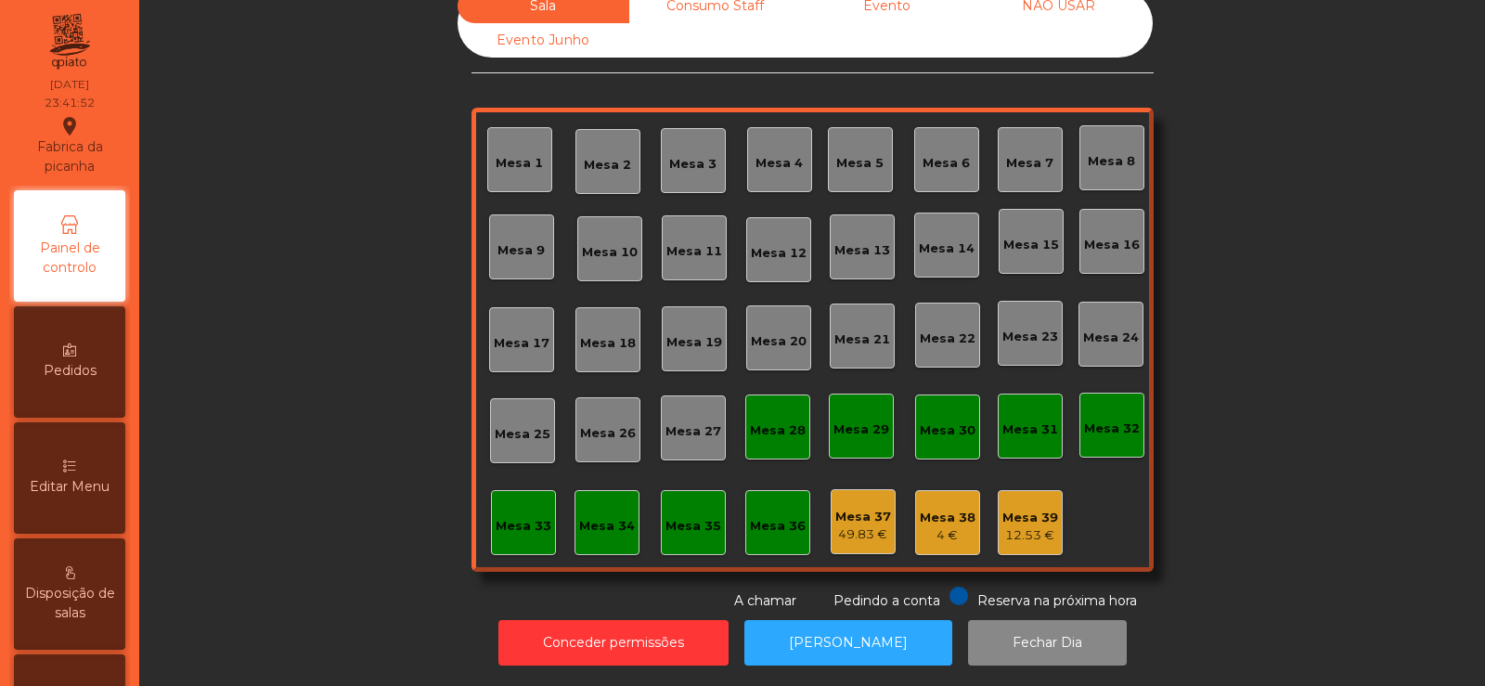
scroll to position [0, 0]
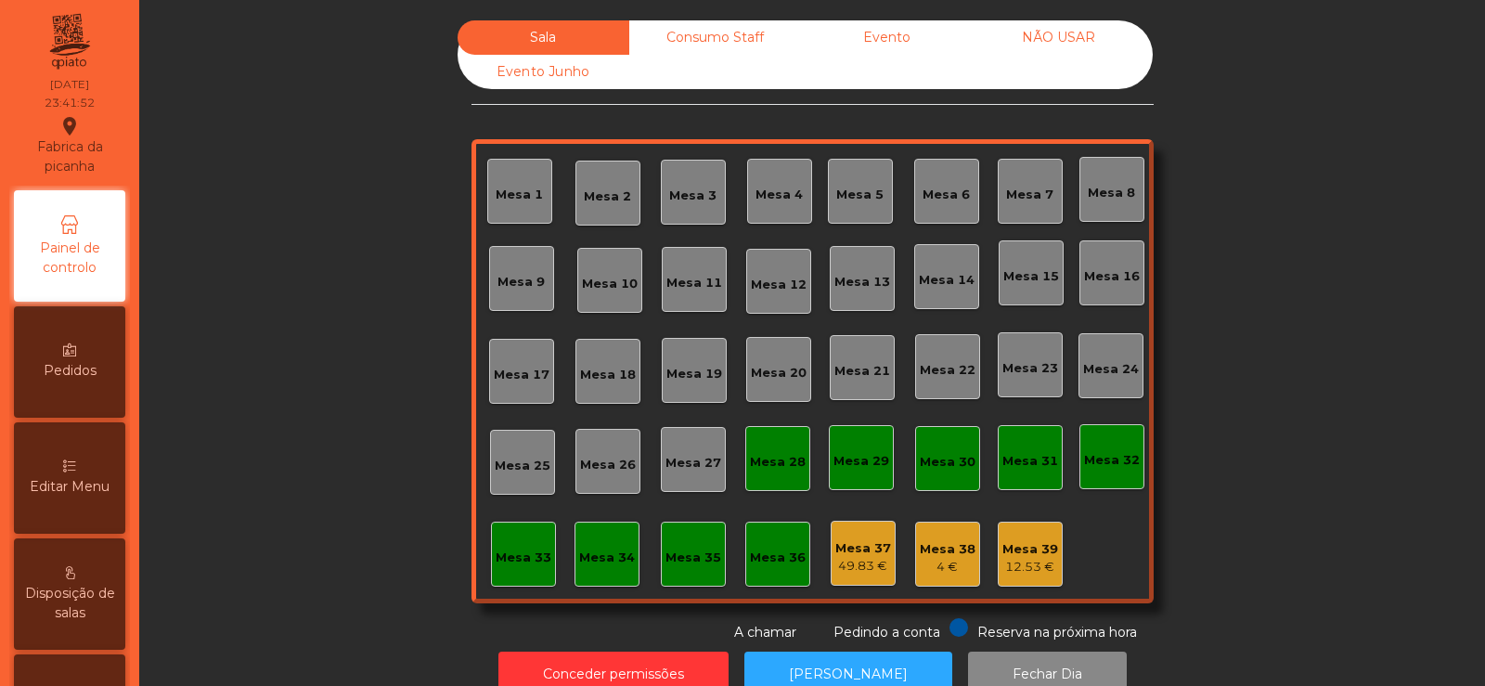
click at [734, 40] on div "Consumo Staff" at bounding box center [715, 37] width 172 height 34
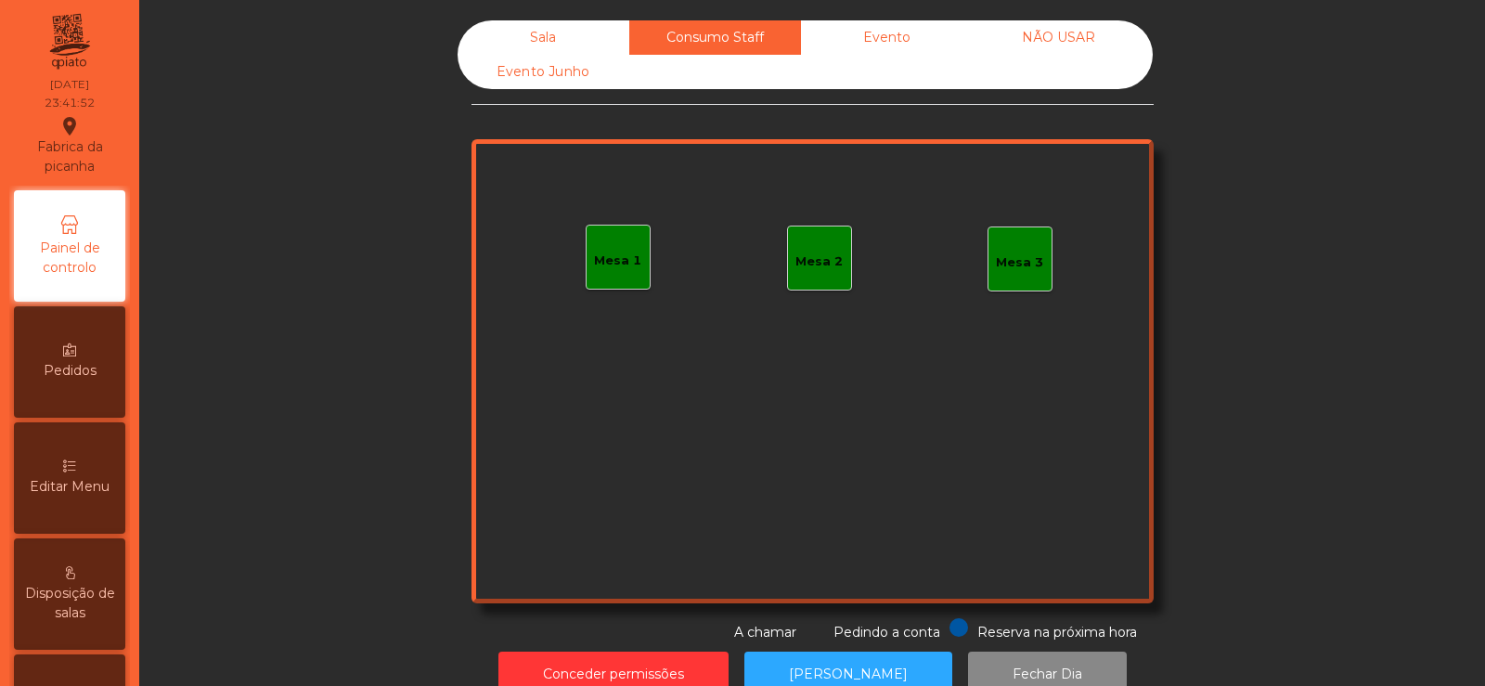
click at [912, 39] on div "Evento" at bounding box center [887, 37] width 172 height 34
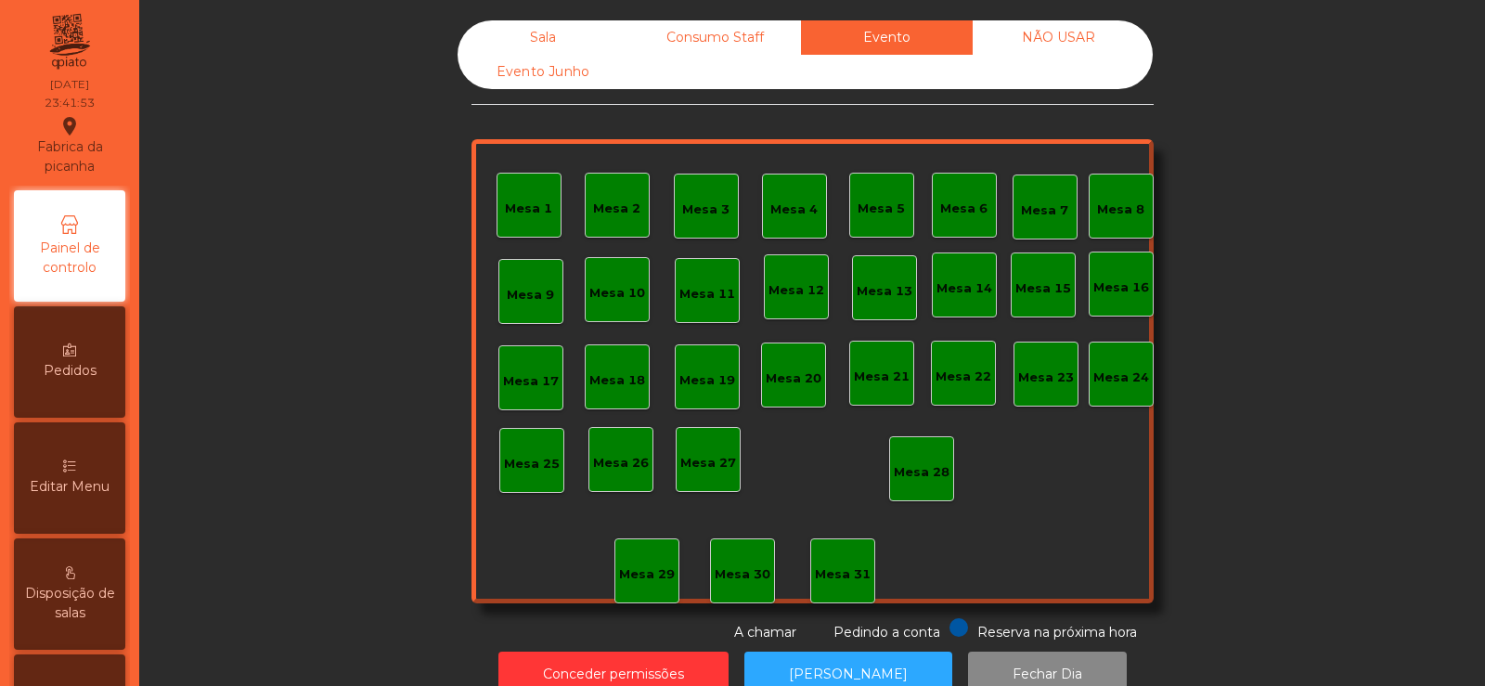
click at [916, 477] on div "Mesa 28" at bounding box center [922, 472] width 56 height 19
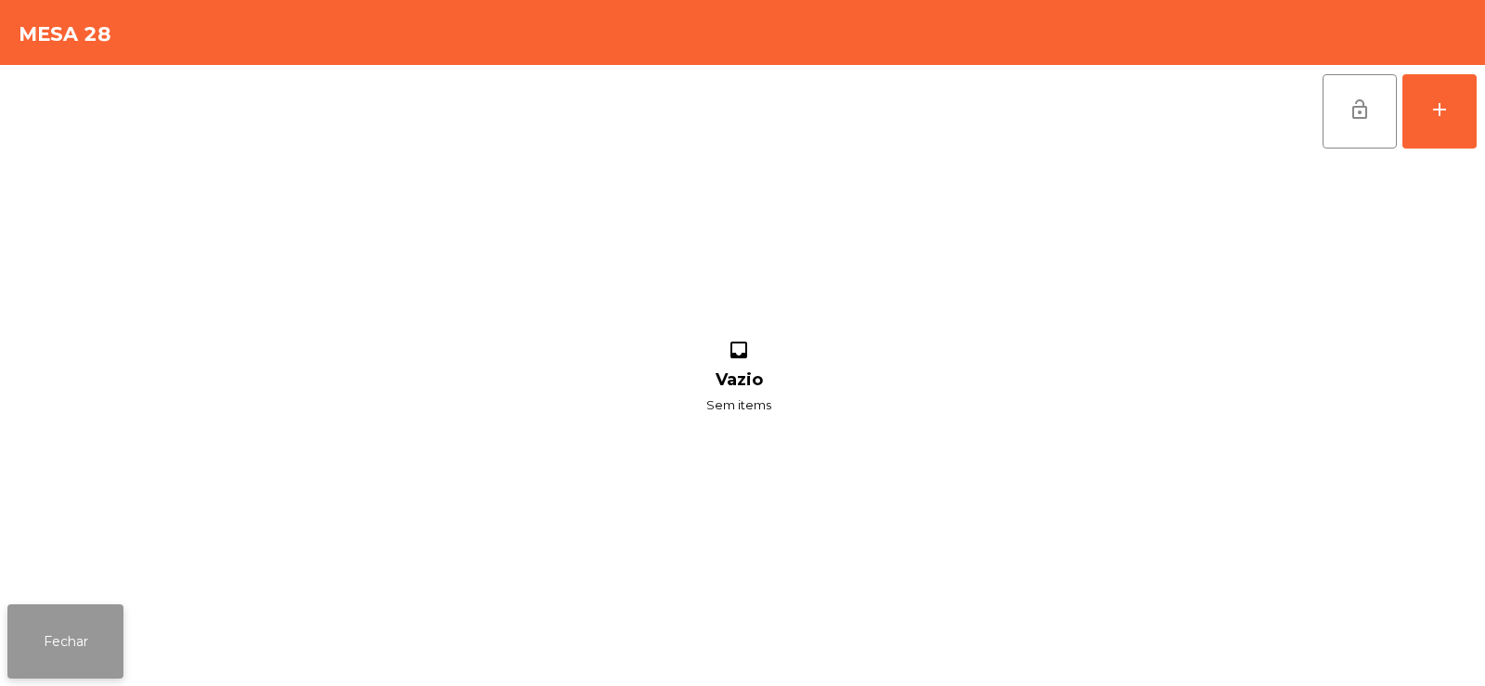
click at [96, 649] on button "Fechar" at bounding box center [65, 641] width 116 height 74
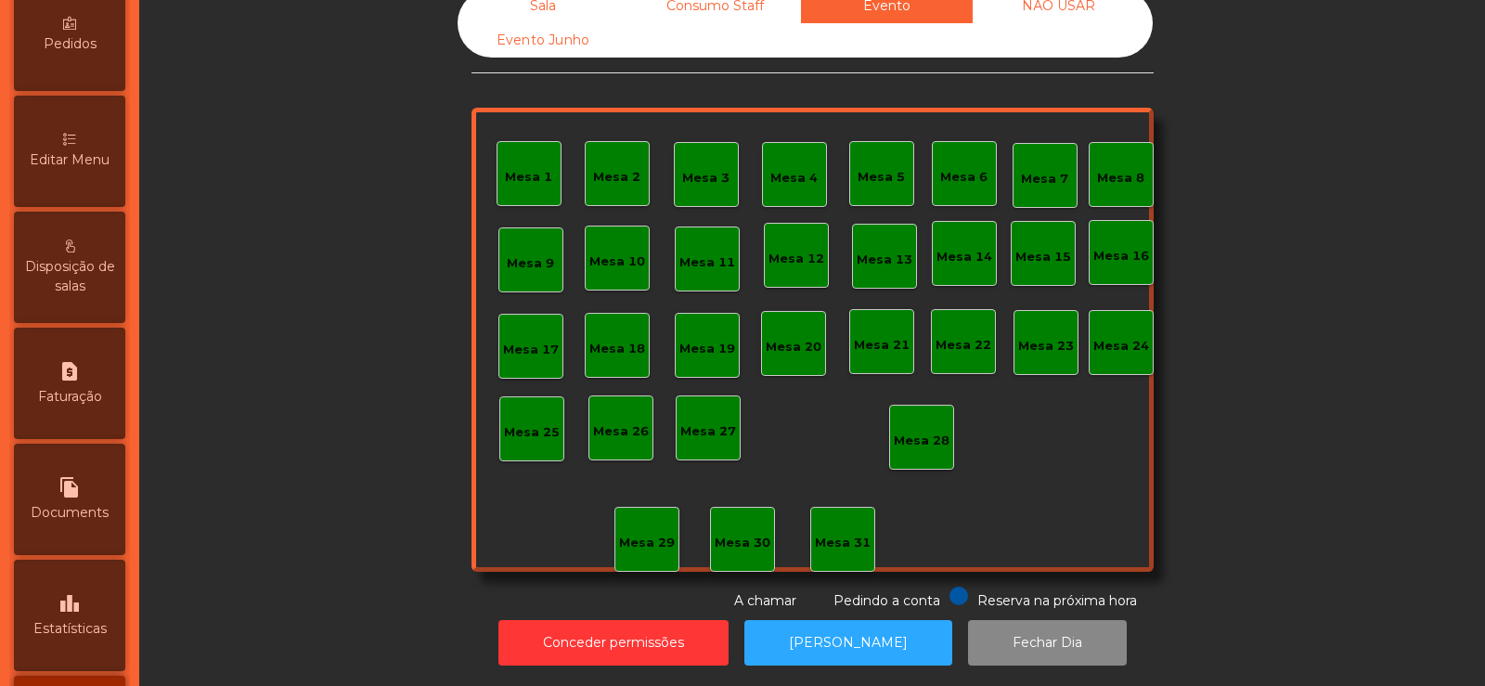
scroll to position [442, 0]
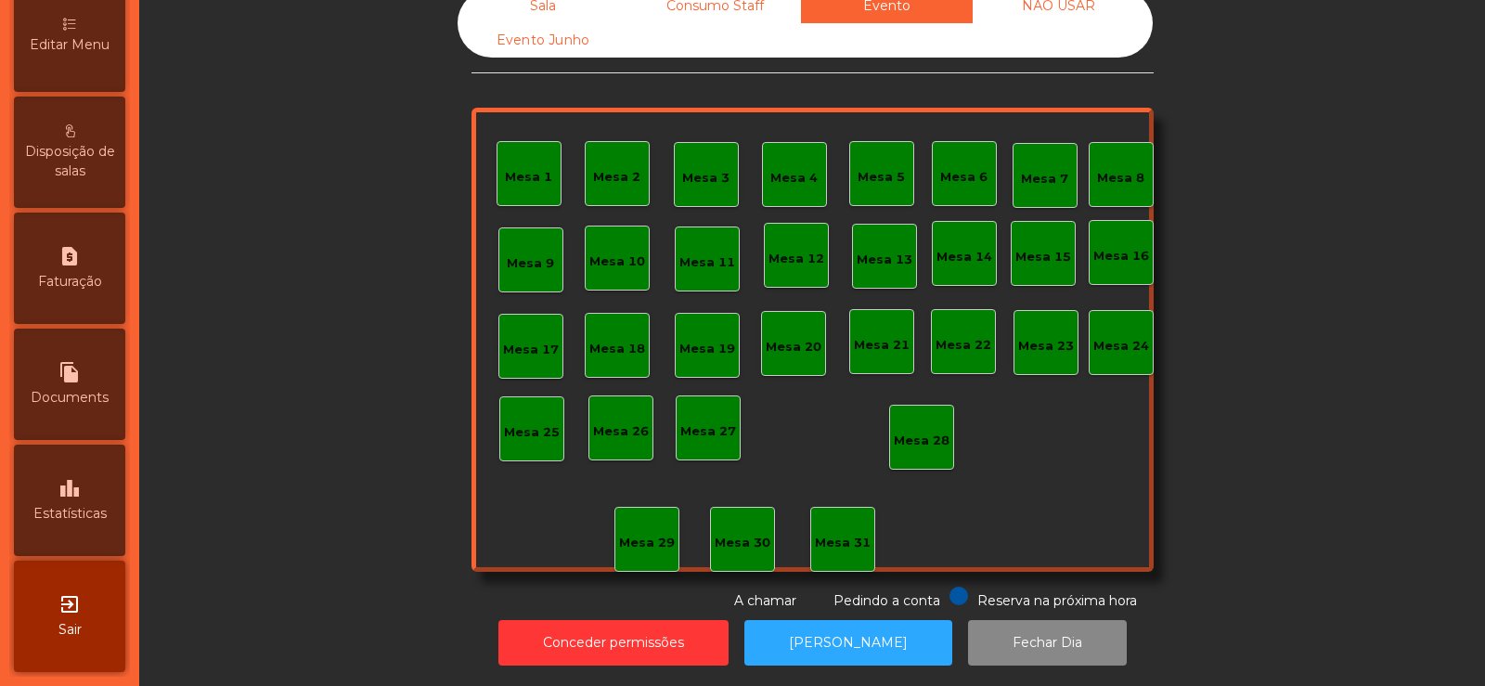
click at [81, 497] on icon "leaderboard" at bounding box center [69, 488] width 22 height 22
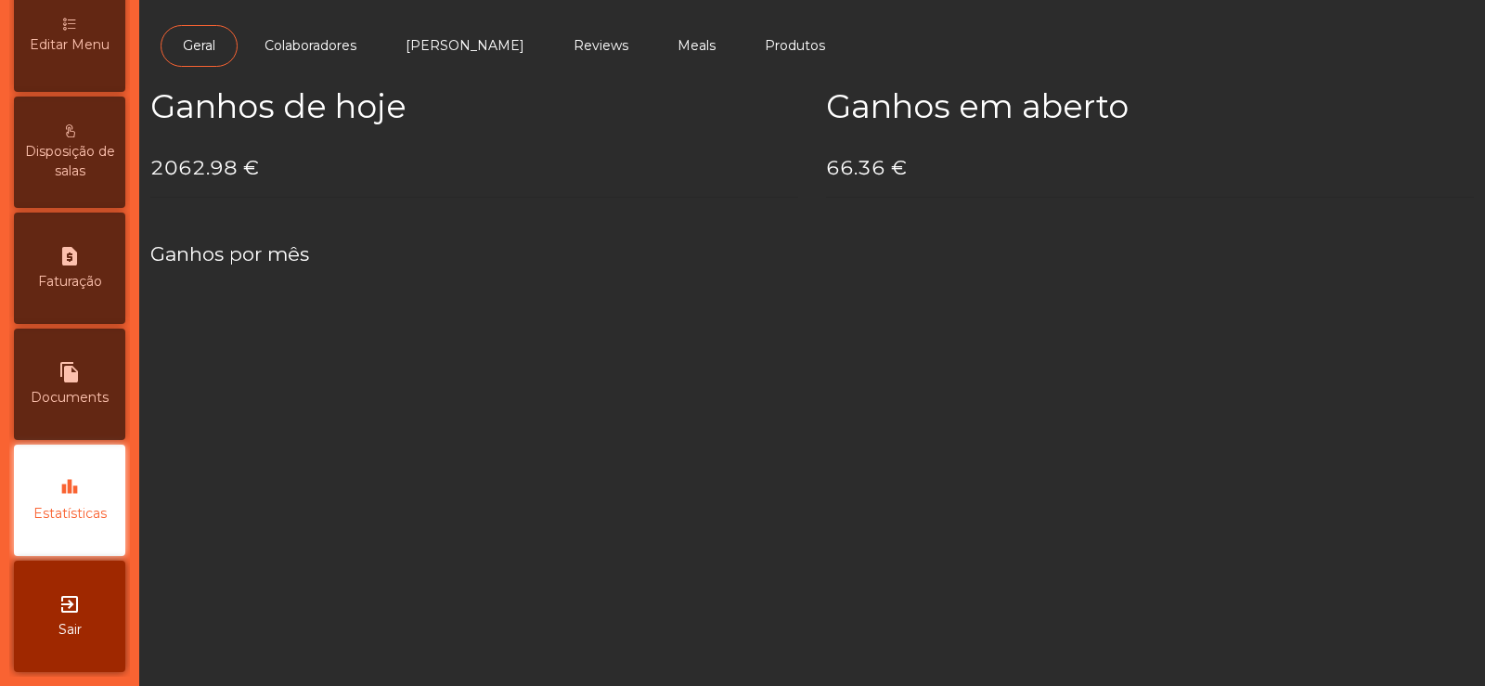
click at [81, 370] on icon "file_copy" at bounding box center [69, 372] width 22 height 22
select select "**"
select select "****"
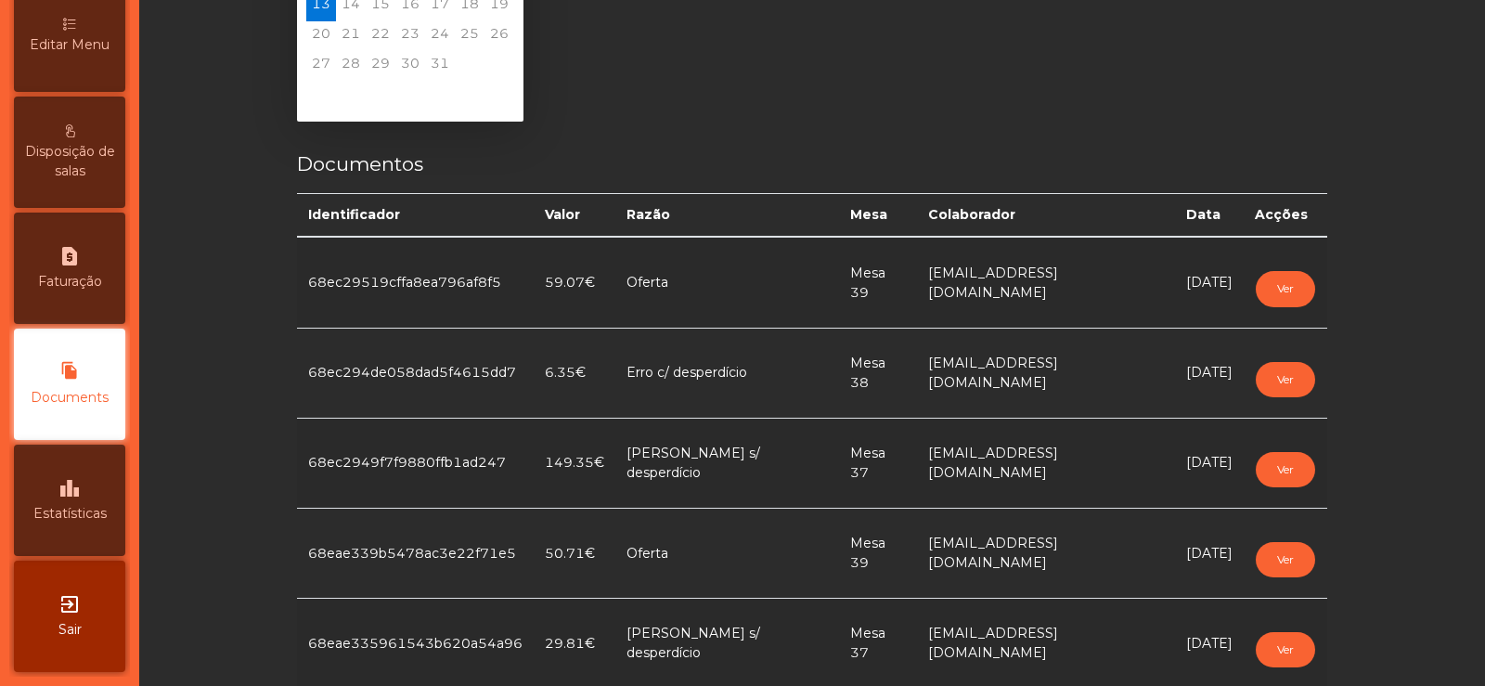
scroll to position [167, 0]
click at [97, 506] on span "Estatísticas" at bounding box center [69, 513] width 73 height 19
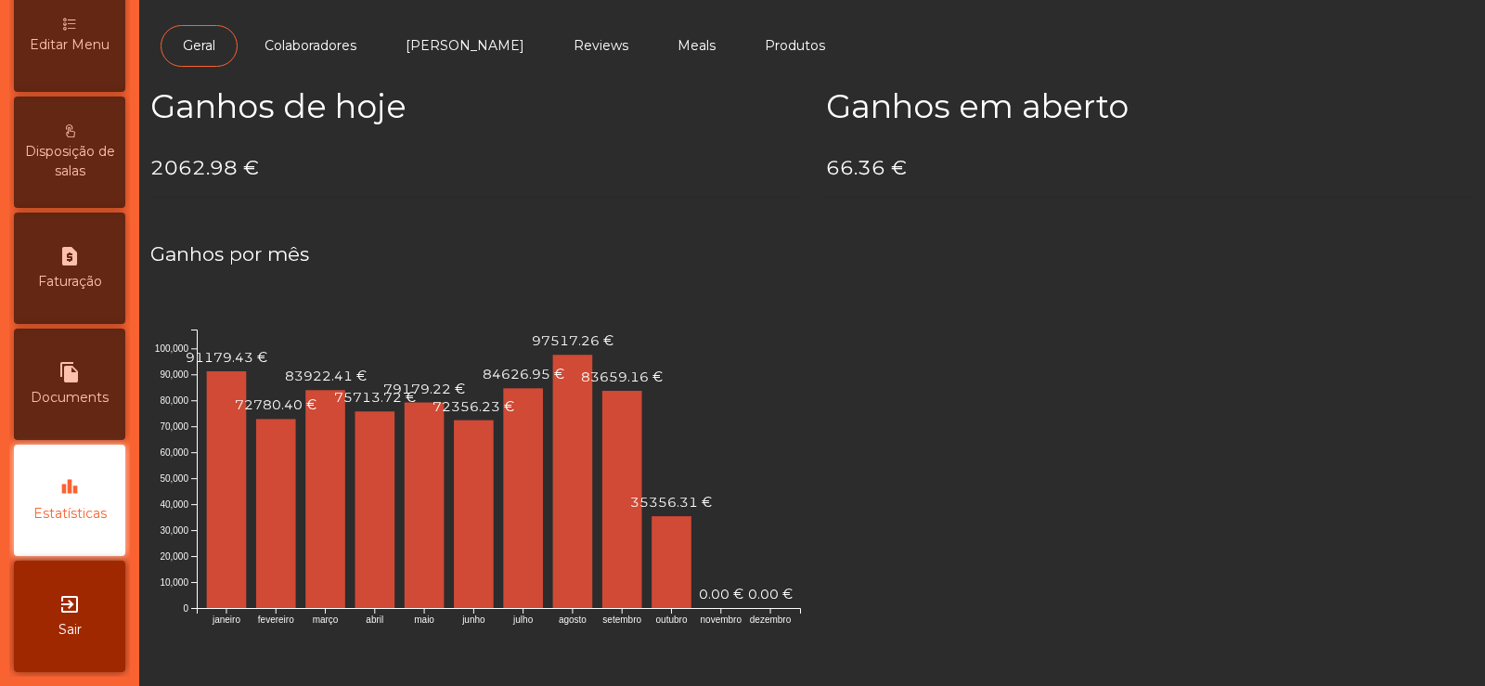
click at [76, 293] on div "request_page Faturação" at bounding box center [69, 268] width 111 height 111
select select "**"
select select "****"
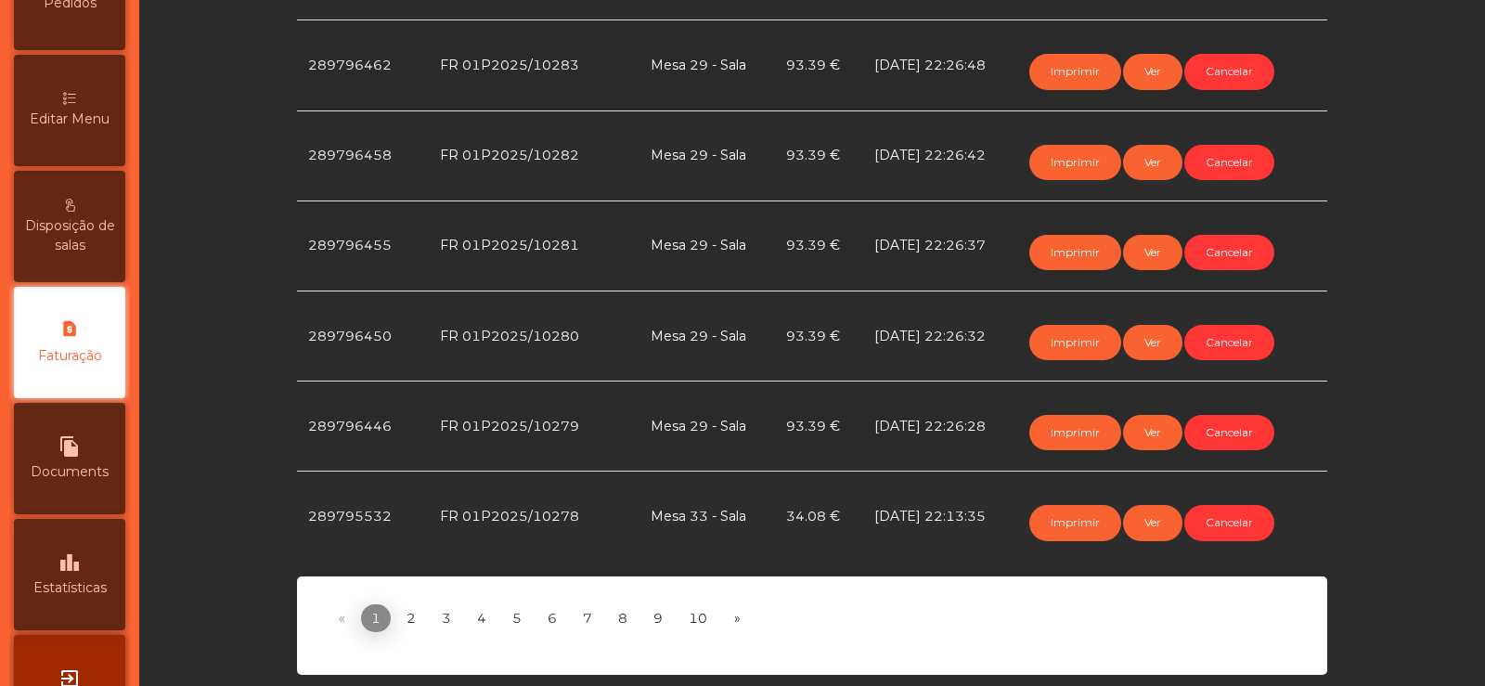
scroll to position [888, 0]
click at [404, 604] on link "2" at bounding box center [411, 618] width 30 height 28
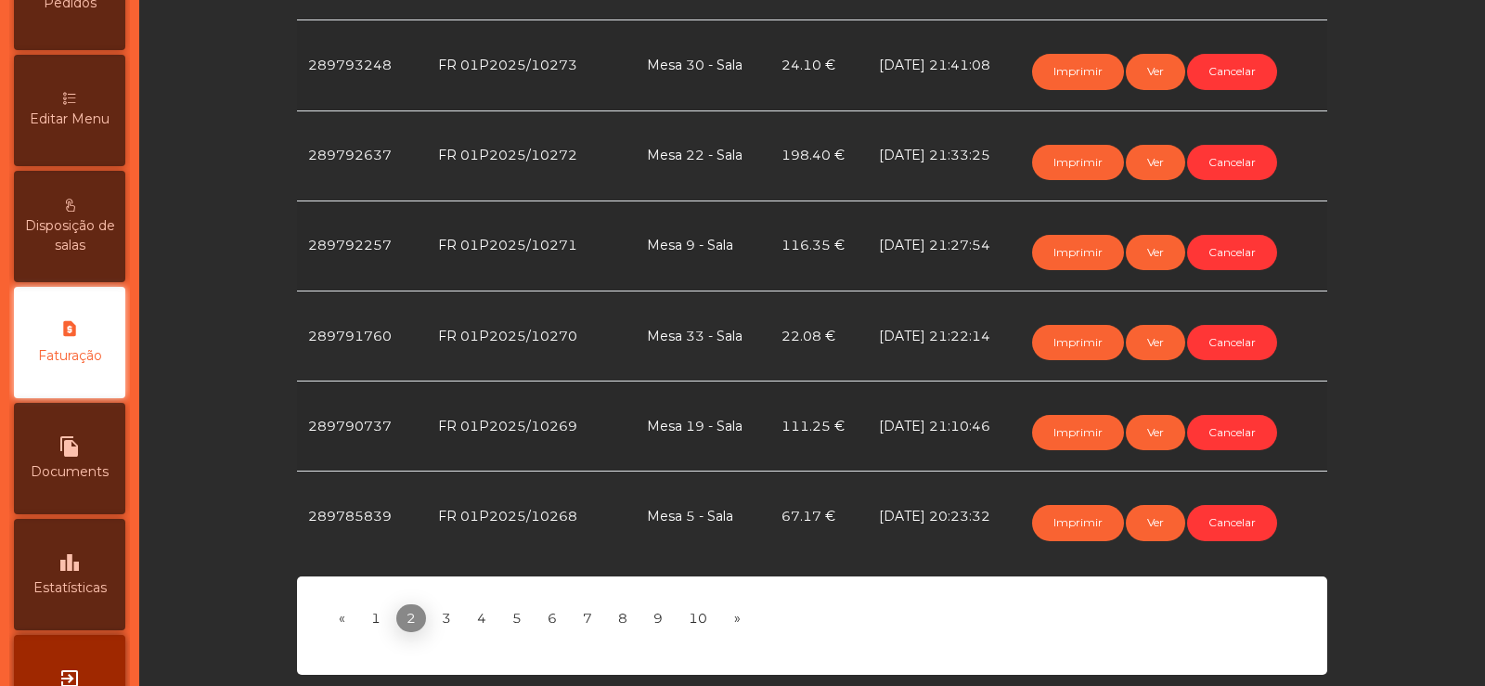
scroll to position [887, 0]
click at [439, 604] on link "3" at bounding box center [447, 618] width 30 height 28
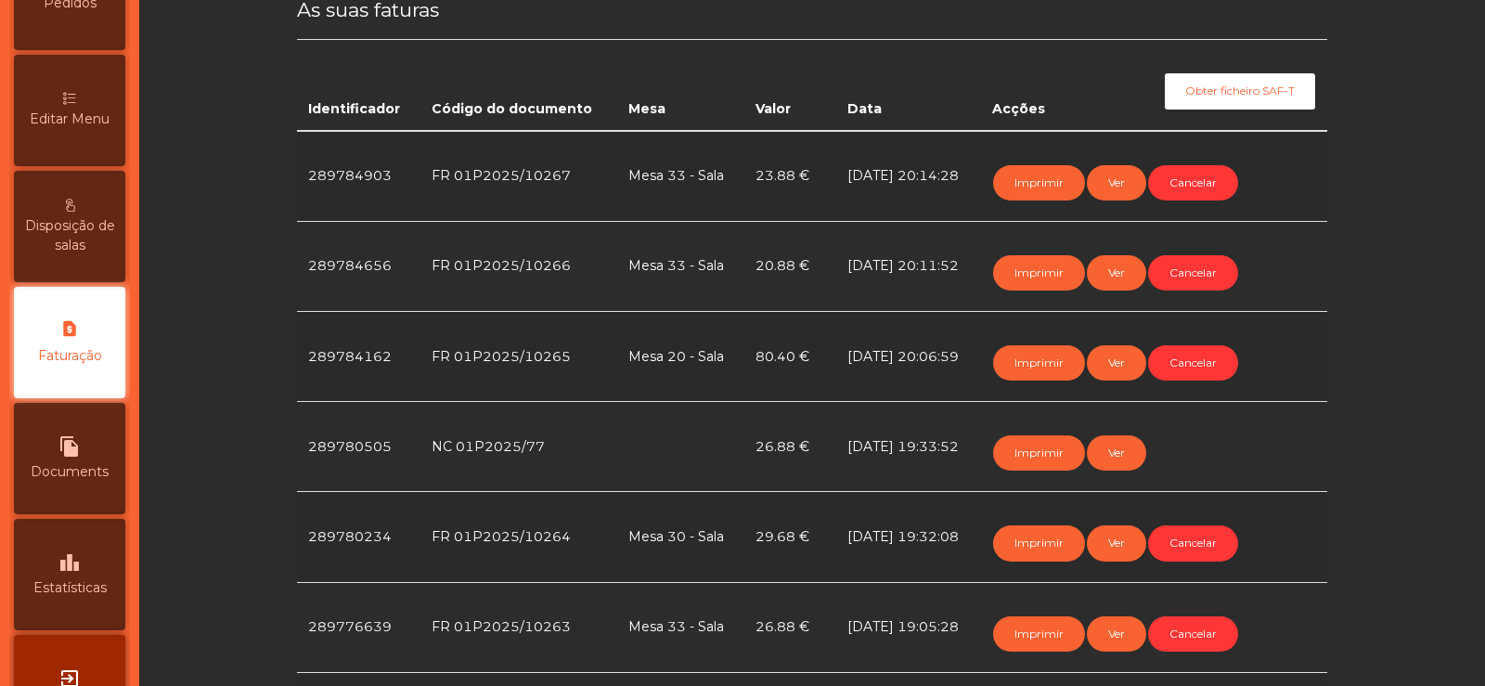
scroll to position [408, 0]
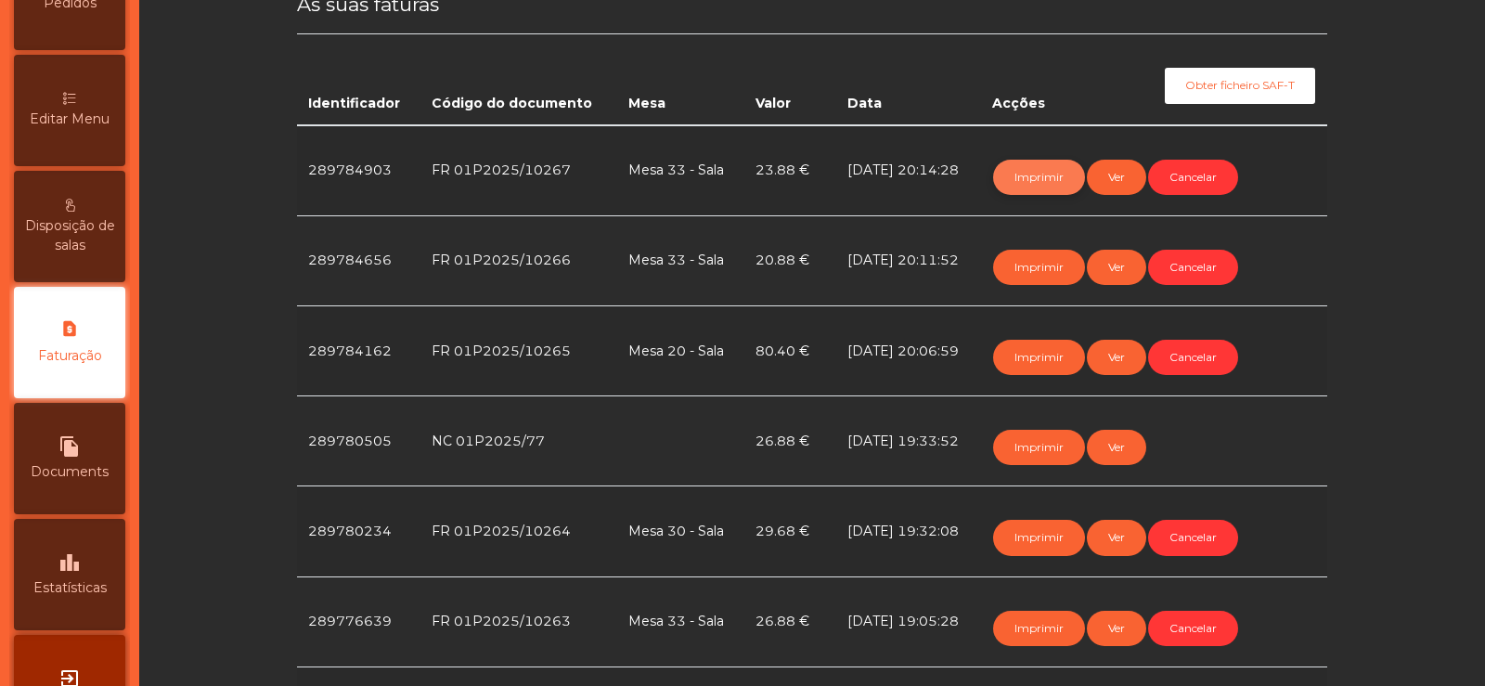
click at [1026, 174] on button "Imprimir" at bounding box center [1039, 177] width 92 height 35
click at [1031, 271] on button "Imprimir" at bounding box center [1039, 267] width 92 height 35
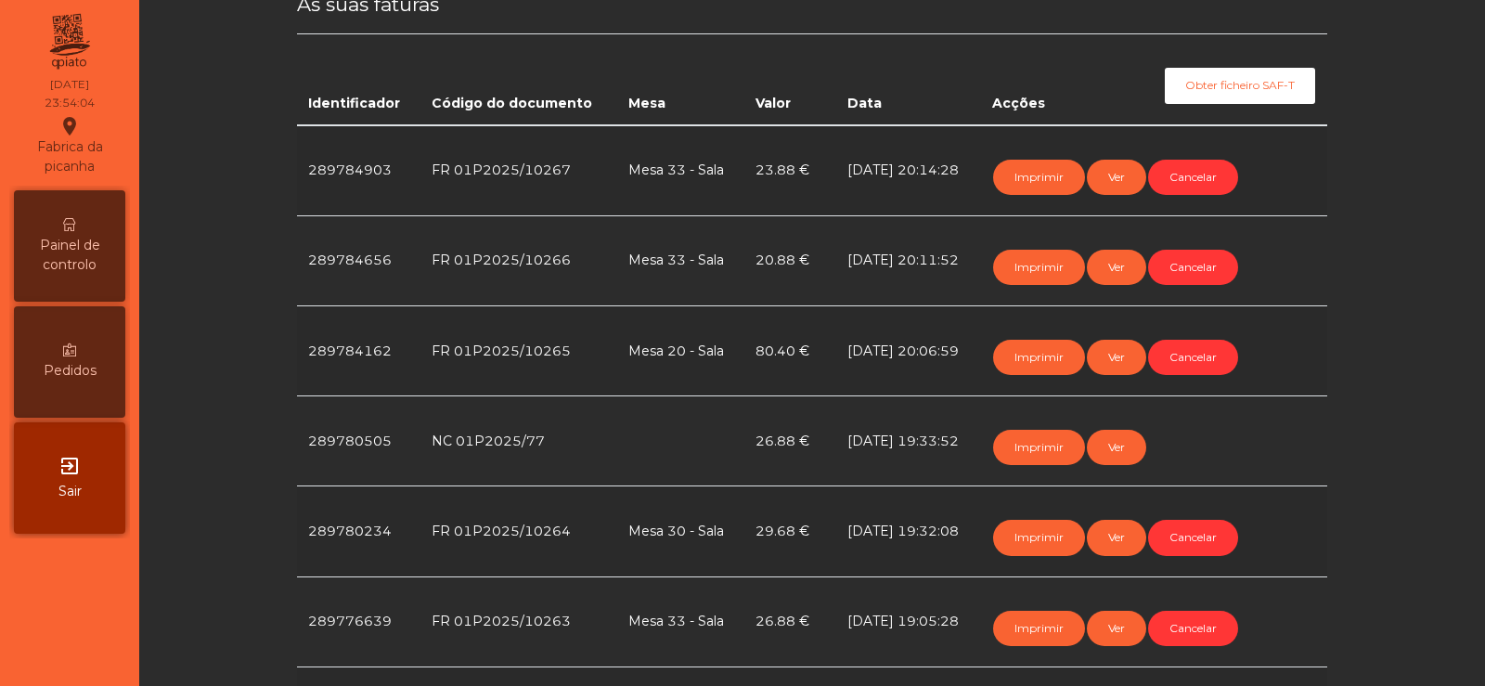
click at [90, 274] on span "Painel de controlo" at bounding box center [70, 255] width 102 height 39
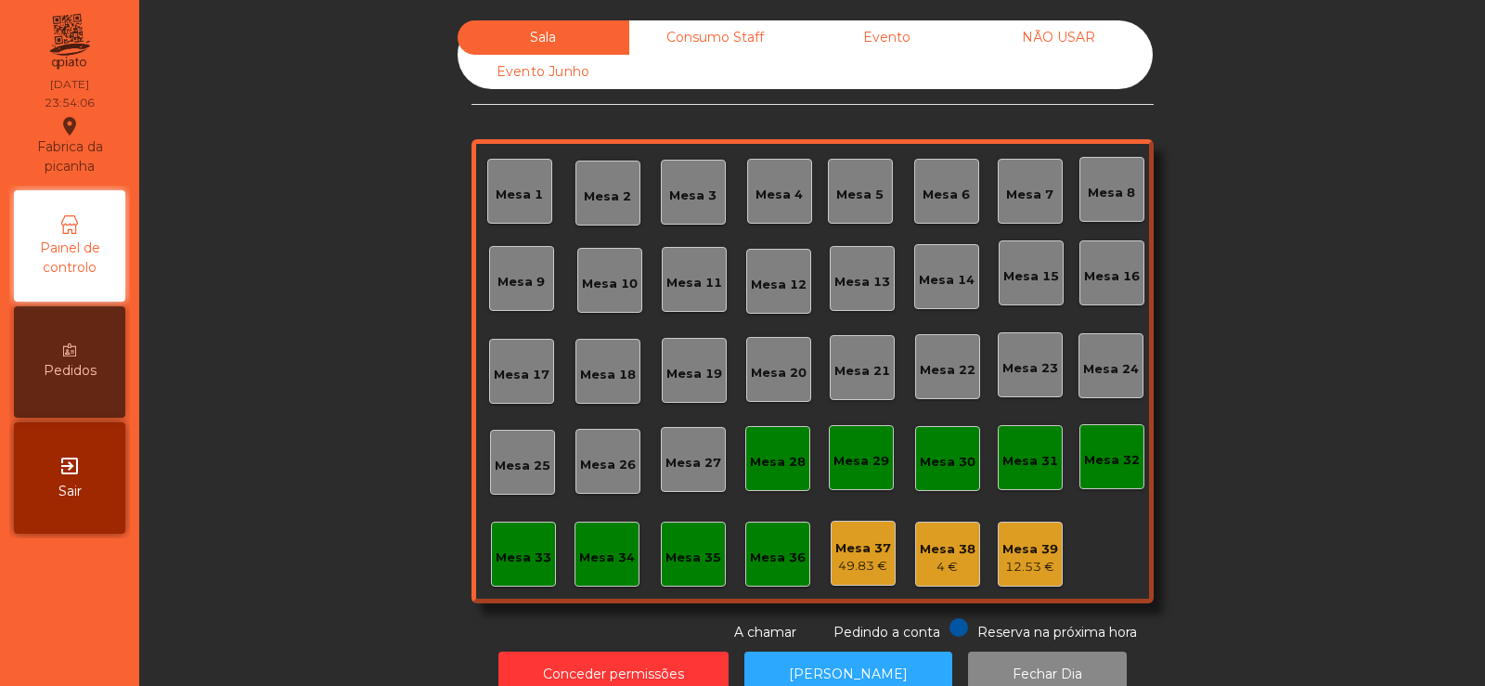
scroll to position [45, 0]
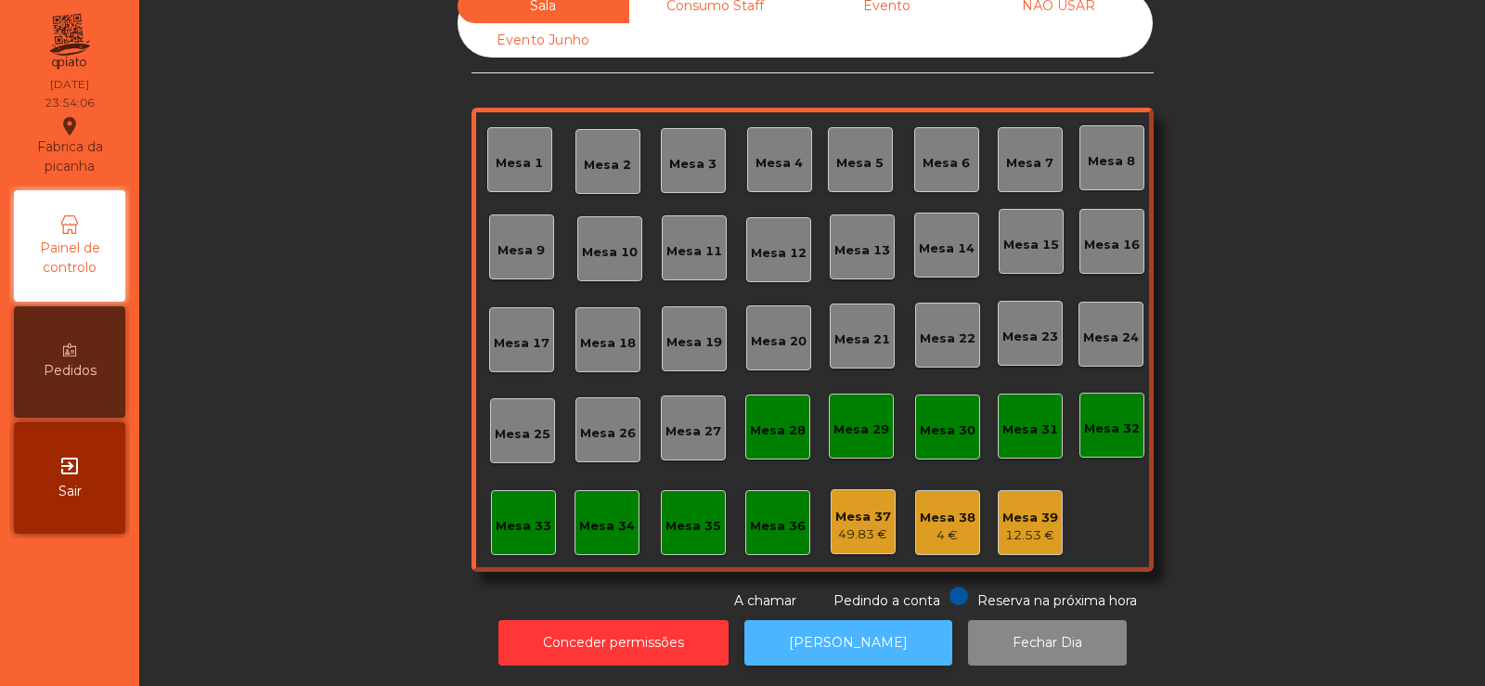
click at [847, 620] on button "[PERSON_NAME]" at bounding box center [848, 642] width 208 height 45
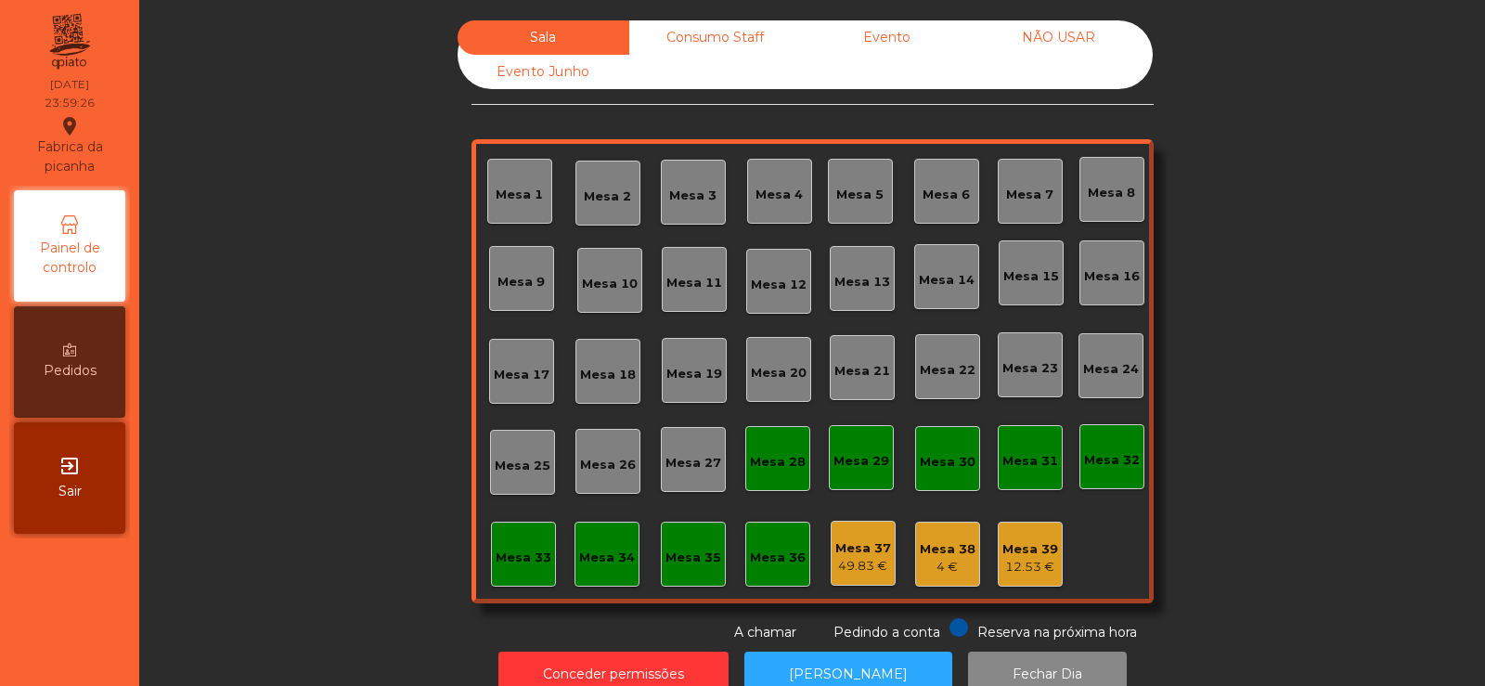
click at [696, 38] on div "Consumo Staff" at bounding box center [715, 37] width 172 height 34
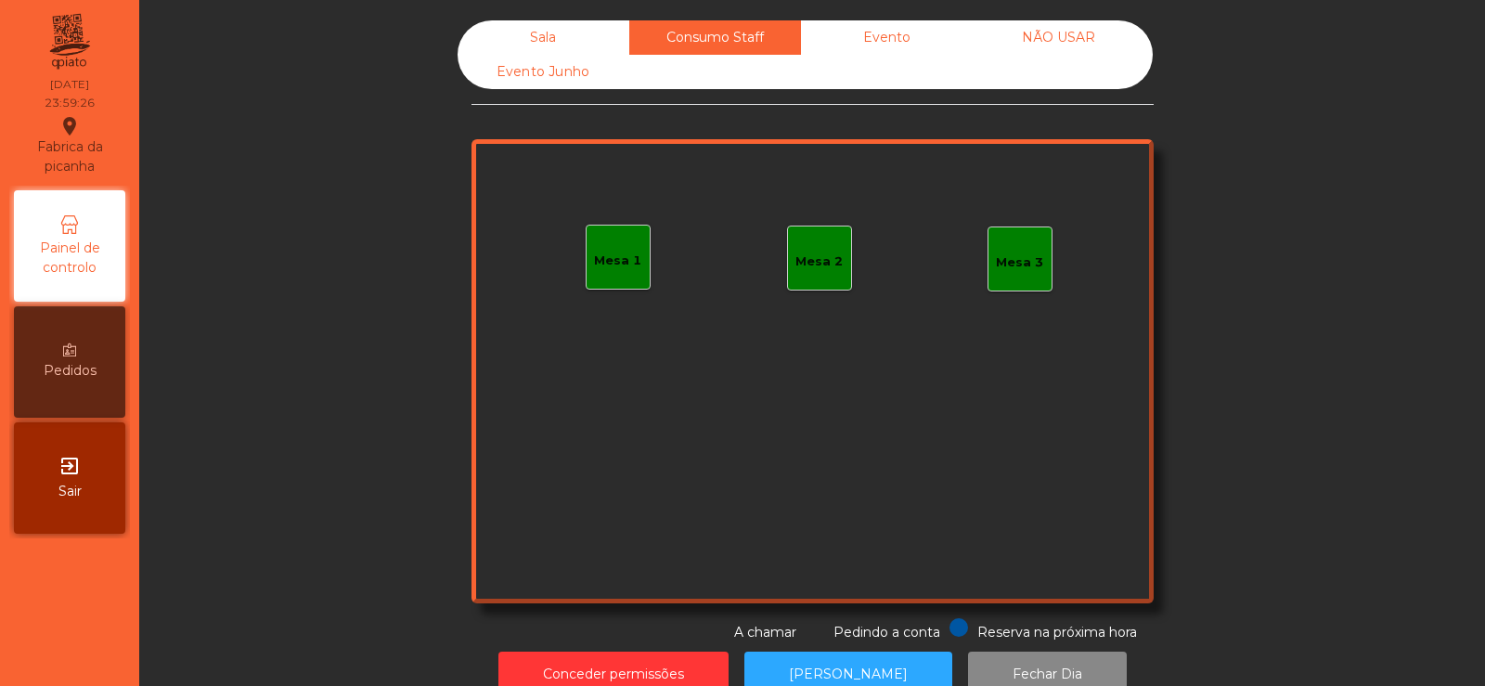
click at [928, 50] on div "Evento" at bounding box center [887, 37] width 172 height 34
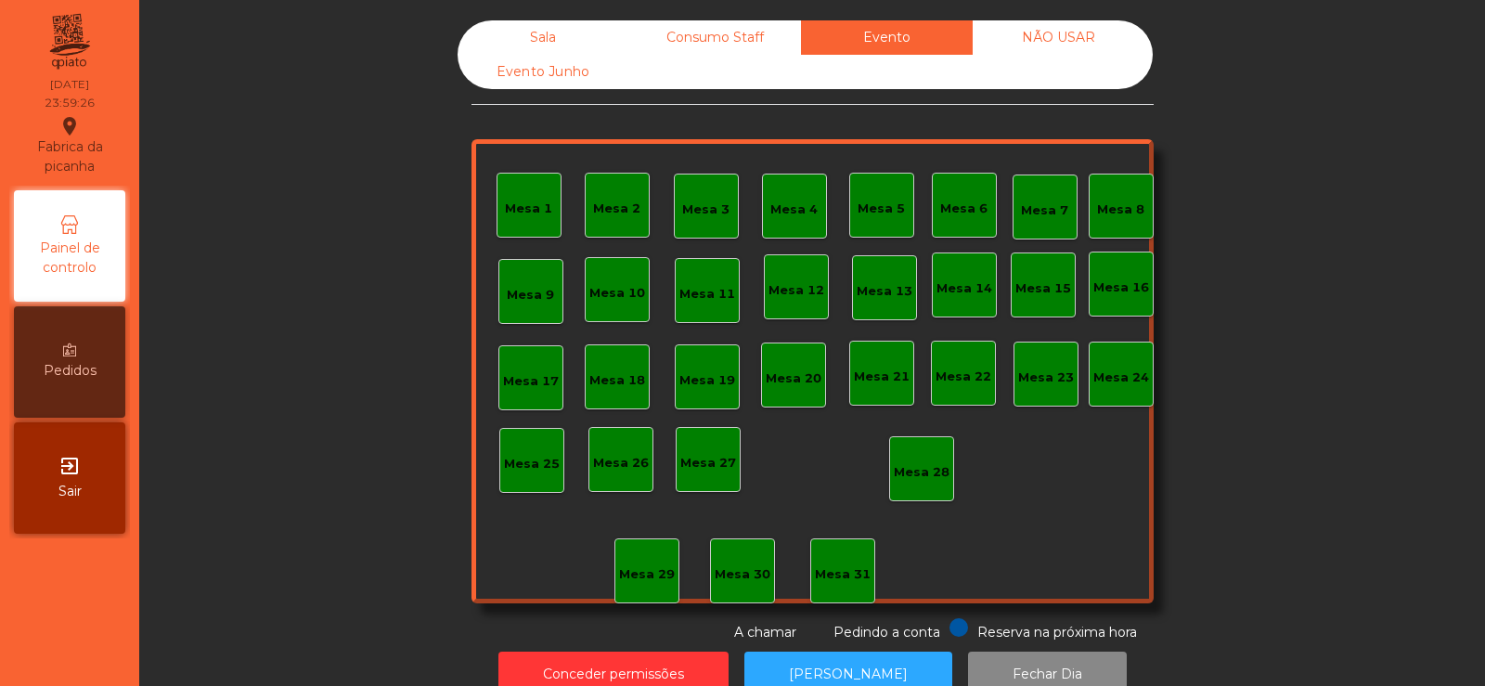
click at [1103, 73] on div "Sala Consumo Staff Evento NÃO USAR Evento Junho" at bounding box center [805, 54] width 695 height 69
click at [1080, 50] on div "NÃO USAR" at bounding box center [1059, 37] width 172 height 34
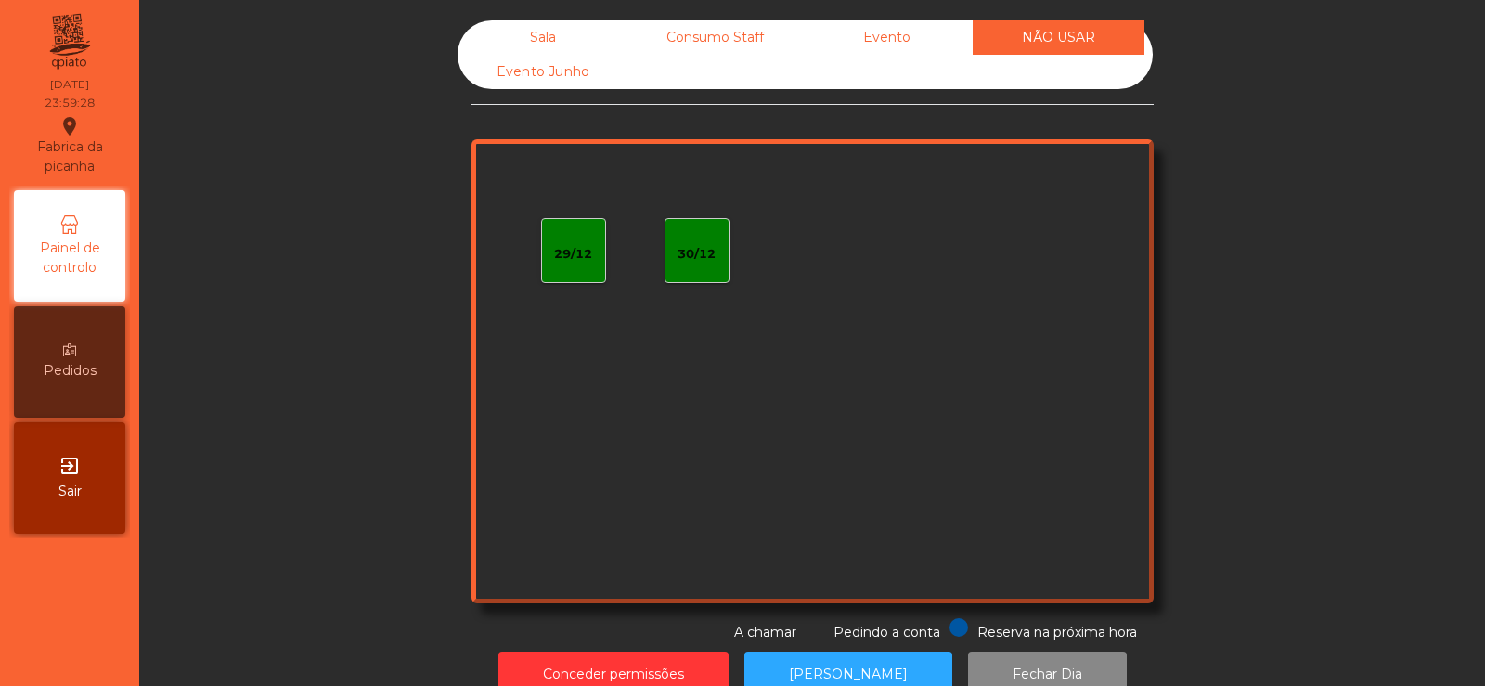
click at [557, 87] on div "Evento Junho" at bounding box center [544, 72] width 172 height 34
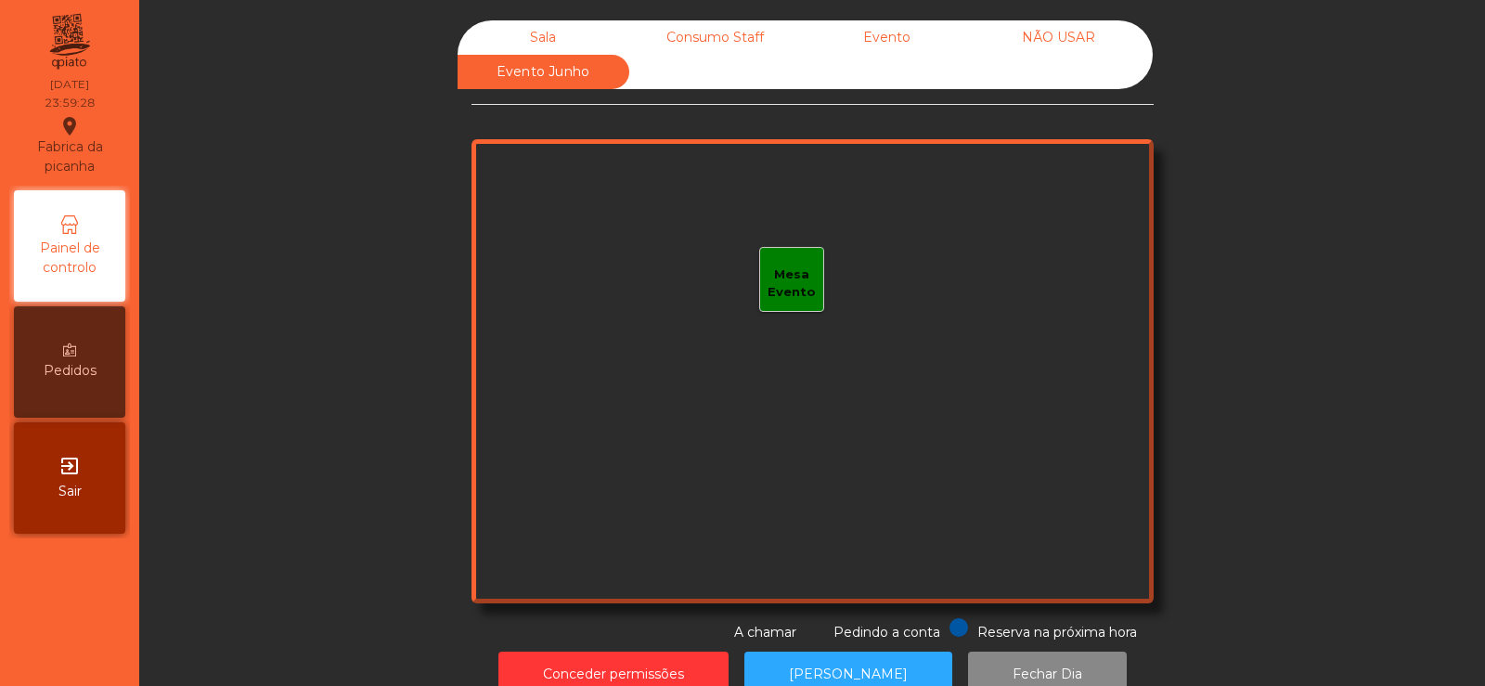
click at [534, 37] on div "Sala" at bounding box center [544, 37] width 172 height 34
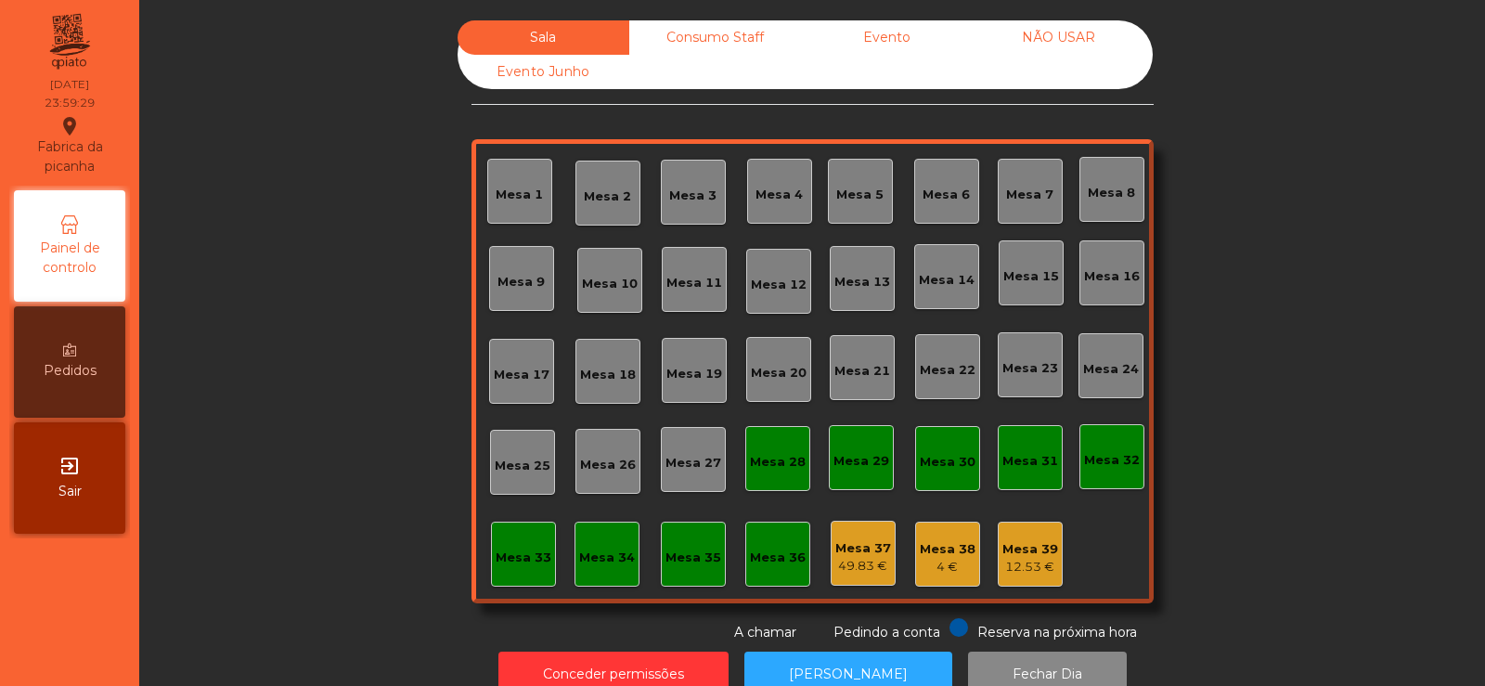
click at [864, 546] on div "Mesa 37" at bounding box center [863, 548] width 56 height 19
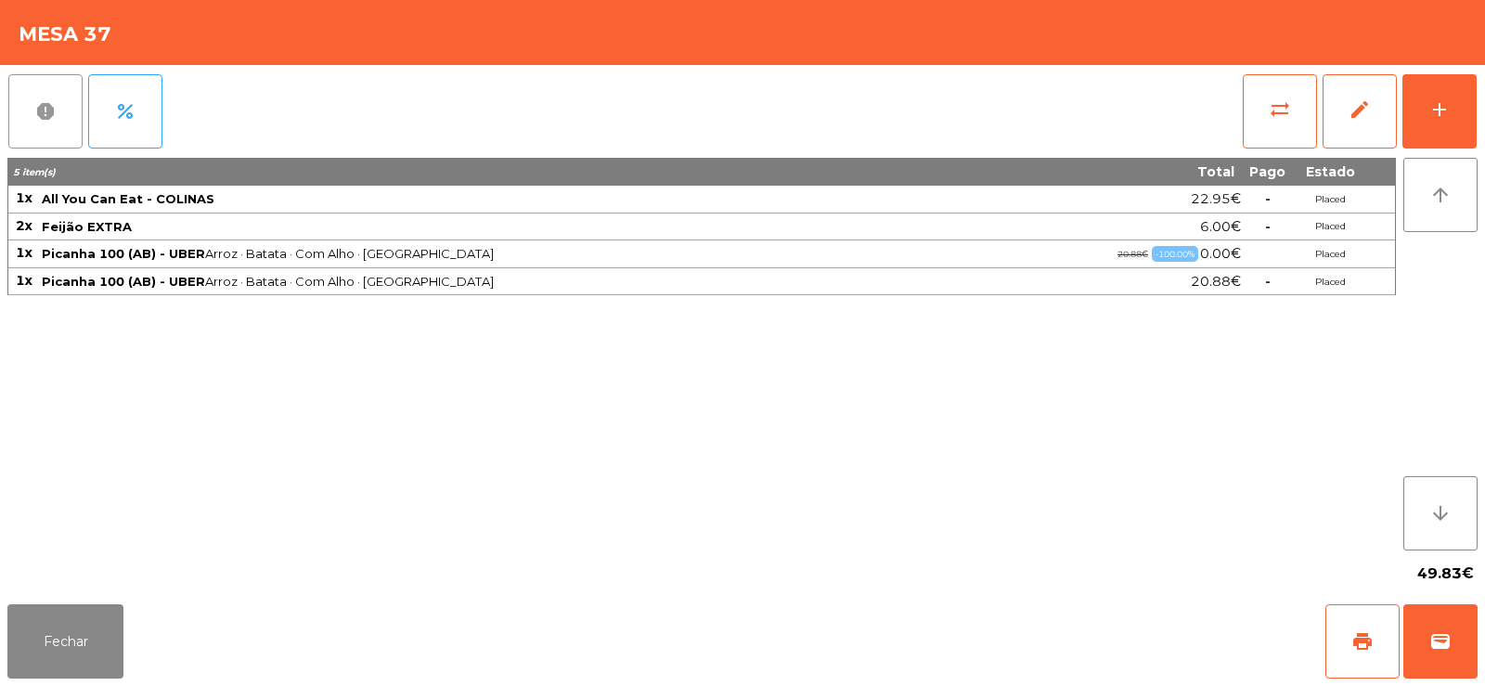
click at [46, 127] on button "report" at bounding box center [45, 111] width 74 height 74
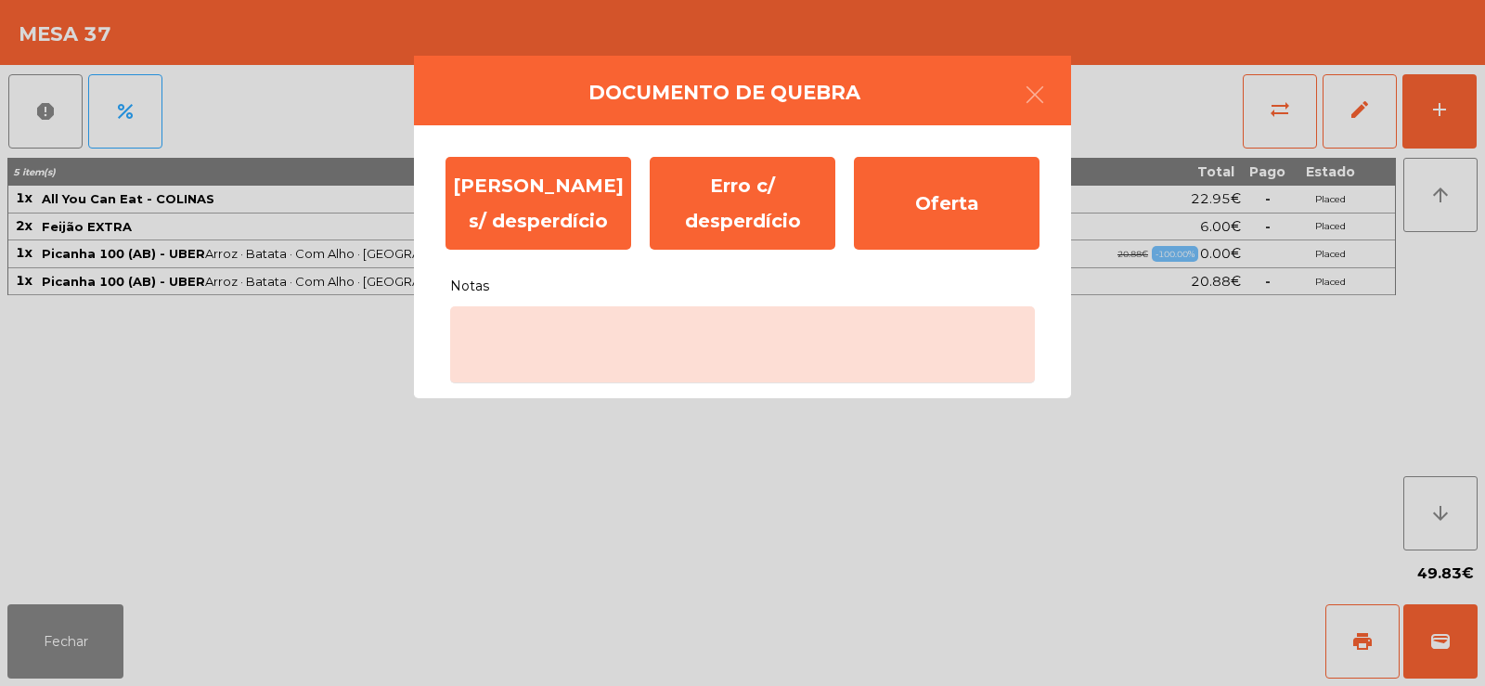
click at [375, 348] on ngb-modal-window "Documento de quebra Erro s/ desperdício Erro c/ desperdício Oferta Notas" at bounding box center [742, 343] width 1485 height 686
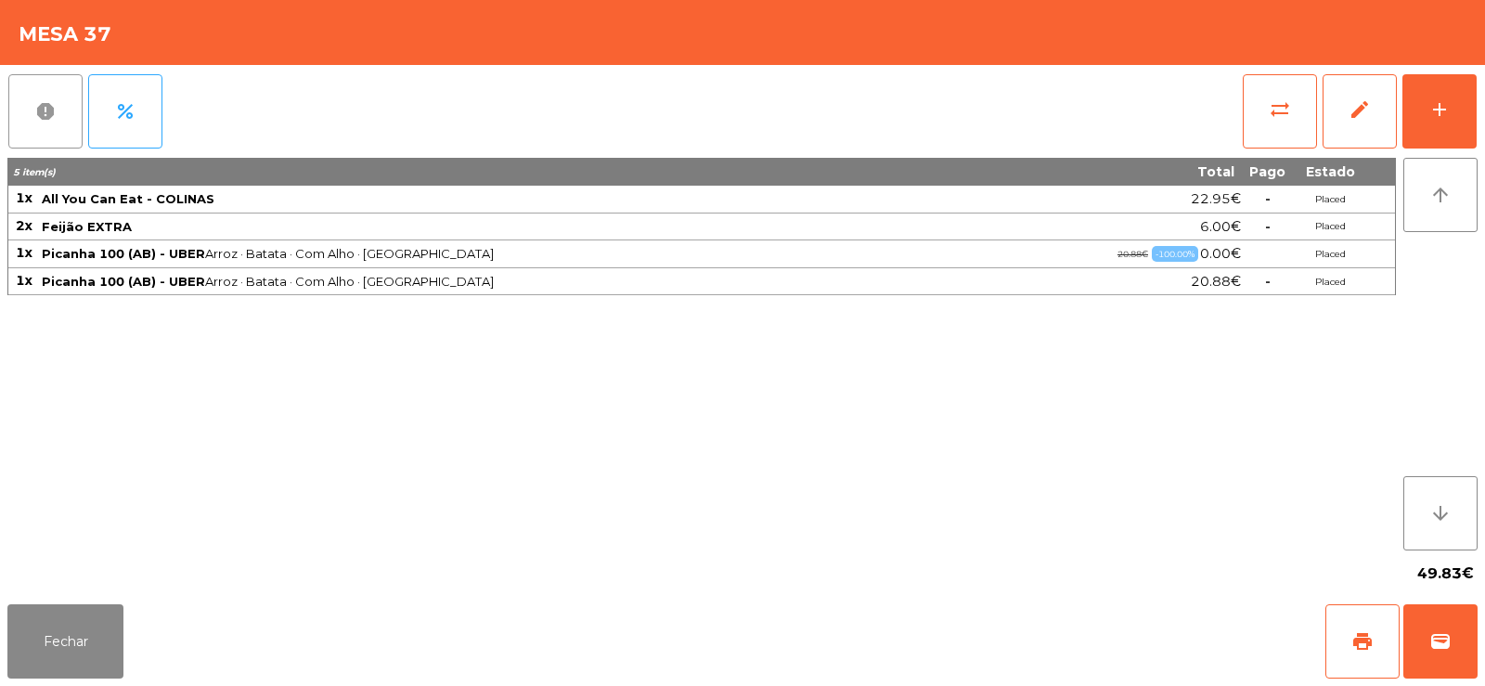
click at [65, 110] on button "report" at bounding box center [45, 111] width 74 height 74
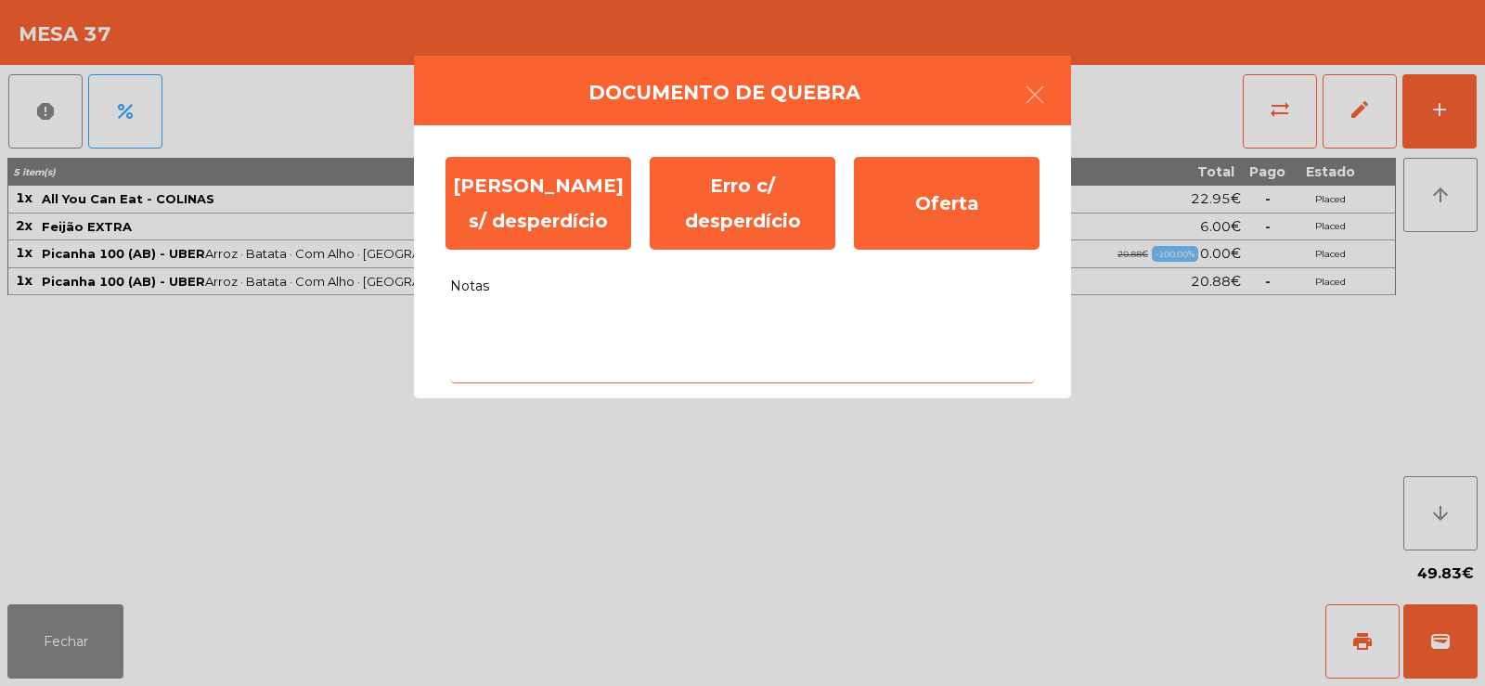
click at [628, 318] on textarea "Notas" at bounding box center [742, 344] width 585 height 77
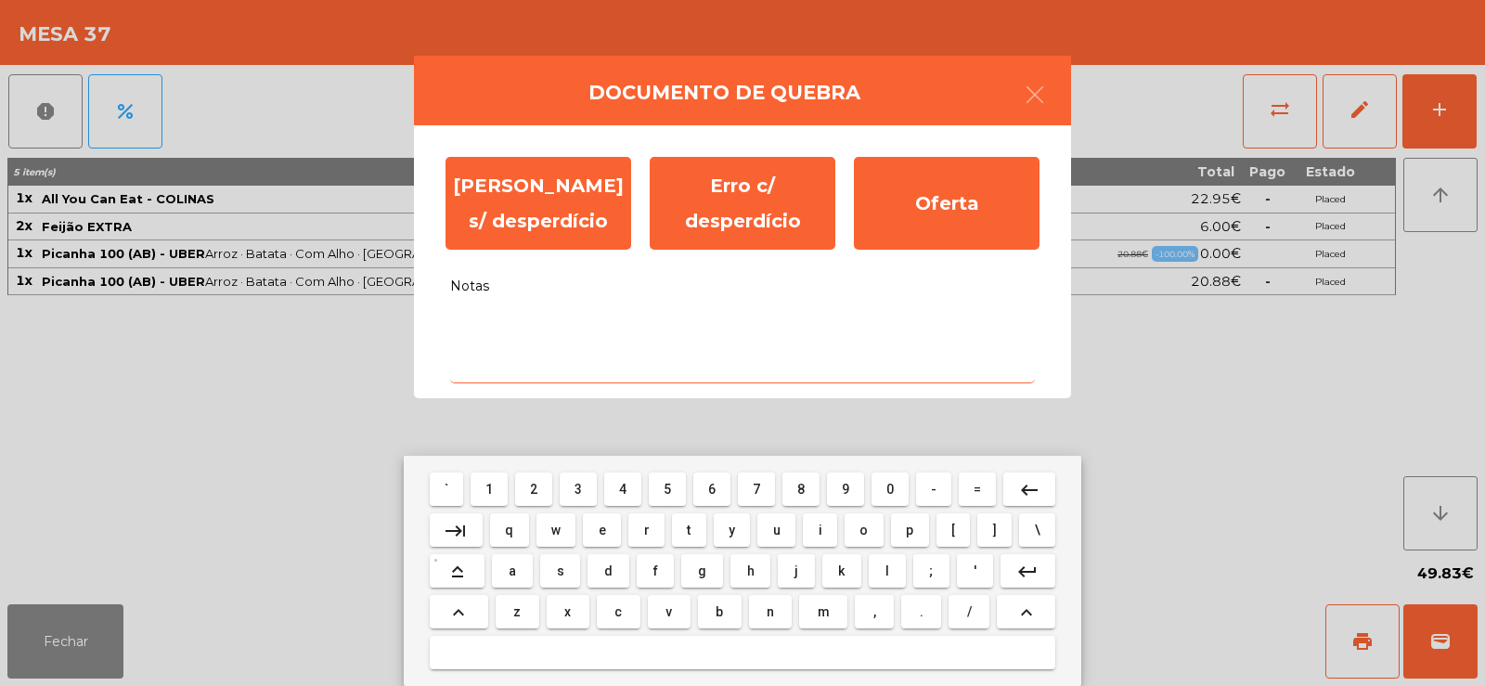
click at [493, 492] on span "1" at bounding box center [488, 489] width 7 height 15
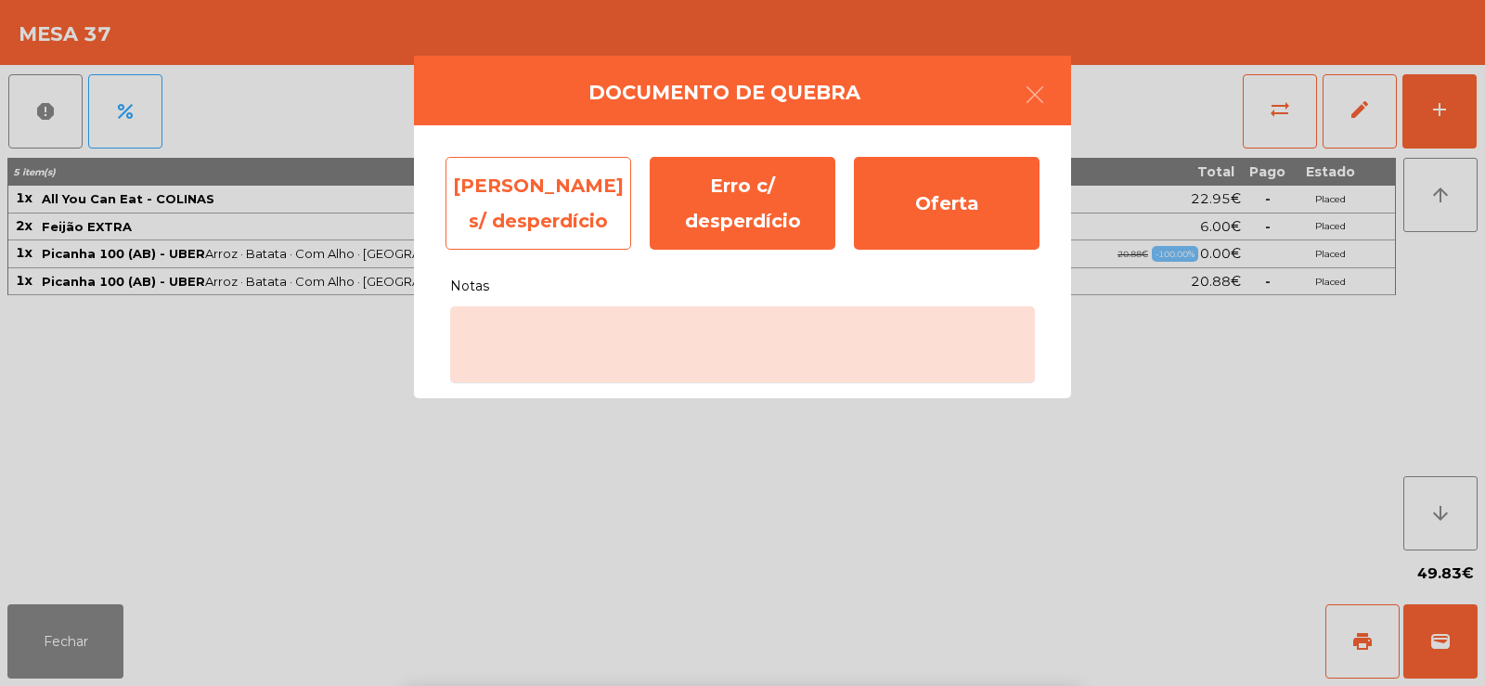
click at [548, 221] on div "Erro s/ desperdício" at bounding box center [538, 203] width 186 height 93
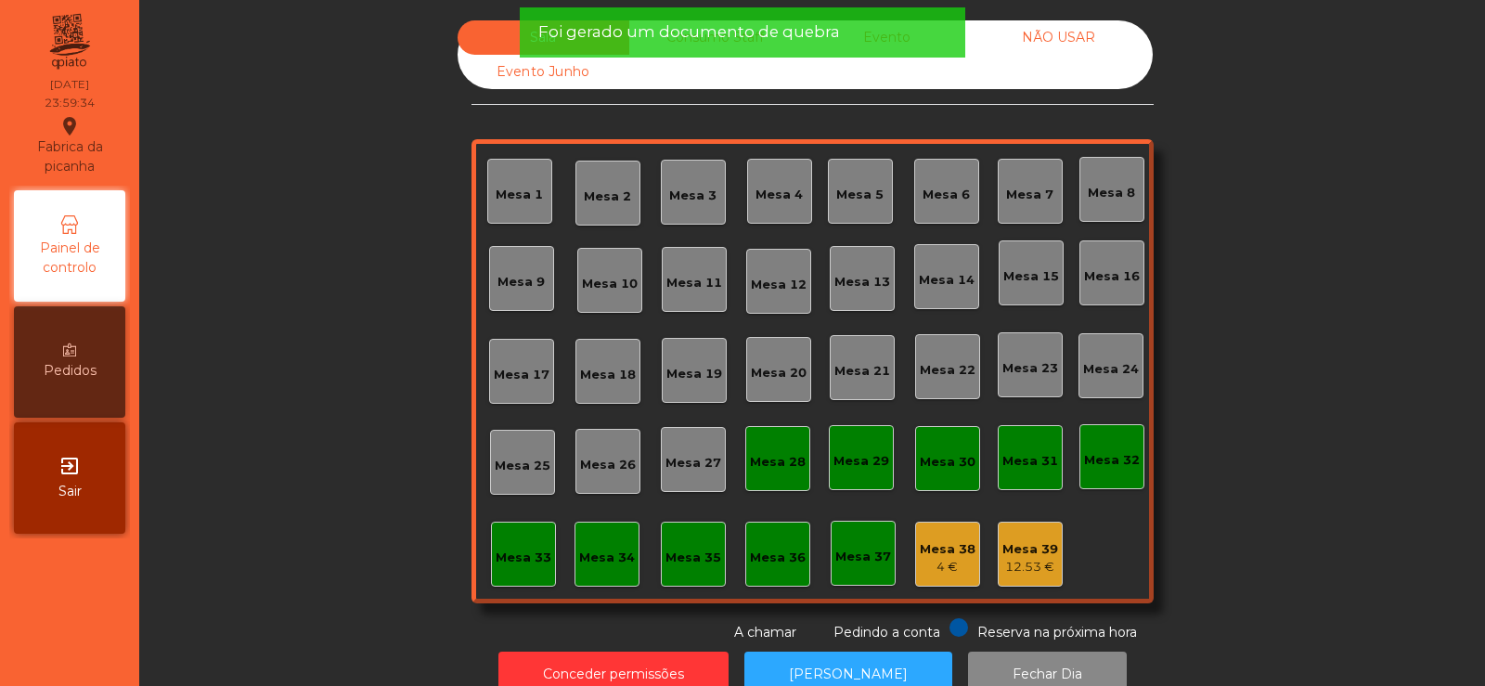
click at [941, 546] on div "Mesa 38" at bounding box center [948, 549] width 56 height 19
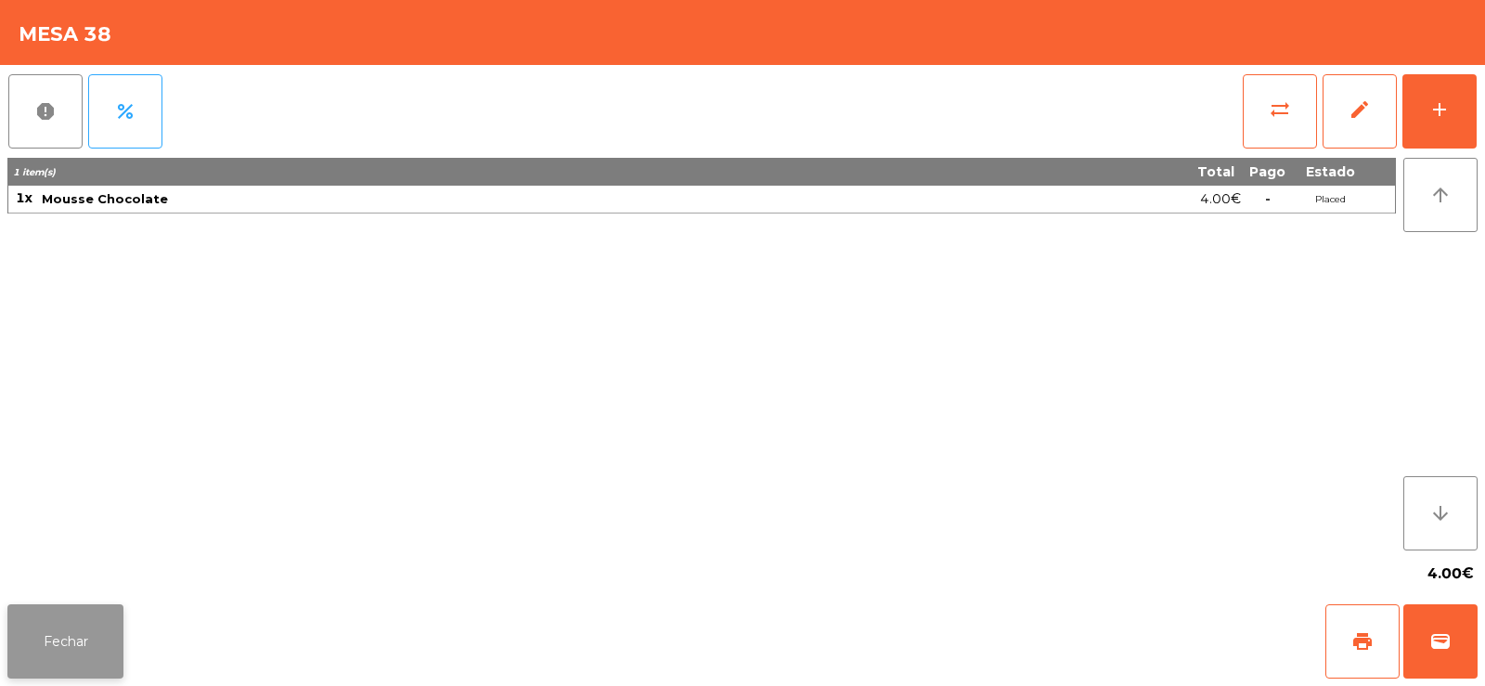
click at [91, 655] on button "Fechar" at bounding box center [65, 641] width 116 height 74
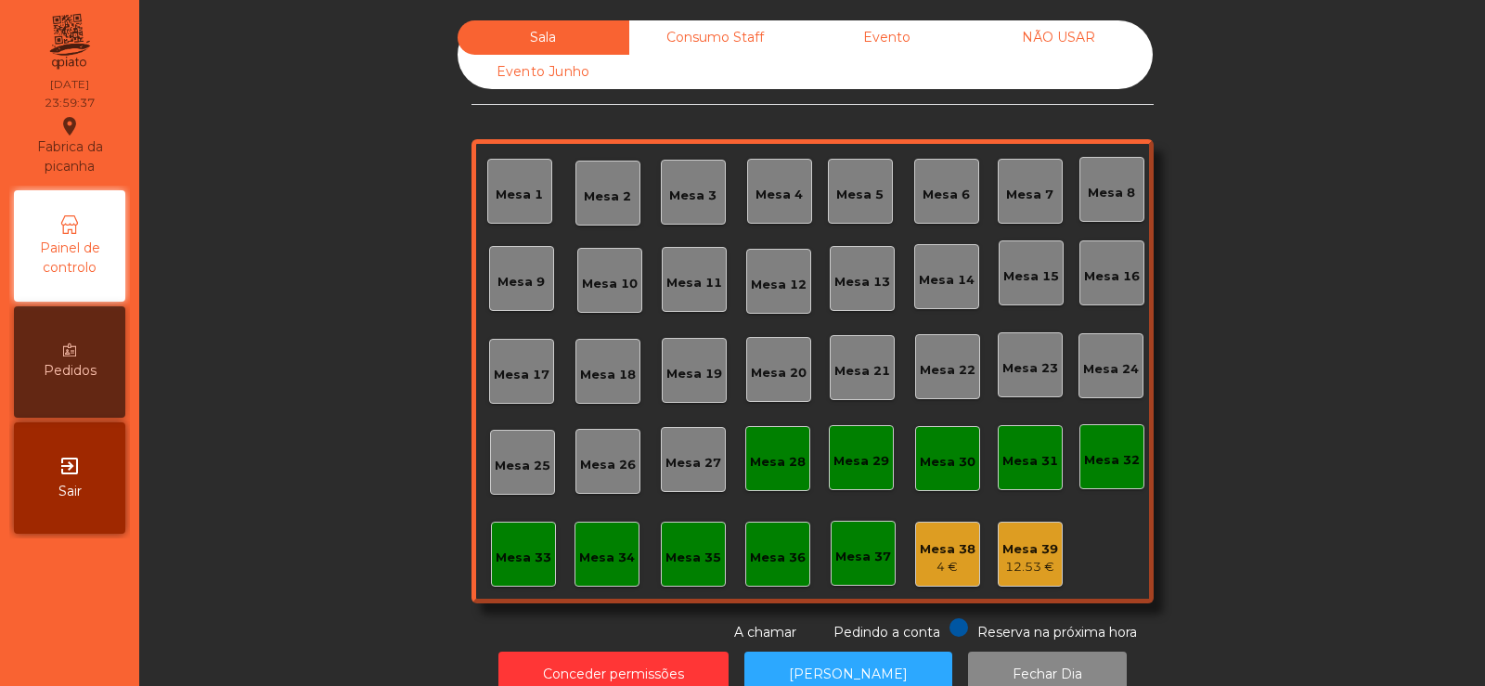
click at [1009, 579] on div "Mesa 39 12.53 €" at bounding box center [1030, 554] width 65 height 65
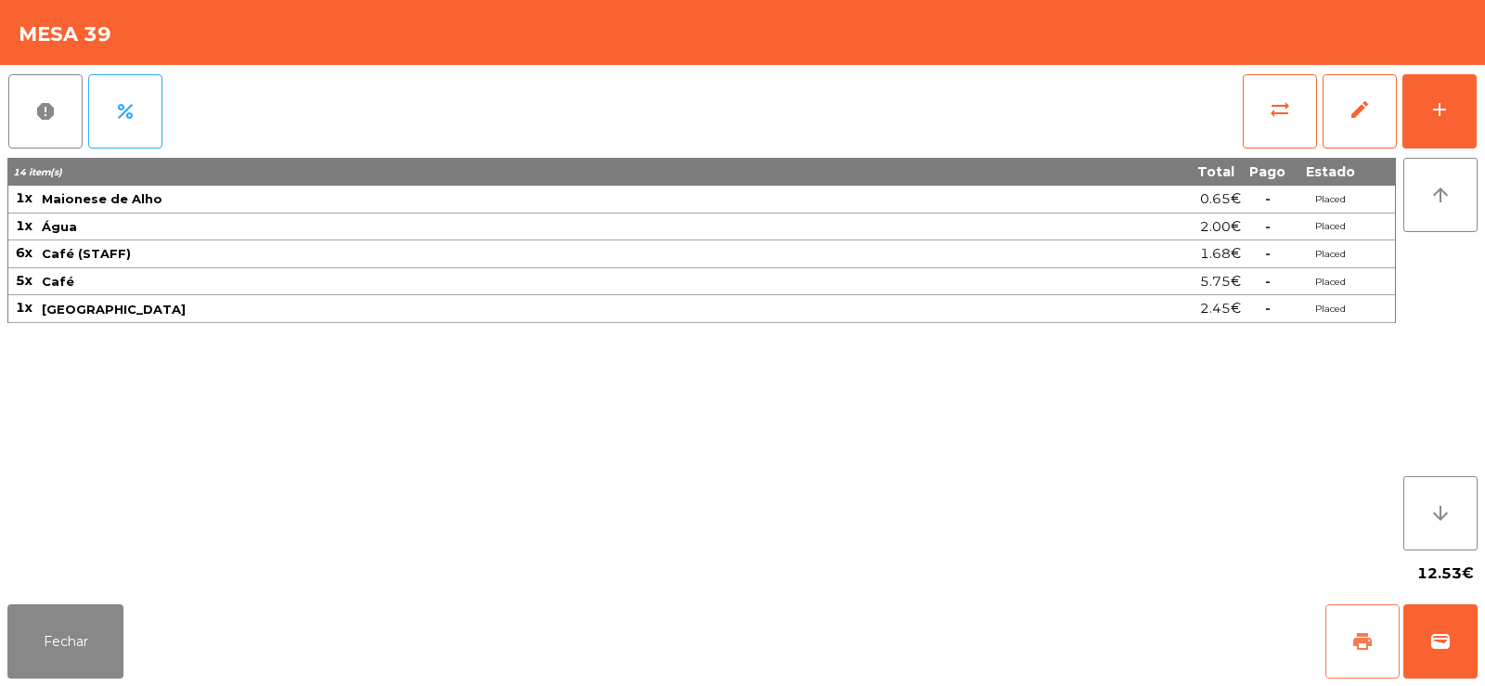
click at [1336, 631] on button "print" at bounding box center [1362, 641] width 74 height 74
click at [97, 654] on button "Fechar" at bounding box center [65, 641] width 116 height 74
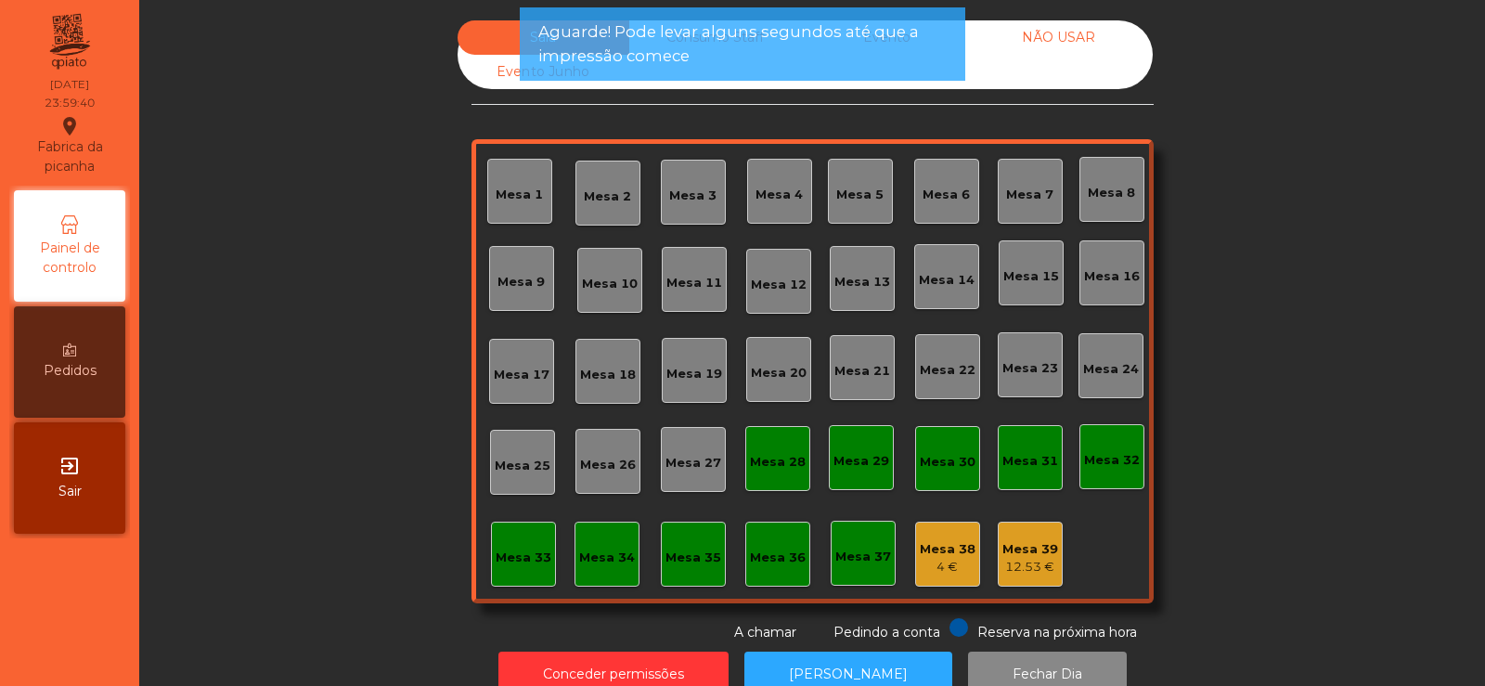
click at [721, 38] on span "Aguarde! Pode levar alguns segundos até que a impressão comece" at bounding box center [742, 43] width 408 height 46
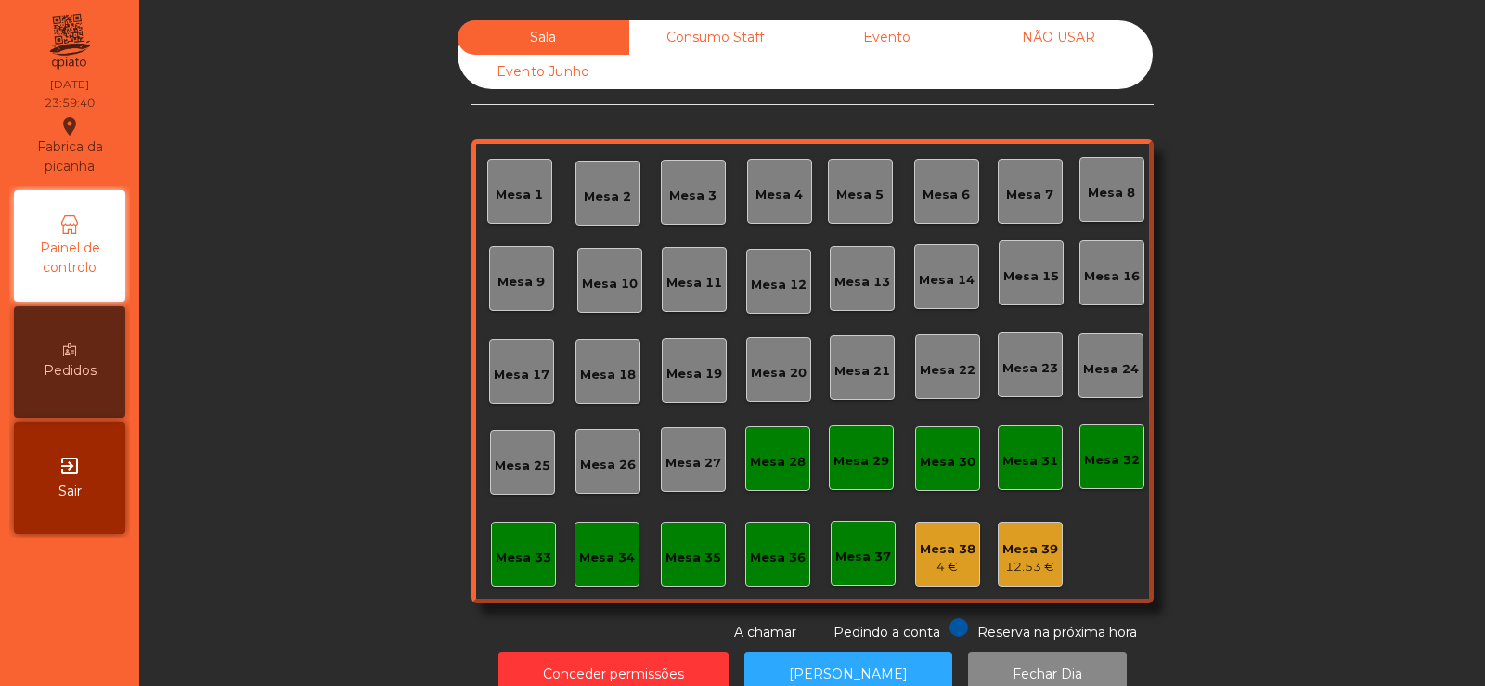
click at [712, 36] on div "Consumo Staff" at bounding box center [715, 37] width 172 height 34
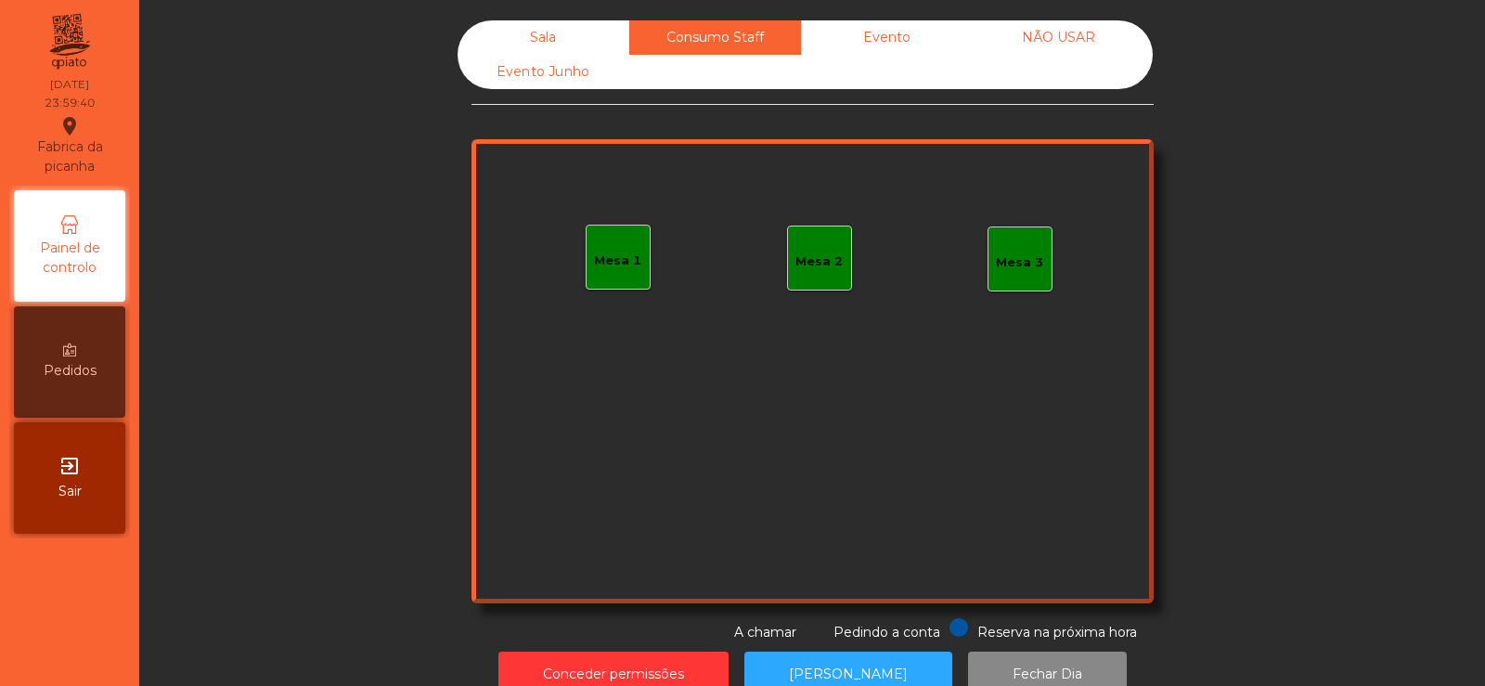
click at [878, 41] on div "Evento" at bounding box center [887, 37] width 172 height 34
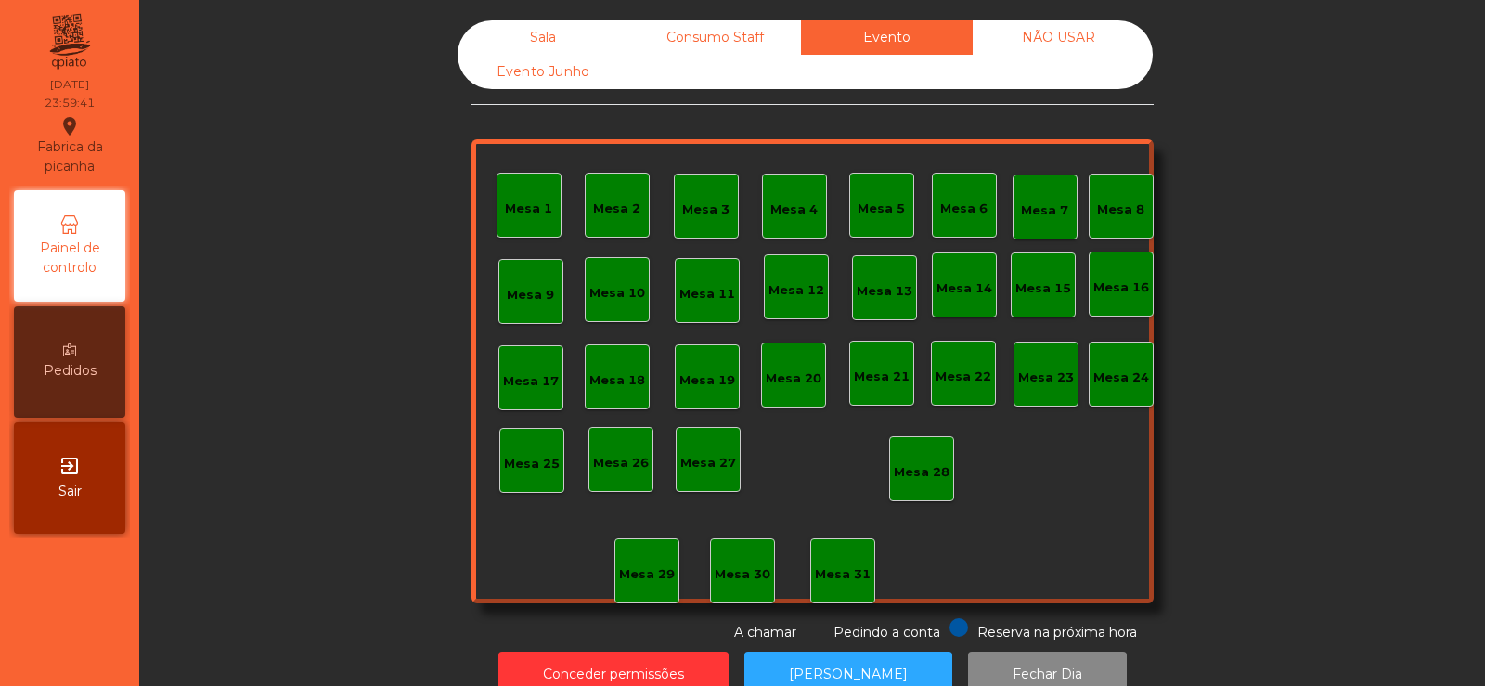
click at [547, 52] on div "Sala" at bounding box center [544, 37] width 172 height 34
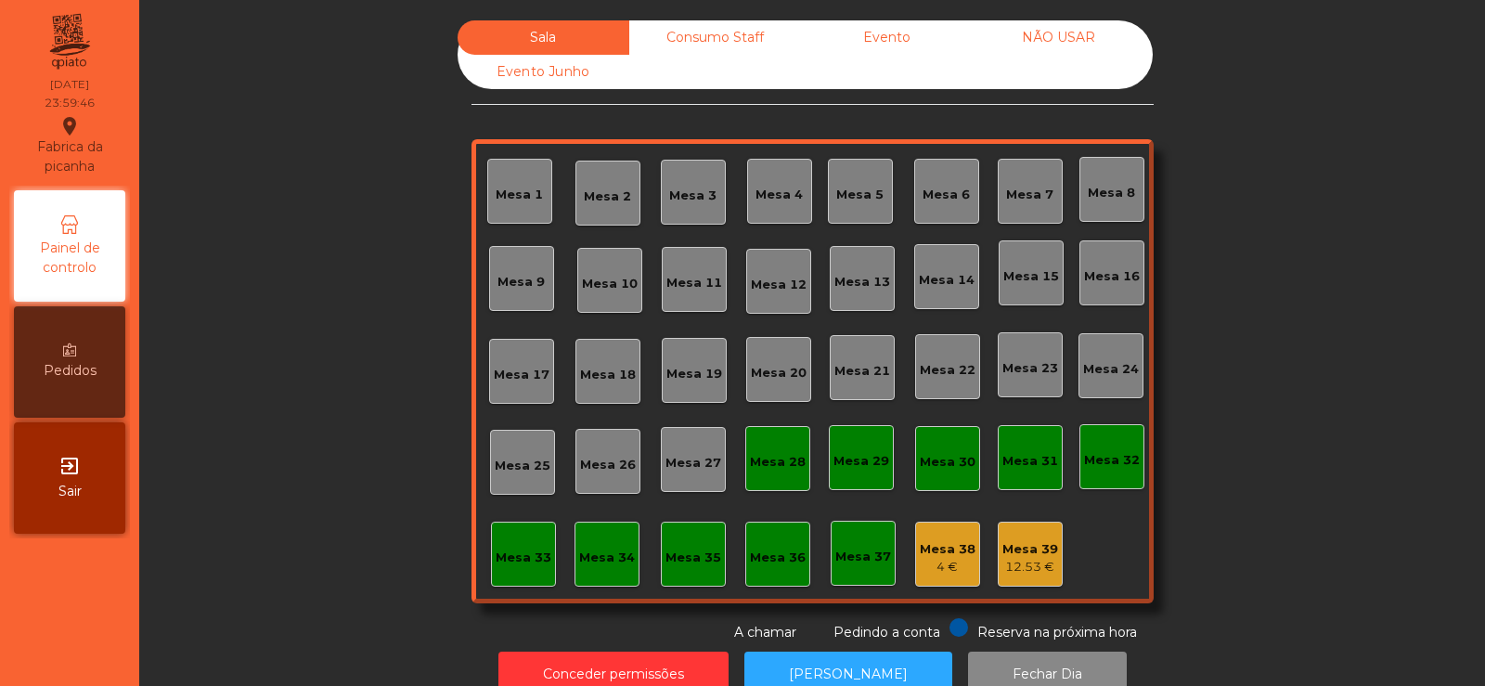
click at [717, 32] on div "Consumo Staff" at bounding box center [715, 37] width 172 height 34
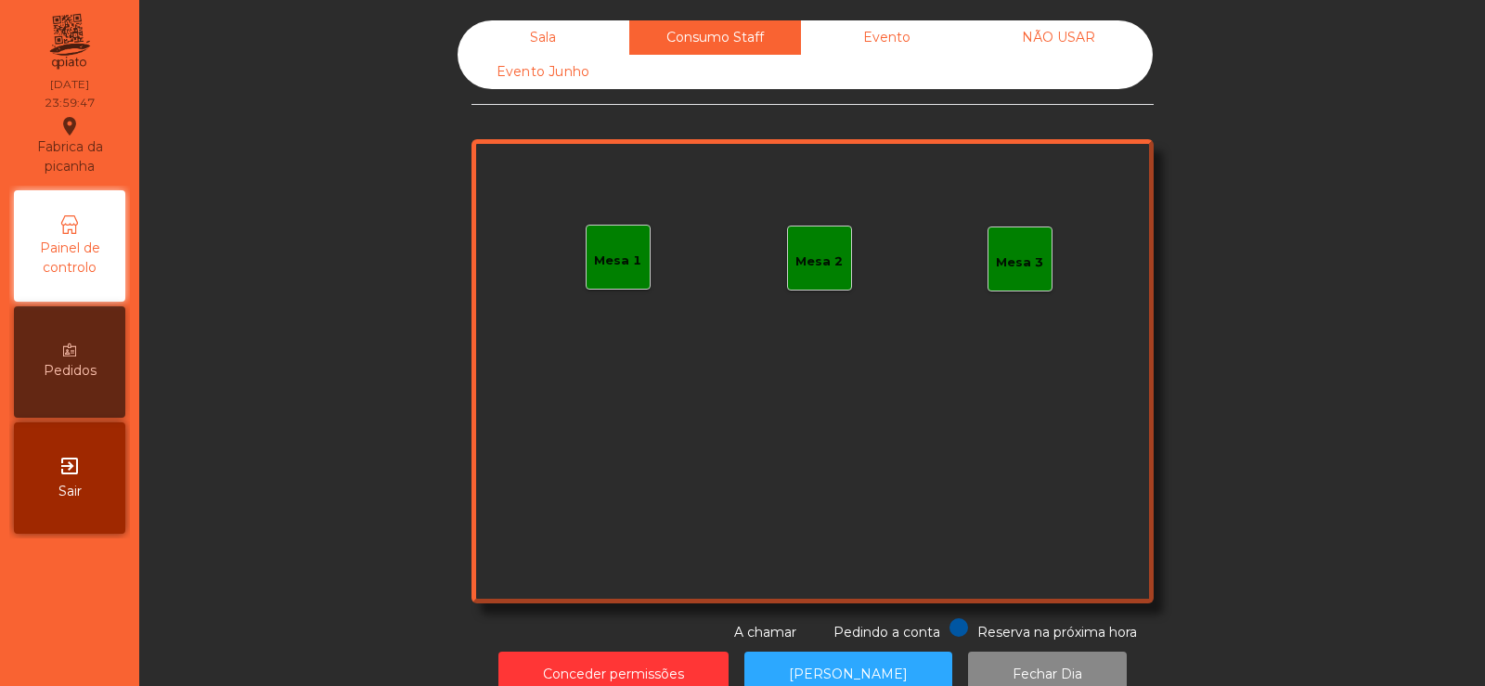
click at [907, 32] on div "Evento" at bounding box center [887, 37] width 172 height 34
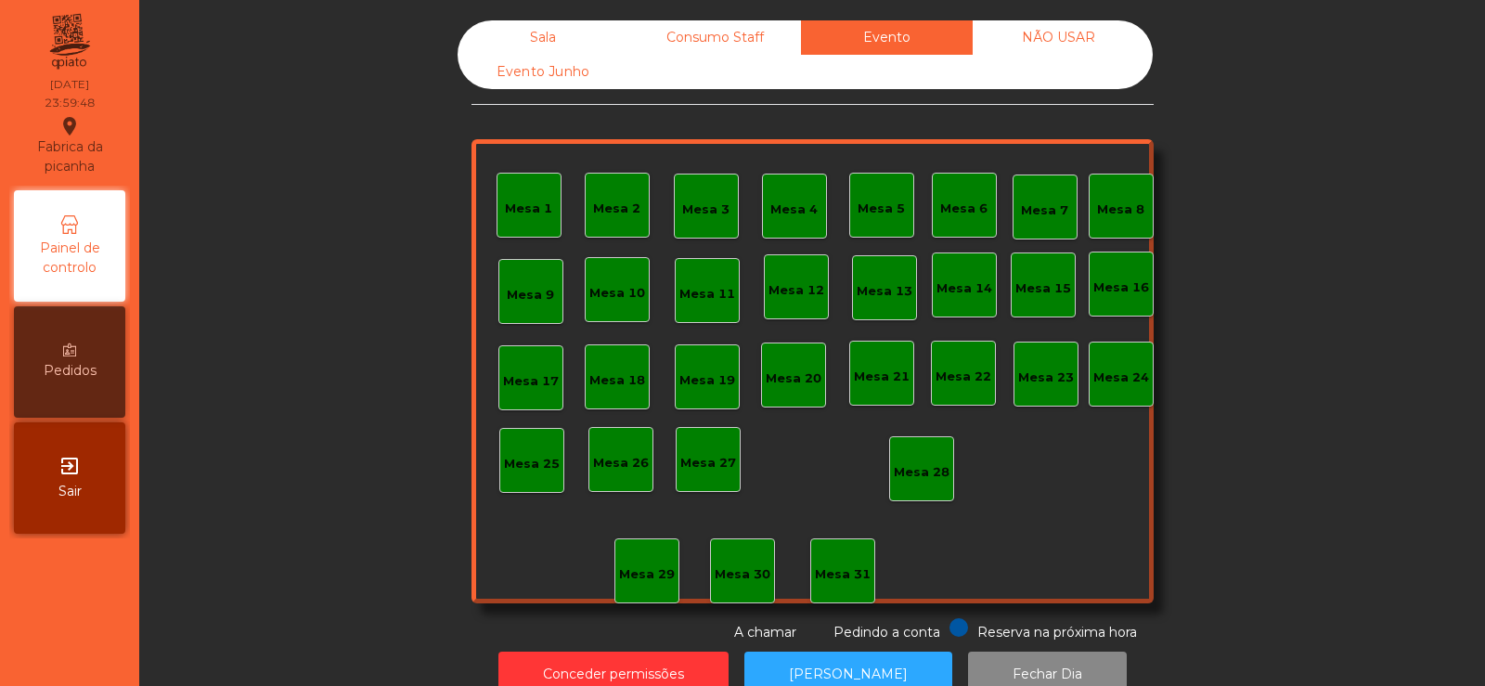
click at [530, 49] on div "Sala" at bounding box center [544, 37] width 172 height 34
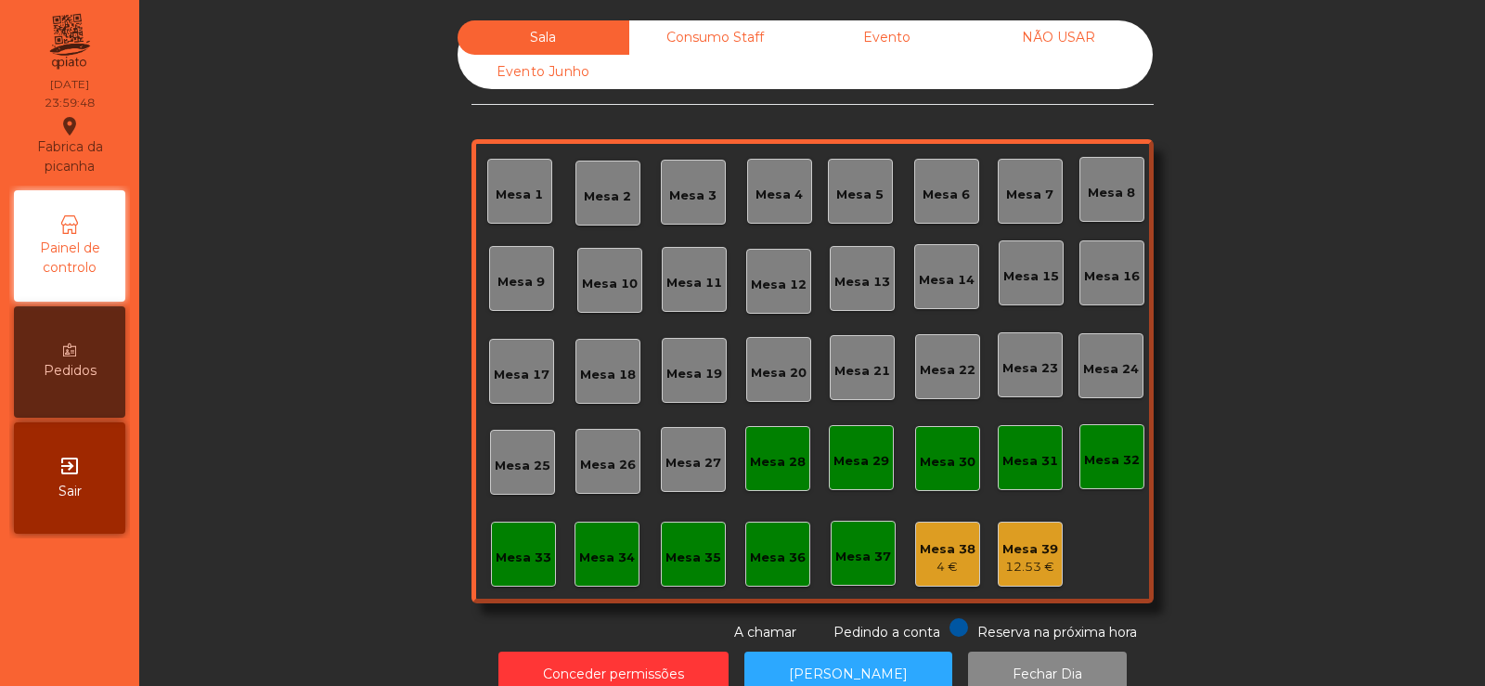
click at [1008, 564] on div "12.53 €" at bounding box center [1030, 567] width 56 height 19
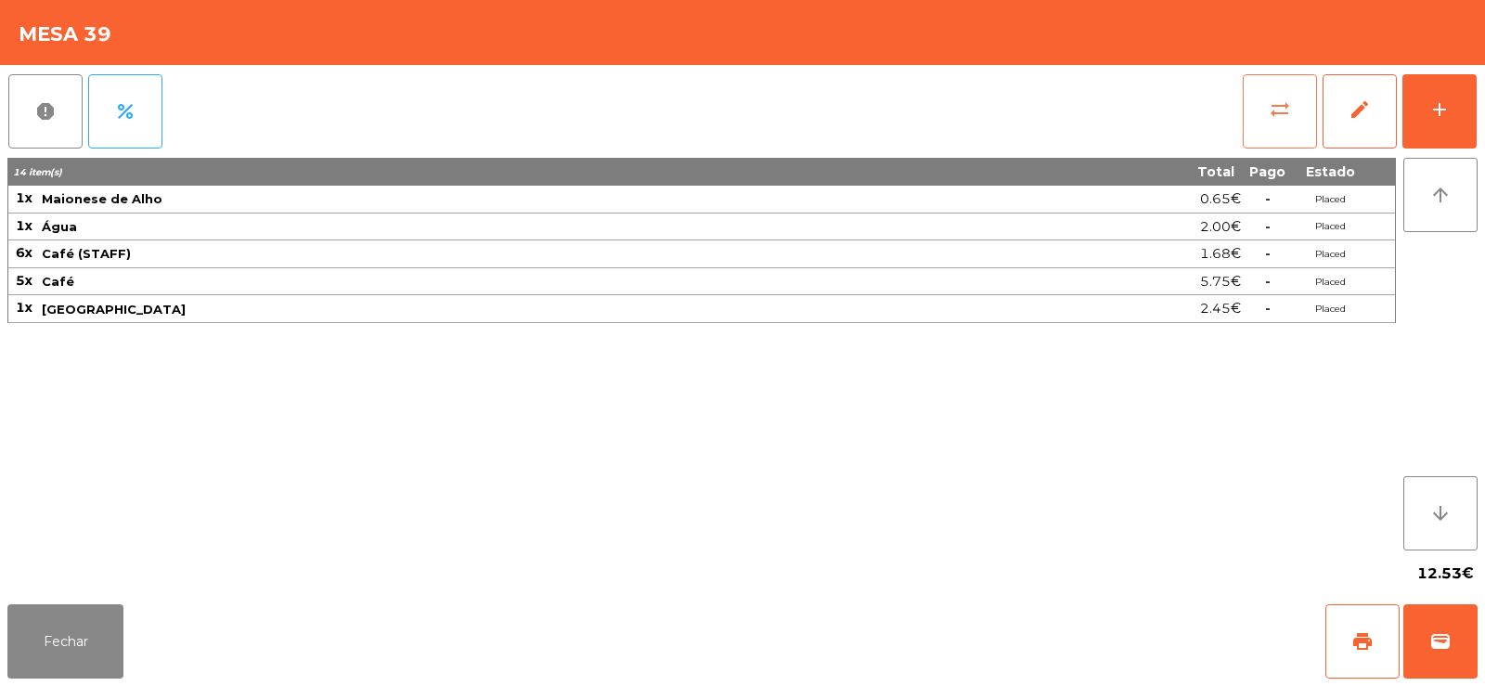
click at [1246, 98] on button "sync_alt" at bounding box center [1280, 111] width 74 height 74
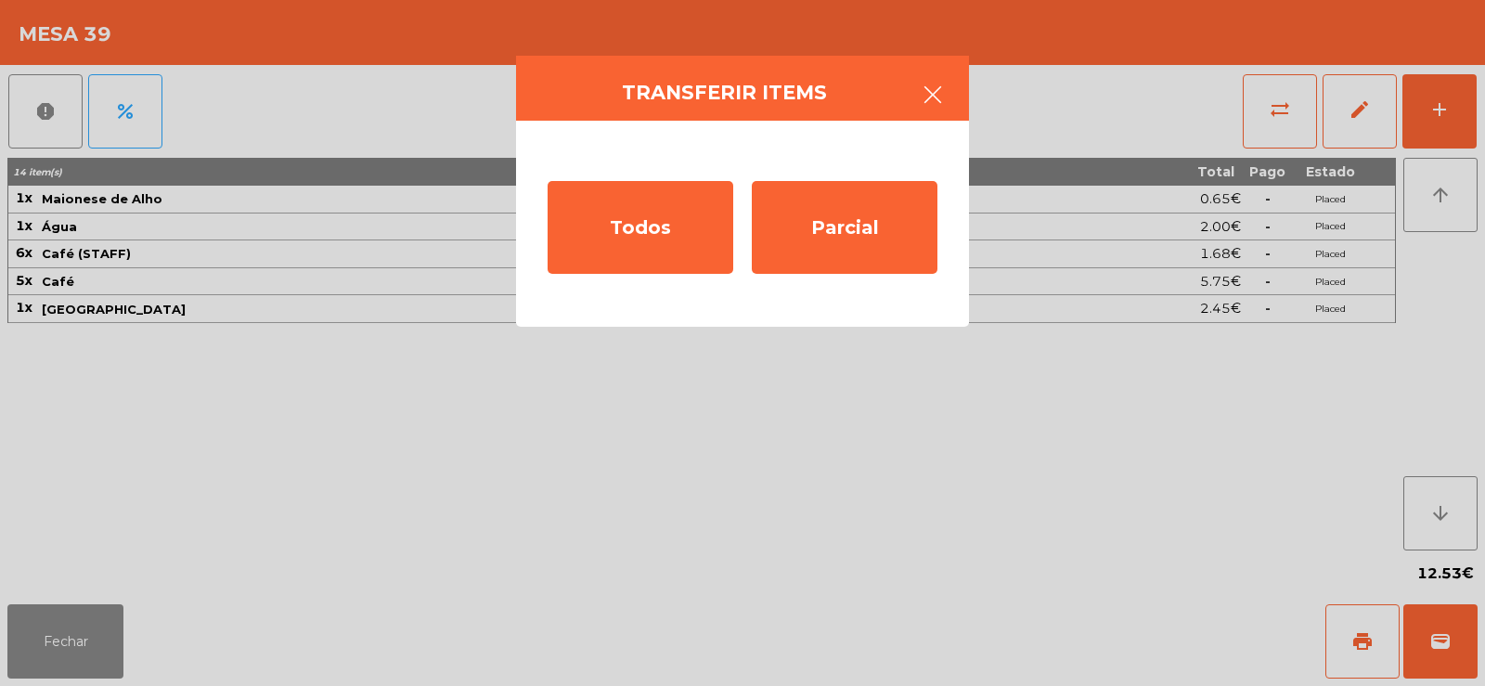
click at [919, 92] on button "button" at bounding box center [933, 97] width 52 height 56
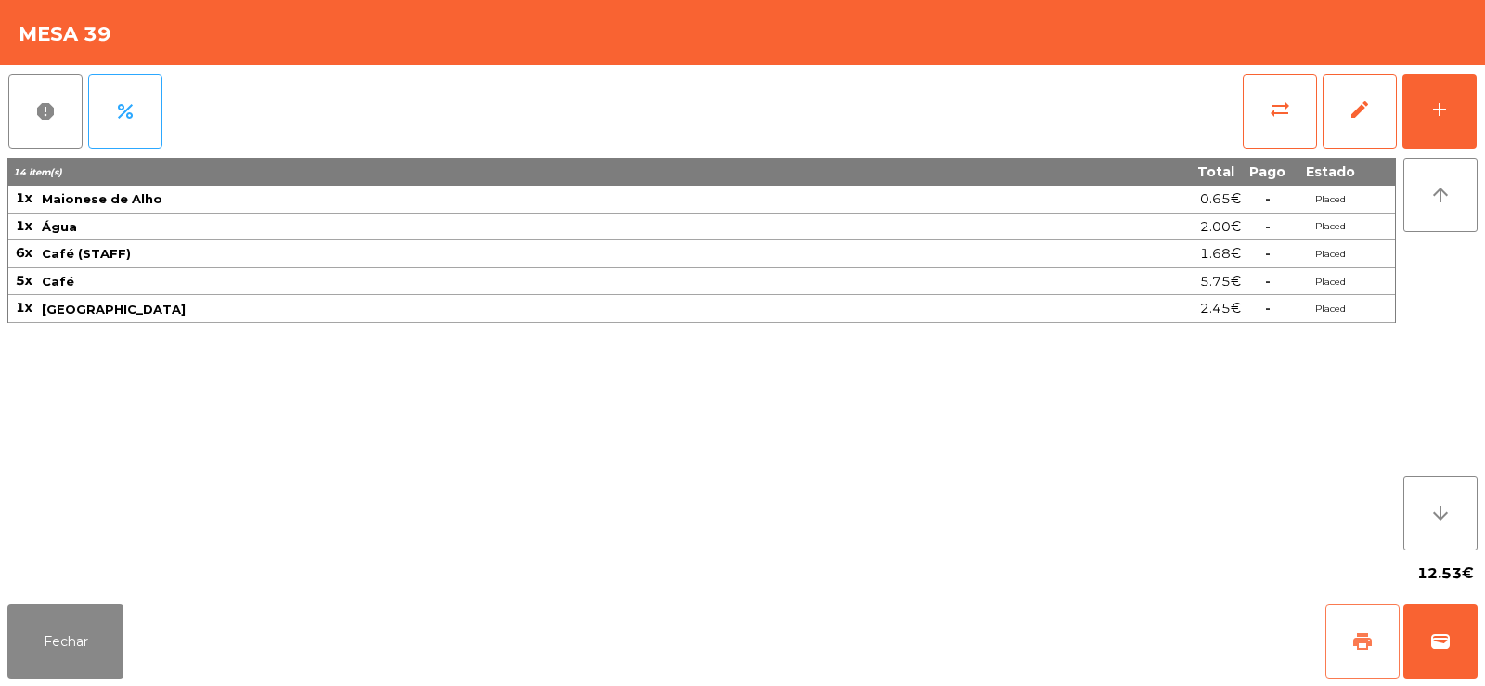
click at [1383, 644] on button "print" at bounding box center [1362, 641] width 74 height 74
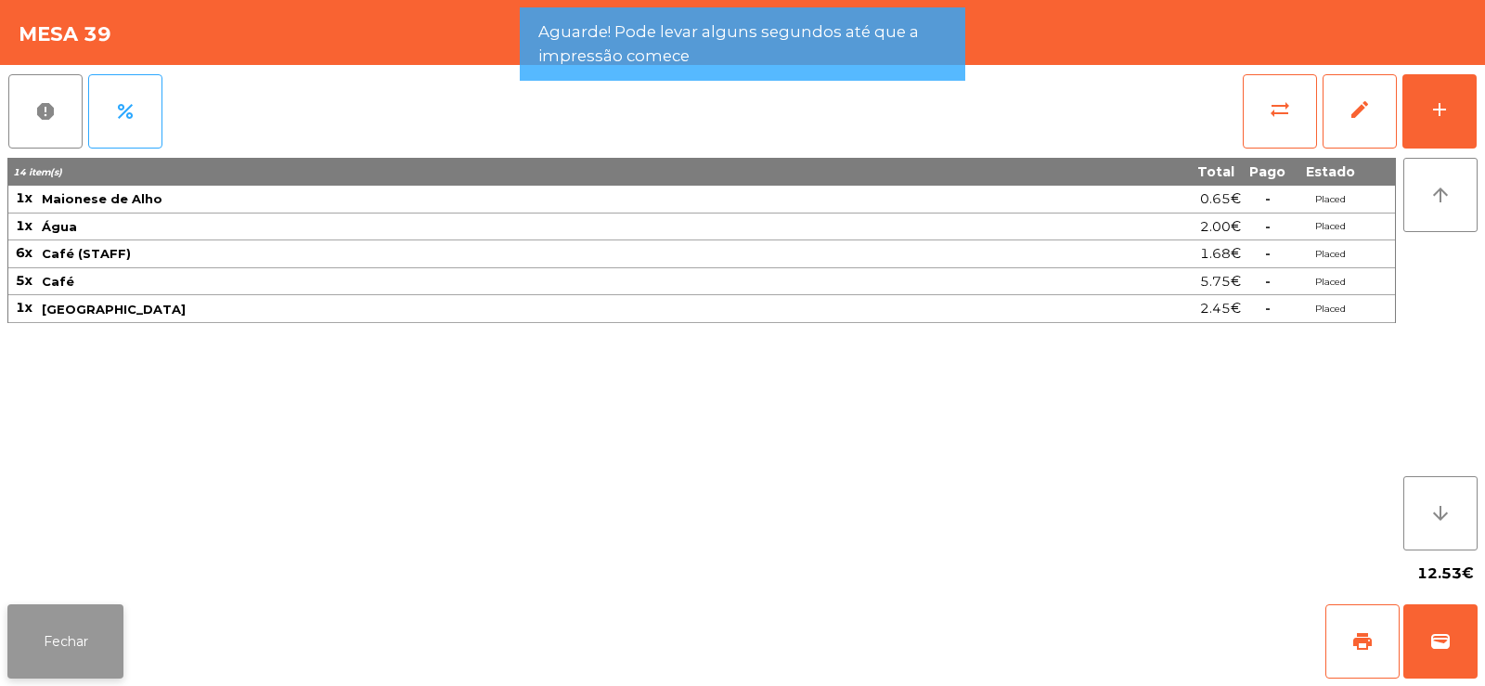
click at [111, 646] on button "Fechar" at bounding box center [65, 641] width 116 height 74
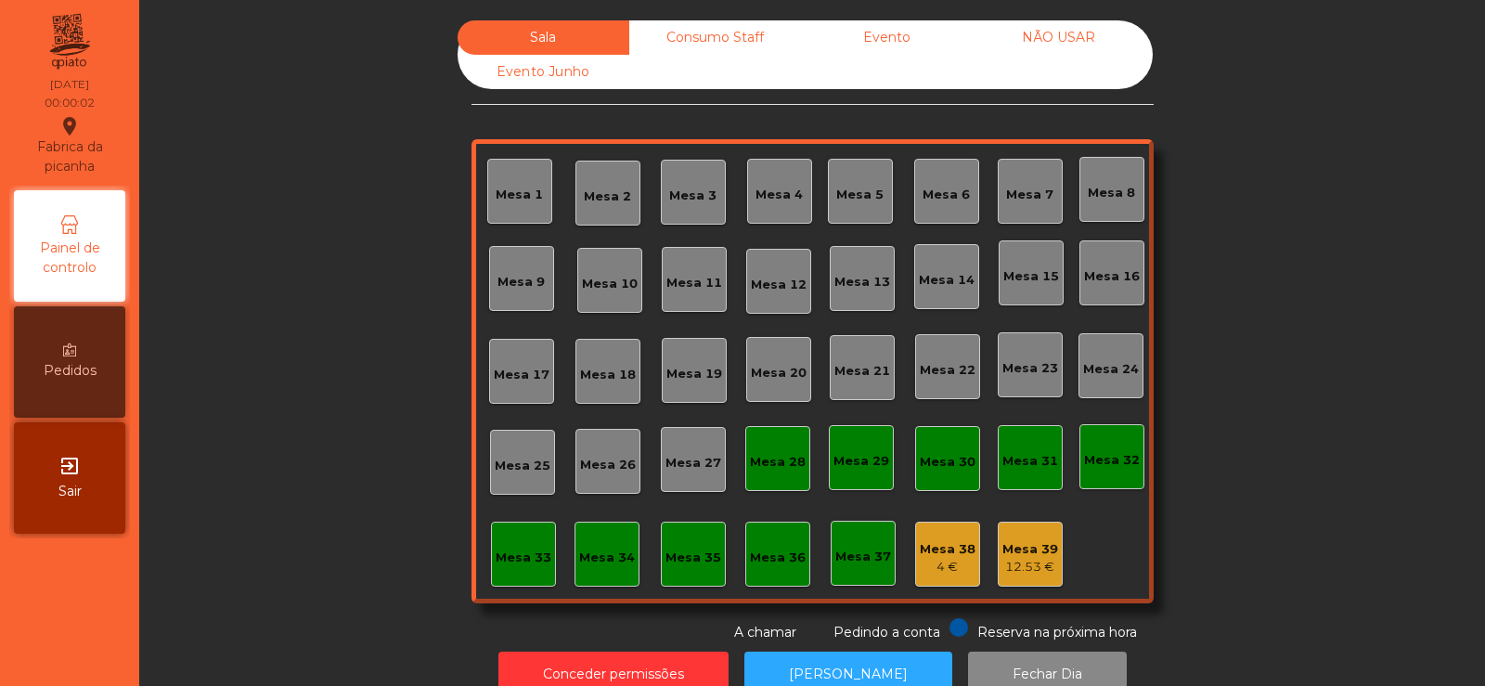
click at [963, 573] on div "4 €" at bounding box center [948, 567] width 56 height 19
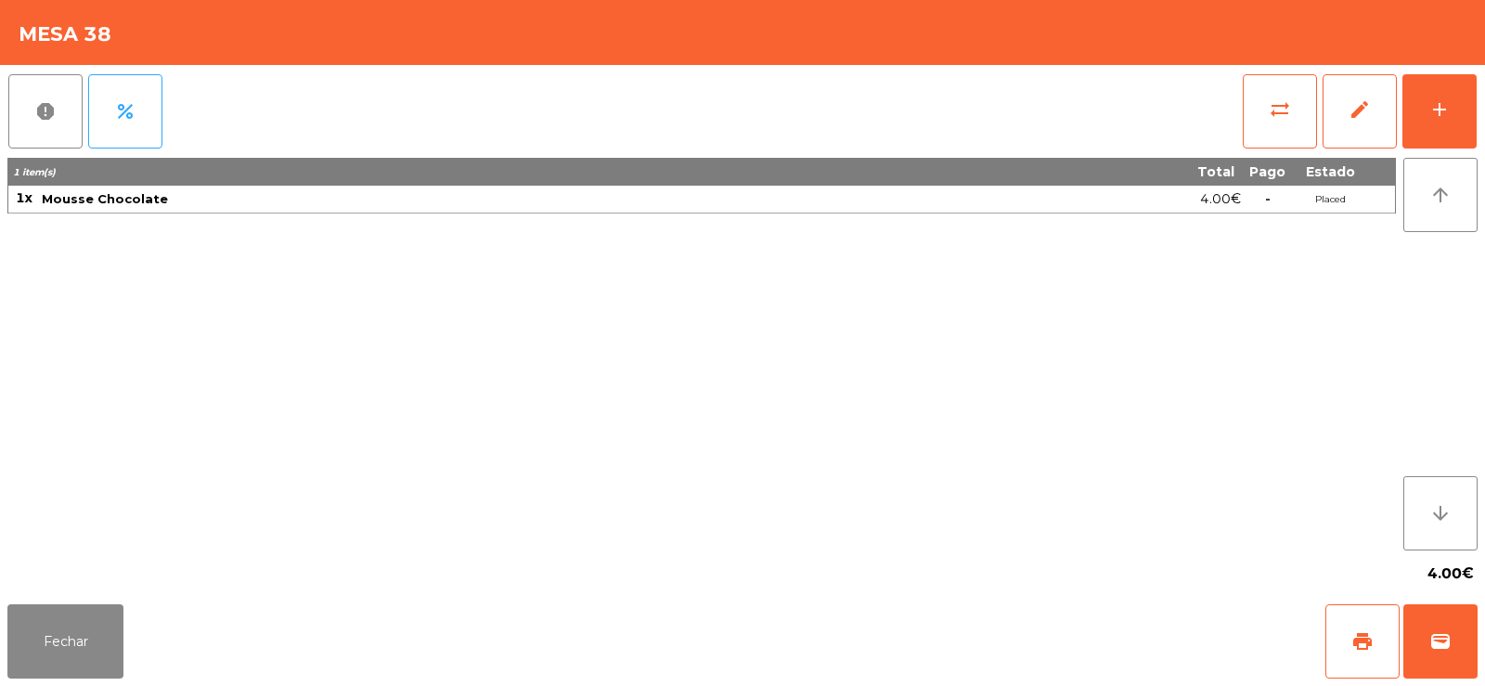
click at [54, 124] on button "report" at bounding box center [45, 111] width 74 height 74
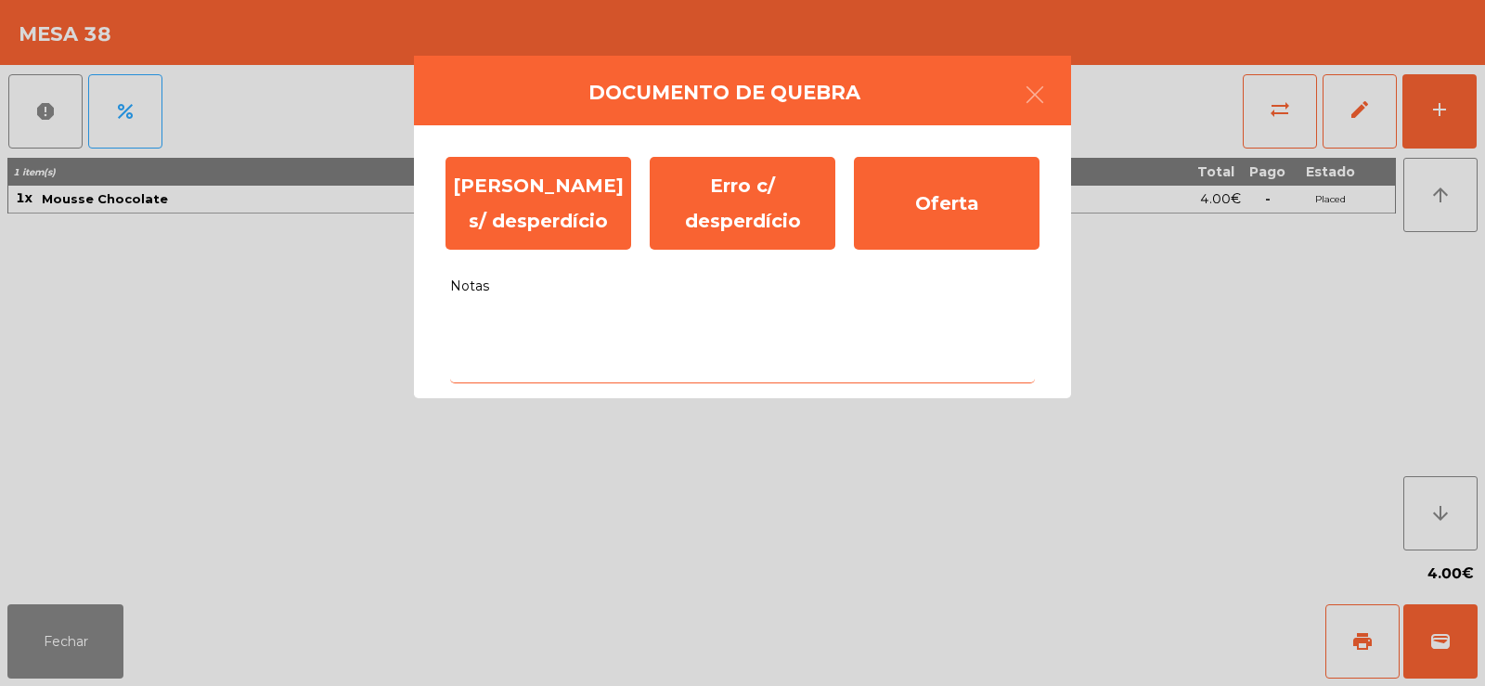
click at [605, 333] on textarea "Notas" at bounding box center [742, 344] width 585 height 77
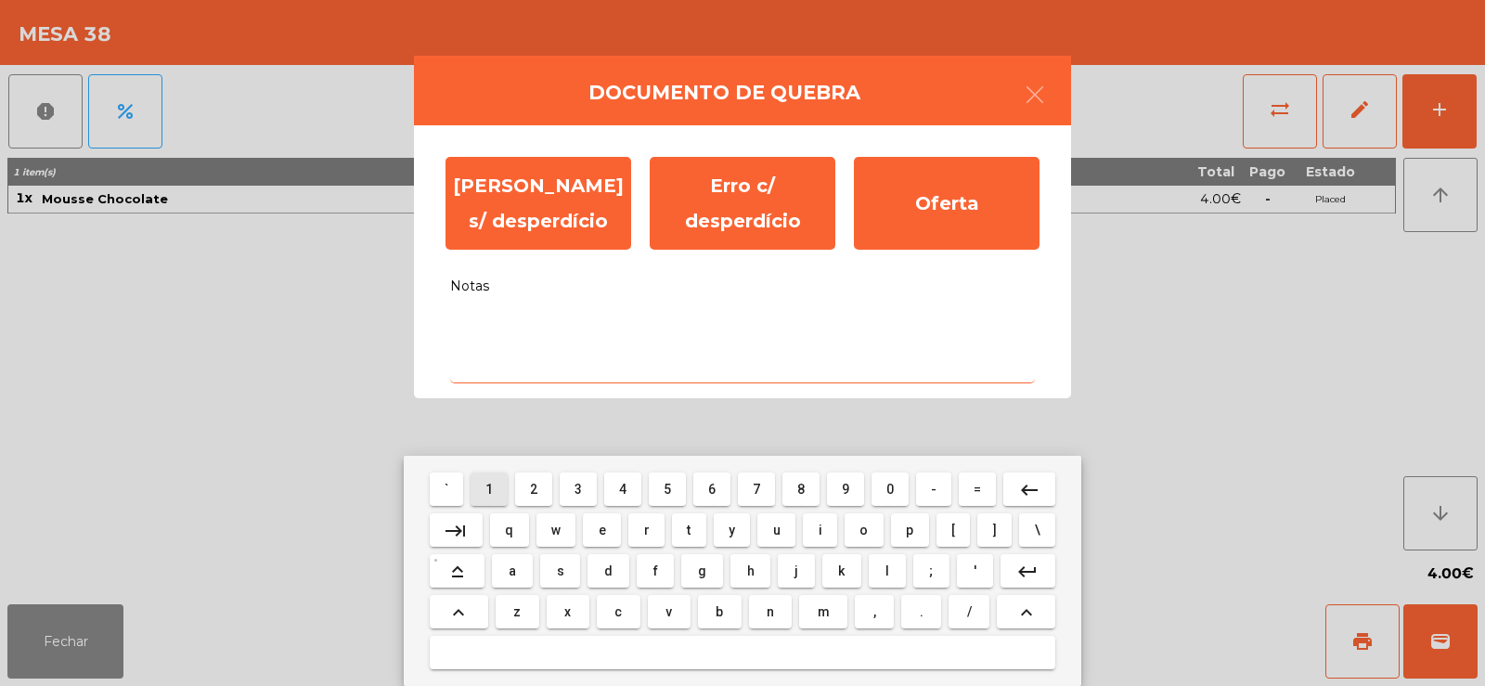
click at [490, 488] on span "1" at bounding box center [488, 489] width 7 height 15
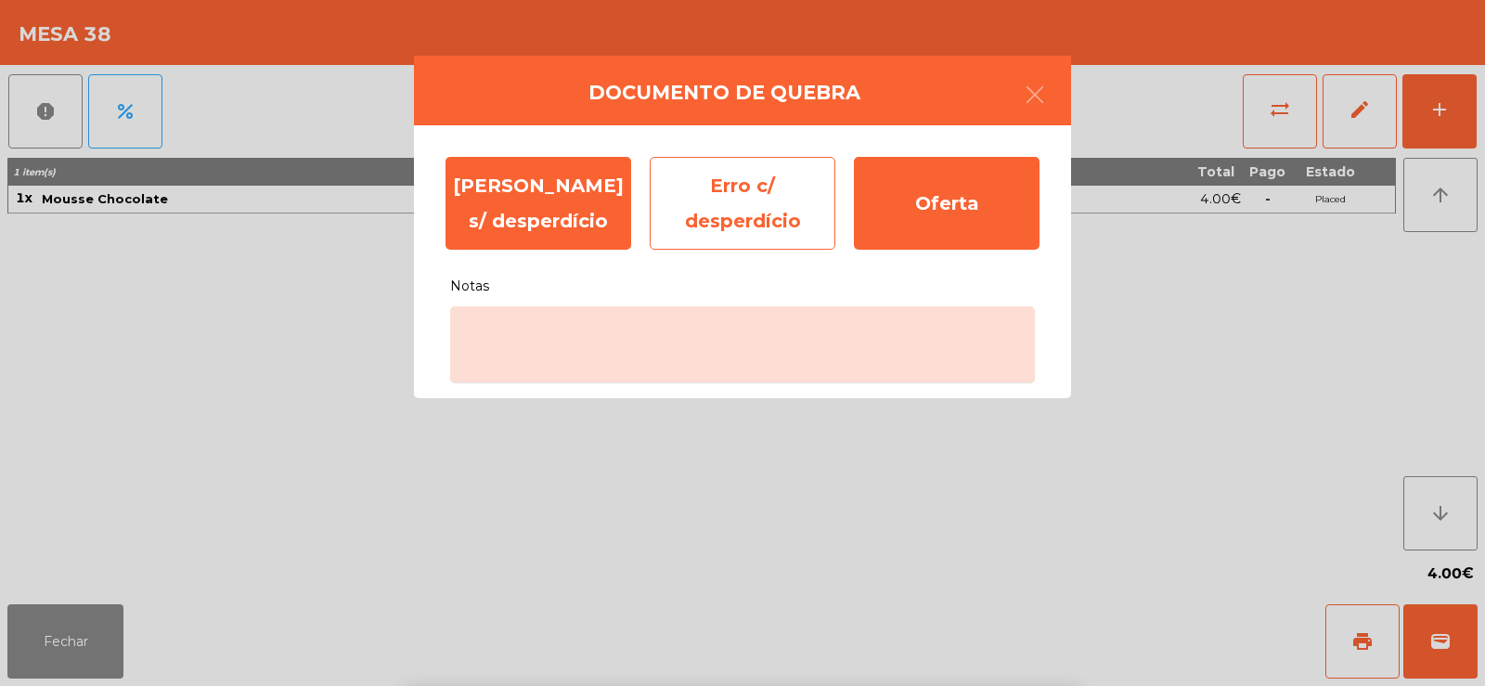
click at [768, 213] on div "Erro c/ desperdício" at bounding box center [743, 203] width 186 height 93
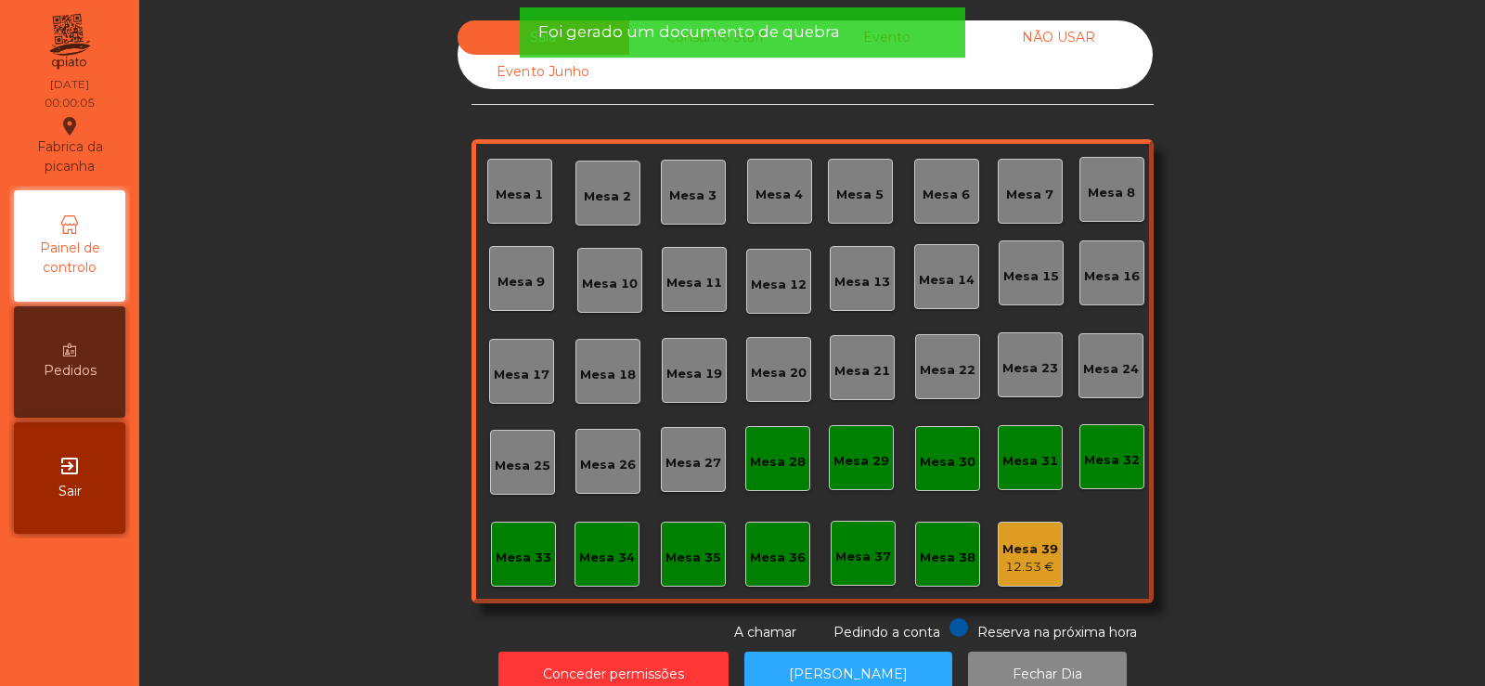
click at [1037, 564] on div "12.53 €" at bounding box center [1030, 567] width 56 height 19
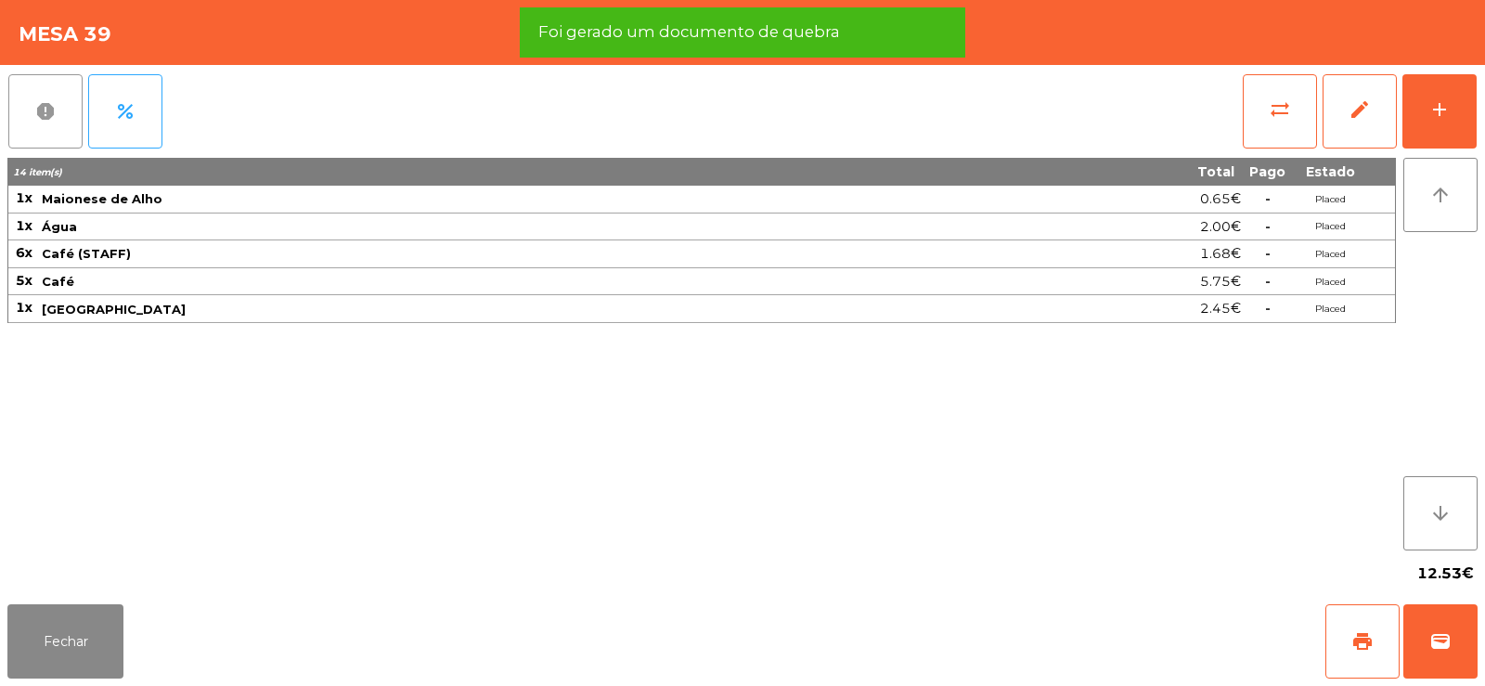
click at [49, 120] on span "report" at bounding box center [45, 111] width 22 height 22
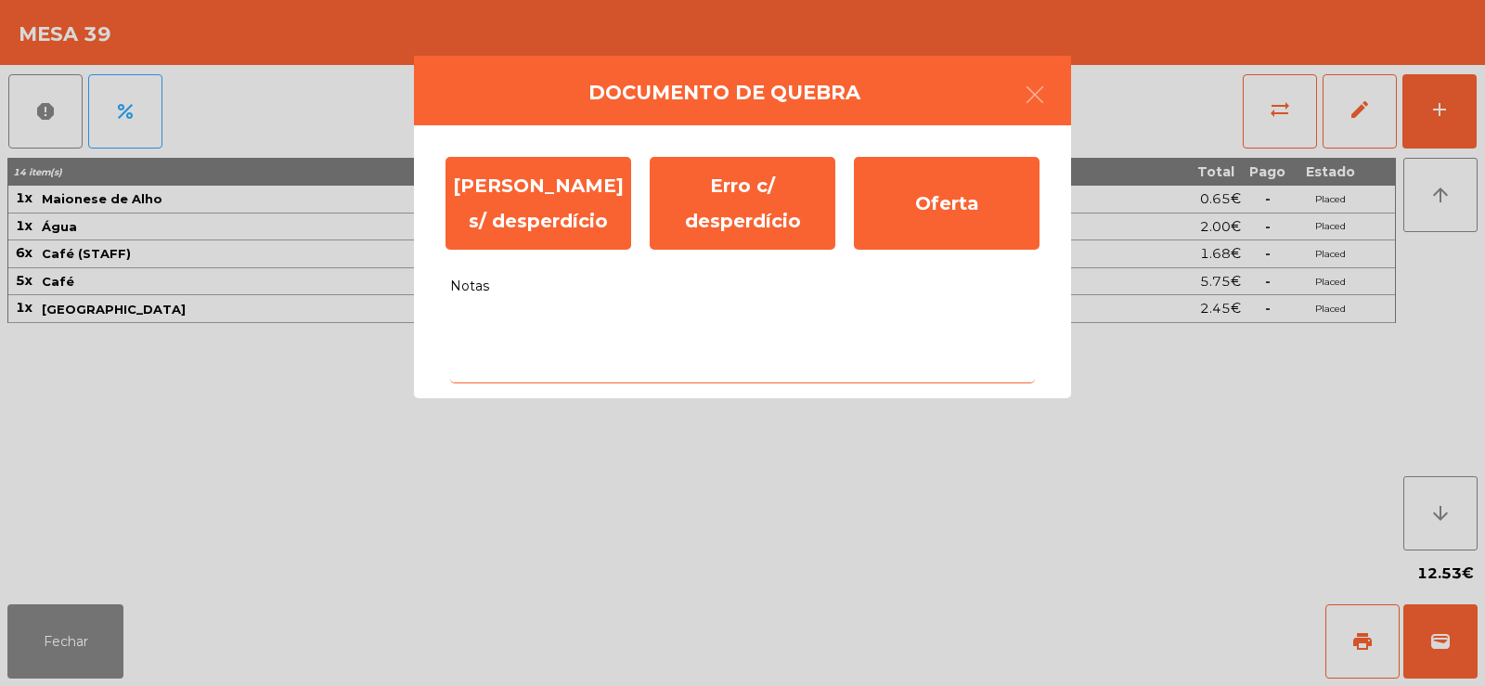
click at [595, 366] on textarea "Notas" at bounding box center [742, 344] width 585 height 77
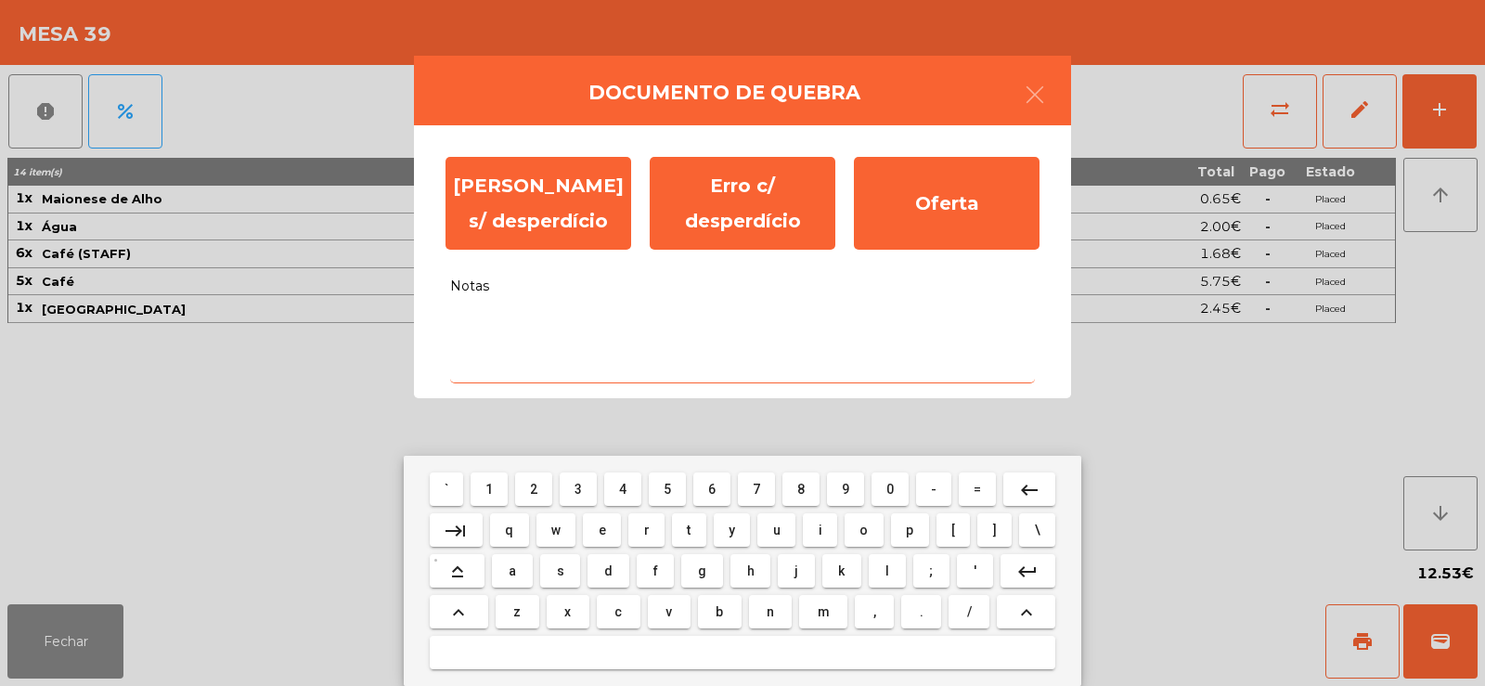
click at [490, 488] on span "1" at bounding box center [488, 489] width 7 height 15
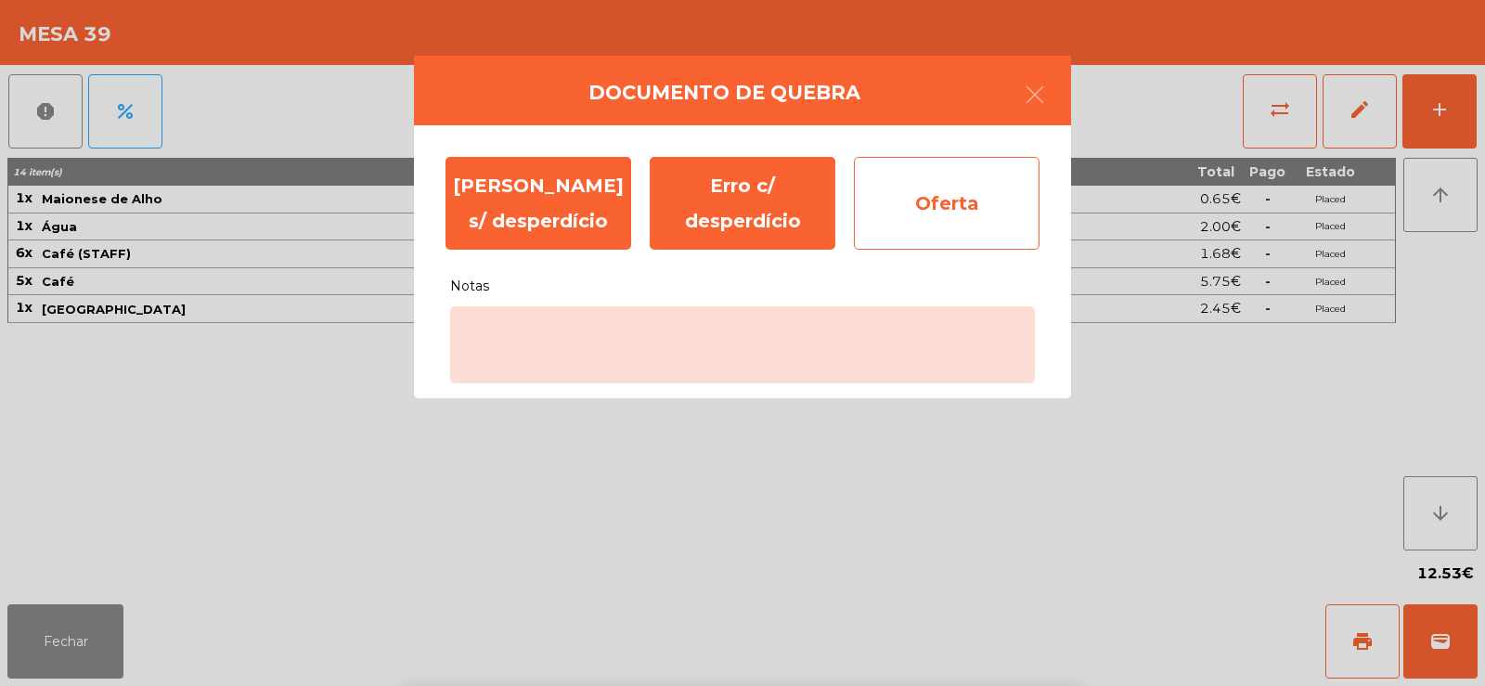
click at [956, 210] on div "Oferta" at bounding box center [947, 203] width 186 height 93
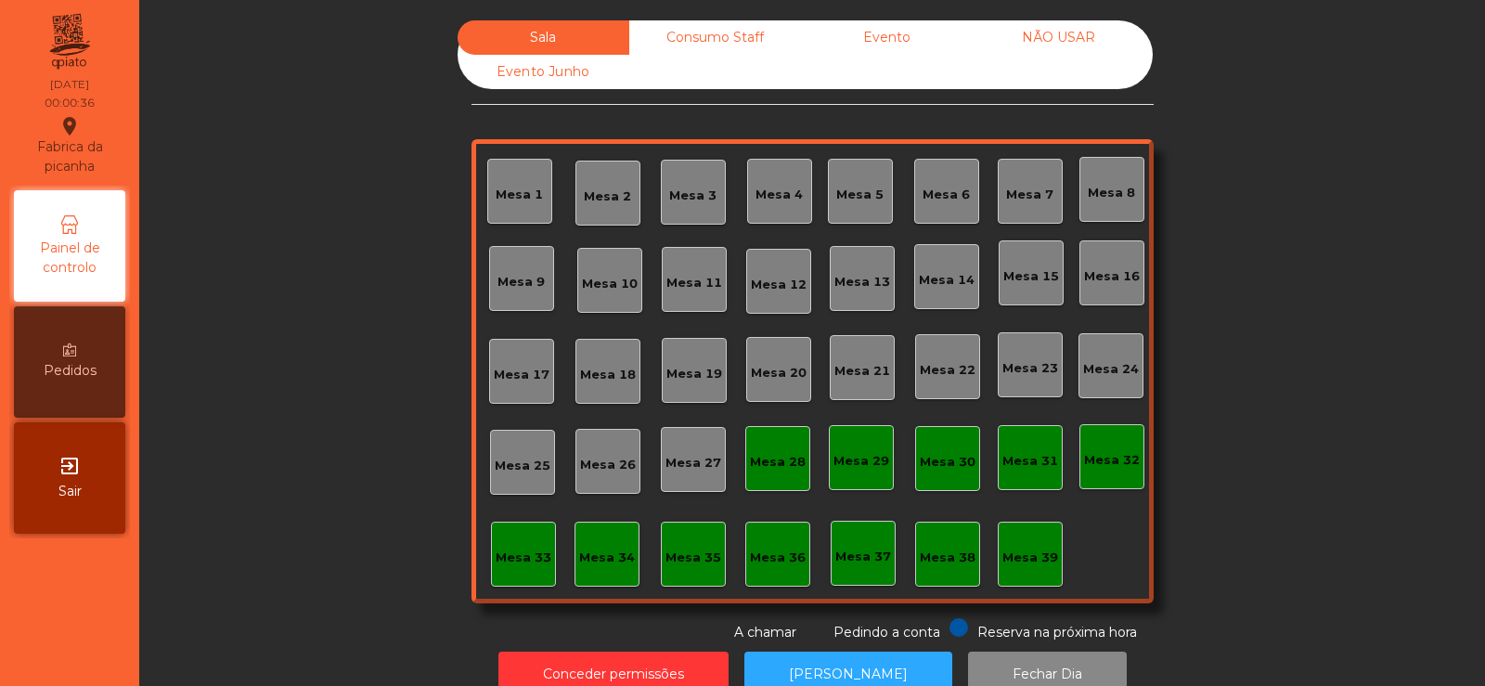
click at [289, 332] on div "Sala Consumo Staff Evento NÃO USAR Evento Junho Mesa 1 Mesa 2 Mesa 3 Mesa 4 Mes…" at bounding box center [812, 331] width 1296 height 622
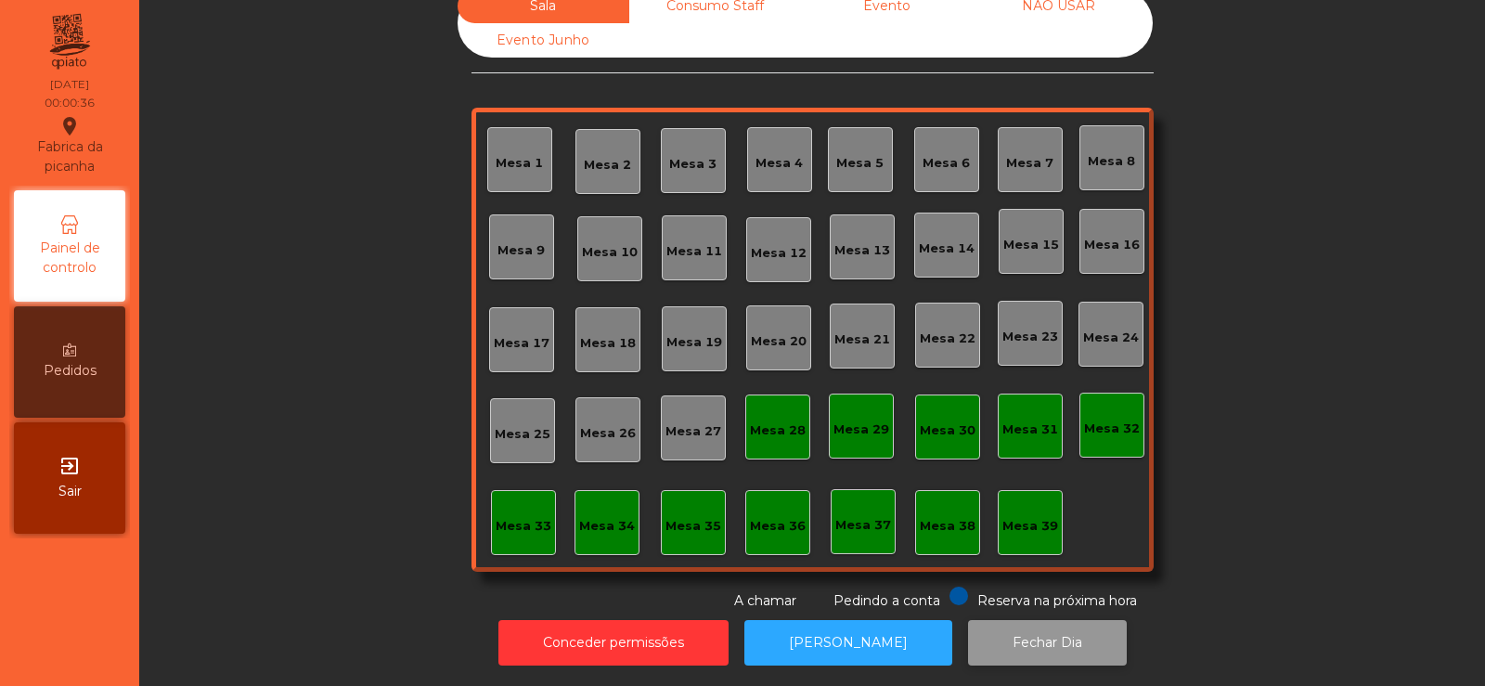
click at [1000, 632] on button "Fechar Dia" at bounding box center [1047, 642] width 159 height 45
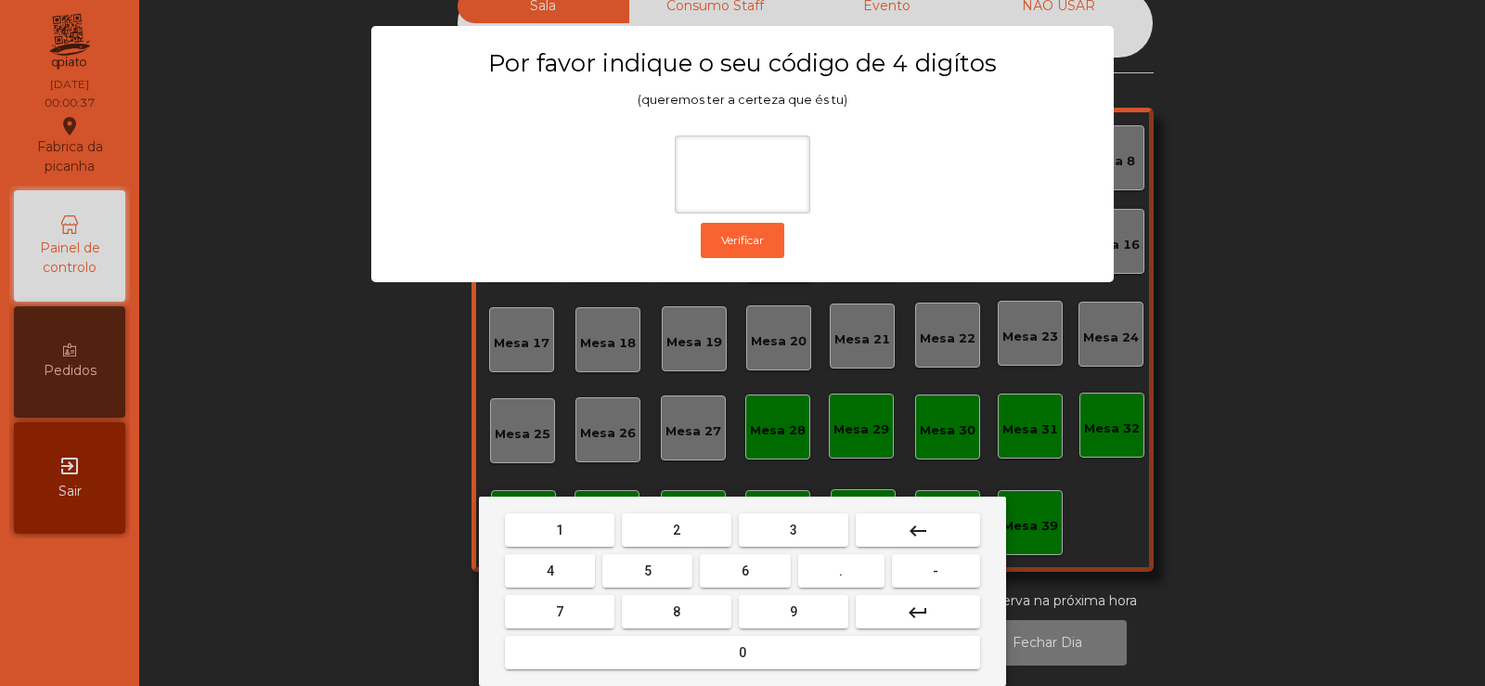
click at [677, 530] on span "2" at bounding box center [676, 530] width 7 height 15
click at [744, 583] on button "6" at bounding box center [745, 570] width 90 height 33
click at [585, 616] on button "7" at bounding box center [560, 611] width 110 height 33
click at [639, 569] on button "5" at bounding box center [647, 570] width 90 height 33
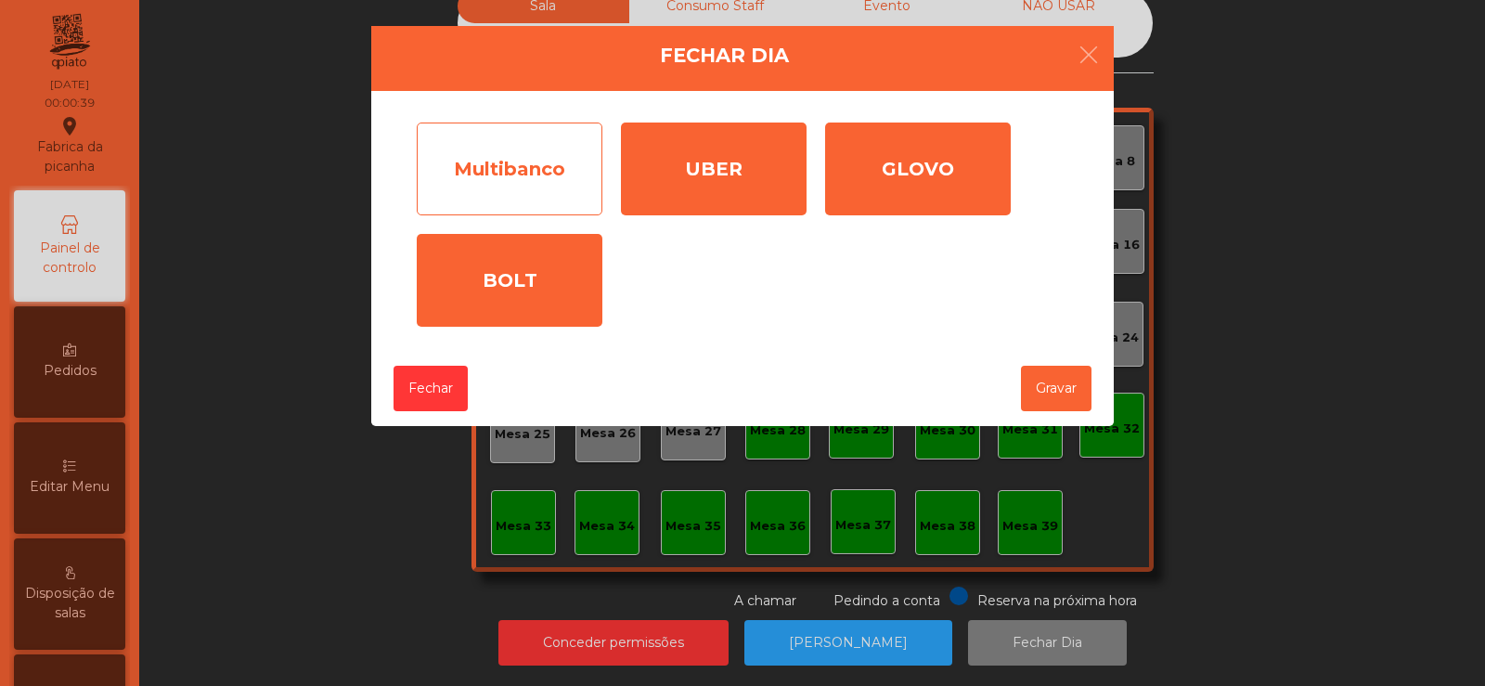
click at [548, 171] on div "Multibanco" at bounding box center [510, 169] width 186 height 93
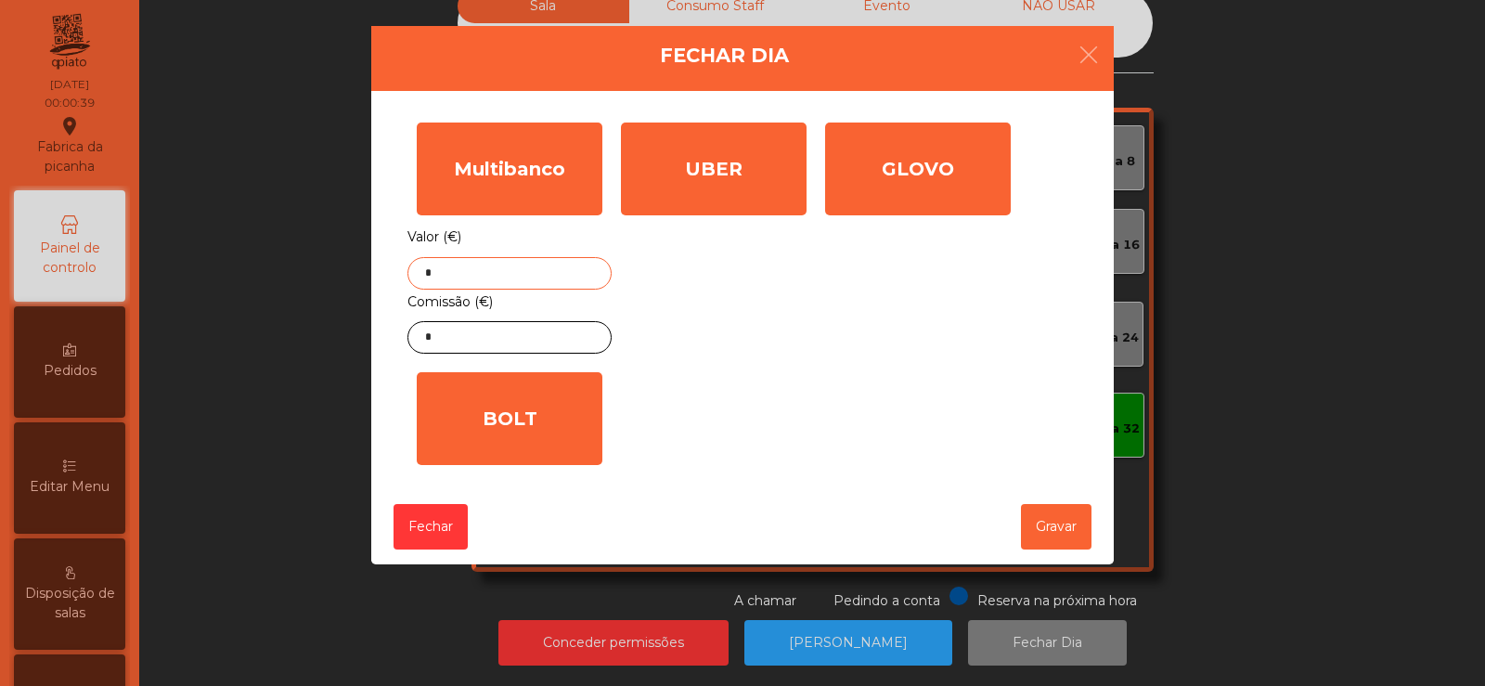
click at [536, 275] on input "*" at bounding box center [509, 273] width 204 height 32
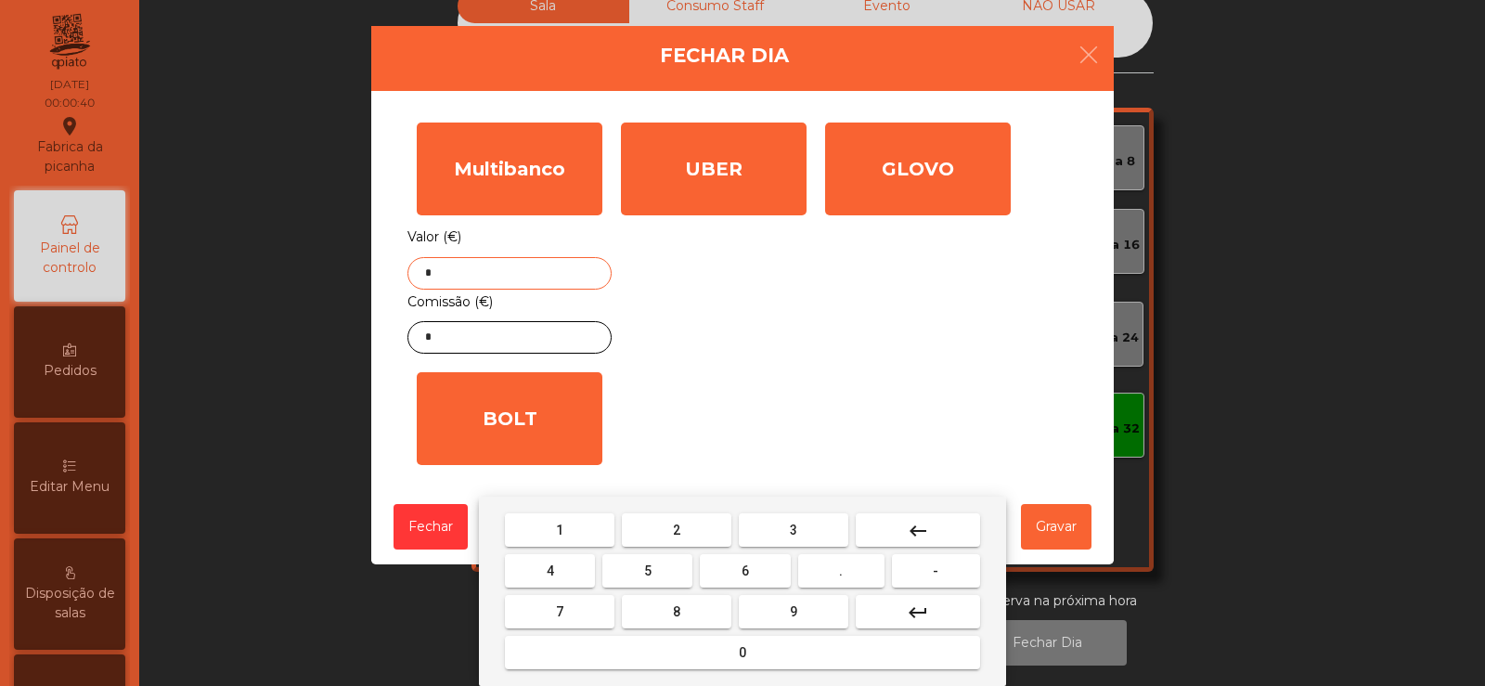
click at [925, 530] on mat-icon "keyboard_backspace" at bounding box center [918, 531] width 22 height 22
click at [552, 529] on button "1" at bounding box center [560, 529] width 110 height 33
click at [560, 609] on span "7" at bounding box center [559, 611] width 7 height 15
click at [677, 531] on span "2" at bounding box center [676, 530] width 7 height 15
click at [648, 570] on span "5" at bounding box center [647, 570] width 7 height 15
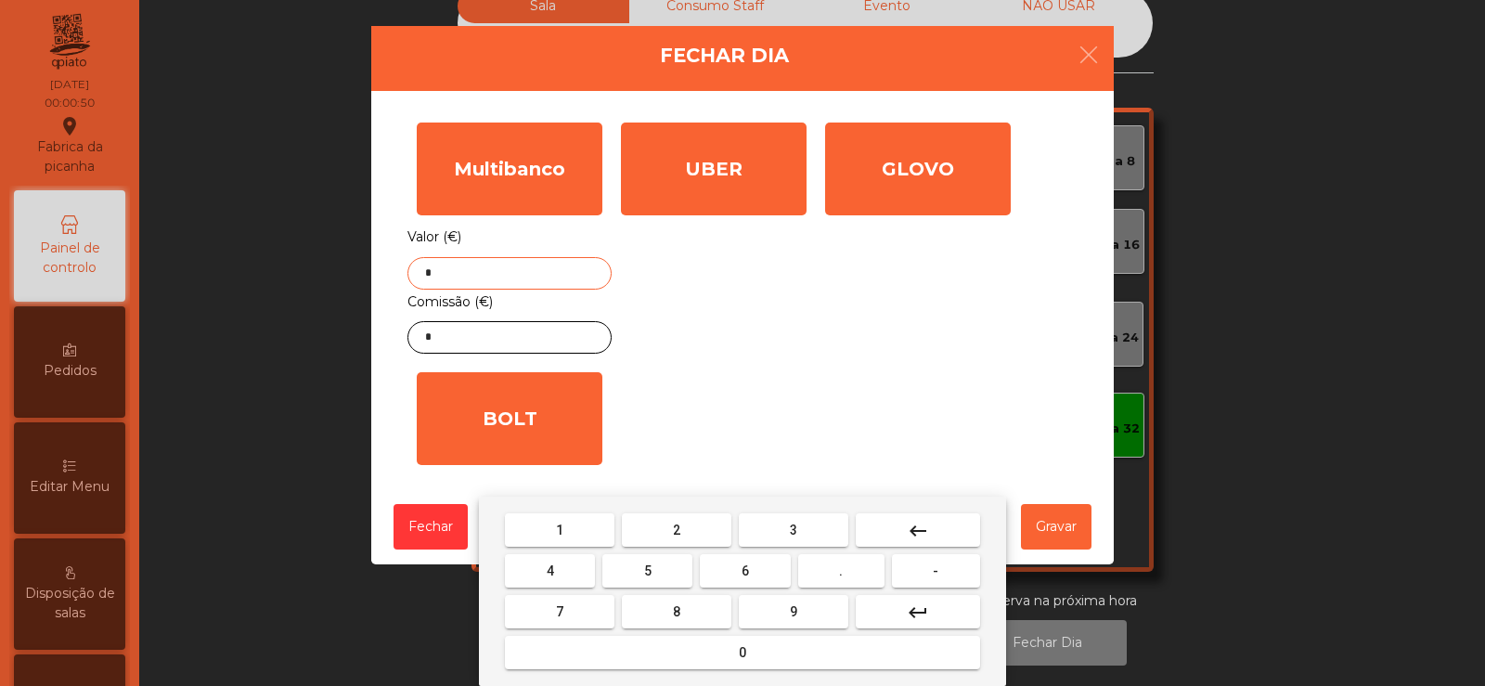
click at [835, 572] on button "." at bounding box center [841, 570] width 86 height 33
click at [692, 534] on button "2" at bounding box center [677, 529] width 110 height 33
click at [574, 609] on button "7" at bounding box center [560, 611] width 110 height 33
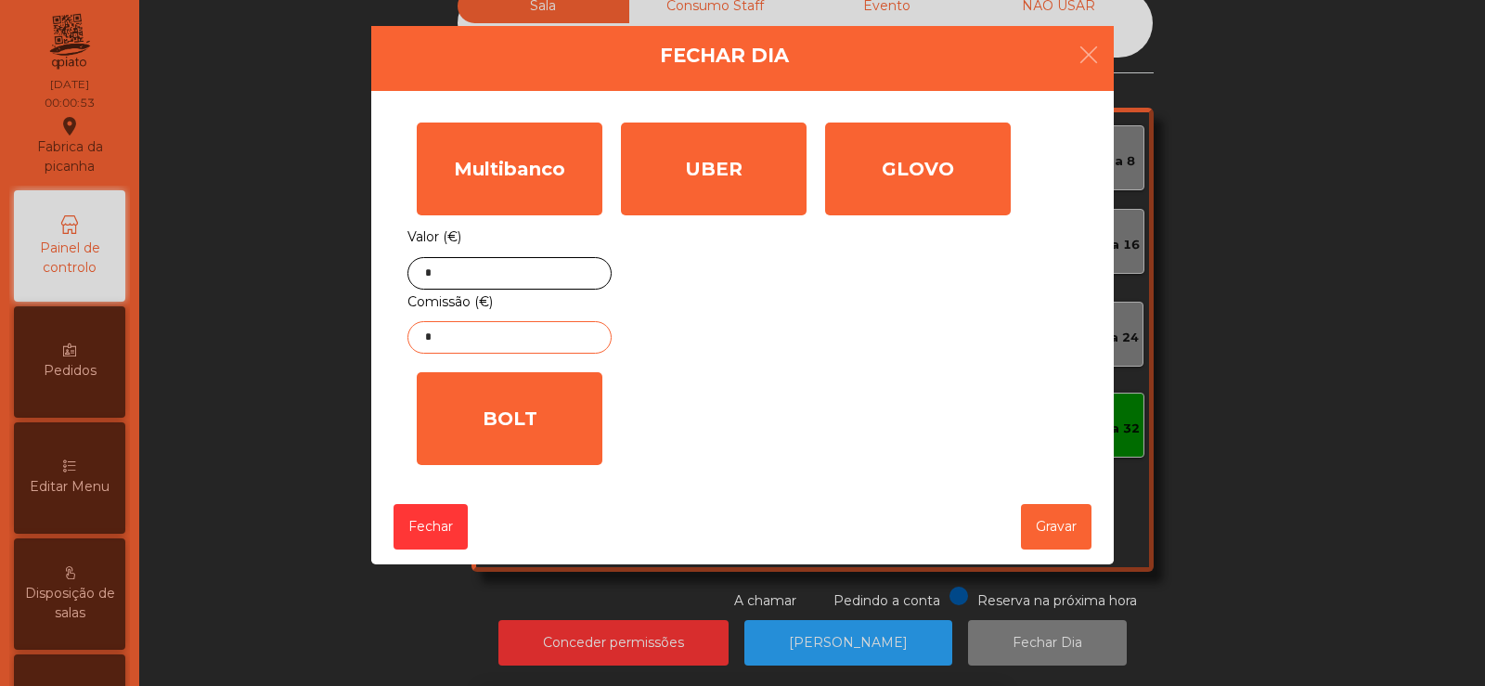
click at [504, 341] on input "*" at bounding box center [509, 337] width 204 height 32
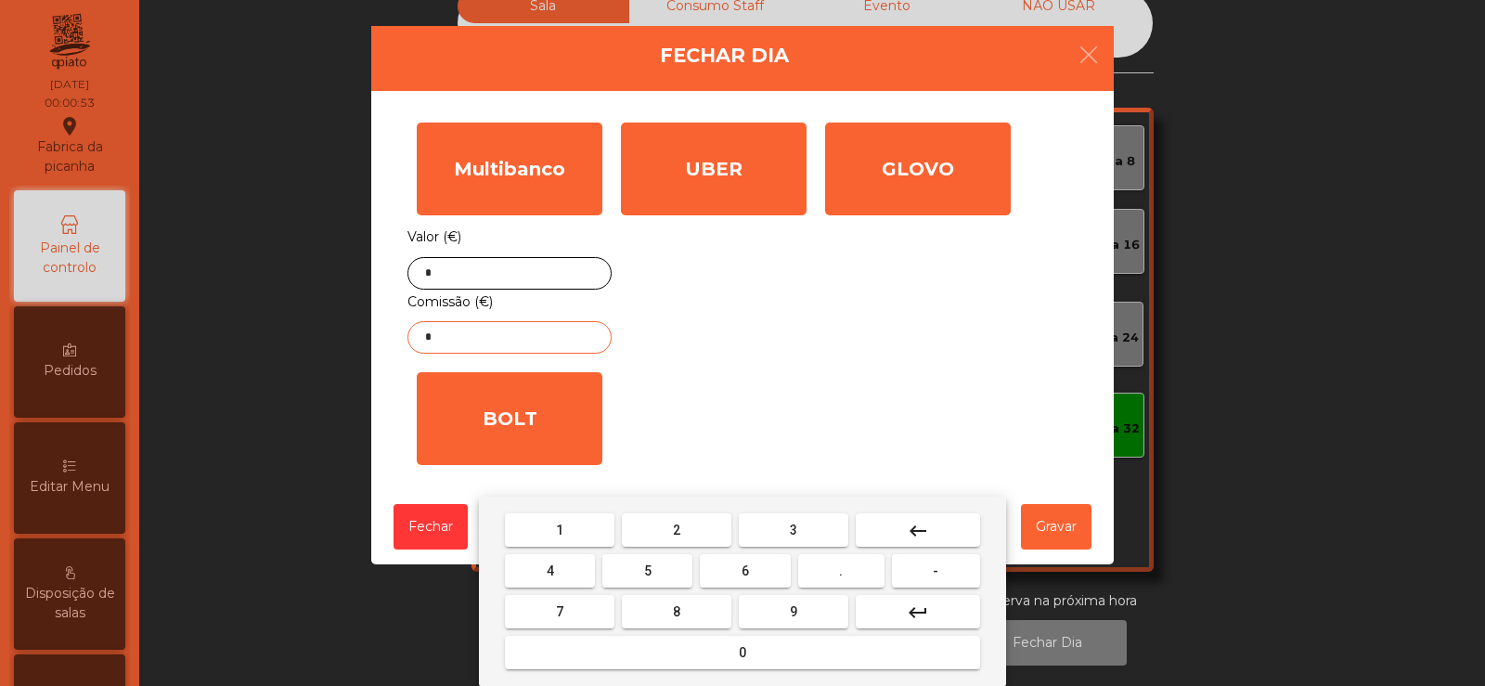
click at [923, 533] on mat-icon "keyboard_backspace" at bounding box center [918, 531] width 22 height 22
click at [674, 611] on span "8" at bounding box center [676, 611] width 7 height 15
click at [832, 581] on button "." at bounding box center [841, 570] width 86 height 33
click at [793, 612] on span "9" at bounding box center [793, 611] width 7 height 15
click at [549, 571] on span "4" at bounding box center [550, 570] width 7 height 15
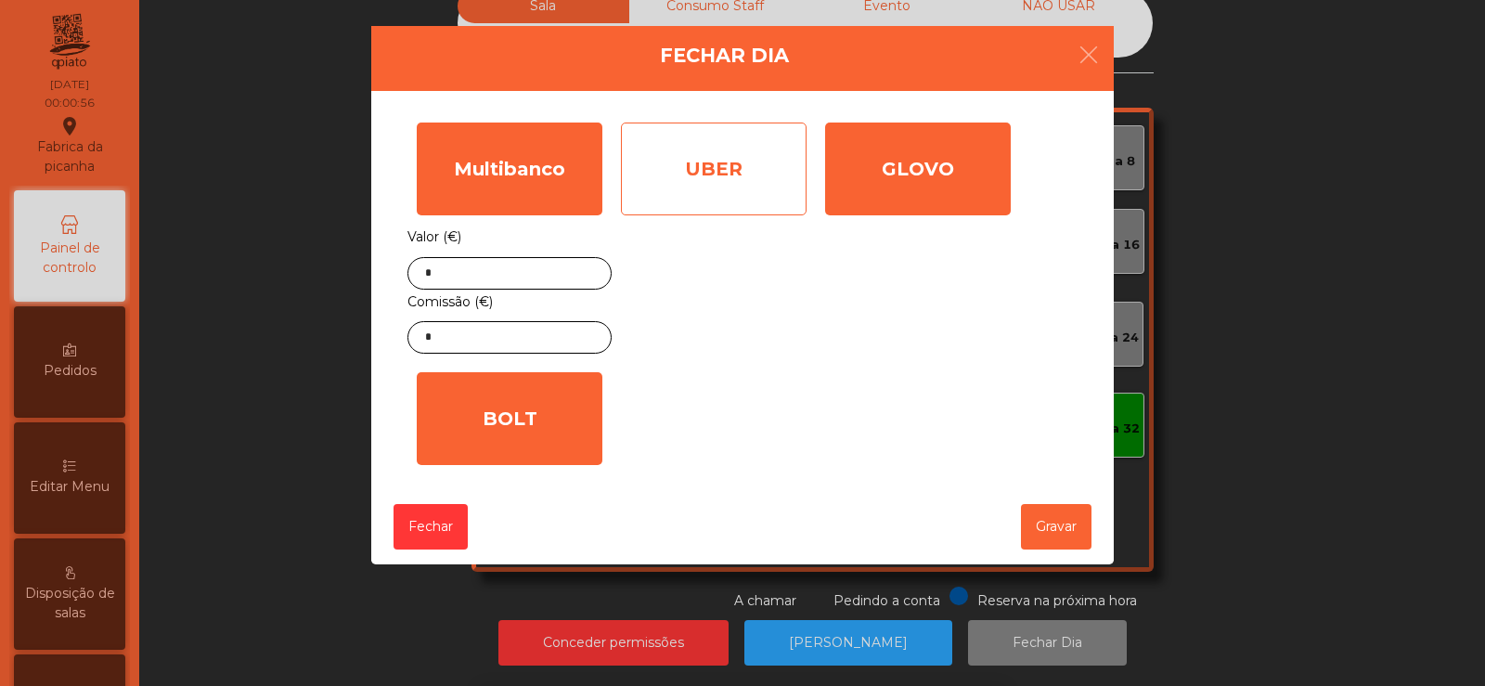
click at [729, 175] on div "UBER" at bounding box center [714, 169] width 186 height 93
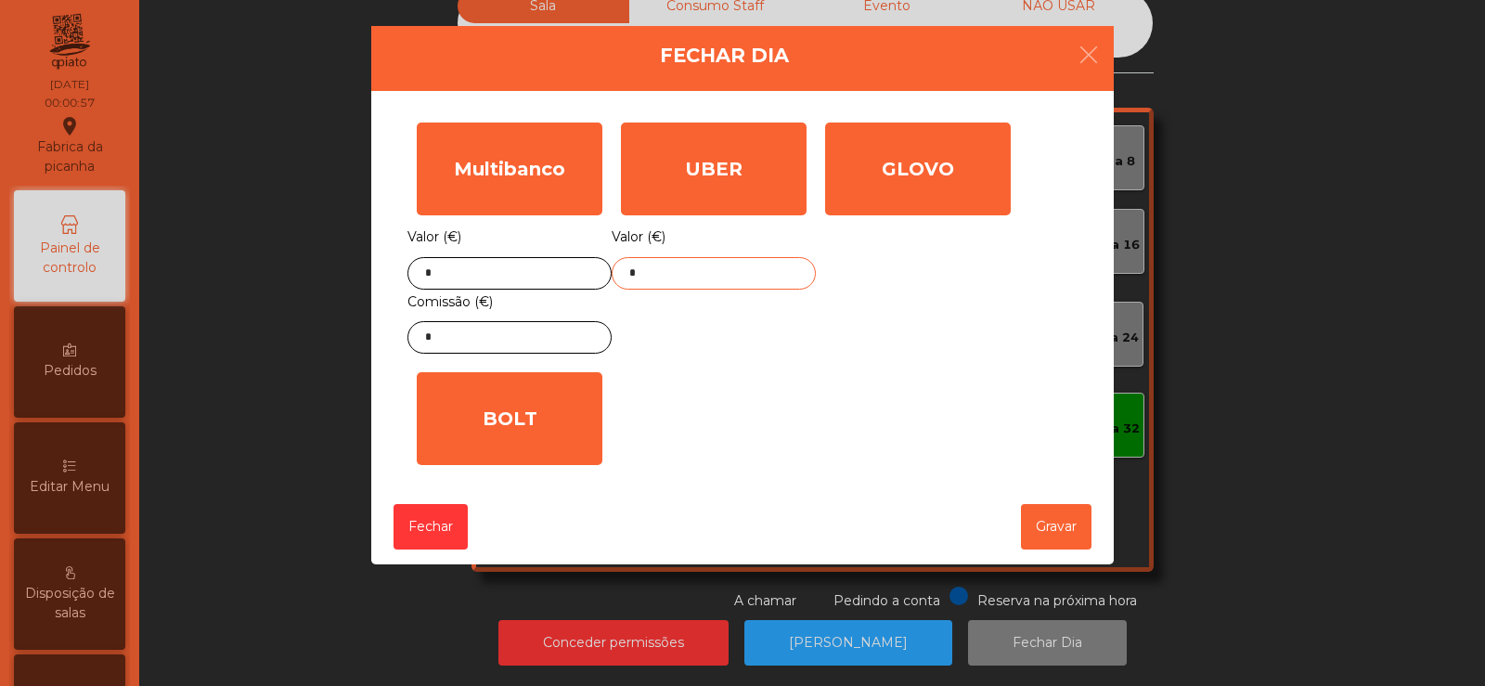
click at [737, 275] on input "*" at bounding box center [714, 273] width 204 height 32
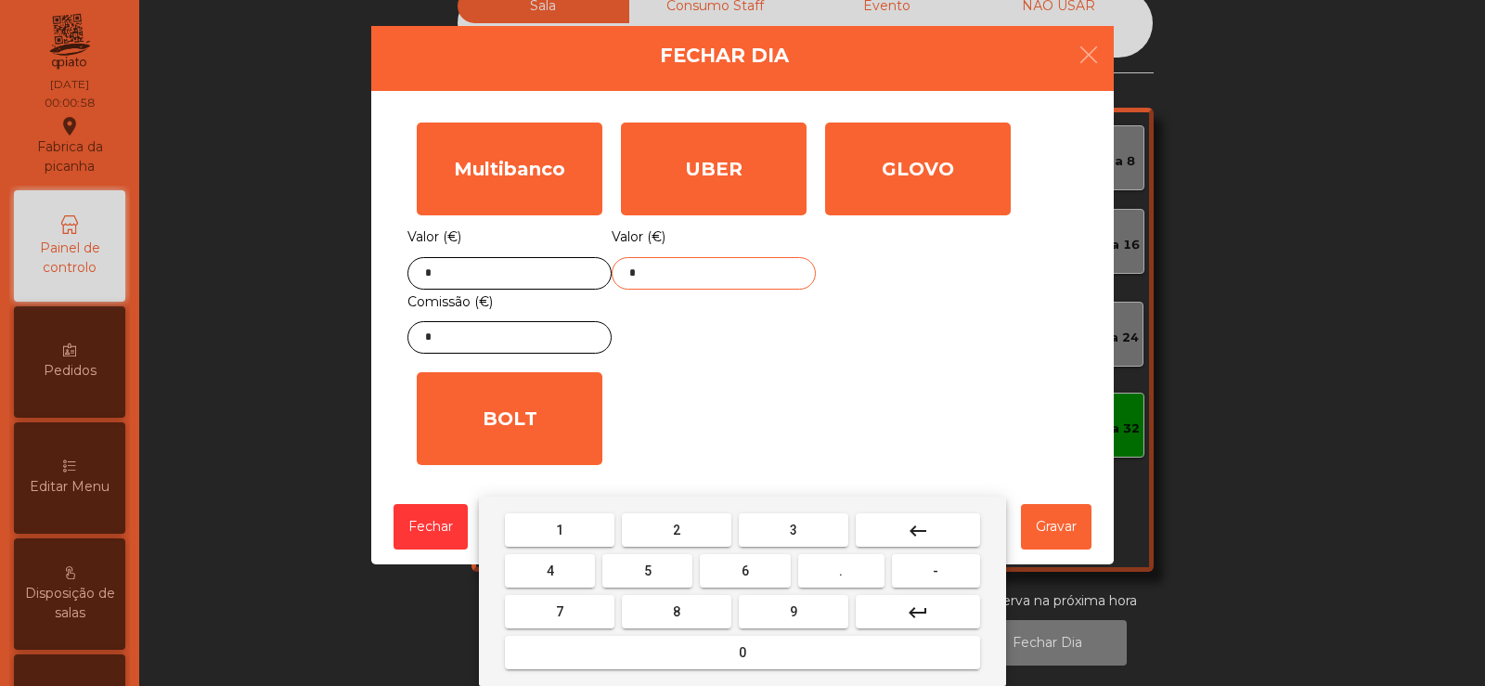
click at [931, 526] on button "keyboard_backspace" at bounding box center [918, 529] width 124 height 33
click at [686, 527] on button "2" at bounding box center [677, 529] width 110 height 33
click at [783, 613] on button "9" at bounding box center [794, 611] width 110 height 33
click at [806, 528] on button "3" at bounding box center [794, 529] width 110 height 33
click at [842, 570] on span "." at bounding box center [841, 570] width 4 height 15
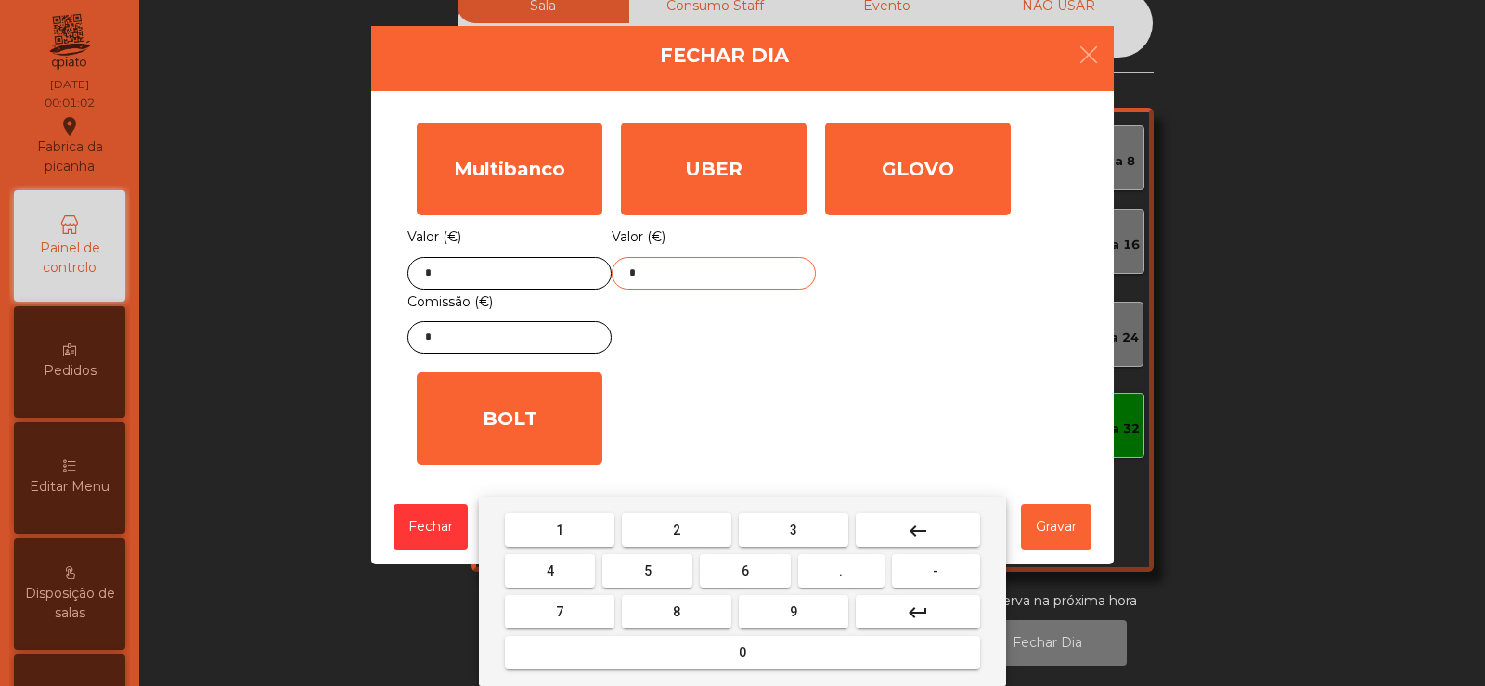
click at [648, 571] on span "5" at bounding box center [647, 570] width 7 height 15
click at [745, 570] on span "6" at bounding box center [745, 570] width 7 height 15
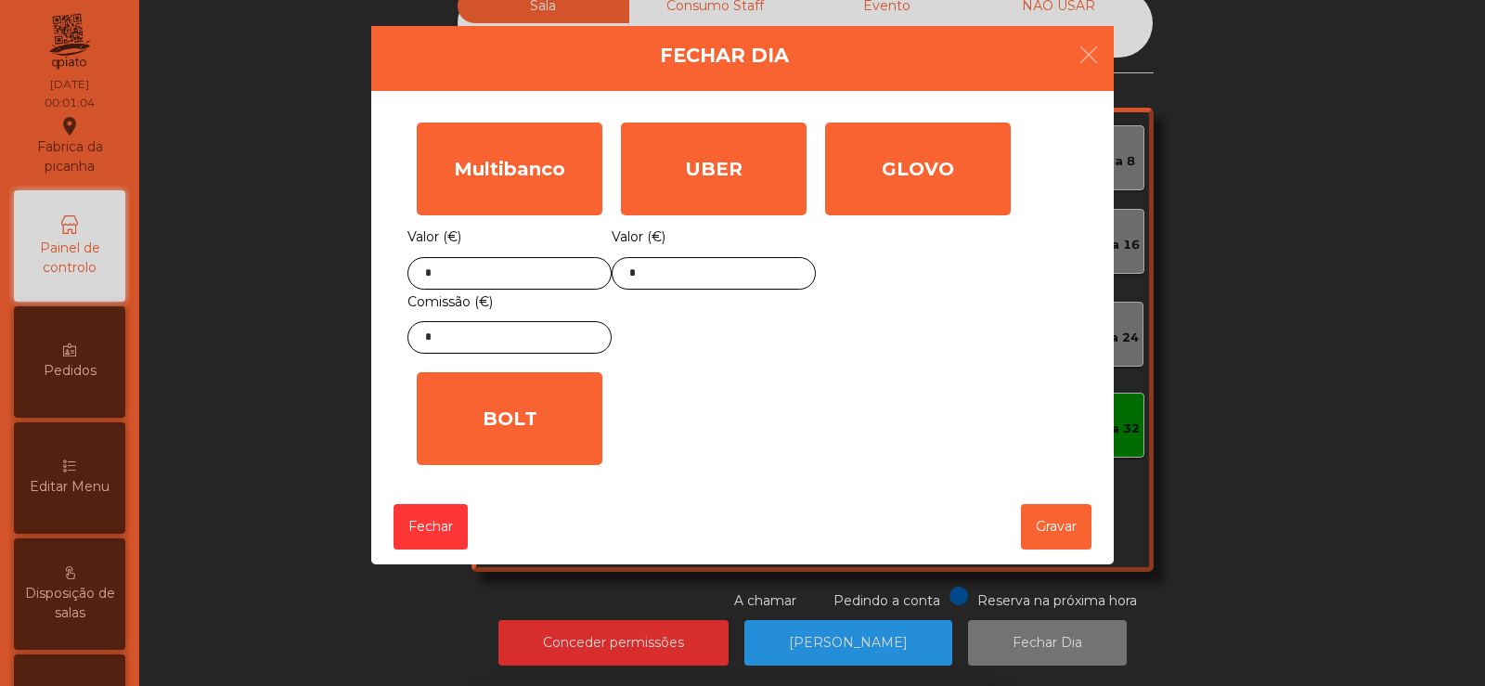
click at [824, 369] on div "Multibanco Valor (€) * Comissão (€) * UBER Valor (€) * GLOVO Valor (€) * BOLT V…" at bounding box center [742, 293] width 670 height 361
click at [1045, 525] on button "Gravar" at bounding box center [1056, 526] width 71 height 45
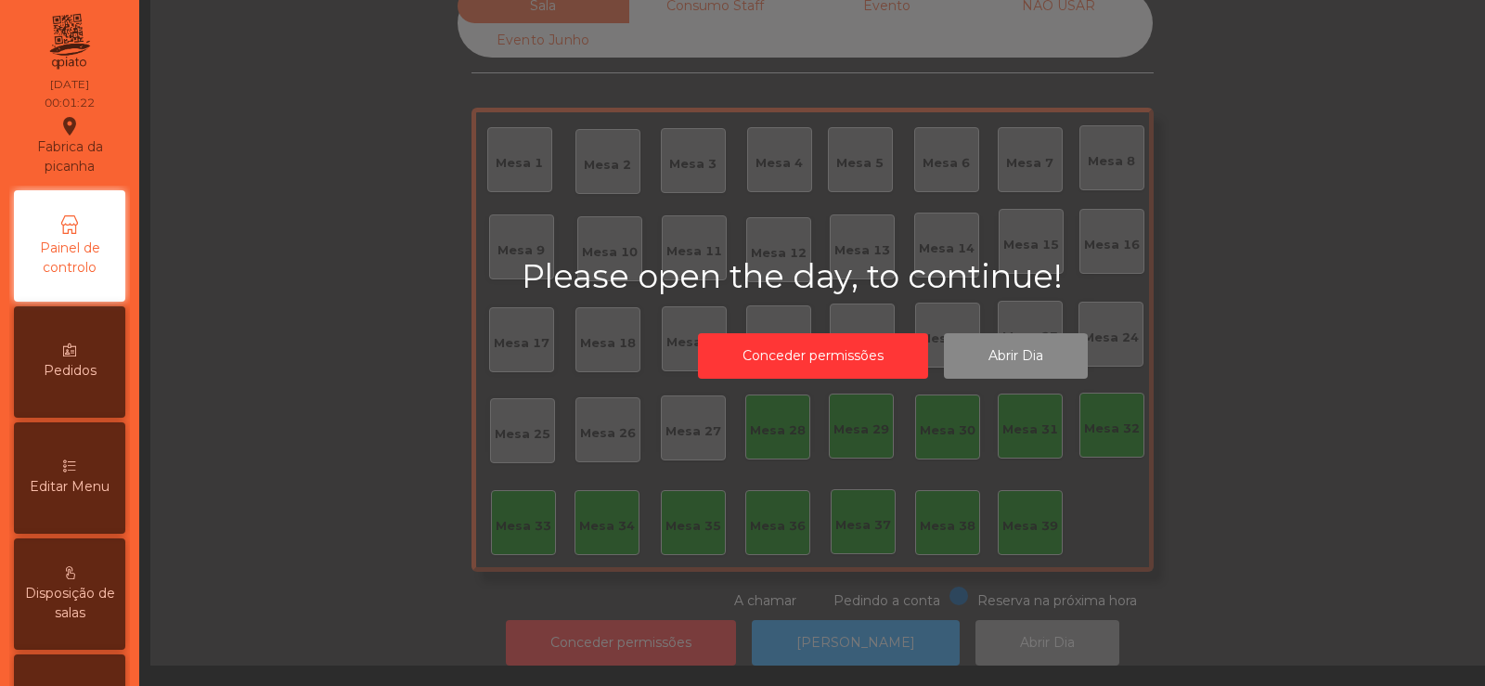
scroll to position [0, 0]
